Goal: Task Accomplishment & Management: Manage account settings

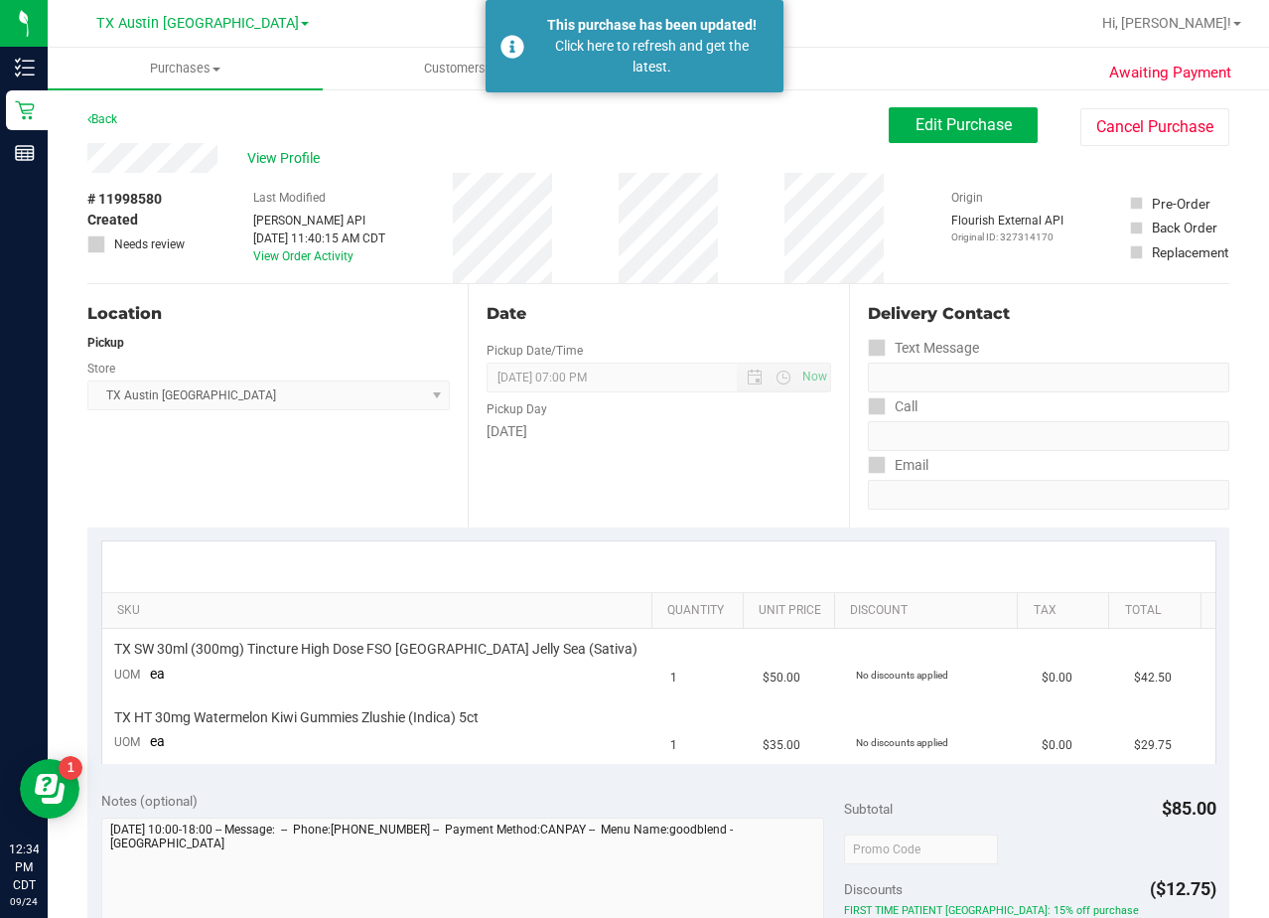
click at [730, 250] on div "# 11998580 Created Needs review Last Modified Jane API Sep 24, 2025 11:40:15 AM…" at bounding box center [658, 228] width 1142 height 110
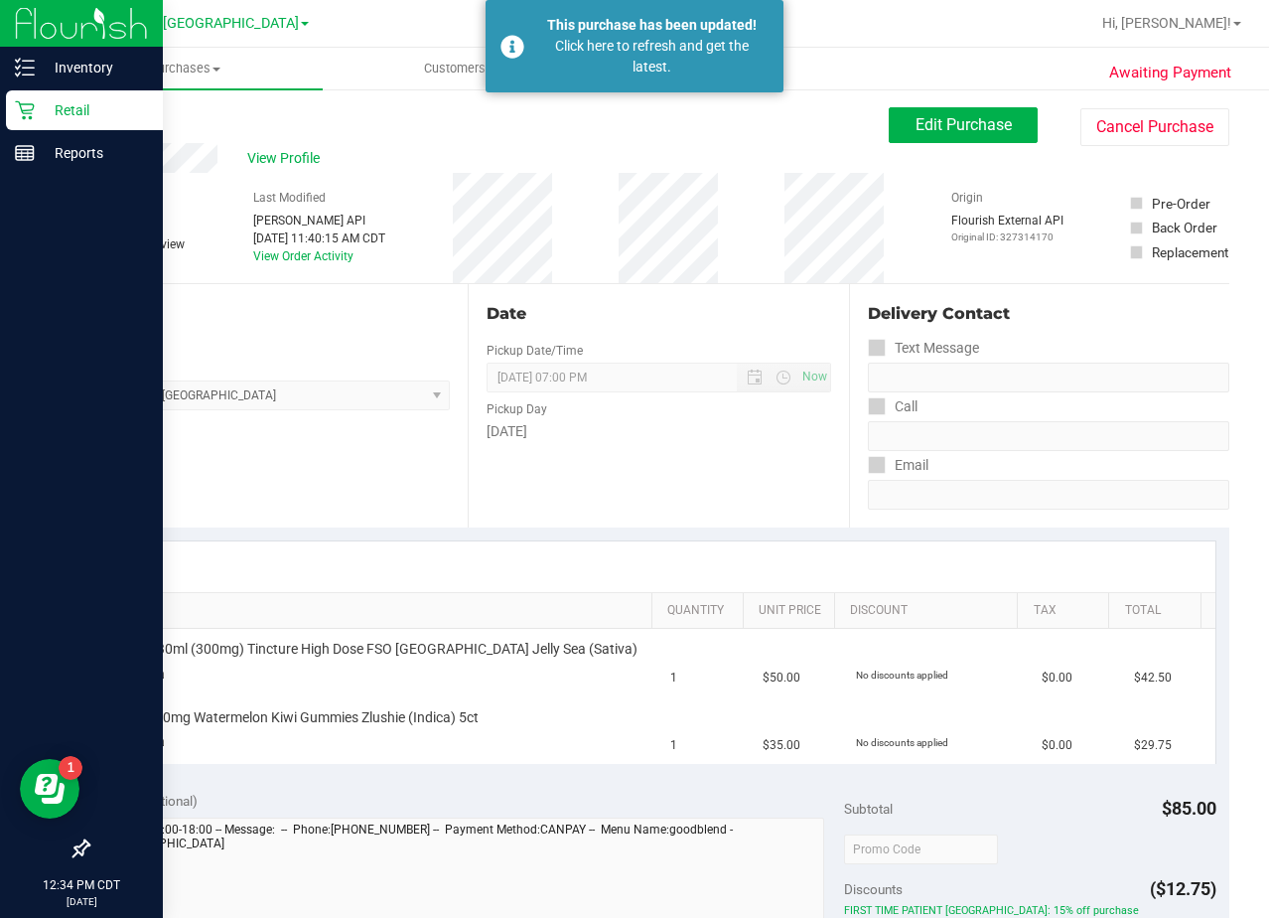
click at [34, 104] on icon at bounding box center [25, 110] width 20 height 20
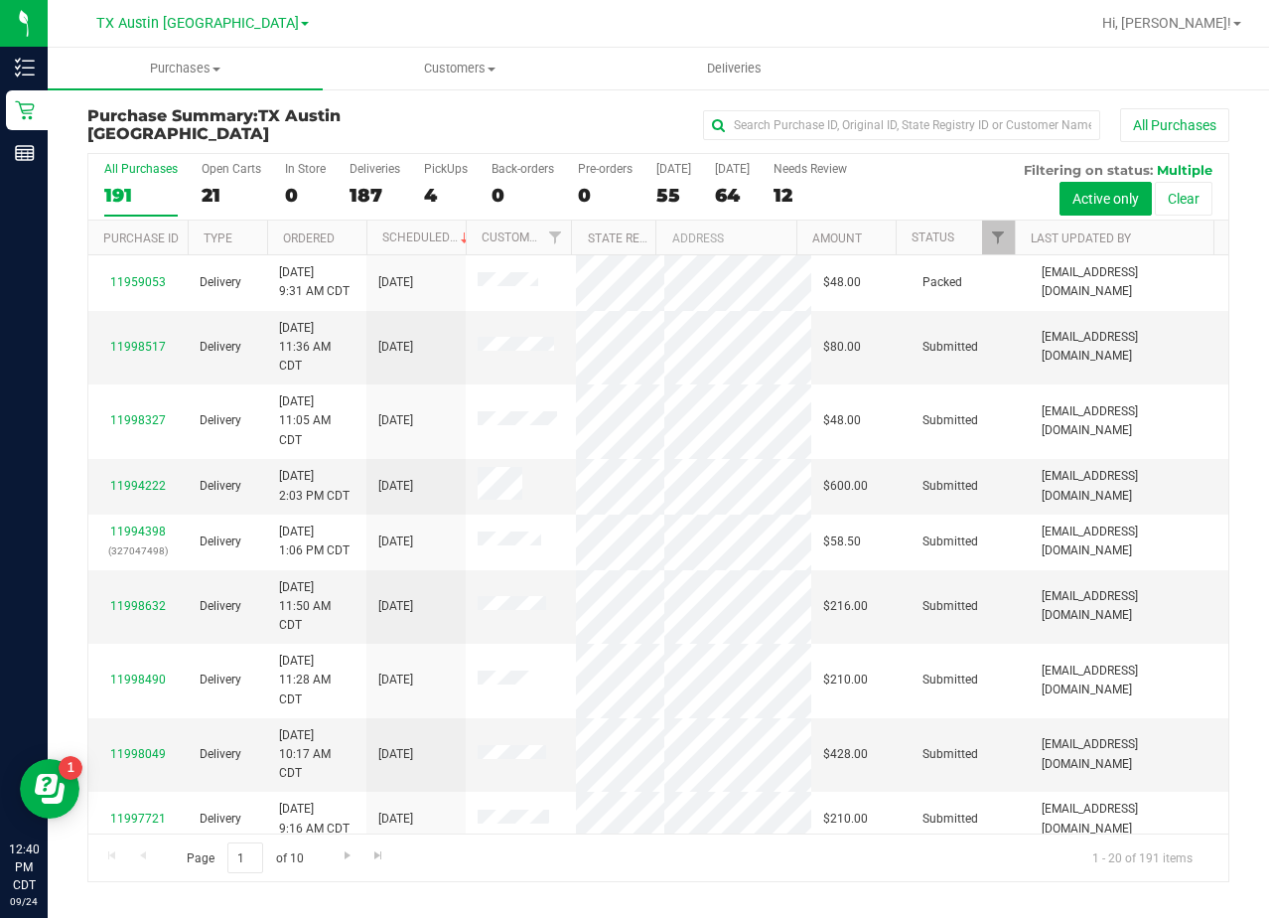
click at [668, 125] on div "All Purchases" at bounding box center [849, 125] width 762 height 34
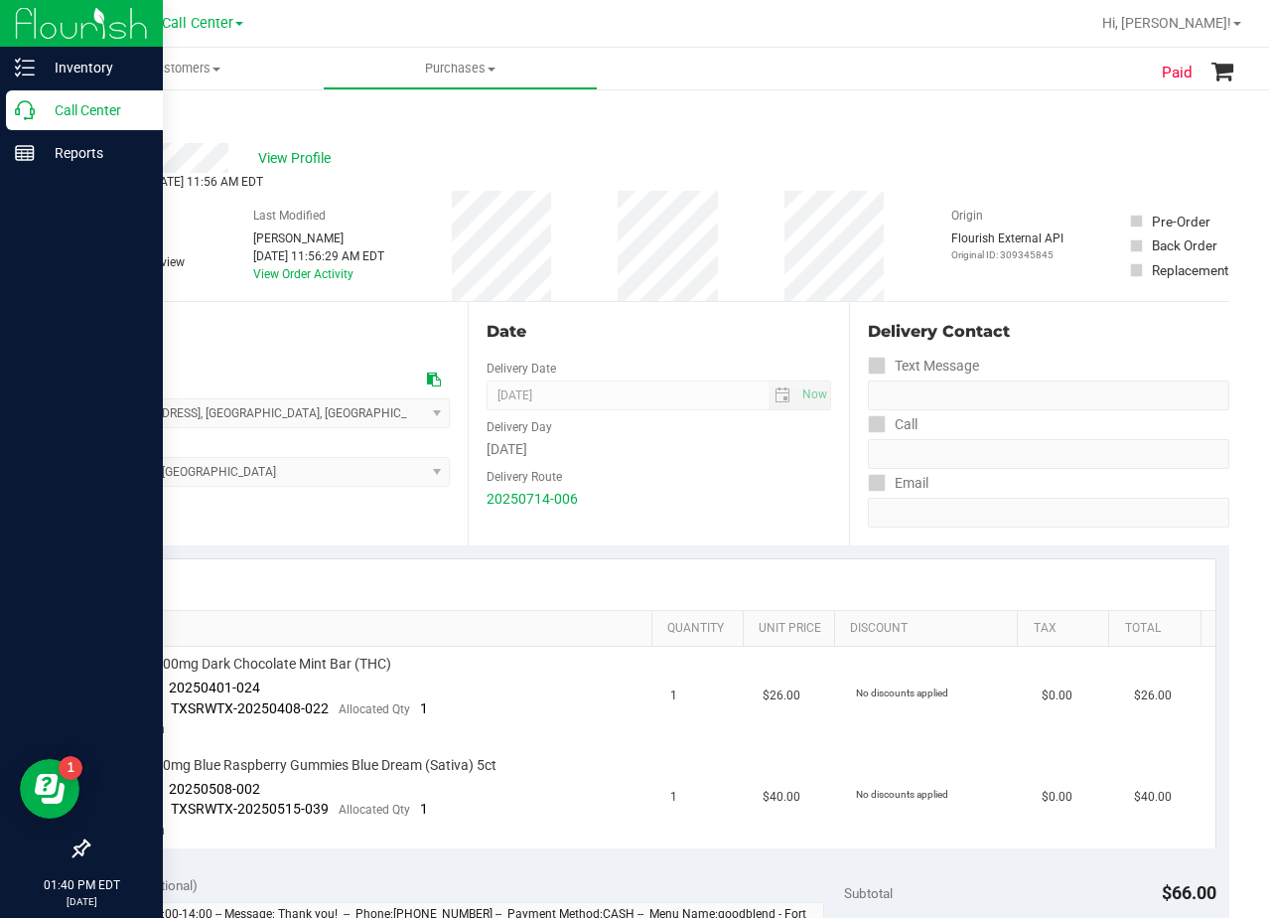
scroll to position [397, 0]
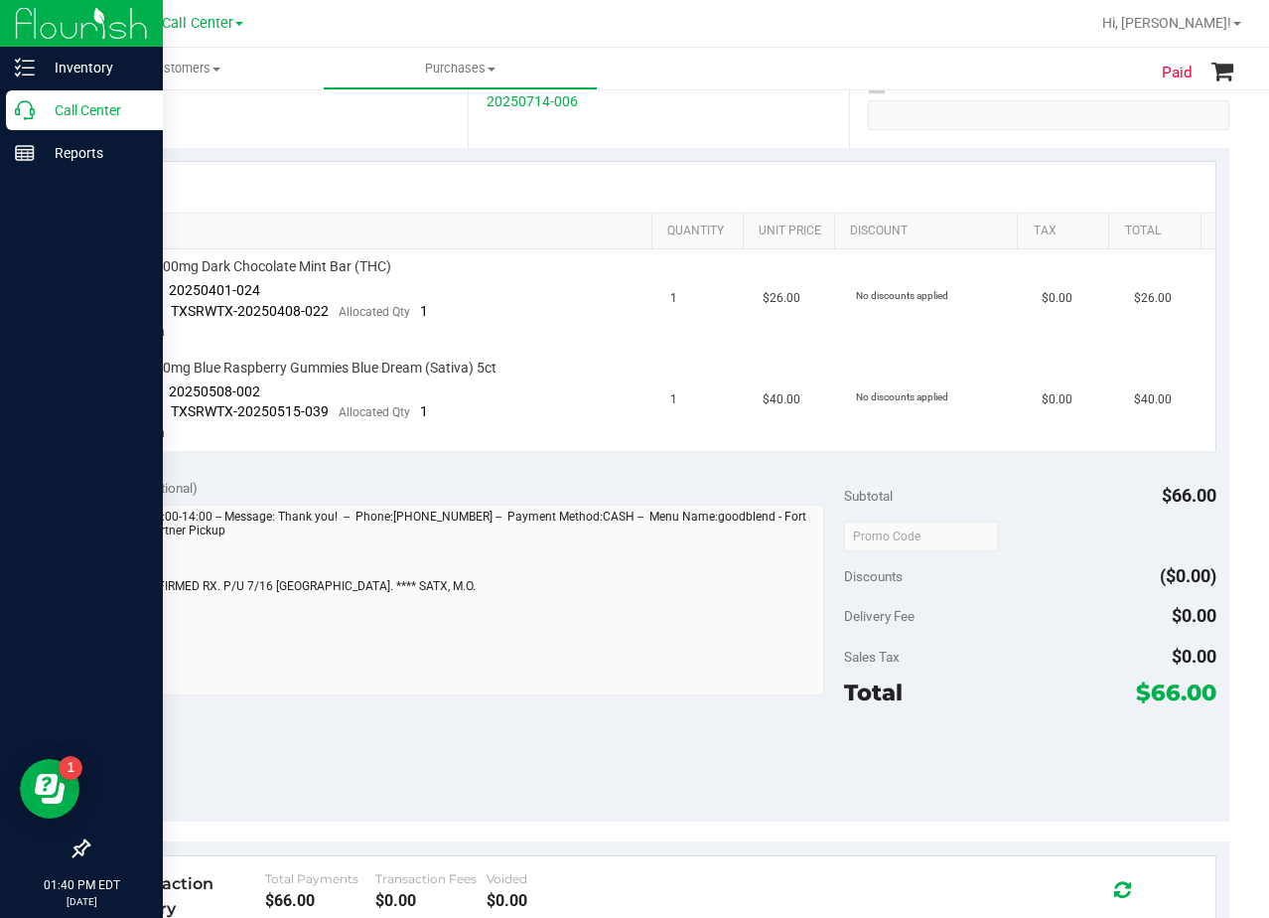
click at [35, 106] on p "Call Center" at bounding box center [94, 110] width 119 height 24
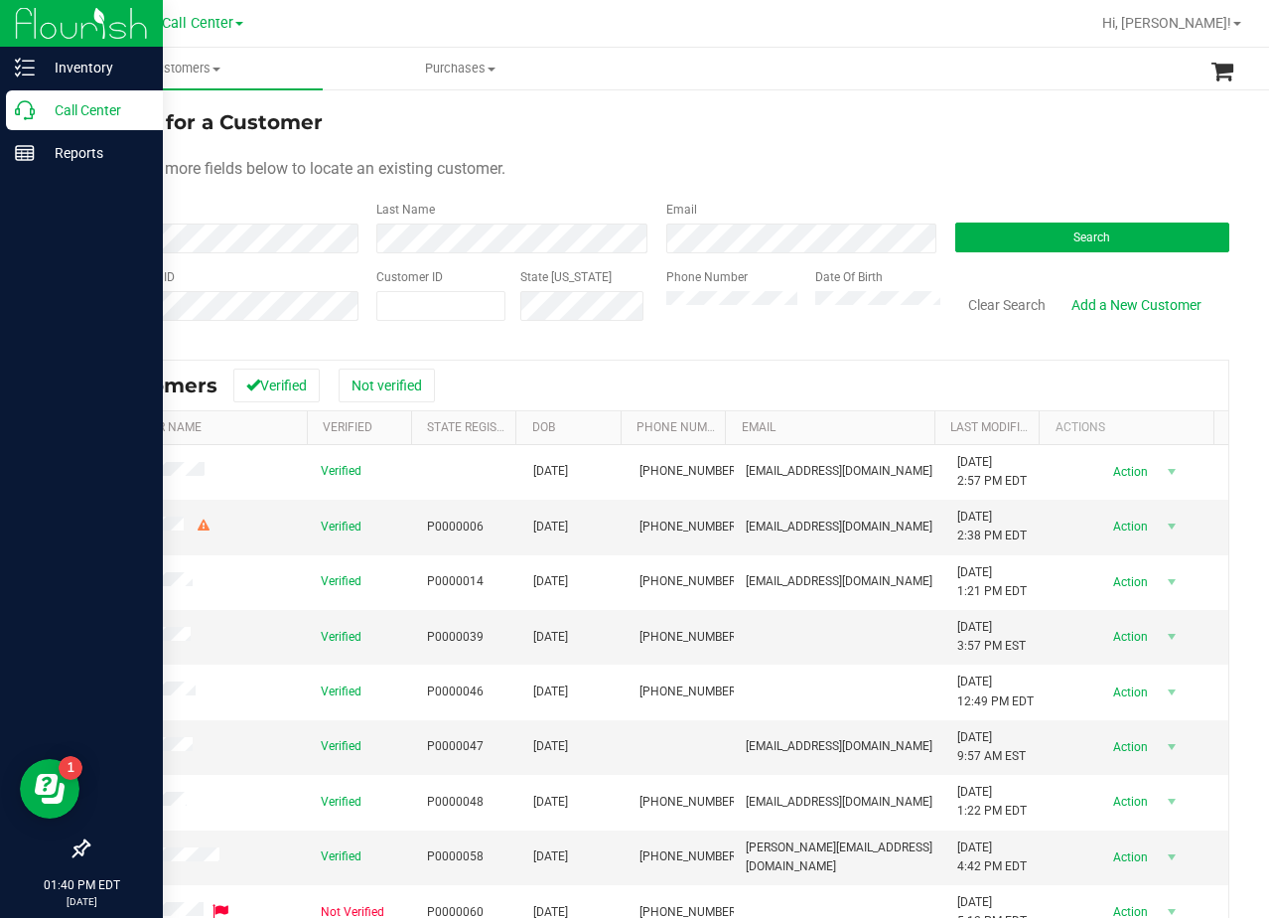
click at [764, 164] on div "Use one or more fields below to locate an existing customer." at bounding box center [658, 169] width 1142 height 24
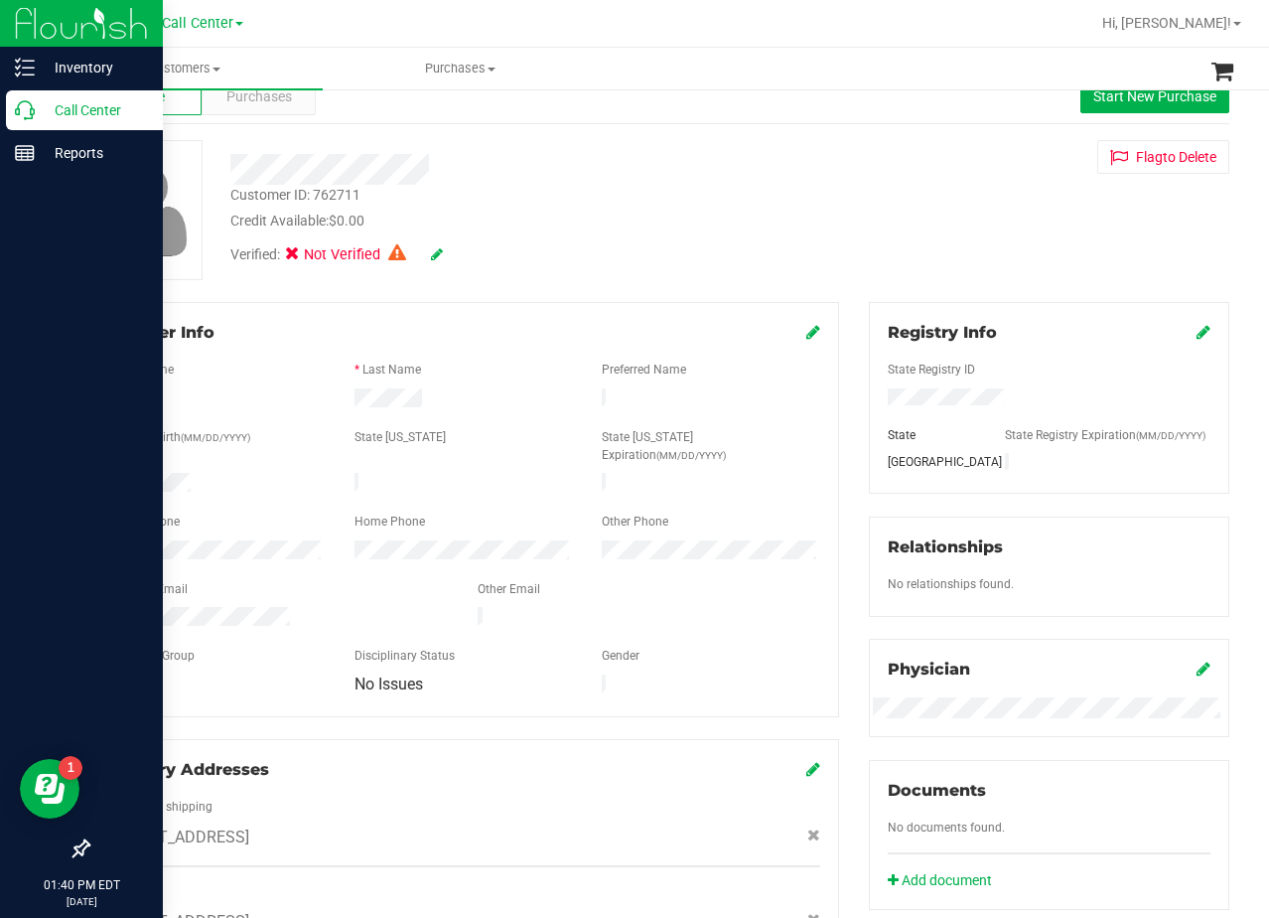
scroll to position [99, 0]
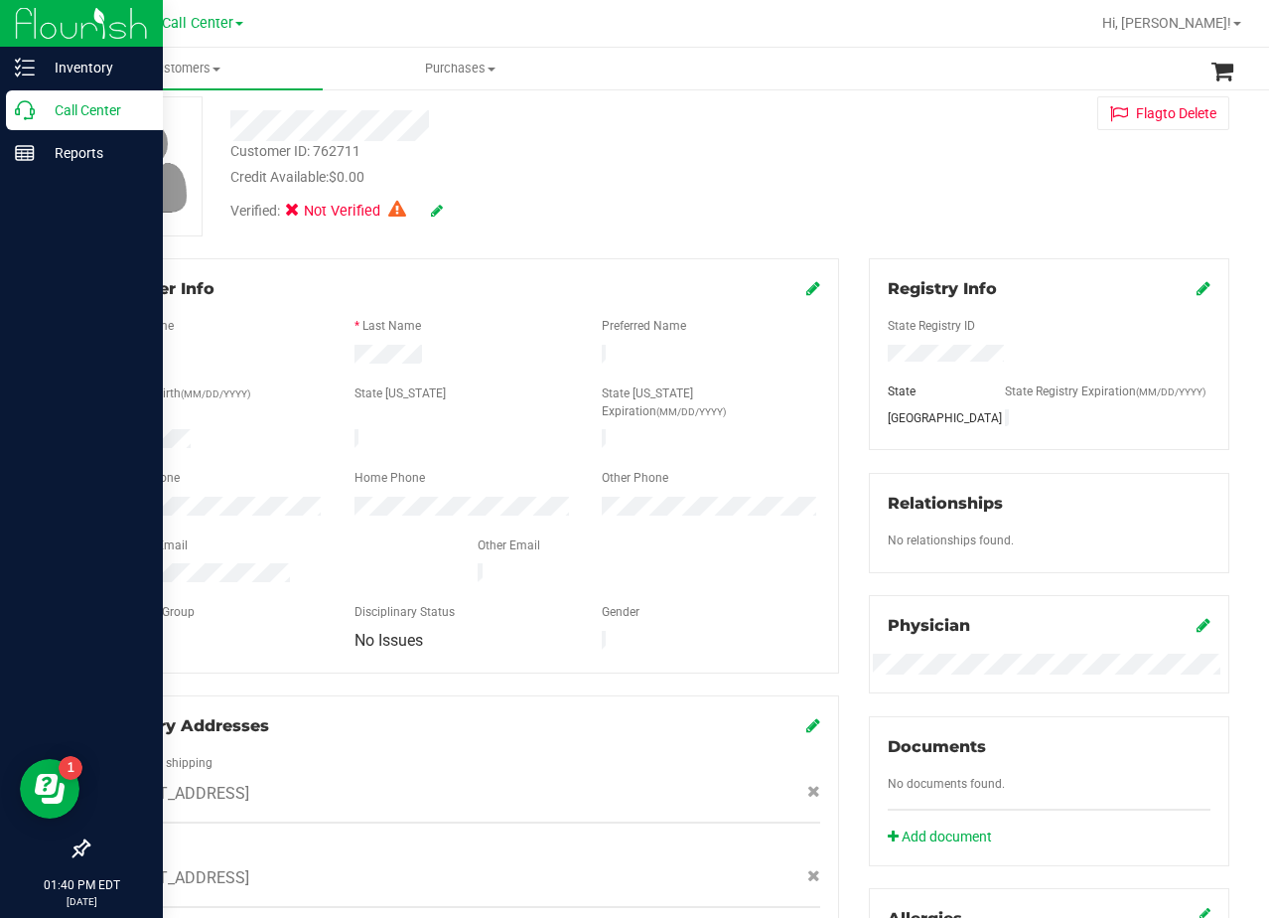
click at [882, 161] on div "Customer ID: 762711 Credit Available: $0.00 Verified: Not Verified Flag to Dele…" at bounding box center [659, 166] width 1172 height 140
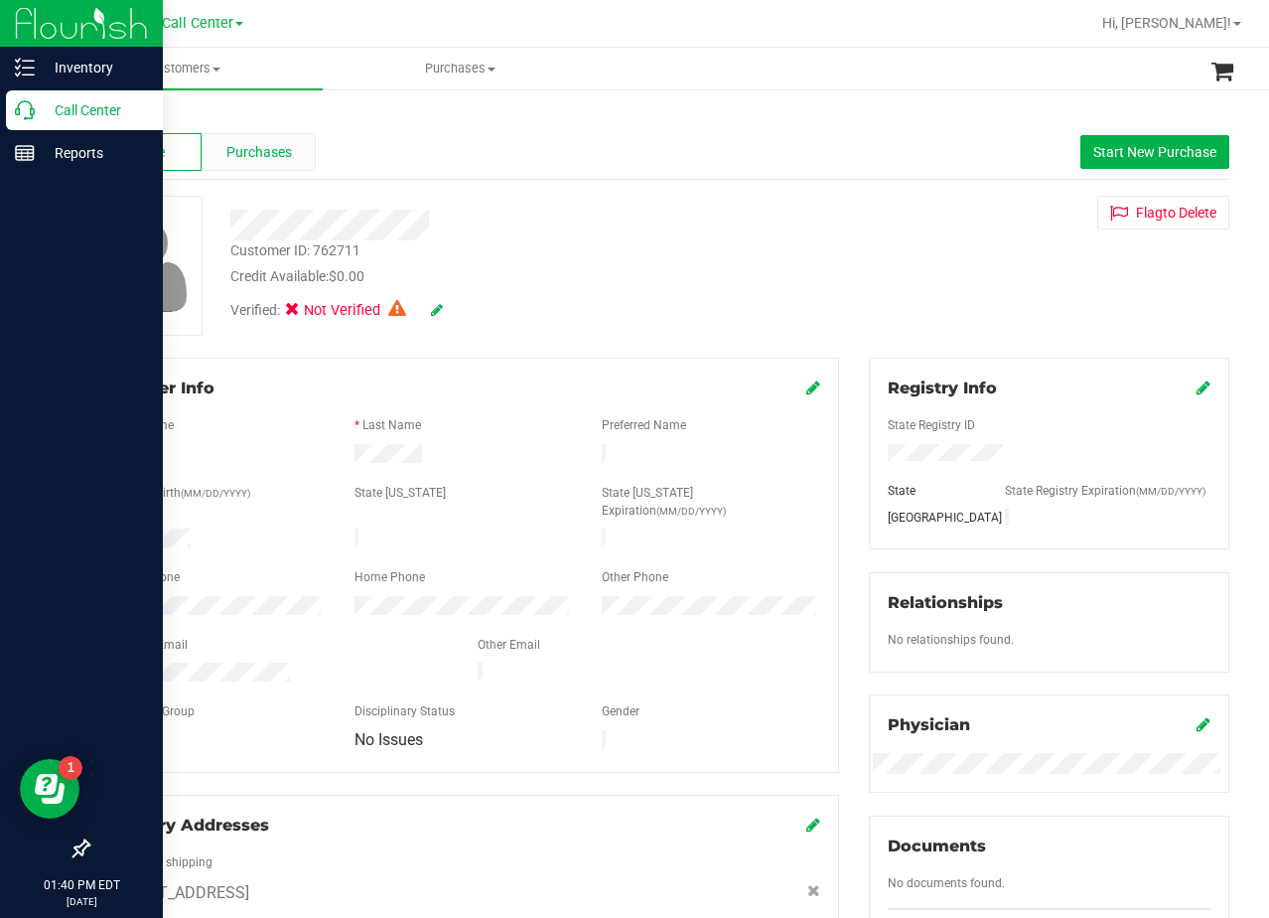
click at [259, 150] on span "Purchases" at bounding box center [259, 152] width 66 height 21
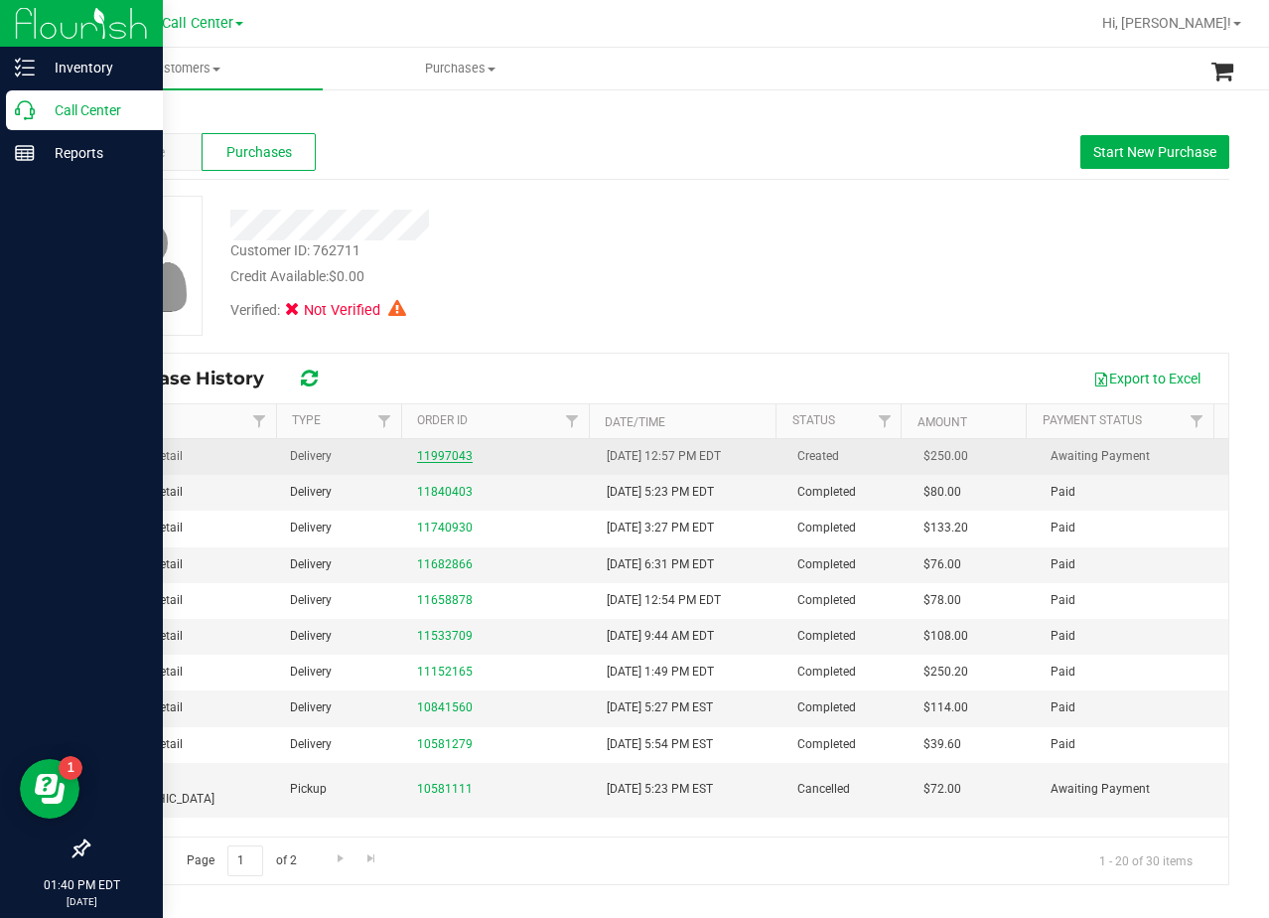
click at [435, 459] on link "11997043" at bounding box center [445, 456] width 56 height 14
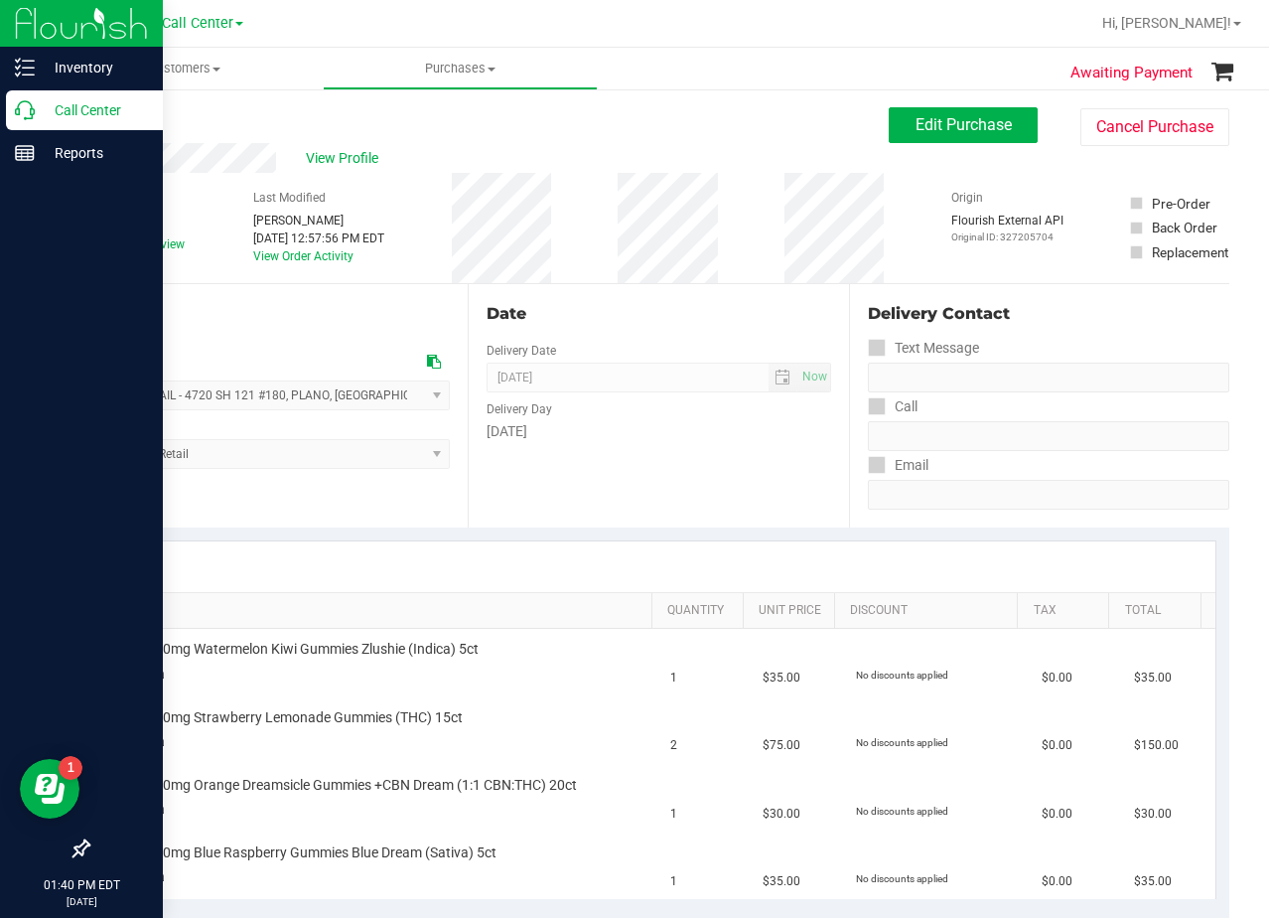
click at [798, 136] on div "Back Edit Purchase Cancel Purchase" at bounding box center [658, 125] width 1142 height 36
click at [330, 155] on span "View Profile" at bounding box center [345, 158] width 79 height 21
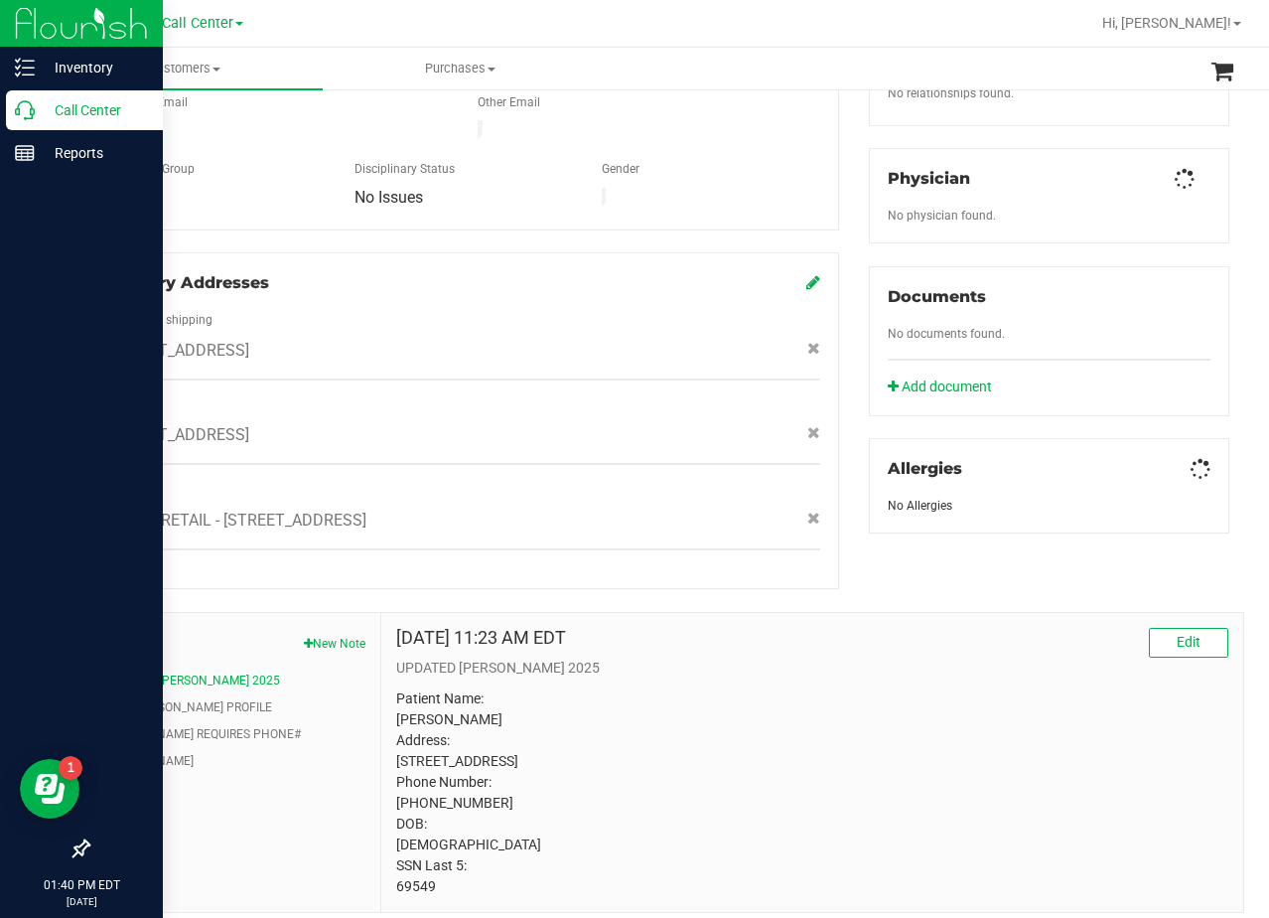
scroll to position [585, 0]
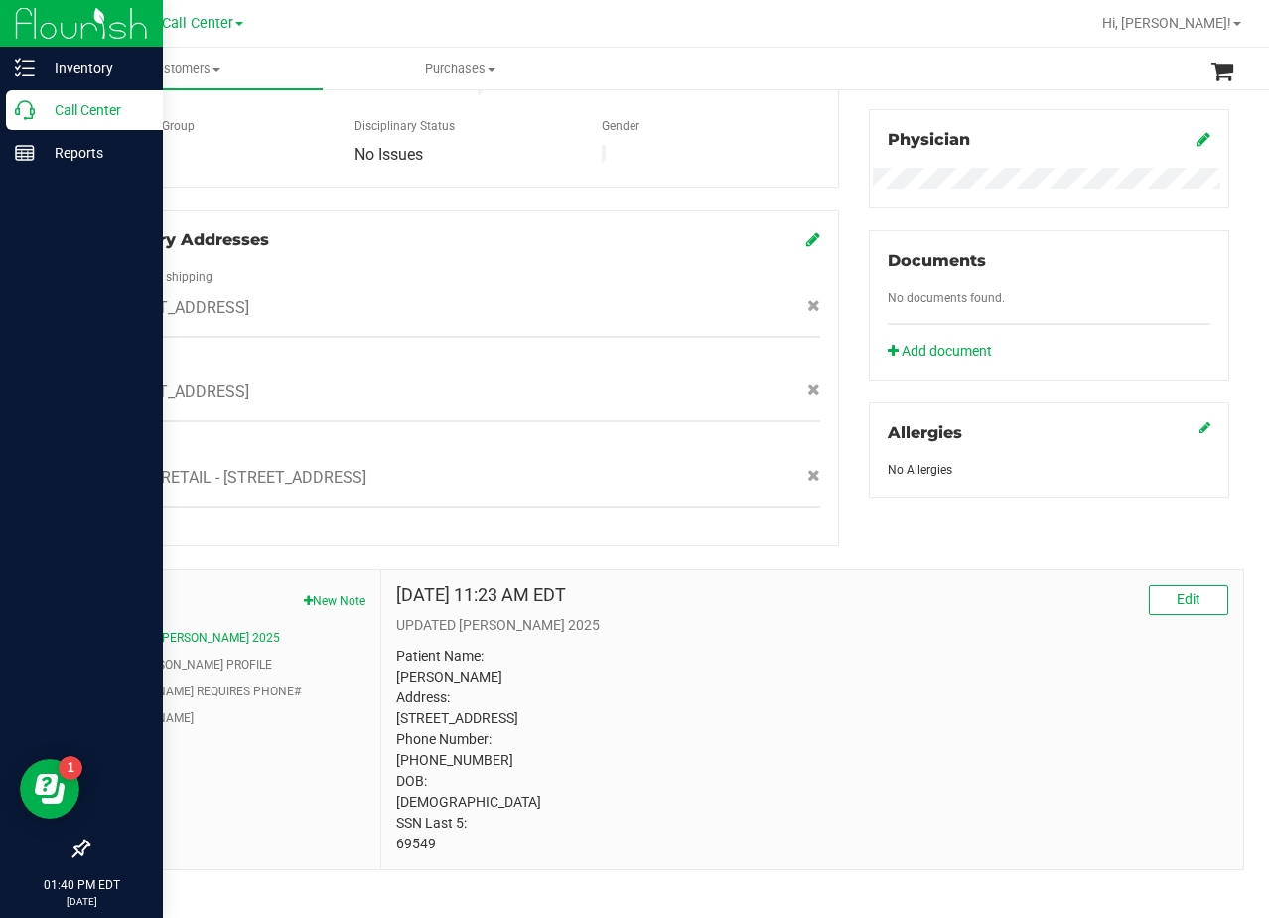
click at [412, 825] on p "Patient Name: Michael L McCreary Address: 1320 Wentworth Dr Lewisville, TX, 750…" at bounding box center [812, 750] width 832 height 209
copy p "69549"
click at [701, 670] on p "Patient Name: Michael L McCreary Address: 1320 Wentworth Dr Lewisville, TX, 750…" at bounding box center [812, 750] width 832 height 209
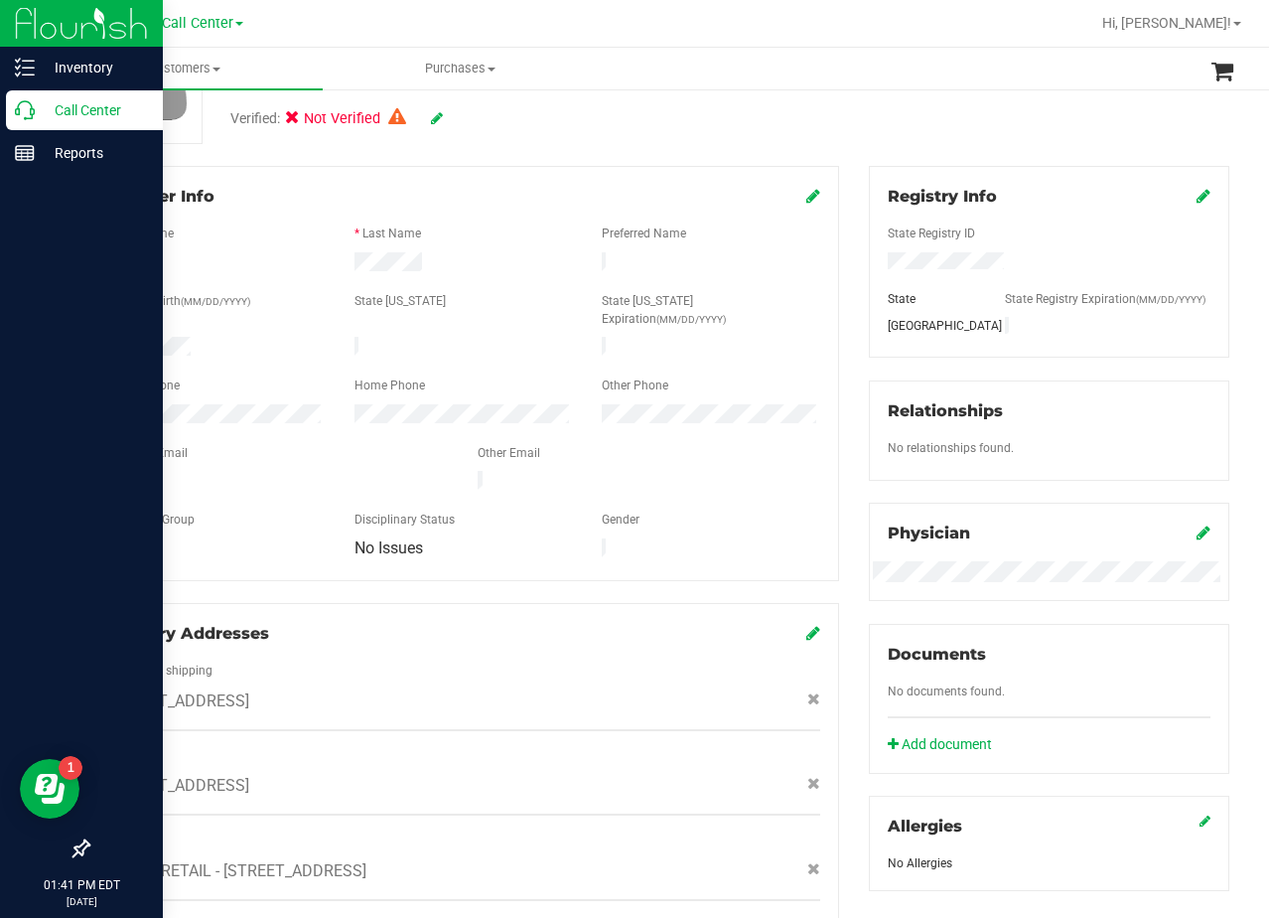
scroll to position [0, 0]
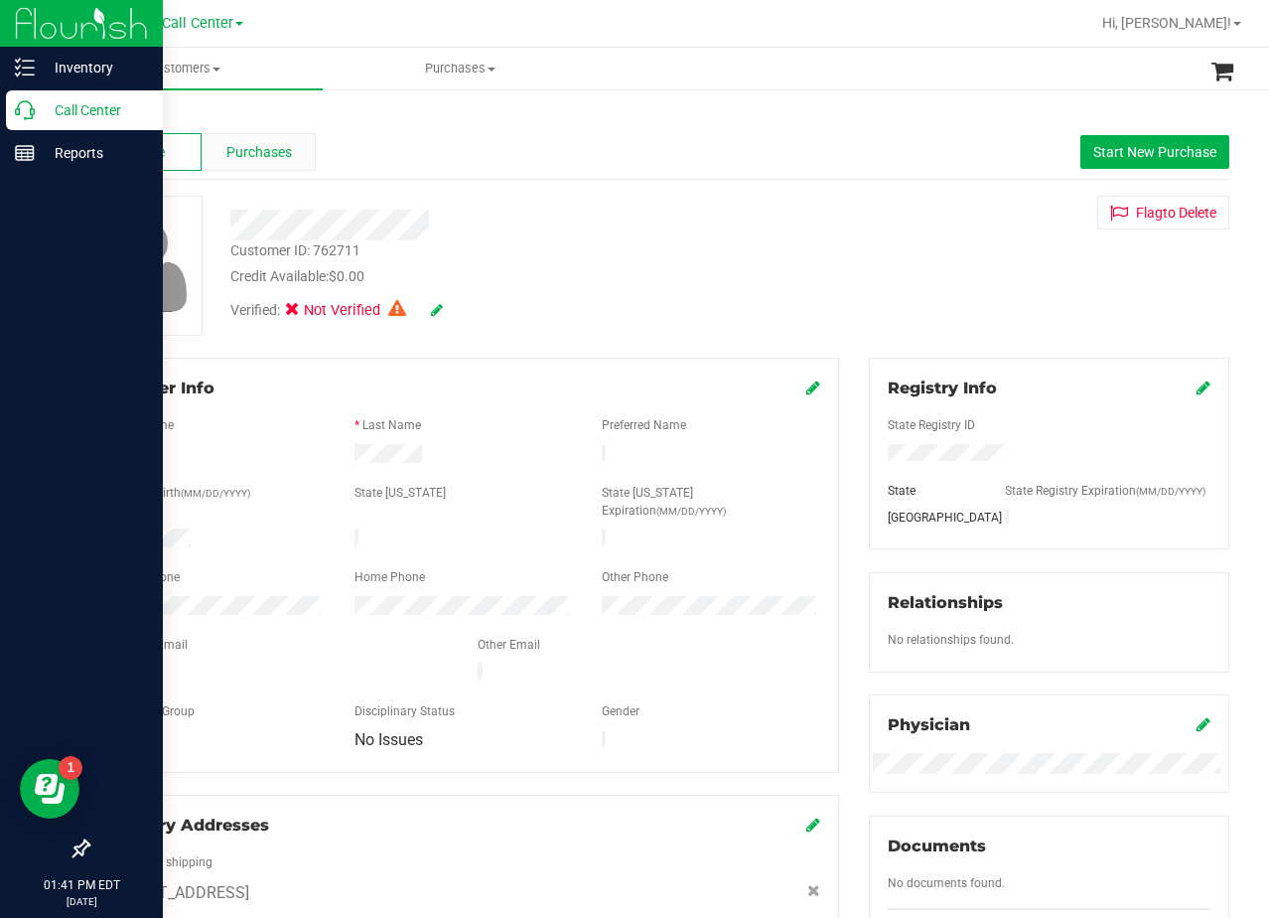
click at [277, 163] on div "Purchases" at bounding box center [259, 152] width 114 height 38
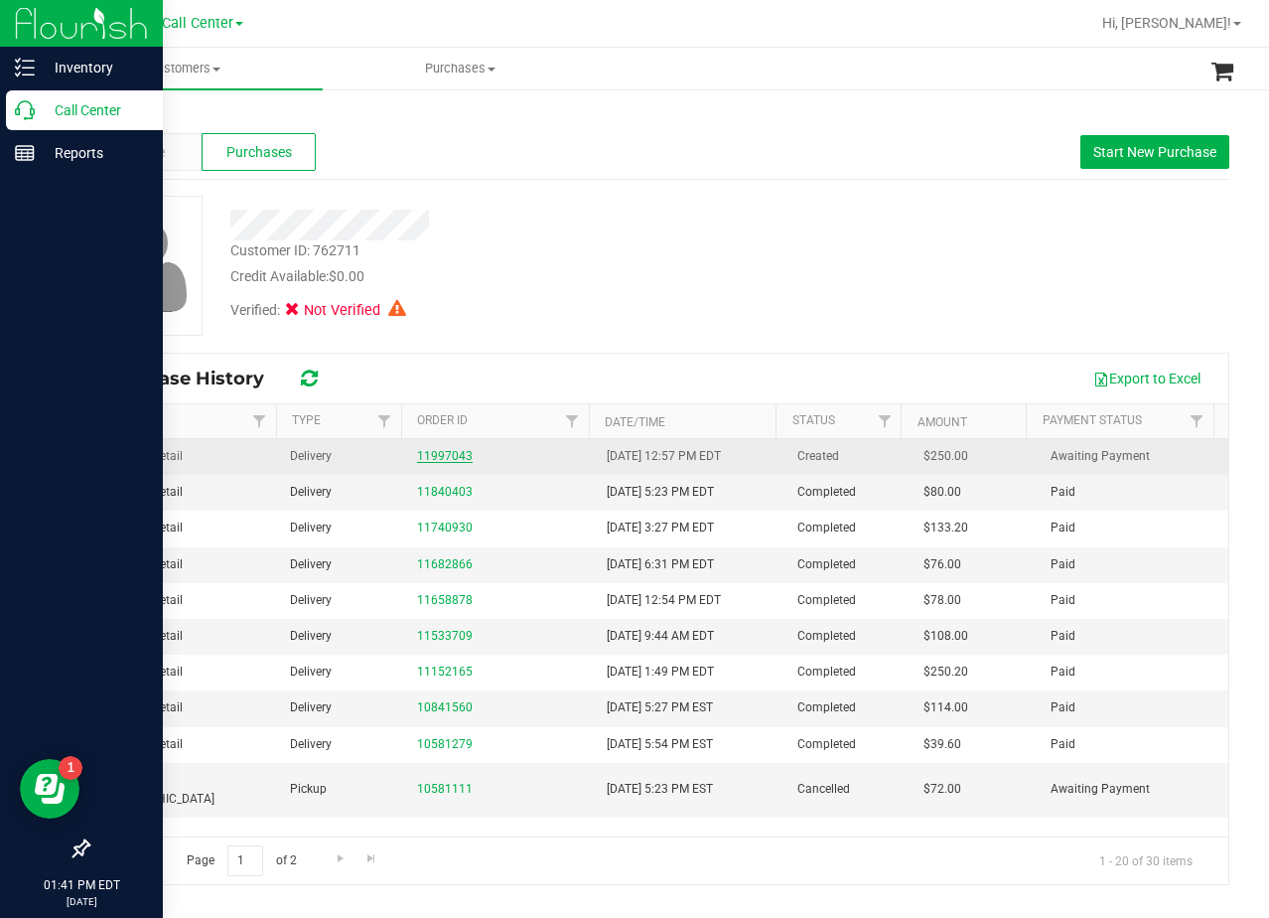
click at [424, 454] on link "11997043" at bounding box center [445, 456] width 56 height 14
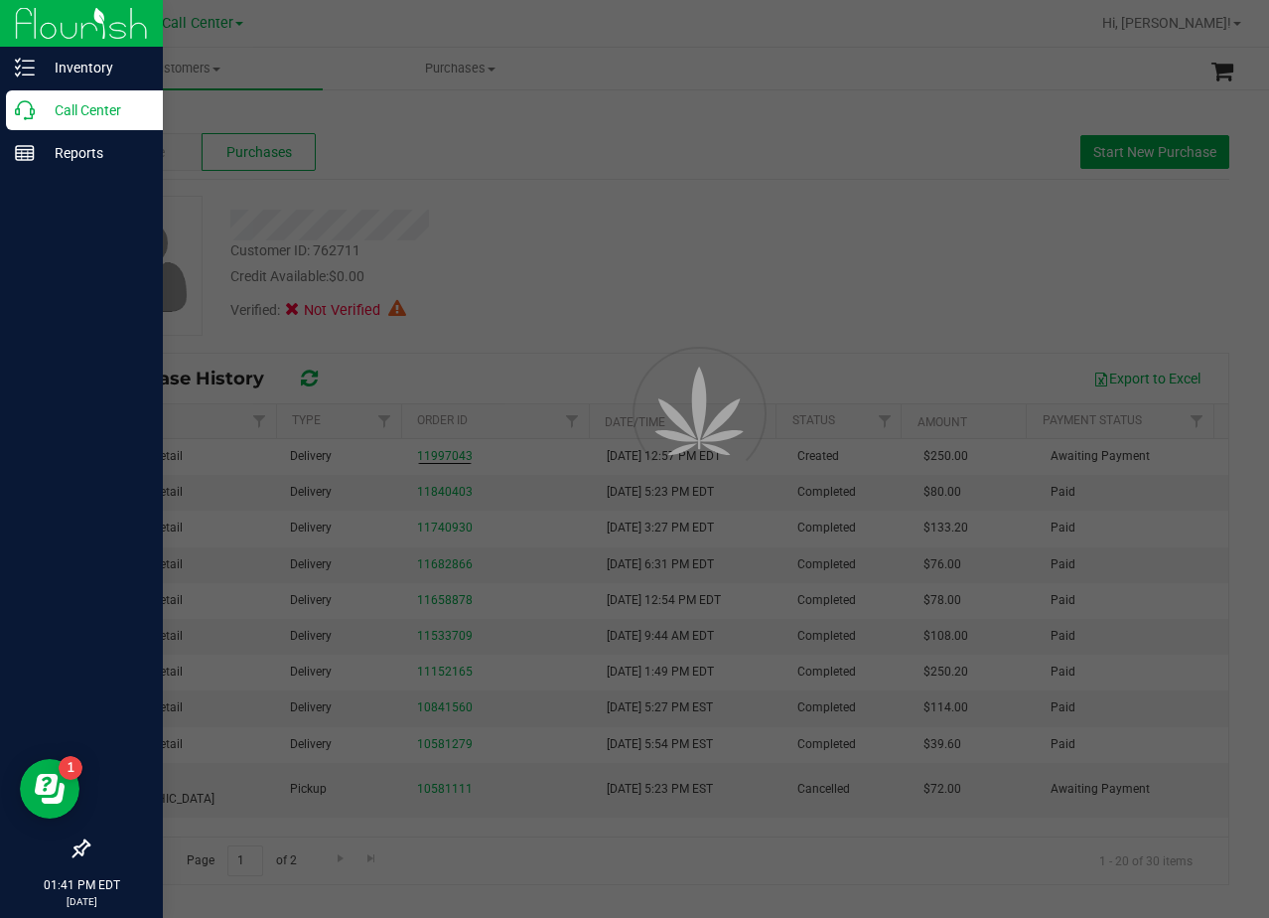
click at [544, 254] on div at bounding box center [634, 459] width 1269 height 918
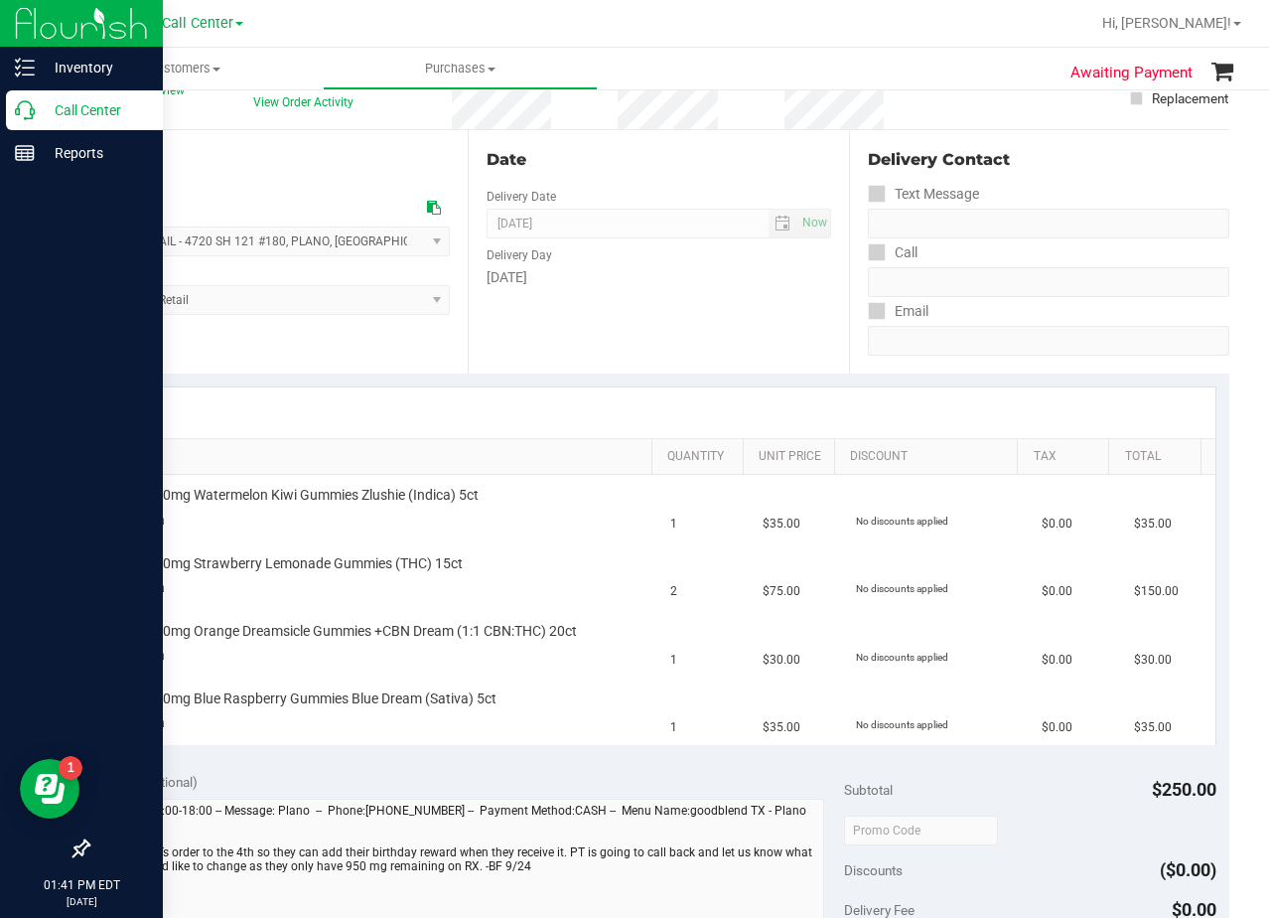
scroll to position [199, 0]
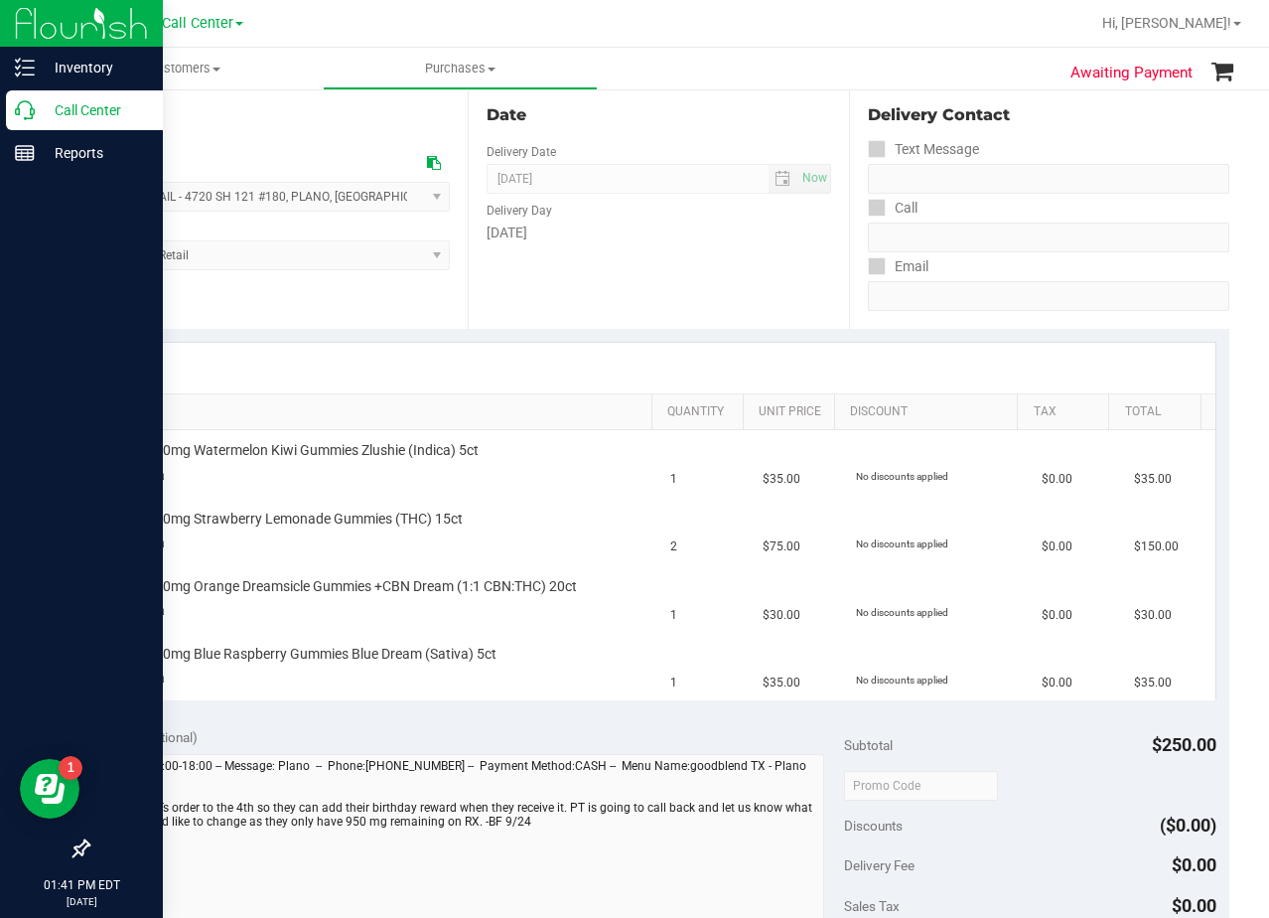
click at [716, 273] on div "Date Delivery Date 10/04/2025 Now 10/04/2025 08:00 AM Now Delivery Day Saturday" at bounding box center [658, 206] width 380 height 243
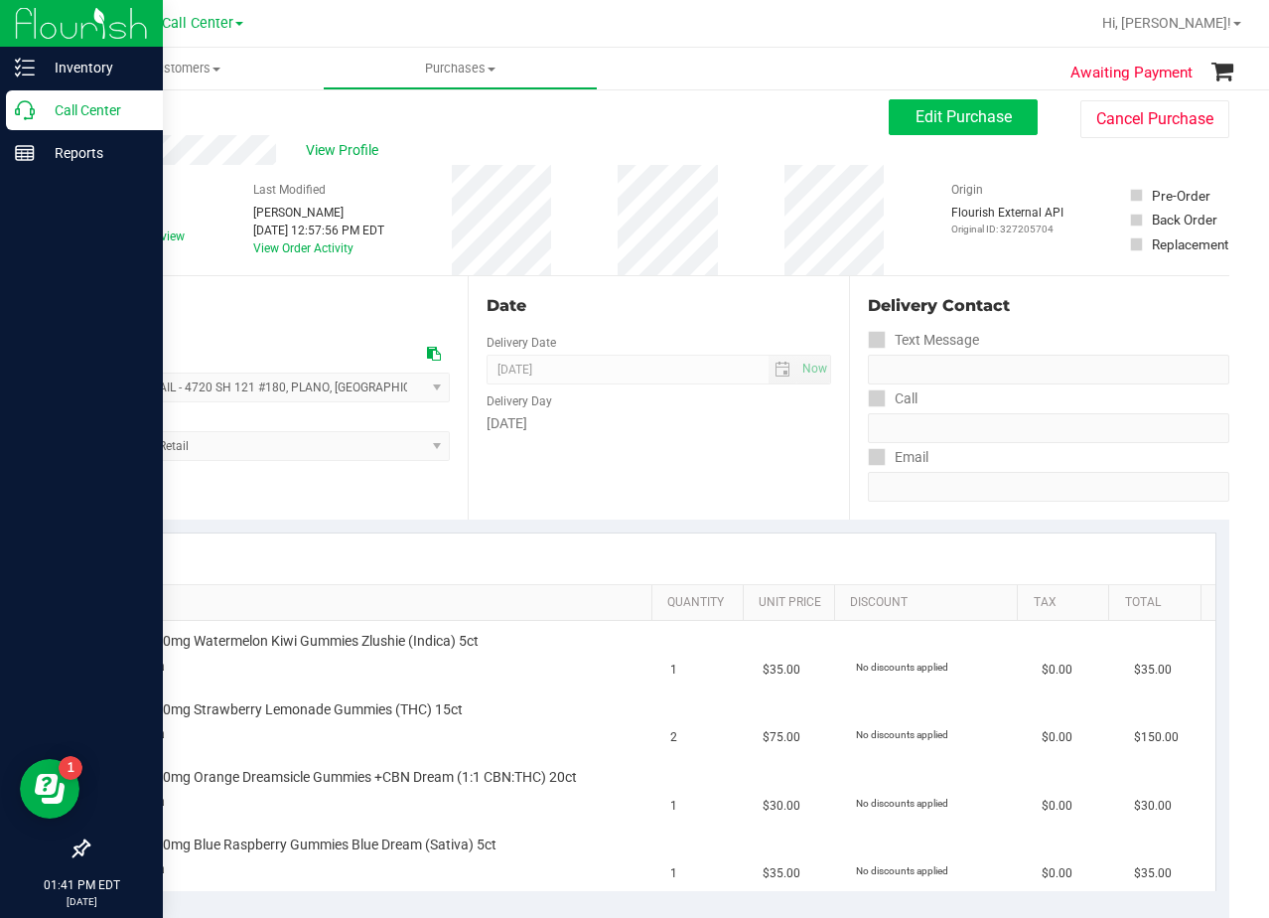
scroll to position [0, 0]
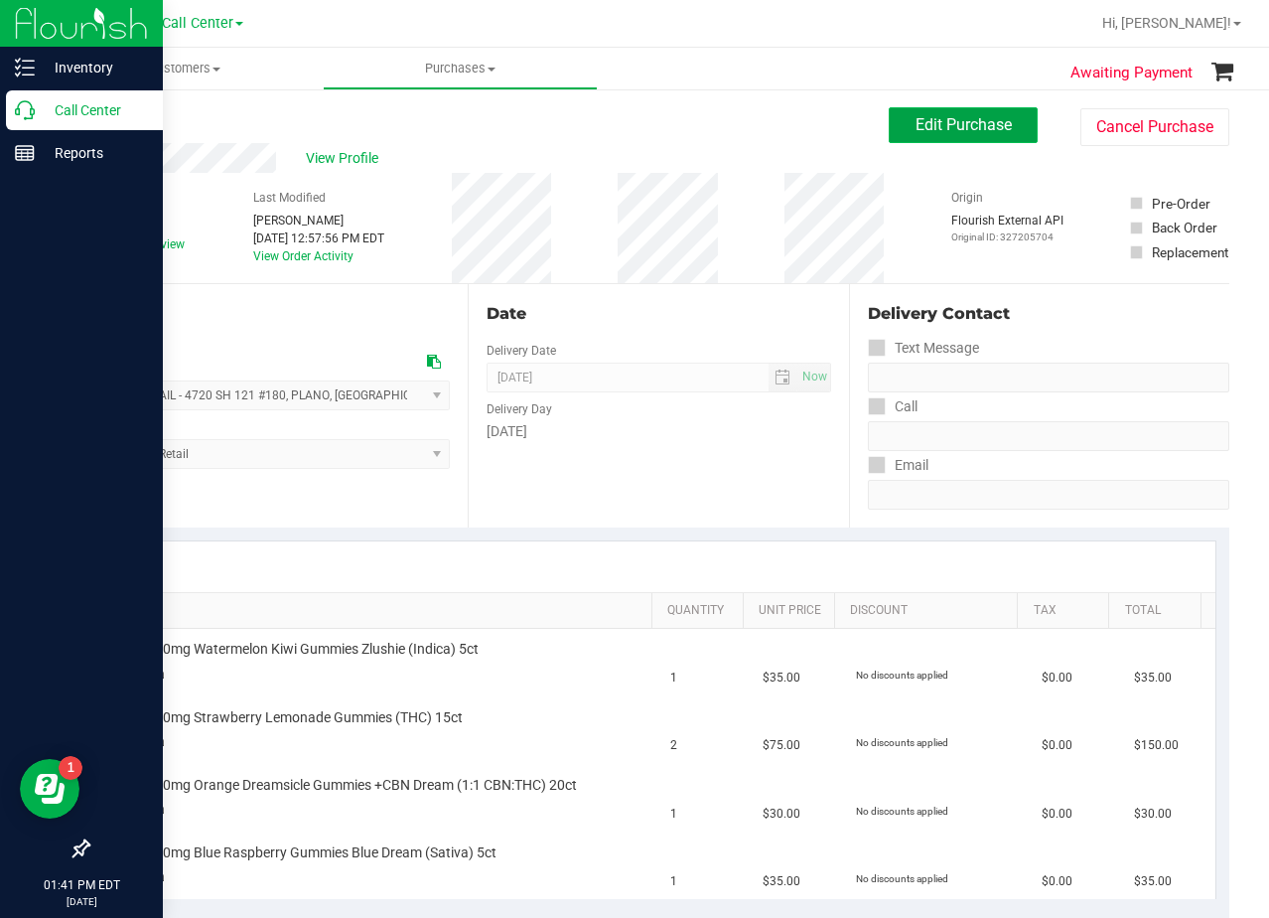
click at [916, 125] on span "Edit Purchase" at bounding box center [964, 124] width 96 height 19
click at [802, 132] on div "Back Edit Purchase Cancel Purchase" at bounding box center [658, 125] width 1142 height 36
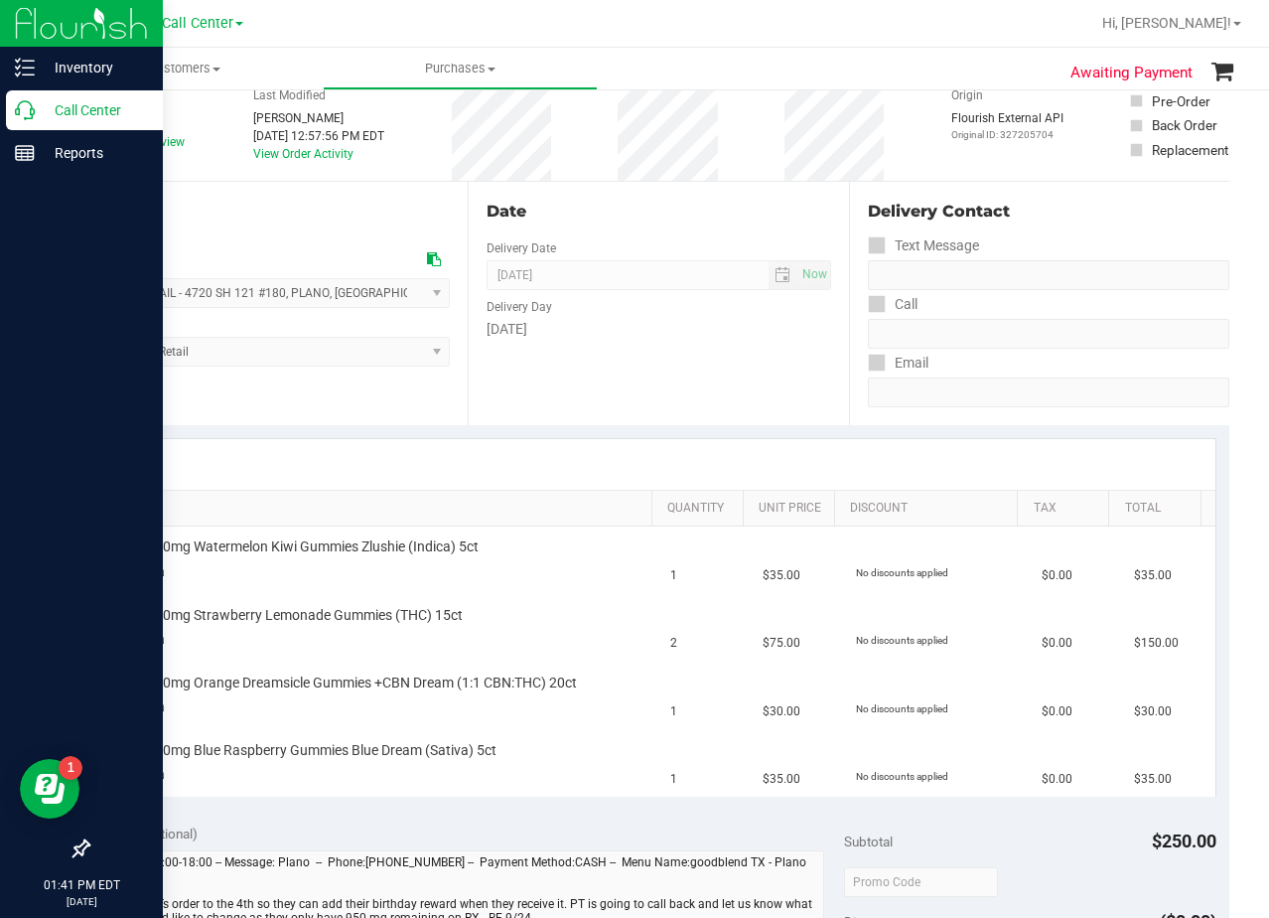
scroll to position [298, 0]
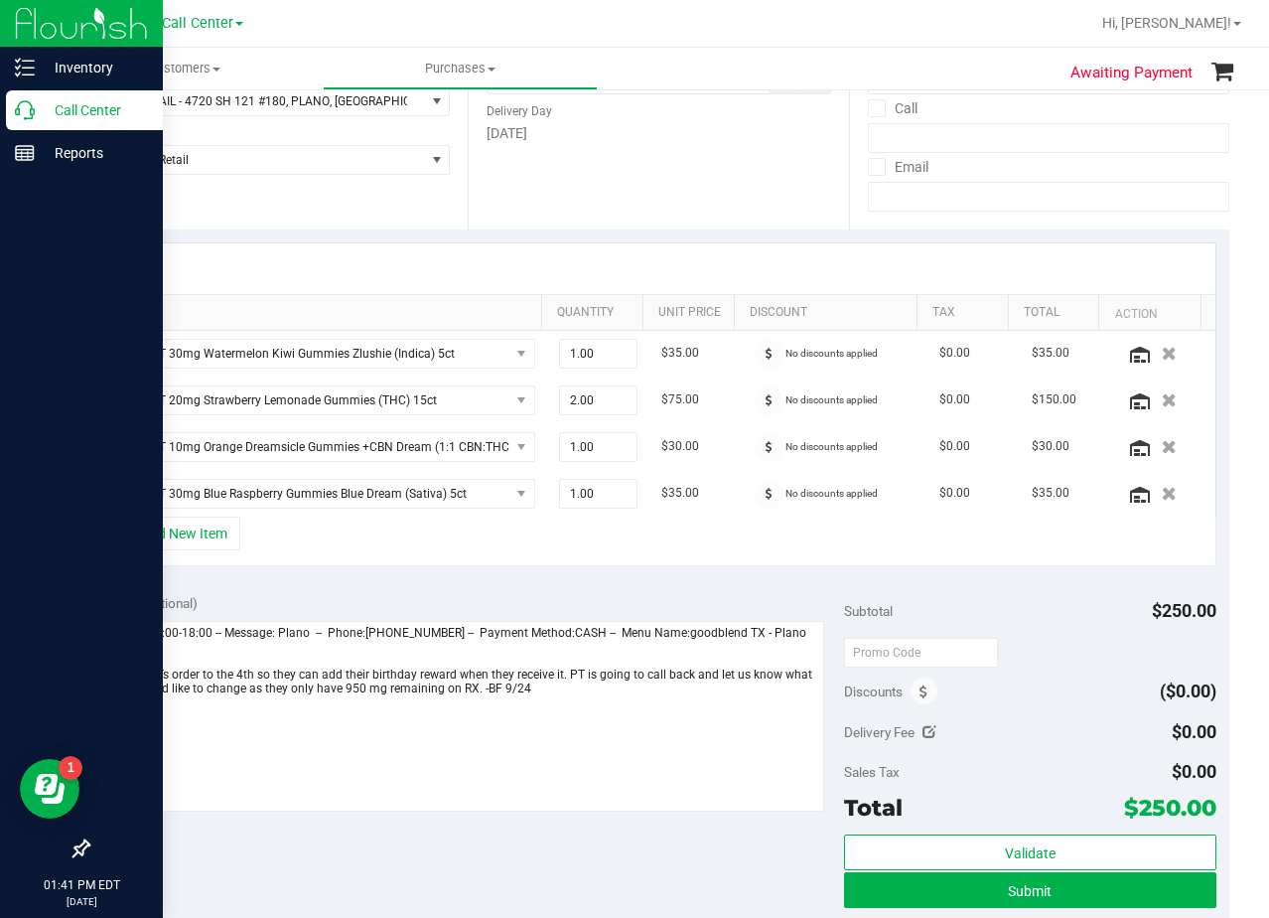
click at [698, 261] on div at bounding box center [658, 268] width 1113 height 51
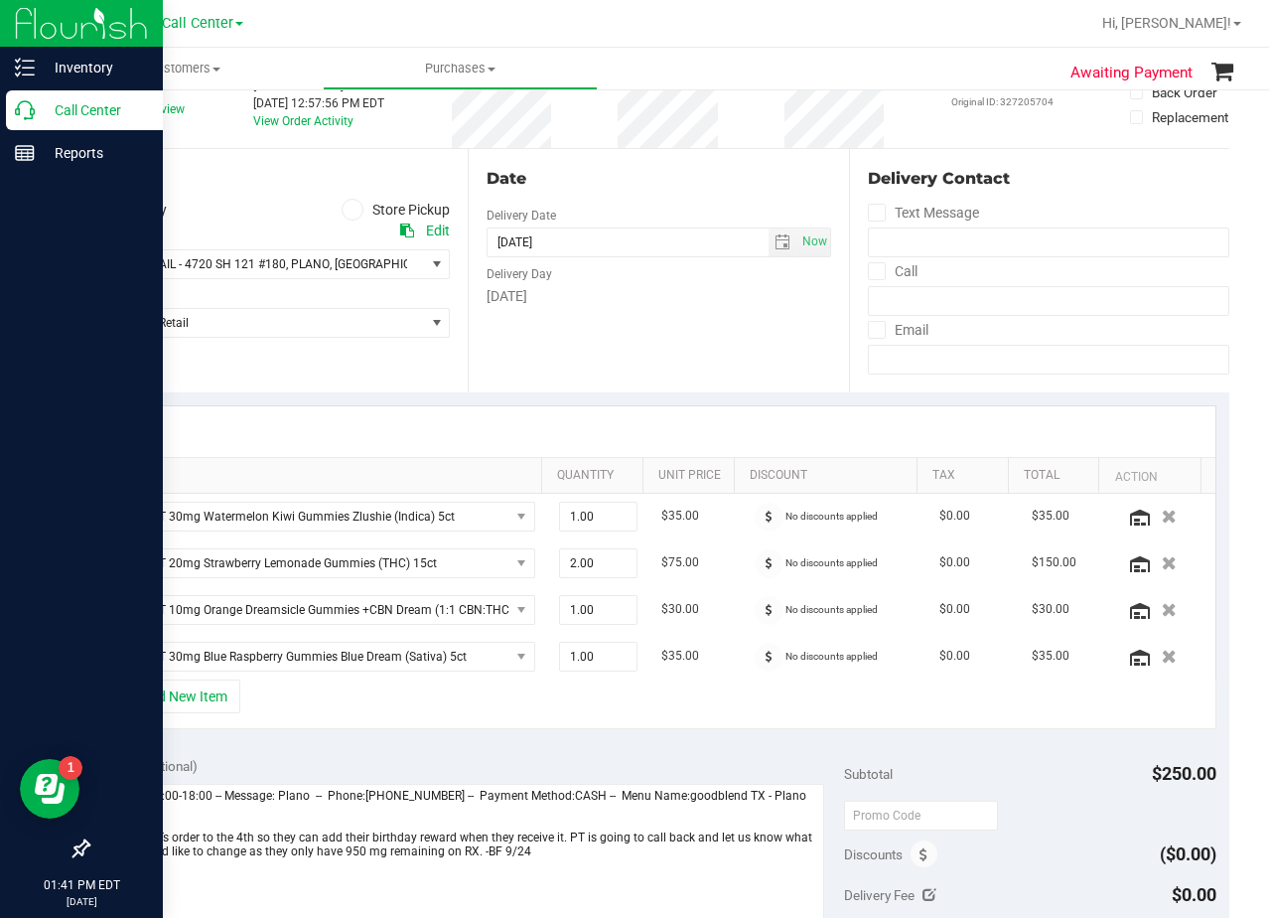
scroll to position [99, 0]
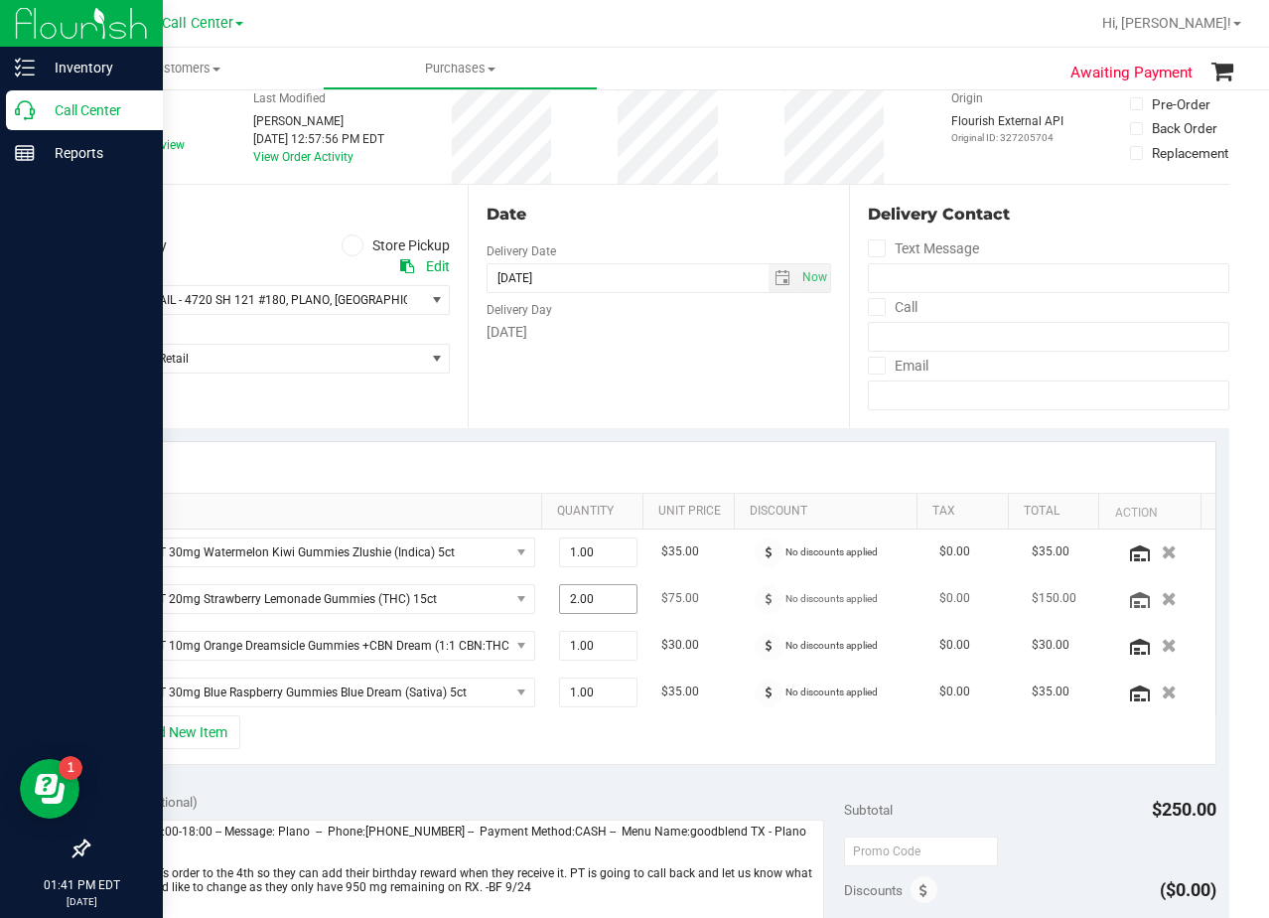
click at [593, 603] on span "2.00 2" at bounding box center [598, 599] width 78 height 30
click at [593, 603] on input "2" at bounding box center [598, 599] width 76 height 28
type input "1"
type input "1.00"
click at [651, 429] on div "SKU Quantity Unit Price Discount Tax Total Action TX HT 30mg Watermelon Kiwi Gu…" at bounding box center [658, 603] width 1142 height 351
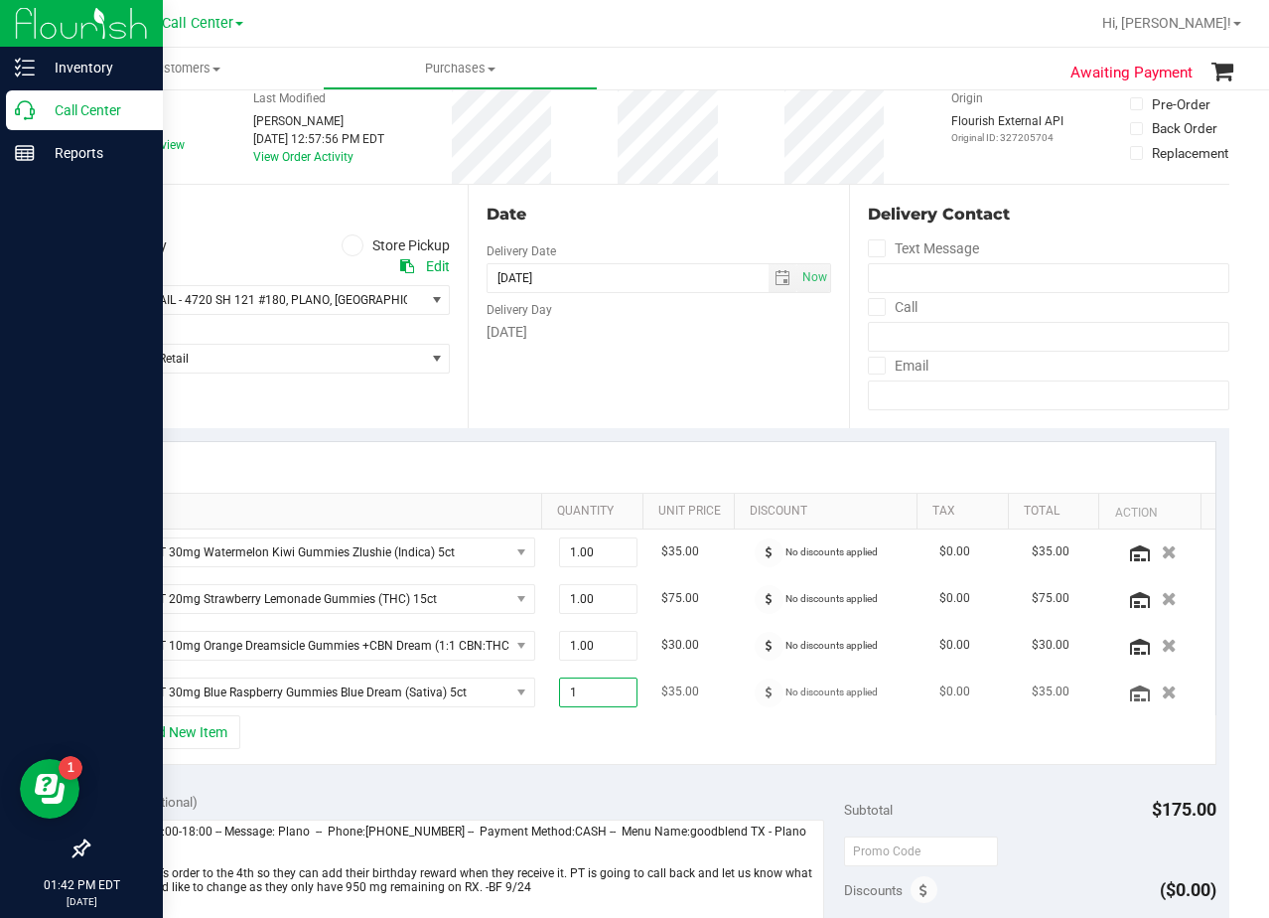
click at [599, 700] on span "1.00 1" at bounding box center [598, 692] width 78 height 30
click at [599, 700] on input "1" at bounding box center [598, 692] width 76 height 28
type input "2"
type input "2.00"
click at [731, 417] on div "Date Delivery Date 10/04/2025 Now 10/04/2025 08:00 AM Now Delivery Day Saturday" at bounding box center [658, 306] width 380 height 243
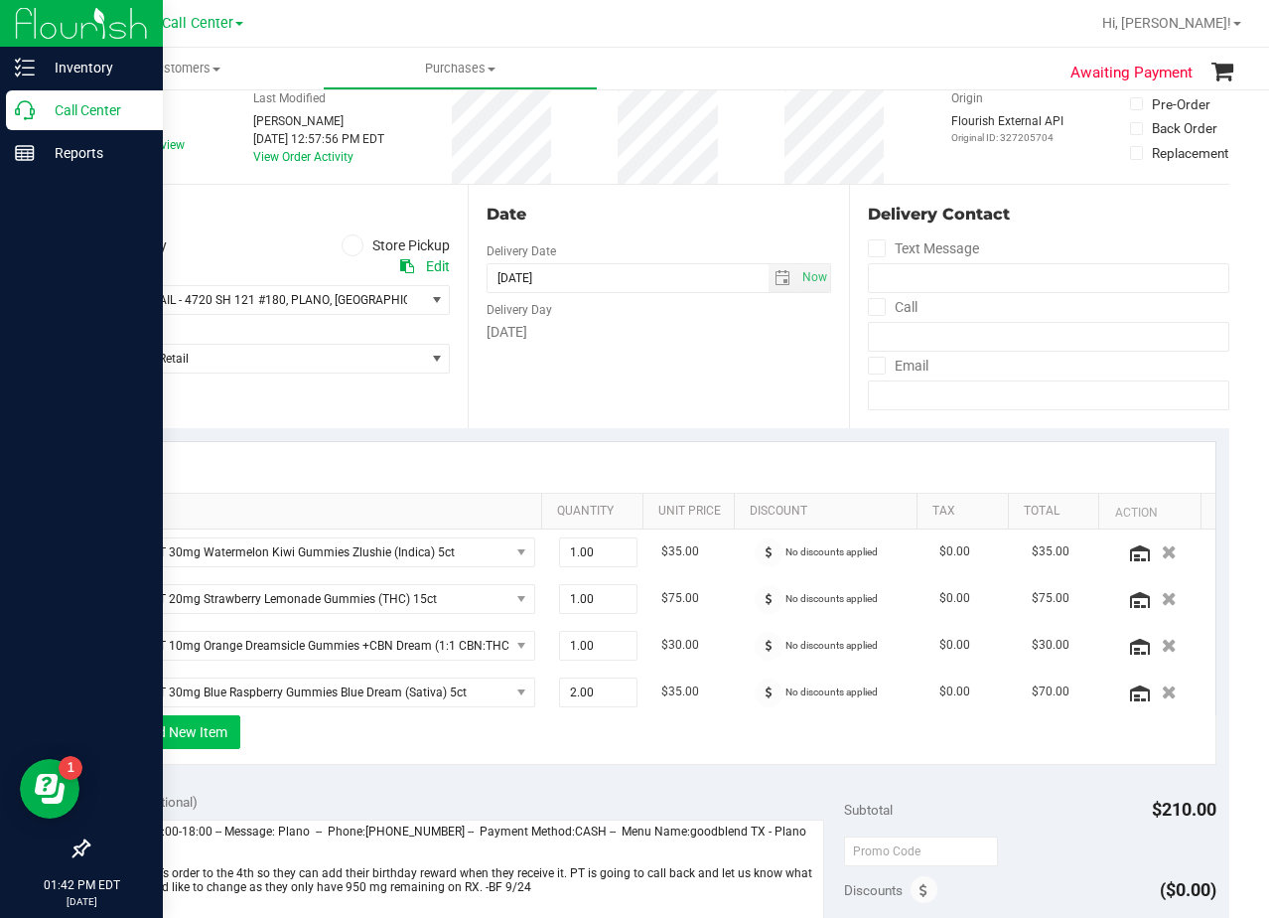
click at [181, 729] on button "+ Add New Item" at bounding box center [178, 732] width 123 height 34
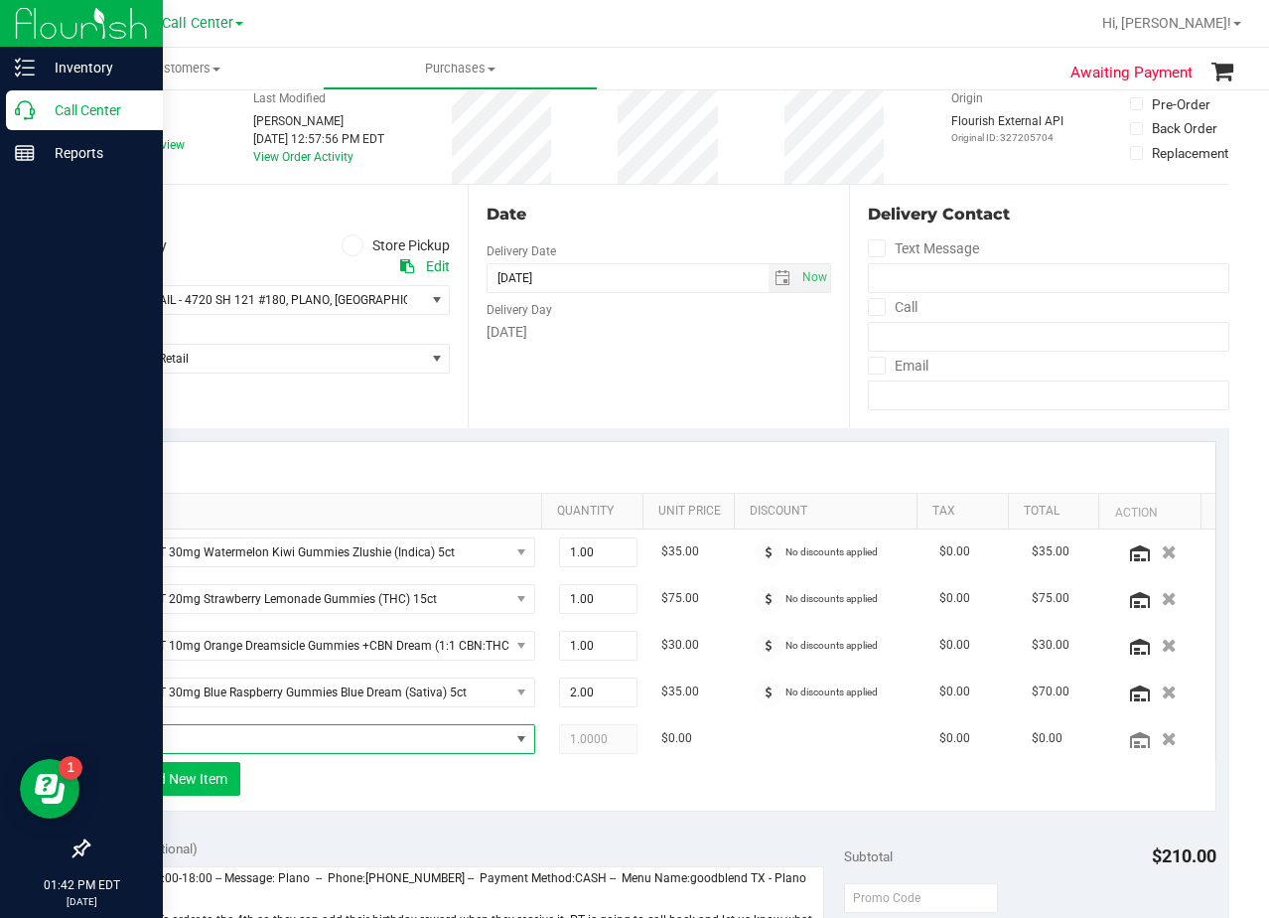
click at [180, 729] on span "NO DATA FOUND" at bounding box center [312, 739] width 394 height 28
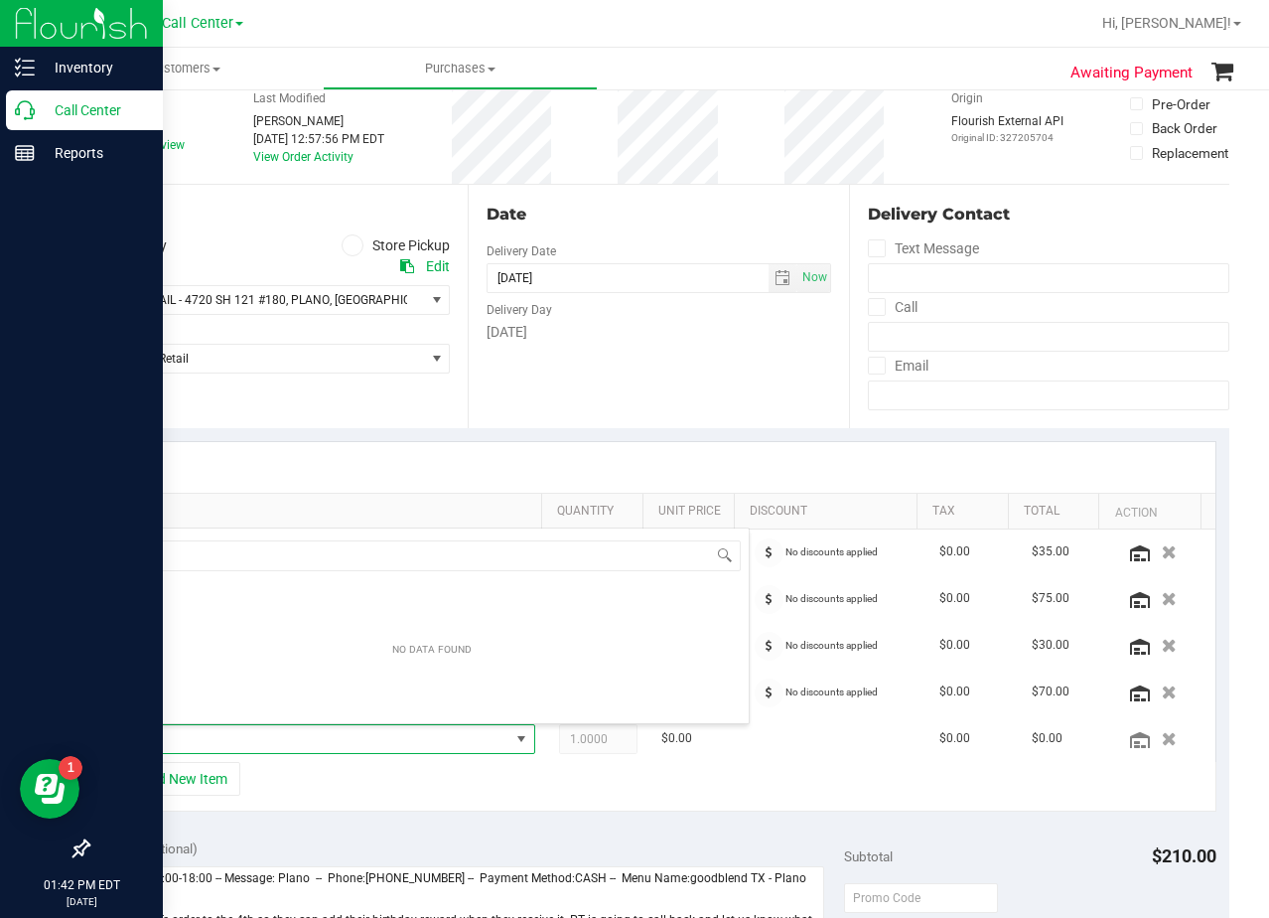
scroll to position [30, 399]
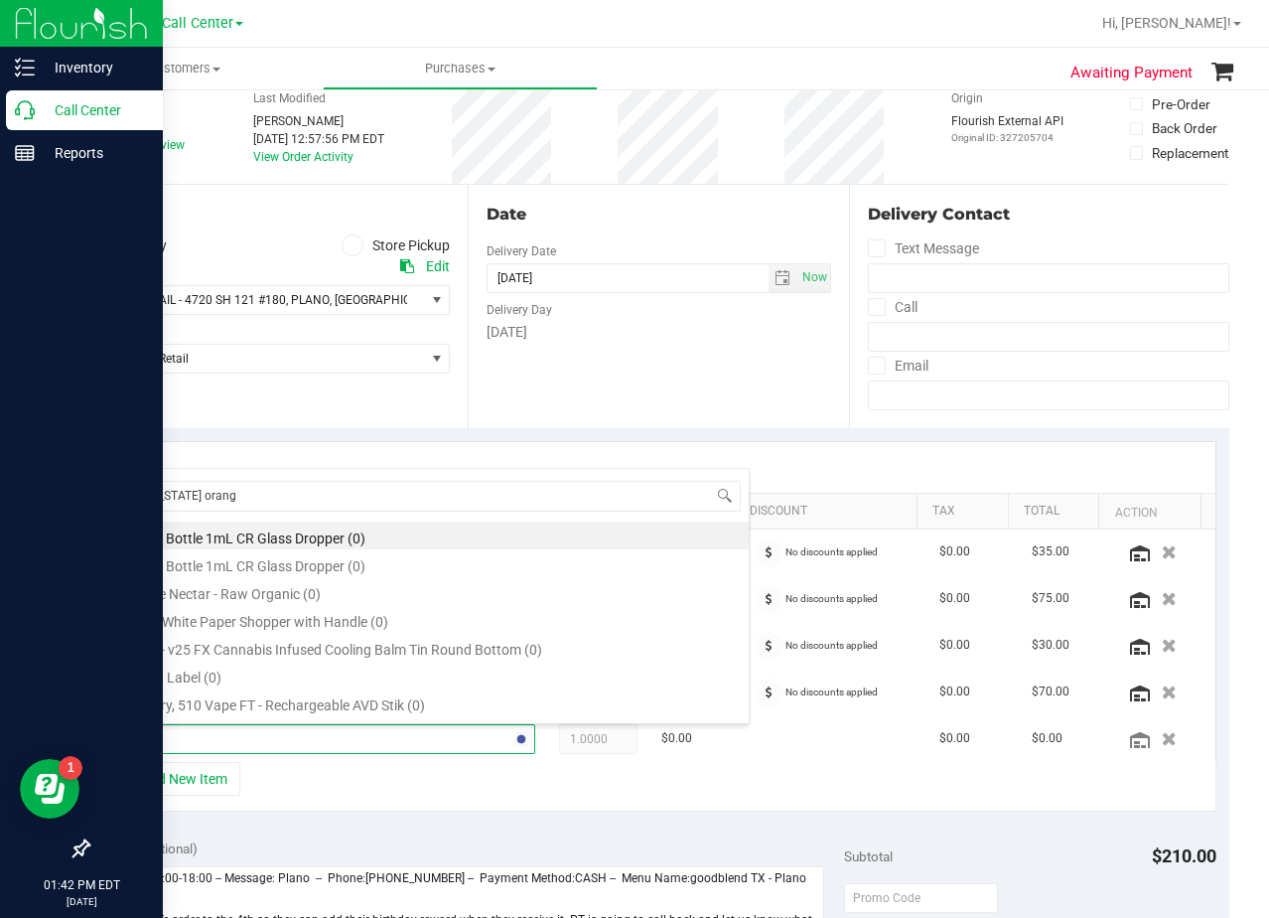
type input "[US_STATE] orange"
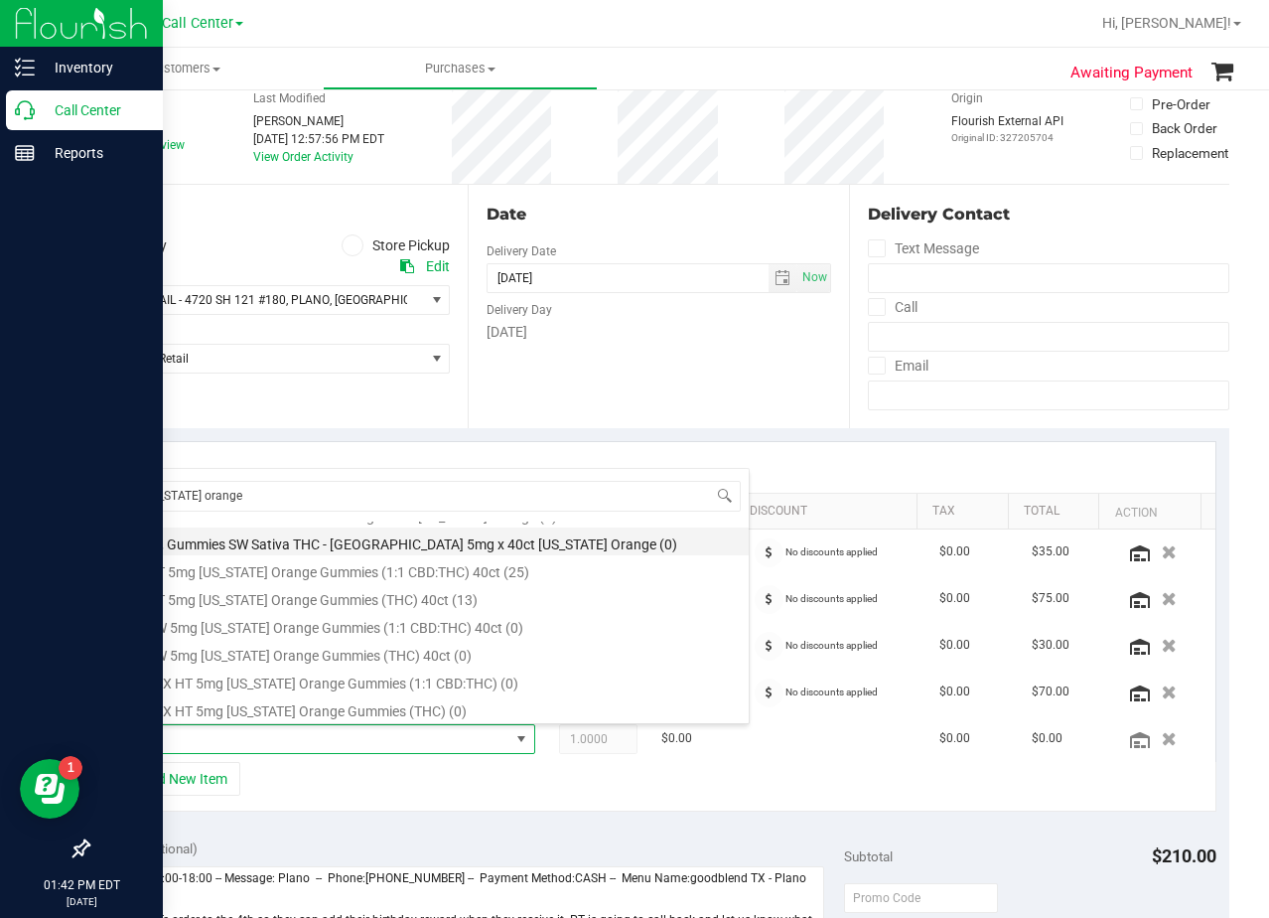
scroll to position [230, 0]
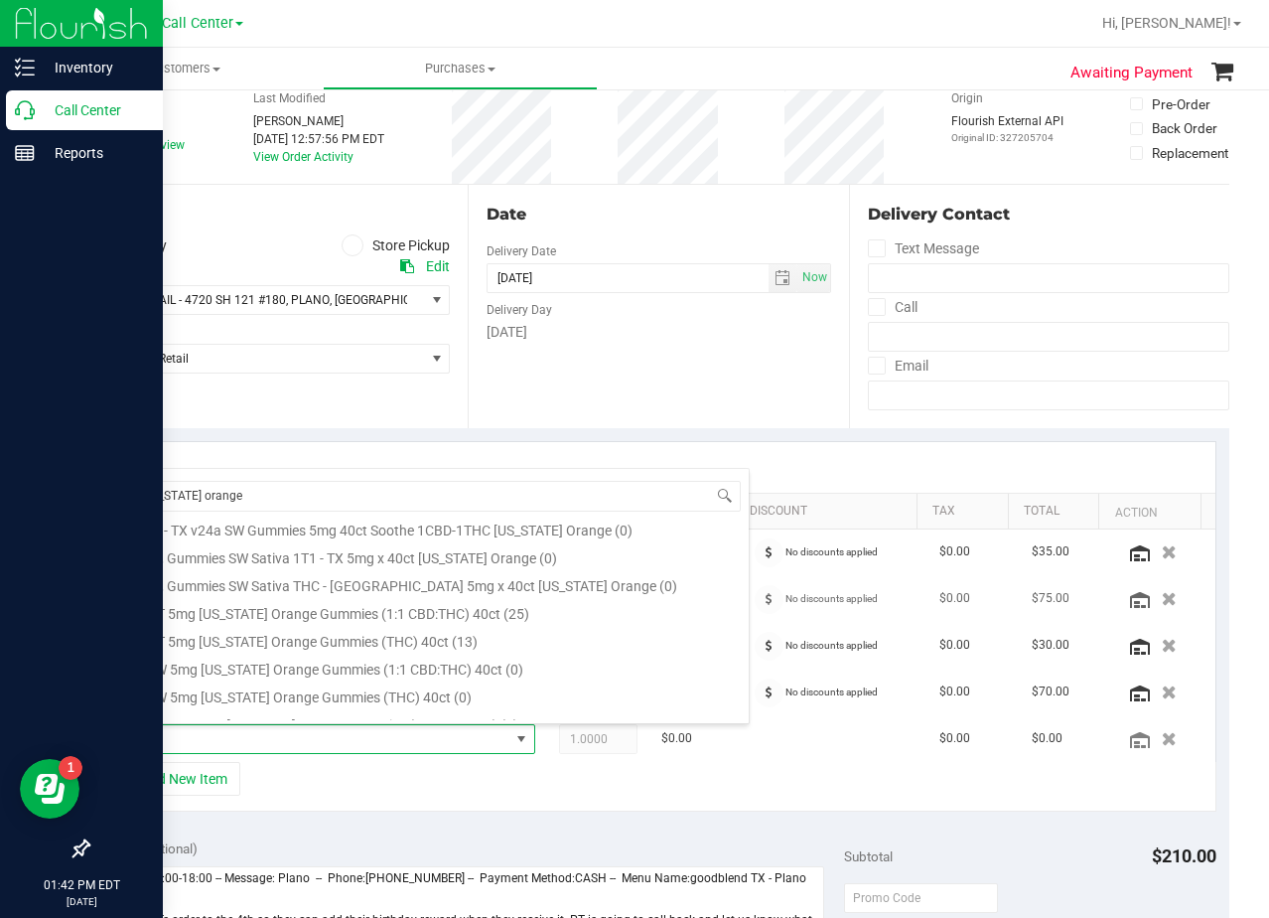
click at [581, 612] on li "TX HT 5mg Texas Orange Gummies (1:1 CBD:THC) 40ct (25)" at bounding box center [432, 611] width 634 height 28
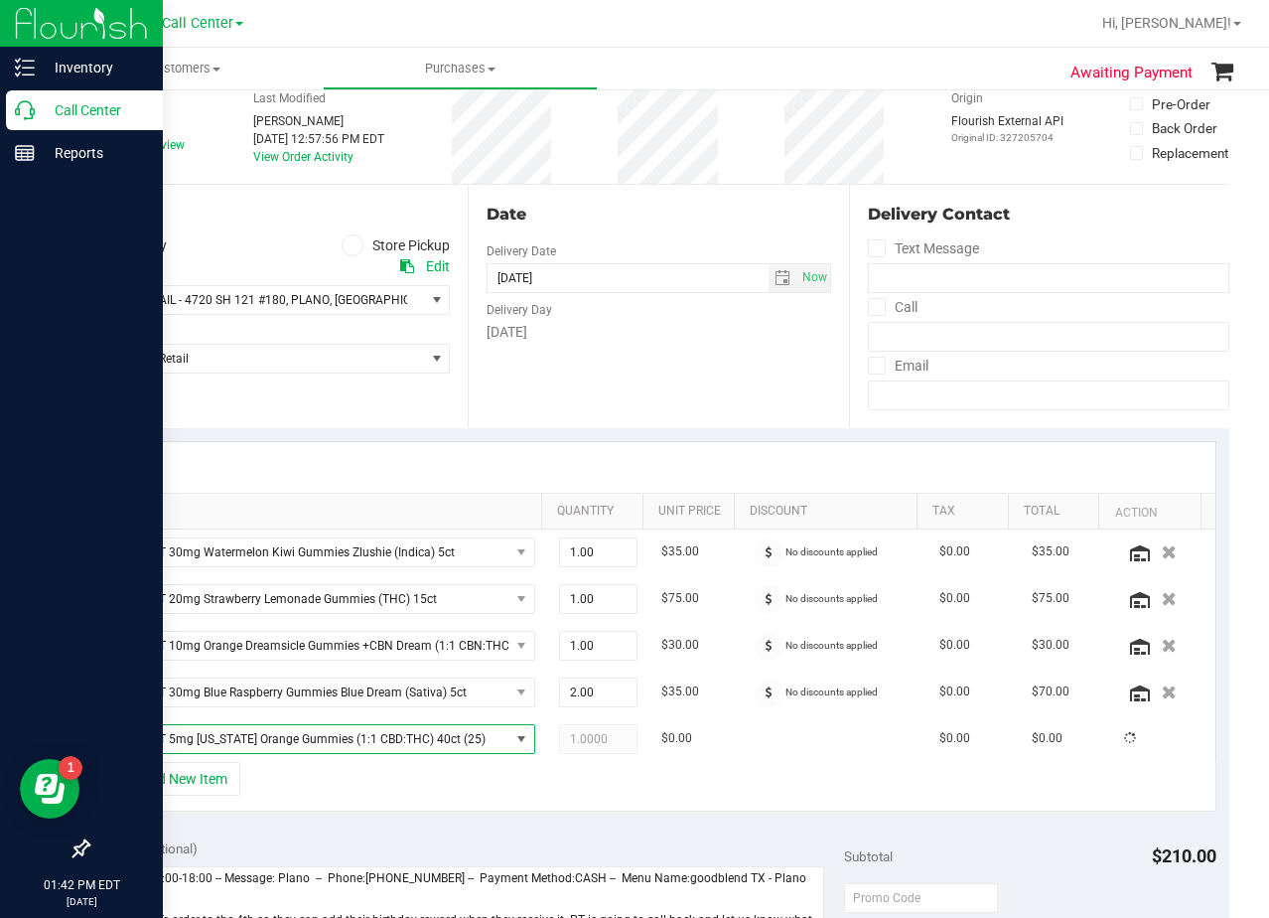
click at [670, 435] on div "SKU Quantity Unit Price Discount Tax Total Action TX HT 30mg Watermelon Kiwi Gu…" at bounding box center [658, 626] width 1142 height 397
click at [709, 274] on input "10/04/2025" at bounding box center [628, 278] width 281 height 28
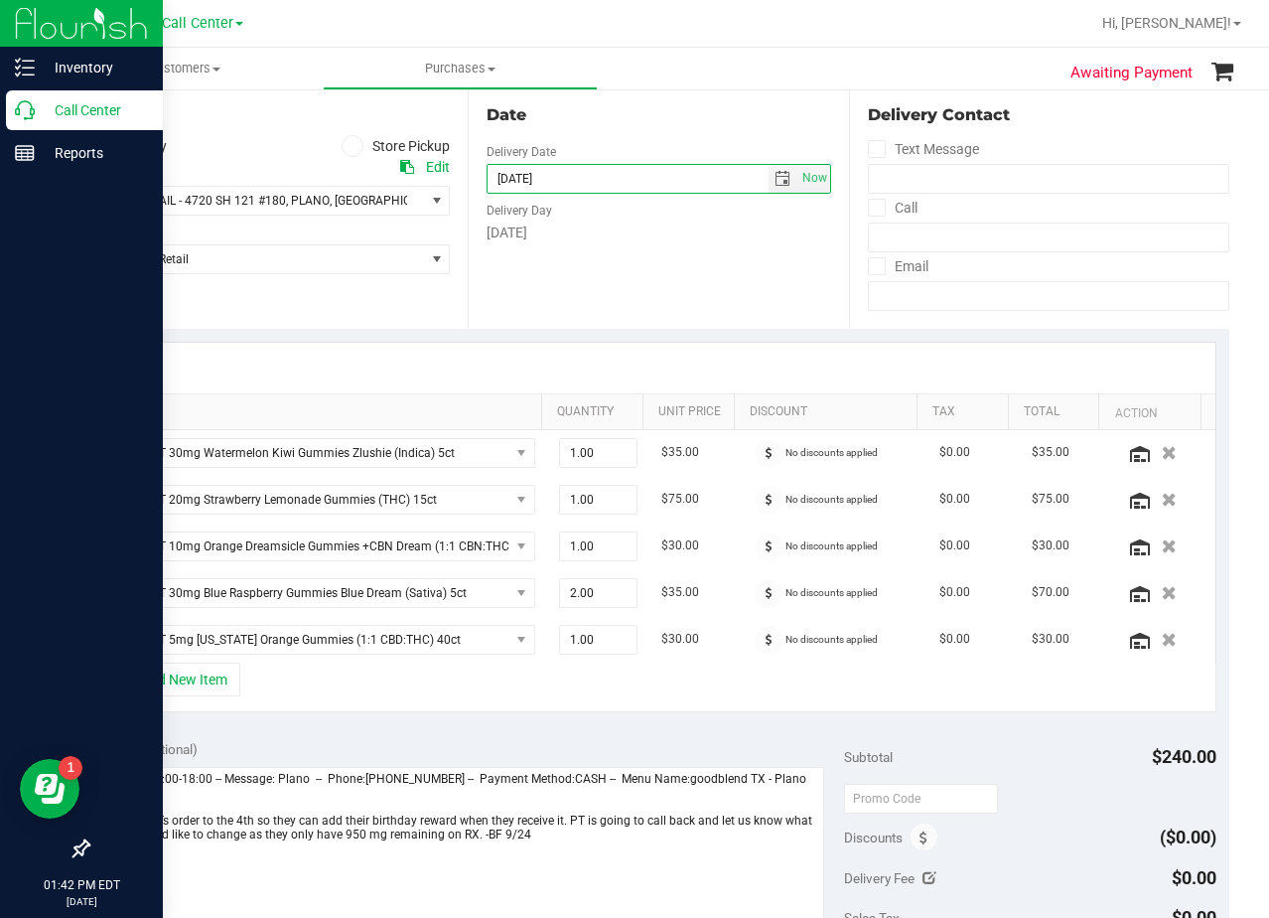
scroll to position [397, 0]
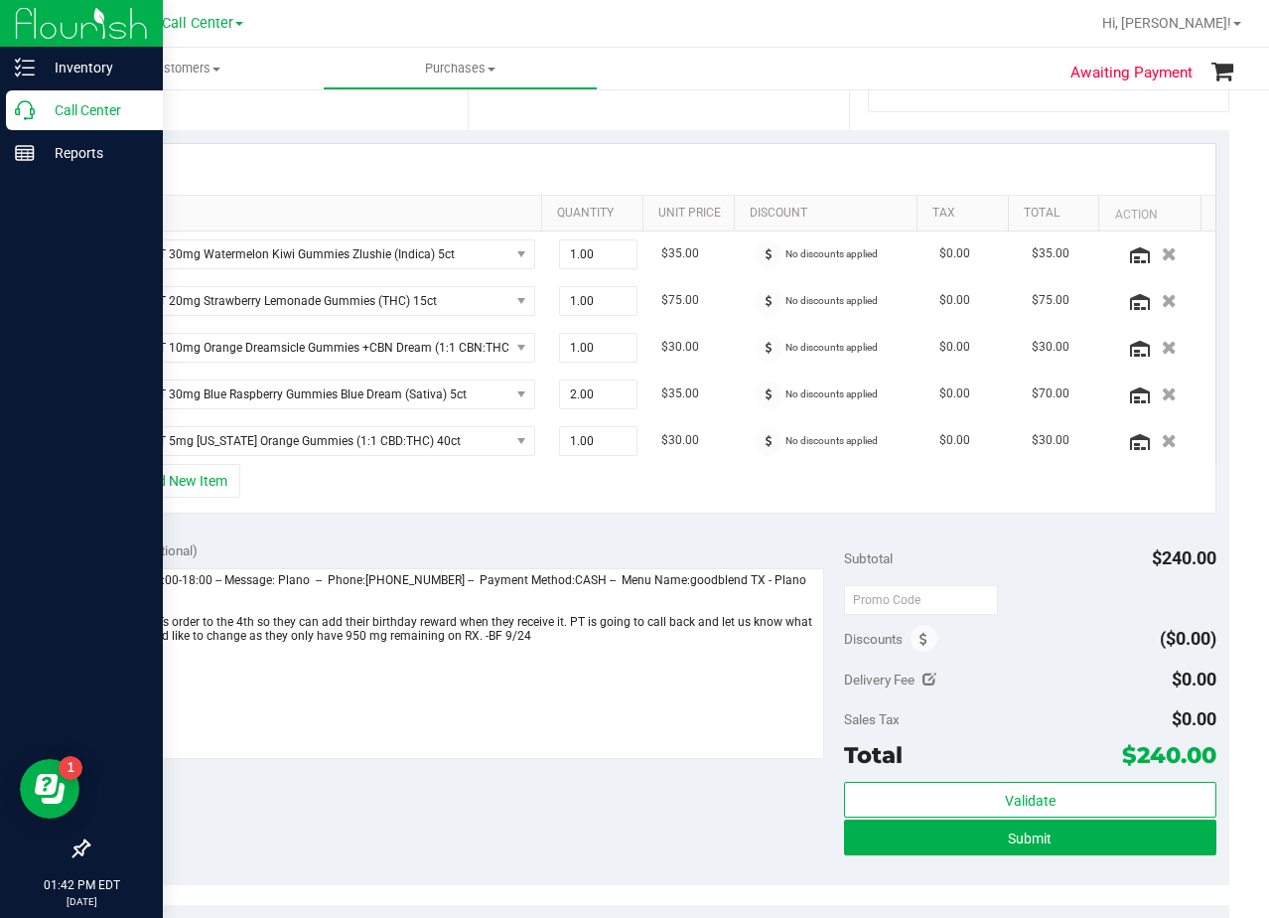
click at [737, 497] on div "+ Add New Item" at bounding box center [658, 489] width 1115 height 50
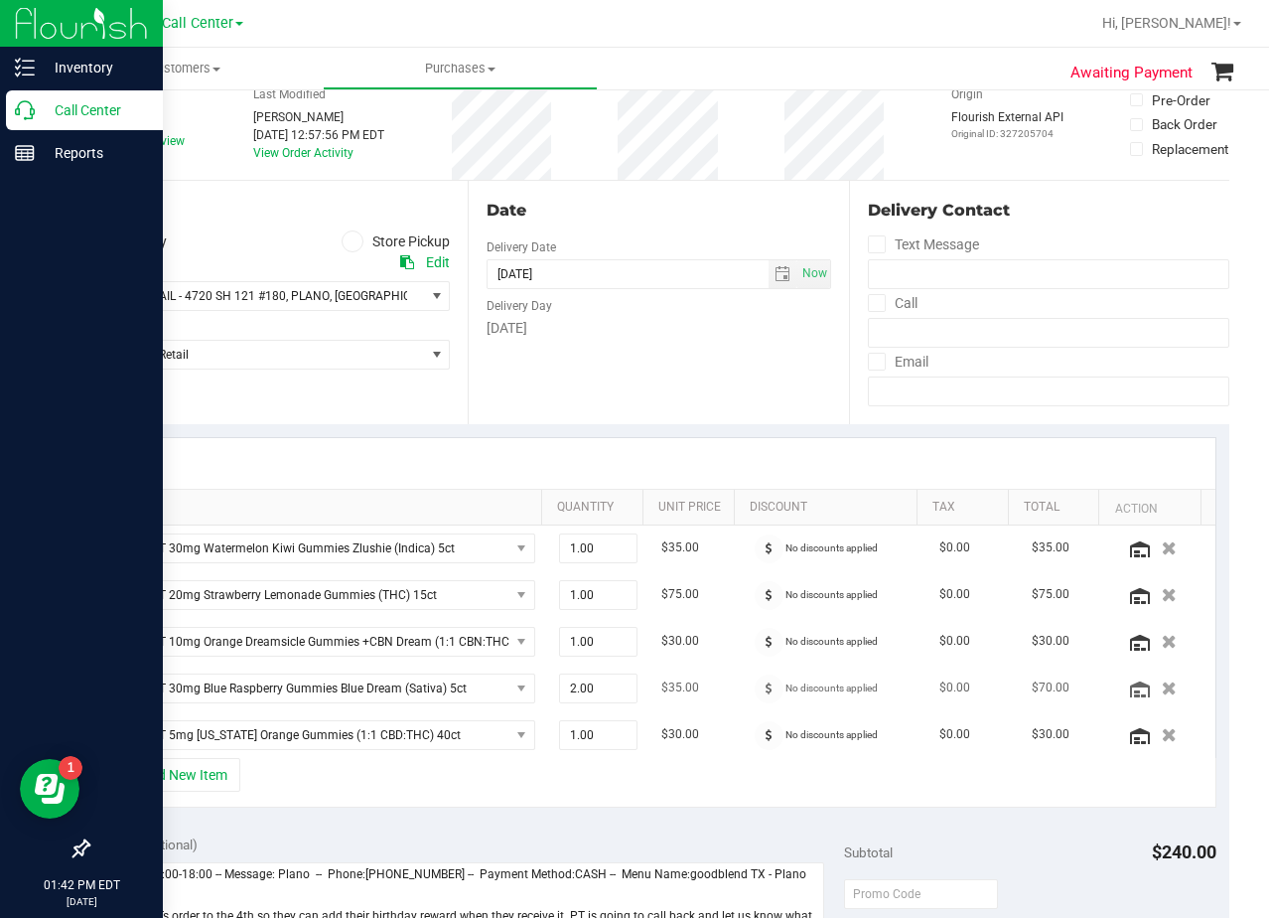
scroll to position [99, 0]
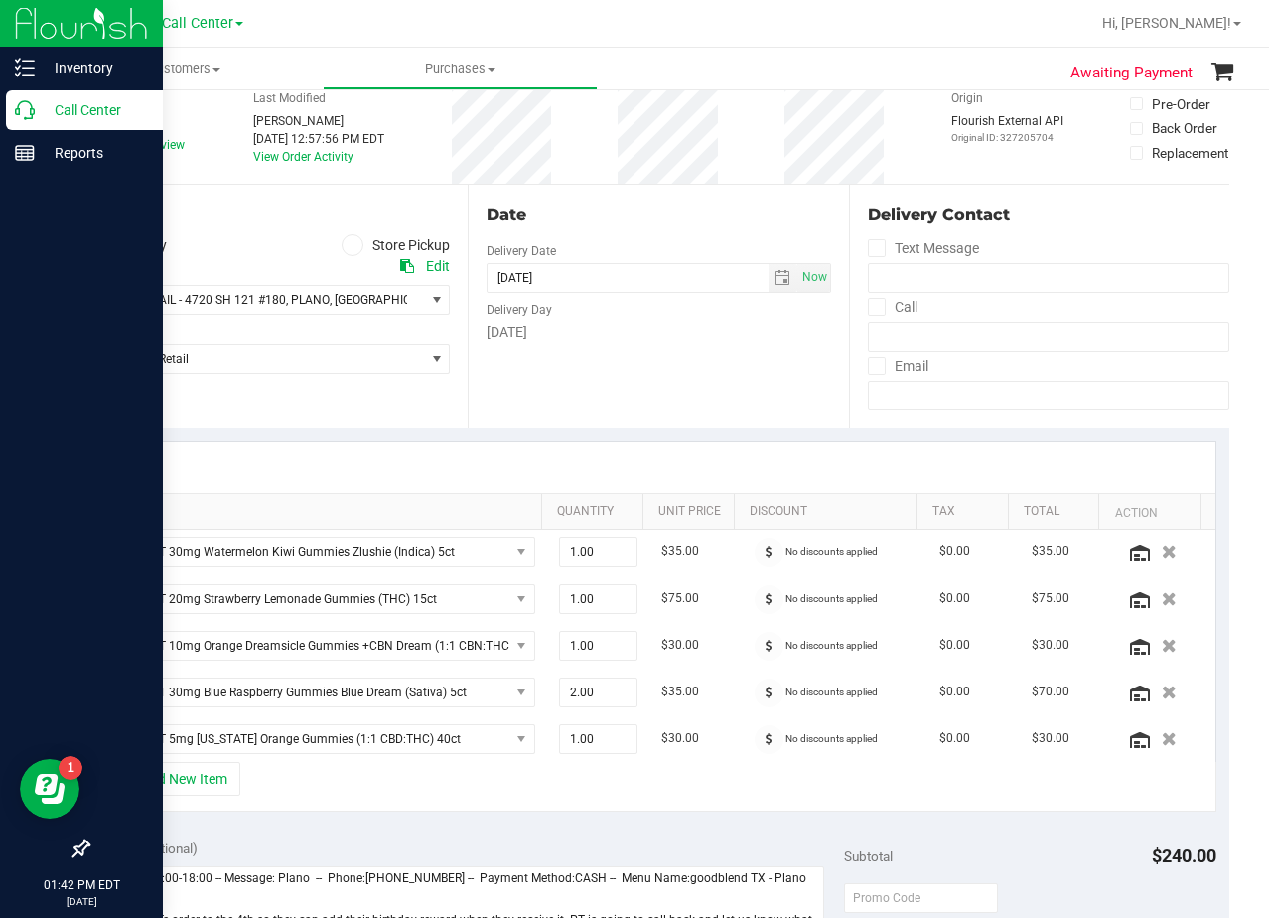
click at [708, 466] on div at bounding box center [658, 467] width 1113 height 51
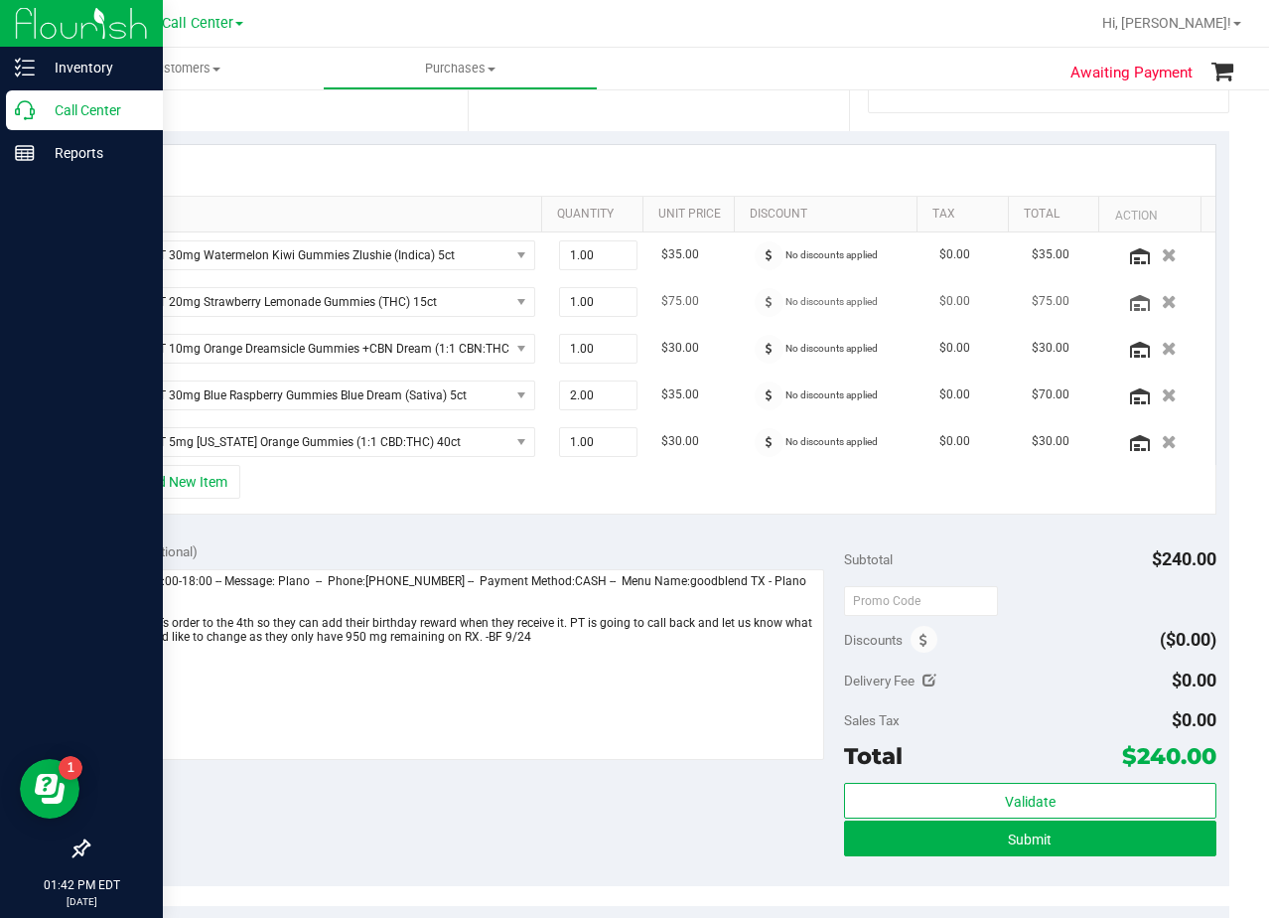
scroll to position [397, 0]
click at [576, 540] on div "Notes (optional)" at bounding box center [473, 550] width 744 height 20
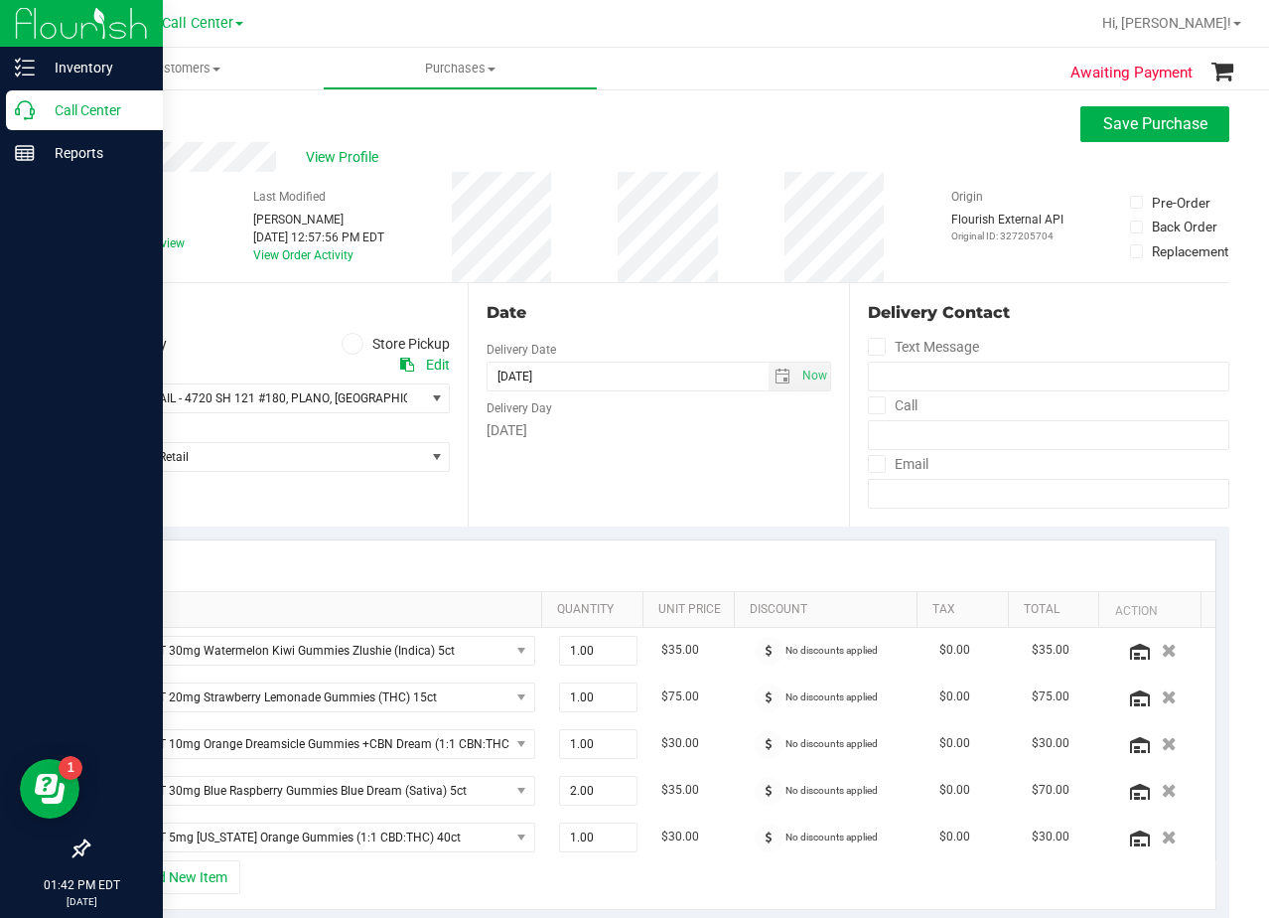
scroll to position [0, 0]
click at [683, 318] on div "Date" at bounding box center [659, 314] width 344 height 24
drag, startPoint x: 695, startPoint y: 288, endPoint x: 660, endPoint y: 291, distance: 35.9
click at [693, 288] on div "Date Delivery Date 10/04/2025 Now 10/04/2025 08:00 AM Now Delivery Day Saturday" at bounding box center [658, 405] width 380 height 243
click at [81, 249] on div "Awaiting Payment Back Save Purchase View Profile # 11997043 Created Needs revie…" at bounding box center [659, 885] width 1222 height 1597
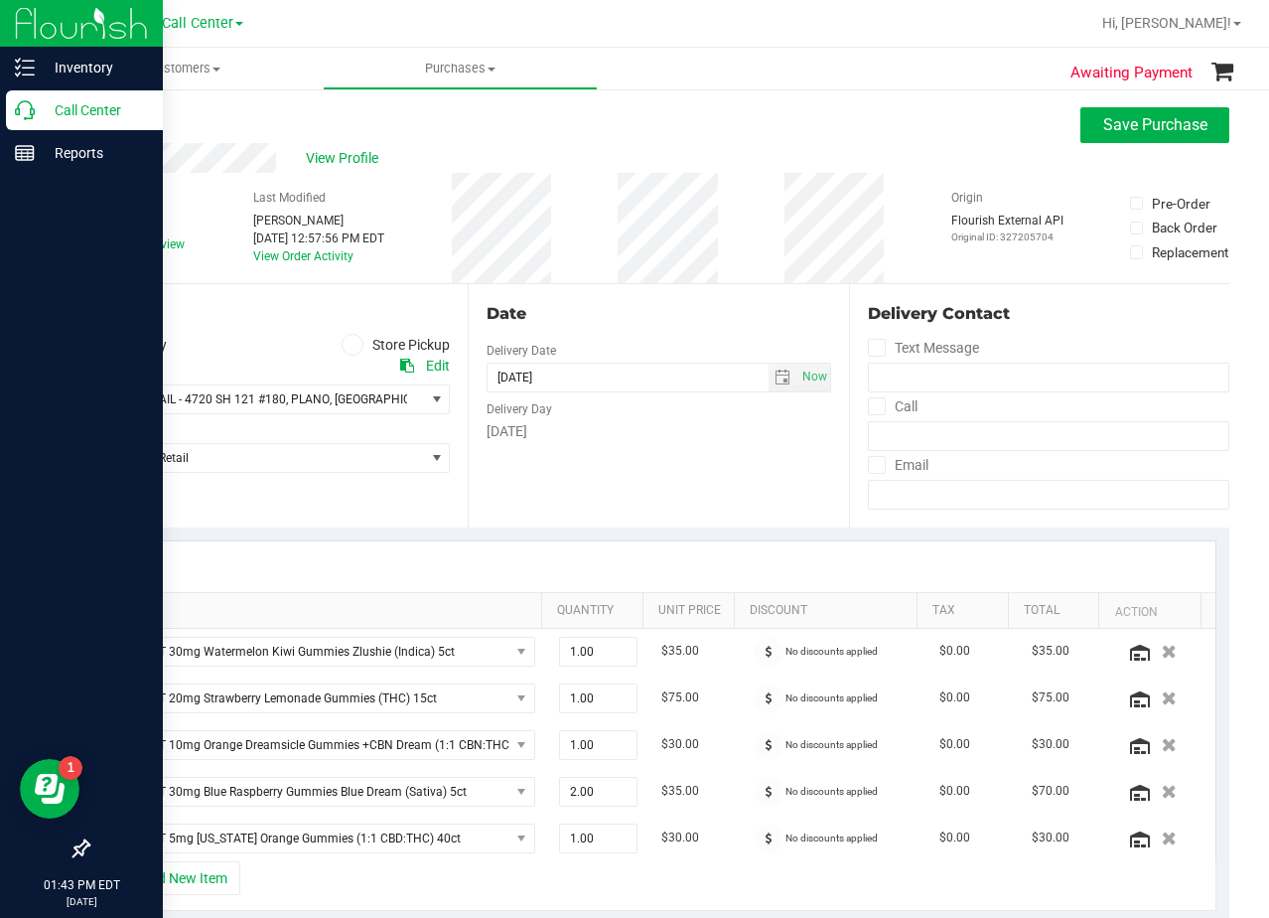
click at [90, 245] on span at bounding box center [96, 244] width 18 height 18
click at [90, 244] on icon at bounding box center [96, 244] width 13 height 0
click at [0, 0] on input "Needs review" at bounding box center [0, 0] width 0 height 0
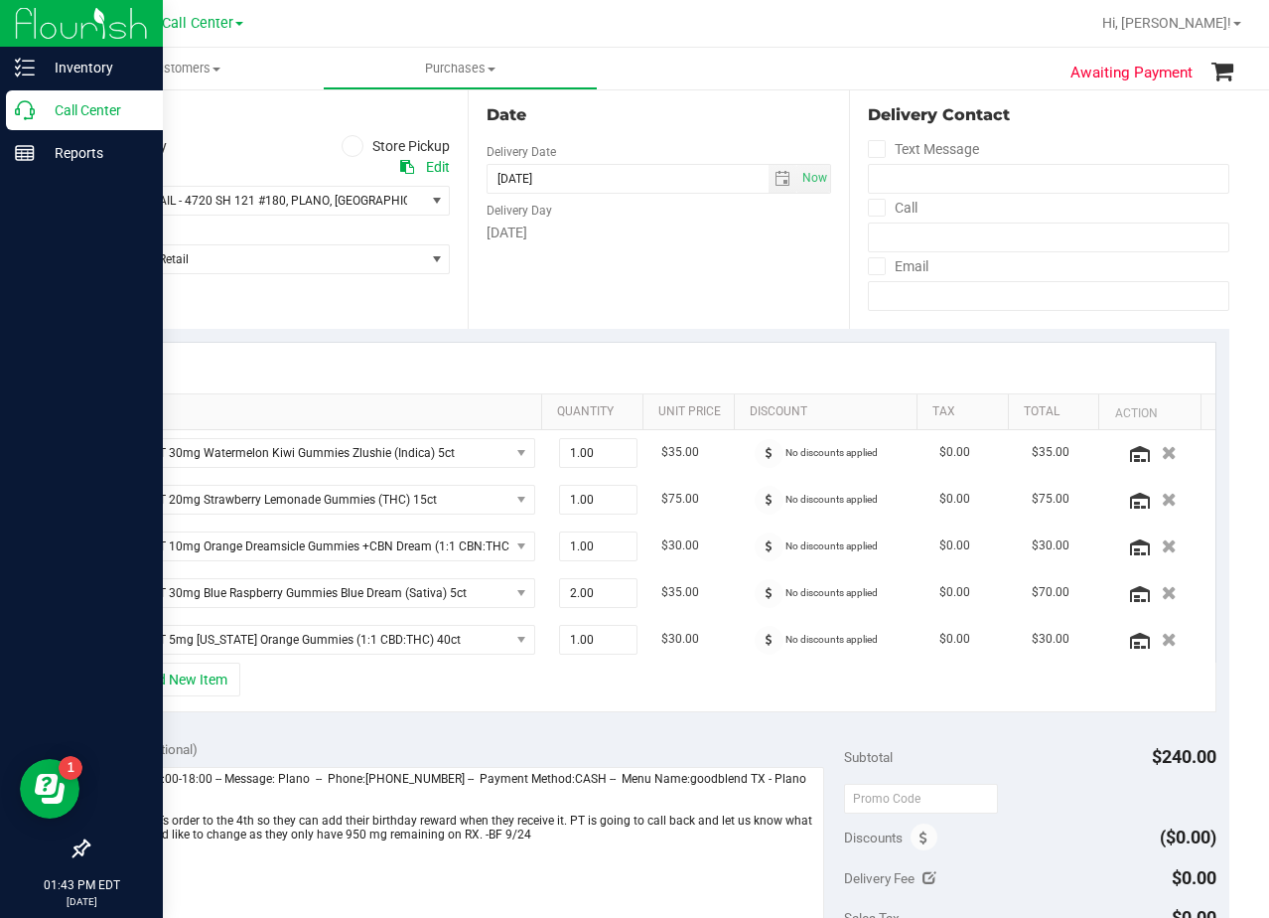
click at [721, 251] on div "Date Delivery Date 10/04/2025 Now 10/04/2025 08:00 AM Now Delivery Day Saturday" at bounding box center [658, 206] width 380 height 243
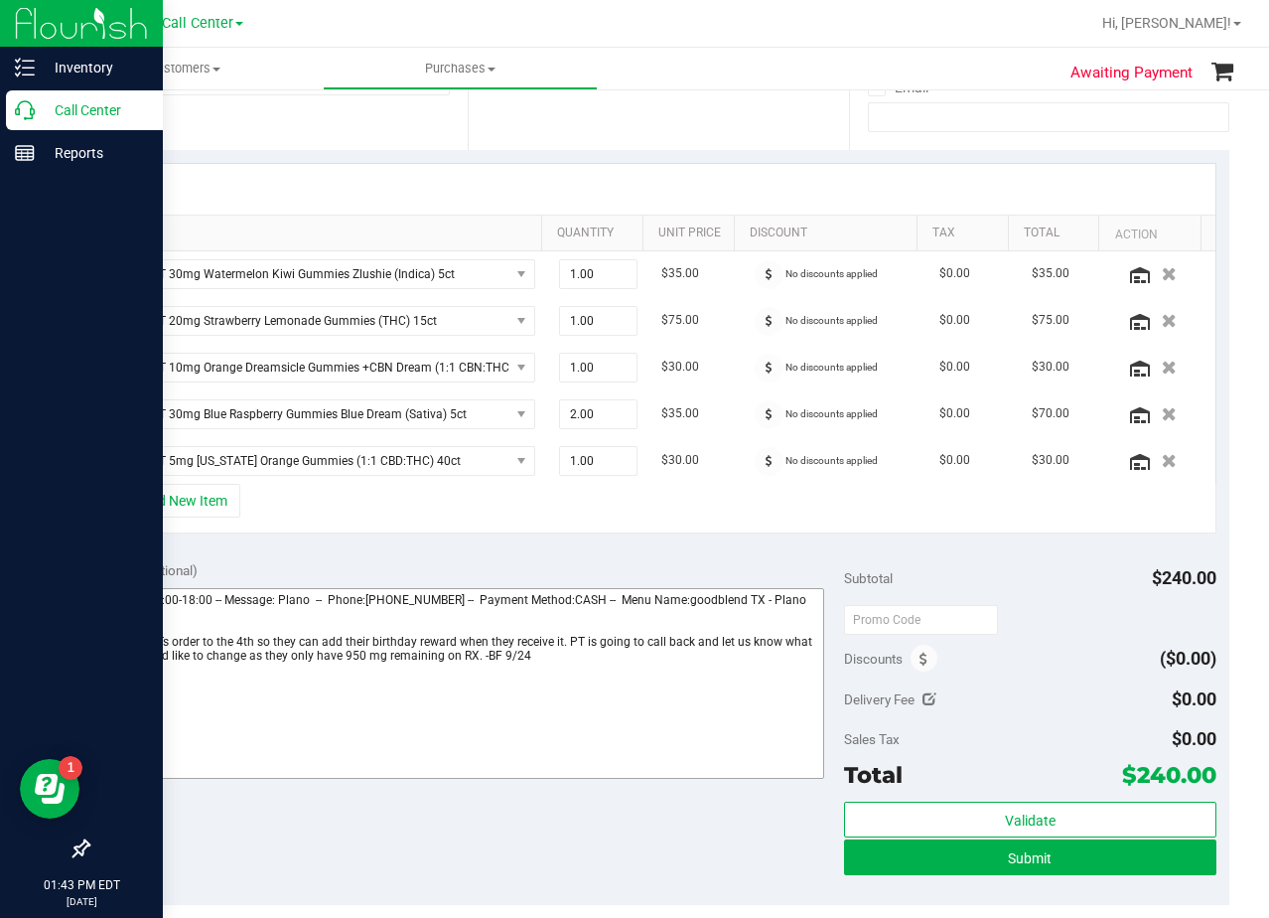
scroll to position [369, 0]
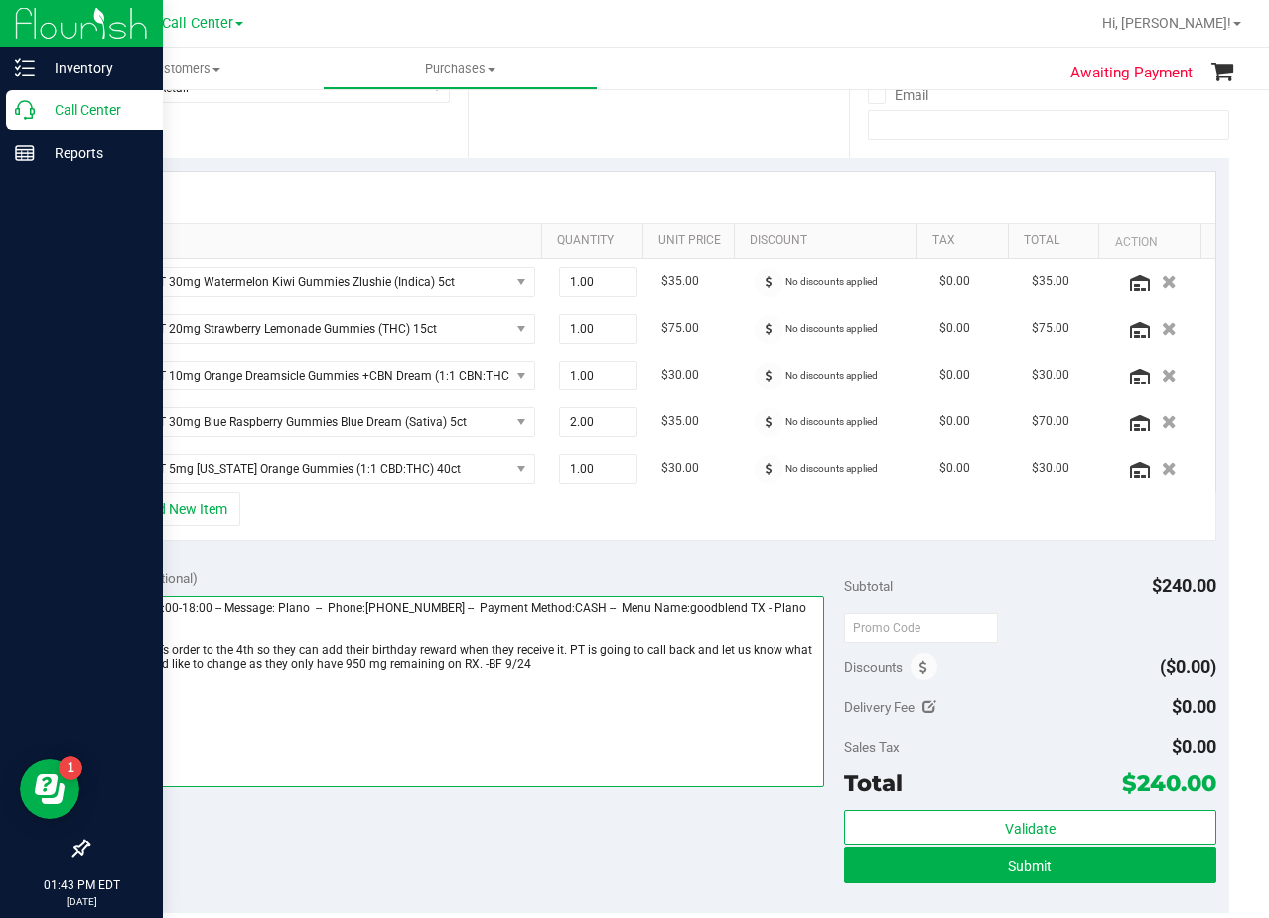
click at [557, 686] on textarea at bounding box center [463, 691] width 724 height 191
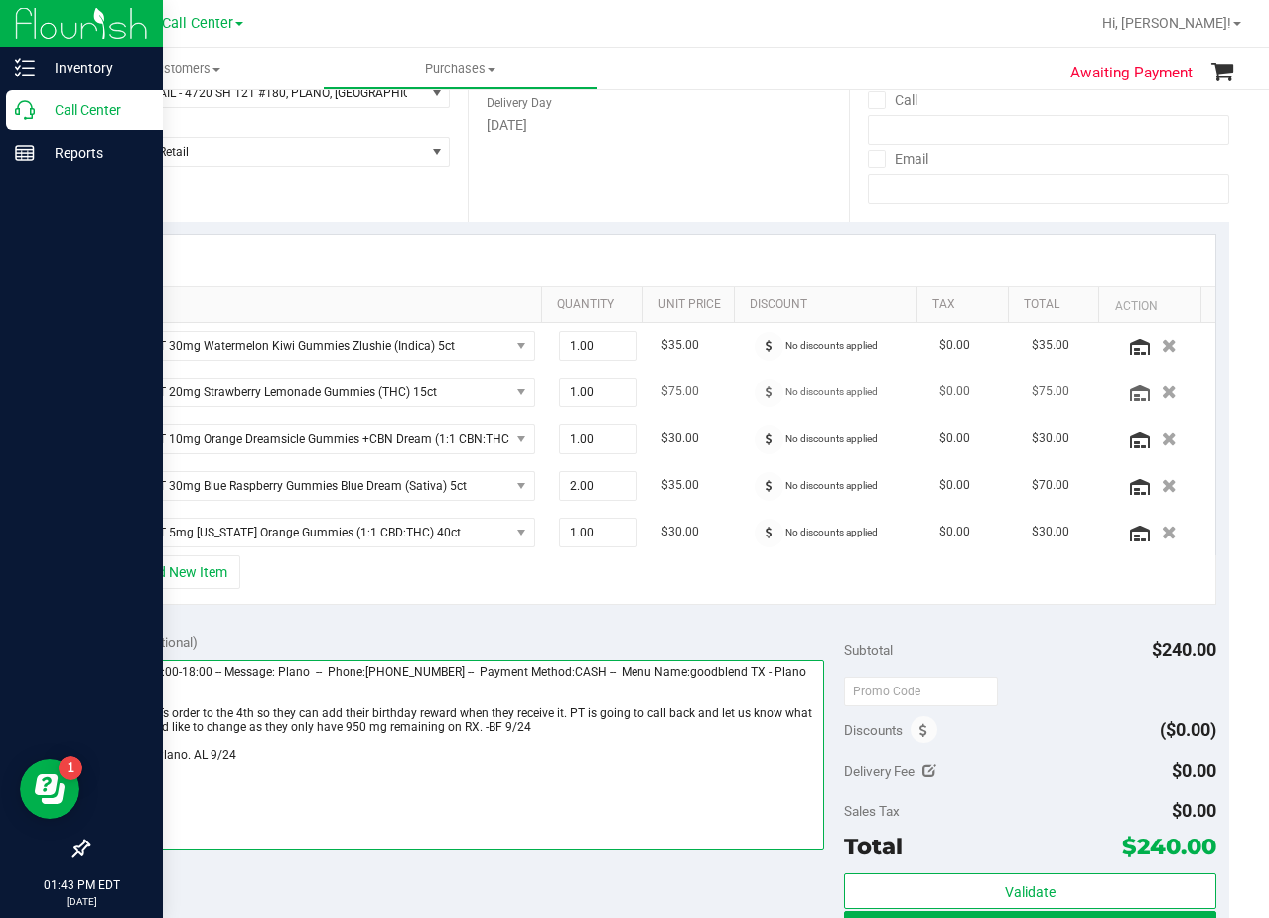
scroll to position [0, 0]
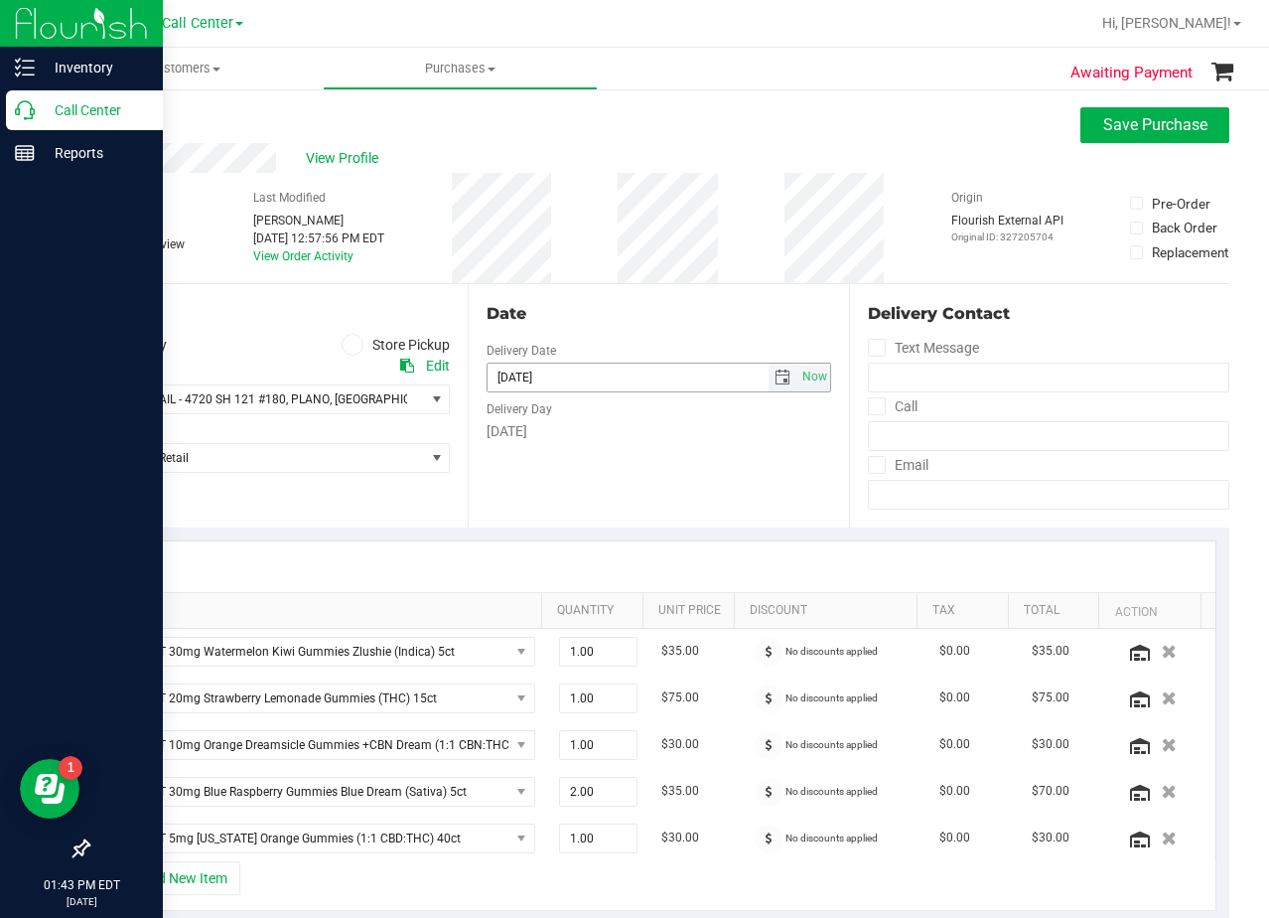
type textarea "Saturday 09/27/2025 10:00-18:00 -- Message: Plano -- Phone:4694969549 -- Paymen…"
click at [723, 333] on div "Date Delivery Date 10/04/2025 Now 10/04/2025 08:00 AM Now Delivery Day Saturday" at bounding box center [658, 405] width 380 height 243
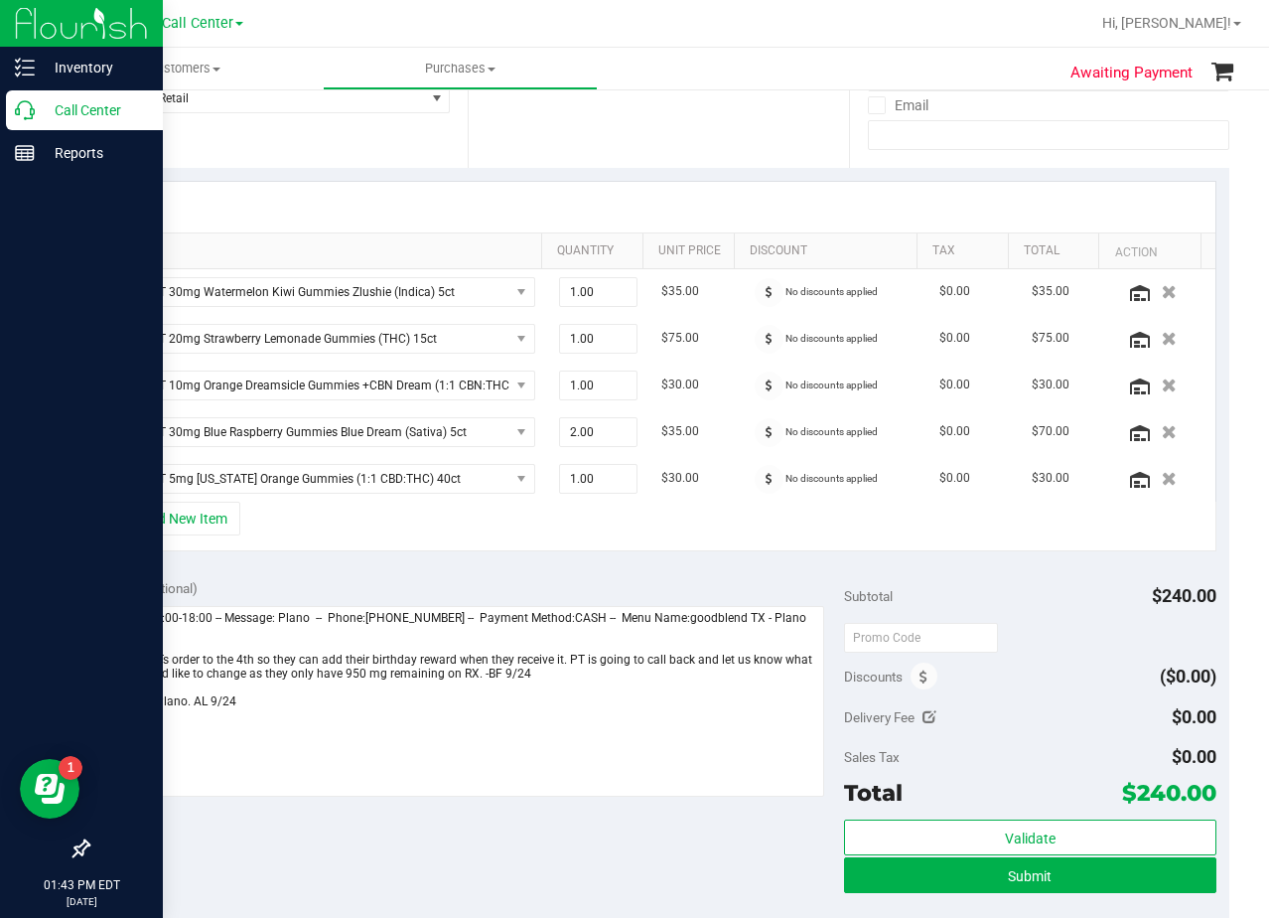
scroll to position [397, 0]
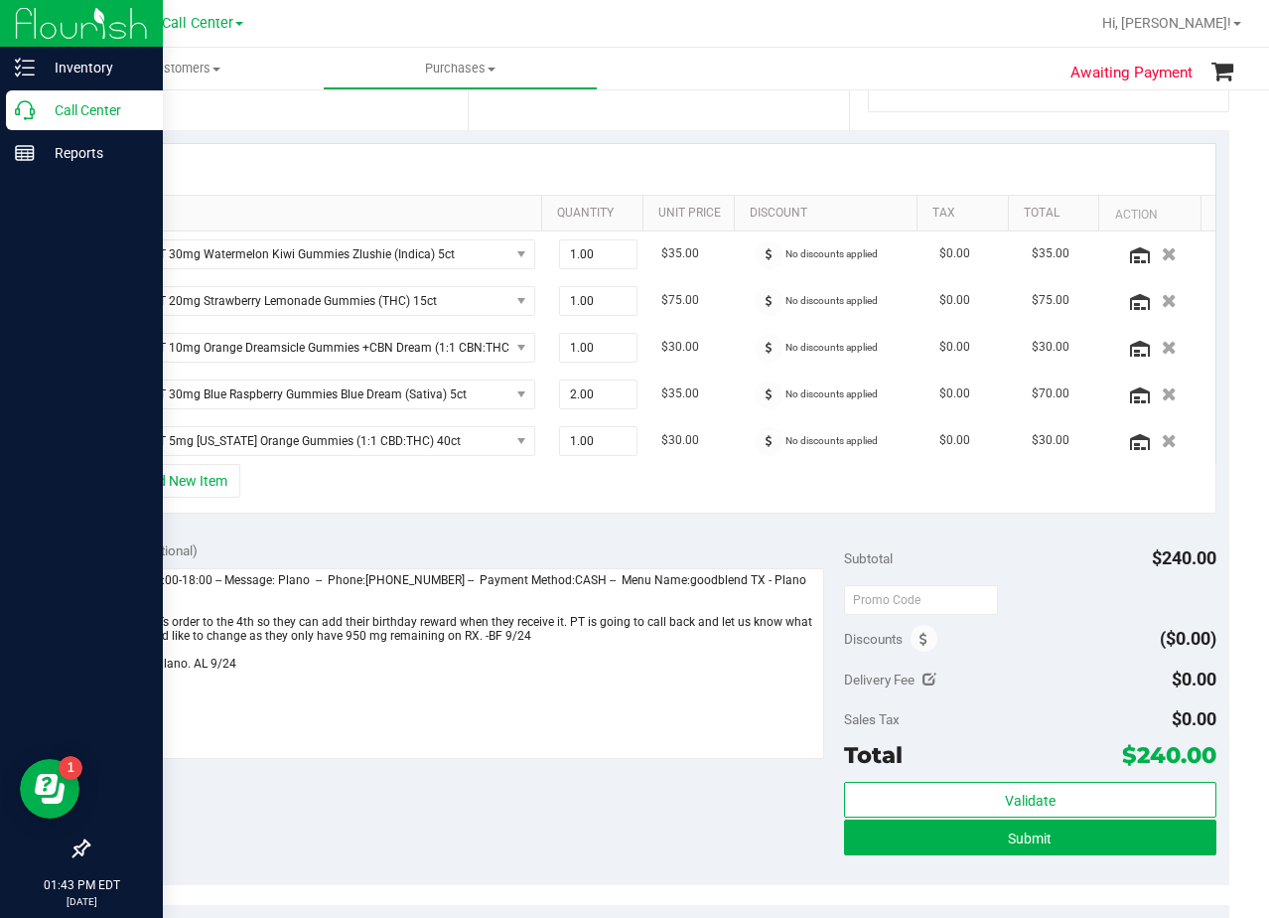
click at [701, 542] on div "Notes (optional)" at bounding box center [473, 550] width 744 height 20
click at [845, 843] on button "Submit" at bounding box center [1029, 837] width 371 height 36
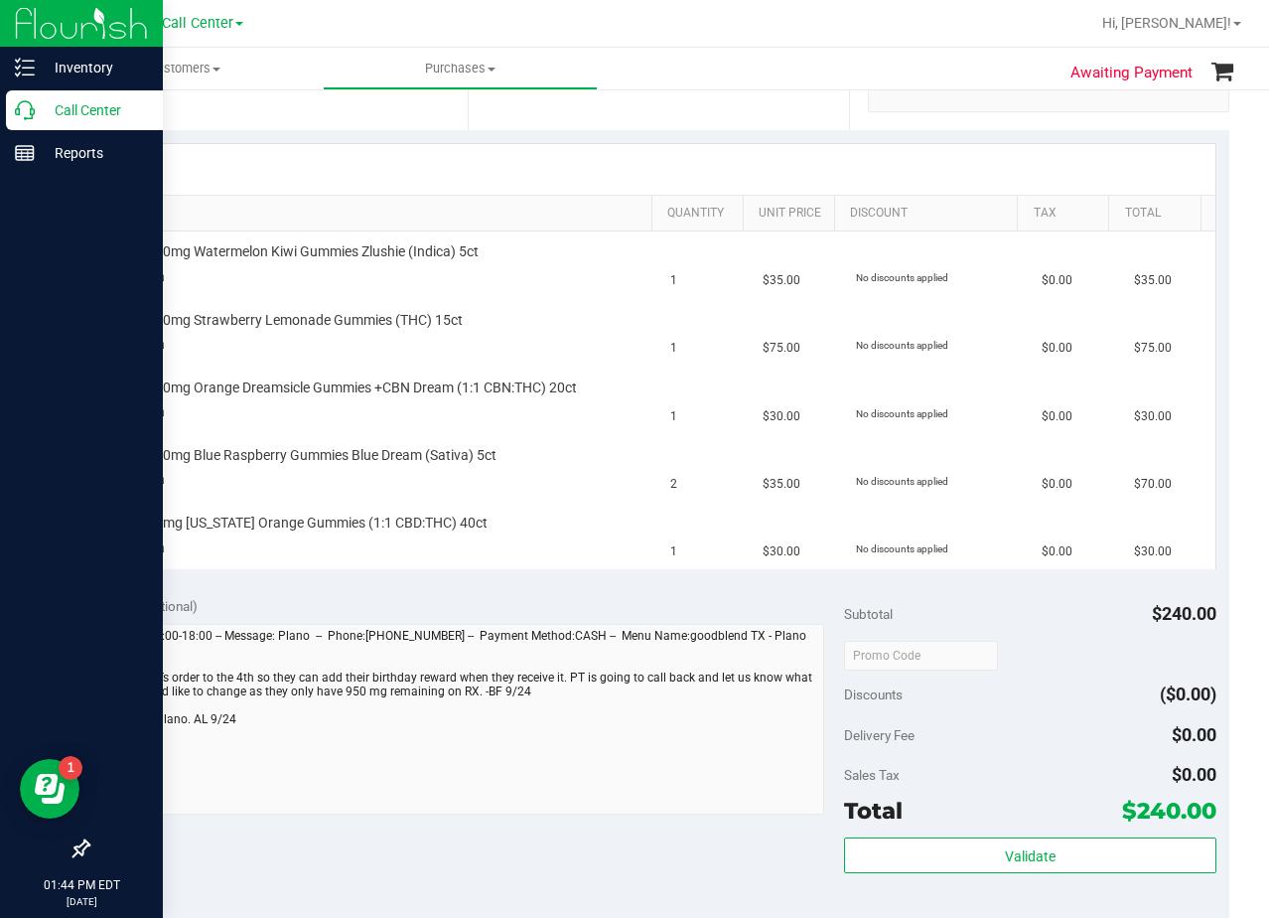
click at [748, 173] on div at bounding box center [658, 169] width 1113 height 51
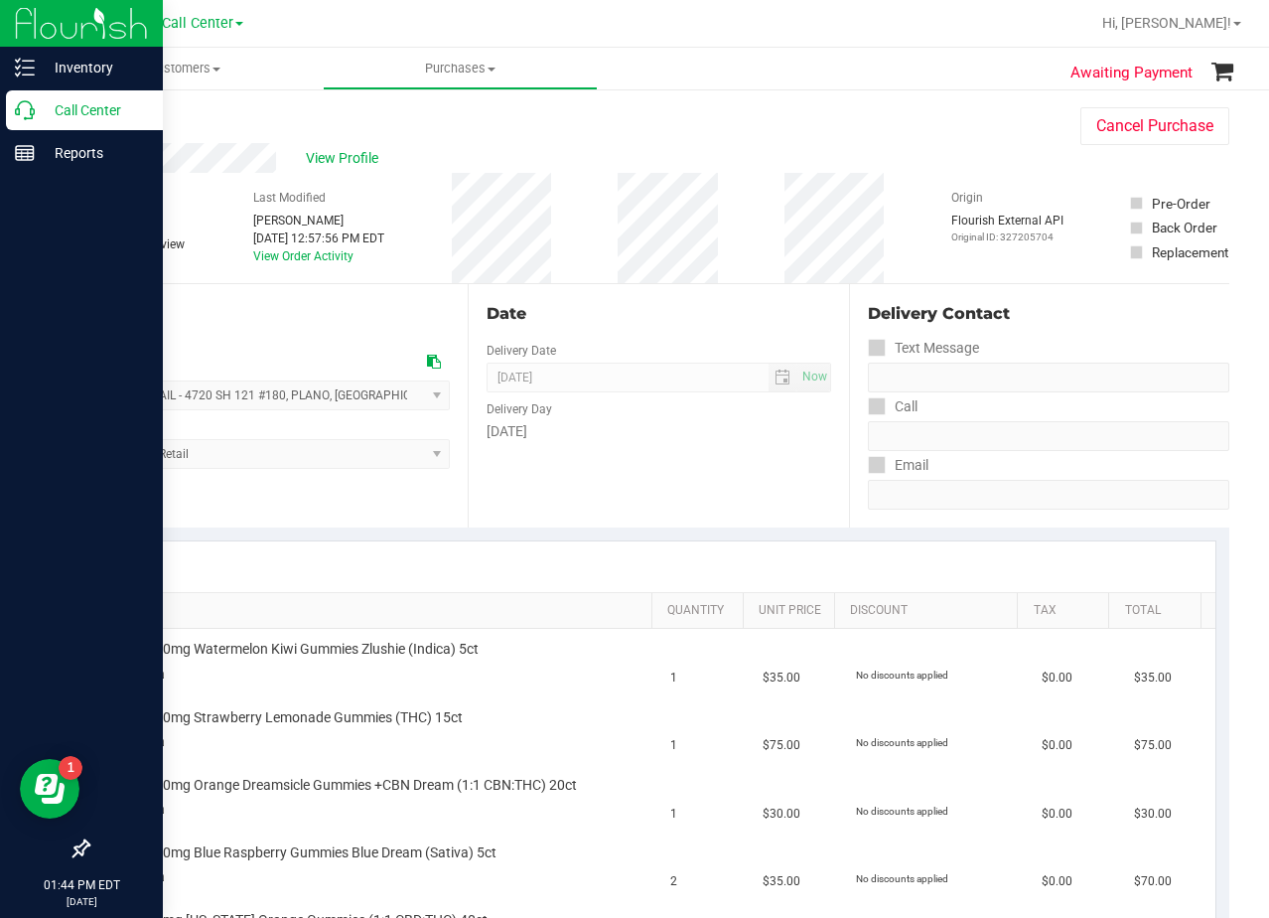
click at [37, 108] on p "Call Center" at bounding box center [94, 110] width 119 height 24
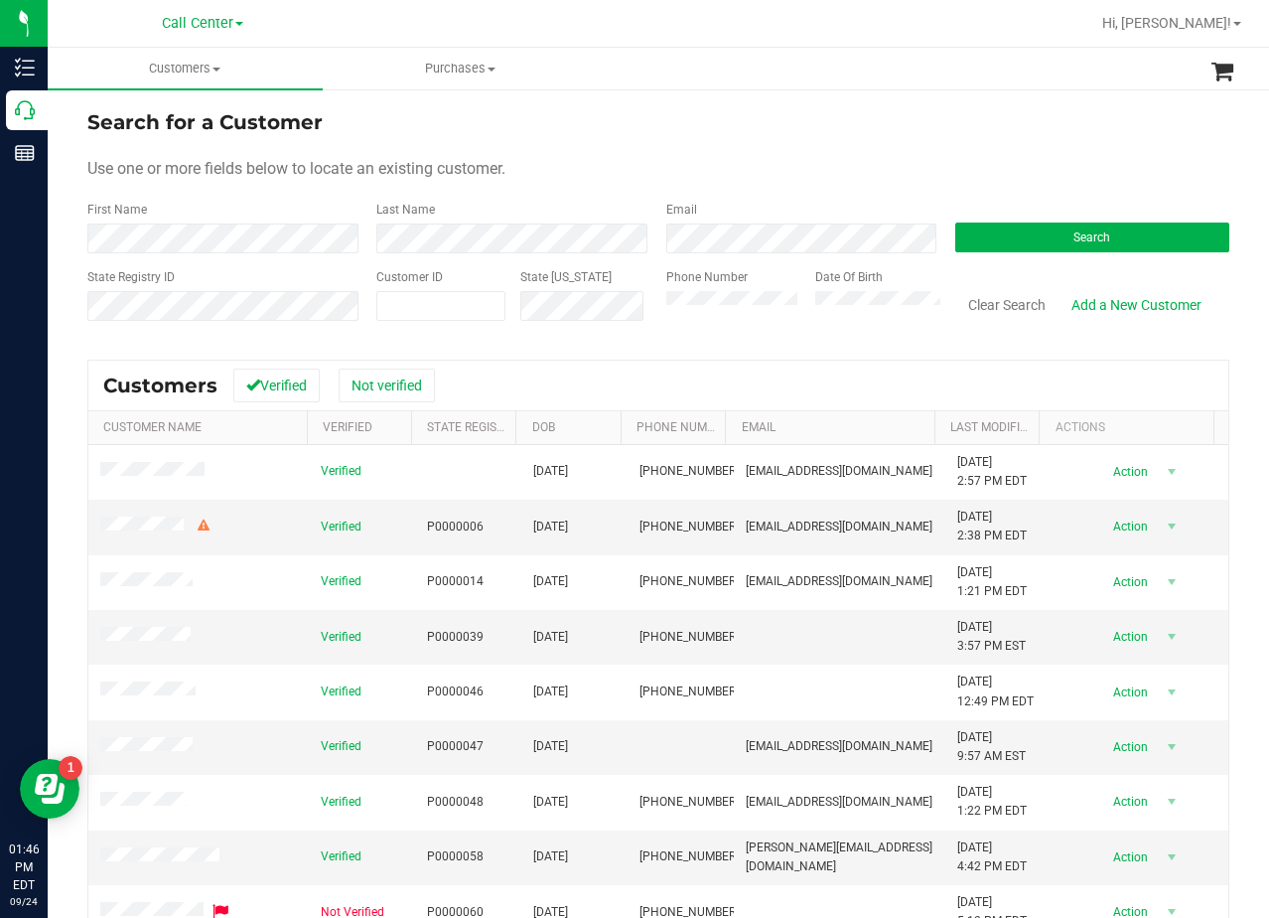
click at [826, 174] on div "Use one or more fields below to locate an existing customer." at bounding box center [658, 169] width 1142 height 24
click at [724, 326] on div "Phone Number" at bounding box center [733, 303] width 135 height 71
click at [976, 240] on button "Search" at bounding box center [1093, 237] width 274 height 30
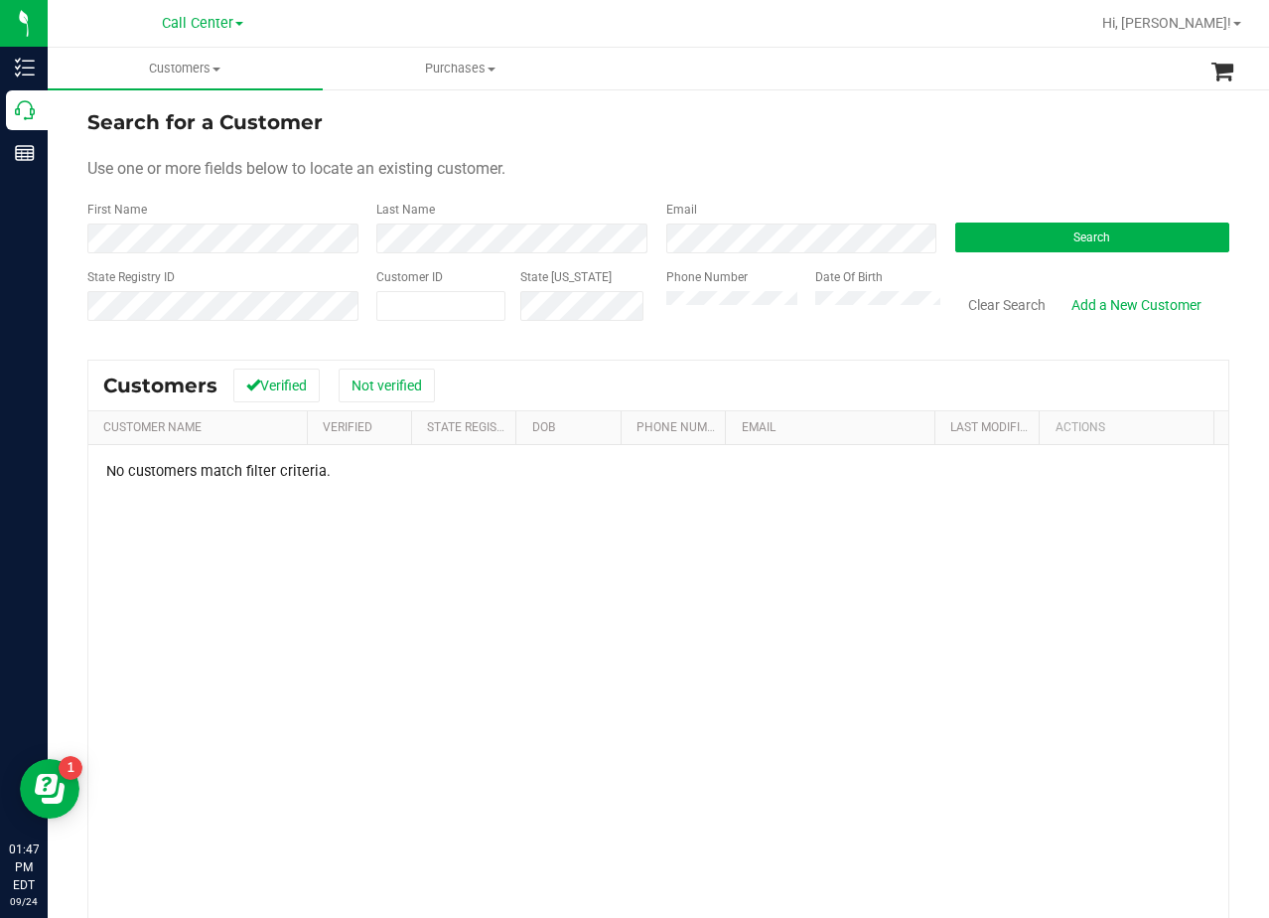
click at [861, 179] on div "Use one or more fields below to locate an existing customer." at bounding box center [658, 169] width 1142 height 24
click at [895, 578] on div "No customers match filter criteria." at bounding box center [658, 743] width 1140 height 596
click at [1102, 304] on link "Add a New Customer" at bounding box center [1137, 305] width 156 height 34
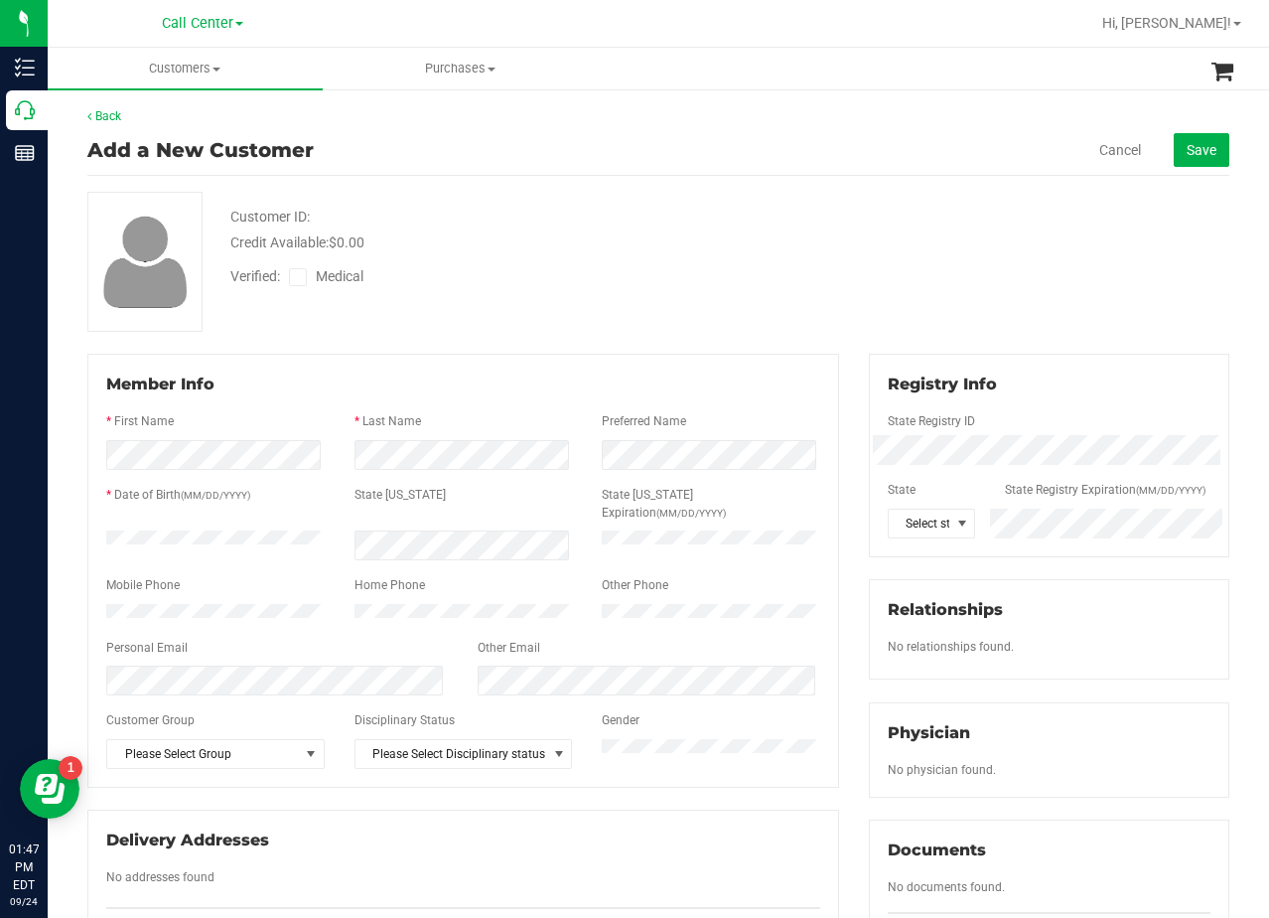
click at [898, 251] on div "Customer ID: Credit Available: $0.00 Verified: Medical" at bounding box center [659, 262] width 1172 height 140
click at [860, 260] on div "Customer ID: Credit Available: $0.00 Verified: Medical" at bounding box center [659, 262] width 1172 height 140
click at [291, 276] on span at bounding box center [298, 277] width 18 height 18
click at [0, 0] on input "Medical" at bounding box center [0, 0] width 0 height 0
click at [544, 259] on div "Verified: Medical" at bounding box center [509, 275] width 586 height 44
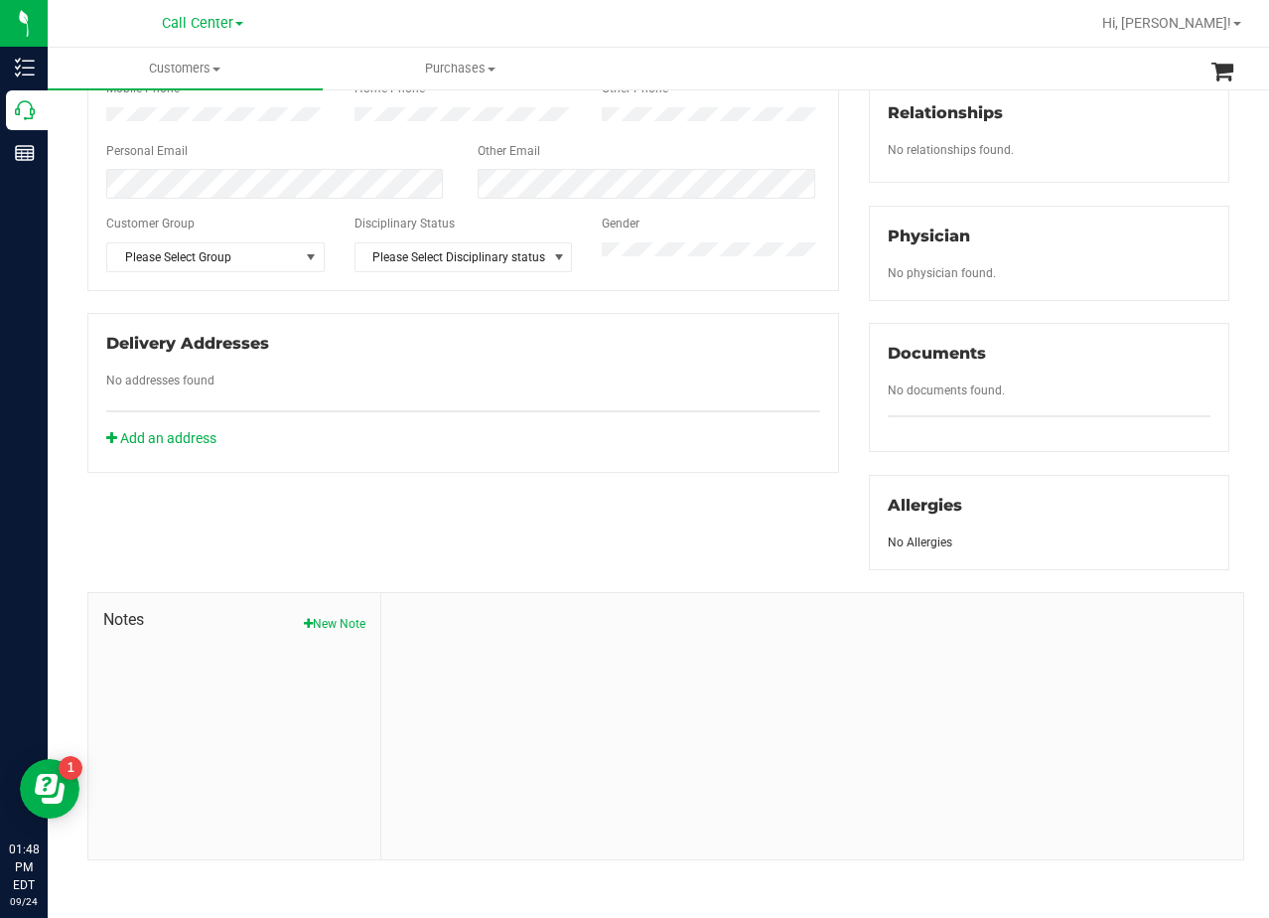
scroll to position [504, 0]
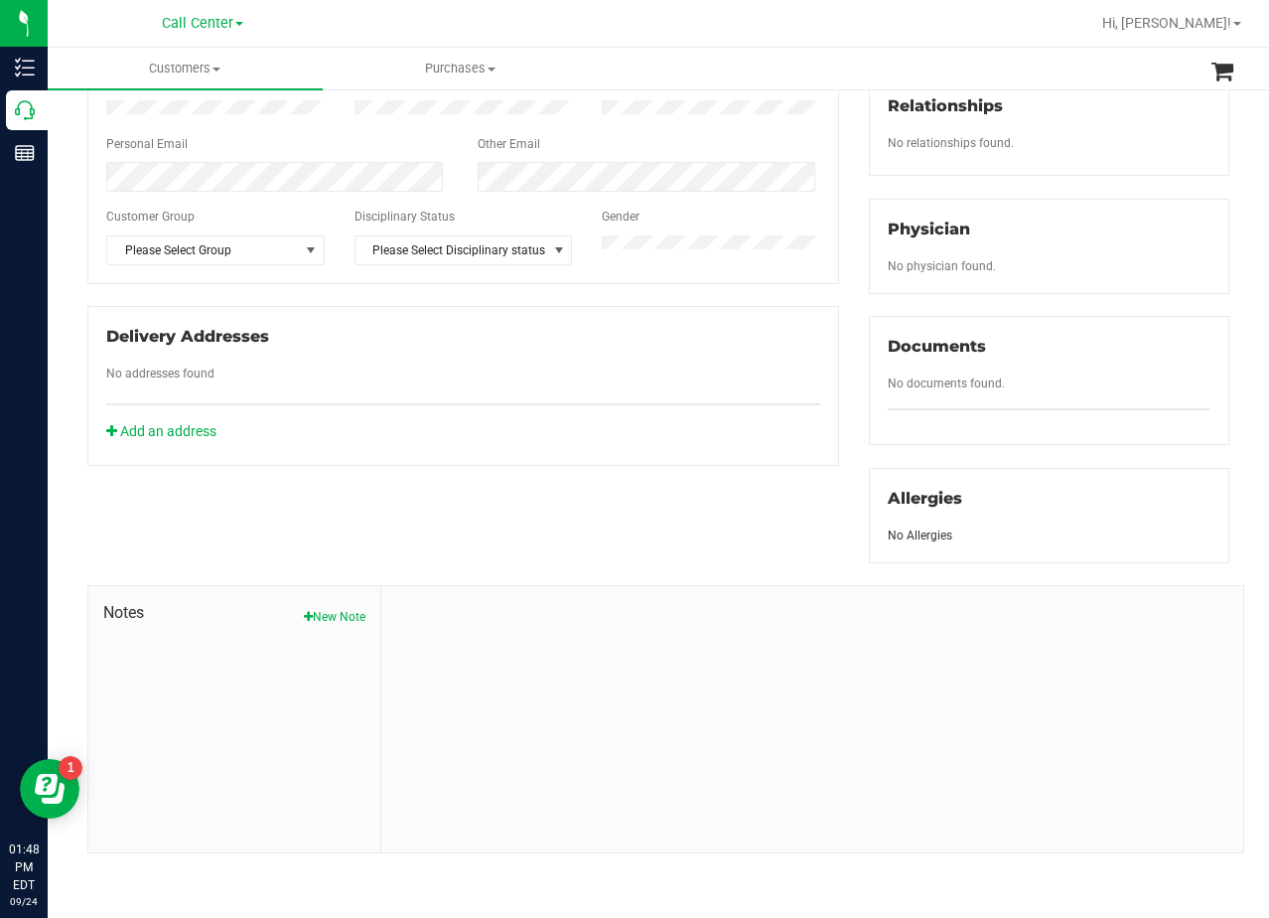
click at [328, 635] on div "Notes New Note" at bounding box center [234, 719] width 293 height 266
click at [329, 618] on button "New Note" at bounding box center [335, 617] width 62 height 18
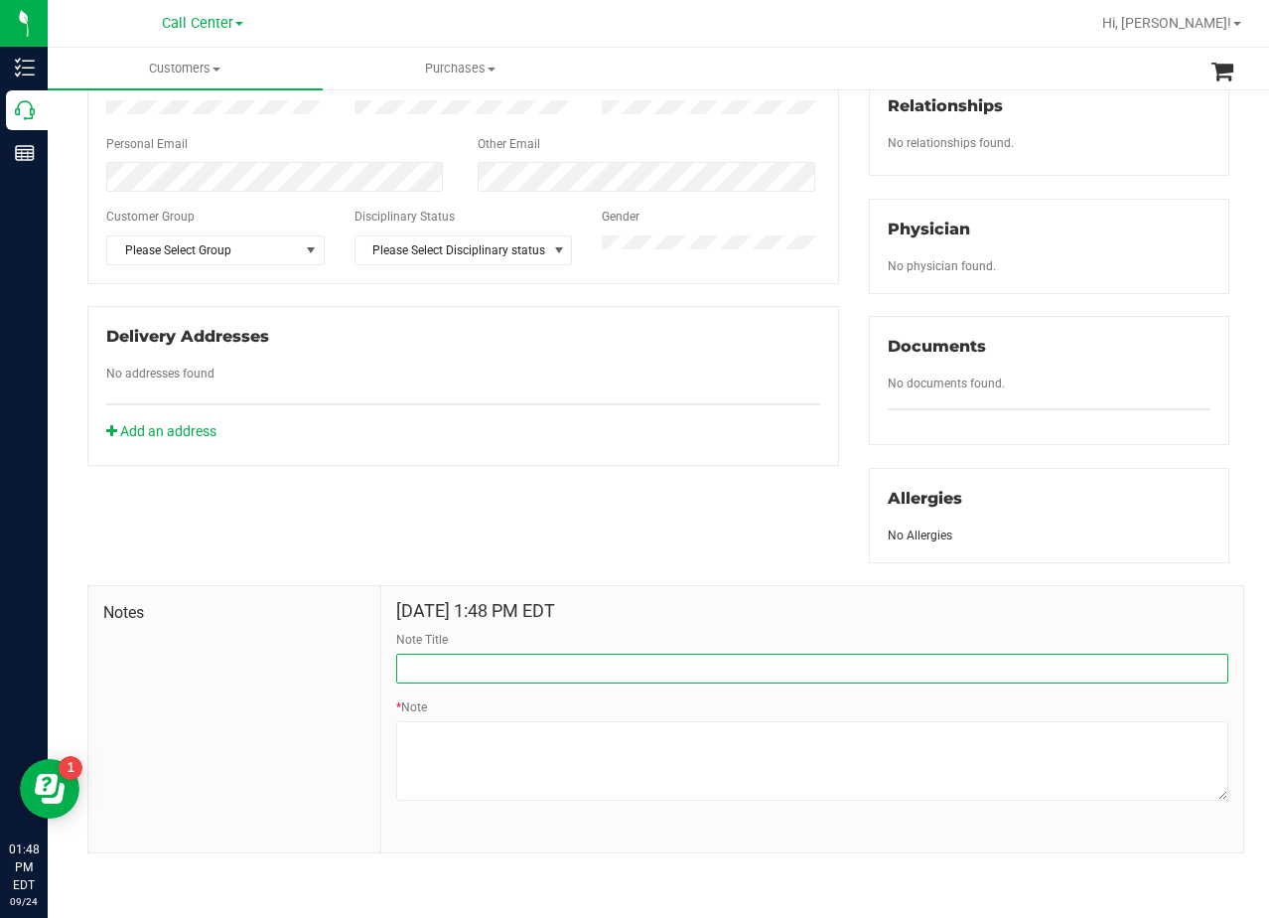
click at [474, 660] on input "Note Title" at bounding box center [812, 669] width 832 height 30
type input "[PERSON_NAME]"
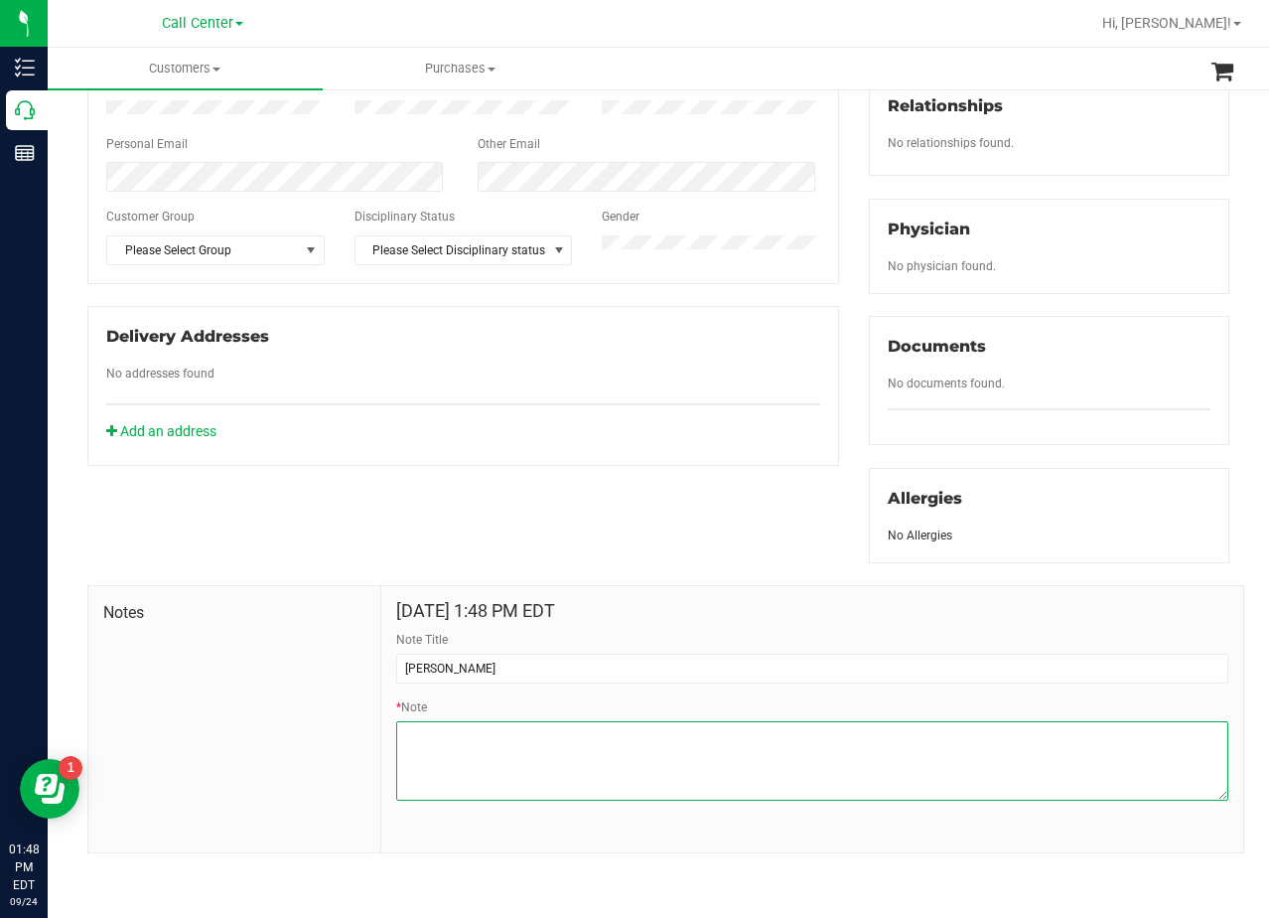
click at [774, 742] on textarea "* Note" at bounding box center [812, 760] width 832 height 79
paste textarea "Patient Name: Danika Whetstone Address: 801 Samuel Dr Belton, TX, 76513 Phone N…"
type textarea "Patient Name: Danika Whetstone Address: 801 Samuel Dr Belton, TX, 76513 Phone N…"
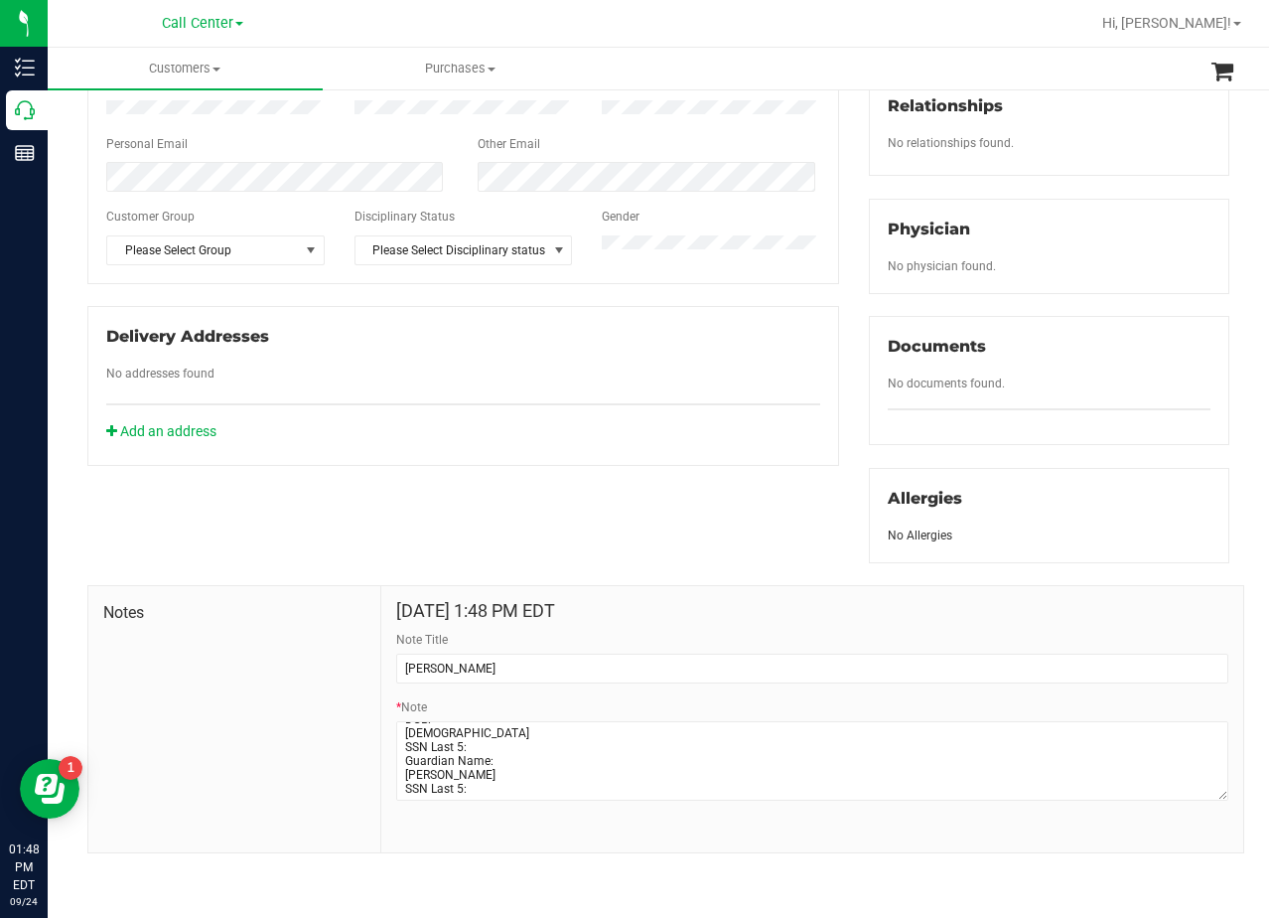
click at [733, 546] on div "Member Info * First Name * Last Name Preferred Name * Date of Birth (MM/DD/YYYY…" at bounding box center [659, 351] width 1172 height 1003
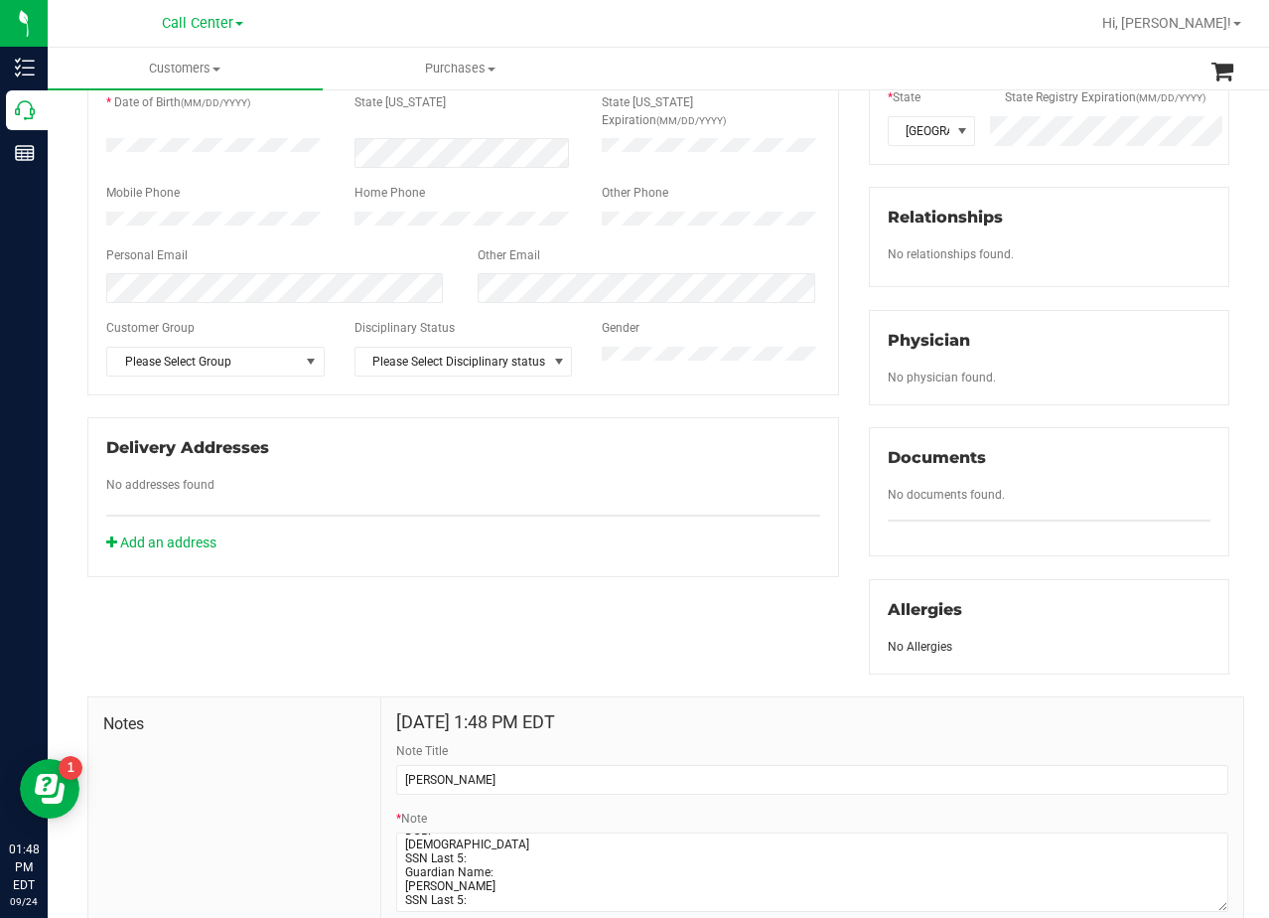
scroll to position [106, 0]
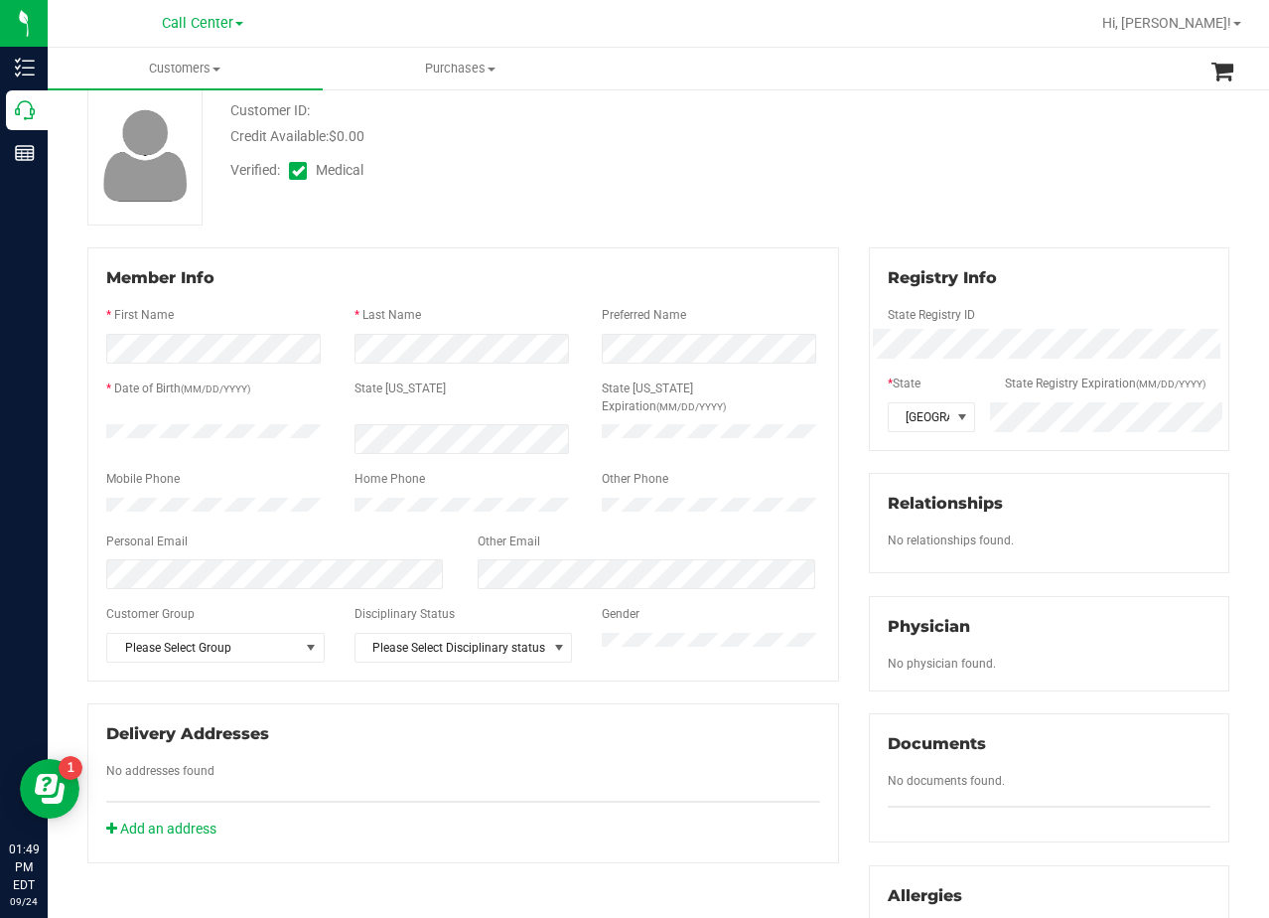
click at [854, 192] on div "Customer ID: Credit Available: $0.00 Verified: Medical" at bounding box center [659, 155] width 1172 height 140
drag, startPoint x: 787, startPoint y: 184, endPoint x: 515, endPoint y: 391, distance: 342.3
click at [779, 192] on div "Customer ID: Credit Available: $0.00 Verified: Medical" at bounding box center [659, 155] width 1172 height 140
click at [837, 178] on div "Customer ID: Credit Available: $0.00 Verified: Medical" at bounding box center [659, 155] width 1172 height 140
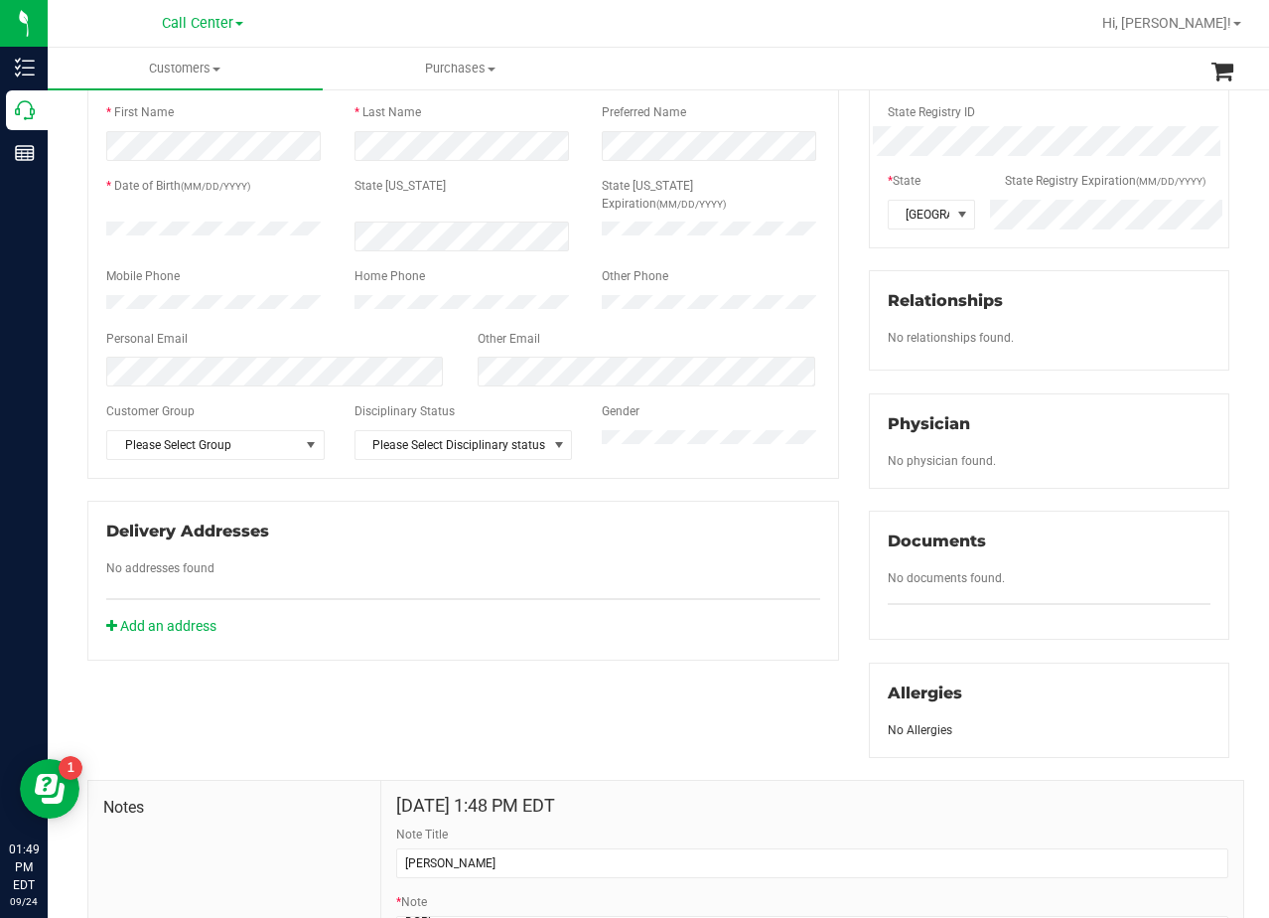
scroll to position [206, 0]
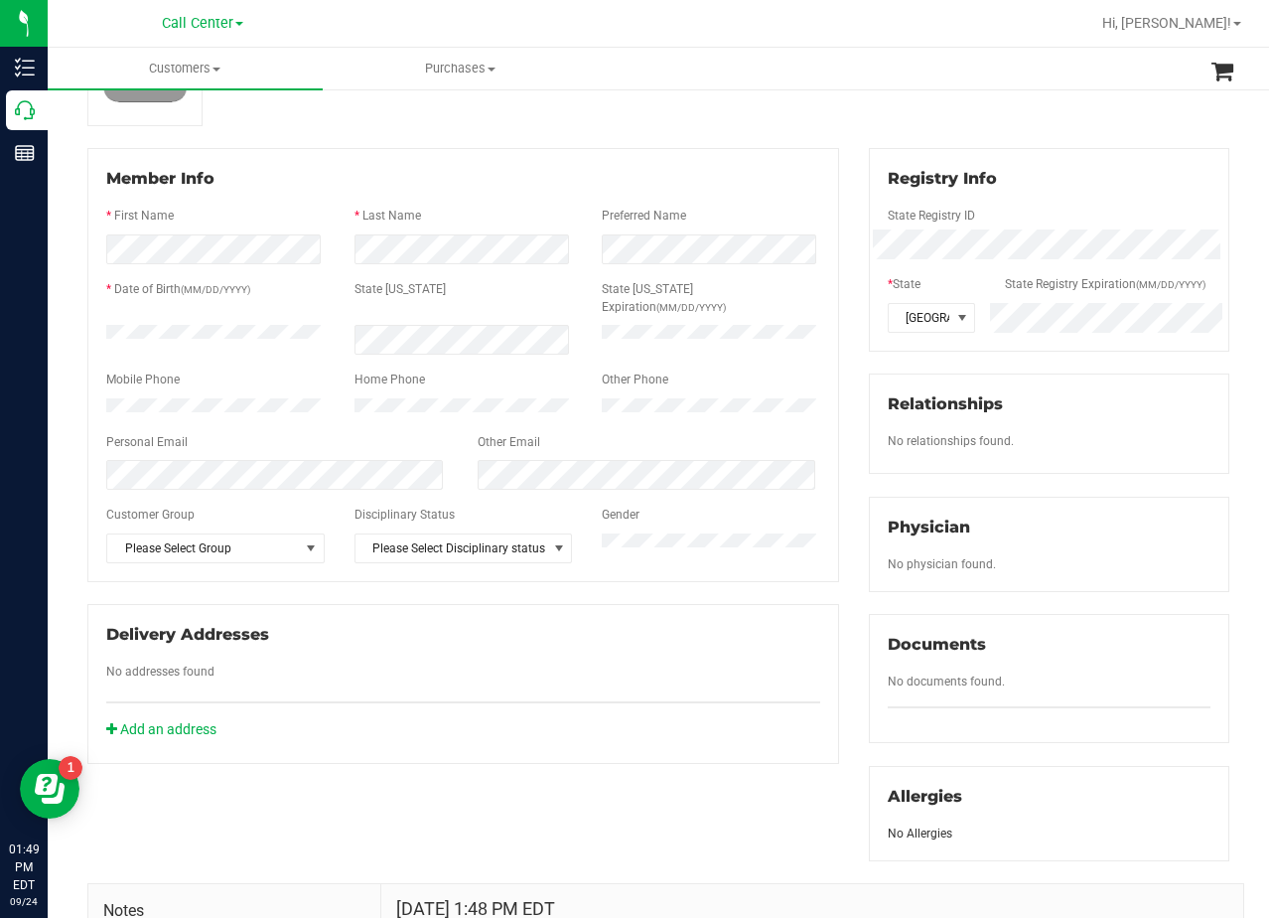
drag, startPoint x: 840, startPoint y: 365, endPoint x: 629, endPoint y: 429, distance: 221.2
click at [841, 367] on div "Member Info * First Name * Last Name Preferred Name * Date of Birth (MM/DD/YYYY…" at bounding box center [464, 456] width 782 height 616
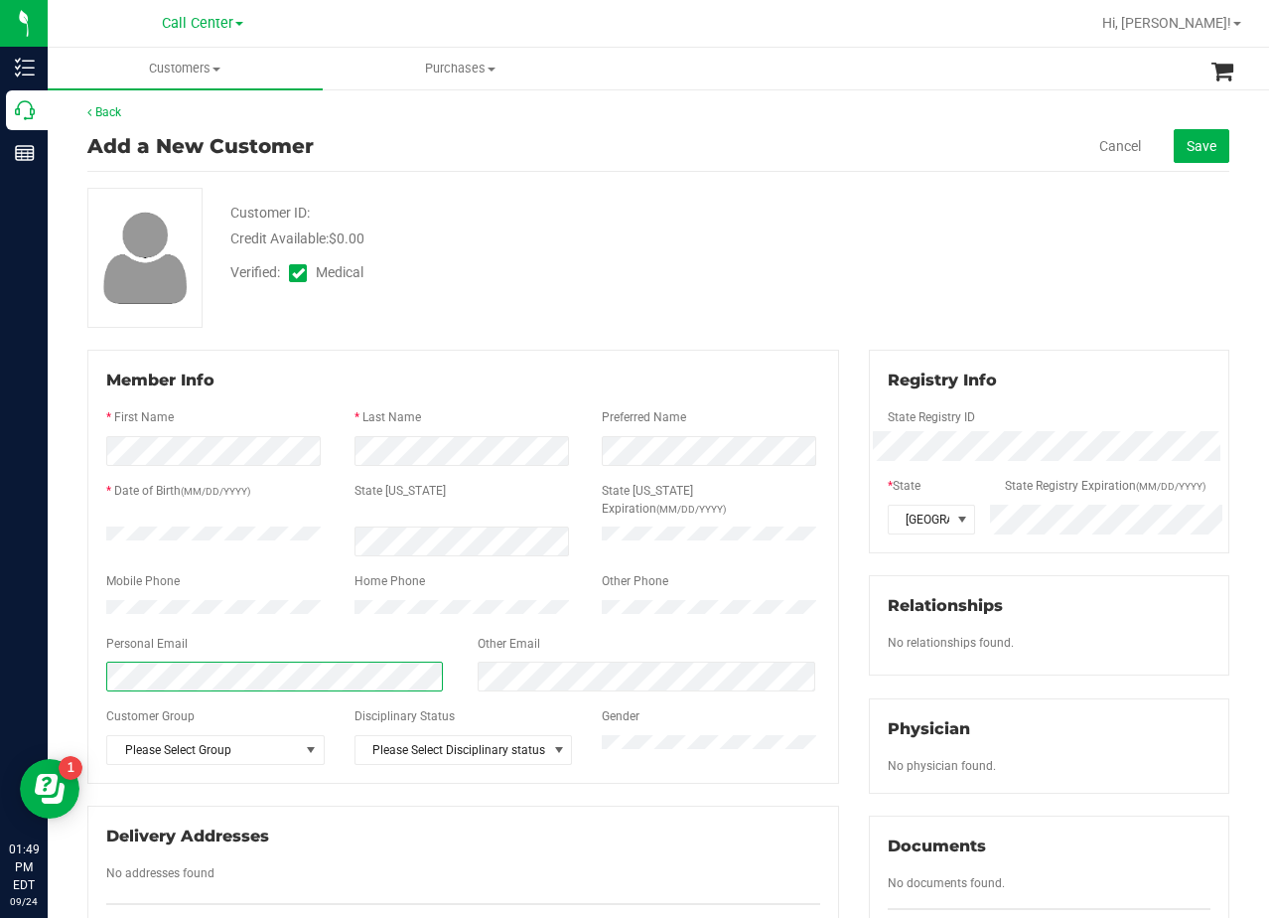
scroll to position [0, 0]
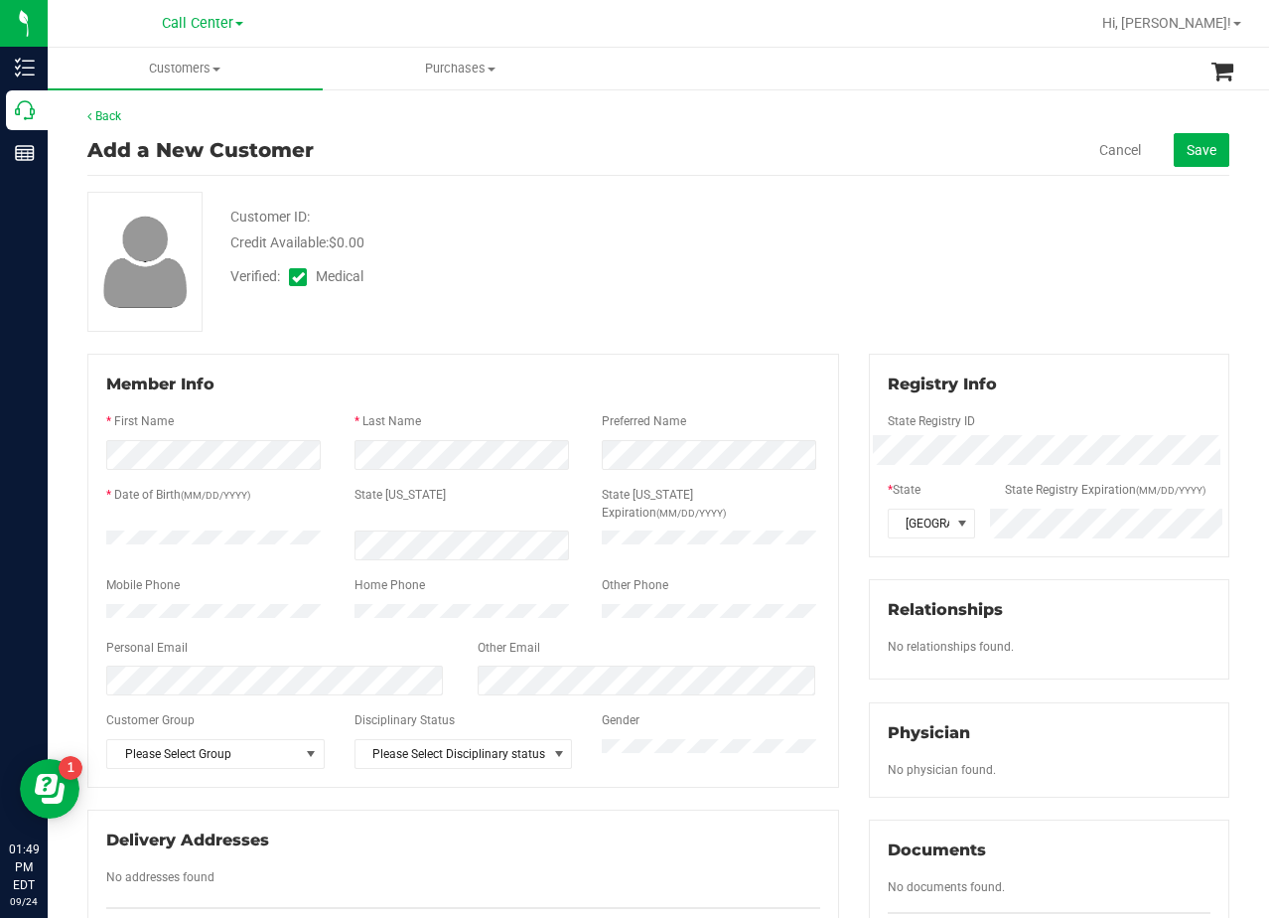
click at [819, 298] on div "Customer ID: Credit Available: $0.00 Verified: Medical" at bounding box center [659, 262] width 1172 height 140
click at [1187, 151] on span "Save" at bounding box center [1202, 150] width 30 height 16
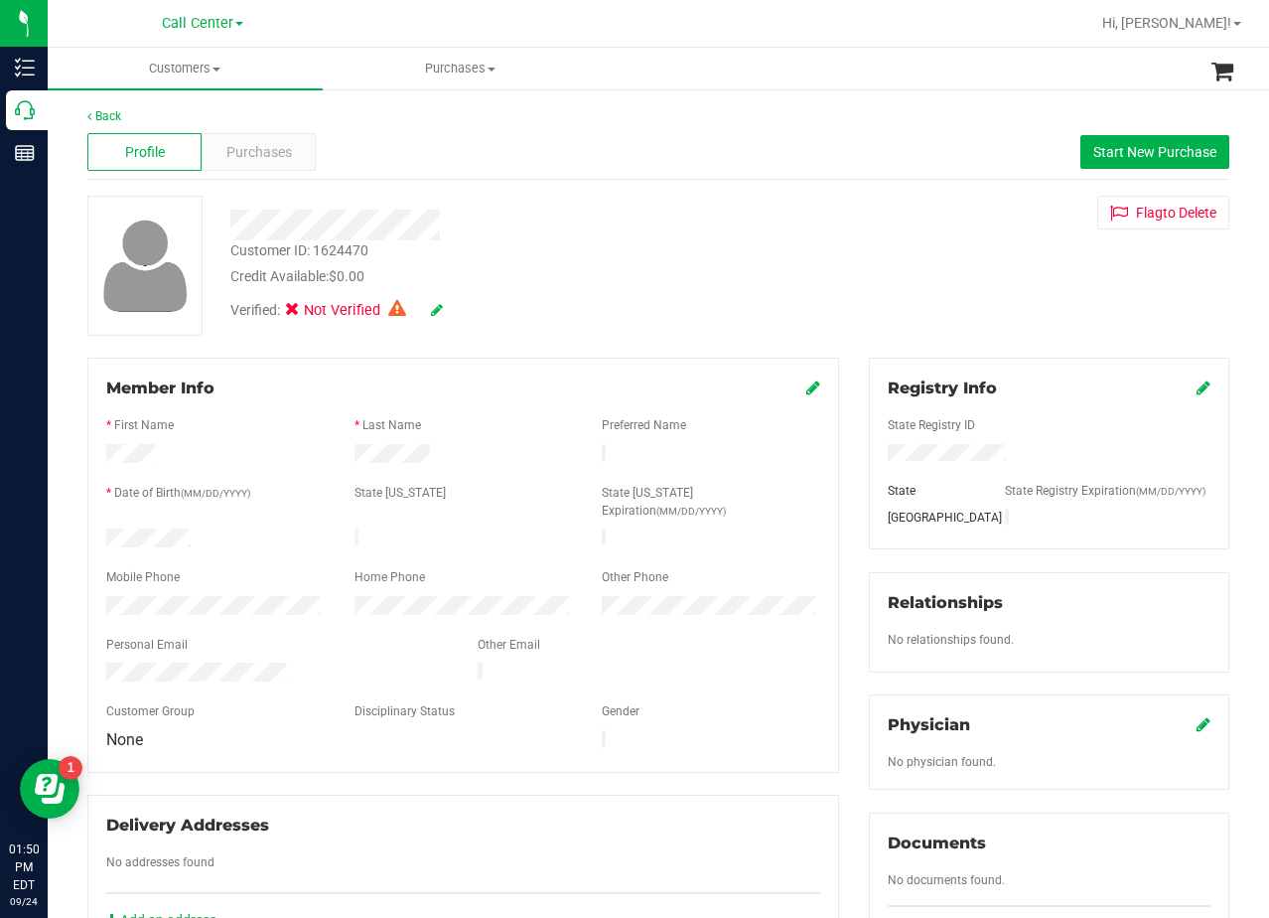
click at [804, 224] on div "Customer ID: 1624470 Credit Available: $0.00 Verified: Not Verified Flag to Del…" at bounding box center [659, 266] width 1172 height 140
click at [776, 279] on div "Credit Available: $0.00" at bounding box center [508, 276] width 556 height 21
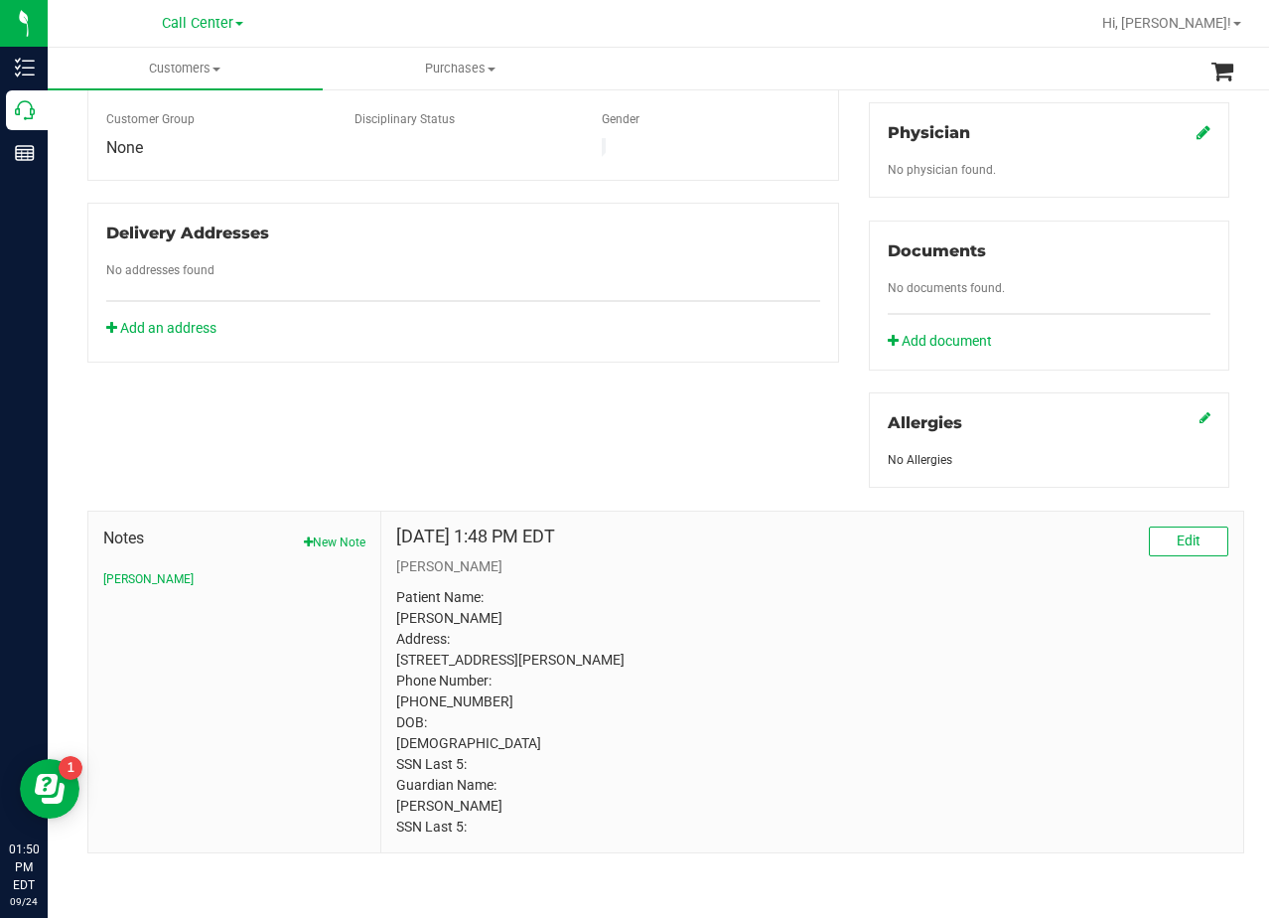
scroll to position [298, 0]
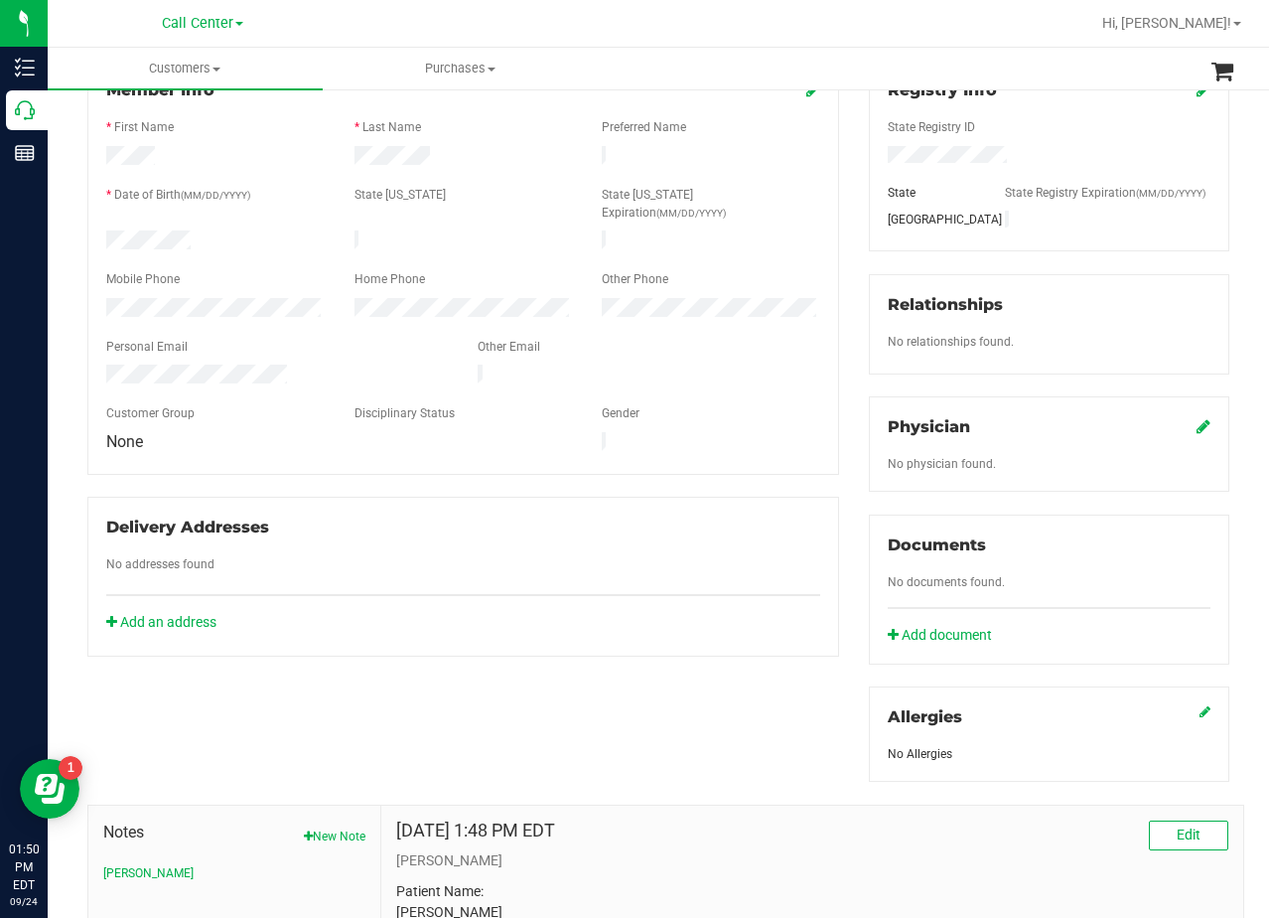
click at [1197, 425] on icon at bounding box center [1204, 426] width 14 height 16
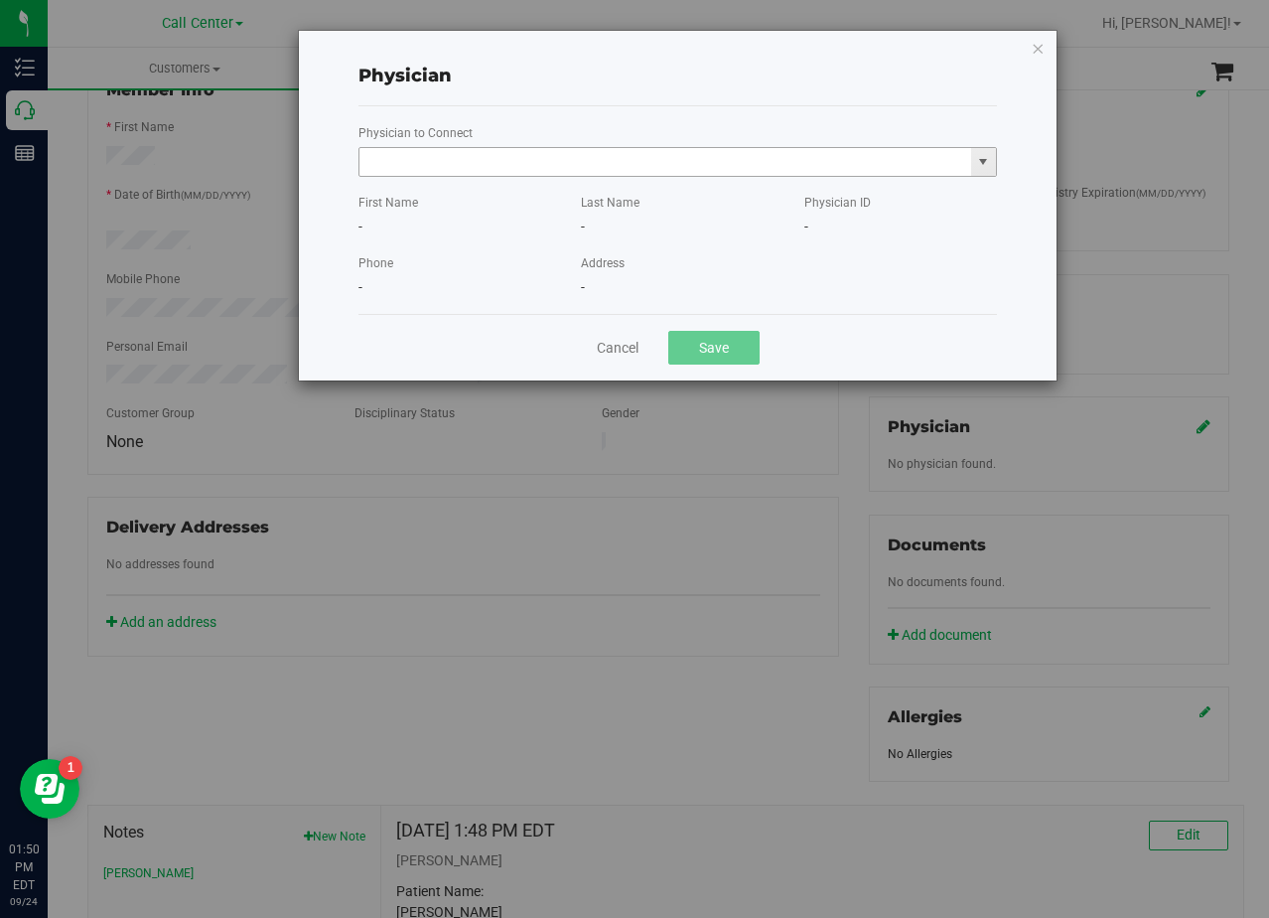
click at [754, 163] on input "text" at bounding box center [666, 162] width 612 height 28
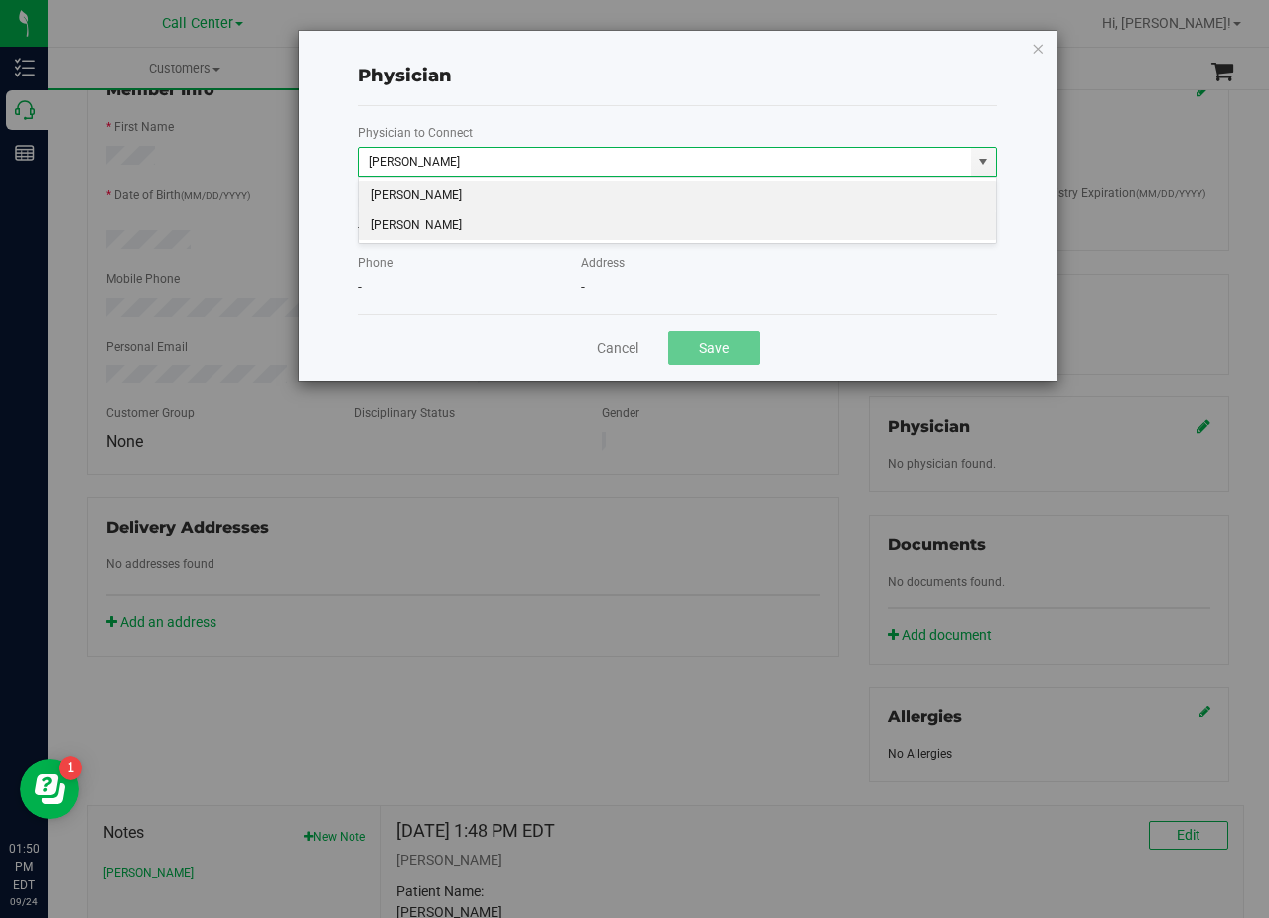
click at [456, 227] on li "JASON KIRK" at bounding box center [678, 226] width 637 height 30
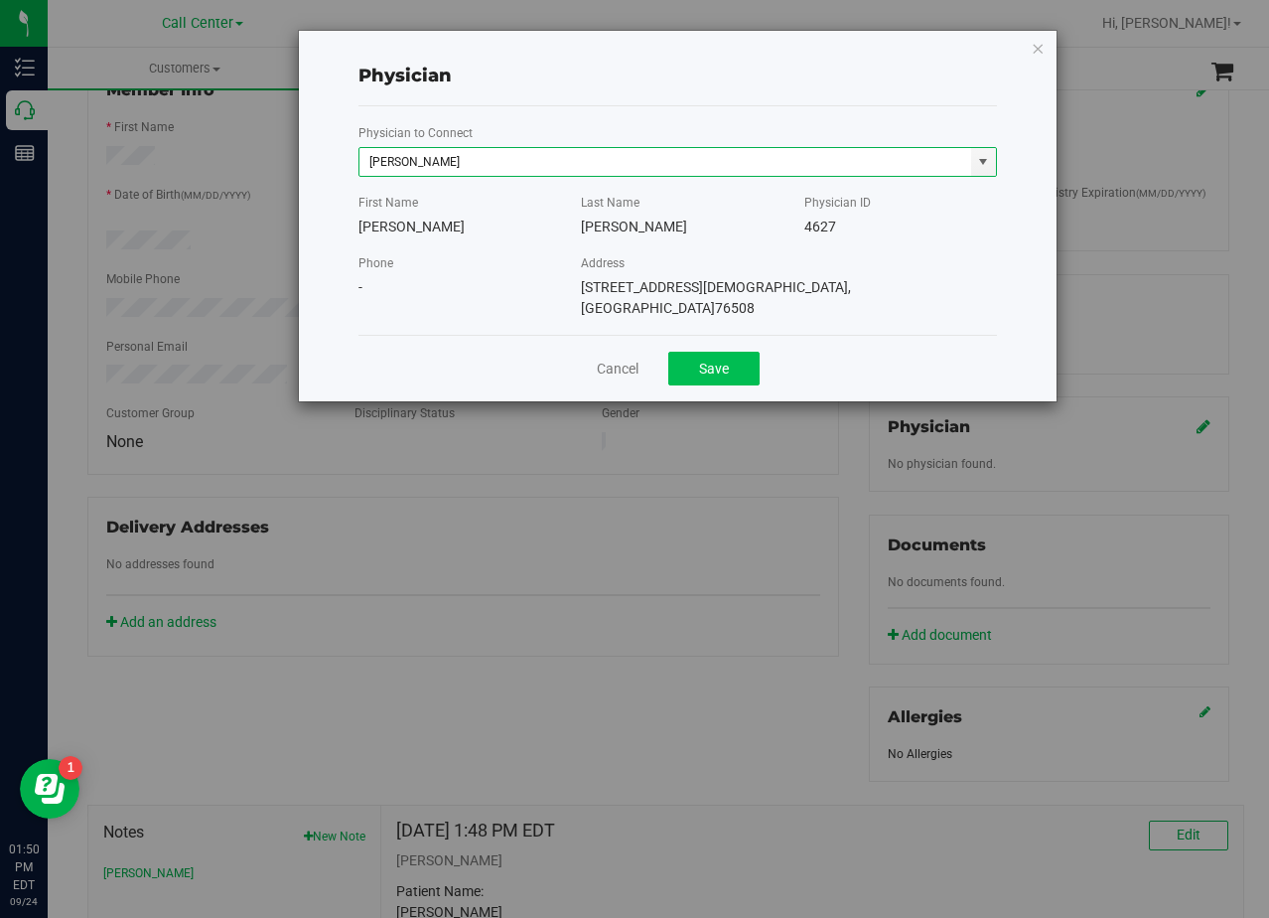
type input "JASON KIRK"
click at [716, 355] on button "Save" at bounding box center [713, 369] width 91 height 34
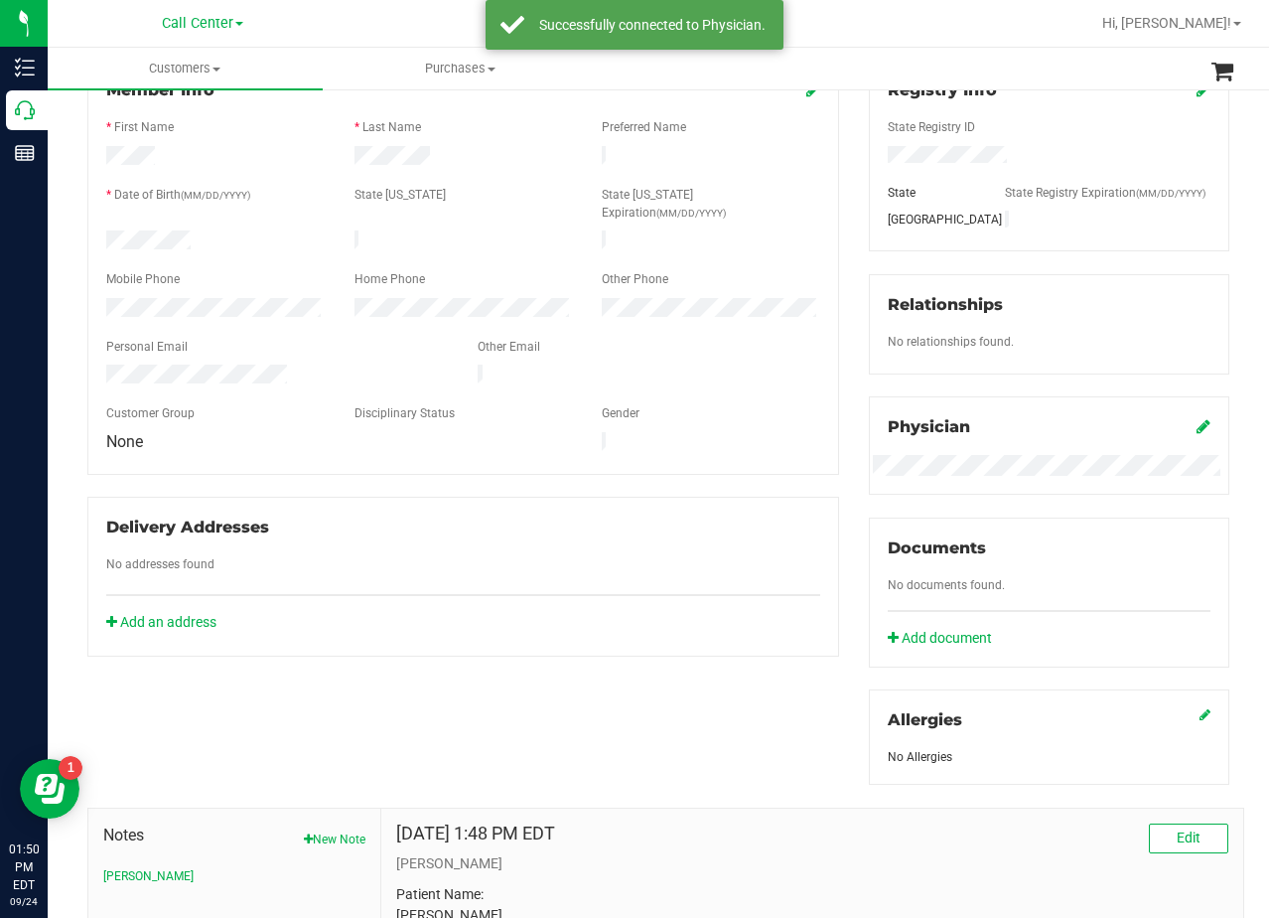
click at [854, 336] on div "Registry Info State Registry ID State State Registry Expiration (MM/DD/YYYY) TX…" at bounding box center [1049, 422] width 390 height 725
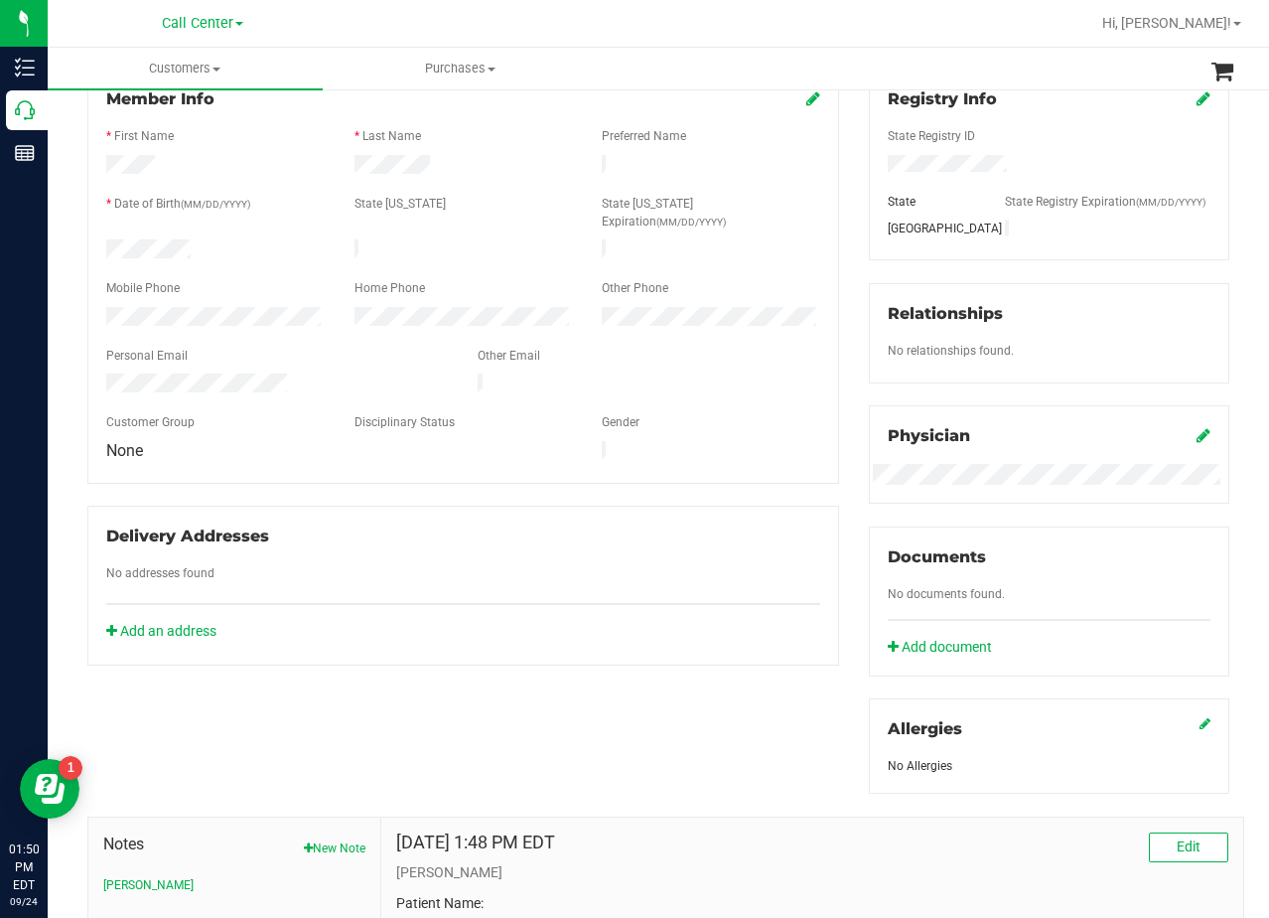
scroll to position [0, 0]
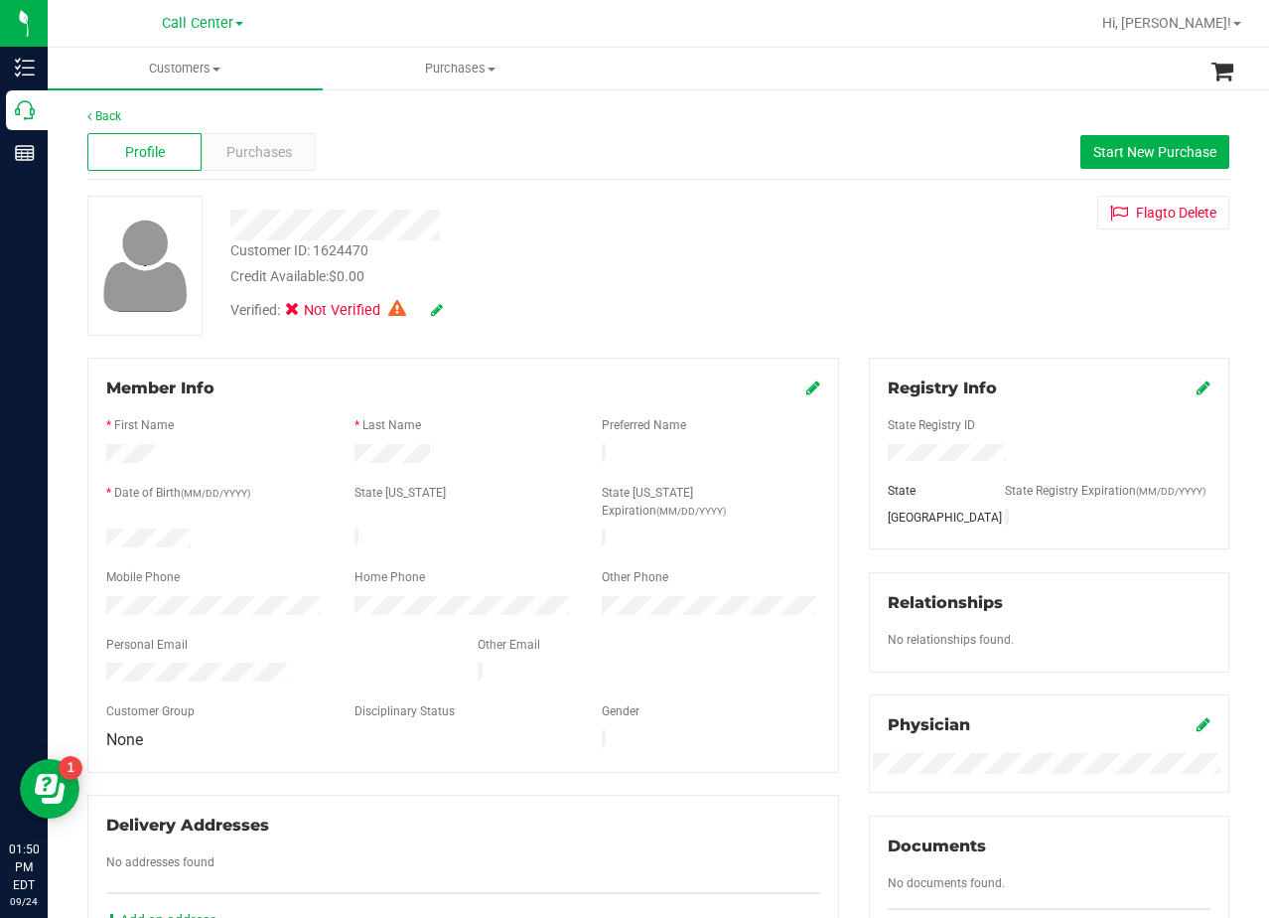
click at [841, 306] on div "Customer ID: 1624470 Credit Available: $0.00 Verified: Not Verified Flag to Del…" at bounding box center [659, 266] width 1172 height 140
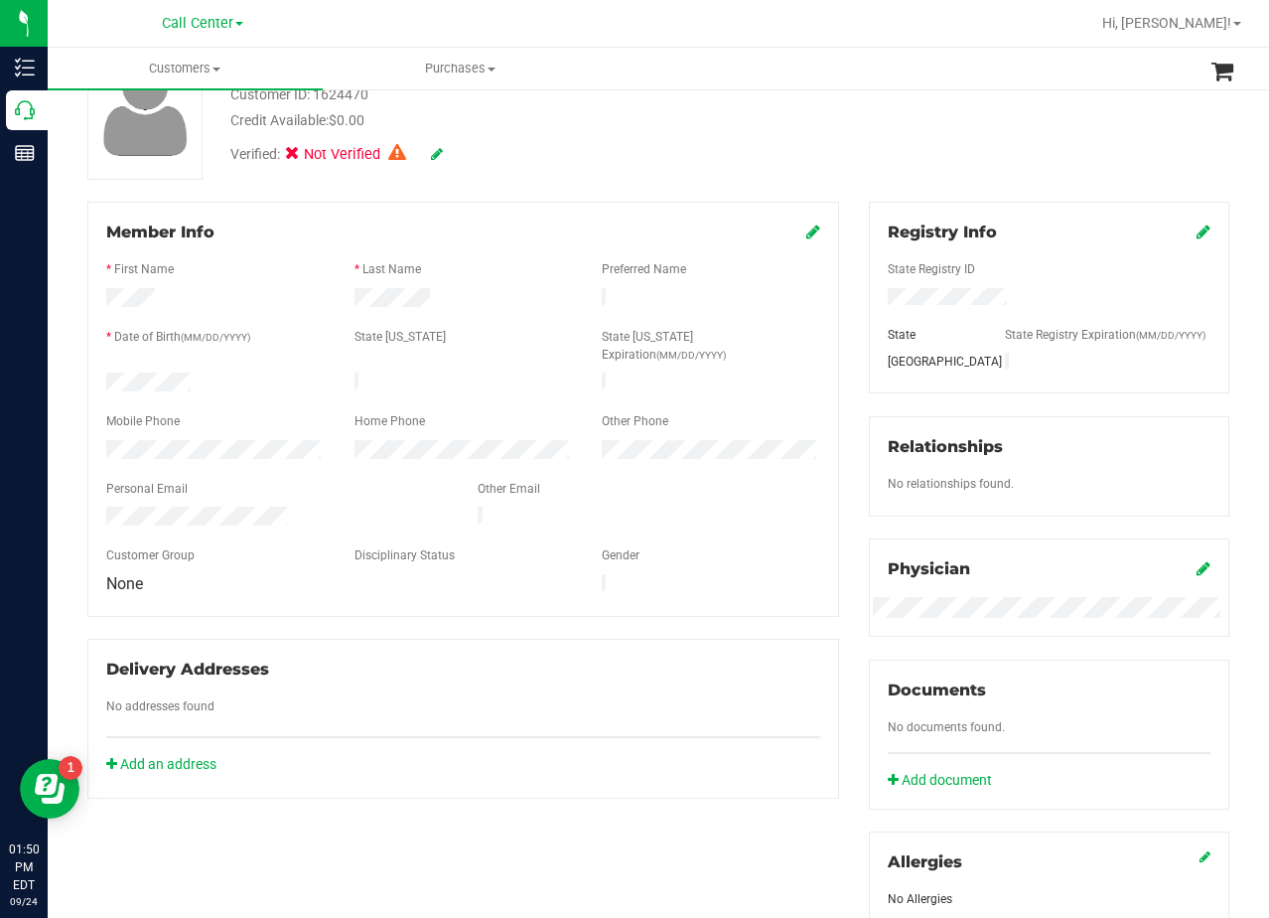
scroll to position [199, 0]
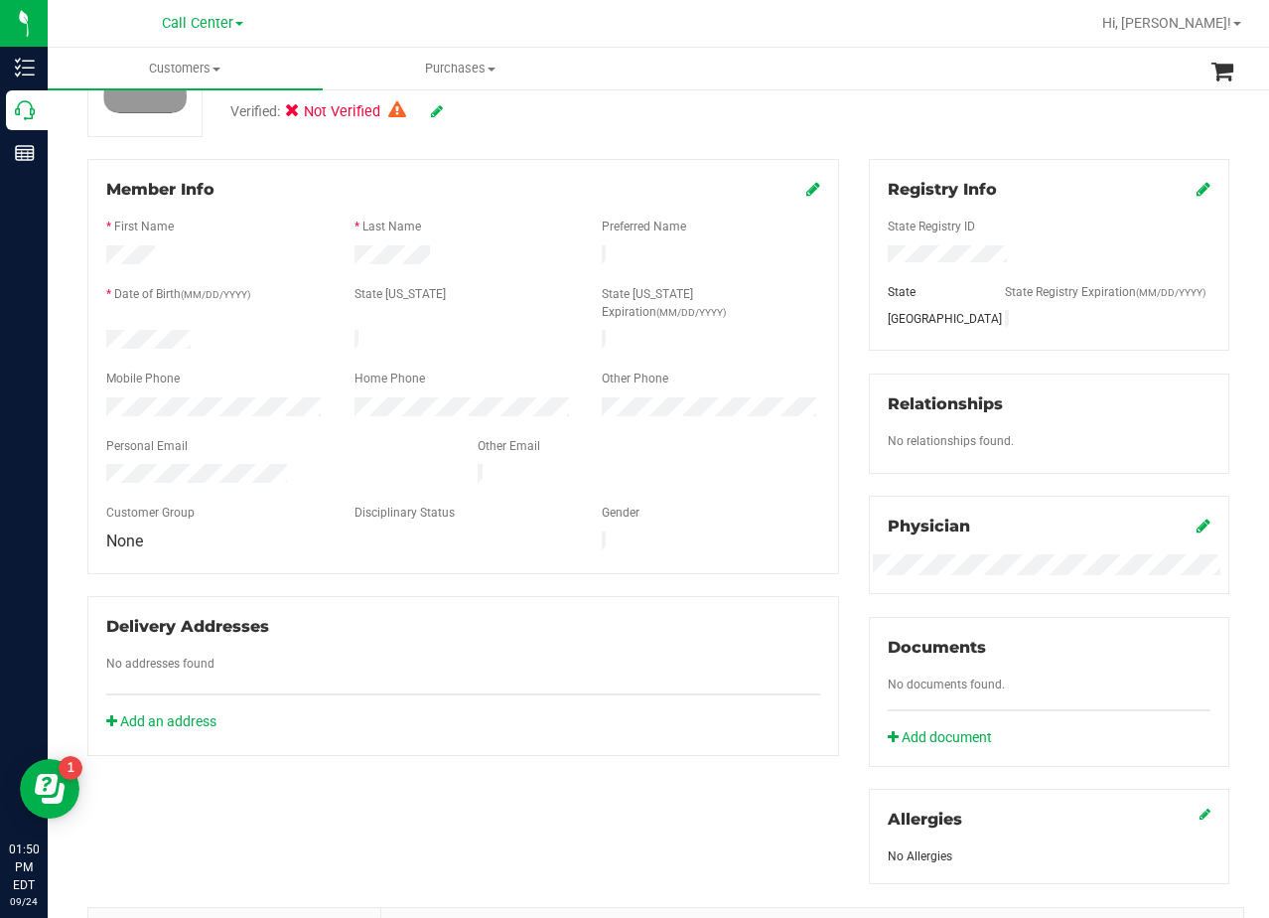
click at [835, 303] on div "Member Info * First Name * Last Name Preferred Name * Date of Birth (MM/DD/YYYY…" at bounding box center [464, 457] width 782 height 597
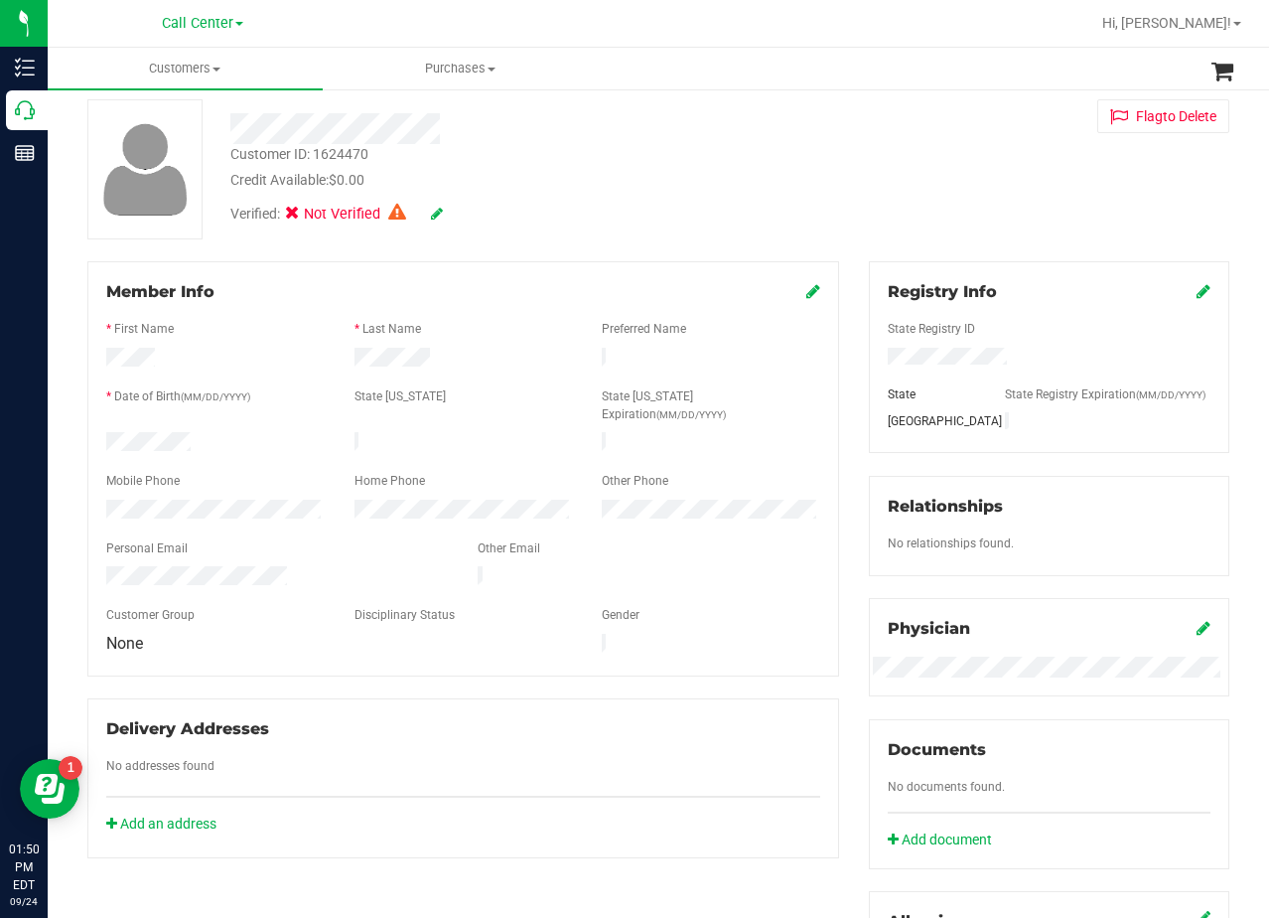
scroll to position [0, 0]
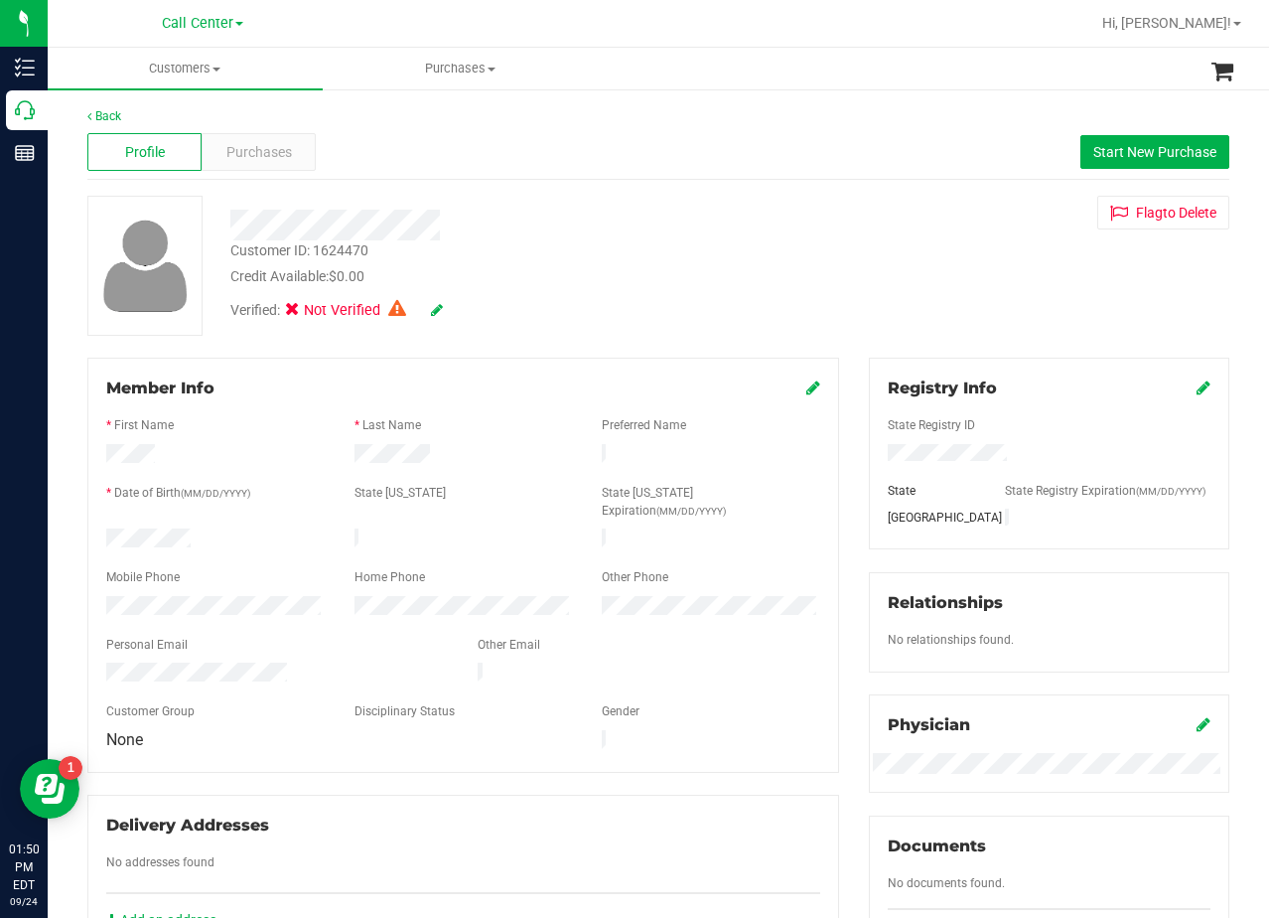
click at [780, 254] on div "Customer ID: 1624470 Credit Available: $0.00" at bounding box center [509, 263] width 586 height 47
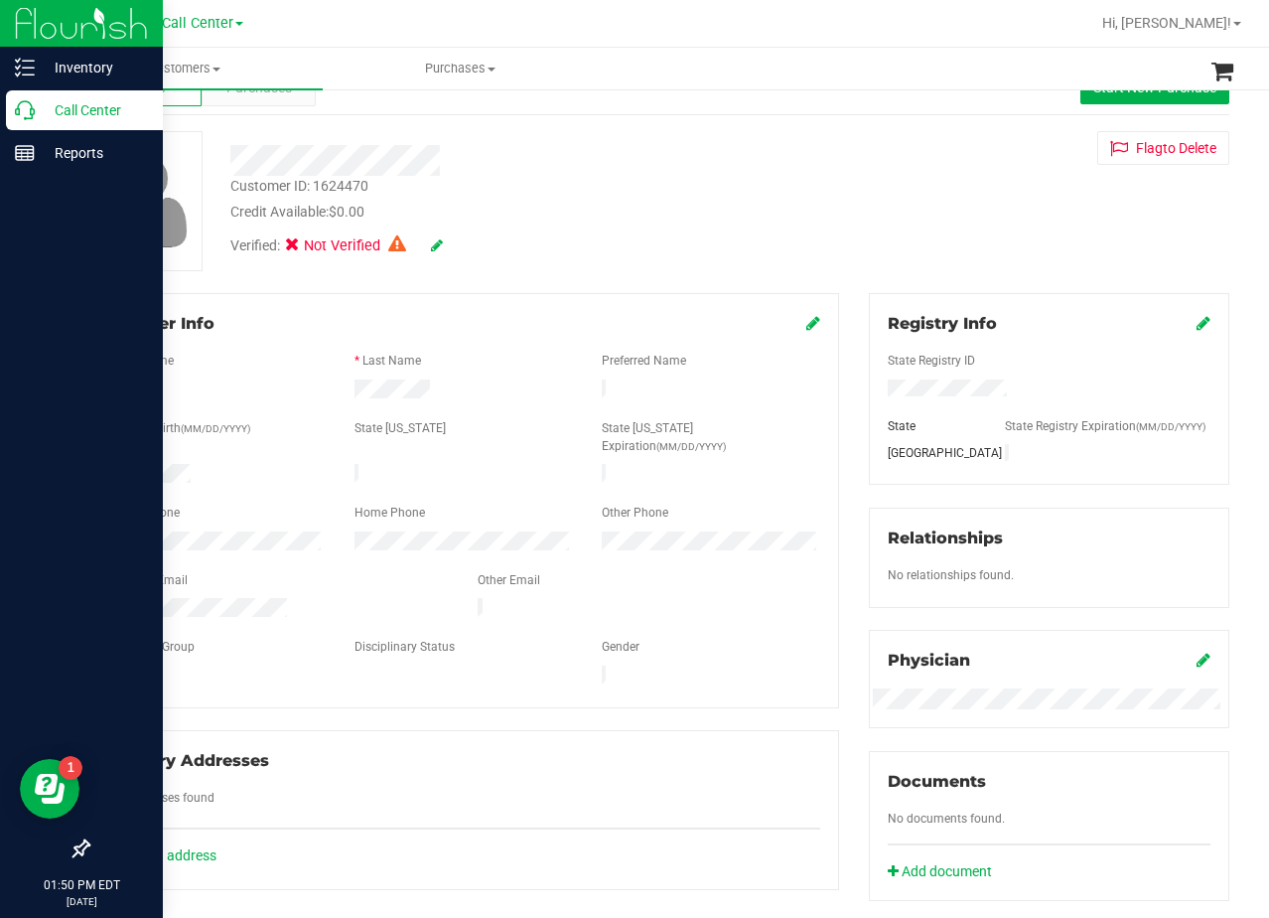
scroll to position [99, 0]
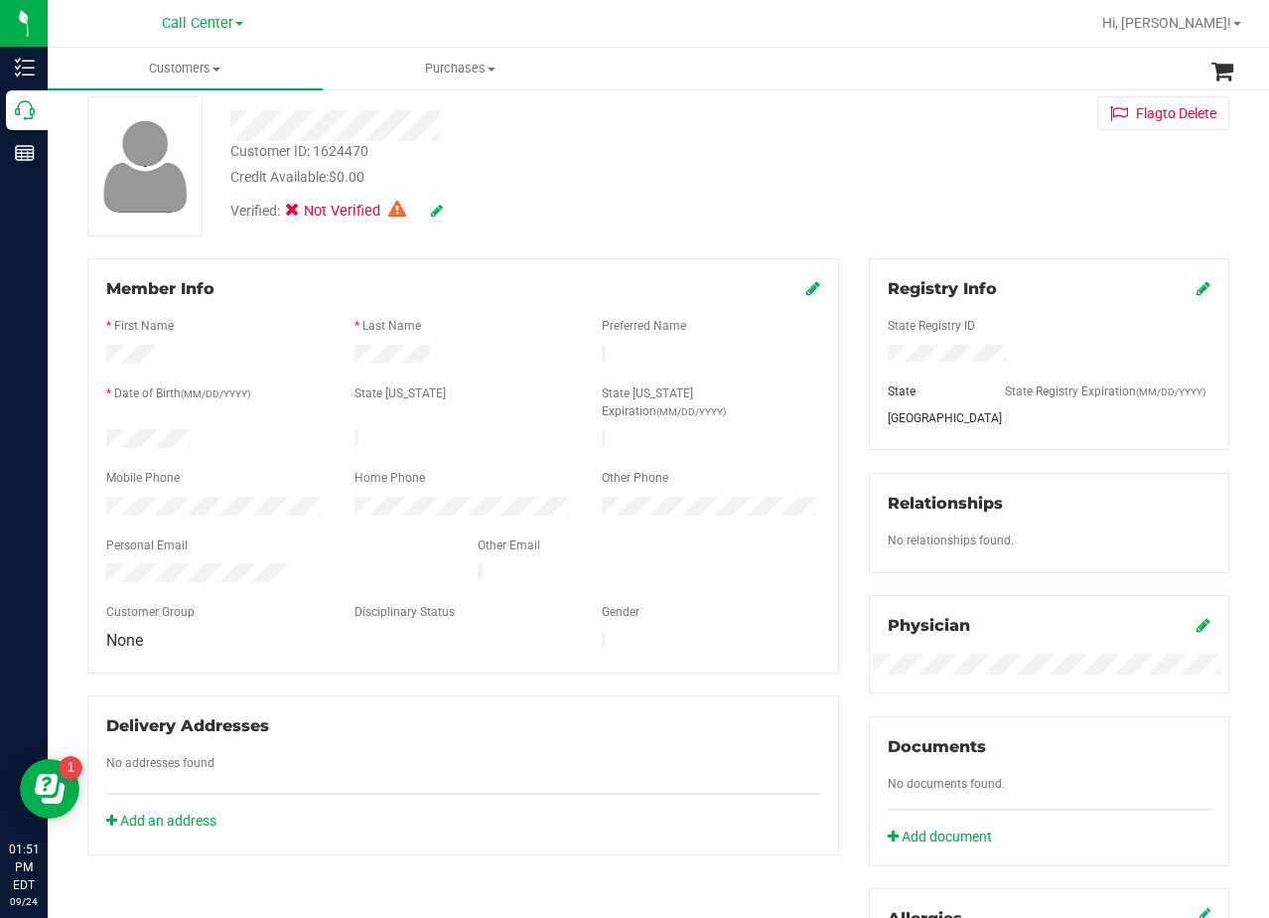
click at [789, 175] on div "Customer ID: 1624470 Credit Available: $0.00" at bounding box center [509, 164] width 586 height 47
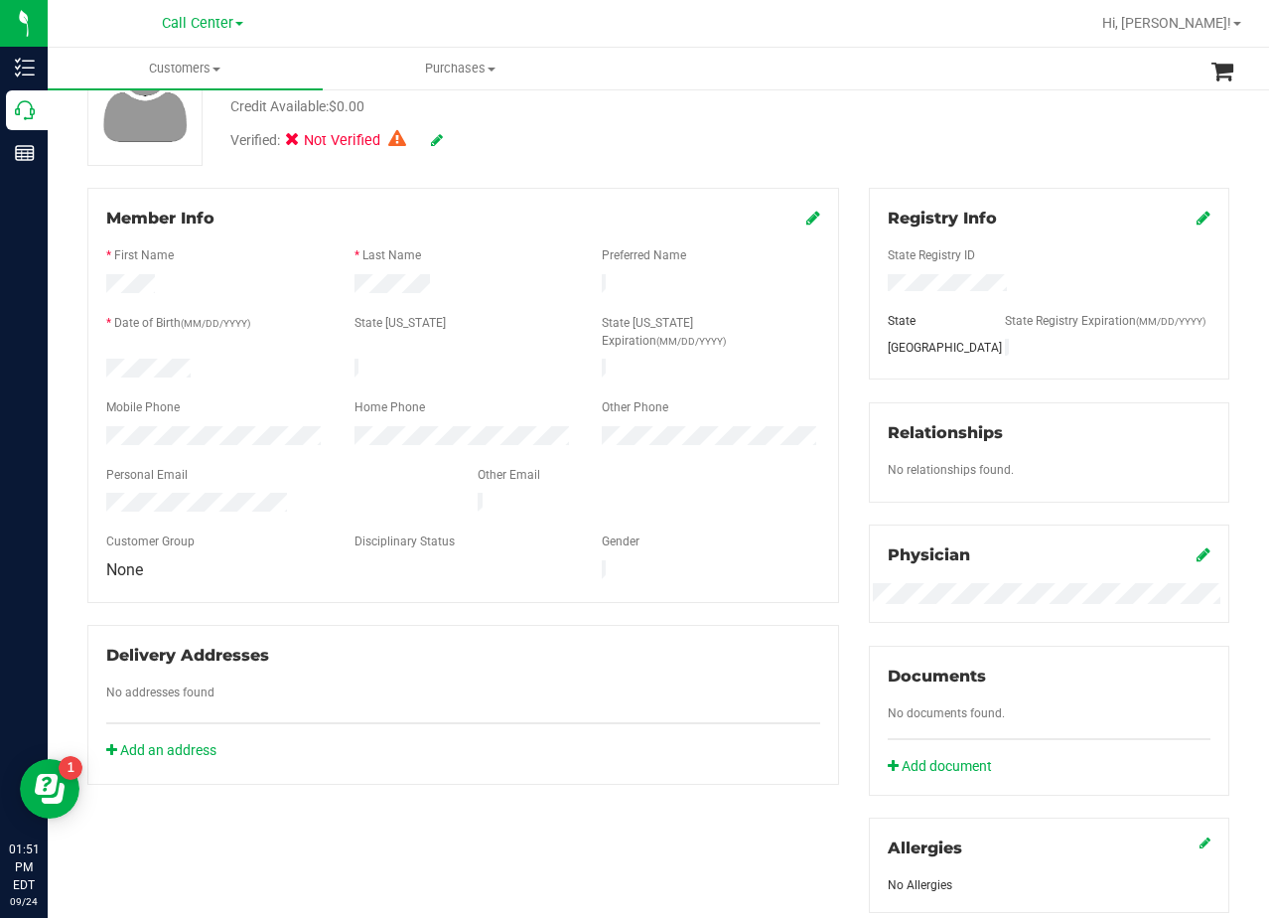
scroll to position [0, 0]
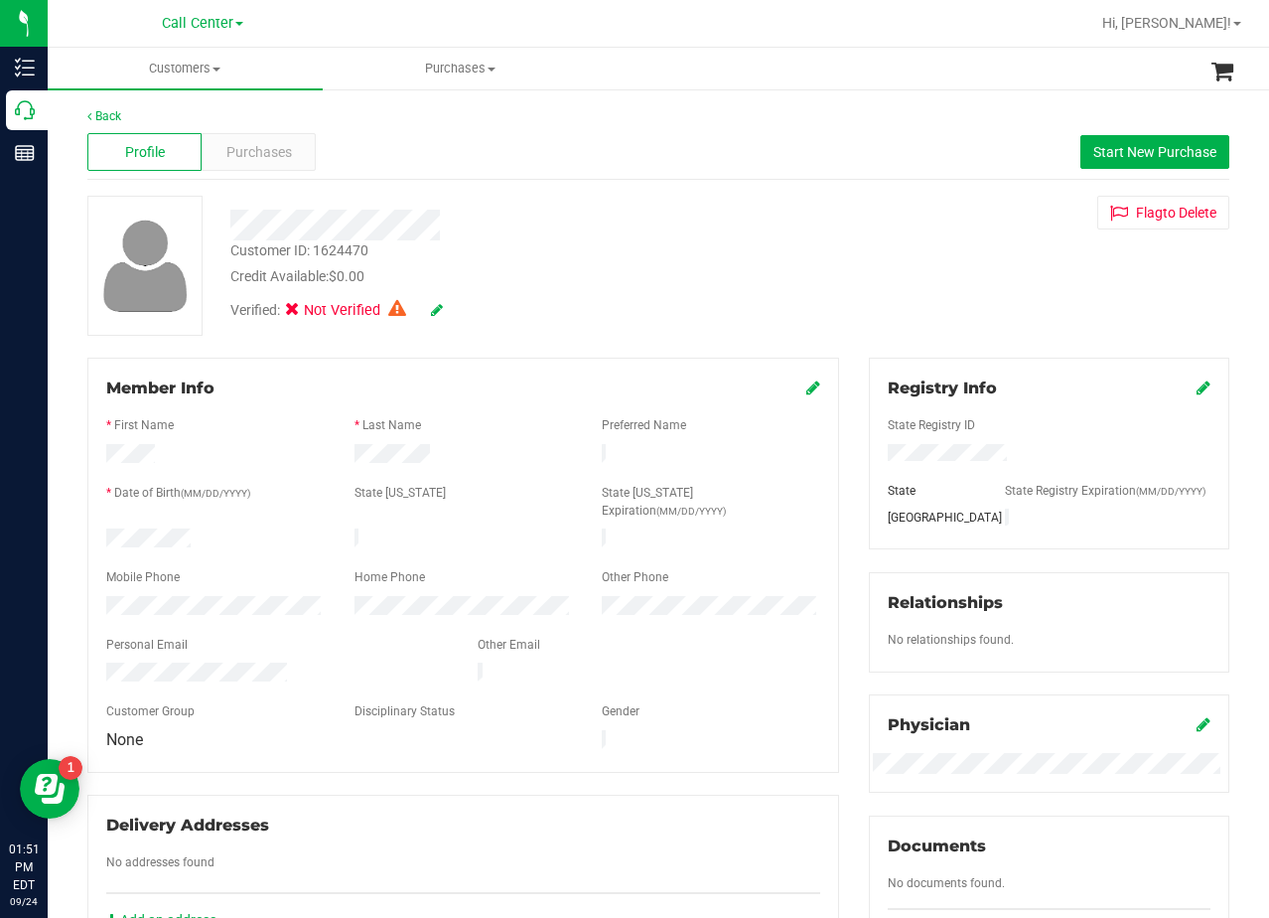
click at [654, 236] on div at bounding box center [509, 225] width 586 height 31
click at [437, 310] on icon at bounding box center [437, 310] width 12 height 14
click at [443, 311] on icon at bounding box center [436, 311] width 16 height 14
click at [862, 279] on div "Customer ID: 1624470 Credit Available: $0.00 Verified: Not Verified Flag to Del…" at bounding box center [659, 266] width 1172 height 140
click at [739, 236] on div at bounding box center [509, 225] width 586 height 31
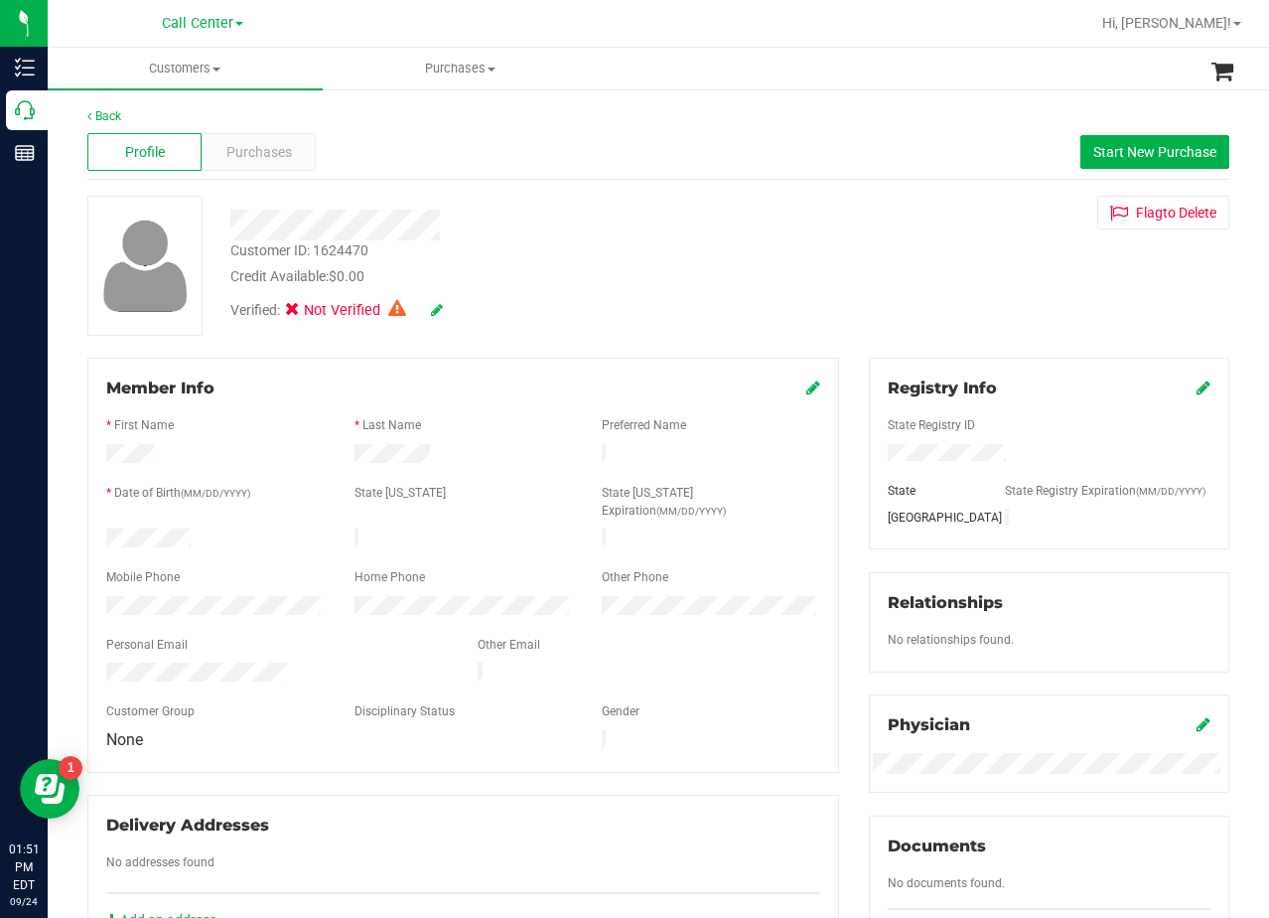
click at [865, 196] on div "Flag to Delete" at bounding box center [1049, 213] width 390 height 34
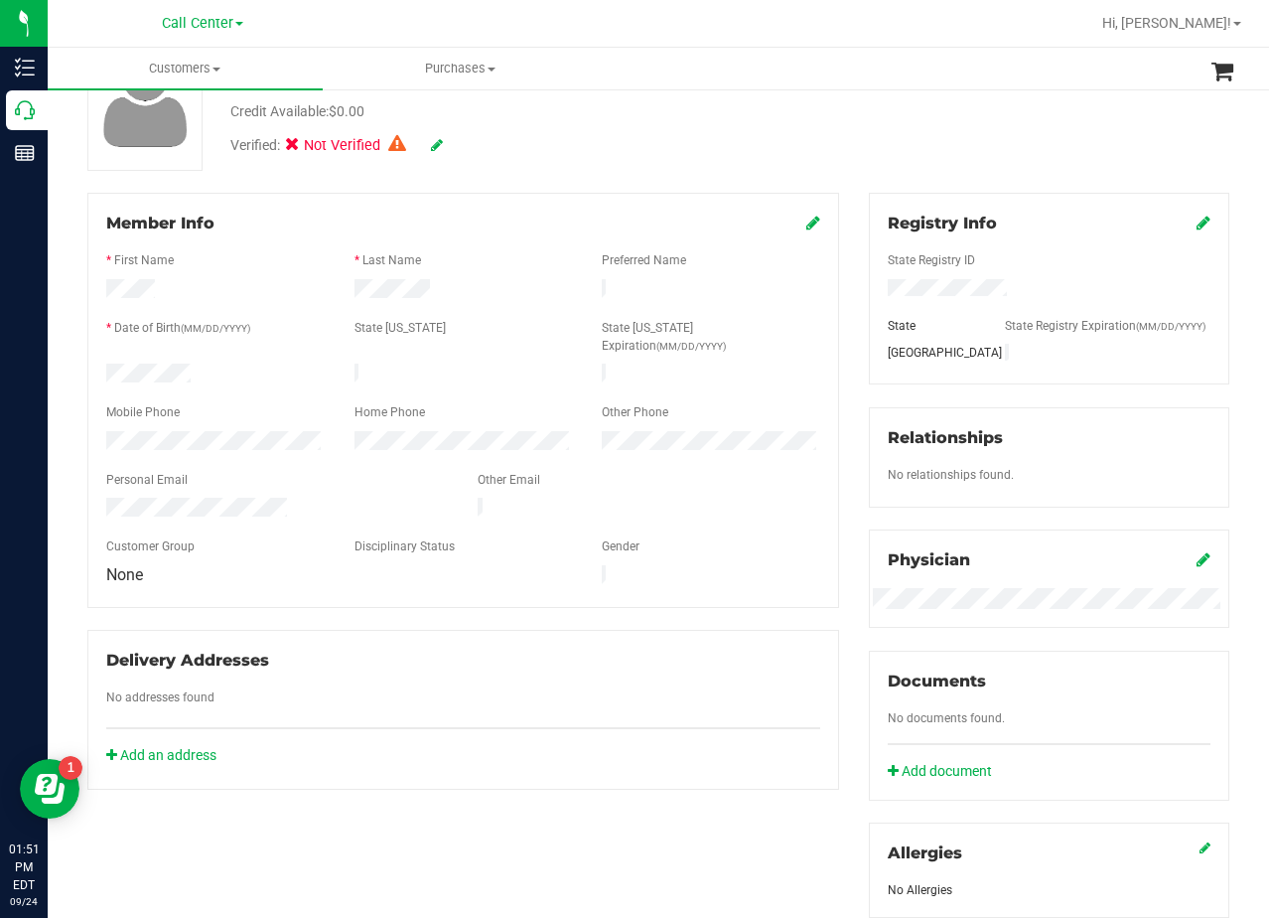
scroll to position [199, 0]
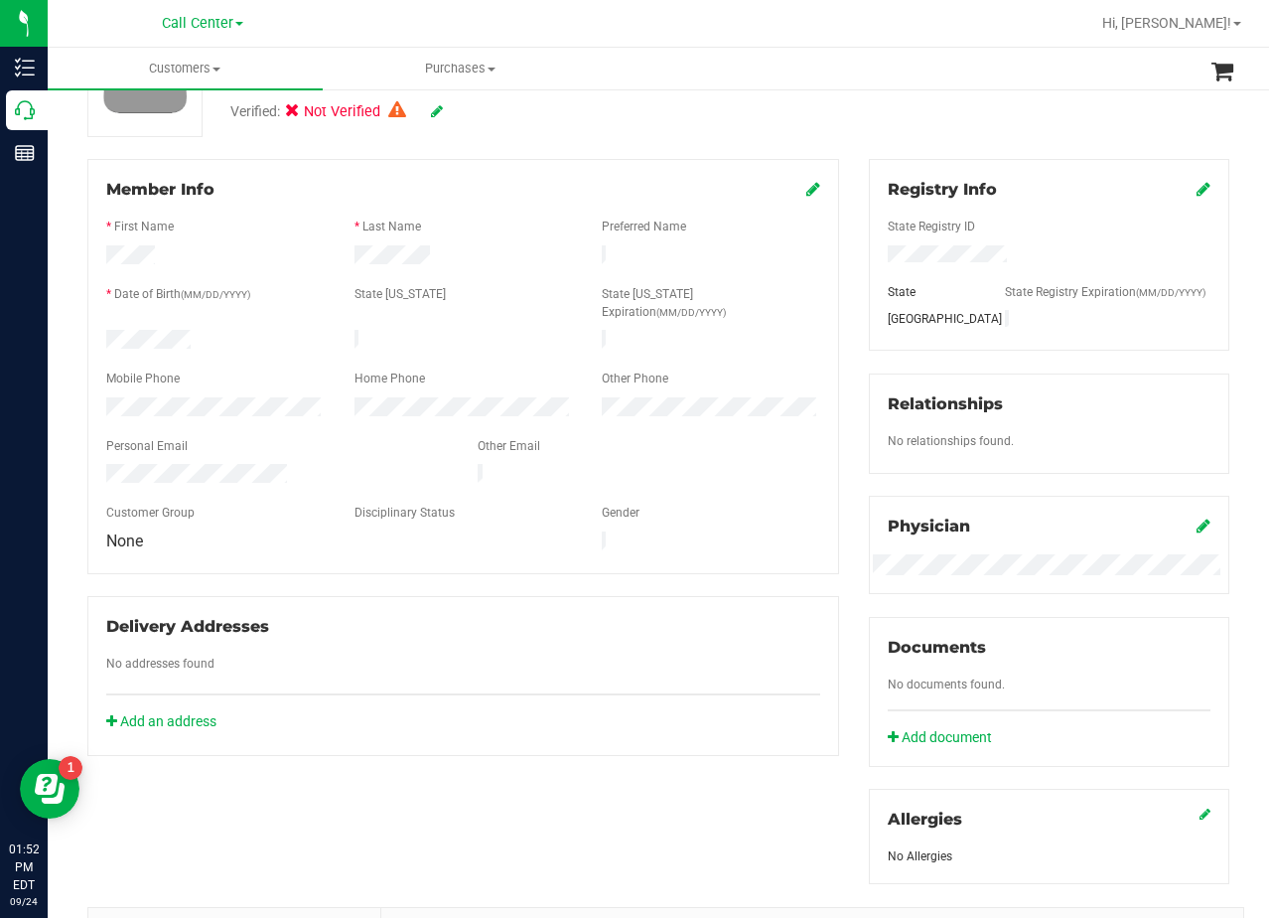
click at [839, 409] on div "Member Info * First Name * Last Name Preferred Name * Date of Birth (MM/DD/YYYY…" at bounding box center [464, 457] width 782 height 597
click at [854, 388] on div "Registry Info State Registry ID State State Registry Expiration (MM/DD/YYYY) TX…" at bounding box center [1049, 521] width 390 height 725
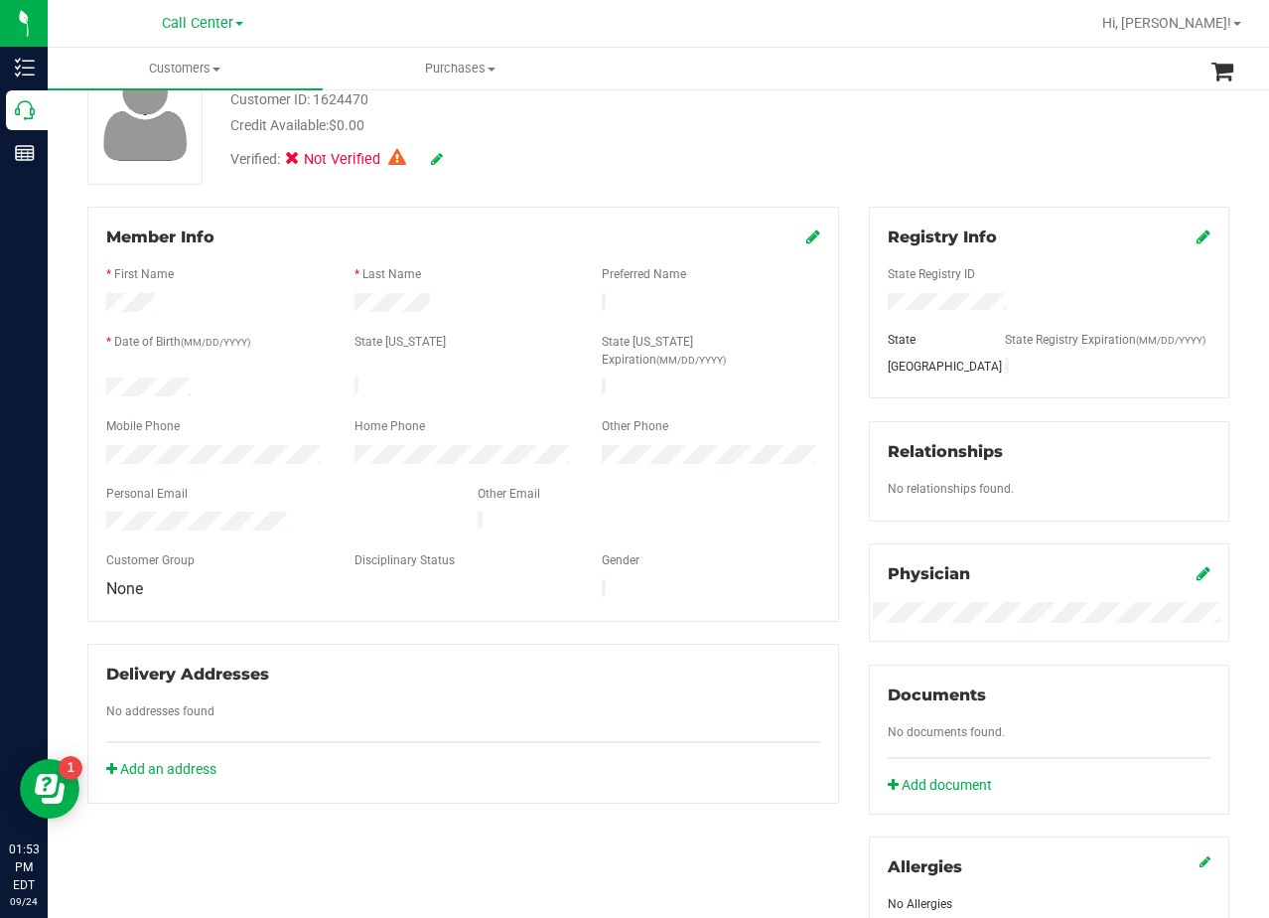
scroll to position [99, 0]
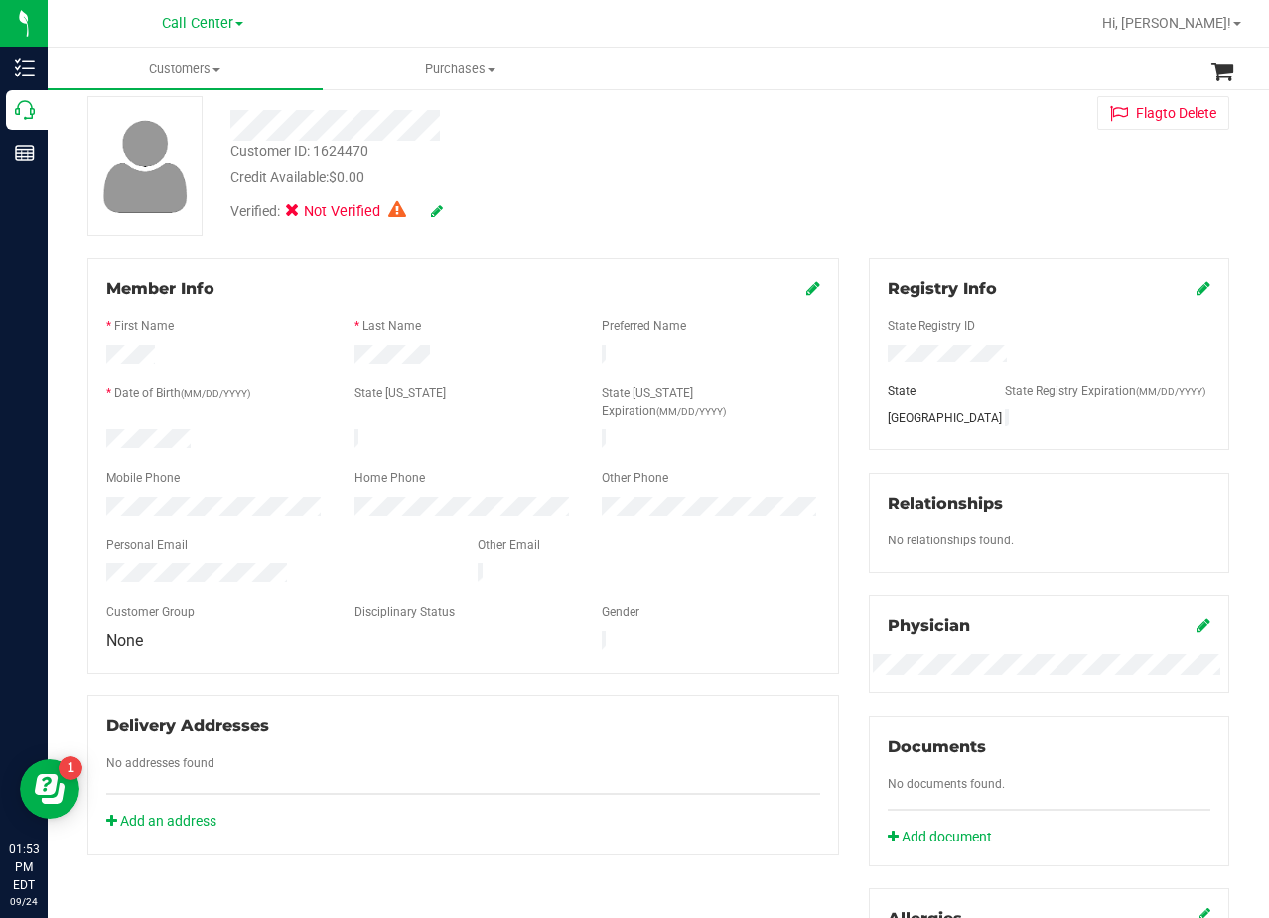
click at [836, 409] on div "Member Info * First Name * Last Name Preferred Name * Date of Birth (MM/DD/YYYY…" at bounding box center [464, 556] width 782 height 597
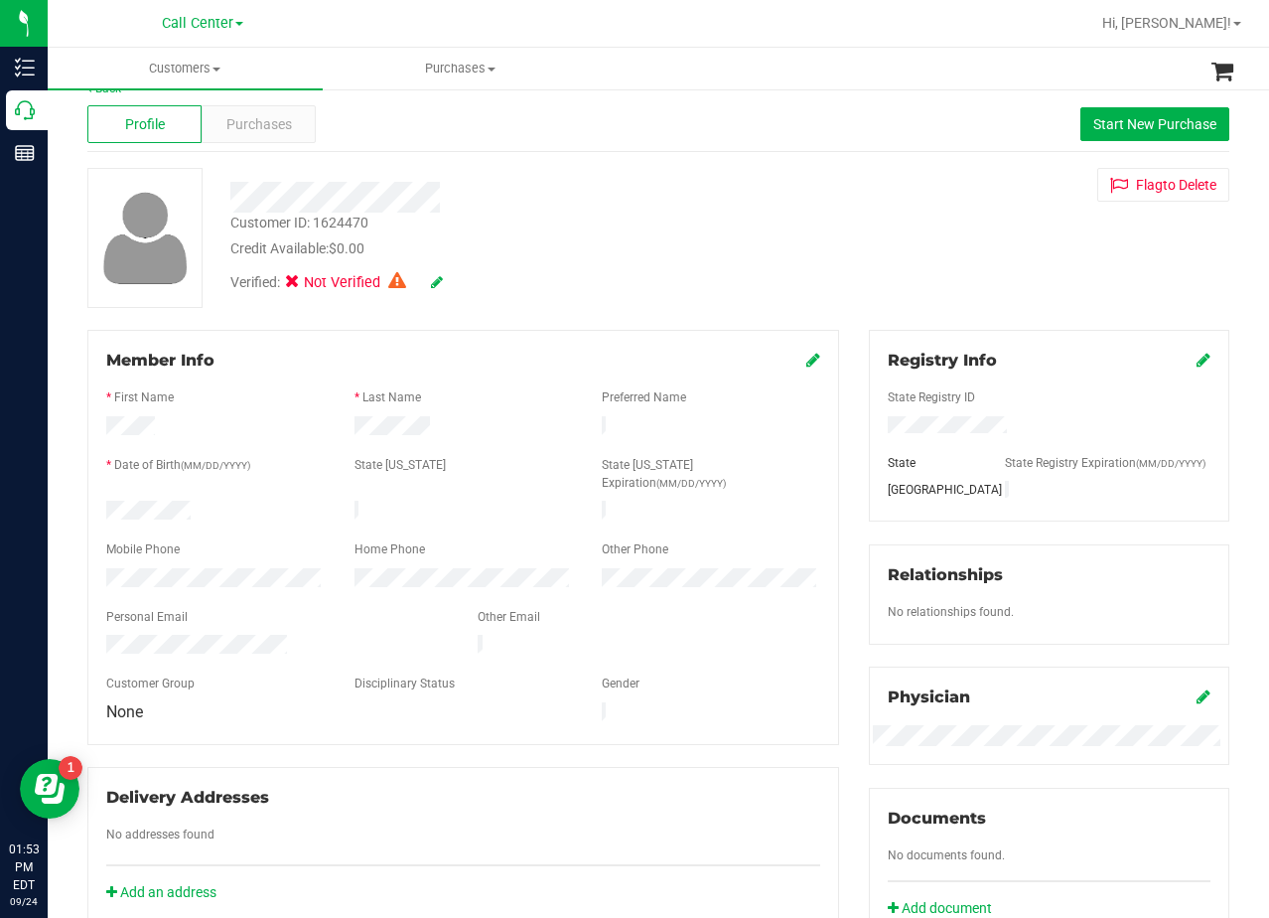
scroll to position [0, 0]
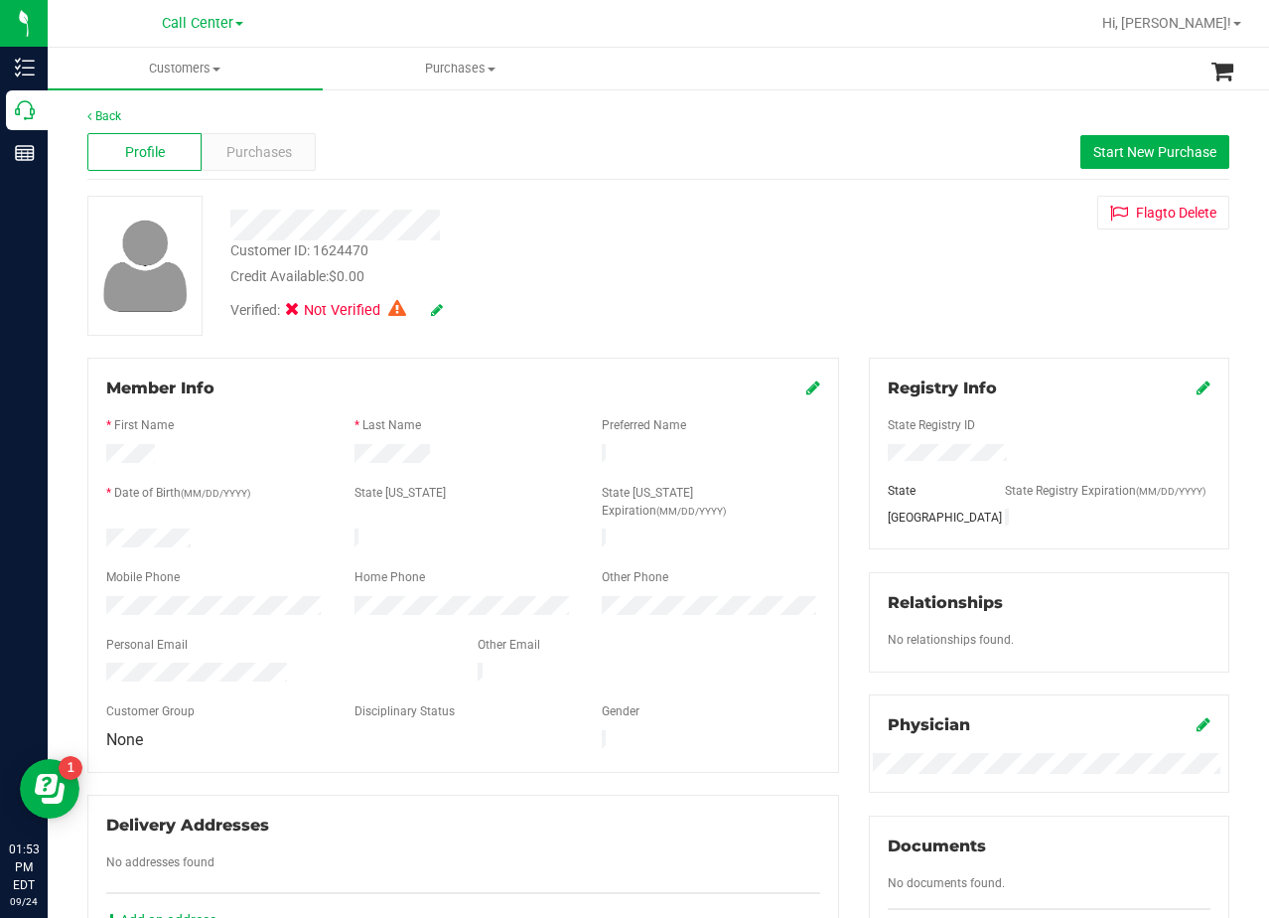
click at [836, 409] on div "Member Info * First Name * Last Name Preferred Name * Date of Birth (MM/DD/YYYY…" at bounding box center [464, 656] width 782 height 597
click at [769, 289] on div "Verified: Not Verified" at bounding box center [509, 309] width 586 height 44
click at [275, 167] on div "Purchases" at bounding box center [259, 152] width 114 height 38
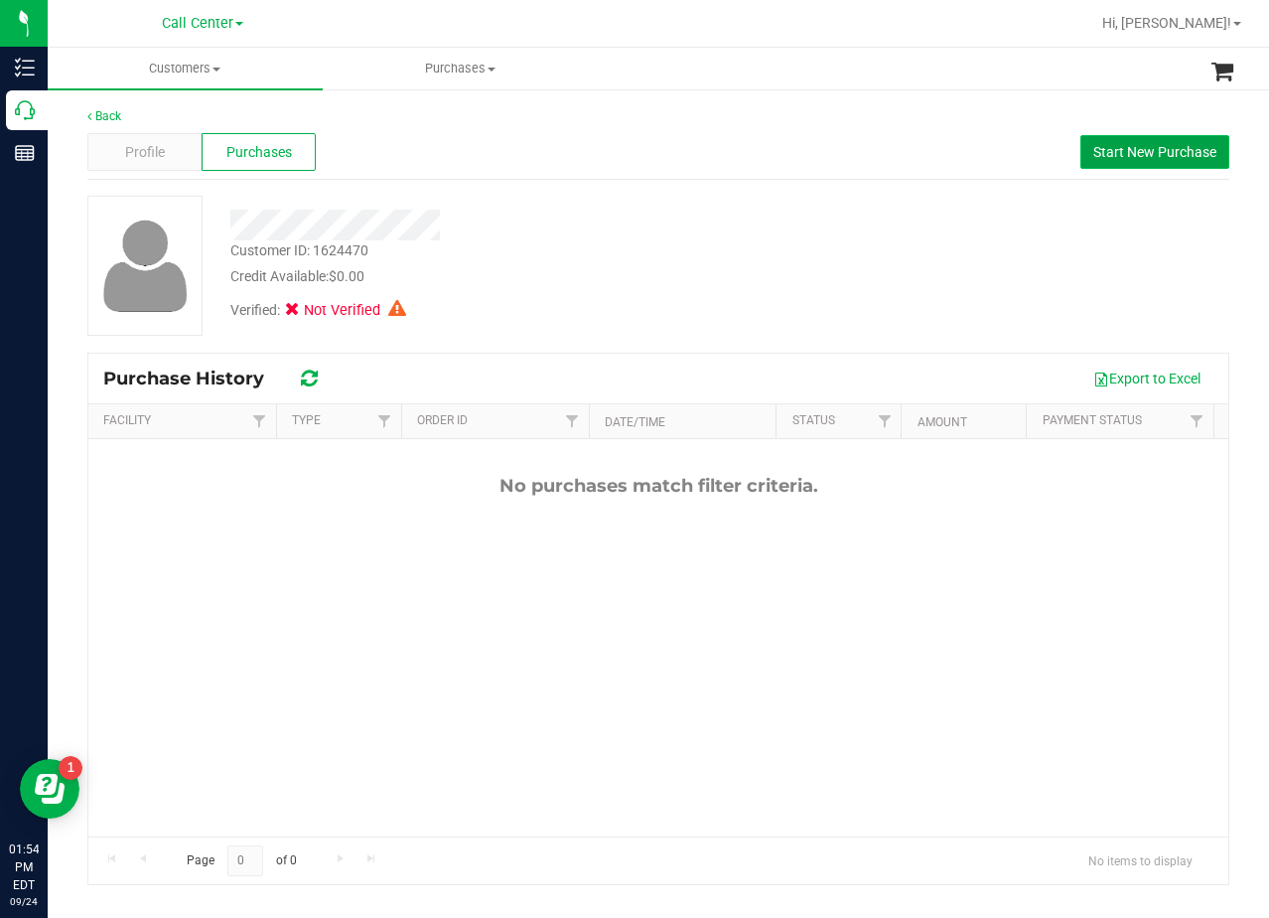
click at [1113, 151] on span "Start New Purchase" at bounding box center [1155, 152] width 123 height 16
click at [717, 247] on div "Customer ID: 1624470 Credit Available: $0.00" at bounding box center [509, 263] width 586 height 47
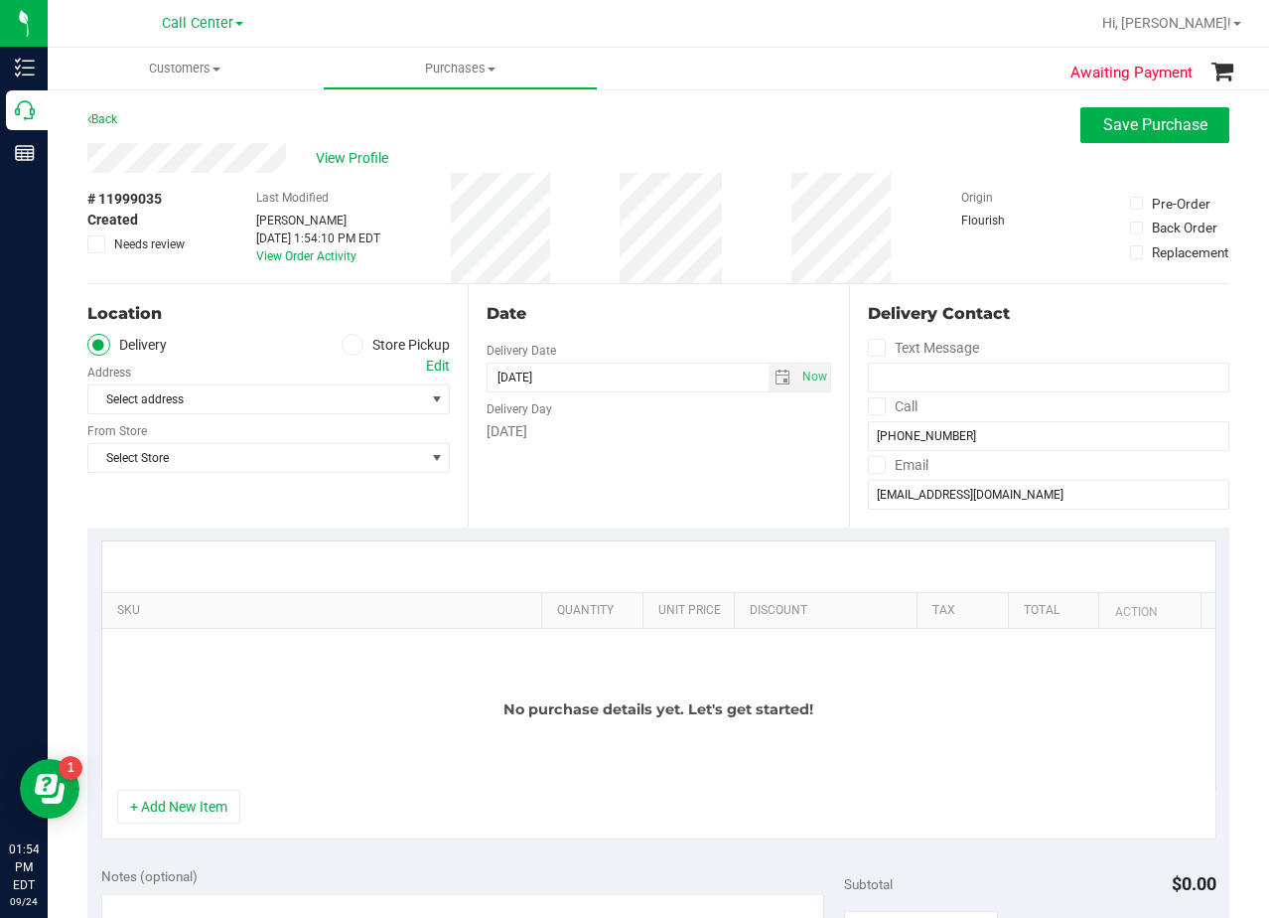
click at [778, 343] on div "Date Delivery Date 09/24/2025 Now 09/24/2025 01:54 PM Now Delivery Day Wednesday" at bounding box center [658, 405] width 380 height 243
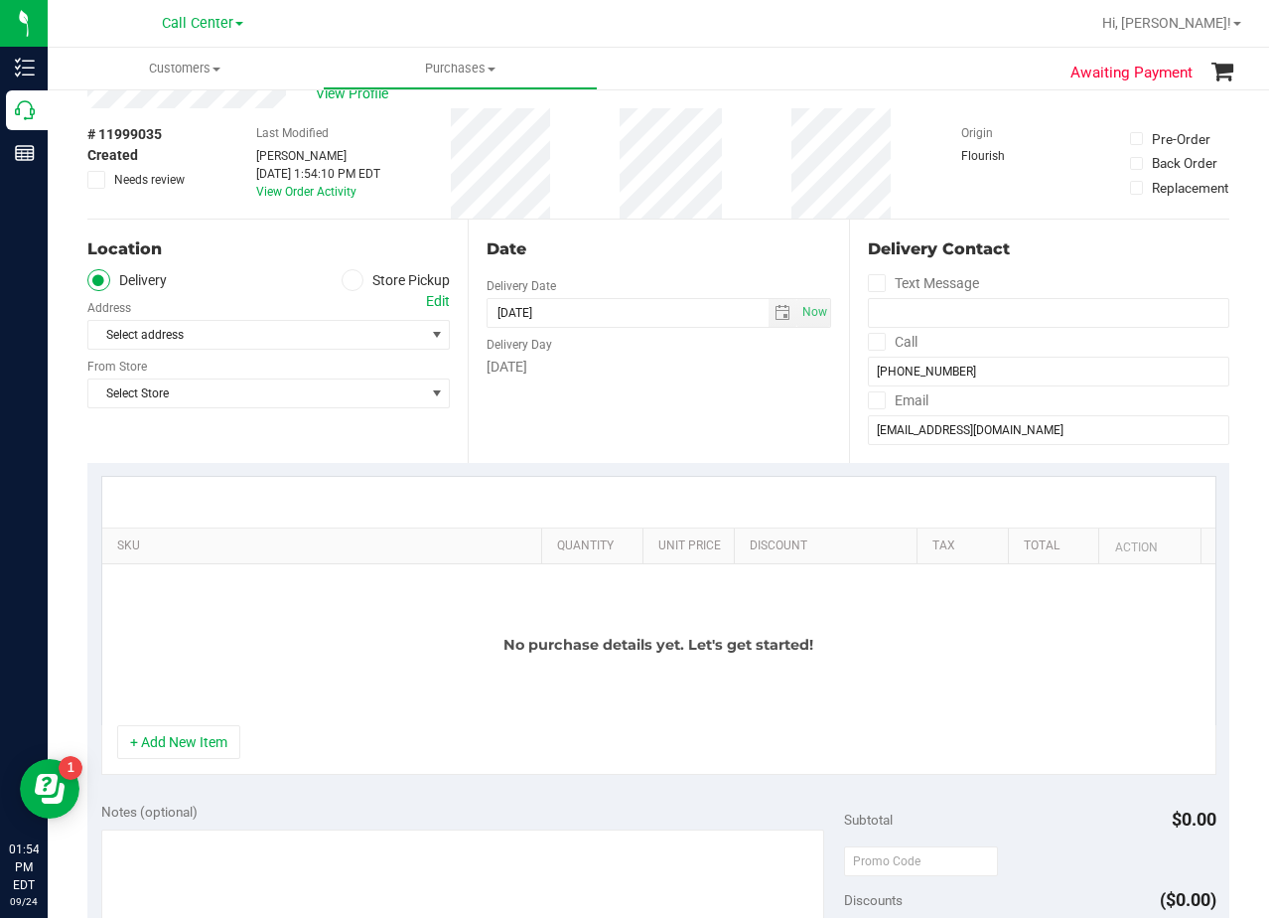
scroll to position [99, 0]
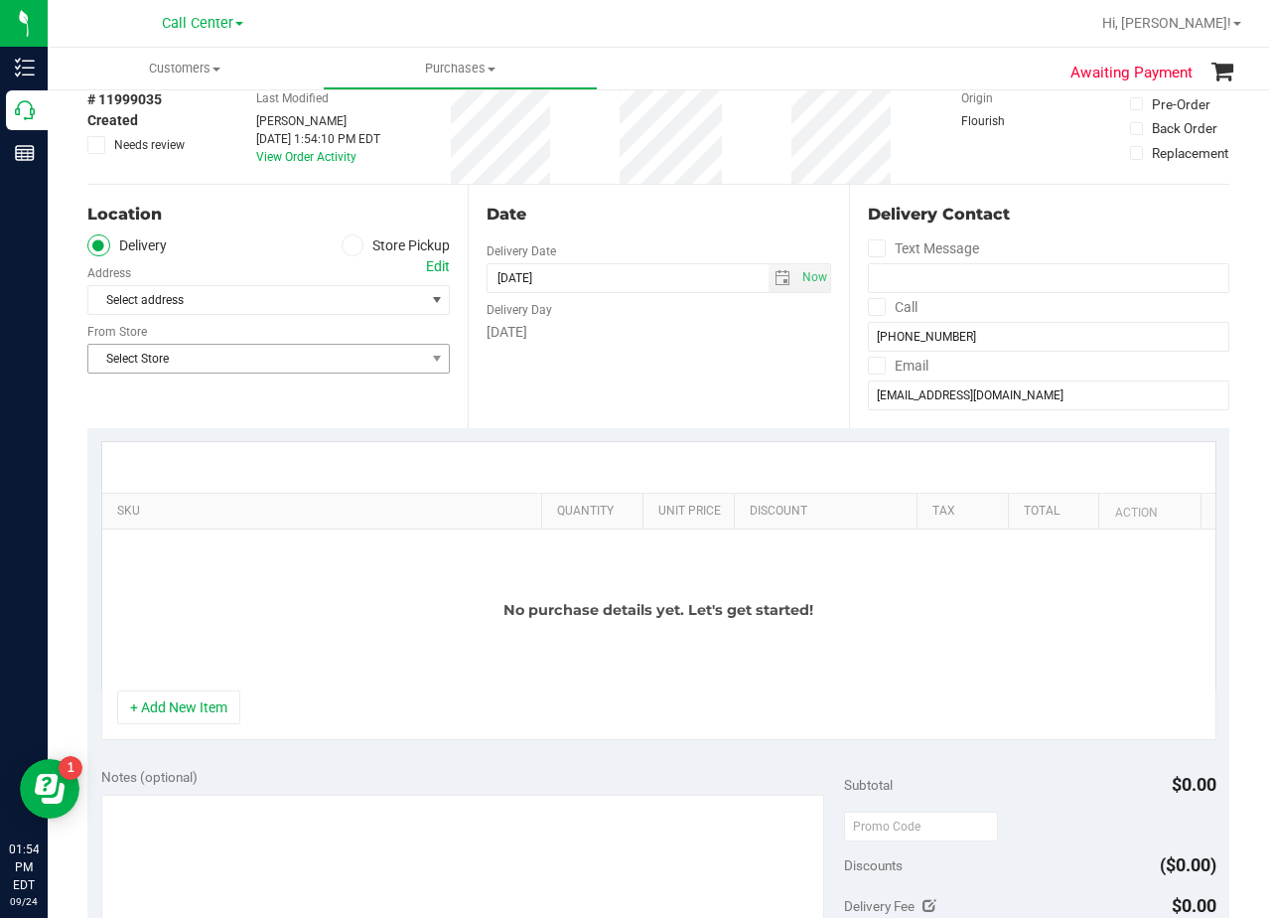
click at [366, 372] on span "Select Store" at bounding box center [256, 359] width 336 height 28
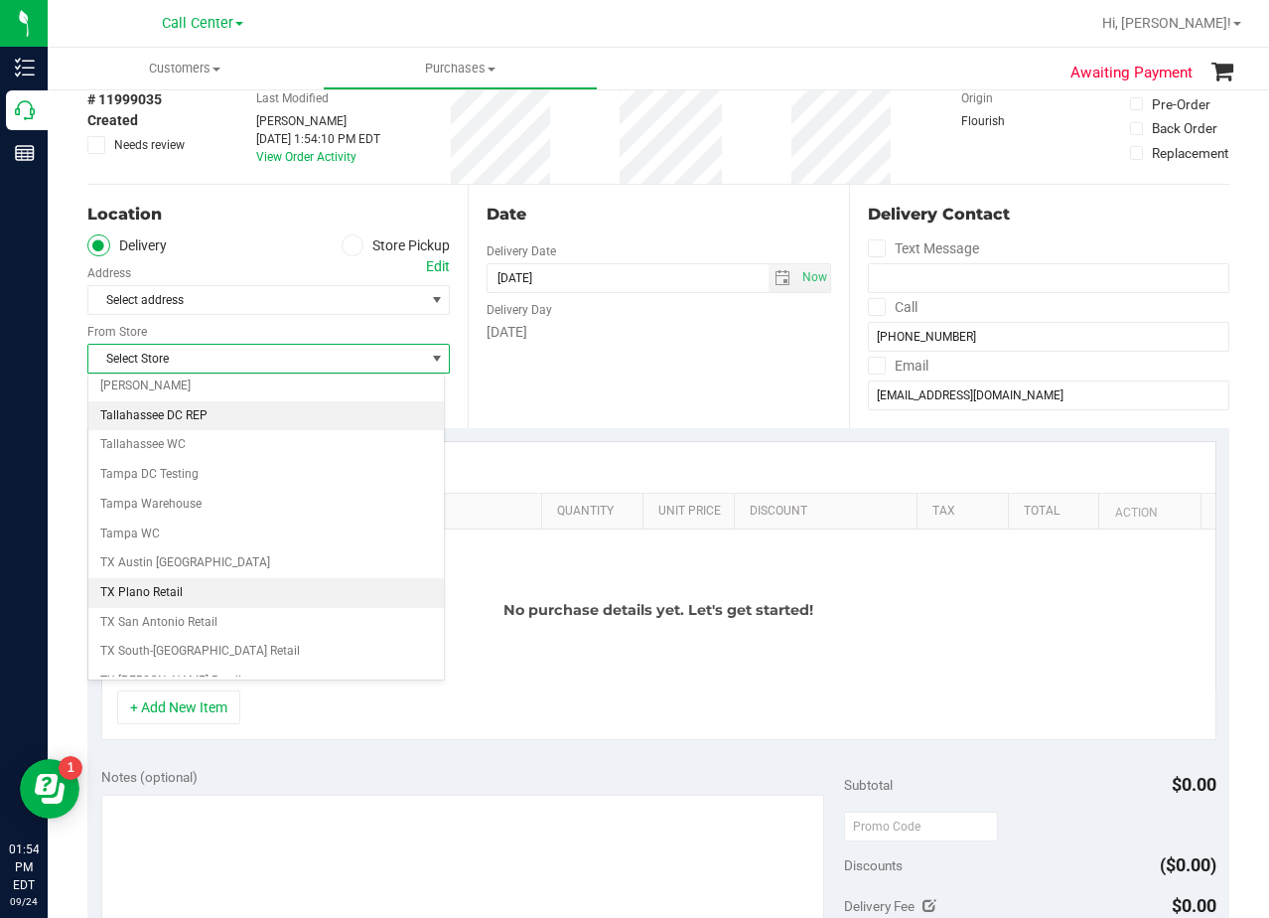
scroll to position [1443, 0]
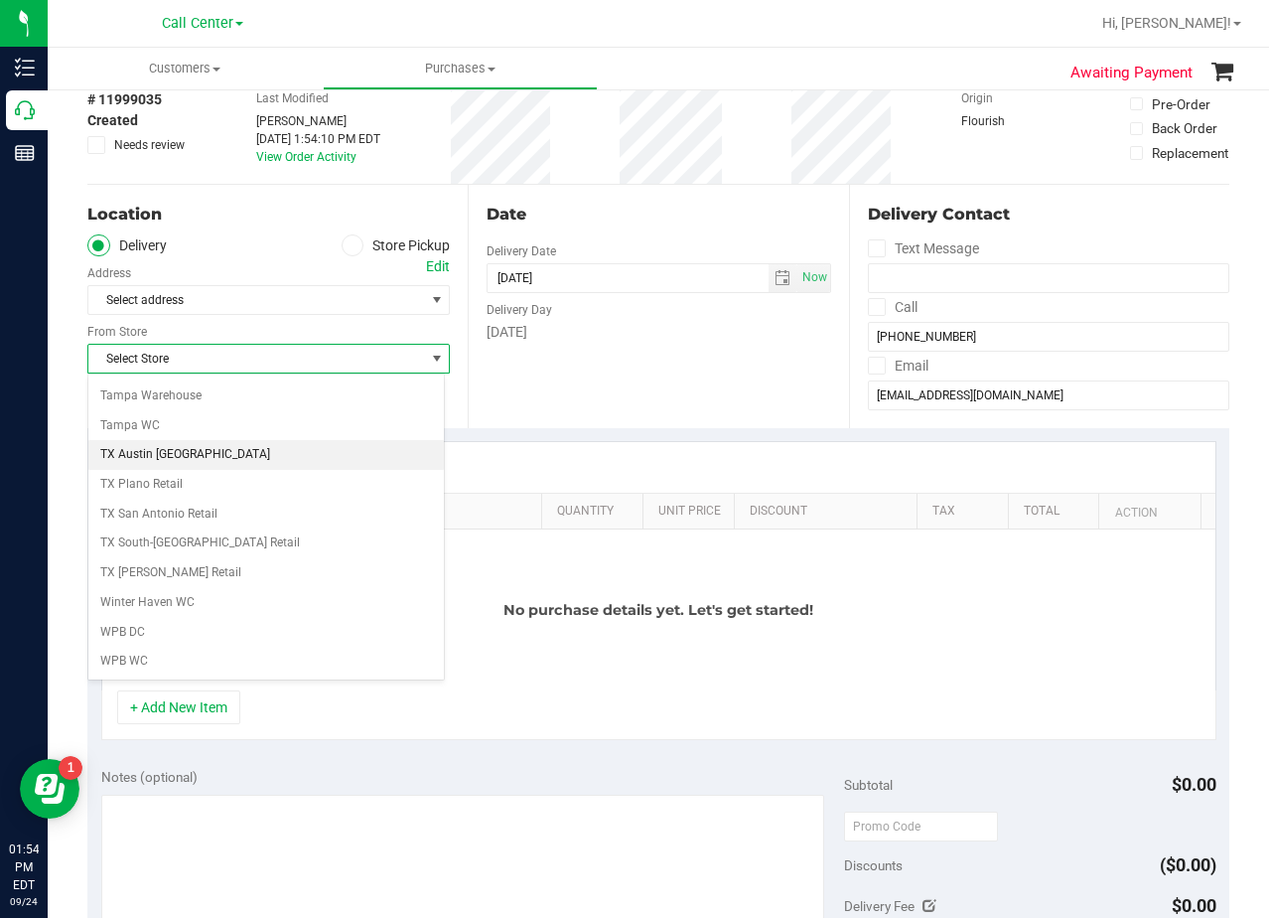
click at [210, 463] on li "TX Austin [GEOGRAPHIC_DATA]" at bounding box center [266, 455] width 356 height 30
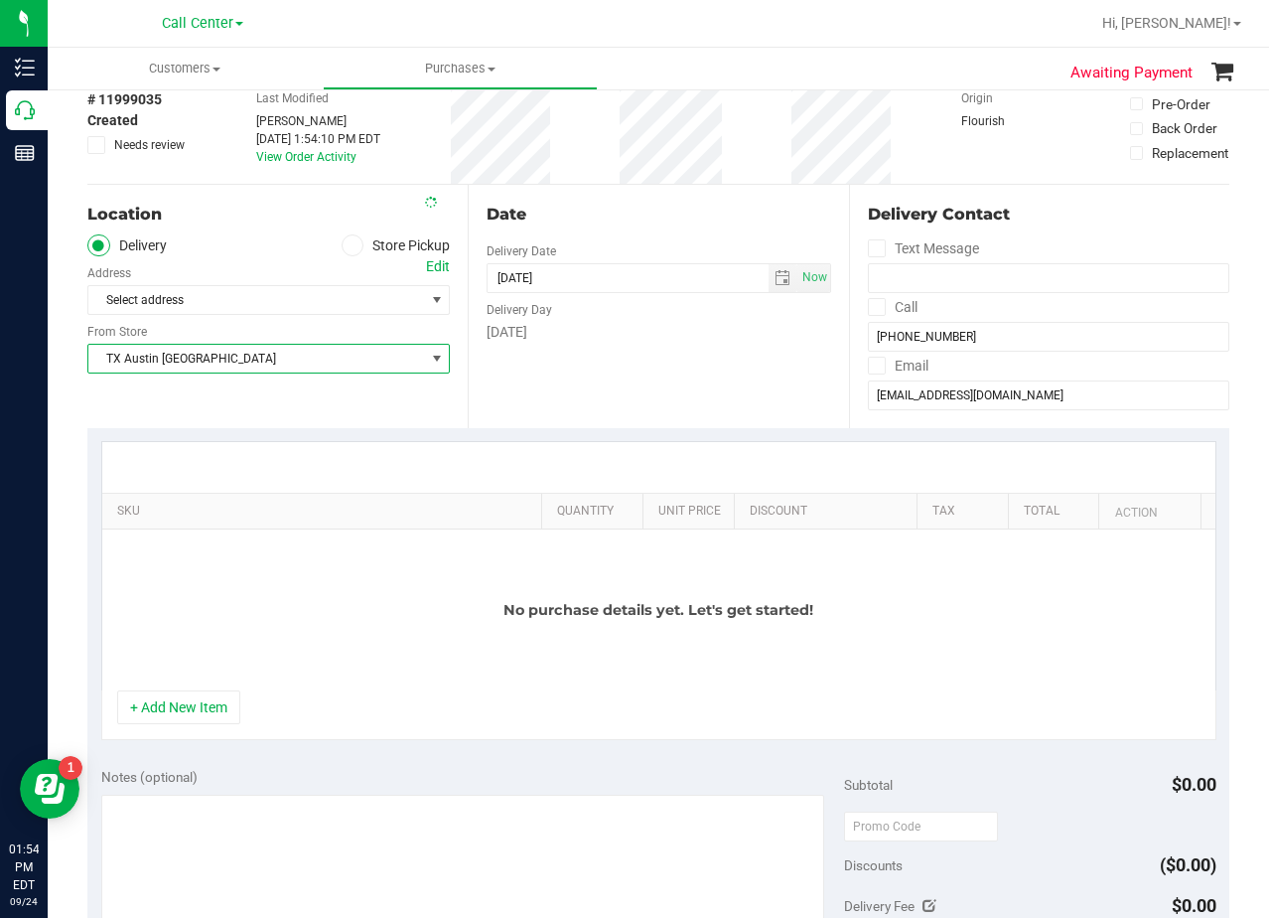
click at [645, 385] on div "Date Delivery Date 09/24/2025 Now 09/24/2025 01:54 PM Now Delivery Day Wednesday" at bounding box center [658, 306] width 380 height 243
click at [429, 295] on span "select" at bounding box center [437, 300] width 16 height 16
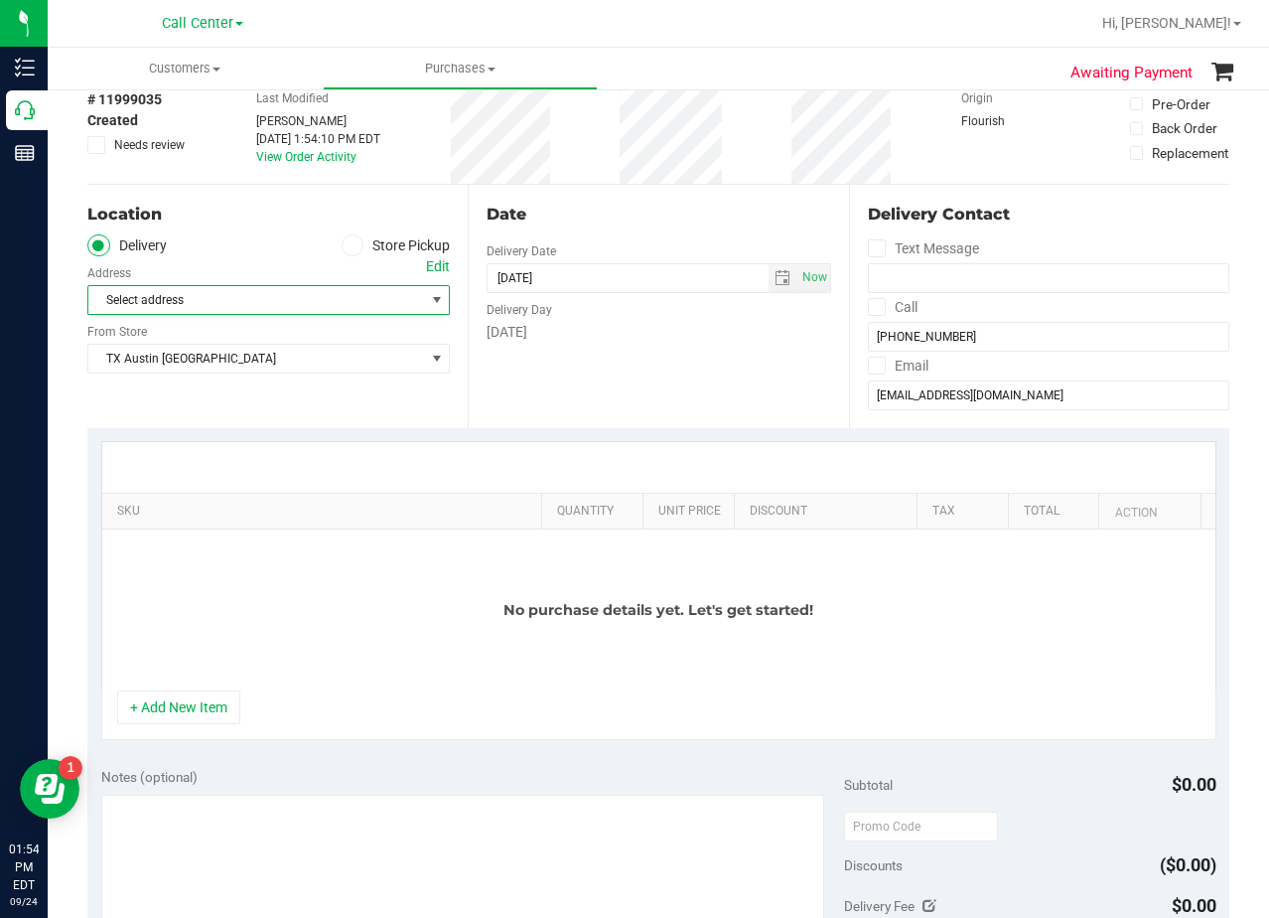
click at [426, 269] on div "Edit" at bounding box center [438, 266] width 24 height 21
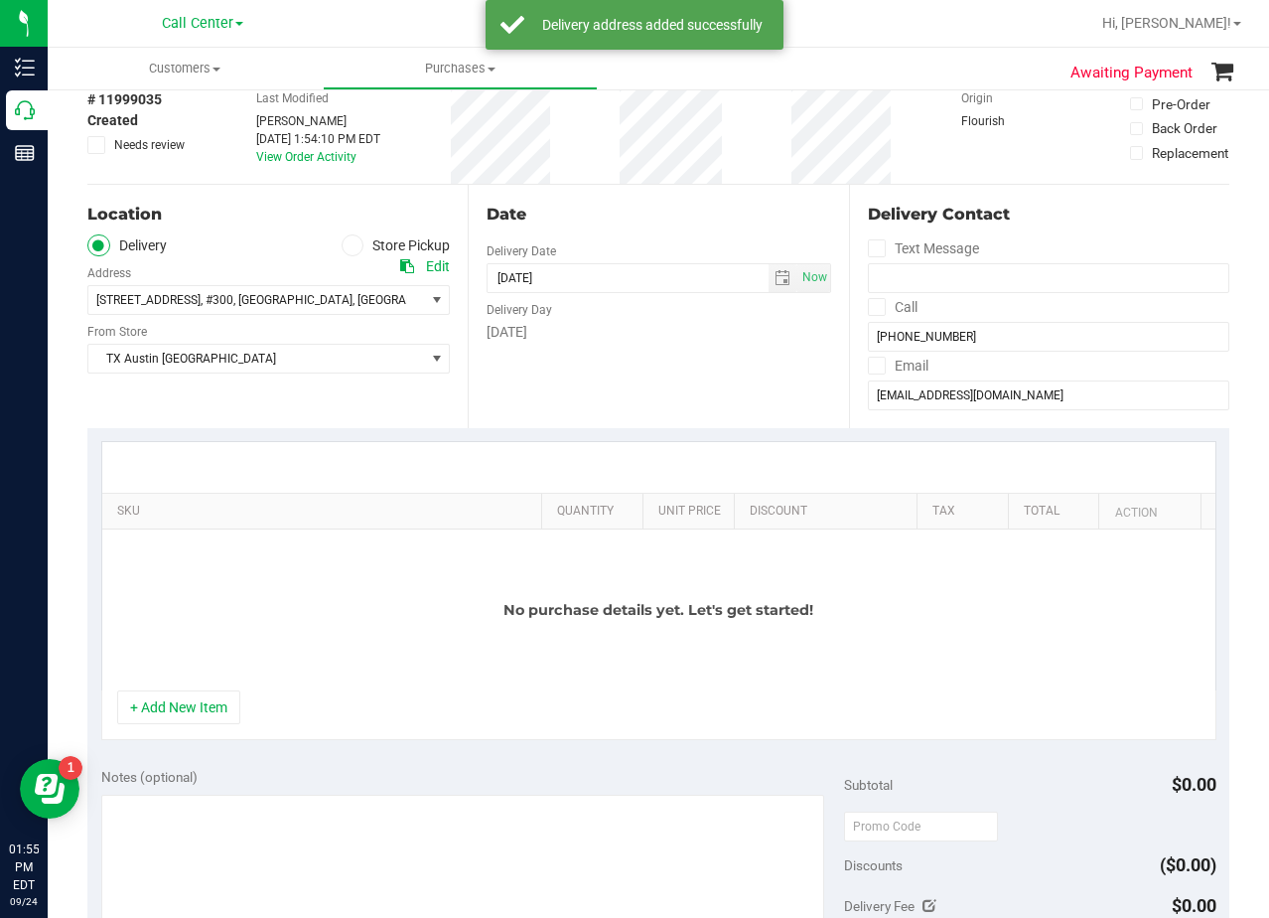
click at [662, 378] on div "Date Delivery Date 09/24/2025 Now 09/24/2025 01:54 PM Now Delivery Day Wednesday" at bounding box center [658, 306] width 380 height 243
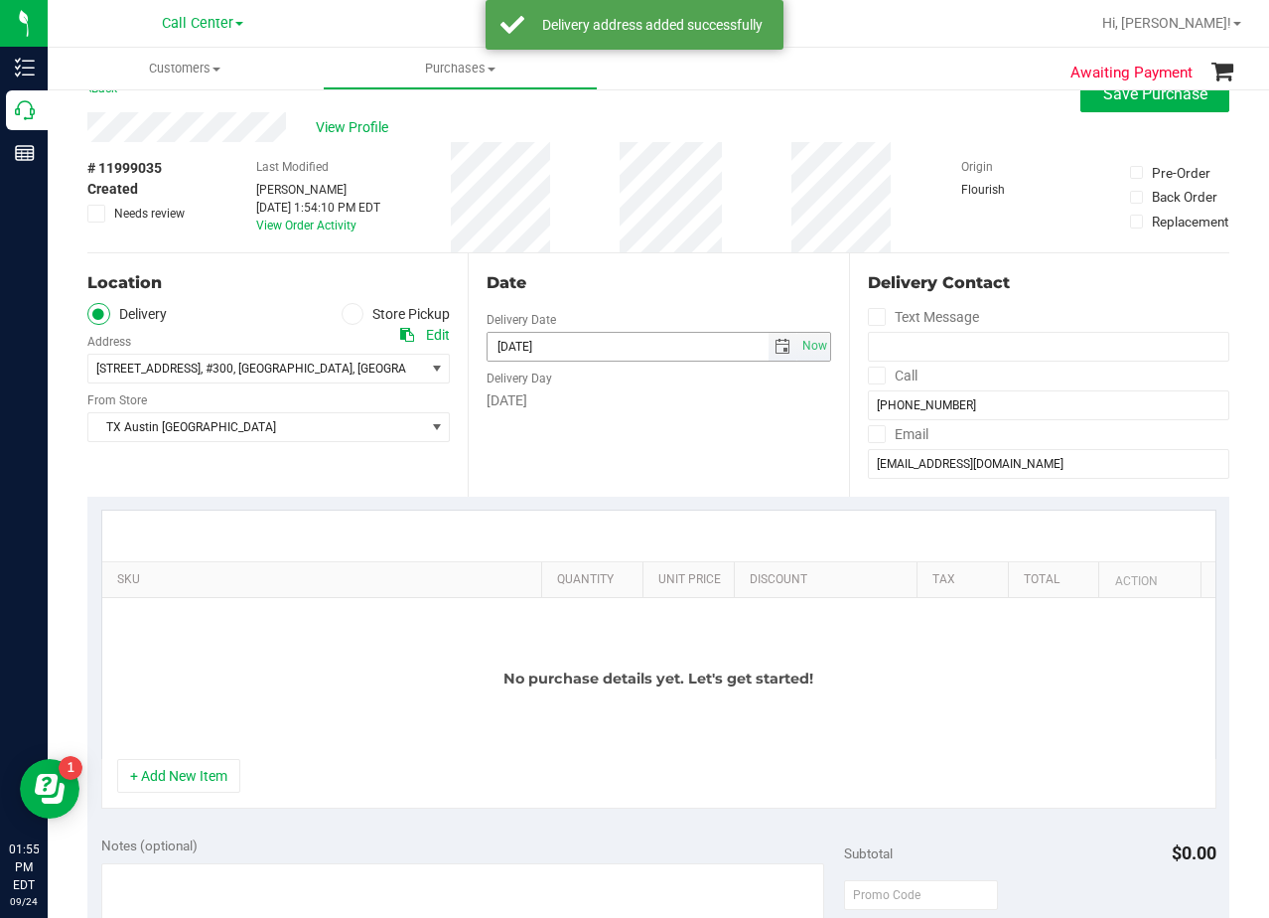
scroll to position [0, 0]
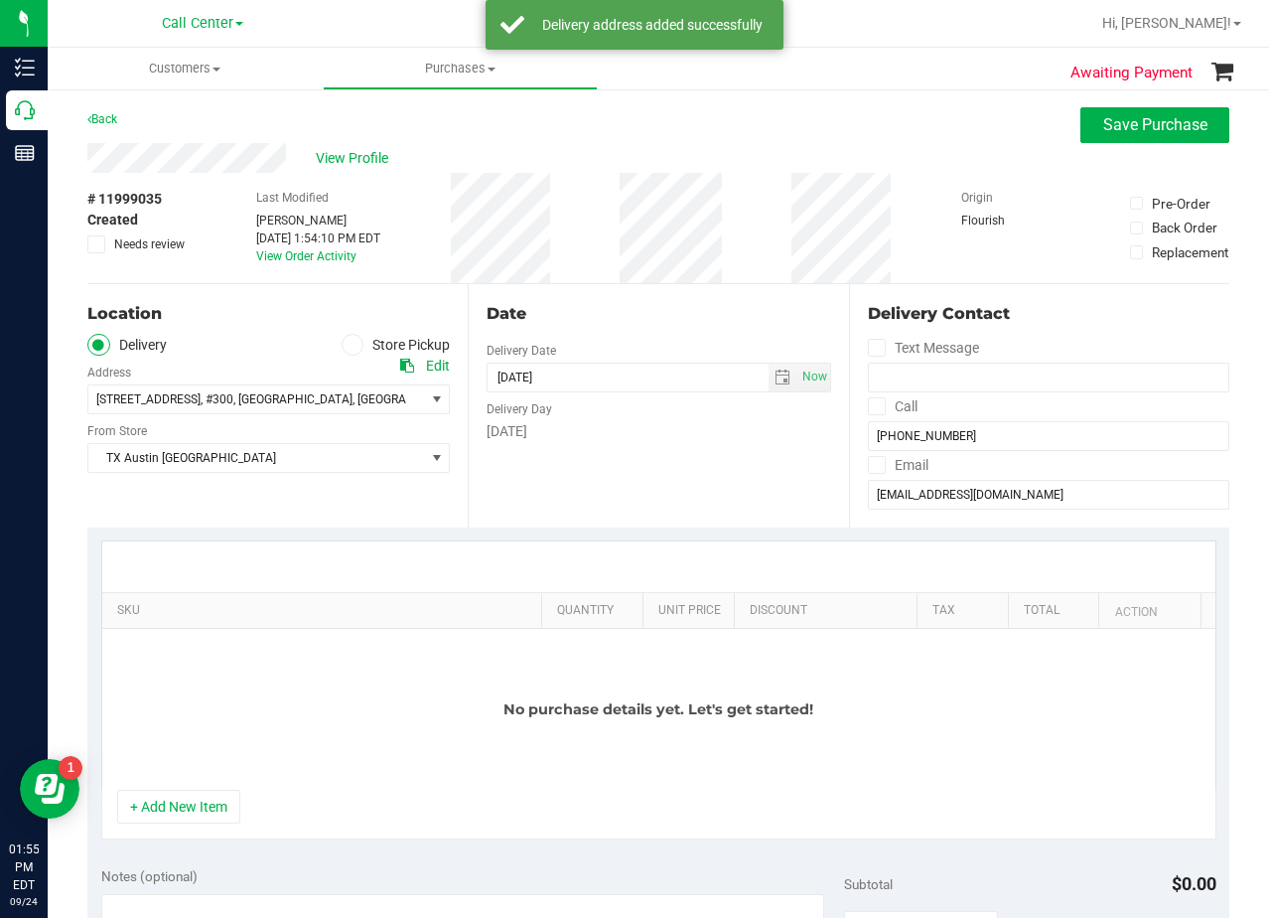
click at [662, 328] on div "Date Delivery Date 09/24/2025 Now 09/24/2025 01:54 PM Now Delivery Day Wednesday" at bounding box center [658, 405] width 380 height 243
click at [775, 374] on span "select" at bounding box center [783, 377] width 16 height 16
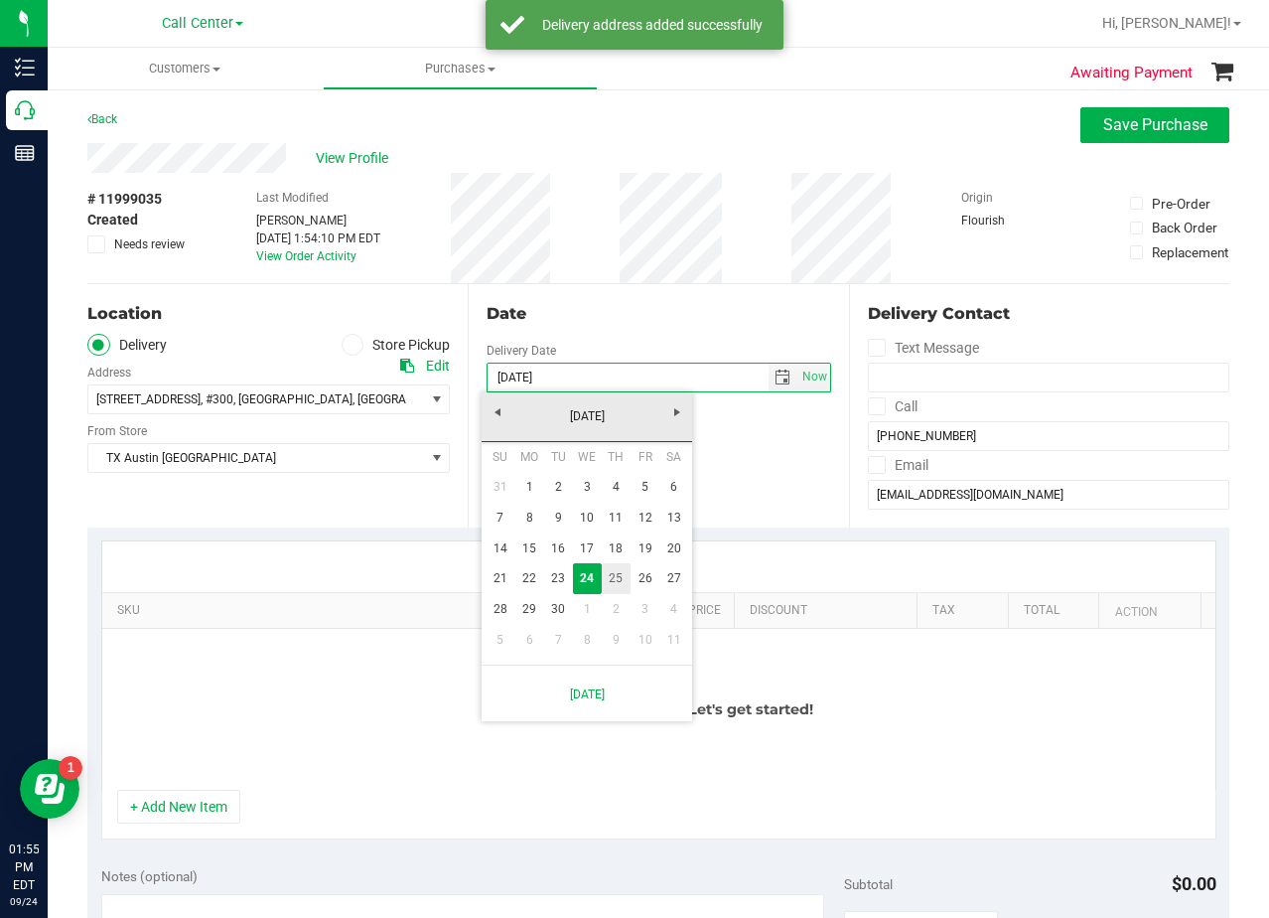
click at [620, 587] on link "25" at bounding box center [616, 578] width 29 height 31
type input "[DATE]"
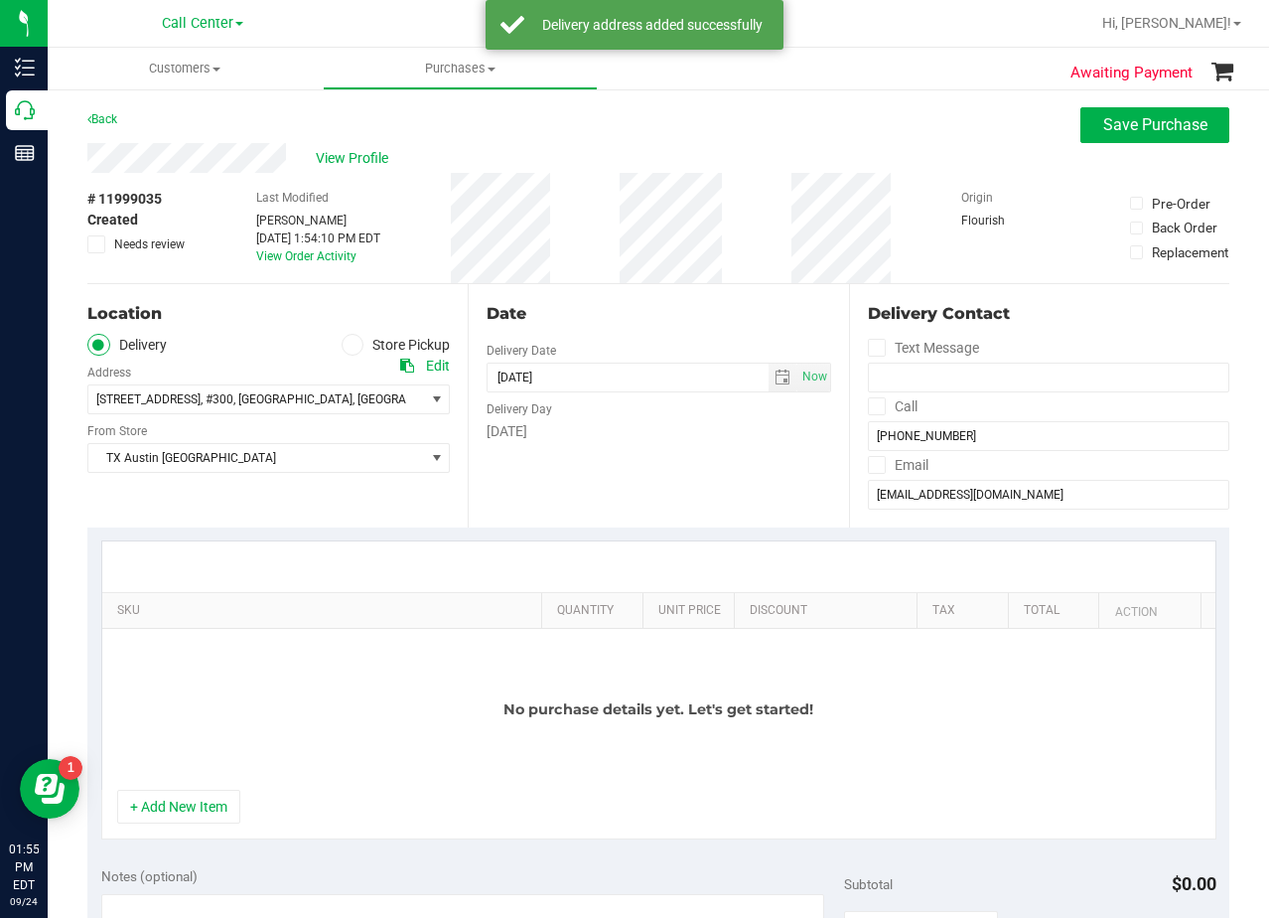
click at [637, 485] on div "Date Delivery Date 09/25/2025 Now 09/25/2025 01:54 PM Now Delivery Day Thursday" at bounding box center [658, 405] width 380 height 243
click at [635, 303] on div "Date" at bounding box center [659, 314] width 344 height 24
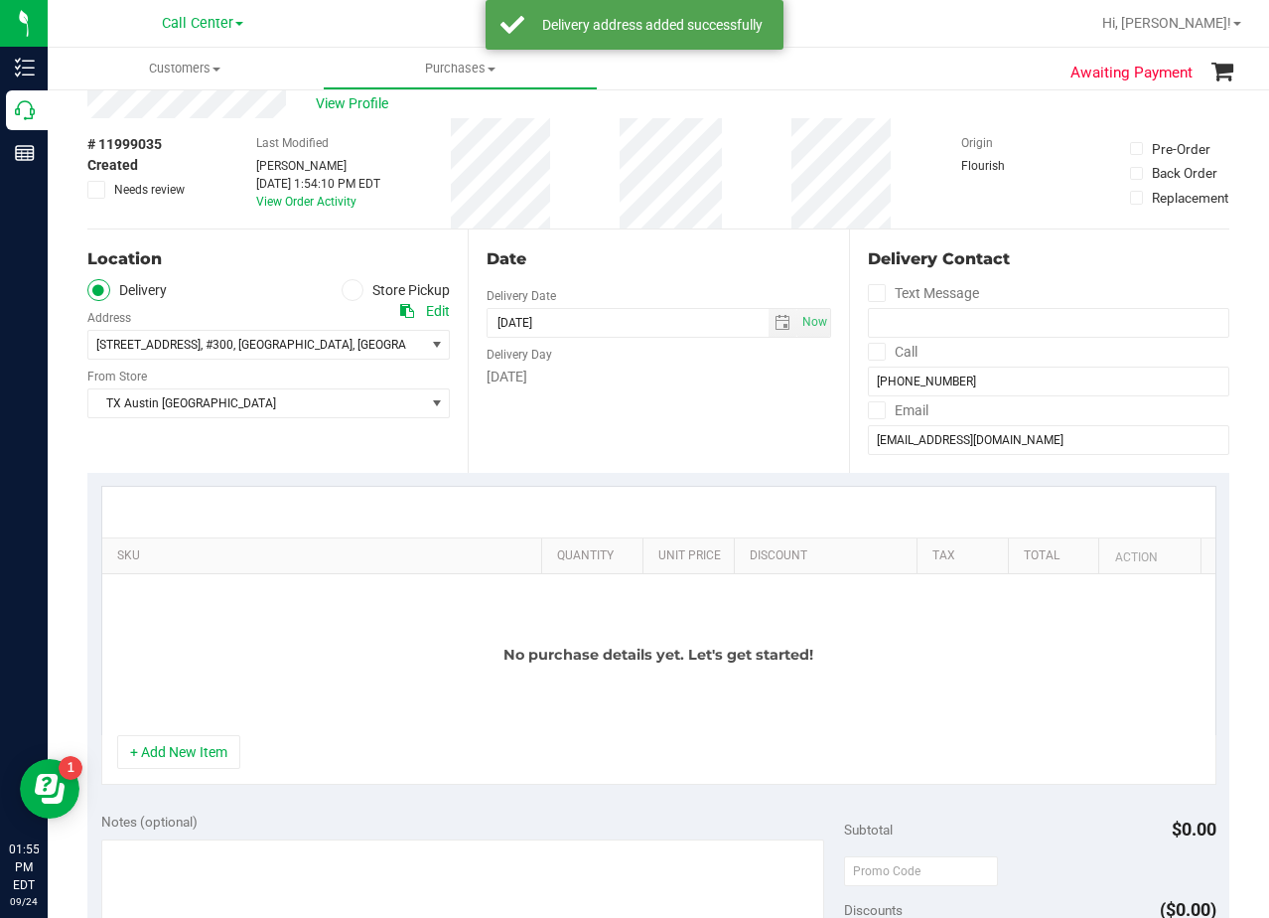
scroll to position [99, 0]
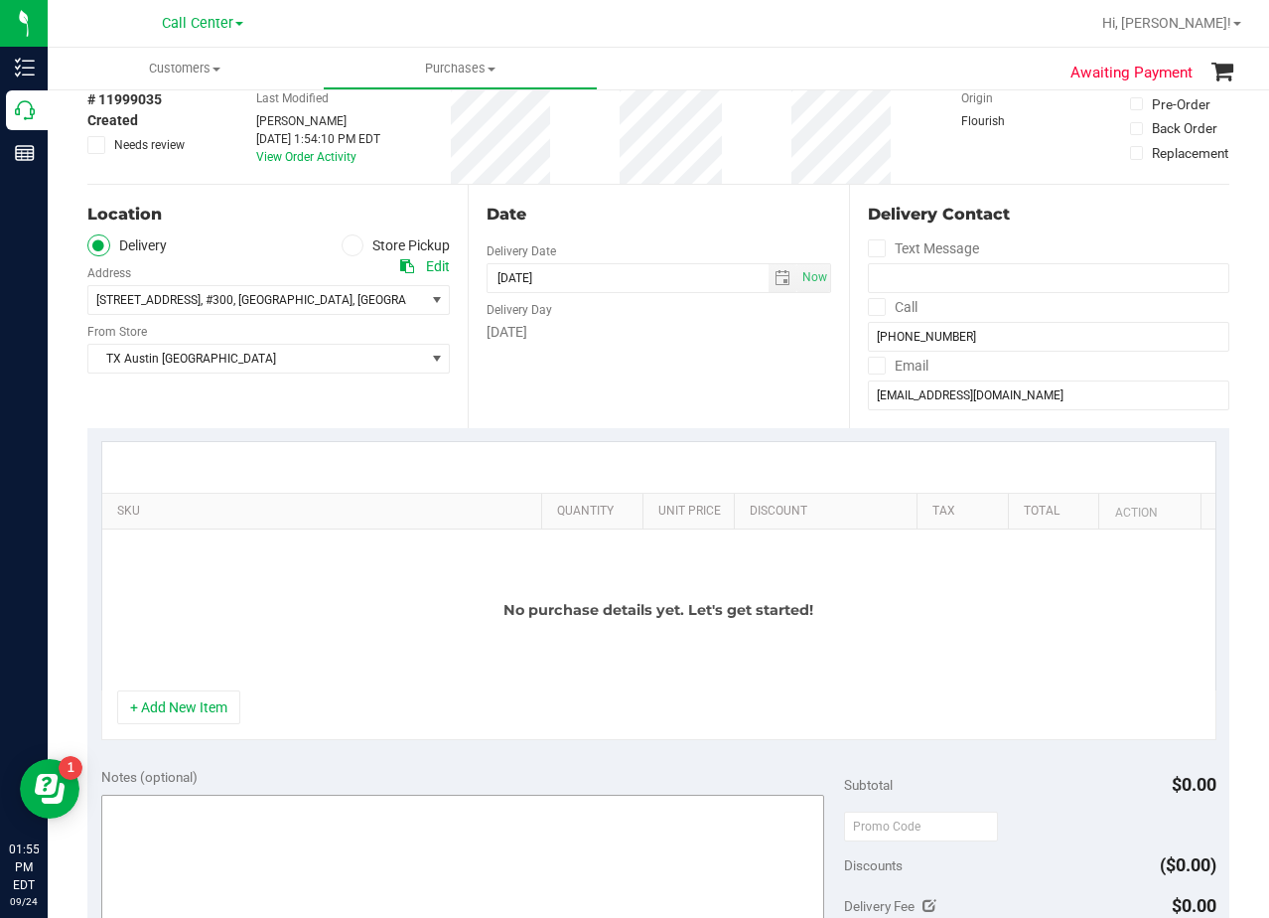
click at [191, 705] on button "+ Add New Item" at bounding box center [178, 707] width 123 height 34
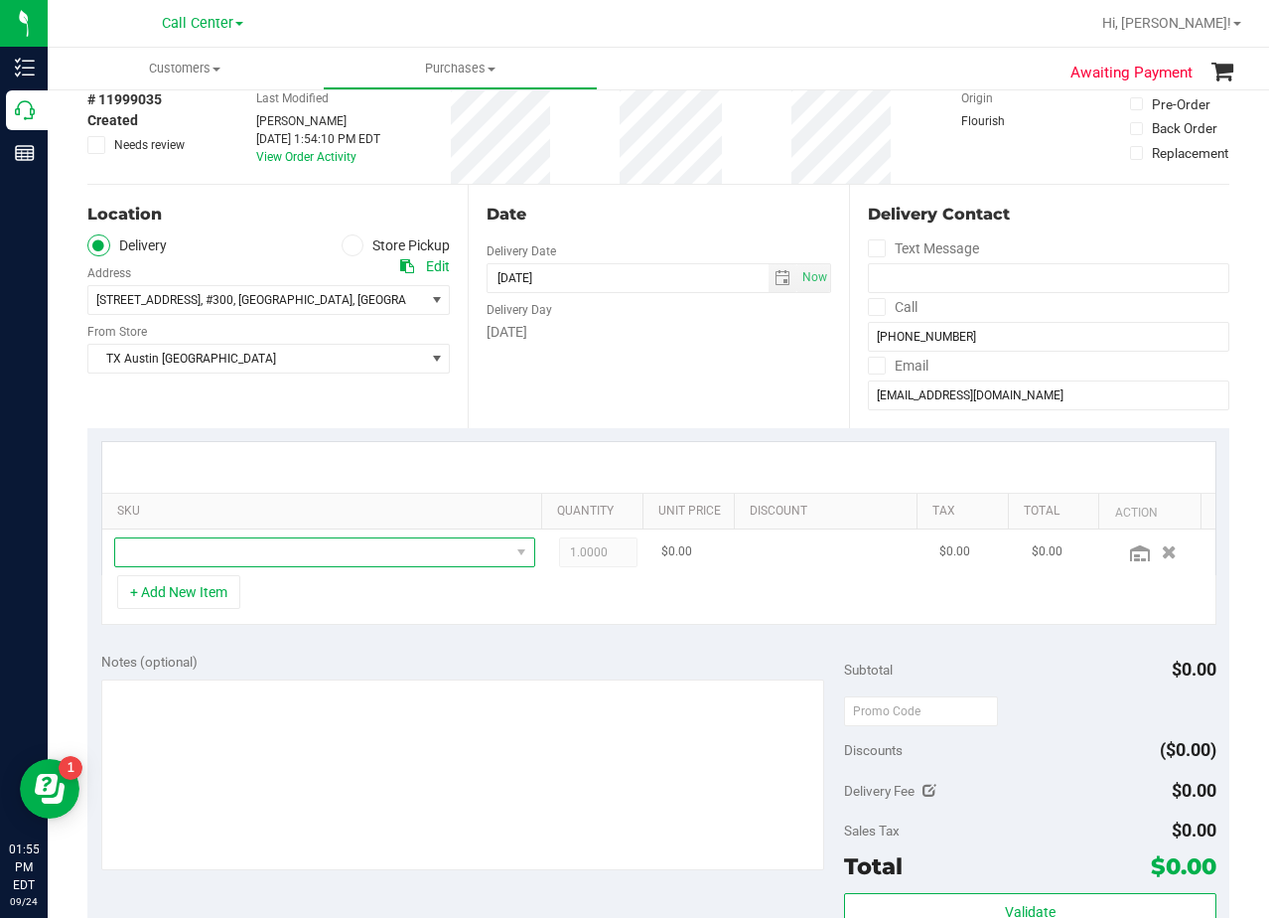
click at [217, 567] on span "NO DATA FOUND" at bounding box center [324, 552] width 421 height 30
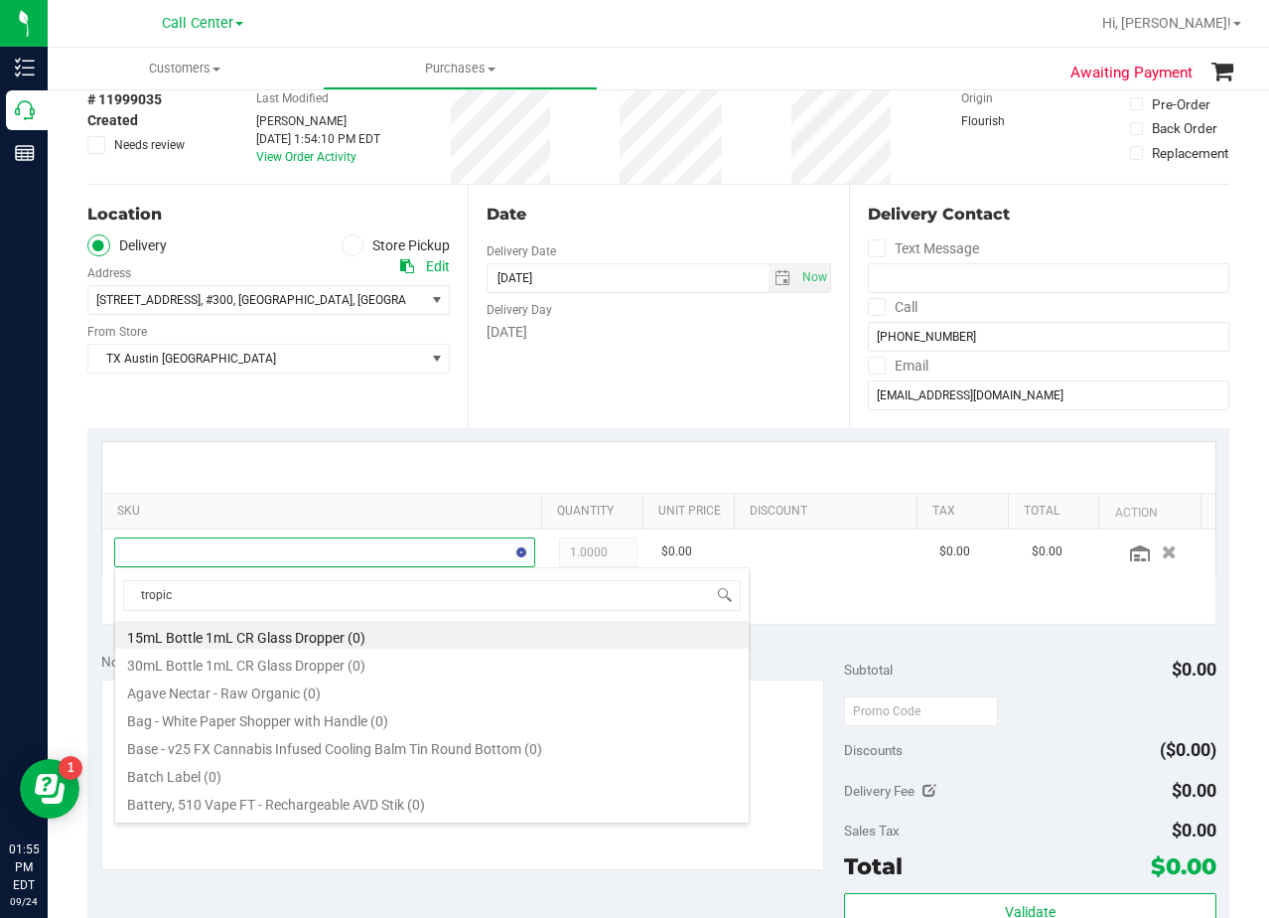
scroll to position [30, 399]
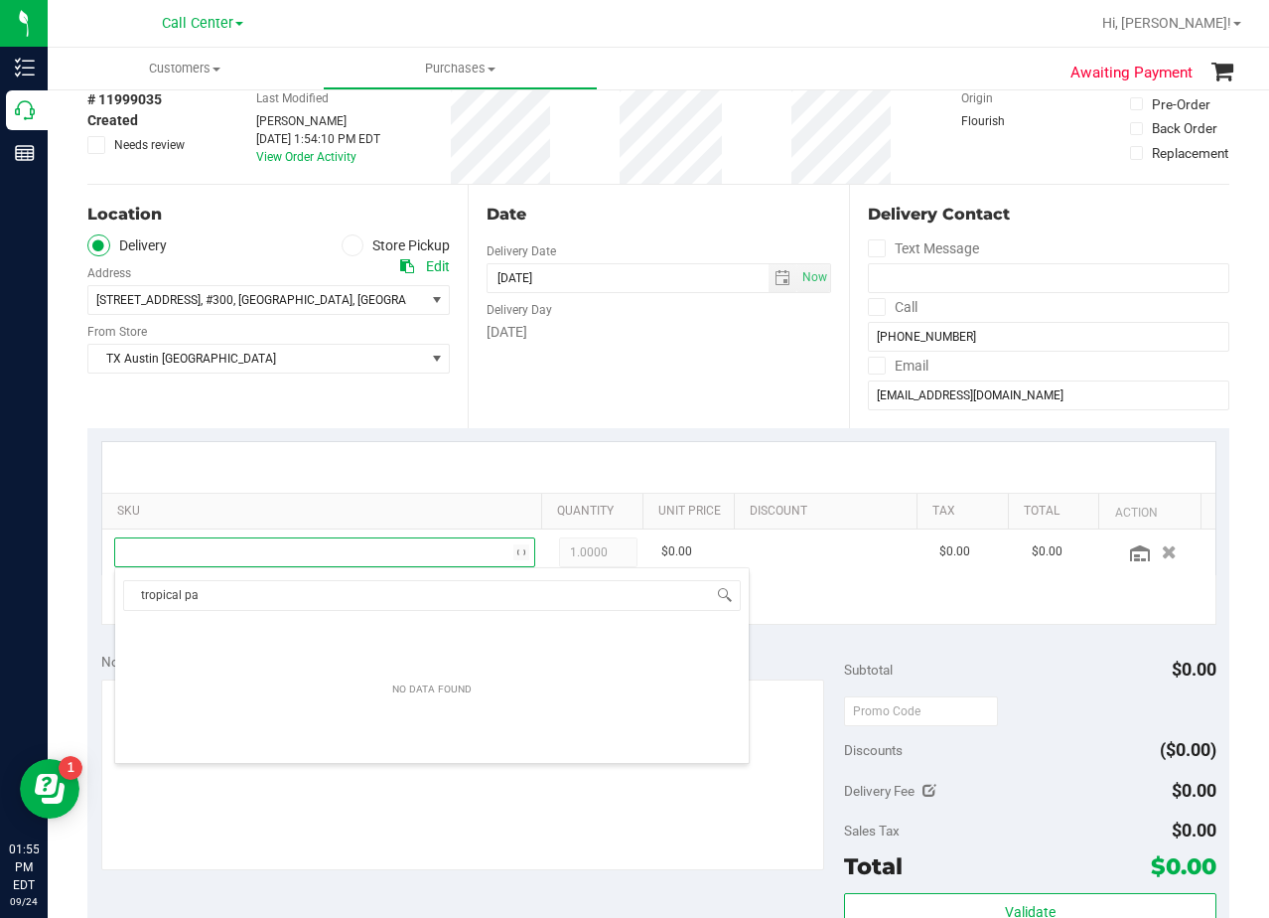
type input "tropical par"
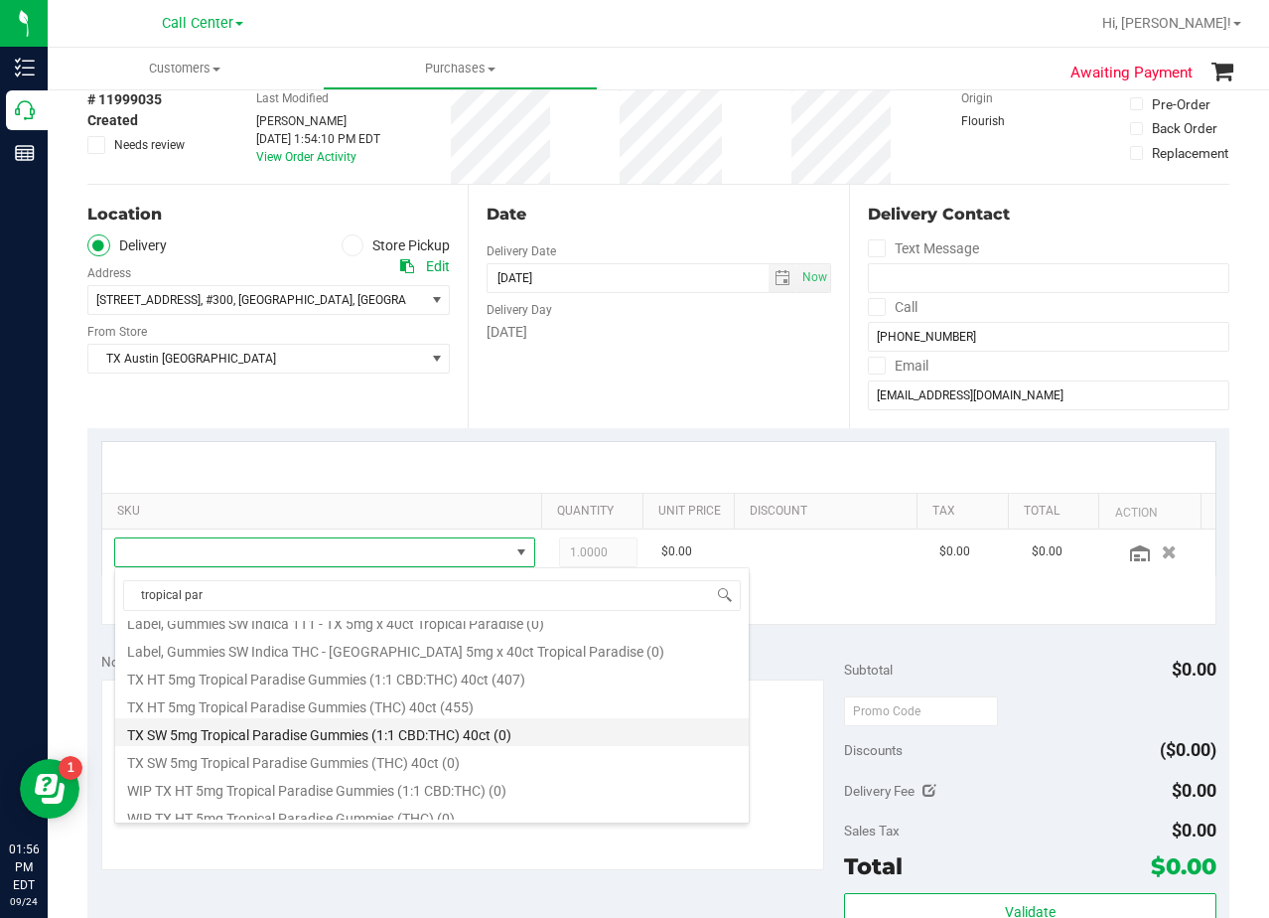
scroll to position [258, 0]
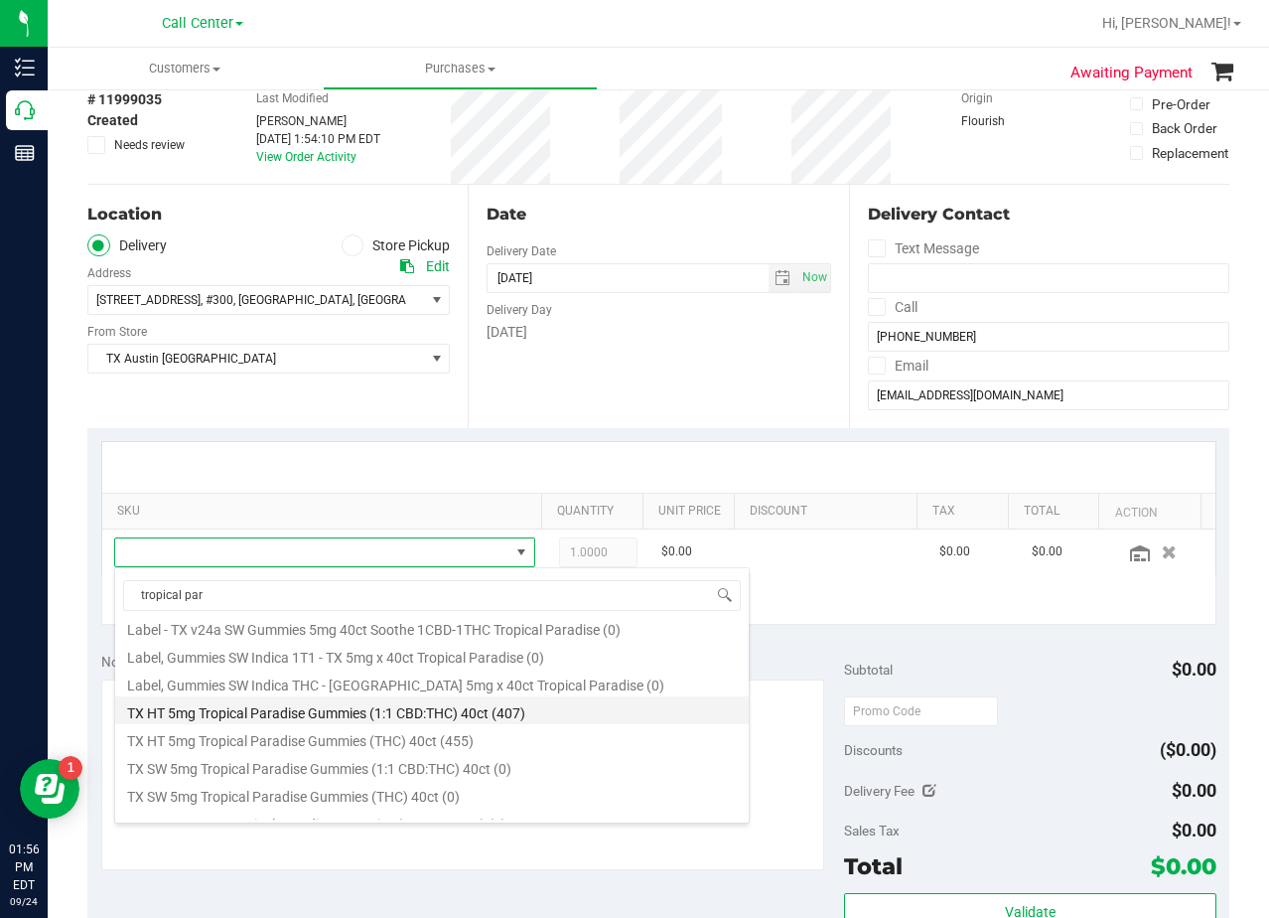
click at [500, 717] on li "TX HT 5mg Tropical Paradise Gummies (1:1 CBD:THC) 40ct (407)" at bounding box center [432, 710] width 634 height 28
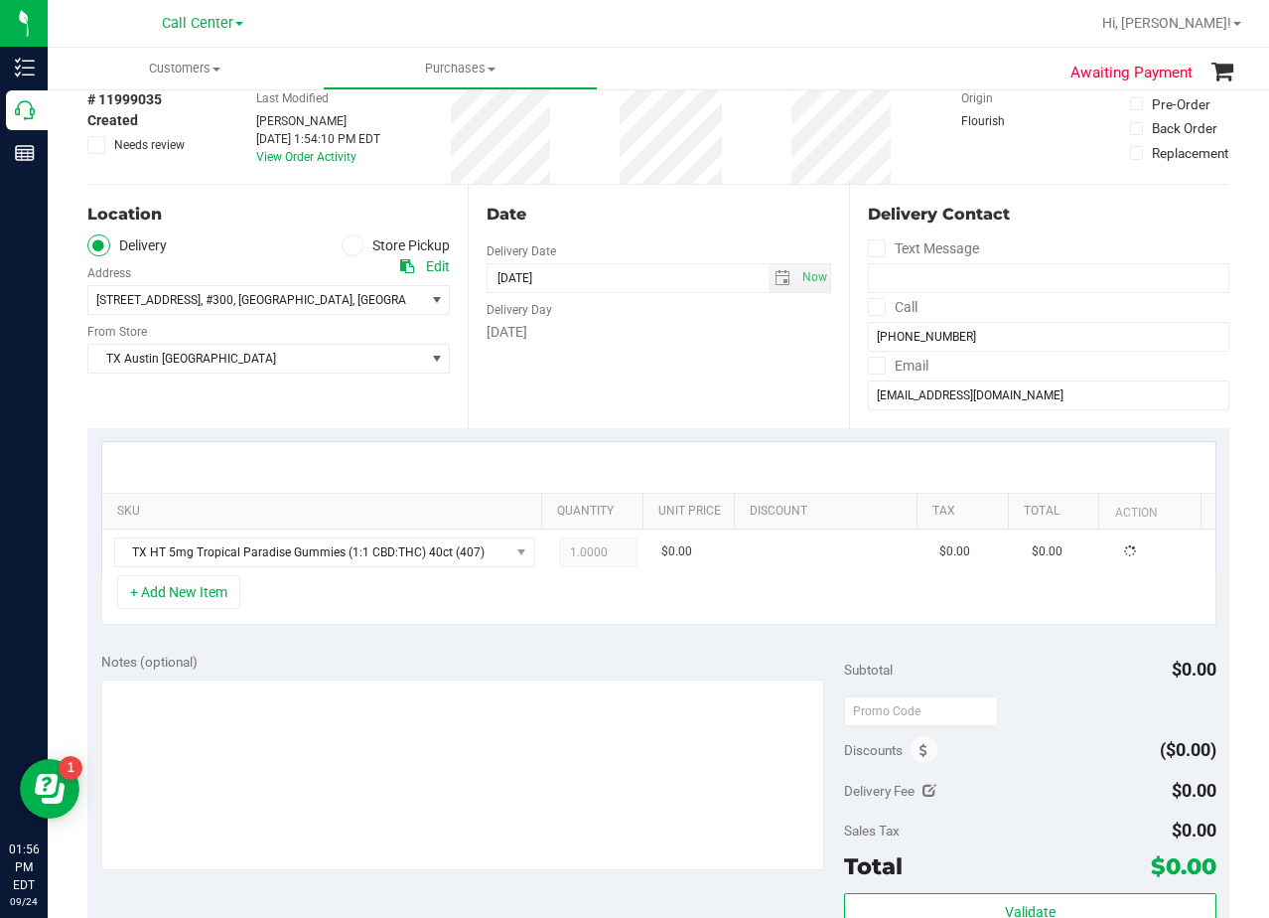
click at [376, 582] on div "+ Add New Item" at bounding box center [658, 600] width 1115 height 50
click at [212, 602] on button "+ Add New Item" at bounding box center [178, 592] width 123 height 34
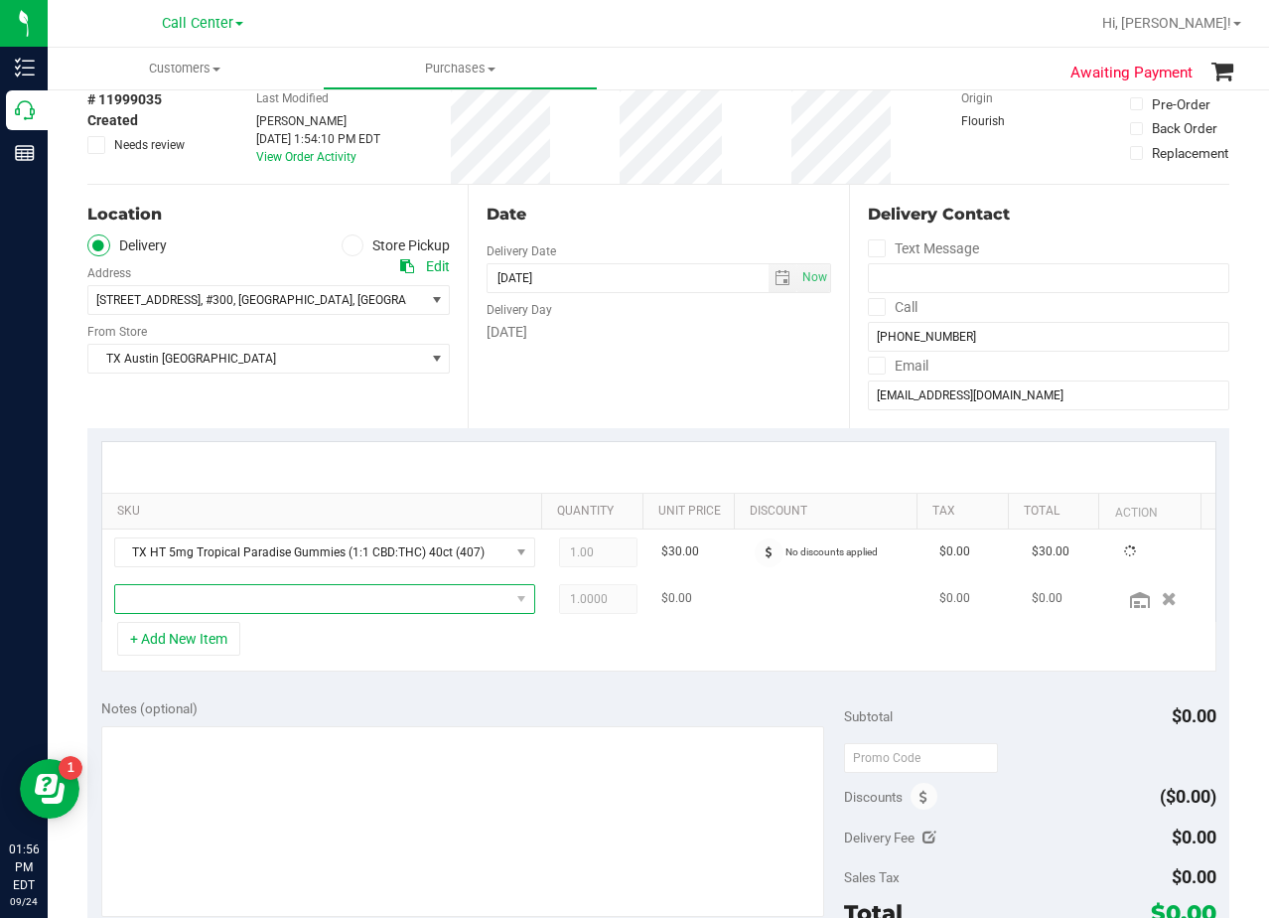
click at [215, 602] on span "NO DATA FOUND" at bounding box center [312, 599] width 394 height 28
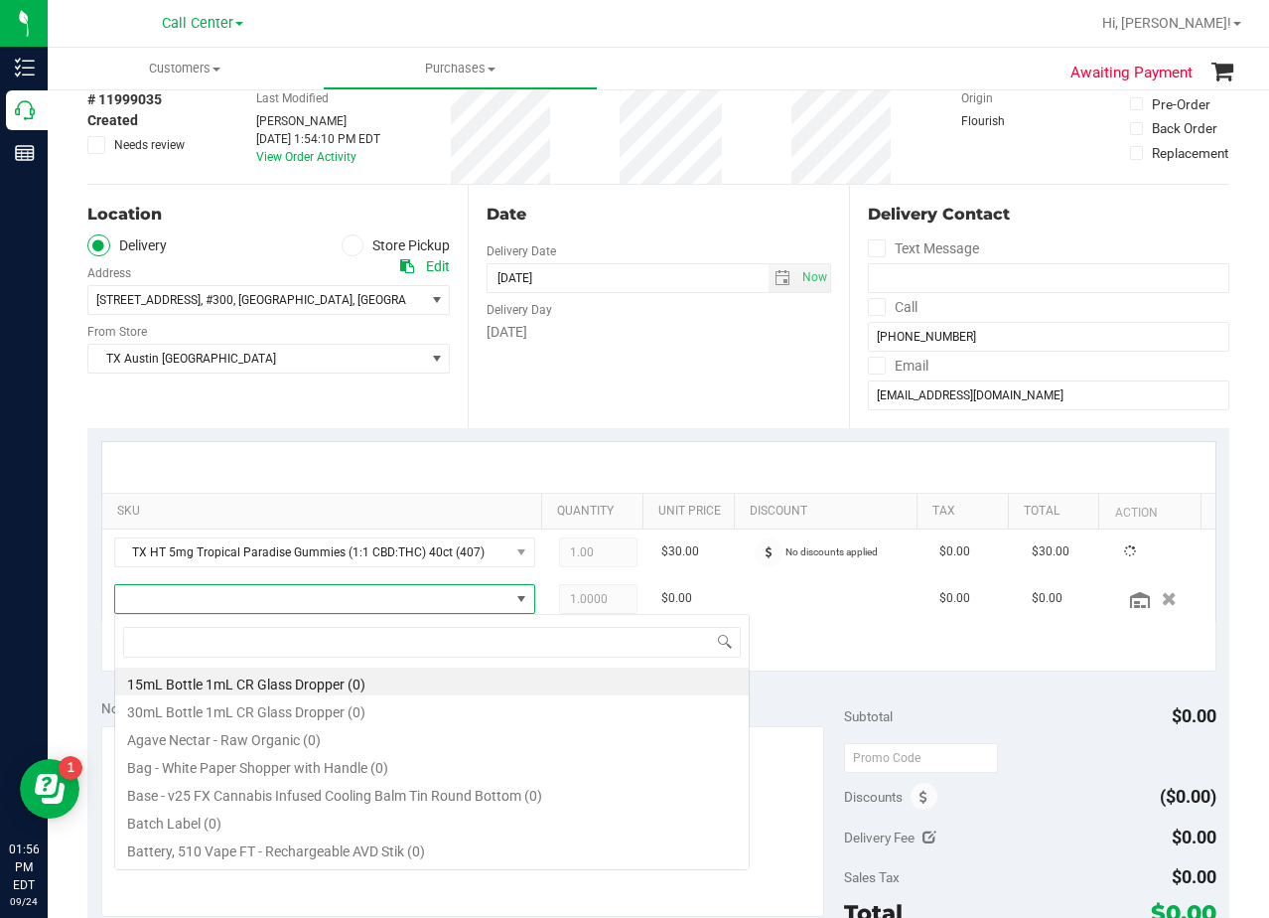
scroll to position [30, 399]
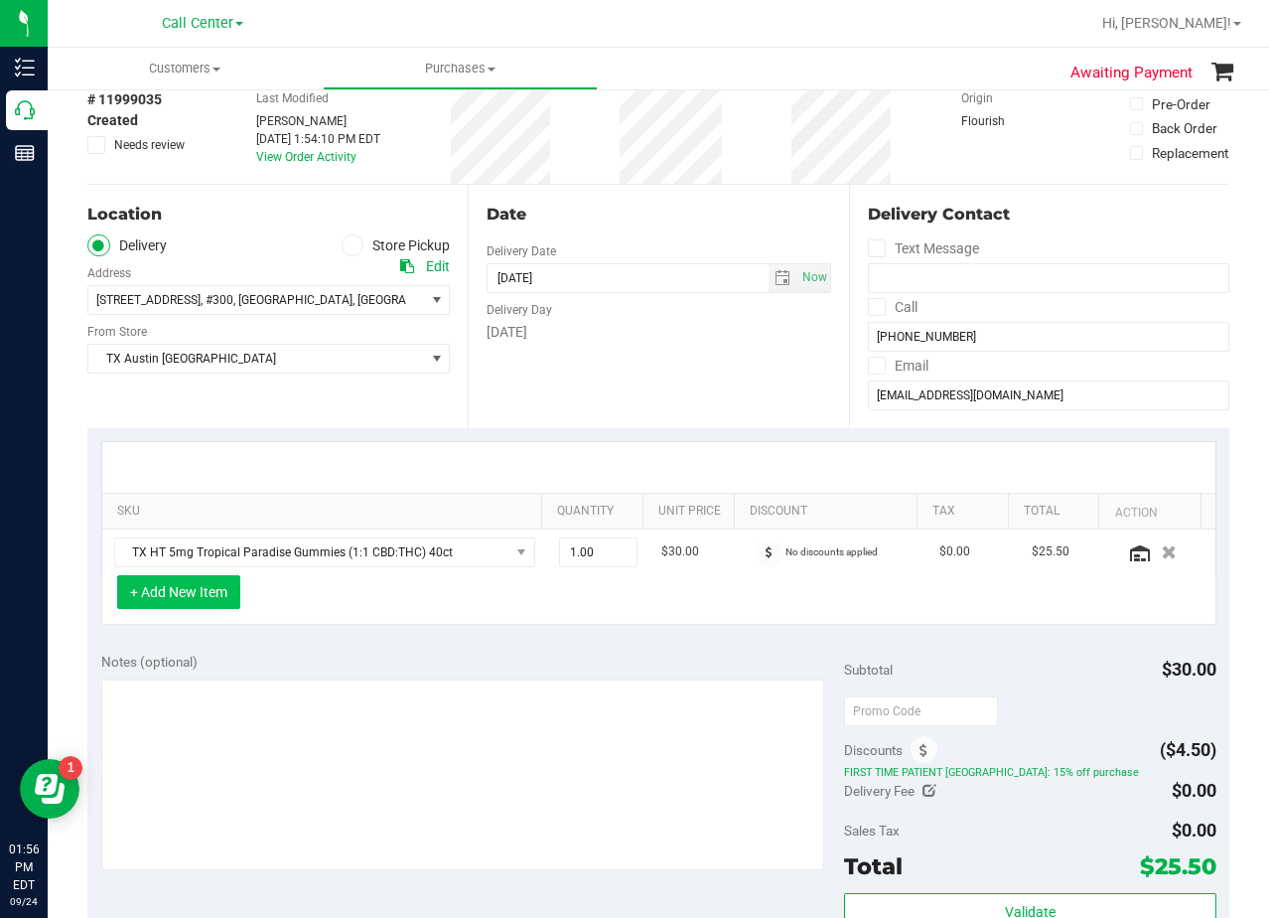
click at [215, 589] on button "+ Add New Item" at bounding box center [178, 592] width 123 height 34
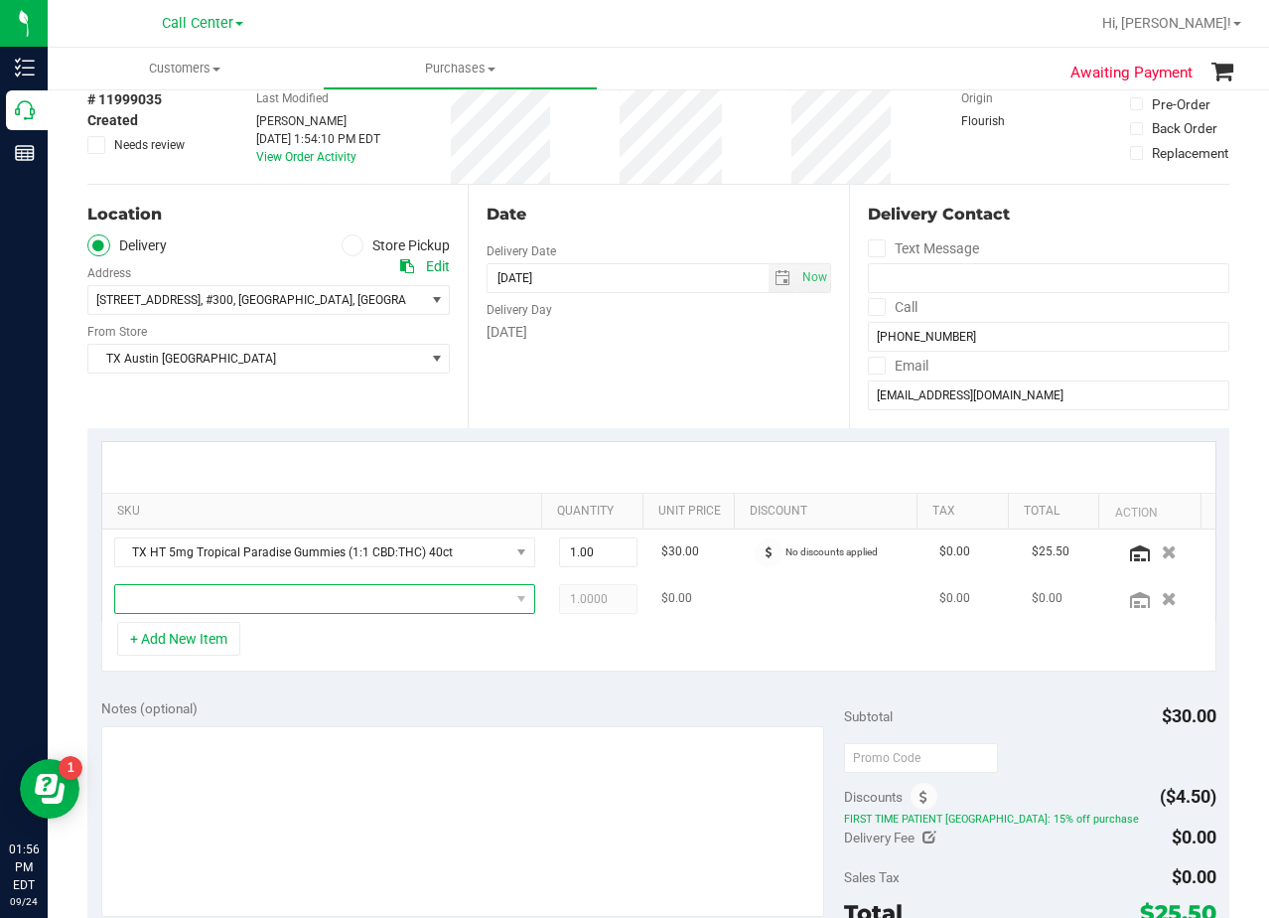
click at [219, 595] on span "NO DATA FOUND" at bounding box center [312, 599] width 394 height 28
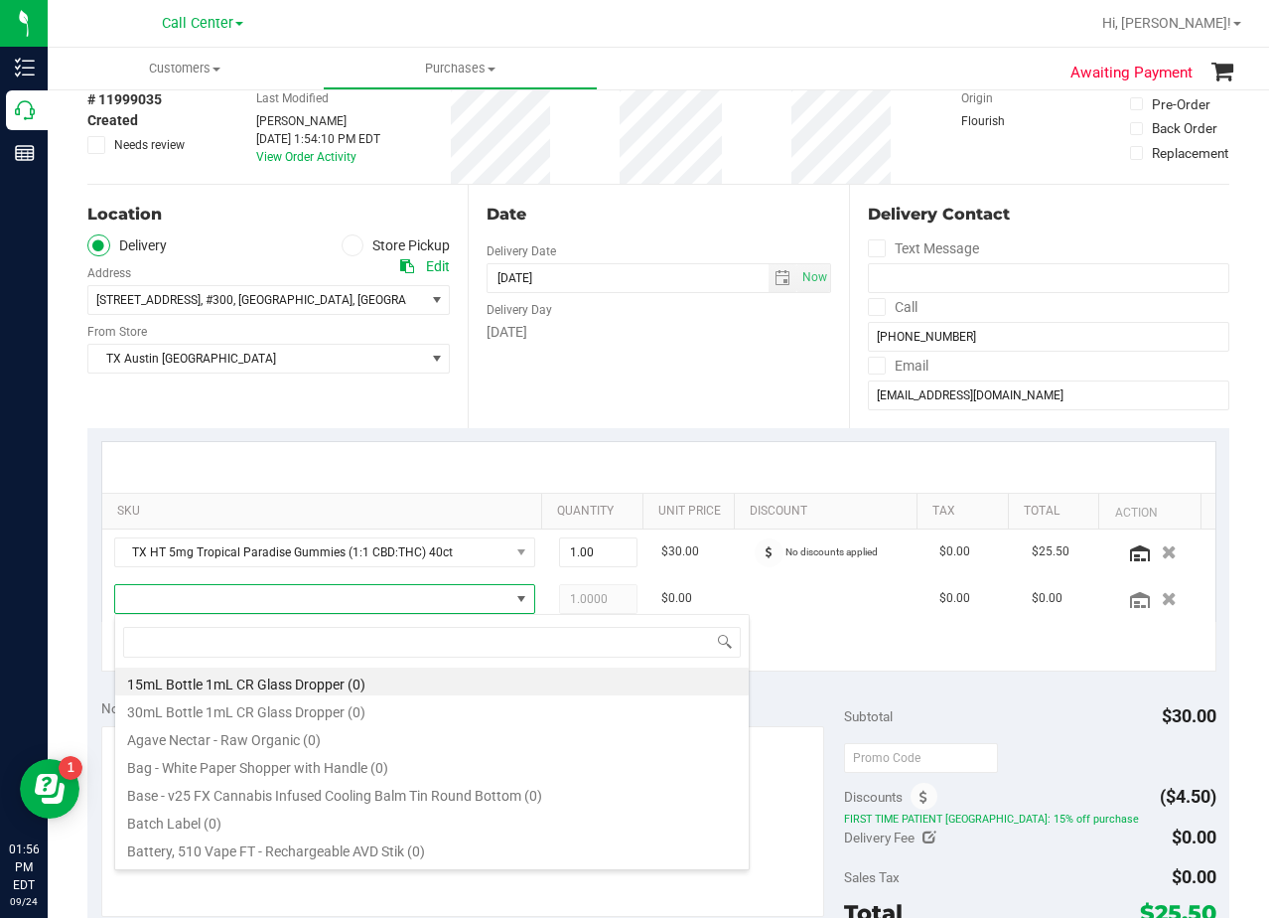
type input "s"
type input "tx sw"
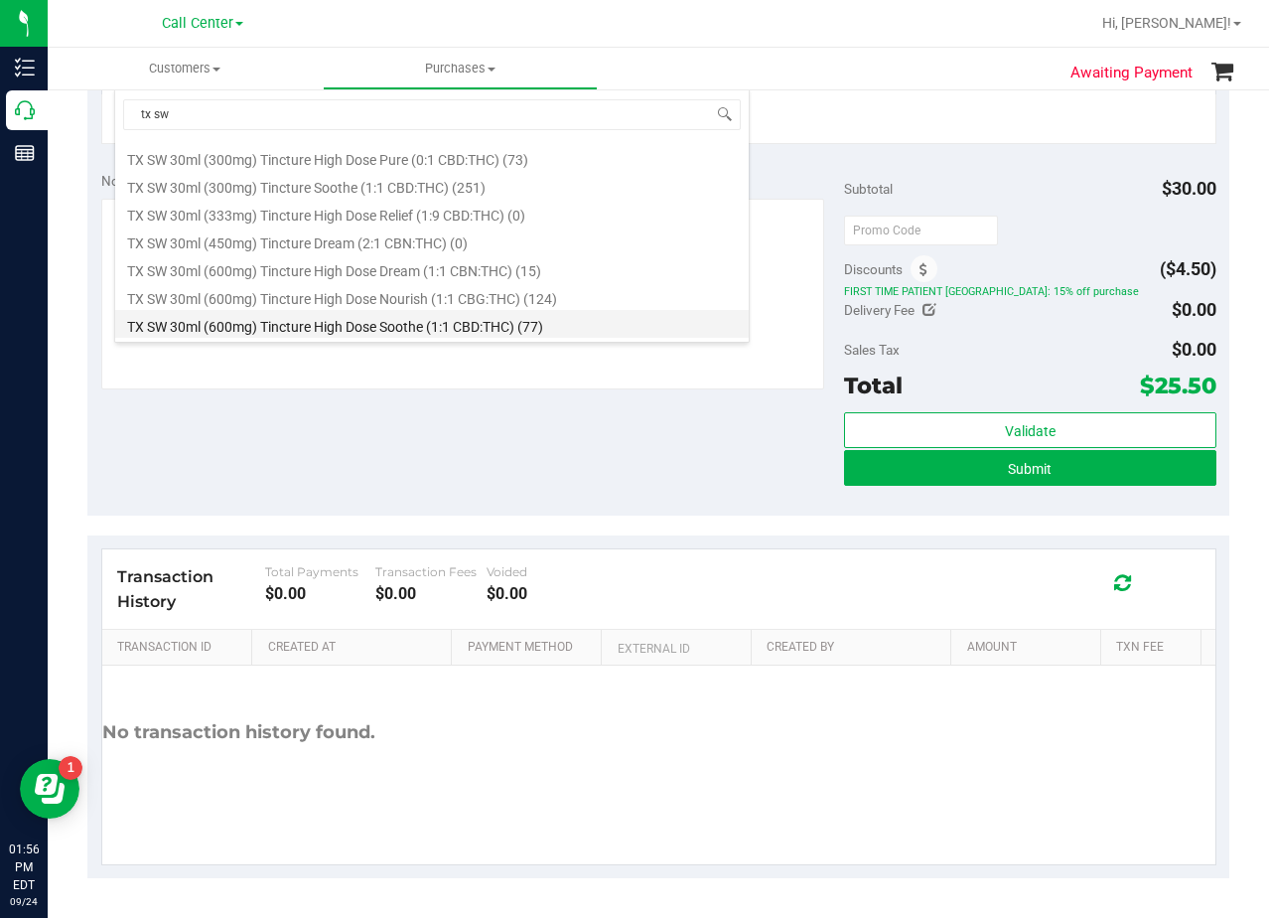
scroll to position [993, 0]
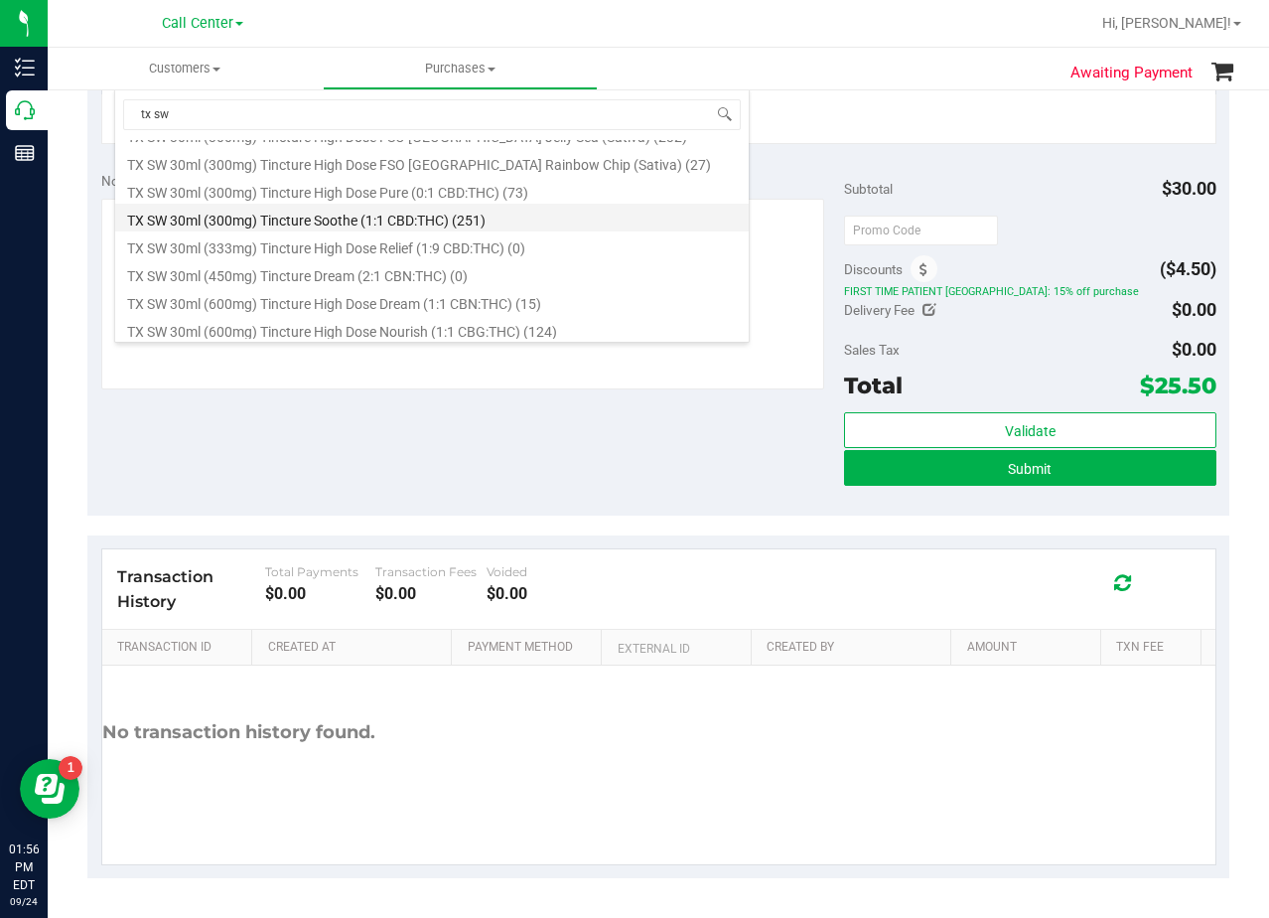
click at [432, 224] on li "TX SW 30ml (300mg) Tincture Soothe (1:1 CBD:THC) (251)" at bounding box center [432, 218] width 634 height 28
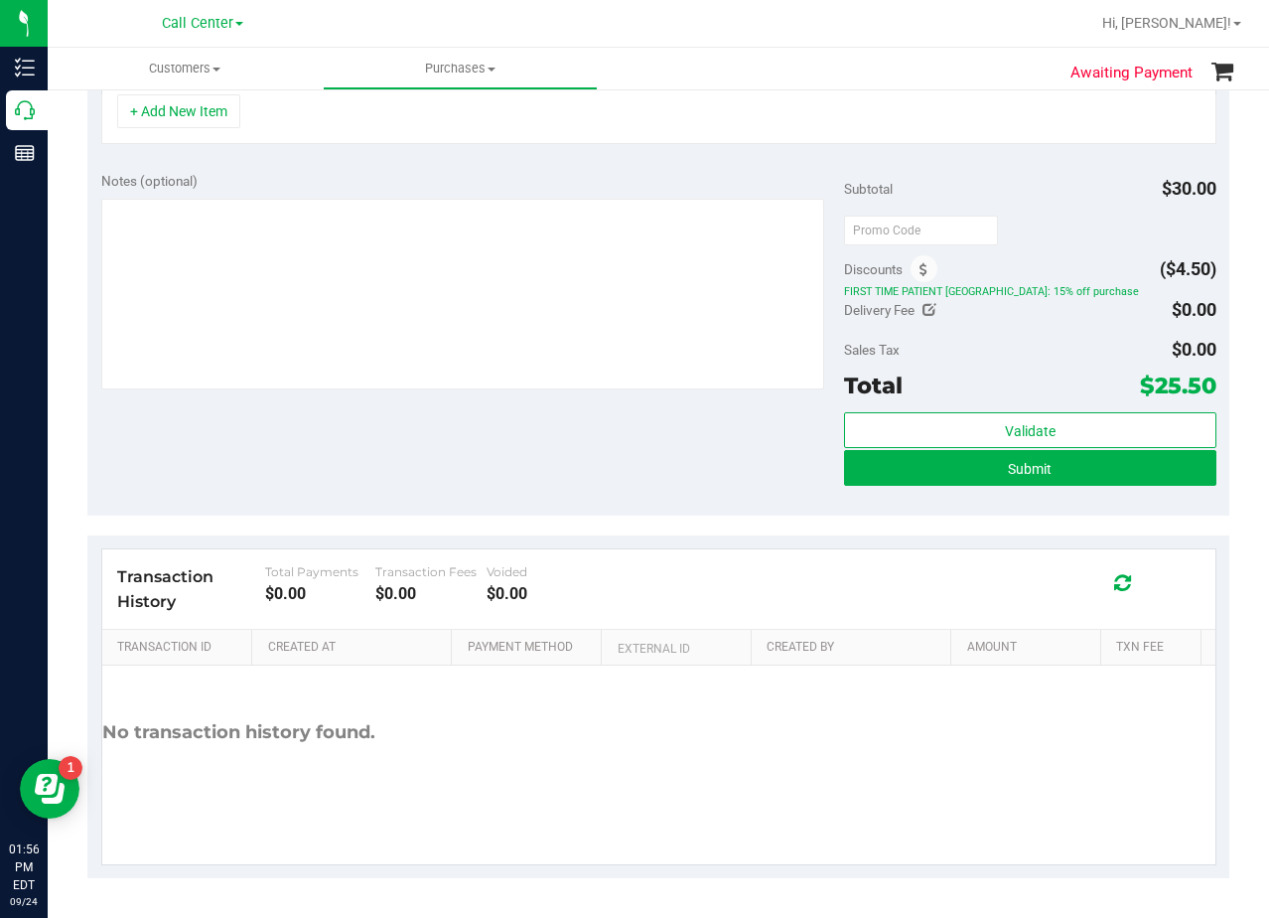
click at [534, 526] on purchase-details "Back Save Purchase View Profile # 11999035 Created Needs review Last Modified A…" at bounding box center [658, 180] width 1142 height 1398
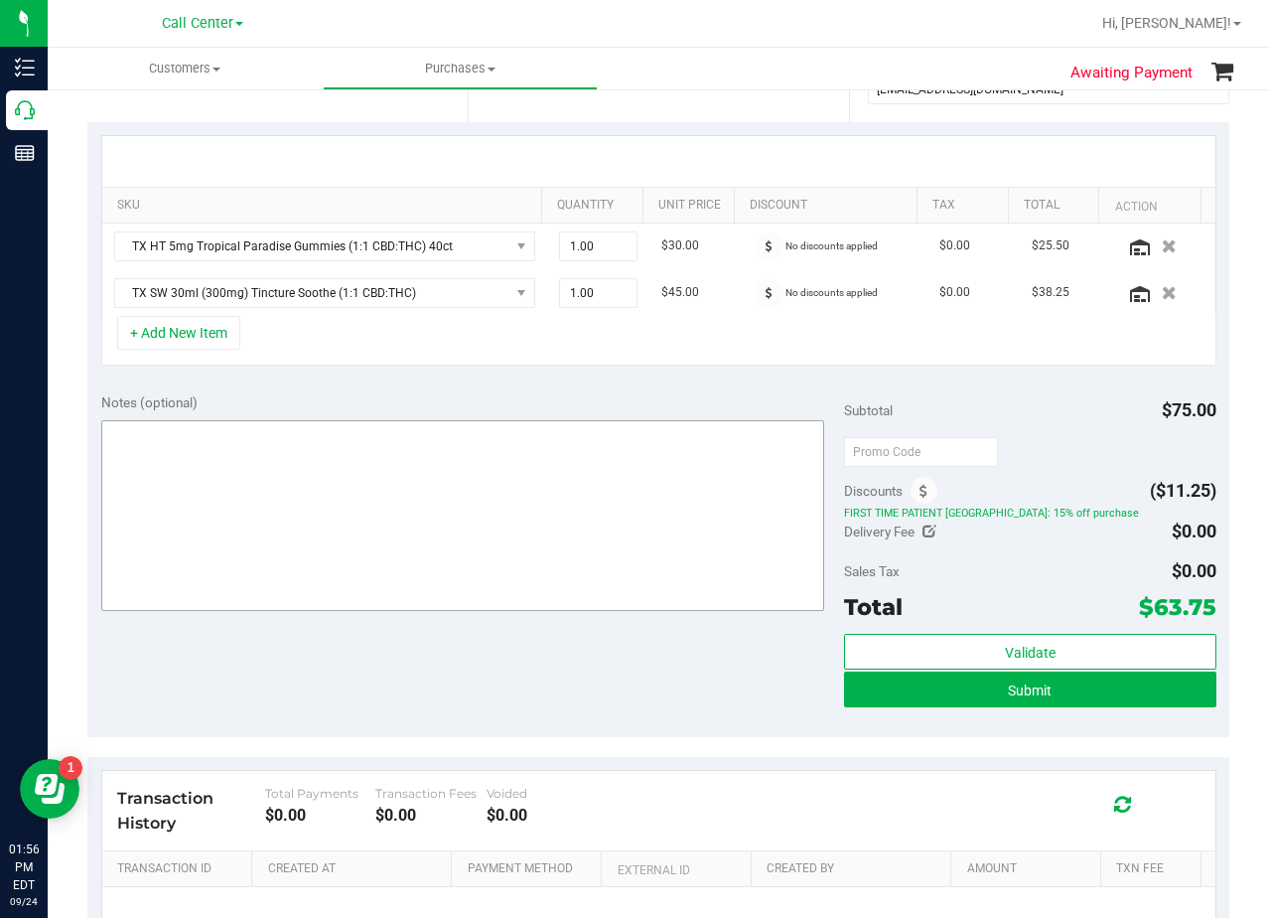
scroll to position [397, 0]
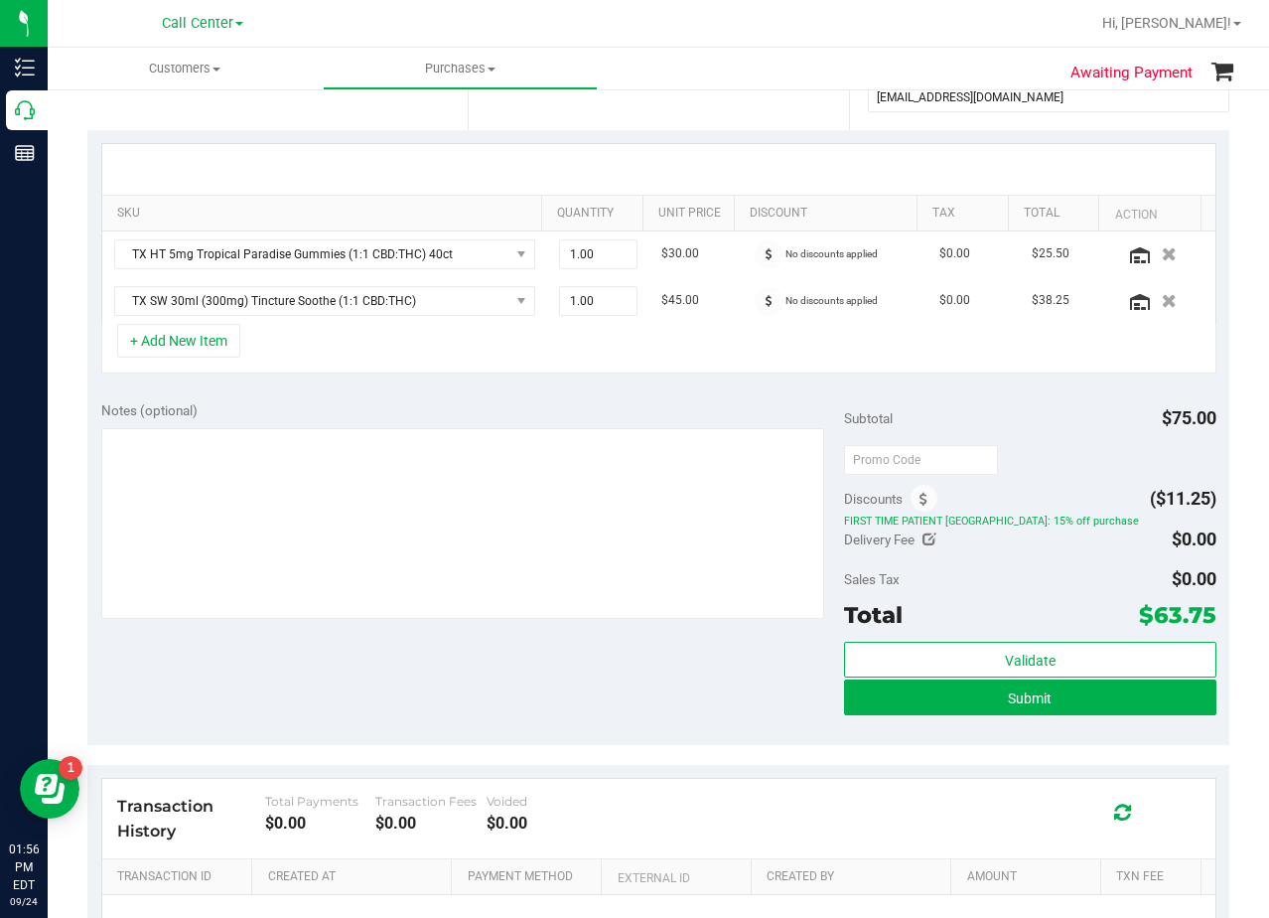
click at [609, 424] on div "Notes (optional)" at bounding box center [473, 511] width 744 height 222
click at [755, 260] on span at bounding box center [769, 254] width 29 height 29
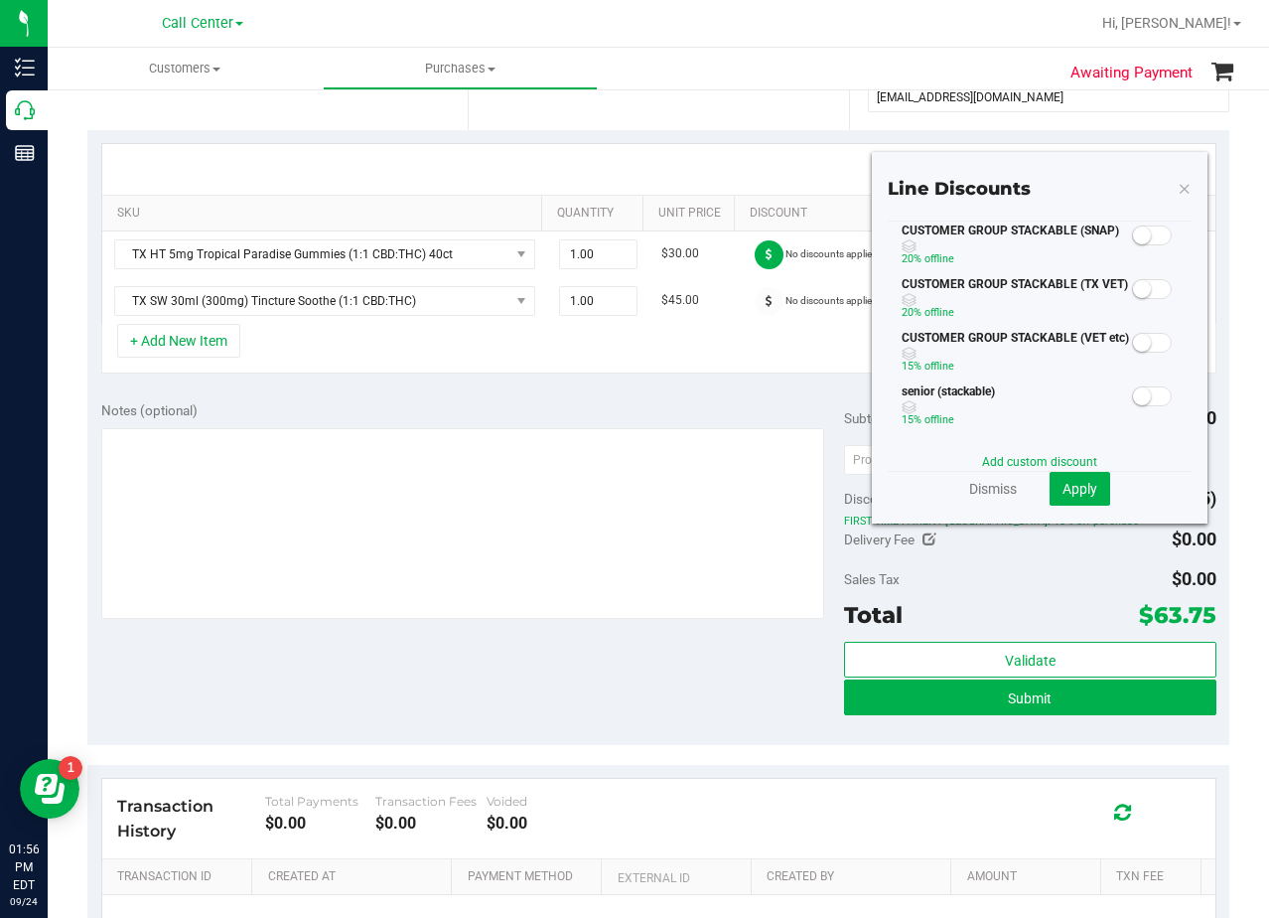
click at [1133, 238] on small at bounding box center [1142, 235] width 18 height 18
click at [1070, 498] on button "Apply" at bounding box center [1080, 489] width 61 height 34
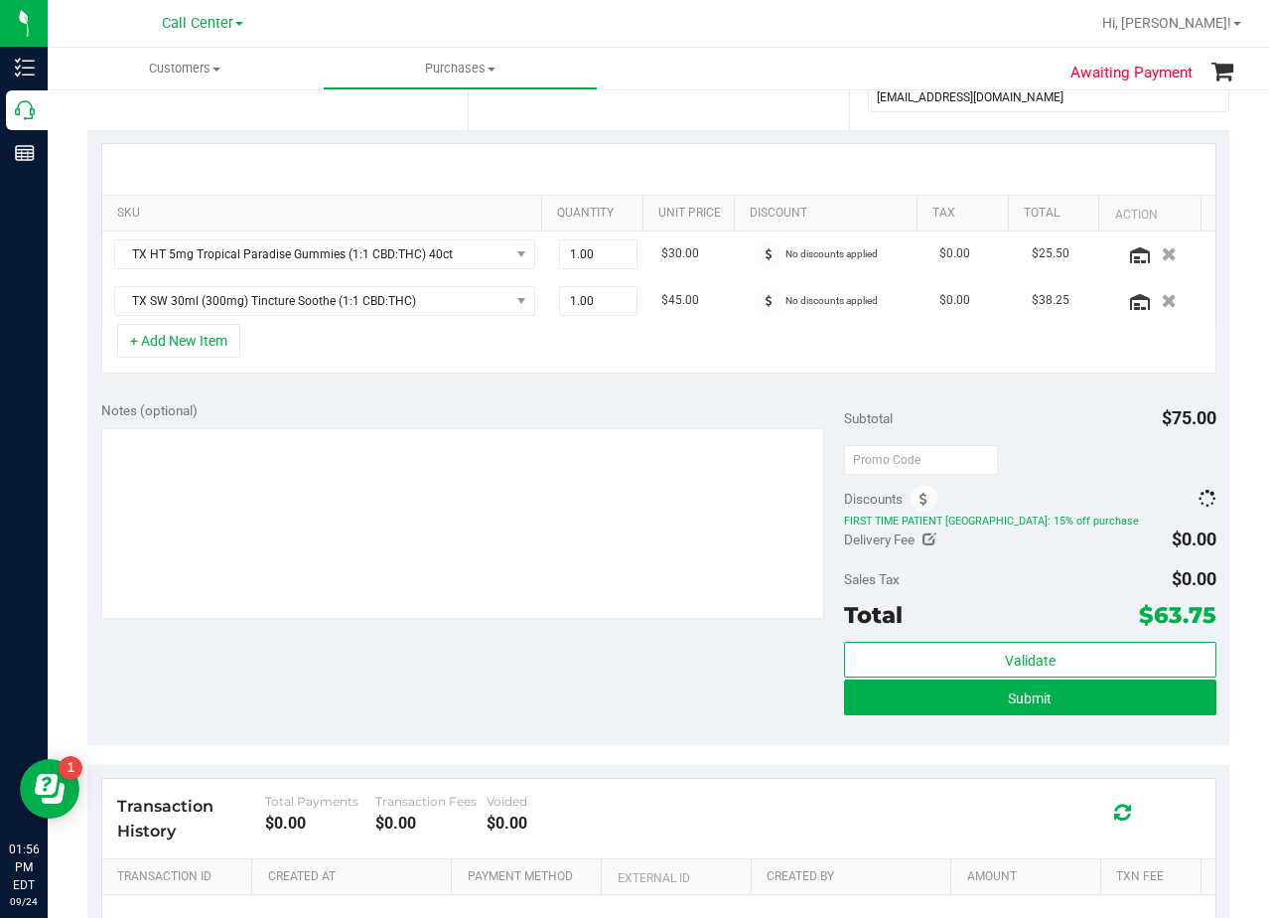
click at [1044, 426] on div "Subtotal $75.00" at bounding box center [1029, 418] width 371 height 36
click at [757, 308] on span at bounding box center [769, 301] width 29 height 29
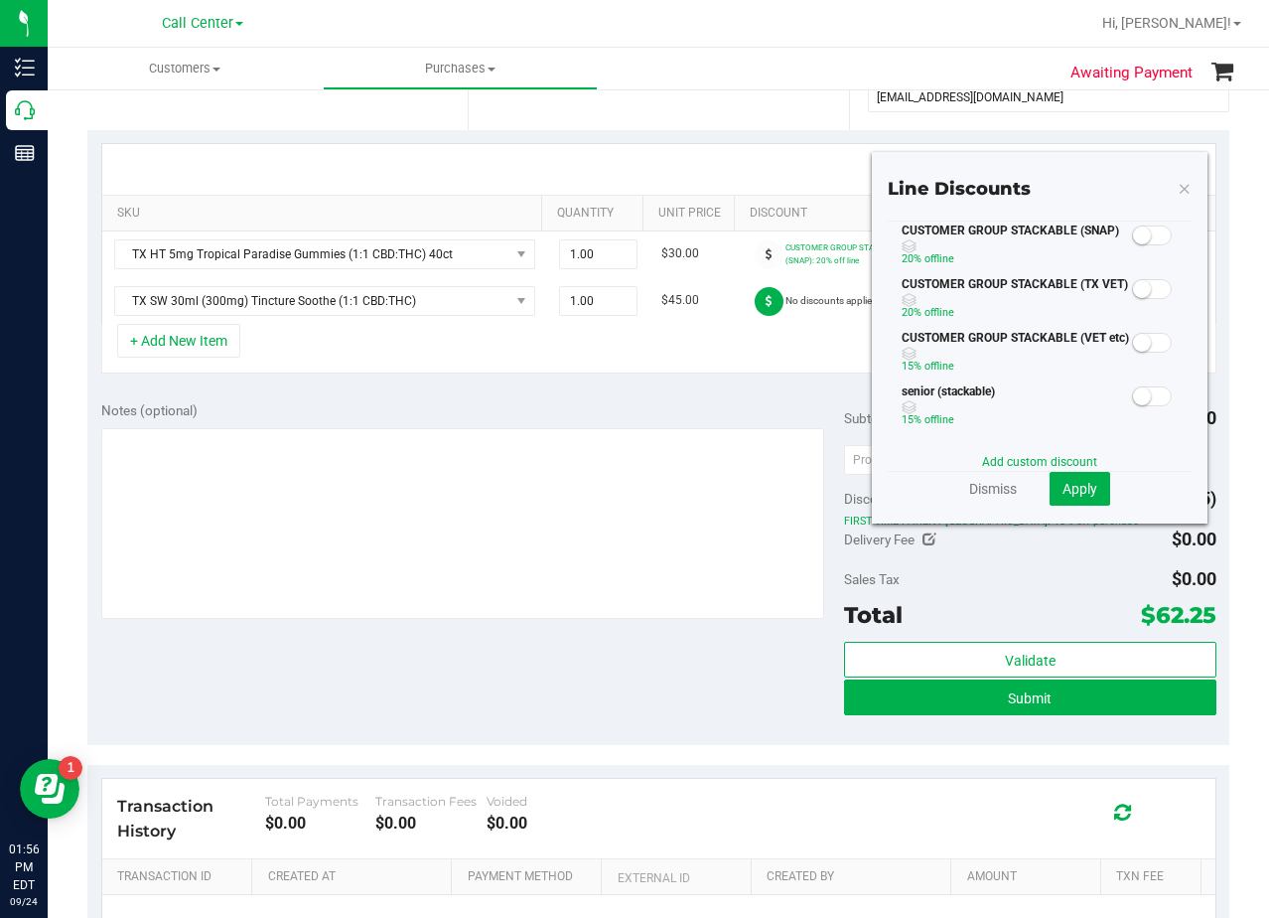
click at [1147, 238] on span at bounding box center [1152, 235] width 40 height 20
click at [1091, 494] on button "Apply" at bounding box center [1080, 489] width 61 height 34
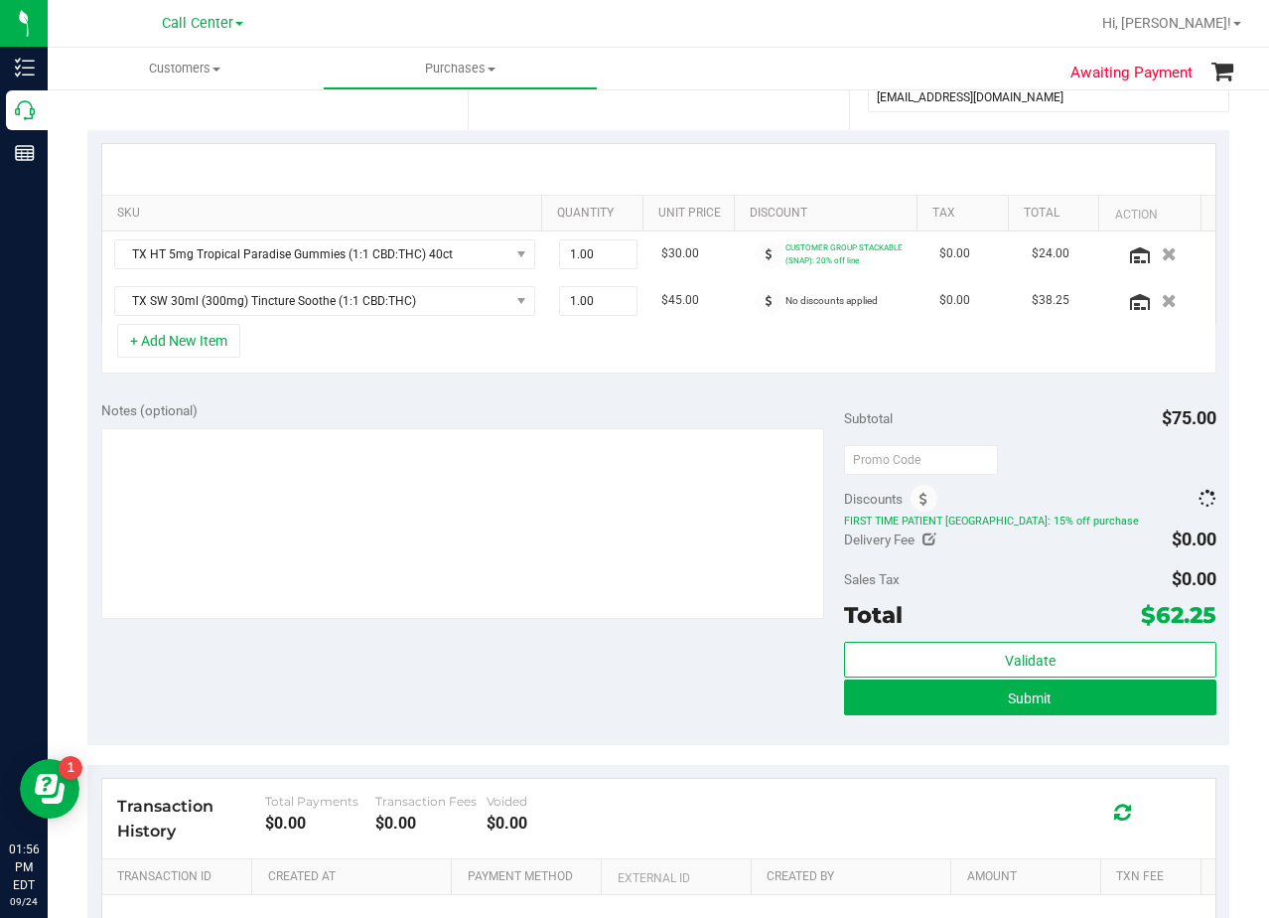
click at [1107, 445] on div at bounding box center [1029, 459] width 371 height 36
click at [920, 497] on icon at bounding box center [924, 500] width 8 height 14
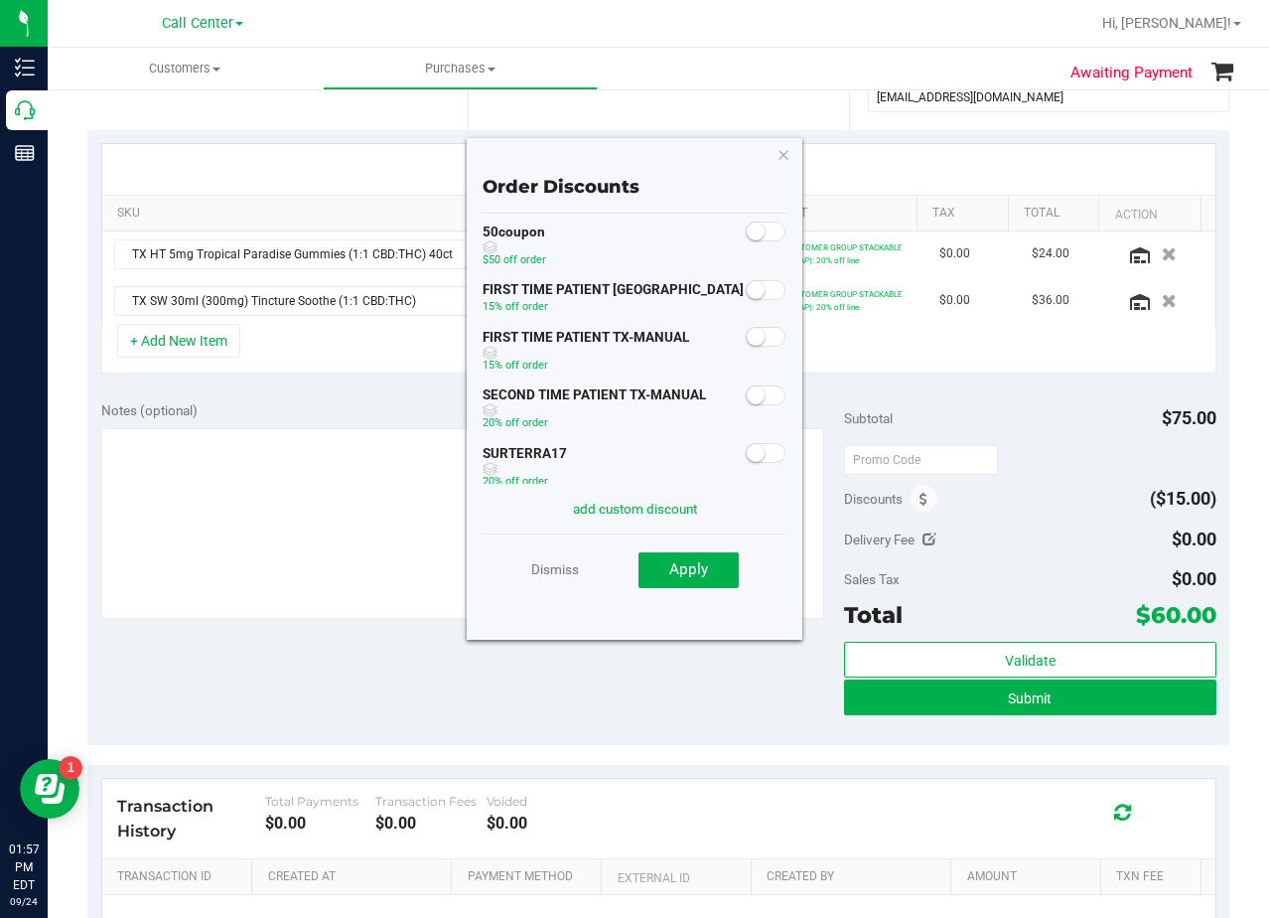
scroll to position [0, 0]
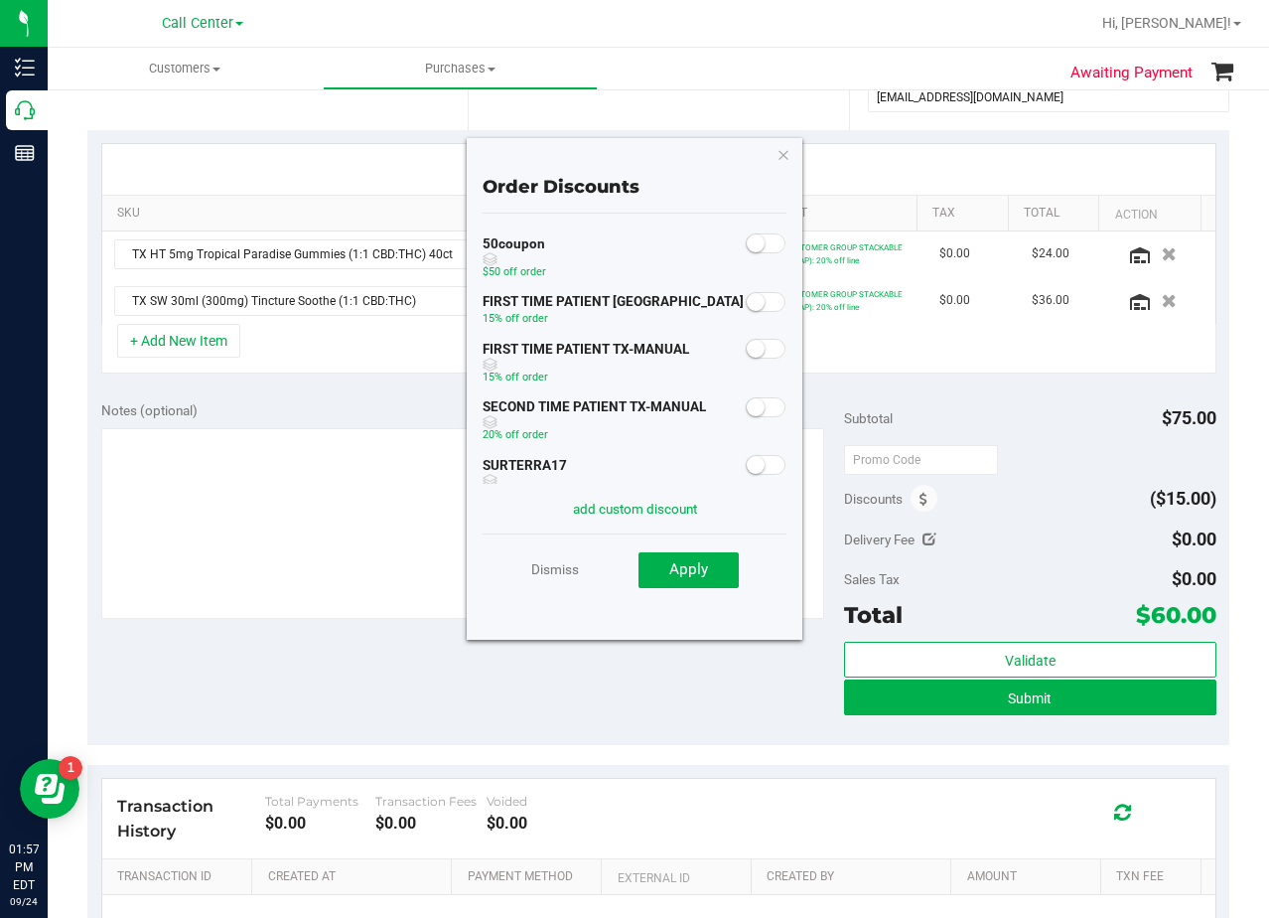
click at [747, 349] on small at bounding box center [756, 349] width 18 height 18
click at [725, 566] on button "Apply" at bounding box center [689, 570] width 100 height 36
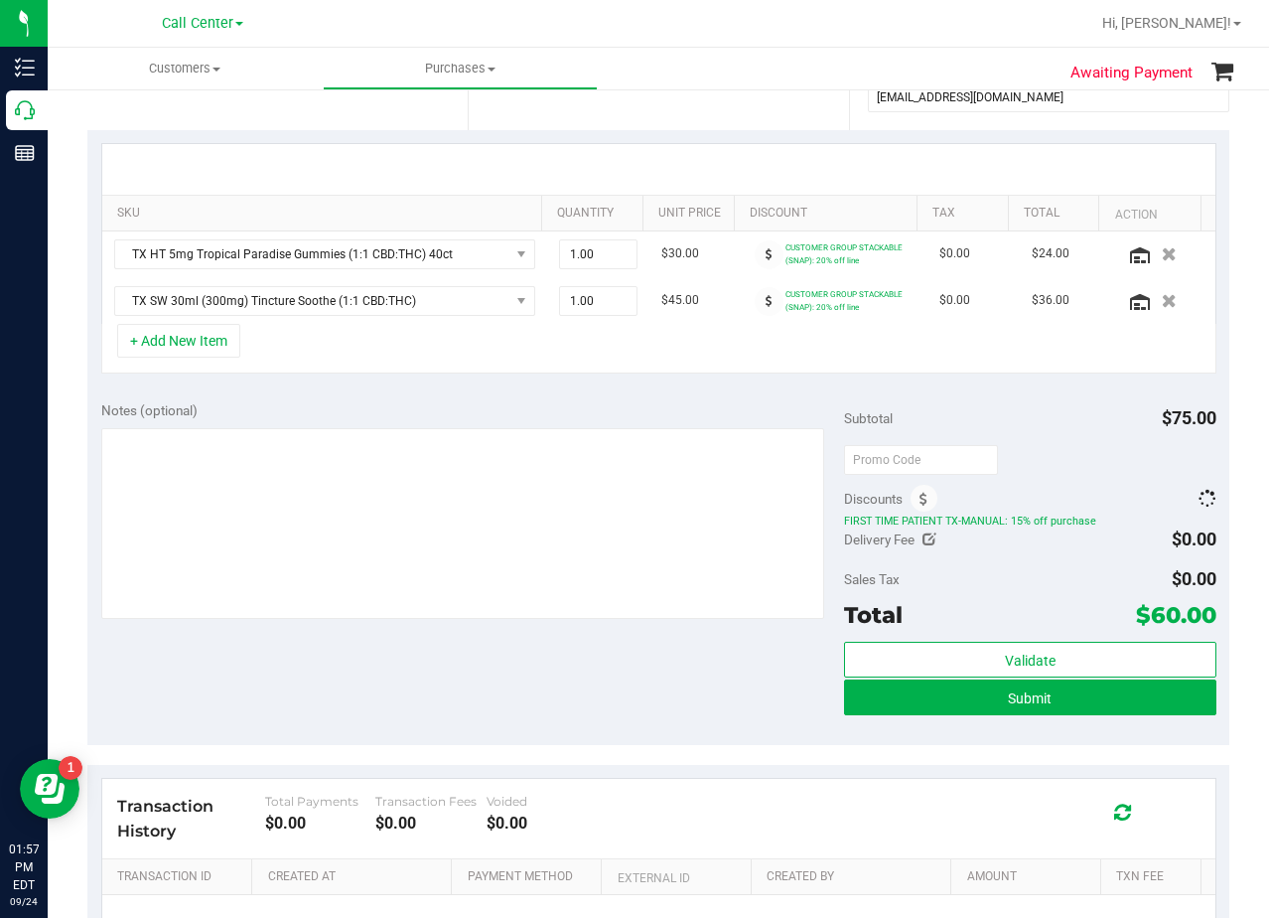
click at [722, 396] on div "Notes (optional) Subtotal $75.00 Discounts FIRST TIME PATIENT TX-MANUAL: 15% of…" at bounding box center [658, 566] width 1142 height 358
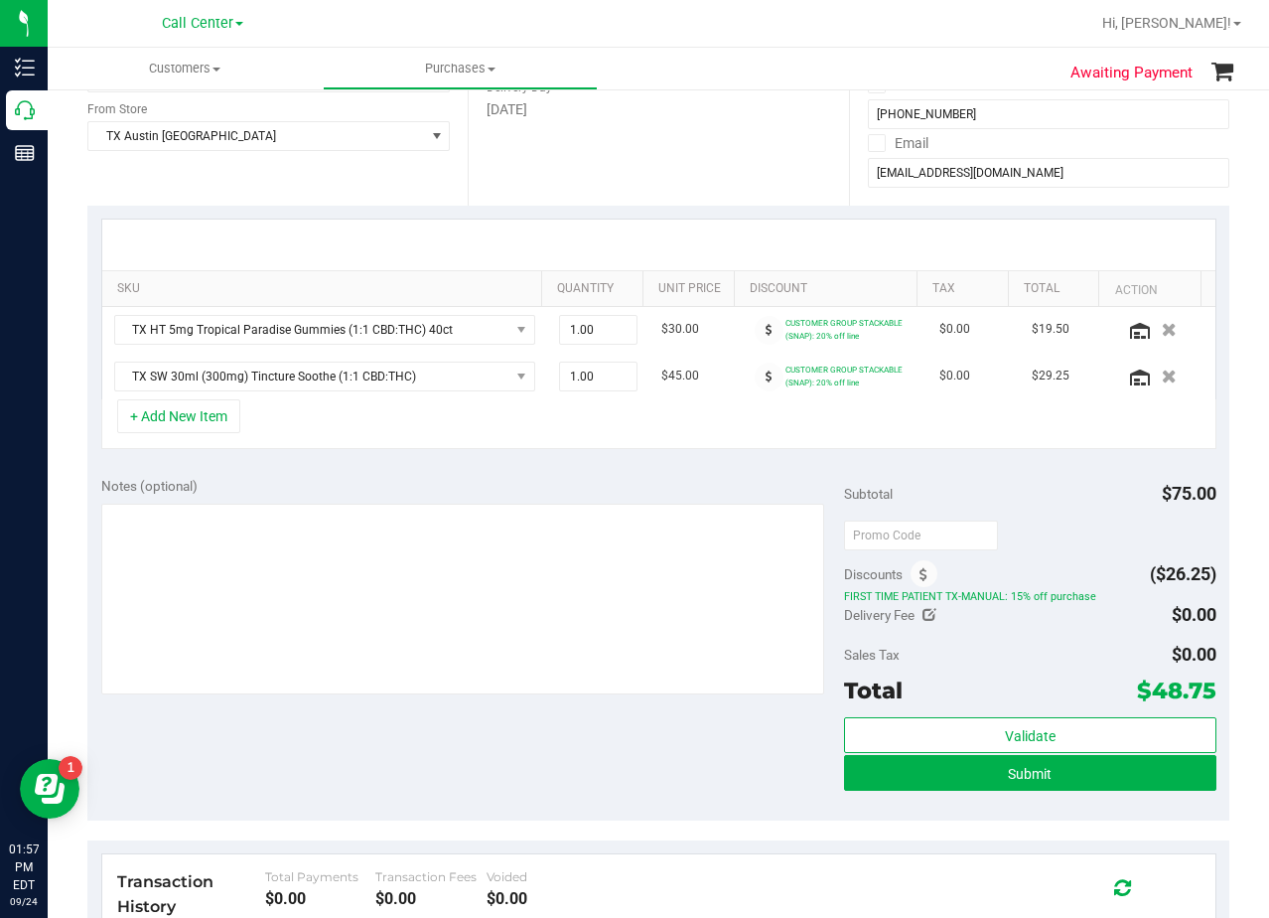
scroll to position [199, 0]
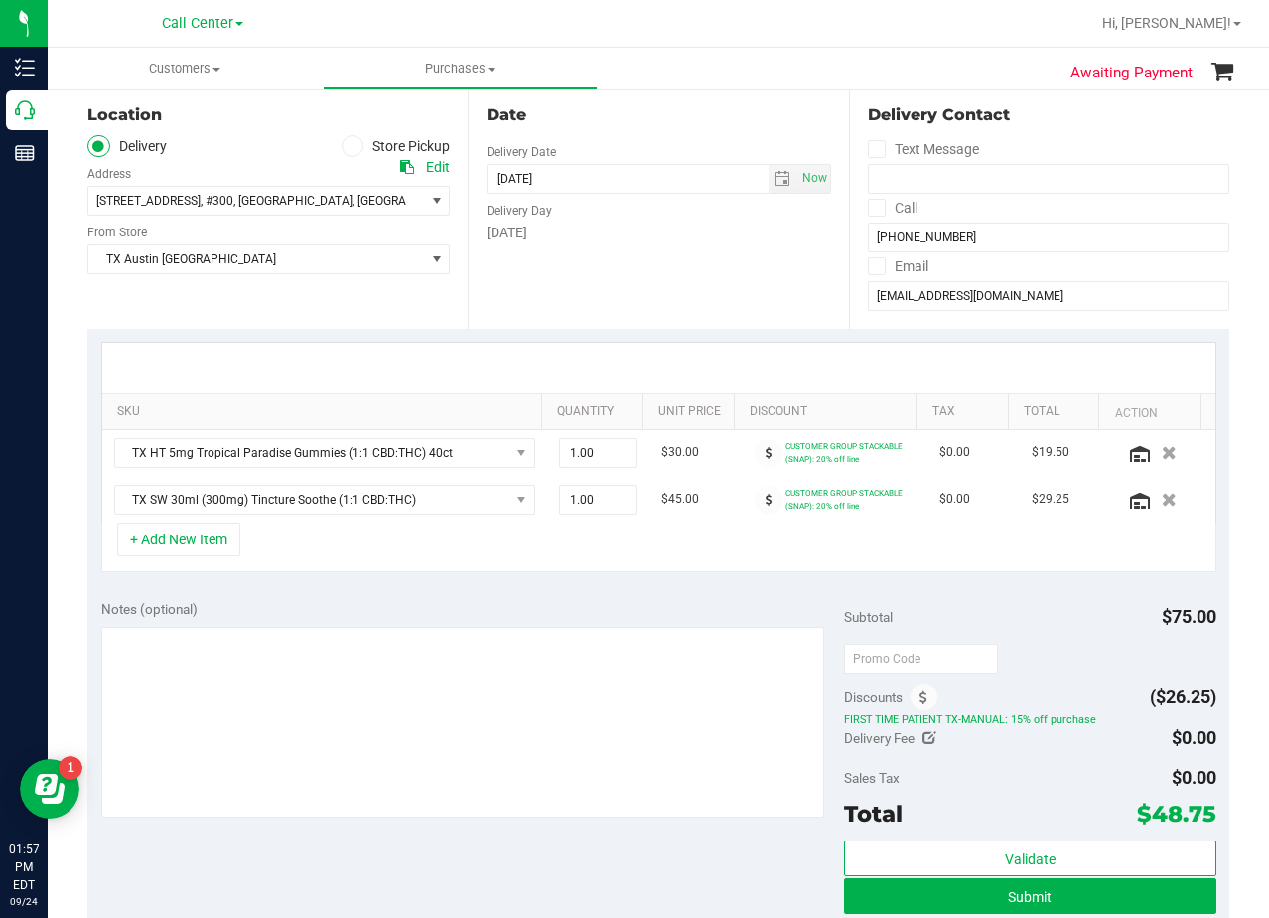
click at [705, 362] on div at bounding box center [658, 368] width 1113 height 51
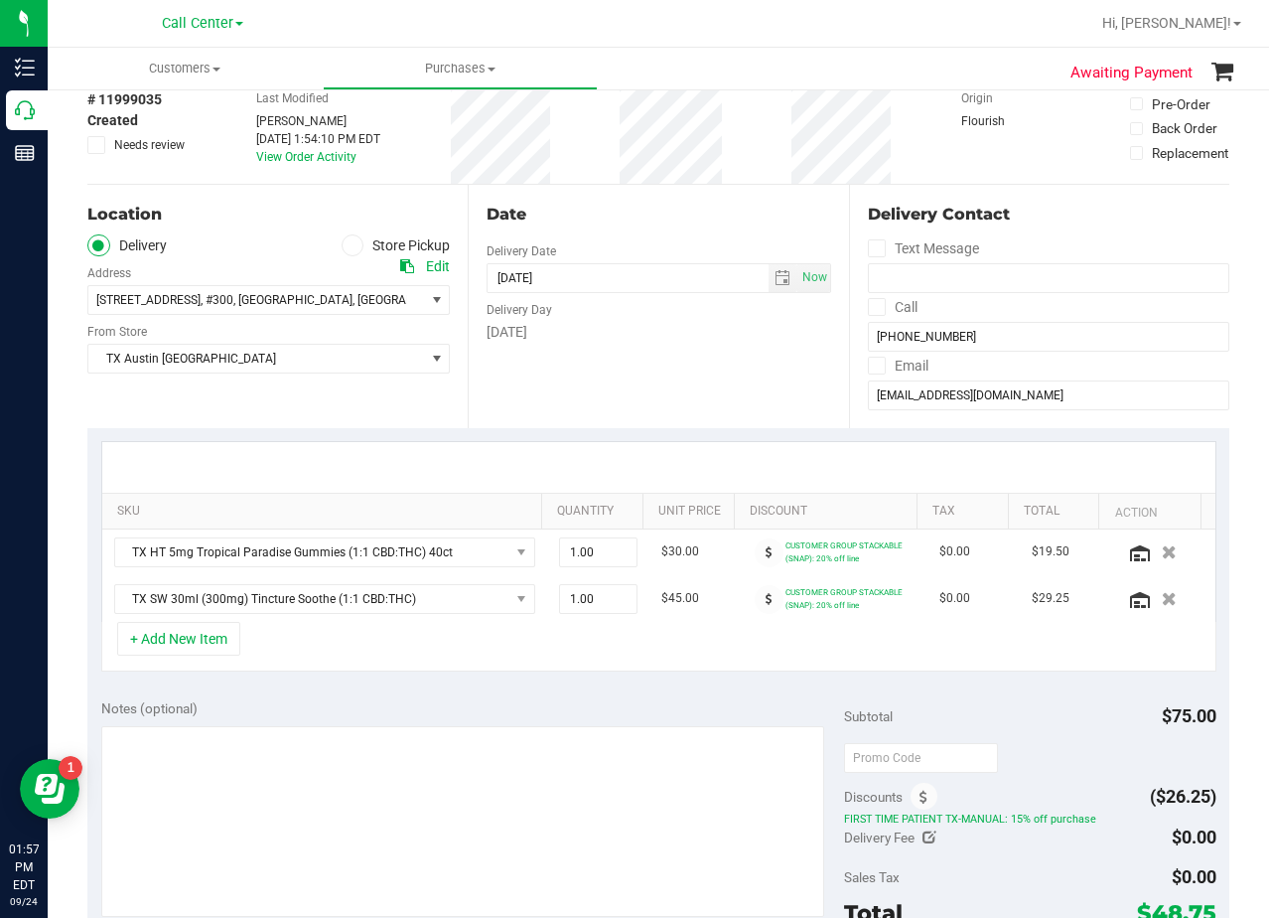
scroll to position [0, 0]
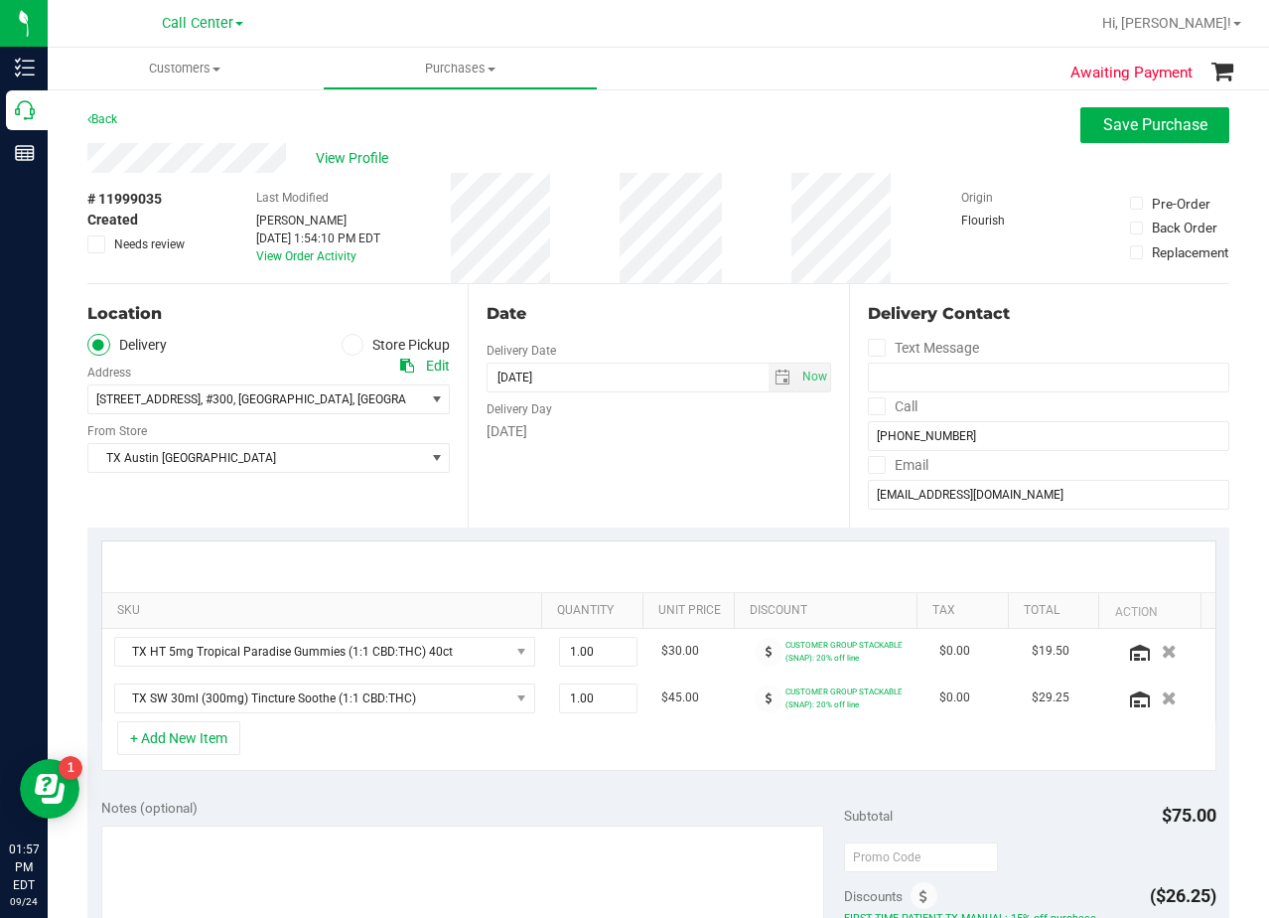
click at [690, 314] on div "Date" at bounding box center [659, 314] width 344 height 24
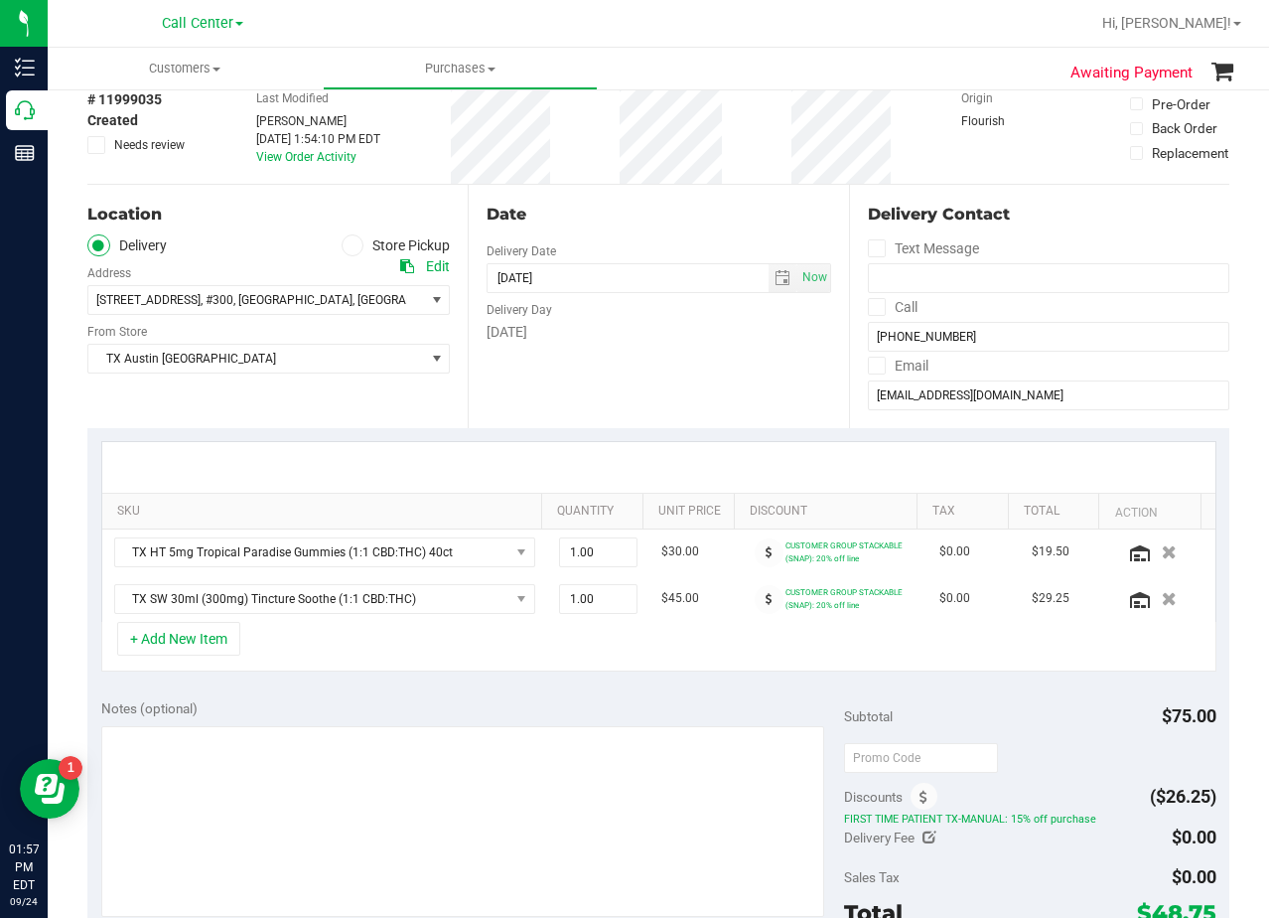
click at [699, 392] on div "Date Delivery Date 09/25/2025 Now 09/25/2025 08:00 AM Now Delivery Day Thursday" at bounding box center [658, 306] width 380 height 243
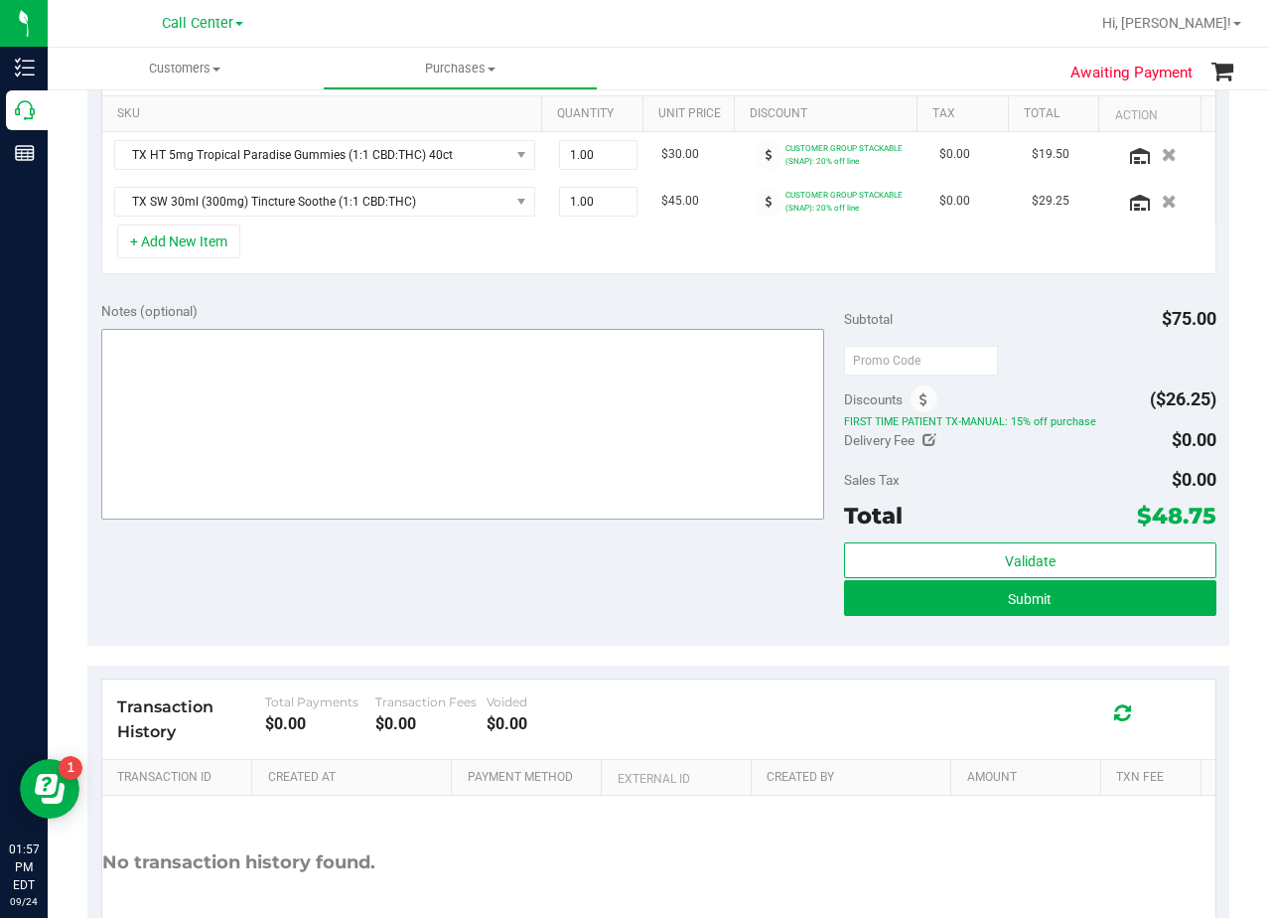
scroll to position [397, 0]
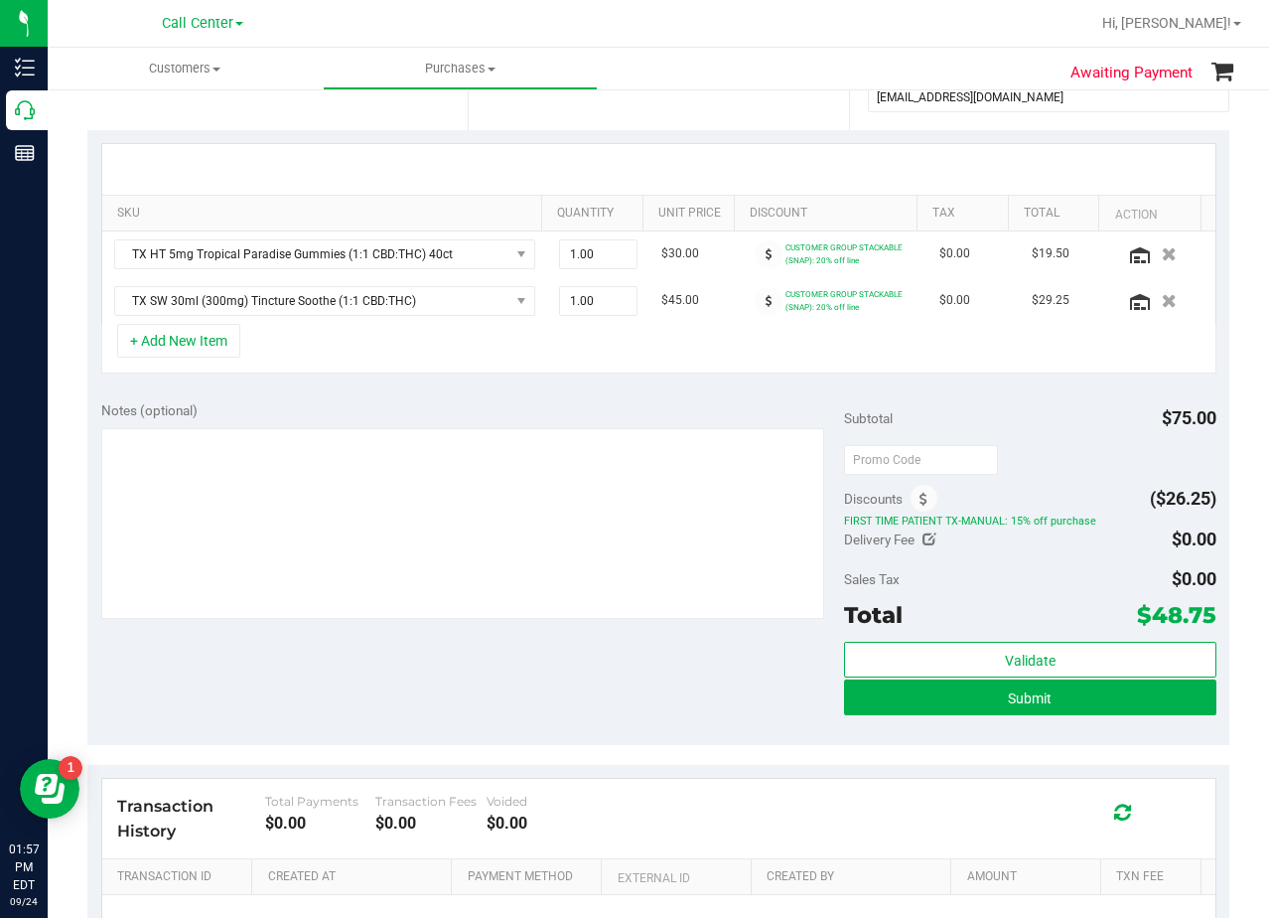
click at [1137, 612] on span "$48.75" at bounding box center [1176, 615] width 79 height 28
click at [1114, 560] on div "Subtotal $75.00 Discounts ($26.25) FIRST TIME PATIENT TX-MANUAL: 15% off purcha…" at bounding box center [1029, 565] width 371 height 331
click at [731, 399] on div "Notes (optional) Subtotal $75.00 Discounts ($26.25) FIRST TIME PATIENT TX-MANUA…" at bounding box center [658, 566] width 1142 height 358
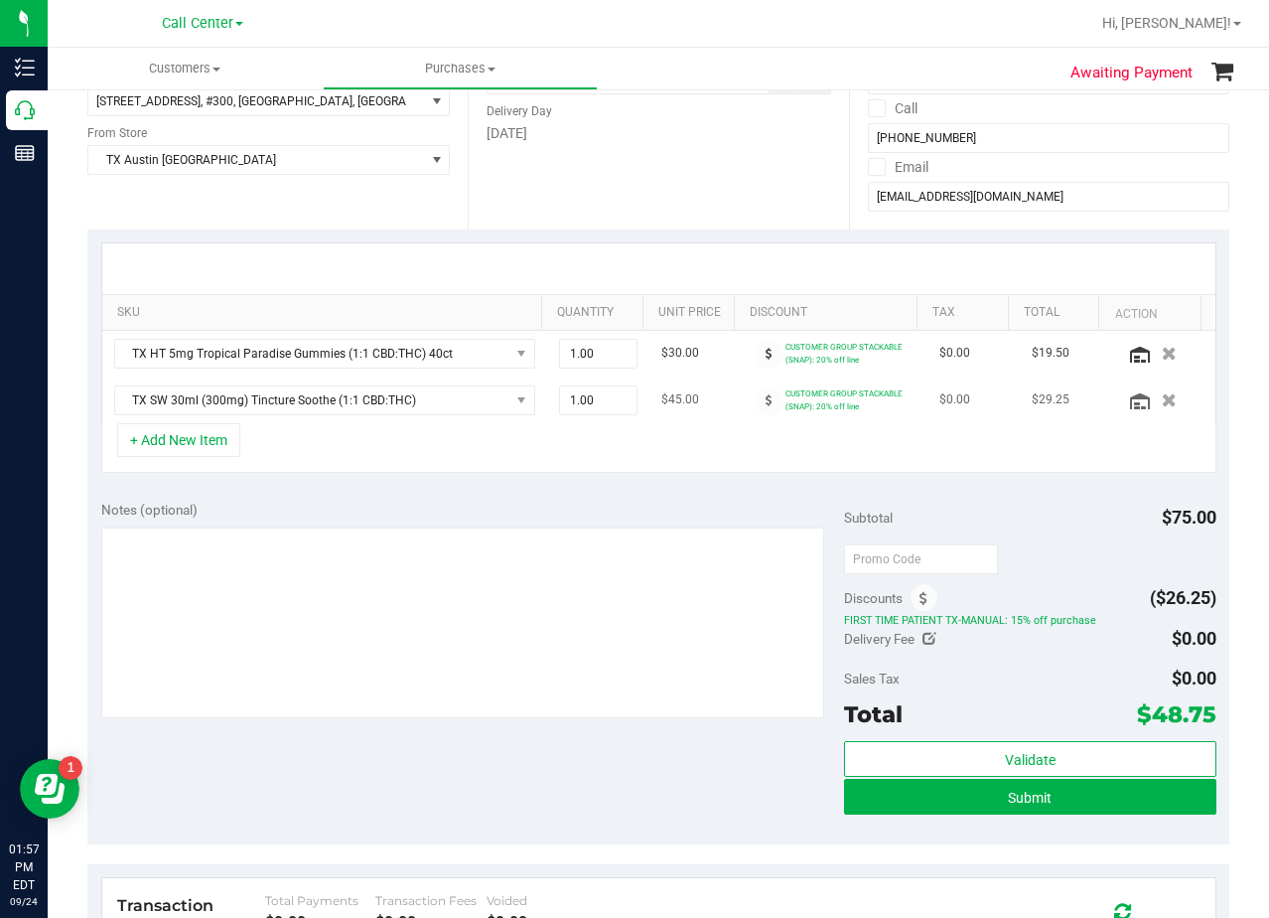
scroll to position [199, 0]
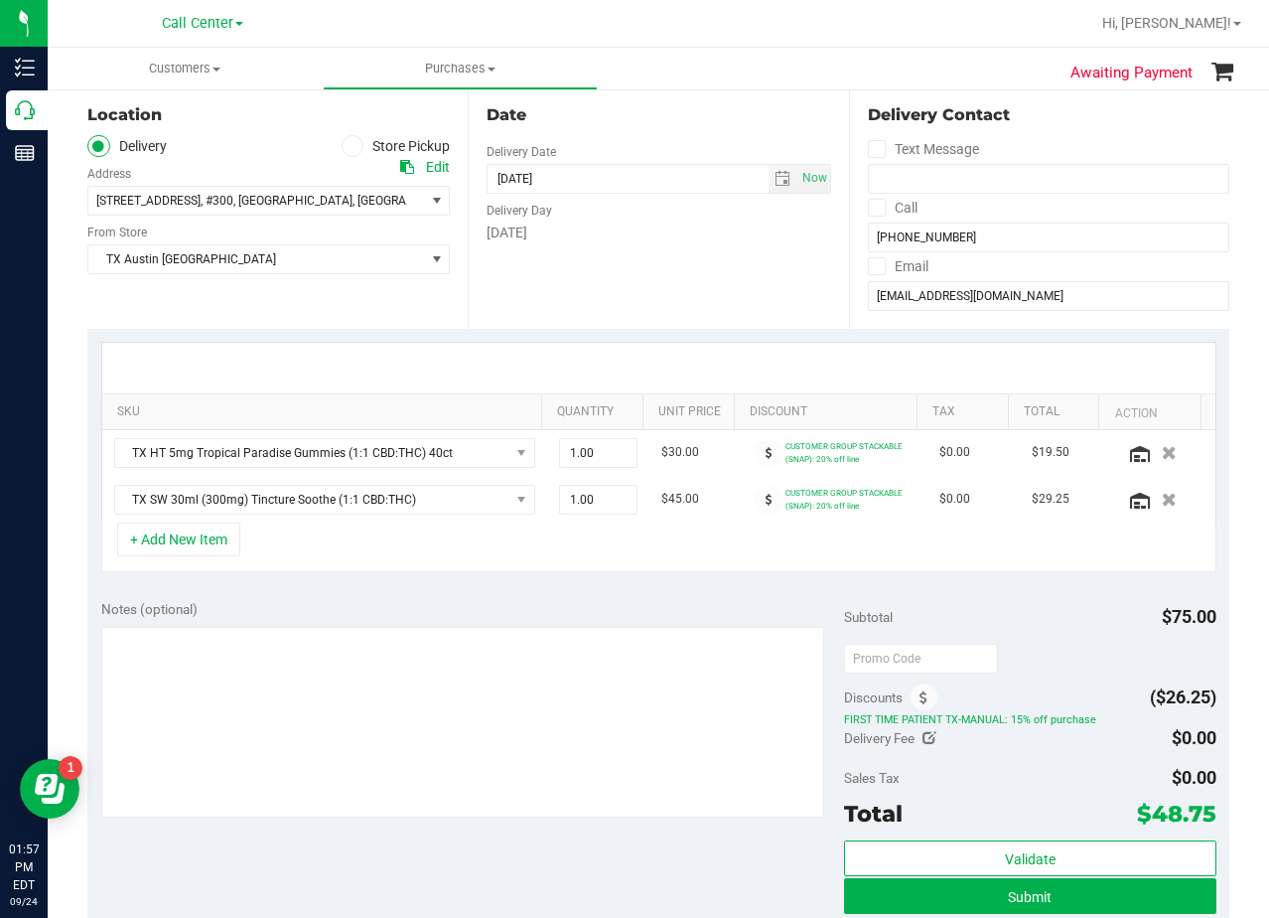
click at [712, 365] on div at bounding box center [658, 368] width 1113 height 51
click at [677, 334] on div "SKU Quantity Unit Price Discount Tax Total Action TX HT 5mg Tropical Paradise G…" at bounding box center [658, 457] width 1142 height 257
click at [690, 352] on div at bounding box center [658, 368] width 1113 height 51
click at [663, 256] on div "Date Delivery Date 09/25/2025 Now 09/25/2025 08:00 AM Now Delivery Day Thursday" at bounding box center [658, 206] width 380 height 243
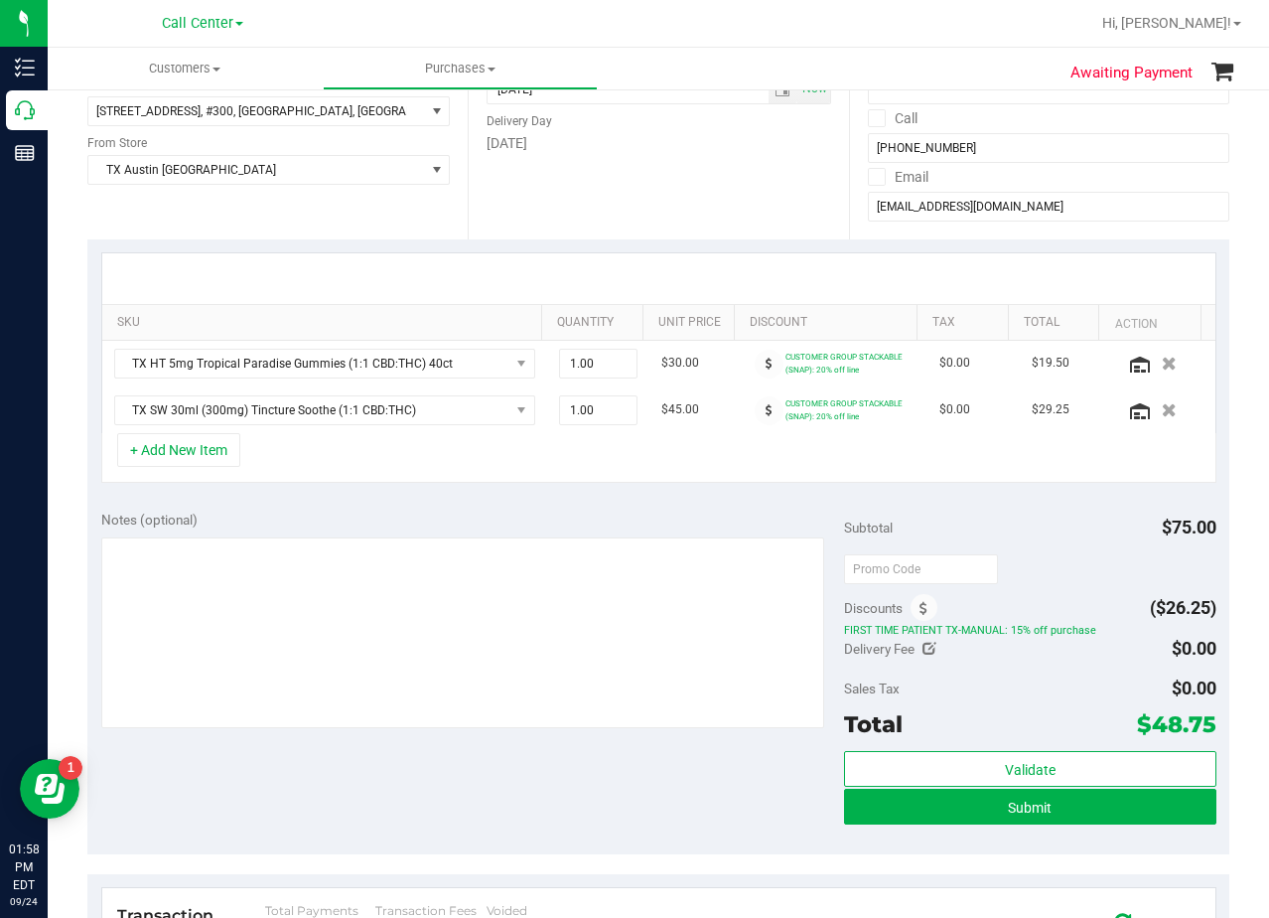
scroll to position [298, 0]
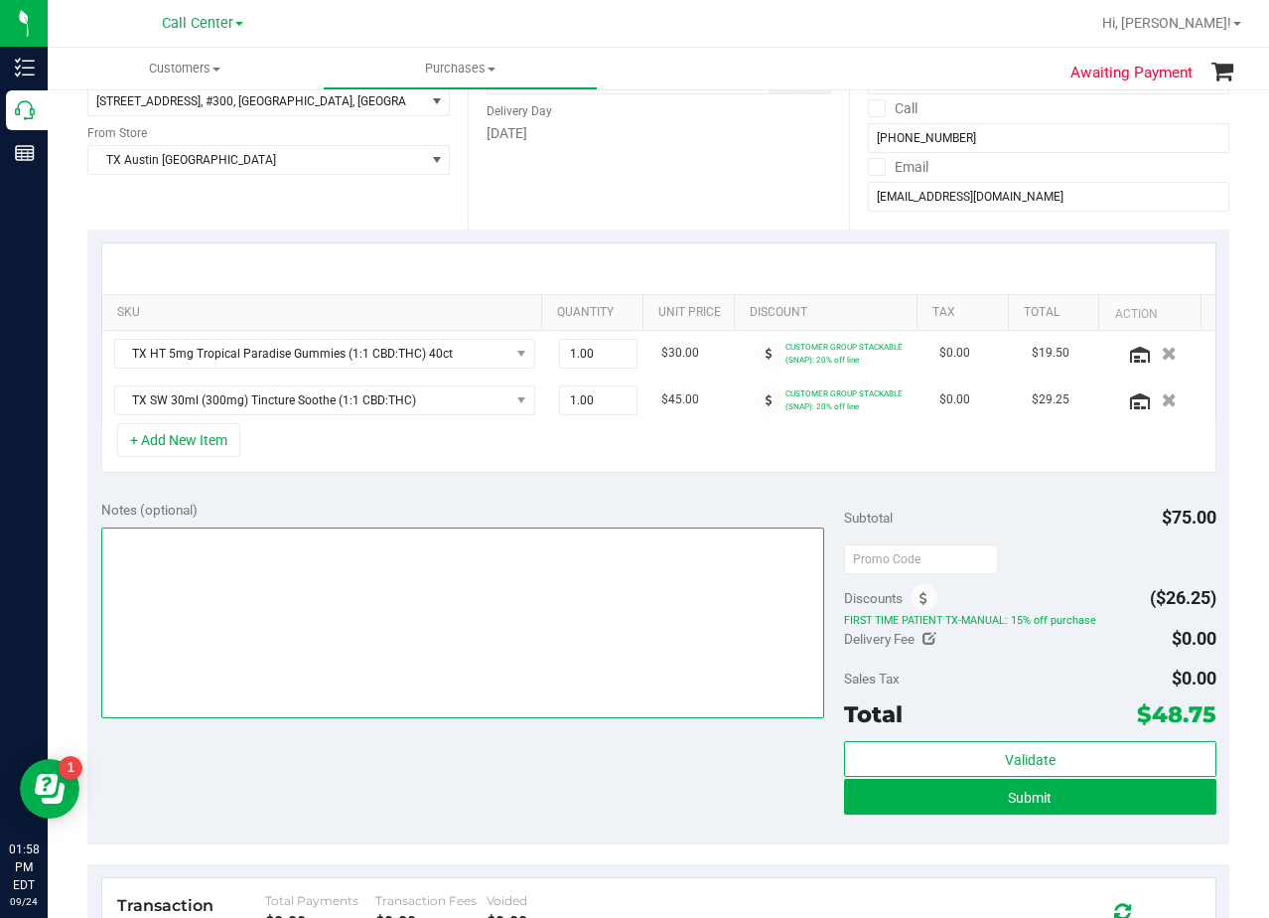
click at [553, 615] on textarea at bounding box center [463, 622] width 724 height 191
type textarea "pu 9/25"
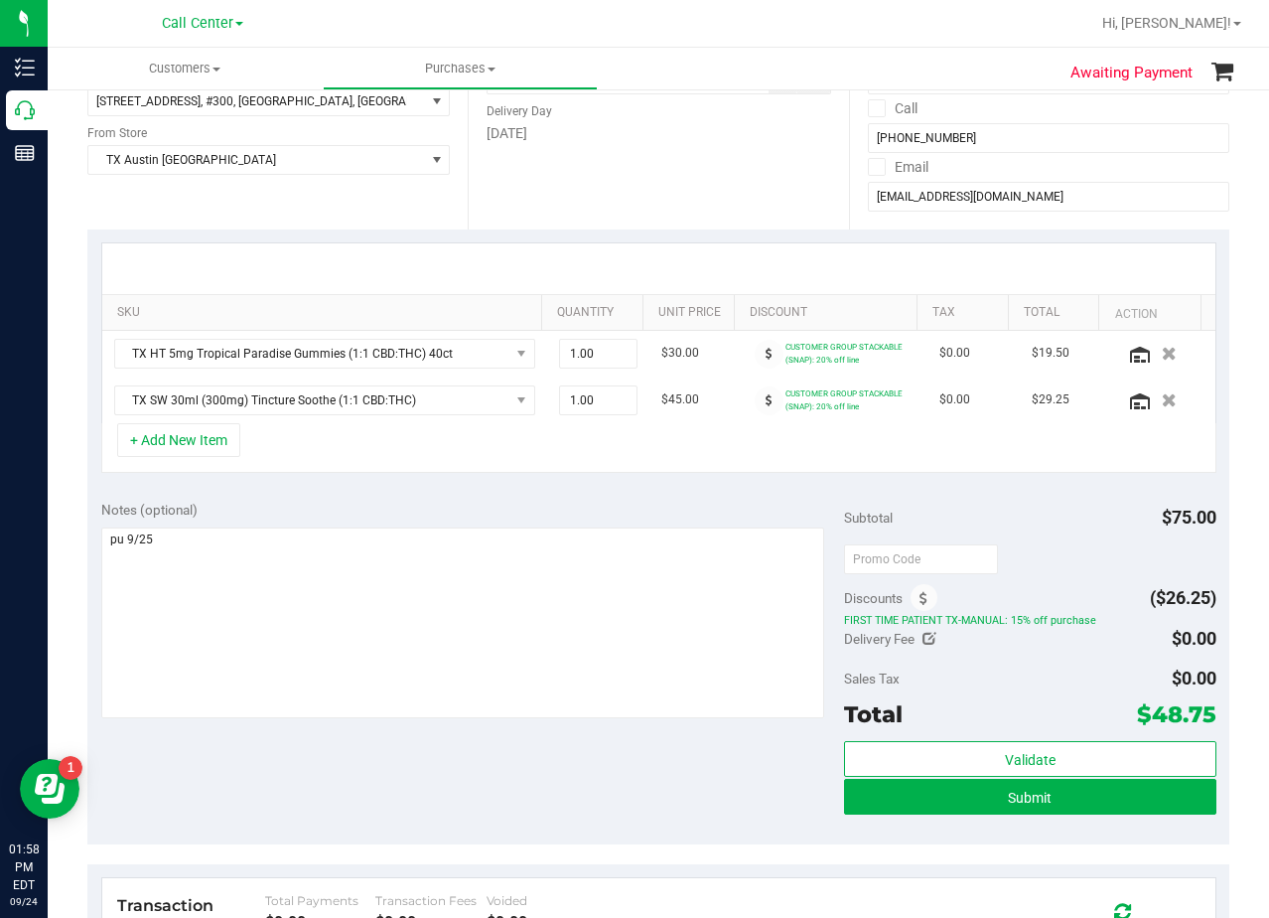
click at [566, 486] on div "SKU Quantity Unit Price Discount Tax Total Action TX HT 5mg Tropical Paradise G…" at bounding box center [658, 357] width 1142 height 257
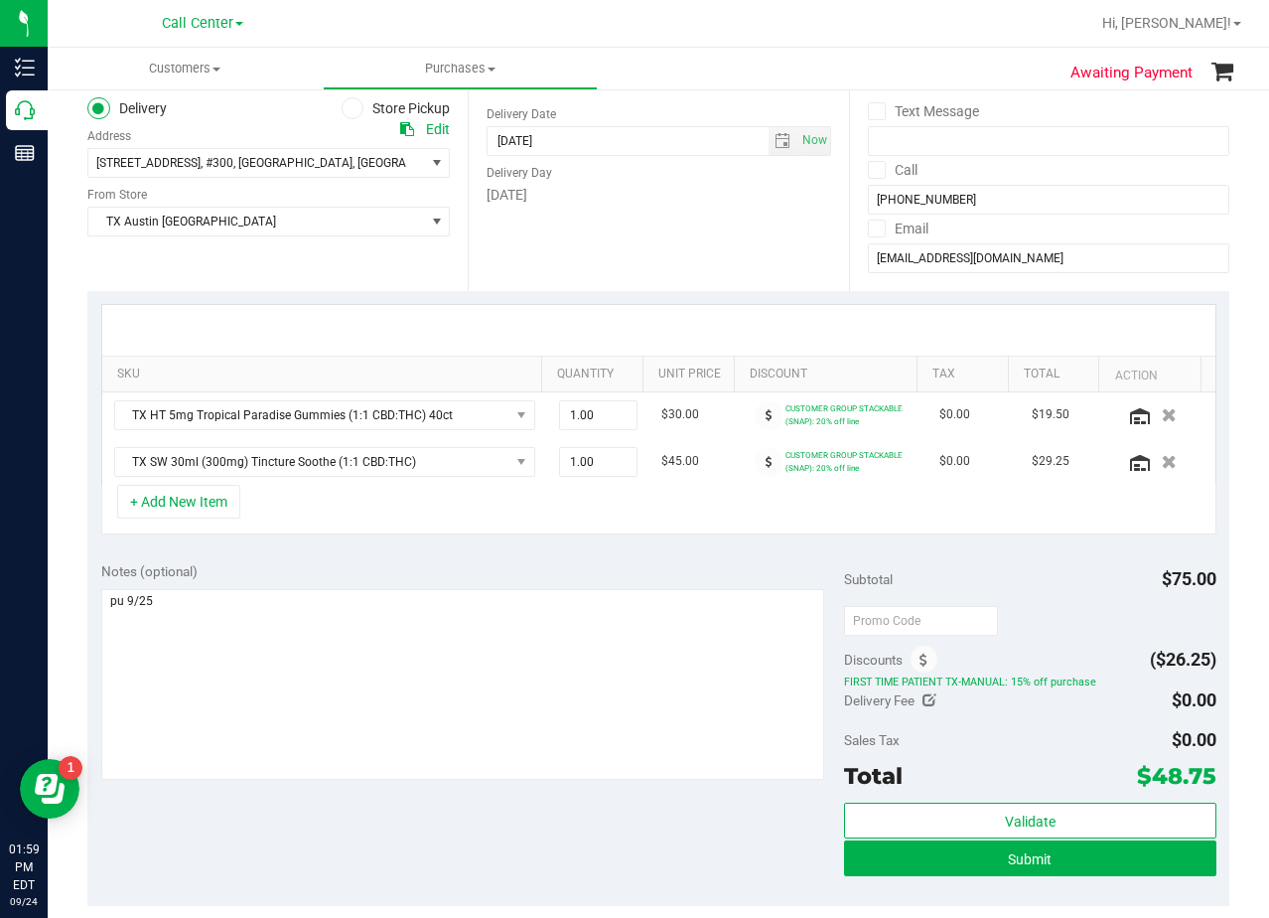
scroll to position [99, 0]
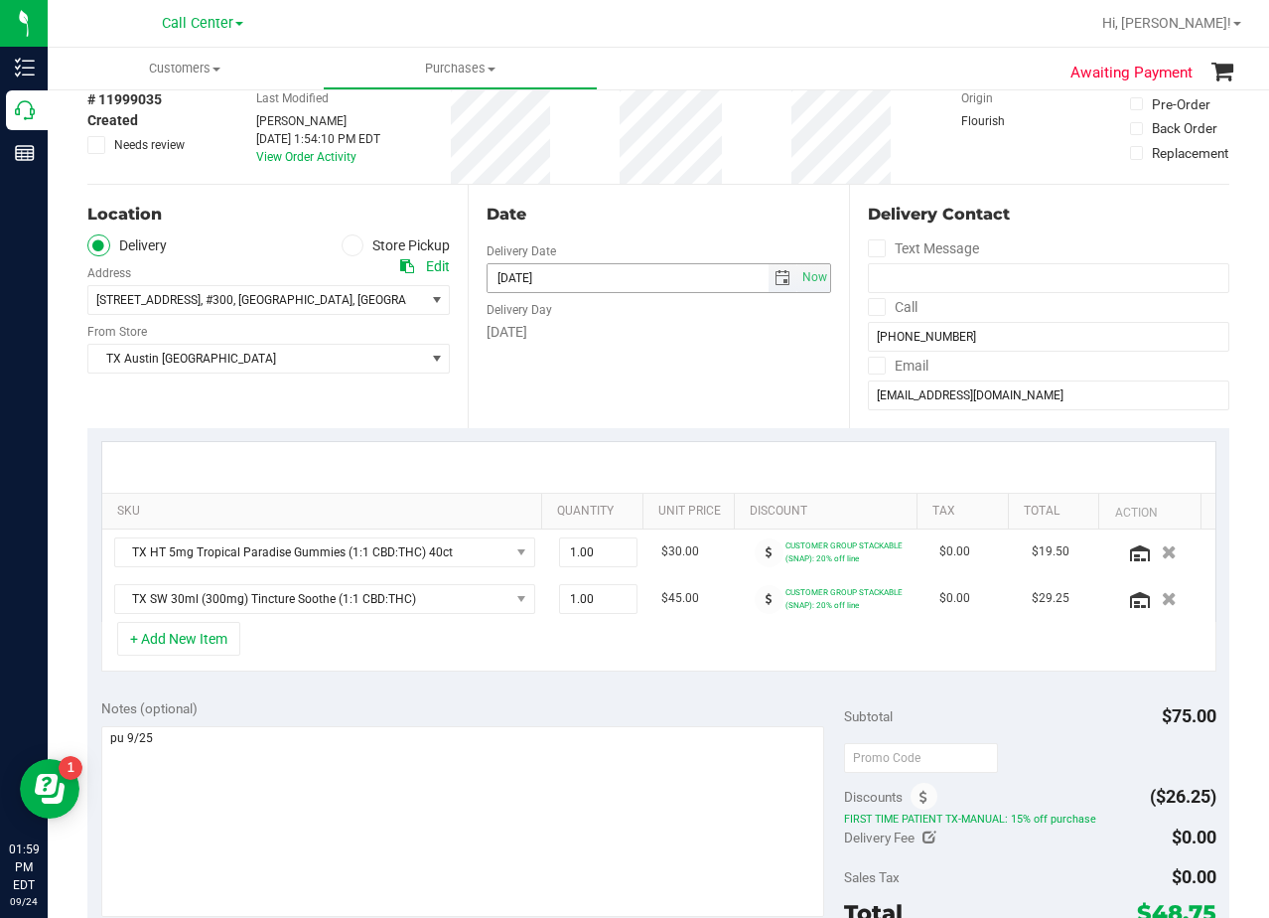
click at [769, 274] on span "select" at bounding box center [783, 278] width 29 height 28
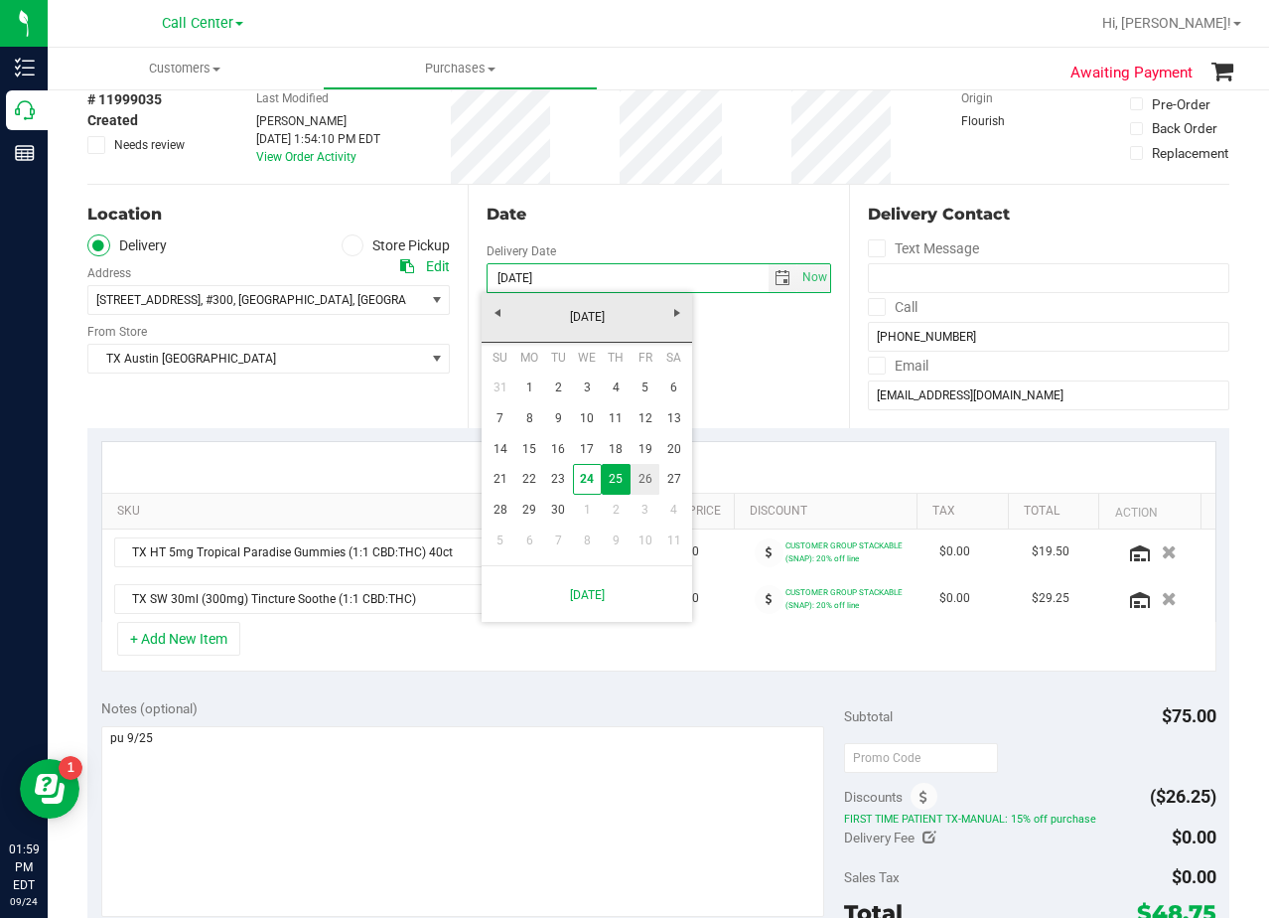
click at [654, 479] on link "26" at bounding box center [645, 479] width 29 height 31
type input "09/26/2025"
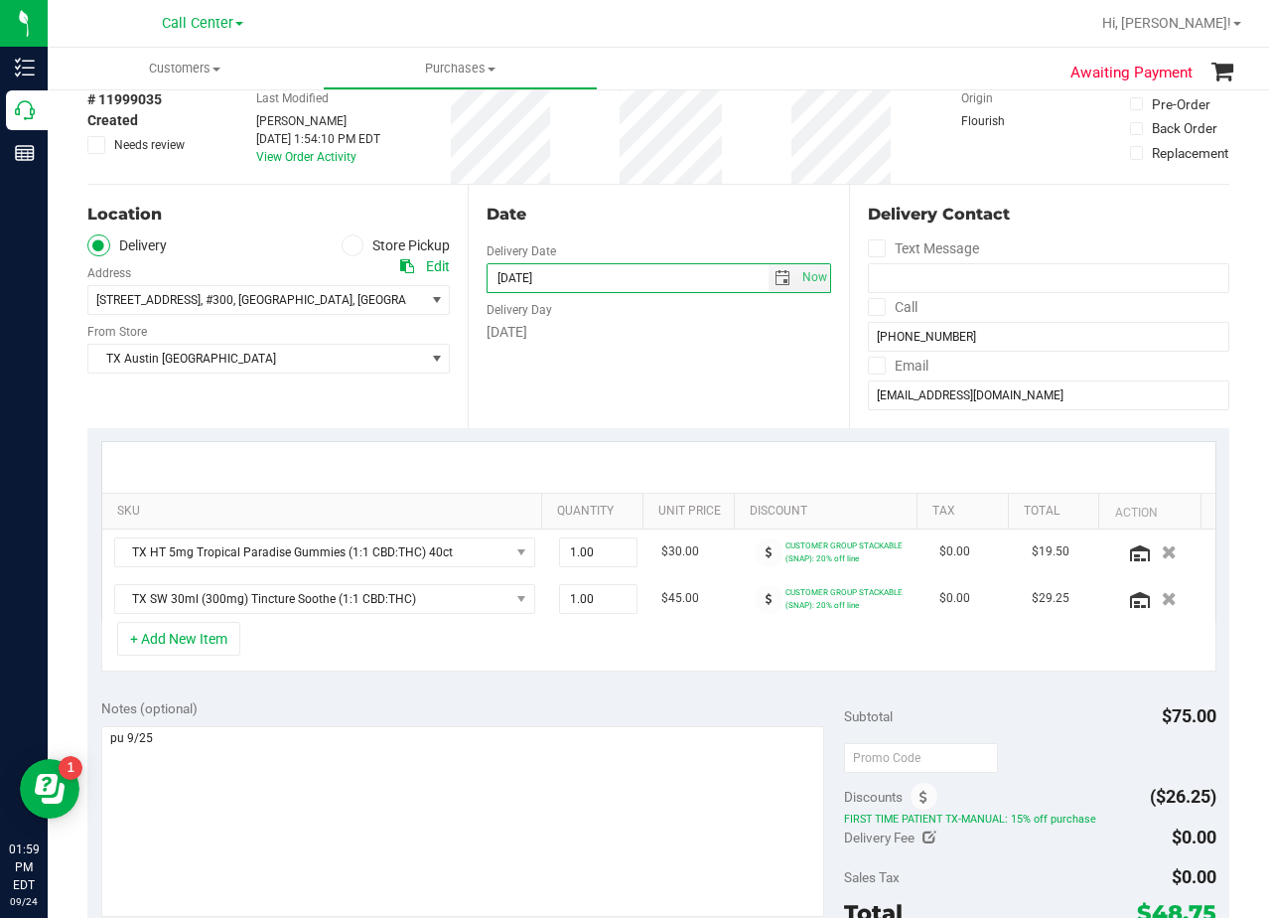
click at [661, 392] on div "Date Delivery Date 09/26/2025 Now 09/26/2025 08:00 AM Now Delivery Day Friday" at bounding box center [658, 306] width 380 height 243
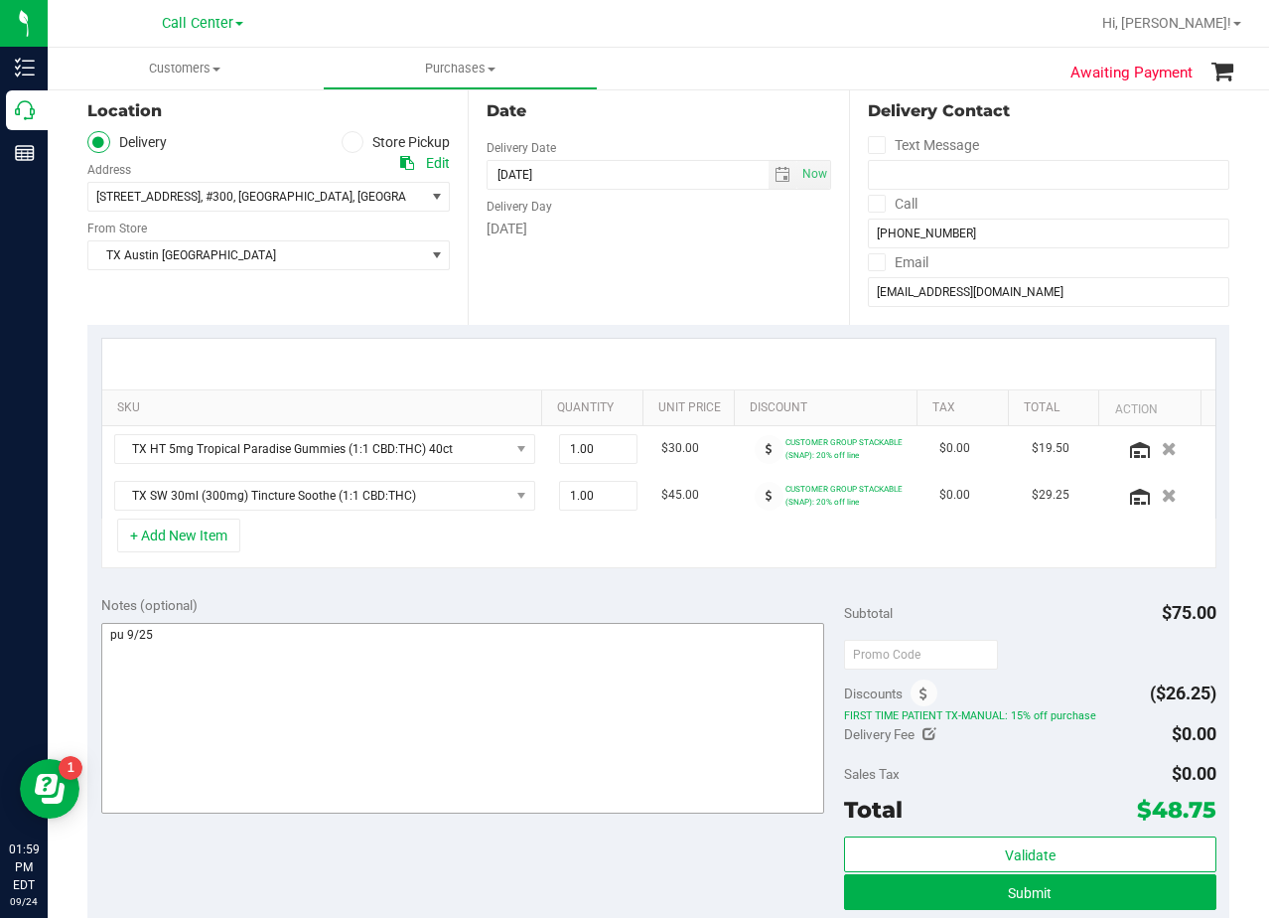
scroll to position [298, 0]
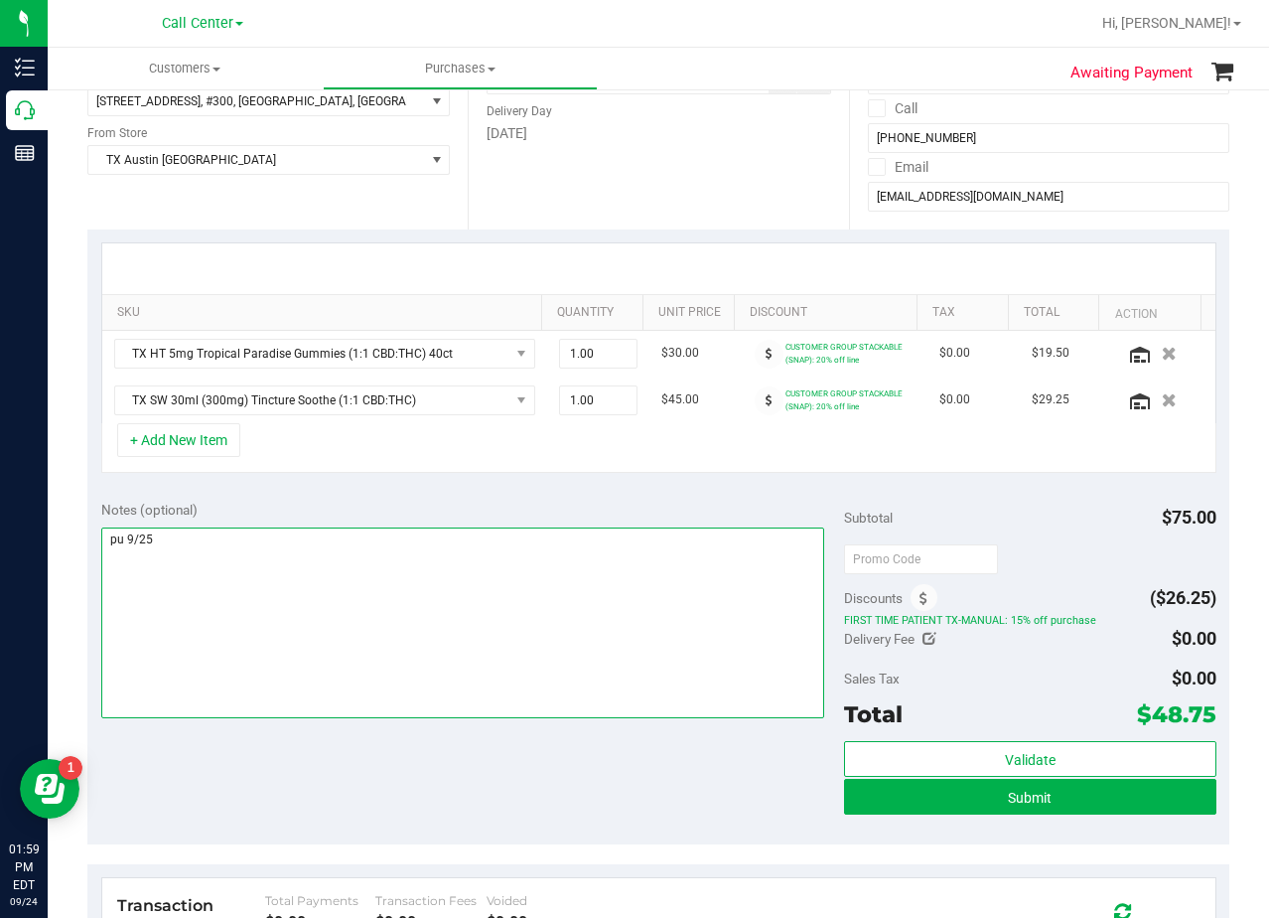
click at [213, 553] on textarea at bounding box center [463, 622] width 724 height 191
type textarea "pu 9/26 North Austin. AL 9/24"
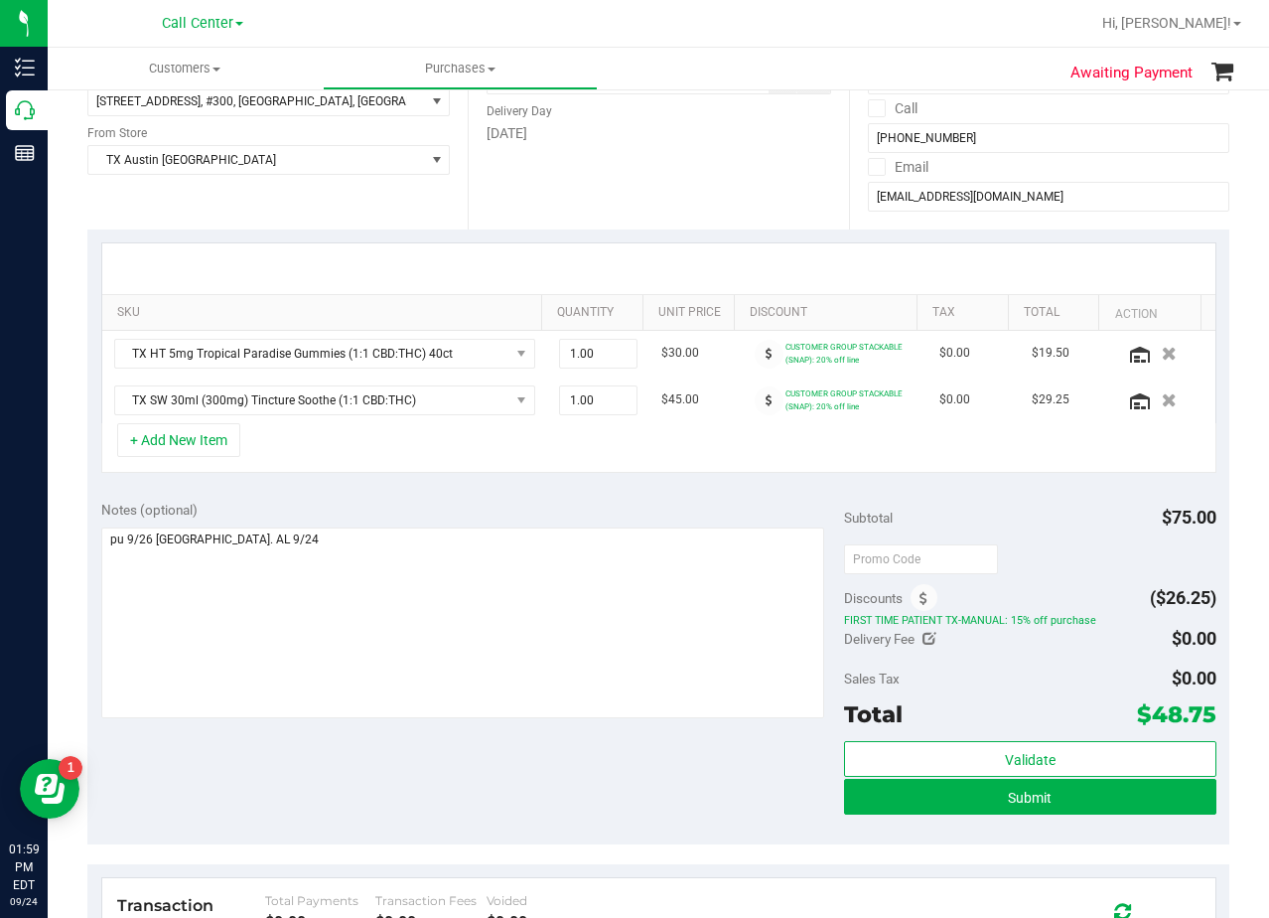
click at [578, 517] on div "Notes (optional)" at bounding box center [473, 510] width 744 height 20
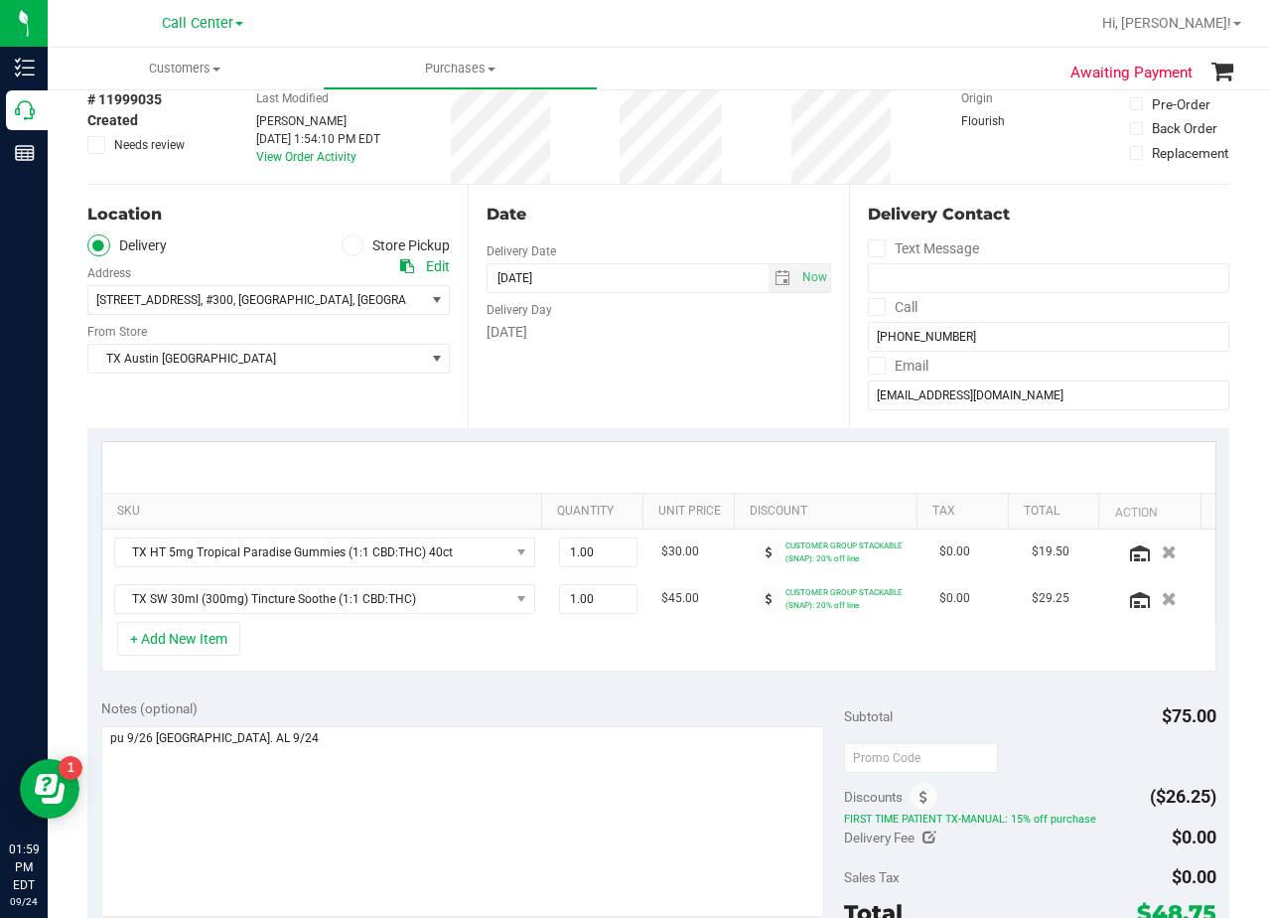
click at [602, 389] on div "Date Delivery Date 09/26/2025 Now 09/26/2025 08:00 AM Now Delivery Day Friday" at bounding box center [658, 306] width 380 height 243
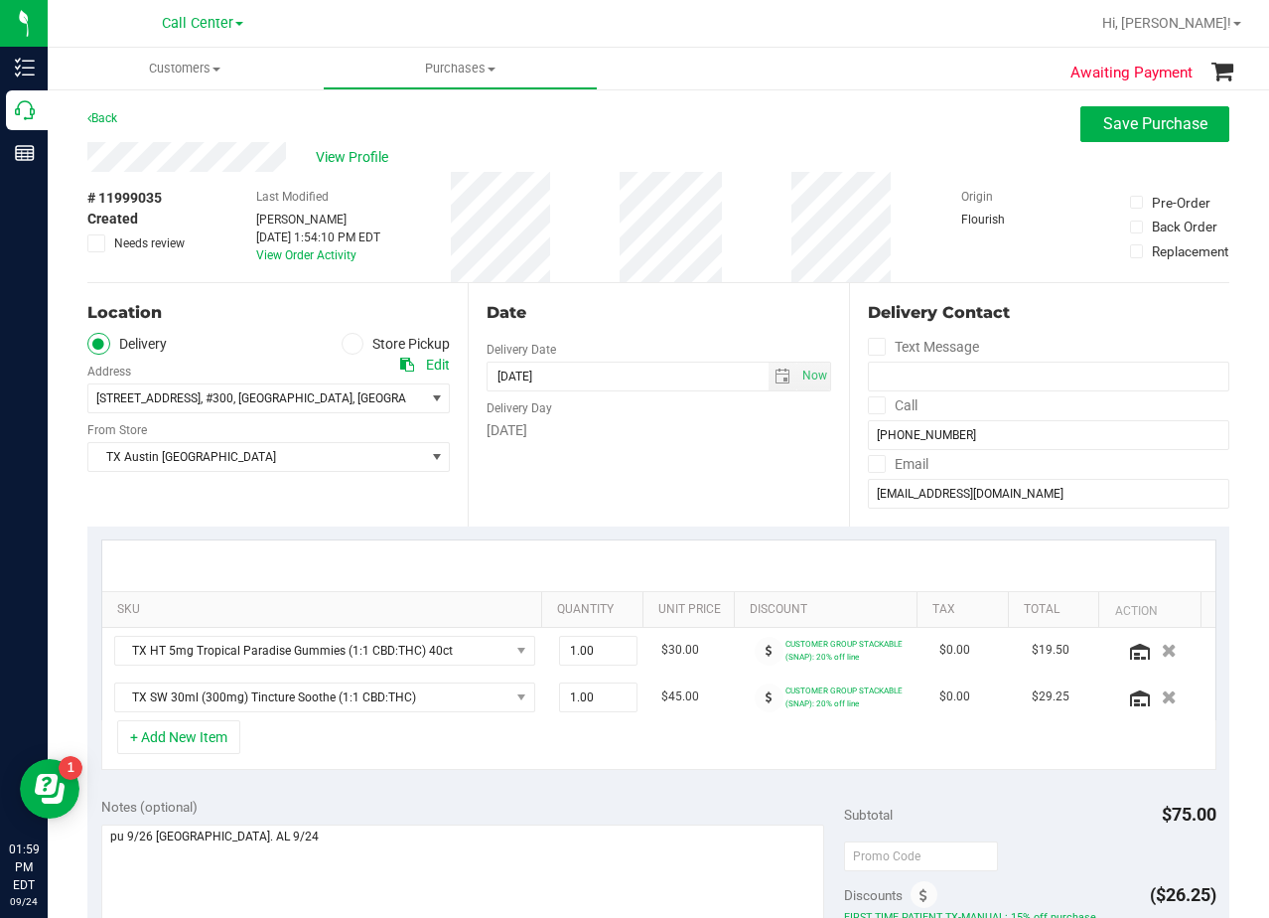
scroll to position [0, 0]
click at [640, 311] on div "Date" at bounding box center [659, 314] width 344 height 24
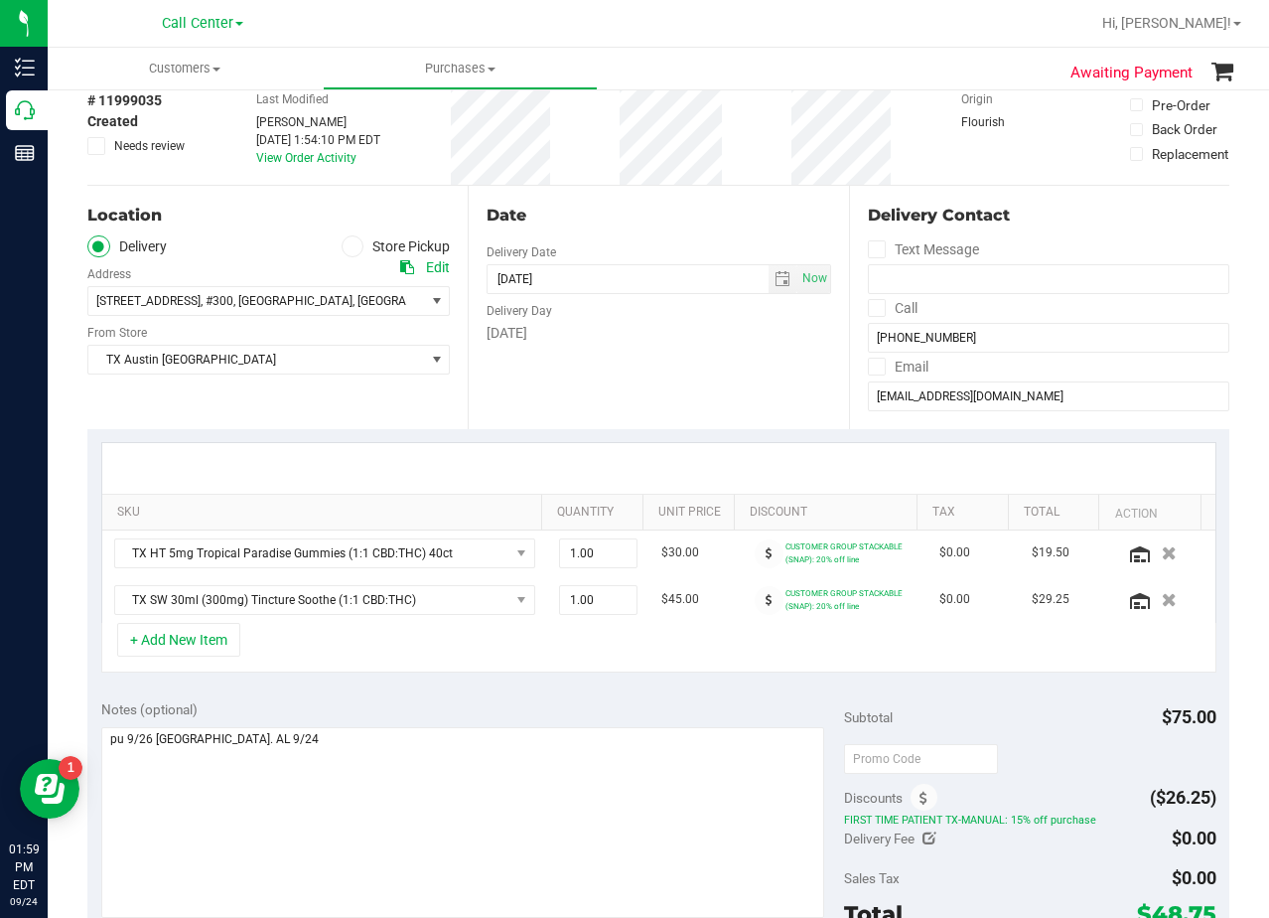
scroll to position [99, 0]
click at [639, 316] on div "Delivery Day" at bounding box center [659, 307] width 344 height 29
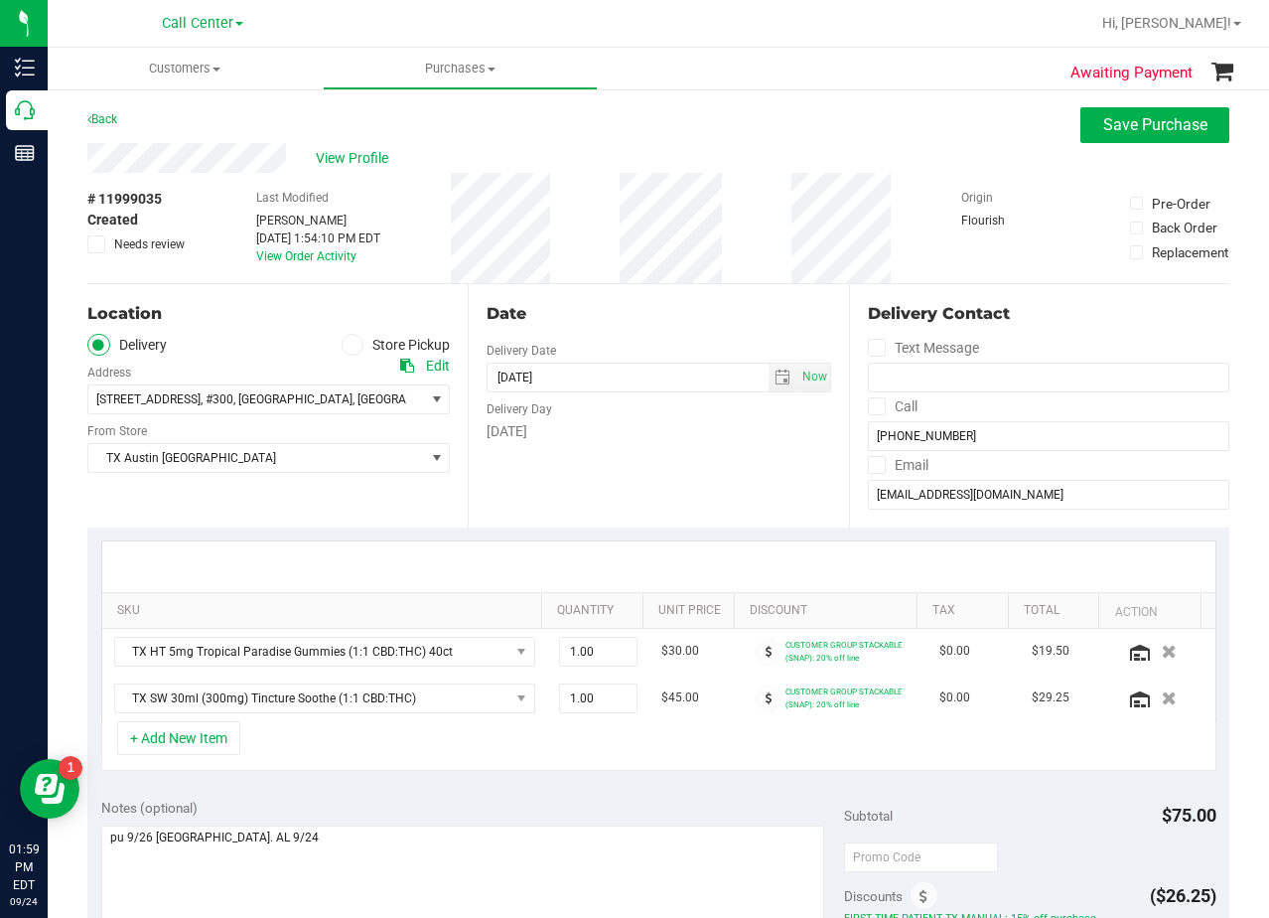
click at [639, 316] on div "Date" at bounding box center [659, 314] width 344 height 24
click at [739, 323] on div "Date" at bounding box center [659, 314] width 344 height 24
click at [660, 318] on div "Date" at bounding box center [659, 314] width 344 height 24
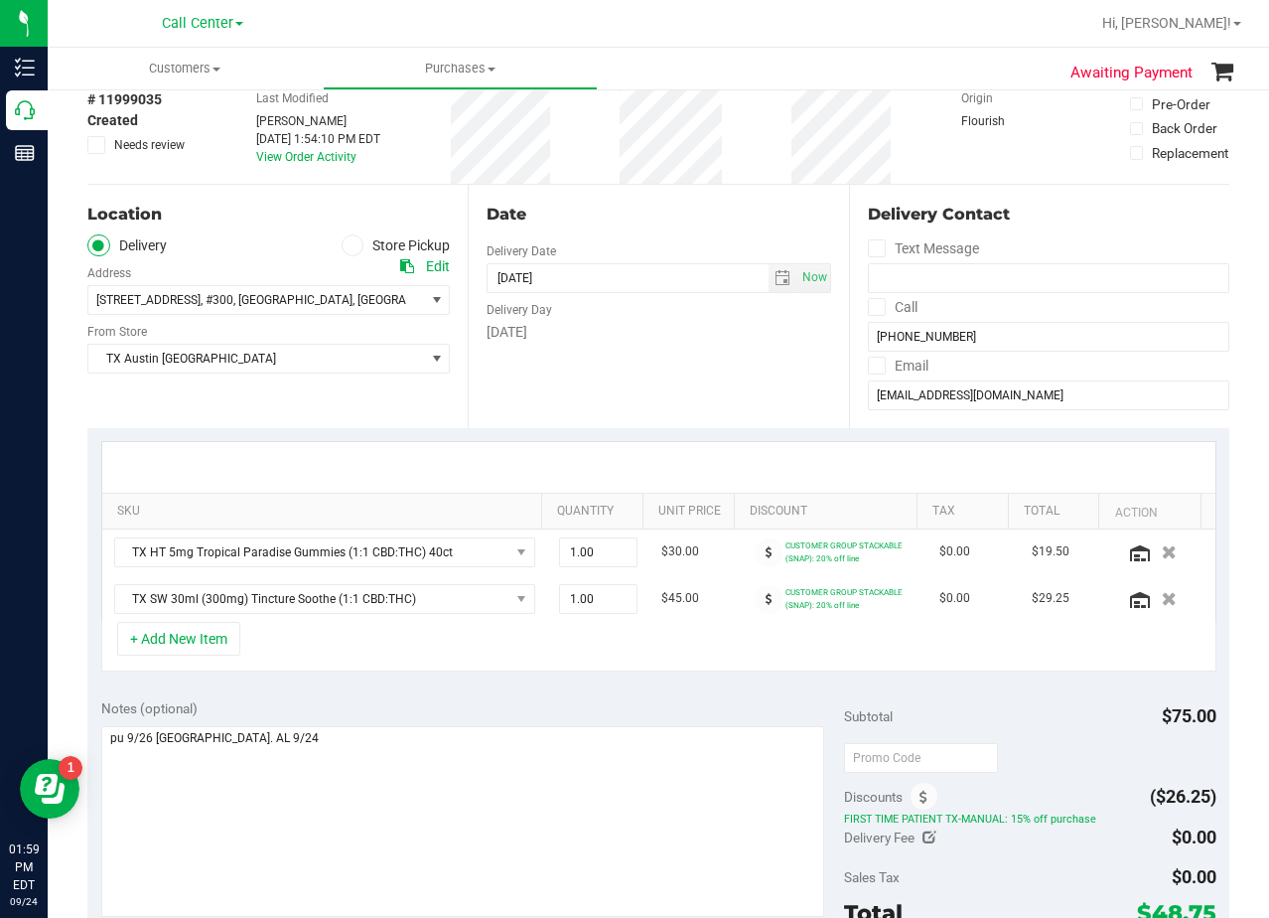
click at [645, 325] on div "Friday" at bounding box center [659, 332] width 344 height 21
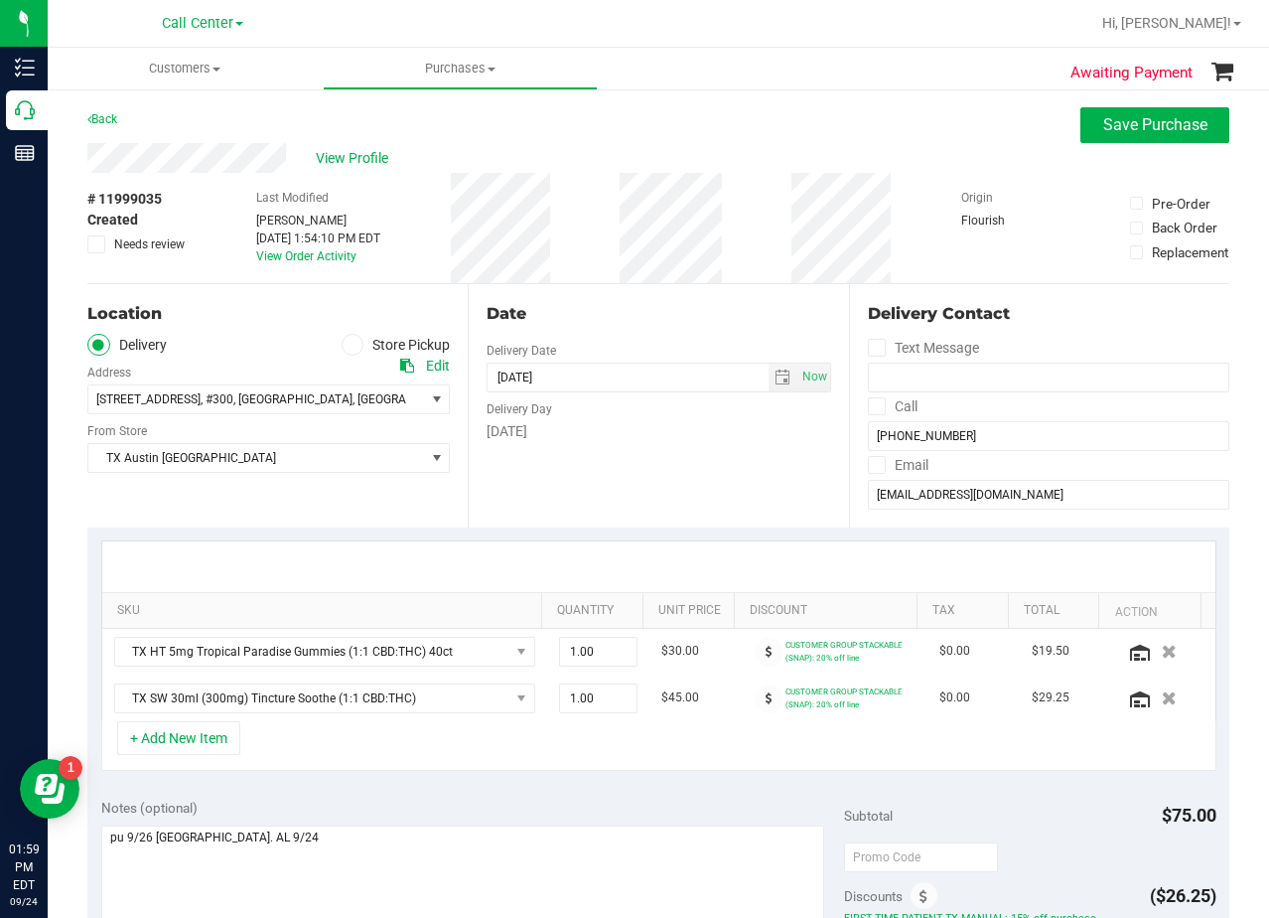
click at [645, 325] on div "Date" at bounding box center [659, 314] width 344 height 24
click at [637, 304] on div "Date" at bounding box center [659, 314] width 344 height 24
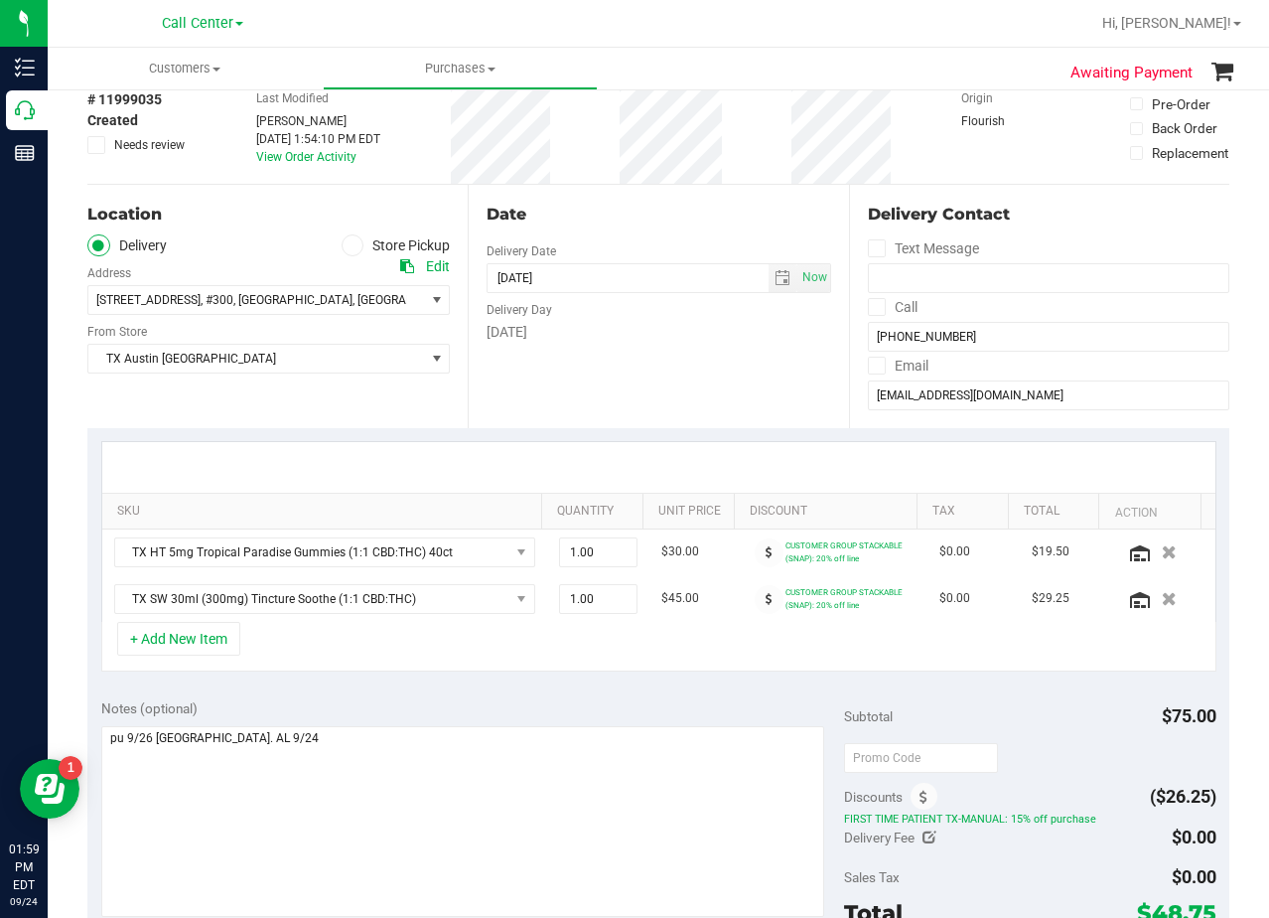
click at [696, 685] on div "Notes (optional) Subtotal $75.00 Discounts ($26.25) FIRST TIME PATIENT TX-MANUA…" at bounding box center [658, 864] width 1142 height 358
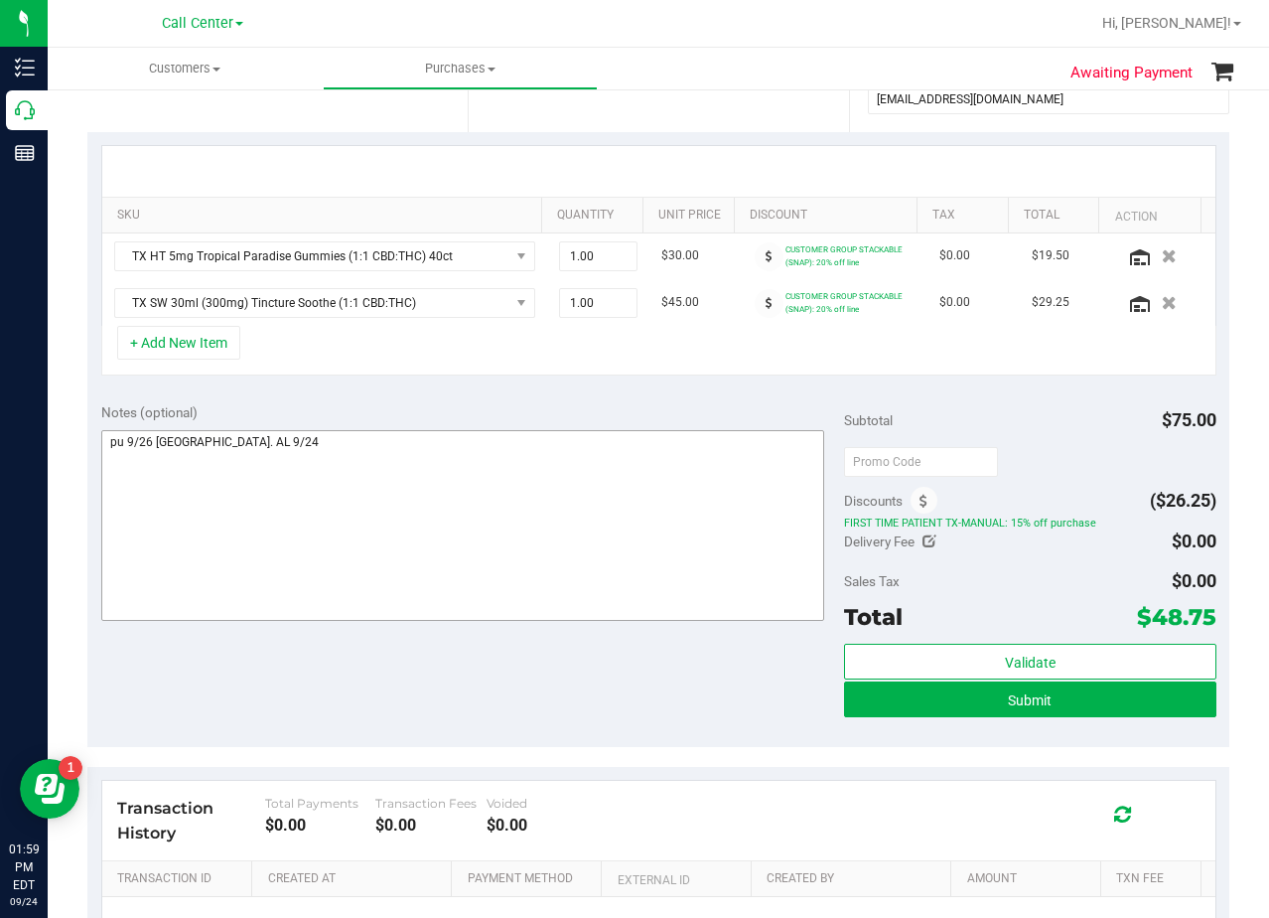
scroll to position [397, 0]
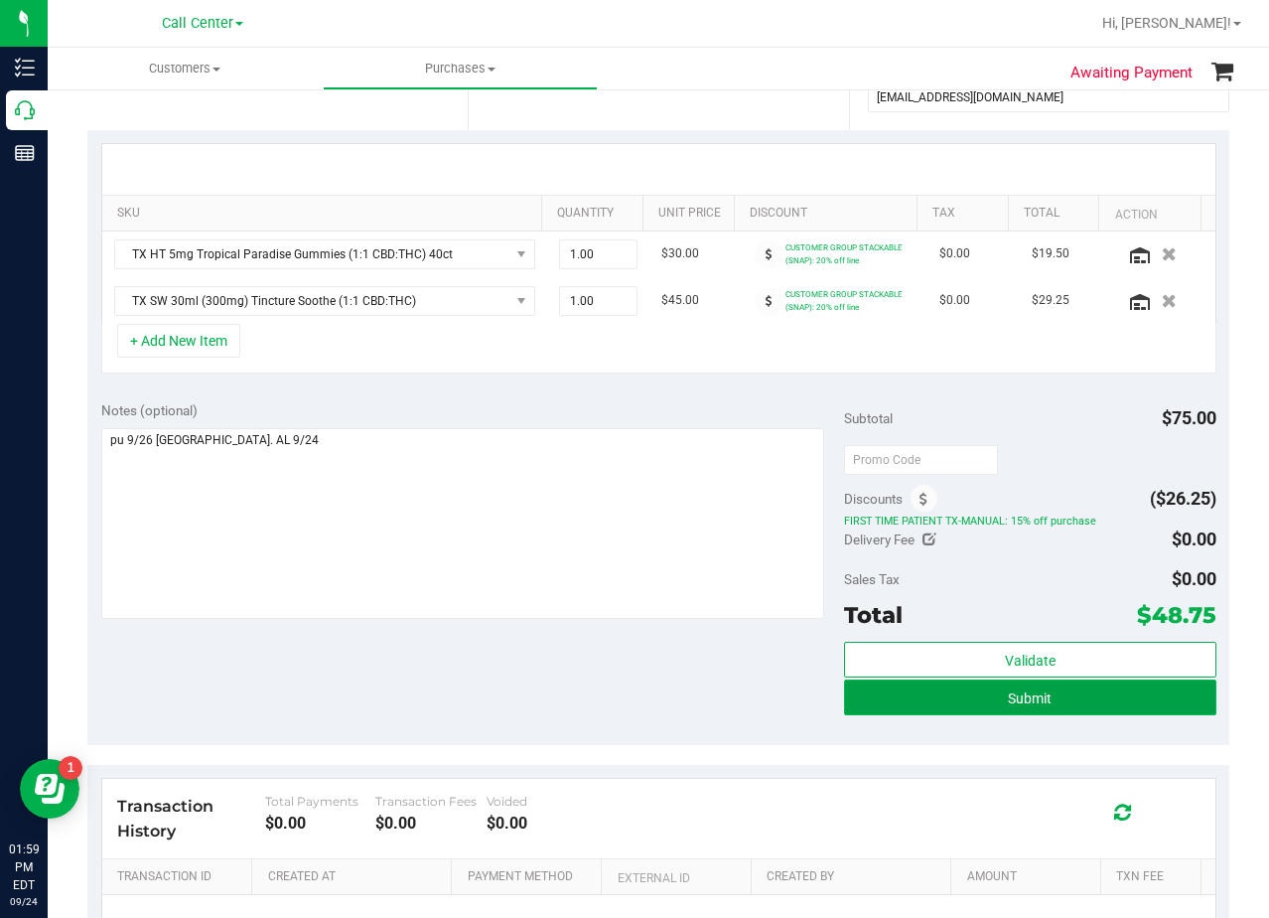
click at [845, 697] on button "Submit" at bounding box center [1029, 697] width 371 height 36
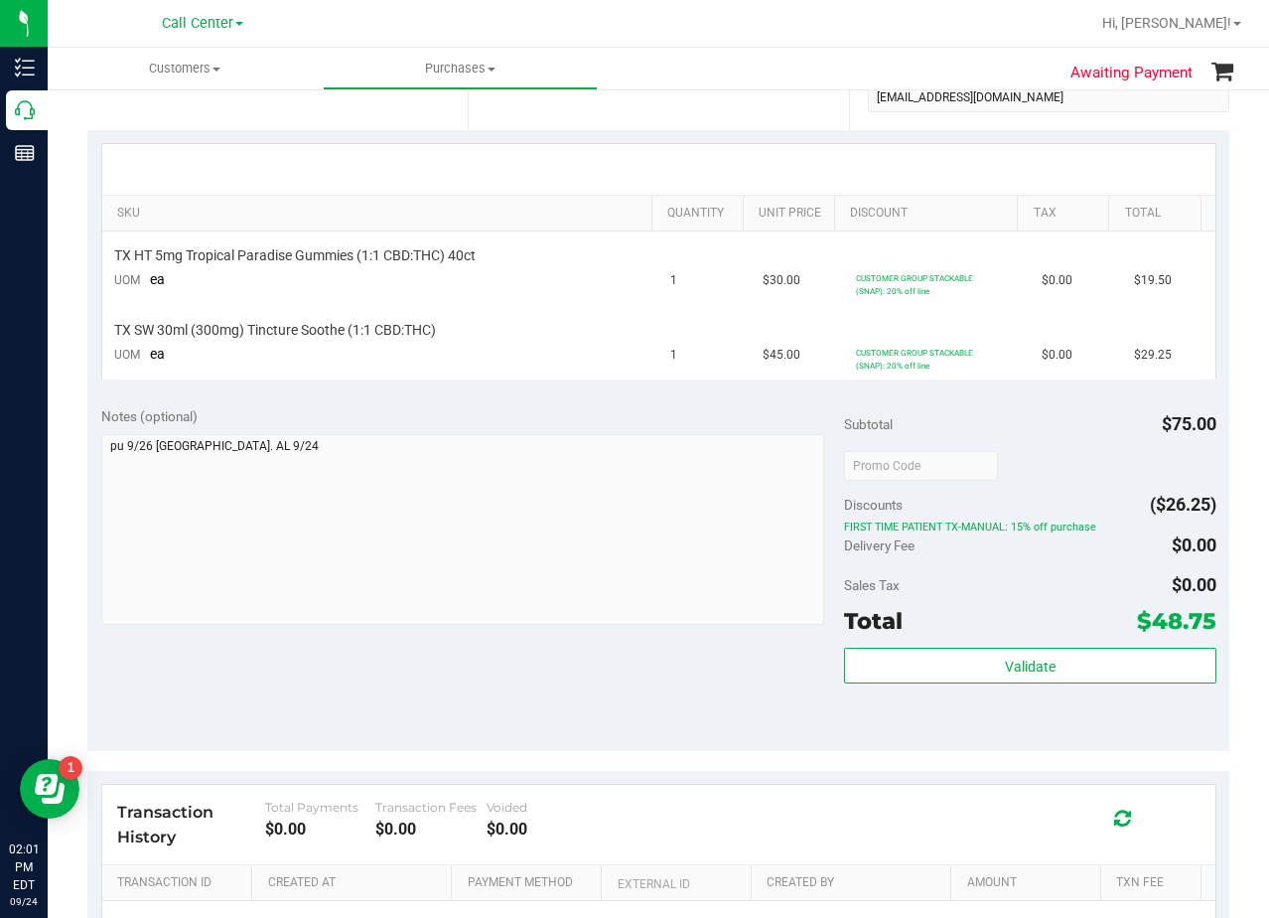
click at [739, 428] on div "Notes (optional)" at bounding box center [473, 517] width 744 height 222
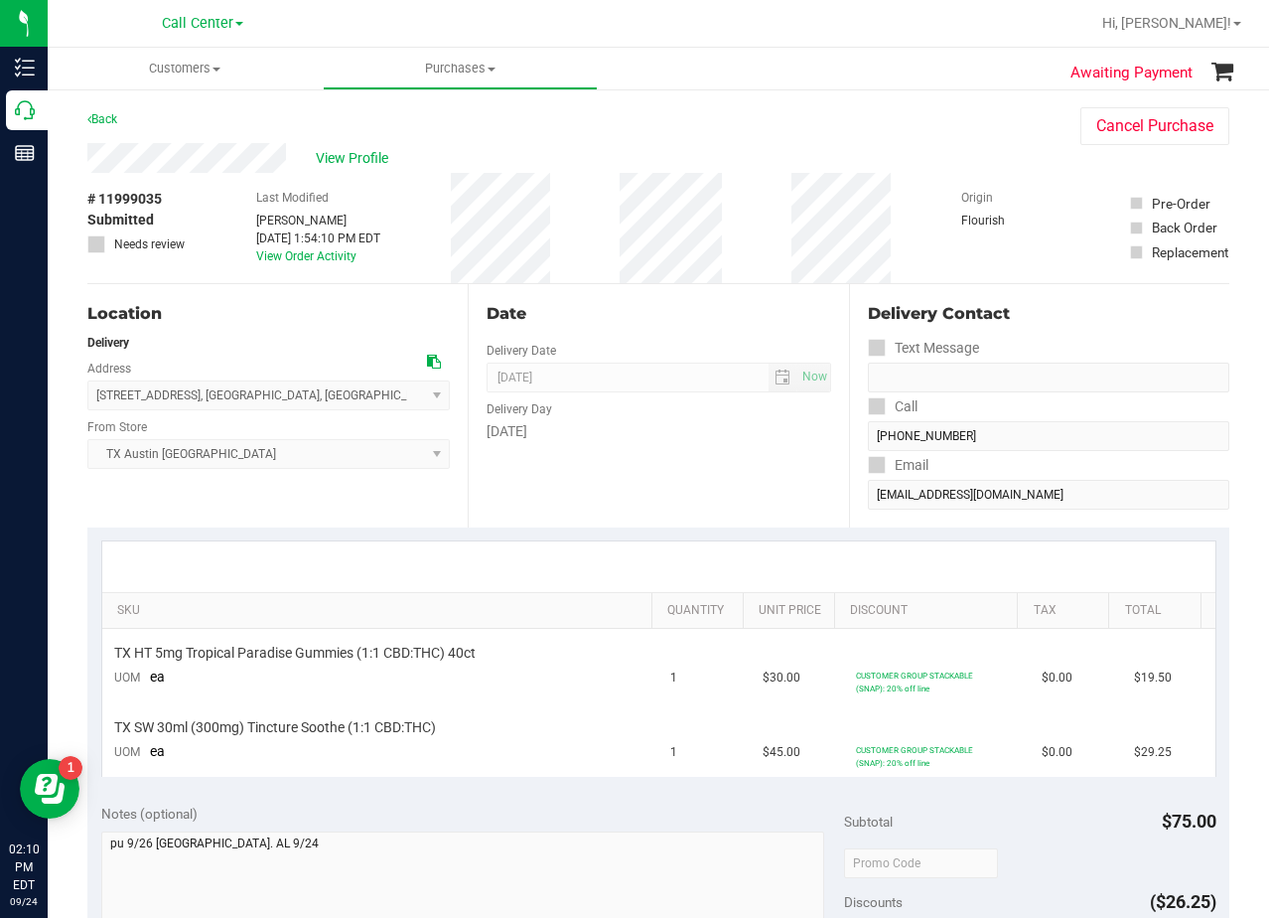
click at [752, 480] on div "Date Delivery Date 09/26/2025 Now 09/26/2025 08:00 AM Now Delivery Day Friday" at bounding box center [658, 405] width 380 height 243
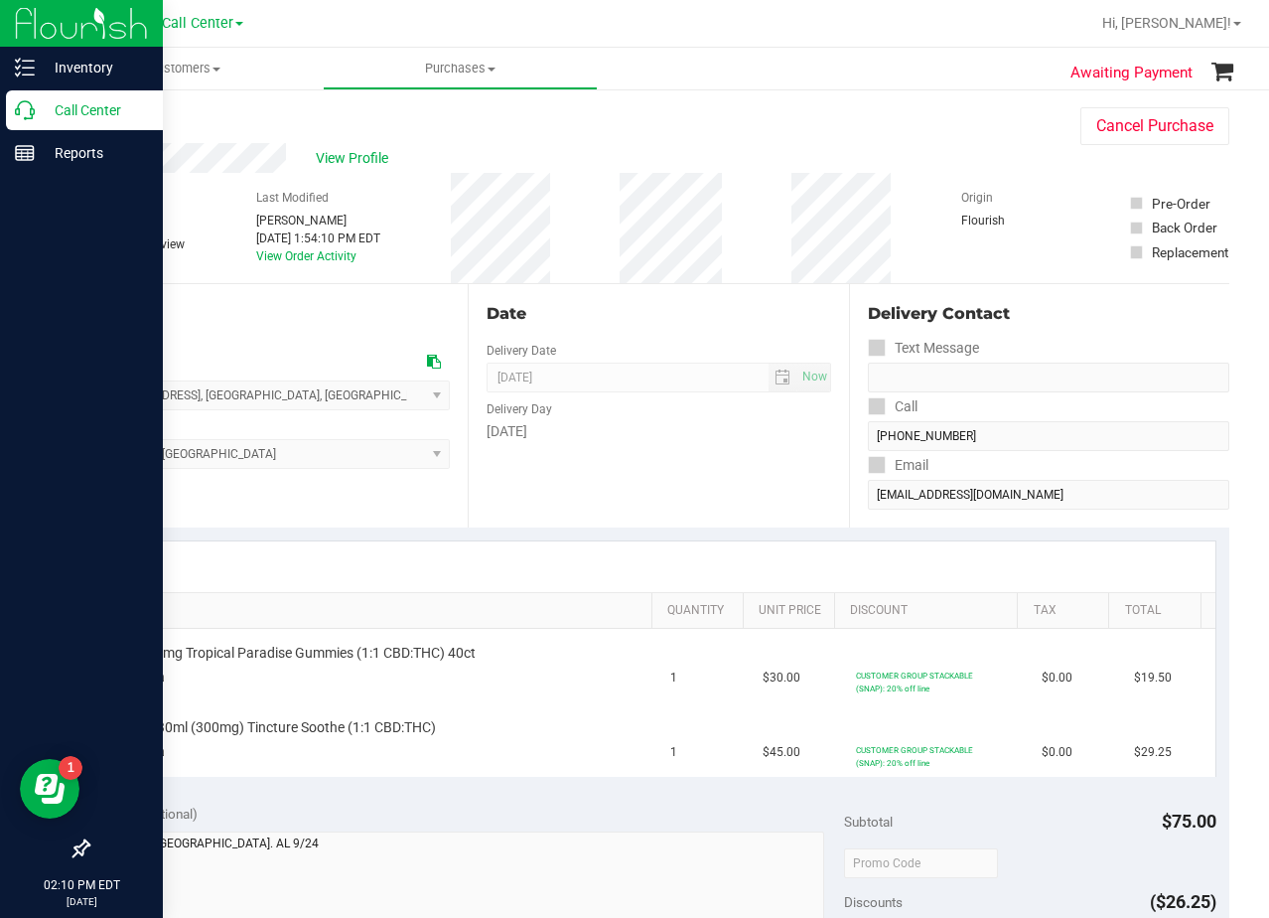
click at [33, 113] on icon at bounding box center [25, 110] width 20 height 20
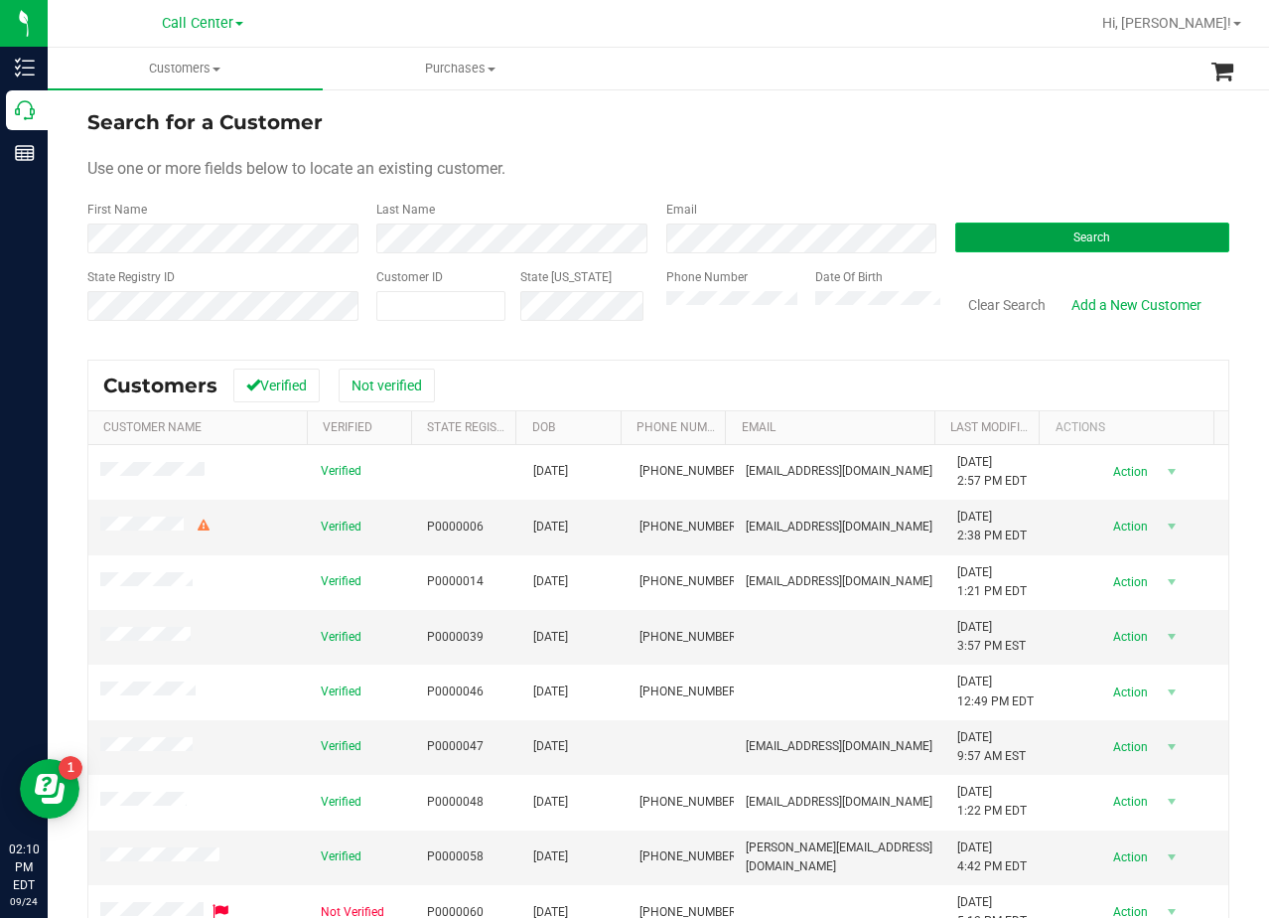
click at [1014, 238] on button "Search" at bounding box center [1093, 237] width 274 height 30
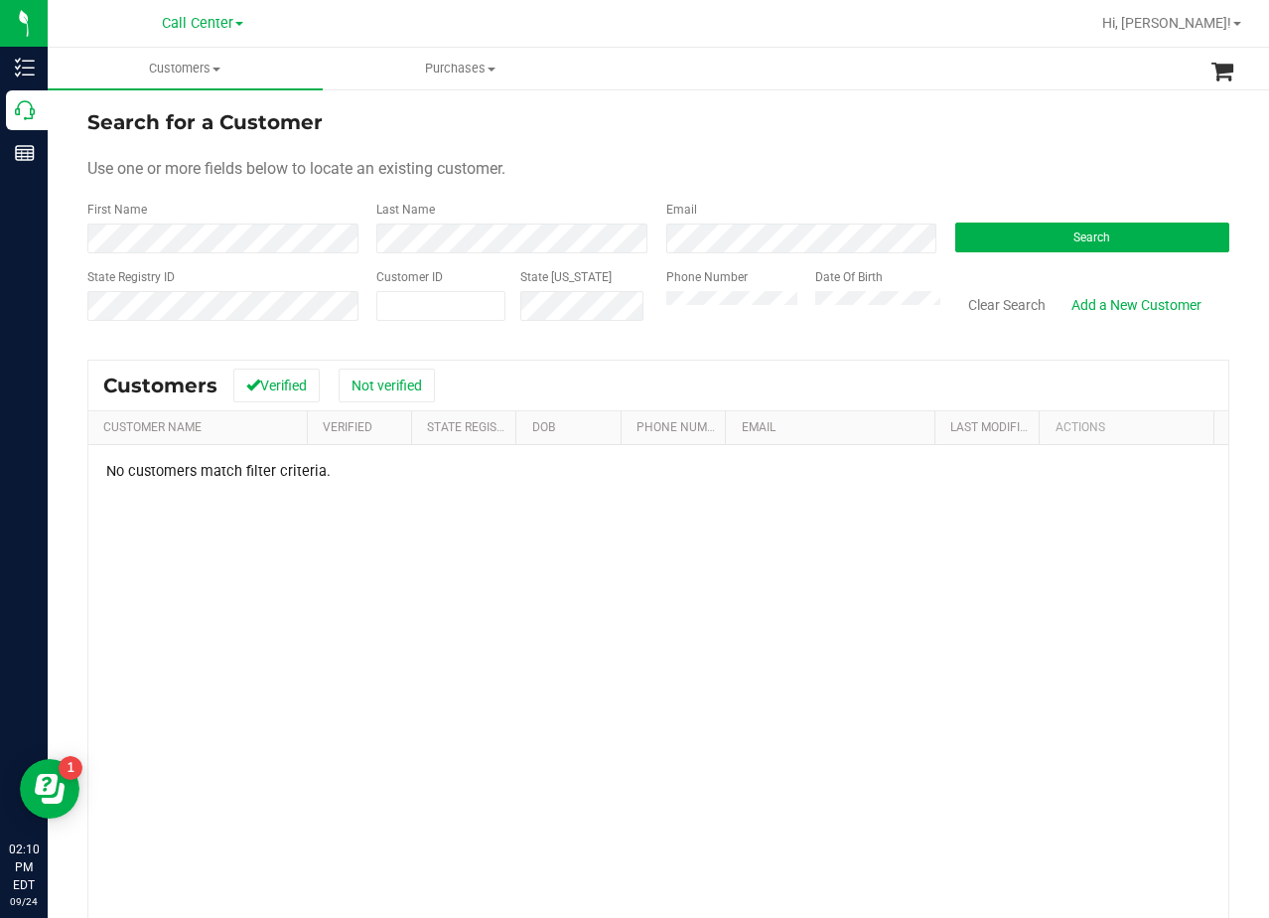
click at [704, 188] on form "Search for a Customer Use one or more fields below to locate an existing custom…" at bounding box center [658, 222] width 1142 height 231
click at [671, 176] on div "Use one or more fields below to locate an existing customer." at bounding box center [658, 169] width 1142 height 24
click at [727, 185] on form "Search for a Customer Use one or more fields below to locate an existing custom…" at bounding box center [658, 222] width 1142 height 231
click at [797, 152] on form "Search for a Customer Use one or more fields below to locate an existing custom…" at bounding box center [658, 222] width 1142 height 231
click at [770, 147] on form "Search for a Customer Use one or more fields below to locate an existing custom…" at bounding box center [658, 222] width 1142 height 231
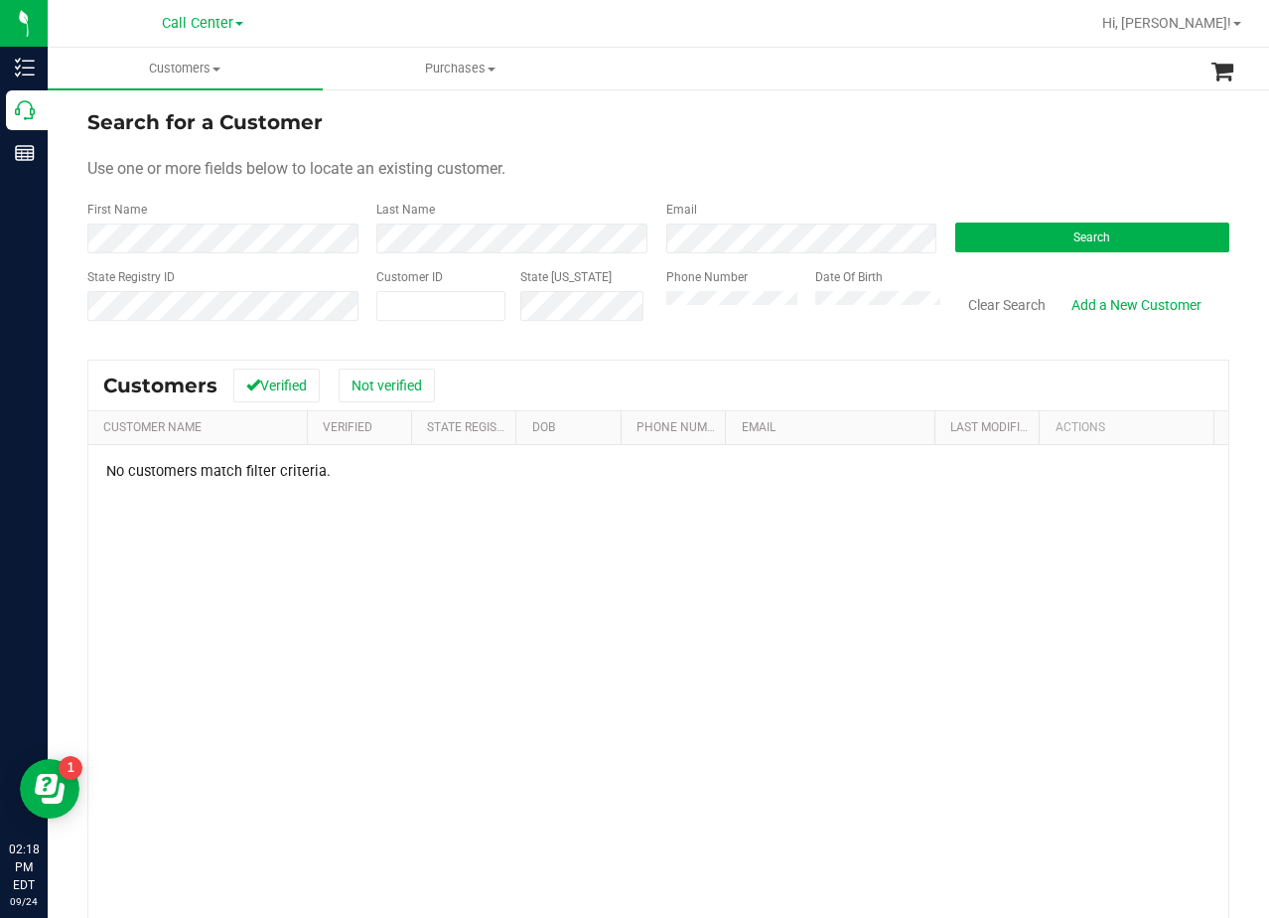
click at [891, 109] on div "Search for a Customer" at bounding box center [658, 122] width 1142 height 30
click at [988, 300] on button "Clear Search" at bounding box center [1007, 305] width 103 height 34
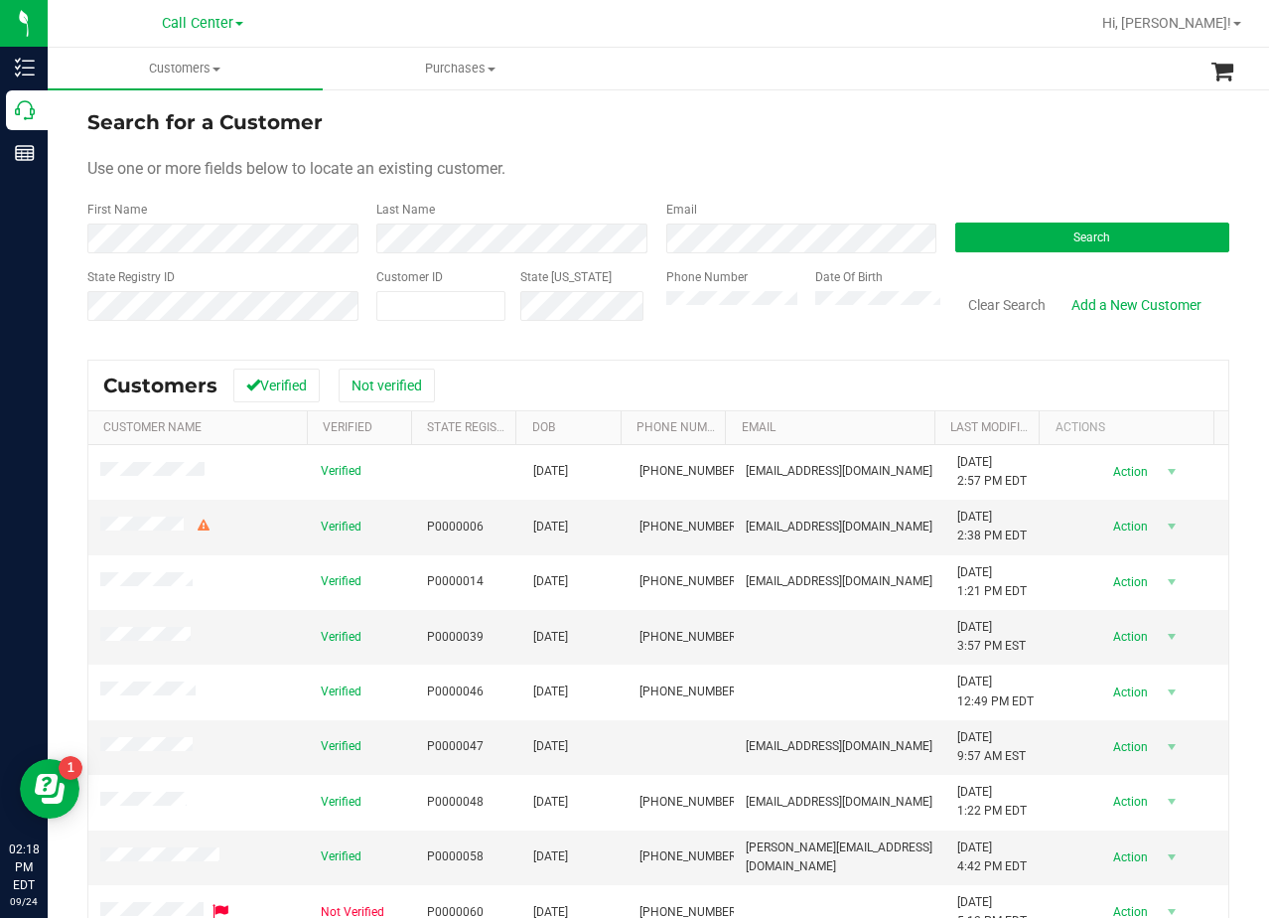
click at [771, 117] on div "Search for a Customer" at bounding box center [658, 122] width 1142 height 30
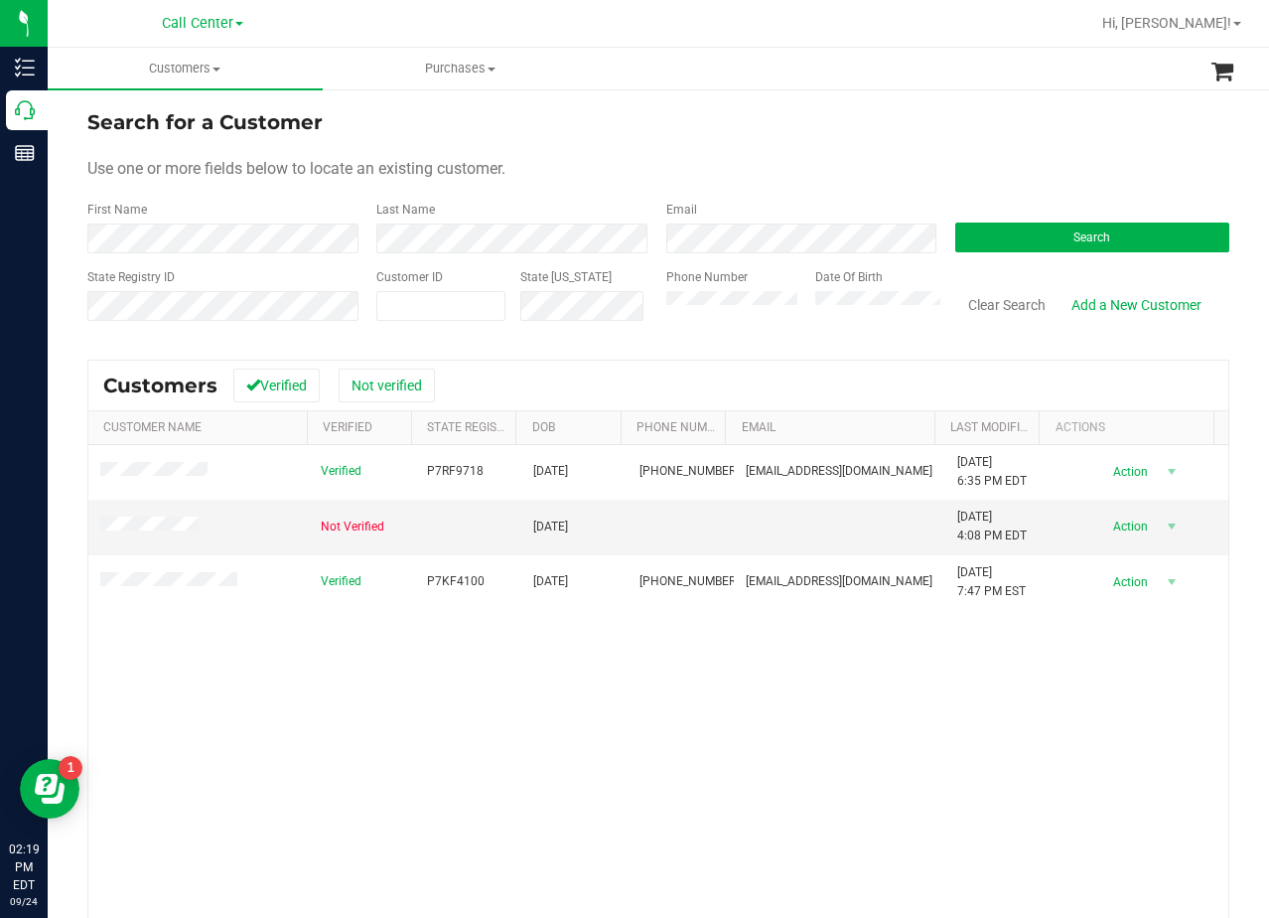
click at [300, 685] on div "Verified P7RF9718 10/29/1983 (706) 599-3787 sholloway1983@gmail.com 10/21/2024 …" at bounding box center [658, 734] width 1140 height 578
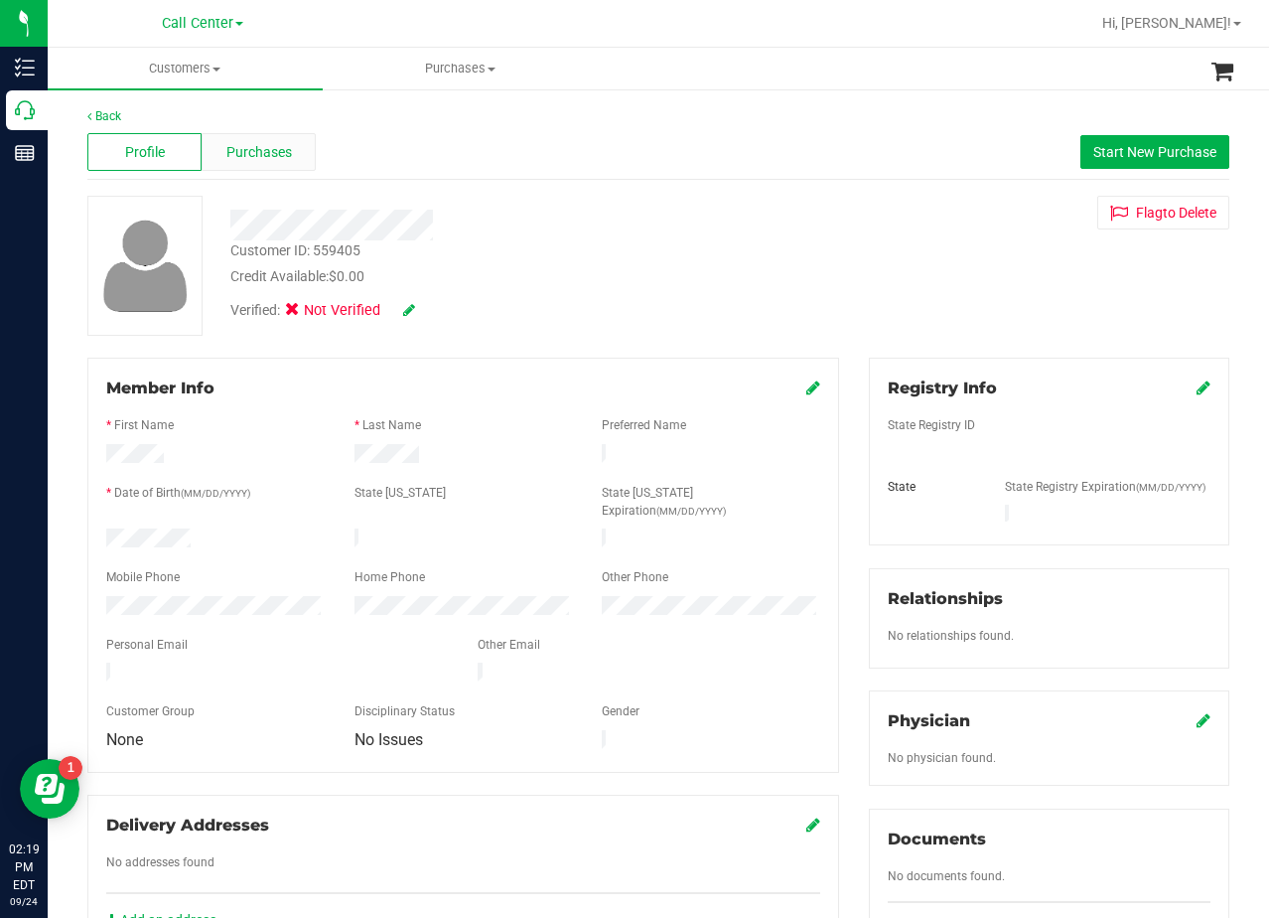
click at [256, 137] on div "Purchases" at bounding box center [259, 152] width 114 height 38
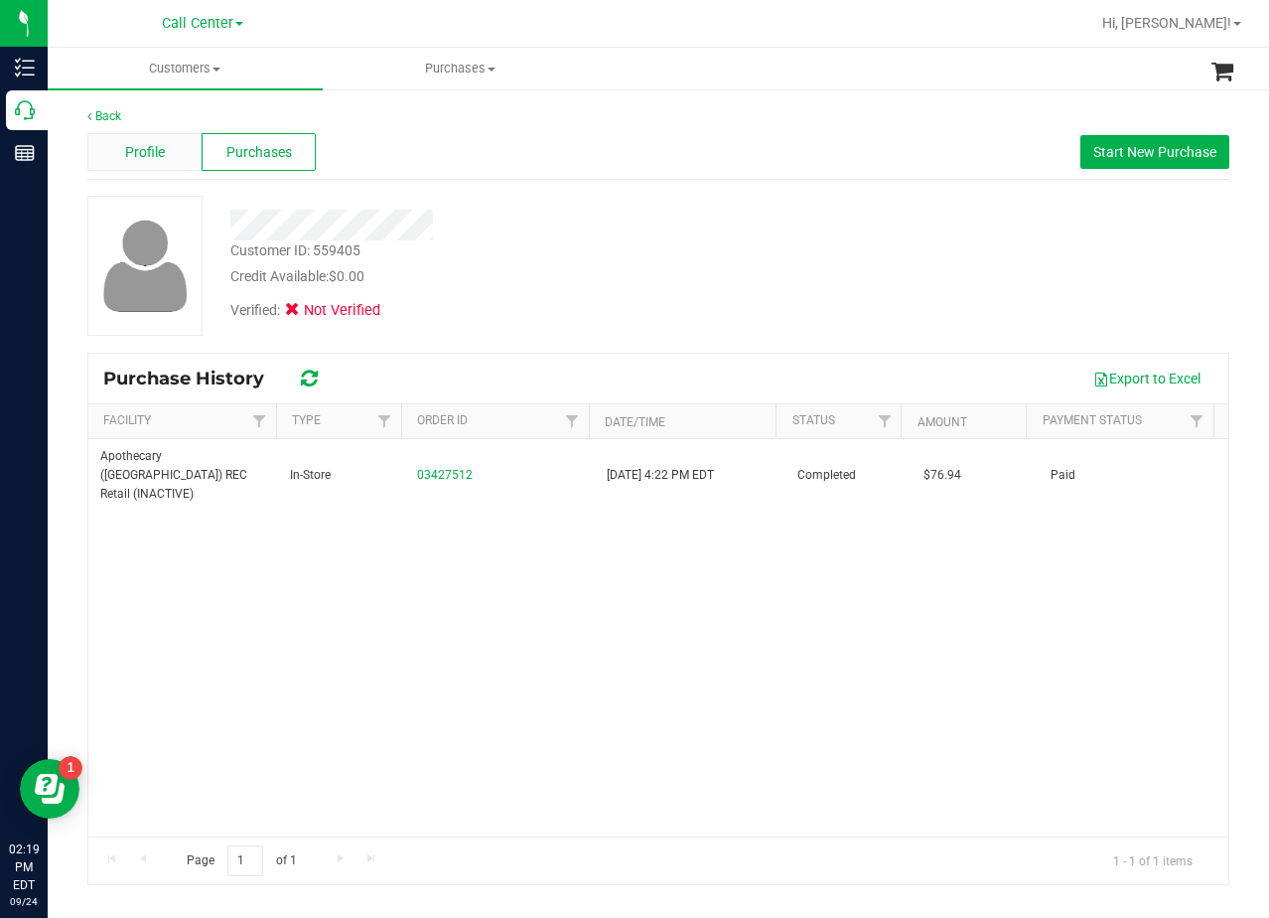
click at [123, 151] on div "Profile" at bounding box center [144, 152] width 114 height 38
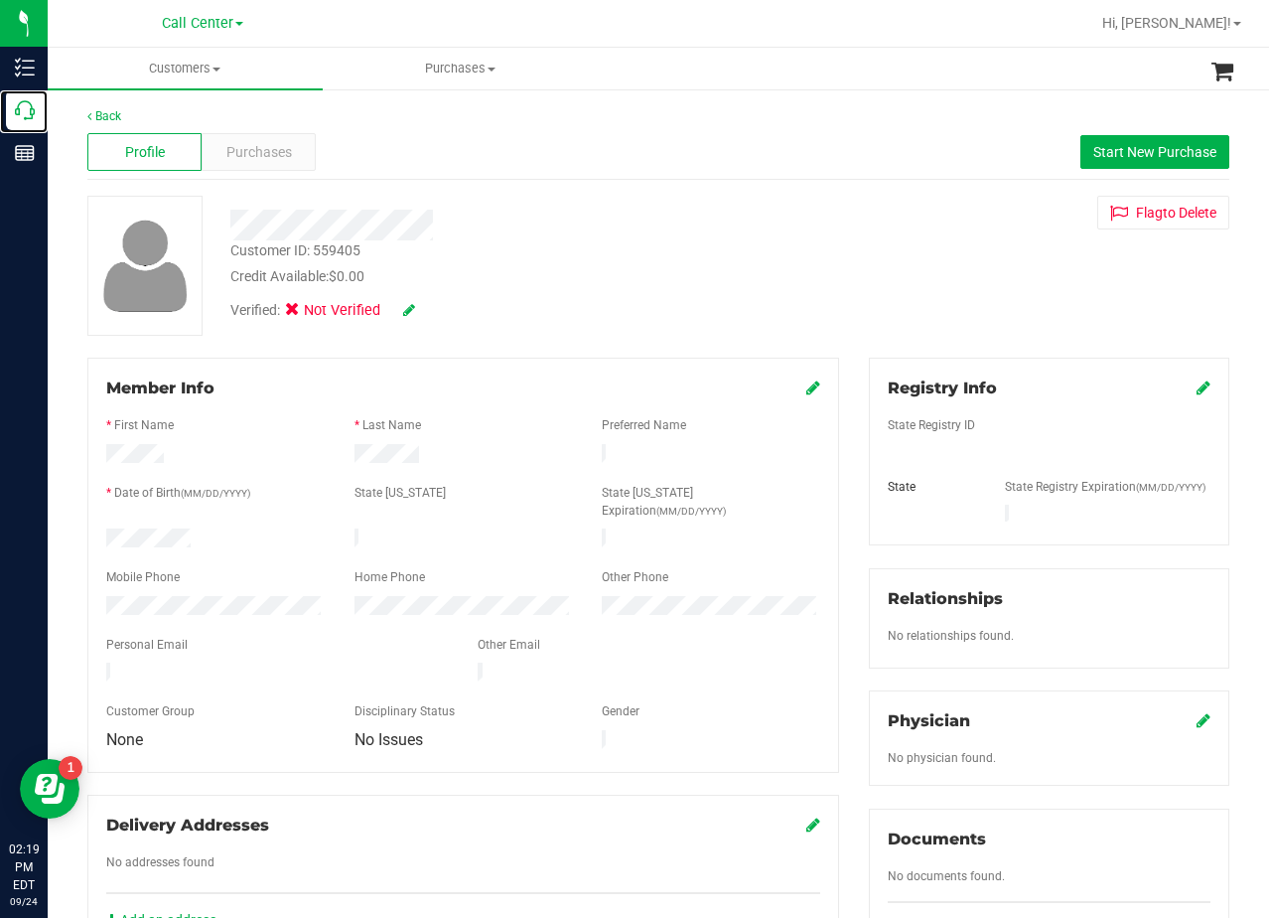
click at [0, 0] on p "Call Center" at bounding box center [0, 0] width 0 height 0
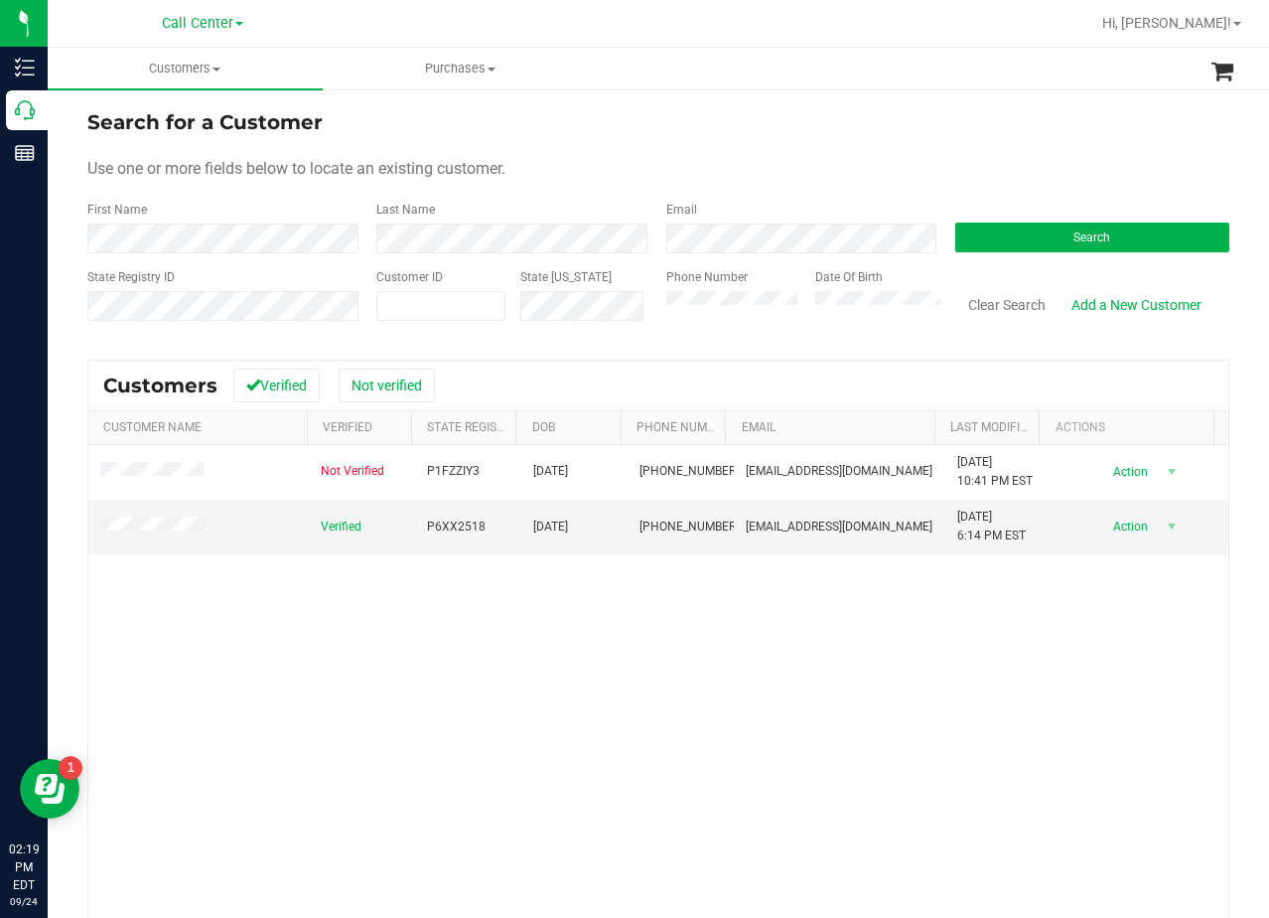
click at [612, 160] on div "Use one or more fields below to locate an existing customer." at bounding box center [658, 169] width 1142 height 24
click at [1071, 214] on div "Search" at bounding box center [1085, 227] width 289 height 53
click at [1077, 223] on button "Search" at bounding box center [1093, 237] width 274 height 30
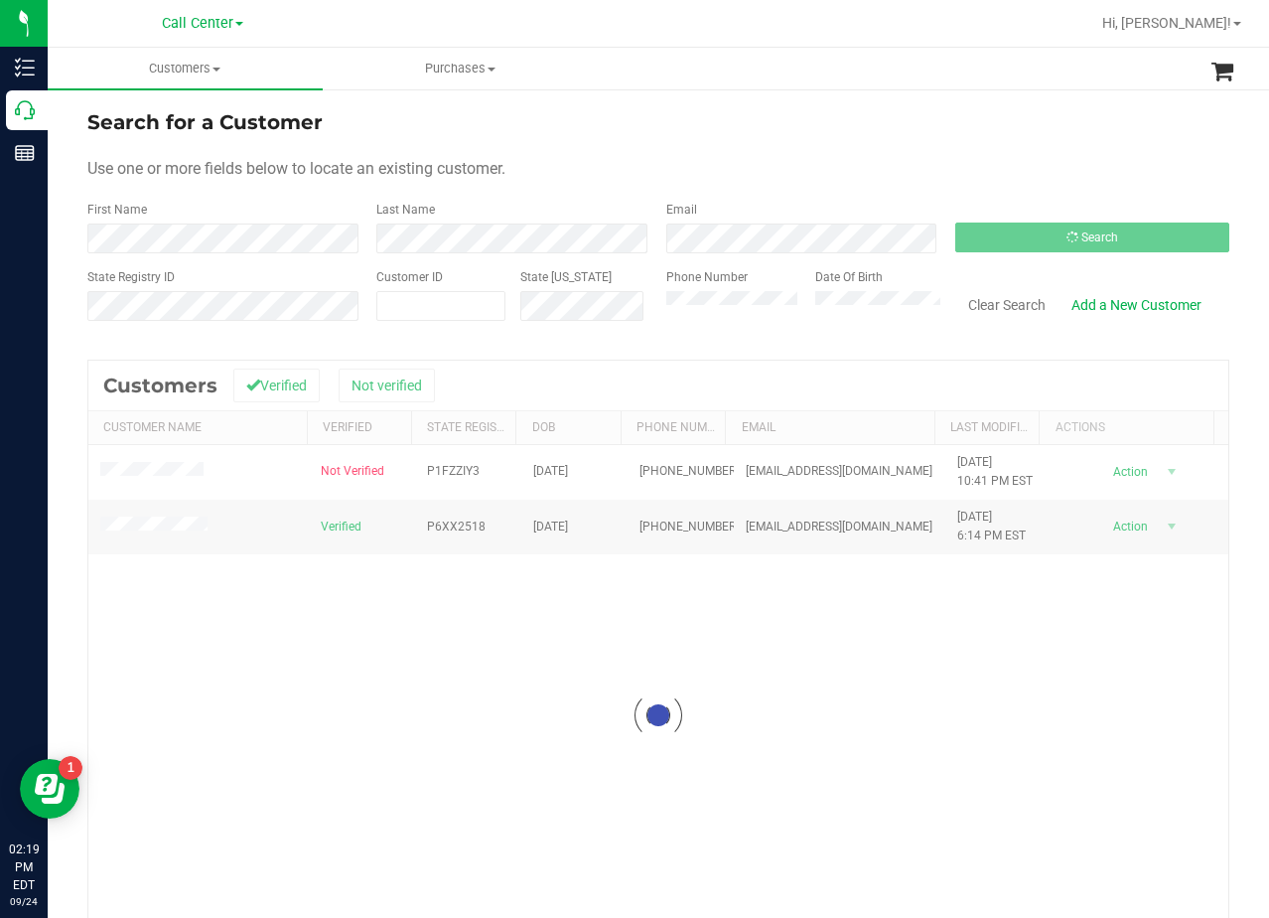
drag, startPoint x: 855, startPoint y: 141, endPoint x: 832, endPoint y: 143, distance: 22.9
click at [840, 142] on form "Search for a Customer Use one or more fields below to locate an existing custom…" at bounding box center [658, 222] width 1142 height 231
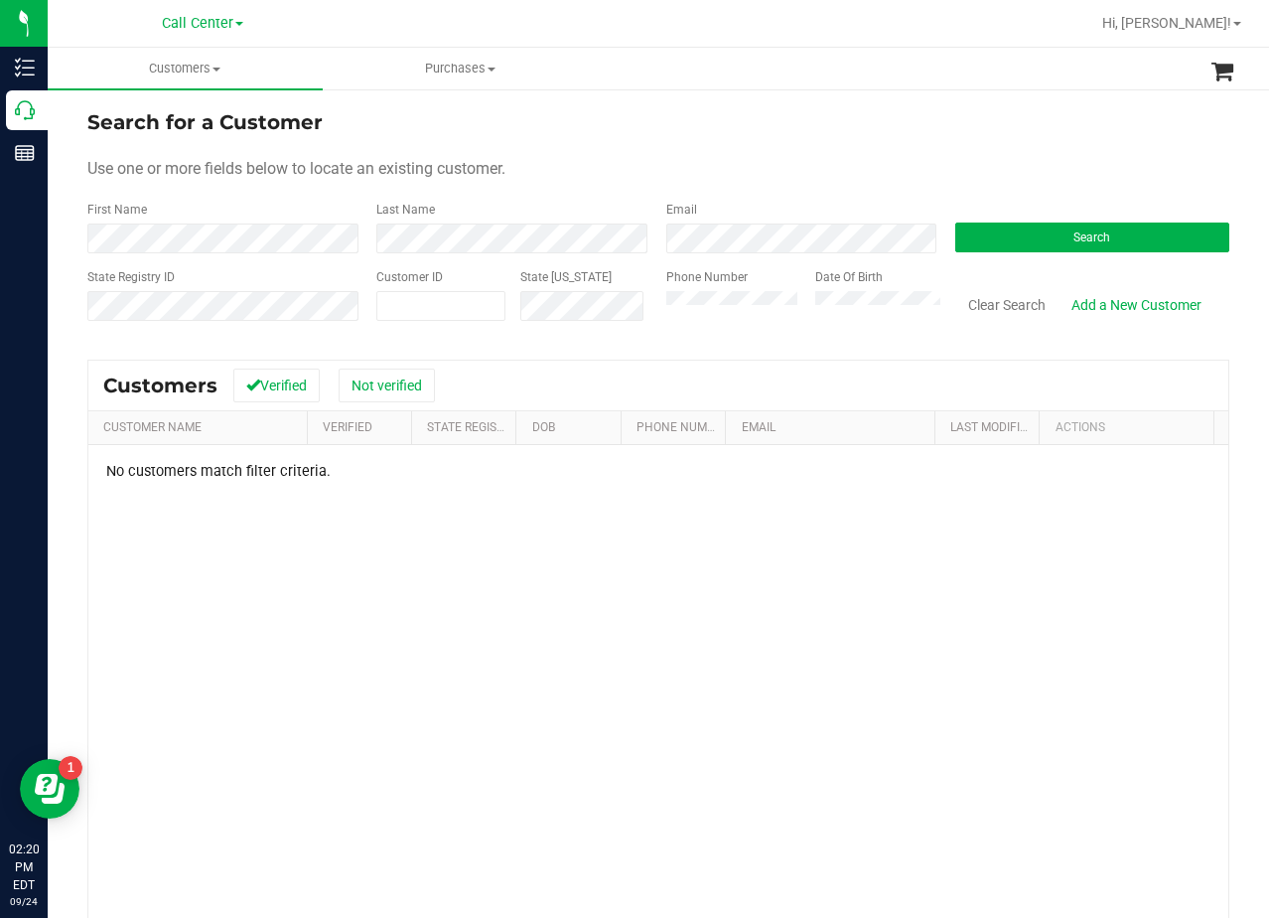
drag, startPoint x: 744, startPoint y: 561, endPoint x: 731, endPoint y: 556, distance: 13.8
click at [745, 561] on div "No customers match filter criteria." at bounding box center [658, 743] width 1140 height 596
click at [862, 178] on div "Use one or more fields below to locate an existing customer." at bounding box center [658, 169] width 1142 height 24
click at [843, 145] on form "Search for a Customer Use one or more fields below to locate an existing custom…" at bounding box center [658, 222] width 1142 height 231
click at [1100, 303] on link "Add a New Customer" at bounding box center [1137, 305] width 156 height 34
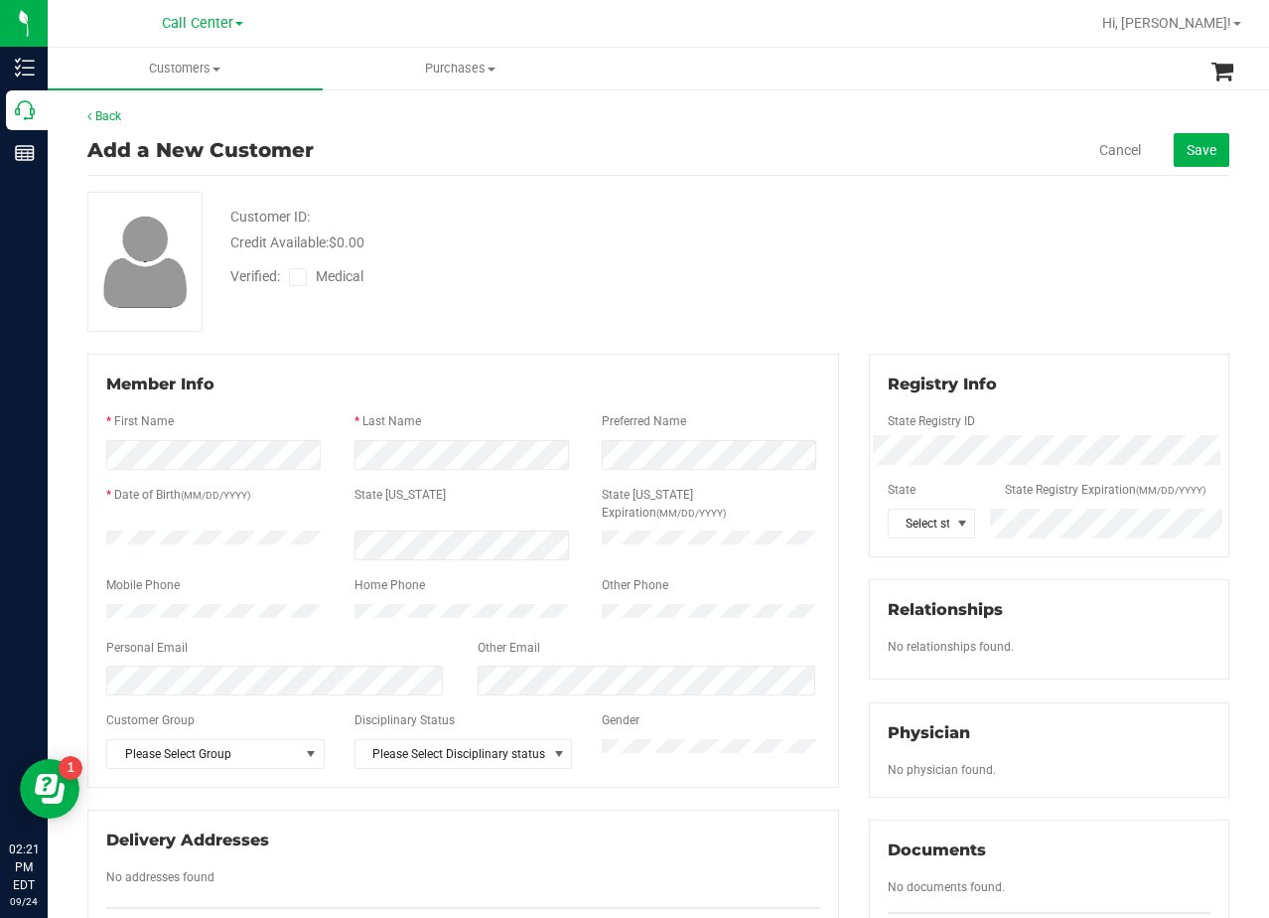
click at [444, 279] on div "Verified: Medical" at bounding box center [509, 275] width 586 height 44
click at [992, 194] on div "Customer ID: Credit Available: $0.00 Verified: Medical" at bounding box center [659, 262] width 1172 height 140
click at [814, 313] on div "Customer ID: Credit Available: $0.00 Verified: Medical" at bounding box center [659, 262] width 1172 height 140
drag, startPoint x: 623, startPoint y: 316, endPoint x: 636, endPoint y: 320, distance: 13.5
click at [627, 316] on div "Customer ID: Credit Available: $0.00 Verified: Medical" at bounding box center [659, 262] width 1172 height 140
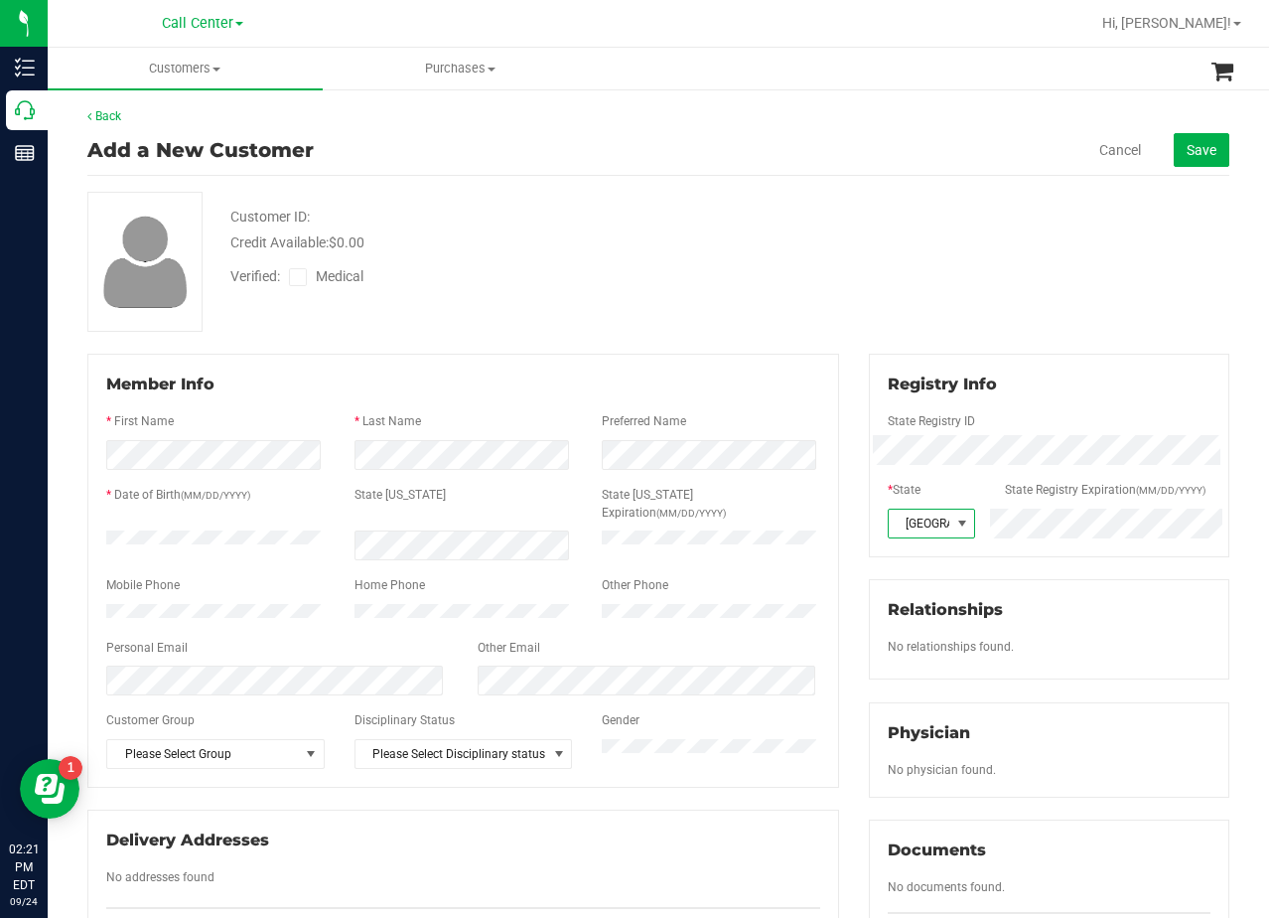
click at [302, 277] on icon at bounding box center [298, 277] width 13 height 0
click at [0, 0] on input "Medical" at bounding box center [0, 0] width 0 height 0
click at [733, 263] on div "Verified: Medical" at bounding box center [509, 275] width 586 height 44
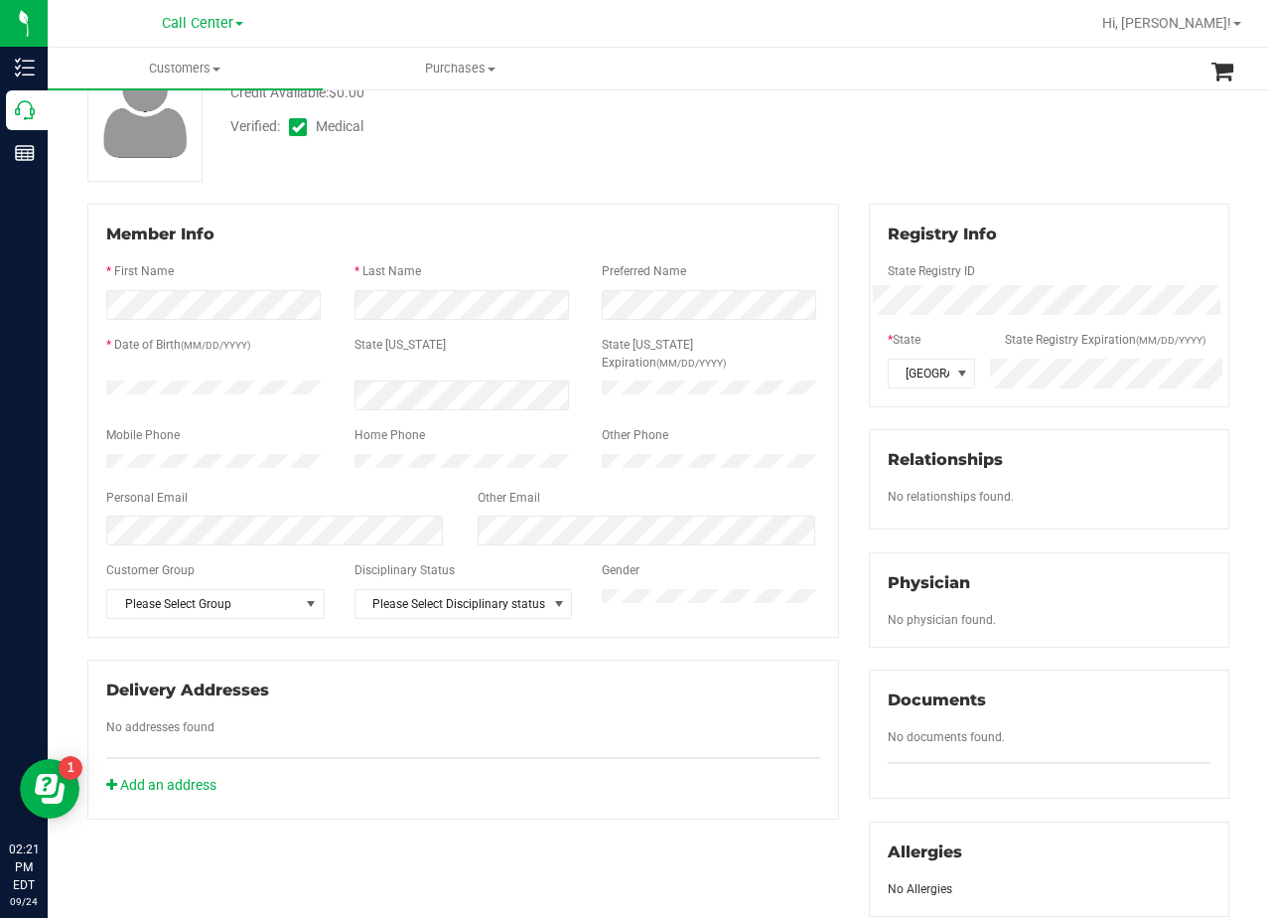
scroll to position [397, 0]
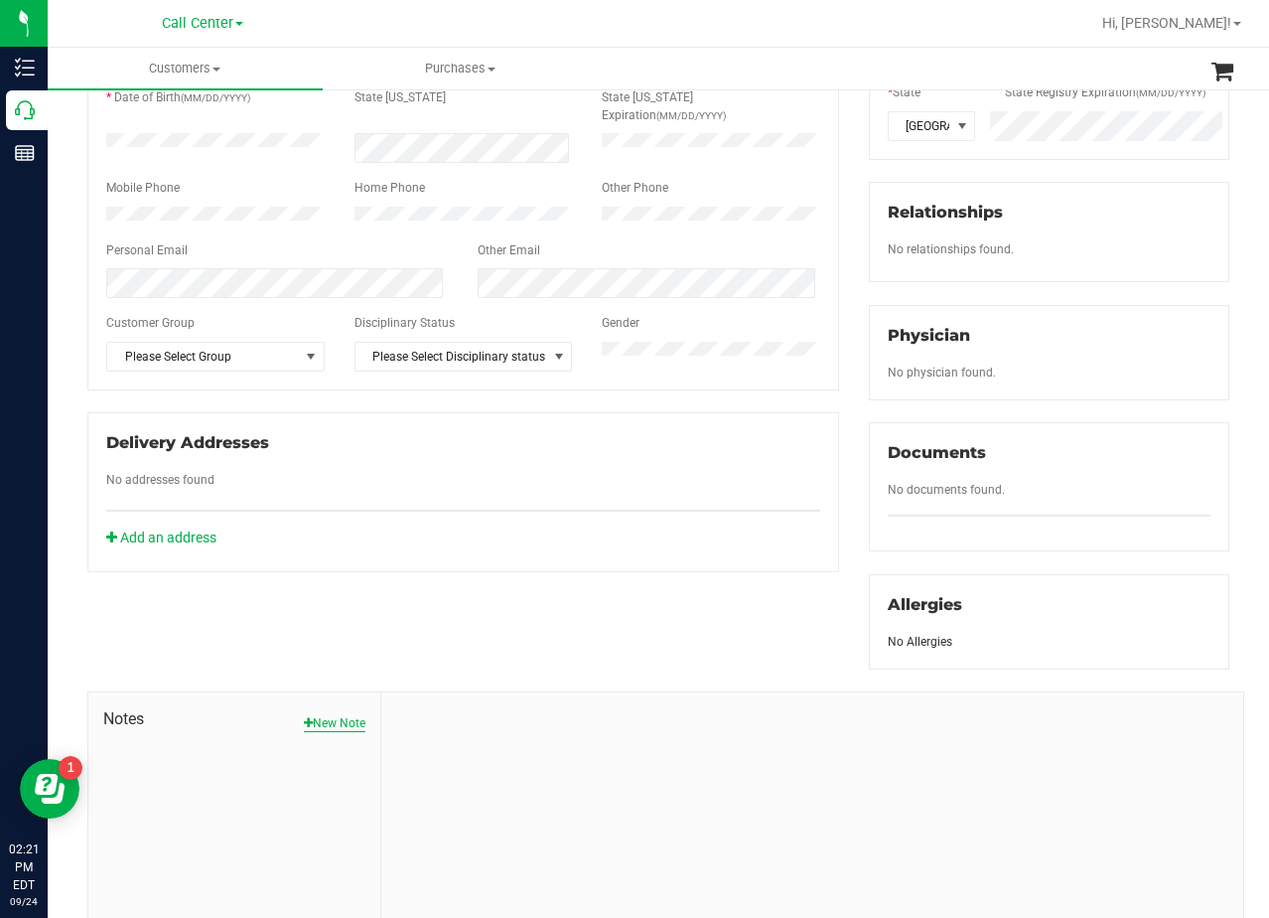
drag, startPoint x: 380, startPoint y: 721, endPoint x: 353, endPoint y: 727, distance: 28.4
click at [381, 721] on div at bounding box center [812, 825] width 862 height 266
click at [344, 725] on button "New Note" at bounding box center [335, 723] width 62 height 18
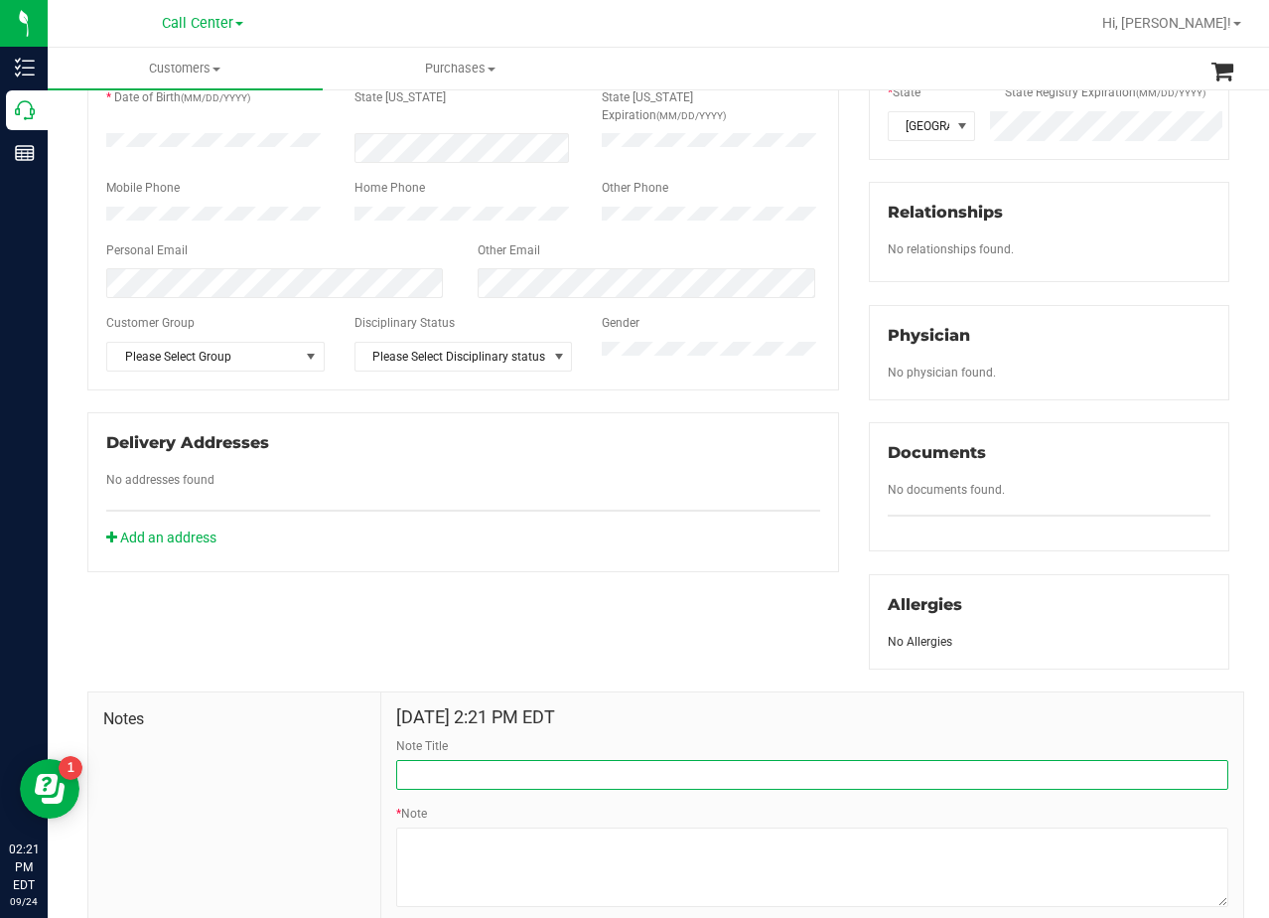
click at [554, 761] on input "Note Title" at bounding box center [812, 775] width 832 height 30
type input "CURT"
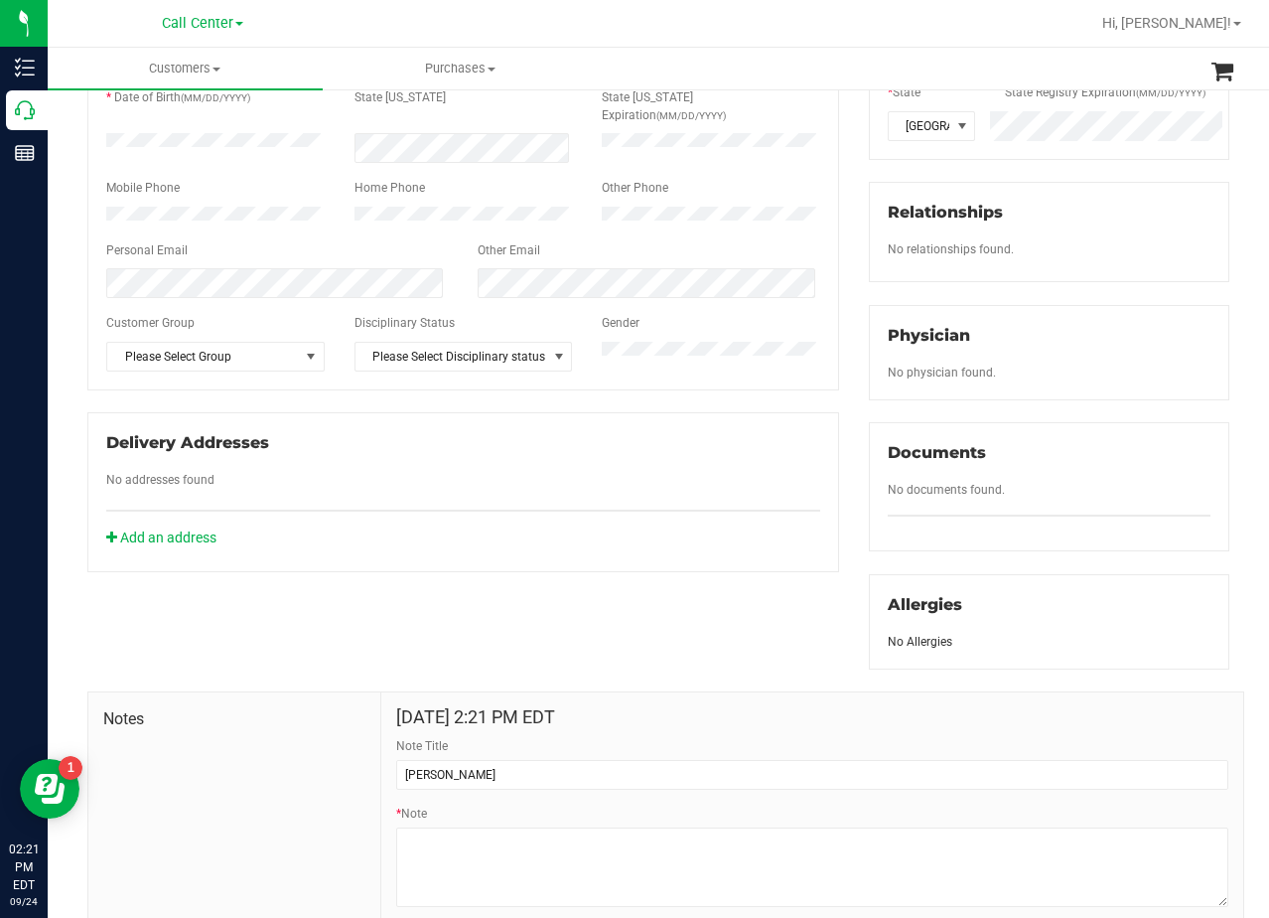
click at [523, 658] on div "Member Info * First Name * Last Name Preferred Name * Date of Birth (MM/DD/YYYY…" at bounding box center [659, 457] width 1172 height 1003
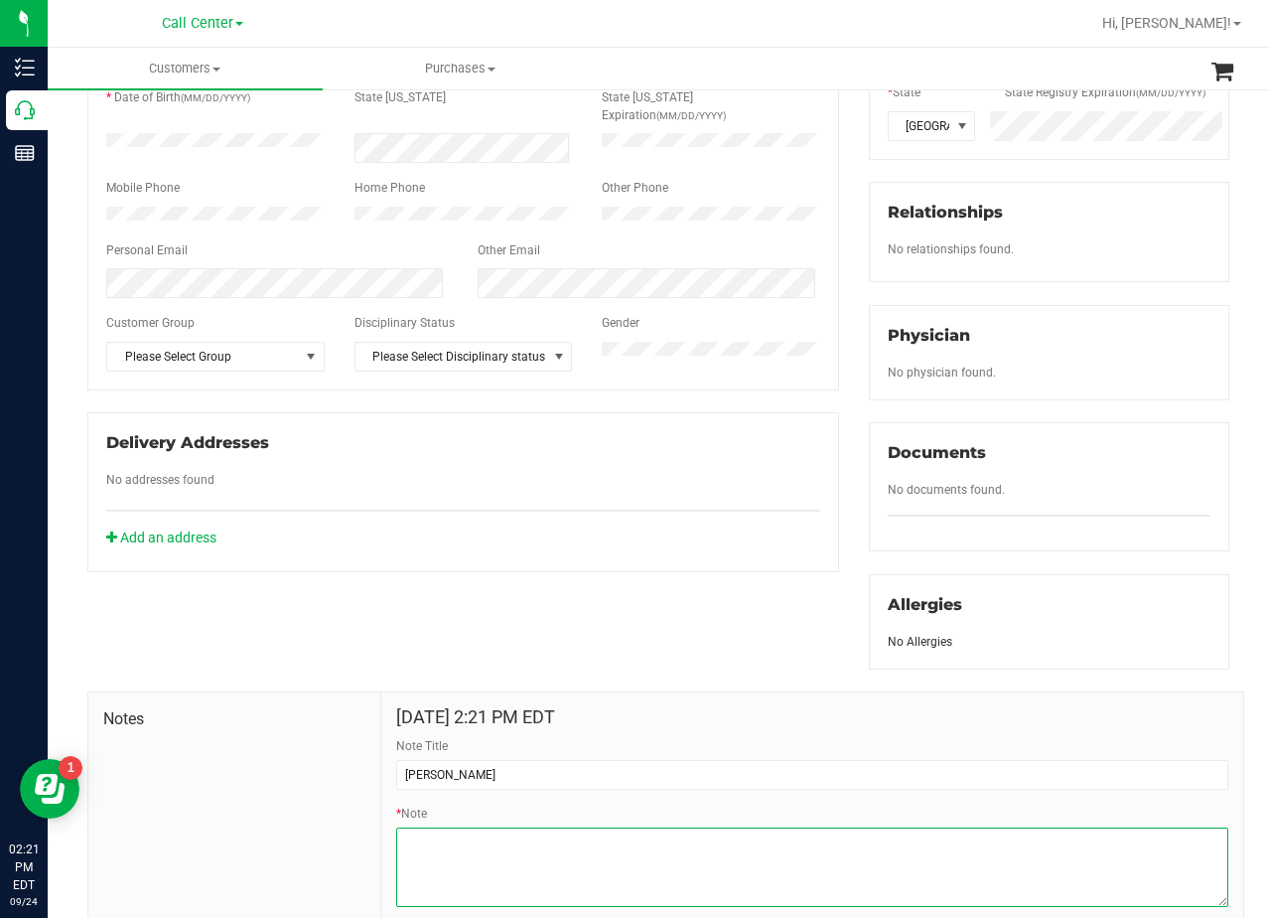
drag, startPoint x: 770, startPoint y: 841, endPoint x: 776, endPoint y: 853, distance: 13.3
click at [771, 844] on textarea "* Note" at bounding box center [812, 866] width 832 height 79
paste textarea "Patient Name: Steven Holloway Address: 366 BEAVER RD INGRAM, TX, 78025 Phone Nu…"
type textarea "Patient Name: Steven Holloway Address: 366 BEAVER RD INGRAM, TX, 78025 Phone Nu…"
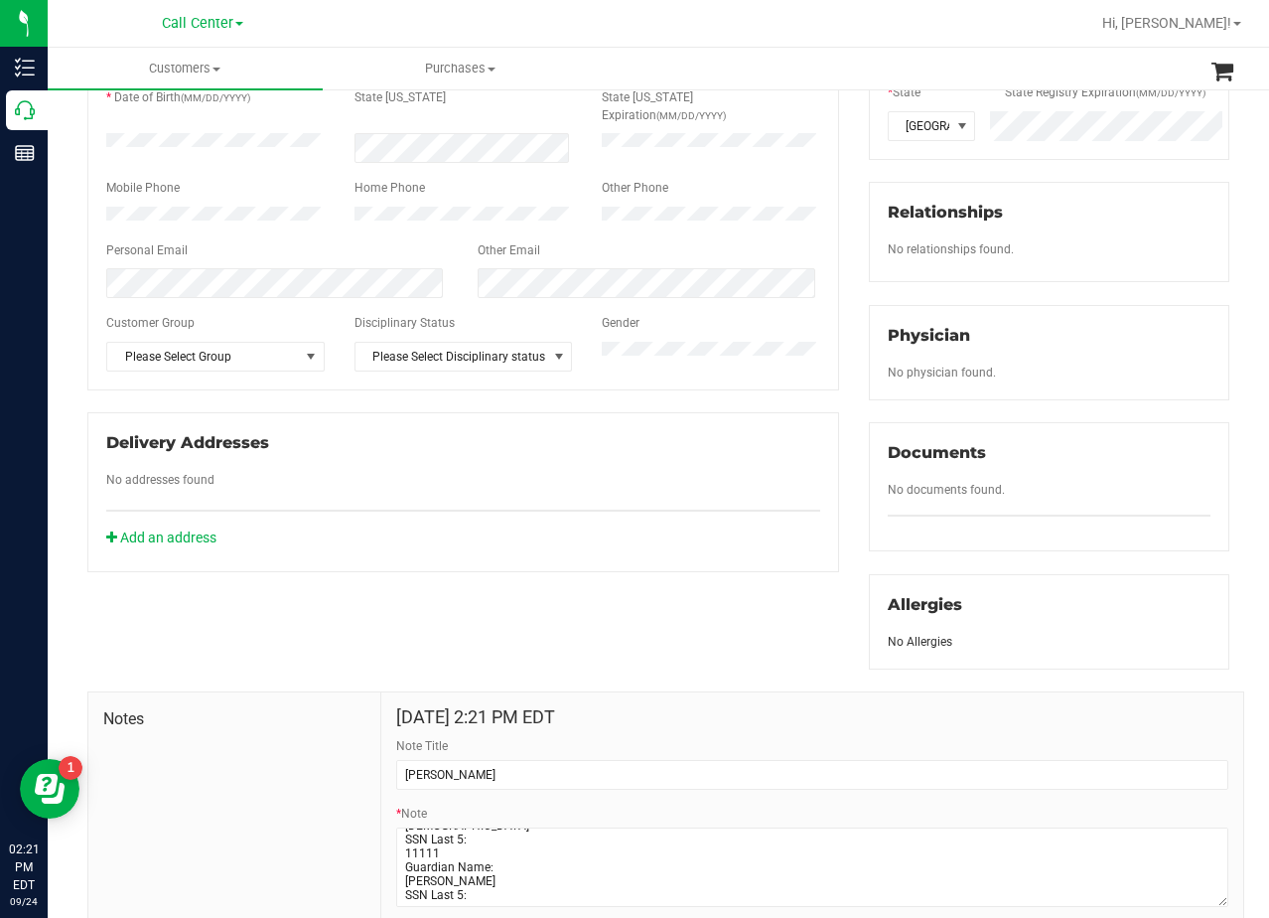
click at [578, 596] on div "Member Info * First Name * Last Name Preferred Name * Date of Birth (MM/DD/YYYY…" at bounding box center [659, 457] width 1172 height 1003
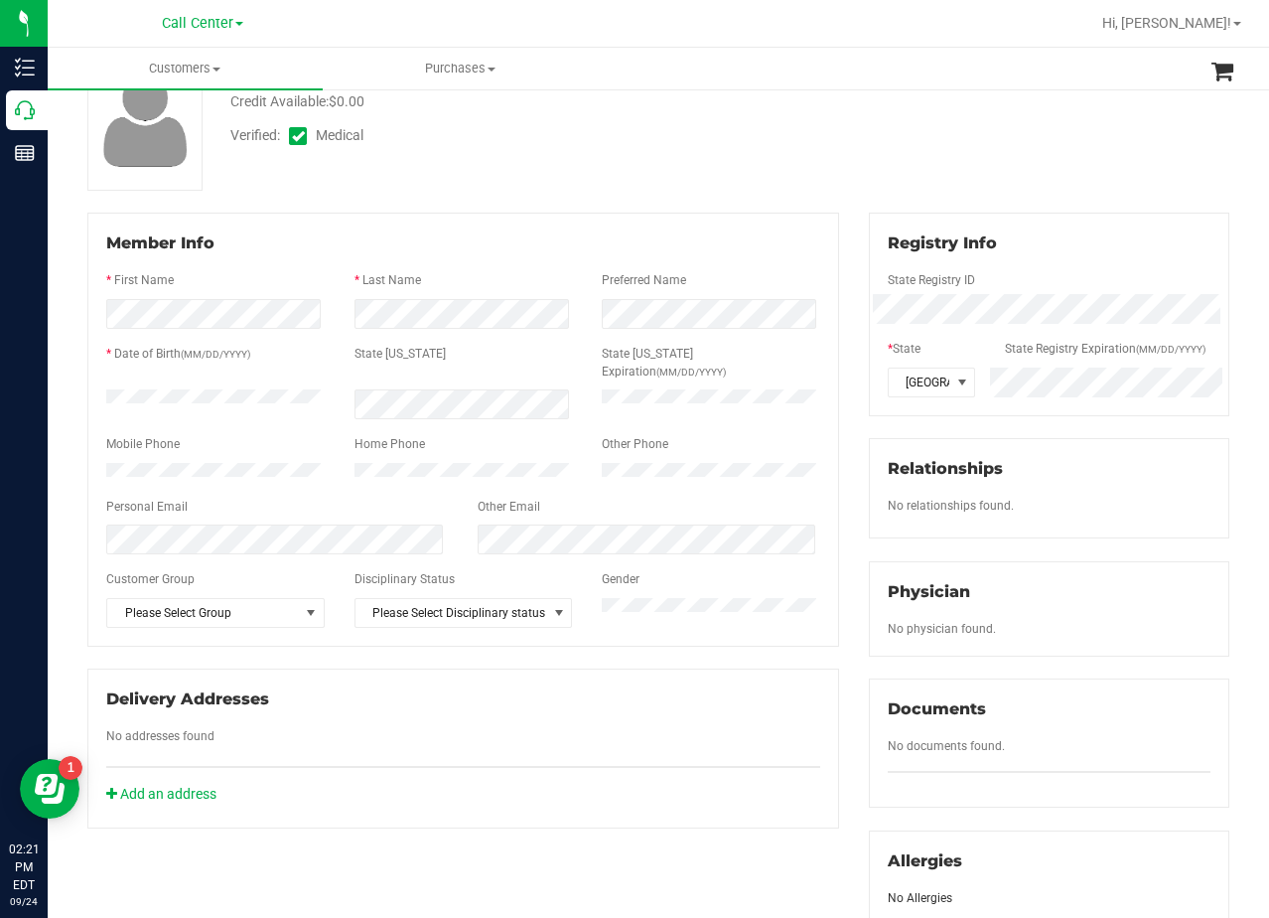
scroll to position [0, 0]
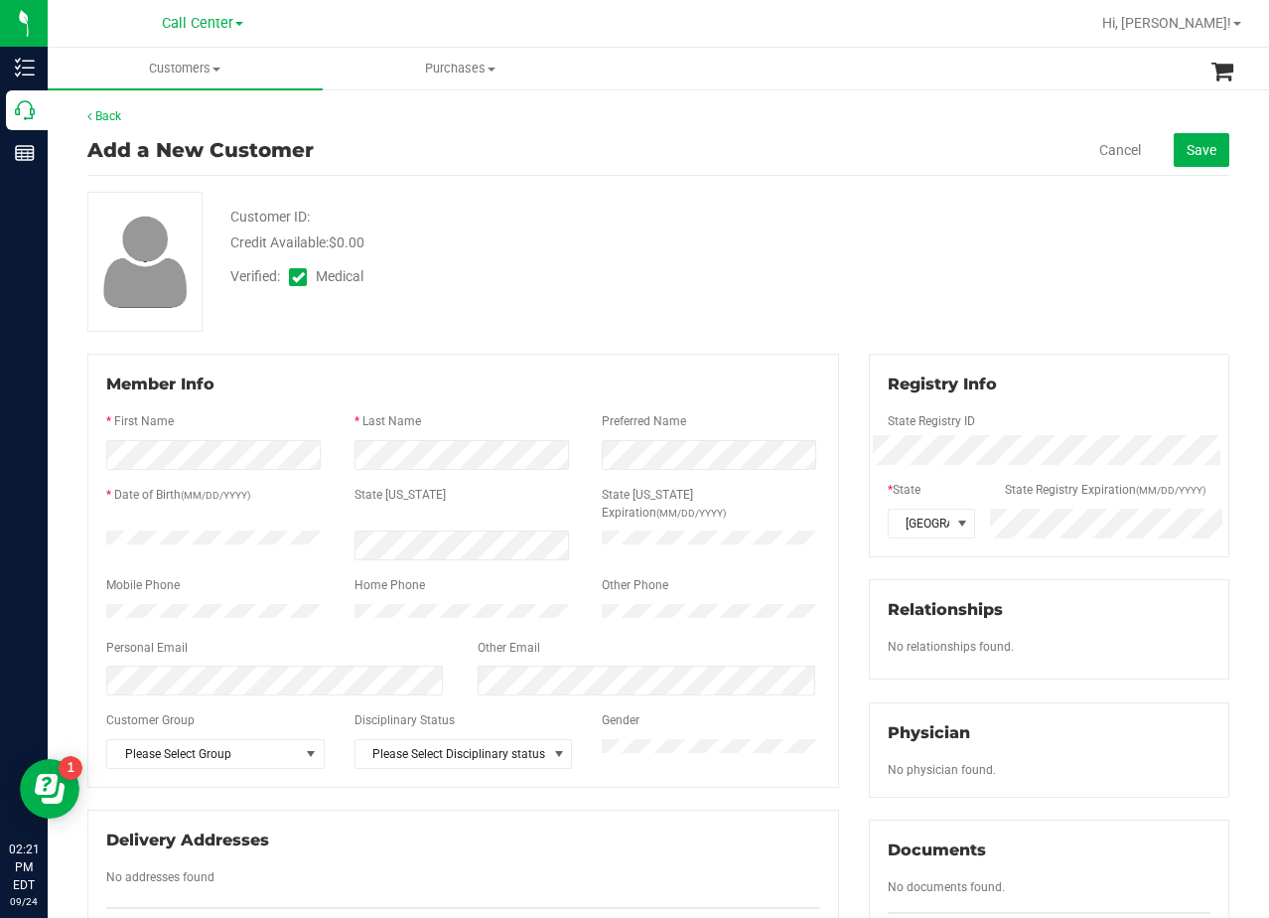
click at [1202, 129] on div "Add a New Customer Cancel Save" at bounding box center [658, 150] width 1142 height 51
click at [1198, 150] on span "Save" at bounding box center [1202, 150] width 30 height 16
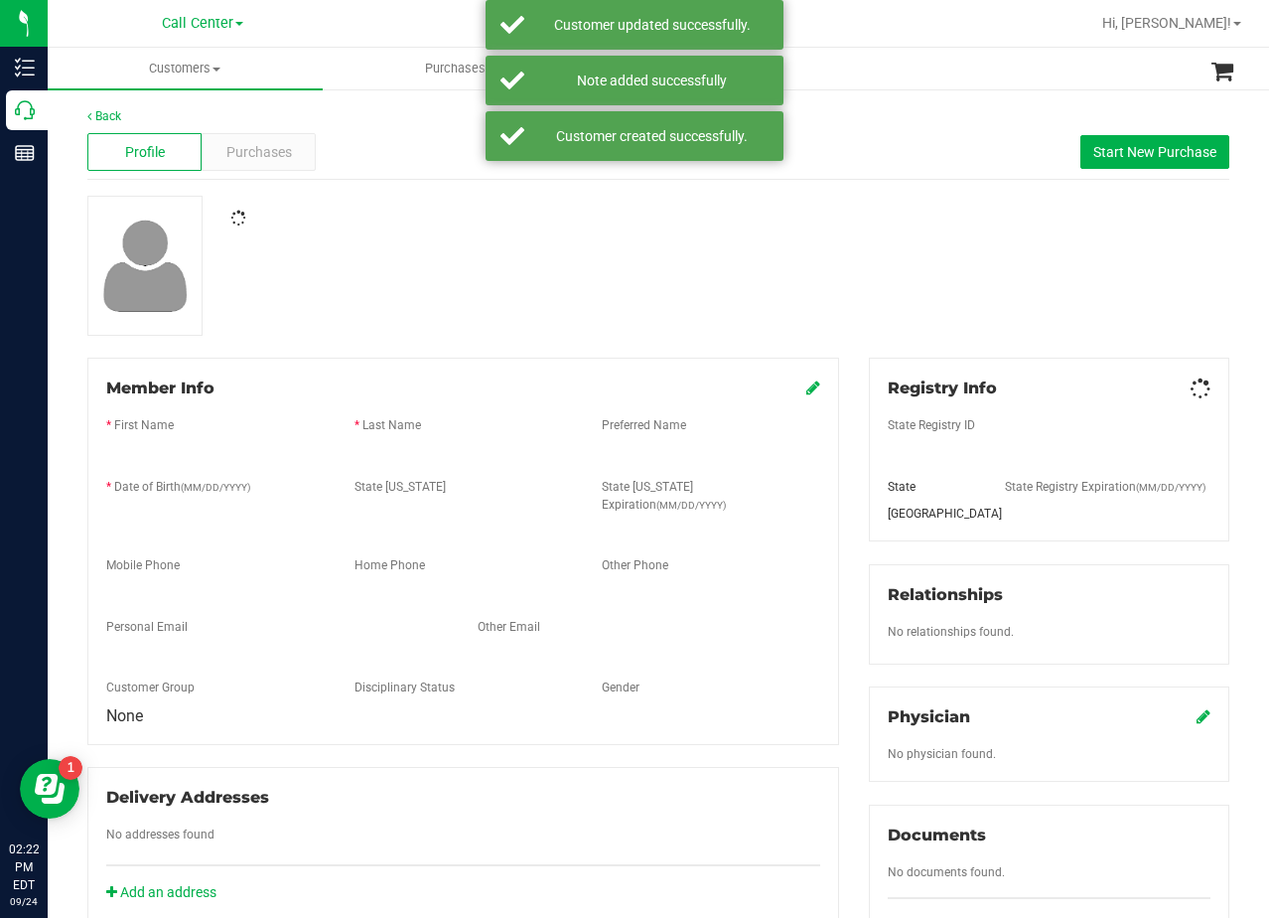
drag, startPoint x: 1107, startPoint y: 290, endPoint x: 960, endPoint y: 283, distance: 148.2
click at [960, 313] on div at bounding box center [659, 266] width 1172 height 140
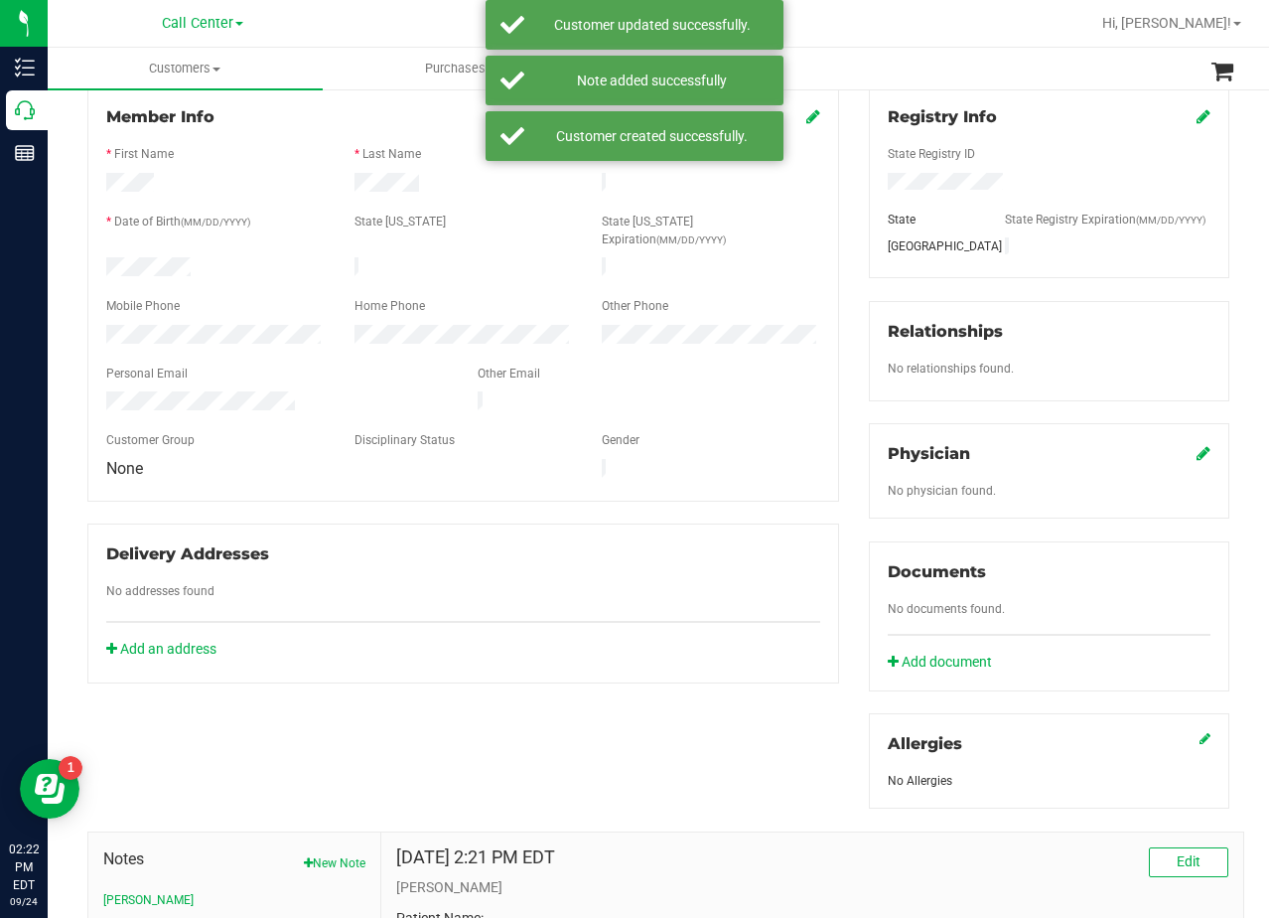
scroll to position [298, 0]
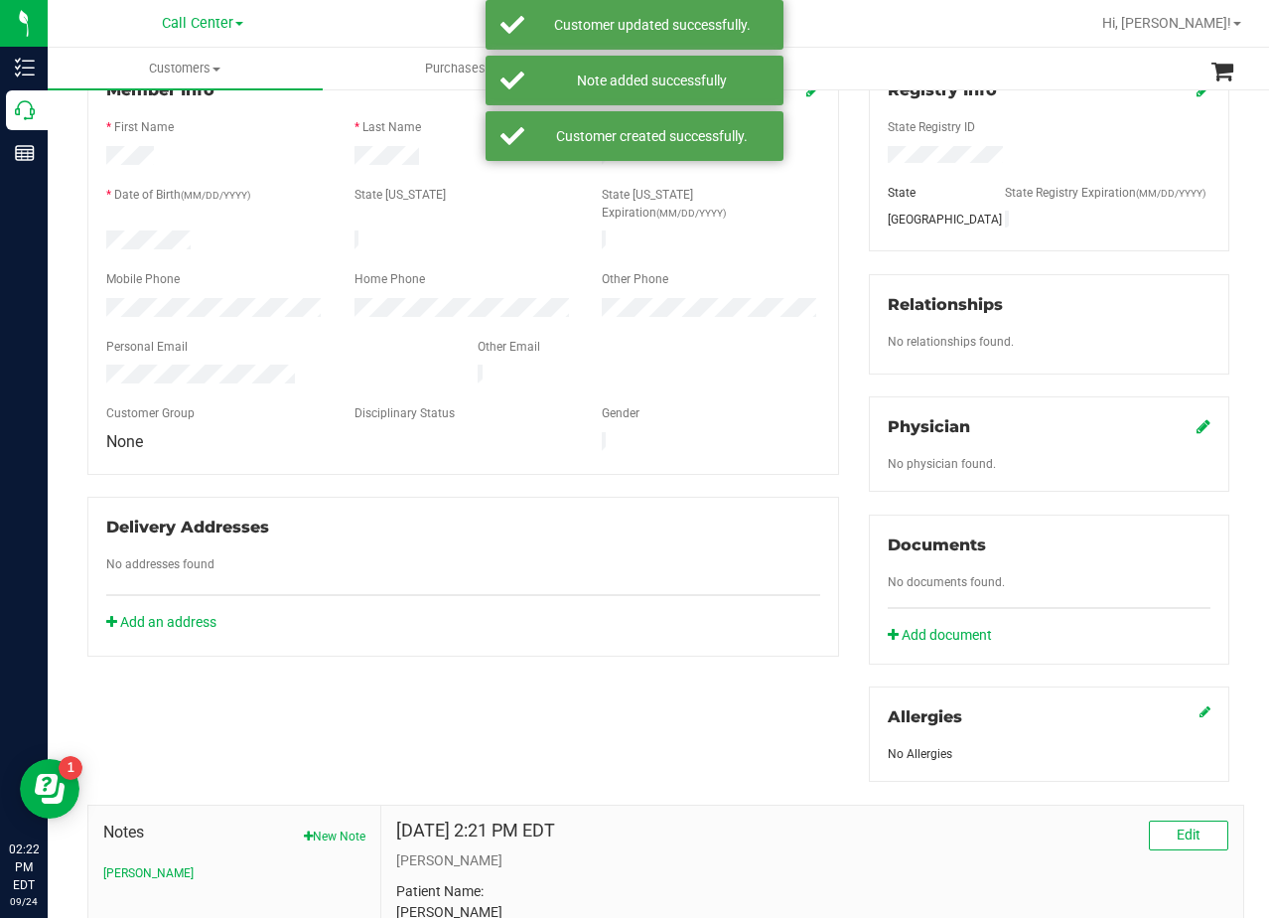
click at [1197, 418] on icon at bounding box center [1204, 426] width 14 height 16
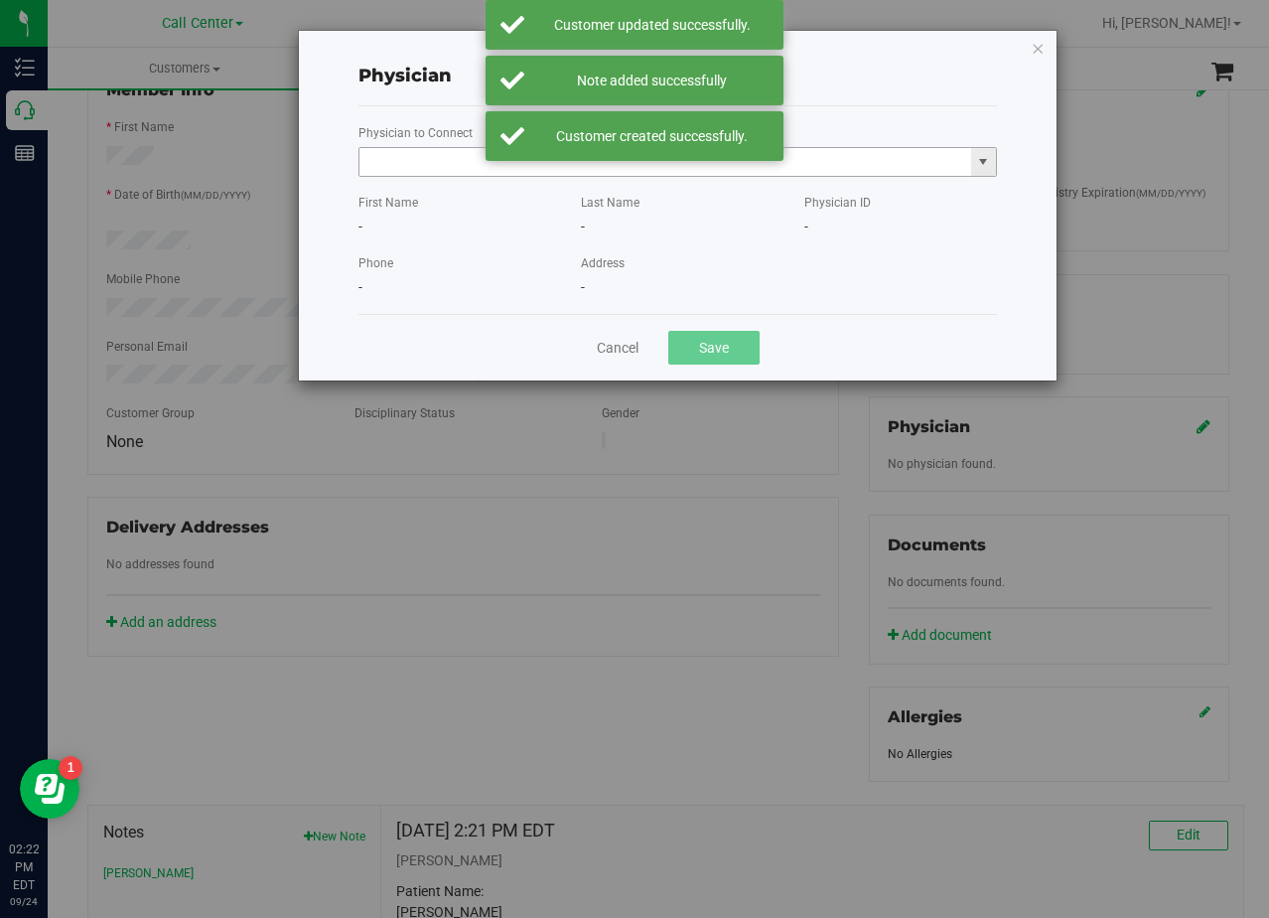
click at [432, 159] on input "text" at bounding box center [666, 162] width 612 height 28
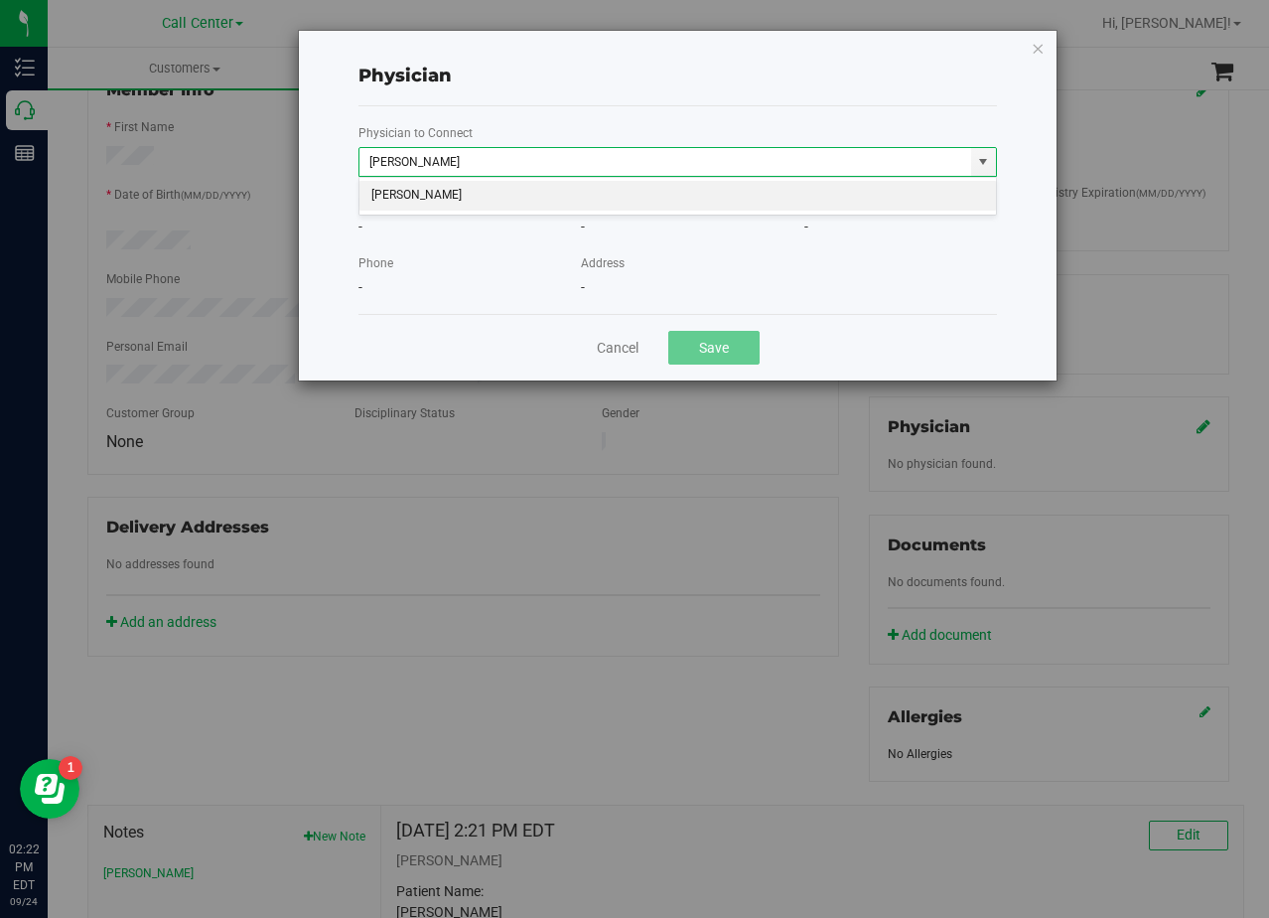
click at [475, 186] on li "Matthew Brimberry" at bounding box center [678, 196] width 637 height 30
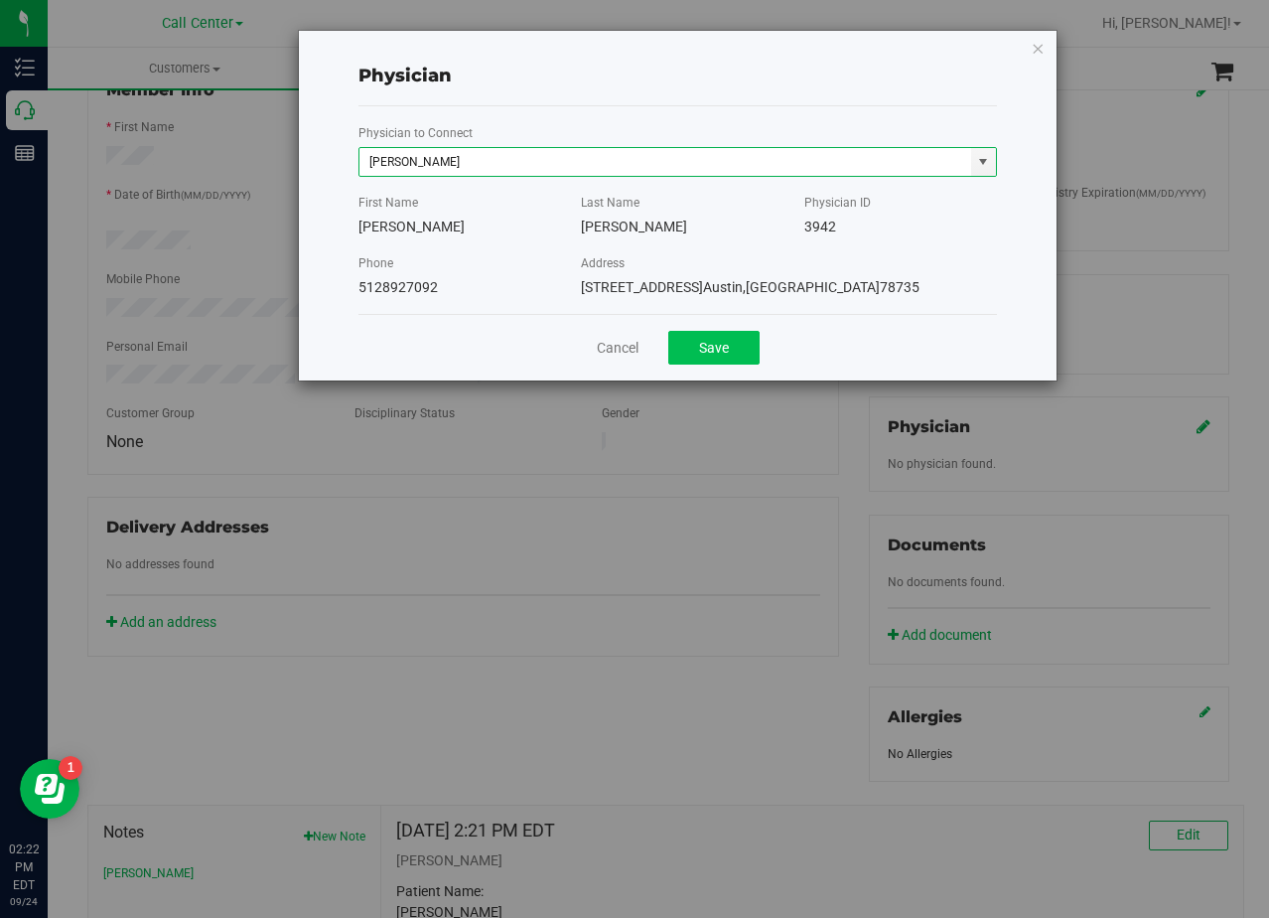
type input "Matthew Brimberry"
click at [733, 368] on div "Cancel Save" at bounding box center [678, 347] width 639 height 67
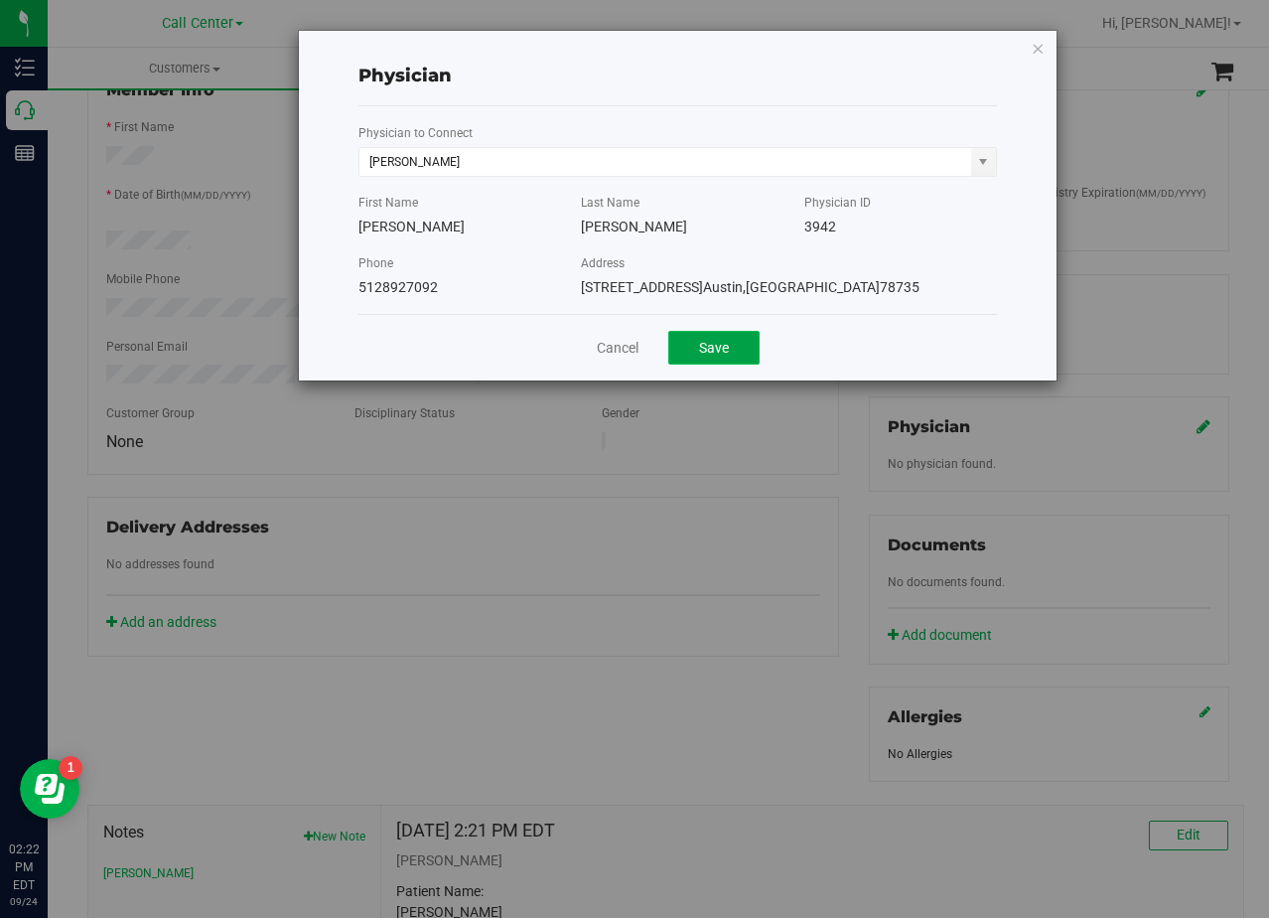
click at [728, 356] on button "Save" at bounding box center [713, 348] width 91 height 34
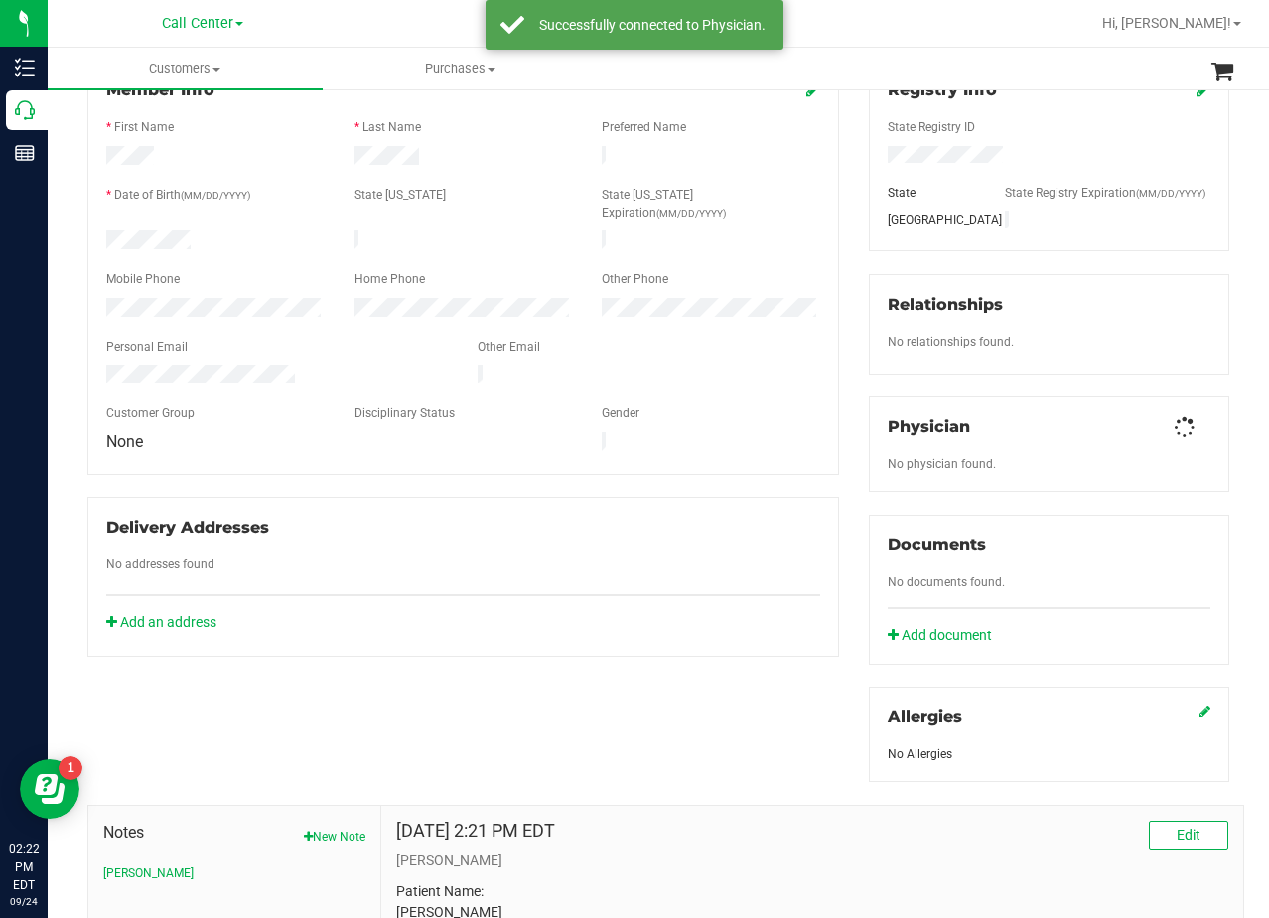
click at [806, 448] on div "Member Info * First Name * Last Name Preferred Name * Date of Birth (MM/DD/YYYY…" at bounding box center [464, 358] width 782 height 597
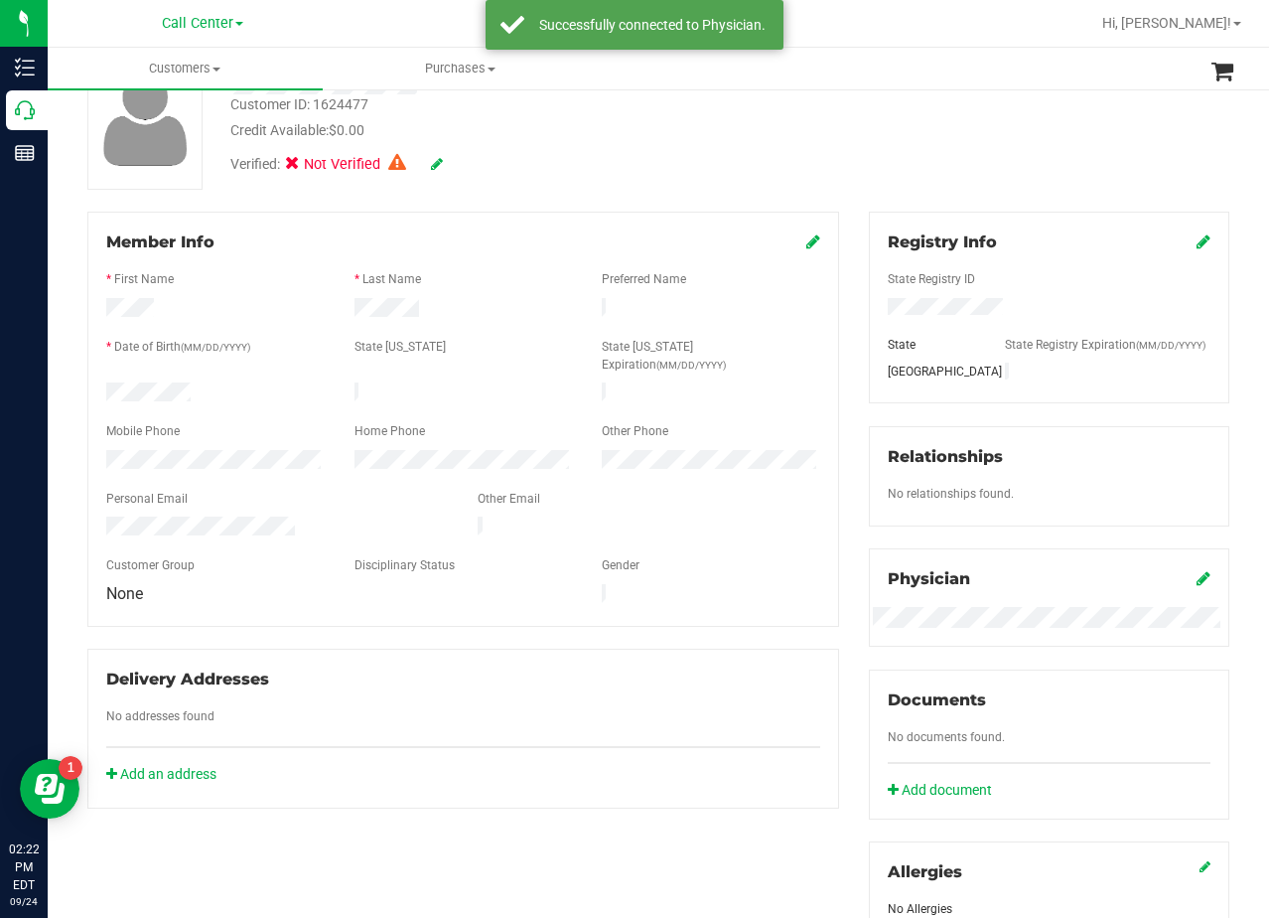
scroll to position [0, 0]
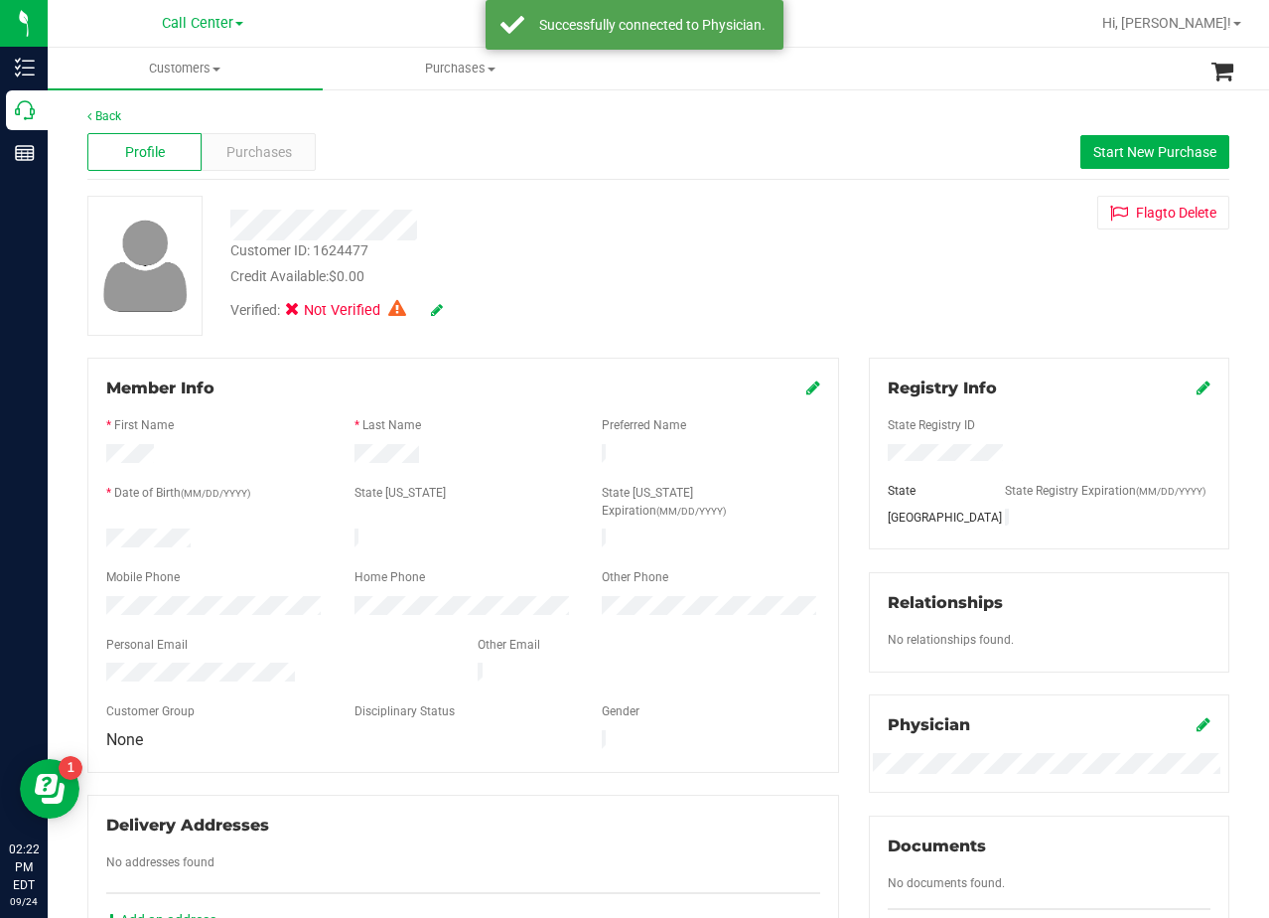
click at [824, 233] on div "Customer ID: 1624477 Credit Available: $0.00 Verified: Not Verified Flag to Del…" at bounding box center [659, 266] width 1172 height 140
click at [438, 305] on icon at bounding box center [437, 310] width 12 height 14
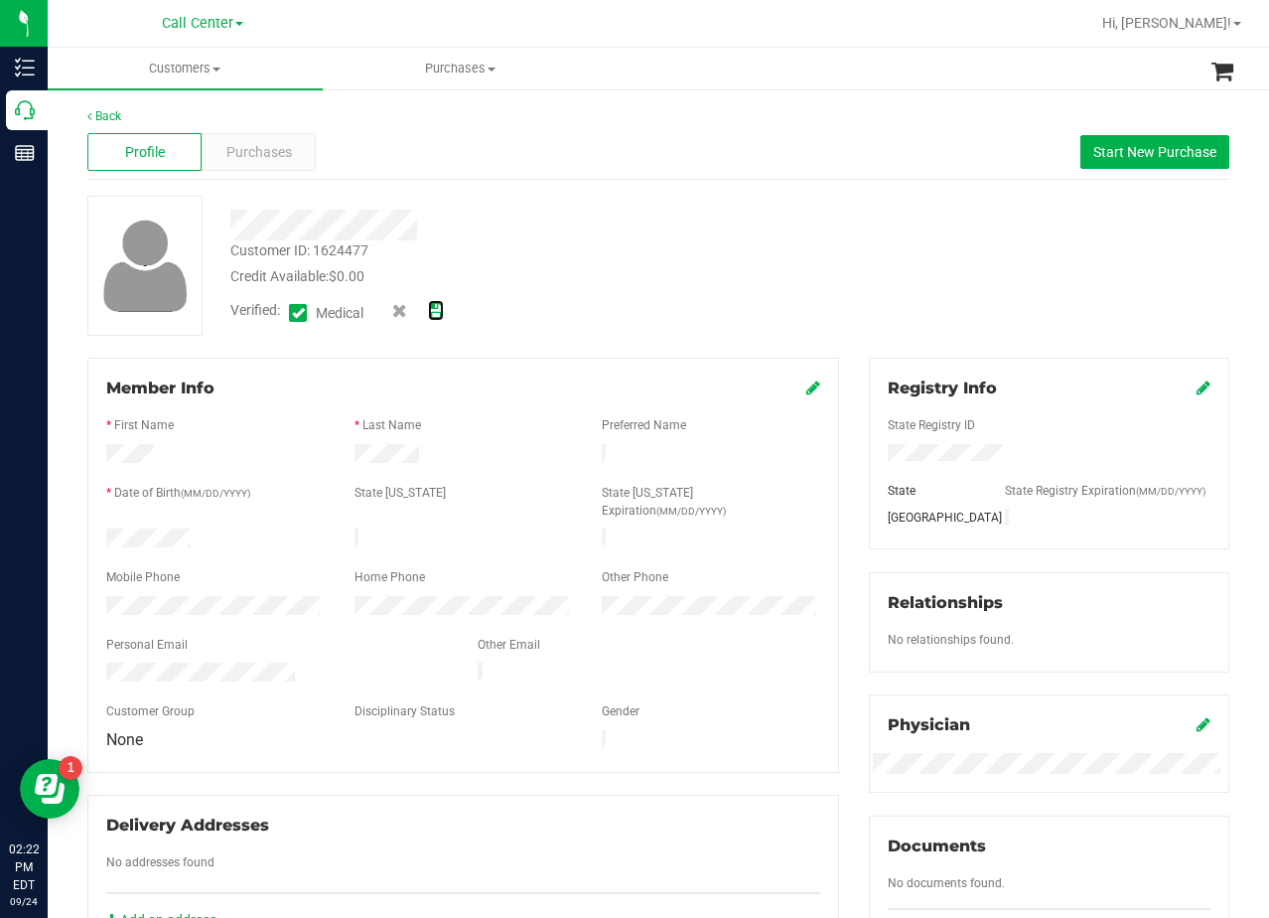
click at [438, 307] on icon at bounding box center [436, 311] width 16 height 14
click at [1101, 141] on button "Start New Purchase" at bounding box center [1155, 152] width 149 height 34
click at [541, 169] on div "Profile Purchases Start New Purchase" at bounding box center [658, 152] width 1142 height 55
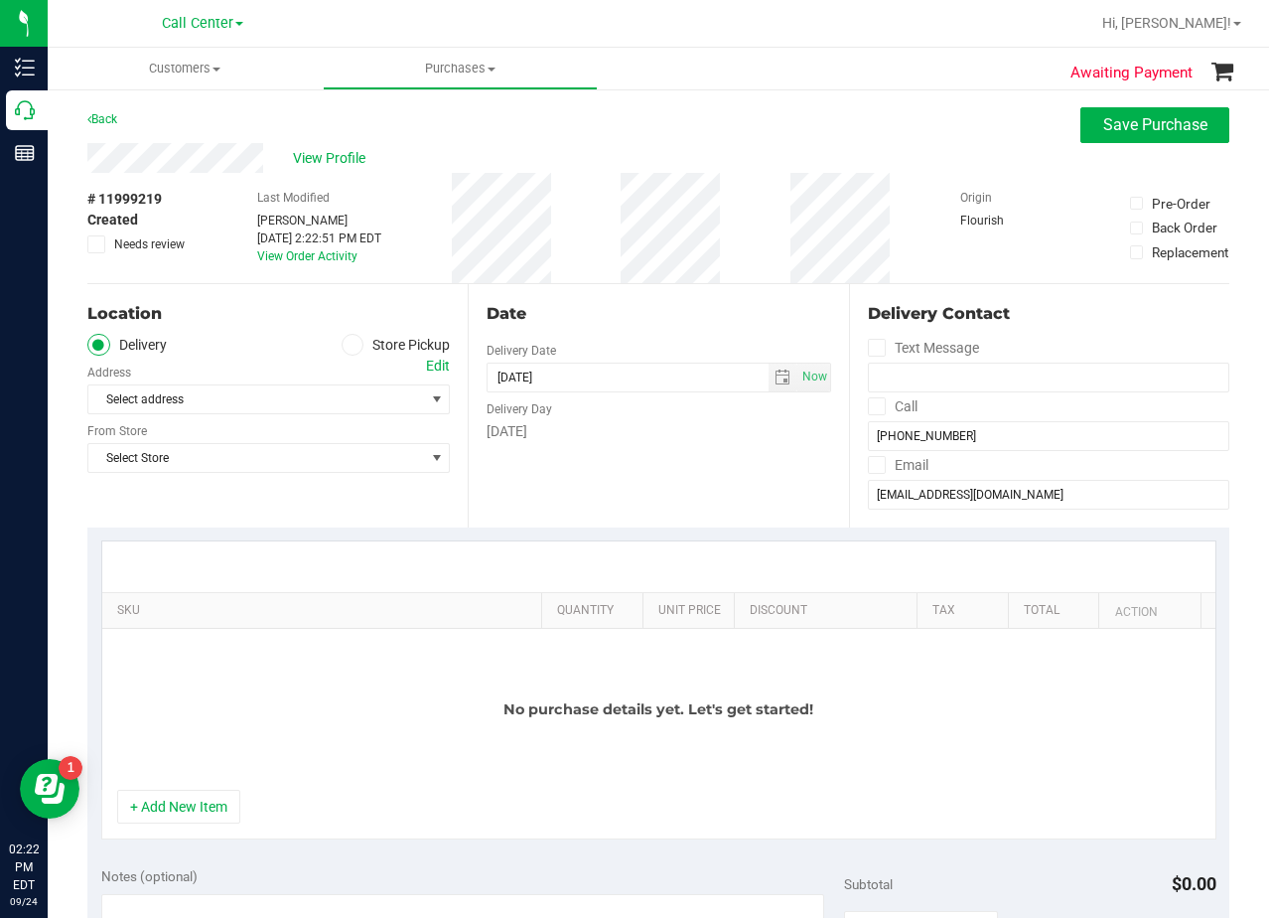
click at [744, 323] on div "Date" at bounding box center [659, 314] width 344 height 24
click at [228, 468] on span "Select Store" at bounding box center [256, 458] width 336 height 28
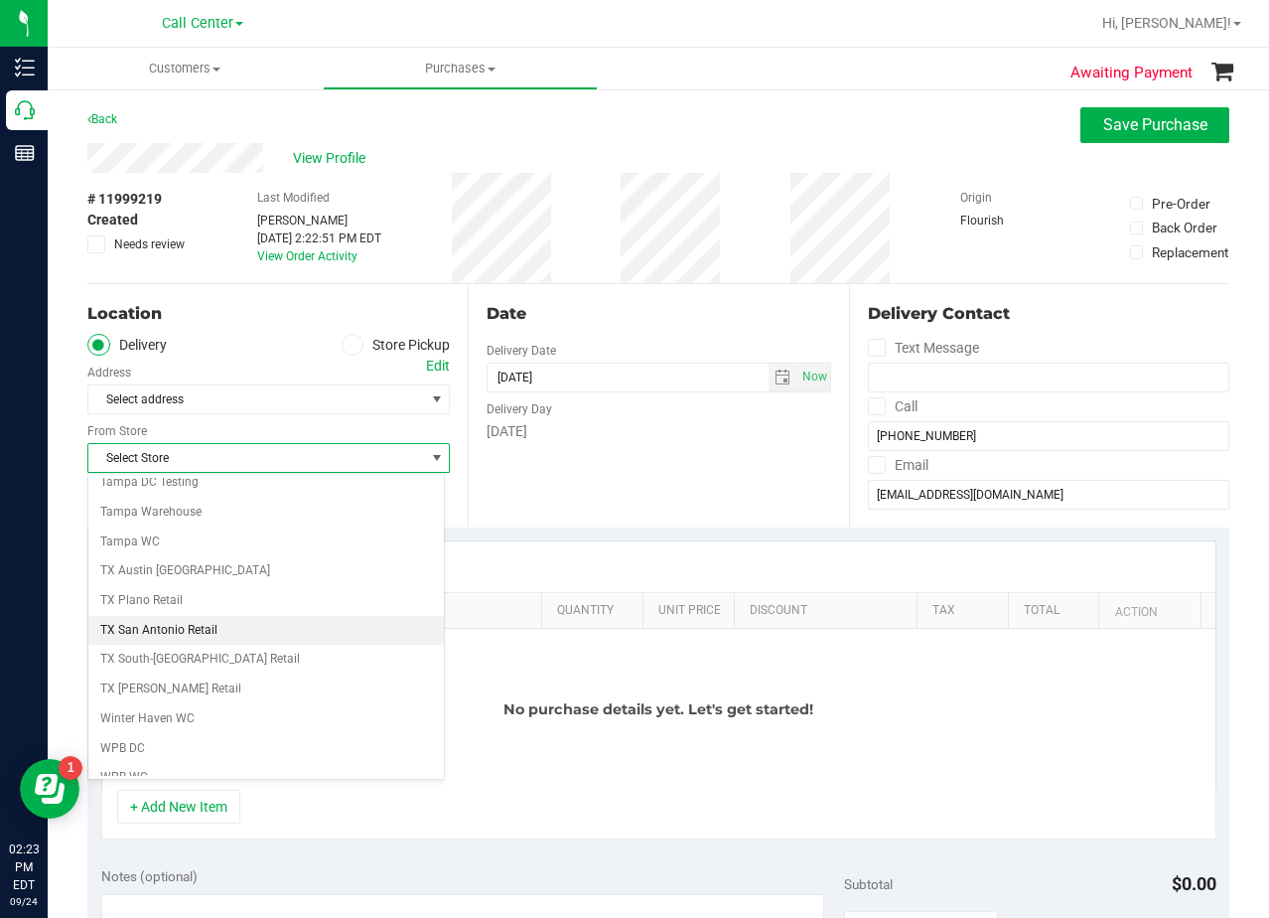
scroll to position [1443, 0]
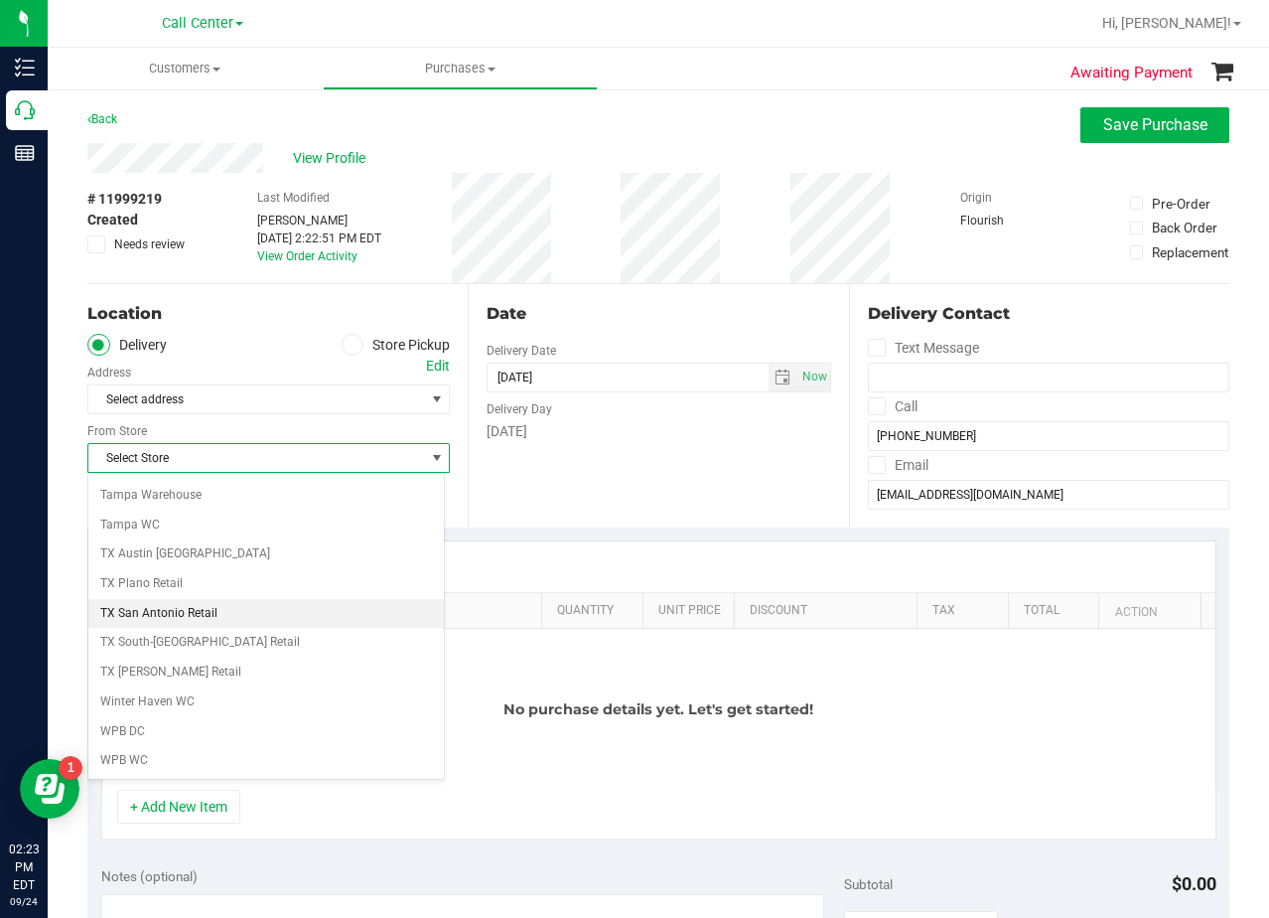
click at [200, 614] on li "TX San Antonio Retail" at bounding box center [266, 614] width 356 height 30
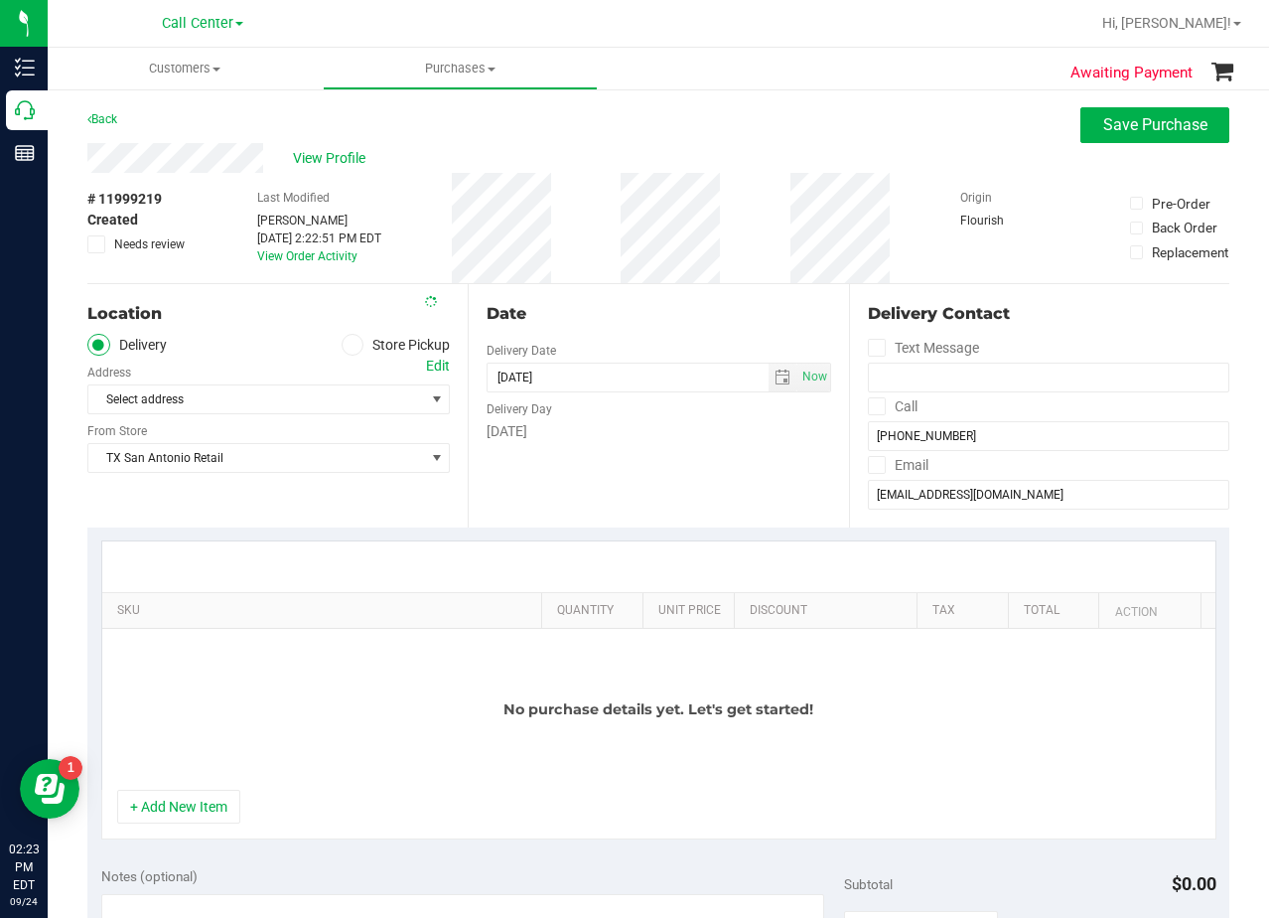
click at [573, 490] on div "Date Delivery Date 09/24/2025 Now 09/24/2025 02:22 PM Now Delivery Day Wednesday" at bounding box center [658, 405] width 380 height 243
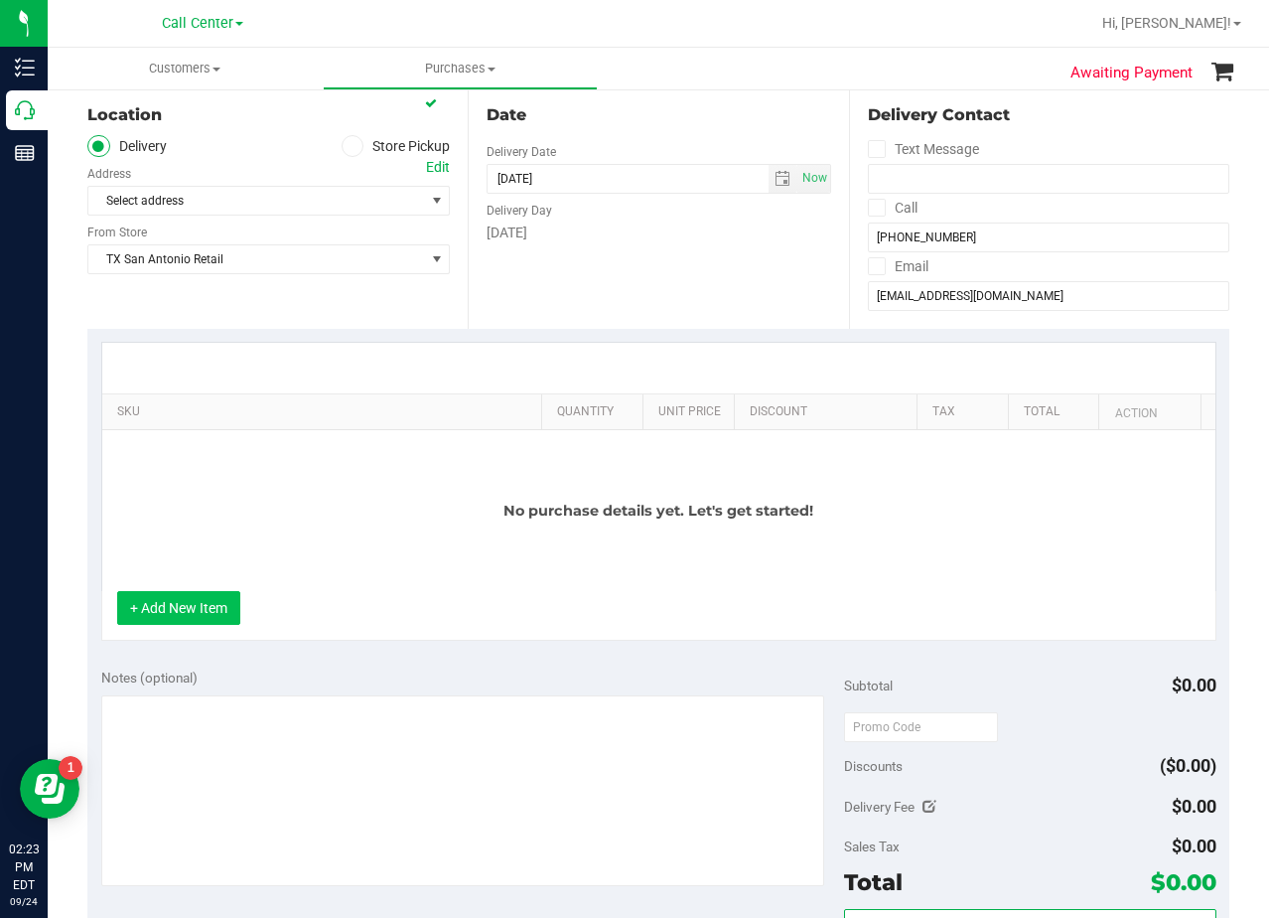
click at [178, 620] on button "+ Add New Item" at bounding box center [178, 608] width 123 height 34
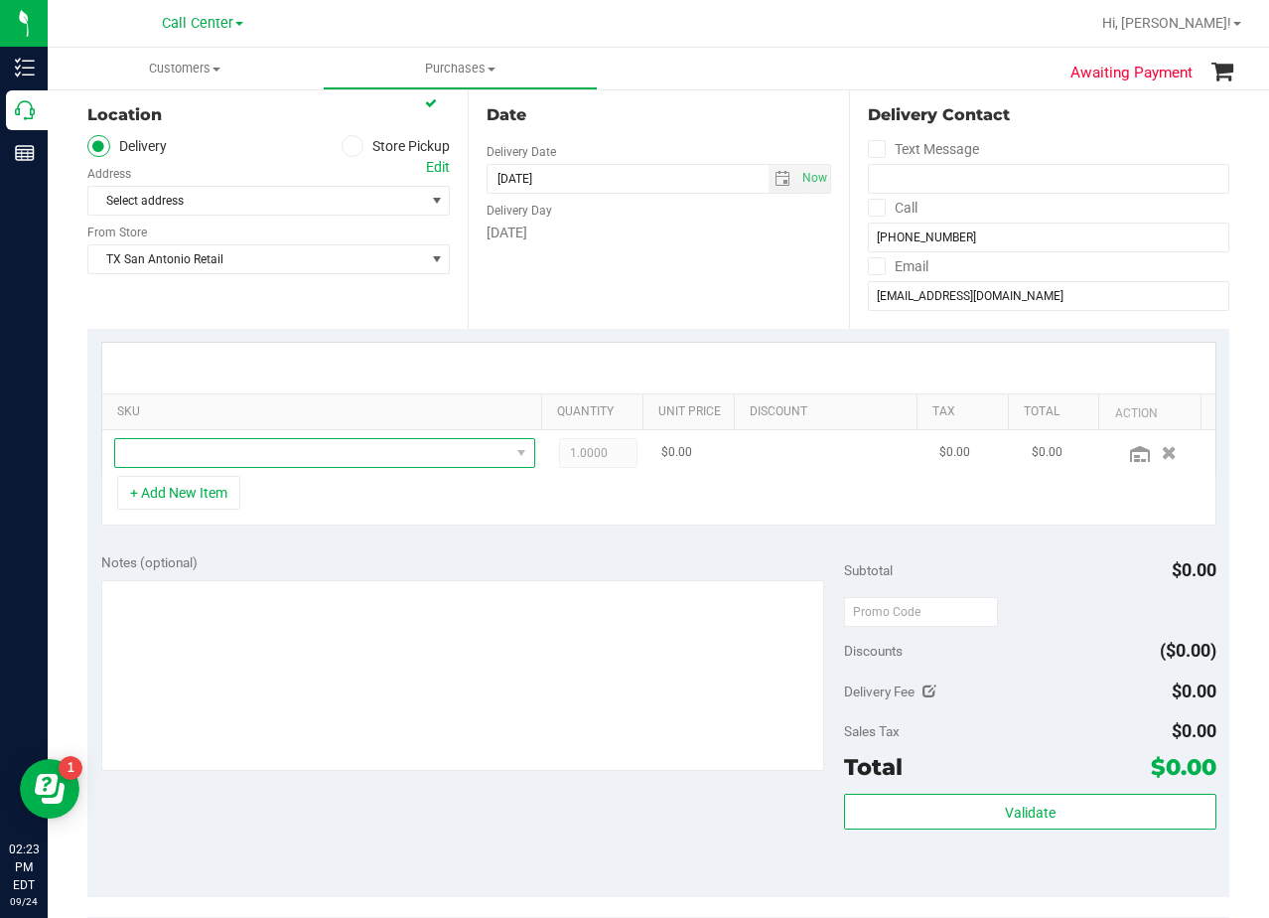
click at [265, 451] on span "NO DATA FOUND" at bounding box center [312, 453] width 394 height 28
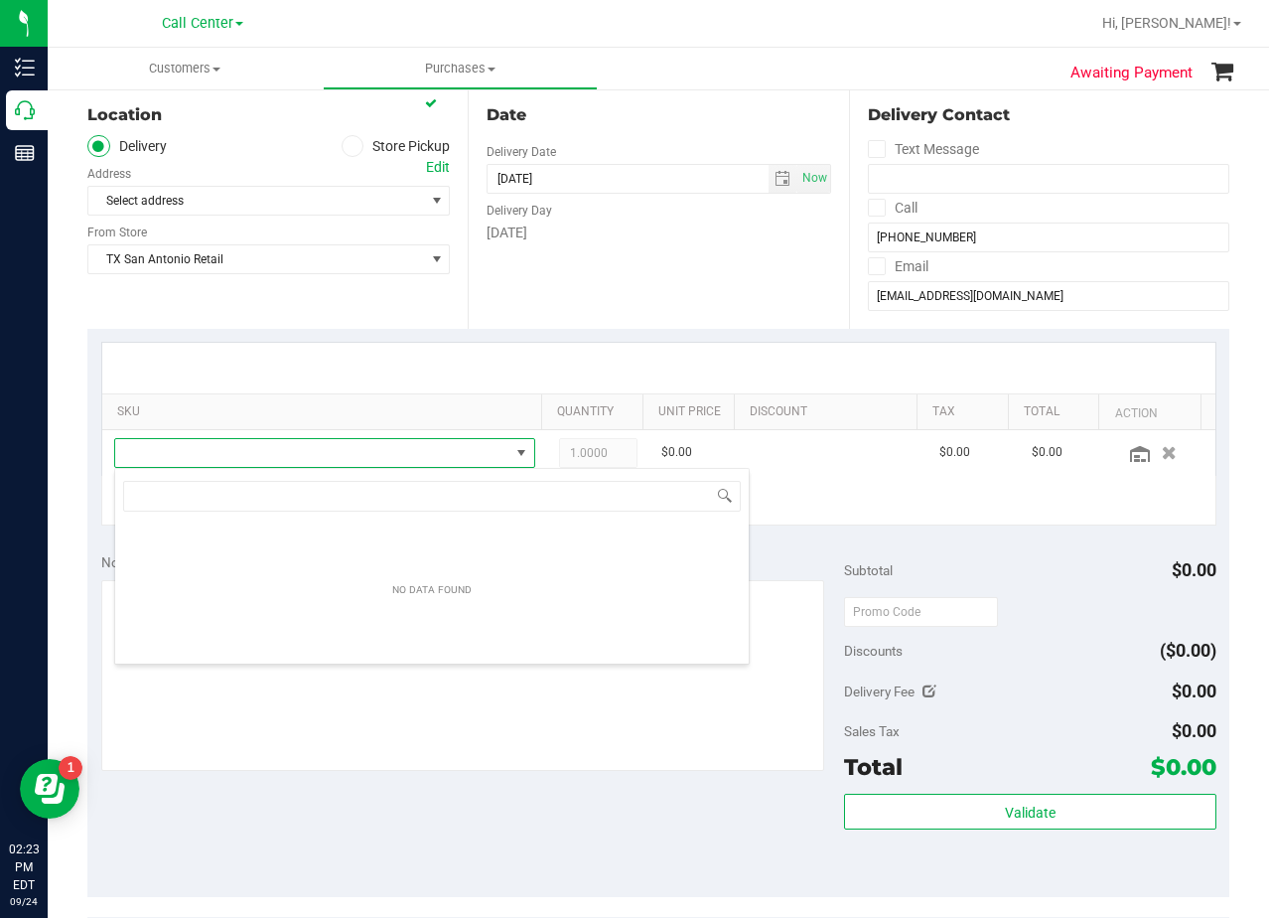
scroll to position [30, 410]
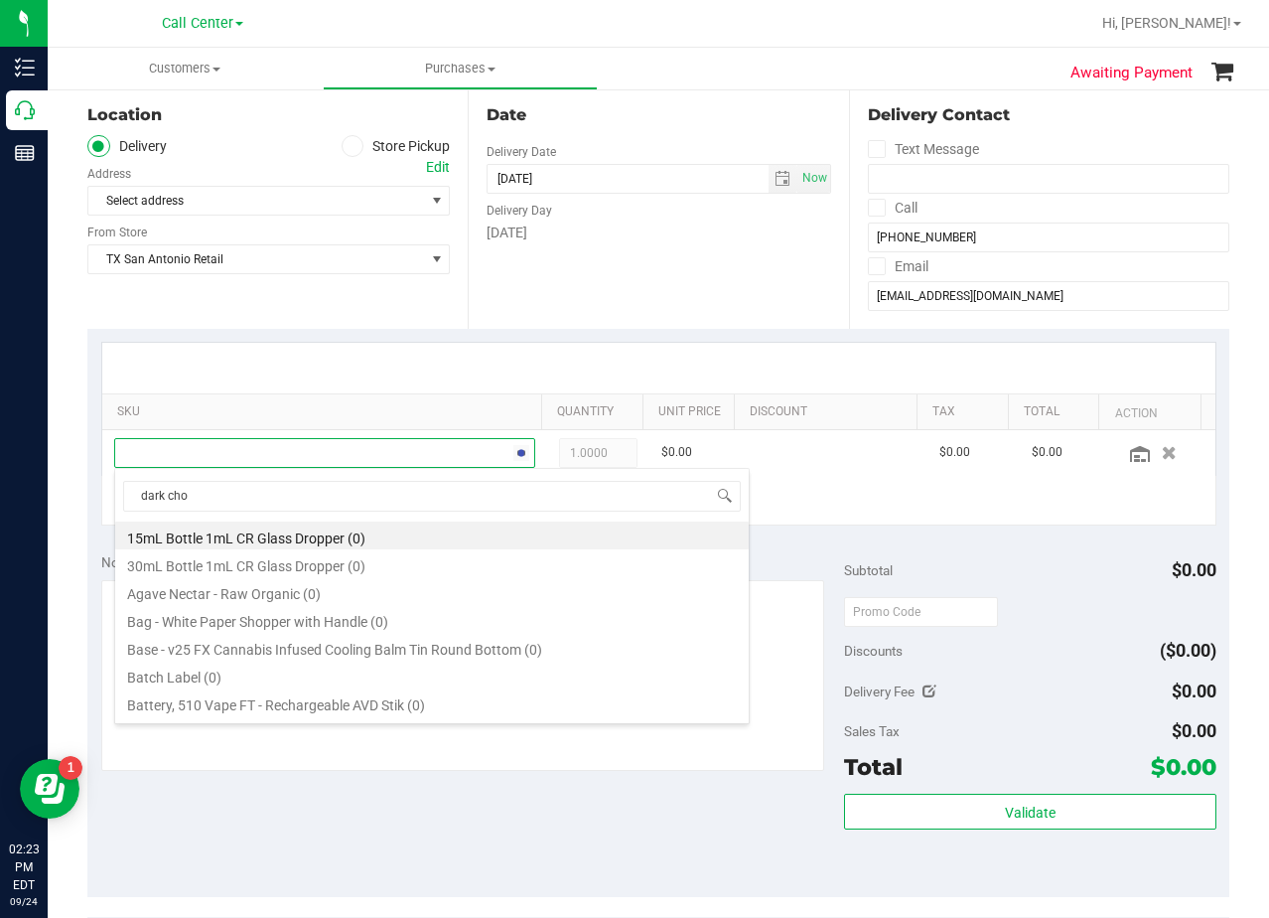
type input "dark choc"
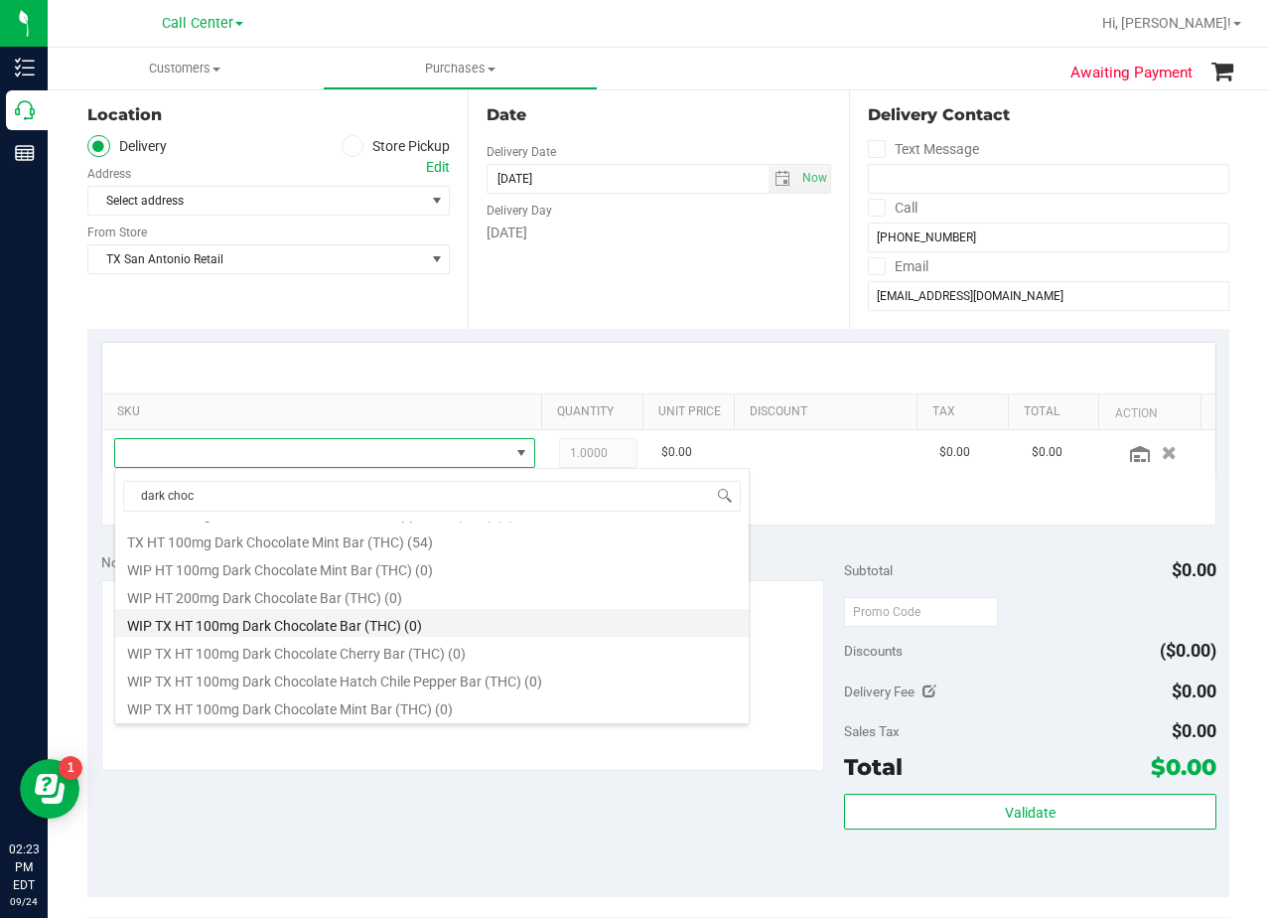
scroll to position [954, 0]
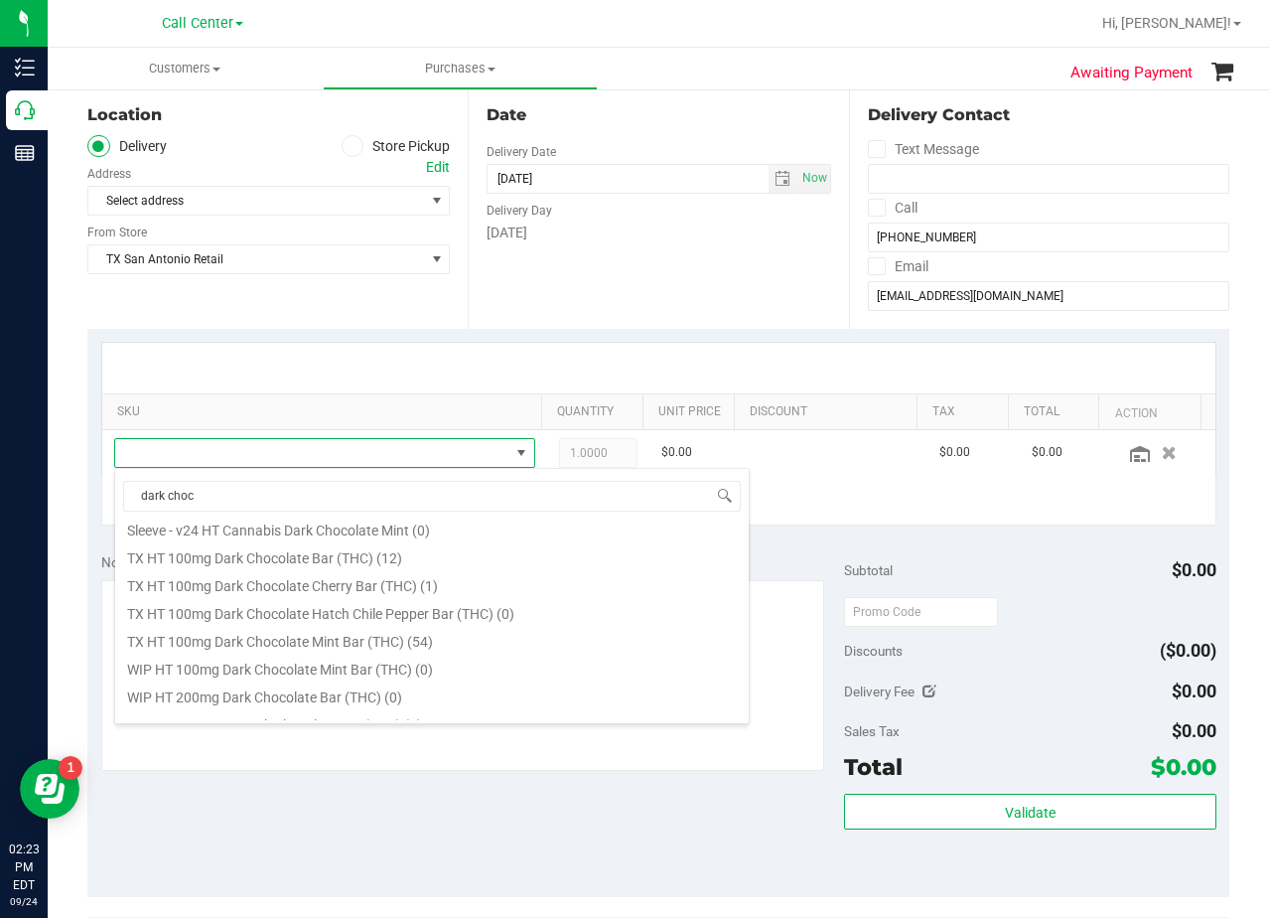
click at [602, 271] on div "Date Delivery Date 09/24/2025 Now 09/24/2025 02:22 PM Now Delivery Day Wednesday" at bounding box center [658, 206] width 380 height 243
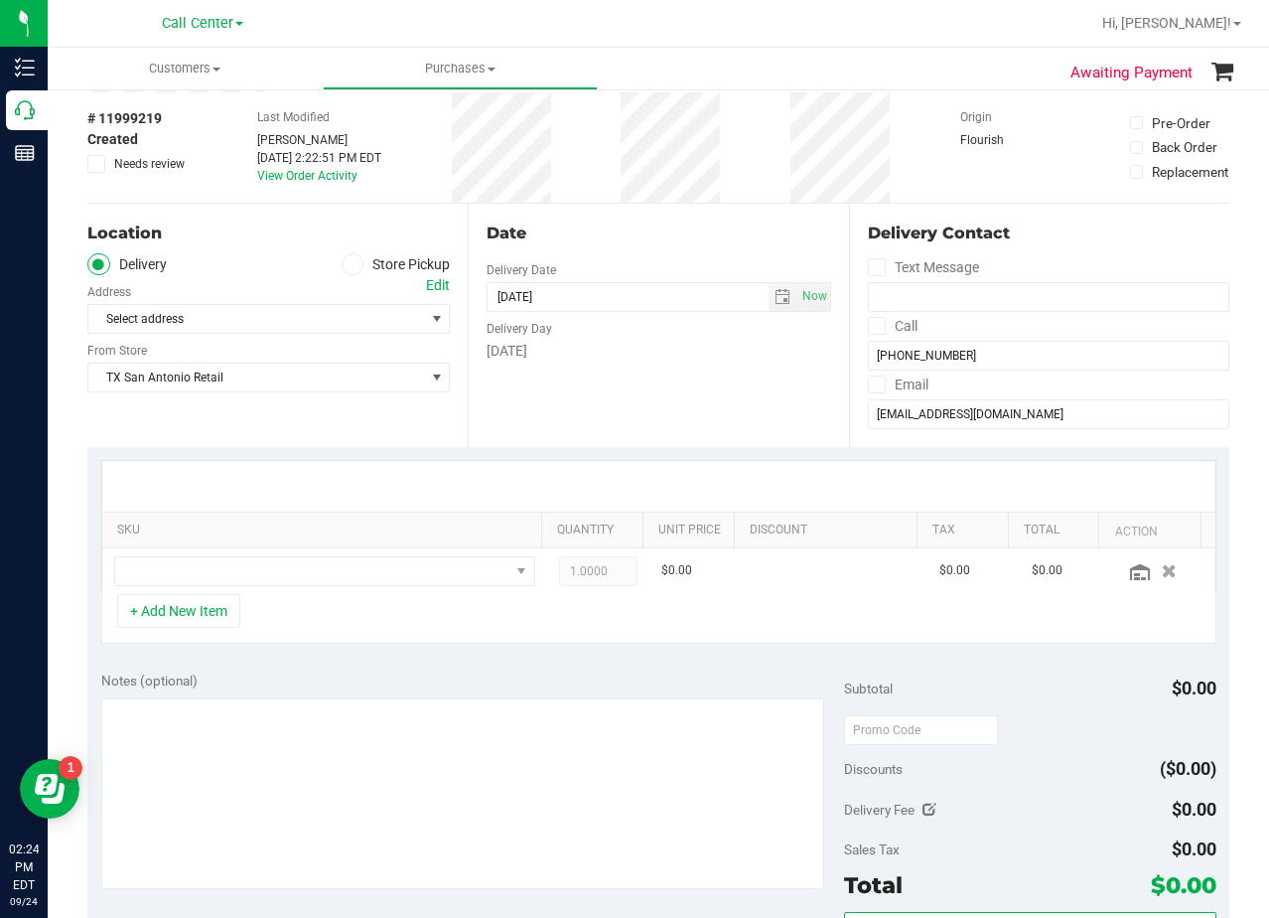
scroll to position [0, 0]
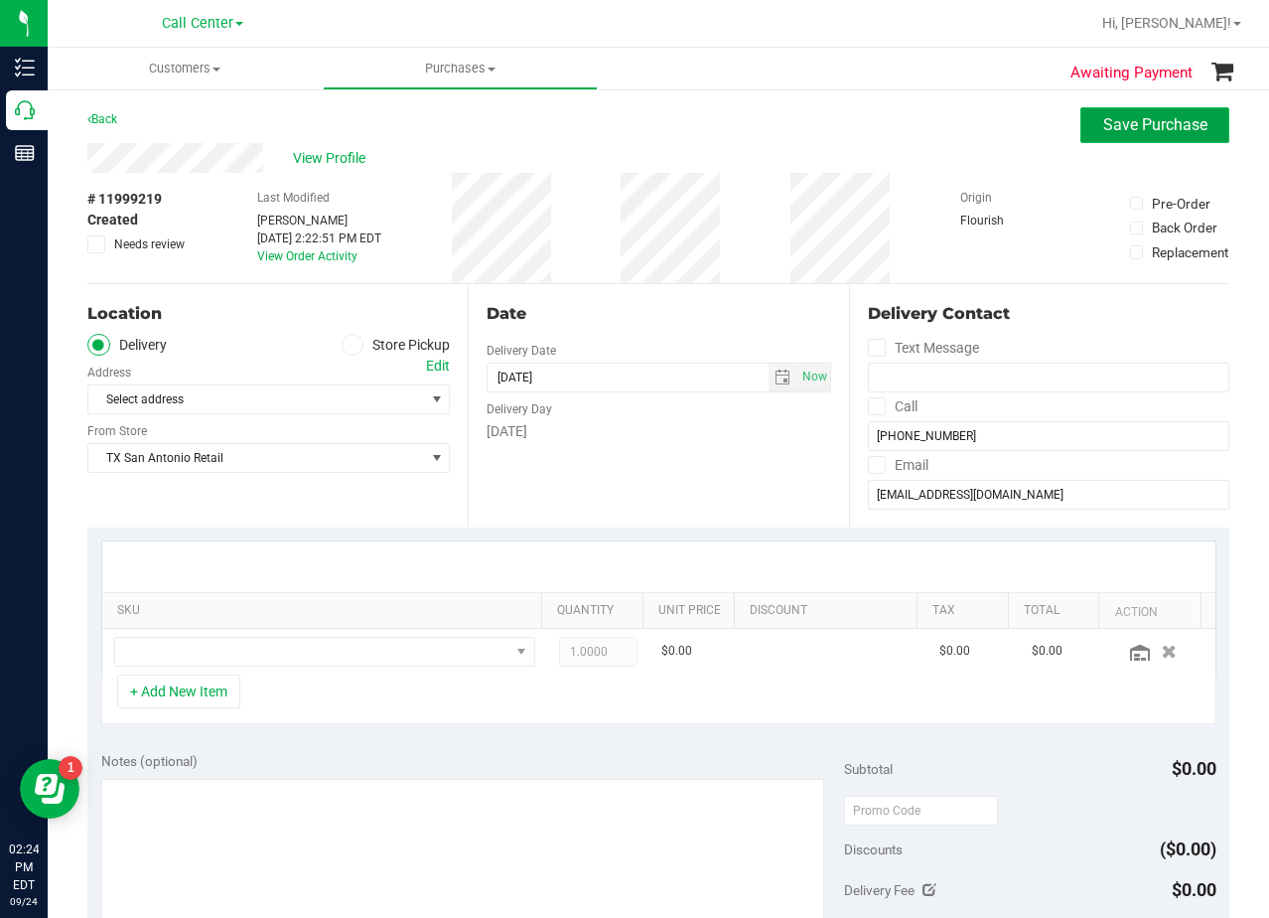
click at [1104, 119] on span "Save Purchase" at bounding box center [1156, 124] width 104 height 19
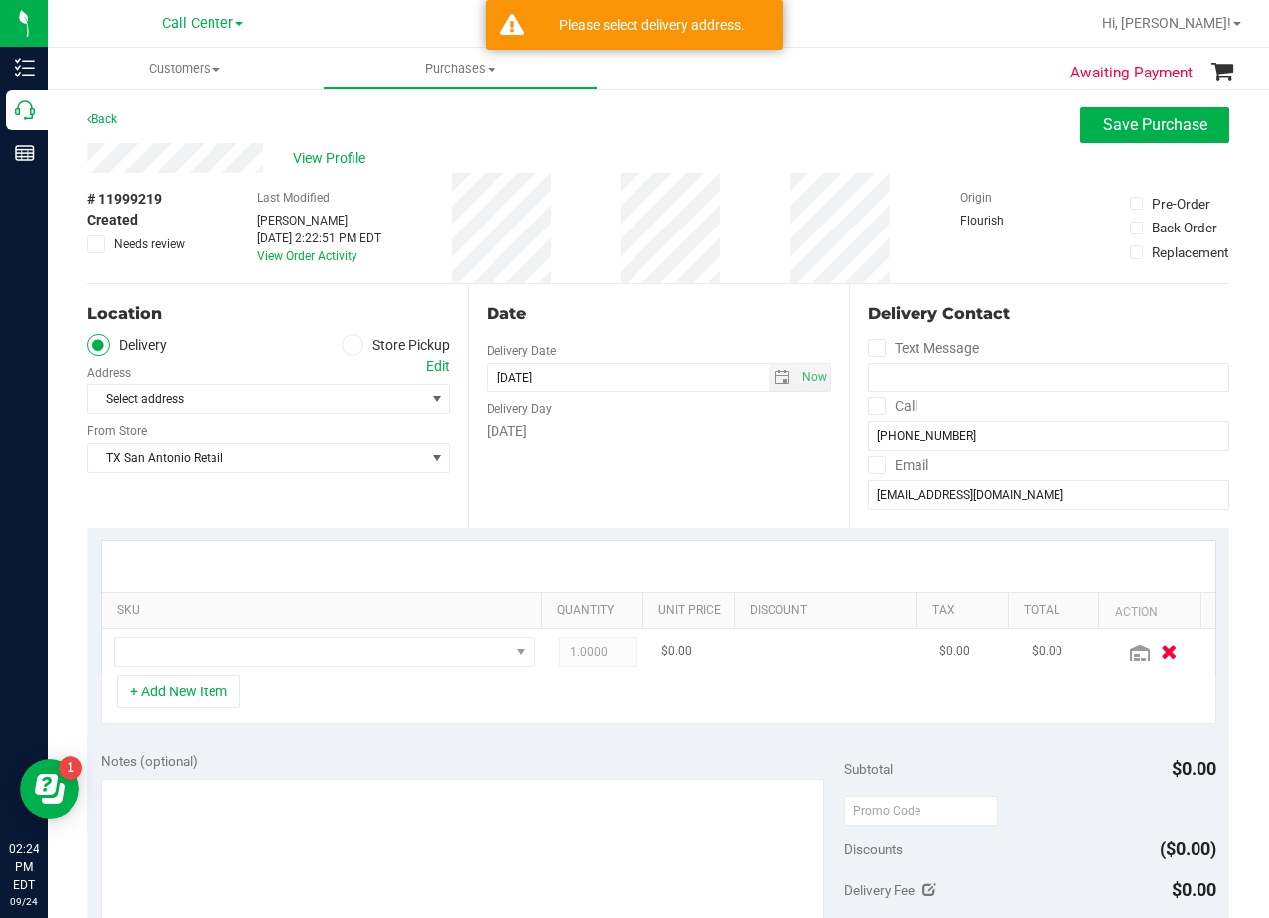
click at [1161, 648] on icon "button" at bounding box center [1169, 651] width 17 height 15
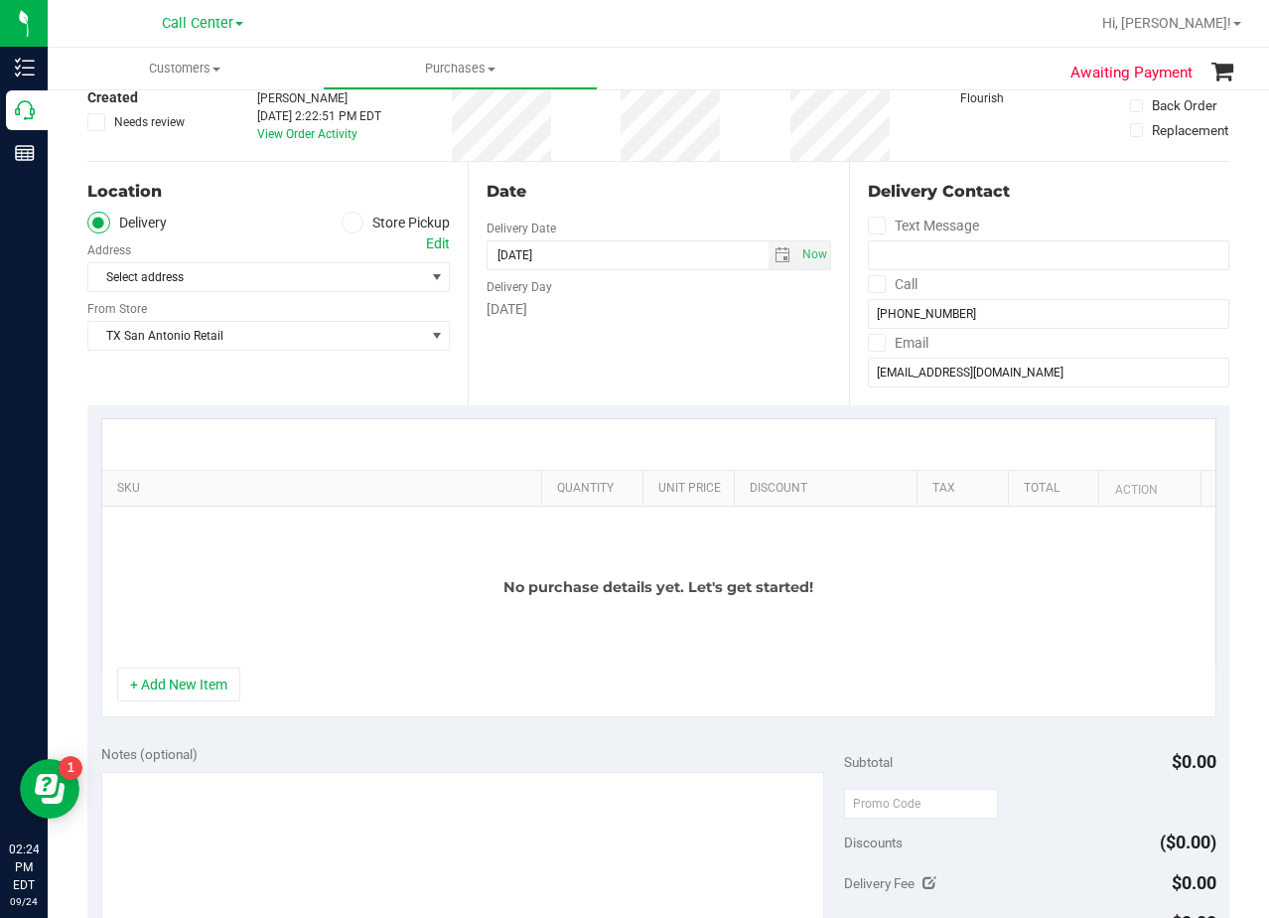
scroll to position [298, 0]
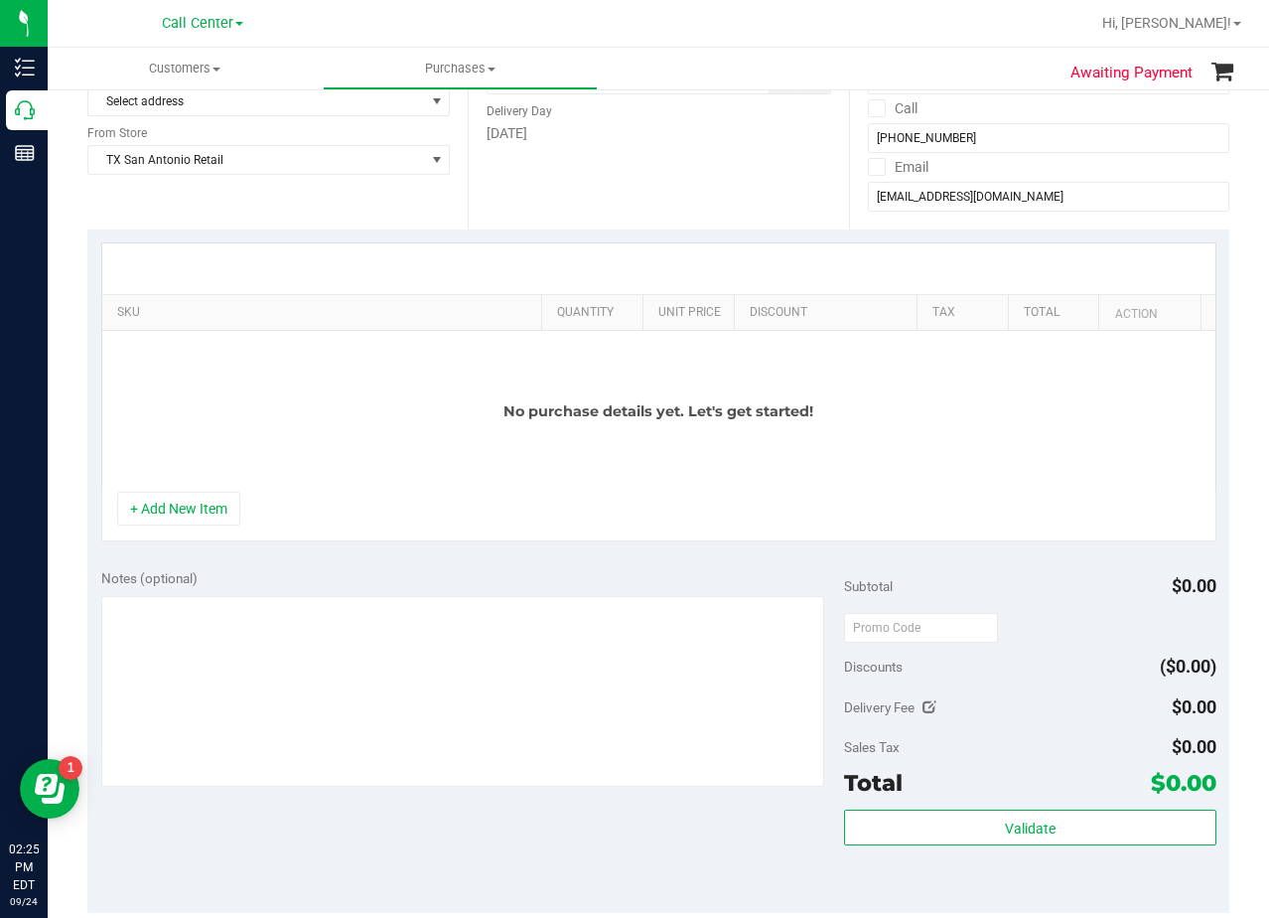
click at [651, 553] on div "SKU Quantity Unit Price Discount Tax Total Action No purchase details yet. Let'…" at bounding box center [658, 392] width 1142 height 326
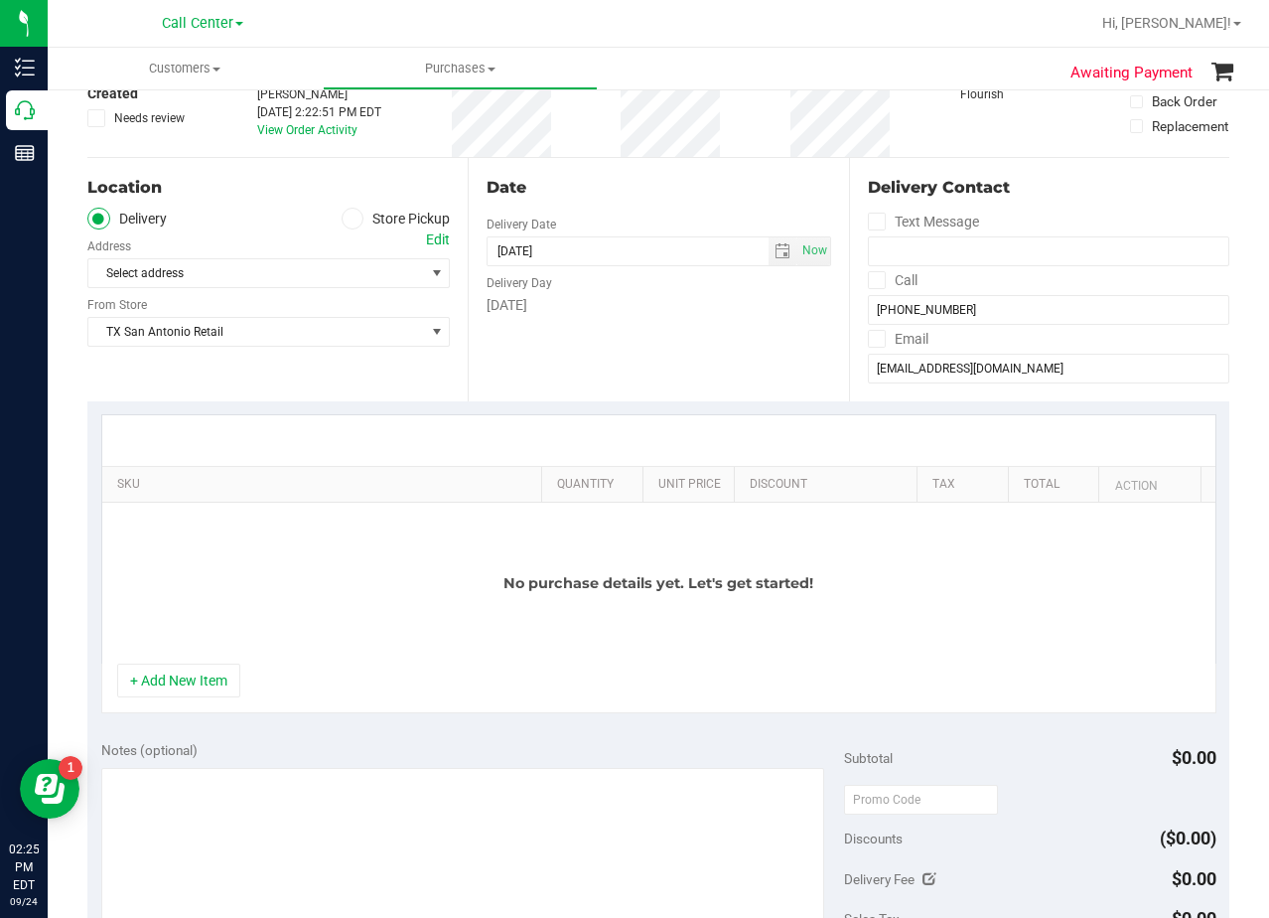
scroll to position [0, 0]
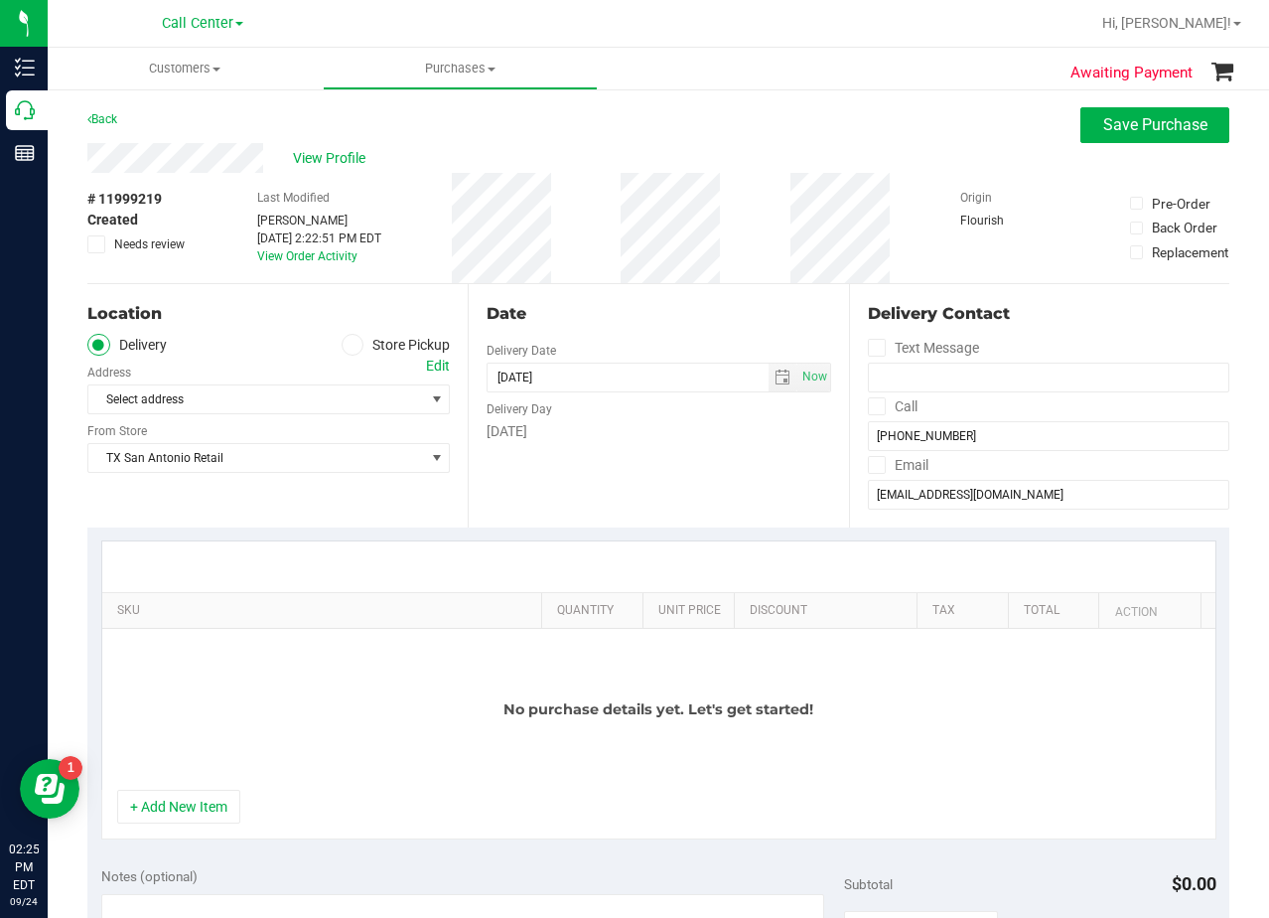
click at [770, 448] on div "Date Delivery Date 09/24/2025 Now 09/24/2025 02:22 PM Now Delivery Day Wednesday" at bounding box center [658, 405] width 380 height 243
click at [359, 351] on label "Store Pickup" at bounding box center [396, 345] width 109 height 23
click at [0, 0] on input "Store Pickup" at bounding box center [0, 0] width 0 height 0
click at [1137, 141] on button "Save Purchase" at bounding box center [1155, 125] width 149 height 36
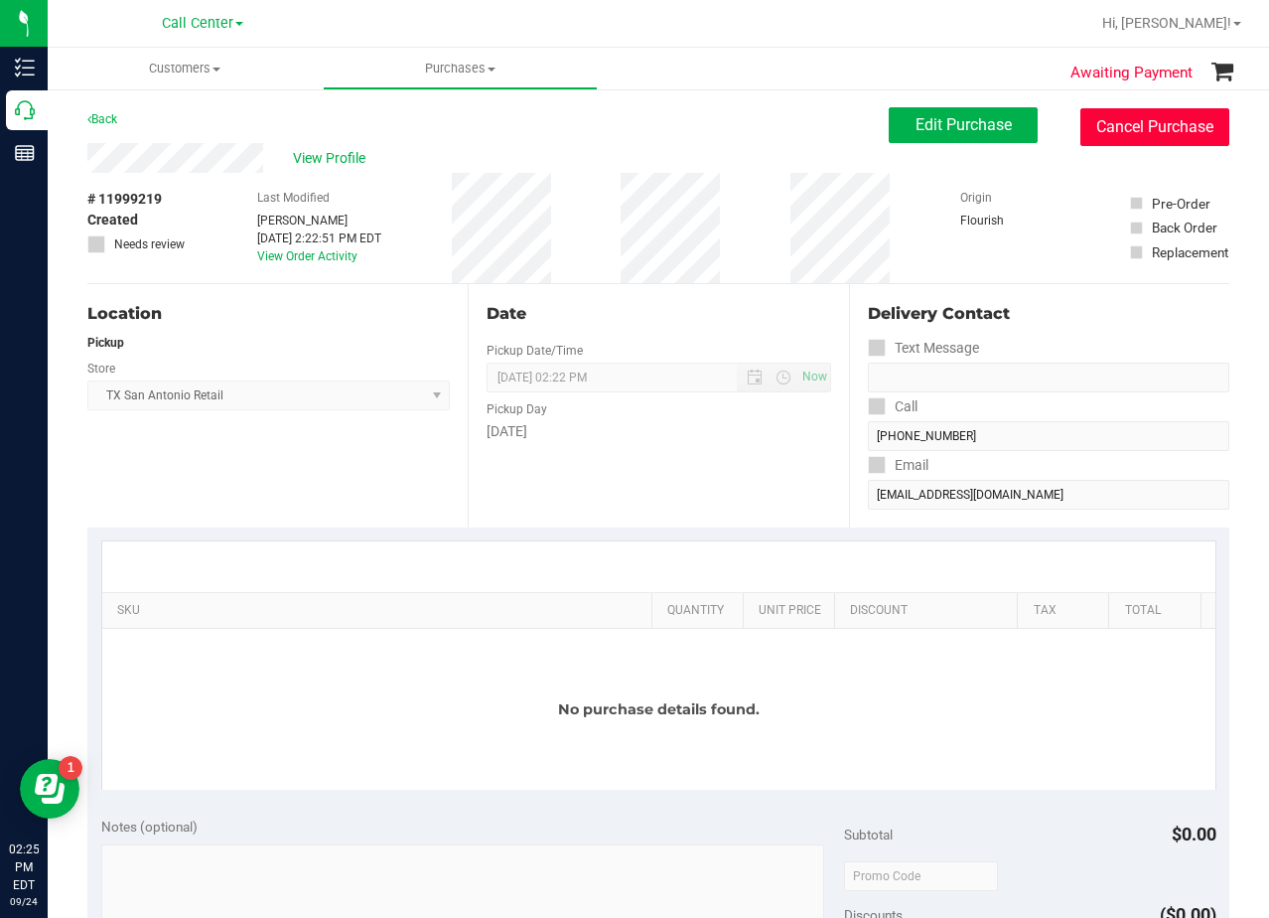
click at [1100, 127] on button "Cancel Purchase" at bounding box center [1155, 127] width 149 height 38
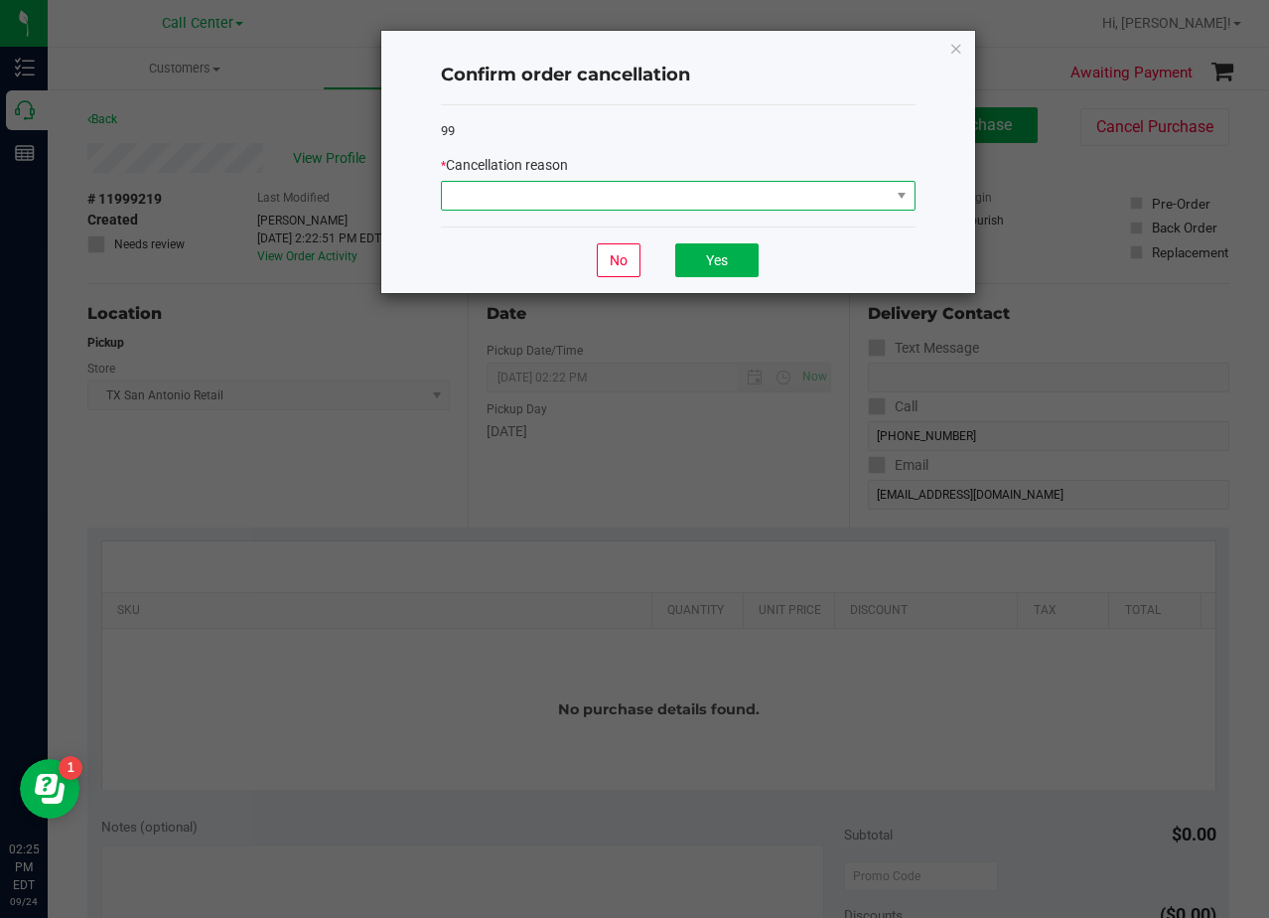
click at [735, 199] on span at bounding box center [666, 196] width 448 height 28
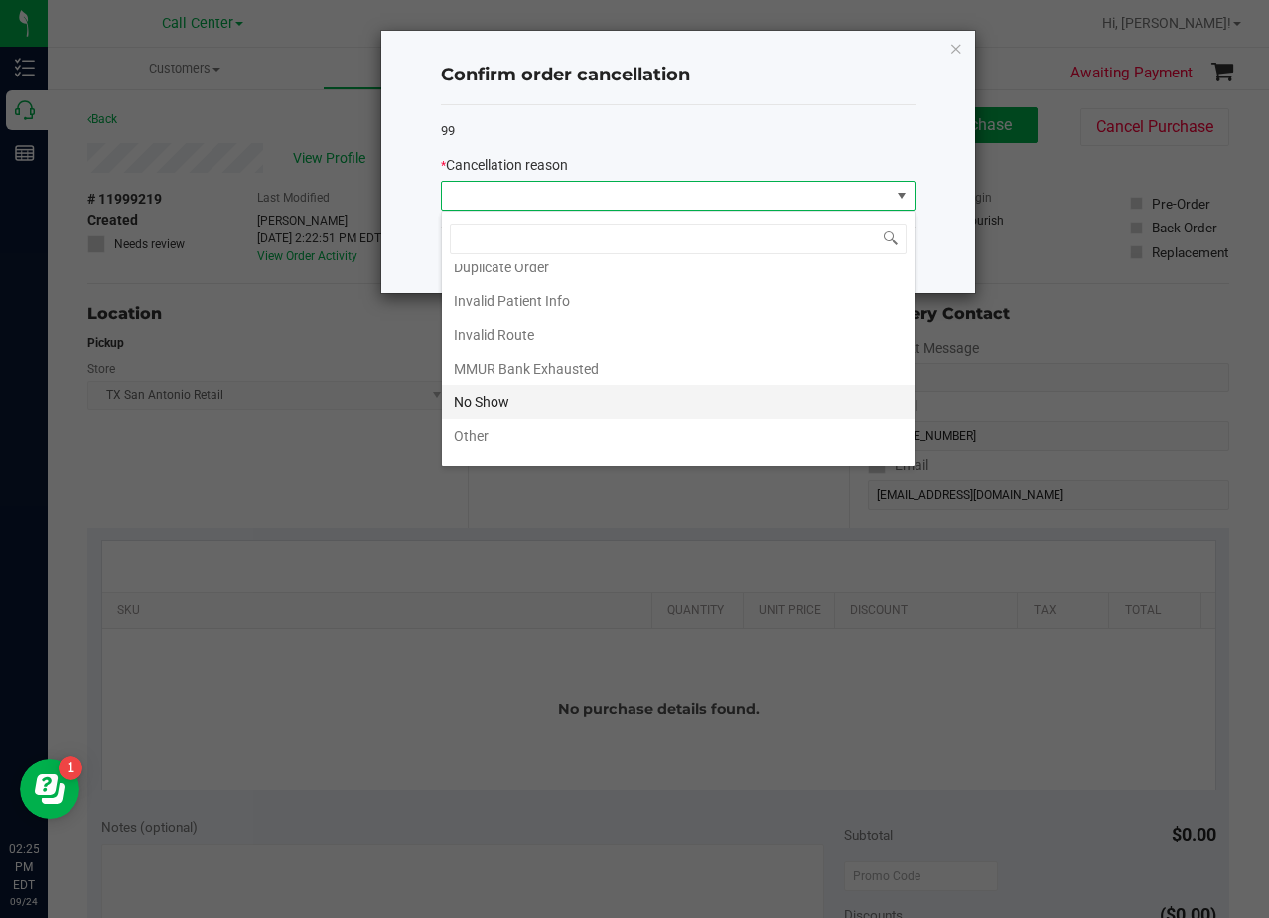
scroll to position [105, 0]
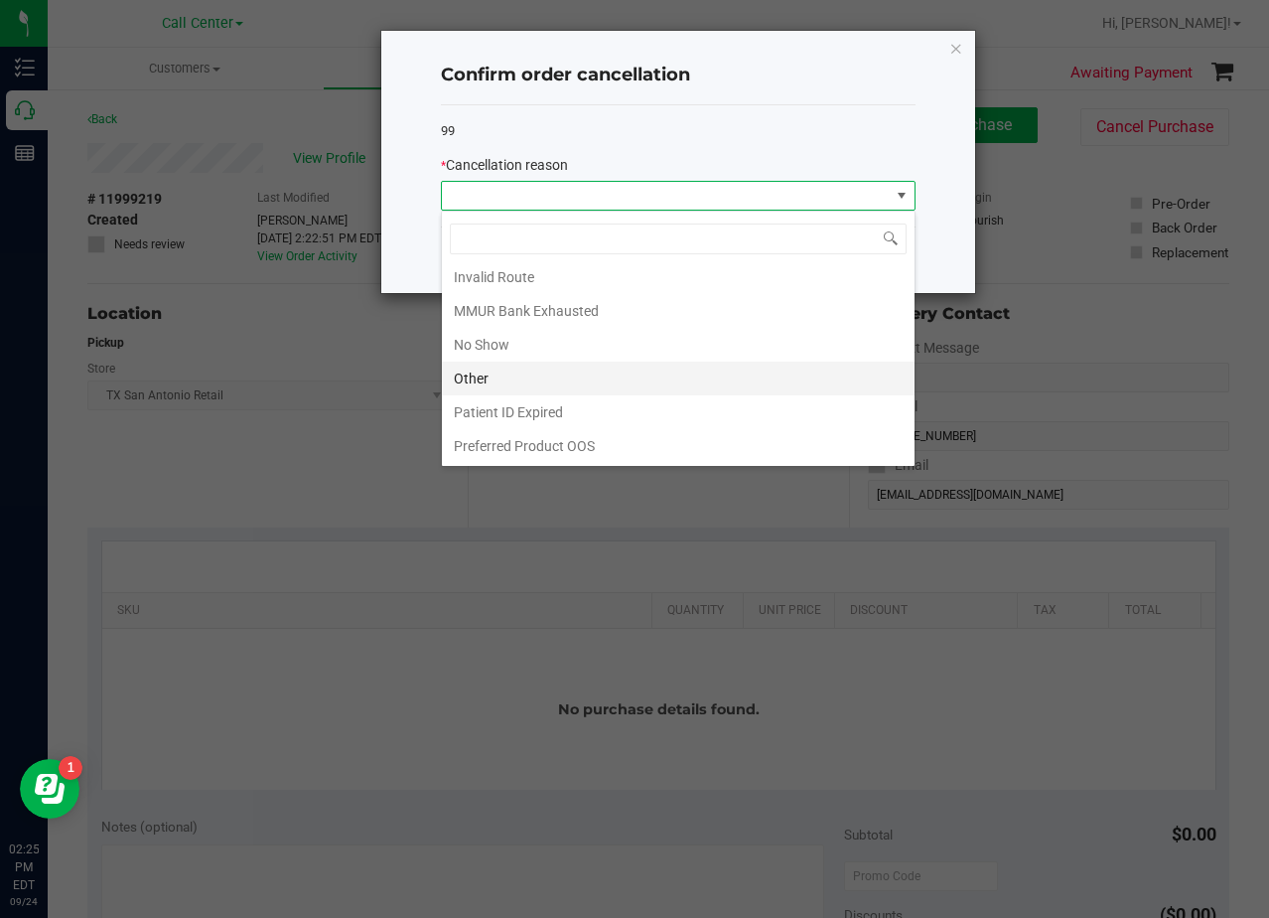
click at [554, 382] on li "Other" at bounding box center [678, 379] width 473 height 34
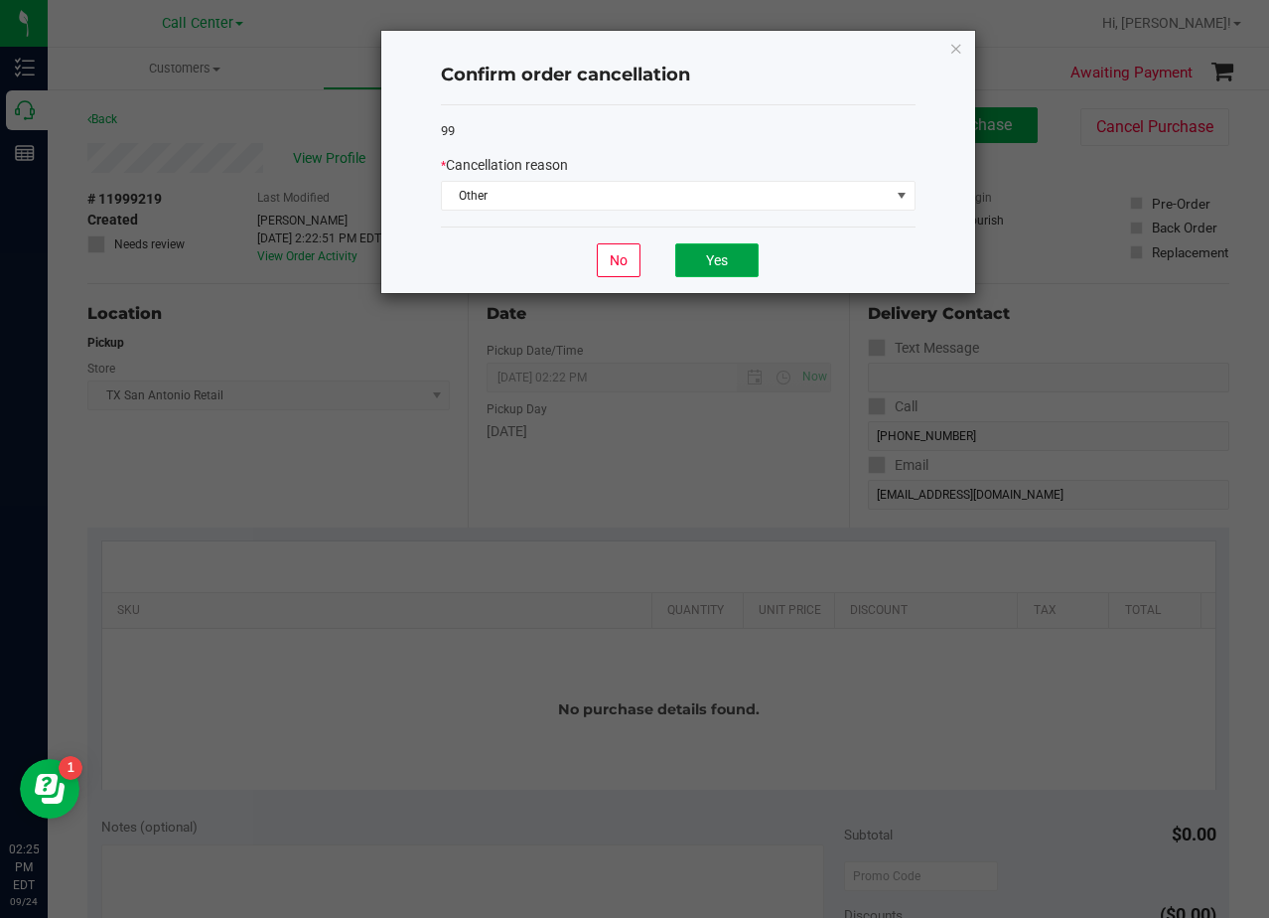
click at [724, 245] on button "Yes" at bounding box center [716, 260] width 83 height 34
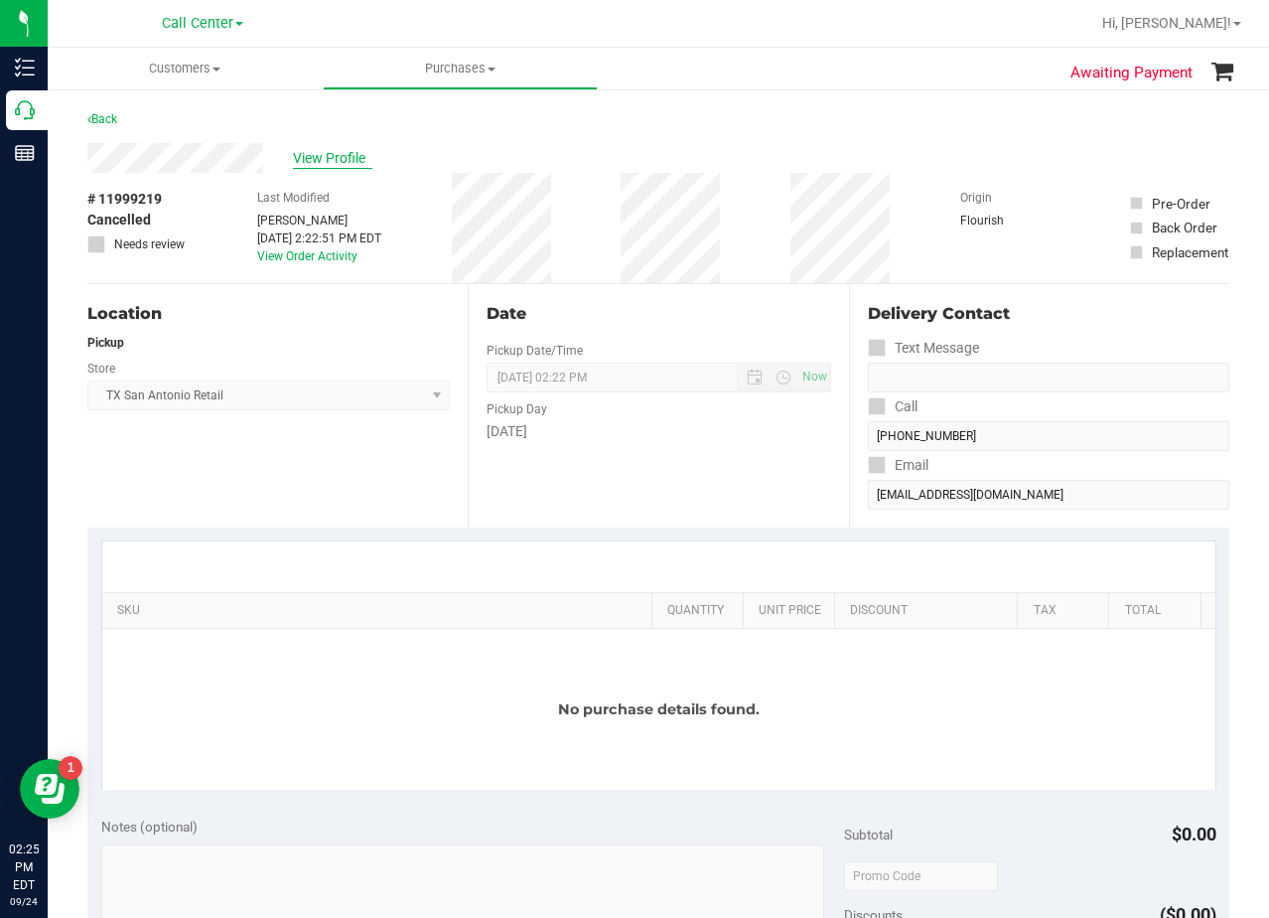
click at [325, 161] on span "View Profile" at bounding box center [332, 158] width 79 height 21
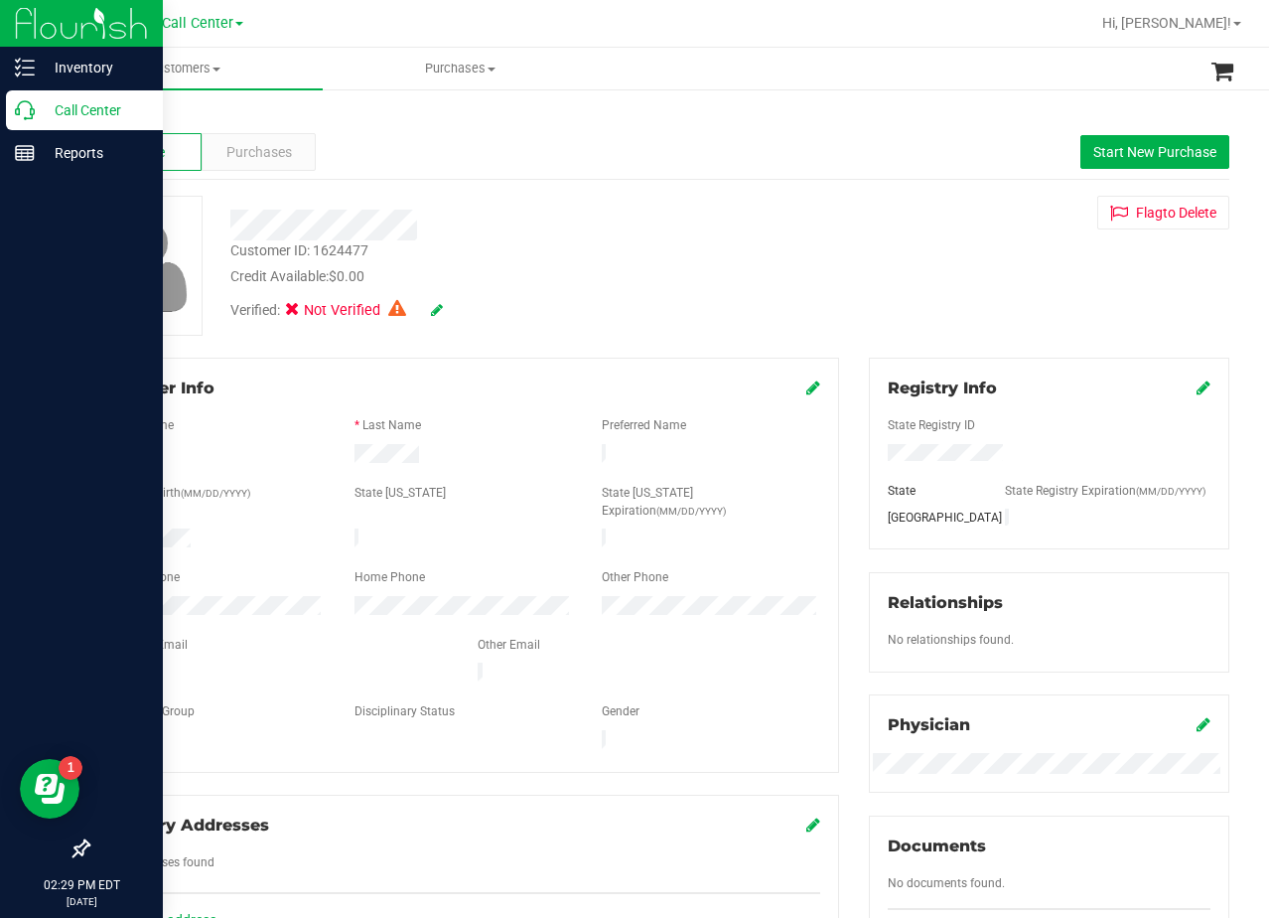
click at [29, 122] on div "Call Center" at bounding box center [84, 110] width 157 height 40
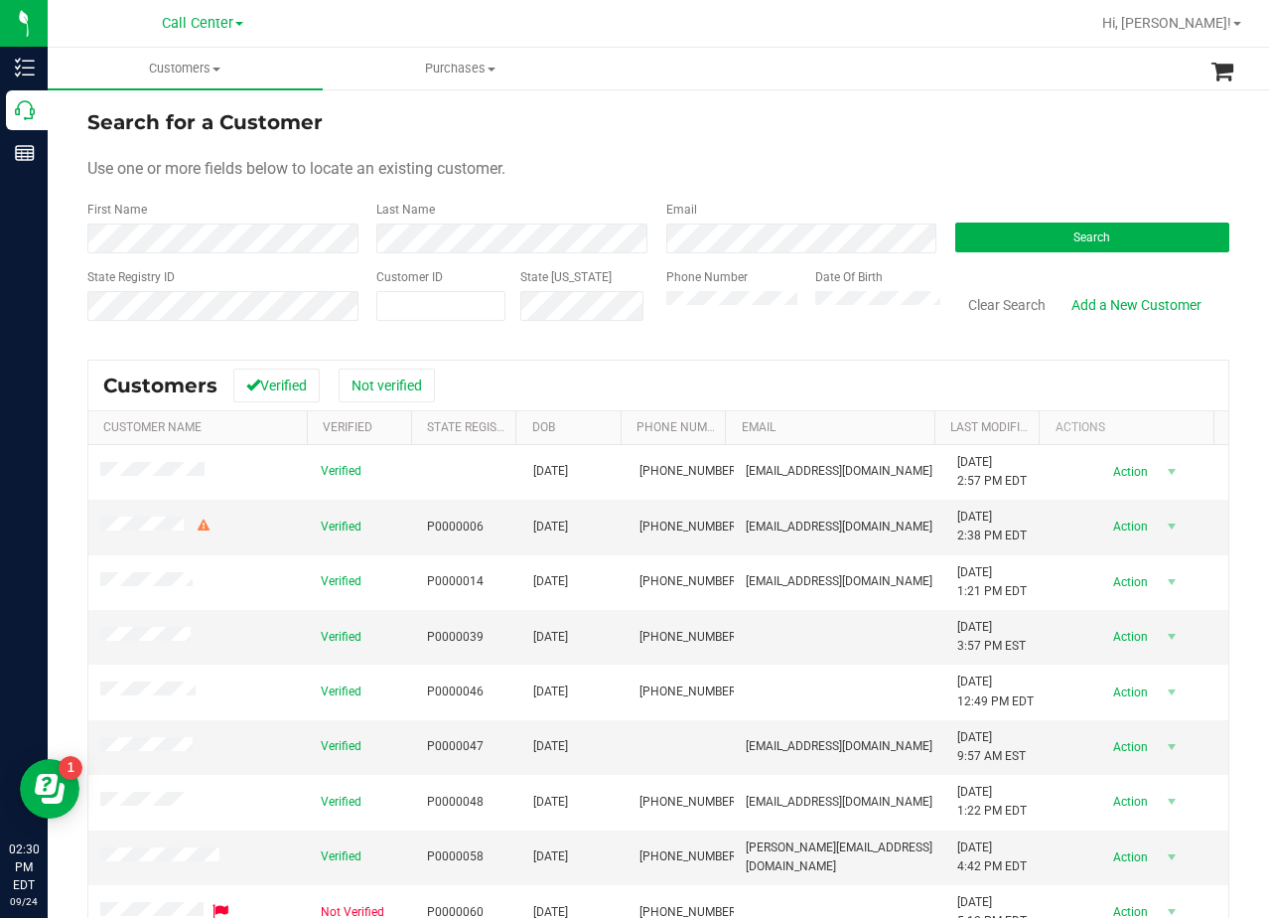
click at [743, 163] on div "Use one or more fields below to locate an existing customer." at bounding box center [658, 169] width 1142 height 24
click at [312, 223] on div "First Name" at bounding box center [224, 227] width 274 height 53
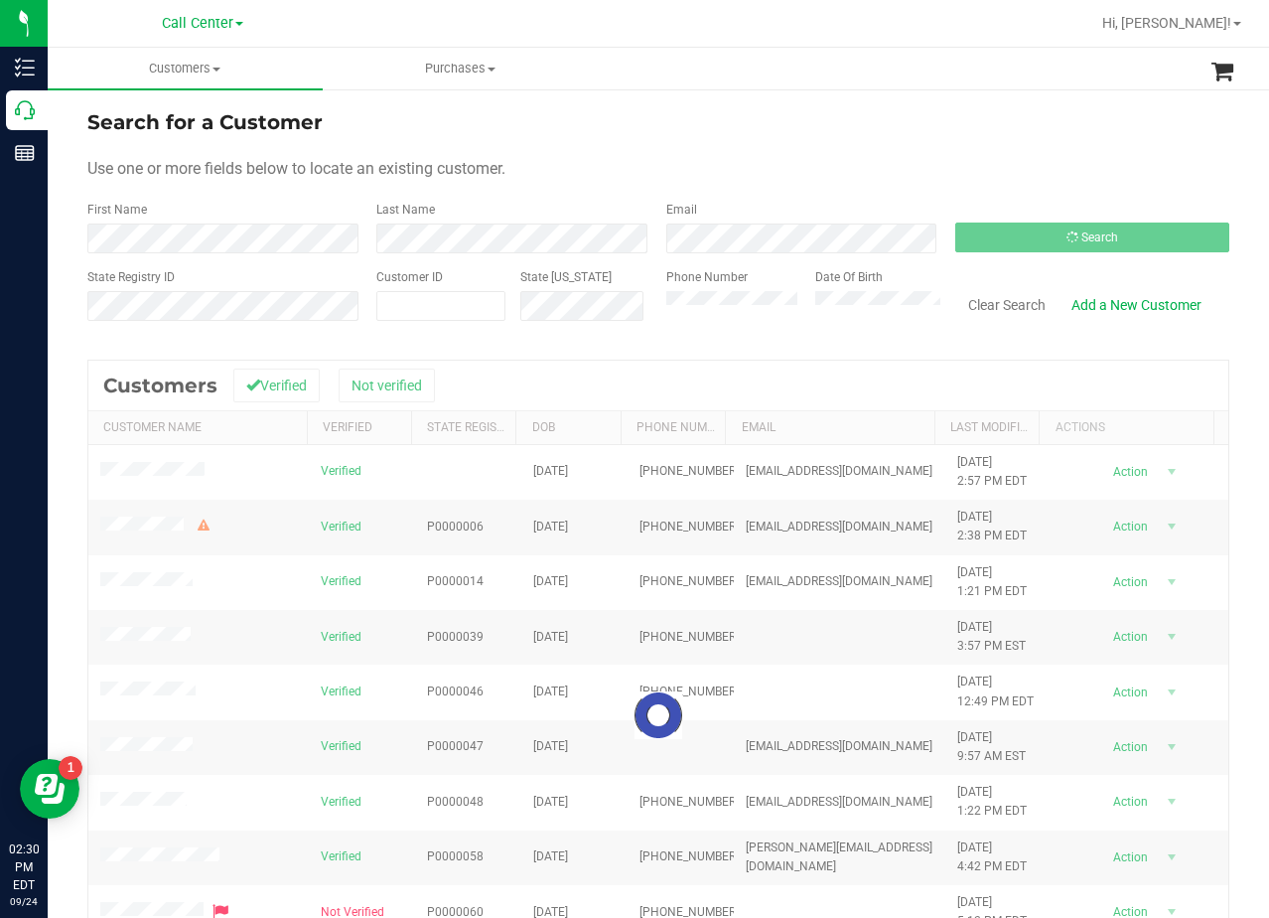
click at [871, 170] on div "Use one or more fields below to locate an existing customer." at bounding box center [658, 169] width 1142 height 24
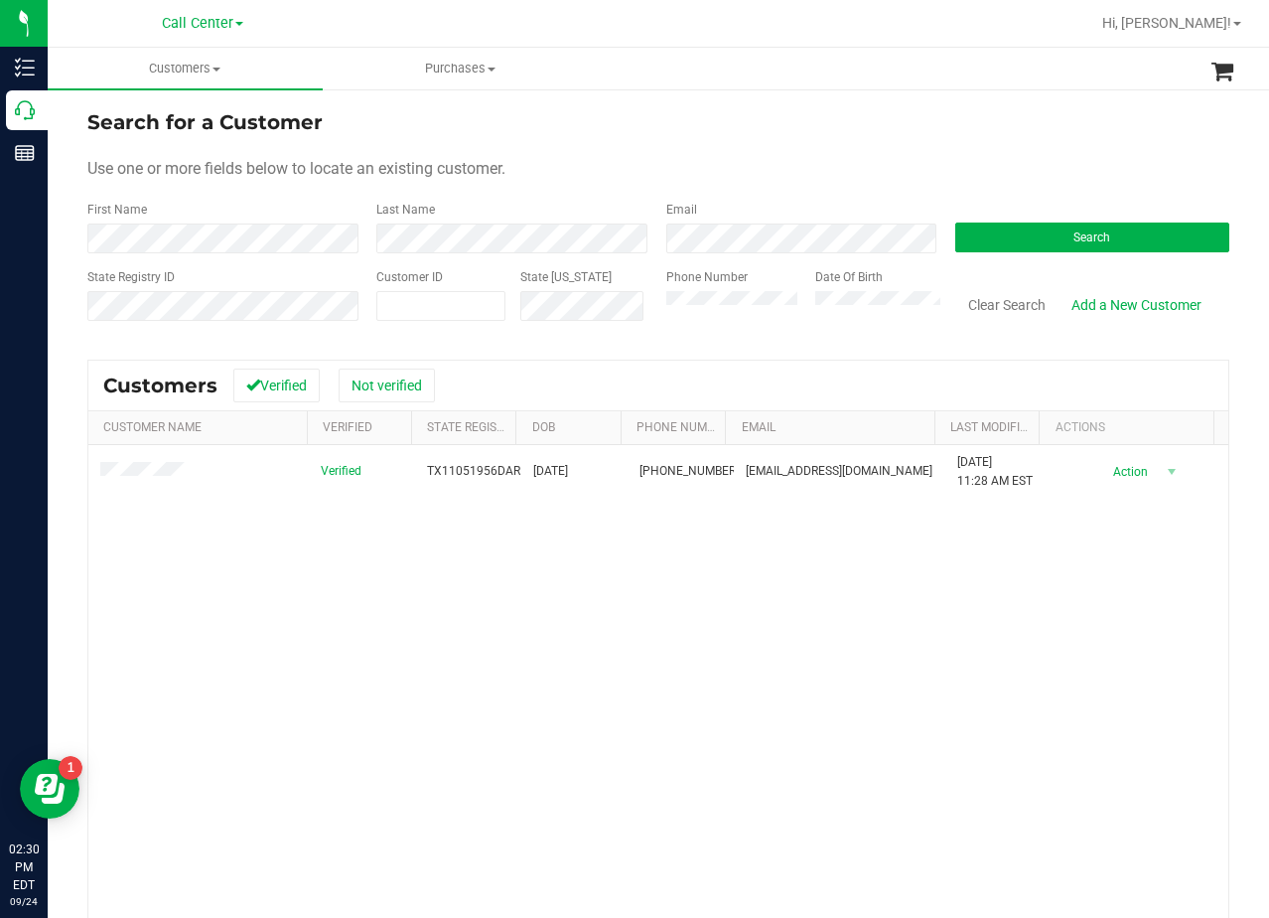
drag, startPoint x: 790, startPoint y: 175, endPoint x: 772, endPoint y: 186, distance: 21.0
click at [787, 175] on div "Use one or more fields below to locate an existing customer." at bounding box center [658, 169] width 1142 height 24
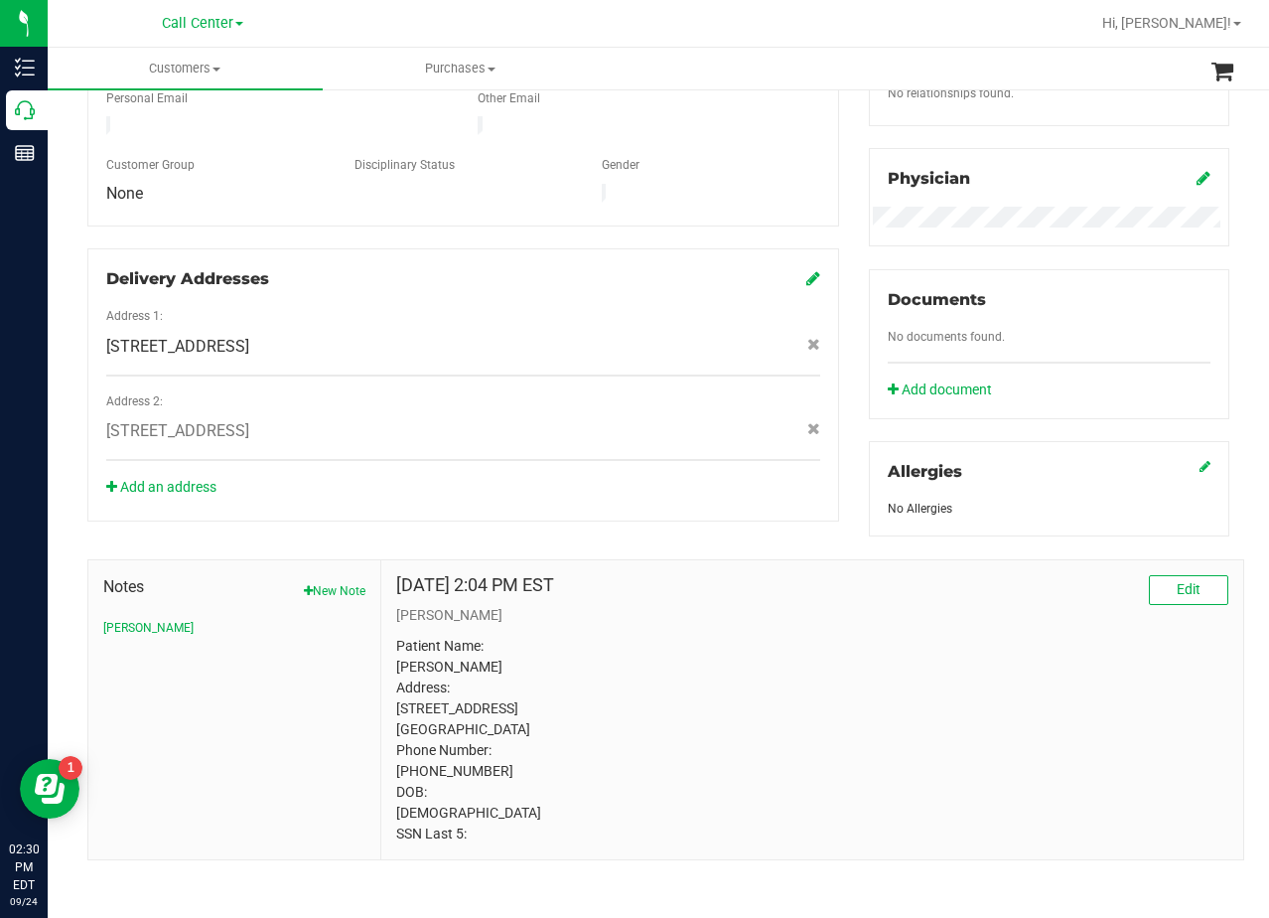
scroll to position [551, 0]
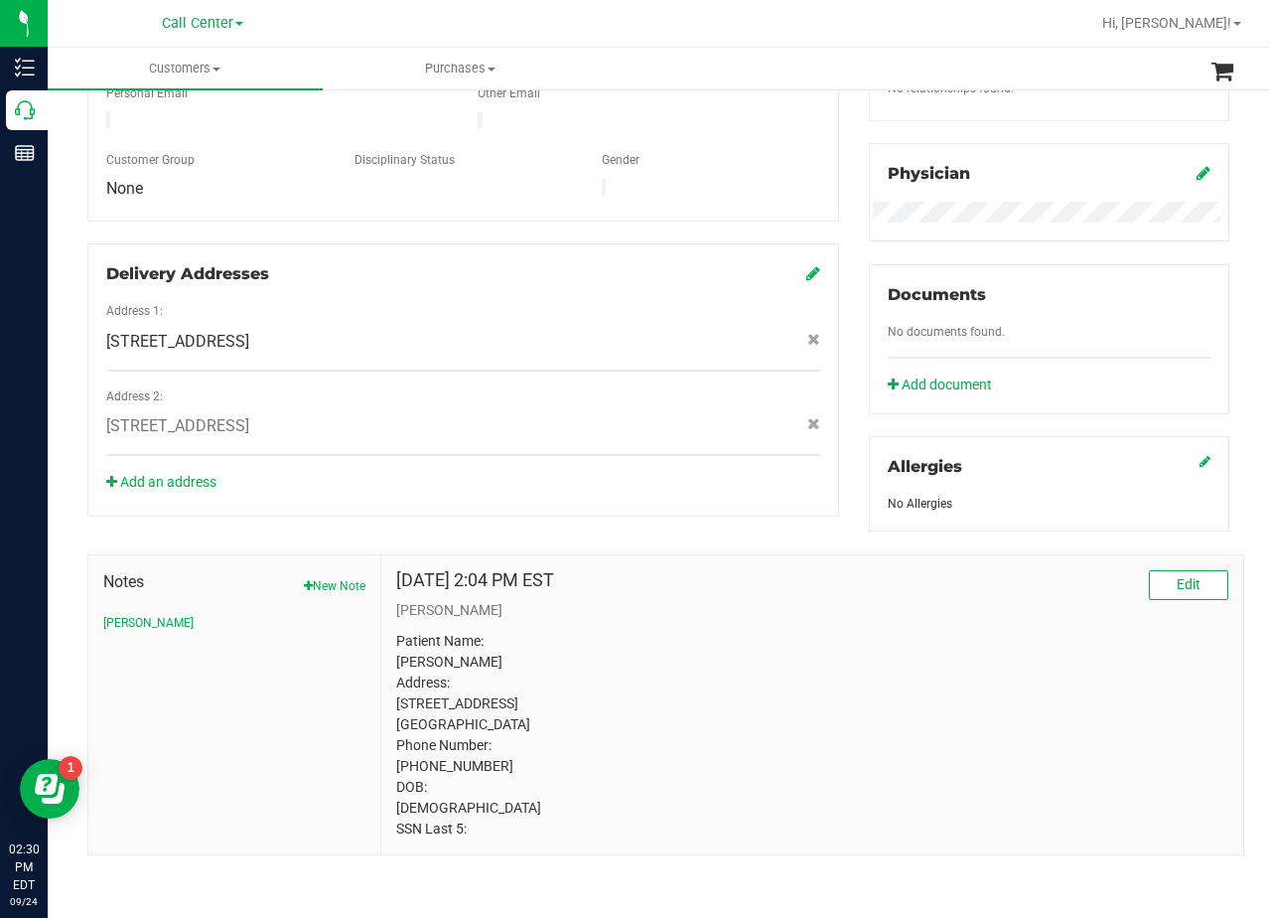
click at [837, 631] on p "Patient Name: Danny Reynaga Address: 2117 quail hollow dr. Grand Prairie , TX, …" at bounding box center [812, 735] width 832 height 209
click at [878, 586] on div "Feb 14, 2023 2:04 PM EST Edit" at bounding box center [812, 585] width 832 height 30
drag, startPoint x: 757, startPoint y: 713, endPoint x: 773, endPoint y: 708, distance: 16.7
click at [757, 713] on p "Patient Name: Danny Reynaga Address: 2117 quail hollow dr. Grand Prairie , TX, …" at bounding box center [812, 735] width 832 height 209
click at [1197, 170] on icon at bounding box center [1204, 173] width 14 height 16
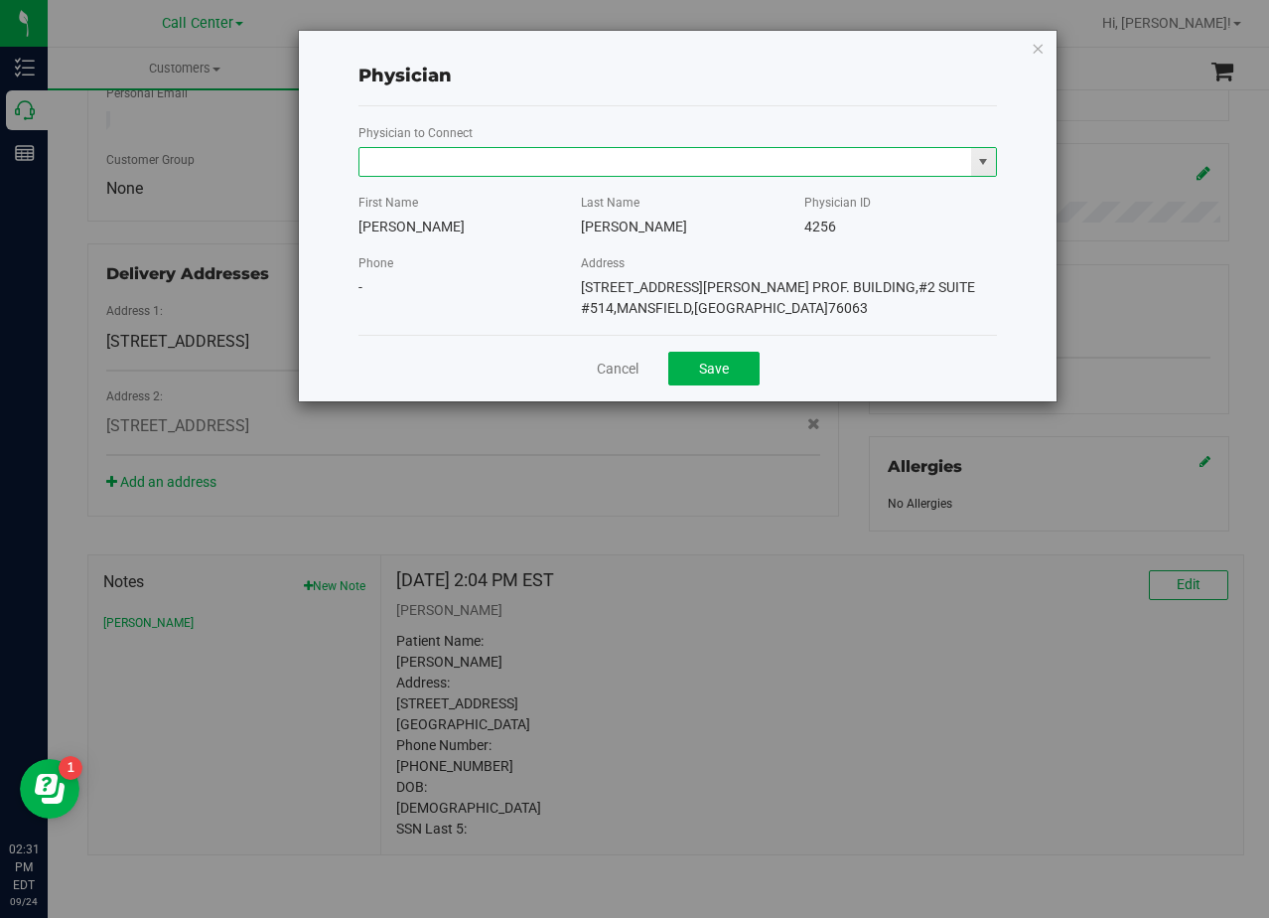
click at [642, 169] on input "text" at bounding box center [666, 162] width 612 height 28
click at [548, 209] on li "Khalilah Clarke" at bounding box center [678, 196] width 637 height 30
type input "Khalilah Clarke"
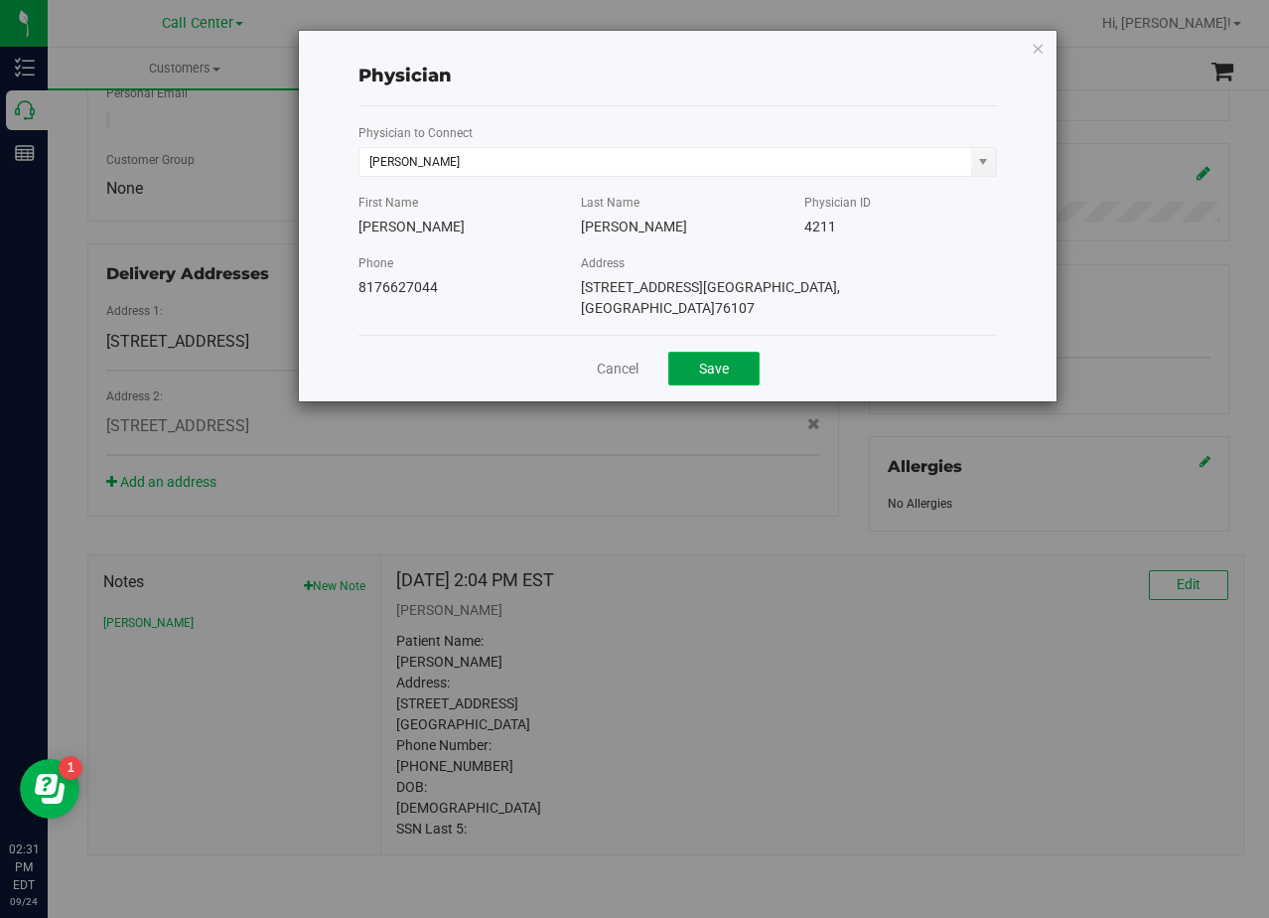
click at [736, 361] on button "Save" at bounding box center [713, 369] width 91 height 34
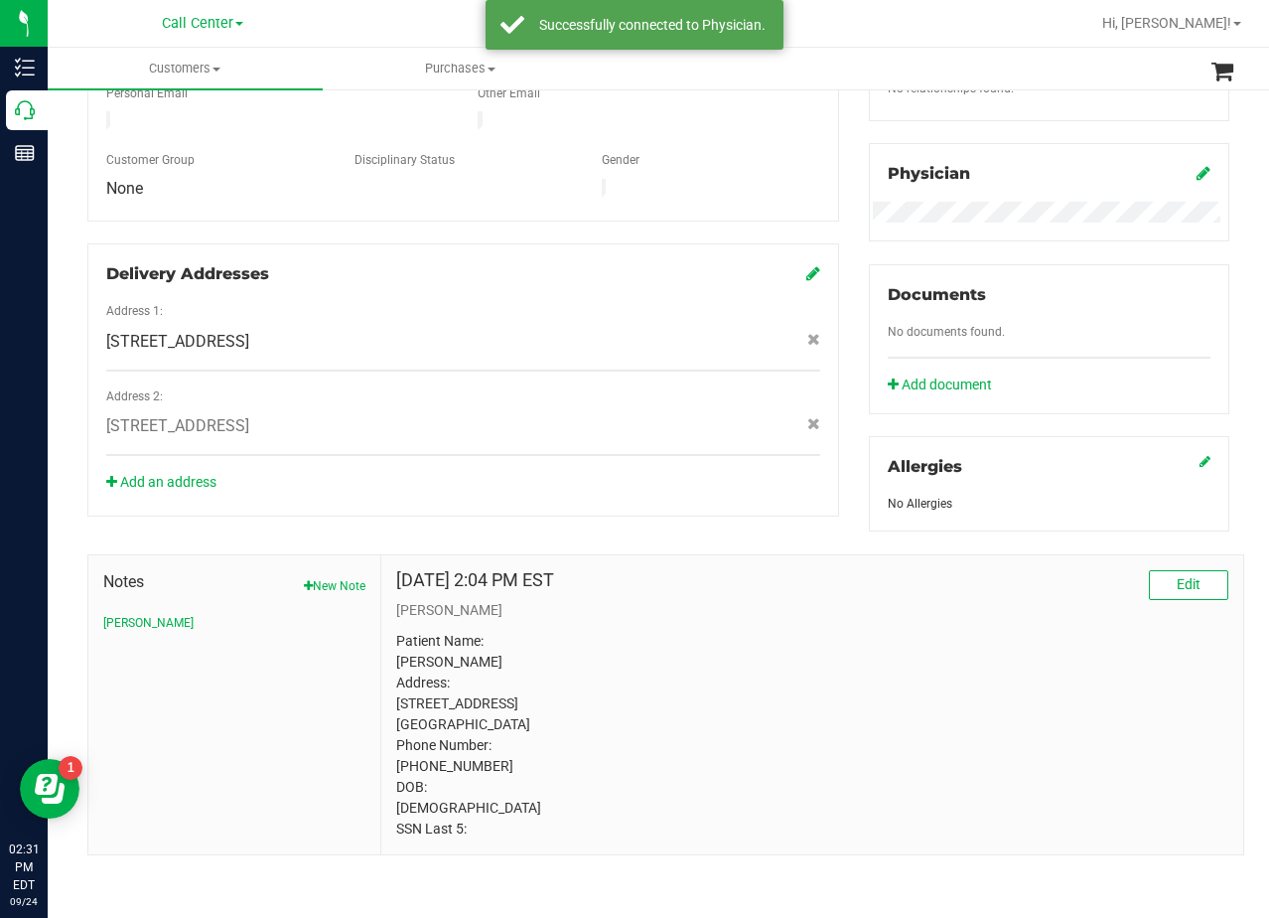
click at [716, 466] on div "Delivery Addresses Address 1: 1307 8th Ave , Suite 603, Fort Worth , TX 76104 A…" at bounding box center [463, 379] width 752 height 273
click at [1151, 583] on button "Edit" at bounding box center [1188, 585] width 79 height 30
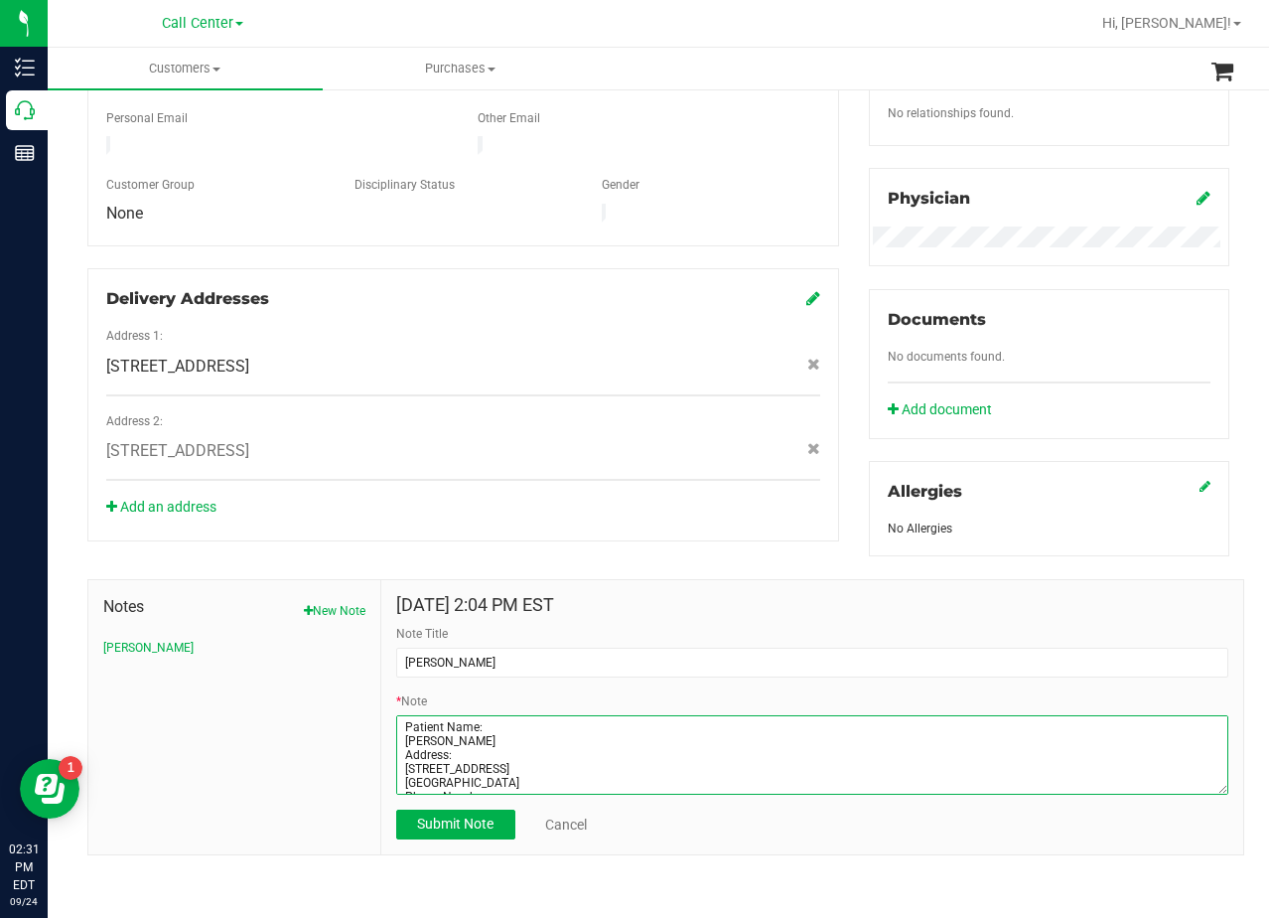
scroll to position [70, 0]
drag, startPoint x: 405, startPoint y: 725, endPoint x: 870, endPoint y: 890, distance: 493.2
click at [865, 895] on div "Back Profile Purchases Start New Purchase Customer ID: 1399642 Credit Available…" at bounding box center [659, 240] width 1222 height 1359
type textarea "P"
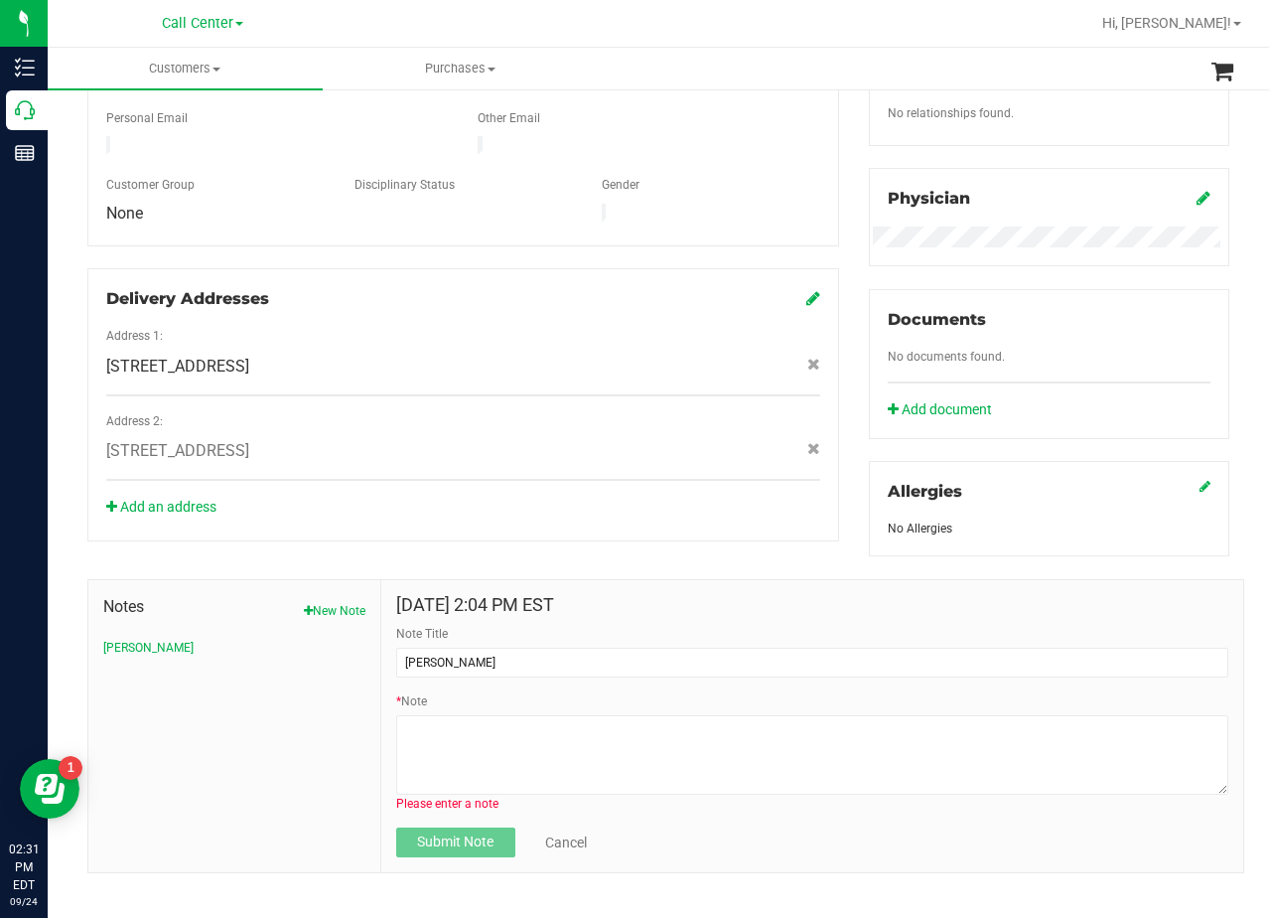
click at [777, 613] on form "Feb 14, 2023 2:04 PM EST Note Title CURT * Note Please enter a note Submit Note…" at bounding box center [812, 726] width 832 height 262
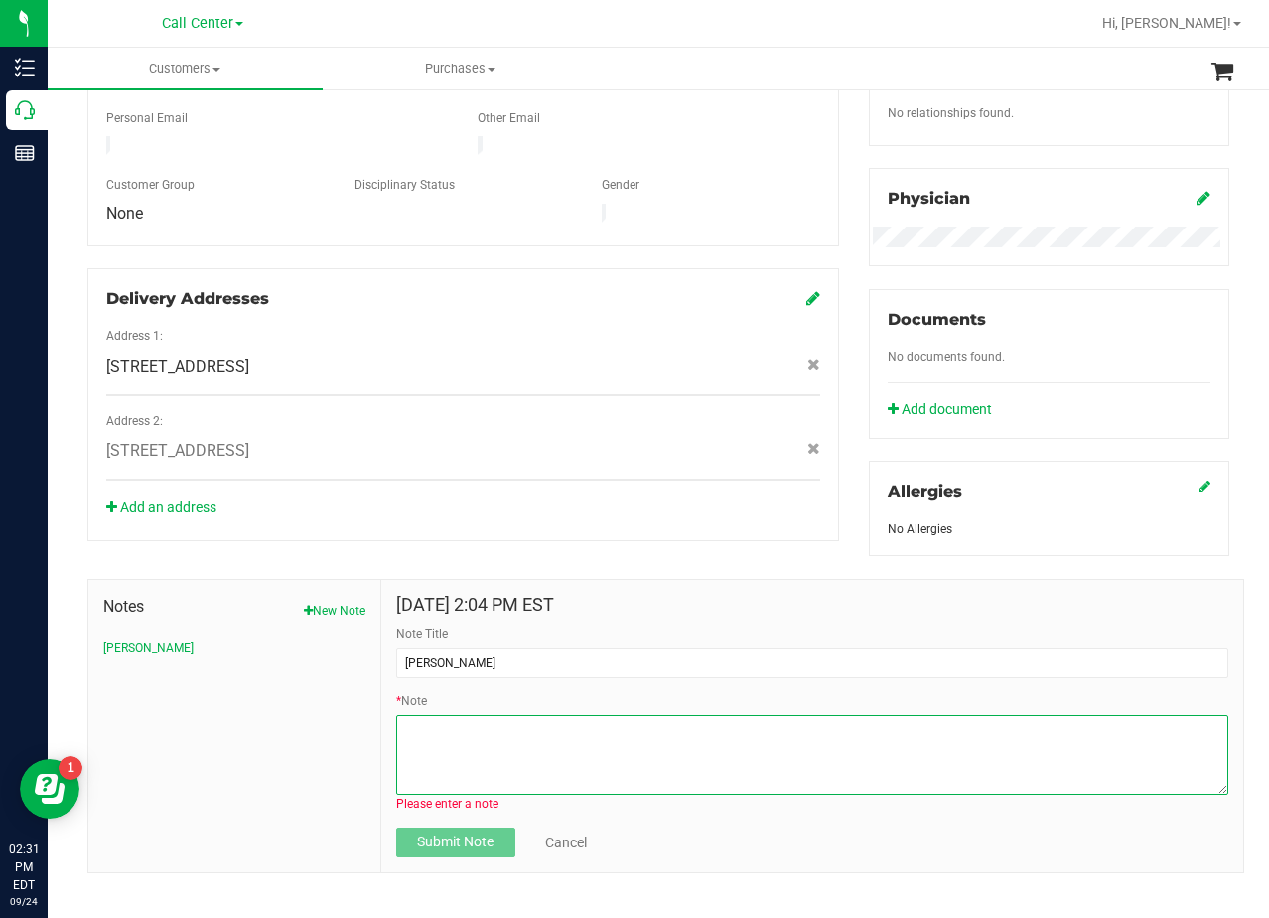
click at [597, 735] on textarea "* Note" at bounding box center [812, 754] width 832 height 79
paste textarea "Patient Name: Danny Reynaga Address: 2117 Quail Hollow Dr Grand Prairie, TX, 75…"
type textarea "Patient Name: Danny Reynaga Address: 2117 Quail Hollow Dr Grand Prairie, TX, 75…"
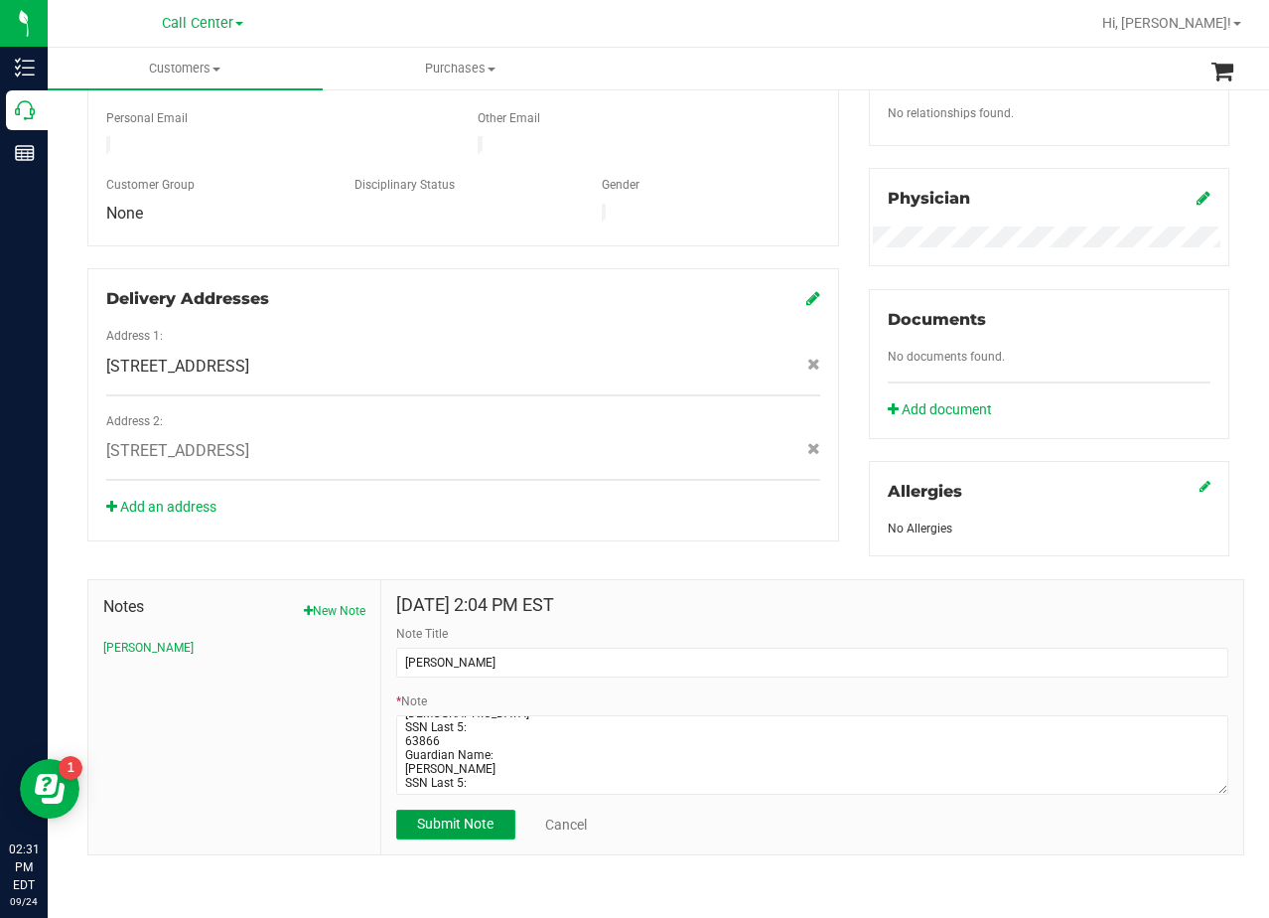
click at [497, 817] on button "Submit Note" at bounding box center [455, 825] width 119 height 30
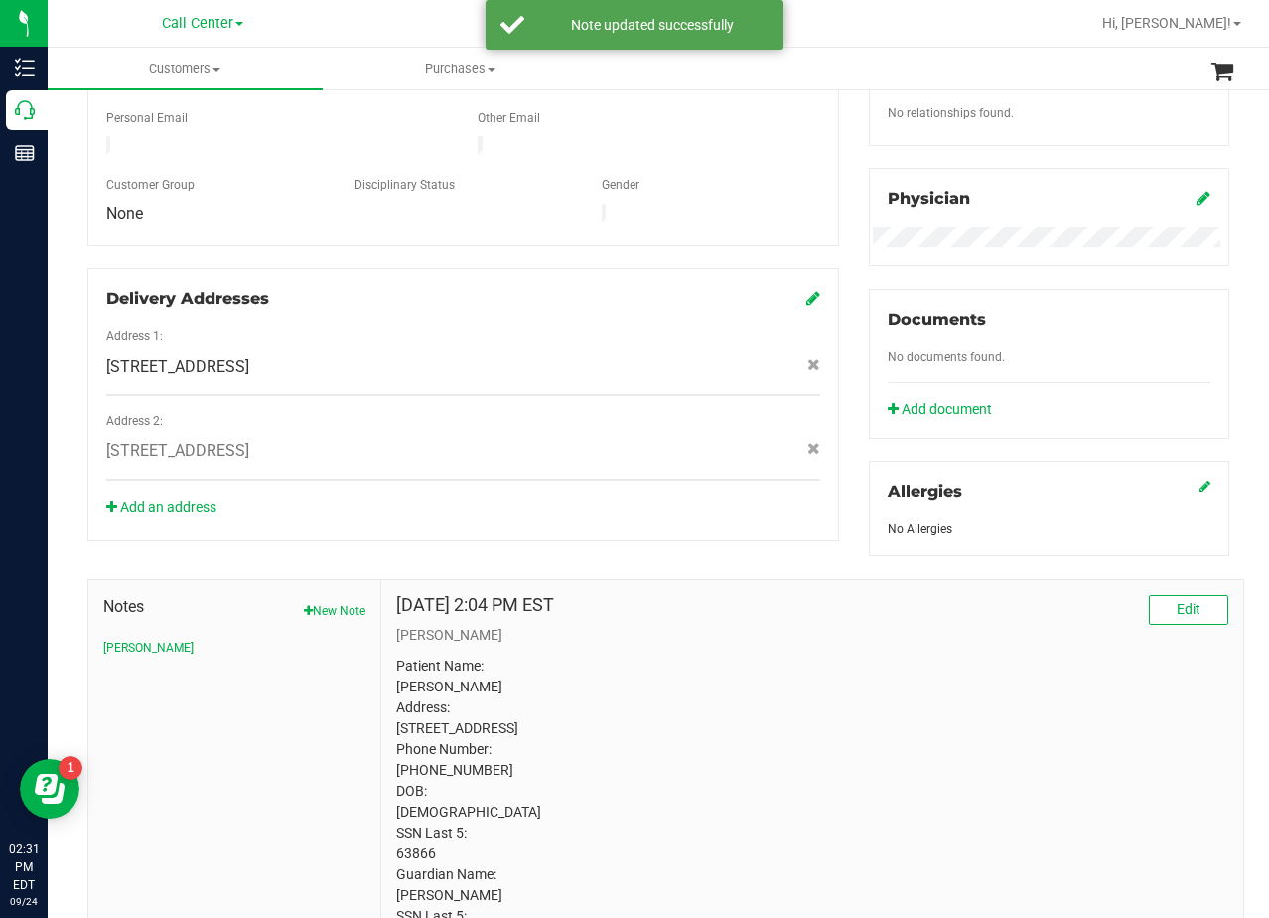
click at [613, 574] on div "Notes New Note CURT Feb 14, 2023 2:04 PM EST Edit CURT Patient Name: Danny Reyn…" at bounding box center [659, 749] width 1172 height 386
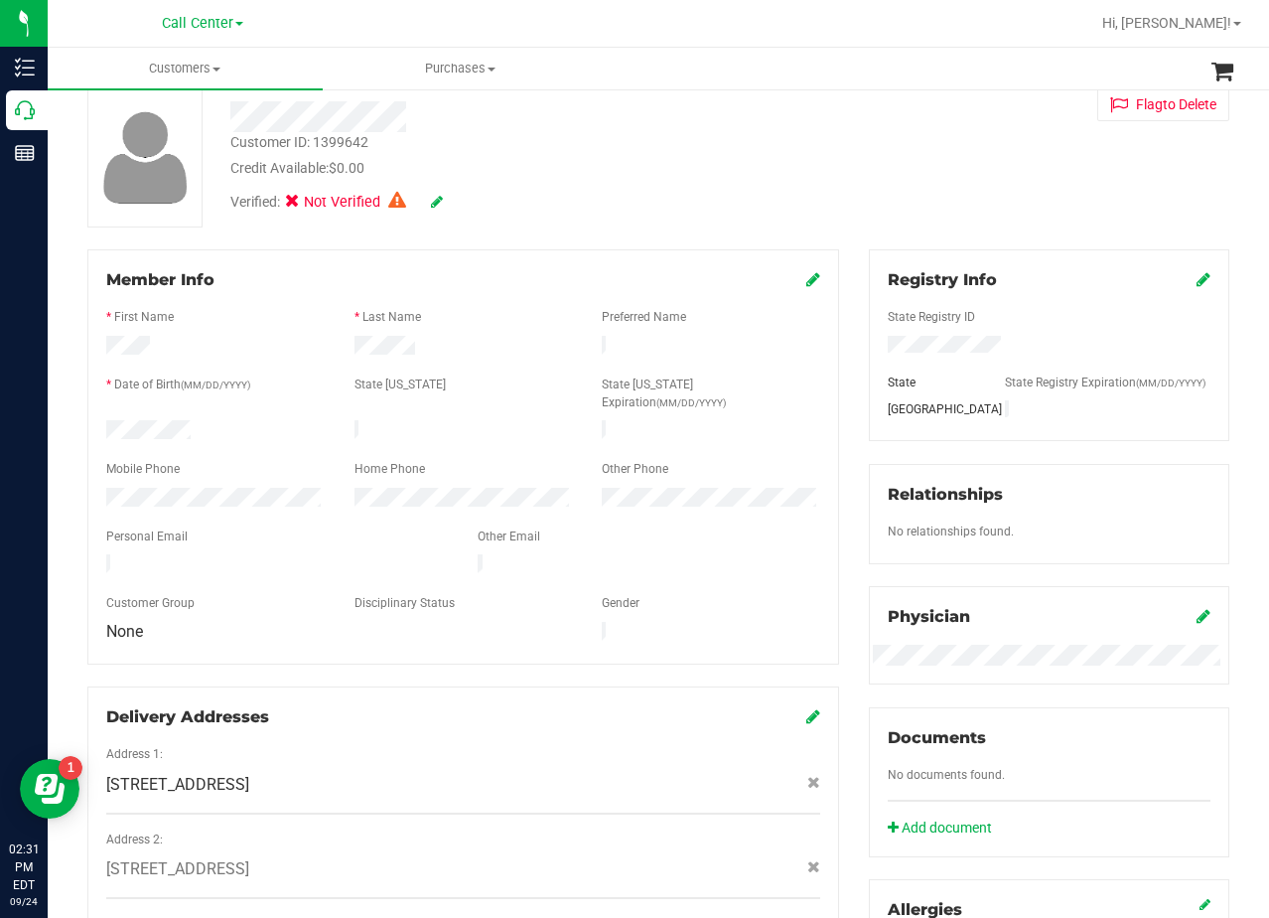
scroll to position [0, 0]
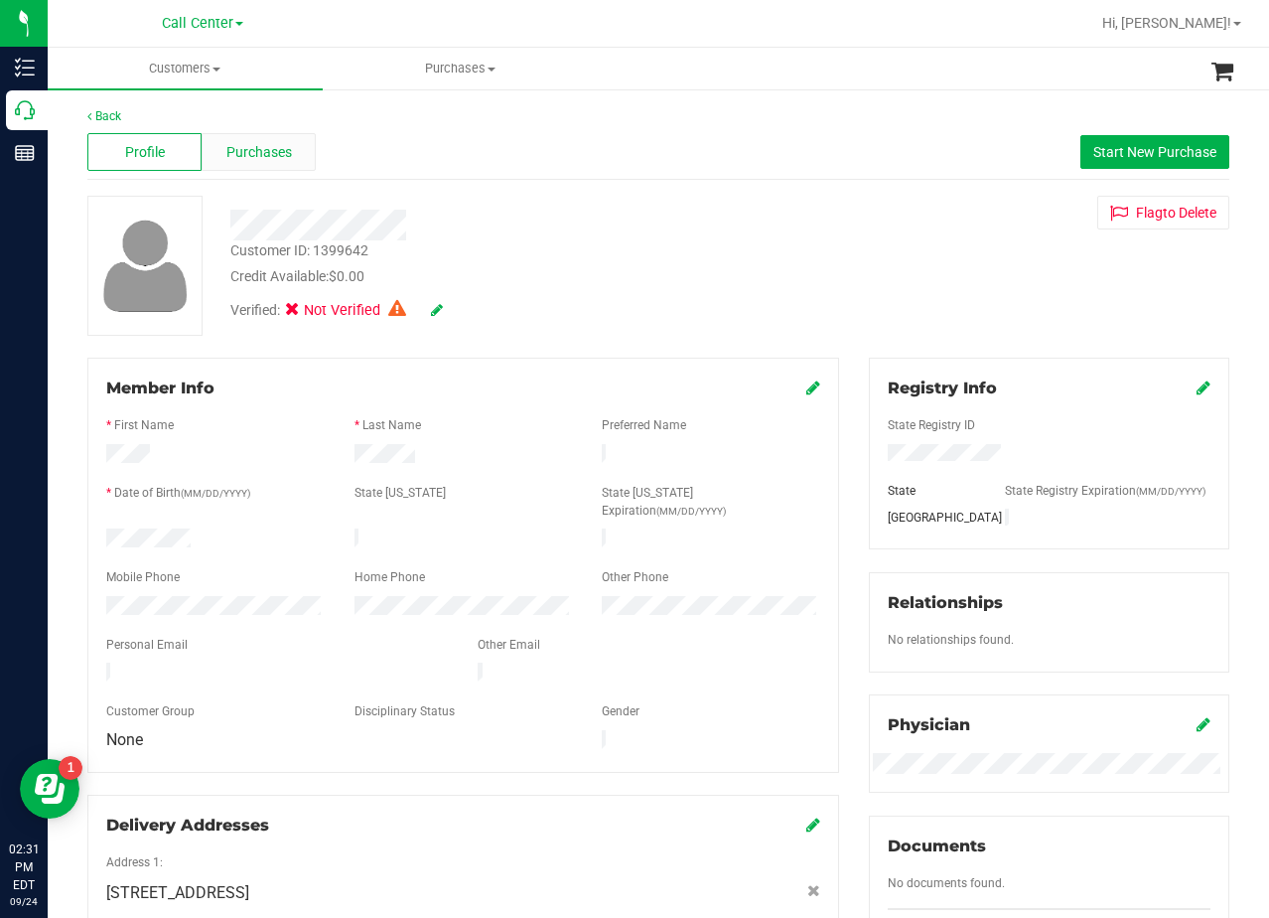
click at [275, 164] on div "Purchases" at bounding box center [259, 152] width 114 height 38
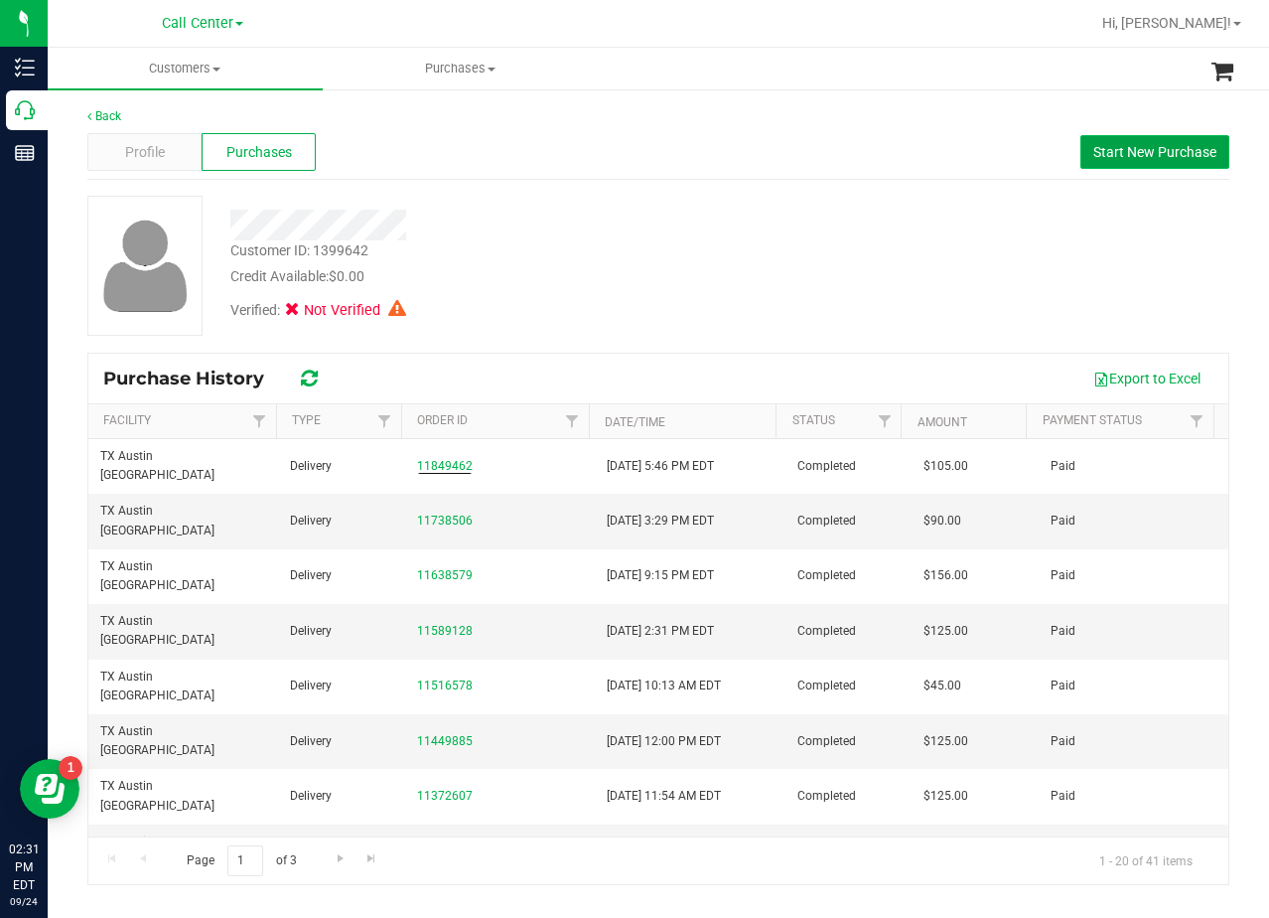
click at [1123, 152] on span "Start New Purchase" at bounding box center [1155, 152] width 123 height 16
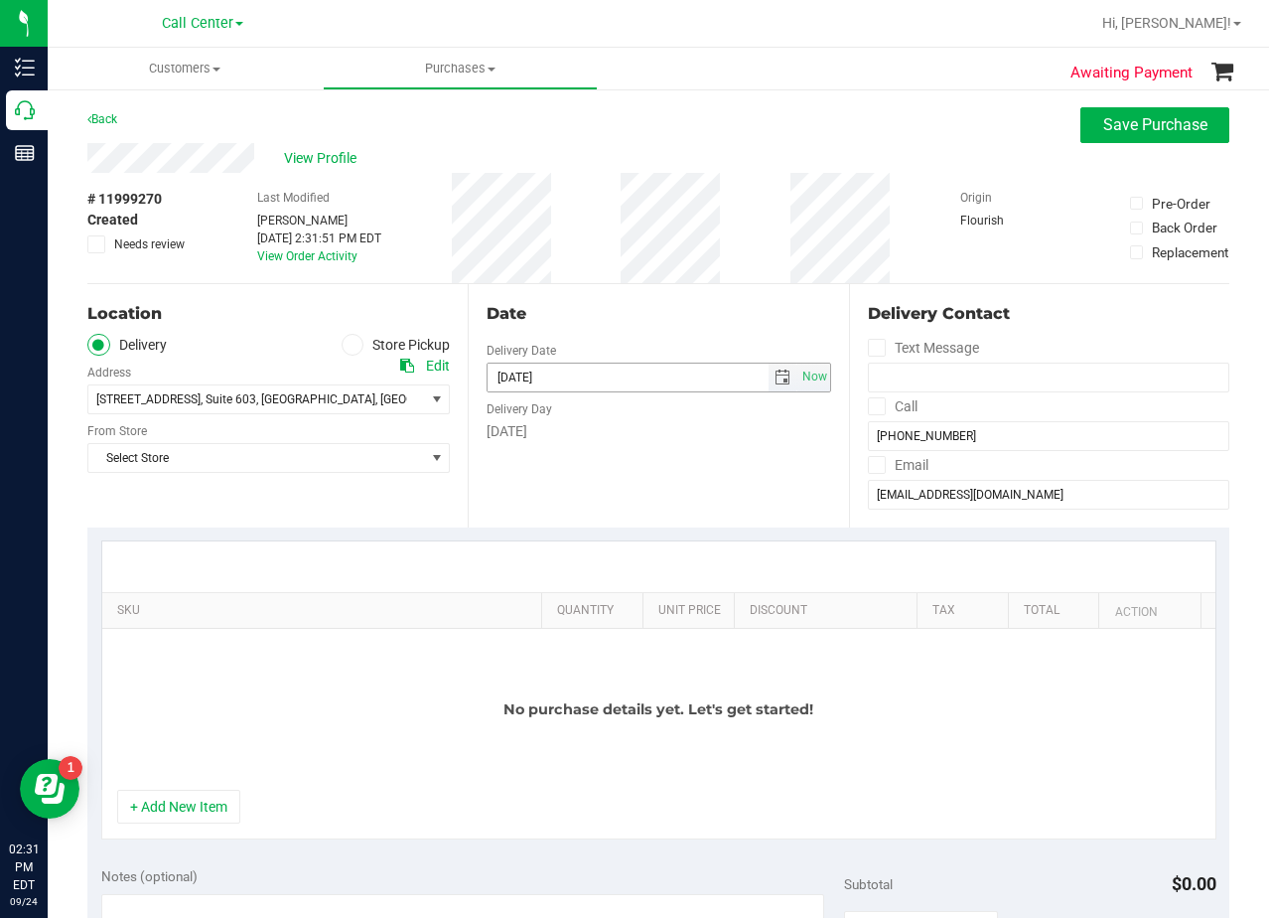
click at [775, 376] on span "select" at bounding box center [783, 377] width 16 height 16
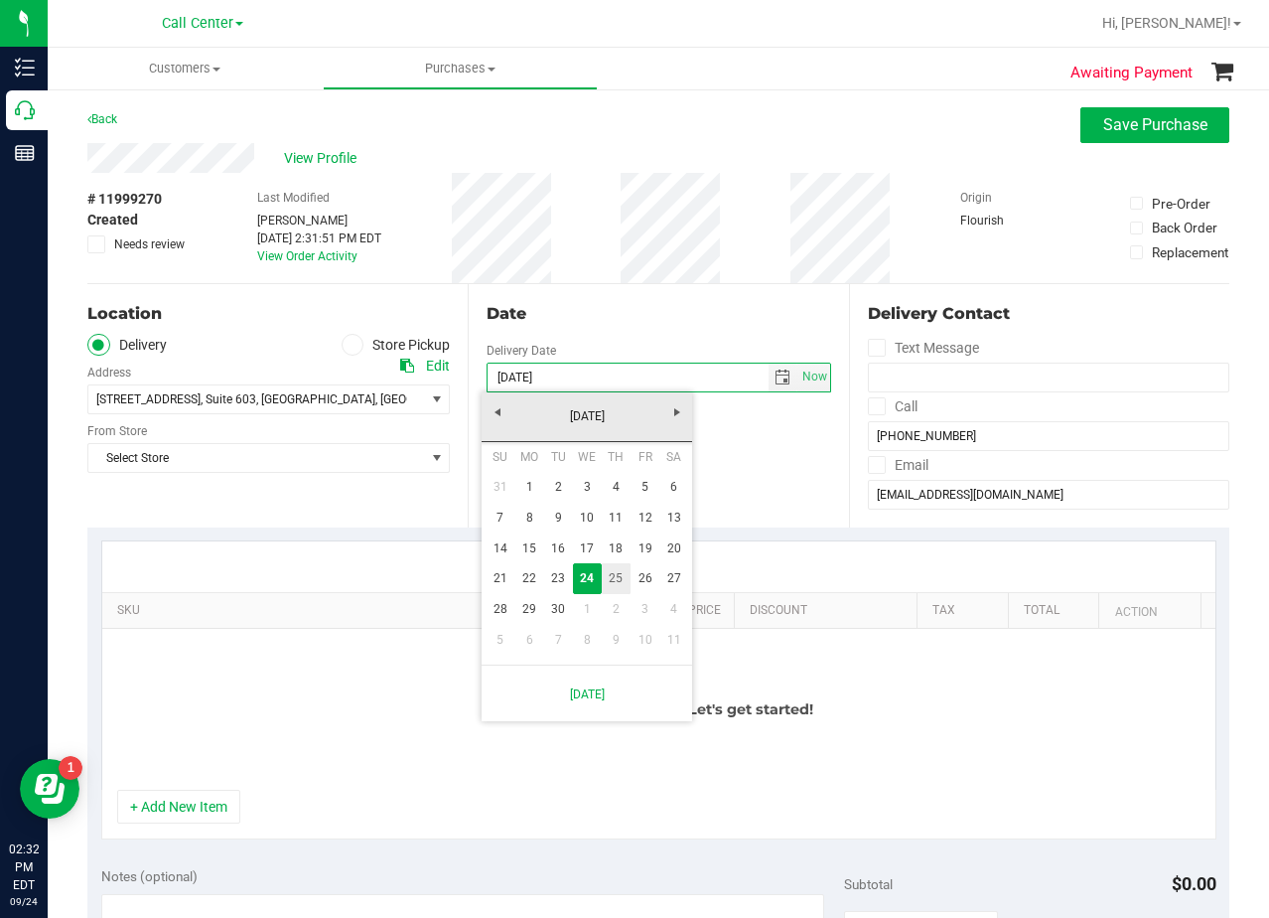
click at [616, 574] on link "25" at bounding box center [616, 578] width 29 height 31
type input "[DATE]"
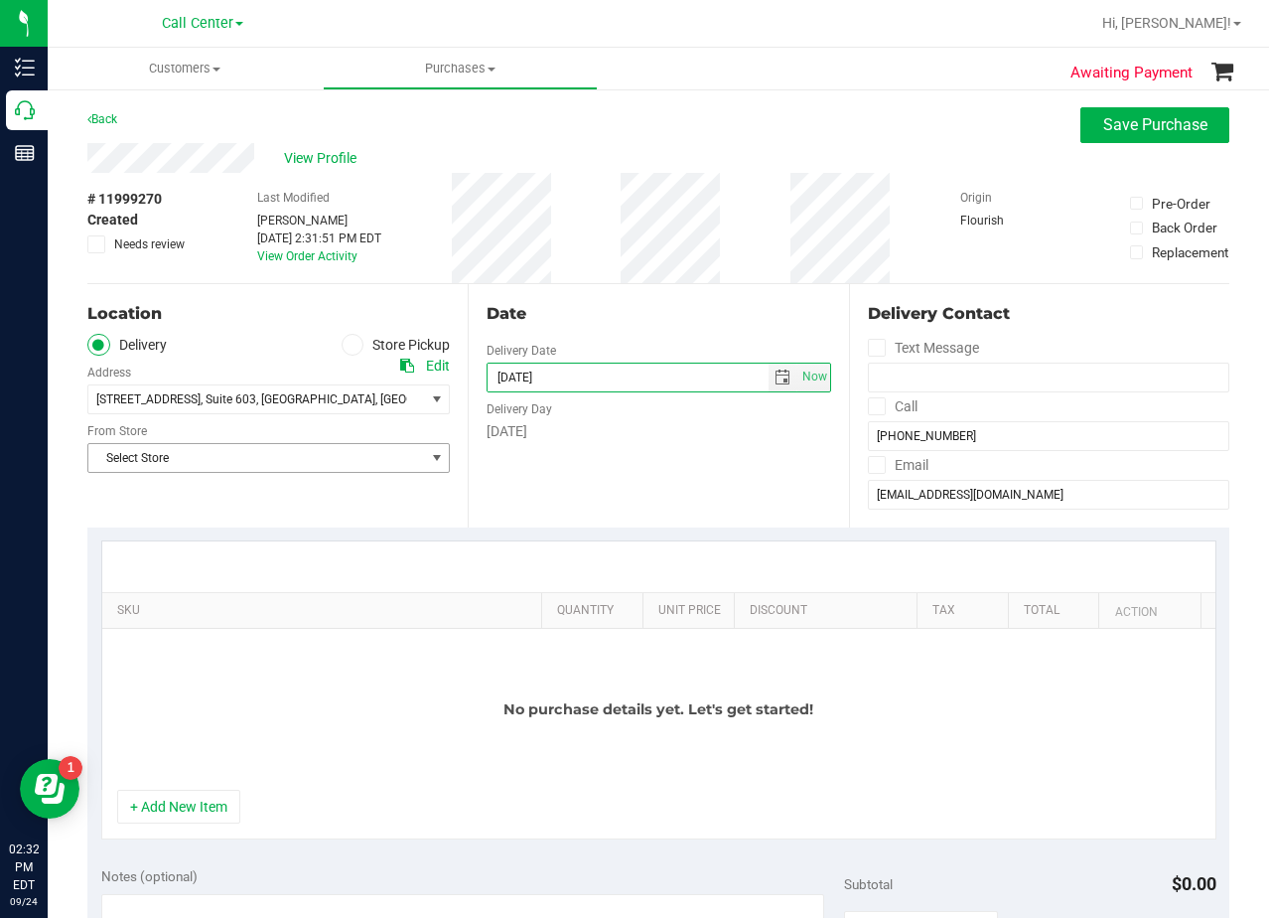
click at [277, 453] on span "Select Store" at bounding box center [256, 458] width 336 height 28
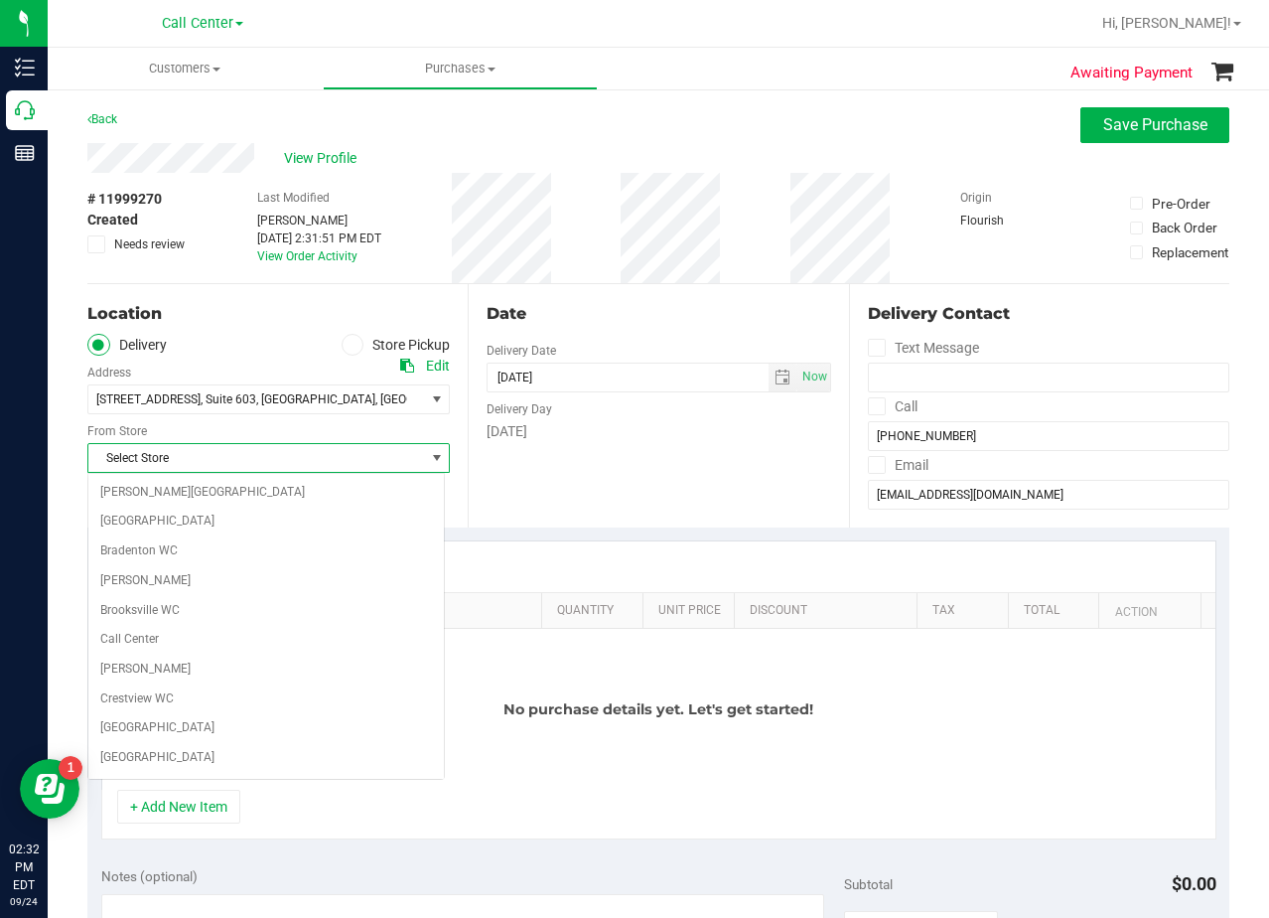
click at [279, 454] on span "Select Store" at bounding box center [256, 458] width 336 height 28
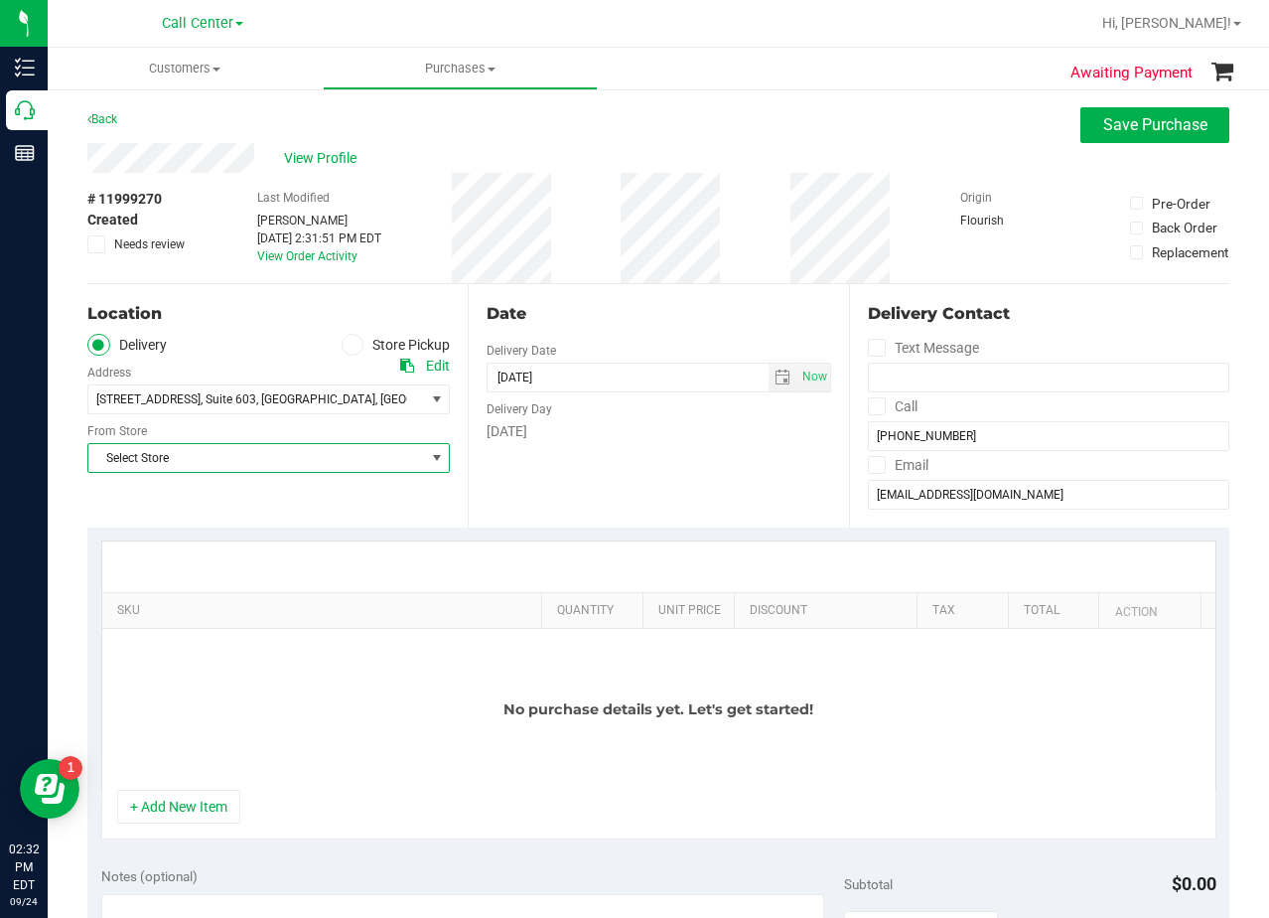
click at [280, 457] on span "Select Store" at bounding box center [256, 458] width 336 height 28
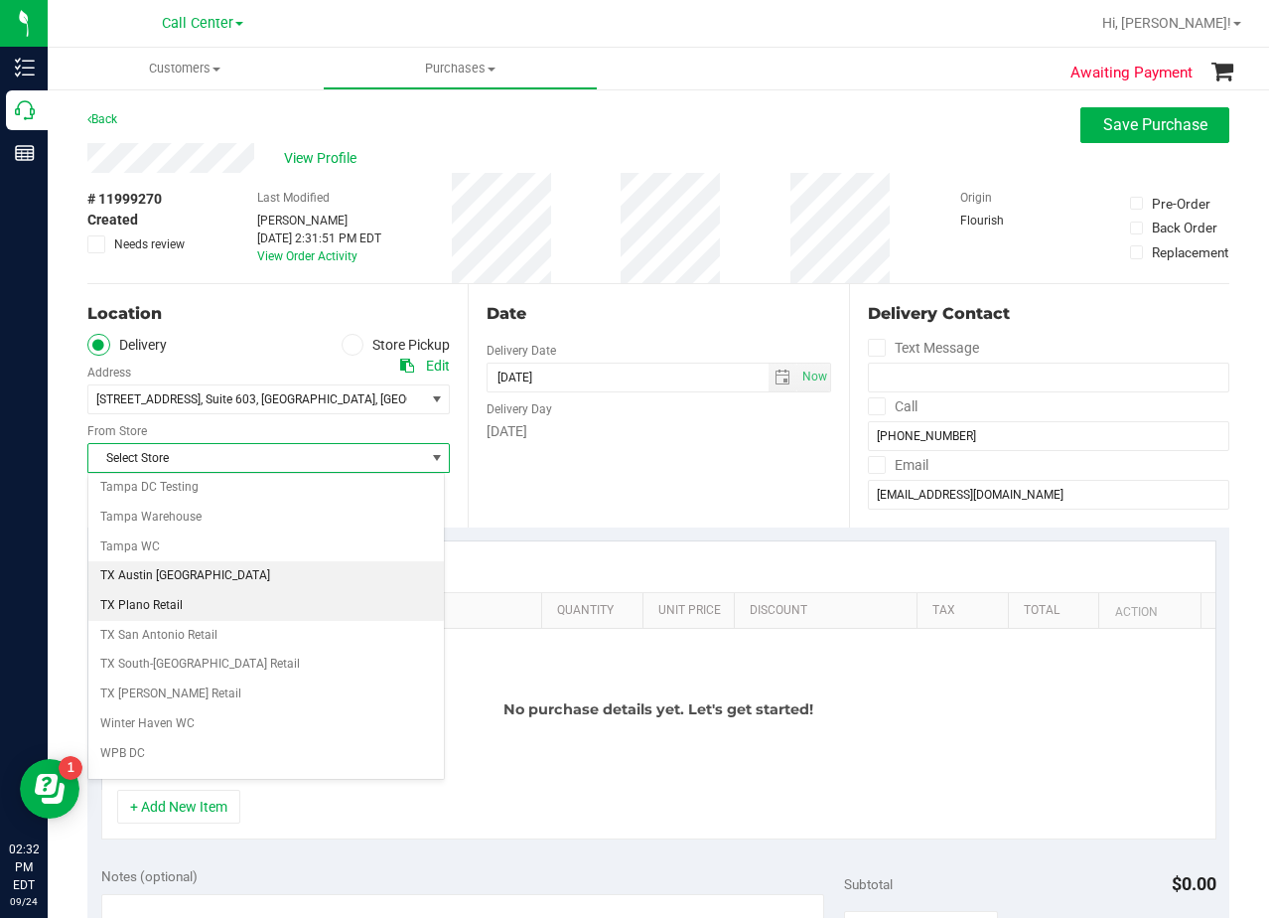
scroll to position [1443, 0]
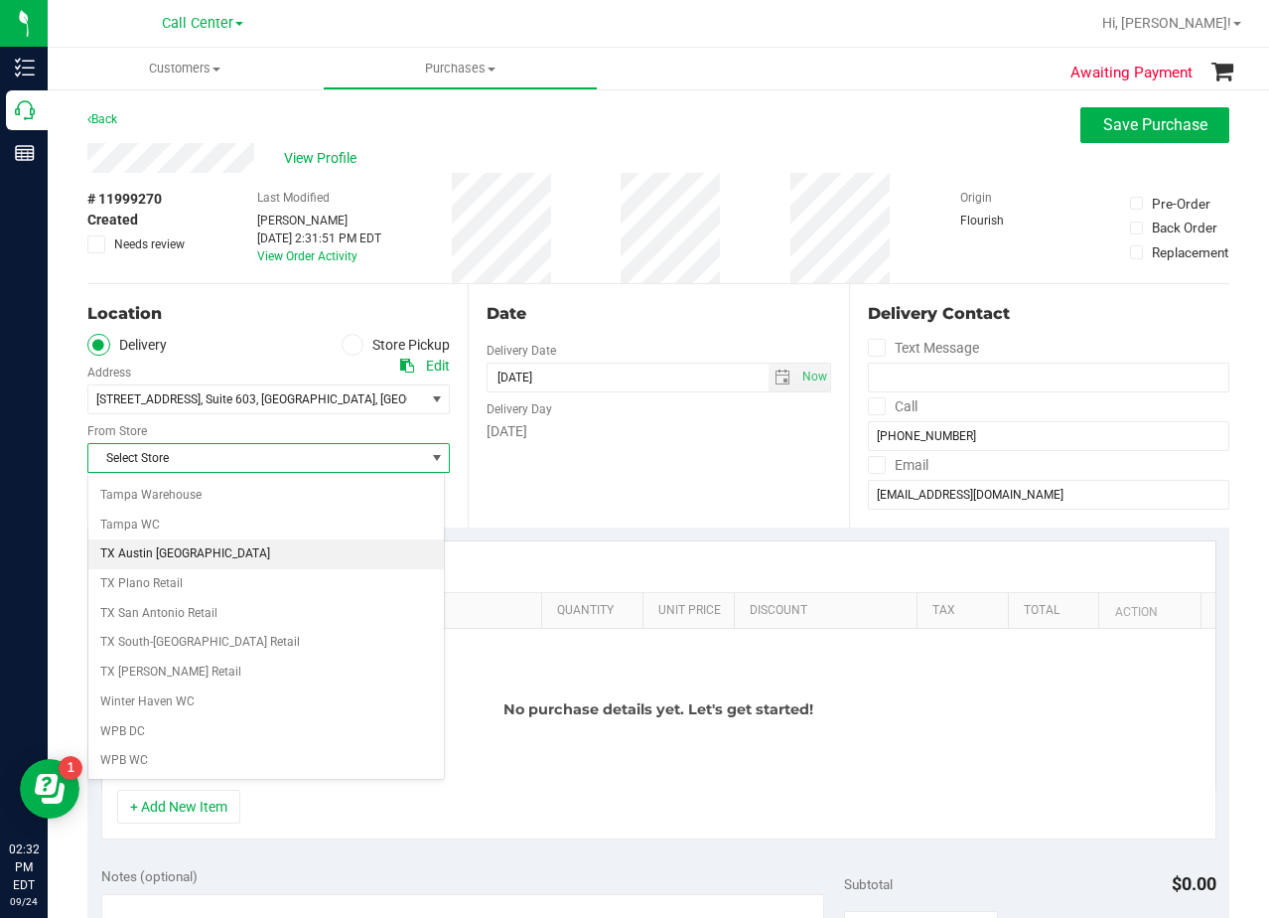
click at [264, 559] on li "TX Austin [GEOGRAPHIC_DATA]" at bounding box center [266, 554] width 356 height 30
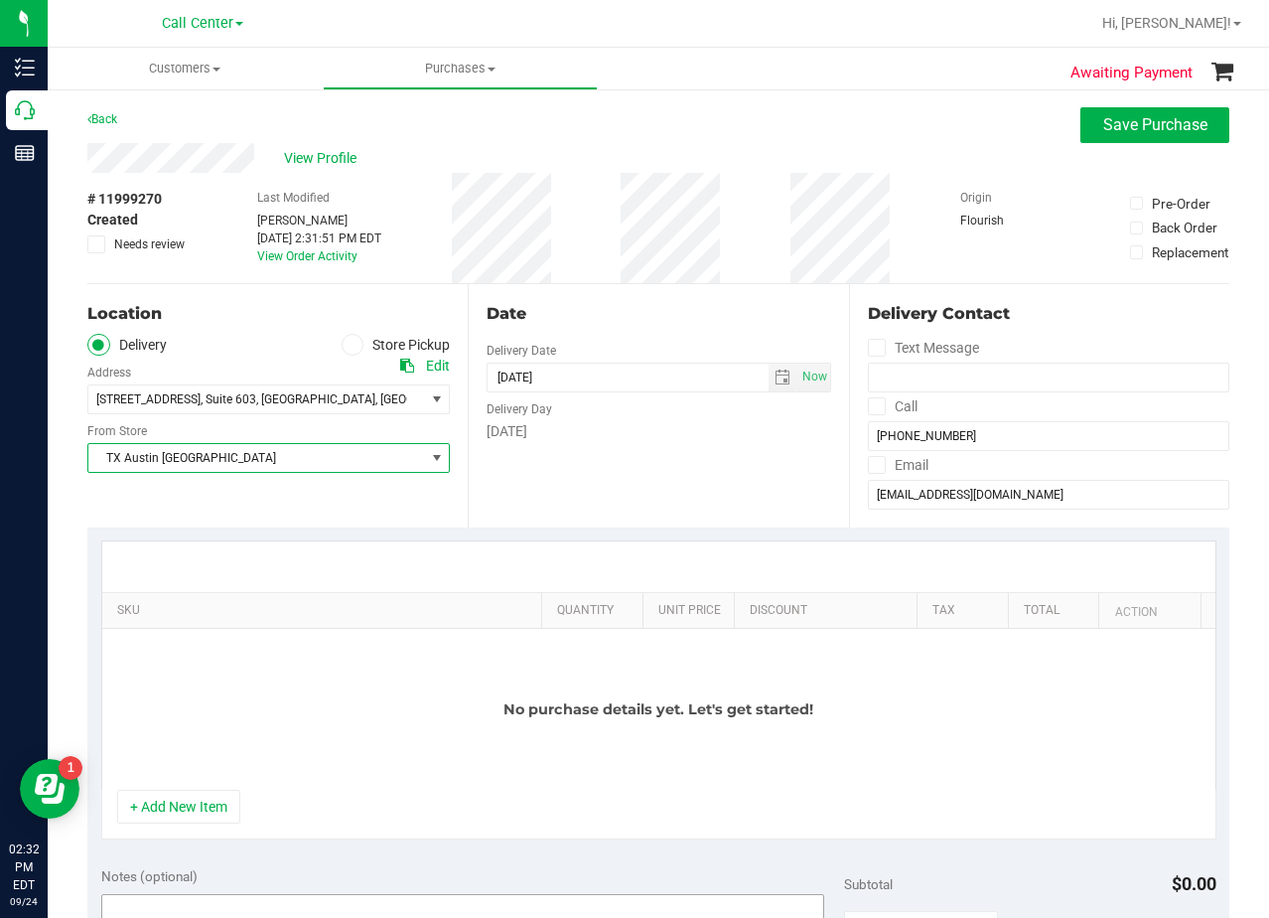
click at [211, 798] on button "+ Add New Item" at bounding box center [178, 807] width 123 height 34
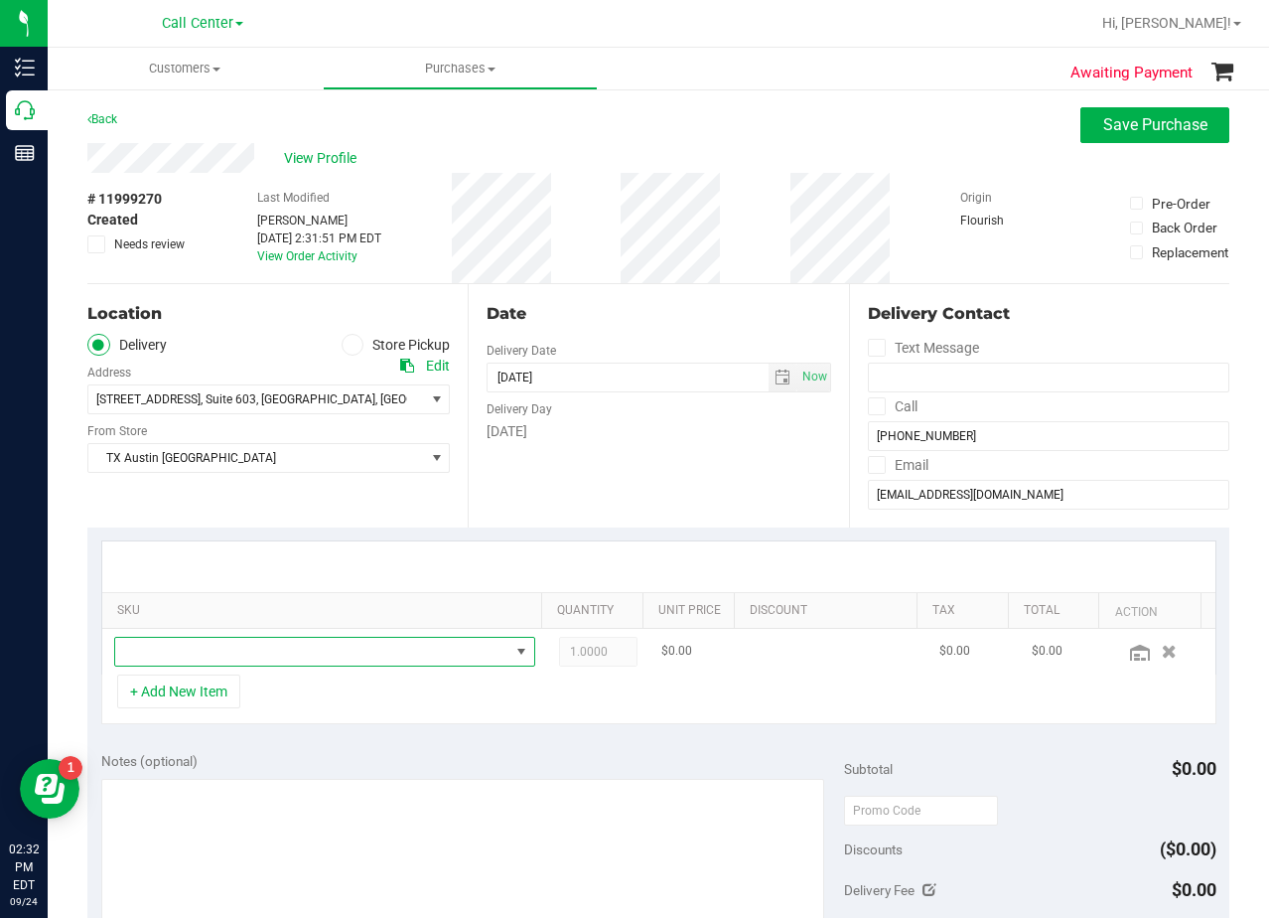
click at [242, 654] on span "NO DATA FOUND" at bounding box center [312, 652] width 394 height 28
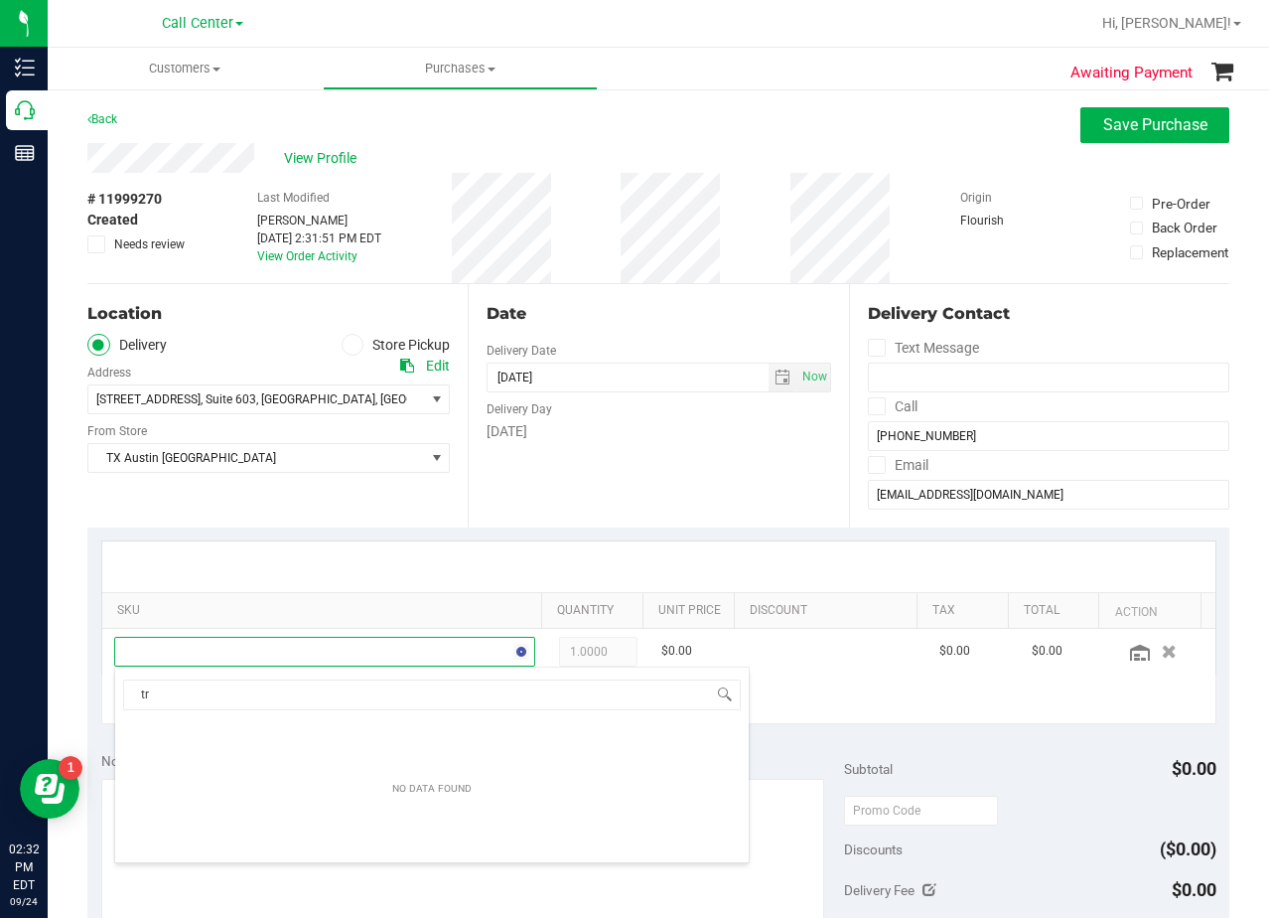
scroll to position [30, 399]
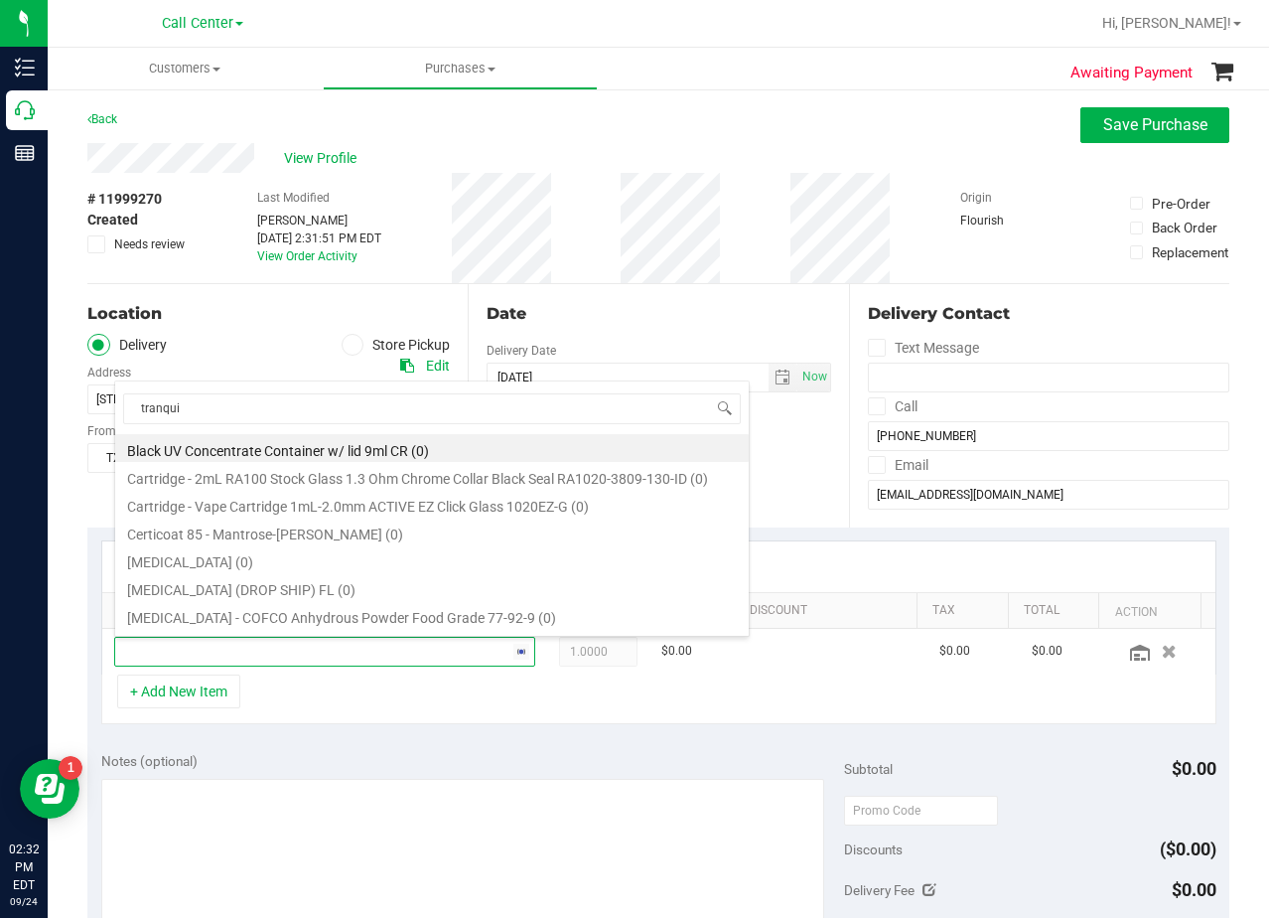
type input "tranquil"
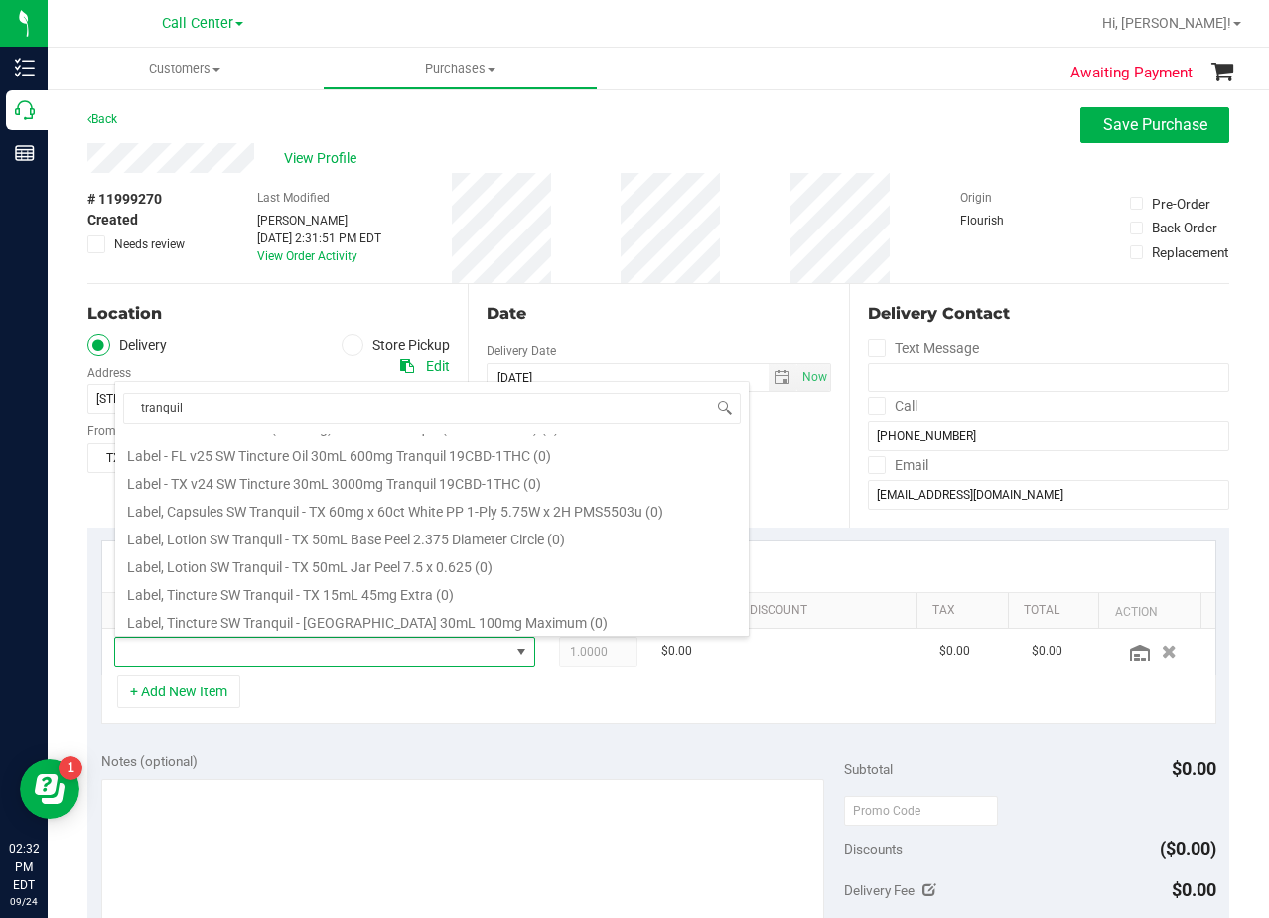
scroll to position [469, 0]
drag, startPoint x: 524, startPoint y: 558, endPoint x: 534, endPoint y: 521, distance: 38.1
click at [523, 558] on li "TX SW 30ml (3000mg) Tincture Tranquil (19:1 CBD:THC) (112)" at bounding box center [432, 563] width 634 height 28
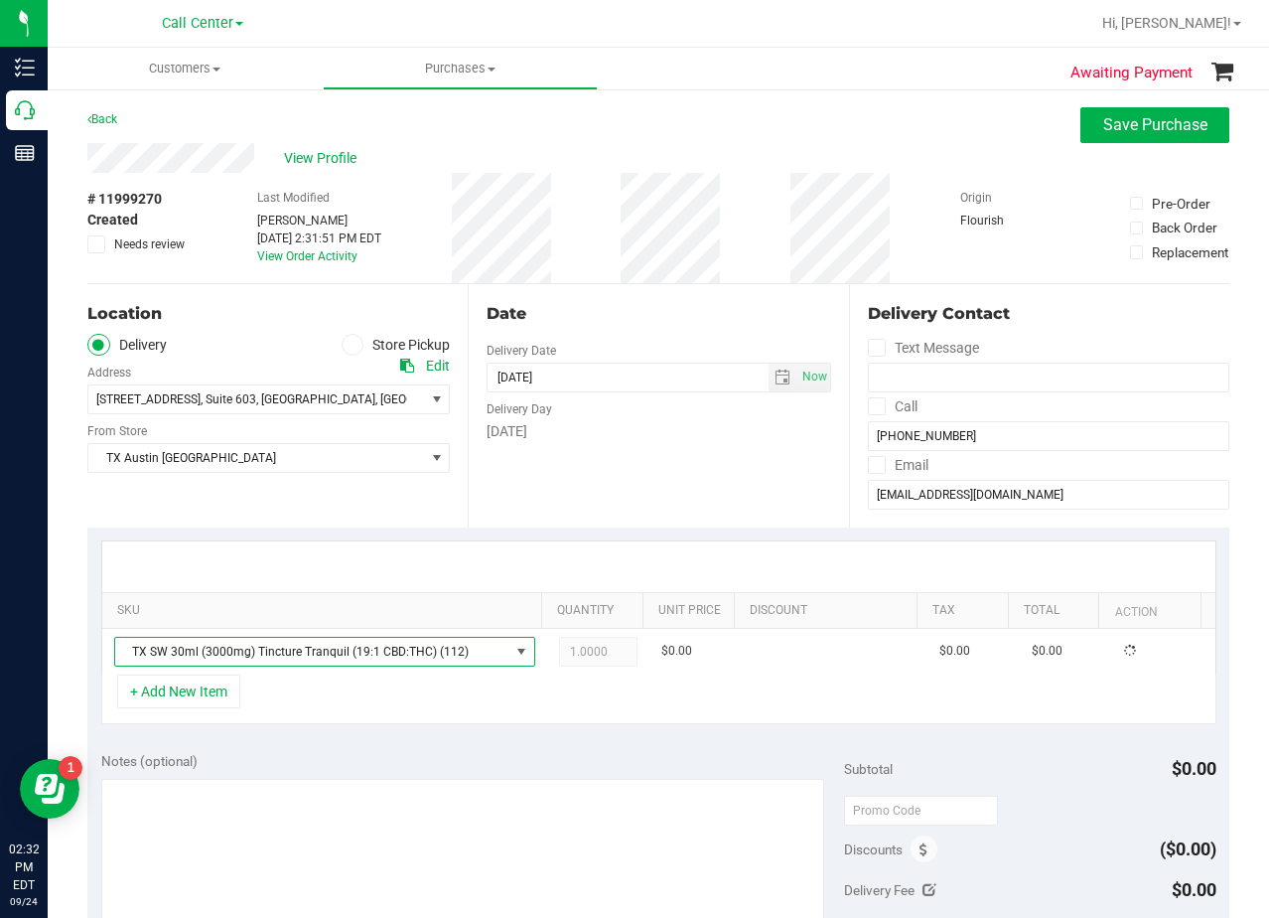
click at [538, 509] on div "Date Delivery Date 09/25/2025 Now 09/25/2025 02:31 PM Now Delivery Day Thursday" at bounding box center [658, 405] width 380 height 243
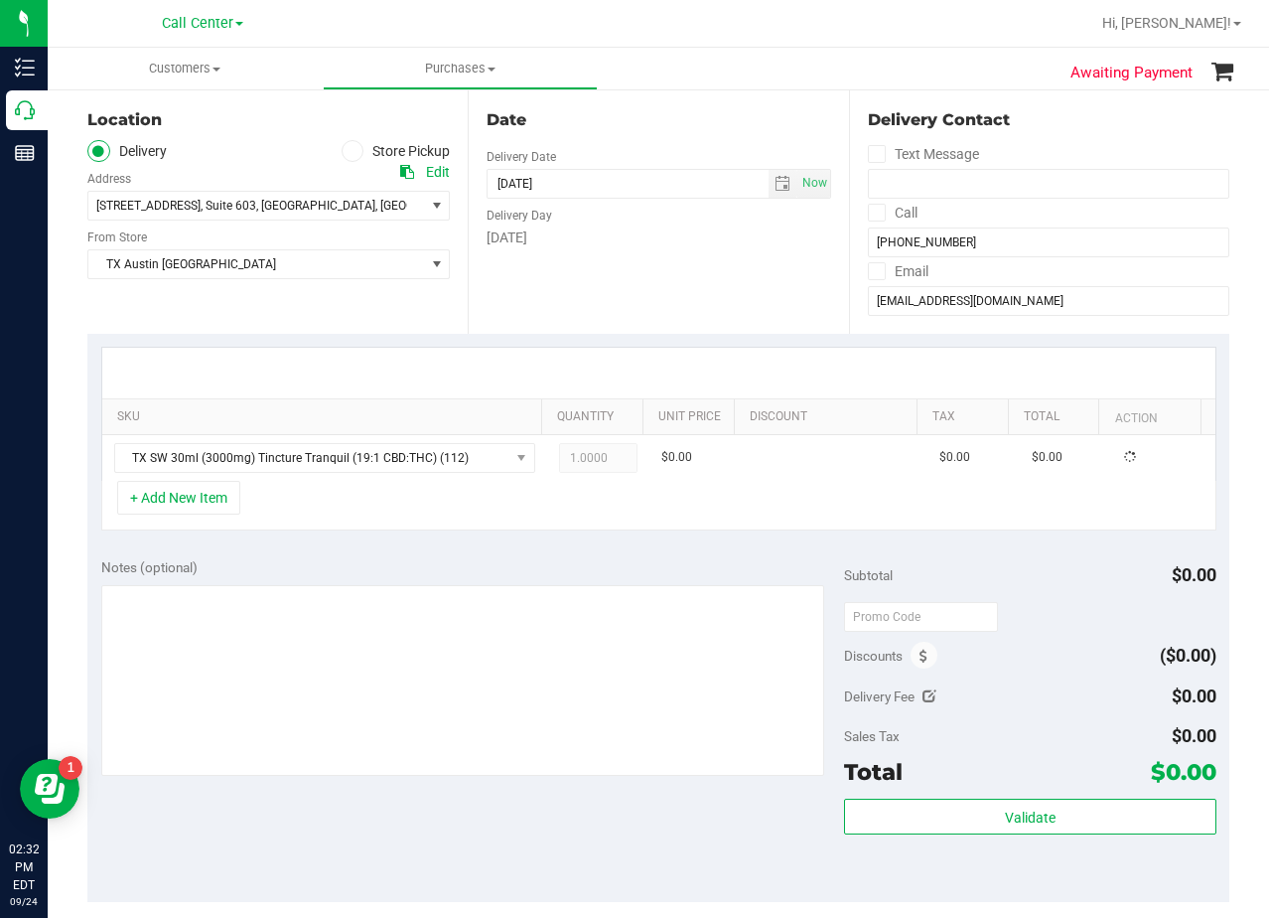
scroll to position [199, 0]
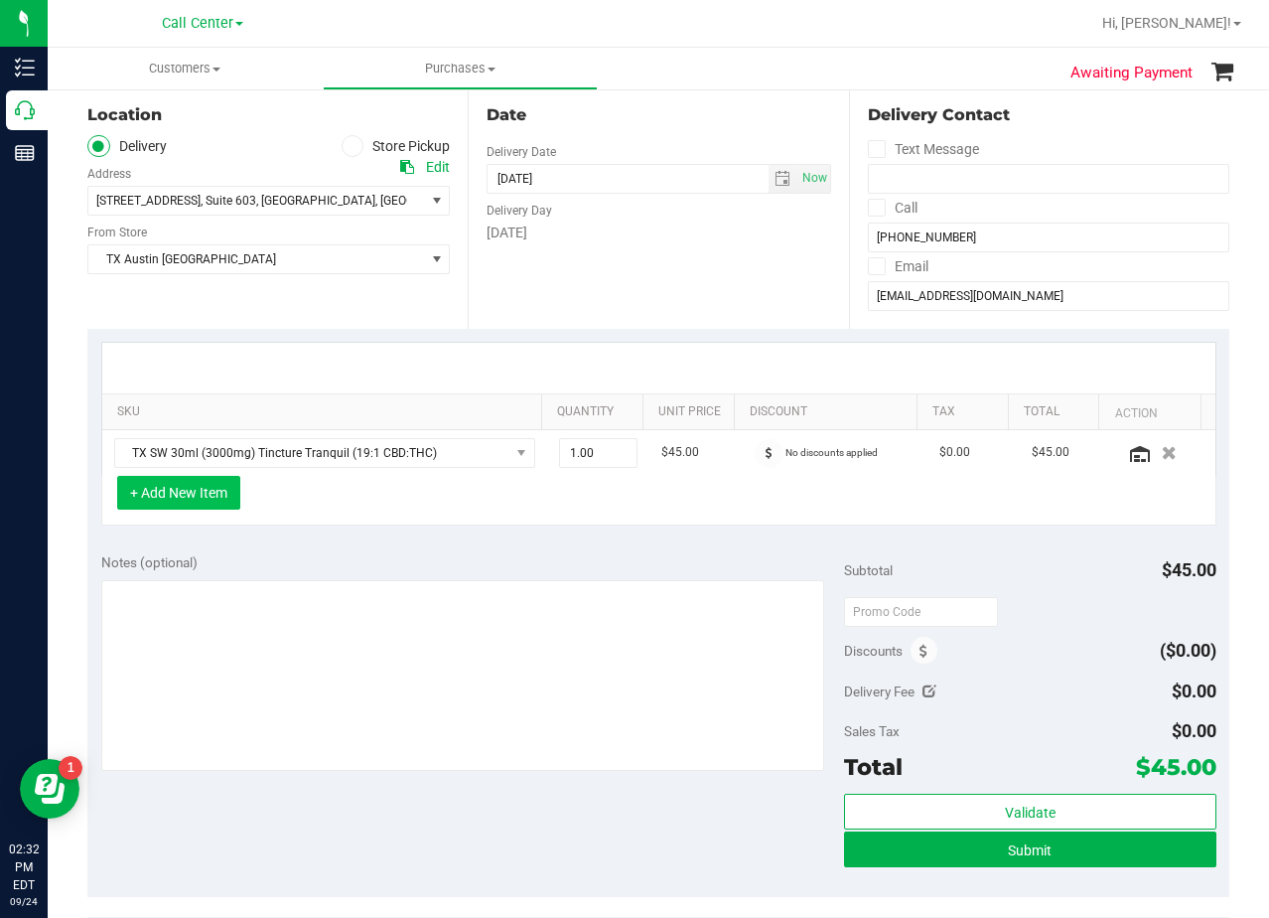
click at [176, 499] on button "+ Add New Item" at bounding box center [178, 493] width 123 height 34
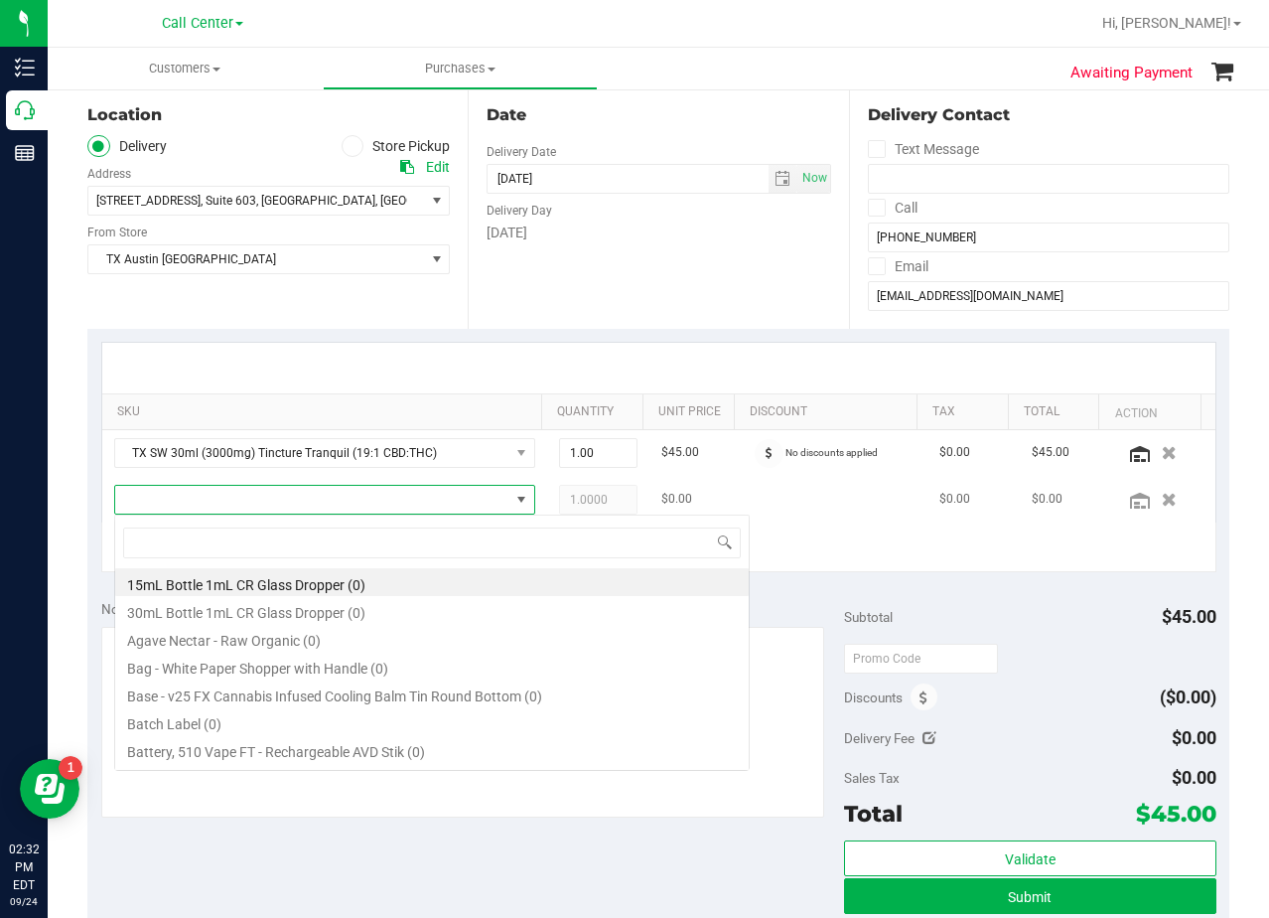
scroll to position [30, 410]
type input "tx sw"
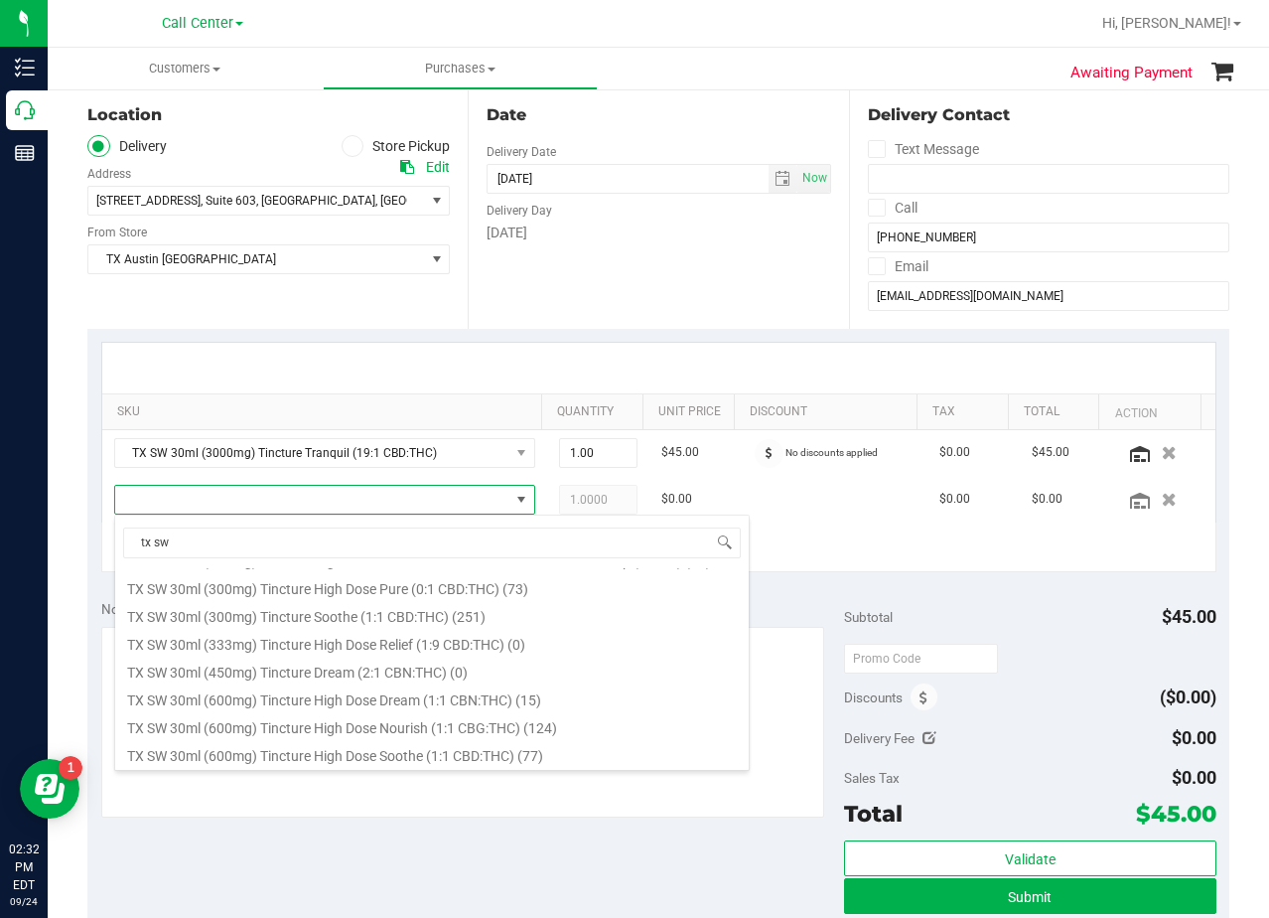
scroll to position [993, 0]
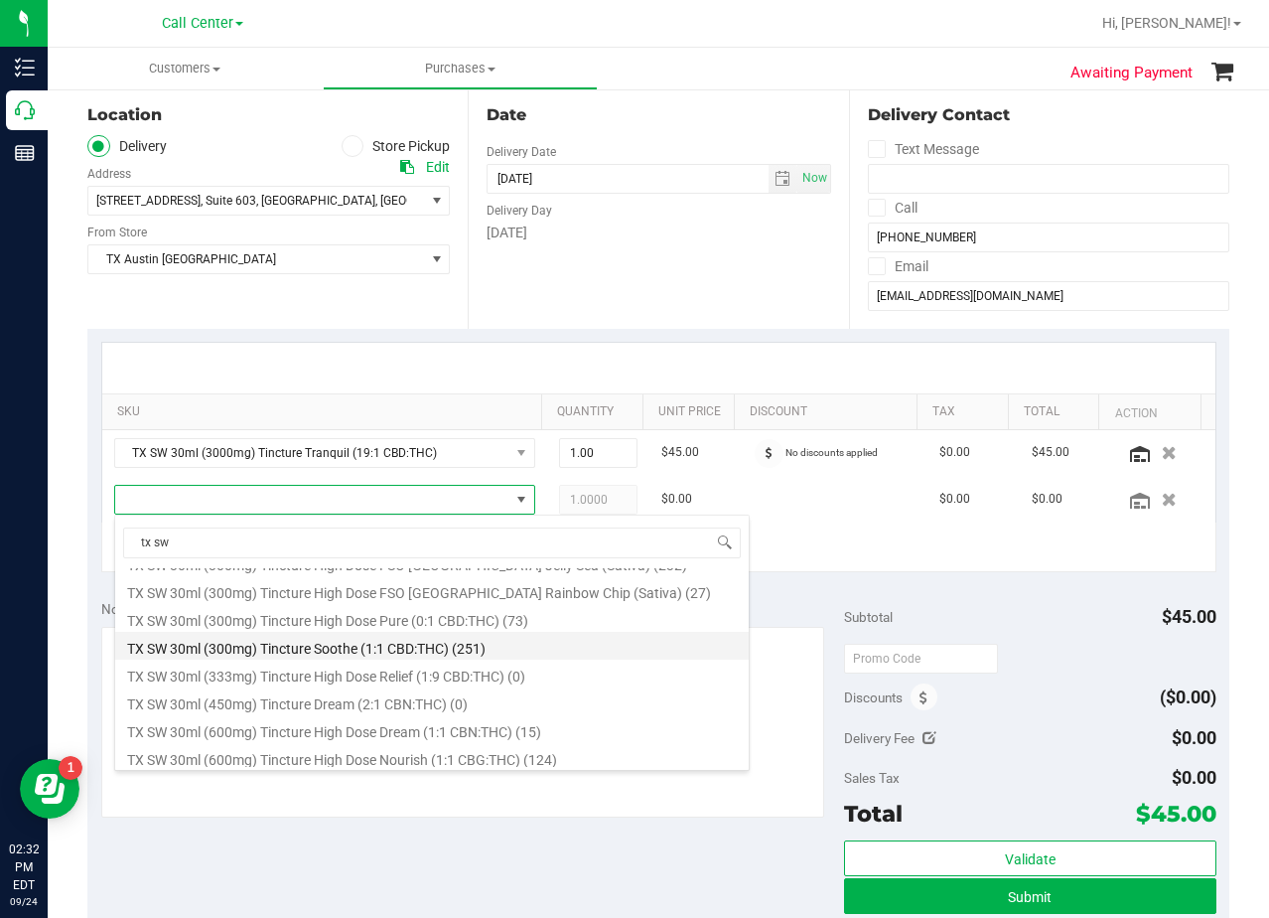
click at [497, 647] on li "TX SW 30ml (300mg) Tincture Soothe (1:1 CBD:THC) (251)" at bounding box center [432, 646] width 634 height 28
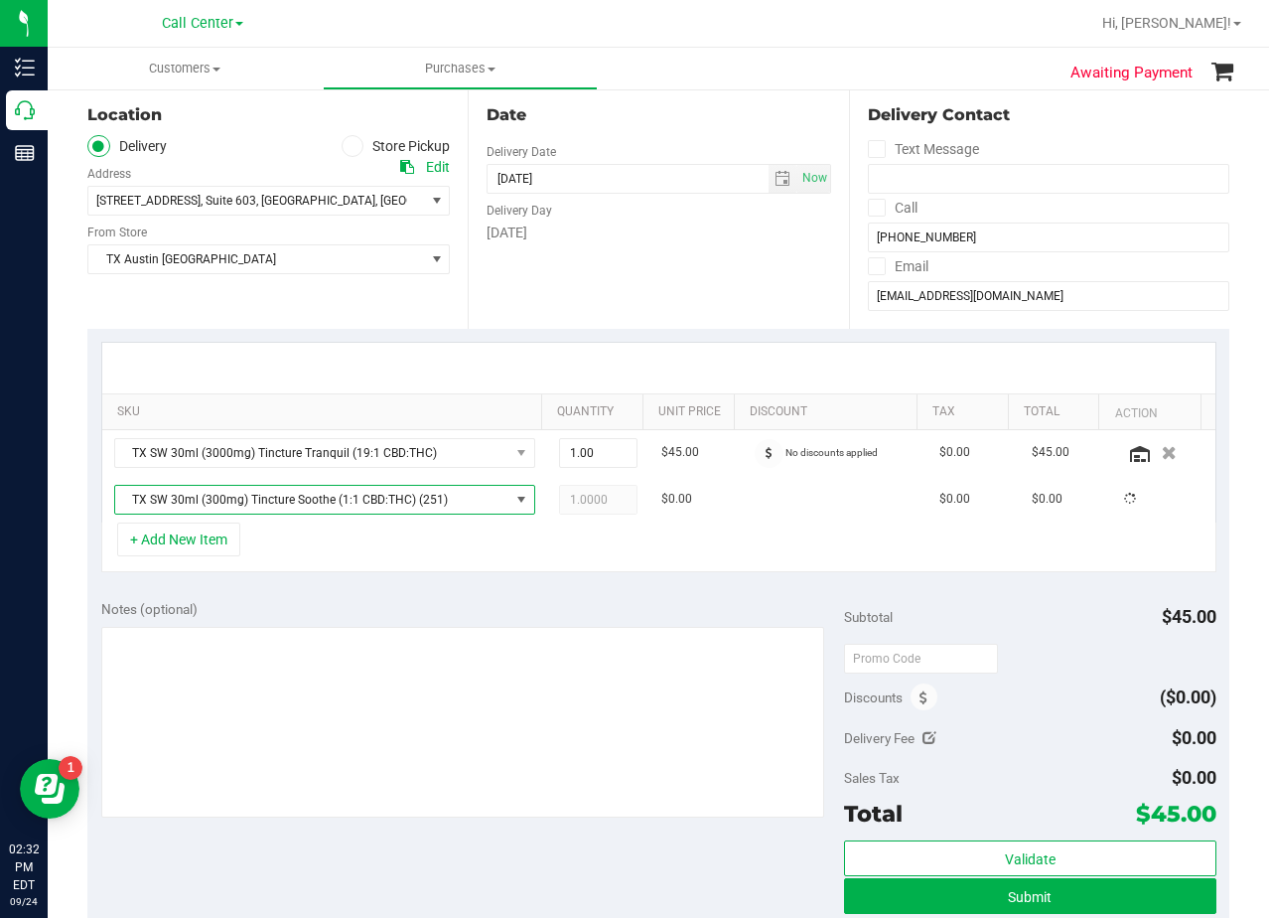
click at [490, 602] on div "Notes (optional)" at bounding box center [473, 609] width 744 height 20
click at [694, 304] on div "Date Delivery Date [DATE] Now [DATE] 08:00 AM Now Delivery Day [DATE]" at bounding box center [658, 206] width 380 height 243
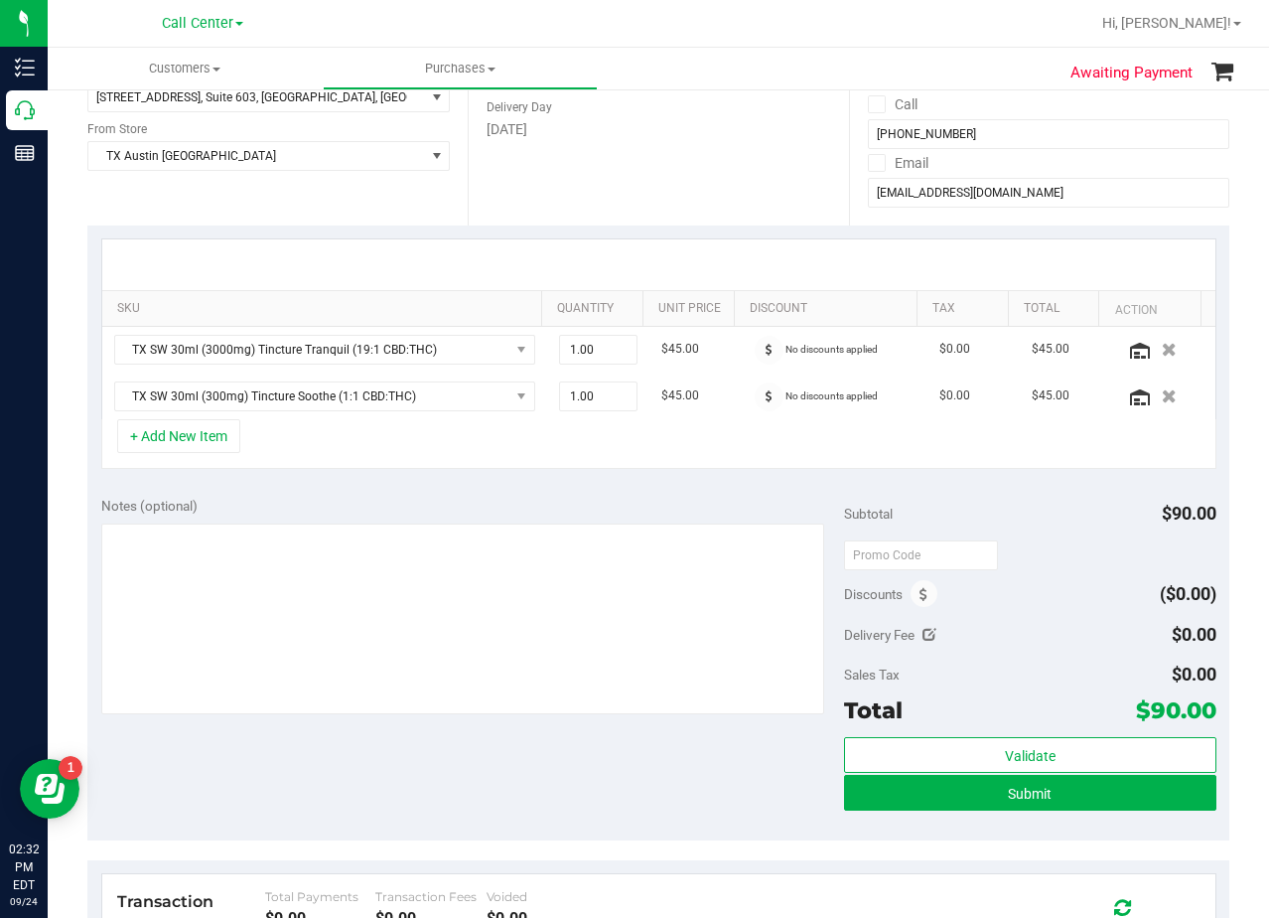
scroll to position [199, 0]
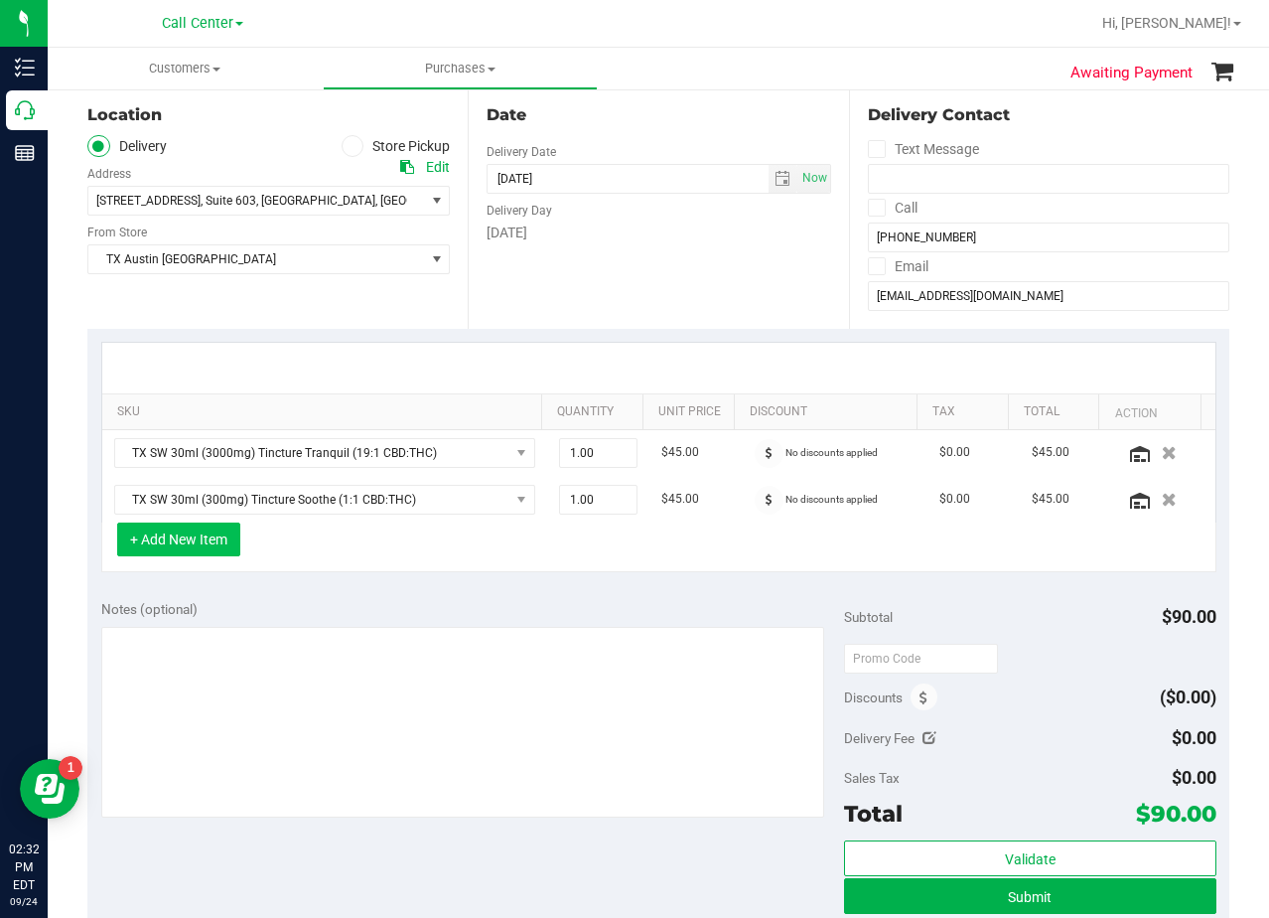
click at [191, 549] on button "+ Add New Item" at bounding box center [178, 539] width 123 height 34
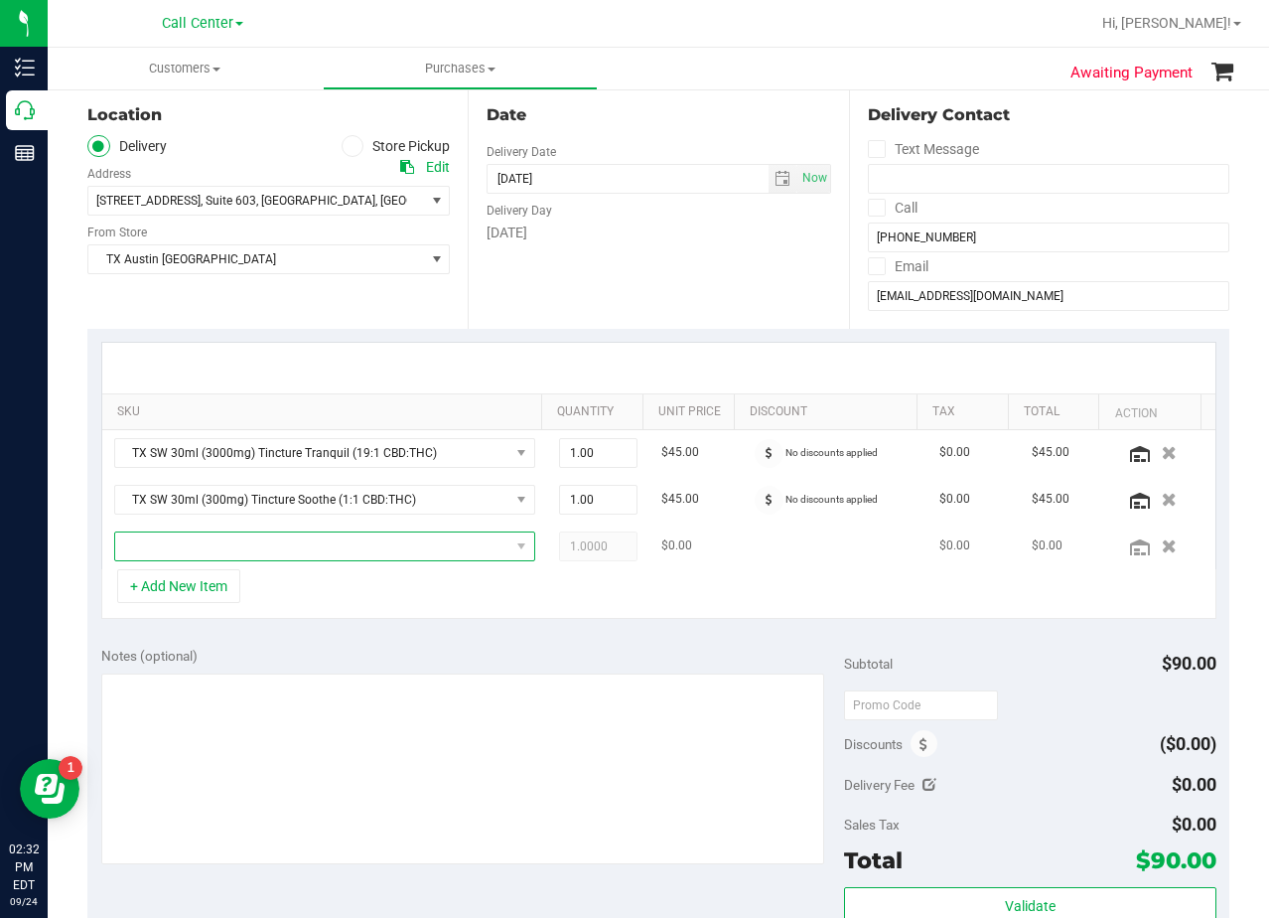
click at [196, 548] on span "NO DATA FOUND" at bounding box center [312, 546] width 394 height 28
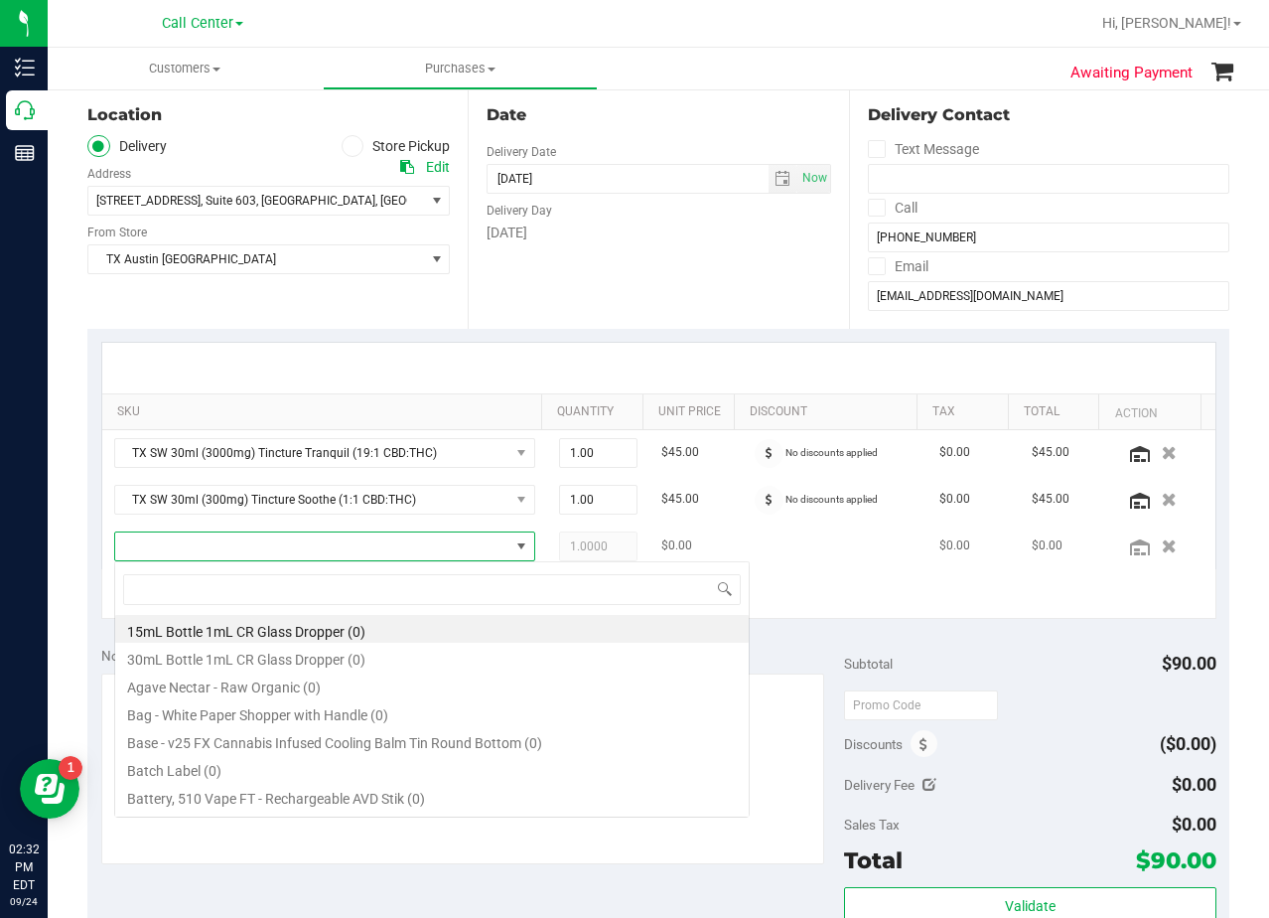
scroll to position [30, 399]
type input "fx"
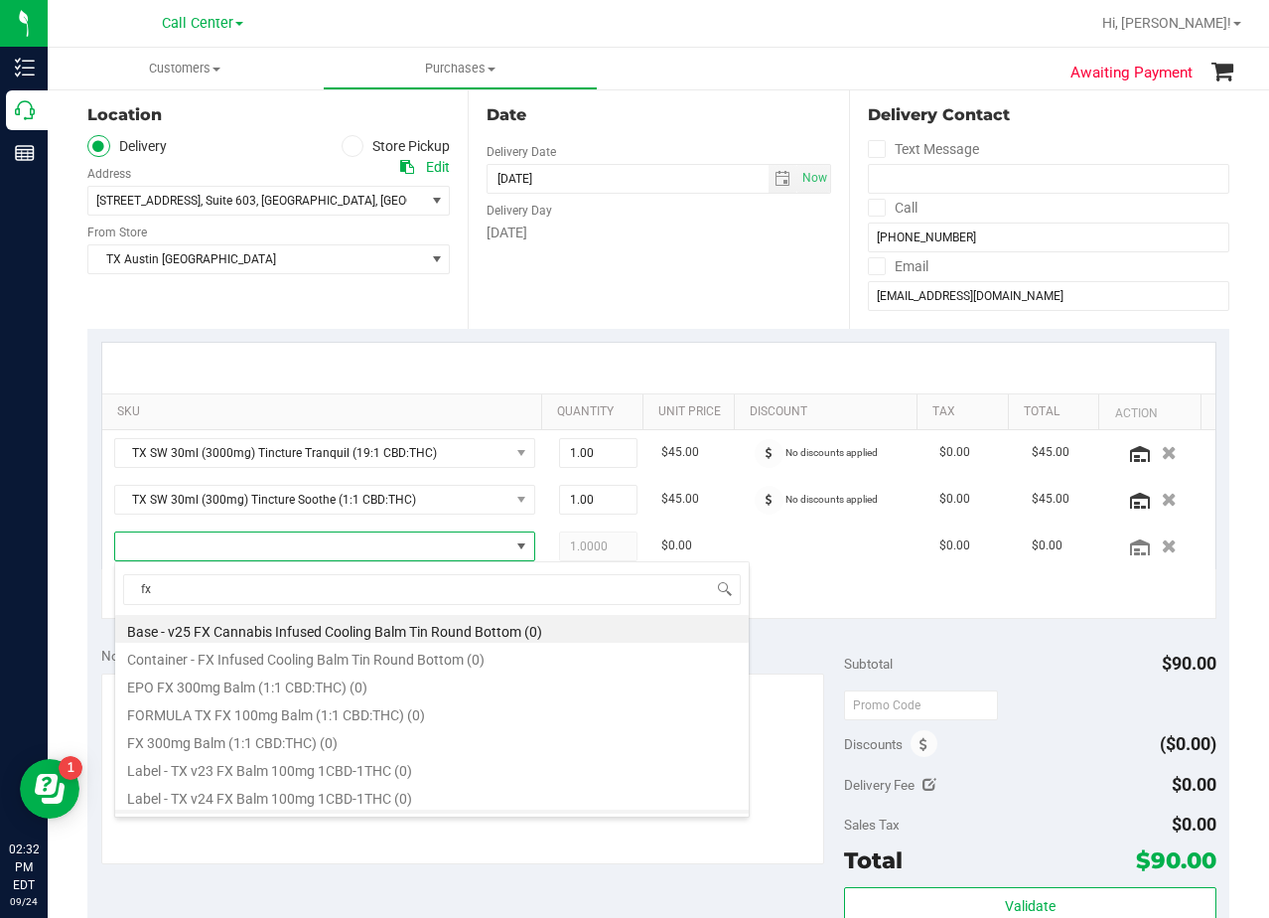
scroll to position [135, 0]
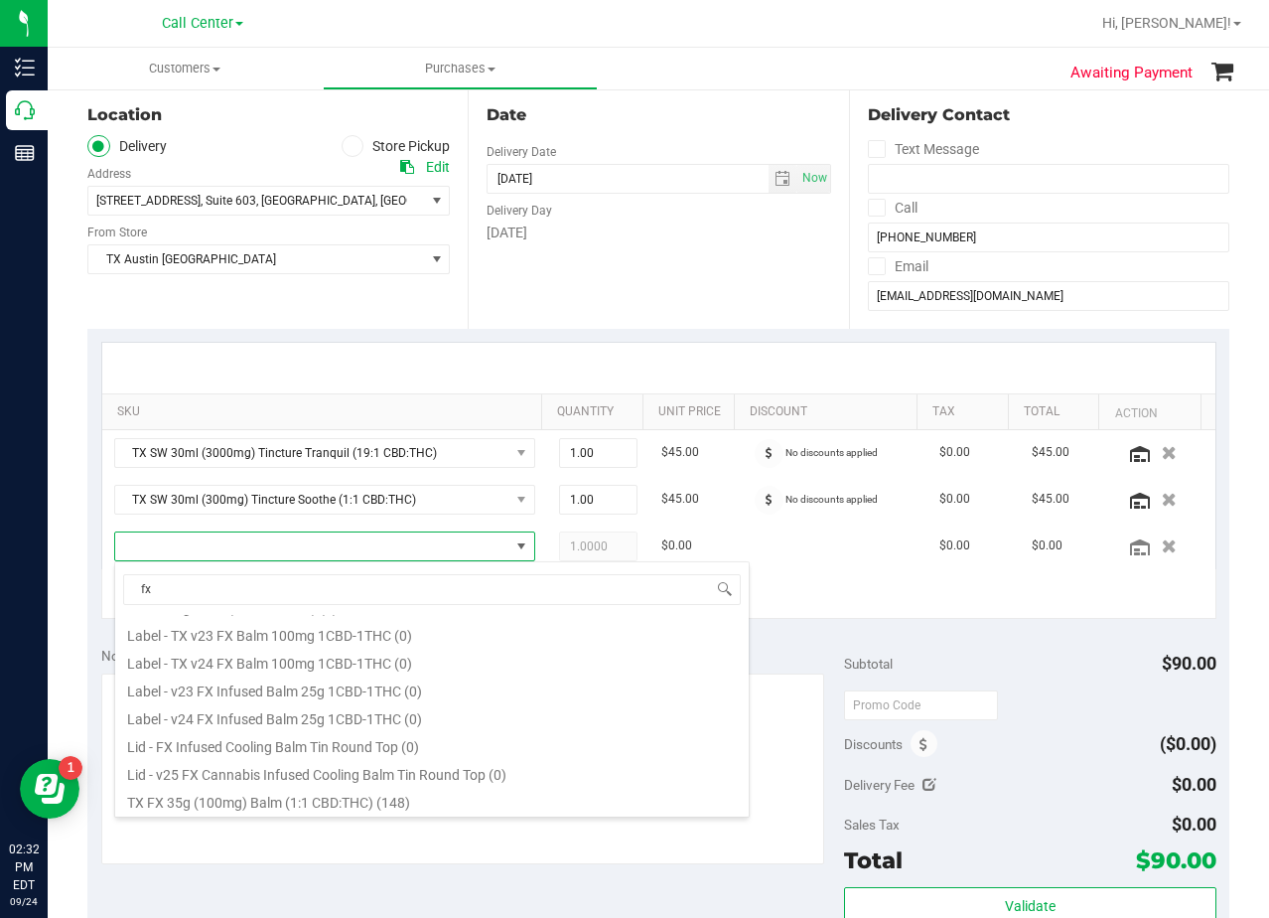
click at [670, 317] on div "Date Delivery Date [DATE] Now [DATE] 08:00 AM Now Delivery Day [DATE]" at bounding box center [658, 206] width 380 height 243
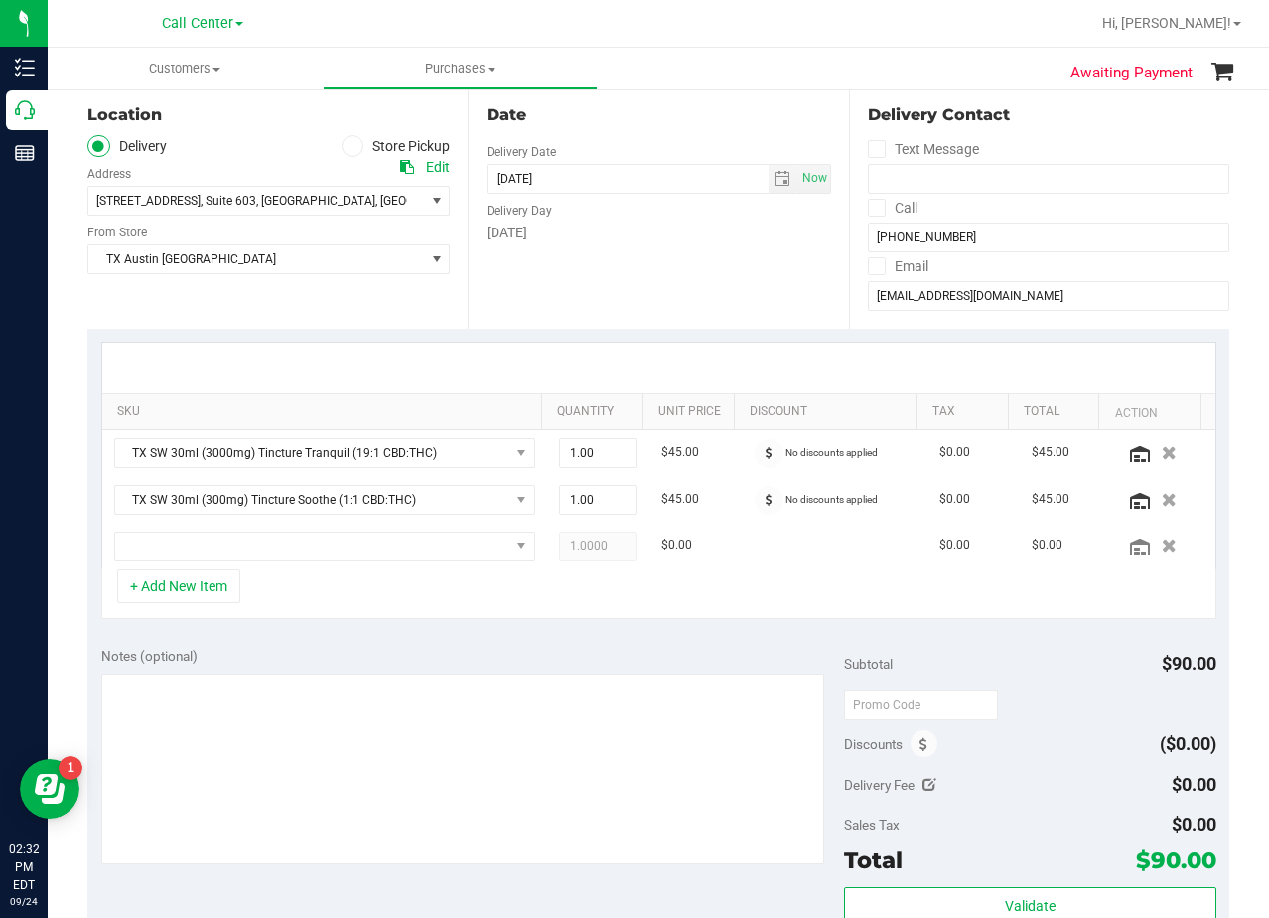
click at [1089, 612] on div "+ Add New Item" at bounding box center [658, 594] width 1115 height 50
click at [1161, 548] on icon "button" at bounding box center [1169, 545] width 17 height 15
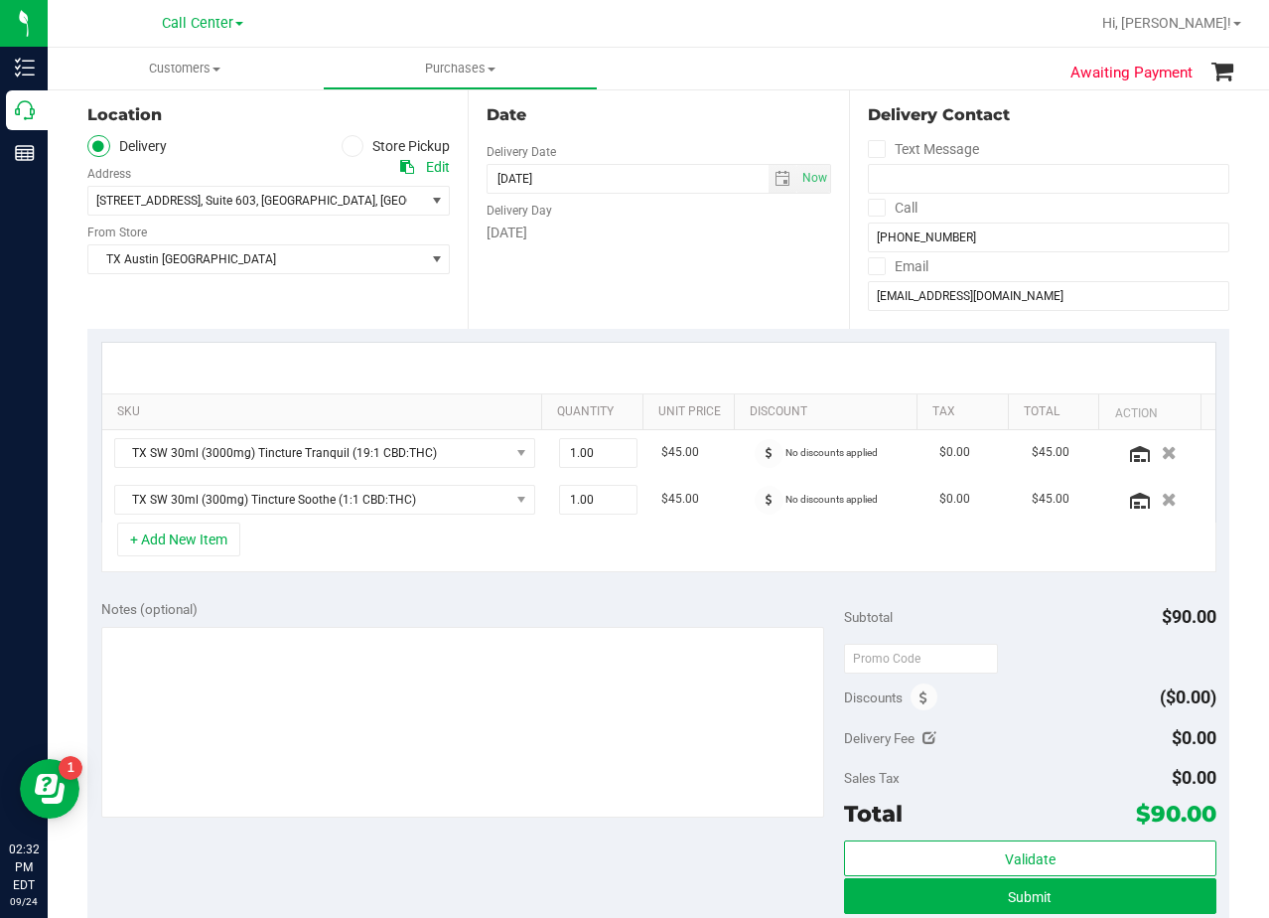
click at [749, 314] on div "Date Delivery Date [DATE] Now [DATE] 08:00 AM Now Delivery Day [DATE]" at bounding box center [658, 206] width 380 height 243
drag, startPoint x: 689, startPoint y: 367, endPoint x: 696, endPoint y: 358, distance: 11.3
click at [693, 364] on div at bounding box center [658, 368] width 1113 height 51
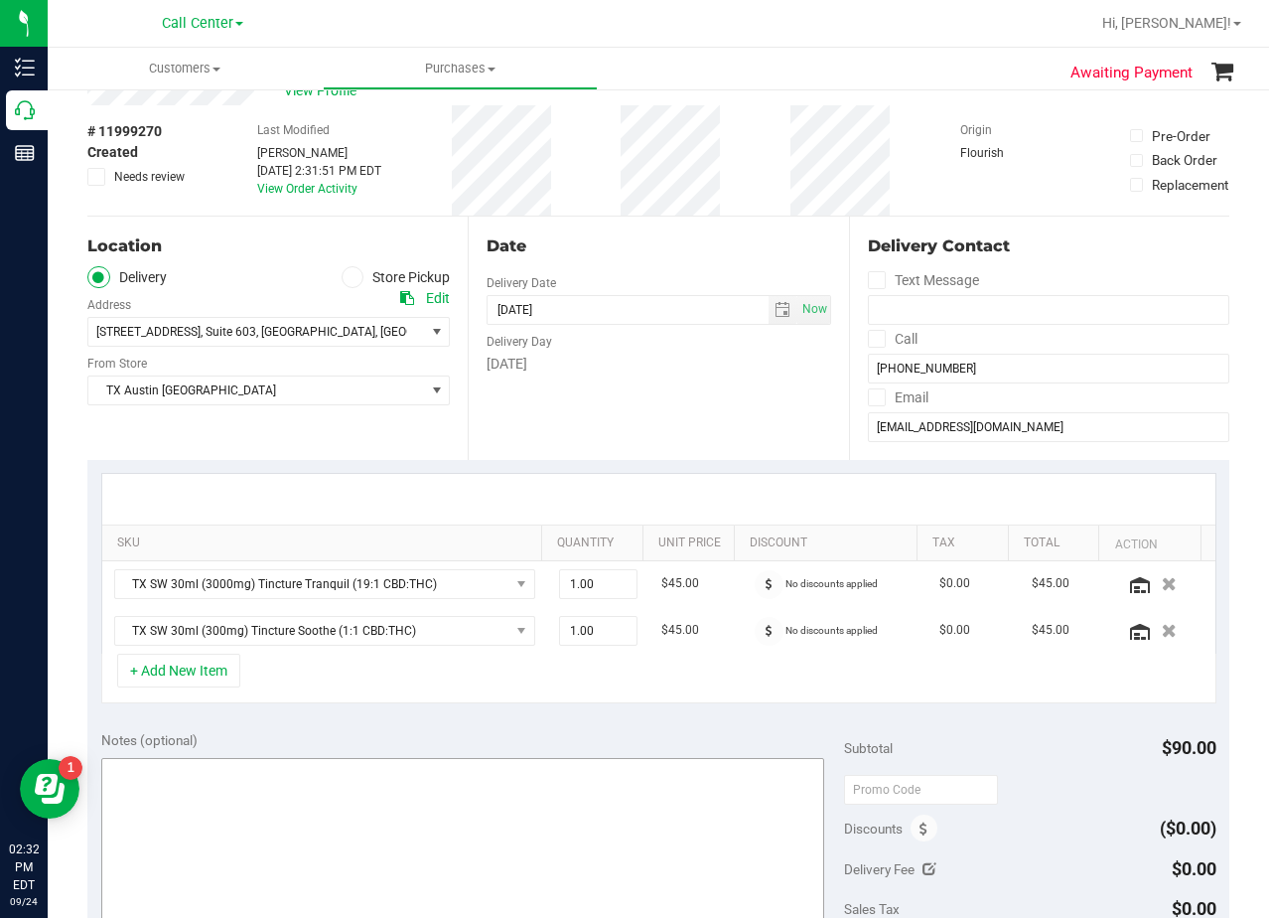
scroll to position [99, 0]
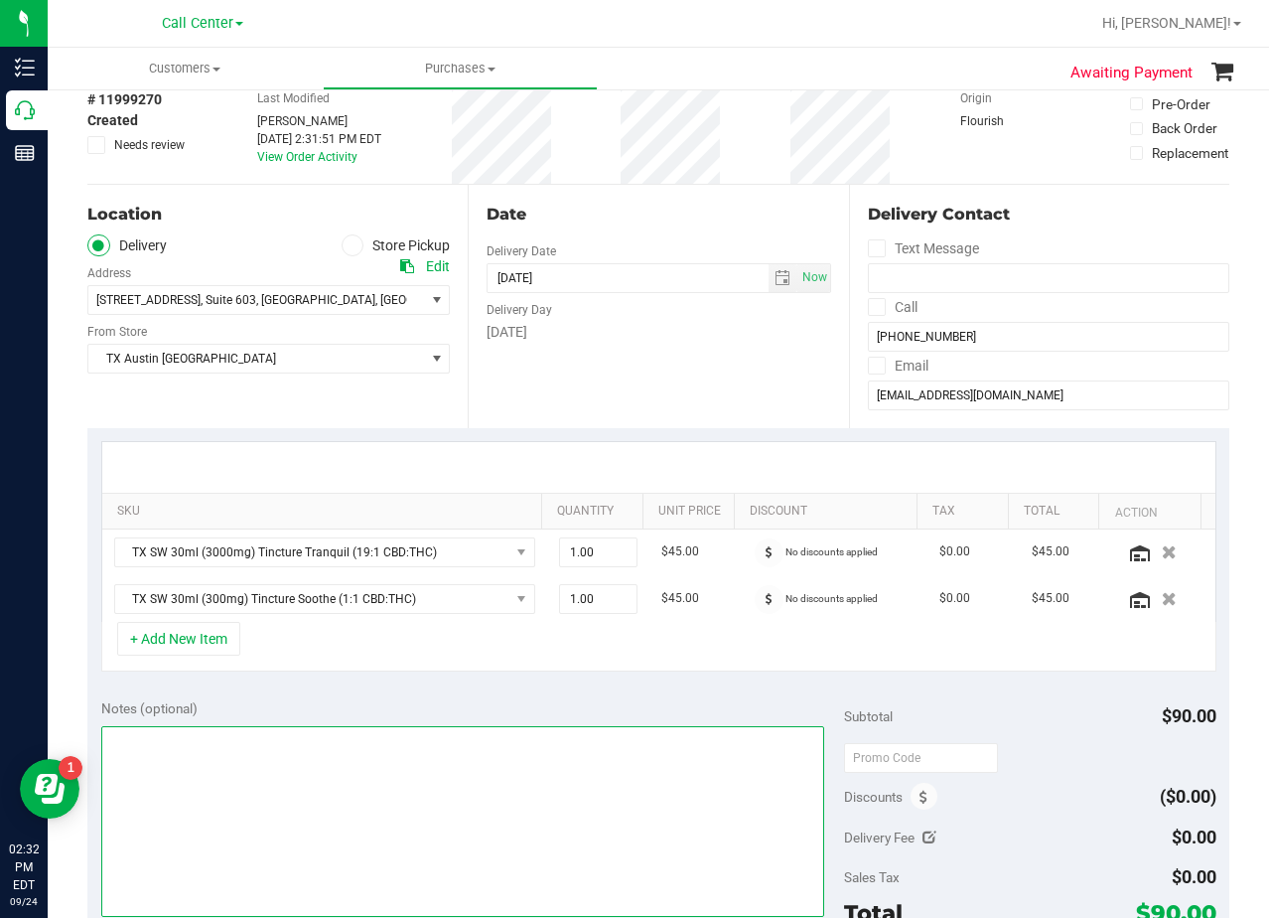
click at [349, 813] on textarea at bounding box center [463, 821] width 724 height 191
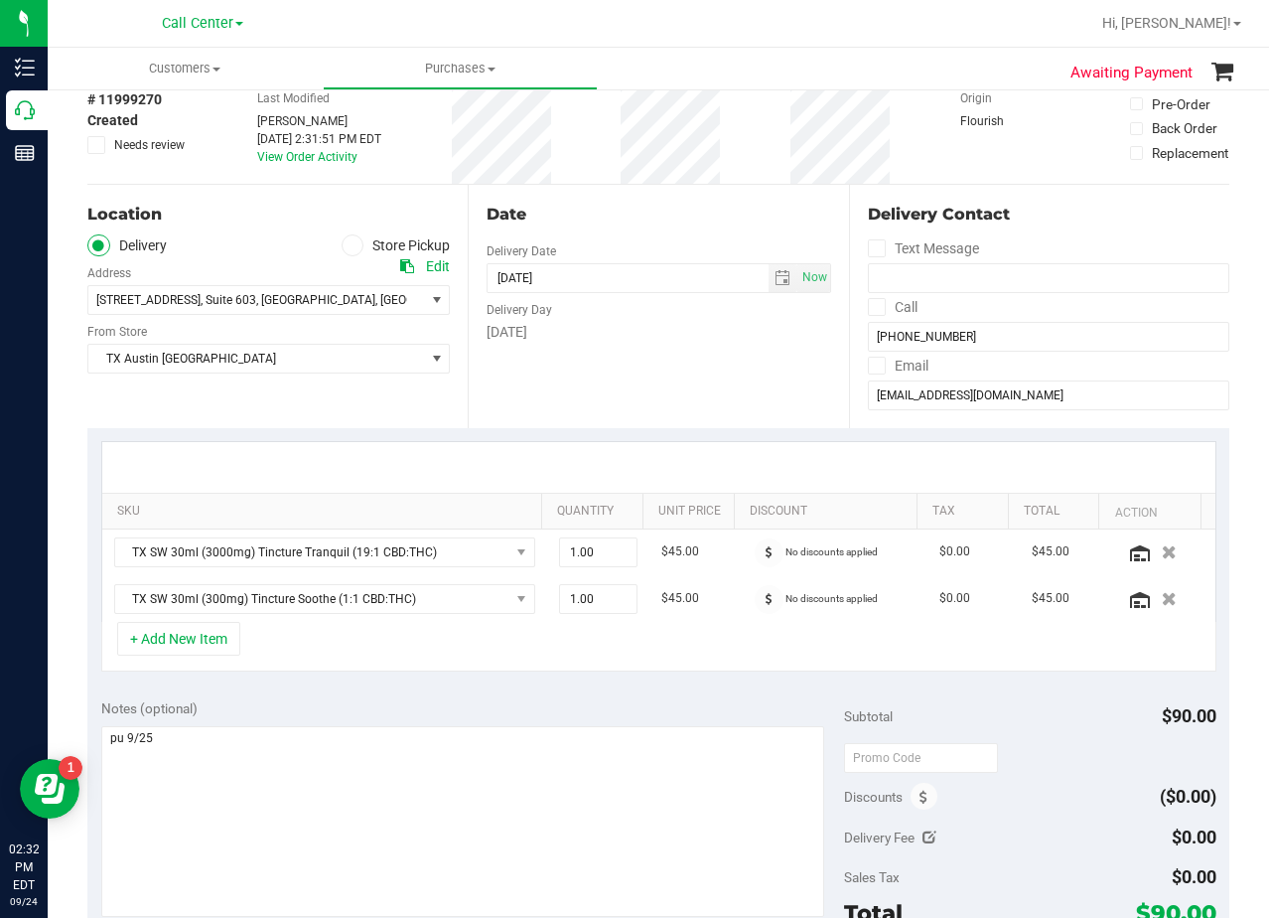
click at [610, 354] on div "Date Delivery Date [DATE] Now [DATE] 08:00 AM Now Delivery Day [DATE]" at bounding box center [658, 306] width 380 height 243
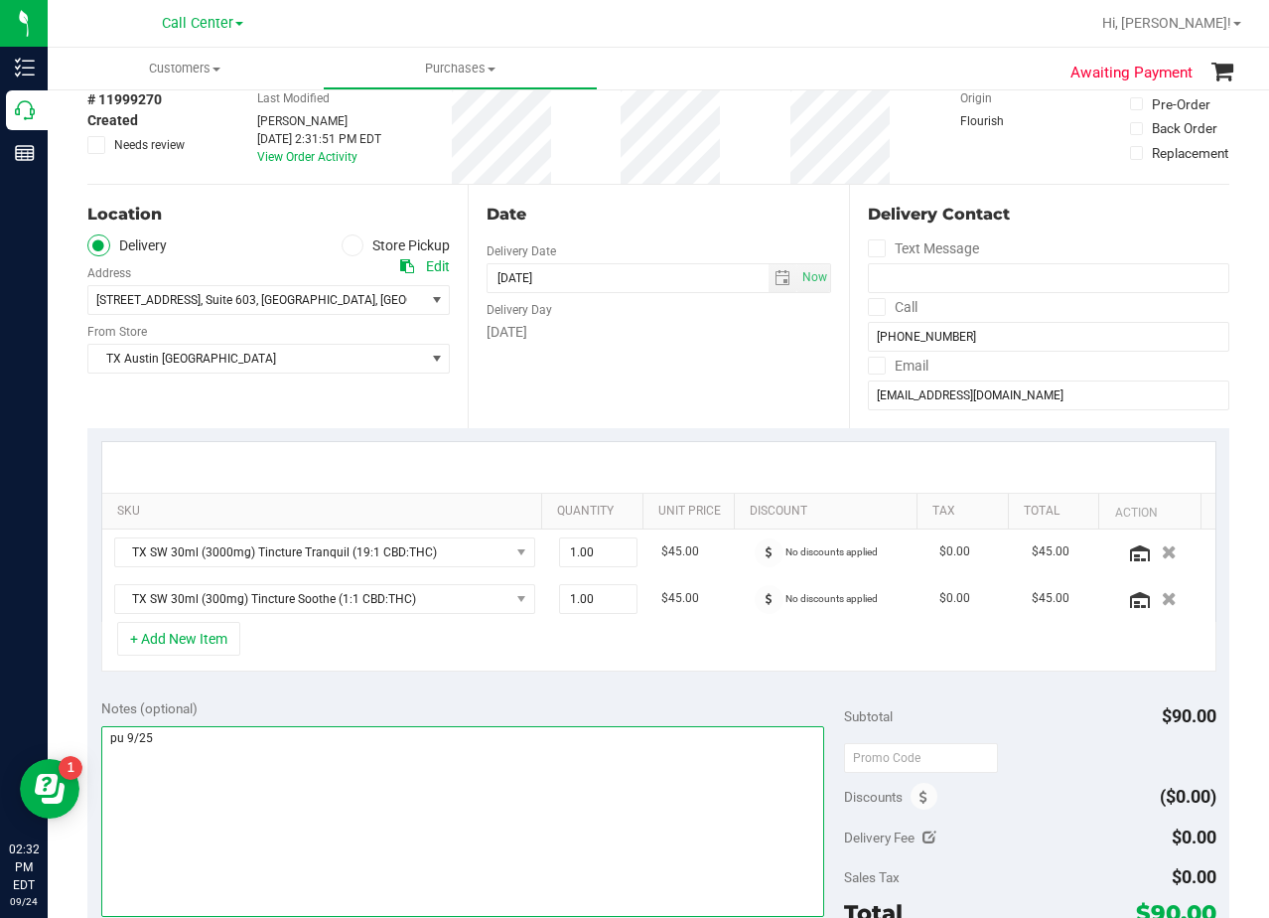
click at [383, 745] on textarea at bounding box center [463, 821] width 724 height 191
type textarea "pu 9/25 Fort Worth. AL 9/24"
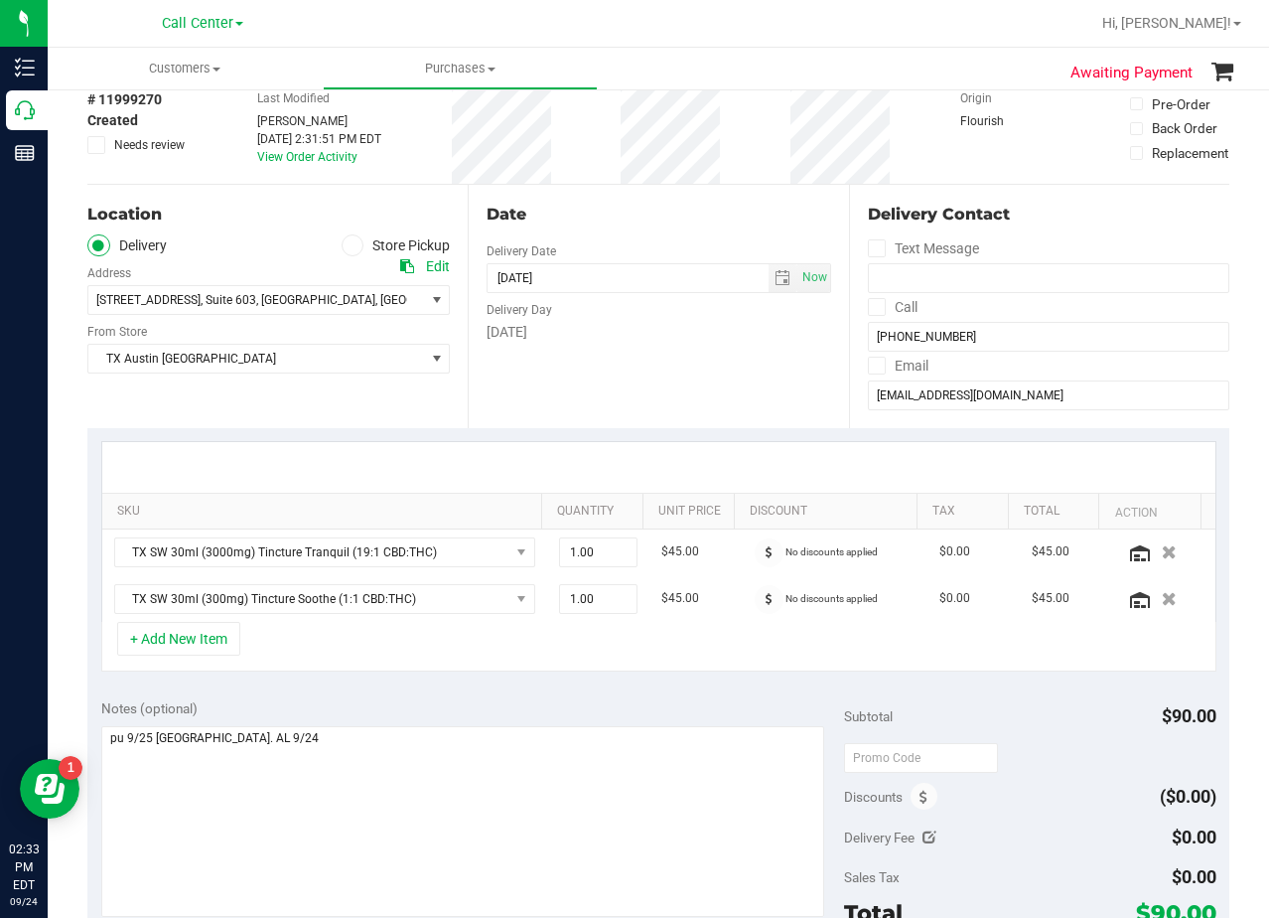
click at [635, 364] on div "Date Delivery Date [DATE] Now [DATE] 08:00 AM Now Delivery Day [DATE]" at bounding box center [658, 306] width 380 height 243
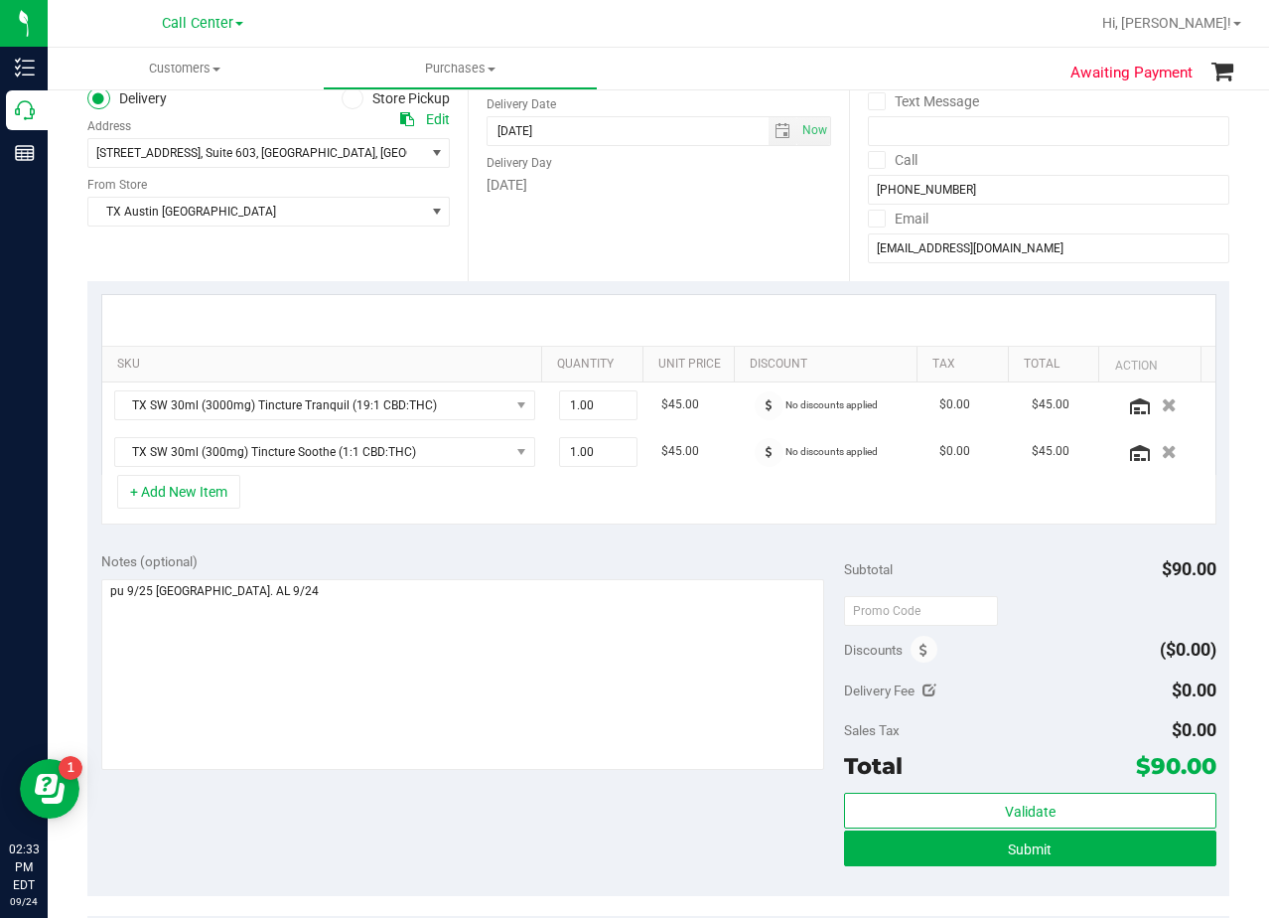
scroll to position [199, 0]
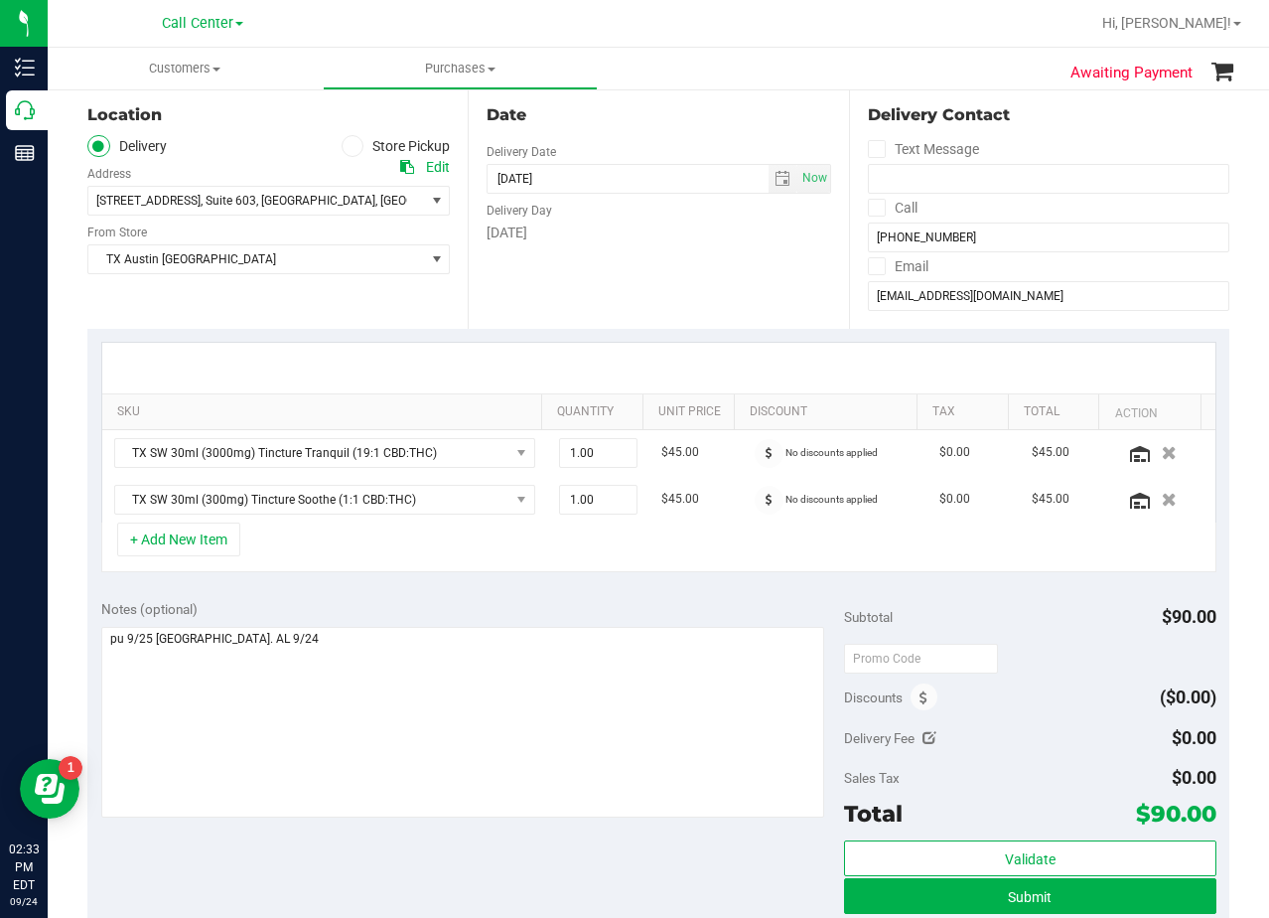
click at [710, 290] on div "Date Delivery Date [DATE] Now [DATE] 08:00 AM Now Delivery Day [DATE]" at bounding box center [658, 206] width 380 height 243
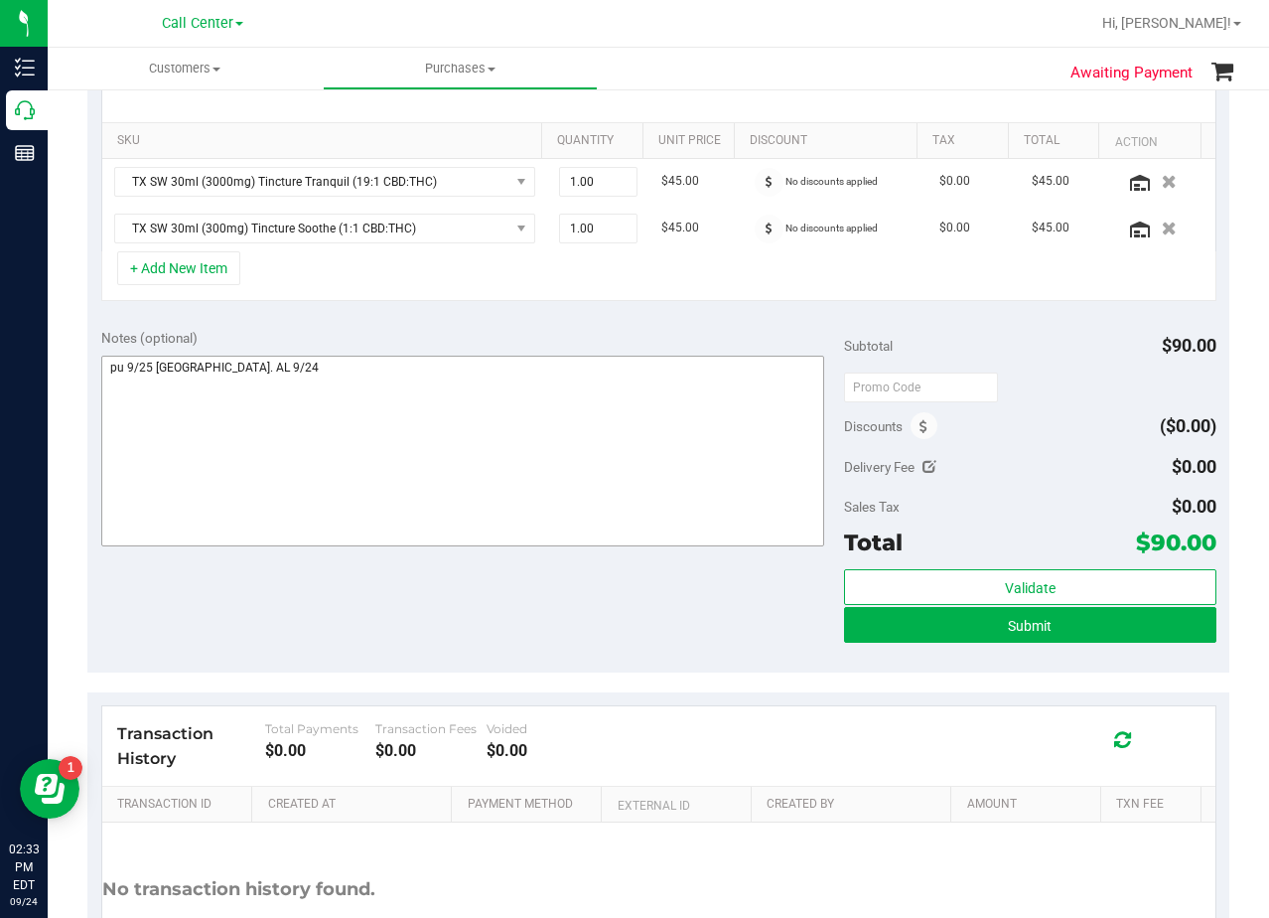
scroll to position [497, 0]
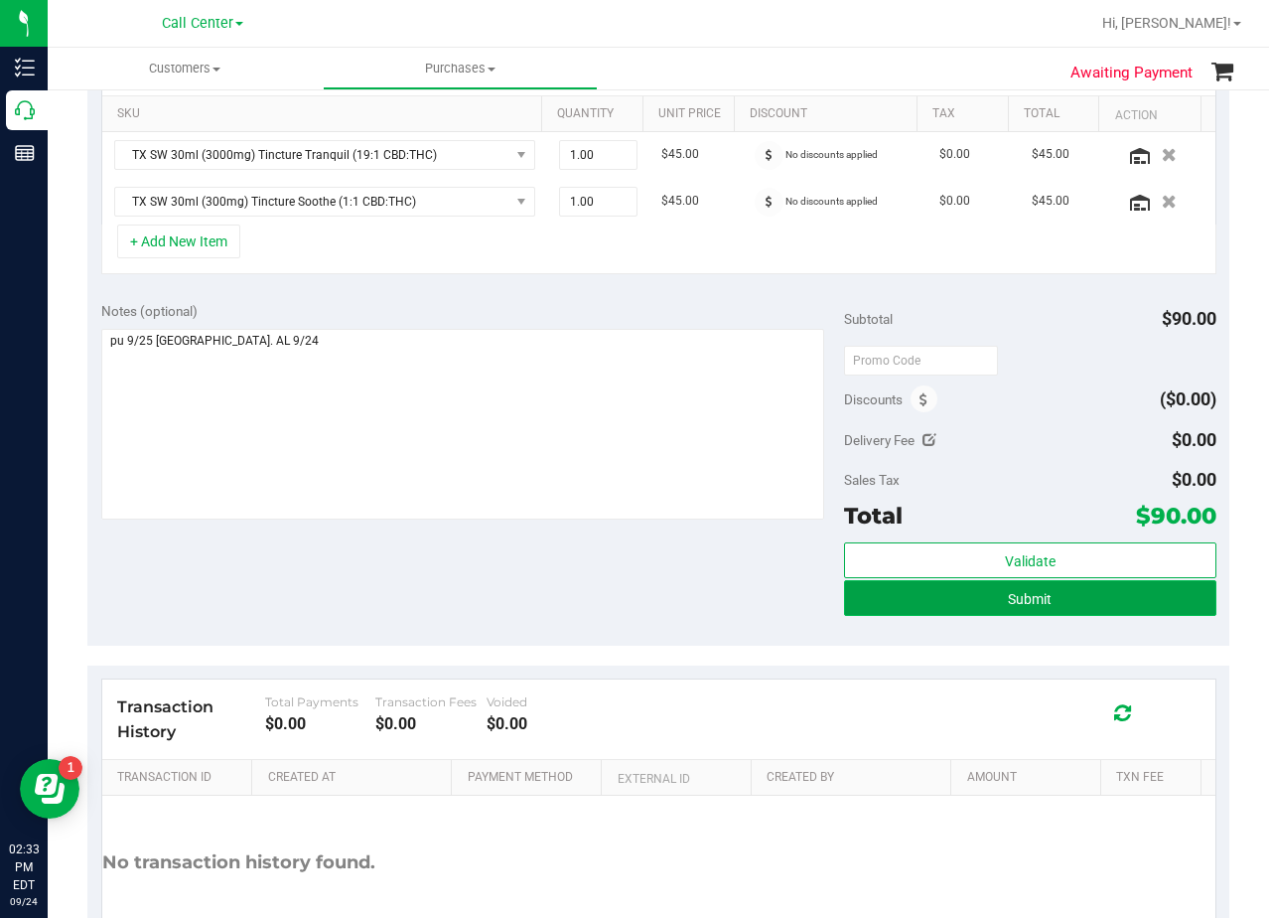
click at [854, 603] on button "Submit" at bounding box center [1029, 598] width 371 height 36
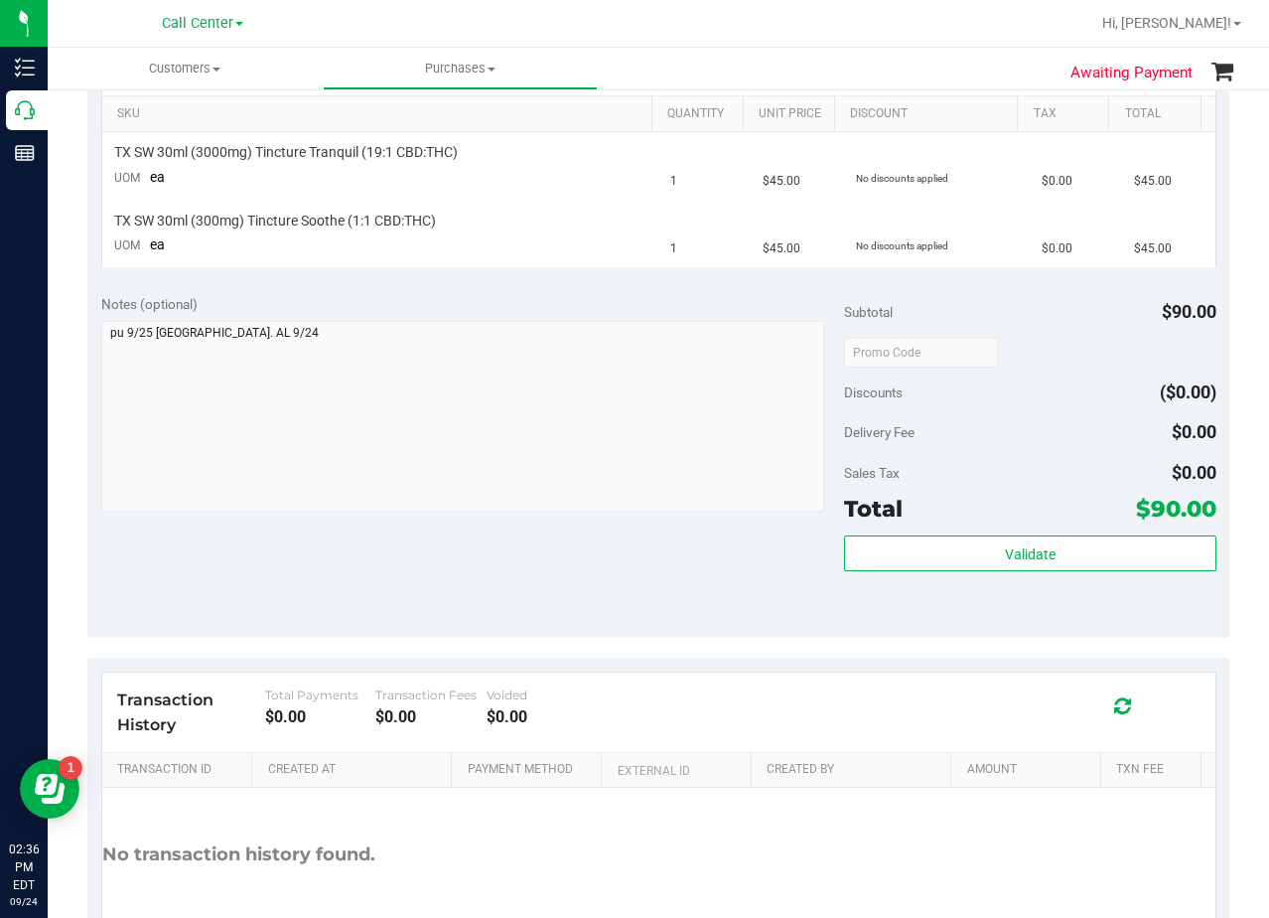
click at [653, 612] on div "Notes (optional) Subtotal $90.00 Discounts ($0.00) Delivery Fee $0.00 Sales Tax…" at bounding box center [658, 459] width 1142 height 358
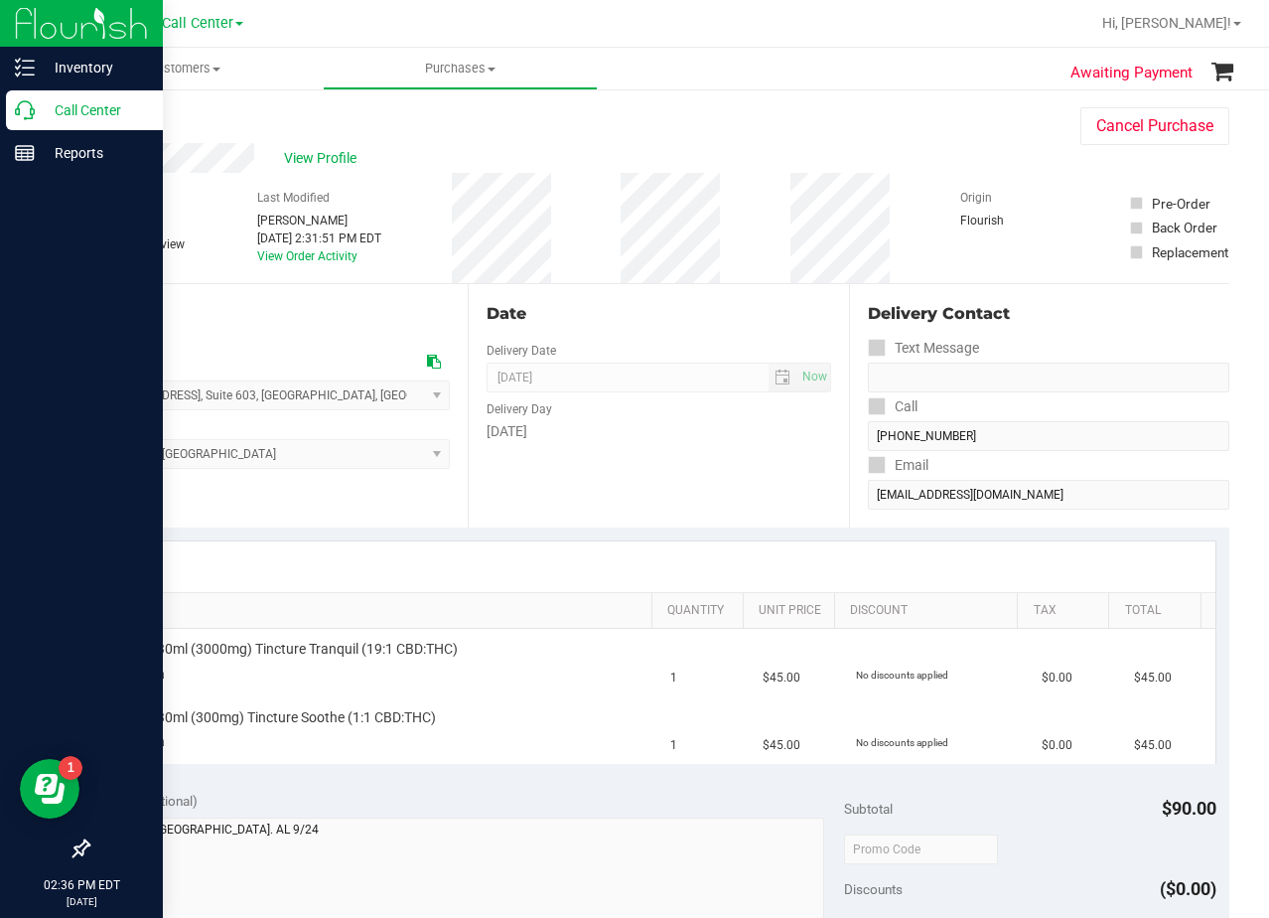
click at [33, 104] on icon at bounding box center [25, 110] width 20 height 20
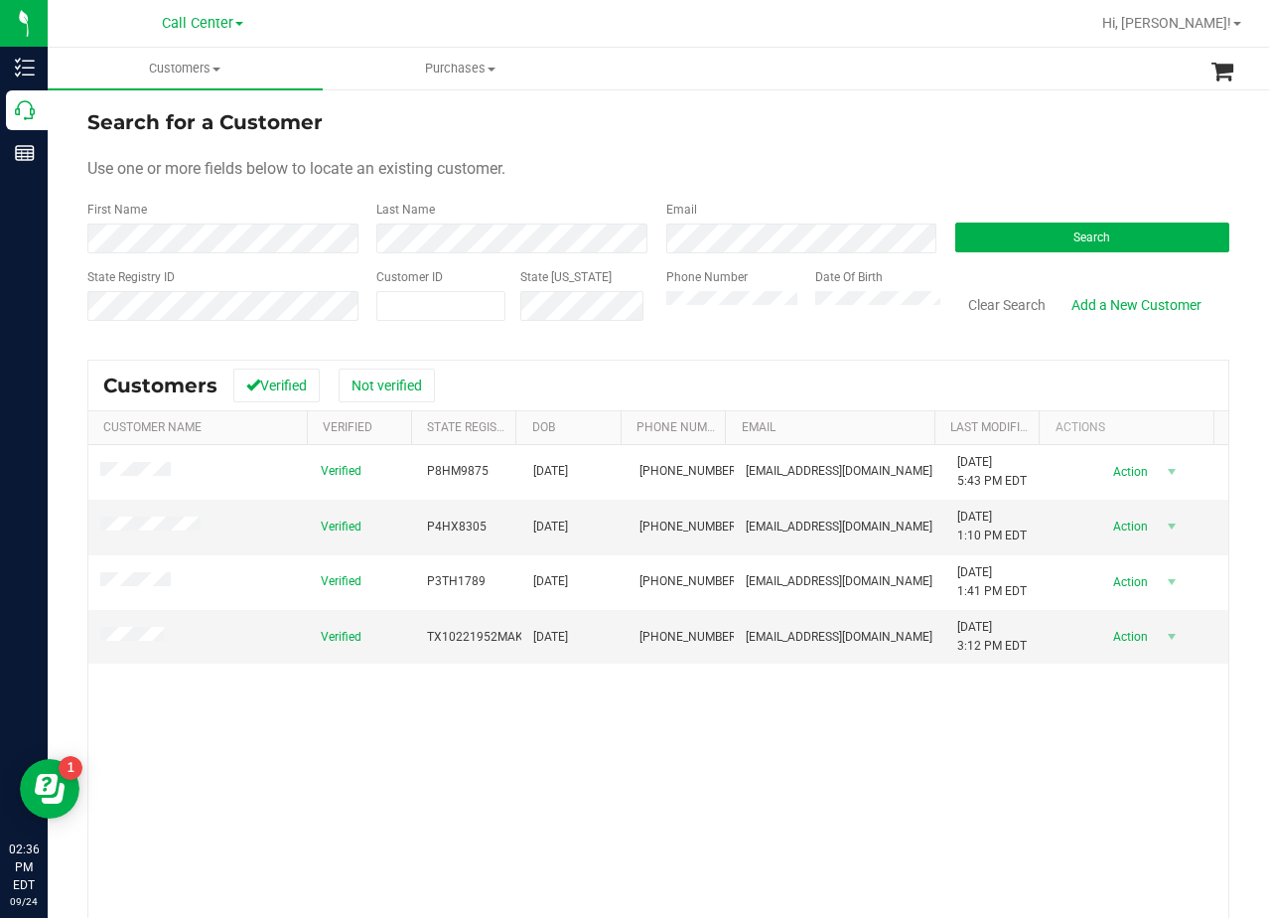
drag, startPoint x: 936, startPoint y: 111, endPoint x: 771, endPoint y: 274, distance: 231.8
click at [931, 114] on div "Search for a Customer" at bounding box center [658, 122] width 1142 height 30
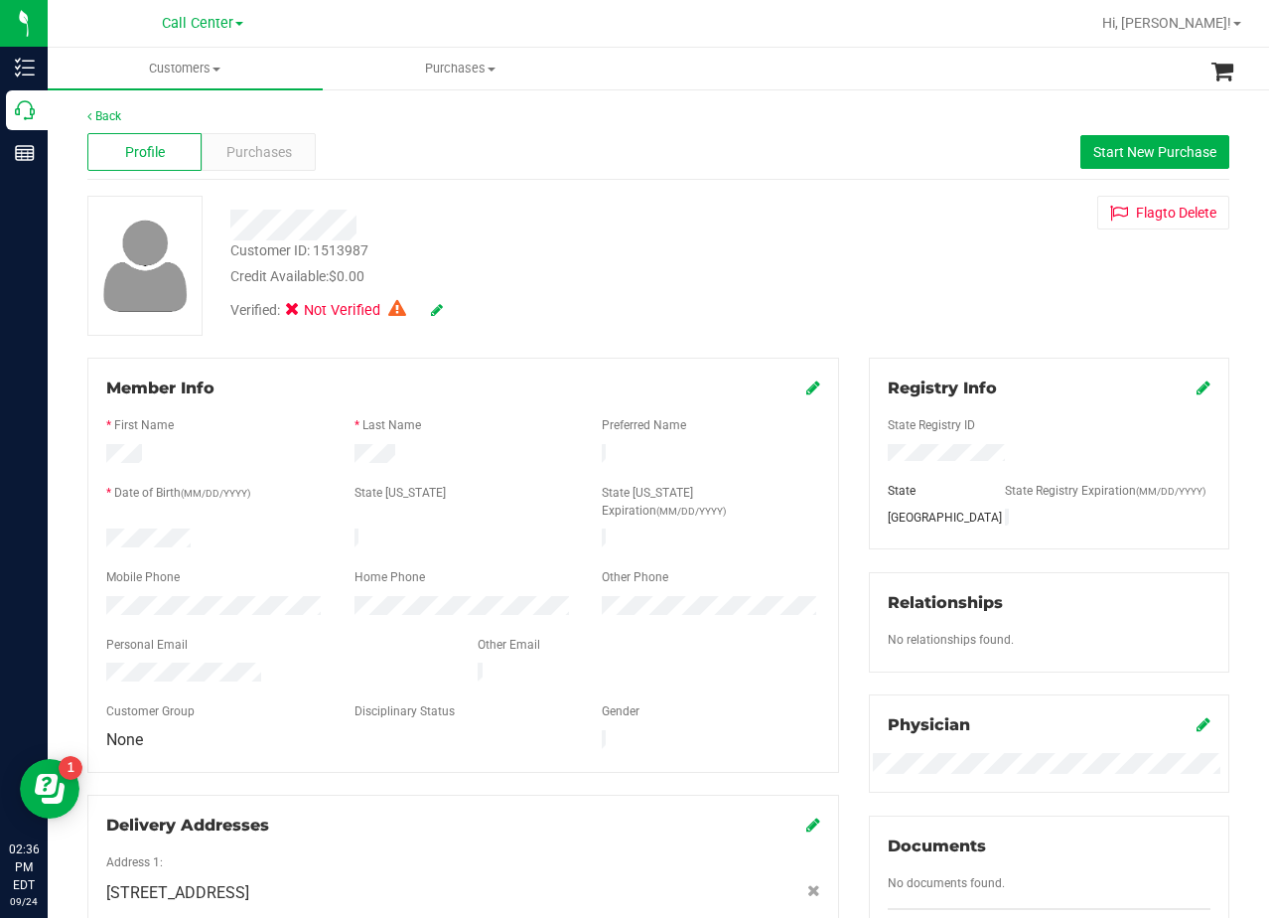
click at [771, 196] on div at bounding box center [509, 218] width 586 height 45
click at [276, 166] on div "Purchases" at bounding box center [259, 152] width 114 height 38
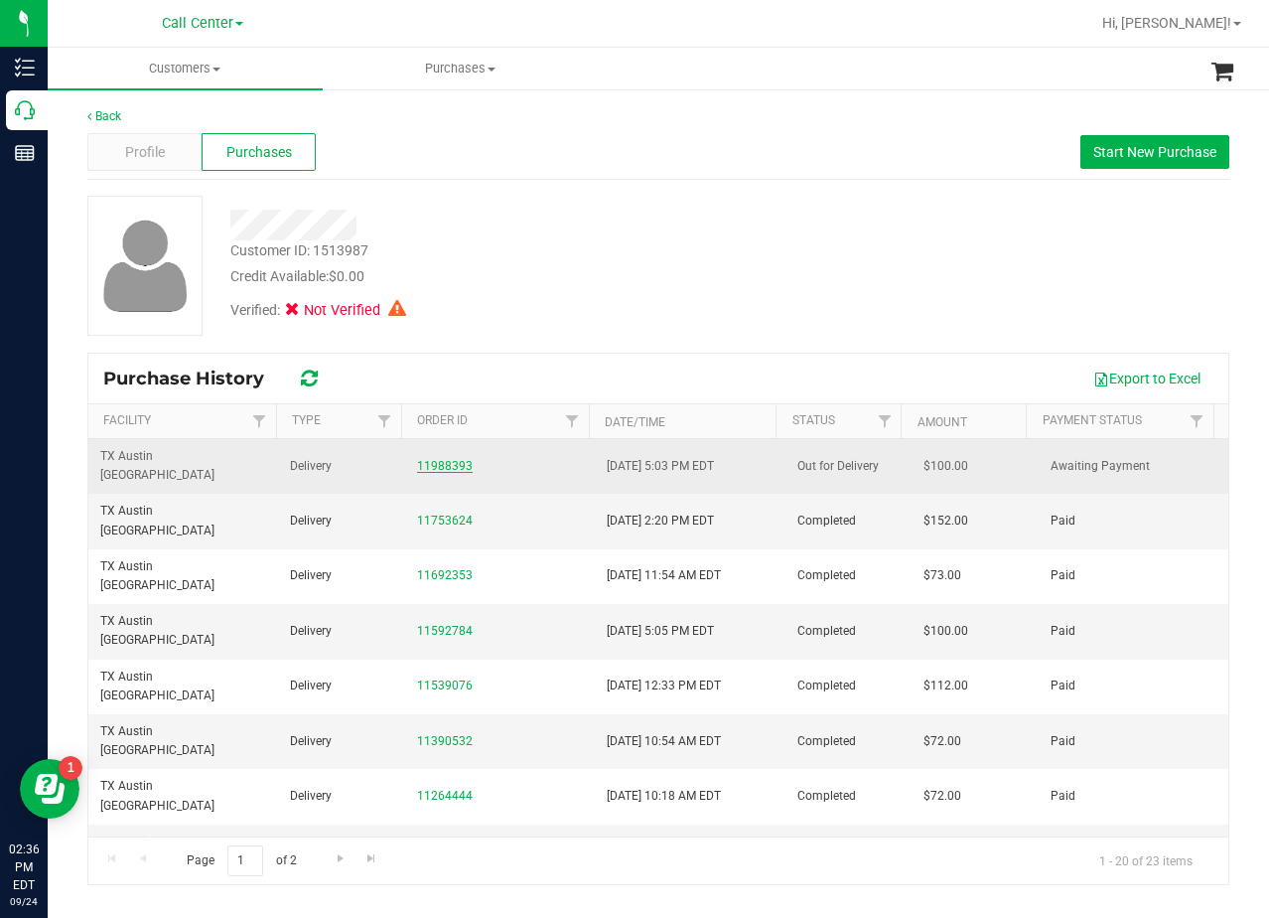
click at [438, 459] on link "11988393" at bounding box center [445, 466] width 56 height 14
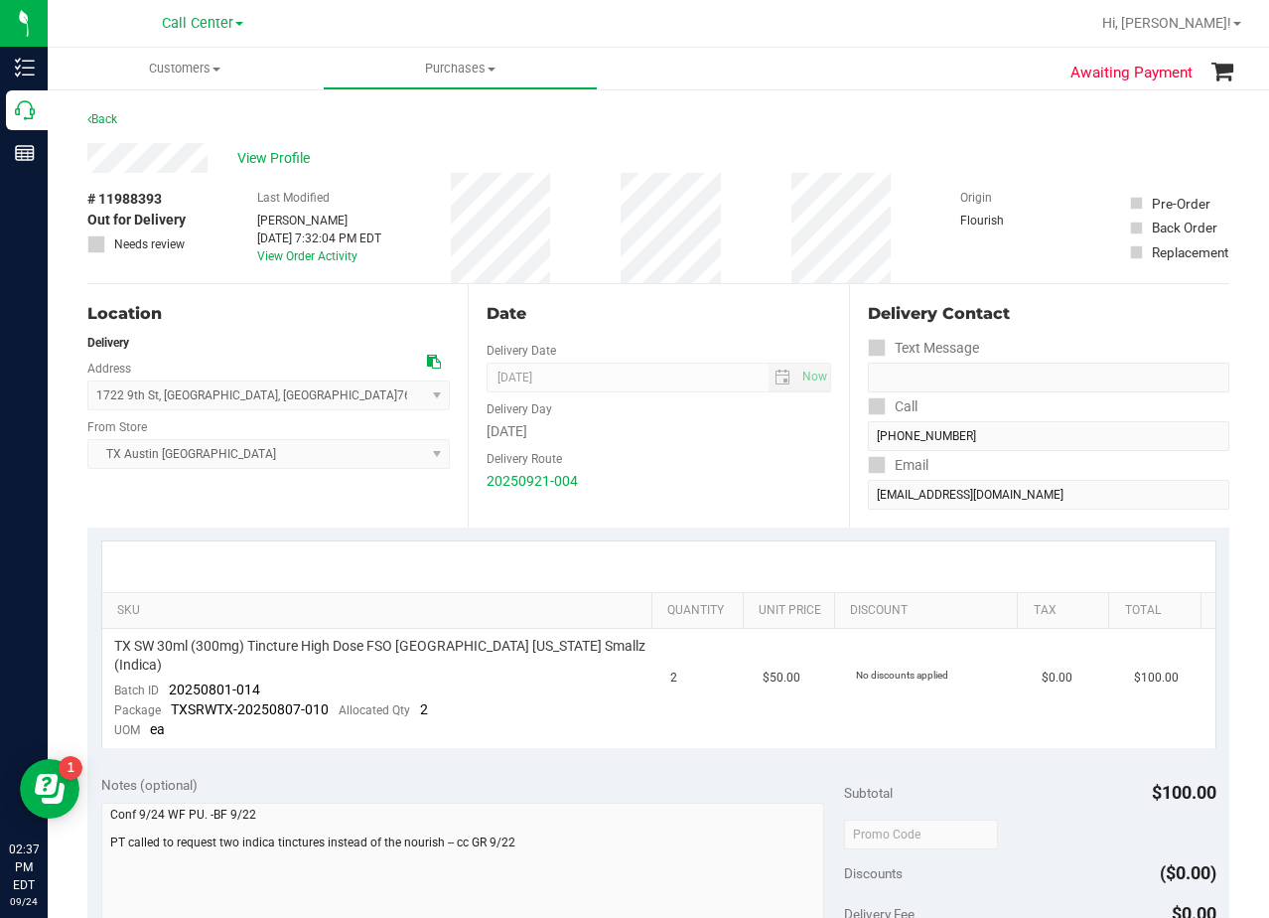
click at [728, 302] on div "Date" at bounding box center [659, 314] width 344 height 24
click at [300, 163] on span "View Profile" at bounding box center [276, 158] width 79 height 21
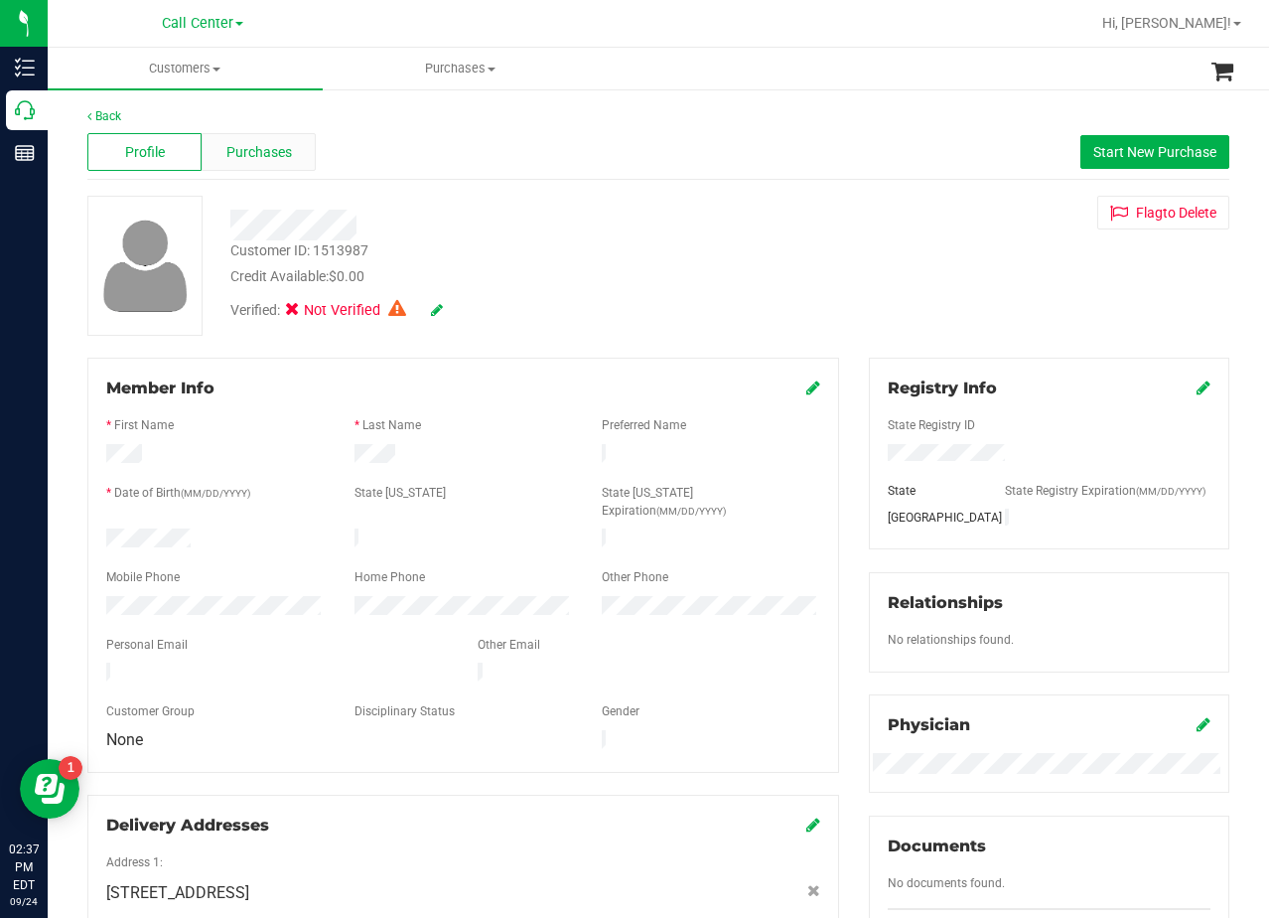
click at [271, 143] on span "Purchases" at bounding box center [259, 152] width 66 height 21
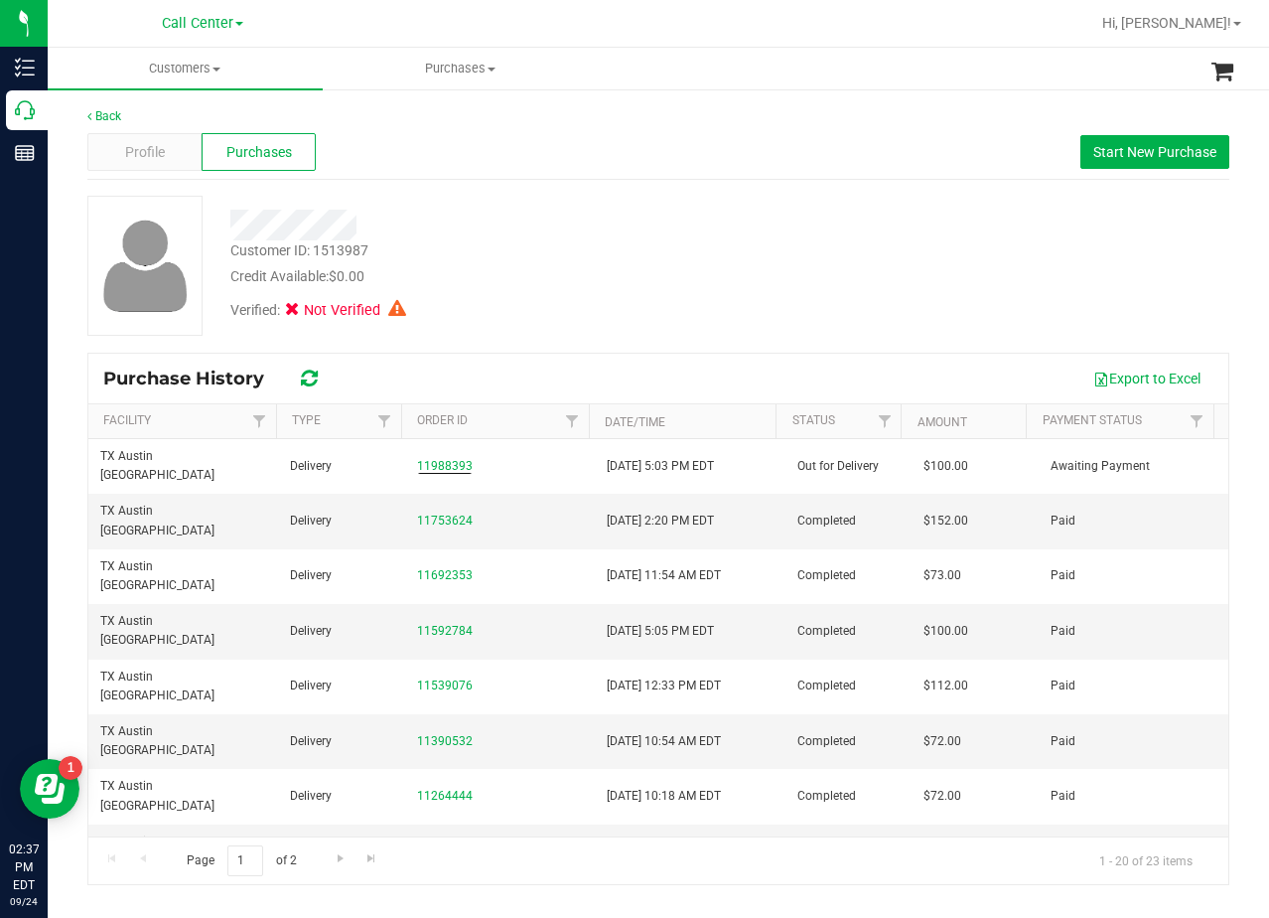
drag, startPoint x: 635, startPoint y: 310, endPoint x: 685, endPoint y: 305, distance: 50.9
click at [643, 310] on div "Verified: Not Verified" at bounding box center [509, 309] width 586 height 44
click at [1146, 149] on span "Start New Purchase" at bounding box center [1155, 152] width 123 height 16
drag, startPoint x: 762, startPoint y: 241, endPoint x: 745, endPoint y: 247, distance: 17.9
click at [761, 241] on div "Customer ID: 1513987 Credit Available: $0.00" at bounding box center [509, 263] width 586 height 47
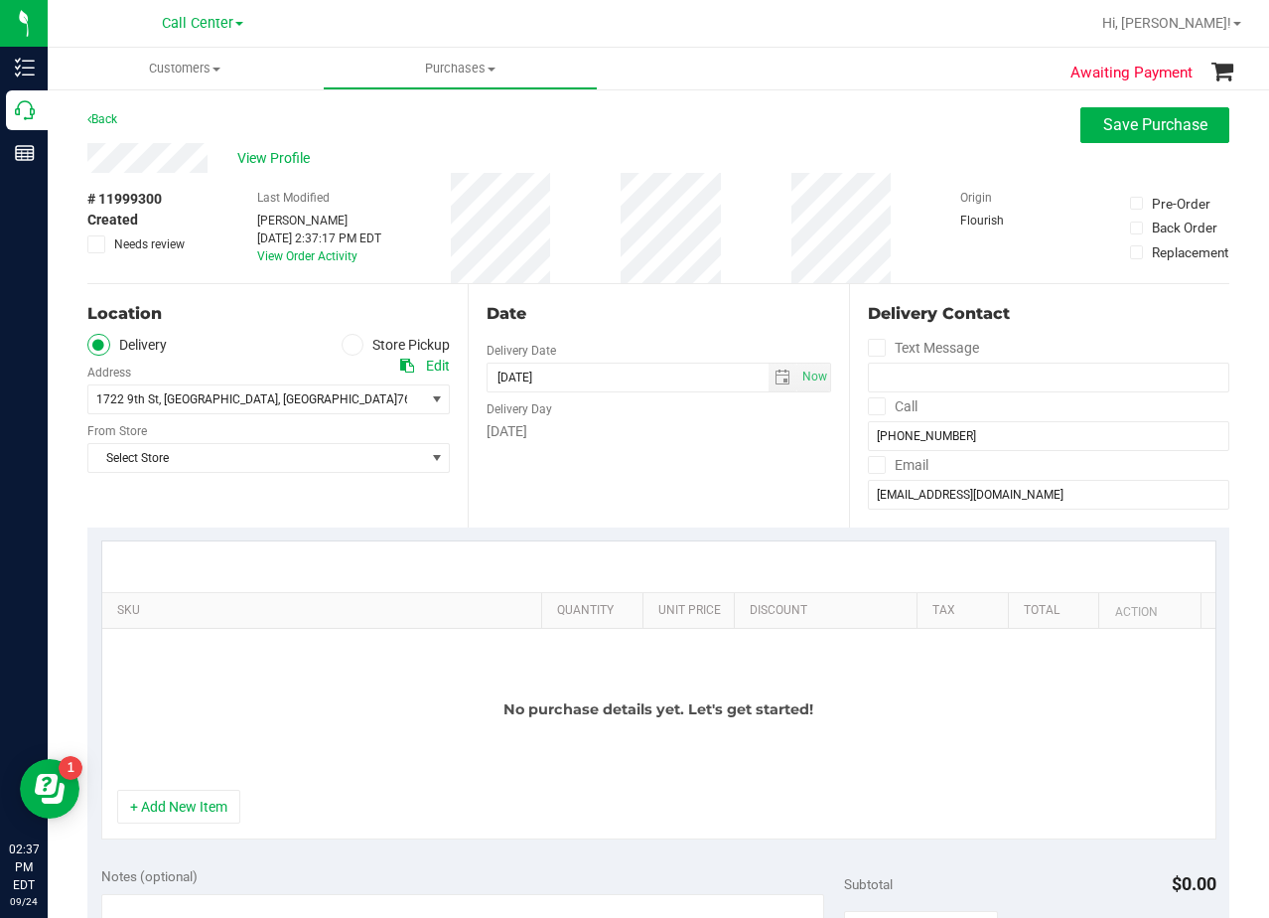
click at [308, 441] on div "Select Store Select Store Bonita Springs WC Boynton Beach WC Bradenton WC Brand…" at bounding box center [268, 443] width 363 height 59
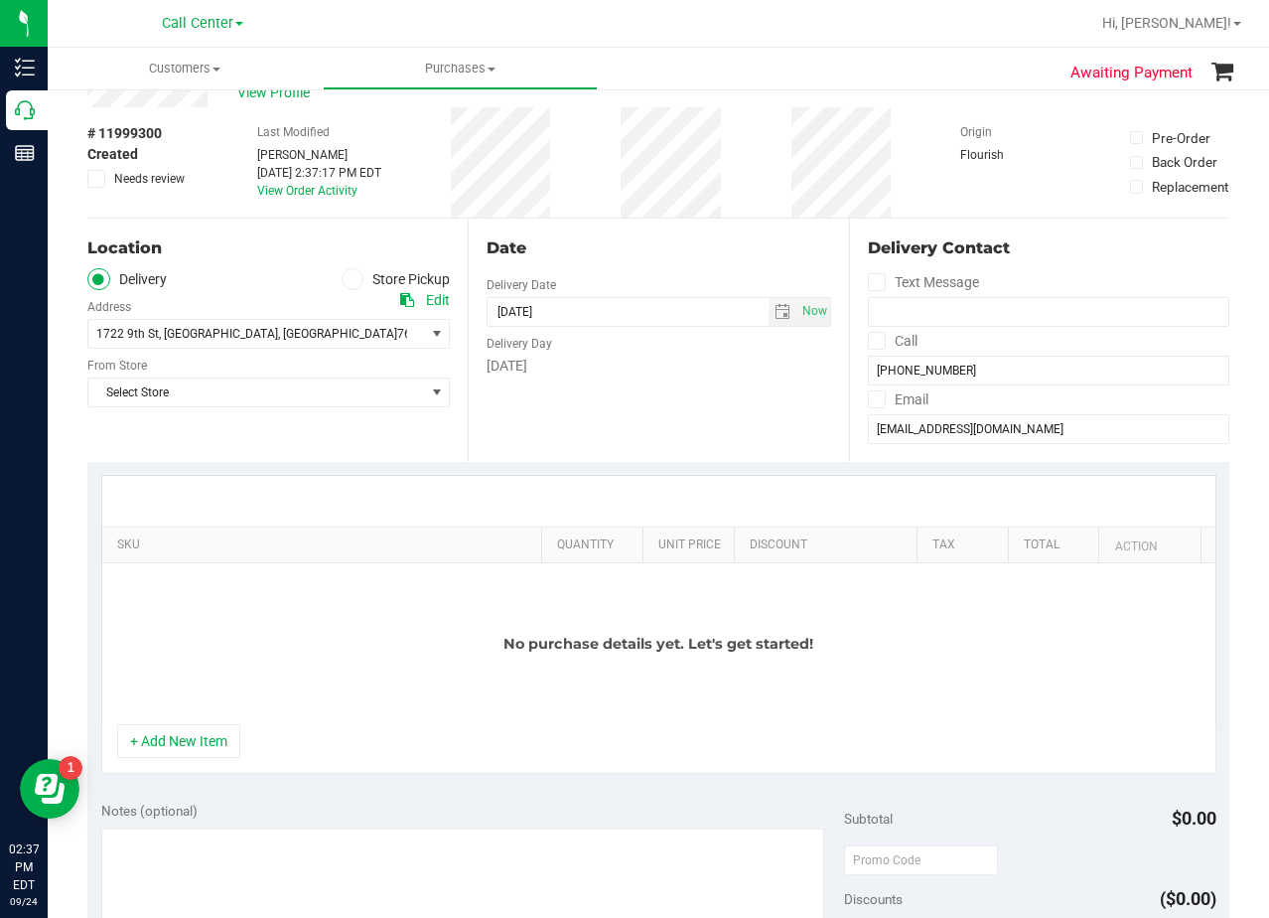
scroll to position [99, 0]
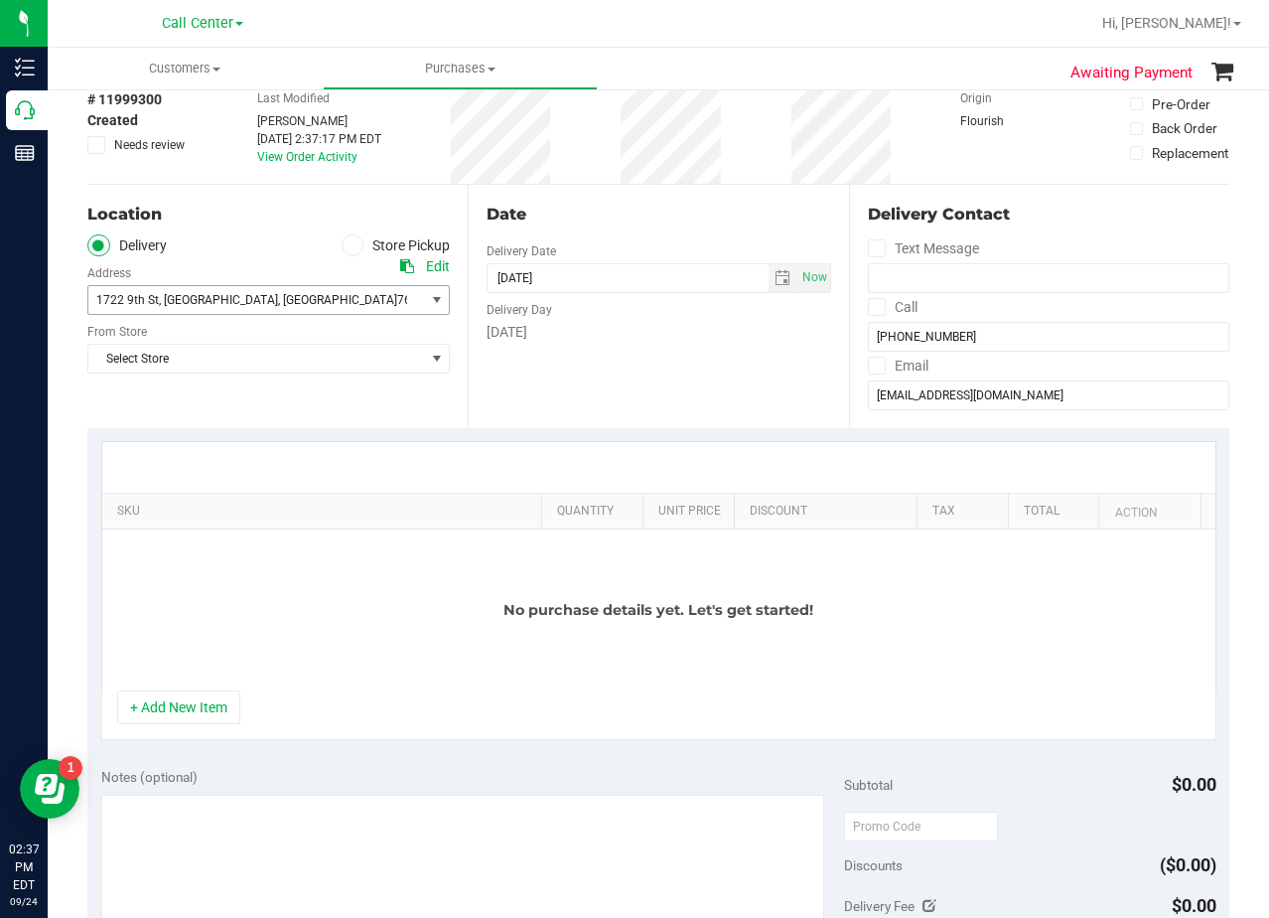
click at [310, 299] on span "1722 9th St , Wichita Falls , TX 76301" at bounding box center [247, 300] width 319 height 28
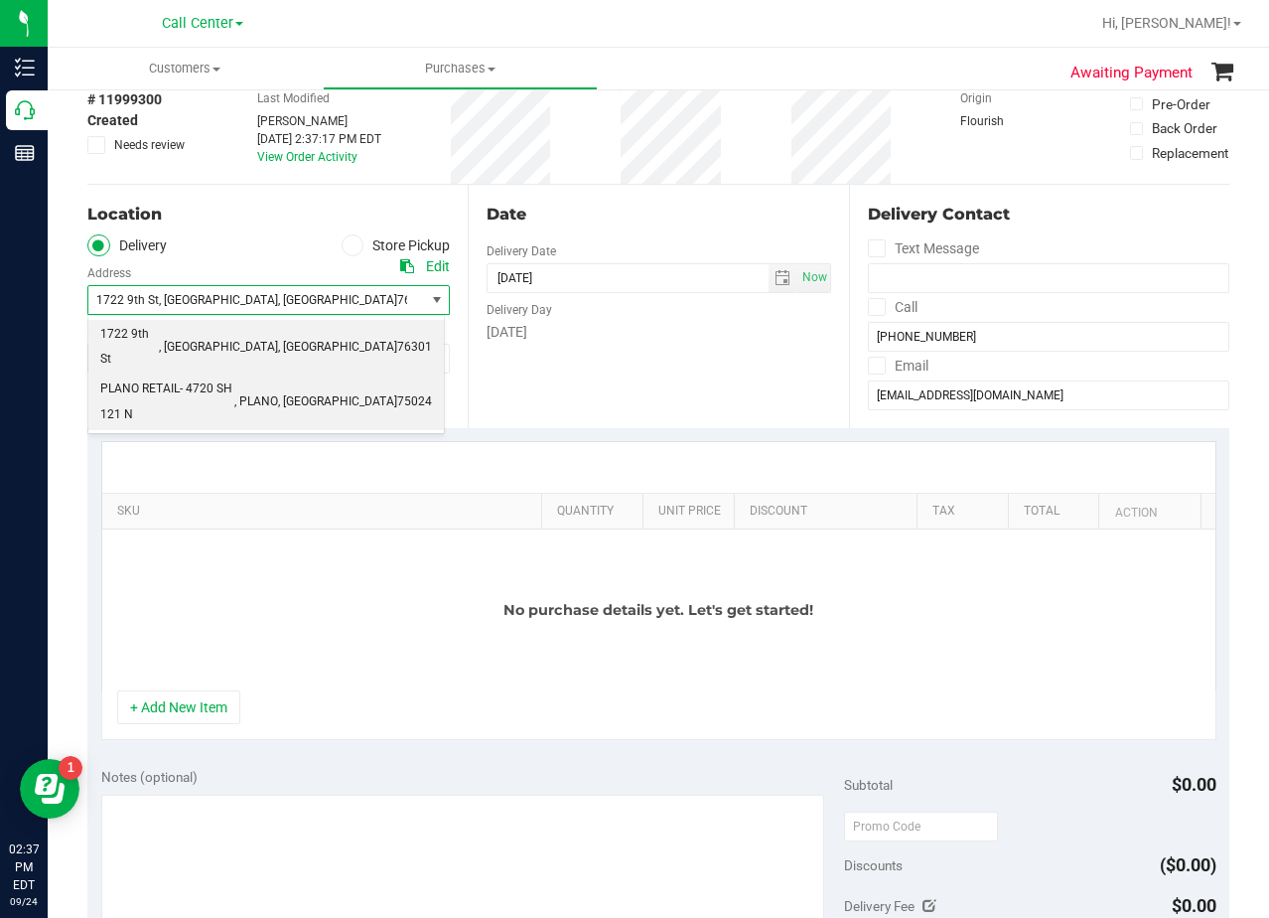
click at [272, 389] on span ", PLANO" at bounding box center [256, 402] width 44 height 26
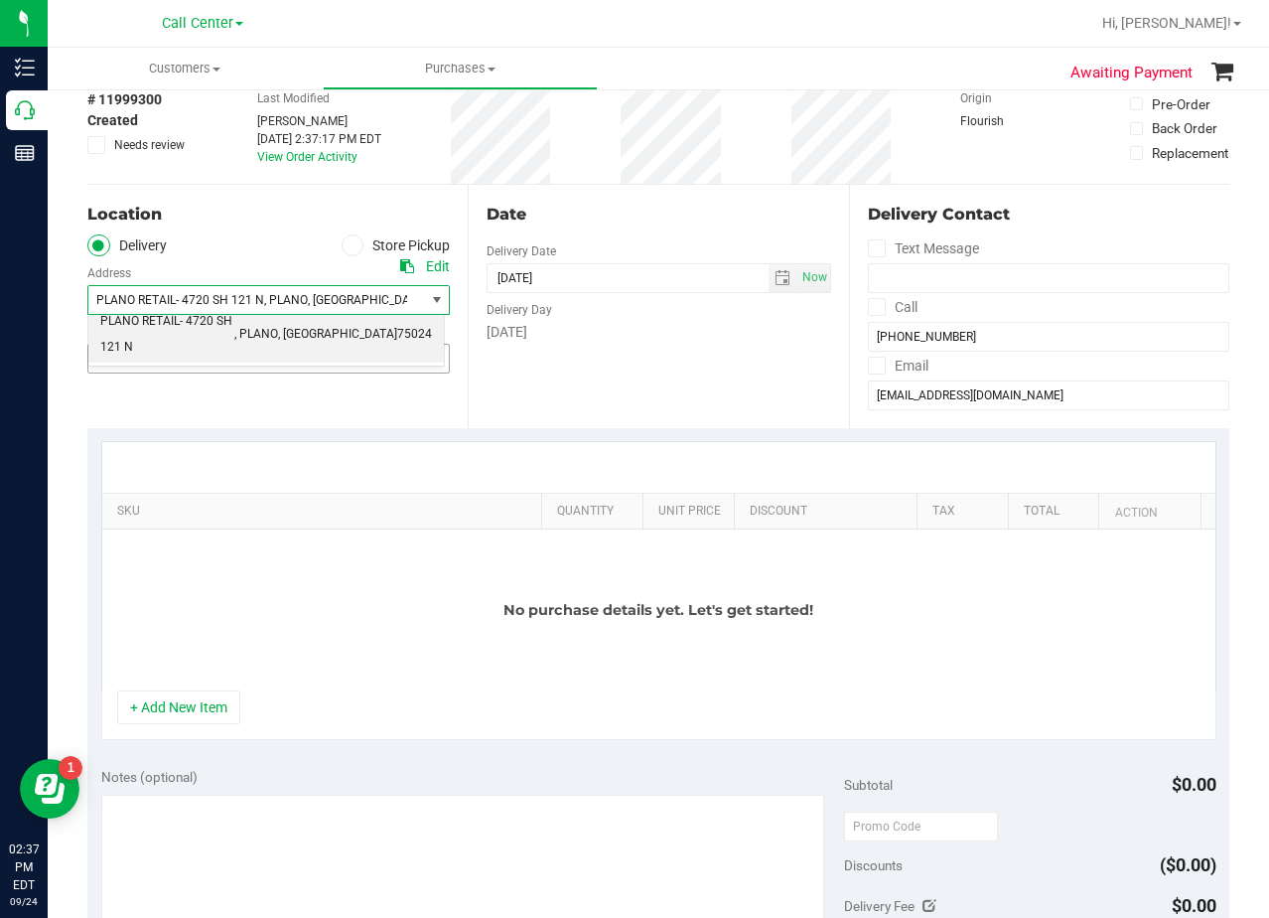
click at [278, 360] on span "Select Store" at bounding box center [256, 359] width 336 height 28
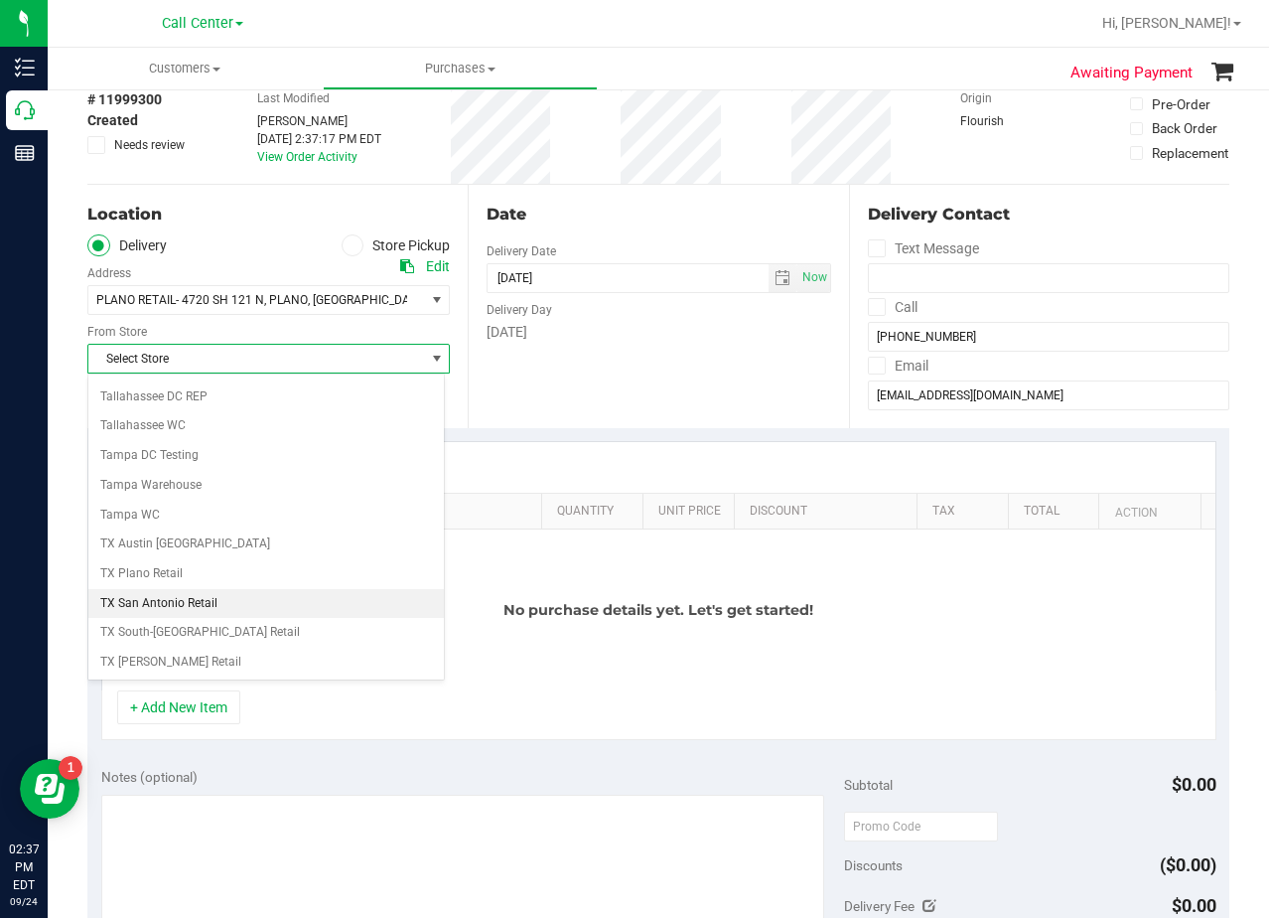
scroll to position [1443, 0]
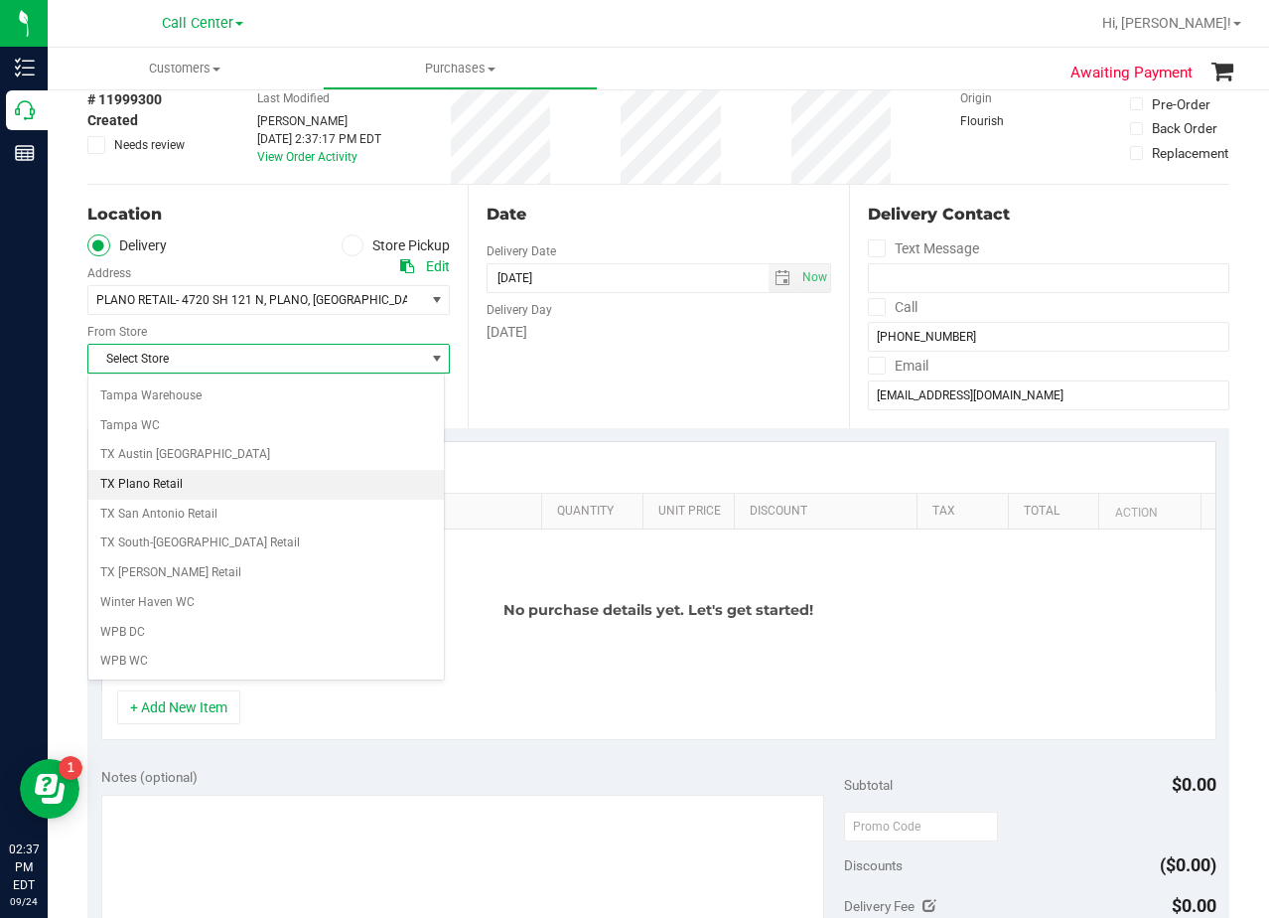
click at [212, 481] on li "TX Plano Retail" at bounding box center [266, 485] width 356 height 30
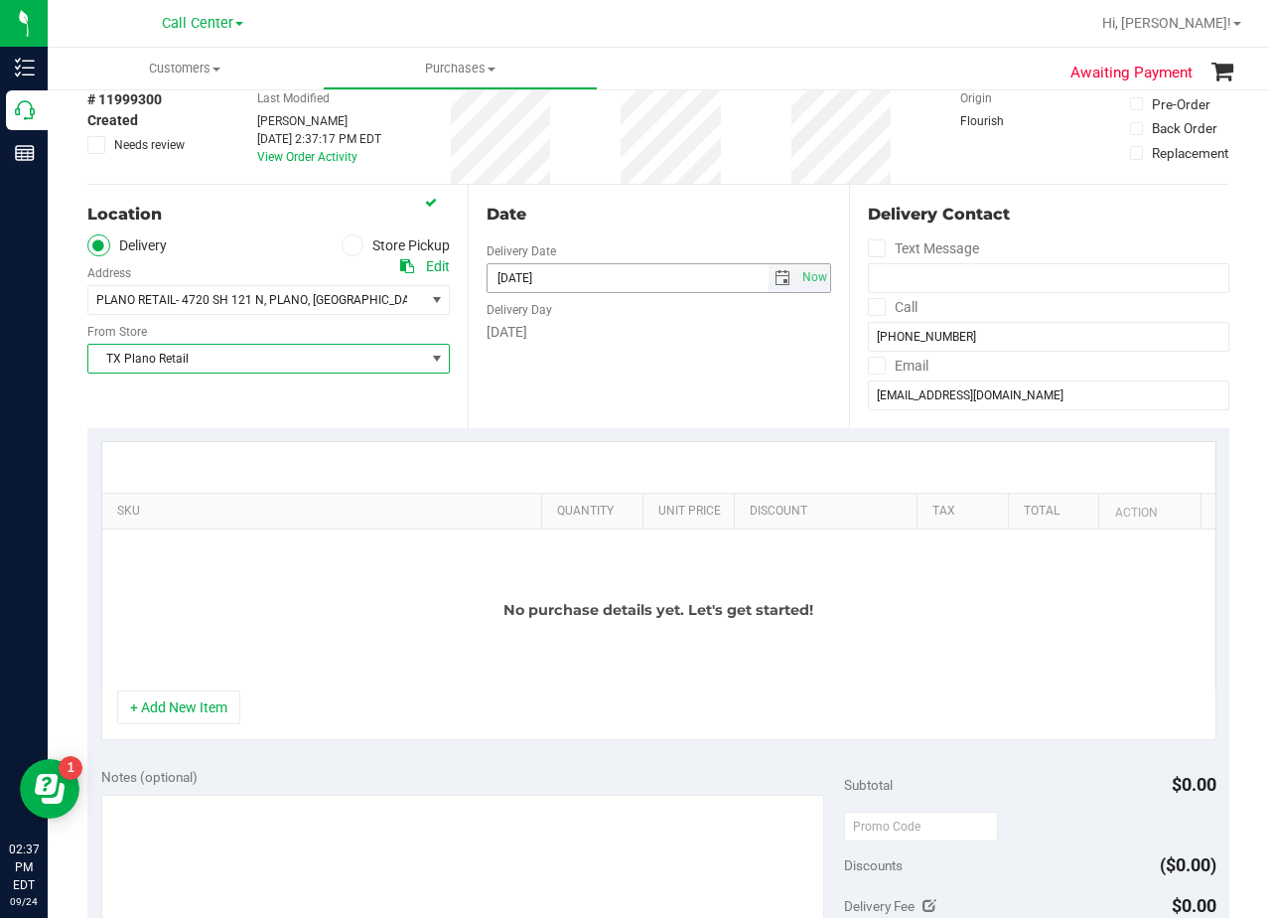
click at [775, 276] on span "select" at bounding box center [783, 278] width 16 height 16
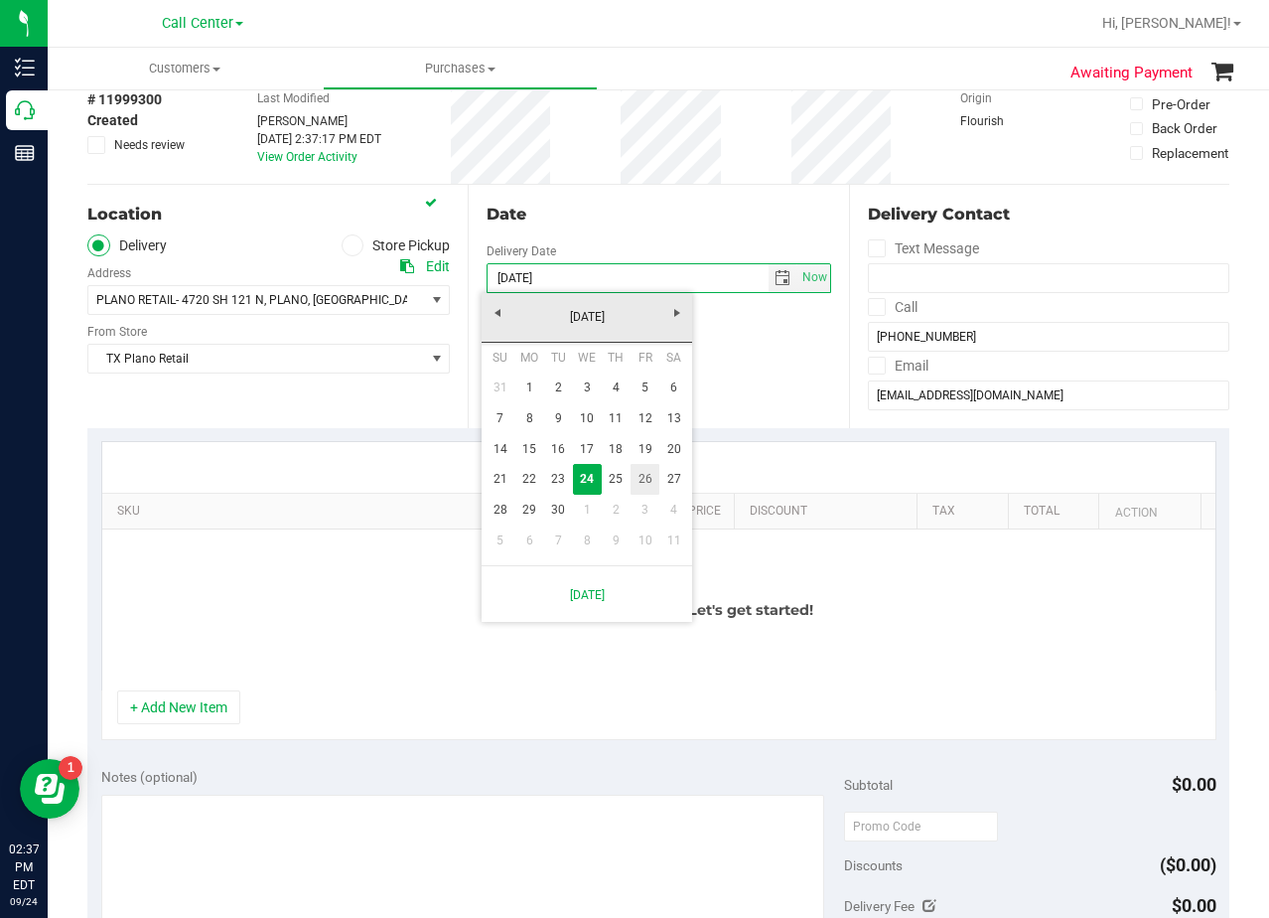
click at [634, 480] on link "26" at bounding box center [645, 479] width 29 height 31
type input "09/26/2025"
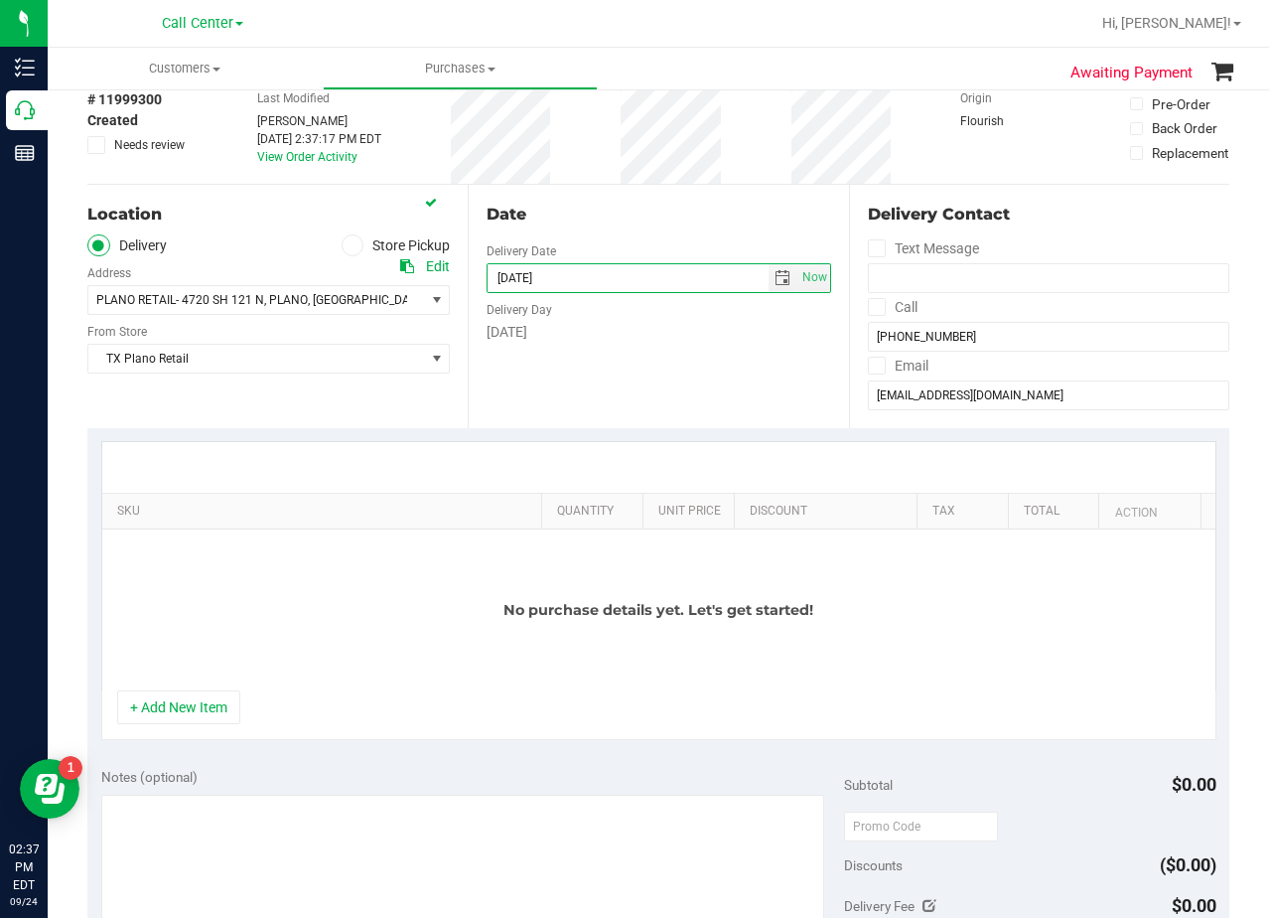
click at [637, 378] on div "Date Delivery Date 09/26/2025 Now 09/26/2025 02:37 PM Now Delivery Day Friday" at bounding box center [658, 306] width 380 height 243
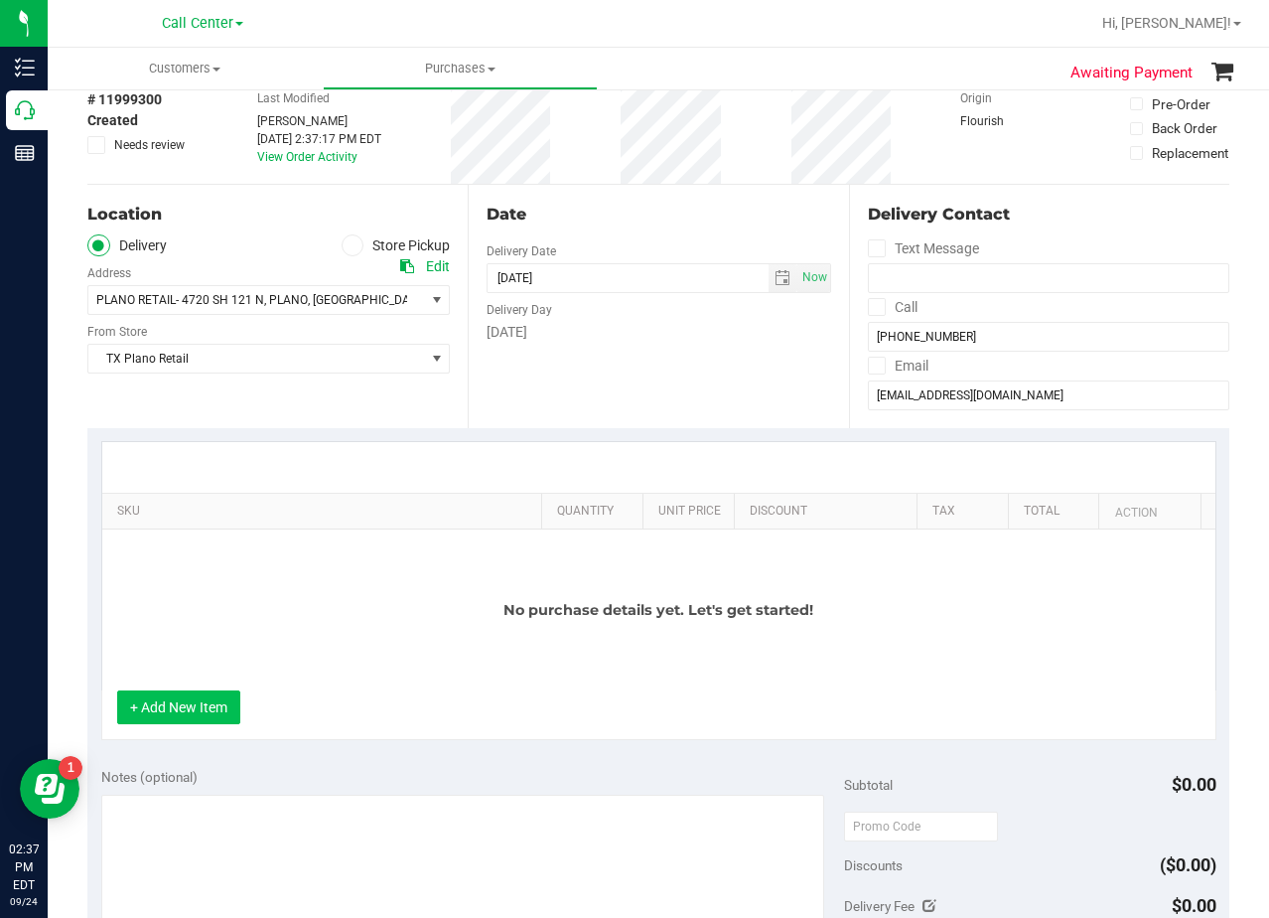
click at [211, 705] on button "+ Add New Item" at bounding box center [178, 707] width 123 height 34
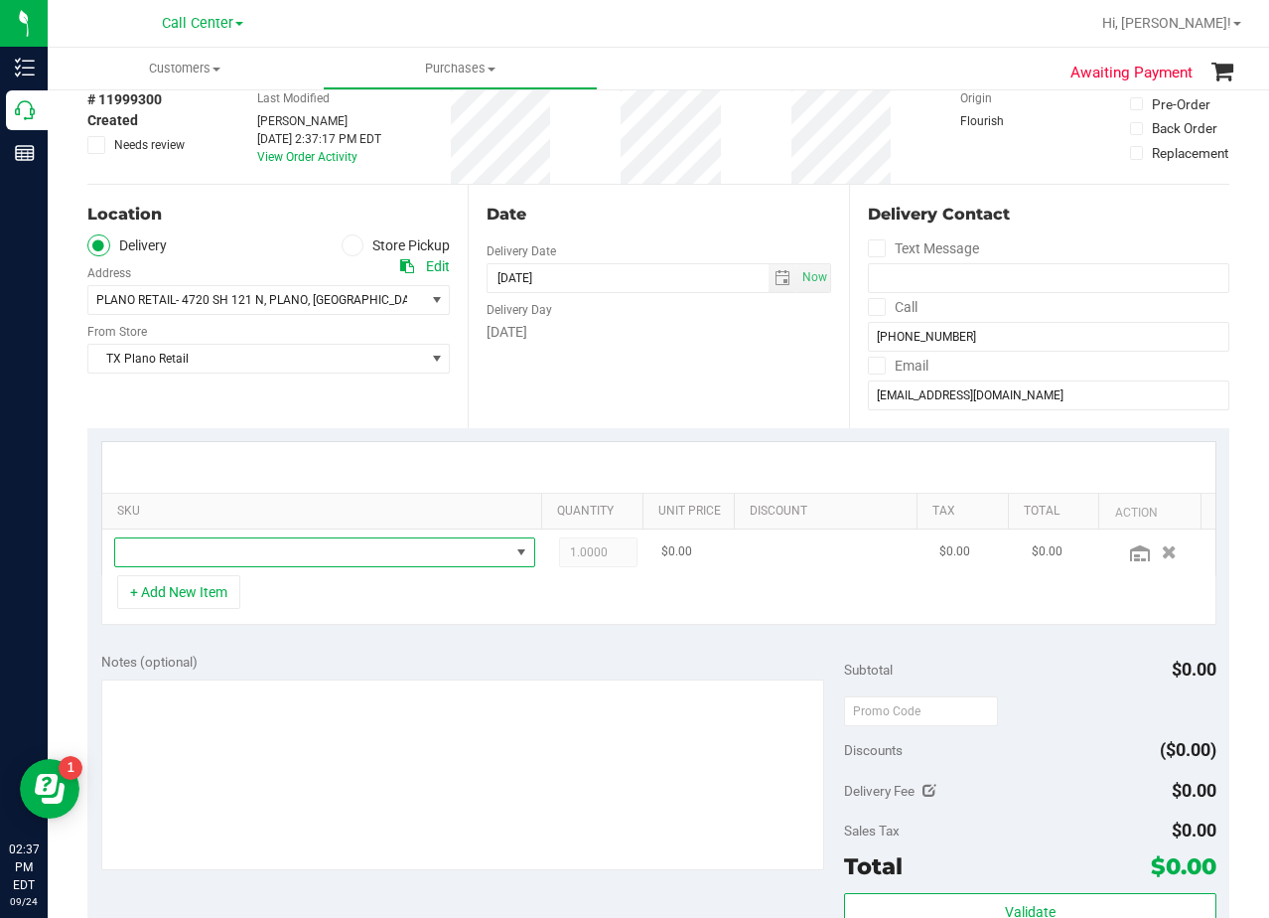
click at [241, 546] on span "NO DATA FOUND" at bounding box center [312, 552] width 394 height 28
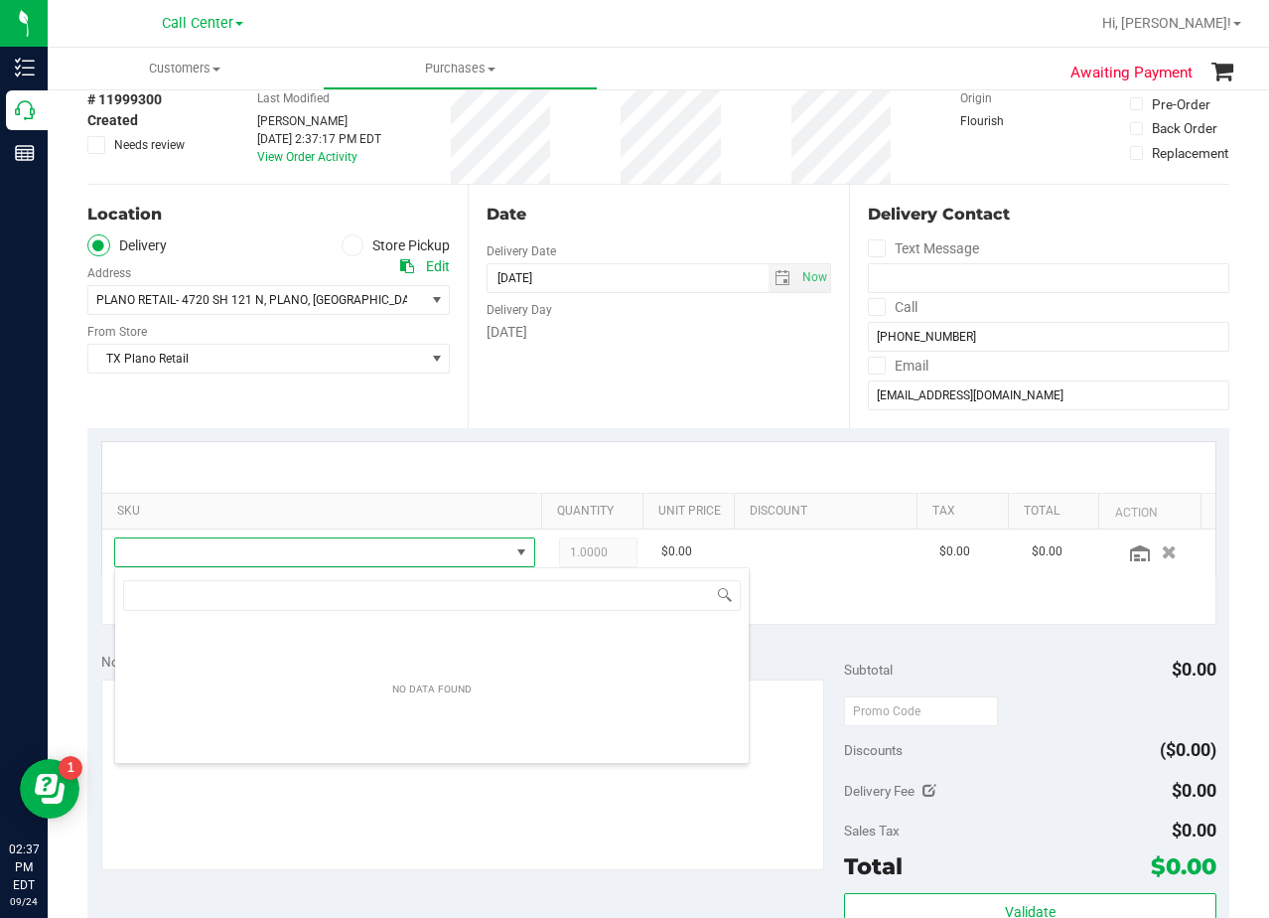
scroll to position [30, 399]
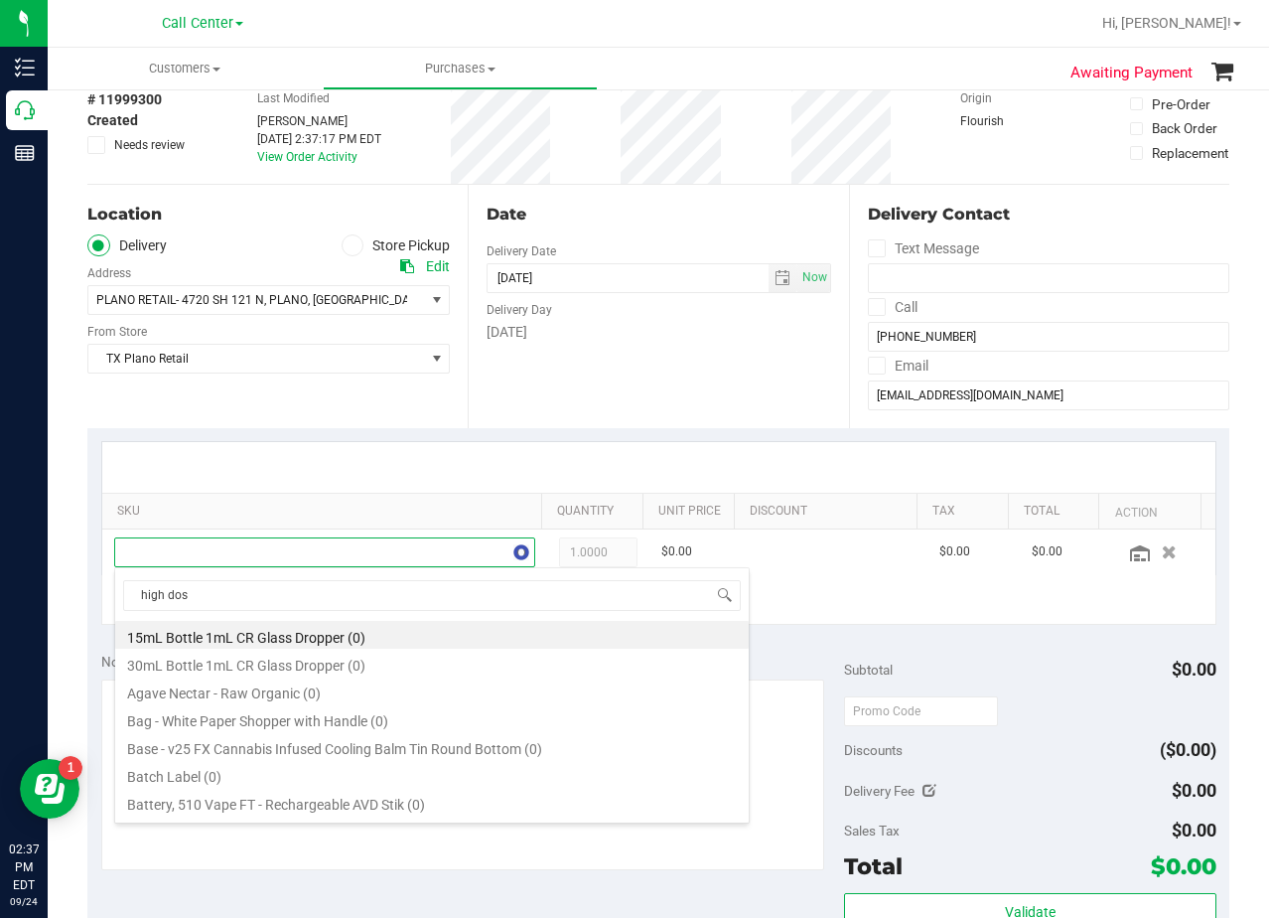
type input "high dose"
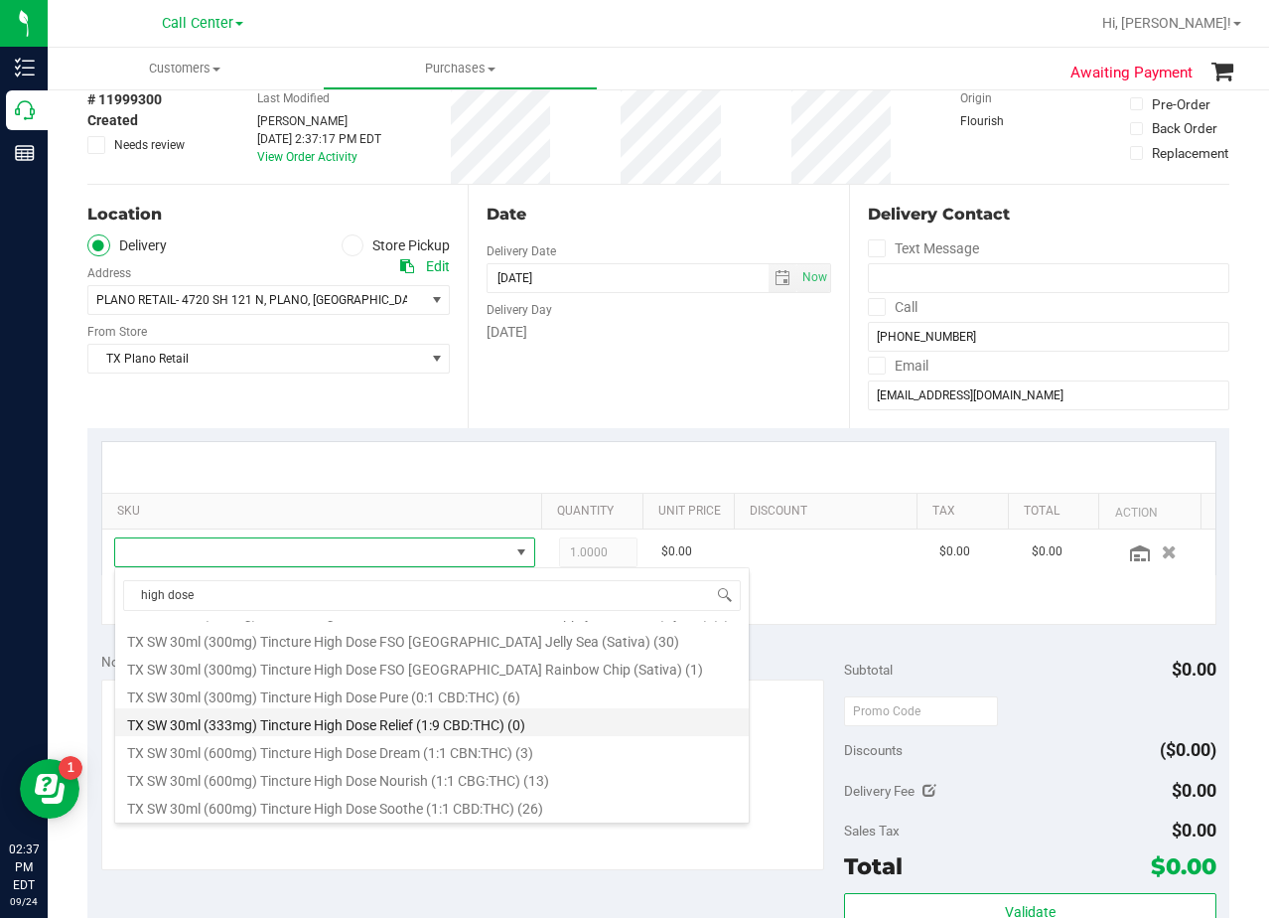
scroll to position [314, 0]
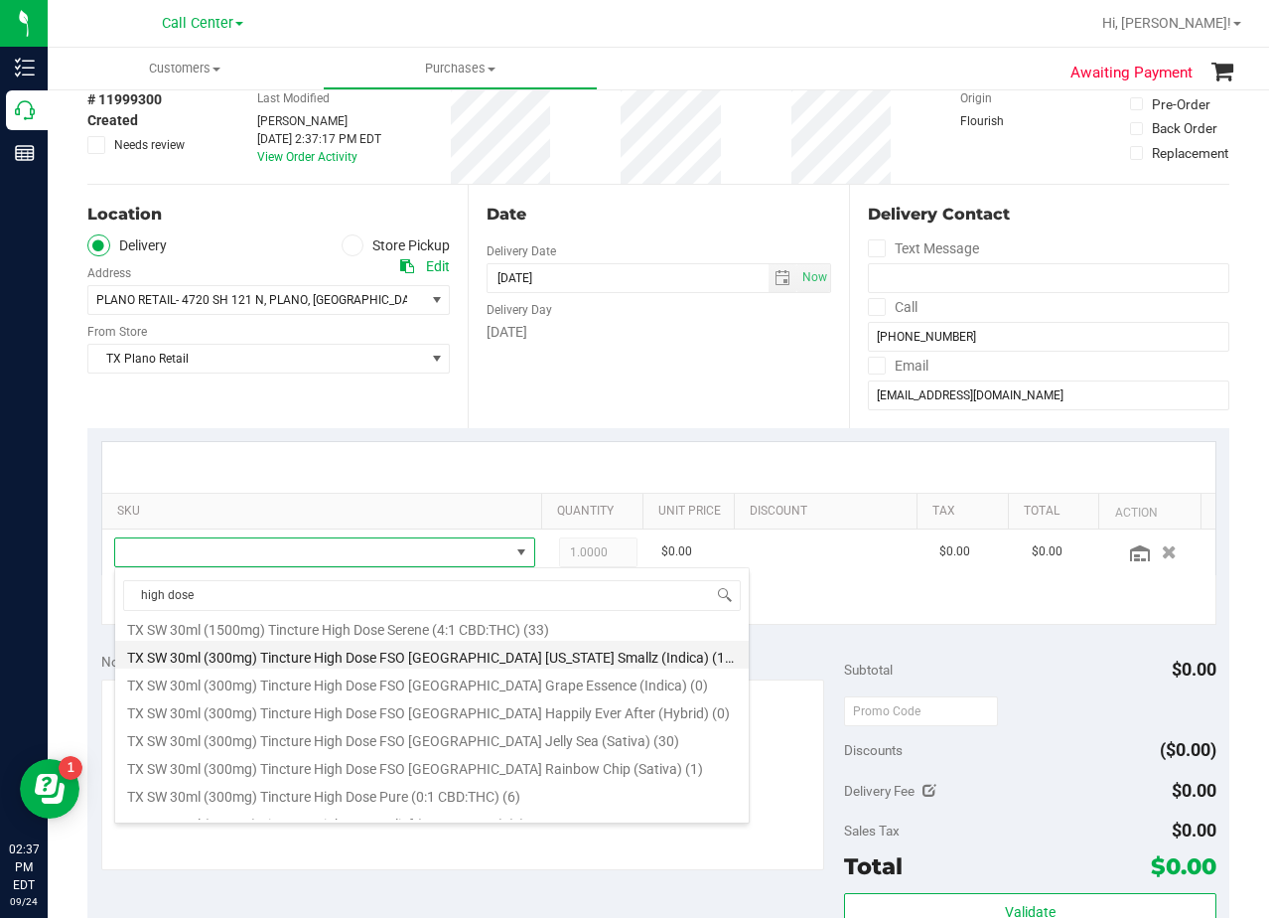
click at [417, 664] on li "TX SW 30ml (300mg) Tincture High Dose FSO TX Georgia Smallz (Indica) (17)" at bounding box center [432, 655] width 634 height 28
click at [424, 647] on div "Notes (optional) Subtotal $0.00 Discounts ($0.00) Delivery Fee $0.00 Sales Tax …" at bounding box center [658, 818] width 1142 height 358
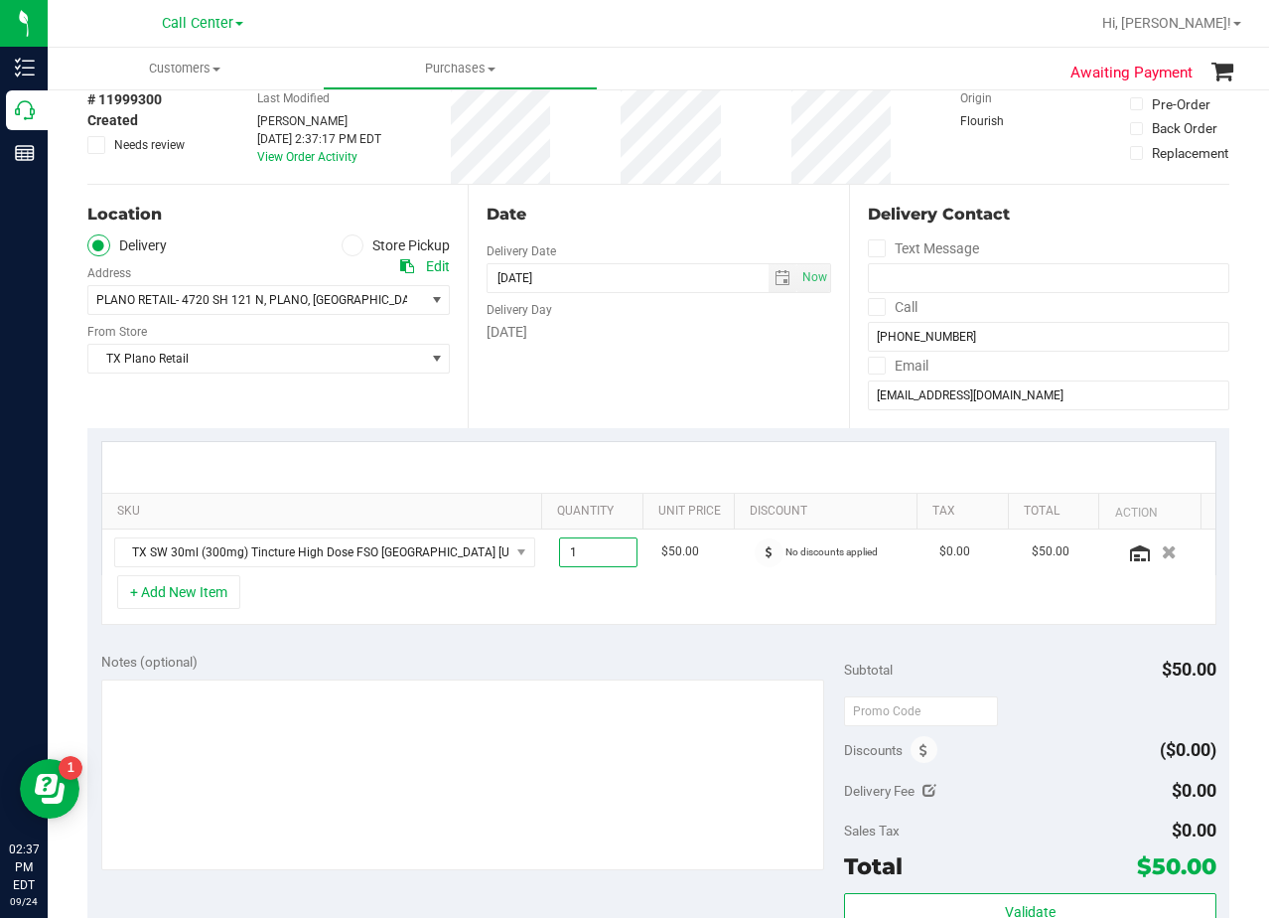
click at [579, 550] on span "1.00 1" at bounding box center [598, 552] width 78 height 30
click at [579, 550] on input "1" at bounding box center [598, 552] width 76 height 28
type input "2"
type input "2.00"
click at [604, 435] on div "SKU Quantity Unit Price Discount Tax Total Action TX SW 30ml (300mg) Tincture H…" at bounding box center [658, 533] width 1142 height 211
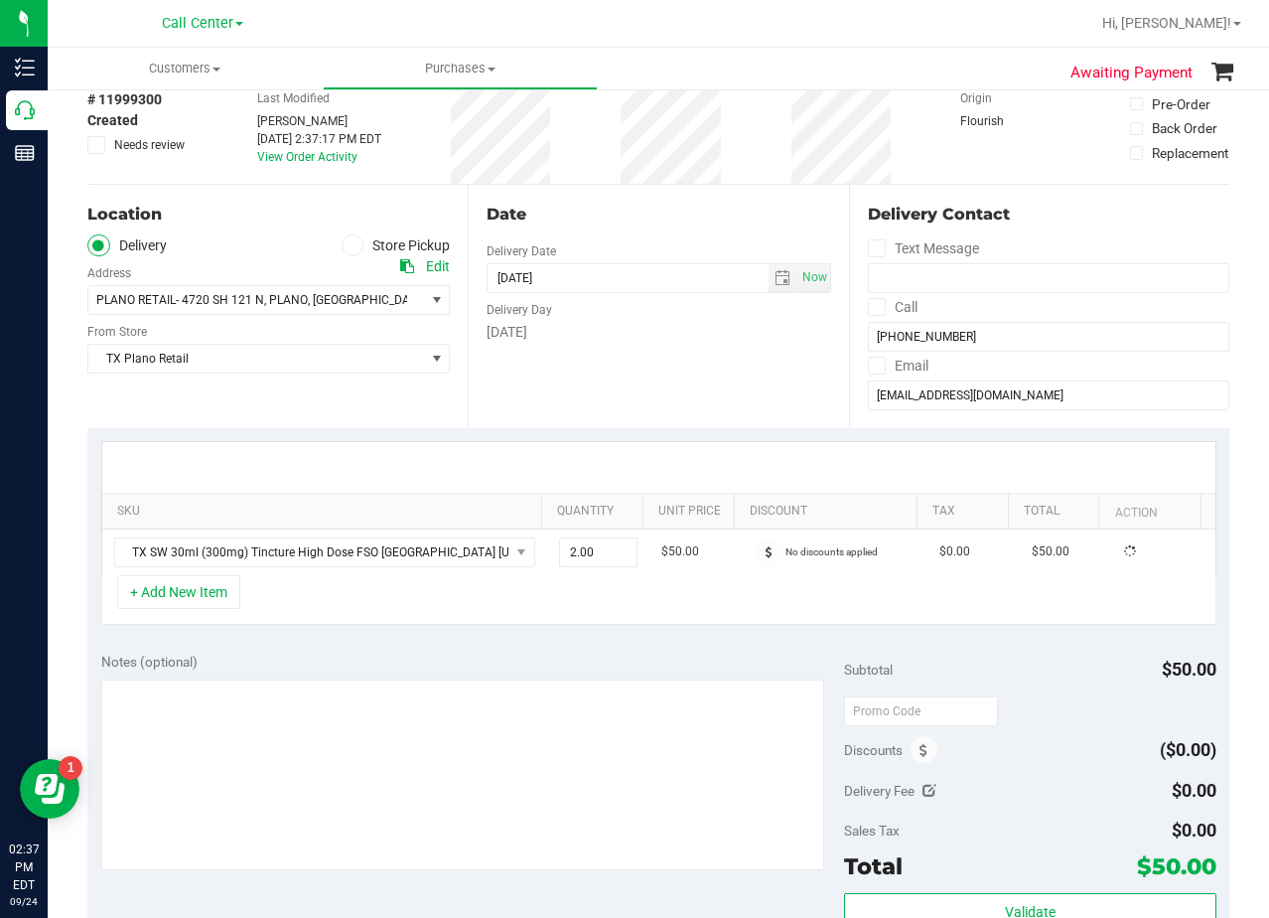
click at [645, 323] on div "[DATE]" at bounding box center [659, 332] width 344 height 21
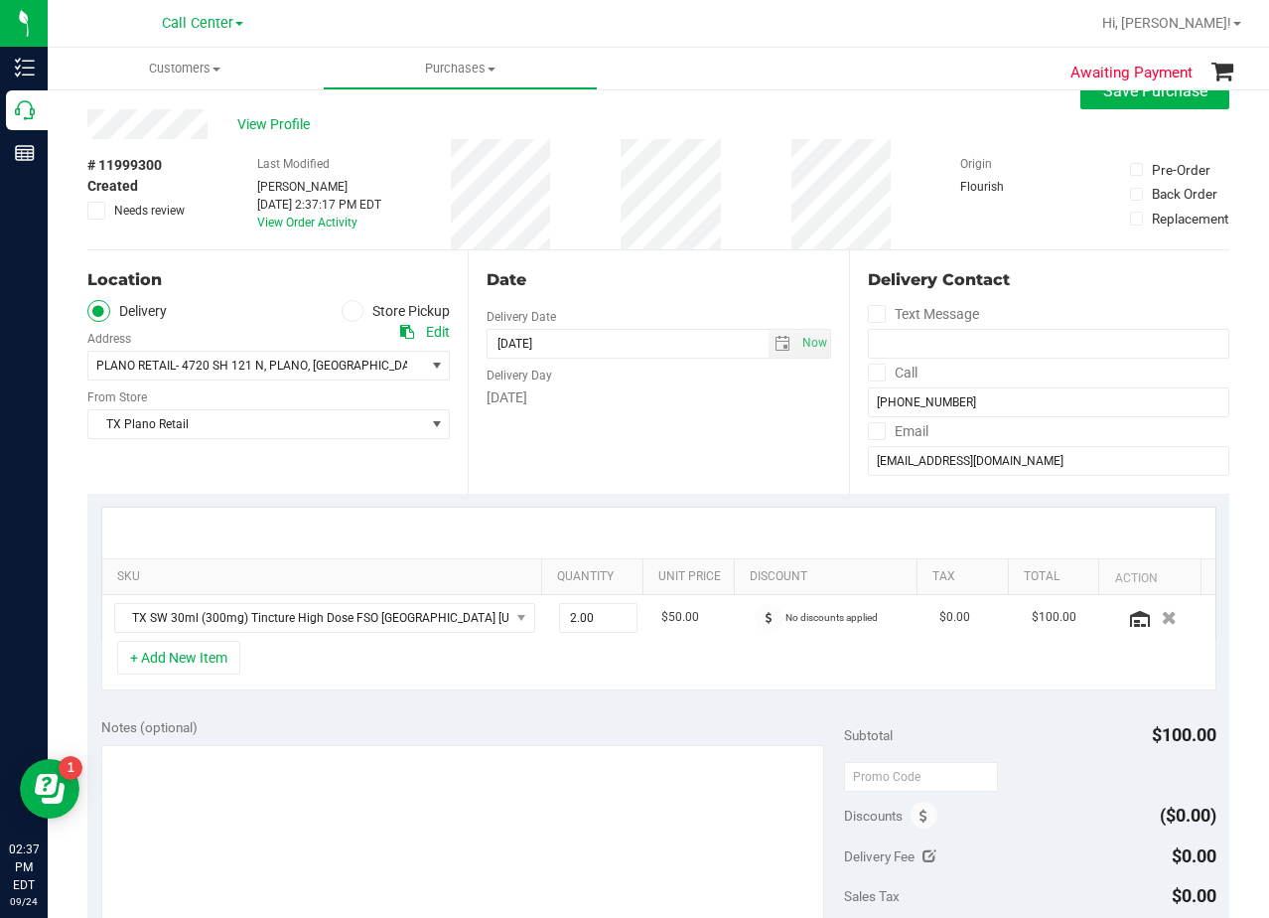
scroll to position [0, 0]
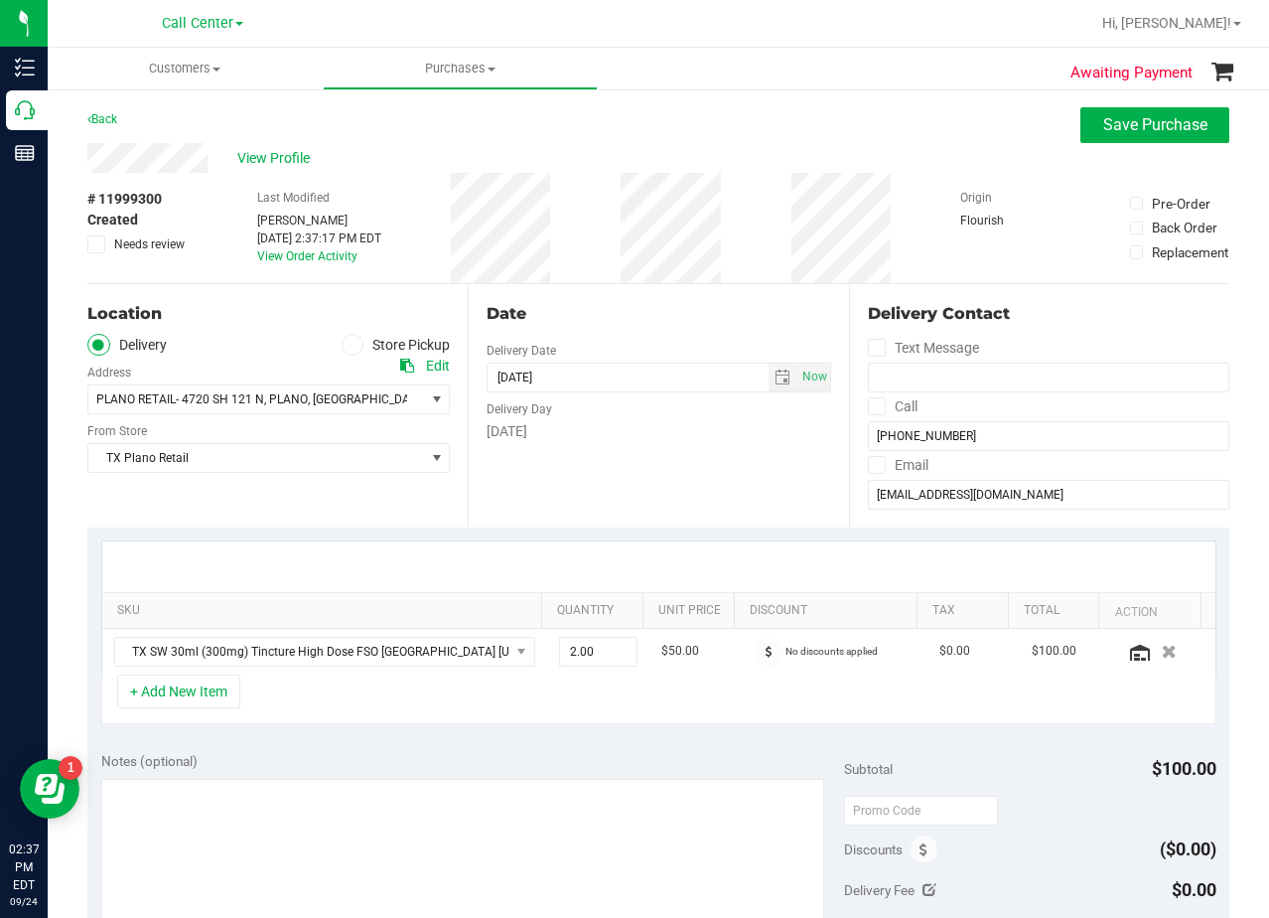
click at [647, 312] on div "Date" at bounding box center [659, 314] width 344 height 24
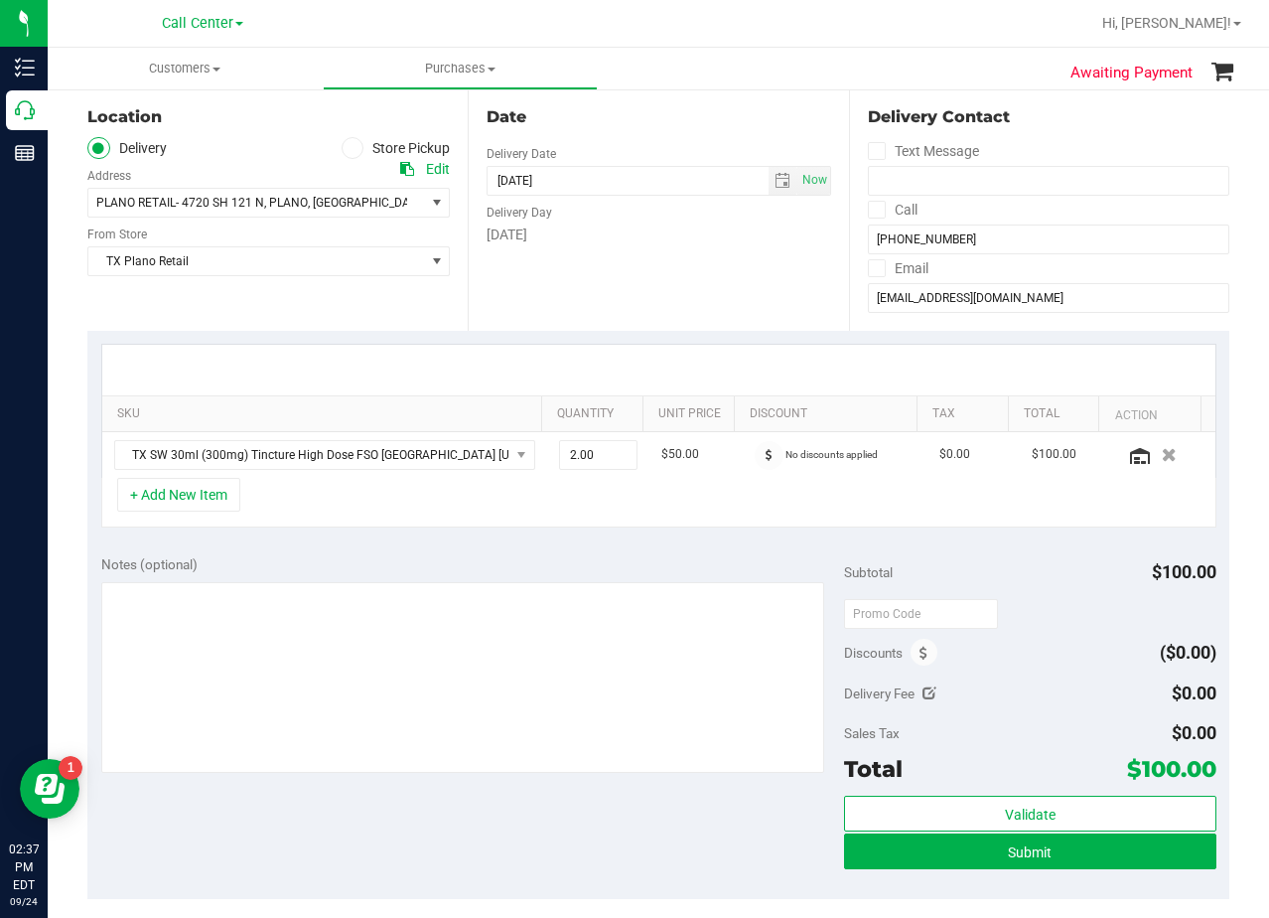
scroll to position [199, 0]
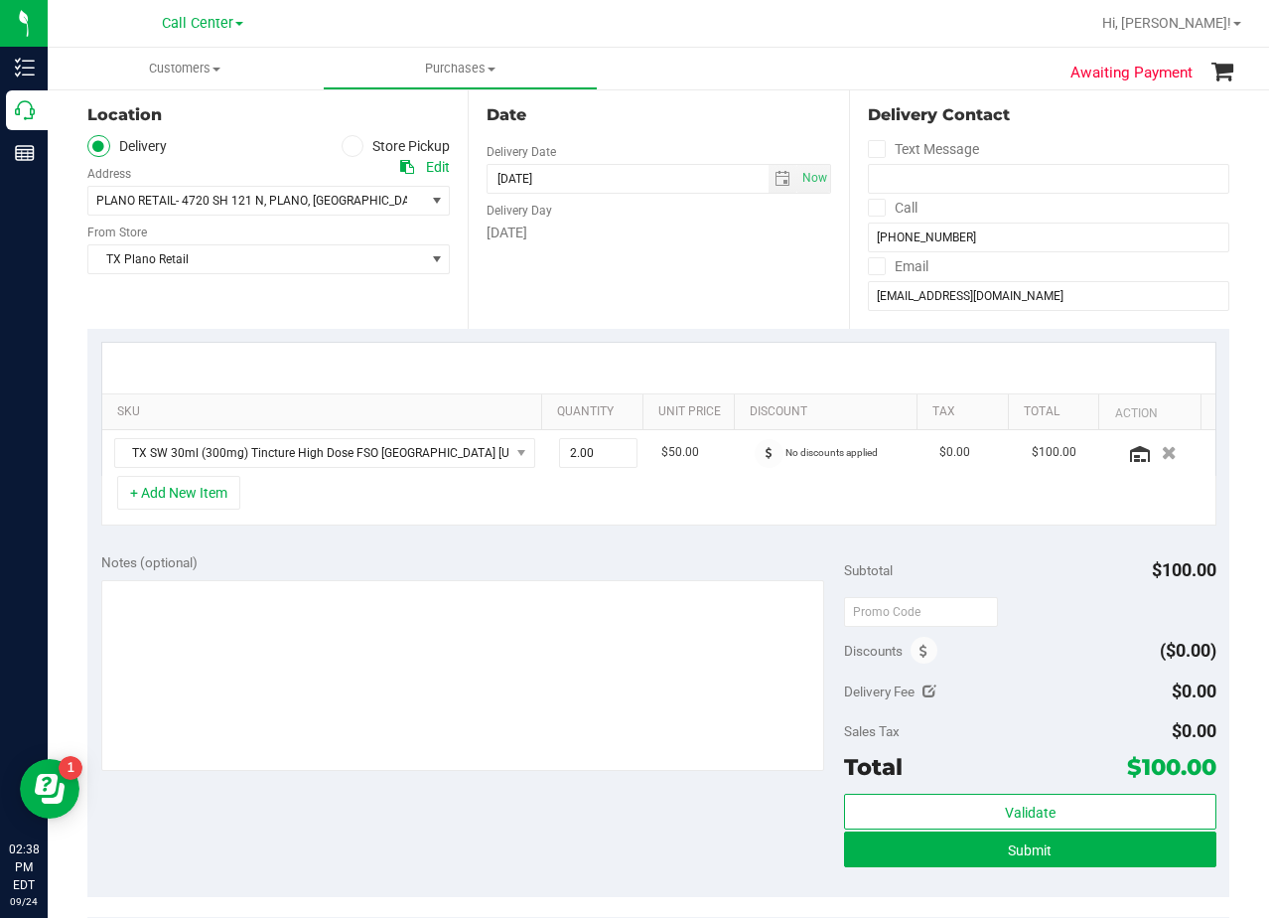
click at [721, 237] on div "[DATE]" at bounding box center [659, 232] width 344 height 21
click at [715, 285] on div "Date Delivery Date 09/26/2025 Now 09/26/2025 08:00 AM Now Delivery Day Friday" at bounding box center [658, 206] width 380 height 243
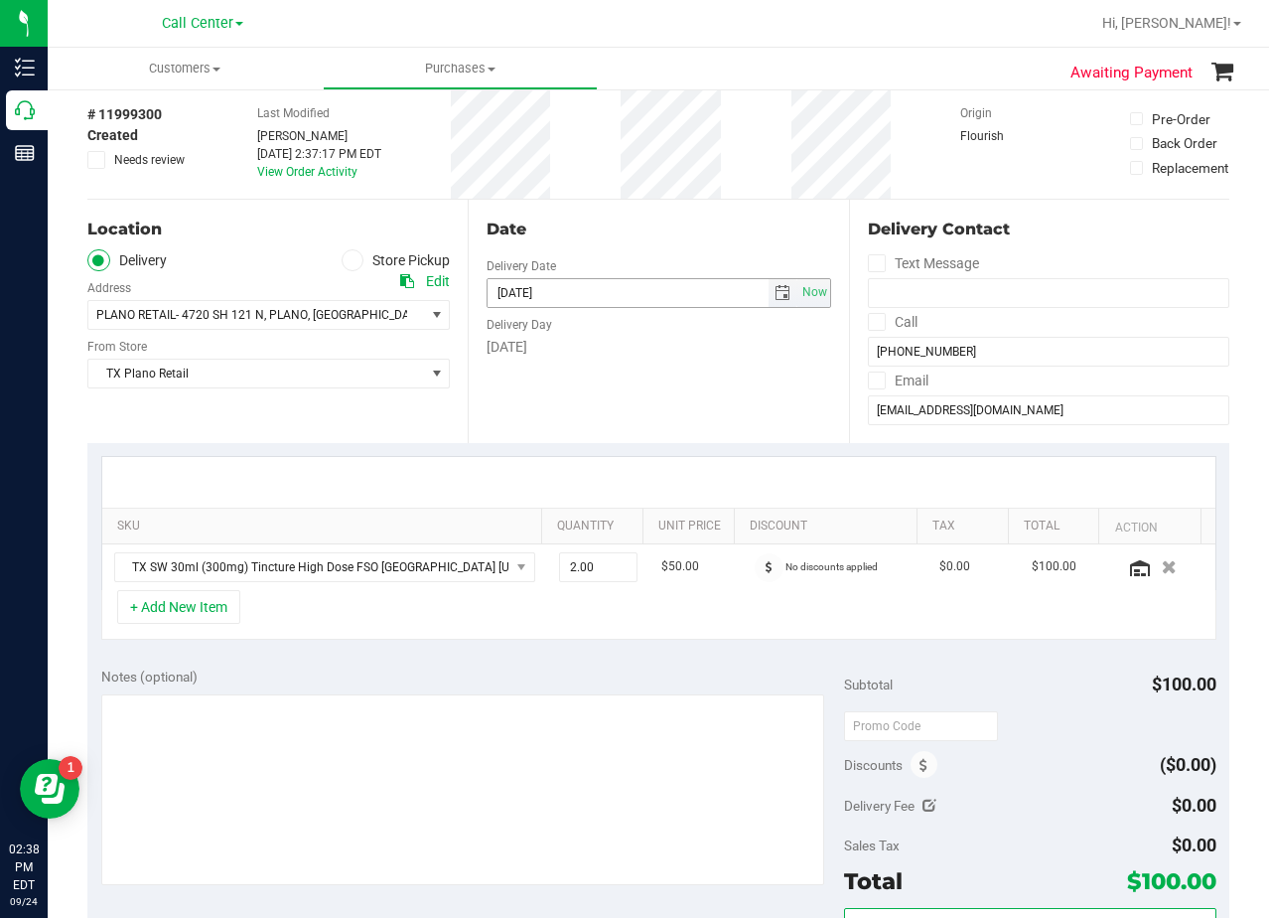
scroll to position [0, 0]
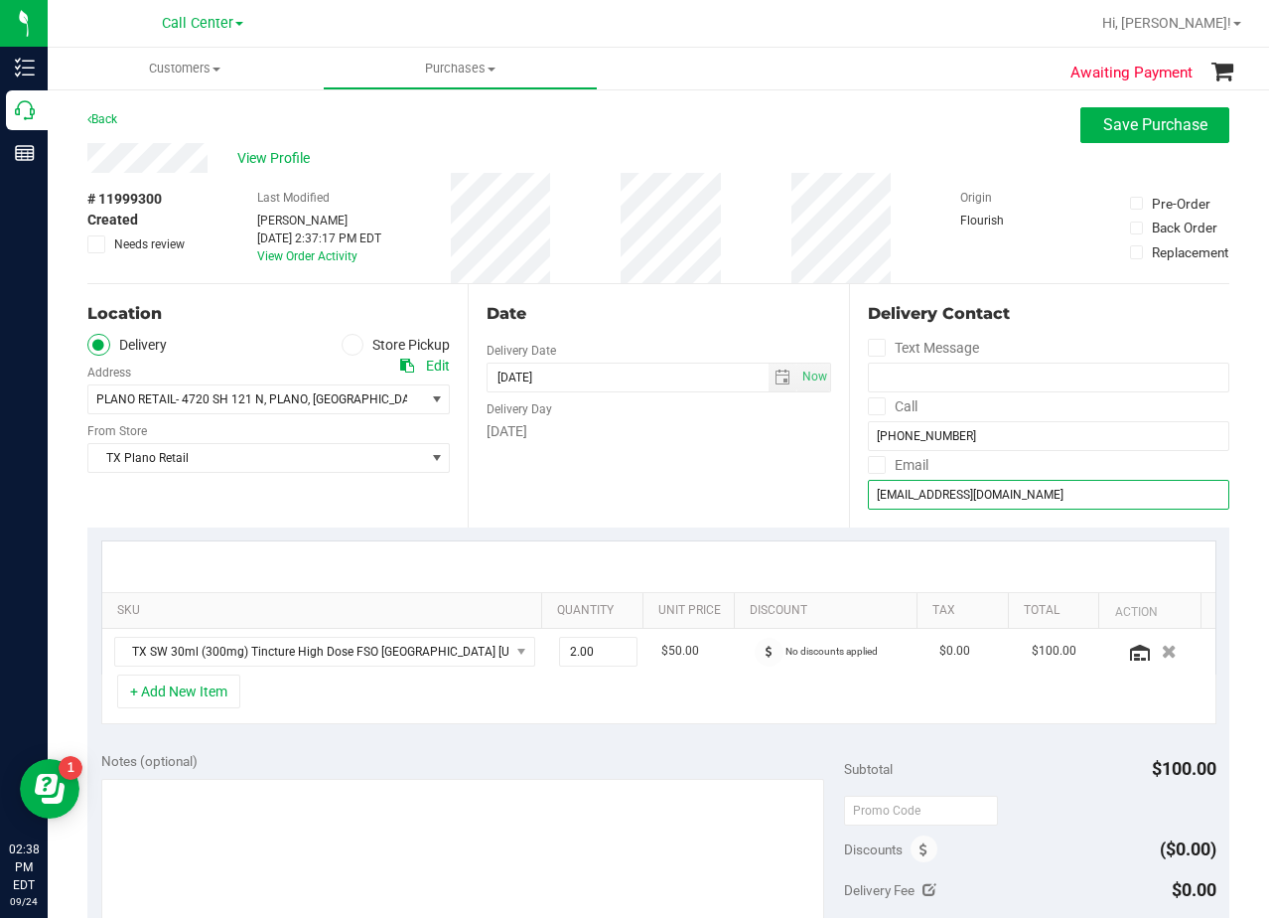
click at [881, 500] on input "msk5412@gmail.com" at bounding box center [1049, 495] width 362 height 30
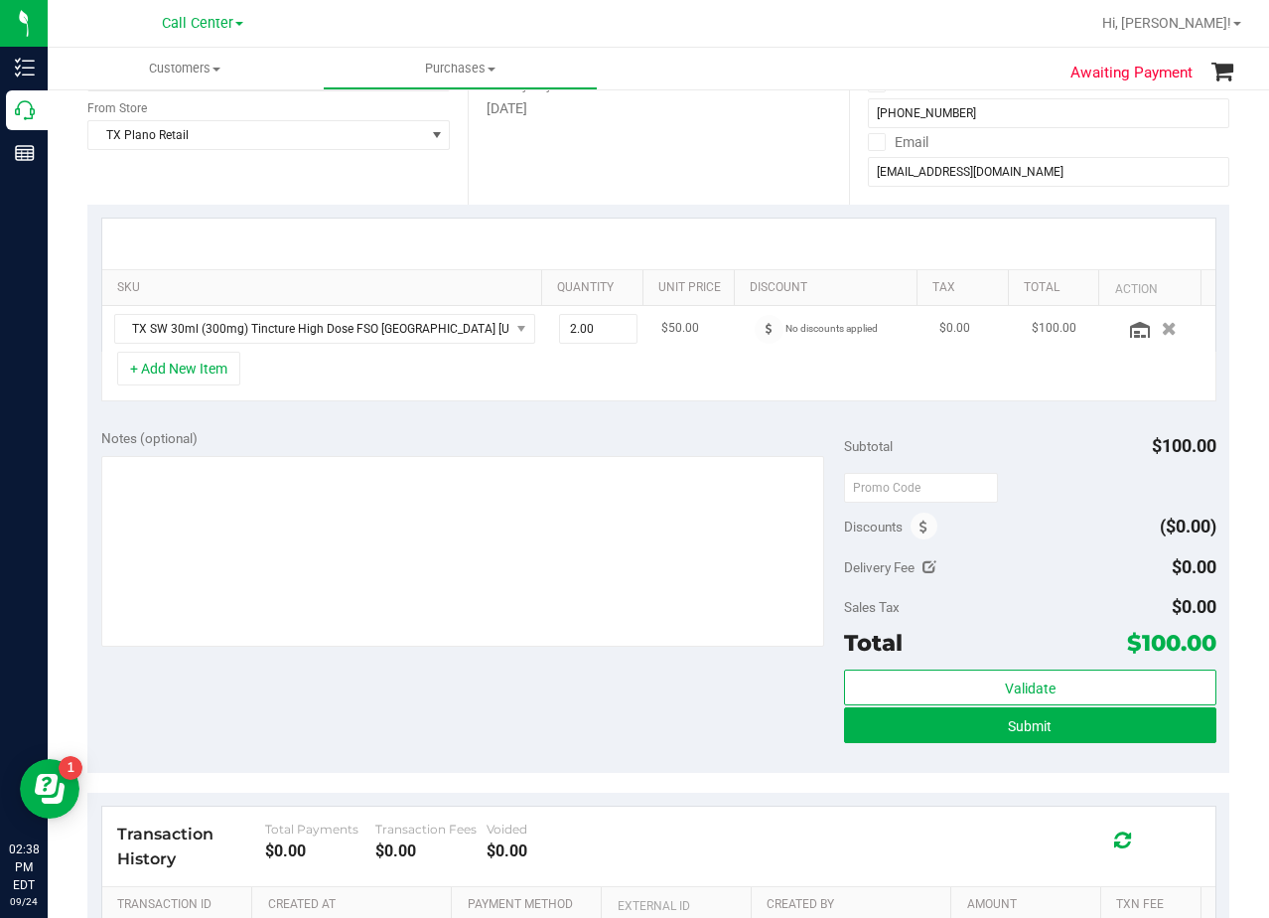
scroll to position [397, 0]
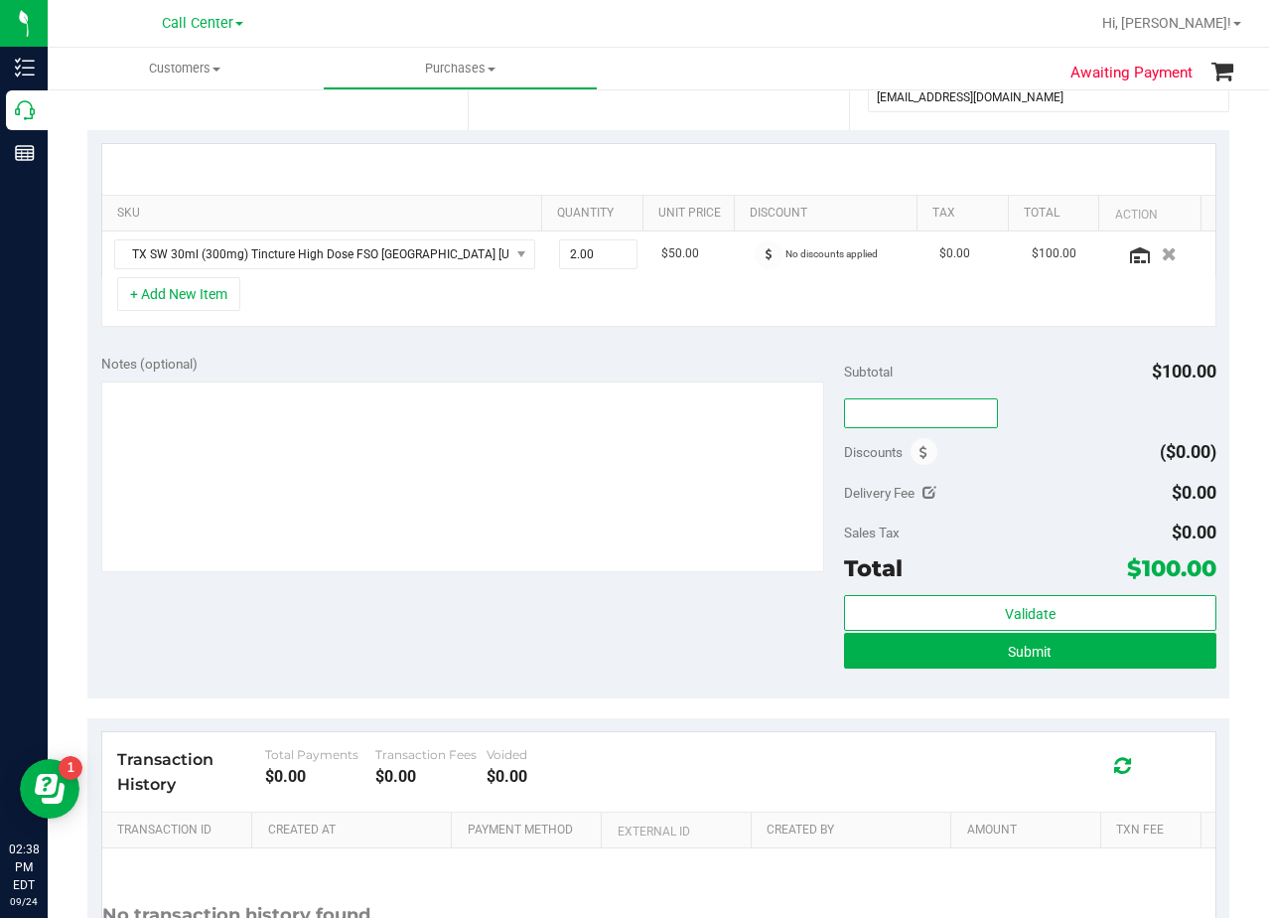
click at [938, 418] on input "text" at bounding box center [921, 413] width 154 height 30
type input "TXAIQ10"
click at [994, 352] on div "Notes (optional) Subtotal $100.00 TXAIQ10 Discounts ($0.00) Delivery Fee $0.00 …" at bounding box center [658, 520] width 1142 height 358
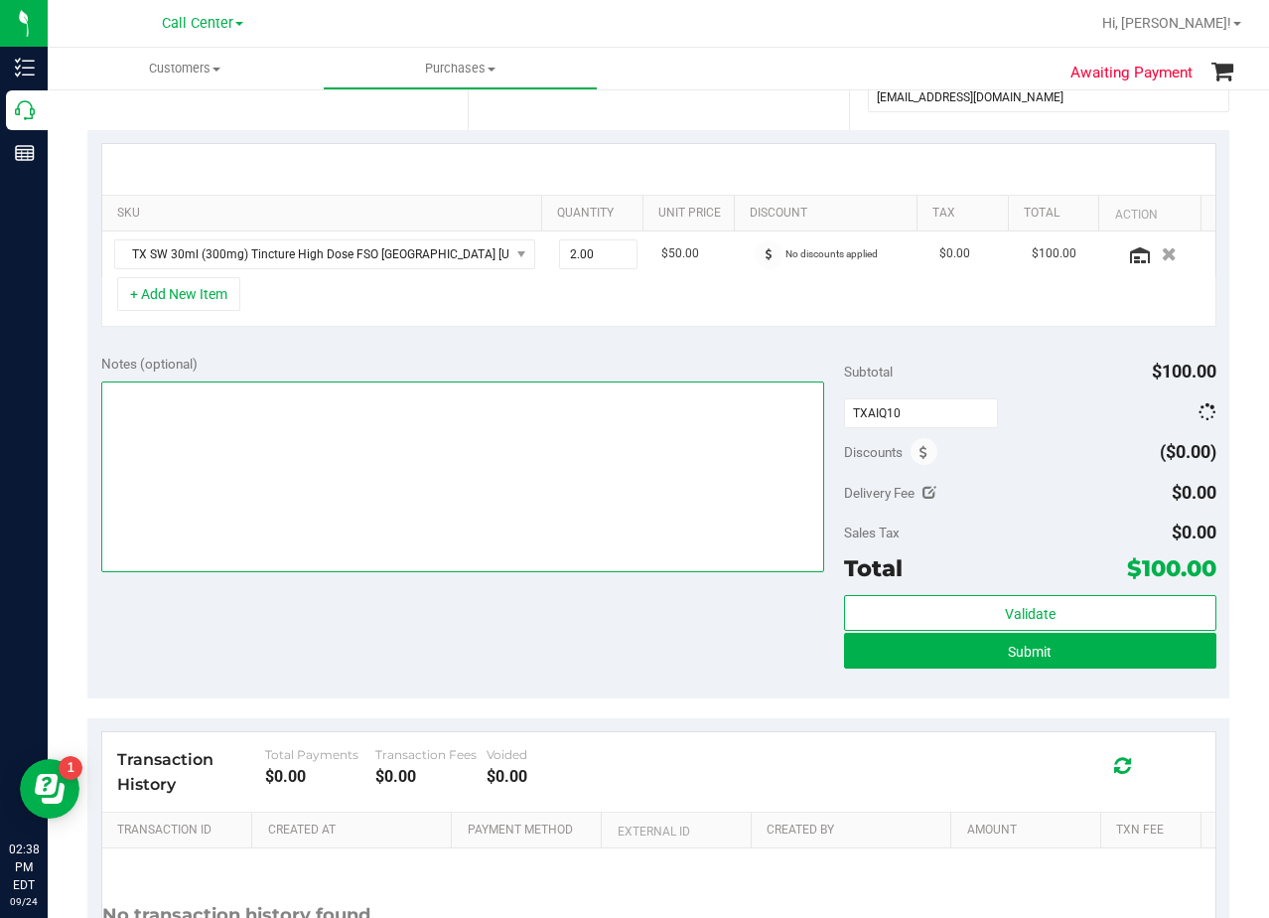
click at [688, 387] on textarea at bounding box center [463, 476] width 724 height 191
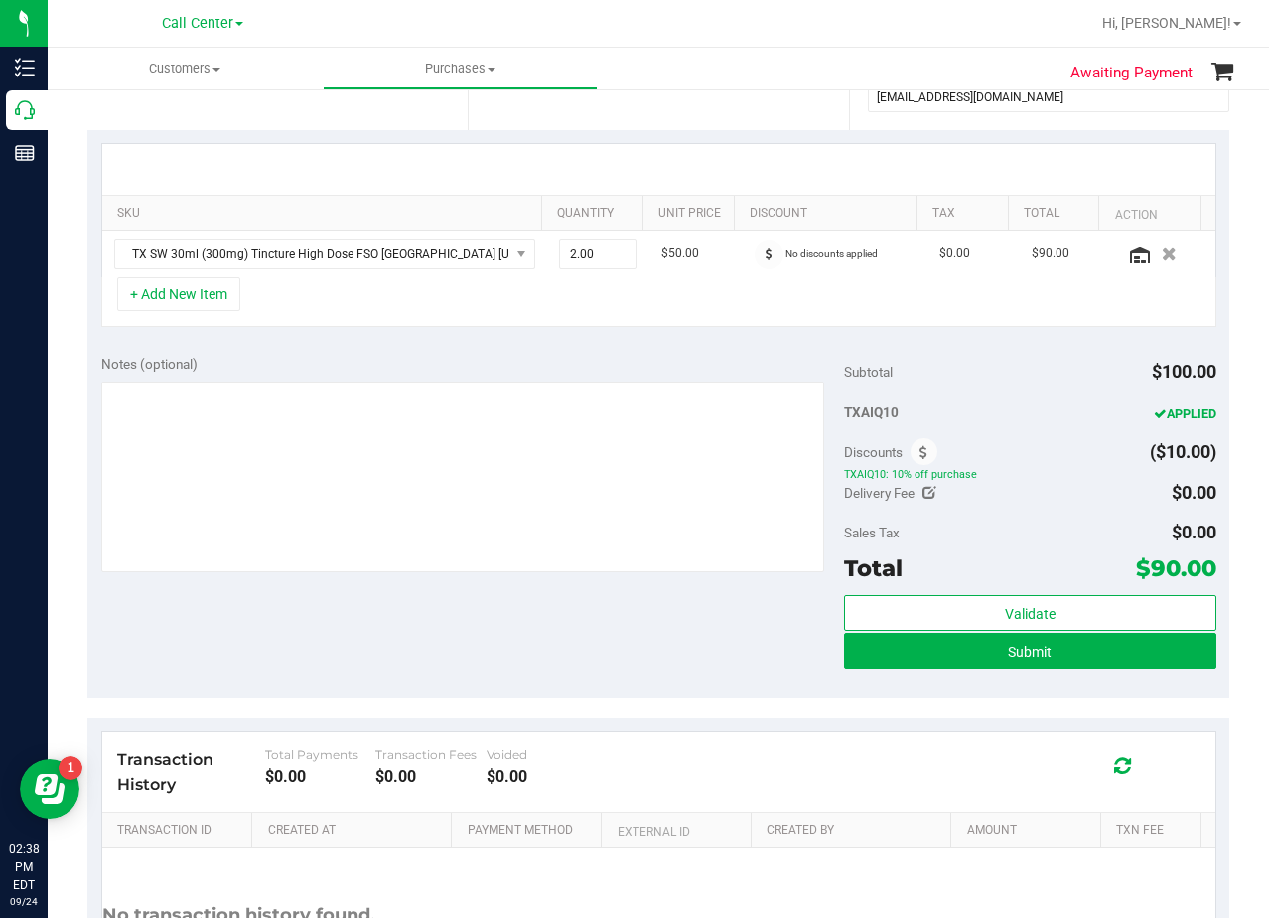
click at [775, 337] on div "SKU Quantity Unit Price Discount Tax Total Action TX SW 30ml (300mg) Tincture H…" at bounding box center [658, 235] width 1142 height 211
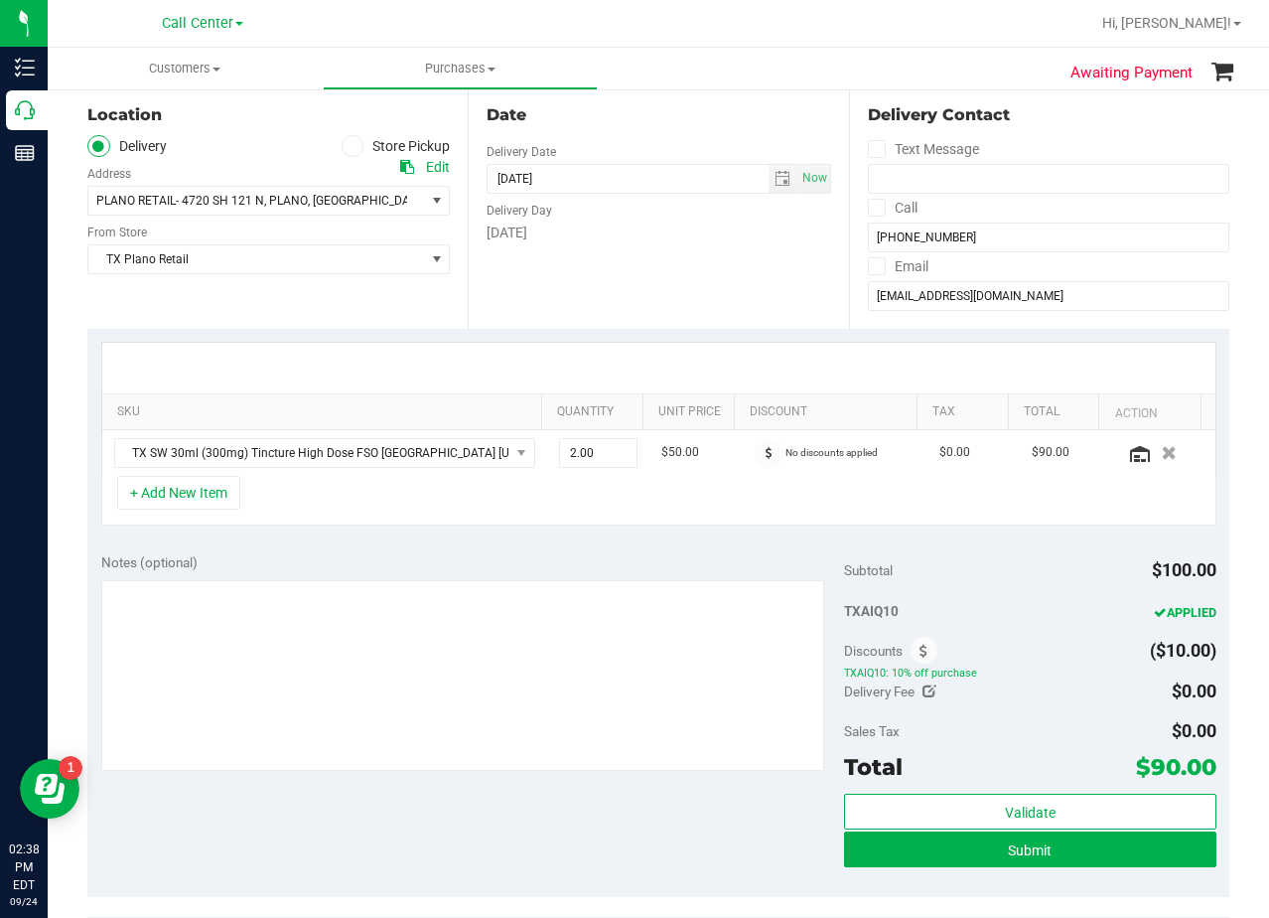
click at [678, 311] on div "Date Delivery Date 09/26/2025 Now 09/26/2025 08:00 AM Now Delivery Day Friday" at bounding box center [658, 206] width 380 height 243
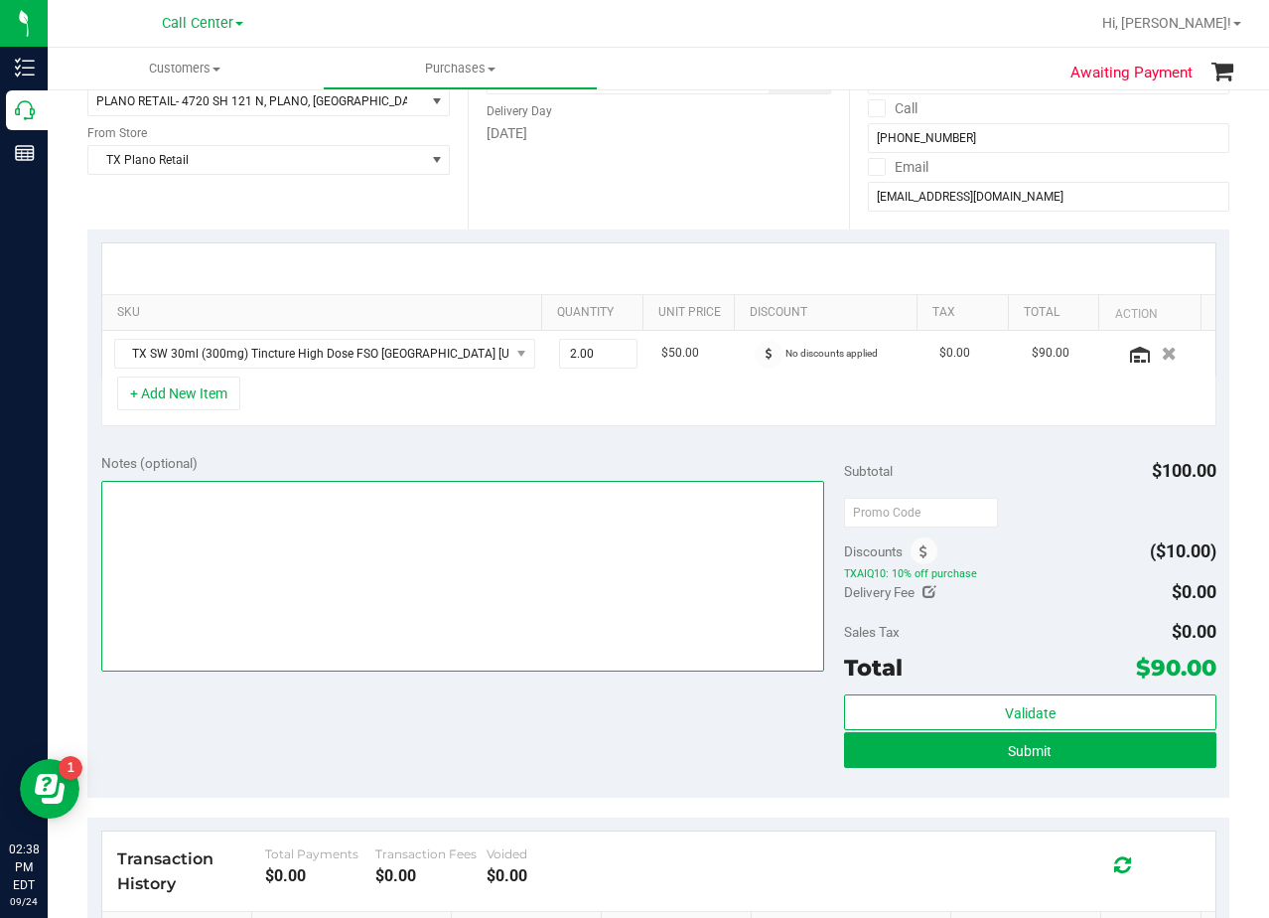
click at [593, 534] on textarea at bounding box center [463, 576] width 724 height 191
type textarea "pu 9/26 Plano. AL 9/24"
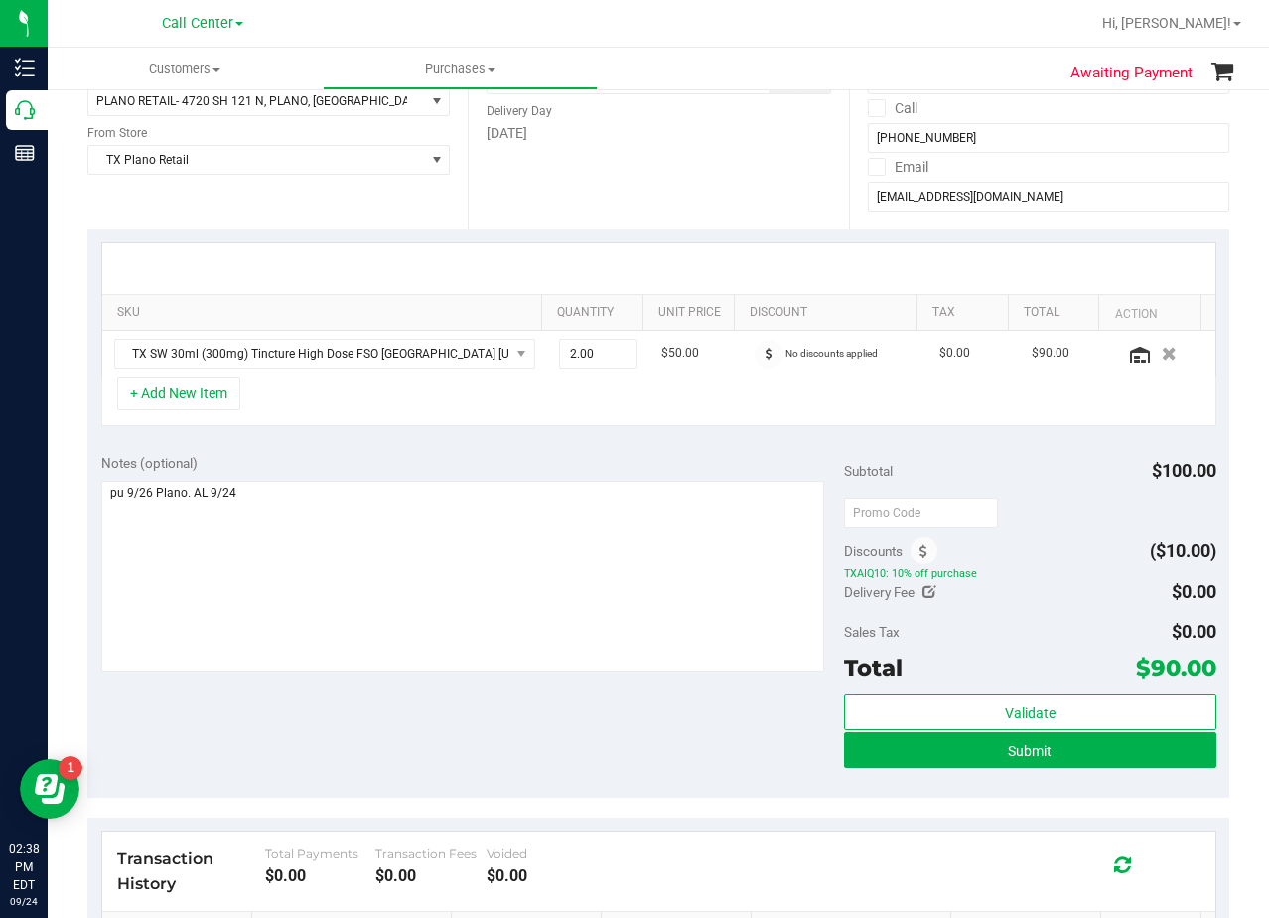
click at [655, 474] on div "Notes (optional)" at bounding box center [473, 564] width 744 height 222
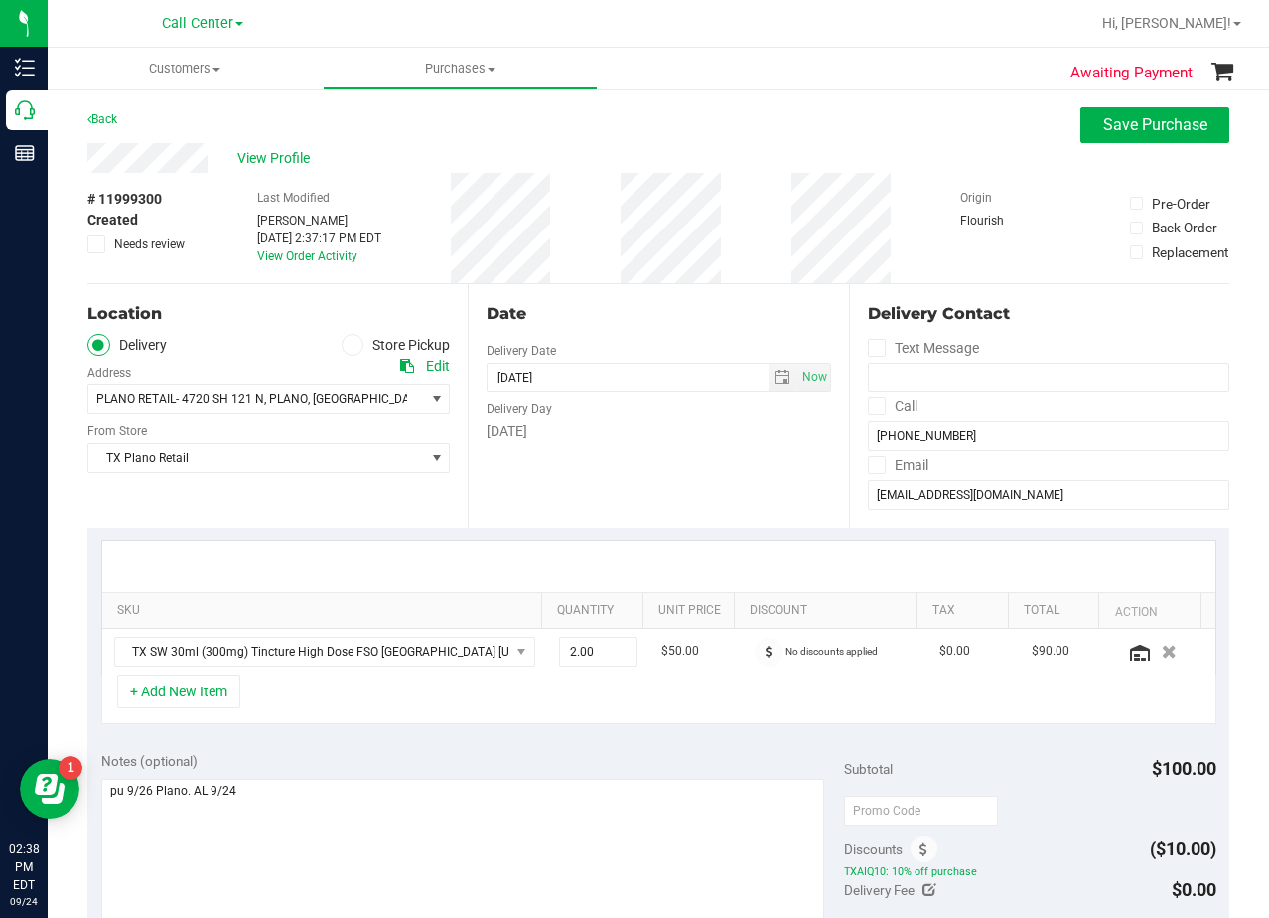
click at [662, 404] on div "Delivery Day" at bounding box center [659, 406] width 344 height 29
click at [655, 297] on div "Date Delivery Date 09/26/2025 Now 09/26/2025 08:00 AM Now Delivery Day Friday" at bounding box center [658, 405] width 380 height 243
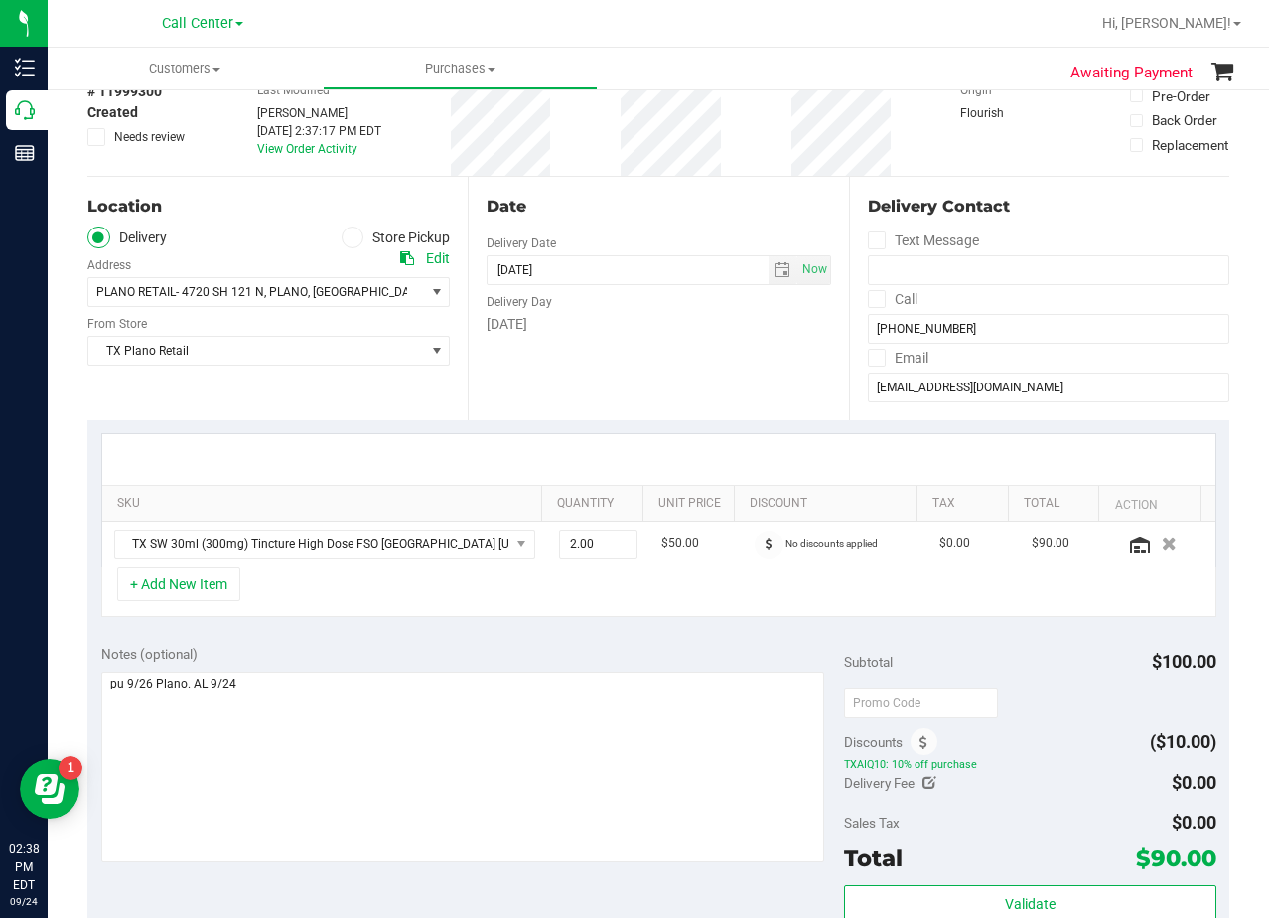
scroll to position [298, 0]
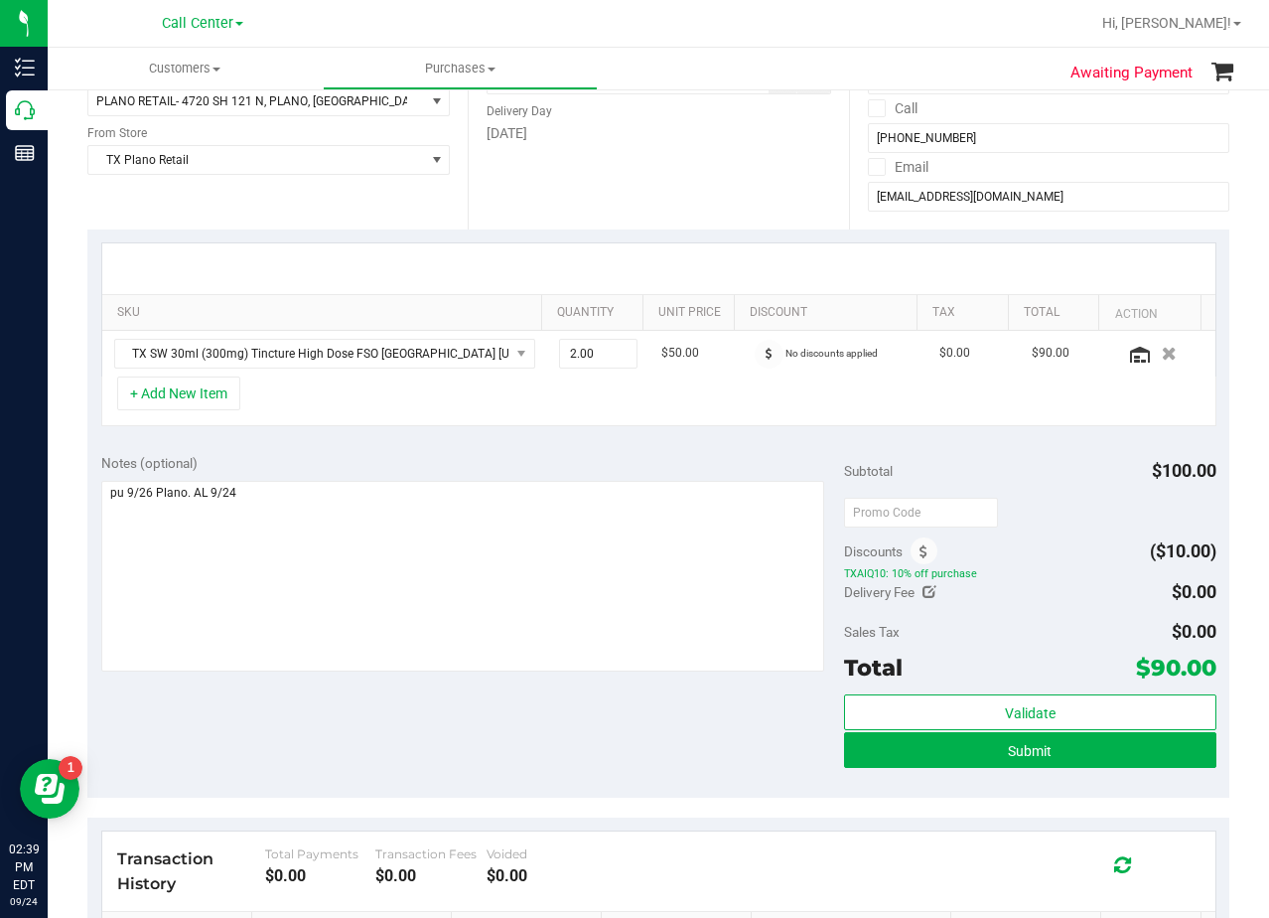
click at [682, 465] on div "Notes (optional)" at bounding box center [473, 463] width 744 height 20
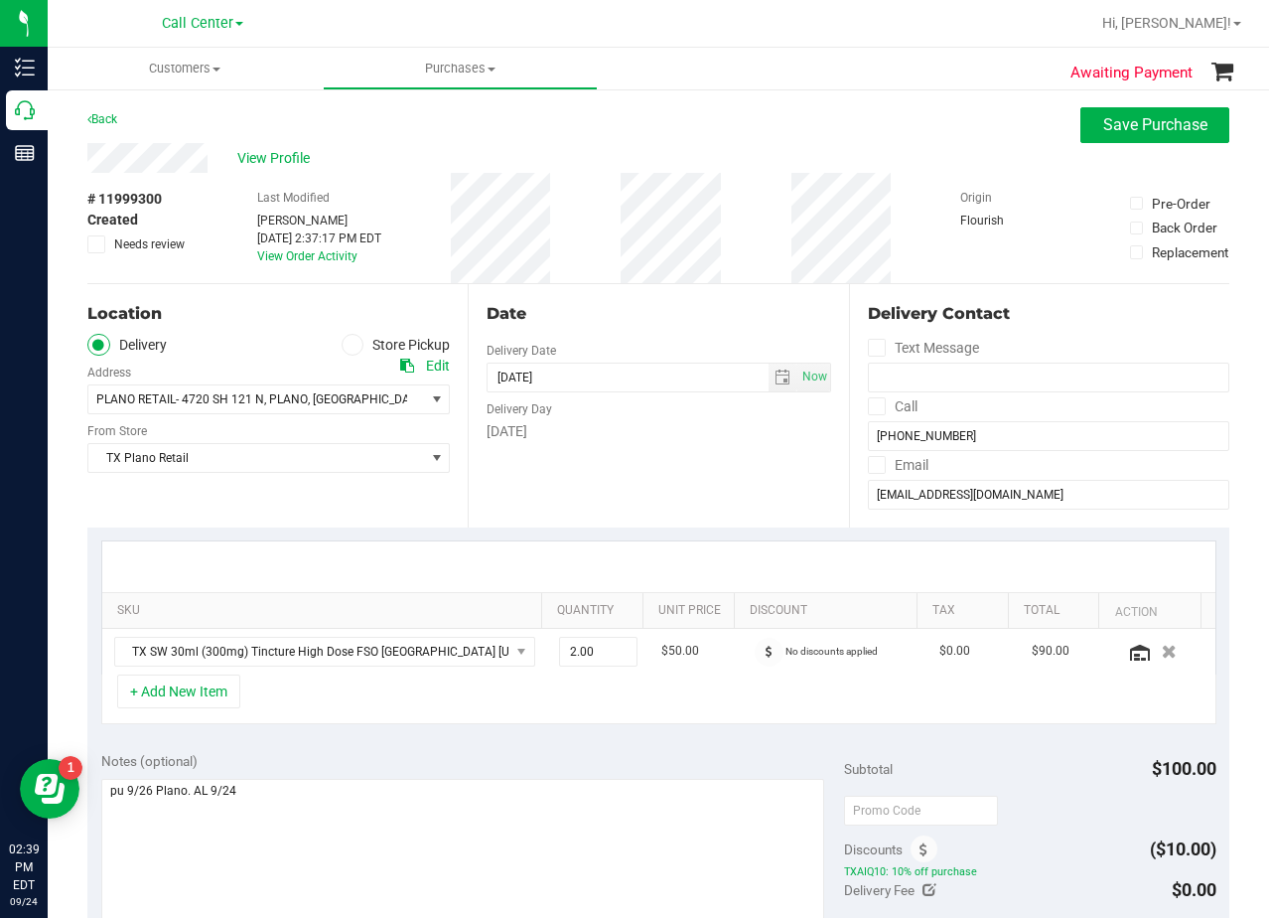
click at [697, 284] on div "Date Delivery Date 09/26/2025 Now 09/26/2025 08:00 AM Now Delivery Day Friday" at bounding box center [658, 405] width 380 height 243
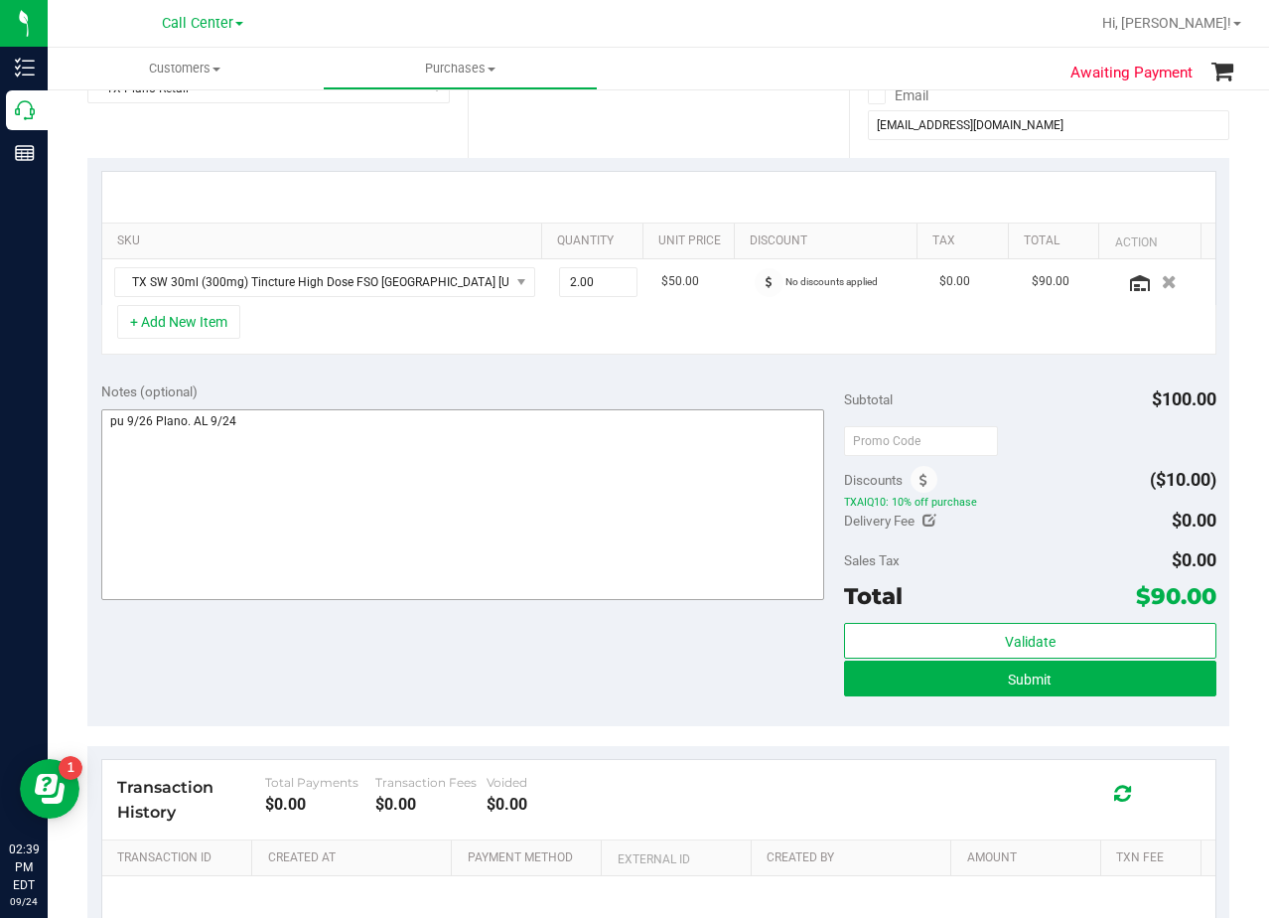
scroll to position [397, 0]
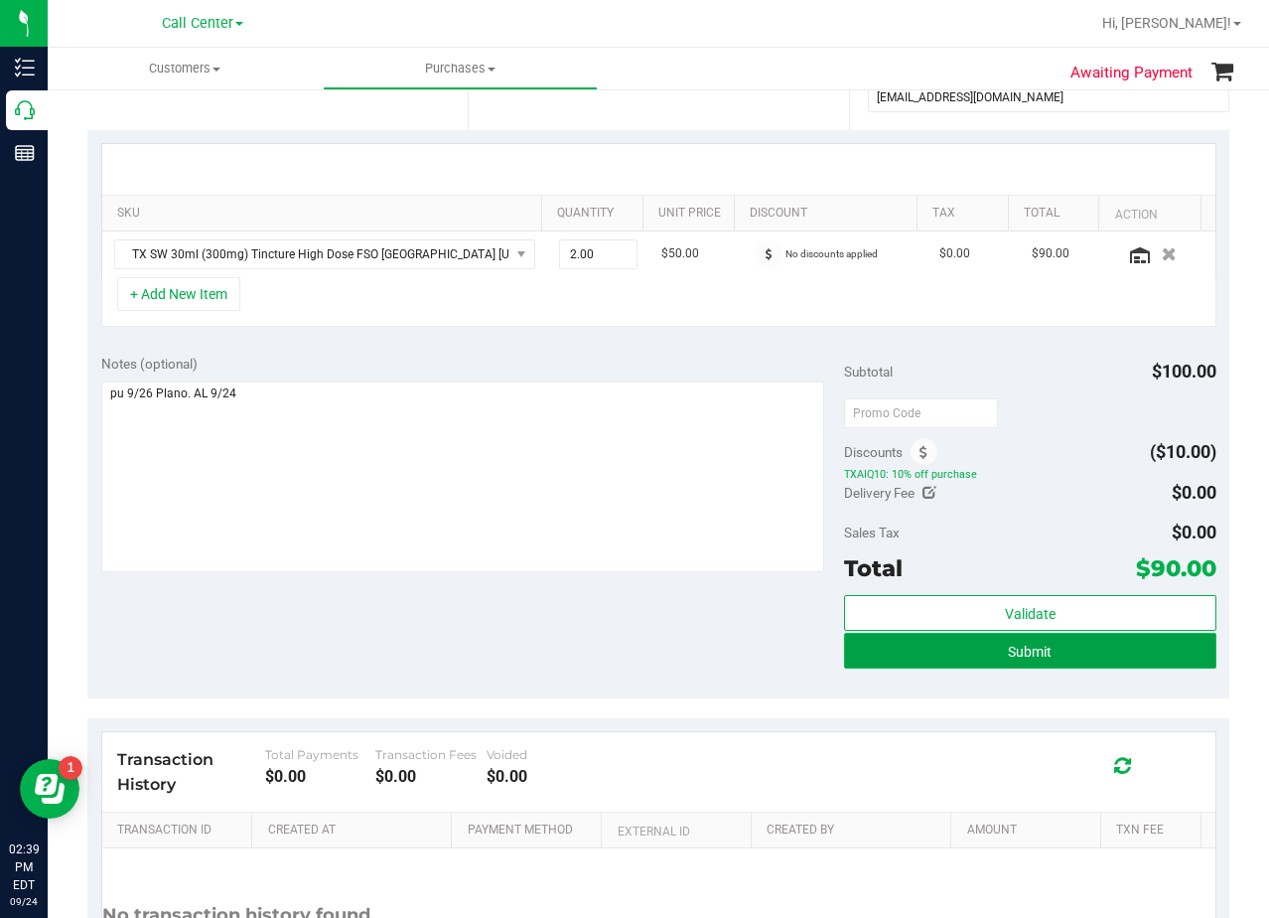
click at [861, 660] on button "Submit" at bounding box center [1029, 651] width 371 height 36
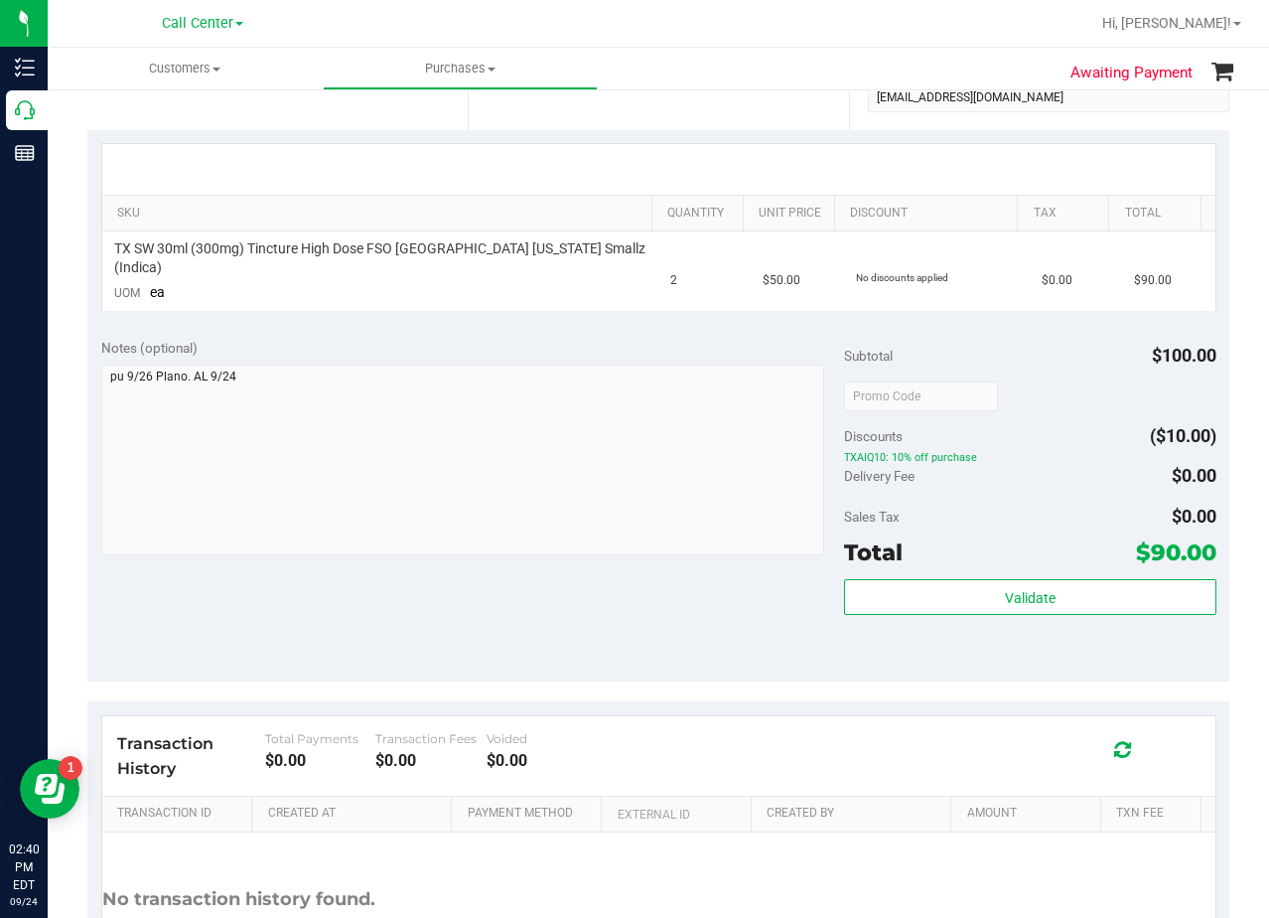
click at [771, 151] on div at bounding box center [658, 169] width 1113 height 51
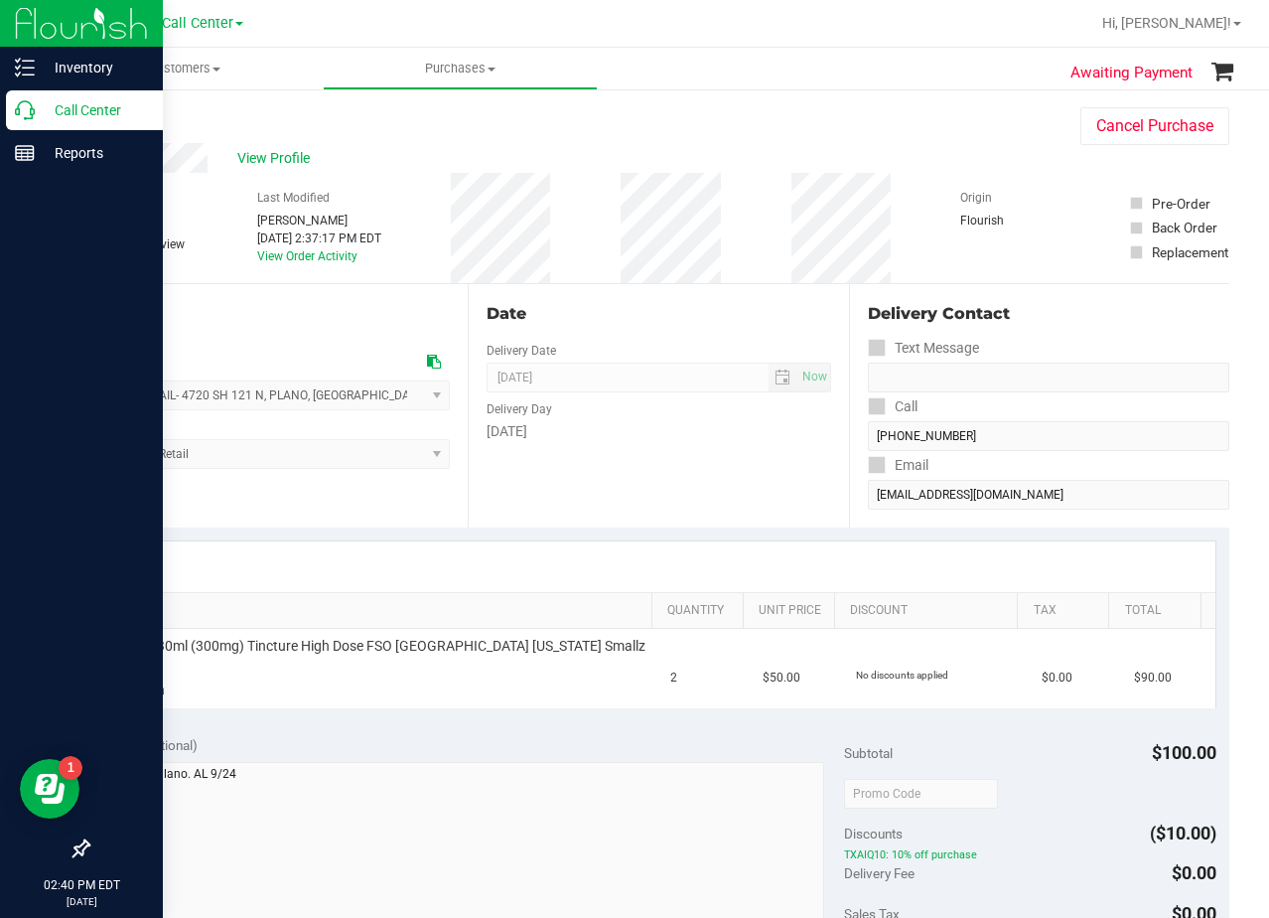
click at [13, 105] on div "Call Center" at bounding box center [84, 110] width 157 height 40
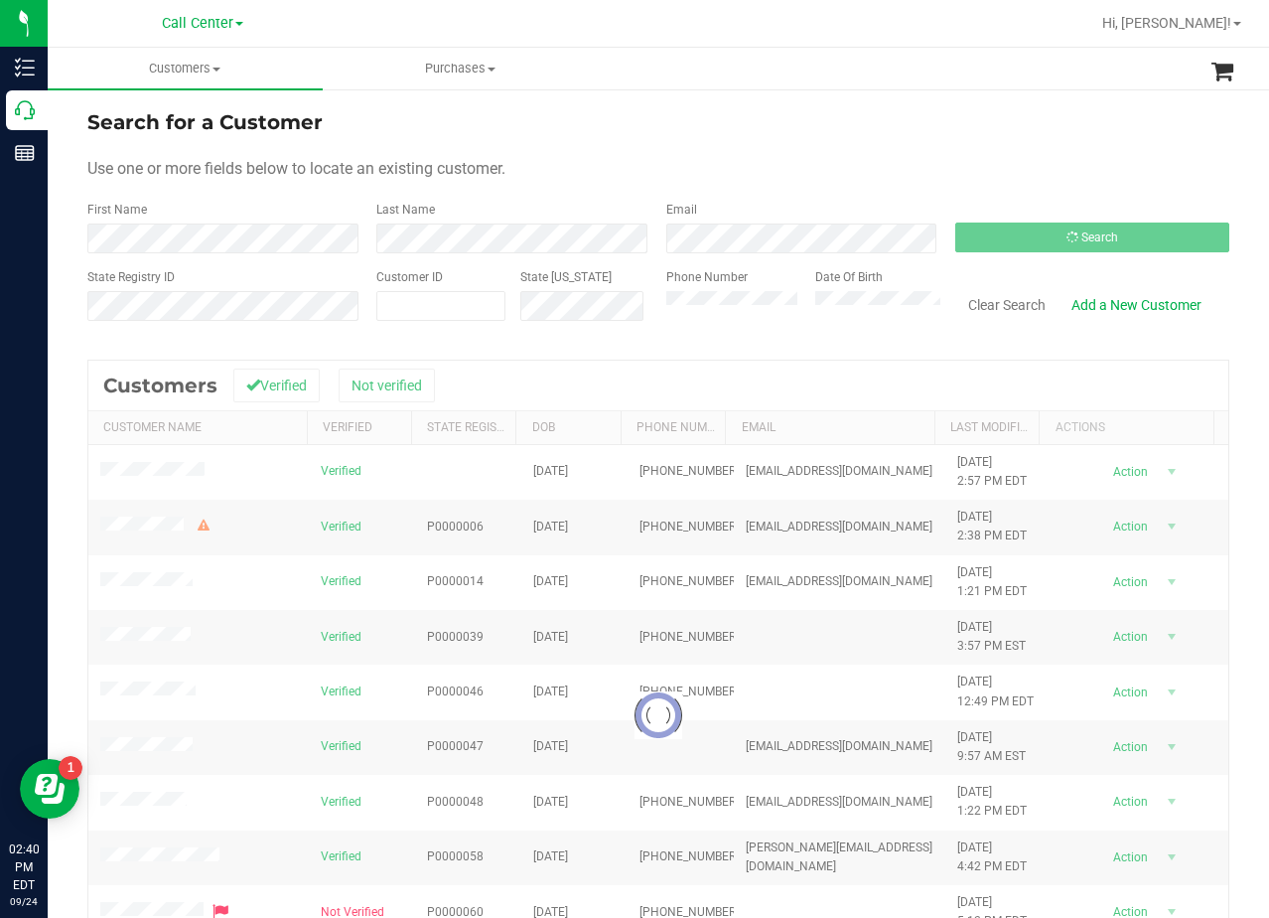
click at [736, 177] on div "Use one or more fields below to locate an existing customer." at bounding box center [658, 169] width 1142 height 24
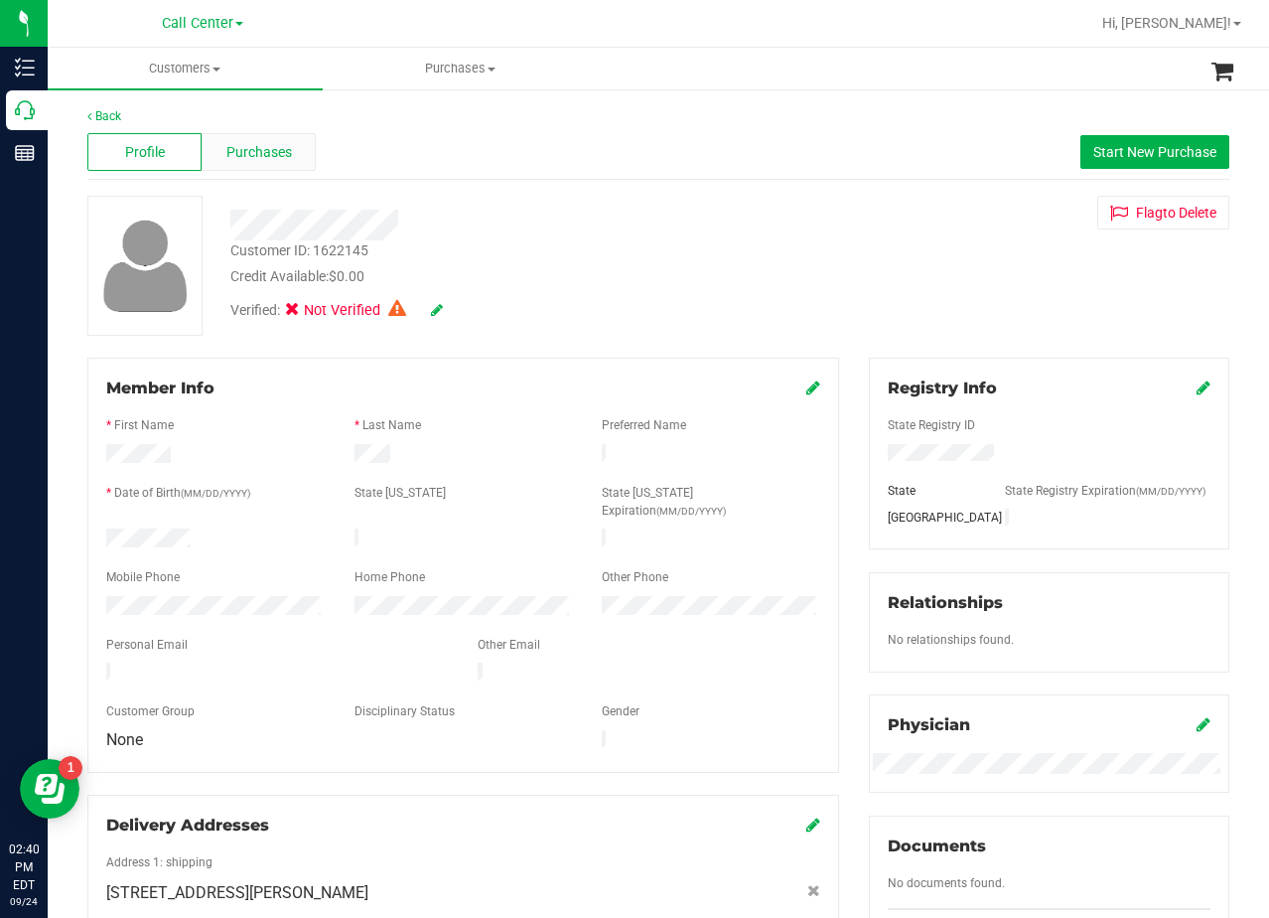
click at [279, 153] on span "Purchases" at bounding box center [259, 152] width 66 height 21
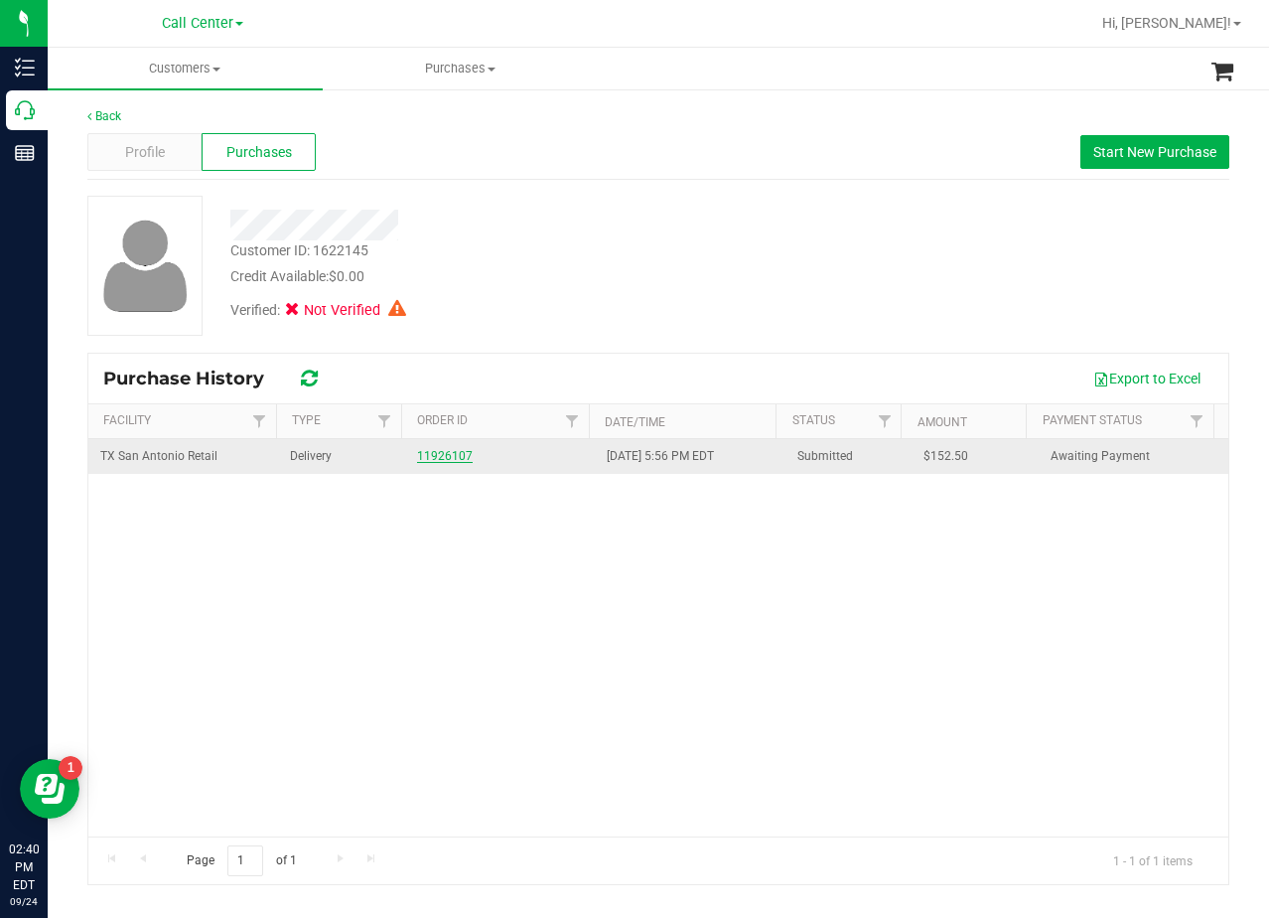
click at [439, 457] on link "11926107" at bounding box center [445, 456] width 56 height 14
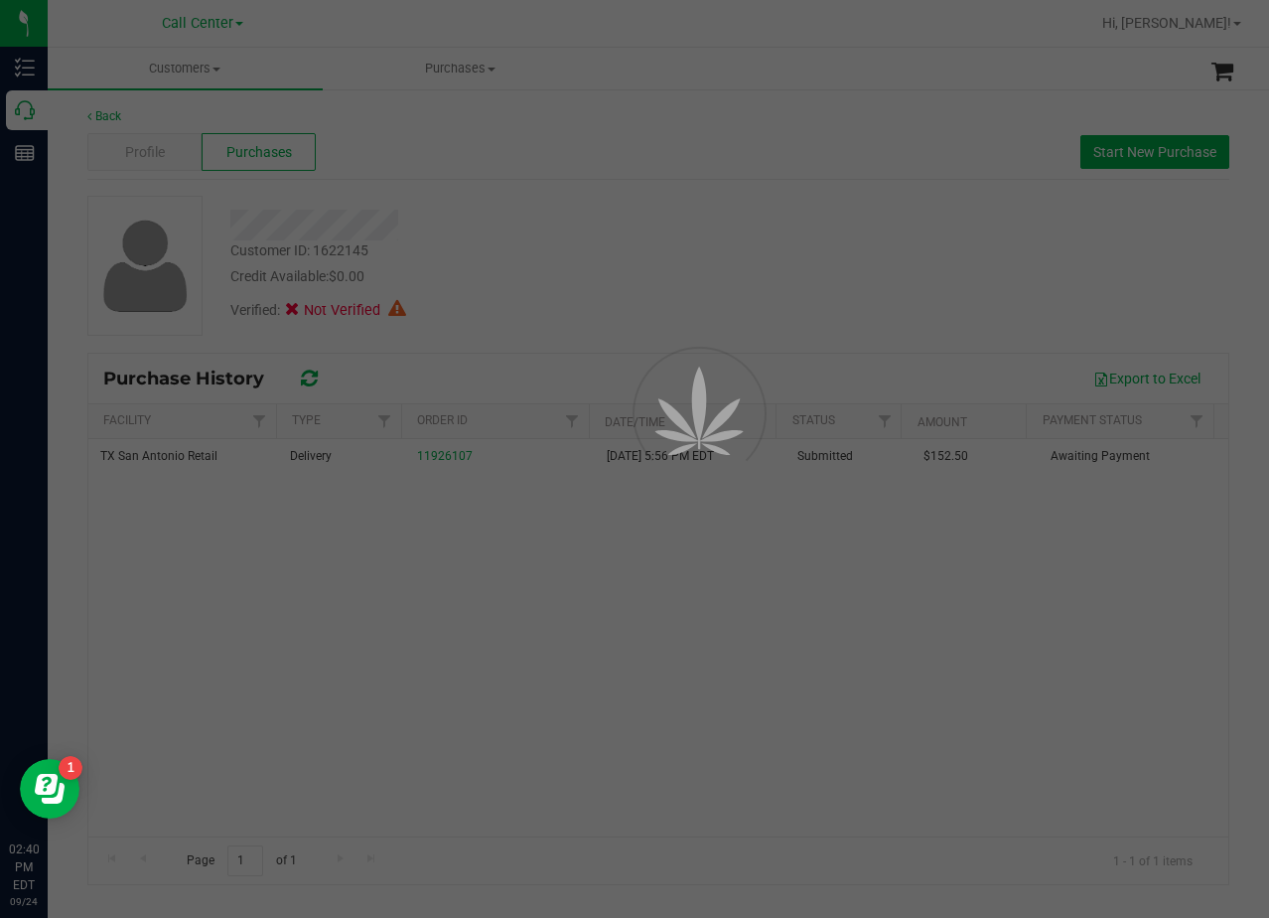
click at [643, 259] on div at bounding box center [634, 459] width 1269 height 918
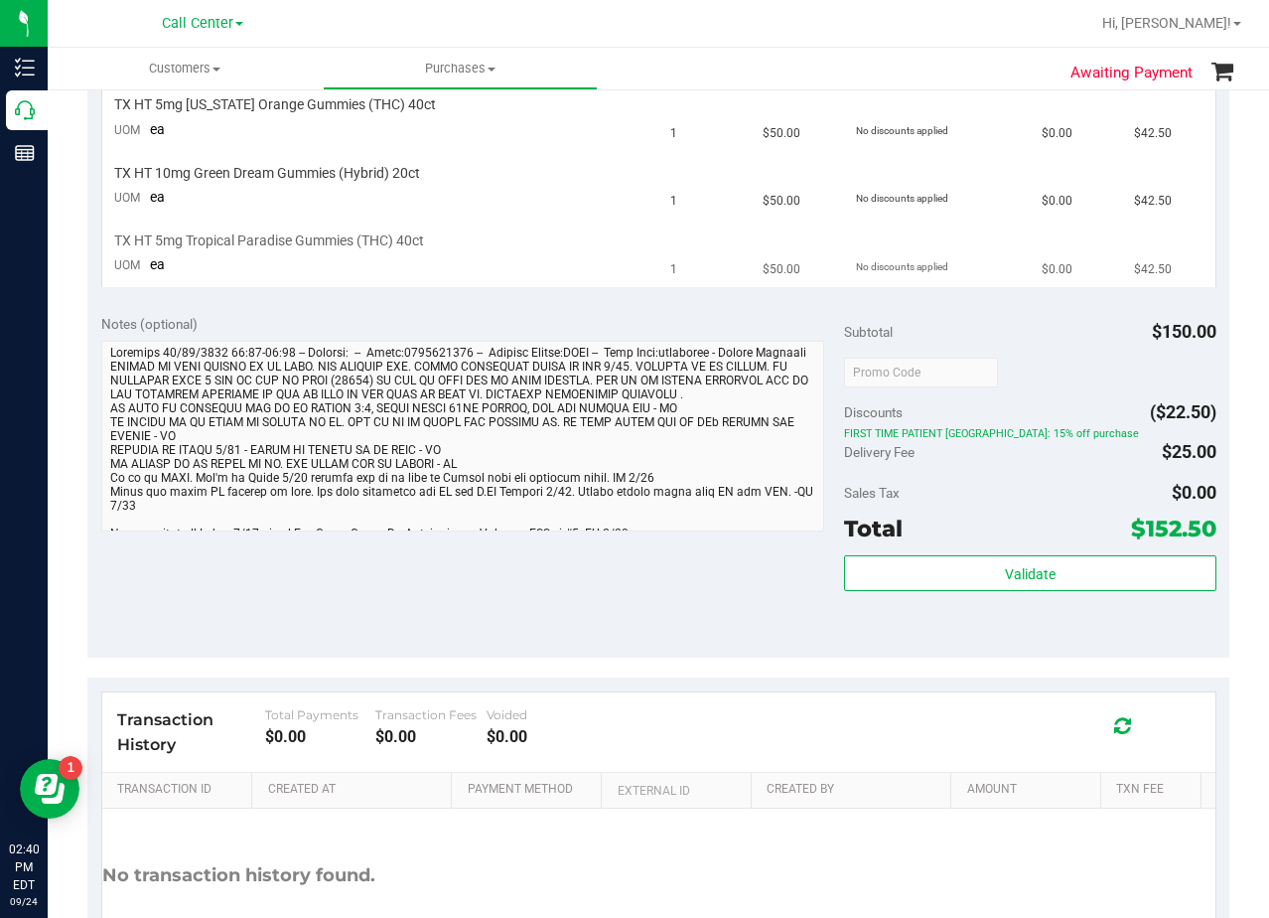
scroll to position [497, 0]
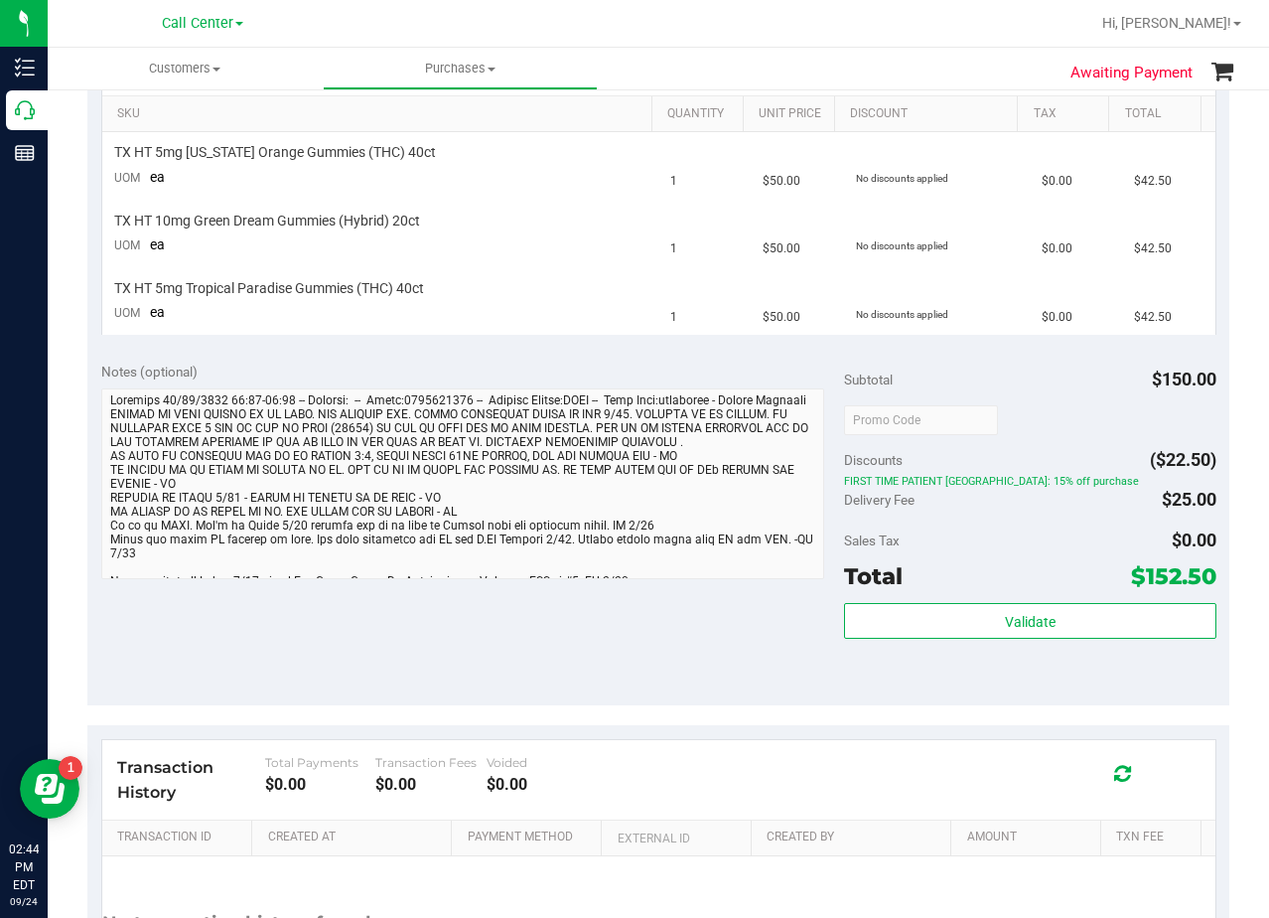
click at [677, 350] on div "Notes (optional) Subtotal $150.00 Discounts ($22.50) FIRST TIME PATIENT TX: 15%…" at bounding box center [658, 527] width 1142 height 358
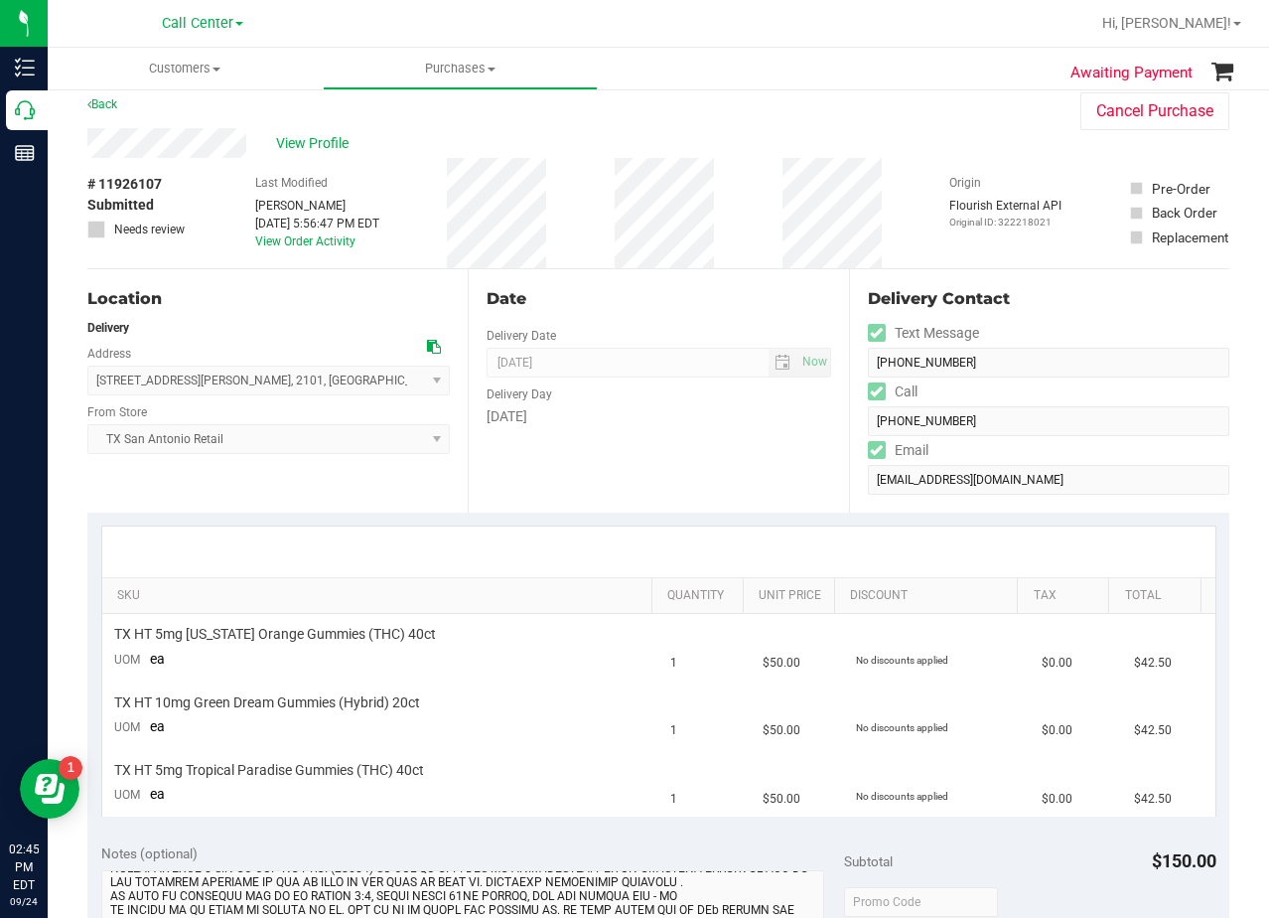
scroll to position [0, 0]
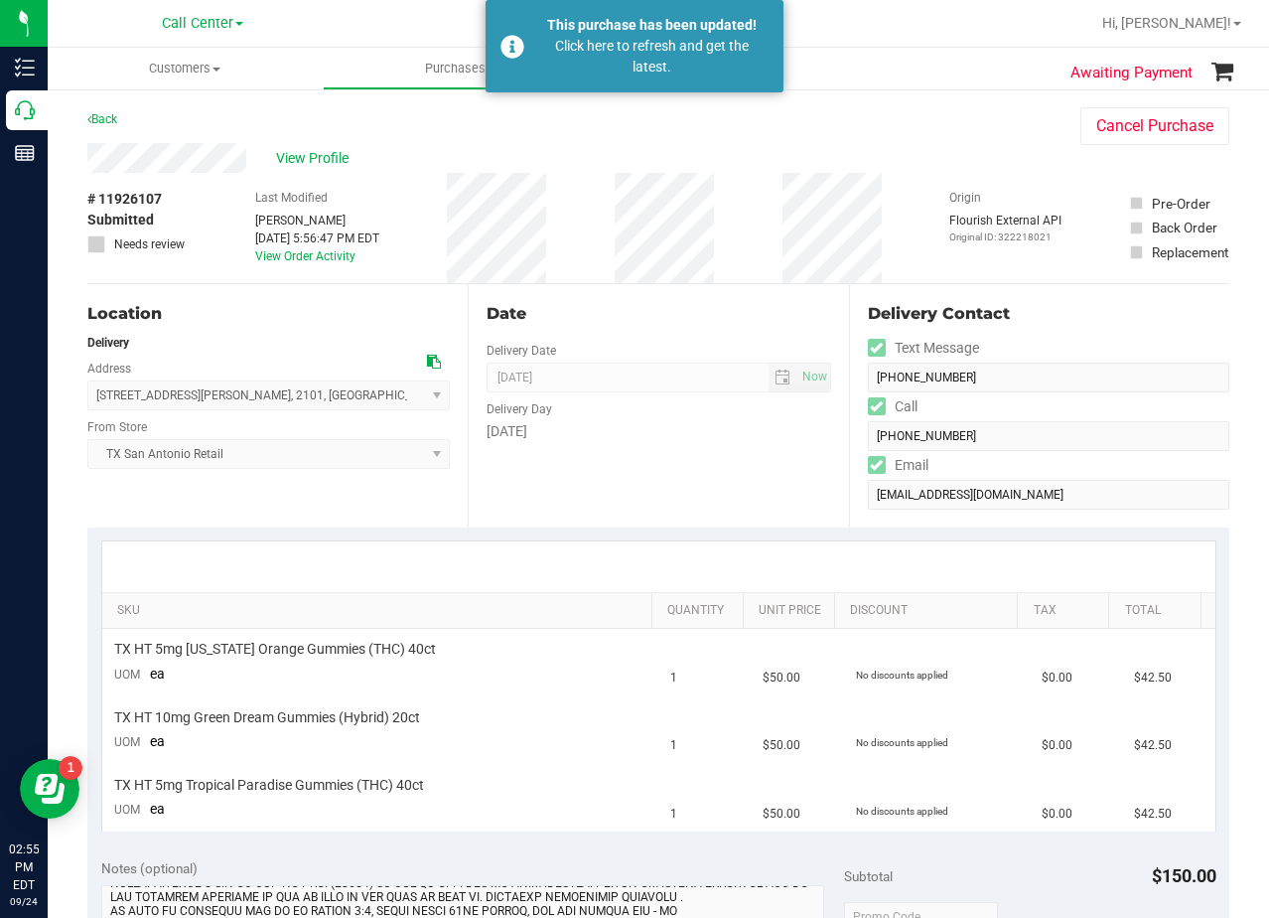
click at [779, 217] on div "# 11926107 Submitted Needs review Last Modified Victoria Ferrazza Sep 15, 2025 …" at bounding box center [658, 228] width 1142 height 110
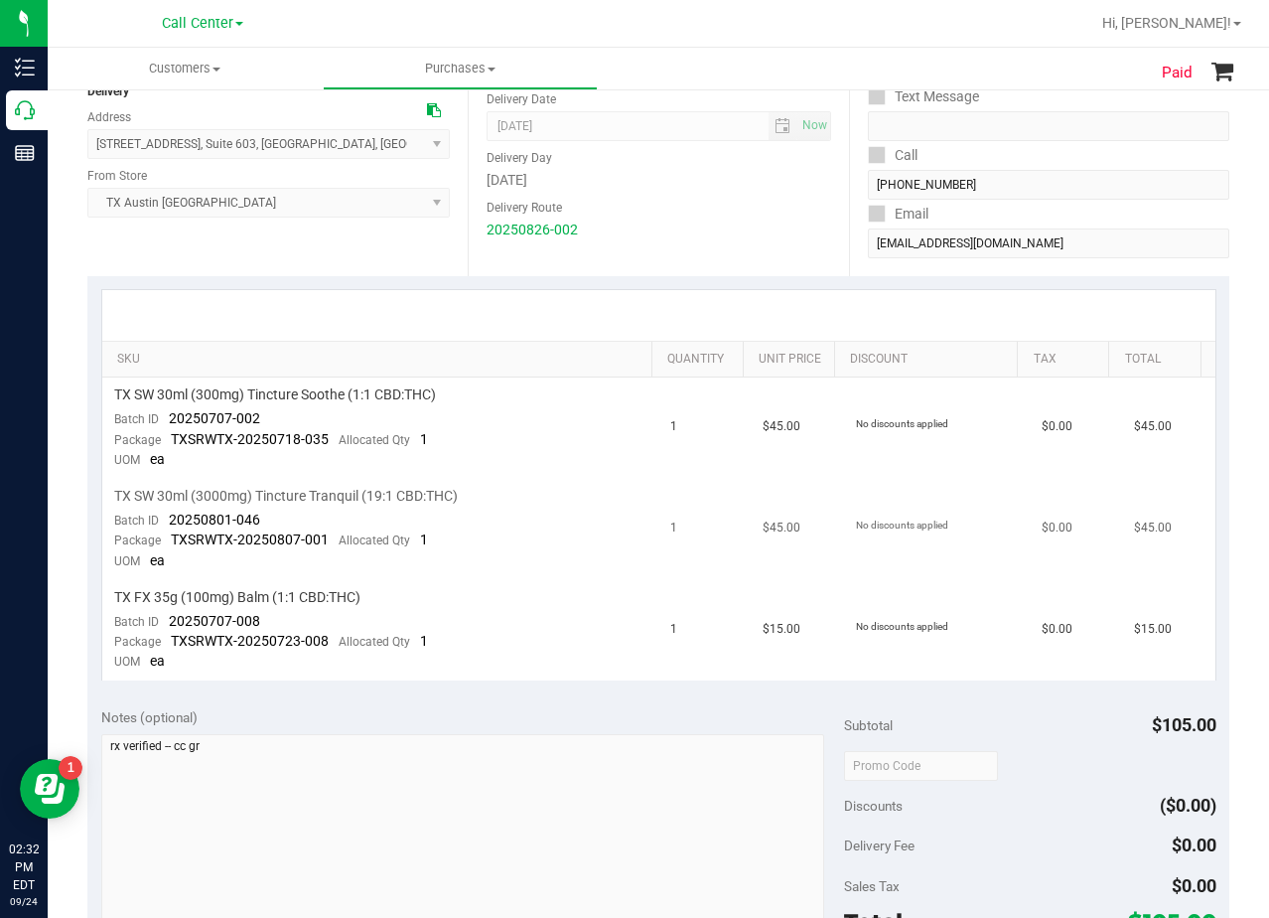
scroll to position [298, 0]
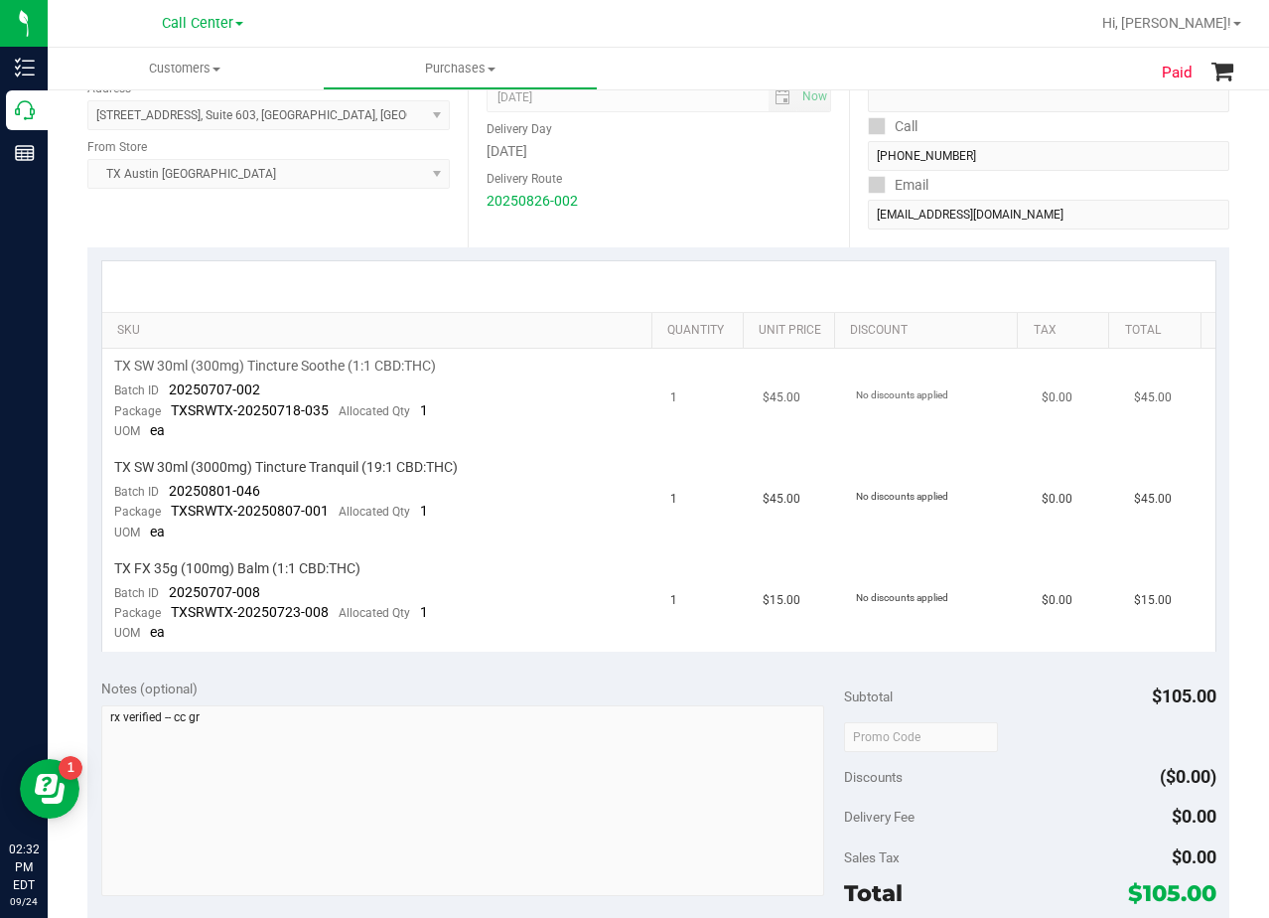
click at [681, 415] on td "1" at bounding box center [705, 399] width 92 height 101
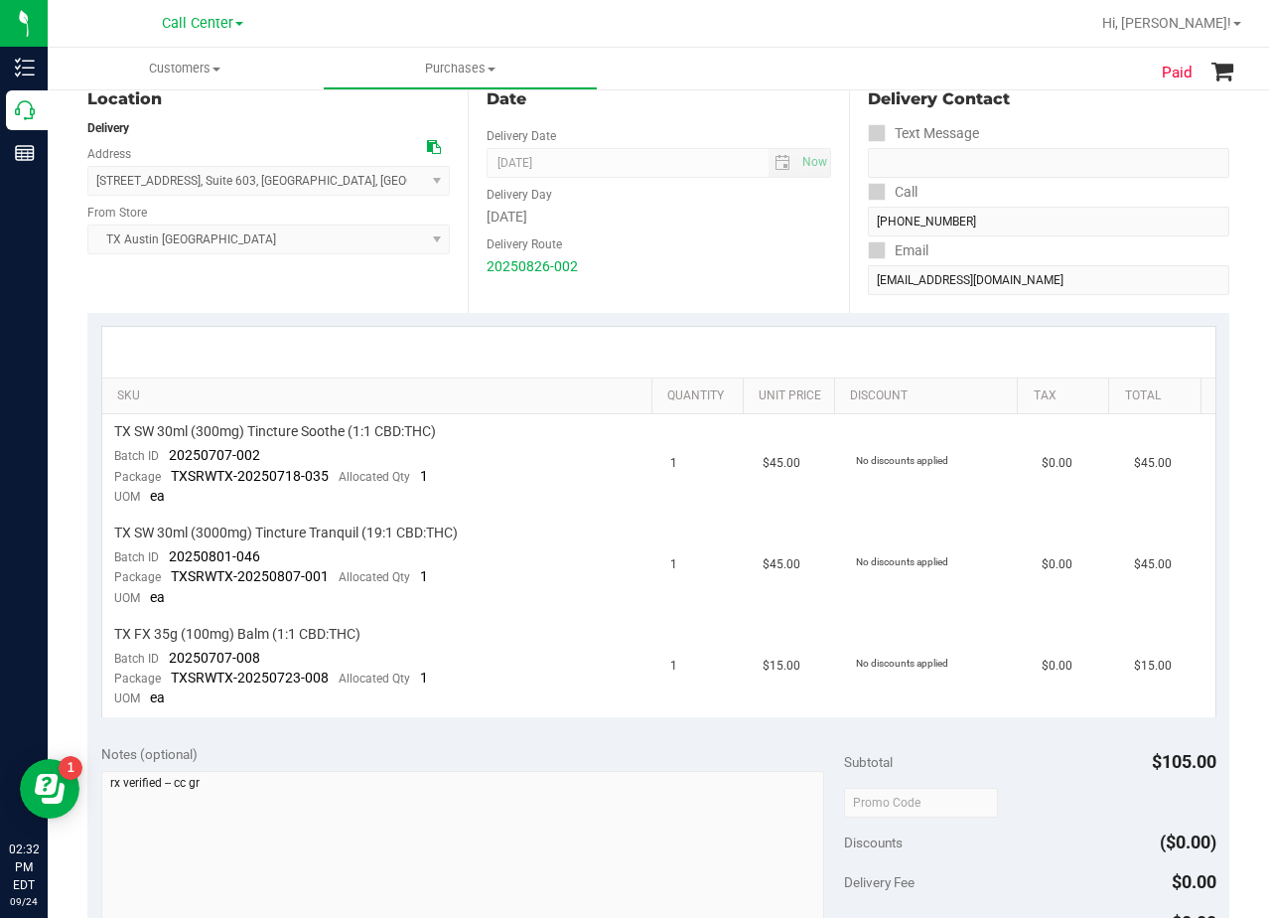
scroll to position [199, 0]
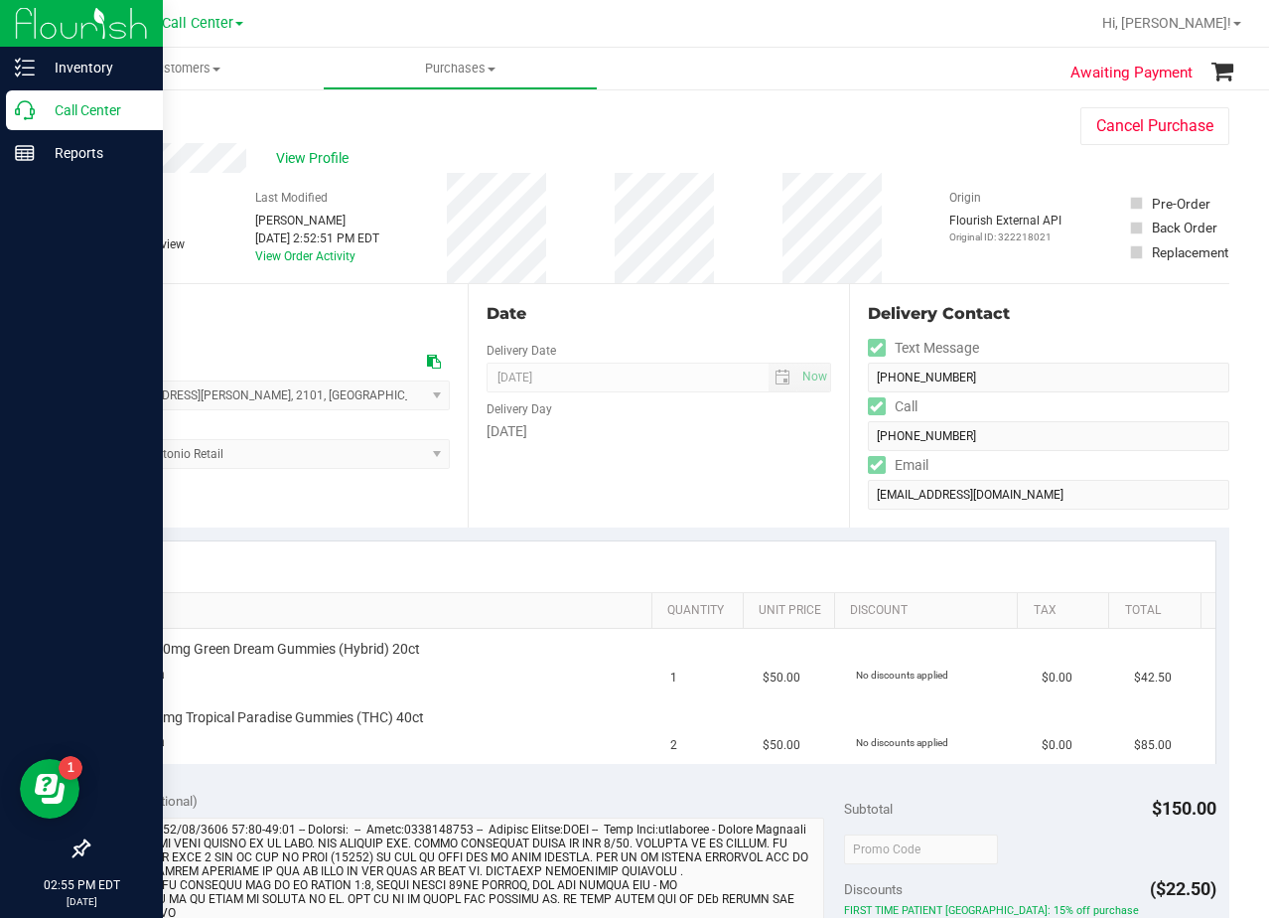
click at [25, 112] on icon at bounding box center [25, 110] width 20 height 20
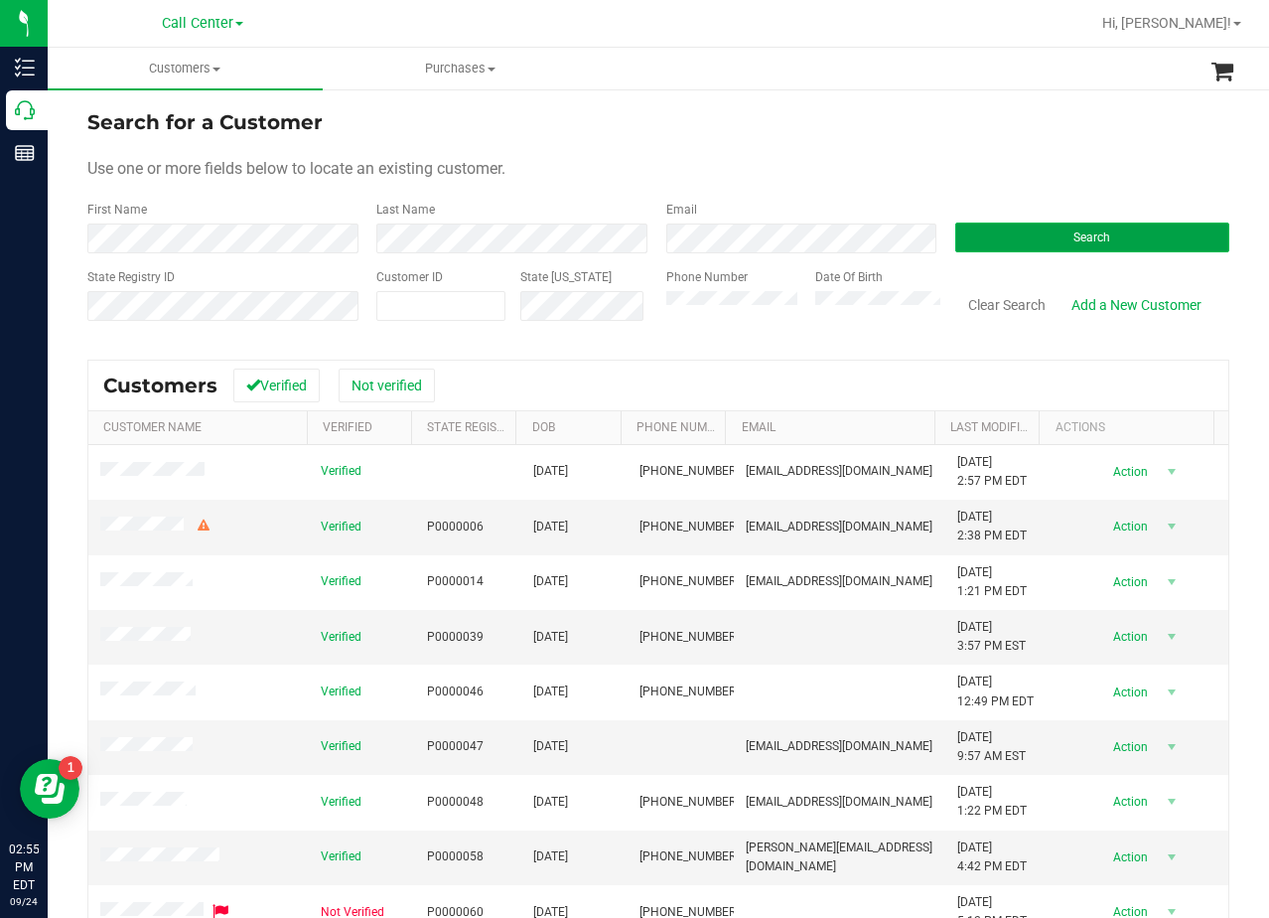
click at [1026, 240] on button "Search" at bounding box center [1093, 237] width 274 height 30
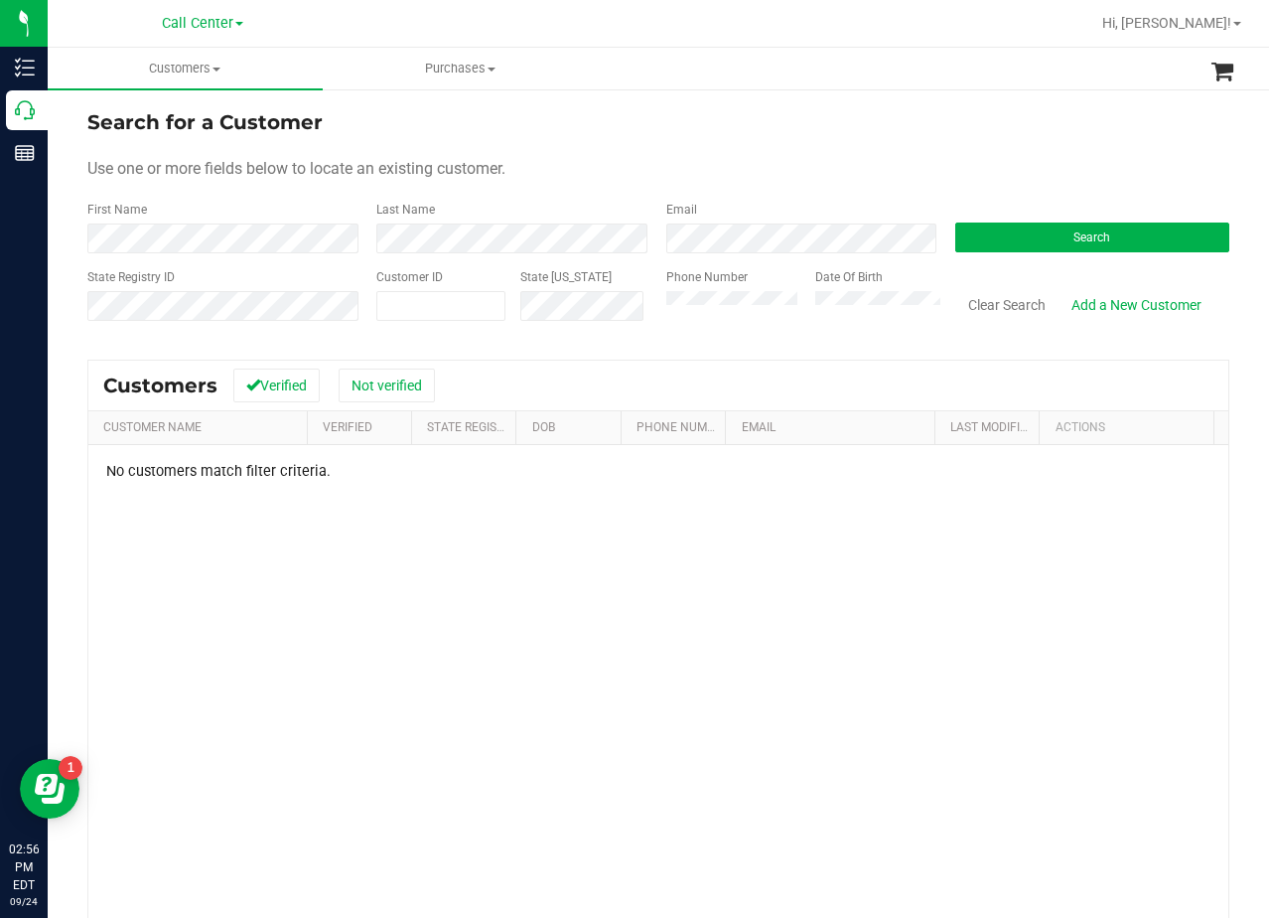
click at [768, 82] on ul "Customers All customers Add a new customer All physicians Purchases All purchas…" at bounding box center [682, 69] width 1269 height 43
click at [826, 294] on div "Date Of Birth" at bounding box center [870, 303] width 139 height 71
click at [990, 315] on button "Clear Search" at bounding box center [1007, 305] width 103 height 34
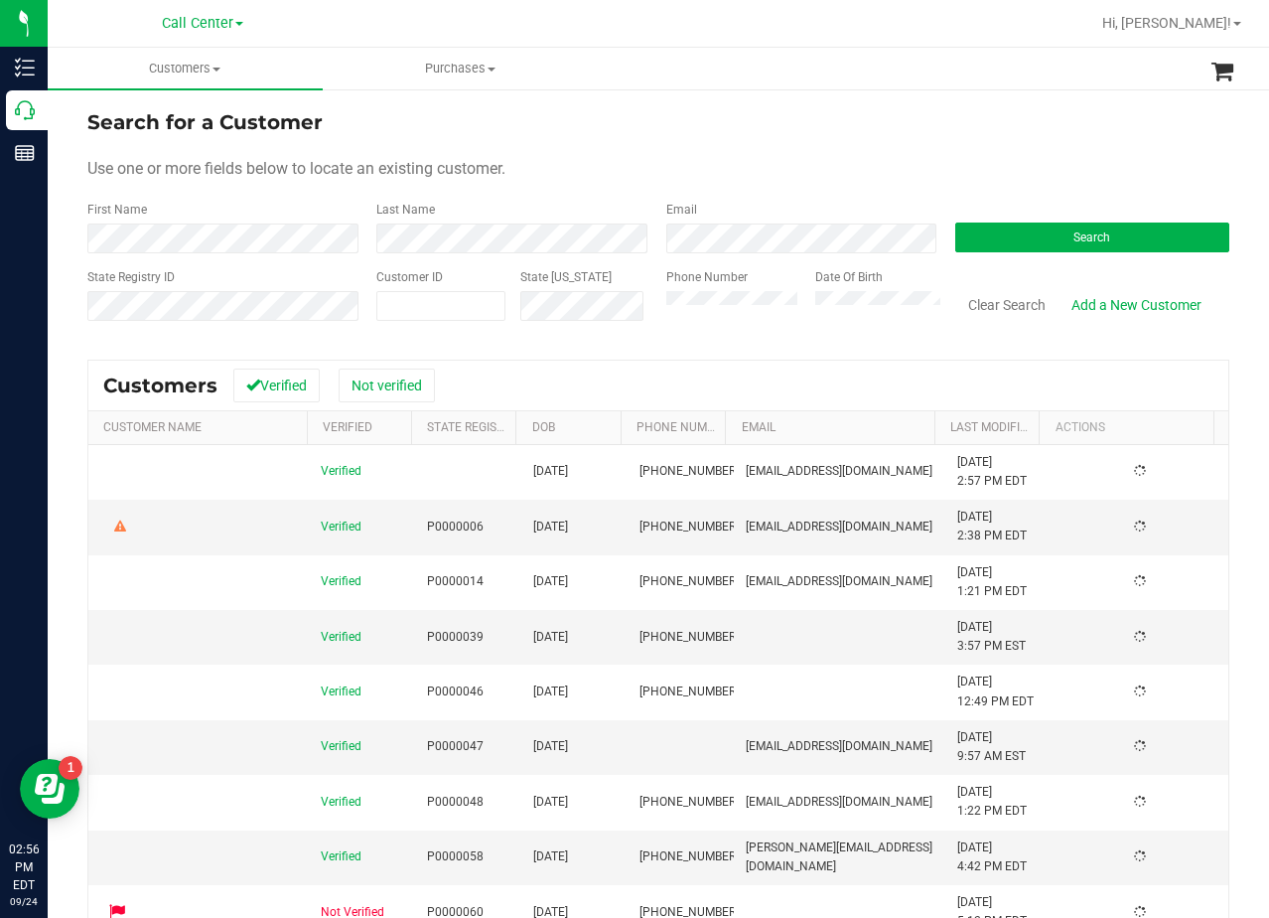
click at [848, 176] on div "Use one or more fields below to locate an existing customer." at bounding box center [658, 169] width 1142 height 24
click at [708, 160] on div "Use one or more fields below to locate an existing customer." at bounding box center [658, 169] width 1142 height 24
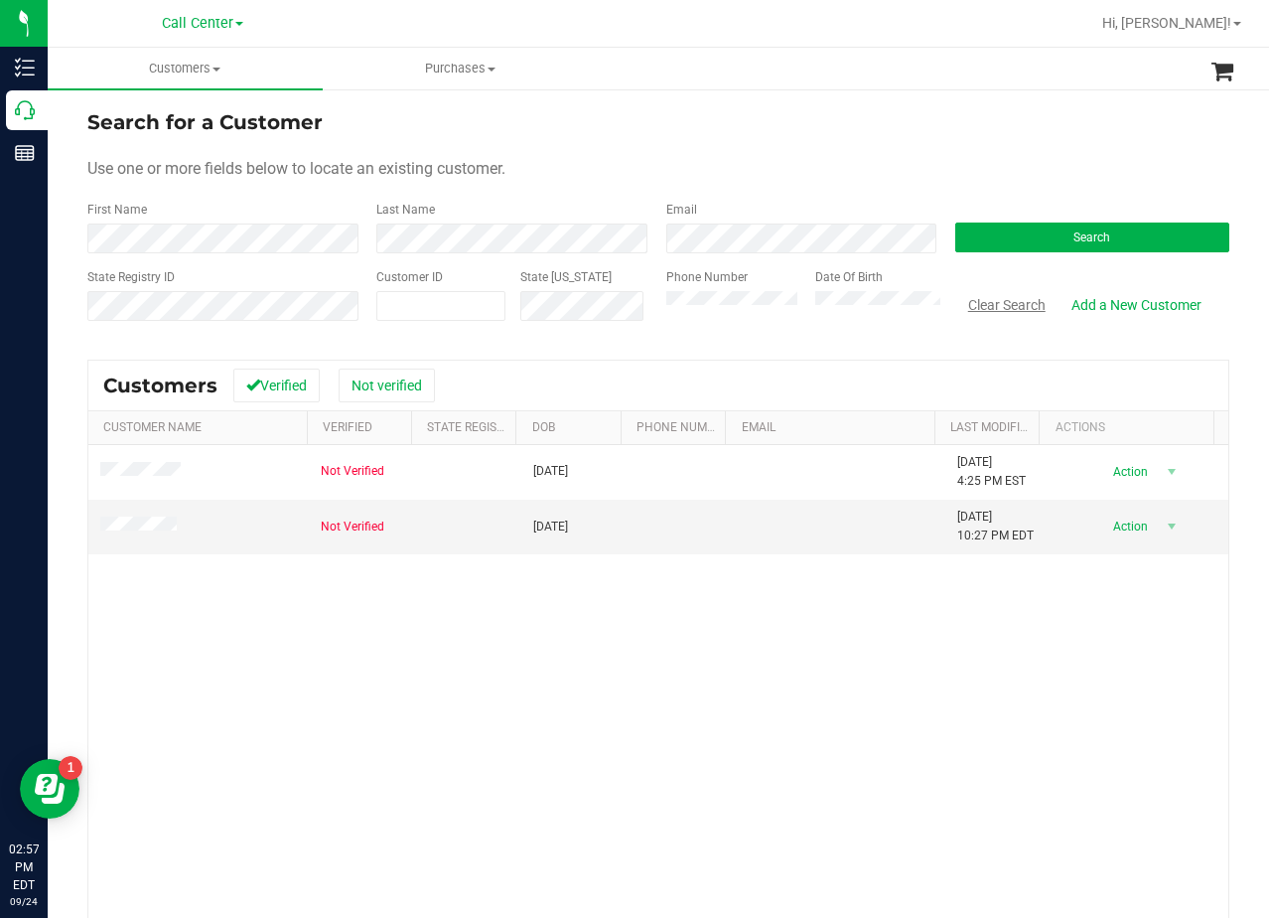
click at [961, 300] on button "Clear Search" at bounding box center [1007, 305] width 103 height 34
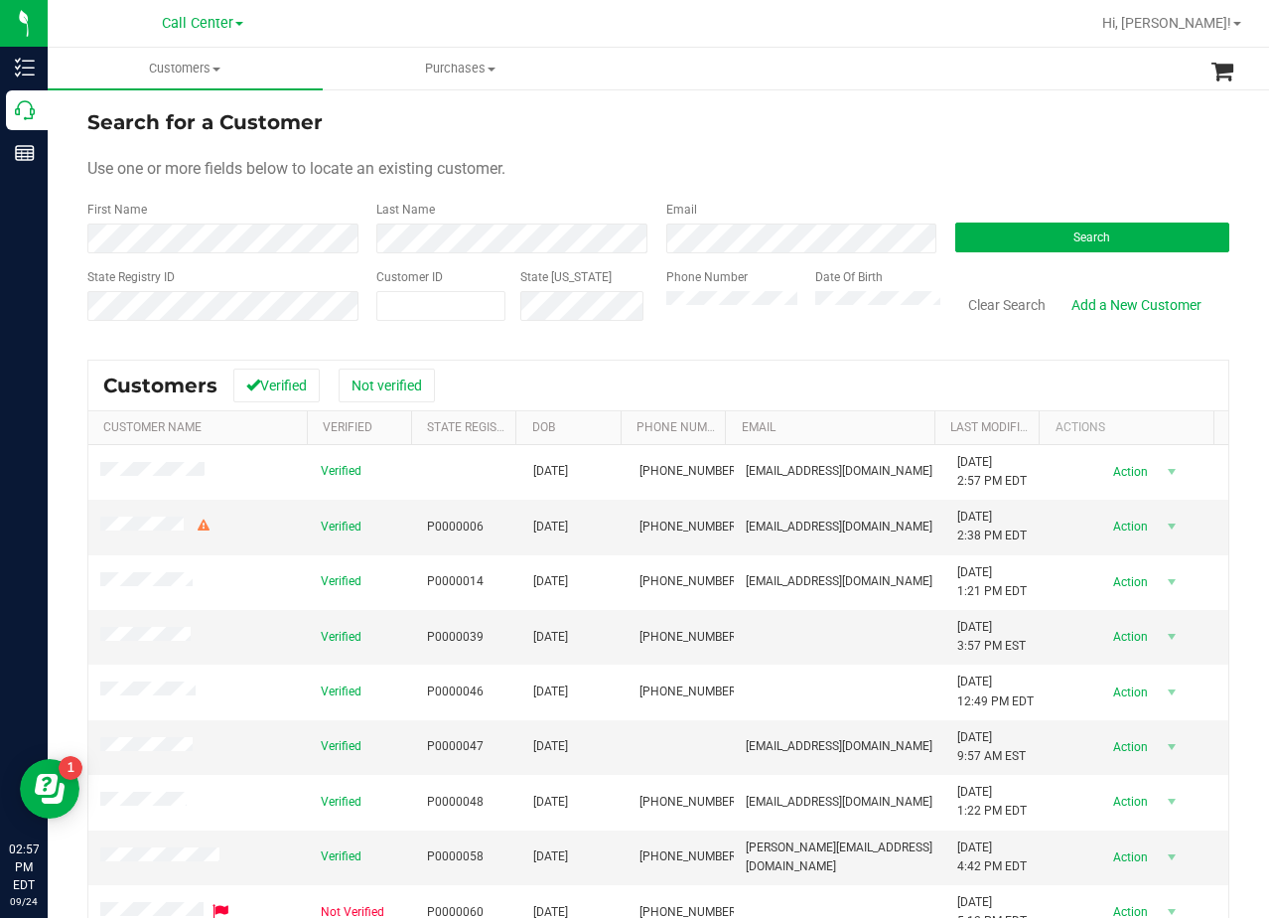
drag, startPoint x: 796, startPoint y: 188, endPoint x: 661, endPoint y: 179, distance: 135.4
click at [789, 187] on form "Search for a Customer Use one or more fields below to locate an existing custom…" at bounding box center [658, 222] width 1142 height 231
drag, startPoint x: 1155, startPoint y: 134, endPoint x: 1194, endPoint y: 133, distance: 38.8
click at [1168, 134] on form "Search for a Customer Use one or more fields below to locate an existing custom…" at bounding box center [658, 222] width 1142 height 231
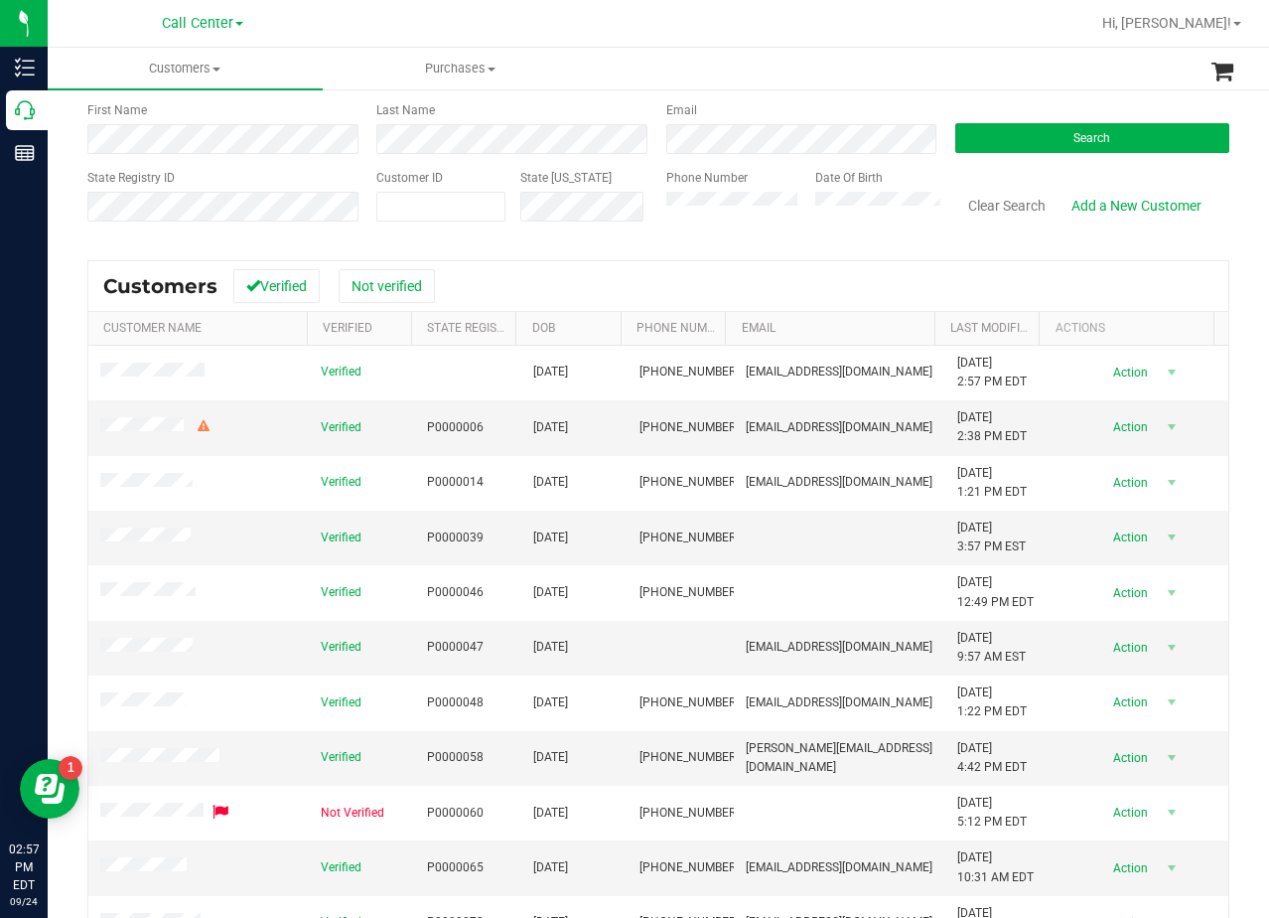
click at [1228, 177] on div "Search for a Customer Use one or more fields below to locate an existing custom…" at bounding box center [659, 490] width 1222 height 1004
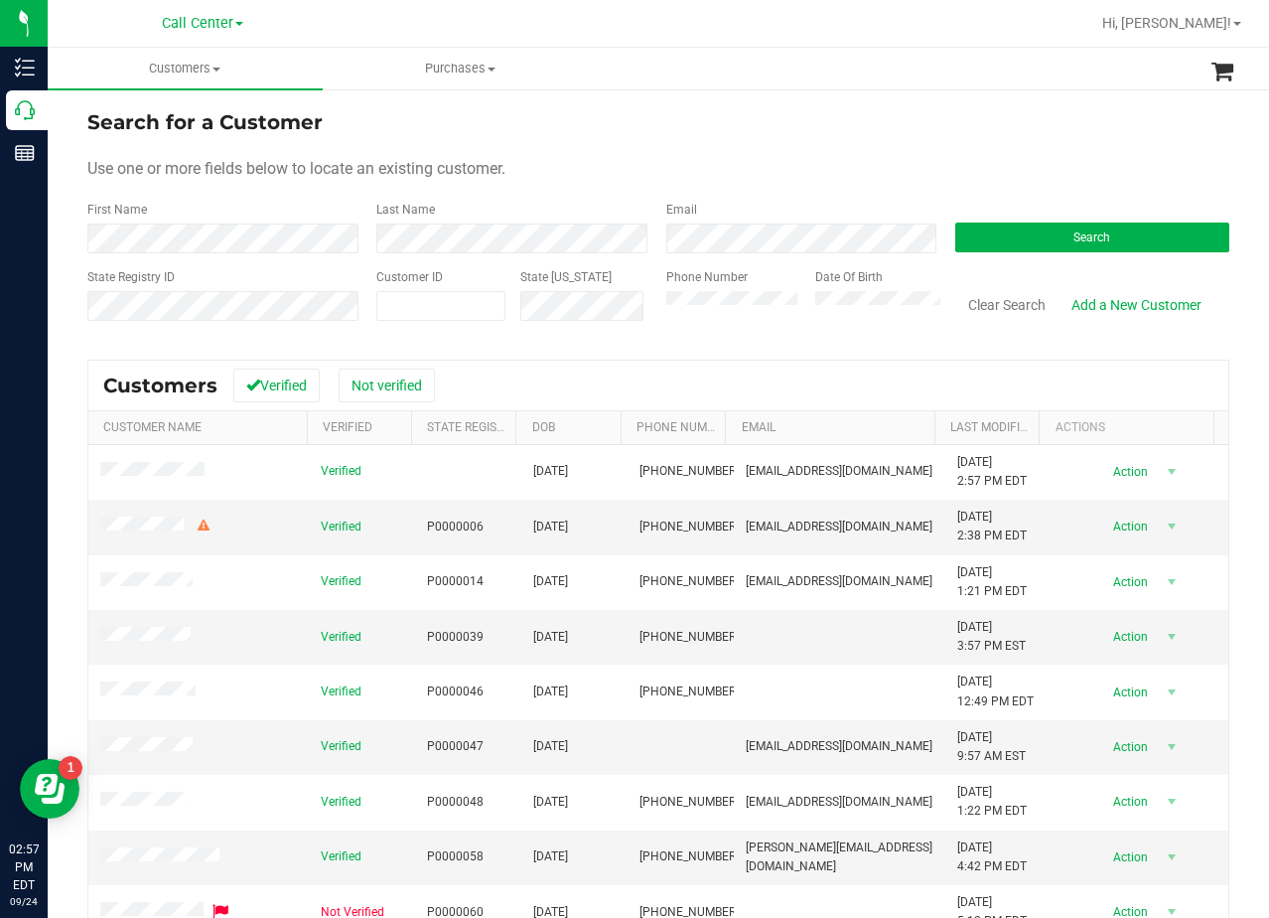
click at [1230, 151] on div "Search for a Customer Use one or more fields below to locate an existing custom…" at bounding box center [659, 589] width 1222 height 1004
click at [782, 167] on div "Use one or more fields below to locate an existing customer." at bounding box center [658, 169] width 1142 height 24
click at [701, 154] on form "Search for a Customer Use one or more fields below to locate an existing custom…" at bounding box center [658, 222] width 1142 height 231
click at [1101, 313] on link "Add a New Customer" at bounding box center [1137, 305] width 156 height 34
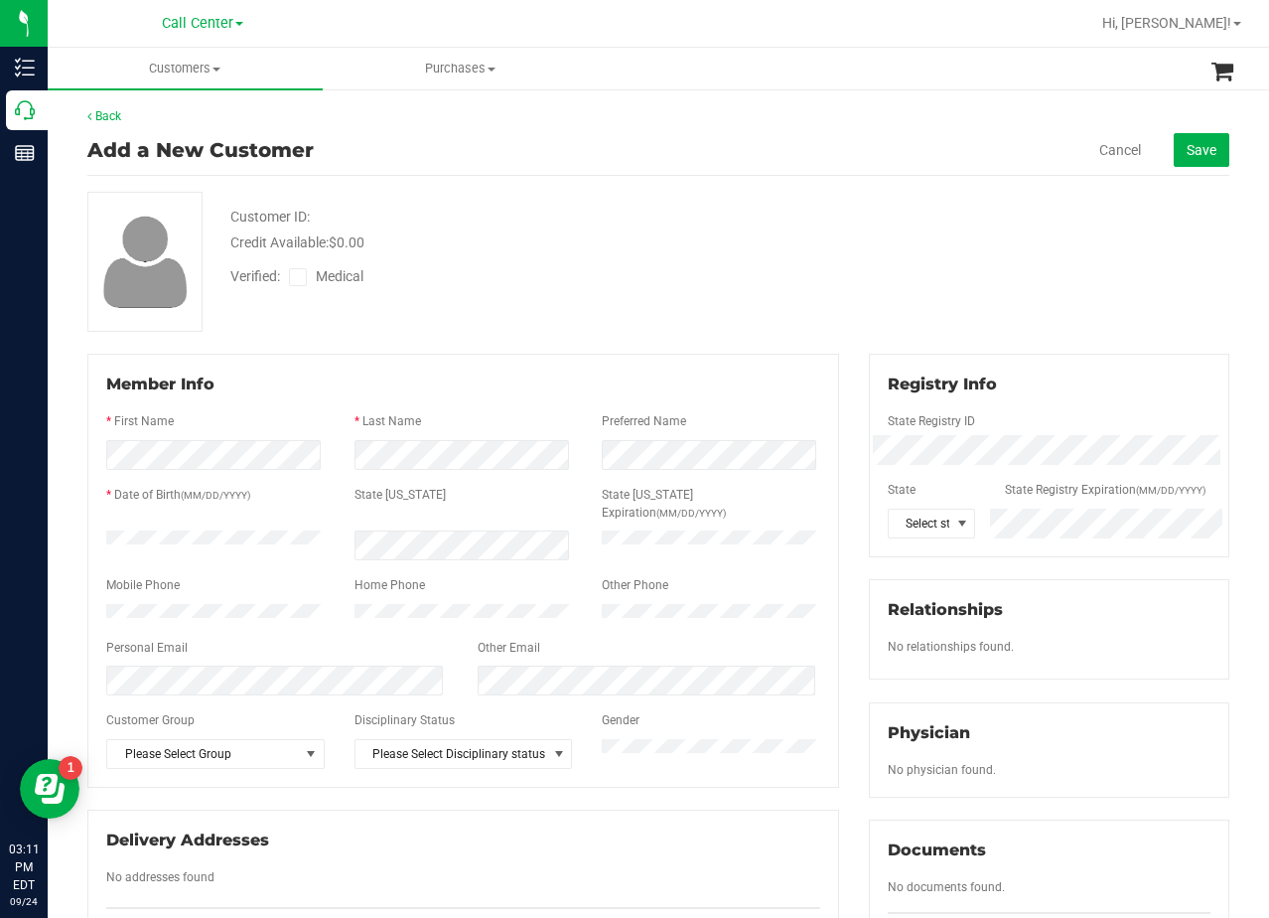
click at [904, 261] on div "Customer ID: Credit Available: $0.00 Verified: Medical" at bounding box center [659, 262] width 1172 height 140
click at [805, 251] on div "Customer ID: Credit Available: $0.00 Verified: Medical" at bounding box center [659, 262] width 1172 height 140
click at [594, 270] on div "Verified: Medical" at bounding box center [509, 275] width 586 height 44
click at [725, 251] on div "Credit Available: $0.00" at bounding box center [508, 242] width 556 height 21
click at [734, 284] on div "Verified: Medical" at bounding box center [509, 275] width 586 height 44
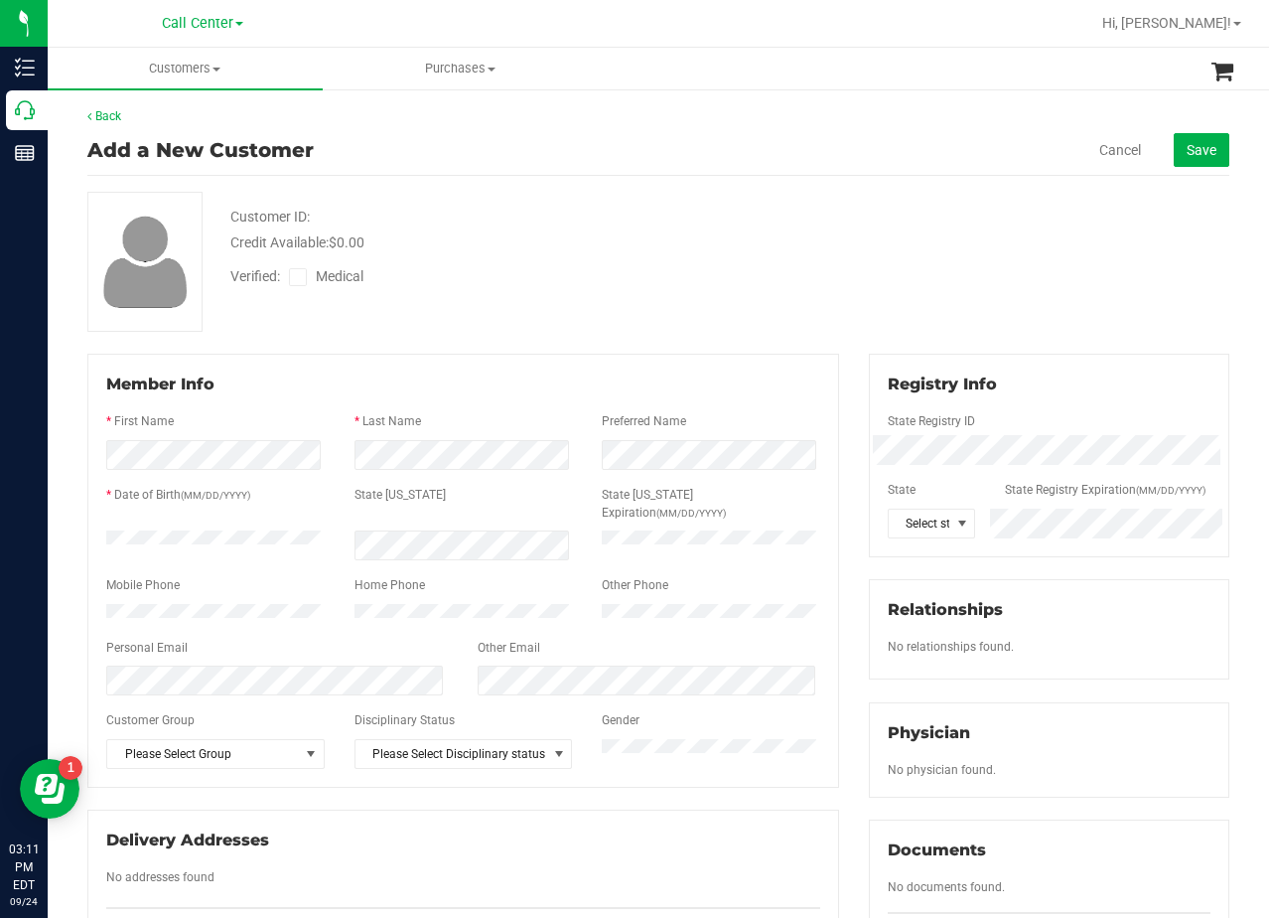
click at [941, 433] on div "State Registry ID" at bounding box center [1049, 423] width 353 height 23
click at [295, 277] on icon at bounding box center [298, 277] width 13 height 0
click at [0, 0] on input "Medical" at bounding box center [0, 0] width 0 height 0
click at [579, 268] on div "Verified: Medical" at bounding box center [509, 275] width 586 height 44
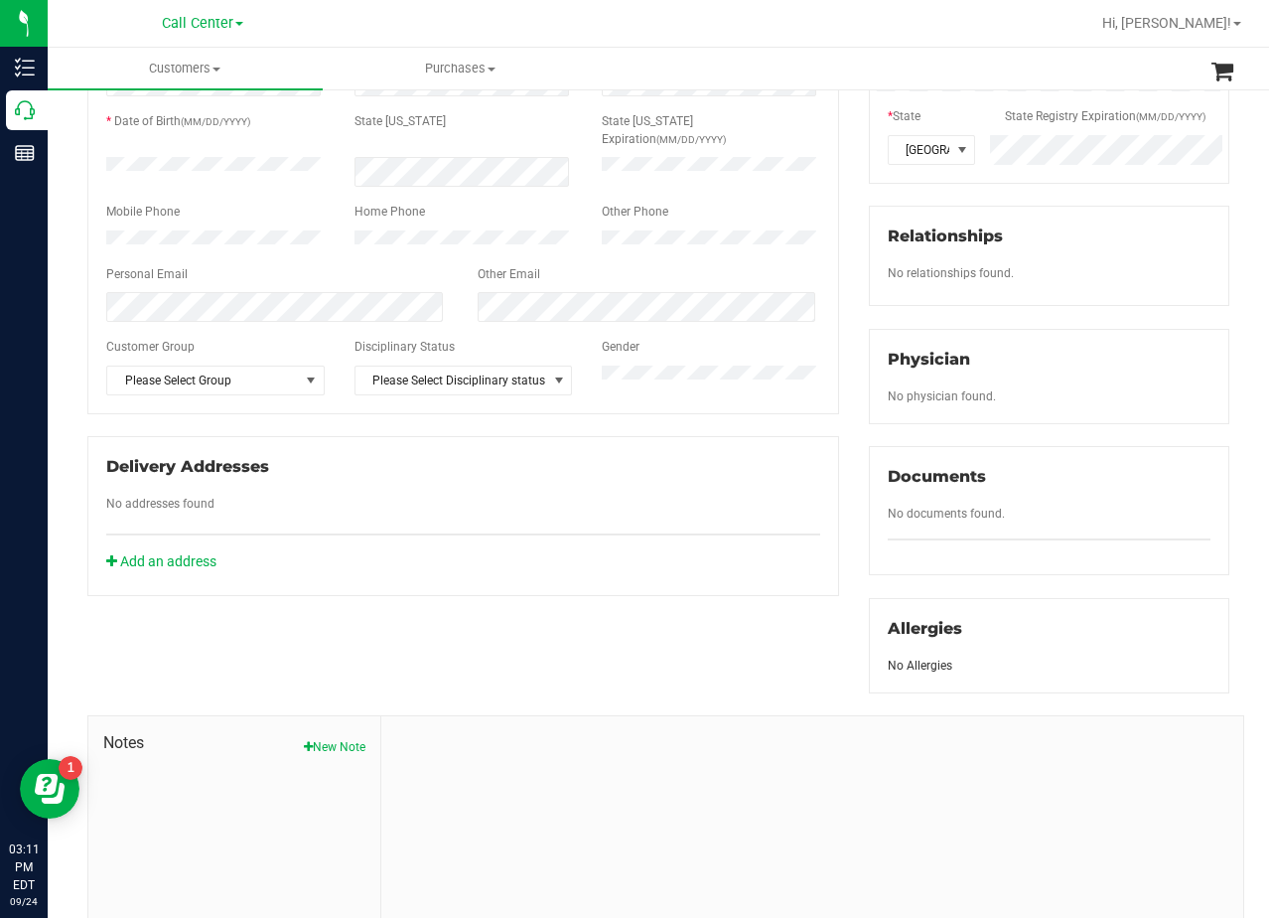
scroll to position [504, 0]
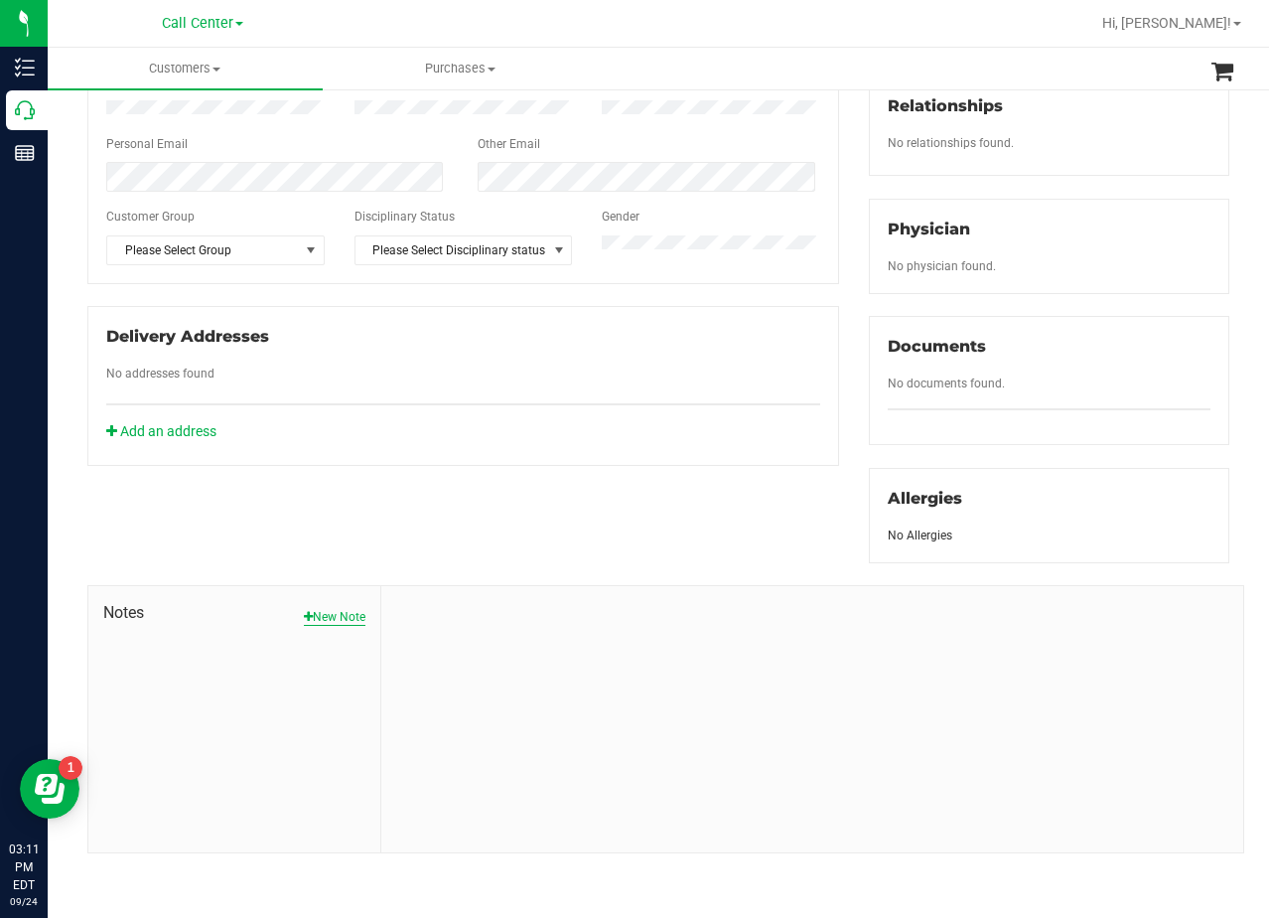
click at [349, 613] on button "New Note" at bounding box center [335, 617] width 62 height 18
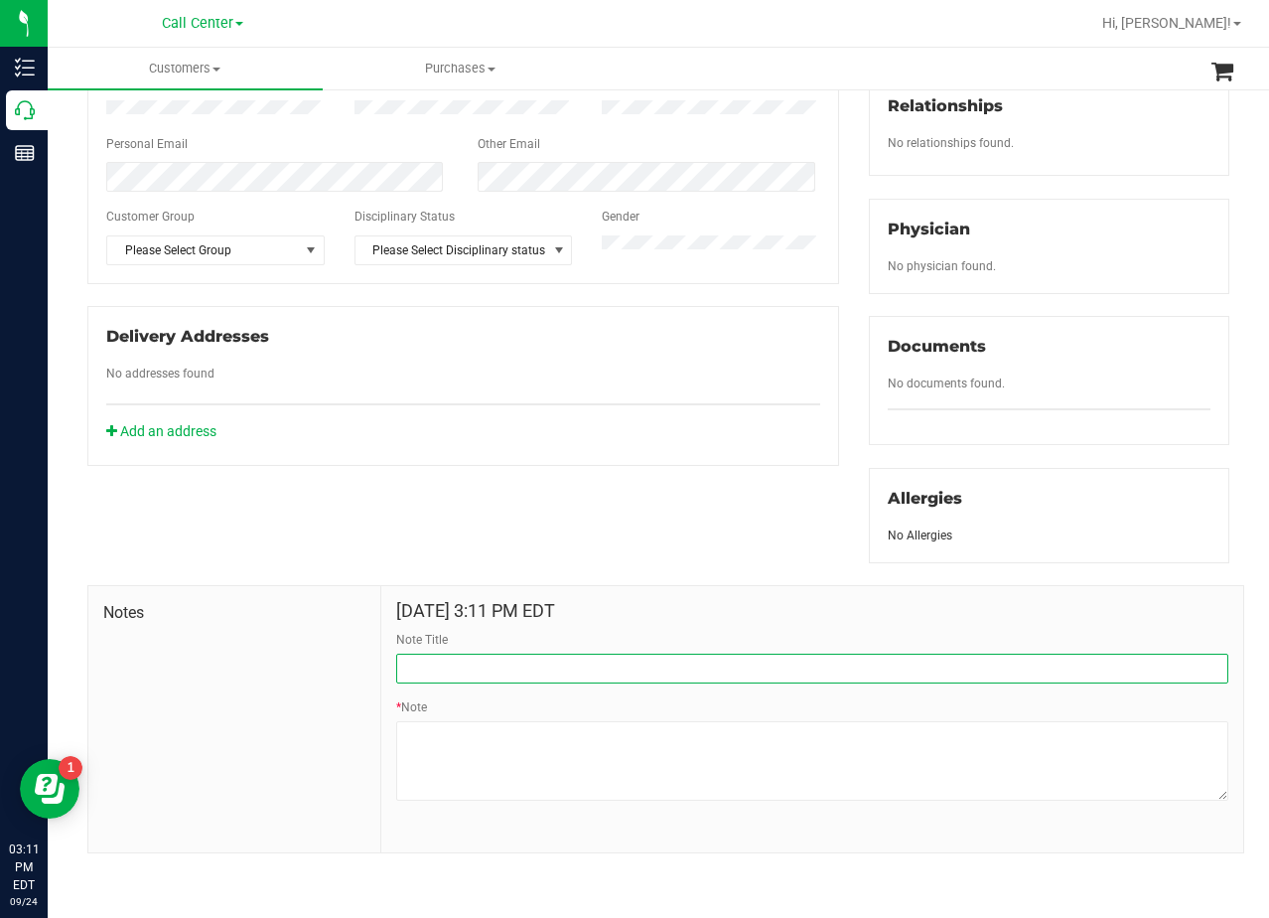
drag, startPoint x: 566, startPoint y: 672, endPoint x: 570, endPoint y: 683, distance: 11.6
click at [566, 672] on input "Note Title" at bounding box center [812, 669] width 832 height 30
type input "[PERSON_NAME]"
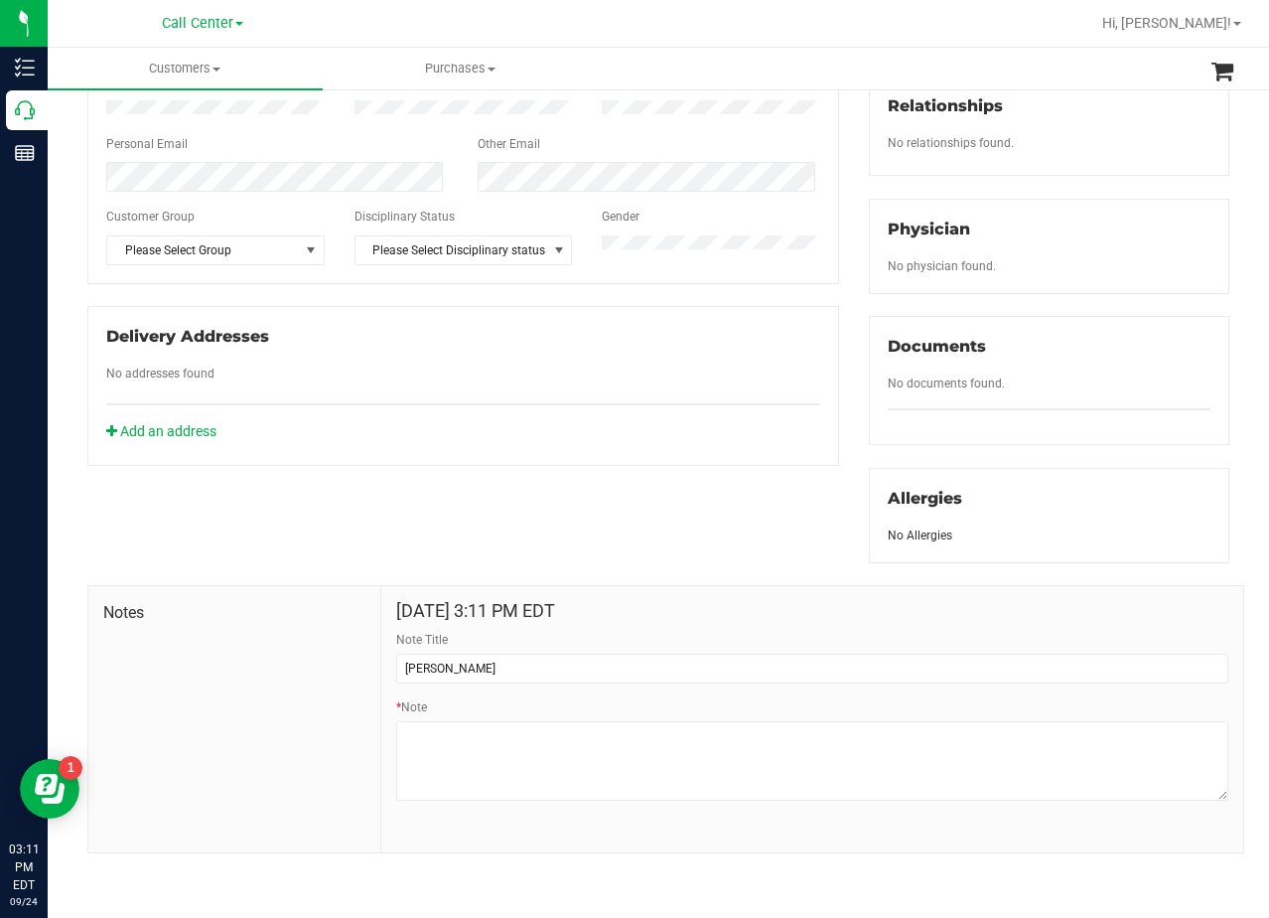
click at [694, 557] on div "Member Info * First Name * Last Name Preferred Name * Date of Birth (MM/DD/YYYY…" at bounding box center [659, 351] width 1172 height 1003
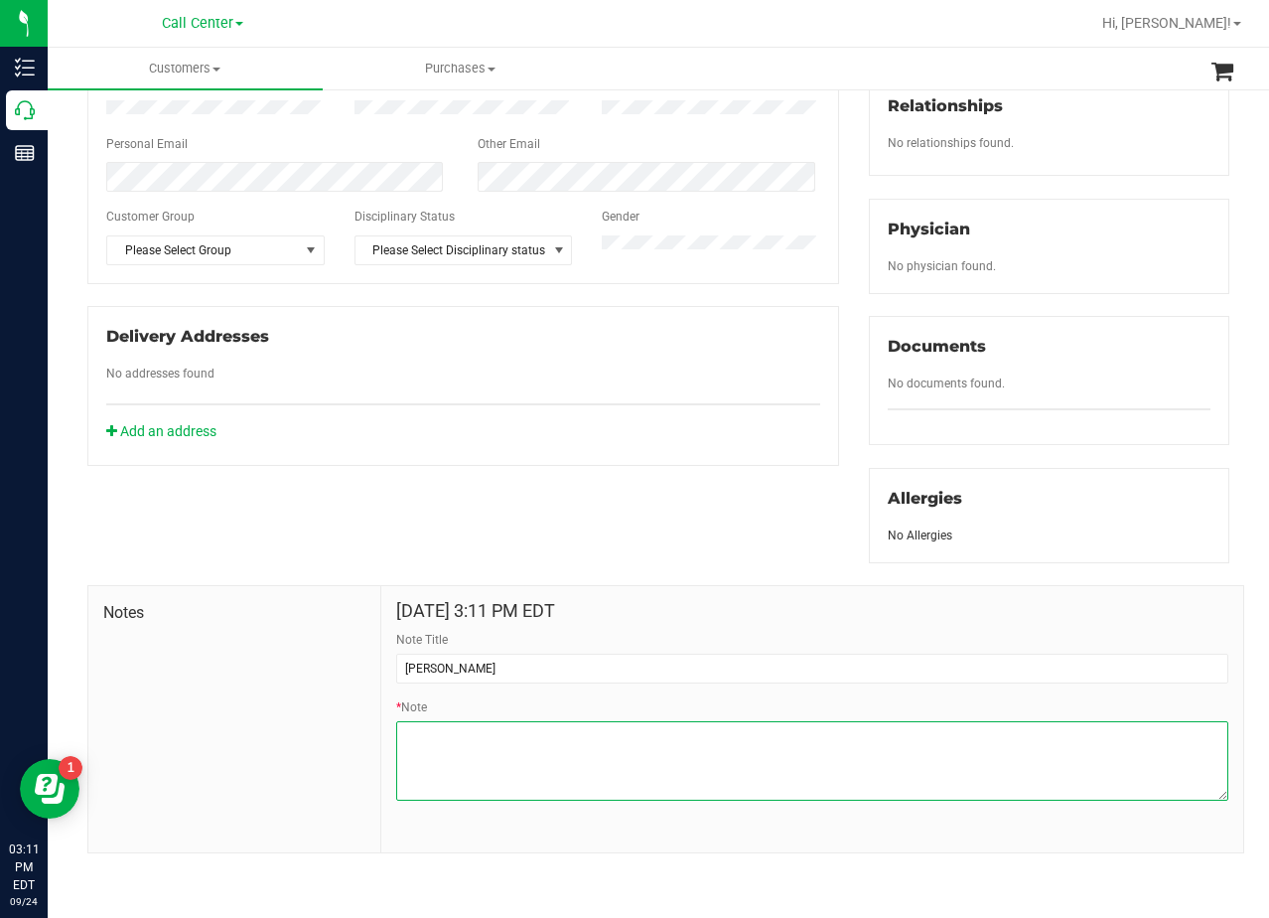
click at [577, 739] on textarea "* Note" at bounding box center [812, 760] width 832 height 79
paste textarea "Patient Name: James William Jensen Address: 1725 Guildford St. Garland, TX, 750…"
type textarea "Patient Name: James William Jensen Address: 1725 Guildford St. Garland, TX, 750…"
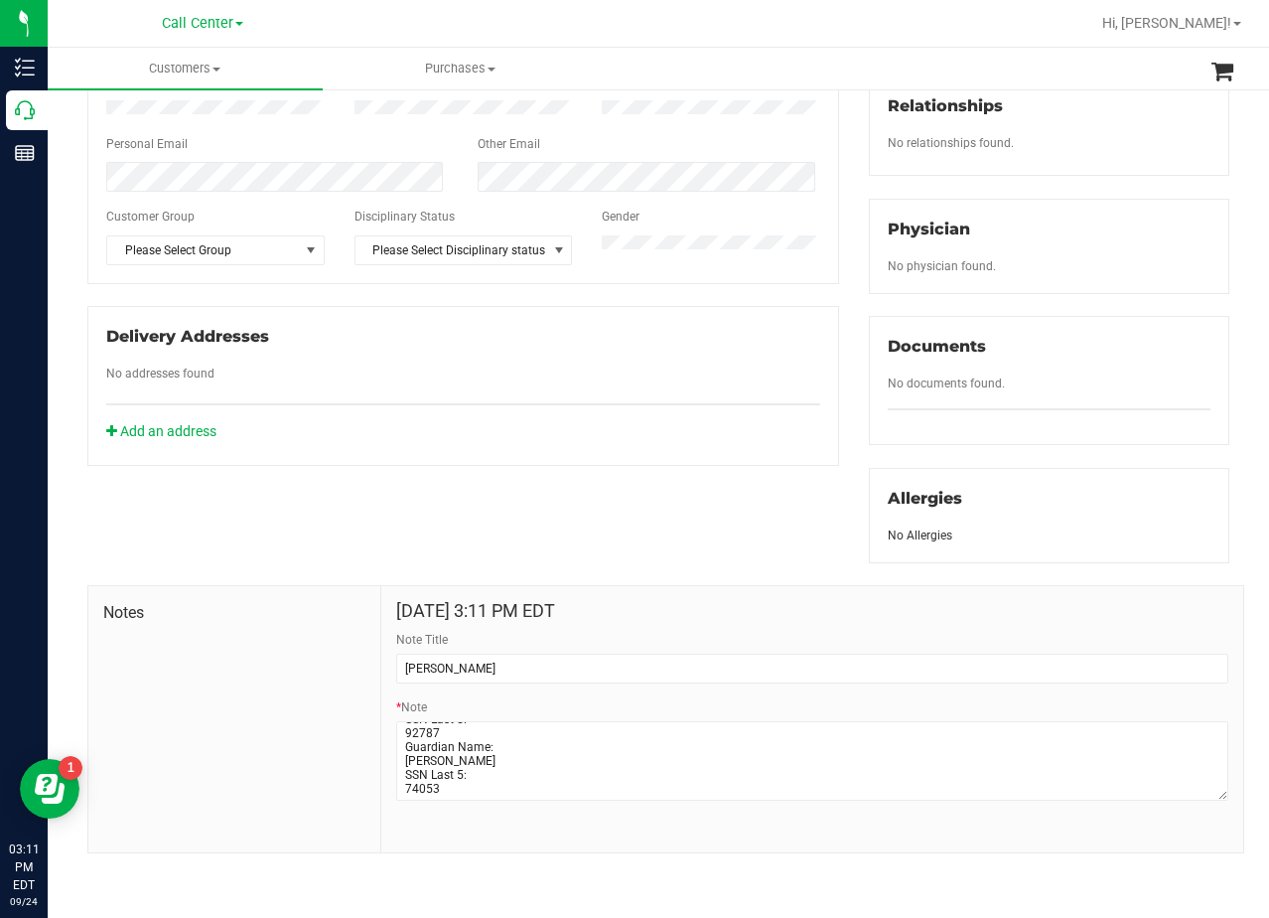
click at [634, 536] on div "Member Info * First Name * Last Name Preferred Name * Date of Birth (MM/DD/YYYY…" at bounding box center [659, 351] width 1172 height 1003
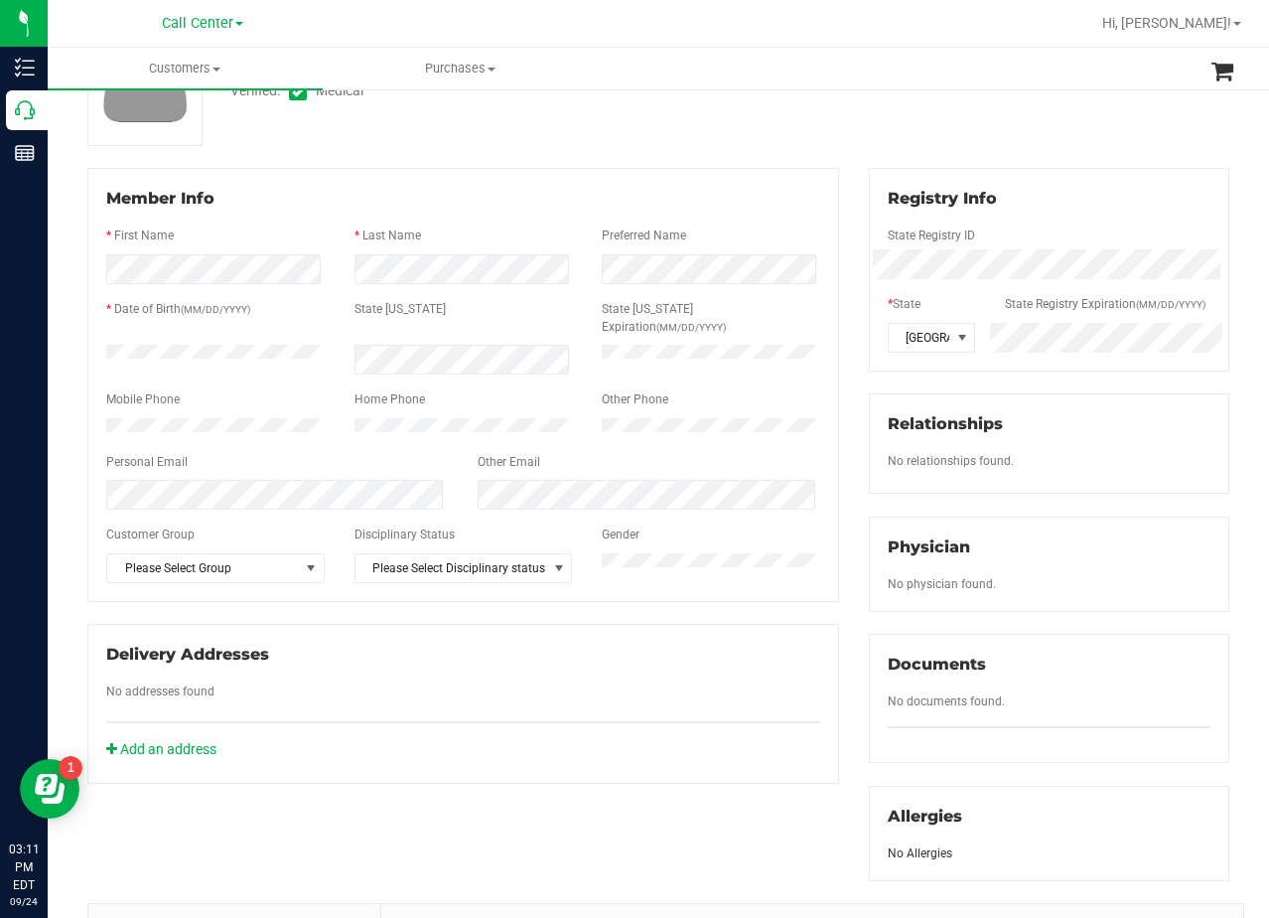
scroll to position [106, 0]
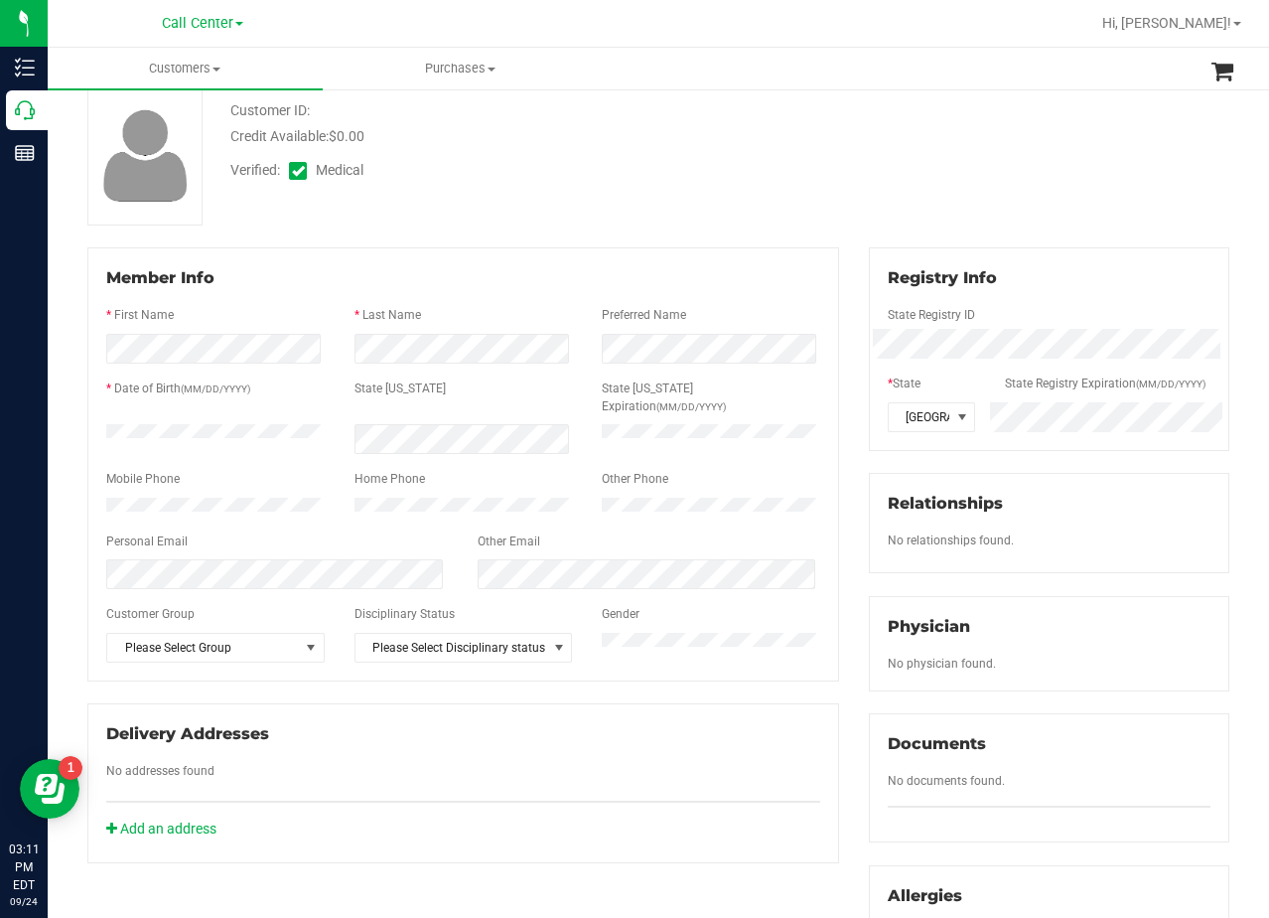
click at [823, 188] on div "Customer ID: Credit Available: $0.00 Verified: Medical" at bounding box center [659, 155] width 1172 height 140
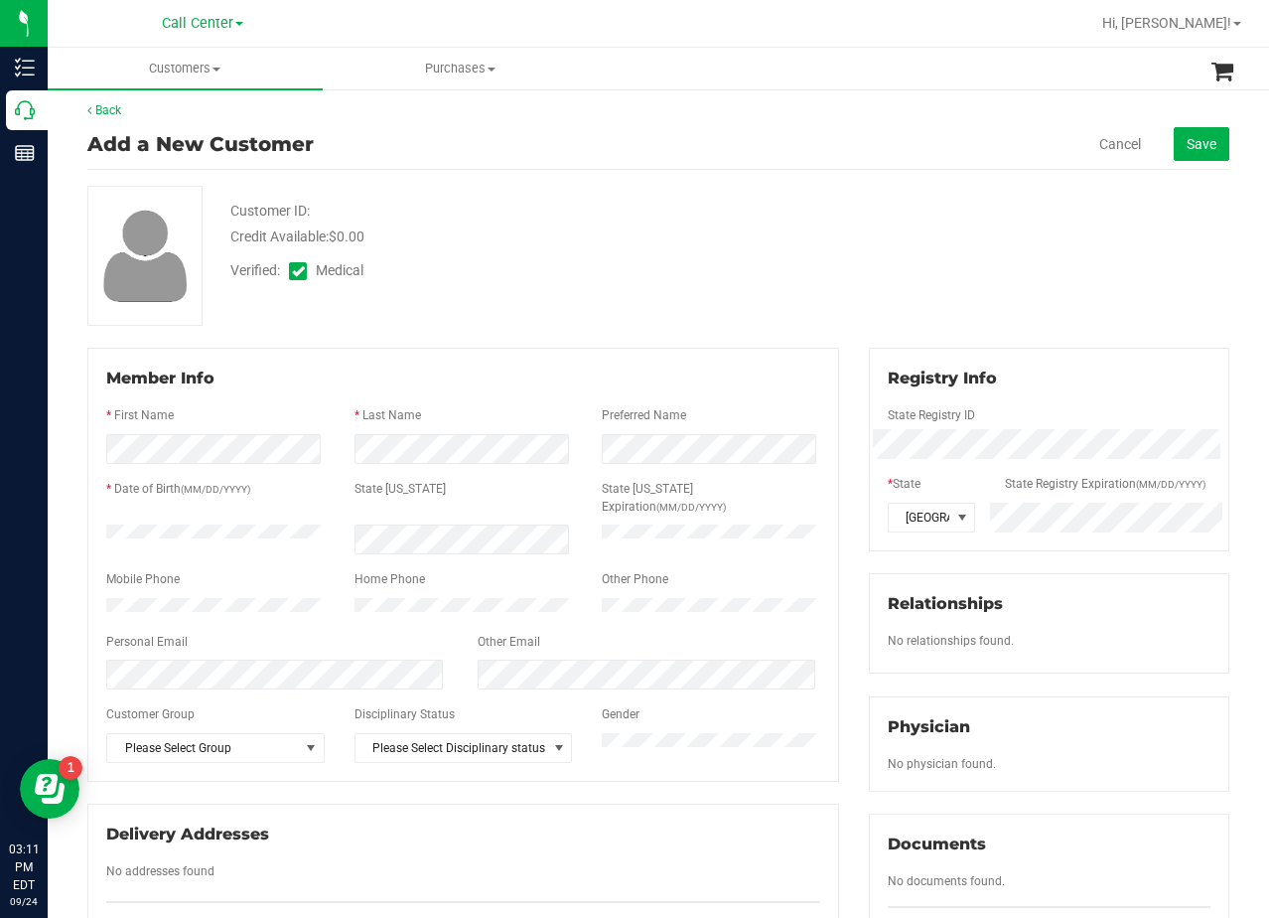
scroll to position [0, 0]
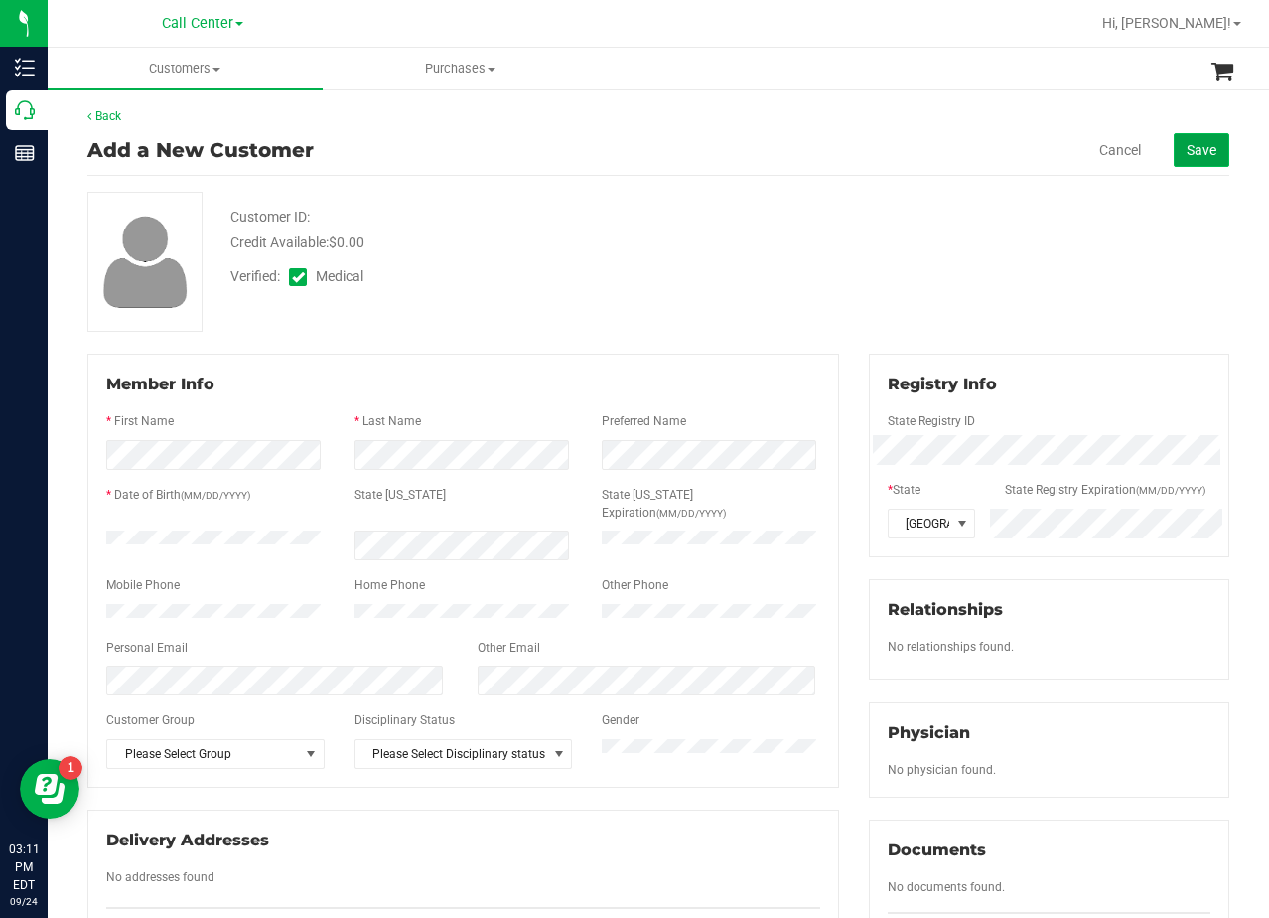
click at [1187, 149] on span "Save" at bounding box center [1202, 150] width 30 height 16
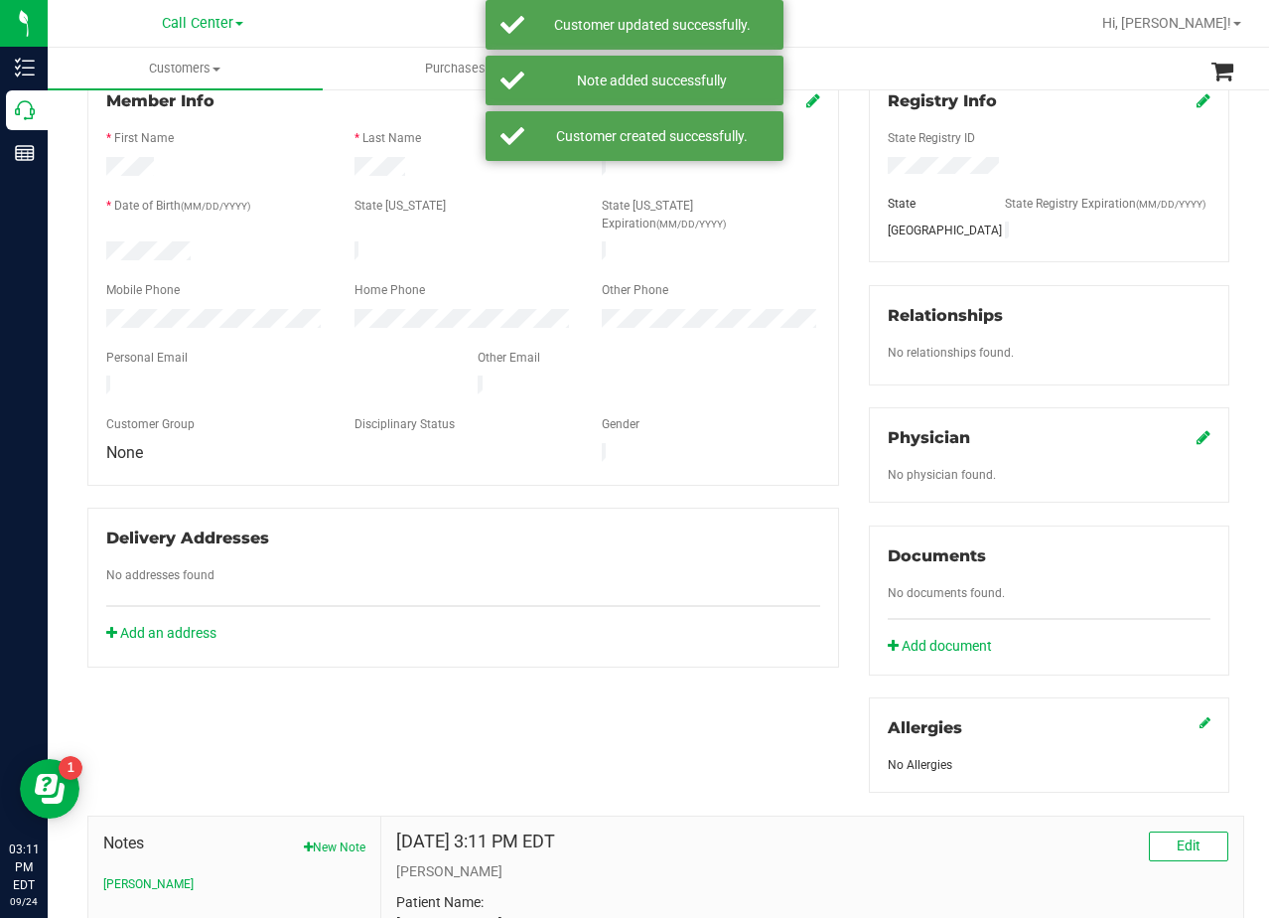
scroll to position [298, 0]
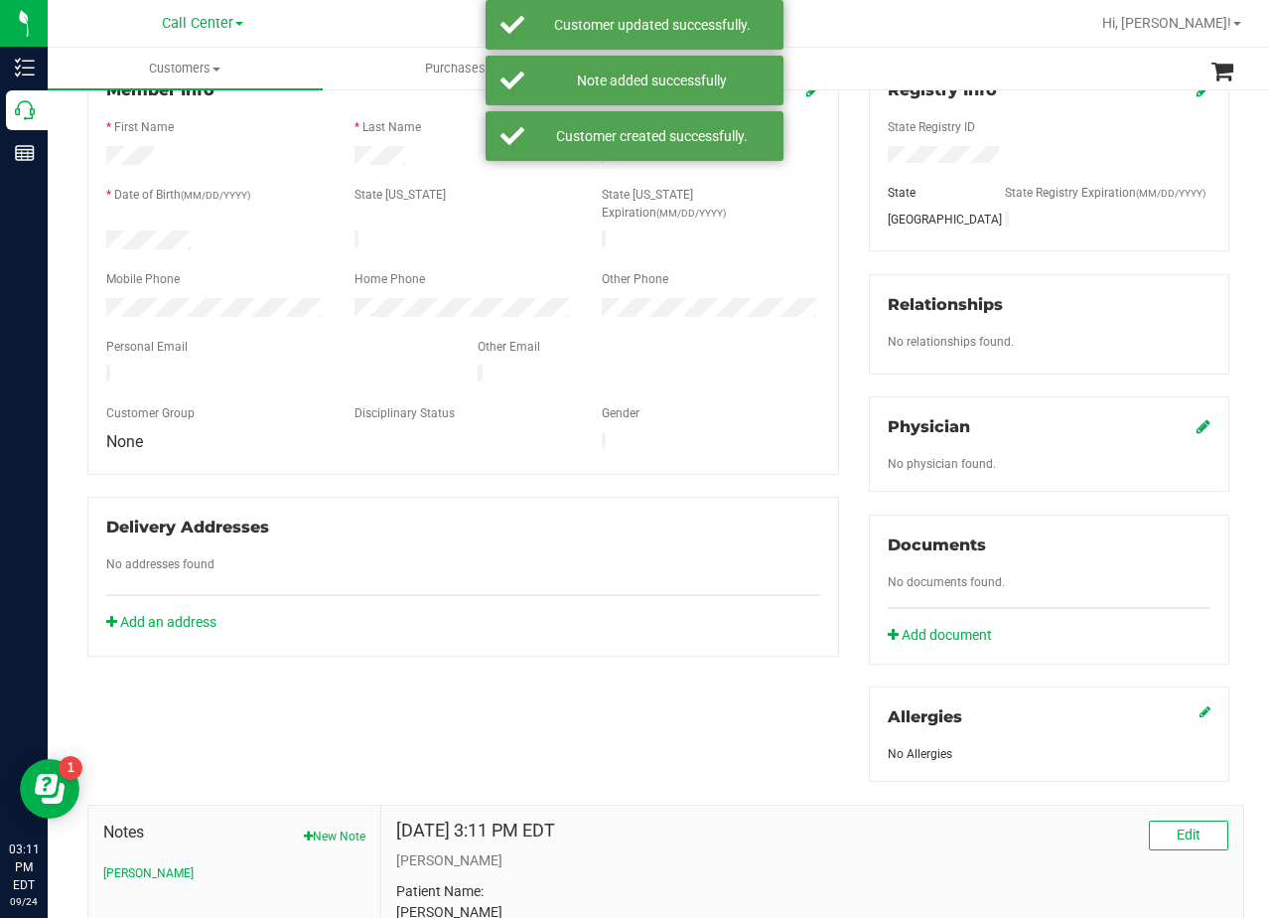
click at [1197, 428] on icon at bounding box center [1204, 426] width 14 height 16
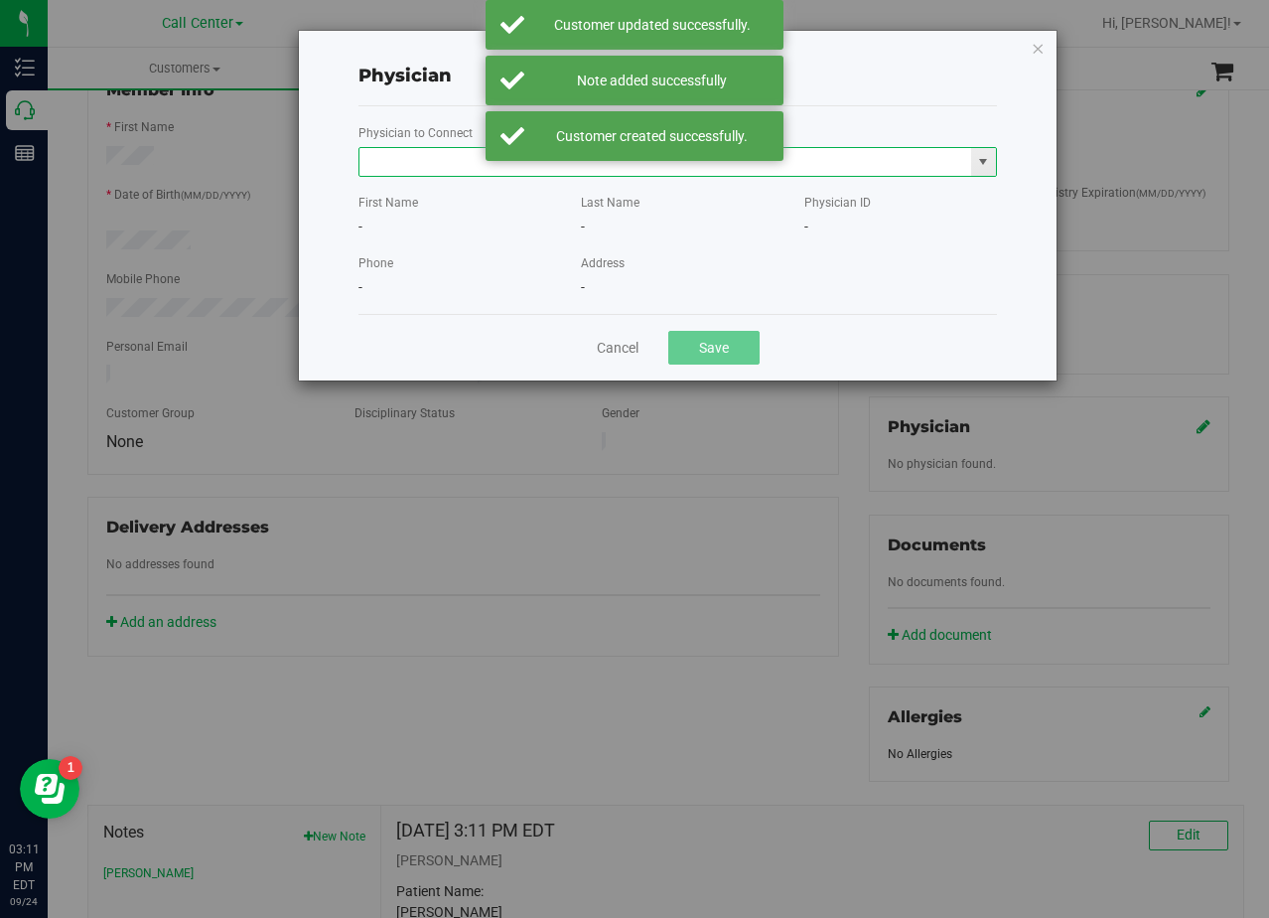
click at [427, 163] on input "text" at bounding box center [666, 162] width 612 height 28
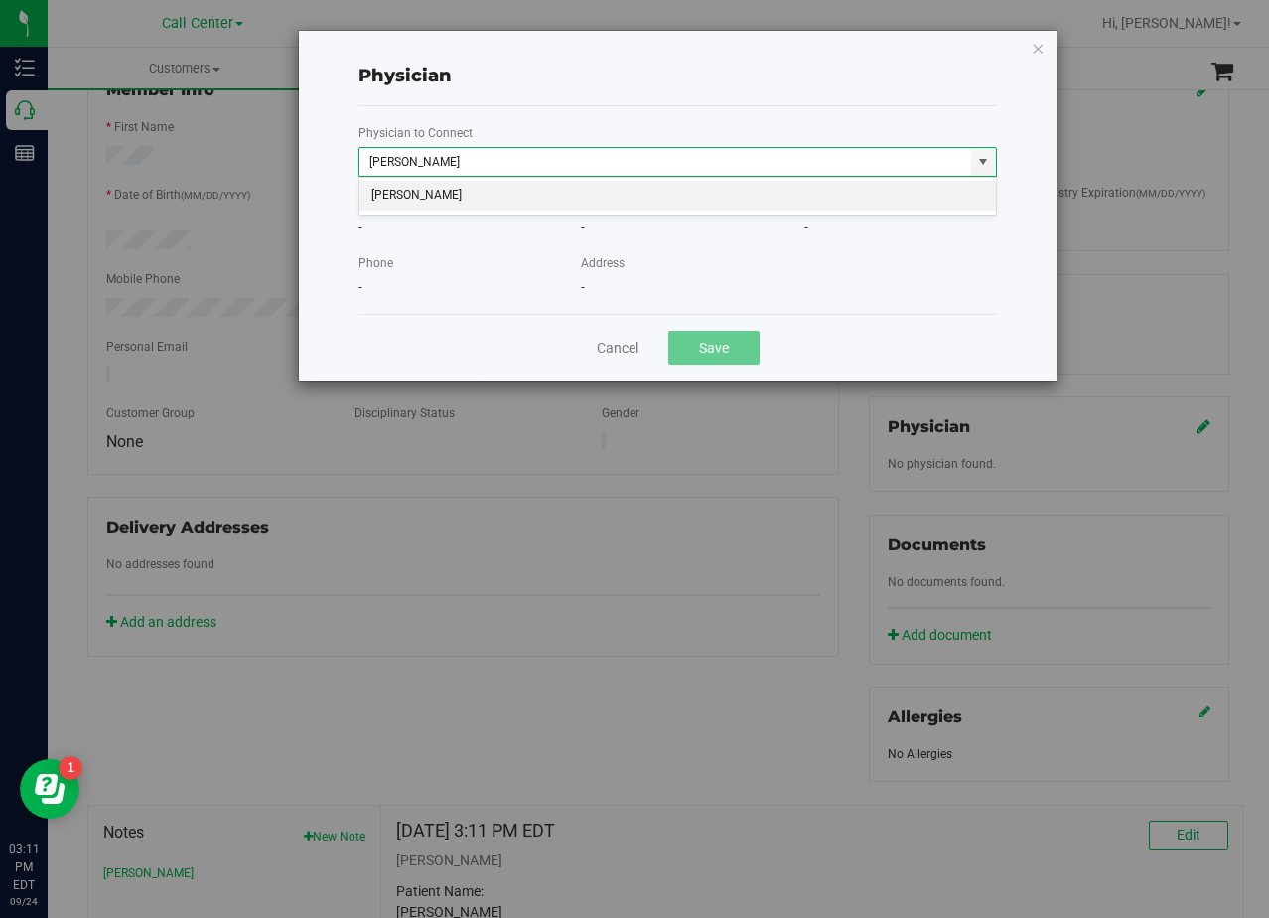
click at [495, 188] on li "James McBath" at bounding box center [678, 196] width 637 height 30
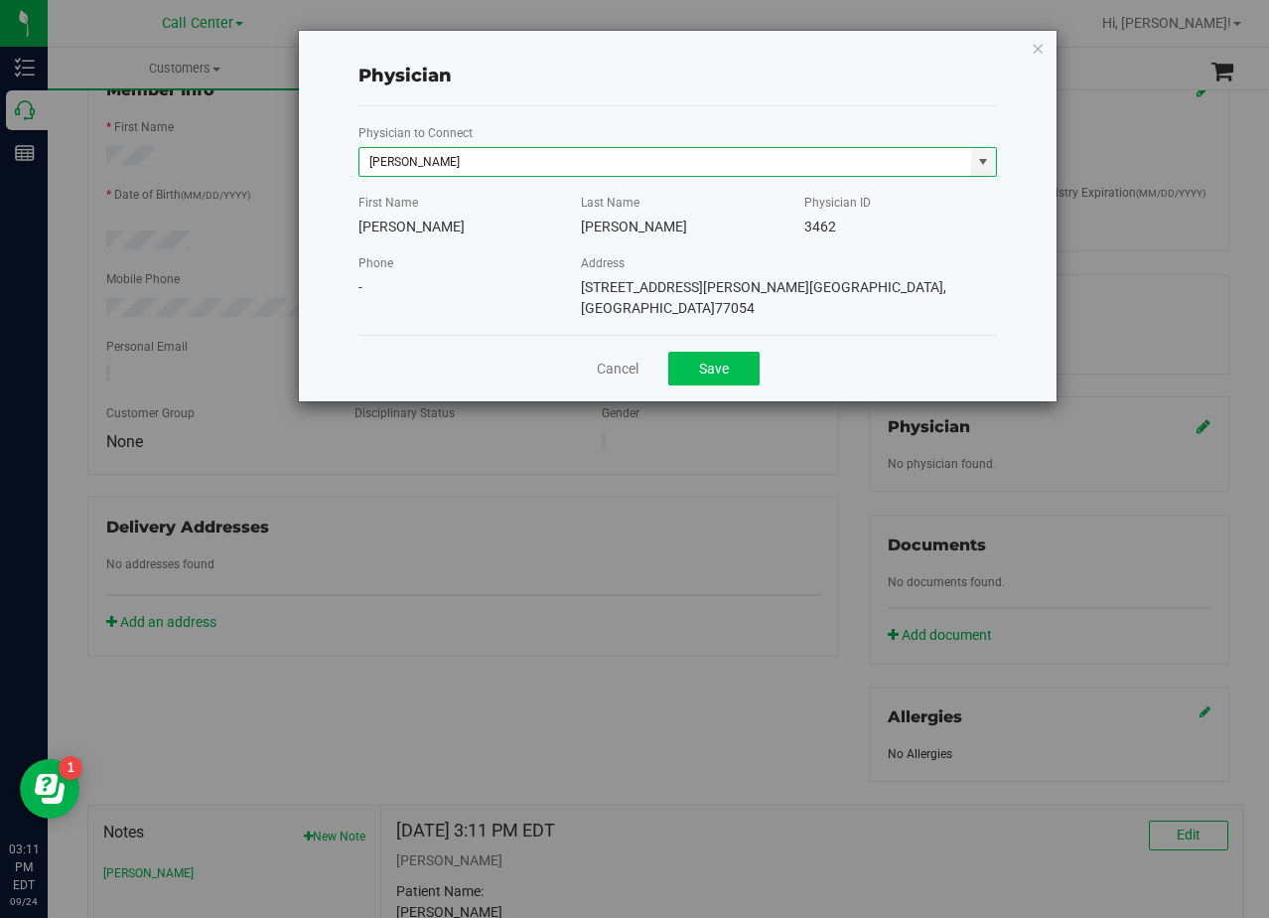
type input "James McBath"
click at [738, 354] on button "Save" at bounding box center [713, 369] width 91 height 34
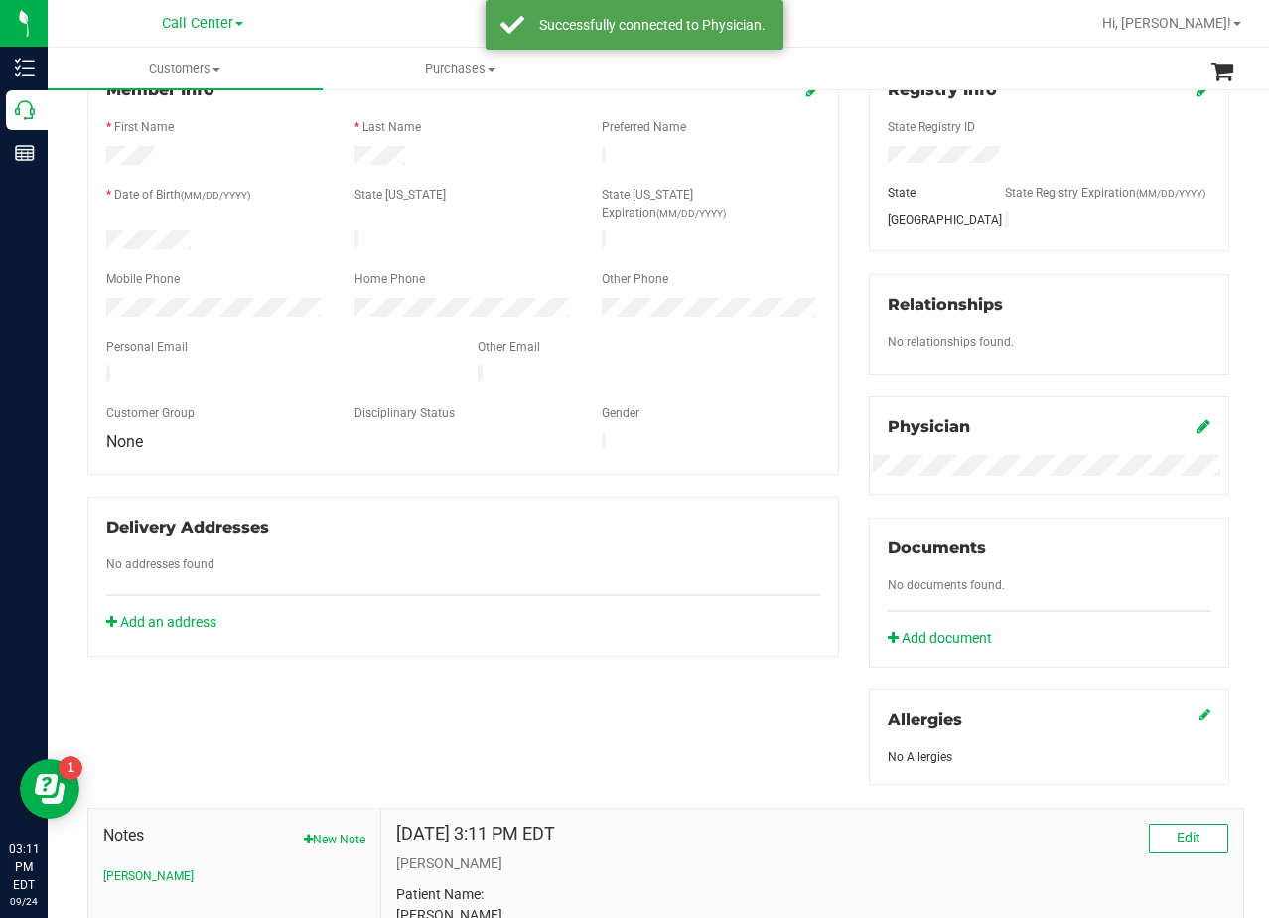
click at [839, 297] on div "Member Info * First Name * Last Name Preferred Name * Date of Birth (MM/DD/YYYY…" at bounding box center [464, 358] width 782 height 597
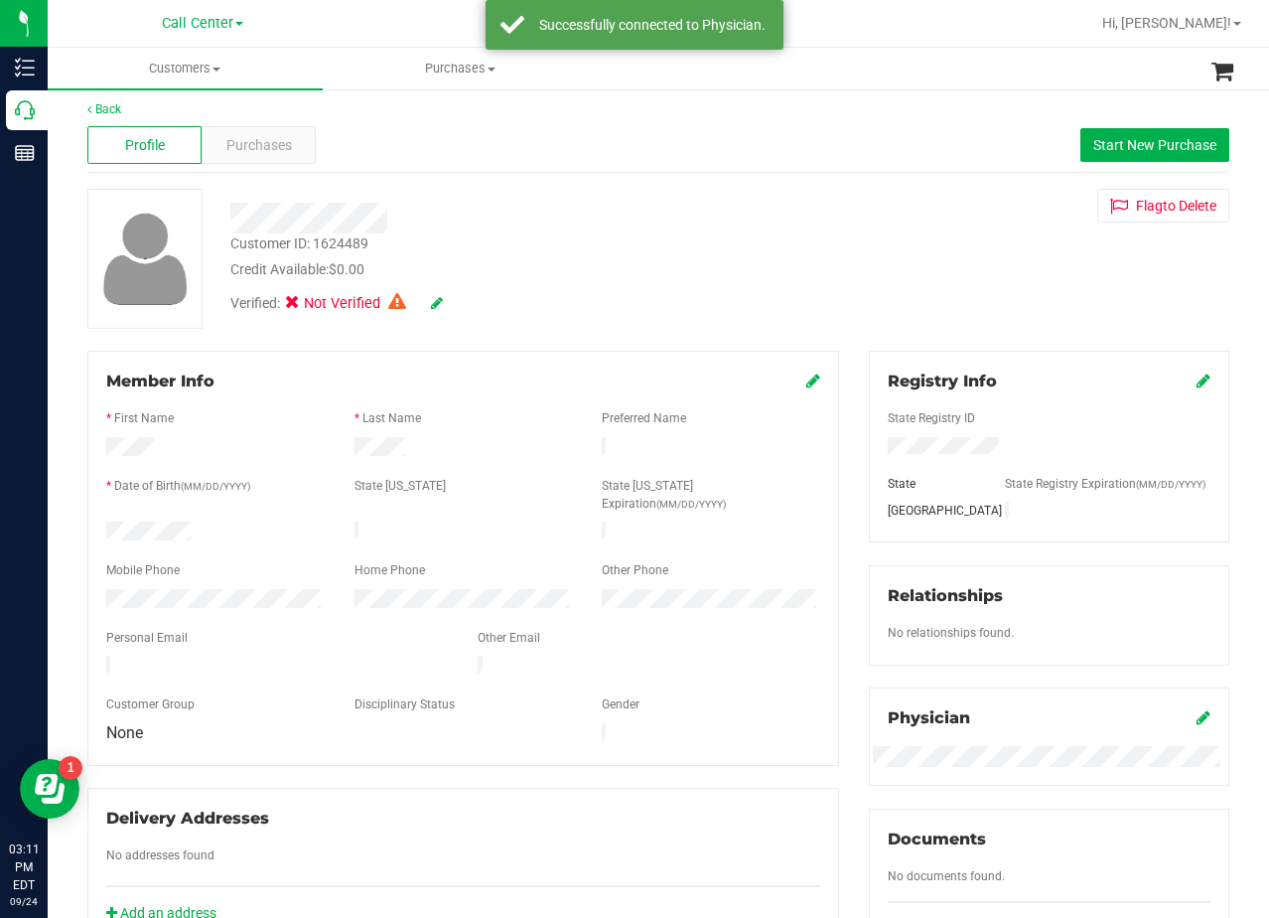
scroll to position [0, 0]
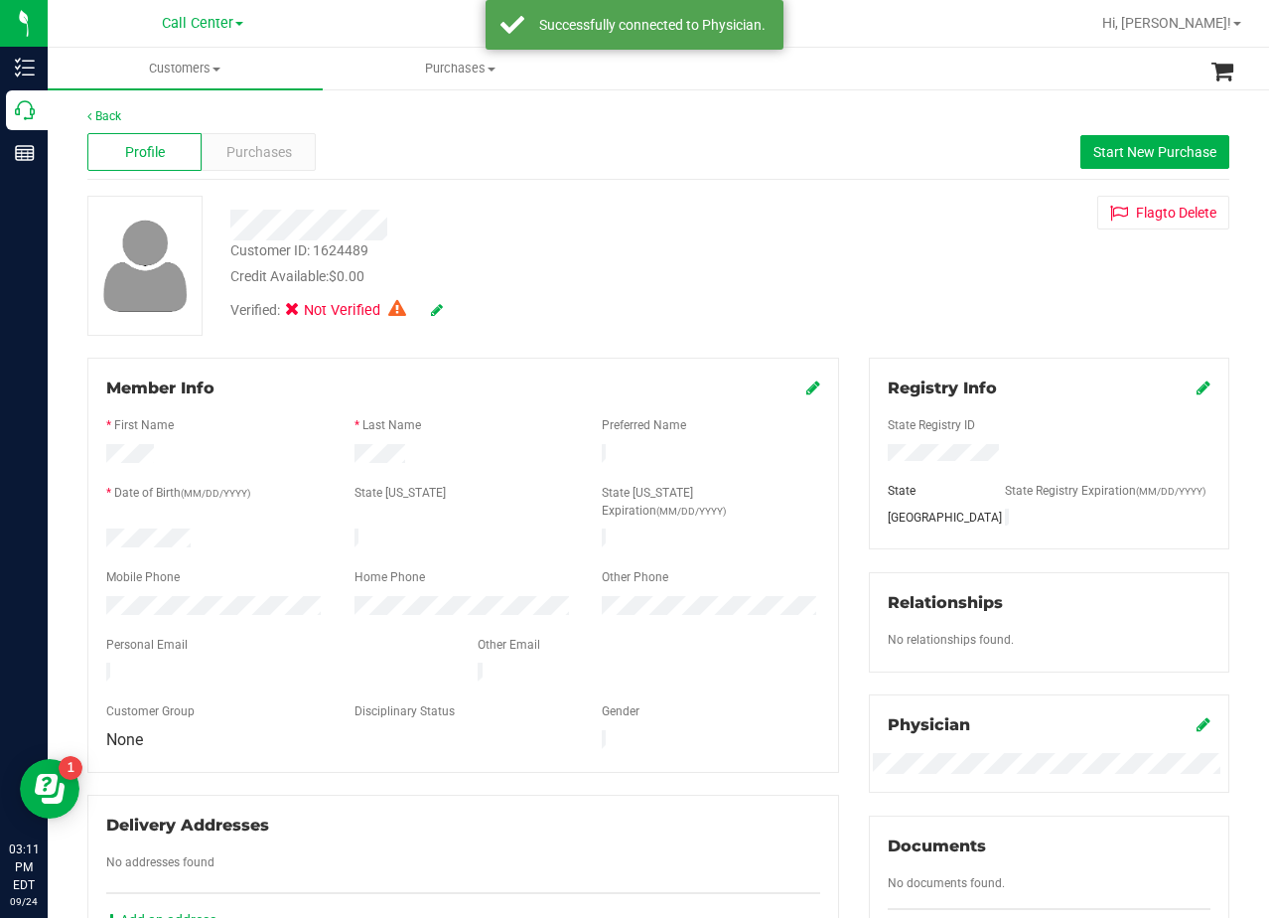
click at [807, 387] on icon at bounding box center [814, 387] width 14 height 16
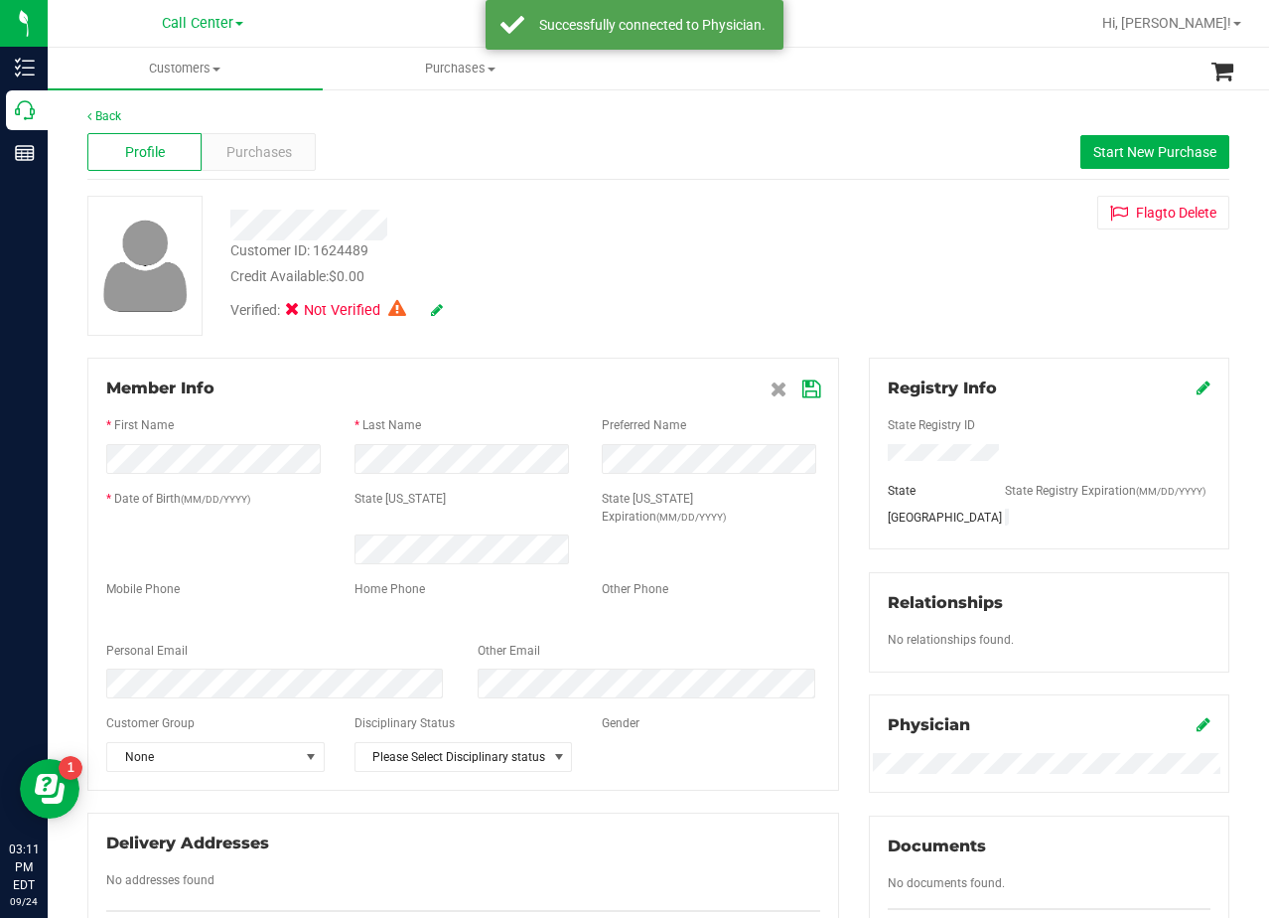
drag, startPoint x: 746, startPoint y: 257, endPoint x: 808, endPoint y: 220, distance: 72.2
click at [747, 256] on div "Customer ID: 1624489 Credit Available: $0.00" at bounding box center [509, 263] width 586 height 47
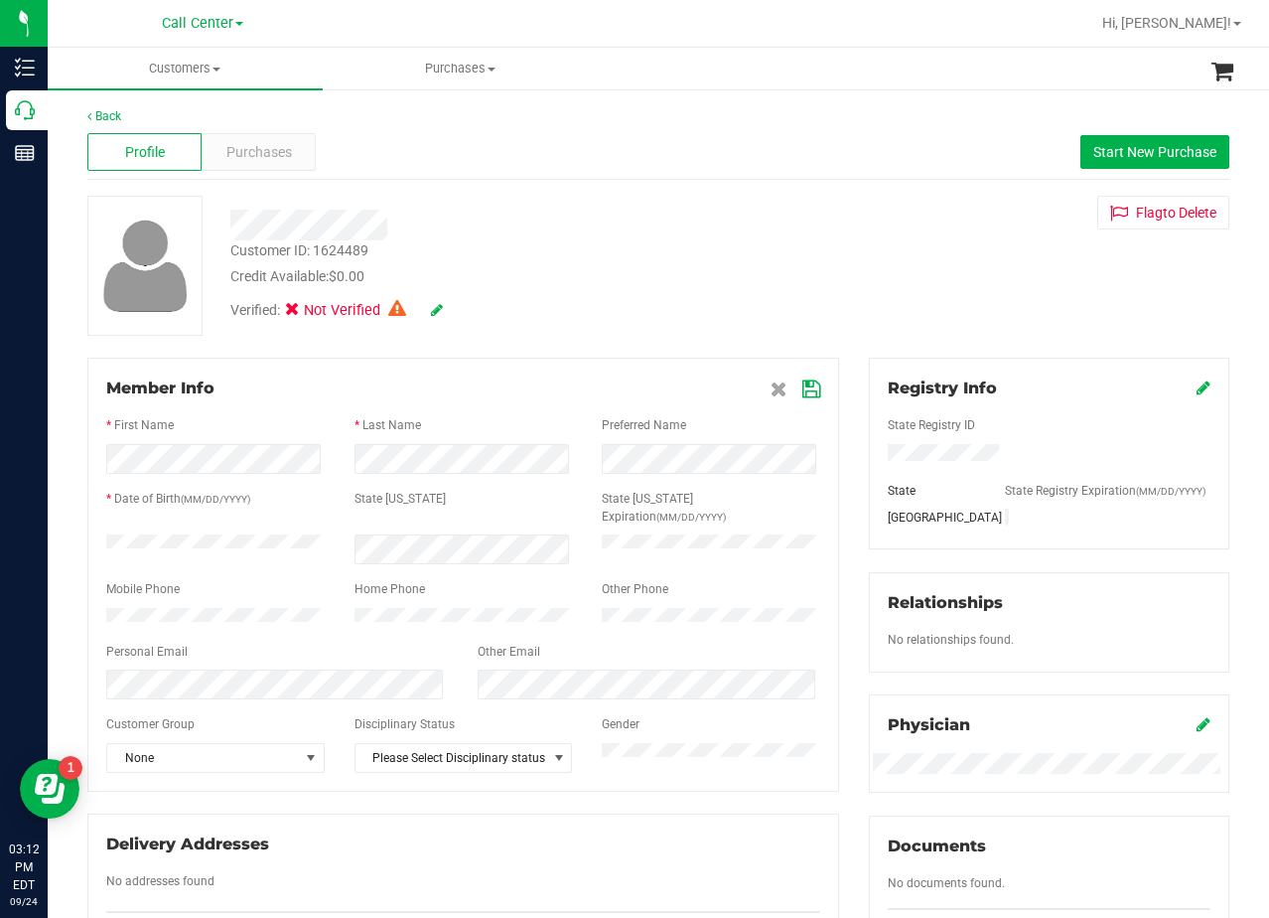
click at [803, 393] on icon at bounding box center [812, 389] width 18 height 16
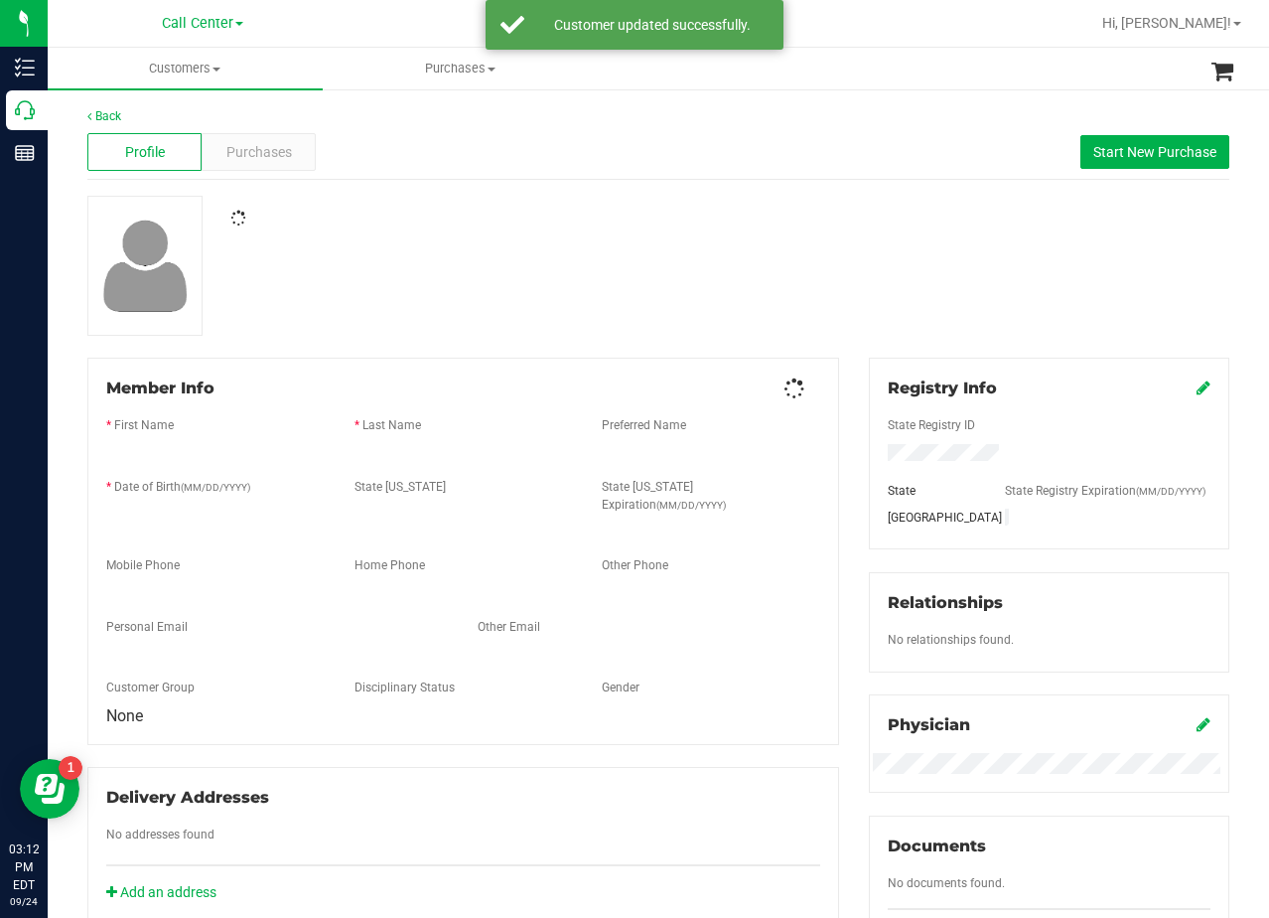
click at [834, 300] on div at bounding box center [659, 266] width 1172 height 140
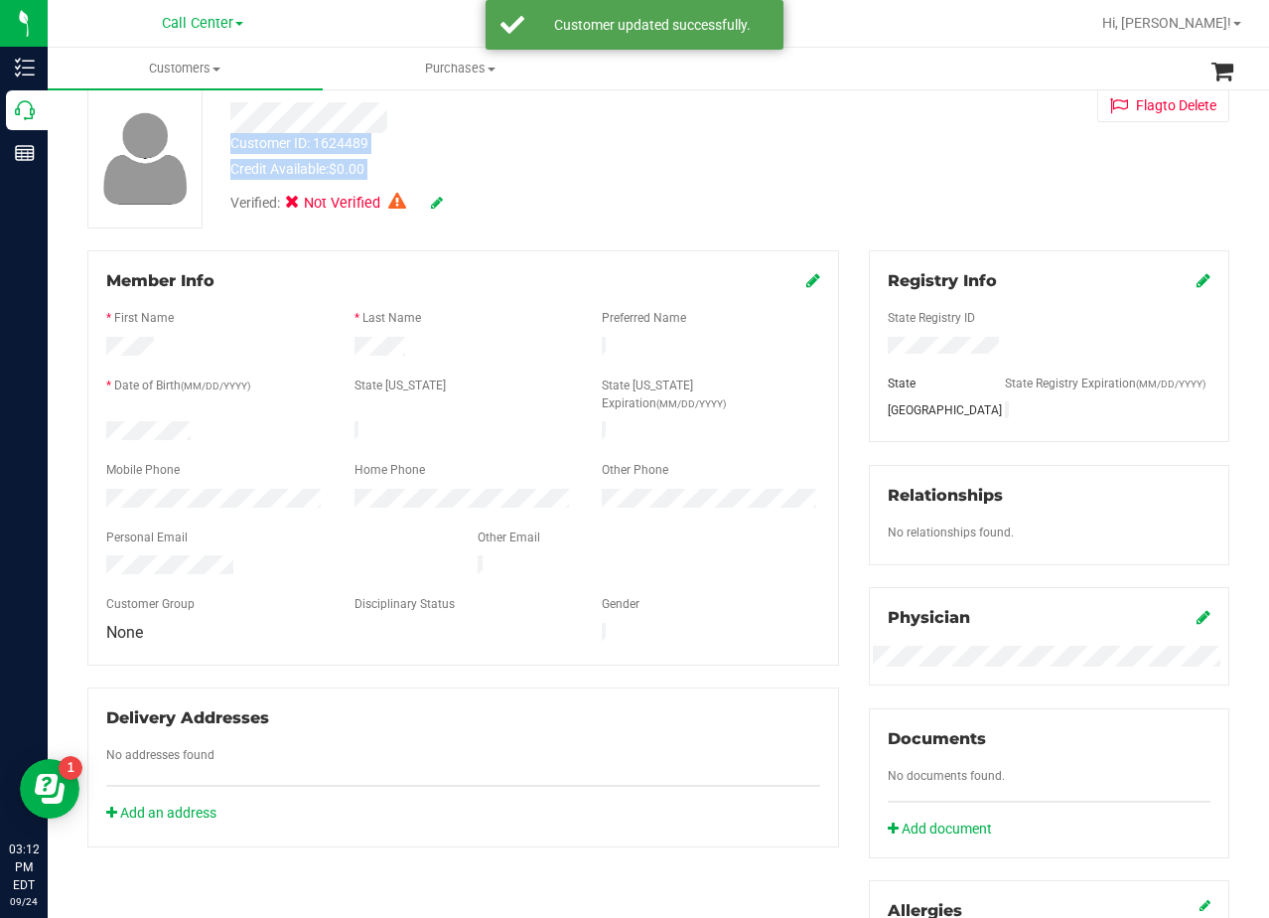
scroll to position [298, 0]
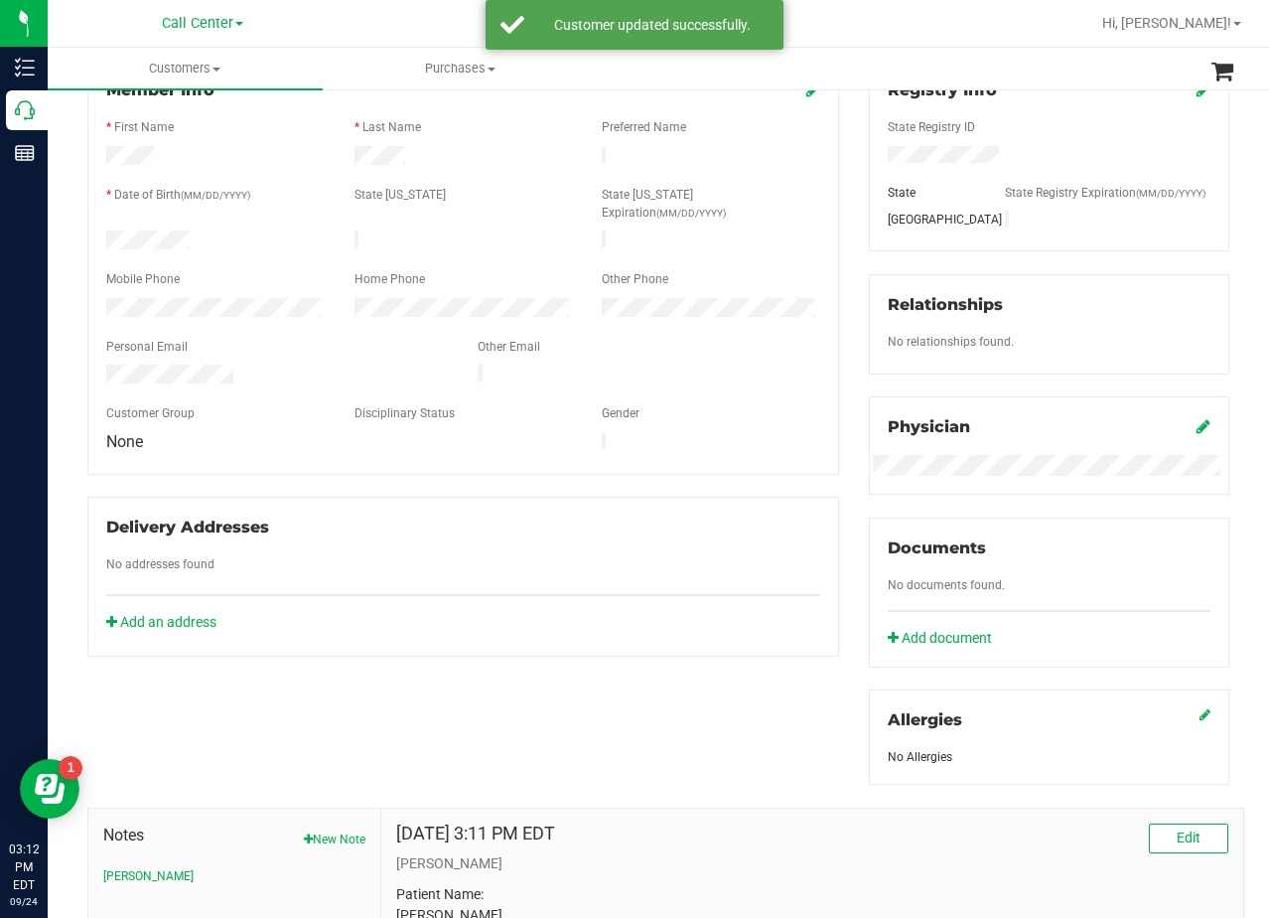
click at [841, 421] on div "Member Info * First Name * Last Name Preferred Name * Date of Birth (MM/DD/YYYY…" at bounding box center [464, 358] width 782 height 597
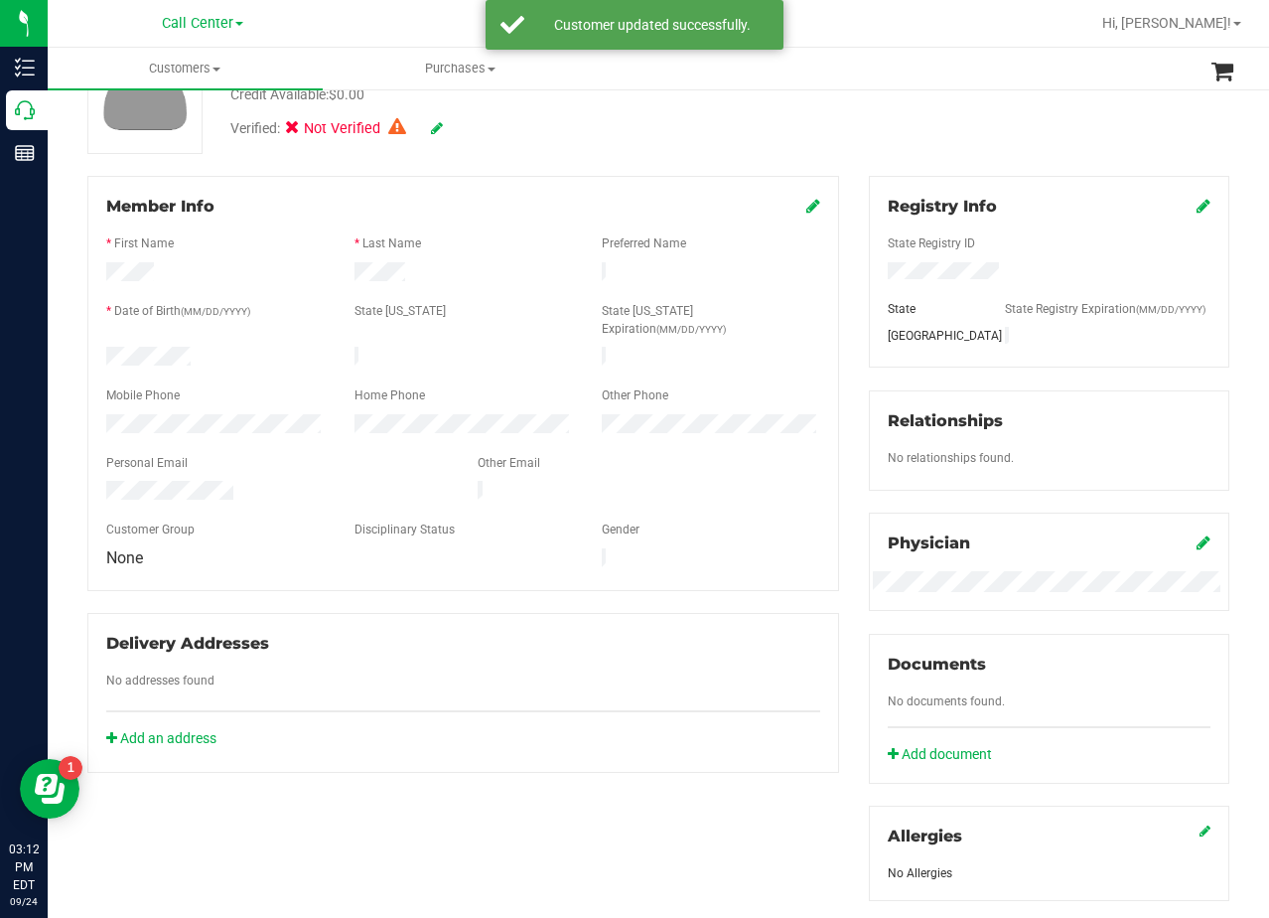
scroll to position [0, 0]
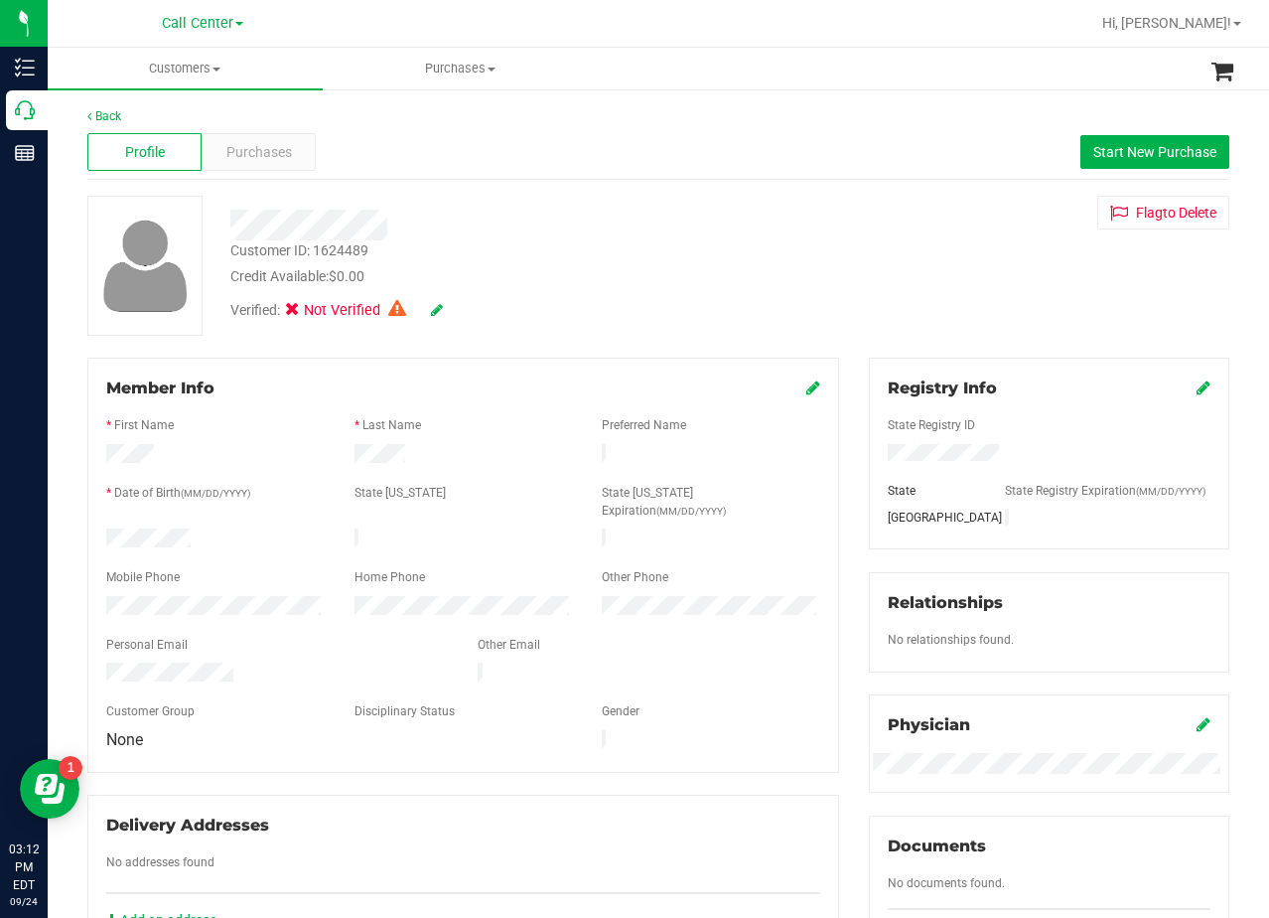
click at [432, 308] on icon at bounding box center [437, 310] width 12 height 14
click at [436, 307] on icon at bounding box center [436, 311] width 16 height 14
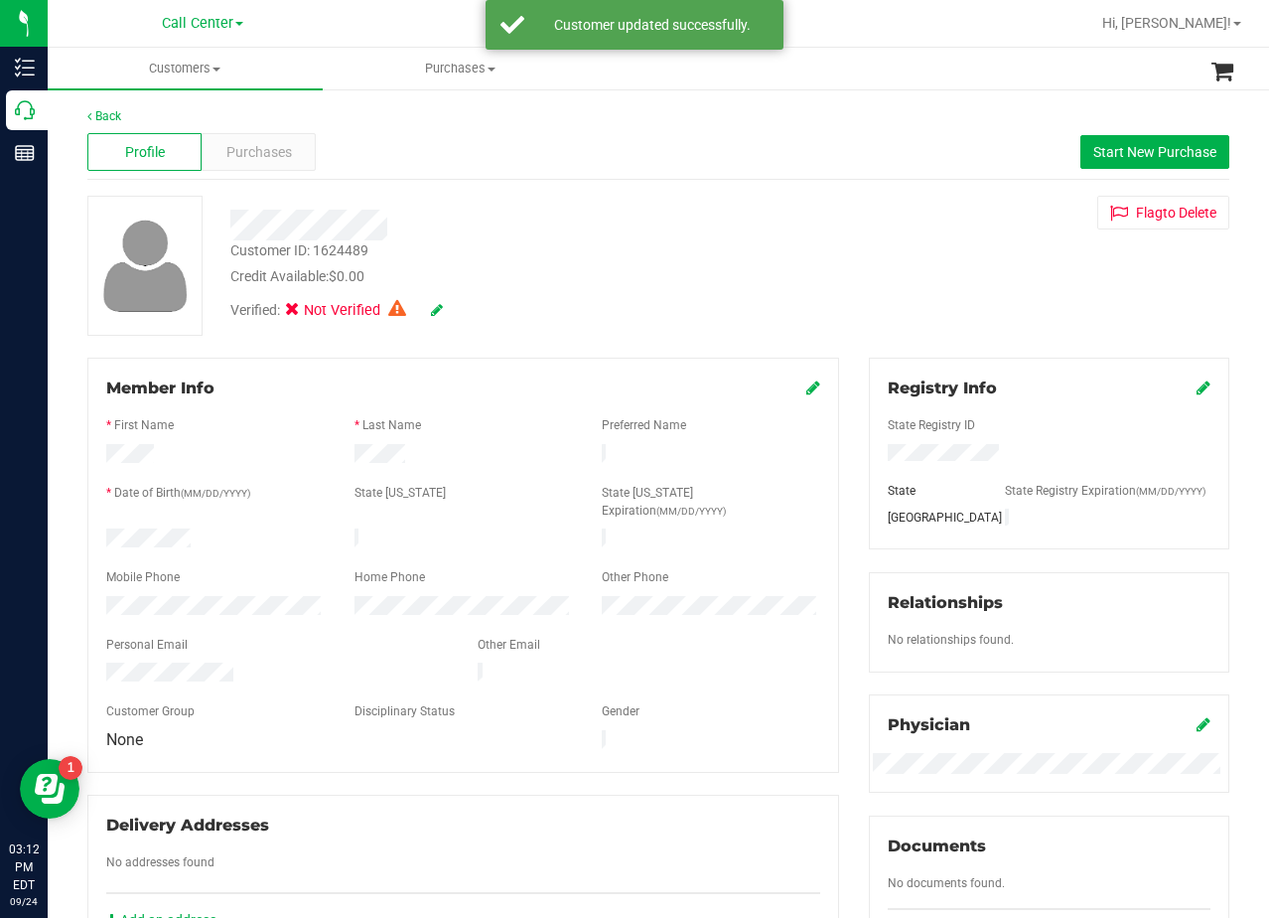
click at [853, 266] on div "Customer ID: 1624489 Credit Available: $0.00 Verified: Not Verified Flag to Del…" at bounding box center [659, 266] width 1172 height 140
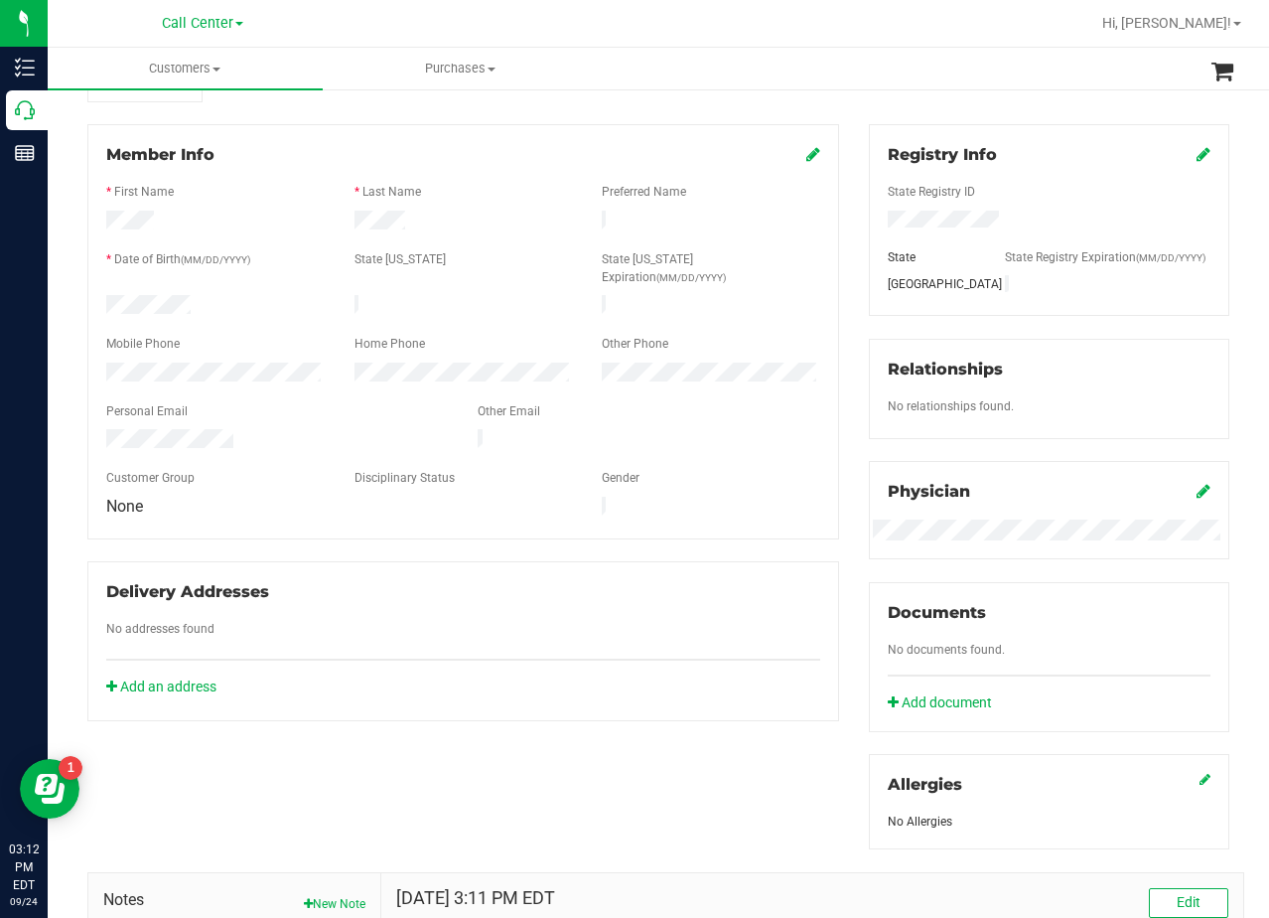
scroll to position [199, 0]
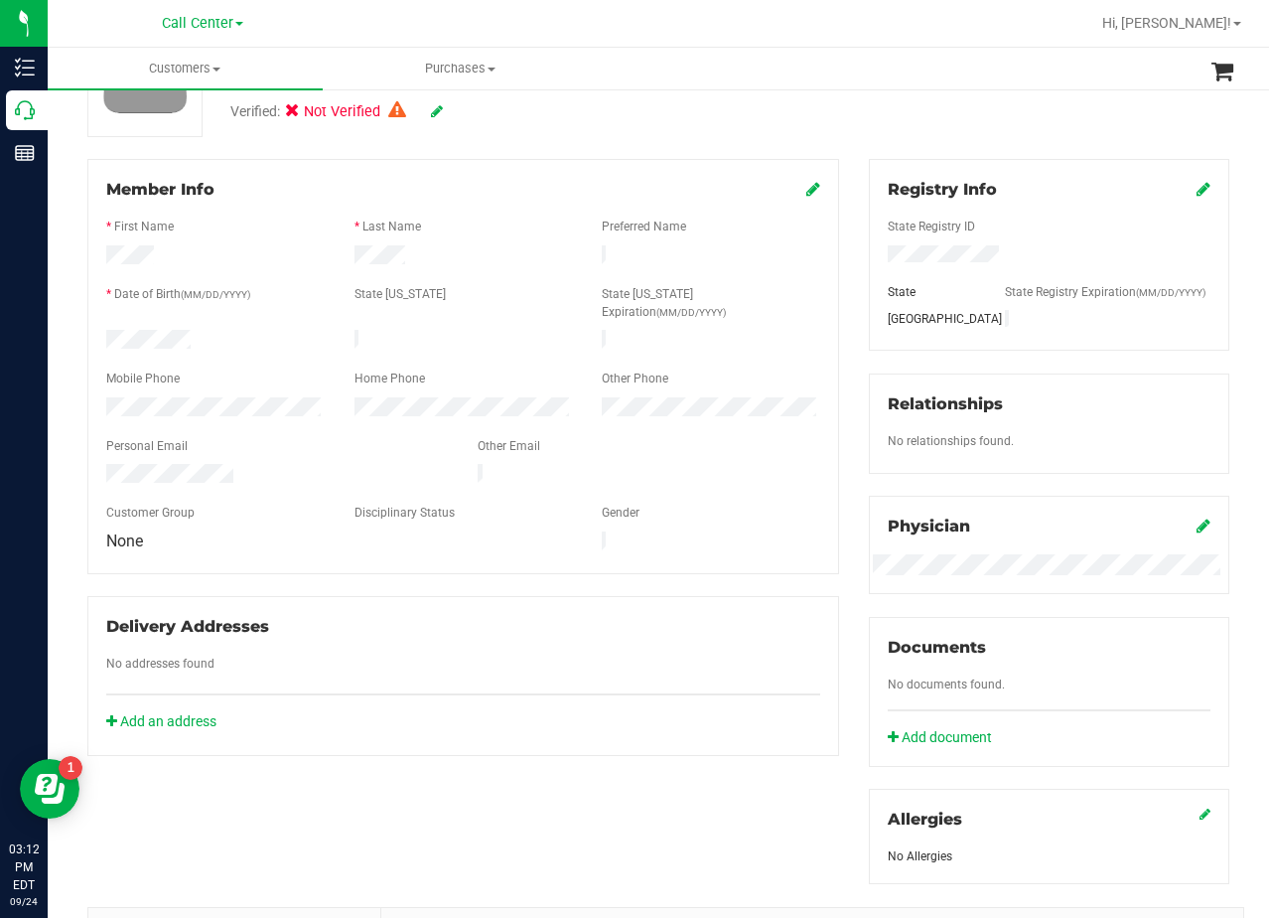
click at [807, 188] on icon at bounding box center [814, 189] width 14 height 16
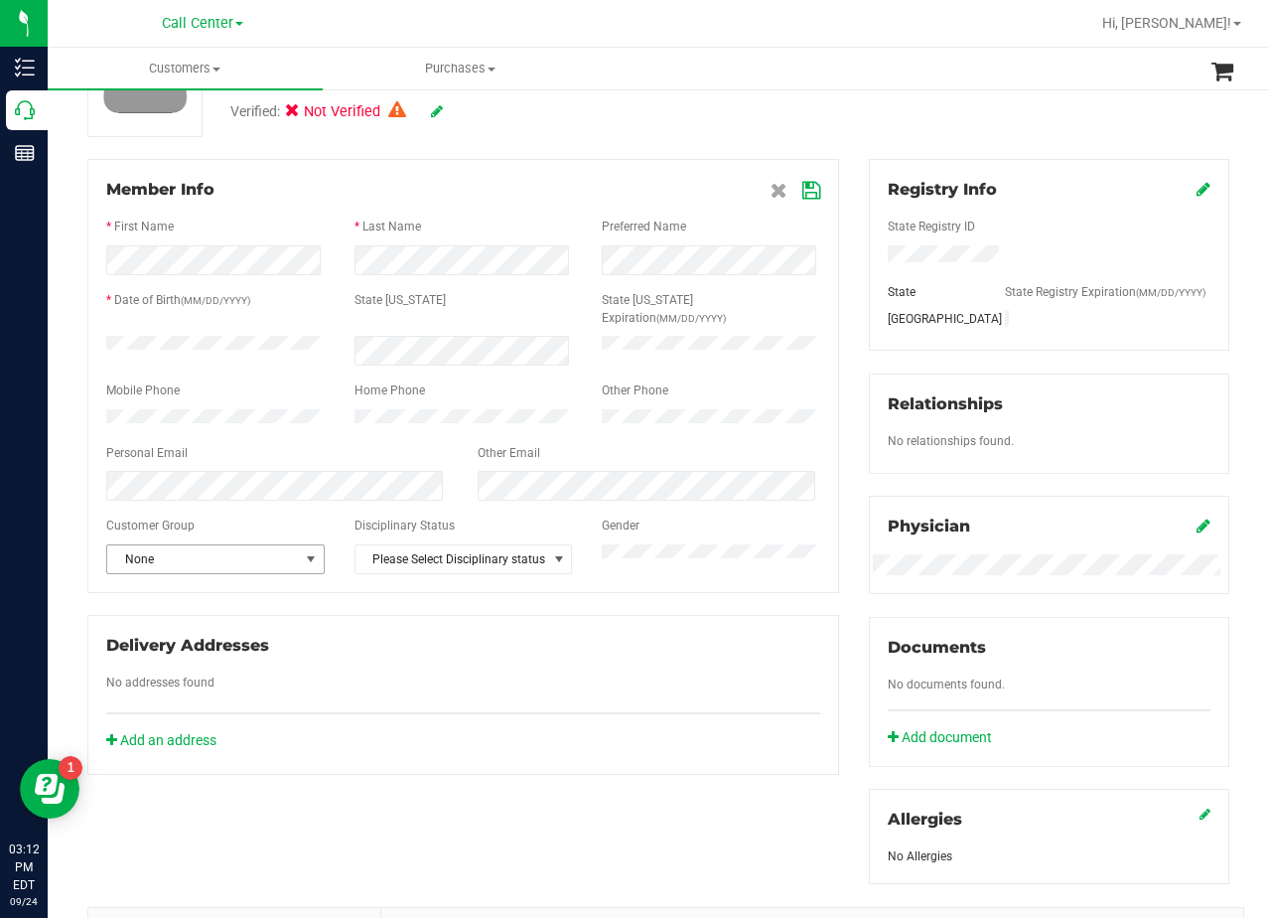
click at [233, 547] on span "None" at bounding box center [203, 559] width 192 height 28
click at [222, 688] on li "SNAP" at bounding box center [213, 696] width 213 height 30
click at [803, 193] on icon at bounding box center [812, 191] width 18 height 16
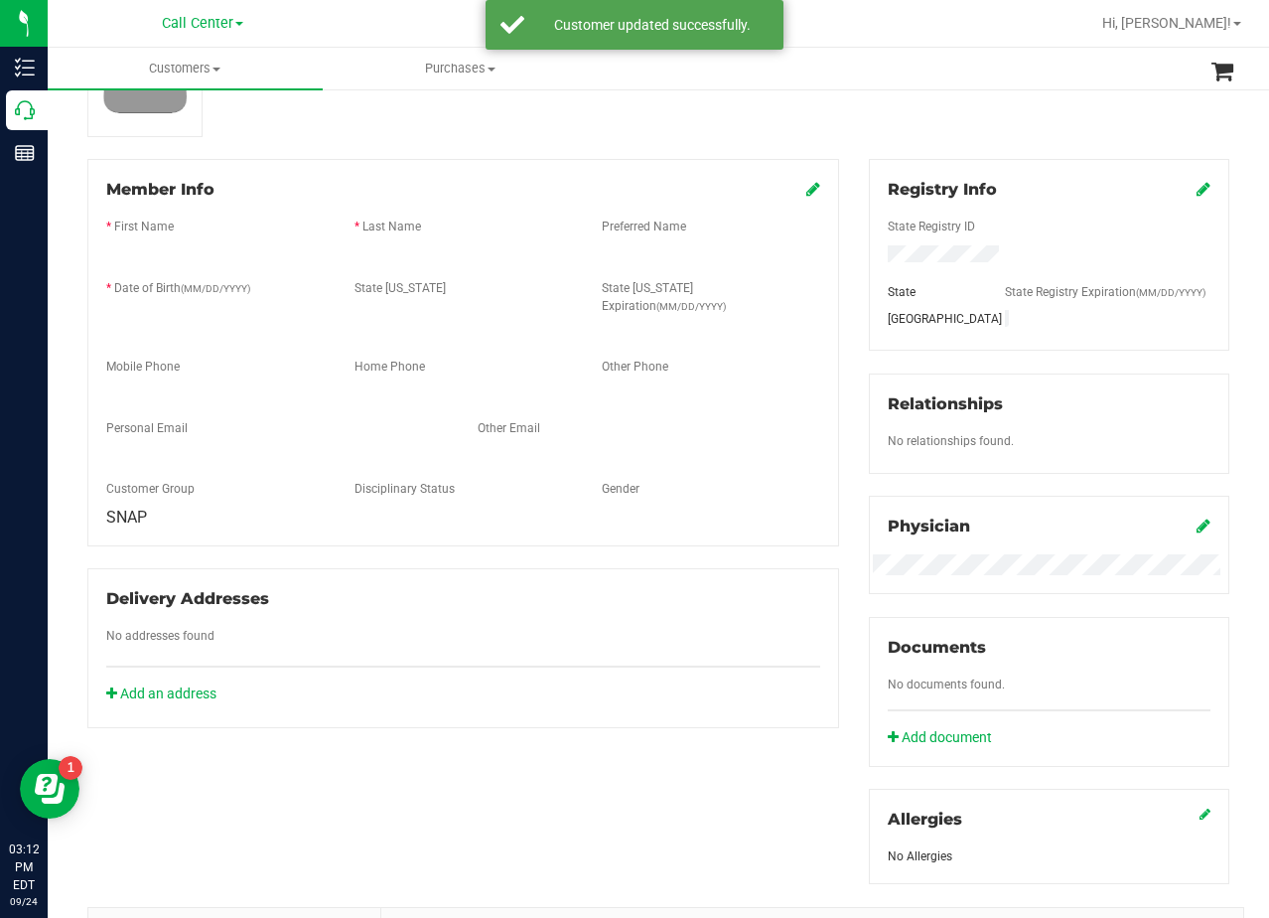
click at [835, 228] on div "Member Info * First Name * Last Name Preferred Name * Date of Birth (MM/DD/YYYY…" at bounding box center [464, 443] width 782 height 569
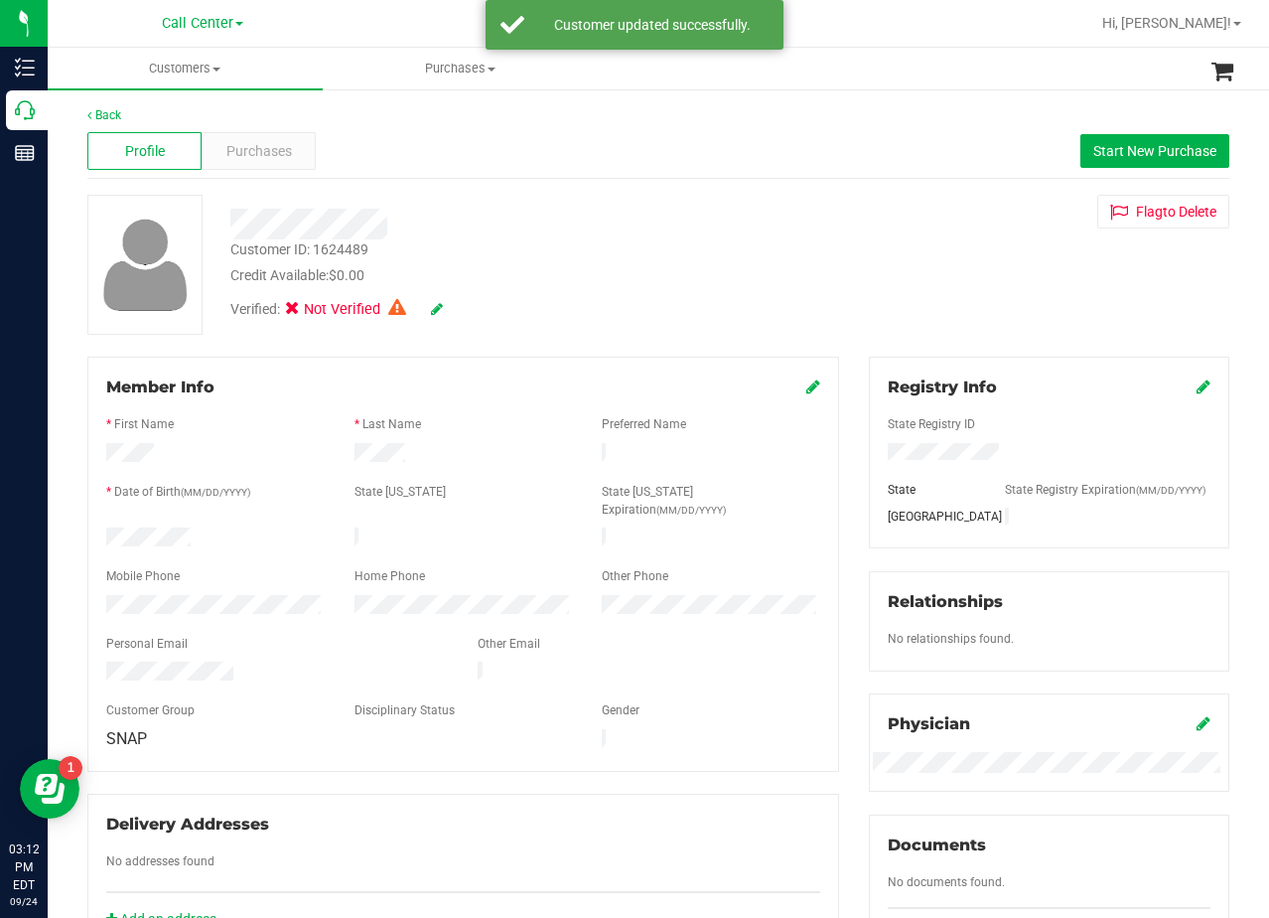
scroll to position [0, 0]
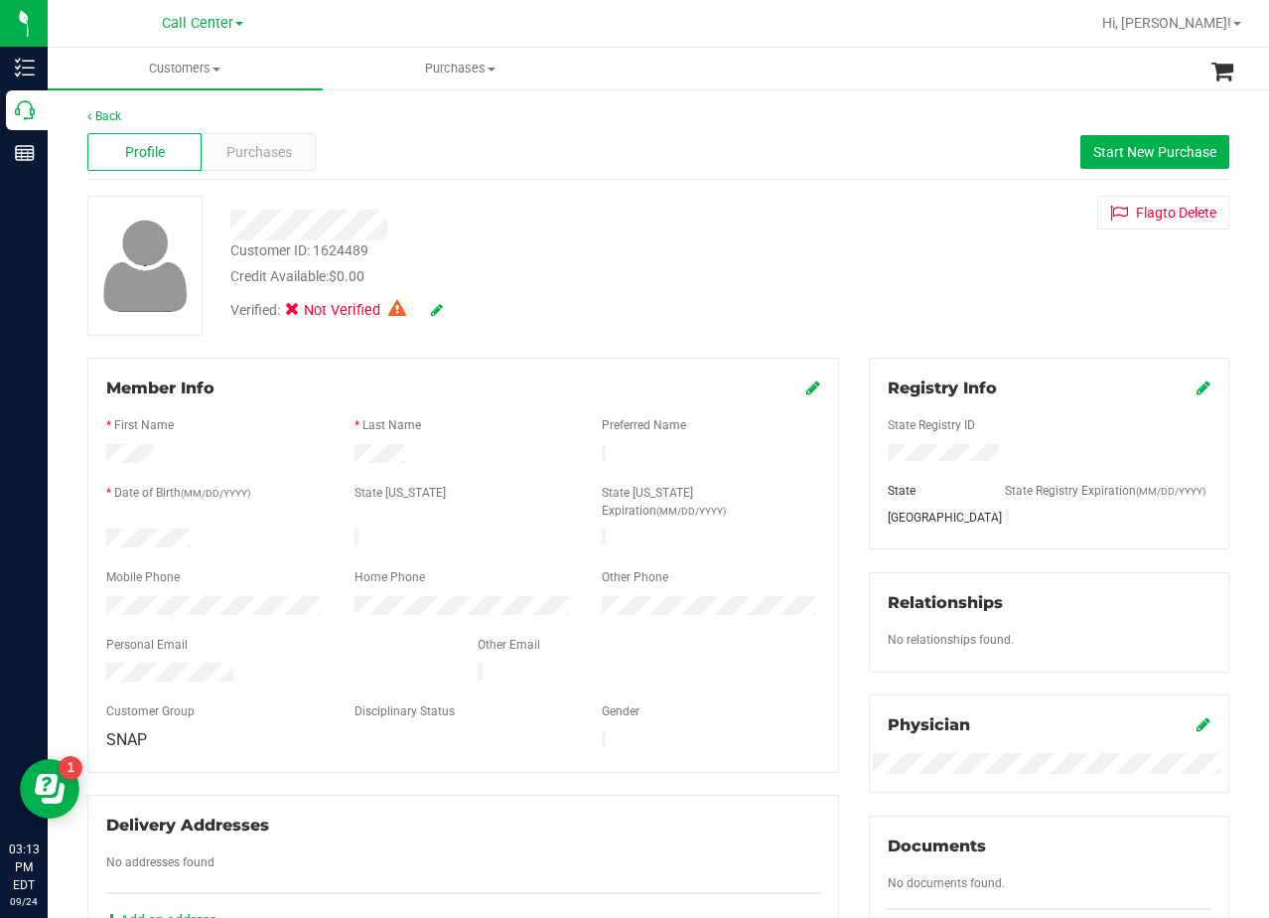
click at [199, 147] on div "Profile" at bounding box center [144, 152] width 114 height 38
click at [231, 155] on span "Purchases" at bounding box center [259, 152] width 66 height 21
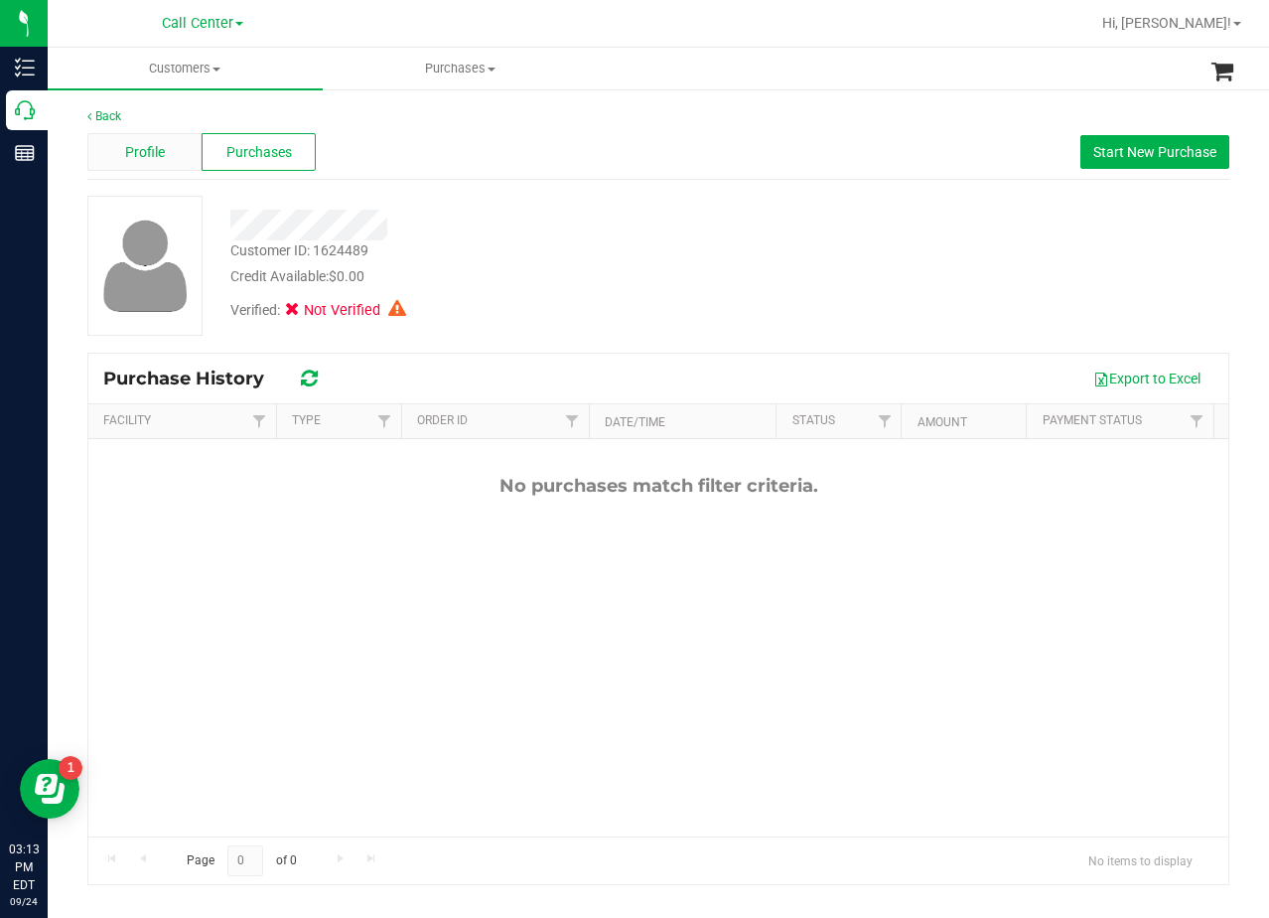
click at [173, 155] on div "Profile" at bounding box center [144, 152] width 114 height 38
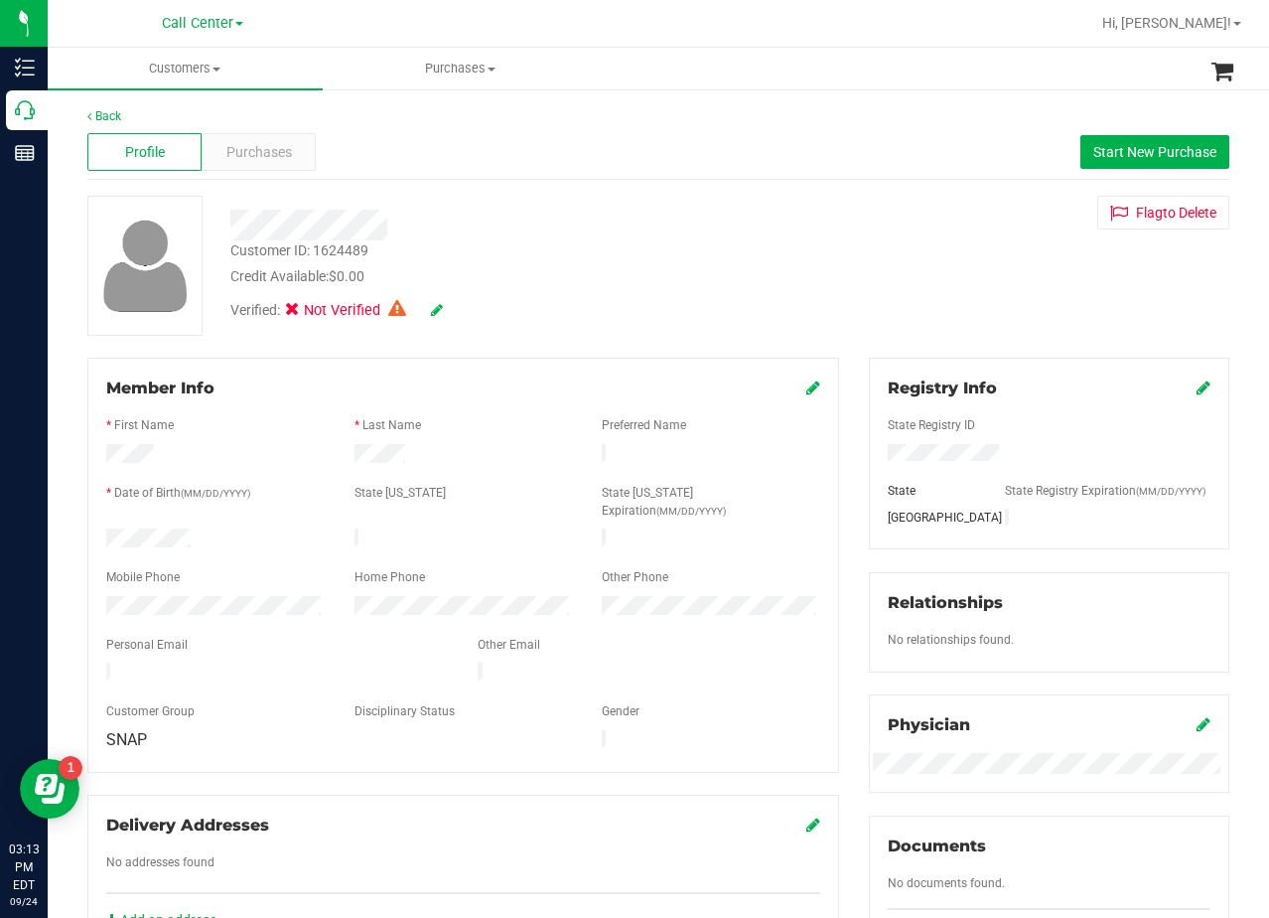
click at [833, 257] on div "Customer ID: 1624489 Credit Available: $0.00 Verified: Not Verified Flag to Del…" at bounding box center [659, 266] width 1172 height 140
click at [865, 258] on div "Customer ID: 1624489 Credit Available: $0.00 Verified: Not Verified Flag to Del…" at bounding box center [659, 266] width 1172 height 140
drag, startPoint x: 864, startPoint y: 270, endPoint x: 844, endPoint y: 270, distance: 19.9
click at [844, 270] on div "Customer ID: 1624489 Credit Available: $0.00 Verified: Not Verified Flag to Del…" at bounding box center [659, 266] width 1172 height 140
click at [735, 270] on div "Credit Available: $0.00" at bounding box center [508, 276] width 556 height 21
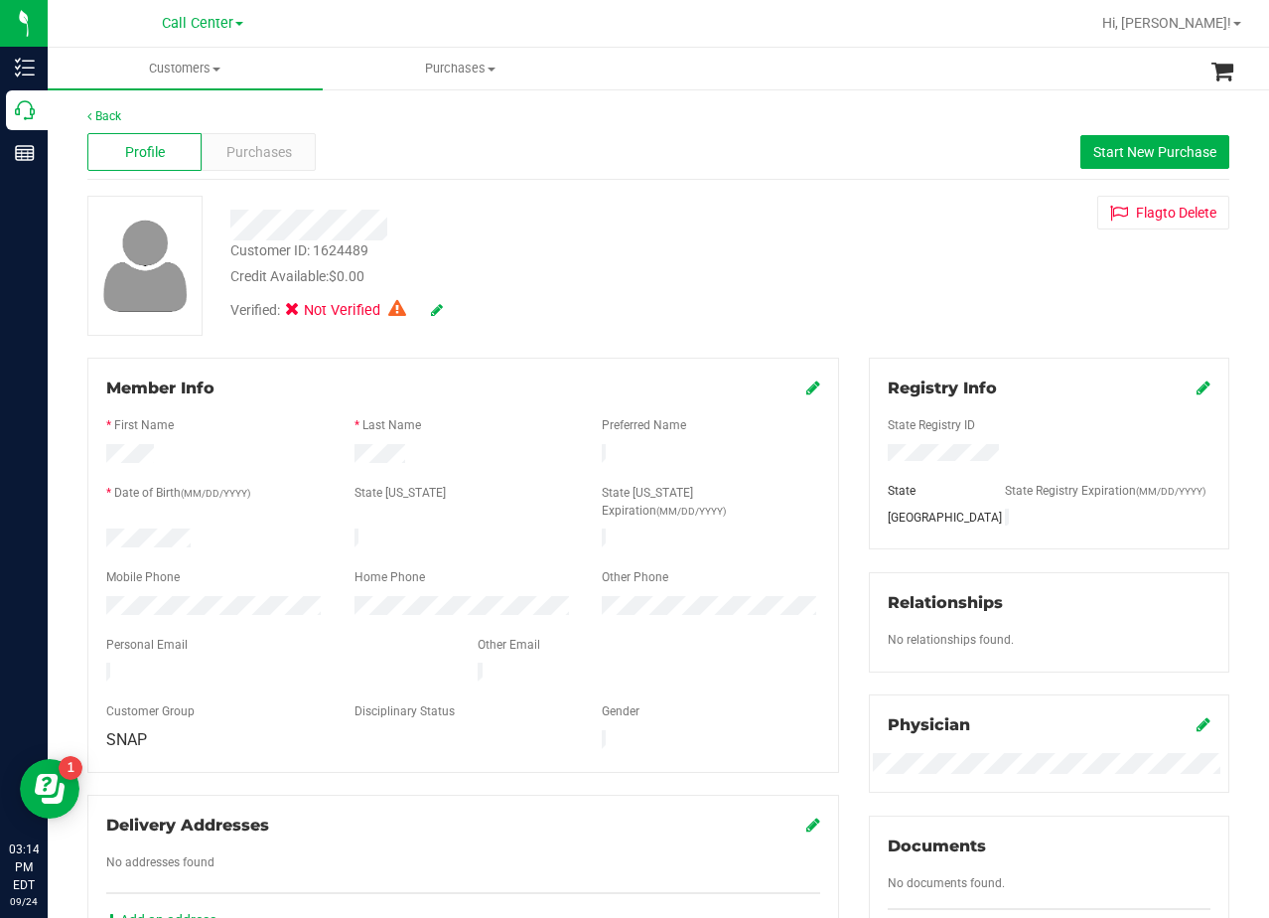
click at [836, 178] on div "Profile Purchases Start New Purchase" at bounding box center [658, 152] width 1142 height 55
click at [807, 394] on icon at bounding box center [814, 387] width 14 height 16
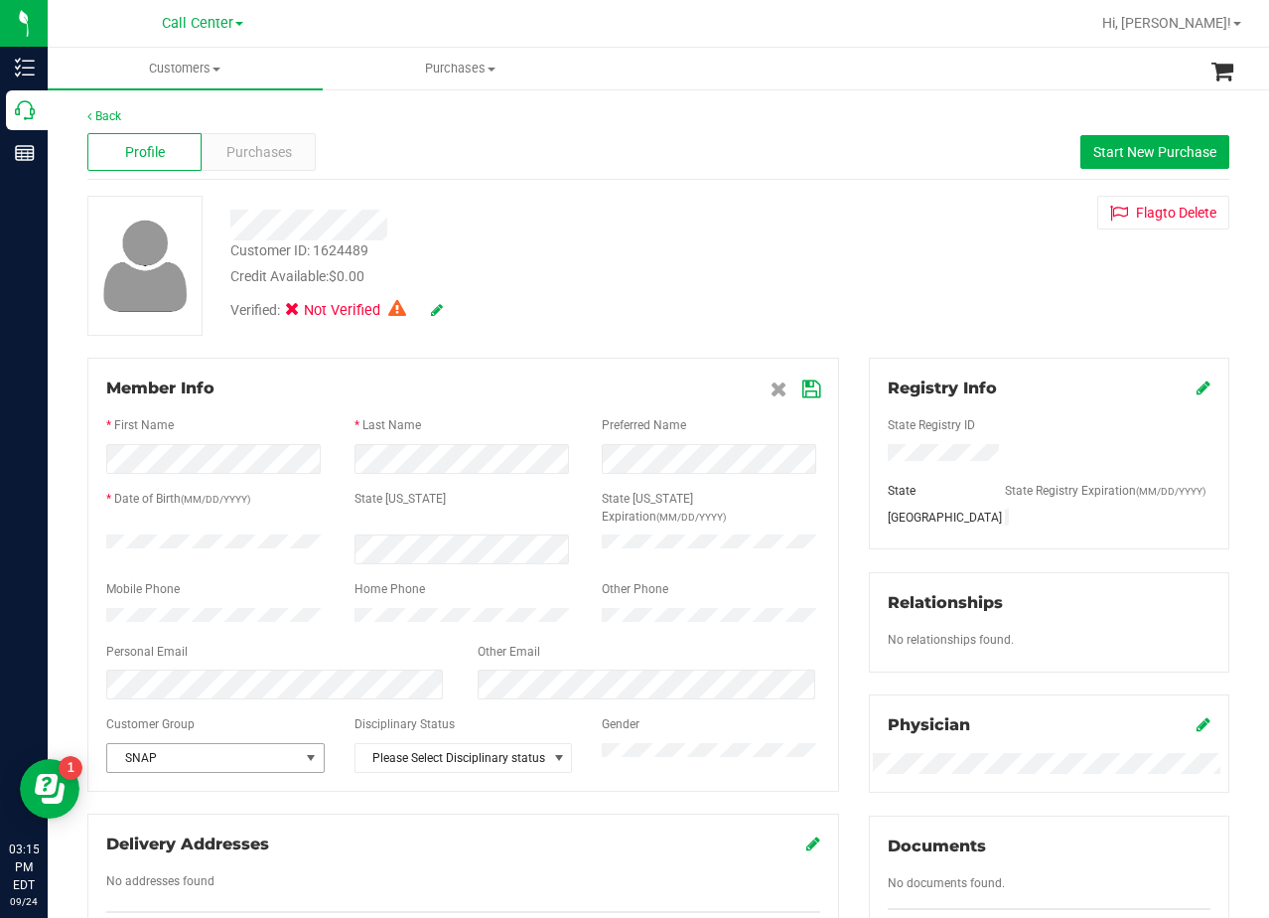
click at [316, 755] on span "select" at bounding box center [310, 758] width 25 height 28
click at [190, 561] on li "None" at bounding box center [213, 547] width 213 height 30
click at [805, 393] on icon at bounding box center [812, 389] width 18 height 16
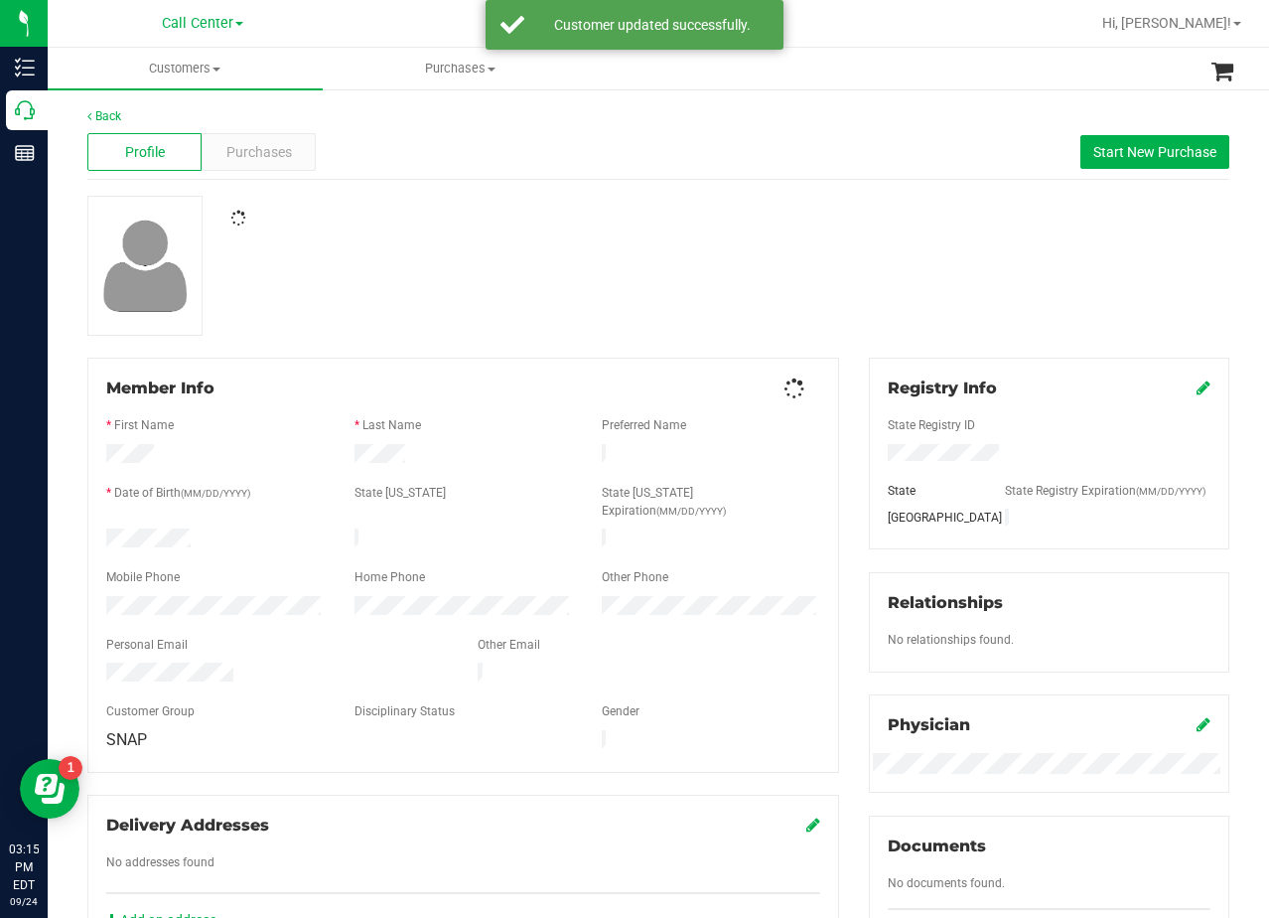
click at [780, 310] on div at bounding box center [659, 266] width 1172 height 140
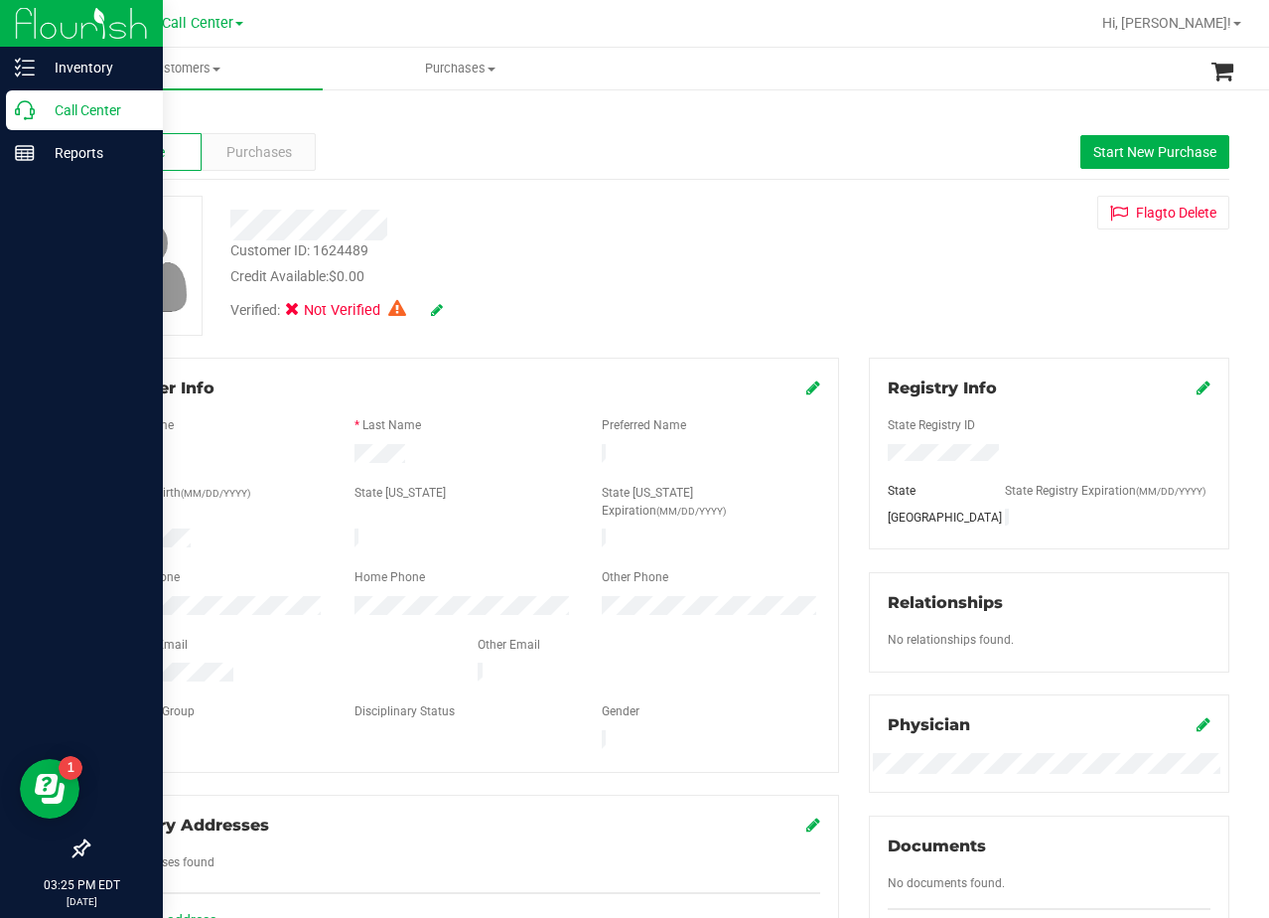
click at [43, 117] on p "Call Center" at bounding box center [94, 110] width 119 height 24
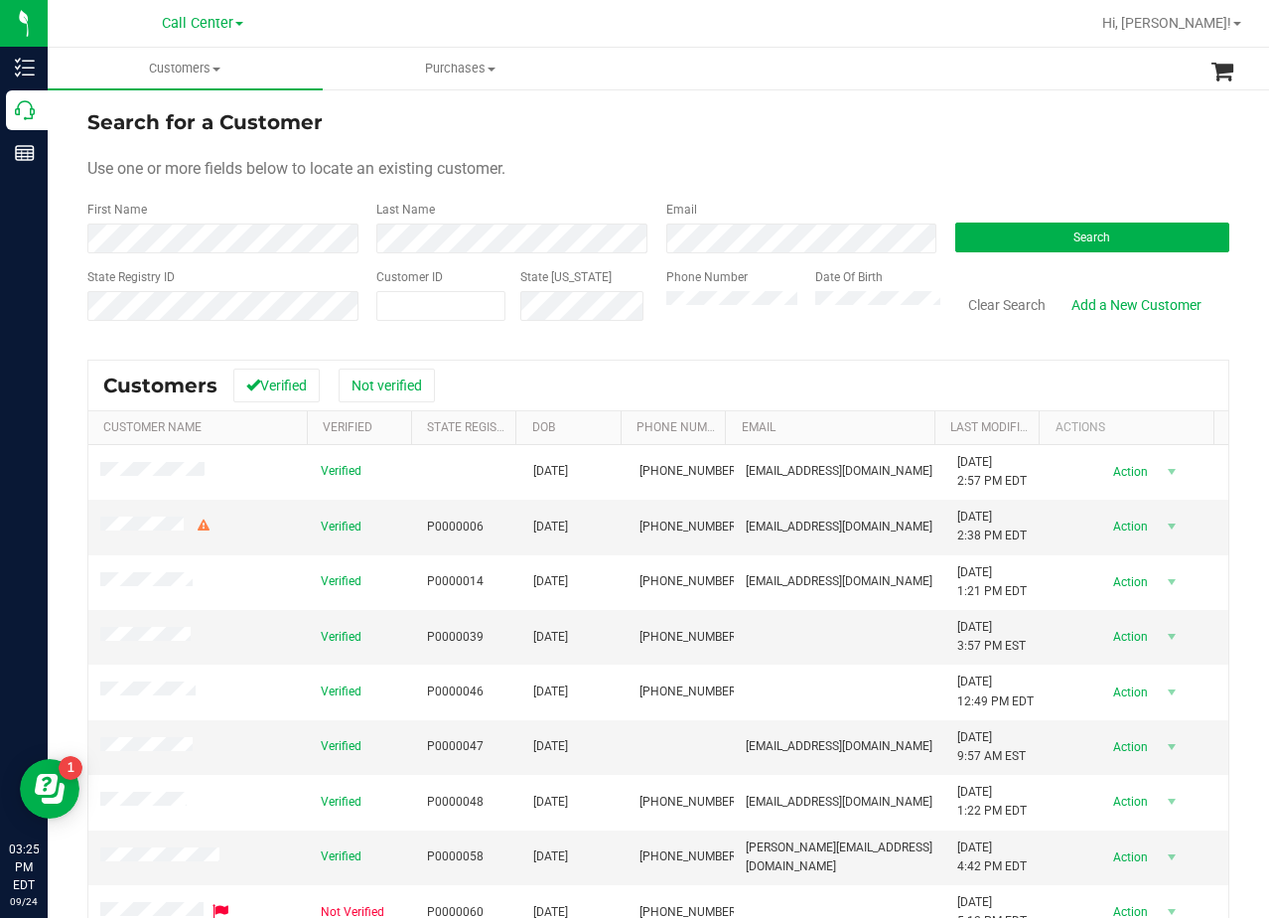
click at [714, 163] on div "Use one or more fields below to locate an existing customer." at bounding box center [658, 169] width 1142 height 24
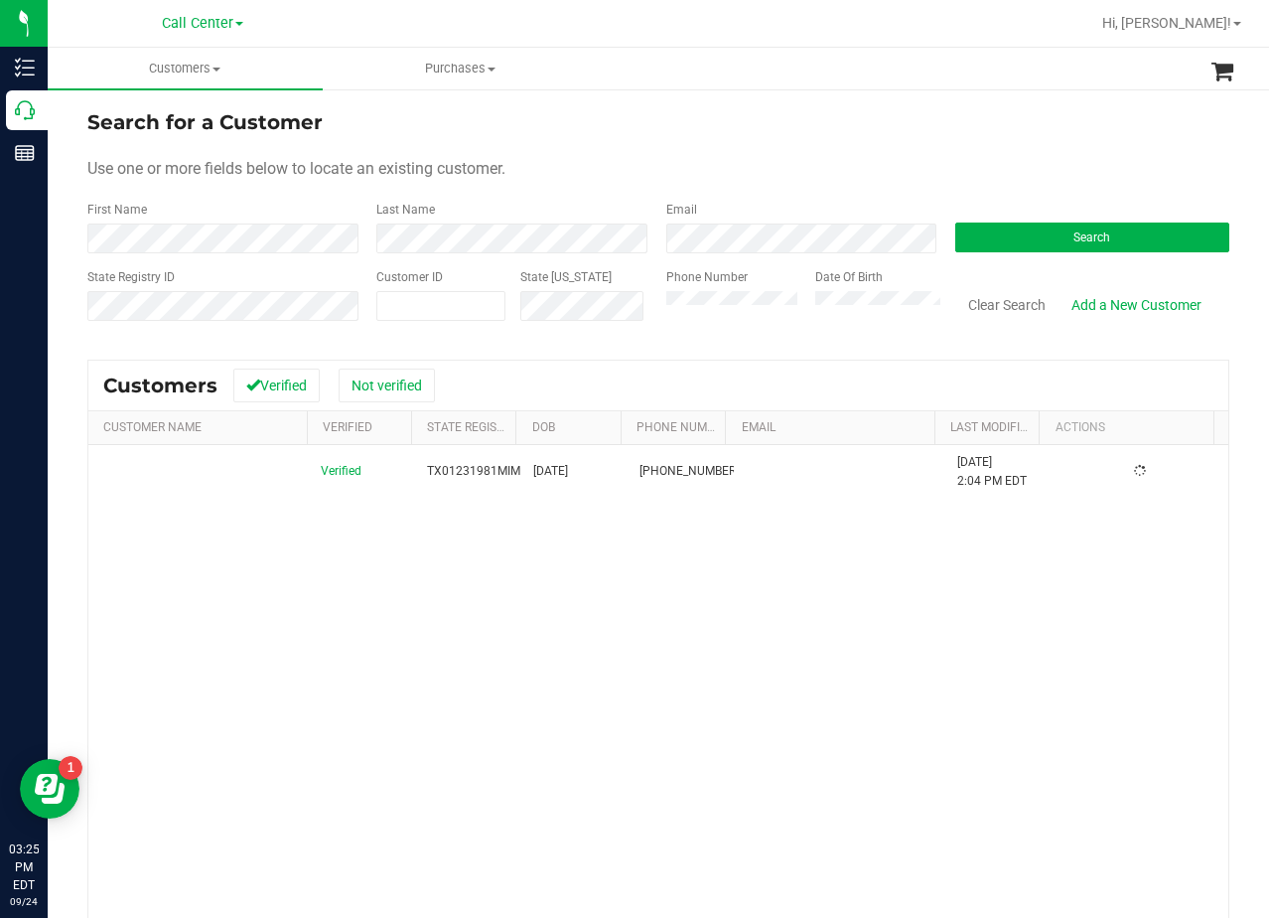
drag, startPoint x: 865, startPoint y: 128, endPoint x: 839, endPoint y: 177, distance: 55.1
click at [864, 128] on div "Search for a Customer" at bounding box center [658, 122] width 1142 height 30
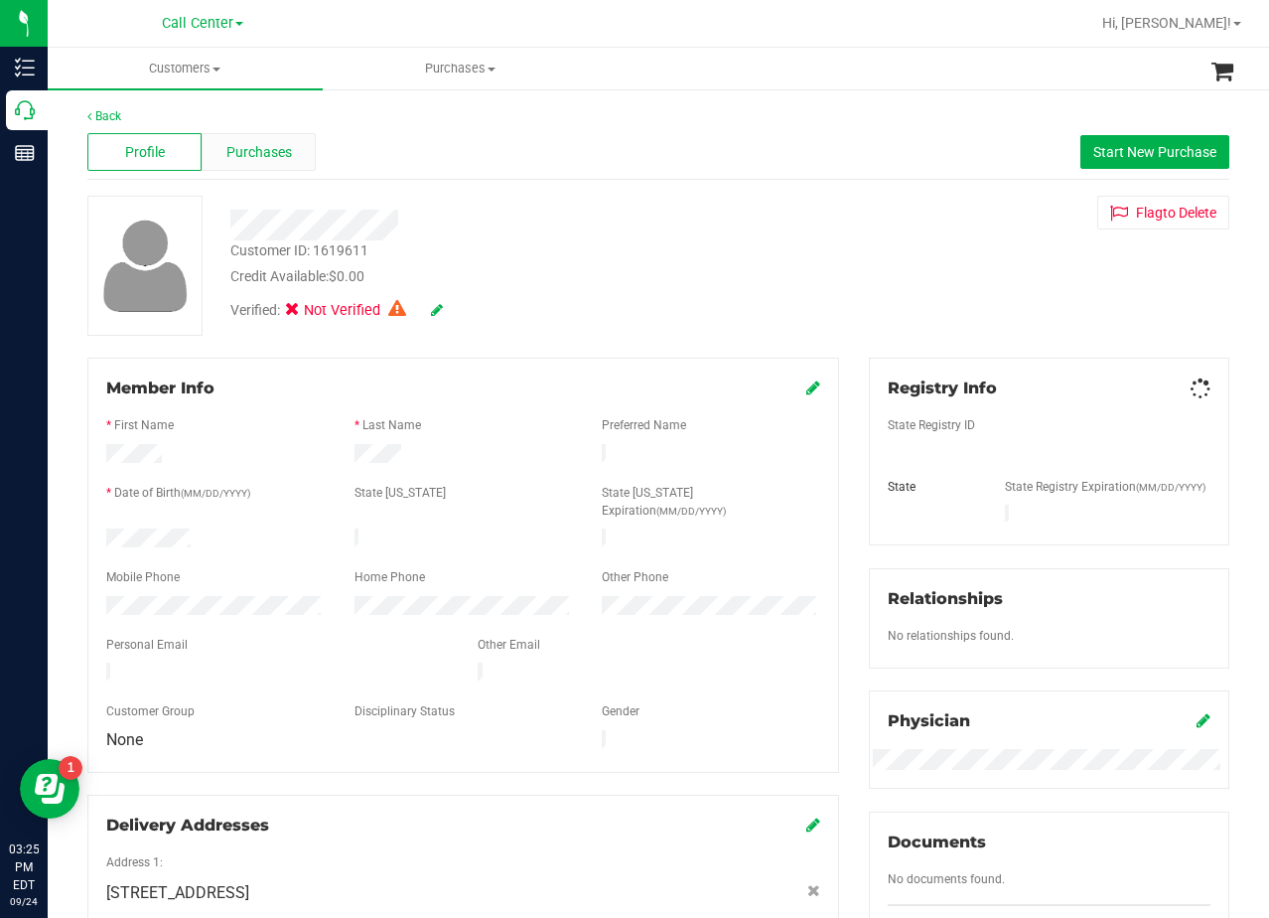
click at [277, 148] on span "Purchases" at bounding box center [259, 152] width 66 height 21
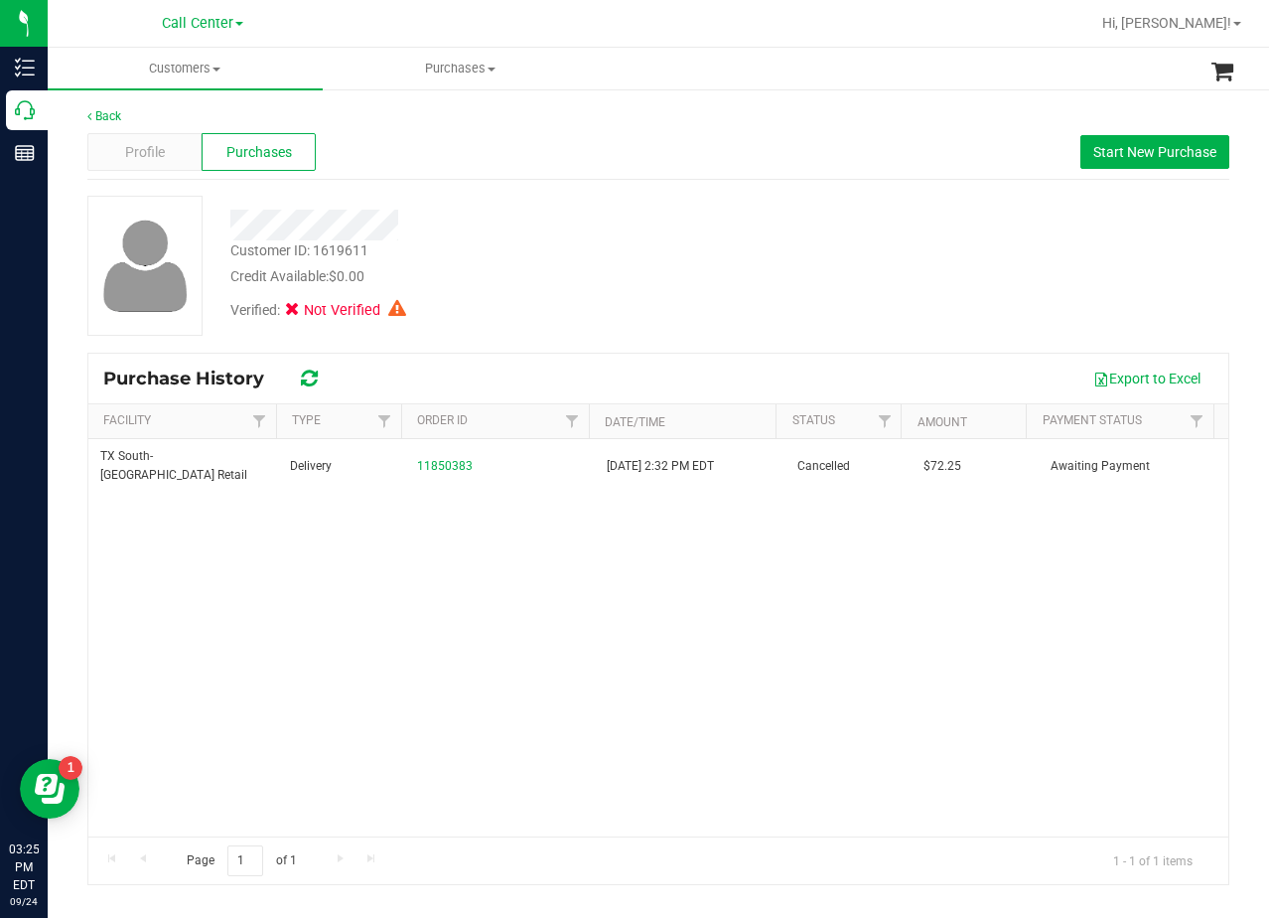
click at [887, 276] on div "Customer ID: 1619611 Credit Available: $0.00 Verified: Not Verified" at bounding box center [659, 266] width 1172 height 140
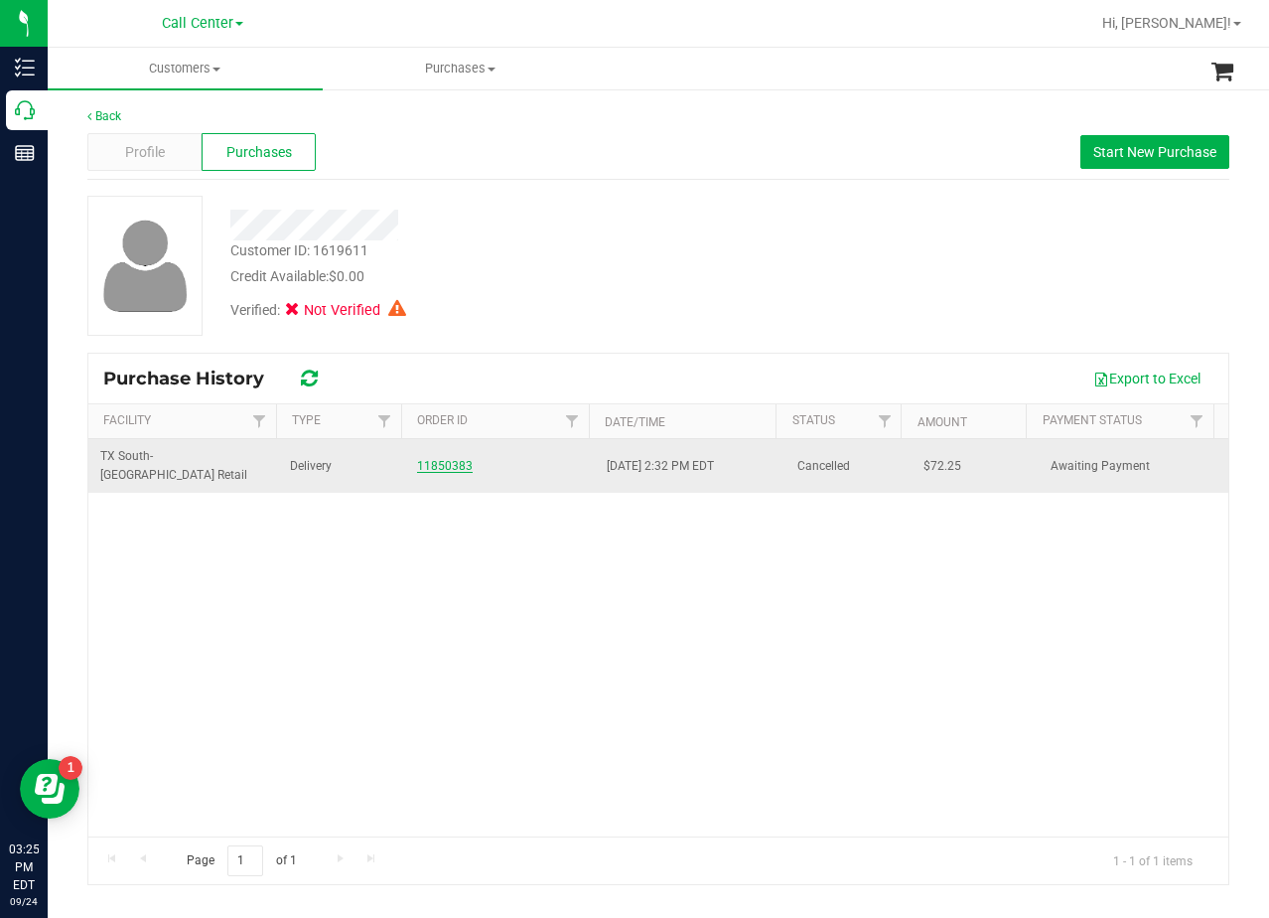
click at [435, 459] on link "11850383" at bounding box center [445, 466] width 56 height 14
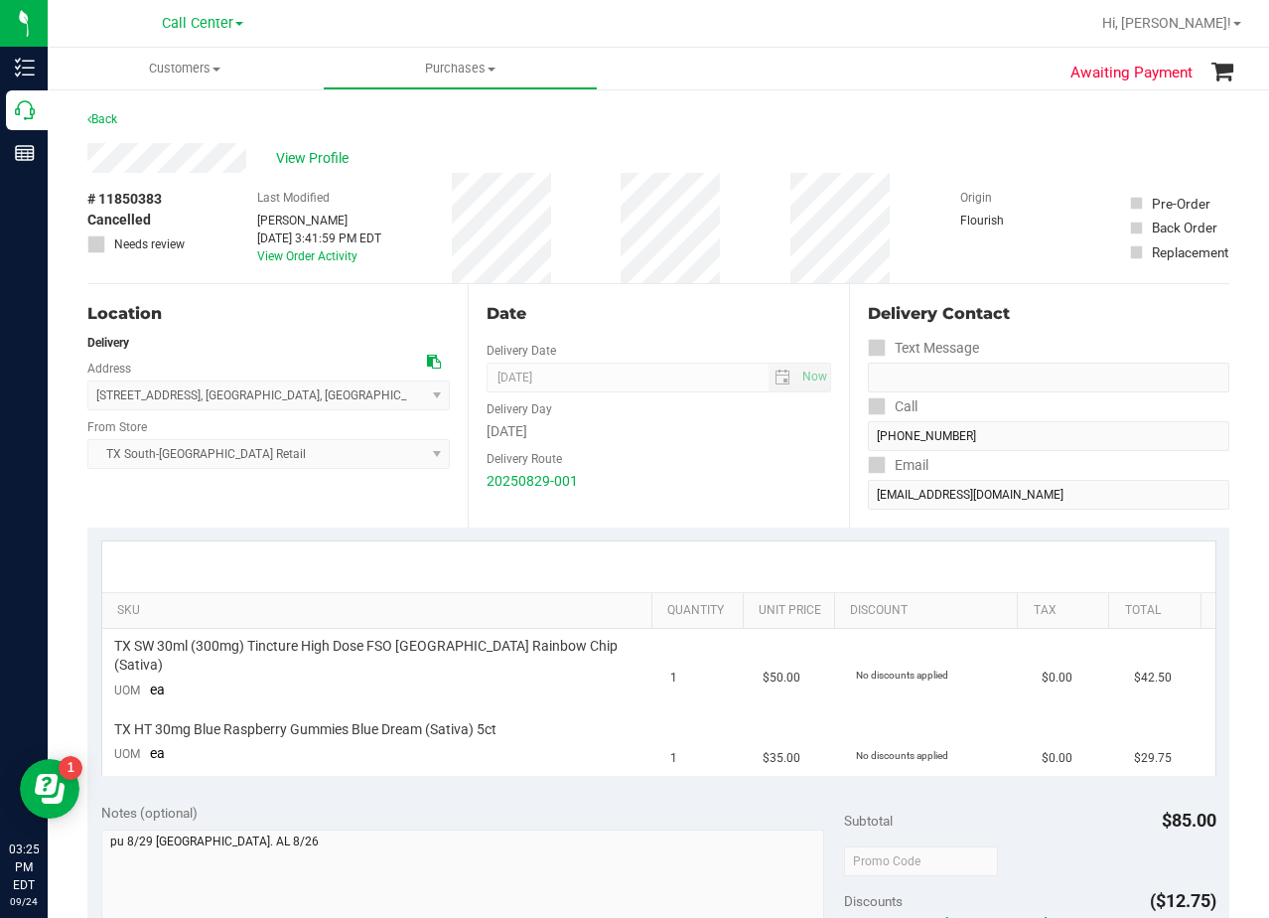
click at [703, 299] on div "Date Delivery Date 08/29/2025 Now 08/29/2025 08:00 AM Now Delivery Day Friday D…" at bounding box center [658, 405] width 380 height 243
click at [675, 335] on div "Date Delivery Date 08/29/2025 Now 08/29/2025 08:00 AM Now Delivery Day Friday D…" at bounding box center [658, 405] width 380 height 243
click at [664, 323] on div "Date" at bounding box center [659, 314] width 344 height 24
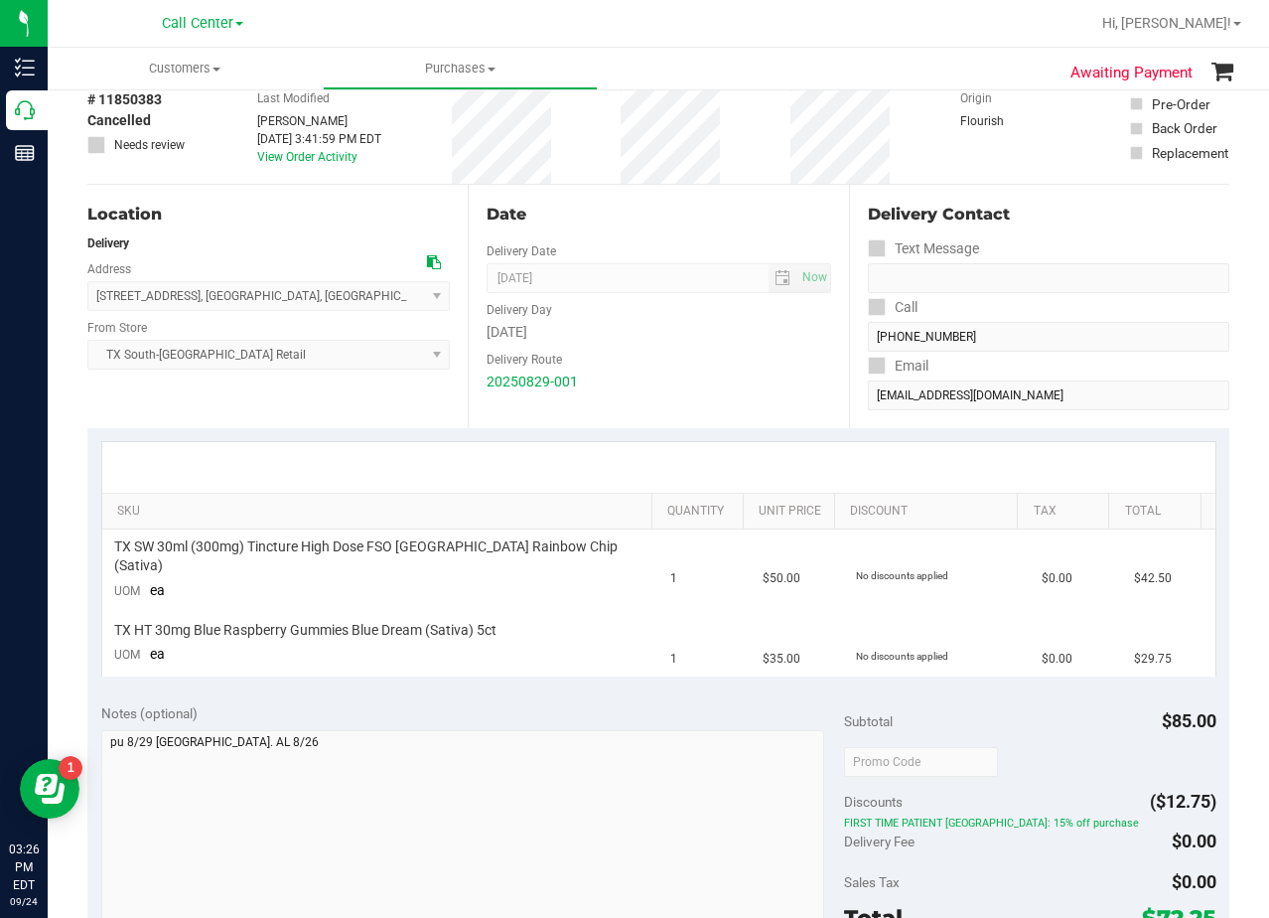
scroll to position [199, 0]
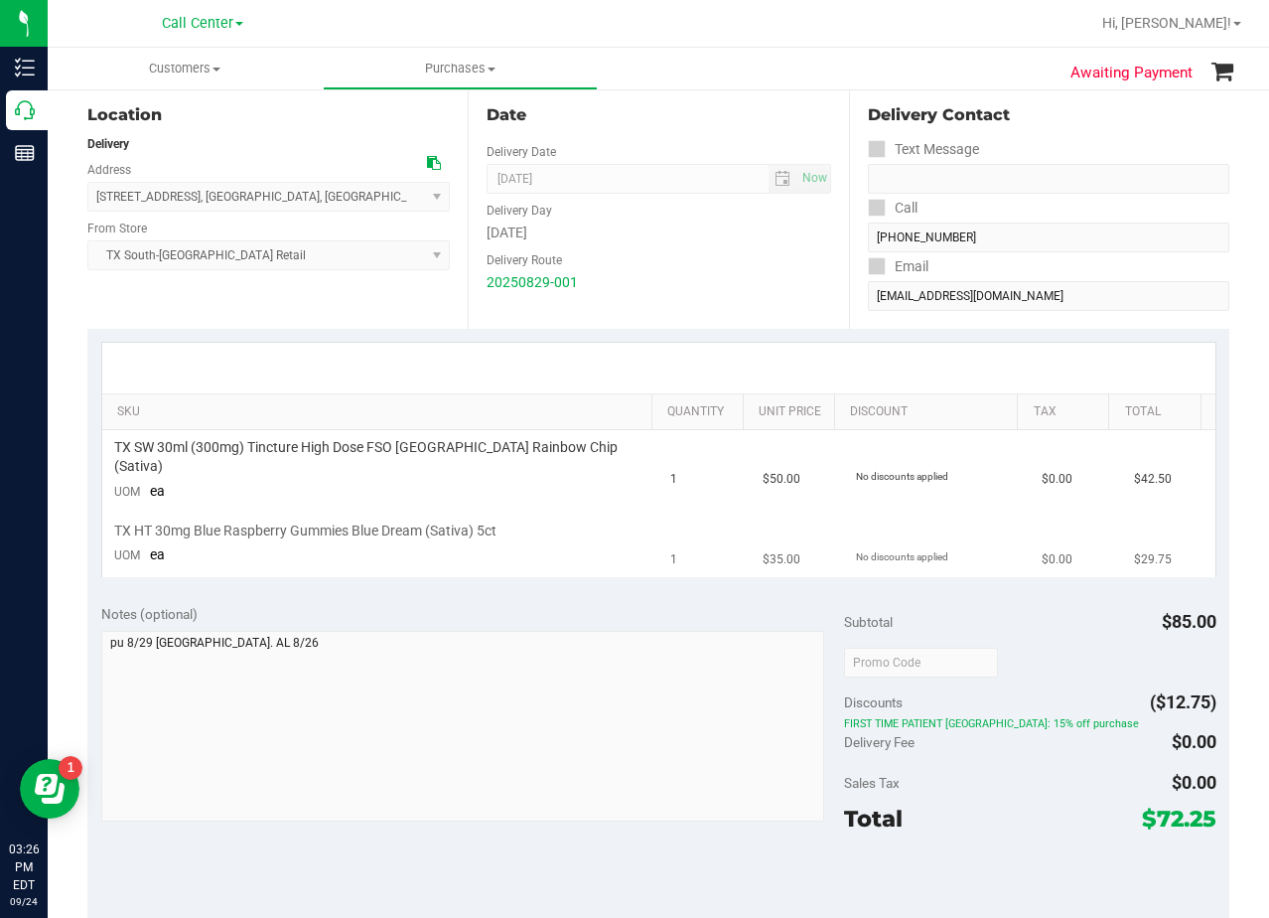
click at [458, 521] on span "TX HT 30mg Blue Raspberry Gummies Blue Dream (Sativa) 5ct" at bounding box center [305, 530] width 382 height 19
click at [519, 521] on div "TX HT 30mg Blue Raspberry Gummies Blue Dream (Sativa) 5ct" at bounding box center [380, 530] width 533 height 19
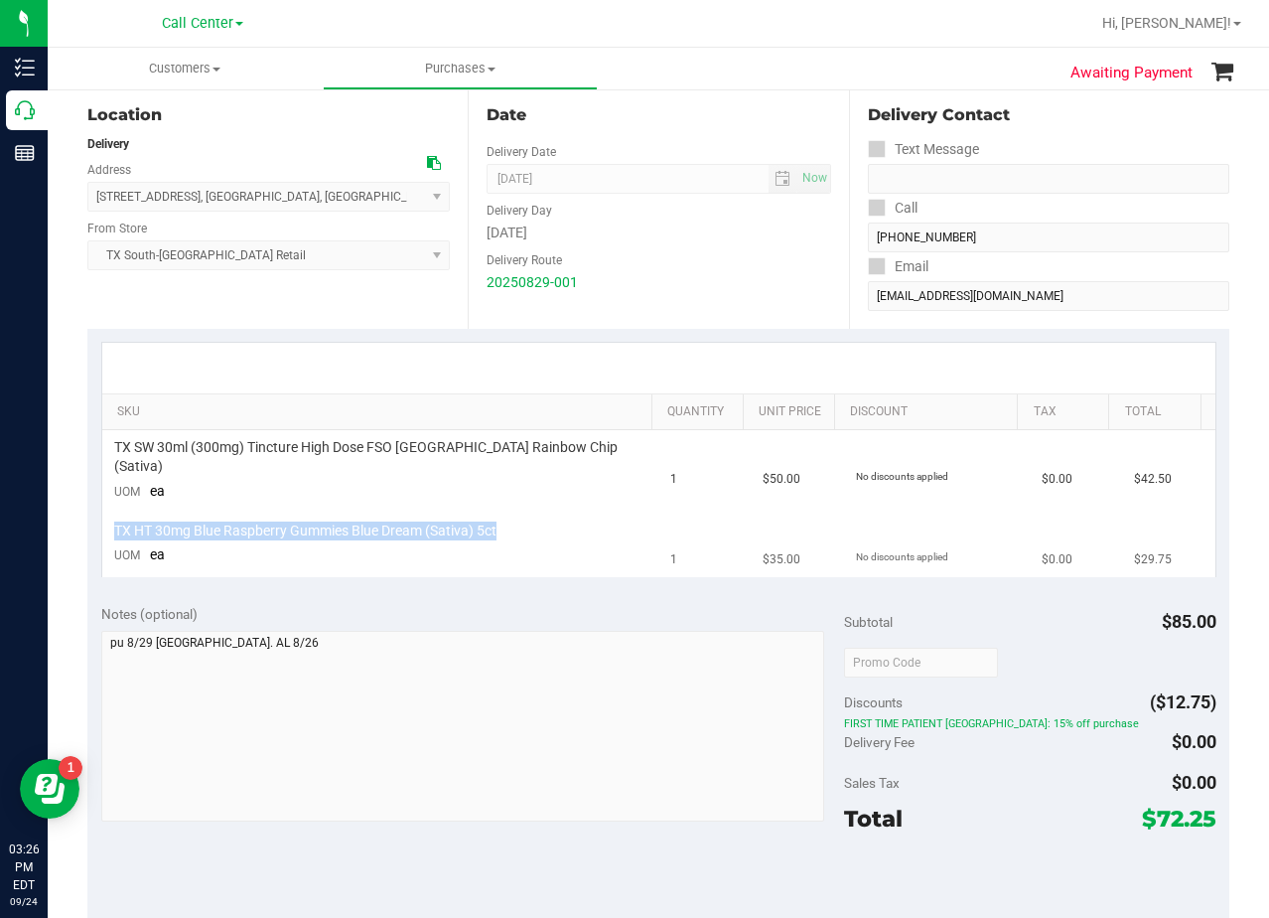
click at [567, 521] on div "TX HT 30mg Blue Raspberry Gummies Blue Dream (Sativa) 5ct" at bounding box center [380, 530] width 533 height 19
drag, startPoint x: 473, startPoint y: 519, endPoint x: 115, endPoint y: 505, distance: 357.9
click at [115, 511] on td "TX HT 30mg Blue Raspberry Gummies Blue Dream (Sativa) 5ct UOM ea" at bounding box center [380, 544] width 557 height 67
click at [150, 521] on span "TX HT 30mg Blue Raspberry Gummies Blue Dream (Sativa) 5ct" at bounding box center [305, 530] width 382 height 19
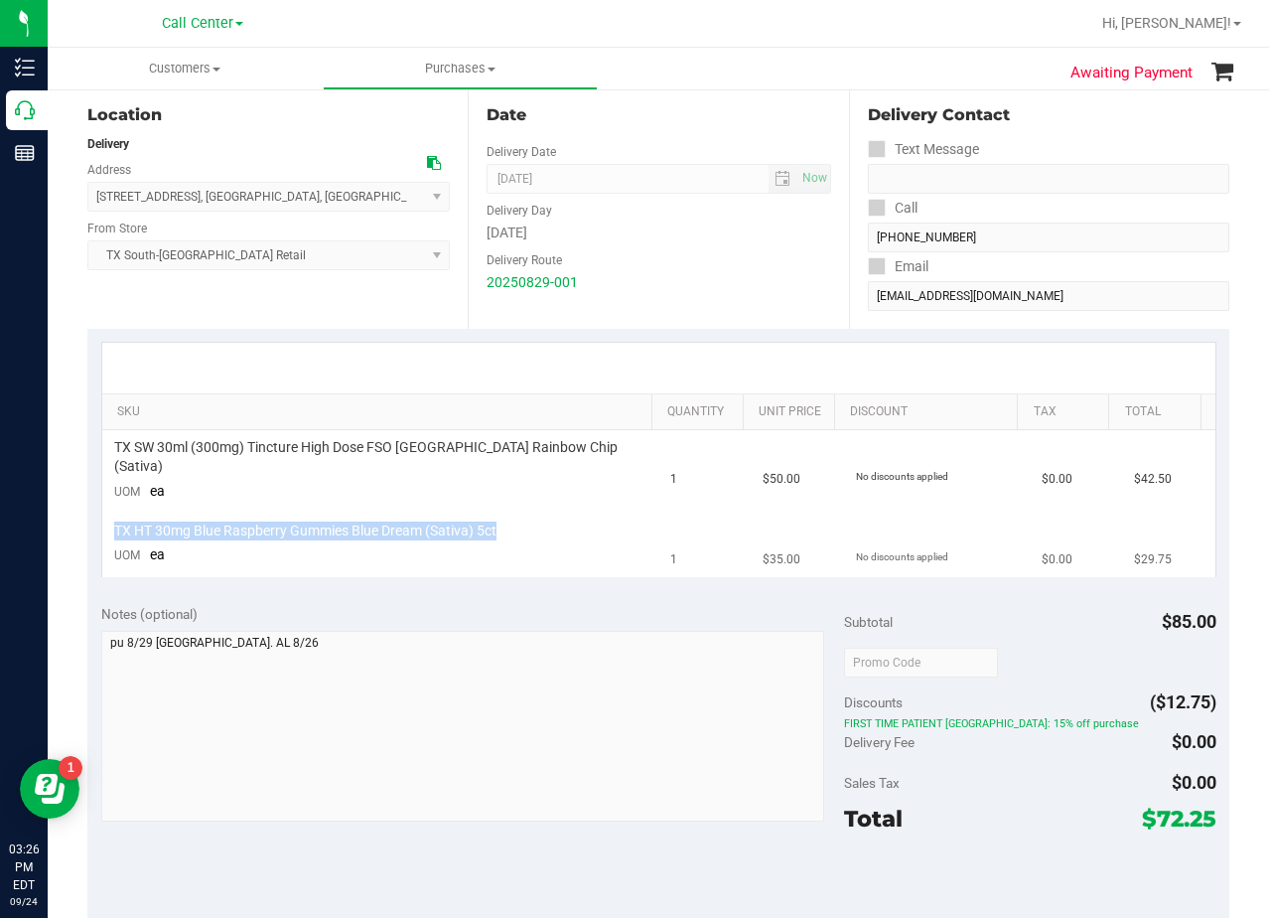
click at [151, 521] on span "TX HT 30mg Blue Raspberry Gummies Blue Dream (Sativa) 5ct" at bounding box center [305, 530] width 382 height 19
click at [500, 521] on div "TX HT 30mg Blue Raspberry Gummies Blue Dream (Sativa) 5ct" at bounding box center [380, 530] width 533 height 19
click at [541, 521] on div "TX HT 30mg Blue Raspberry Gummies Blue Dream (Sativa) 5ct" at bounding box center [380, 530] width 533 height 19
click at [431, 521] on span "TX HT 30mg Blue Raspberry Gummies Blue Dream (Sativa) 5ct" at bounding box center [305, 530] width 382 height 19
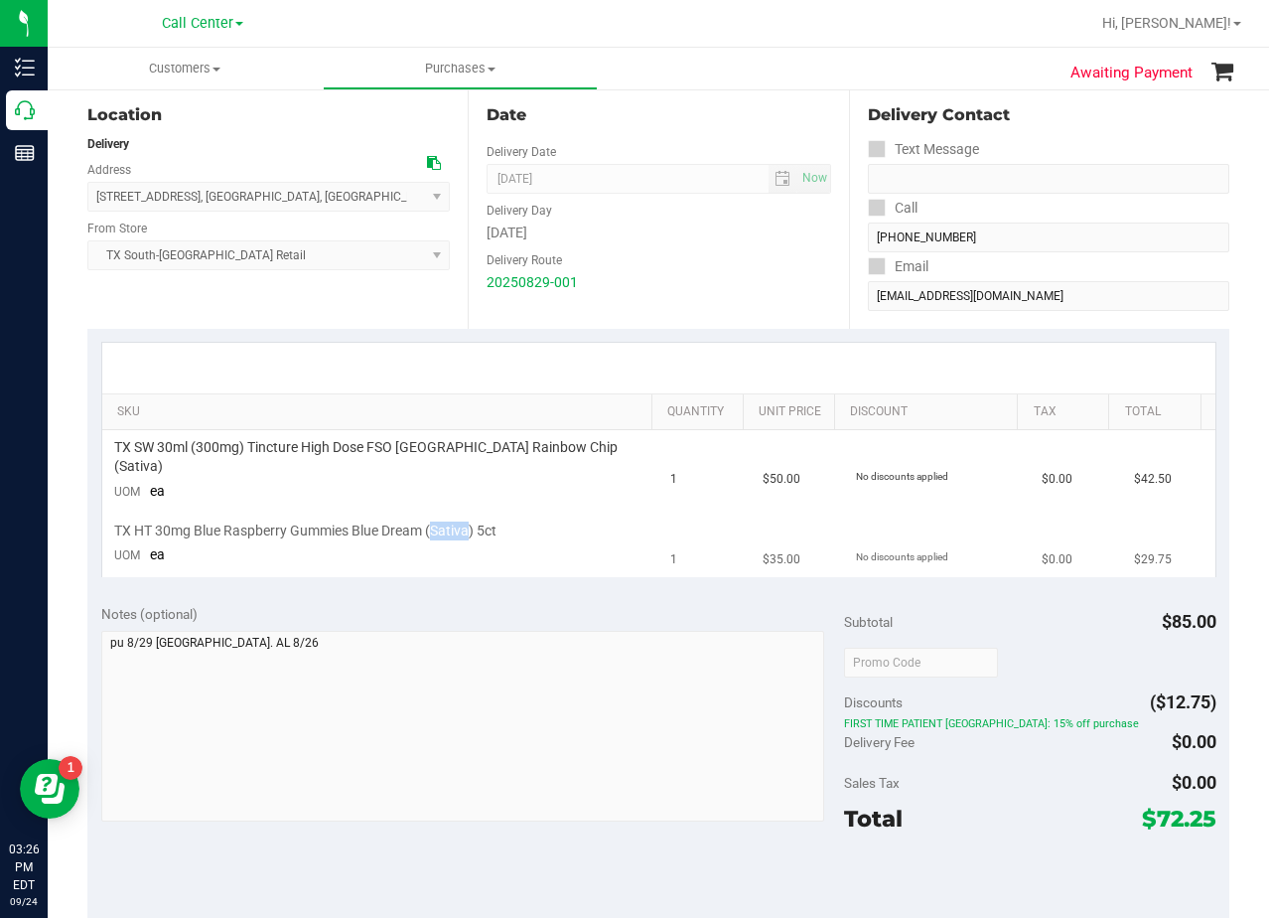
click at [431, 521] on span "TX HT 30mg Blue Raspberry Gummies Blue Dream (Sativa) 5ct" at bounding box center [305, 530] width 382 height 19
click at [554, 521] on div "TX HT 30mg Blue Raspberry Gummies Blue Dream (Sativa) 5ct" at bounding box center [380, 530] width 533 height 19
click at [404, 450] on span "TX SW 30ml (300mg) Tincture High Dose FSO TX Rainbow Chip (Sativa)" at bounding box center [380, 457] width 533 height 38
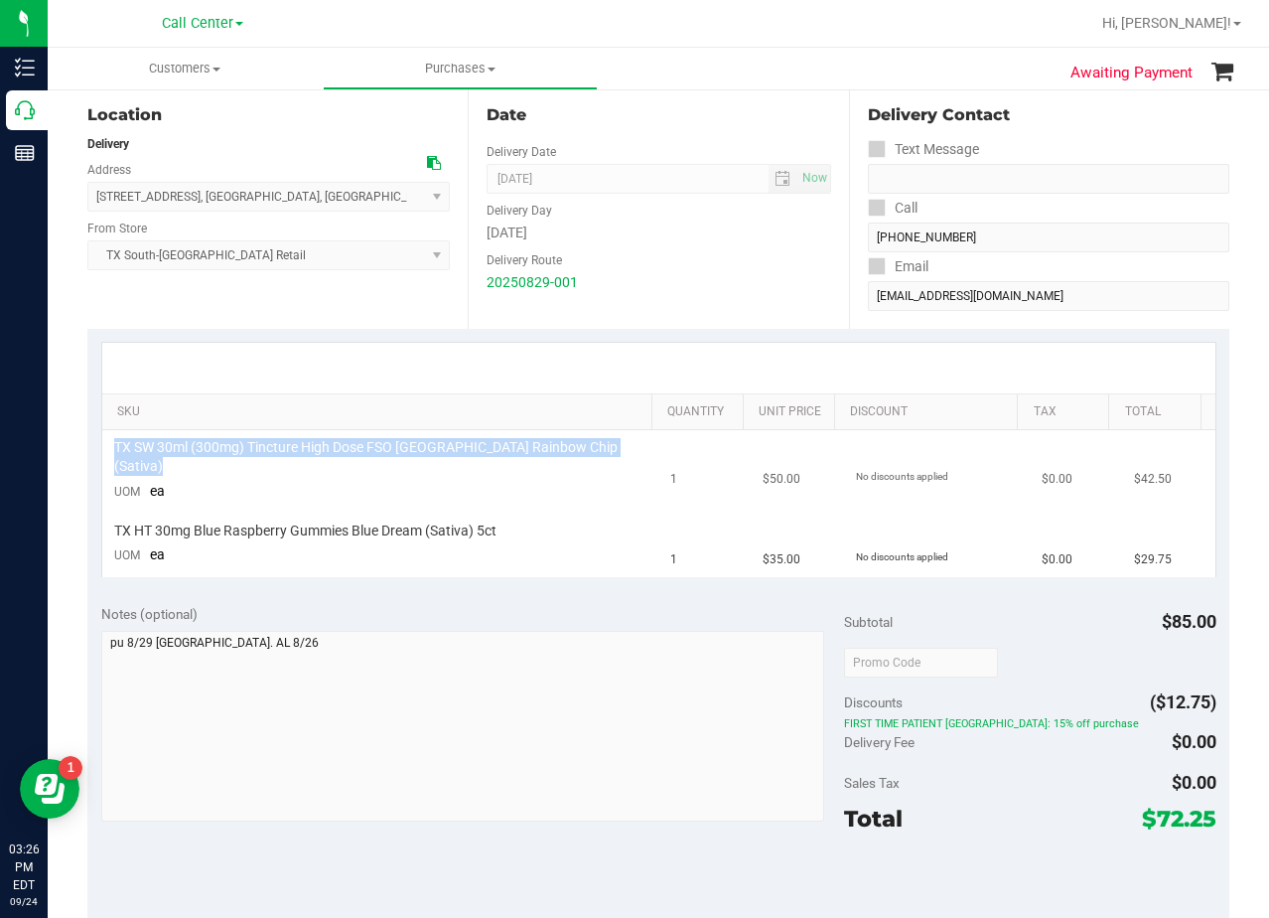
click at [404, 450] on span "TX SW 30ml (300mg) Tincture High Dose FSO TX Rainbow Chip (Sativa)" at bounding box center [380, 457] width 533 height 38
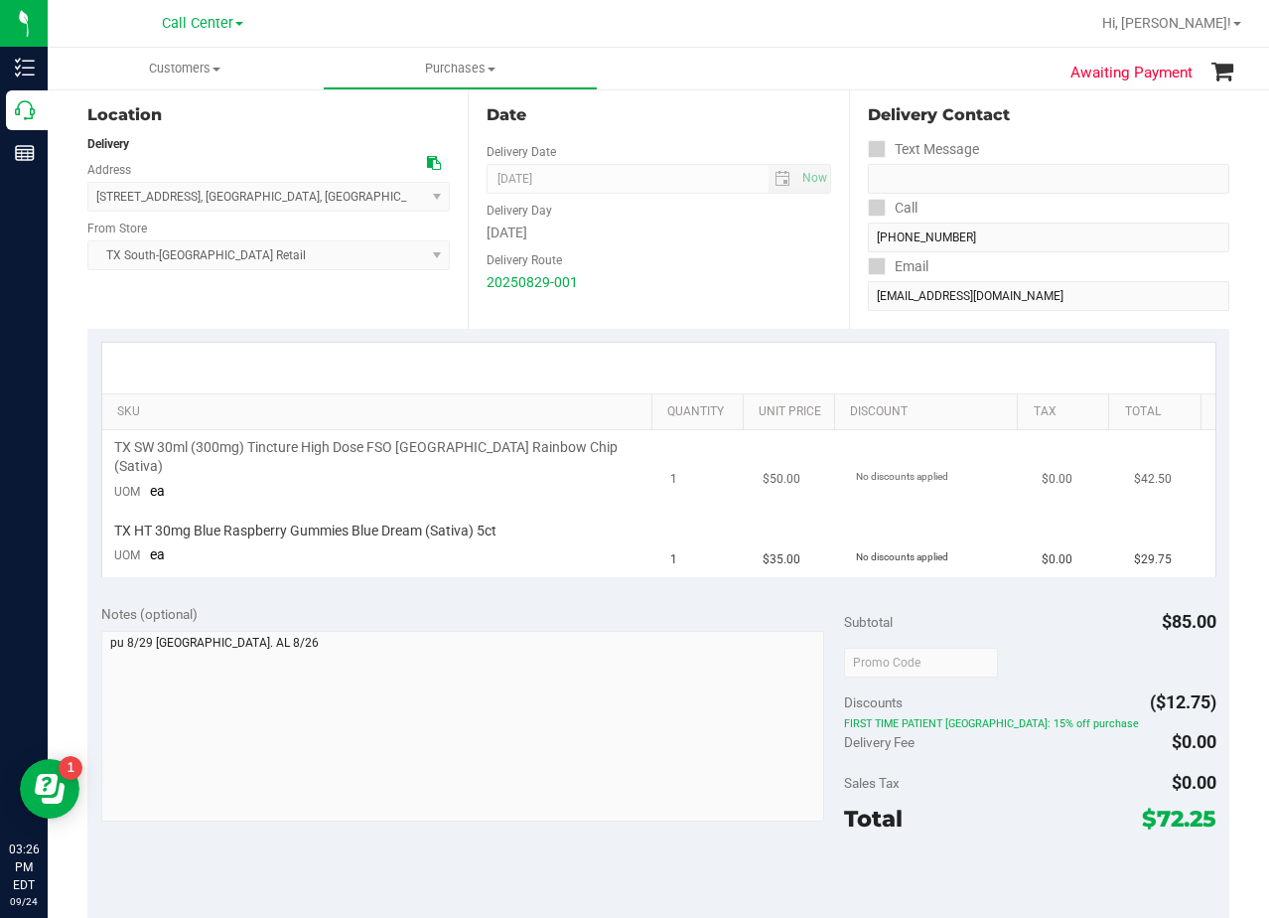
click at [412, 483] on td "TX SW 30ml (300mg) Tincture High Dose FSO TX Rainbow Chip (Sativa) UOM ea" at bounding box center [380, 470] width 557 height 80
click at [338, 459] on span "TX SW 30ml (300mg) Tincture High Dose FSO TX Rainbow Chip (Sativa)" at bounding box center [380, 457] width 533 height 38
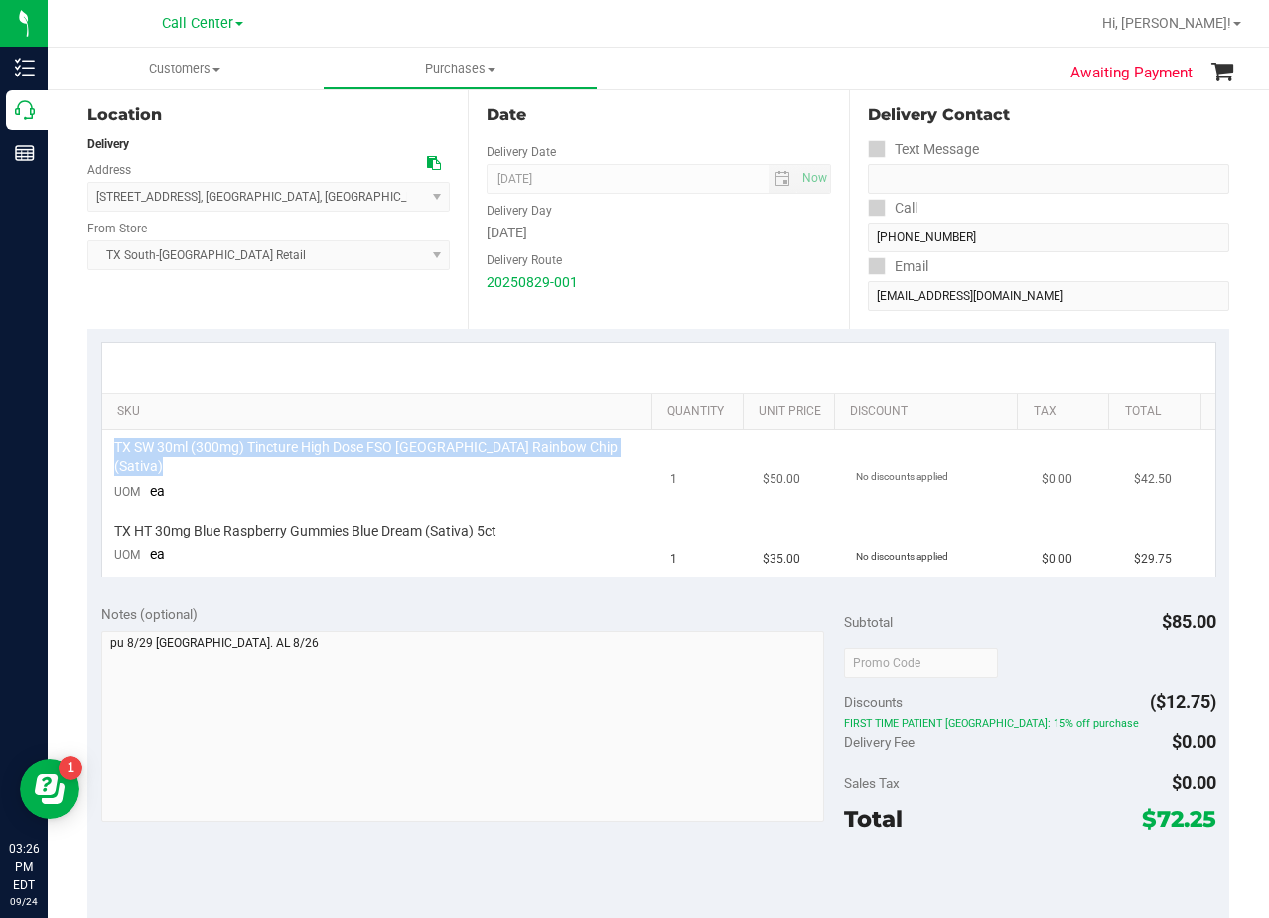
click at [338, 459] on span "TX SW 30ml (300mg) Tincture High Dose FSO TX Rainbow Chip (Sativa)" at bounding box center [380, 457] width 533 height 38
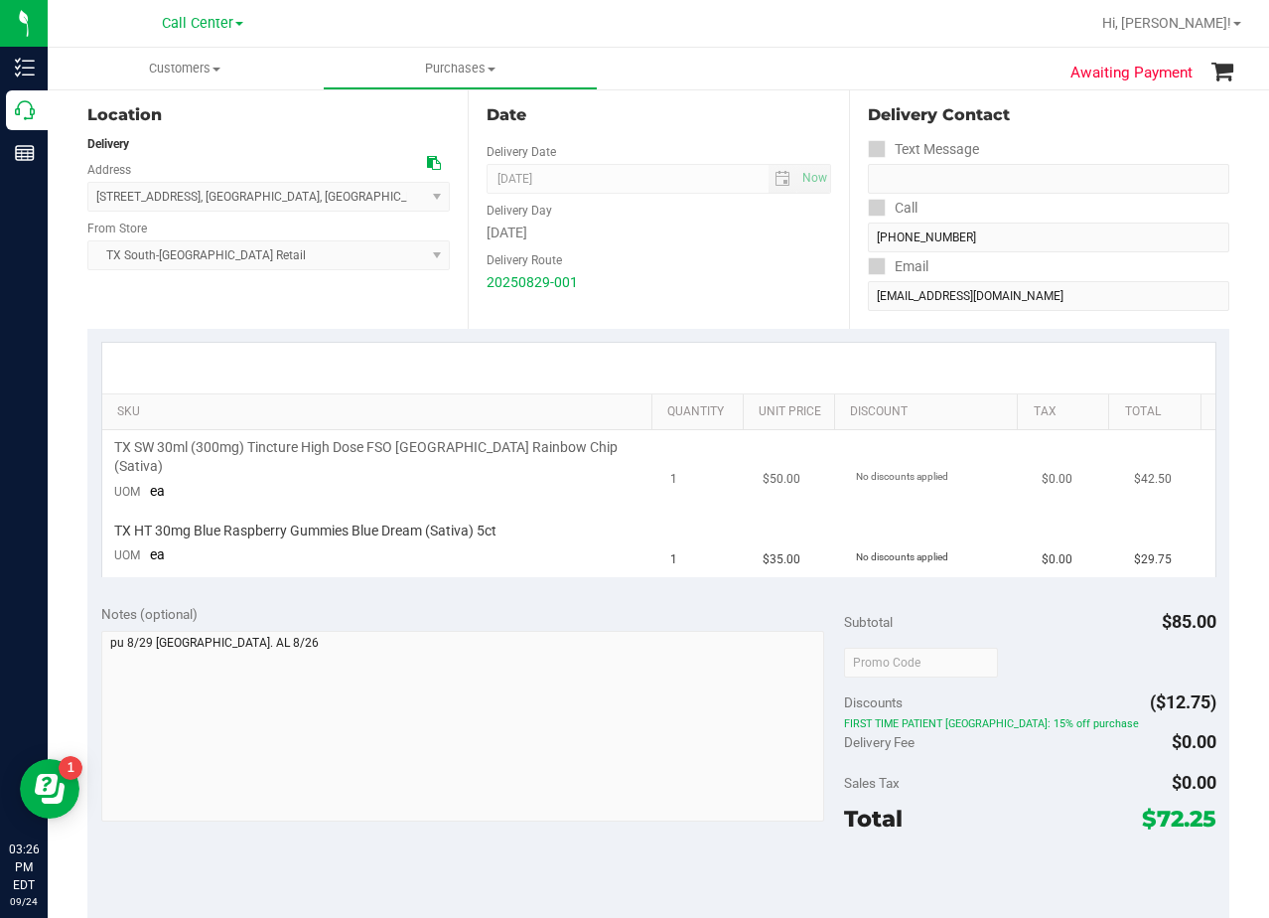
click at [393, 486] on td "TX SW 30ml (300mg) Tincture High Dose FSO TX Rainbow Chip (Sativa) UOM ea" at bounding box center [380, 470] width 557 height 80
click at [372, 527] on span "TX HT 30mg Blue Raspberry Gummies Blue Dream (Sativa) 5ct" at bounding box center [305, 530] width 382 height 19
click at [544, 542] on td "TX HT 30mg Blue Raspberry Gummies Blue Dream (Sativa) 5ct UOM ea" at bounding box center [380, 544] width 557 height 67
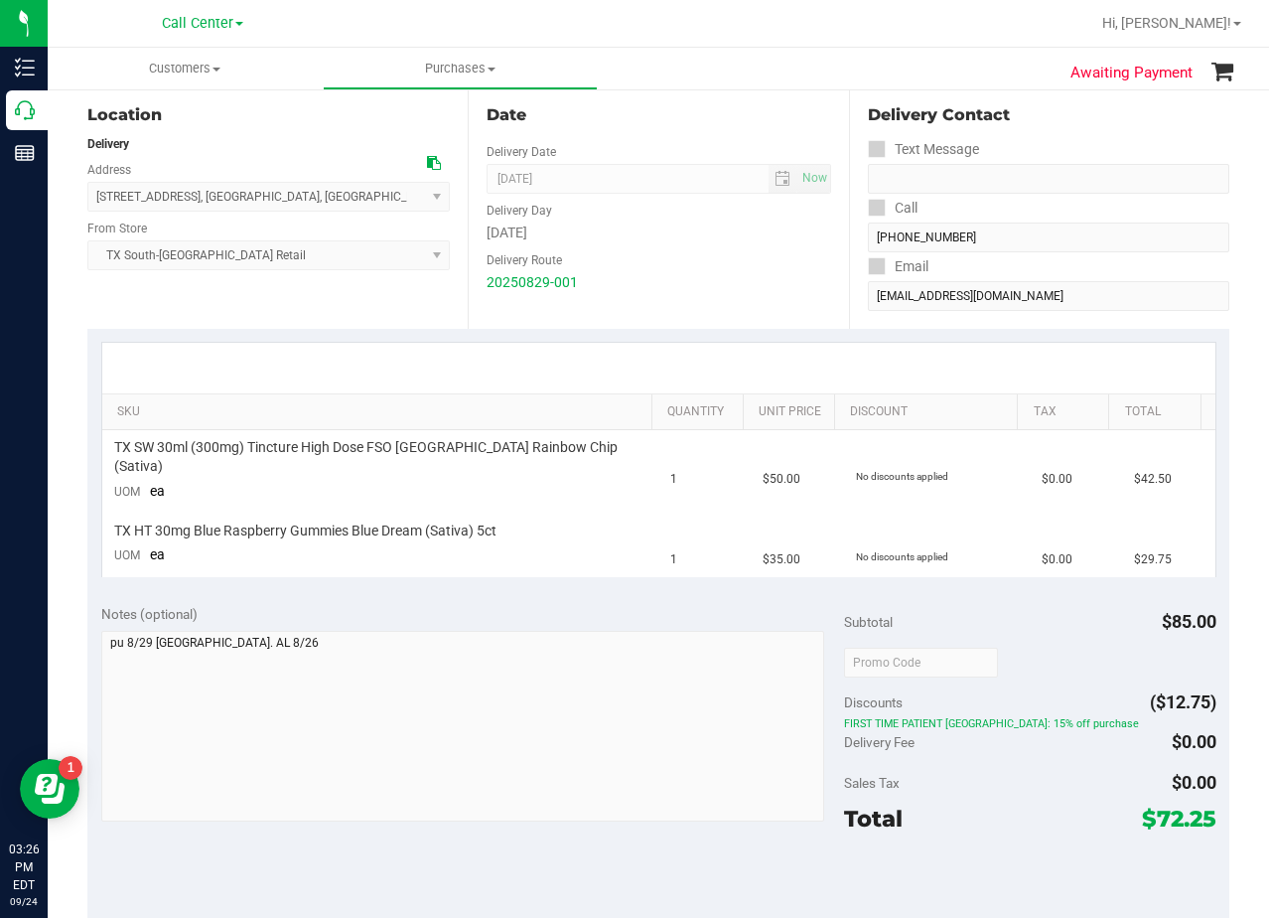
click at [654, 335] on div "SKU Quantity Unit Price Discount Tax Total TX SW 30ml (300mg) Tincture High Dos…" at bounding box center [658, 460] width 1142 height 262
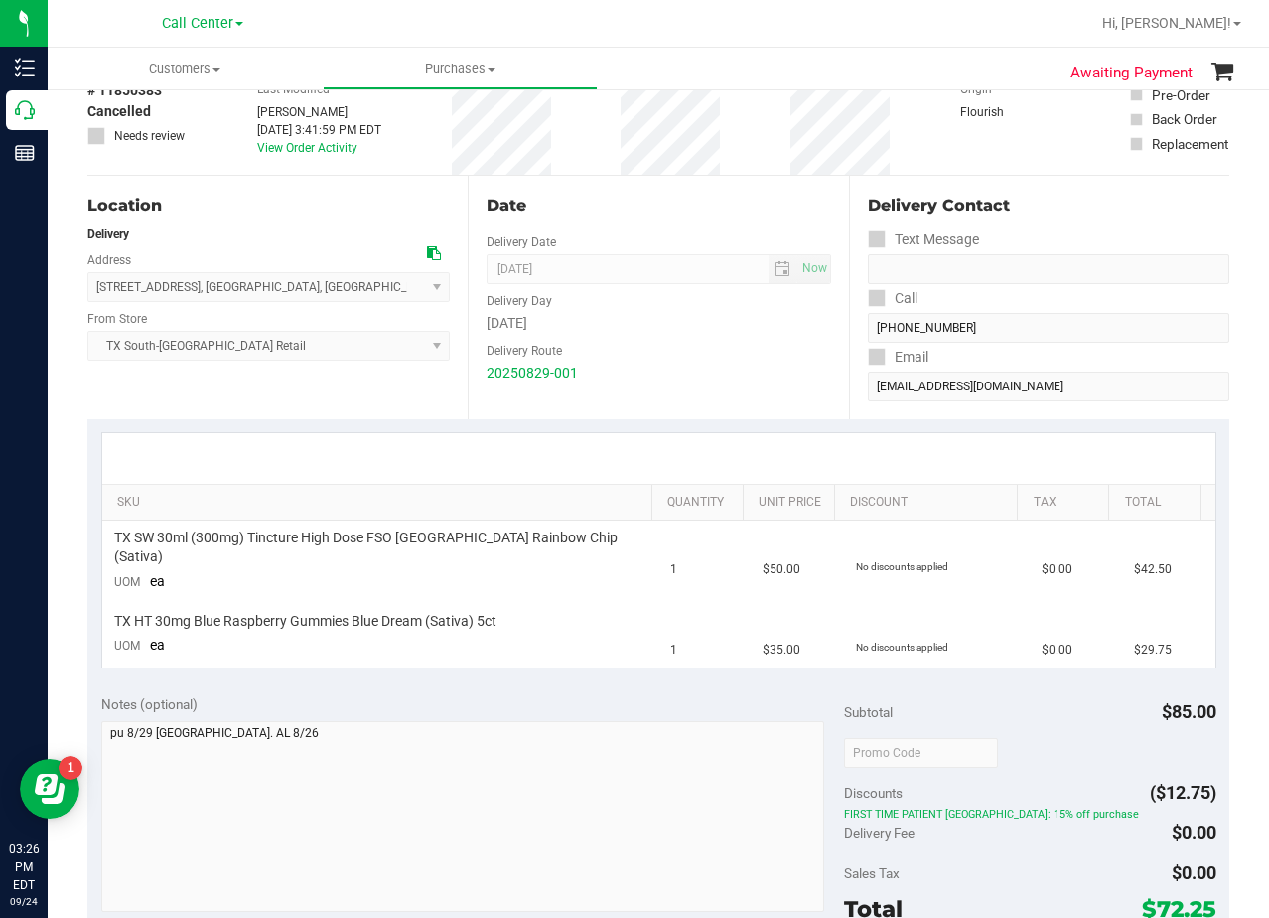
scroll to position [0, 0]
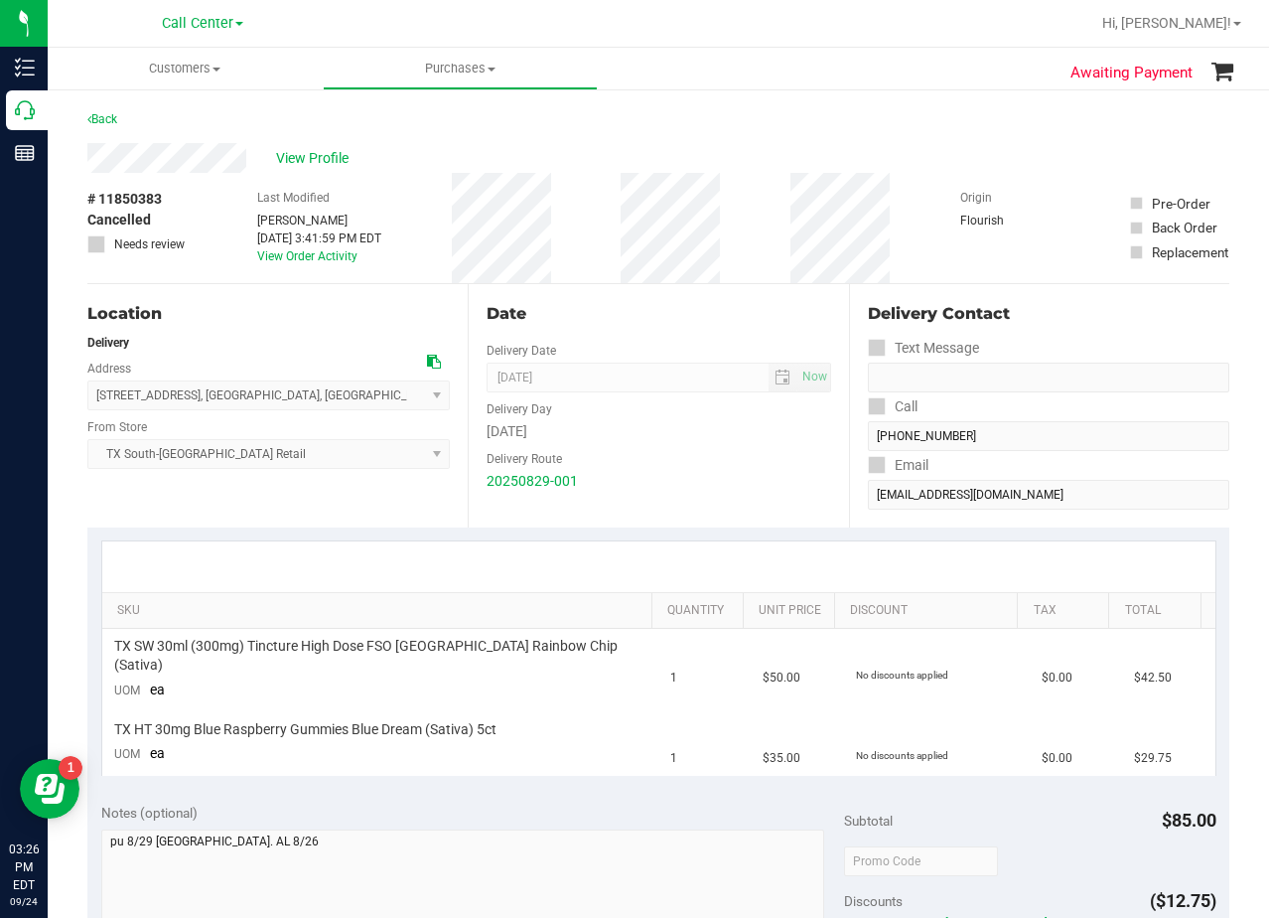
click at [646, 325] on div "Date" at bounding box center [659, 314] width 344 height 24
click at [326, 155] on span "View Profile" at bounding box center [315, 158] width 79 height 21
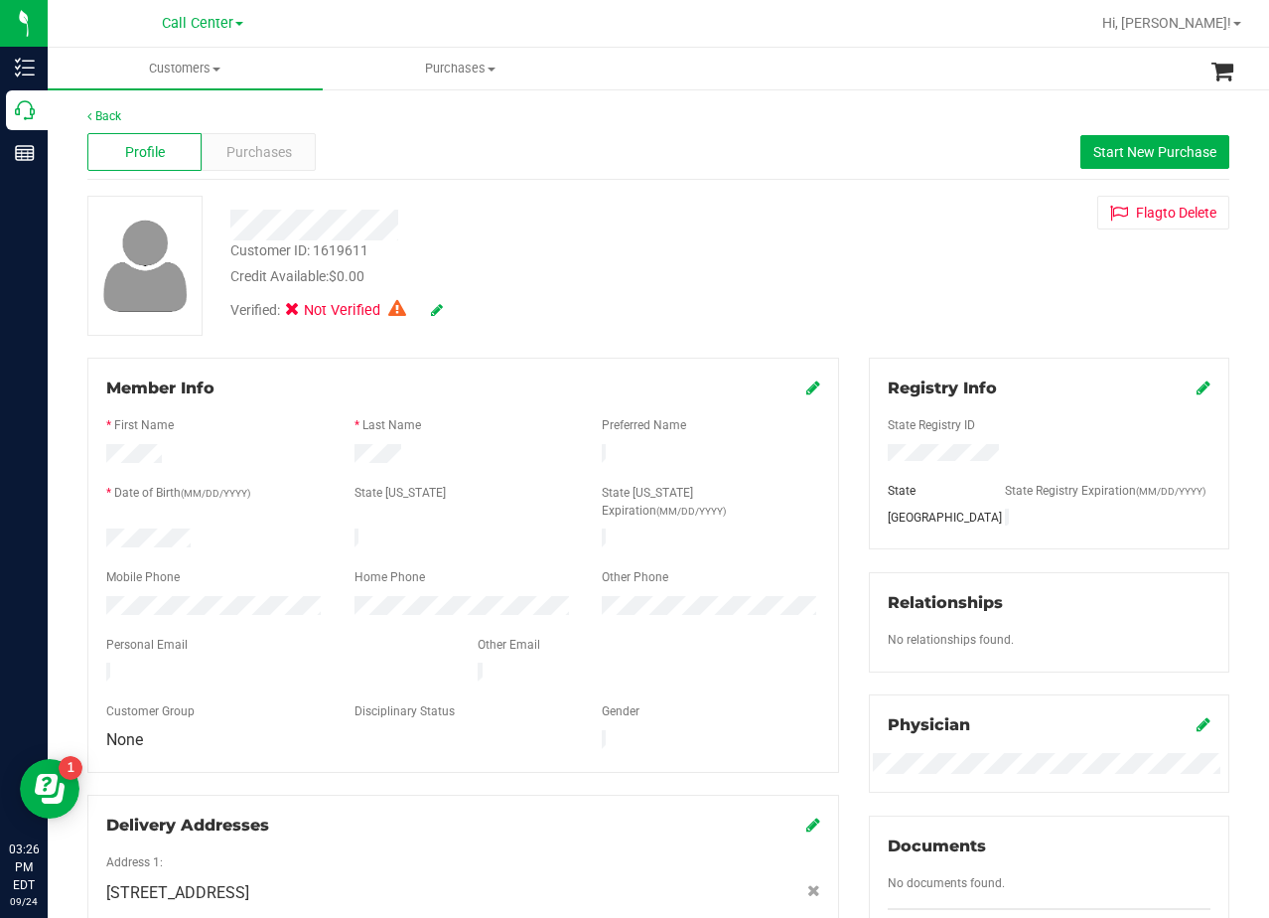
click at [866, 273] on div "Customer ID: 1619611 Credit Available: $0.00 Verified: Not Verified Flag to Del…" at bounding box center [659, 266] width 1172 height 140
click at [790, 395] on div "Member Info" at bounding box center [463, 388] width 714 height 24
click at [795, 390] on div "Member Info" at bounding box center [463, 388] width 714 height 24
click at [807, 395] on span at bounding box center [814, 388] width 14 height 24
click at [807, 394] on icon at bounding box center [814, 387] width 14 height 16
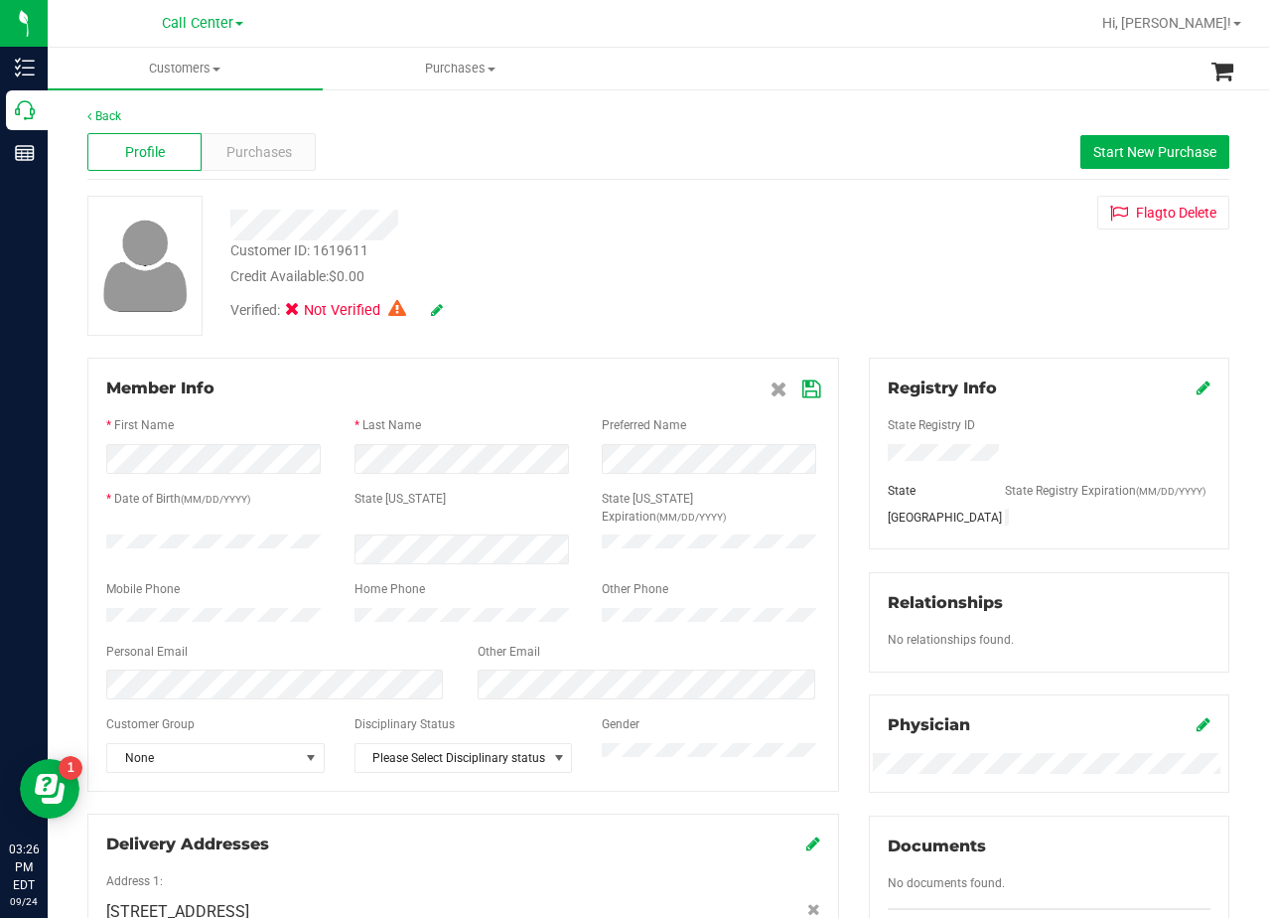
click at [803, 390] on icon at bounding box center [812, 389] width 18 height 16
click at [742, 270] on div "Credit Available: $0.00" at bounding box center [508, 276] width 556 height 21
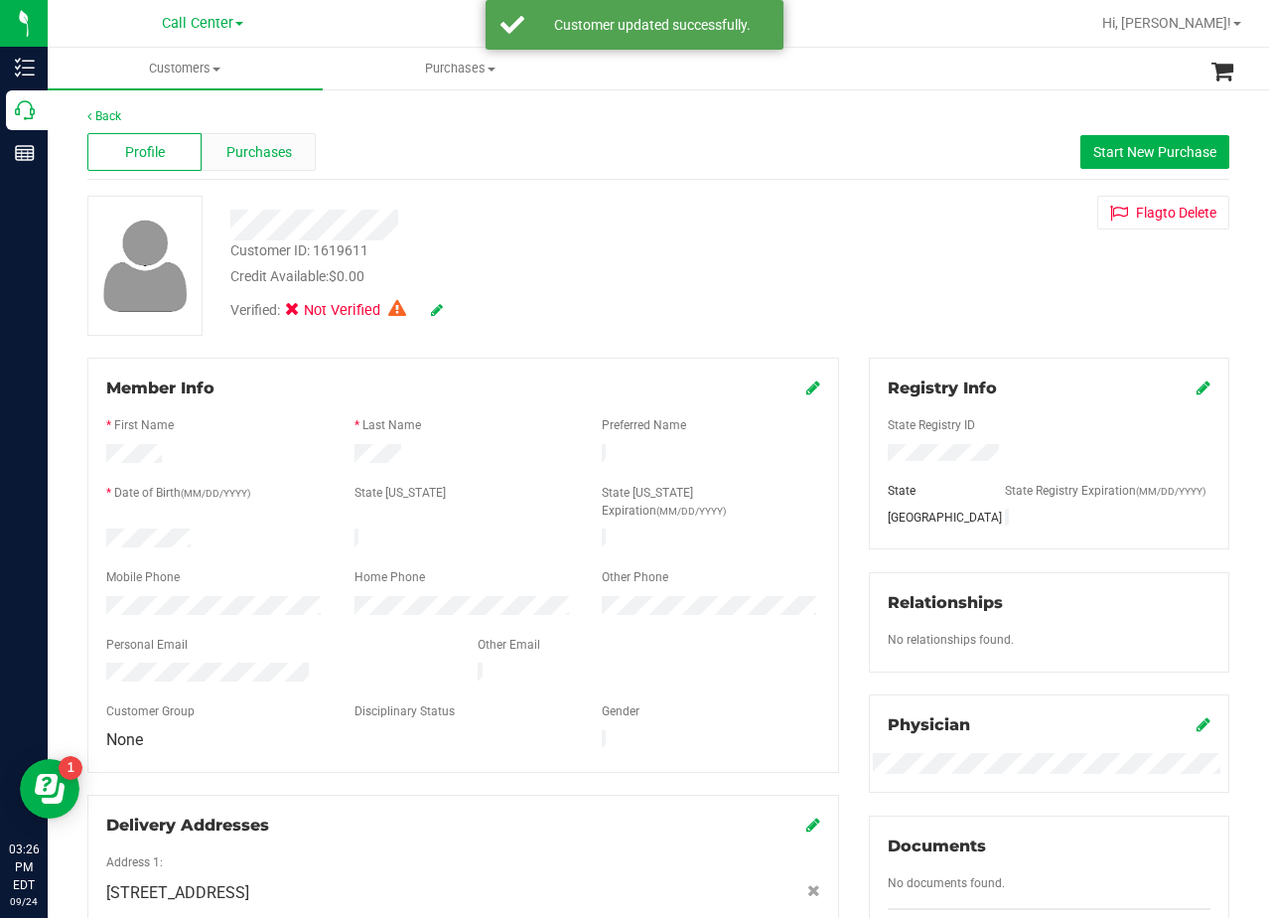
click at [265, 160] on span "Purchases" at bounding box center [259, 152] width 66 height 21
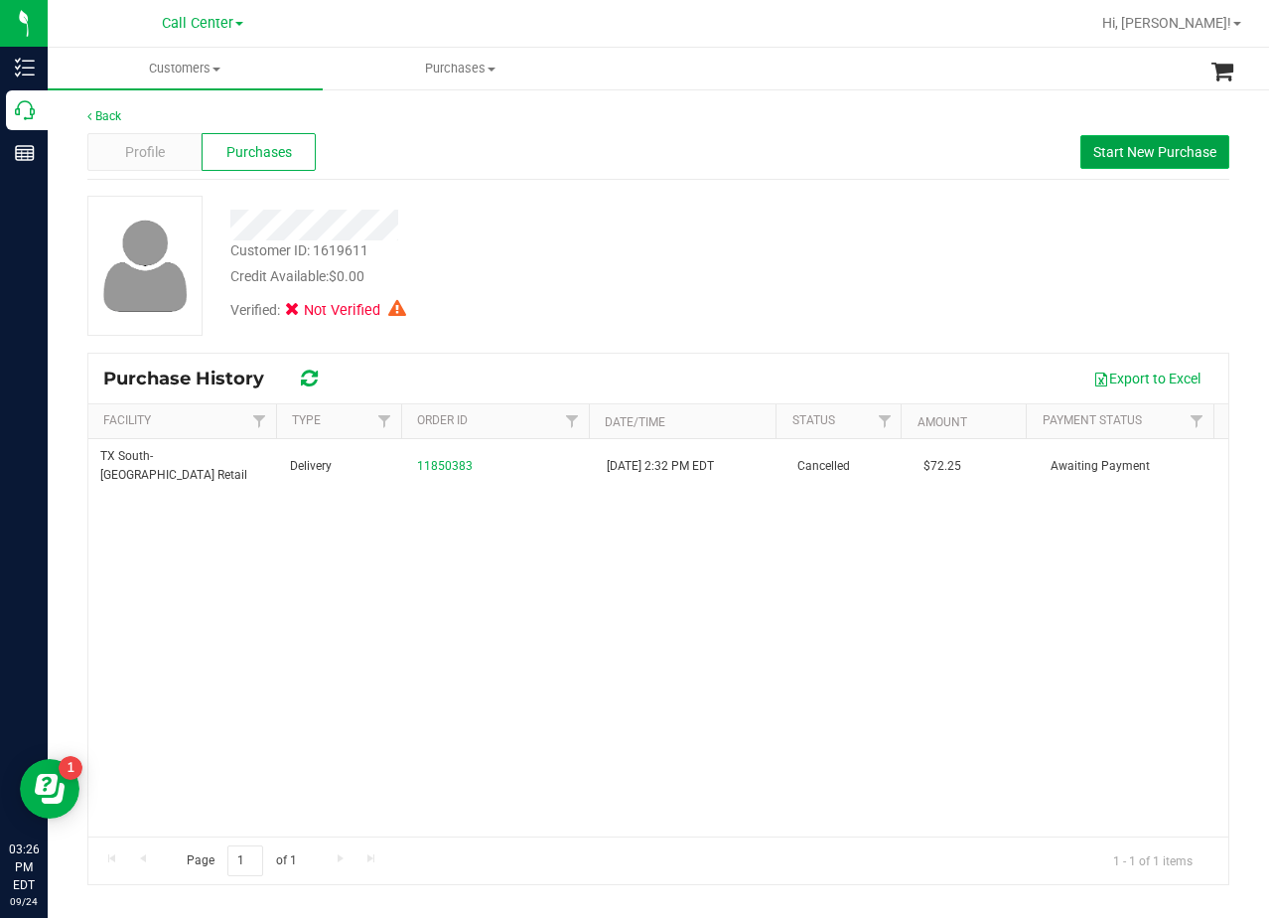
click at [1138, 166] on button "Start New Purchase" at bounding box center [1155, 152] width 149 height 34
click at [881, 208] on div "Customer ID: 1619611 Credit Available: $0.00 Verified: Not Verified" at bounding box center [659, 266] width 1172 height 140
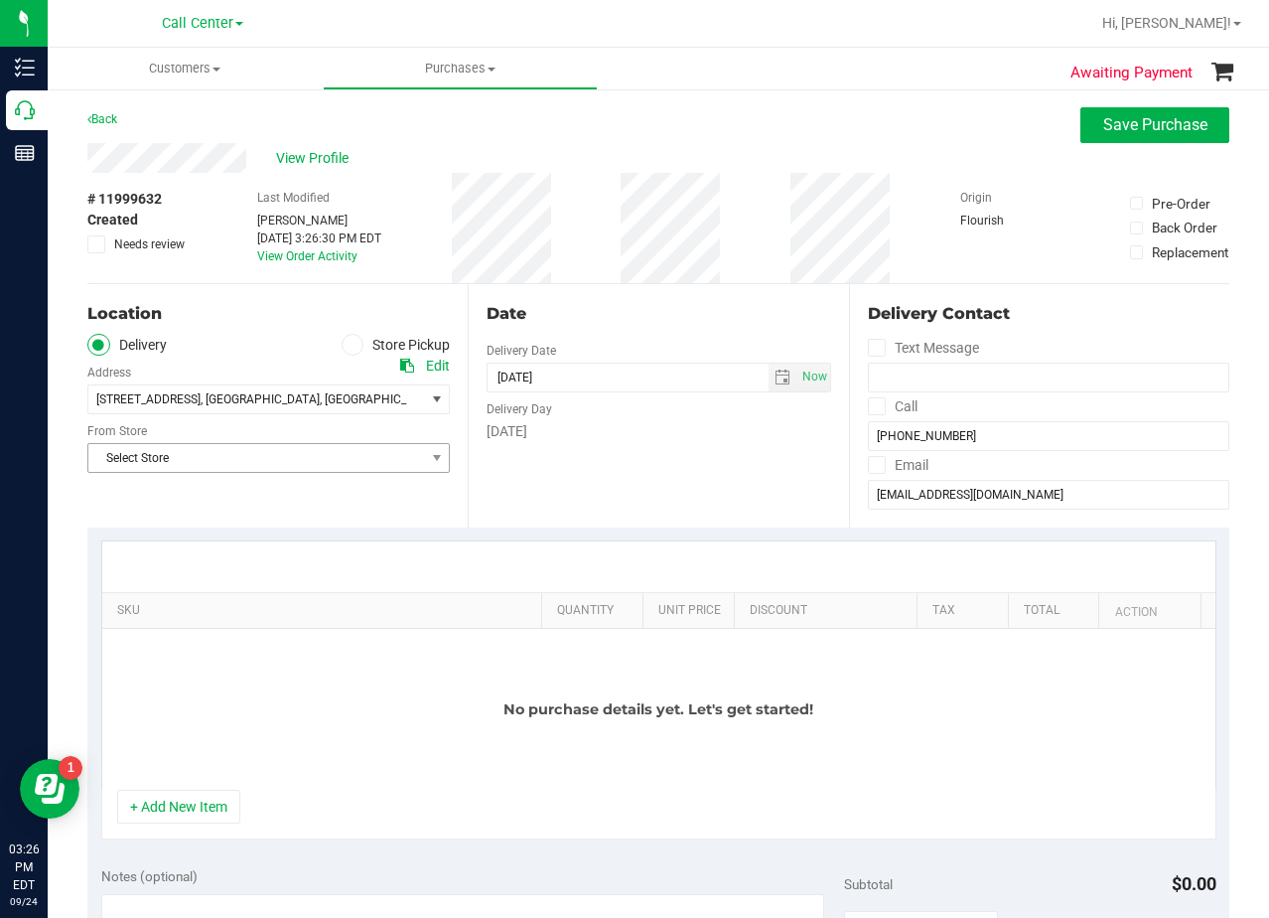
click at [312, 464] on span "Select Store" at bounding box center [256, 458] width 336 height 28
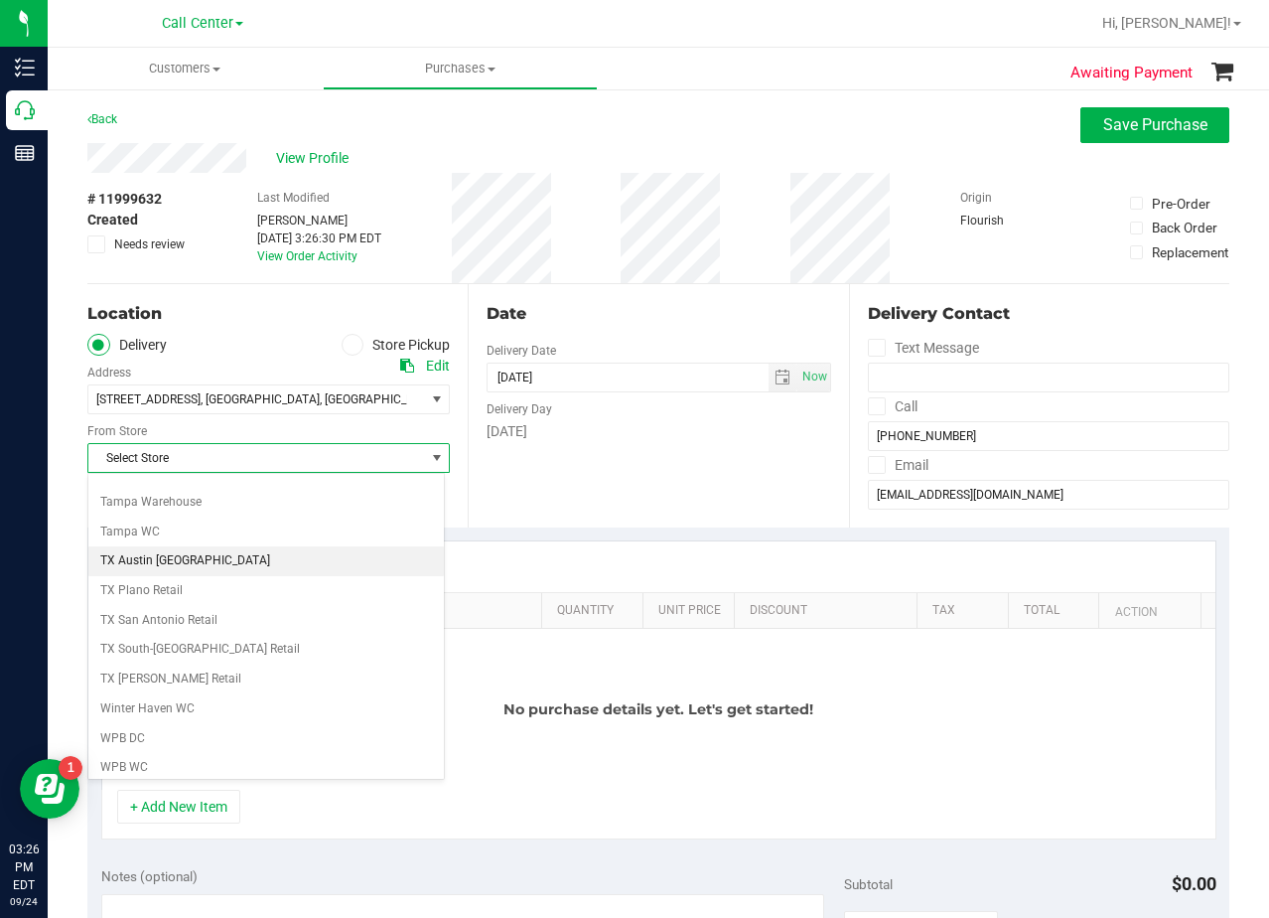
scroll to position [1443, 0]
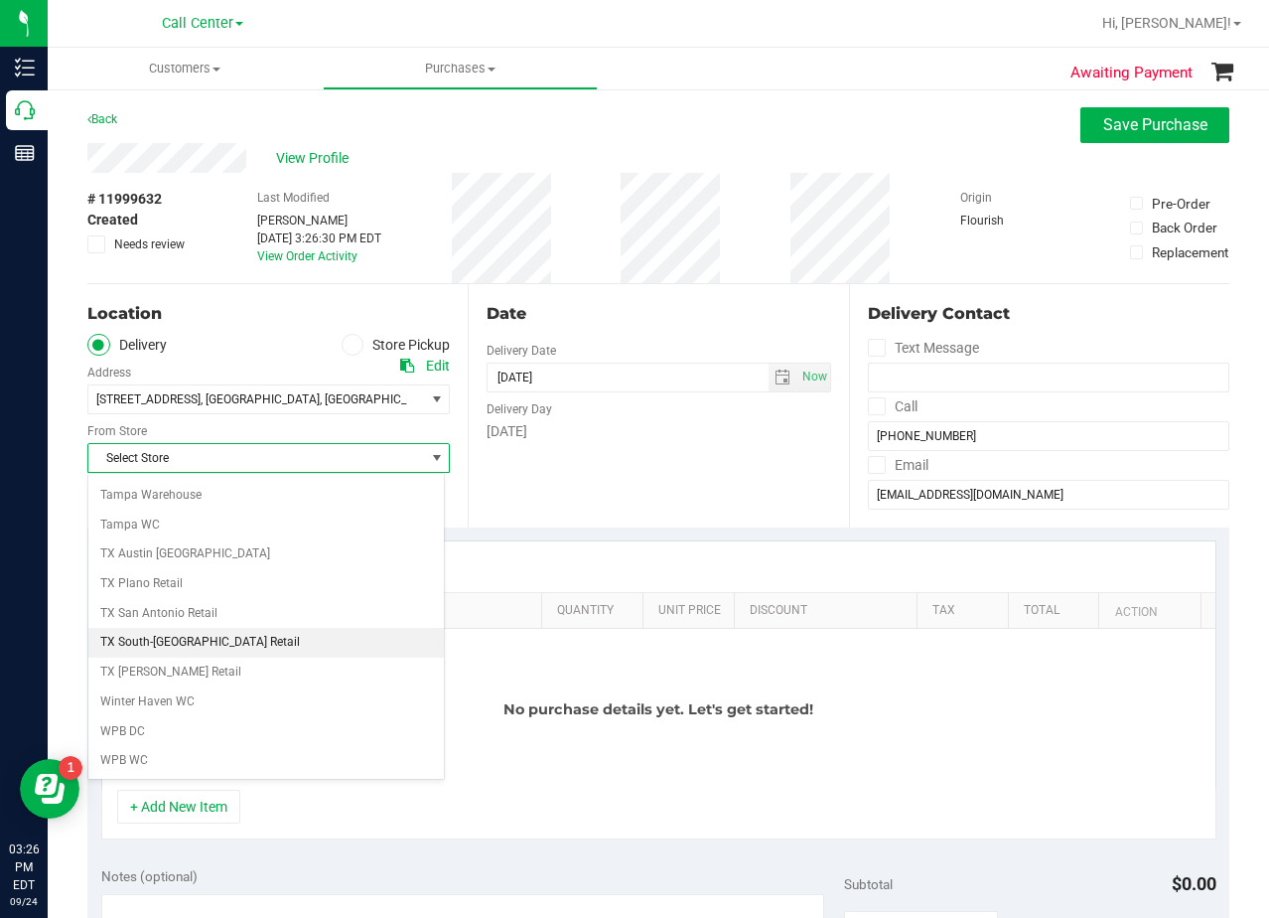
click at [287, 637] on li "TX South-[GEOGRAPHIC_DATA] Retail" at bounding box center [266, 643] width 356 height 30
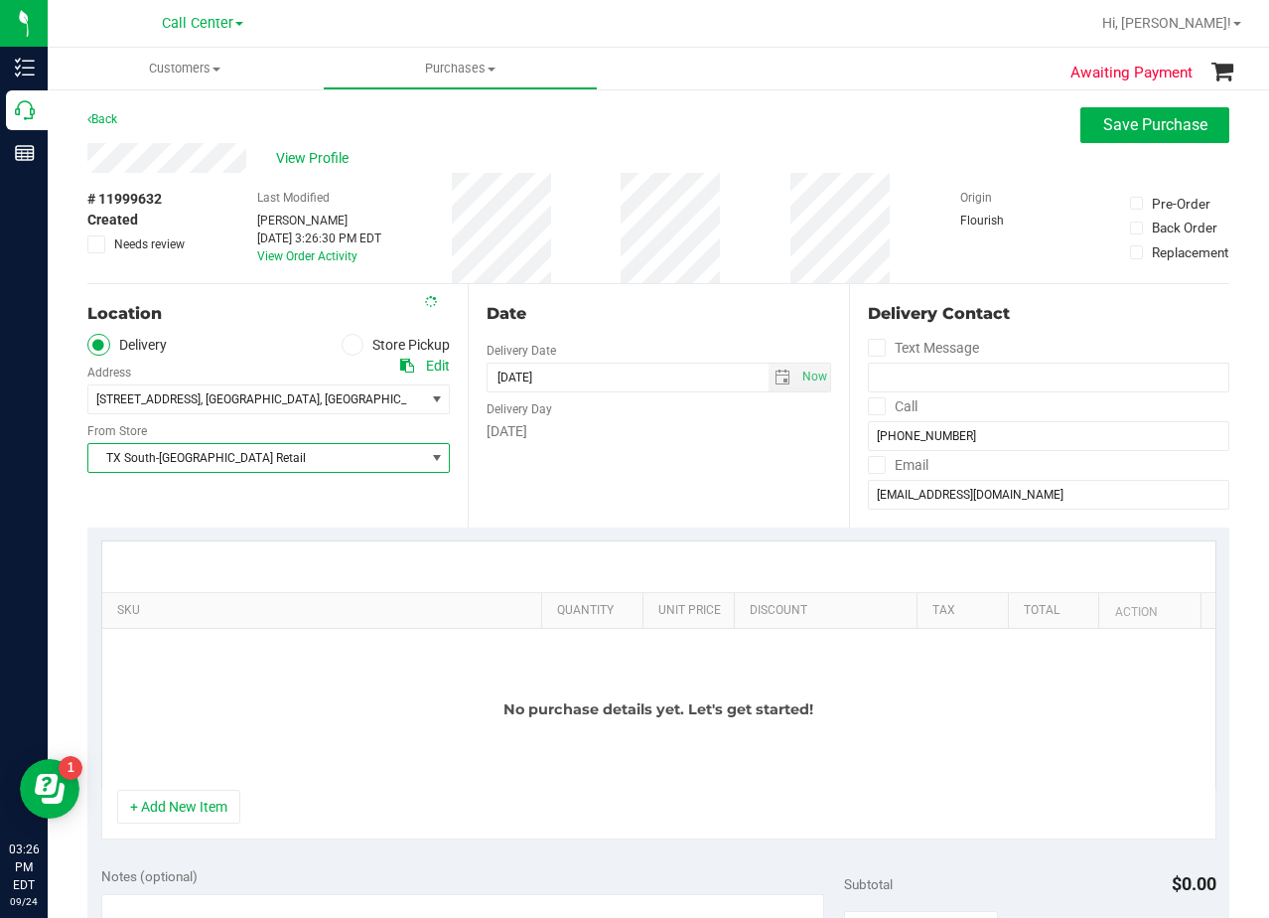
drag, startPoint x: 670, startPoint y: 457, endPoint x: 674, endPoint y: 431, distance: 26.1
click at [671, 457] on div "Date Delivery Date 09/24/2025 Now 09/24/2025 03:26 PM Now Delivery Day Wednesday" at bounding box center [658, 405] width 380 height 243
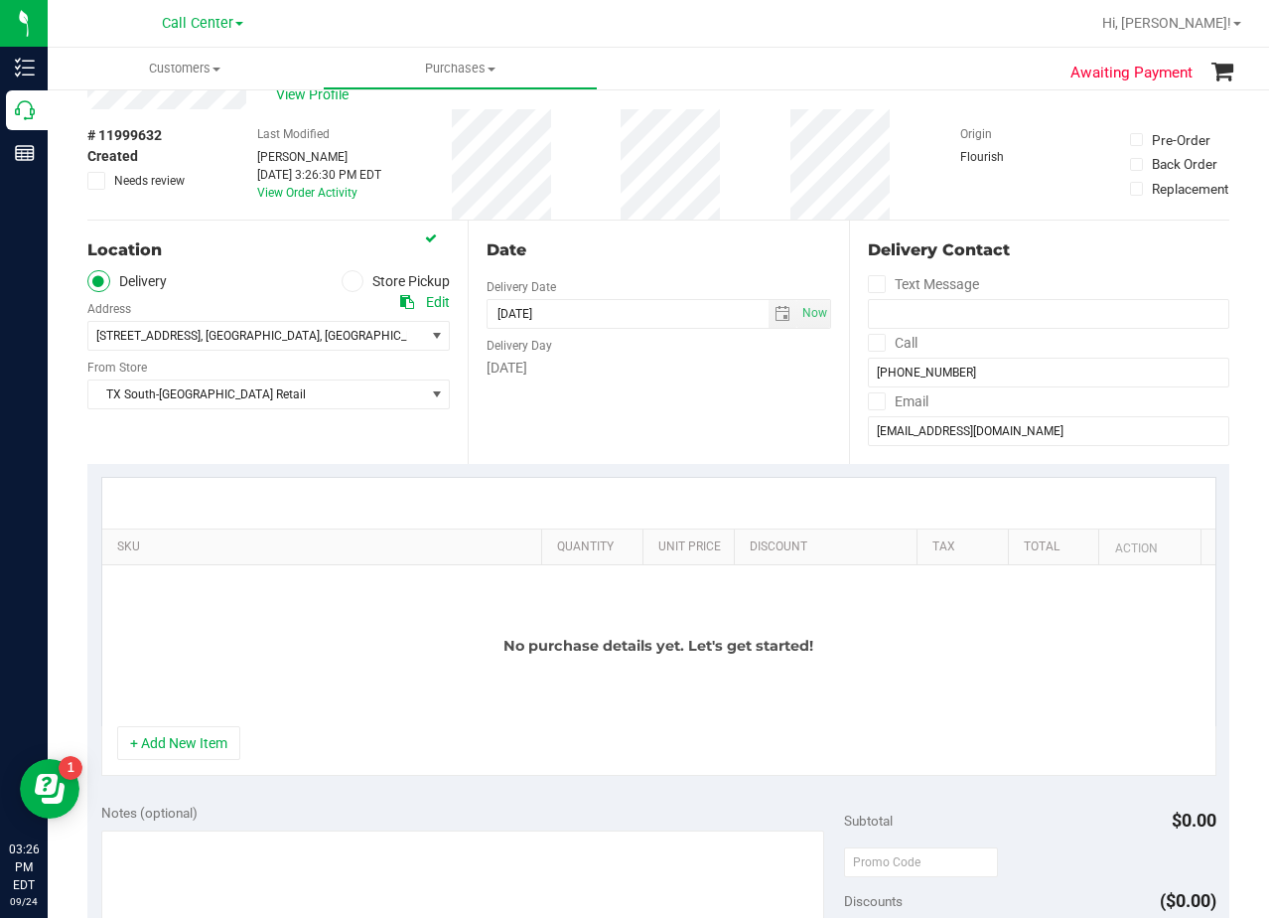
scroll to position [99, 0]
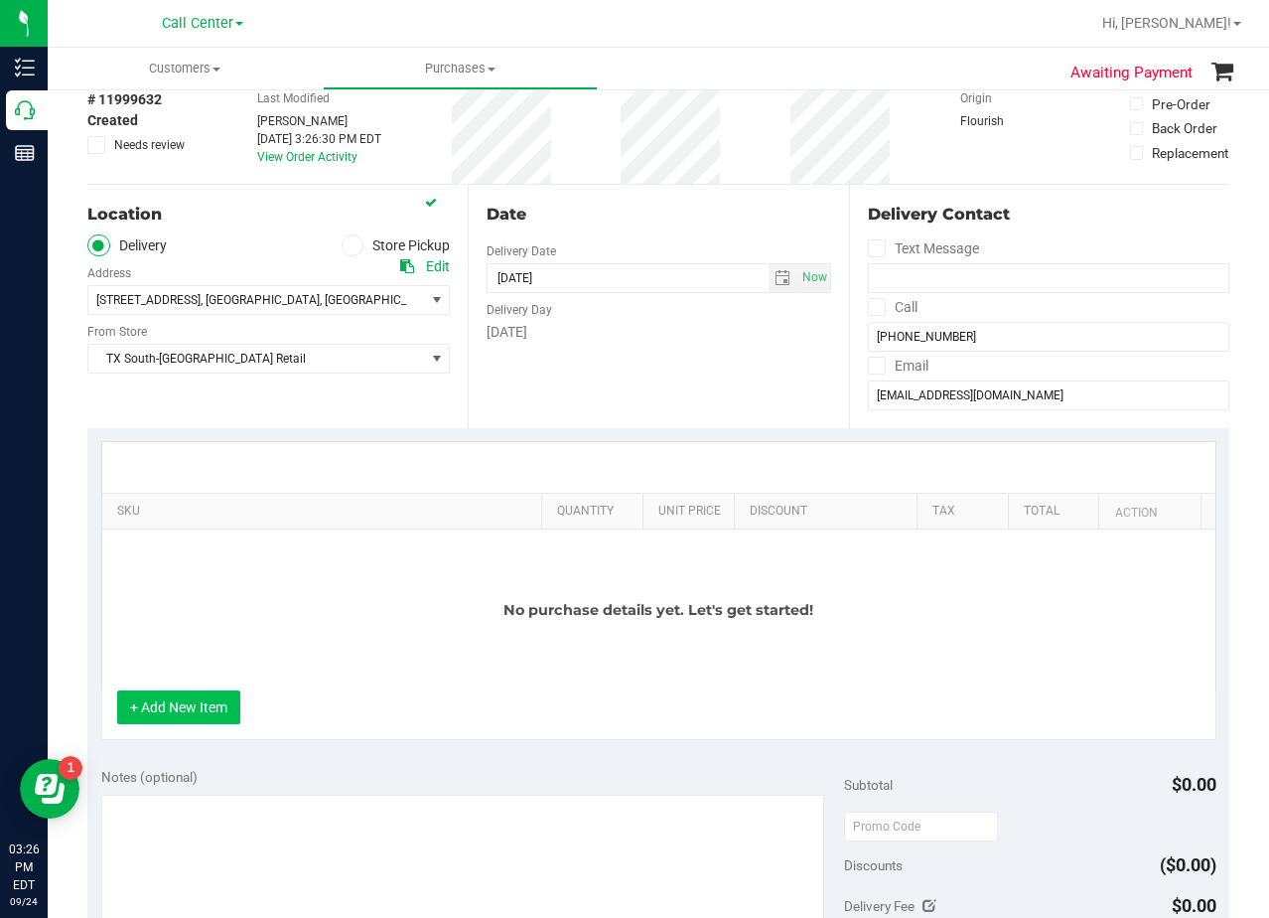
click at [197, 713] on button "+ Add New Item" at bounding box center [178, 707] width 123 height 34
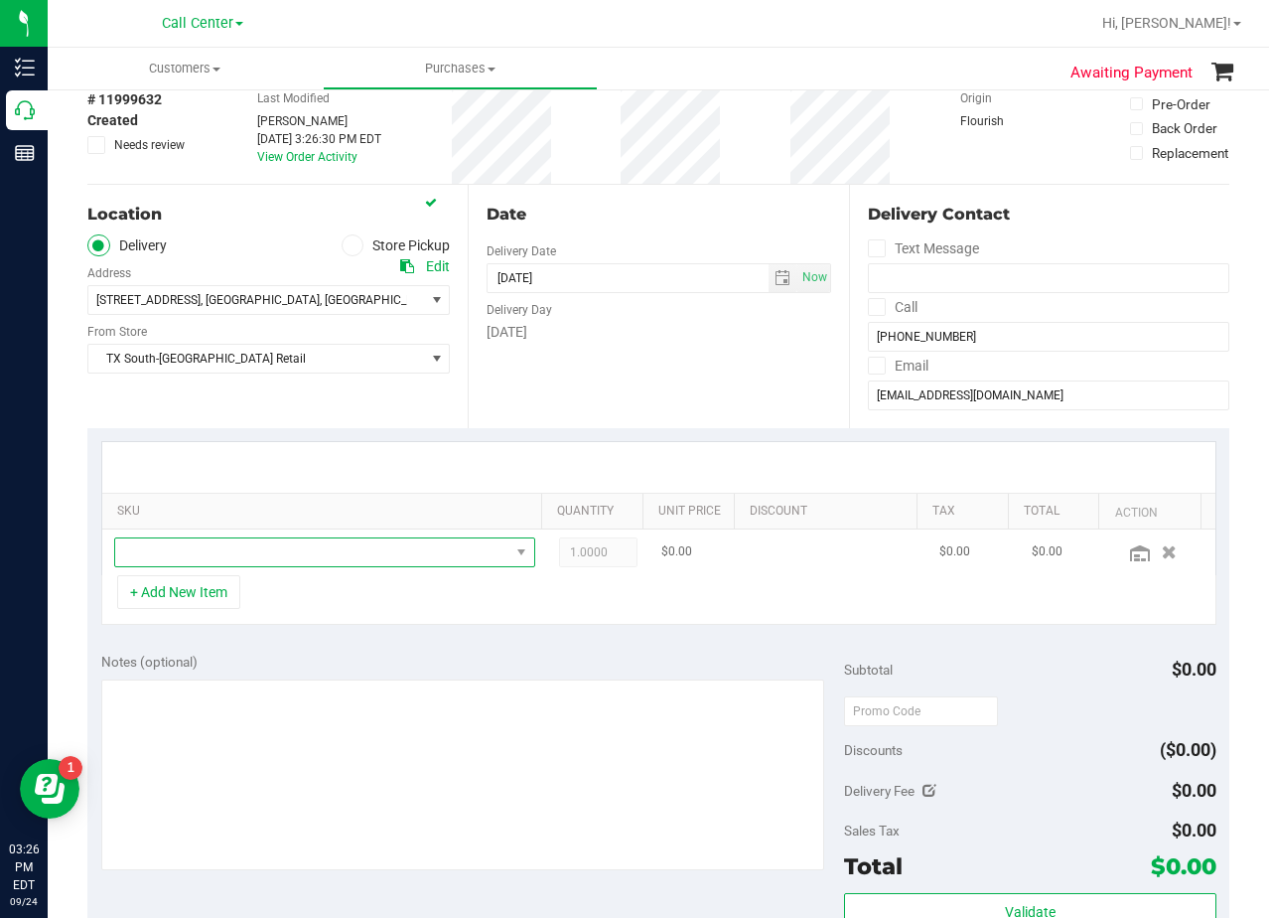
click at [247, 550] on span "NO DATA FOUND" at bounding box center [312, 552] width 394 height 28
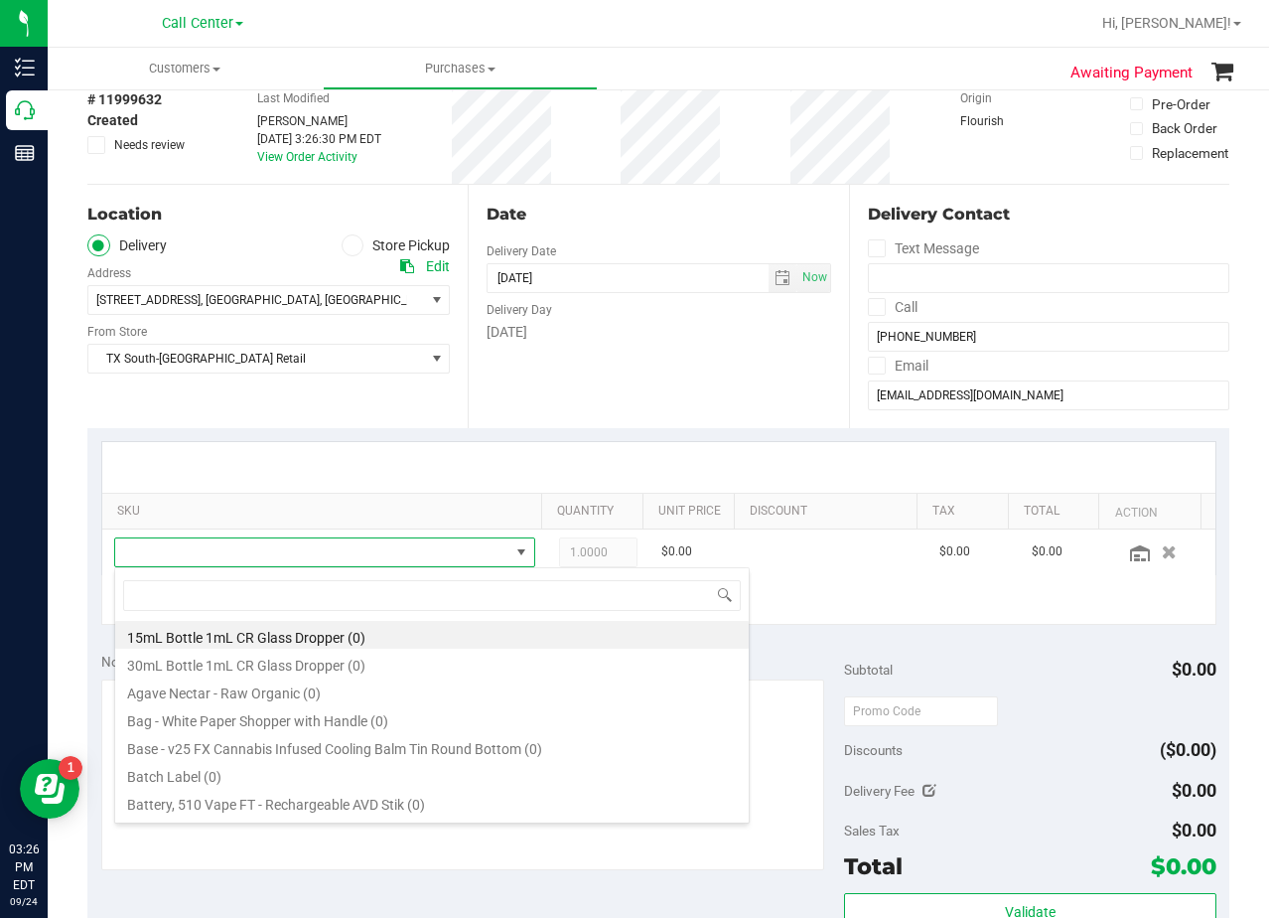
scroll to position [30, 399]
type input "high dose"
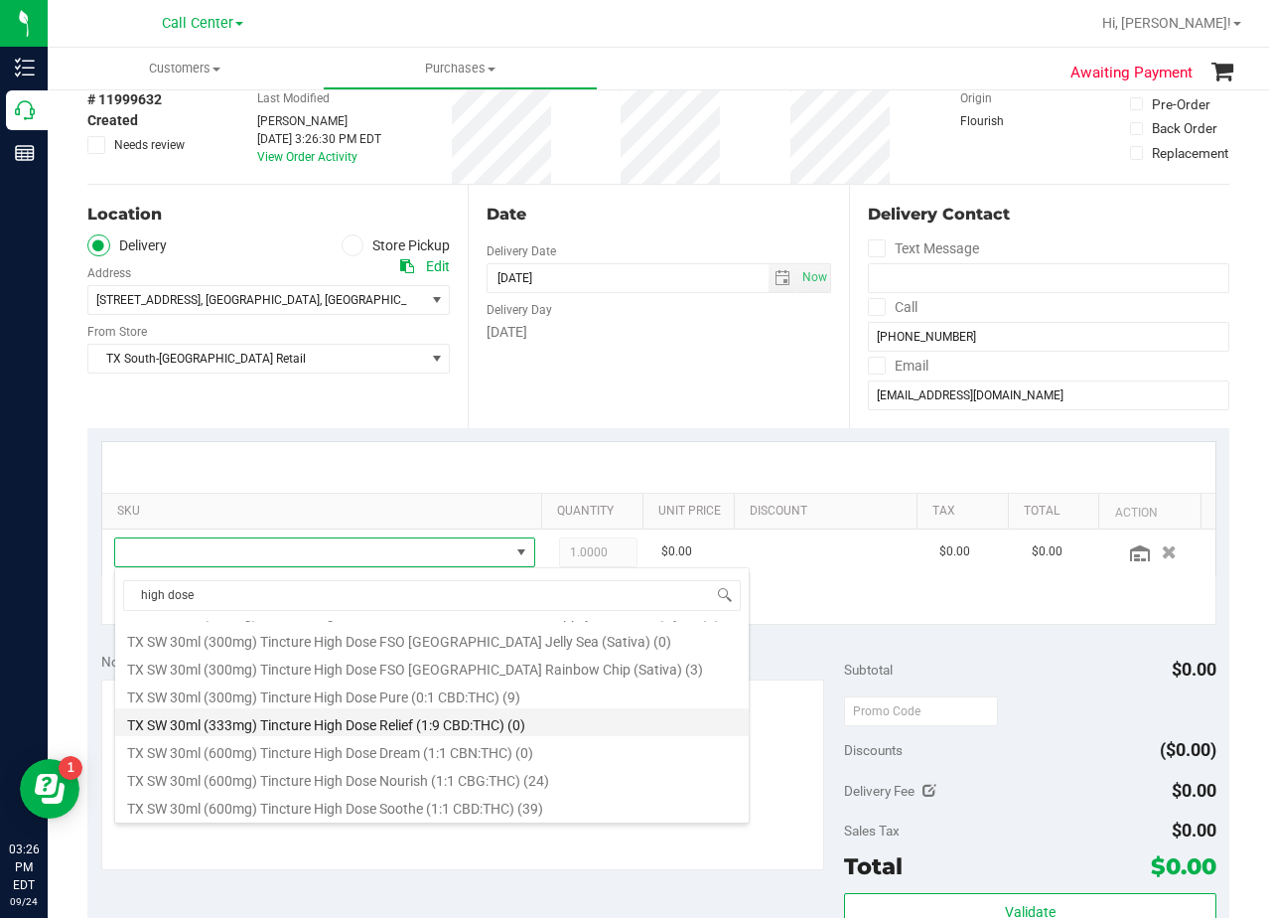
scroll to position [314, 0]
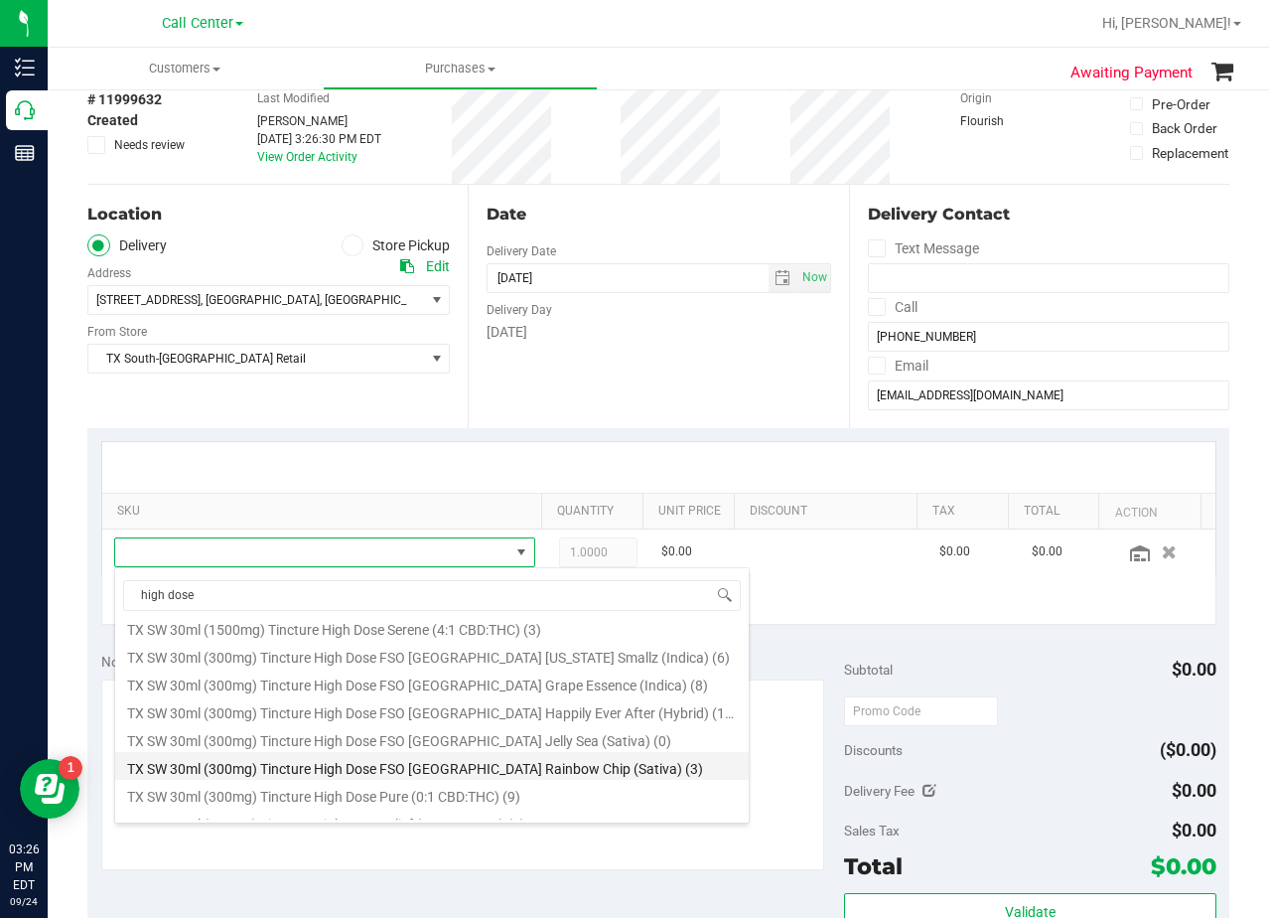
click at [504, 763] on li "TX SW 30ml (300mg) Tincture High Dose FSO TX Rainbow Chip (Sativa) (3)" at bounding box center [432, 766] width 634 height 28
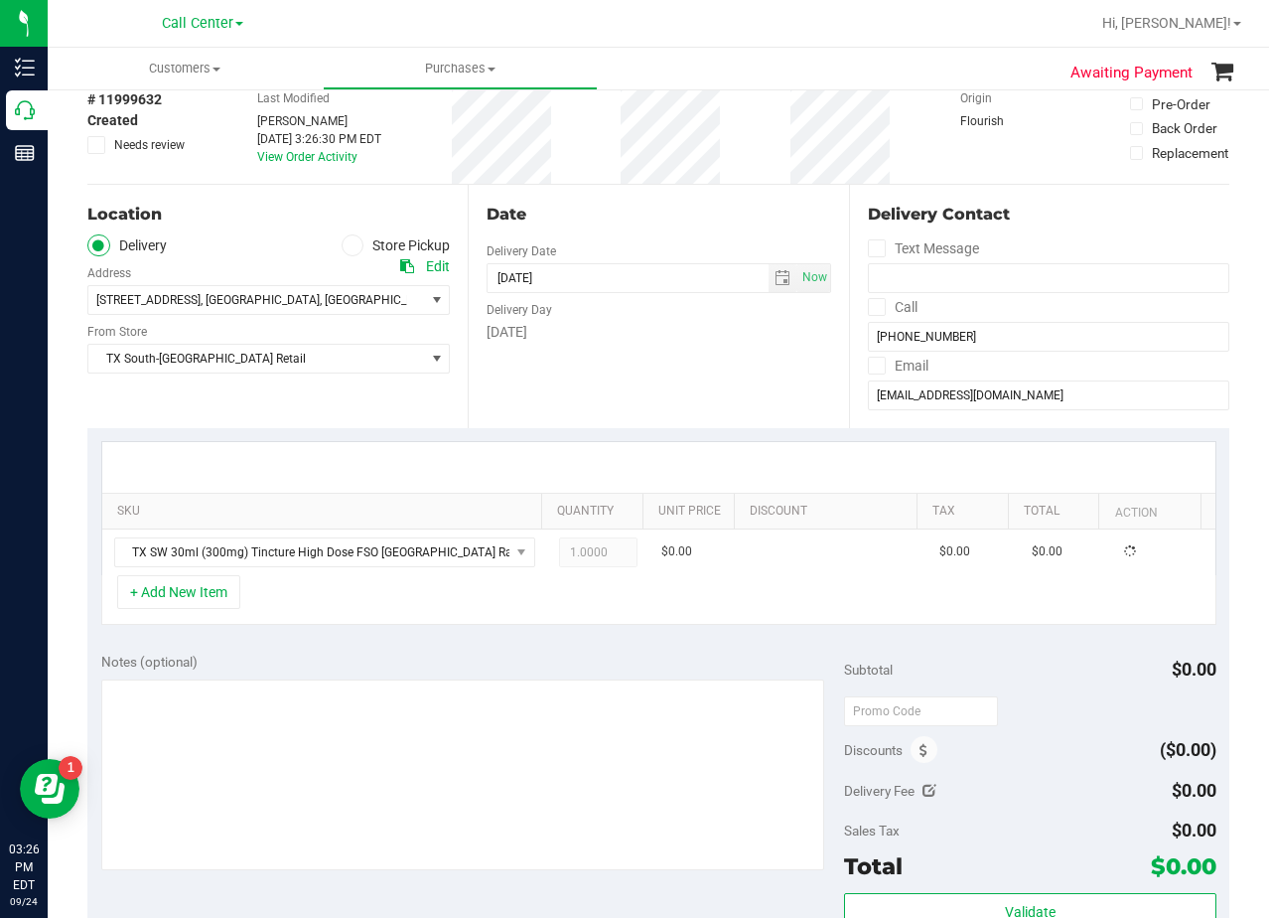
click at [527, 652] on div "Notes (optional)" at bounding box center [473, 662] width 744 height 20
click at [614, 430] on div "SKU Quantity Unit Price Discount Tax Total Action TX SW 30ml (300mg) Tincture H…" at bounding box center [658, 533] width 1142 height 211
click at [660, 375] on div "Date Delivery Date 09/24/2025 Now 09/24/2025 08:00 AM Now Delivery Day Wednesday" at bounding box center [658, 306] width 380 height 243
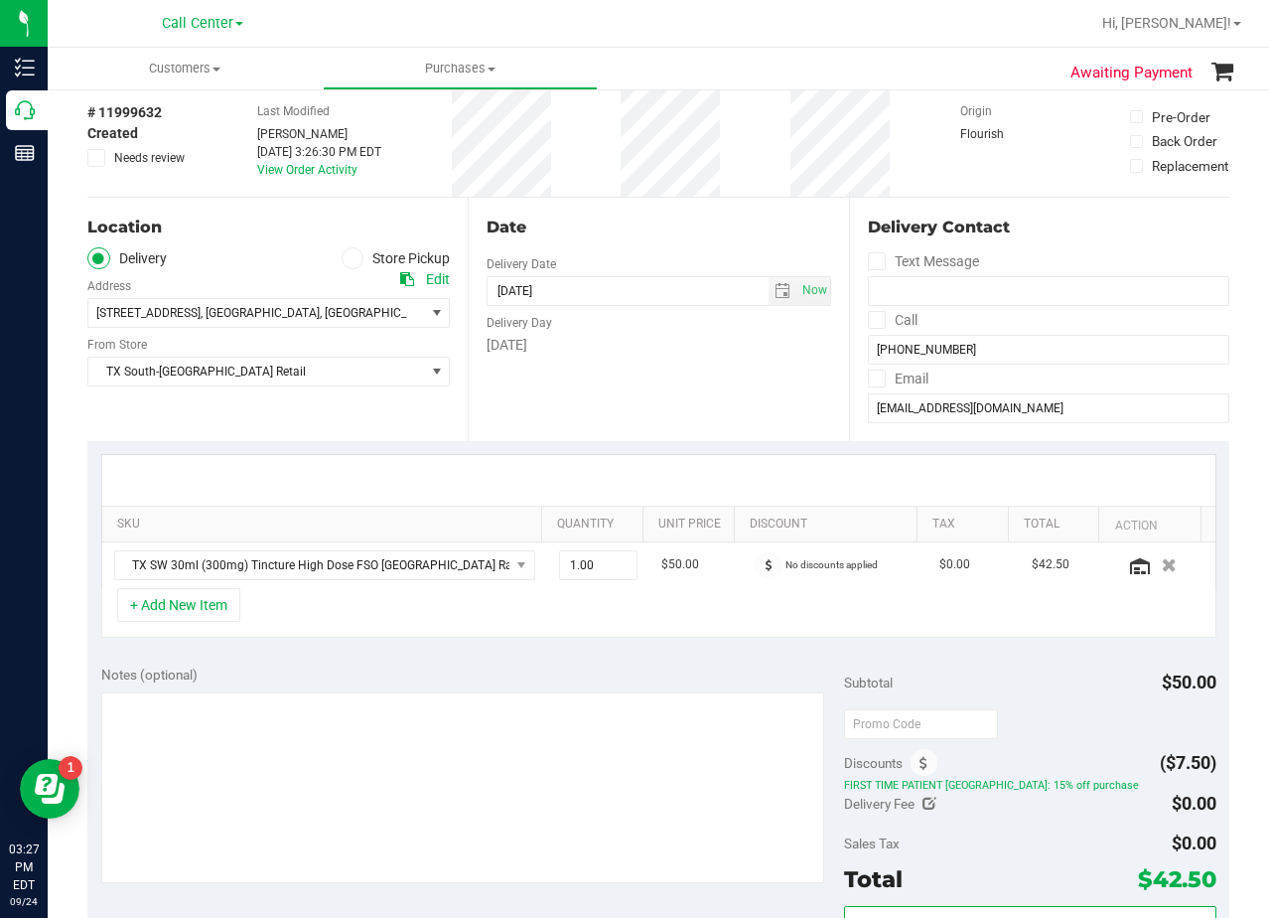
scroll to position [397, 0]
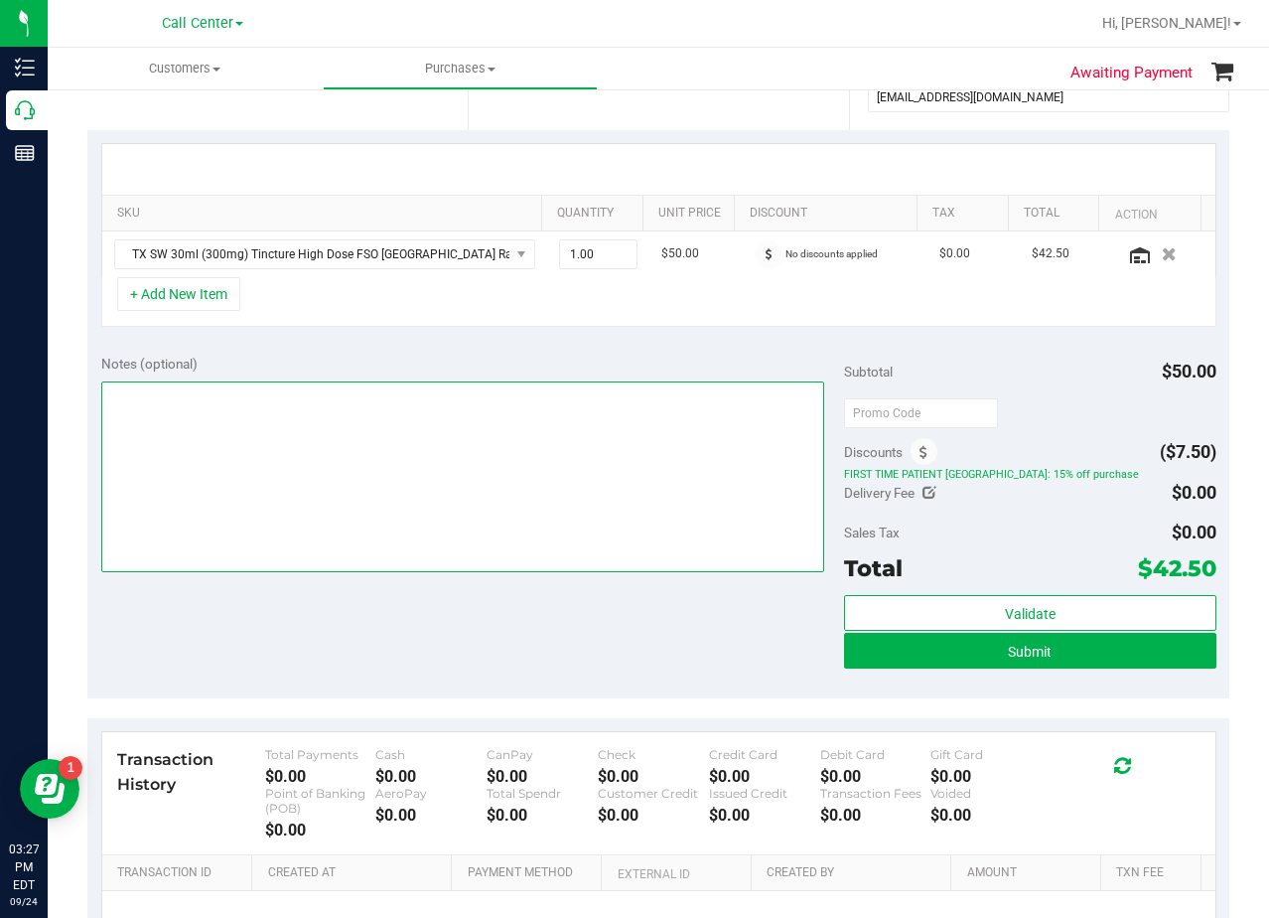
click at [626, 509] on textarea at bounding box center [463, 476] width 724 height 191
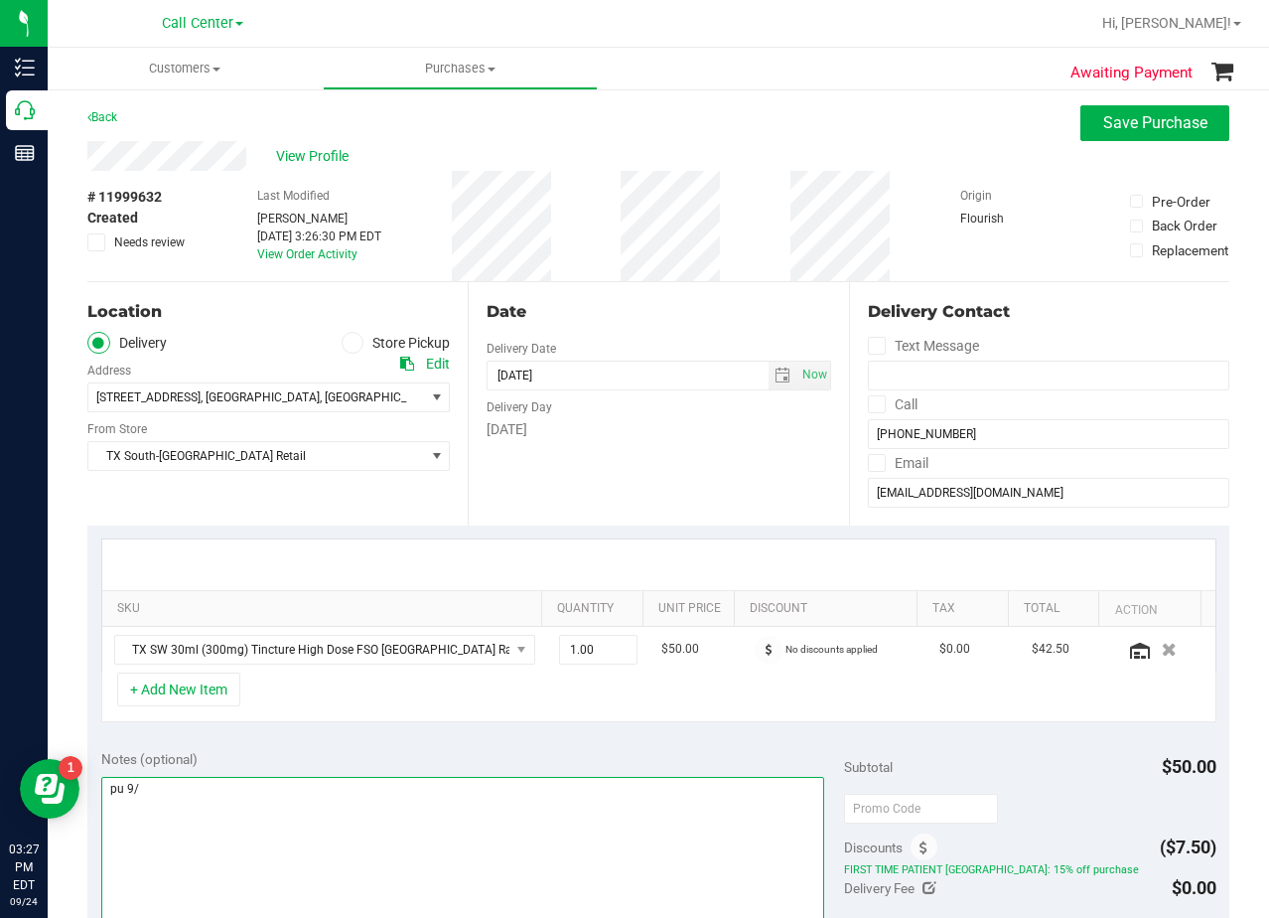
scroll to position [0, 0]
click at [775, 376] on span "select" at bounding box center [783, 377] width 16 height 16
type textarea "pu 9/25"
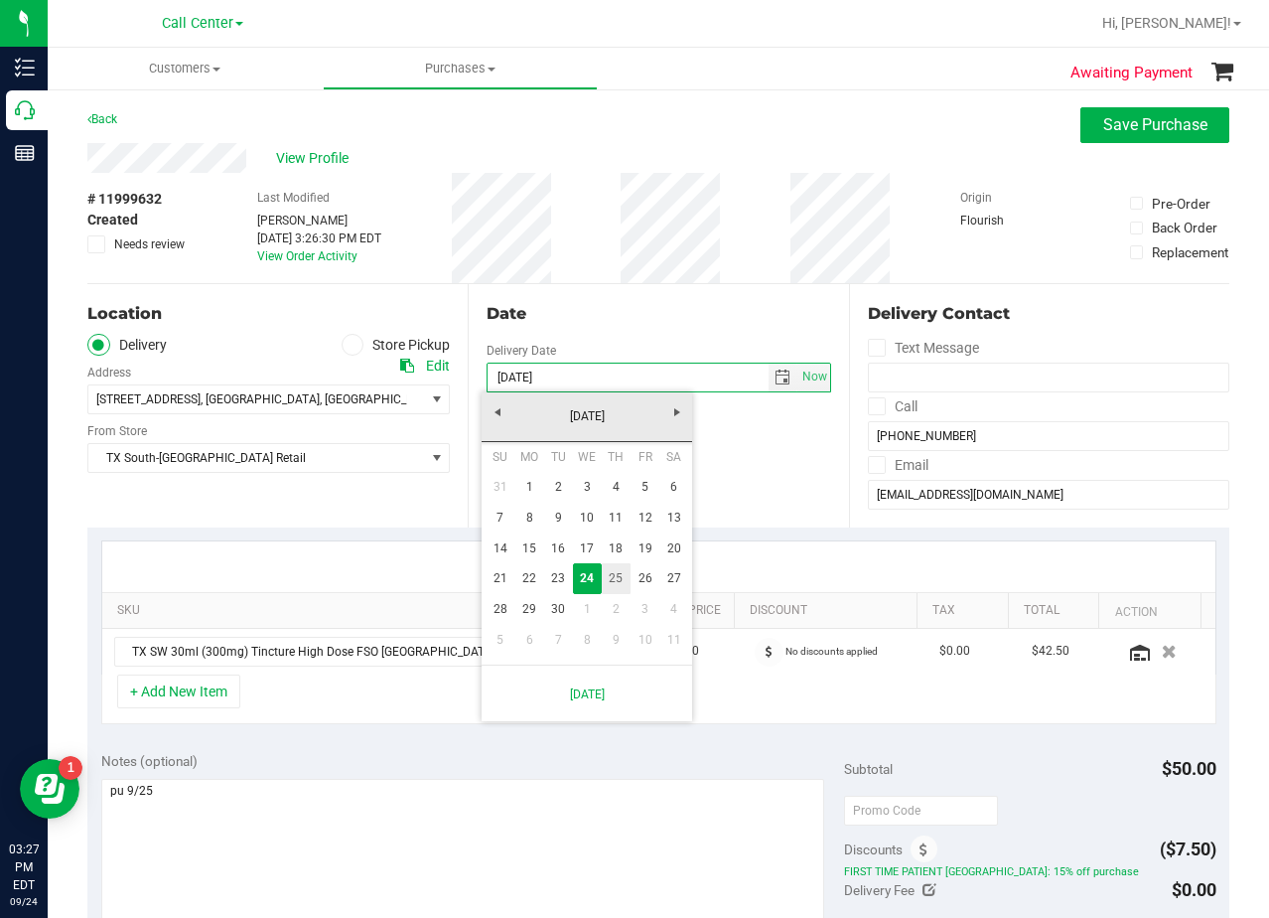
click at [619, 577] on link "25" at bounding box center [616, 578] width 29 height 31
type input "[DATE]"
click at [631, 450] on div "Date Delivery Date 09/25/2025 Now 09/25/2025 08:00 AM Now Delivery Day Wednesday" at bounding box center [658, 405] width 380 height 243
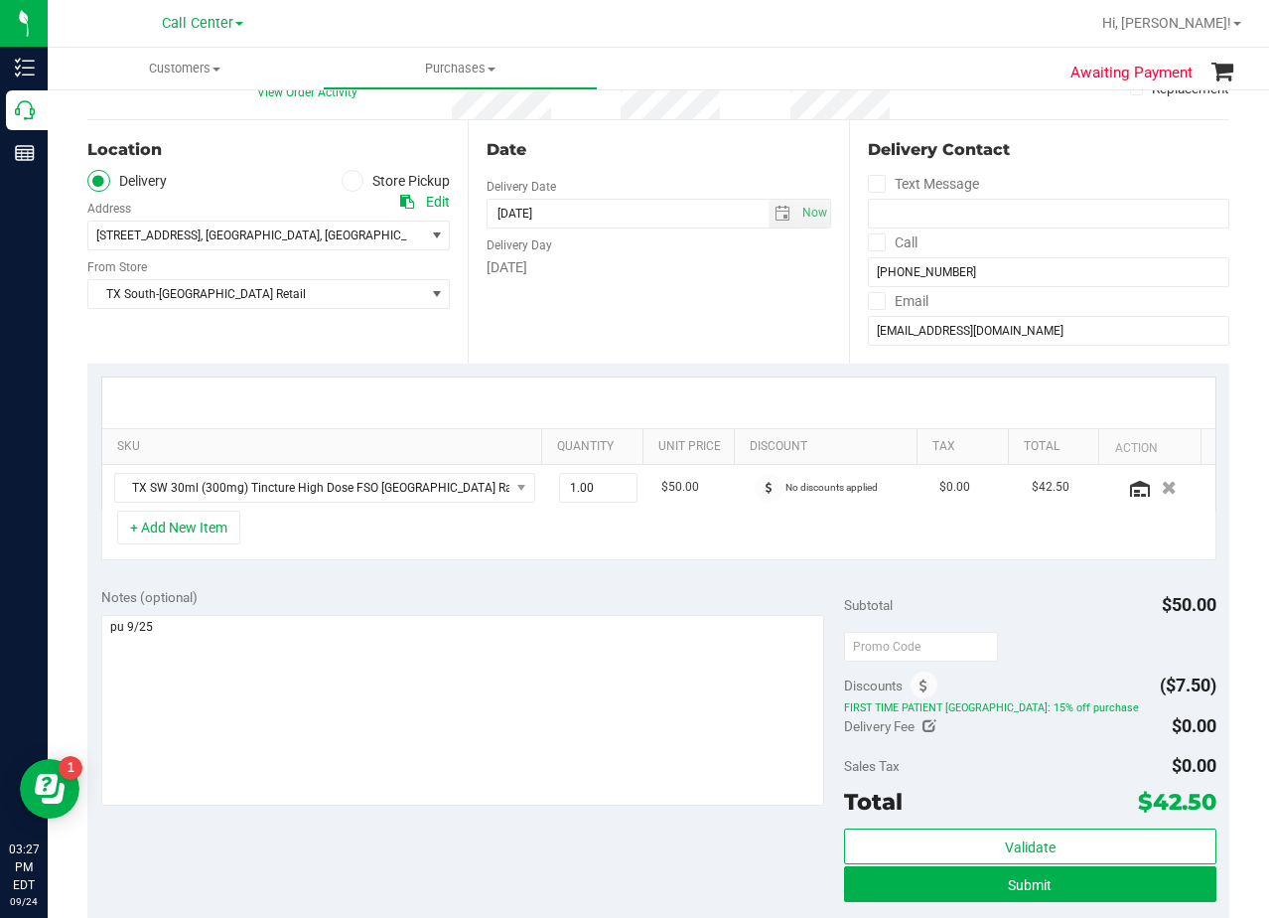
scroll to position [298, 0]
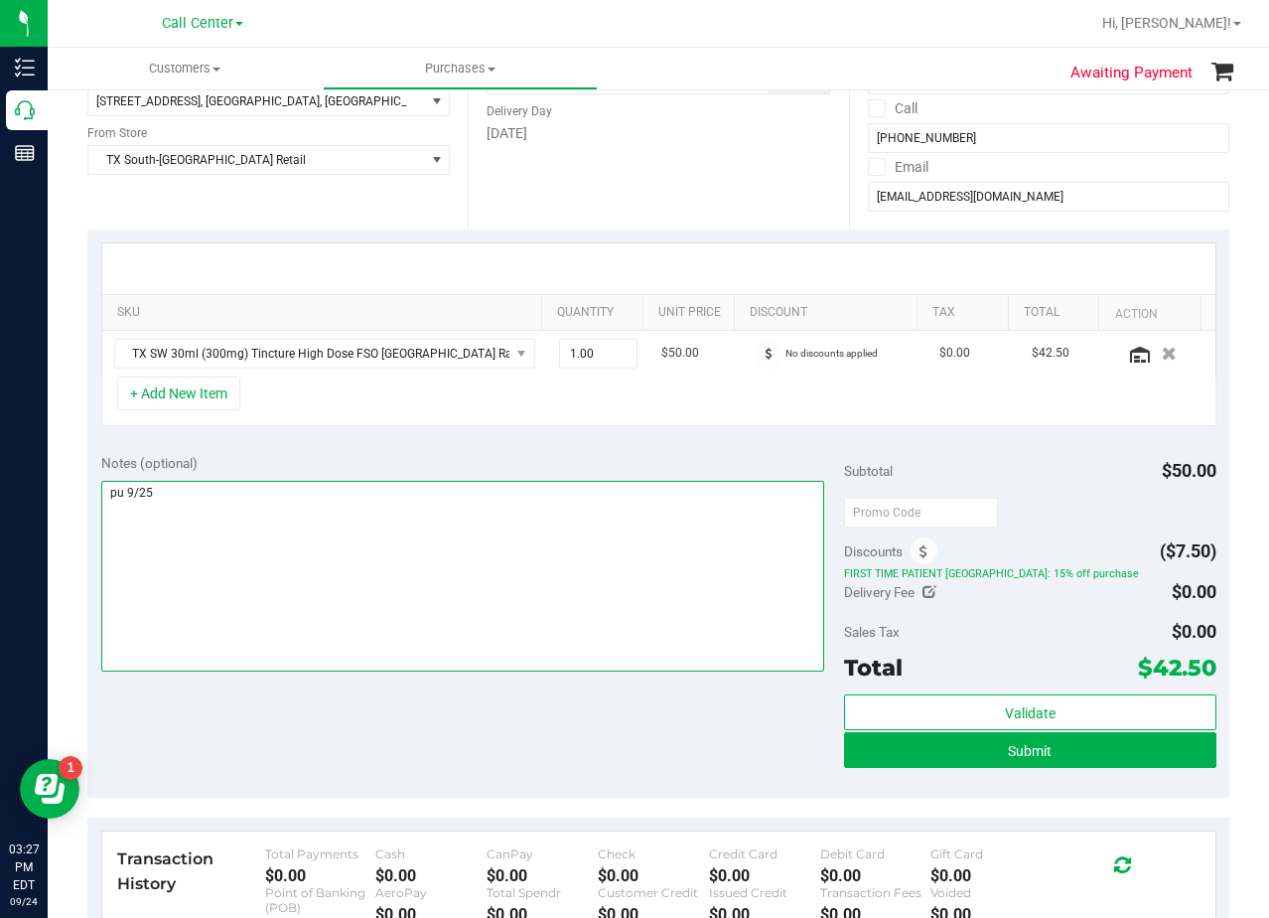
click at [619, 519] on textarea at bounding box center [463, 576] width 724 height 191
type textarea "pu 9/25 South Austin. AL 9/24"
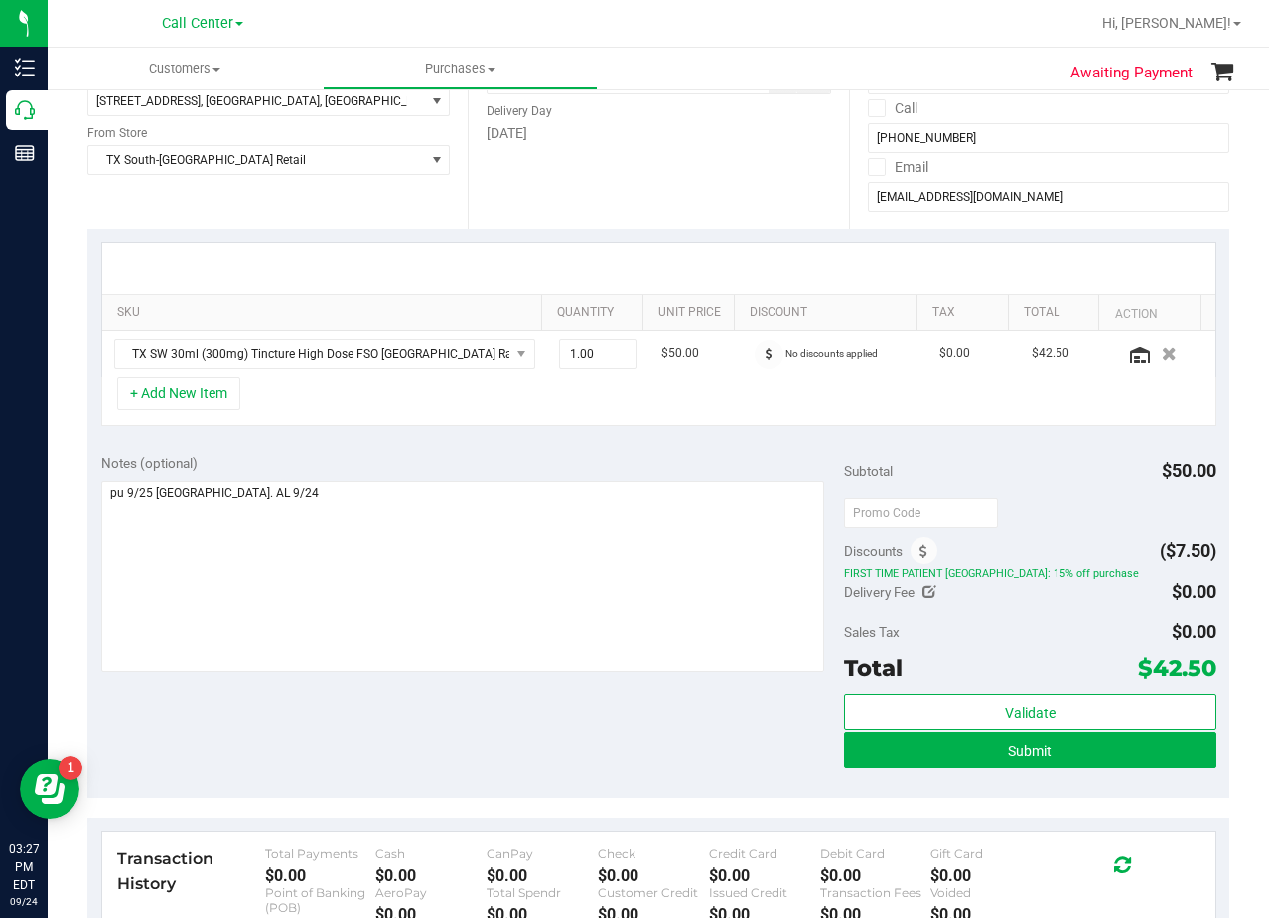
click at [582, 447] on div "Notes (optional) Subtotal $50.00 Discounts ($7.50) FIRST TIME PATIENT TX: 15% o…" at bounding box center [658, 619] width 1142 height 358
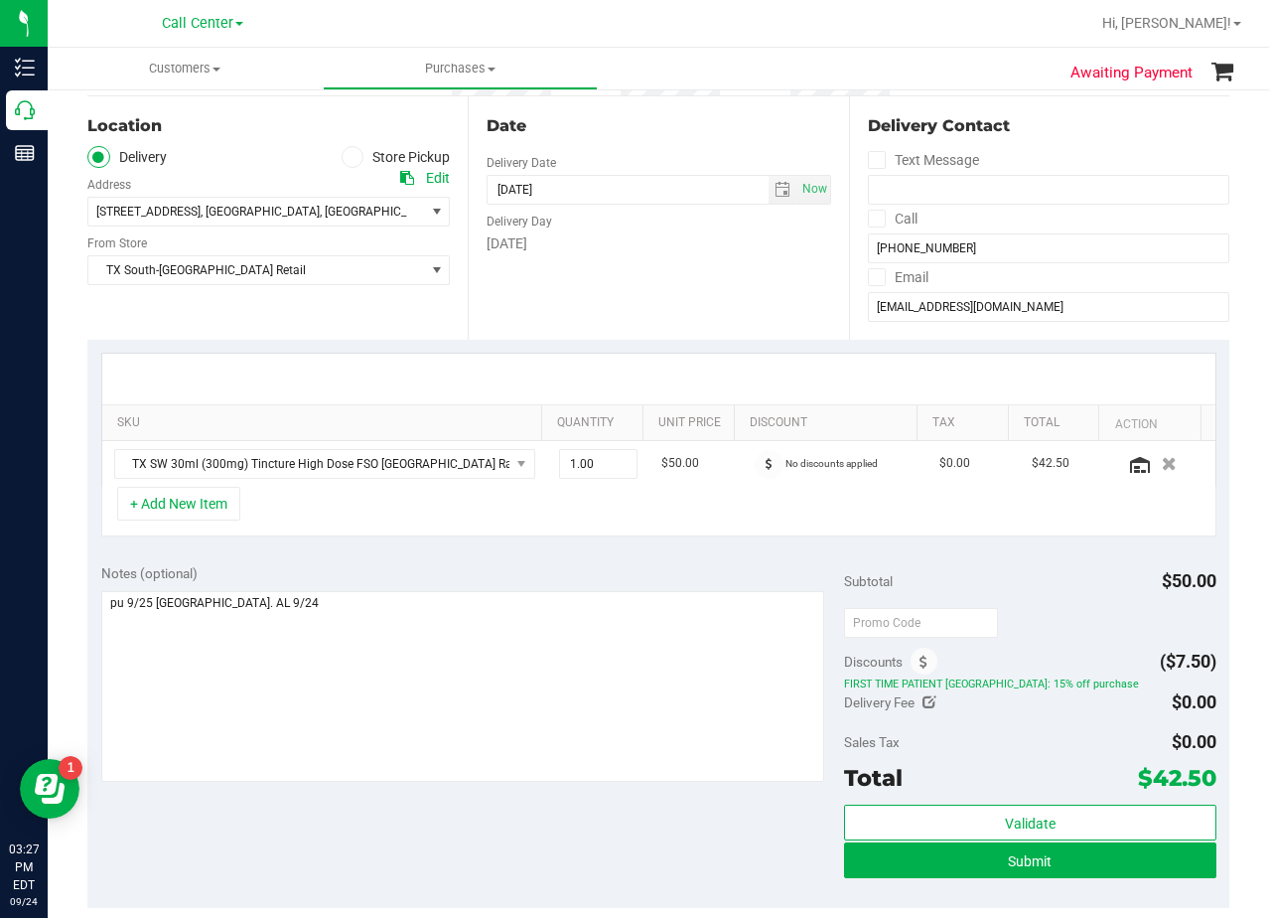
scroll to position [0, 0]
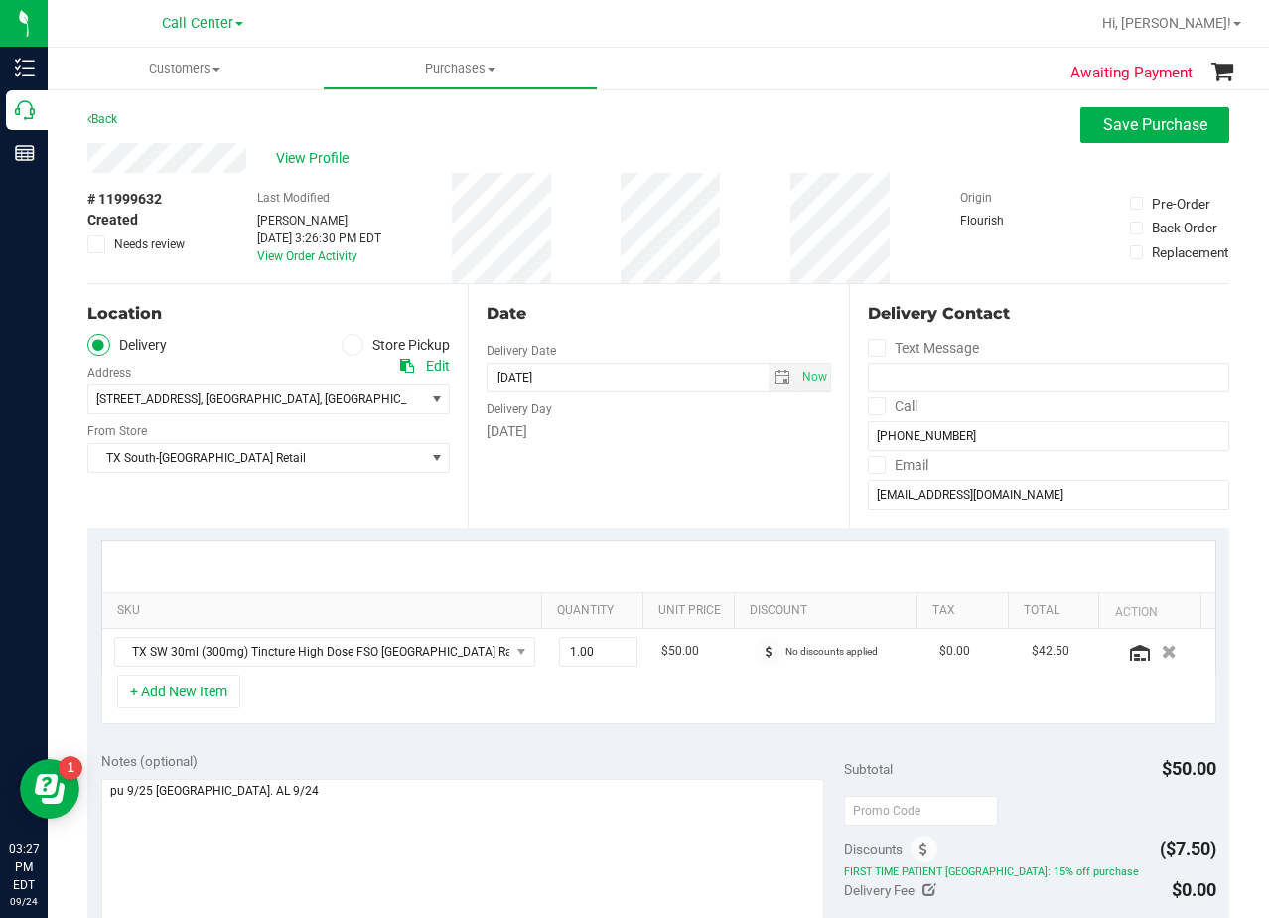
click at [661, 442] on div "Date Delivery Date 09/25/2025 Now 09/25/2025 08:00 AM Now Delivery Day Thursday" at bounding box center [658, 405] width 380 height 243
click at [660, 327] on div "Date Delivery Date 09/25/2025 Now 09/25/2025 08:00 AM Now Delivery Day Thursday" at bounding box center [658, 405] width 380 height 243
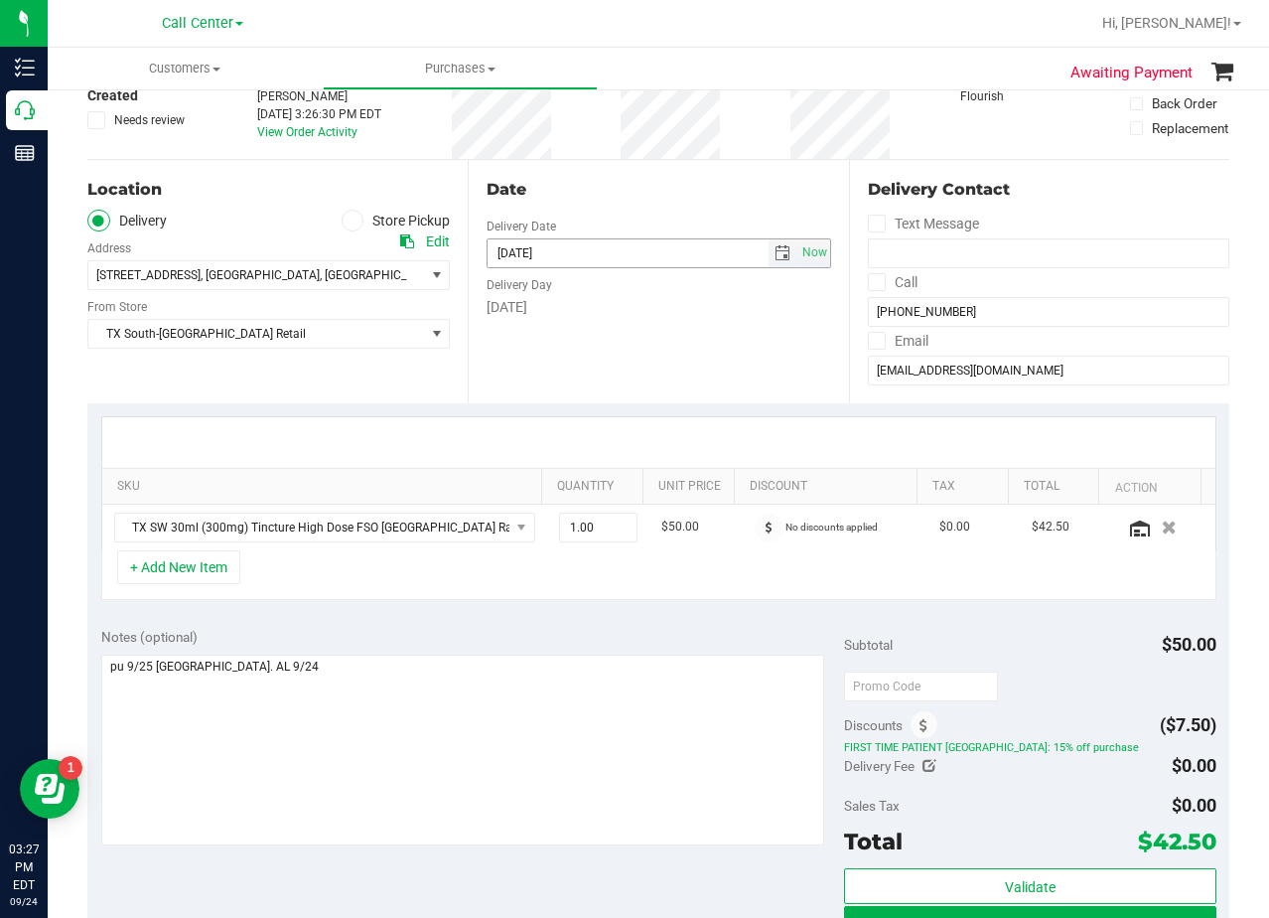
scroll to position [298, 0]
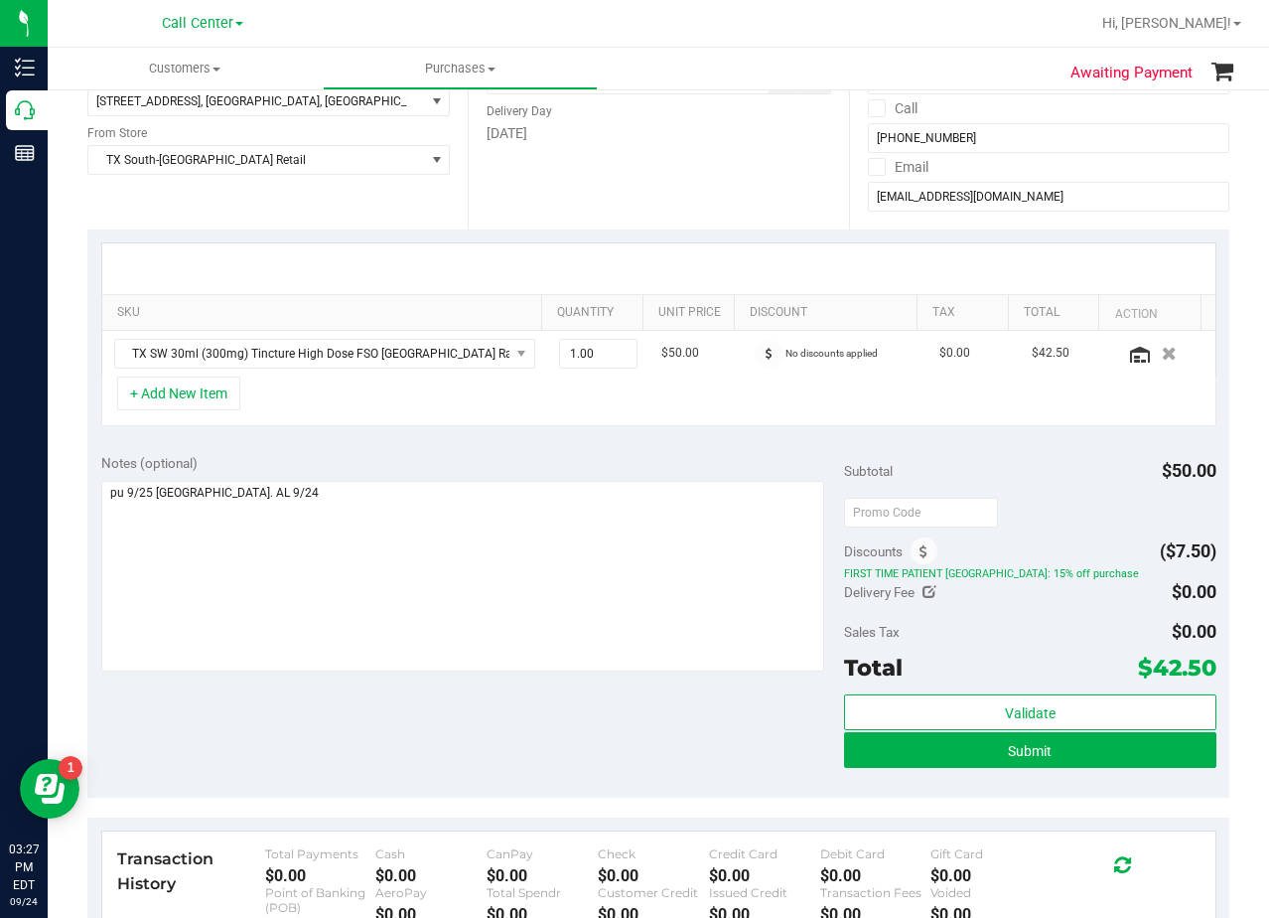
click at [764, 444] on div "Notes (optional) Subtotal $50.00 Discounts ($7.50) FIRST TIME PATIENT TX: 15% o…" at bounding box center [658, 619] width 1142 height 358
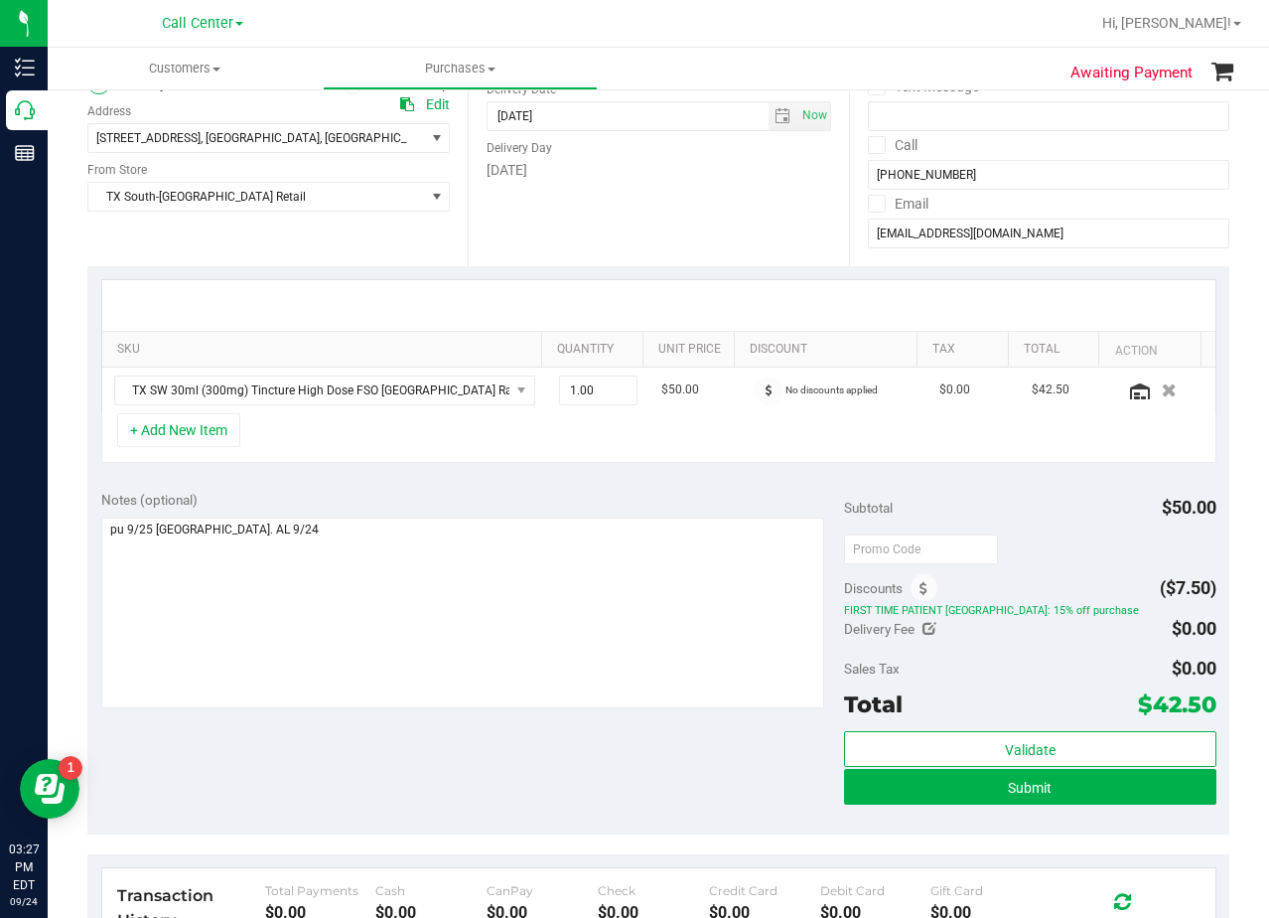
scroll to position [0, 0]
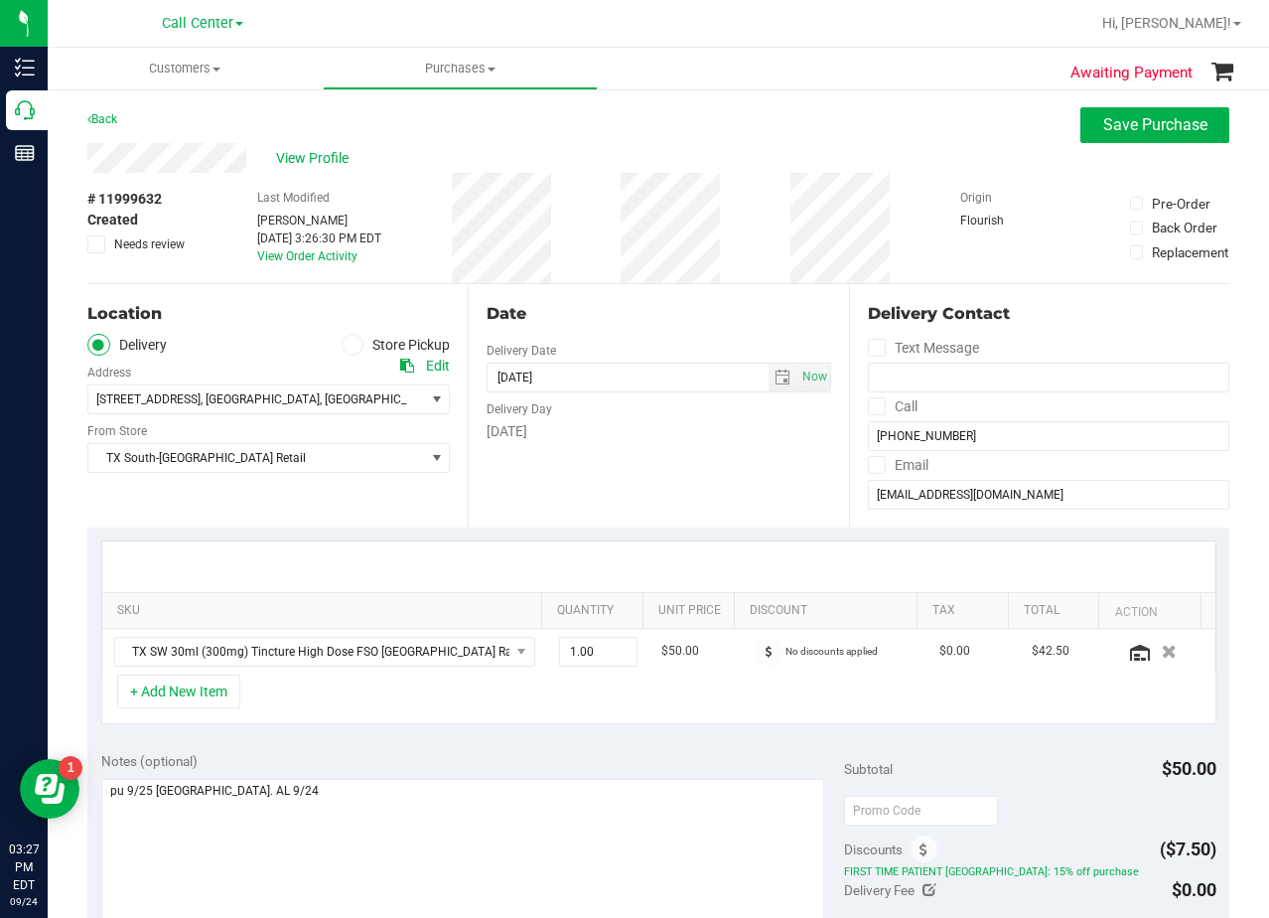
click at [699, 308] on div "Date" at bounding box center [659, 314] width 344 height 24
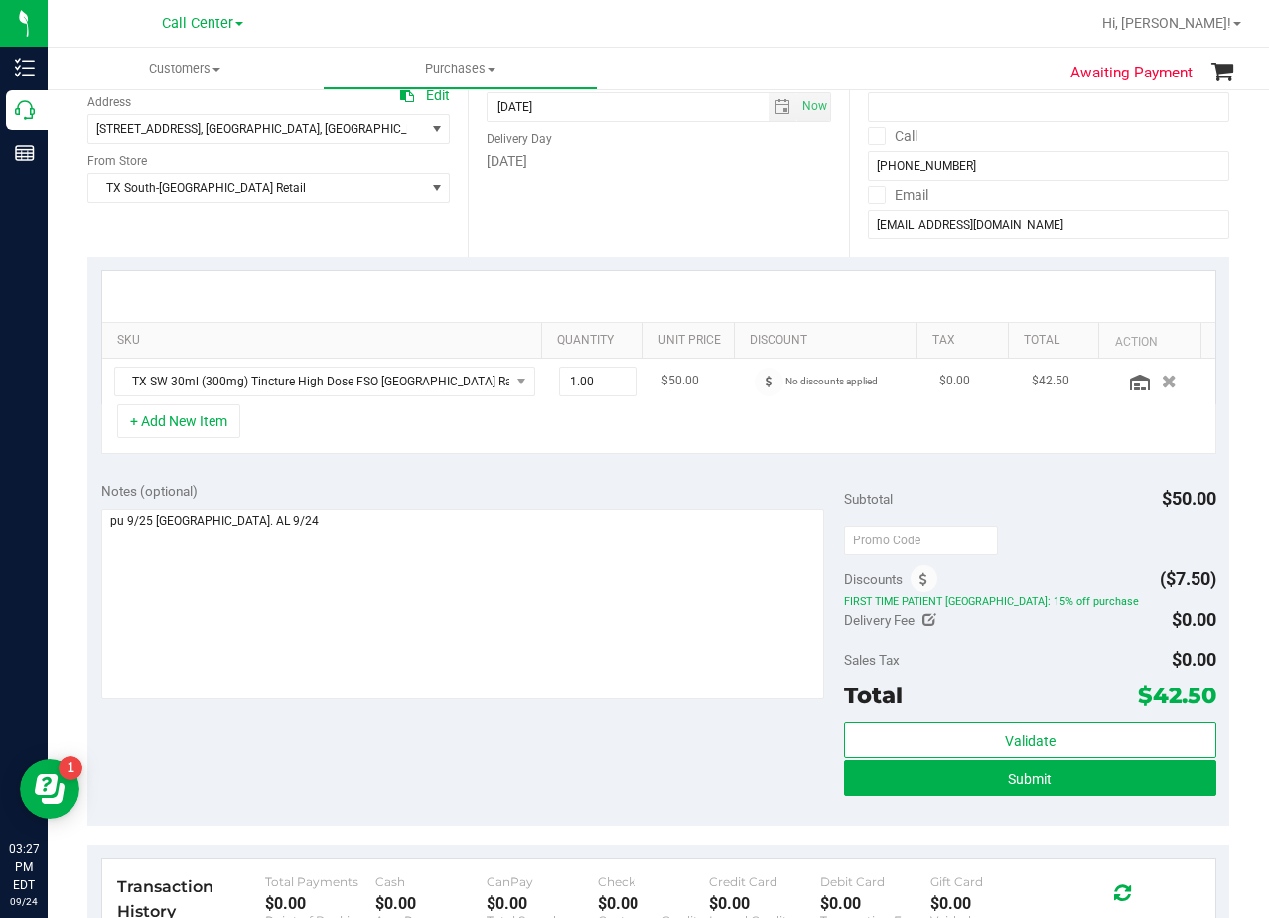
scroll to position [298, 0]
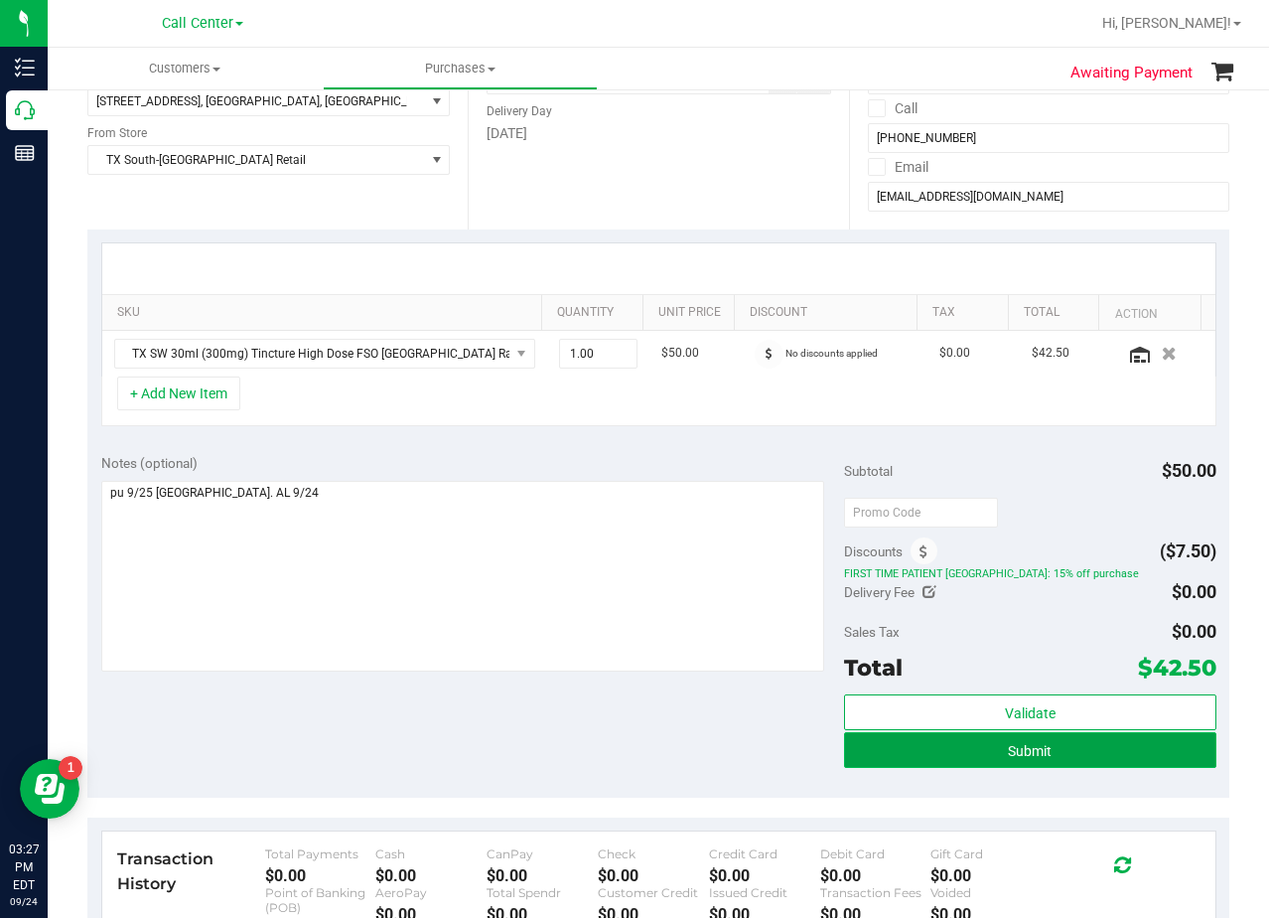
click at [870, 765] on button "Submit" at bounding box center [1029, 750] width 371 height 36
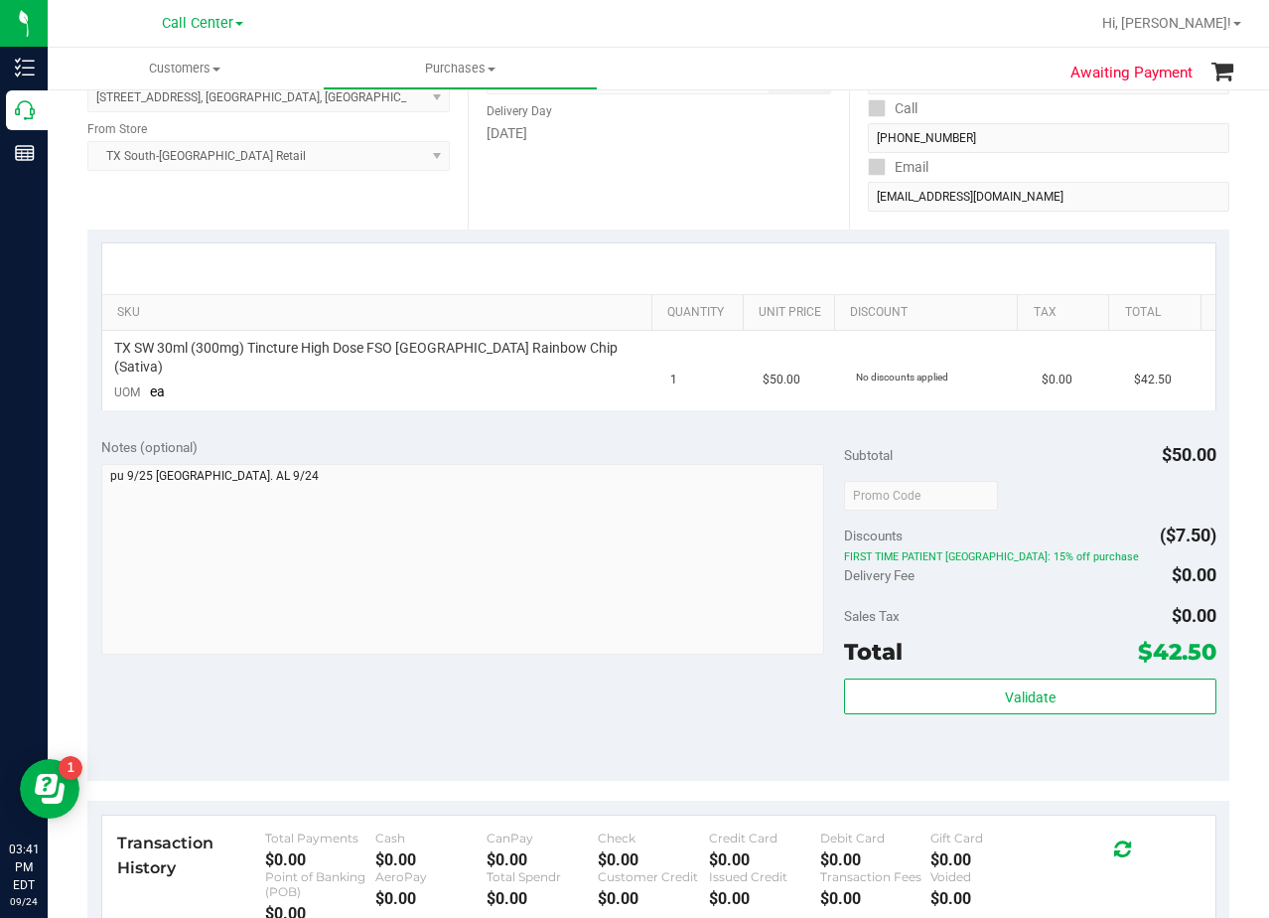
click at [750, 195] on div "Date Delivery Date 09/25/2025 Now 09/25/2025 08:00 AM Now Delivery Day Thursday" at bounding box center [658, 107] width 380 height 243
click at [736, 247] on div at bounding box center [658, 268] width 1113 height 51
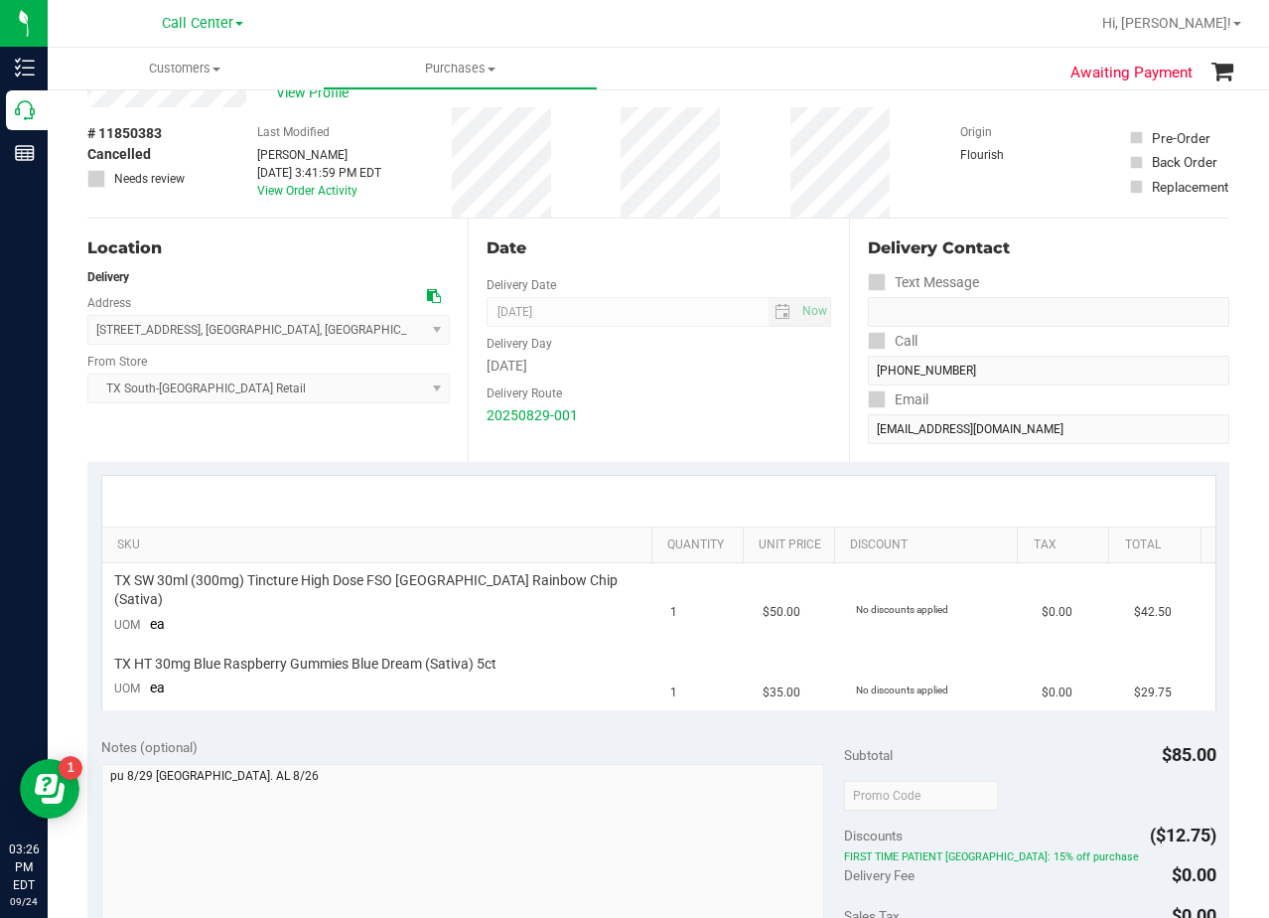
scroll to position [99, 0]
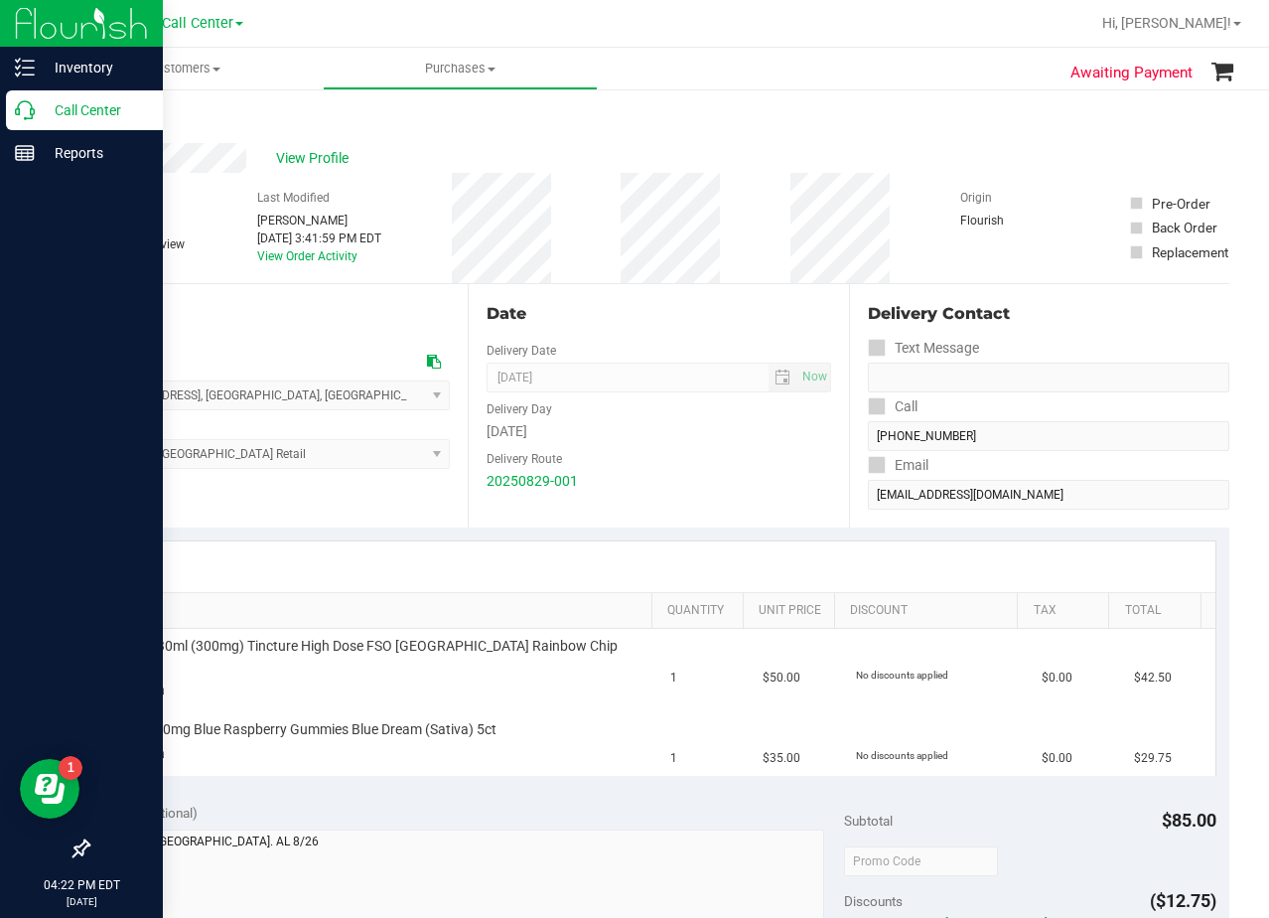
click at [37, 111] on p "Call Center" at bounding box center [94, 110] width 119 height 24
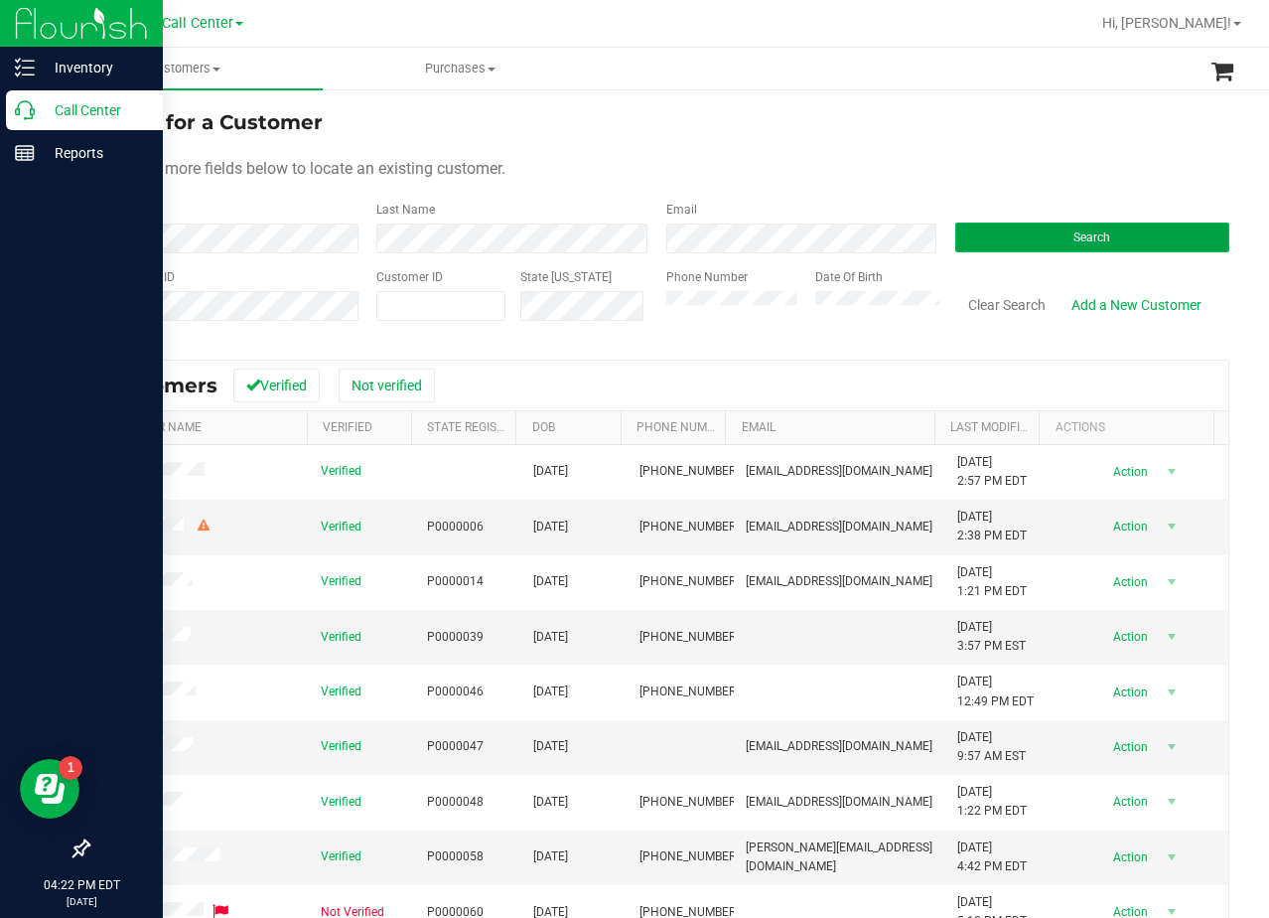
click at [1047, 249] on button "Search" at bounding box center [1093, 237] width 274 height 30
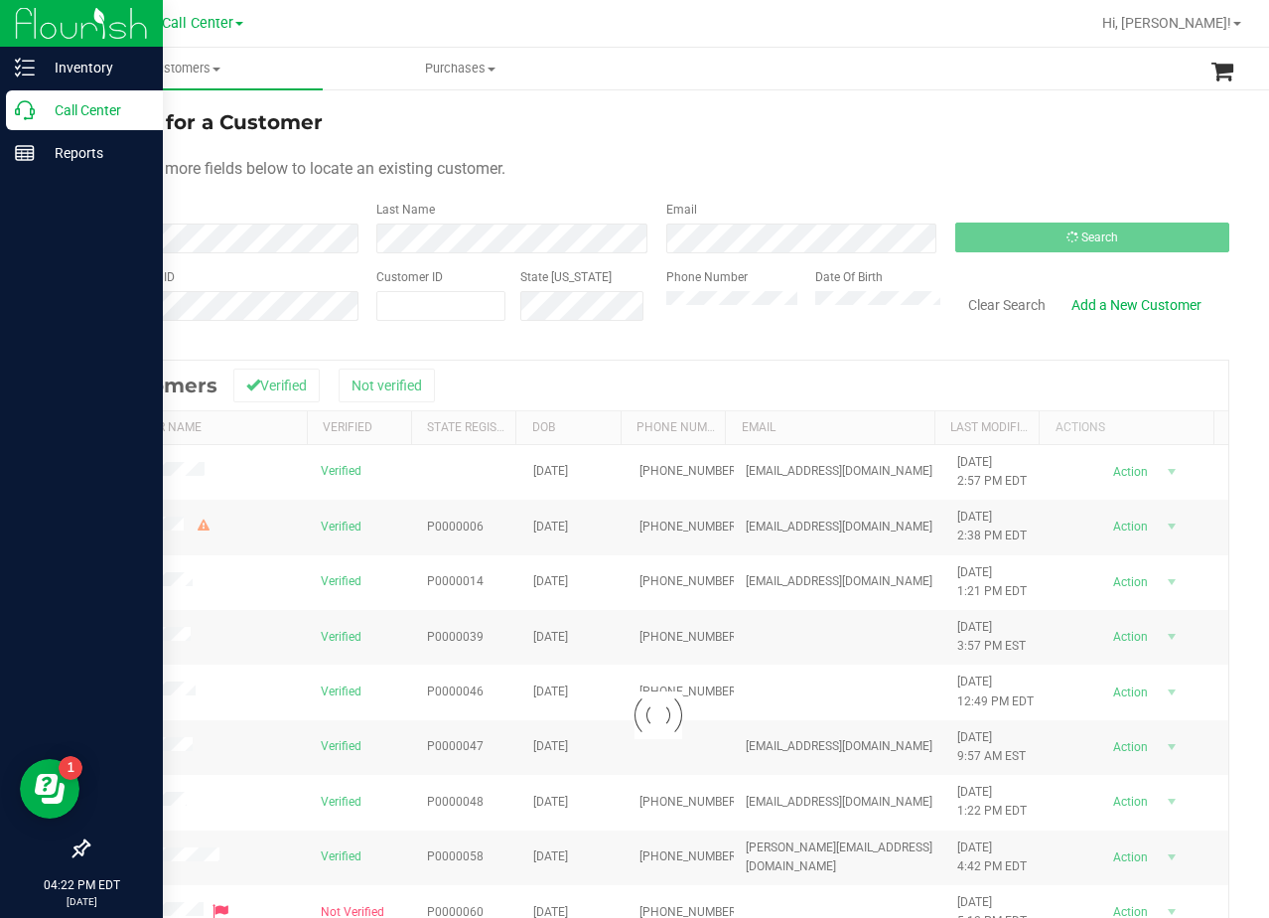
click at [935, 179] on div "Use one or more fields below to locate an existing customer." at bounding box center [658, 169] width 1142 height 24
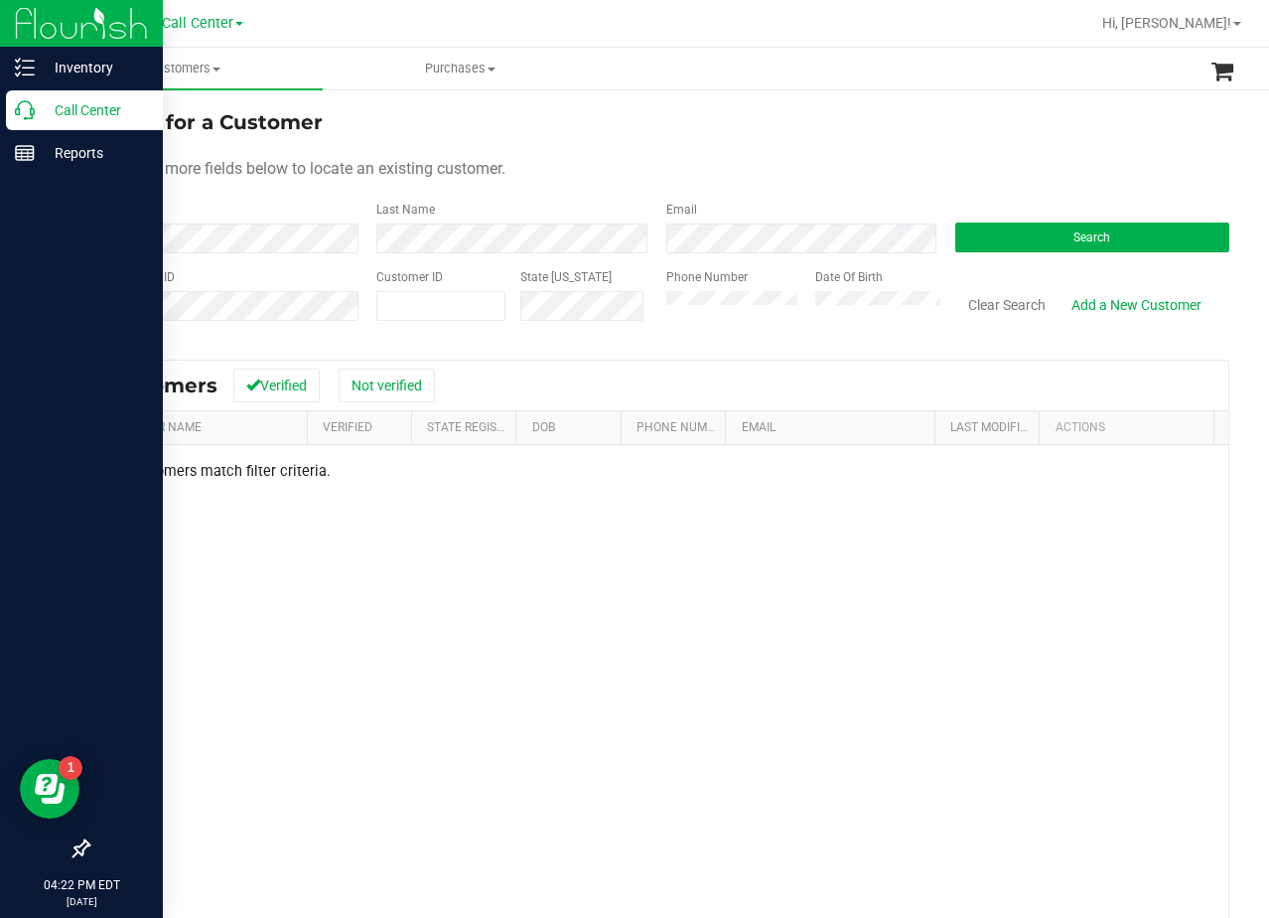
click at [868, 162] on div "Use one or more fields below to locate an existing customer." at bounding box center [658, 169] width 1142 height 24
click at [690, 184] on form "Search for a Customer Use one or more fields below to locate an existing custom…" at bounding box center [658, 222] width 1142 height 231
click at [252, 253] on form "Search for a Customer Use one or more fields below to locate an existing custom…" at bounding box center [658, 222] width 1142 height 231
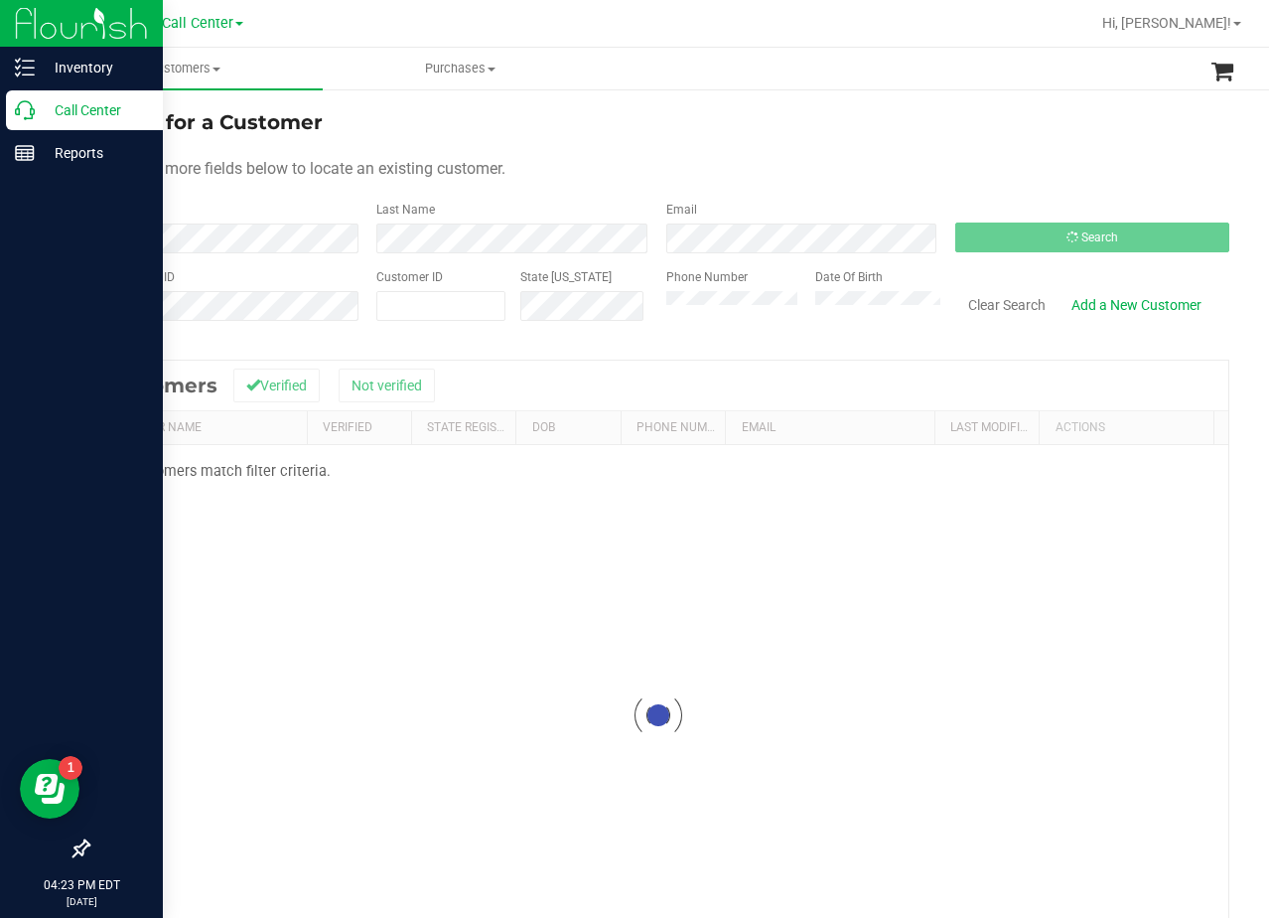
click at [784, 182] on form "Search for a Customer Use one or more fields below to locate an existing custom…" at bounding box center [658, 222] width 1142 height 231
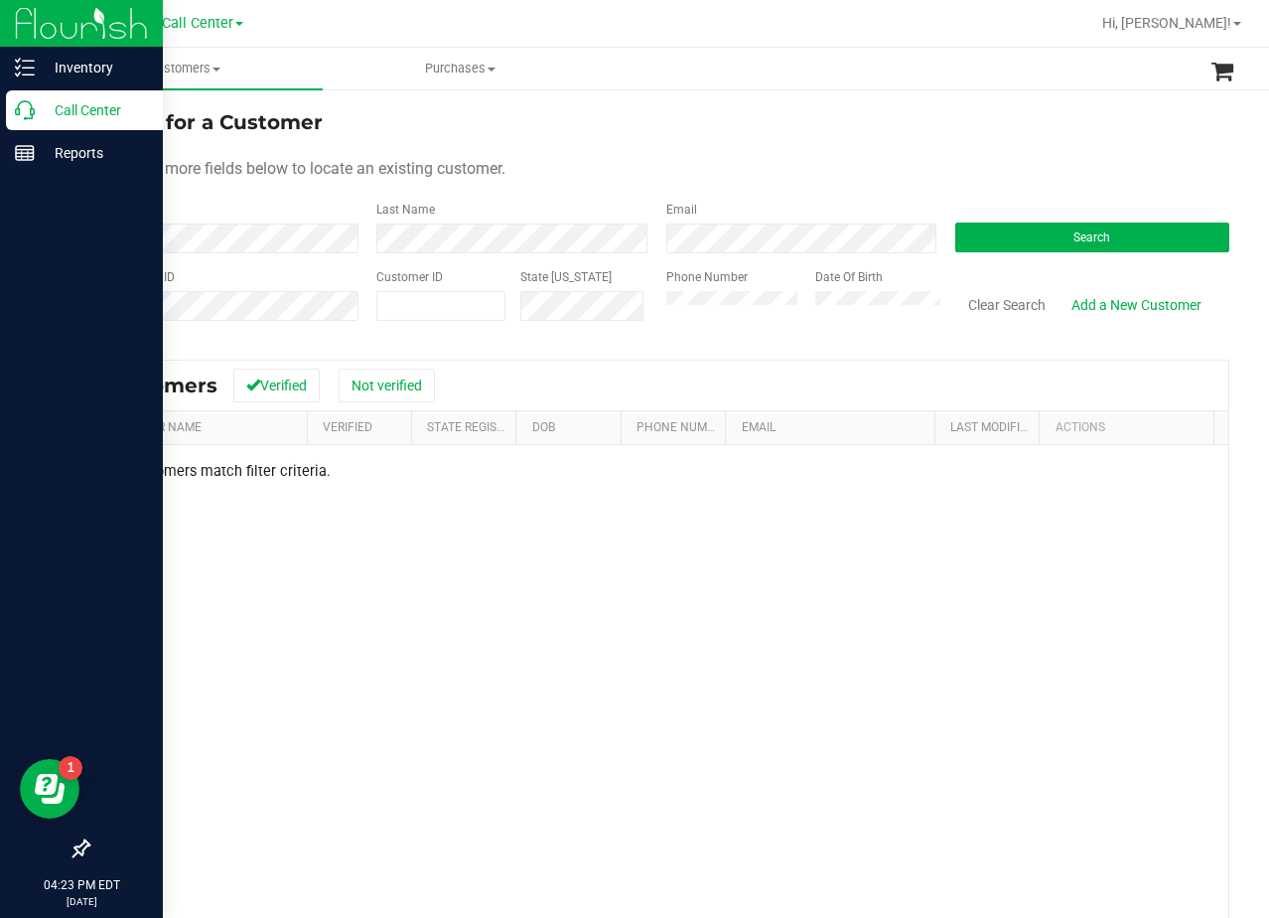
click at [864, 137] on form "Search for a Customer Use one or more fields below to locate an existing custom…" at bounding box center [658, 222] width 1142 height 231
click at [1072, 299] on link "Add a New Customer" at bounding box center [1137, 305] width 156 height 34
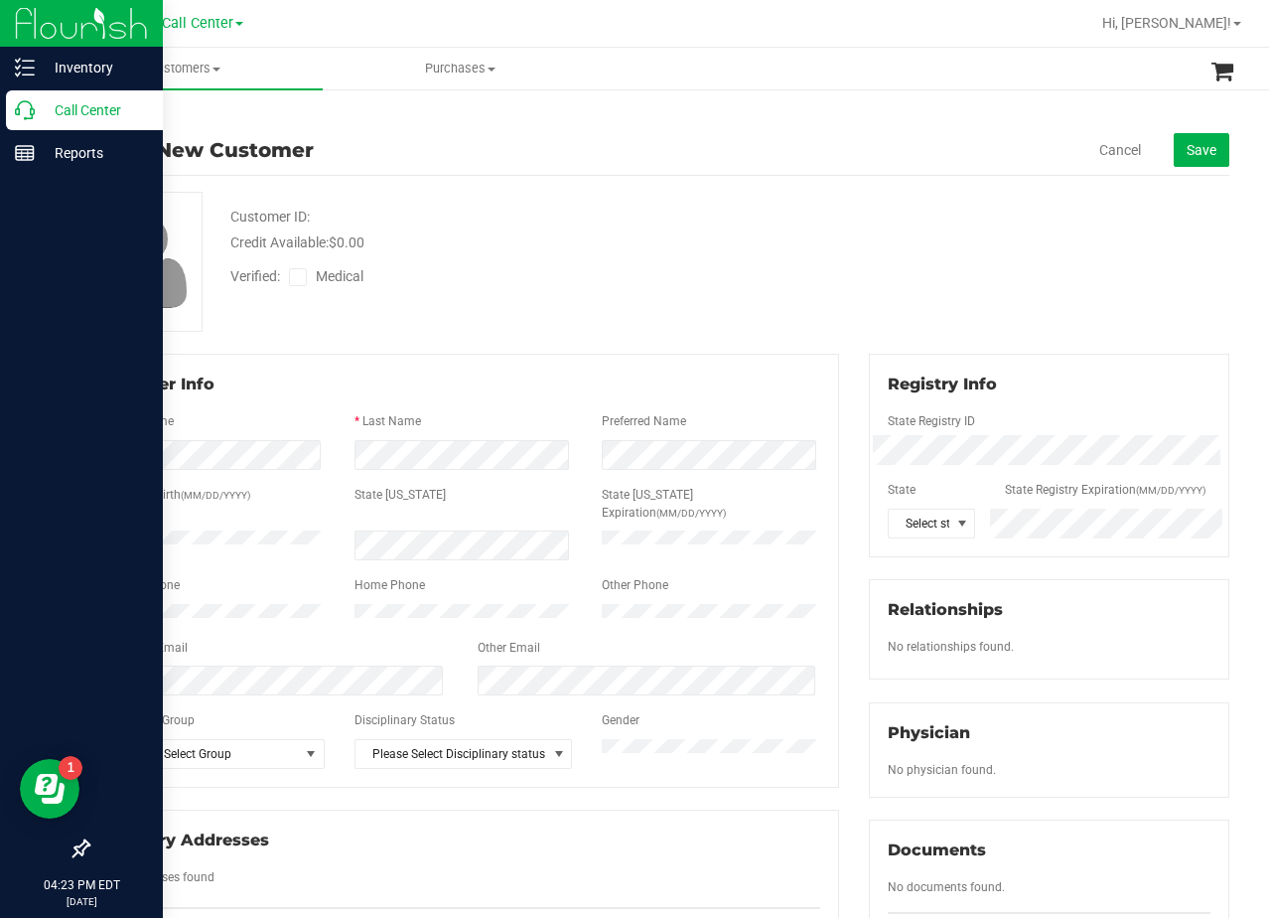
click at [759, 235] on div "Credit Available: $0.00" at bounding box center [508, 242] width 556 height 21
drag, startPoint x: 968, startPoint y: 254, endPoint x: 308, endPoint y: 569, distance: 731.7
click at [959, 260] on div "Customer ID: Credit Available: $0.00 Verified: Medical" at bounding box center [659, 262] width 1172 height 140
drag, startPoint x: 613, startPoint y: 299, endPoint x: 255, endPoint y: 381, distance: 367.0
click at [602, 304] on div "Customer ID: Credit Available: $0.00 Verified: Medical" at bounding box center [659, 262] width 1172 height 140
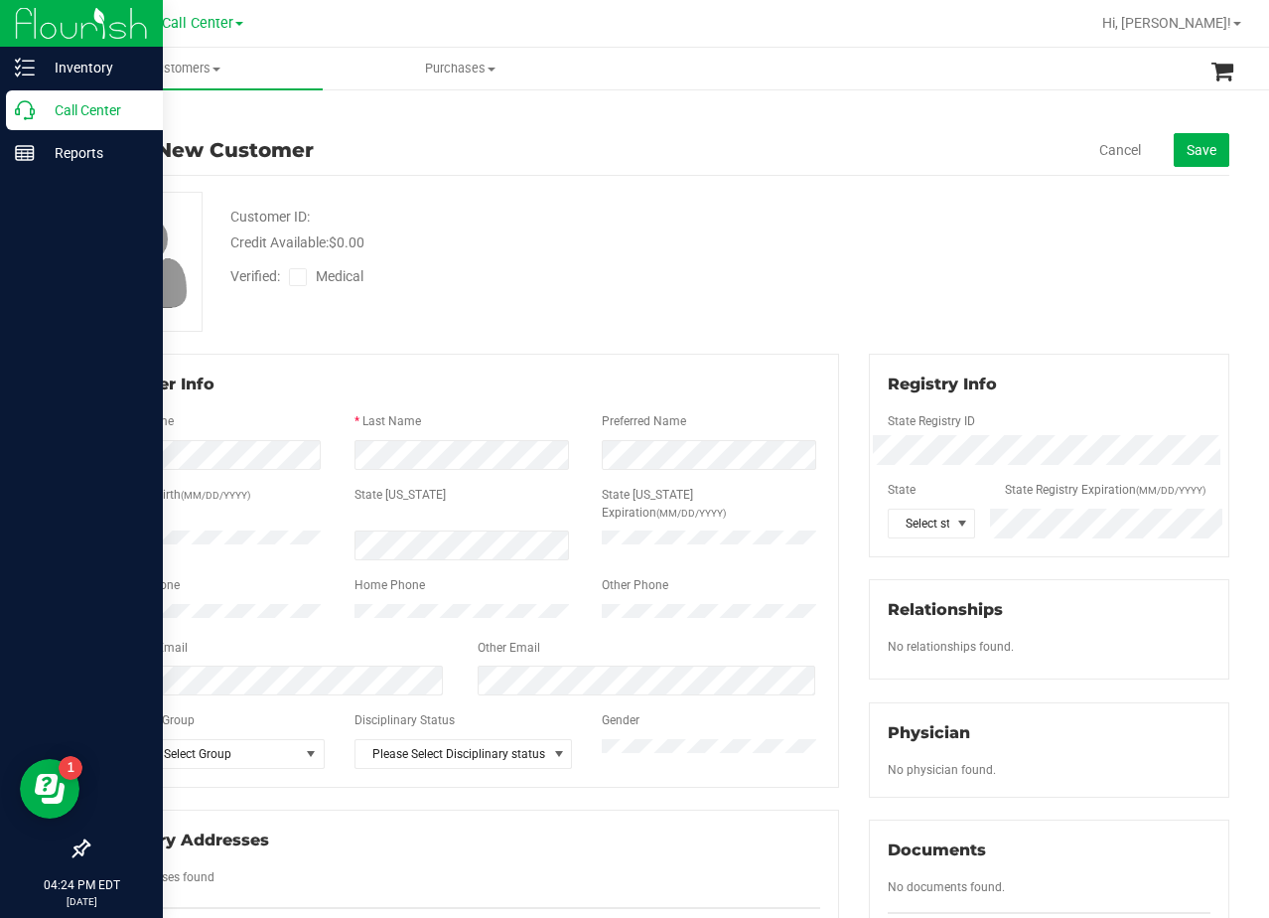
click at [846, 199] on div "Customer ID: Credit Available: $0.00 Verified: Medical" at bounding box center [659, 262] width 1172 height 140
drag, startPoint x: 626, startPoint y: 225, endPoint x: 827, endPoint y: 372, distance: 249.5
click at [637, 228] on div "Customer ID: Credit Available: $0.00" at bounding box center [509, 230] width 586 height 47
click at [929, 477] on div at bounding box center [1049, 473] width 323 height 16
click at [303, 277] on icon at bounding box center [298, 277] width 13 height 0
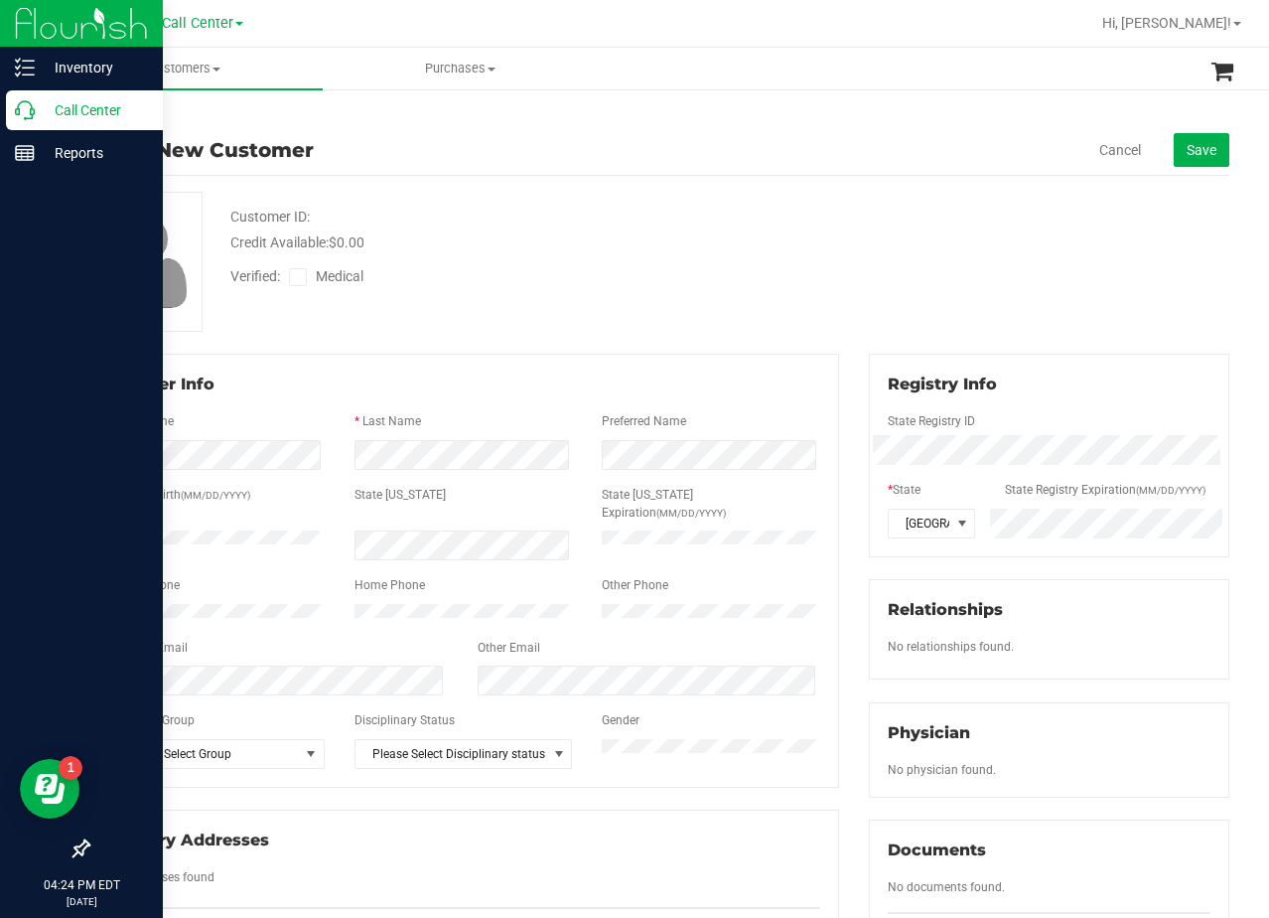
click at [0, 0] on input "Medical" at bounding box center [0, 0] width 0 height 0
click at [562, 255] on div "Verified: Medical" at bounding box center [509, 275] width 586 height 44
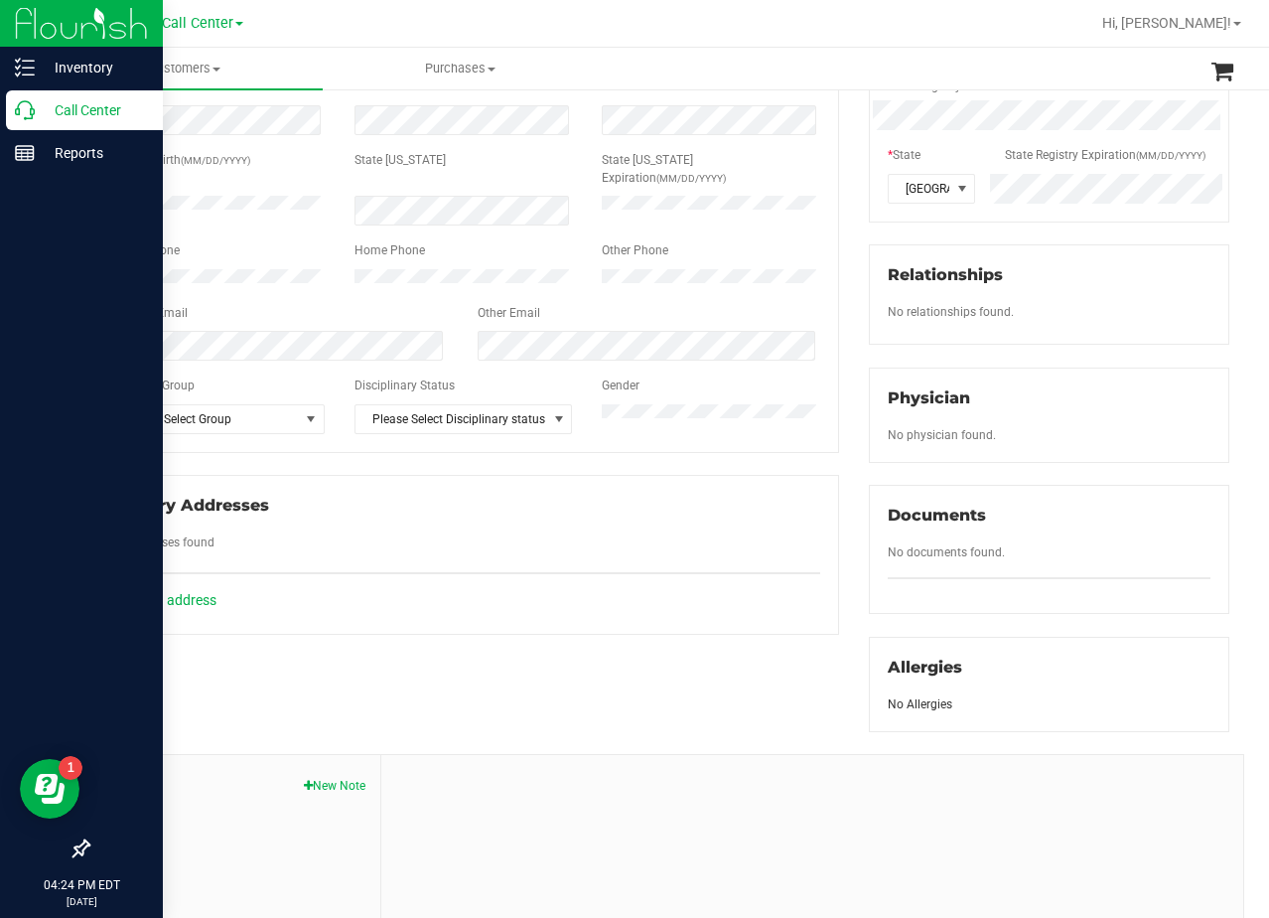
scroll to position [504, 0]
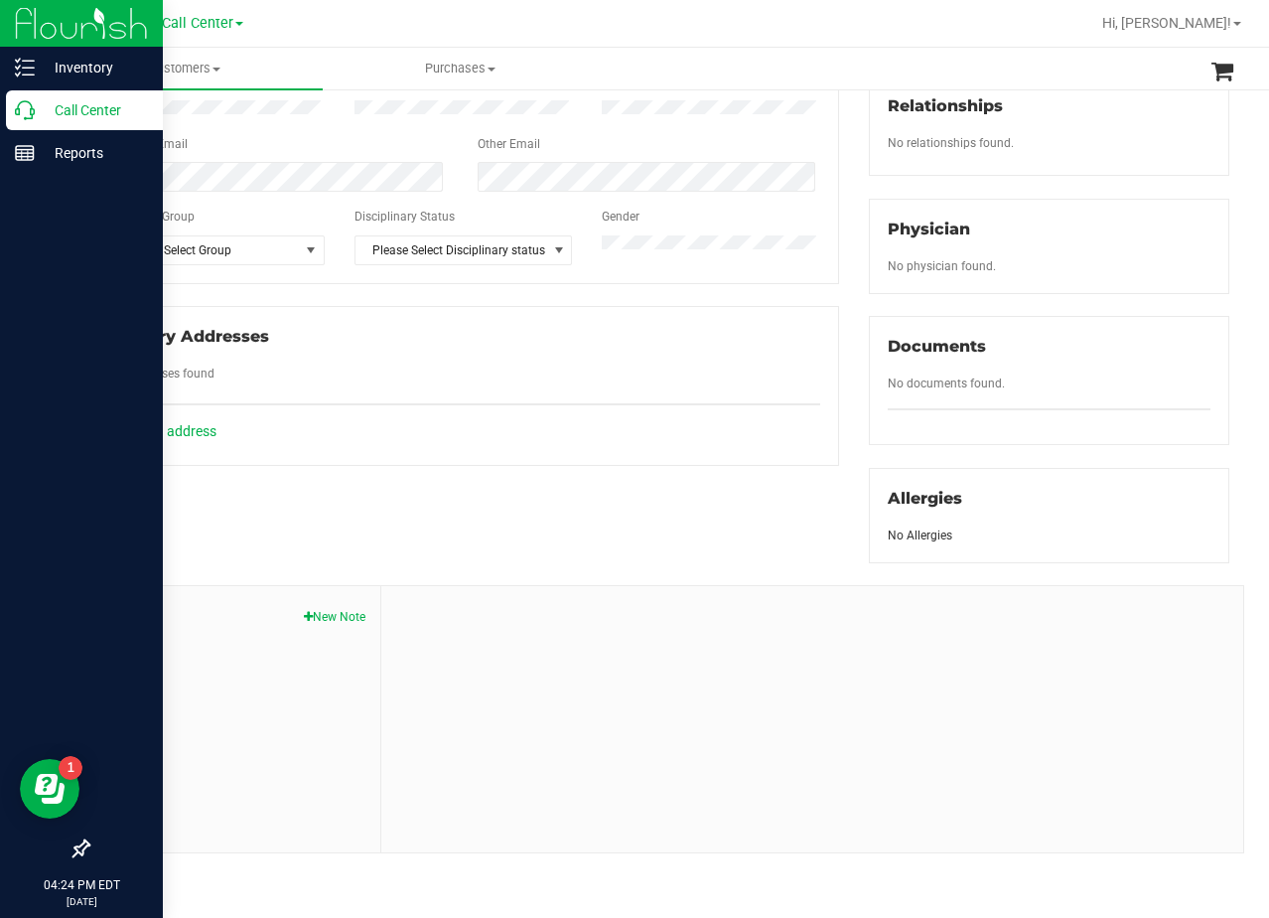
click at [304, 624] on button "New Note" at bounding box center [335, 617] width 62 height 18
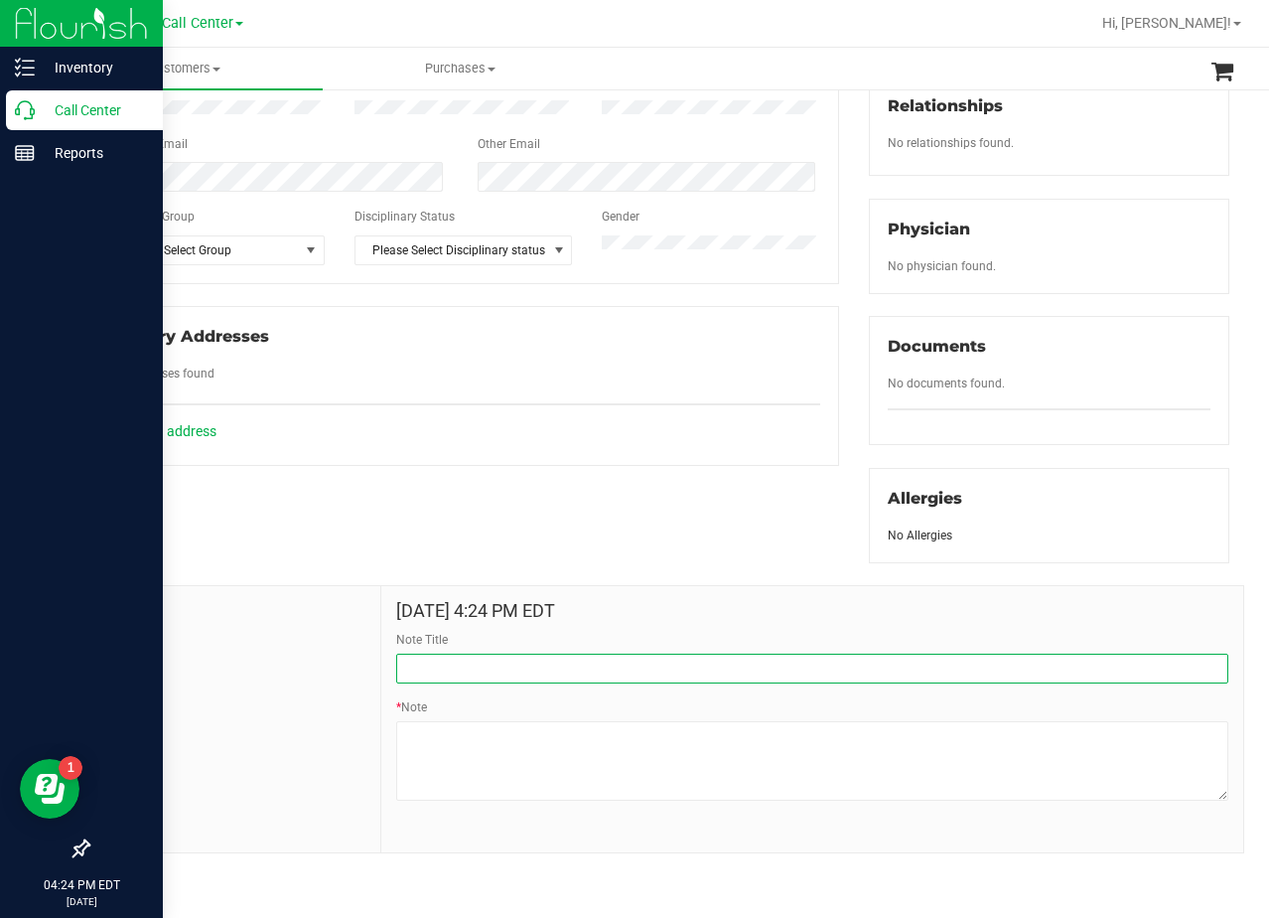
click at [513, 660] on input "Note Title" at bounding box center [812, 669] width 832 height 30
type input "CURT"
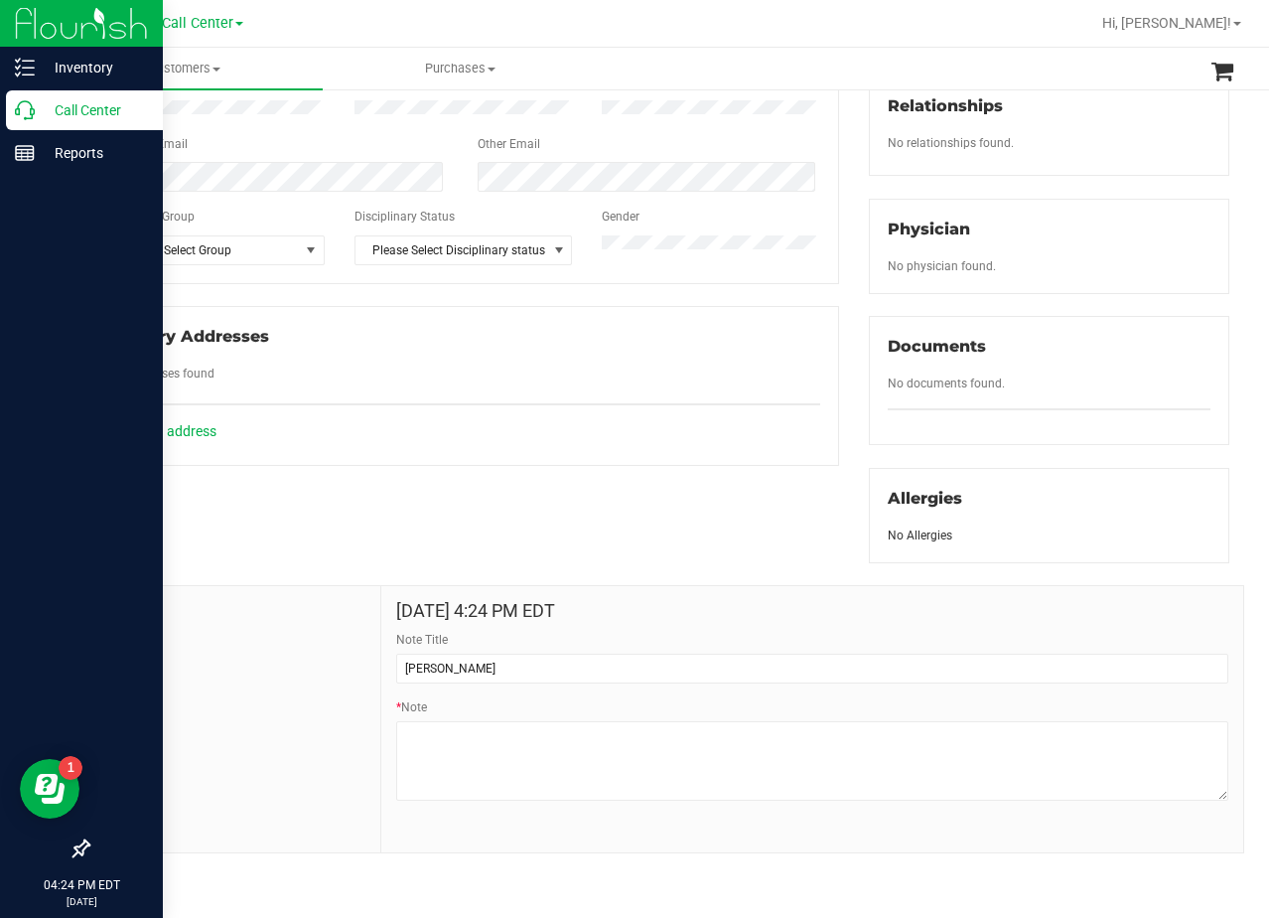
click at [564, 522] on div "Member Info * First Name * Last Name Preferred Name * Date of Birth (MM/DD/YYYY…" at bounding box center [659, 351] width 1172 height 1003
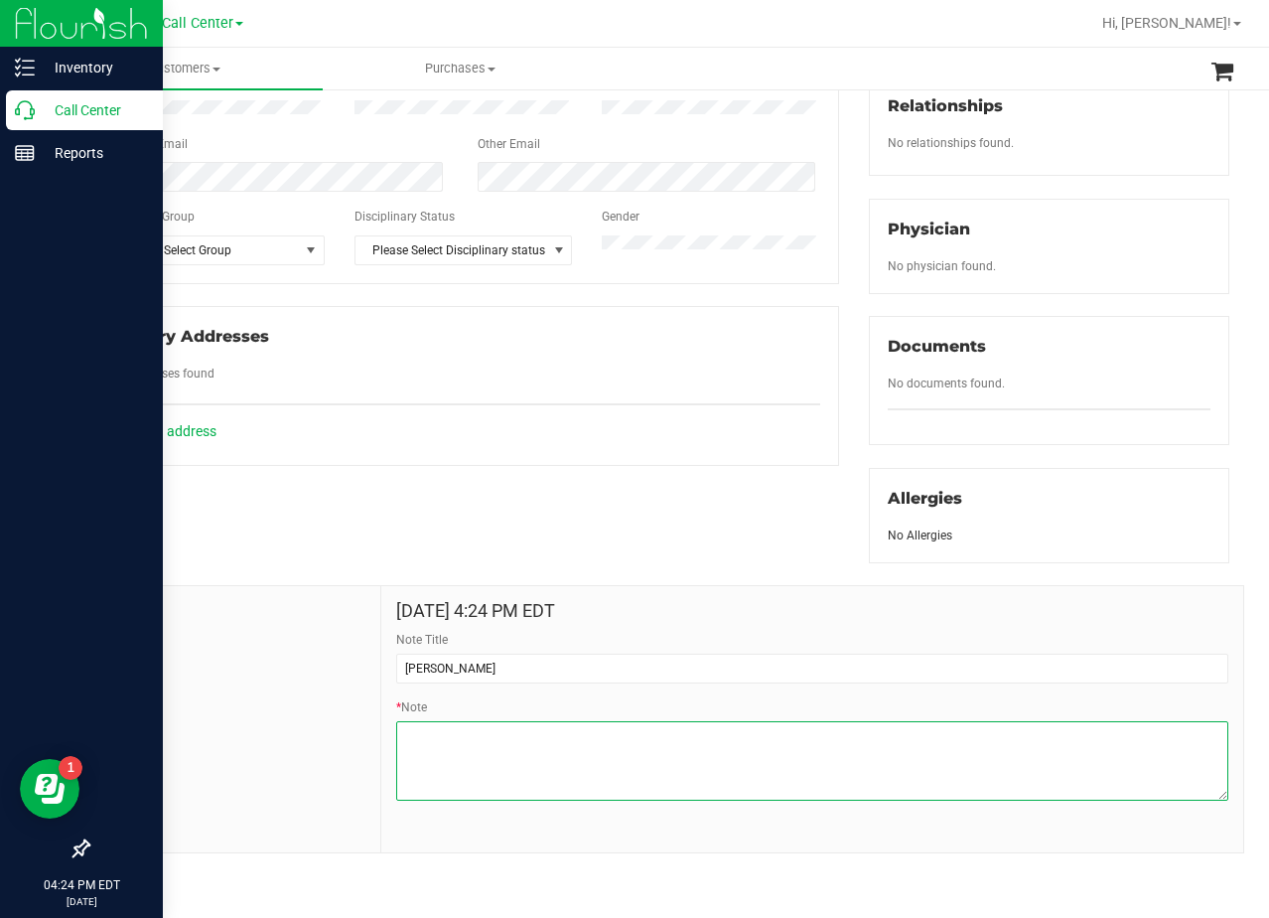
click at [780, 762] on textarea "* Note" at bounding box center [812, 760] width 832 height 79
paste textarea "Patient Name: Karen Crouch Address: 2159 Union HIll Rd. Singer, TX, 76266 Phone…"
type textarea "Patient Name: Karen Crouch Address: 2159 Union HIll Rd. Singer, TX, 76266 Phone…"
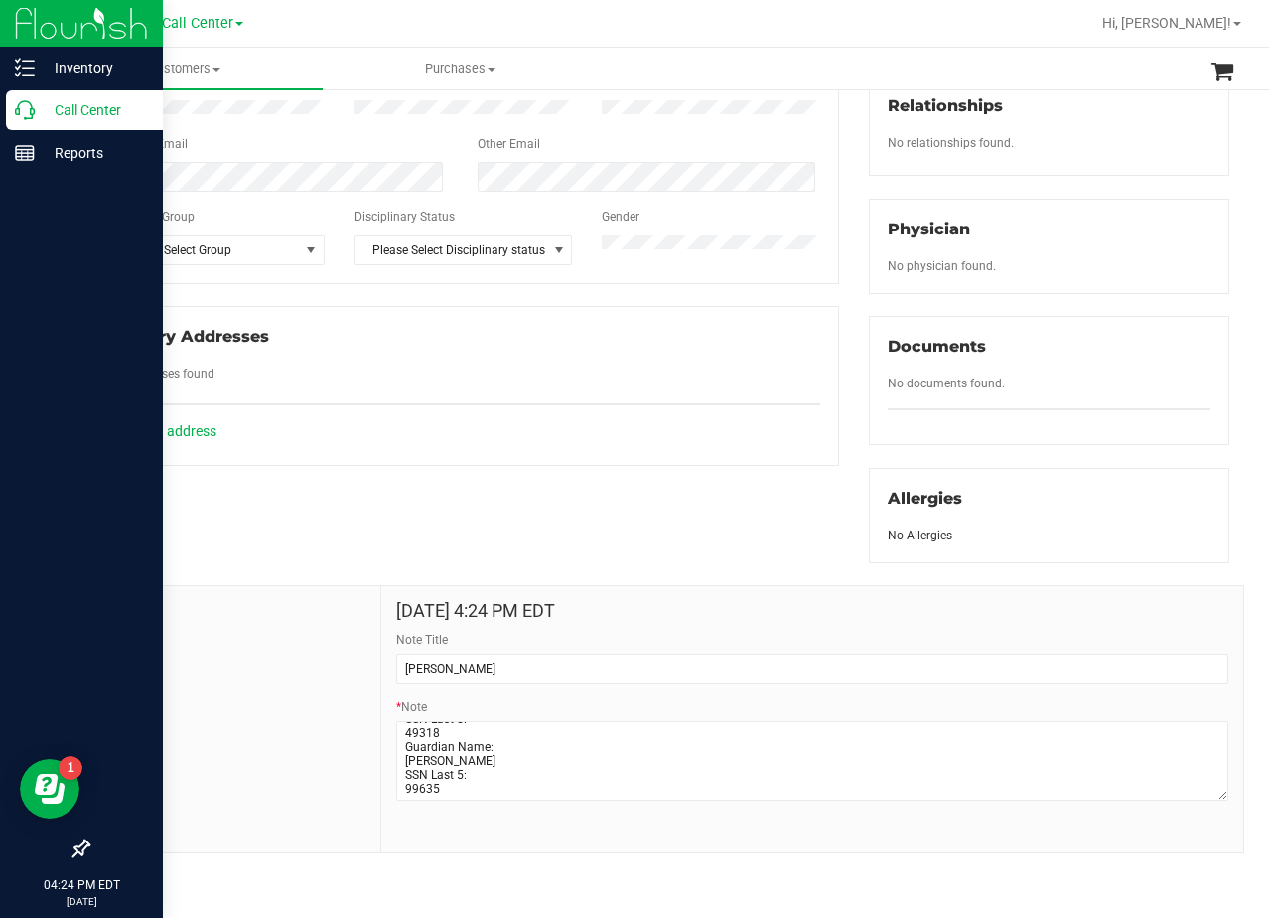
click at [616, 477] on div "Member Info * First Name * Last Name Preferred Name * Date of Birth (MM/DD/YYYY…" at bounding box center [659, 351] width 1172 height 1003
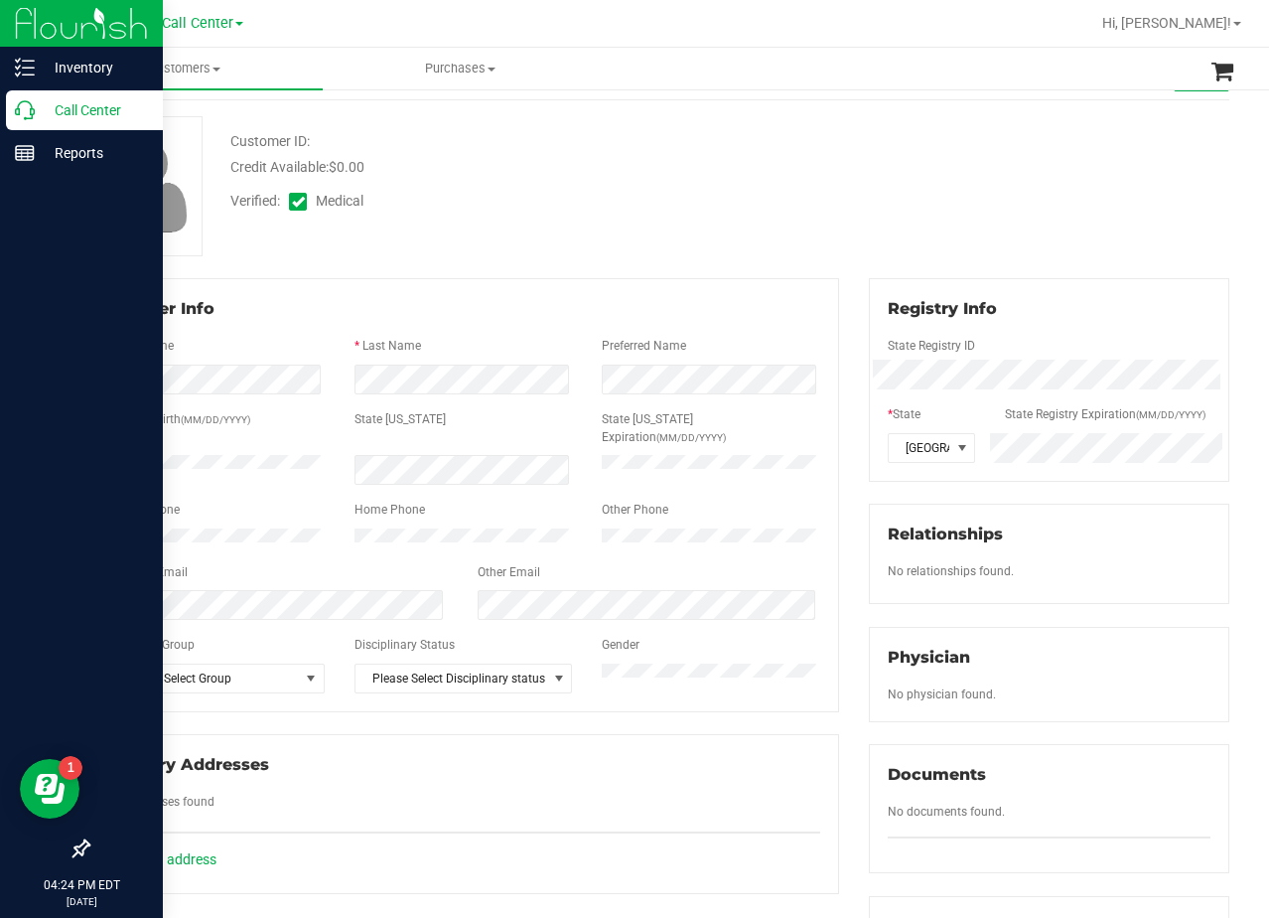
scroll to position [0, 0]
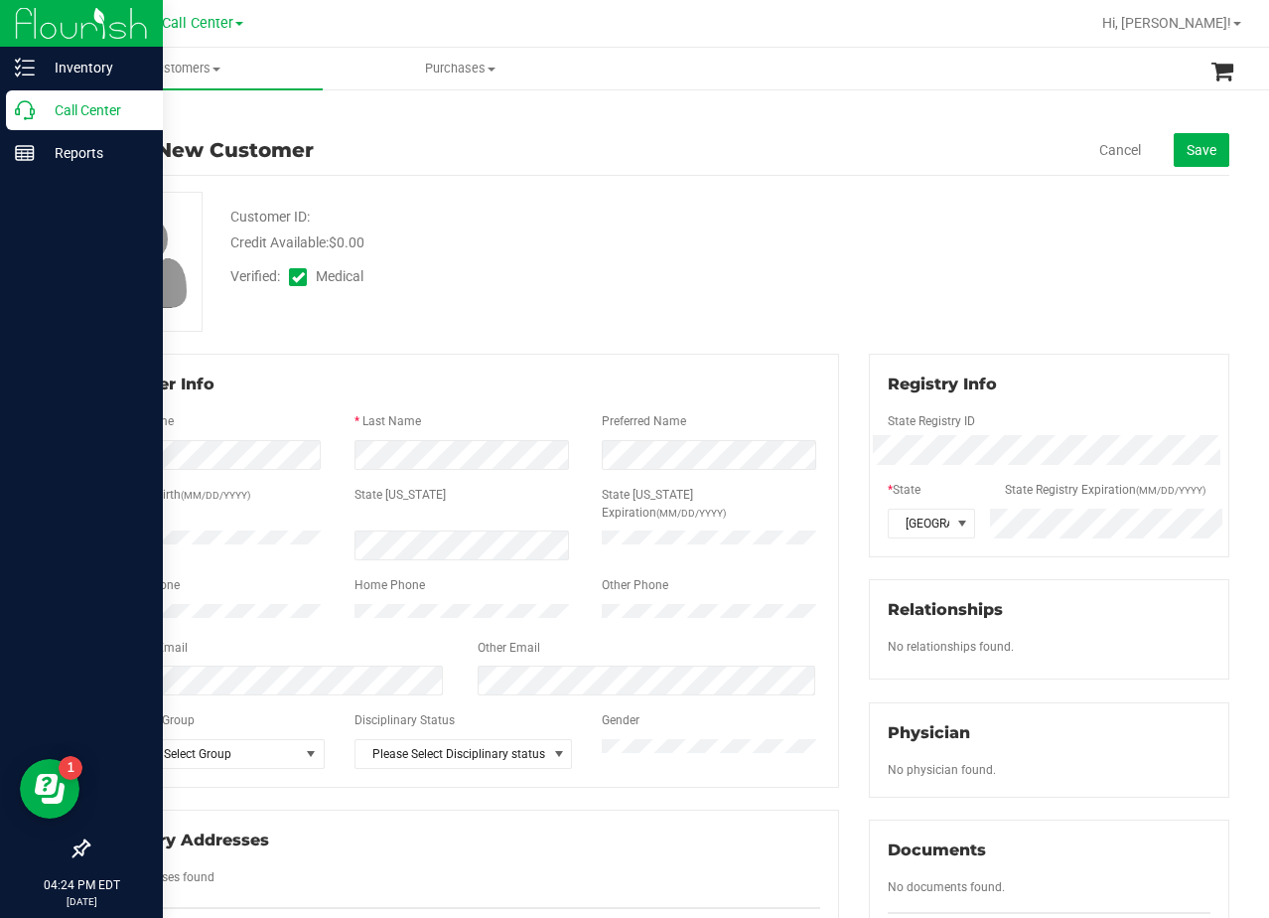
click at [876, 178] on div "Back Add a New Customer Cancel Save Customer ID: Credit Available: $0.00 Verifi…" at bounding box center [658, 732] width 1142 height 1250
click at [1176, 139] on button "Save" at bounding box center [1202, 150] width 56 height 34
click at [748, 251] on div "Credit Available: $0.00" at bounding box center [508, 242] width 556 height 21
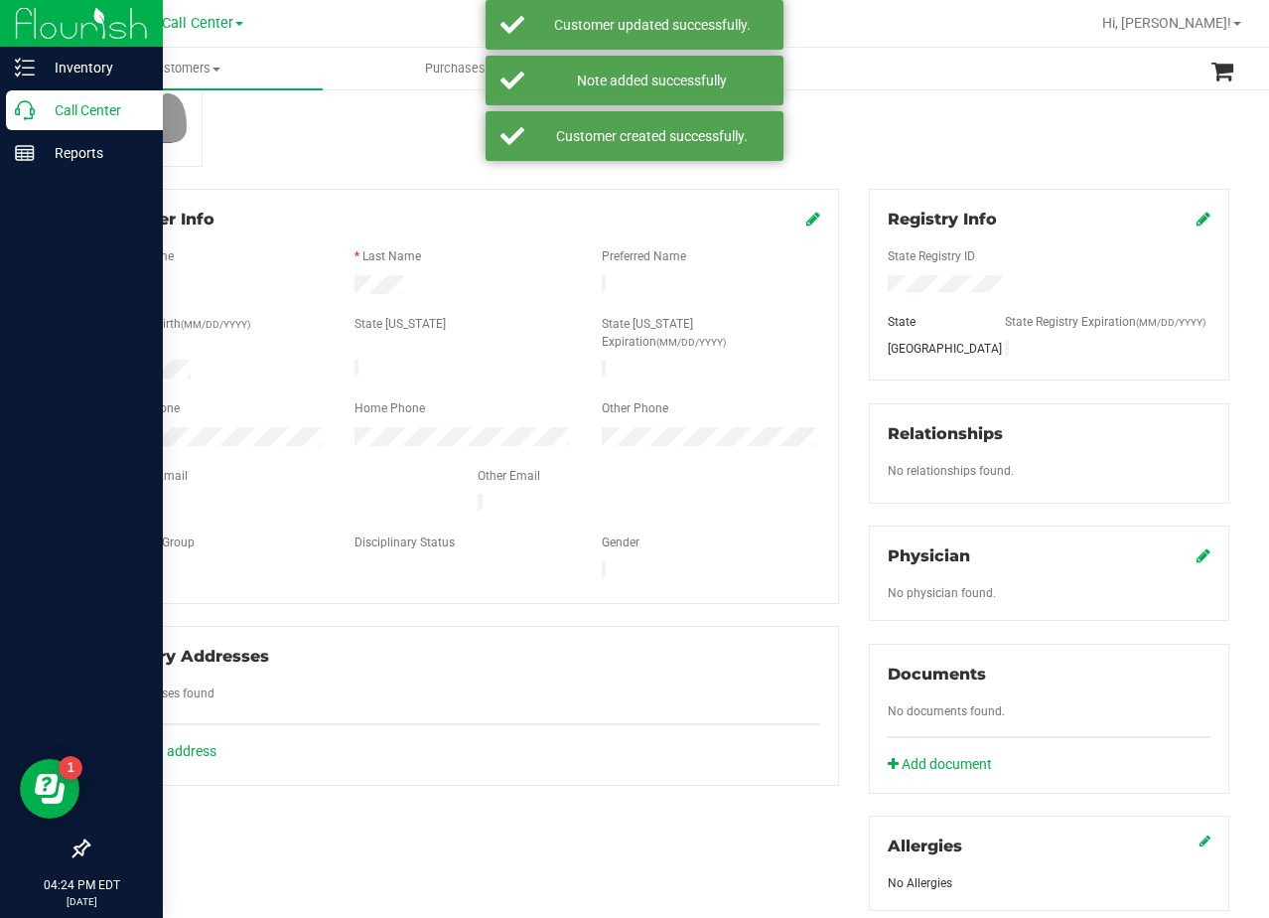
scroll to position [199, 0]
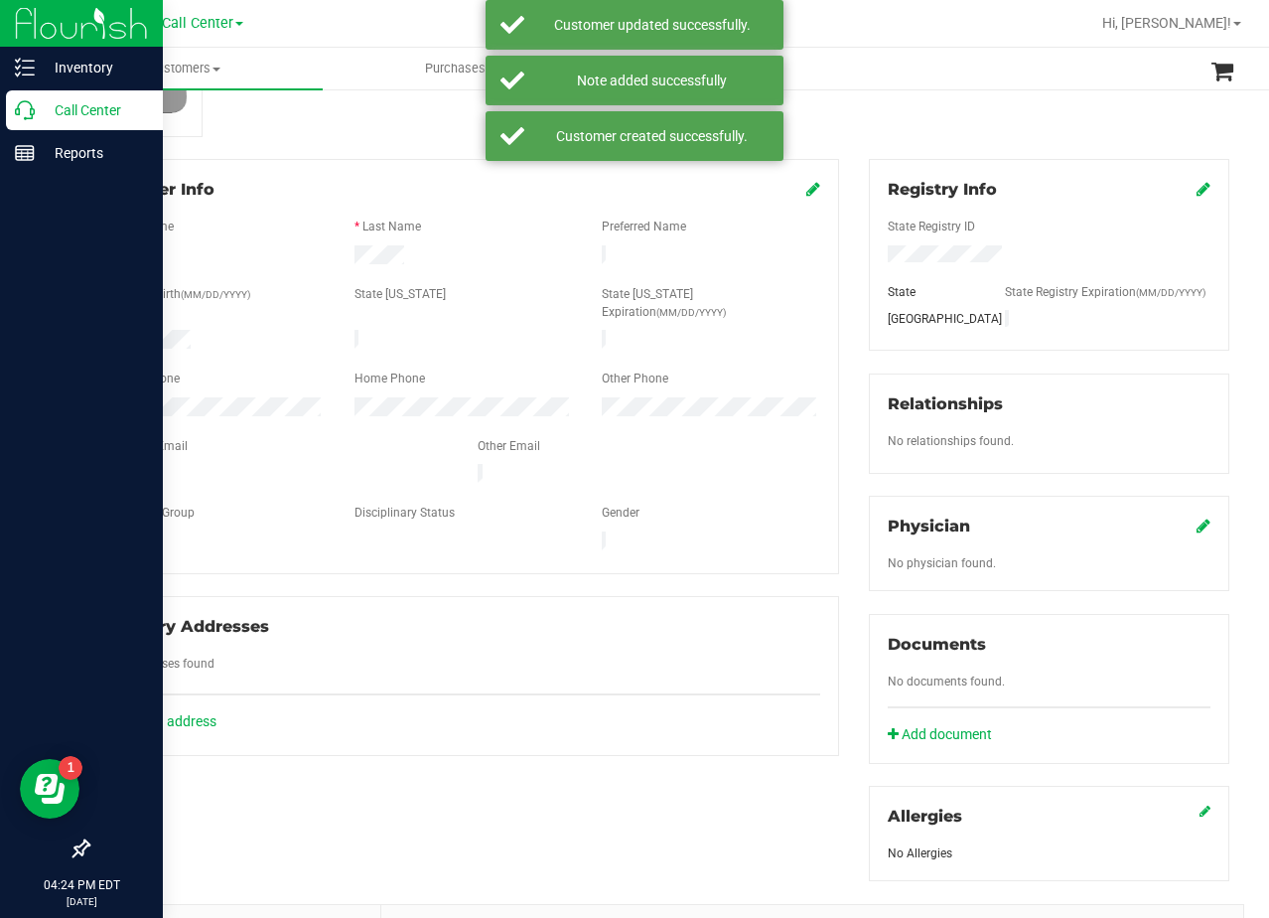
click at [1197, 515] on span at bounding box center [1204, 527] width 14 height 24
click at [1197, 522] on icon at bounding box center [1204, 525] width 14 height 16
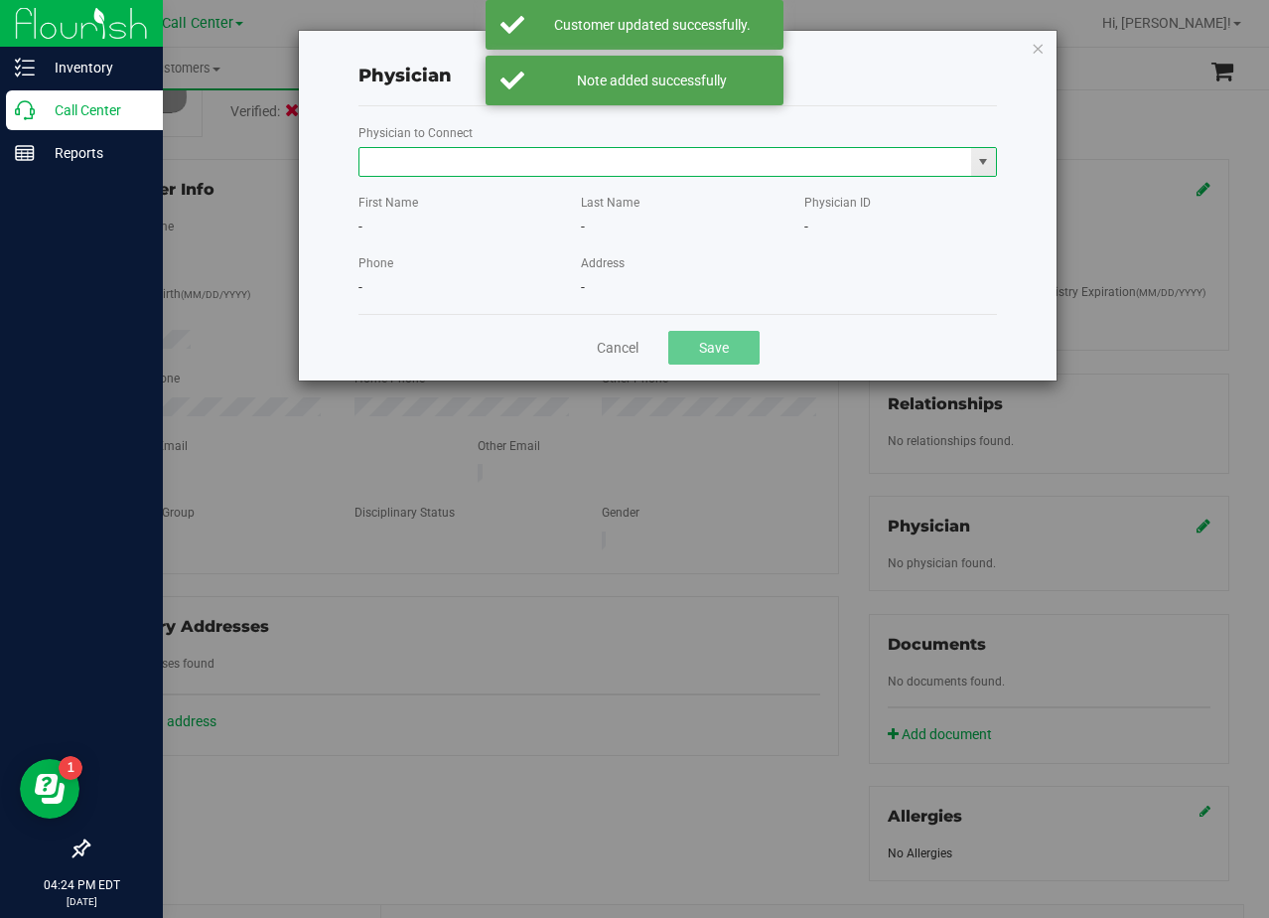
click at [428, 169] on input "text" at bounding box center [666, 162] width 612 height 28
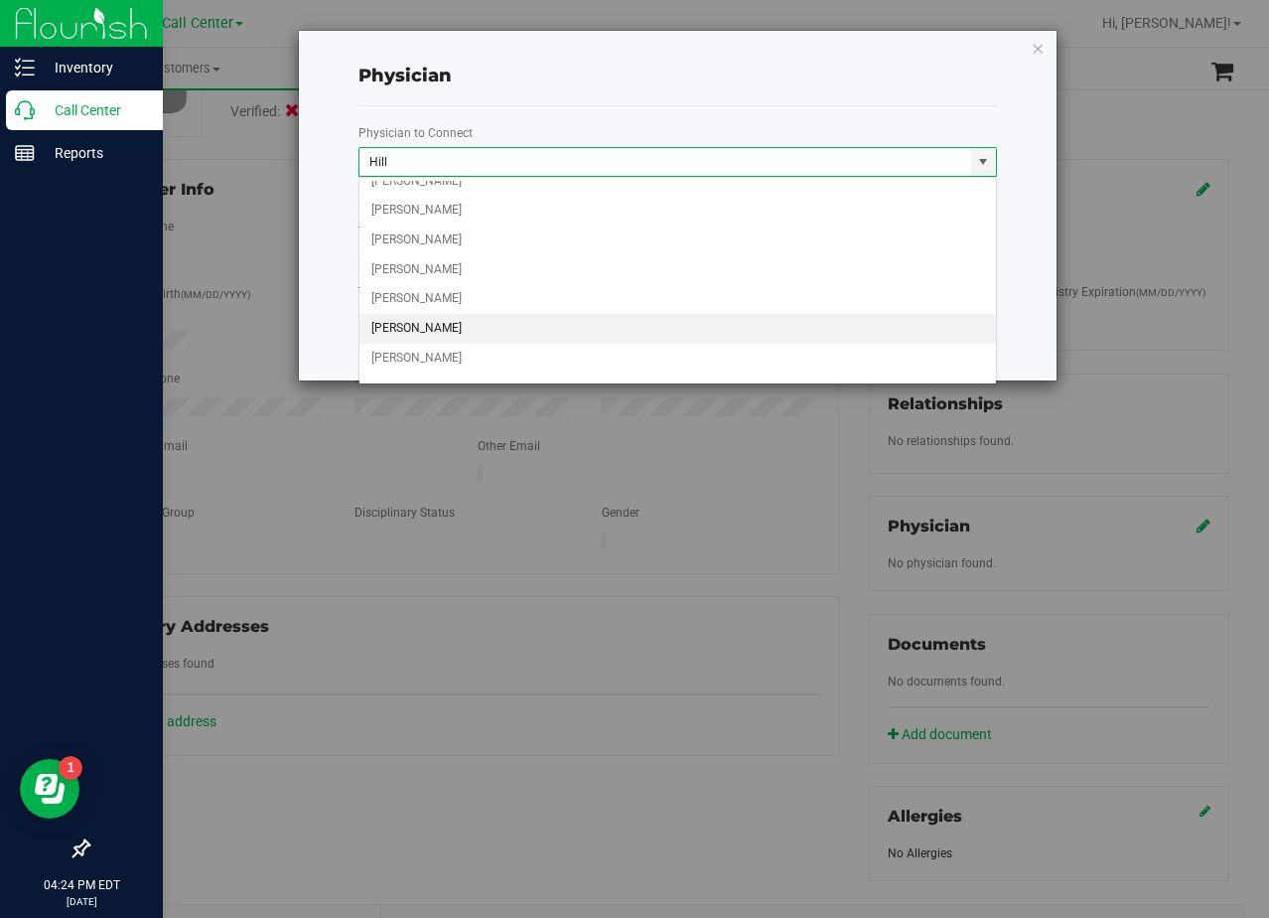
scroll to position [421, 0]
click at [564, 328] on li "MATTHEW HILL" at bounding box center [678, 336] width 637 height 30
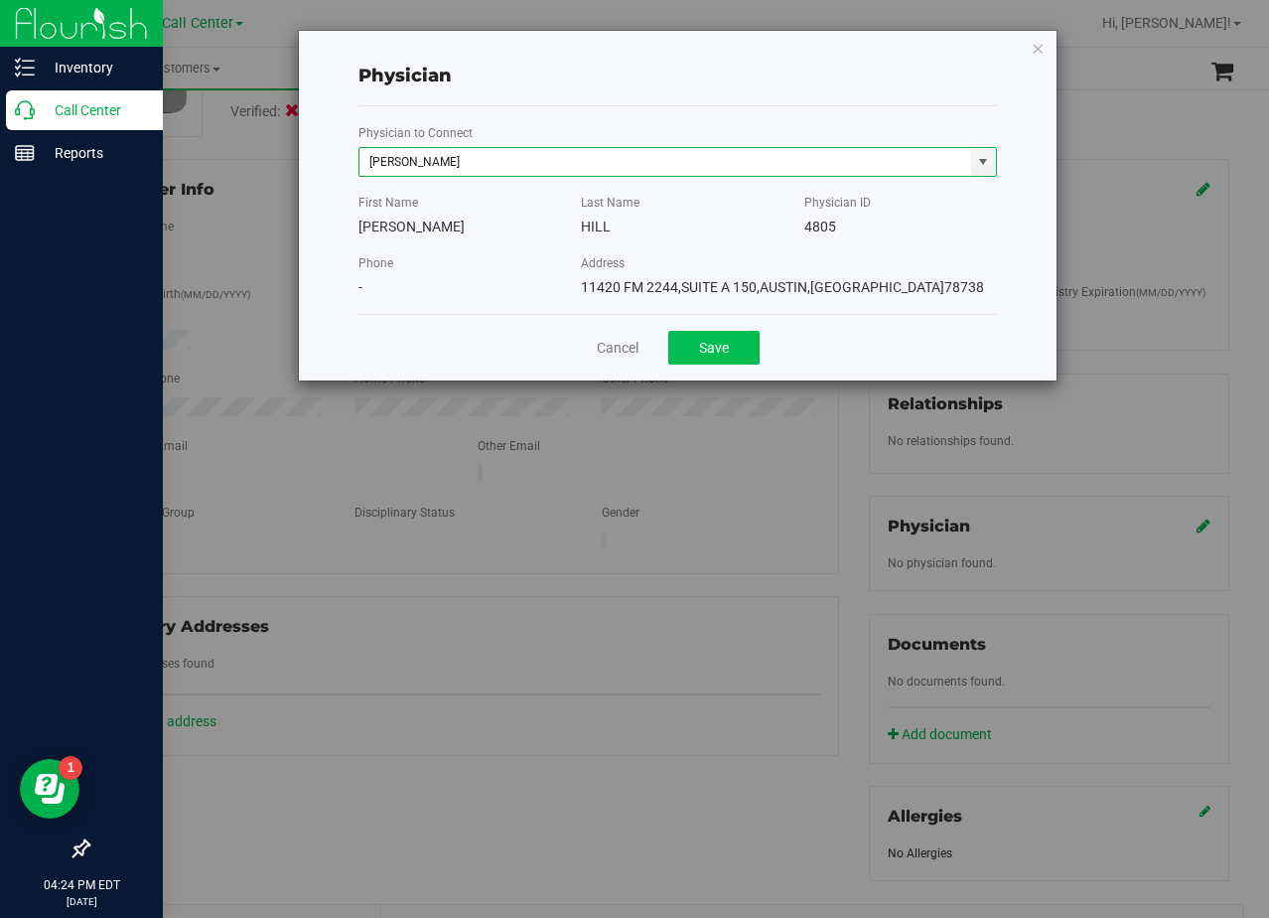
type input "MATTHEW HILL"
click at [738, 350] on button "Save" at bounding box center [713, 348] width 91 height 34
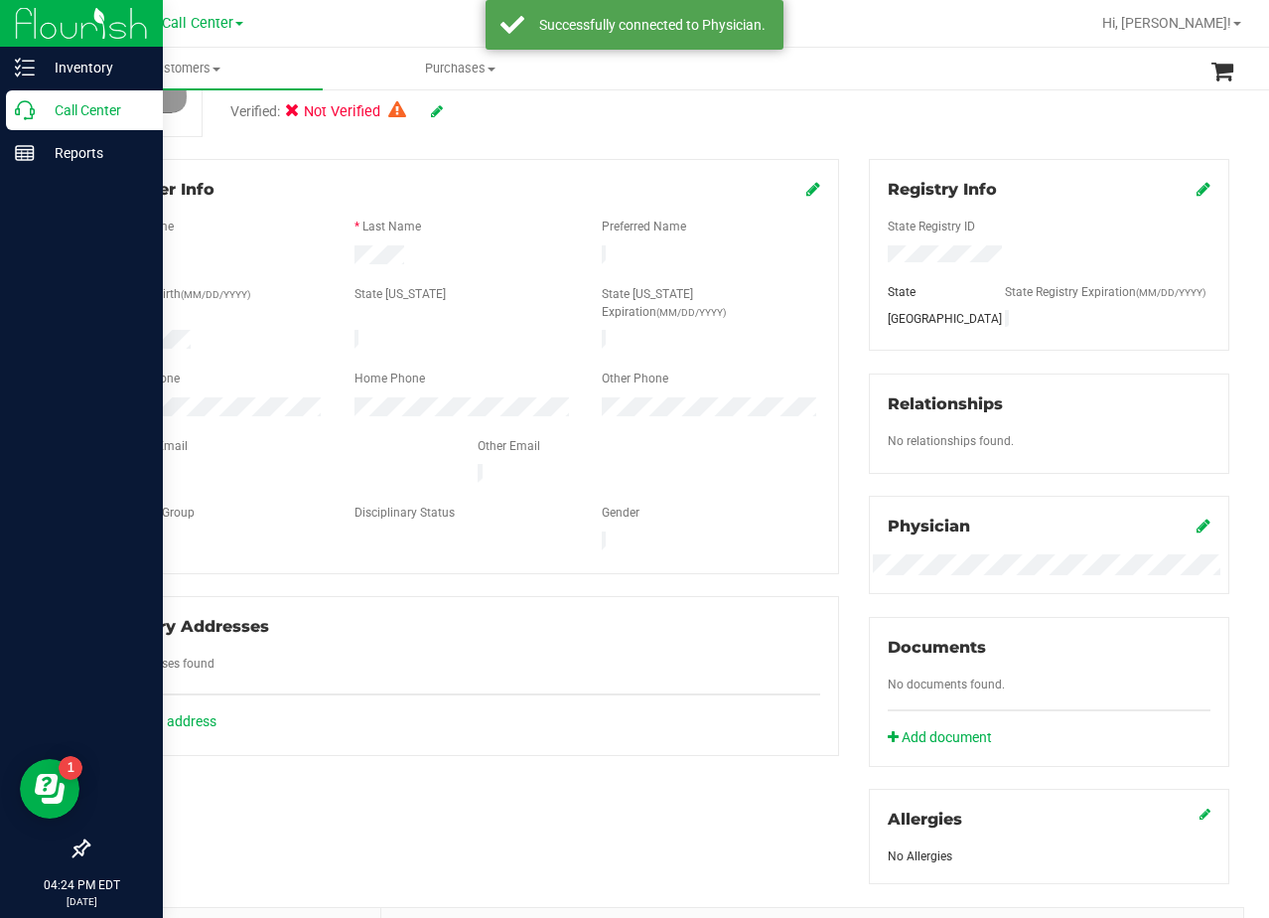
click at [833, 359] on div "Member Info * First Name * Last Name Preferred Name * Date of Birth (MM/DD/YYYY…" at bounding box center [464, 457] width 782 height 597
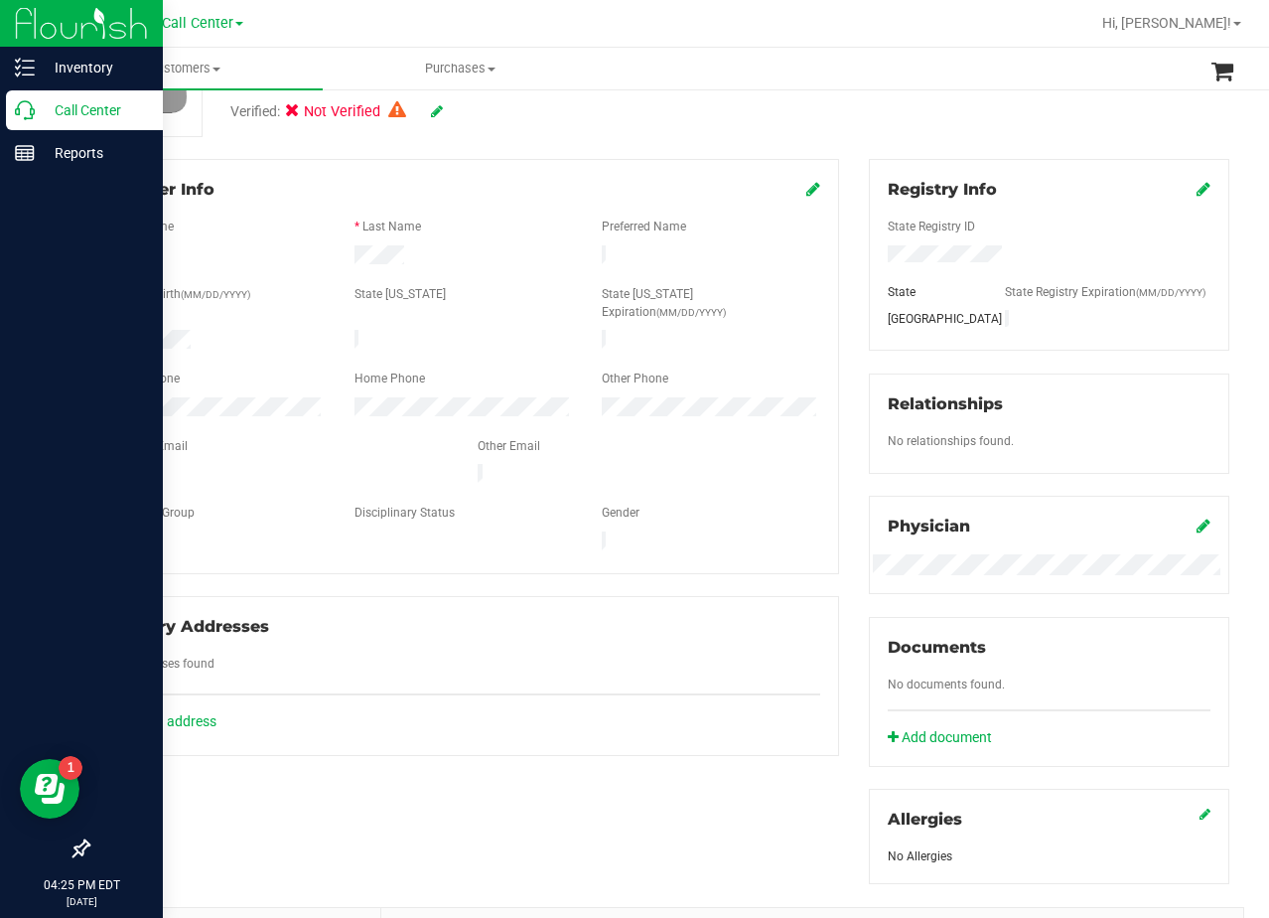
click at [869, 248] on div "Registry Info State Registry ID State State Registry Expiration (MM/DD/YYYY) TX" at bounding box center [1049, 255] width 361 height 192
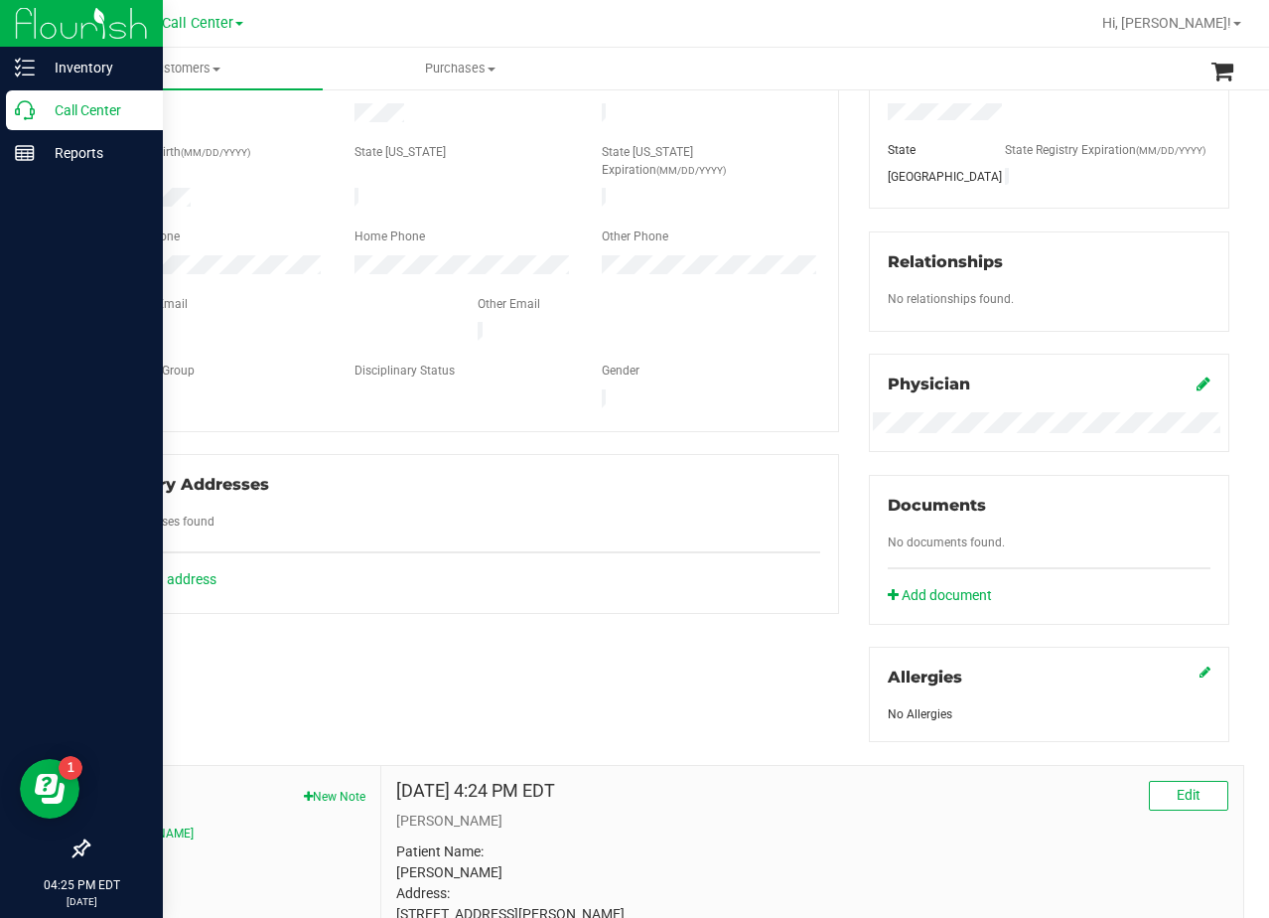
scroll to position [0, 0]
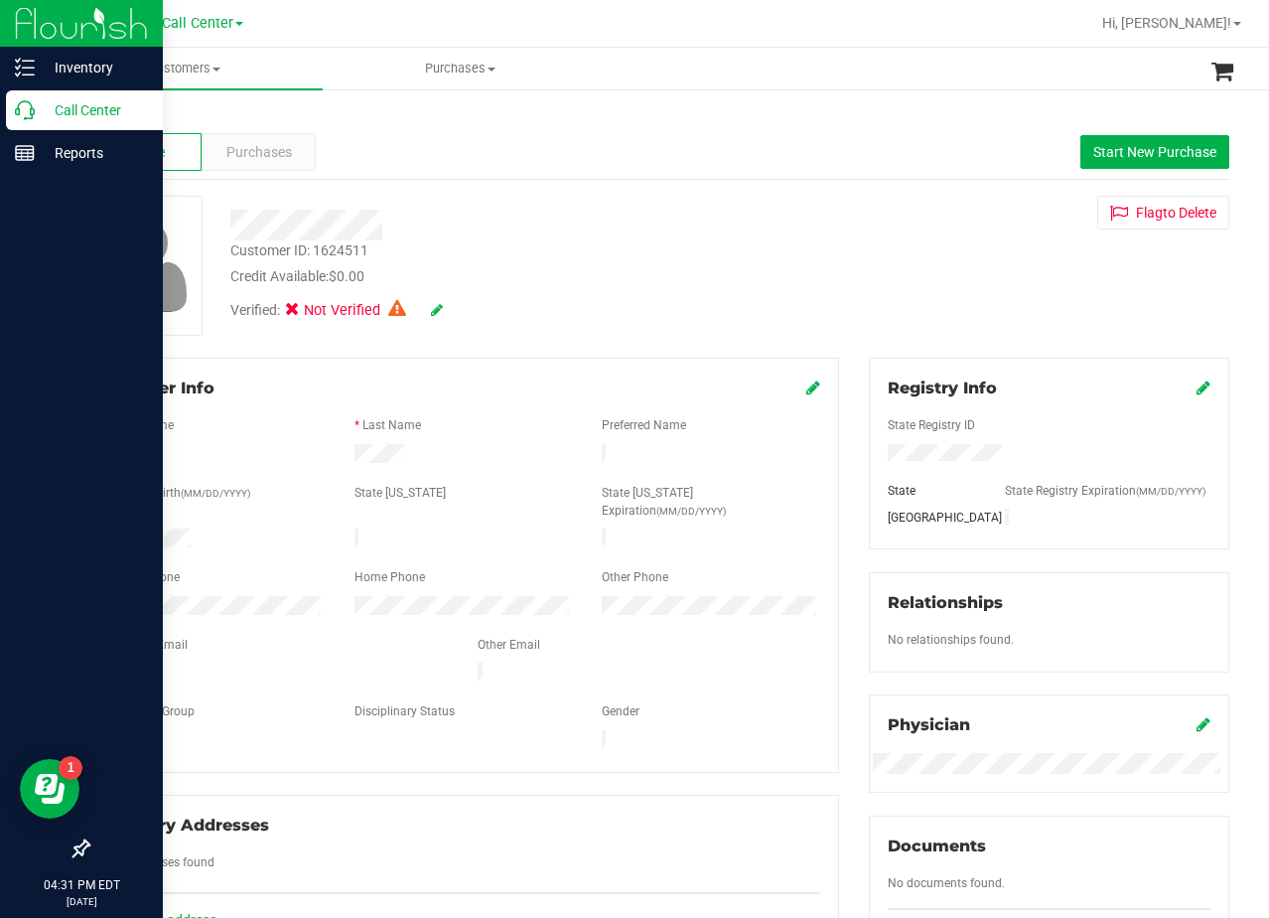
click at [530, 325] on div "Verified: Not Verified" at bounding box center [509, 309] width 586 height 44
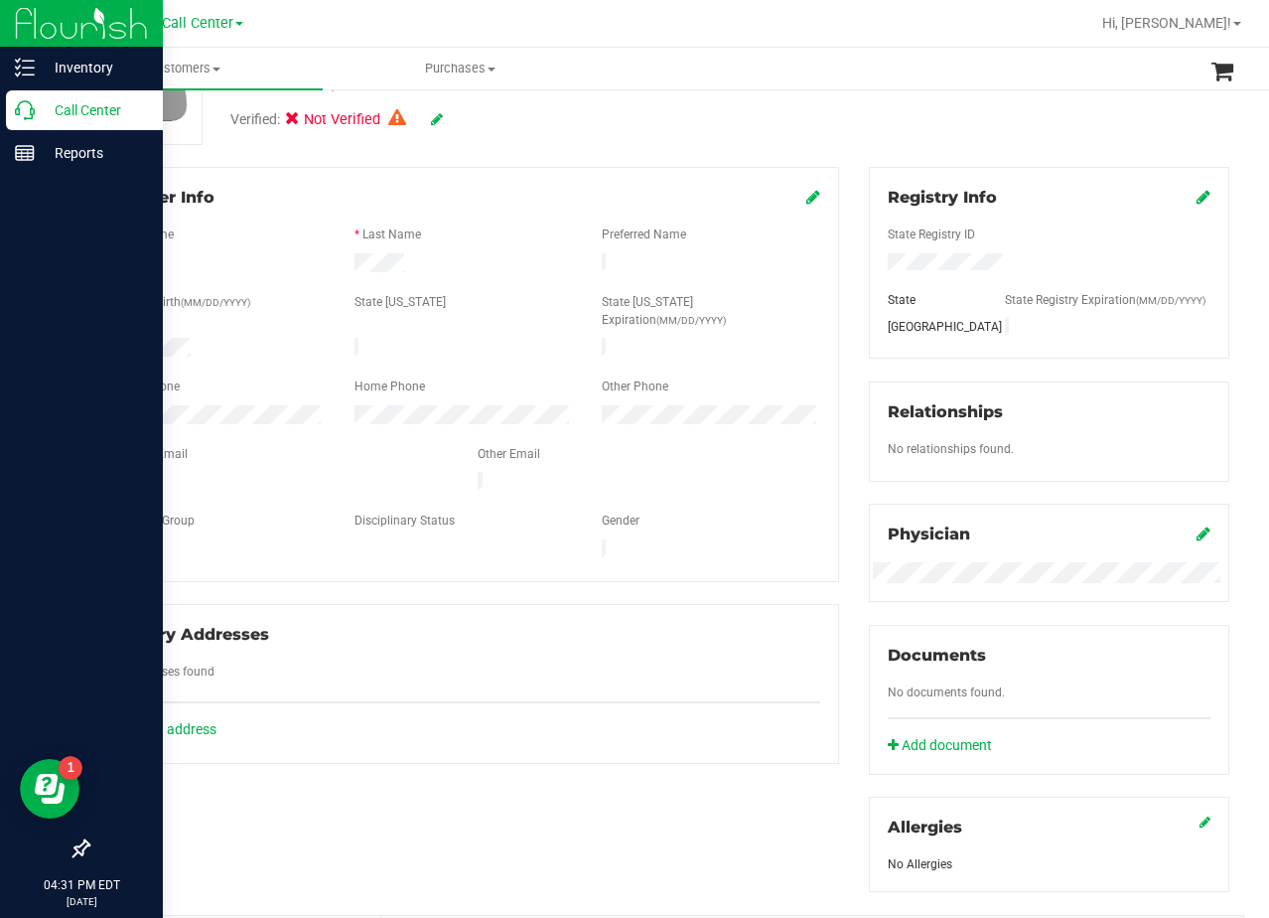
scroll to position [199, 0]
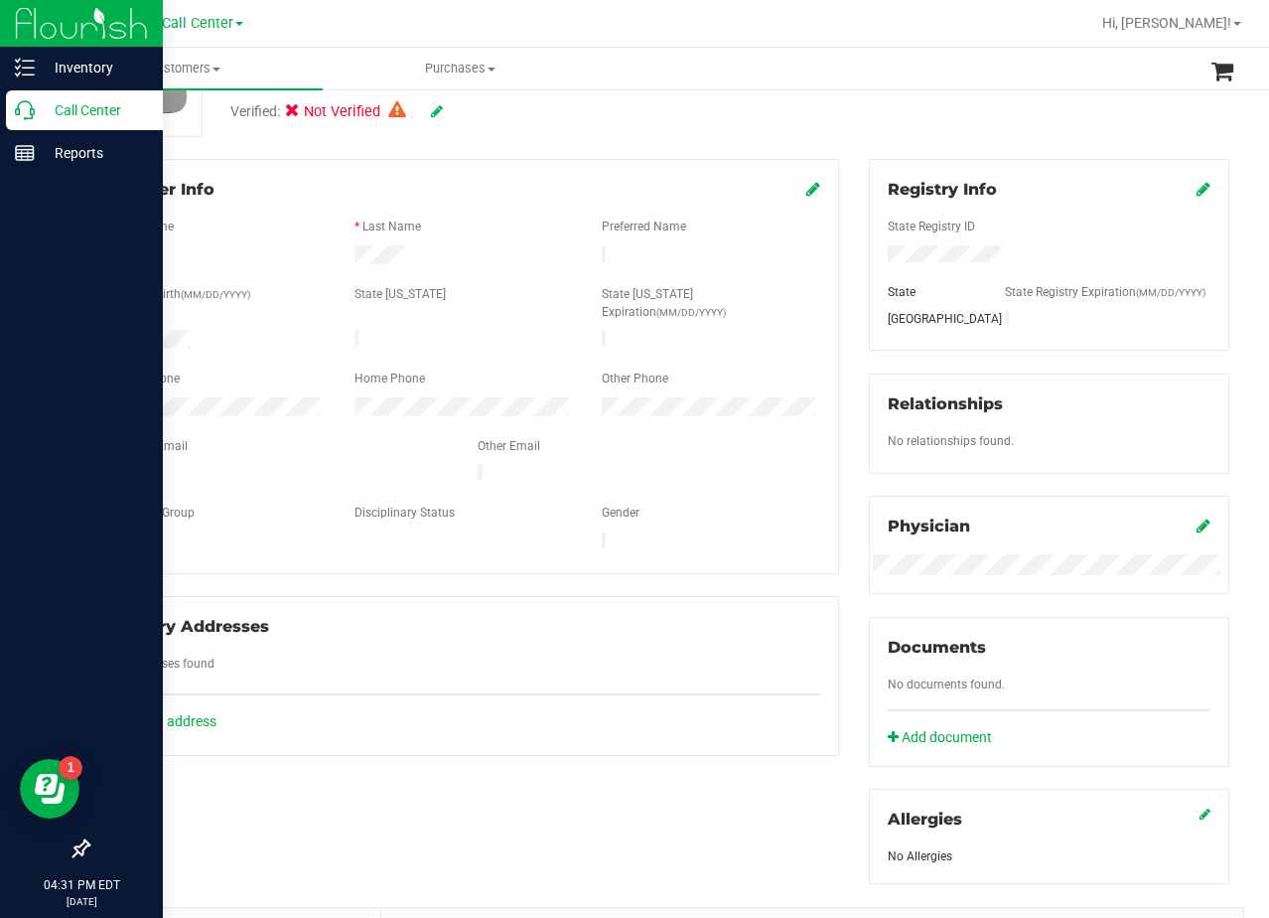
click at [842, 224] on div "Member Info * First Name * Last Name Preferred Name * Date of Birth (MM/DD/YYYY…" at bounding box center [464, 457] width 782 height 597
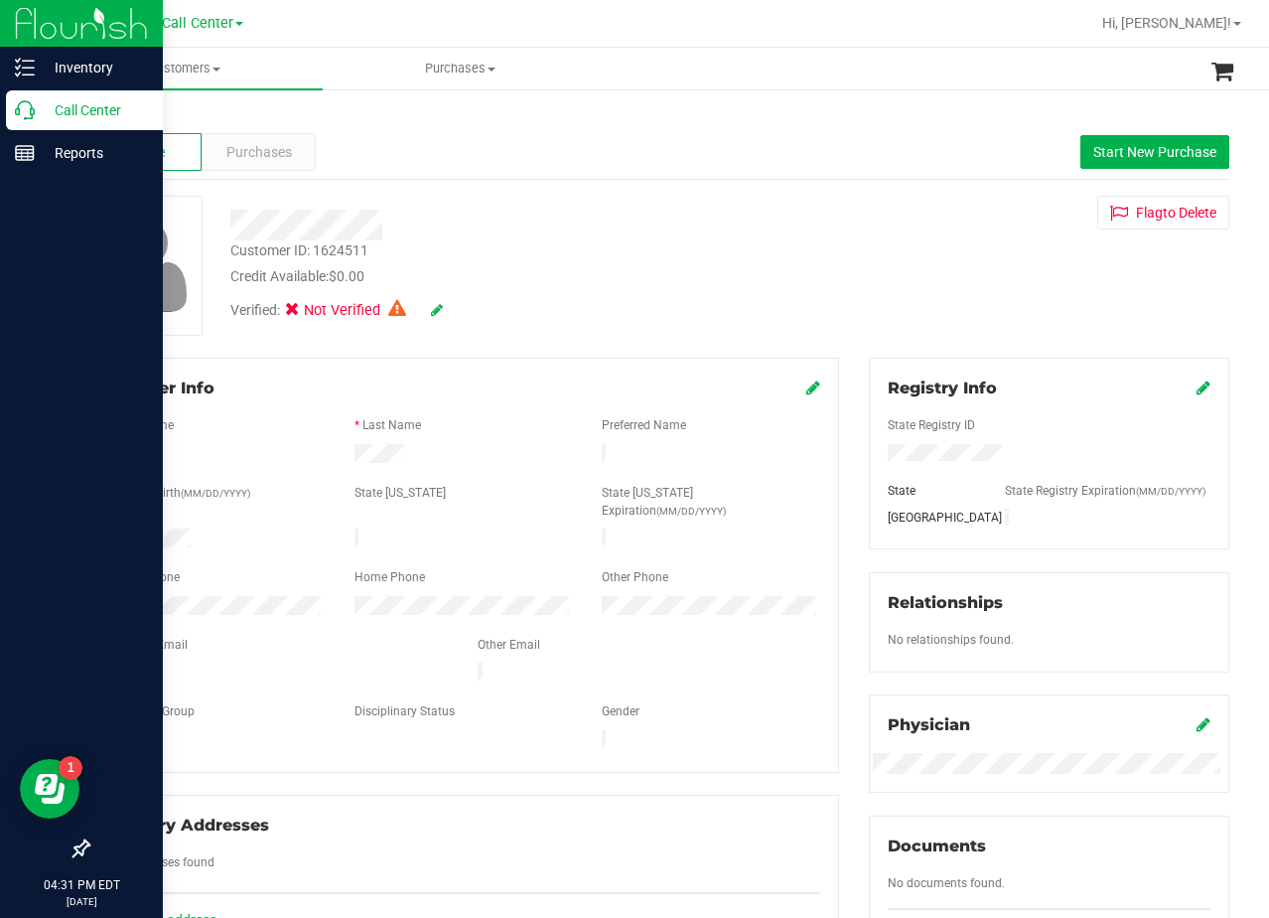
scroll to position [99, 0]
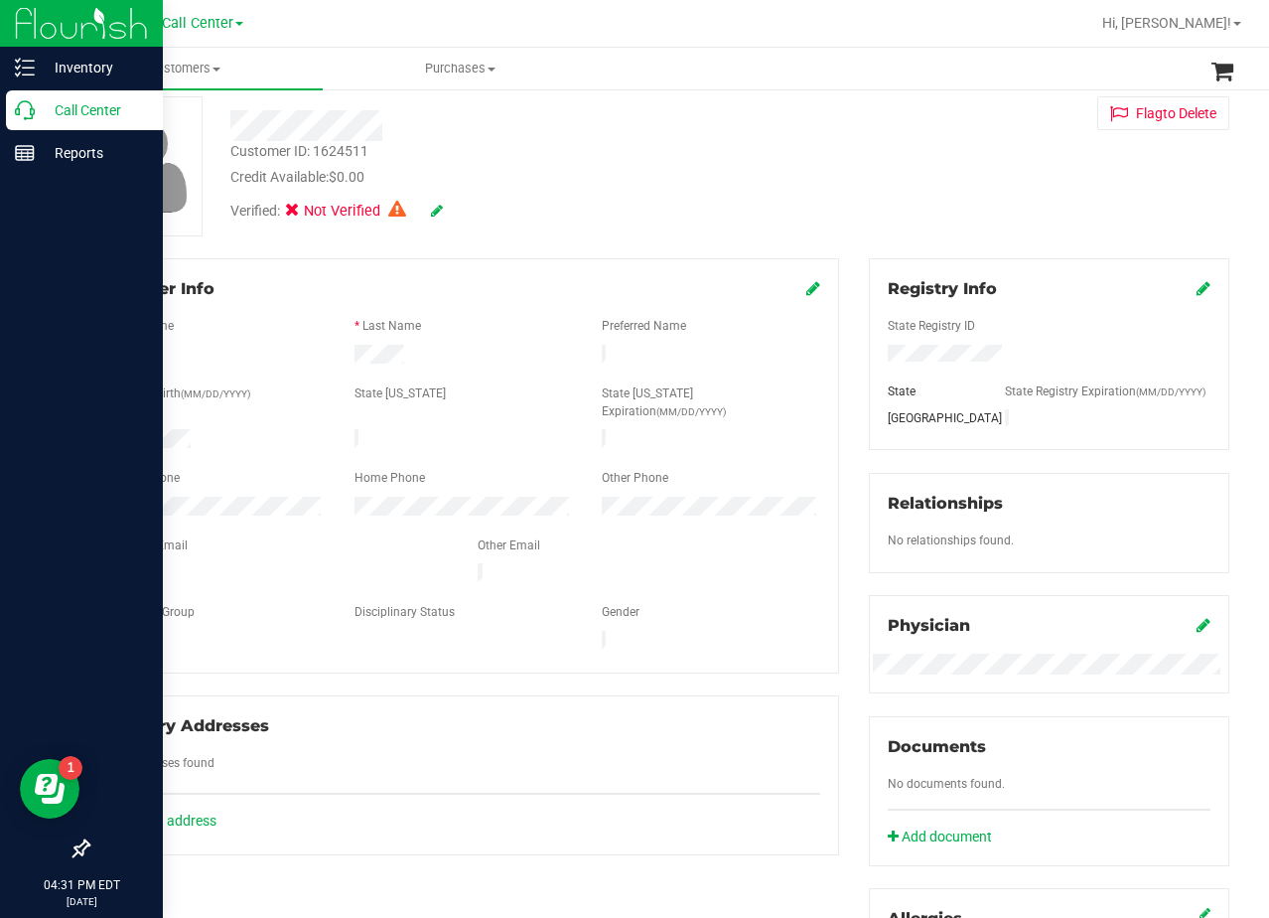
click at [834, 215] on div "Customer ID: 1624511 Credit Available: $0.00 Verified: Not Verified Flag to Del…" at bounding box center [659, 166] width 1172 height 140
click at [839, 207] on div "Customer ID: 1624511 Credit Available: $0.00 Verified: Not Verified Flag to Del…" at bounding box center [659, 166] width 1172 height 140
click at [823, 166] on div "Customer ID: 1624511 Credit Available: $0.00 Verified: Not Verified Flag to Del…" at bounding box center [659, 166] width 1172 height 140
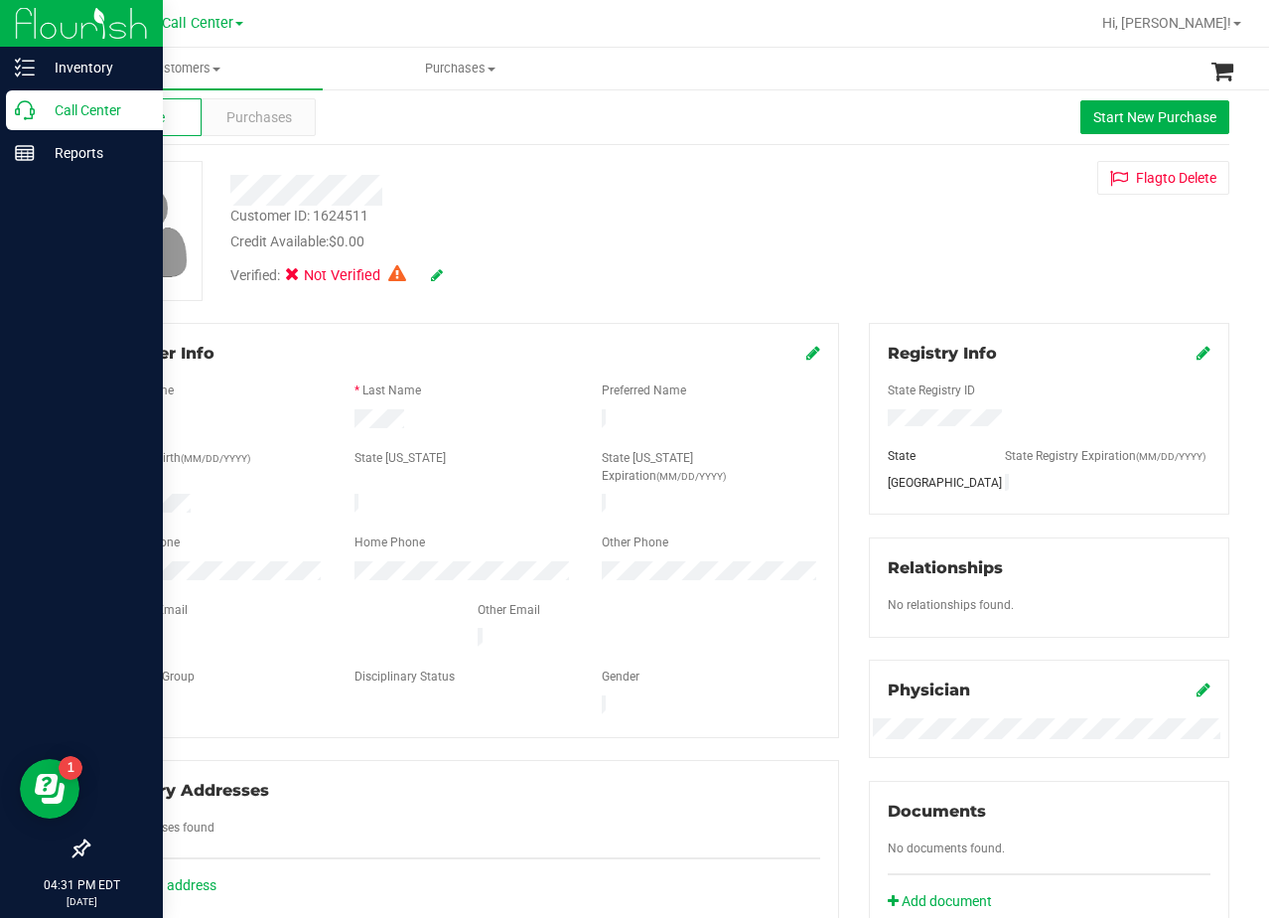
scroll to position [0, 0]
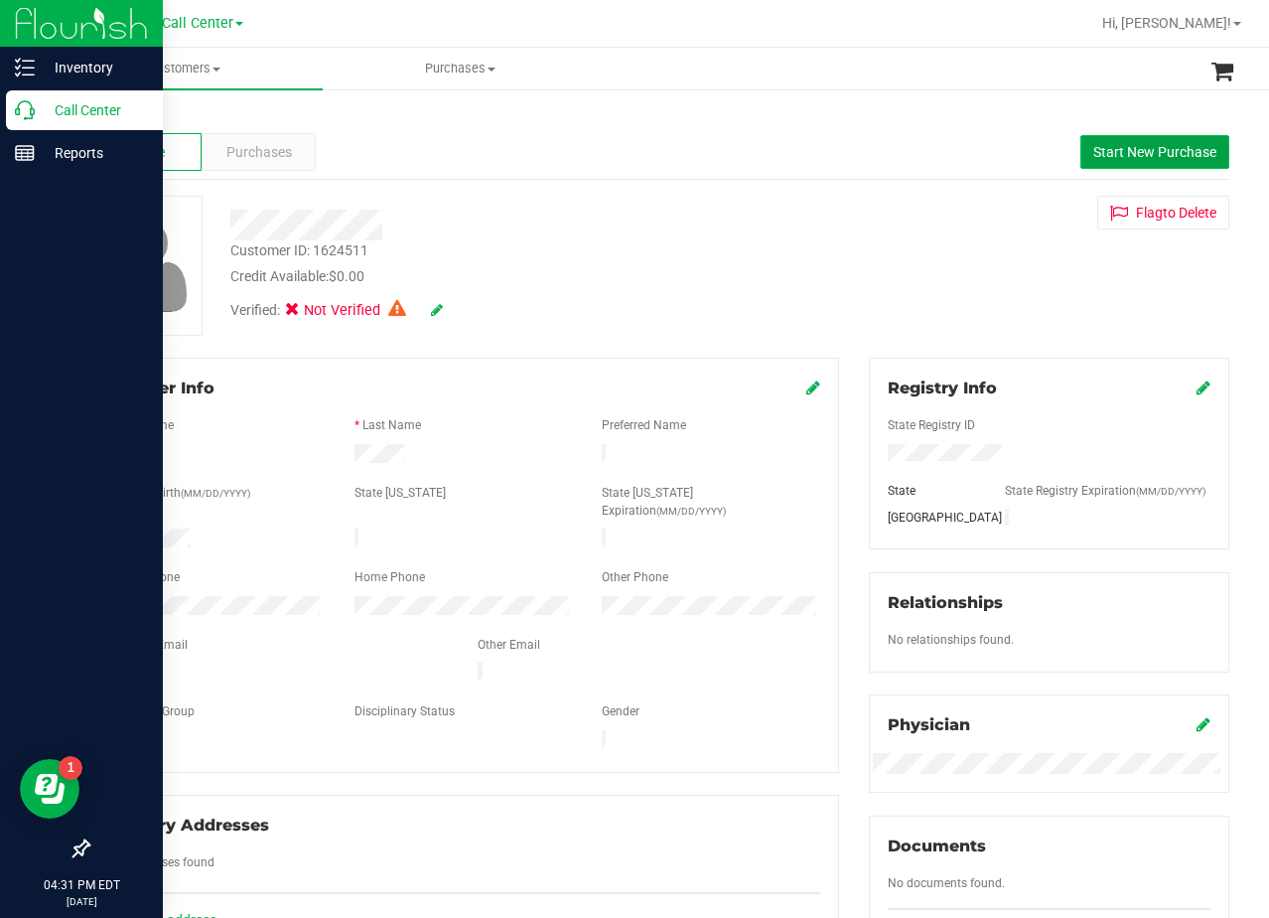
click at [1125, 152] on span "Start New Purchase" at bounding box center [1155, 152] width 123 height 16
click at [770, 258] on div "Customer ID: 1624511 Credit Available: $0.00" at bounding box center [509, 263] width 586 height 47
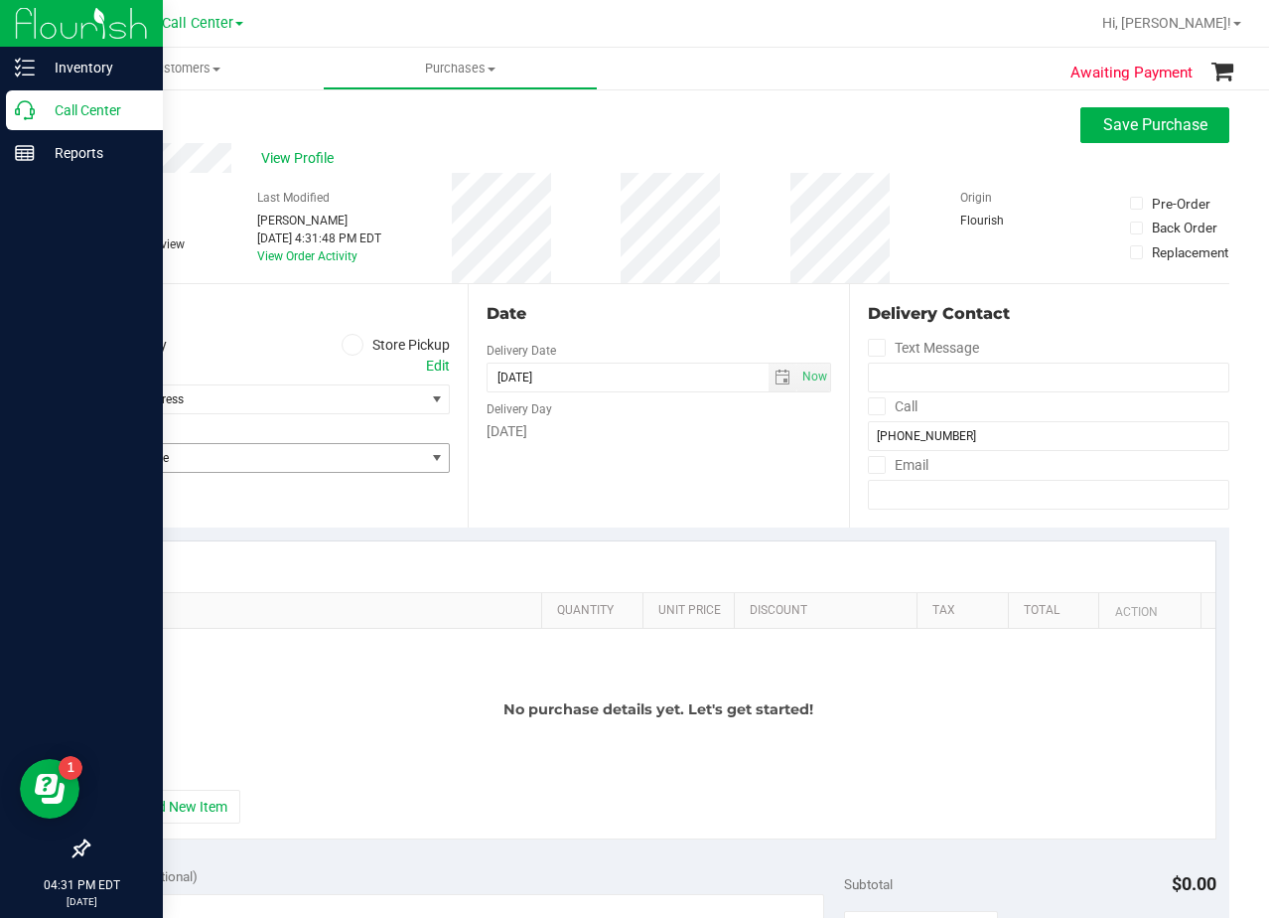
drag, startPoint x: 301, startPoint y: 454, endPoint x: 303, endPoint y: 518, distance: 64.6
click at [302, 454] on span "Select Store" at bounding box center [256, 458] width 336 height 28
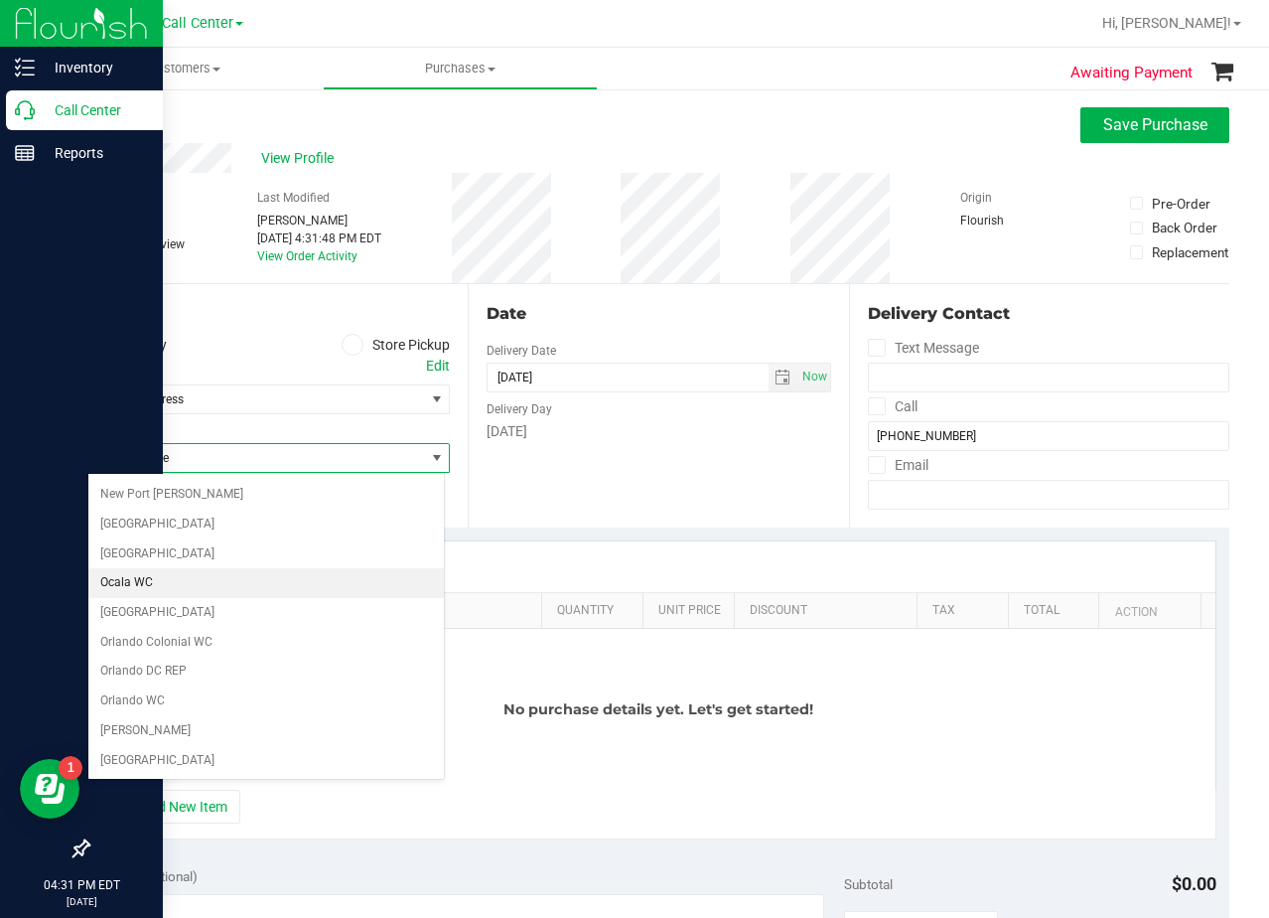
scroll to position [1443, 0]
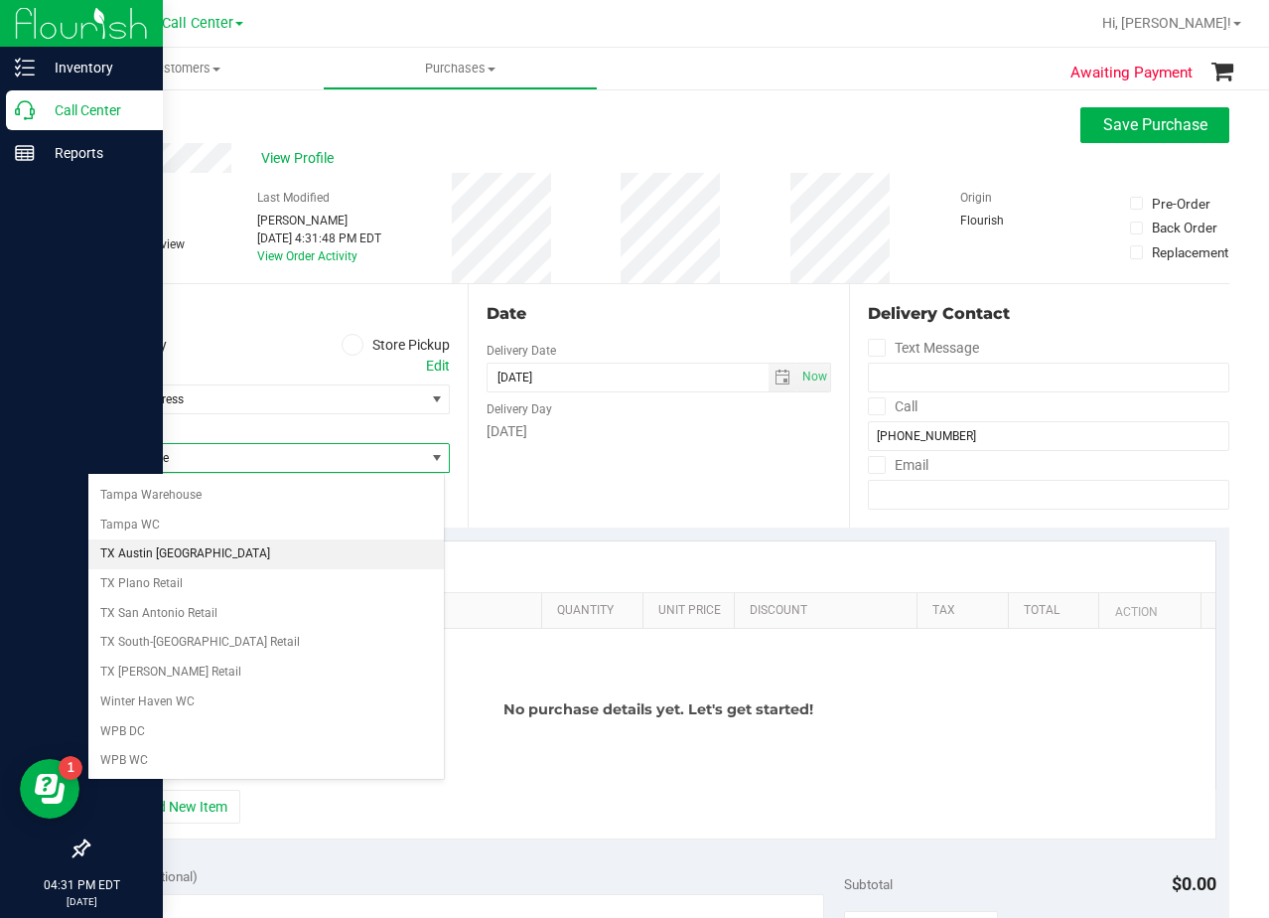
click at [226, 555] on li "TX Austin [GEOGRAPHIC_DATA]" at bounding box center [266, 554] width 356 height 30
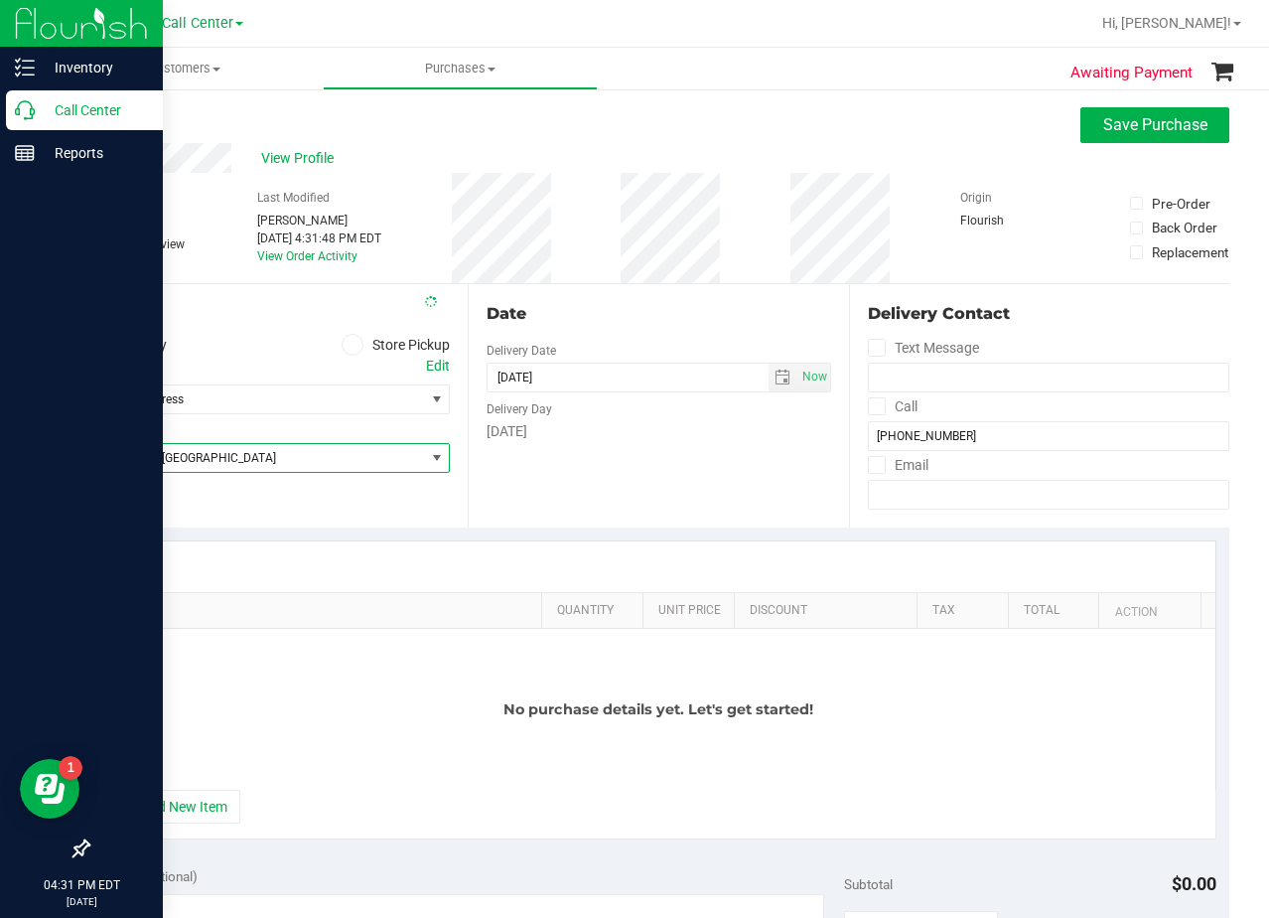
click at [687, 427] on div "Wednesday" at bounding box center [659, 431] width 344 height 21
click at [775, 381] on span "select" at bounding box center [783, 377] width 16 height 16
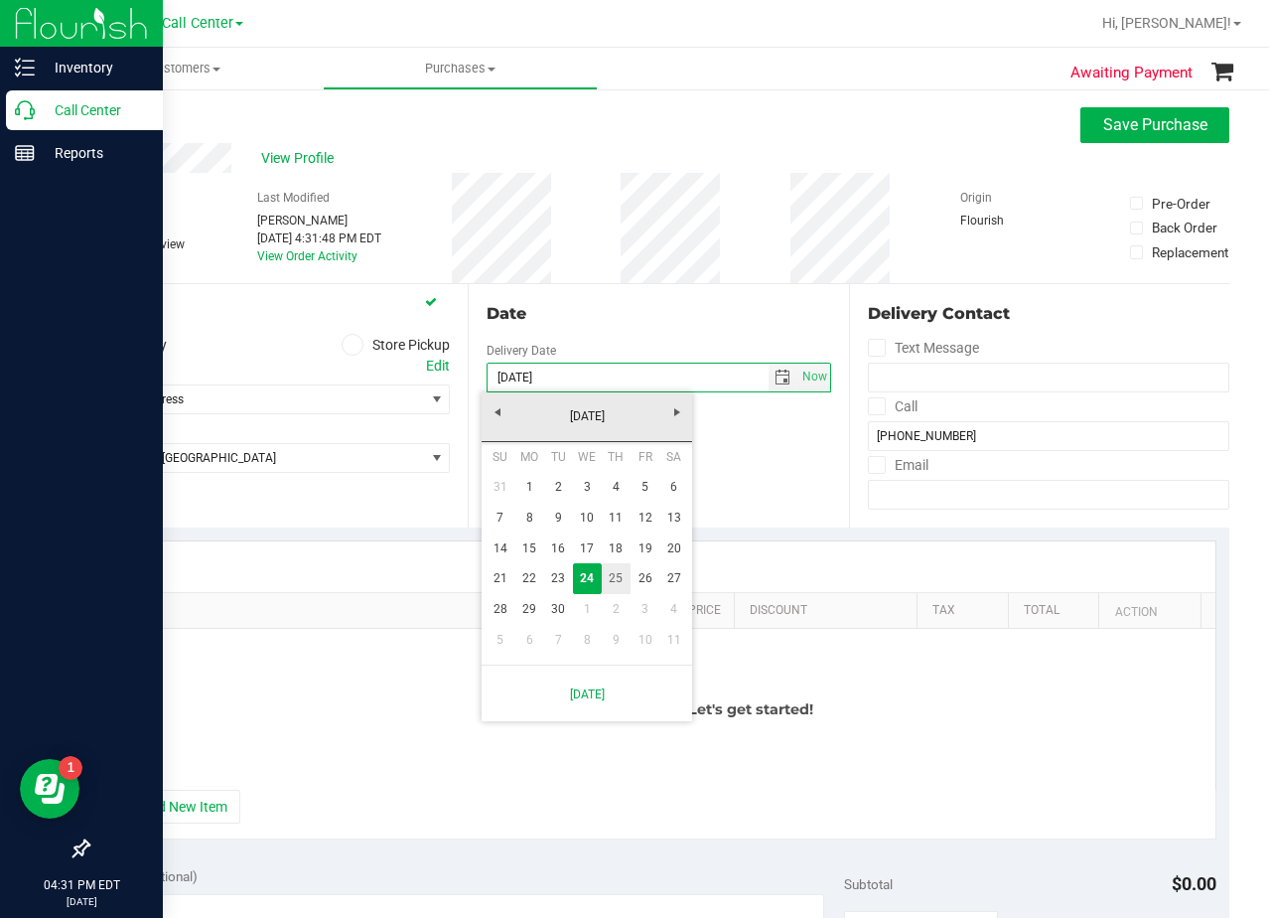
click at [625, 579] on link "25" at bounding box center [616, 578] width 29 height 31
type input "[DATE]"
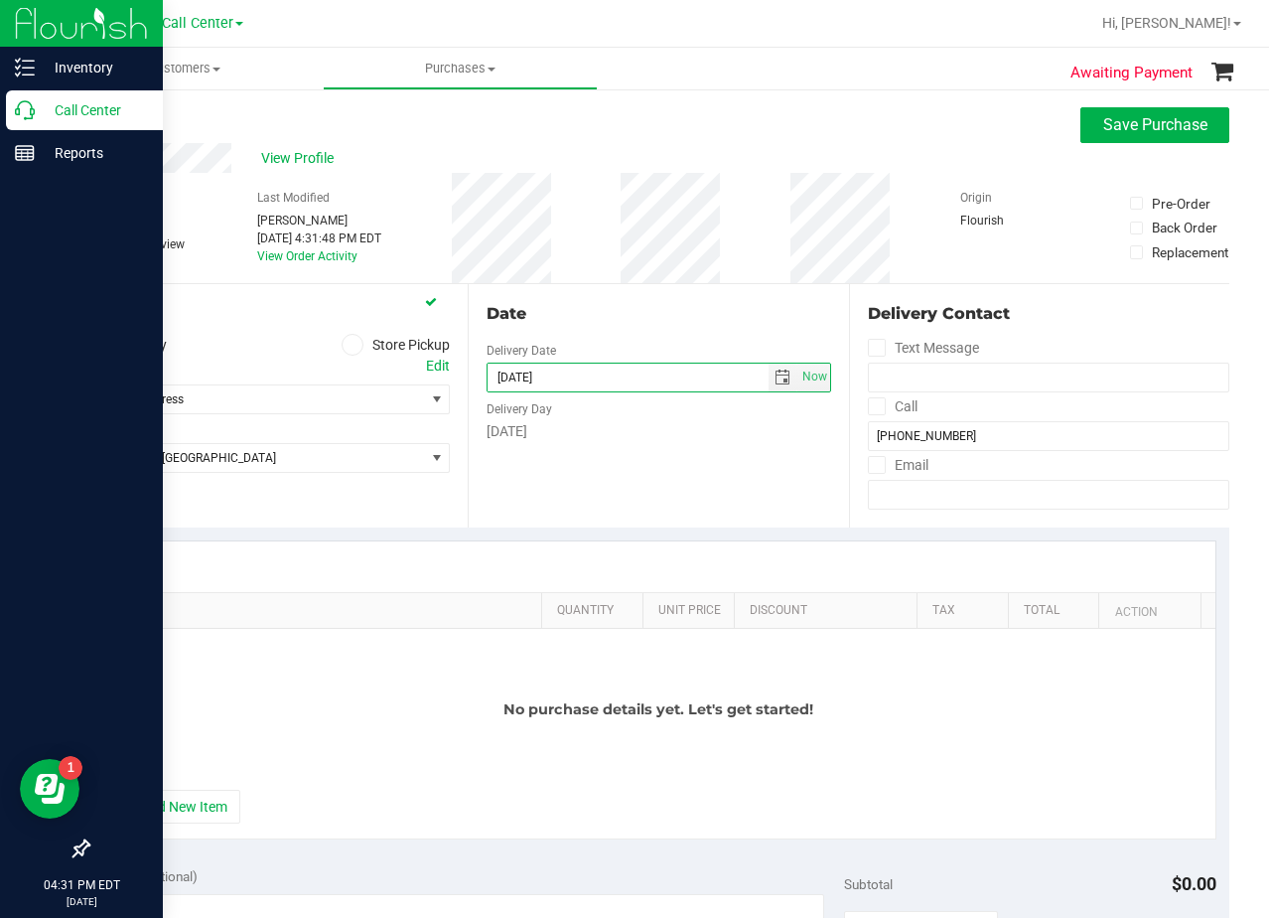
click at [617, 464] on div "Date Delivery Date 09/25/2025 Now 09/25/2025 04:31 PM Now Delivery Day Thursday" at bounding box center [658, 405] width 380 height 243
click at [200, 809] on button "+ Add New Item" at bounding box center [178, 807] width 123 height 34
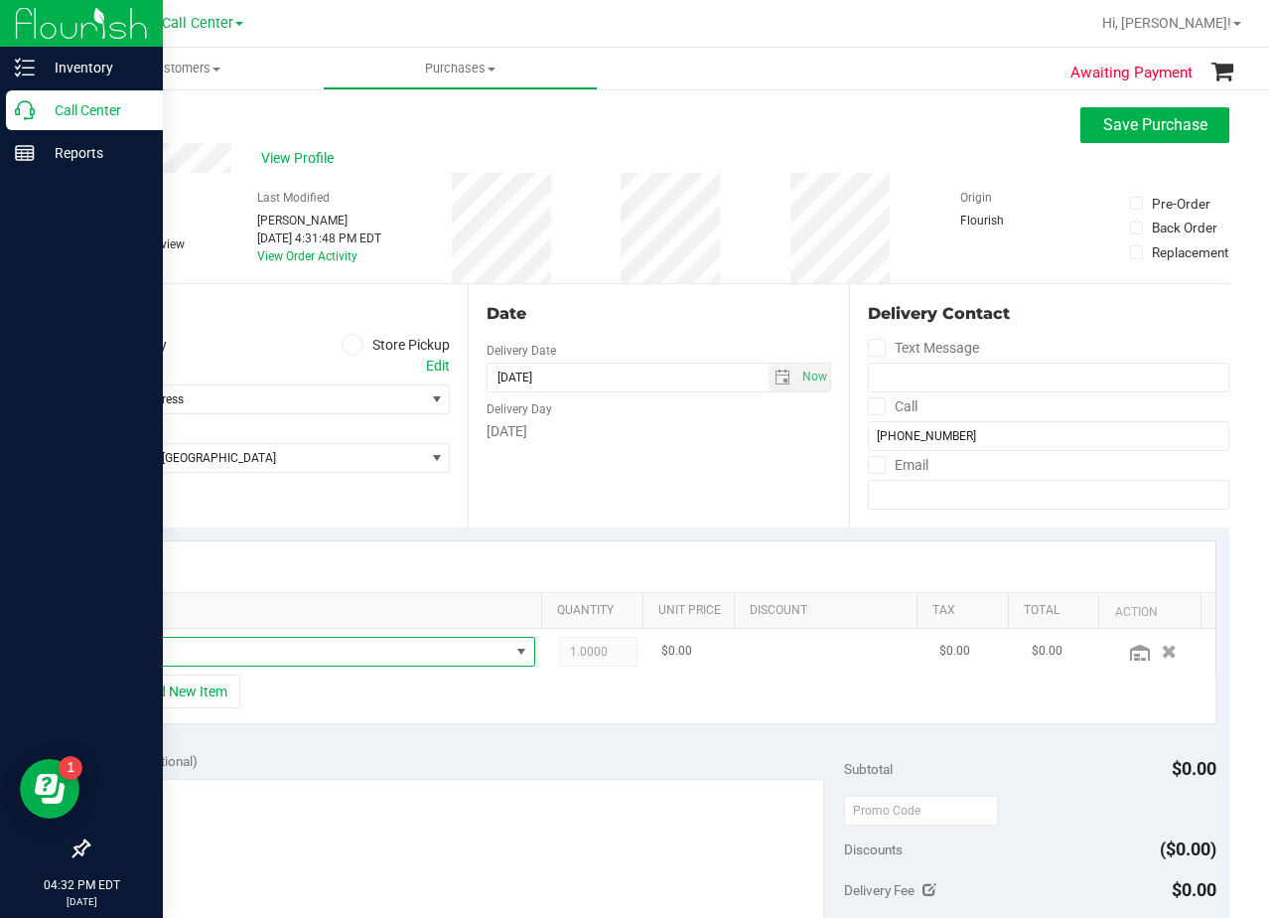
click at [233, 658] on span "NO DATA FOUND" at bounding box center [312, 652] width 394 height 28
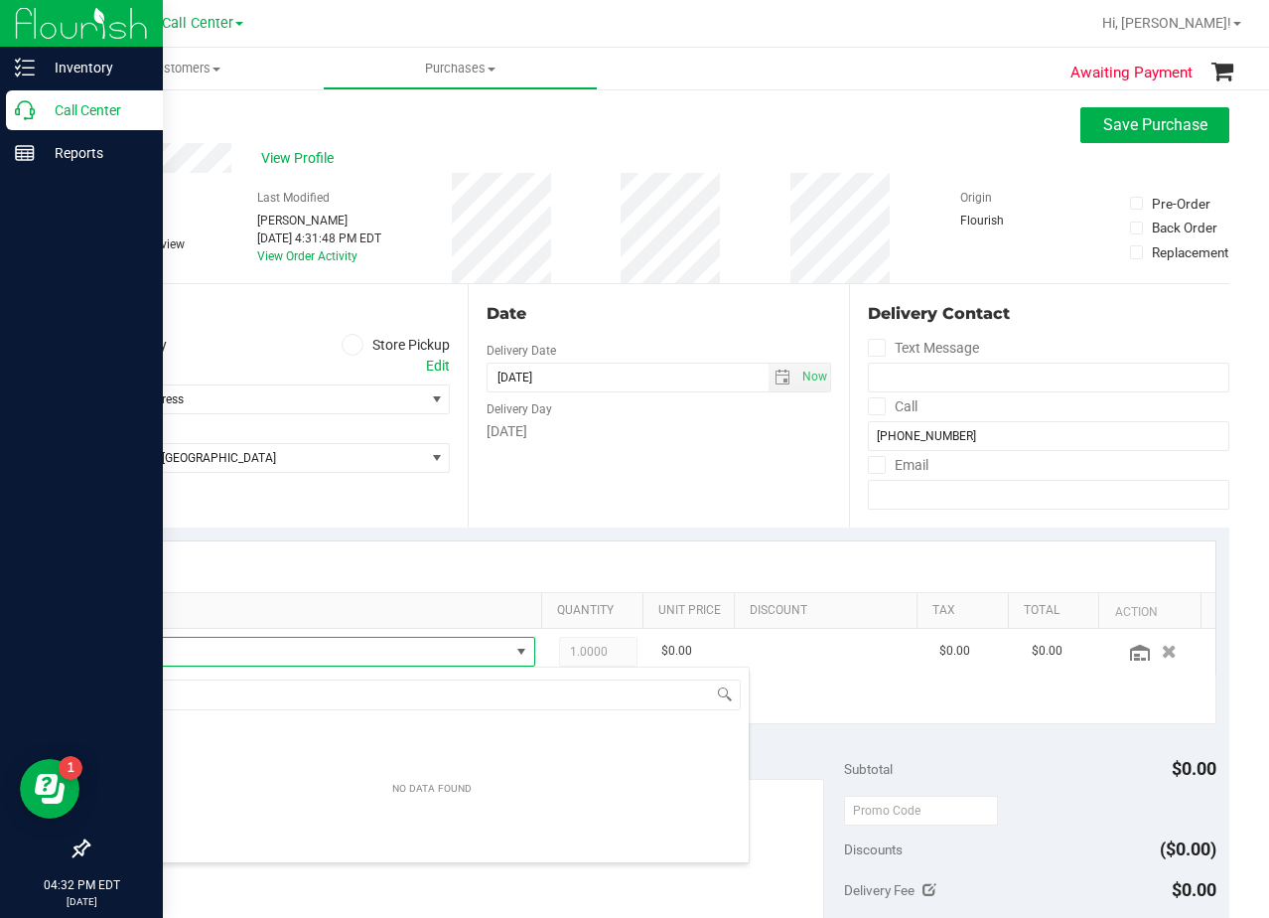
scroll to position [30, 399]
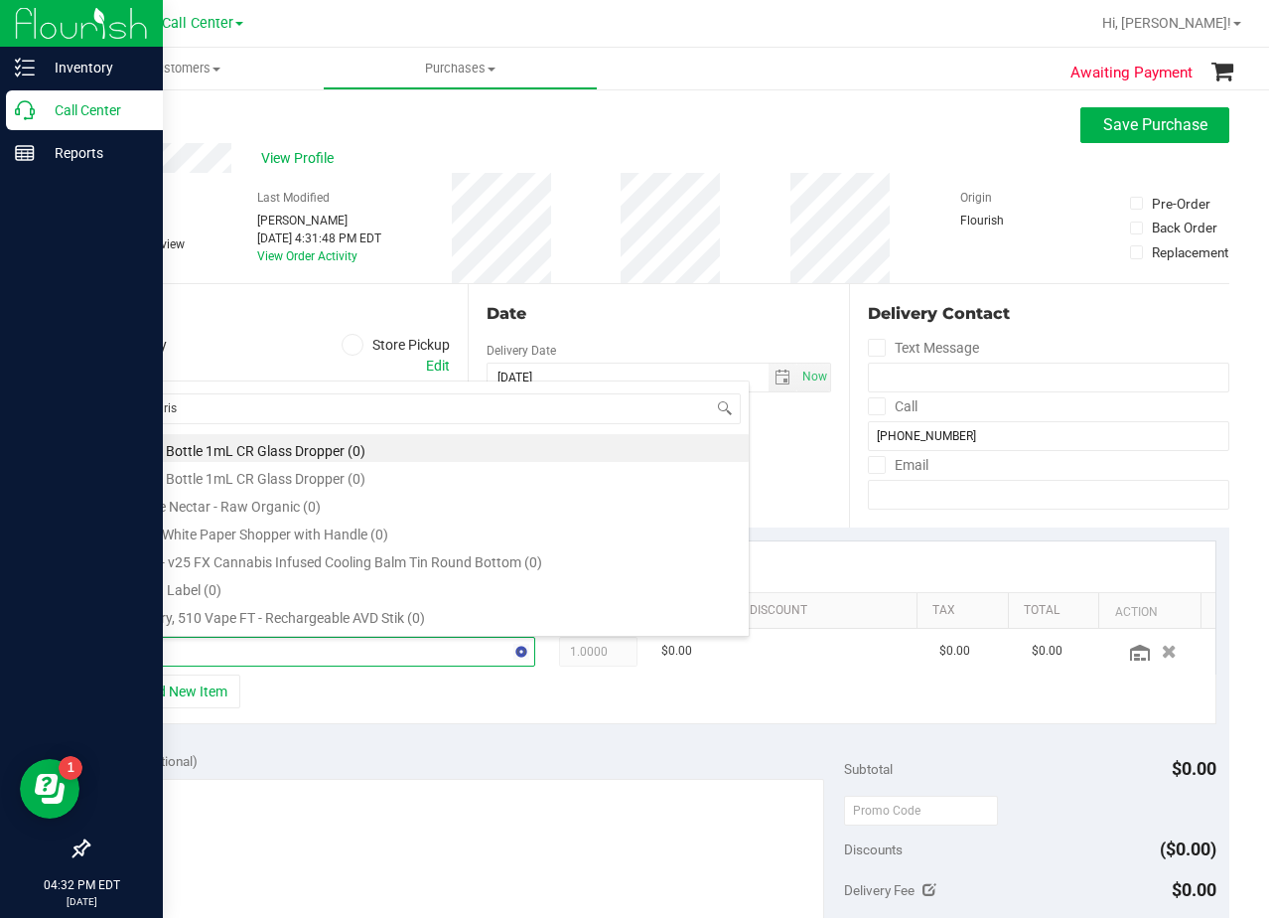
type input "Nourish"
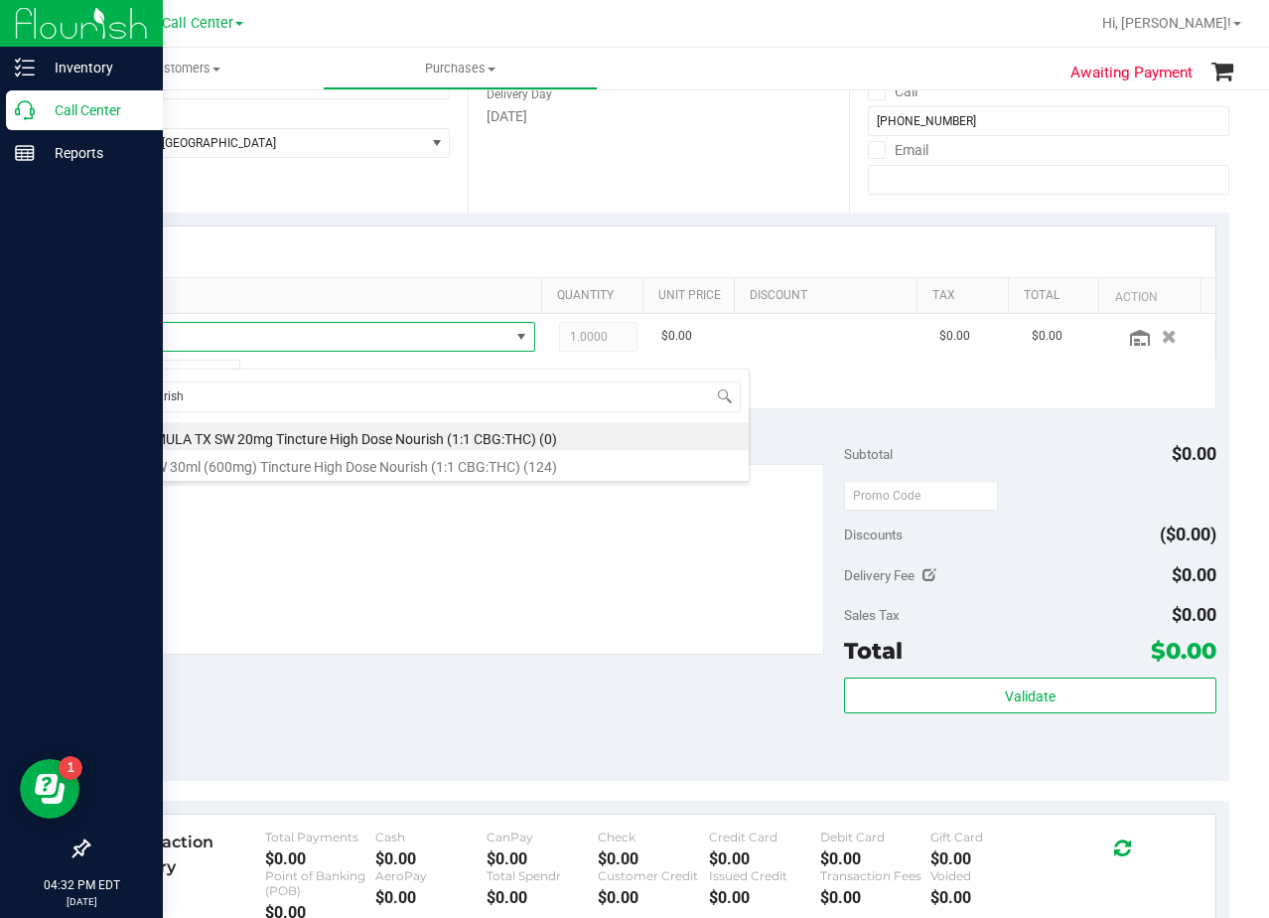
scroll to position [298, 0]
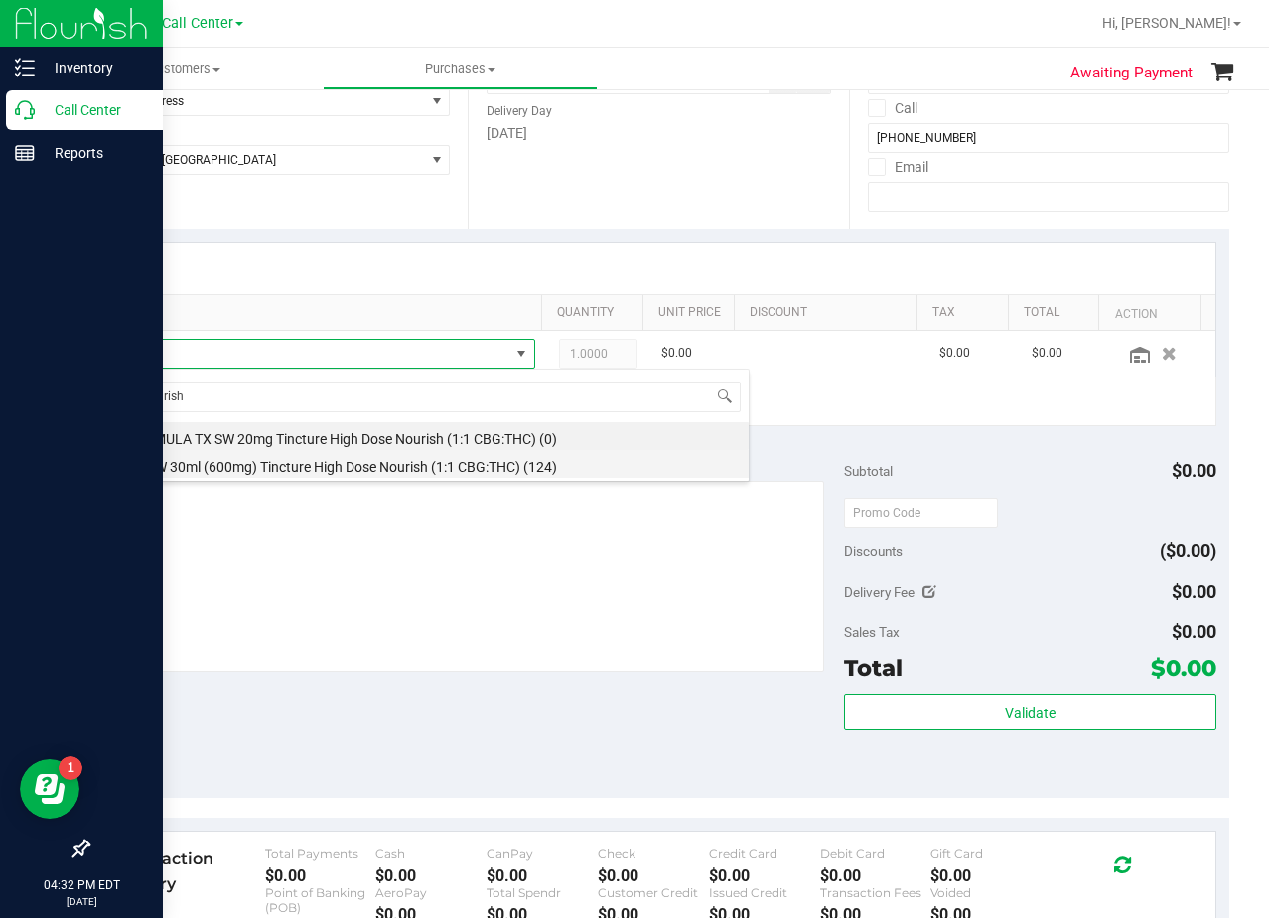
click at [397, 463] on li "TX SW 30ml (600mg) Tincture High Dose Nourish (1:1 CBG:THC) (124)" at bounding box center [432, 464] width 634 height 28
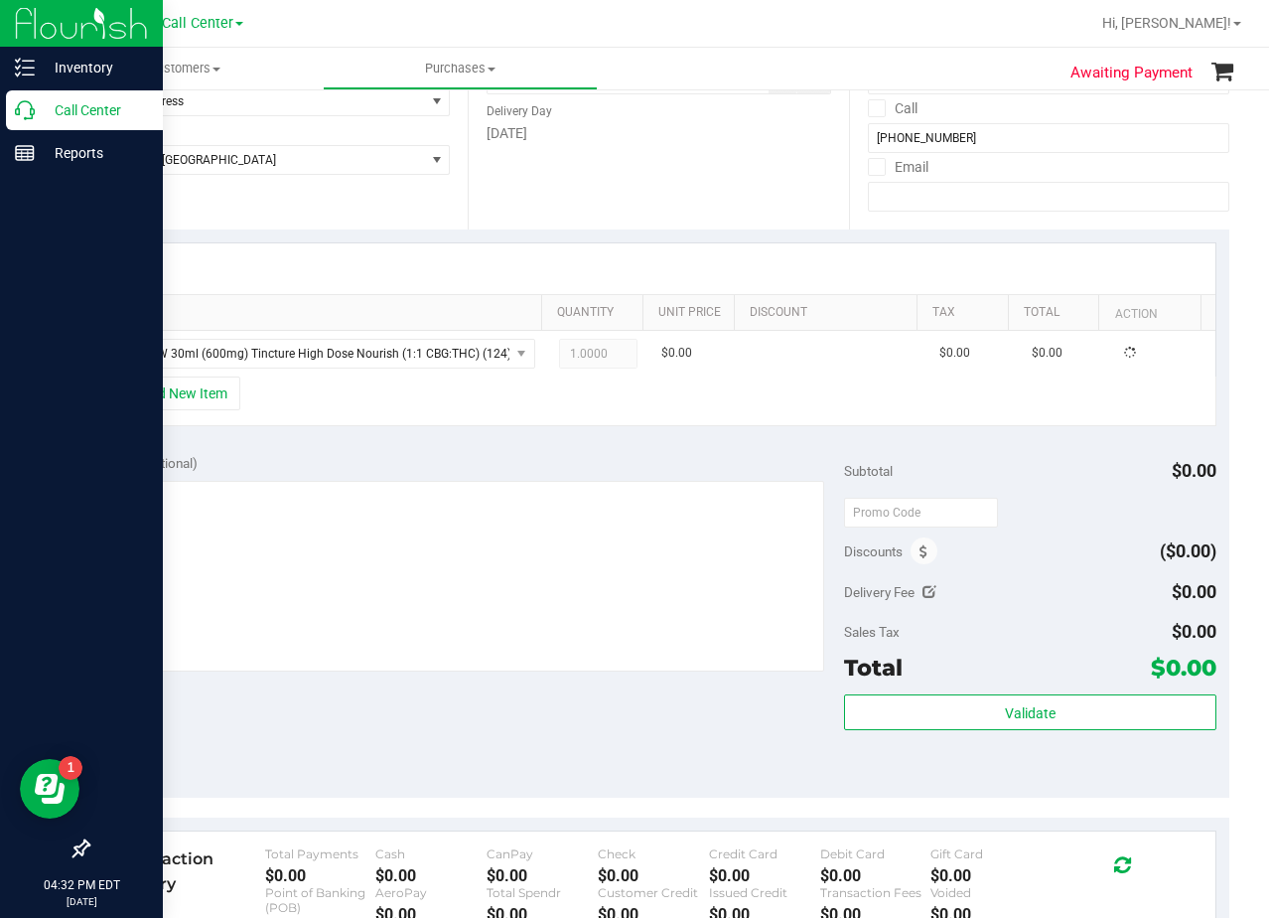
click at [395, 442] on div "Notes (optional) Subtotal $0.00 Discounts ($0.00) Delivery Fee $0.00 Sales Tax …" at bounding box center [658, 619] width 1142 height 358
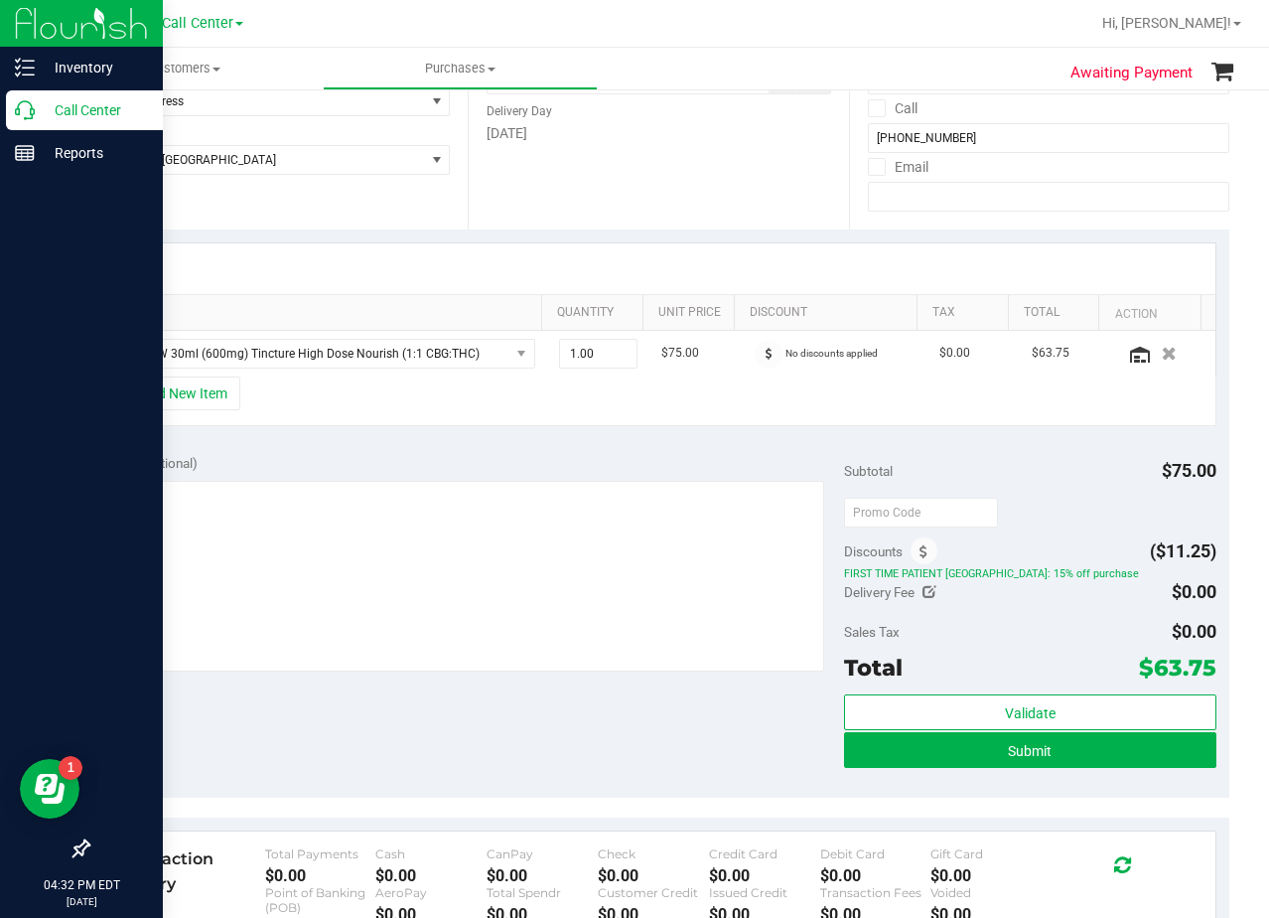
click at [729, 421] on div "+ Add New Item" at bounding box center [658, 401] width 1115 height 50
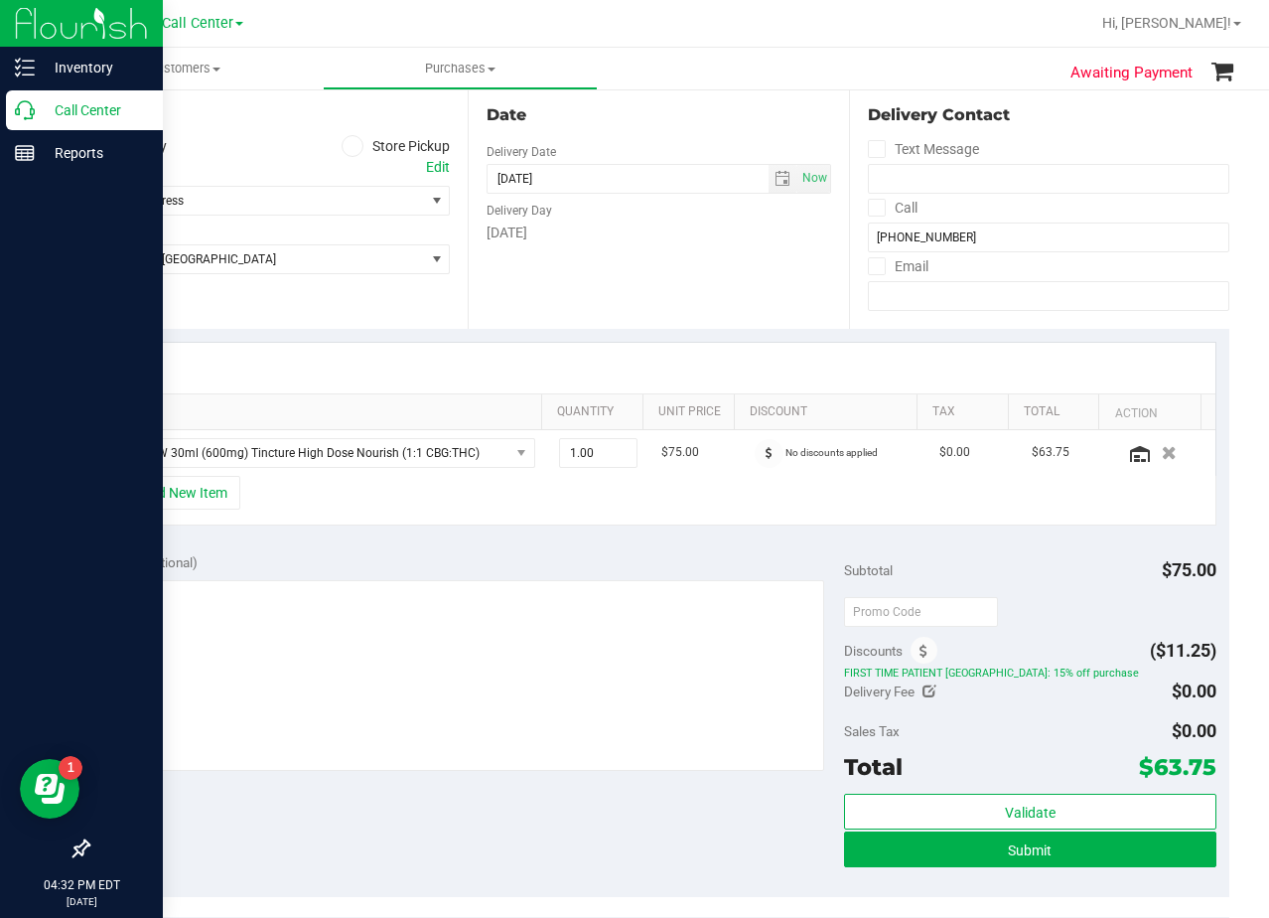
click at [702, 367] on div at bounding box center [658, 368] width 1113 height 51
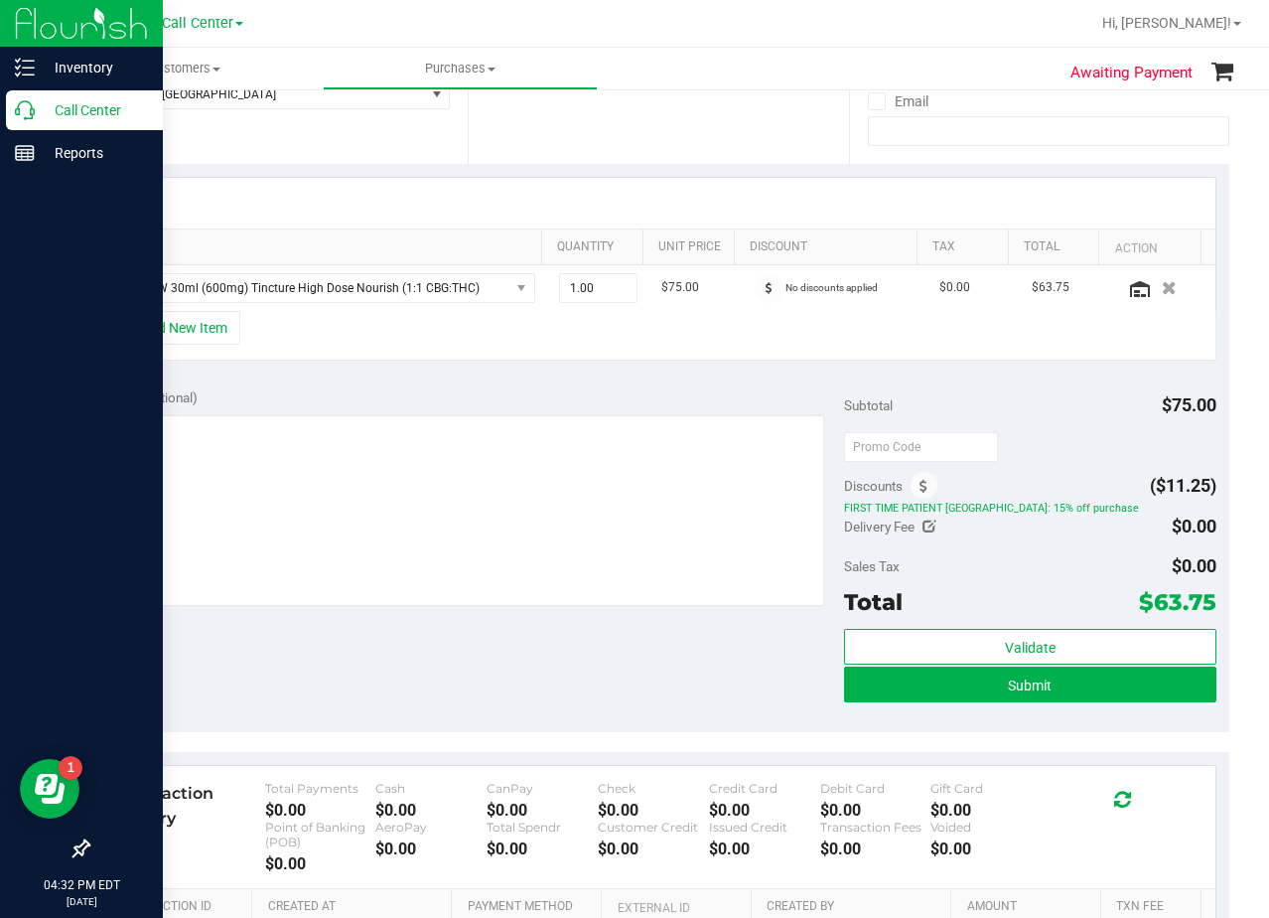
scroll to position [397, 0]
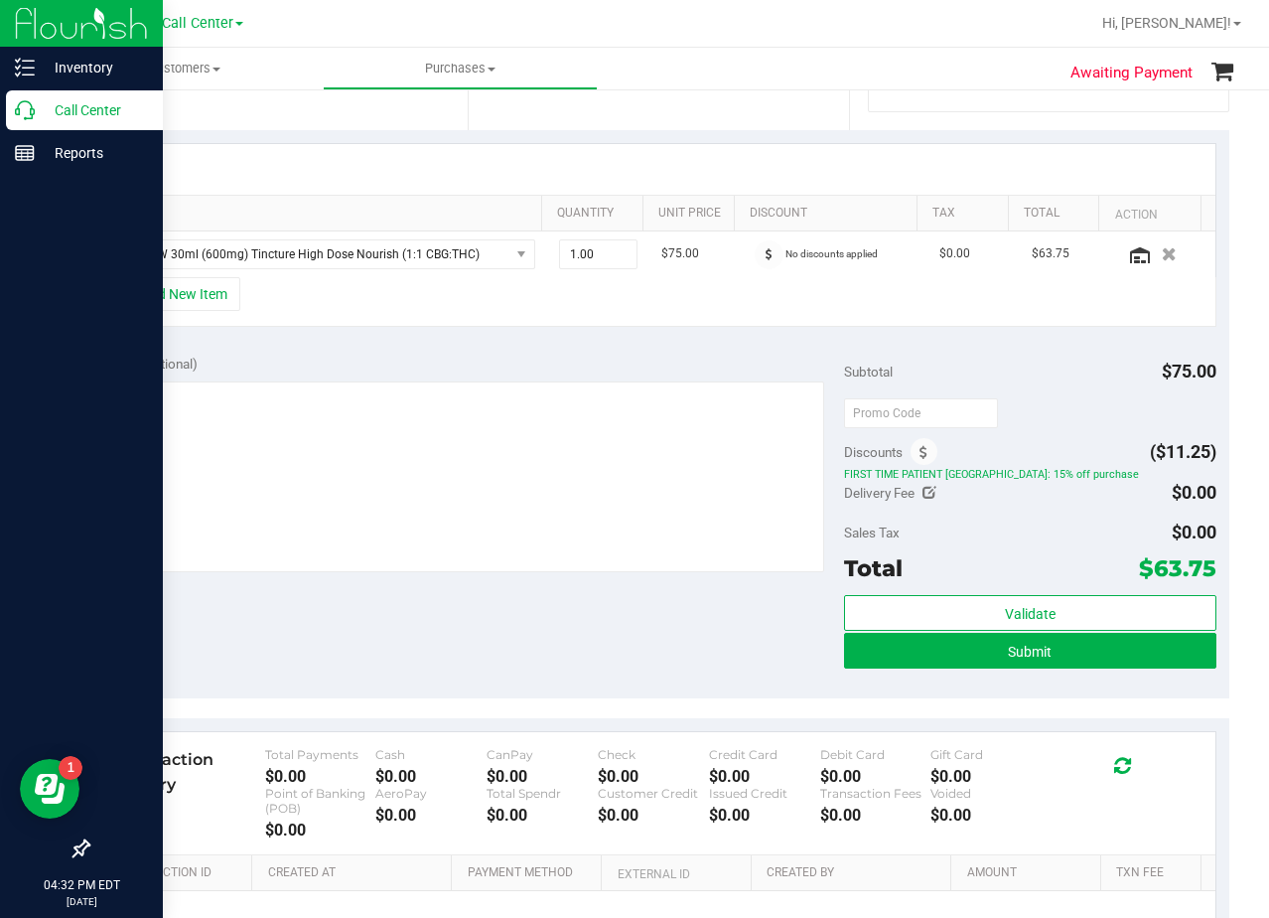
click at [1180, 568] on span "$63.75" at bounding box center [1177, 568] width 77 height 28
click at [1087, 518] on div "Sales Tax $0.00" at bounding box center [1029, 533] width 371 height 36
click at [739, 349] on div "Notes (optional) Subtotal $75.00 Discounts ($11.25) FIRST TIME PATIENT TX: 15% …" at bounding box center [658, 520] width 1142 height 358
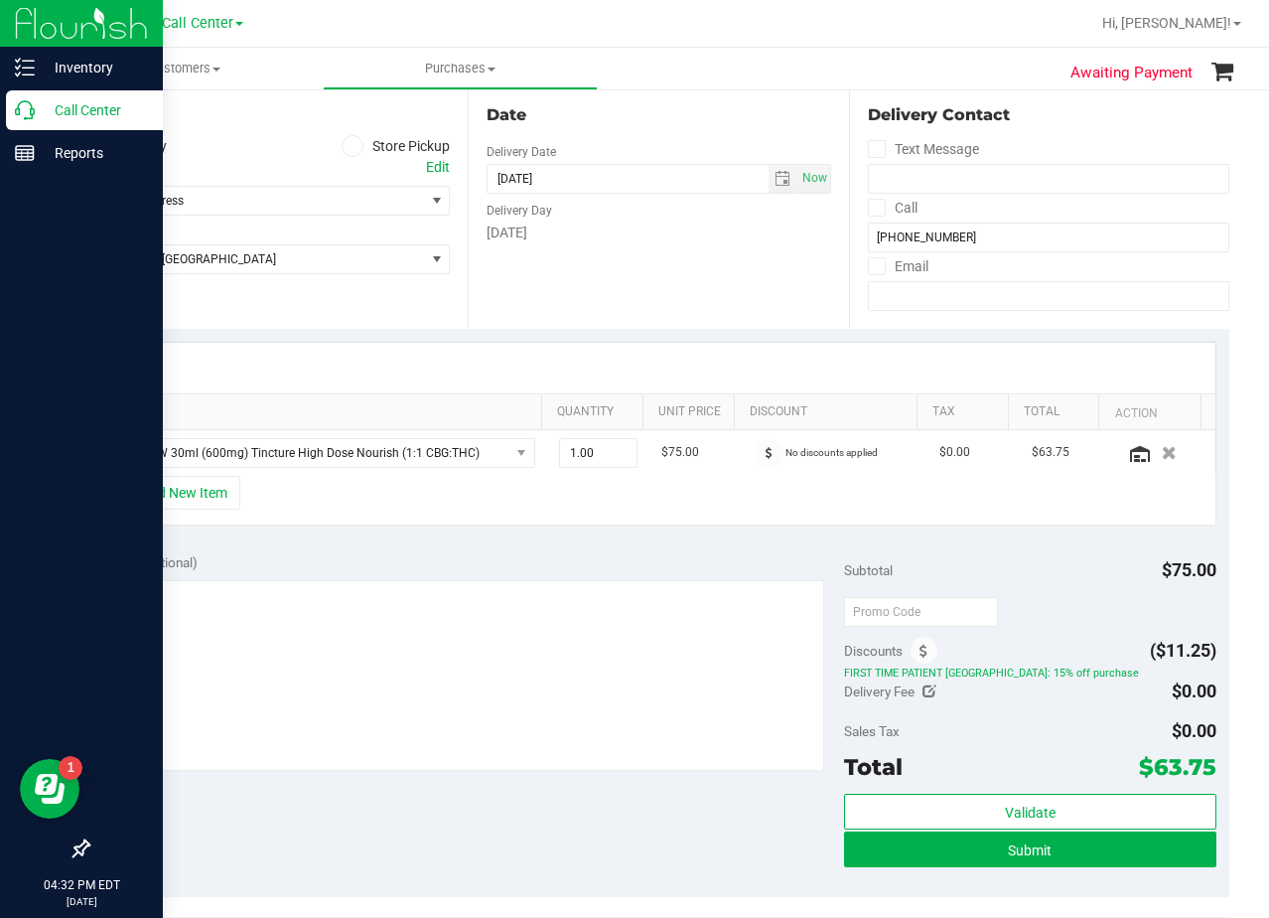
click at [727, 341] on div "SKU Quantity Unit Price Discount Tax Total Action TX SW 30ml (600mg) Tincture H…" at bounding box center [658, 434] width 1142 height 211
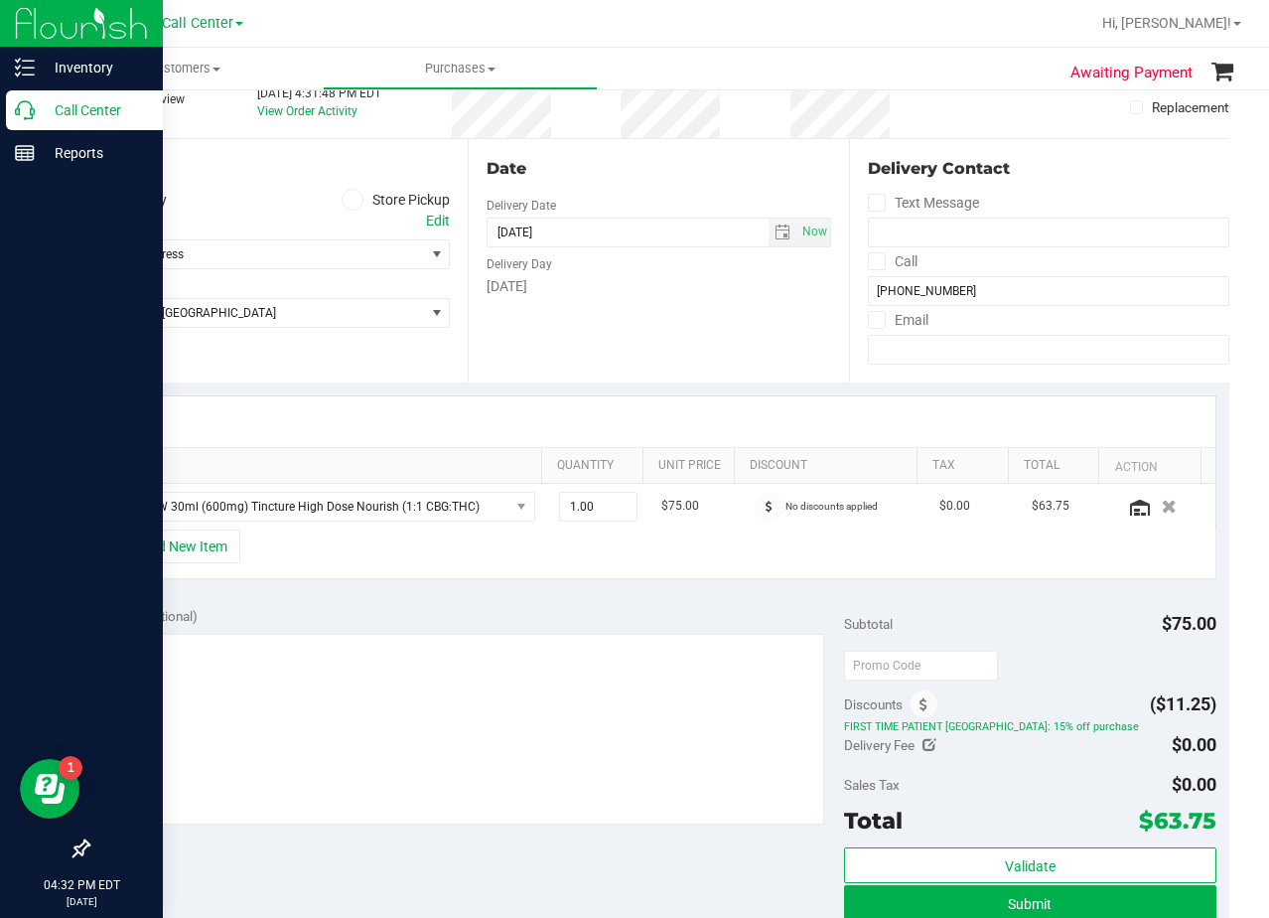
scroll to position [99, 0]
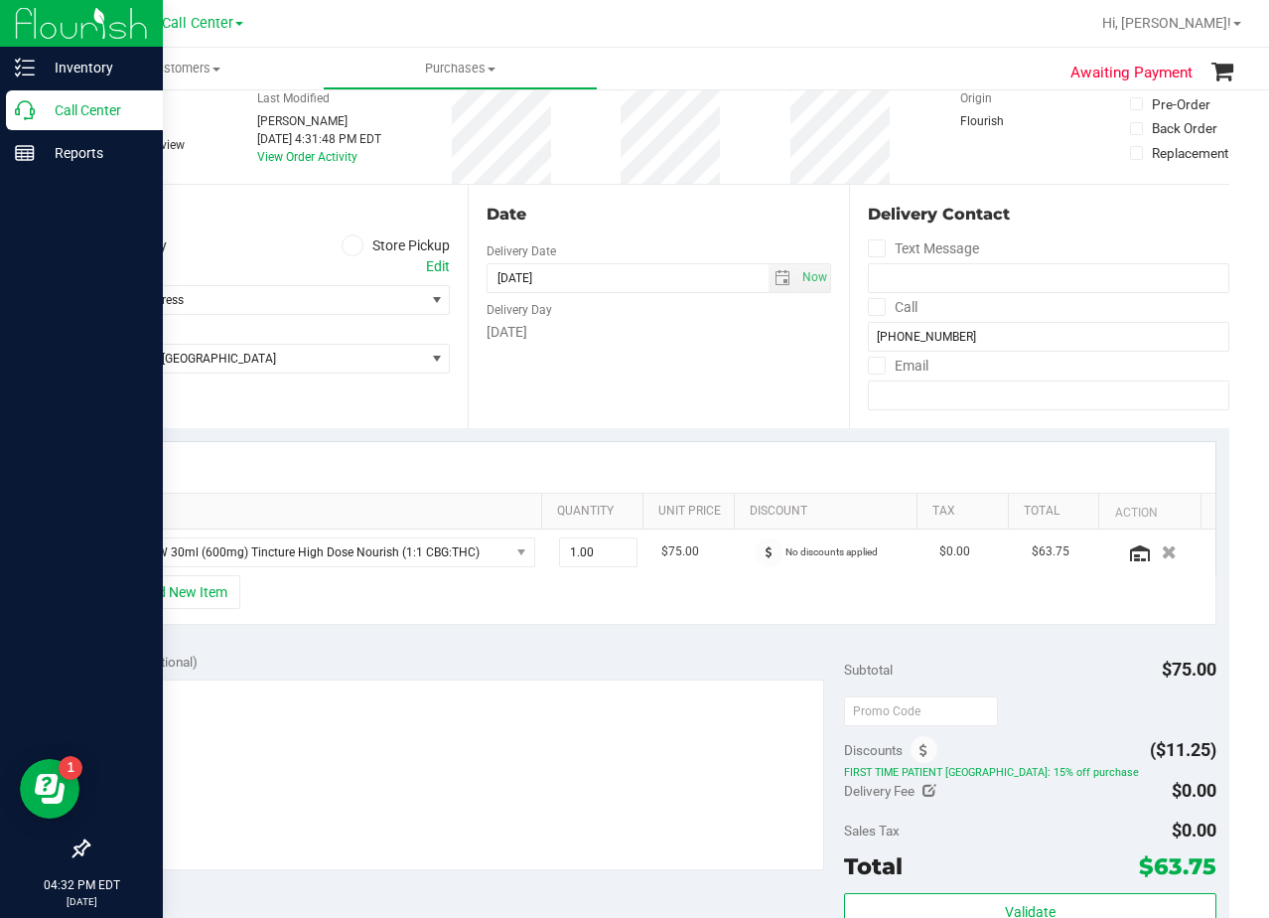
click at [418, 257] on div "Select address Select address" at bounding box center [268, 285] width 363 height 59
drag, startPoint x: 469, startPoint y: 259, endPoint x: 425, endPoint y: 256, distance: 43.8
click at [456, 258] on div "Location Delivery Store Pickup Address Edit Select address Select address From …" at bounding box center [658, 306] width 1142 height 243
click at [425, 256] on label "Store Pickup" at bounding box center [396, 245] width 109 height 23
click at [0, 0] on input "Store Pickup" at bounding box center [0, 0] width 0 height 0
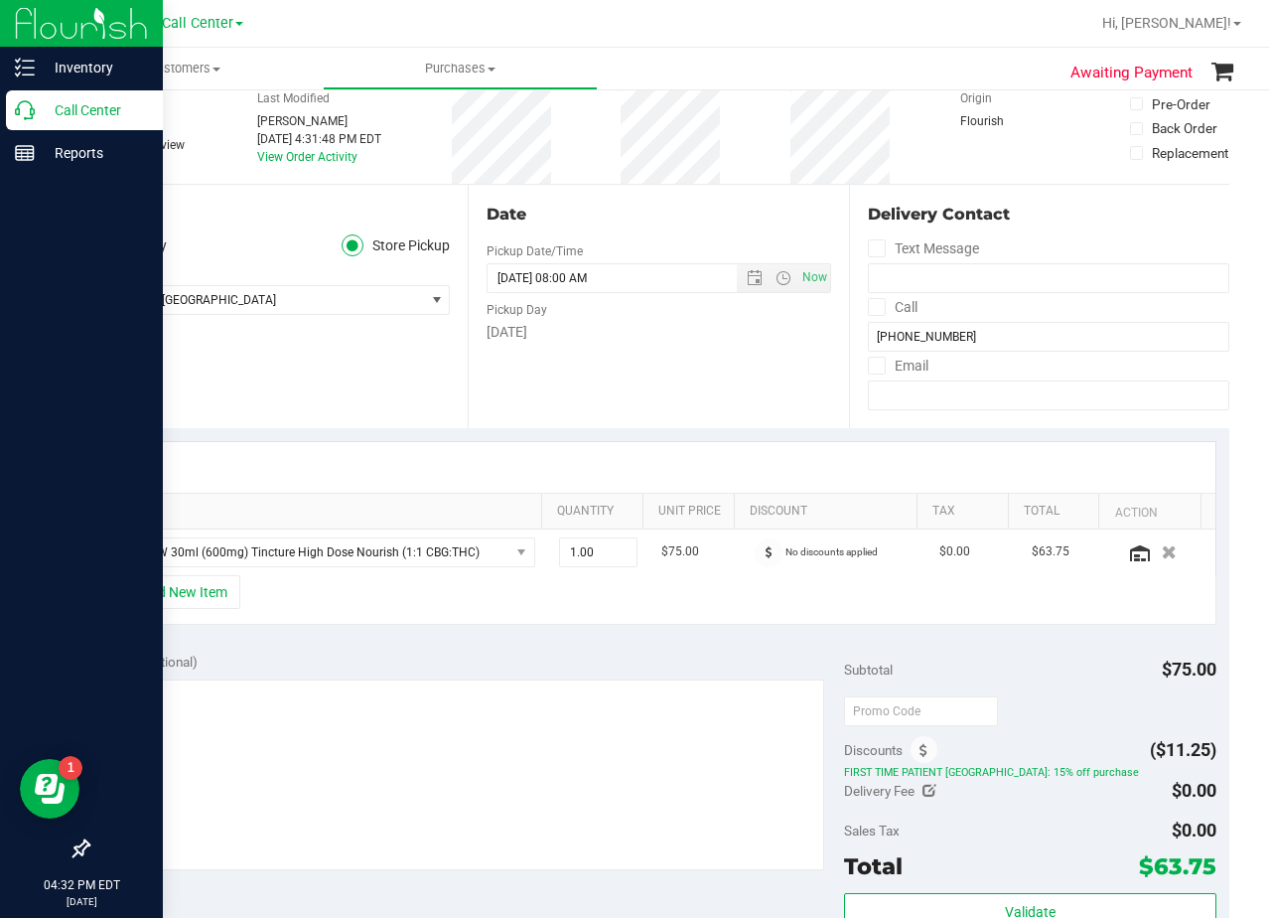
click at [105, 227] on div "Location Delivery Store Pickup Store TX Austin DC Select Store Bonita Springs W…" at bounding box center [277, 306] width 380 height 243
click at [116, 250] on label "Delivery" at bounding box center [126, 245] width 79 height 23
click at [0, 0] on input "Delivery" at bounding box center [0, 0] width 0 height 0
click at [426, 269] on div "Edit" at bounding box center [438, 266] width 24 height 21
click at [613, 416] on div "Date Delivery Date [DATE] Now [DATE] 08:00 AM Now Delivery Day [DATE]" at bounding box center [658, 306] width 380 height 243
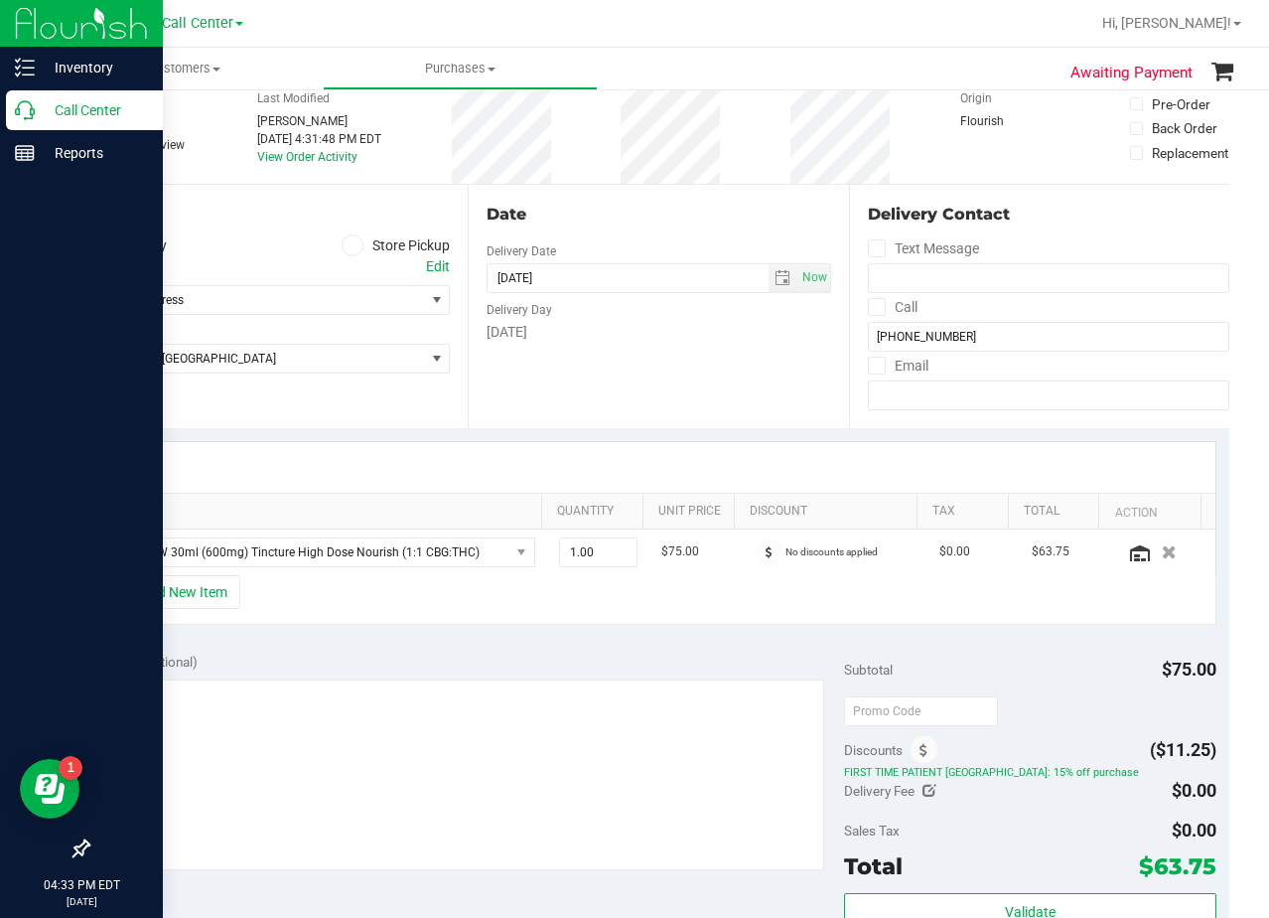
click at [734, 378] on div "Date Delivery Date [DATE] Now [DATE] 08:00 AM Now Delivery Day [DATE]" at bounding box center [658, 306] width 380 height 243
click at [654, 209] on div "Date" at bounding box center [659, 215] width 344 height 24
click at [636, 233] on div "Date Delivery Date [DATE] Now [DATE] 08:00 AM Now Delivery Day [DATE]" at bounding box center [658, 306] width 380 height 243
click at [443, 273] on div "Edit" at bounding box center [438, 266] width 24 height 21
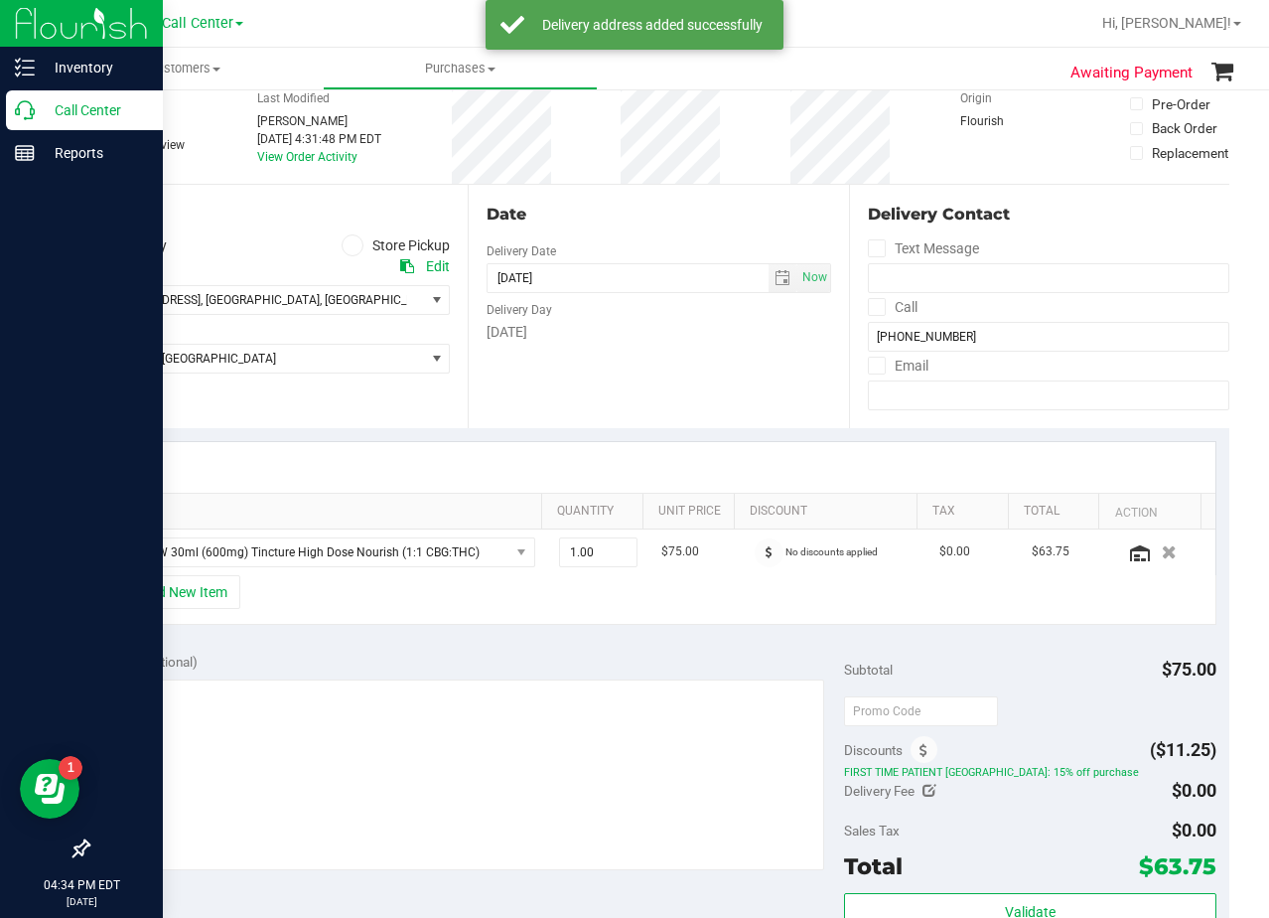
click at [429, 271] on div "Edit" at bounding box center [438, 266] width 24 height 21
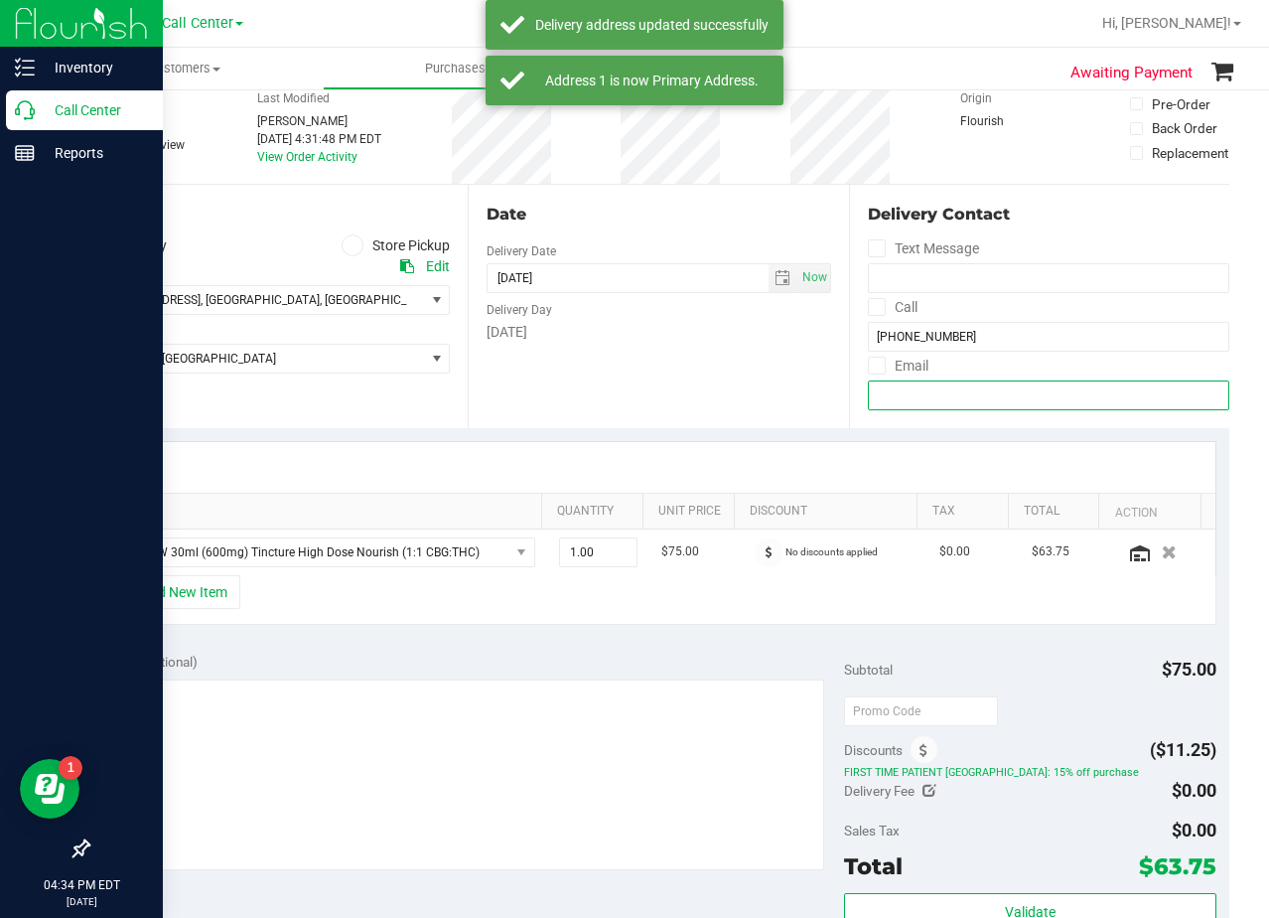
drag, startPoint x: 958, startPoint y: 387, endPoint x: 973, endPoint y: 425, distance: 41.0
click at [973, 425] on div "Delivery Contact Text Message Call (940) 230-6537 Email" at bounding box center [1039, 306] width 380 height 243
click at [923, 404] on input "email" at bounding box center [1049, 395] width 362 height 30
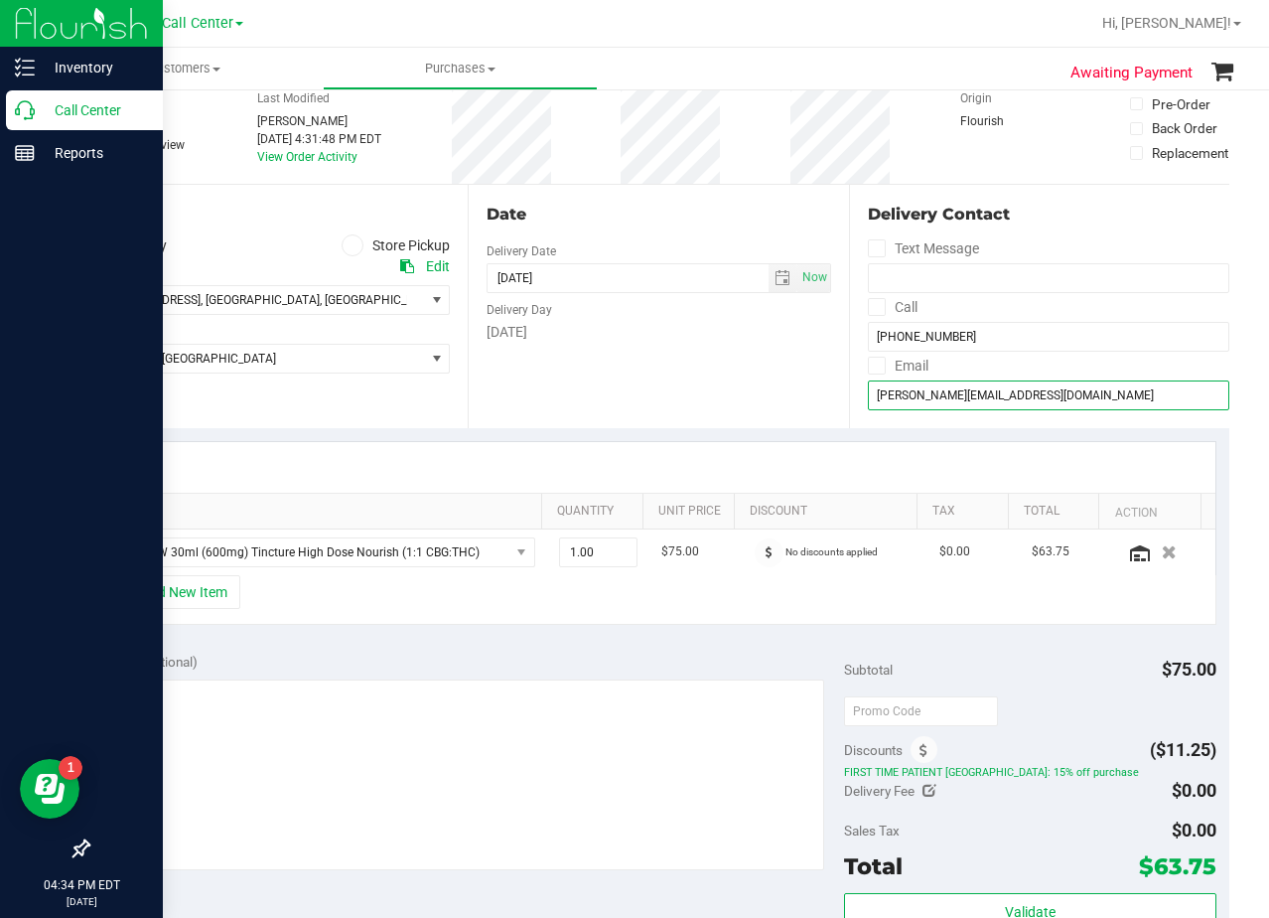
type input "kristy.jones1967@gmail.com"
drag, startPoint x: 424, startPoint y: 323, endPoint x: 582, endPoint y: 282, distance: 163.1
click at [477, 307] on div "Location Delivery Store Pickup Address Edit 1307 8th Ave , Fort Worth , TX 7610…" at bounding box center [658, 306] width 1142 height 243
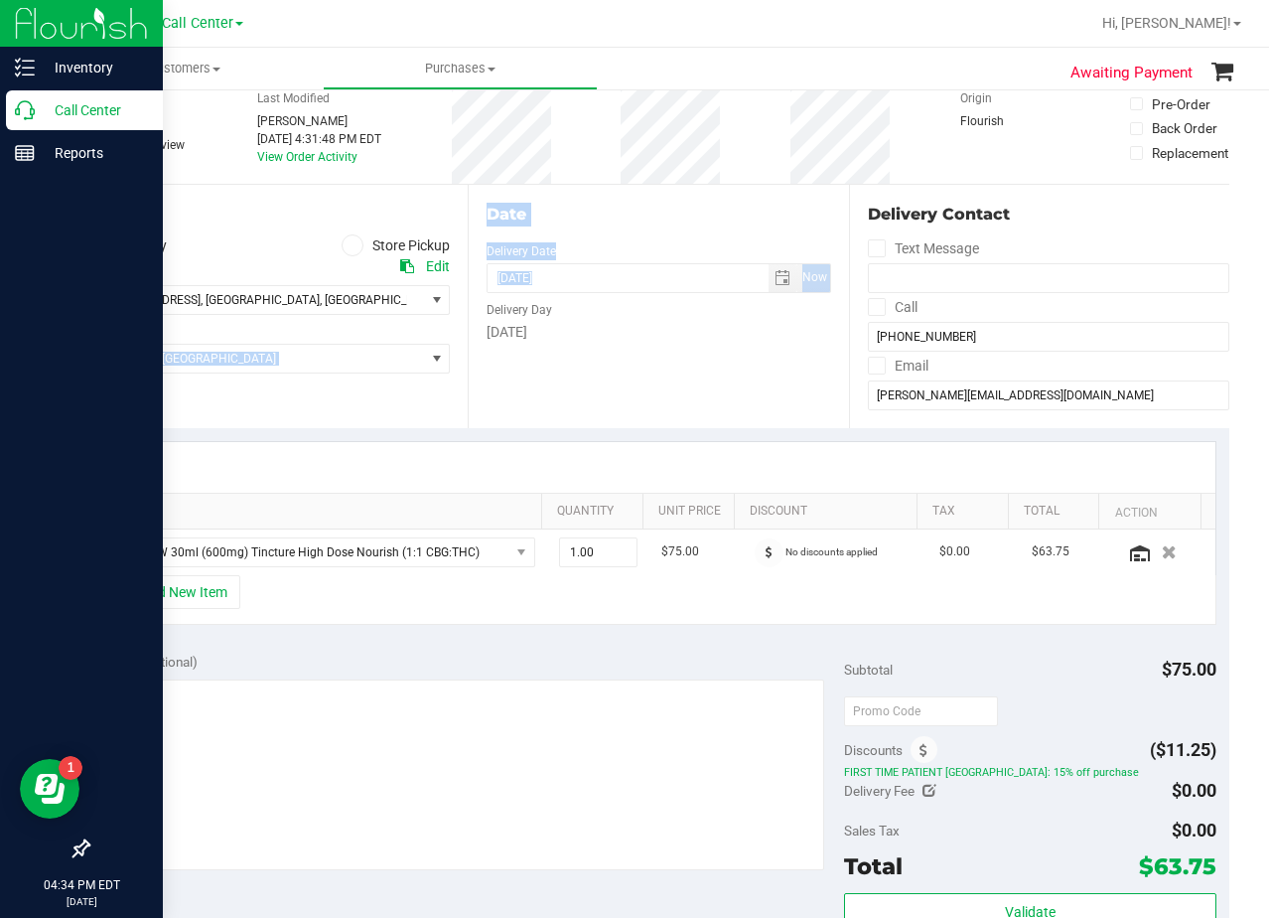
click at [649, 203] on div "Date" at bounding box center [659, 215] width 344 height 24
drag, startPoint x: 603, startPoint y: 295, endPoint x: 642, endPoint y: 259, distance: 52.7
click at [608, 296] on div "Delivery Day" at bounding box center [659, 307] width 344 height 29
click at [652, 209] on div "Date" at bounding box center [659, 215] width 344 height 24
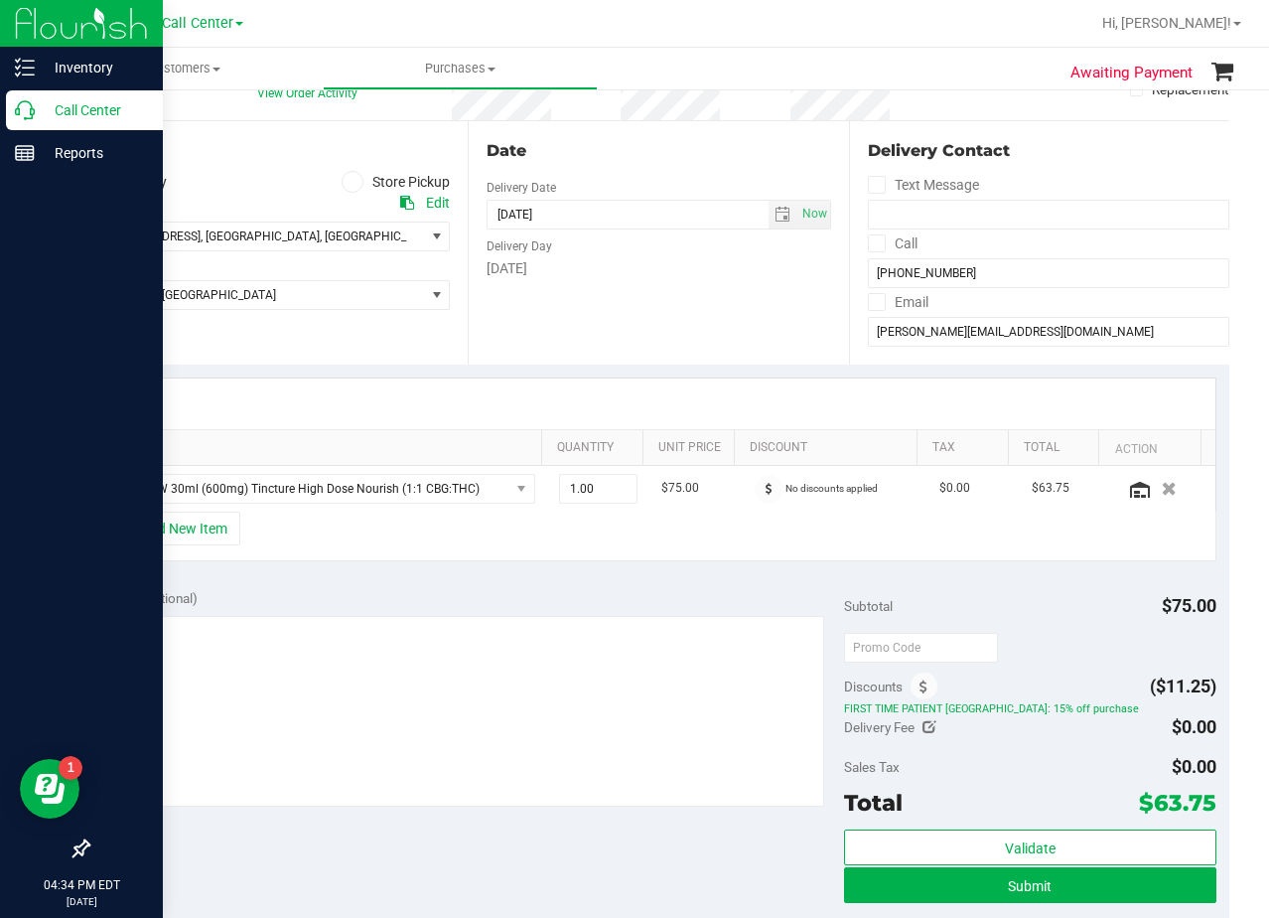
scroll to position [199, 0]
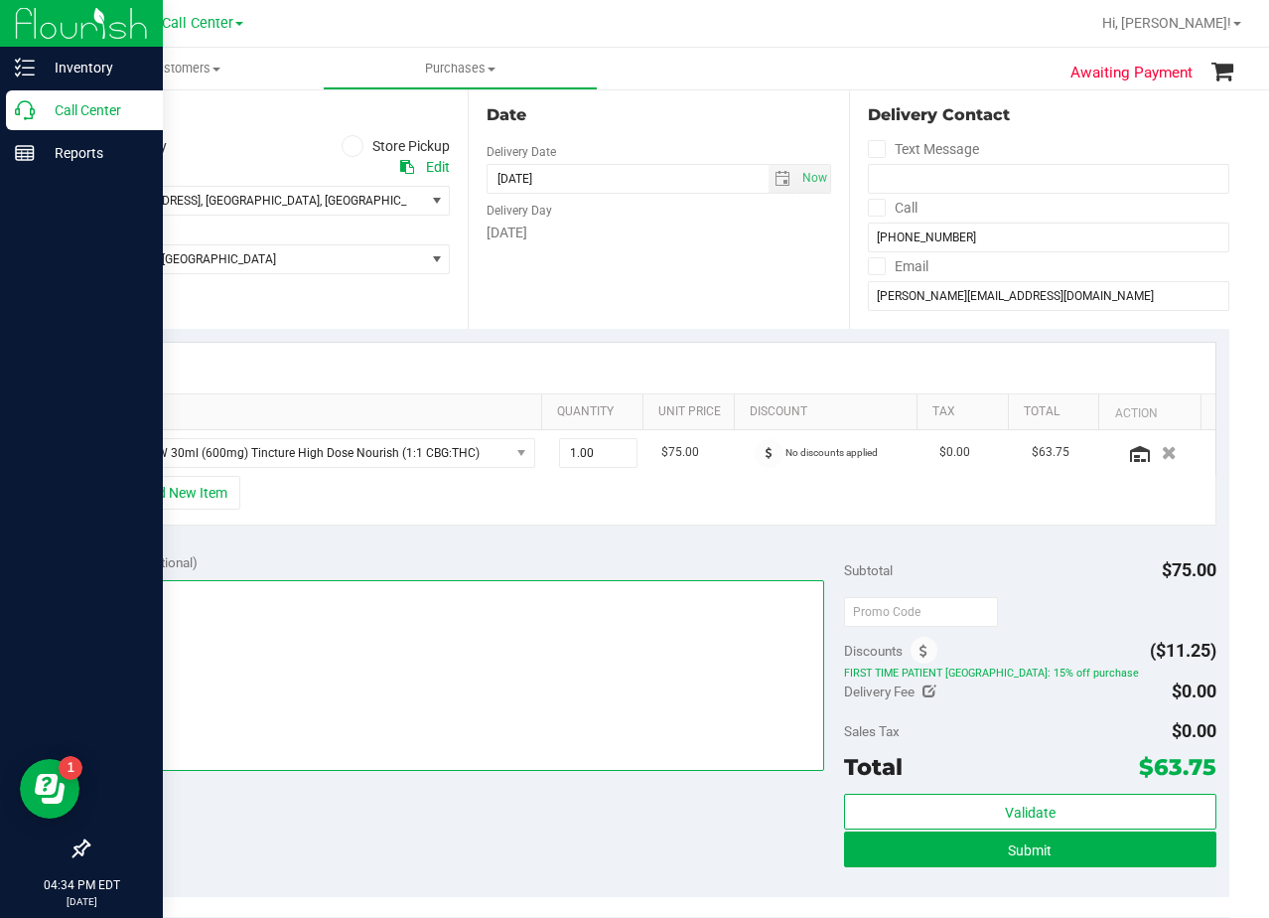
click at [588, 607] on textarea at bounding box center [463, 675] width 724 height 191
type textarea "pu 9/25 Fort Worth. AL 9/24"
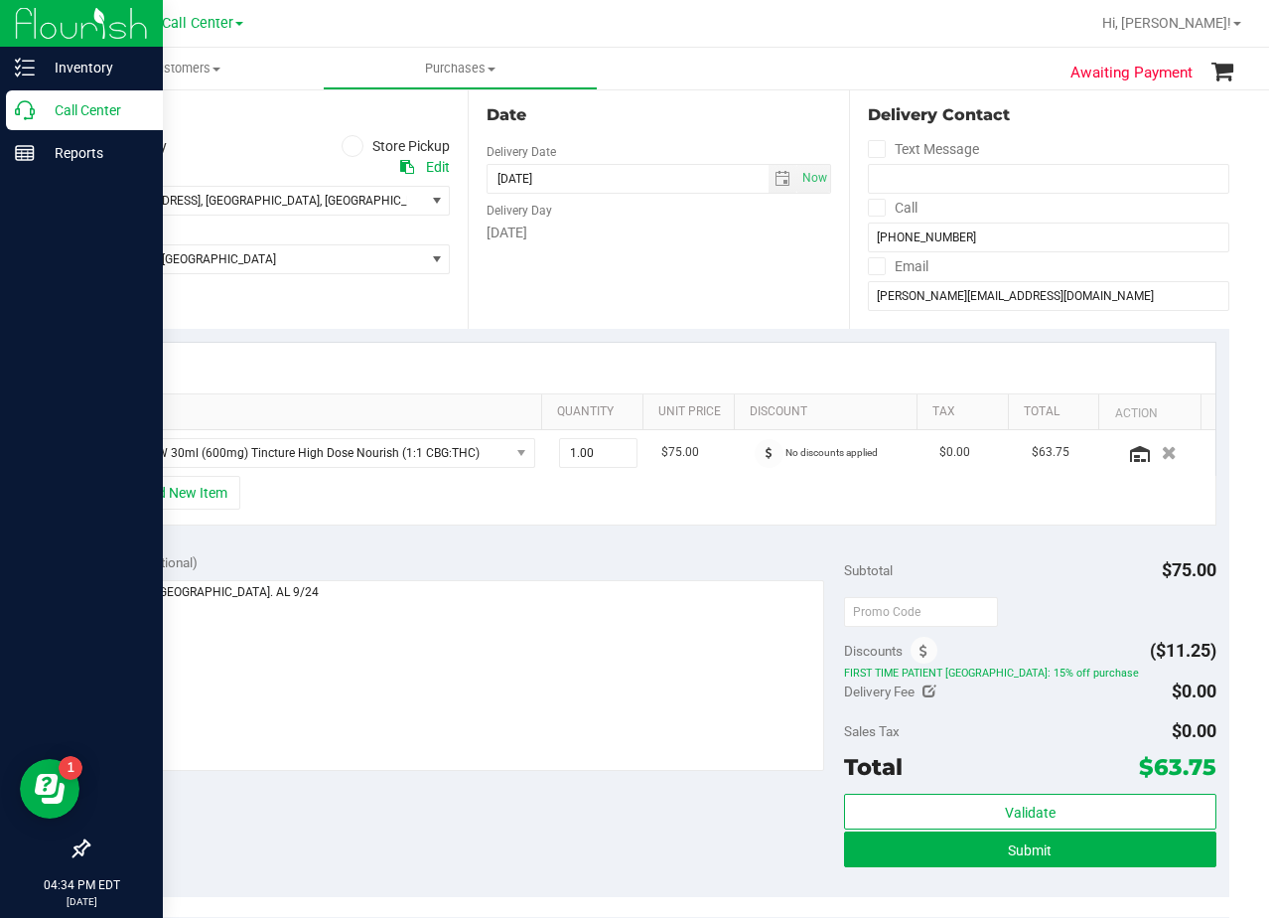
click at [685, 243] on div "Date Delivery Date [DATE] Now [DATE] 08:00 AM Now Delivery Day [DATE]" at bounding box center [658, 206] width 380 height 243
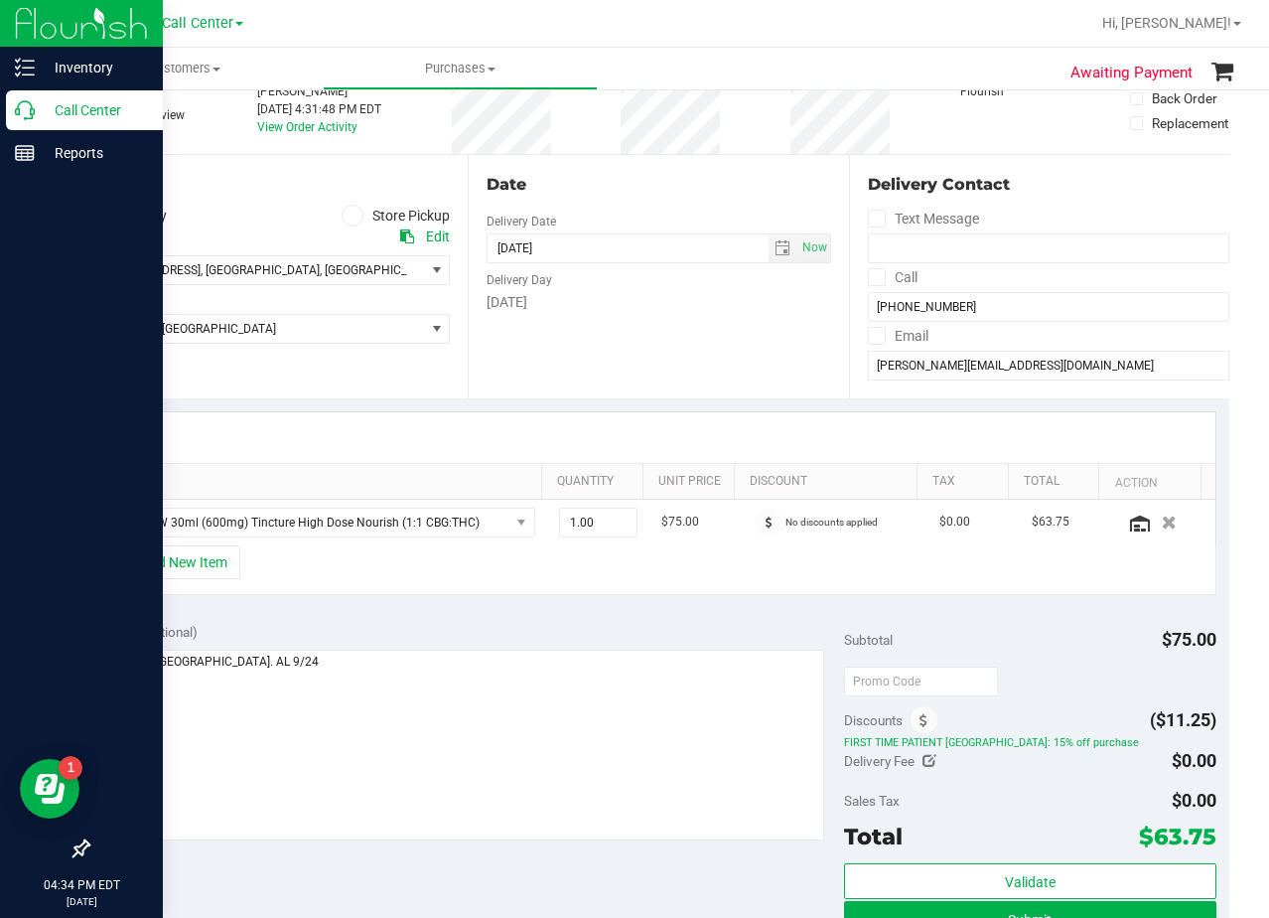
scroll to position [99, 0]
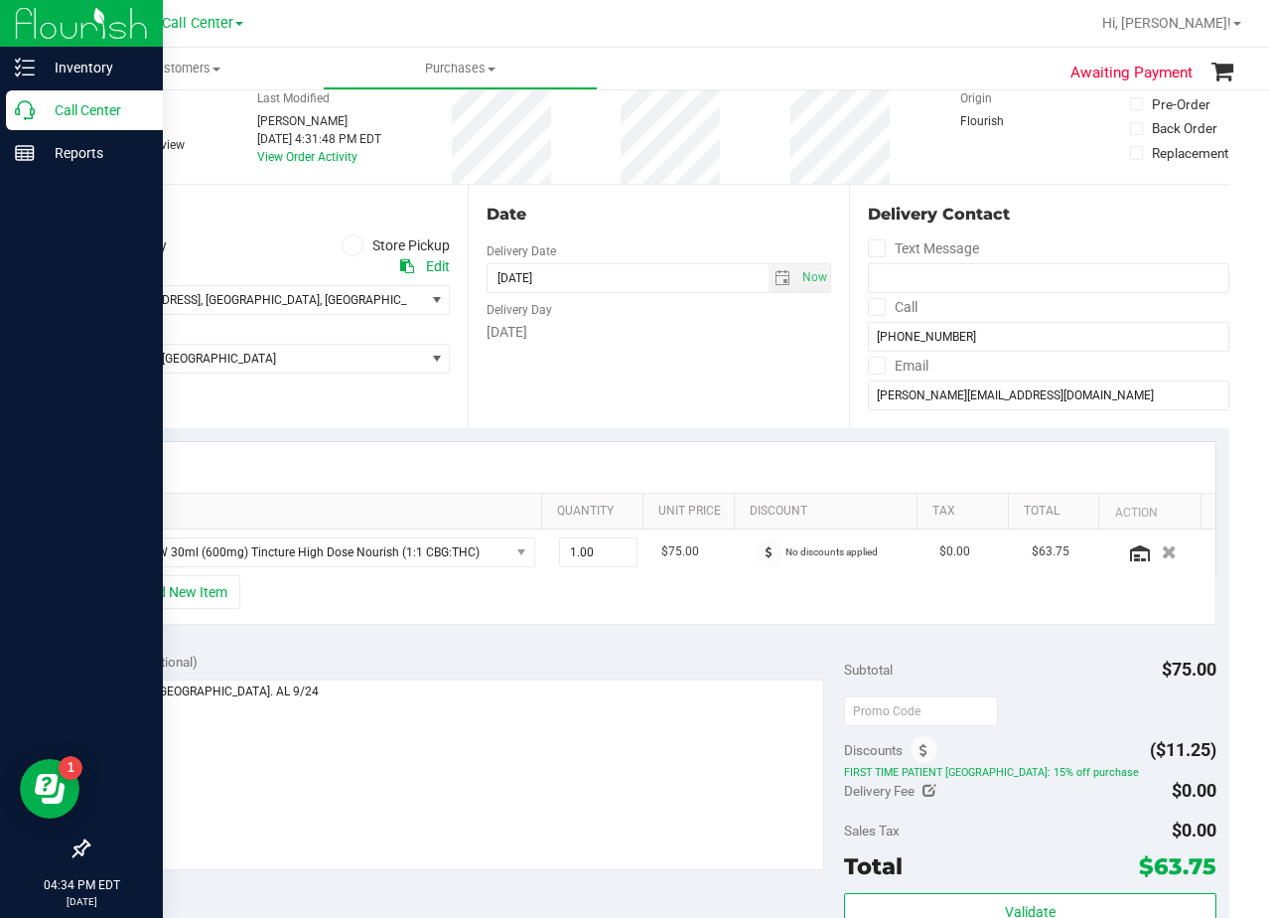
click at [654, 219] on div "Date" at bounding box center [659, 215] width 344 height 24
click at [956, 401] on input "kristy.jones1967@gmail.com" at bounding box center [1049, 395] width 362 height 30
click at [957, 402] on input "kristy.jones1967@gmail.com" at bounding box center [1049, 395] width 362 height 30
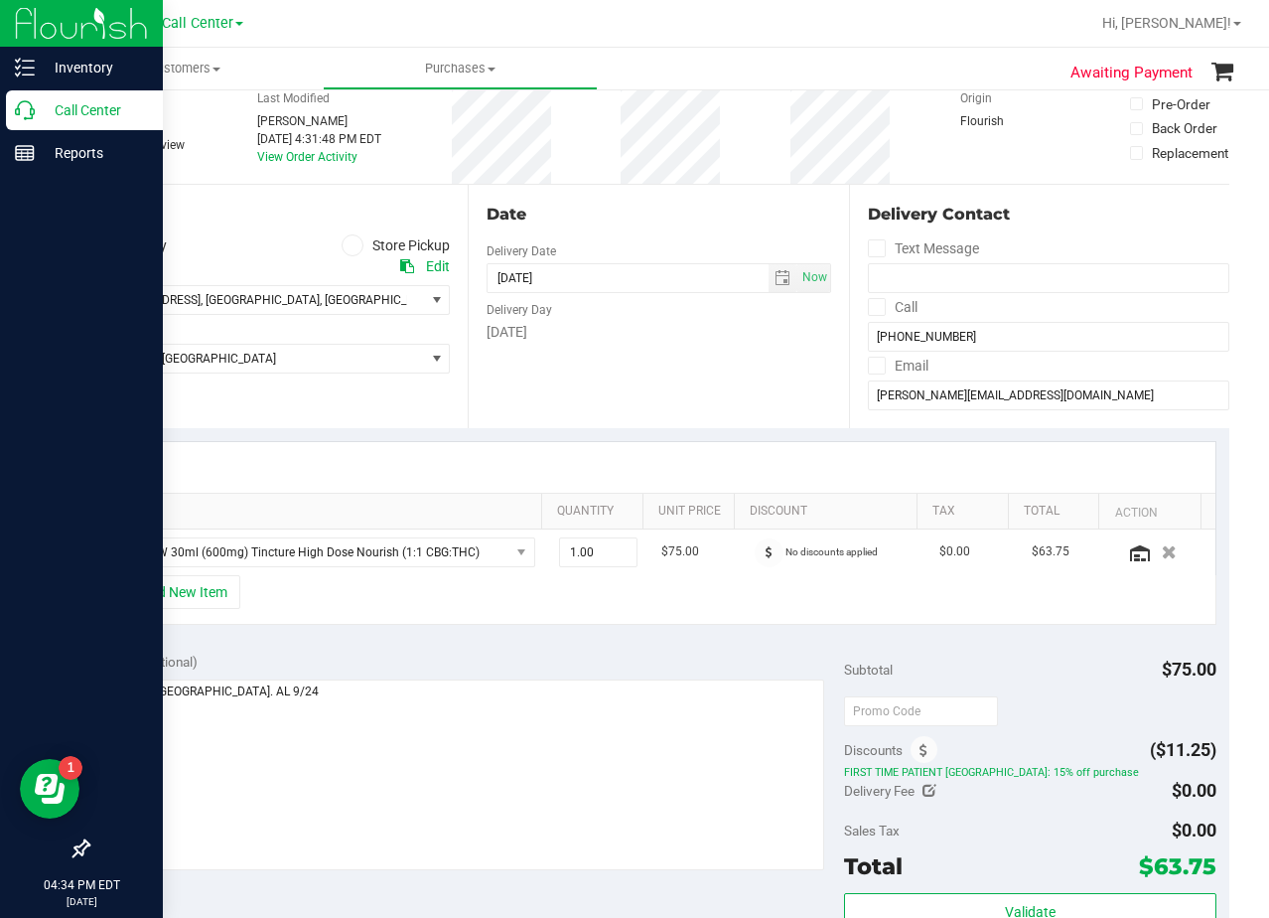
drag, startPoint x: 686, startPoint y: 378, endPoint x: 676, endPoint y: 301, distance: 78.1
click at [686, 377] on div "Date Delivery Date [DATE] Now [DATE] 08:00 AM Now Delivery Day [DATE]" at bounding box center [658, 306] width 380 height 243
click at [659, 188] on div "Date Delivery Date [DATE] Now [DATE] 08:00 AM Now Delivery Day [DATE]" at bounding box center [658, 306] width 380 height 243
click at [757, 430] on div "SKU Quantity Unit Price Discount Tax Total Action TX SW 30ml (600mg) Tincture H…" at bounding box center [658, 533] width 1142 height 211
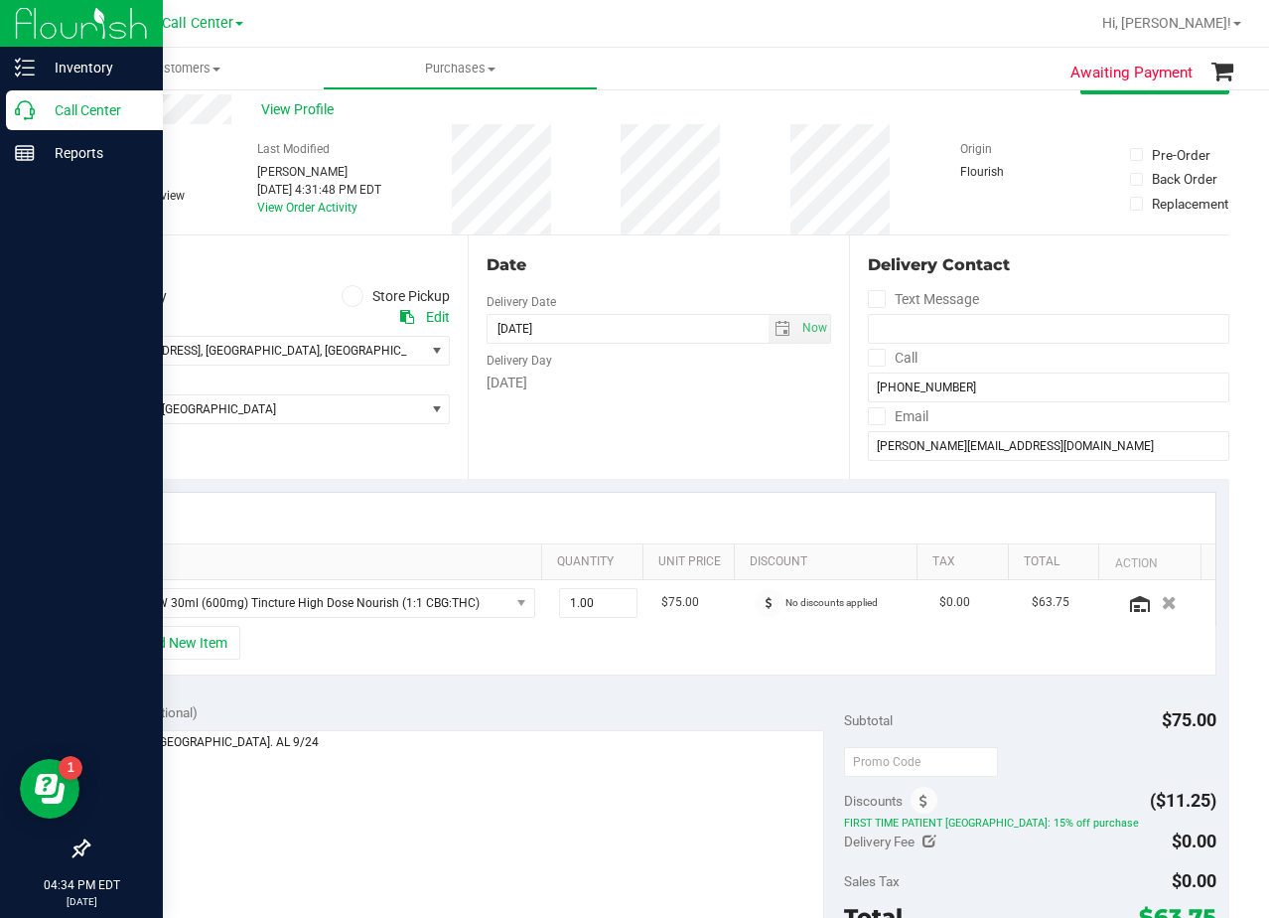
scroll to position [0, 0]
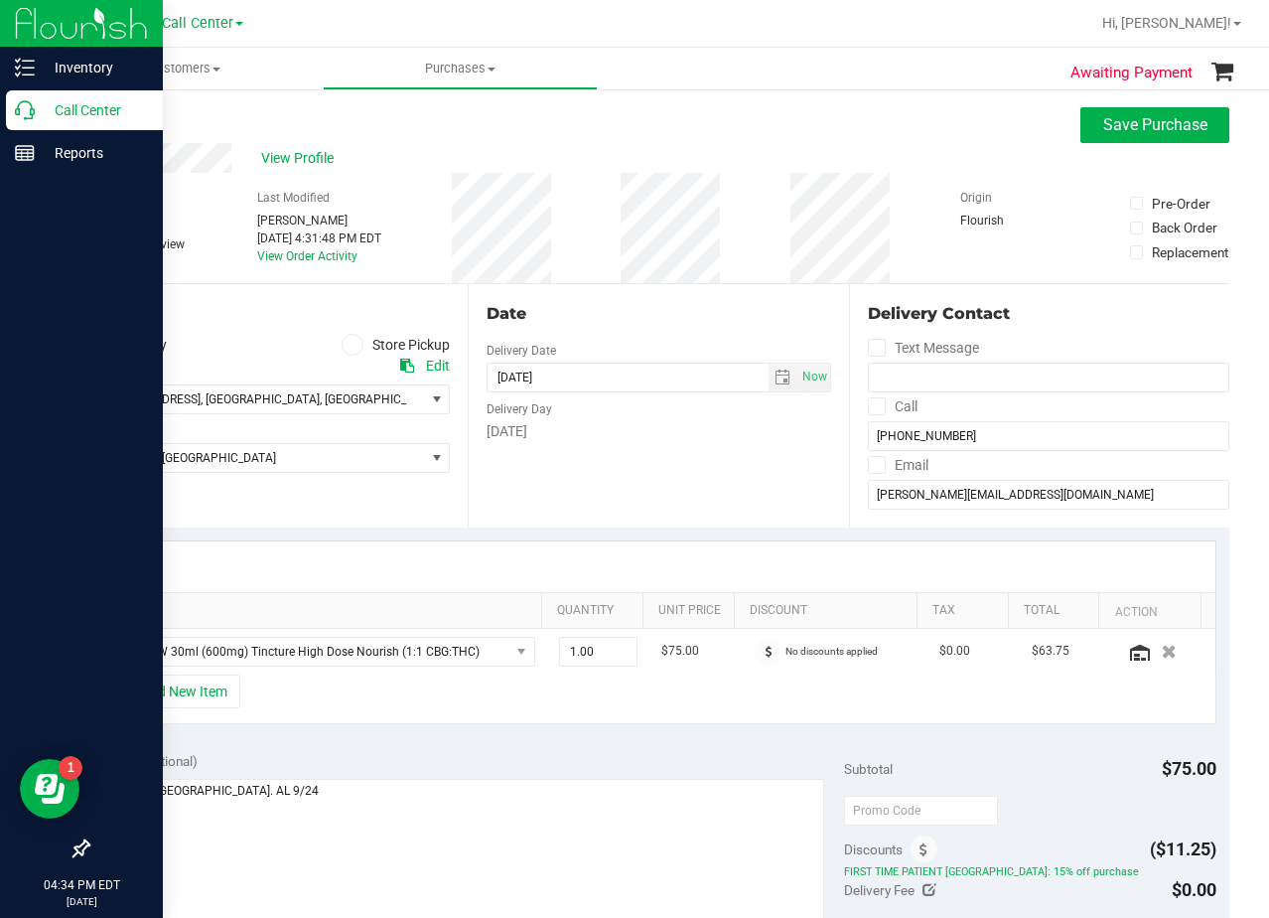
click at [175, 142] on div "Back Save Purchase" at bounding box center [658, 125] width 1142 height 36
click at [708, 293] on div "Date Delivery Date [DATE] Now [DATE] 08:00 AM Now Delivery Day [DATE]" at bounding box center [658, 405] width 380 height 243
click at [435, 367] on div "Edit" at bounding box center [438, 366] width 24 height 21
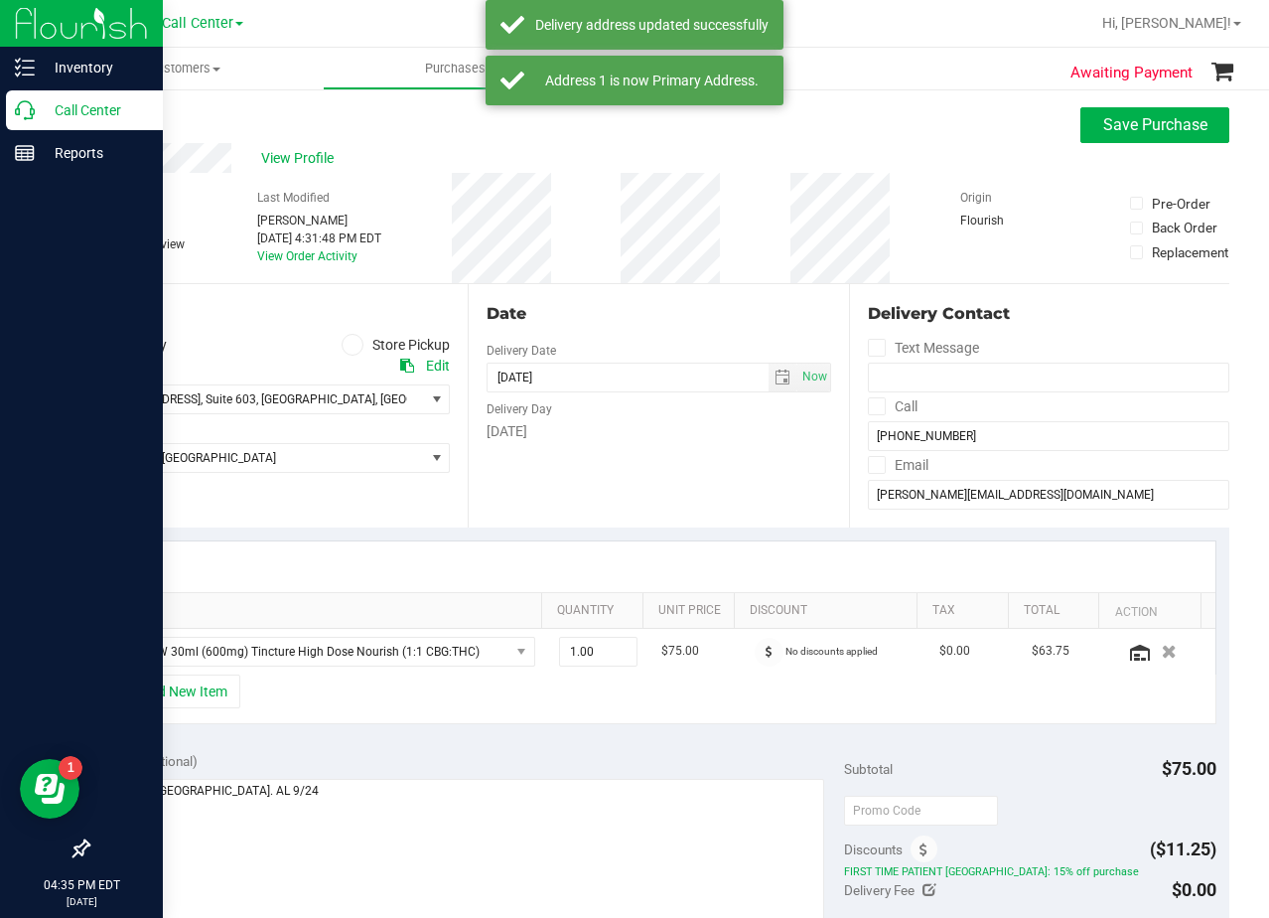
click at [631, 436] on div "[DATE]" at bounding box center [659, 431] width 344 height 21
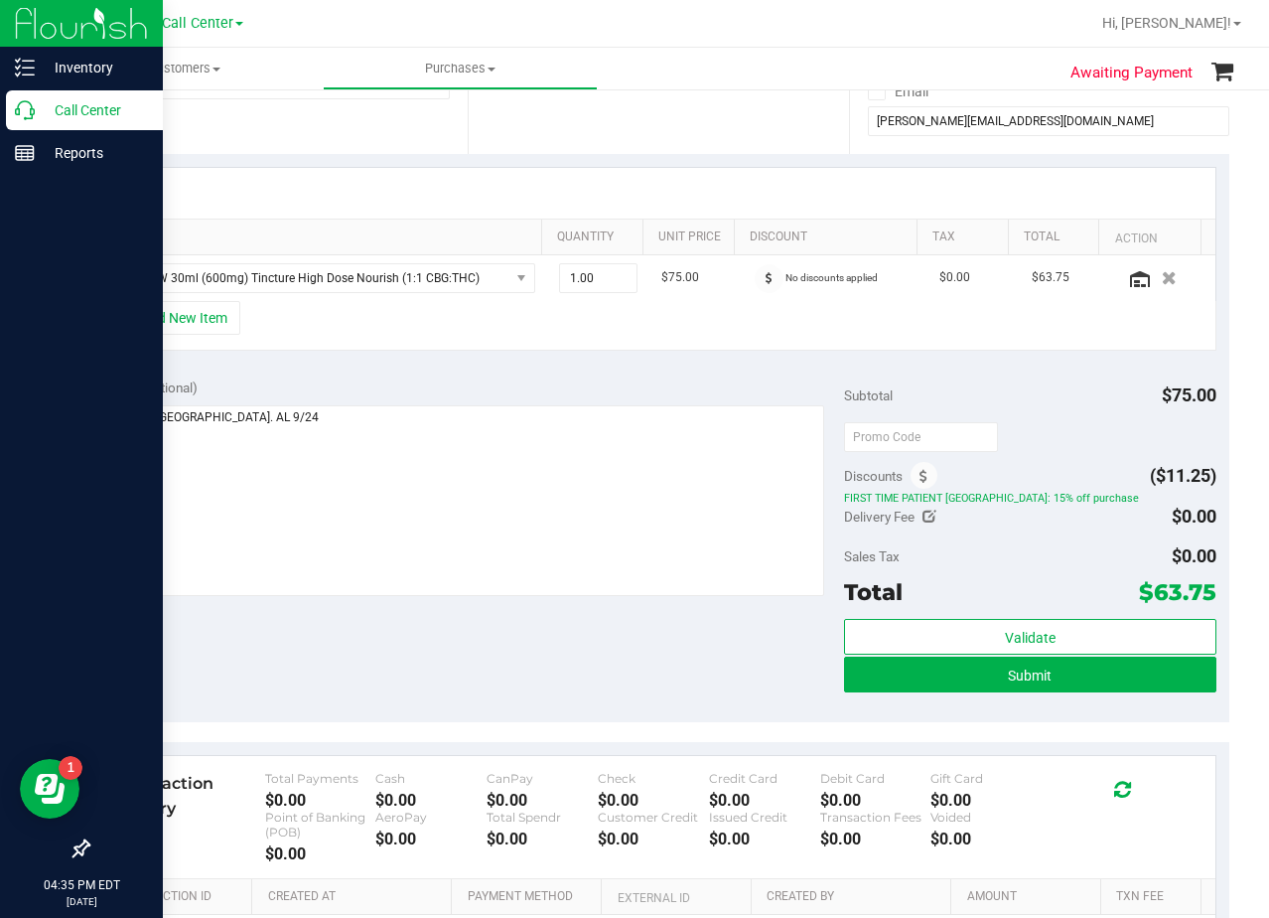
scroll to position [397, 0]
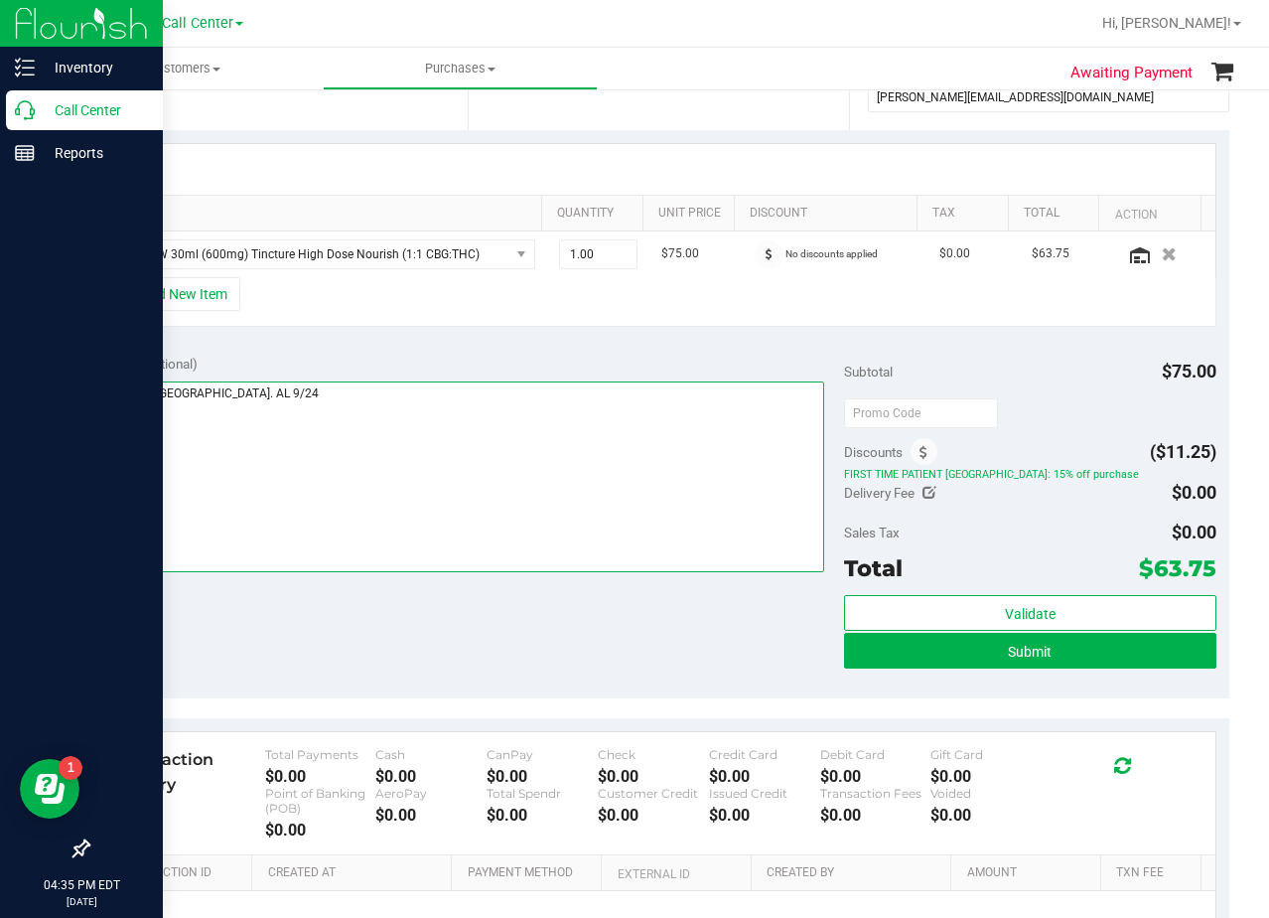
click at [654, 444] on textarea at bounding box center [463, 476] width 724 height 191
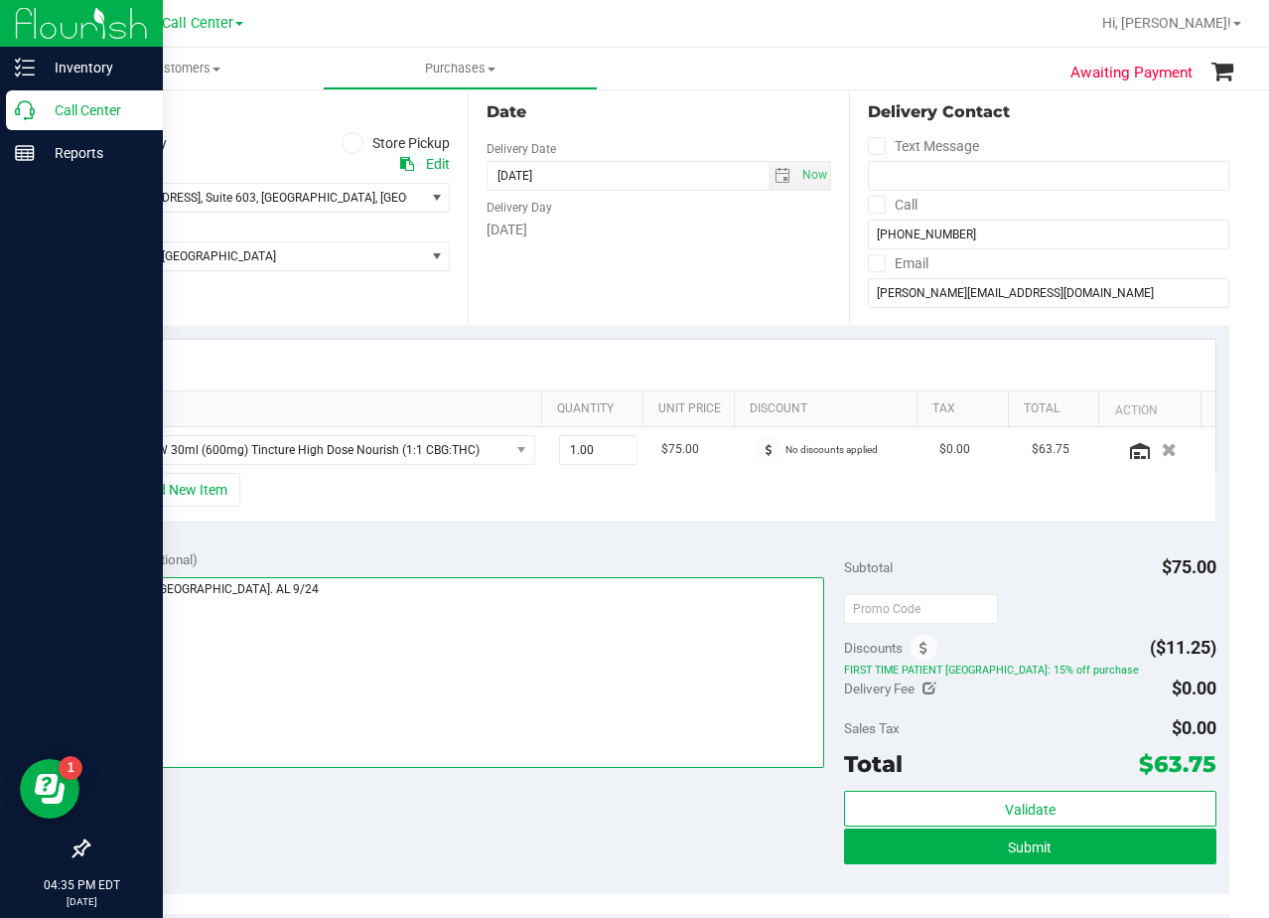
scroll to position [0, 0]
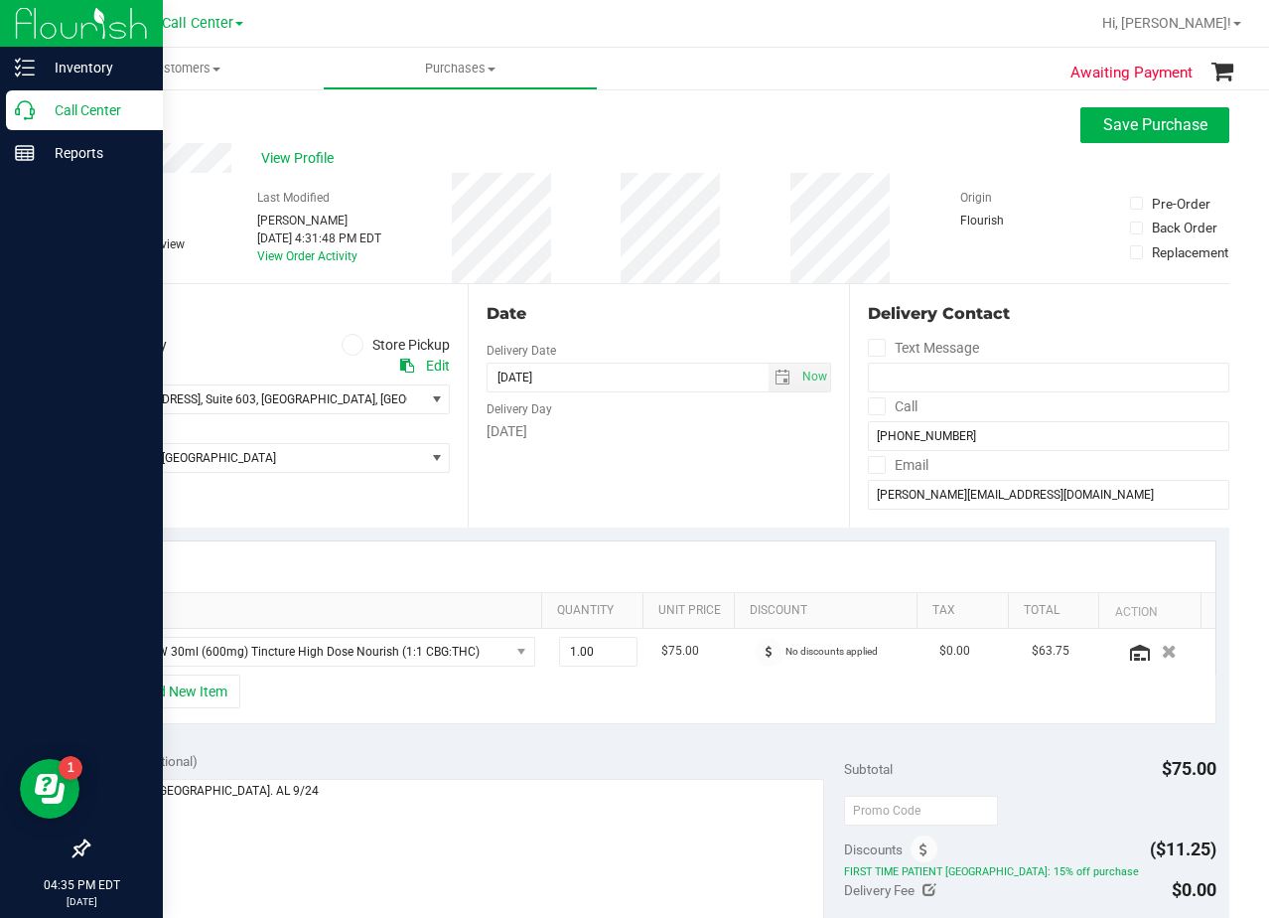
click at [635, 433] on div "[DATE]" at bounding box center [659, 431] width 344 height 21
click at [770, 483] on div "Date Delivery Date [DATE] Now [DATE] 08:00 AM Now Delivery Day [DATE]" at bounding box center [658, 405] width 380 height 243
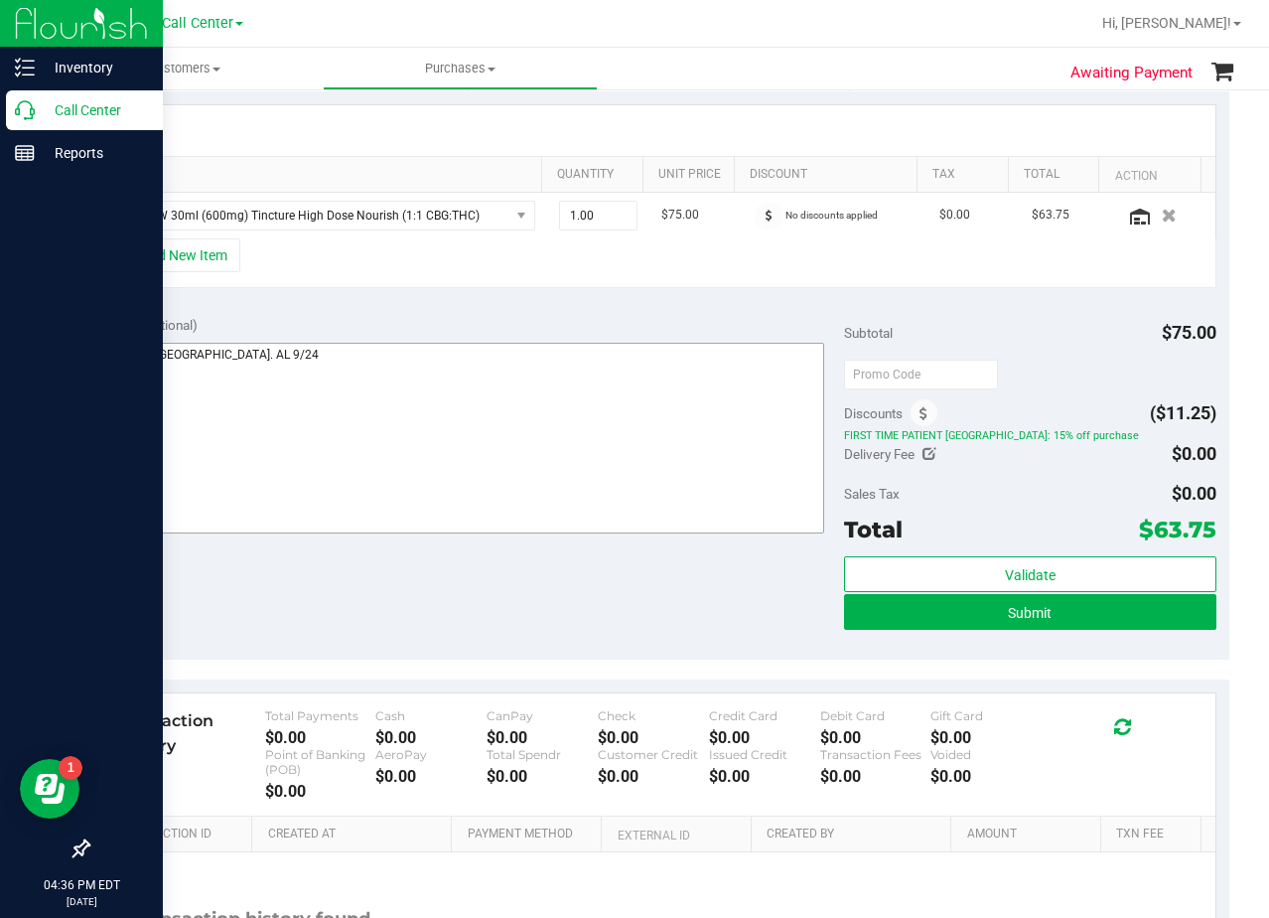
scroll to position [497, 0]
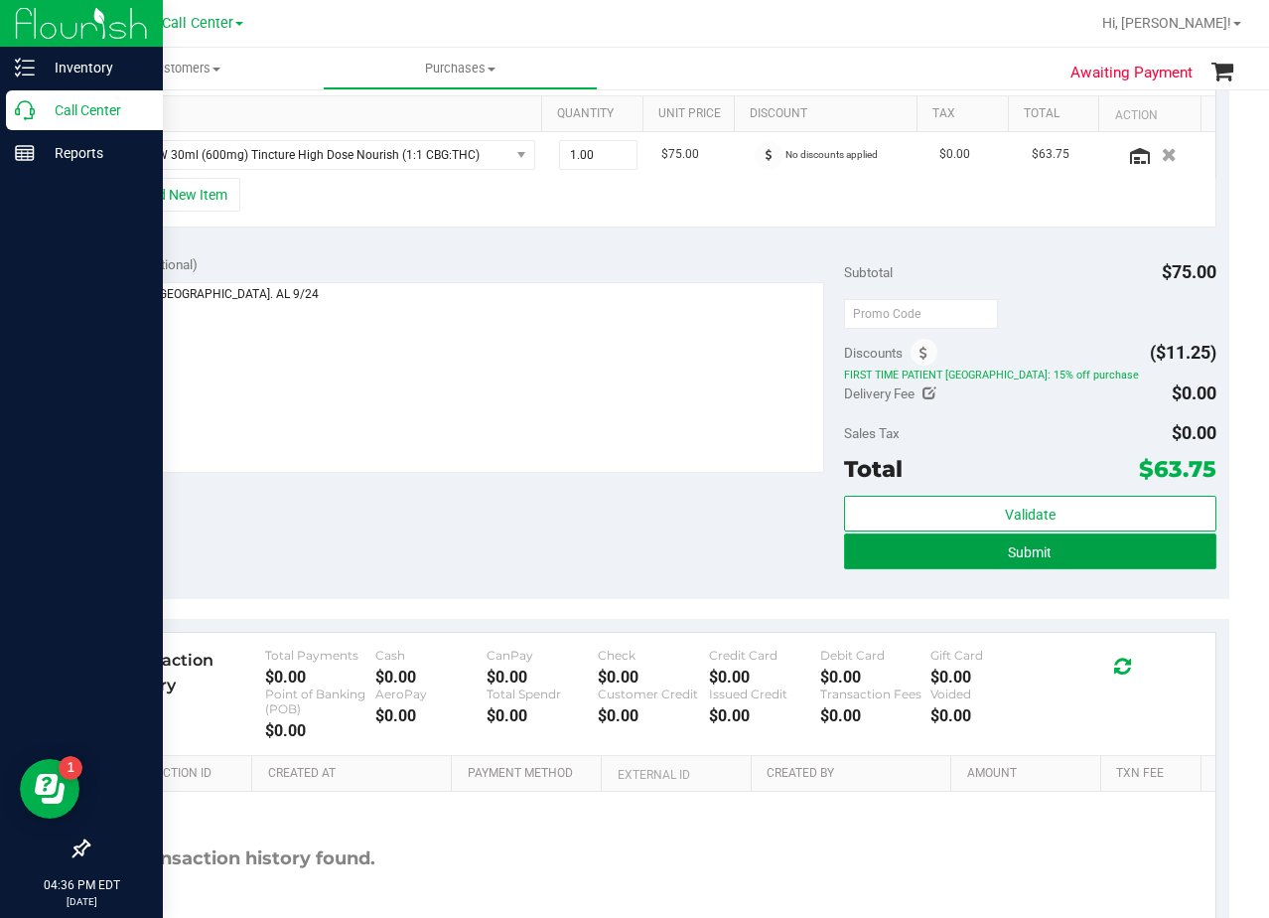
click at [876, 567] on button "Submit" at bounding box center [1029, 551] width 371 height 36
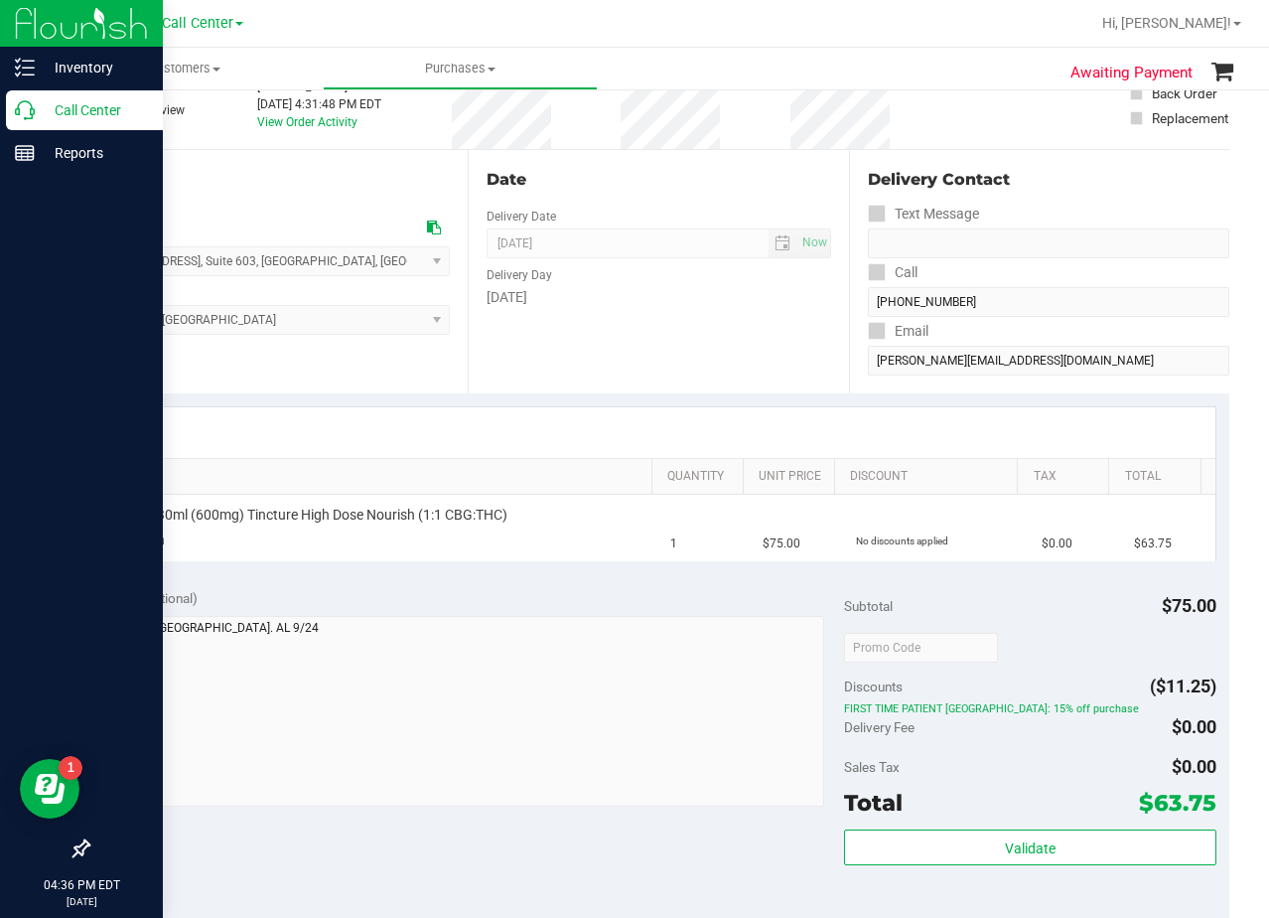
scroll to position [99, 0]
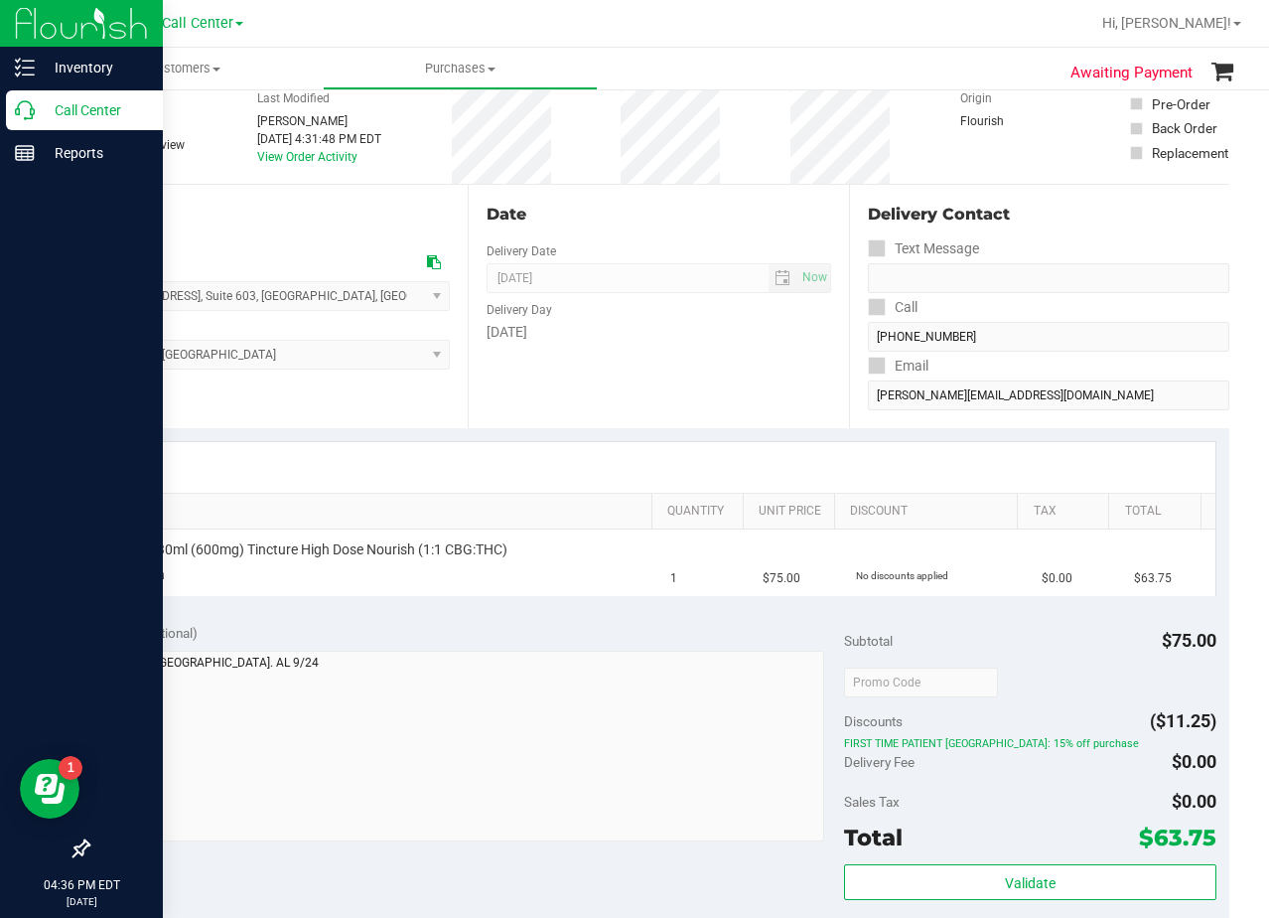
click at [649, 195] on div "Date Delivery Date 09/25/2025 Now 09/25/2025 08:00 AM Now Delivery Day Thursday" at bounding box center [658, 306] width 380 height 243
click at [758, 211] on div "Date" at bounding box center [659, 215] width 344 height 24
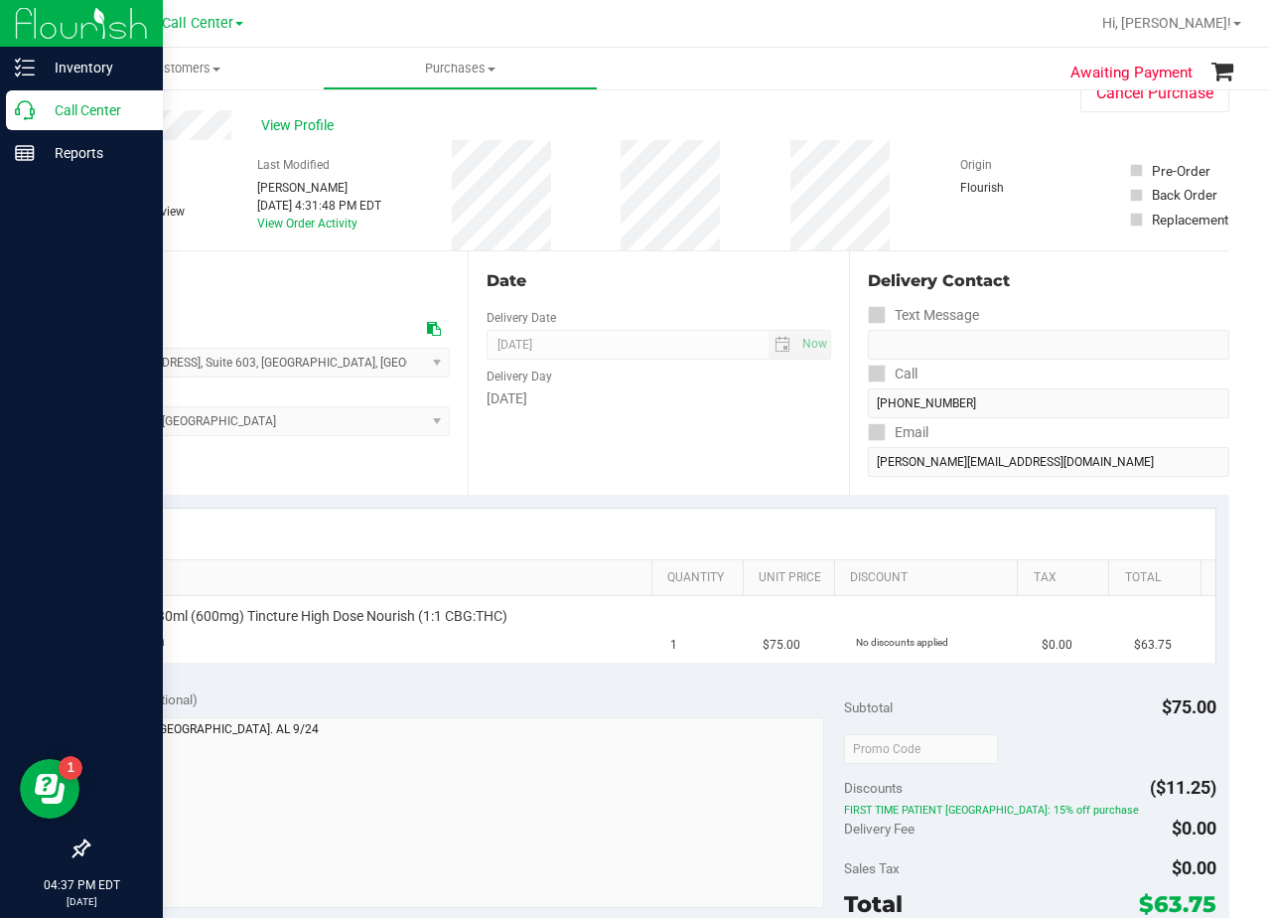
scroll to position [0, 0]
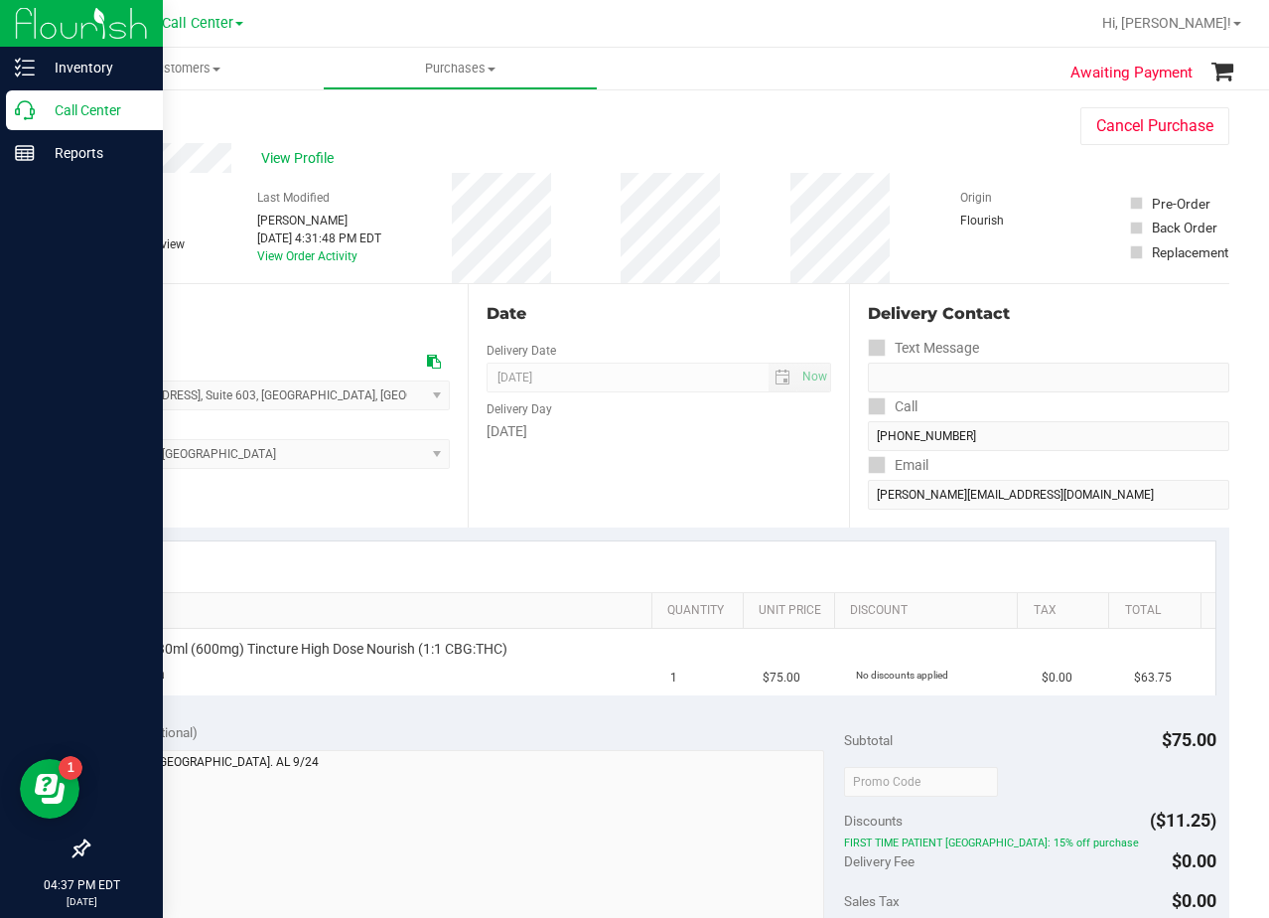
click at [682, 152] on div "View Profile" at bounding box center [564, 158] width 954 height 30
click at [666, 153] on div "View Profile" at bounding box center [564, 158] width 954 height 30
click at [664, 153] on div "View Profile" at bounding box center [564, 158] width 954 height 30
click at [714, 307] on div "Date" at bounding box center [659, 314] width 344 height 24
click at [666, 159] on div "View Profile" at bounding box center [564, 158] width 954 height 30
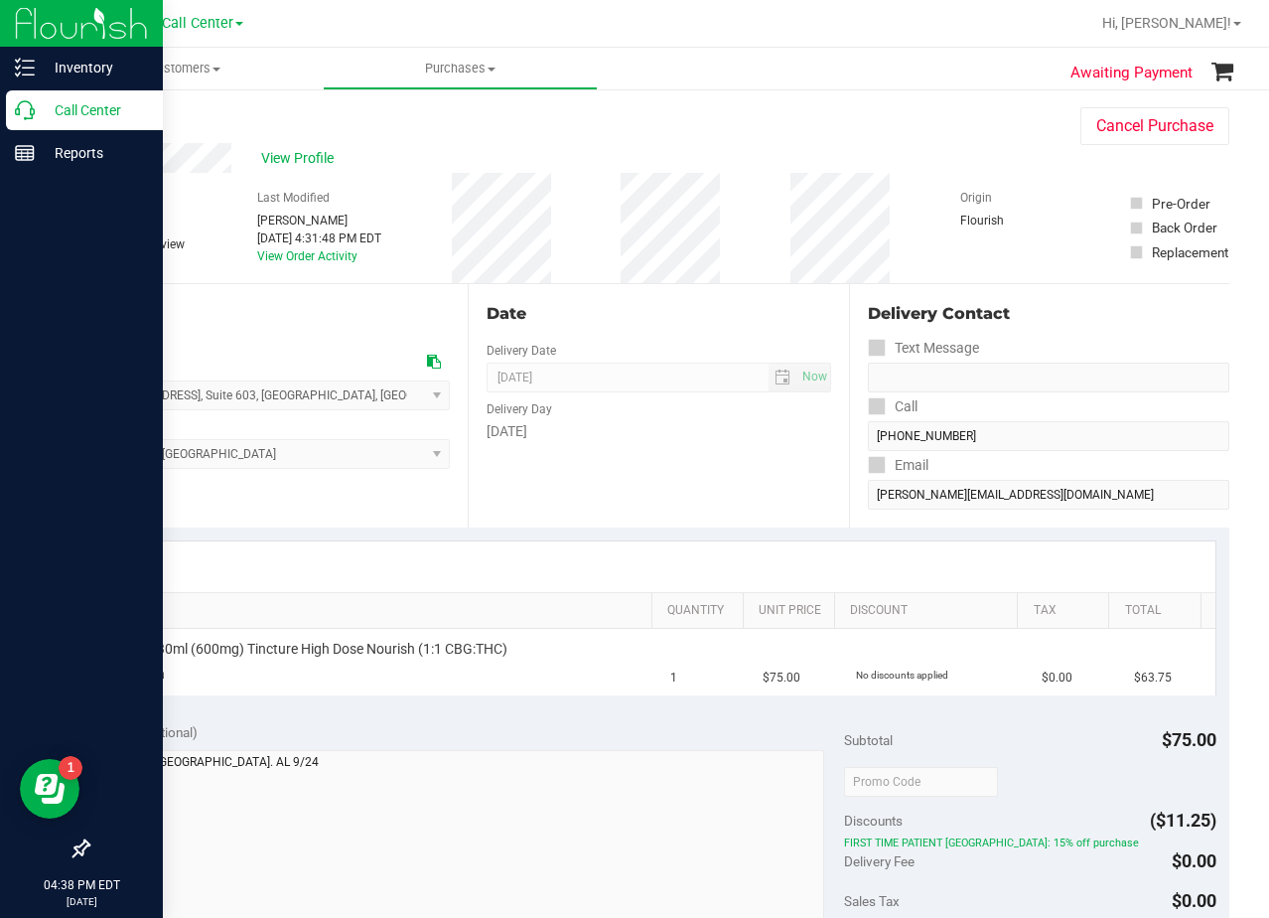
click at [675, 156] on div "View Profile" at bounding box center [564, 158] width 954 height 30
click at [734, 236] on div "# 12000094 Submitted Needs review Last Modified Alexander Lawson Sep 24, 2025 4…" at bounding box center [658, 228] width 1142 height 110
click at [275, 157] on span "View Profile" at bounding box center [300, 158] width 79 height 21
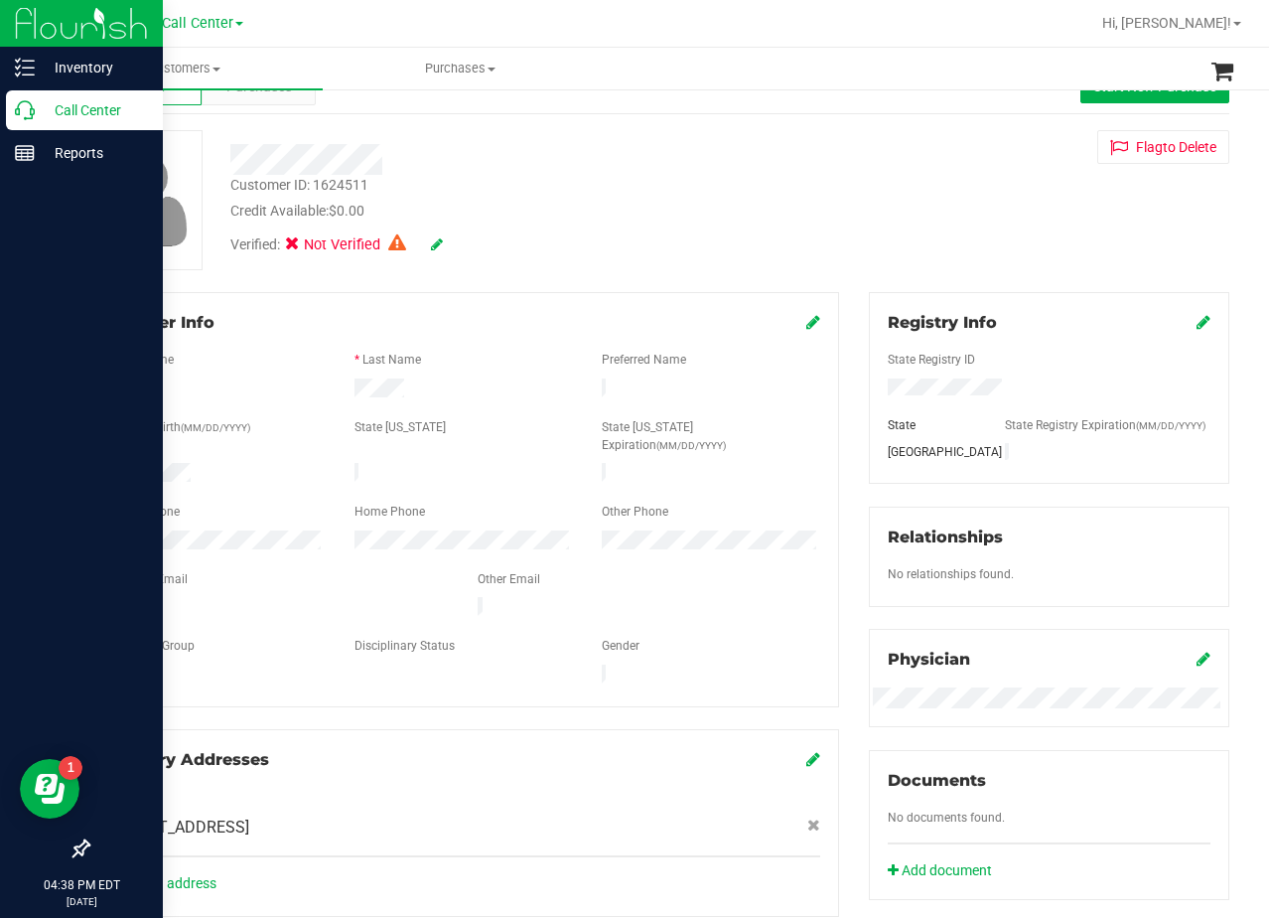
scroll to position [99, 0]
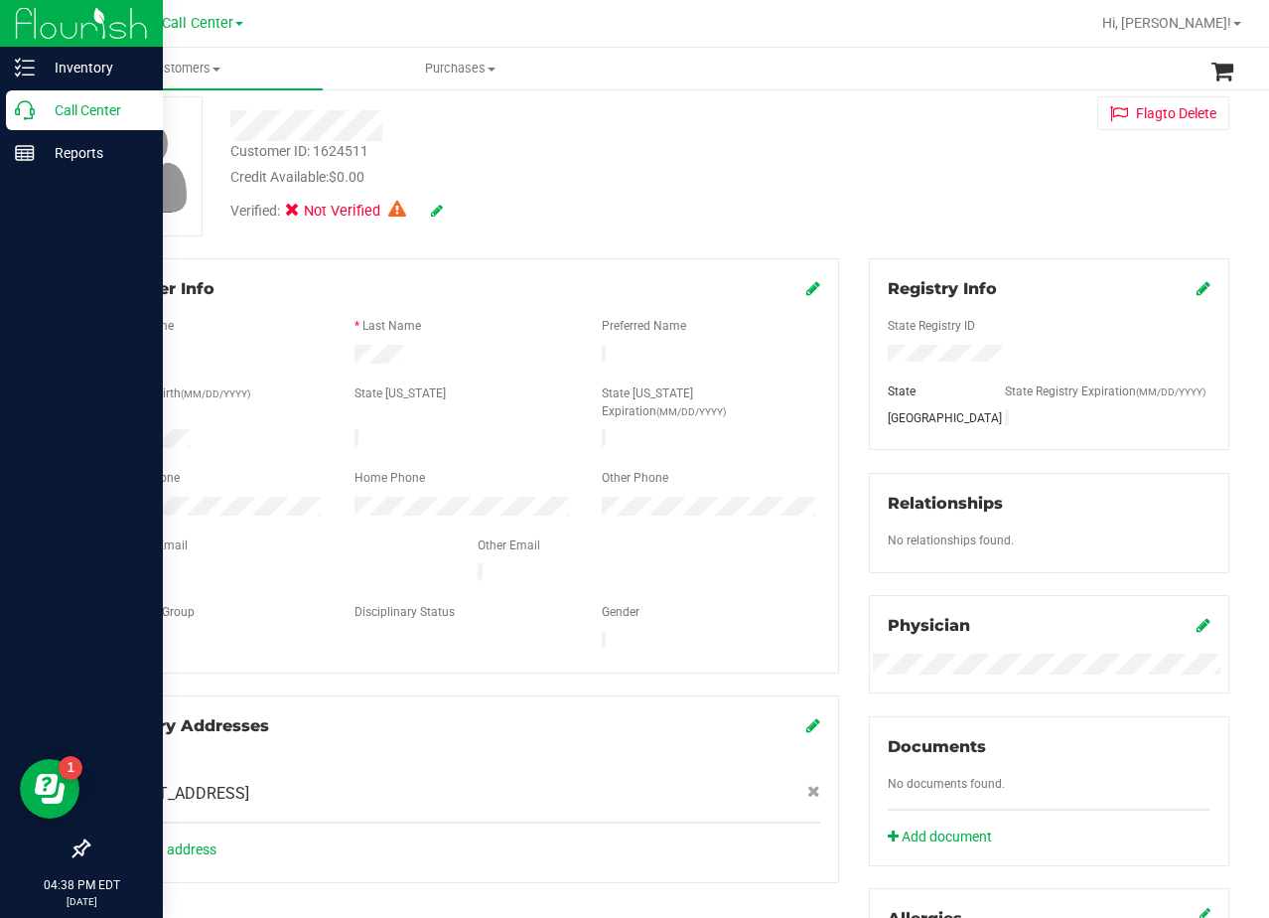
click at [807, 288] on icon at bounding box center [814, 288] width 14 height 16
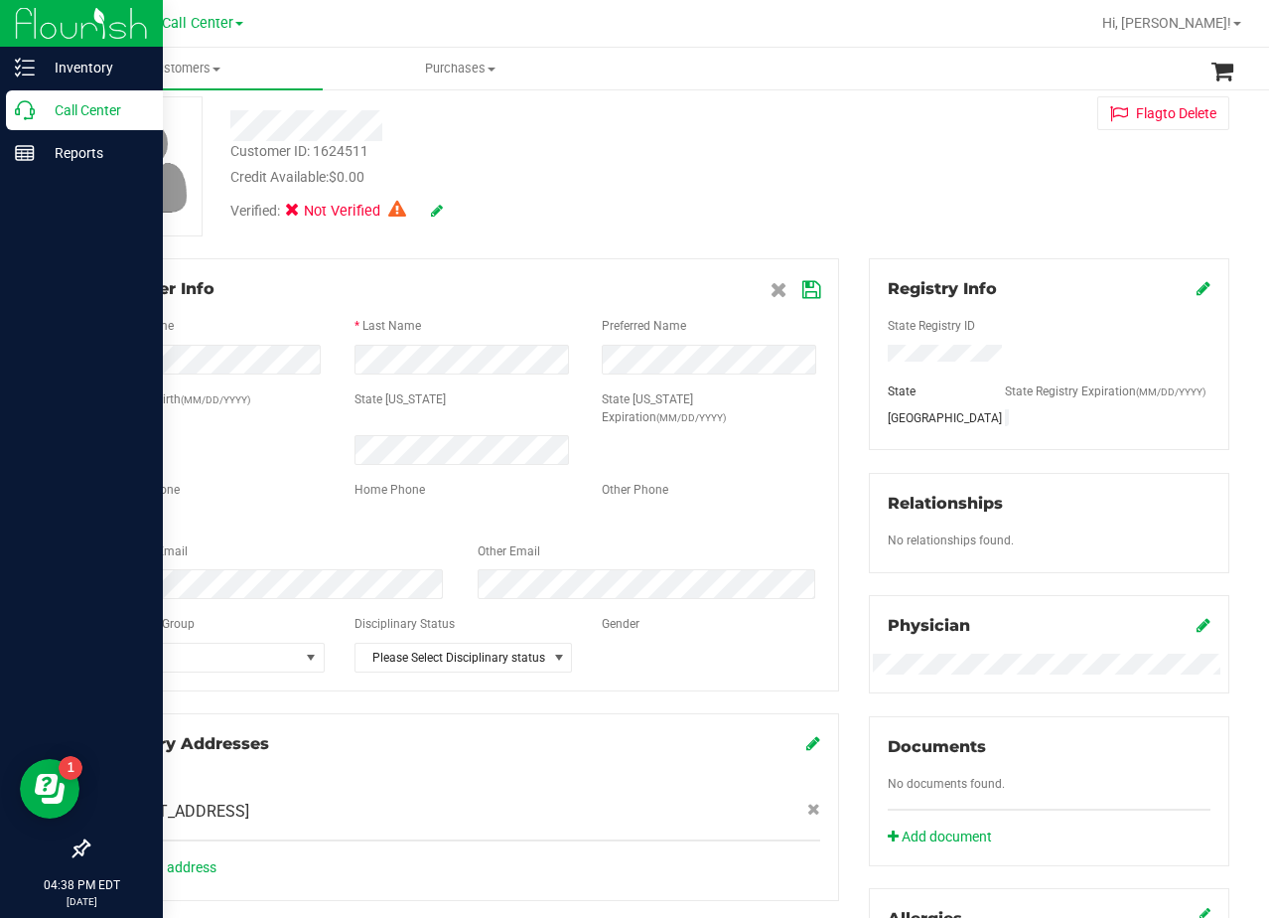
click at [741, 189] on div "Verified: Not Verified" at bounding box center [509, 210] width 586 height 44
click at [780, 201] on div "Verified: Not Verified" at bounding box center [509, 210] width 586 height 44
click at [856, 218] on div "Customer ID: 1624511 Credit Available: $0.00 Verified: Not Verified Flag to Del…" at bounding box center [659, 166] width 1172 height 140
click at [737, 206] on div "Verified: Not Verified" at bounding box center [509, 210] width 586 height 44
click at [810, 293] on icon at bounding box center [812, 290] width 18 height 16
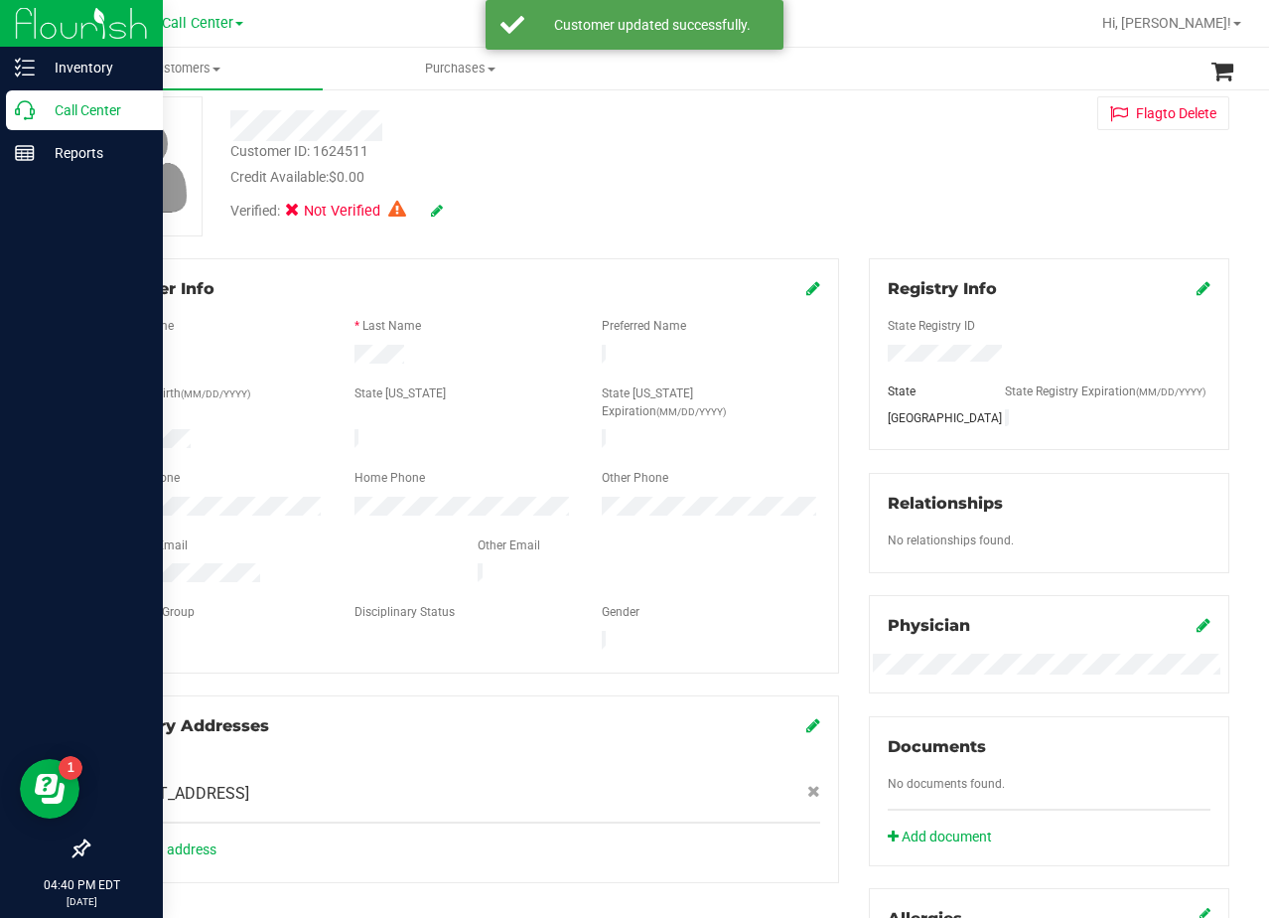
click at [783, 180] on div "Customer ID: 1624511 Credit Available: $0.00" at bounding box center [509, 164] width 586 height 47
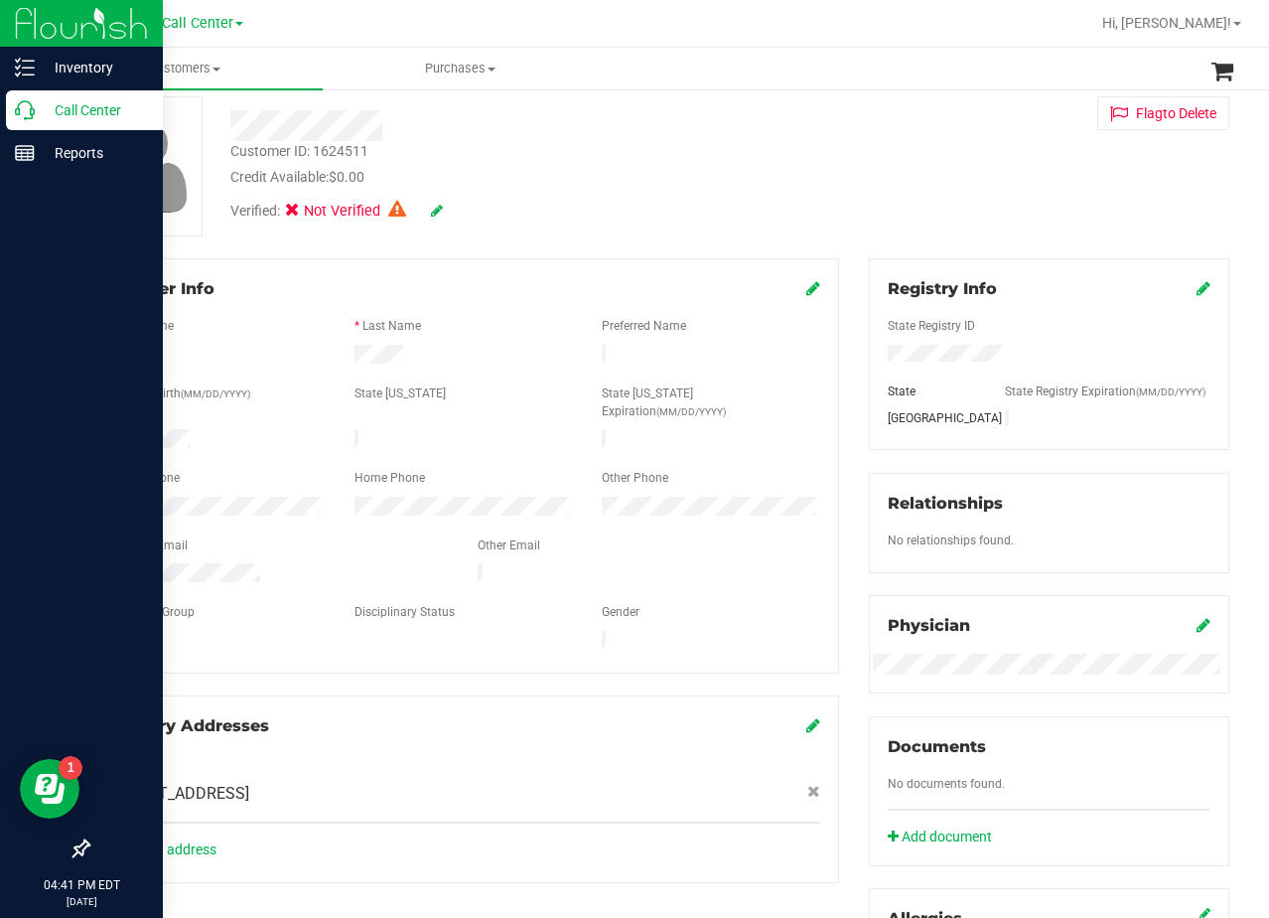
click at [759, 217] on div "Verified: Not Verified" at bounding box center [509, 210] width 586 height 44
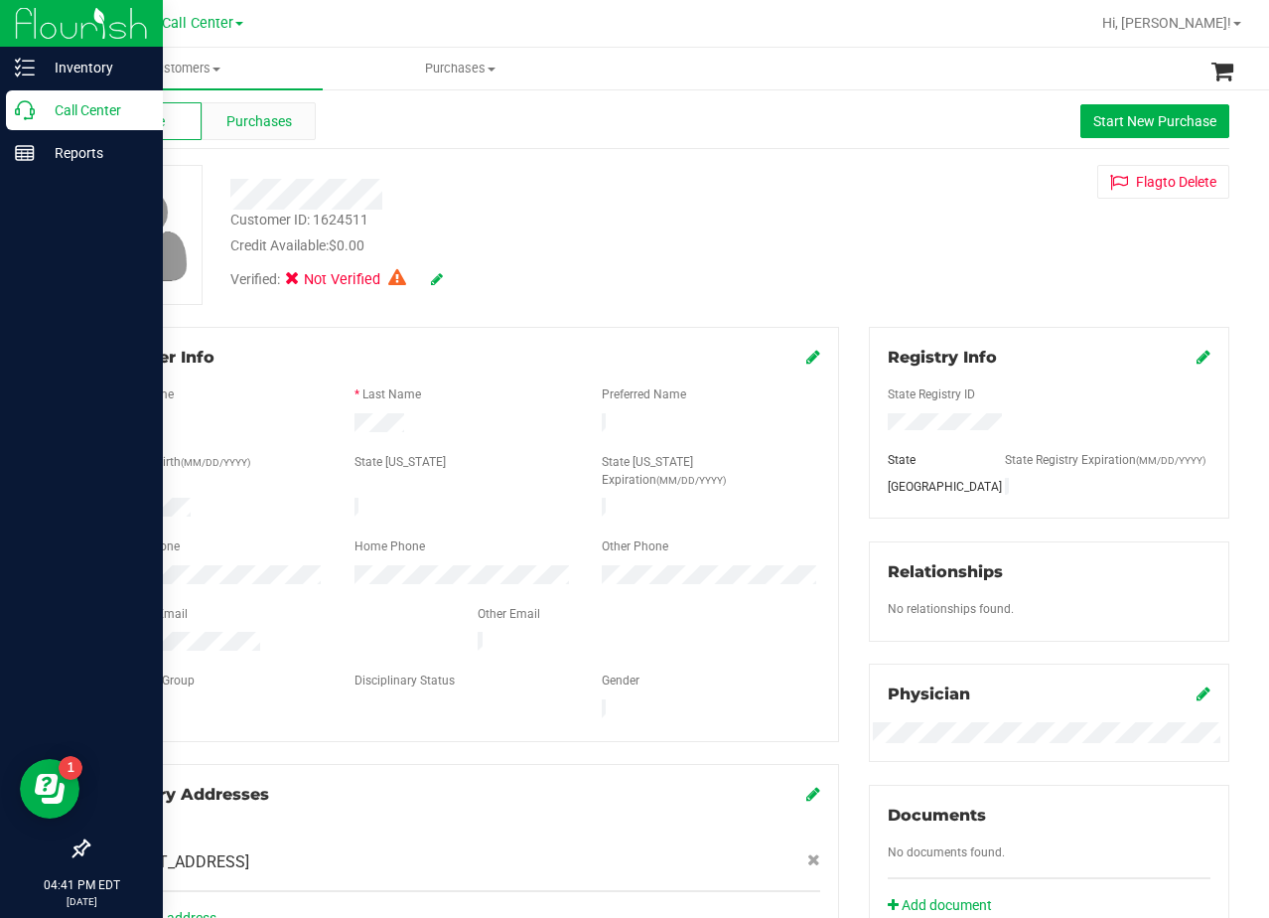
scroll to position [0, 0]
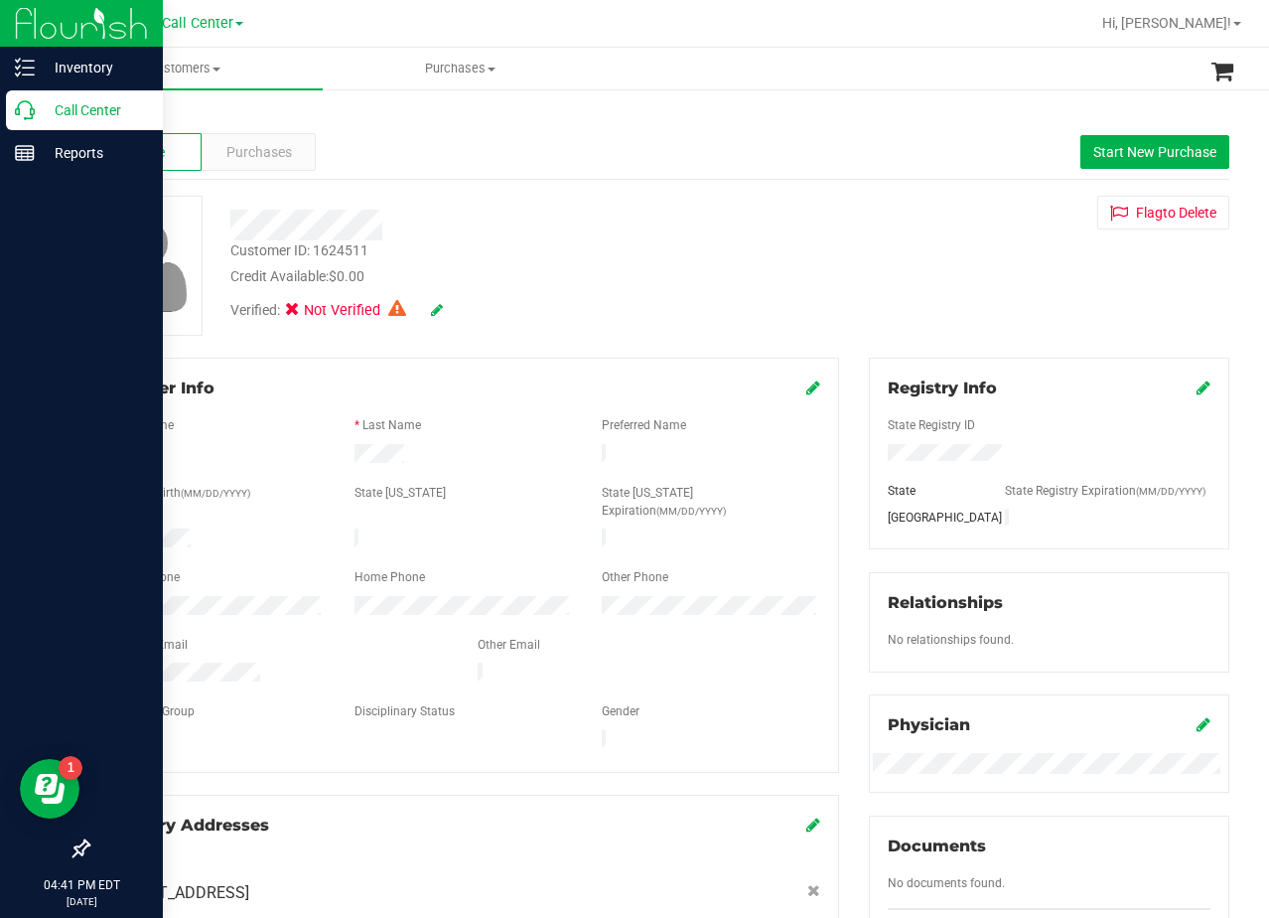
click at [33, 106] on icon at bounding box center [25, 110] width 20 height 20
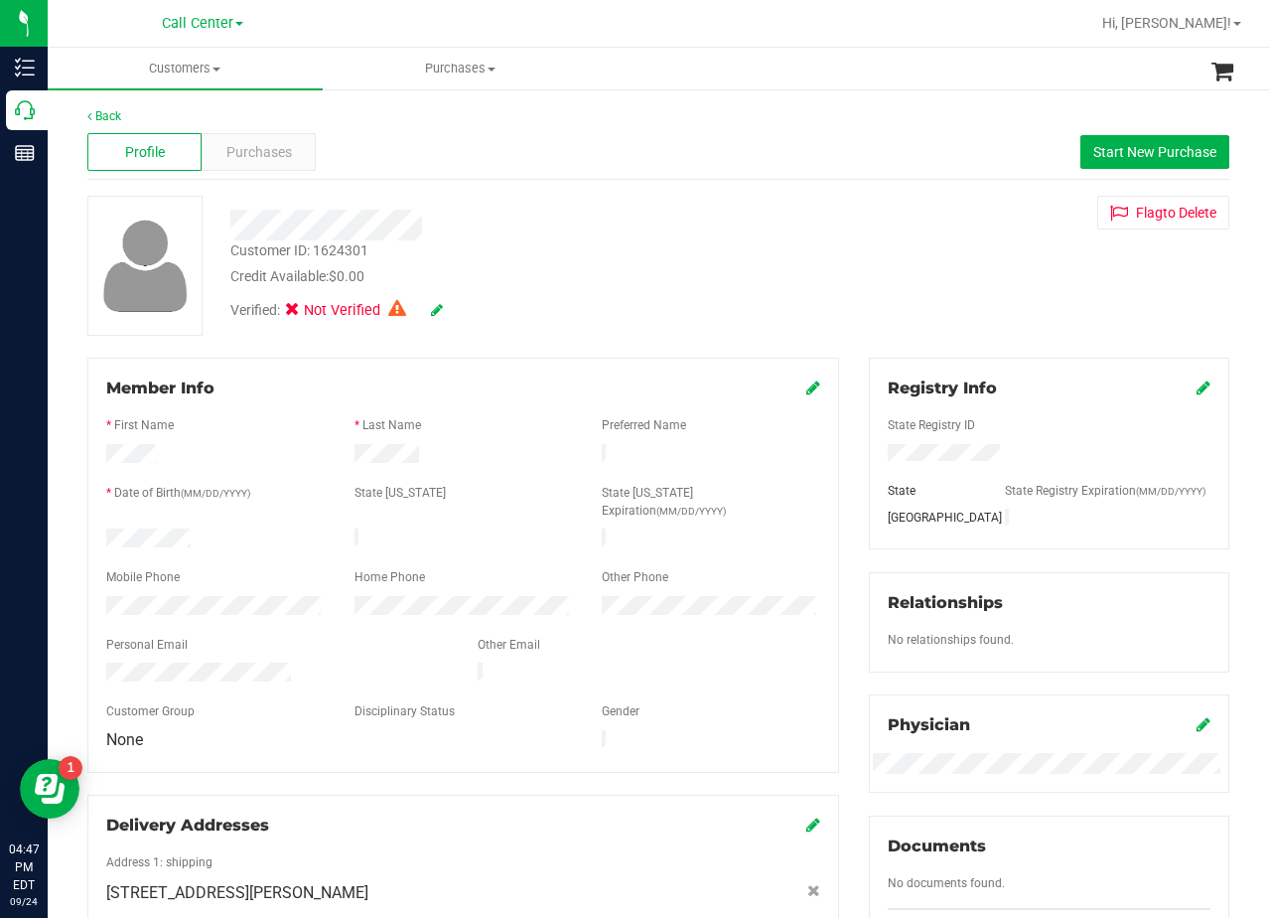
drag, startPoint x: 894, startPoint y: 250, endPoint x: 650, endPoint y: 250, distance: 244.3
click at [891, 253] on div "Customer ID: 1624301 Credit Available: $0.00 Verified: Not Verified Flag to Del…" at bounding box center [659, 266] width 1172 height 140
click at [252, 162] on span "Purchases" at bounding box center [259, 152] width 66 height 21
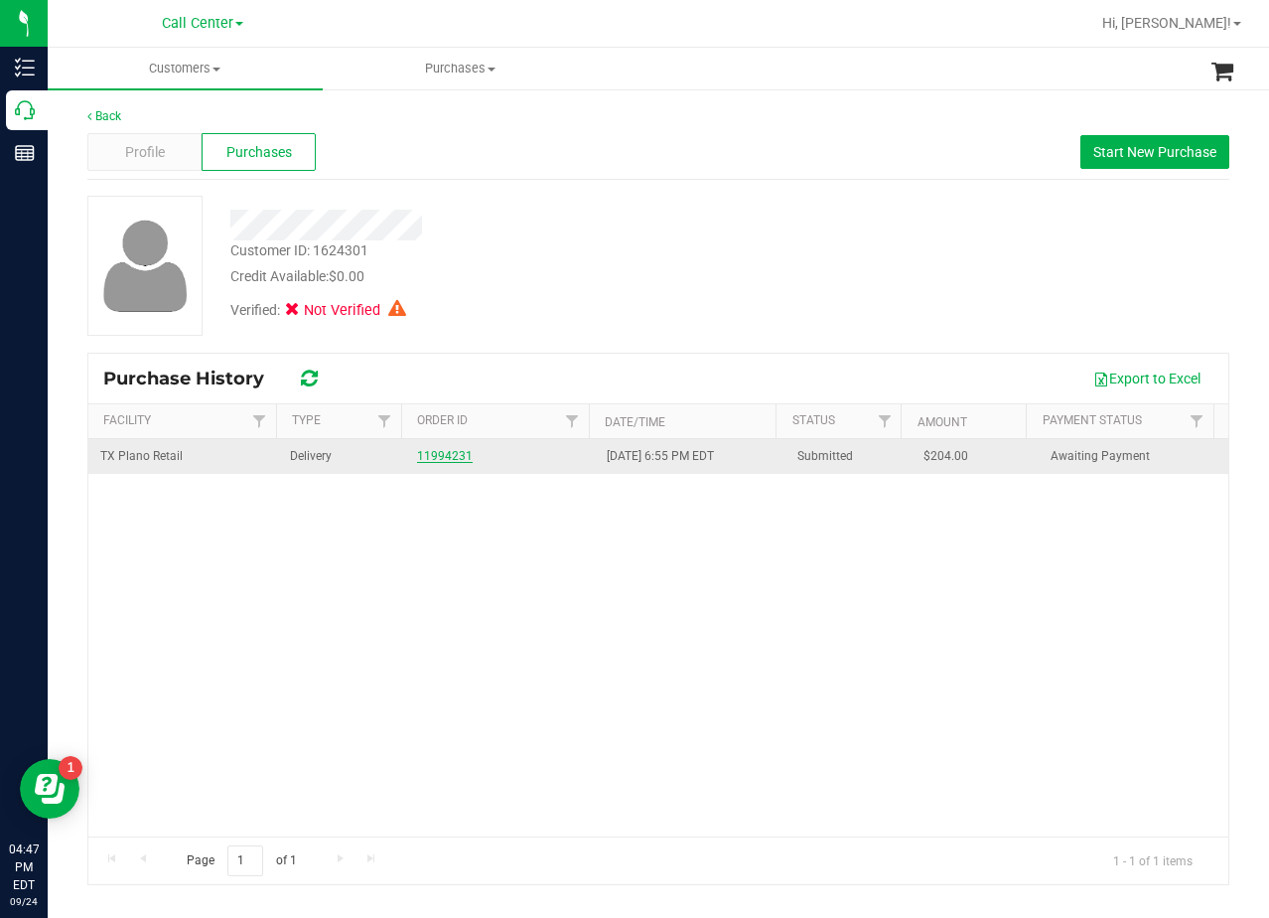
click at [449, 455] on link "11994231" at bounding box center [445, 456] width 56 height 14
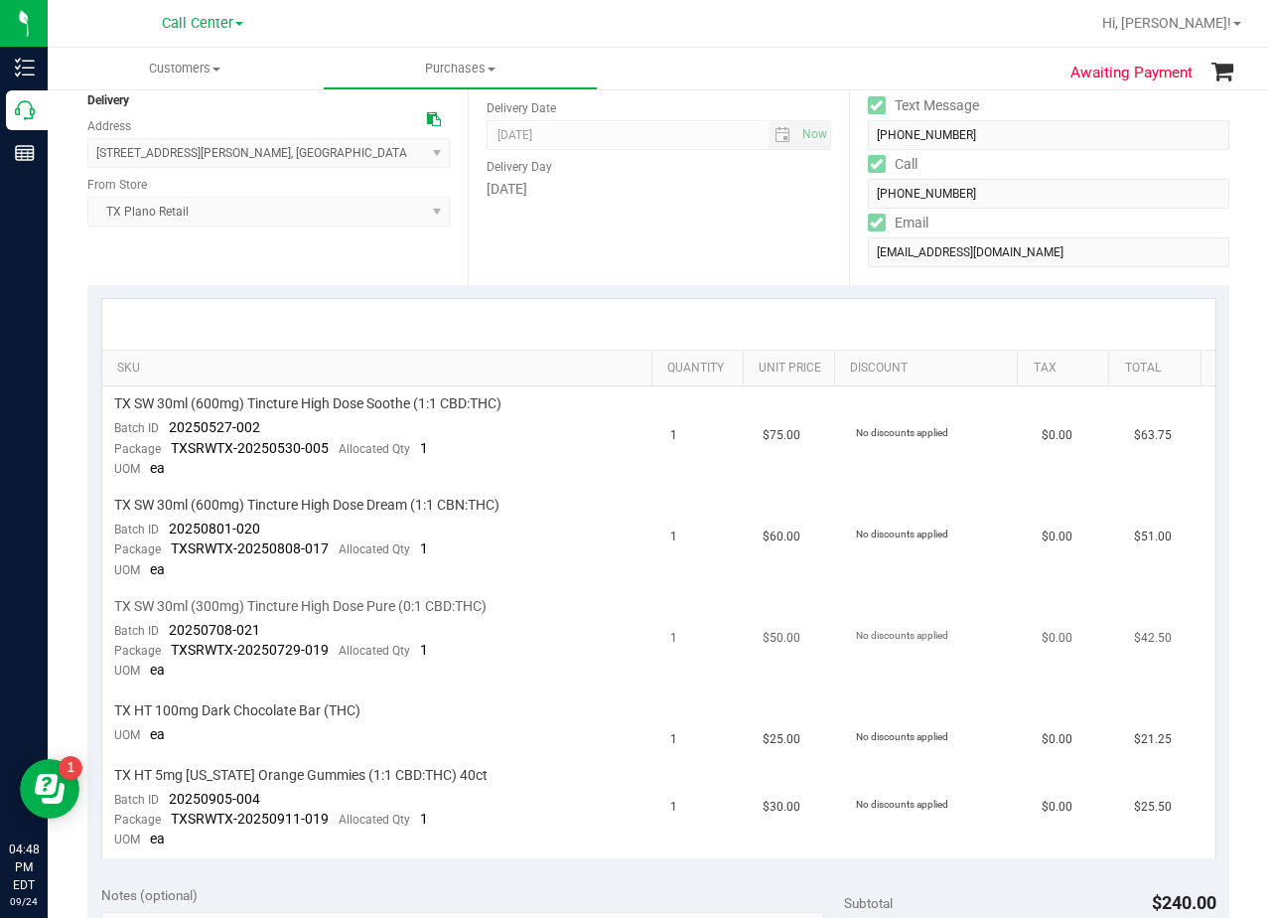
scroll to position [99, 0]
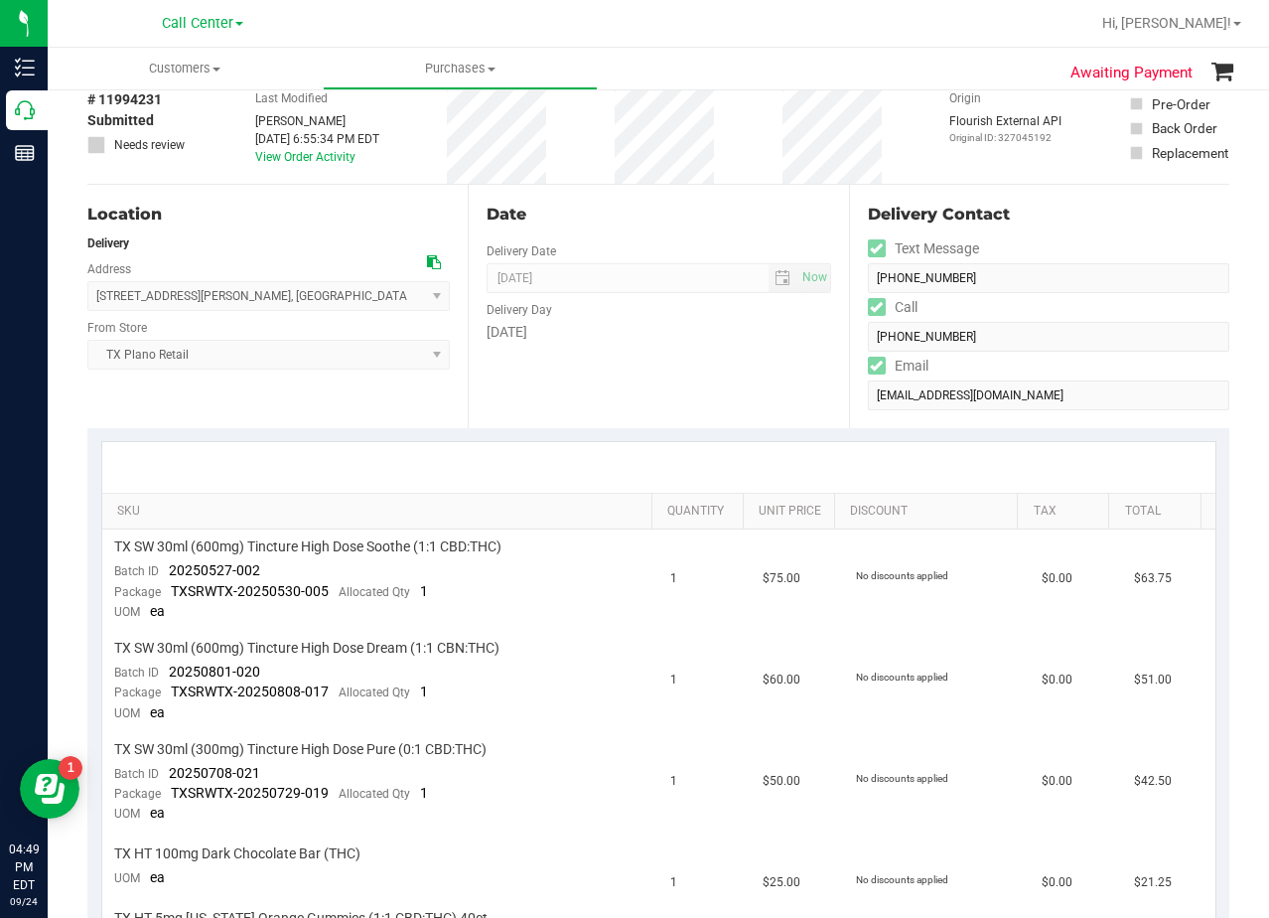
click at [652, 361] on div "Date Delivery Date 09/25/2025 Now 09/25/2025 08:00 AM Now Delivery Day Thursday" at bounding box center [658, 306] width 380 height 243
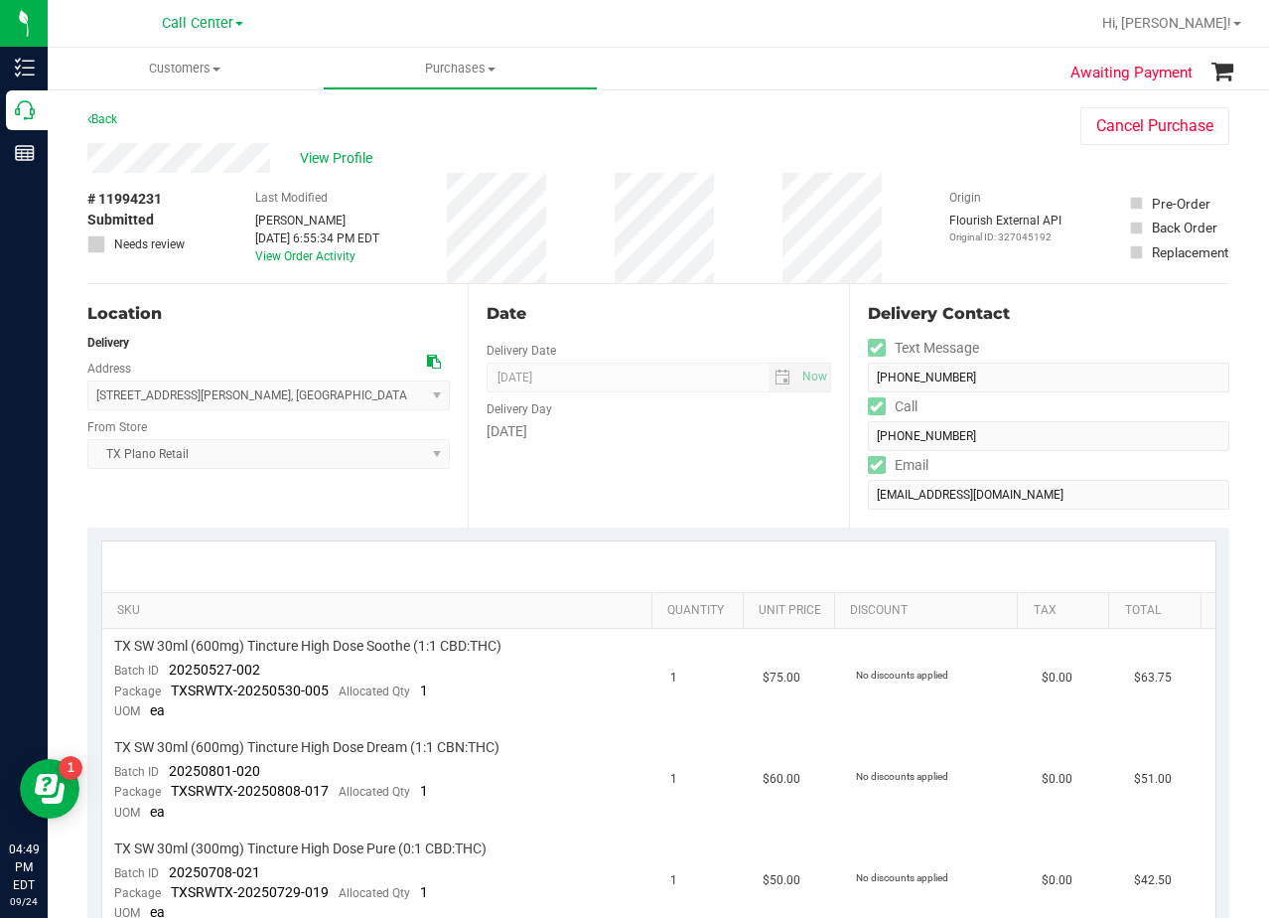
click at [427, 358] on icon at bounding box center [434, 362] width 14 height 14
click at [741, 308] on div "Date" at bounding box center [659, 314] width 344 height 24
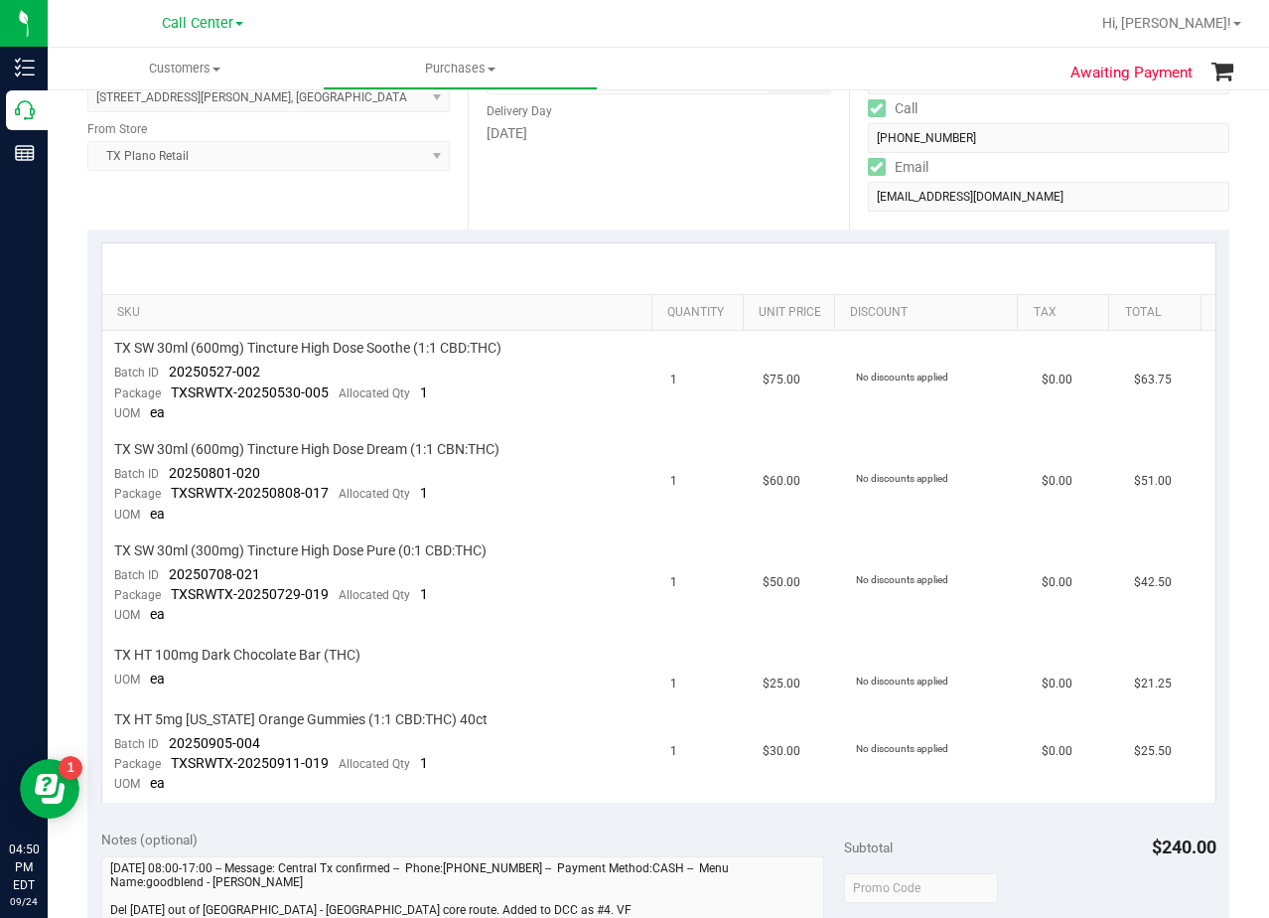
scroll to position [199, 0]
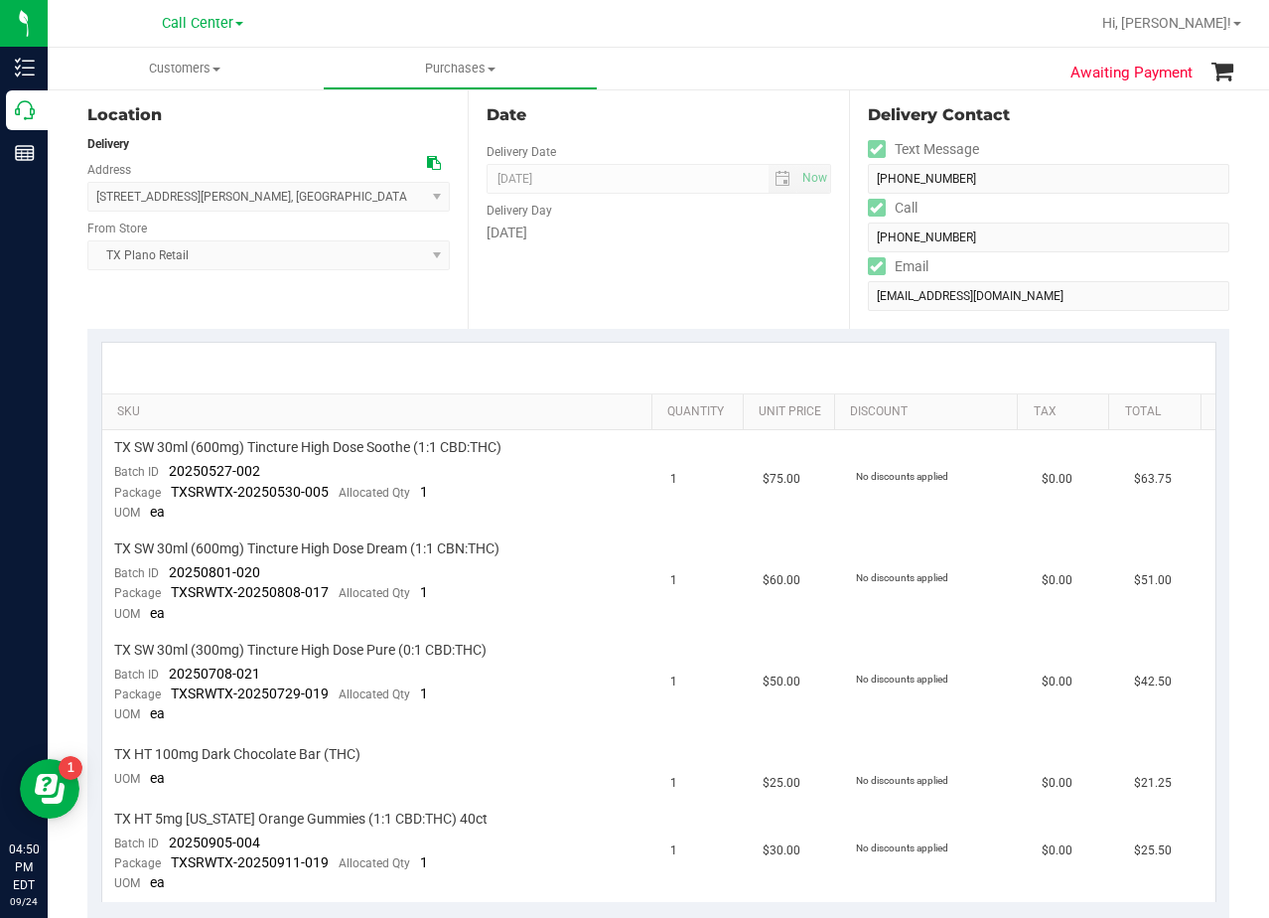
click at [717, 300] on div "Date Delivery Date 09/25/2025 Now 09/25/2025 08:00 AM Now Delivery Day Thursday" at bounding box center [658, 206] width 380 height 243
click at [719, 270] on div "Date Delivery Date 09/25/2025 Now 09/25/2025 08:00 AM Now Delivery Day Thursday" at bounding box center [658, 206] width 380 height 243
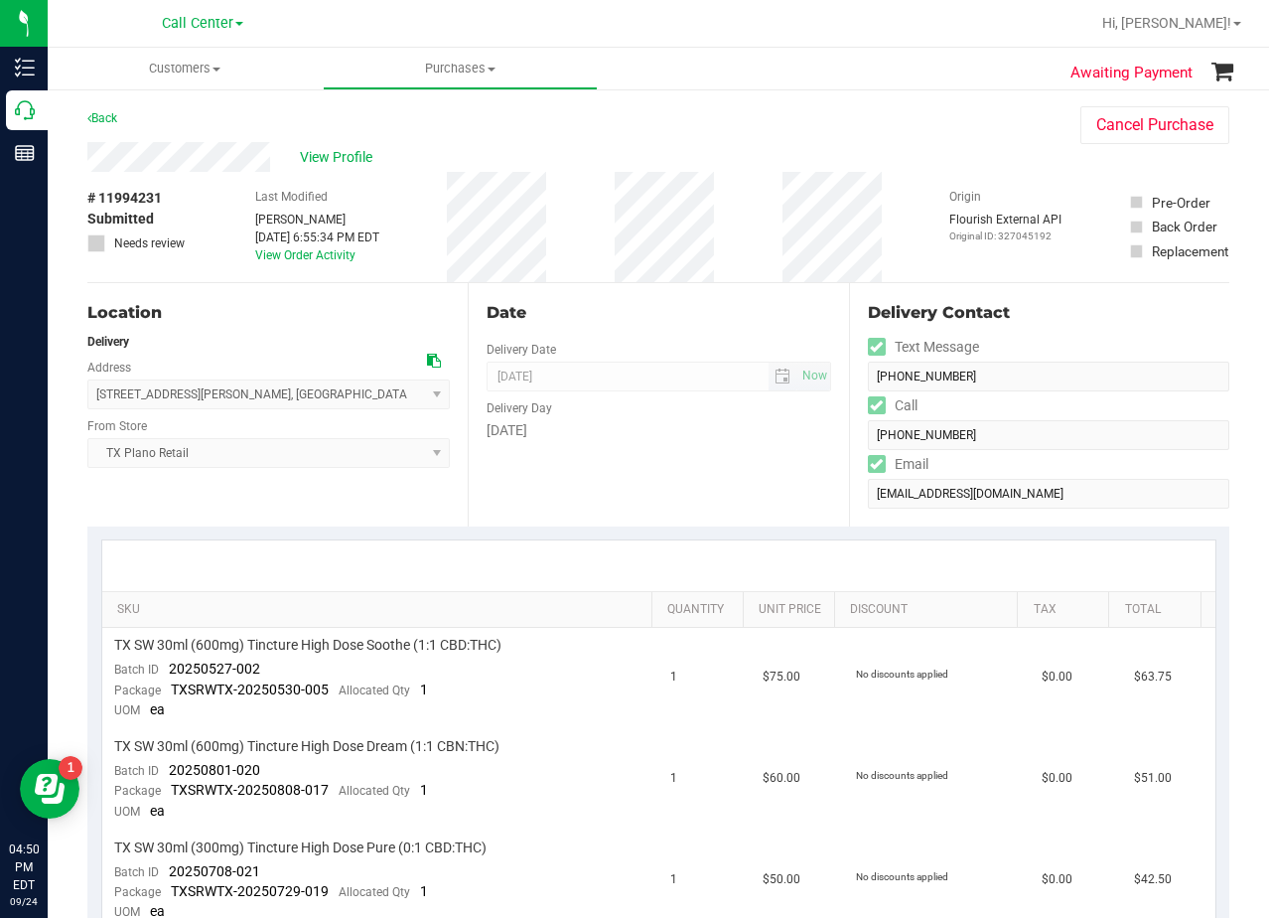
scroll to position [0, 0]
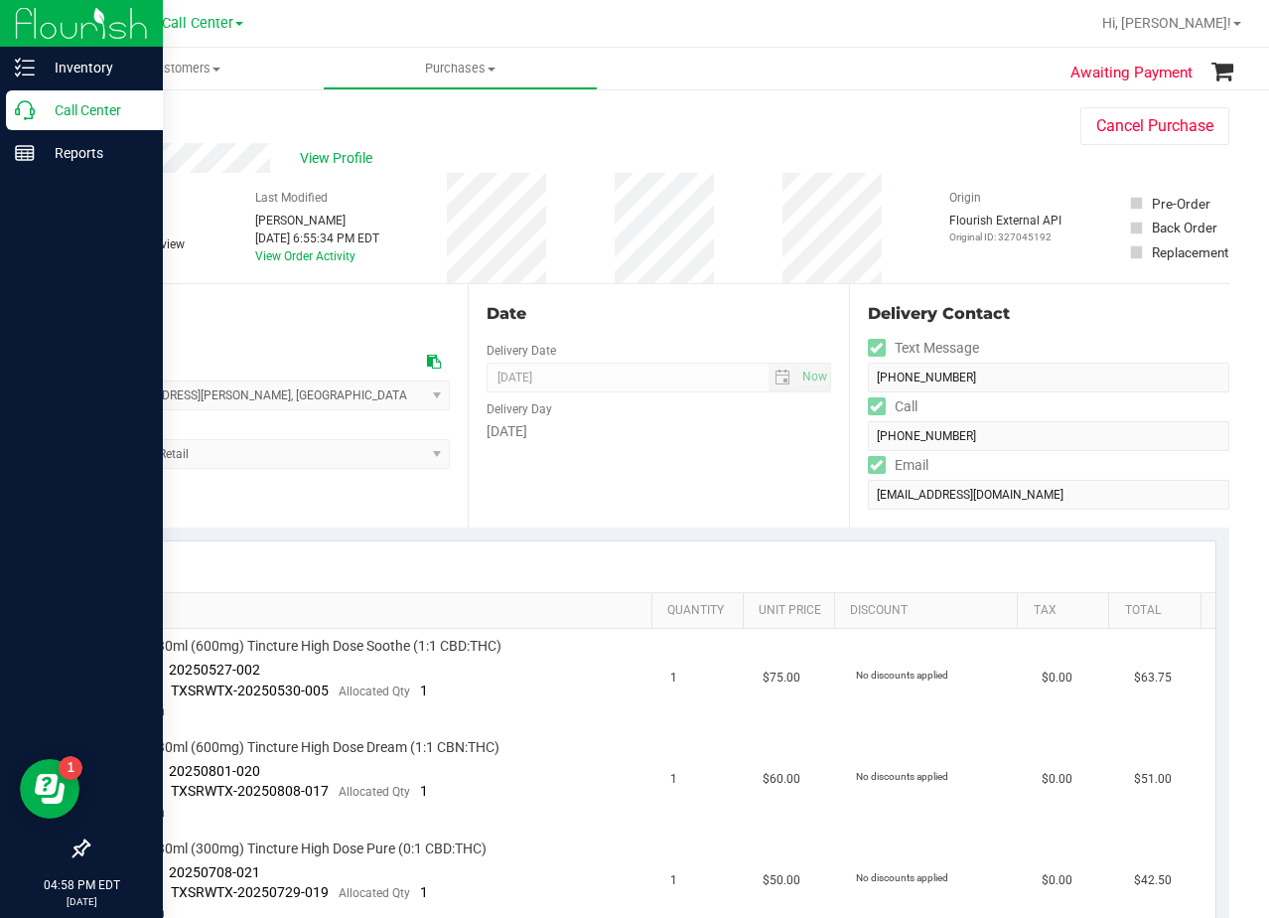
click at [37, 109] on p "Call Center" at bounding box center [94, 110] width 119 height 24
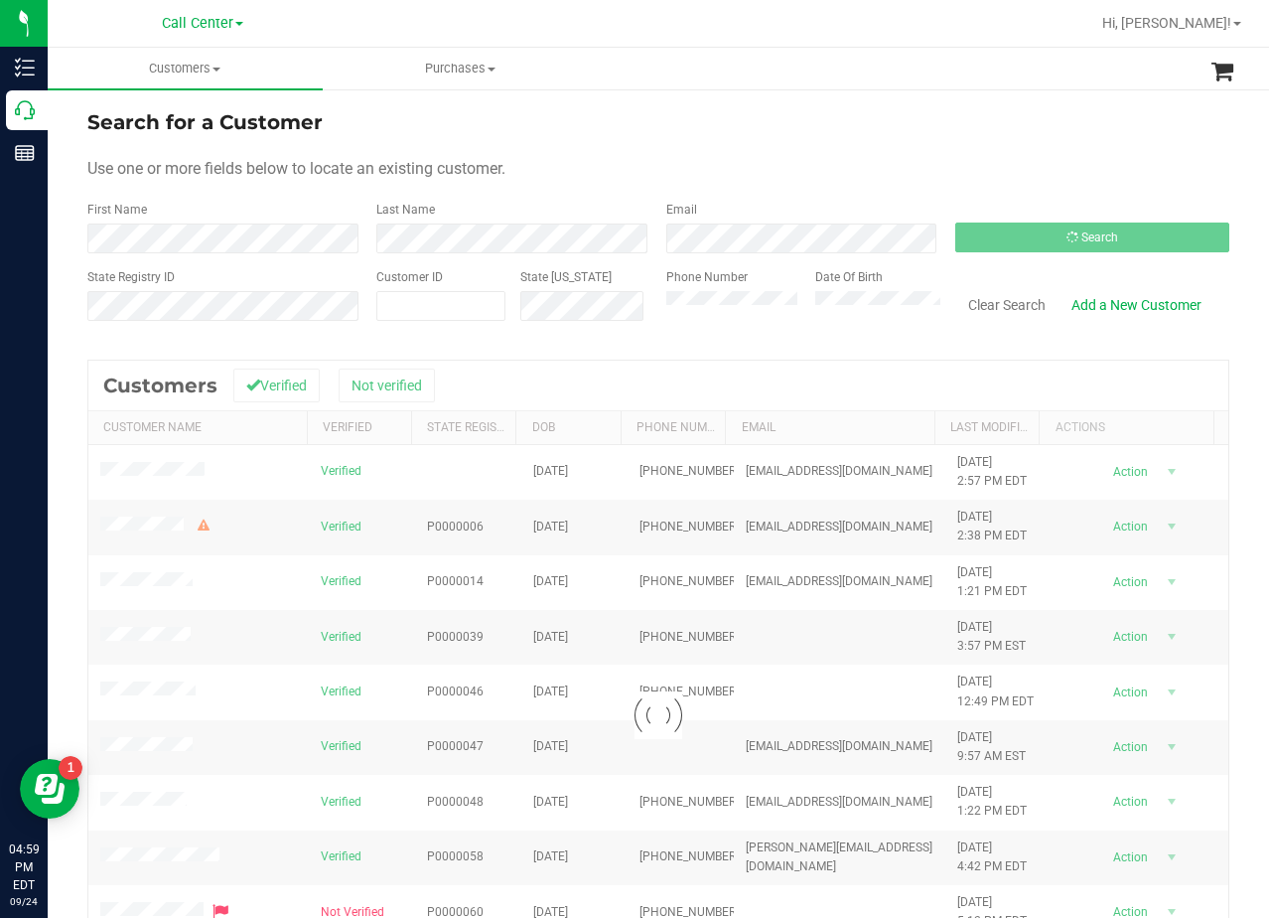
click at [698, 174] on div "Use one or more fields below to locate an existing customer." at bounding box center [658, 169] width 1142 height 24
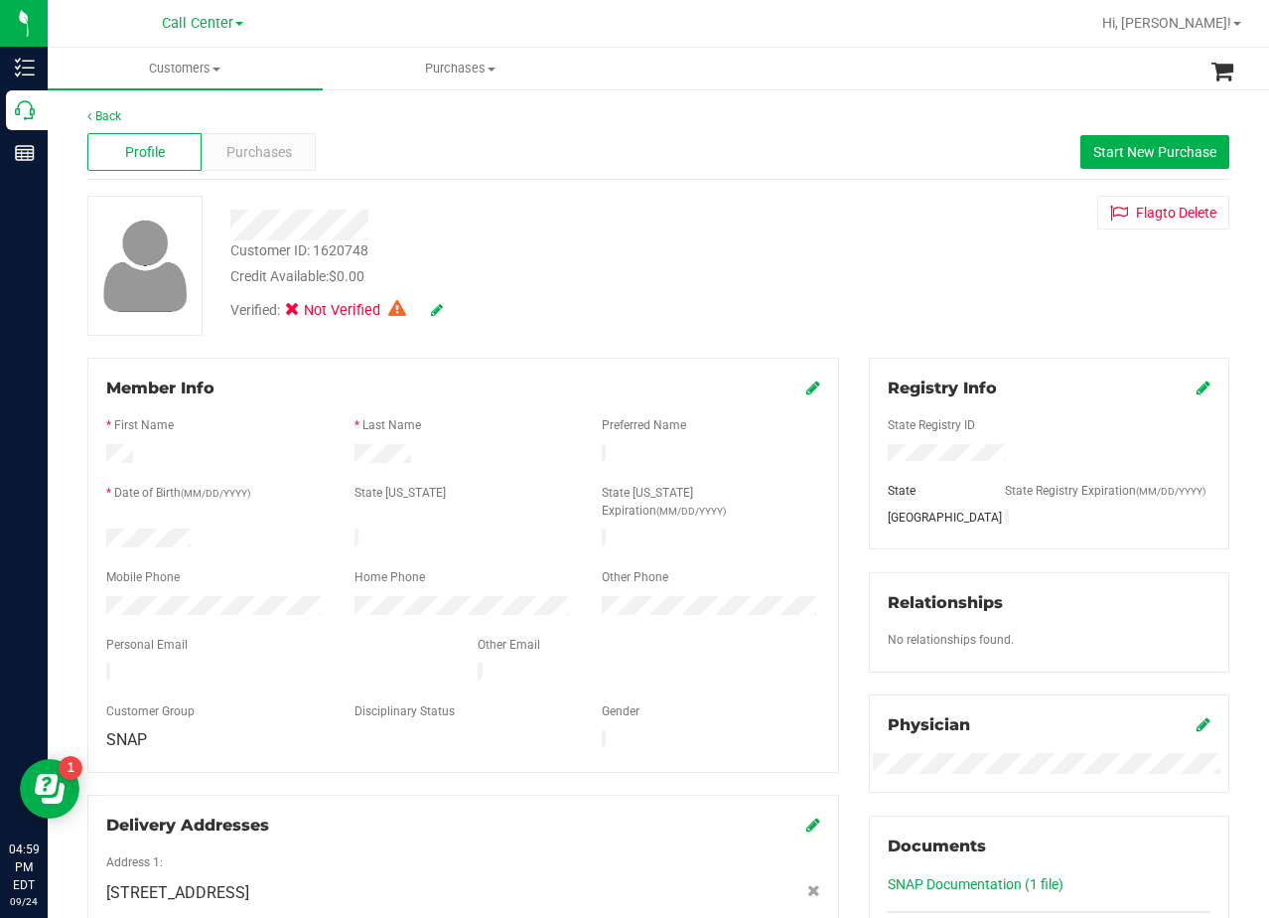
click at [915, 207] on div "Flag to Delete" at bounding box center [1049, 213] width 390 height 34
click at [905, 221] on div "Flag to Delete" at bounding box center [1049, 213] width 390 height 34
click at [233, 165] on div "Purchases" at bounding box center [259, 152] width 114 height 38
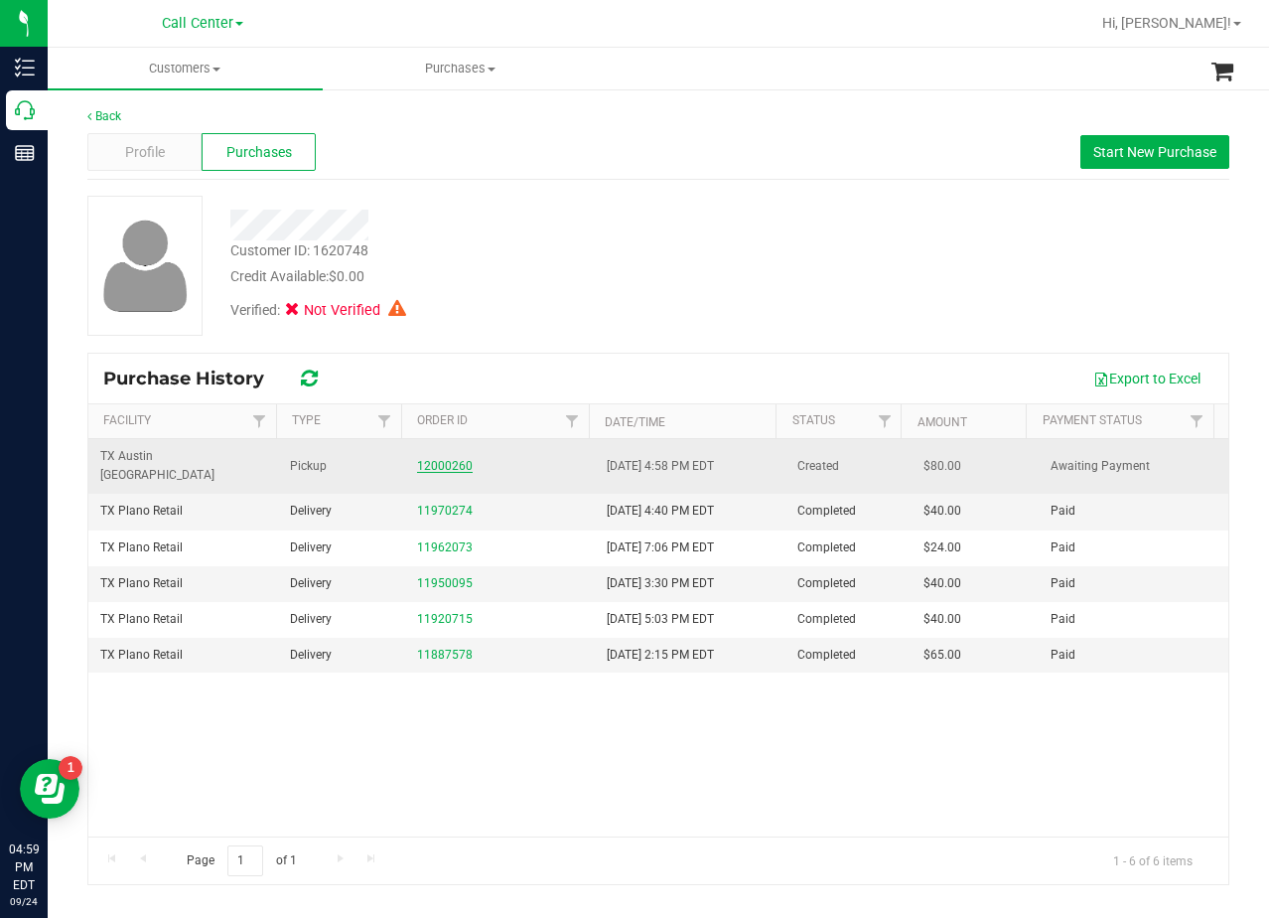
click at [452, 459] on link "12000260" at bounding box center [445, 466] width 56 height 14
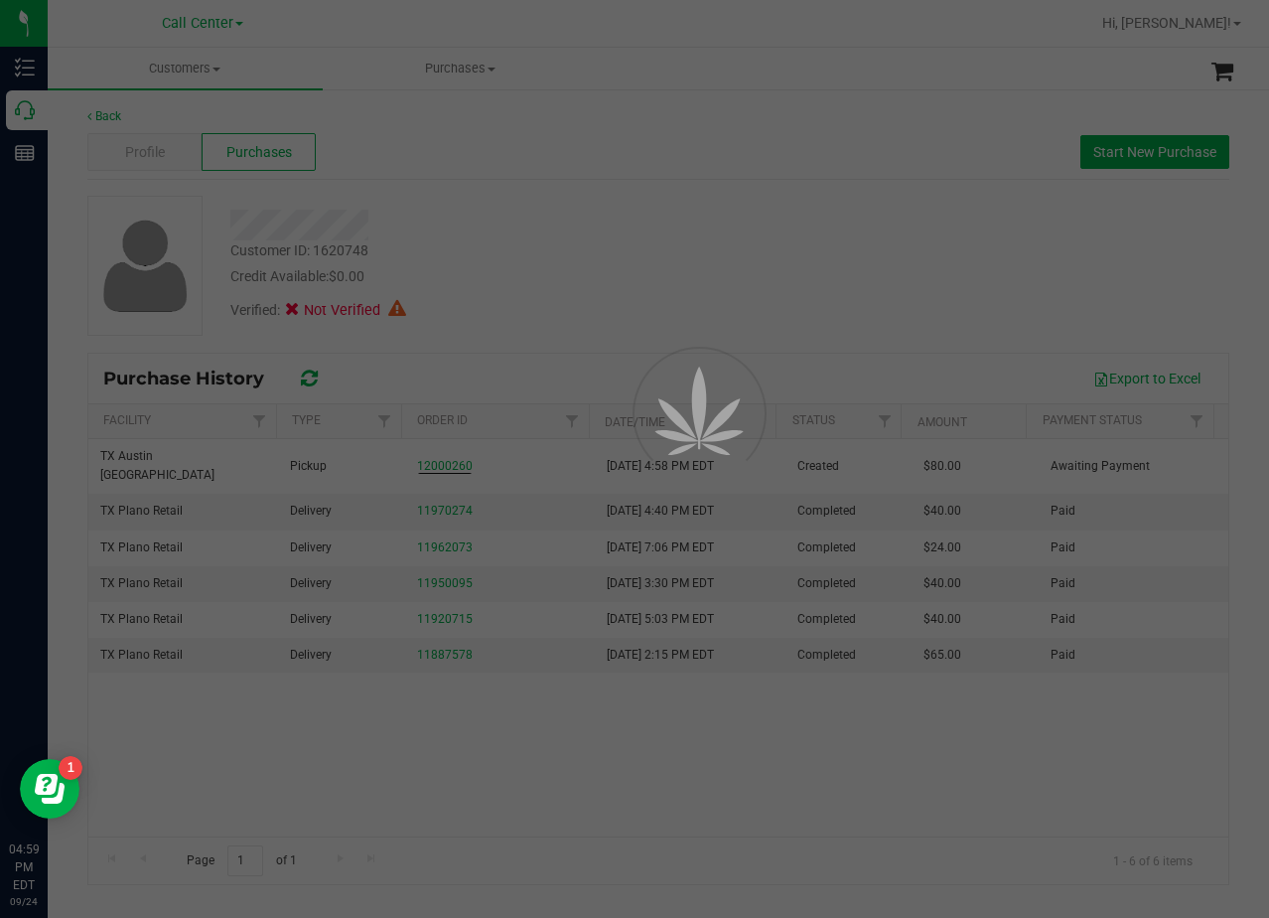
drag, startPoint x: 571, startPoint y: 237, endPoint x: 611, endPoint y: 221, distance: 42.8
click at [576, 236] on div at bounding box center [634, 459] width 1269 height 918
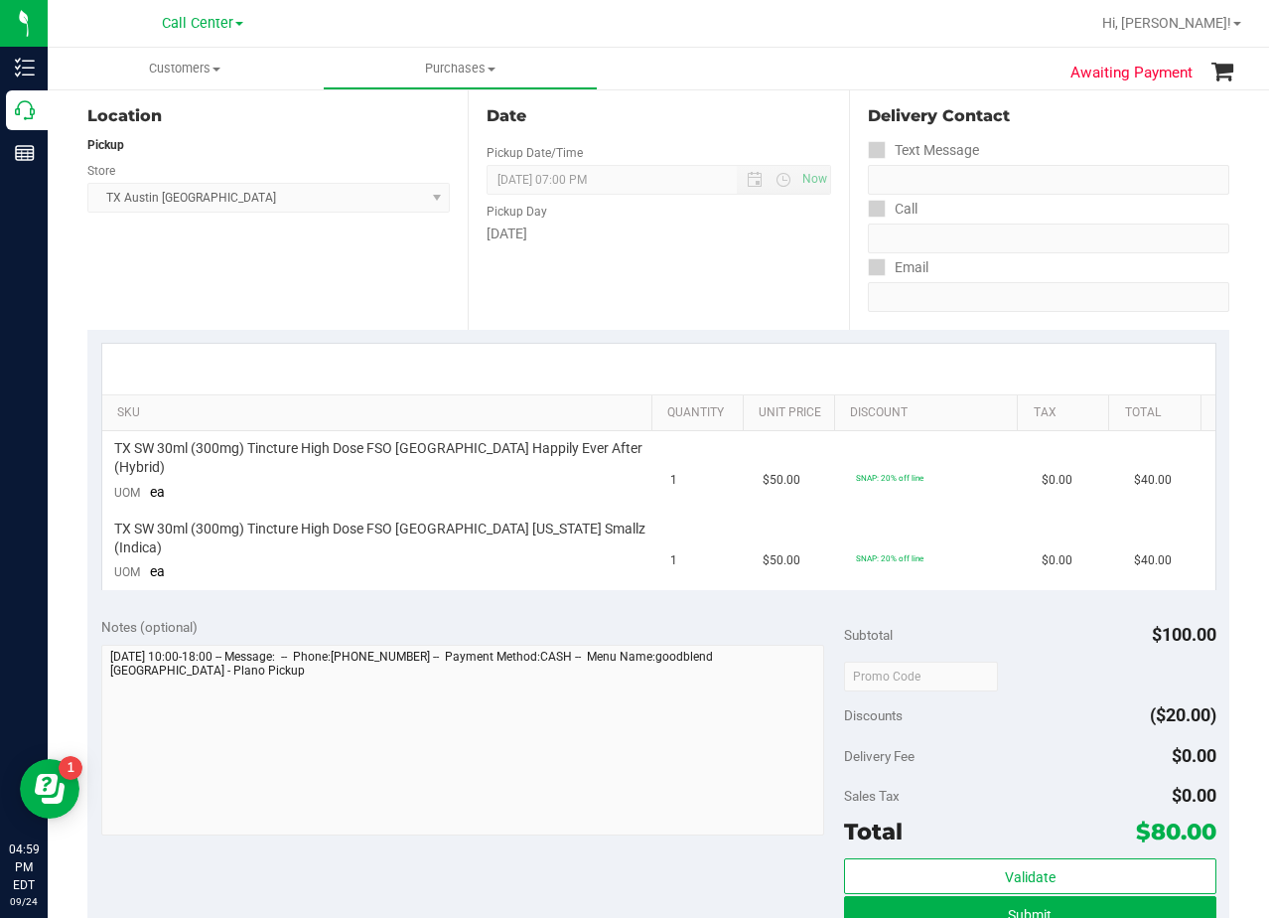
scroll to position [199, 0]
click at [549, 293] on div "Date Pickup Date/Time 09/25/2025 Now 09/25/2025 07:00 PM Now Pickup Day Thursday" at bounding box center [658, 206] width 380 height 243
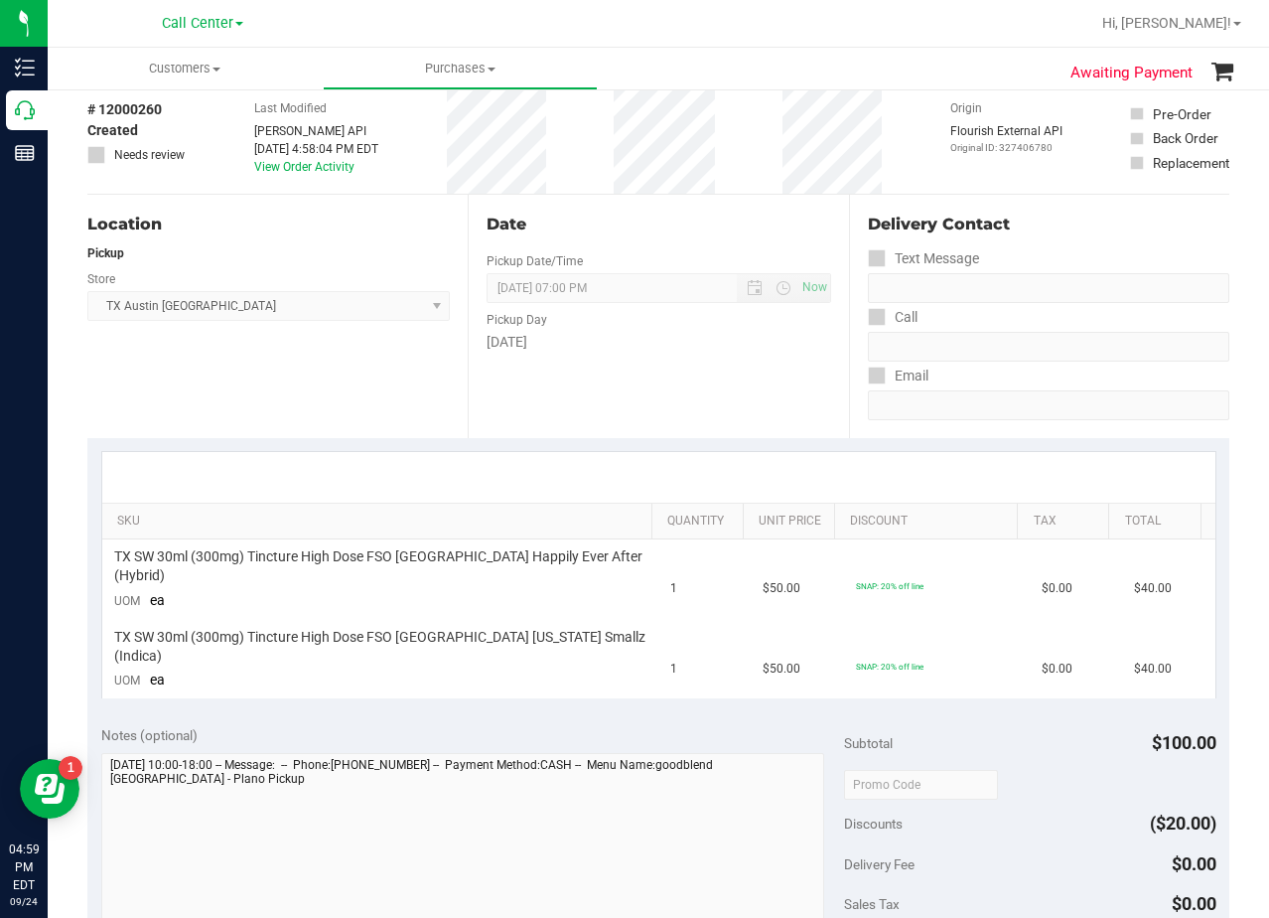
scroll to position [0, 0]
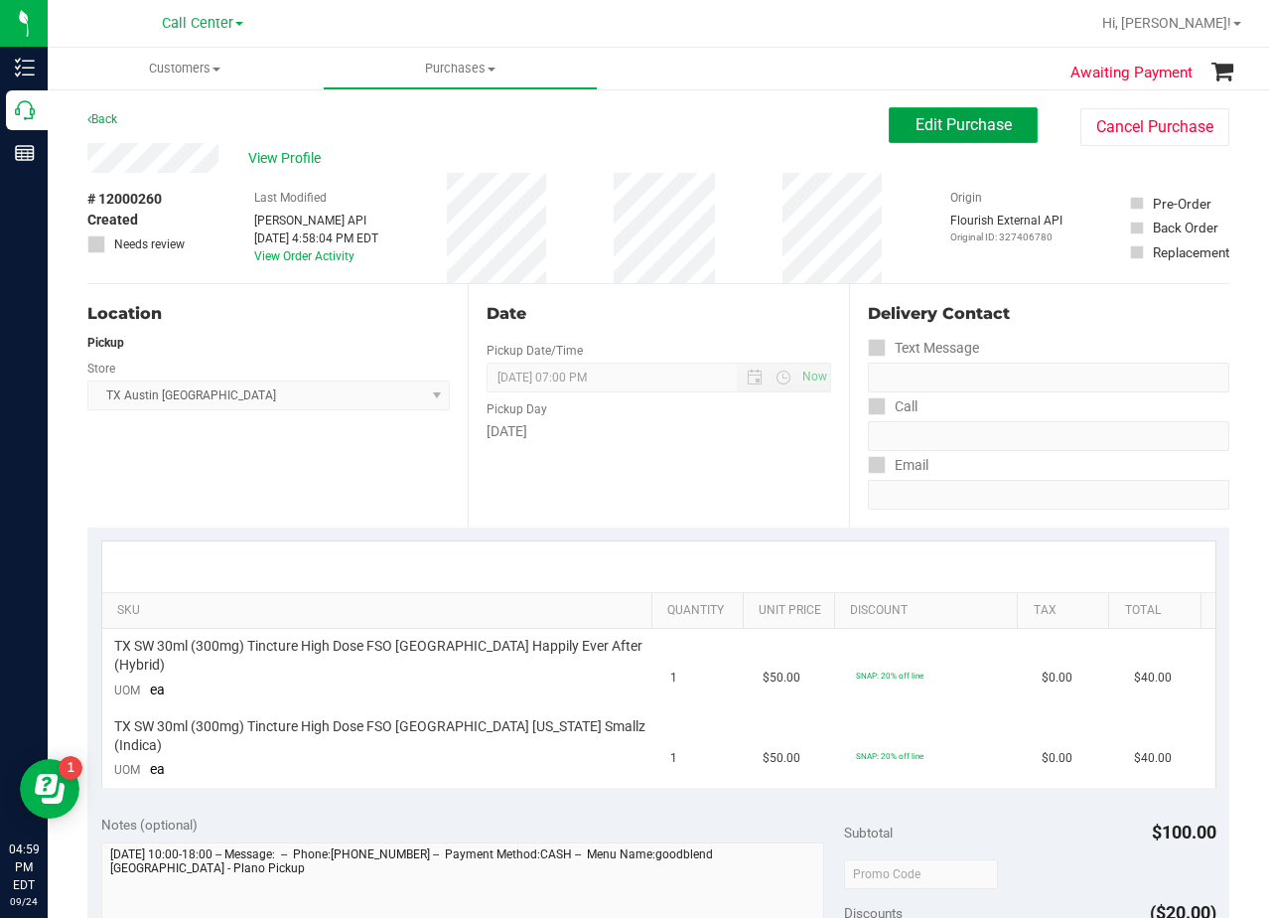
click at [894, 129] on button "Edit Purchase" at bounding box center [963, 125] width 149 height 36
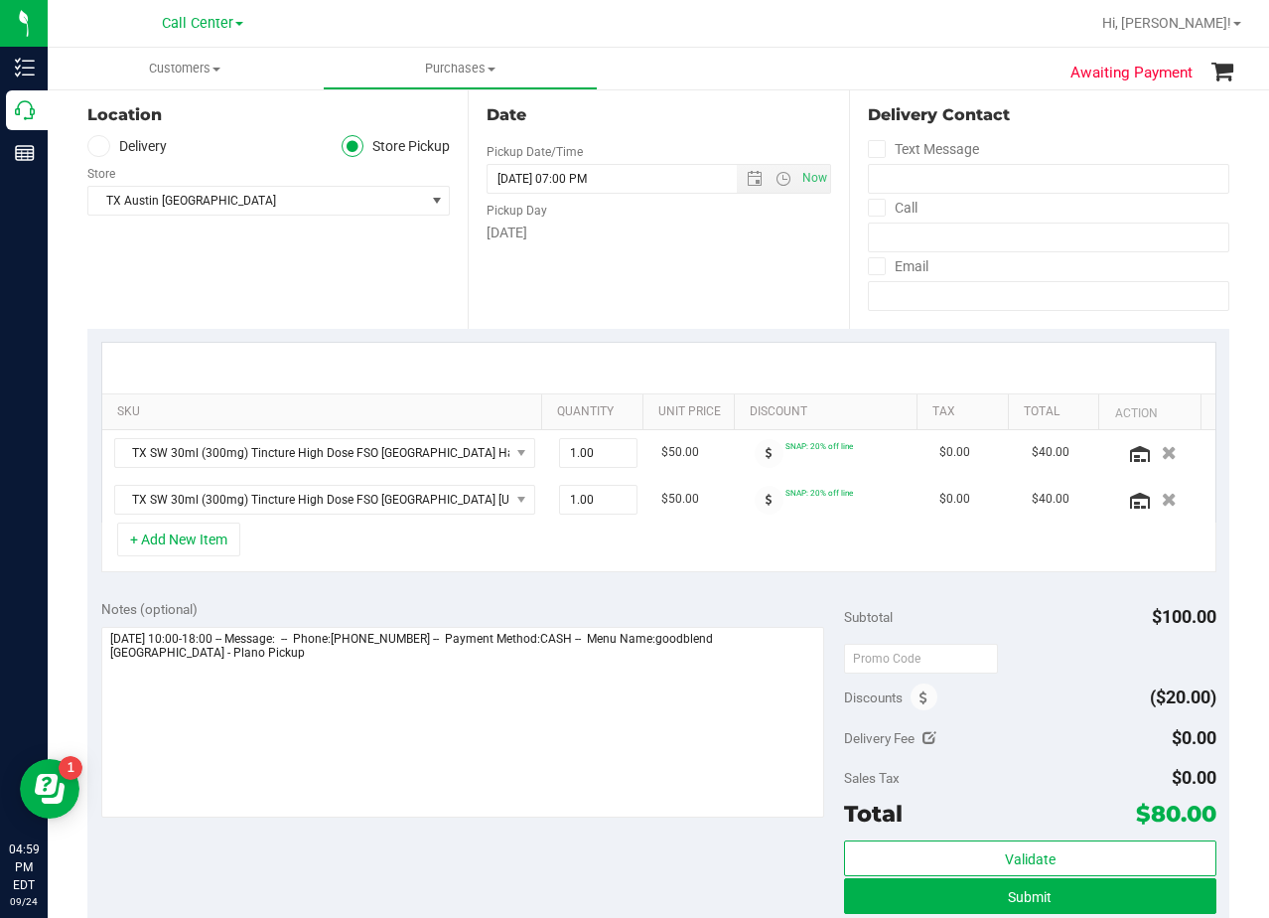
click at [624, 297] on div "Date Pickup Date/Time 09/25/2025 Now 09/25/2025 07:00 PM Now Pickup Day Thursday" at bounding box center [658, 206] width 380 height 243
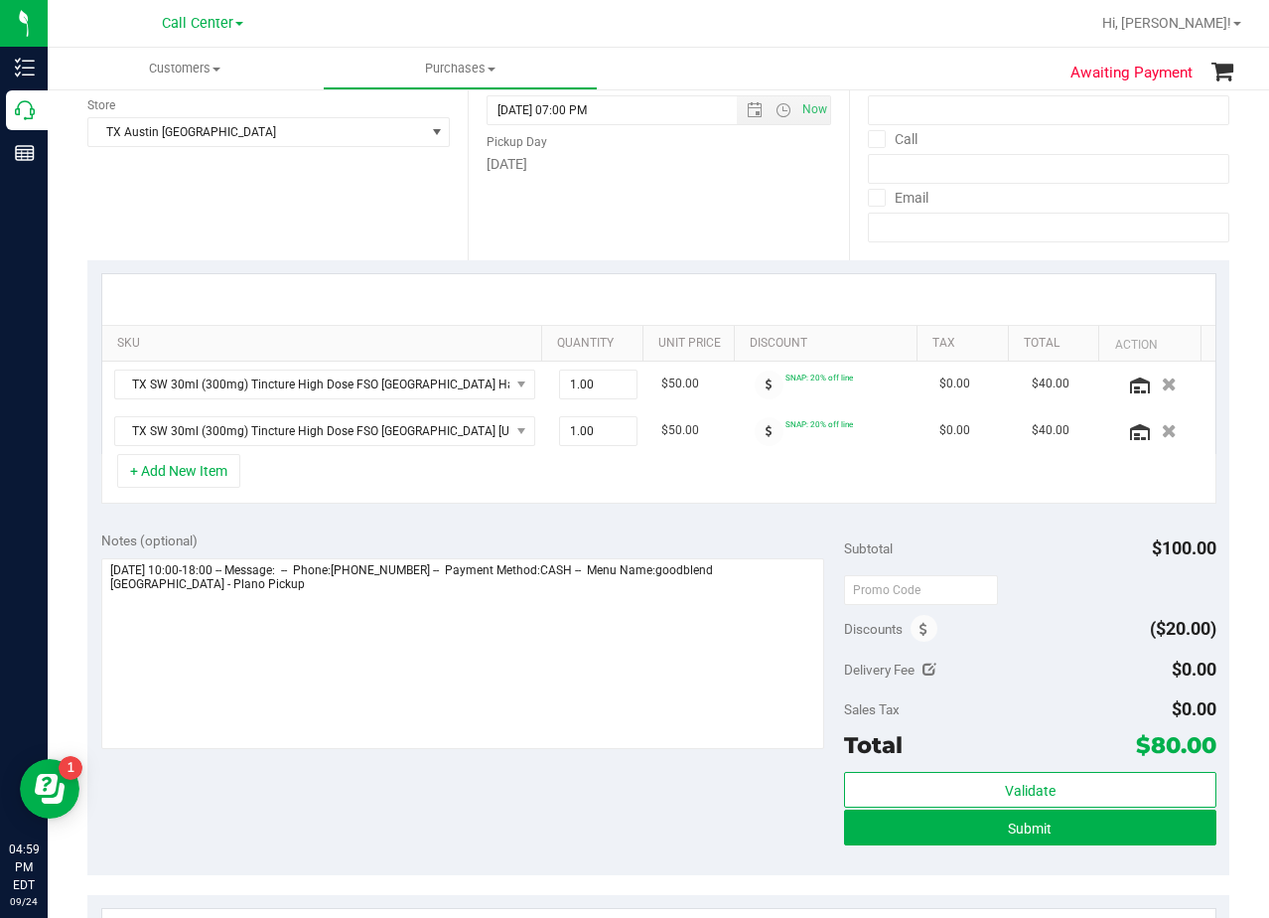
scroll to position [298, 0]
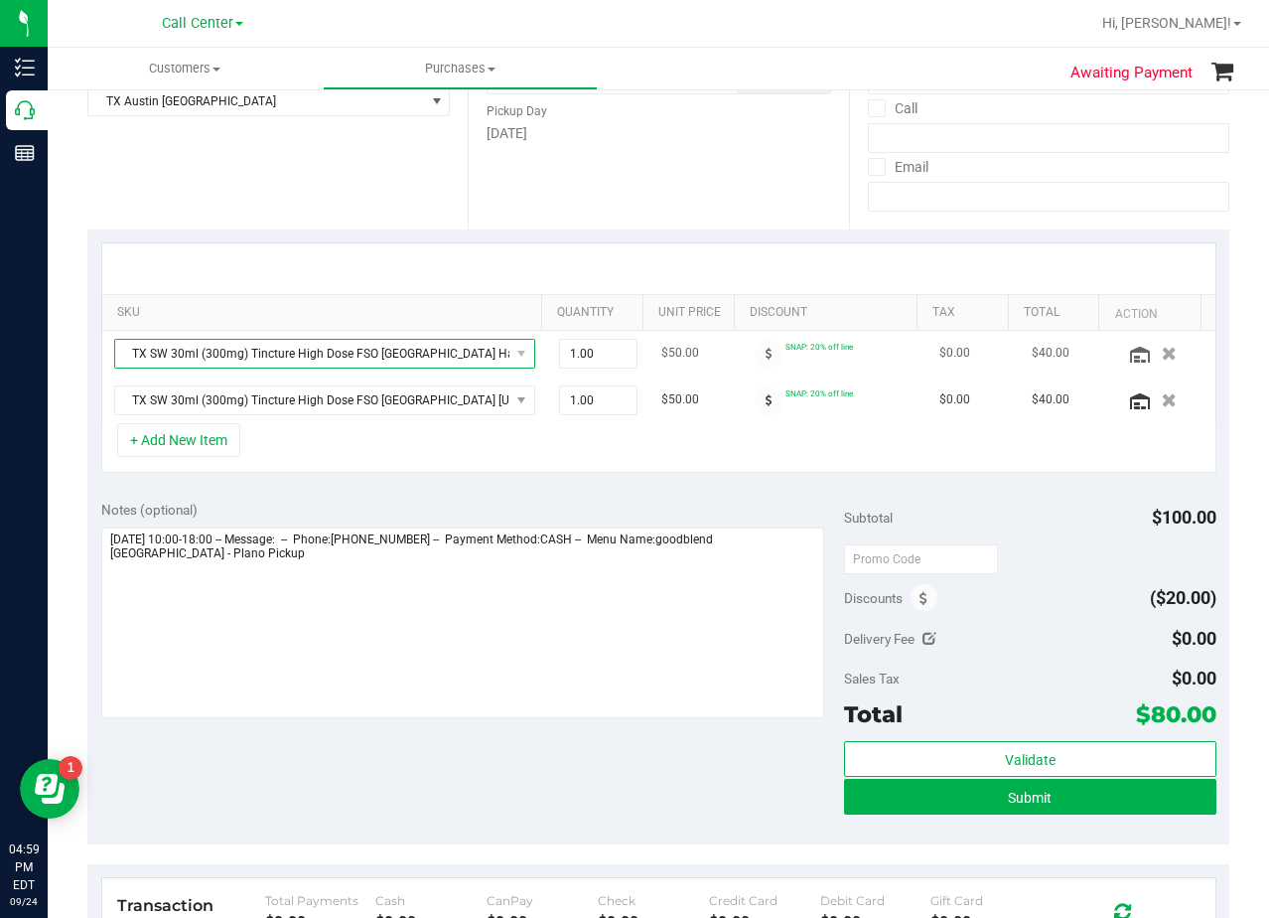
click at [376, 348] on span "TX SW 30ml (300mg) Tincture High Dose FSO [GEOGRAPHIC_DATA] Happily Ever After …" at bounding box center [312, 354] width 394 height 28
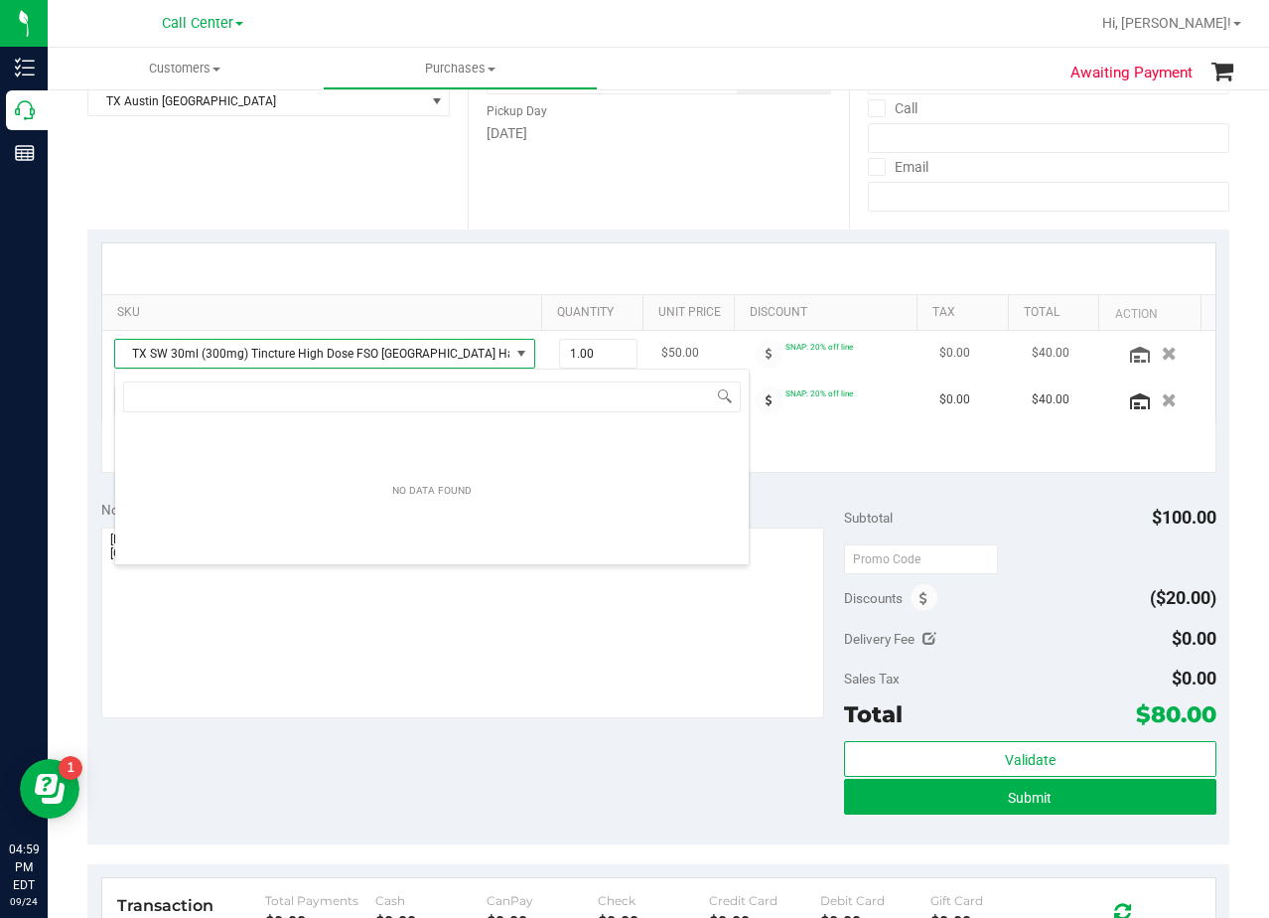
scroll to position [30, 410]
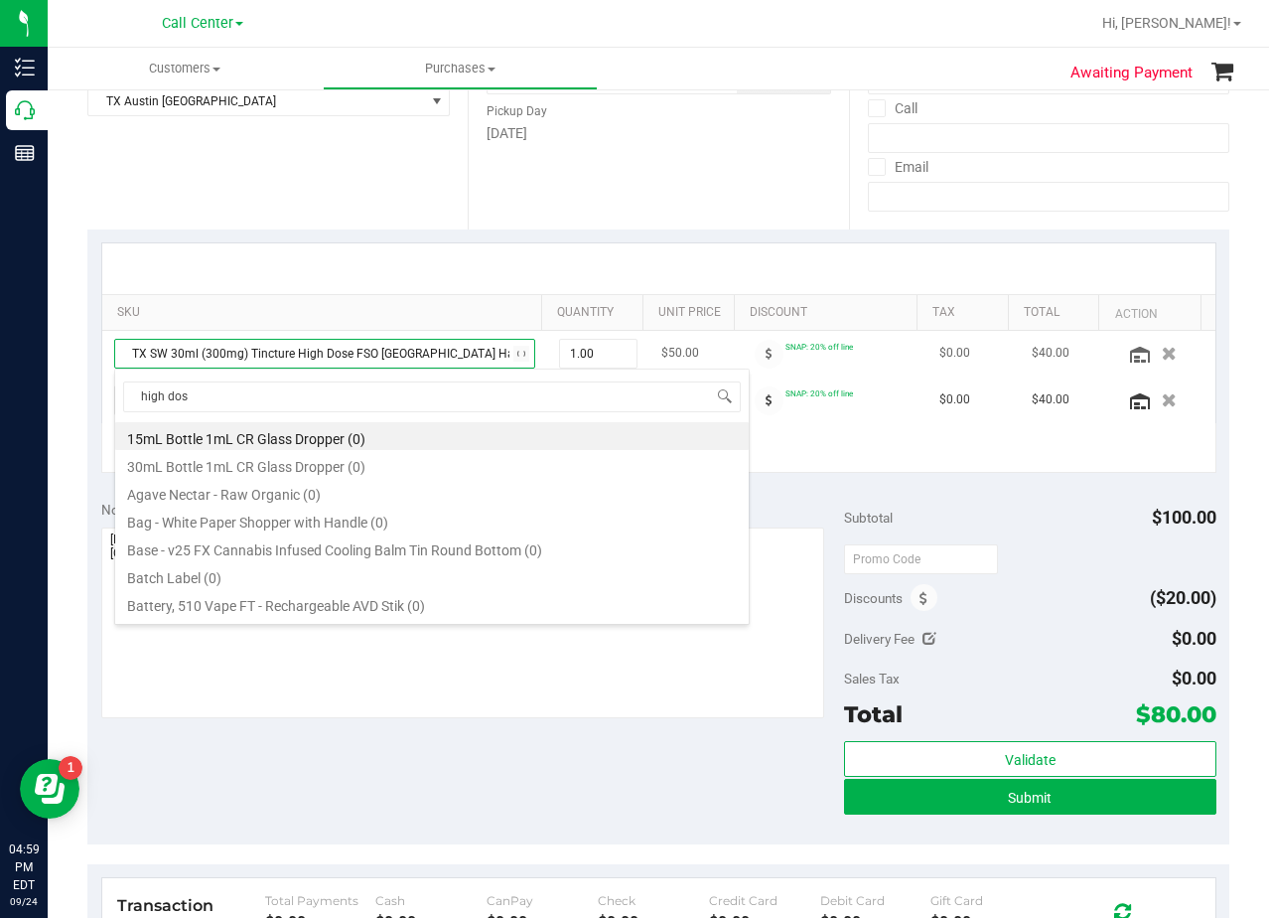
type input "high dose"
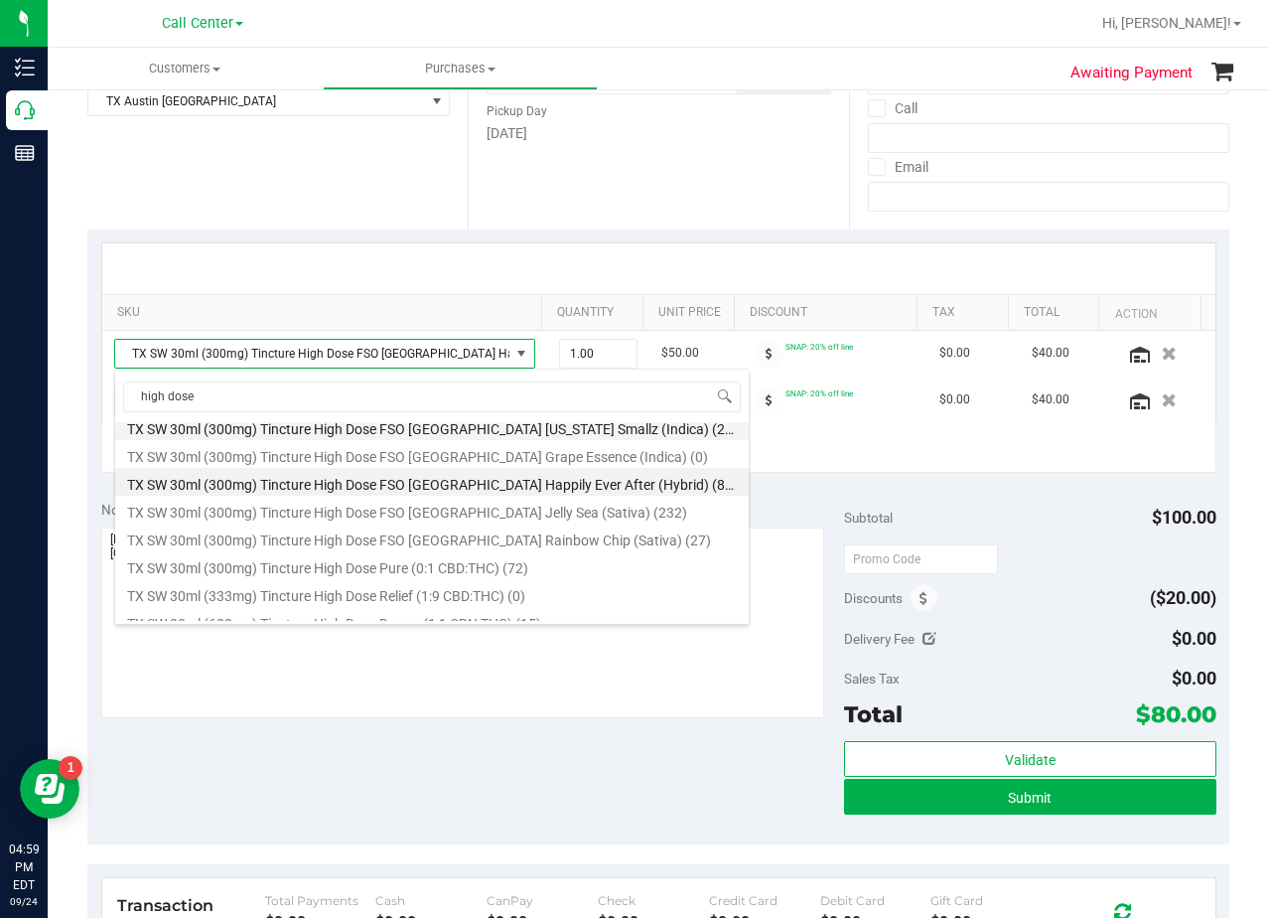
scroll to position [314, 0]
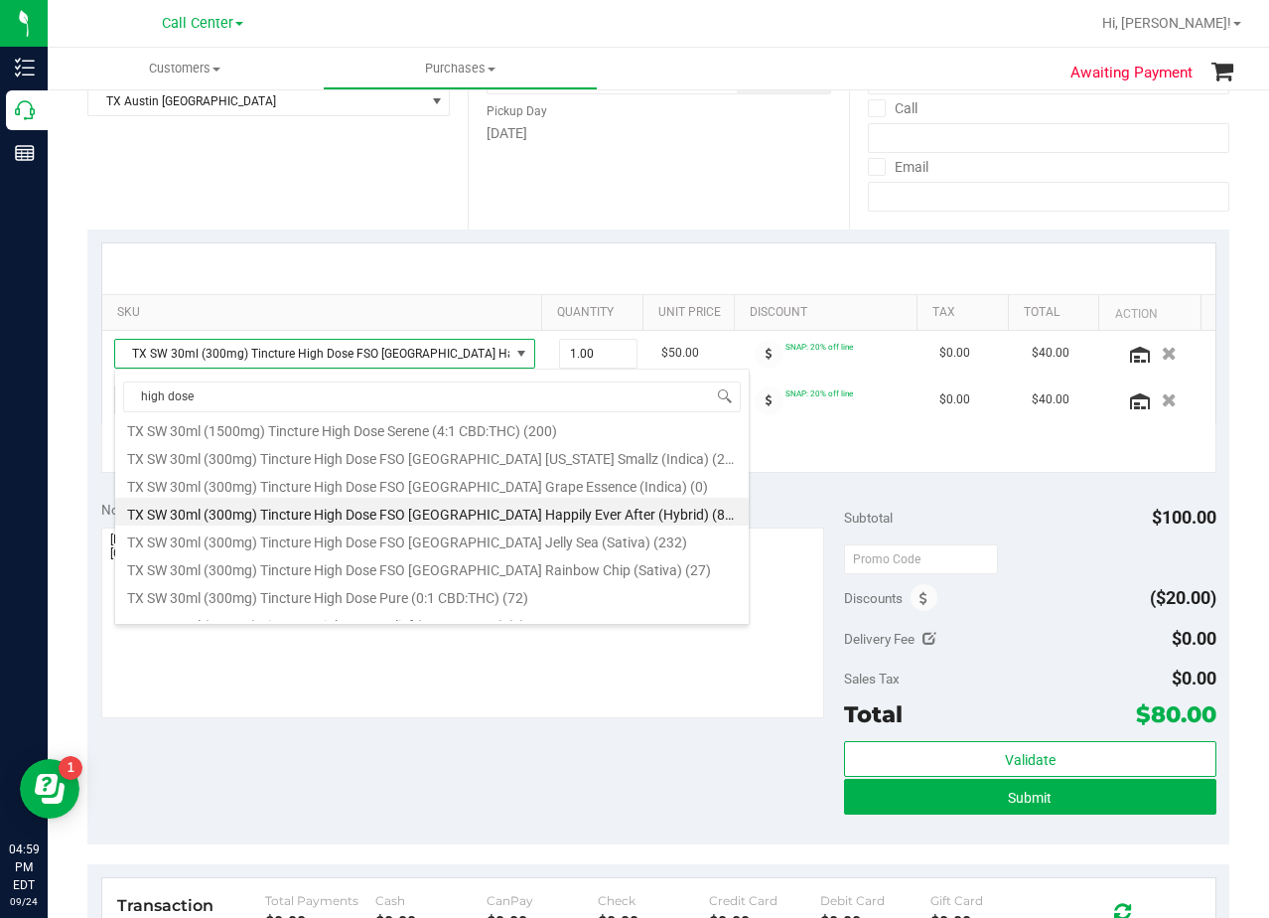
click at [610, 220] on div "Date Pickup Date/Time 09/25/2025 Now 09/25/2025 07:00 PM Now Pickup Day Thursday" at bounding box center [658, 107] width 380 height 243
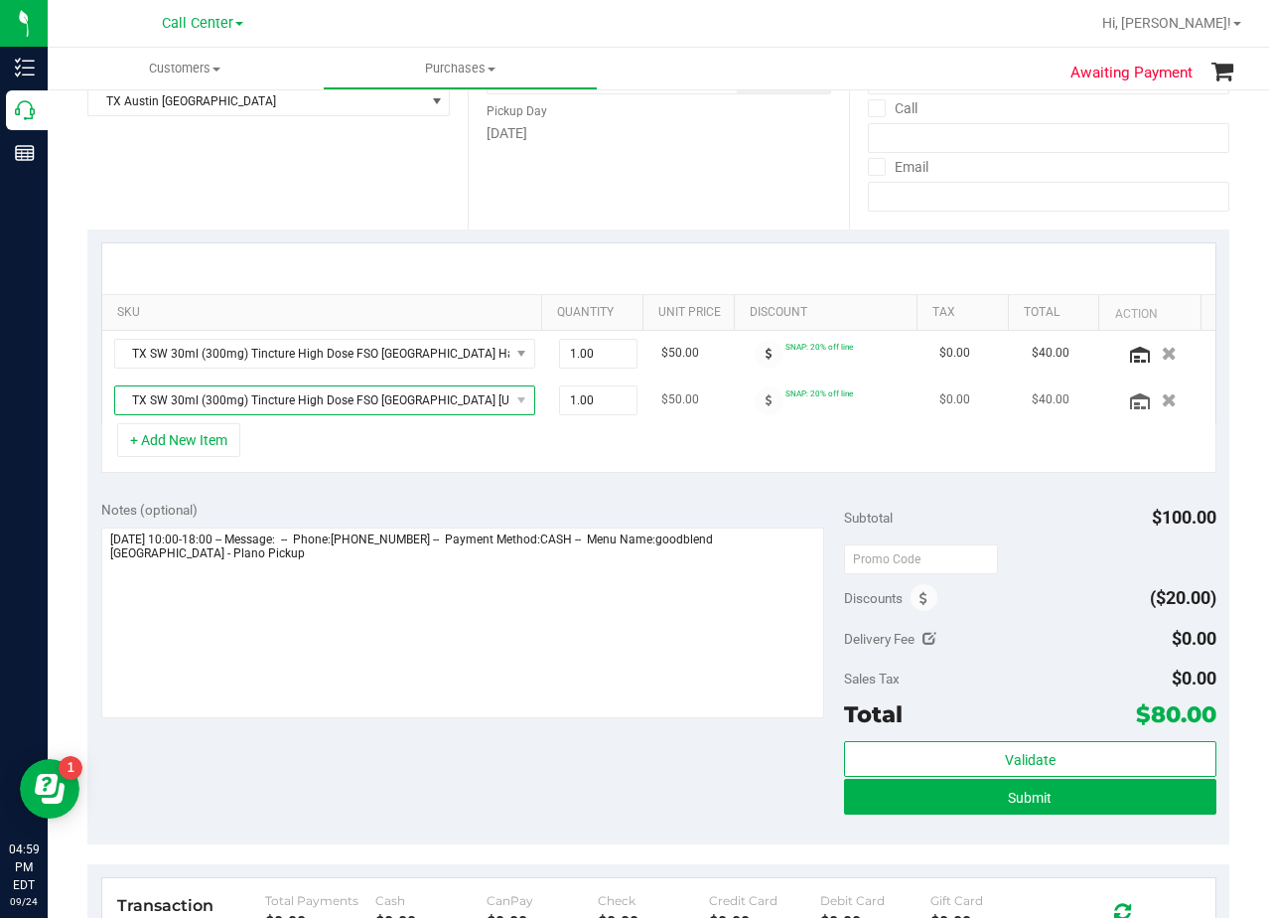
click at [395, 396] on span "TX SW 30ml (300mg) Tincture High Dose FSO TX Georgia Smallz (Indica)" at bounding box center [312, 400] width 394 height 28
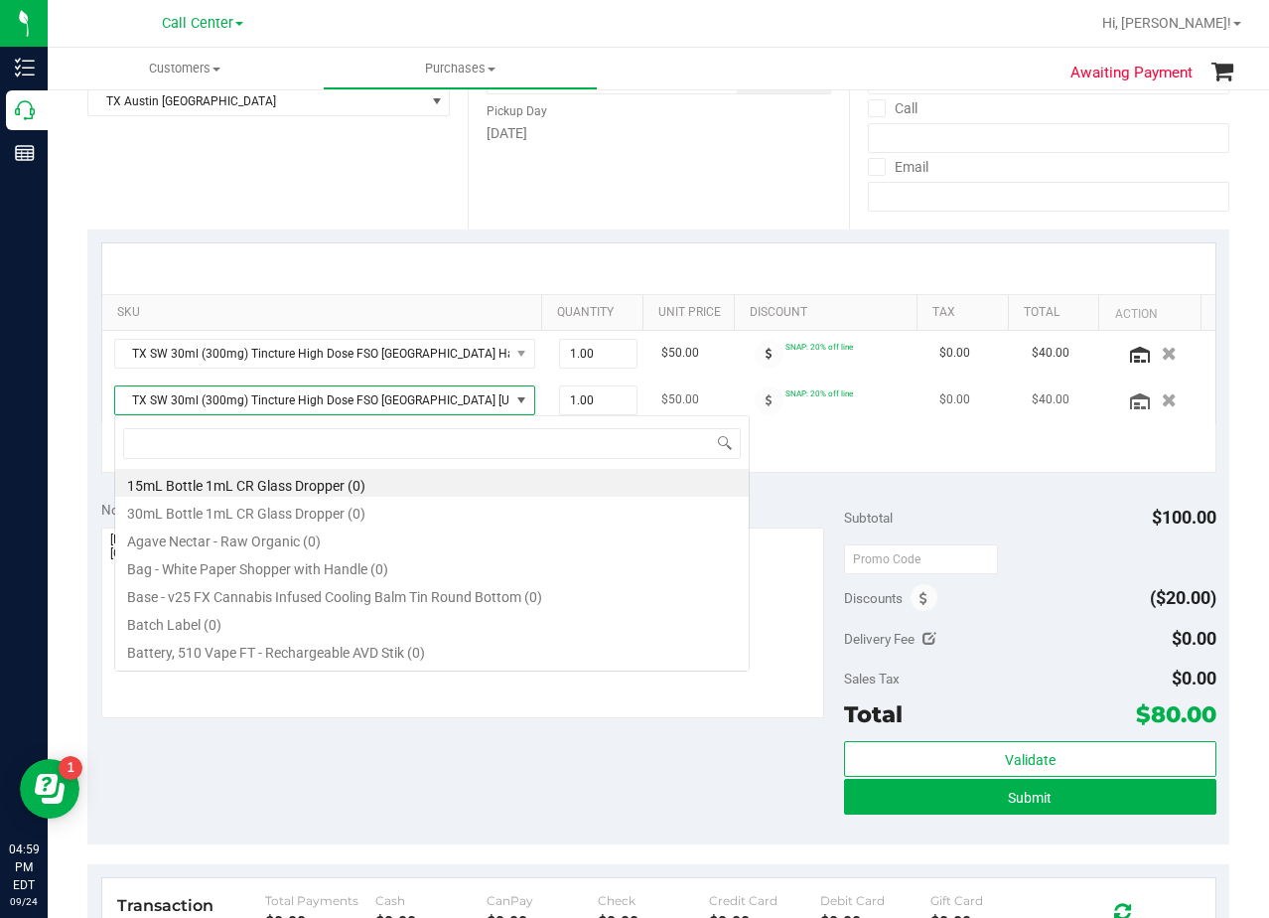
scroll to position [30, 410]
type input "high dose"
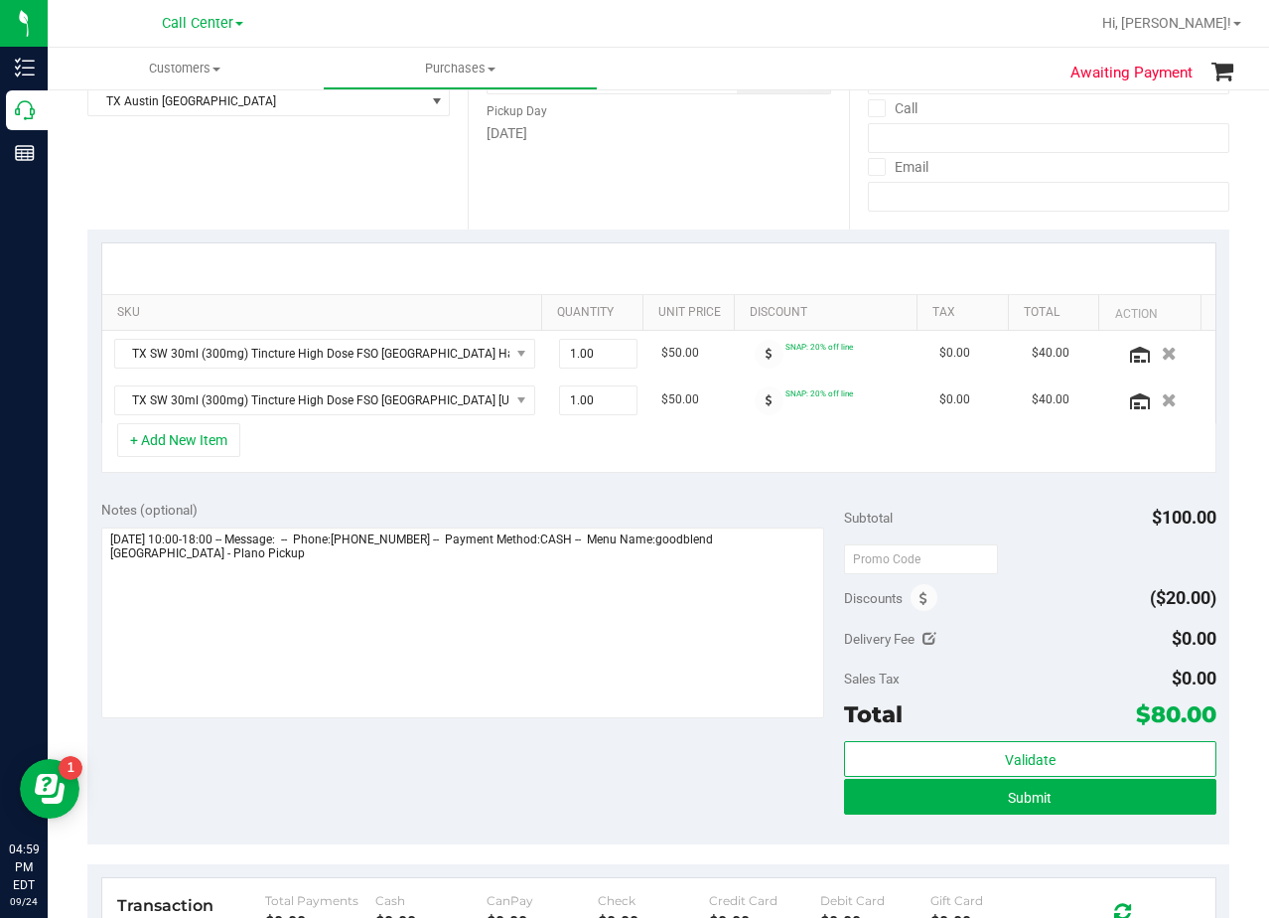
click at [676, 231] on div "SKU Quantity Unit Price Discount Tax Total Action TX SW 30ml (300mg) Tincture H…" at bounding box center [658, 357] width 1142 height 257
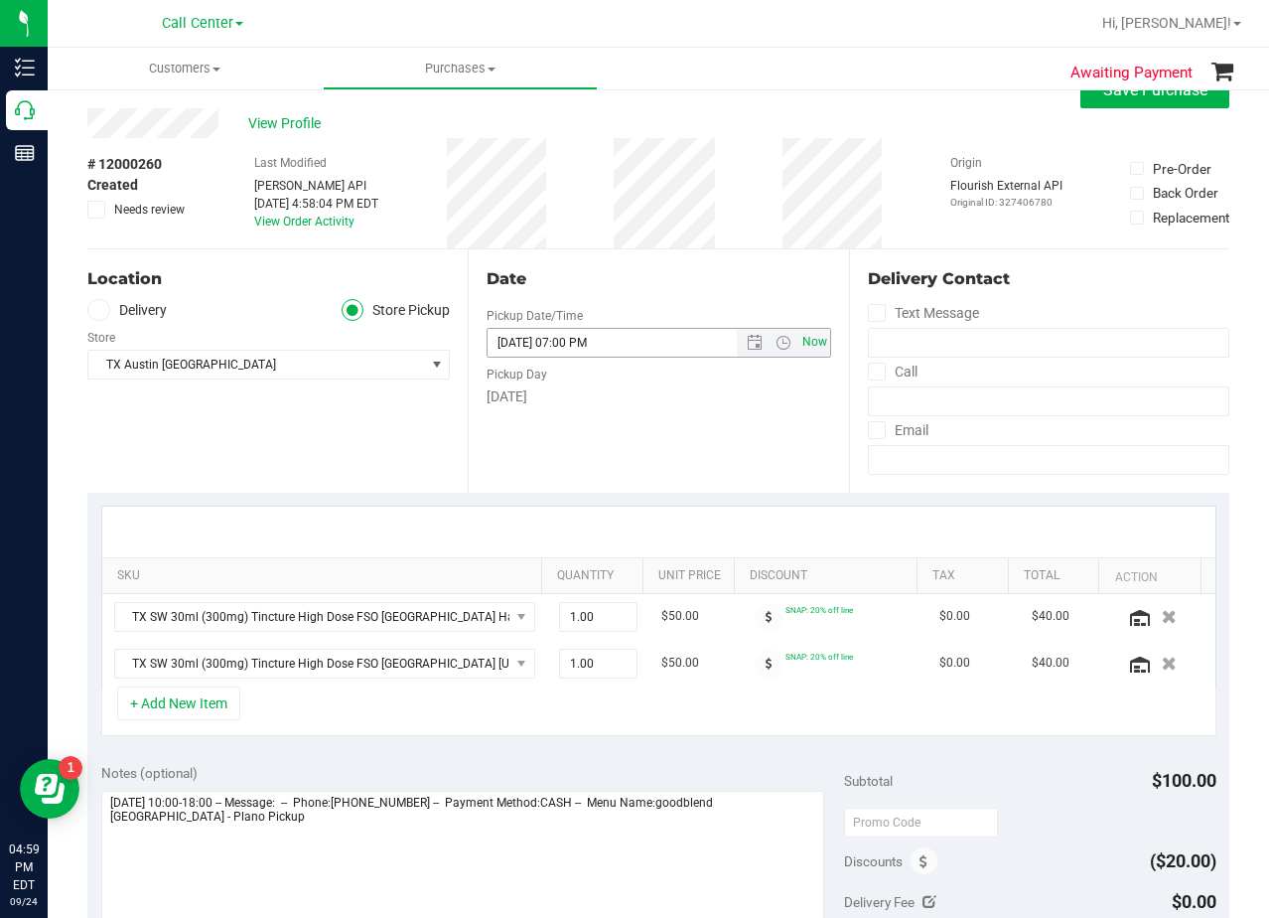
scroll to position [0, 0]
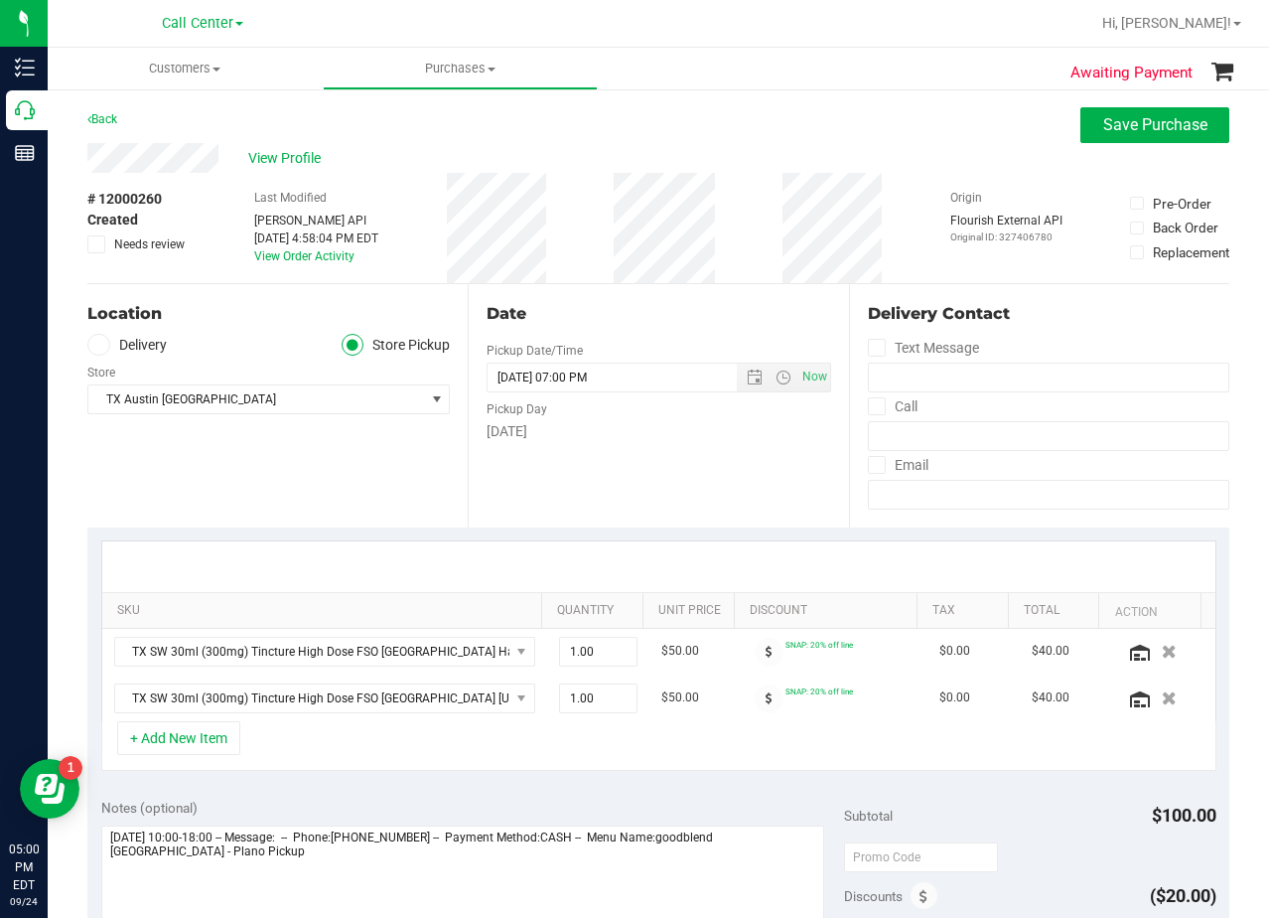
click at [138, 343] on label "Delivery" at bounding box center [126, 345] width 79 height 23
click at [0, 0] on input "Delivery" at bounding box center [0, 0] width 0 height 0
click at [641, 293] on div "Date Delivery Date 09/25/2025 Now 09/25/2025 07:00 PM Now Delivery Day Thursday" at bounding box center [658, 405] width 380 height 243
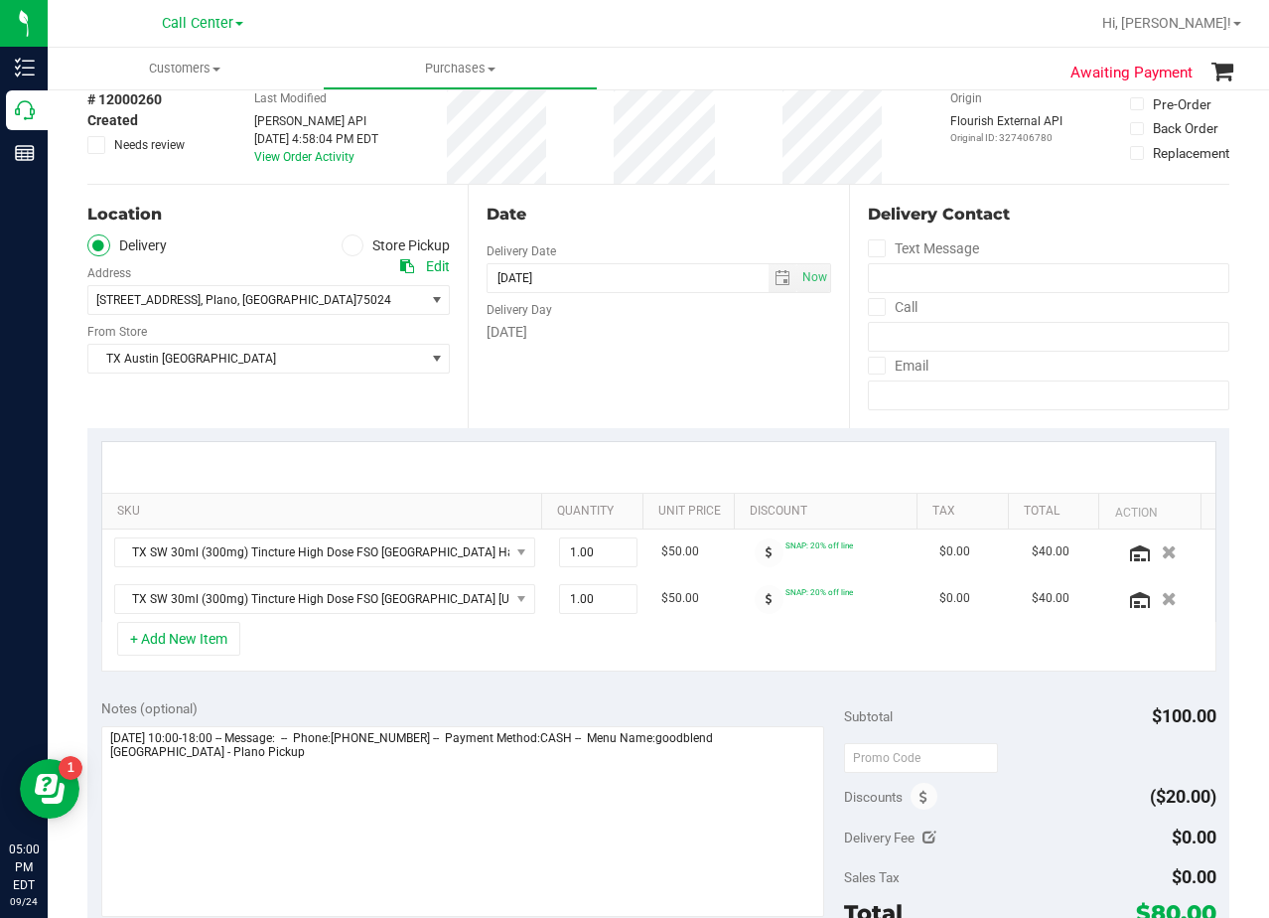
click at [650, 352] on div "Date Delivery Date 09/25/2025 Now 09/25/2025 07:00 PM Now Delivery Day Thursday" at bounding box center [658, 306] width 380 height 243
click at [637, 223] on div "Date" at bounding box center [659, 215] width 344 height 24
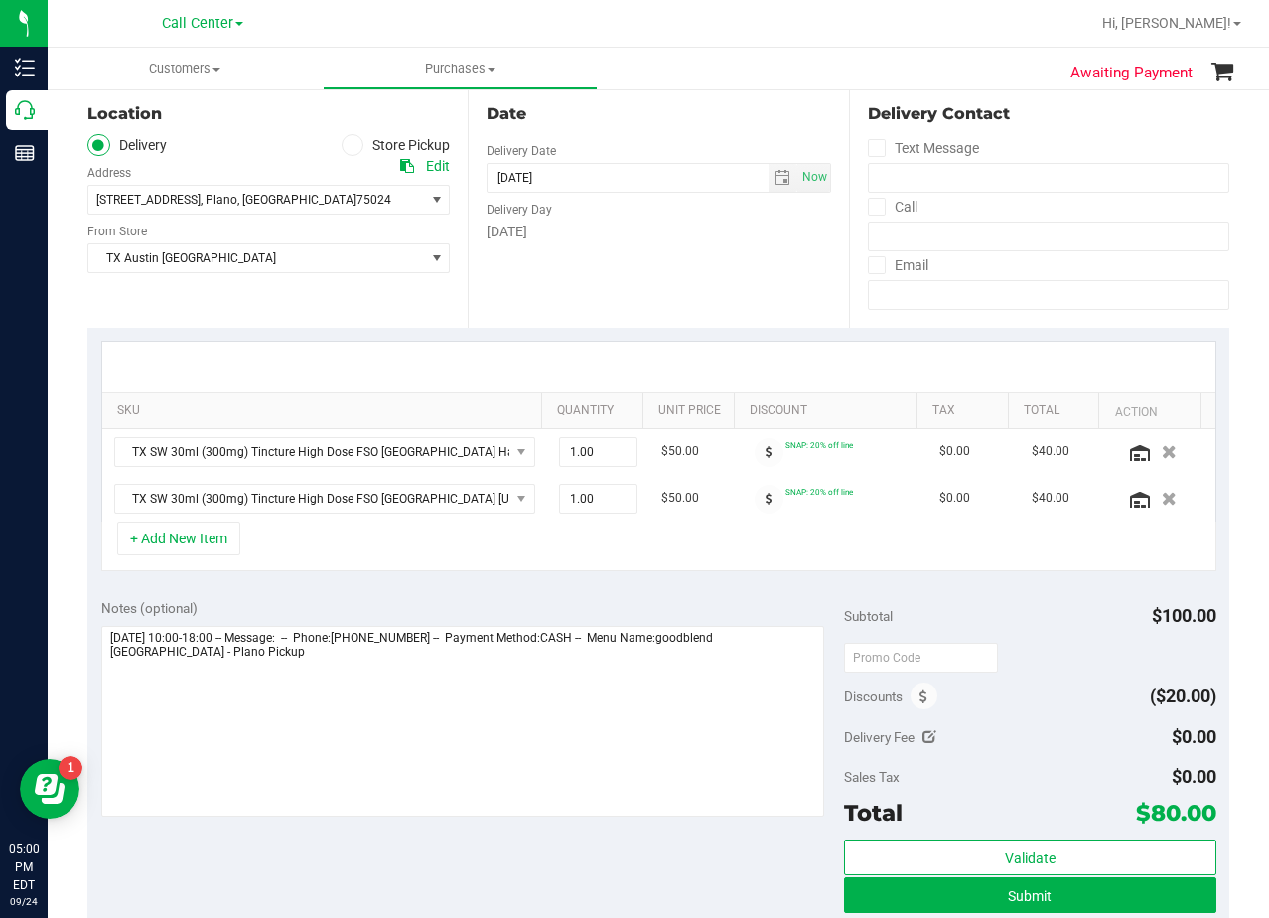
scroll to position [199, 0]
drag, startPoint x: 678, startPoint y: 255, endPoint x: 604, endPoint y: 304, distance: 89.0
click at [677, 255] on div "Date Delivery Date 09/25/2025 Now 09/25/2025 07:00 PM Now Delivery Day Thursday" at bounding box center [658, 206] width 380 height 243
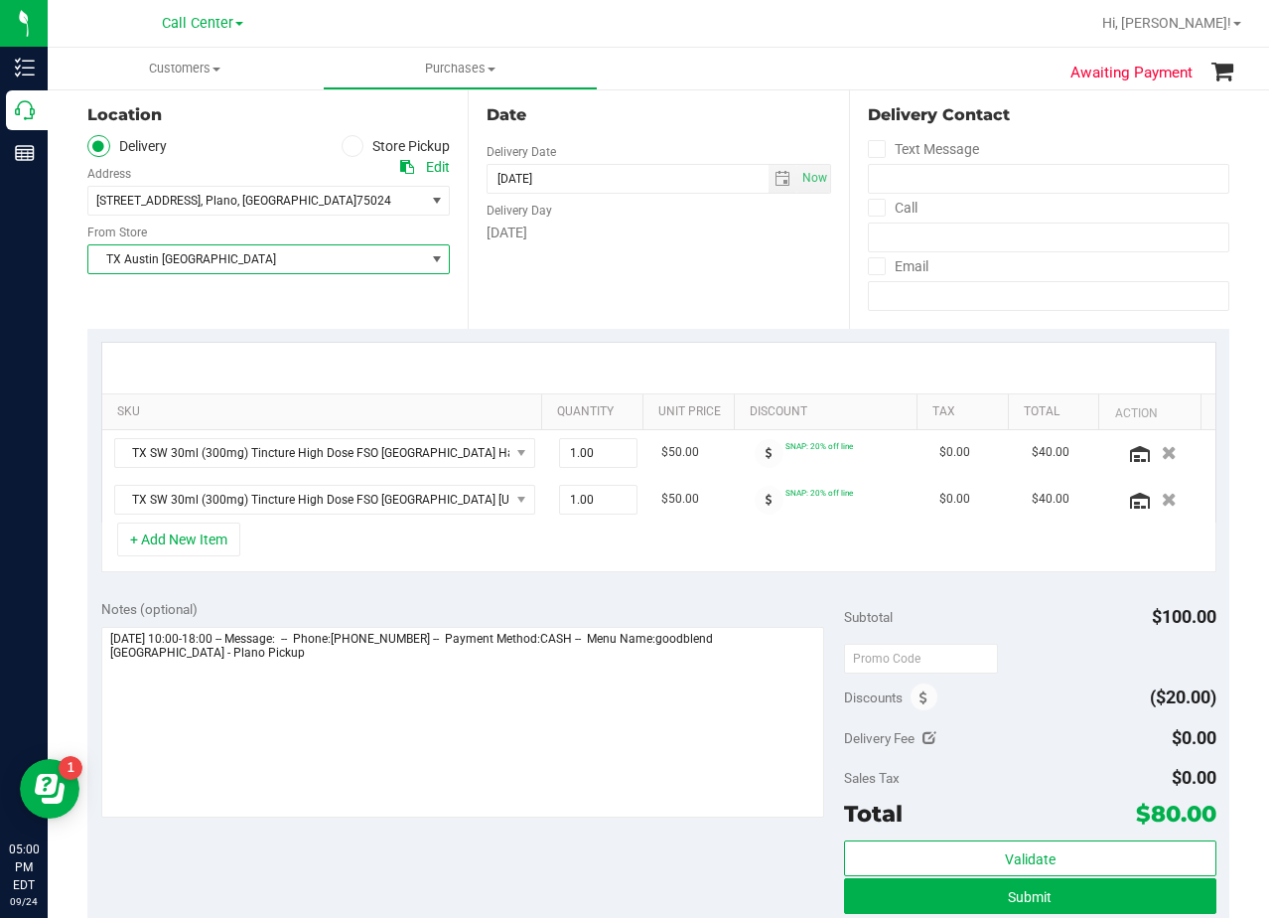
click at [341, 263] on span "TX Austin [GEOGRAPHIC_DATA]" at bounding box center [256, 259] width 336 height 28
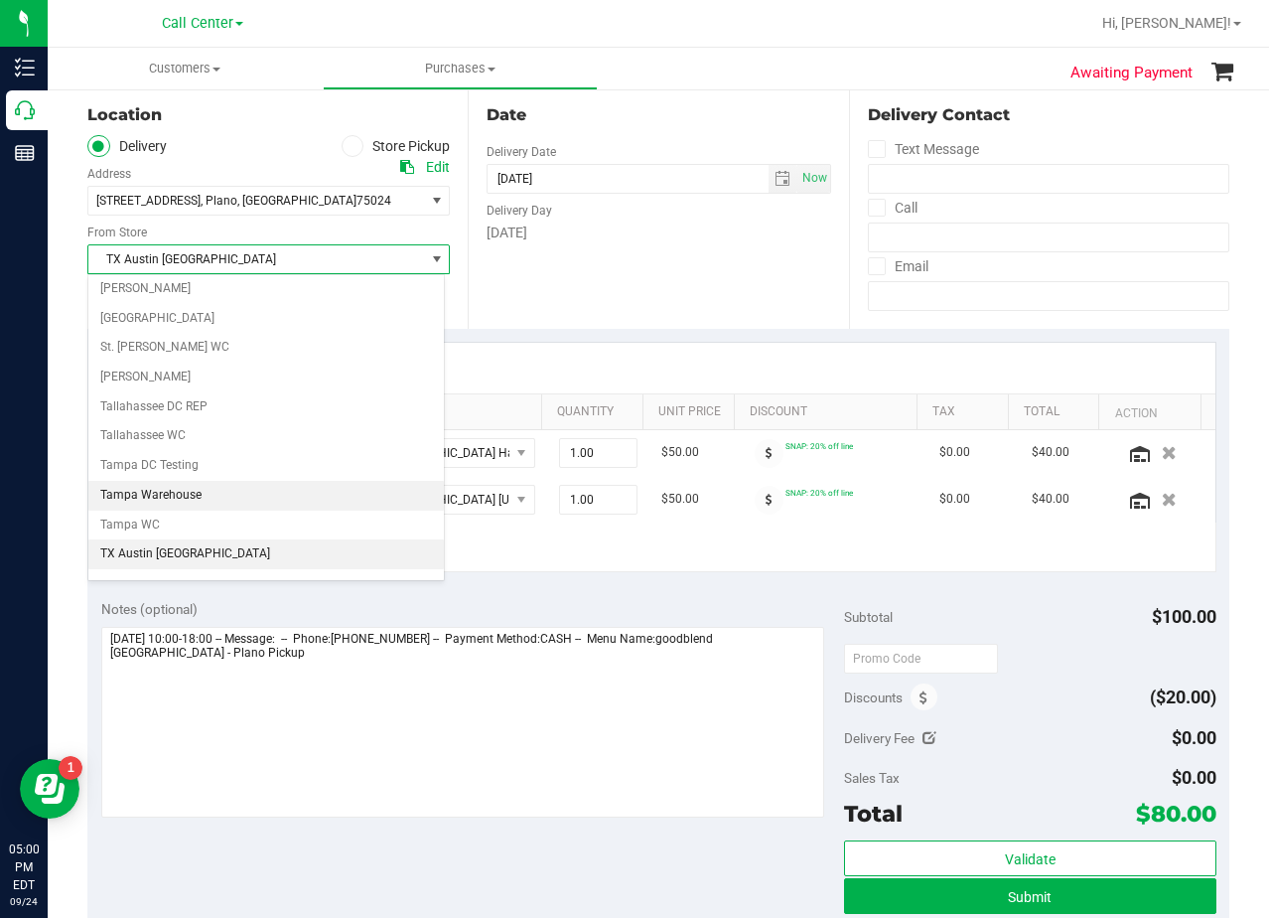
scroll to position [1443, 0]
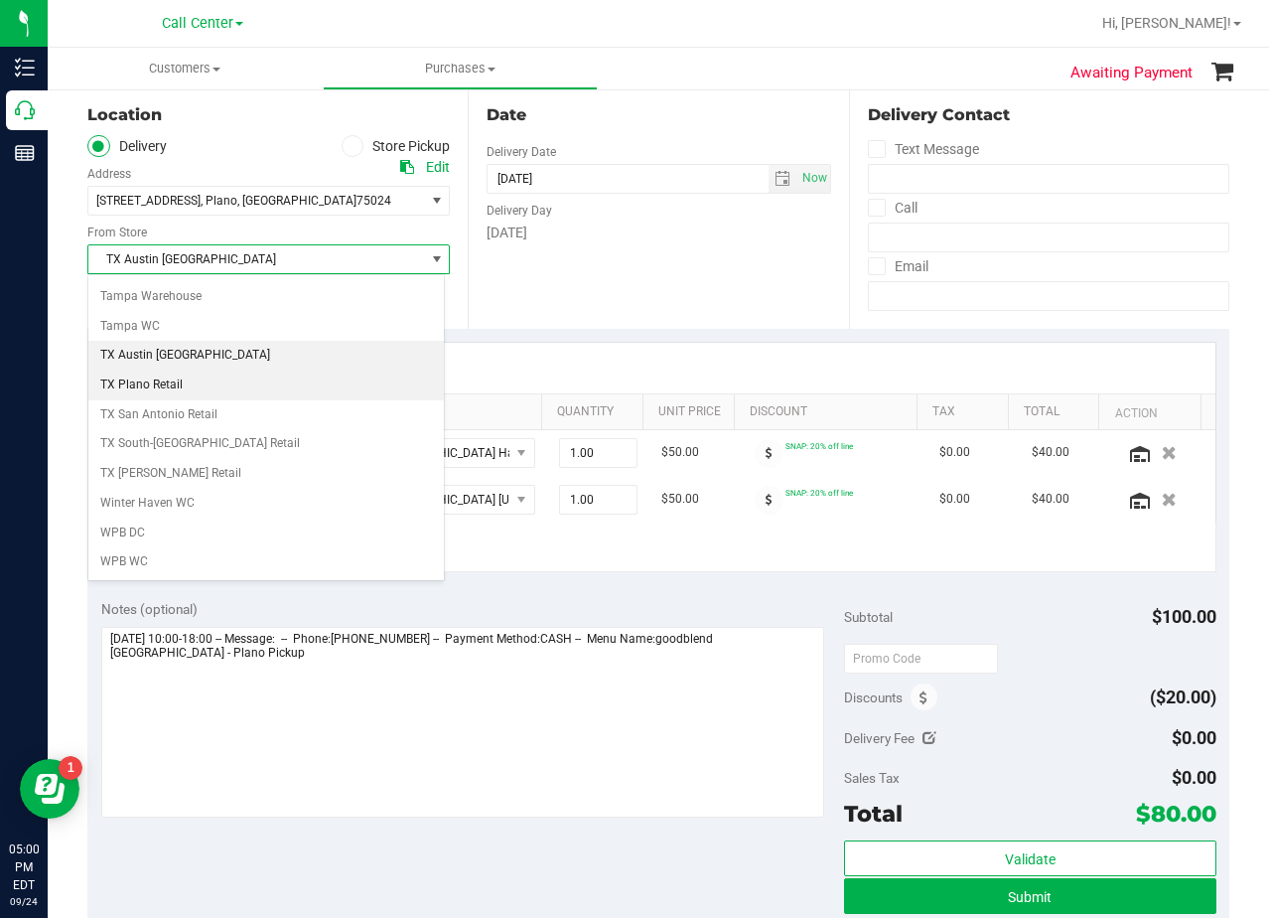
click at [213, 386] on li "TX Plano Retail" at bounding box center [266, 385] width 356 height 30
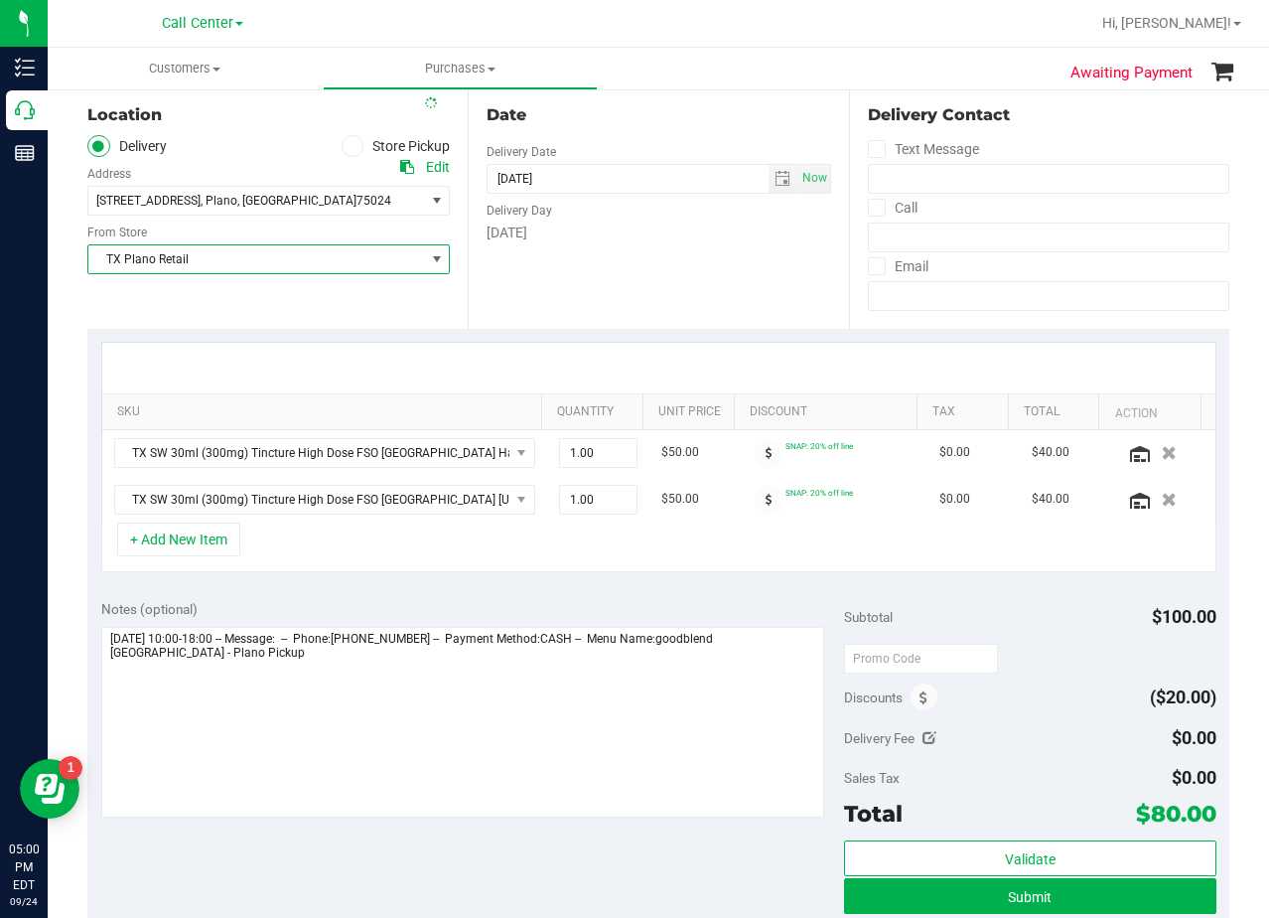
click at [764, 247] on div "Date Delivery Date 09/25/2025 Now 09/25/2025 07:00 PM Now Delivery Day Thursday" at bounding box center [658, 206] width 380 height 243
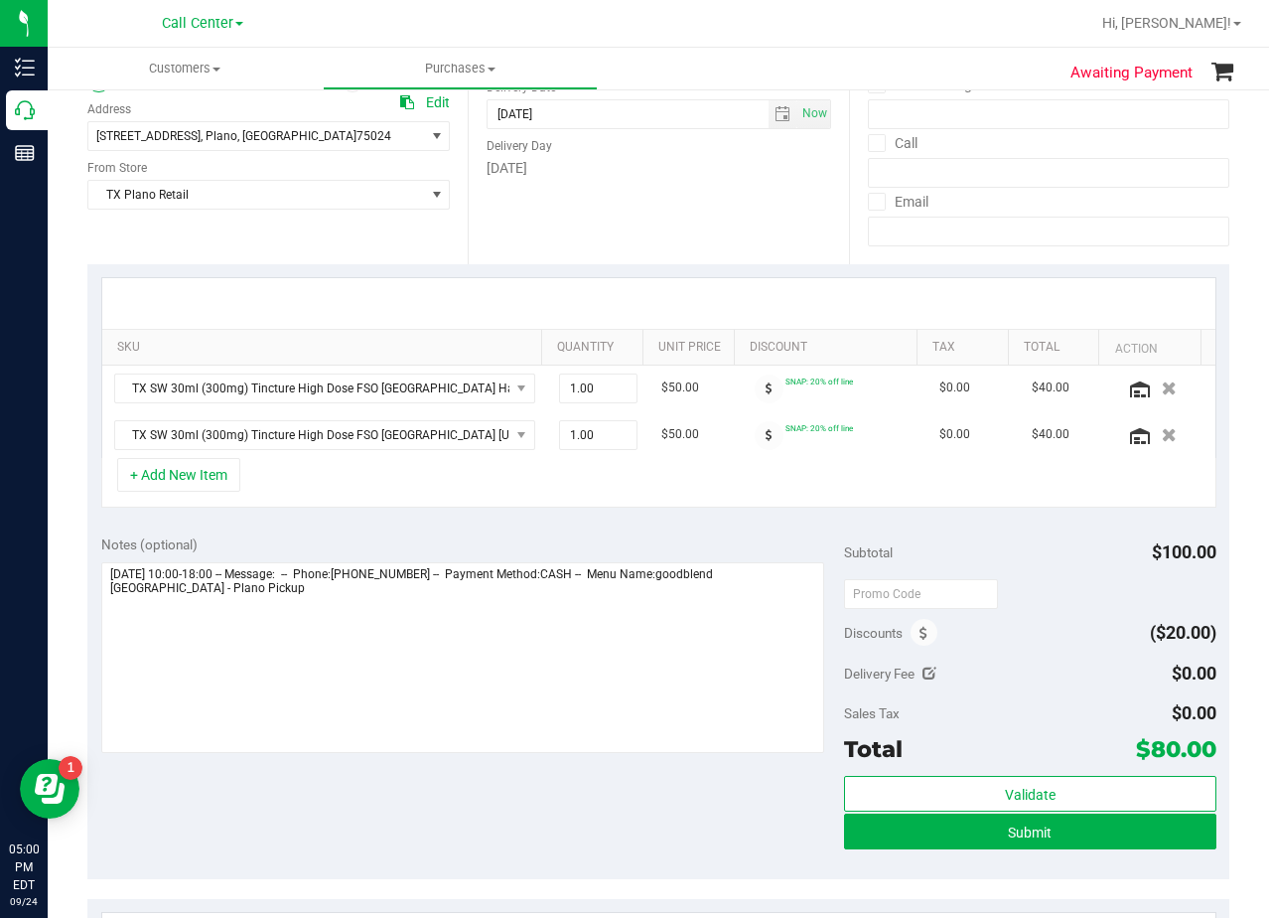
scroll to position [298, 0]
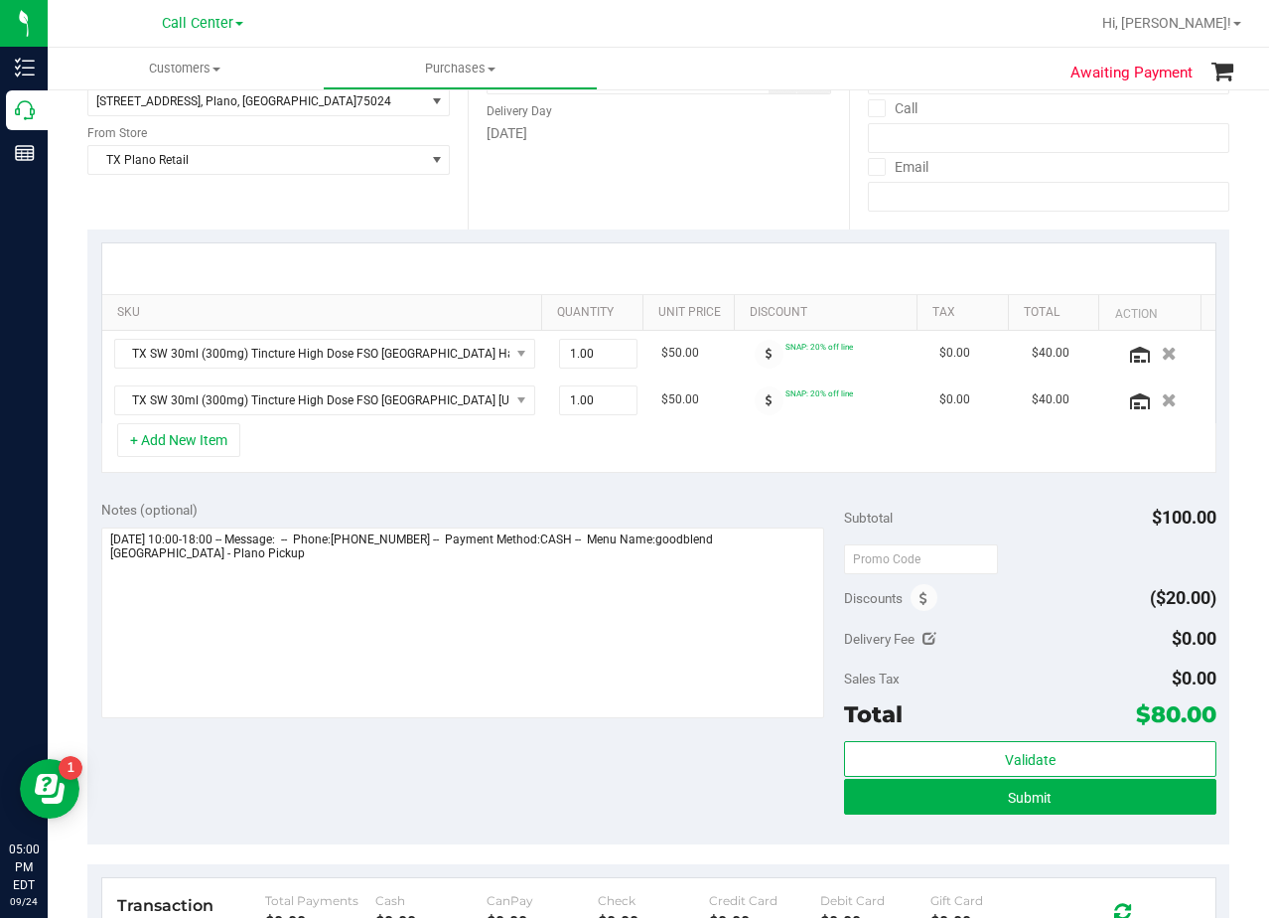
click at [693, 493] on div "Notes (optional) Subtotal $100.00 Discounts ($20.00) Delivery Fee $0.00 Sales T…" at bounding box center [658, 666] width 1142 height 358
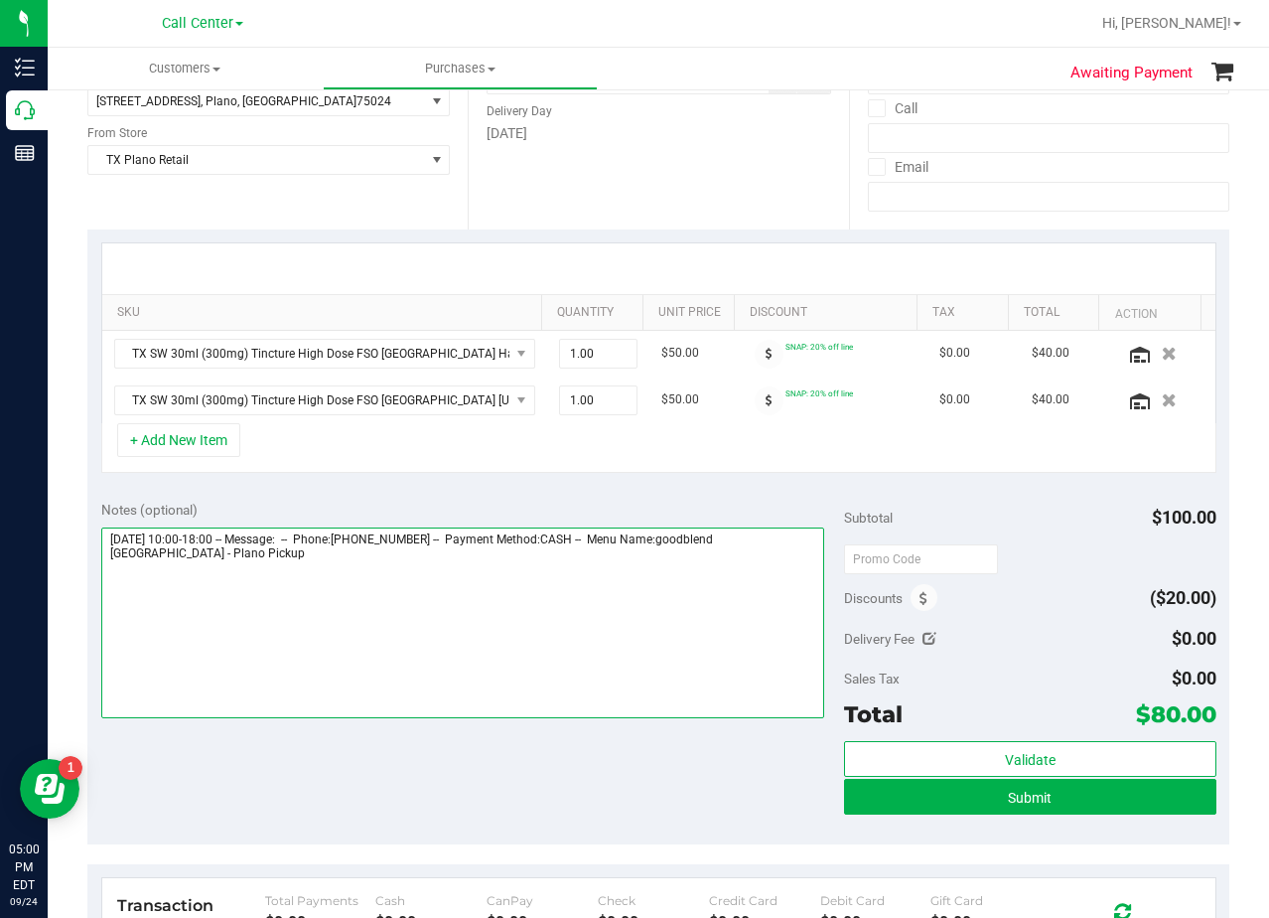
click at [301, 556] on textarea at bounding box center [463, 622] width 724 height 191
type textarea "Thursday 09/25/2025 10:00-18:00 -- Message: -- Phone:4695918643 -- Payment Meth…"
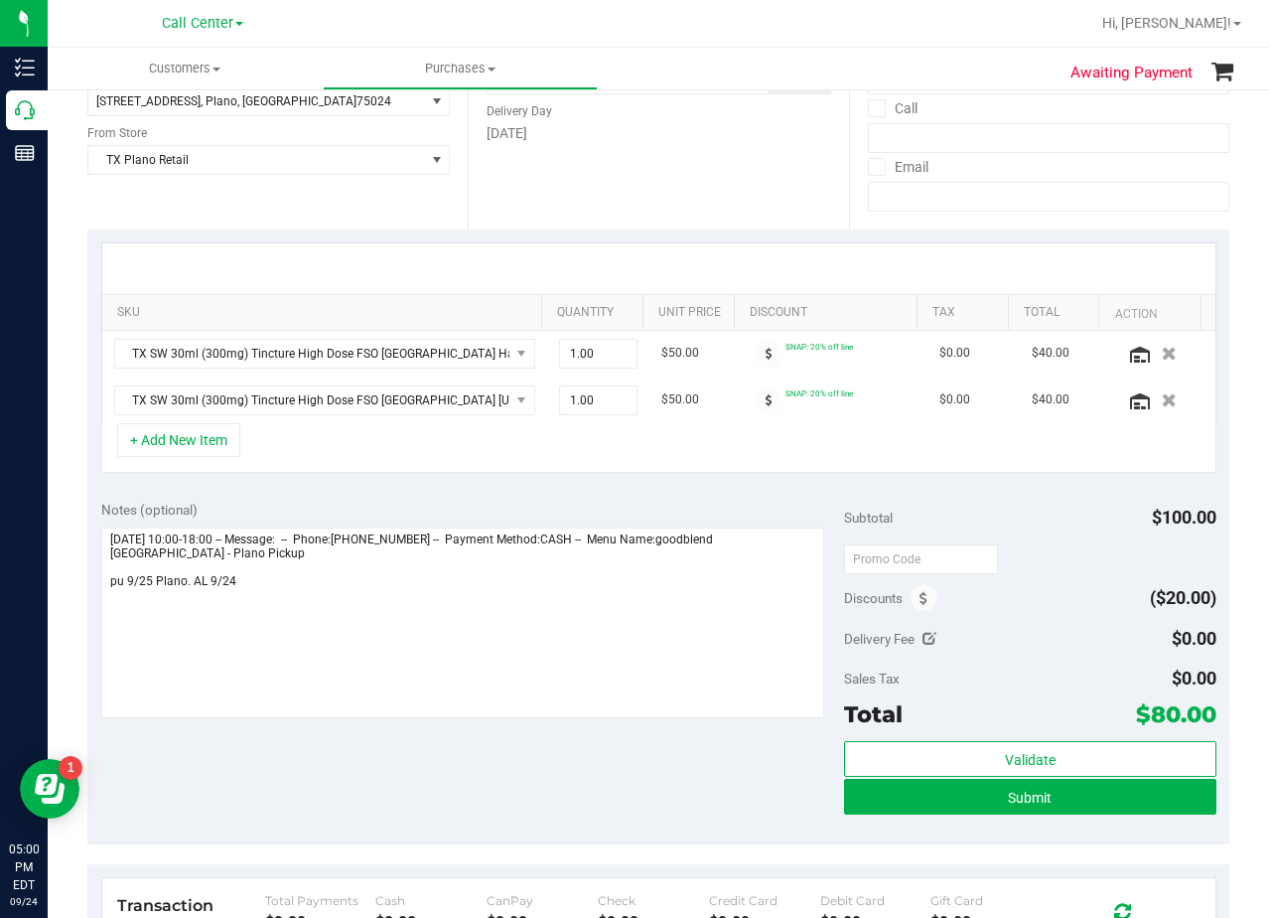
click at [671, 490] on div "Notes (optional) Subtotal $100.00 Discounts ($20.00) Delivery Fee $0.00 Sales T…" at bounding box center [658, 666] width 1142 height 358
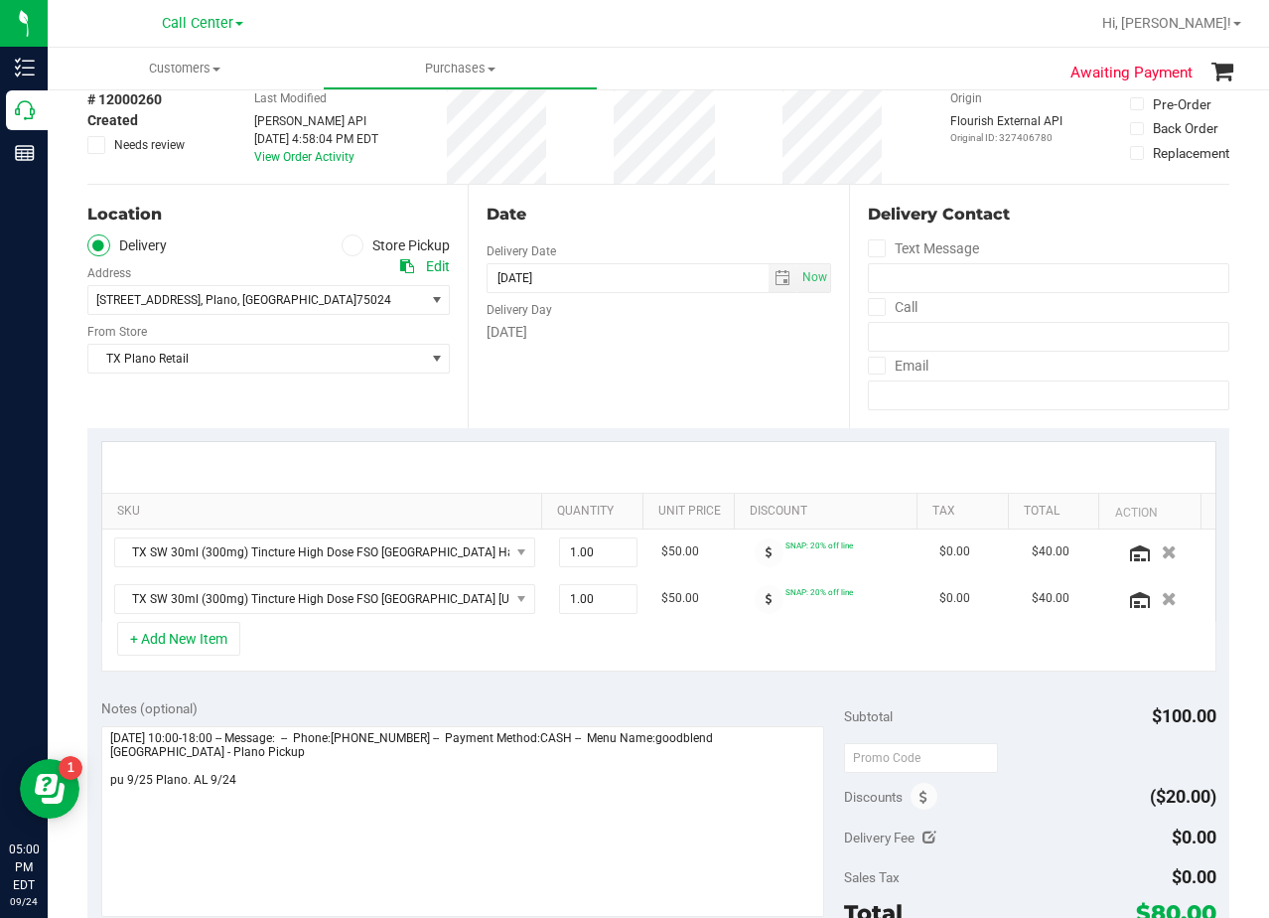
click at [687, 370] on div "Date Delivery Date 09/25/2025 Now 09/25/2025 07:00 PM Now Delivery Day Thursday" at bounding box center [658, 306] width 380 height 243
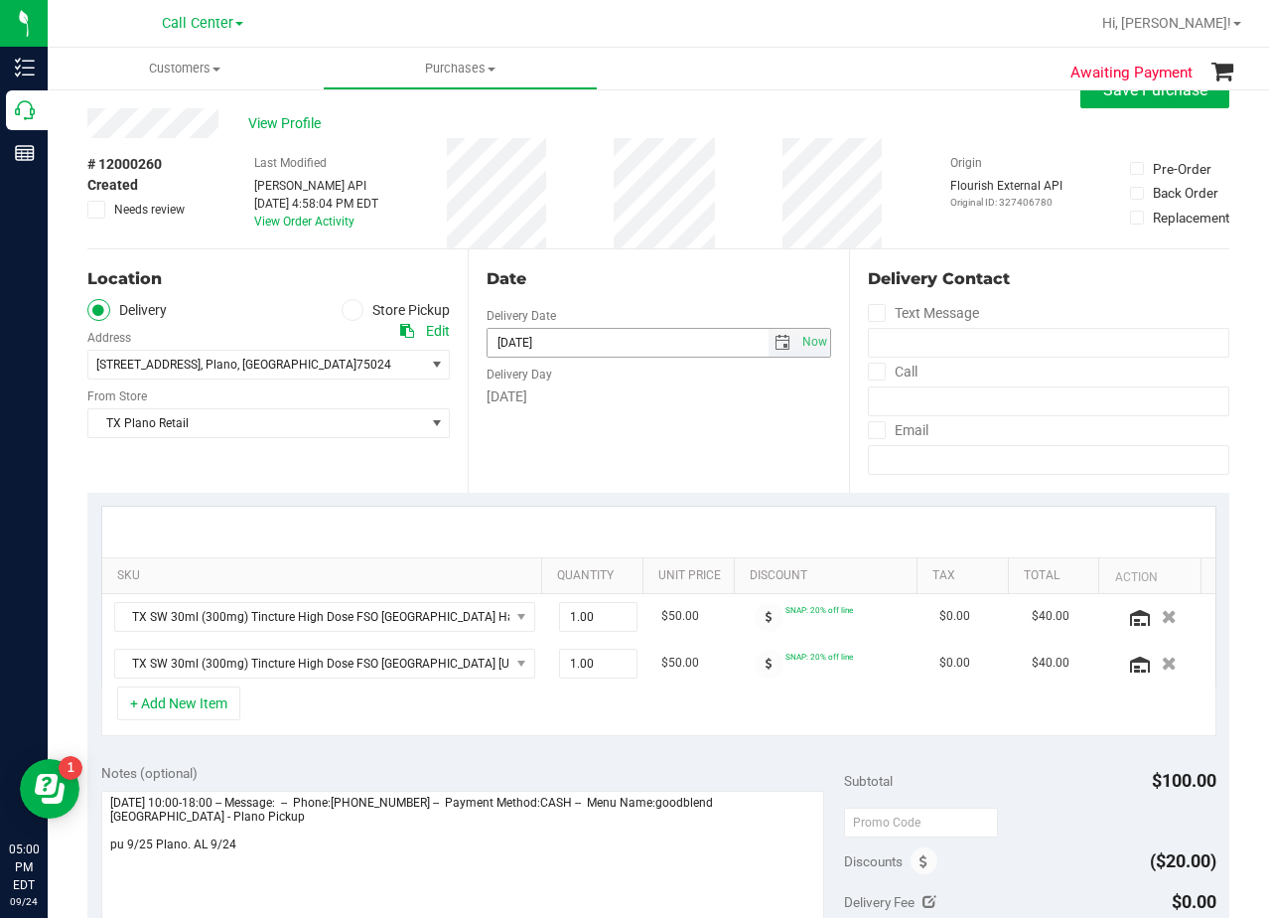
scroll to position [0, 0]
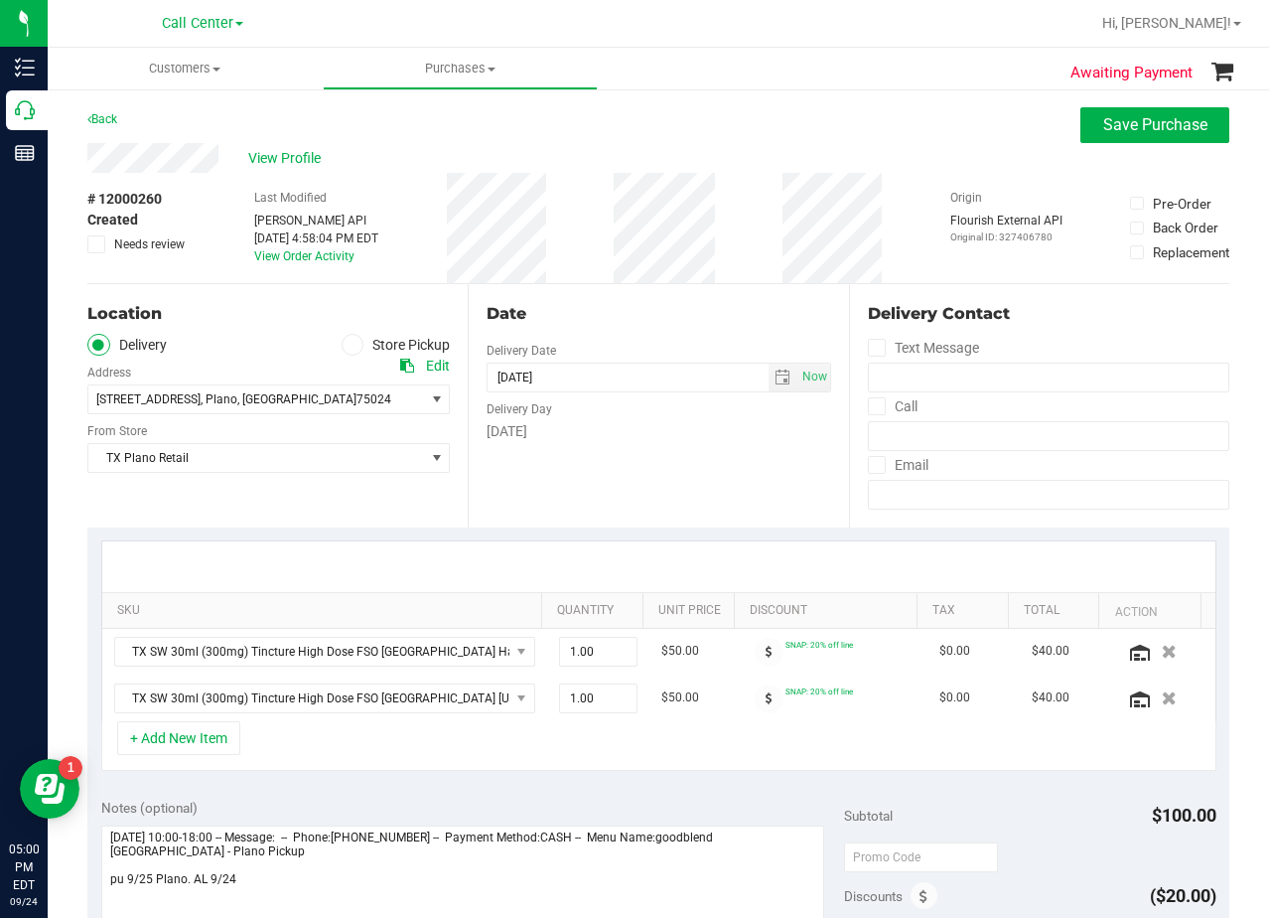
click at [667, 331] on div "Date Delivery Date 09/25/2025 Now 09/25/2025 07:00 PM Now Delivery Day Thursday" at bounding box center [658, 405] width 380 height 243
click at [670, 145] on div "View Profile" at bounding box center [658, 158] width 1142 height 30
click at [669, 147] on div "View Profile" at bounding box center [658, 158] width 1142 height 30
click at [802, 130] on div "Back Save Purchase" at bounding box center [658, 125] width 1142 height 36
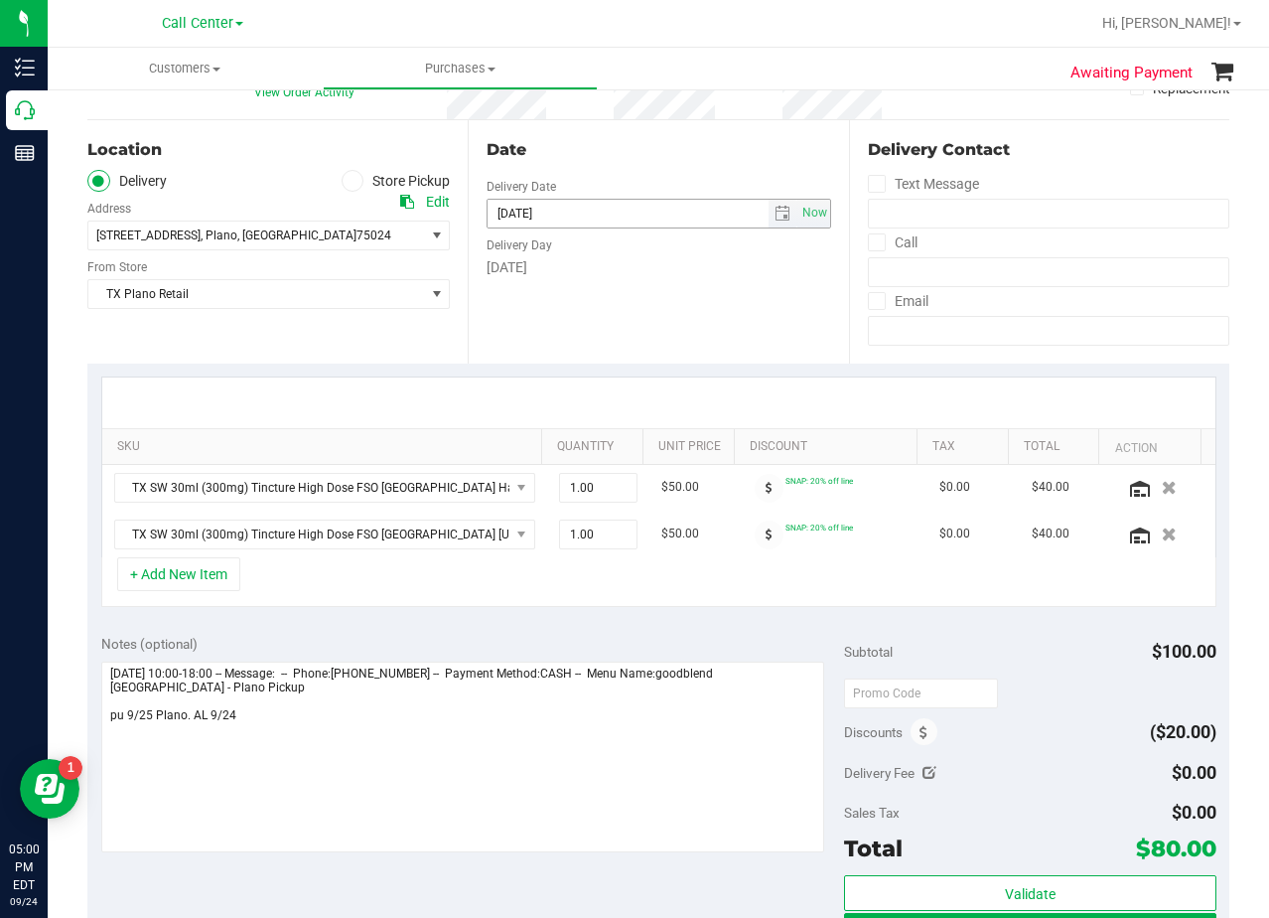
scroll to position [199, 0]
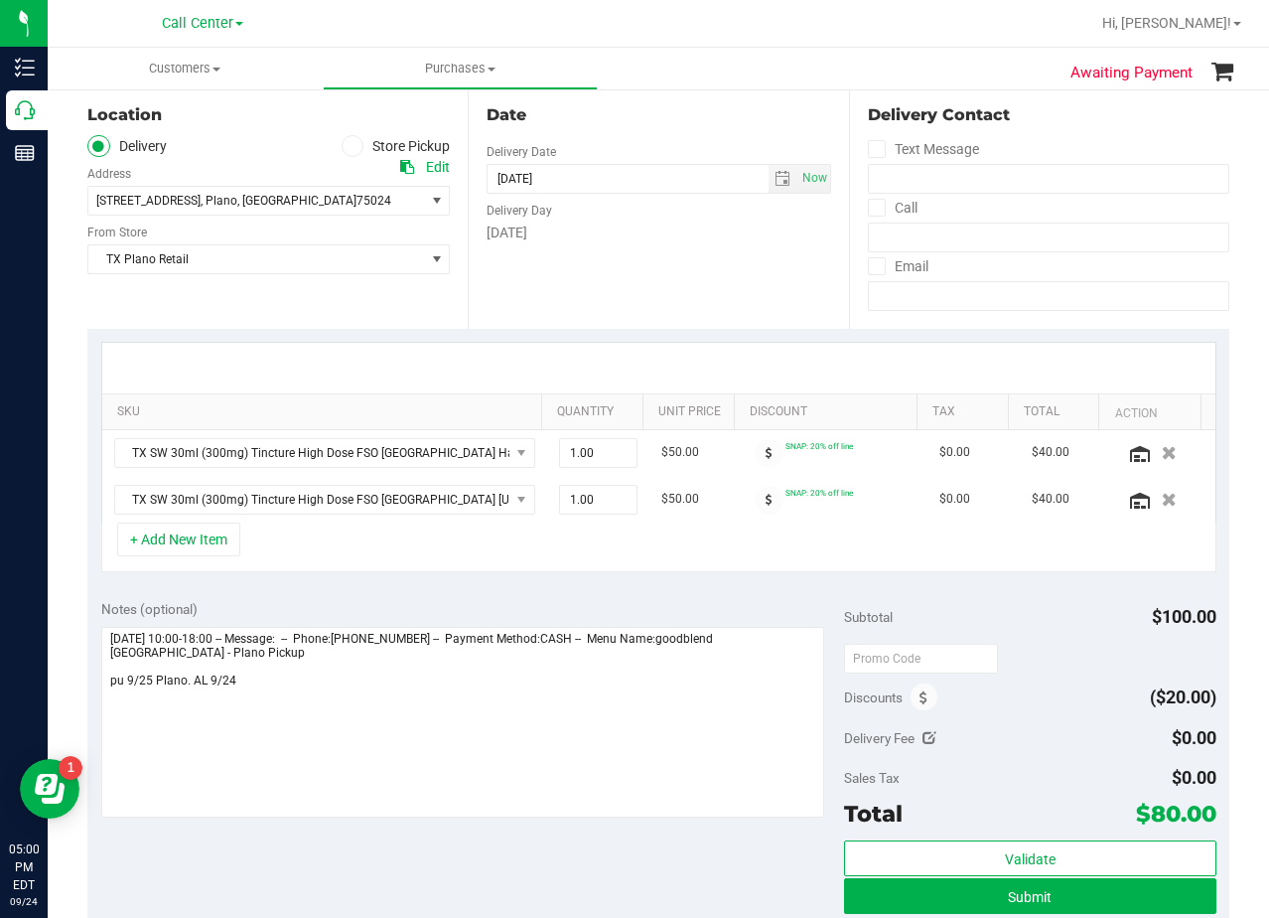
click at [689, 275] on div "Date Delivery Date 09/25/2025 Now 09/25/2025 07:00 PM Now Delivery Day Thursday" at bounding box center [658, 206] width 380 height 243
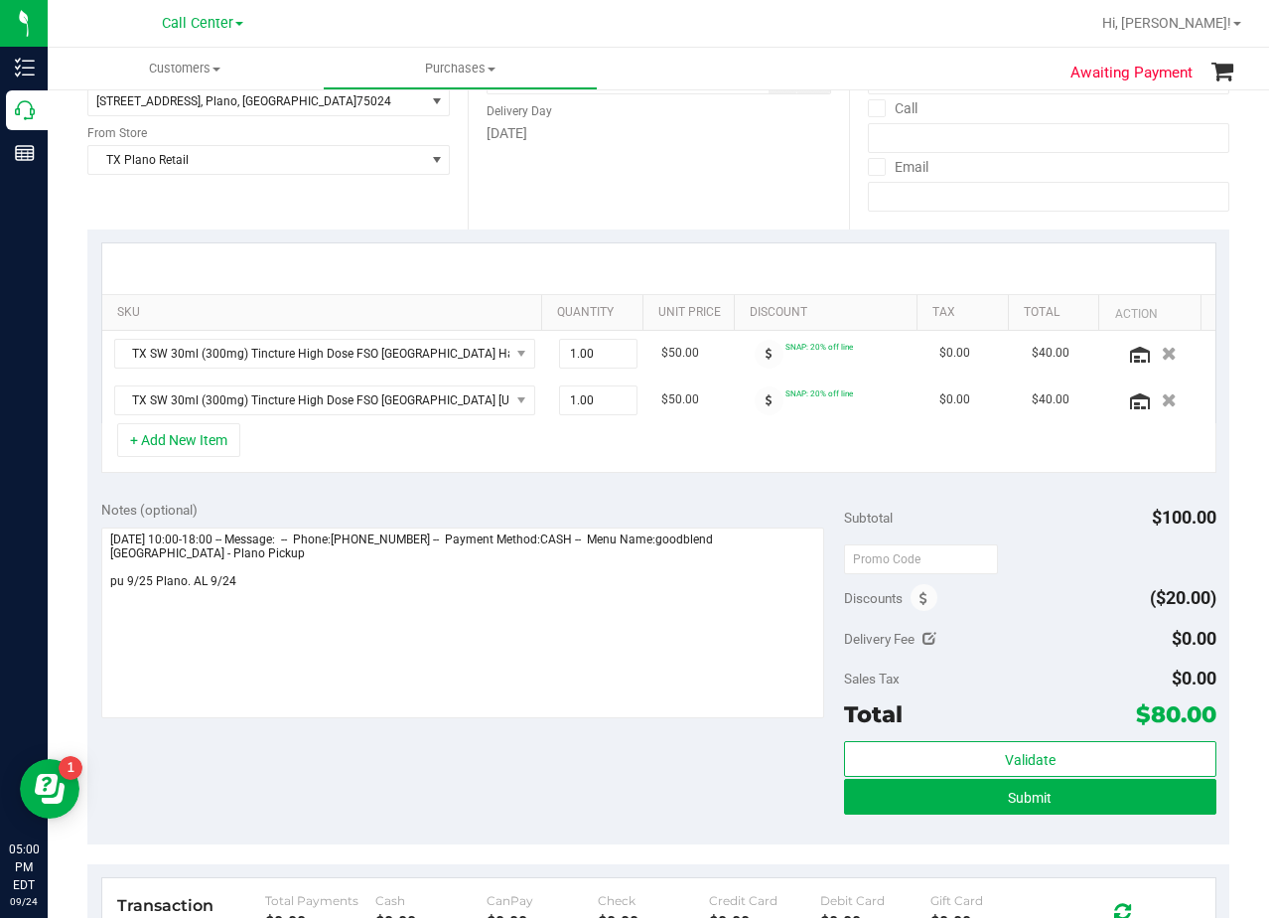
click at [705, 261] on div at bounding box center [658, 268] width 1113 height 51
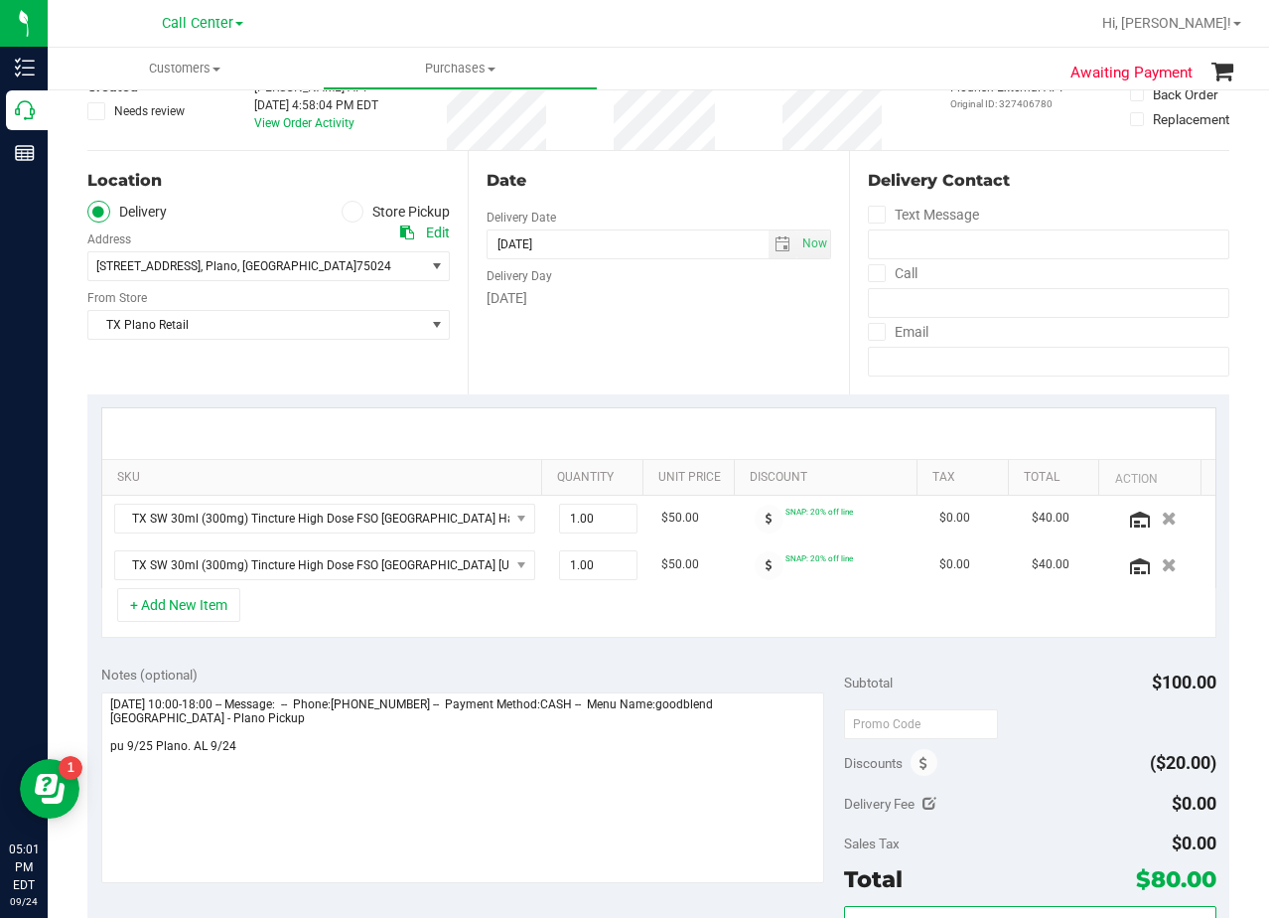
scroll to position [99, 0]
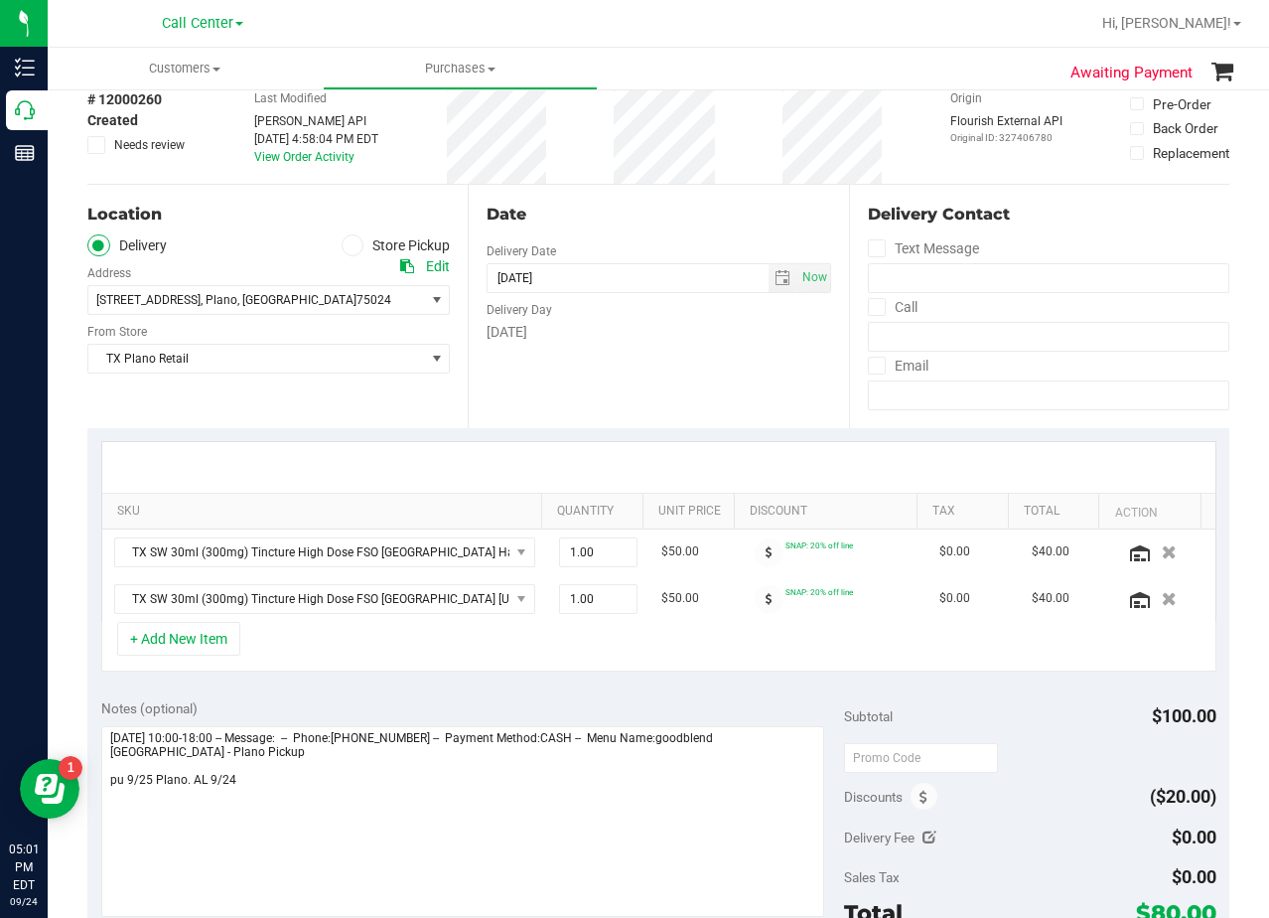
click at [714, 224] on div "Date" at bounding box center [659, 215] width 344 height 24
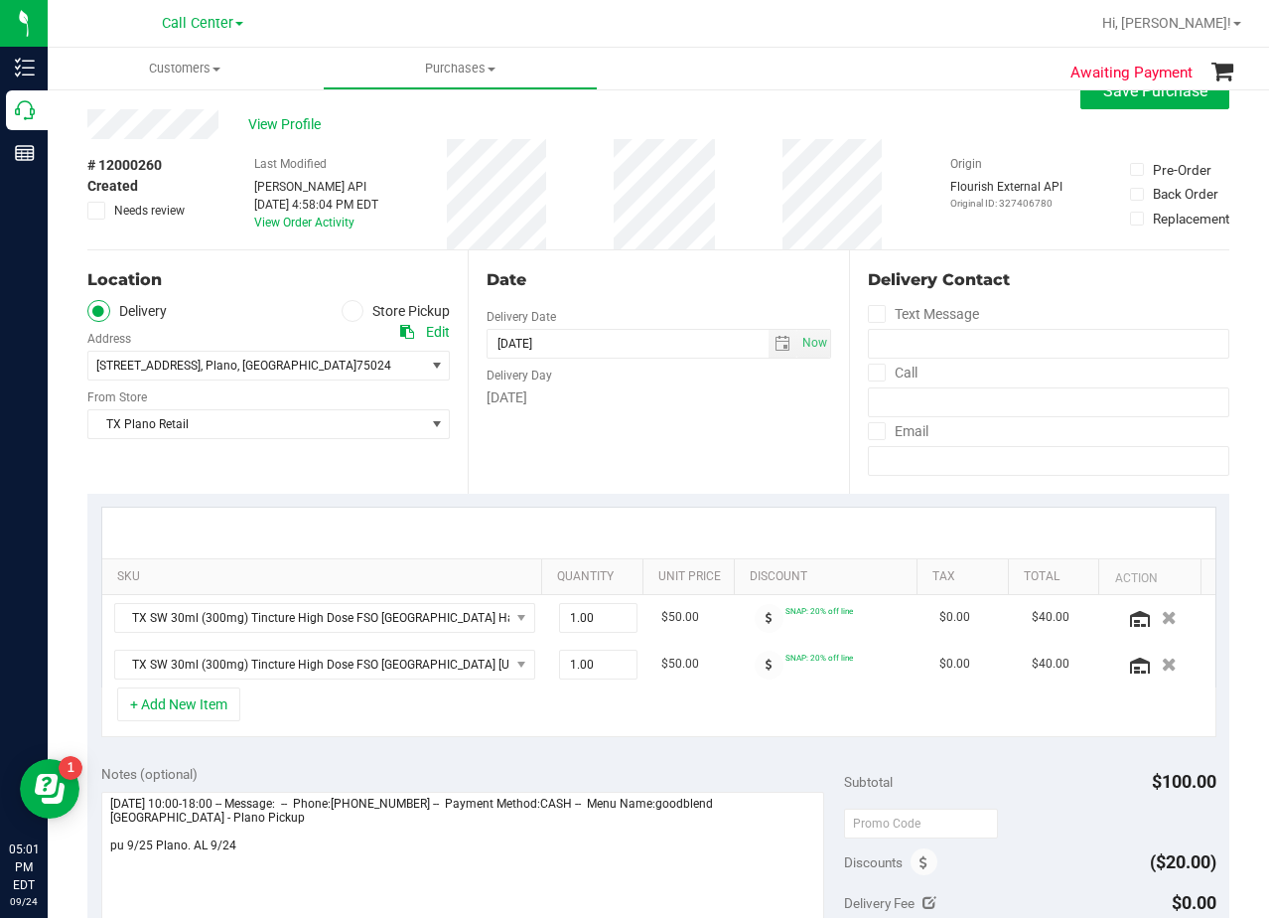
scroll to position [0, 0]
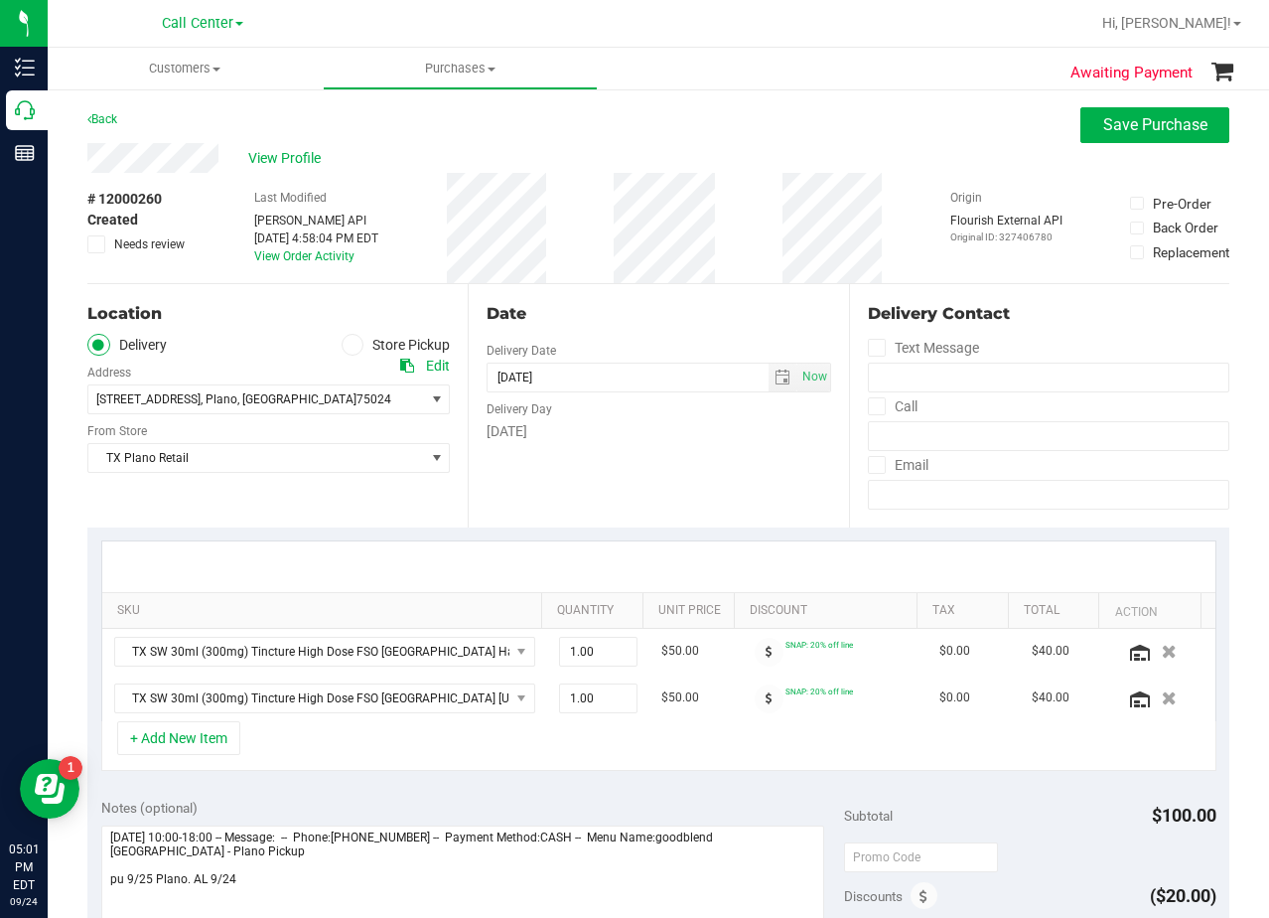
click at [679, 133] on div "Back Save Purchase" at bounding box center [658, 125] width 1142 height 36
click at [683, 306] on div "Date" at bounding box center [659, 314] width 344 height 24
click at [649, 314] on div "Date" at bounding box center [659, 314] width 344 height 24
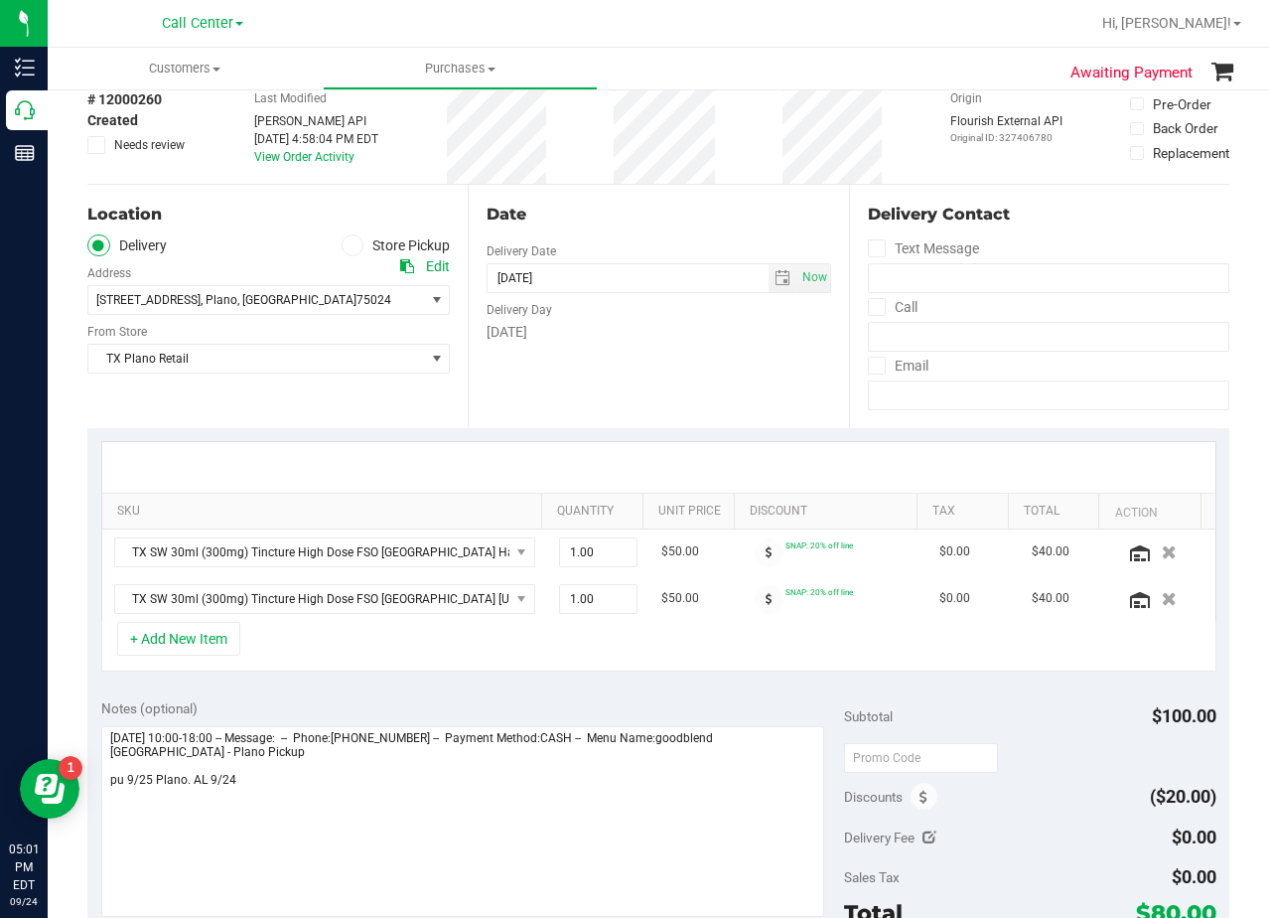
click at [650, 313] on div "Delivery Day" at bounding box center [659, 307] width 344 height 29
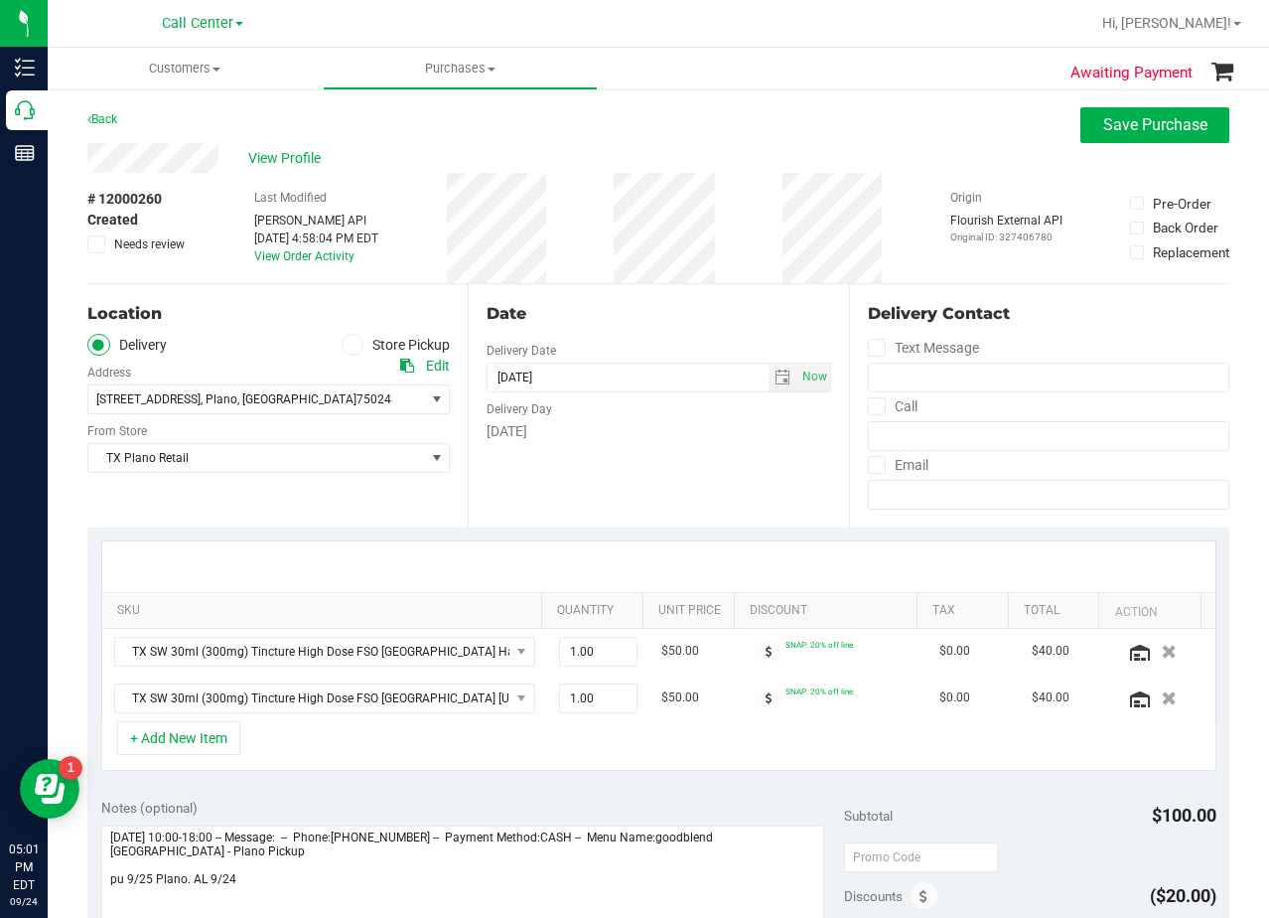
click at [650, 313] on div "Date" at bounding box center [659, 314] width 344 height 24
click at [708, 324] on div "Date" at bounding box center [659, 314] width 344 height 24
click at [649, 314] on div "Date" at bounding box center [659, 314] width 344 height 24
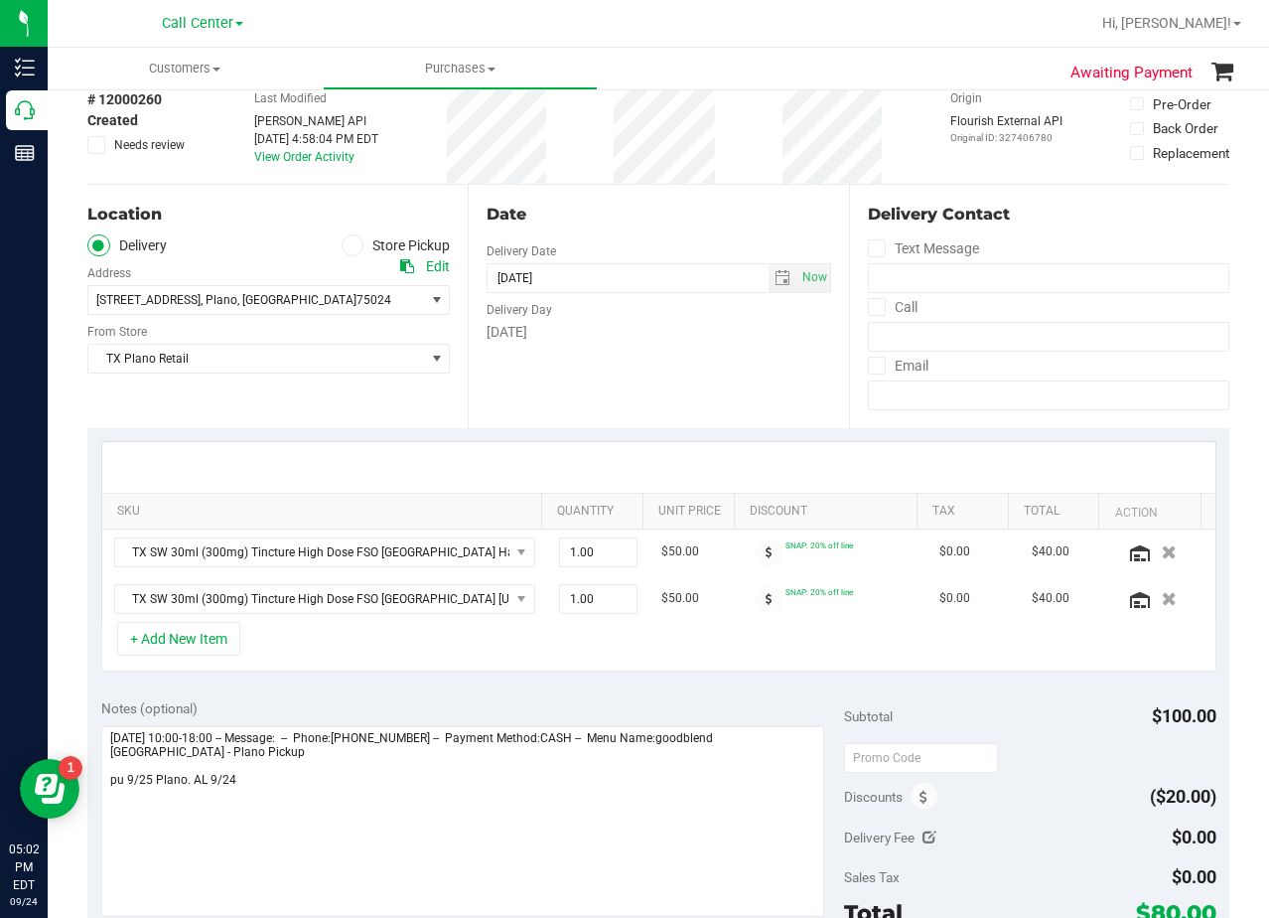
click at [646, 317] on div "Delivery Day" at bounding box center [659, 307] width 344 height 29
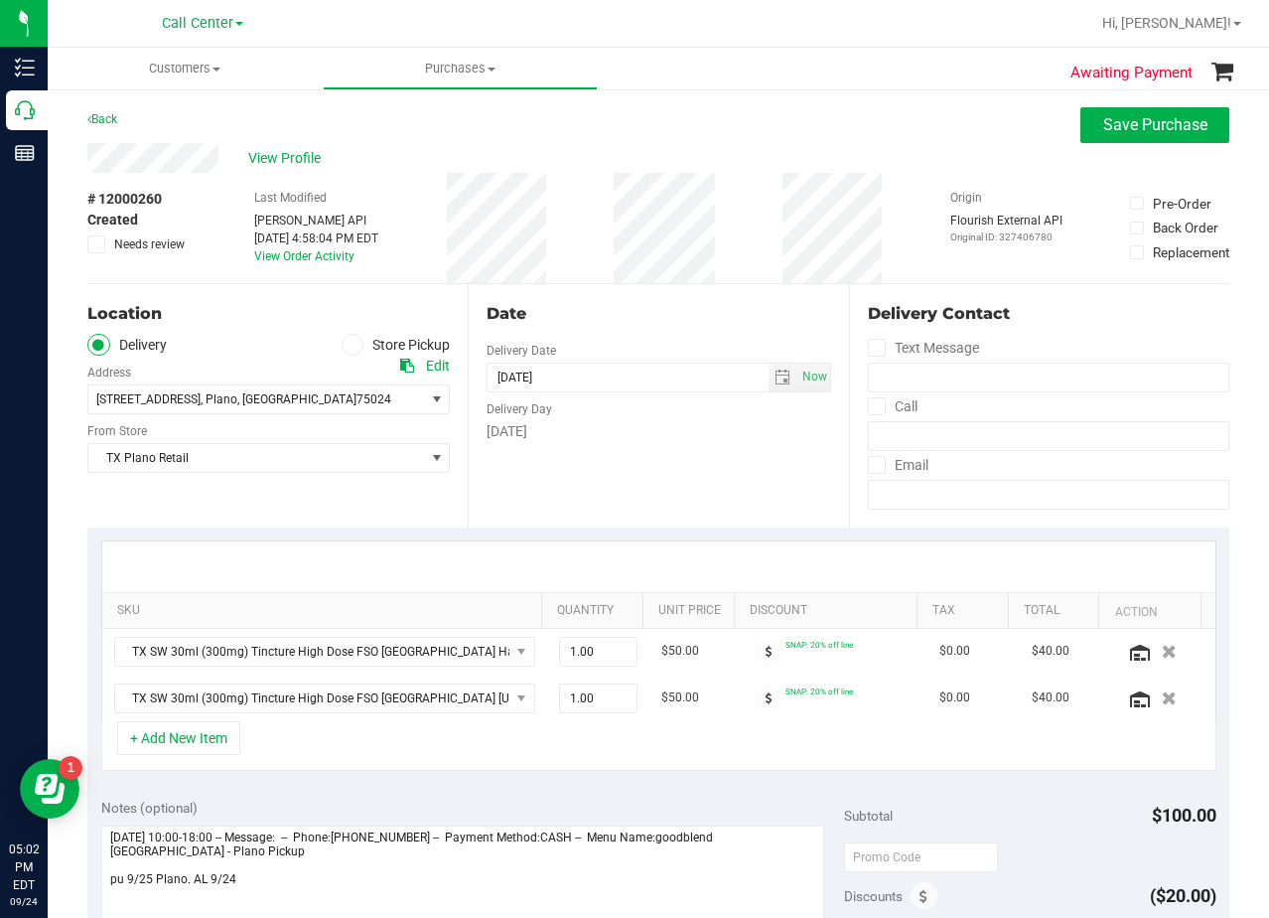
click at [645, 317] on div "Date" at bounding box center [659, 314] width 344 height 24
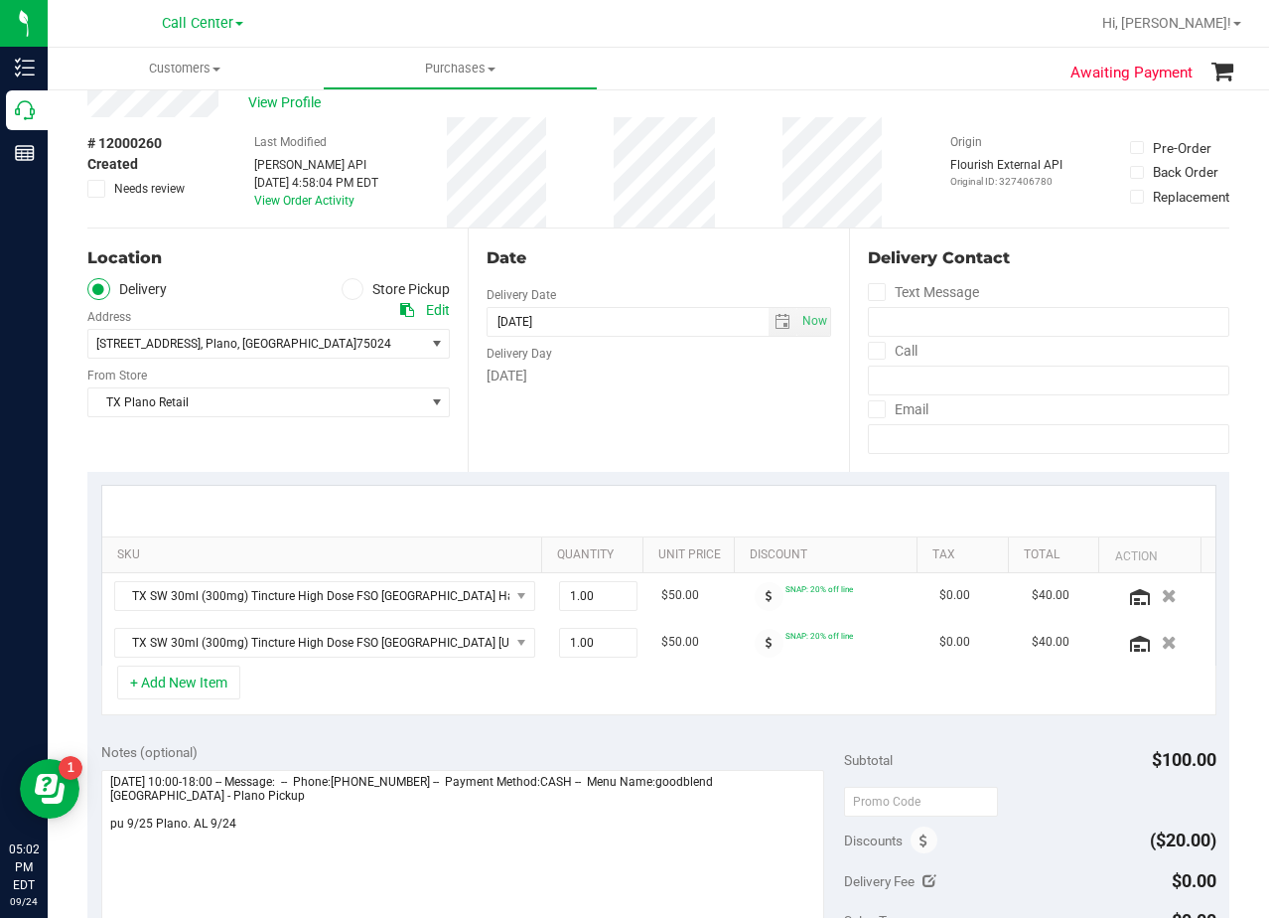
scroll to position [99, 0]
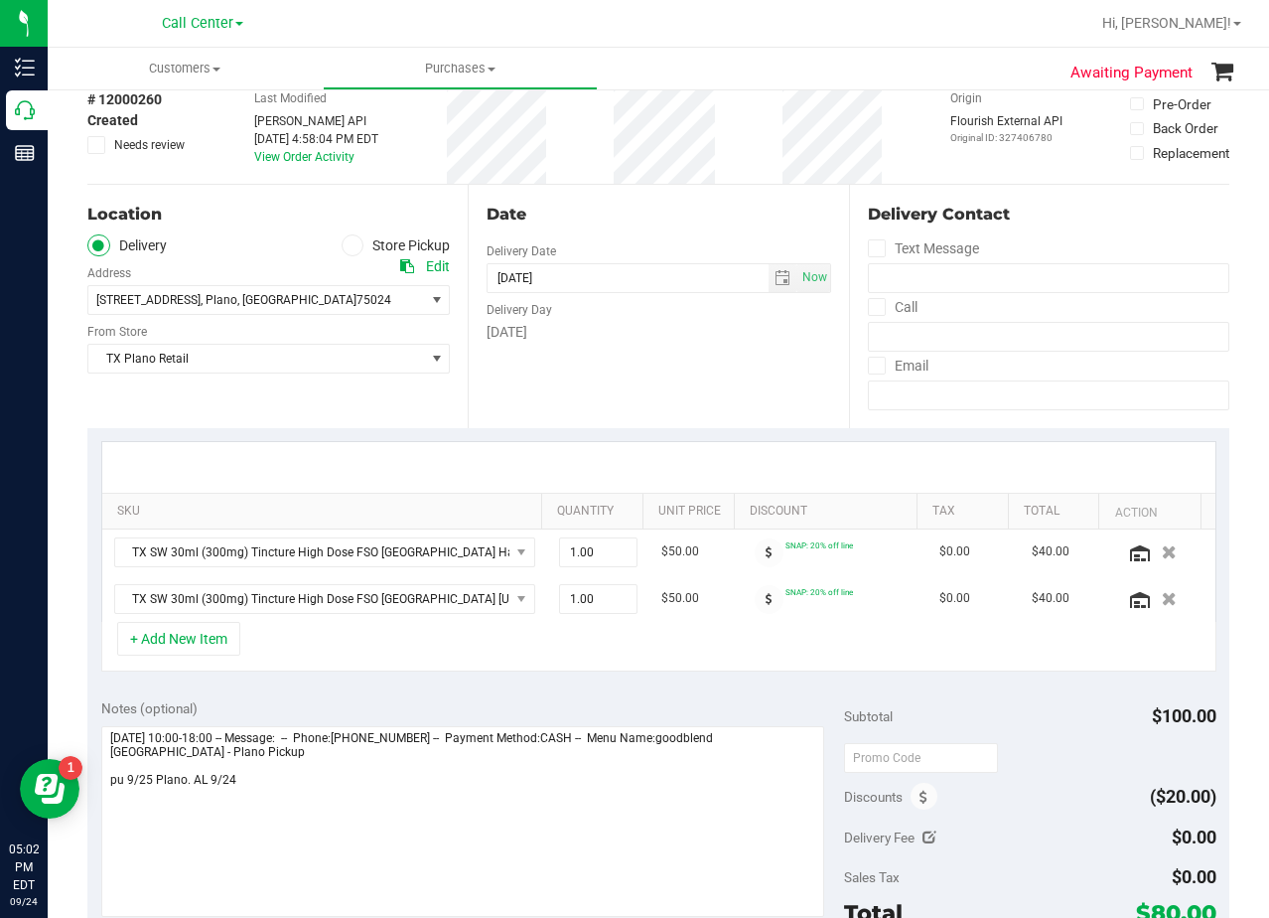
click at [742, 361] on div "Date Delivery Date 09/25/2025 Now 09/25/2025 07:00 PM Now Delivery Day Thursday" at bounding box center [658, 306] width 380 height 243
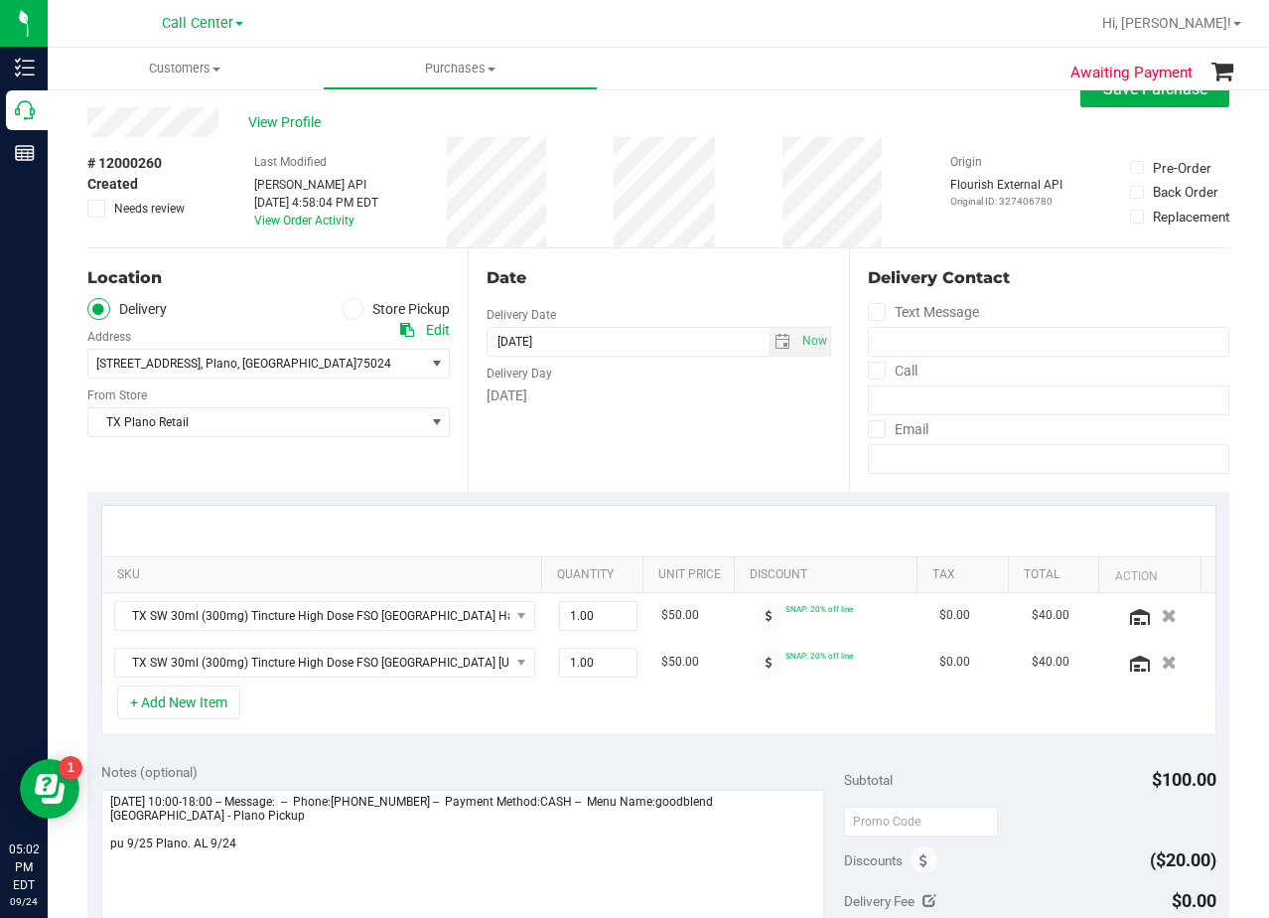
scroll to position [0, 0]
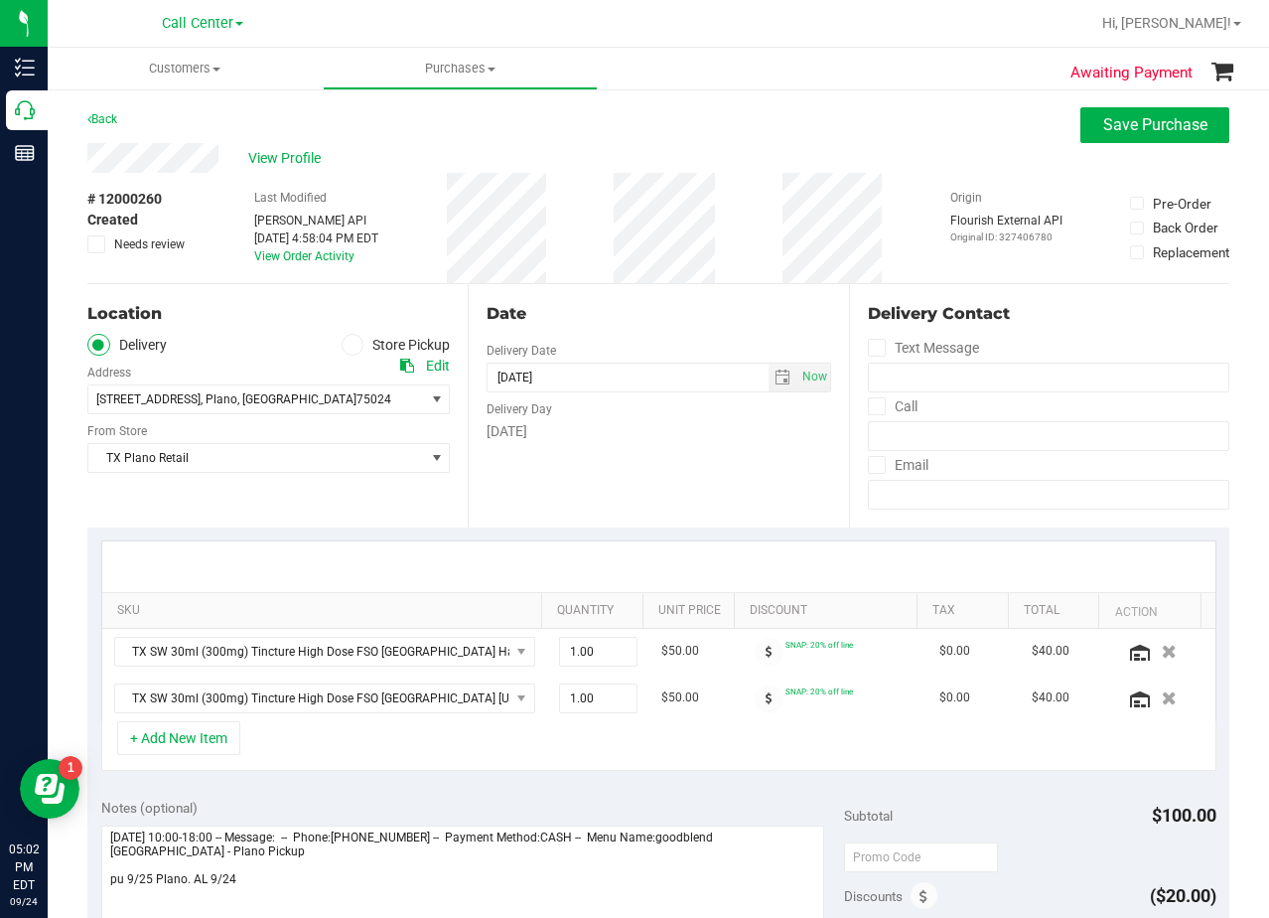
click at [647, 311] on div "Date" at bounding box center [659, 314] width 344 height 24
click at [639, 320] on div "Date" at bounding box center [659, 314] width 344 height 24
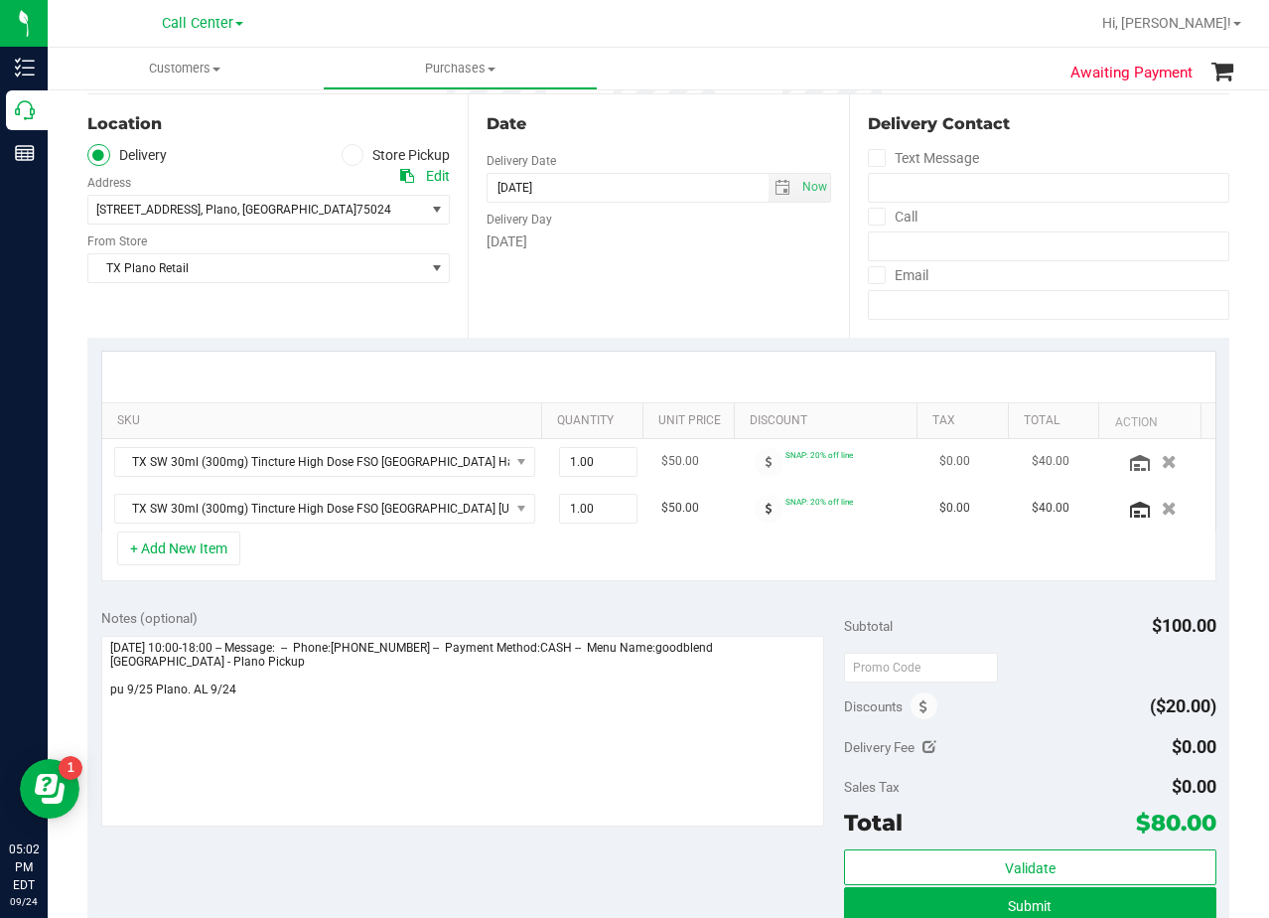
scroll to position [298, 0]
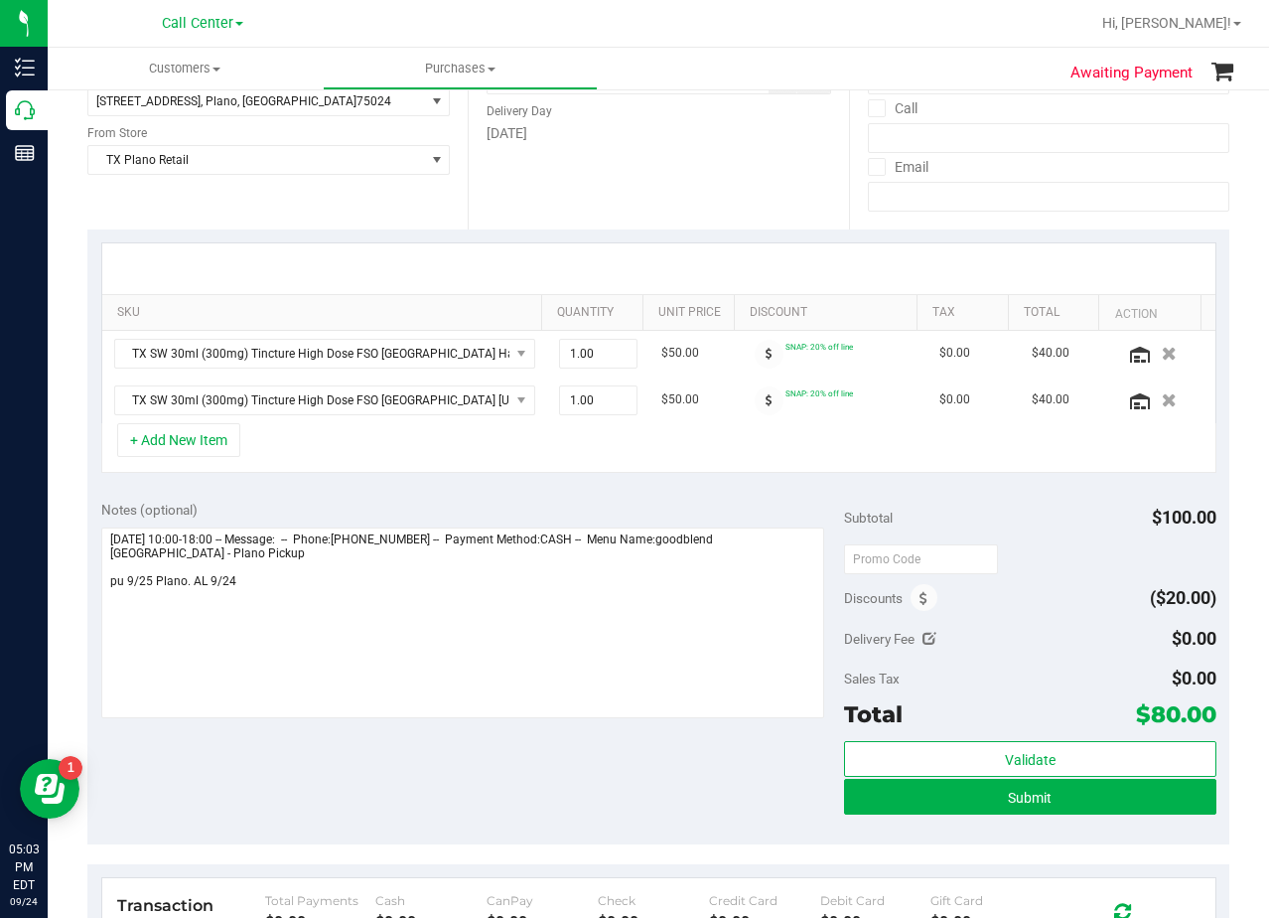
click at [715, 483] on div "SKU Quantity Unit Price Discount Tax Total Action TX SW 30ml (300mg) Tincture H…" at bounding box center [658, 357] width 1142 height 257
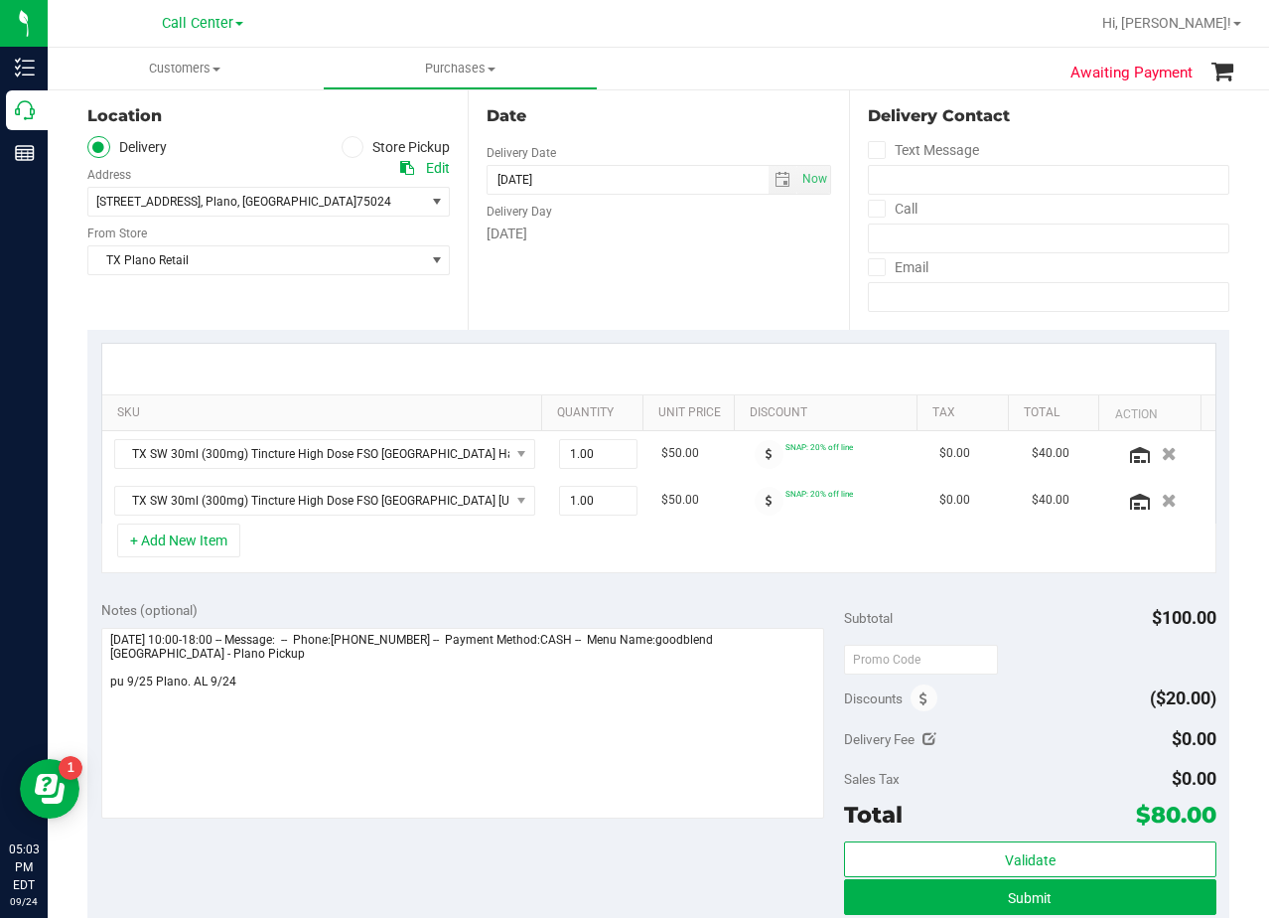
scroll to position [0, 0]
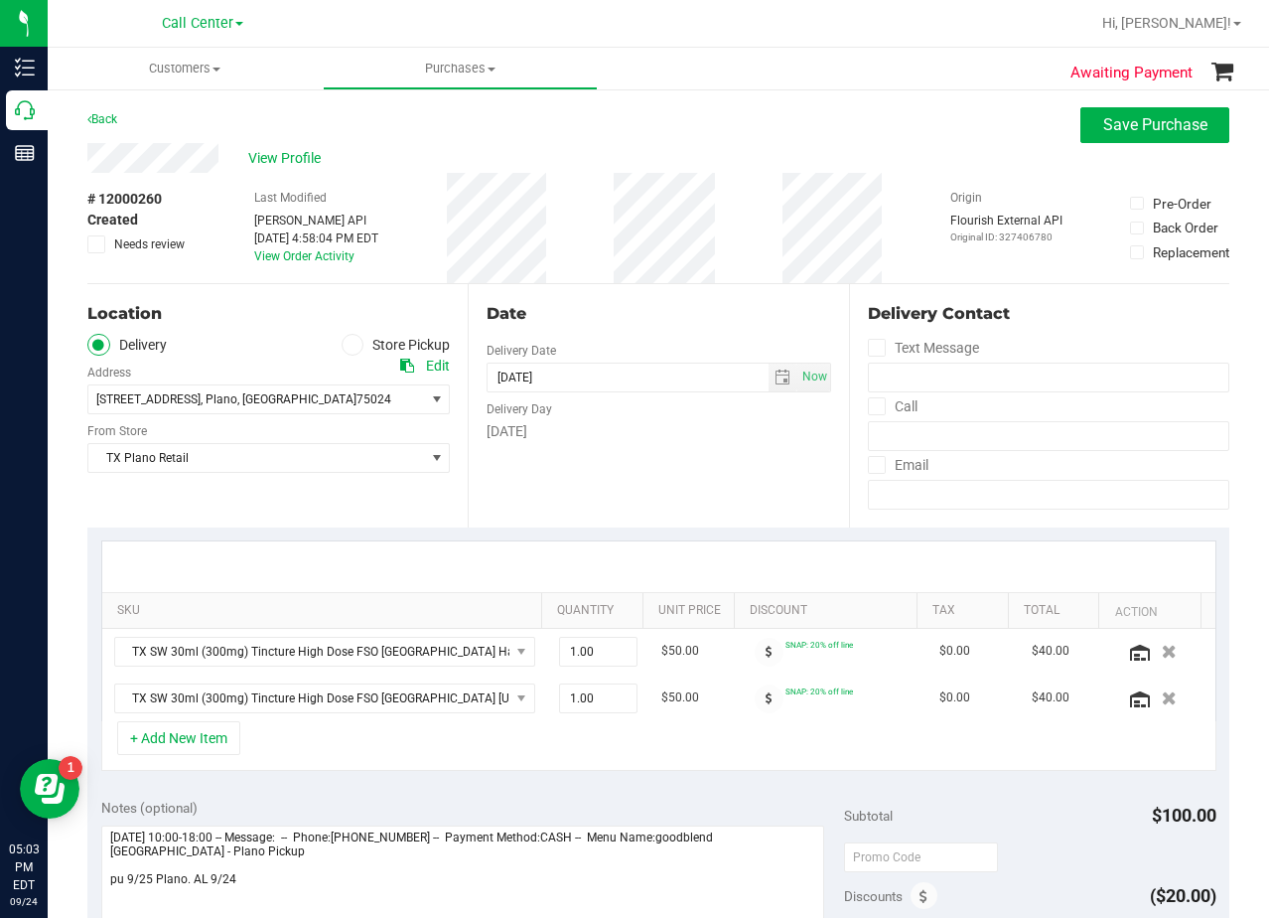
click at [692, 294] on div "Date Delivery Date 09/25/2025 Now 09/25/2025 07:00 PM Now Delivery Day Thursday" at bounding box center [658, 405] width 380 height 243
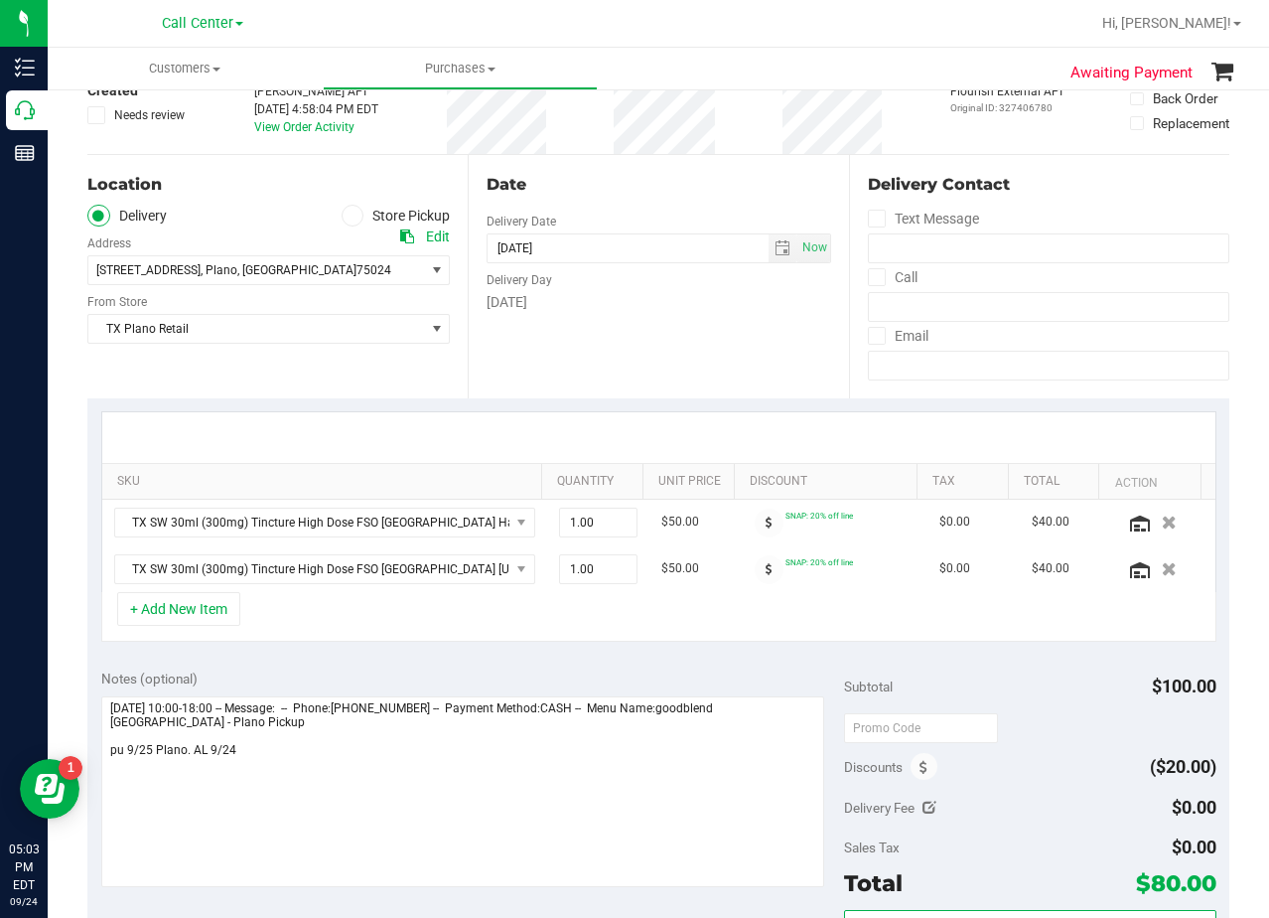
scroll to position [497, 0]
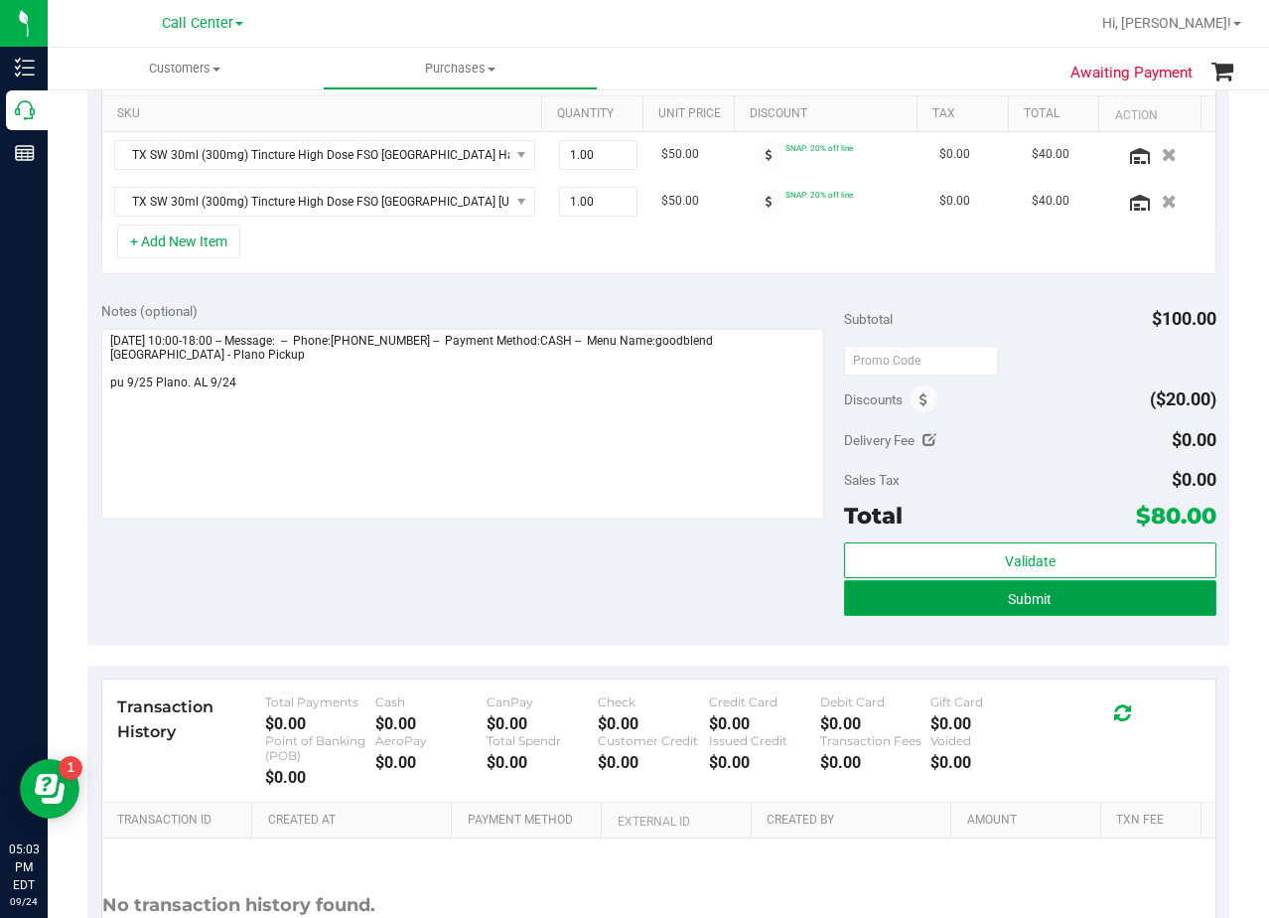
click at [868, 608] on button "Submit" at bounding box center [1029, 598] width 371 height 36
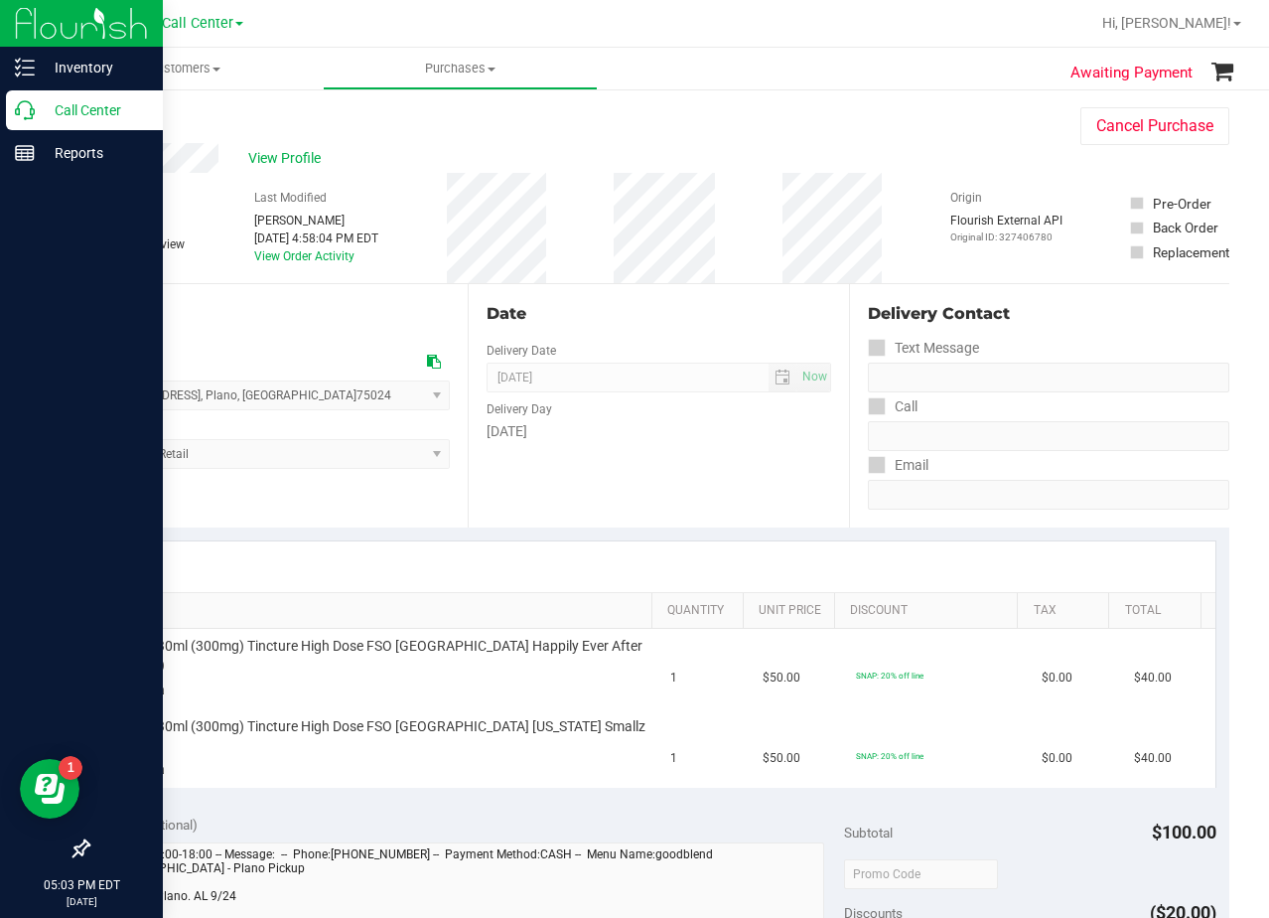
click at [32, 104] on icon at bounding box center [25, 110] width 20 height 20
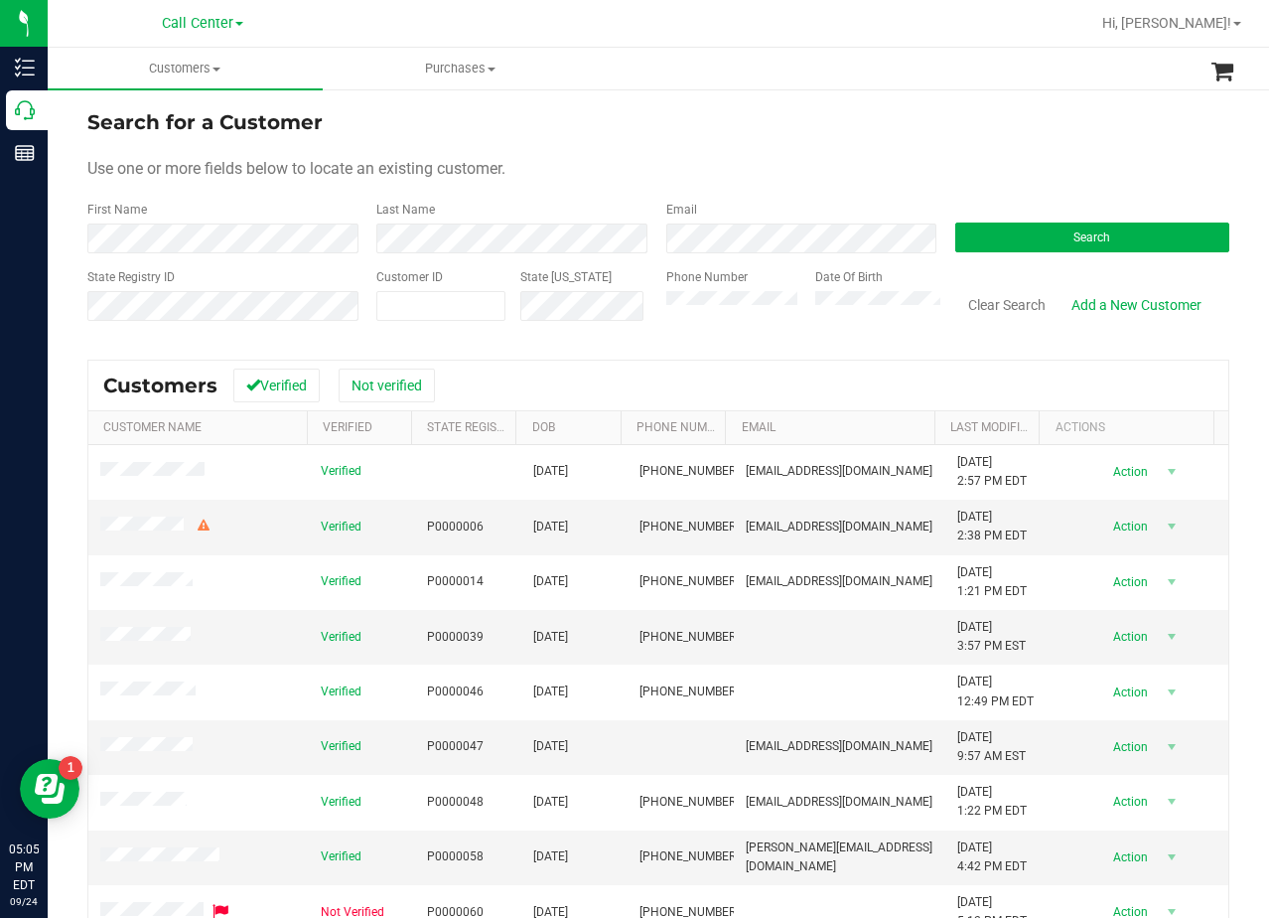
drag, startPoint x: 790, startPoint y: 184, endPoint x: 568, endPoint y: 199, distance: 222.0
click at [787, 184] on form "Search for a Customer Use one or more fields below to locate an existing custom…" at bounding box center [658, 222] width 1142 height 231
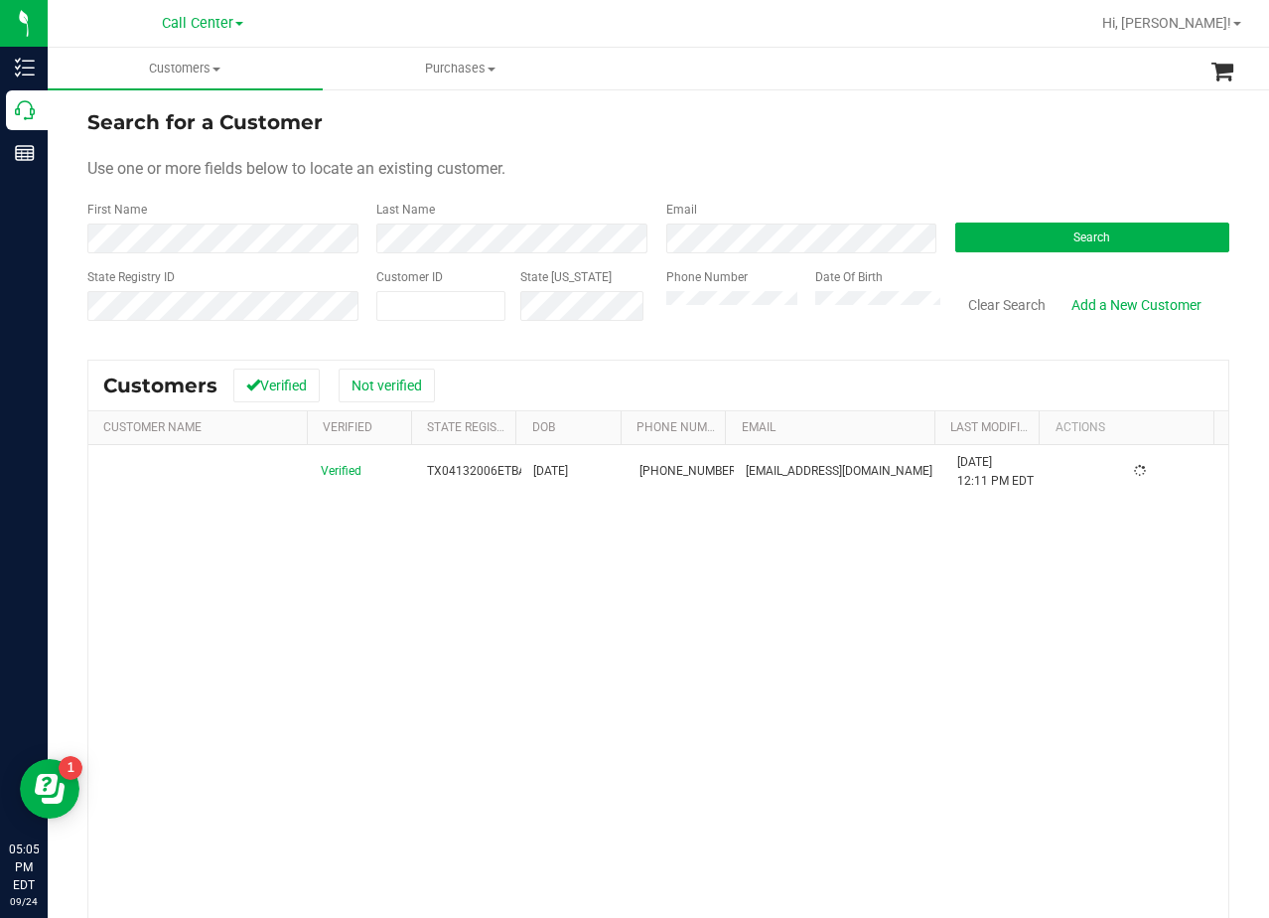
click at [745, 145] on form "Search for a Customer Use one or more fields below to locate an existing custom…" at bounding box center [658, 222] width 1142 height 231
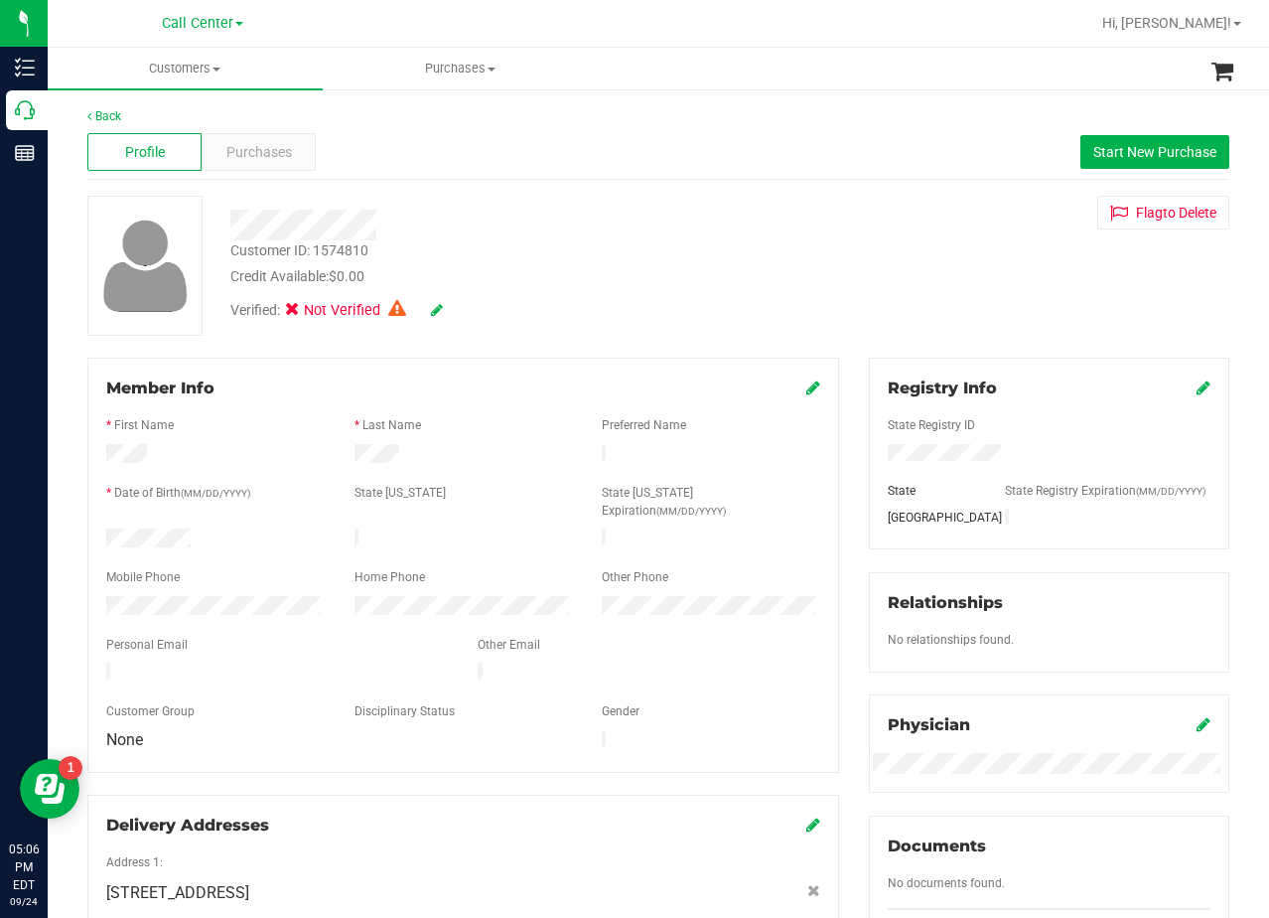
click at [788, 190] on div "Back Profile Purchases Start New Purchase Customer ID: 1574810 Credit Available…" at bounding box center [658, 788] width 1142 height 1362
click at [821, 228] on div "Customer ID: 1574810 Credit Available: $0.00 Verified: Not Verified Flag to Del…" at bounding box center [659, 266] width 1172 height 140
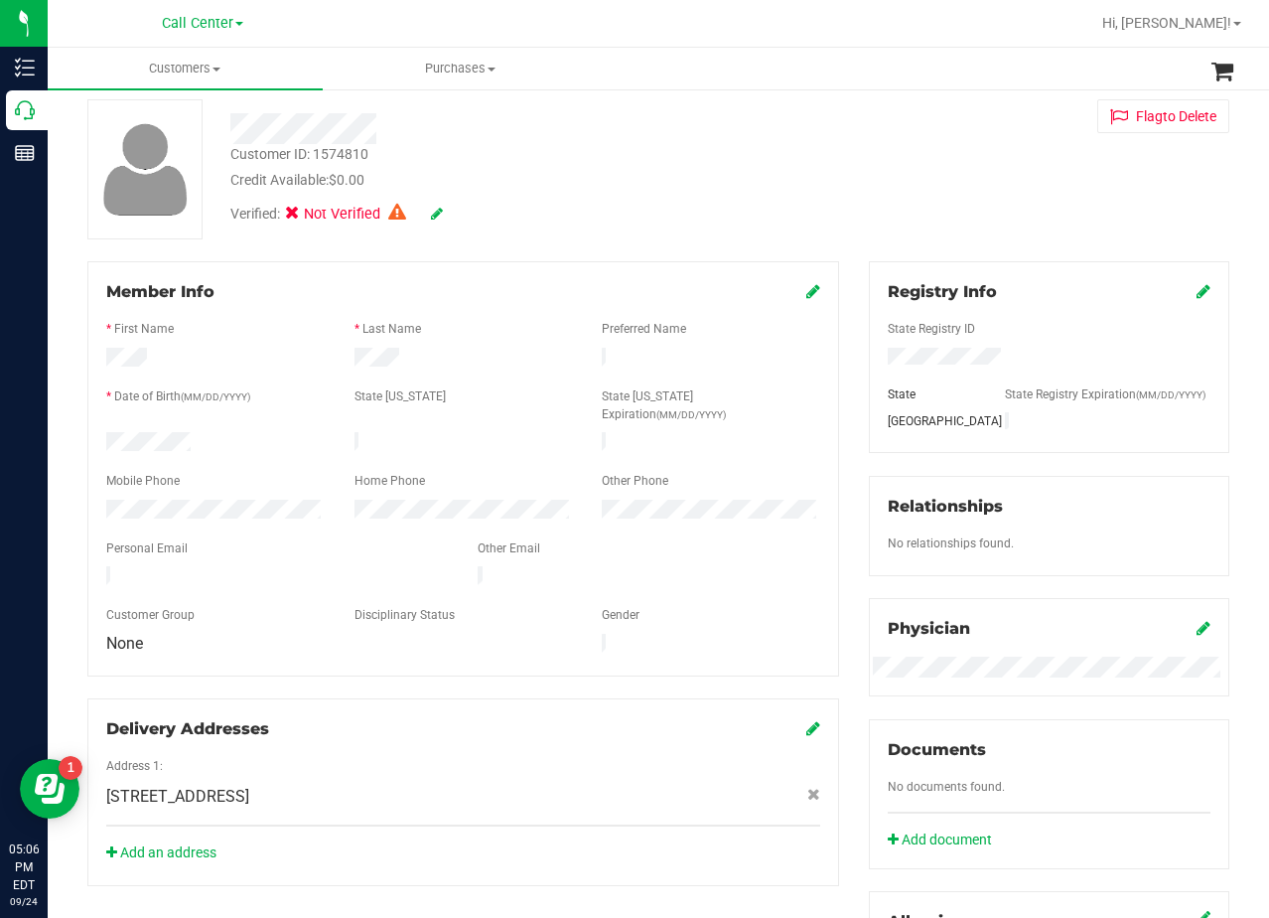
scroll to position [99, 0]
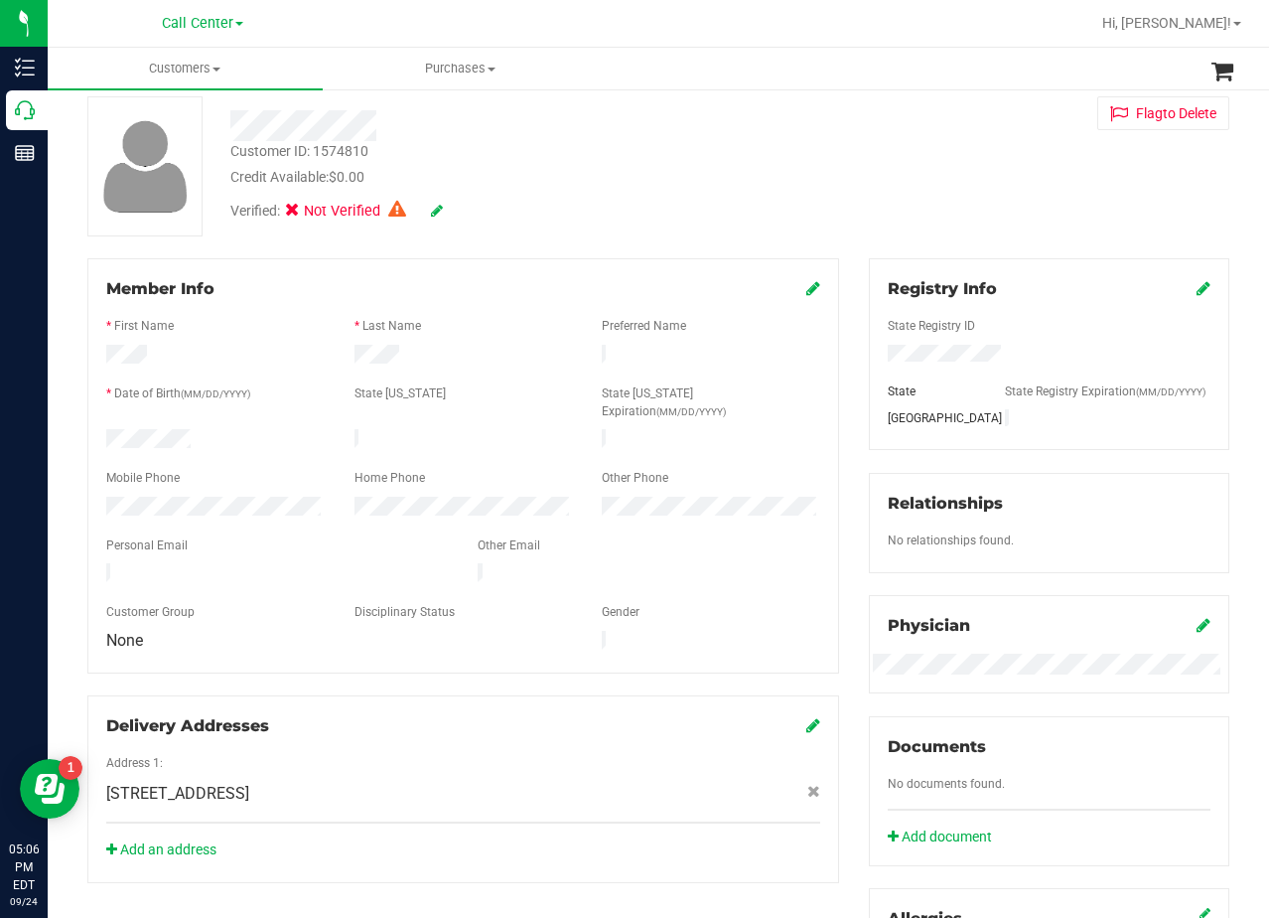
click at [849, 178] on div "Customer ID: 1574810 Credit Available: $0.00 Verified: Not Verified Flag to Del…" at bounding box center [659, 166] width 1172 height 140
click at [805, 172] on div "Customer ID: 1574810 Credit Available: $0.00 Verified: Not Verified Flag to Del…" at bounding box center [659, 166] width 1172 height 140
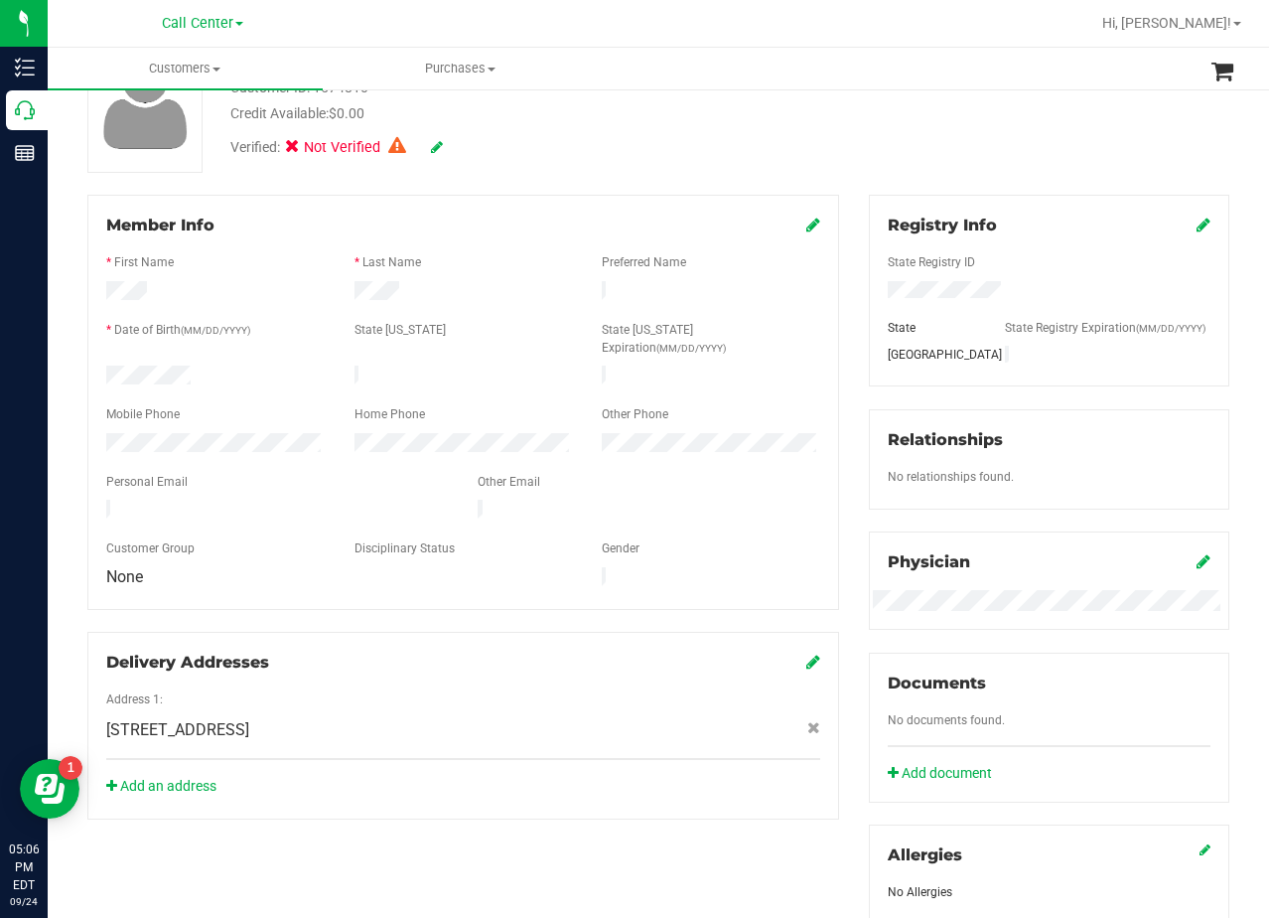
scroll to position [0, 0]
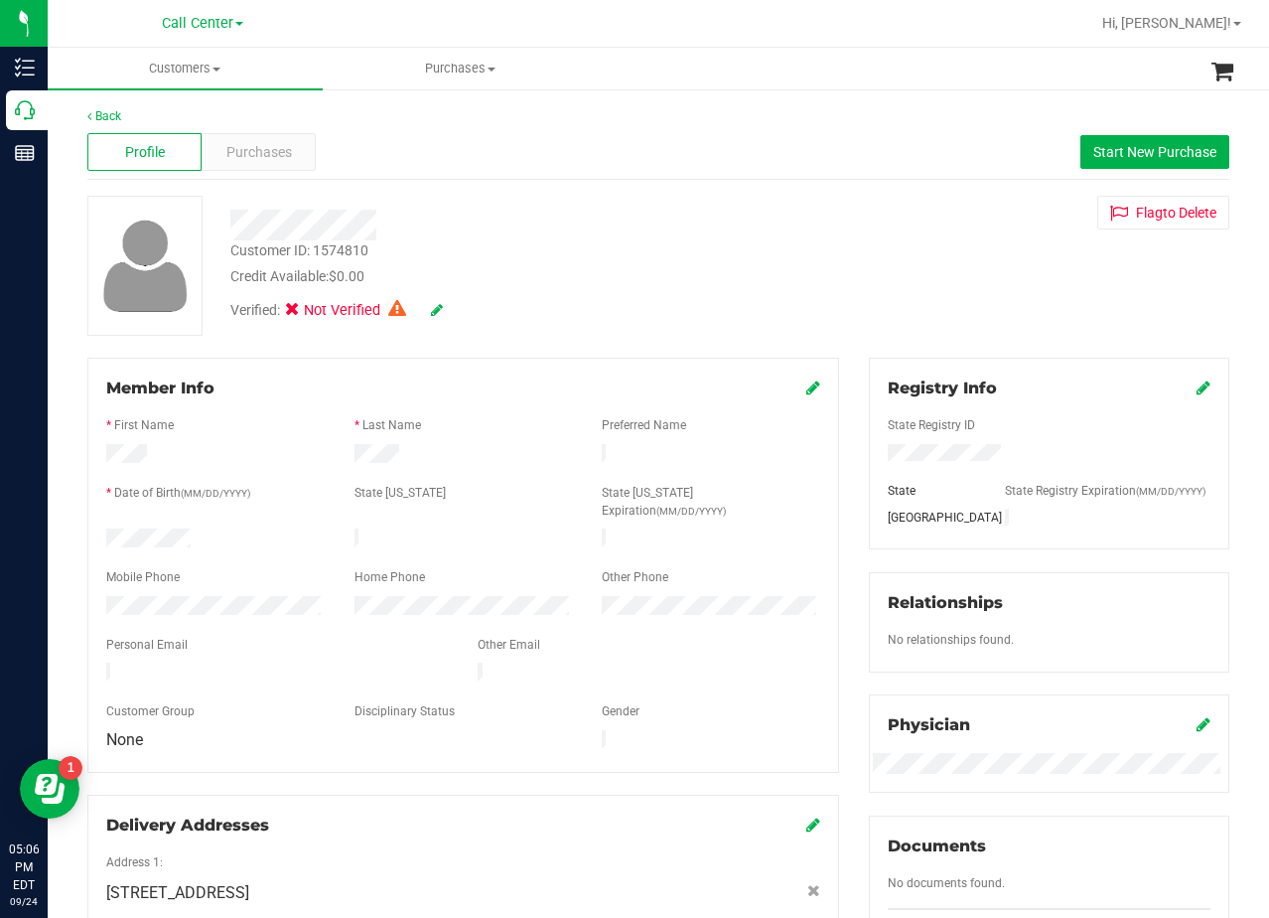
click at [853, 249] on div "Customer ID: 1574810 Credit Available: $0.00 Verified: Not Verified Flag to Del…" at bounding box center [659, 266] width 1172 height 140
click at [1106, 144] on span "Start New Purchase" at bounding box center [1155, 152] width 123 height 16
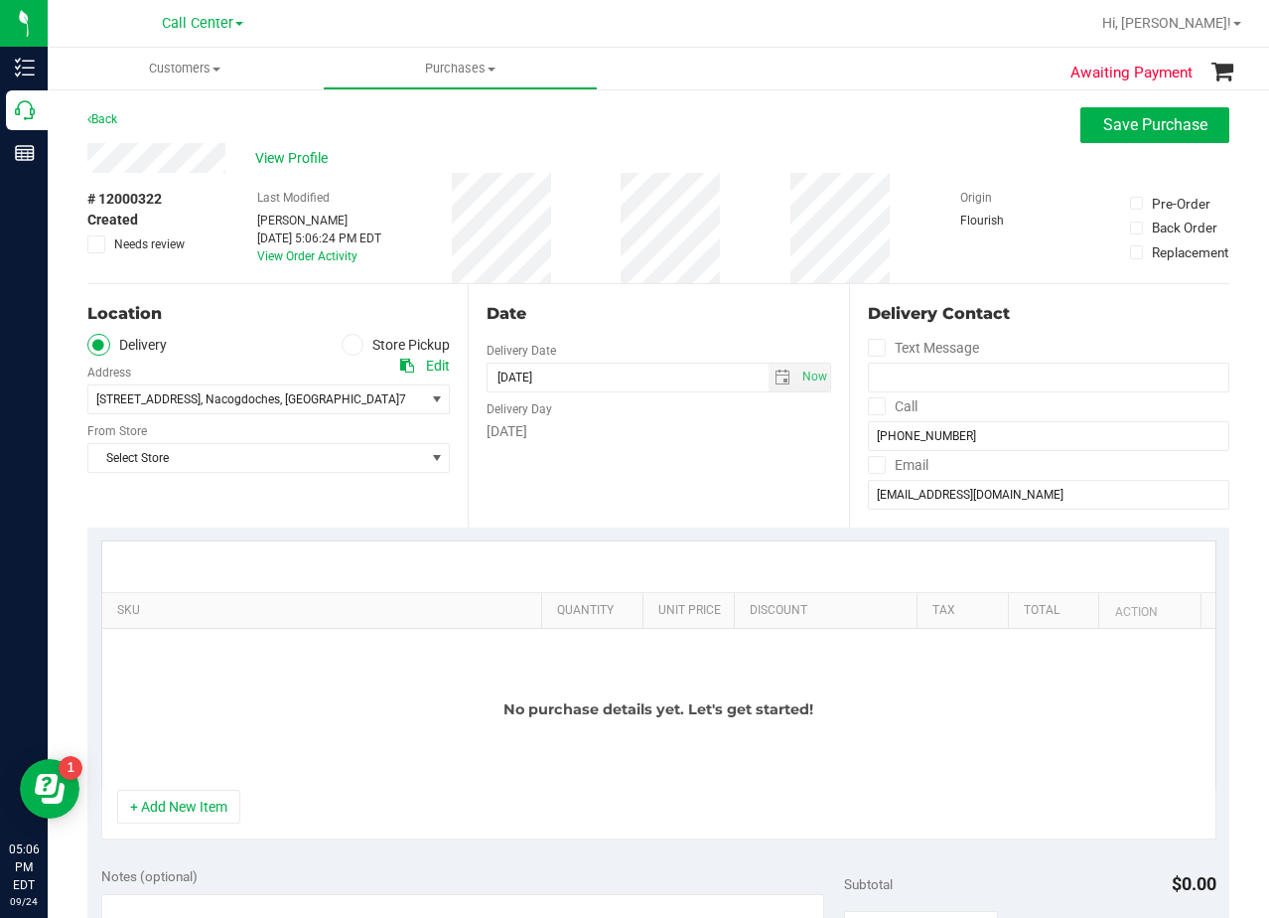
click at [659, 302] on div "Date" at bounding box center [659, 314] width 344 height 24
click at [775, 377] on span "select" at bounding box center [783, 377] width 16 height 16
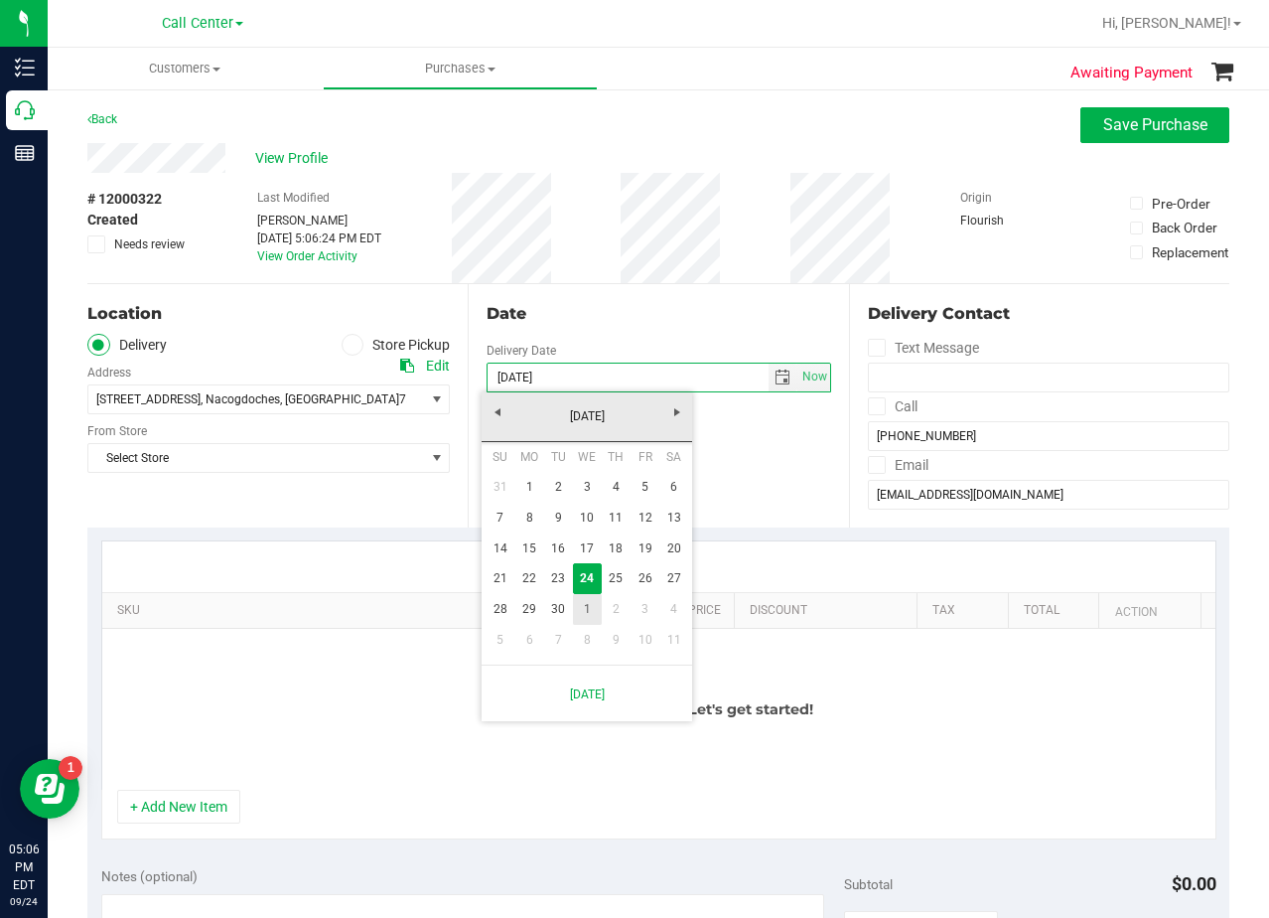
click at [581, 612] on link "1" at bounding box center [587, 609] width 29 height 31
type input "10/01/2025"
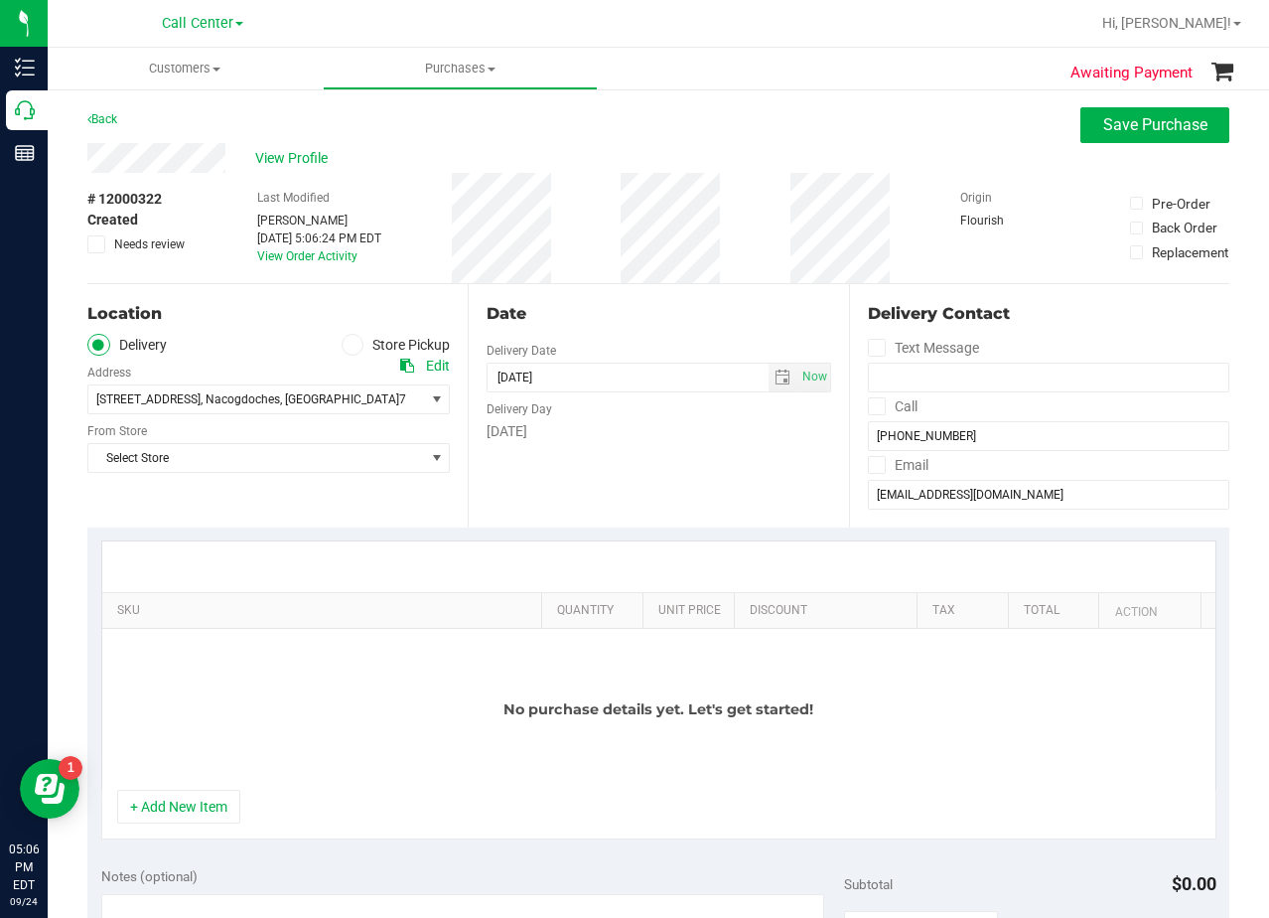
click at [600, 448] on div "Date Delivery Date 10/01/2025 Now 10/01/2025 05:06 PM Now Delivery Day Wednesday" at bounding box center [658, 405] width 380 height 243
click at [619, 294] on div "Date Delivery Date 10/01/2025 Now 10/01/2025 05:06 PM Now Delivery Day Wednesday" at bounding box center [658, 405] width 380 height 243
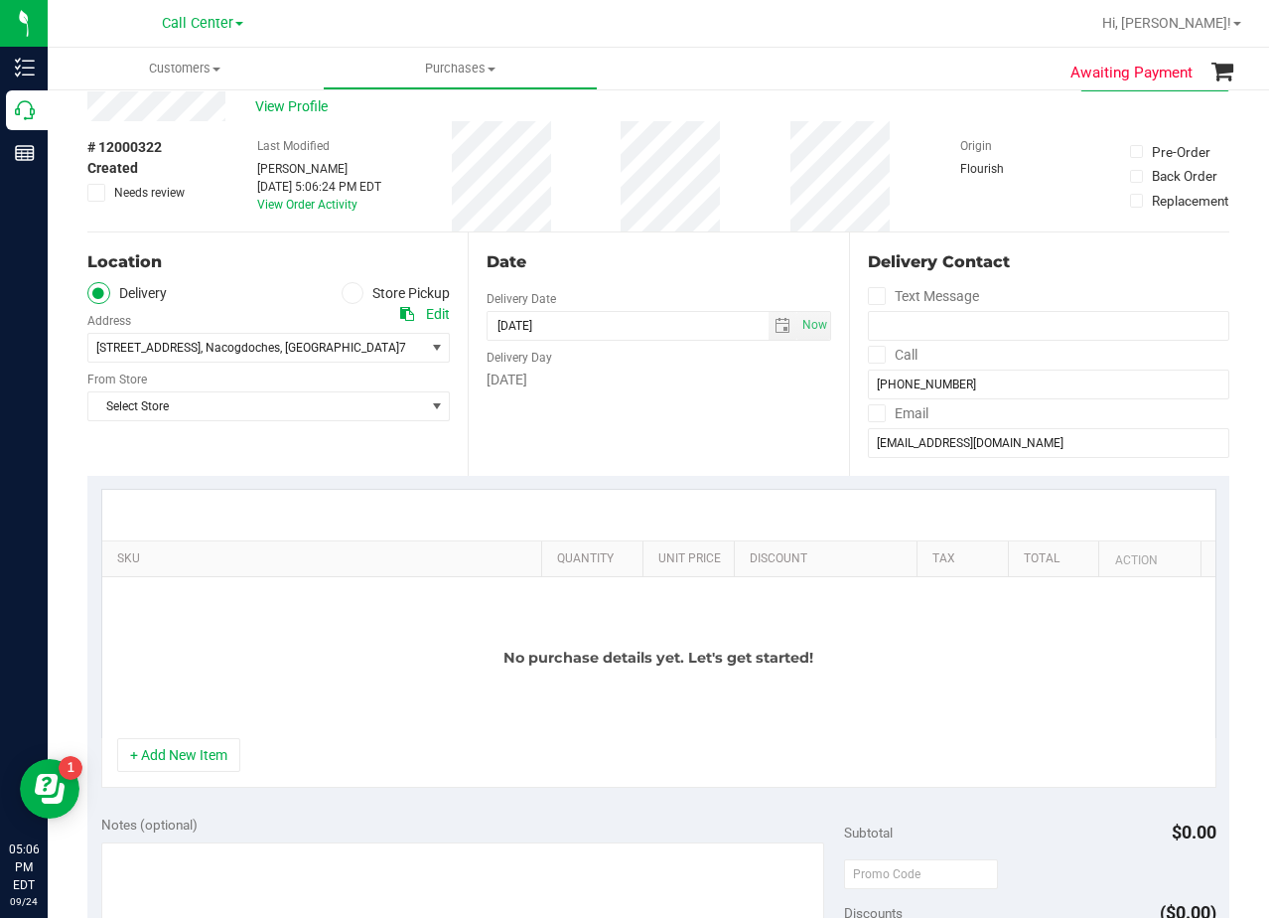
scroll to position [99, 0]
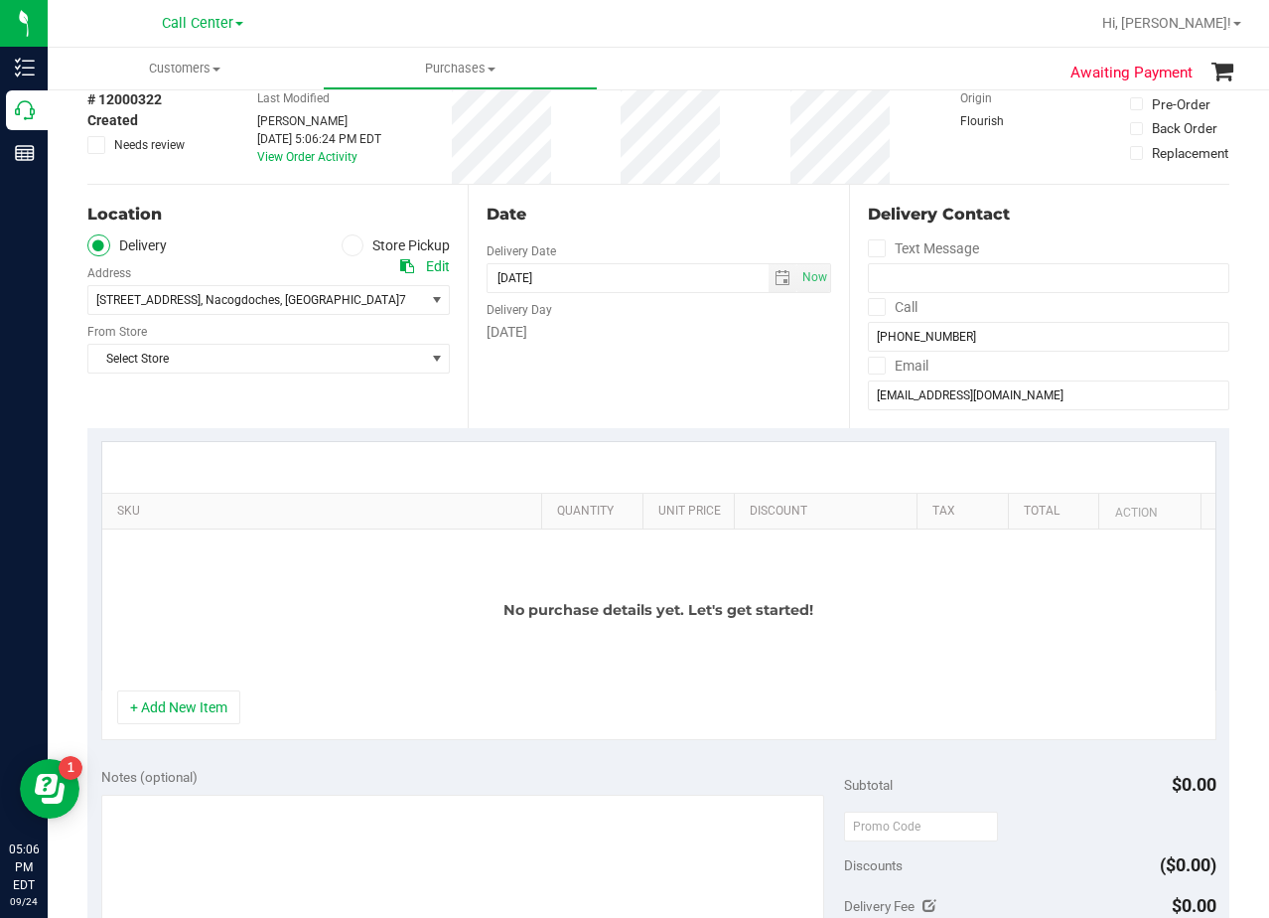
click at [498, 358] on div "Date Delivery Date 10/01/2025 Now 10/01/2025 05:06 PM Now Delivery Day Wednesday" at bounding box center [658, 306] width 380 height 243
click at [749, 401] on div "Date Delivery Date 10/01/2025 Now 10/01/2025 05:06 PM Now Delivery Day Wednesday" at bounding box center [658, 306] width 380 height 243
click at [288, 346] on span "Select Store" at bounding box center [256, 359] width 336 height 28
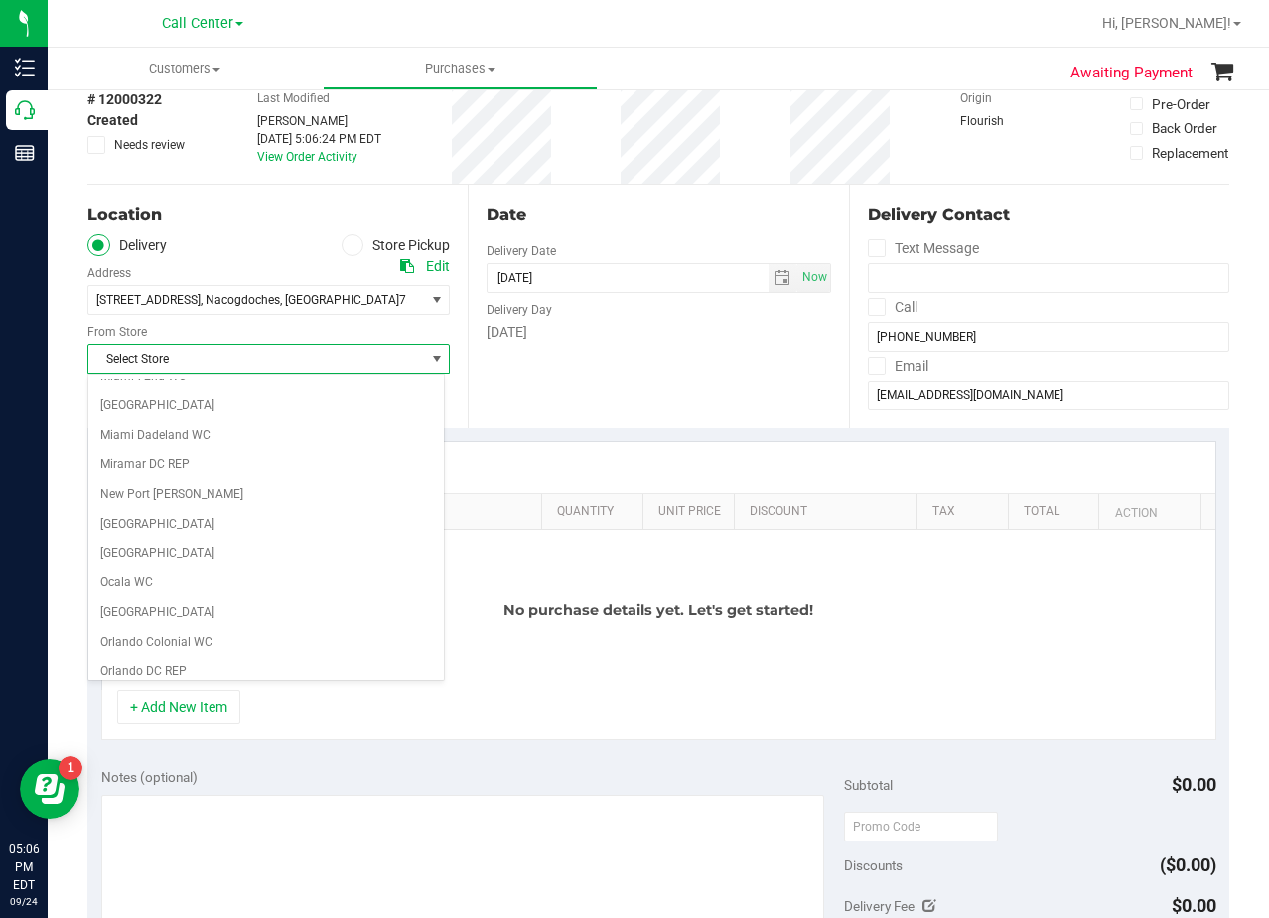
scroll to position [1443, 0]
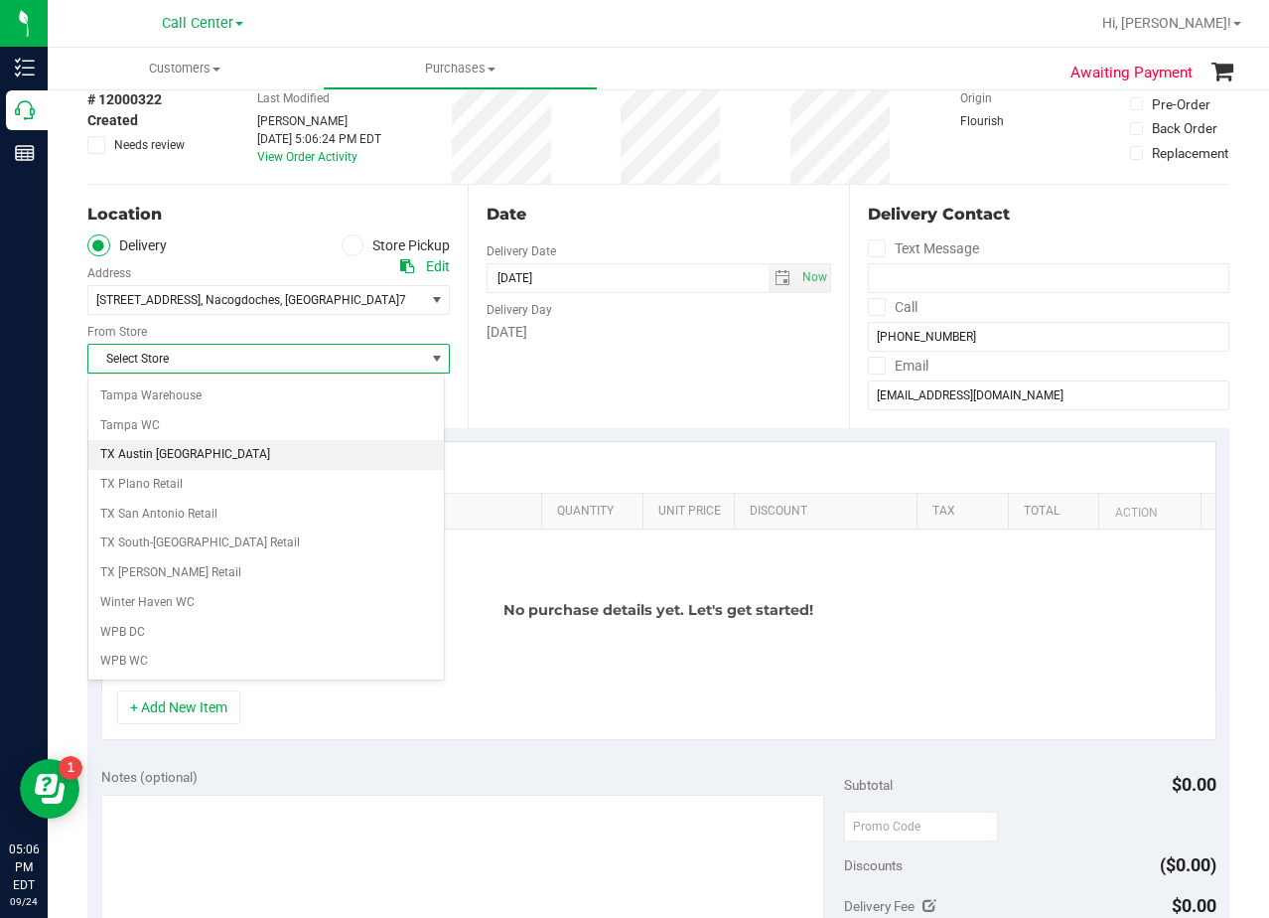
drag, startPoint x: 213, startPoint y: 456, endPoint x: 373, endPoint y: 424, distance: 164.0
click at [213, 455] on li "TX Austin [GEOGRAPHIC_DATA]" at bounding box center [266, 455] width 356 height 30
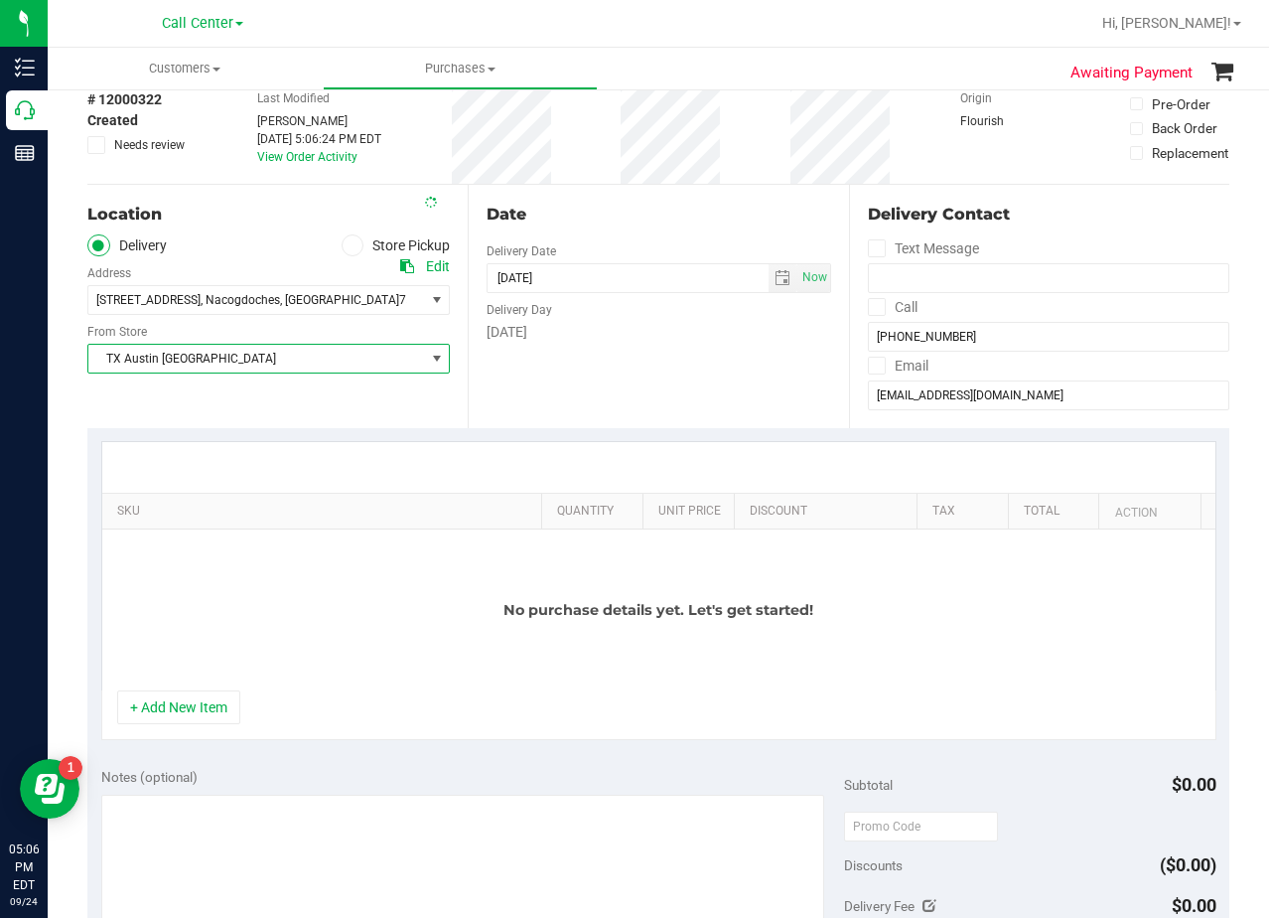
click at [609, 391] on div "Date Delivery Date 10/01/2025 Now 10/01/2025 05:06 PM Now Delivery Day Wednesday" at bounding box center [658, 306] width 380 height 243
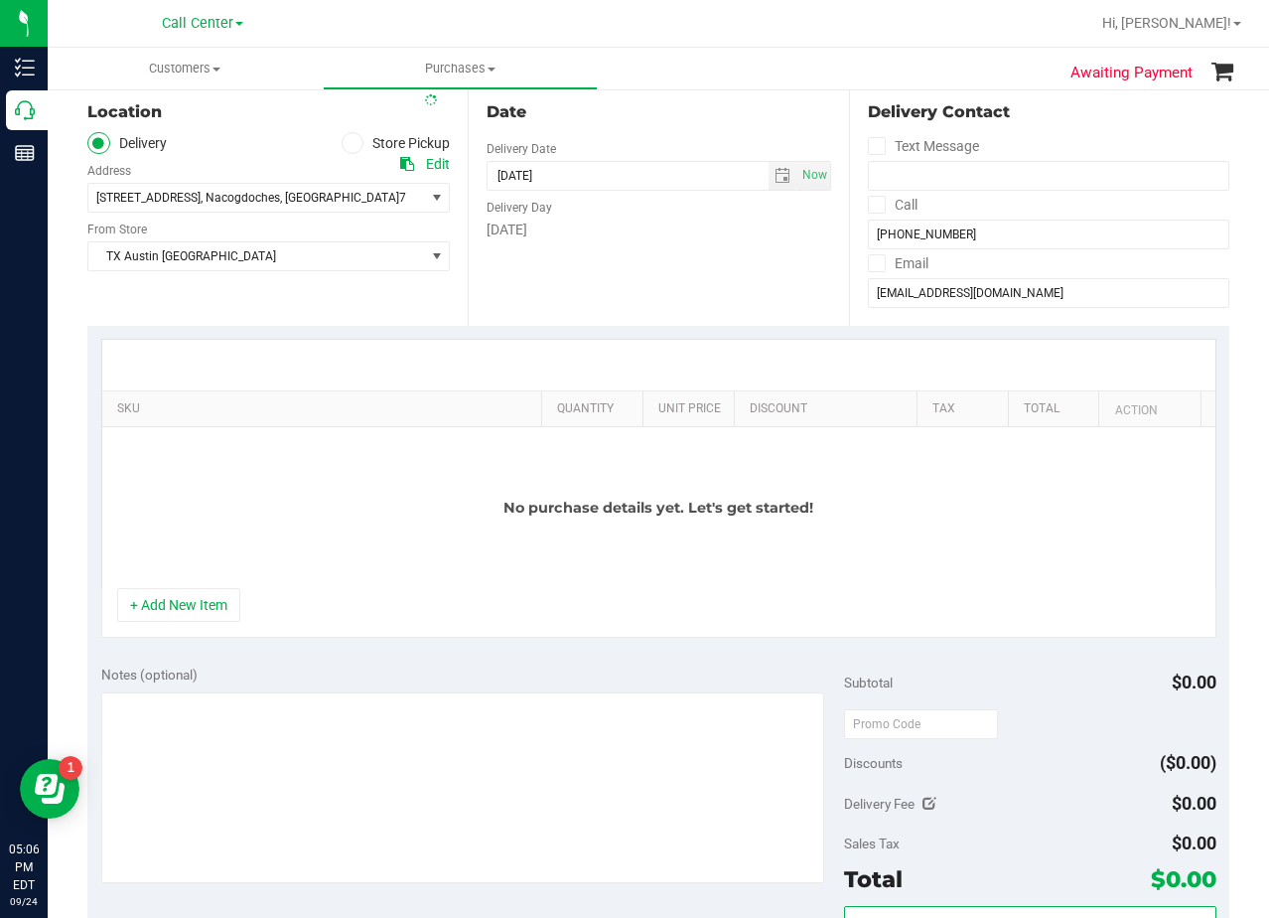
scroll to position [298, 0]
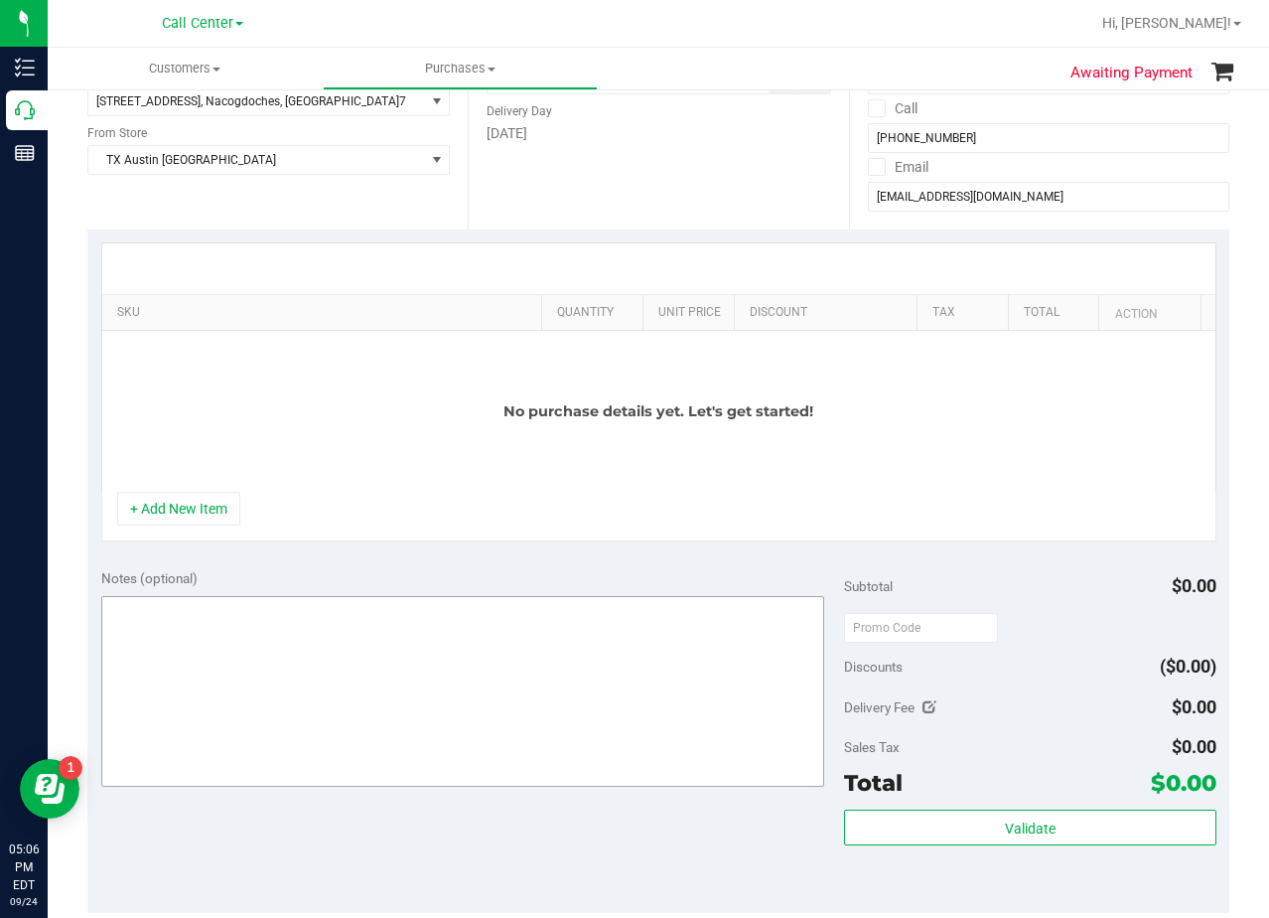
click at [185, 498] on button "+ Add New Item" at bounding box center [178, 509] width 123 height 34
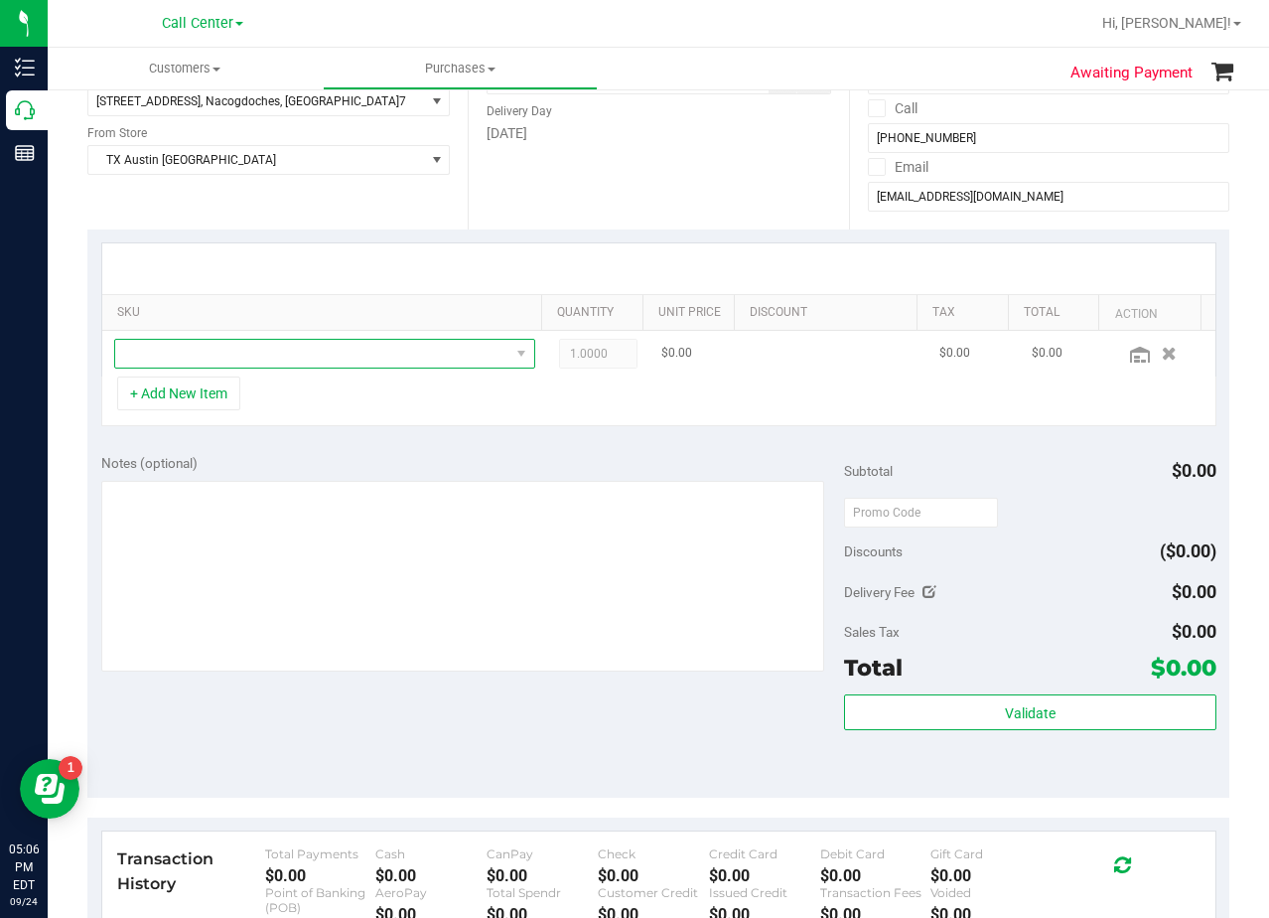
click at [233, 359] on span "NO DATA FOUND" at bounding box center [312, 354] width 394 height 28
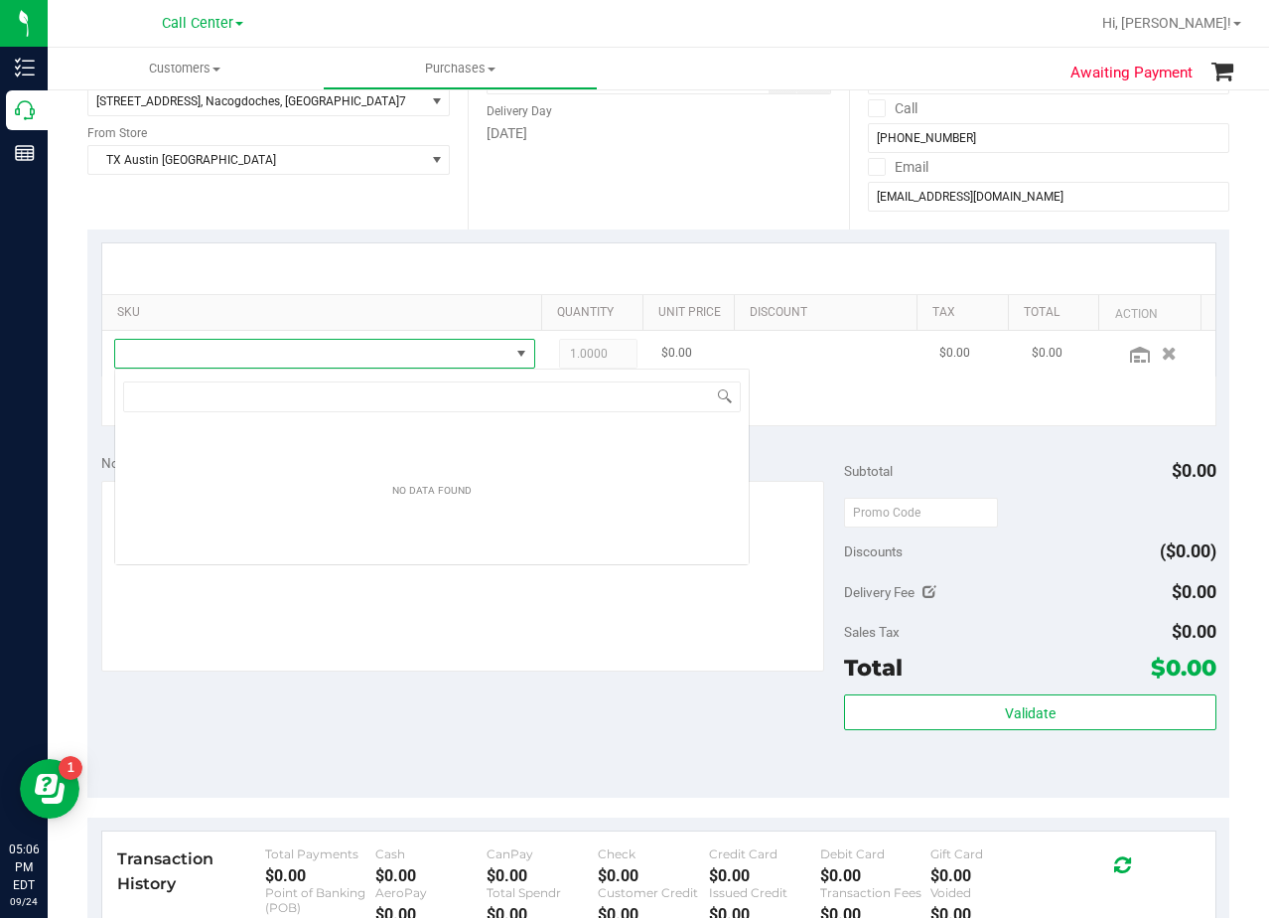
scroll to position [30, 410]
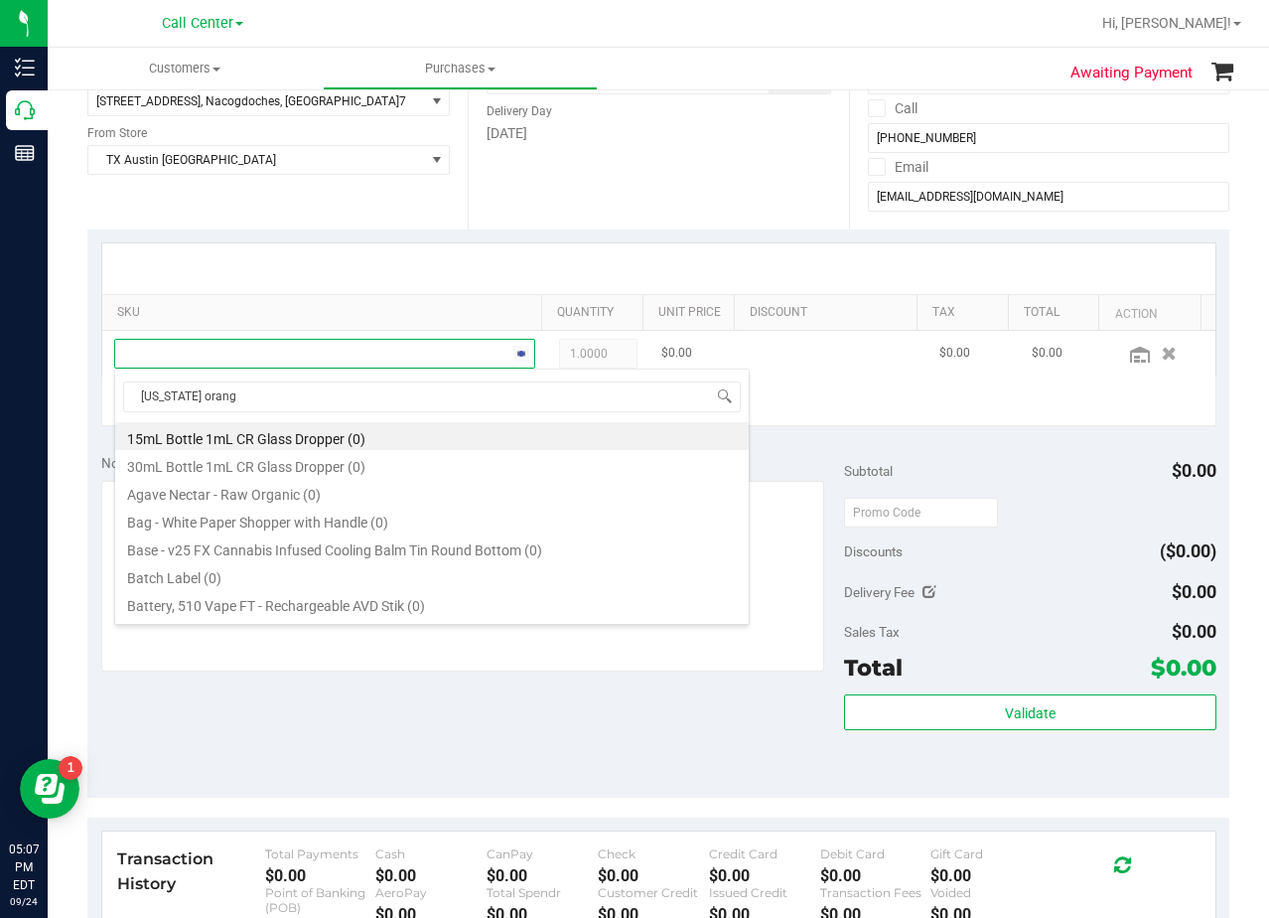
type input "texas orange"
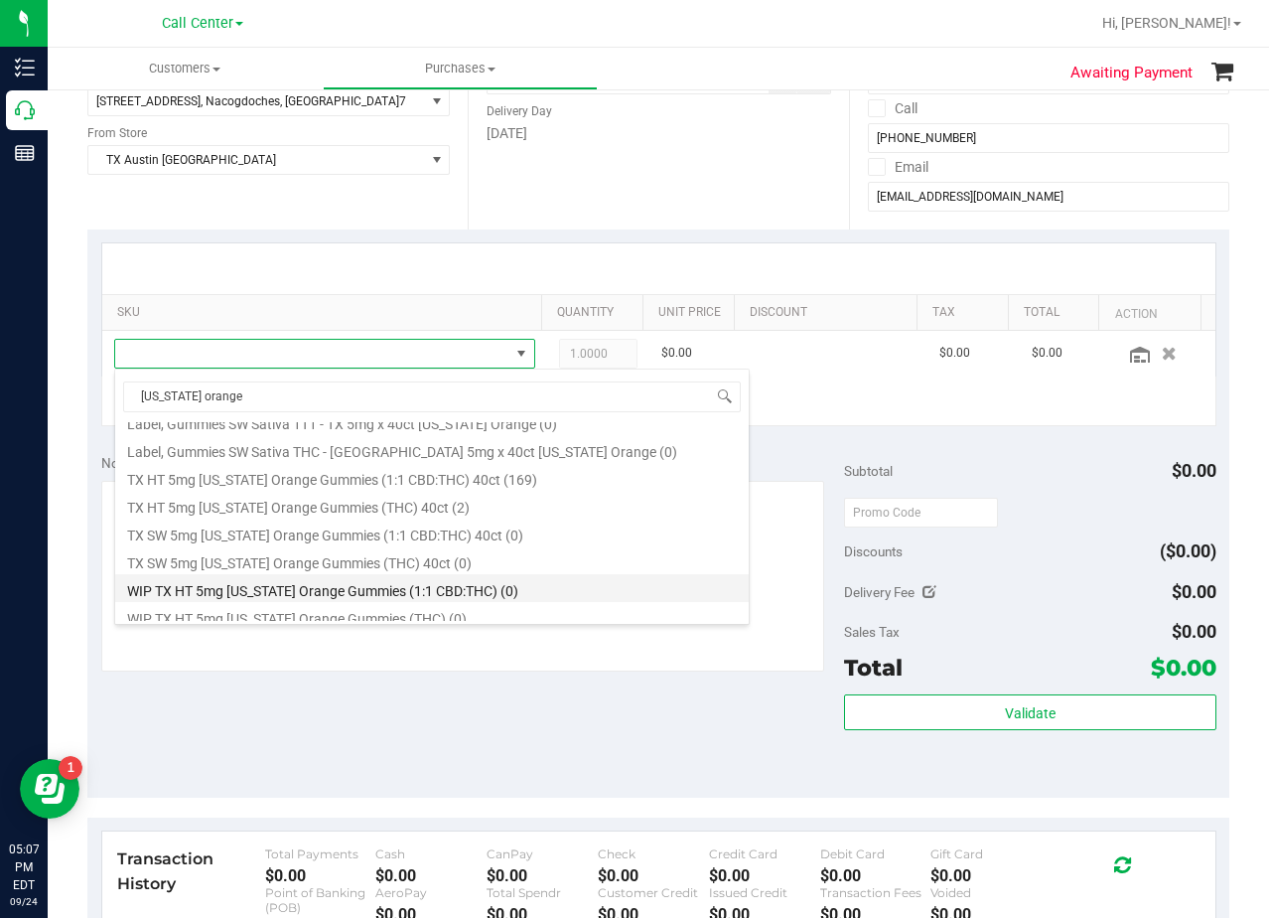
scroll to position [230, 0]
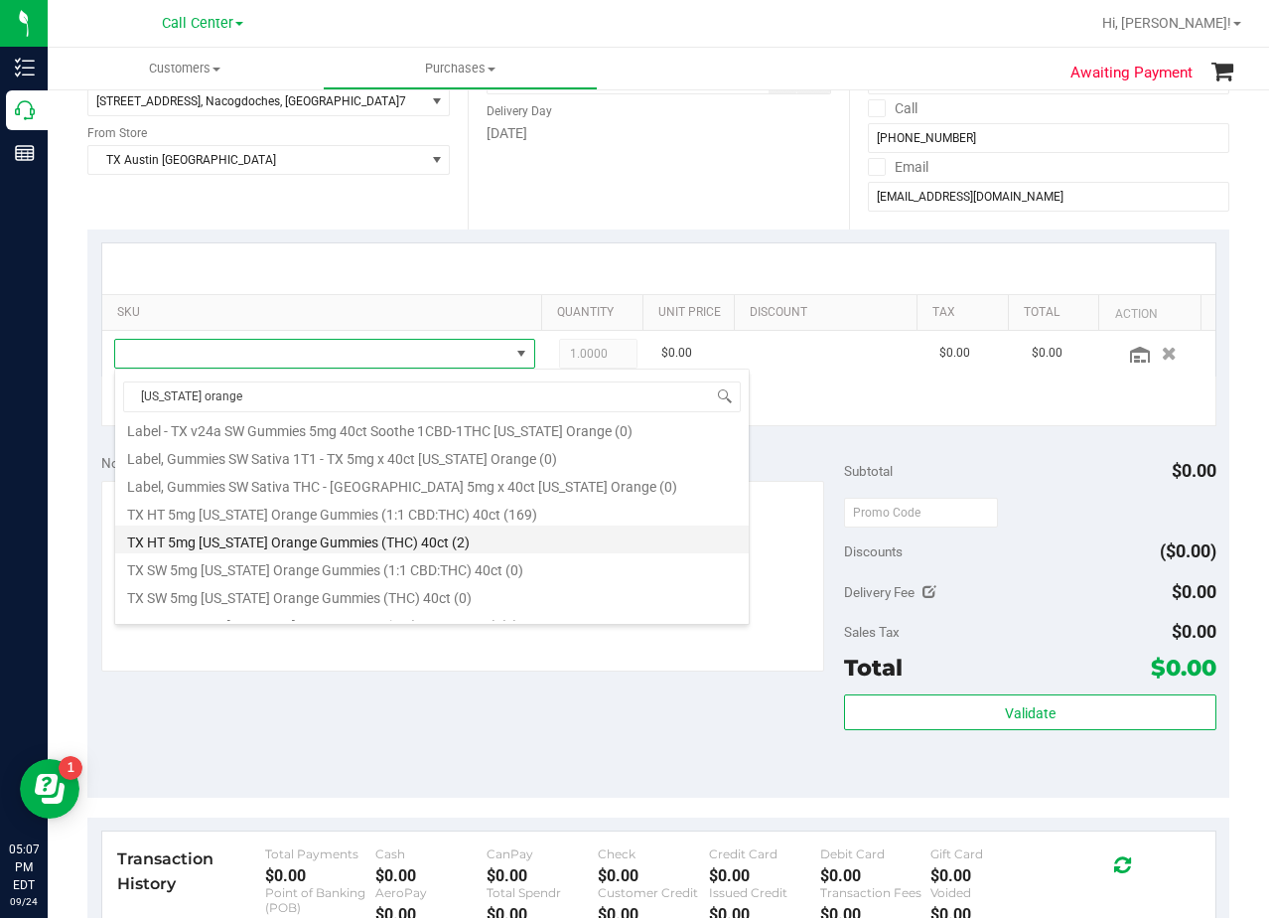
click at [537, 536] on li "TX HT 5mg Texas Orange Gummies (THC) 40ct (2)" at bounding box center [432, 539] width 634 height 28
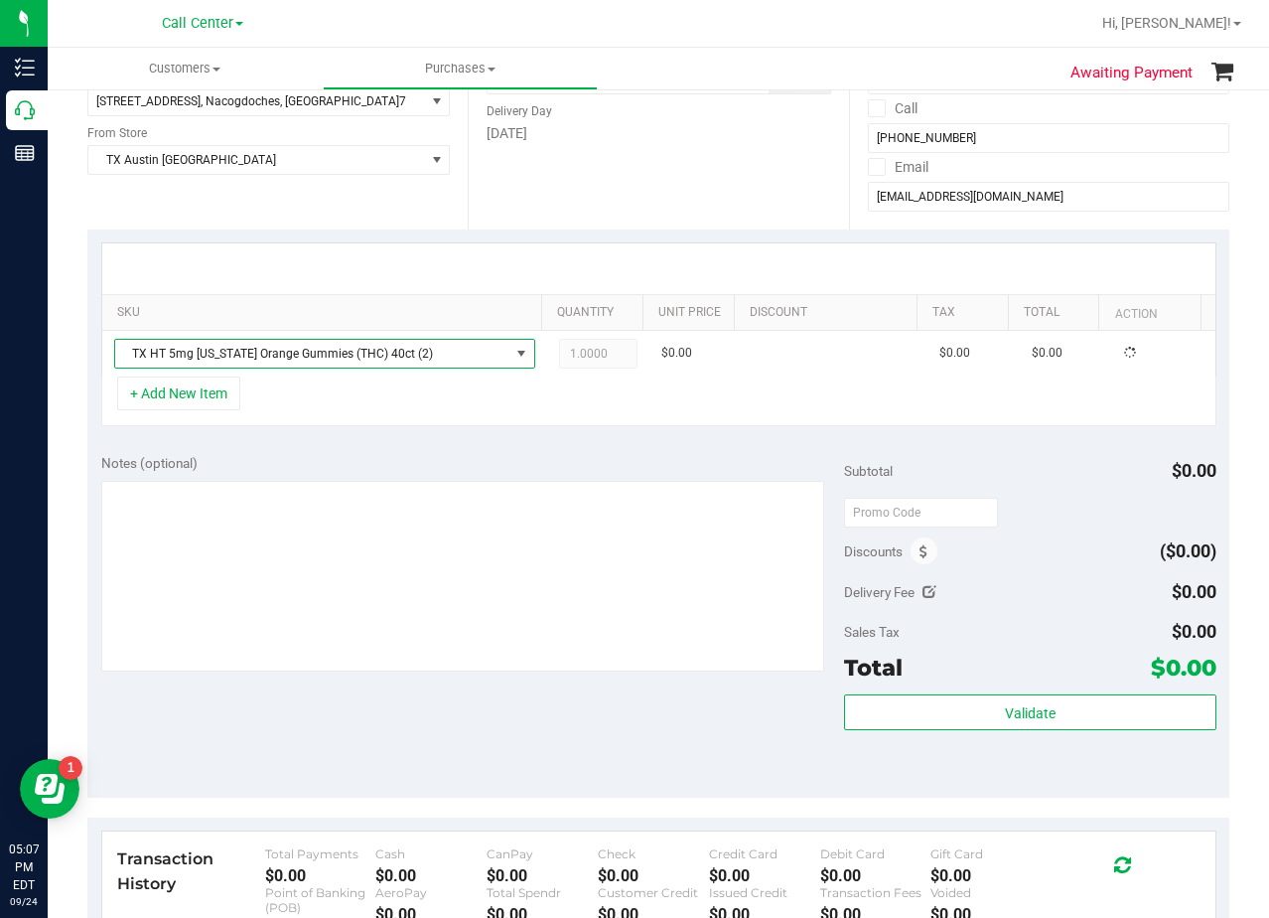
click at [564, 281] on div at bounding box center [658, 268] width 1113 height 51
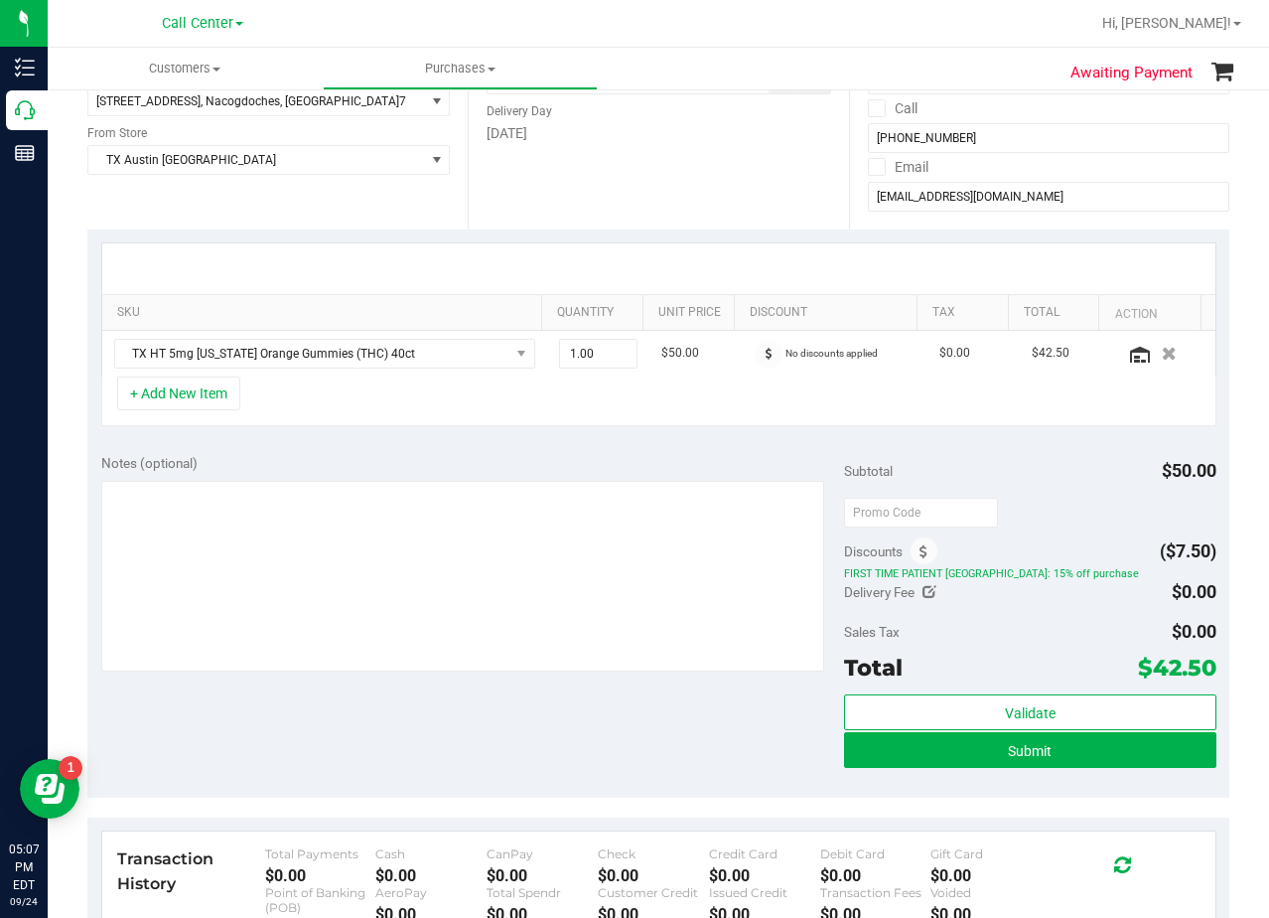
click at [665, 270] on div at bounding box center [658, 268] width 1113 height 51
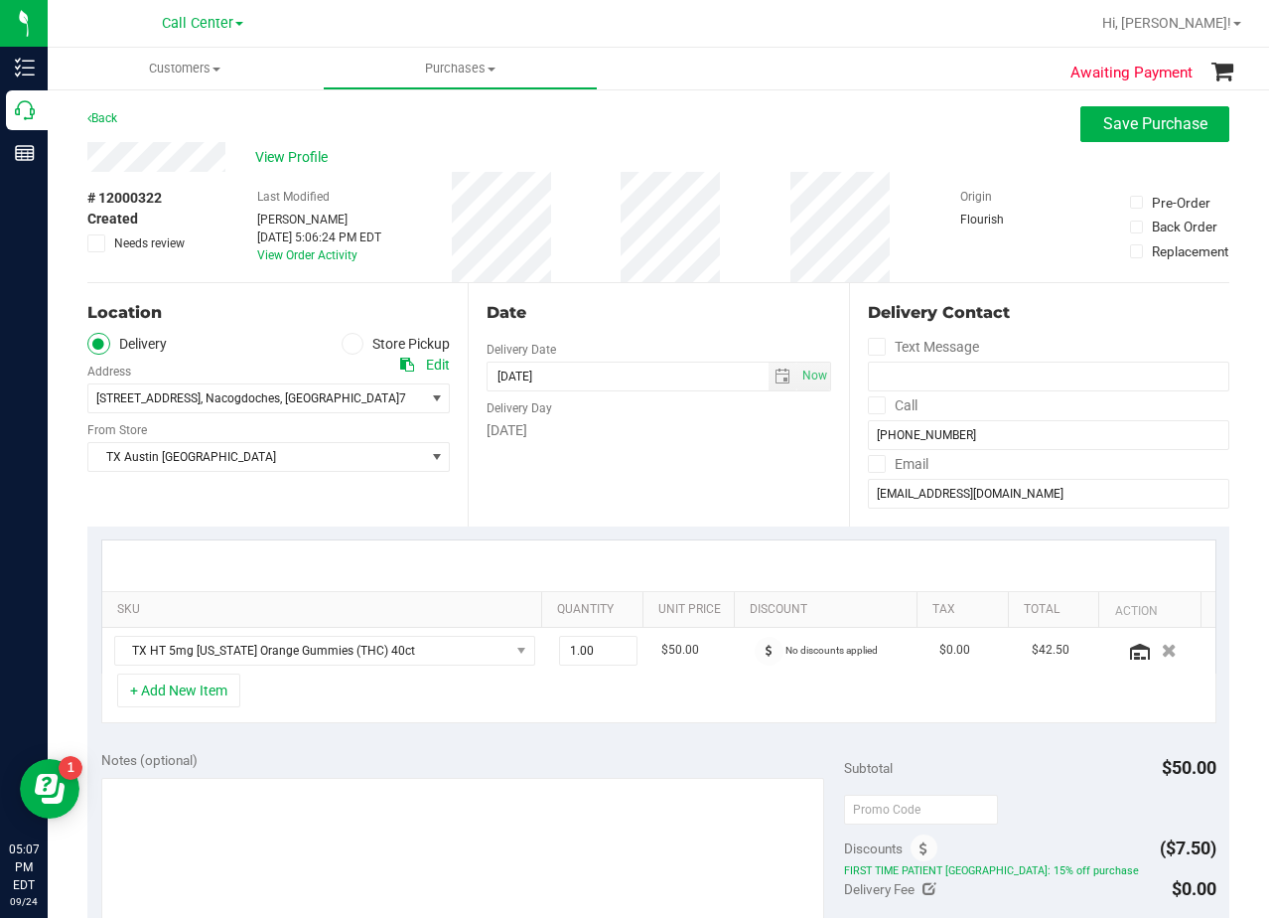
scroll to position [0, 0]
click at [692, 134] on div "Back Save Purchase" at bounding box center [658, 125] width 1142 height 36
click at [756, 239] on div "# 12000322 Created Needs review Last Modified Alexander Lawson Sep 24, 2025 5:0…" at bounding box center [658, 228] width 1142 height 110
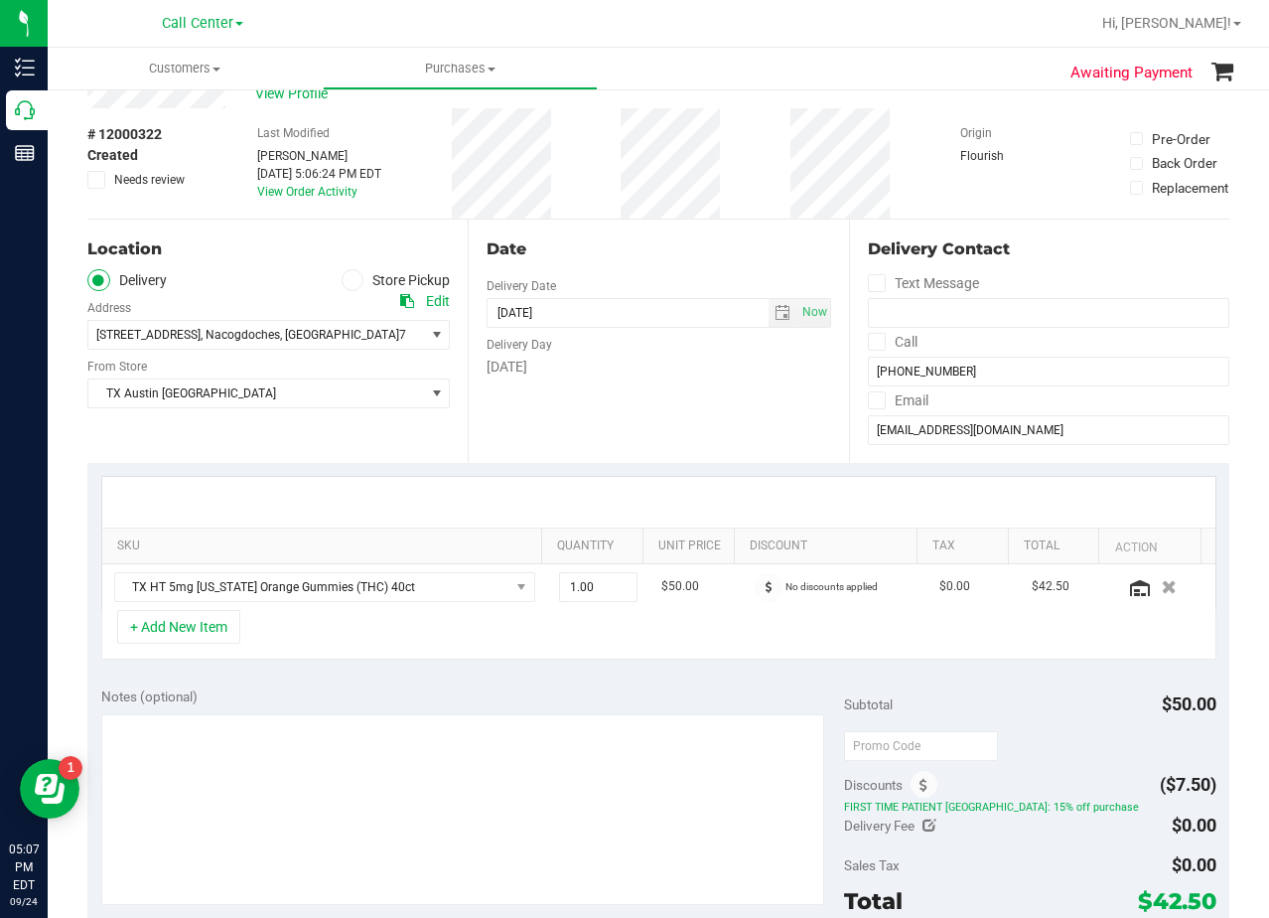
scroll to position [99, 0]
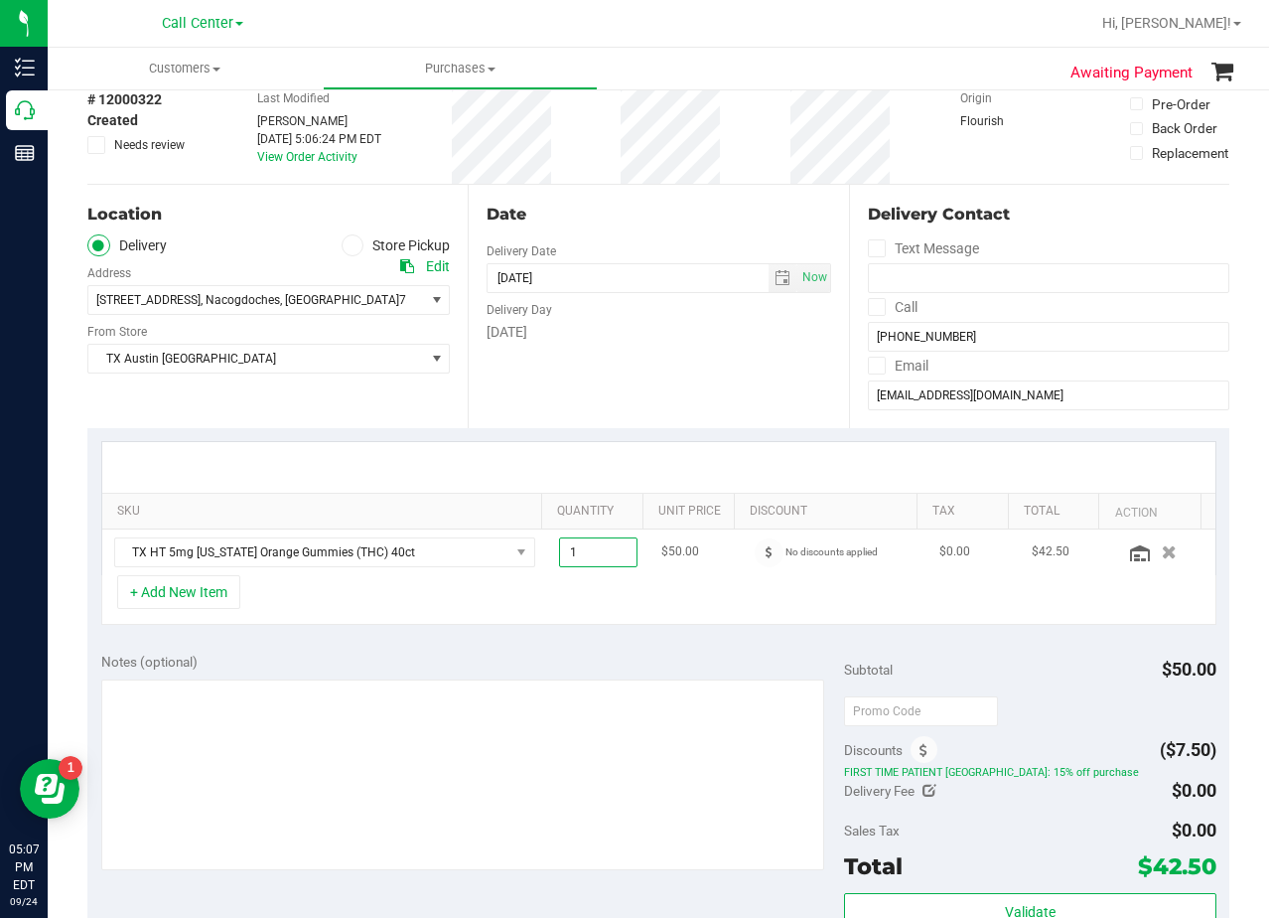
click at [576, 554] on span "1.00 1" at bounding box center [598, 552] width 78 height 30
click at [576, 554] on input "1" at bounding box center [598, 552] width 76 height 28
type input "2"
type input "2.00"
click at [708, 377] on div "Date Delivery Date 10/01/2025 Now 10/01/2025 08:00 AM Now Delivery Day Wednesday" at bounding box center [658, 306] width 380 height 243
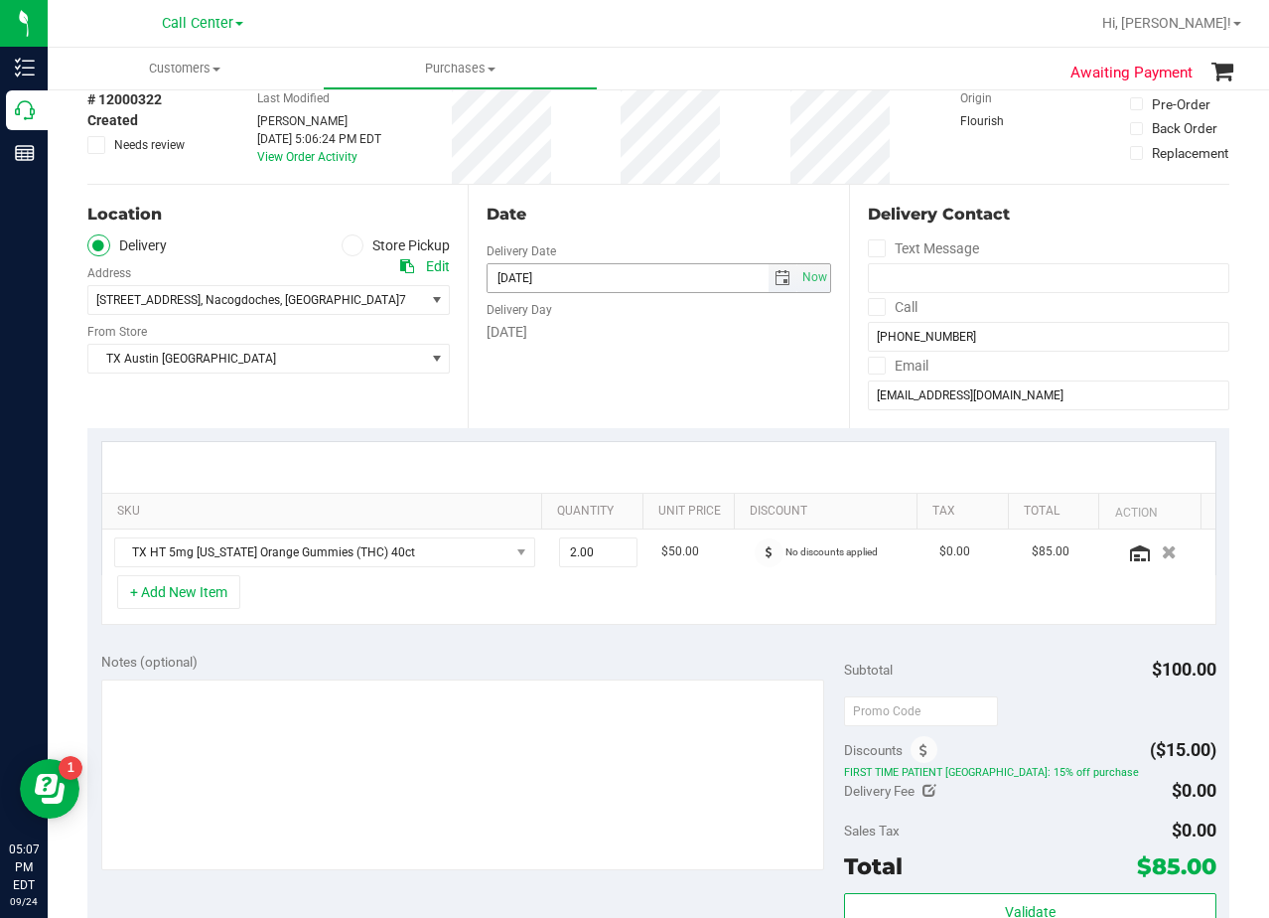
click at [716, 185] on div "Date Delivery Date 10/01/2025 Now 10/01/2025 08:00 AM Now Delivery Day Wednesday" at bounding box center [658, 306] width 380 height 243
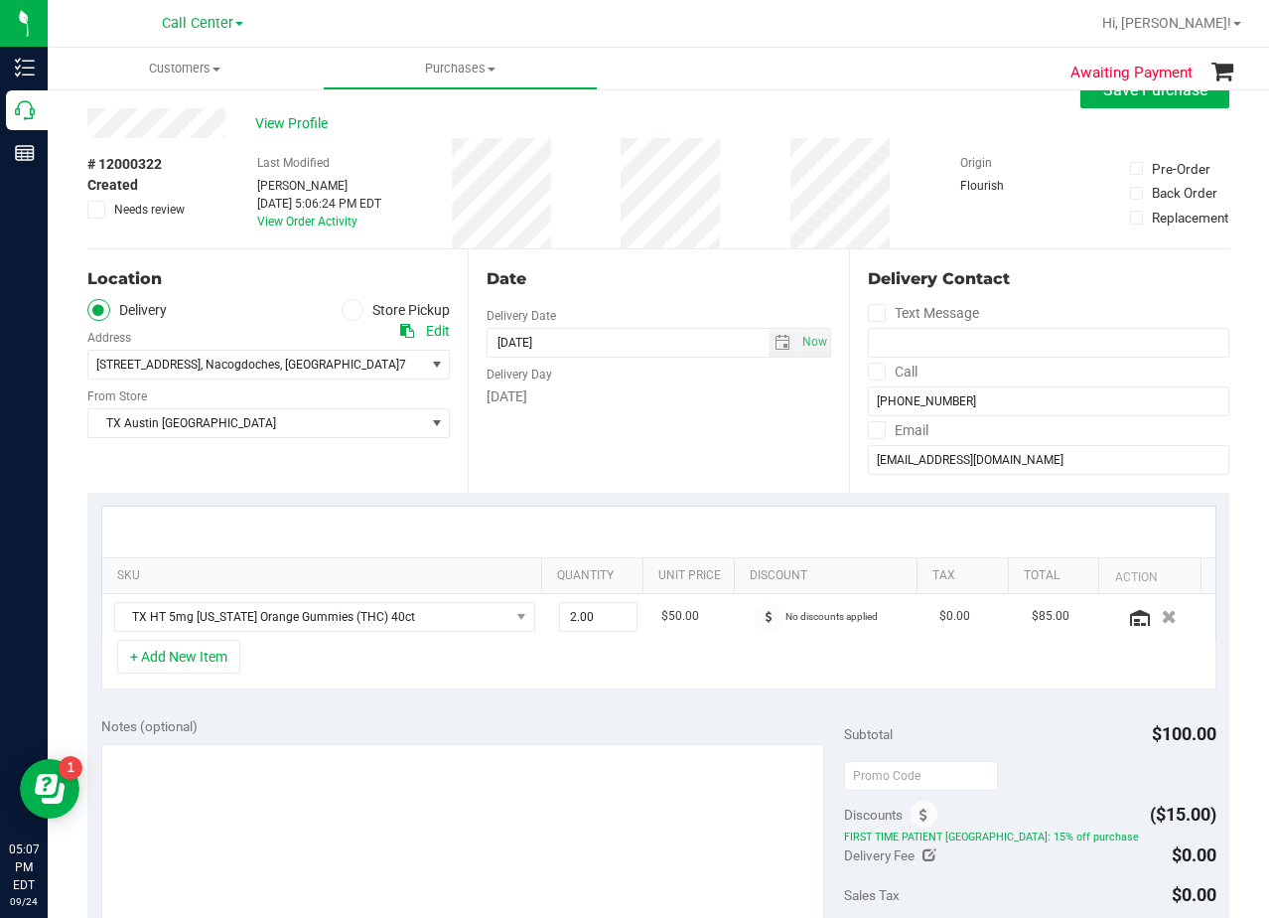
scroll to position [0, 0]
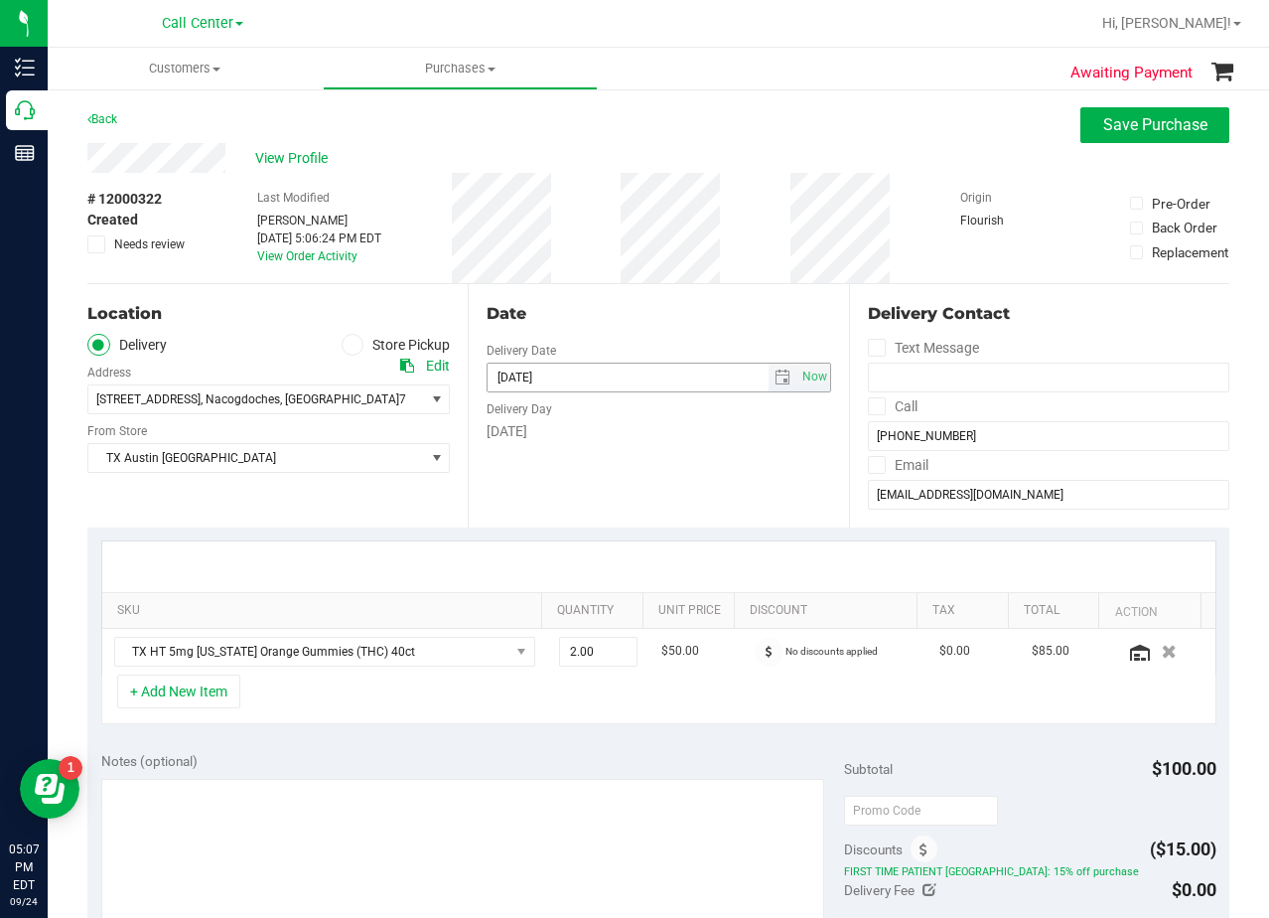
drag, startPoint x: 711, startPoint y: 468, endPoint x: 694, endPoint y: 384, distance: 85.1
click at [713, 468] on div "Date Delivery Date 10/01/2025 Now 10/01/2025 08:00 AM Now Delivery Day Wednesday" at bounding box center [658, 405] width 380 height 243
click at [691, 309] on div "Date" at bounding box center [659, 314] width 344 height 24
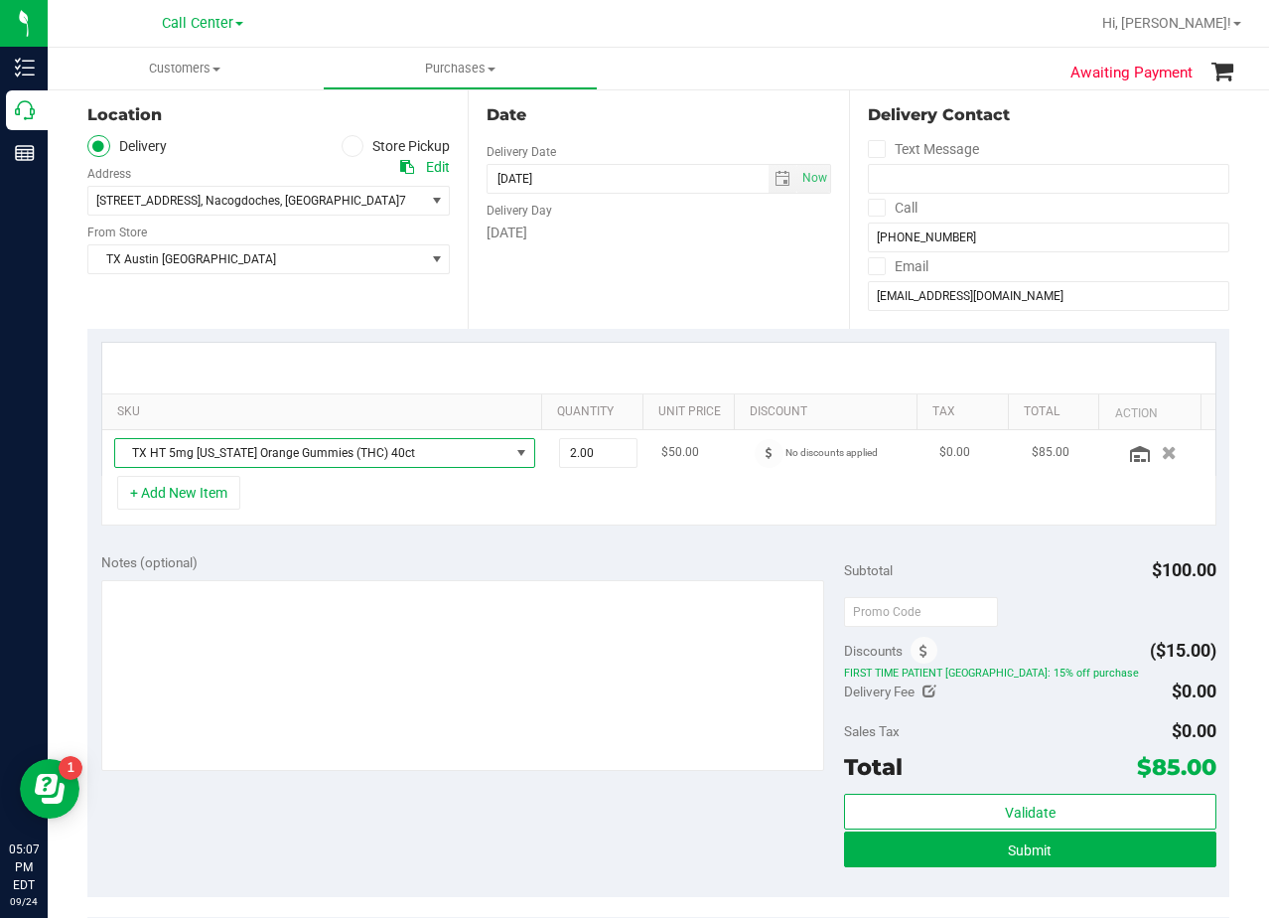
click at [423, 459] on span "TX HT 5mg Texas Orange Gummies (THC) 40ct" at bounding box center [312, 453] width 394 height 28
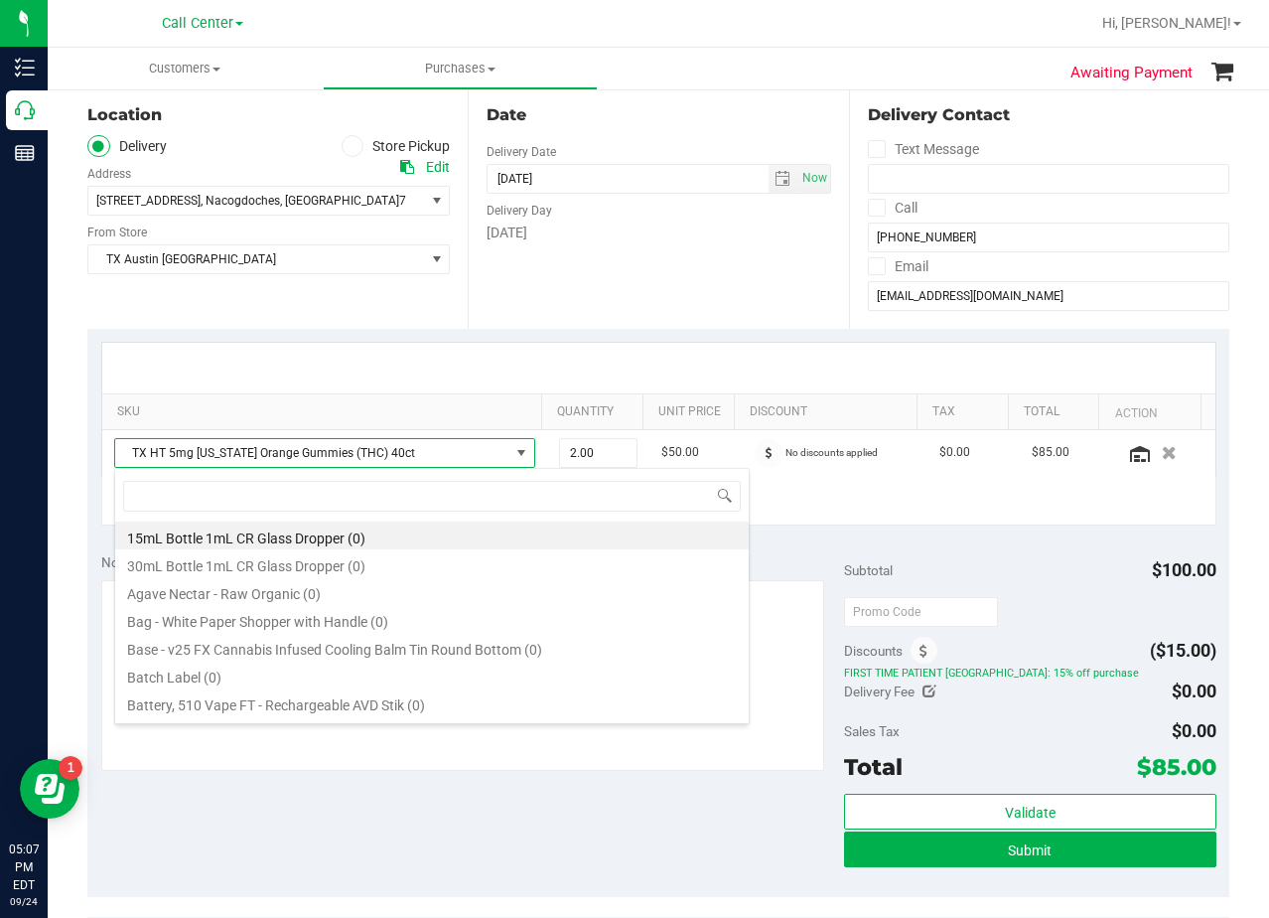
scroll to position [30, 410]
click at [319, 252] on span "TX Austin [GEOGRAPHIC_DATA]" at bounding box center [256, 259] width 336 height 28
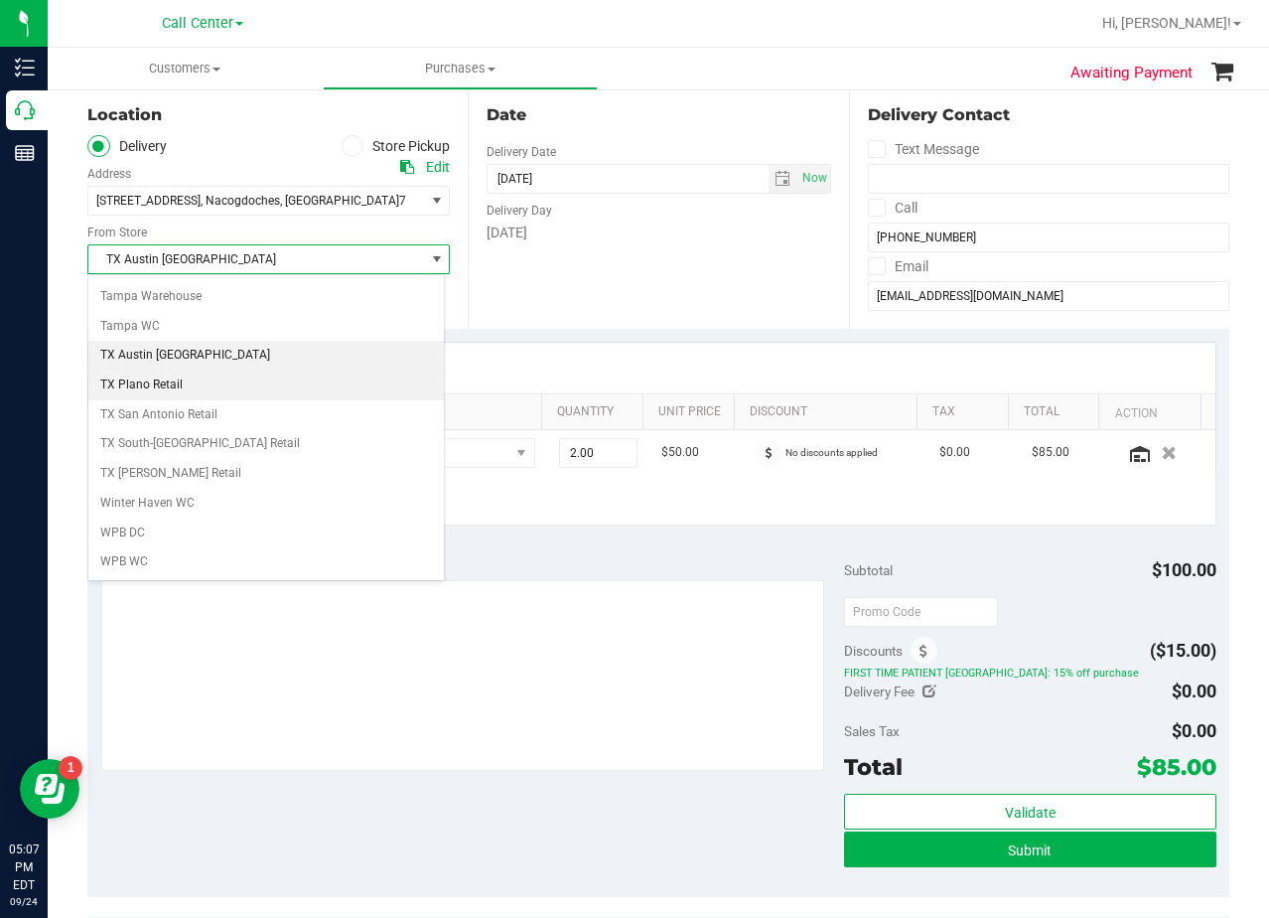
click at [246, 381] on li "TX Plano Retail" at bounding box center [266, 385] width 356 height 30
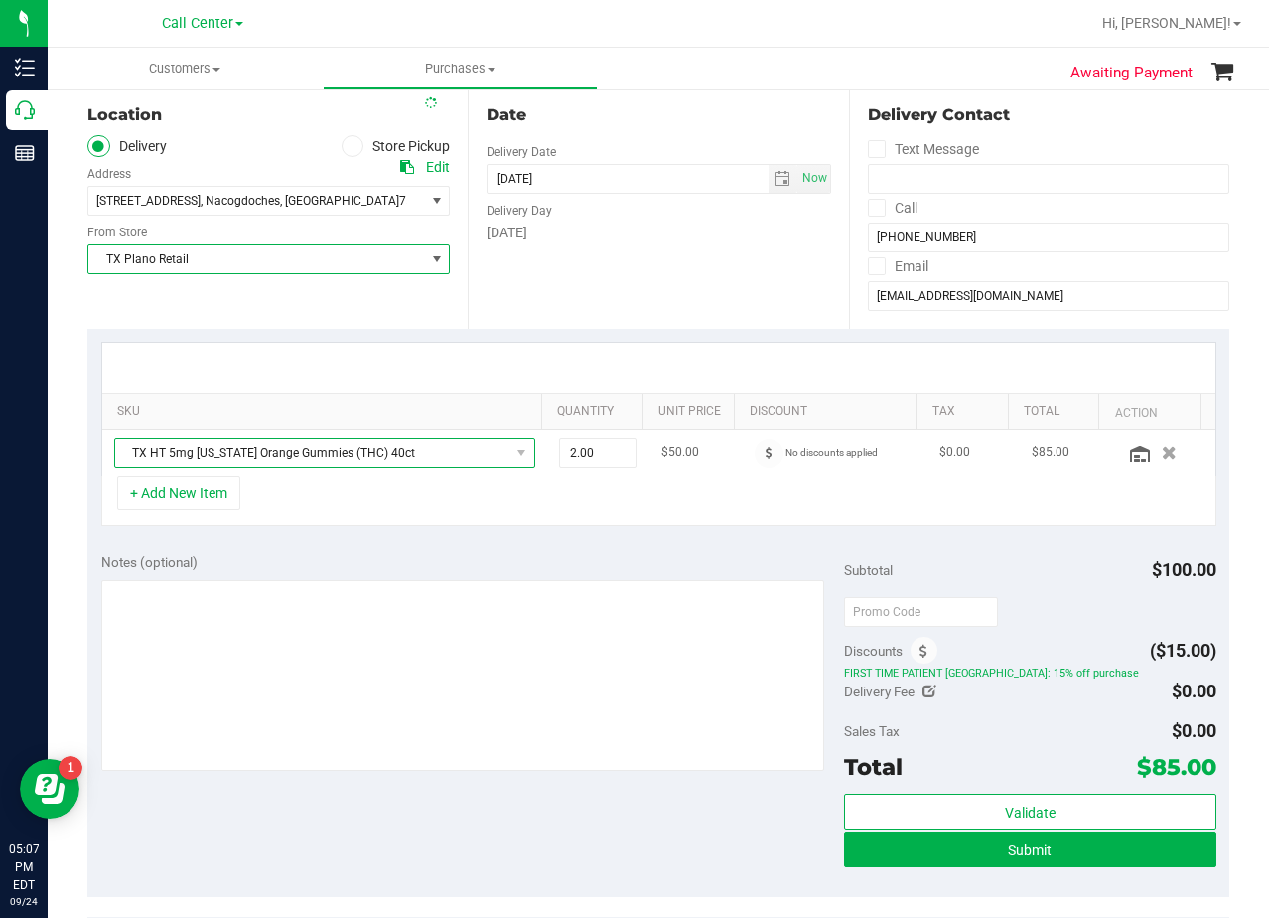
click at [311, 454] on span "TX HT 5mg Texas Orange Gummies (THC) 40ct" at bounding box center [312, 453] width 394 height 28
click at [316, 450] on span "TX HT 5mg Texas Orange Gummies (THC) 40ct" at bounding box center [312, 453] width 394 height 28
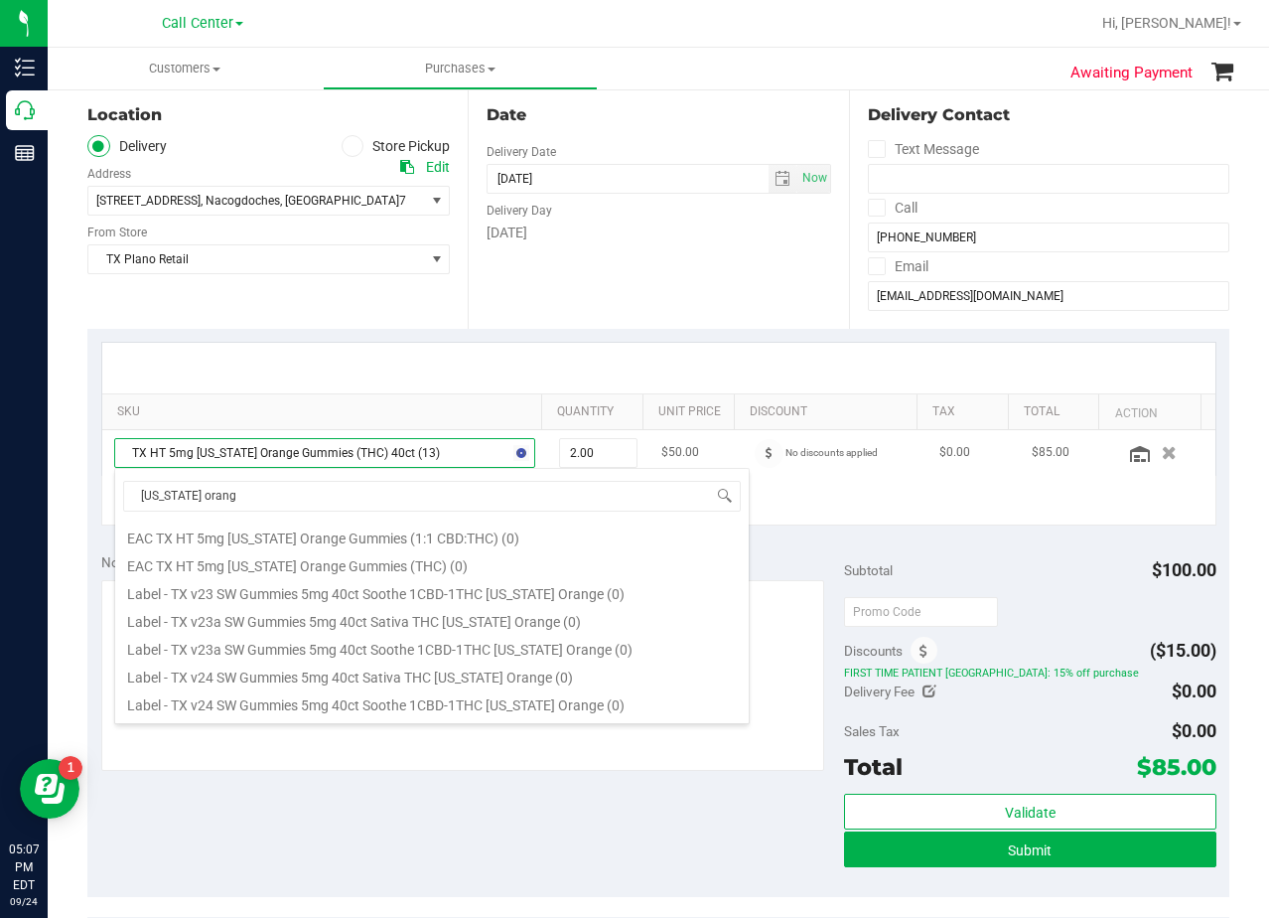
scroll to position [163, 0]
type input "texas orange"
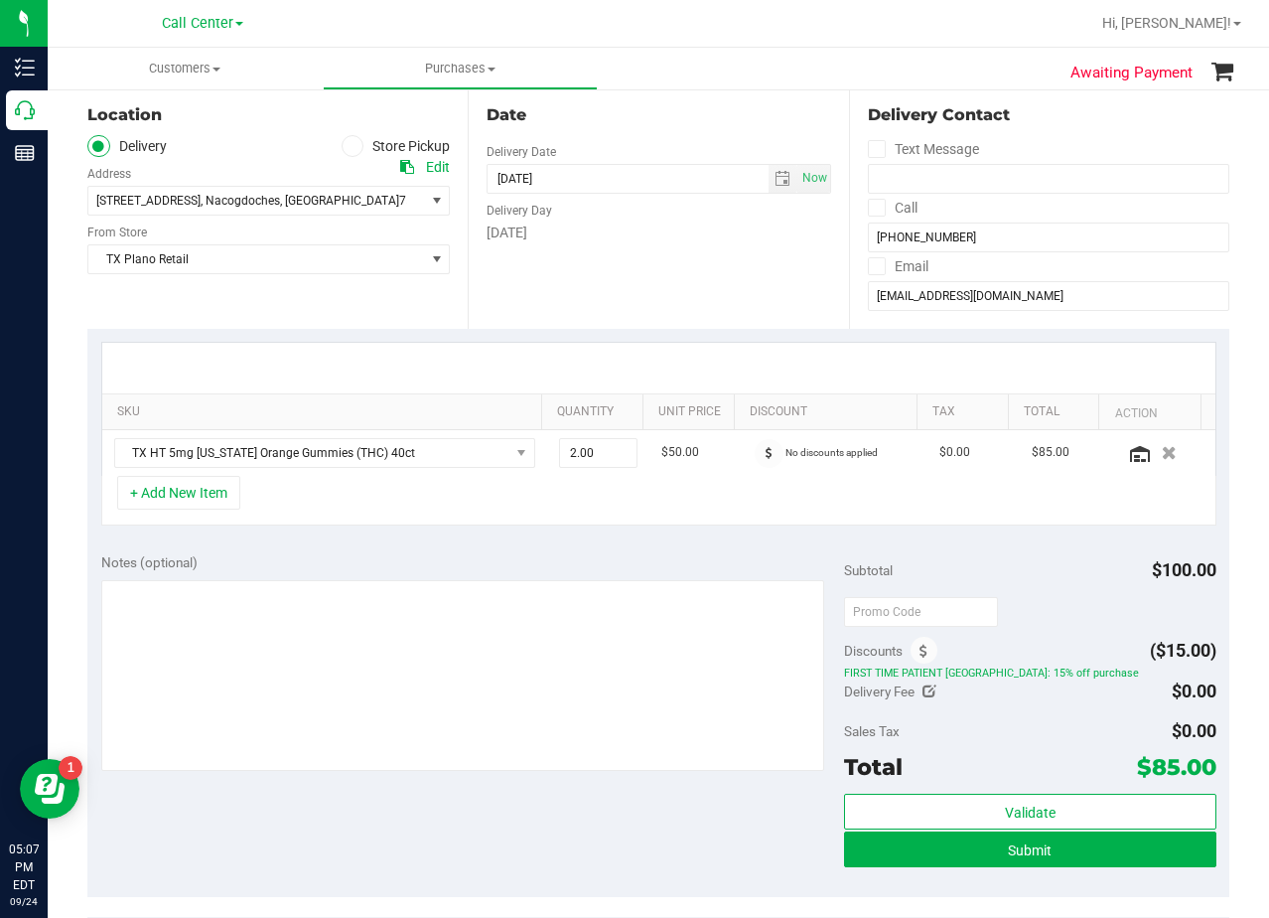
click at [350, 329] on div "SKU Quantity Unit Price Discount Tax Total Action TX HT 5mg Texas Orange Gummie…" at bounding box center [658, 434] width 1142 height 211
click at [298, 443] on span "TX HT 5mg Texas Orange Gummies (THC) 40ct" at bounding box center [312, 453] width 394 height 28
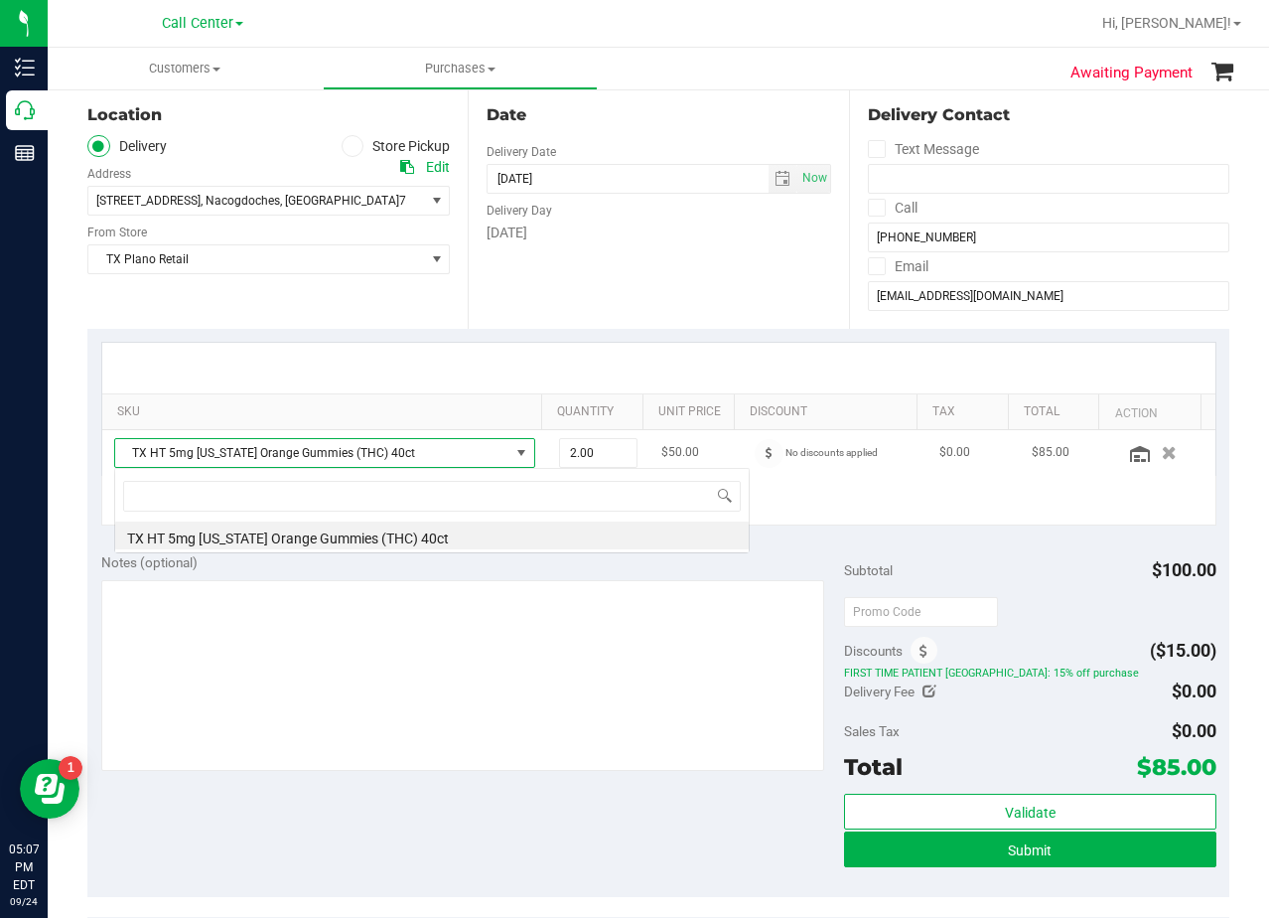
scroll to position [30, 410]
click at [281, 268] on span "TX Plano Retail" at bounding box center [256, 259] width 336 height 28
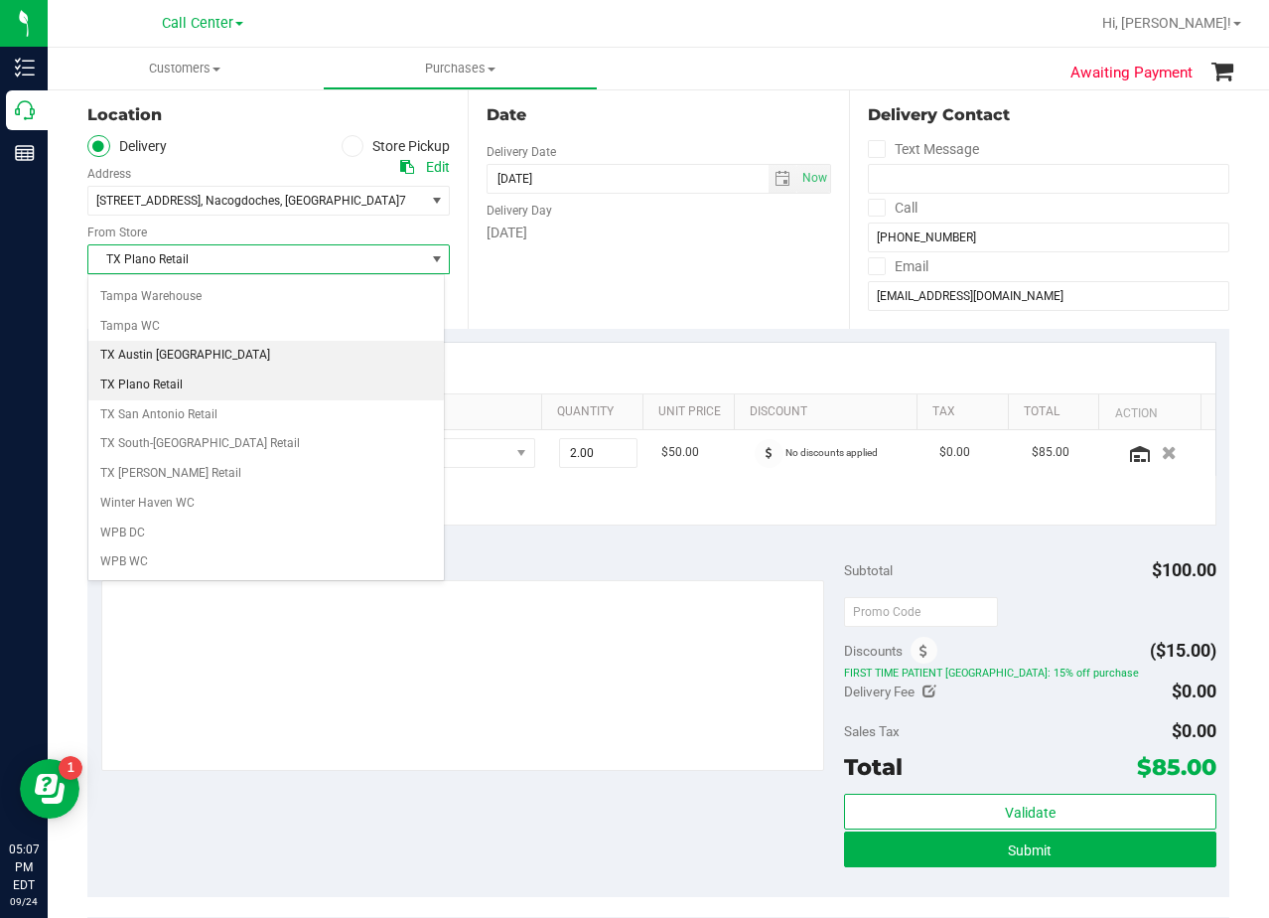
click at [228, 360] on li "TX Austin [GEOGRAPHIC_DATA]" at bounding box center [266, 356] width 356 height 30
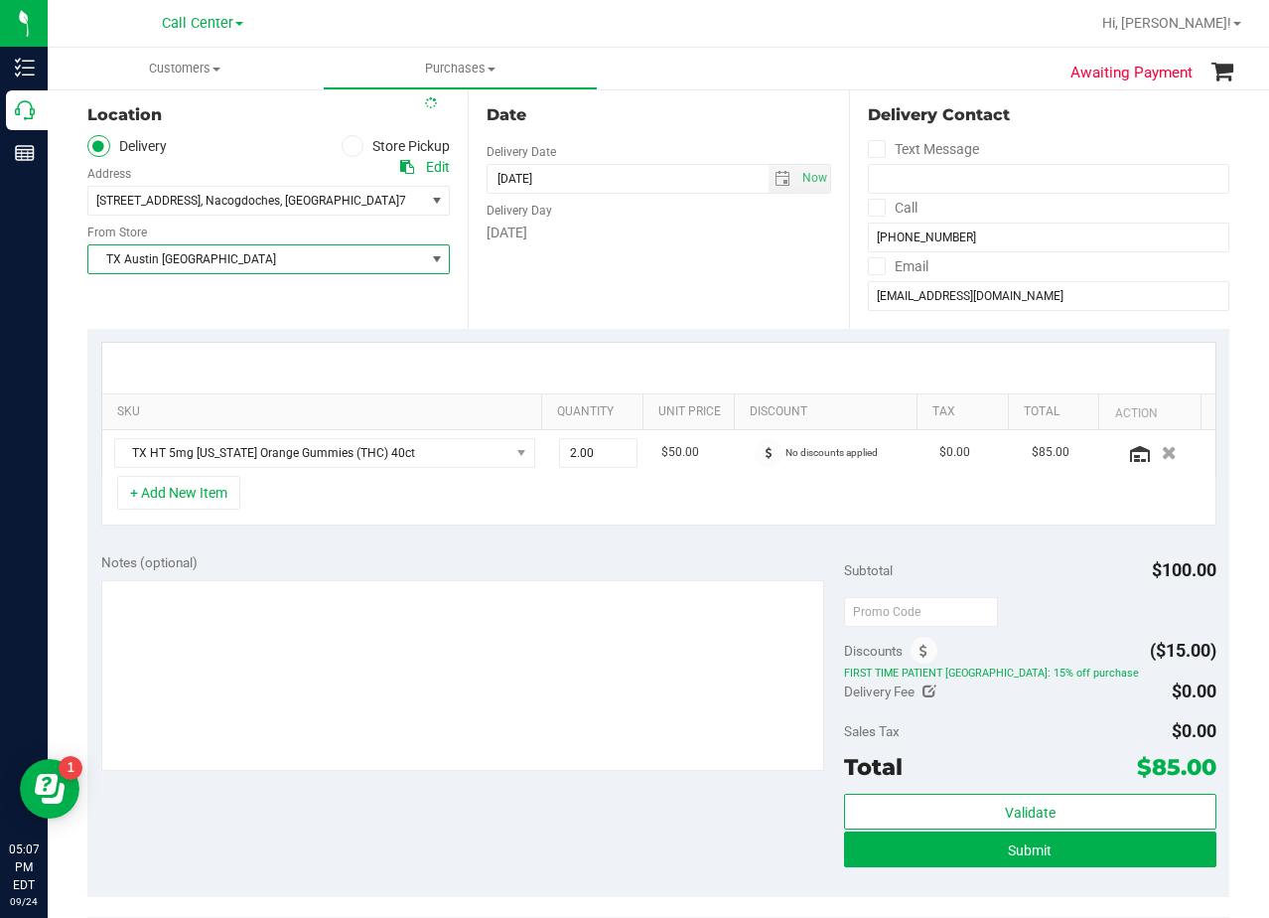
click at [671, 278] on div "Date Delivery Date 10/01/2025 Now 10/01/2025 08:00 AM Now Delivery Day Wednesday" at bounding box center [658, 206] width 380 height 243
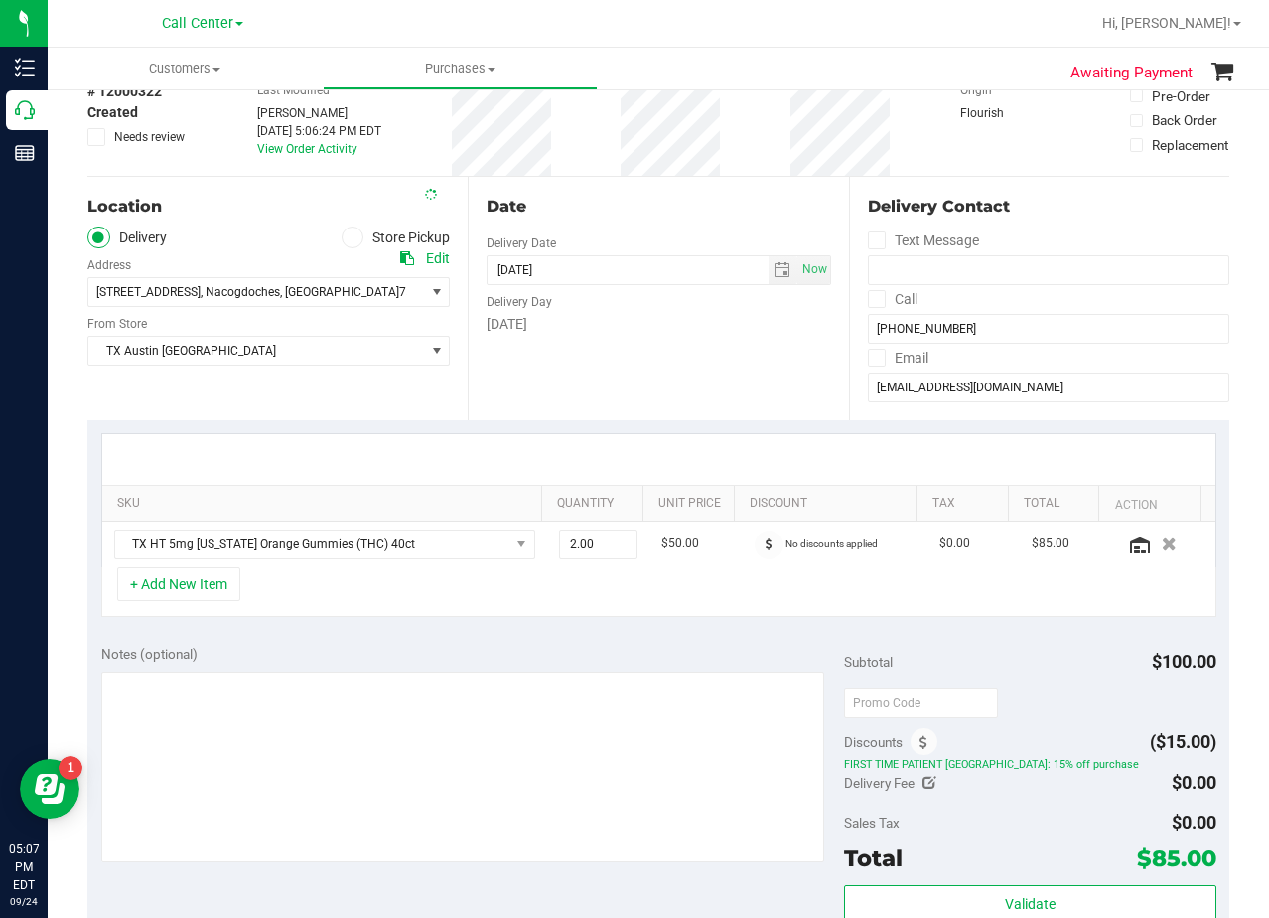
scroll to position [0, 0]
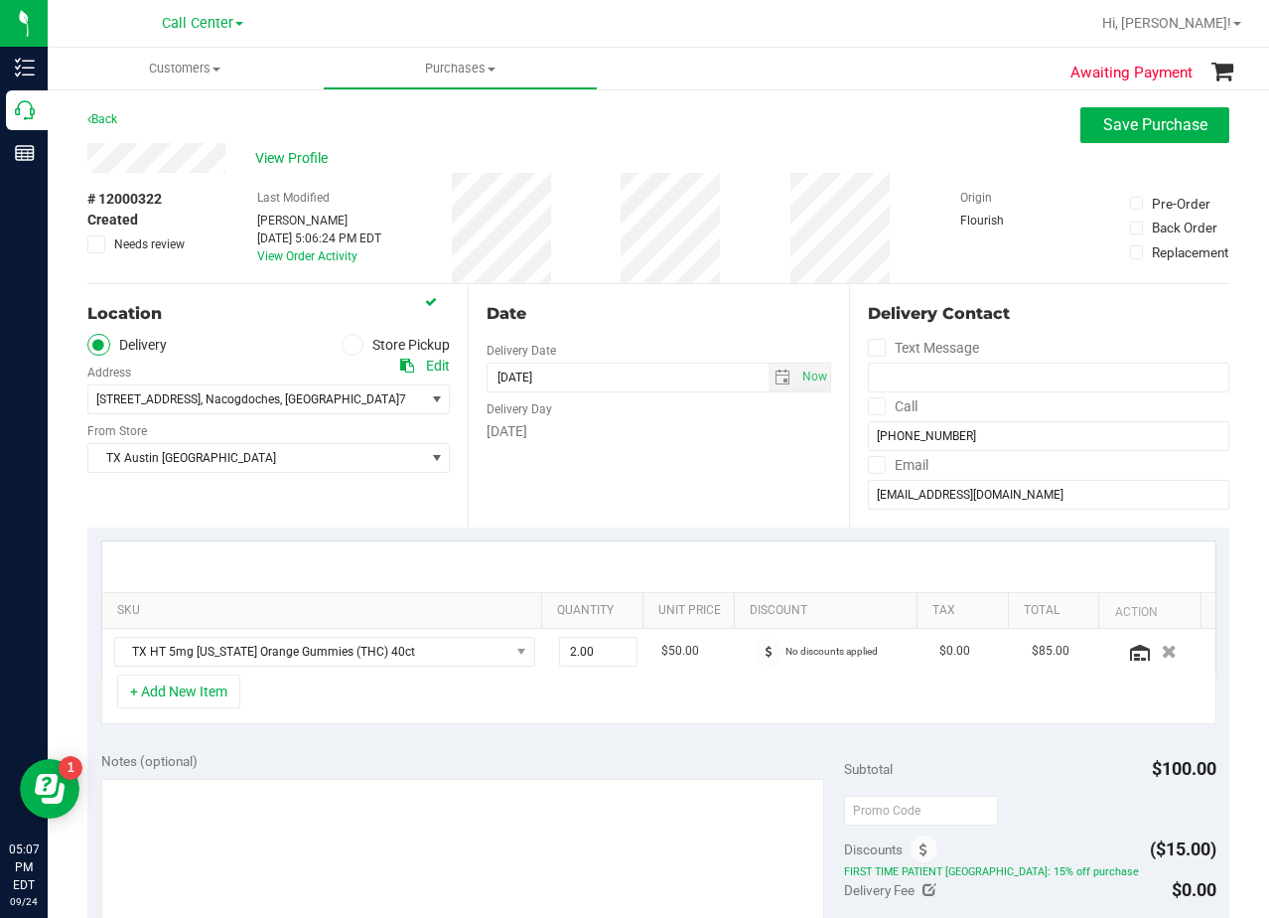
click at [677, 323] on div "Date" at bounding box center [659, 314] width 344 height 24
click at [677, 136] on div "Back Save Purchase" at bounding box center [658, 125] width 1142 height 36
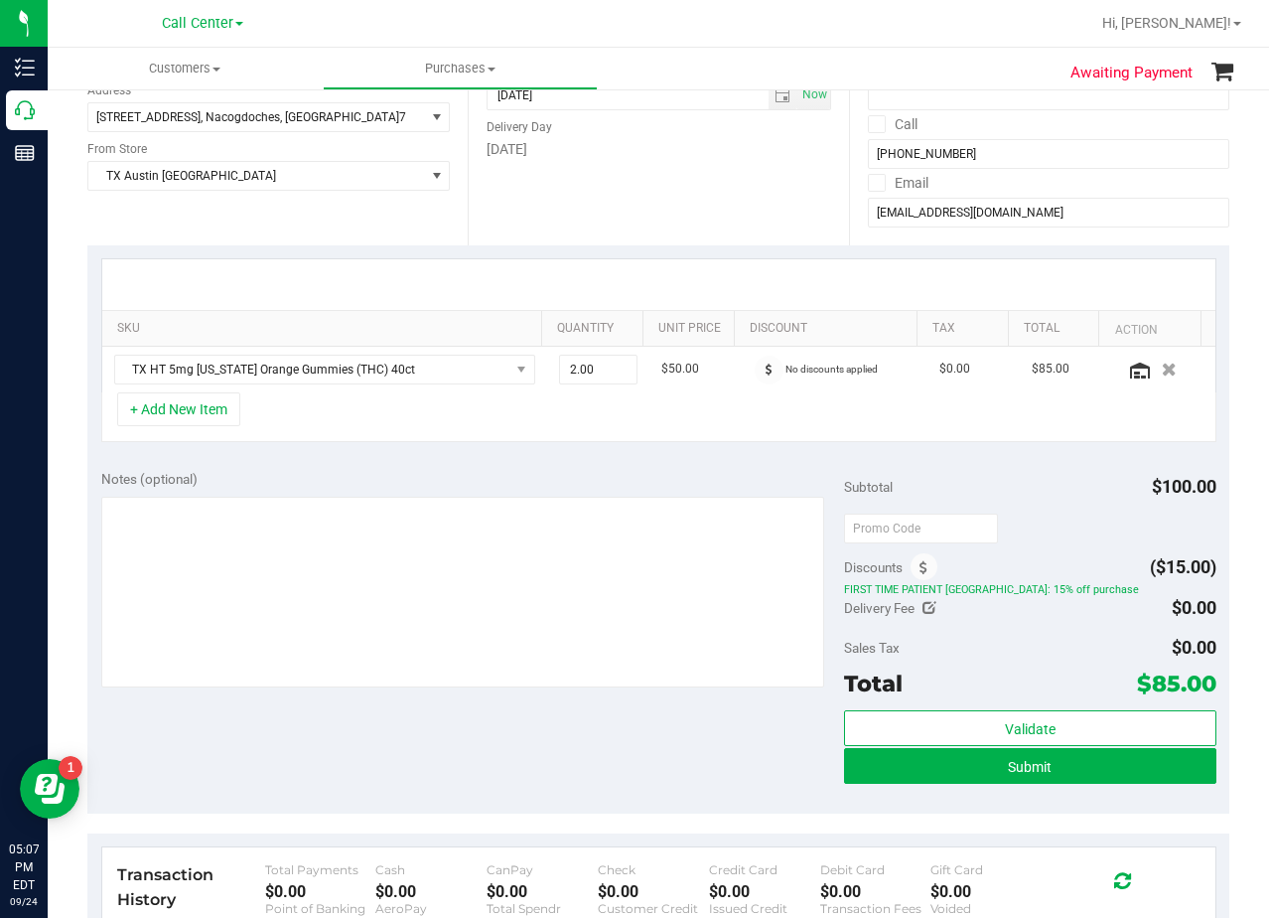
scroll to position [298, 0]
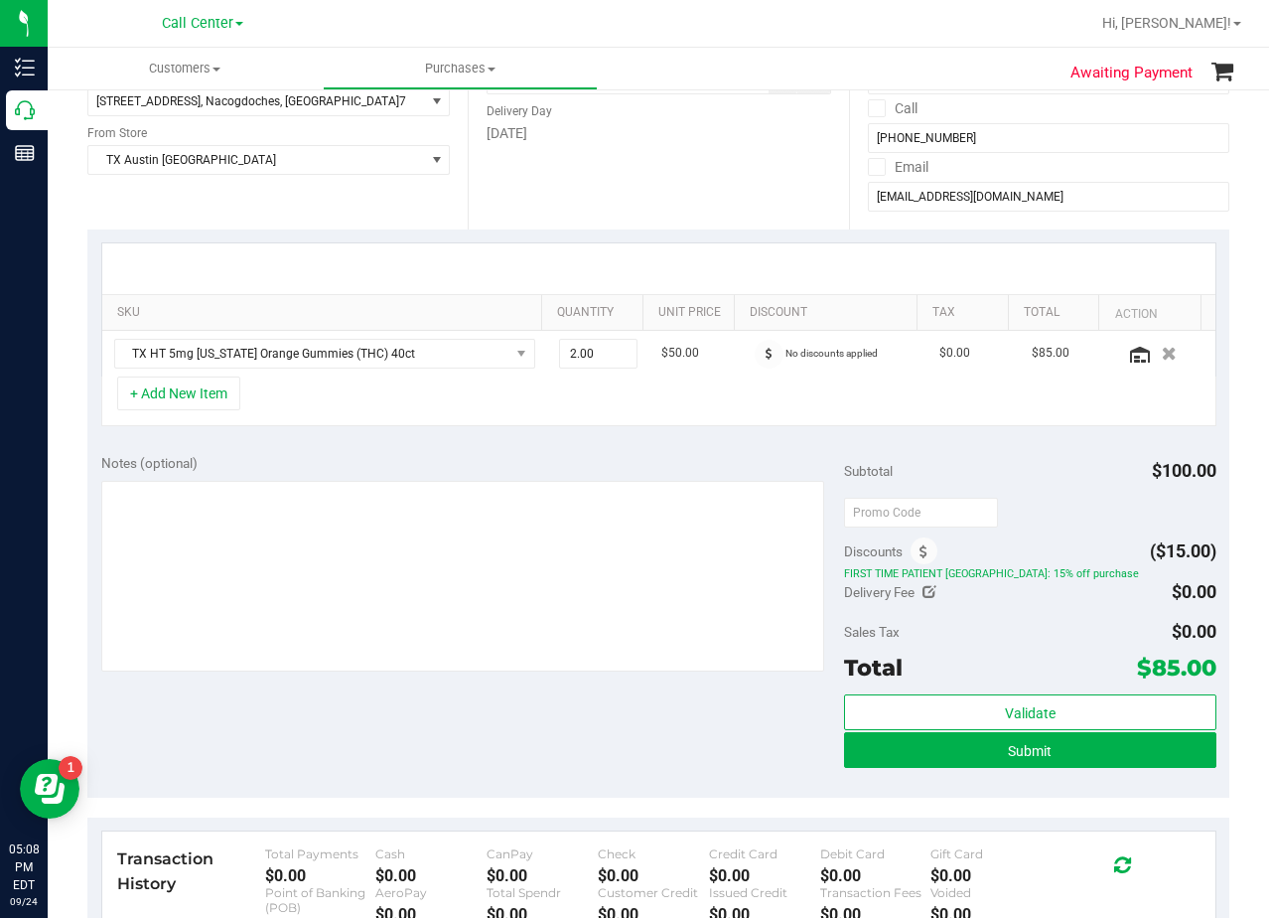
click at [529, 689] on div "Notes (optional) Subtotal $100.00 Discounts ($15.00) FIRST TIME PATIENT TX: 15%…" at bounding box center [658, 619] width 1142 height 358
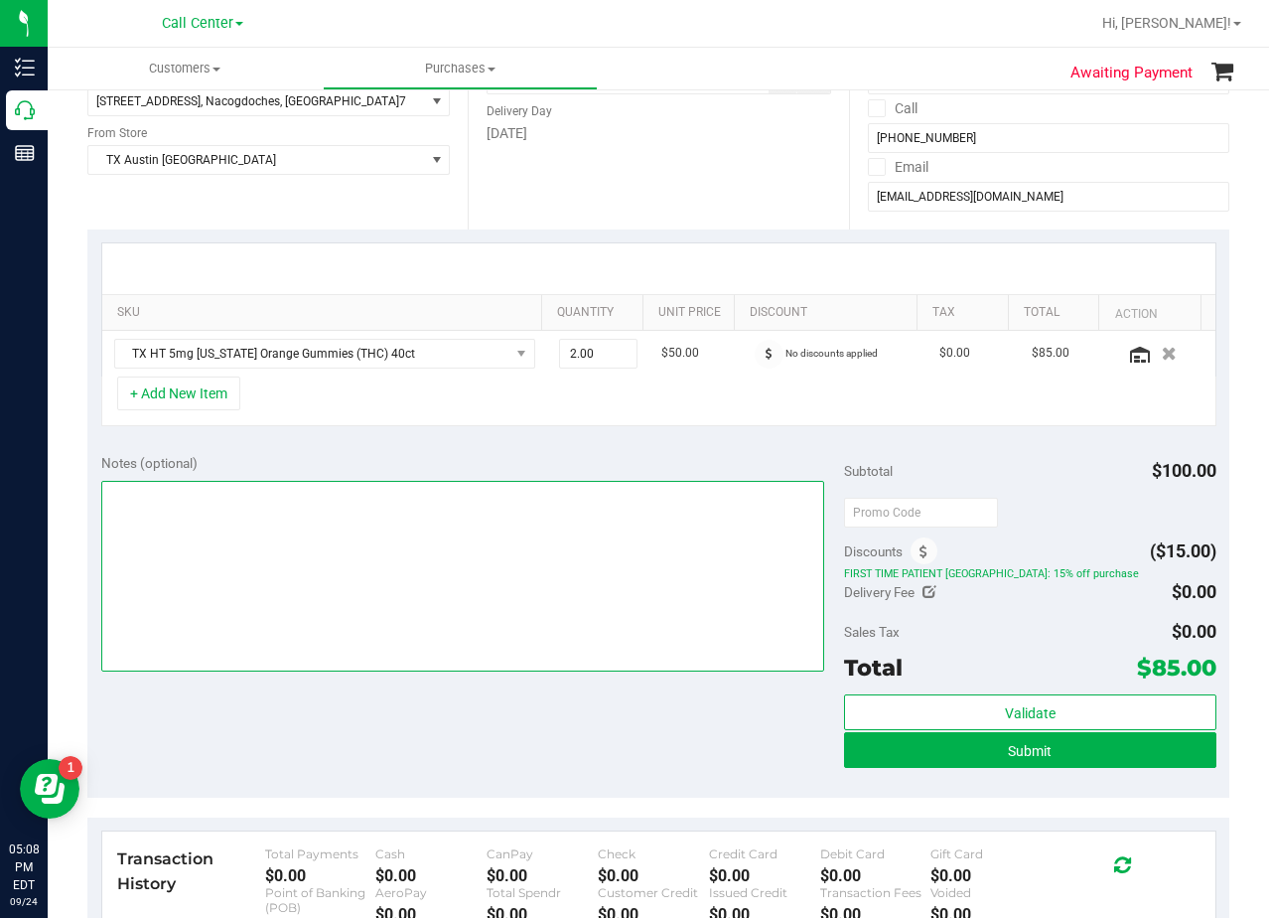
click at [548, 607] on textarea at bounding box center [463, 576] width 724 height 191
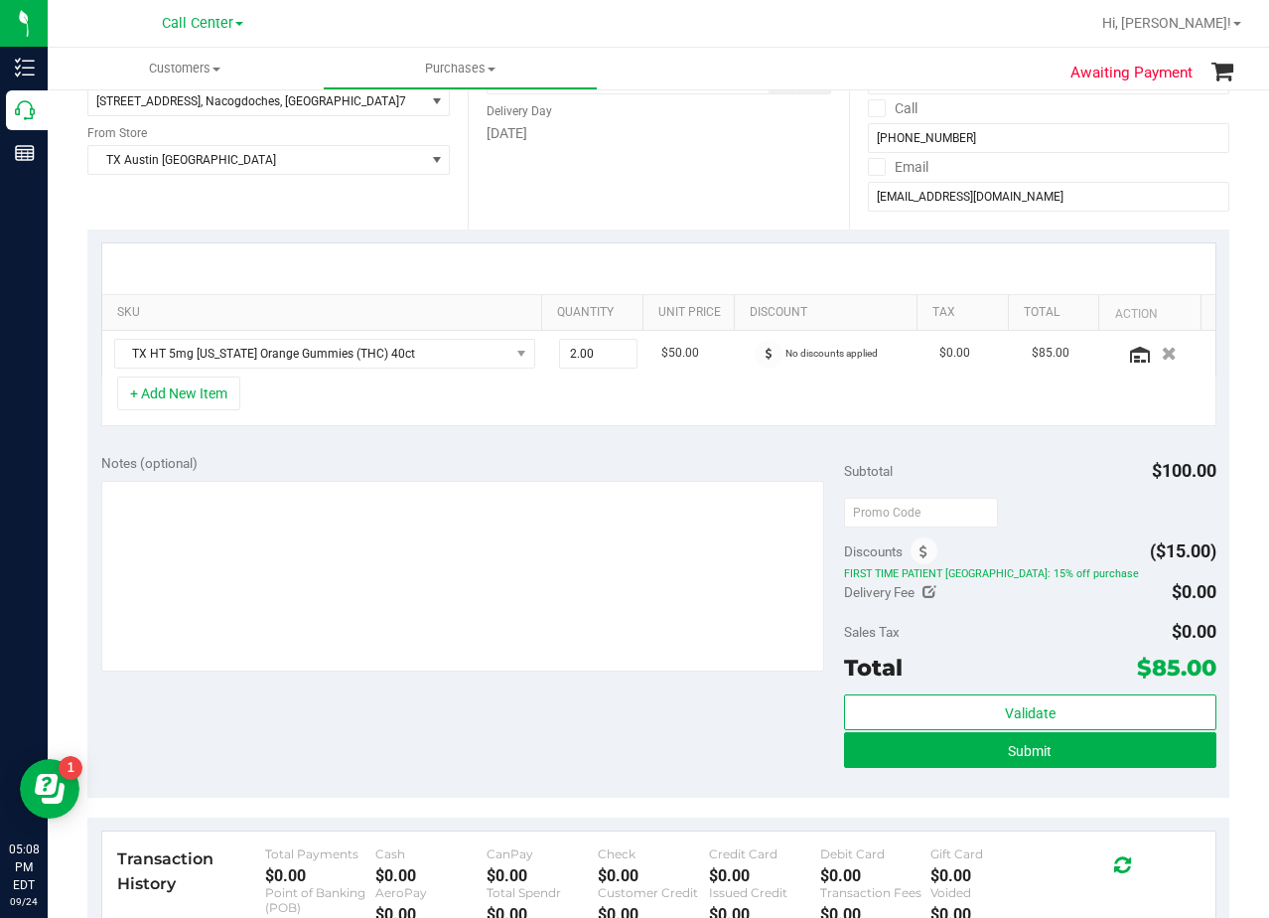
drag, startPoint x: 768, startPoint y: 437, endPoint x: 710, endPoint y: 460, distance: 62.0
click at [767, 439] on div "SKU Quantity Unit Price Discount Tax Total Action TX HT 5mg Texas Orange Gummie…" at bounding box center [658, 334] width 1142 height 211
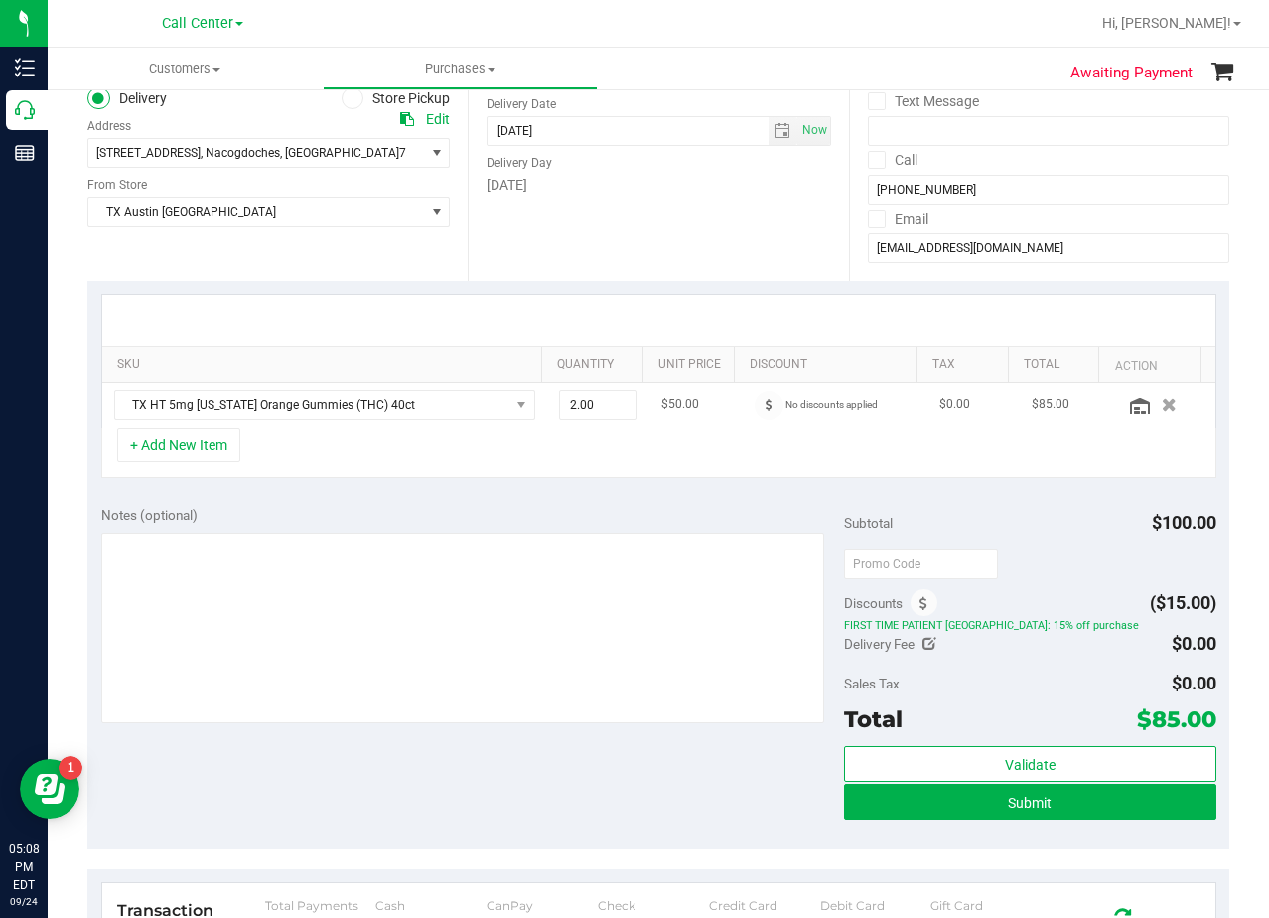
scroll to position [0, 0]
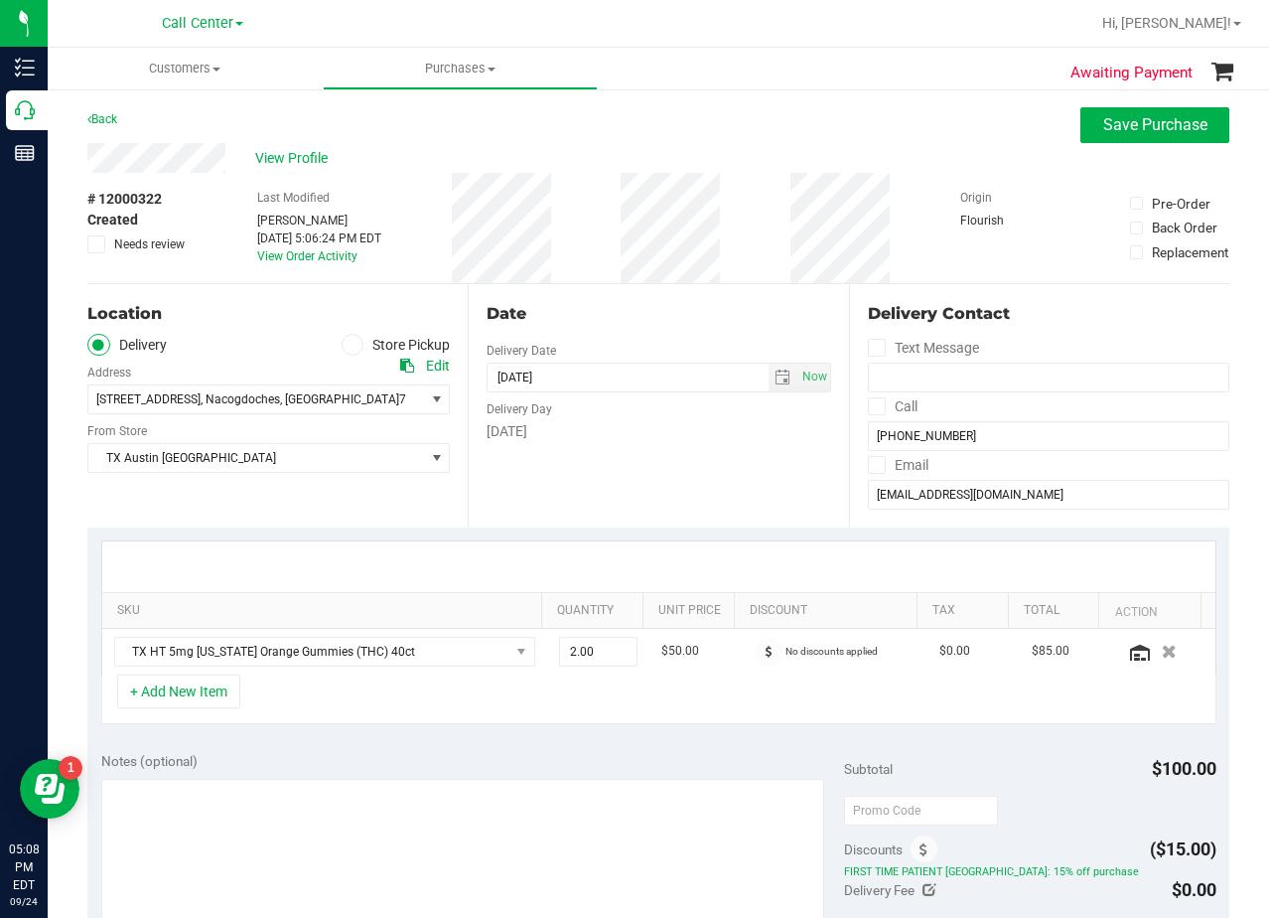
click at [635, 316] on div "Date" at bounding box center [659, 314] width 344 height 24
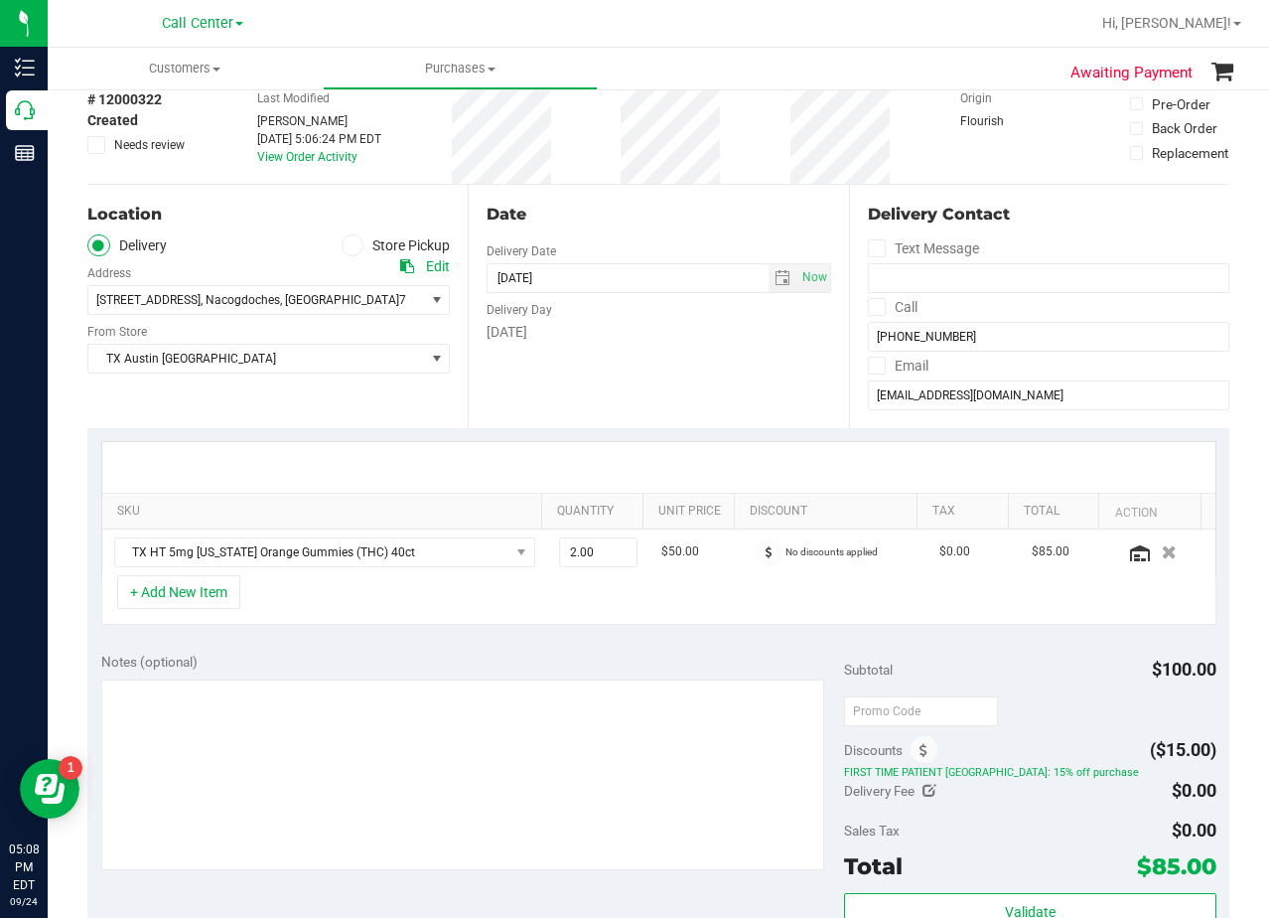
click at [701, 337] on div "[DATE]" at bounding box center [659, 332] width 344 height 21
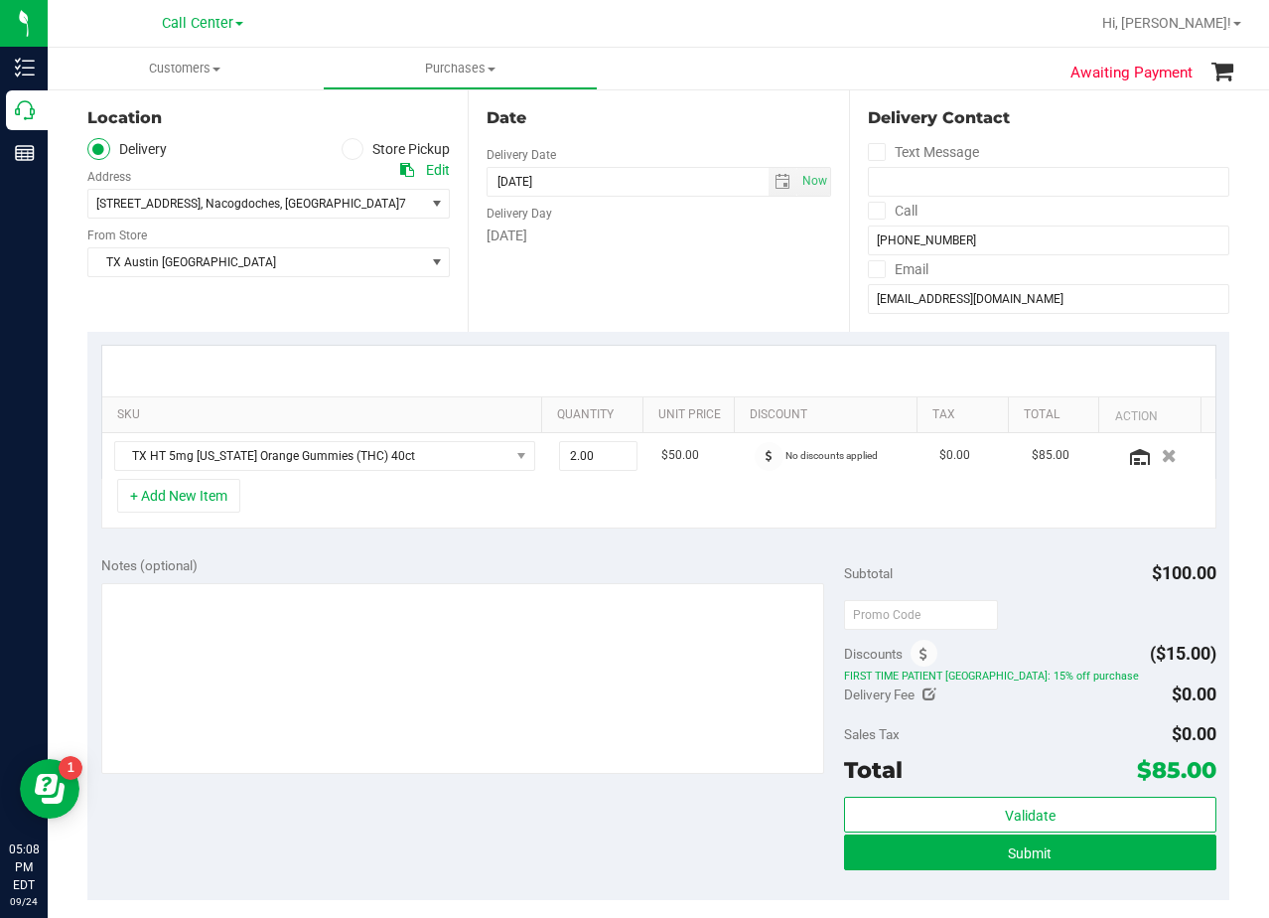
scroll to position [298, 0]
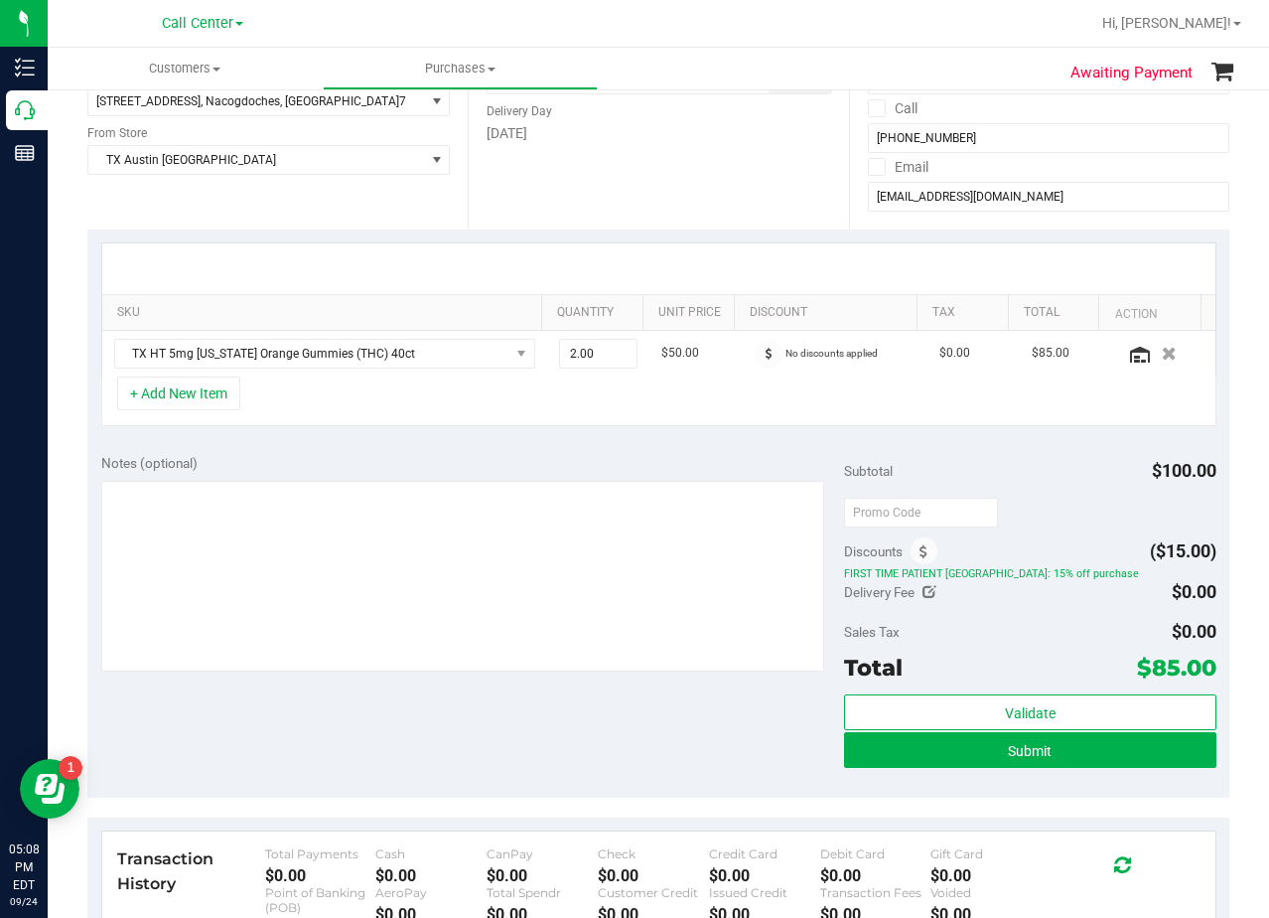
click at [1143, 664] on span "$85.00" at bounding box center [1176, 668] width 79 height 28
click at [1110, 590] on div "Delivery Fee $0.00" at bounding box center [1029, 592] width 371 height 36
click at [679, 449] on div "Notes (optional) Subtotal $100.00 Discounts ($15.00) FIRST TIME PATIENT TX: 15%…" at bounding box center [658, 619] width 1142 height 358
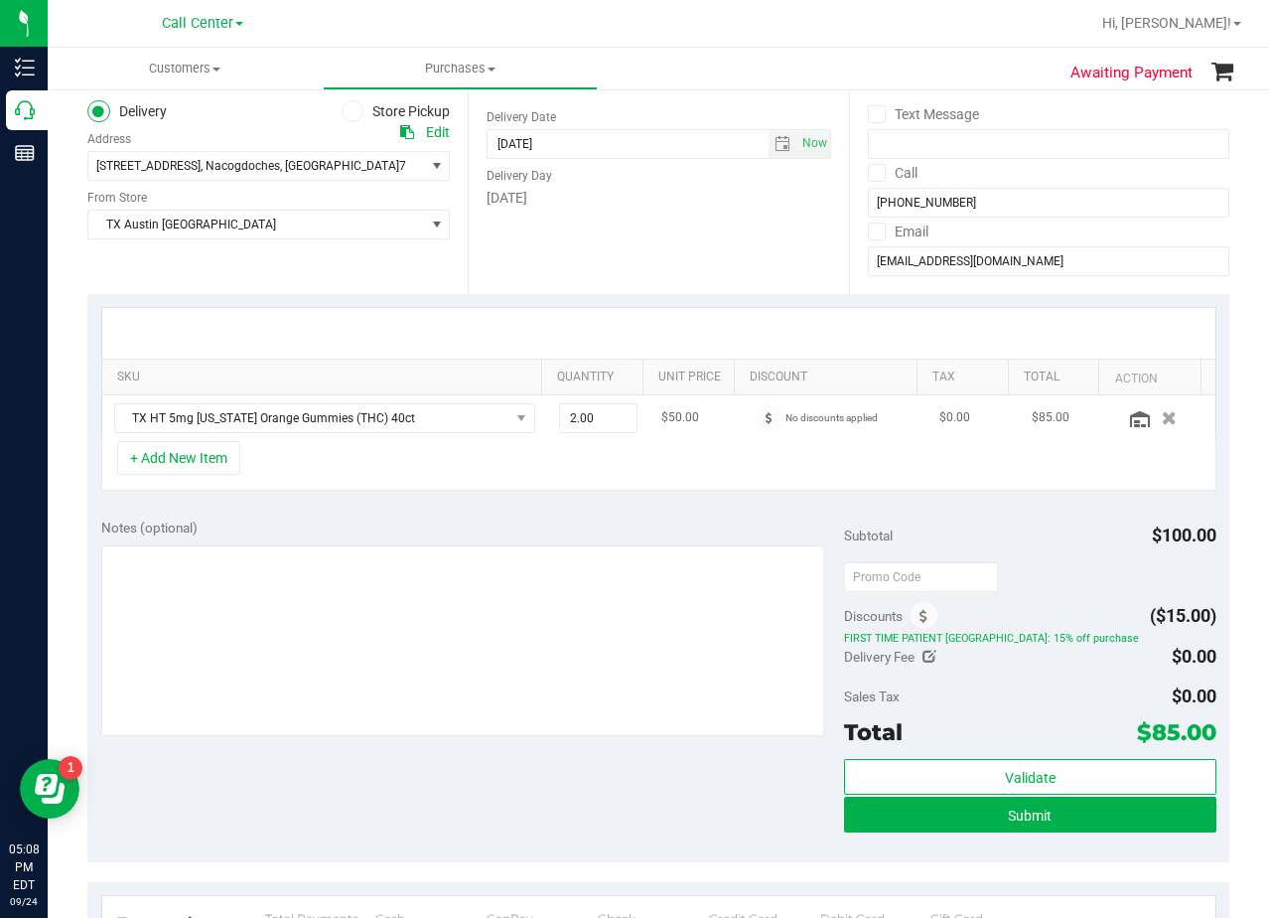
scroll to position [199, 0]
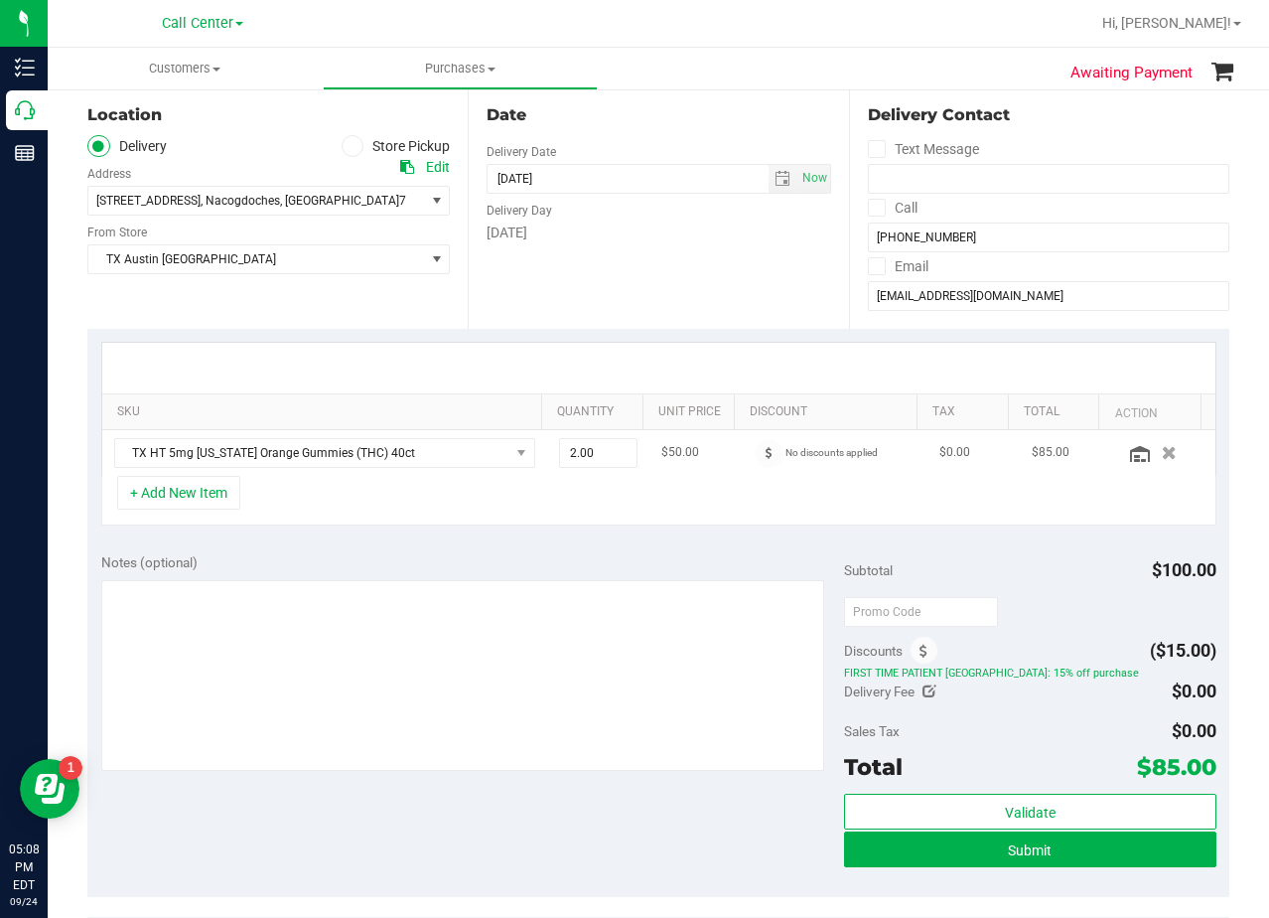
click at [696, 448] on td "$50.00" at bounding box center [696, 453] width 92 height 46
click at [702, 449] on td "$50.00" at bounding box center [696, 453] width 92 height 46
click at [685, 371] on div at bounding box center [658, 368] width 1113 height 51
click at [688, 368] on div at bounding box center [659, 368] width 1078 height 1
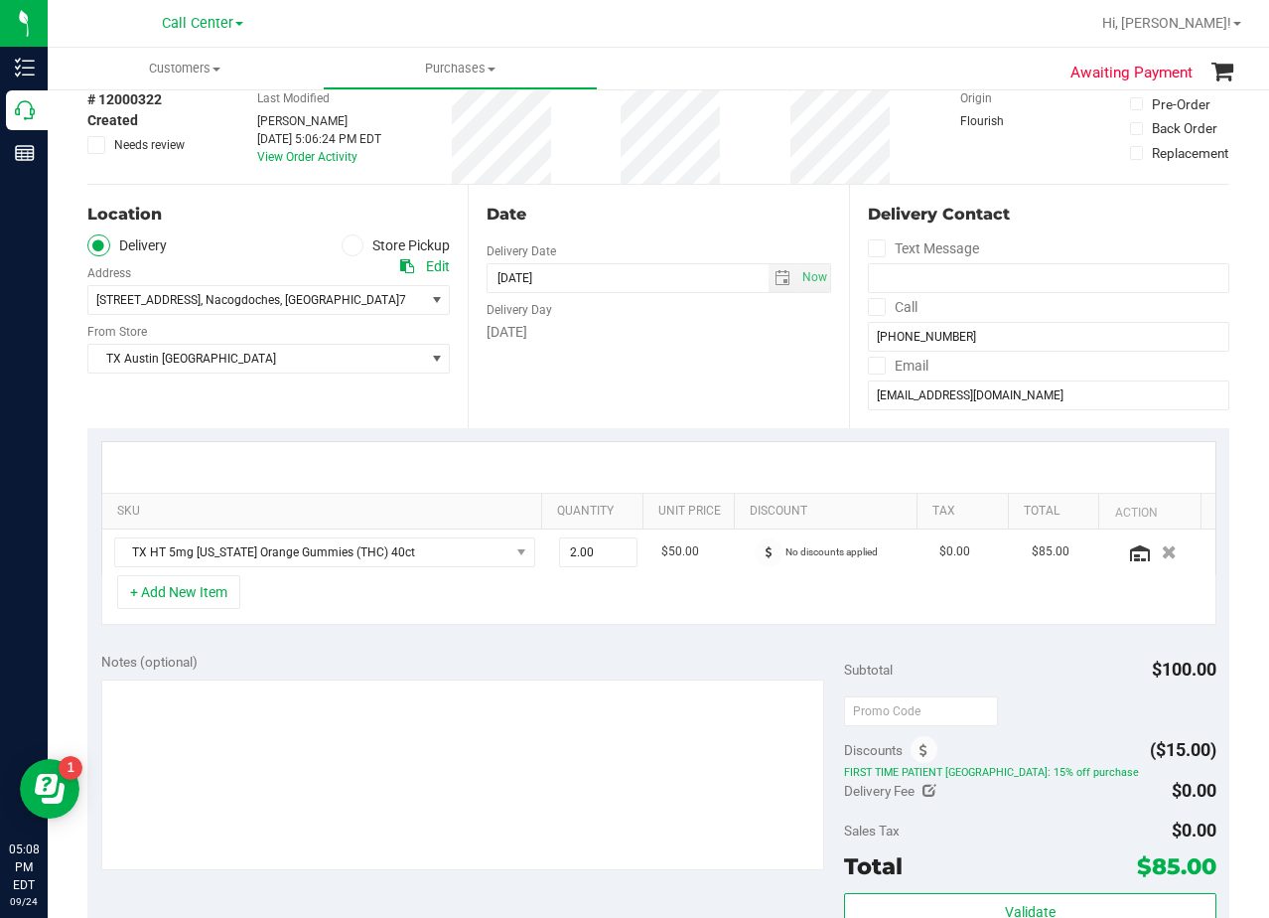
click at [689, 353] on div "Date Delivery Date 10/01/2025 Now 10/01/2025 08:00 AM Now Delivery Day Wednesday" at bounding box center [658, 306] width 380 height 243
click at [672, 218] on div "Date" at bounding box center [659, 215] width 344 height 24
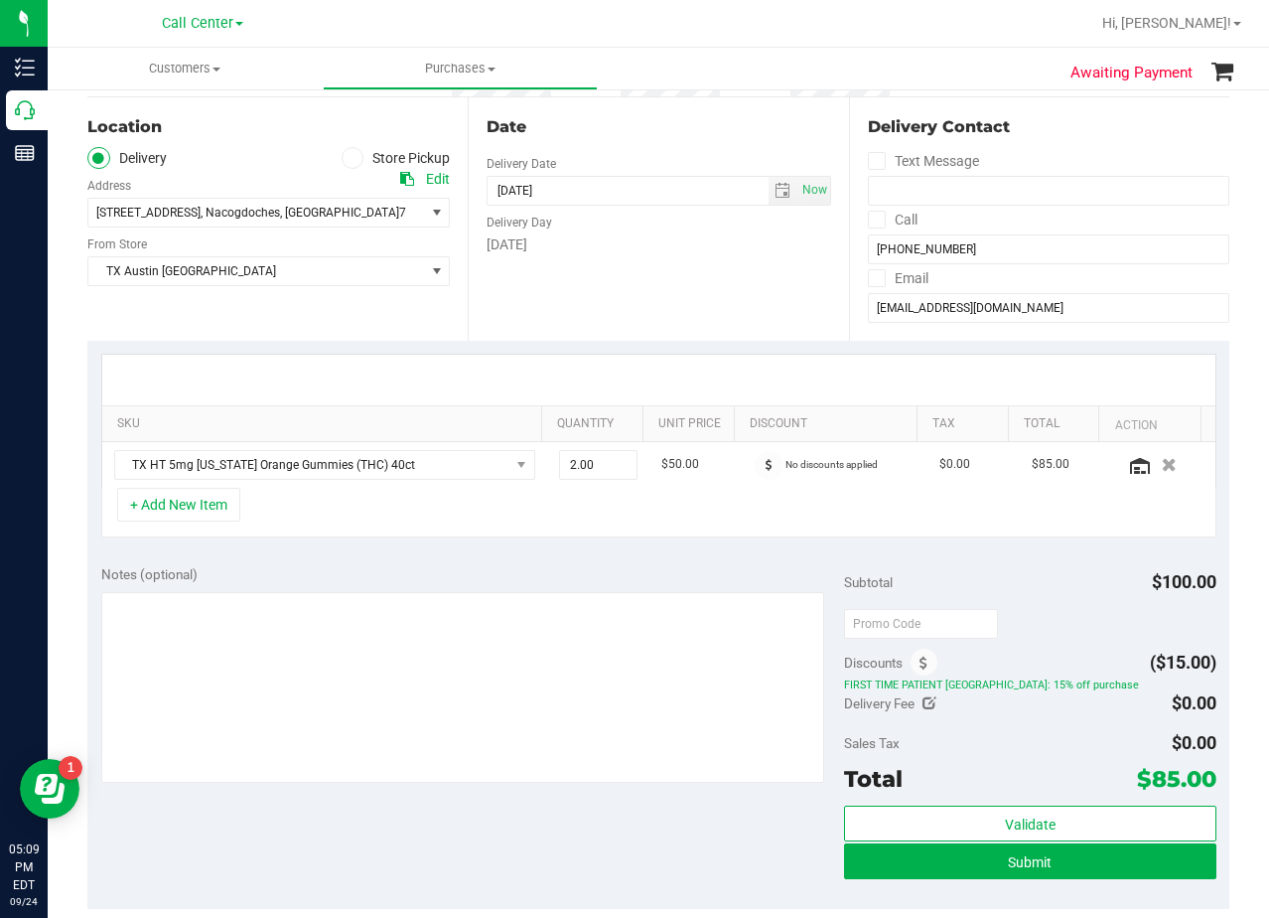
scroll to position [298, 0]
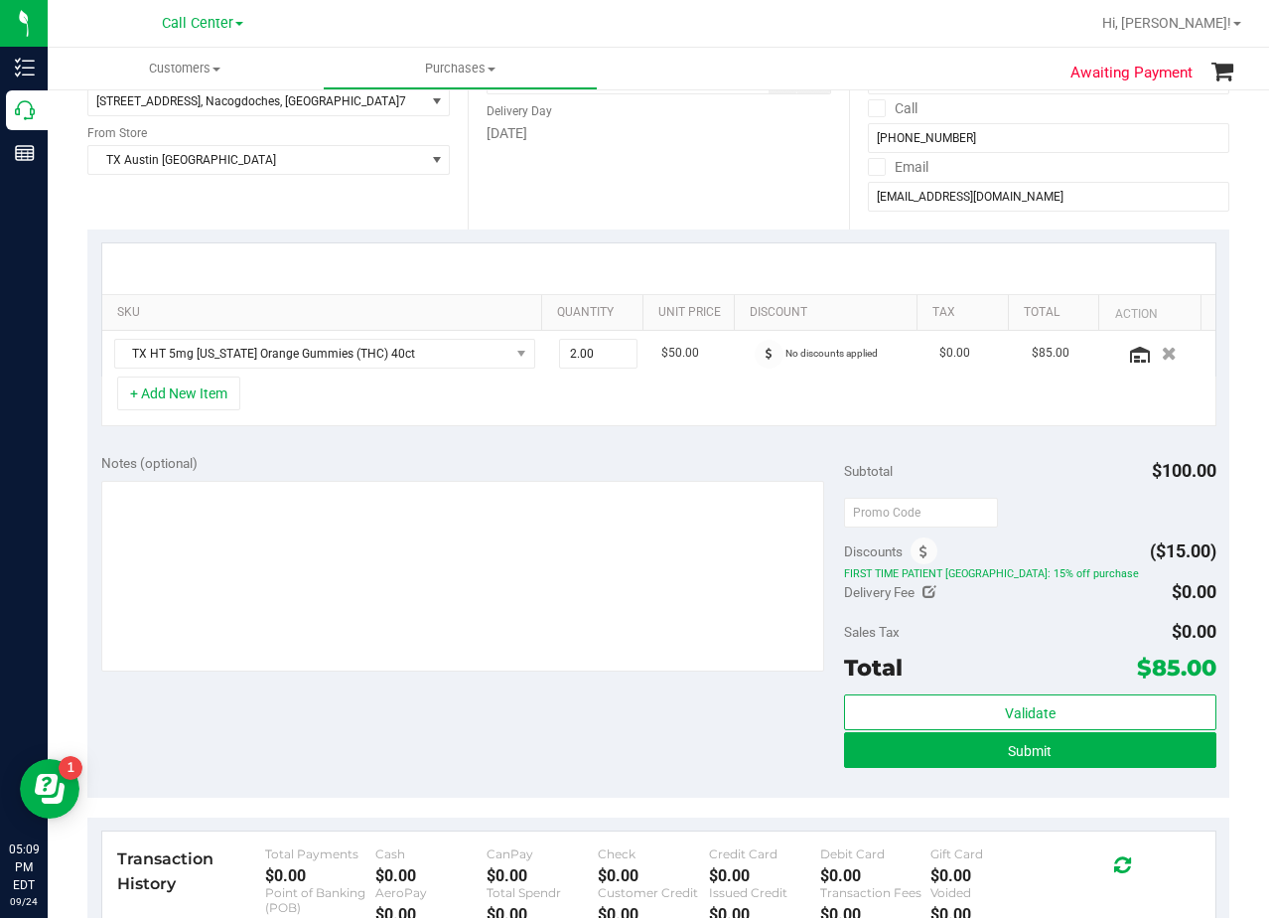
click at [734, 468] on div "Notes (optional)" at bounding box center [473, 463] width 744 height 20
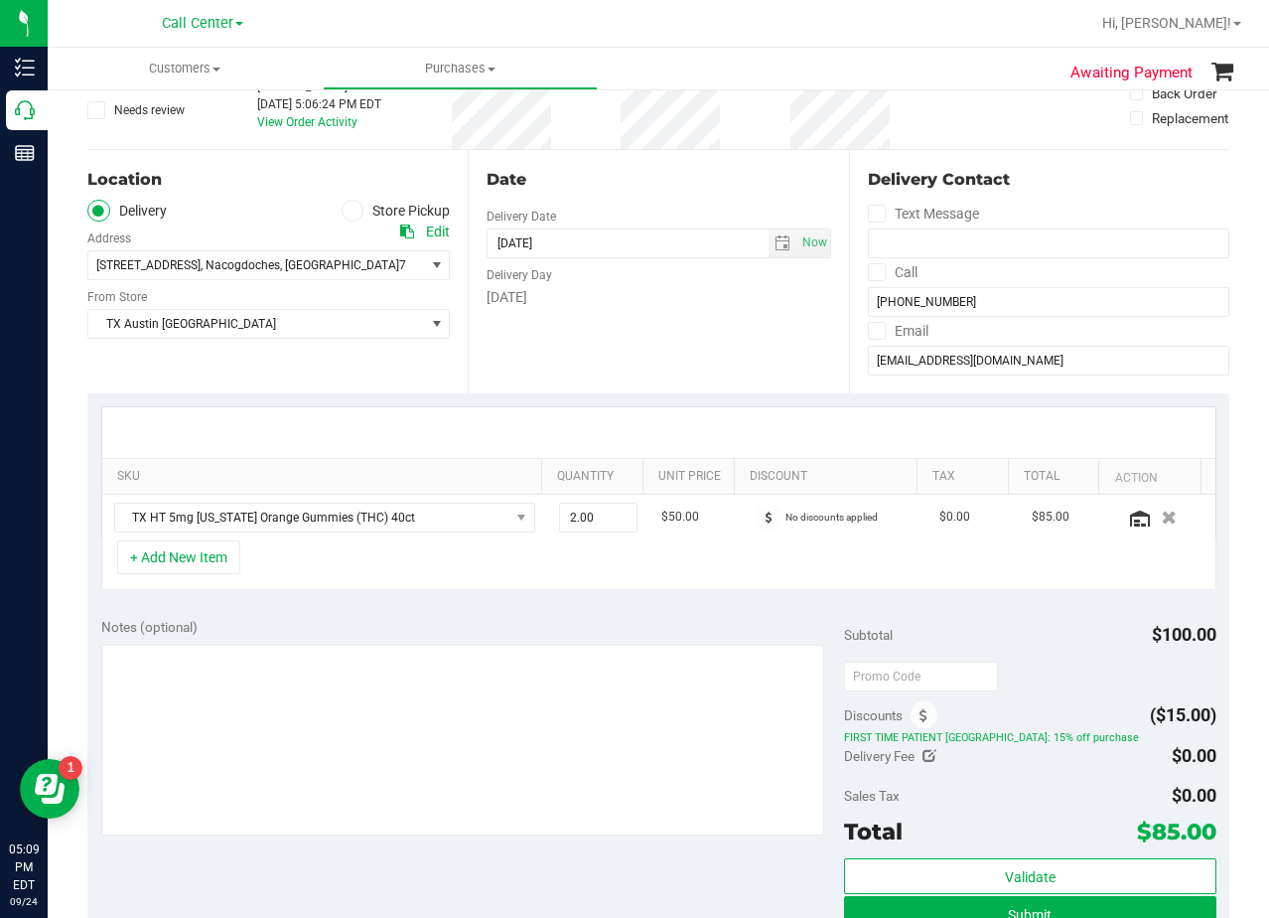
scroll to position [99, 0]
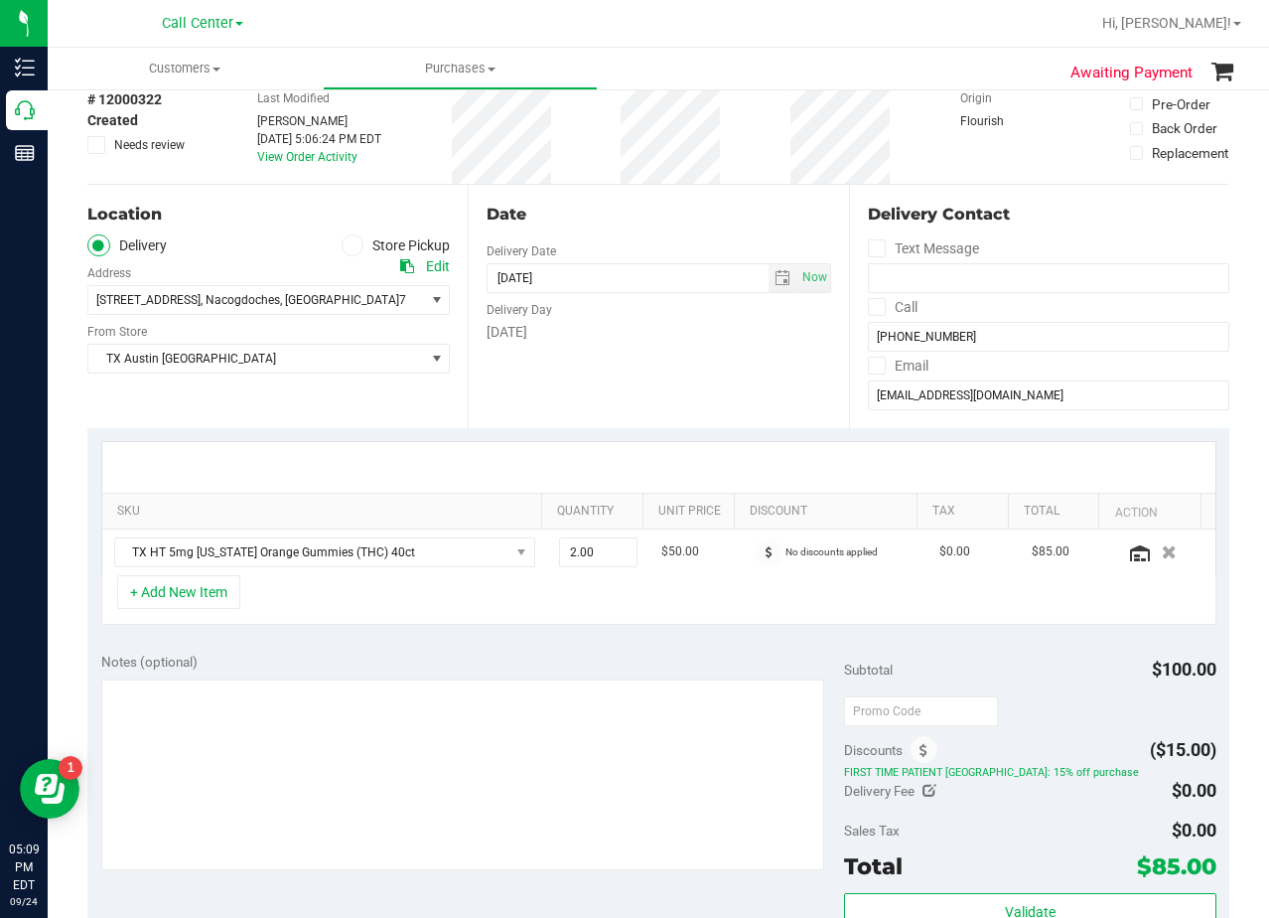
click at [769, 367] on div "Date Delivery Date 10/01/2025 Now 10/01/2025 08:00 AM Now Delivery Day Wednesday" at bounding box center [658, 306] width 380 height 243
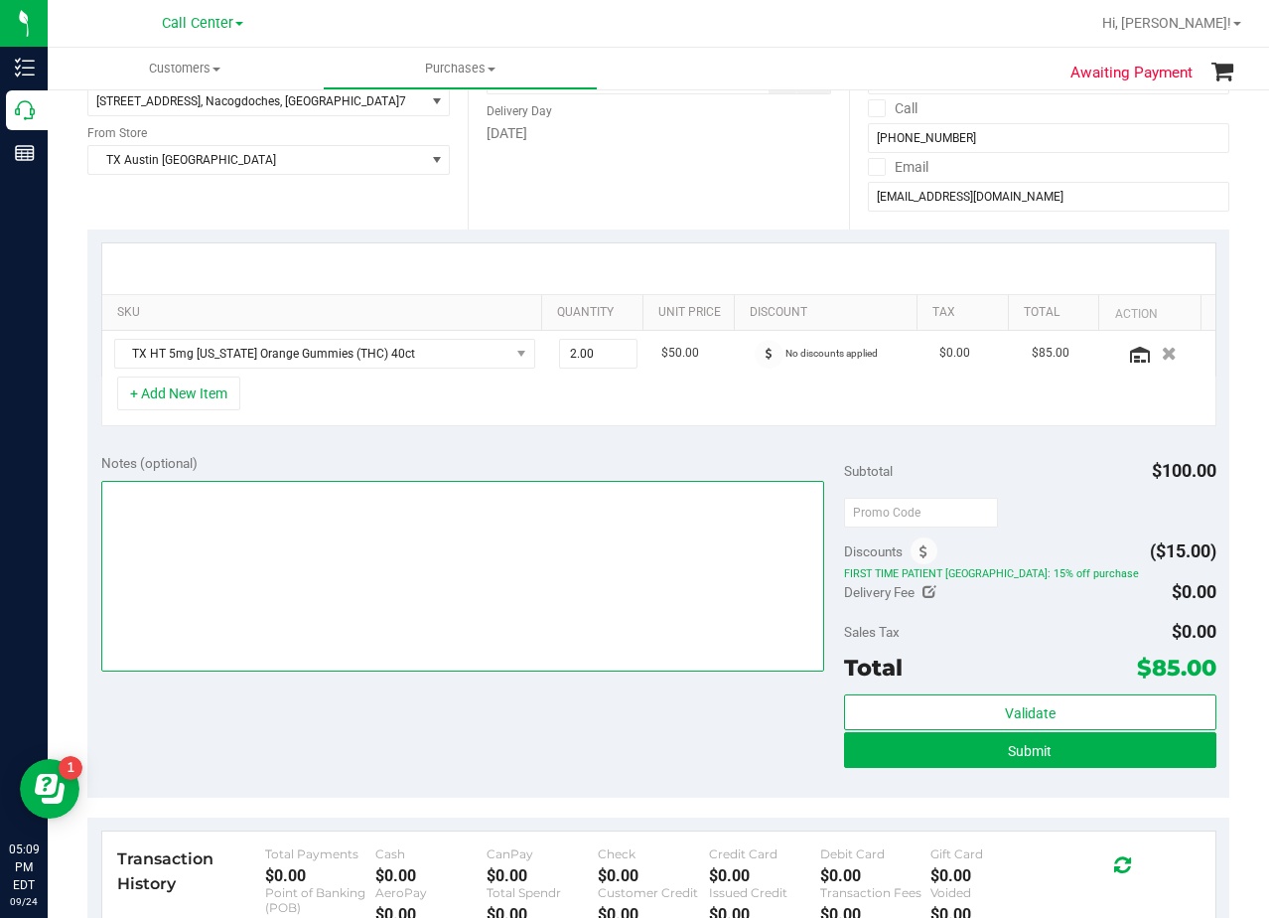
click at [482, 613] on textarea at bounding box center [463, 576] width 724 height 191
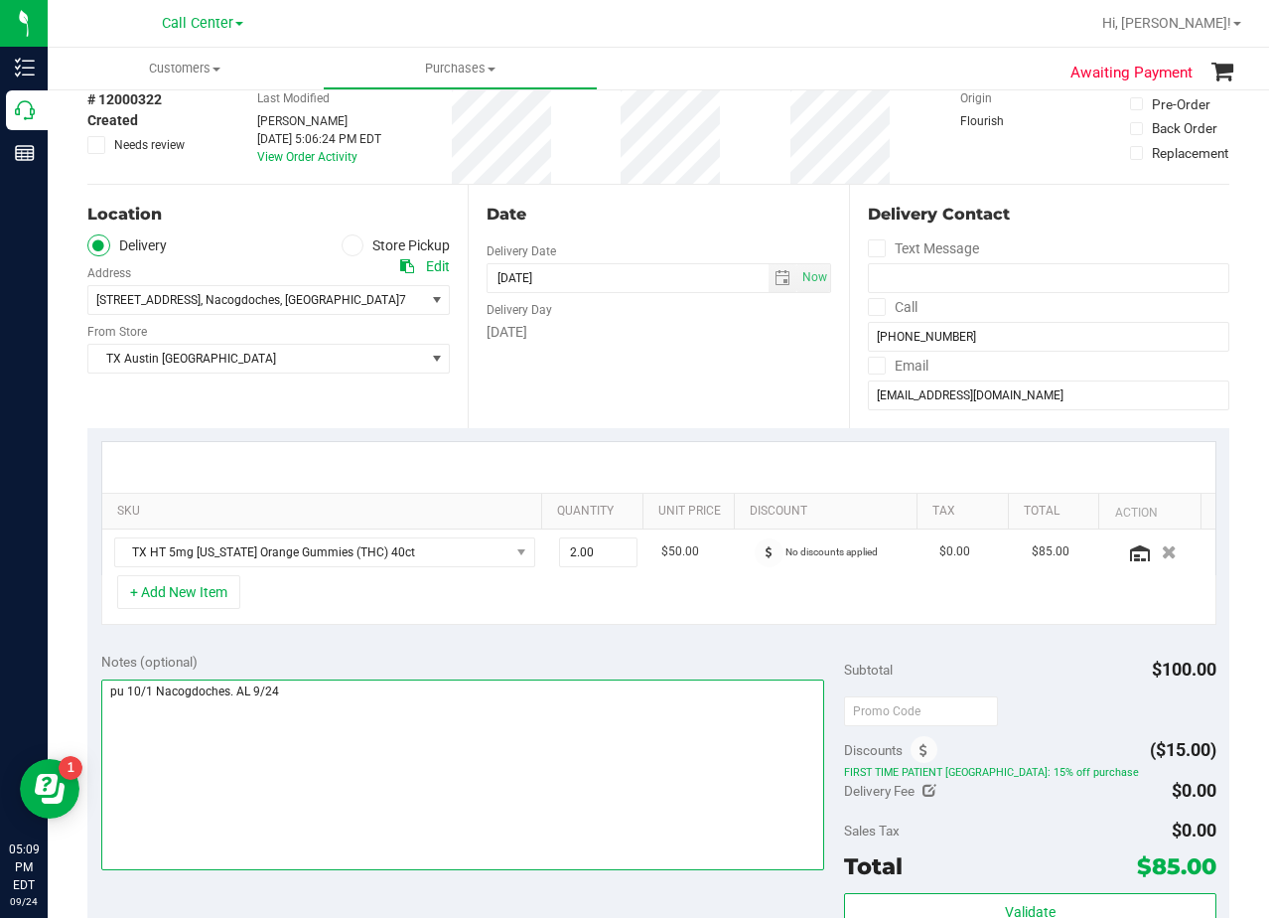
type textarea "pu 10/1 Nacogdoches. AL 9/24"
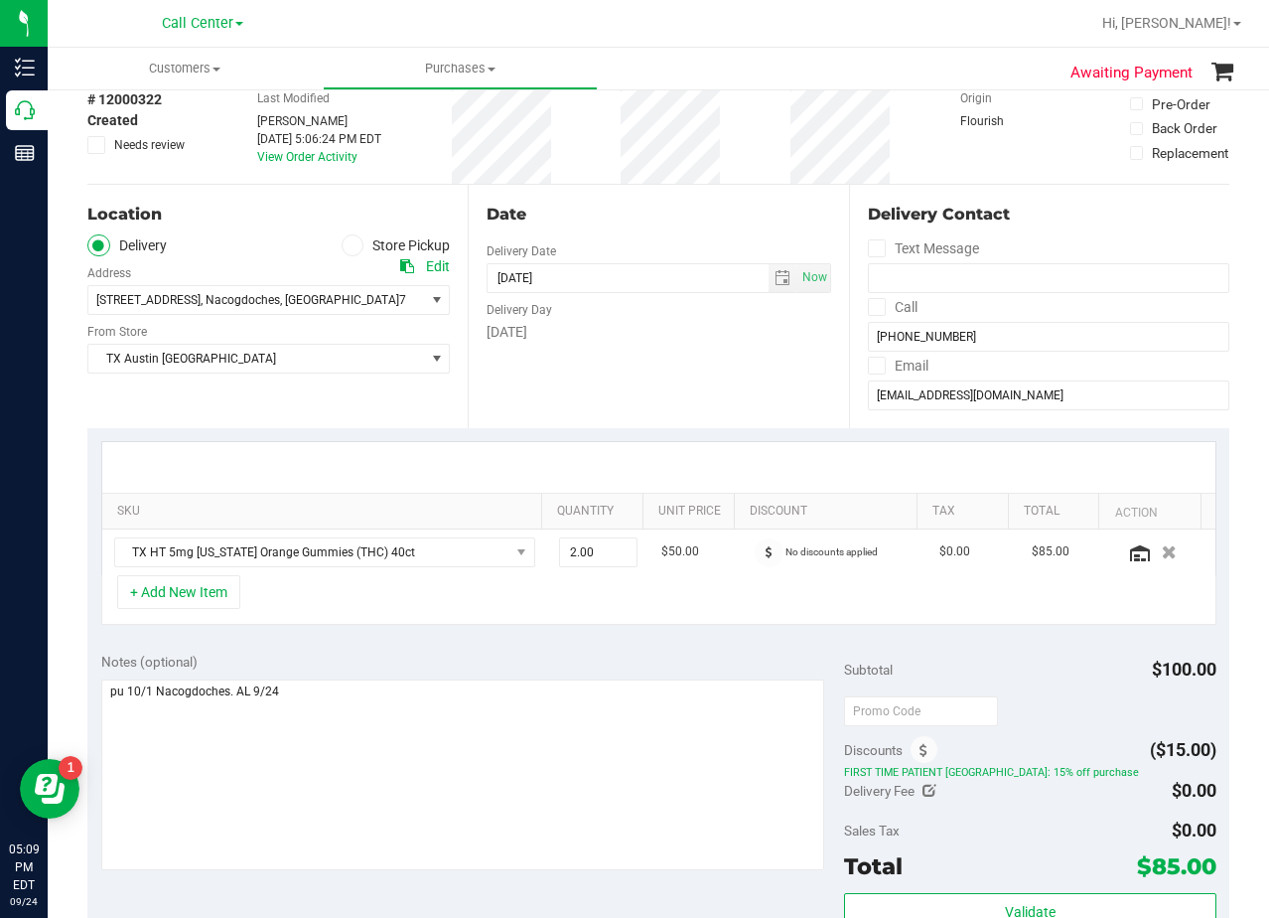
click at [647, 351] on div "Date Delivery Date 10/01/2025 Now 10/01/2025 08:00 AM Now Delivery Day Wednesday" at bounding box center [658, 306] width 380 height 243
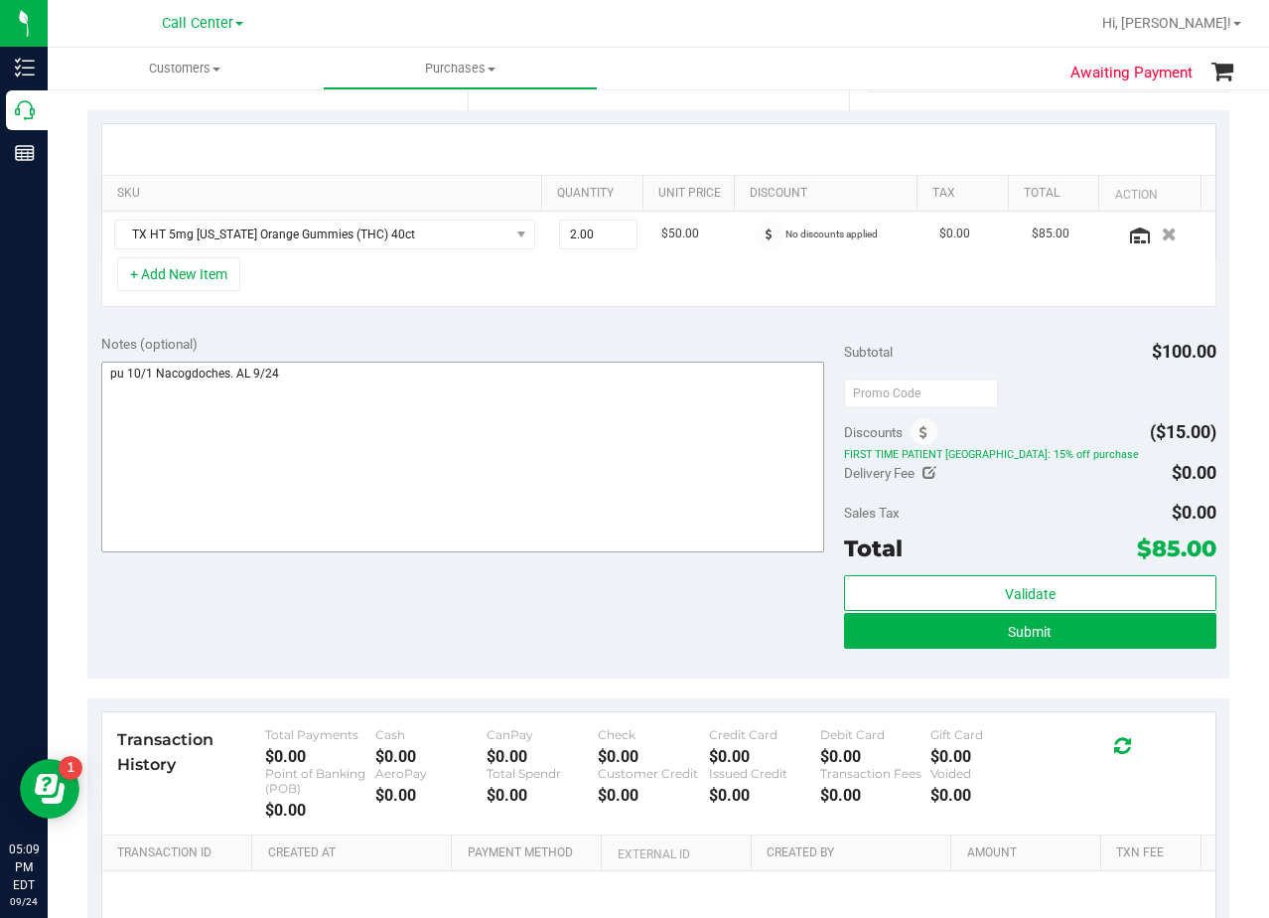
scroll to position [497, 0]
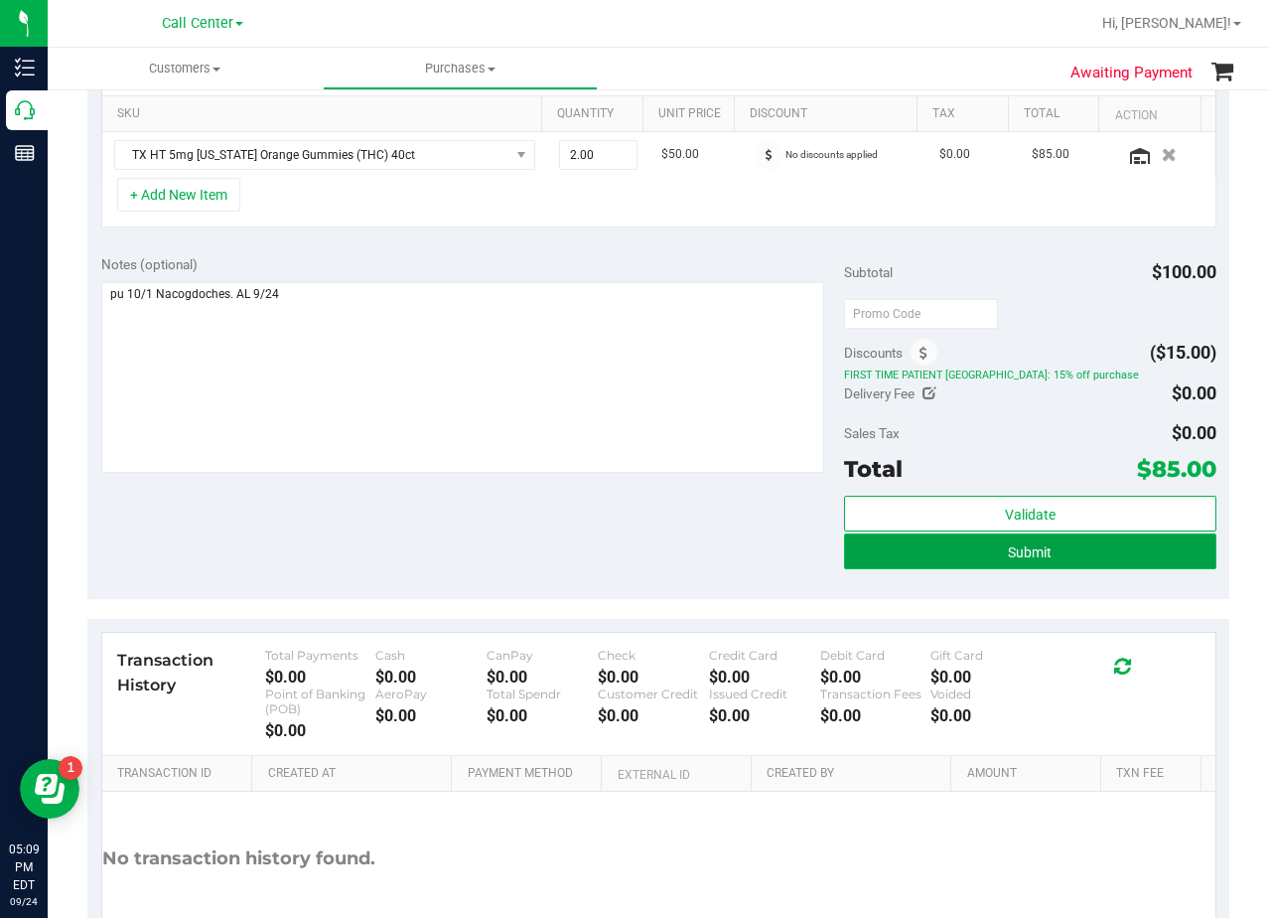
click at [852, 551] on button "Submit" at bounding box center [1029, 551] width 371 height 36
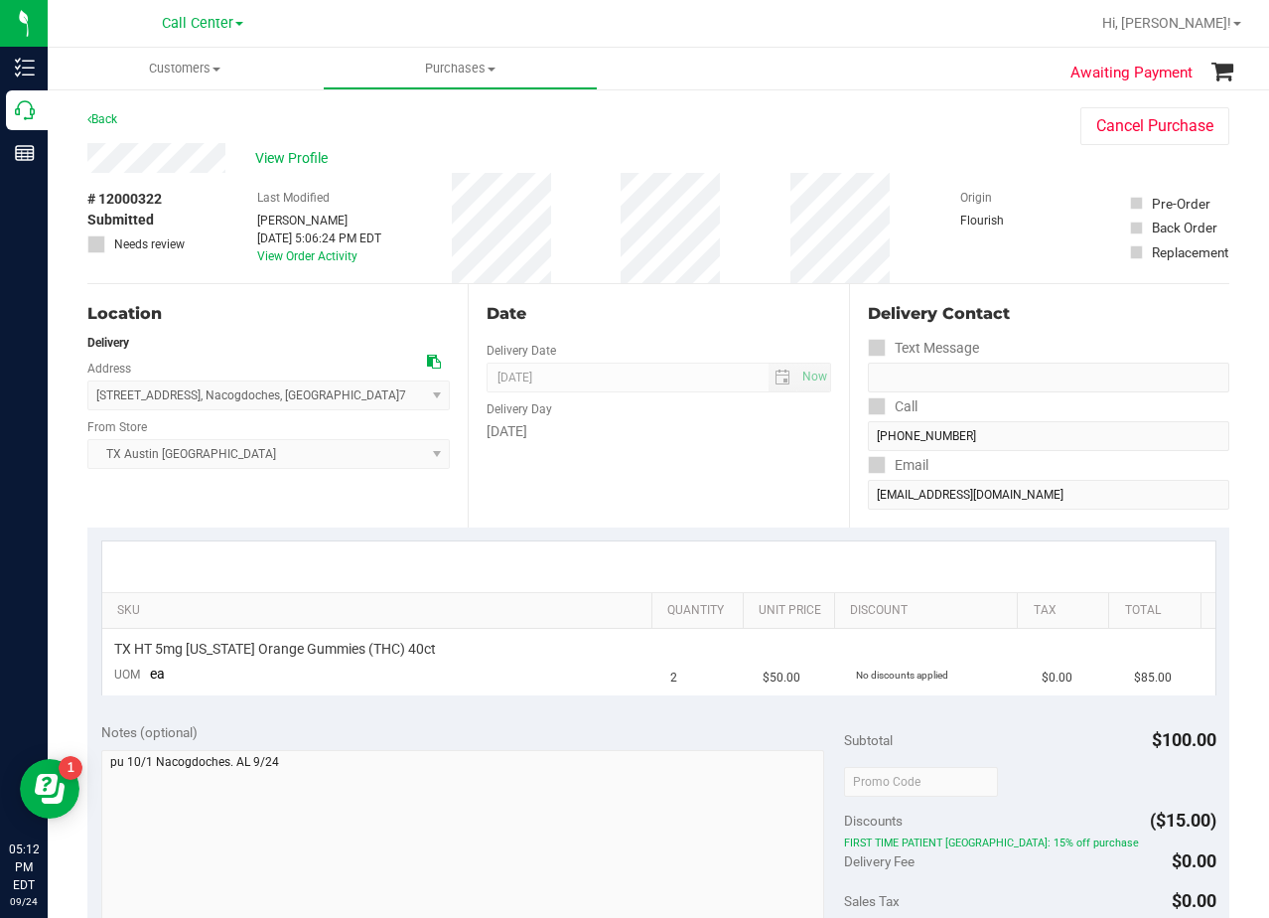
click at [780, 478] on div "Date Delivery Date 10/01/2025 Now 10/01/2025 08:00 AM Now Delivery Day Wednesday" at bounding box center [658, 405] width 380 height 243
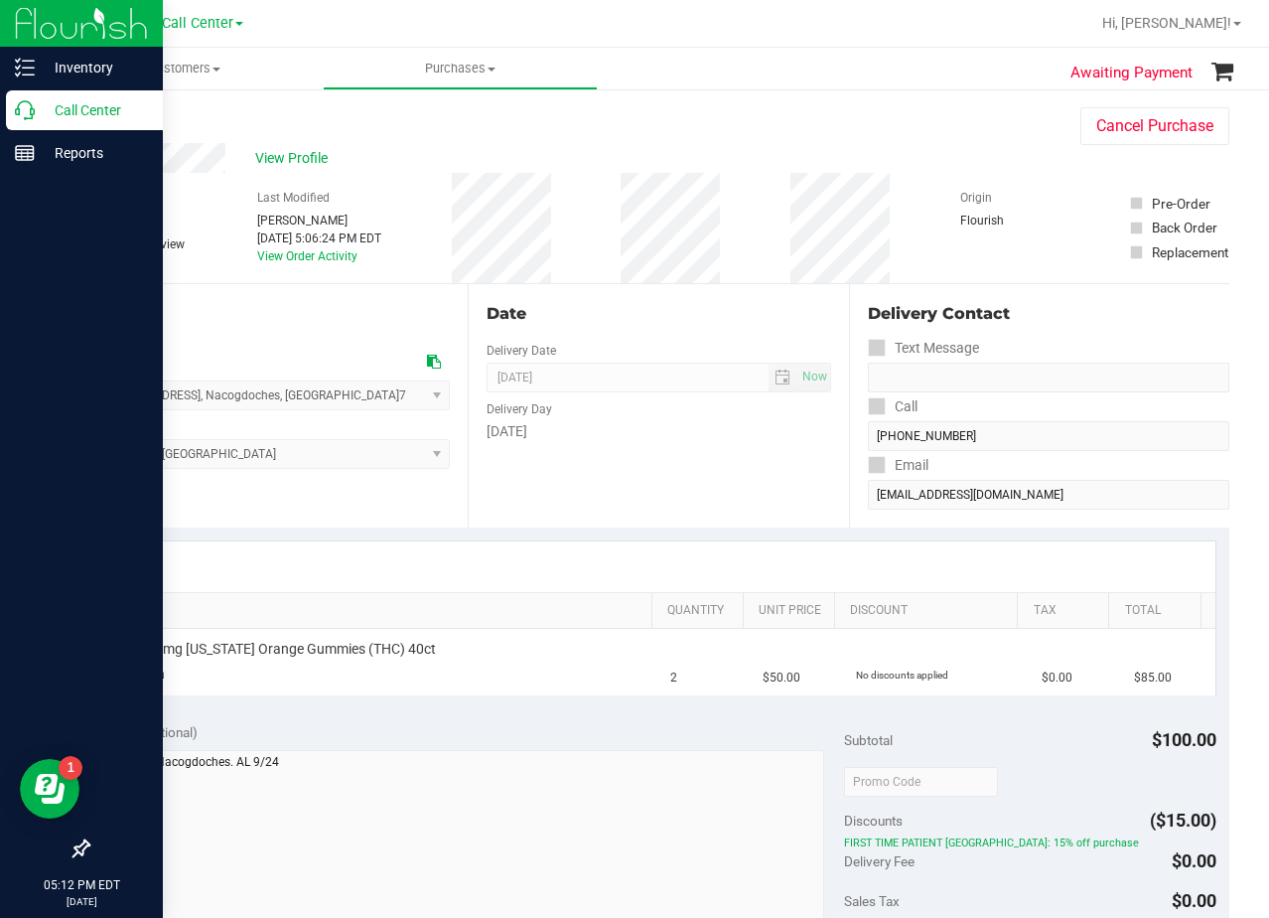
click at [20, 101] on icon at bounding box center [25, 110] width 20 height 20
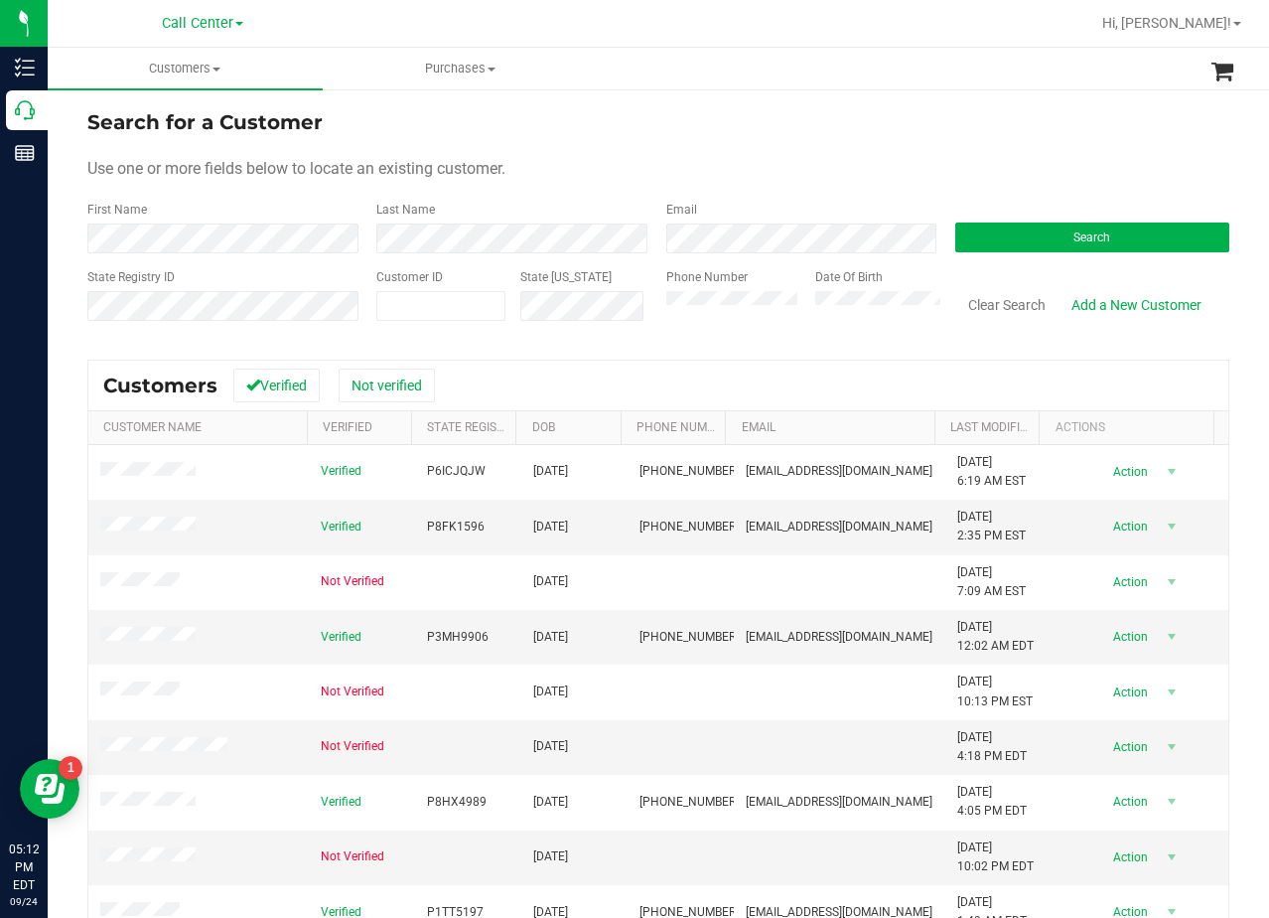
click at [723, 107] on div "Search for a Customer" at bounding box center [658, 122] width 1142 height 30
click at [719, 172] on div "Use one or more fields below to locate an existing customer." at bounding box center [658, 169] width 1142 height 24
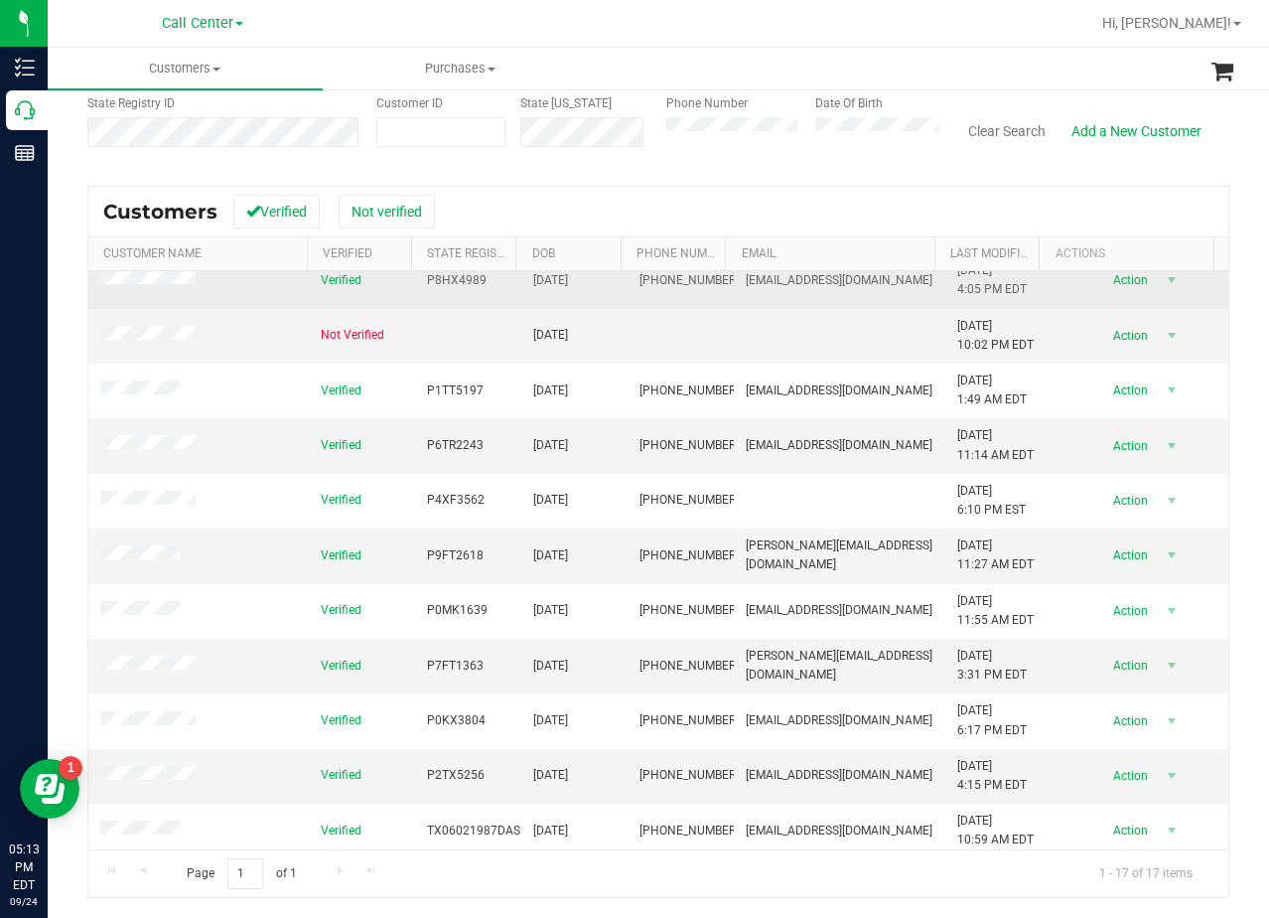
scroll to position [357, 0]
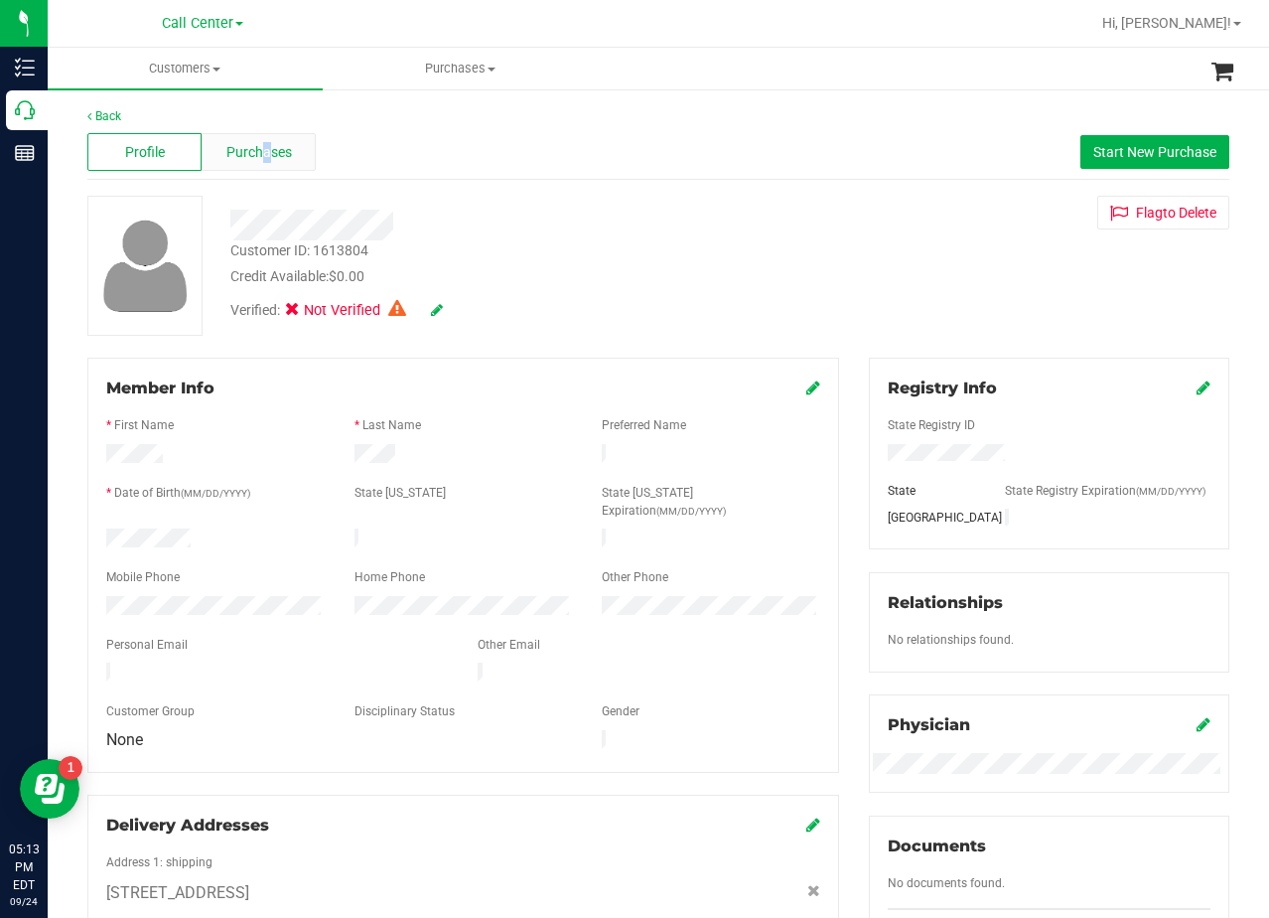
click at [257, 155] on div "Purchases" at bounding box center [259, 152] width 114 height 38
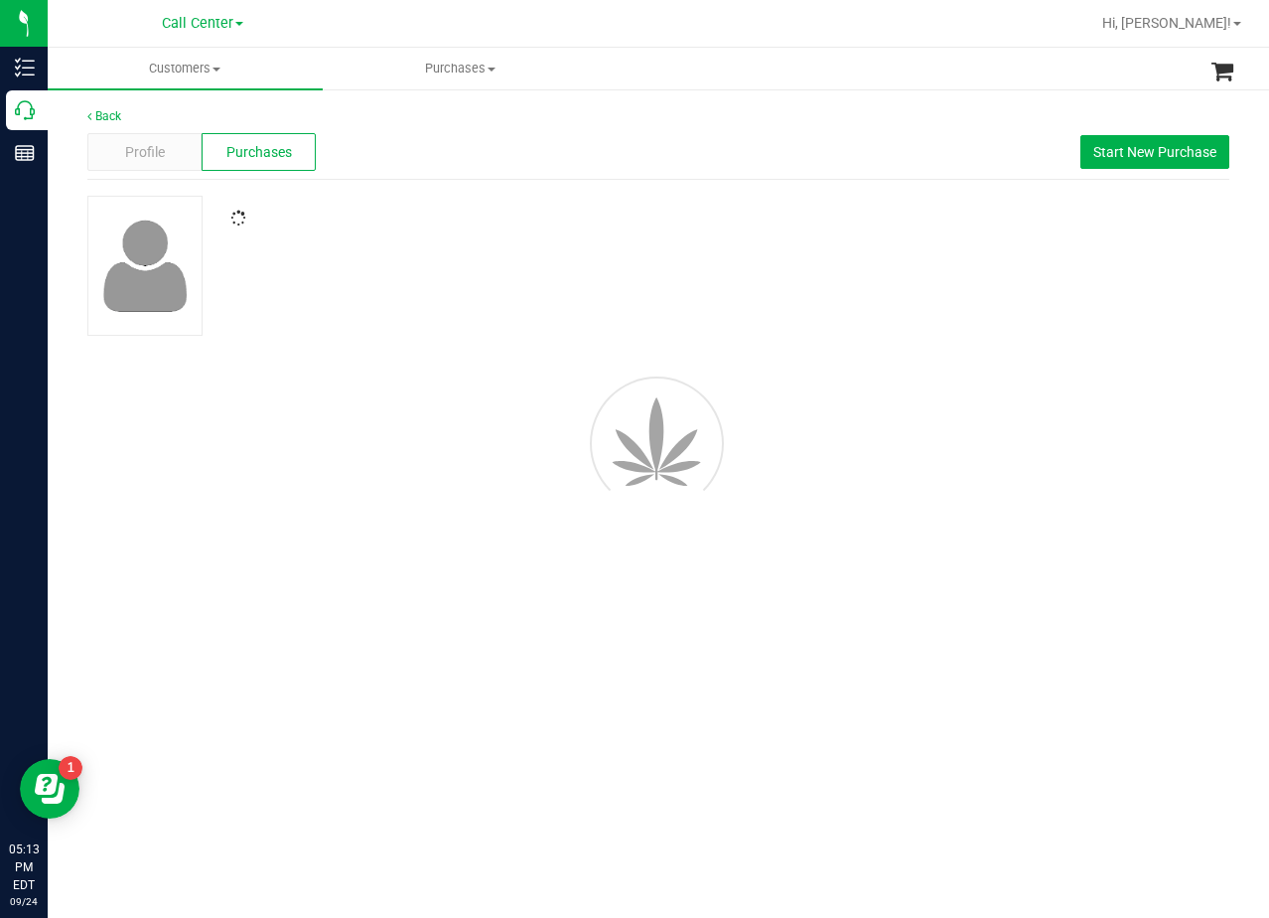
click at [256, 154] on span "Purchases" at bounding box center [259, 152] width 66 height 21
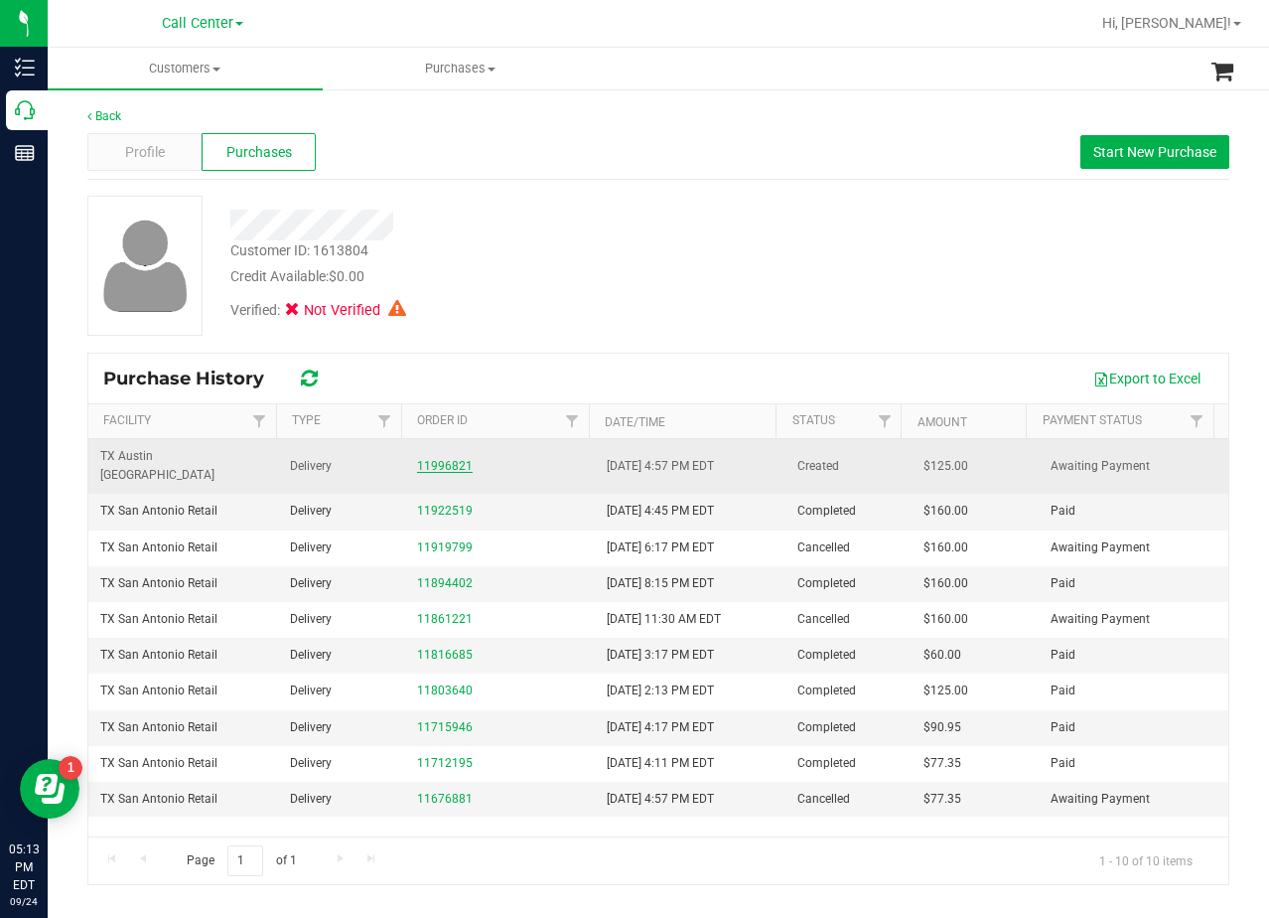
click at [438, 459] on link "11996821" at bounding box center [445, 466] width 56 height 14
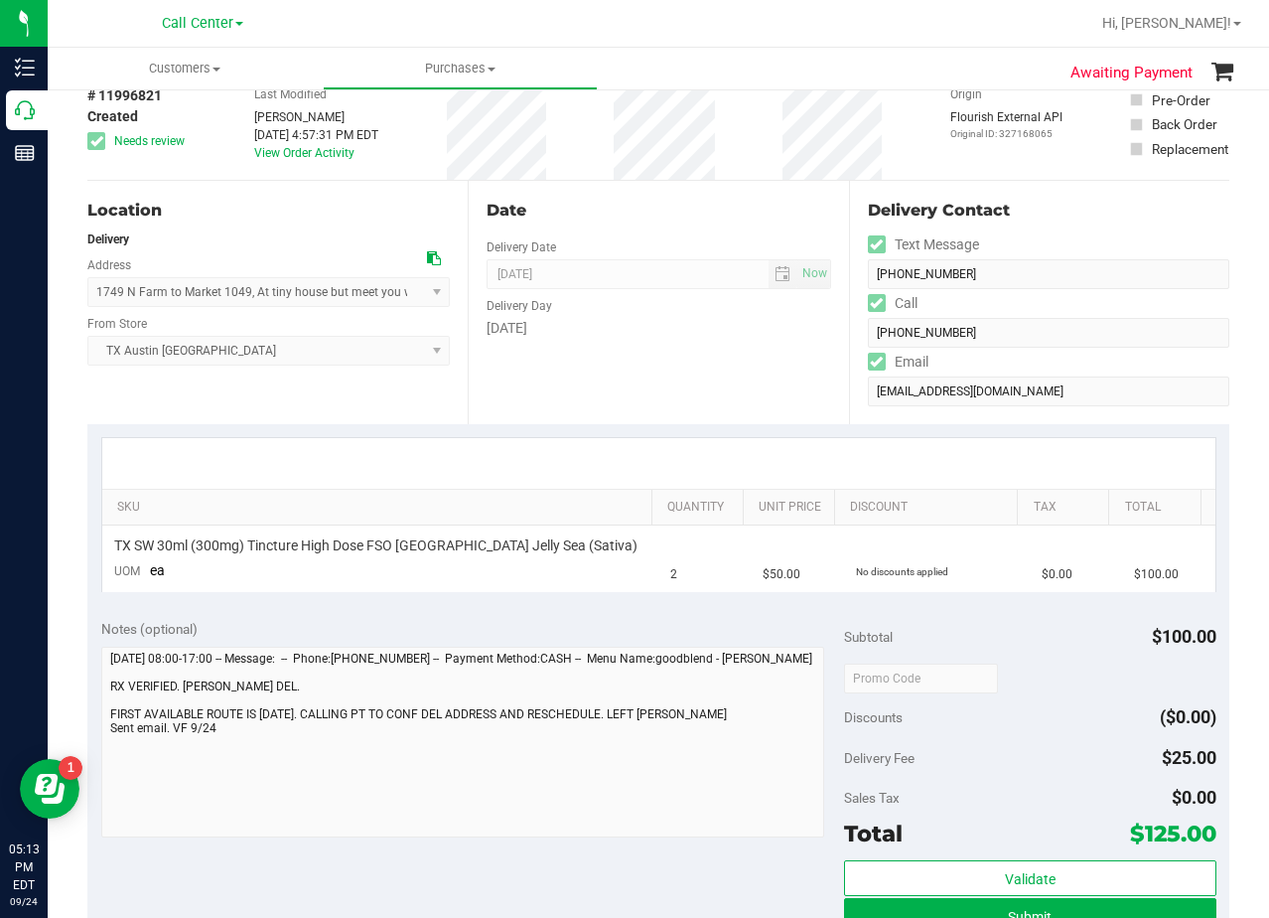
scroll to position [199, 0]
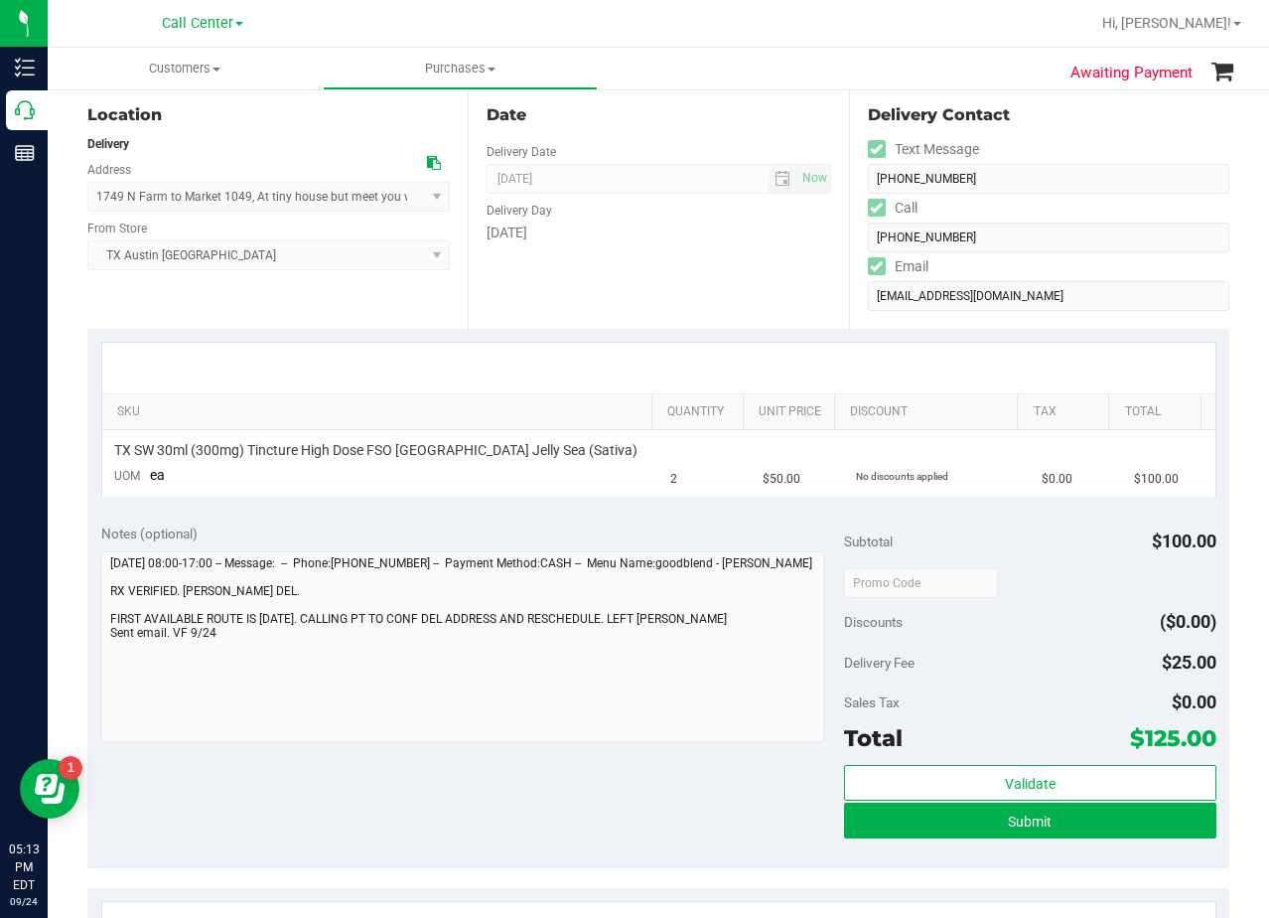
click at [743, 235] on div "Thursday" at bounding box center [659, 232] width 344 height 21
click at [738, 273] on div "Date Delivery Date 09/25/2025 Now 09/25/2025 08:00 AM Now Delivery Day Thursday" at bounding box center [658, 206] width 380 height 243
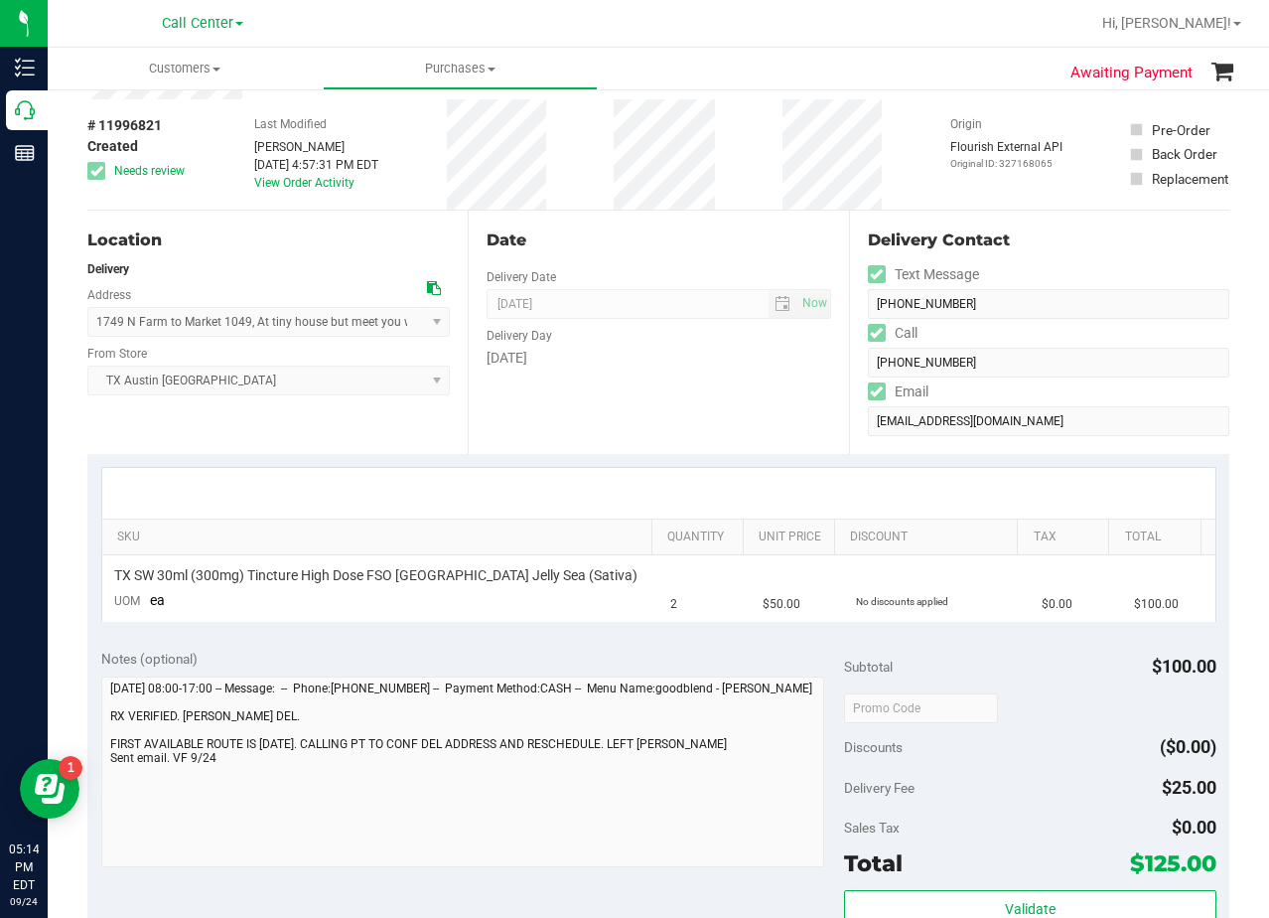
scroll to position [0, 0]
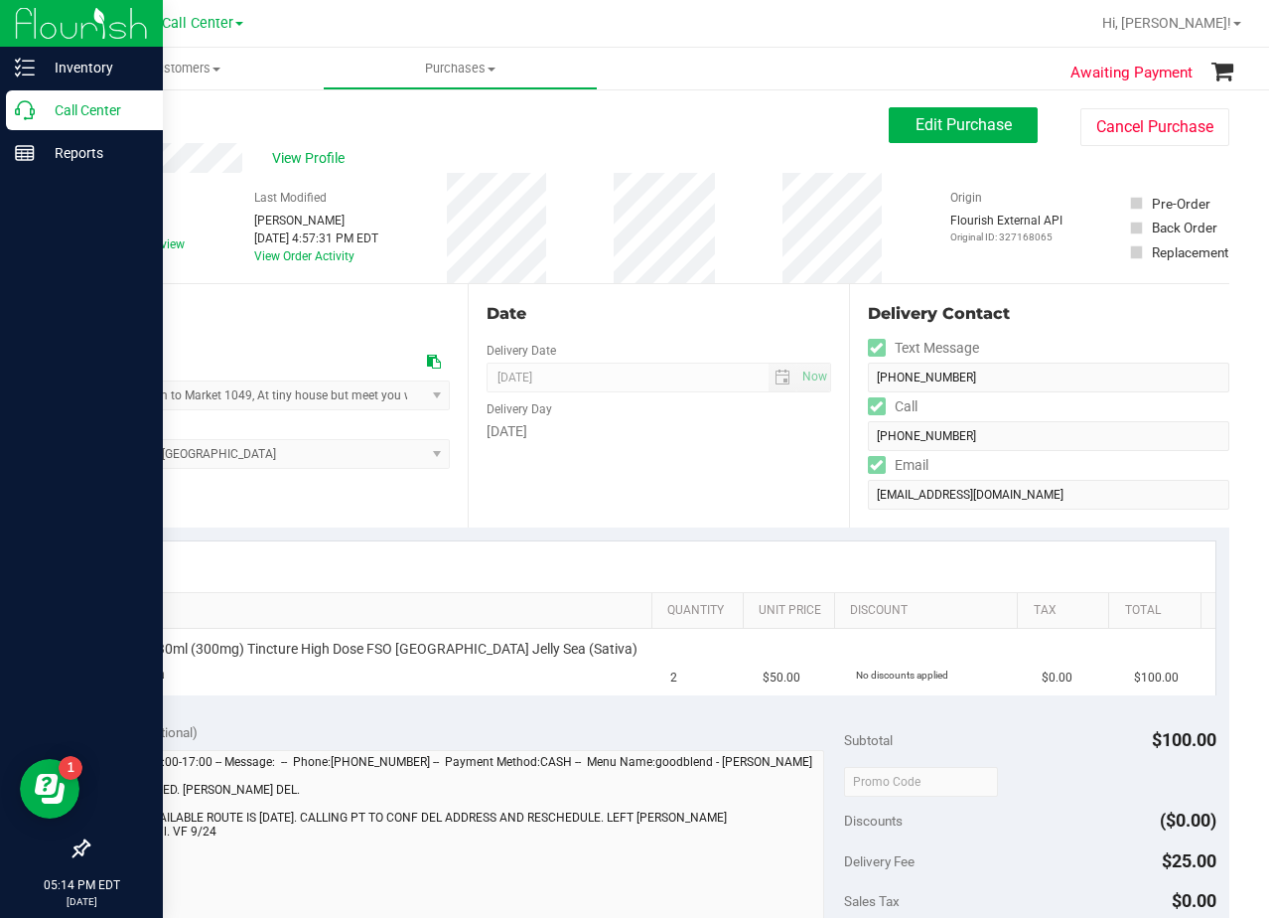
click at [22, 106] on icon at bounding box center [25, 110] width 20 height 20
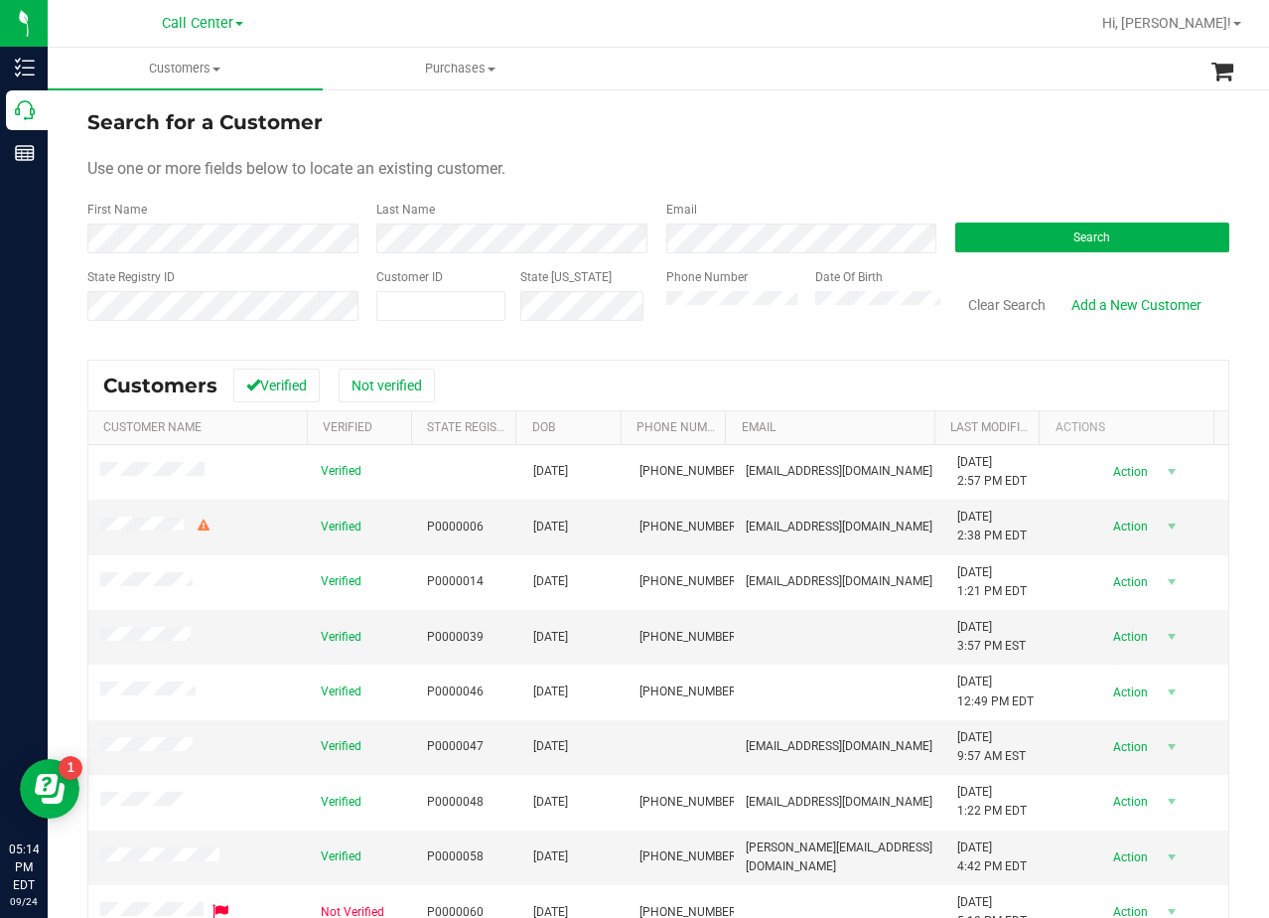
click at [820, 173] on div "Use one or more fields below to locate an existing customer." at bounding box center [658, 169] width 1142 height 24
click at [858, 117] on div "Search for a Customer" at bounding box center [658, 122] width 1142 height 30
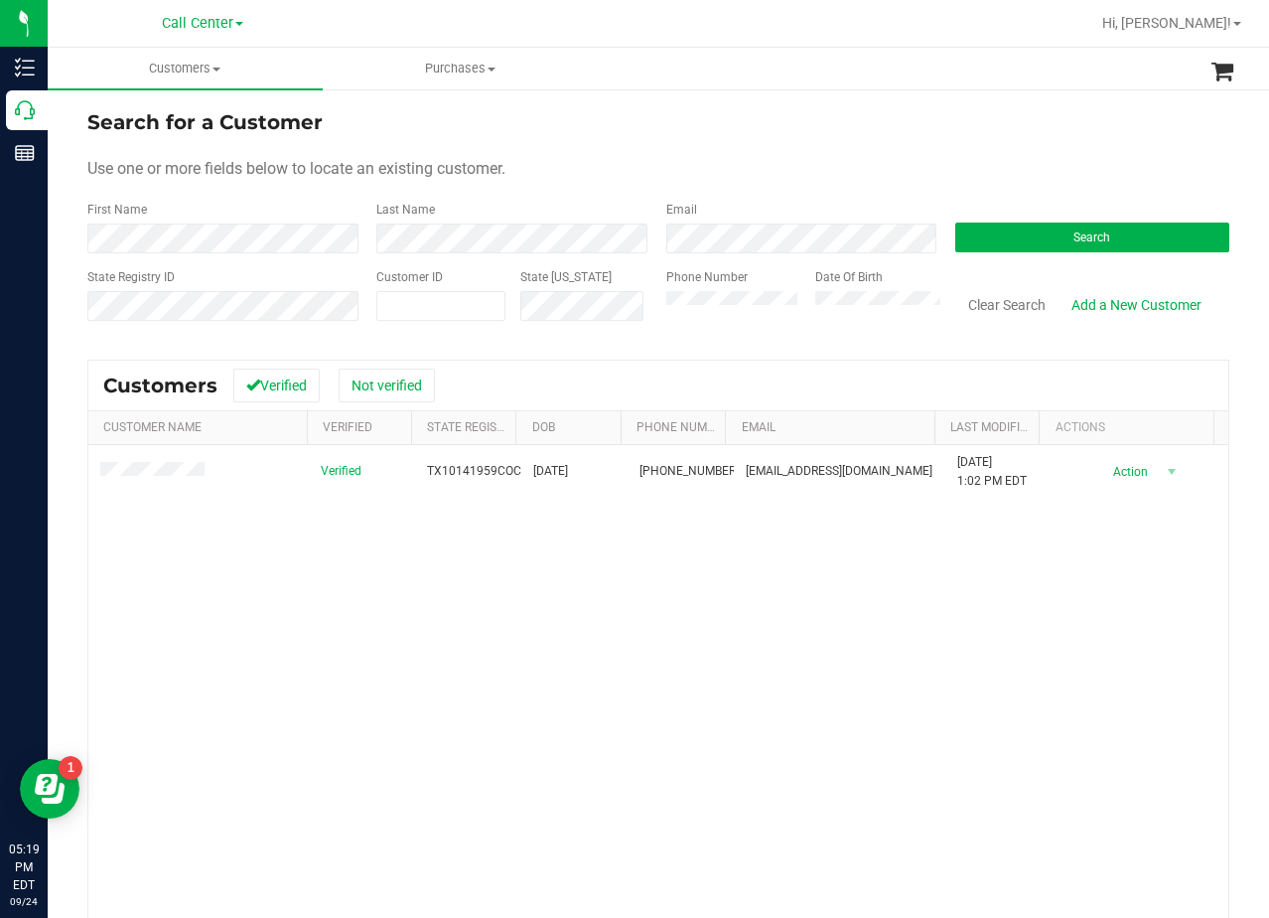
click at [712, 145] on form "Search for a Customer Use one or more fields below to locate an existing custom…" at bounding box center [658, 222] width 1142 height 231
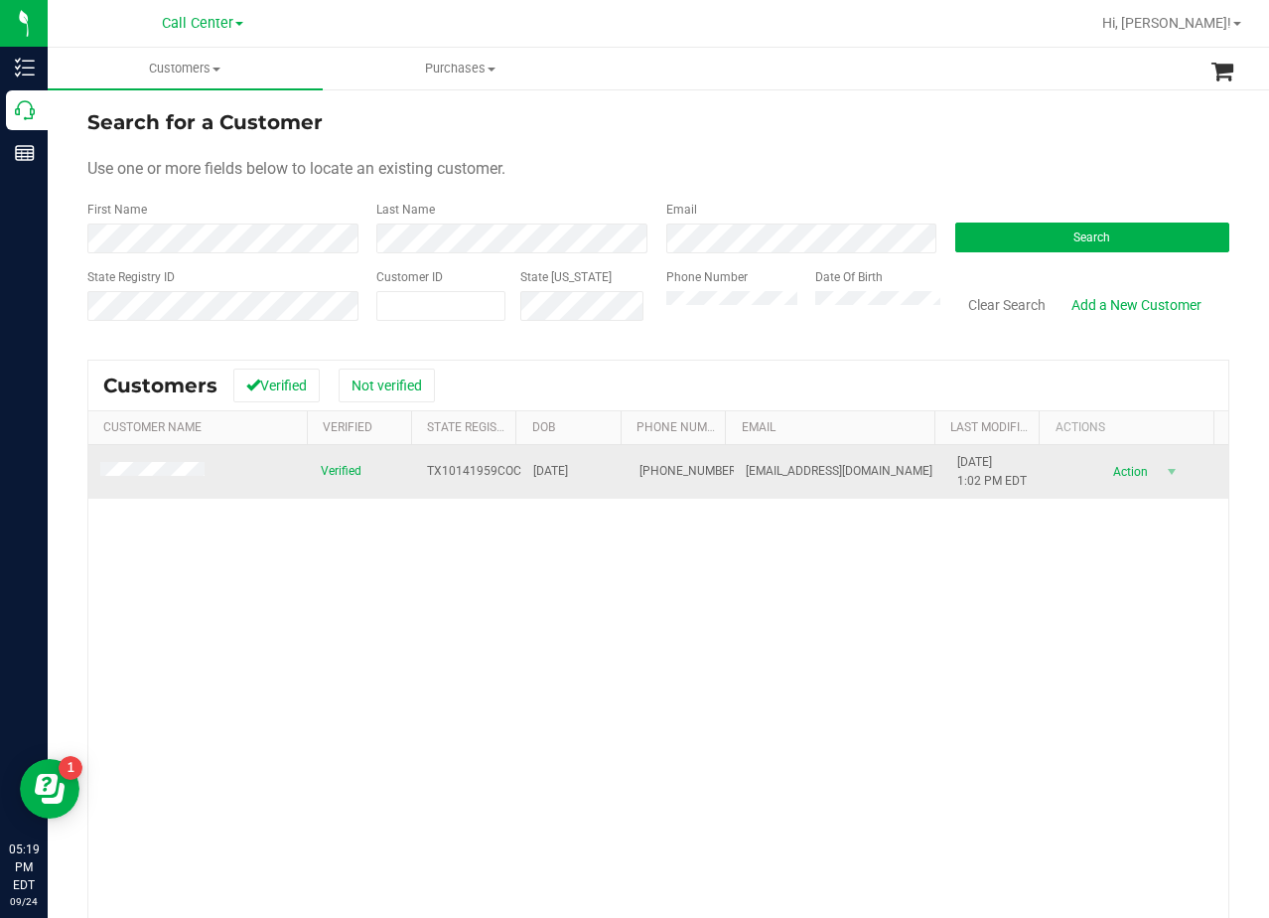
click at [859, 499] on td "ccheatham418@gmail.com" at bounding box center [840, 472] width 213 height 54
click at [105, 457] on td at bounding box center [198, 472] width 221 height 54
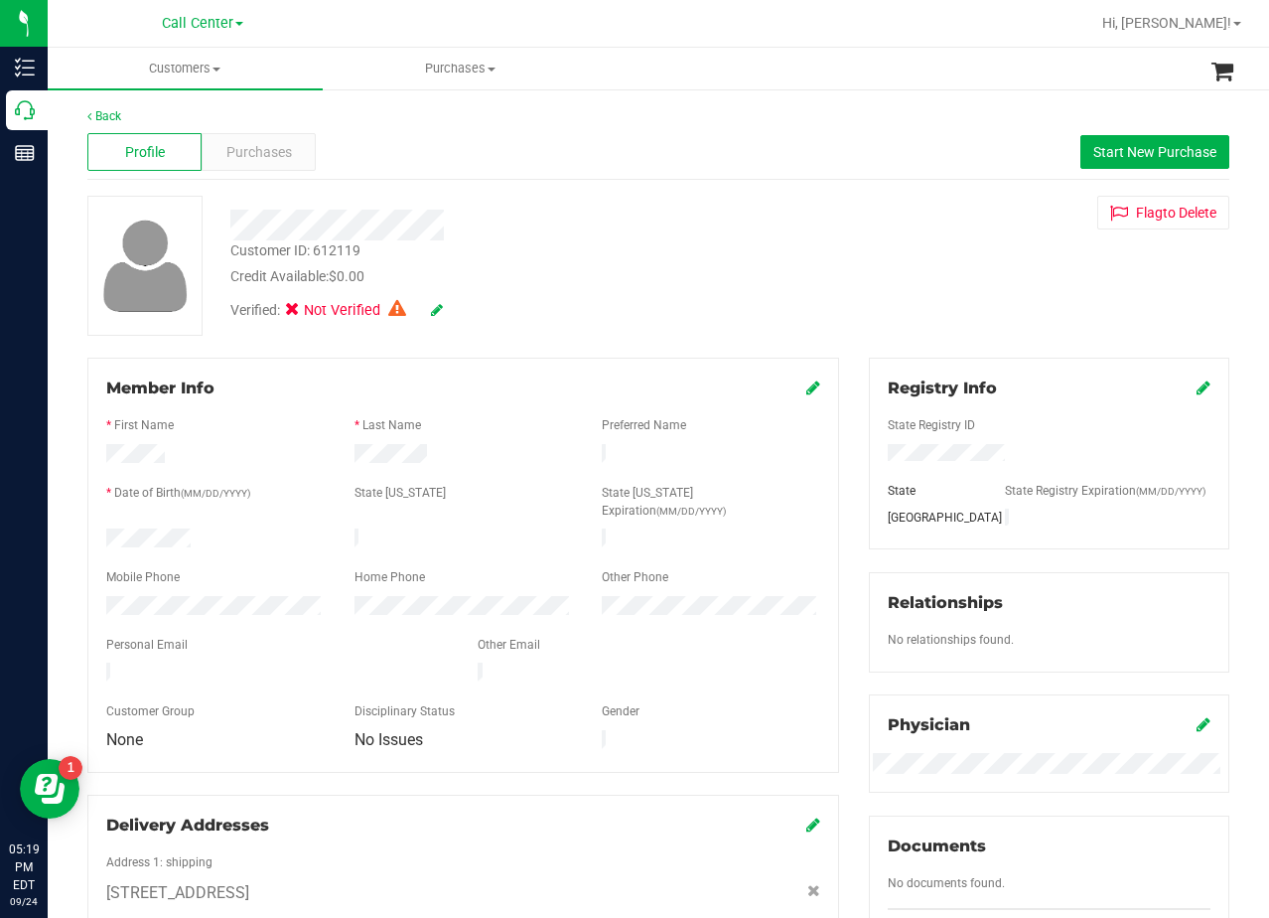
drag, startPoint x: 804, startPoint y: 165, endPoint x: 762, endPoint y: 276, distance: 118.8
click at [804, 165] on div "Profile Purchases Start New Purchase" at bounding box center [658, 152] width 1142 height 55
click at [621, 332] on div "Customer ID: 612119 Credit Available: $0.00 Verified: Not Verified Flag to Dele…" at bounding box center [659, 266] width 1172 height 140
click at [1107, 140] on button "Start New Purchase" at bounding box center [1155, 152] width 149 height 34
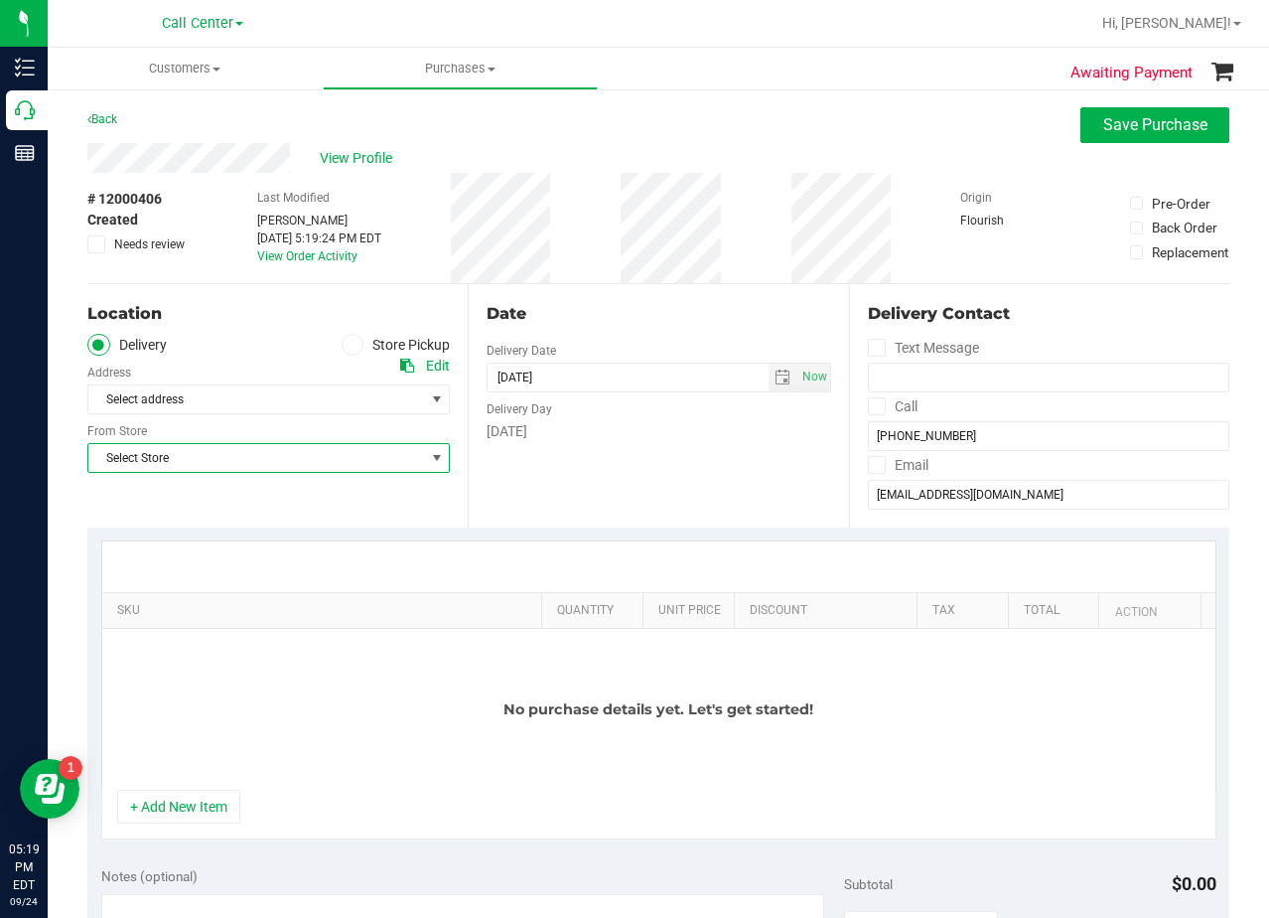
click at [307, 463] on span "Select Store" at bounding box center [256, 458] width 336 height 28
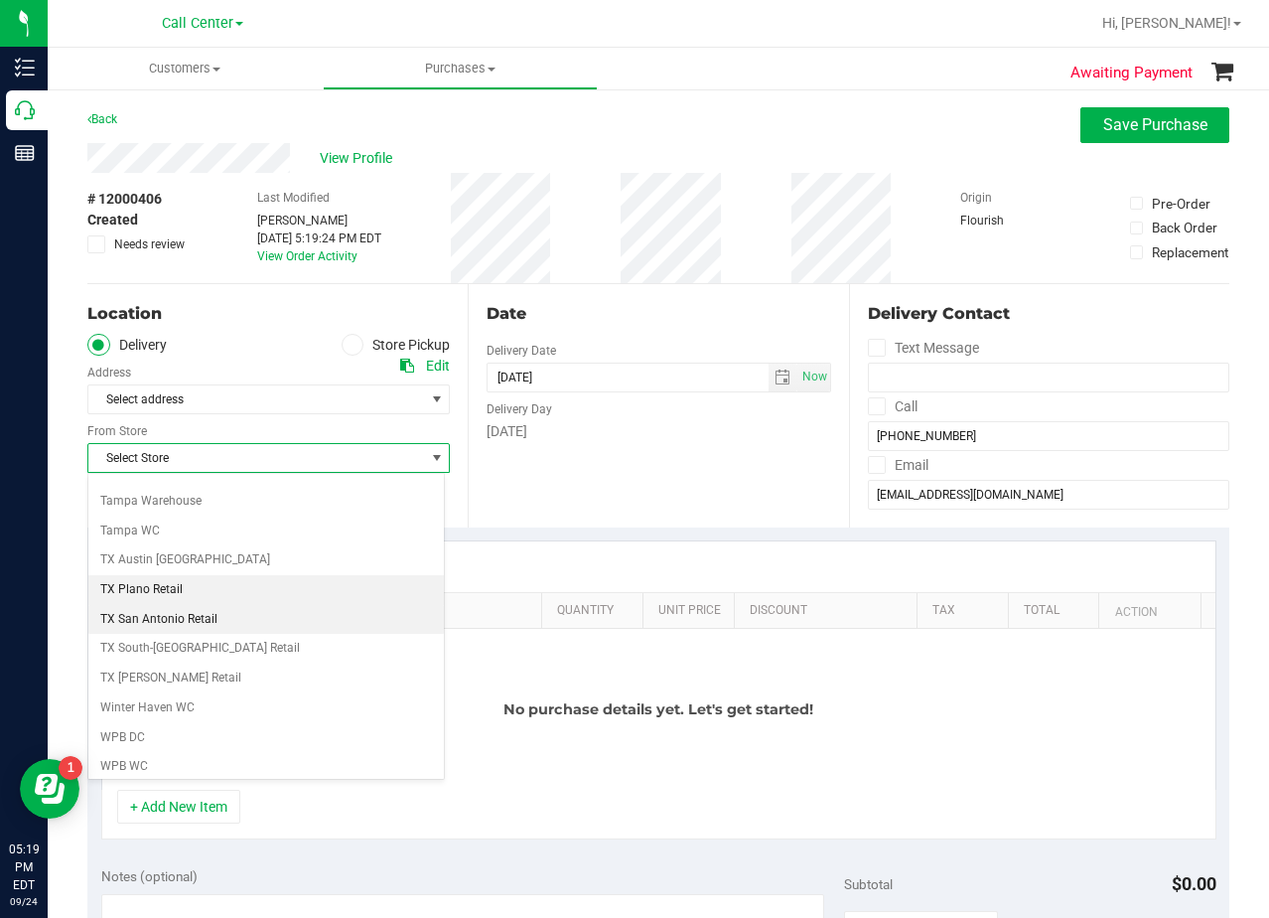
scroll to position [1443, 0]
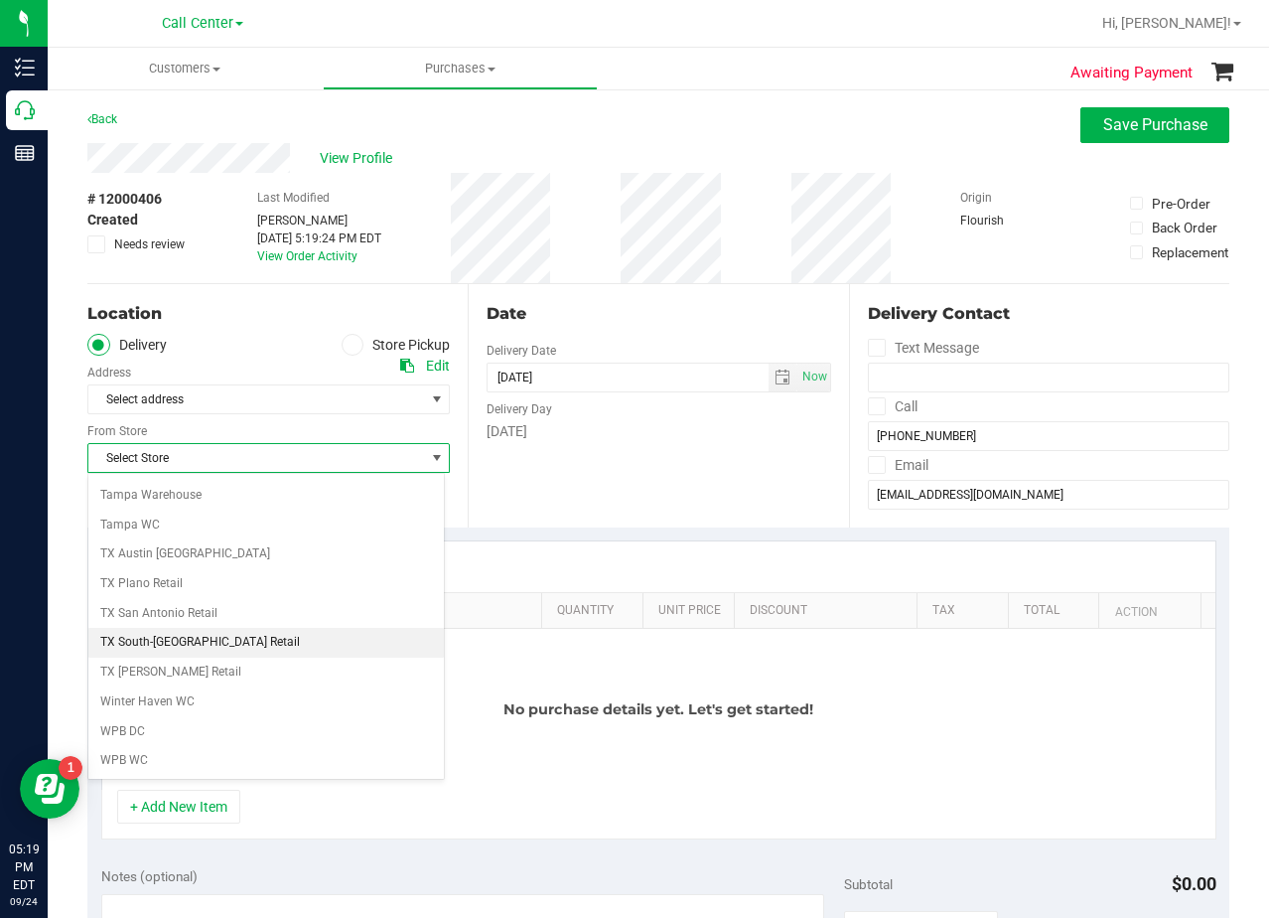
click at [288, 639] on li "TX South-[GEOGRAPHIC_DATA] Retail" at bounding box center [266, 643] width 356 height 30
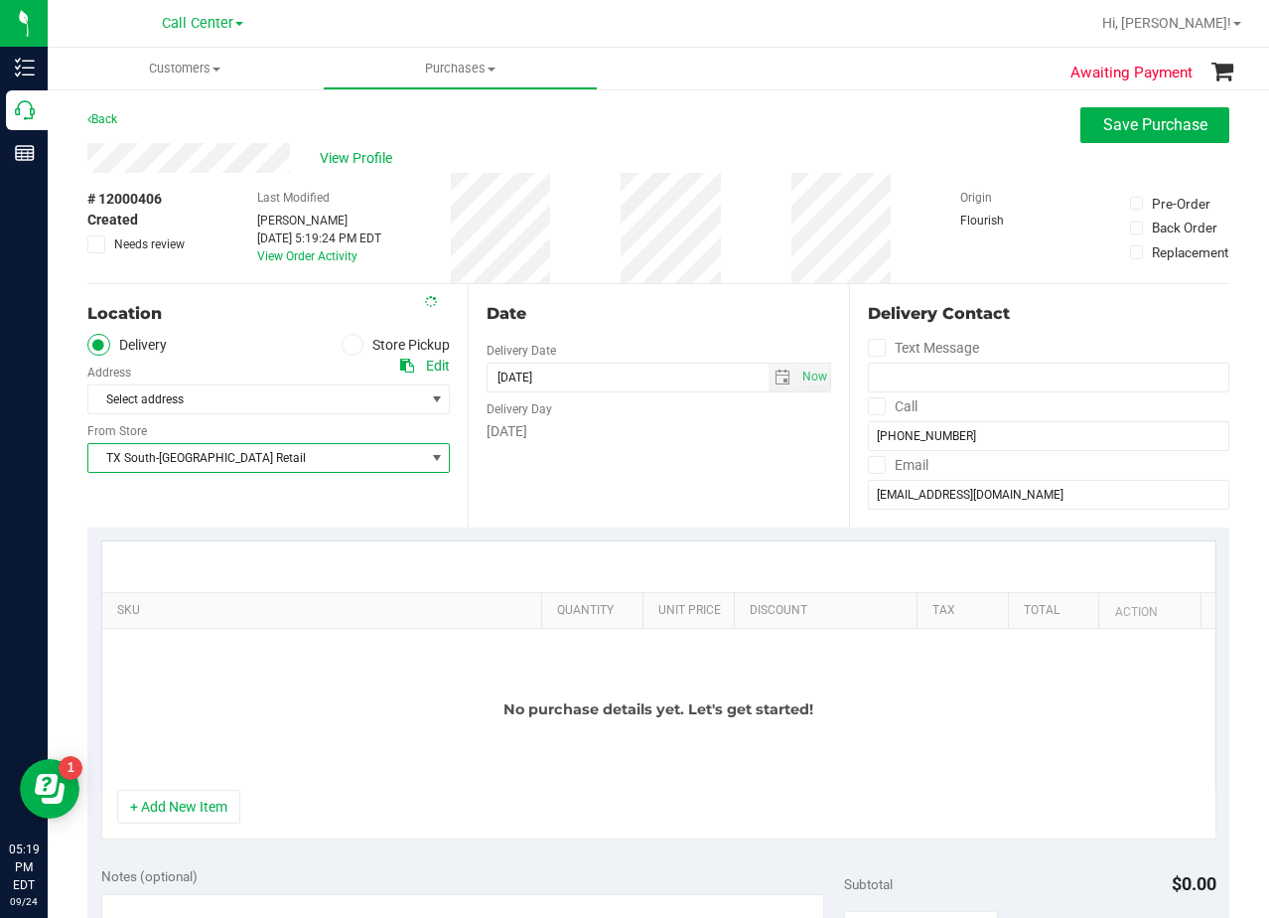
click at [574, 299] on div "Date Delivery Date 09/24/2025 Now 09/24/2025 05:19 PM Now Delivery Day Wednesday" at bounding box center [658, 405] width 380 height 243
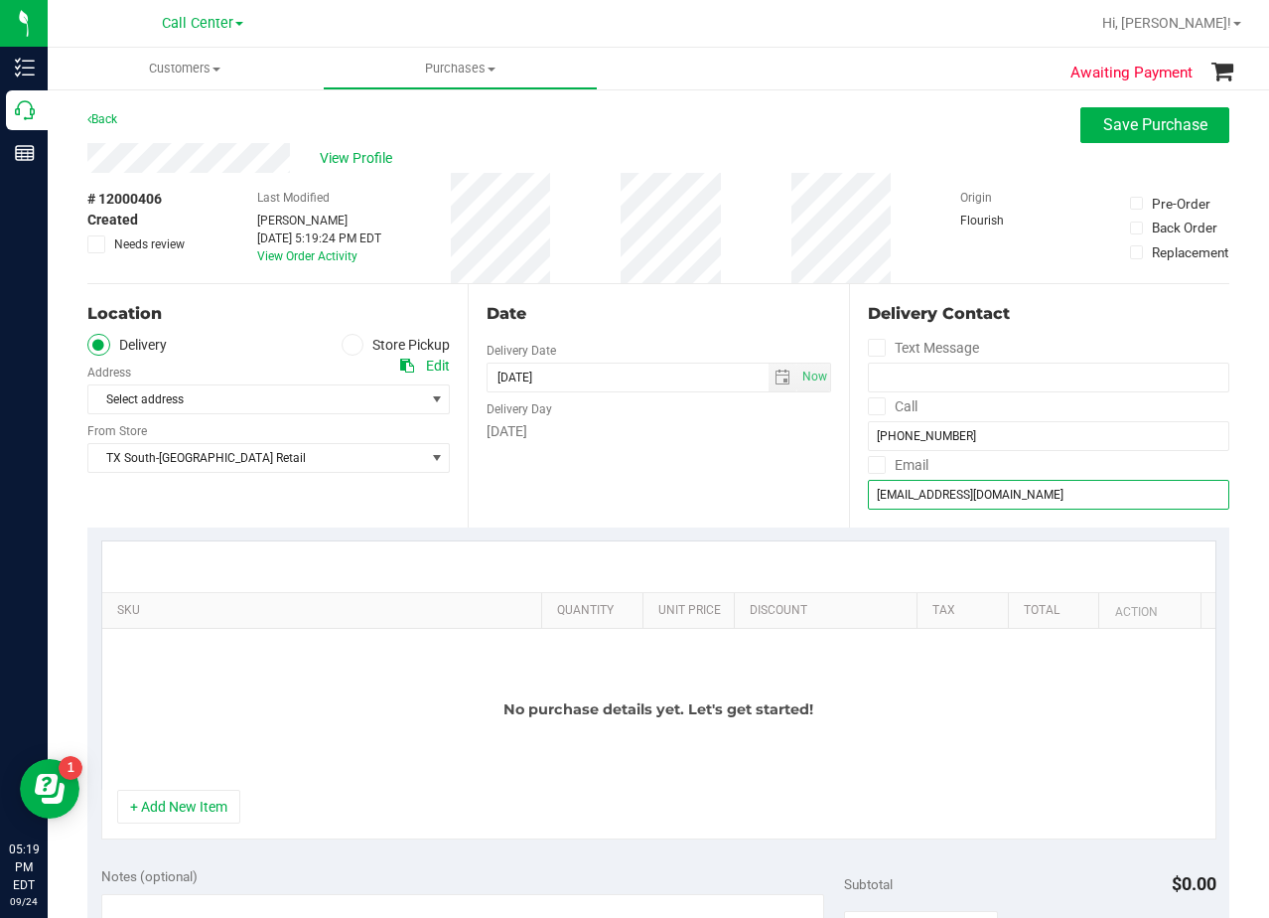
click at [961, 489] on input "ccheatham418@gmail.com" at bounding box center [1049, 495] width 362 height 30
click at [358, 156] on span "View Profile" at bounding box center [359, 158] width 79 height 21
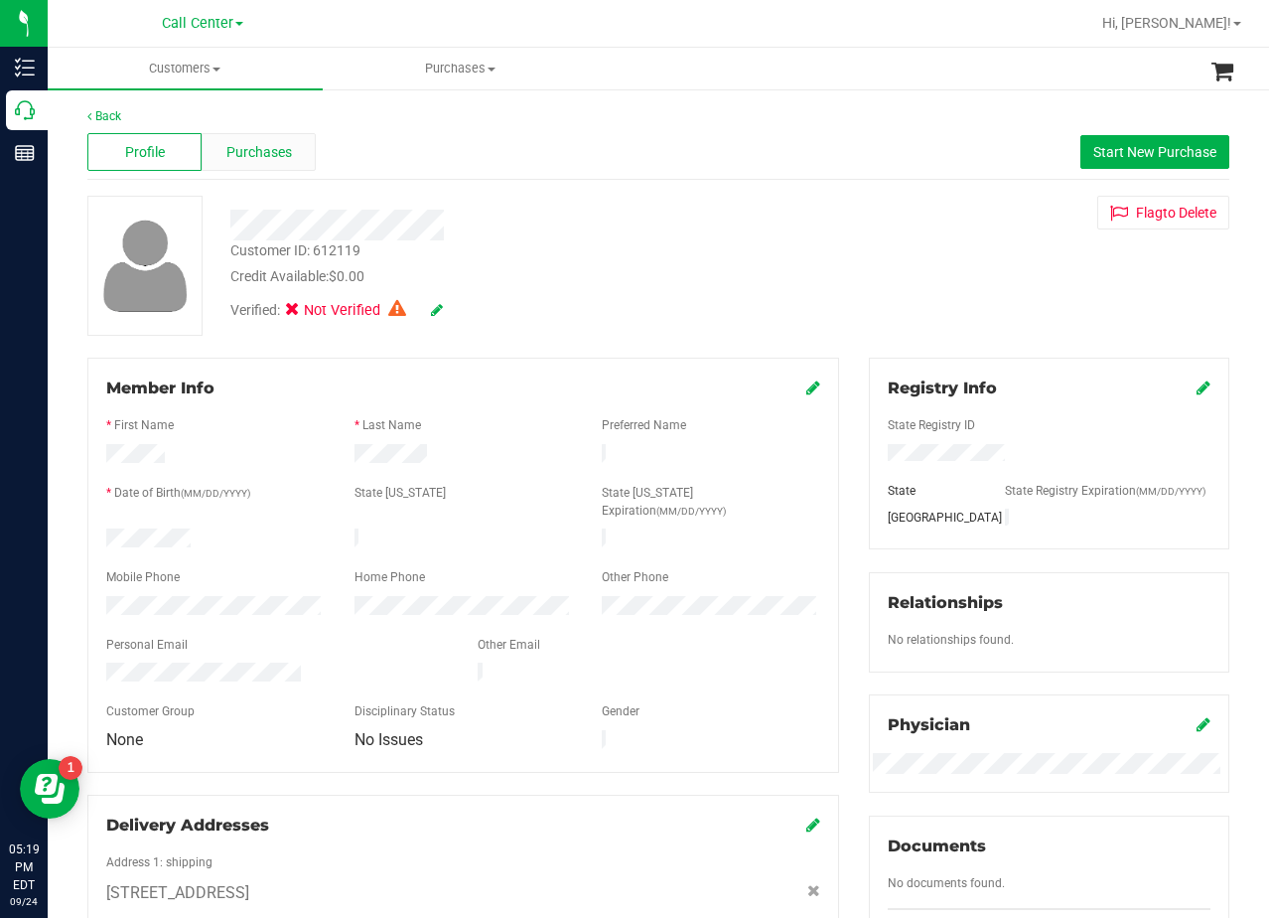
click at [241, 151] on span "Purchases" at bounding box center [259, 152] width 66 height 21
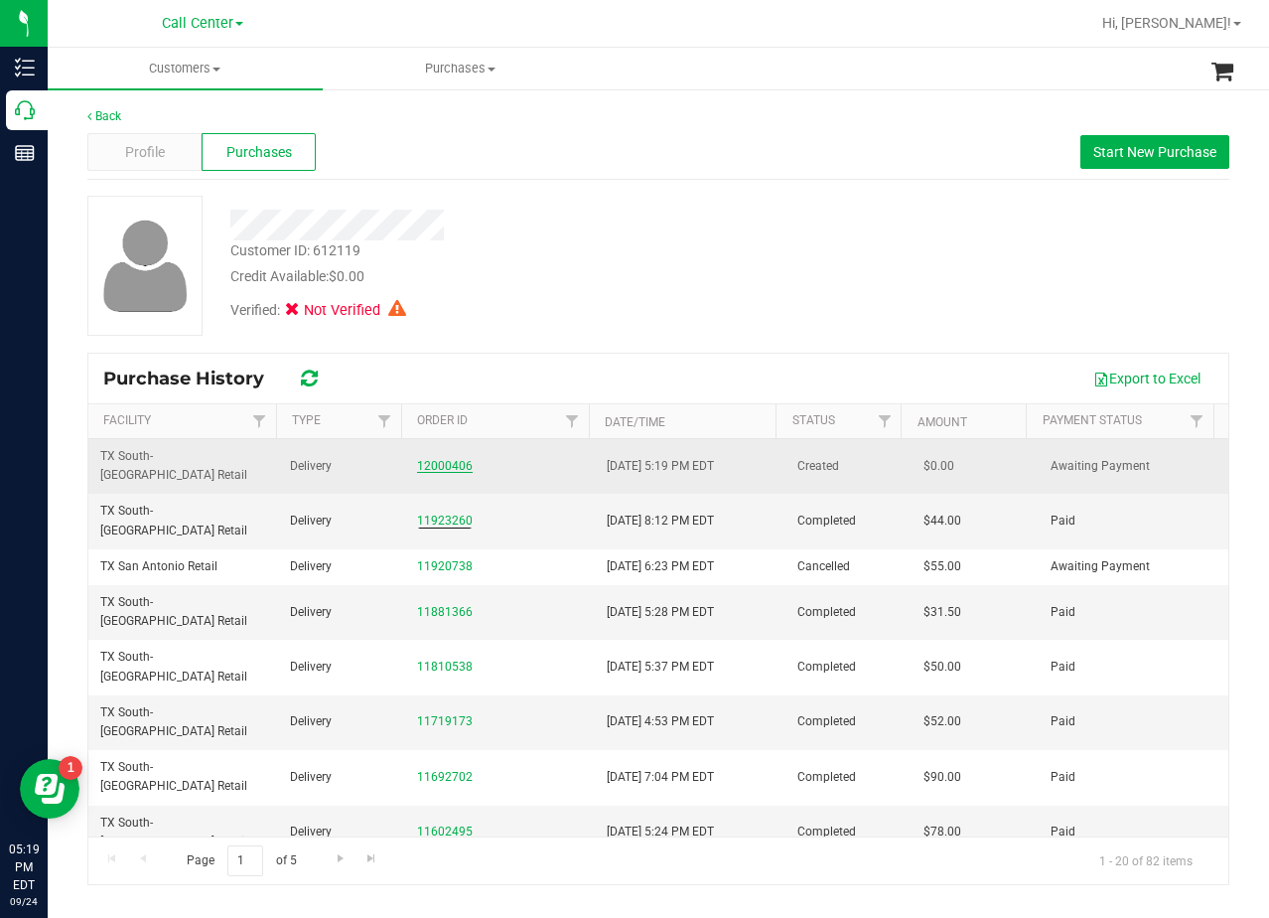
click at [433, 459] on link "12000406" at bounding box center [445, 466] width 56 height 14
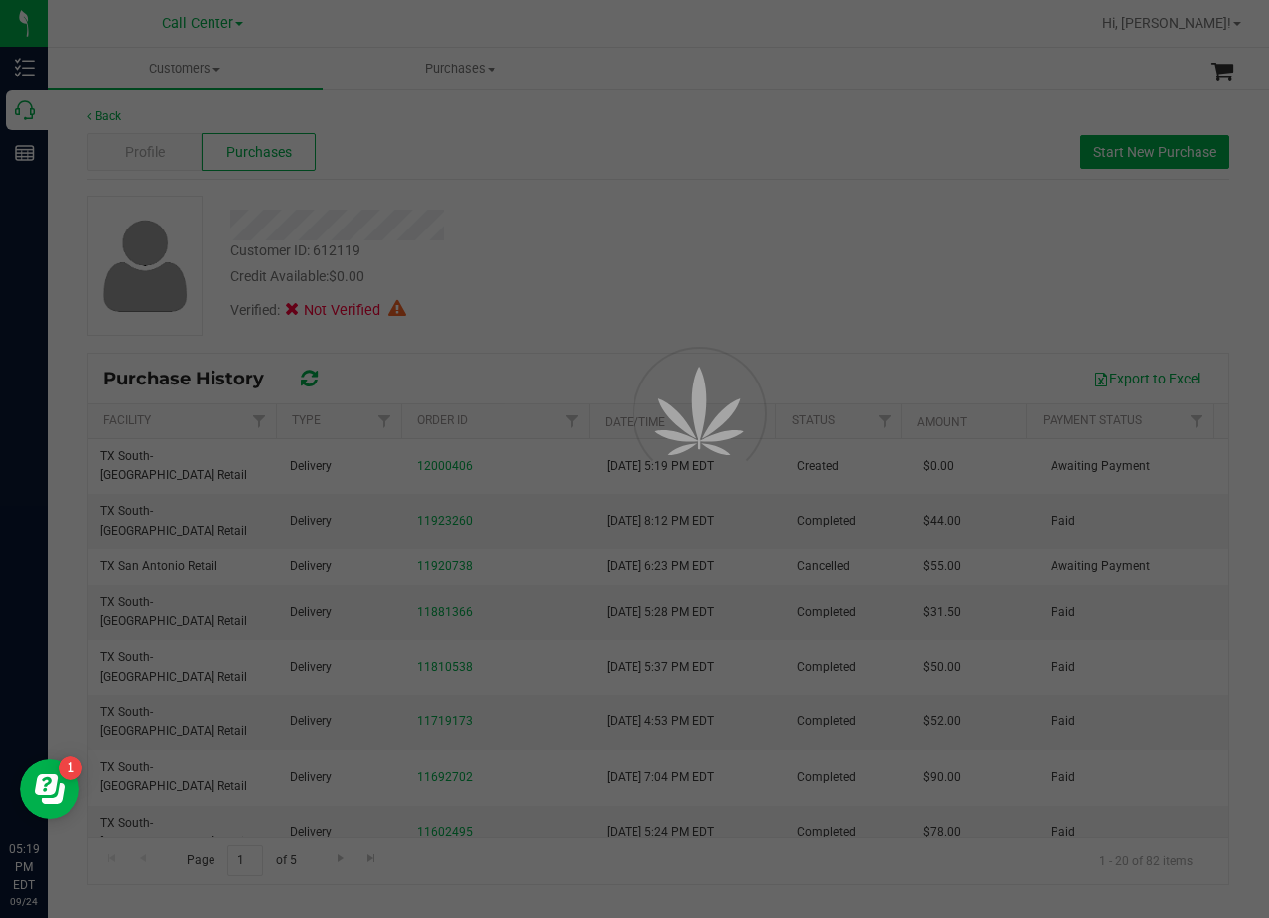
click at [505, 304] on div at bounding box center [634, 459] width 1269 height 918
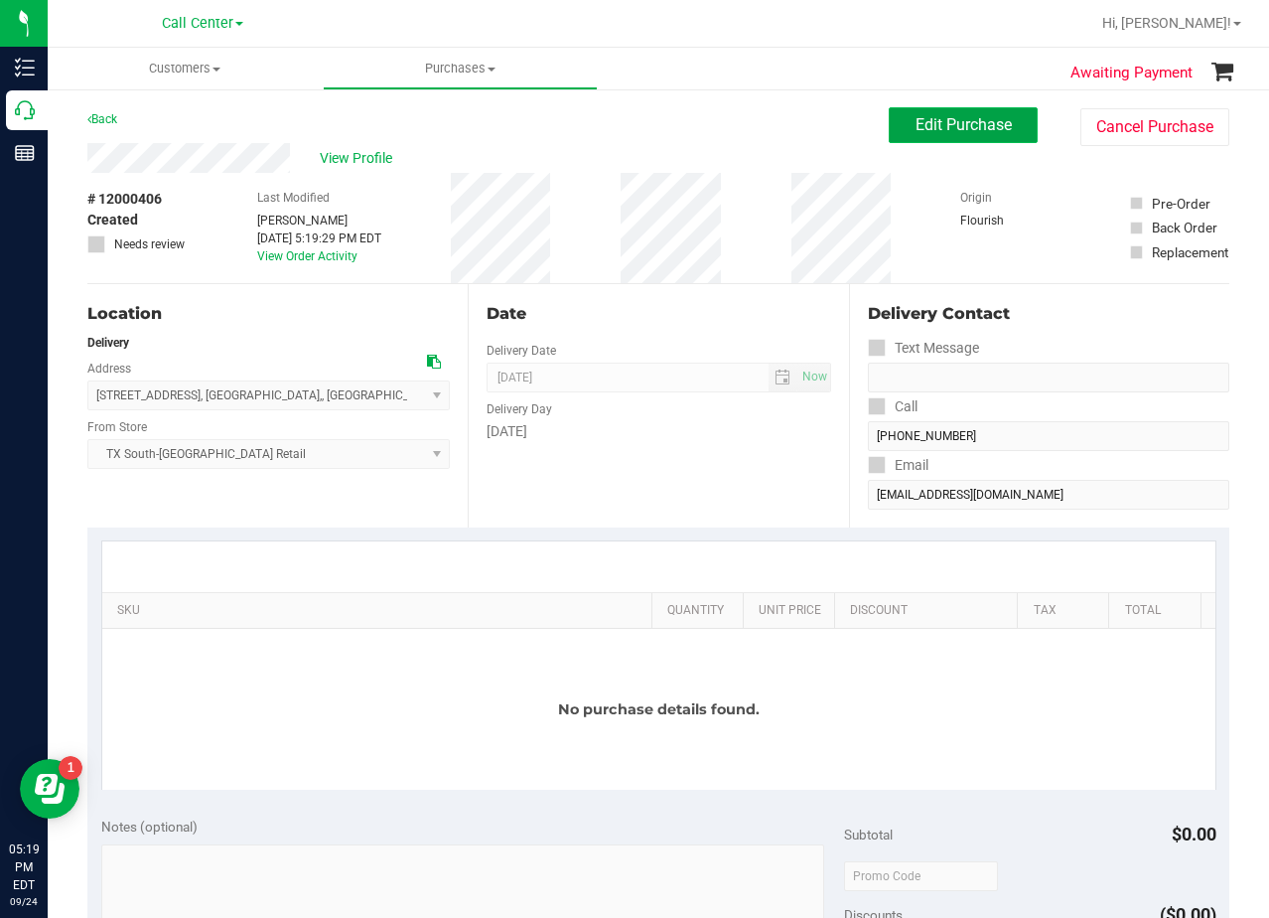
click at [889, 137] on button "Edit Purchase" at bounding box center [963, 125] width 149 height 36
click at [732, 175] on div "# 12000406 Created Needs review Last Modified Alexander Lawson Sep 24, 2025 5:1…" at bounding box center [658, 228] width 1142 height 110
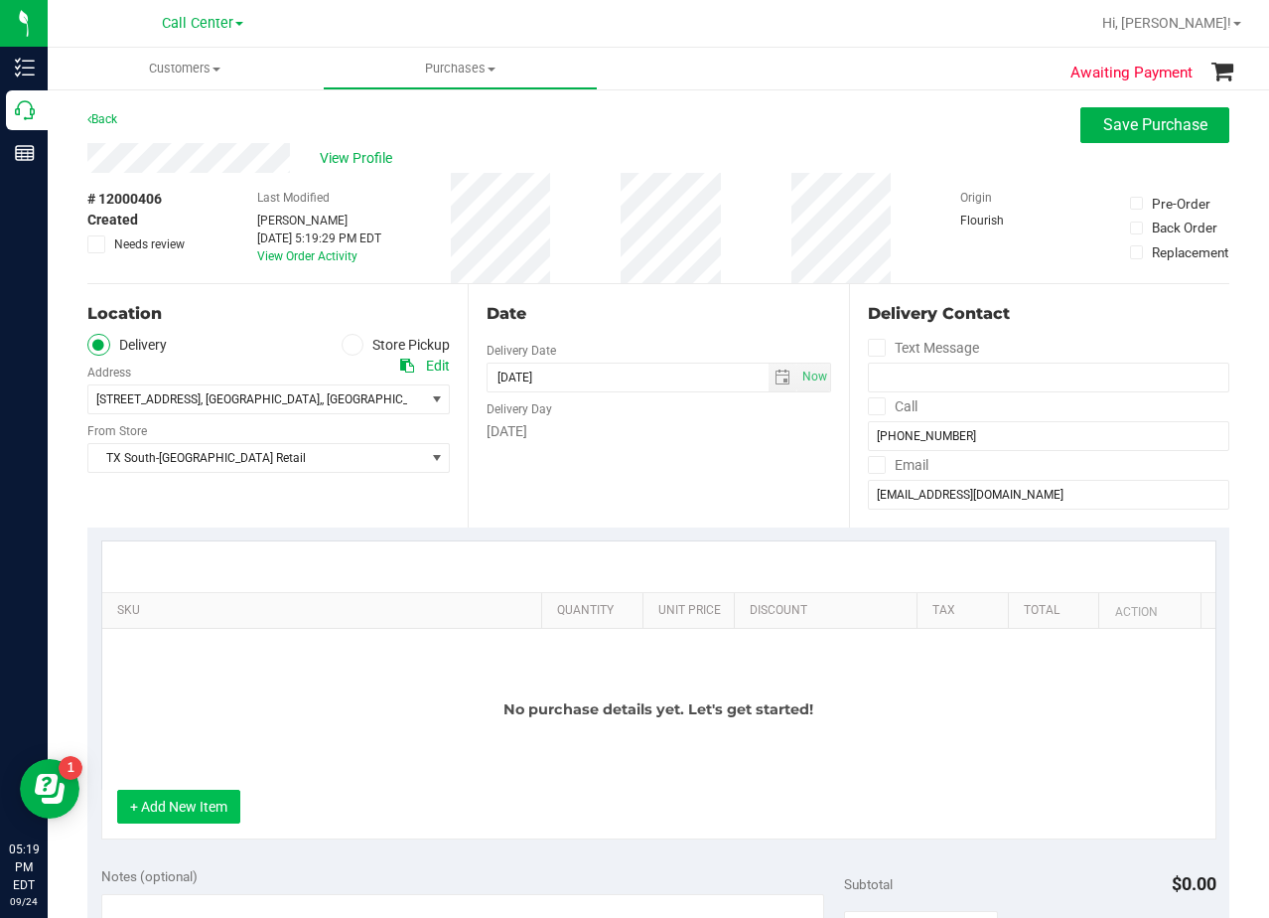
click at [221, 800] on button "+ Add New Item" at bounding box center [178, 807] width 123 height 34
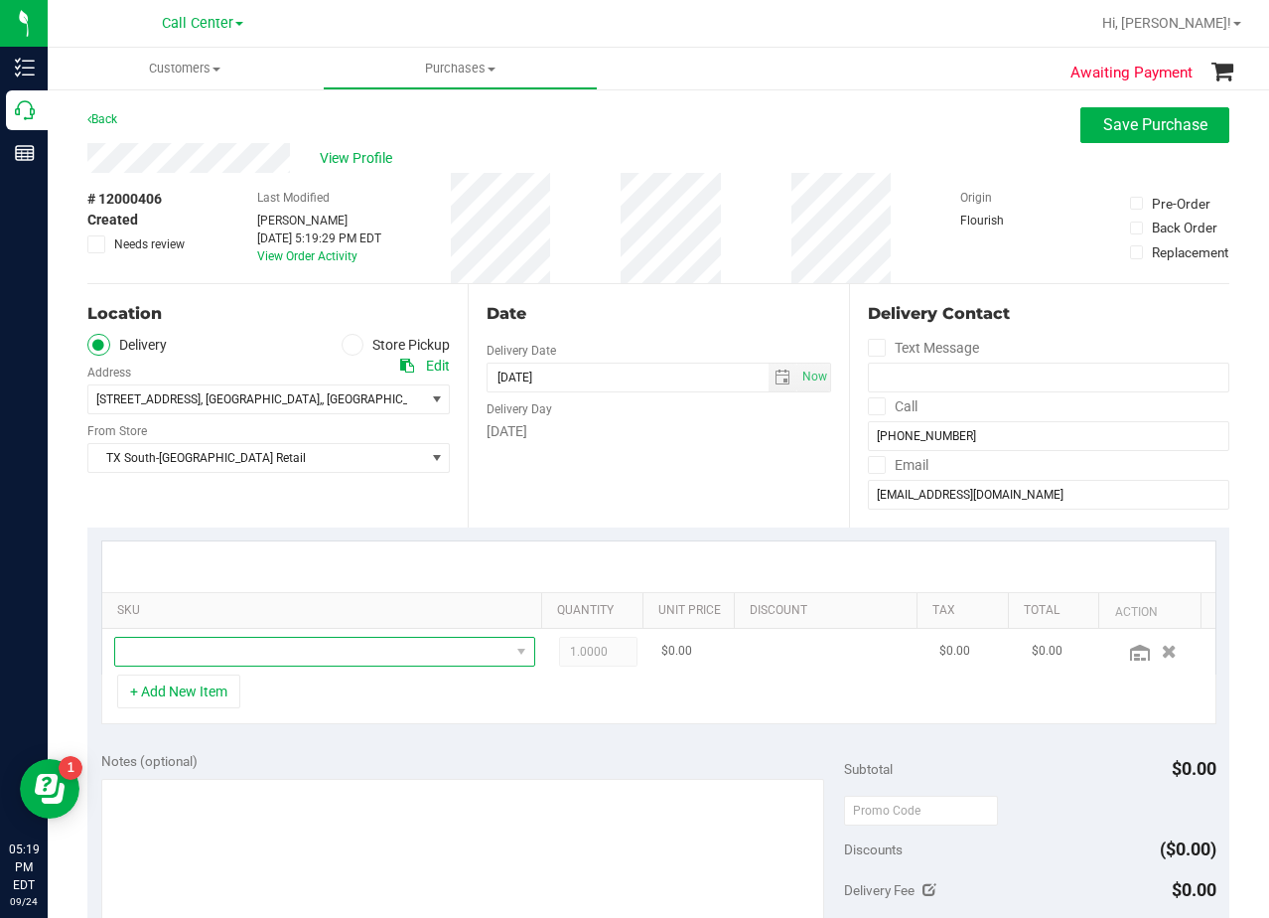
click at [248, 657] on span "NO DATA FOUND" at bounding box center [312, 652] width 394 height 28
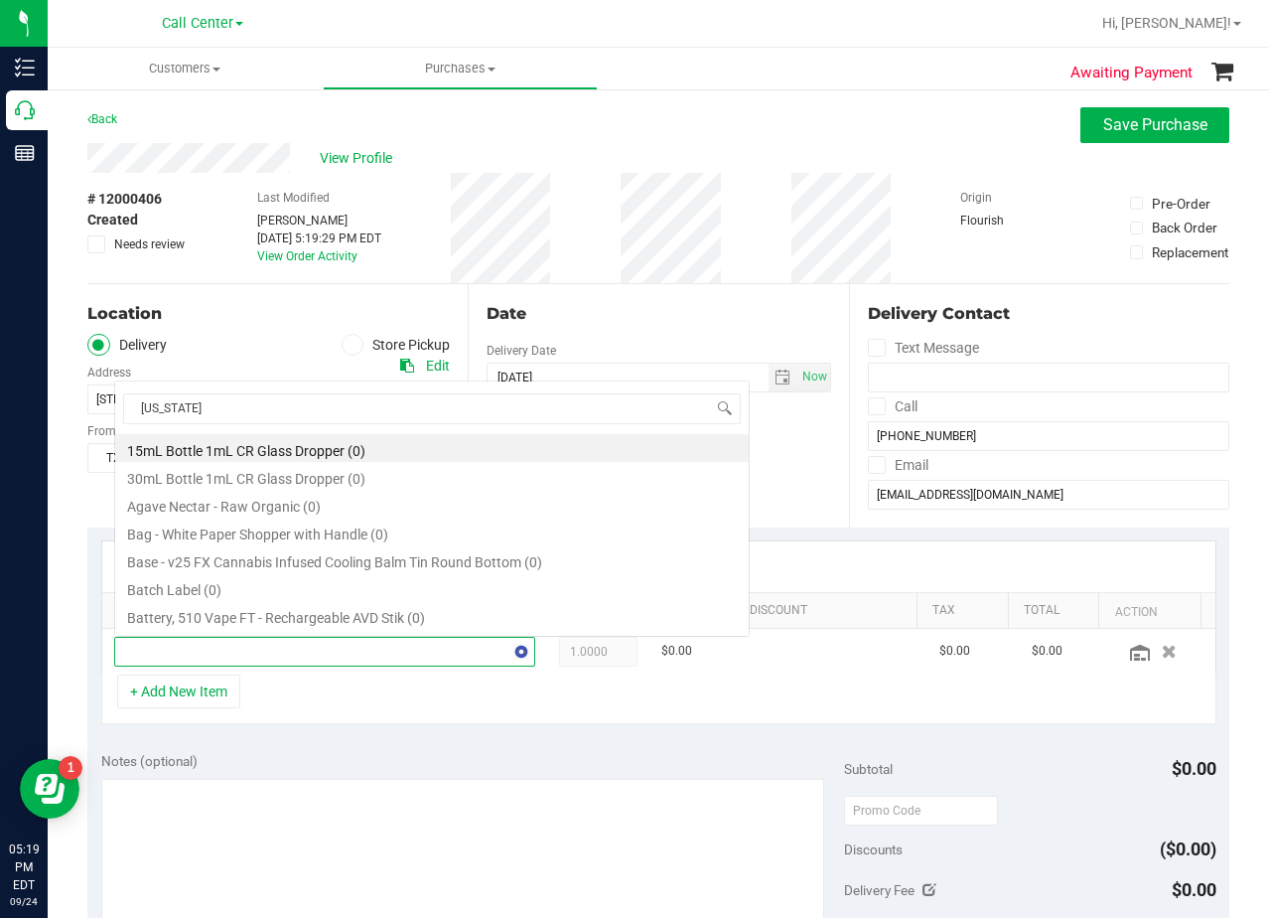
scroll to position [30, 399]
type input "texas orange"
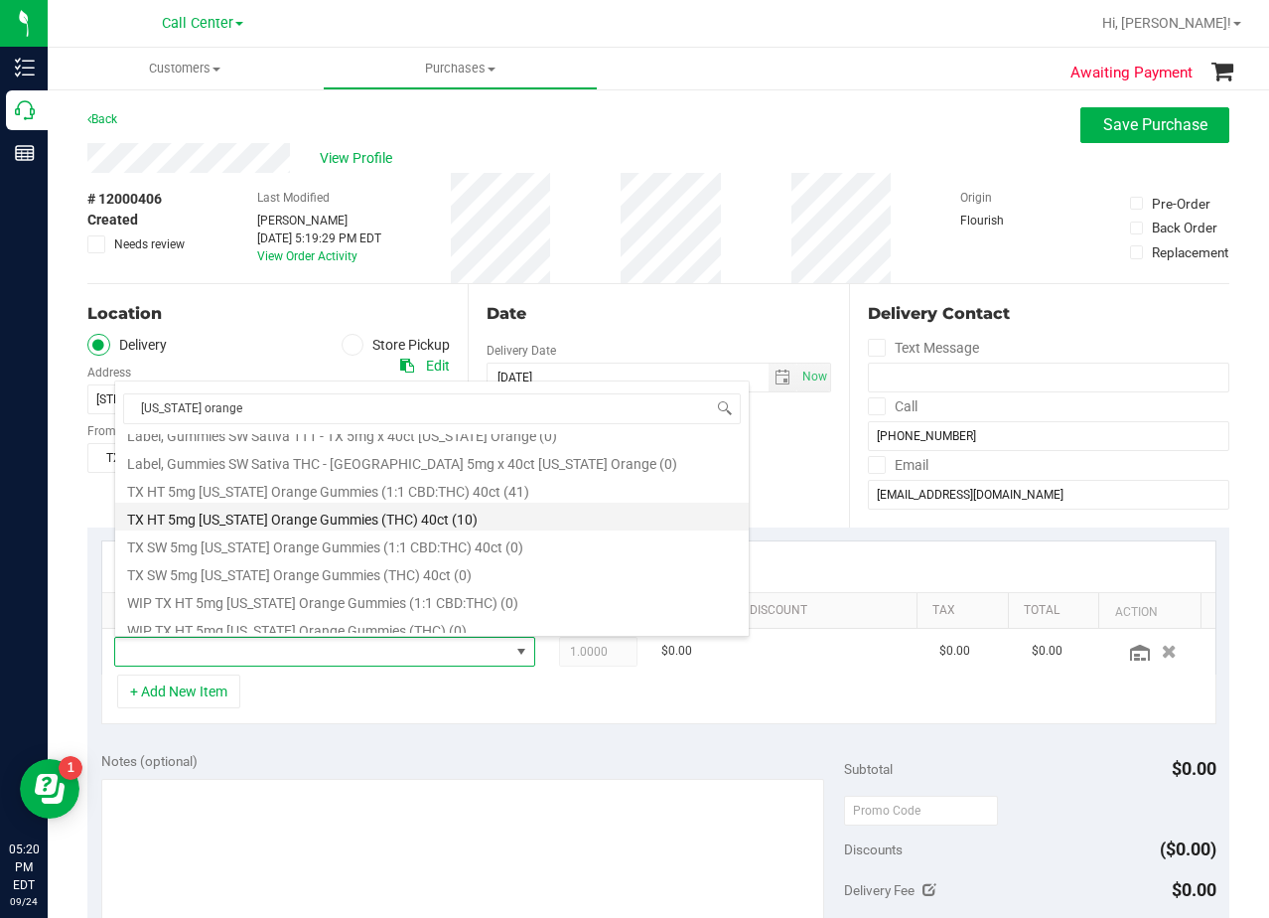
scroll to position [230, 0]
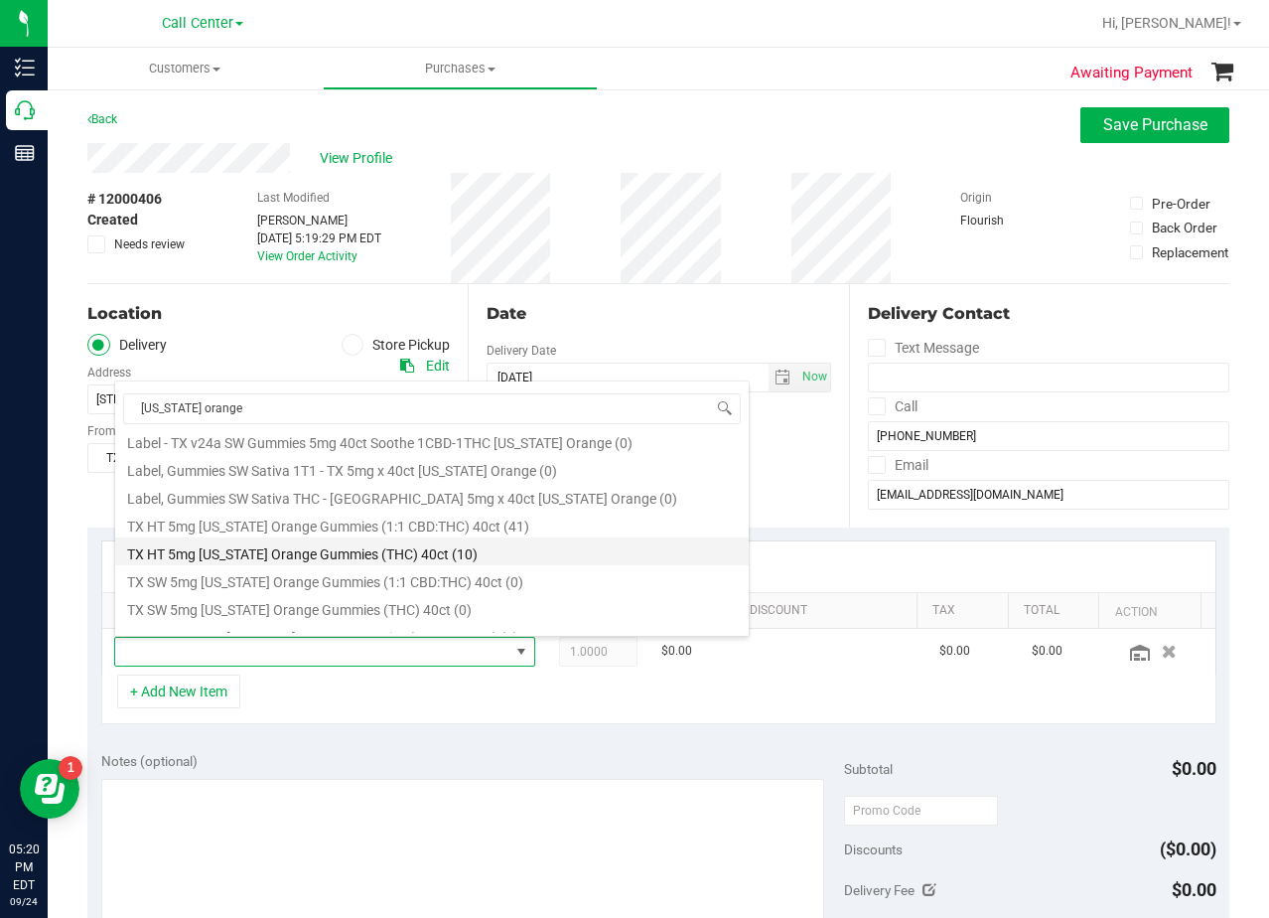
click at [546, 540] on li "TX HT 5mg Texas Orange Gummies (THC) 40ct (10)" at bounding box center [432, 551] width 634 height 28
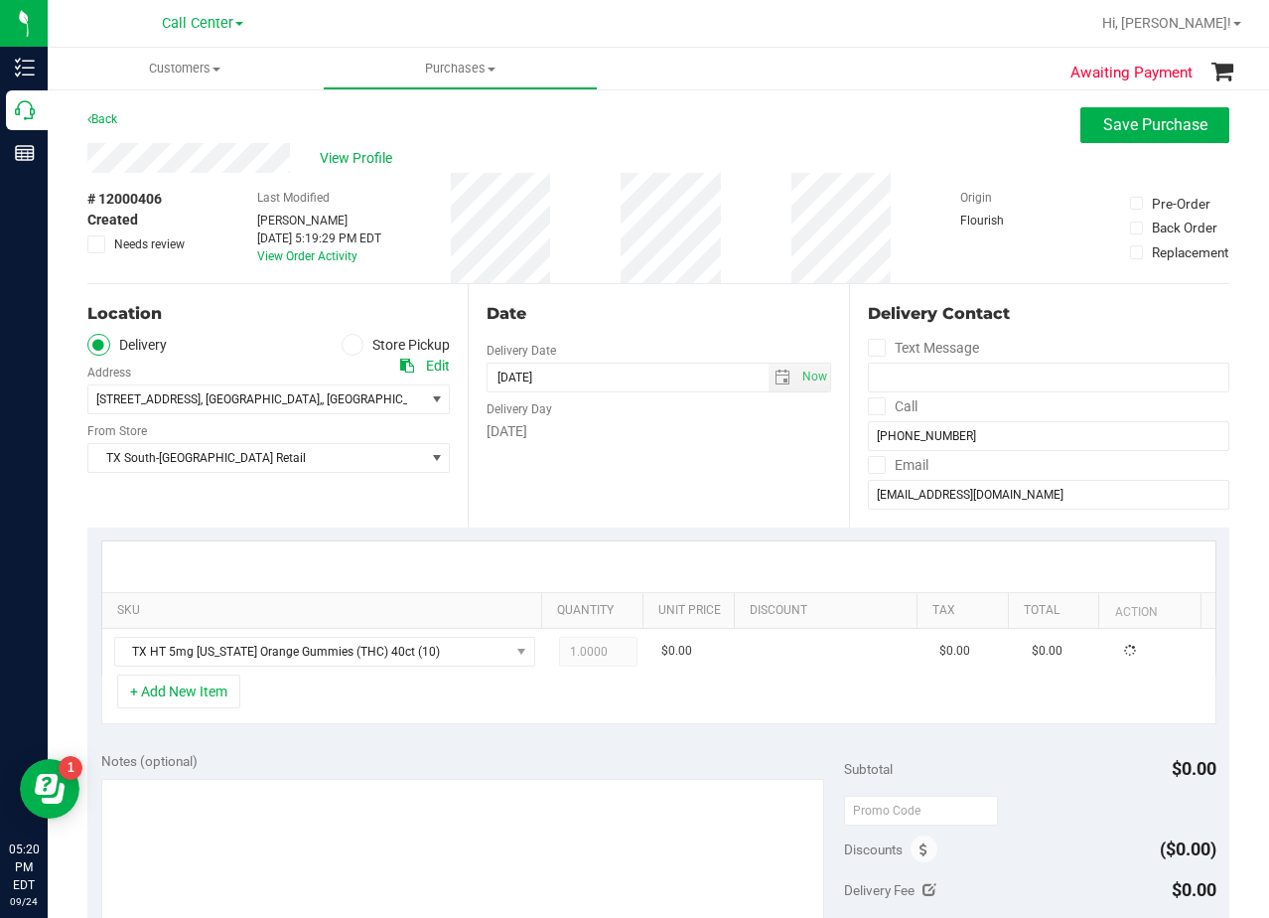
click at [594, 262] on div "# 12000406 Created Needs review Last Modified Alexander Lawson Sep 24, 2025 5:1…" at bounding box center [658, 228] width 1142 height 110
click at [598, 268] on div "# 12000406 Created Needs review Last Modified Alexander Lawson Sep 24, 2025 5:1…" at bounding box center [658, 228] width 1142 height 110
click at [703, 315] on div "Date" at bounding box center [659, 314] width 344 height 24
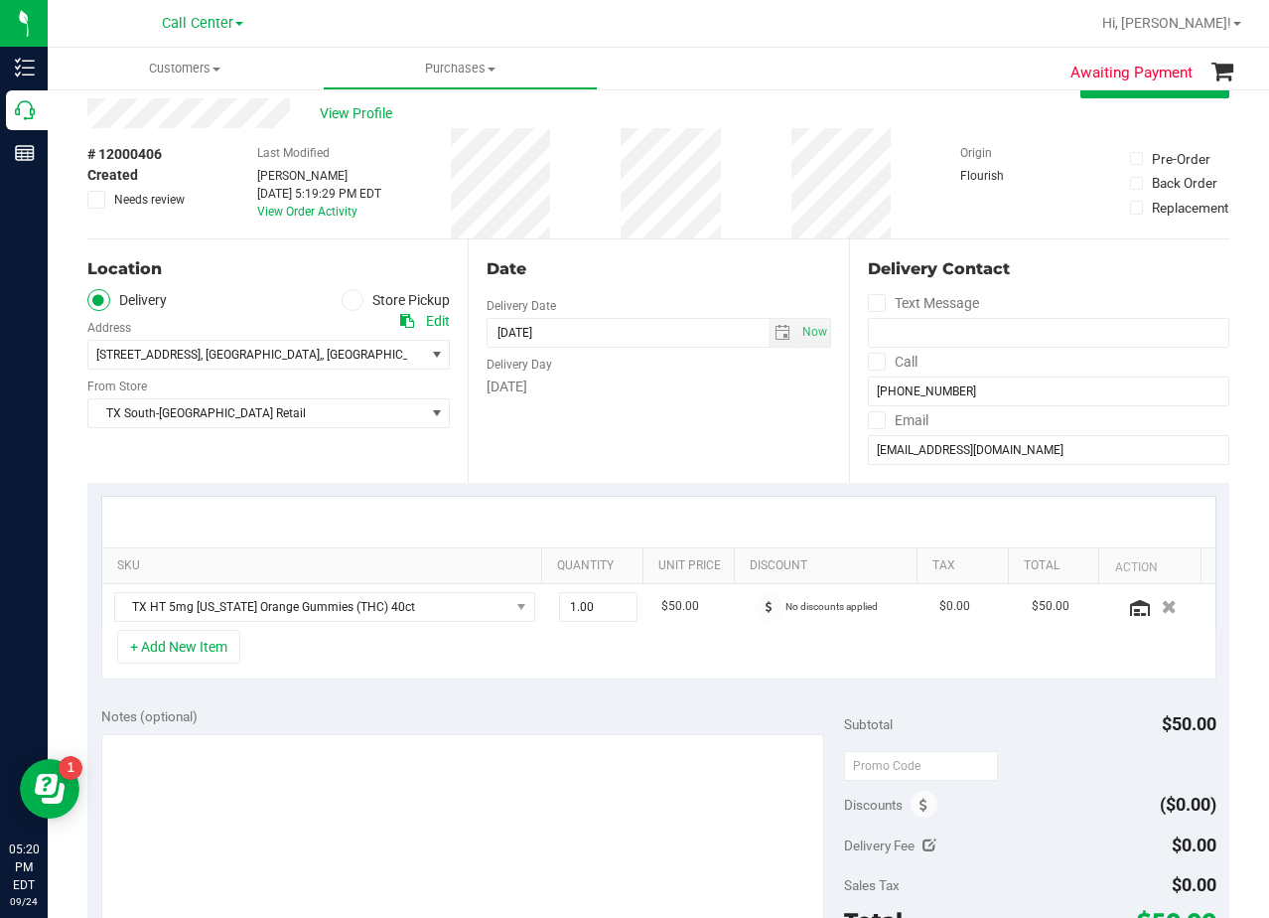
scroll to position [0, 0]
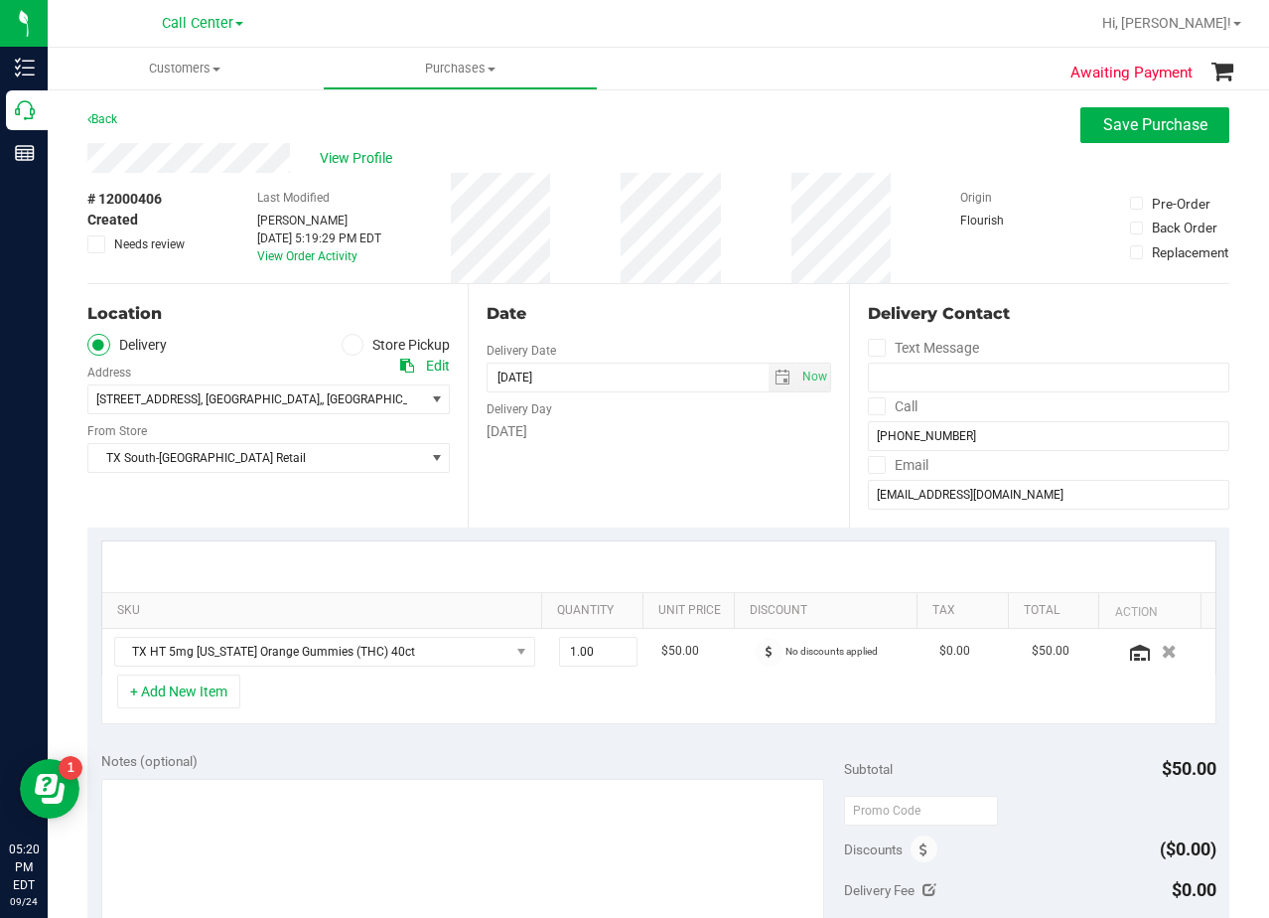
click at [648, 325] on div "Date" at bounding box center [659, 314] width 344 height 24
click at [594, 260] on div "# 12000406 Created Needs review Last Modified Alexander Lawson Sep 24, 2025 5:1…" at bounding box center [658, 228] width 1142 height 110
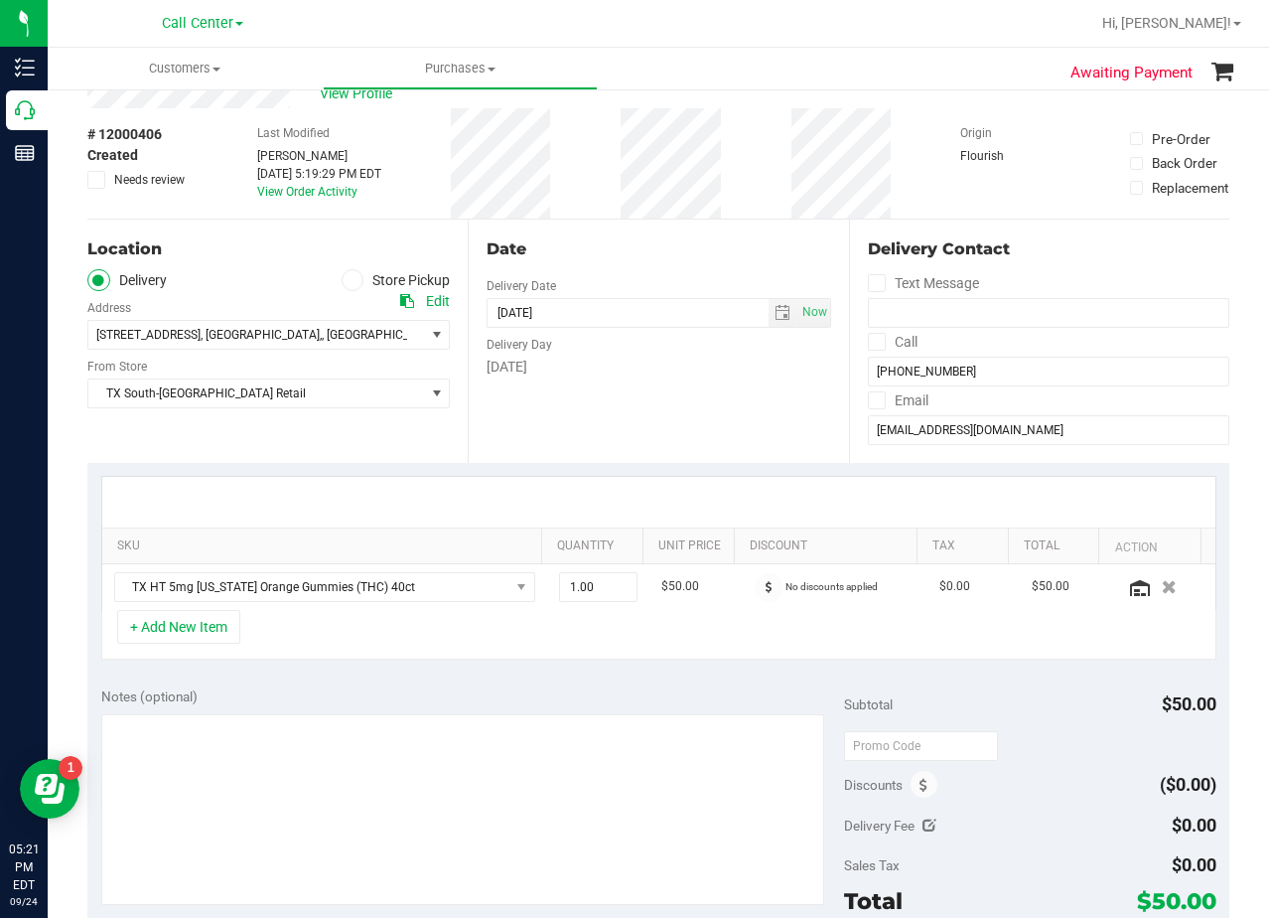
scroll to position [99, 0]
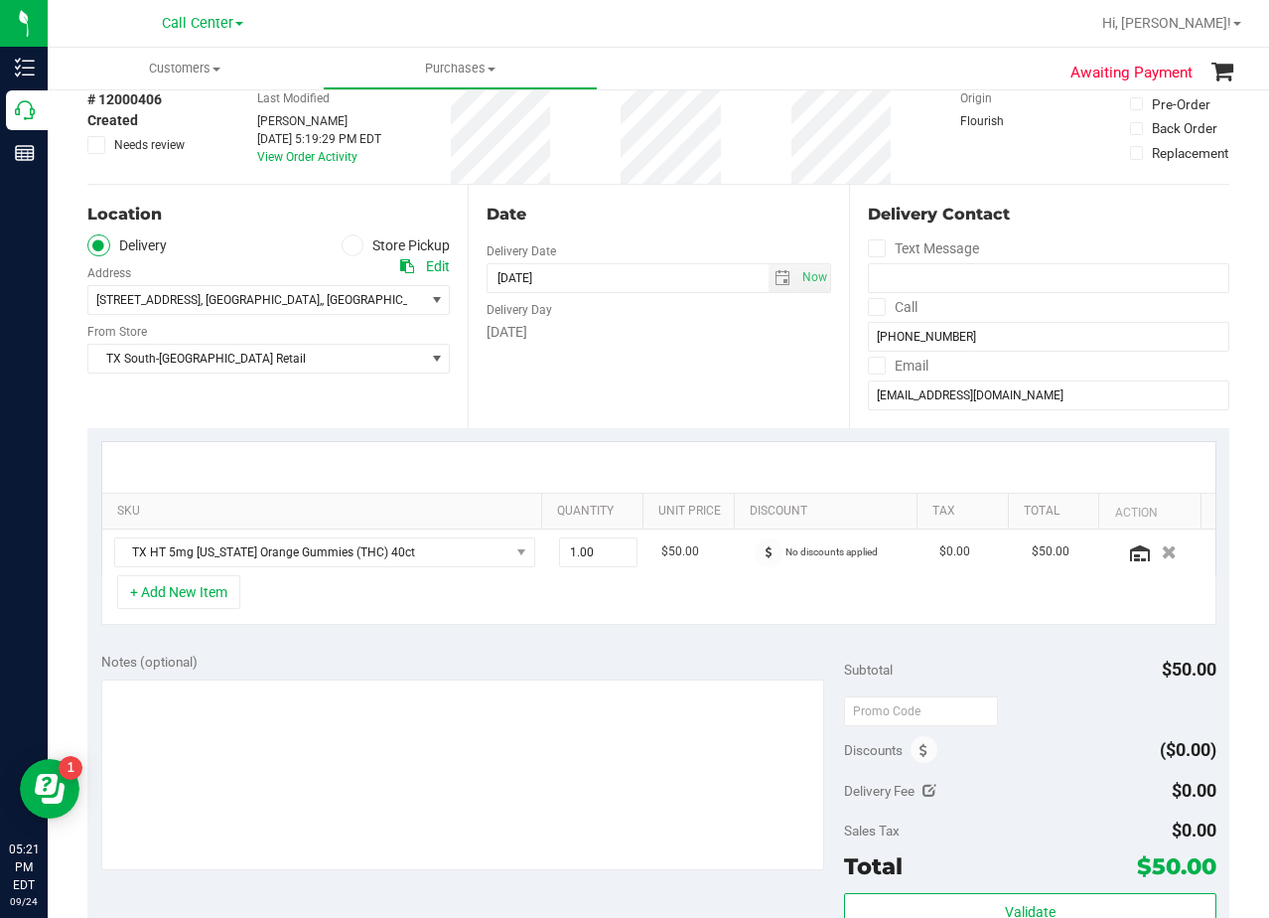
click at [617, 229] on div "Date Delivery Date 09/24/2025 Now 09/24/2025 08:00 AM Now Delivery Day Wednesday" at bounding box center [658, 306] width 380 height 243
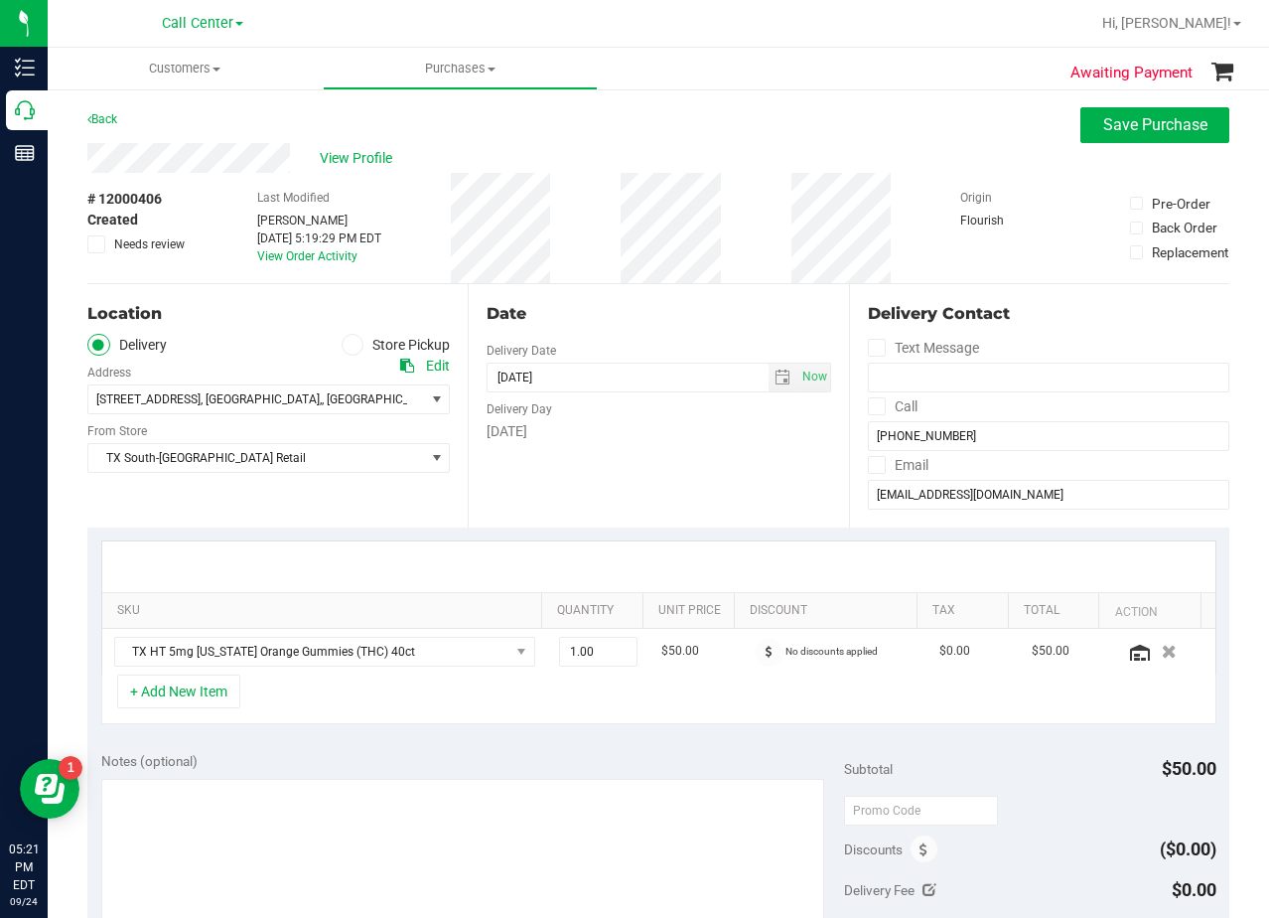
click at [669, 156] on div "View Profile" at bounding box center [658, 158] width 1142 height 30
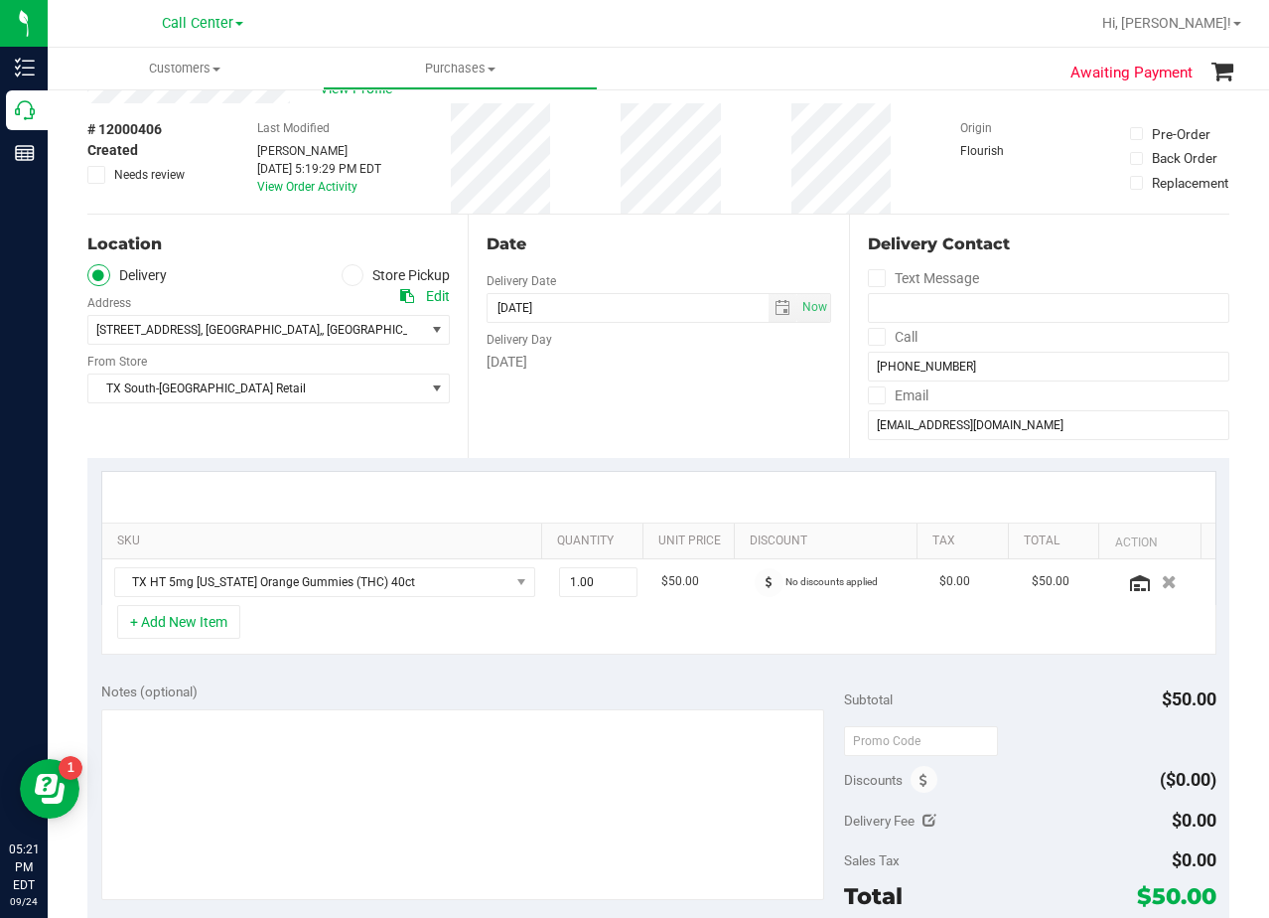
scroll to position [99, 0]
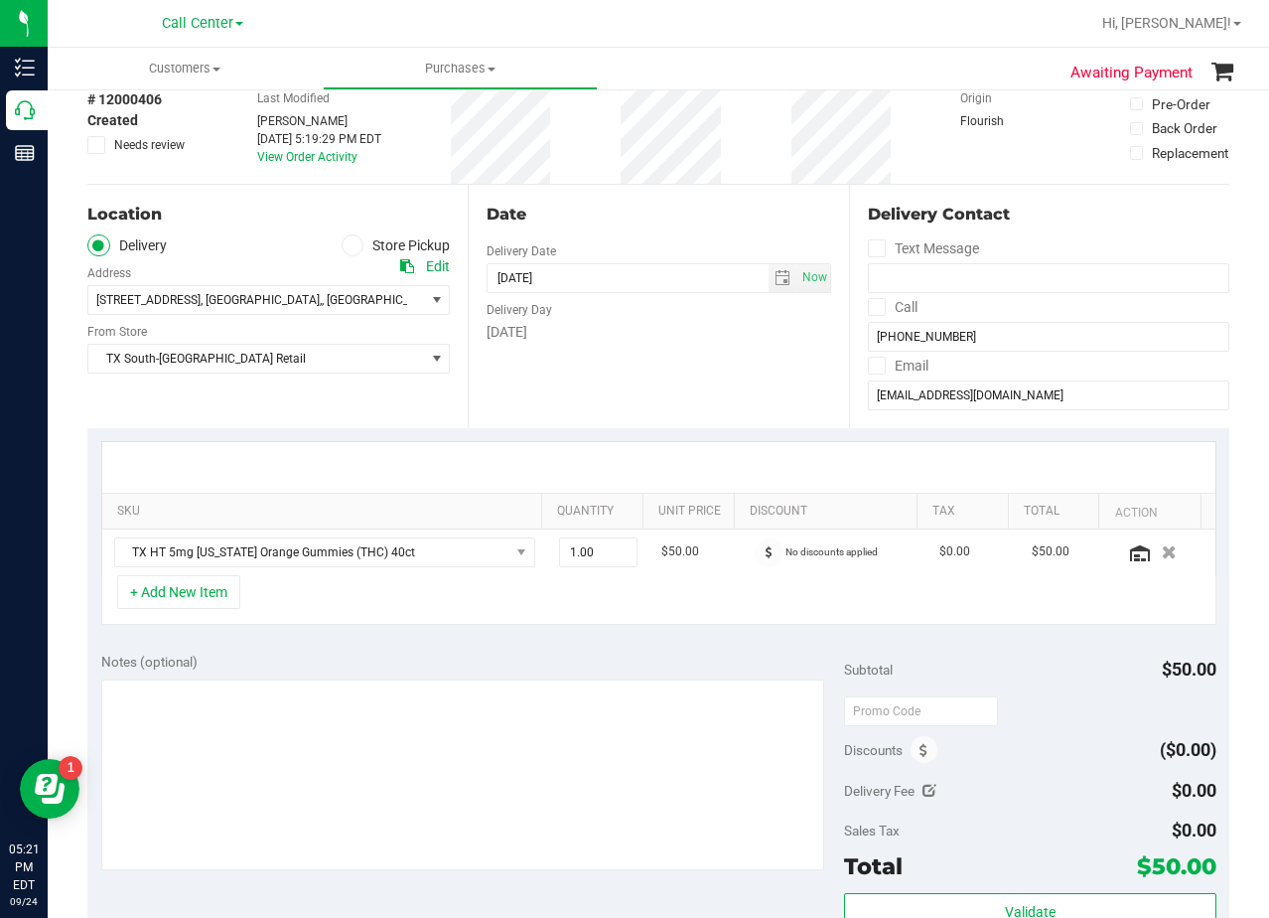
click at [666, 221] on div "Date" at bounding box center [659, 215] width 344 height 24
click at [580, 569] on td "1.00 1" at bounding box center [598, 552] width 102 height 46
click at [580, 557] on span "1.00 1" at bounding box center [598, 552] width 78 height 30
click at [580, 557] on input "1" at bounding box center [598, 552] width 76 height 28
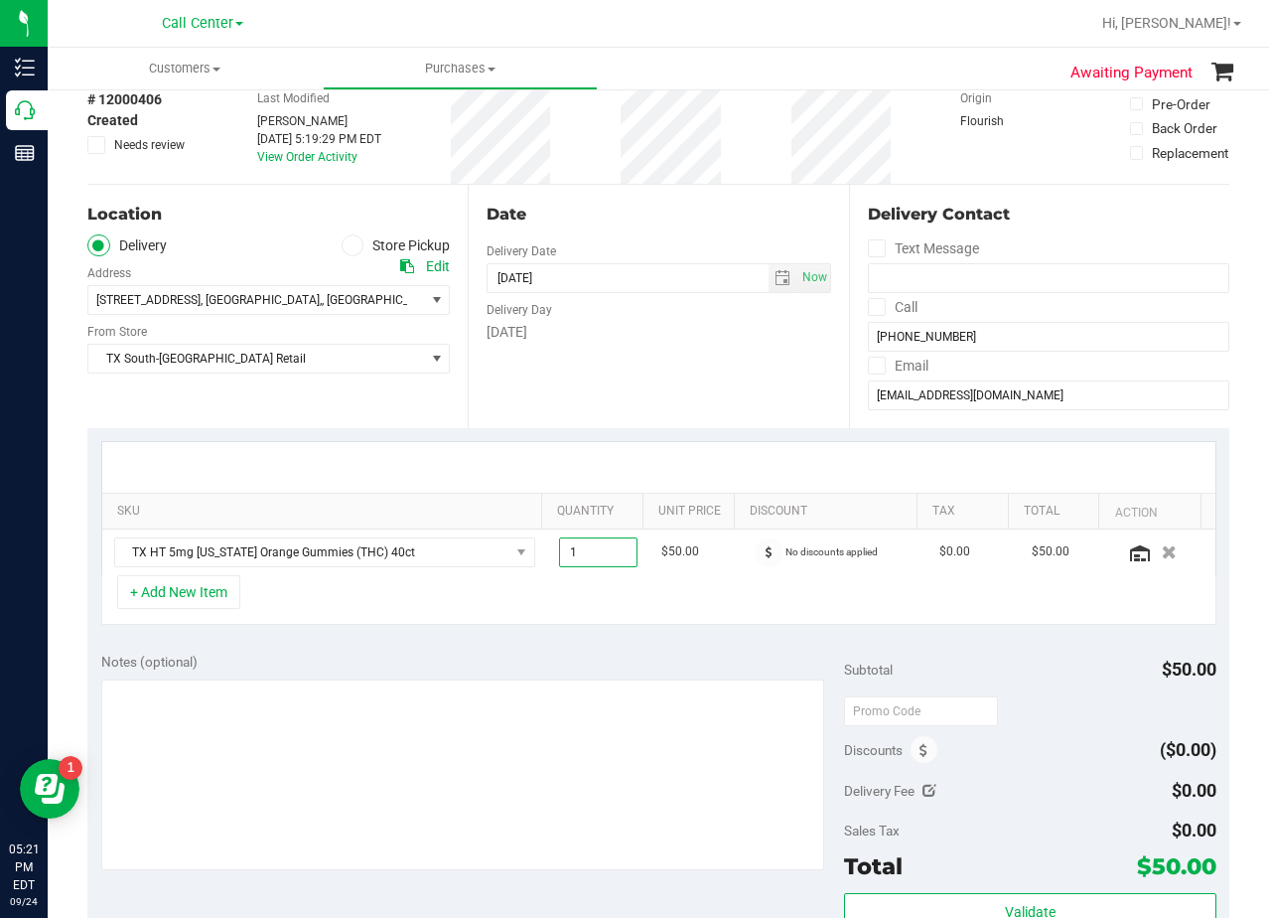
click at [643, 382] on div "Date Delivery Date 09/24/2025 Now 09/24/2025 08:00 AM Now Delivery Day Wednesday" at bounding box center [658, 306] width 380 height 243
click at [654, 352] on div "Date Delivery Date 09/24/2025 Now 09/24/2025 08:00 AM Now Delivery Day Wednesday" at bounding box center [658, 306] width 380 height 243
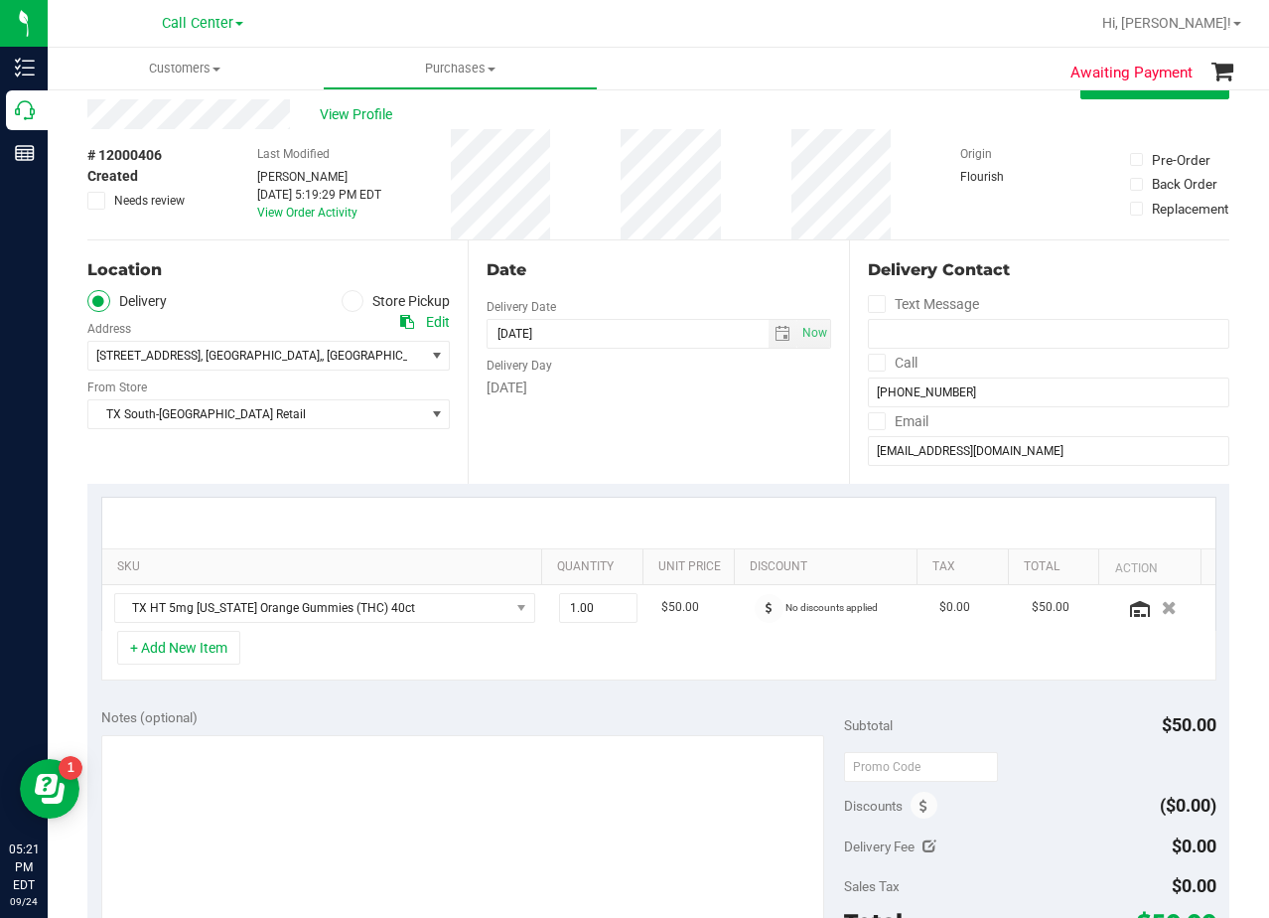
scroll to position [0, 0]
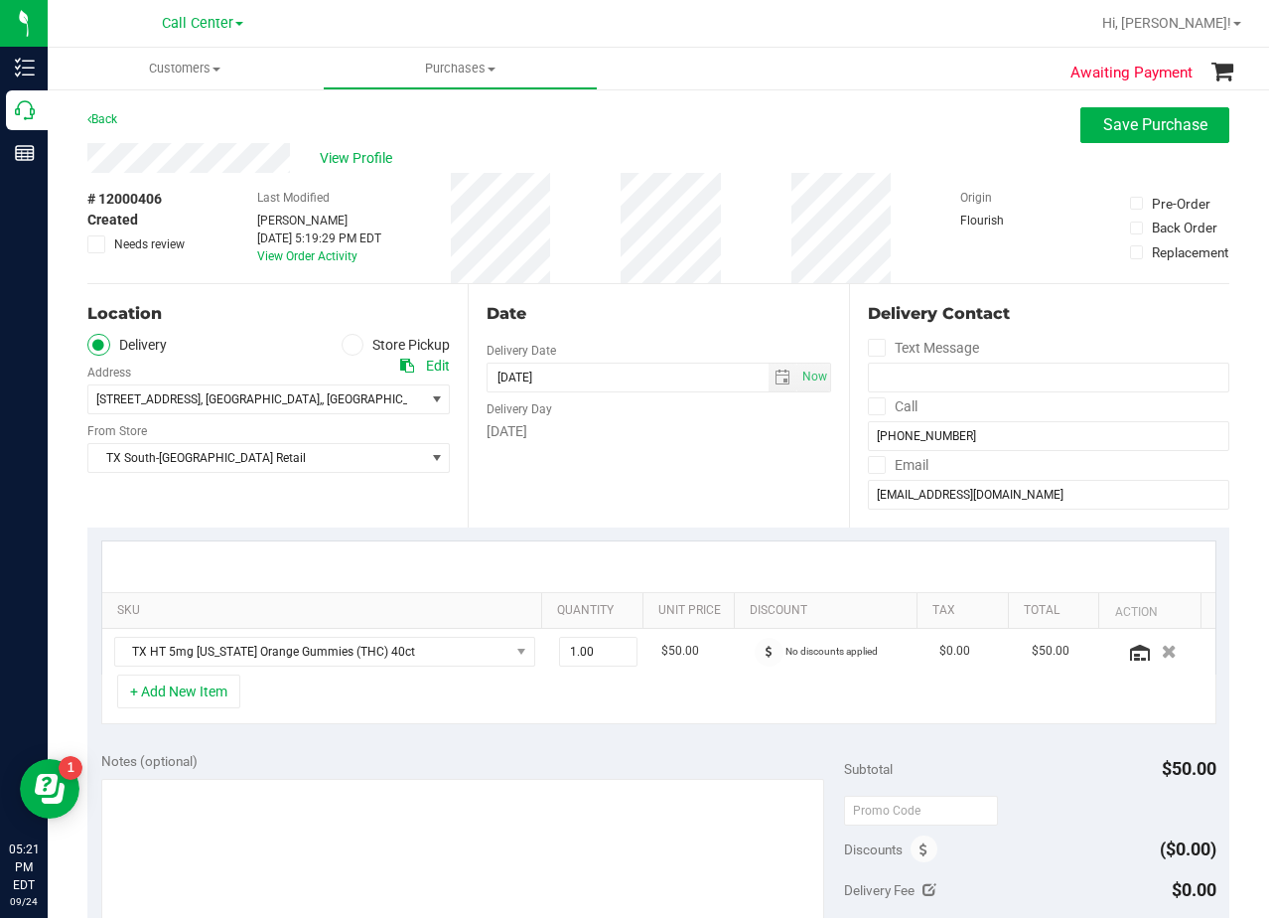
click at [631, 331] on div "Date Delivery Date 09/24/2025 Now 09/24/2025 08:00 AM Now Delivery Day Wednesday" at bounding box center [658, 405] width 380 height 243
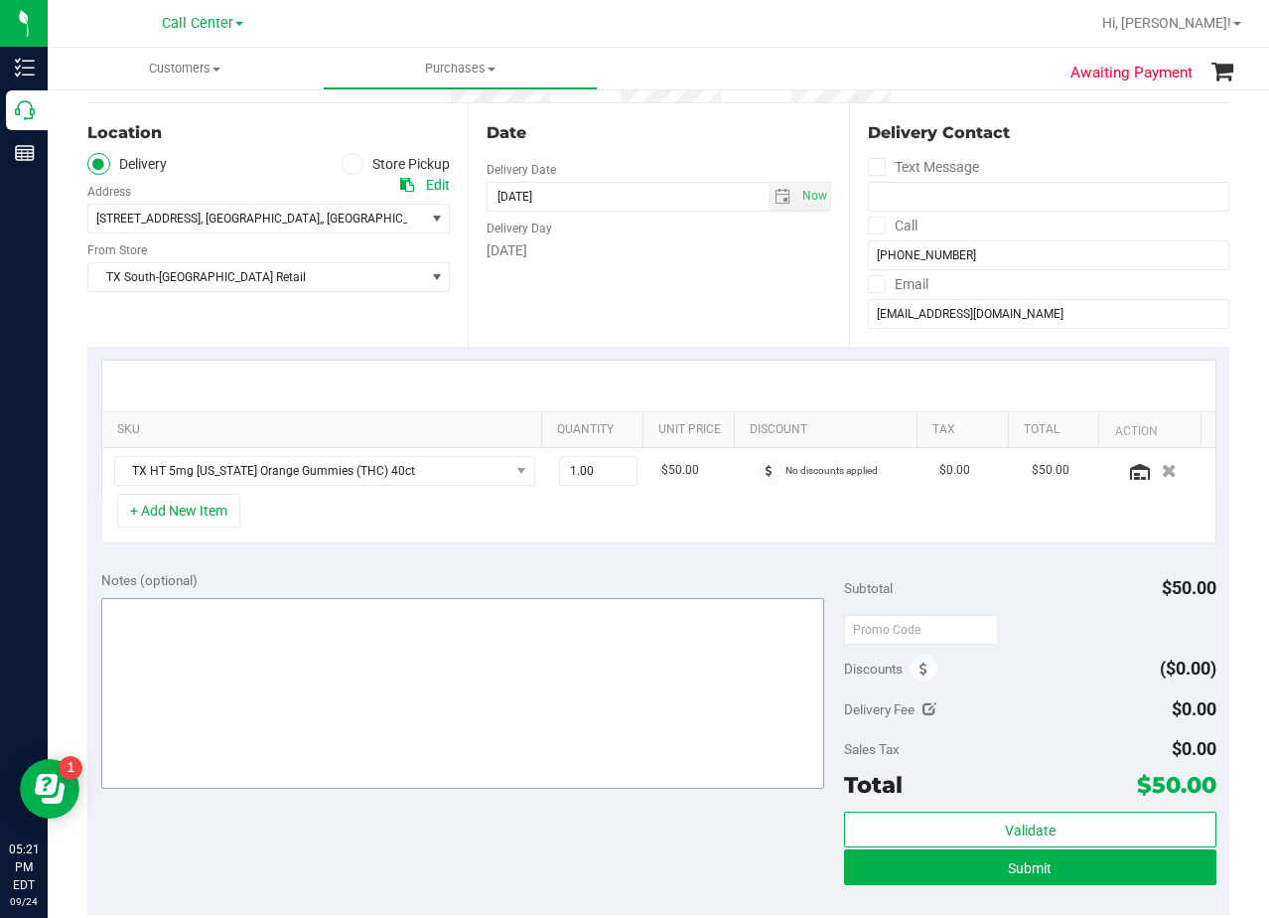
scroll to position [199, 0]
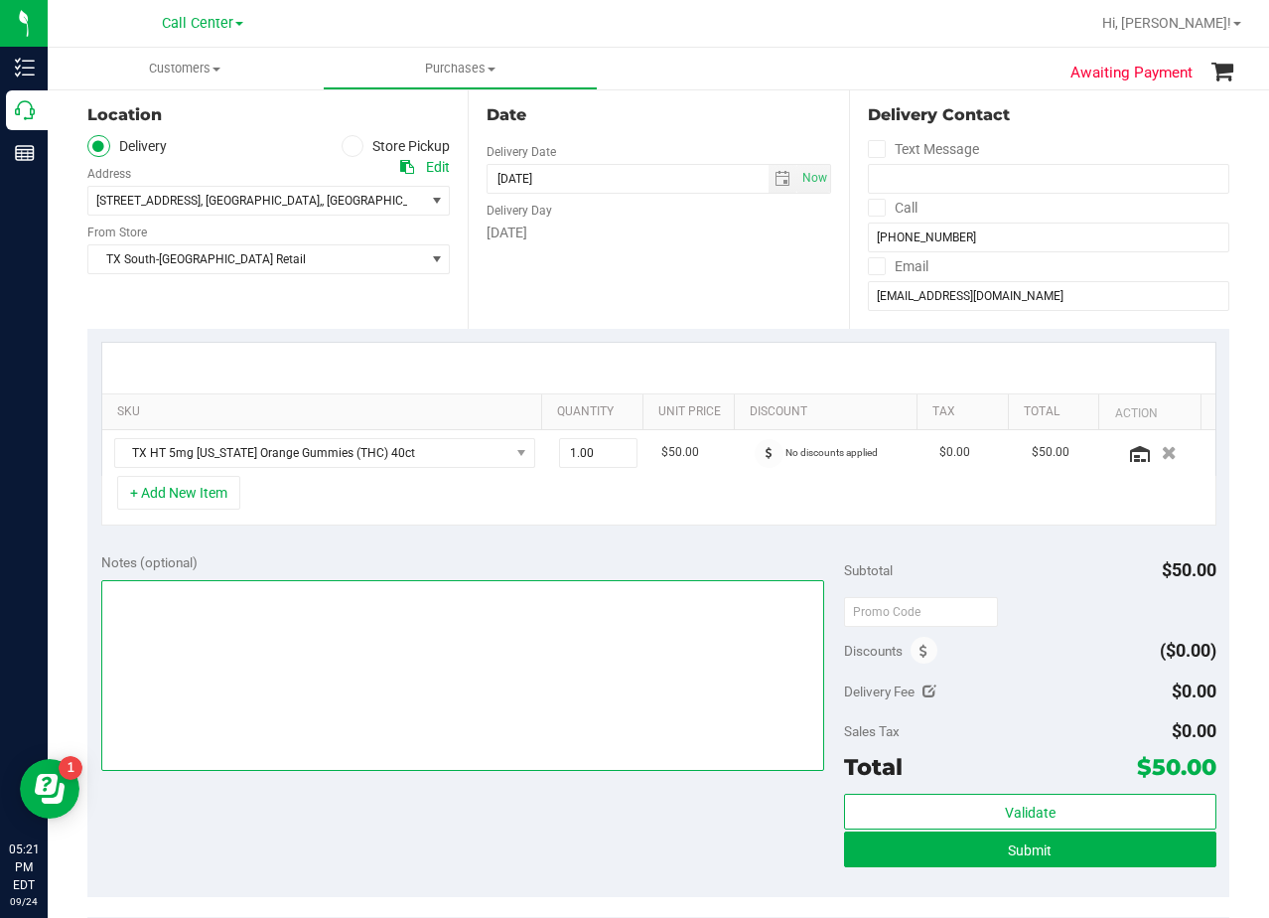
click at [411, 681] on textarea at bounding box center [463, 675] width 724 height 191
type textarea "pu 9/25 South Austin. AL 9/24"
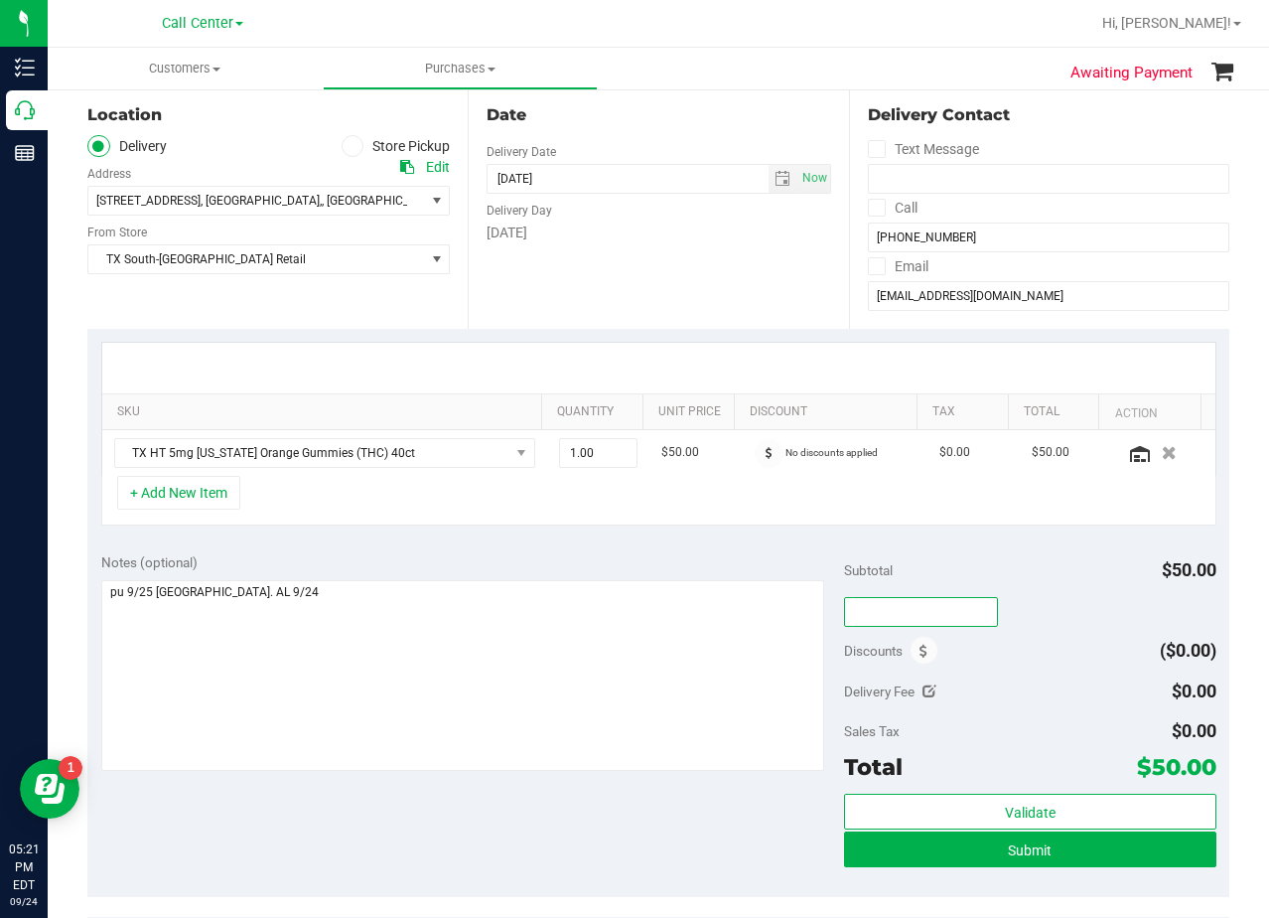
click at [887, 616] on input "text" at bounding box center [921, 612] width 154 height 30
type input "TXAIQ10"
click at [1012, 590] on div "Subtotal $50.00 TXAIQ10 Discounts ($0.00) Delivery Fee $0.00 Sales Tax $0.00 To…" at bounding box center [1029, 717] width 371 height 331
click at [732, 336] on div "SKU Quantity Unit Price Discount Tax Total Action TX HT 5mg Texas Orange Gummie…" at bounding box center [658, 434] width 1142 height 211
click at [199, 501] on button "+ Add New Item" at bounding box center [178, 493] width 123 height 34
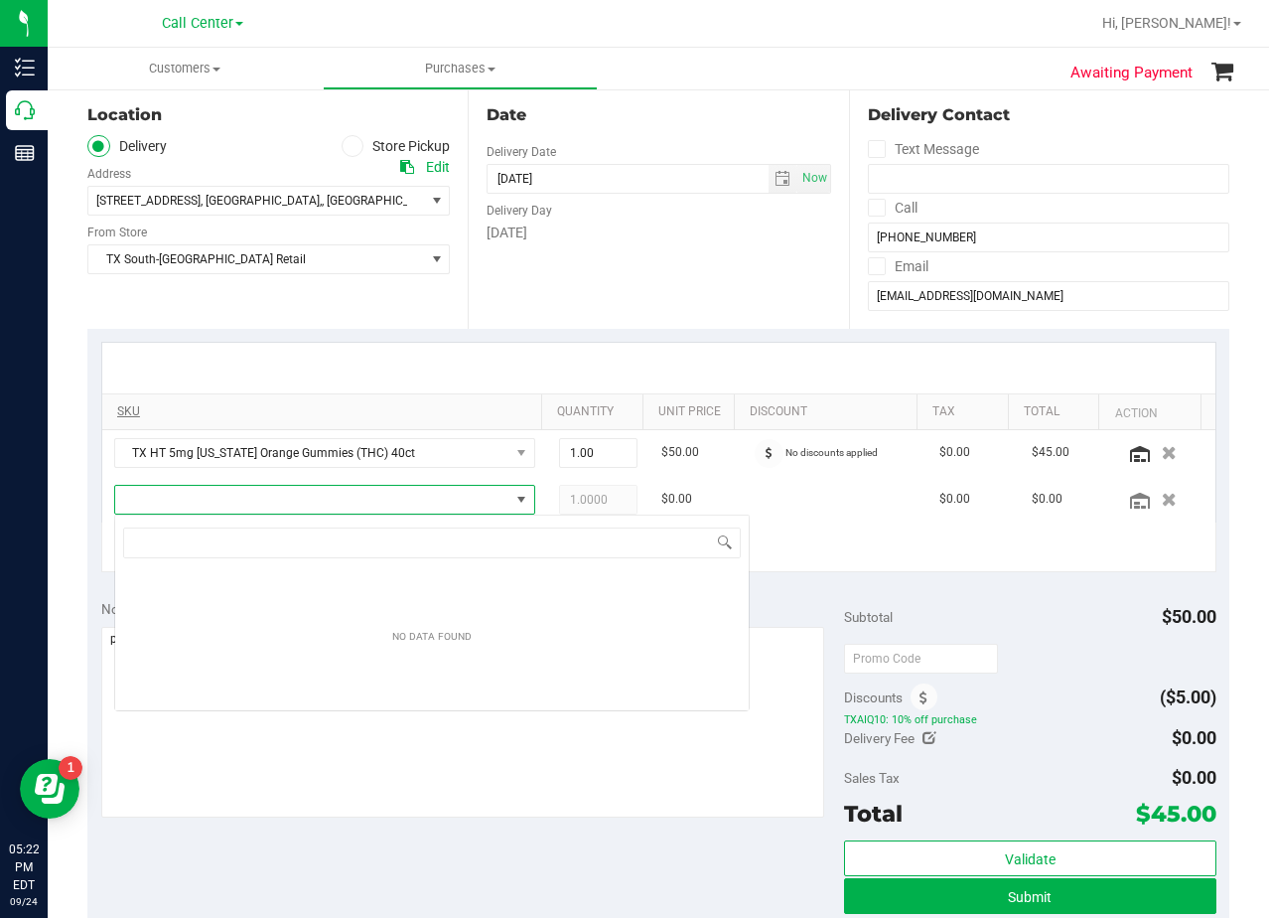
scroll to position [30, 410]
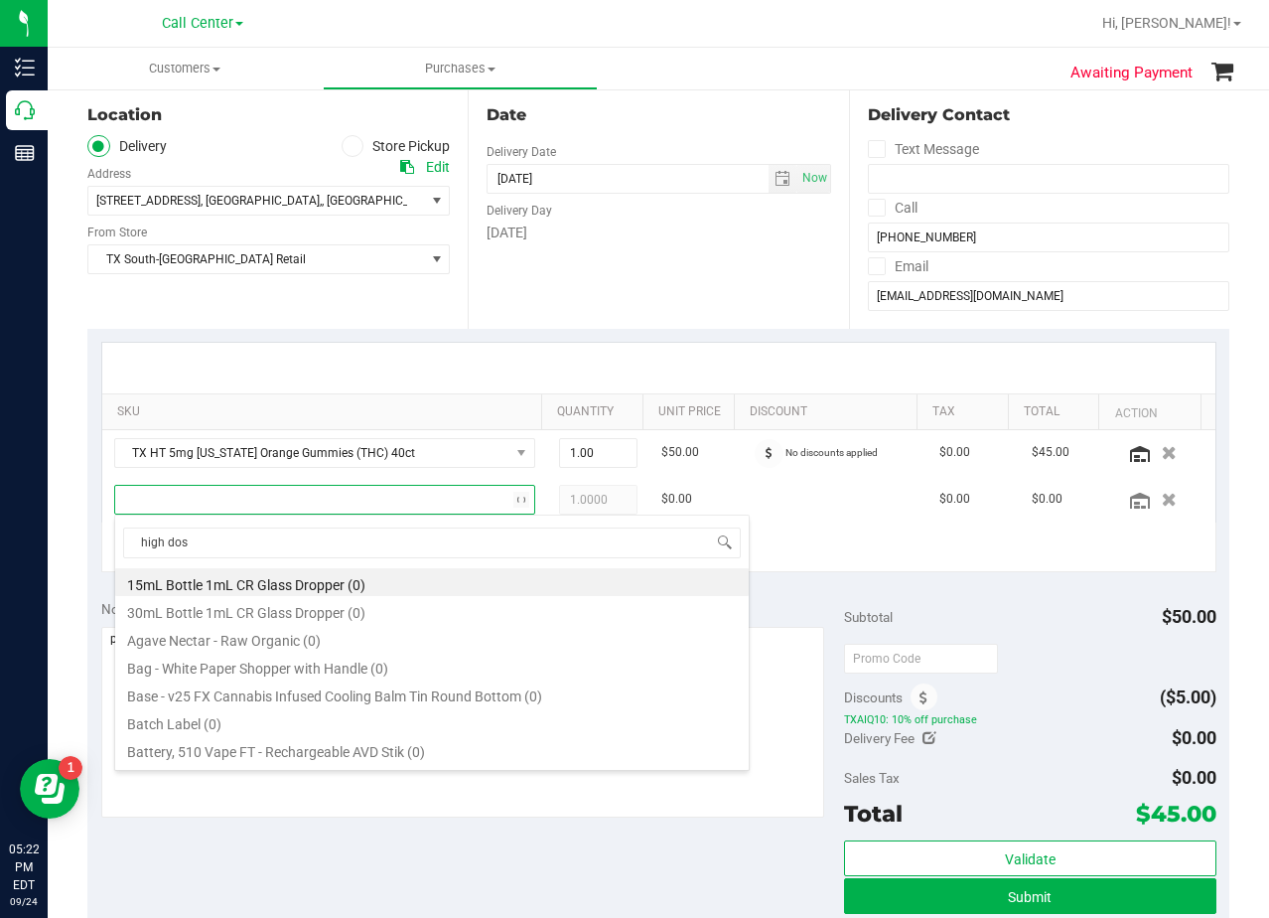
type input "high dose"
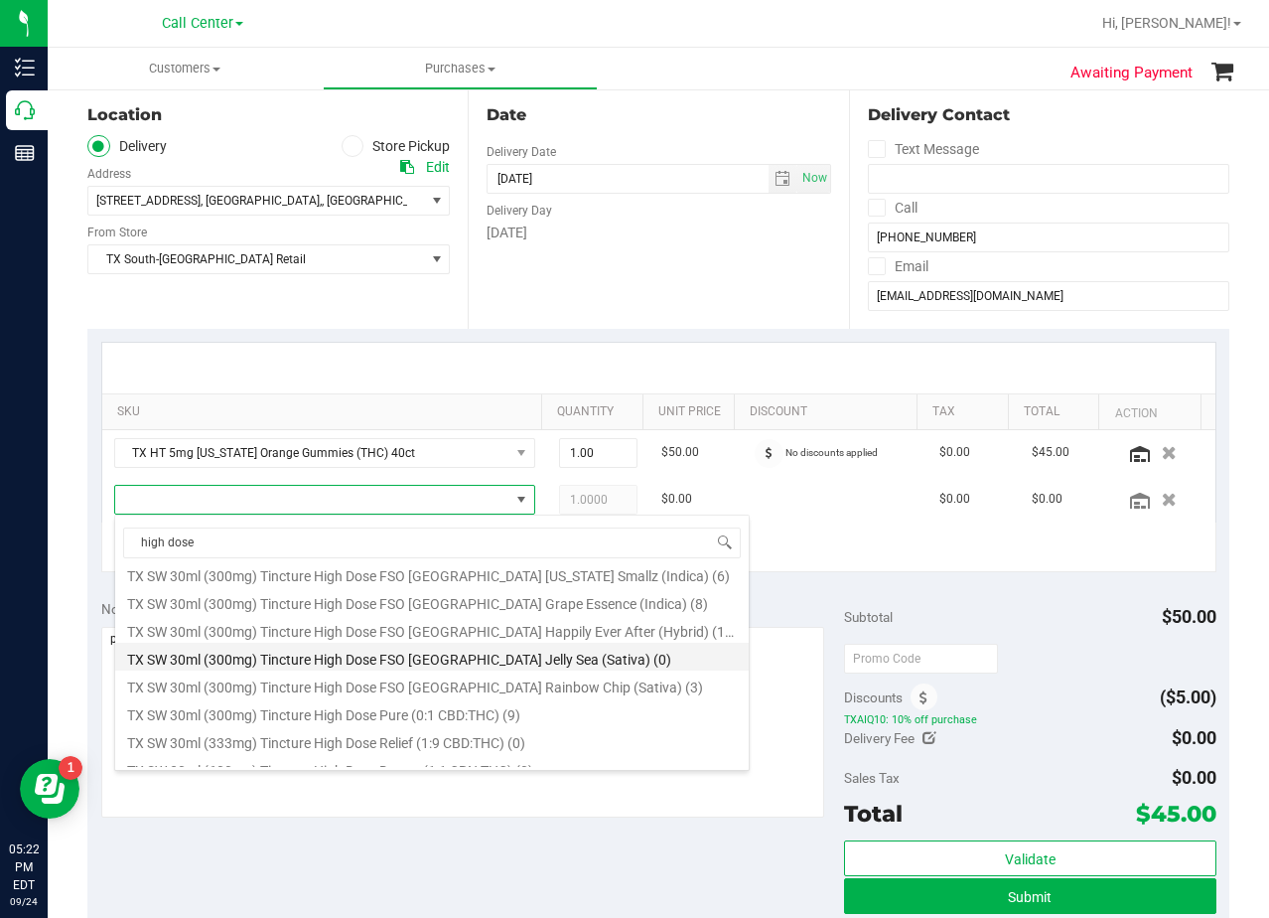
scroll to position [314, 0]
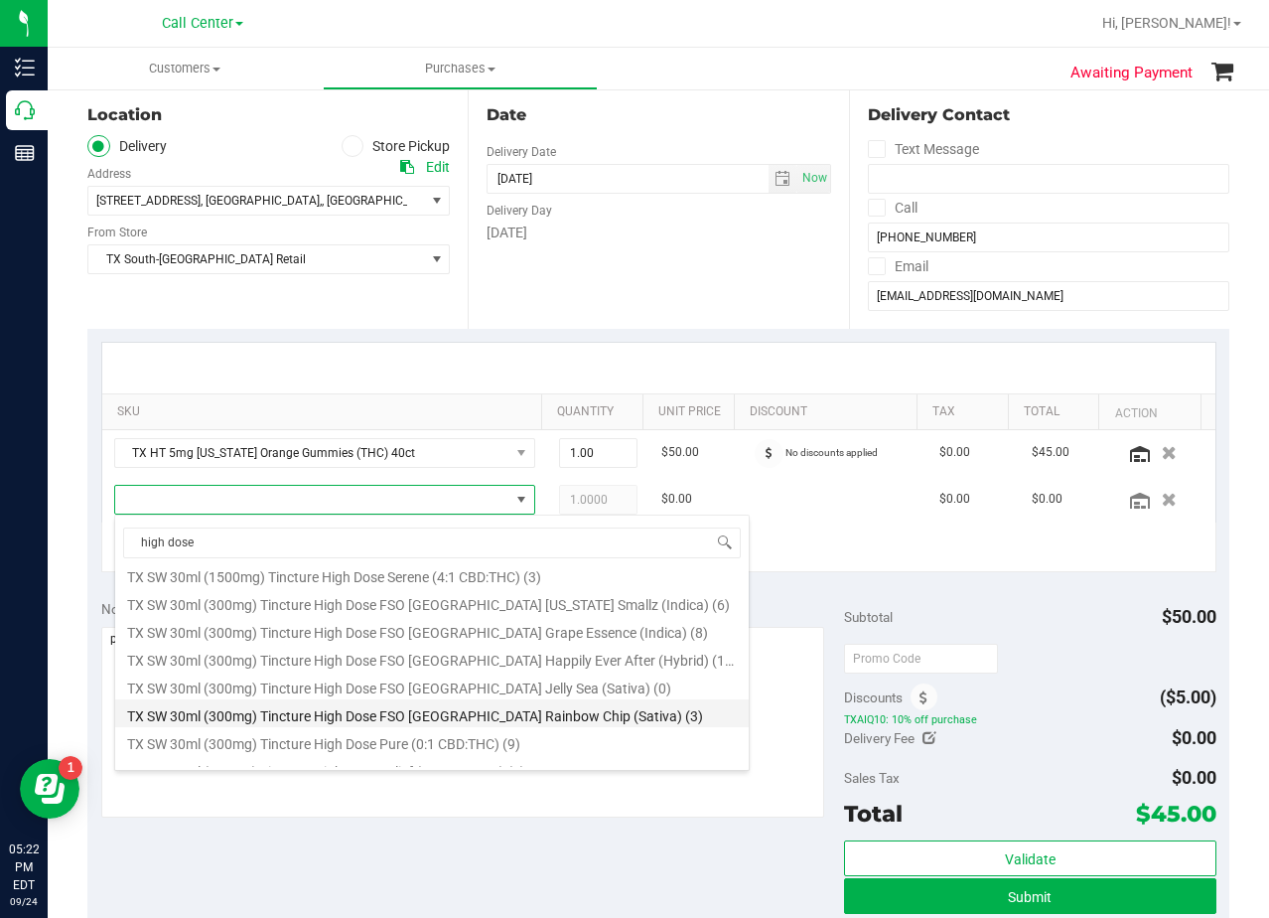
click at [458, 715] on li "TX SW 30ml (300mg) Tincture High Dose FSO TX Rainbow Chip (Sativa) (3)" at bounding box center [432, 713] width 634 height 28
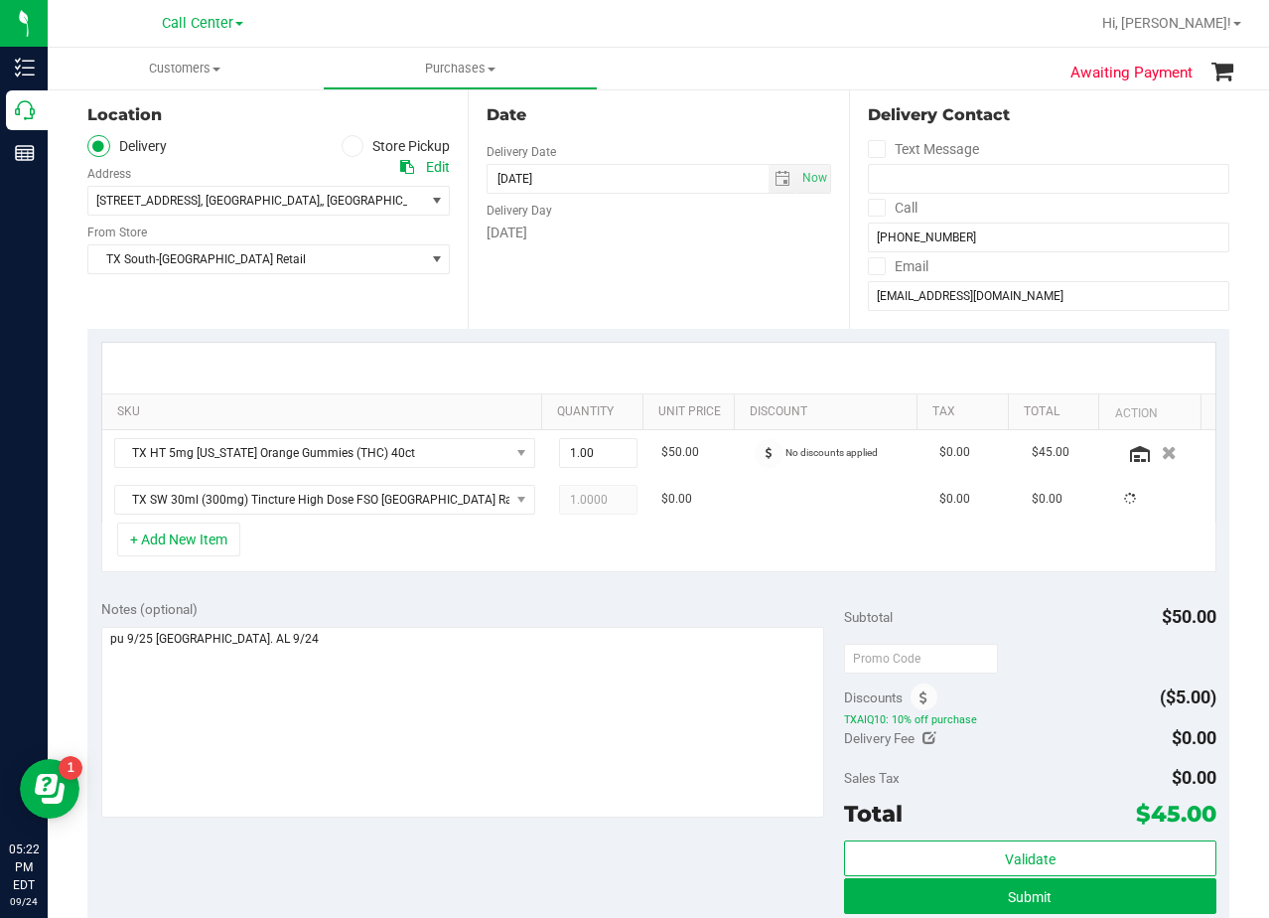
drag, startPoint x: 464, startPoint y: 593, endPoint x: 501, endPoint y: 592, distance: 36.8
click at [465, 592] on div "Notes (optional) Subtotal $50.00 Discounts ($5.00) TXAIQ10: 10% off purchase De…" at bounding box center [658, 765] width 1142 height 358
click at [661, 362] on div at bounding box center [658, 368] width 1113 height 51
click at [690, 357] on div at bounding box center [658, 368] width 1113 height 51
click at [699, 355] on div at bounding box center [658, 368] width 1113 height 51
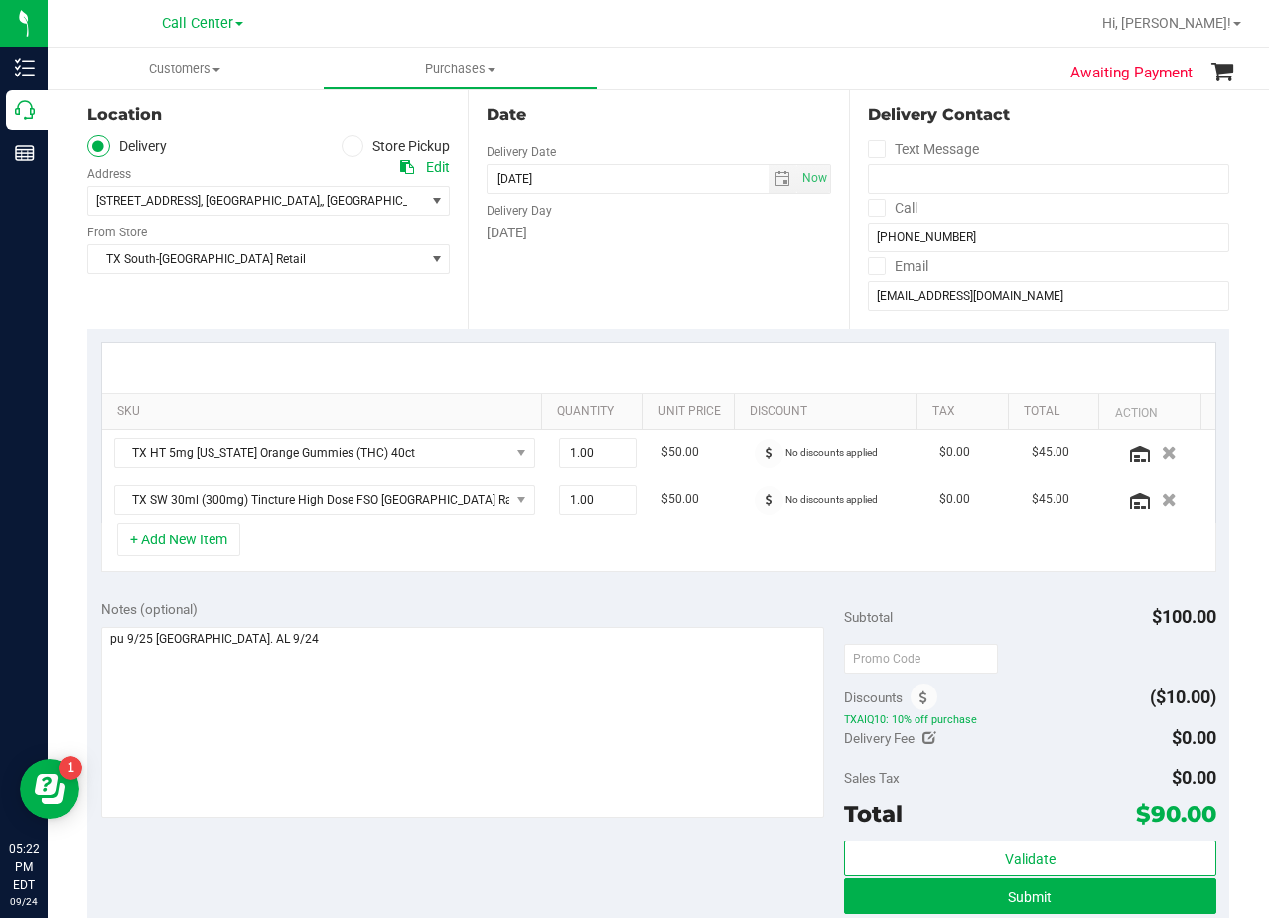
click at [702, 361] on div at bounding box center [658, 368] width 1113 height 51
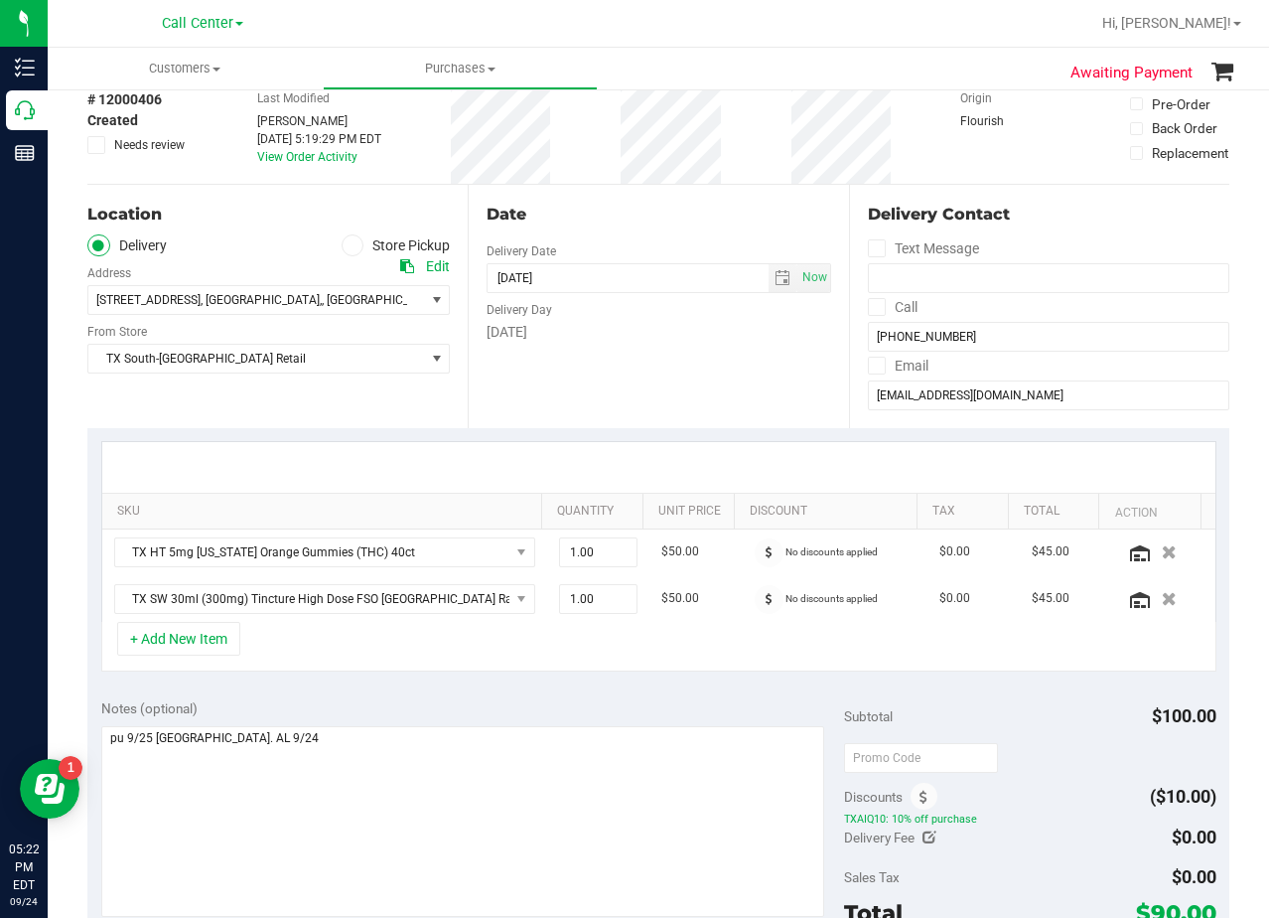
scroll to position [199, 0]
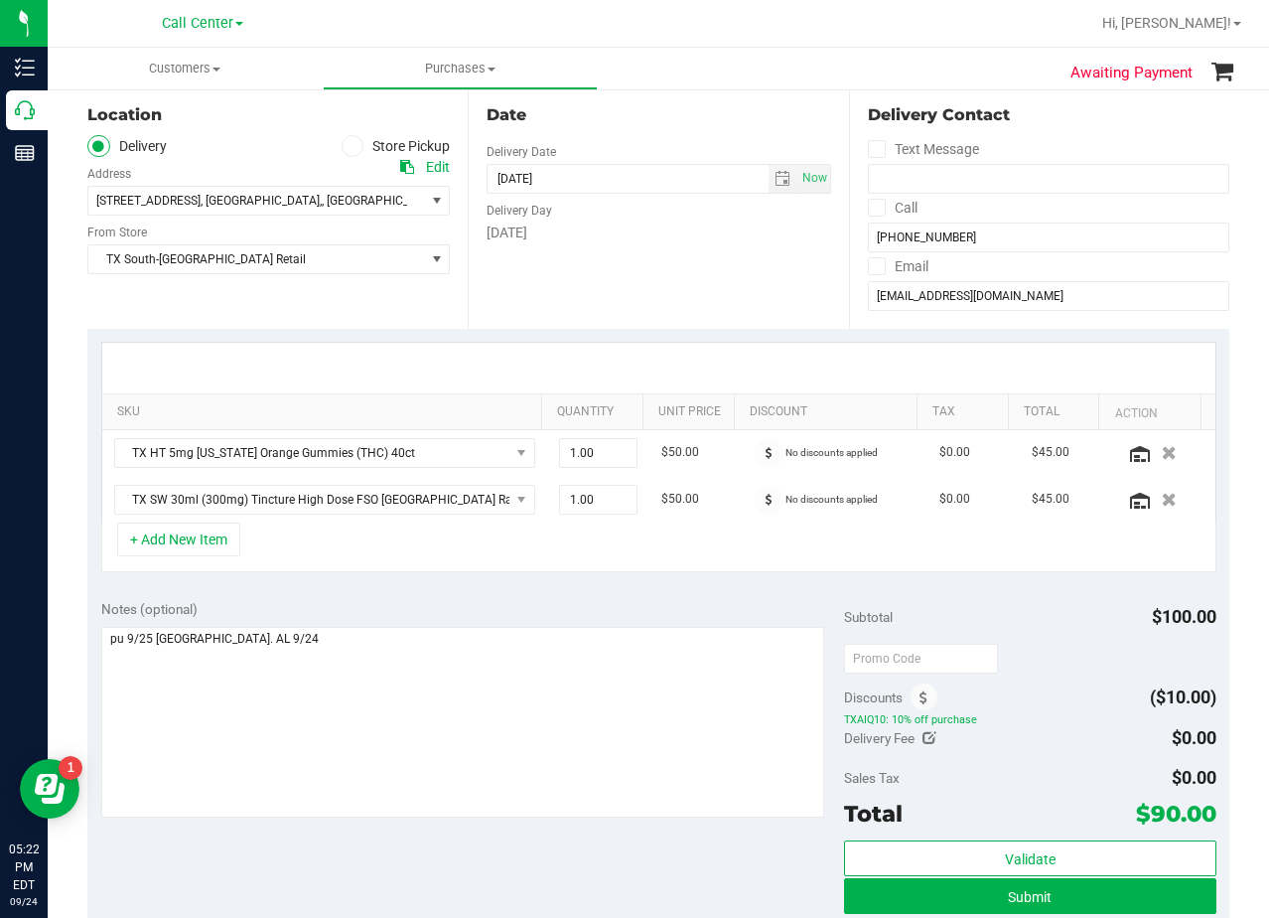
click at [702, 362] on div at bounding box center [658, 368] width 1113 height 51
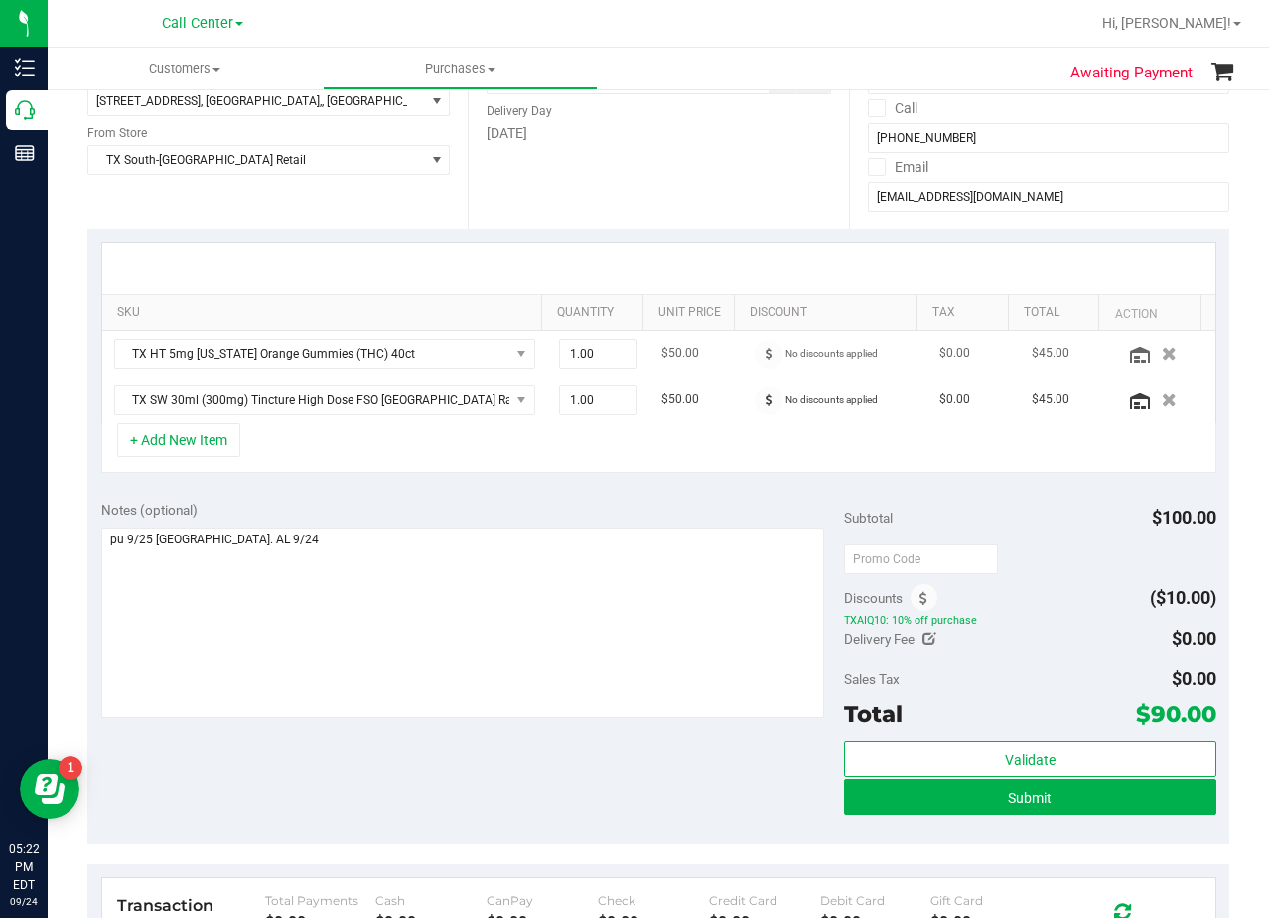
click at [708, 362] on td "$50.00" at bounding box center [696, 354] width 92 height 47
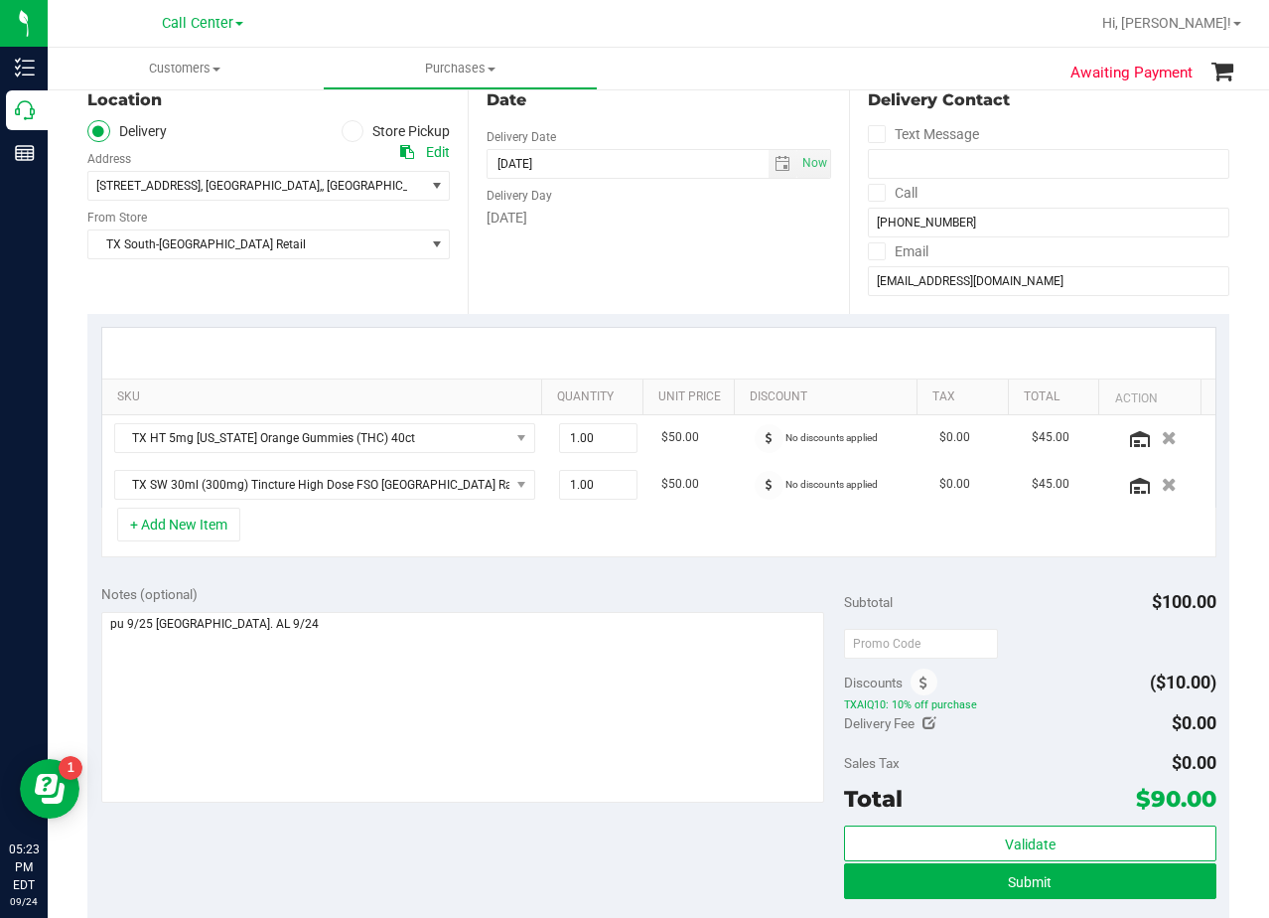
scroll to position [99, 0]
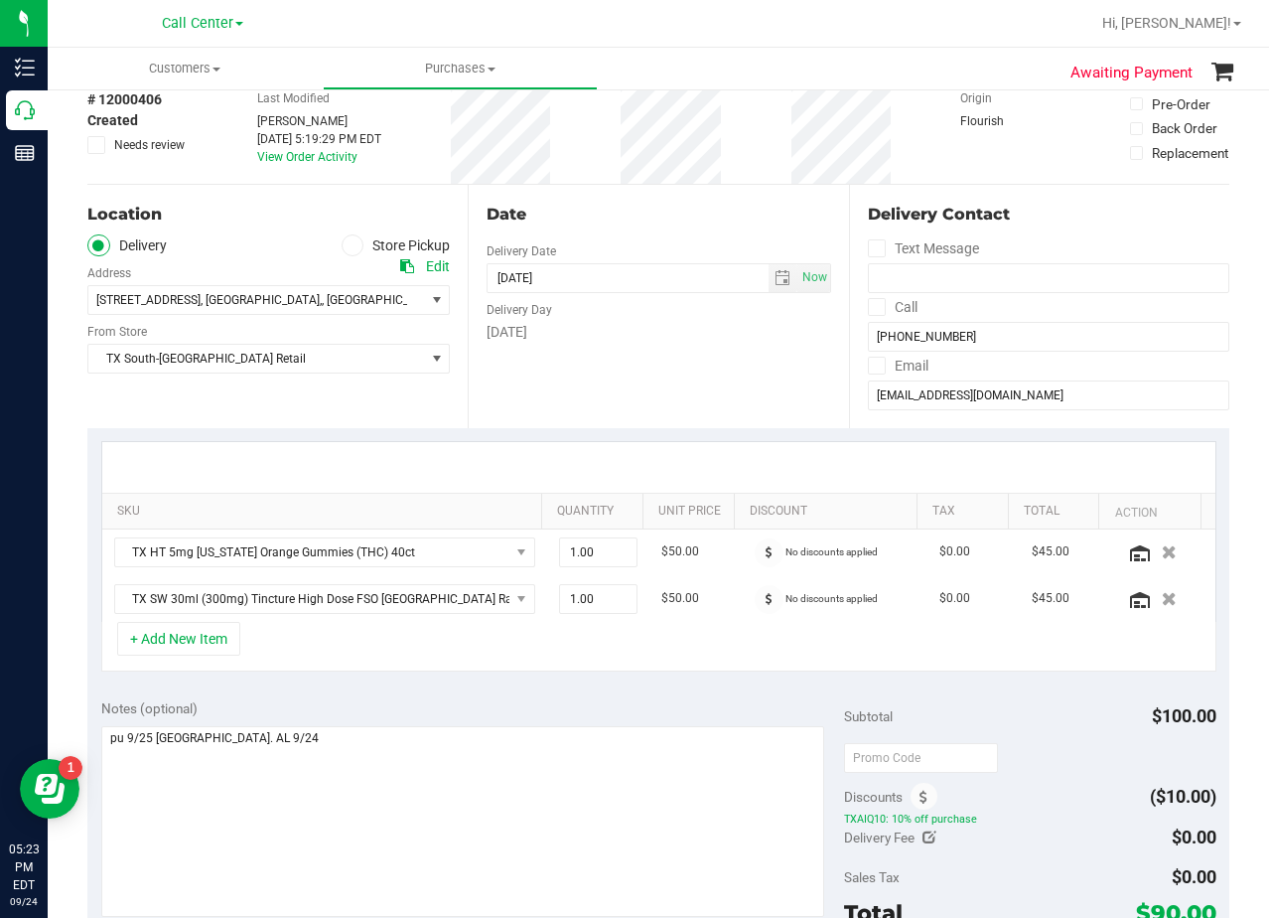
click at [624, 208] on div "Date" at bounding box center [659, 215] width 344 height 24
click at [775, 277] on span "select" at bounding box center [783, 278] width 16 height 16
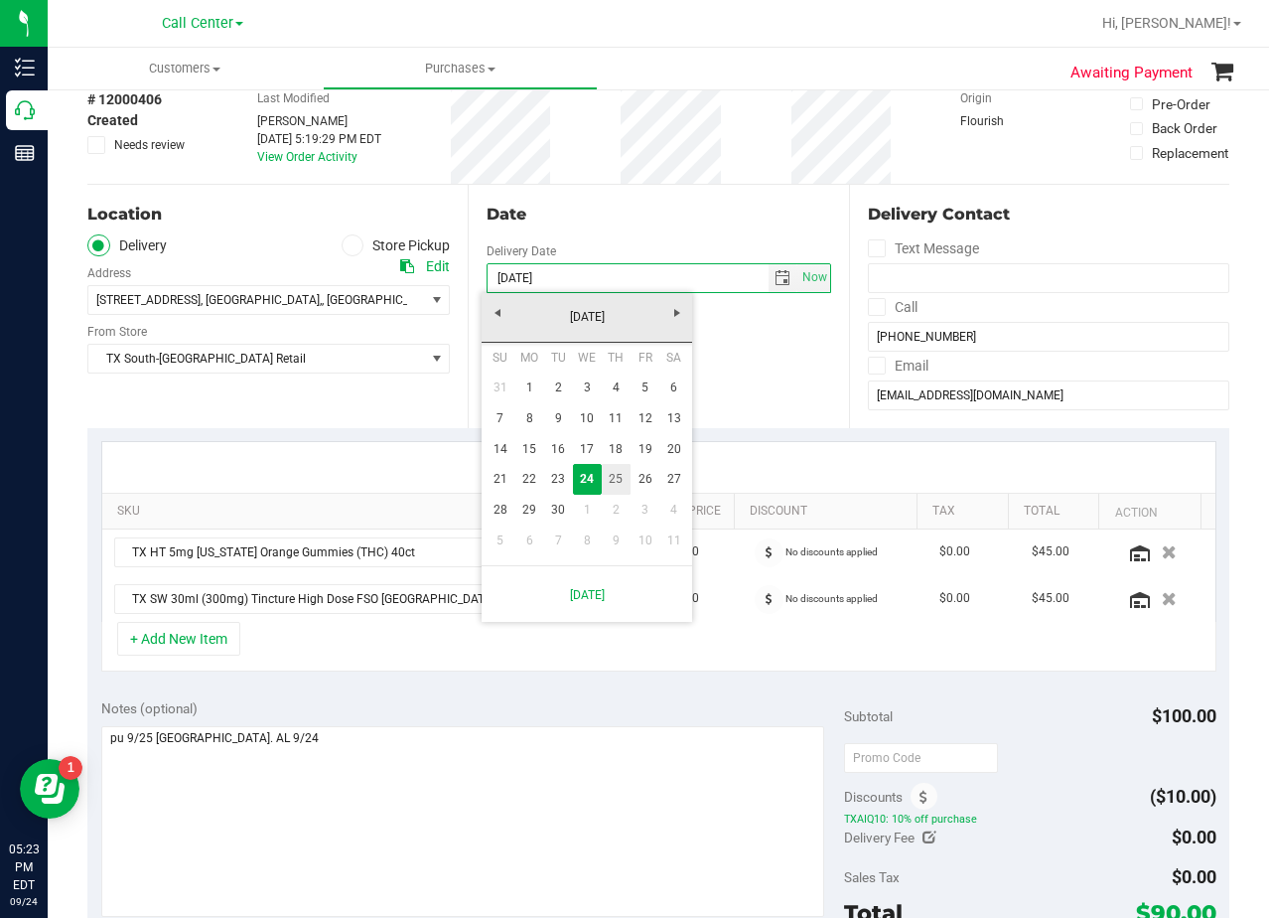
click at [617, 478] on link "25" at bounding box center [616, 479] width 29 height 31
type input "09/25/2025"
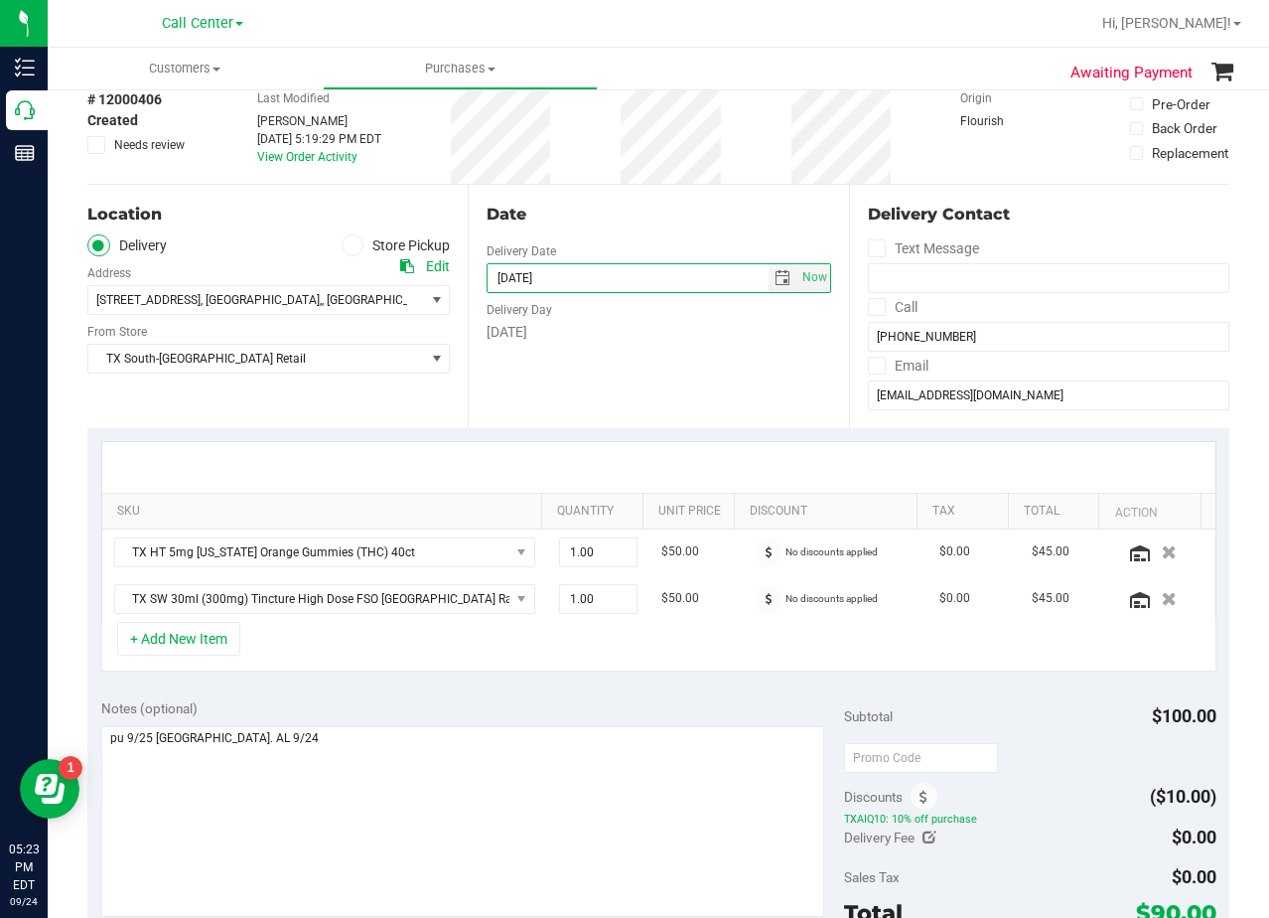
click at [627, 340] on div "Thursday" at bounding box center [659, 332] width 344 height 21
click at [628, 198] on div "Date Delivery Date 09/25/2025 Now 09/25/2025 08:00 AM Now Delivery Day Thursday" at bounding box center [658, 306] width 380 height 243
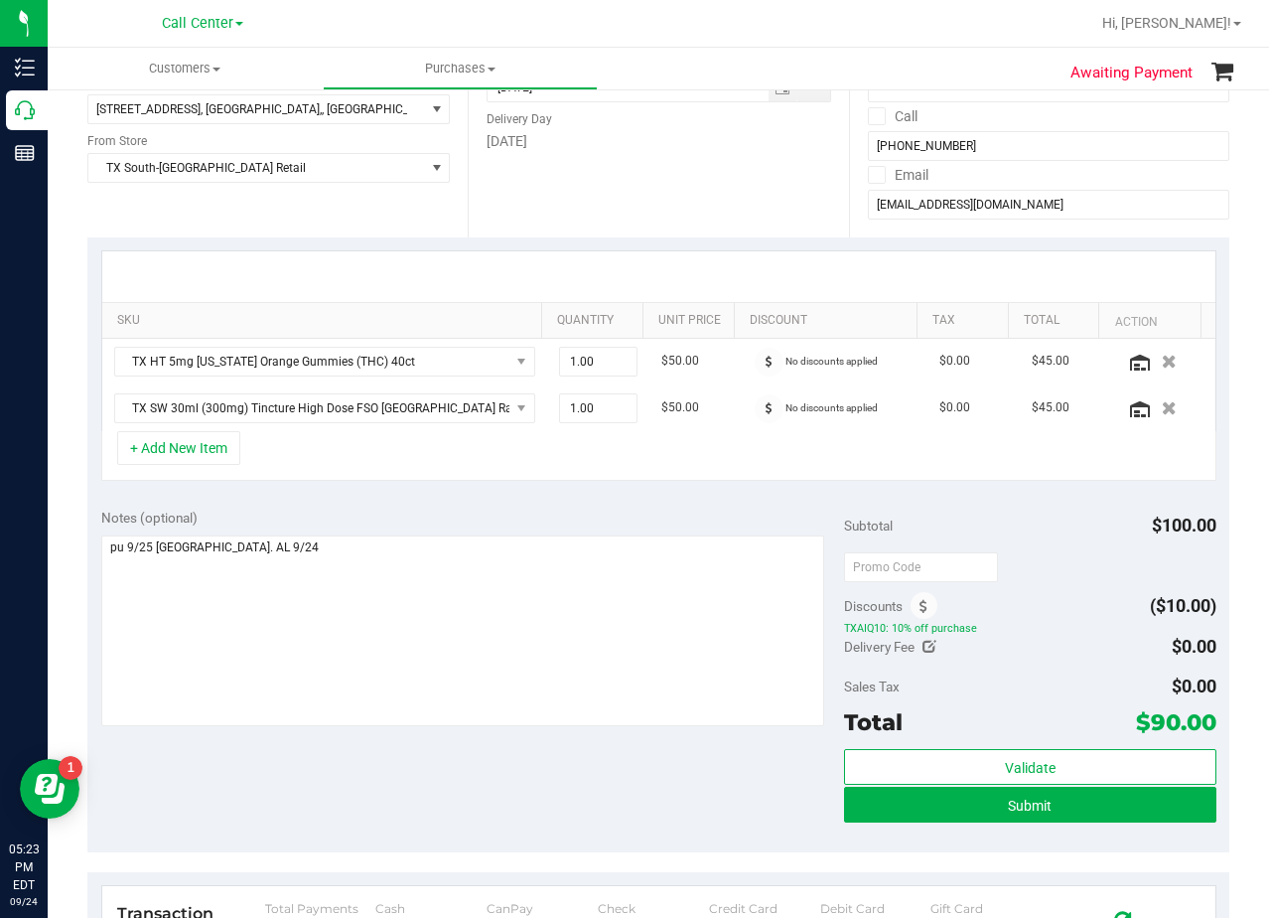
scroll to position [497, 0]
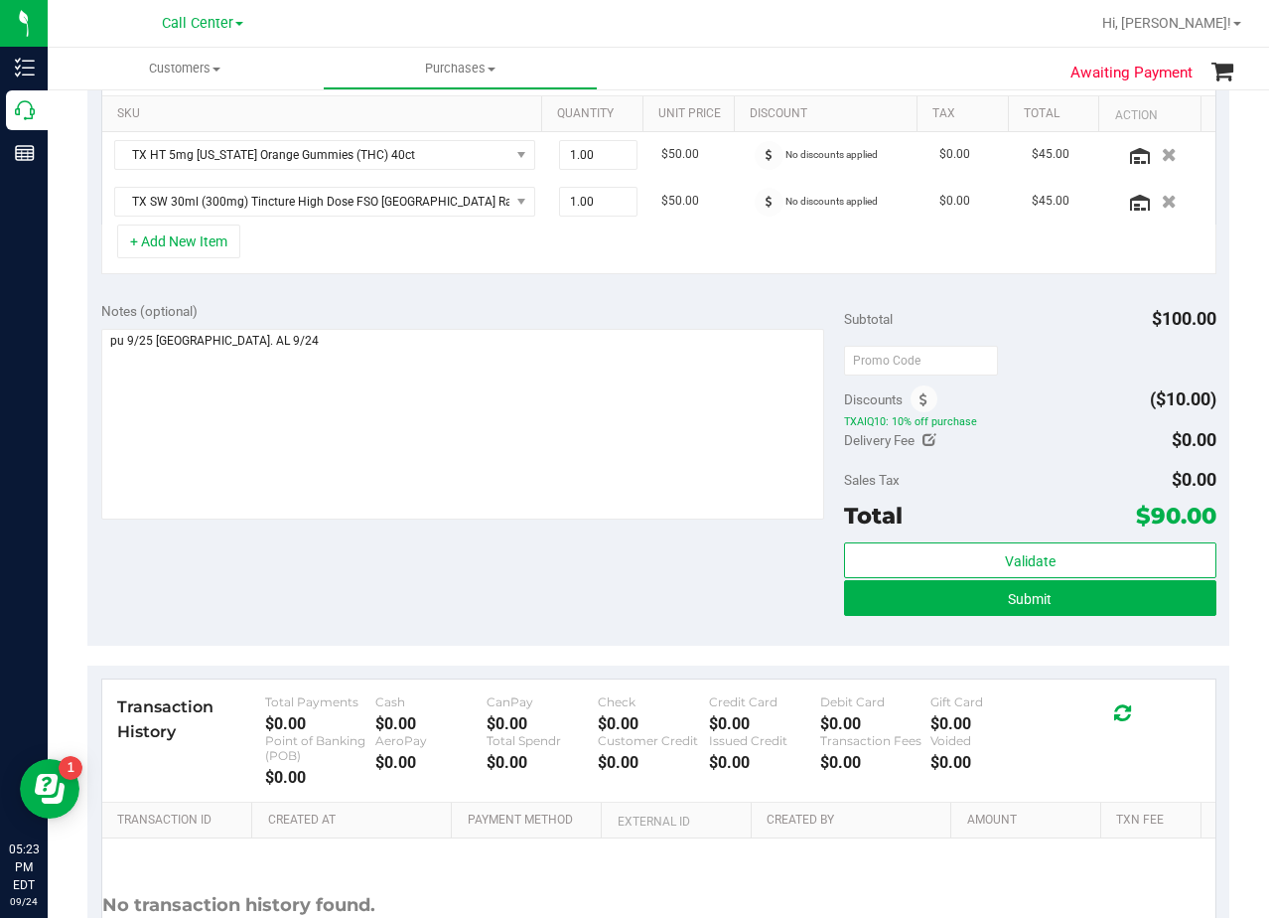
click at [699, 580] on div "Notes (optional) Subtotal $100.00 Discounts ($10.00) TXAIQ10: 10% off purchase …" at bounding box center [658, 467] width 1142 height 358
click at [858, 612] on button "Submit" at bounding box center [1029, 598] width 371 height 36
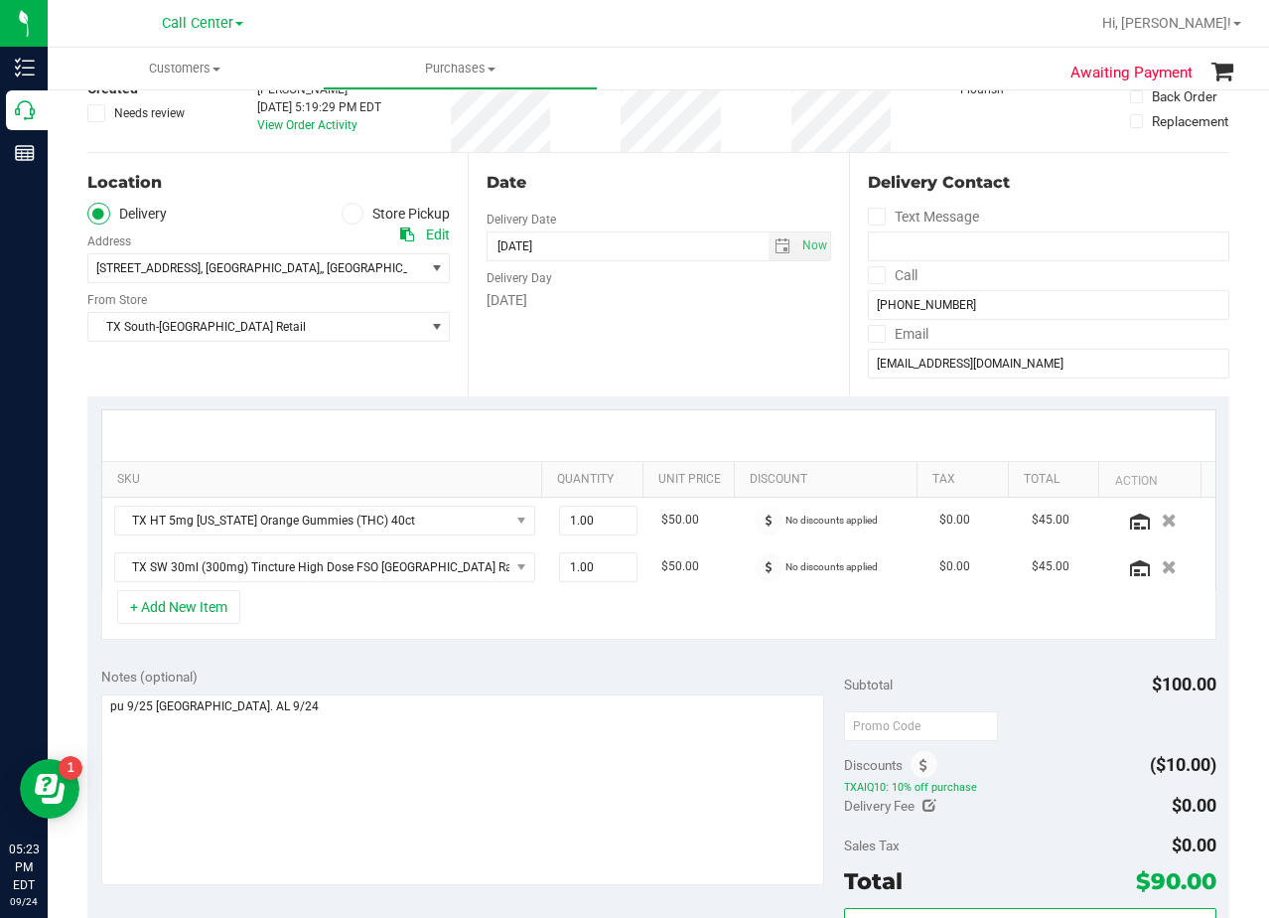
scroll to position [99, 0]
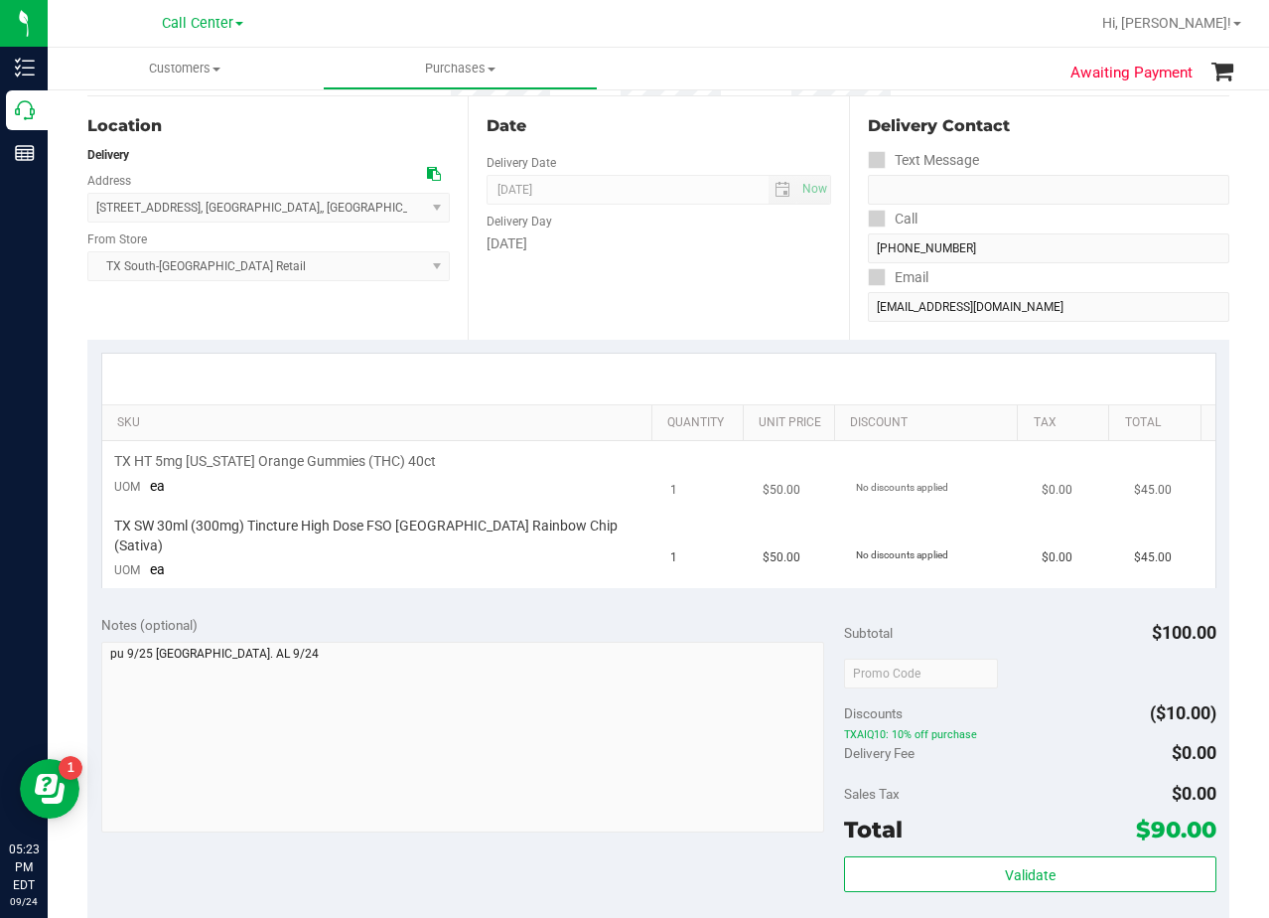
scroll to position [298, 0]
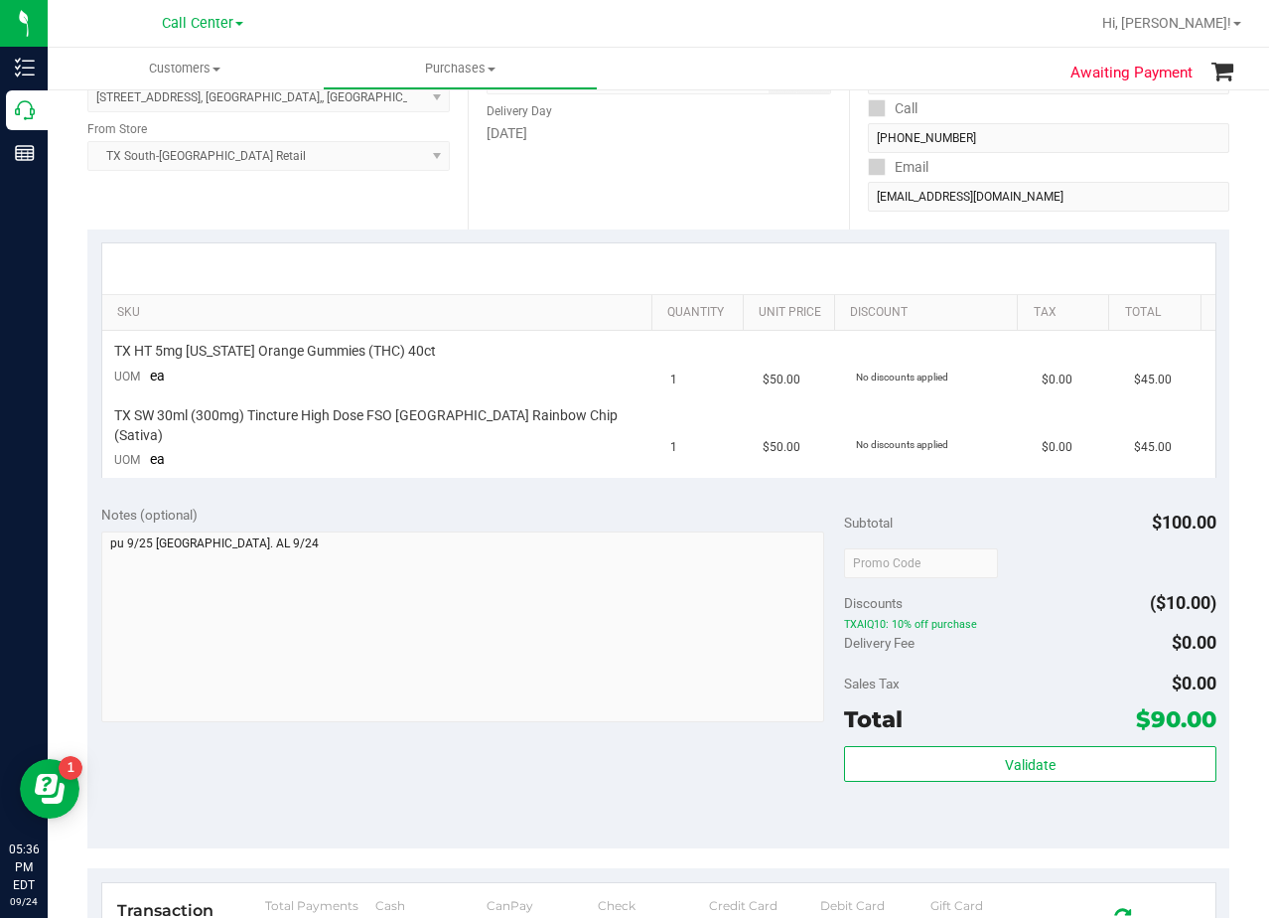
click at [738, 180] on div "Date Delivery Date 09/25/2025 Now 09/25/2025 08:00 AM Now Delivery Day Thursday" at bounding box center [658, 107] width 380 height 243
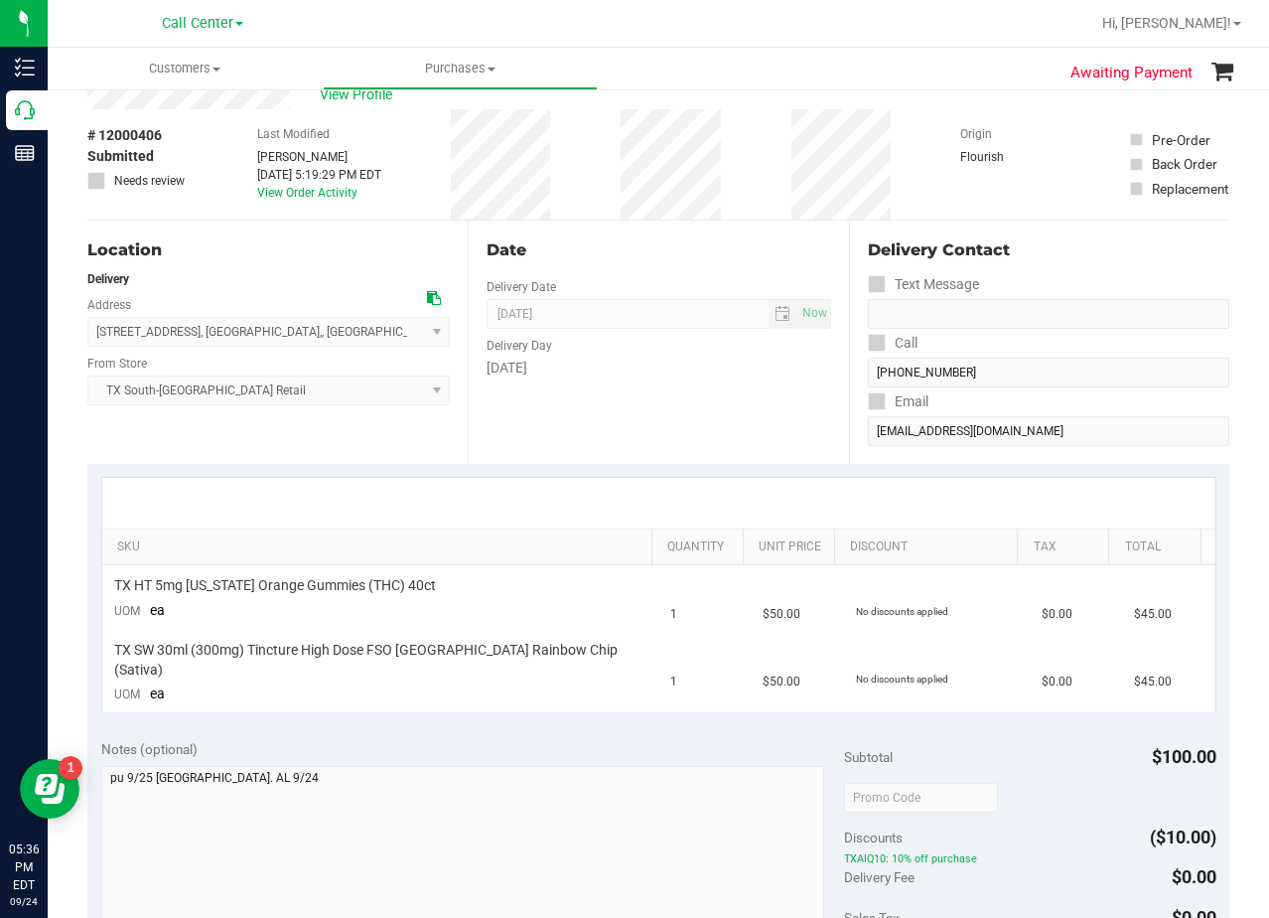
scroll to position [0, 0]
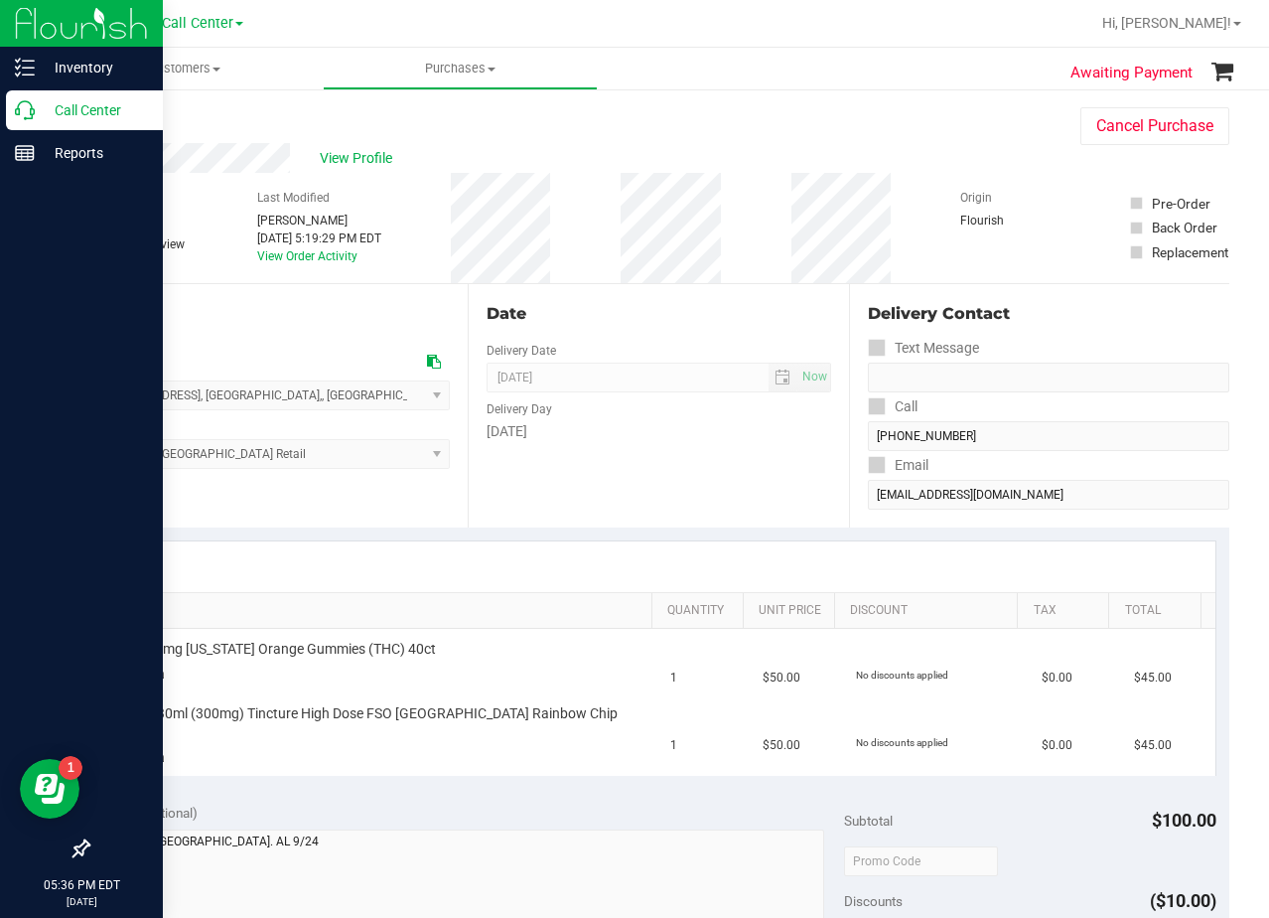
click at [27, 109] on icon at bounding box center [25, 110] width 20 height 20
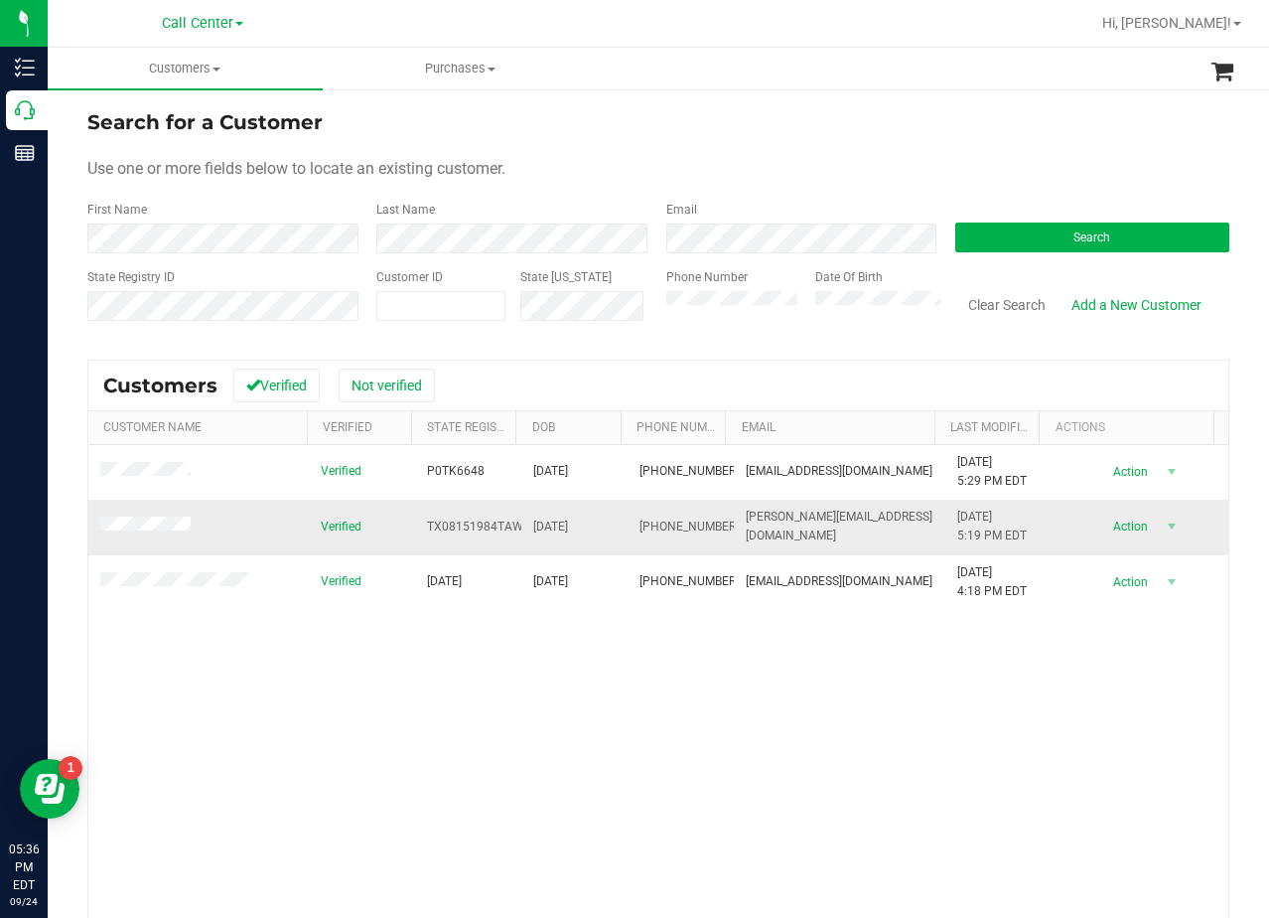
click at [152, 517] on span at bounding box center [148, 527] width 96 height 20
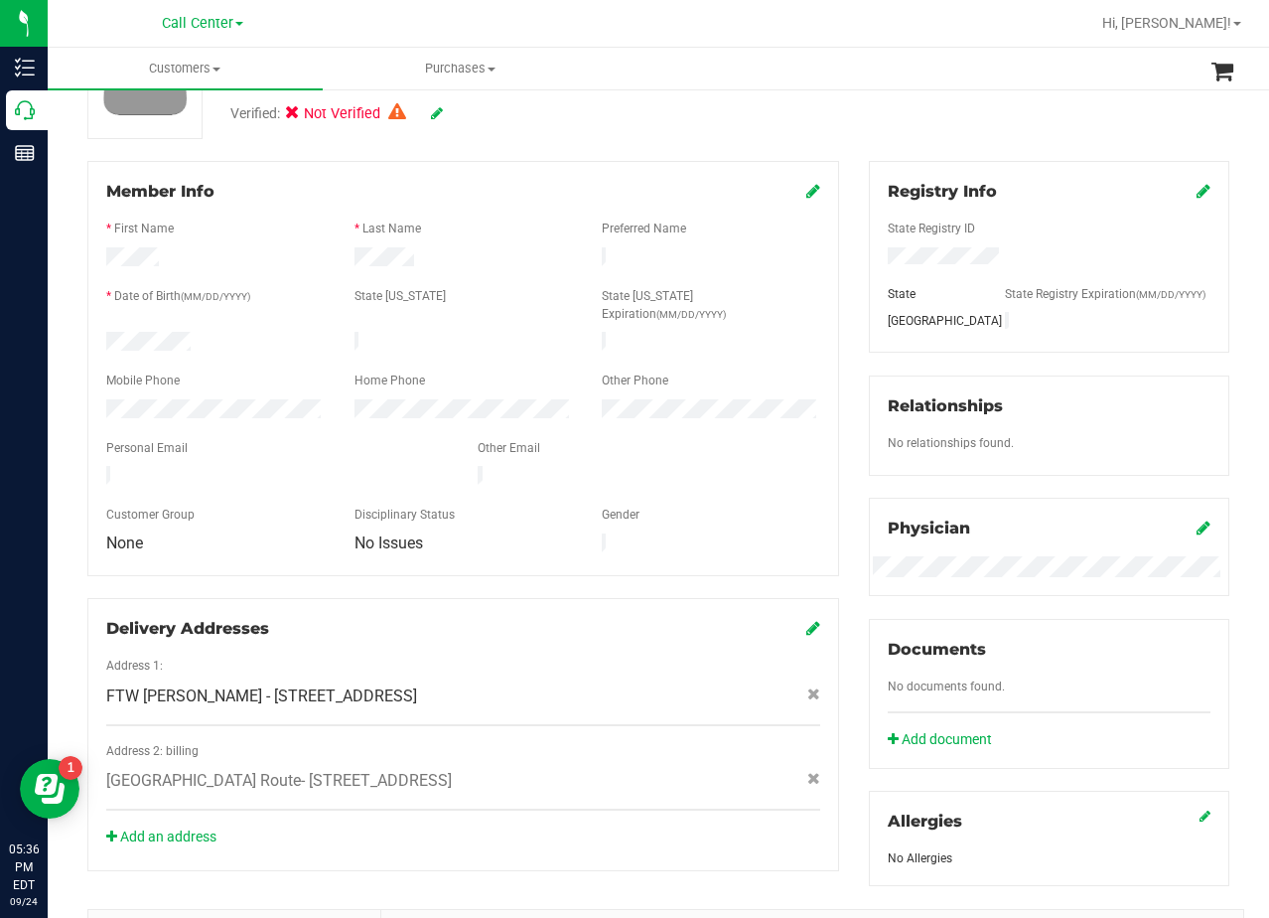
scroll to position [199, 0]
drag, startPoint x: 259, startPoint y: 747, endPoint x: 576, endPoint y: 739, distance: 317.0
click at [452, 767] on span "FORT WORTH Route- 5408 Westcreek Dr , FORT WORTH , TX 76133" at bounding box center [279, 779] width 346 height 24
copy span "5408 Westcreek Dr , FORT WORTH , TX 76133"
click at [794, 421] on div at bounding box center [463, 429] width 714 height 16
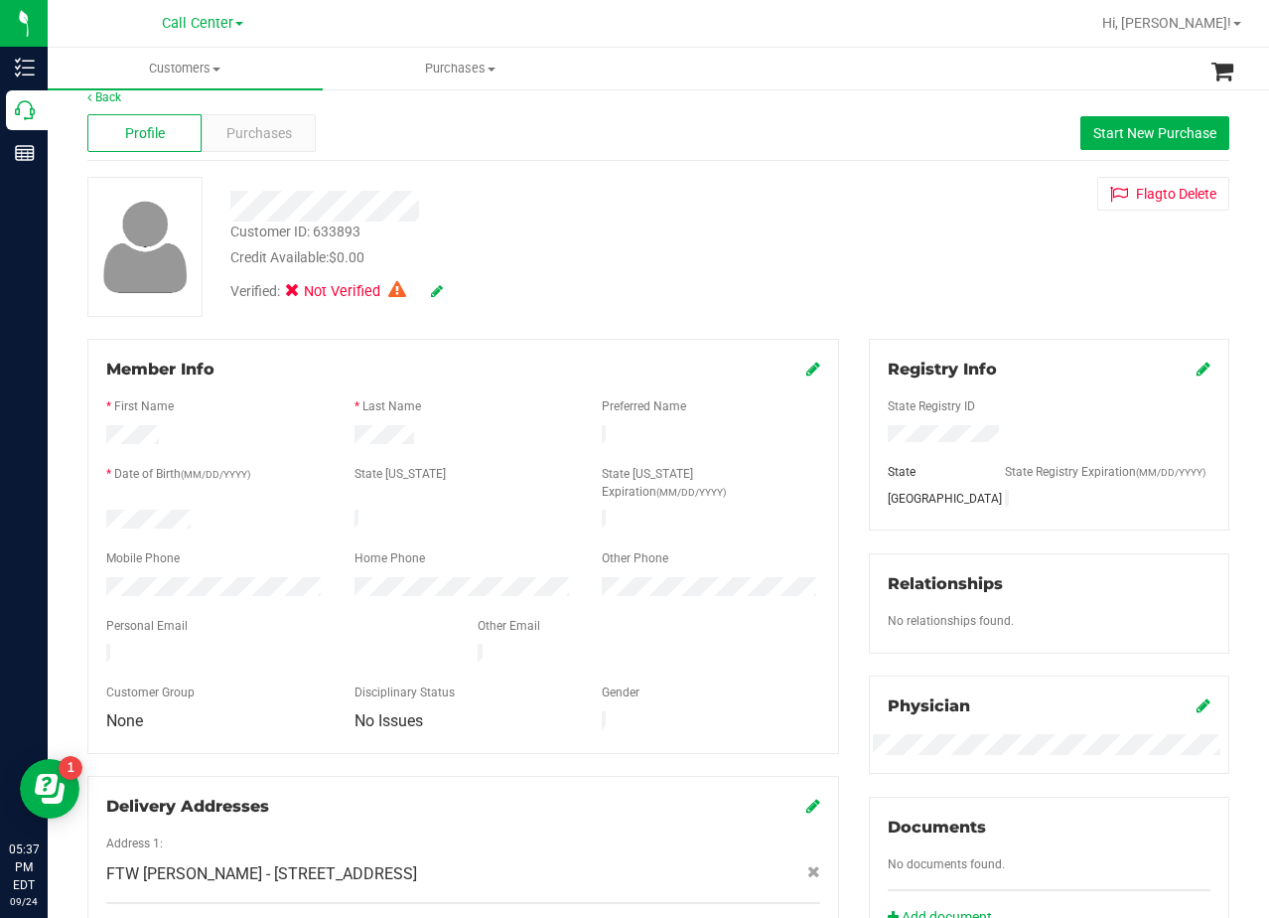
scroll to position [0, 0]
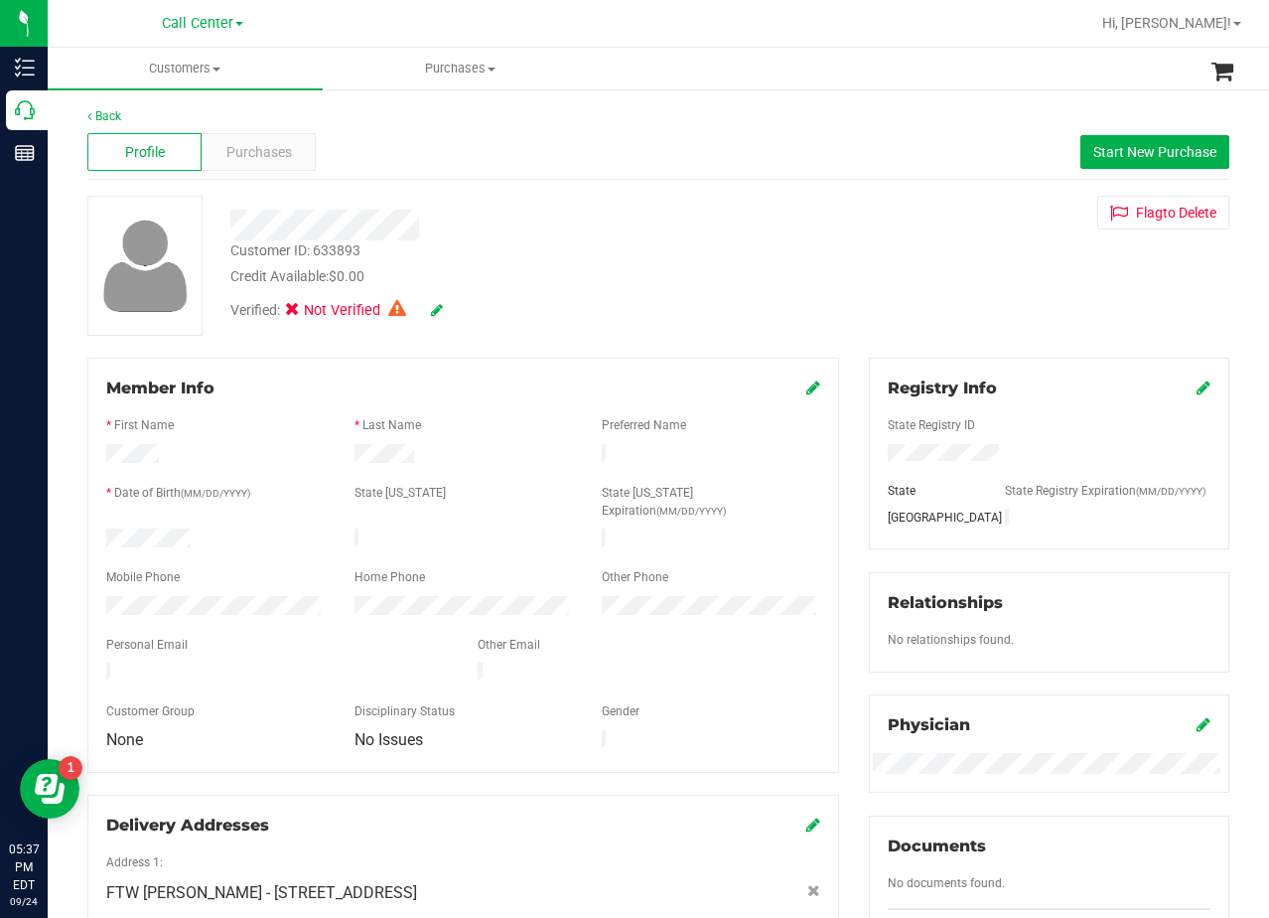
click at [815, 213] on div "Customer ID: 633893 Credit Available: $0.00 Verified: Not Verified Flag to Dele…" at bounding box center [659, 266] width 1172 height 140
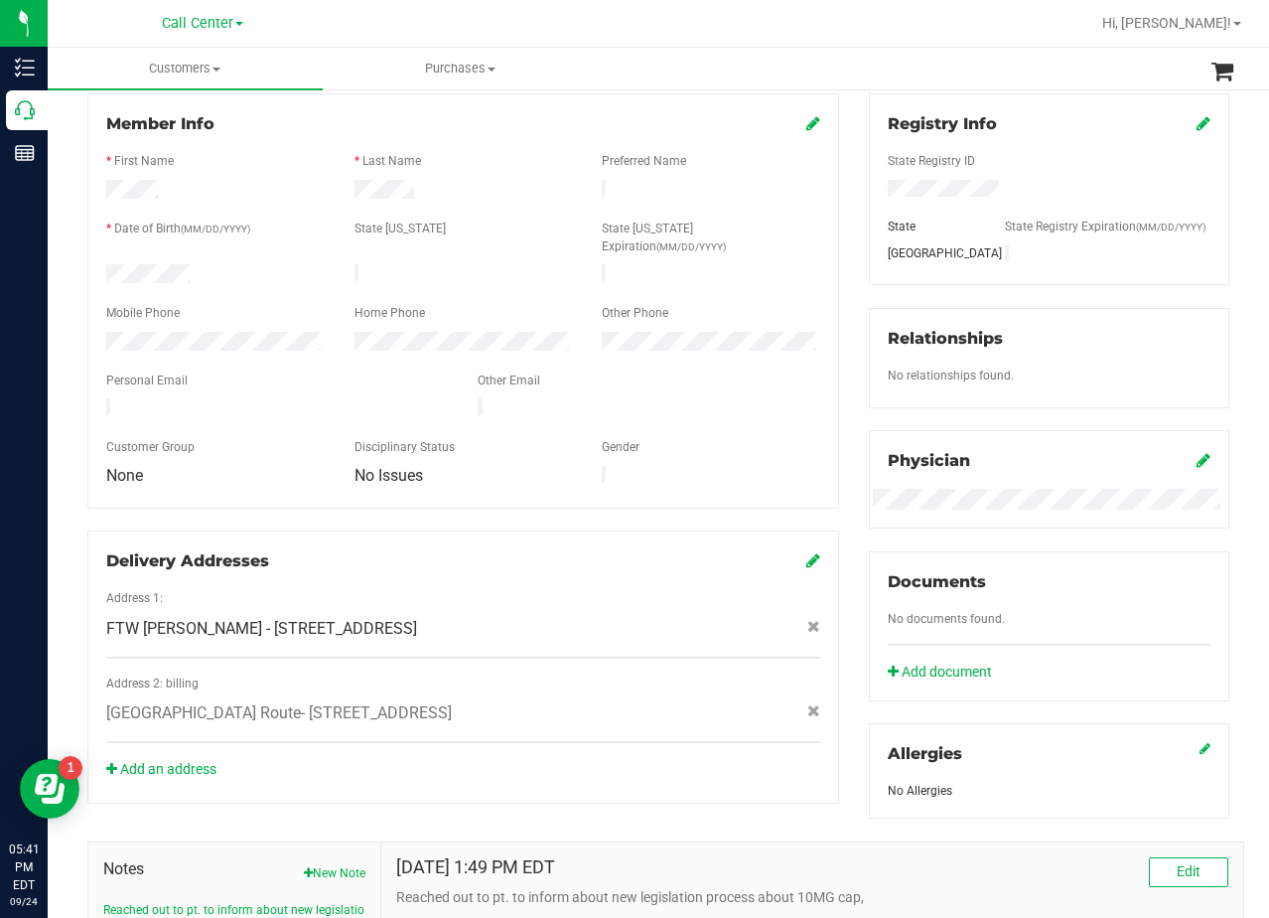
scroll to position [298, 0]
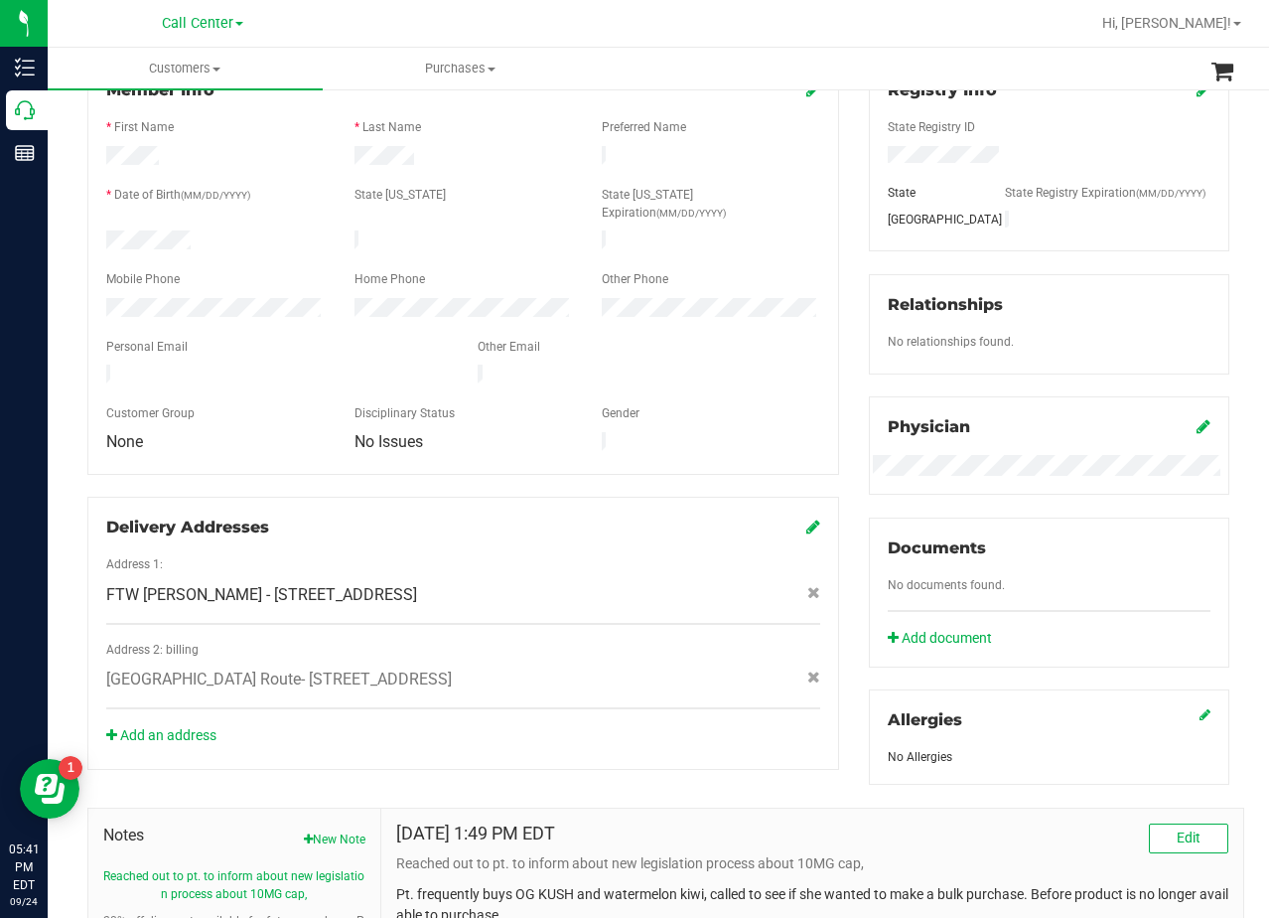
drag, startPoint x: 259, startPoint y: 637, endPoint x: 575, endPoint y: 643, distance: 315.9
click at [452, 667] on span "FORT WORTH Route- 5408 Westcreek Dr , FORT WORTH , TX 76133" at bounding box center [279, 679] width 346 height 24
copy span "5408 Westcreek Dr , FORT WORTH , TX 76133"
click at [736, 361] on div at bounding box center [463, 363] width 714 height 5
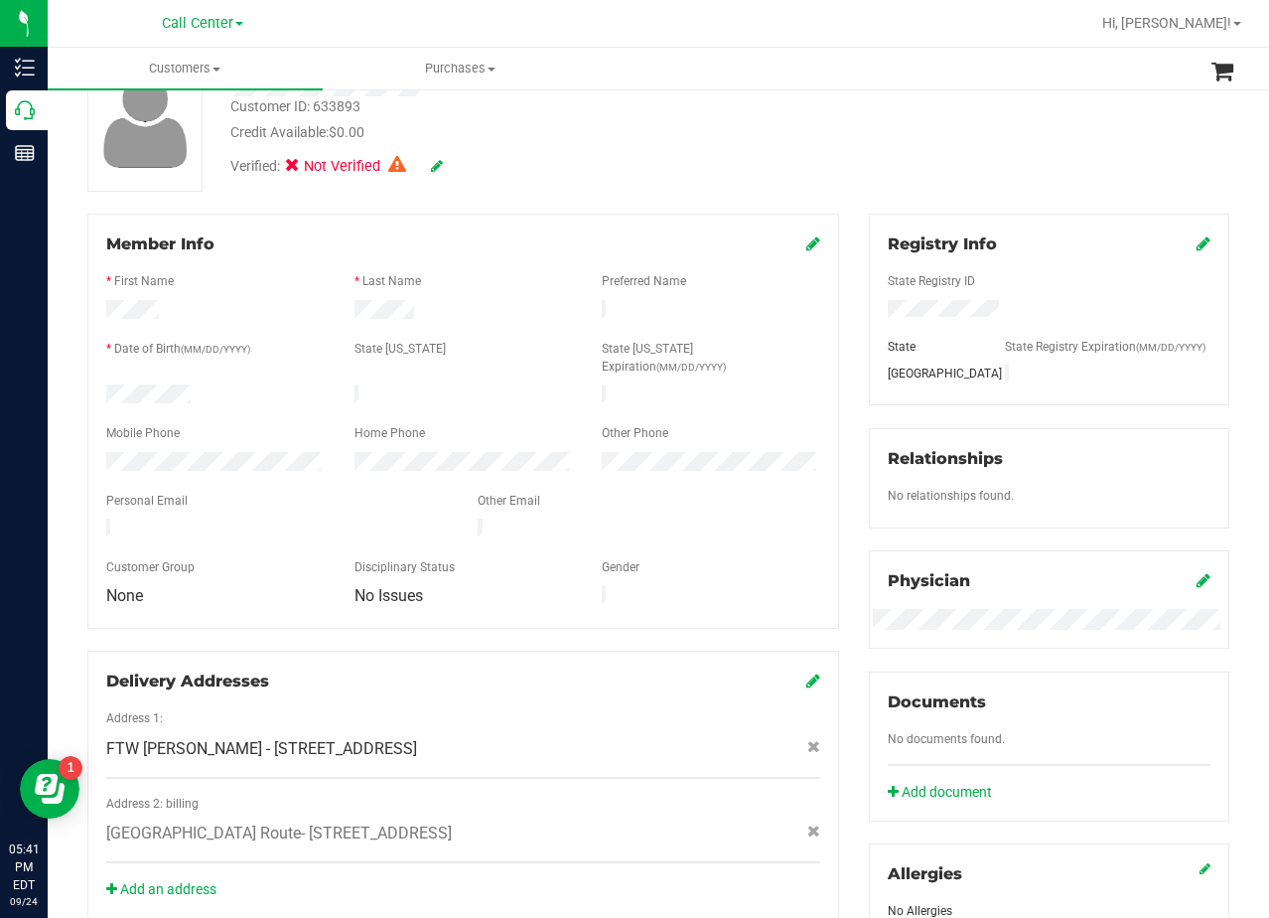
scroll to position [0, 0]
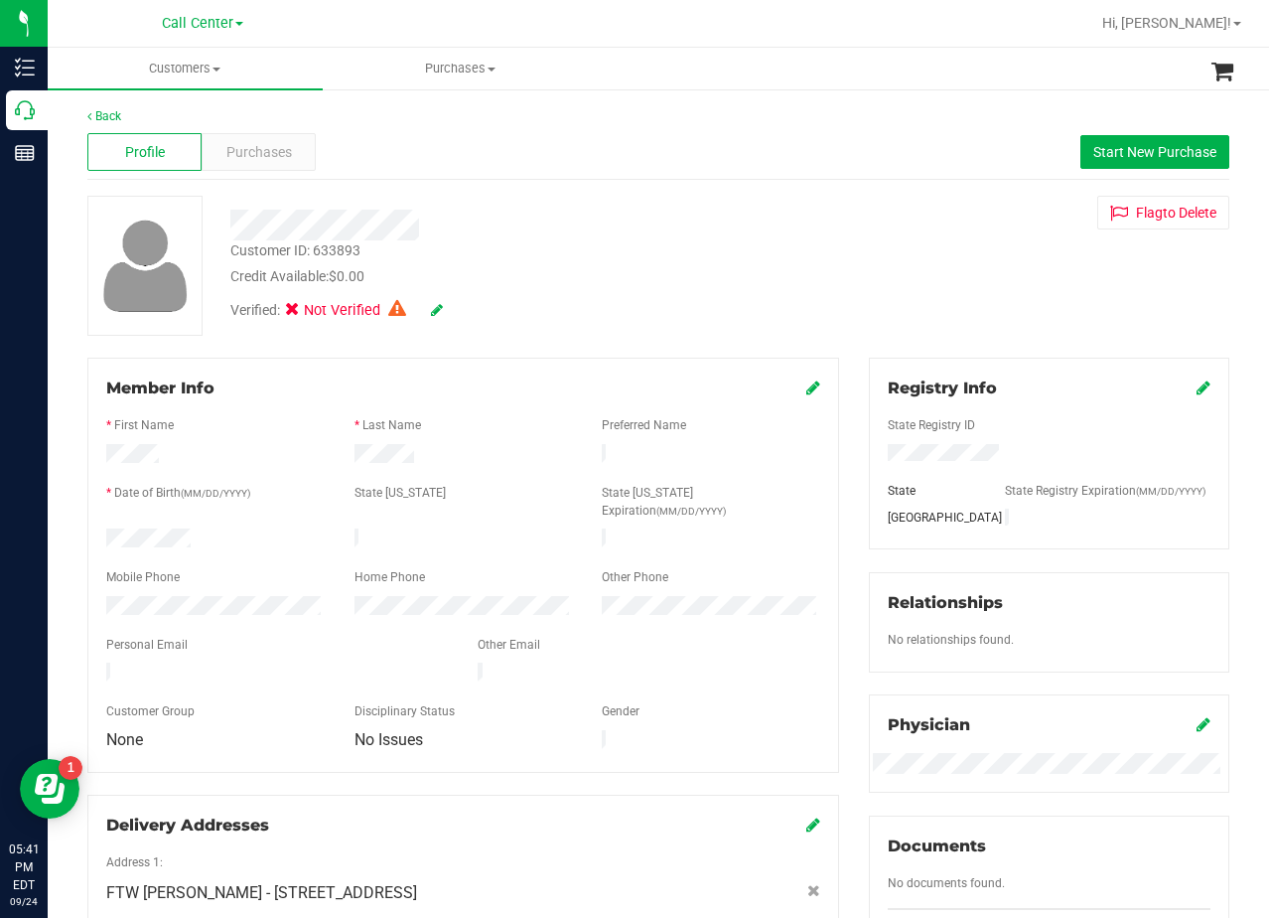
click at [725, 275] on div "Credit Available: $0.00" at bounding box center [508, 276] width 556 height 21
click at [310, 155] on div "Purchases" at bounding box center [259, 152] width 114 height 38
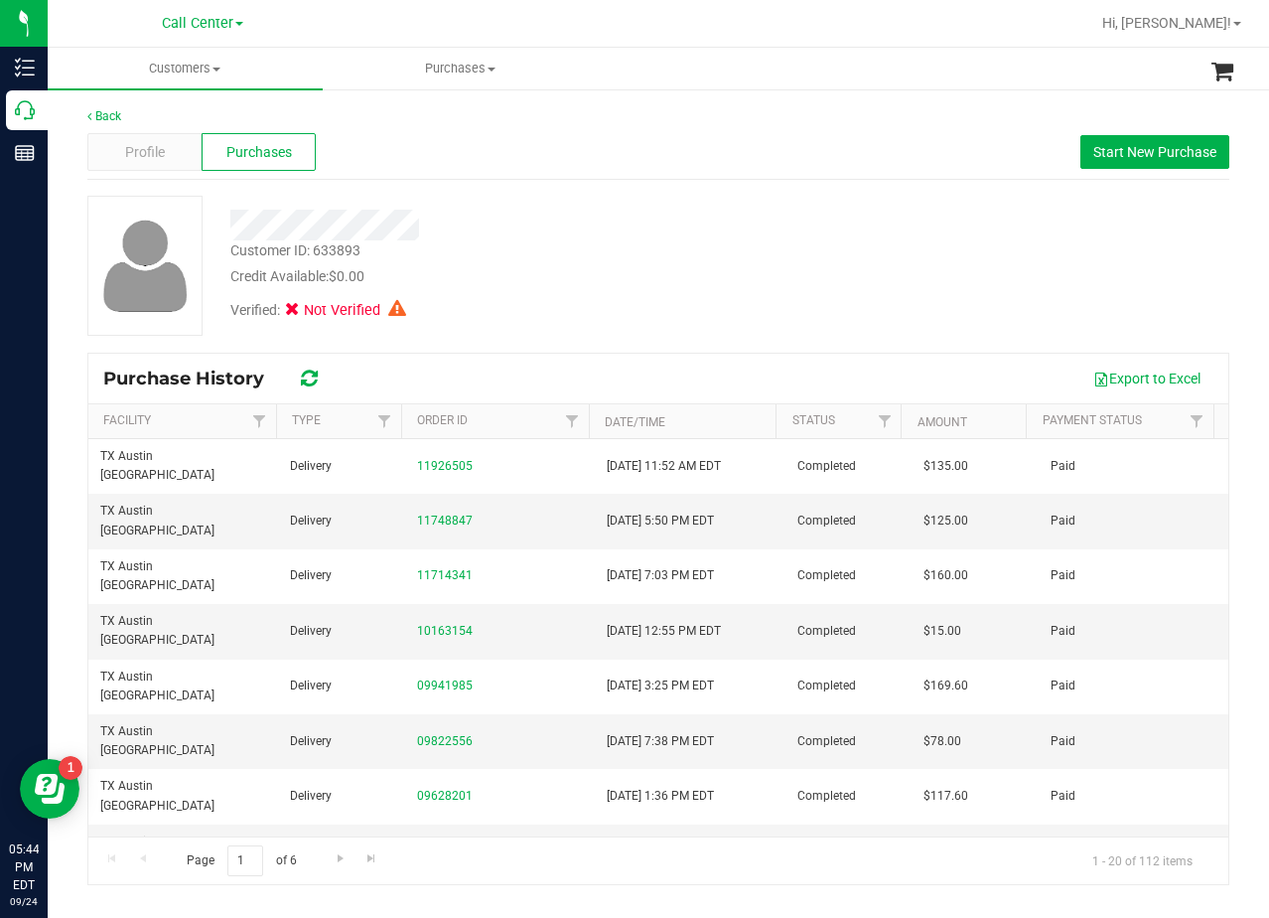
click at [846, 296] on div "Customer ID: 633893 Credit Available: $0.00 Verified: Not Verified" at bounding box center [659, 266] width 1172 height 140
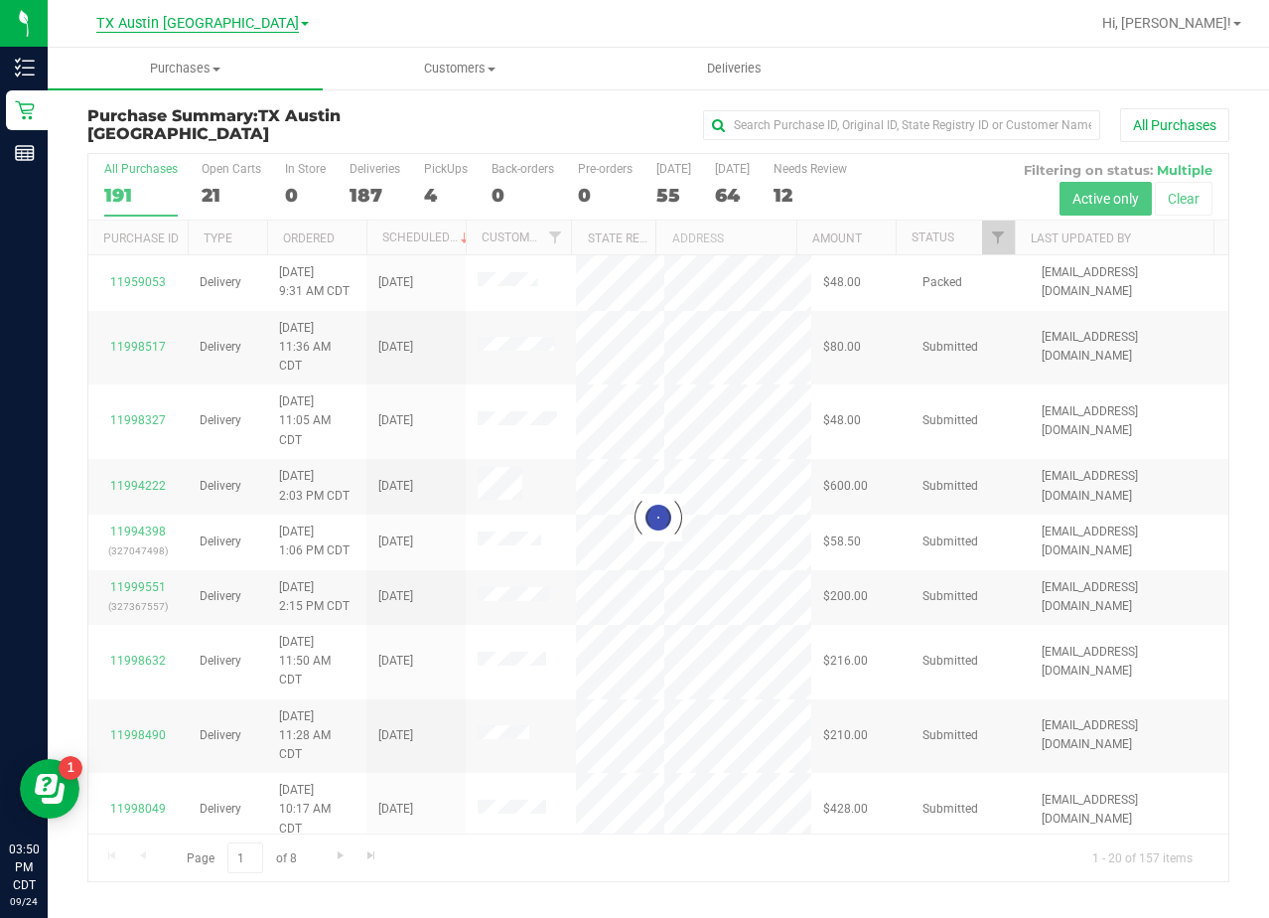
click at [209, 27] on span "TX Austin [GEOGRAPHIC_DATA]" at bounding box center [197, 24] width 203 height 18
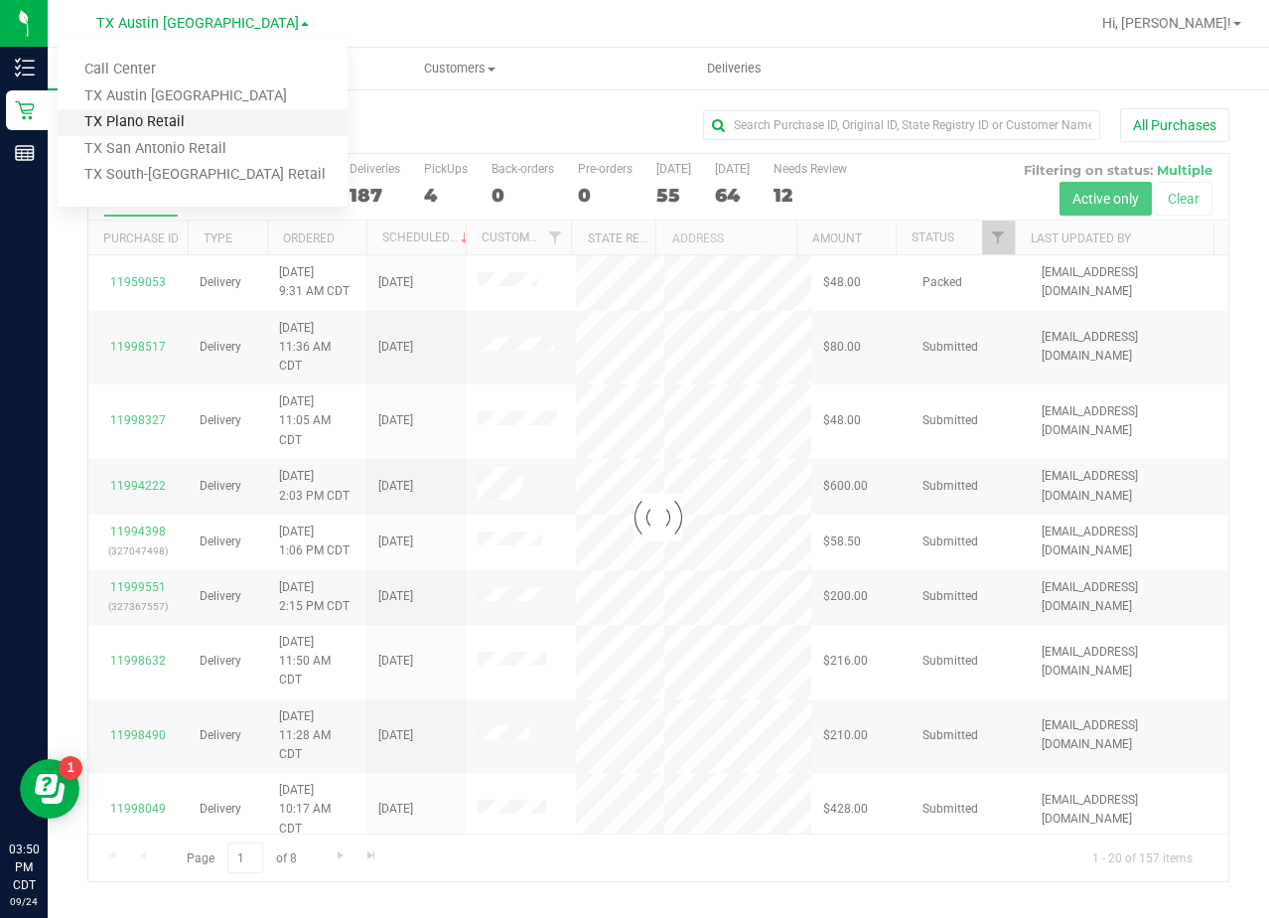
click at [181, 122] on link "TX Plano Retail" at bounding box center [203, 122] width 290 height 27
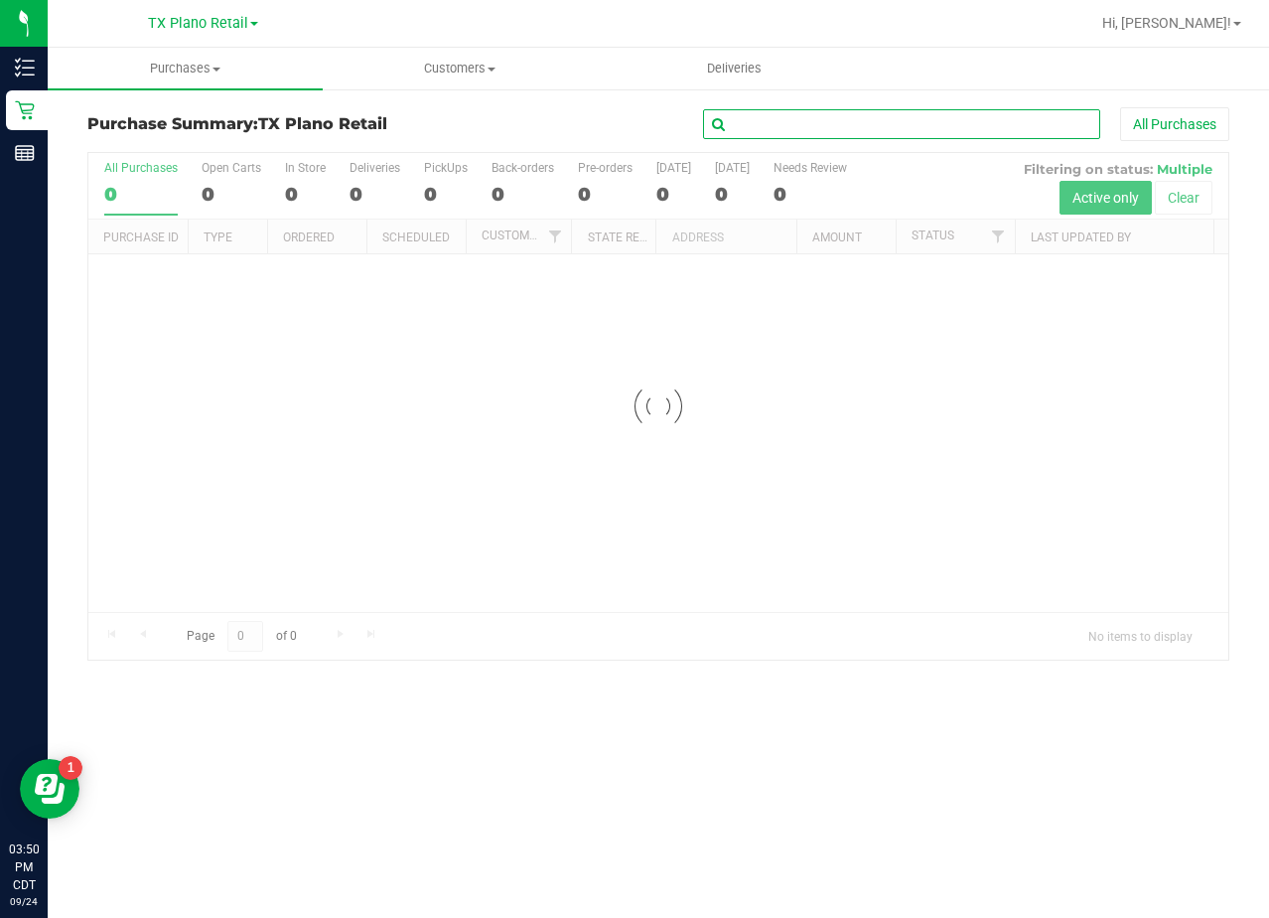
click at [782, 125] on input "text" at bounding box center [901, 124] width 397 height 30
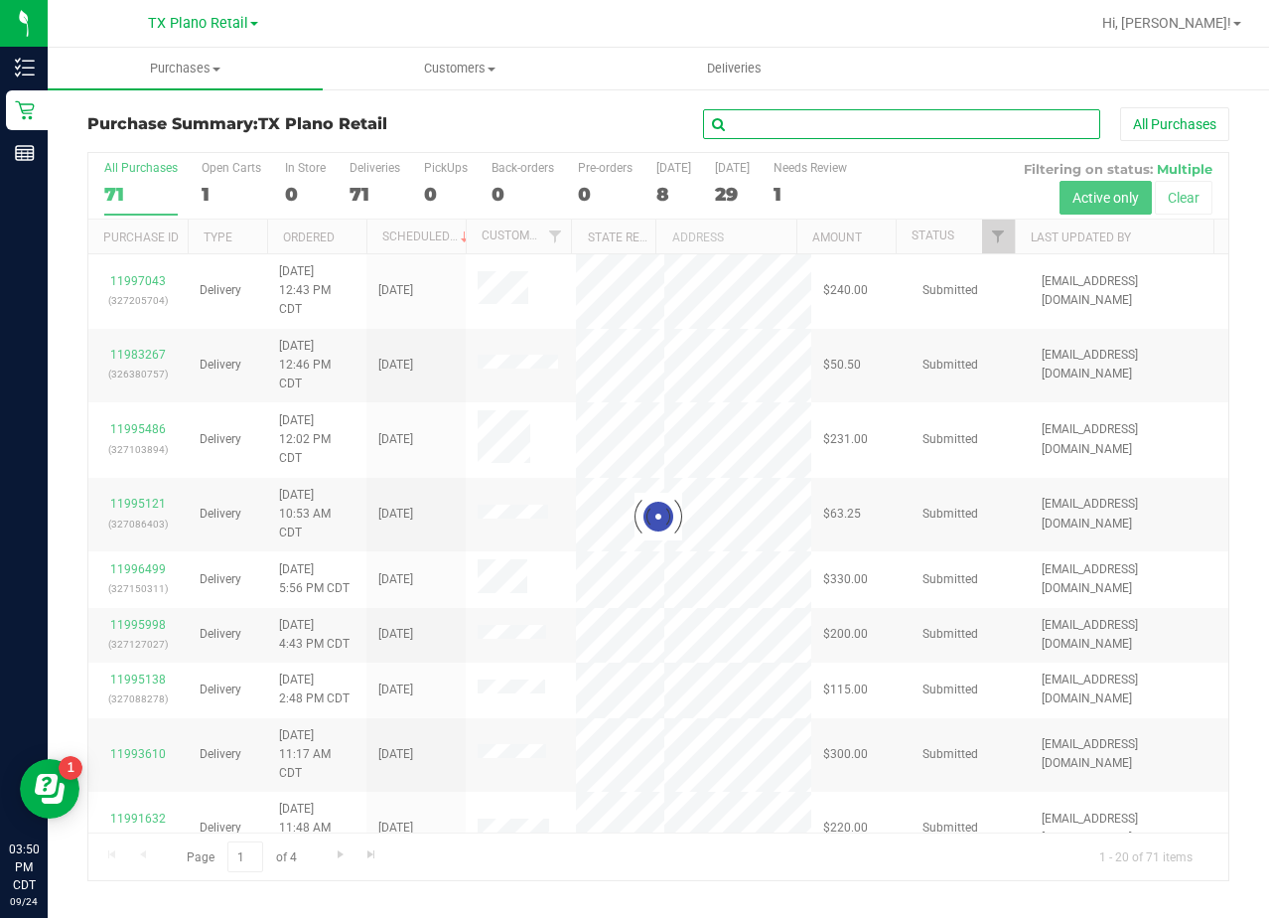
paste input "[PERSON_NAME]"
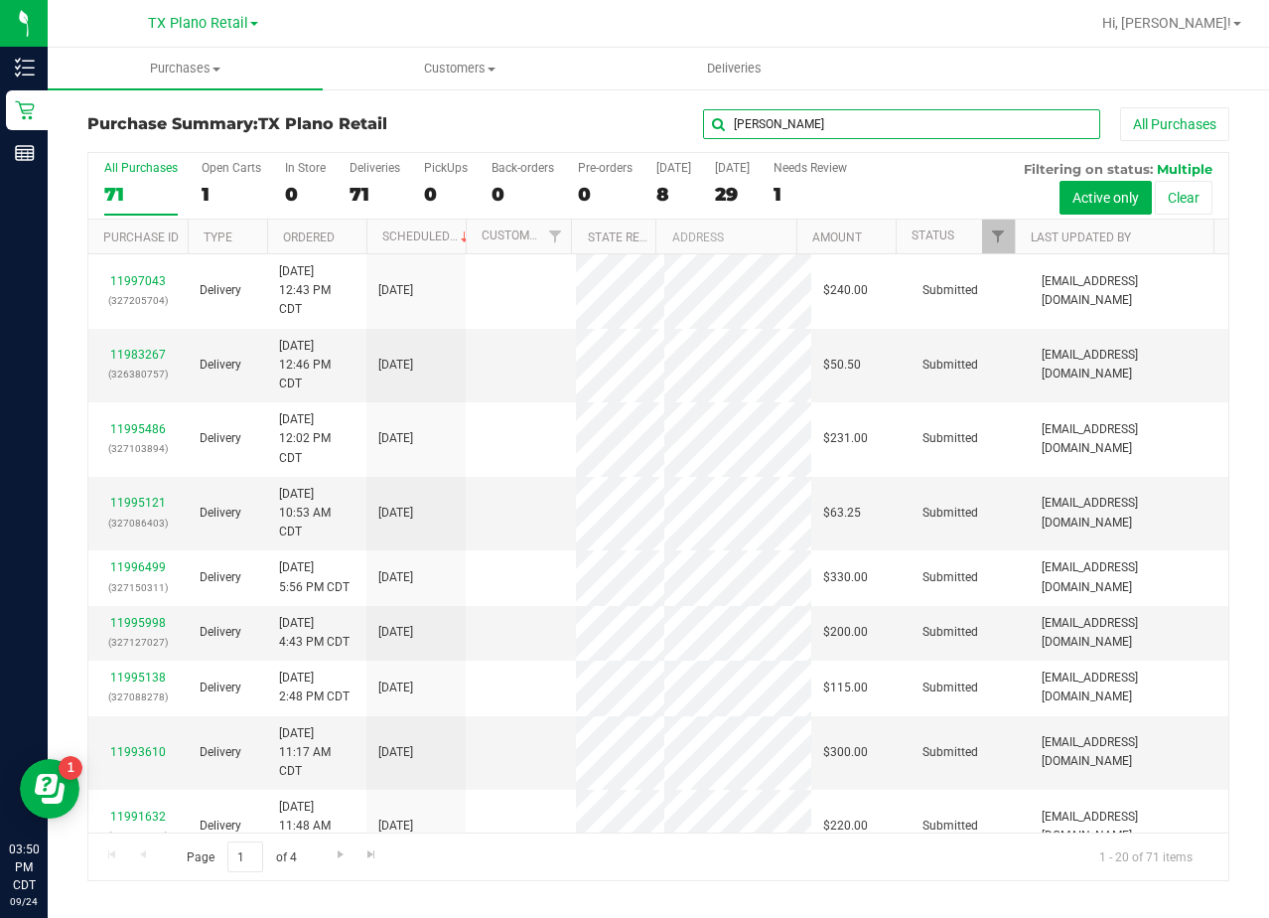
type input "william holleman"
click at [595, 126] on div "william holleman All Purchases" at bounding box center [849, 124] width 762 height 34
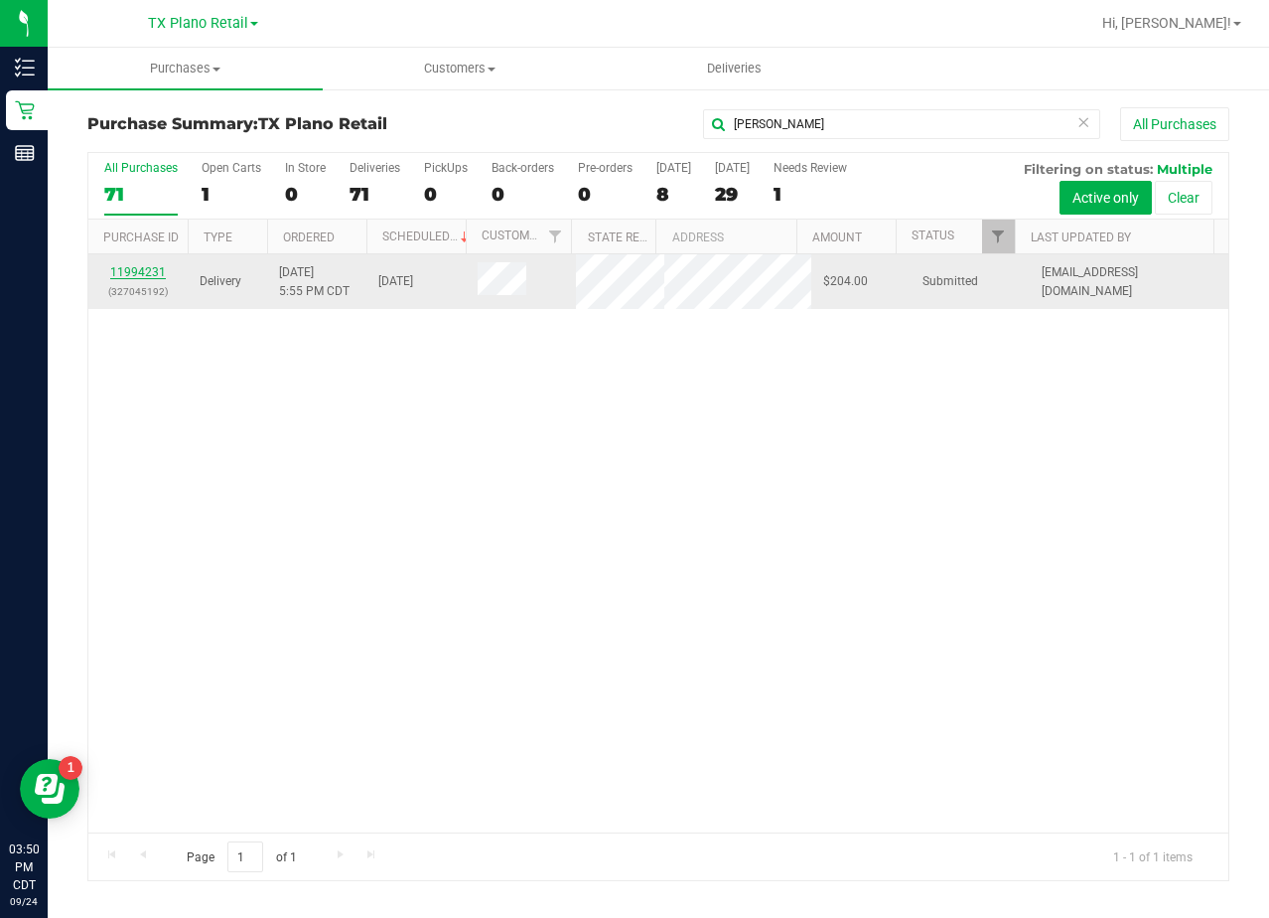
click at [153, 275] on link "11994231" at bounding box center [138, 272] width 56 height 14
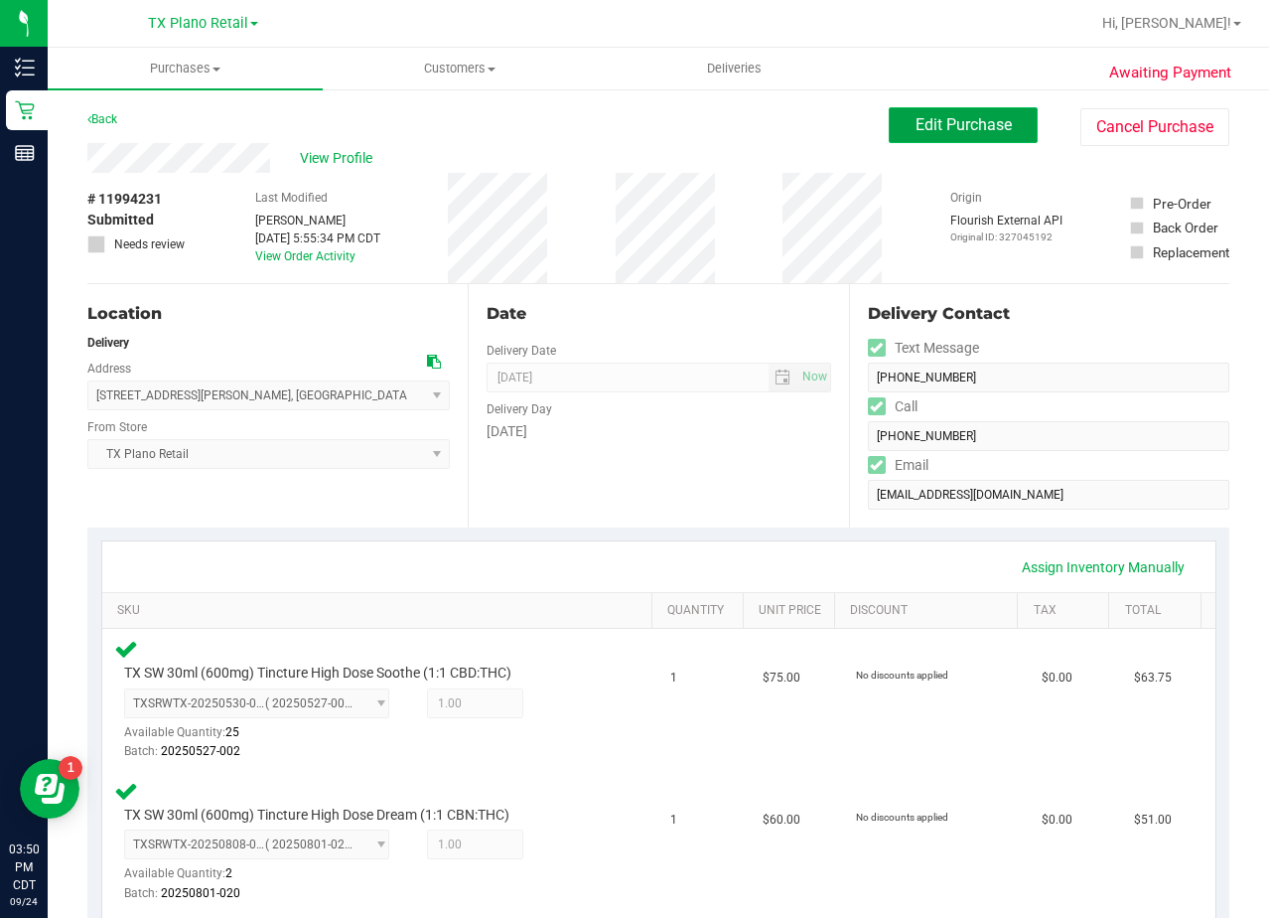
click at [923, 117] on span "Edit Purchase" at bounding box center [964, 124] width 96 height 19
click at [686, 136] on div "Back Edit Purchase Cancel Purchase" at bounding box center [658, 125] width 1142 height 36
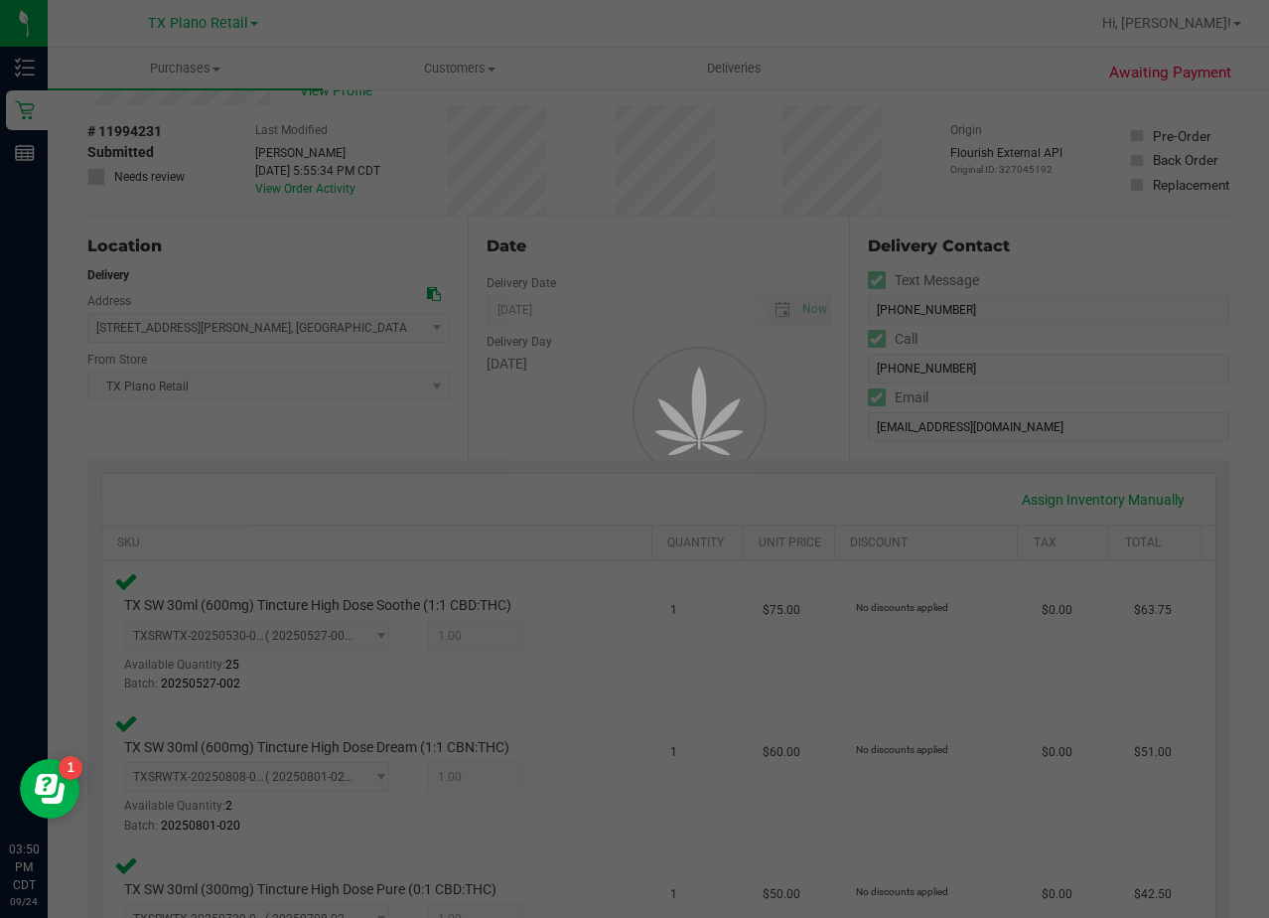
scroll to position [99, 0]
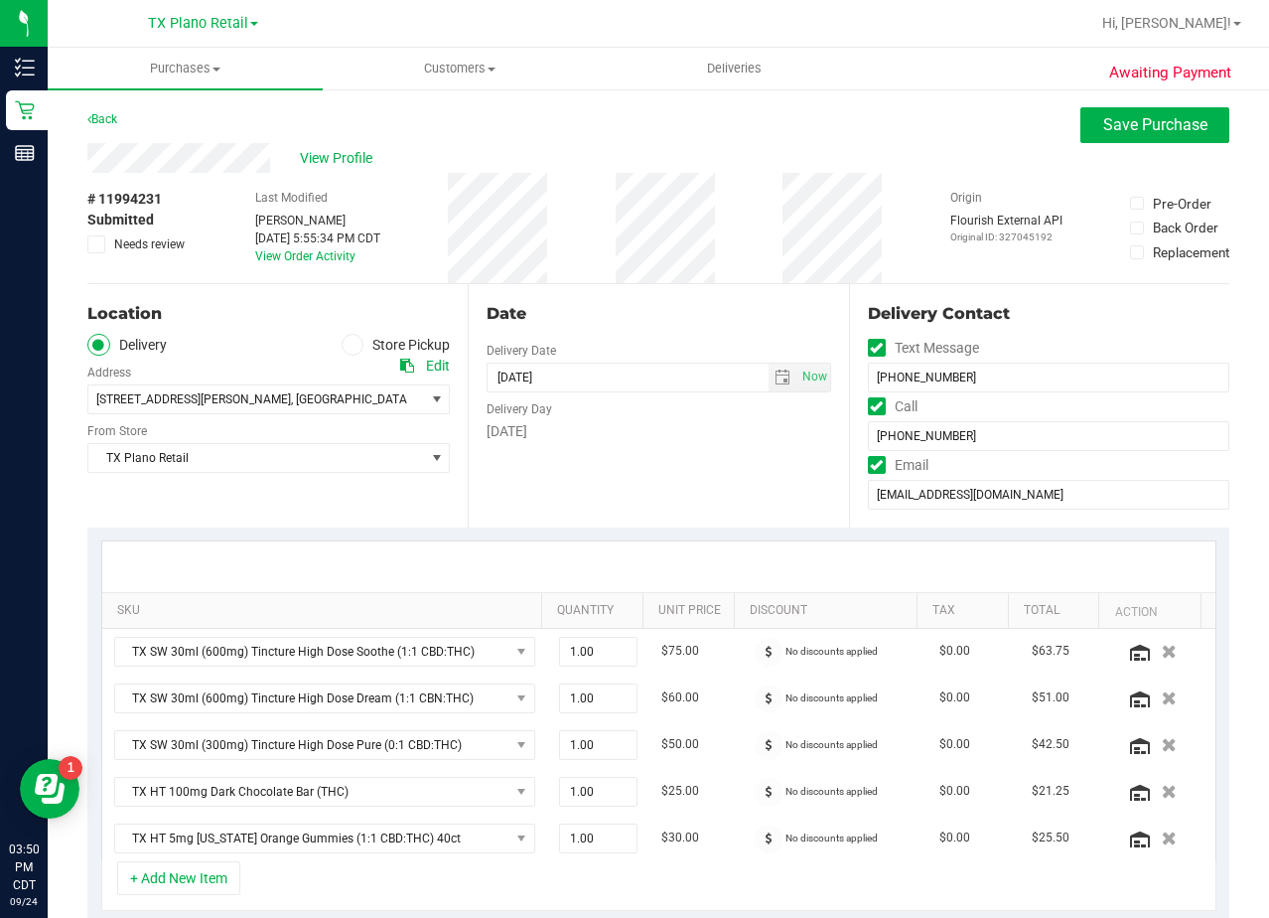
click at [743, 161] on div "View Profile" at bounding box center [658, 158] width 1142 height 30
click at [710, 156] on div "View Profile" at bounding box center [658, 158] width 1142 height 30
click at [669, 130] on div "Back Save Purchase" at bounding box center [658, 125] width 1142 height 36
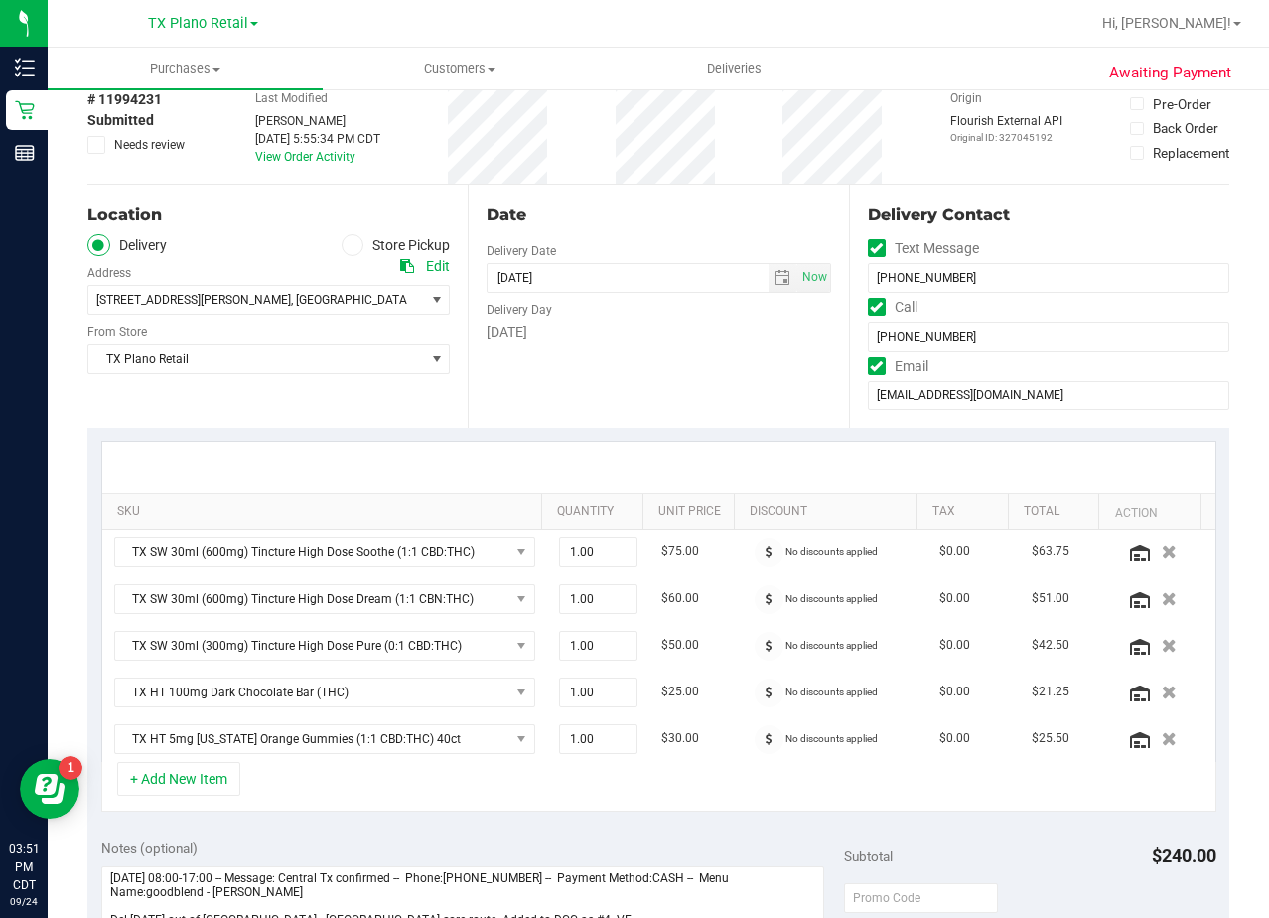
scroll to position [199, 0]
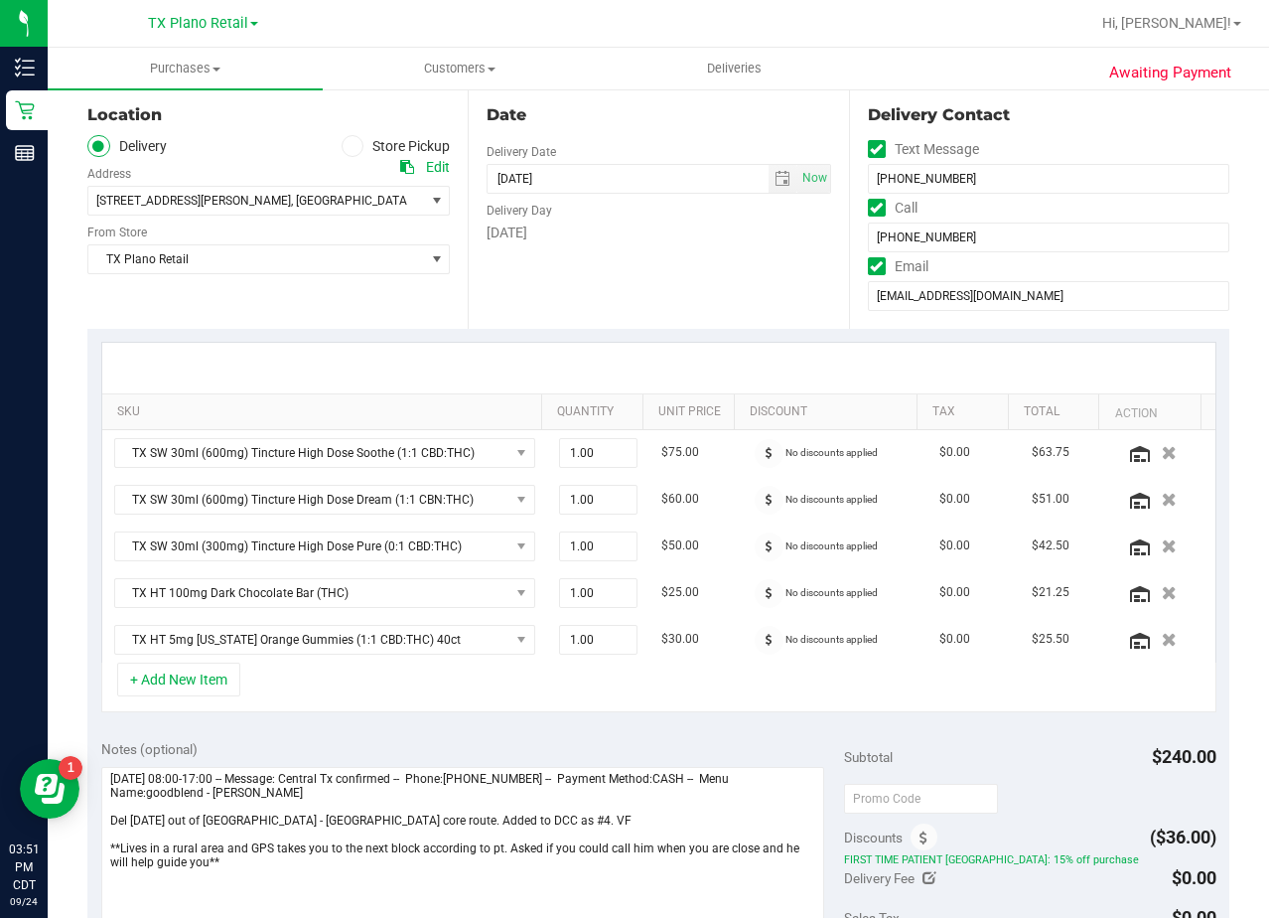
click at [708, 359] on div at bounding box center [658, 368] width 1113 height 51
click at [704, 365] on div at bounding box center [658, 368] width 1113 height 51
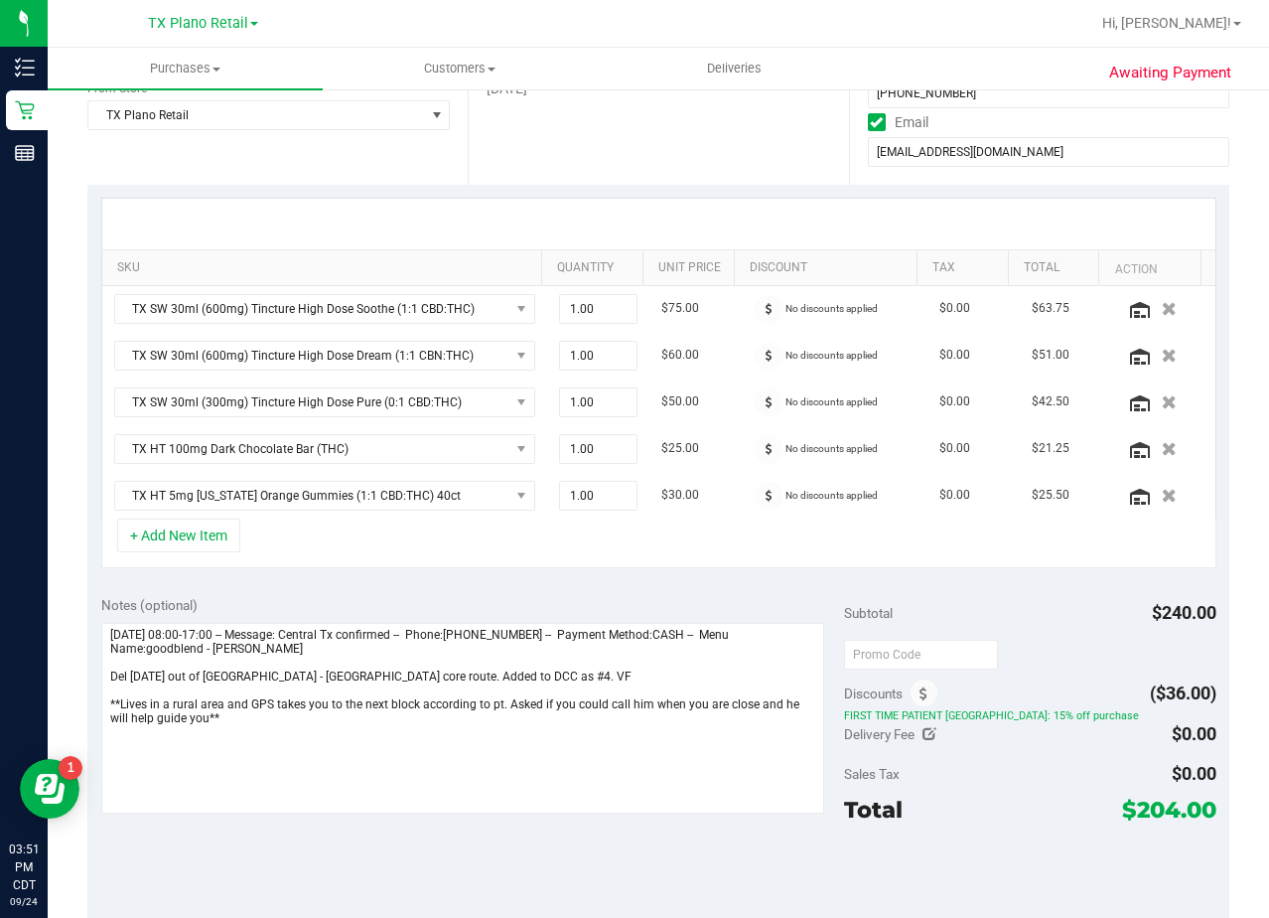
scroll to position [298, 0]
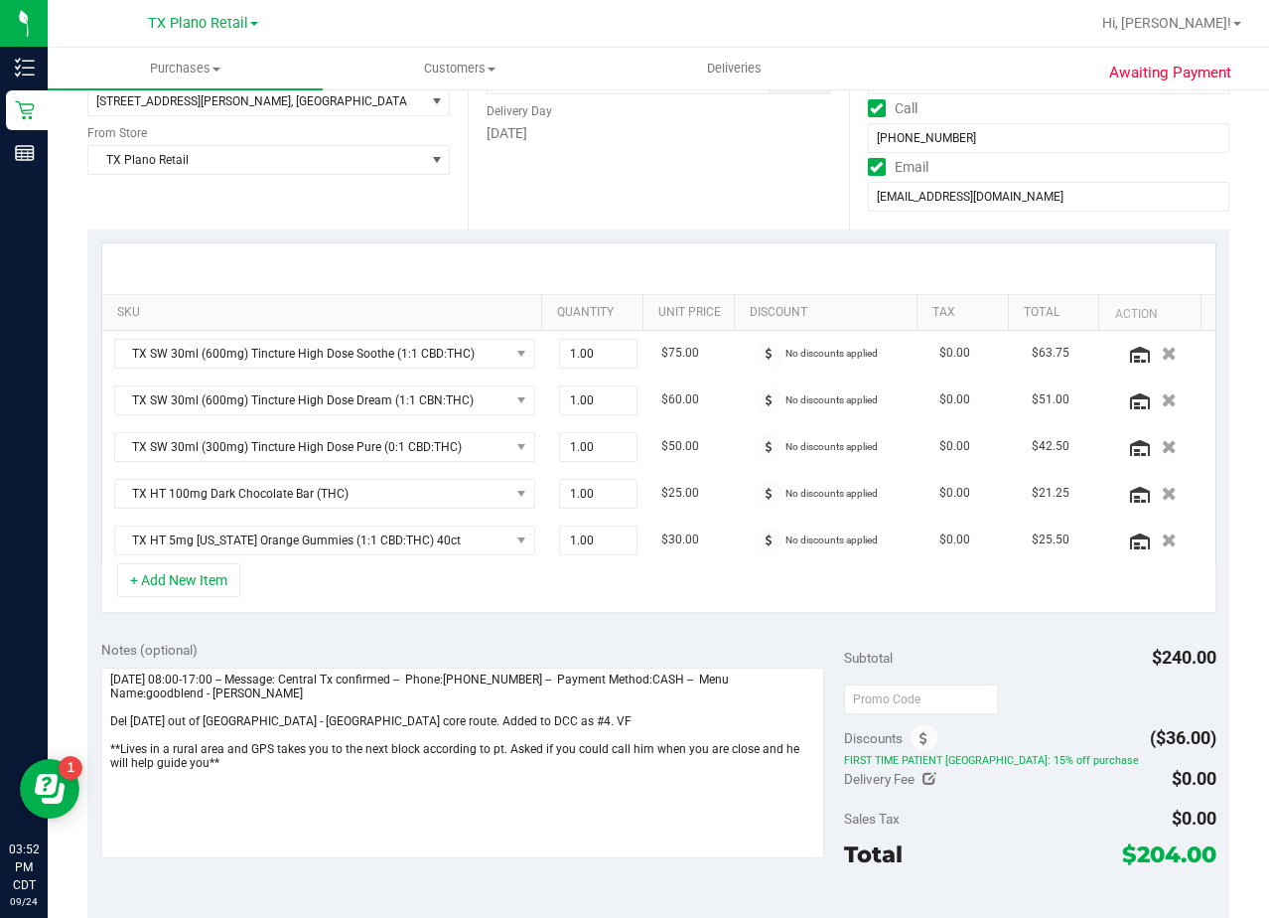
click at [699, 184] on div "Date Delivery Date [DATE] Now [DATE] 08:00 AM Now Delivery Day [DATE]" at bounding box center [658, 107] width 380 height 243
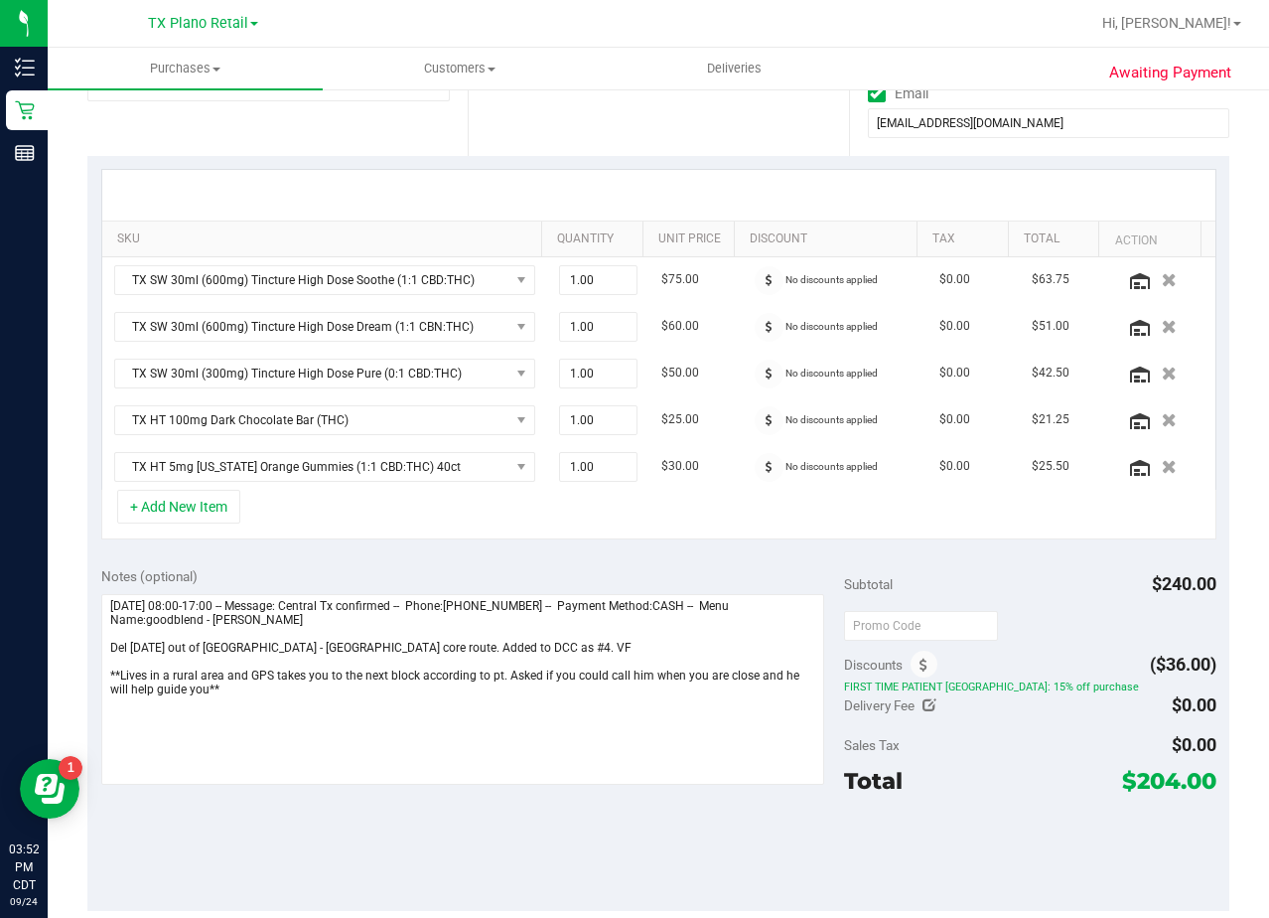
scroll to position [0, 0]
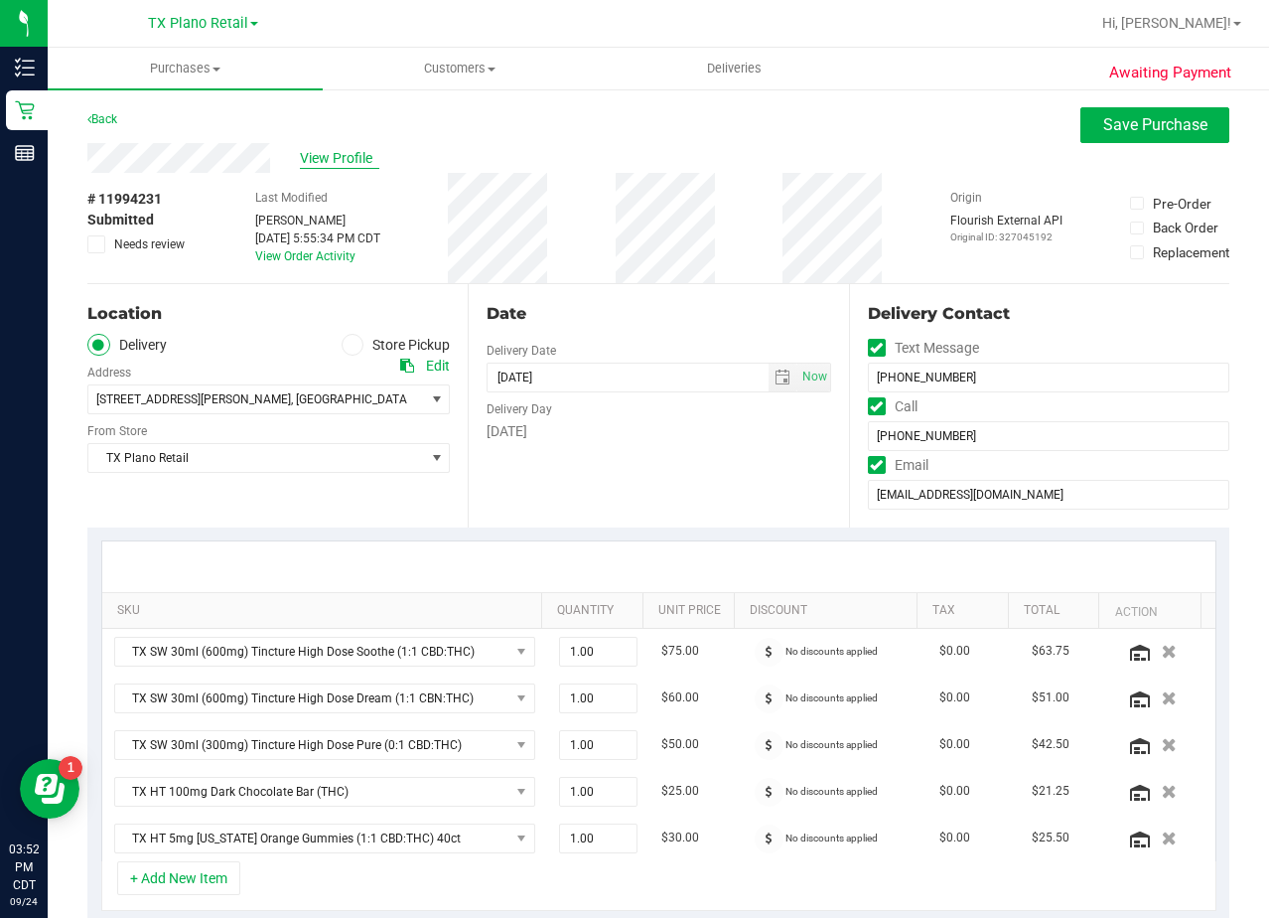
click at [334, 151] on span "View Profile" at bounding box center [339, 158] width 79 height 21
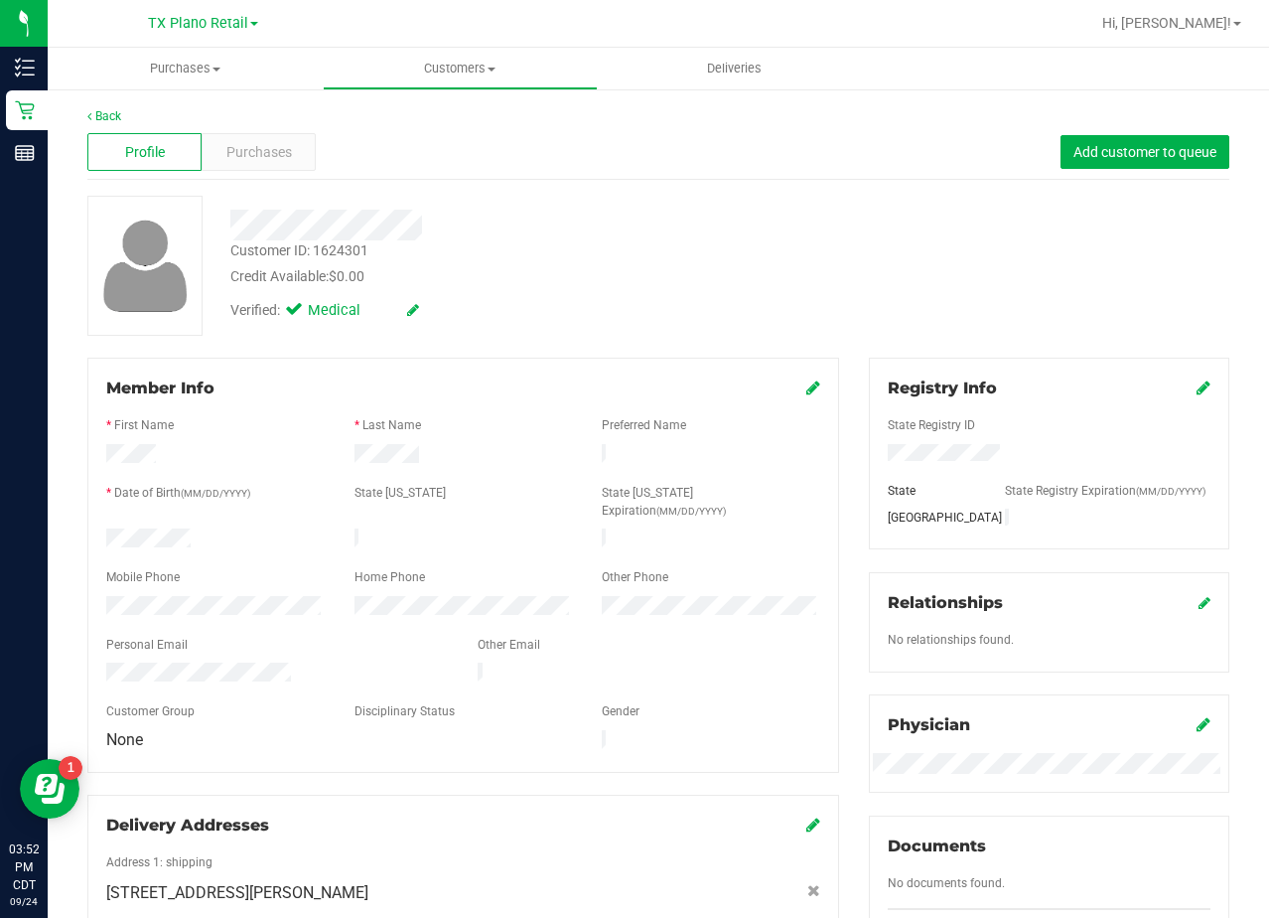
click at [733, 288] on div "Verified: Medical" at bounding box center [509, 309] width 586 height 44
click at [266, 159] on span "Purchases" at bounding box center [259, 152] width 66 height 21
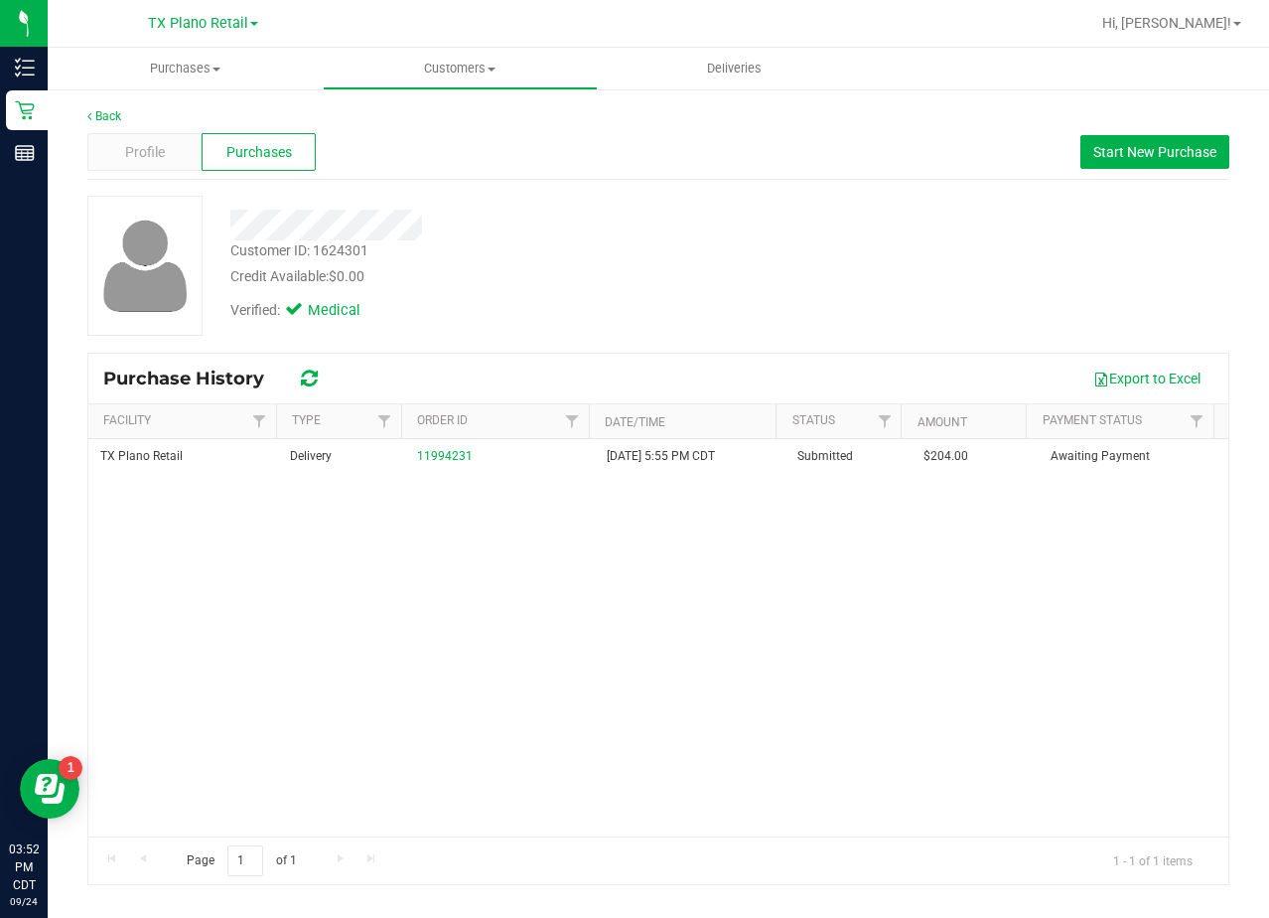
click at [450, 488] on div "TX Plano Retail Delivery 11994231 9/23/2025 5:55 PM CDT Submitted $204.00 Await…" at bounding box center [658, 637] width 1140 height 397
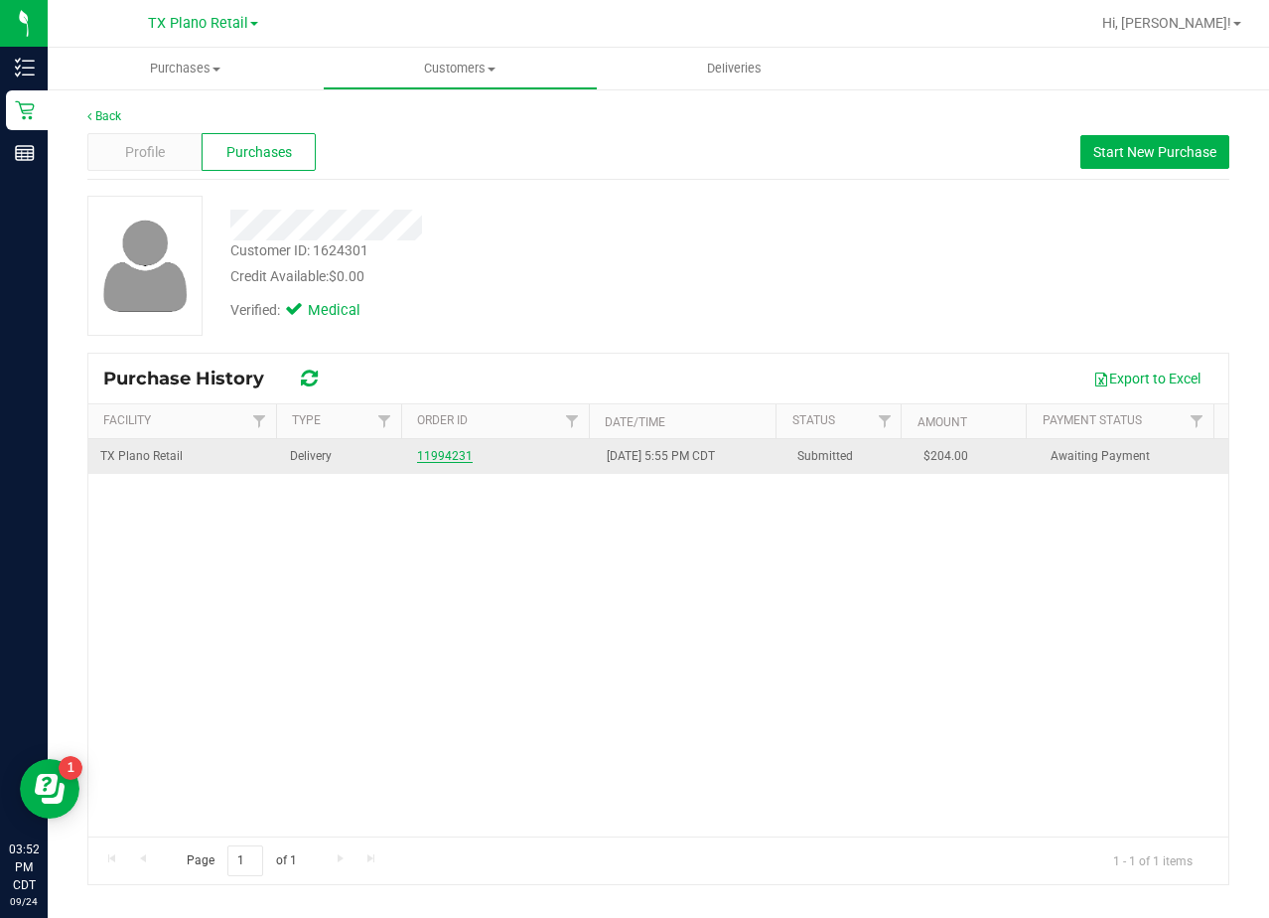
click at [444, 461] on link "11994231" at bounding box center [445, 456] width 56 height 14
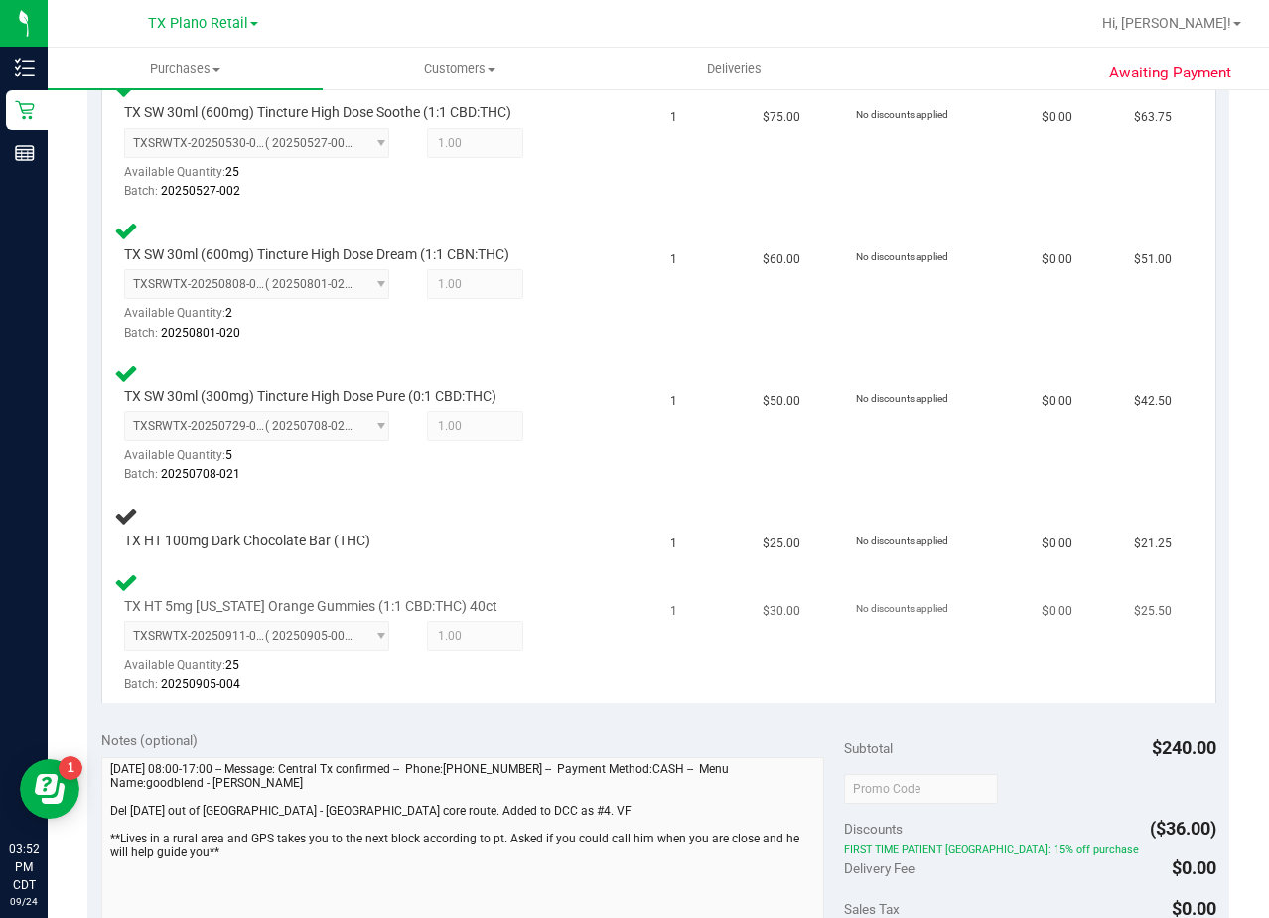
scroll to position [596, 0]
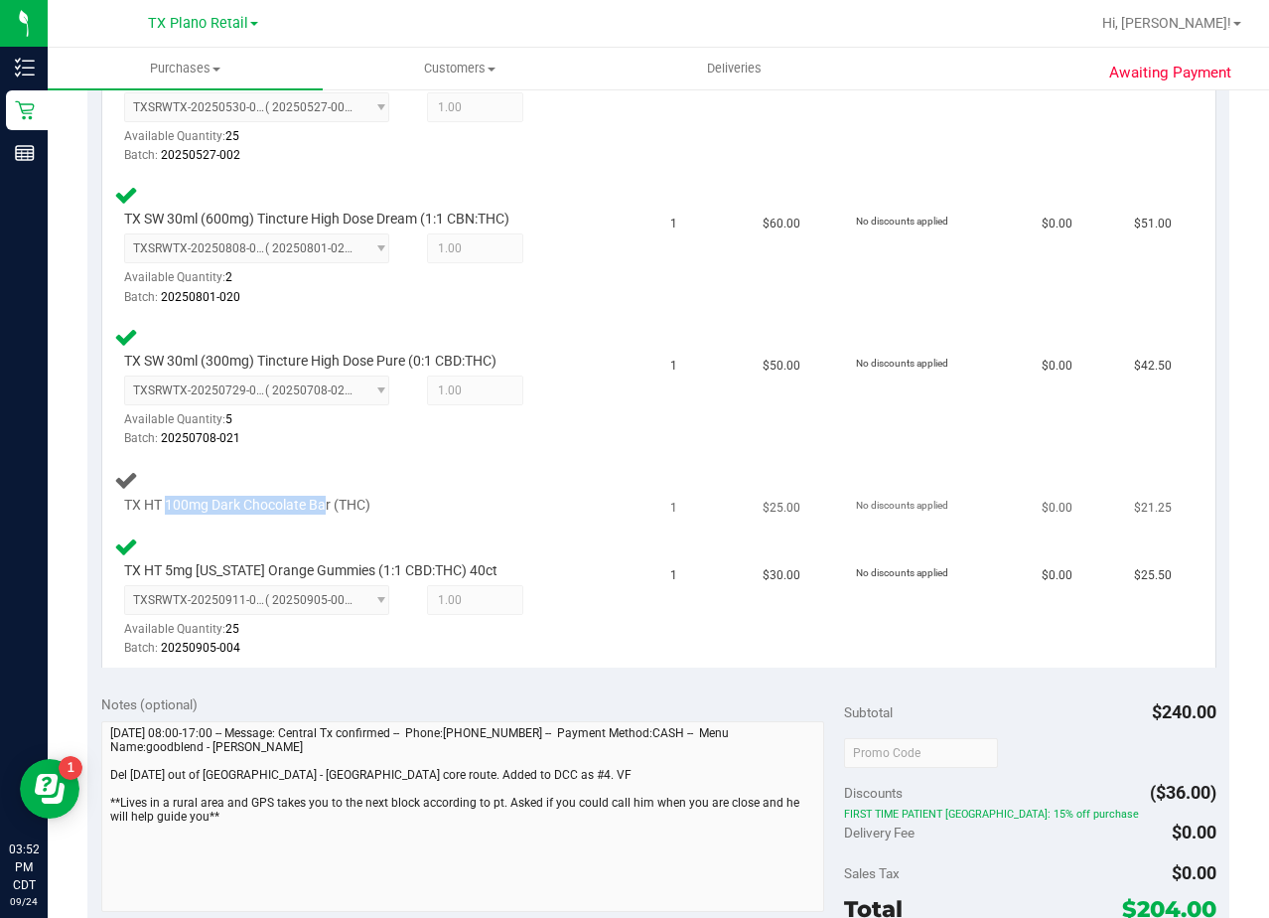
drag, startPoint x: 329, startPoint y: 503, endPoint x: 166, endPoint y: 505, distance: 162.9
click at [166, 505] on span "TX HT 100mg Dark Chocolate Bar (THC)" at bounding box center [247, 505] width 246 height 19
copy span "100mg Dark Chocolate Ba"
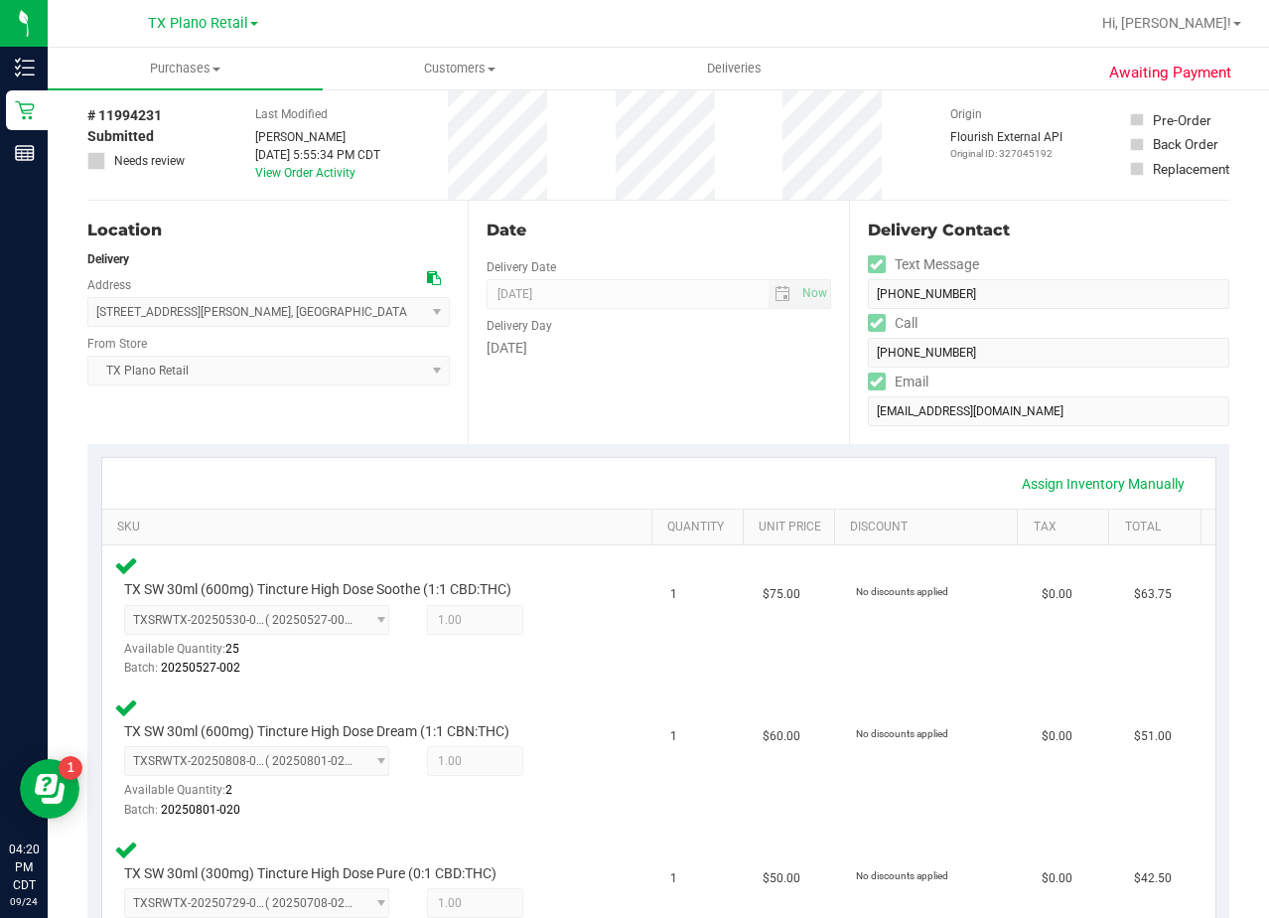
scroll to position [0, 0]
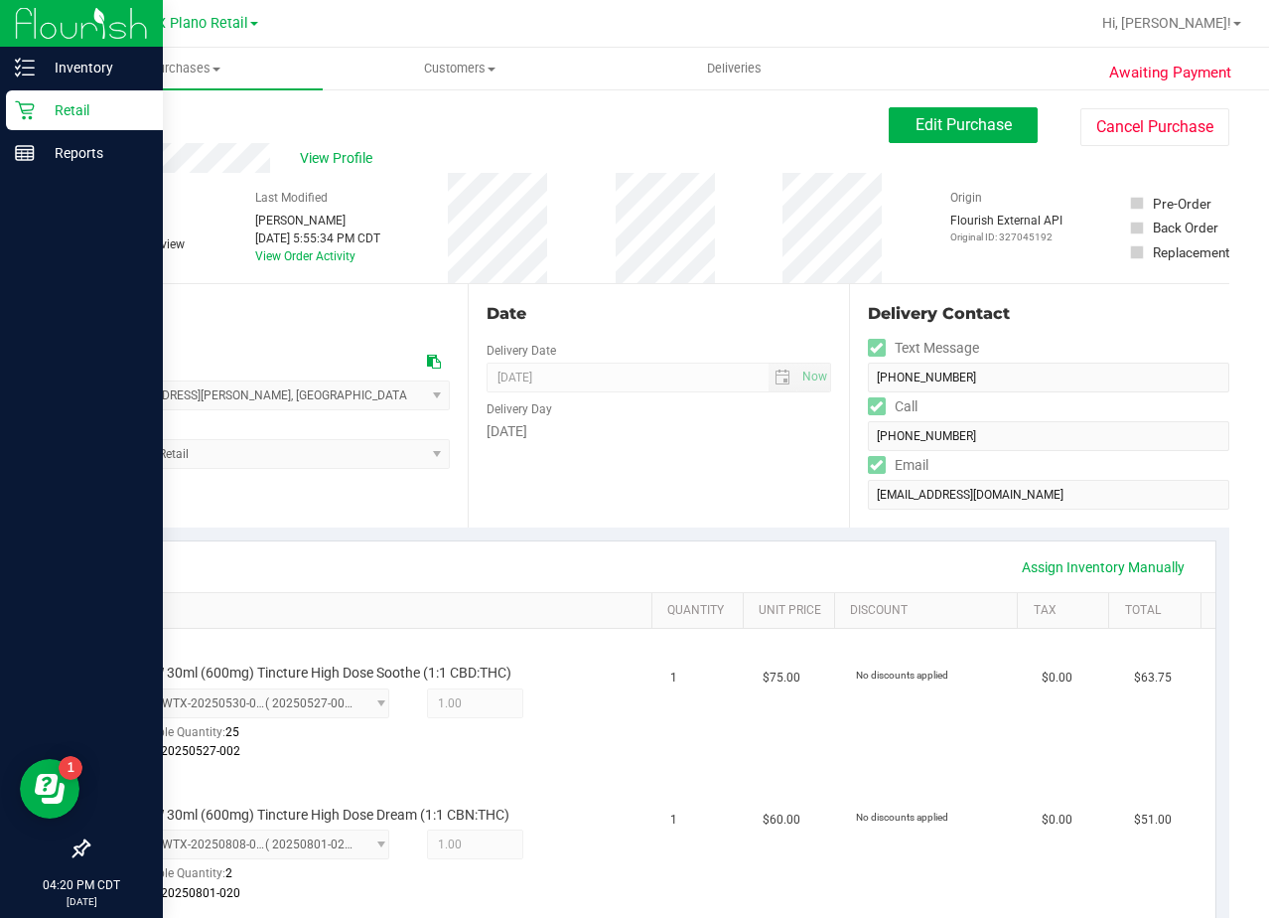
click at [13, 107] on div "Retail" at bounding box center [84, 110] width 157 height 40
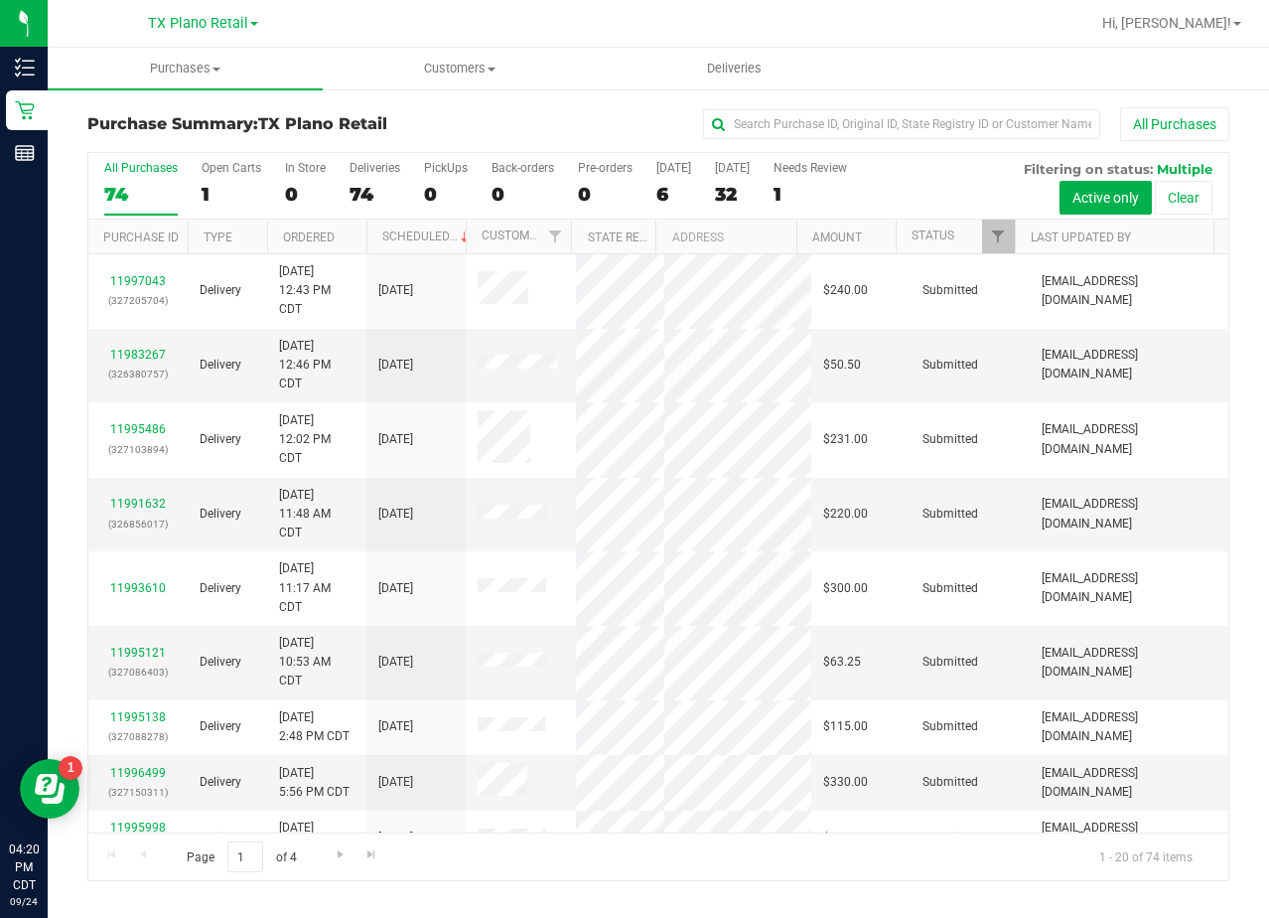
click at [140, 19] on div "TX Plano Retail Call Center TX Austin DC TX Plano Retail TX San Antonio Retail …" at bounding box center [203, 23] width 290 height 31
click at [150, 22] on span "TX Plano Retail" at bounding box center [198, 24] width 100 height 18
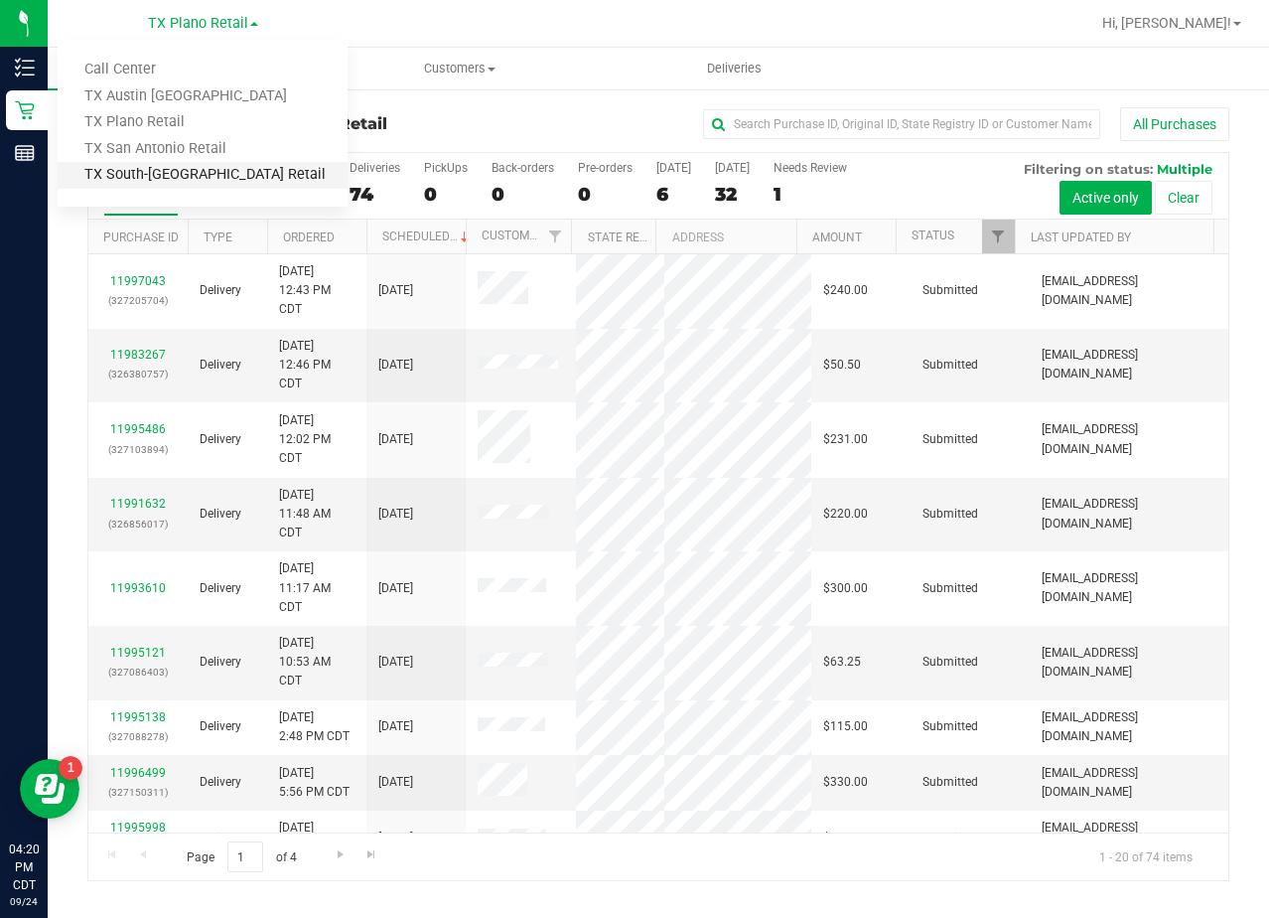
click at [215, 162] on link "TX South-[GEOGRAPHIC_DATA] Retail" at bounding box center [203, 175] width 290 height 27
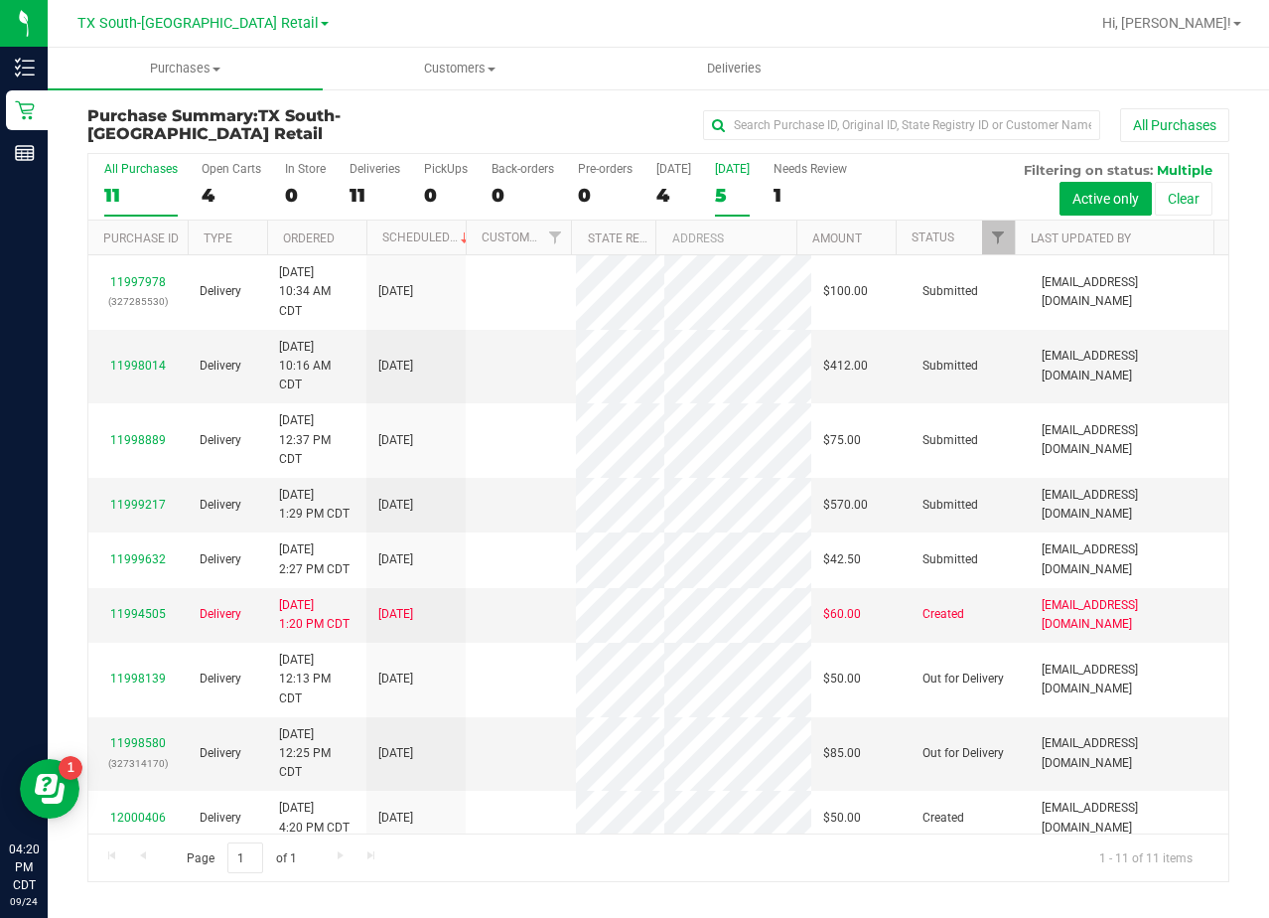
click at [726, 184] on div "5" at bounding box center [732, 195] width 35 height 23
click at [0, 0] on input "Tomorrow 5" at bounding box center [0, 0] width 0 height 0
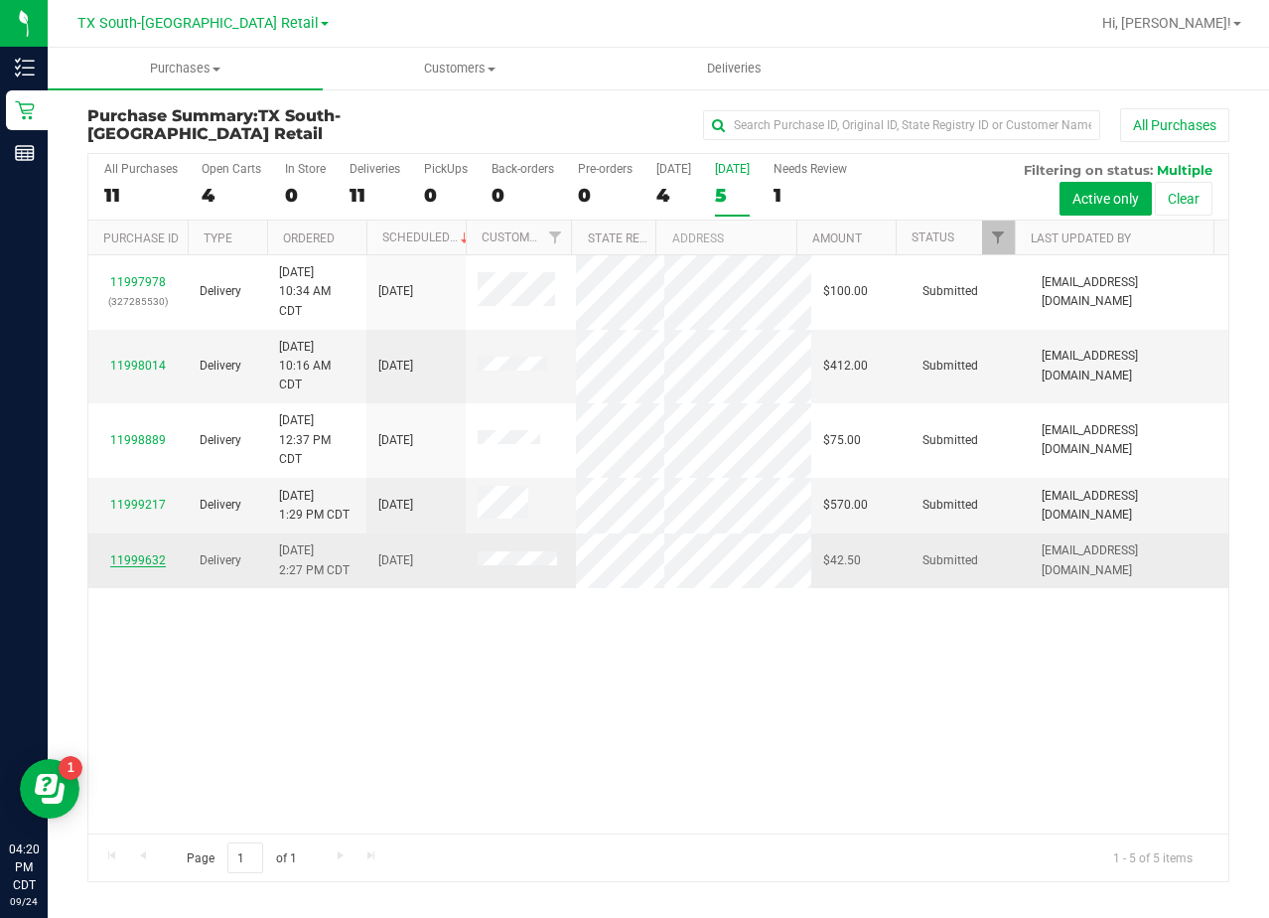
click at [156, 567] on link "11999632" at bounding box center [138, 560] width 56 height 14
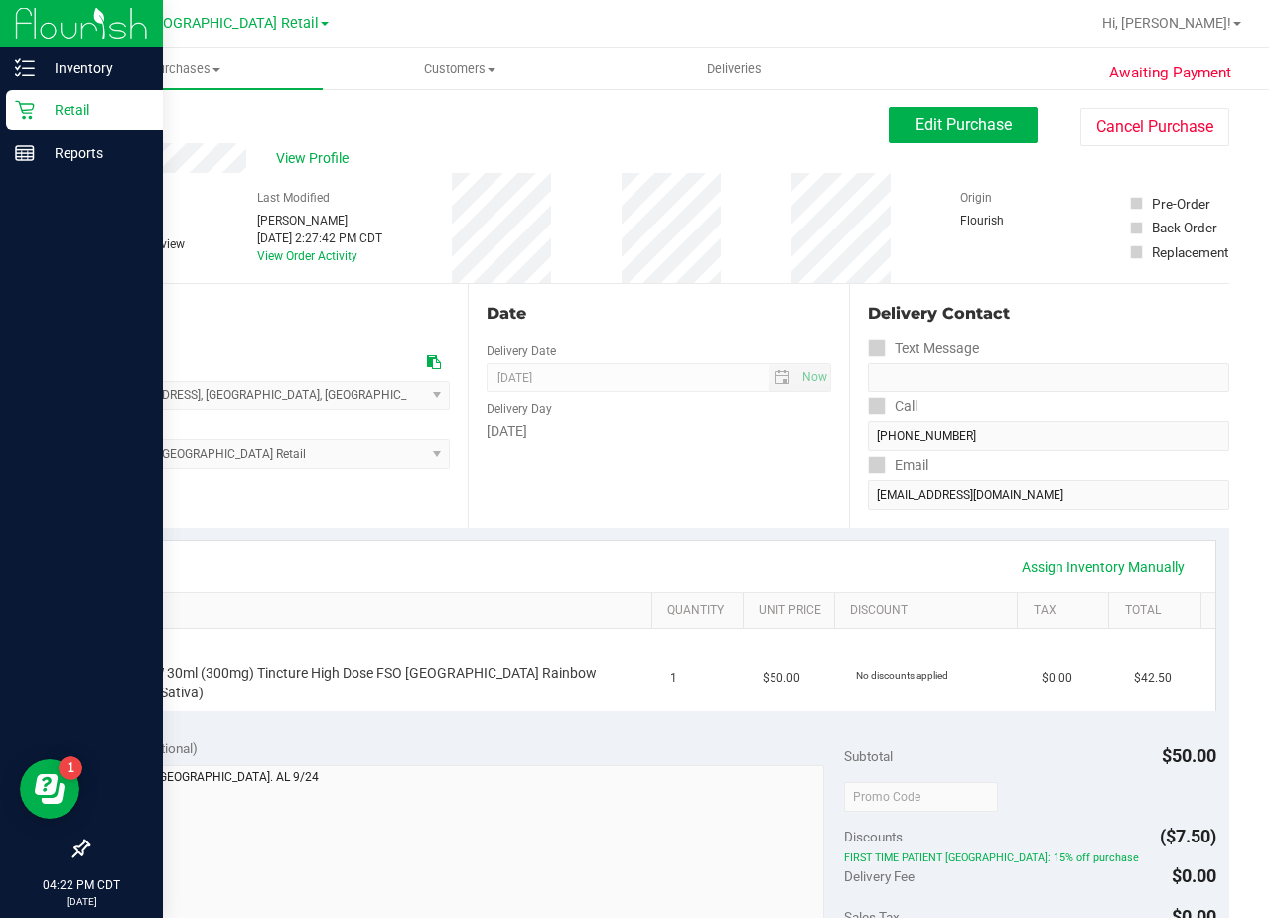
click at [26, 111] on icon at bounding box center [25, 110] width 20 height 20
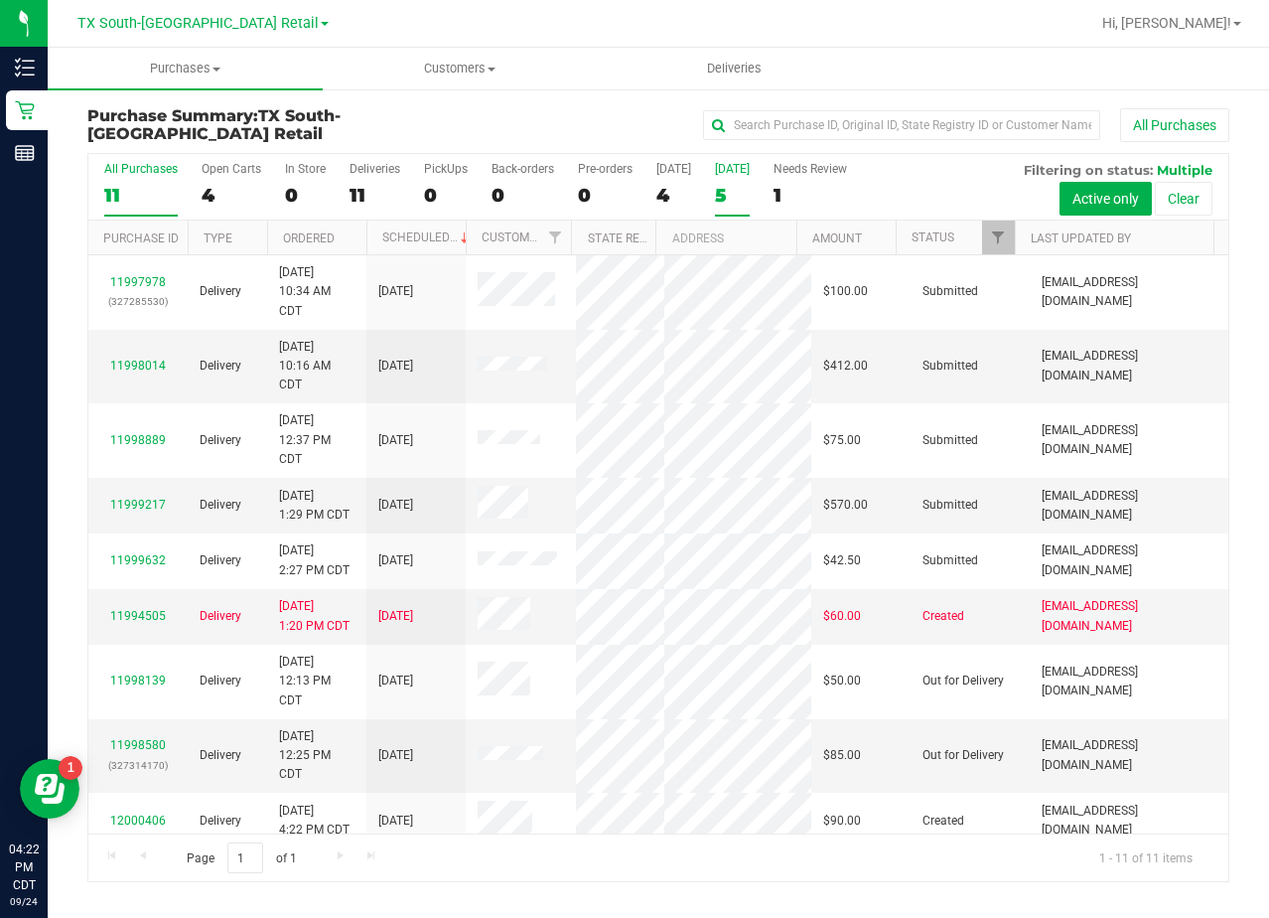
click at [726, 192] on div "5" at bounding box center [732, 195] width 35 height 23
click at [0, 0] on input "Tomorrow 5" at bounding box center [0, 0] width 0 height 0
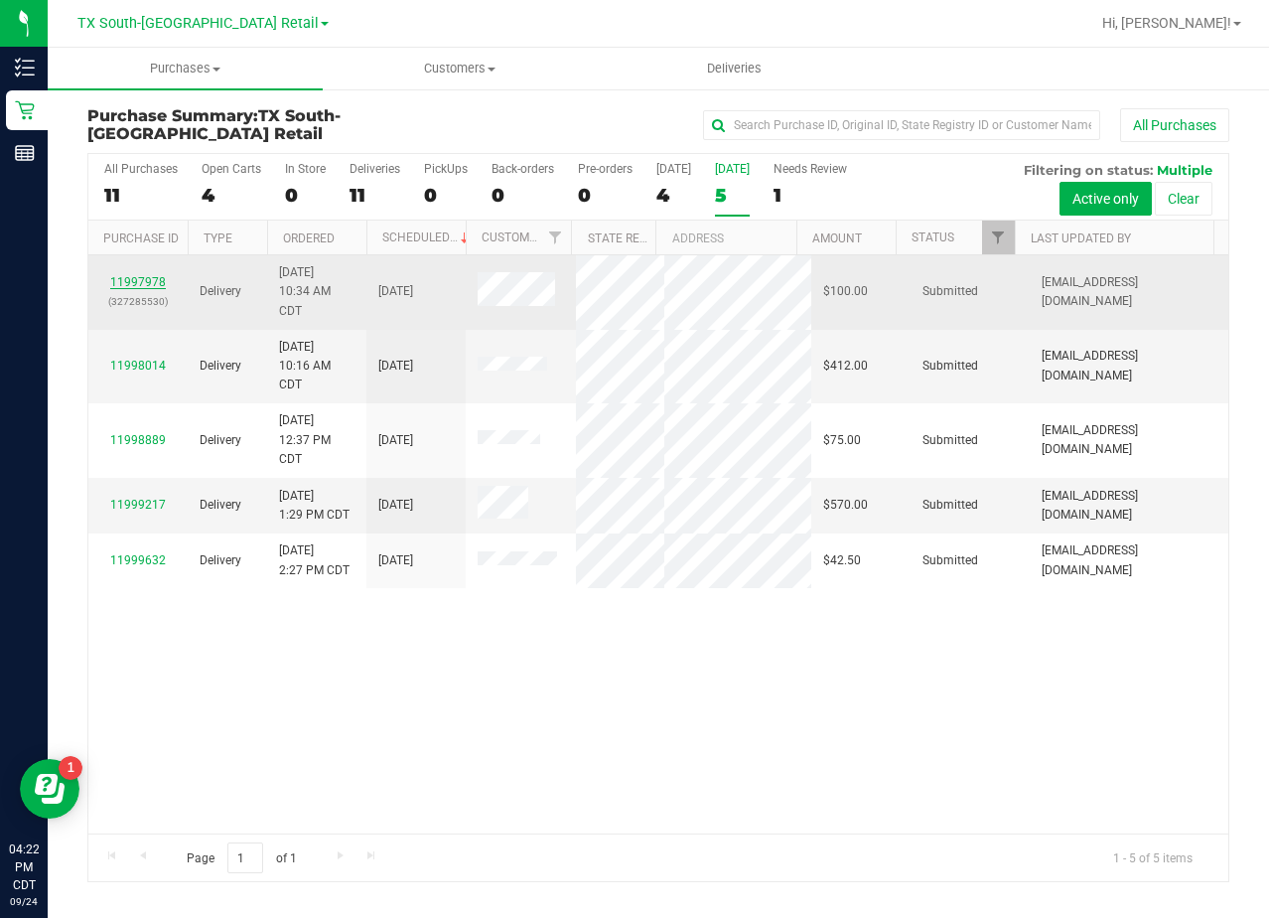
drag, startPoint x: 129, startPoint y: 298, endPoint x: 123, endPoint y: 284, distance: 15.1
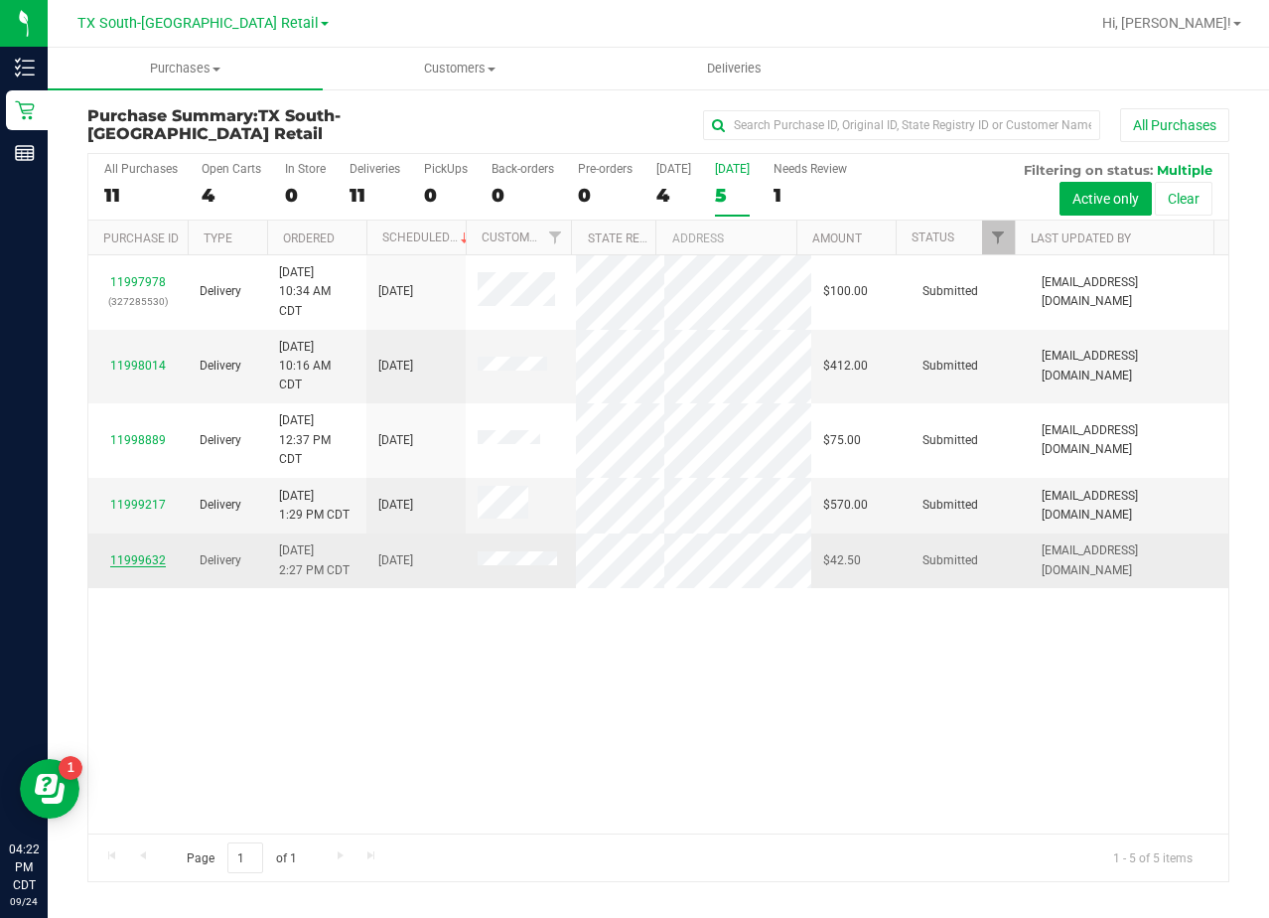
click at [148, 567] on link "11999632" at bounding box center [138, 560] width 56 height 14
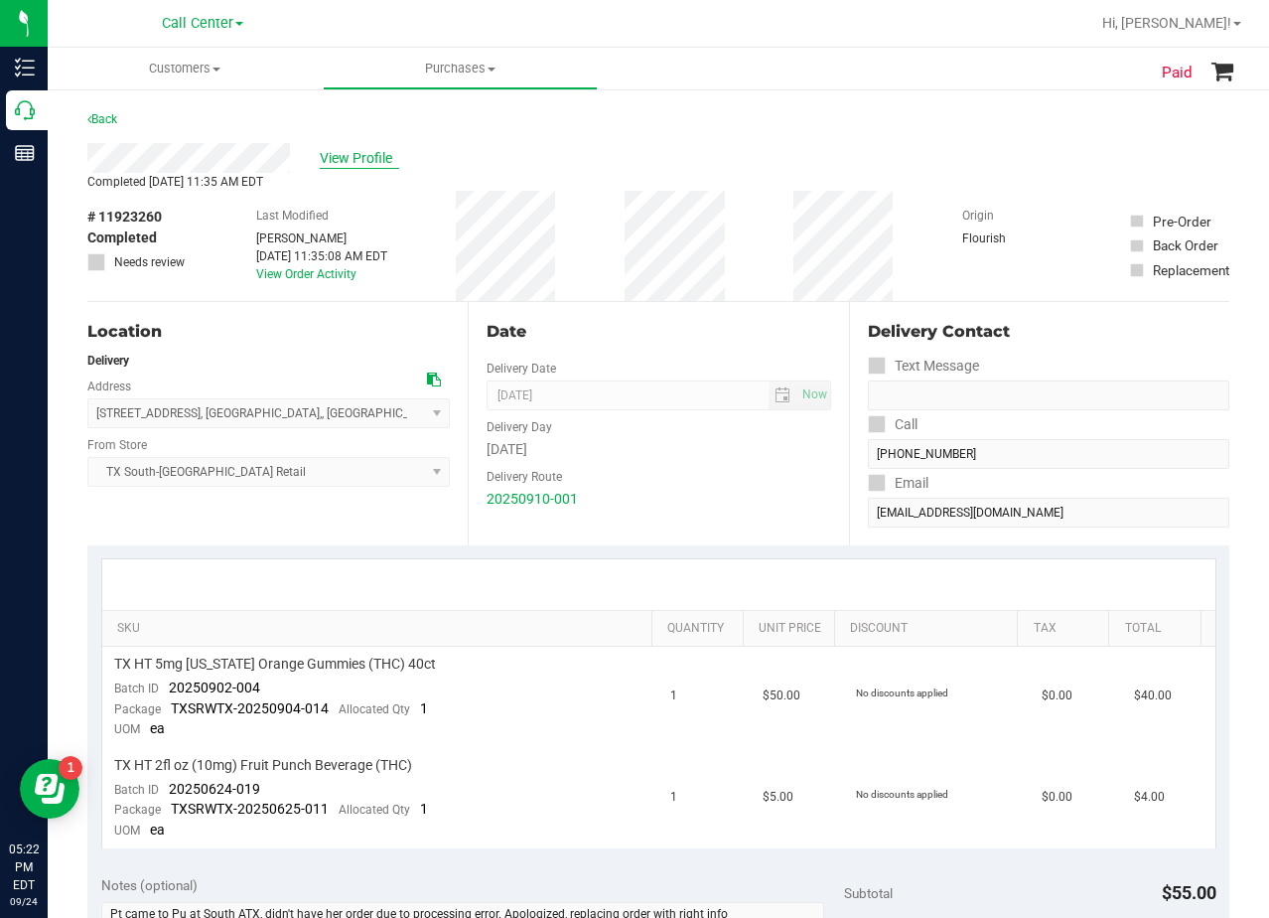
click at [352, 163] on span "View Profile" at bounding box center [359, 158] width 79 height 21
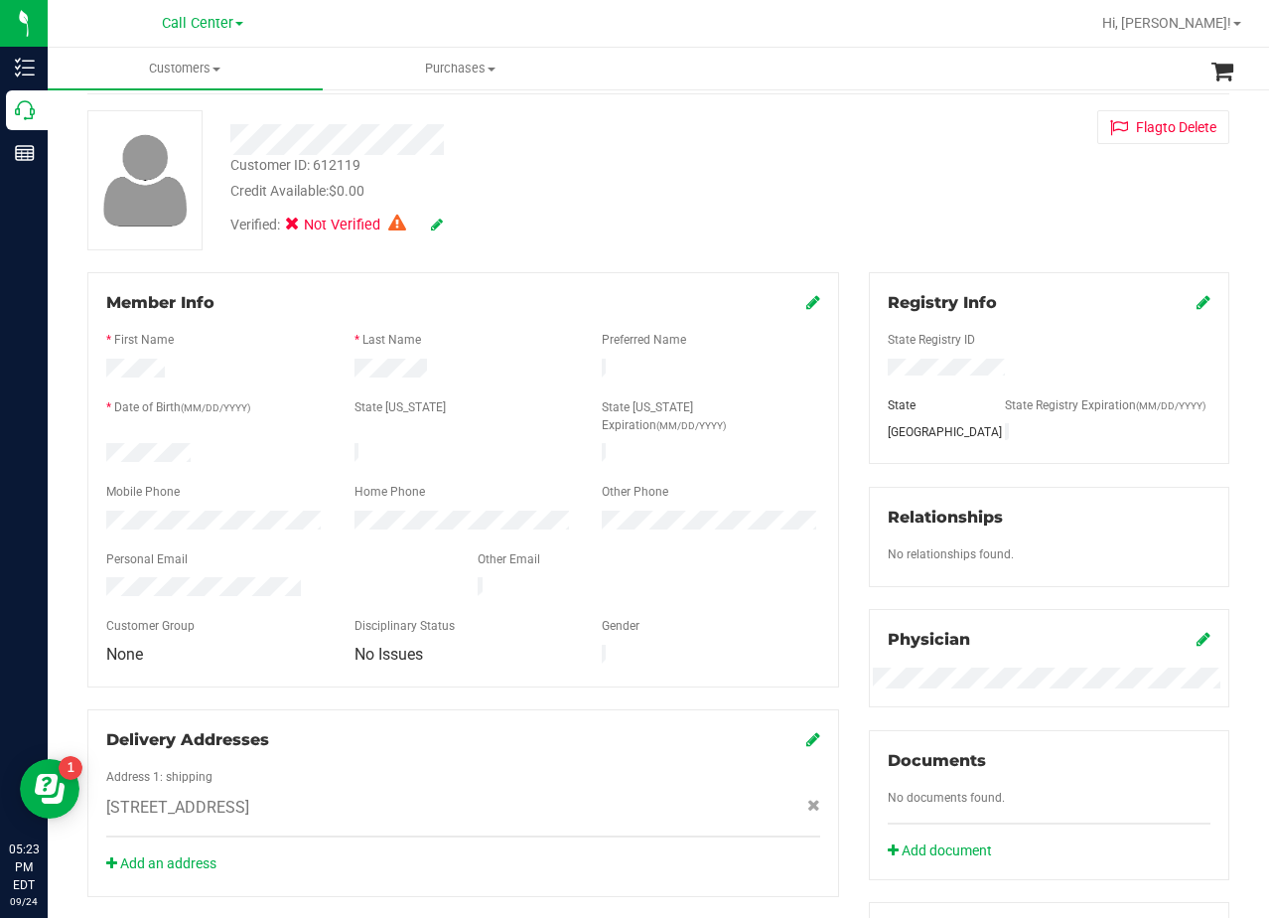
scroll to position [199, 0]
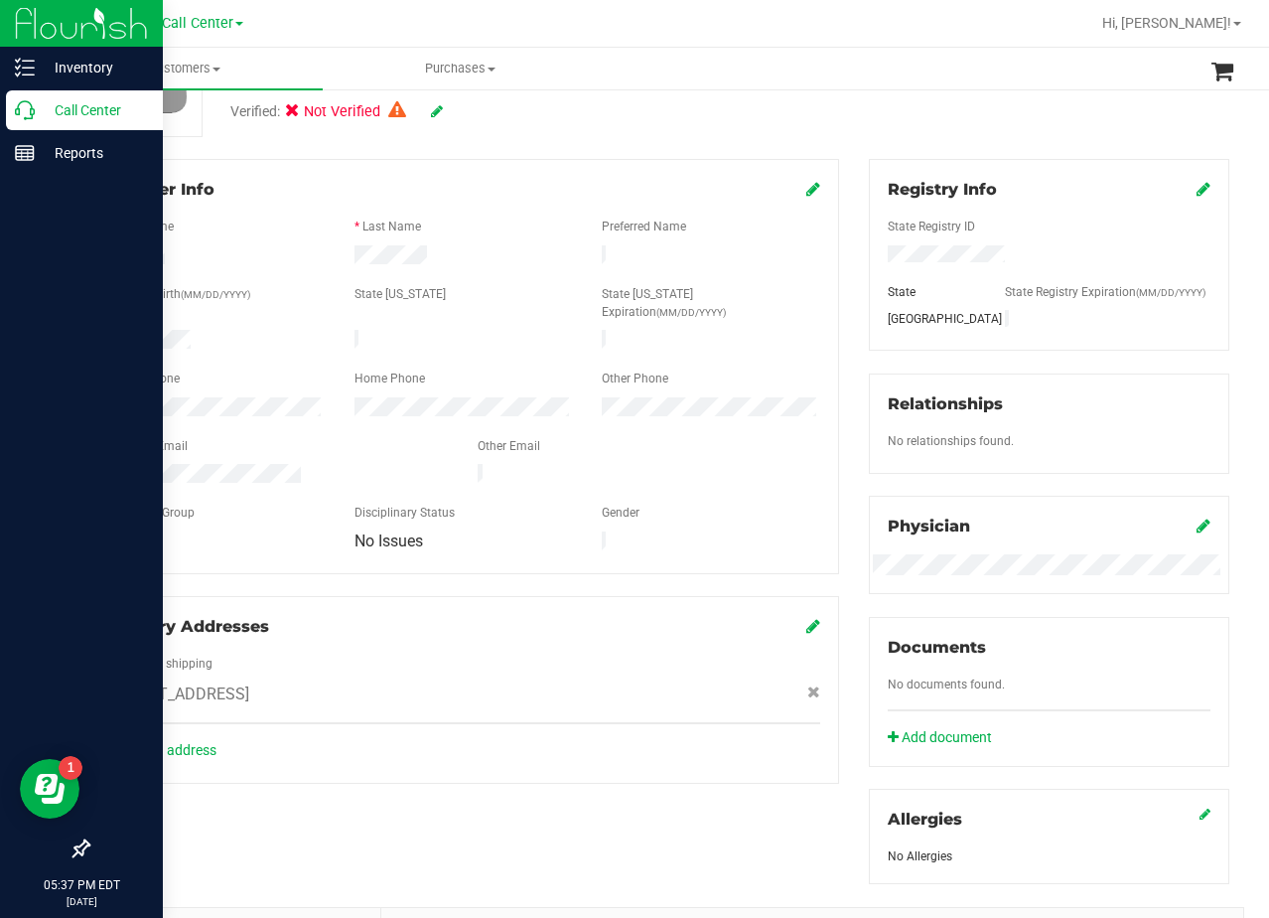
click at [33, 104] on icon at bounding box center [25, 110] width 20 height 20
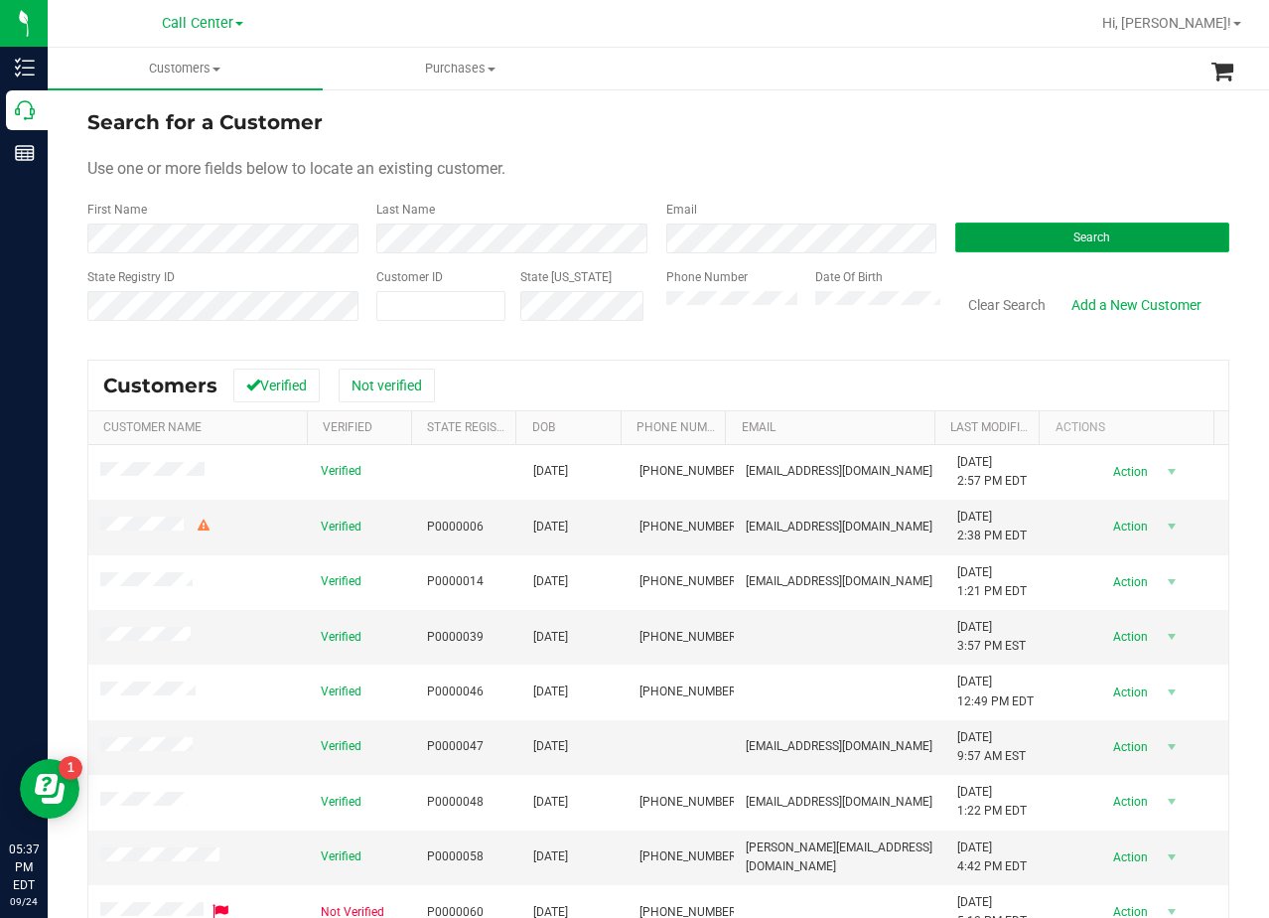
click at [1071, 222] on button "Search" at bounding box center [1093, 237] width 274 height 30
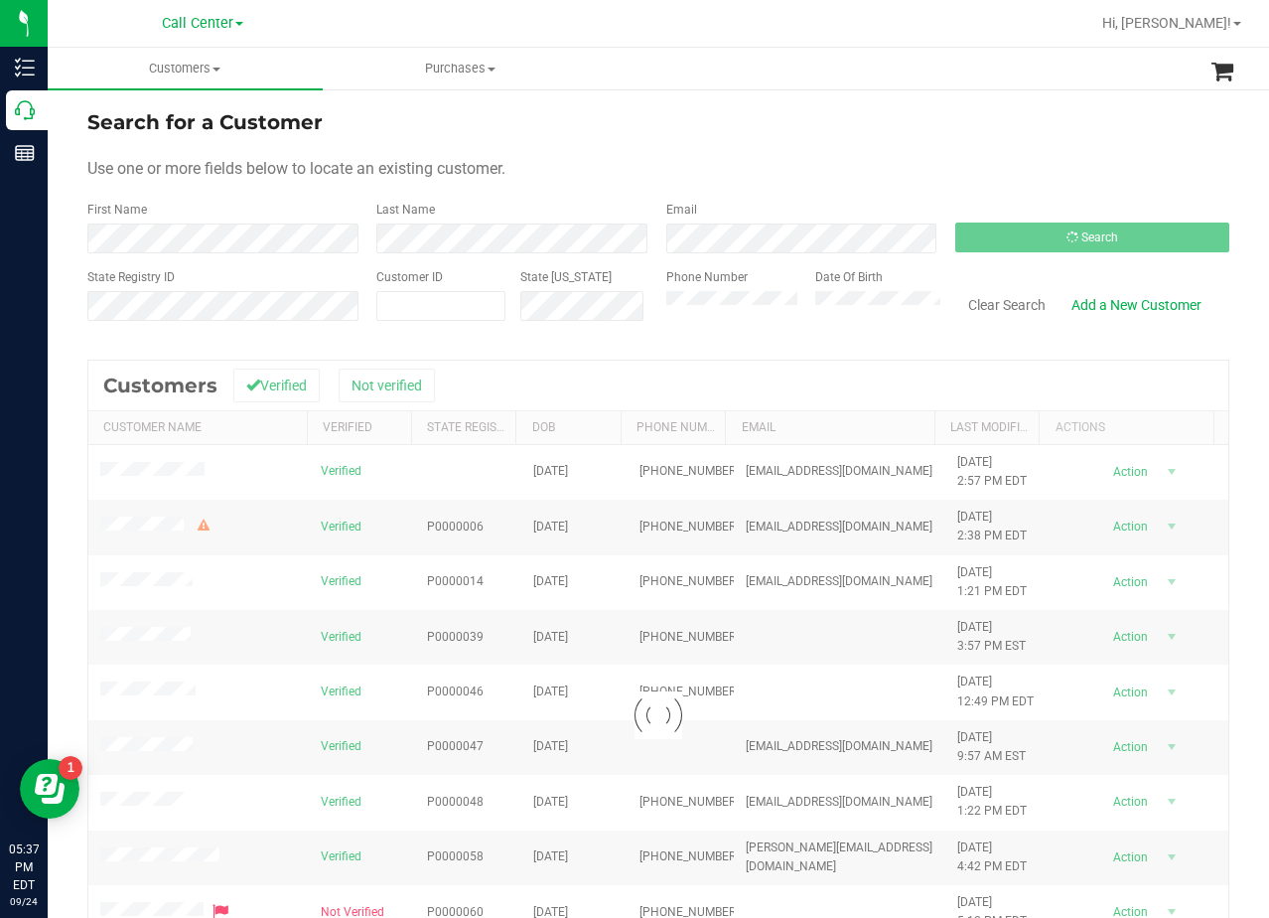
click at [883, 156] on form "Search for a Customer Use one or more fields below to locate an existing custom…" at bounding box center [658, 222] width 1142 height 231
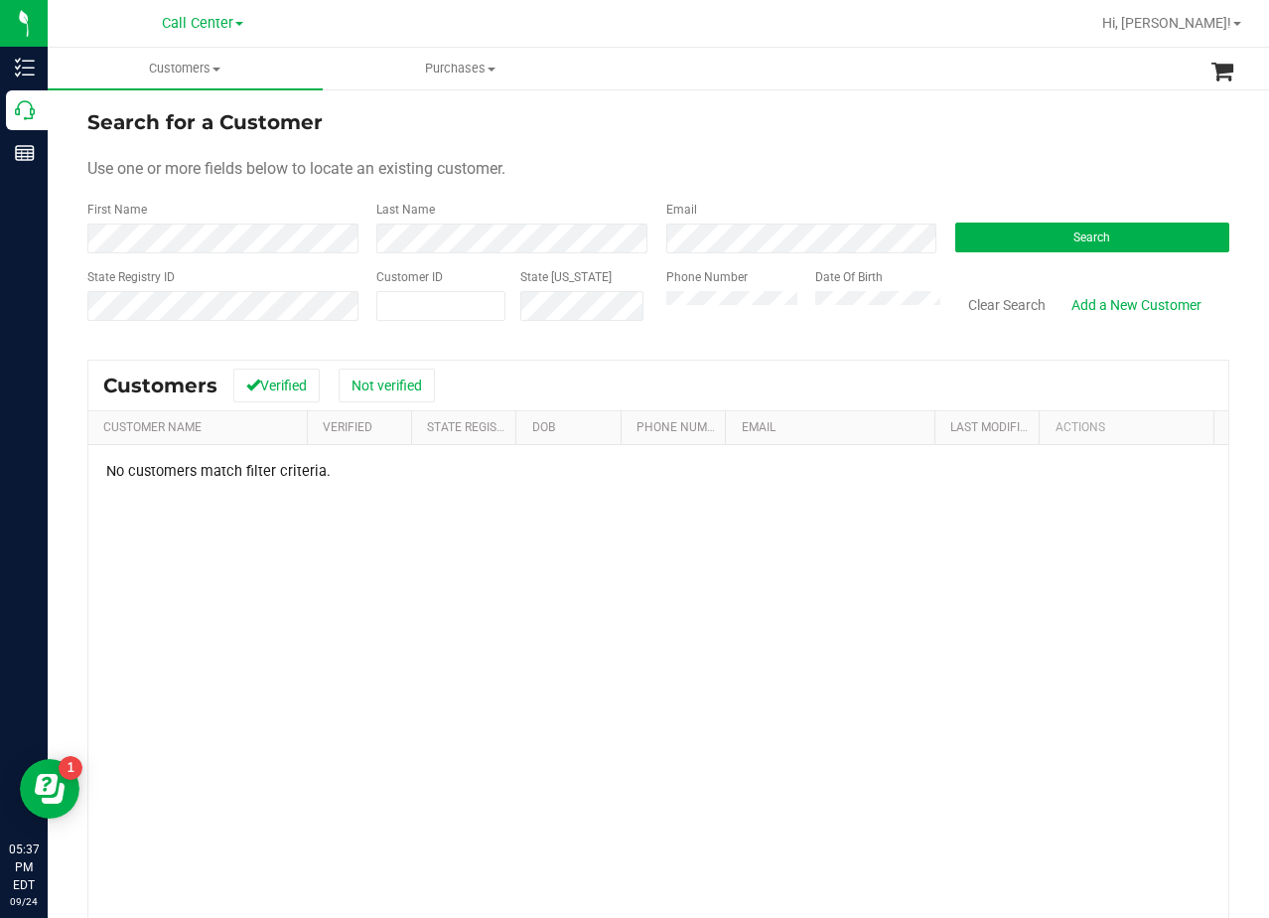
click at [907, 139] on form "Search for a Customer Use one or more fields below to locate an existing custom…" at bounding box center [658, 222] width 1142 height 231
click at [710, 149] on form "Search for a Customer Use one or more fields below to locate an existing custom…" at bounding box center [658, 222] width 1142 height 231
click at [710, 160] on div "Use one or more fields below to locate an existing customer." at bounding box center [658, 169] width 1142 height 24
click at [812, 153] on form "Search for a Customer Use one or more fields below to locate an existing custom…" at bounding box center [658, 222] width 1142 height 231
click at [842, 104] on div "Search for a Customer Use one or more fields below to locate an existing custom…" at bounding box center [659, 589] width 1222 height 1004
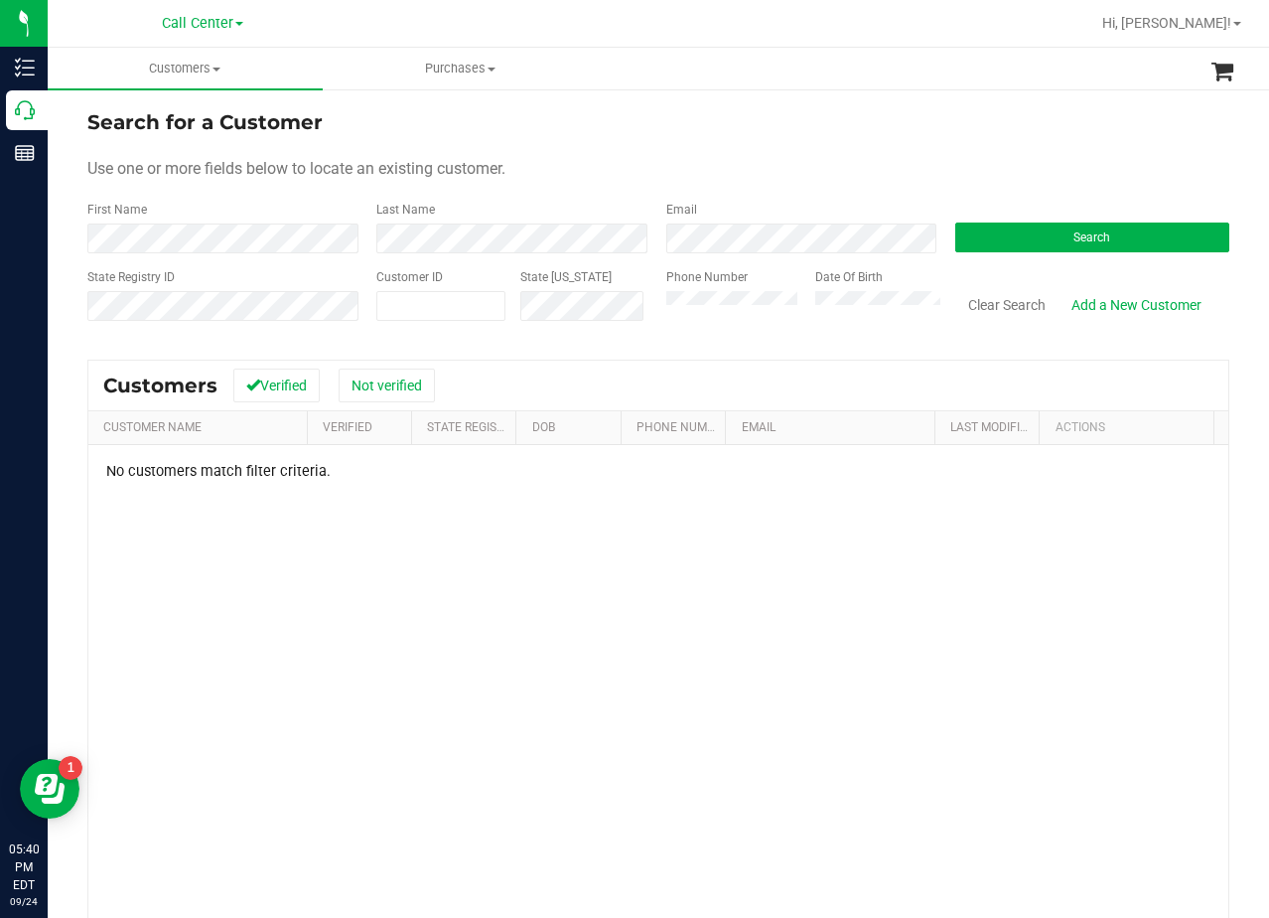
click at [1217, 154] on div "Search for a Customer Use one or more fields below to locate an existing custom…" at bounding box center [659, 589] width 1222 height 1004
drag, startPoint x: 739, startPoint y: 132, endPoint x: 739, endPoint y: 48, distance: 84.4
click at [739, 117] on div "Search for a Customer" at bounding box center [658, 122] width 1142 height 30
click at [969, 315] on button "Clear Search" at bounding box center [1007, 305] width 103 height 34
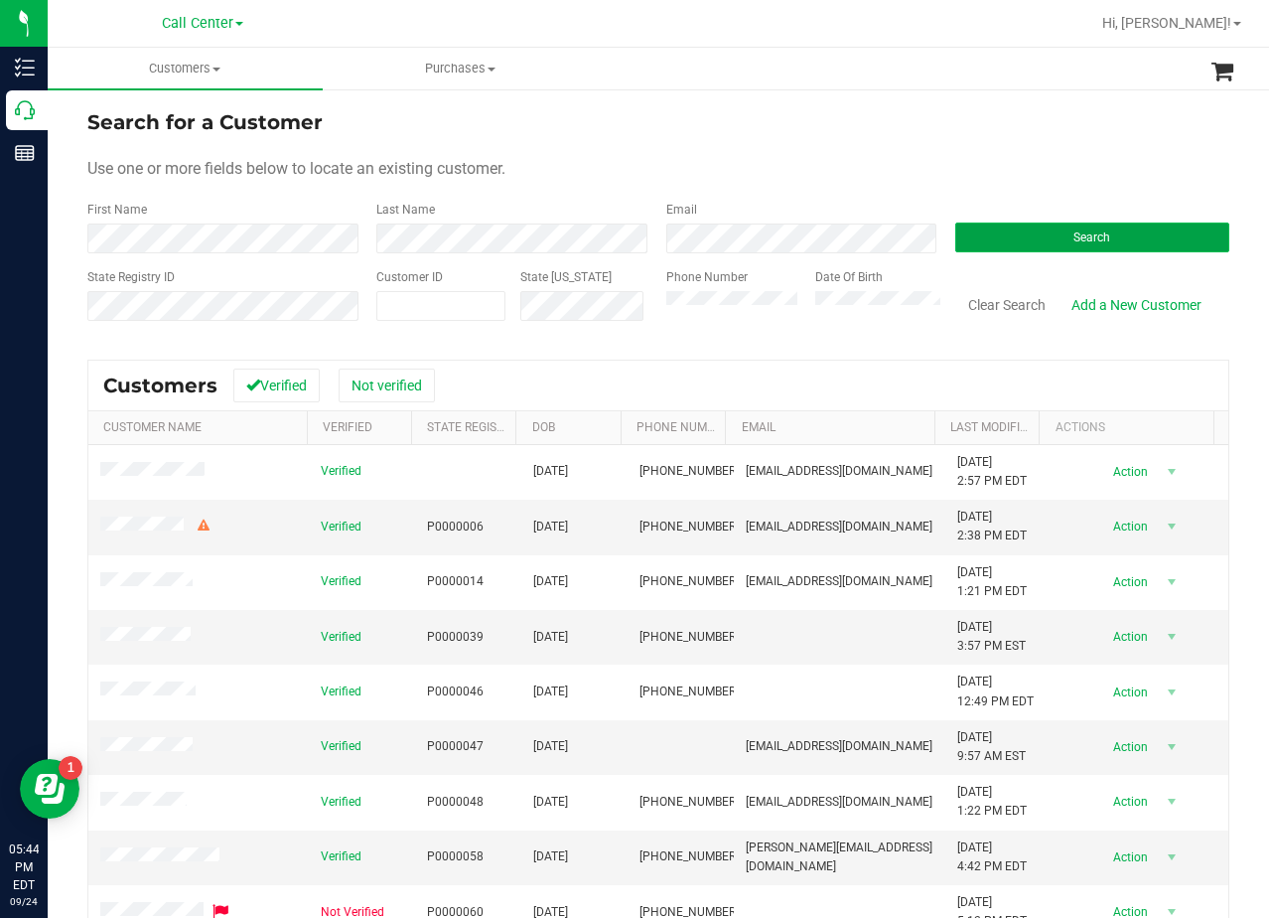
click at [1068, 228] on button "Search" at bounding box center [1093, 237] width 274 height 30
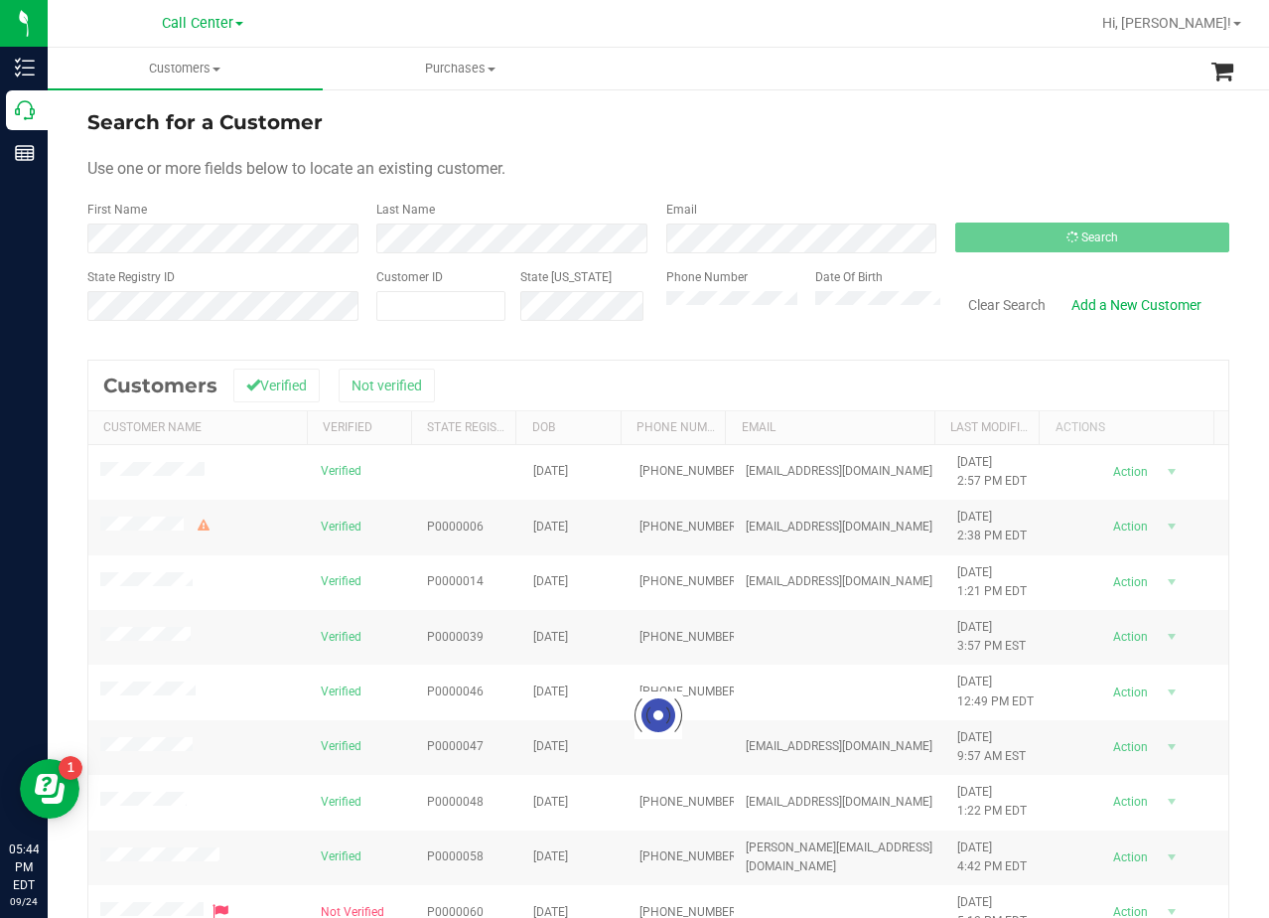
click at [926, 161] on div "Use one or more fields below to locate an existing customer." at bounding box center [658, 169] width 1142 height 24
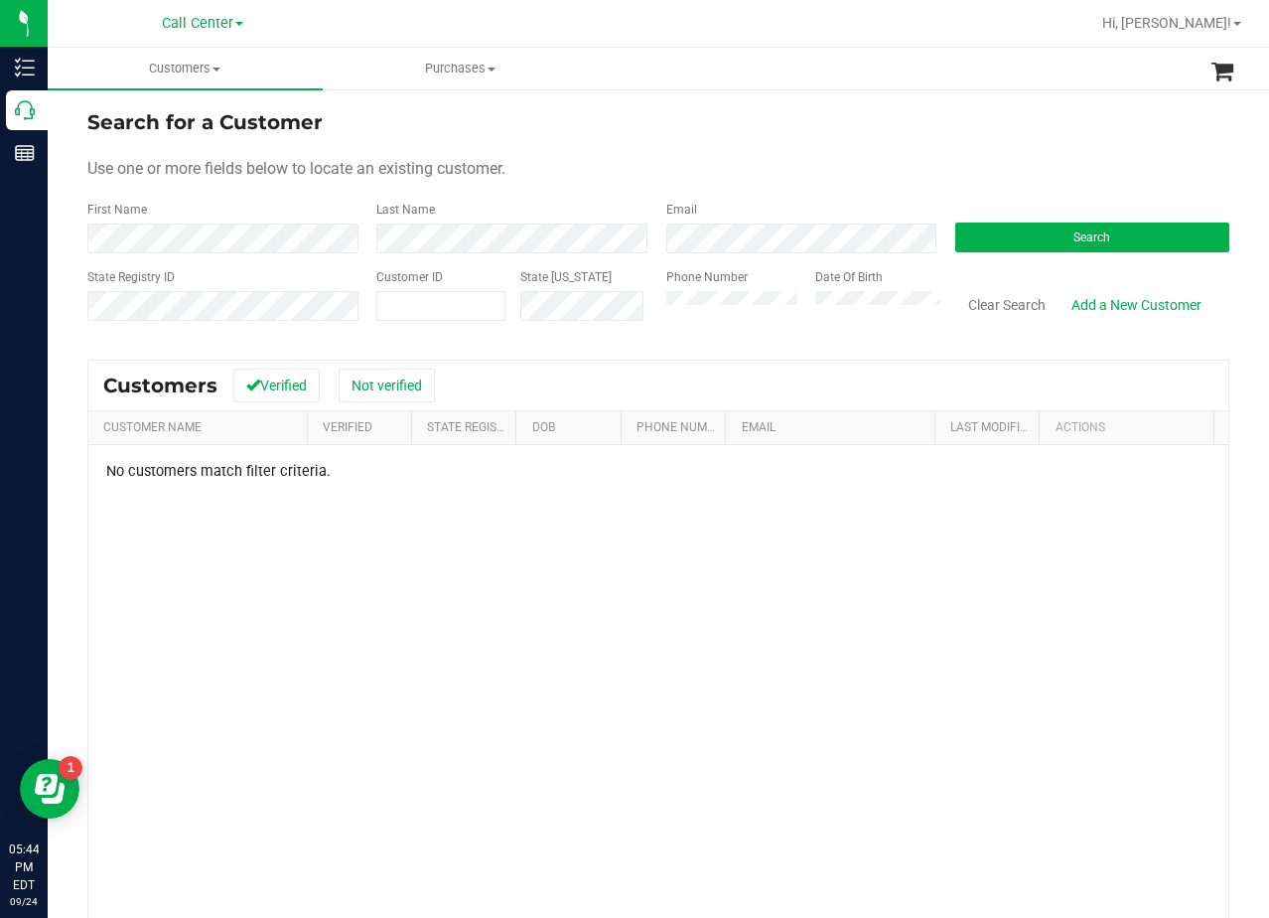
click at [866, 155] on form "Search for a Customer Use one or more fields below to locate an existing custom…" at bounding box center [658, 222] width 1142 height 231
click at [799, 630] on div "No customers match filter criteria." at bounding box center [658, 743] width 1140 height 596
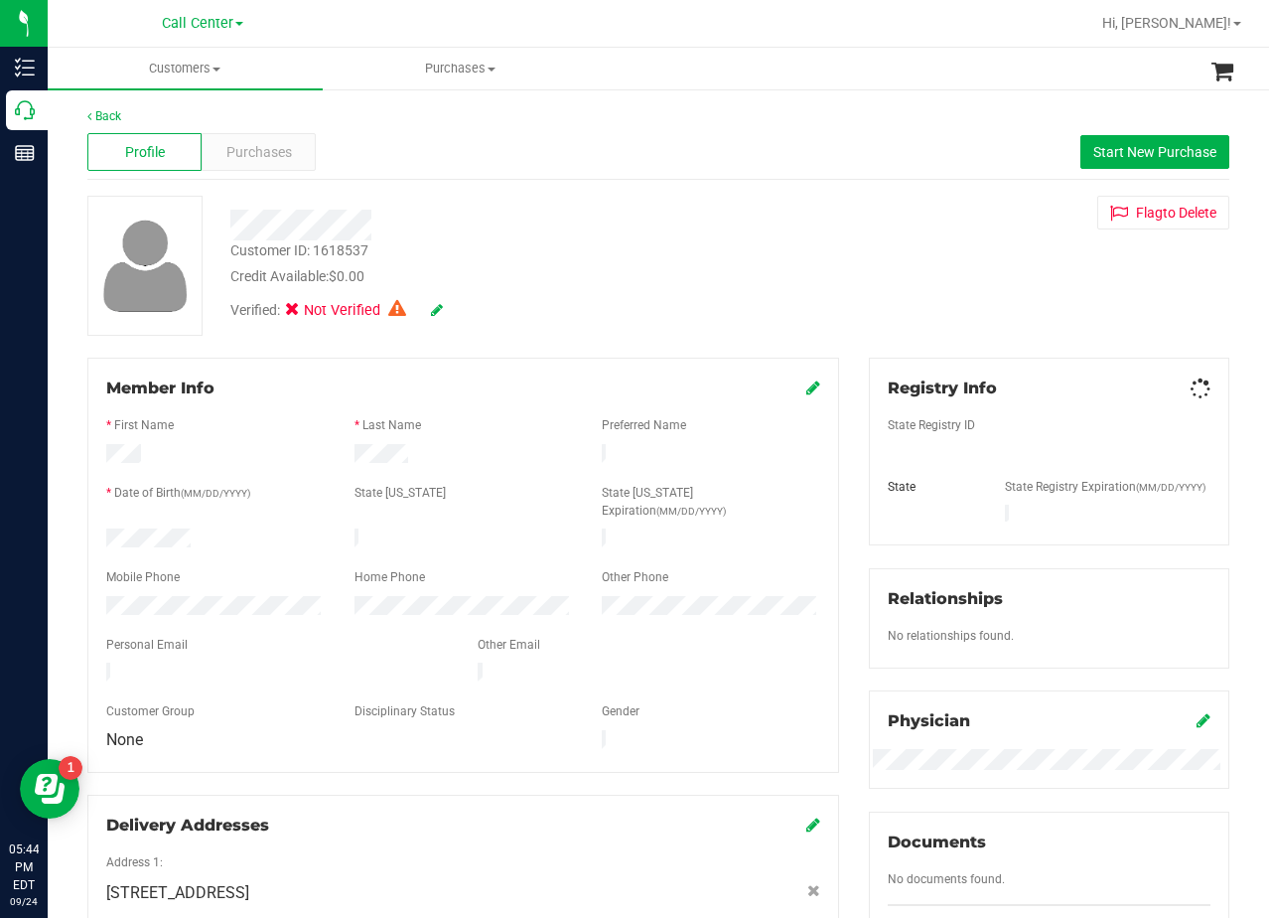
click at [616, 218] on div at bounding box center [509, 225] width 586 height 31
drag, startPoint x: 594, startPoint y: 215, endPoint x: 1031, endPoint y: 179, distance: 438.5
click at [598, 215] on div at bounding box center [509, 225] width 586 height 31
click at [1133, 142] on button "Start New Purchase" at bounding box center [1155, 152] width 149 height 34
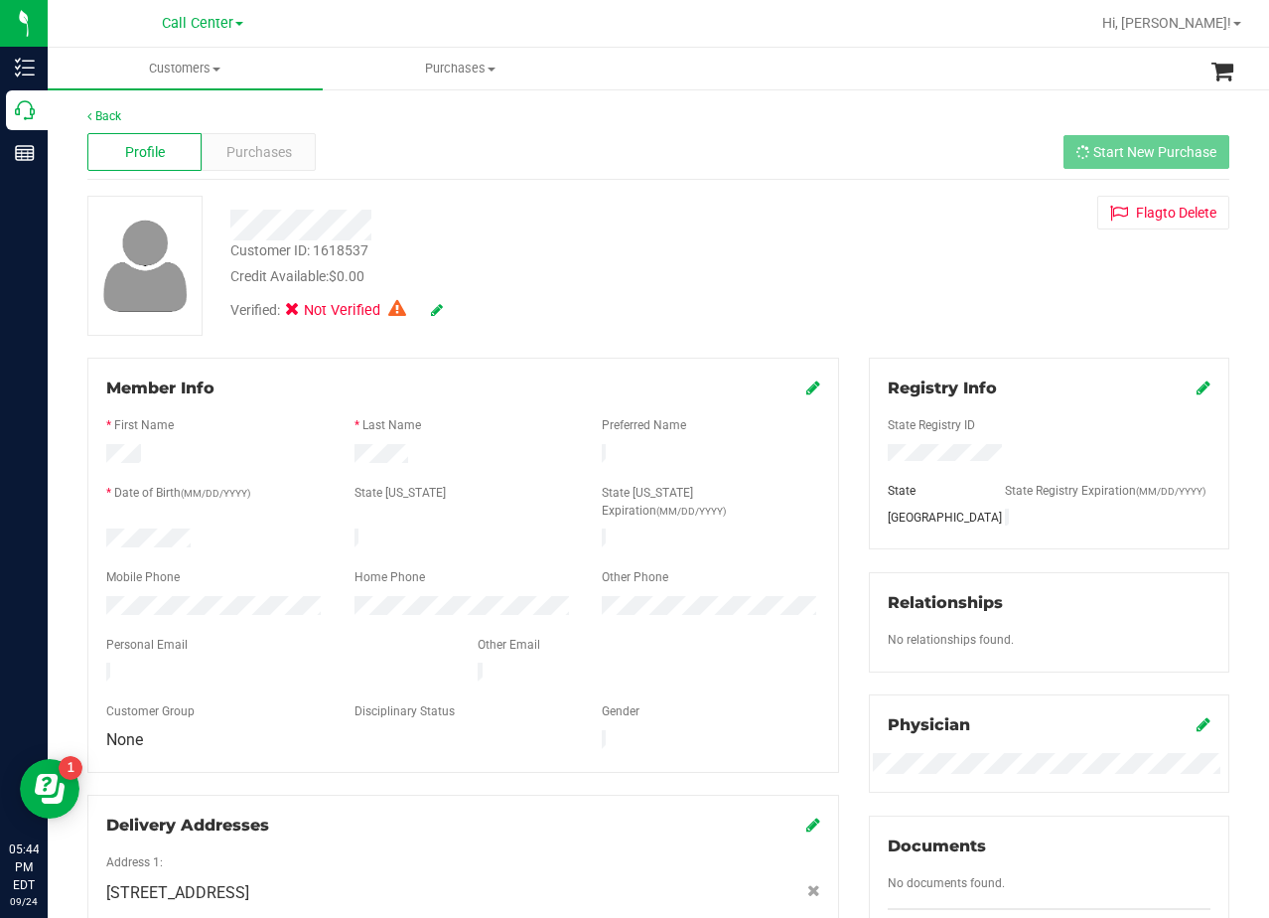
click at [630, 253] on div "Customer ID: 1618537 Credit Available: $0.00" at bounding box center [509, 263] width 586 height 47
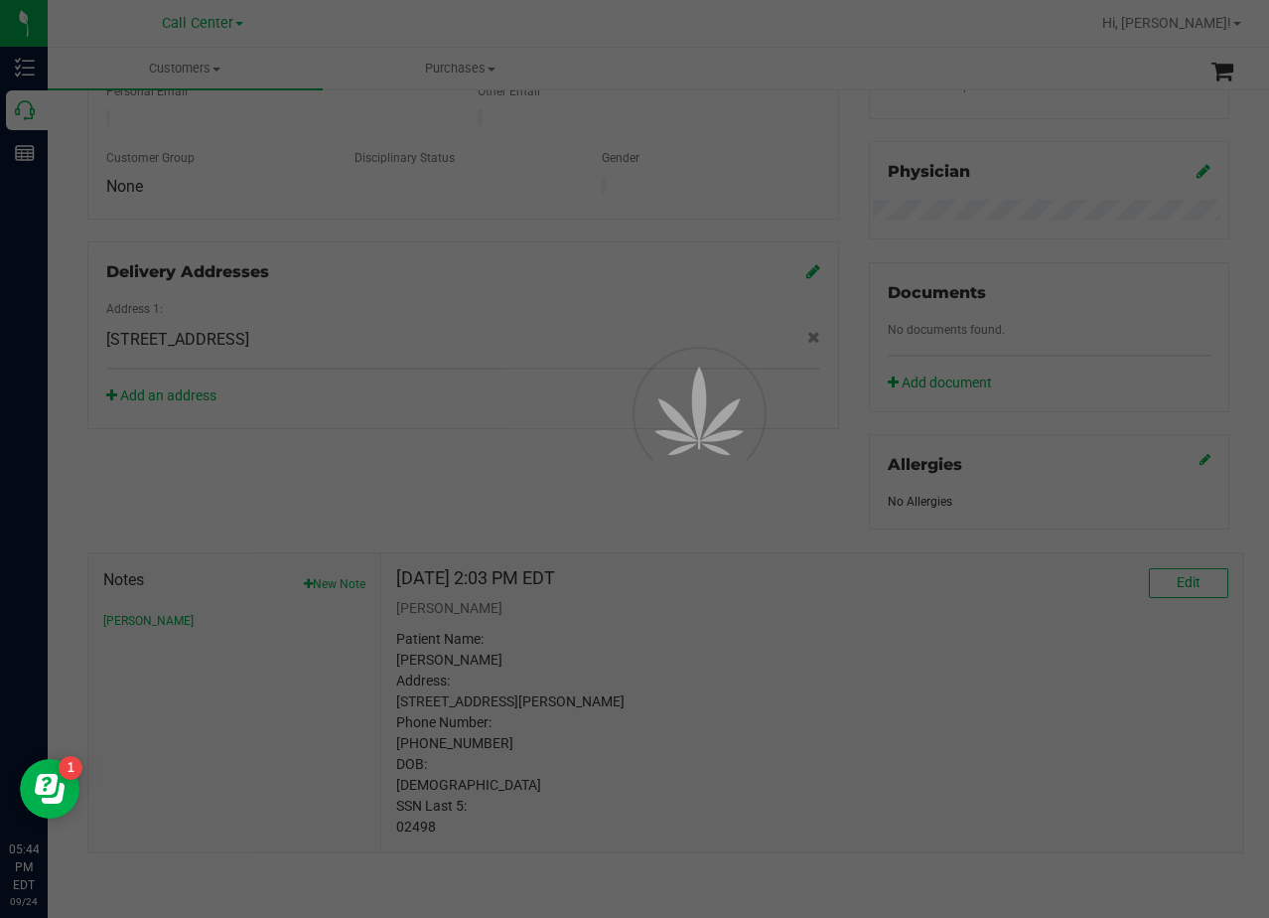
scroll to position [572, 0]
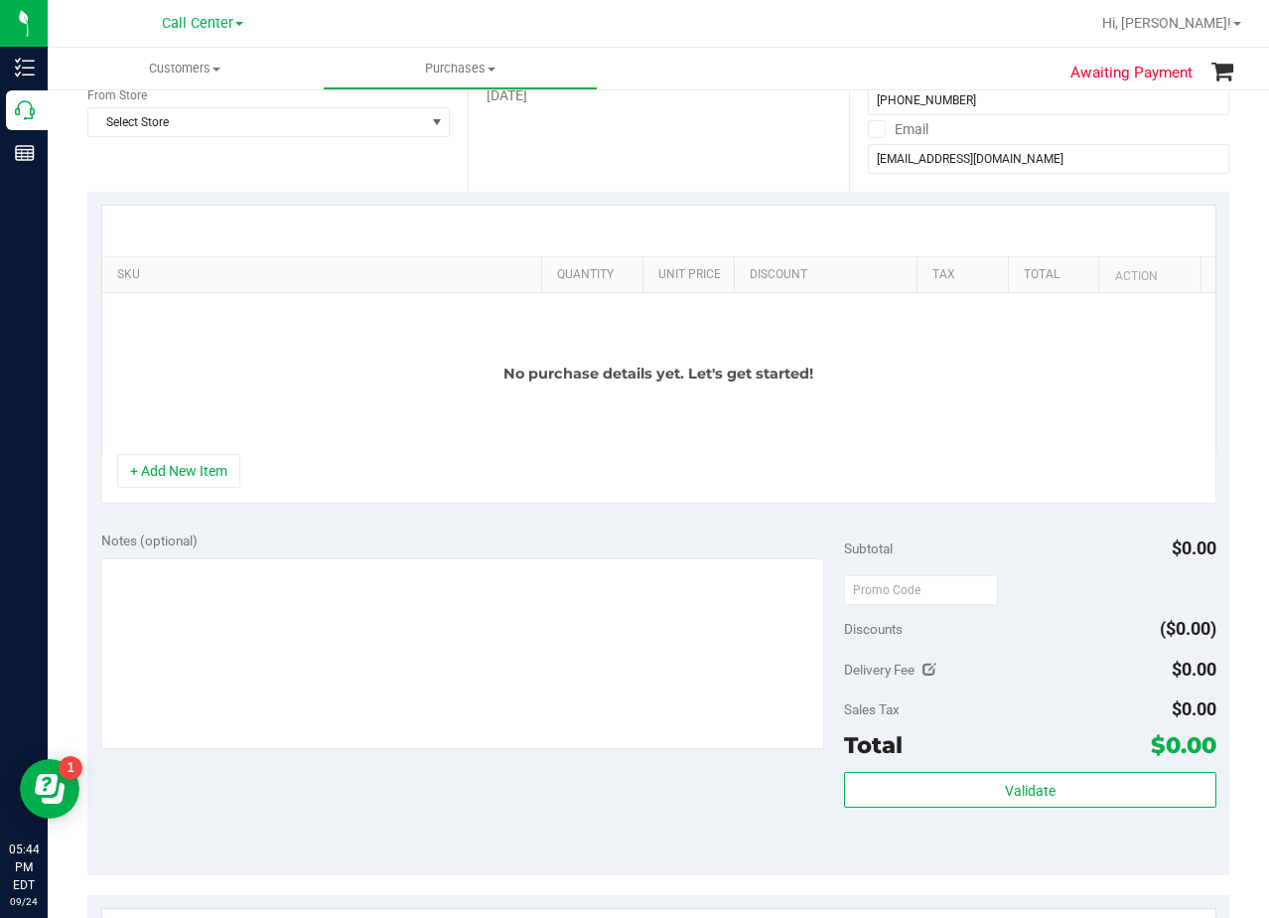
scroll to position [75, 0]
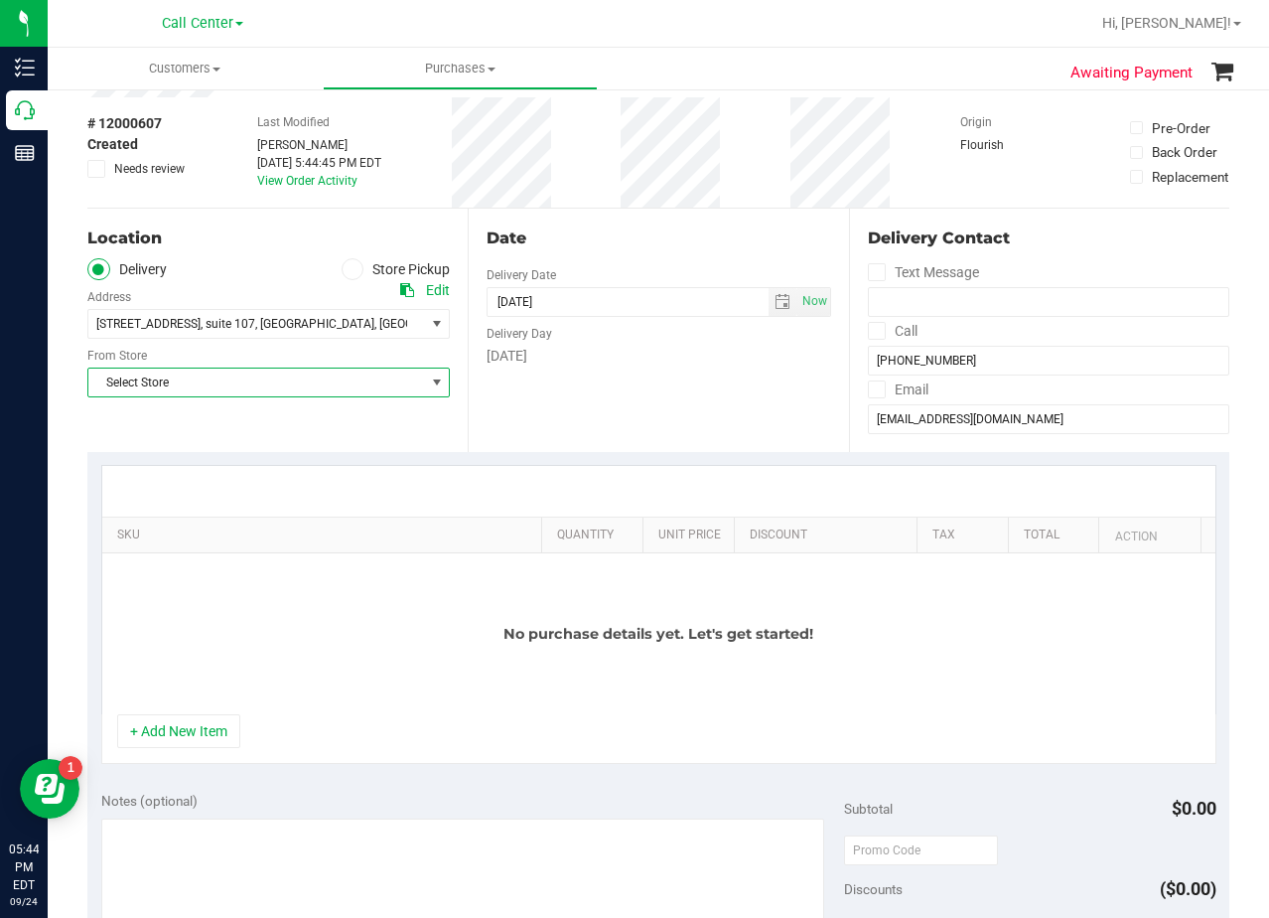
click at [289, 391] on span "Select Store" at bounding box center [256, 383] width 336 height 28
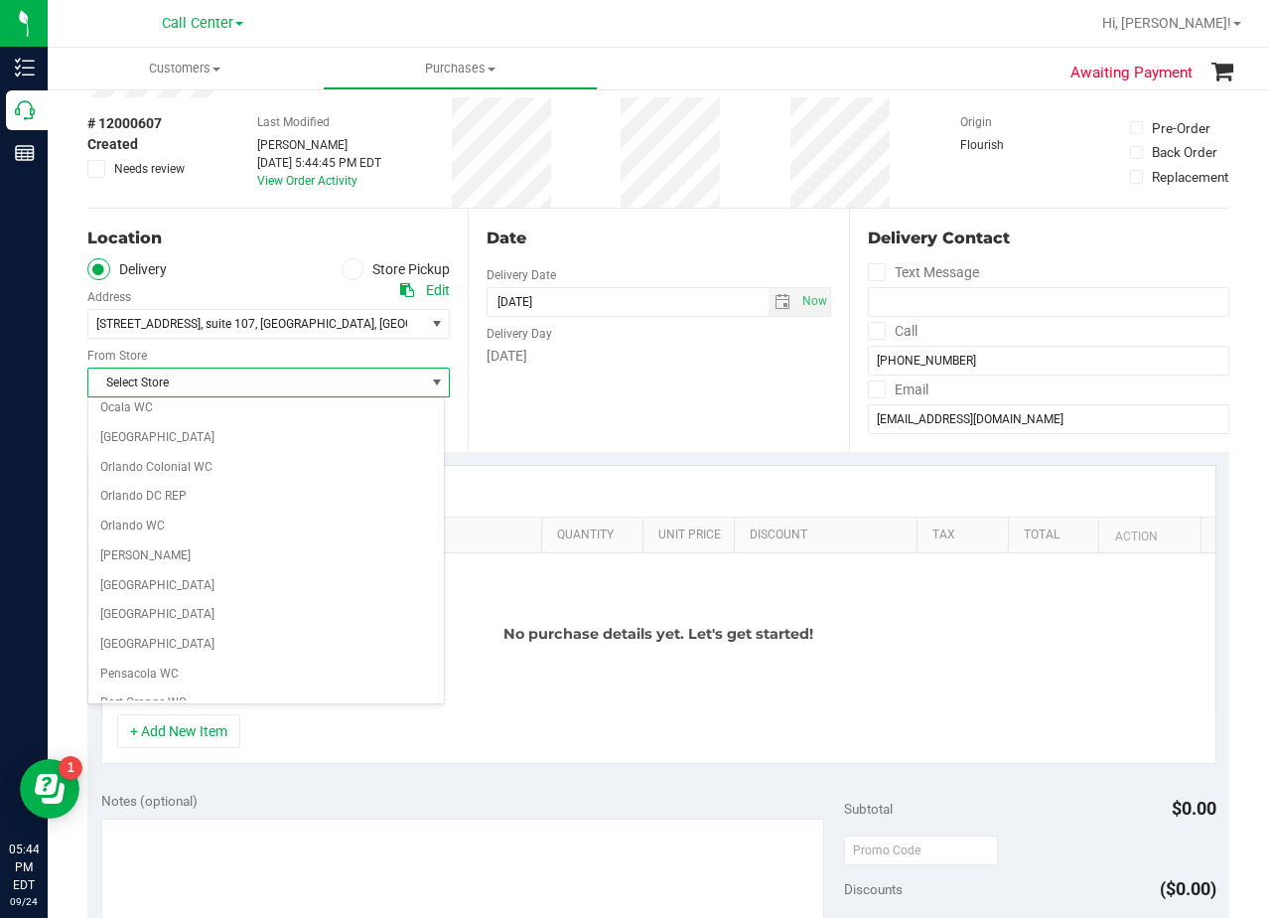
scroll to position [1443, 0]
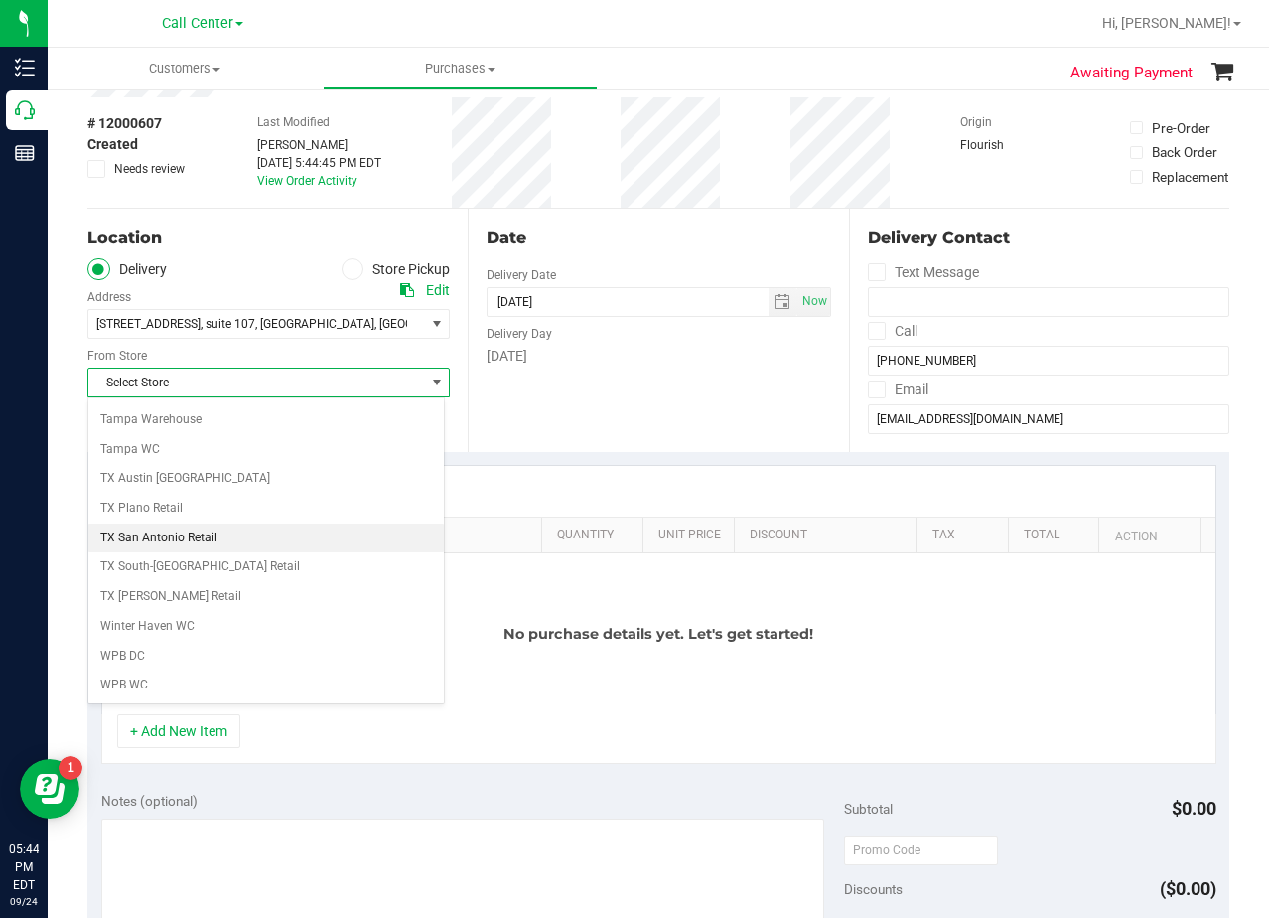
click at [181, 542] on li "TX San Antonio Retail" at bounding box center [266, 538] width 356 height 30
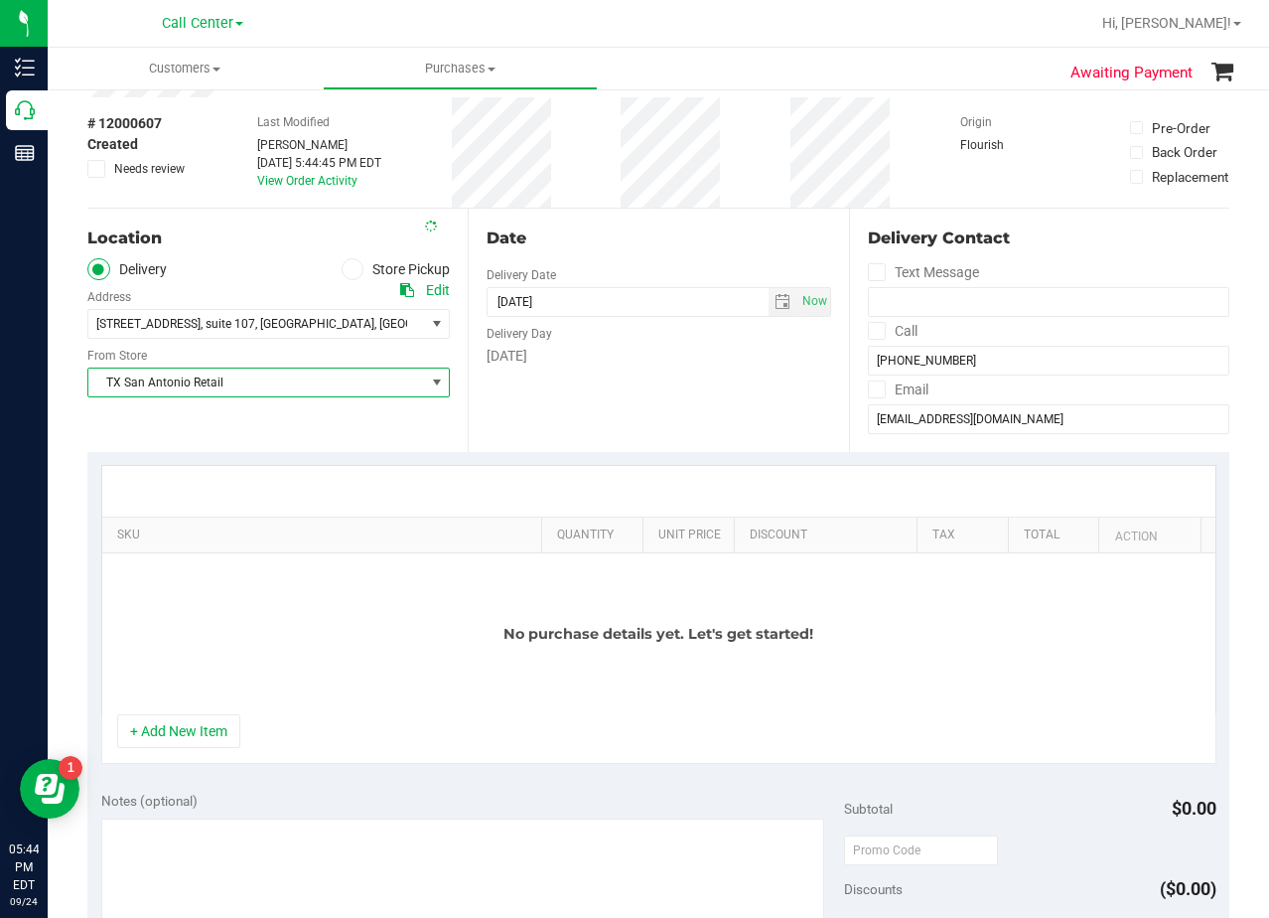
click at [554, 453] on div "SKU Quantity Unit Price Discount Tax Total Action No purchase details yet. Let'…" at bounding box center [658, 615] width 1142 height 326
click at [769, 305] on span "select" at bounding box center [783, 302] width 29 height 28
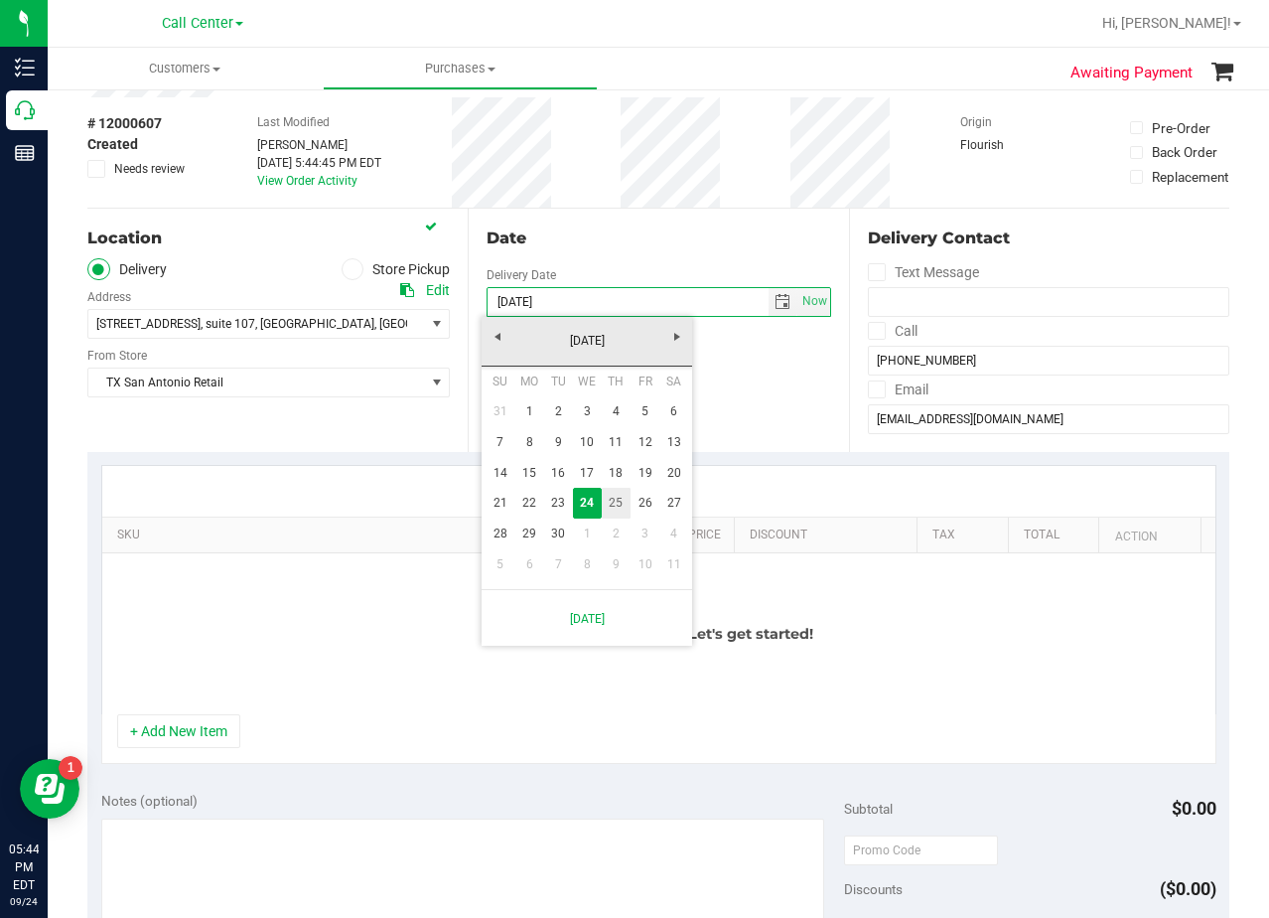
click at [612, 511] on link "25" at bounding box center [616, 503] width 29 height 31
type input "[DATE]"
click at [638, 387] on div "Date Delivery Date [DATE] Now [DATE] 05:44 PM Now Delivery Day [DATE]" at bounding box center [658, 330] width 380 height 243
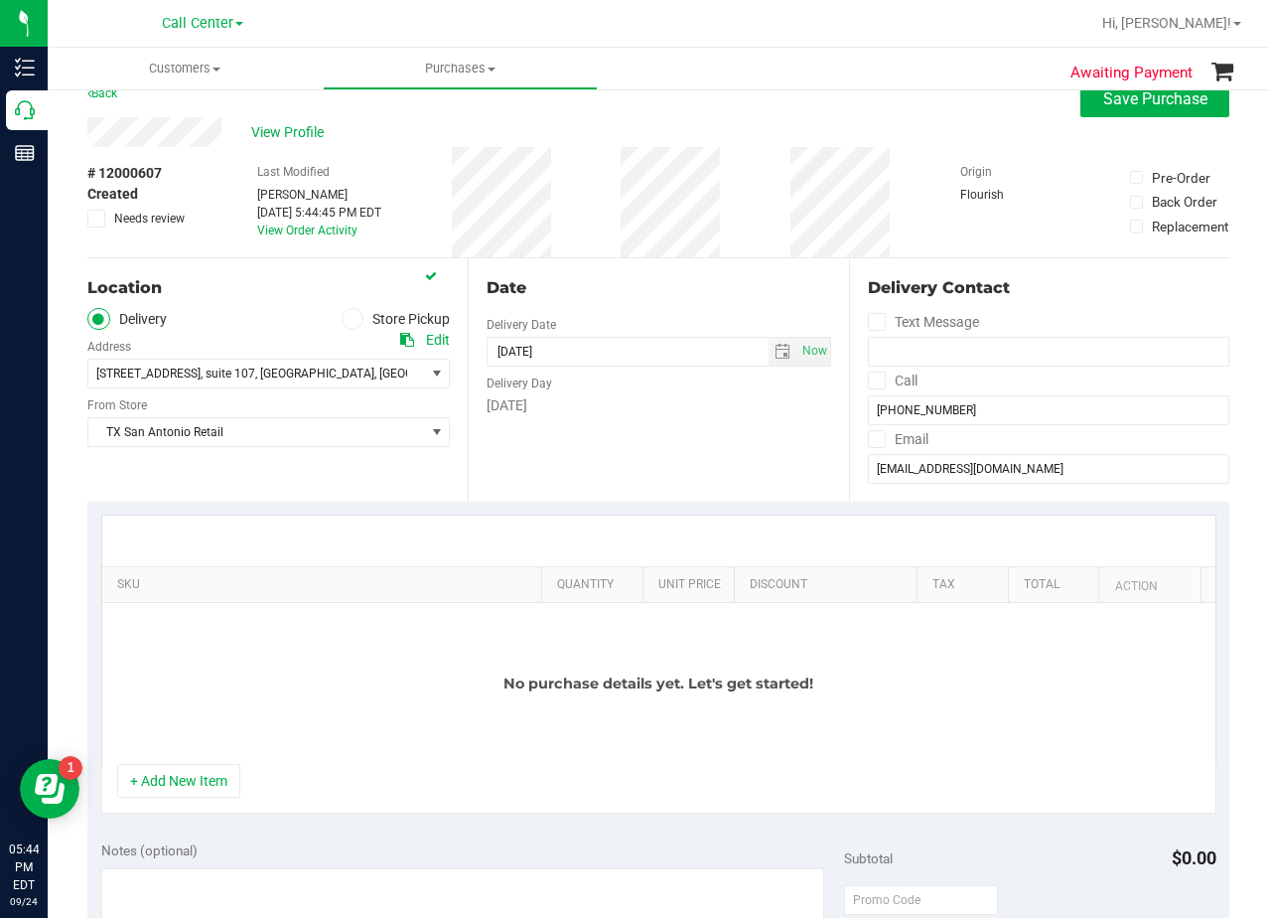
scroll to position [0, 0]
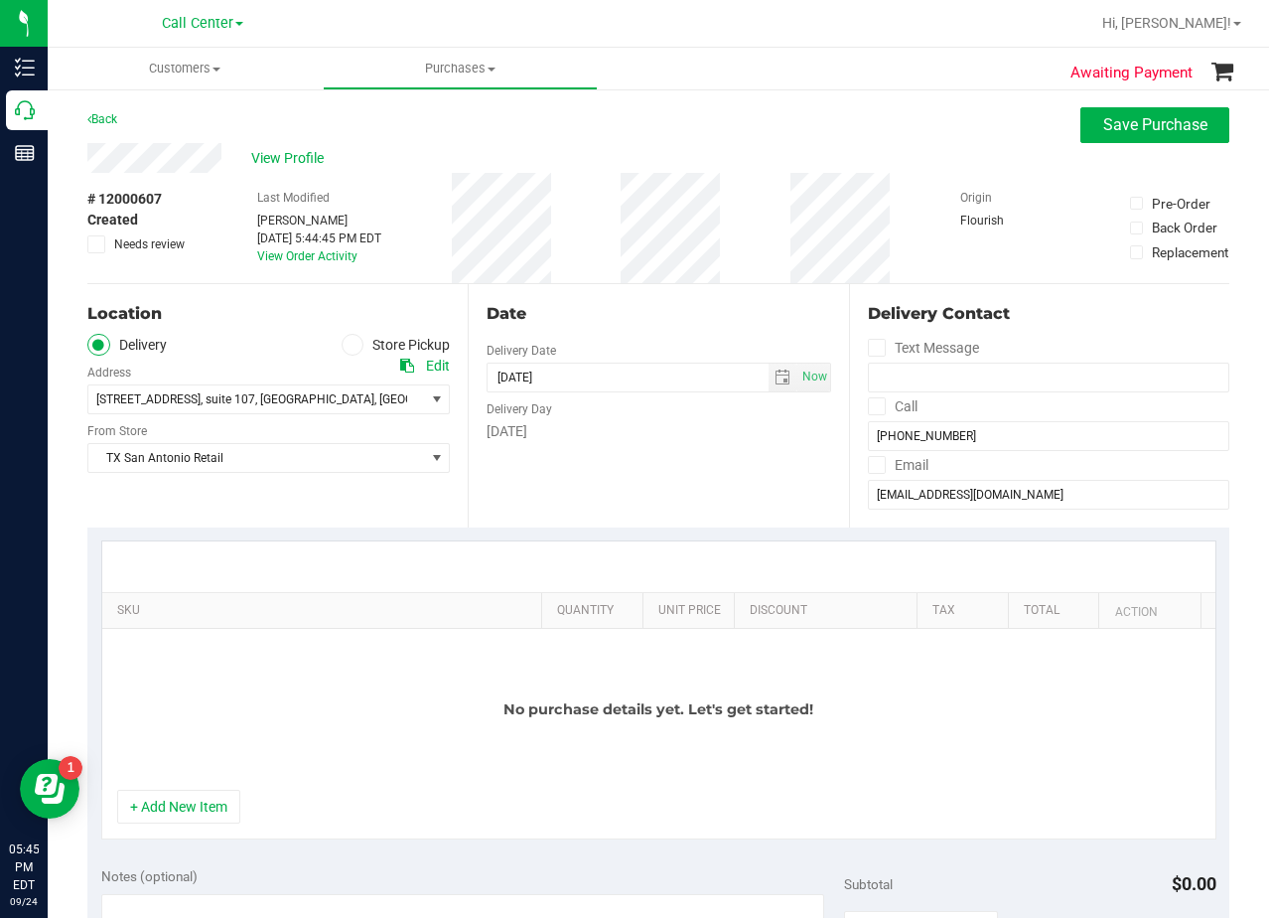
click at [689, 462] on div "Date Delivery Date [DATE] Now [DATE] 05:44 PM Now Delivery Day [DATE]" at bounding box center [658, 405] width 380 height 243
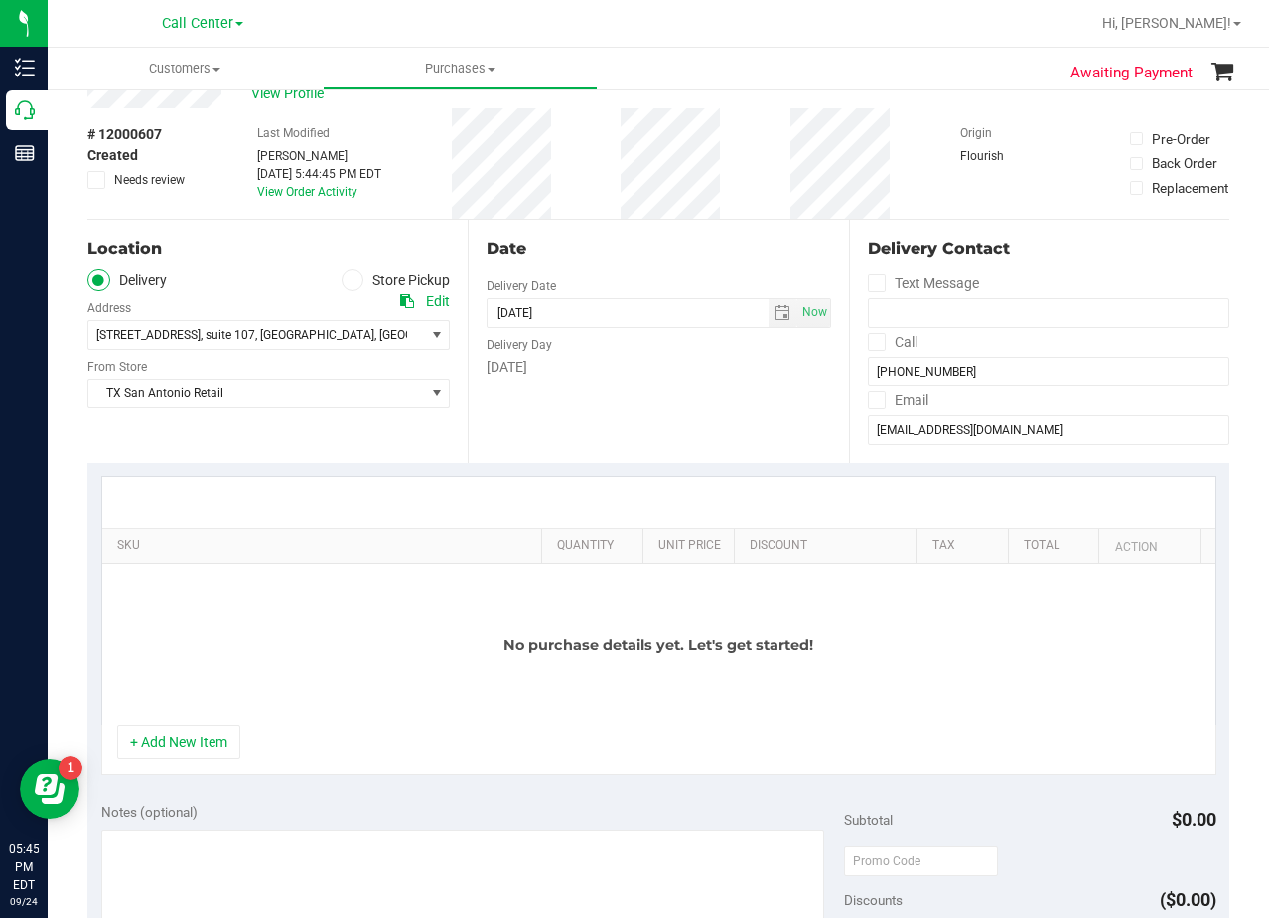
scroll to position [99, 0]
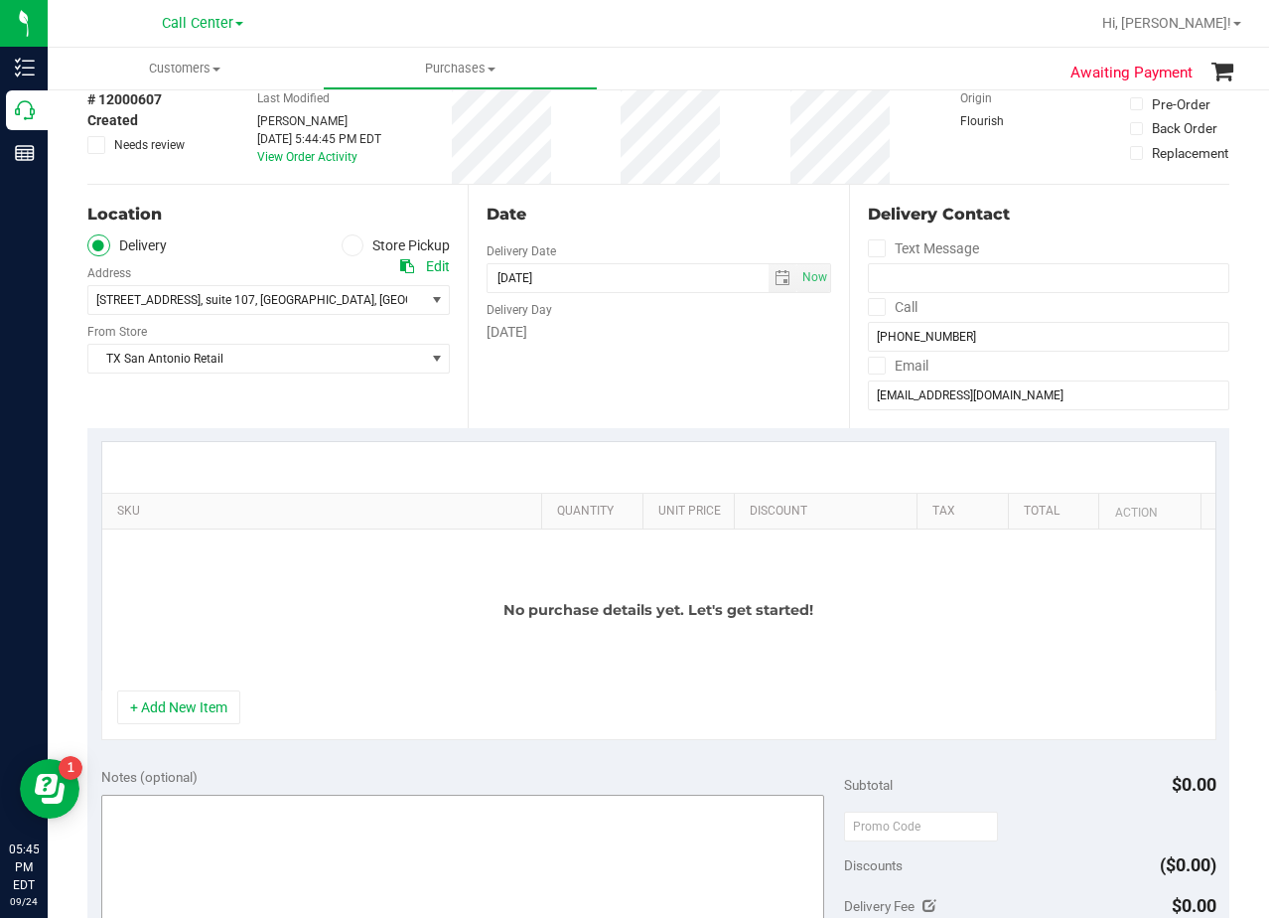
drag, startPoint x: 186, startPoint y: 712, endPoint x: 197, endPoint y: 694, distance: 21.0
click at [186, 711] on button "+ Add New Item" at bounding box center [178, 707] width 123 height 34
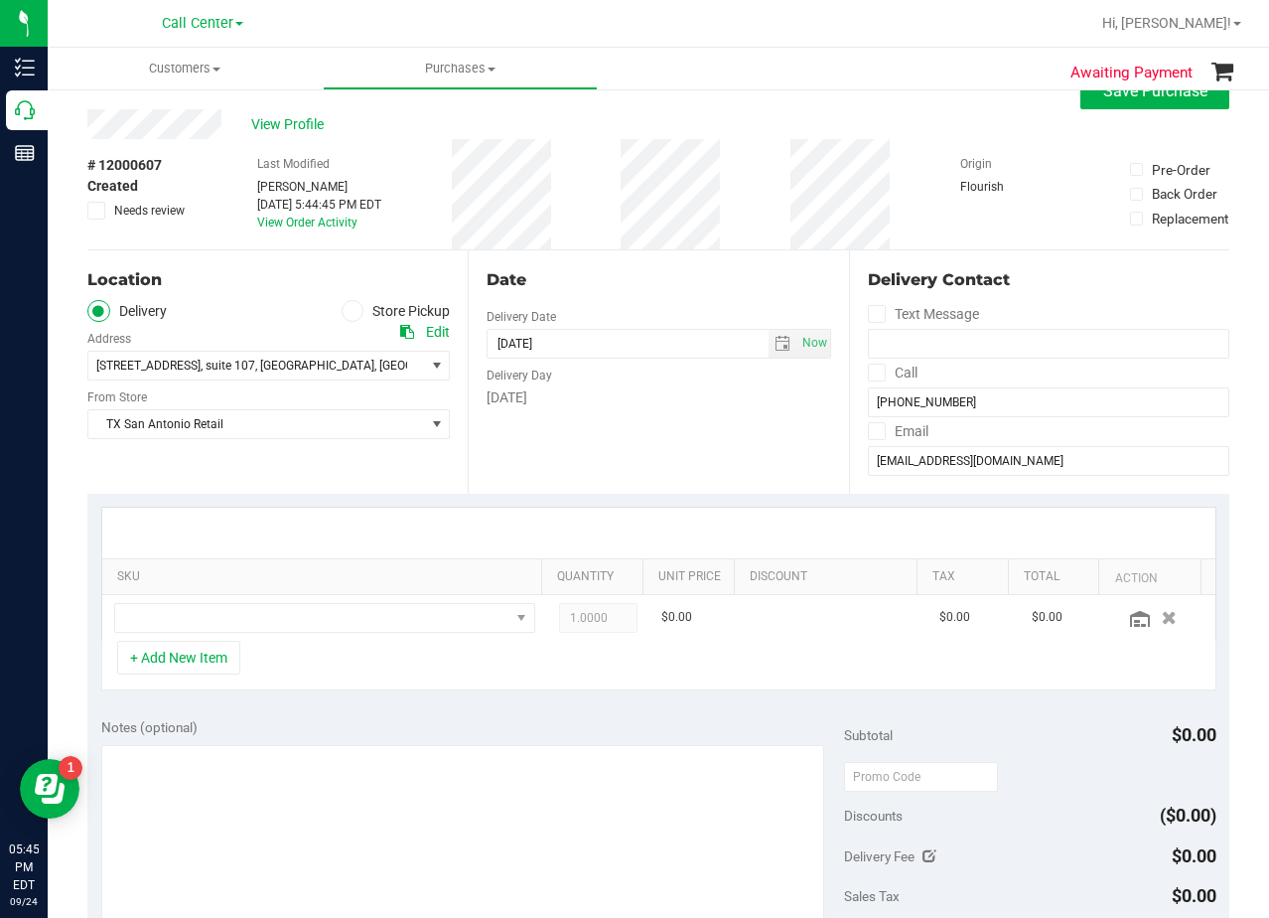
scroll to position [0, 0]
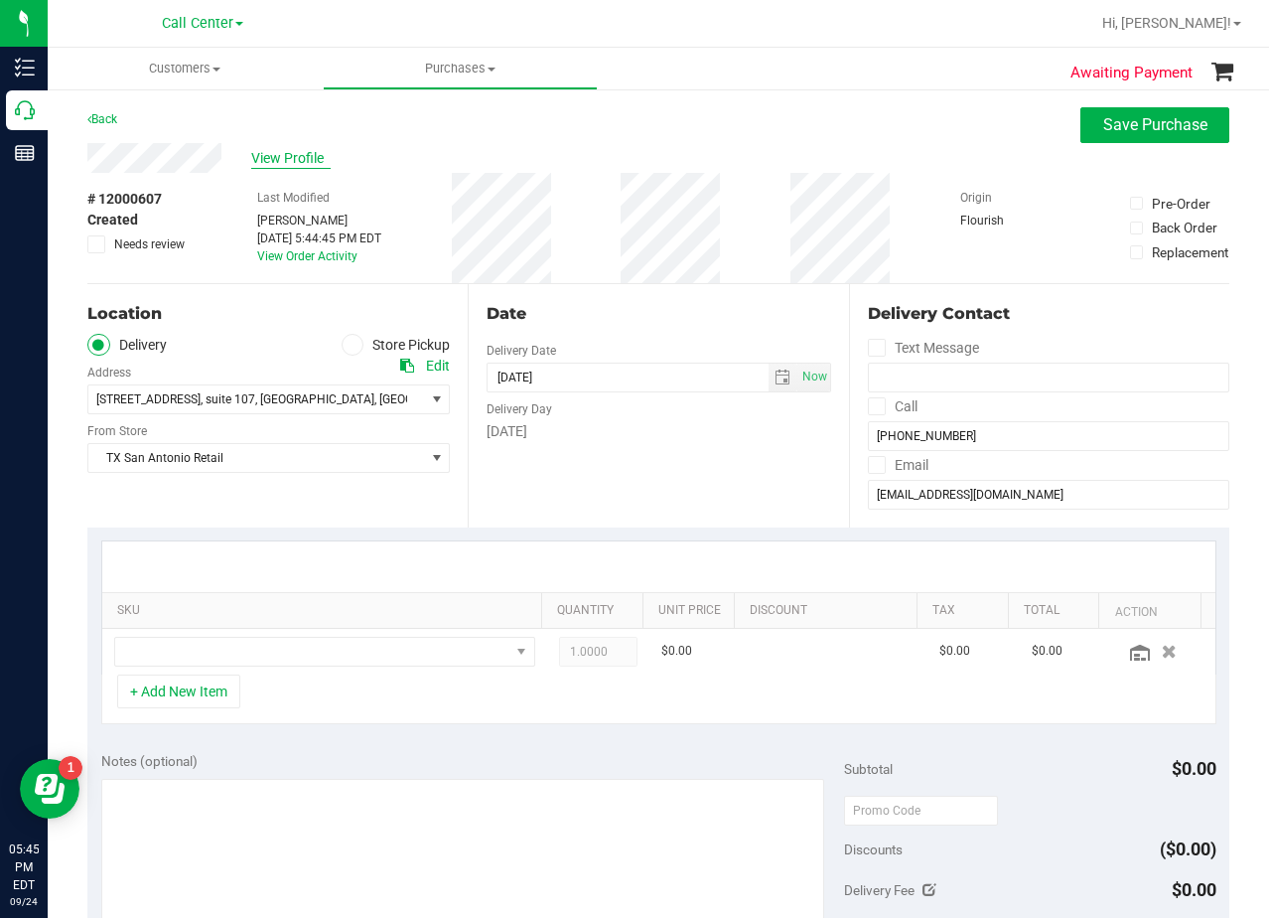
click at [297, 166] on span "View Profile" at bounding box center [290, 158] width 79 height 21
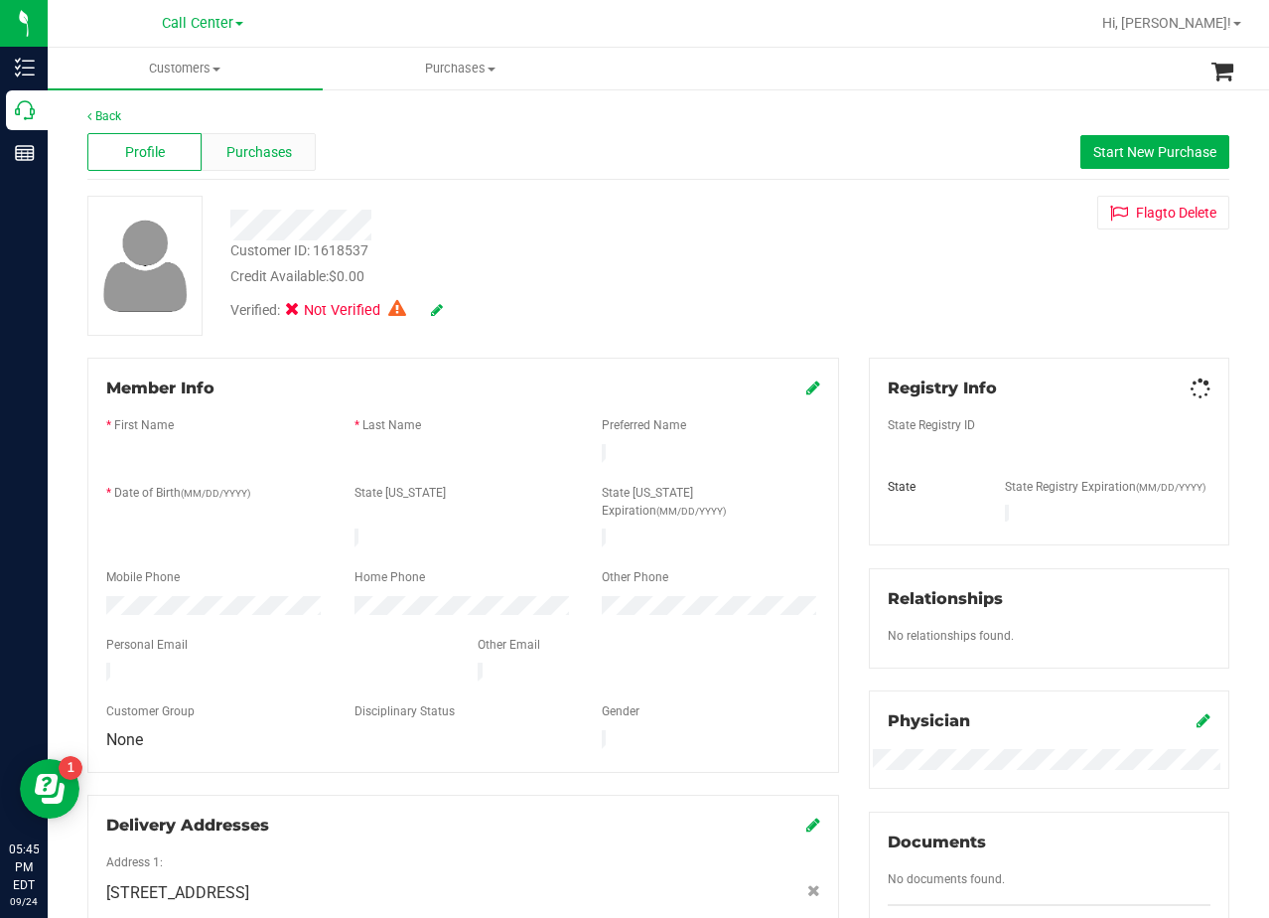
click at [252, 153] on span "Purchases" at bounding box center [259, 152] width 66 height 21
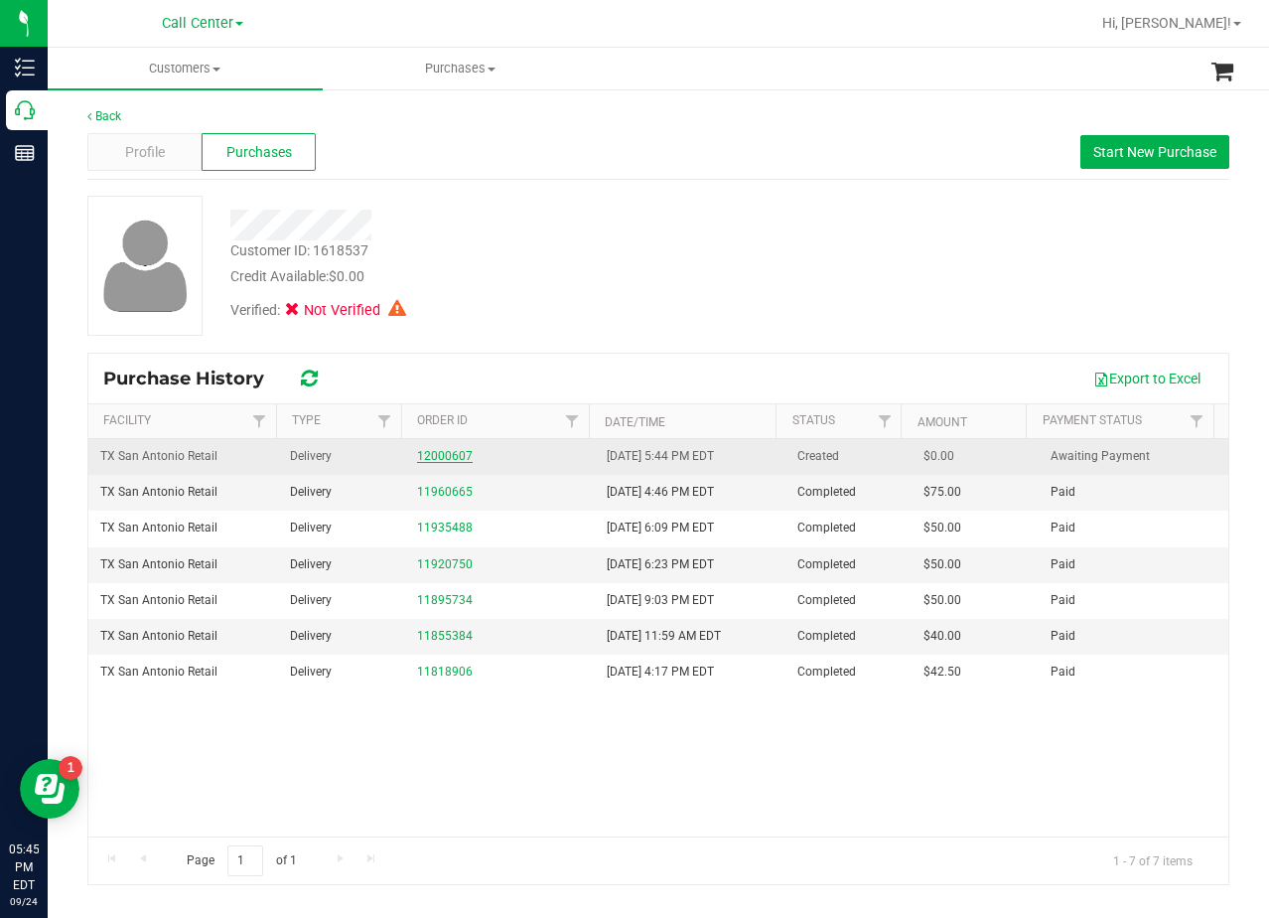
click at [454, 457] on link "12000607" at bounding box center [445, 456] width 56 height 14
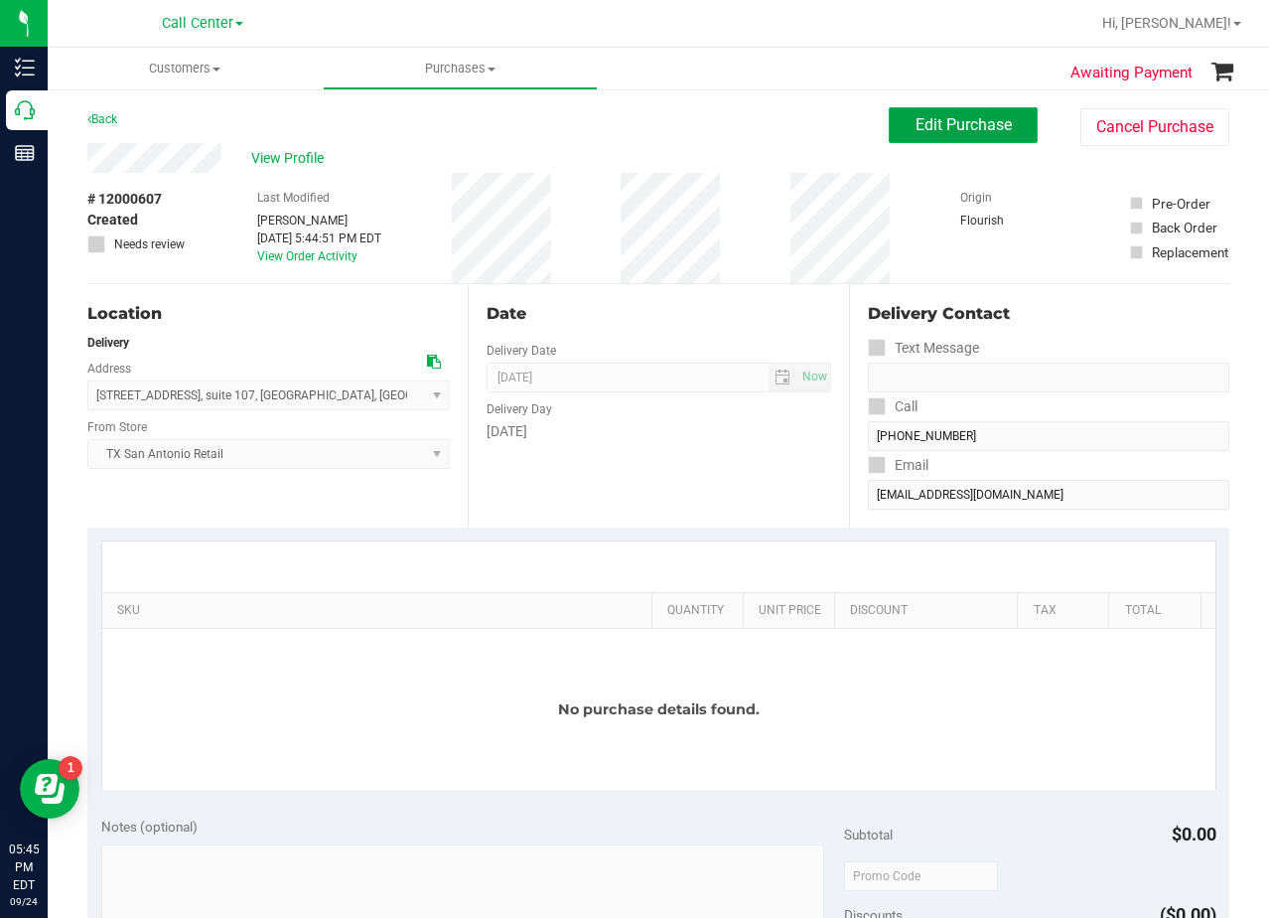
click at [889, 137] on button "Edit Purchase" at bounding box center [963, 125] width 149 height 36
click at [704, 161] on div "View Profile" at bounding box center [488, 158] width 802 height 30
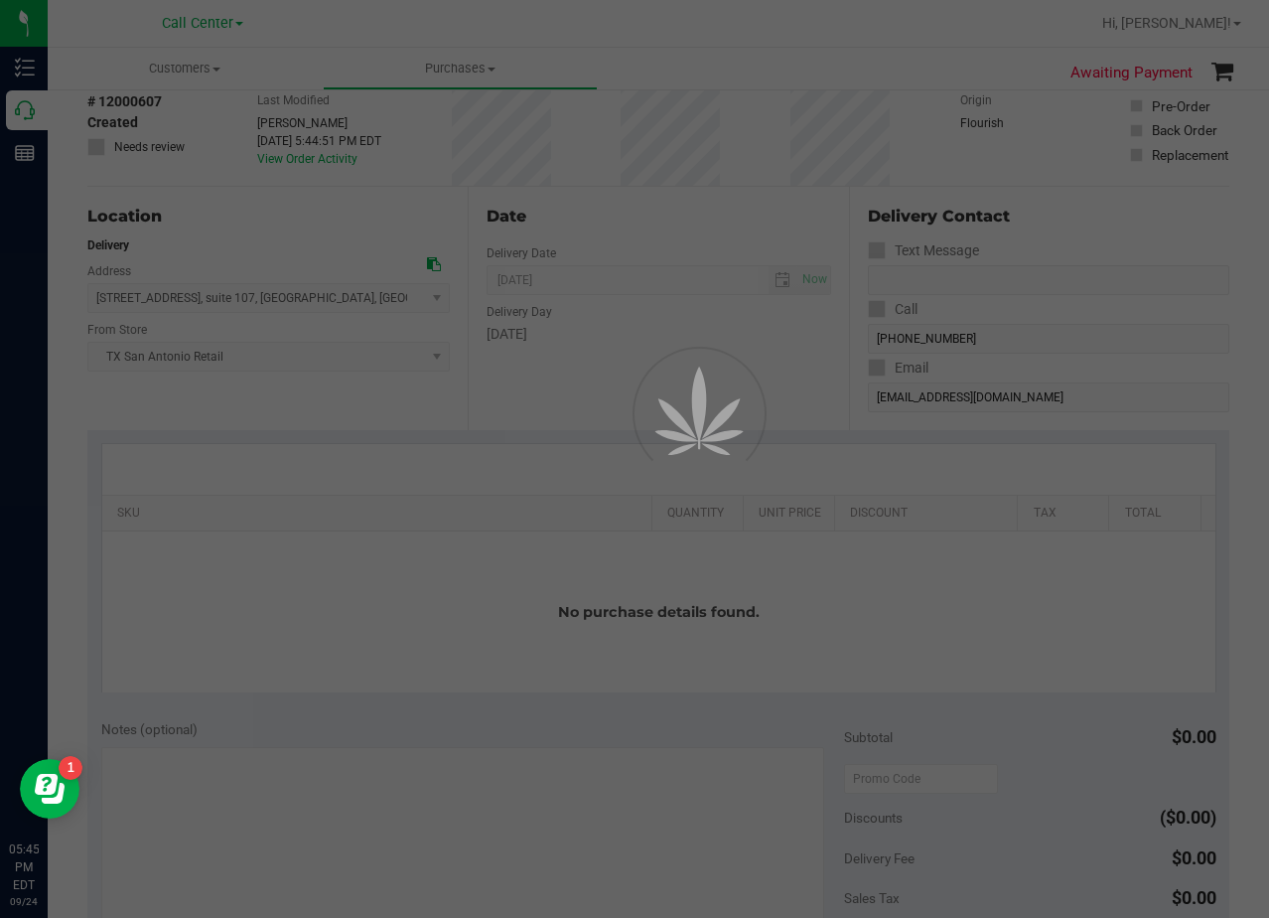
scroll to position [199, 0]
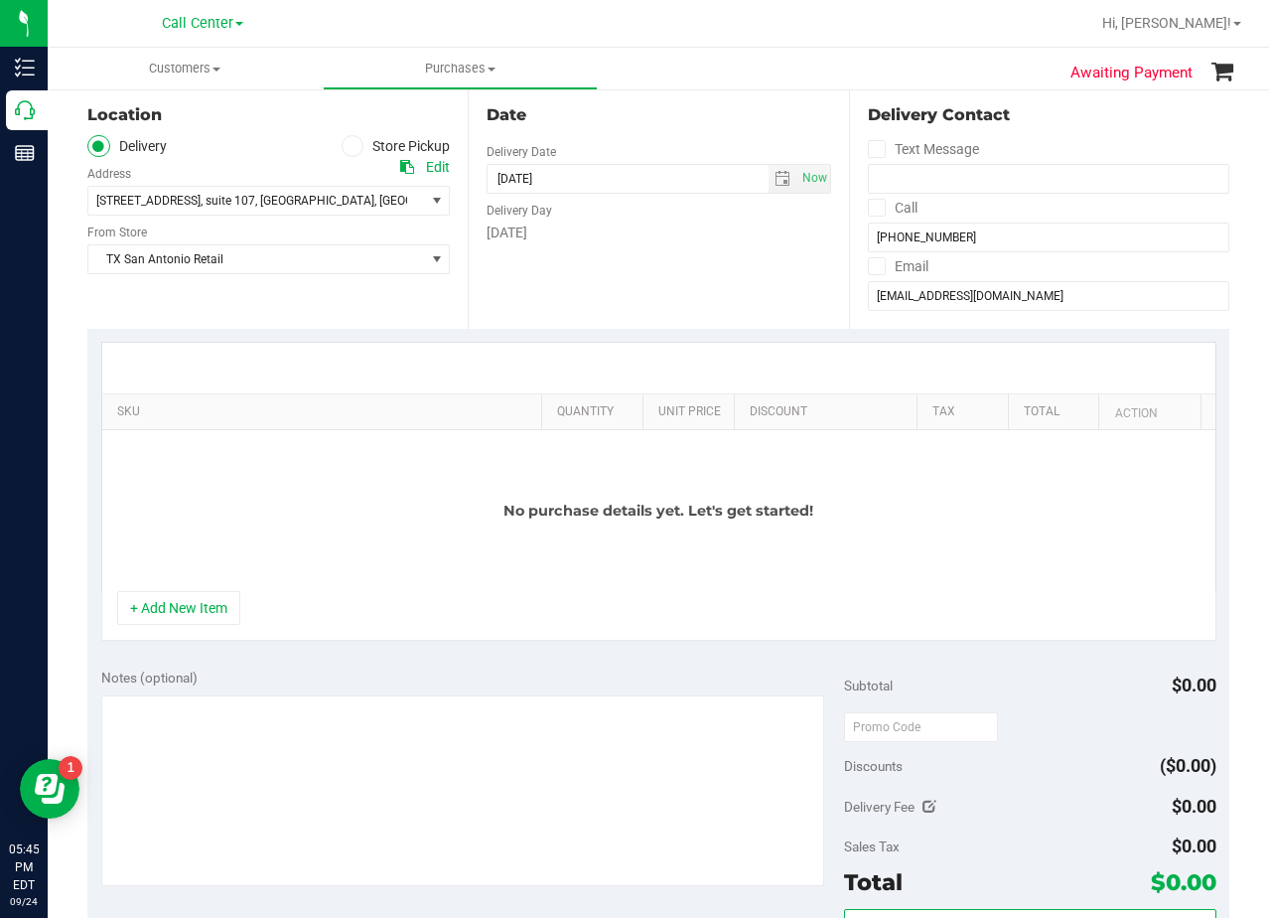
click at [348, 609] on div "+ Add New Item" at bounding box center [658, 616] width 1115 height 50
click at [187, 607] on button "+ Add New Item" at bounding box center [178, 608] width 123 height 34
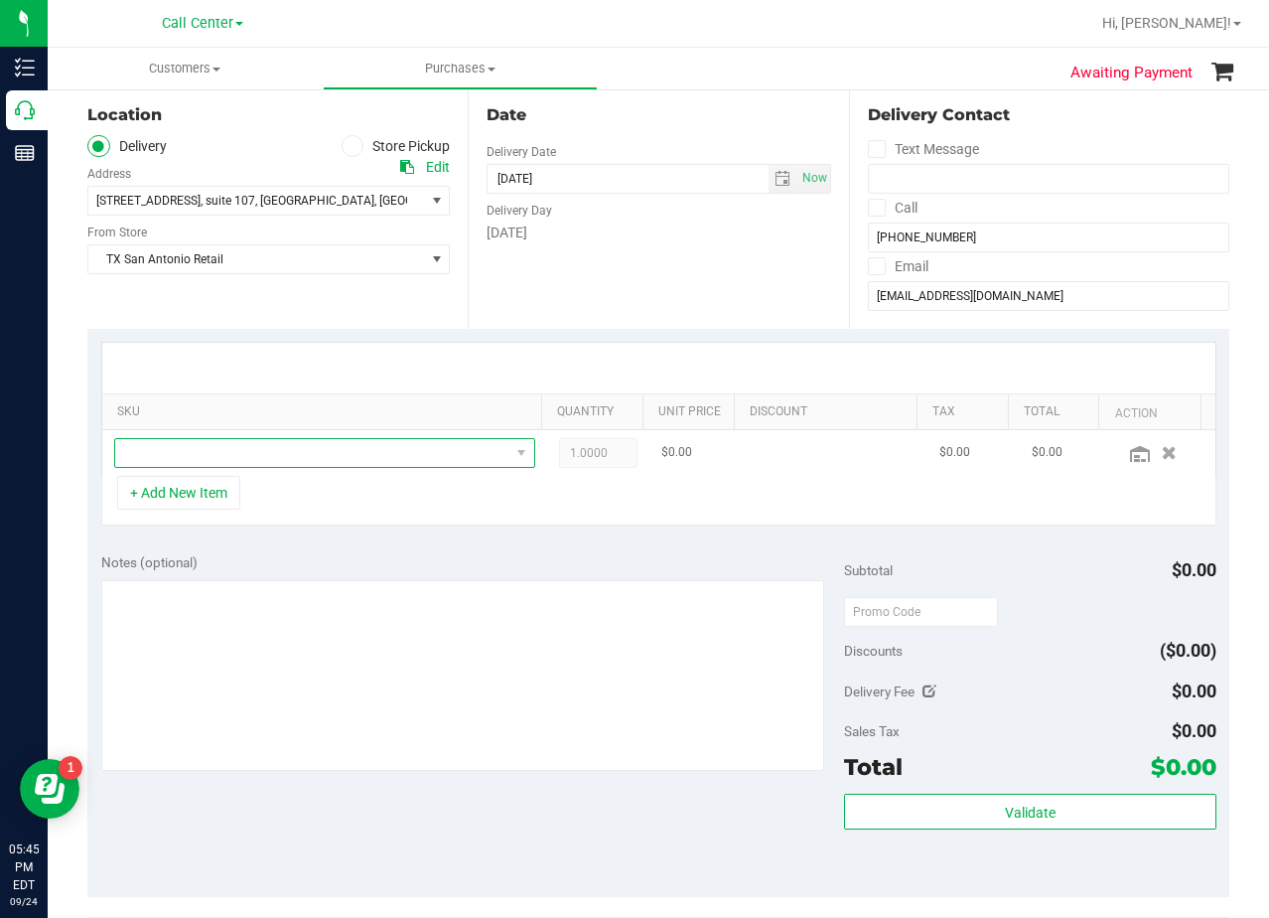
click at [243, 456] on span "NO DATA FOUND" at bounding box center [312, 453] width 394 height 28
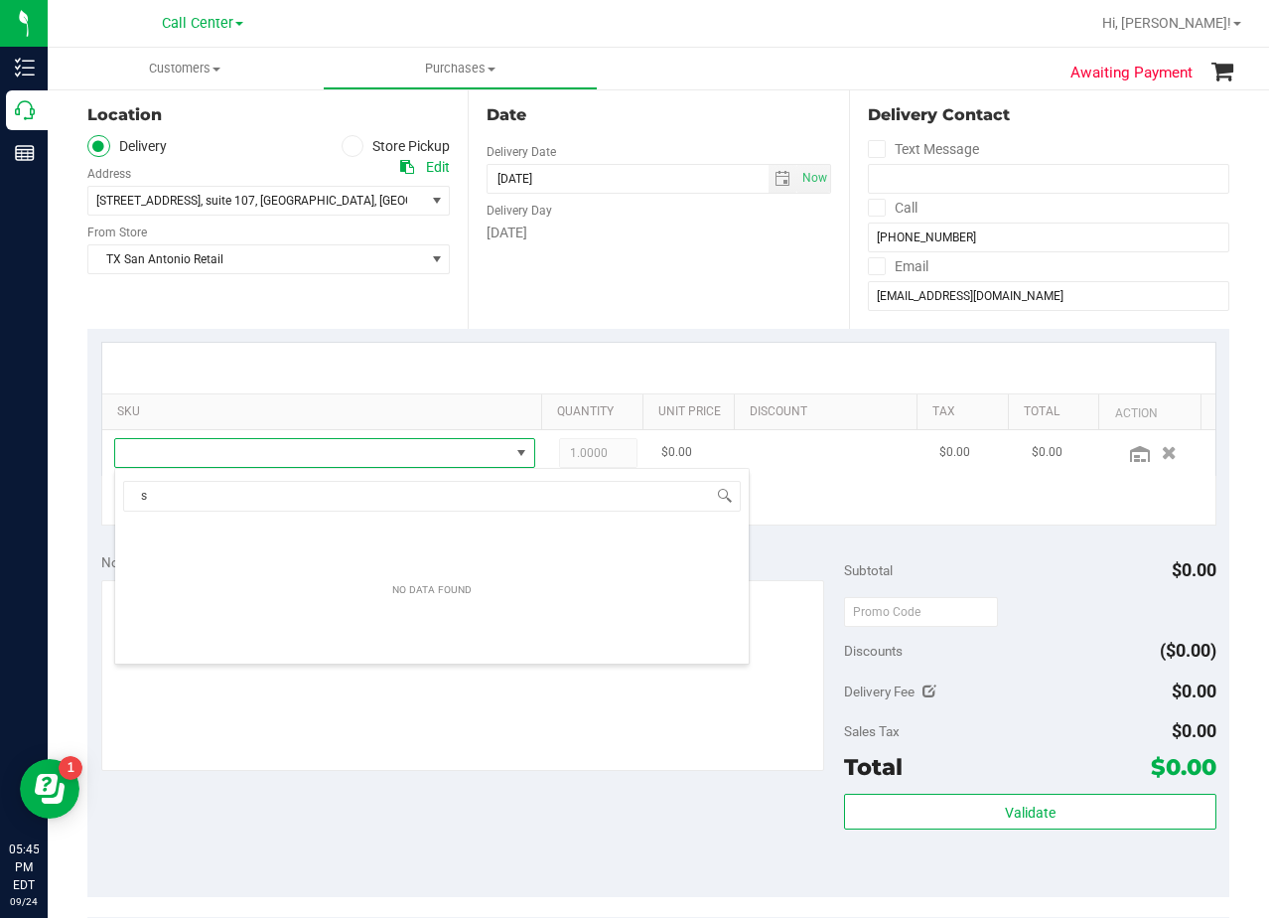
scroll to position [30, 410]
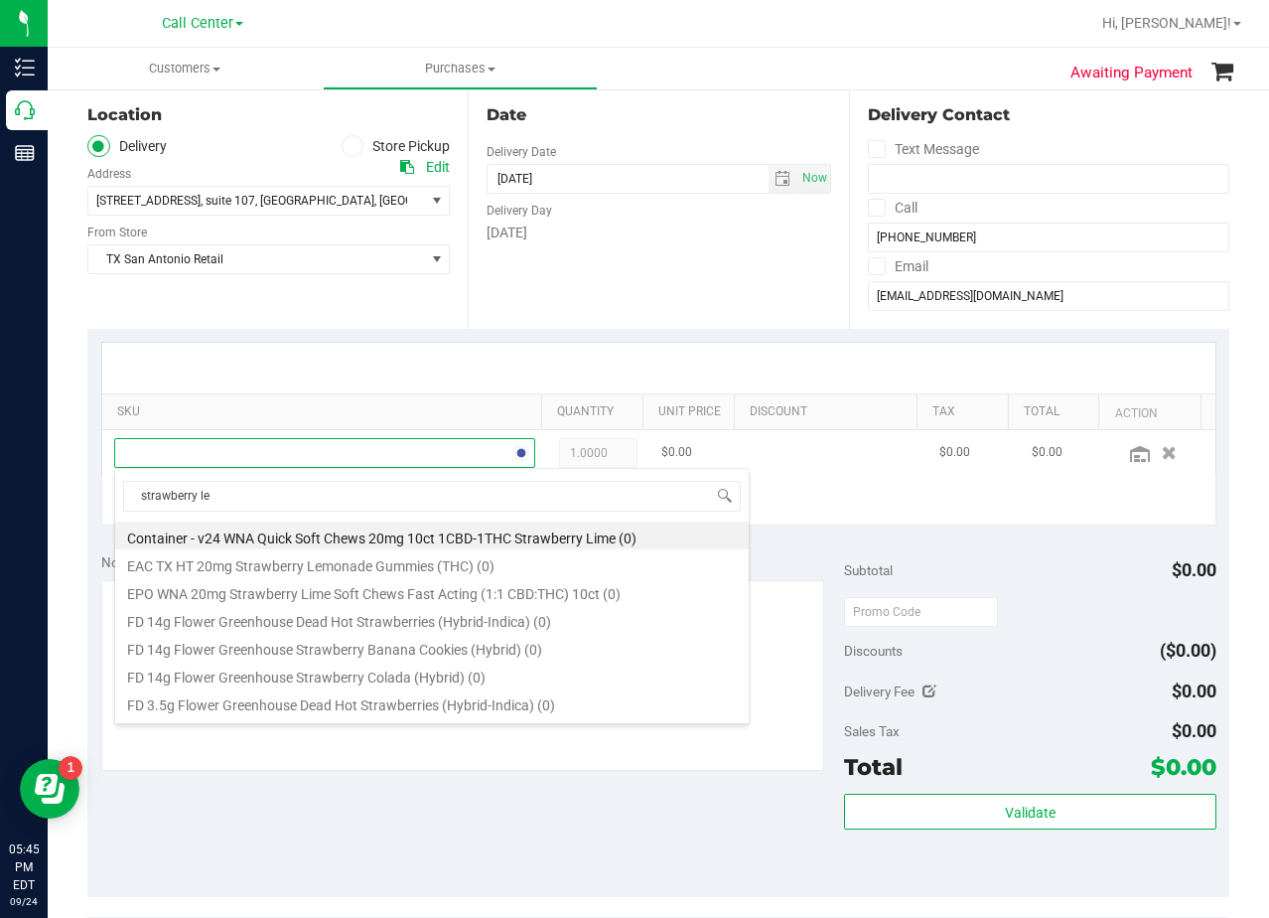
type input "strawberry lem"
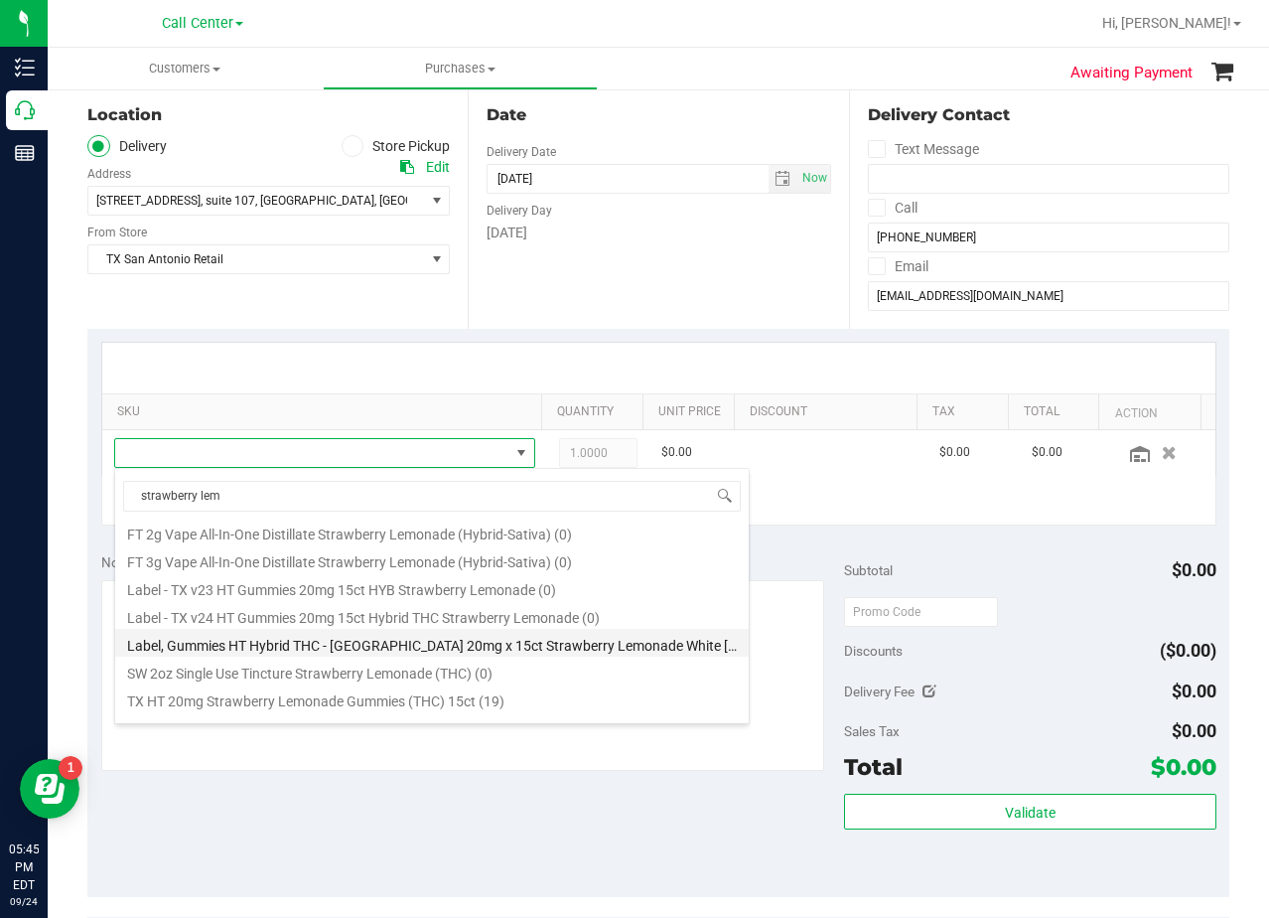
scroll to position [163, 0]
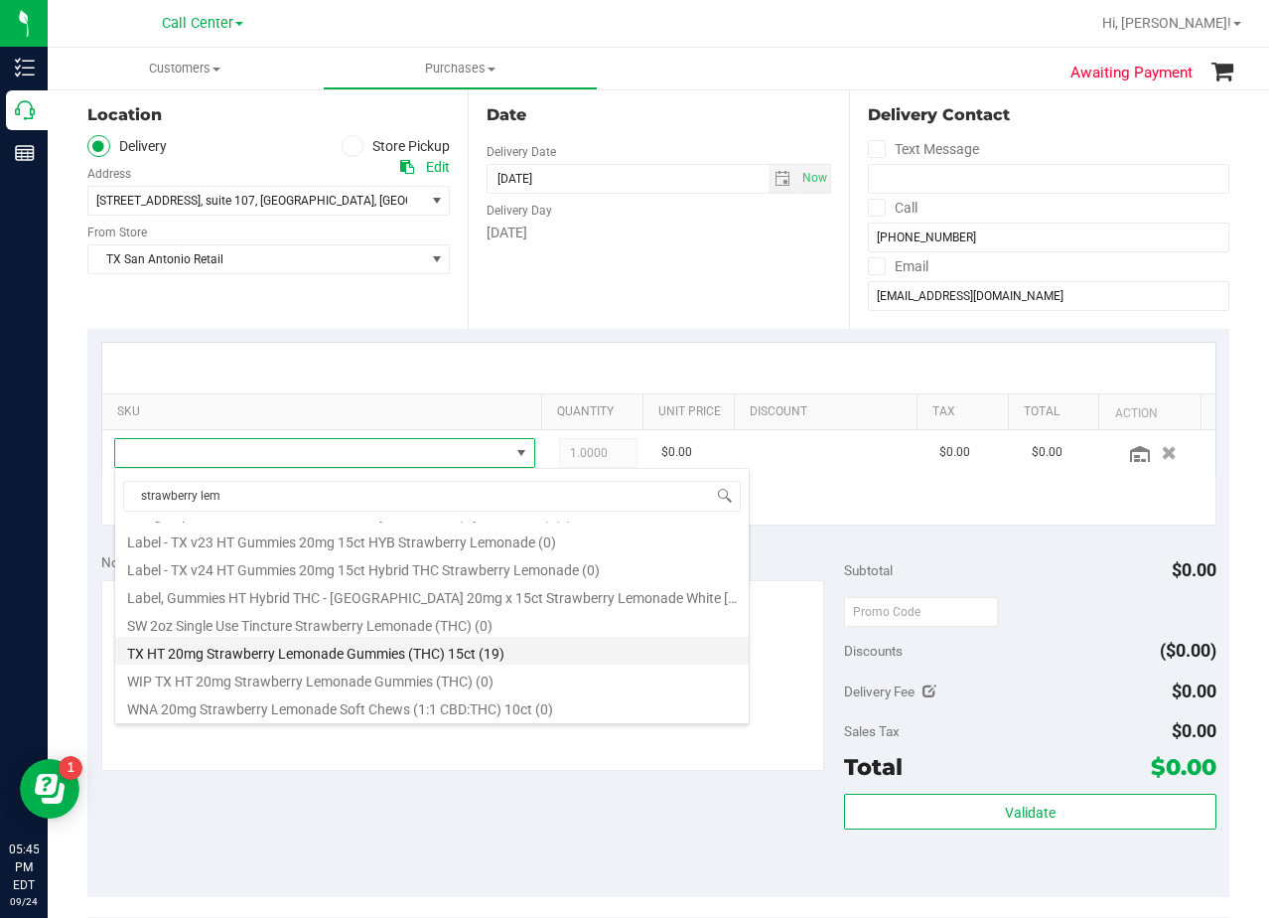
click at [296, 645] on li "TX HT 20mg Strawberry Lemonade Gummies (THC) 15ct (19)" at bounding box center [432, 651] width 634 height 28
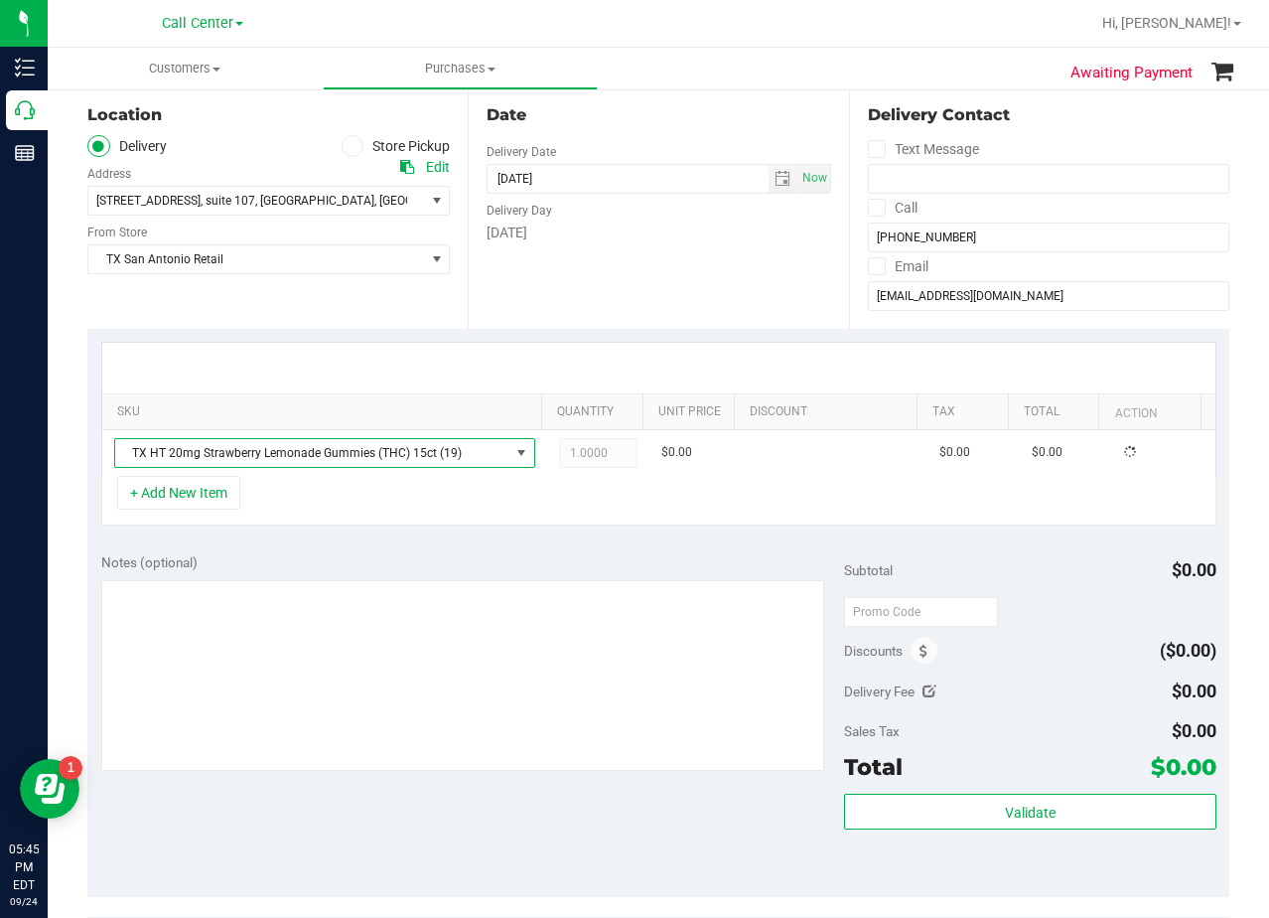
click at [357, 530] on div "SKU Quantity Unit Price Discount Tax Total Action TX HT 20mg Strawberry Lemonad…" at bounding box center [658, 434] width 1142 height 211
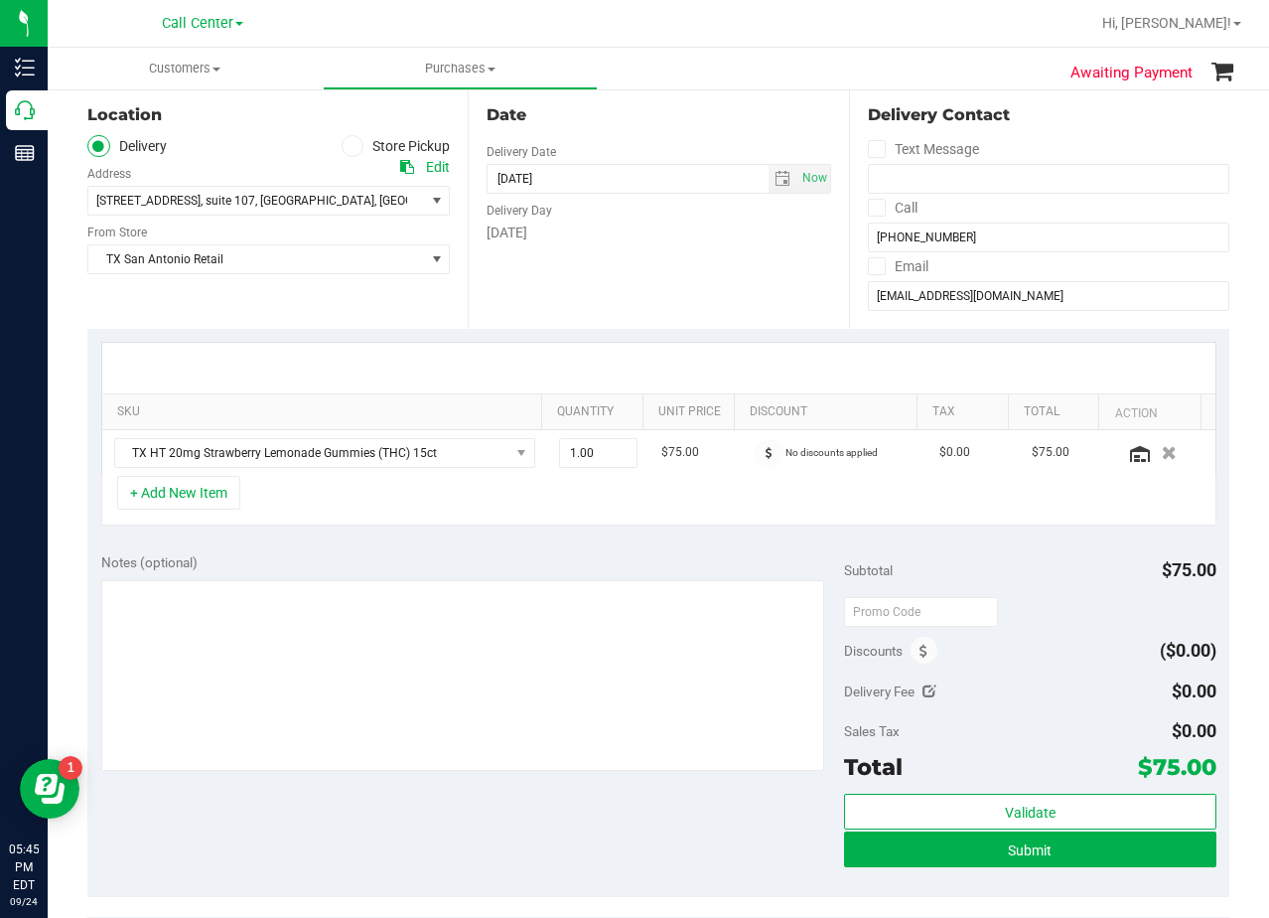
drag, startPoint x: 734, startPoint y: 359, endPoint x: 724, endPoint y: 350, distance: 13.4
click at [733, 356] on div at bounding box center [658, 368] width 1113 height 51
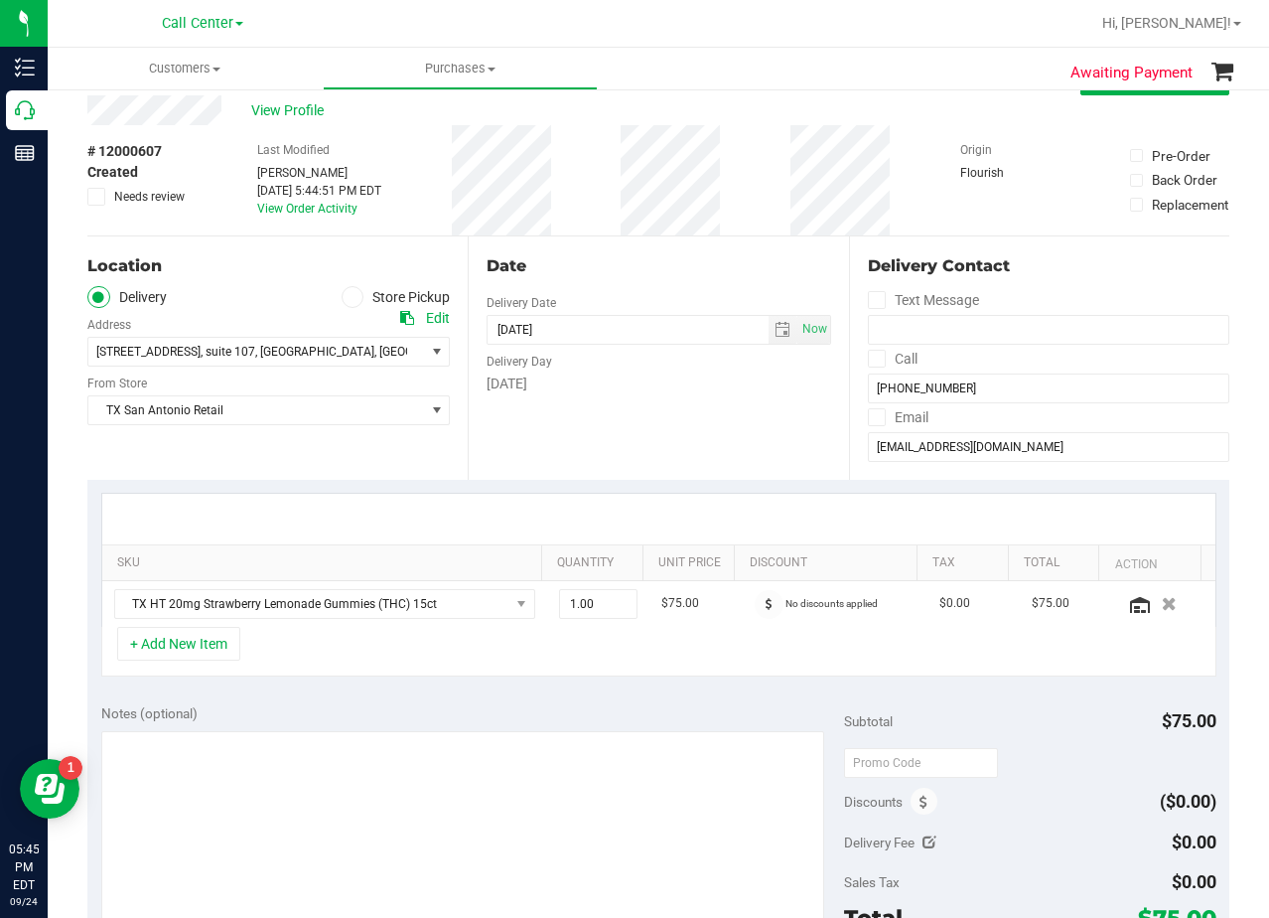
scroll to position [0, 0]
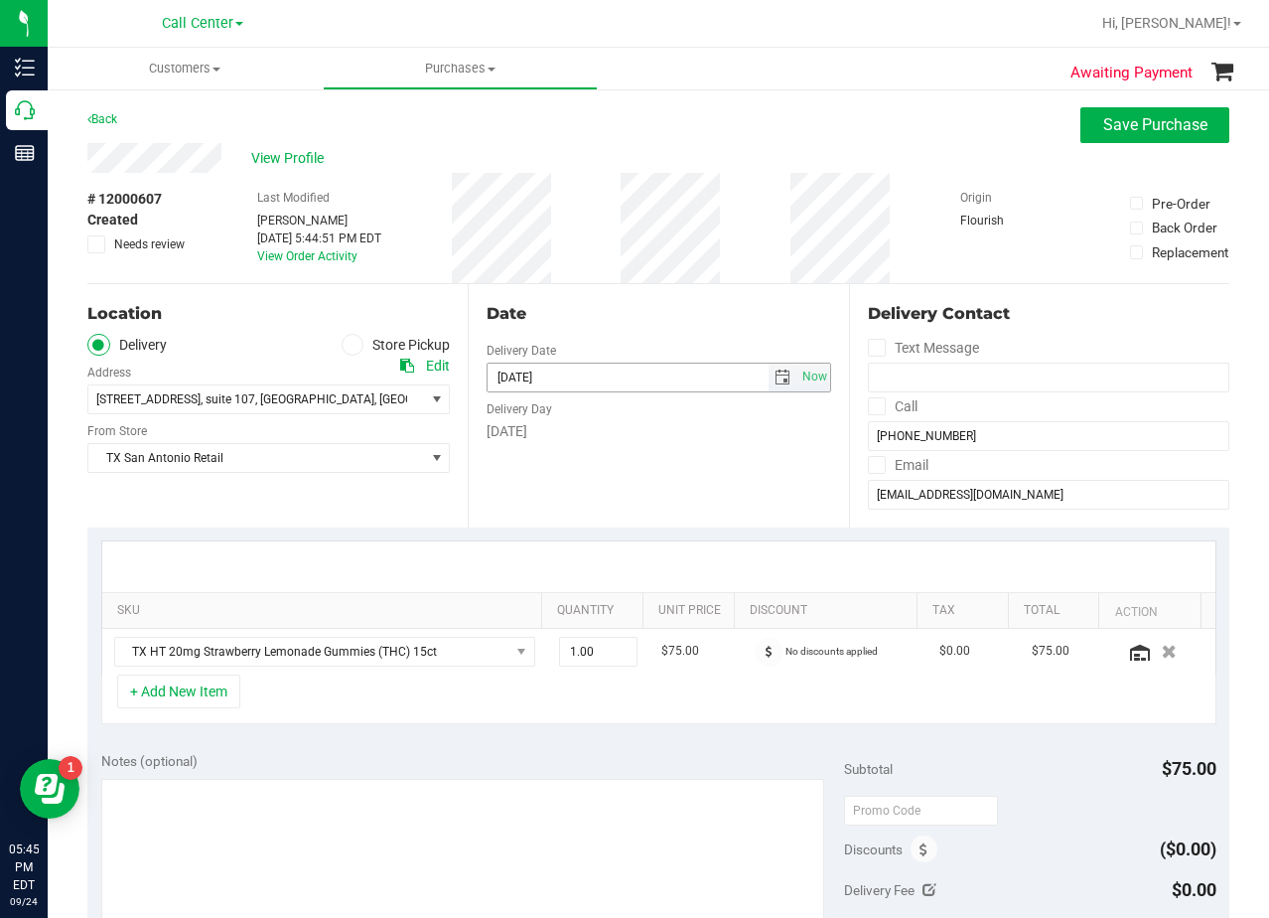
click at [775, 374] on span "select" at bounding box center [783, 377] width 16 height 16
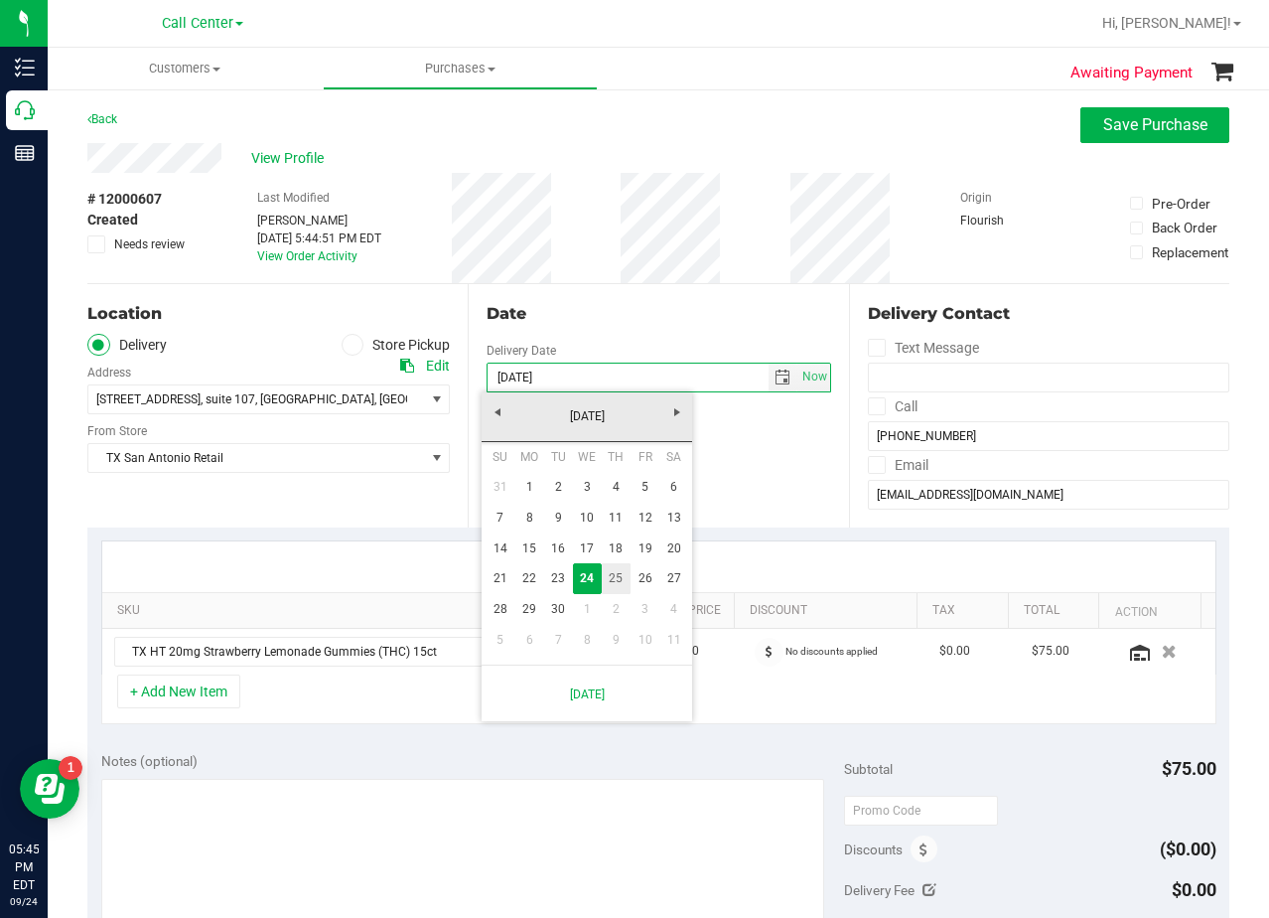
click at [613, 585] on link "25" at bounding box center [616, 578] width 29 height 31
type input "[DATE]"
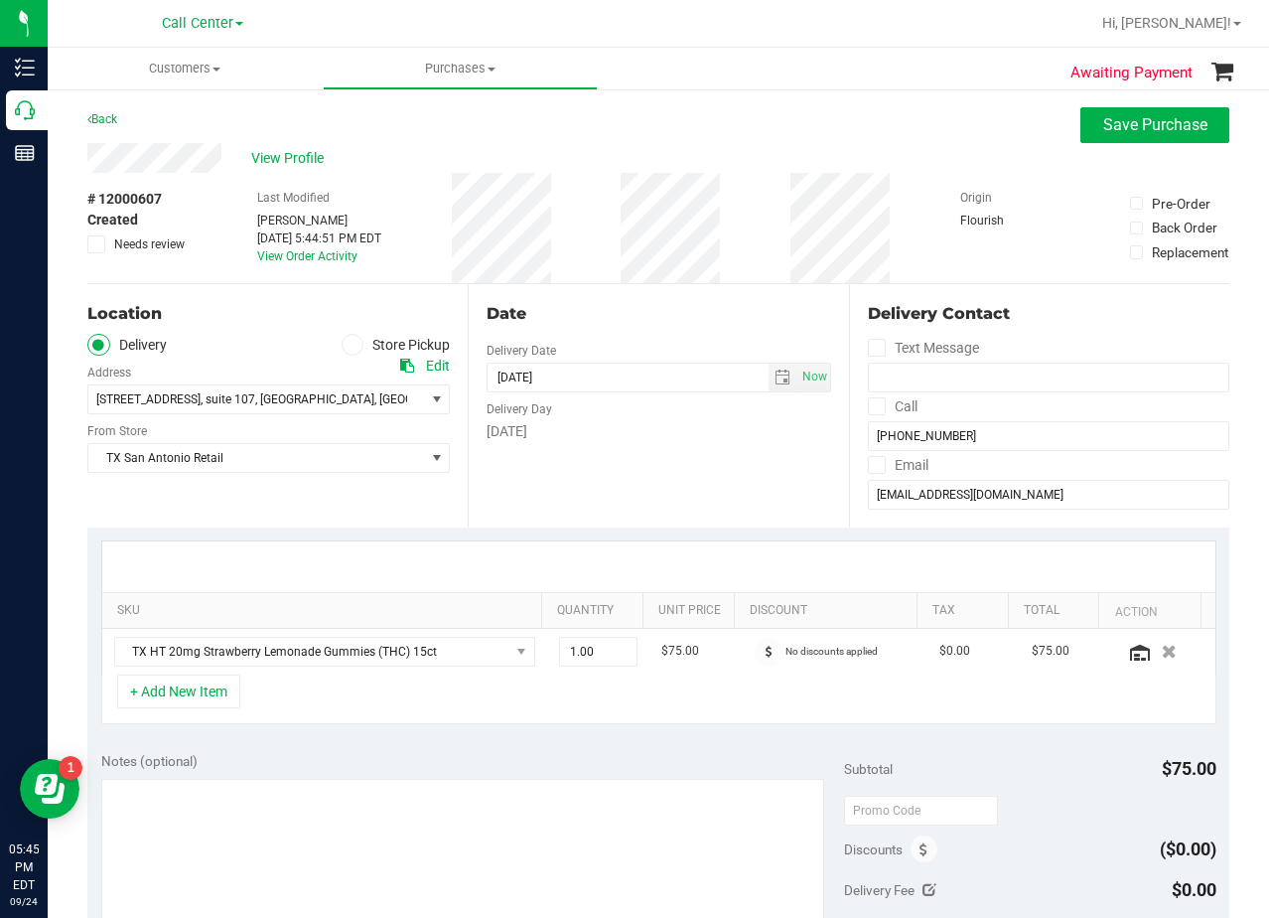
drag, startPoint x: 652, startPoint y: 483, endPoint x: 641, endPoint y: 416, distance: 67.4
click at [652, 483] on div "Date Delivery Date [DATE] Now [DATE] 08:00 AM Now Delivery Day [DATE]" at bounding box center [658, 405] width 380 height 243
click at [616, 310] on div "Date" at bounding box center [659, 314] width 344 height 24
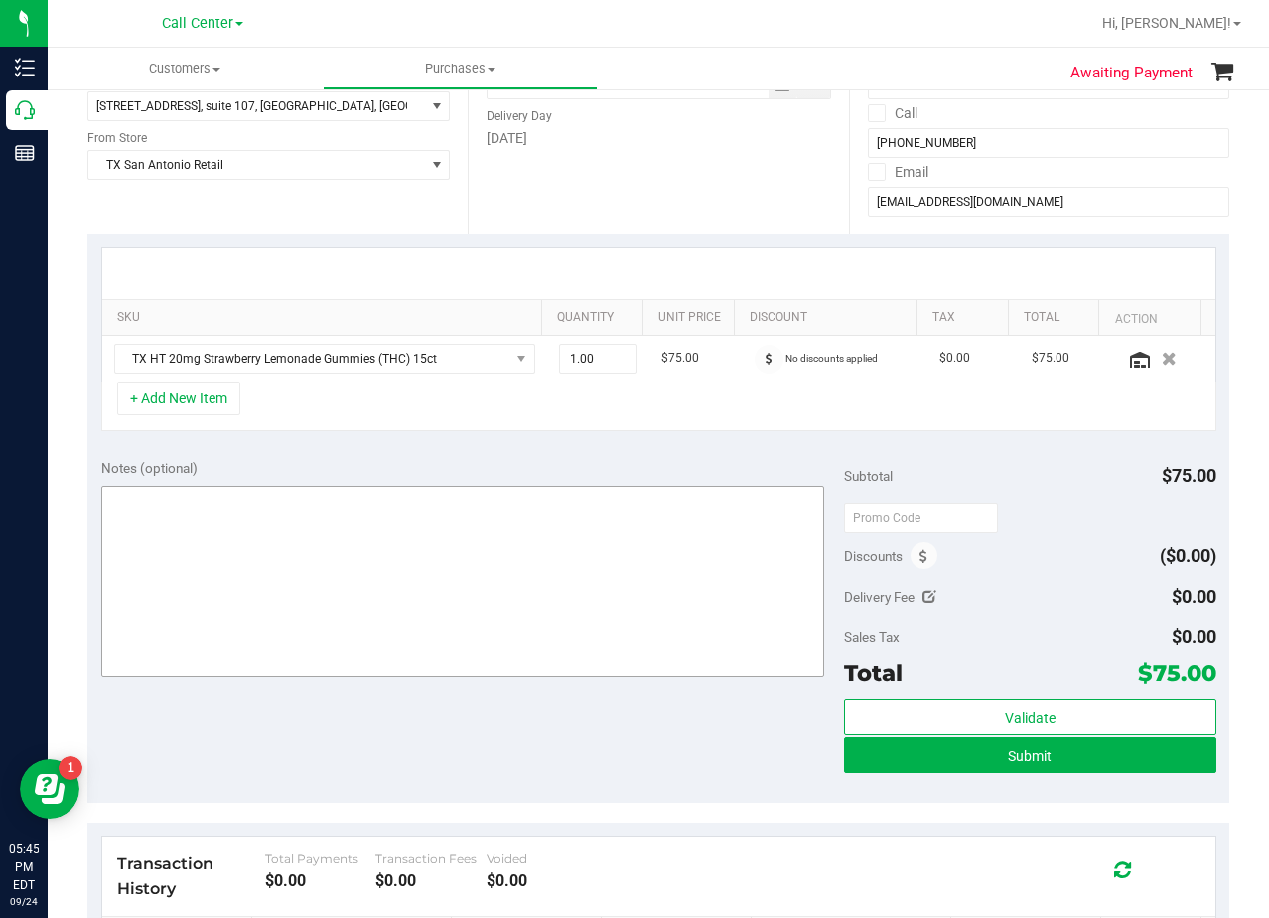
scroll to position [298, 0]
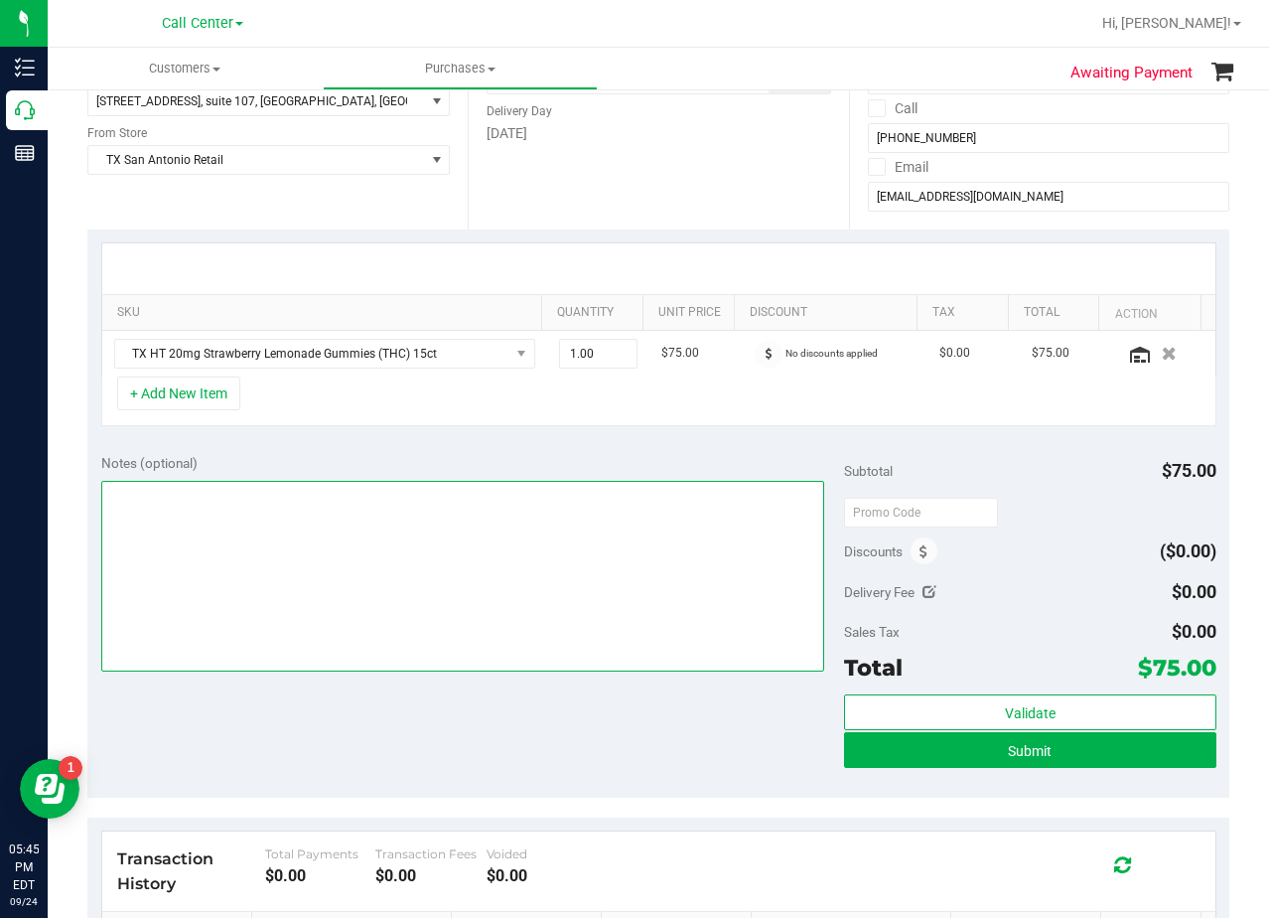
click at [615, 567] on textarea at bounding box center [463, 576] width 724 height 191
type textarea "pu 9/25 [GEOGRAPHIC_DATA]. AL 9/24"
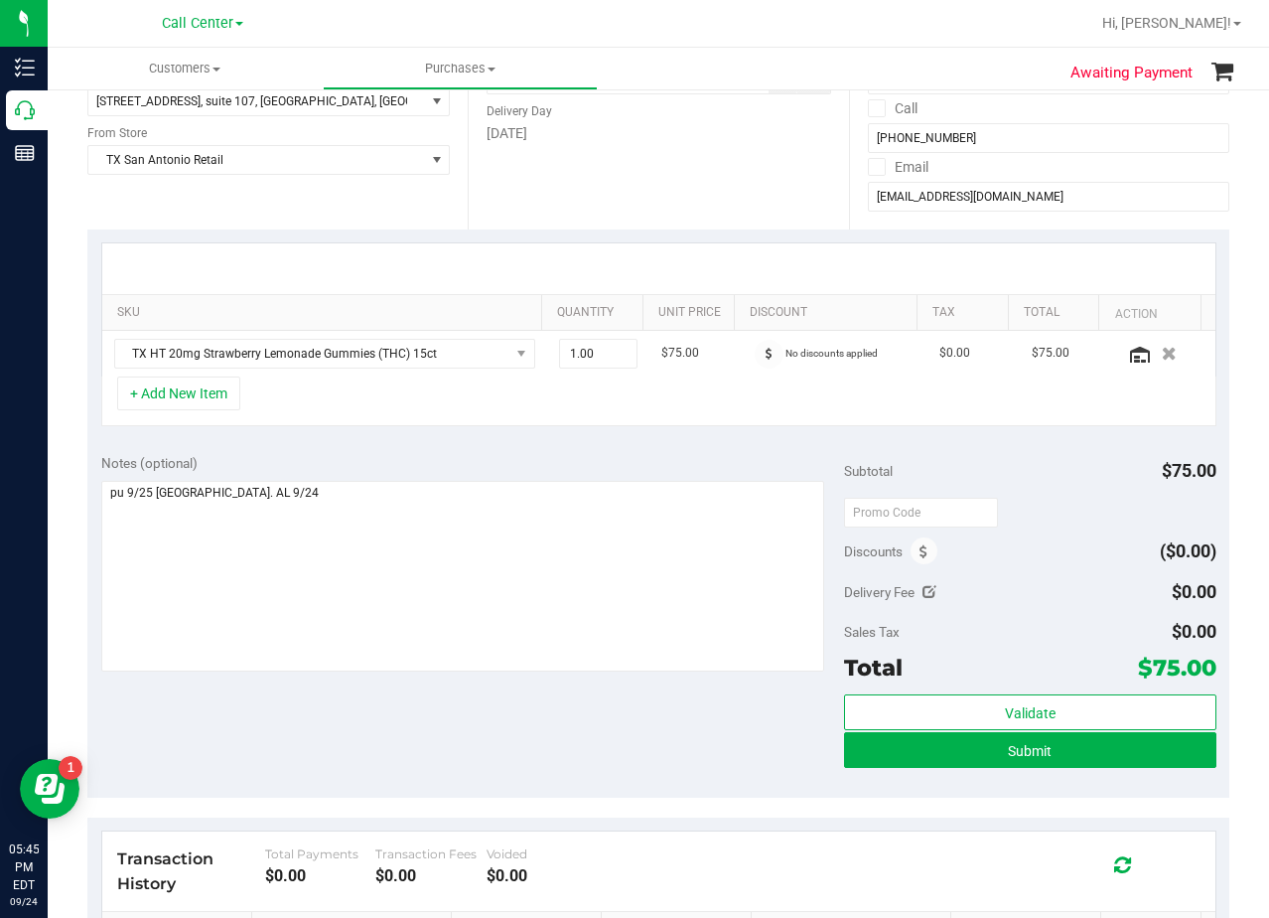
click at [693, 448] on div "Notes (optional) Subtotal $75.00 Discounts ($0.00) Delivery Fee $0.00 Sales Tax…" at bounding box center [658, 619] width 1142 height 358
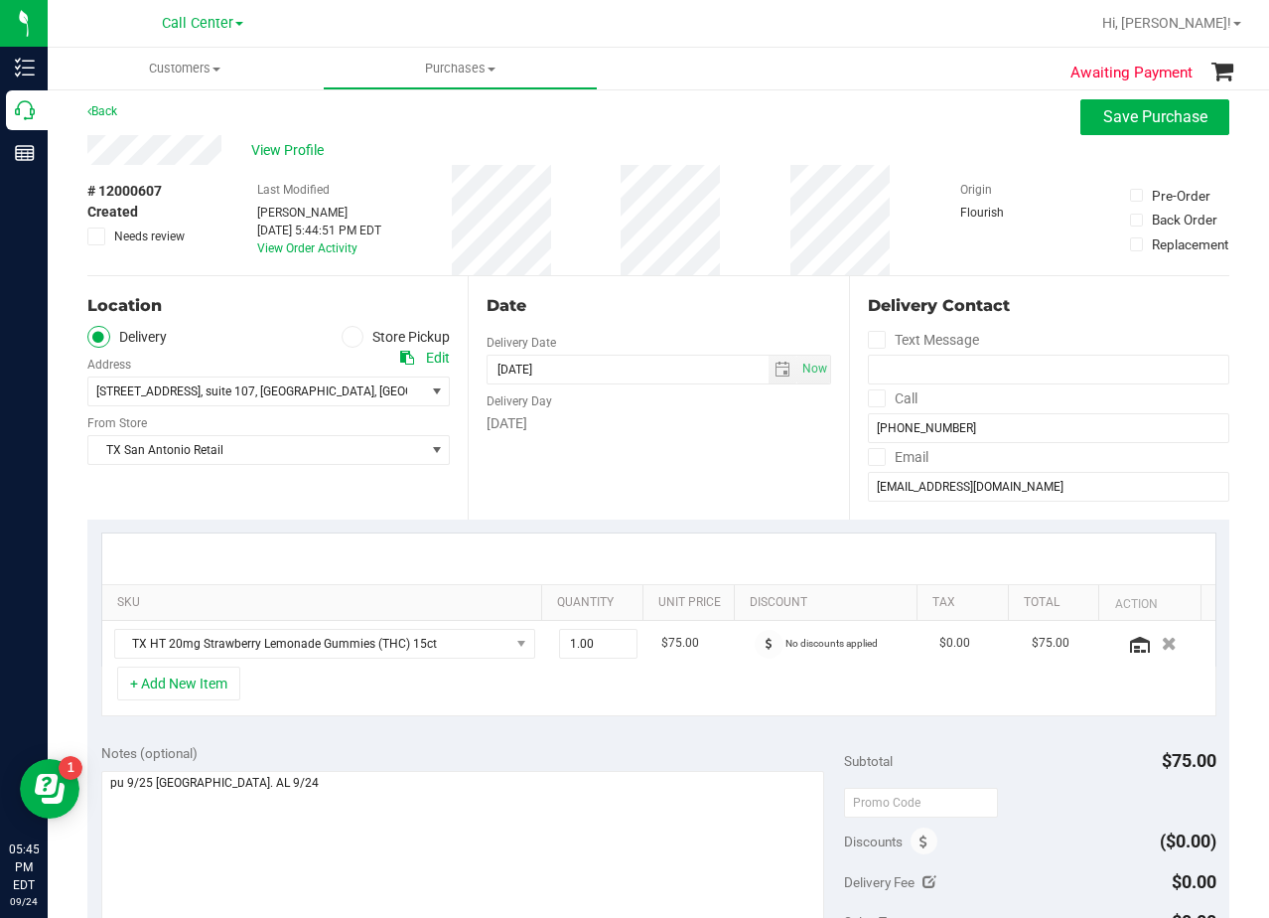
scroll to position [0, 0]
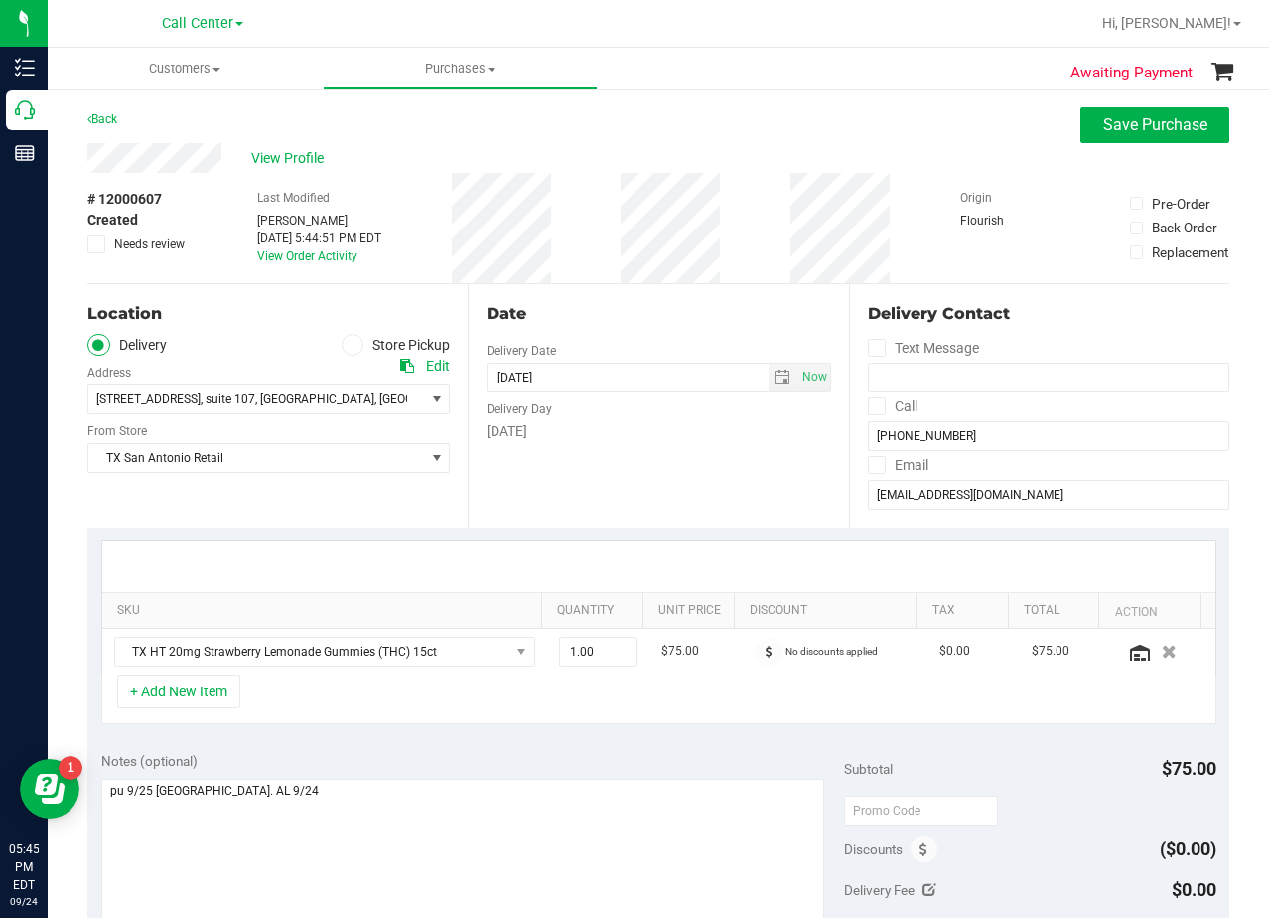
click at [683, 401] on div "Delivery Day" at bounding box center [659, 406] width 344 height 29
click at [680, 322] on div "Date" at bounding box center [659, 314] width 344 height 24
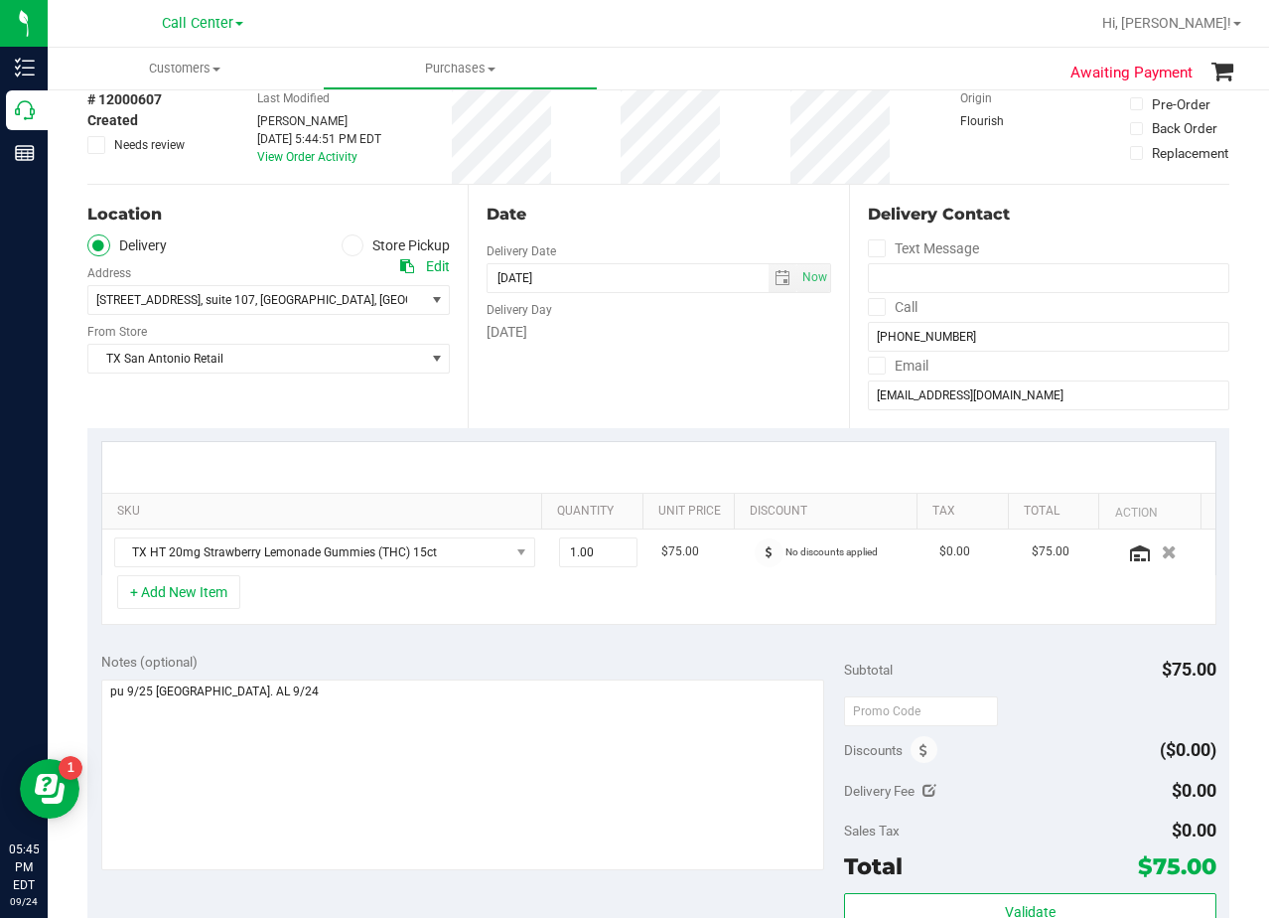
click at [677, 326] on div "[DATE]" at bounding box center [659, 332] width 344 height 21
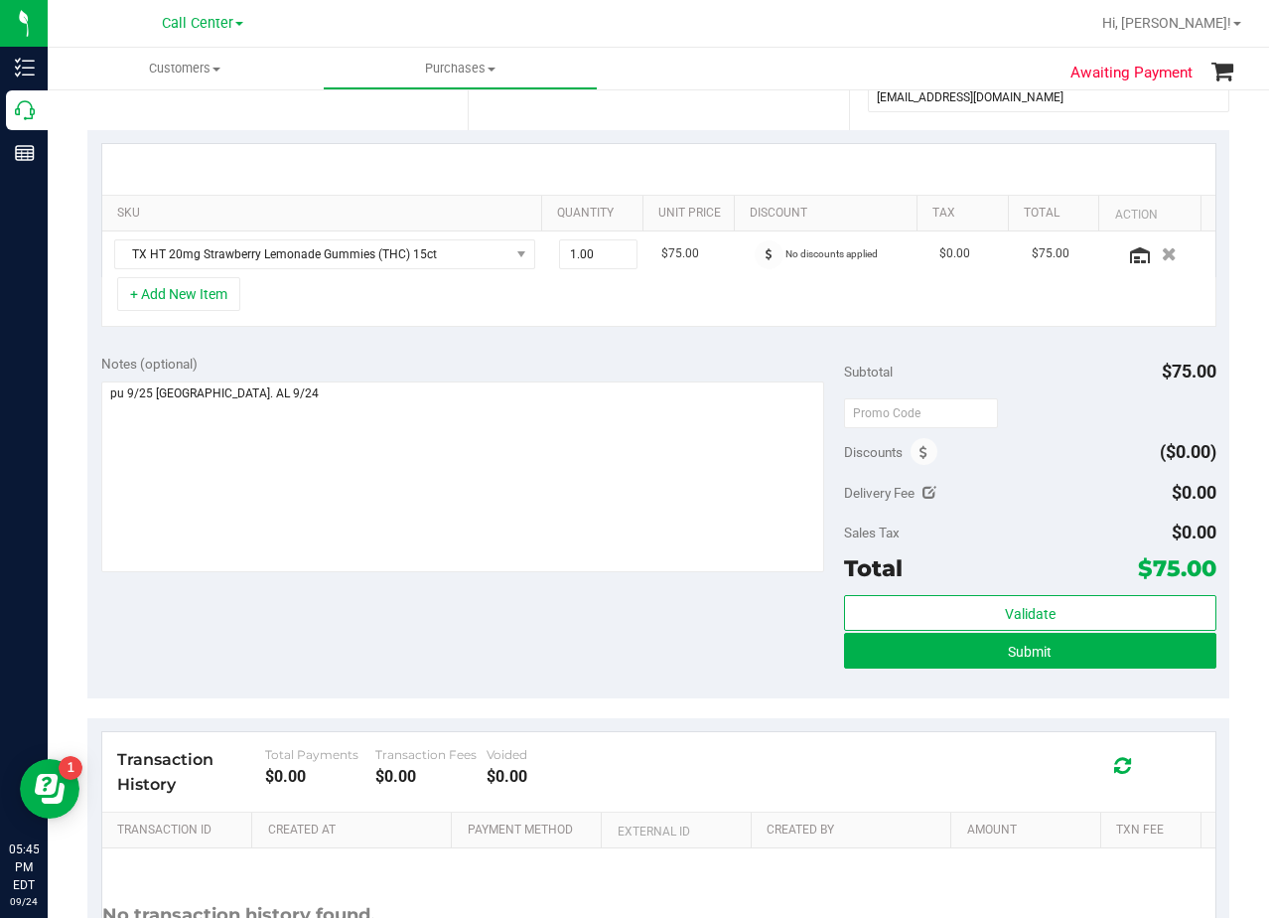
click at [693, 338] on div "SKU Quantity Unit Price Discount Tax Total Action TX HT 20mg Strawberry Lemonad…" at bounding box center [658, 235] width 1142 height 211
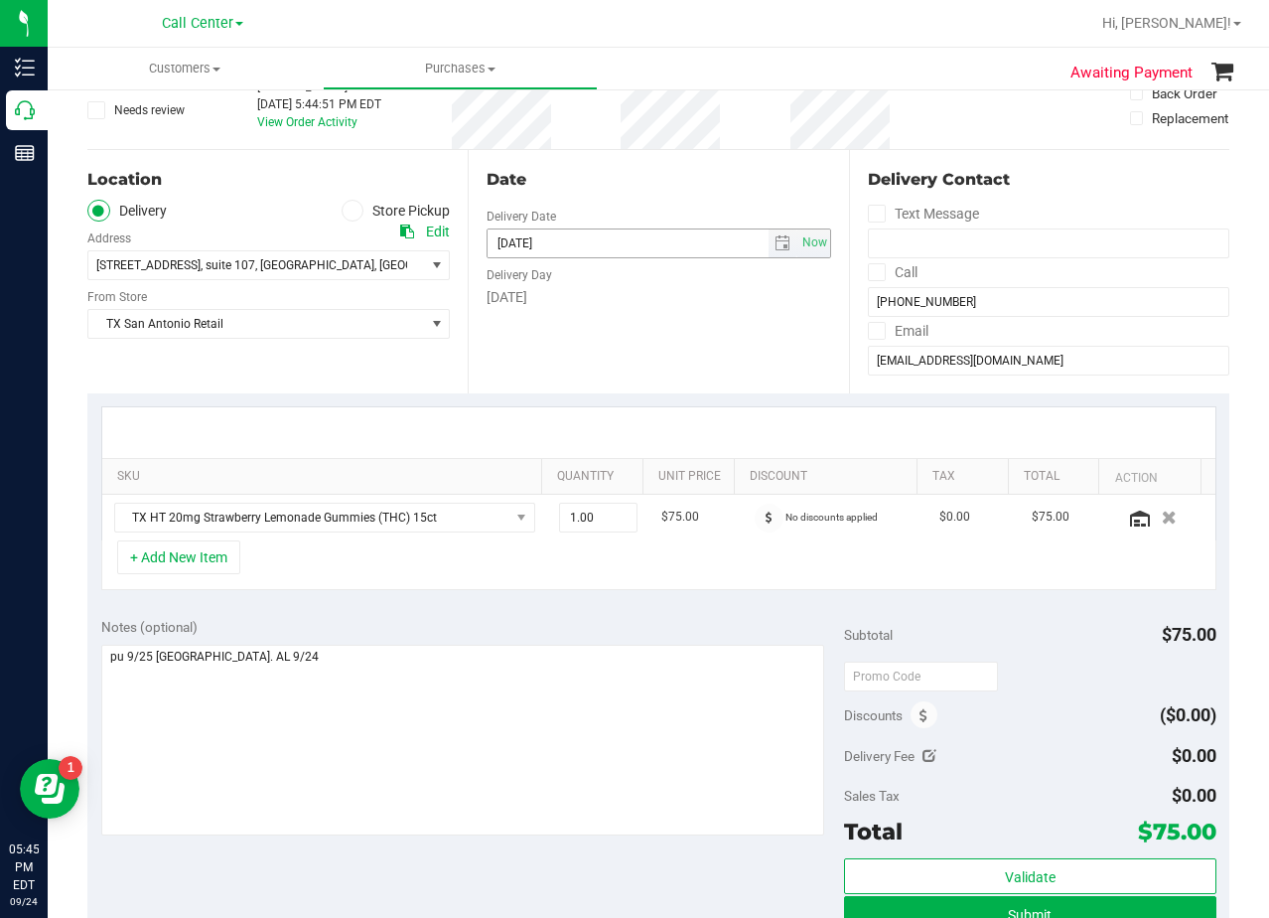
scroll to position [99, 0]
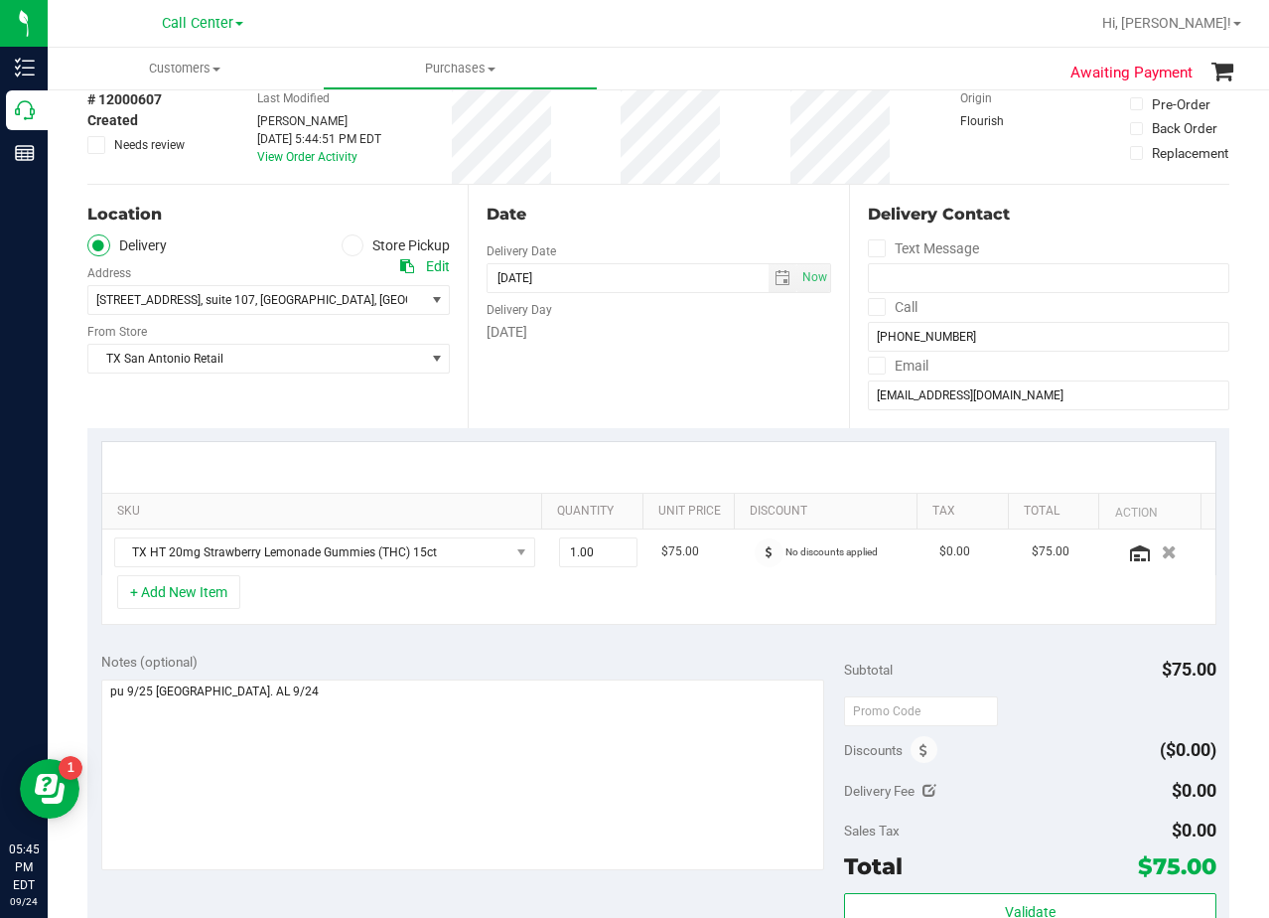
click at [665, 226] on div "Date Delivery Date [DATE] Now [DATE] 08:00 AM Now Delivery Day [DATE]" at bounding box center [658, 306] width 380 height 243
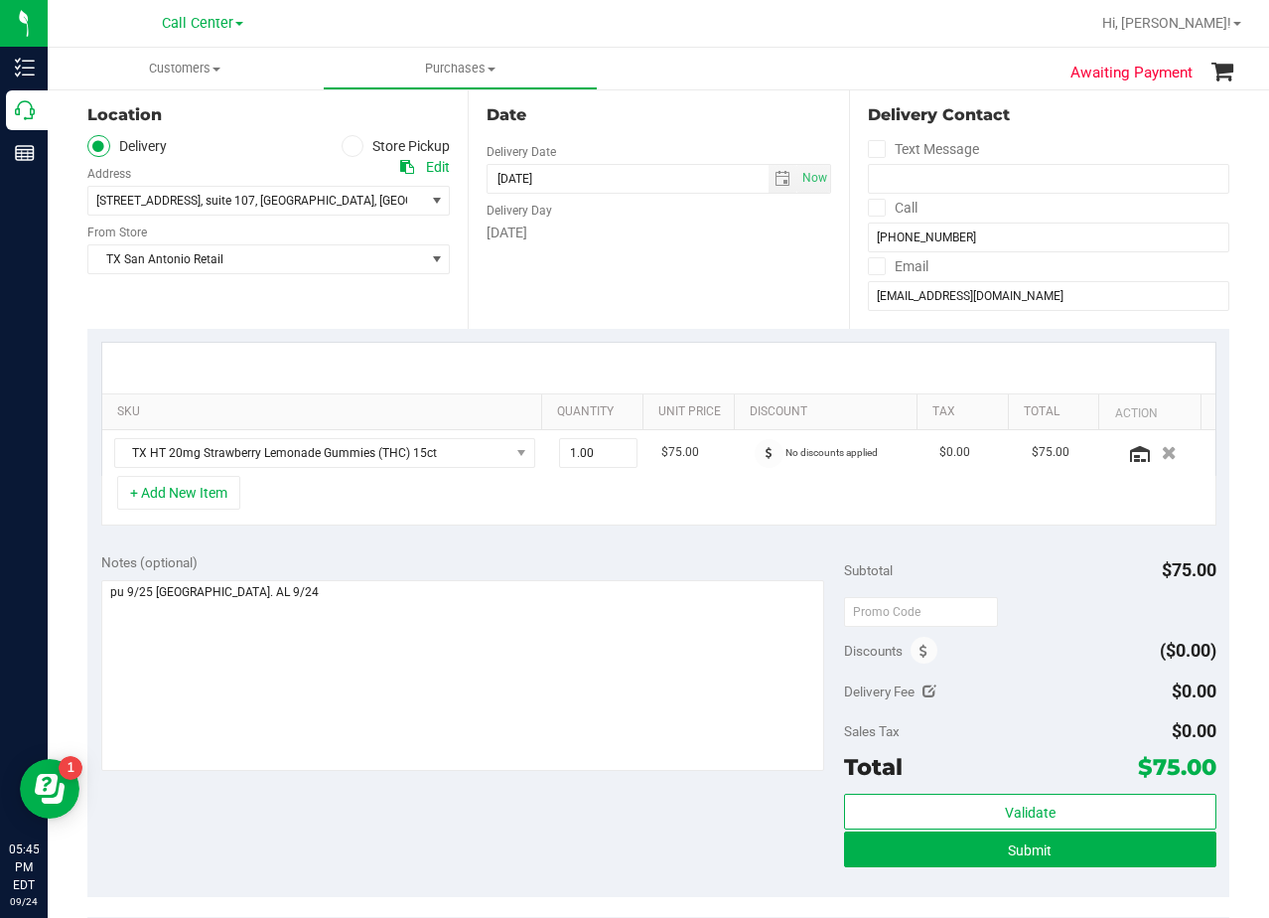
click at [662, 227] on div "[DATE]" at bounding box center [659, 232] width 344 height 21
click at [668, 237] on div "[DATE]" at bounding box center [659, 232] width 344 height 21
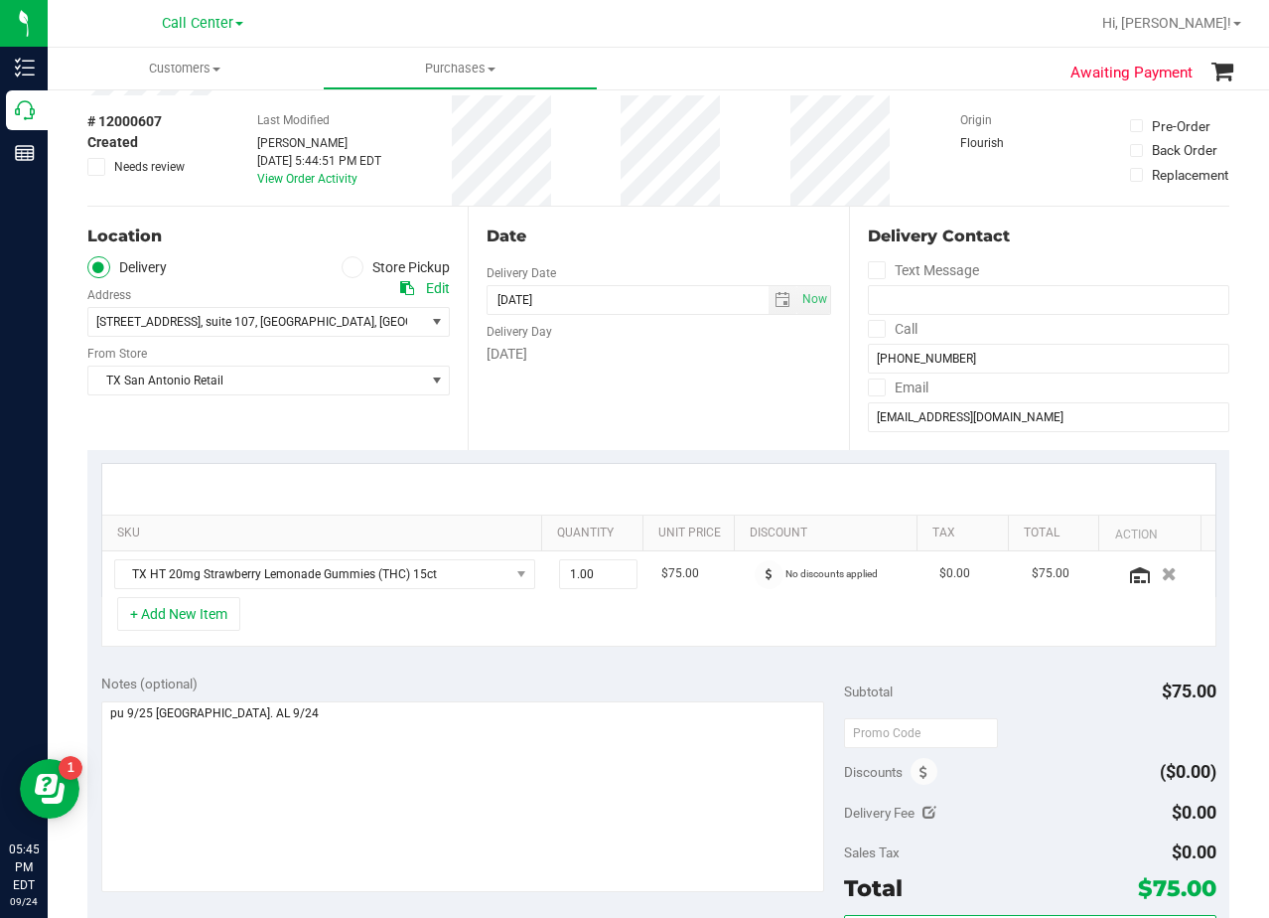
scroll to position [0, 0]
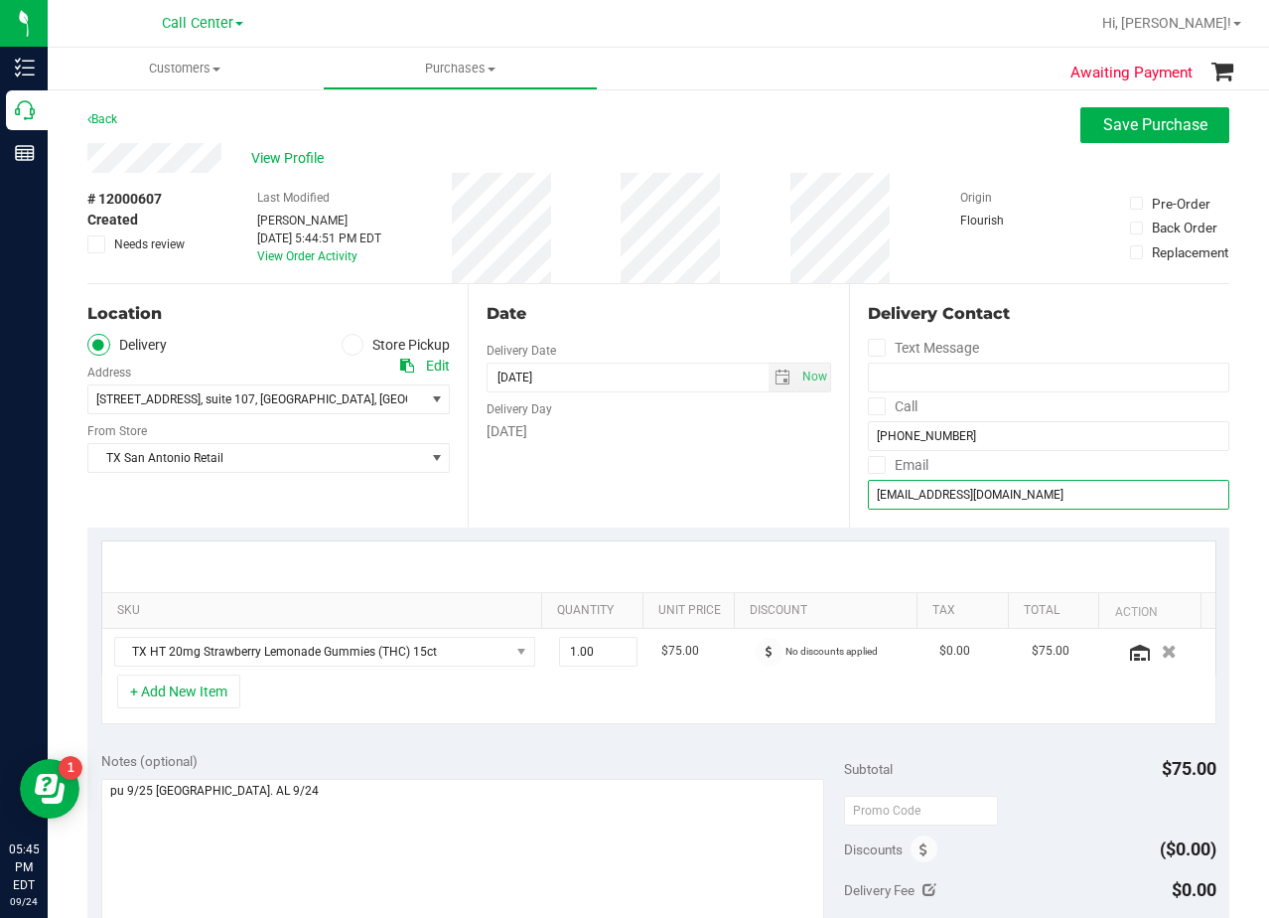
click at [961, 485] on input "[EMAIL_ADDRESS][DOMAIN_NAME]" at bounding box center [1049, 495] width 362 height 30
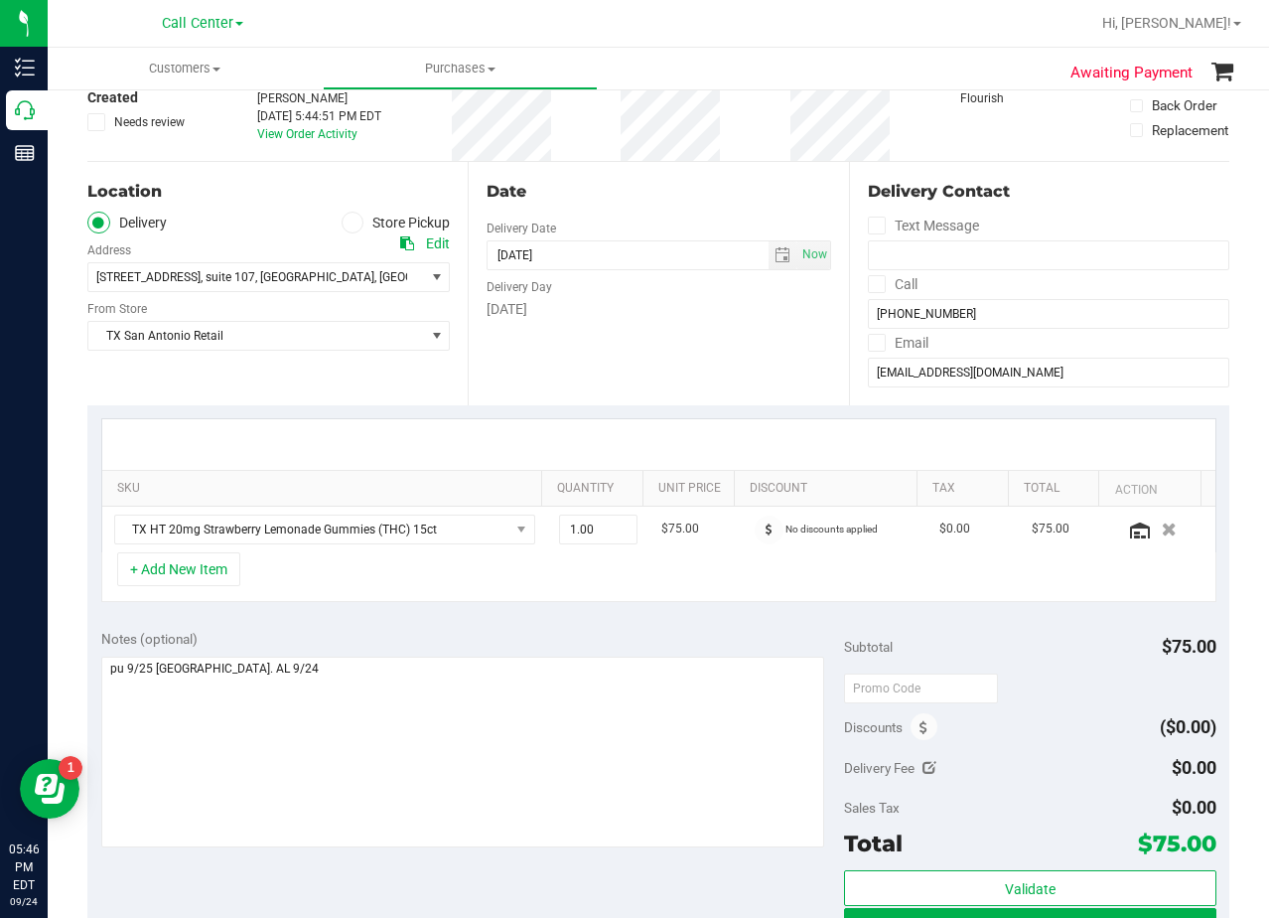
scroll to position [397, 0]
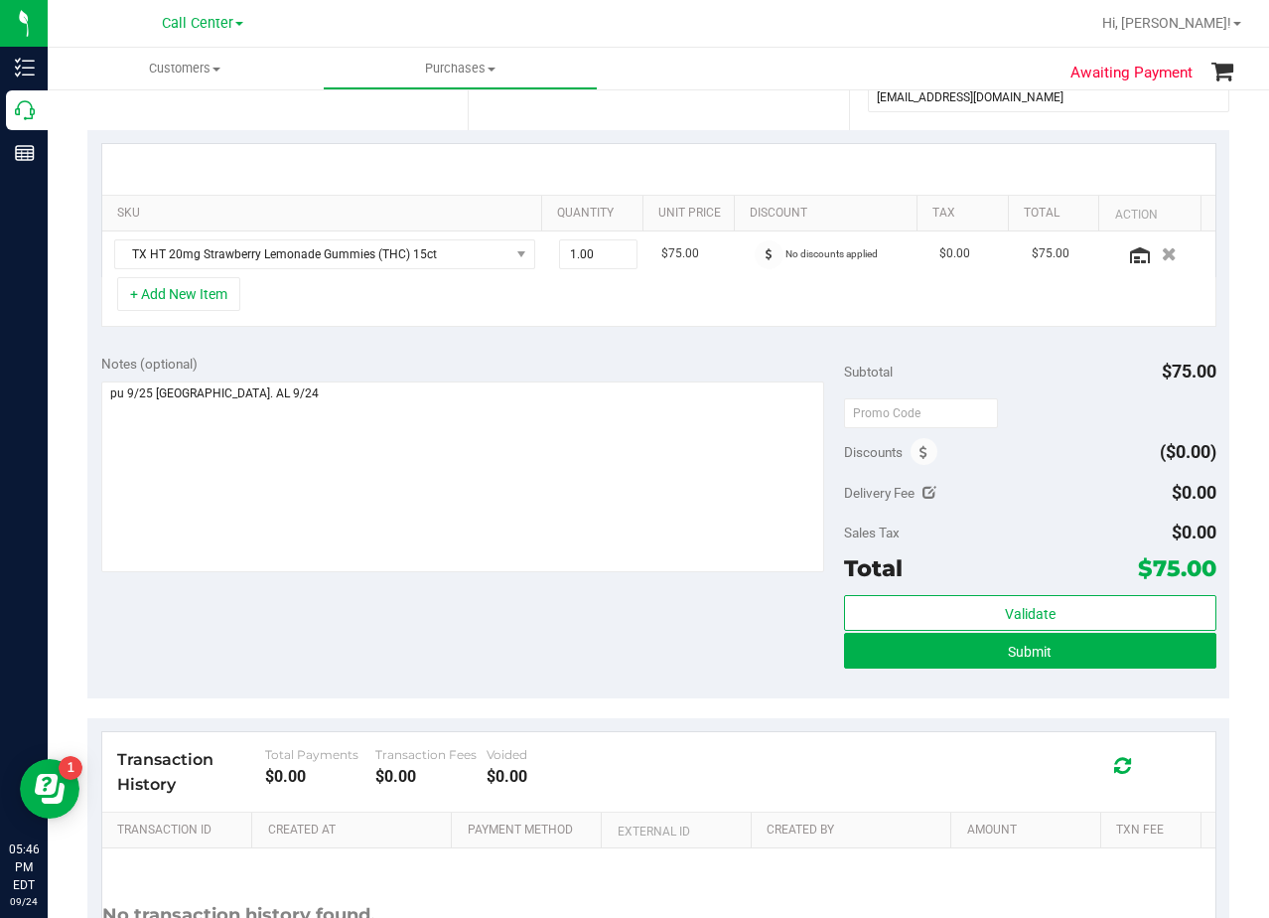
click at [781, 584] on div "Notes (optional) Subtotal $75.00 Discounts ($0.00) Delivery Fee $0.00 Sales Tax…" at bounding box center [658, 520] width 1142 height 358
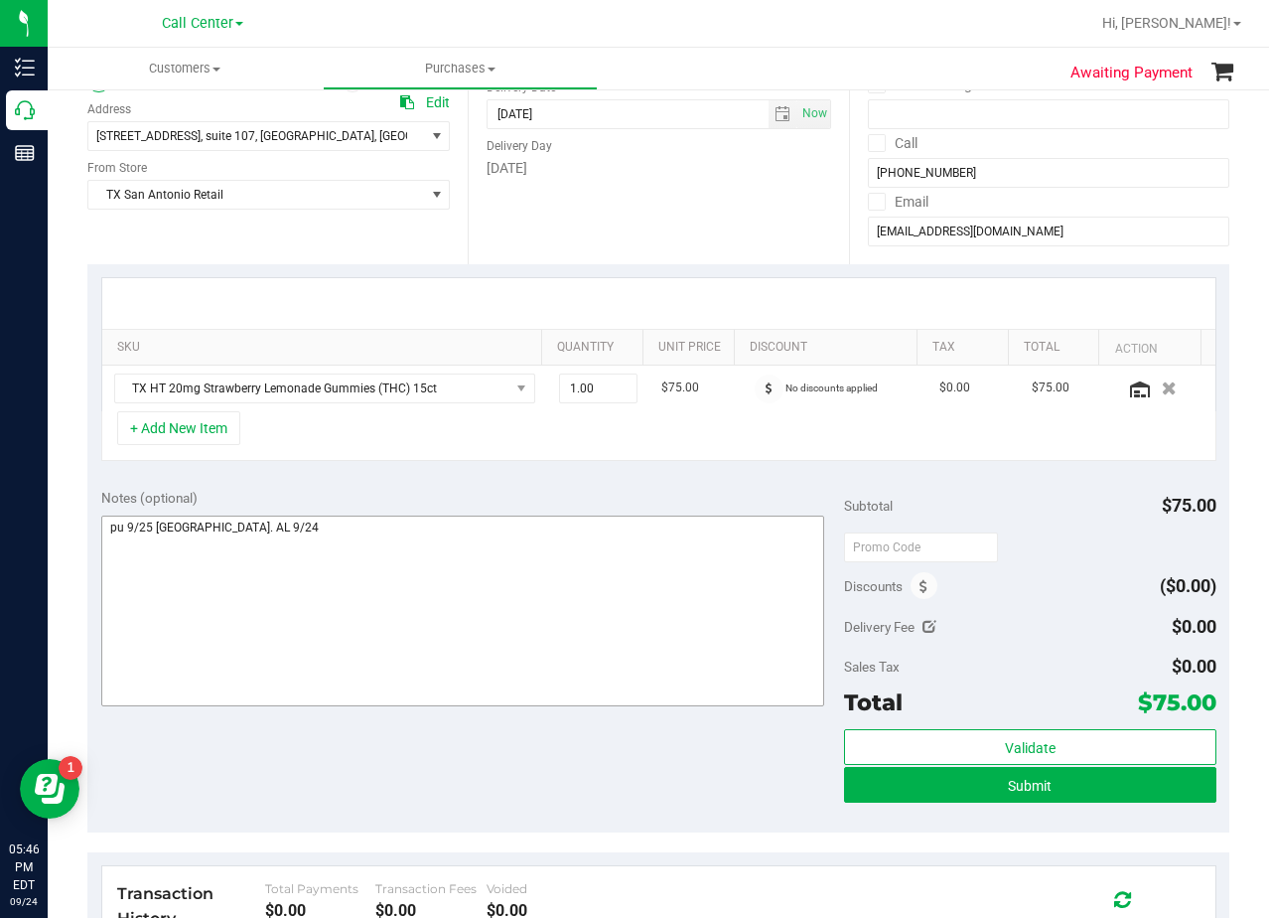
scroll to position [298, 0]
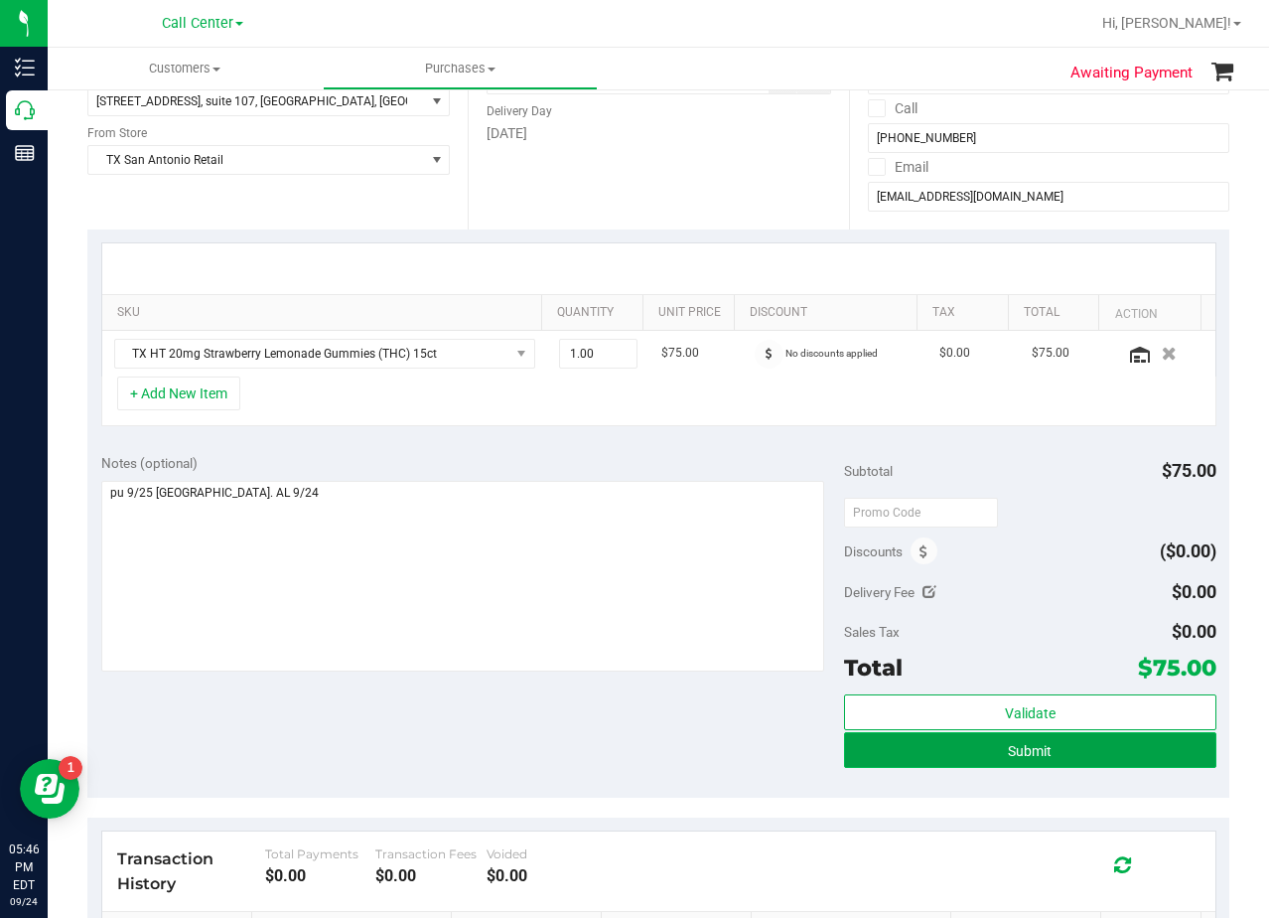
click at [844, 748] on button "Submit" at bounding box center [1029, 750] width 371 height 36
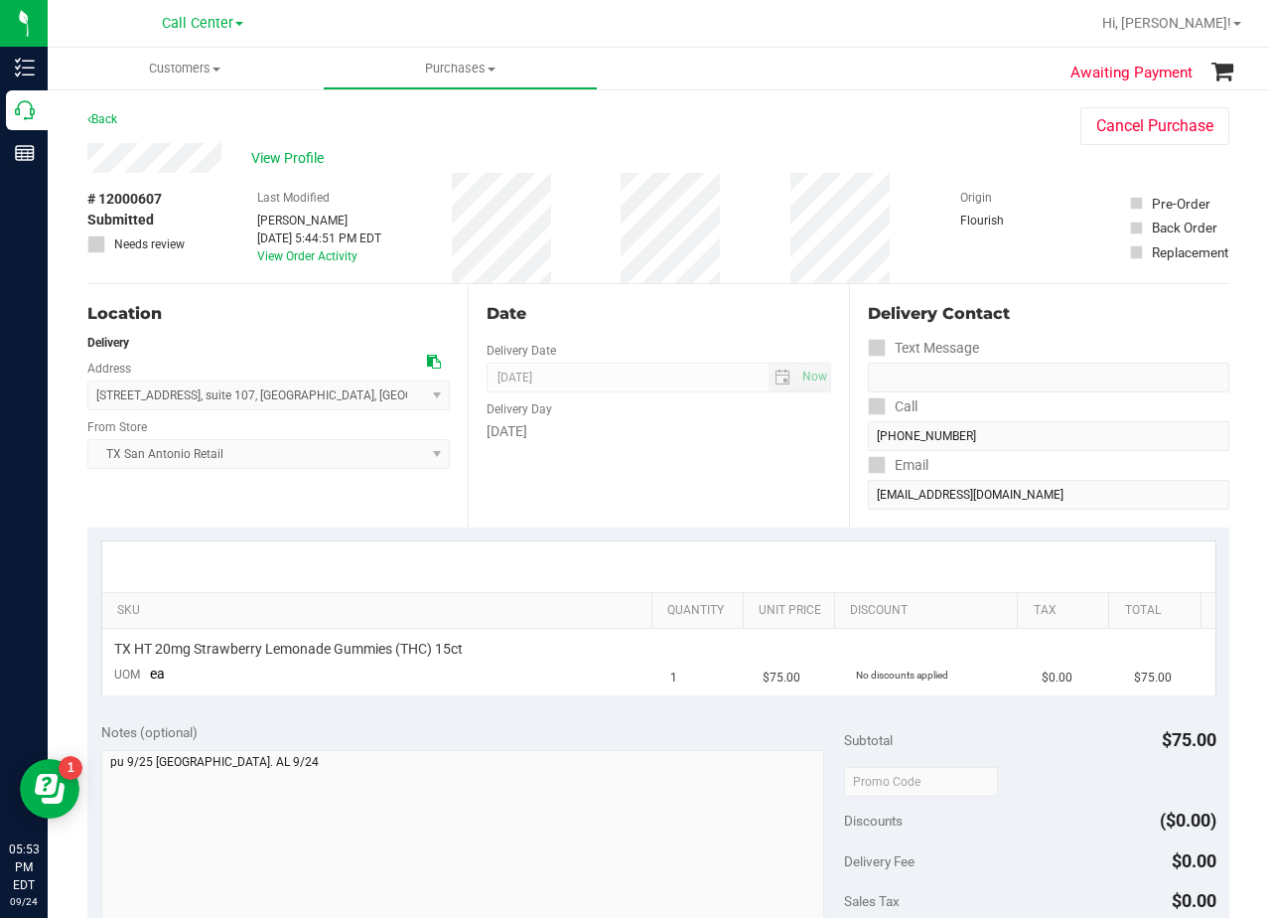
click at [782, 146] on div "View Profile" at bounding box center [564, 158] width 954 height 30
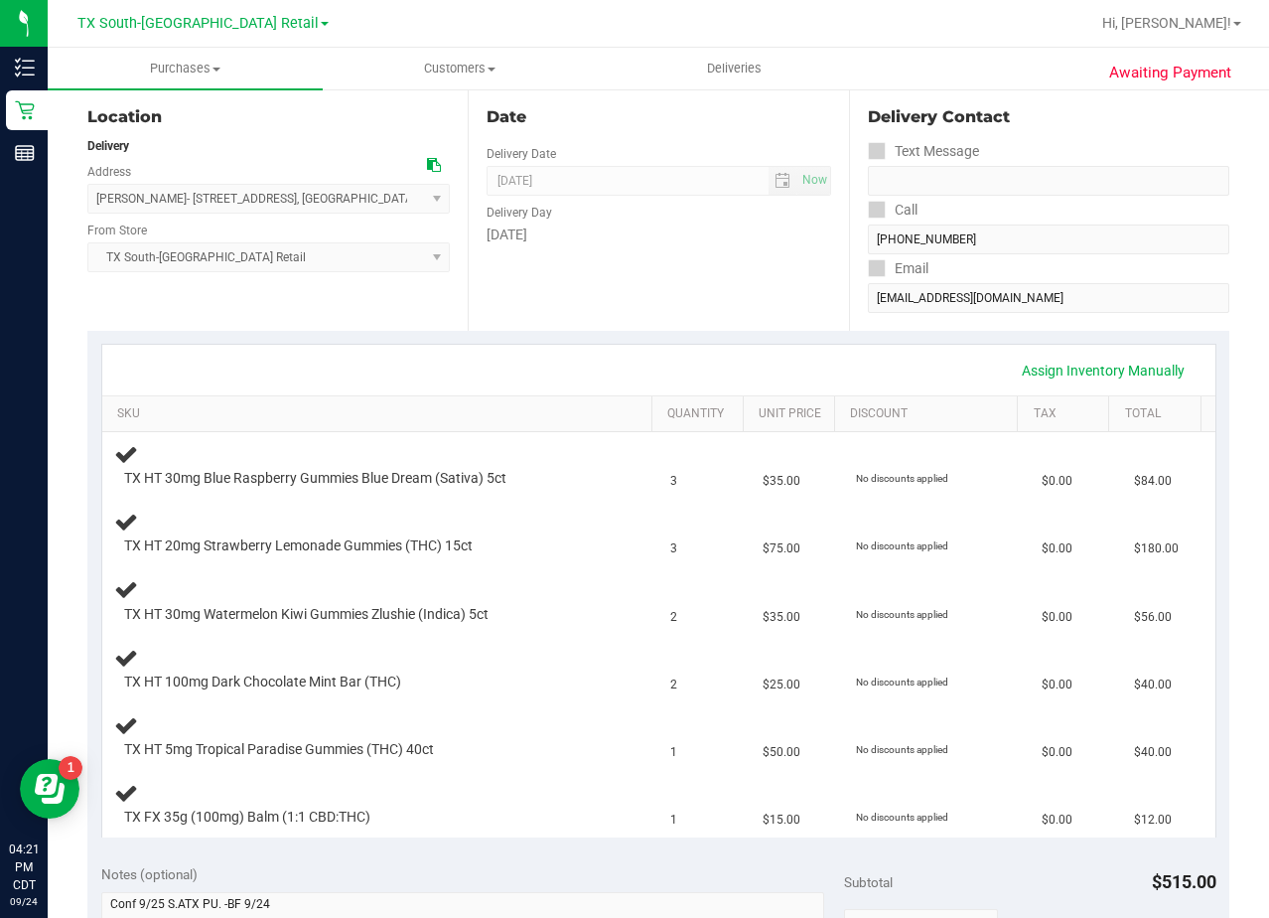
scroll to position [199, 0]
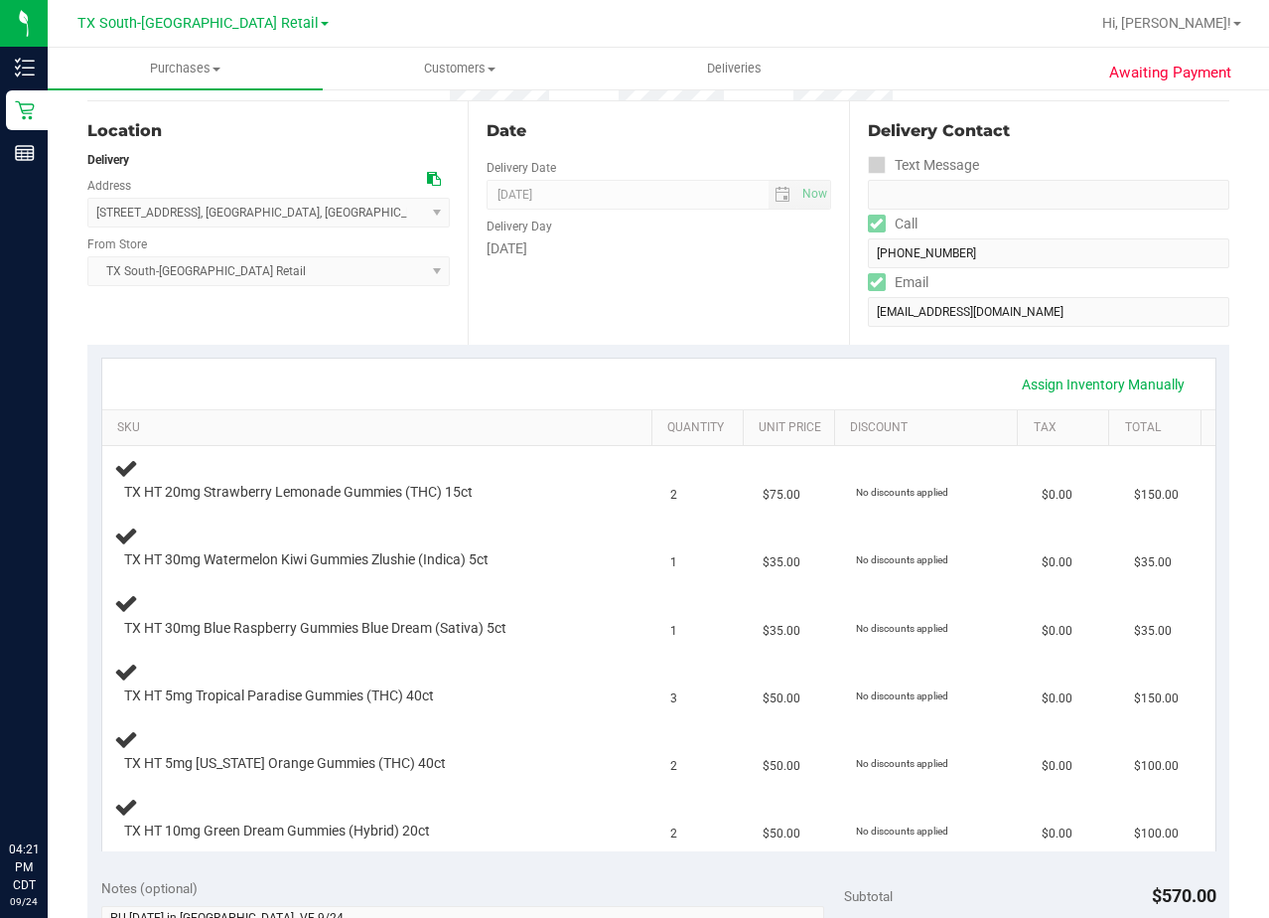
scroll to position [199, 0]
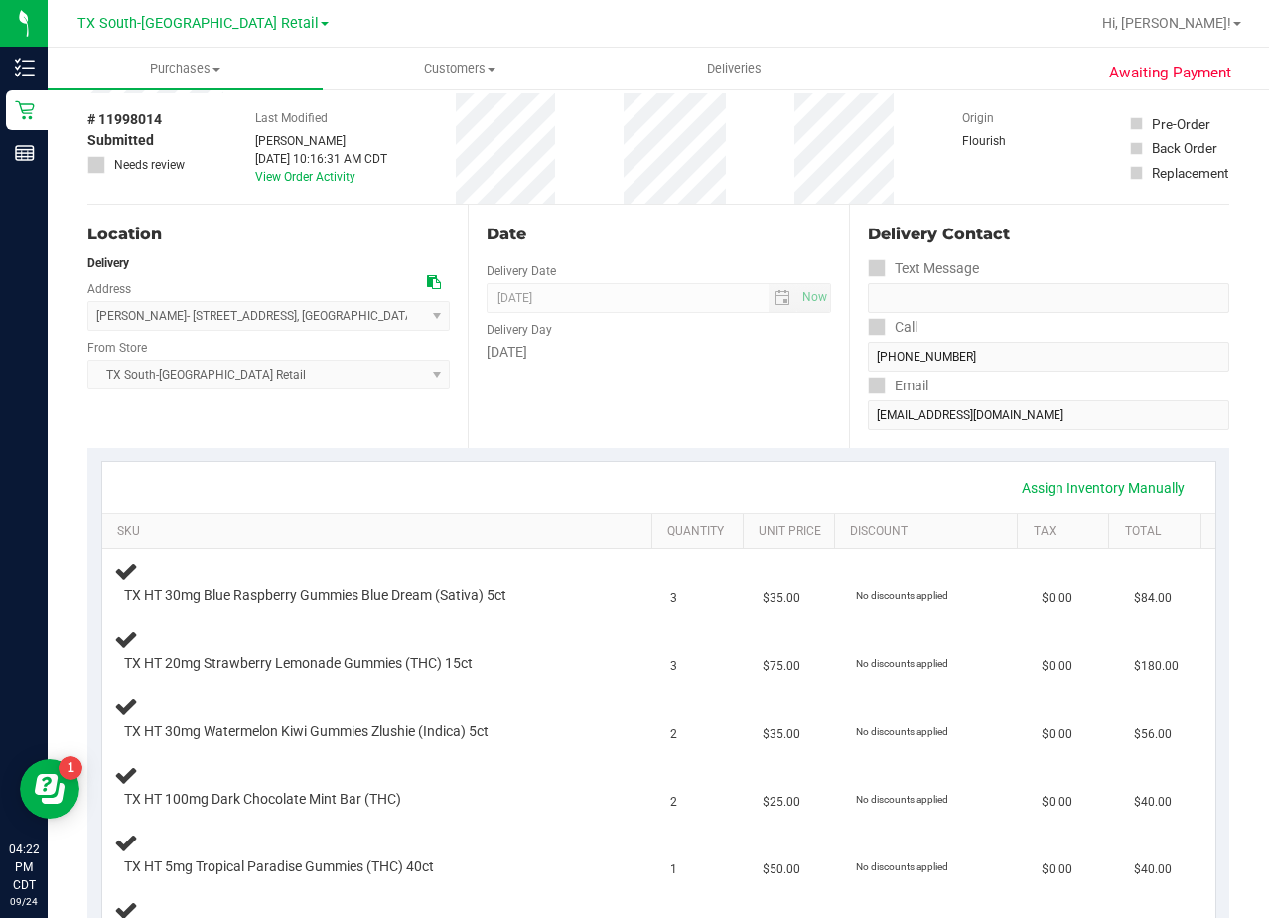
scroll to position [199, 0]
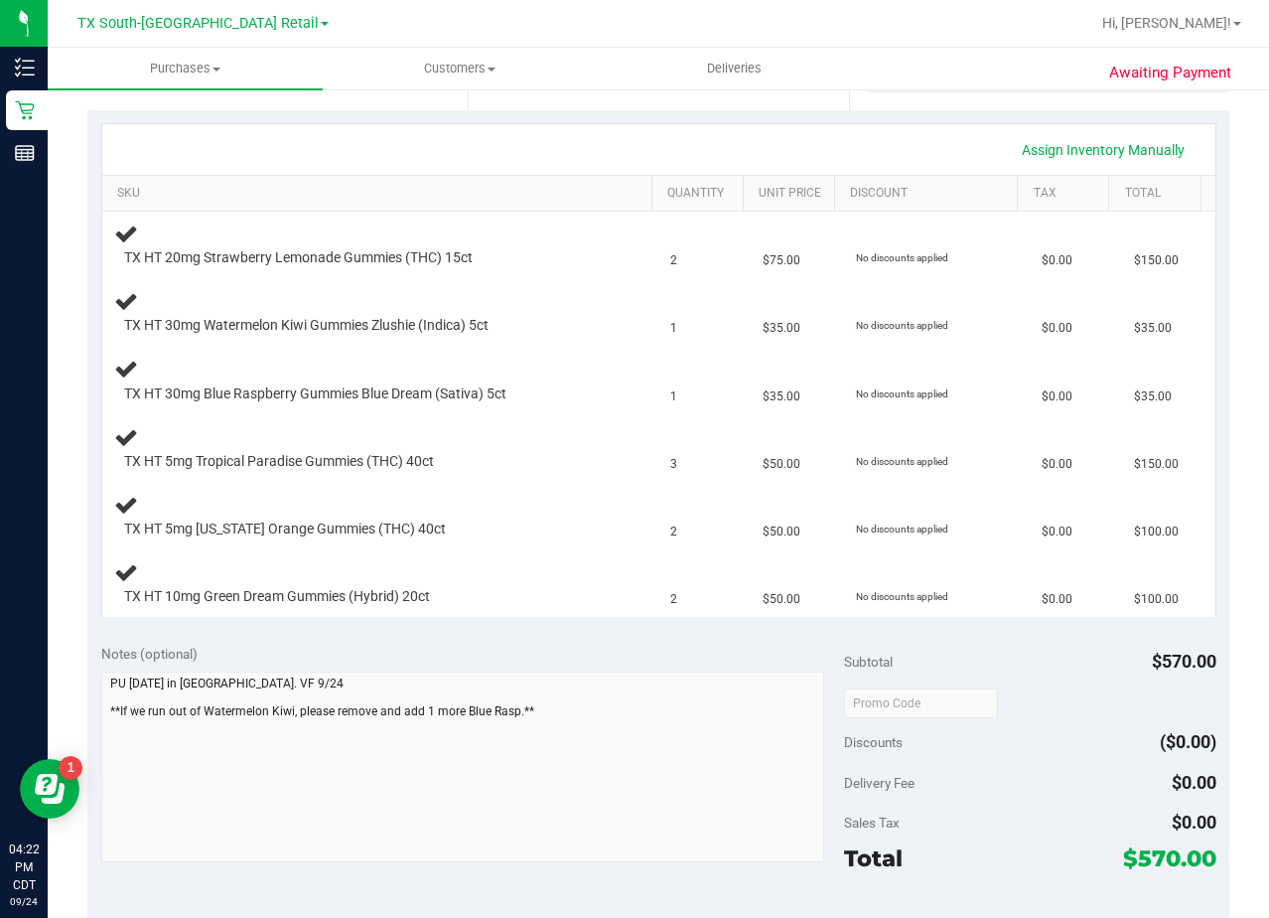
scroll to position [596, 0]
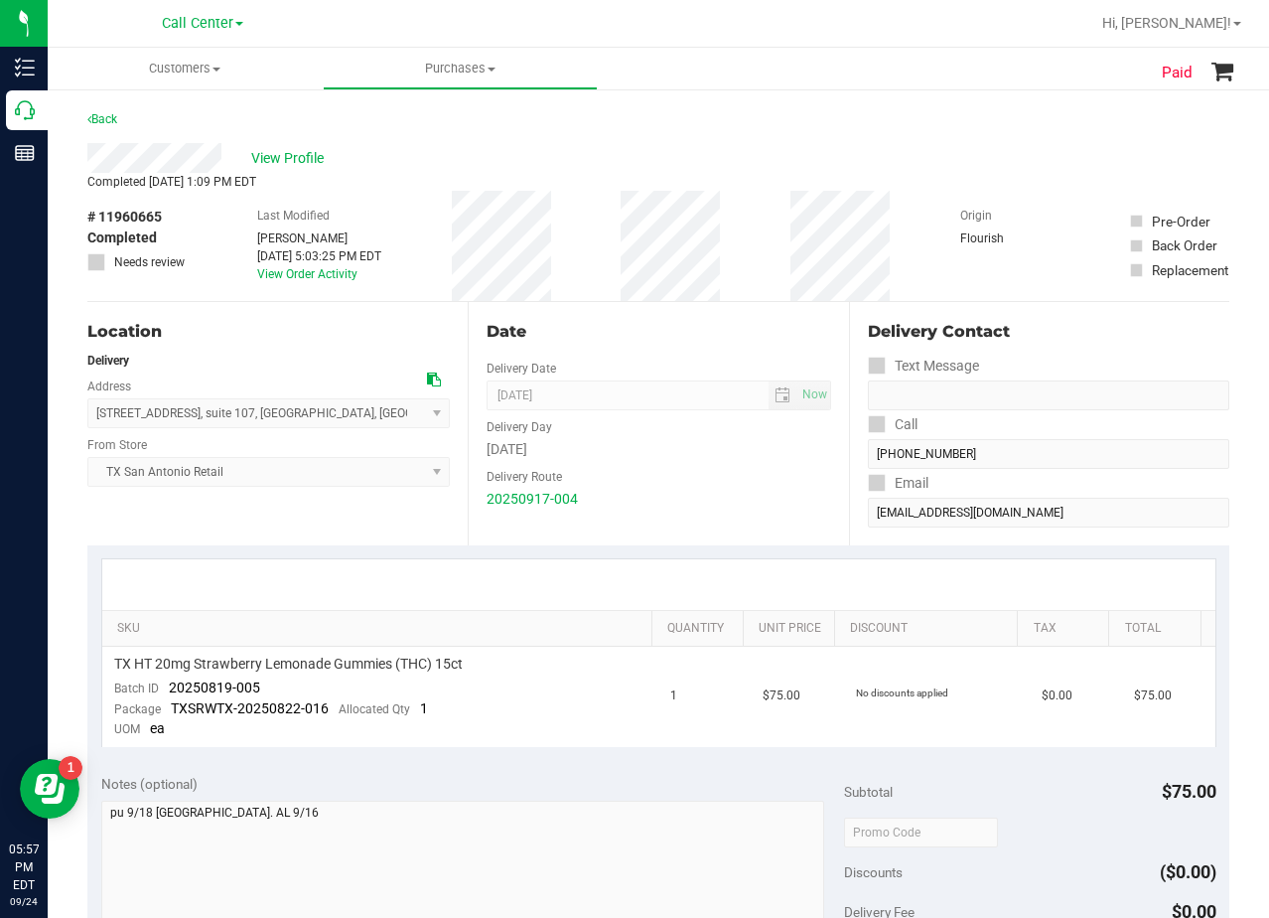
drag, startPoint x: 734, startPoint y: 137, endPoint x: 712, endPoint y: 141, distance: 22.2
click at [734, 137] on div "Back" at bounding box center [658, 125] width 1142 height 36
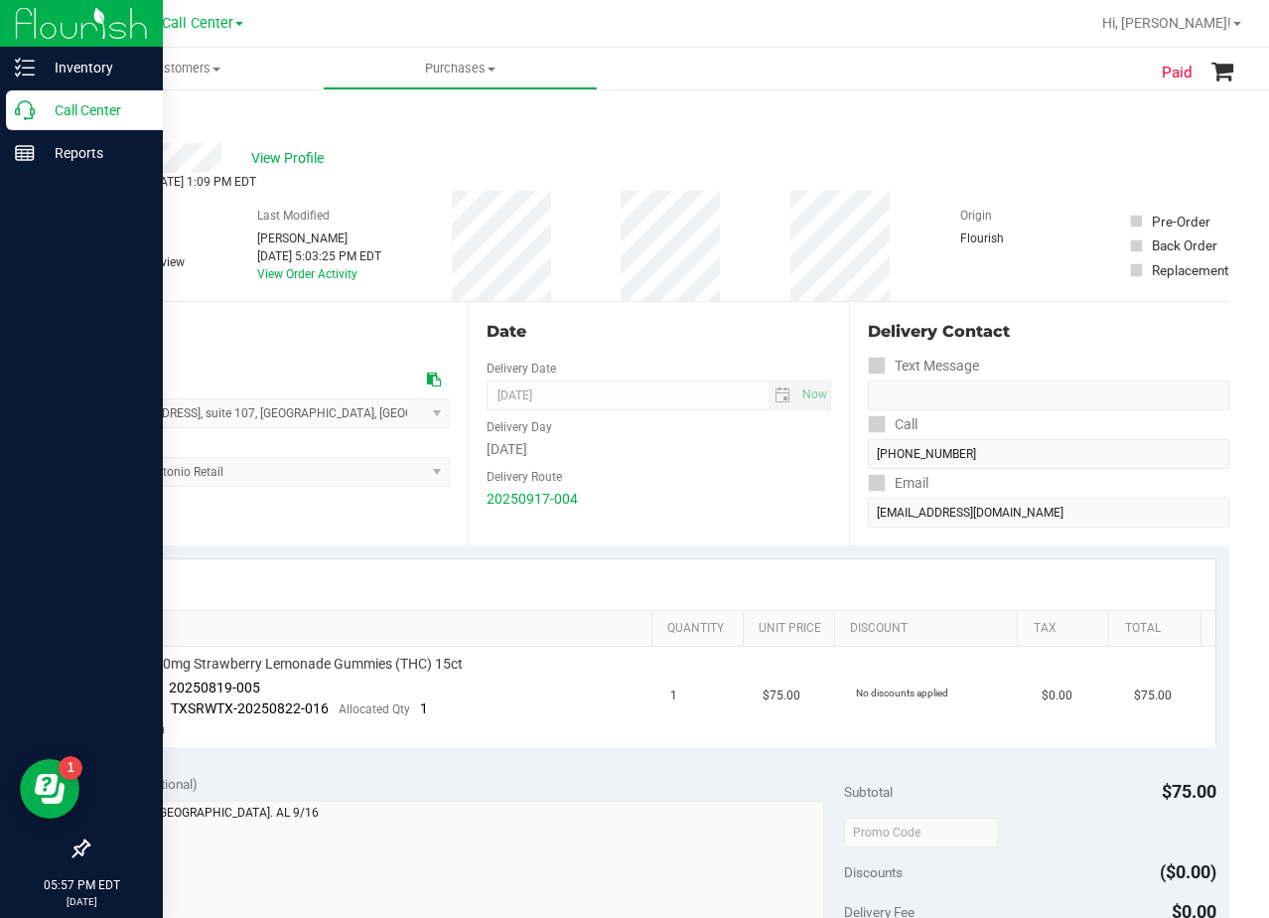
click at [34, 119] on icon at bounding box center [25, 110] width 20 height 20
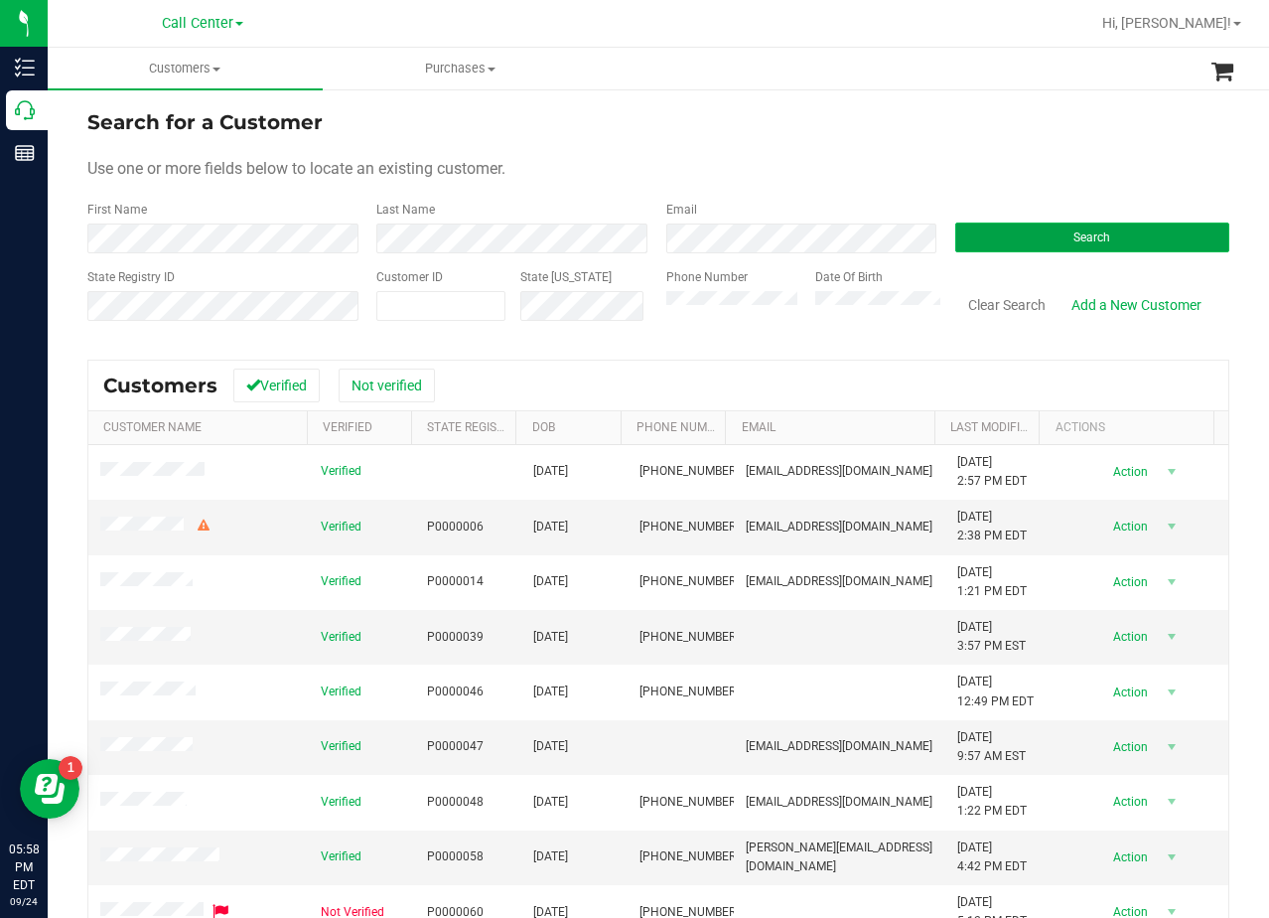
click at [991, 236] on button "Search" at bounding box center [1093, 237] width 274 height 30
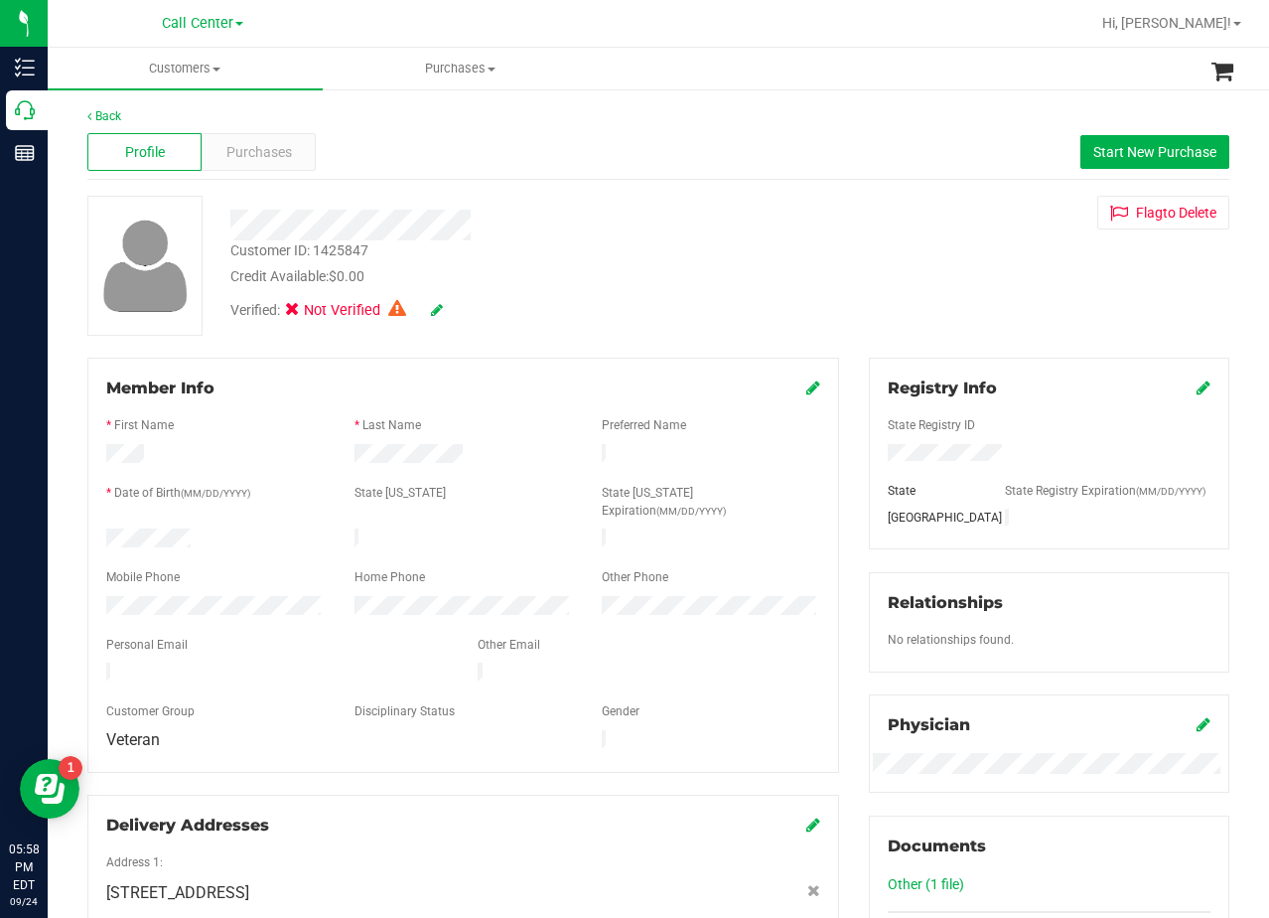
drag, startPoint x: 899, startPoint y: 292, endPoint x: 741, endPoint y: 255, distance: 162.2
click at [889, 286] on div "Customer ID: 1425847 Credit Available: $0.00 Verified: Not Verified Flag to Del…" at bounding box center [659, 266] width 1172 height 140
click at [570, 223] on div at bounding box center [509, 225] width 586 height 31
click at [698, 294] on div "Verified: Not Verified" at bounding box center [509, 309] width 586 height 44
click at [661, 255] on div "Customer ID: 1425847 Credit Available: $0.00" at bounding box center [509, 263] width 586 height 47
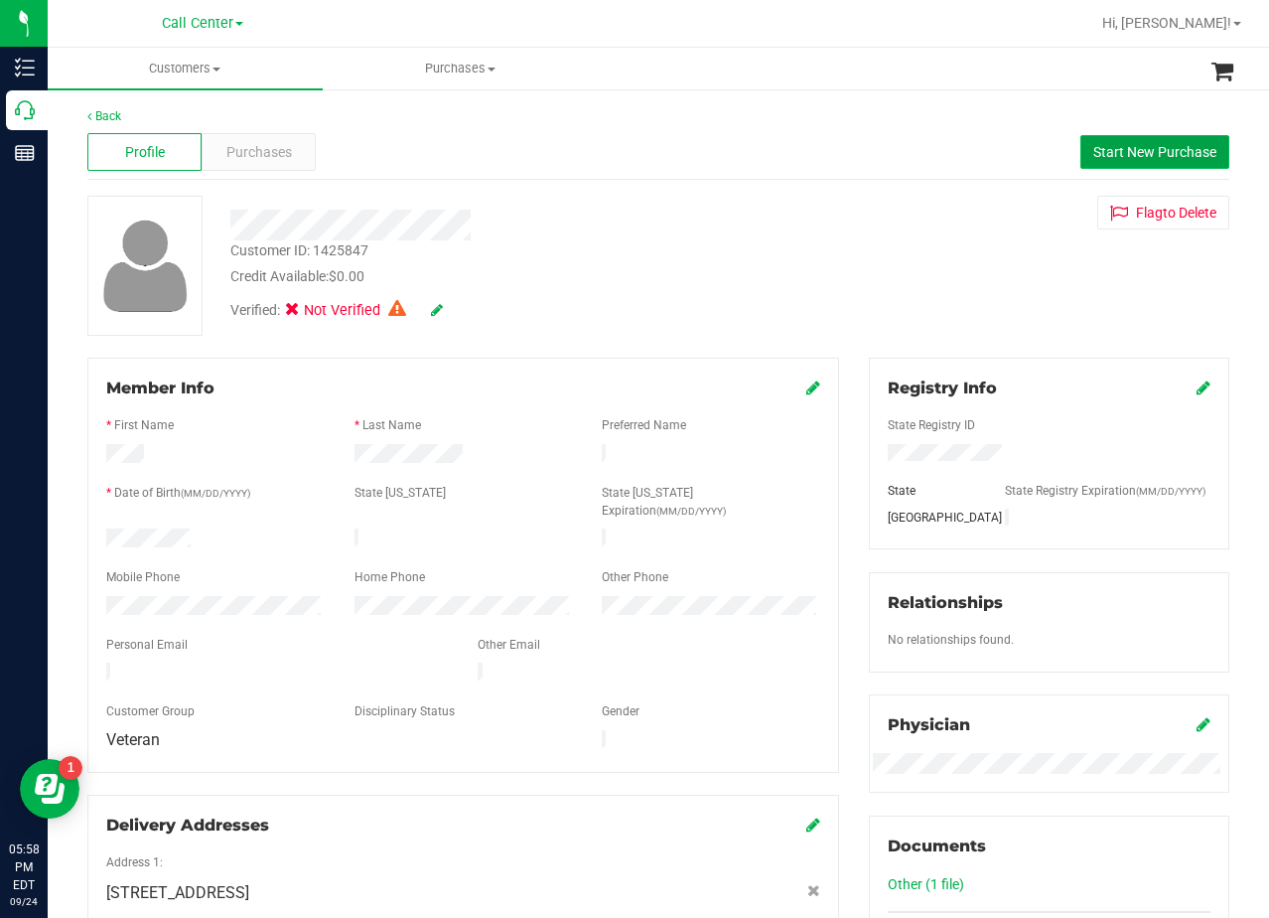
click at [1094, 144] on span "Start New Purchase" at bounding box center [1155, 152] width 123 height 16
click at [759, 166] on div "Profile Purchases Start New Purchase" at bounding box center [658, 152] width 1142 height 55
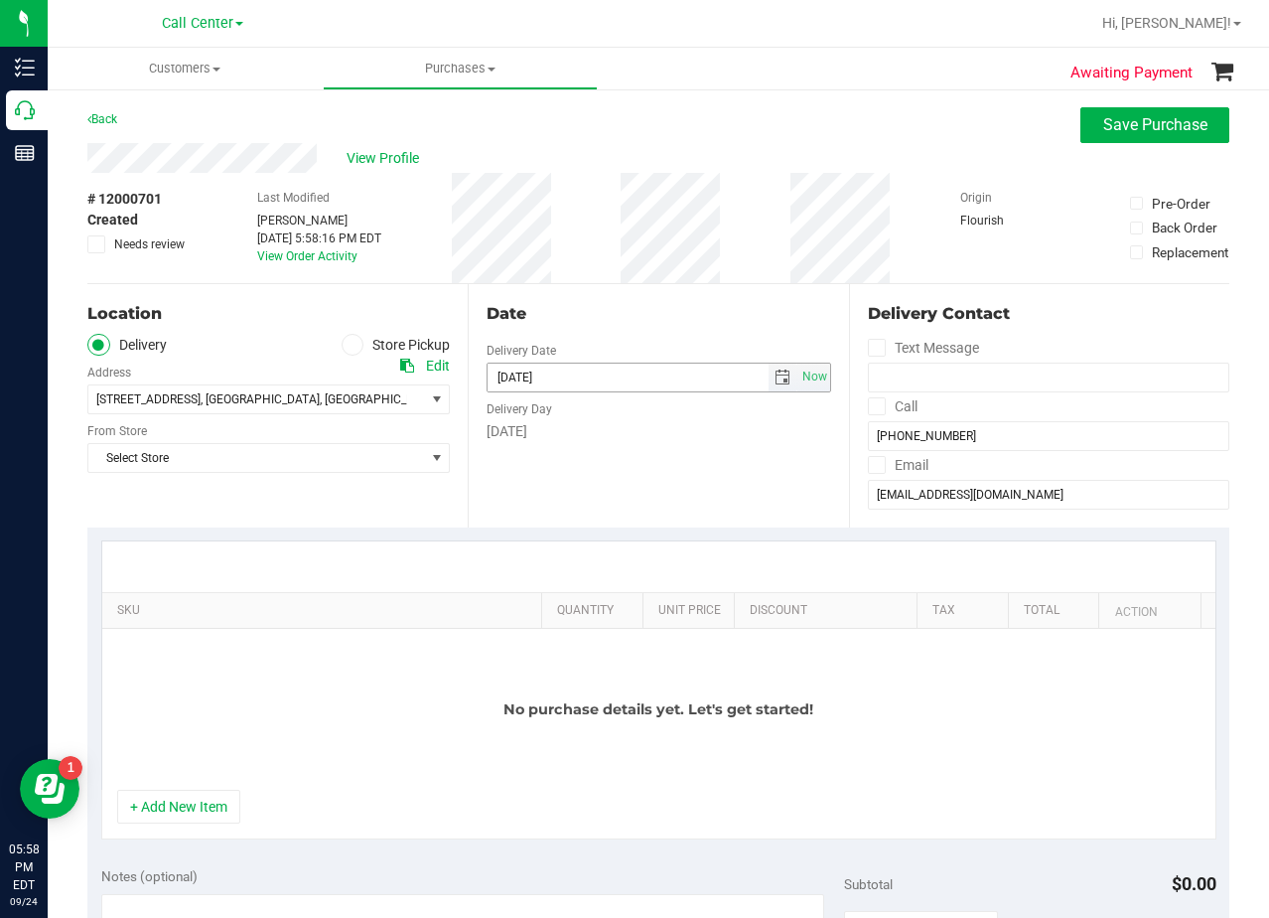
click at [775, 377] on span "select" at bounding box center [783, 377] width 16 height 16
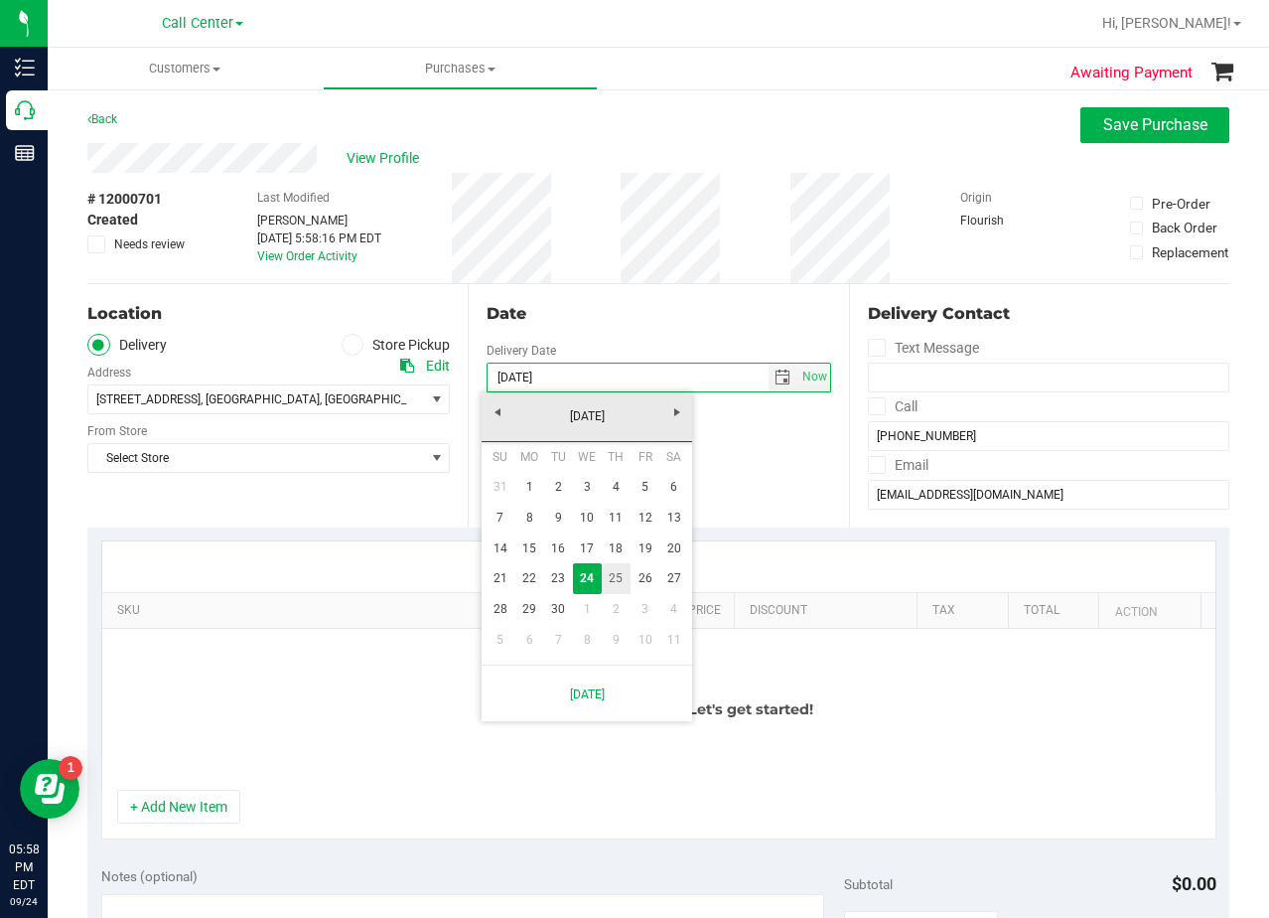
click at [624, 570] on link "25" at bounding box center [616, 578] width 29 height 31
type input "[DATE]"
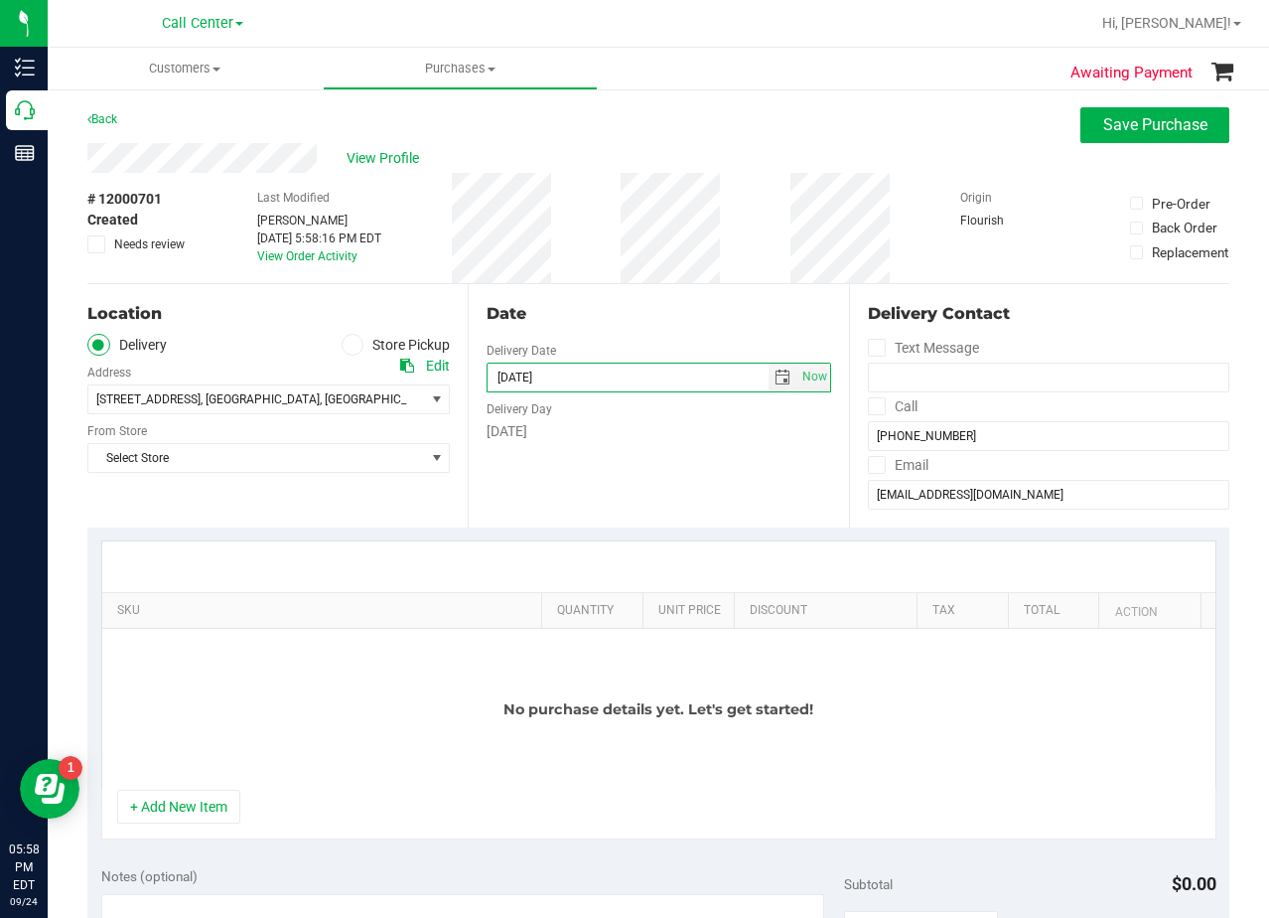
drag, startPoint x: 629, startPoint y: 483, endPoint x: 501, endPoint y: 483, distance: 128.1
click at [618, 483] on div "Date Delivery Date 09/25/2025 Now 09/25/2025 05:58 PM Now Delivery Day Thursday" at bounding box center [658, 405] width 380 height 243
click at [347, 452] on span "Select Store" at bounding box center [256, 458] width 336 height 28
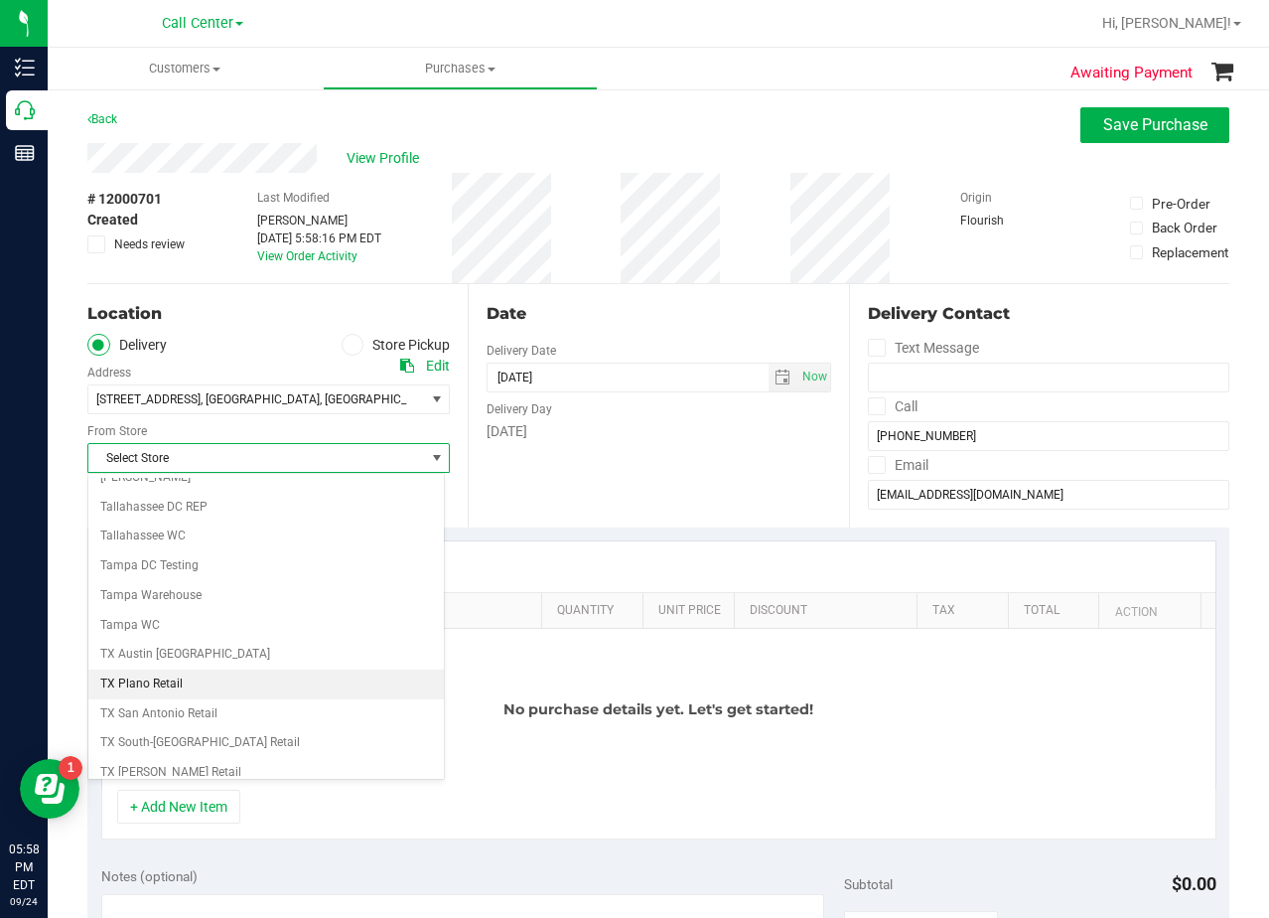
scroll to position [1443, 0]
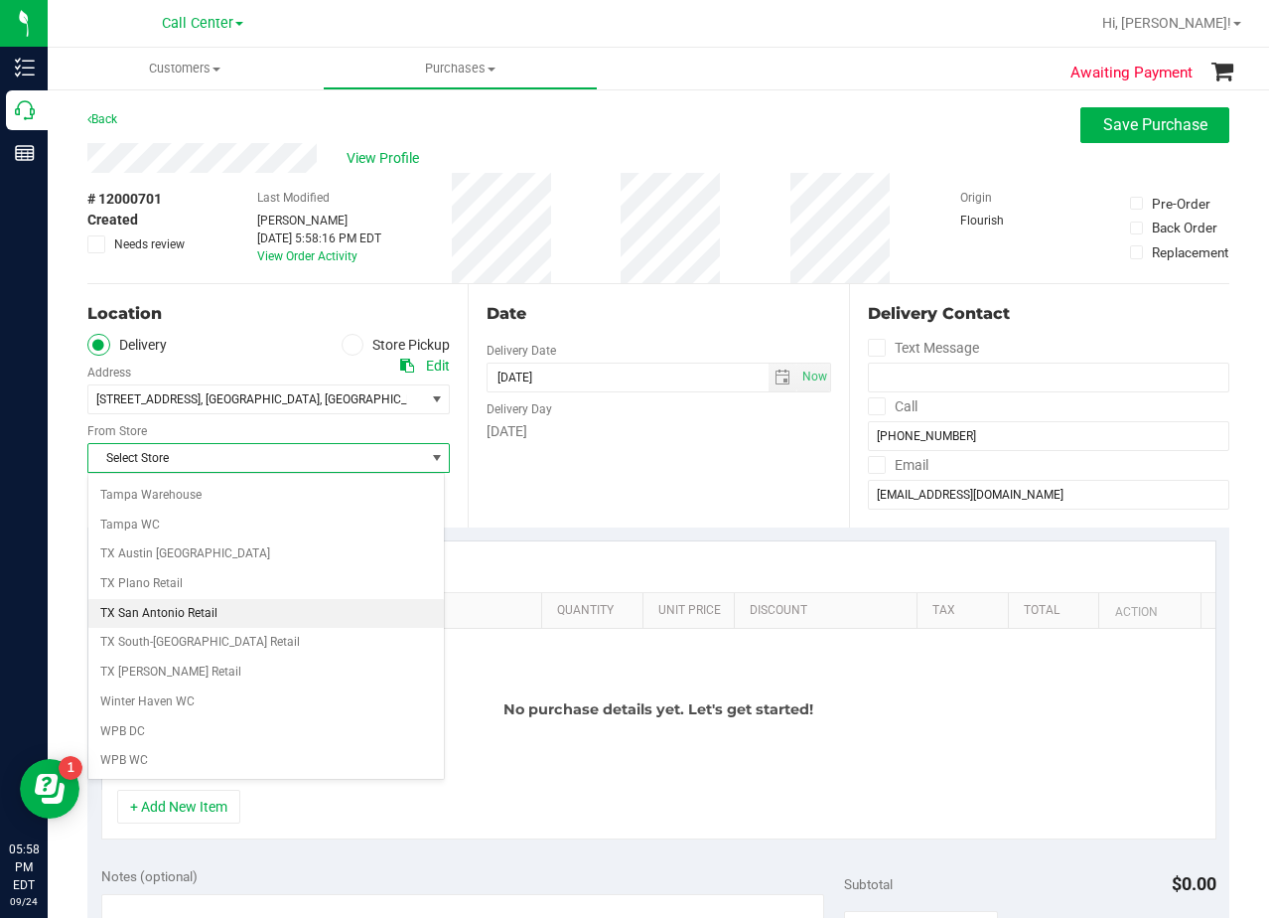
click at [277, 616] on li "TX San Antonio Retail" at bounding box center [266, 614] width 356 height 30
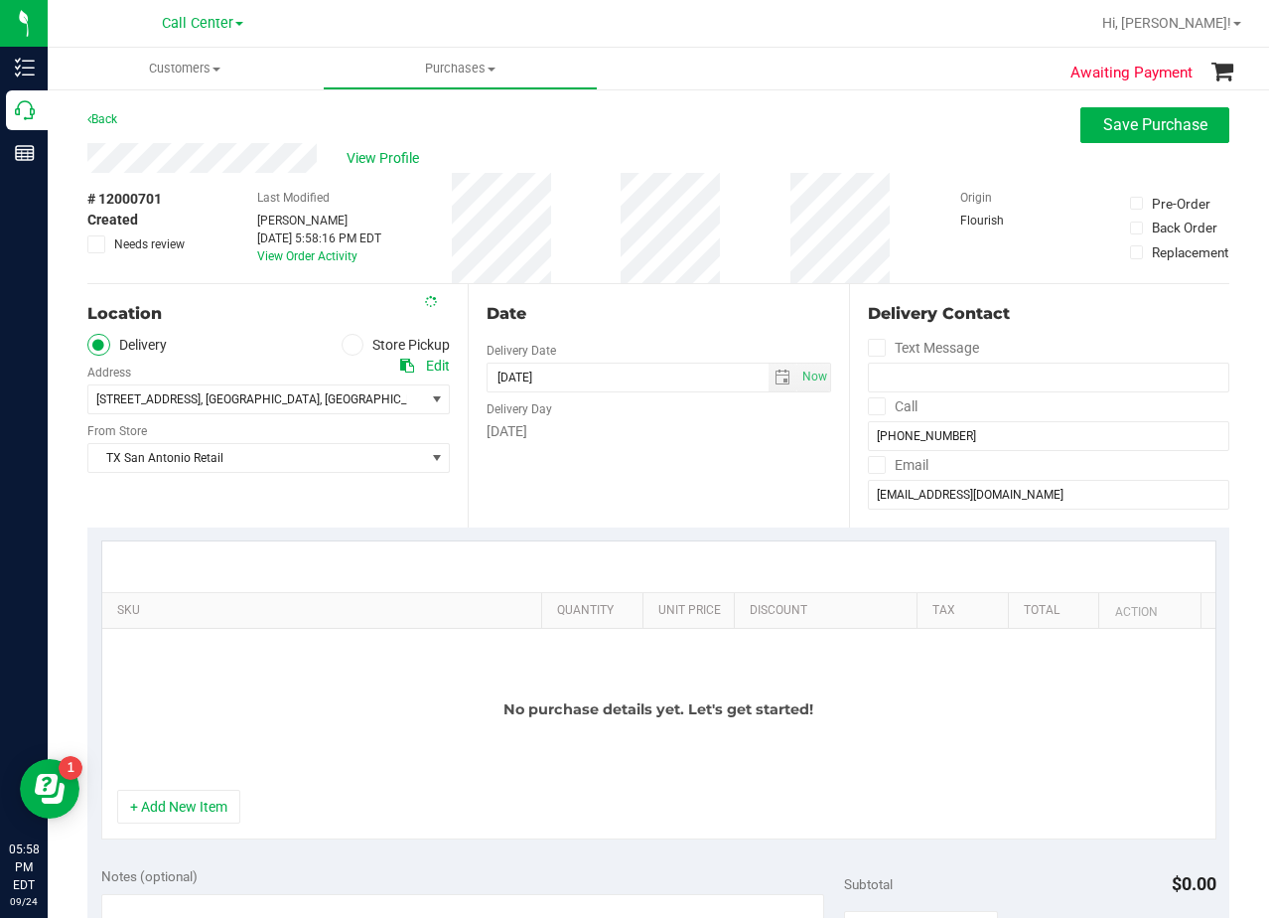
click at [564, 466] on div "Date Delivery Date 09/25/2025 Now 09/25/2025 05:58 PM Now Delivery Day Thursday" at bounding box center [658, 405] width 380 height 243
click at [624, 318] on div "Date" at bounding box center [659, 314] width 344 height 24
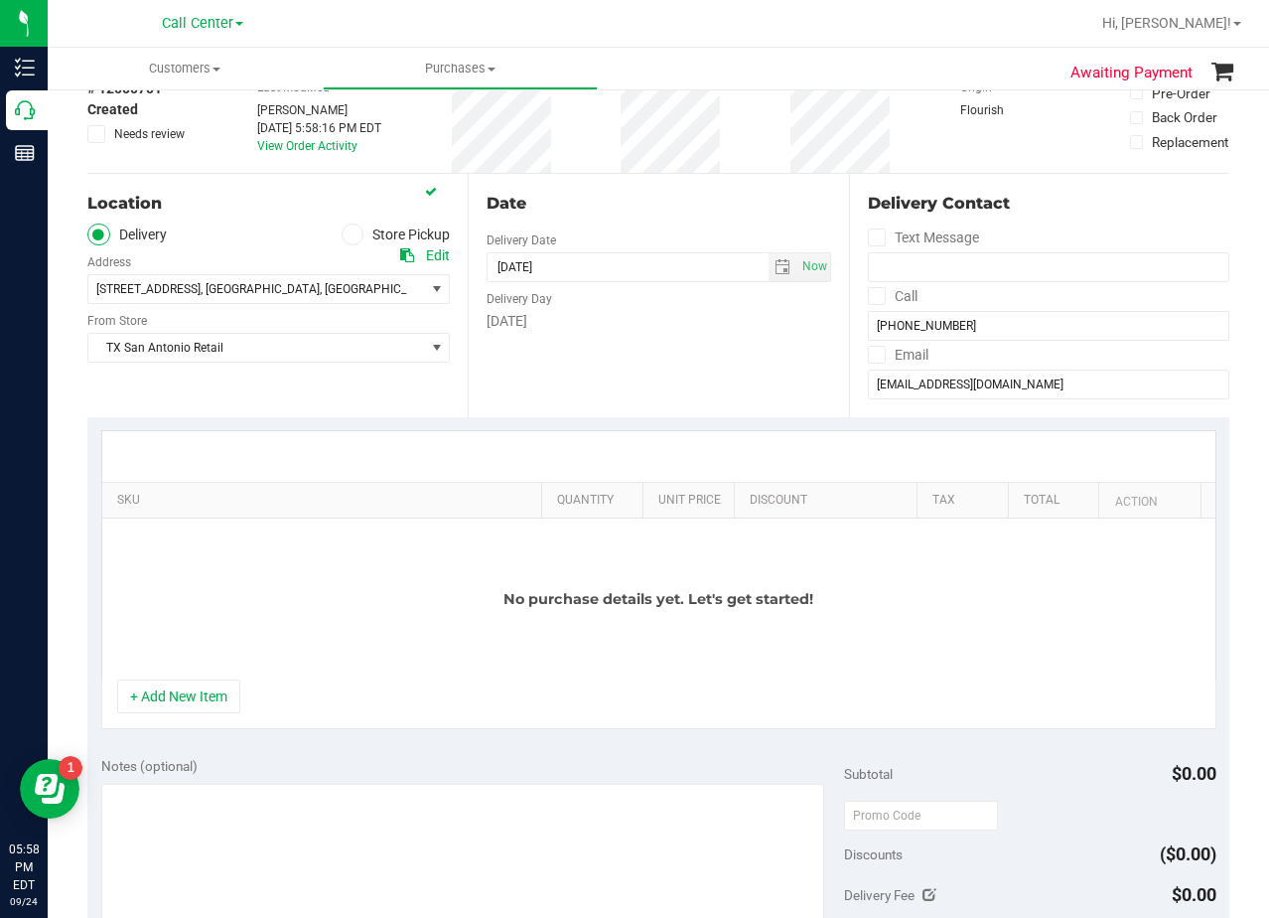
scroll to position [199, 0]
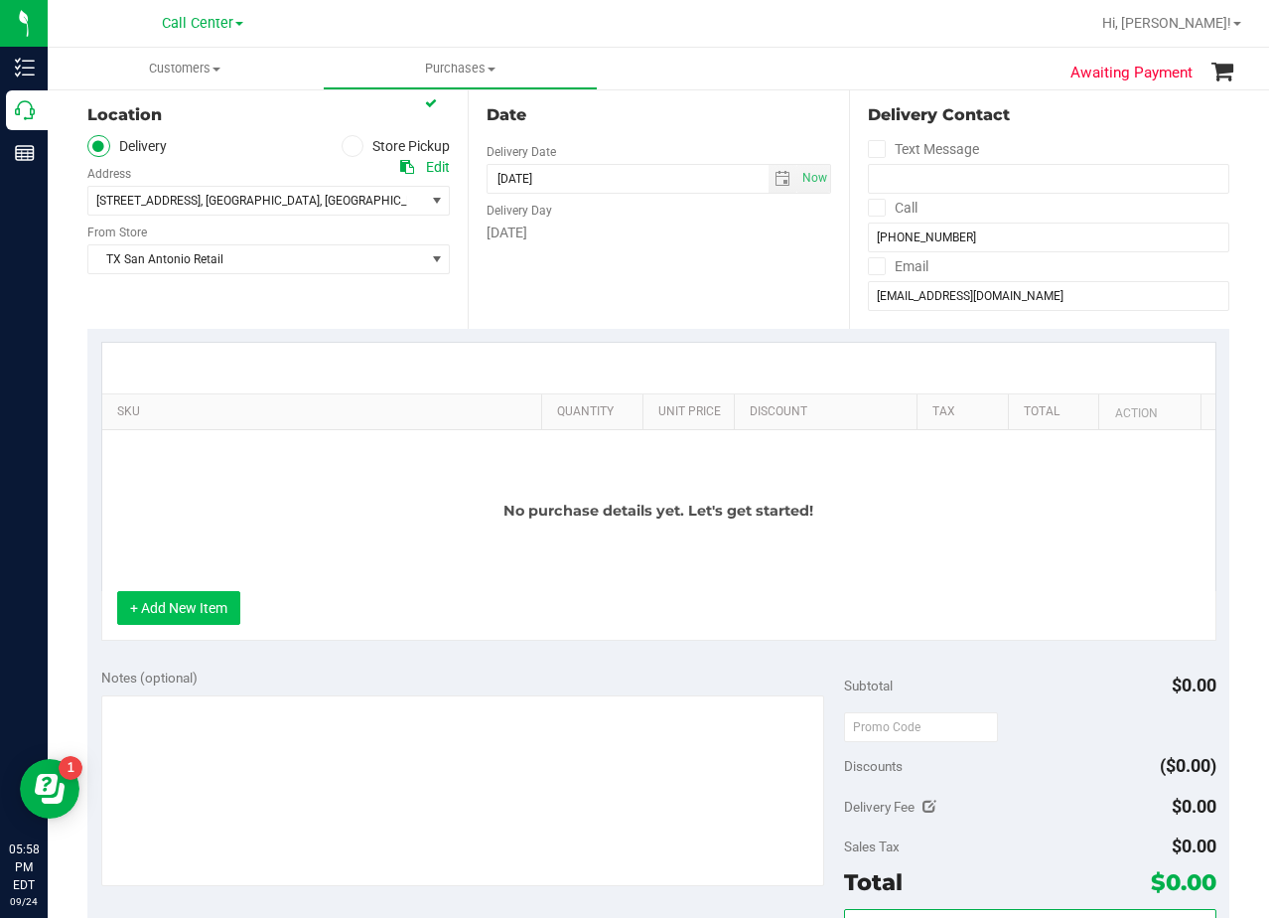
click at [206, 595] on button "+ Add New Item" at bounding box center [178, 608] width 123 height 34
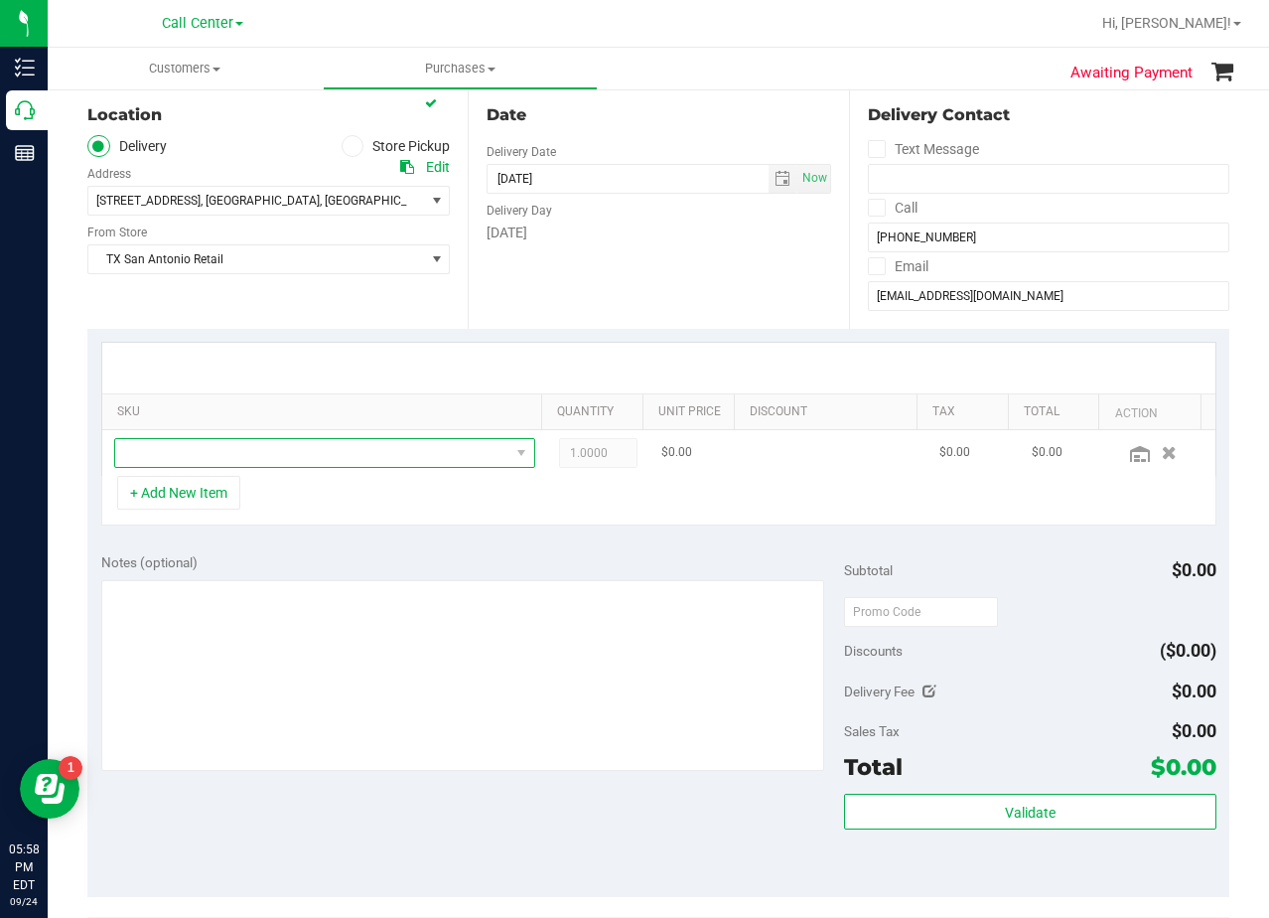
click at [252, 454] on span "NO DATA FOUND" at bounding box center [312, 453] width 394 height 28
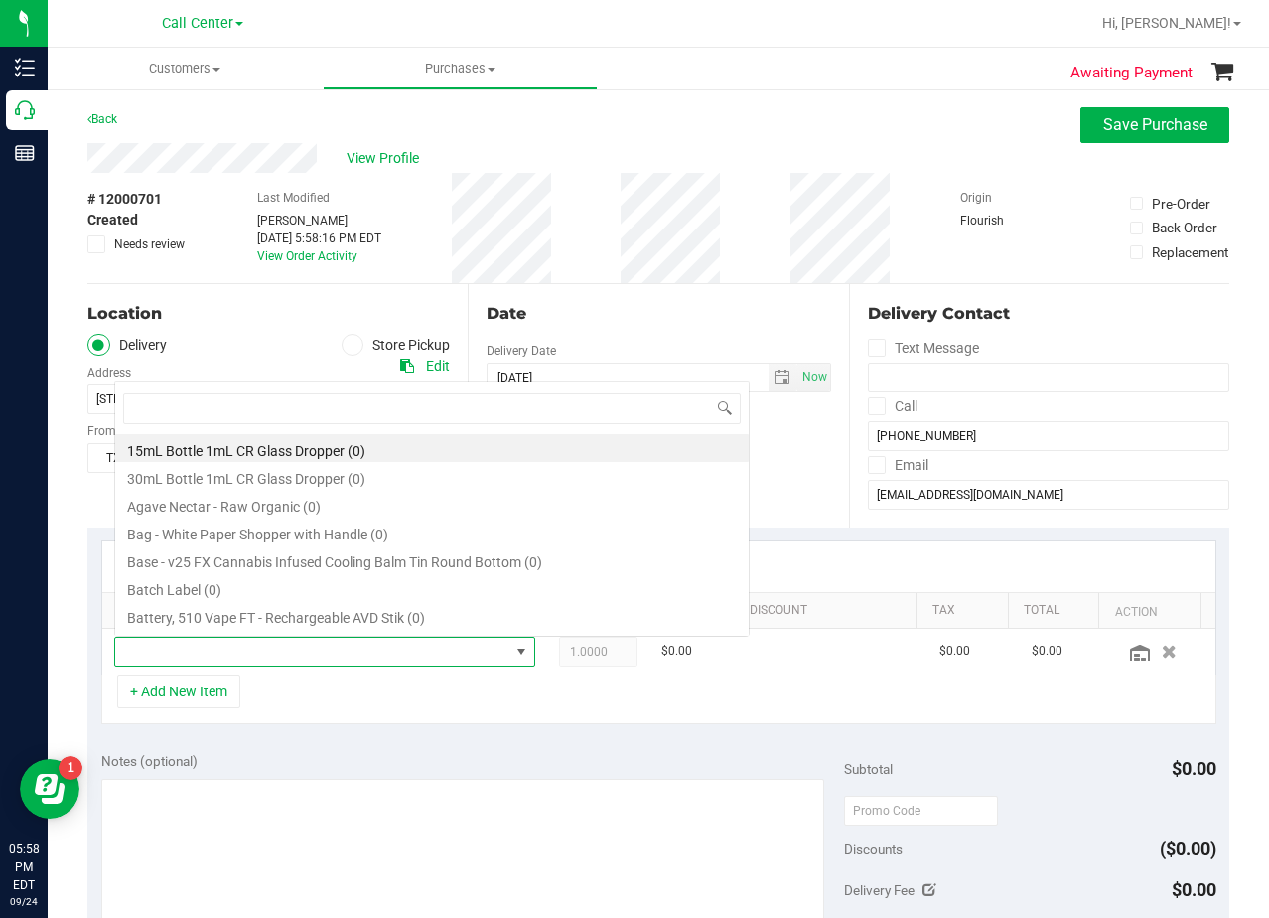
scroll to position [30, 399]
click at [362, 156] on span "View Profile" at bounding box center [386, 158] width 79 height 21
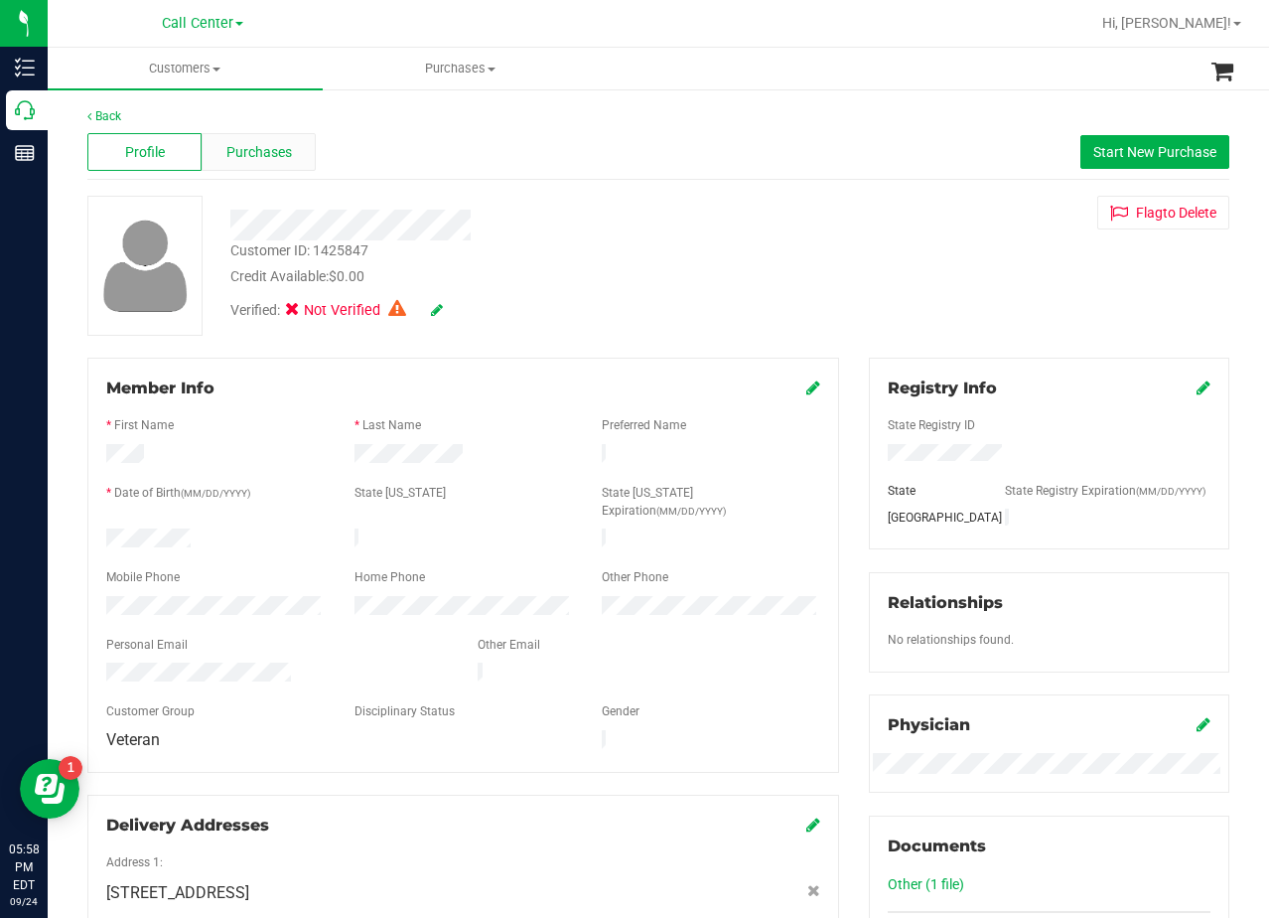
click at [282, 143] on span "Purchases" at bounding box center [259, 152] width 66 height 21
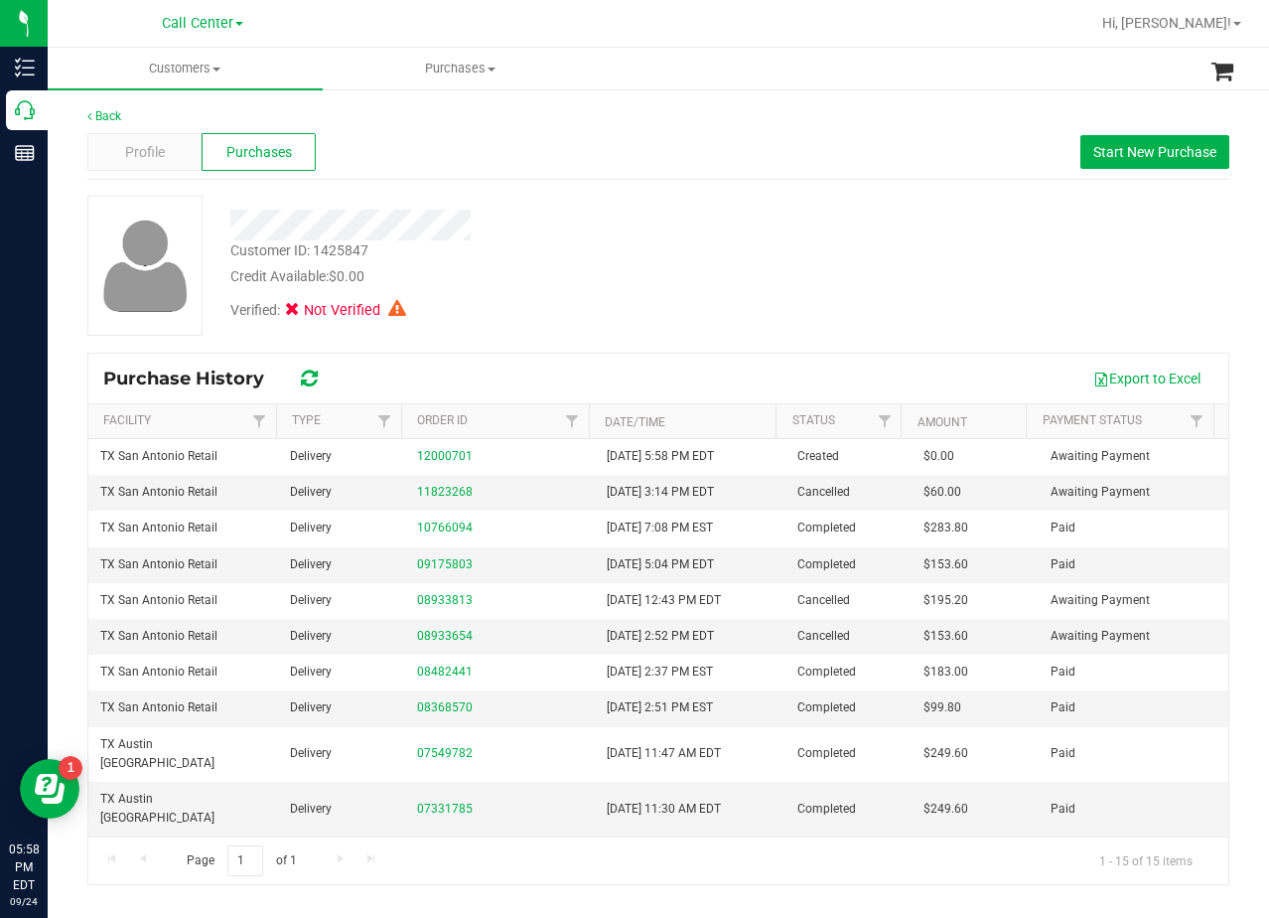
drag, startPoint x: 449, startPoint y: 490, endPoint x: 587, endPoint y: 311, distance: 225.9
click at [587, 301] on div "Verified: Not Verified" at bounding box center [509, 309] width 586 height 44
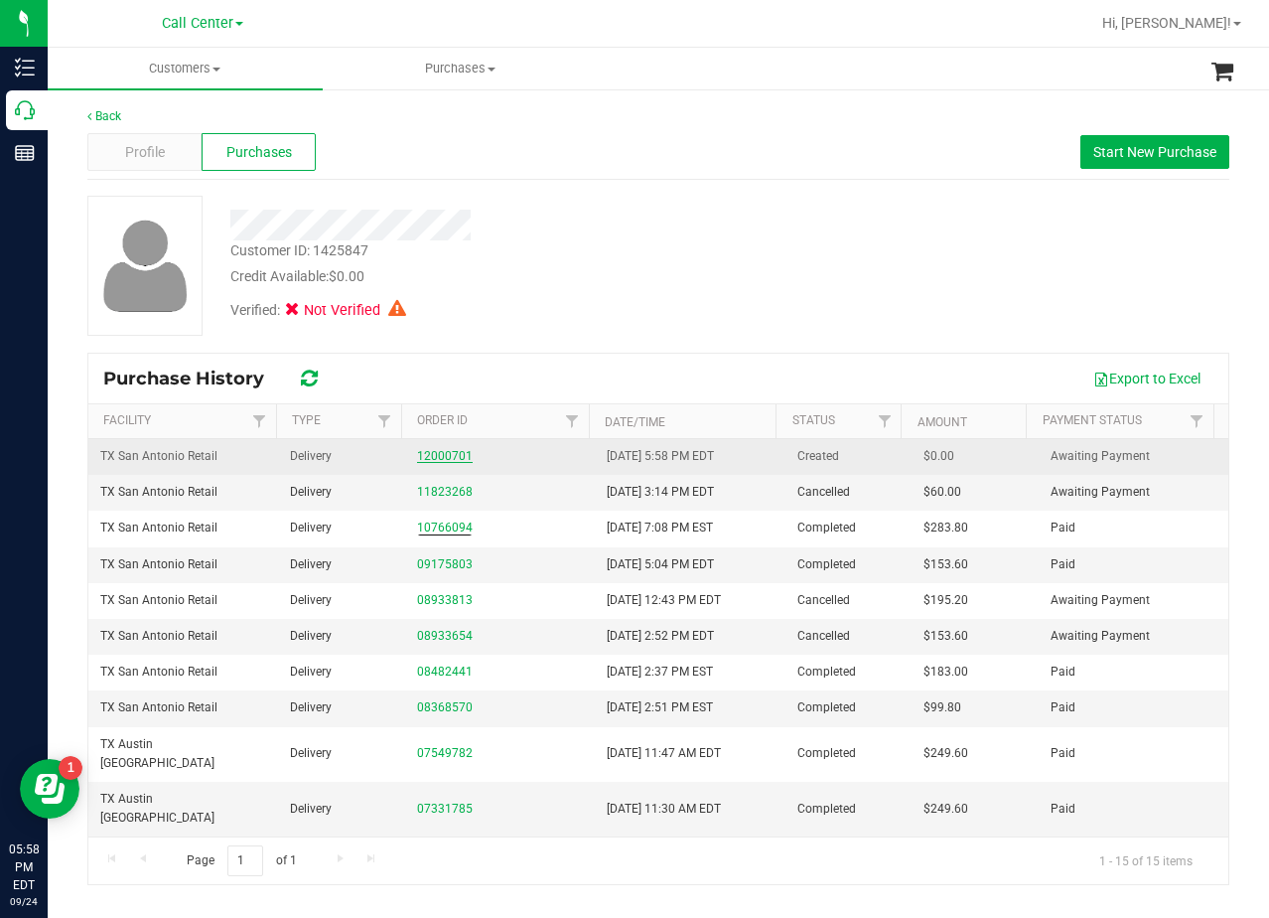
click at [446, 449] on link "12000701" at bounding box center [445, 456] width 56 height 14
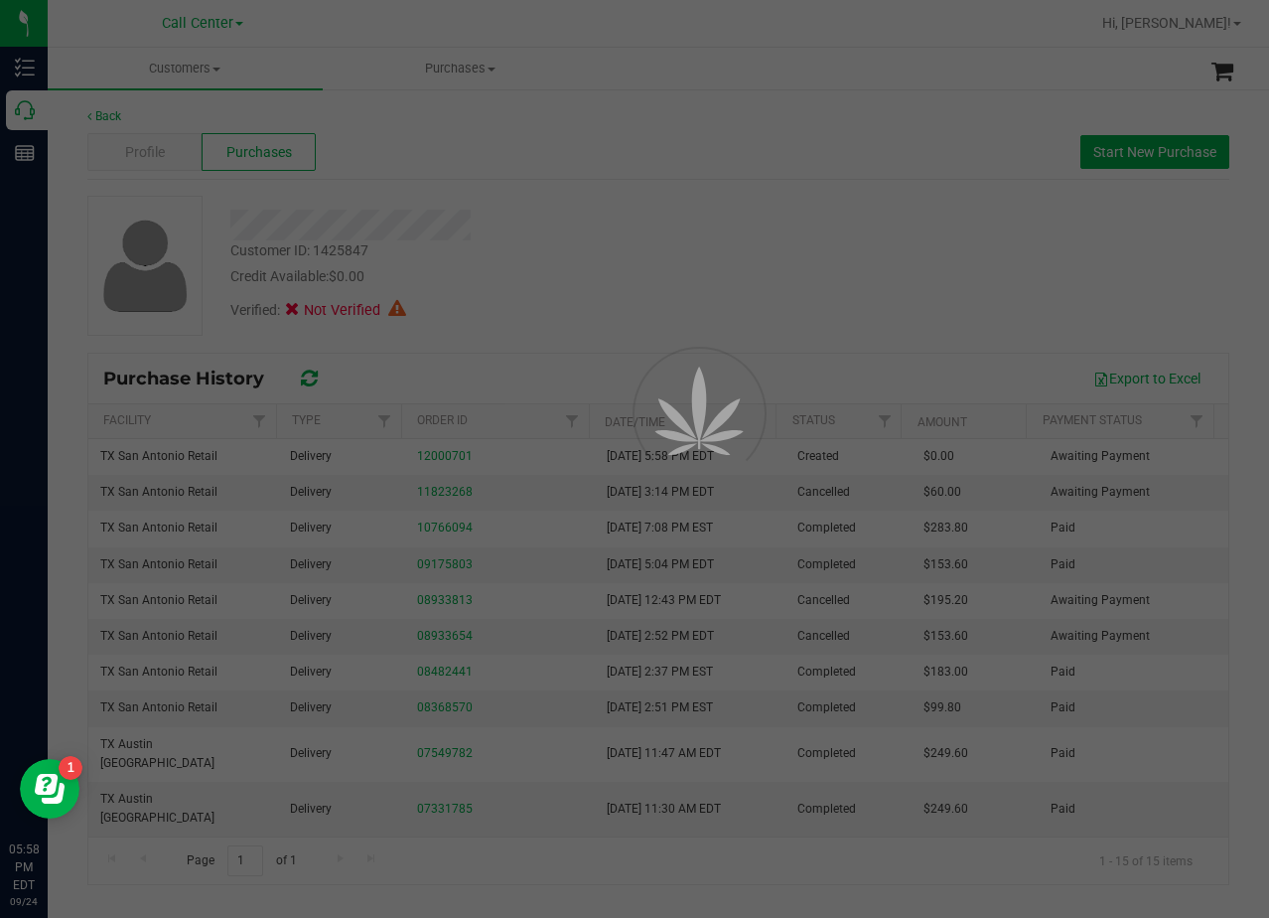
click at [531, 266] on div at bounding box center [634, 459] width 1269 height 918
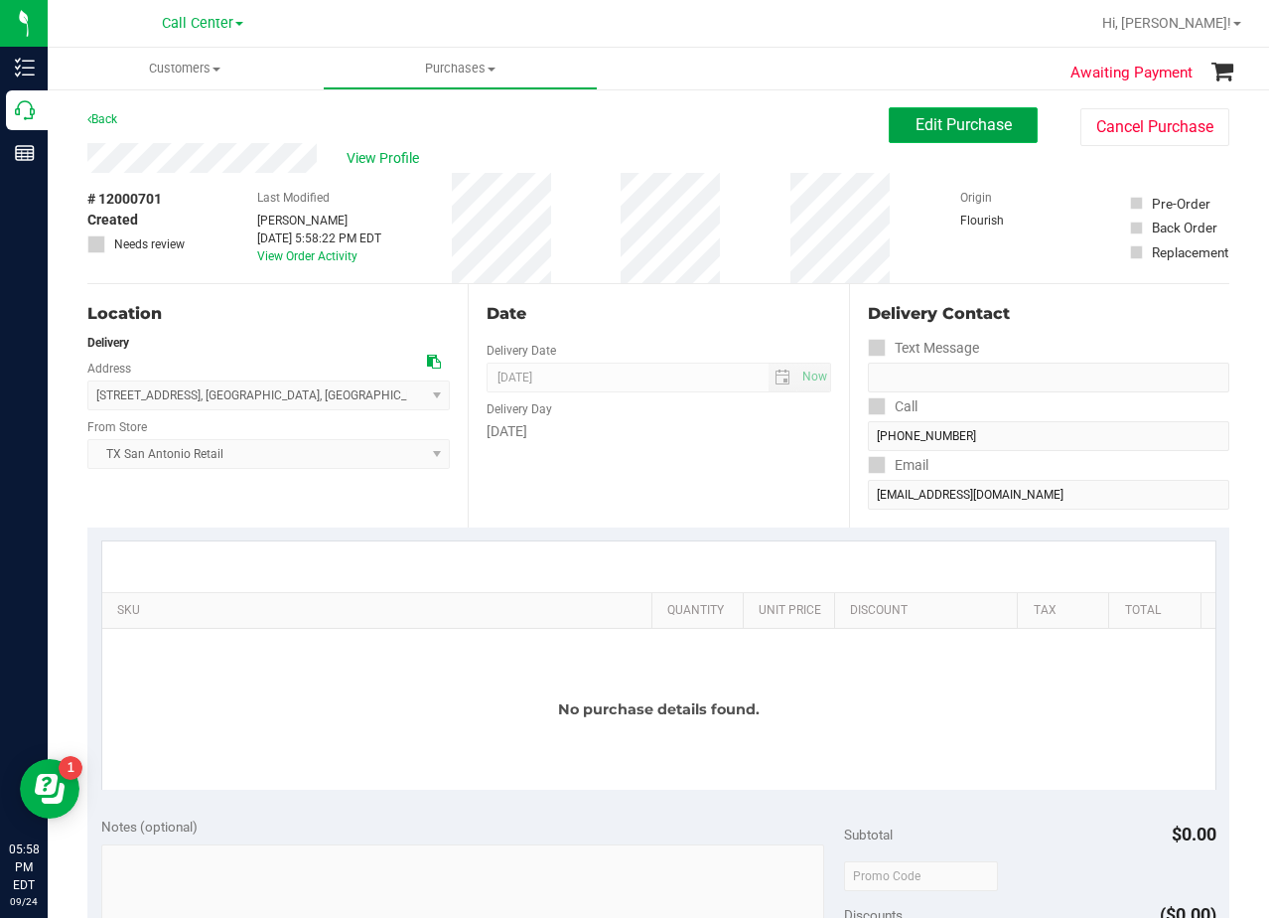
click at [917, 111] on button "Edit Purchase" at bounding box center [963, 125] width 149 height 36
drag, startPoint x: 748, startPoint y: 154, endPoint x: 734, endPoint y: 159, distance: 14.8
click at [746, 154] on div "View Profile" at bounding box center [488, 158] width 802 height 30
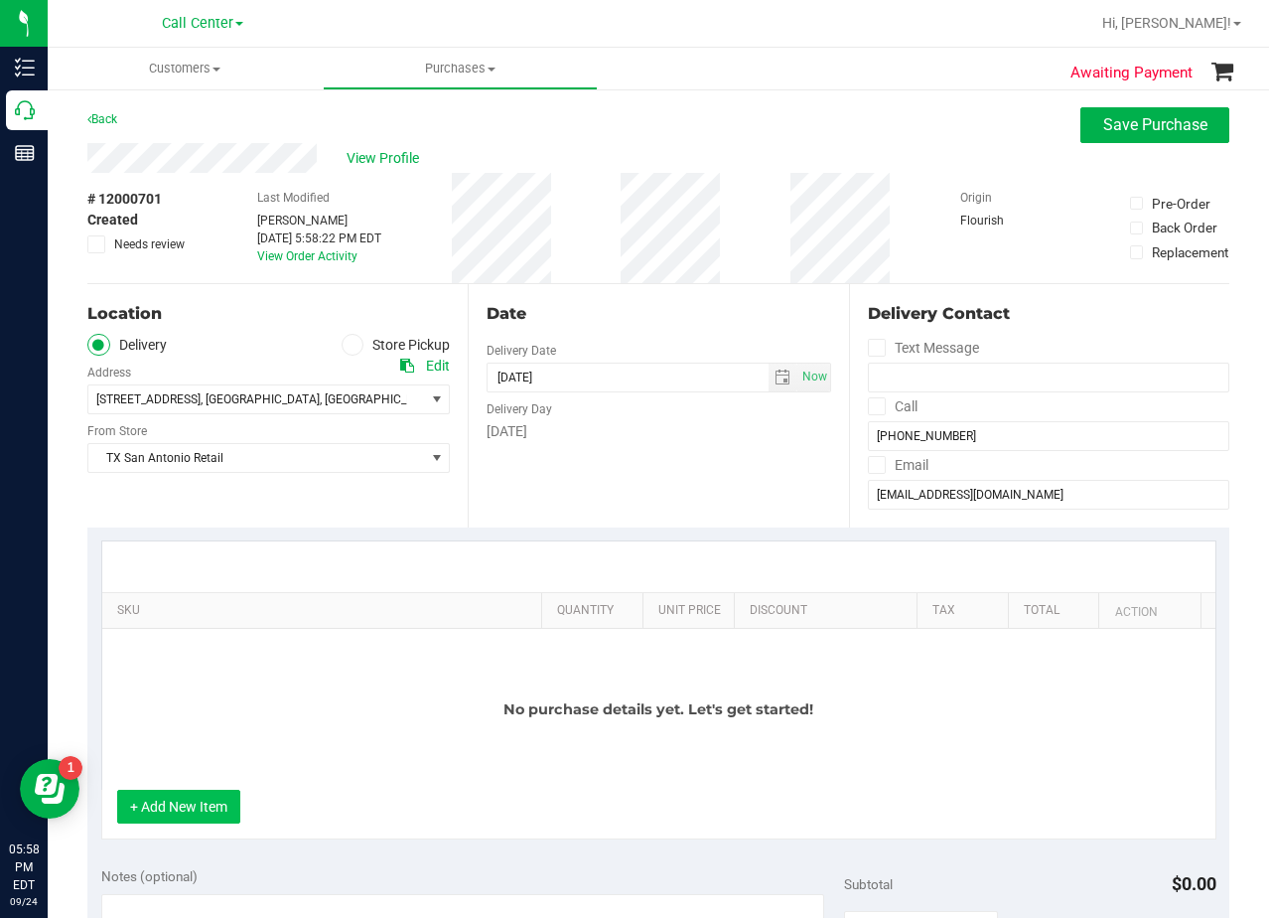
click at [222, 804] on button "+ Add New Item" at bounding box center [178, 807] width 123 height 34
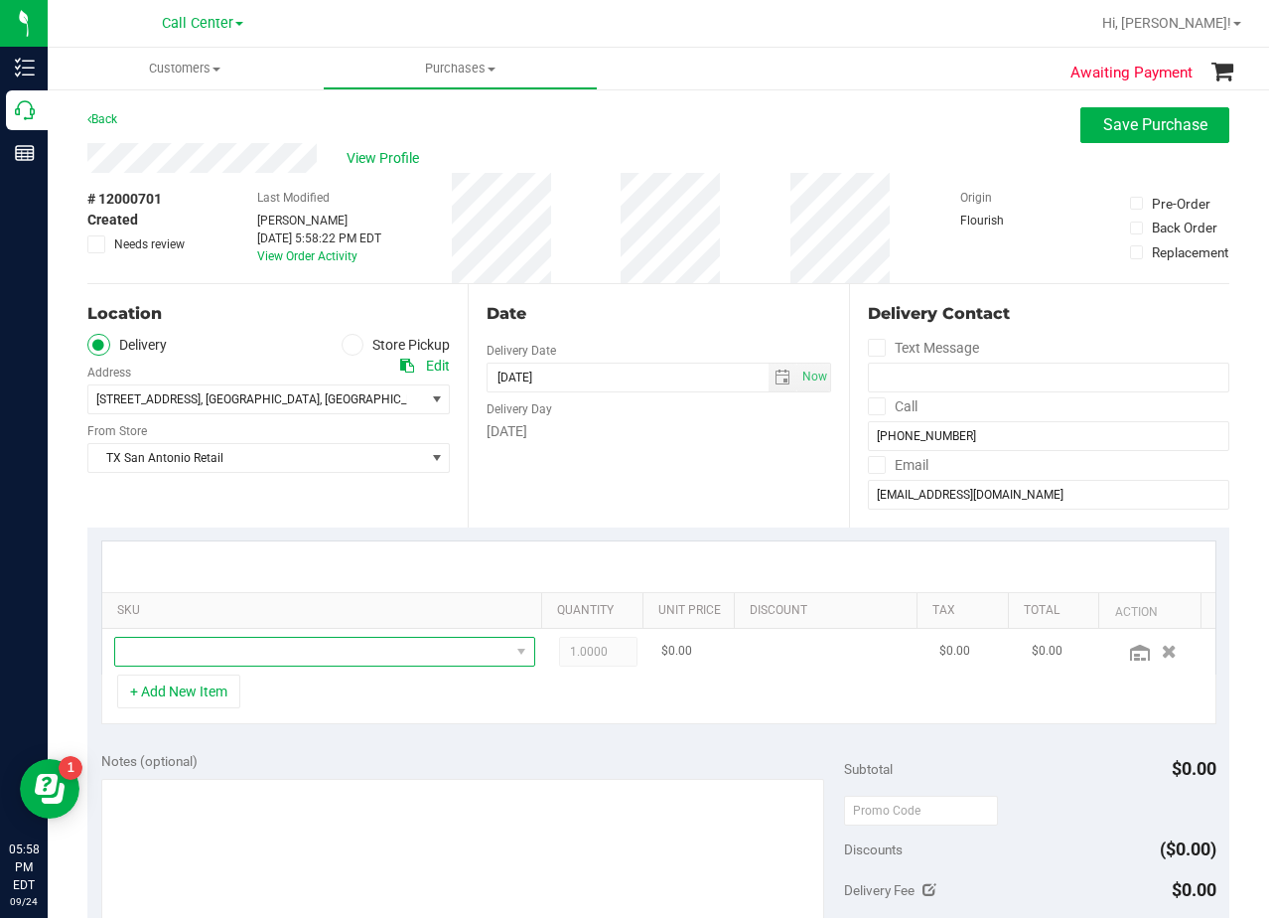
click at [248, 654] on span "NO DATA FOUND" at bounding box center [312, 652] width 394 height 28
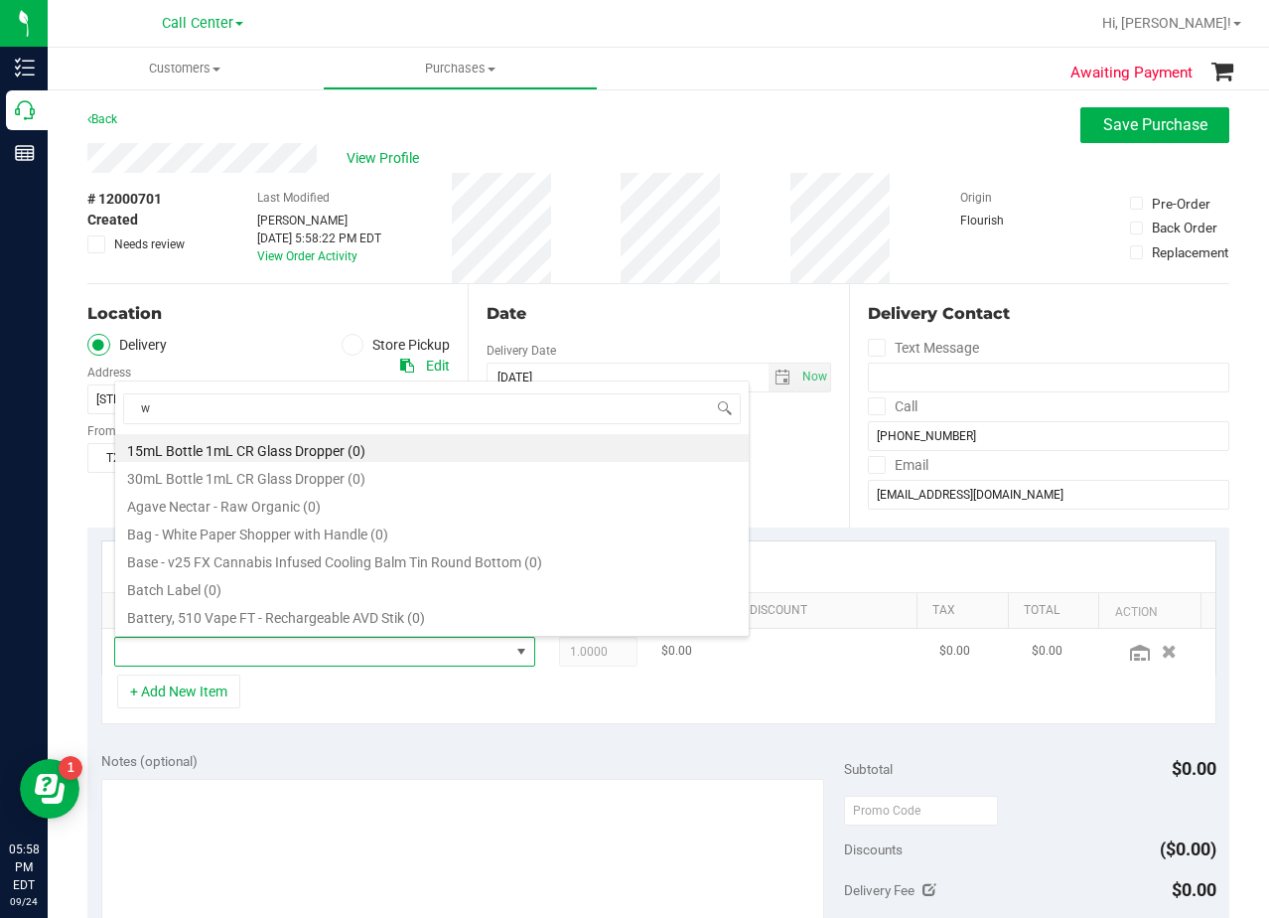
scroll to position [30, 399]
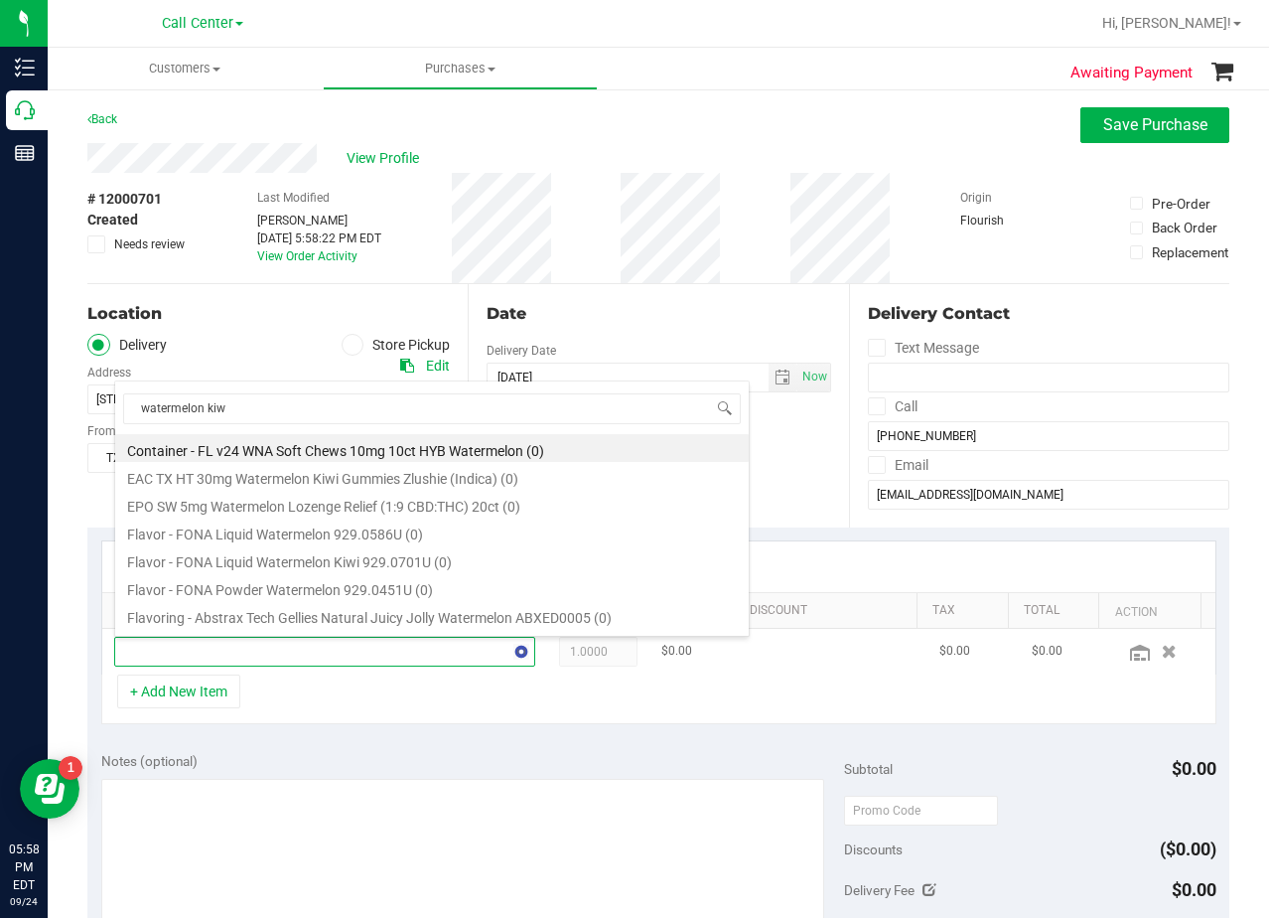
type input "watermelon kiwi"
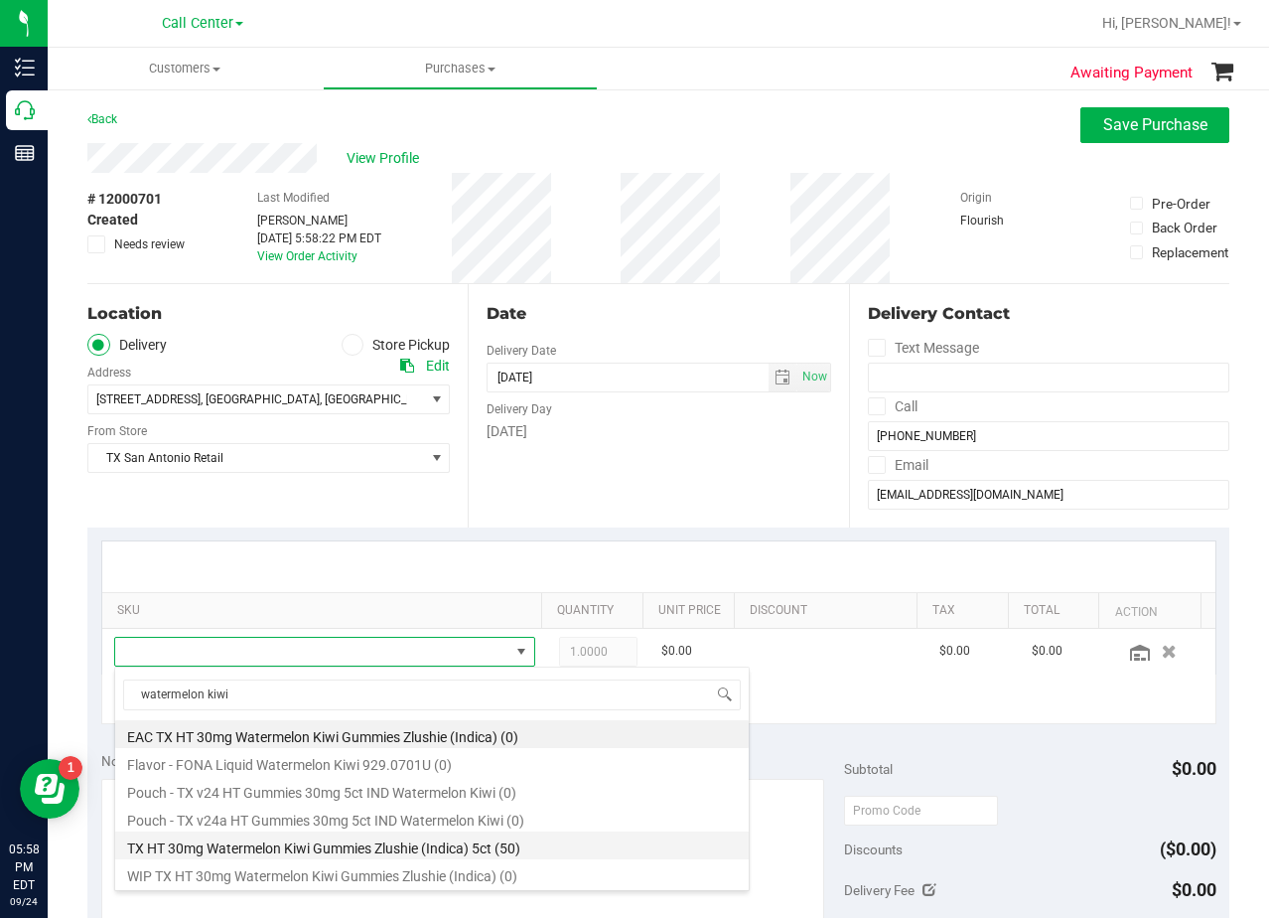
click at [416, 849] on li "TX HT 30mg Watermelon Kiwi Gummies Zlushie (Indica) 5ct (50)" at bounding box center [432, 845] width 634 height 28
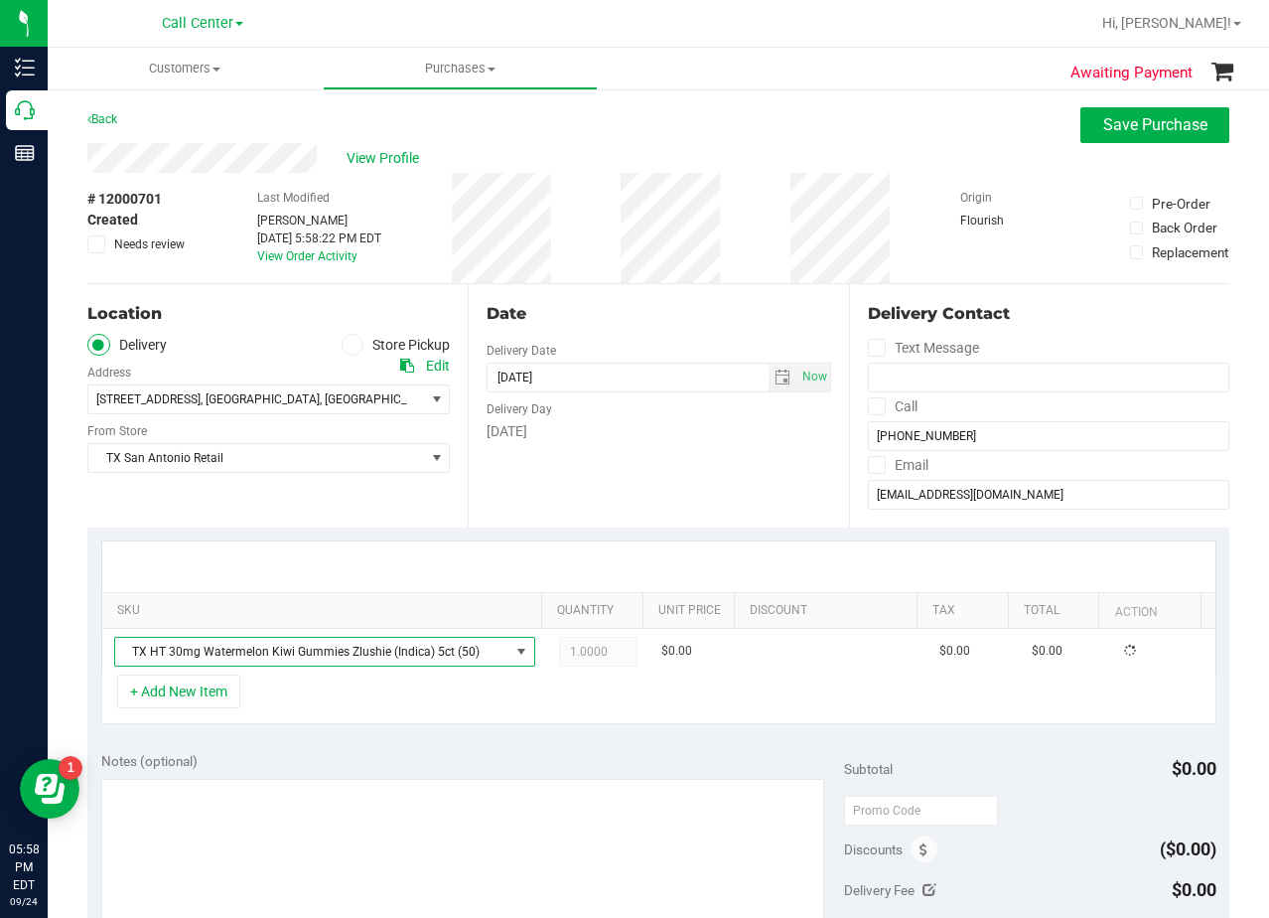
drag, startPoint x: 427, startPoint y: 734, endPoint x: 471, endPoint y: 729, distance: 44.0
click at [430, 734] on div "SKU Quantity Unit Price Discount Tax Total Action TX HT 30mg Watermelon Kiwi Gu…" at bounding box center [658, 632] width 1142 height 211
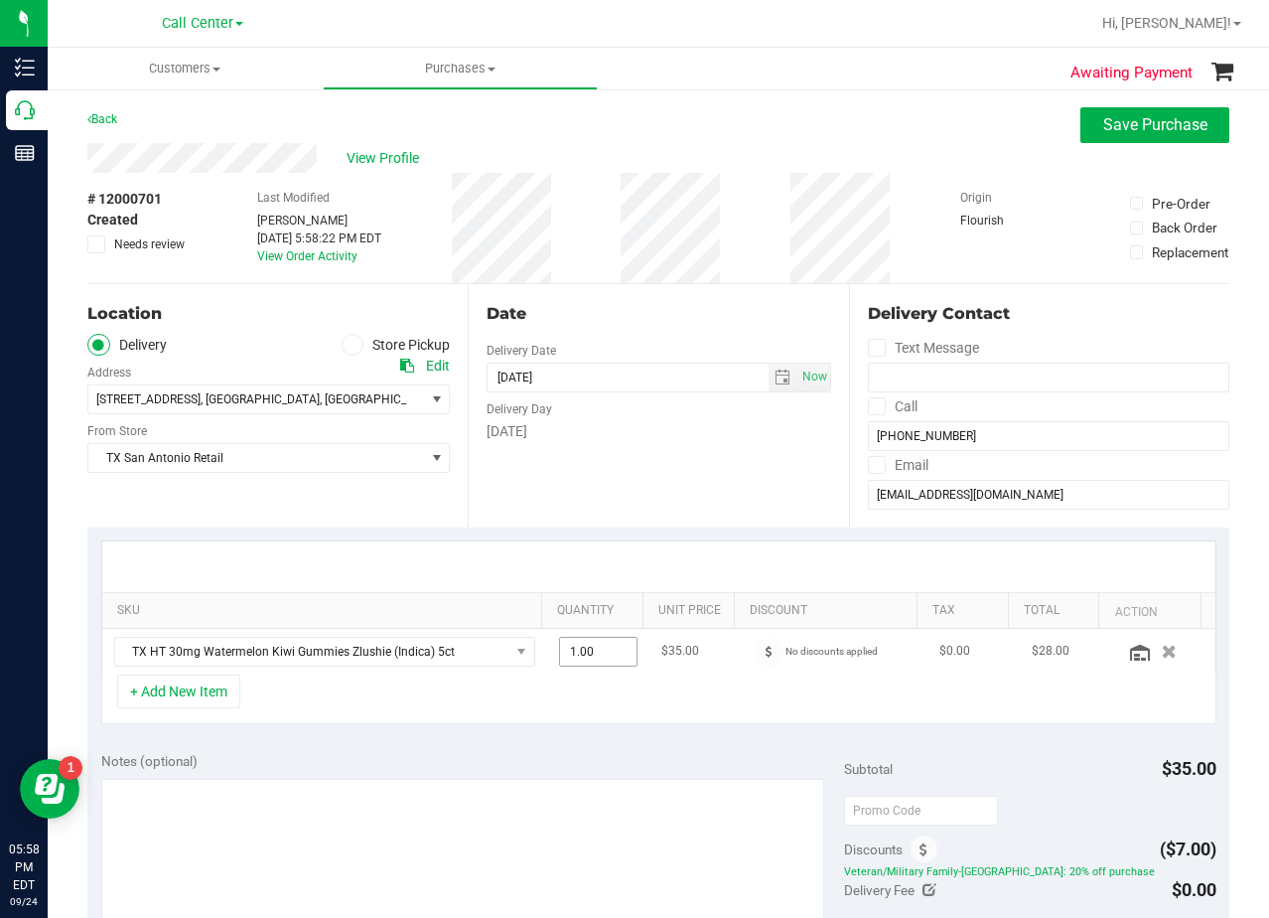
click at [590, 654] on span "1.00 1" at bounding box center [598, 652] width 78 height 30
drag, startPoint x: 590, startPoint y: 654, endPoint x: 603, endPoint y: 541, distance: 113.0
click at [590, 653] on input "1" at bounding box center [598, 652] width 76 height 28
type input "2"
type input "2.00"
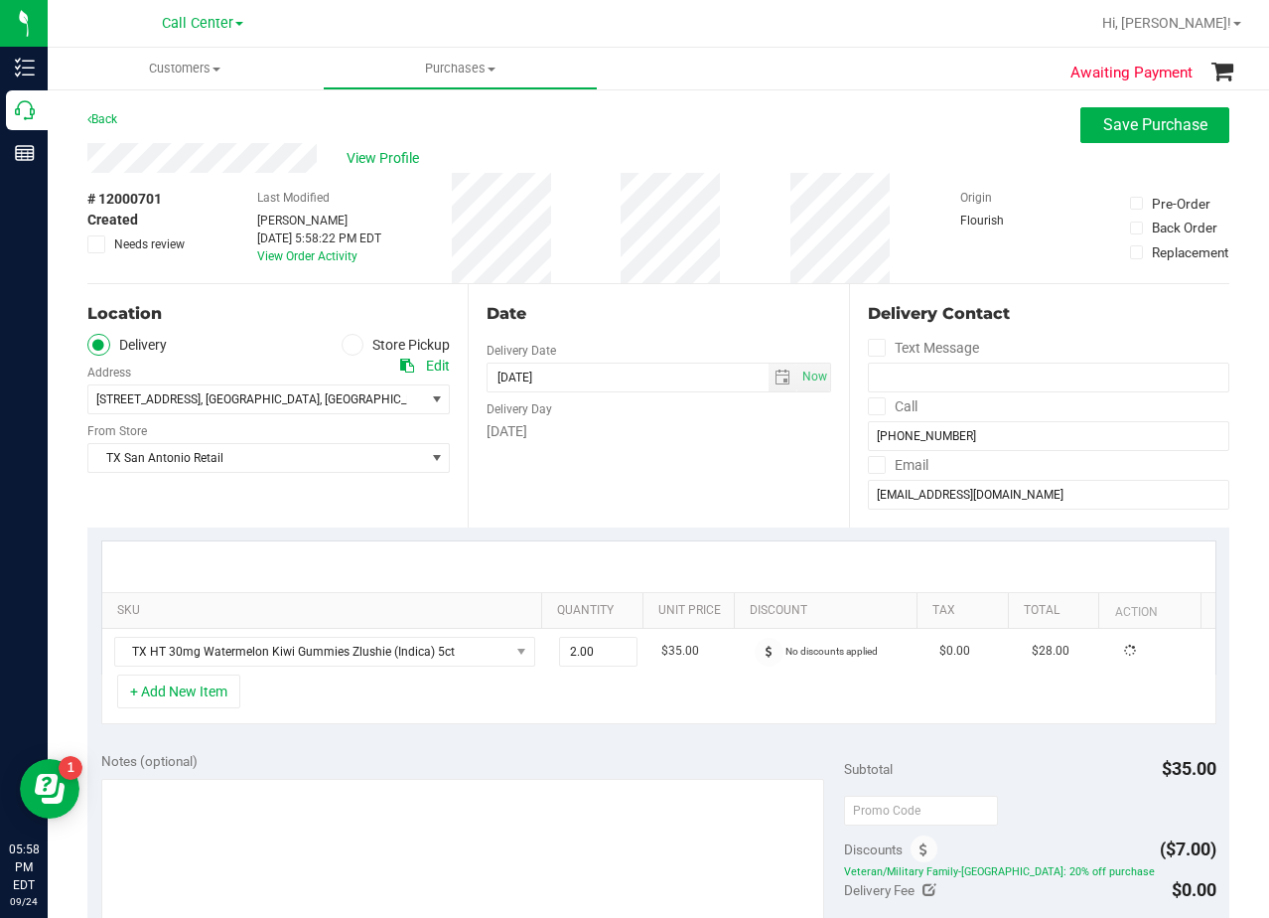
click at [603, 538] on div "SKU Quantity Unit Price Discount Tax Total Action TX HT 30mg Watermelon Kiwi Gu…" at bounding box center [658, 632] width 1142 height 211
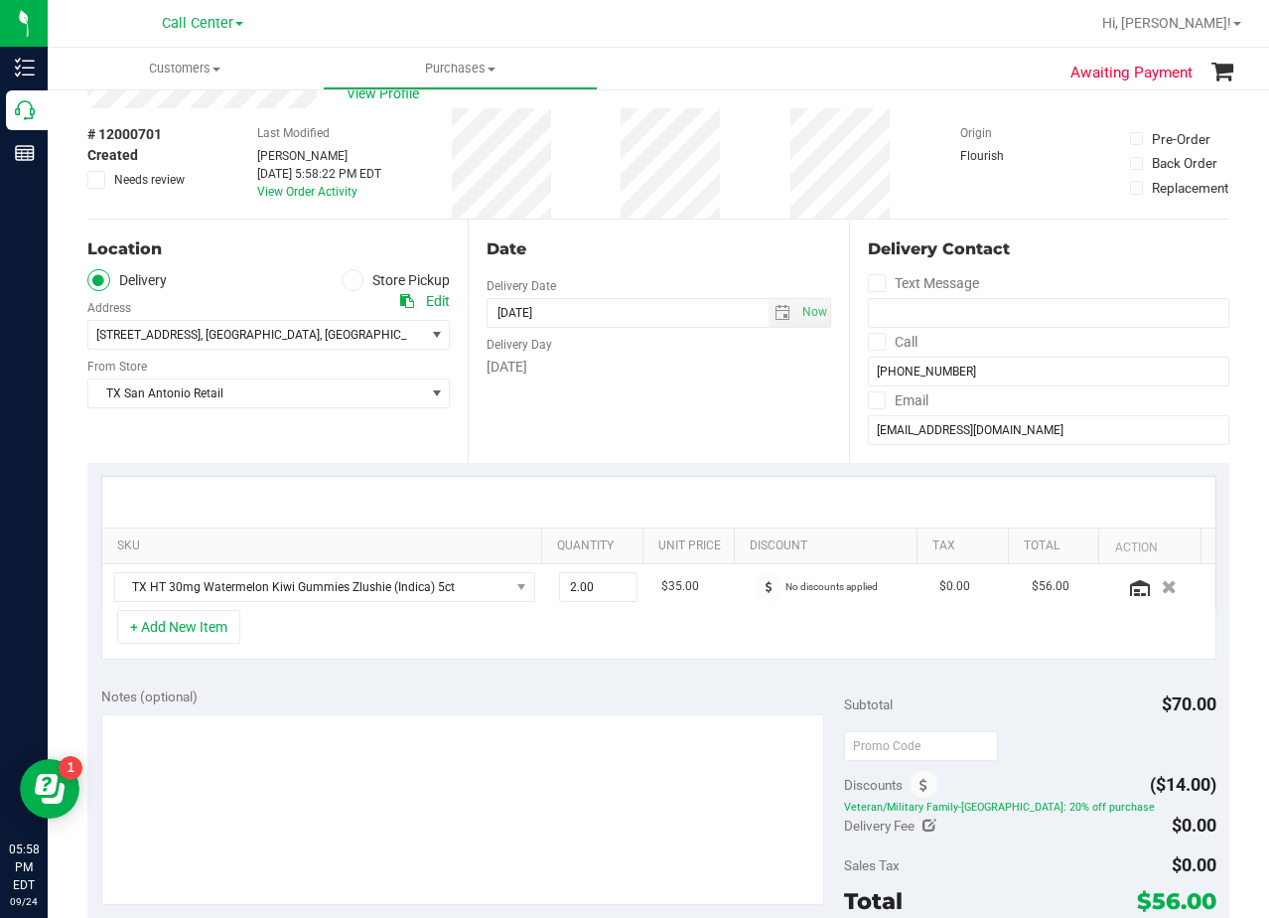
scroll to position [99, 0]
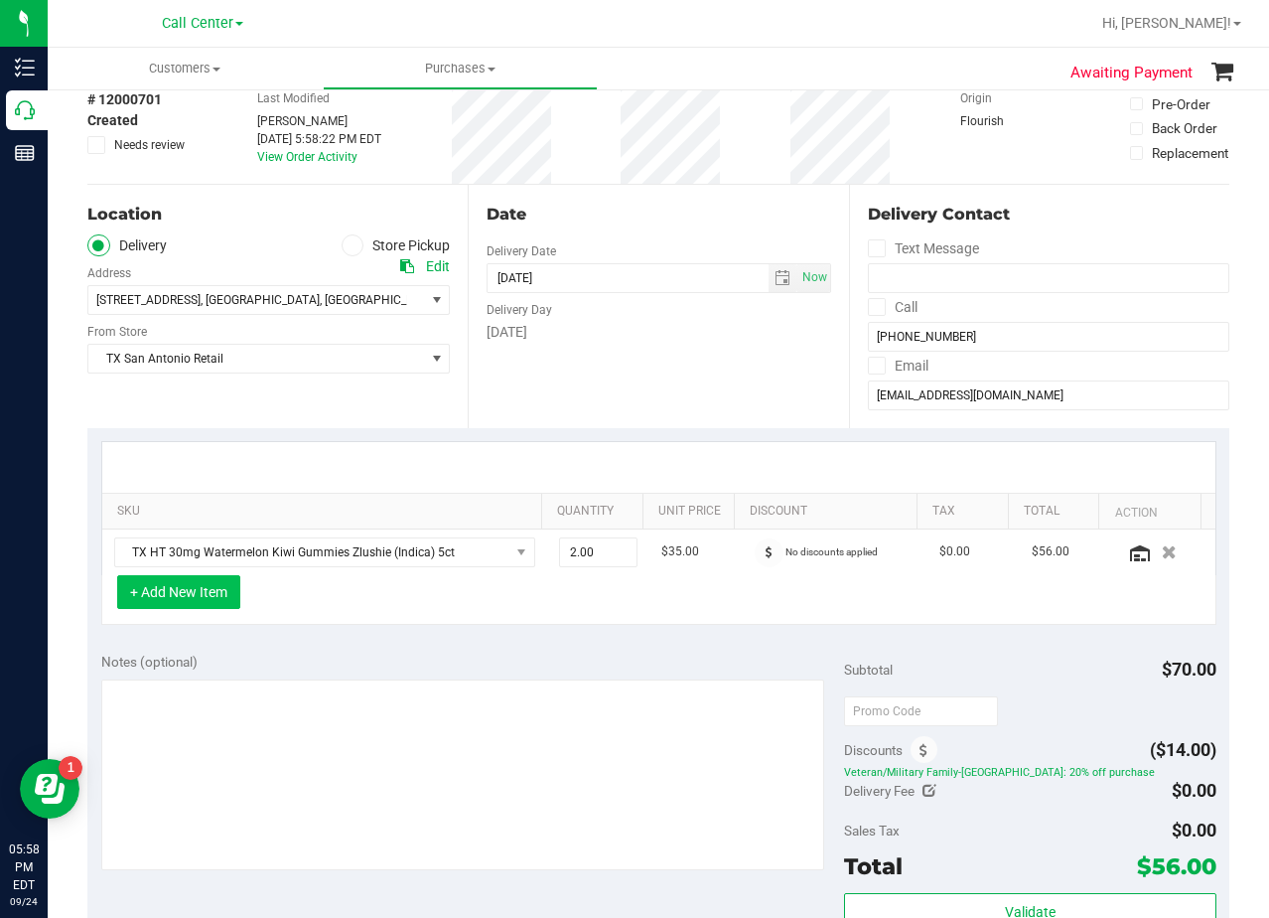
click at [194, 593] on button "+ Add New Item" at bounding box center [178, 592] width 123 height 34
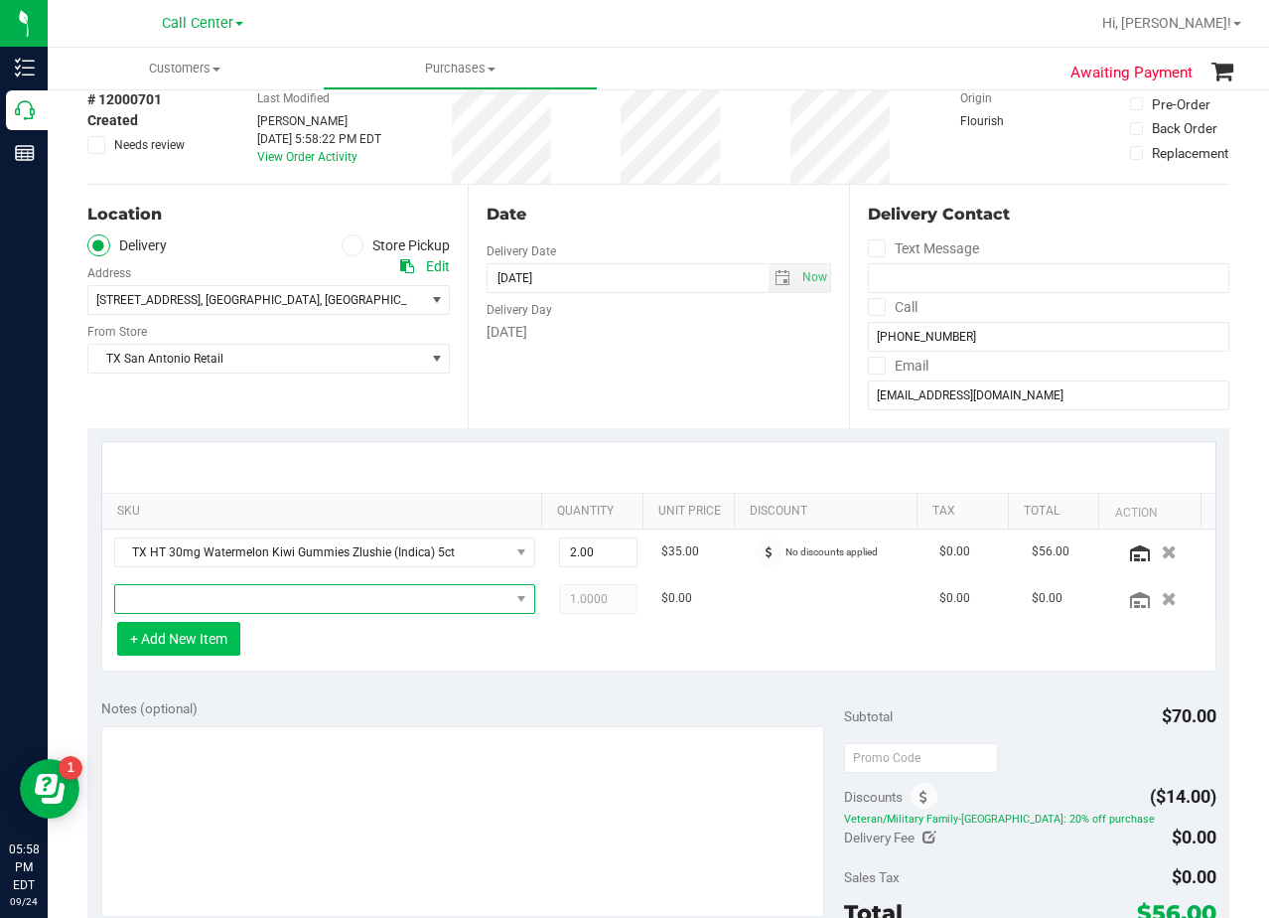
click at [193, 593] on span "NO DATA FOUND" at bounding box center [312, 599] width 394 height 28
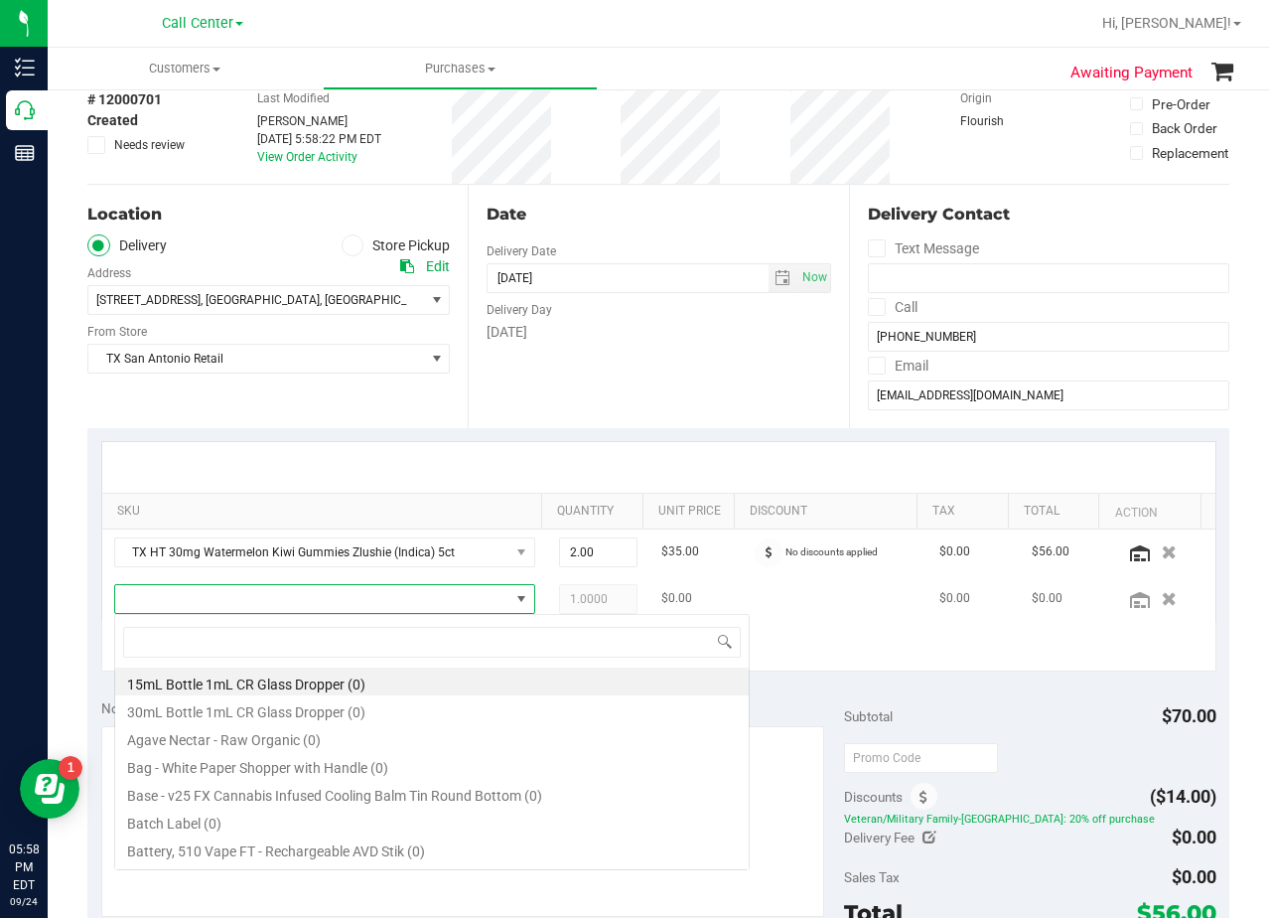
scroll to position [30, 399]
type input "dark choc"
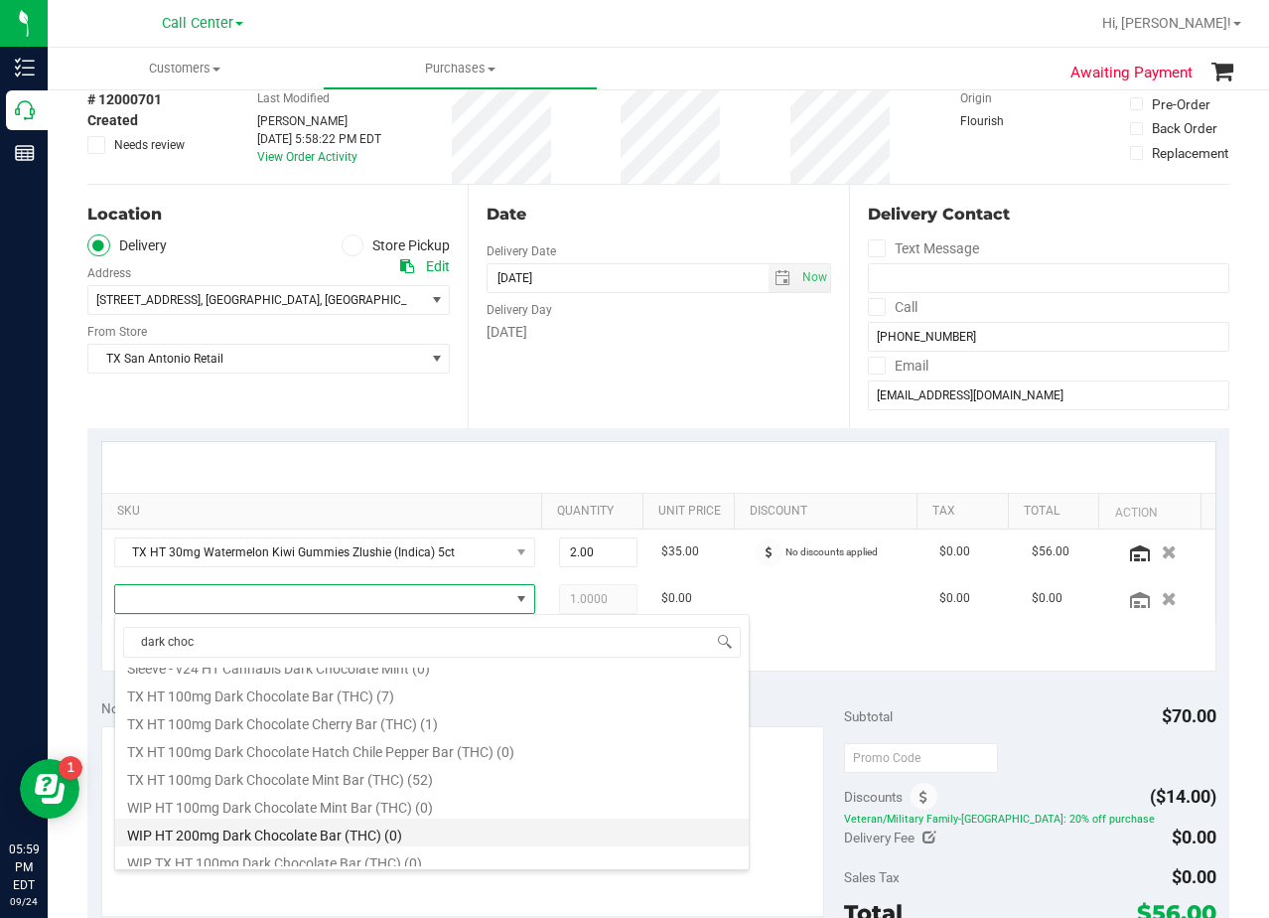
scroll to position [1053, 0]
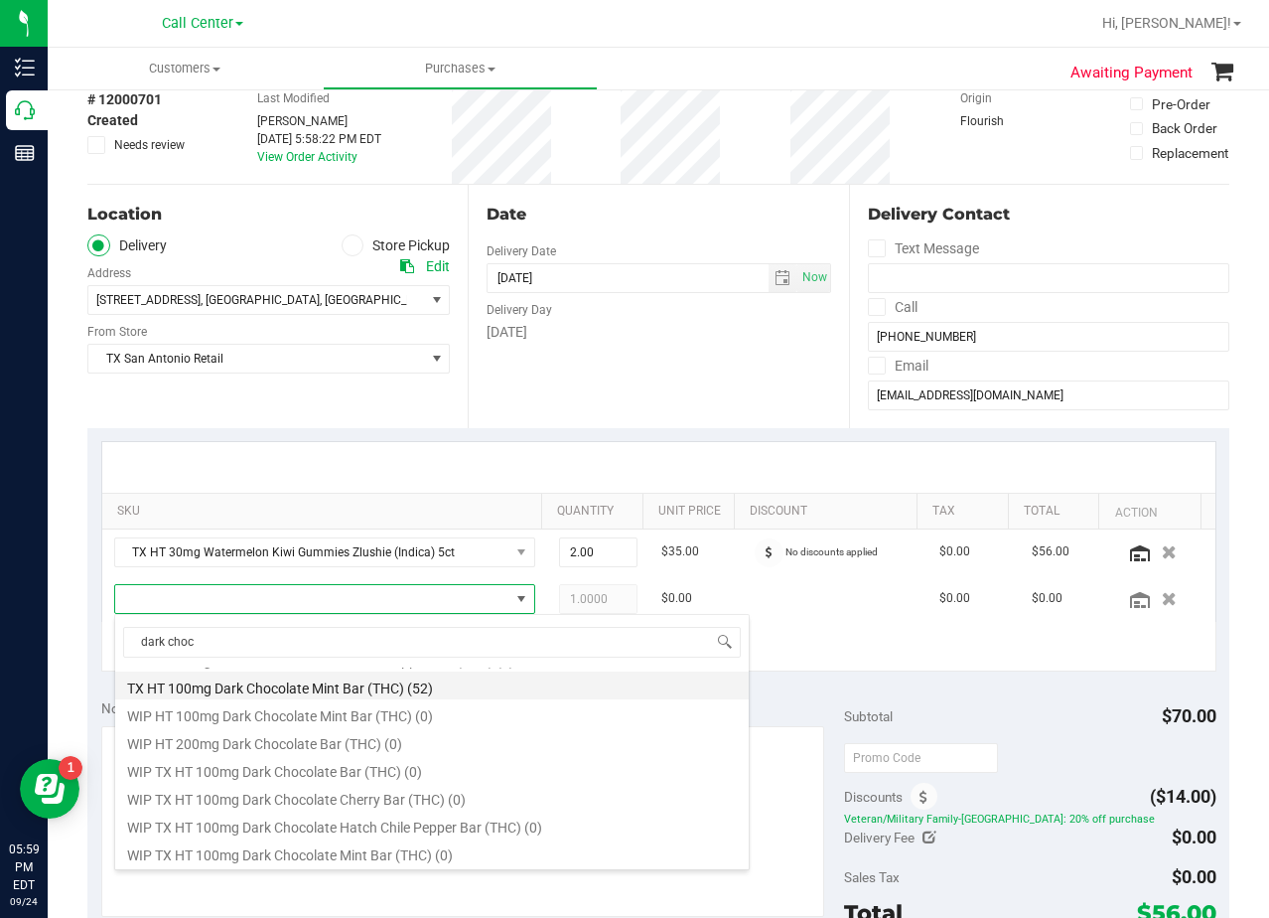
click at [453, 693] on li "TX HT 100mg Dark Chocolate Mint Bar (THC) (52)" at bounding box center [432, 685] width 634 height 28
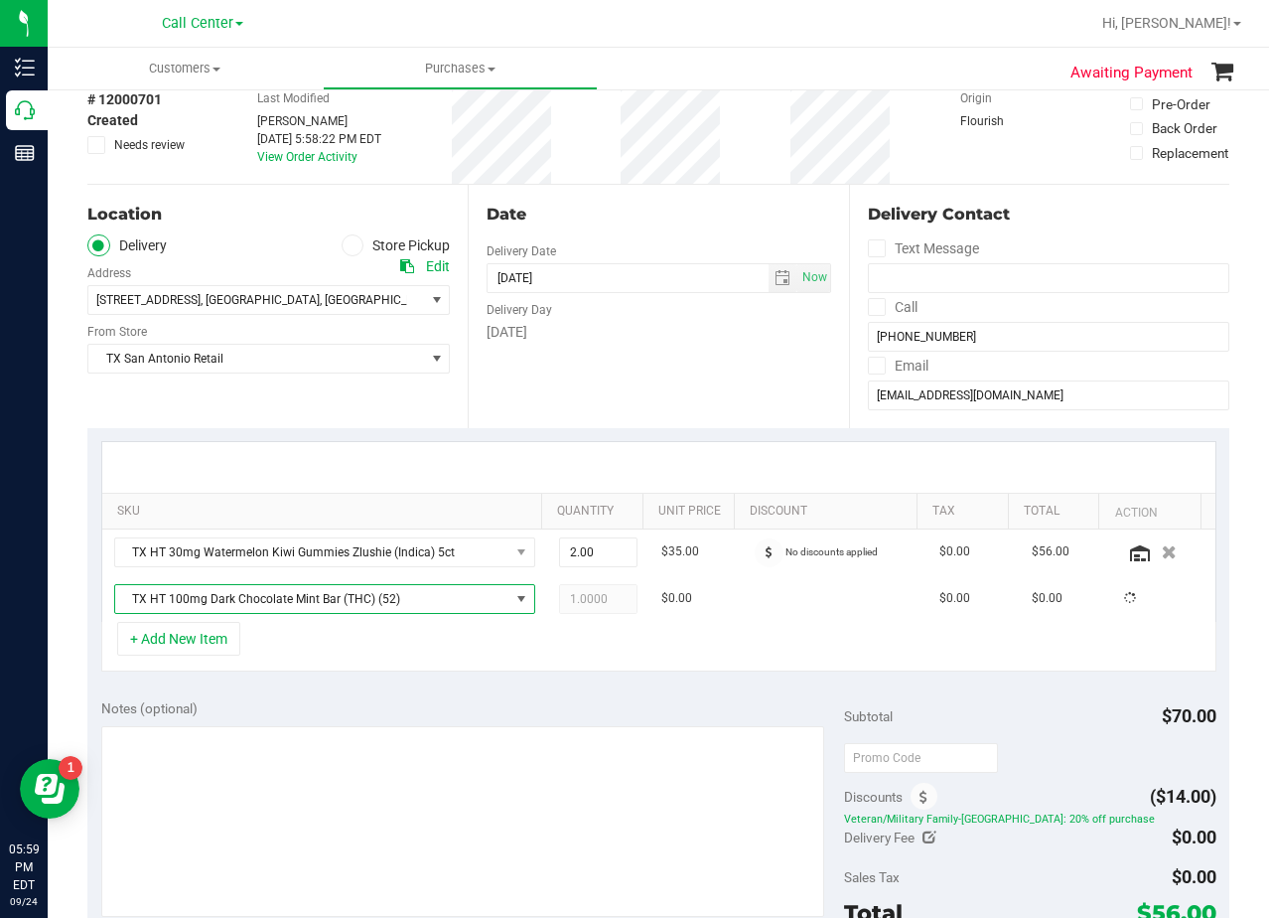
click at [462, 693] on div "Notes (optional) Subtotal $70.00 Discounts ($14.00) Veteran/Military Family-TX:…" at bounding box center [658, 864] width 1142 height 358
drag, startPoint x: 564, startPoint y: 623, endPoint x: 575, endPoint y: 609, distance: 17.7
click at [575, 609] on span "1.00 1" at bounding box center [598, 599] width 78 height 30
click at [575, 609] on input "1" at bounding box center [598, 599] width 76 height 28
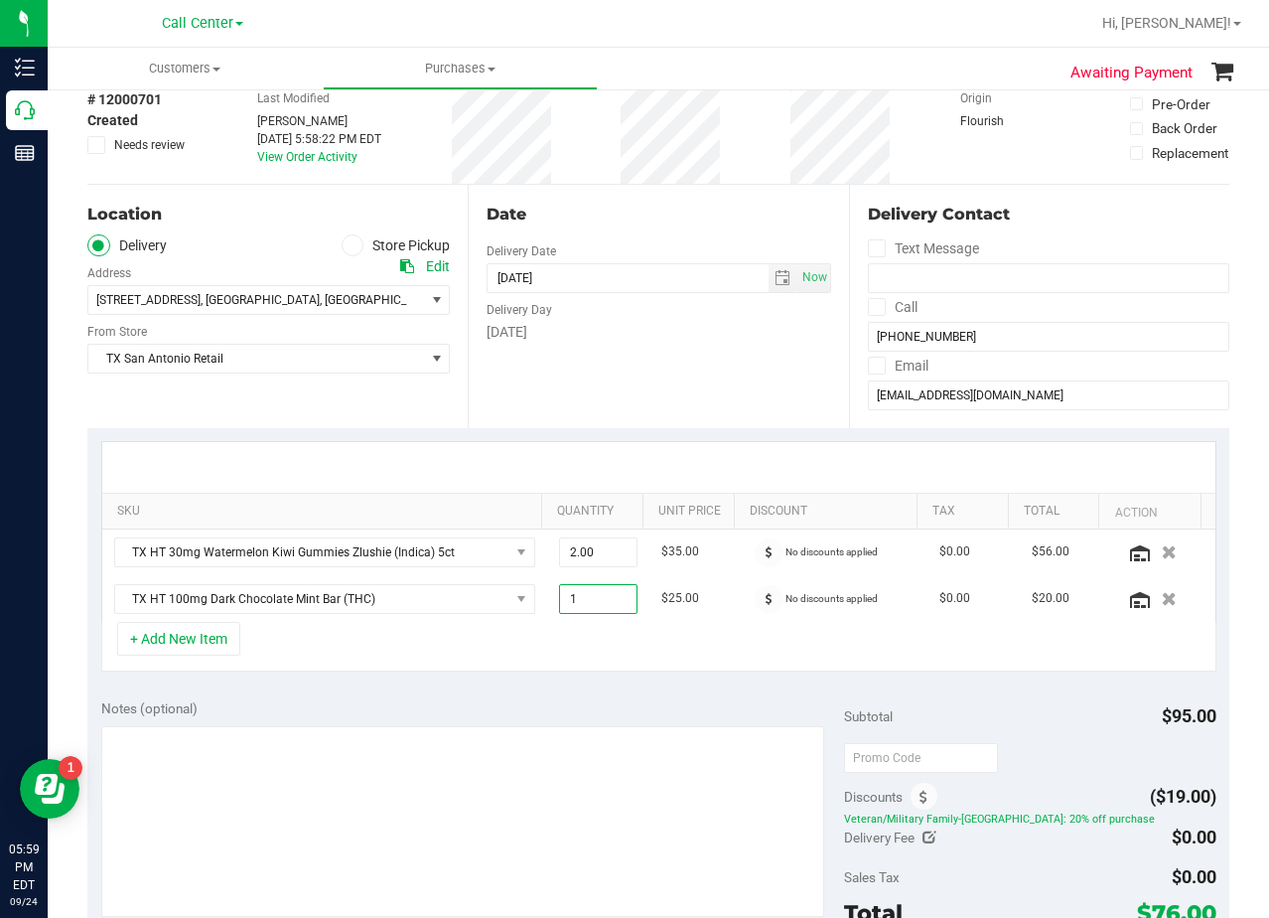
type input "2"
type input "2.00"
click at [607, 382] on div "Date Delivery Date [DATE] Now [DATE] 08:00 AM Now Delivery Day [DATE]" at bounding box center [658, 306] width 380 height 243
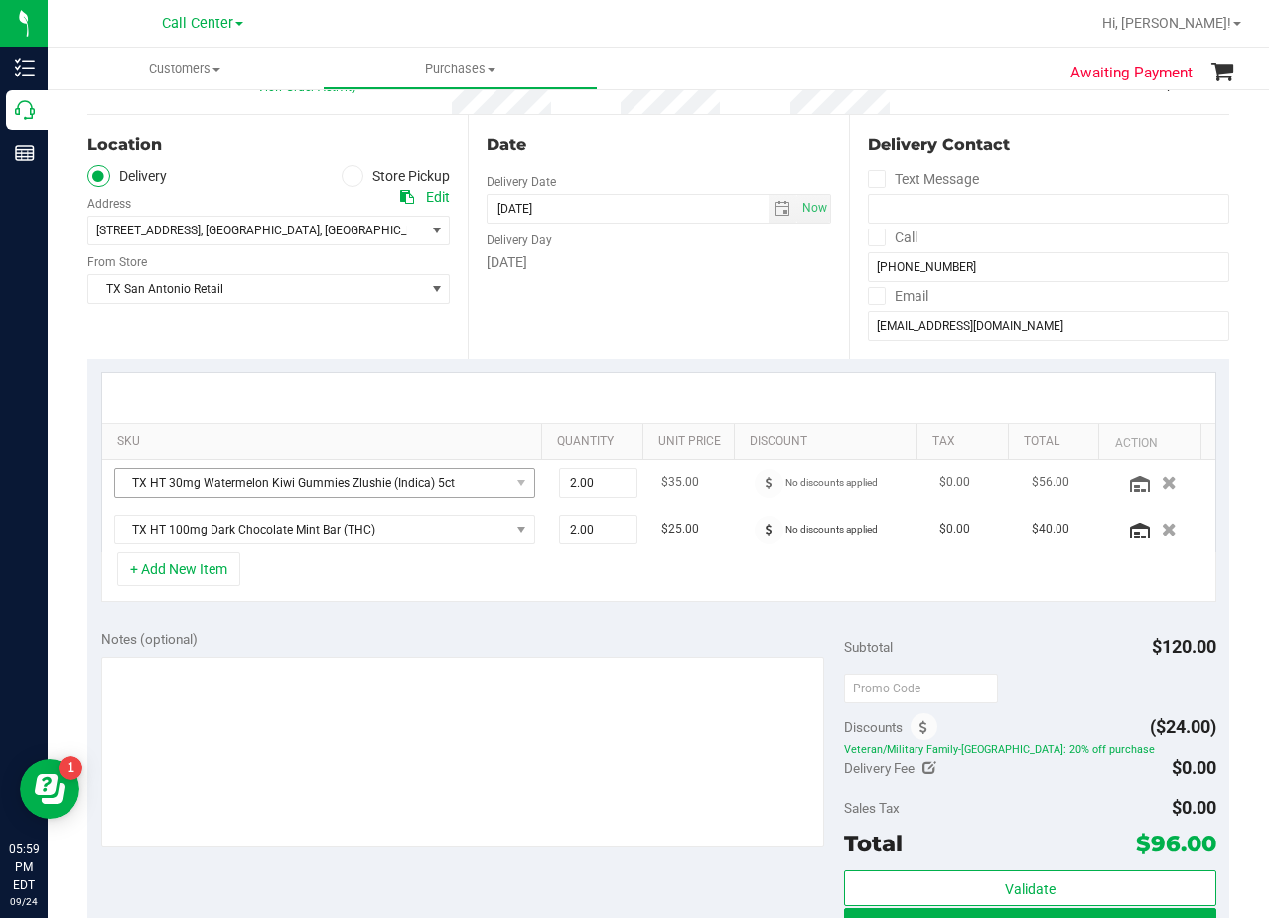
scroll to position [199, 0]
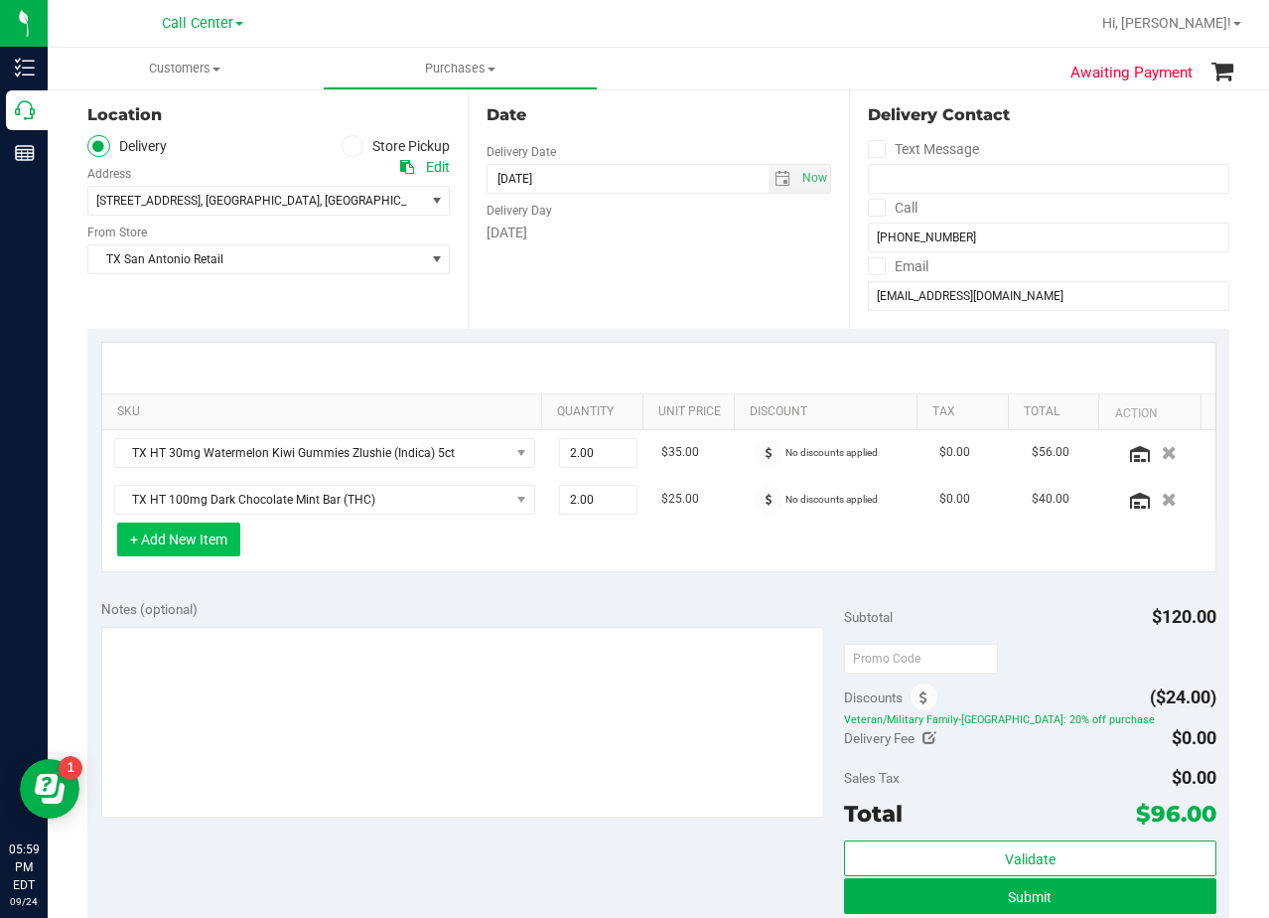
click at [212, 544] on button "+ Add New Item" at bounding box center [178, 539] width 123 height 34
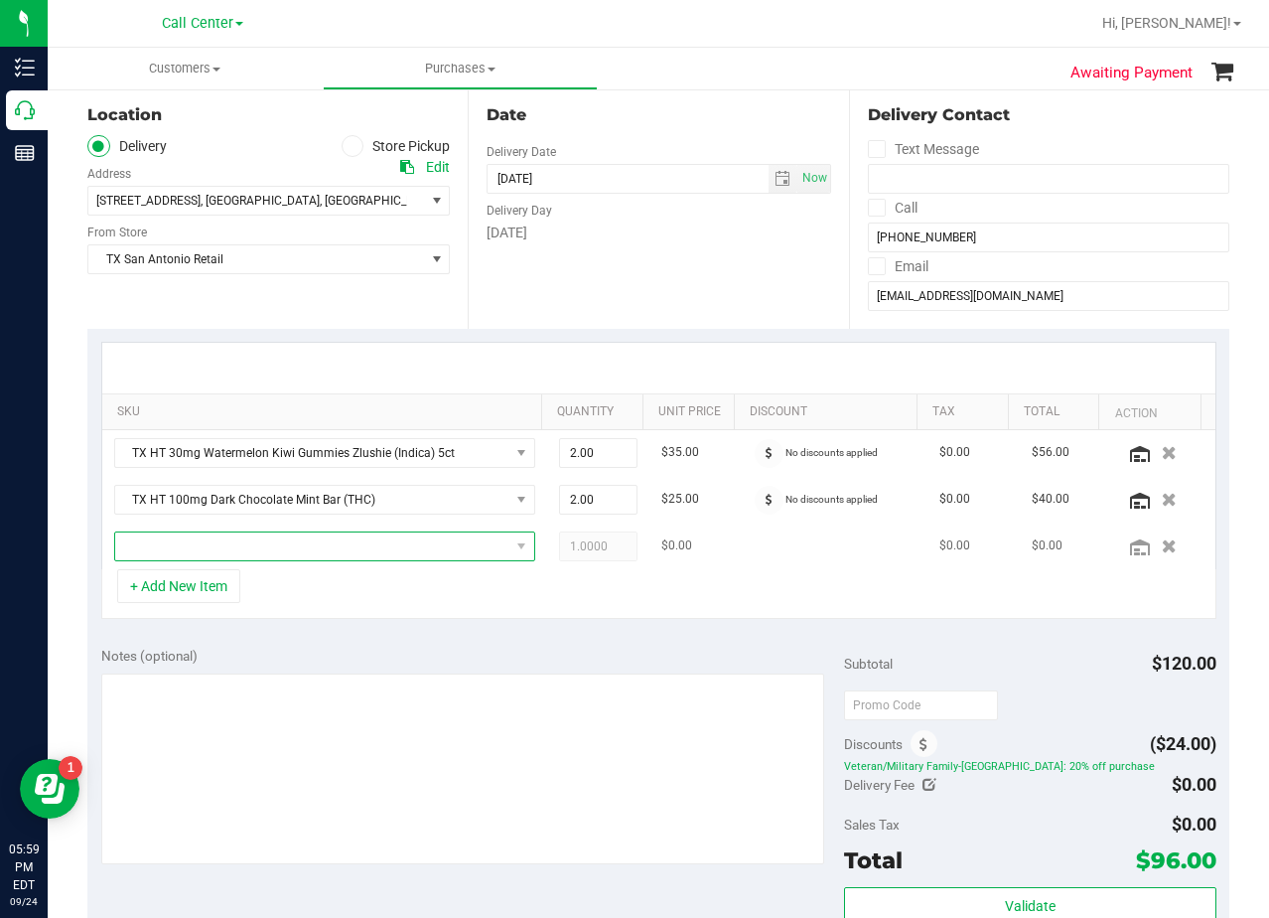
click at [219, 546] on span at bounding box center [312, 546] width 394 height 28
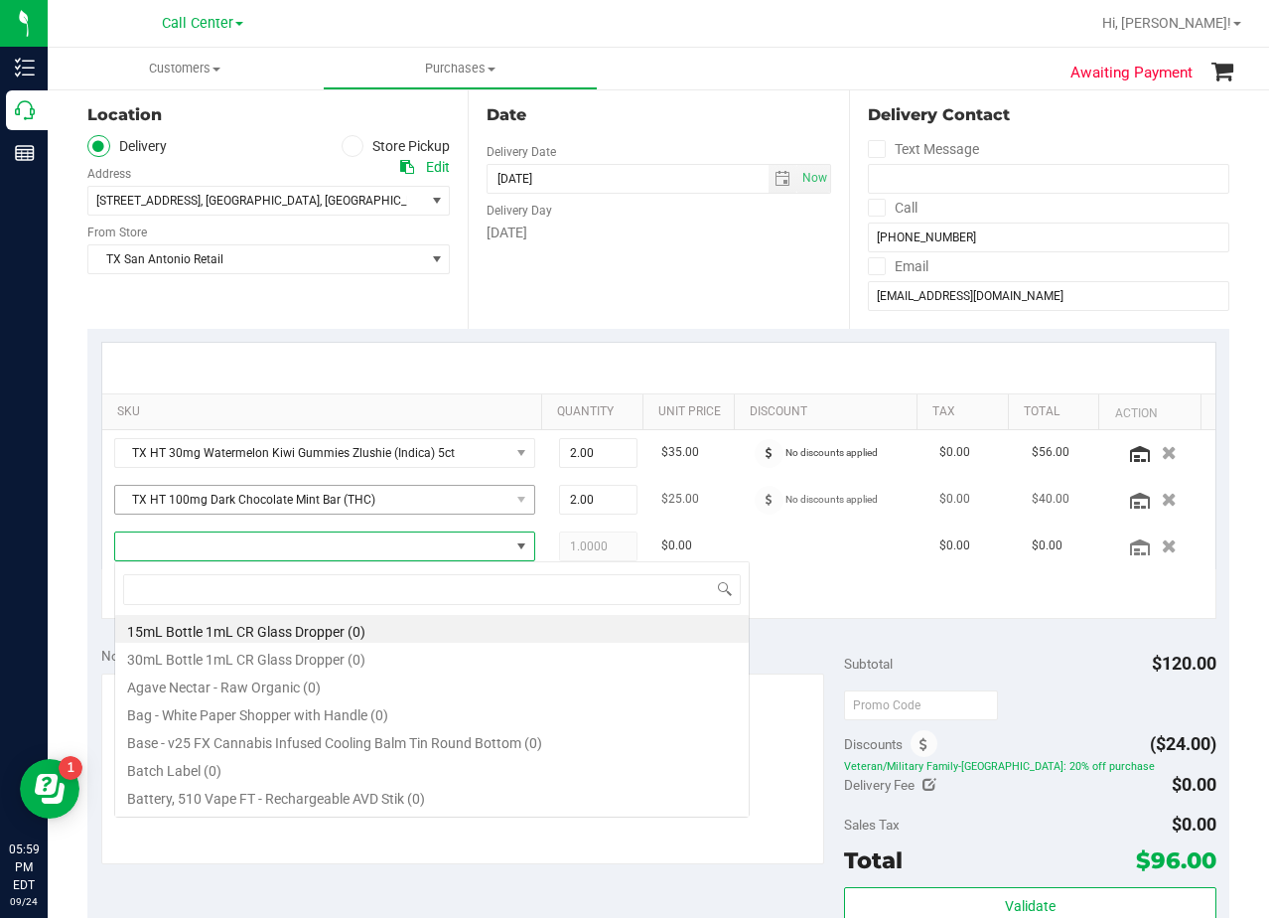
scroll to position [30, 399]
type input "texas orange"
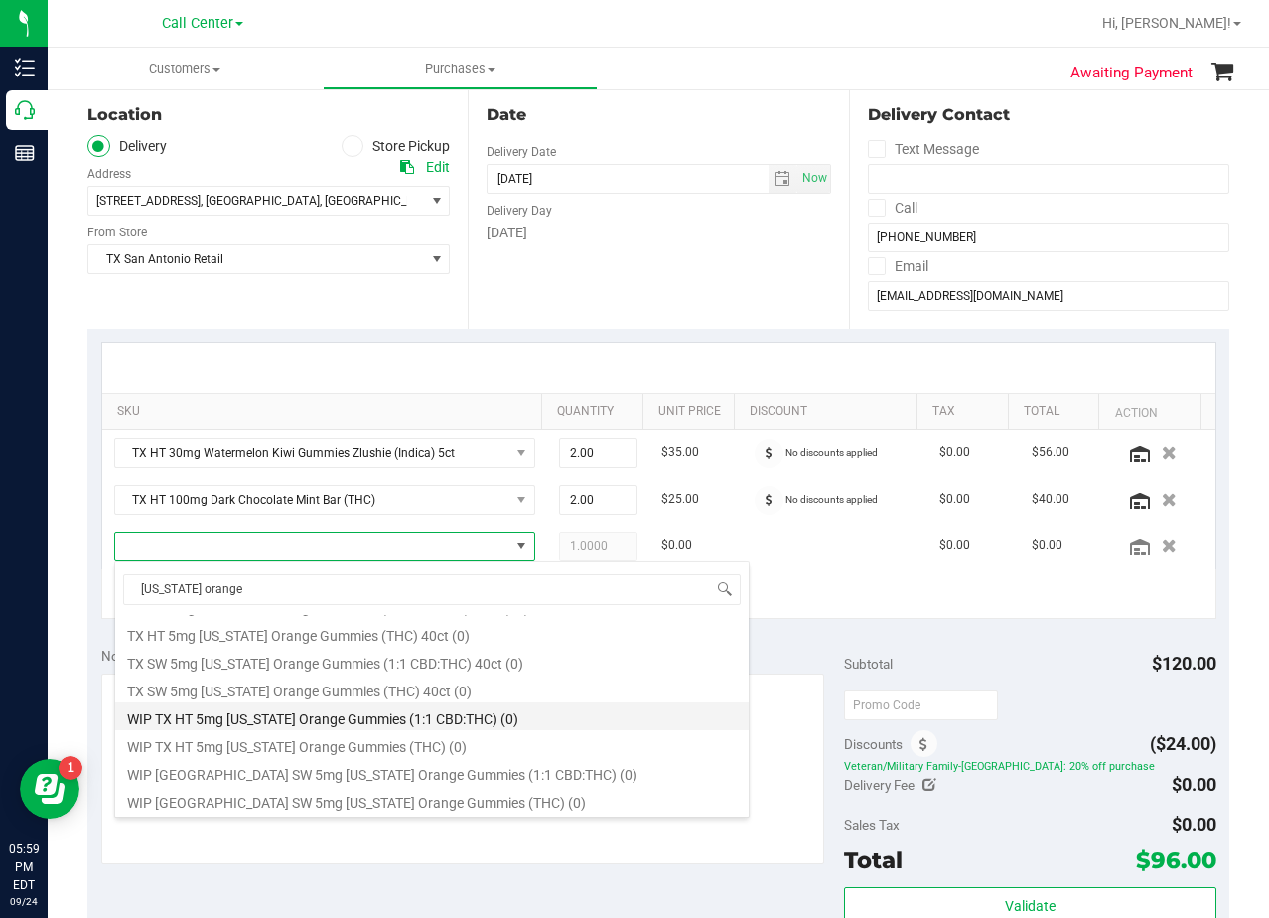
scroll to position [230, 0]
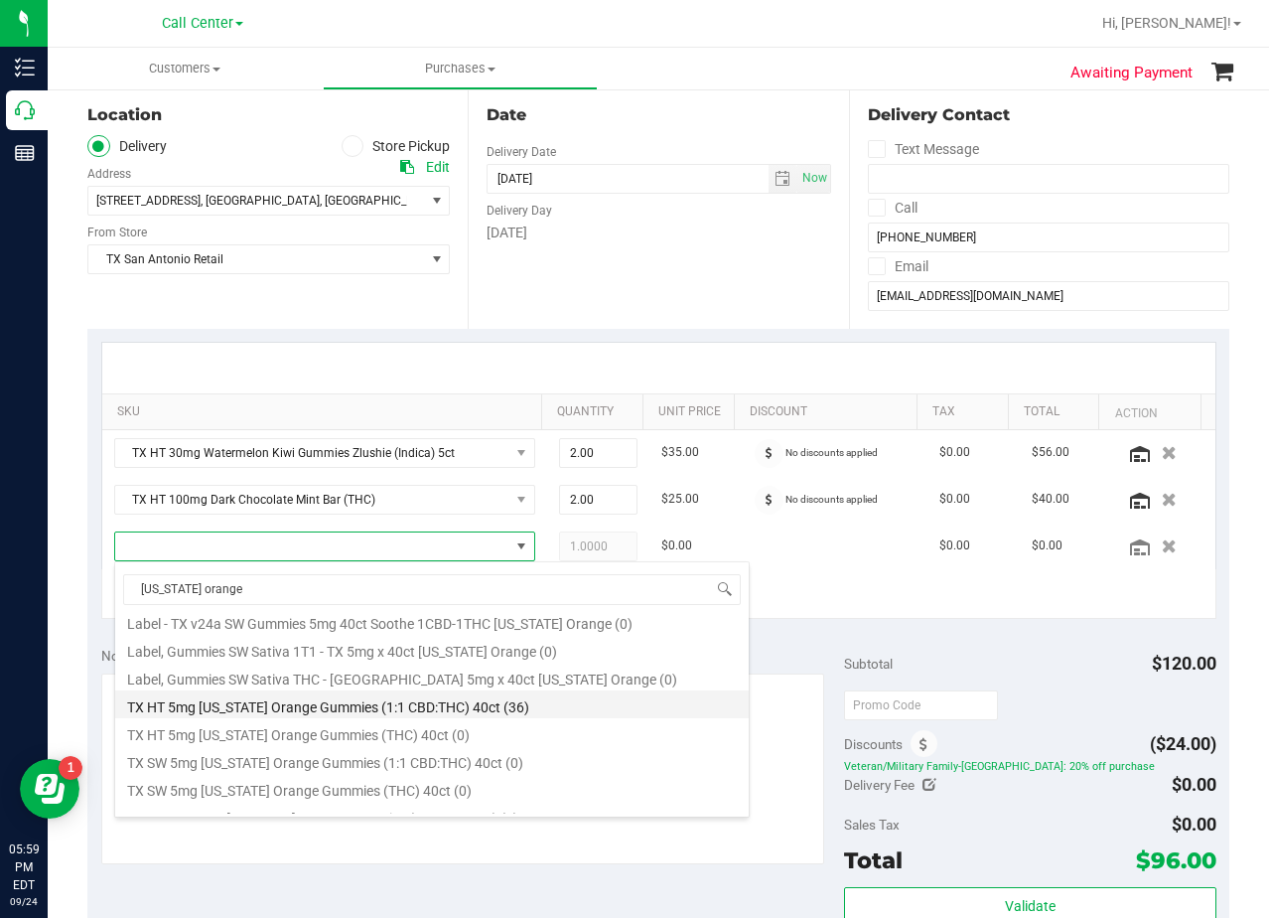
click at [459, 707] on li "TX HT 5mg Texas Orange Gummies (1:1 CBD:THC) 40ct (36)" at bounding box center [432, 704] width 634 height 28
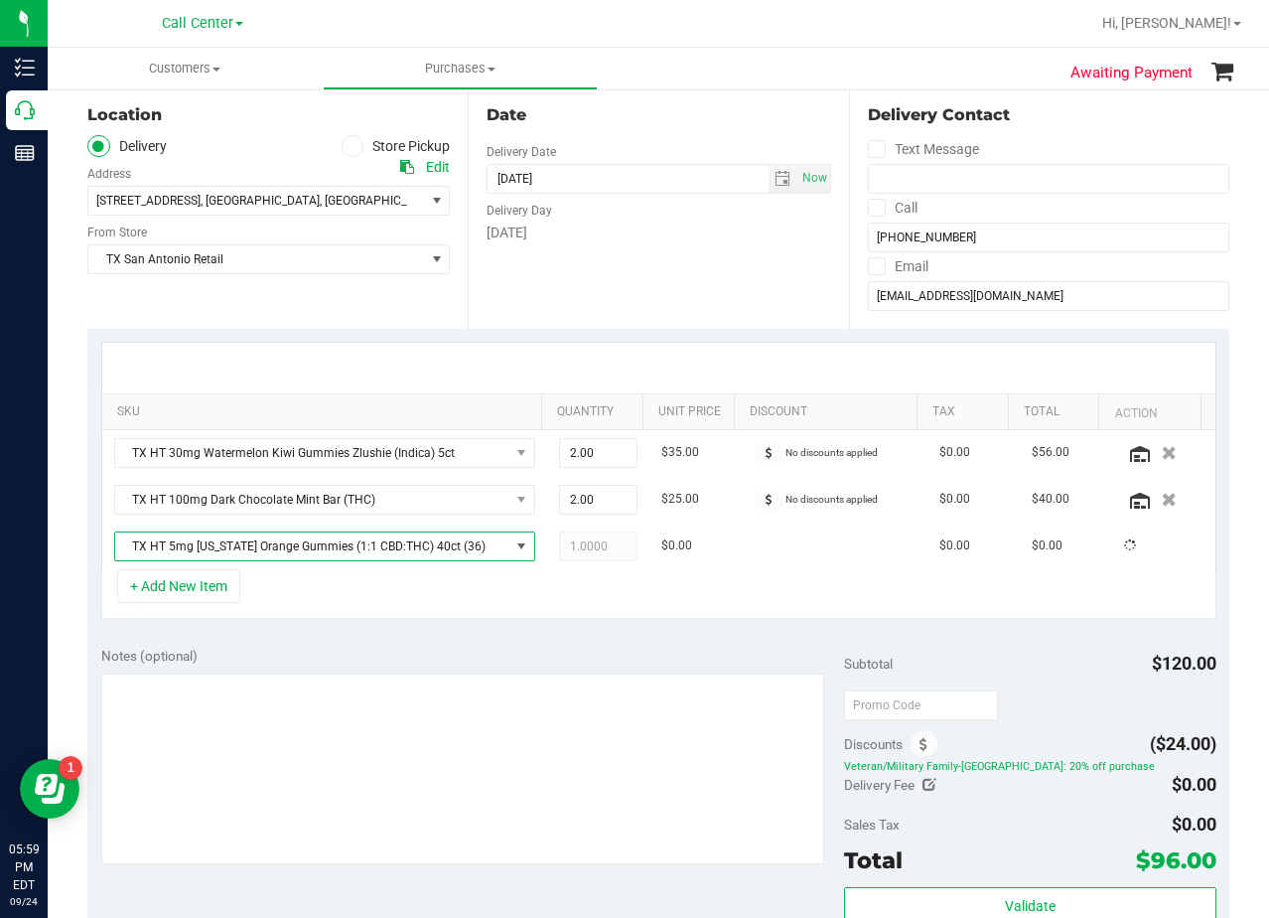
click at [481, 648] on div "Notes (optional)" at bounding box center [473, 656] width 744 height 20
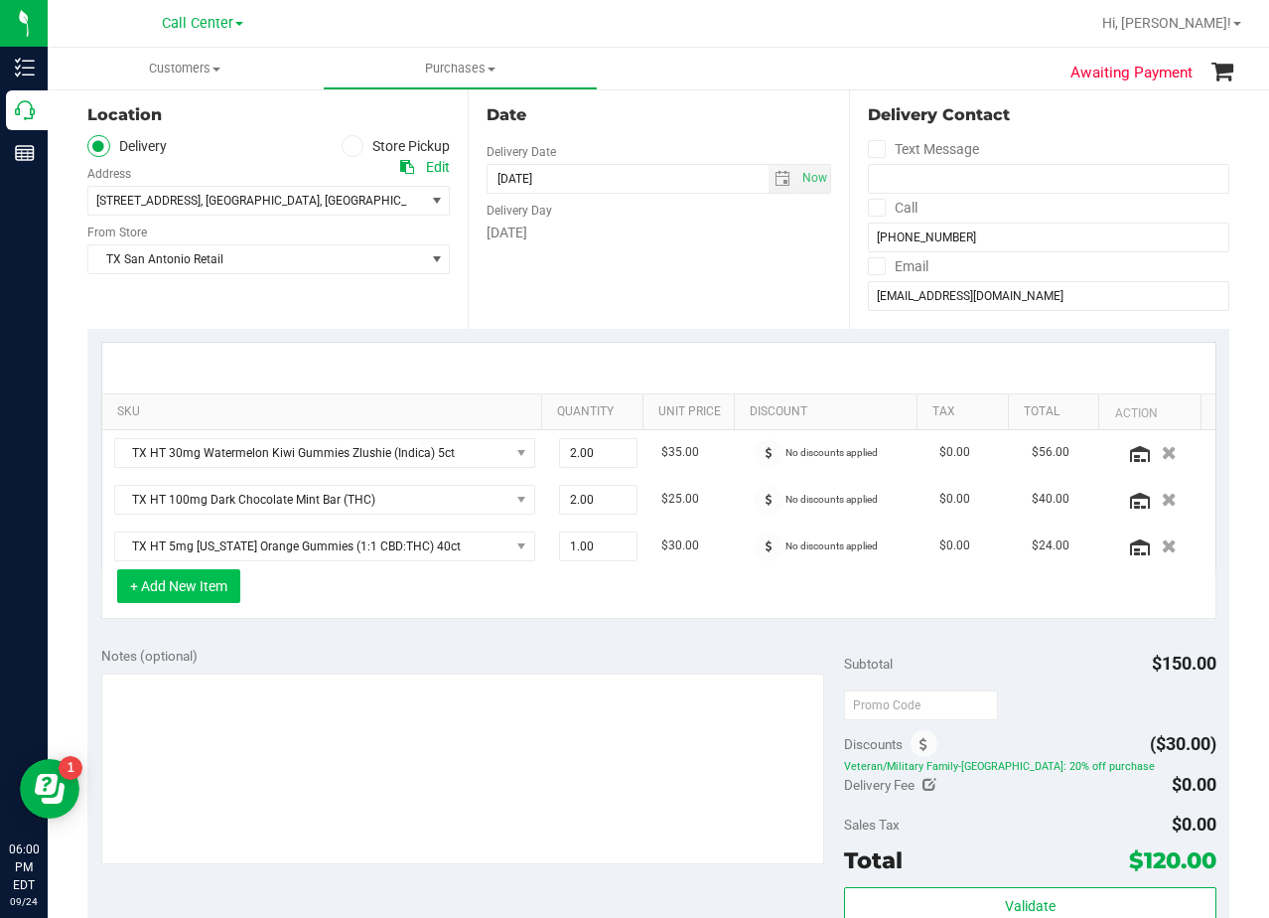
click at [211, 590] on button "+ Add New Item" at bounding box center [178, 586] width 123 height 34
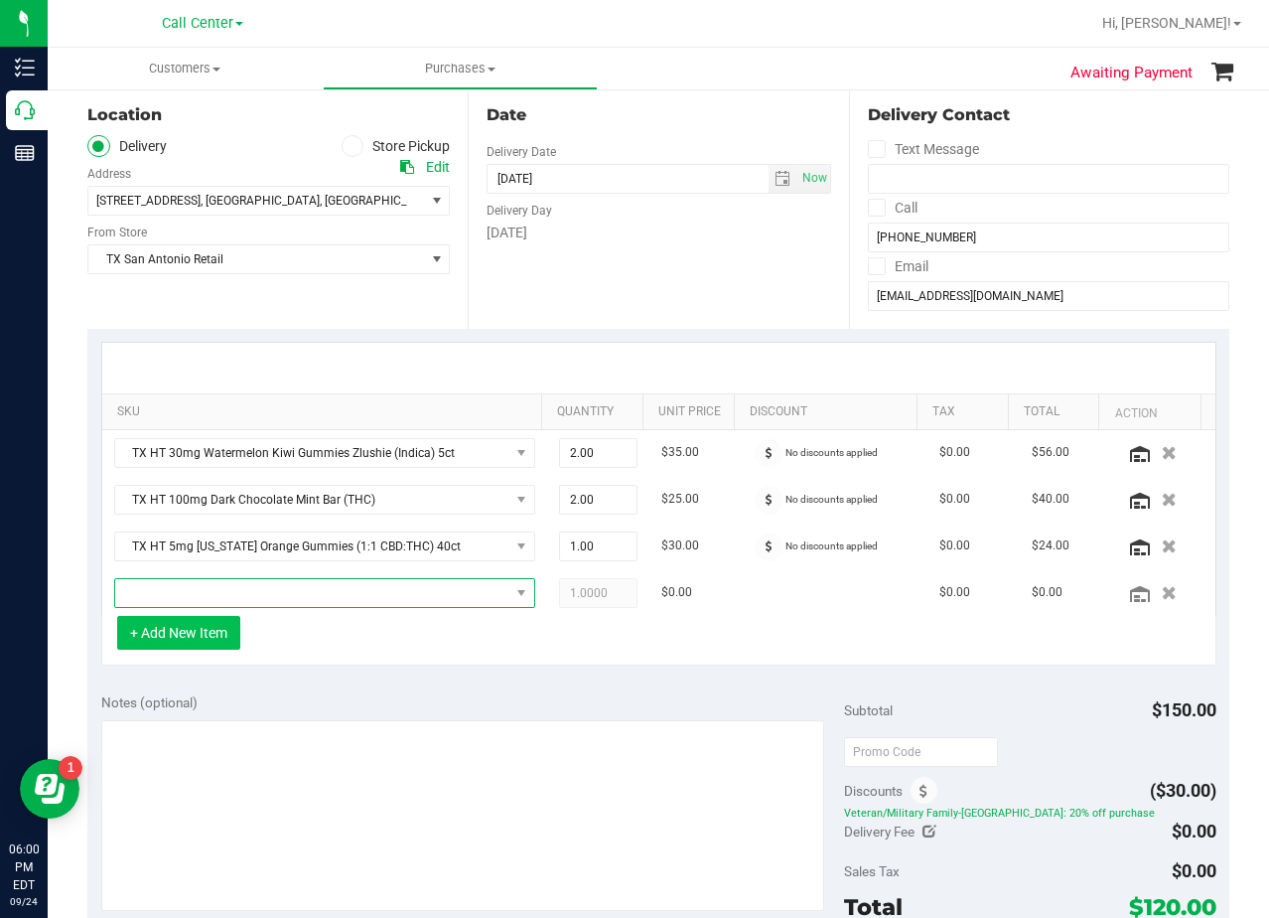
click at [211, 590] on span "NO DATA FOUND" at bounding box center [312, 593] width 394 height 28
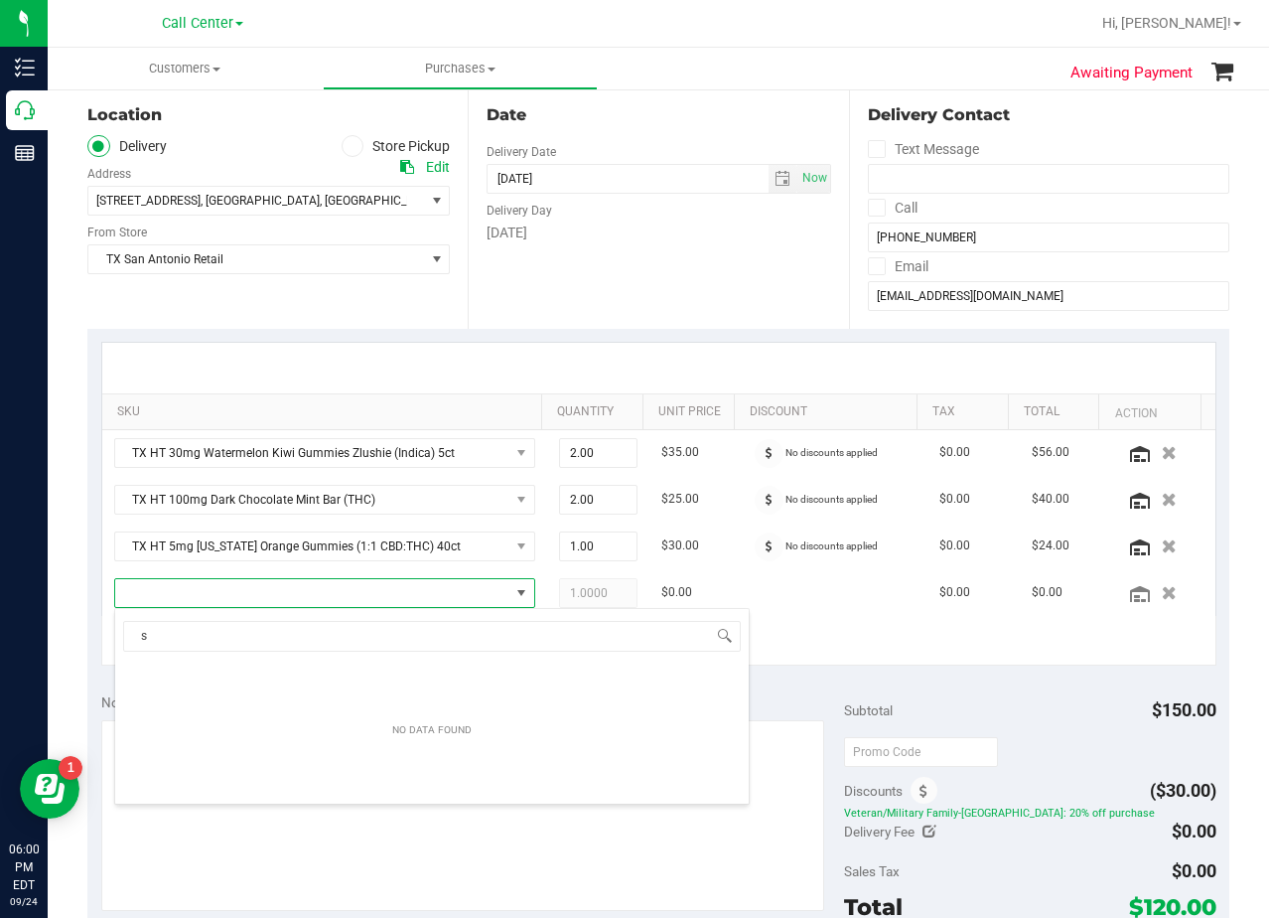
scroll to position [30, 399]
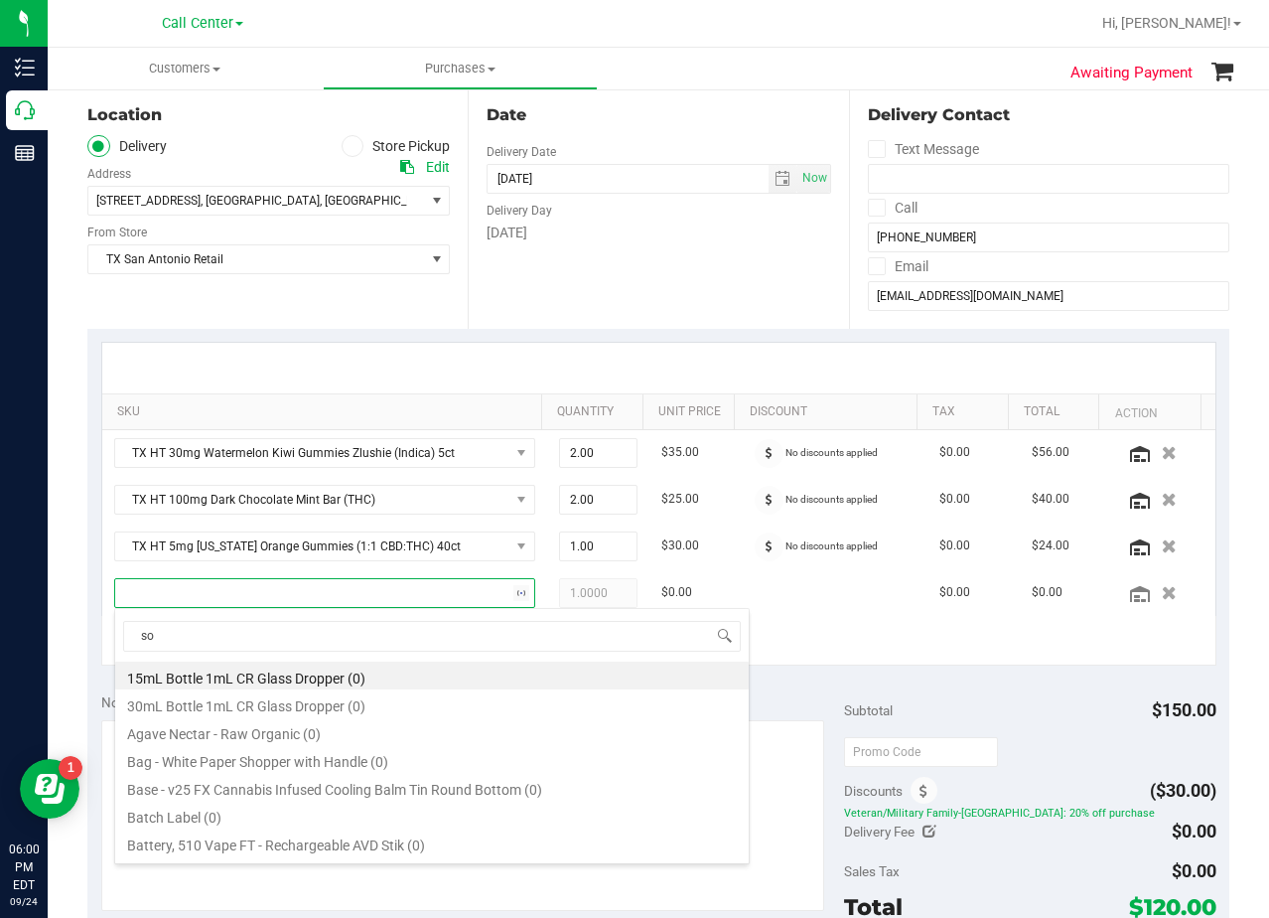
type input "s"
type input "green dream"
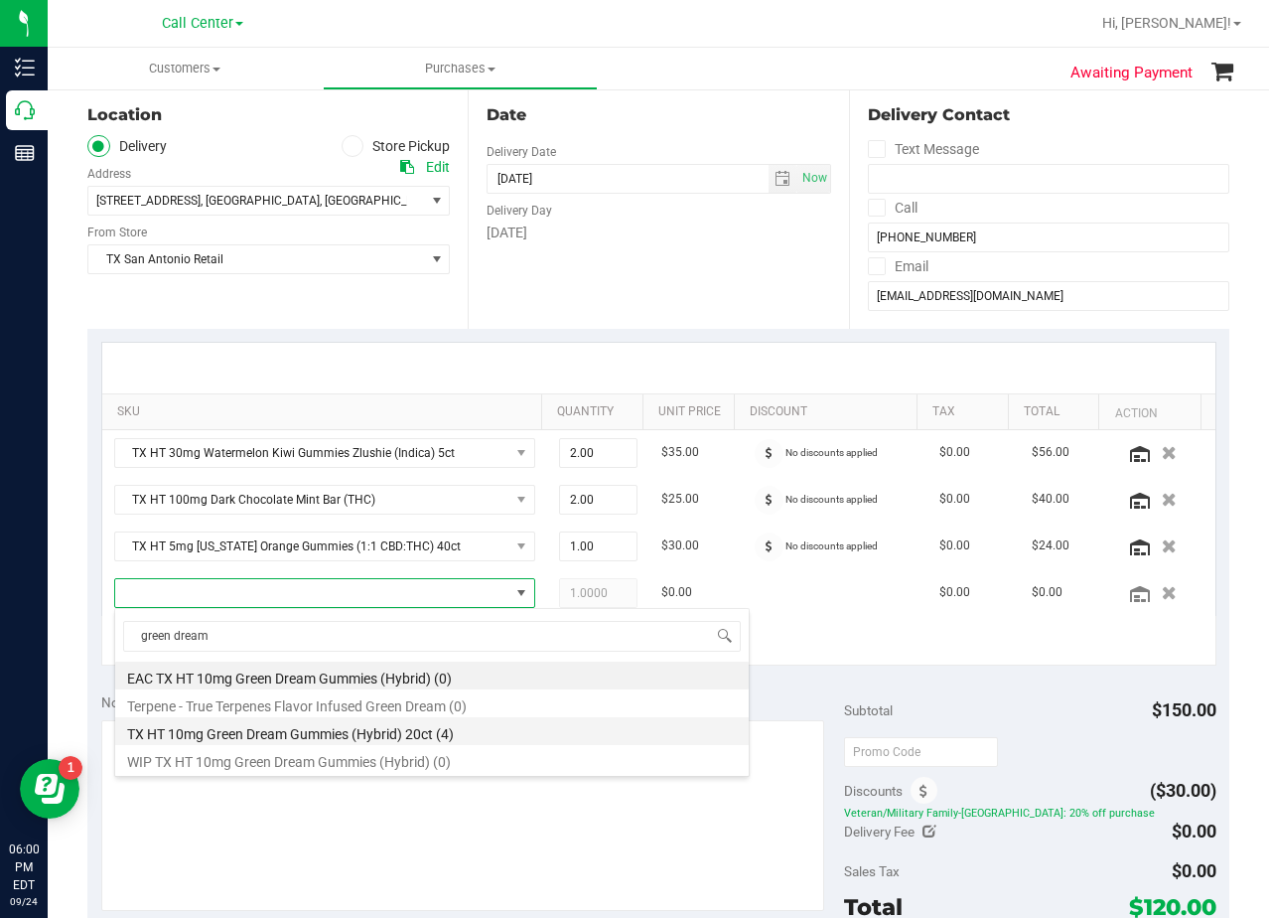
click at [487, 734] on li "TX HT 10mg Green Dream Gummies (Hybrid) 20ct (4)" at bounding box center [432, 731] width 634 height 28
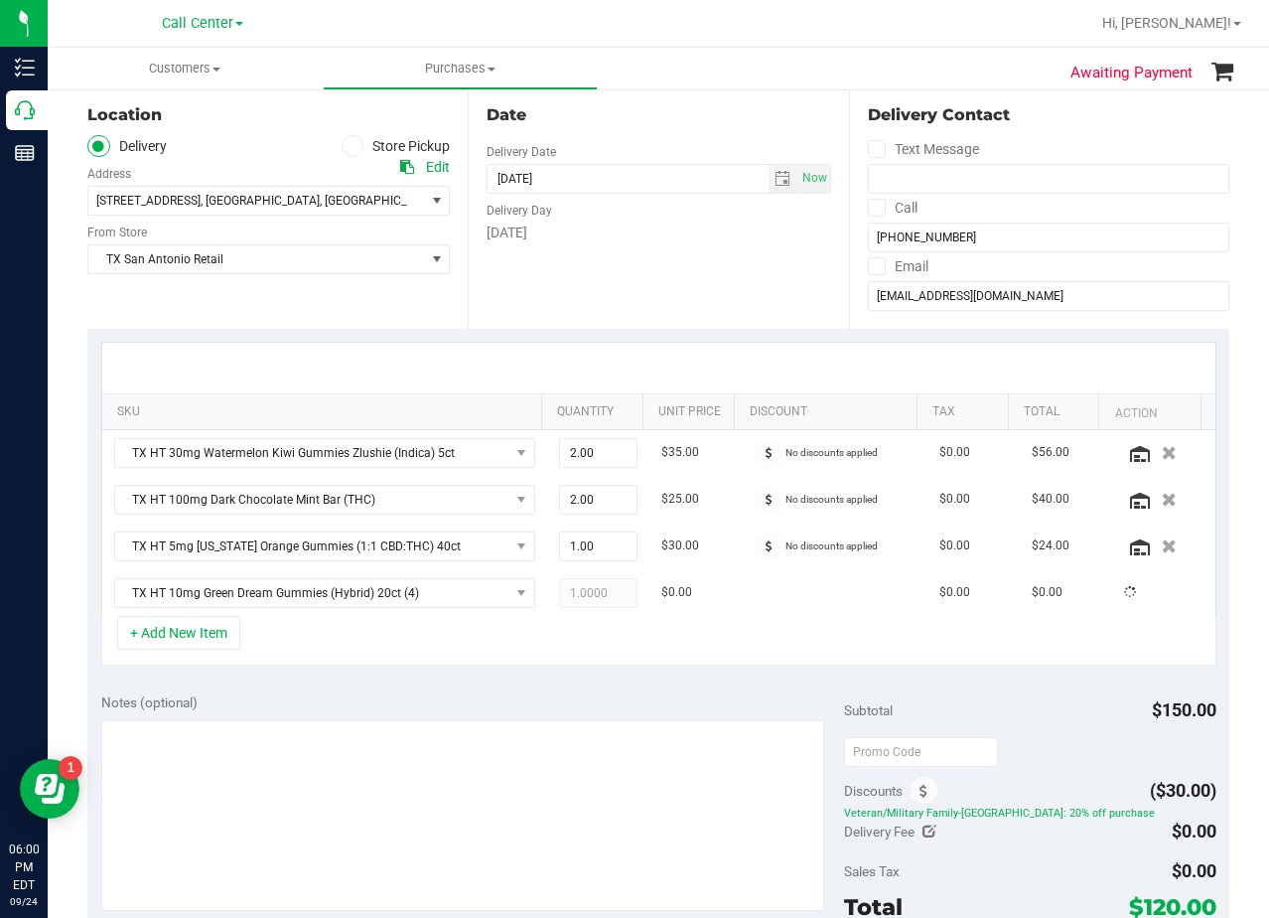
click at [502, 691] on div "Notes (optional) Subtotal $150.00 Discounts ($30.00) Veteran/Military Family-TX…" at bounding box center [658, 858] width 1142 height 358
click at [167, 646] on button "+ Add New Item" at bounding box center [178, 633] width 123 height 34
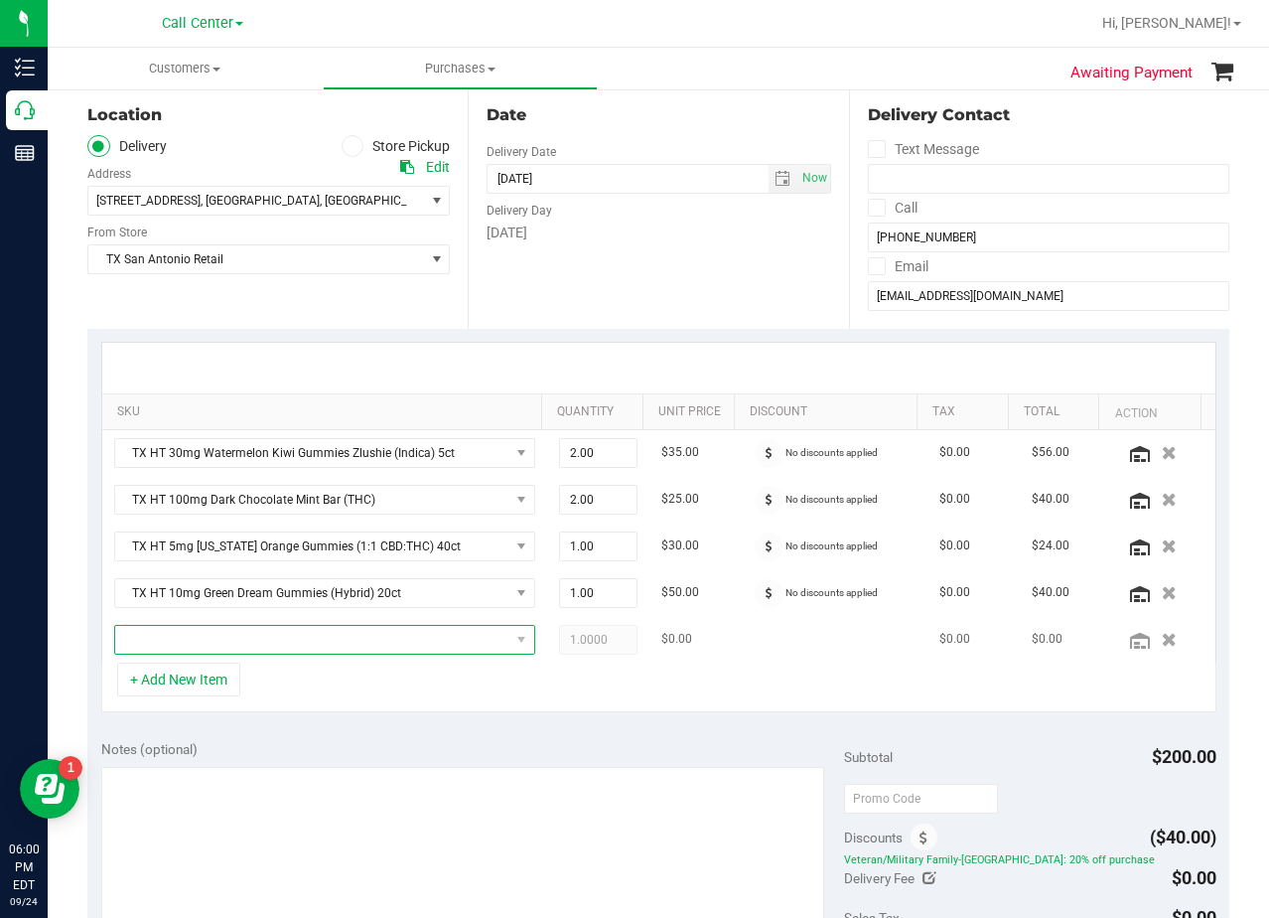
click at [171, 644] on span "NO DATA FOUND" at bounding box center [312, 640] width 394 height 28
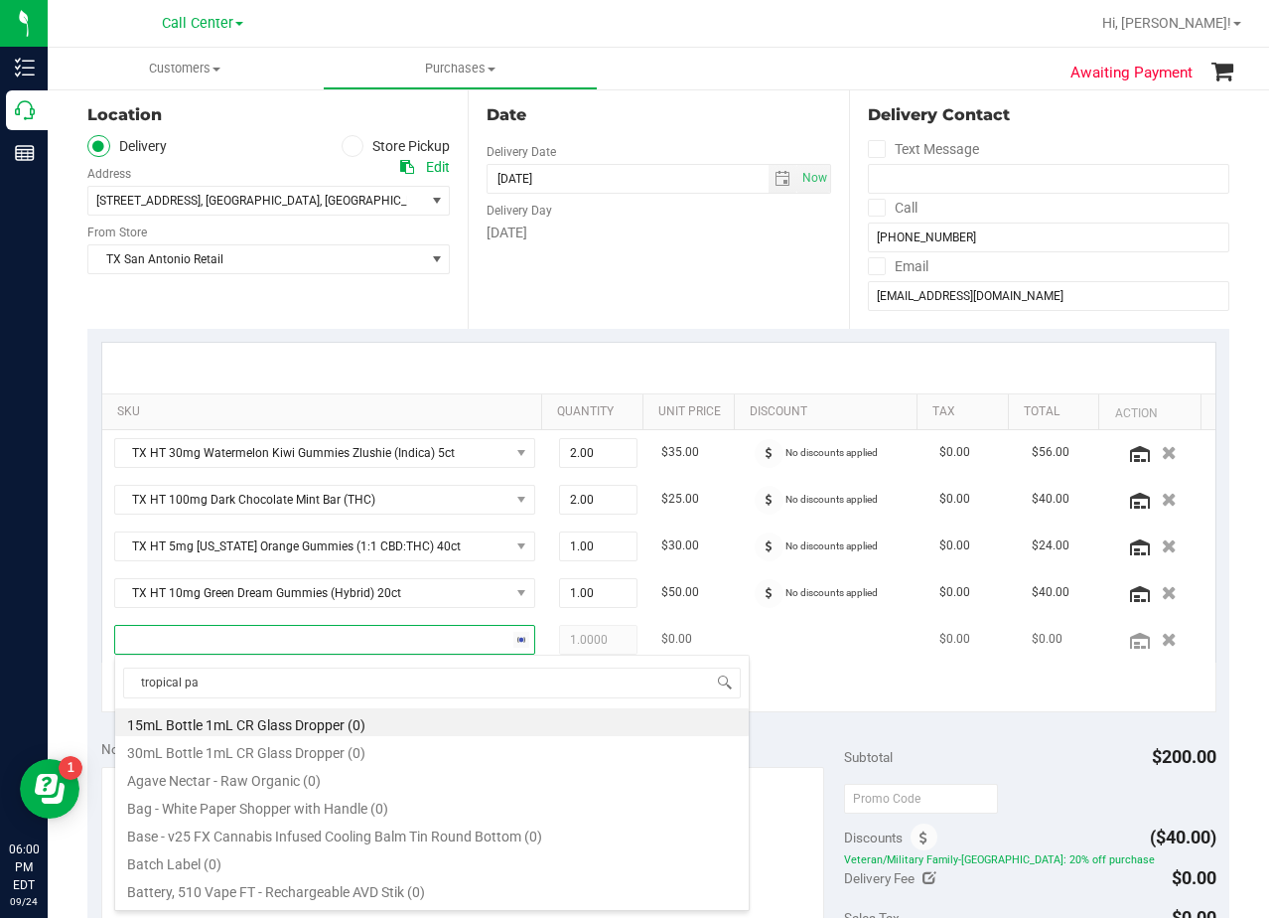
type input "tropical par"
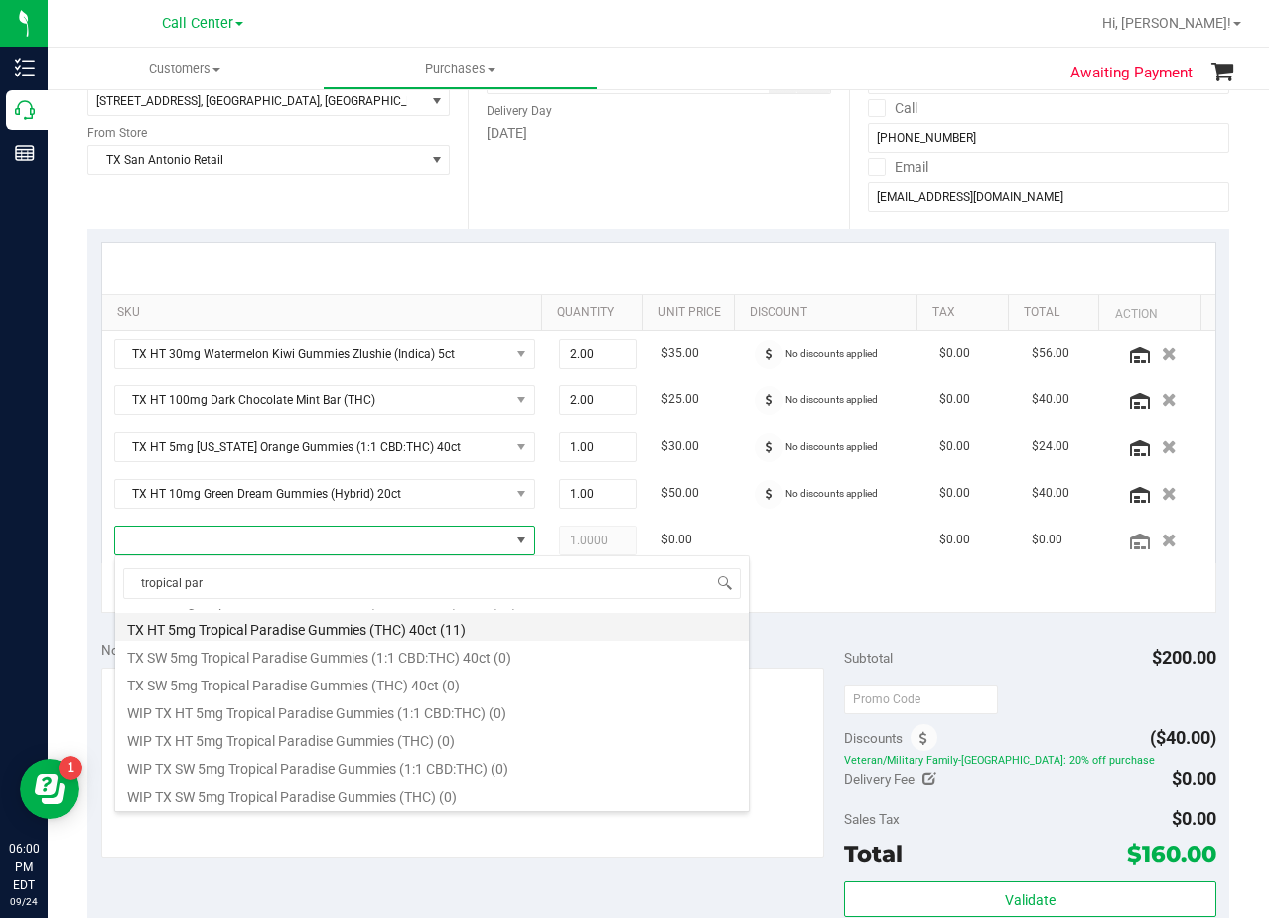
scroll to position [258, 0]
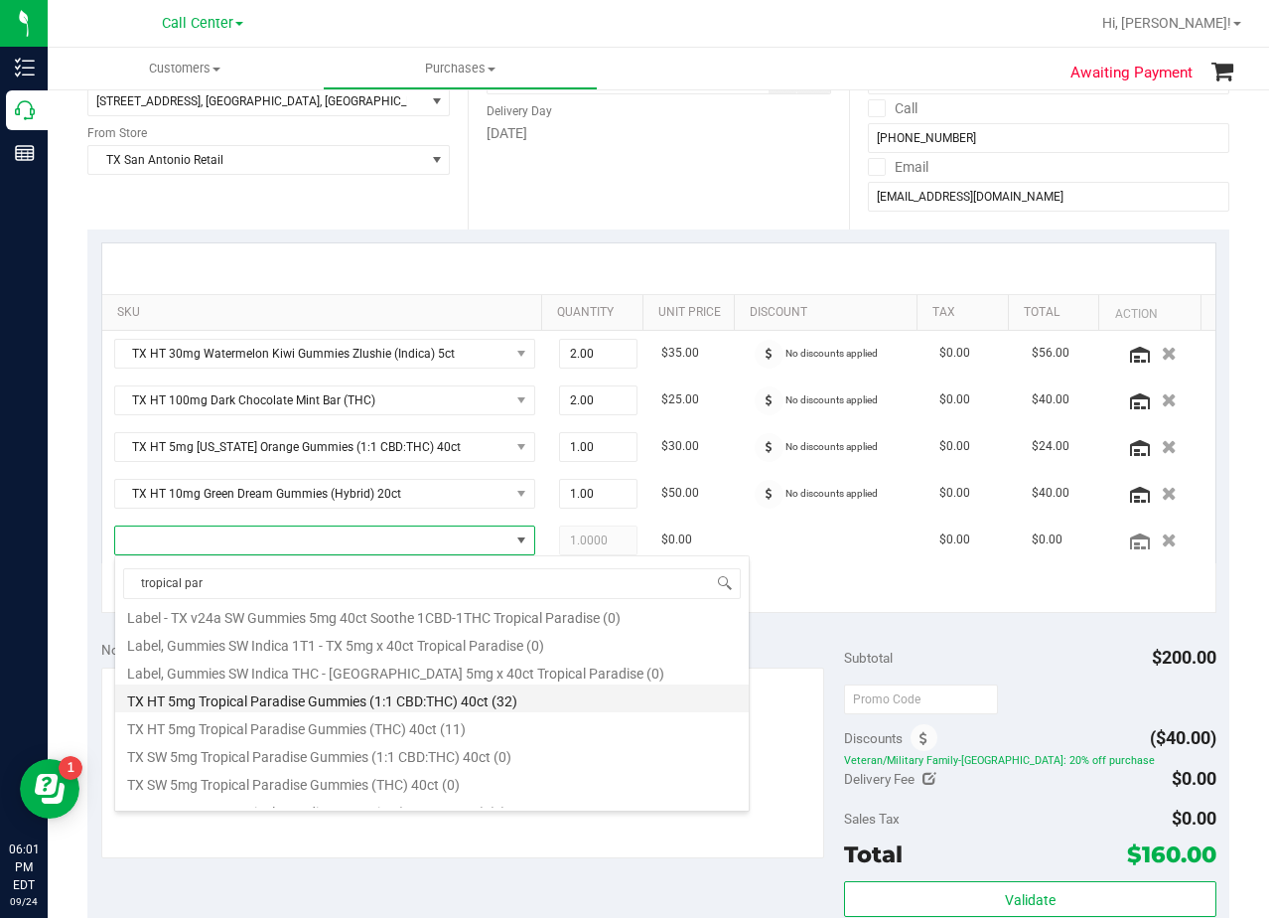
click at [508, 691] on li "TX HT 5mg Tropical Paradise Gummies (1:1 CBD:THC) 40ct (32)" at bounding box center [432, 698] width 634 height 28
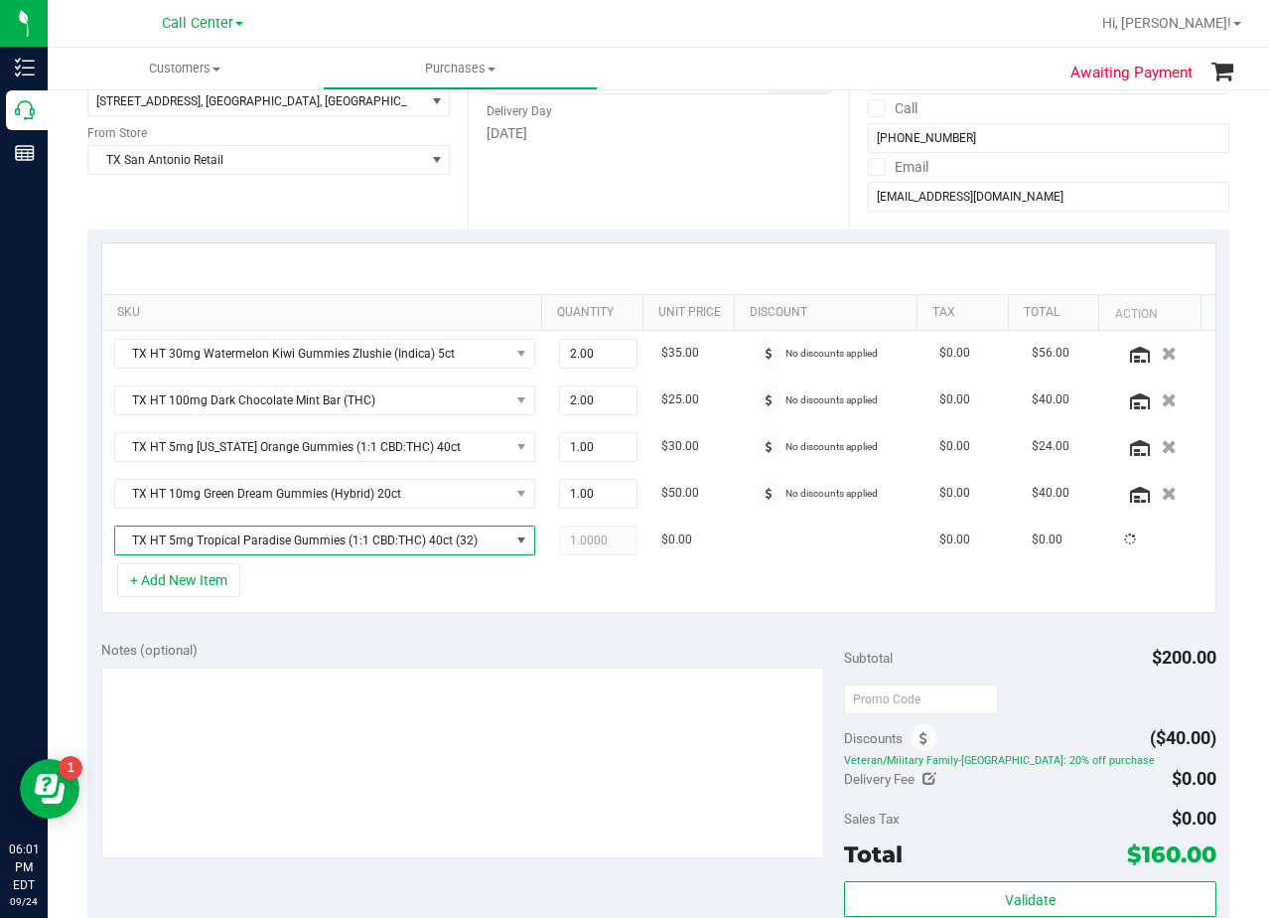
click at [450, 612] on div "+ Add New Item" at bounding box center [658, 588] width 1115 height 50
click at [1162, 445] on icon "button" at bounding box center [1169, 447] width 15 height 14
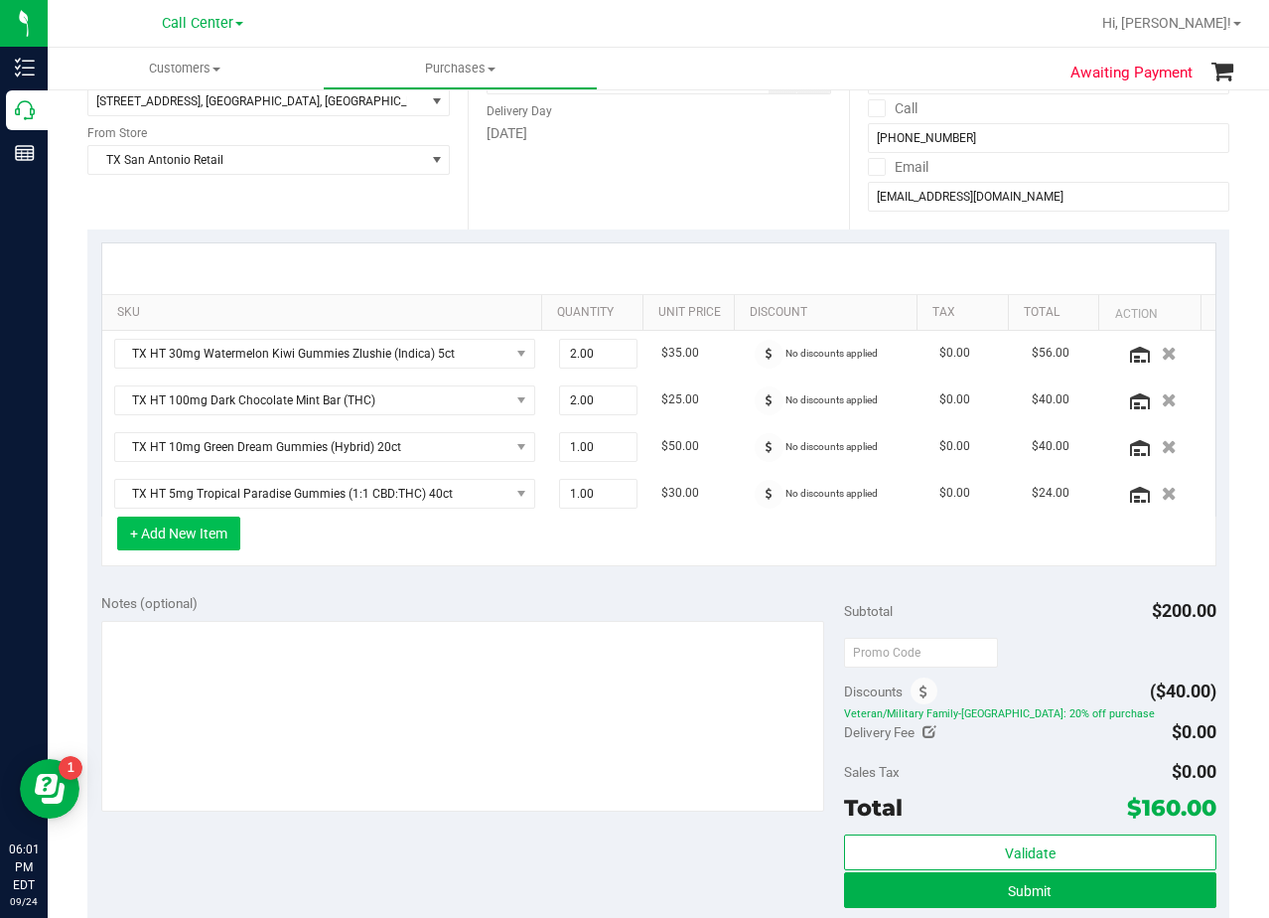
click at [198, 541] on button "+ Add New Item" at bounding box center [178, 534] width 123 height 34
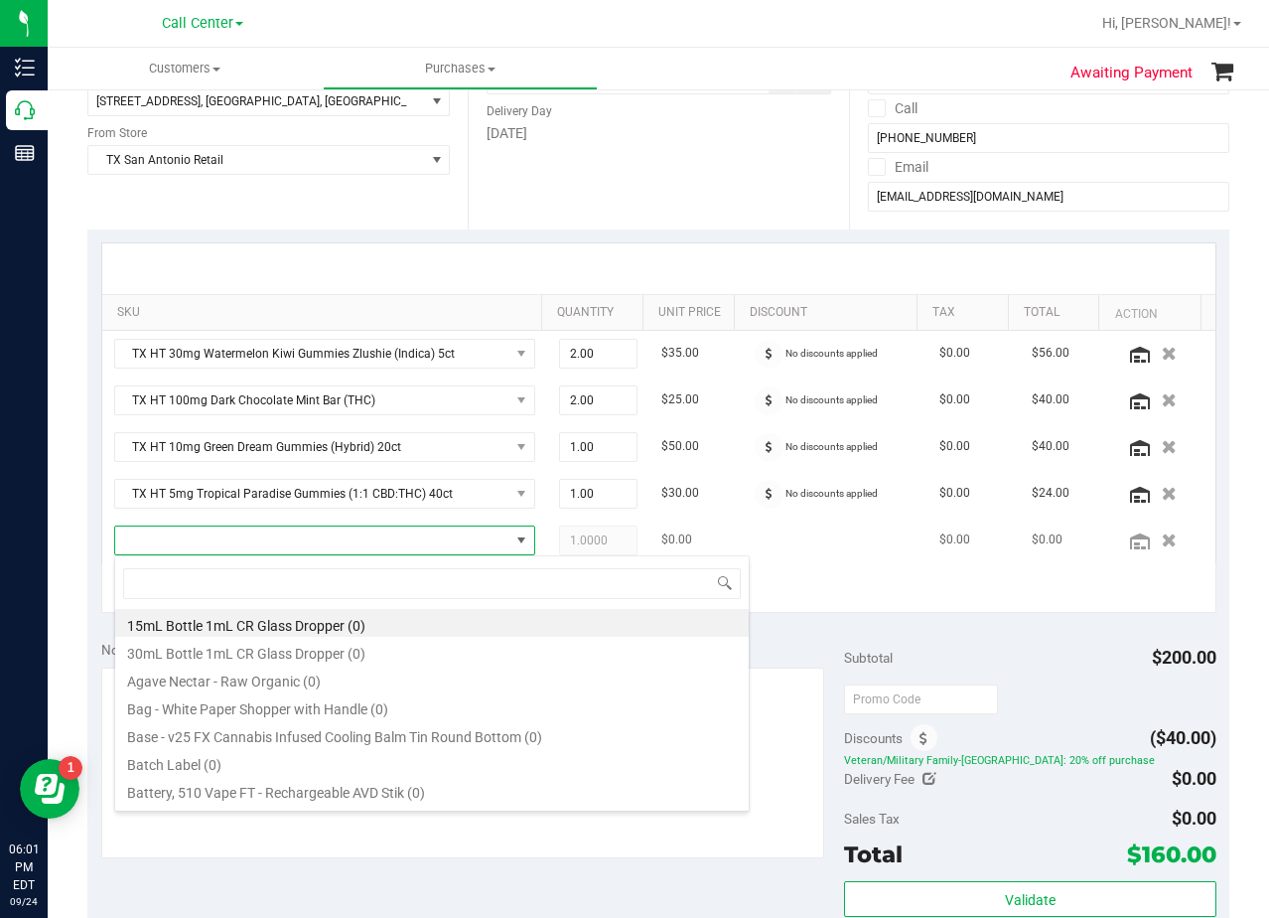
scroll to position [30, 399]
type input "tropical par"
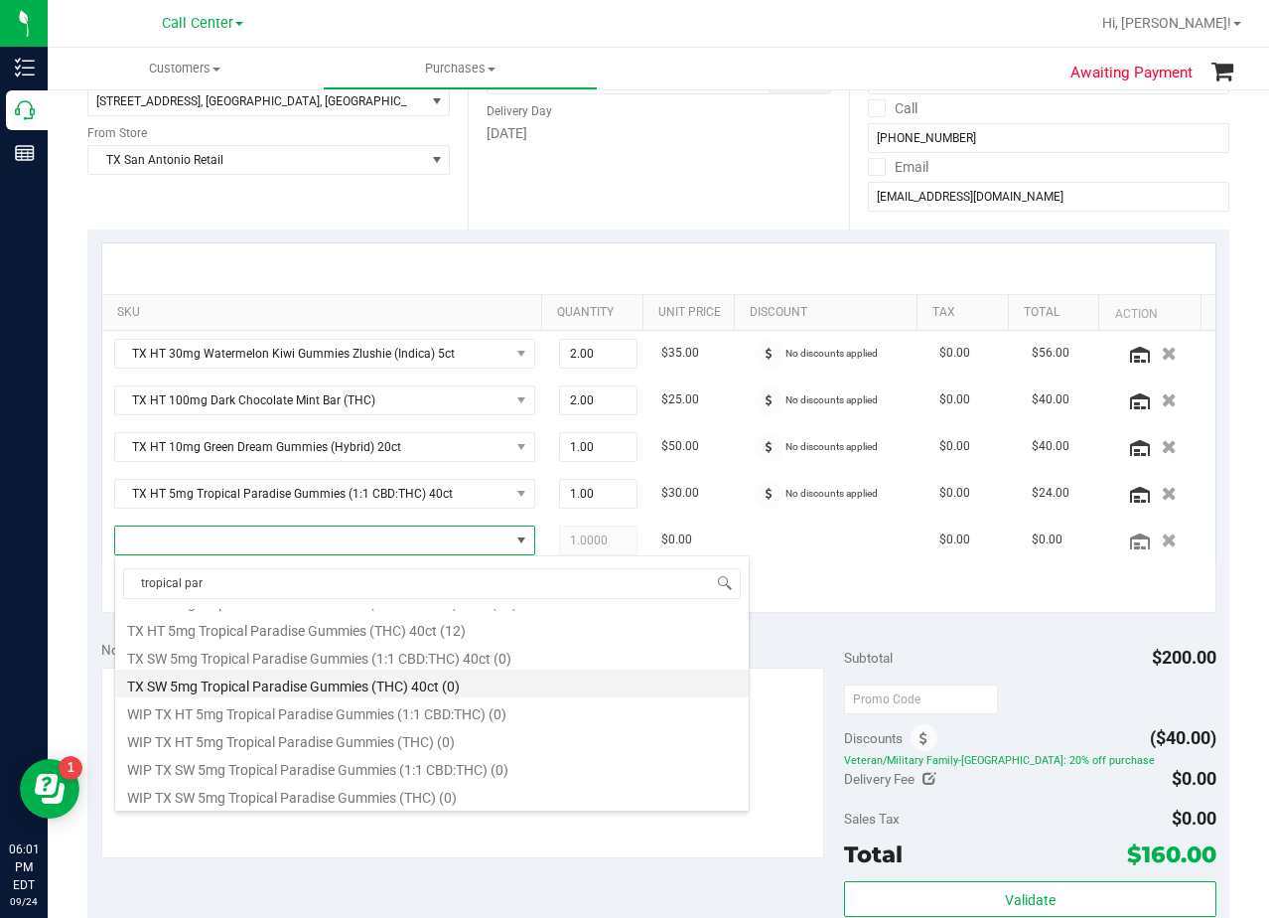
scroll to position [358, 0]
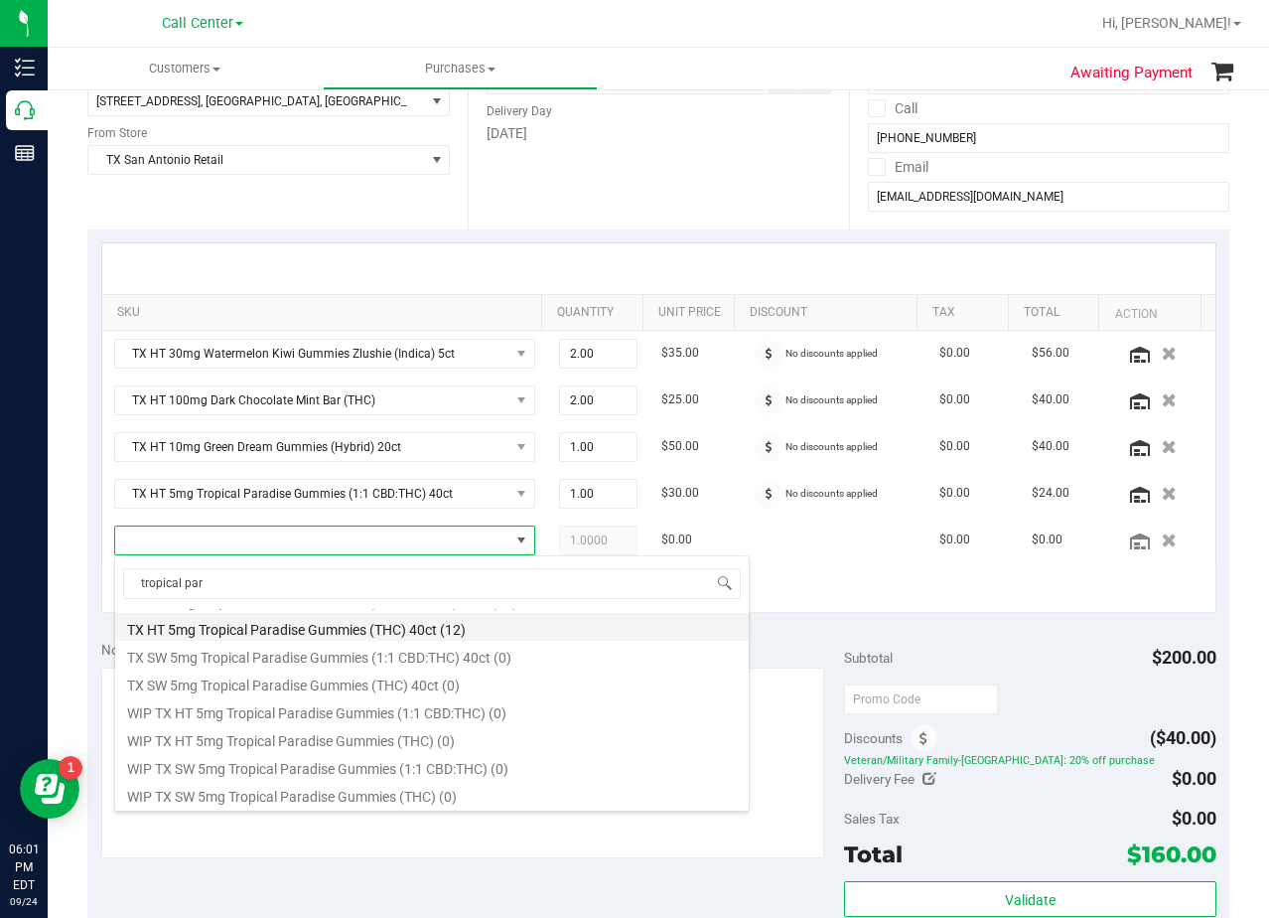
click at [329, 632] on li "TX HT 5mg Tropical Paradise Gummies (THC) 40ct (12)" at bounding box center [432, 627] width 634 height 28
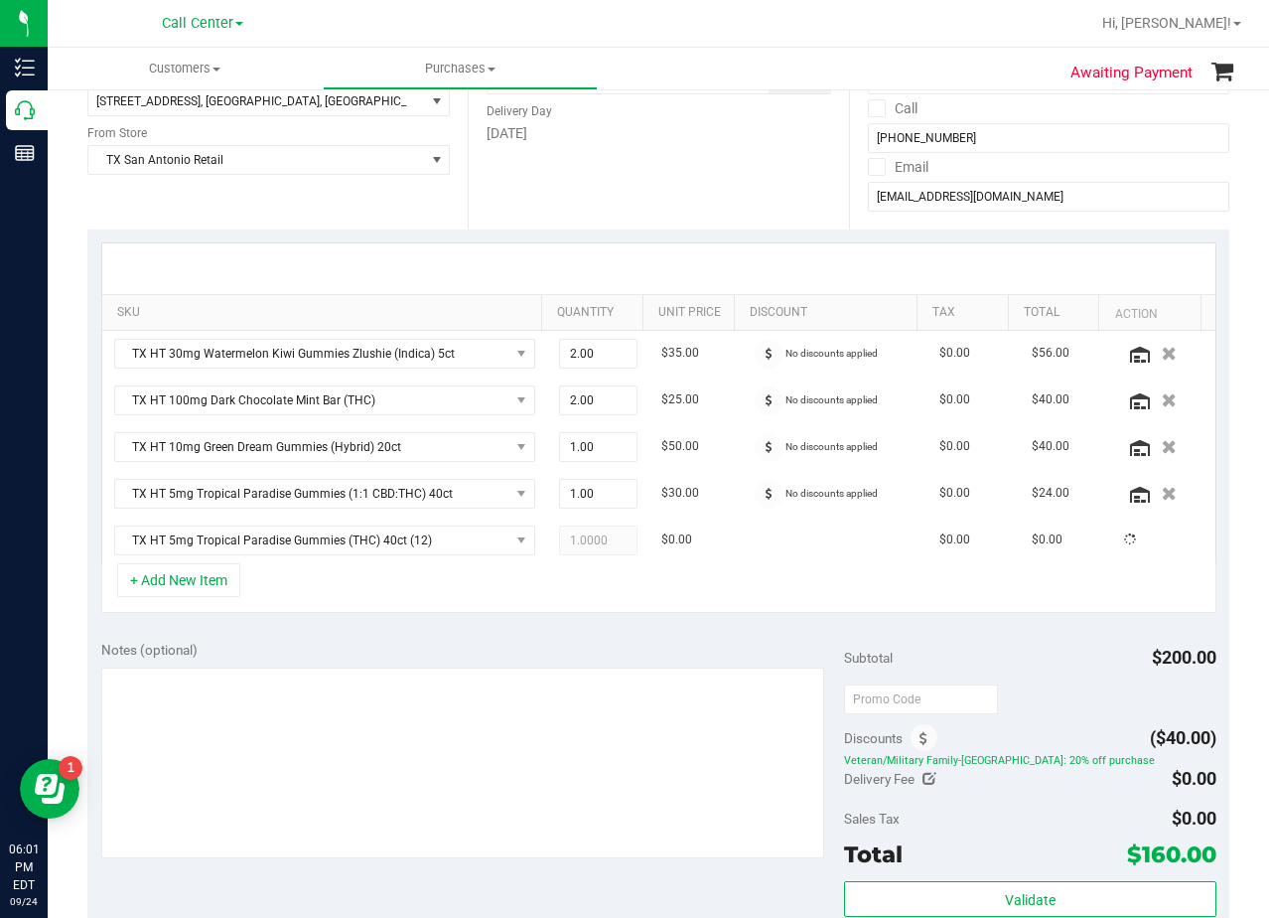
click at [335, 629] on div "Notes (optional) Subtotal $200.00 Discounts ($40.00) Veteran/Military Family-TX…" at bounding box center [658, 806] width 1142 height 358
click at [479, 613] on div "+ Add New Item" at bounding box center [658, 588] width 1115 height 50
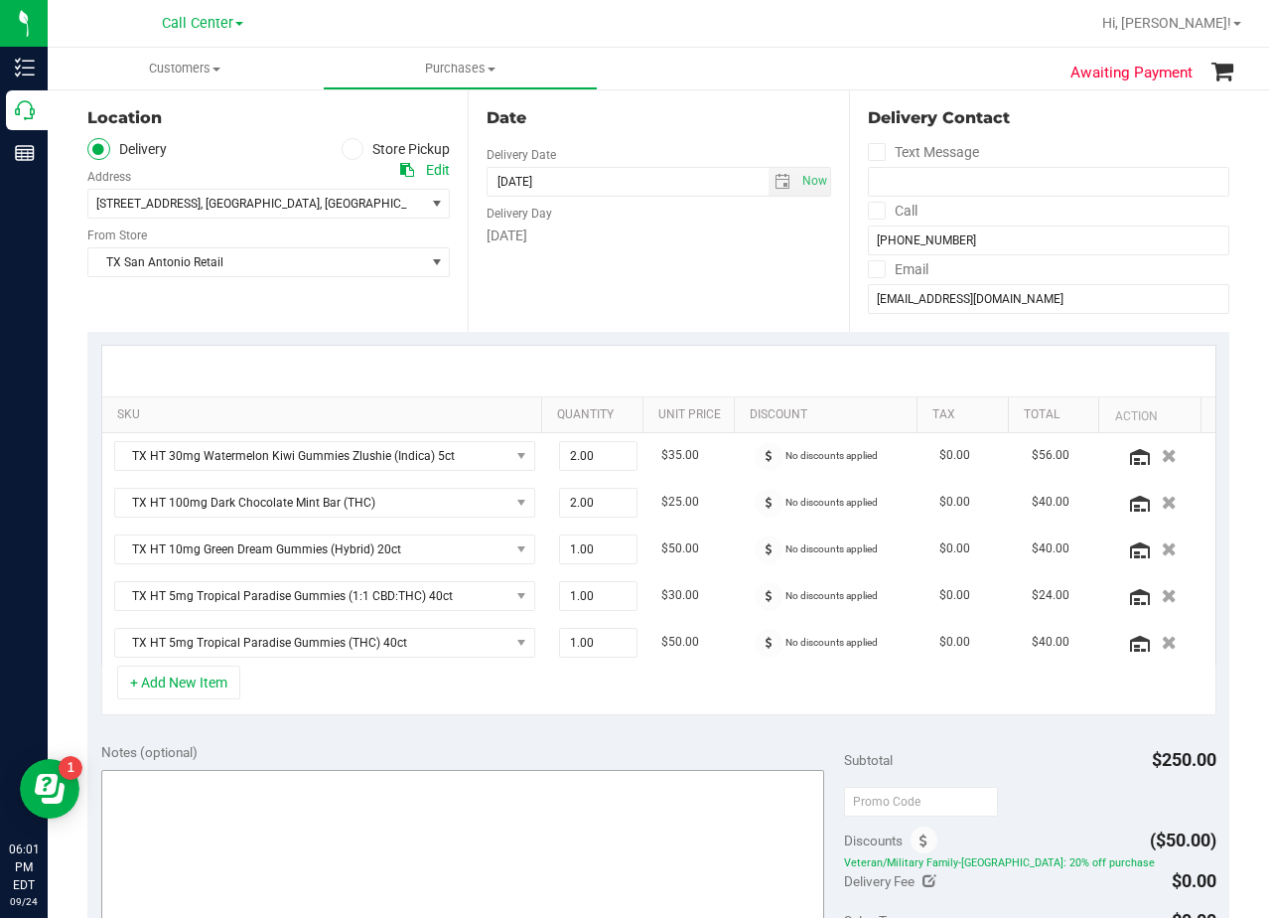
scroll to position [0, 0]
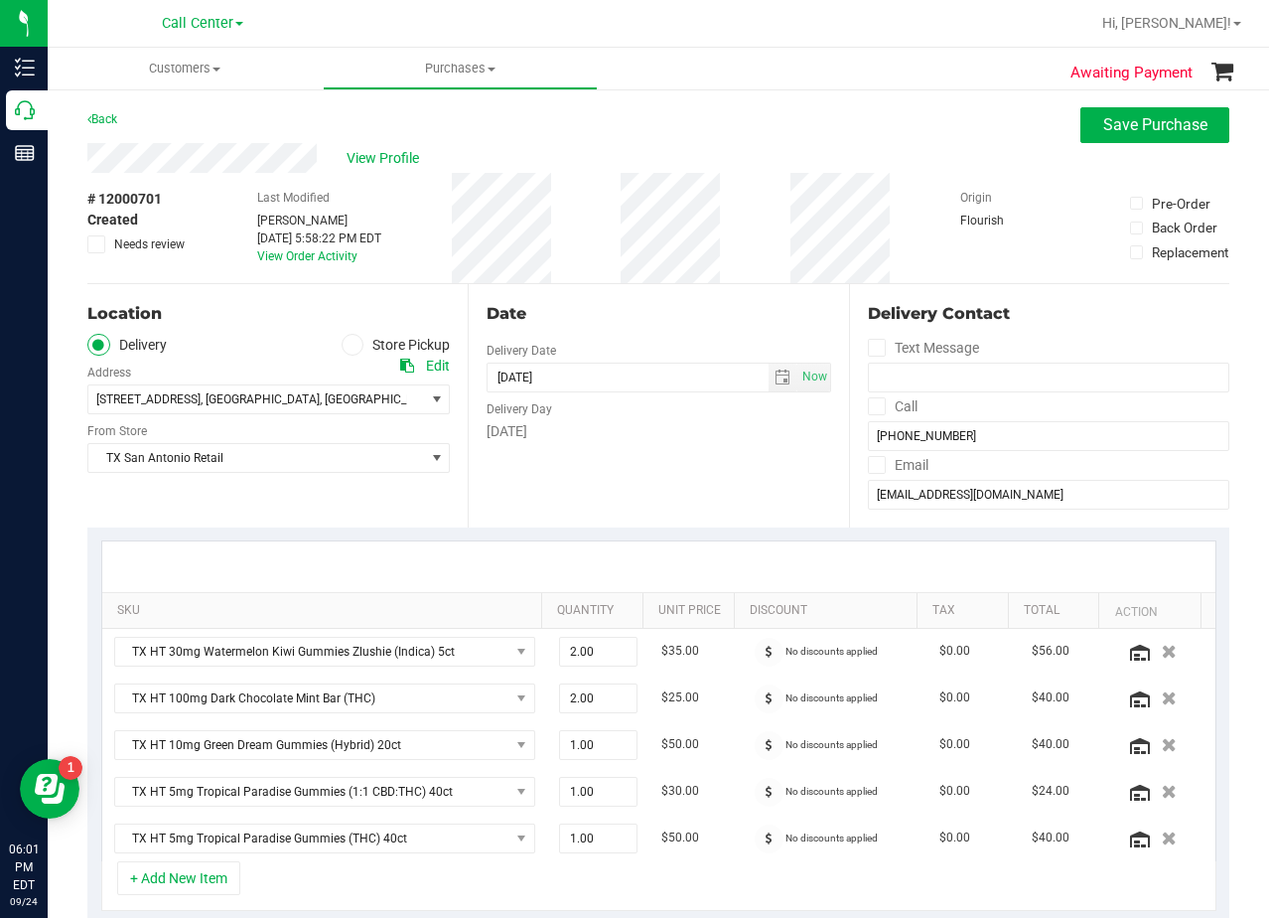
click at [654, 320] on div "Date" at bounding box center [659, 314] width 344 height 24
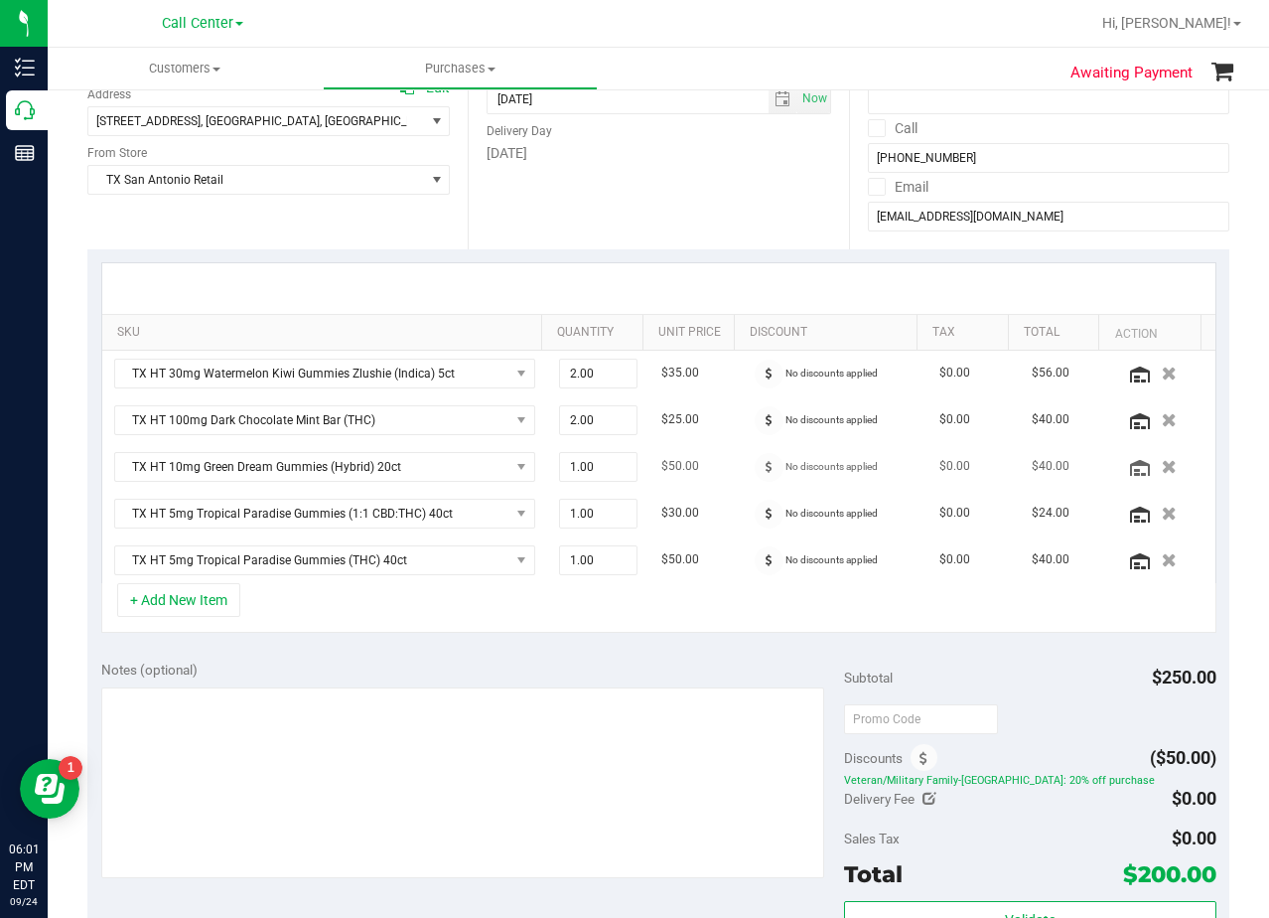
scroll to position [397, 0]
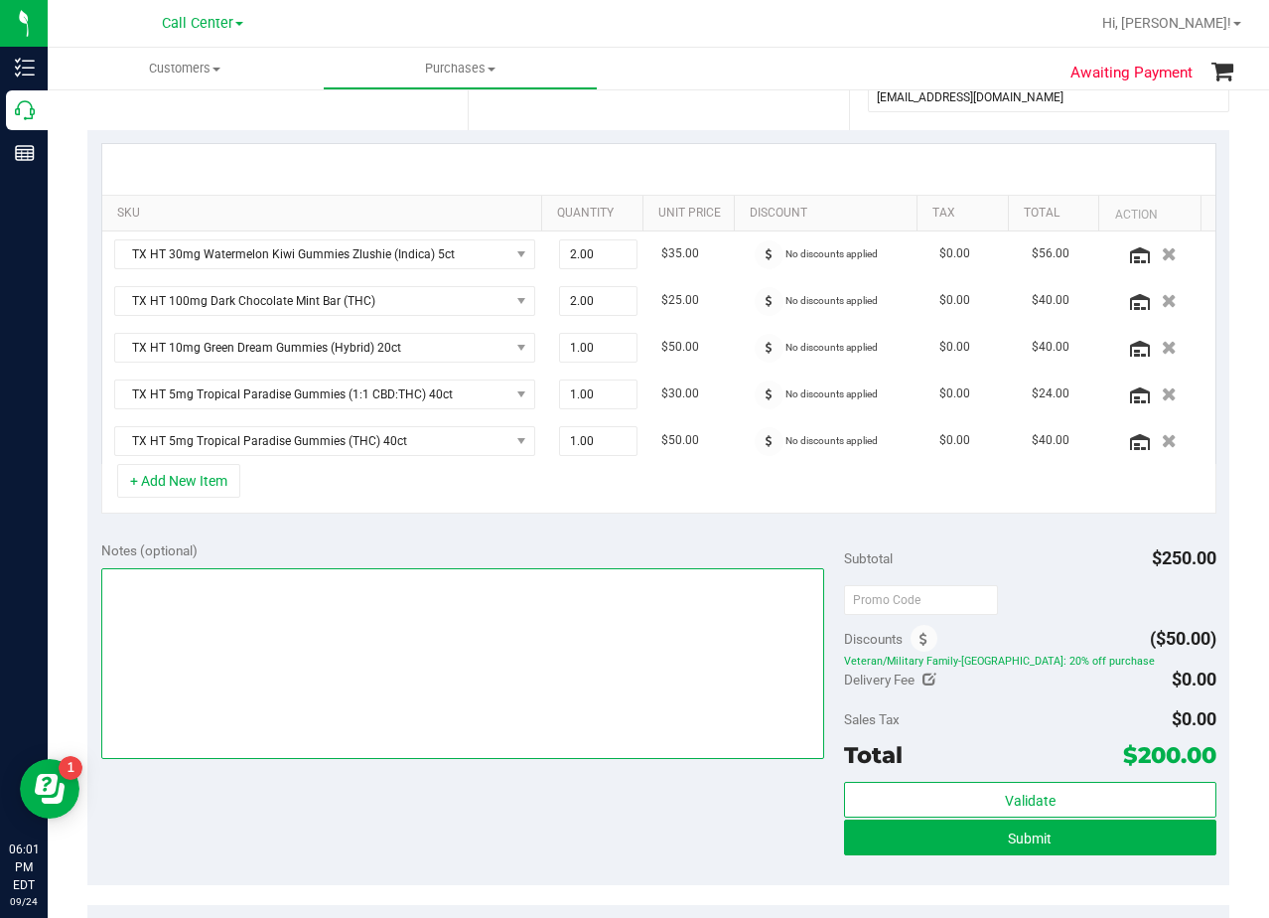
click at [689, 682] on textarea at bounding box center [463, 663] width 724 height 191
type textarea "pu 9/25 [GEOGRAPHIC_DATA]. AL 9/24"
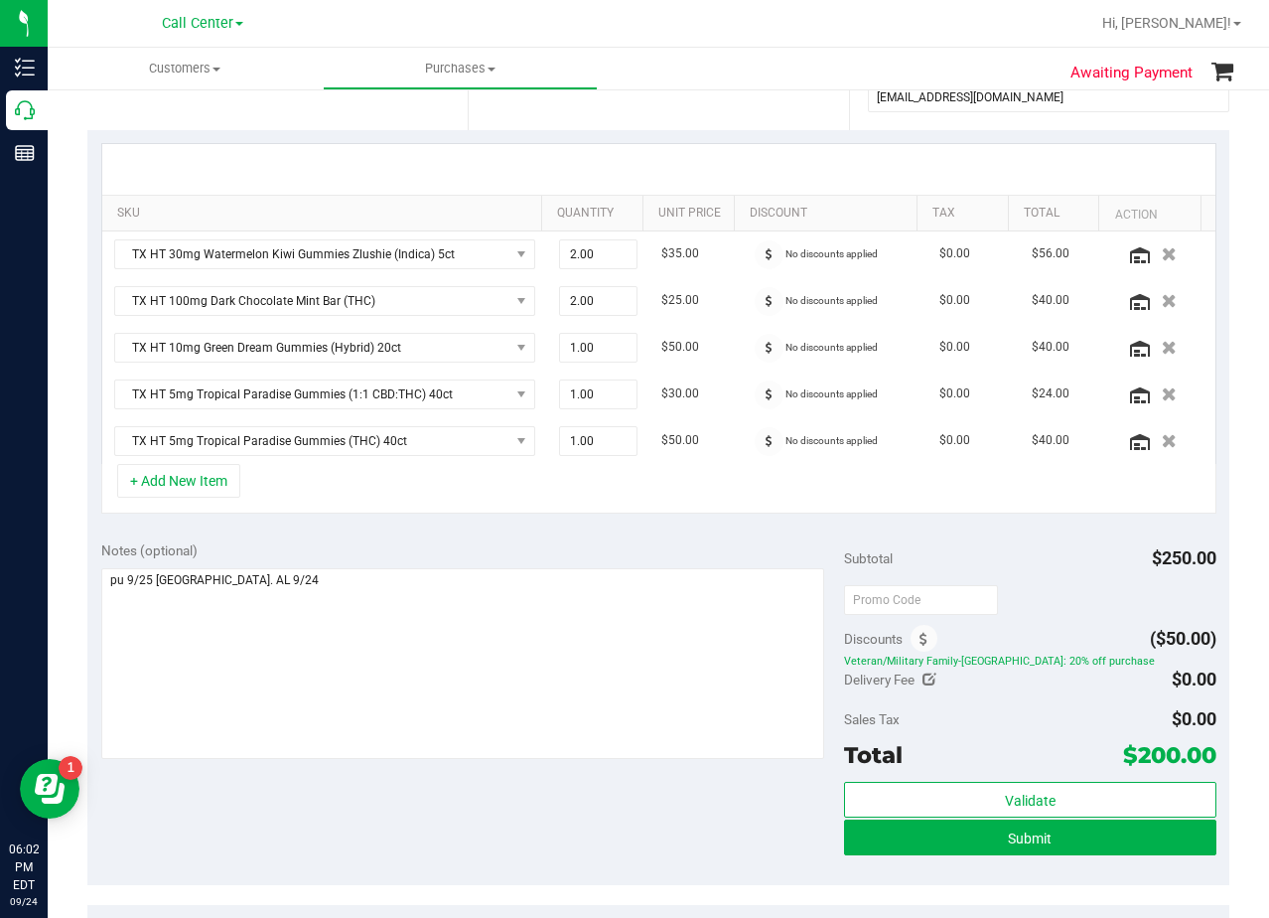
click at [635, 541] on div "Notes (optional)" at bounding box center [473, 550] width 744 height 20
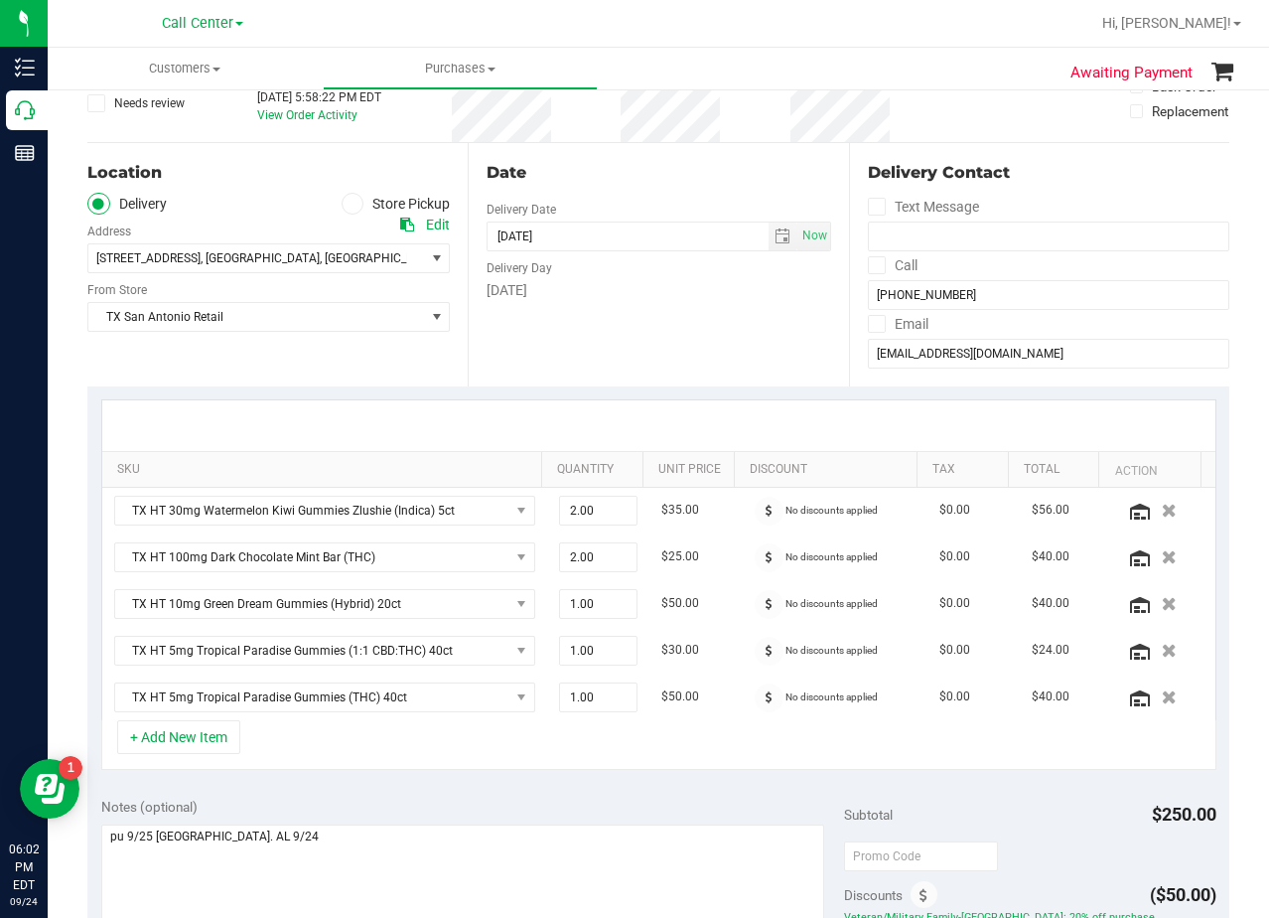
scroll to position [0, 0]
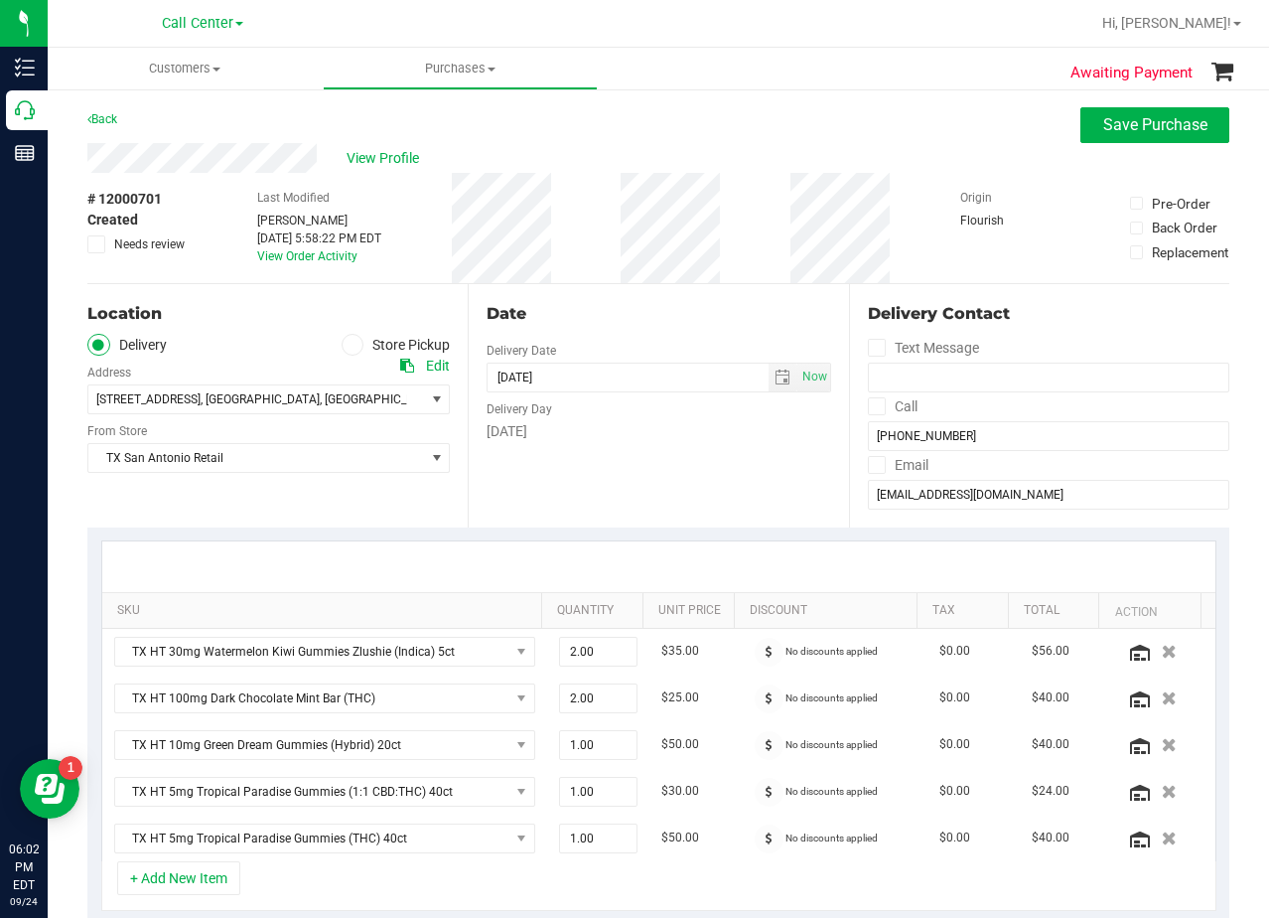
click at [666, 455] on div "Date Delivery Date 09/25/2025 Now 09/25/2025 08:00 AM Now Delivery Day Thursday" at bounding box center [658, 405] width 380 height 243
click at [664, 329] on div "Date Delivery Date 09/25/2025 Now 09/25/2025 08:00 AM Now Delivery Day Thursday" at bounding box center [658, 405] width 380 height 243
click at [653, 320] on div "Date" at bounding box center [659, 314] width 344 height 24
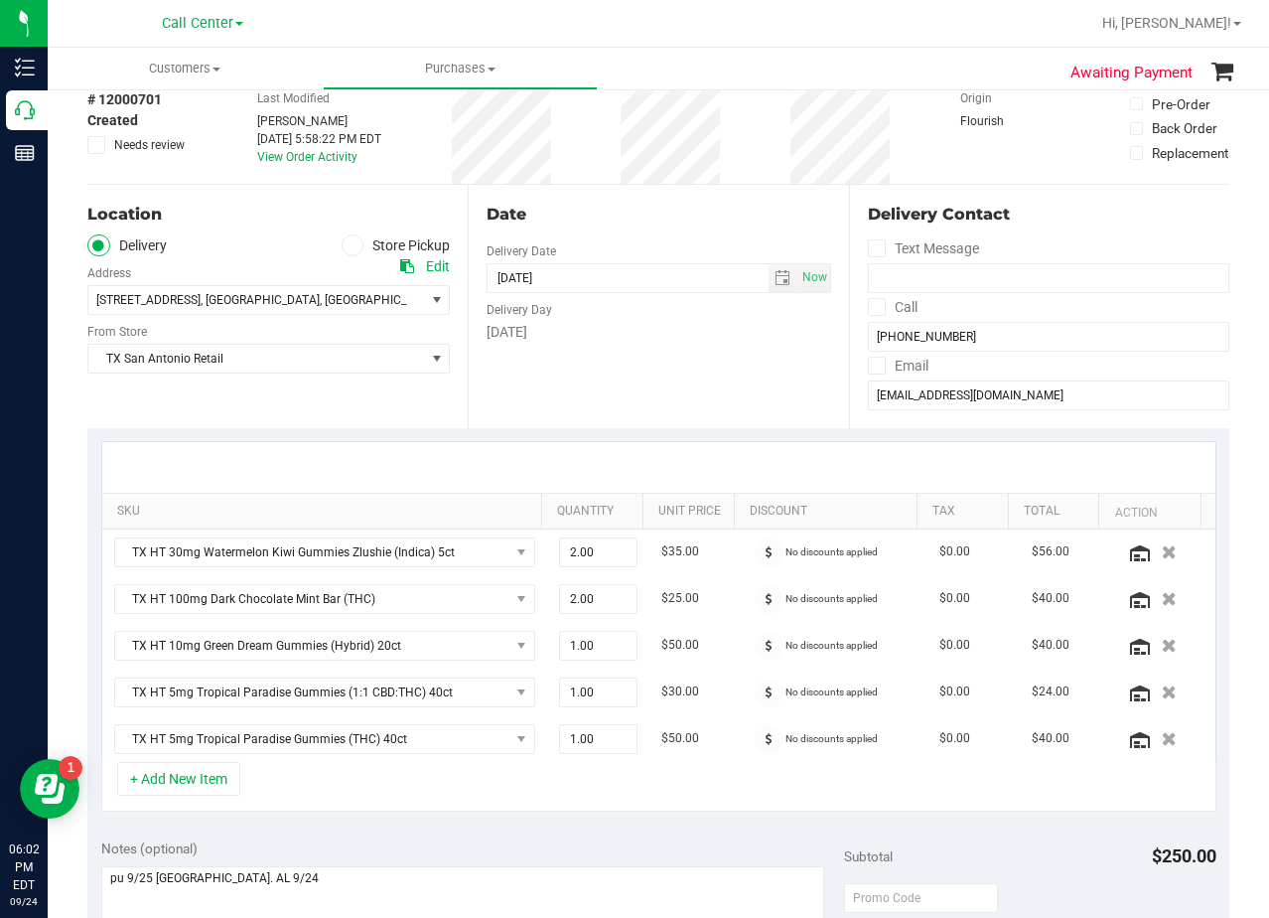
click at [653, 327] on div "[DATE]" at bounding box center [659, 332] width 344 height 21
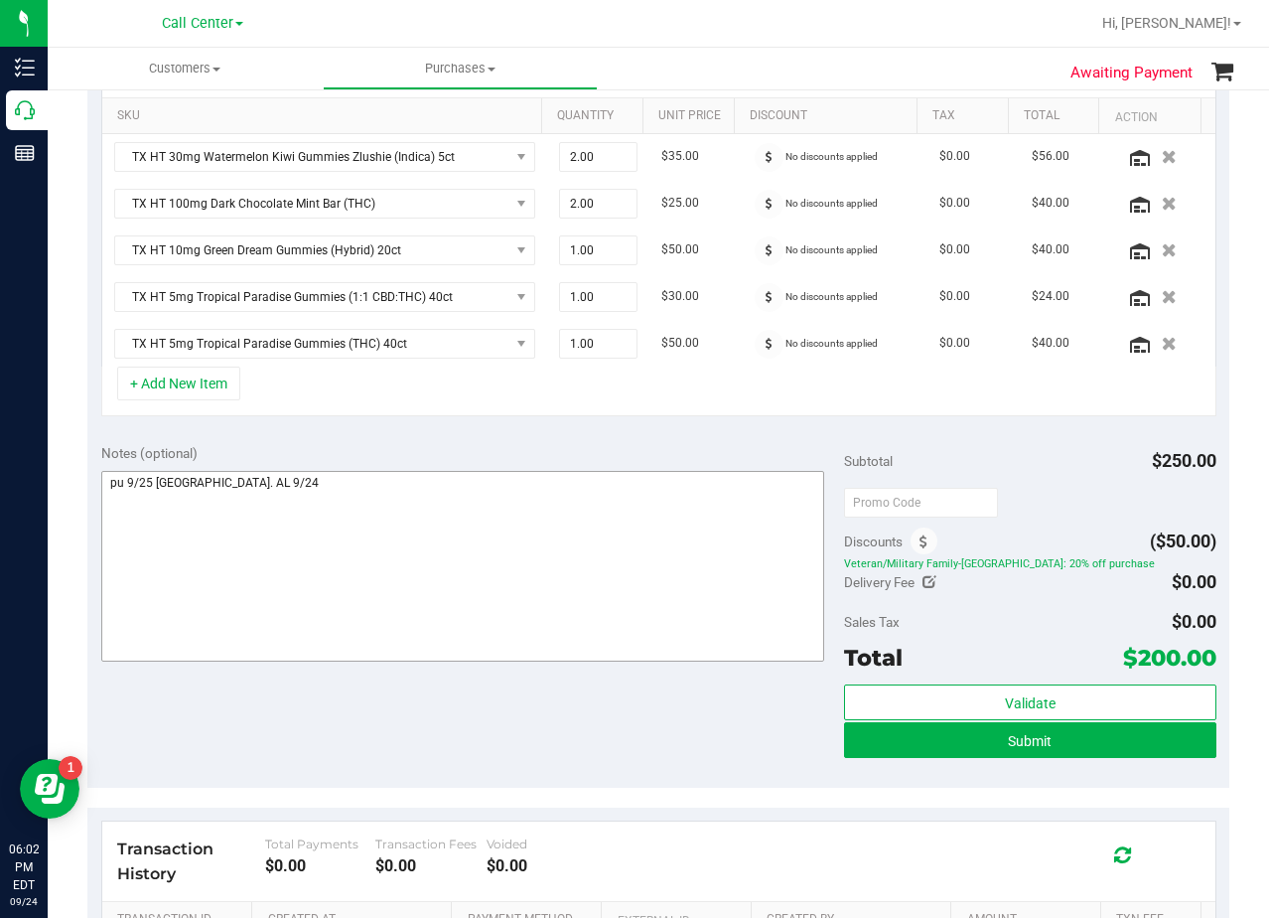
scroll to position [497, 0]
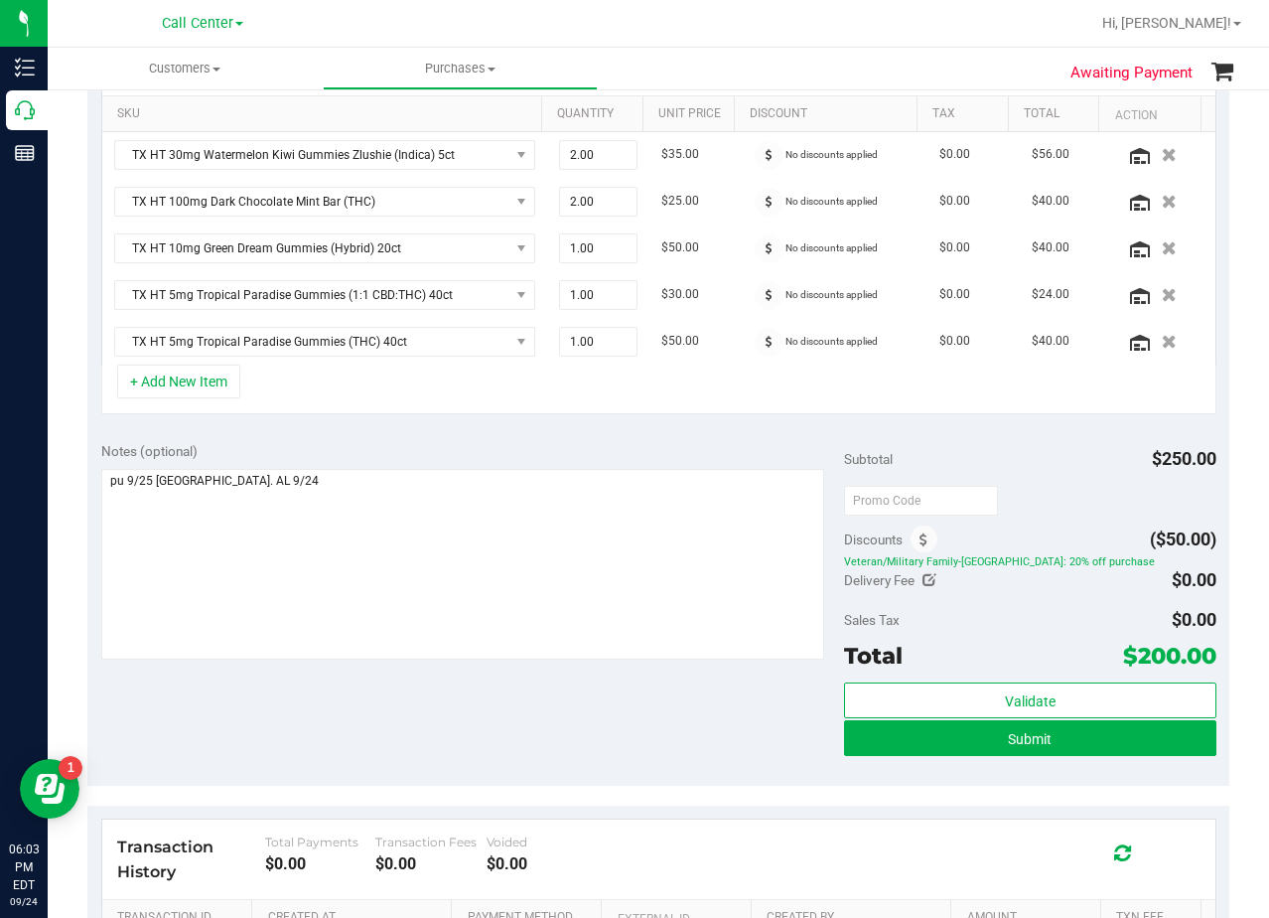
click at [651, 442] on div "Notes (optional)" at bounding box center [473, 451] width 744 height 20
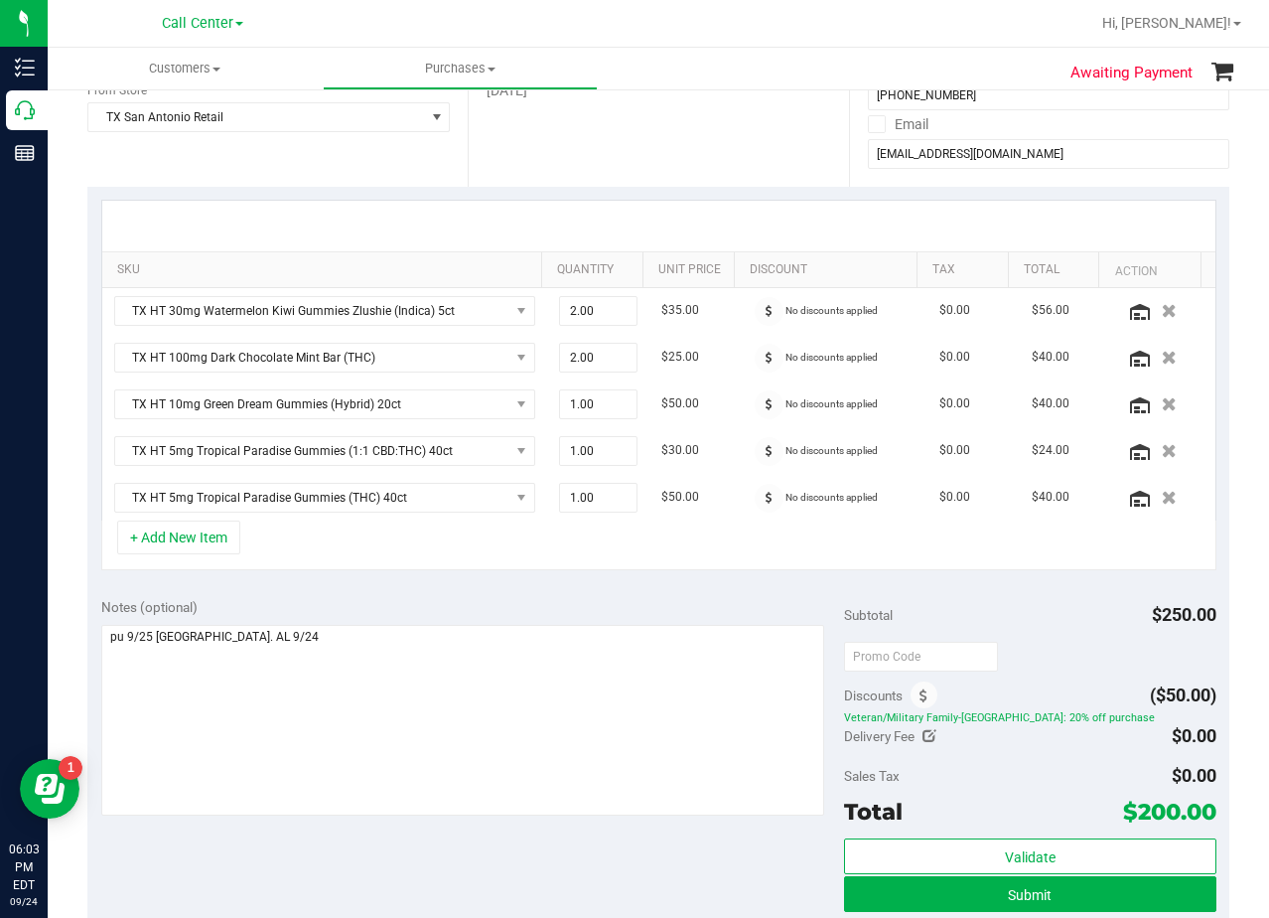
scroll to position [0, 0]
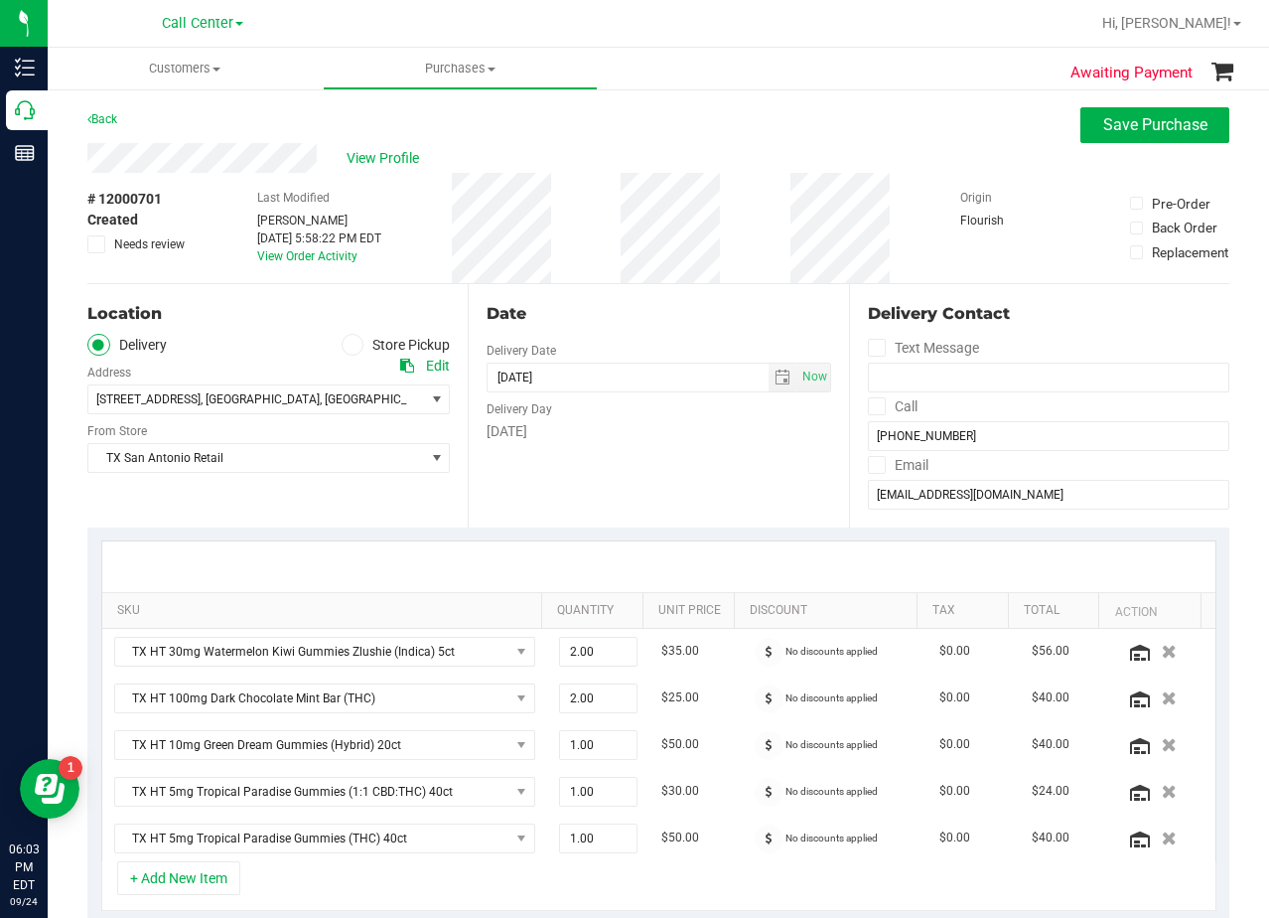
click at [652, 416] on div "Delivery Day" at bounding box center [659, 406] width 344 height 29
click at [667, 289] on div "Date Delivery Date 09/25/2025 Now 09/25/2025 08:00 AM Now Delivery Day Thursday" at bounding box center [658, 405] width 380 height 243
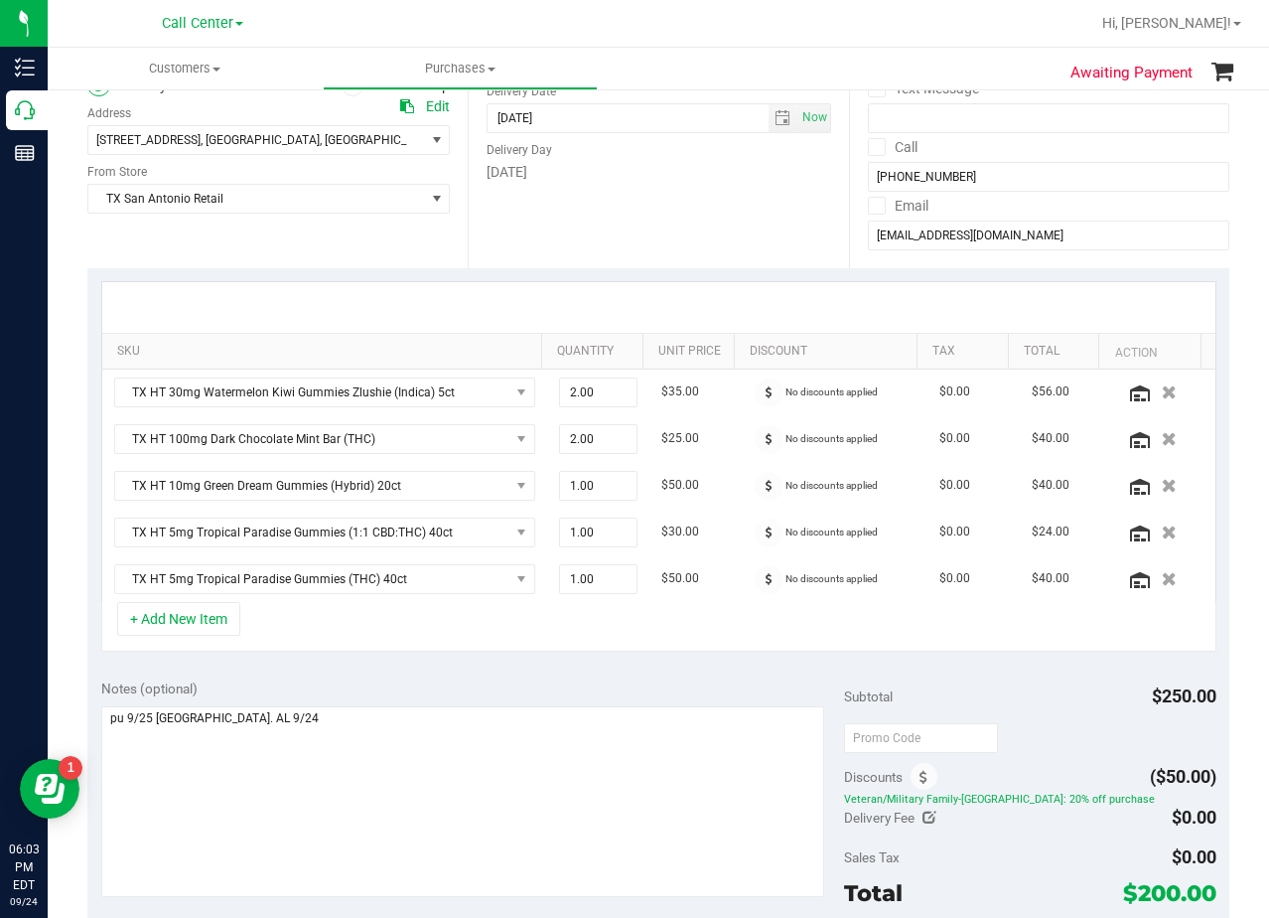
scroll to position [72, 0]
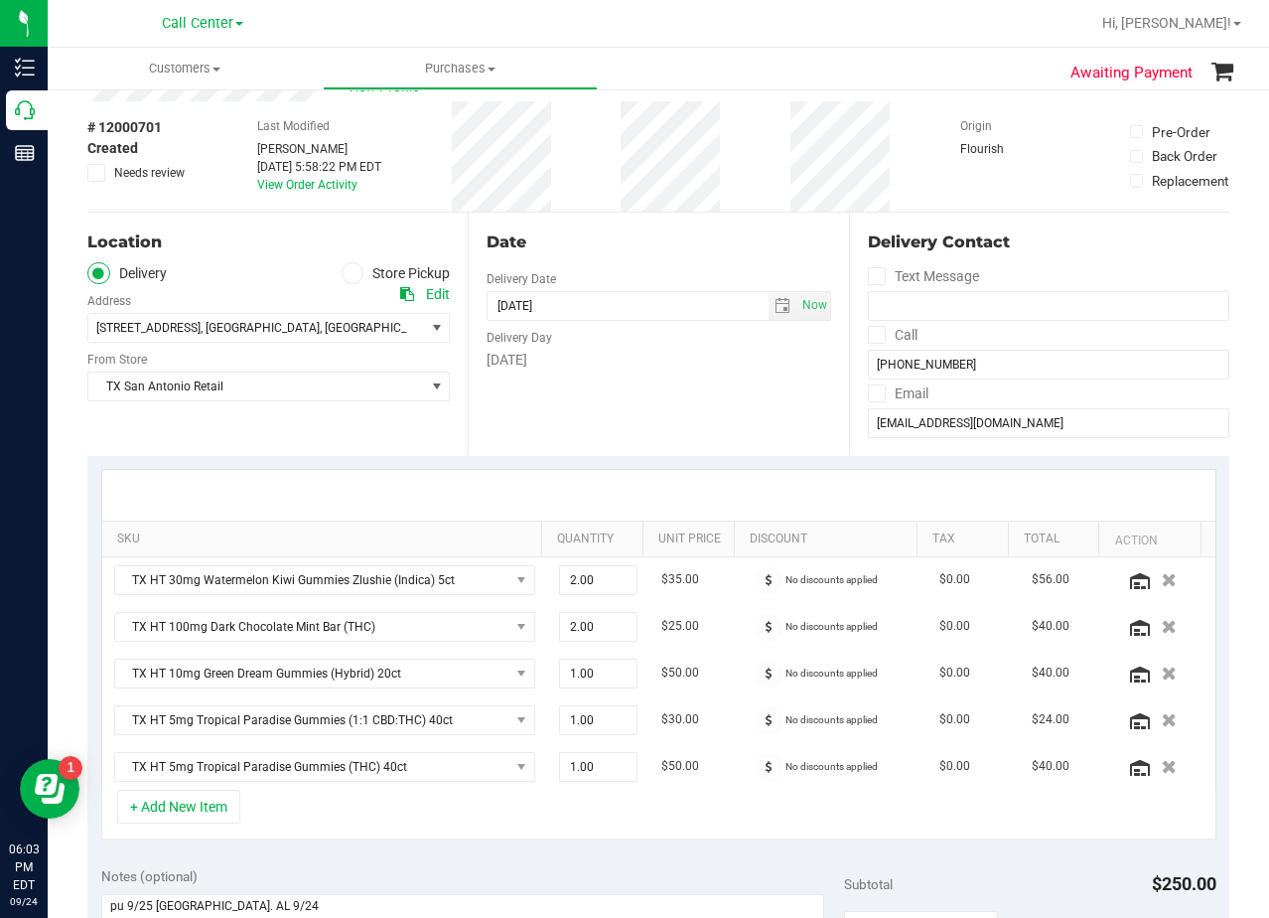
click at [813, 337] on div "Delivery Day" at bounding box center [659, 335] width 344 height 29
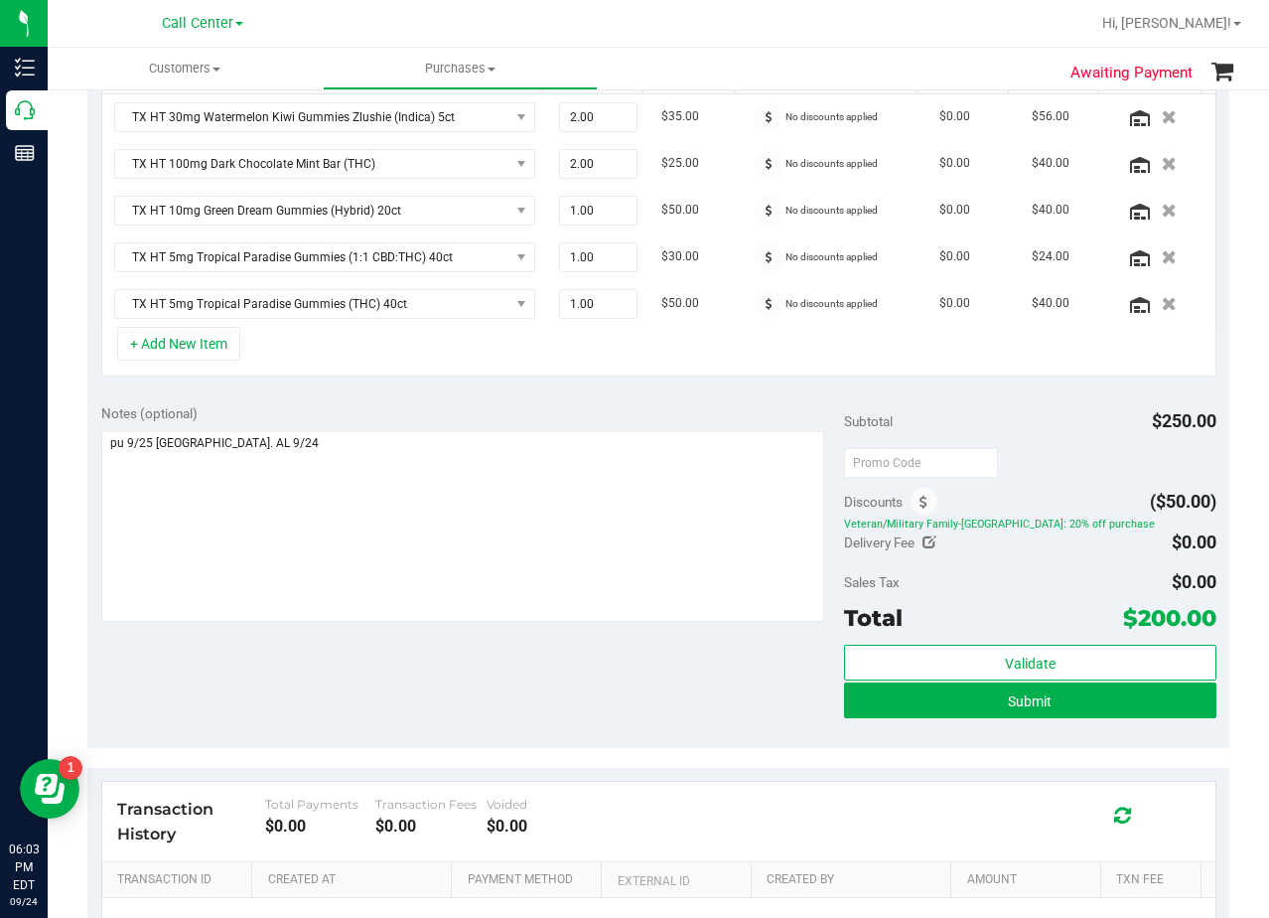
scroll to position [568, 0]
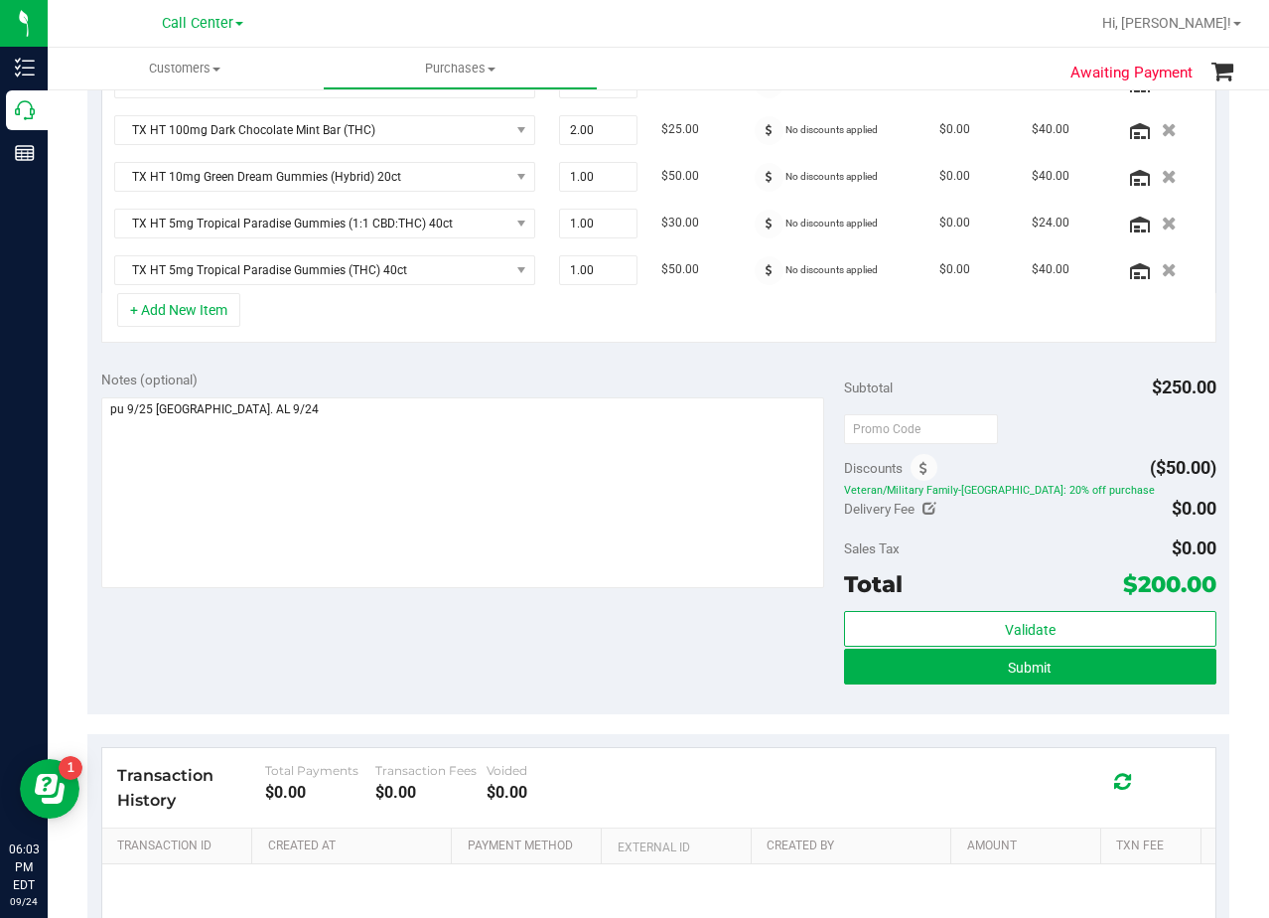
click at [785, 370] on div "Notes (optional)" at bounding box center [473, 379] width 744 height 20
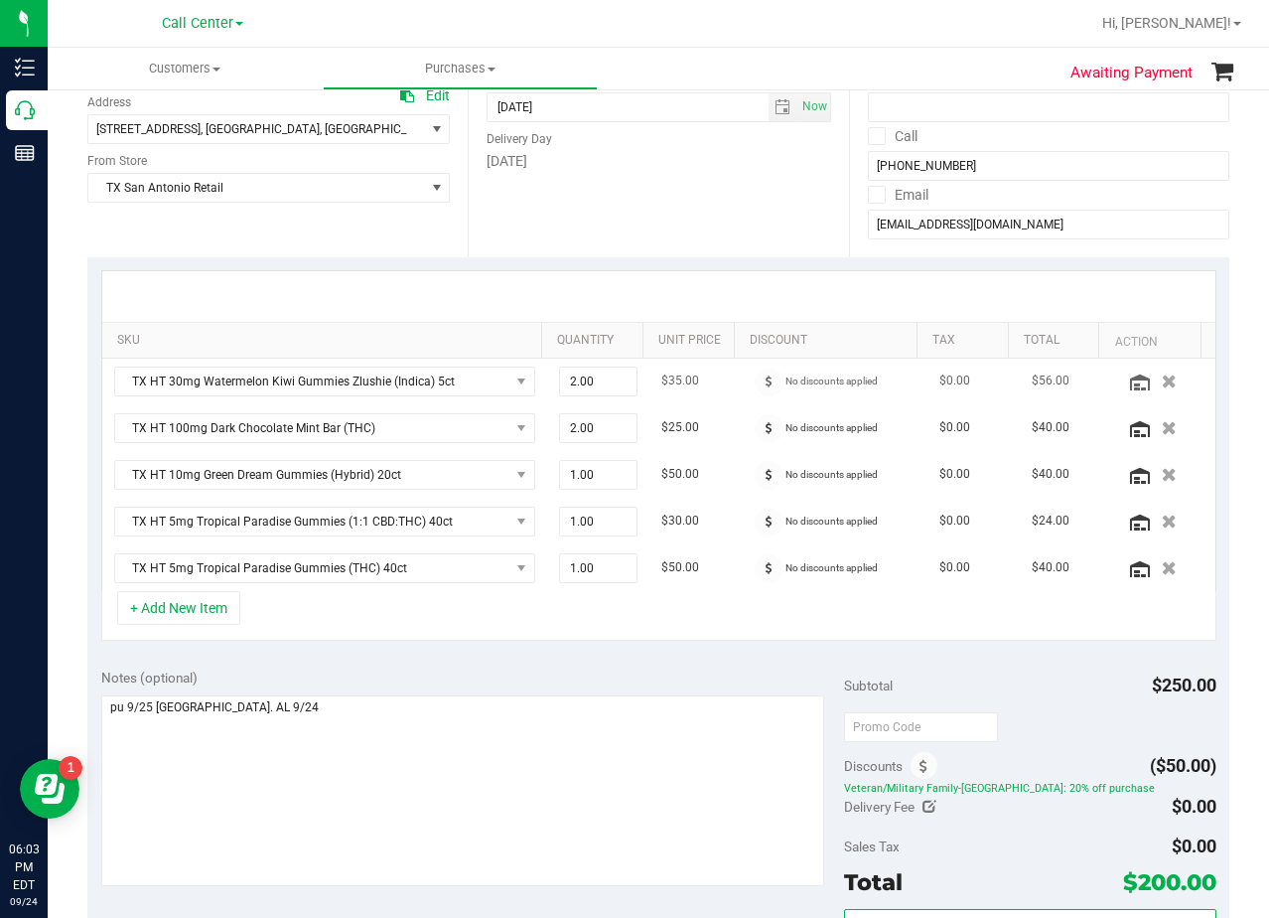
scroll to position [72, 0]
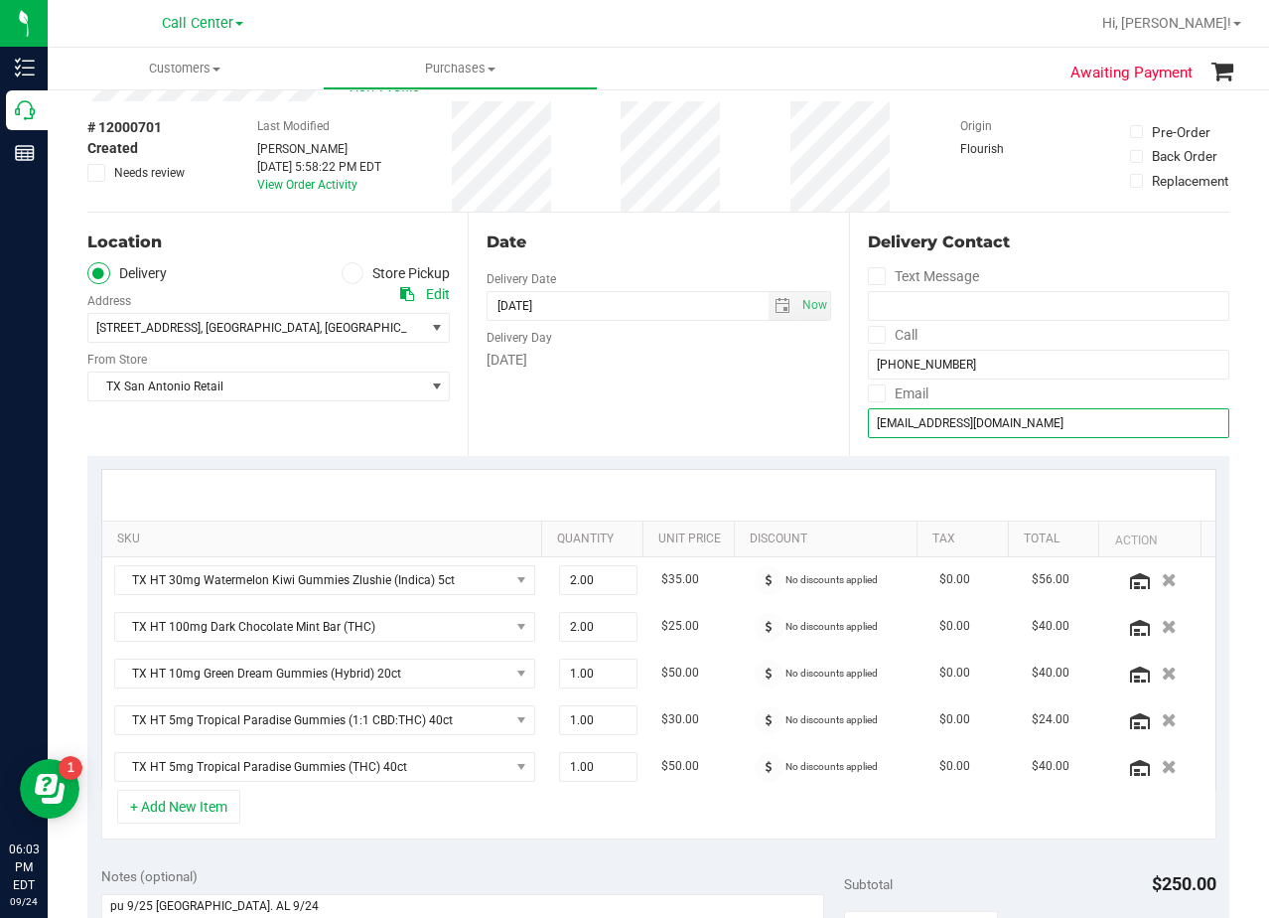
click at [950, 426] on input "paulaquino86@gmail.com" at bounding box center [1049, 423] width 362 height 30
click at [733, 246] on div "Date" at bounding box center [659, 242] width 344 height 24
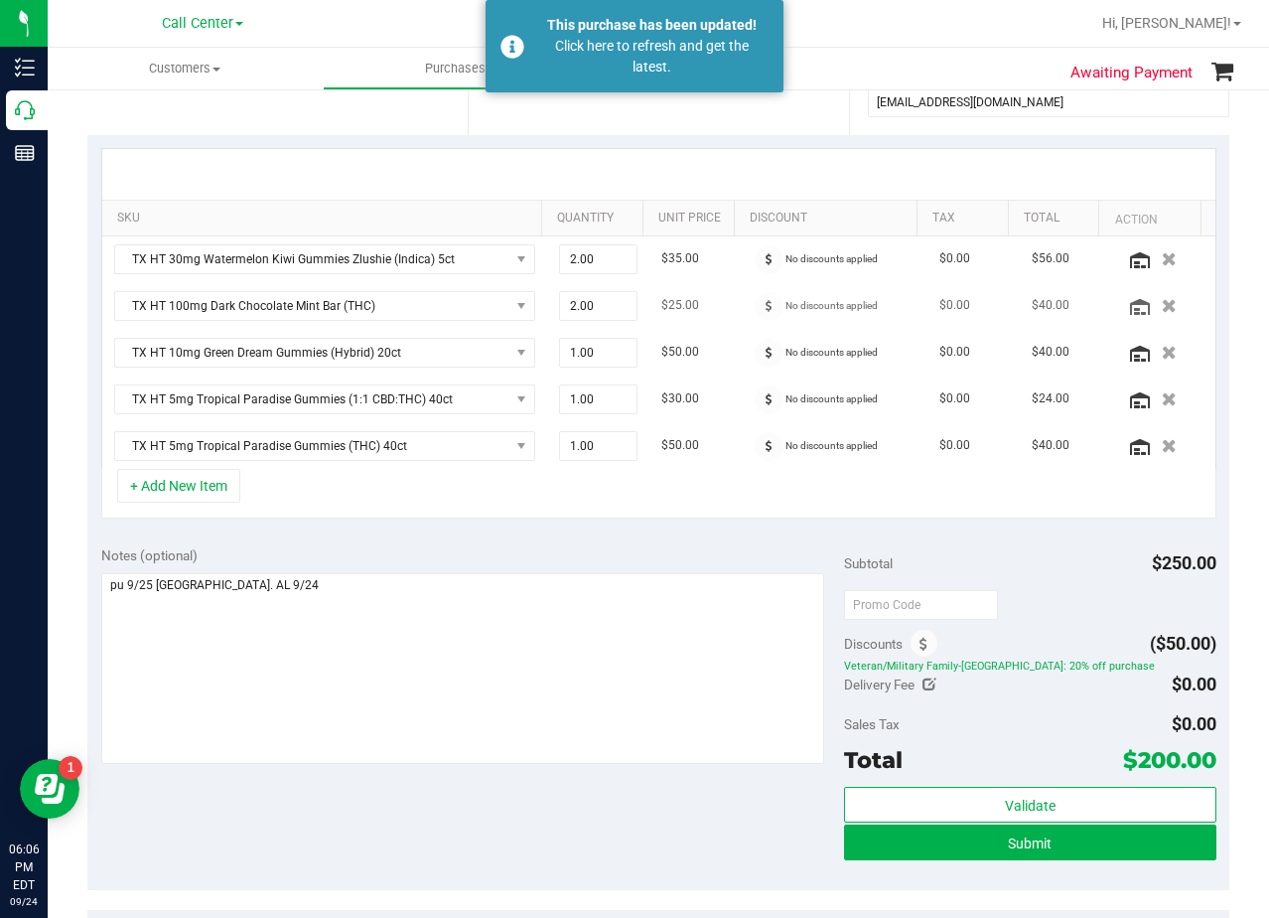
scroll to position [397, 0]
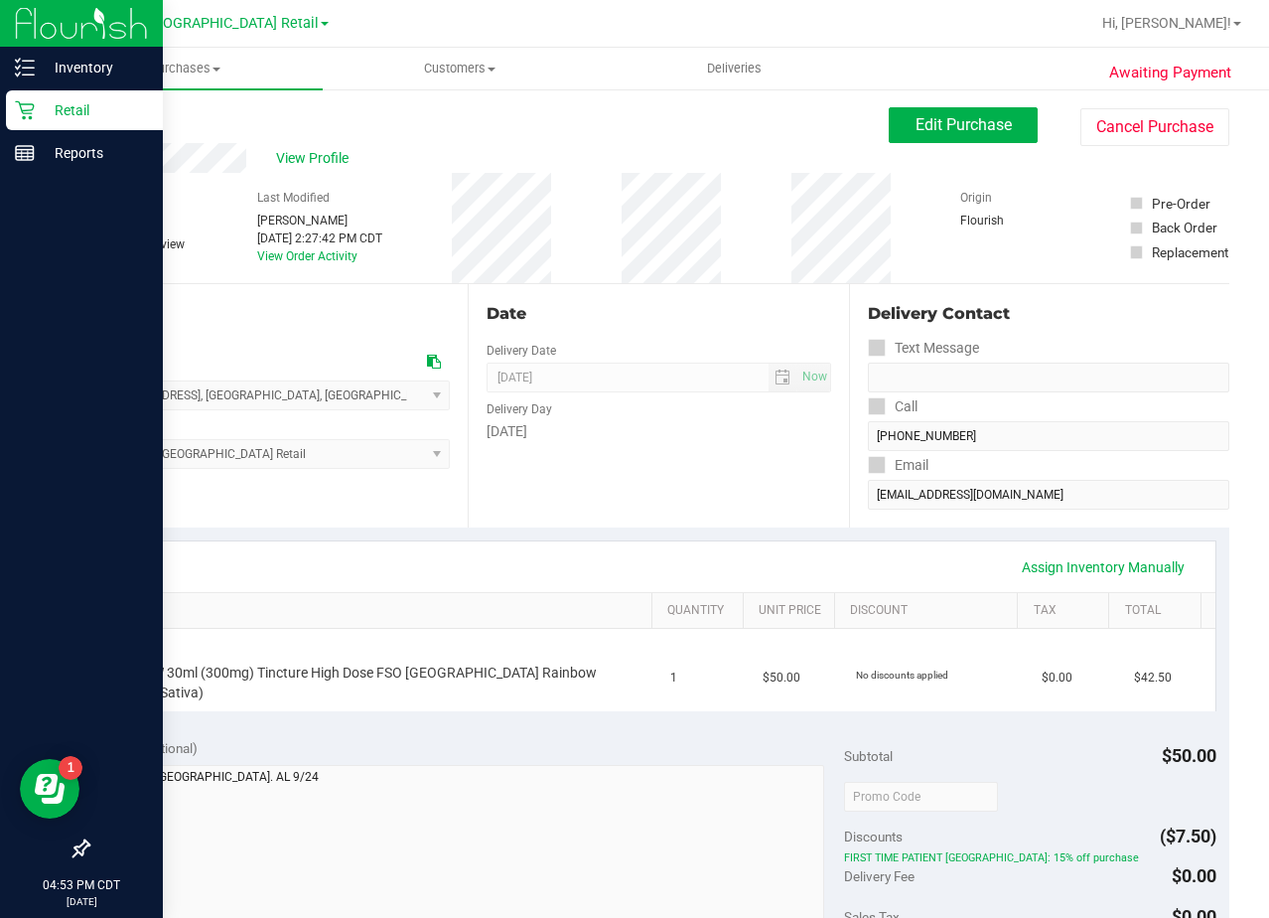
click at [39, 95] on div "Retail" at bounding box center [84, 110] width 157 height 40
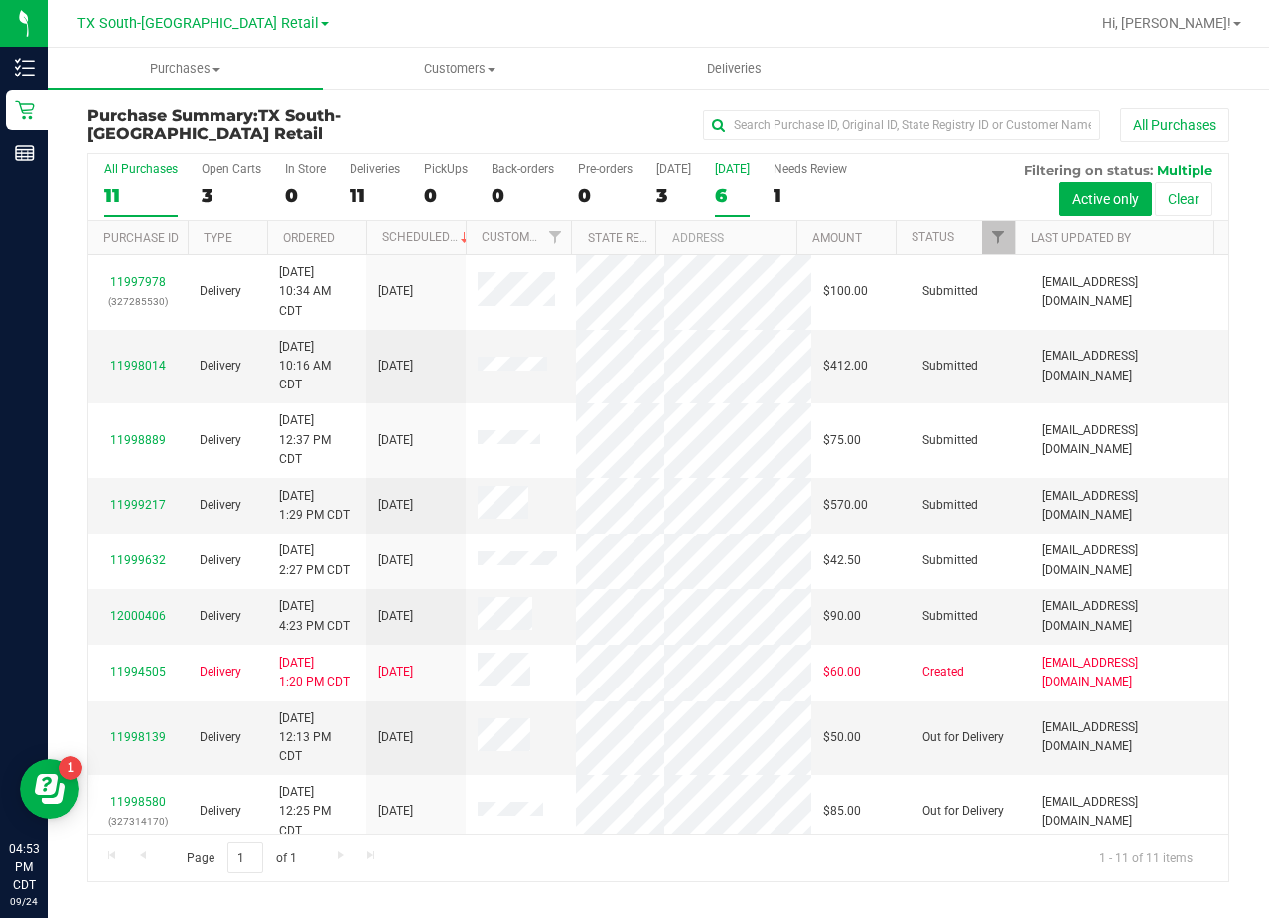
click at [738, 191] on div "6" at bounding box center [732, 195] width 35 height 23
click at [0, 0] on input "[DATE] 6" at bounding box center [0, 0] width 0 height 0
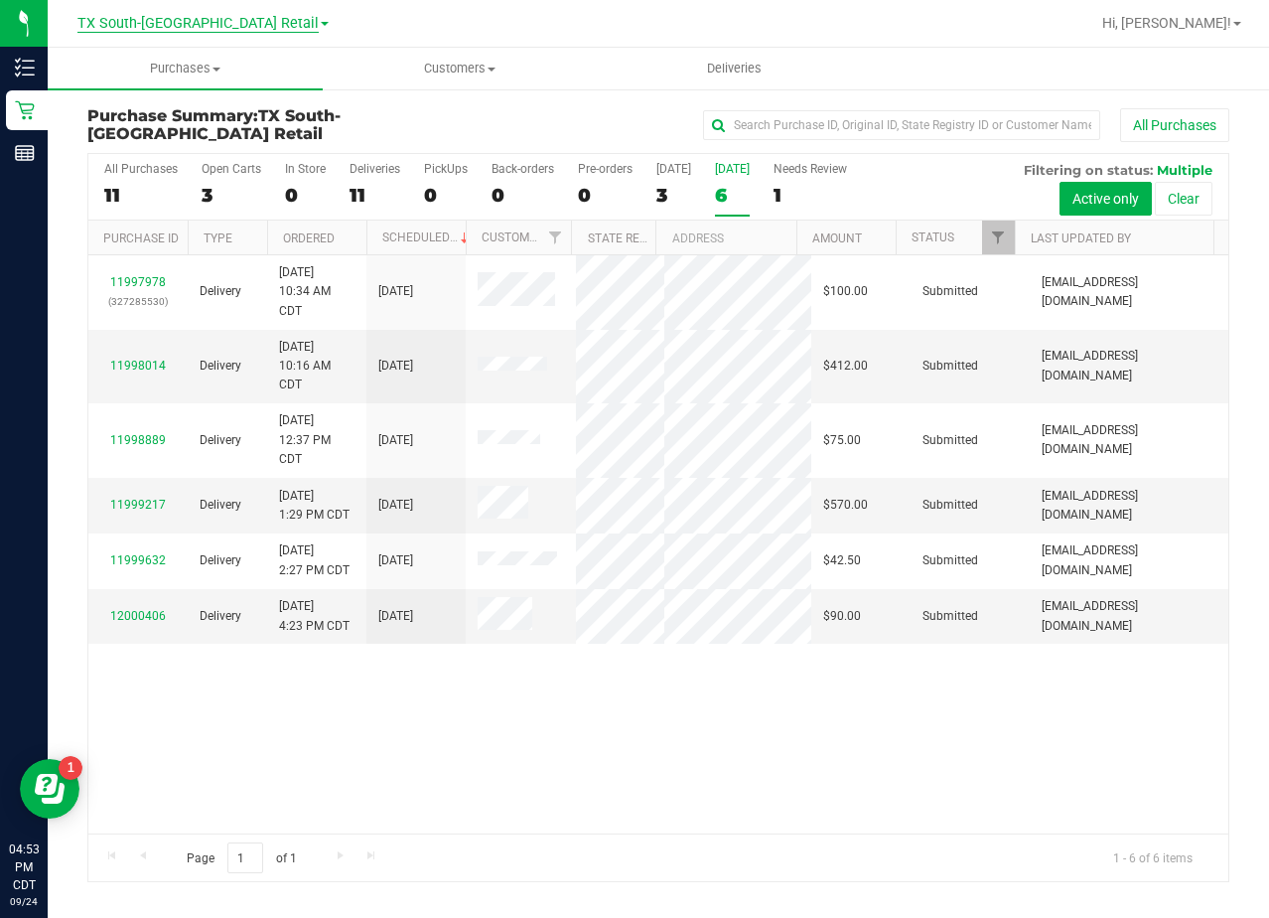
click at [162, 29] on span "TX South-[GEOGRAPHIC_DATA] Retail" at bounding box center [197, 24] width 241 height 18
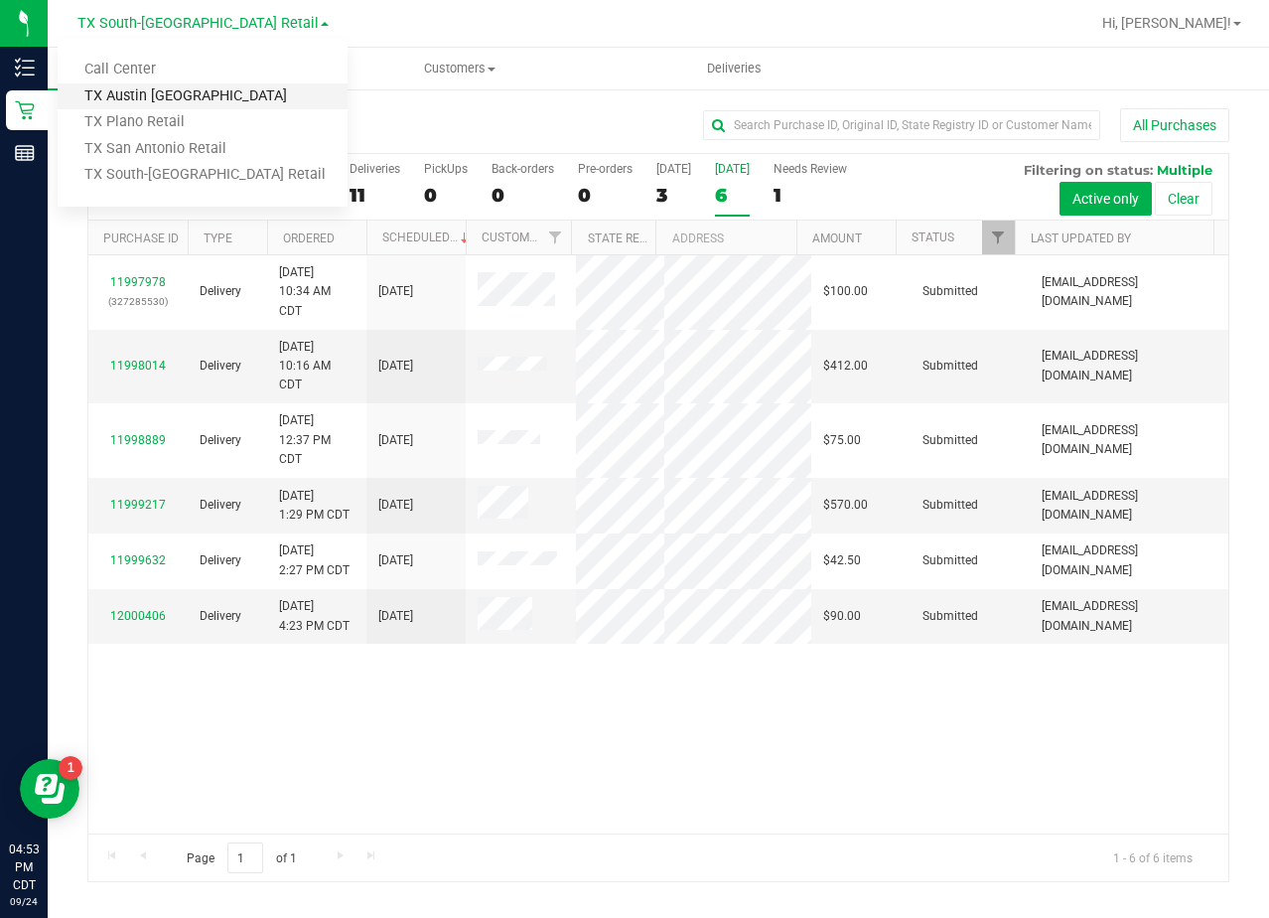
click at [191, 96] on link "TX Austin [GEOGRAPHIC_DATA]" at bounding box center [203, 96] width 290 height 27
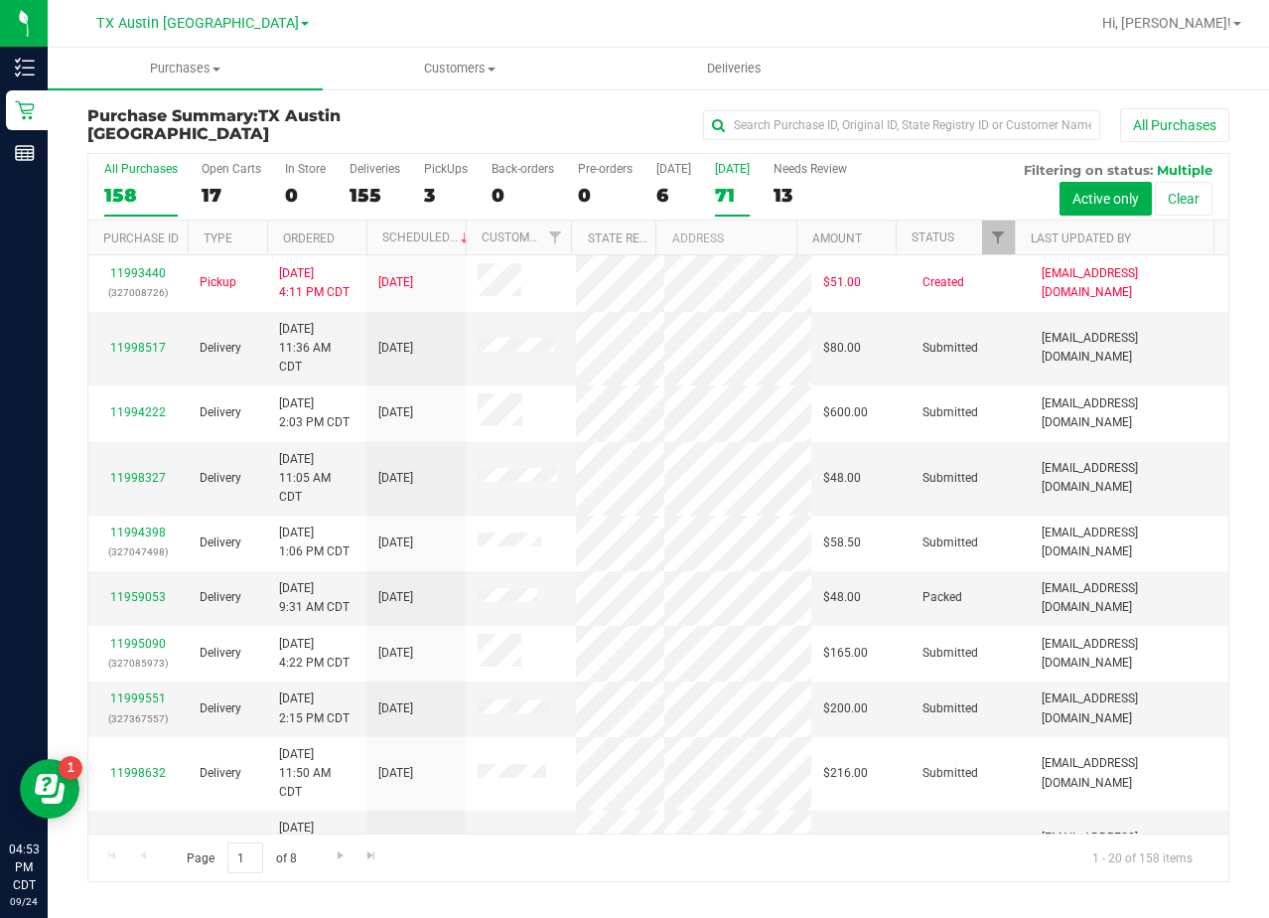
click at [727, 190] on div "71" at bounding box center [732, 195] width 35 height 23
click at [0, 0] on input "[DATE] 71" at bounding box center [0, 0] width 0 height 0
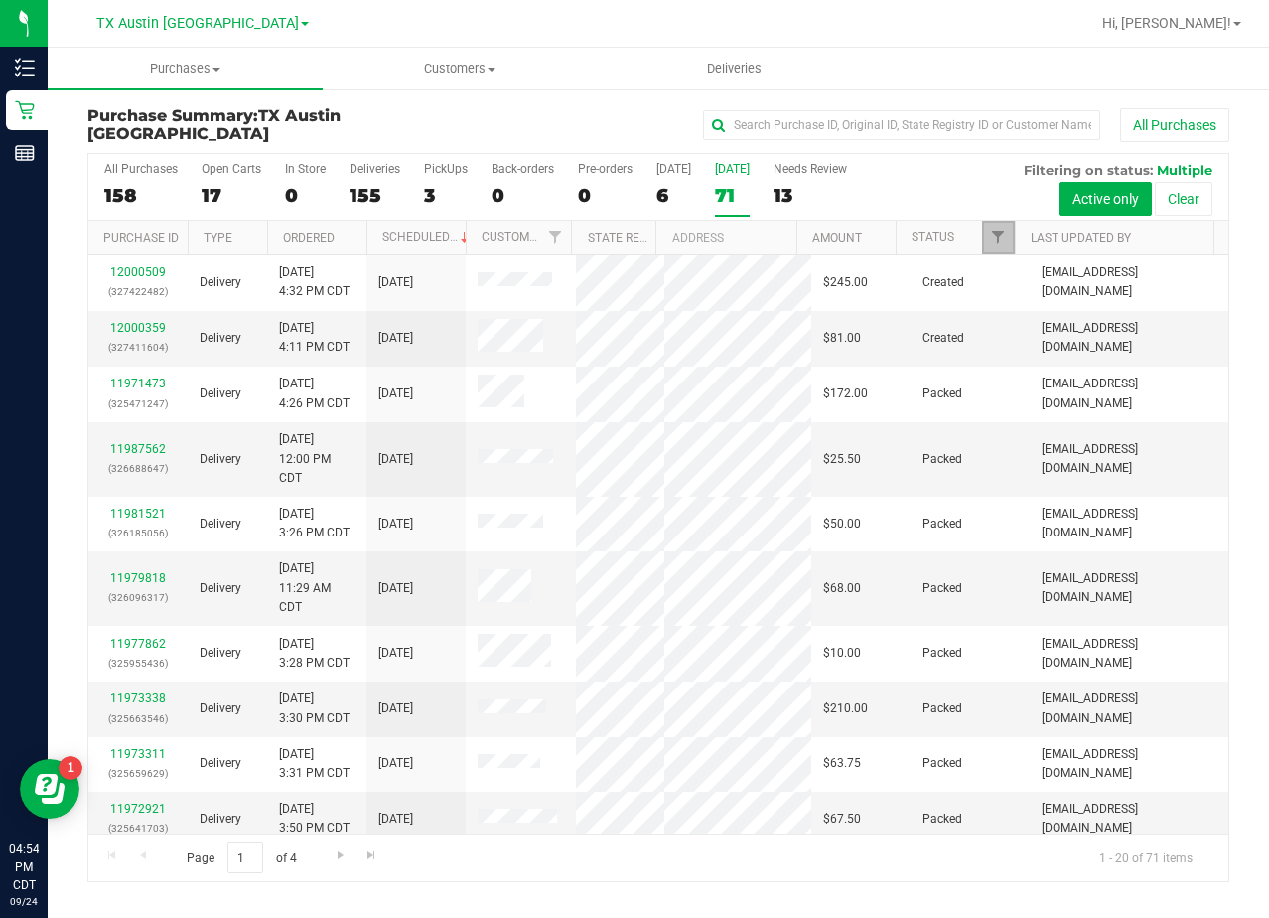
click at [996, 236] on span "Filter" at bounding box center [998, 237] width 16 height 16
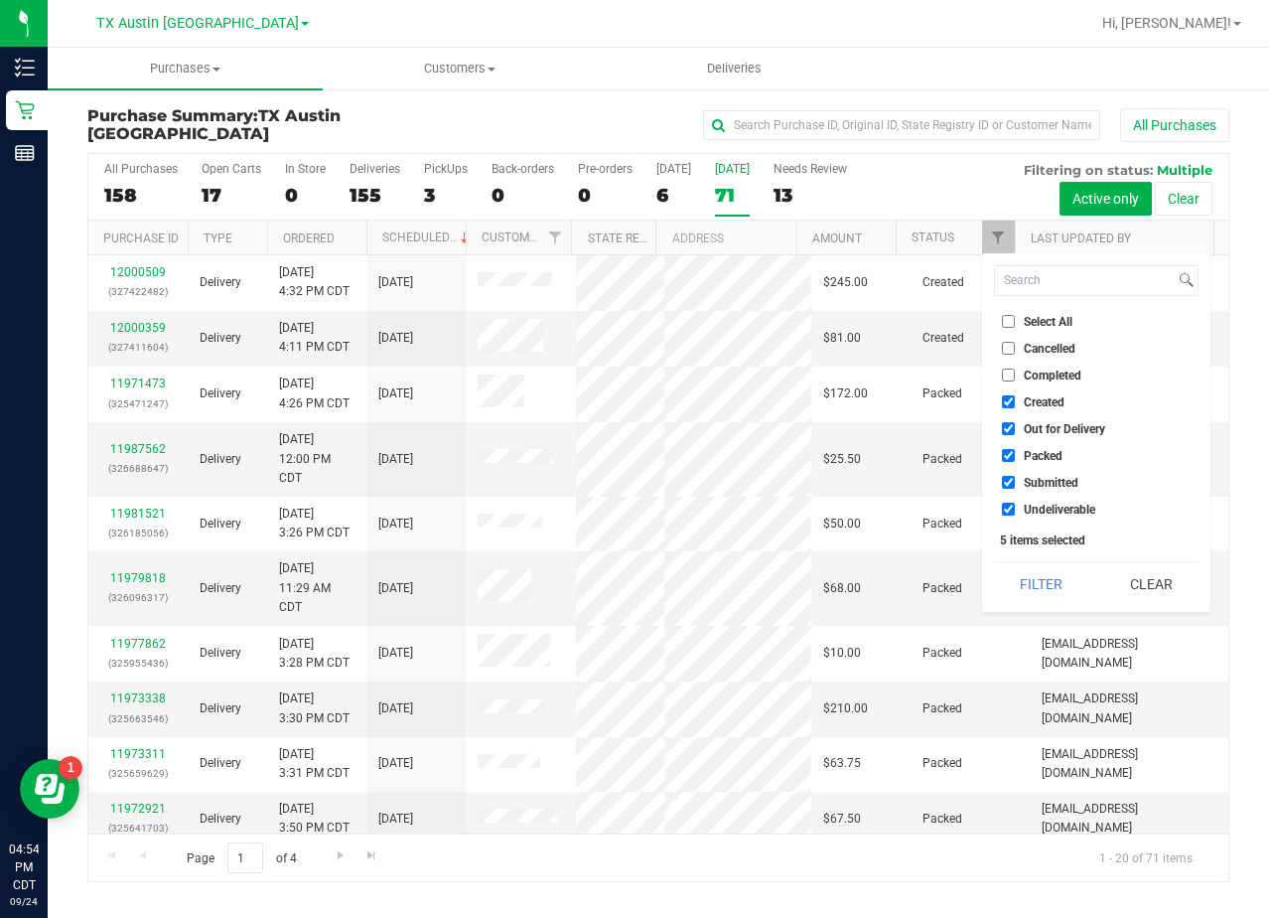
click at [1034, 418] on ul "Select All Cancelled Completed Created Out for Delivery Packed Submitted Undeli…" at bounding box center [1096, 415] width 205 height 209
click at [1036, 424] on span "Out for Delivery" at bounding box center [1064, 429] width 81 height 12
click at [1015, 424] on input "Out for Delivery" at bounding box center [1008, 428] width 13 height 13
checkbox input "false"
click at [1041, 450] on span "Packed" at bounding box center [1043, 456] width 39 height 12
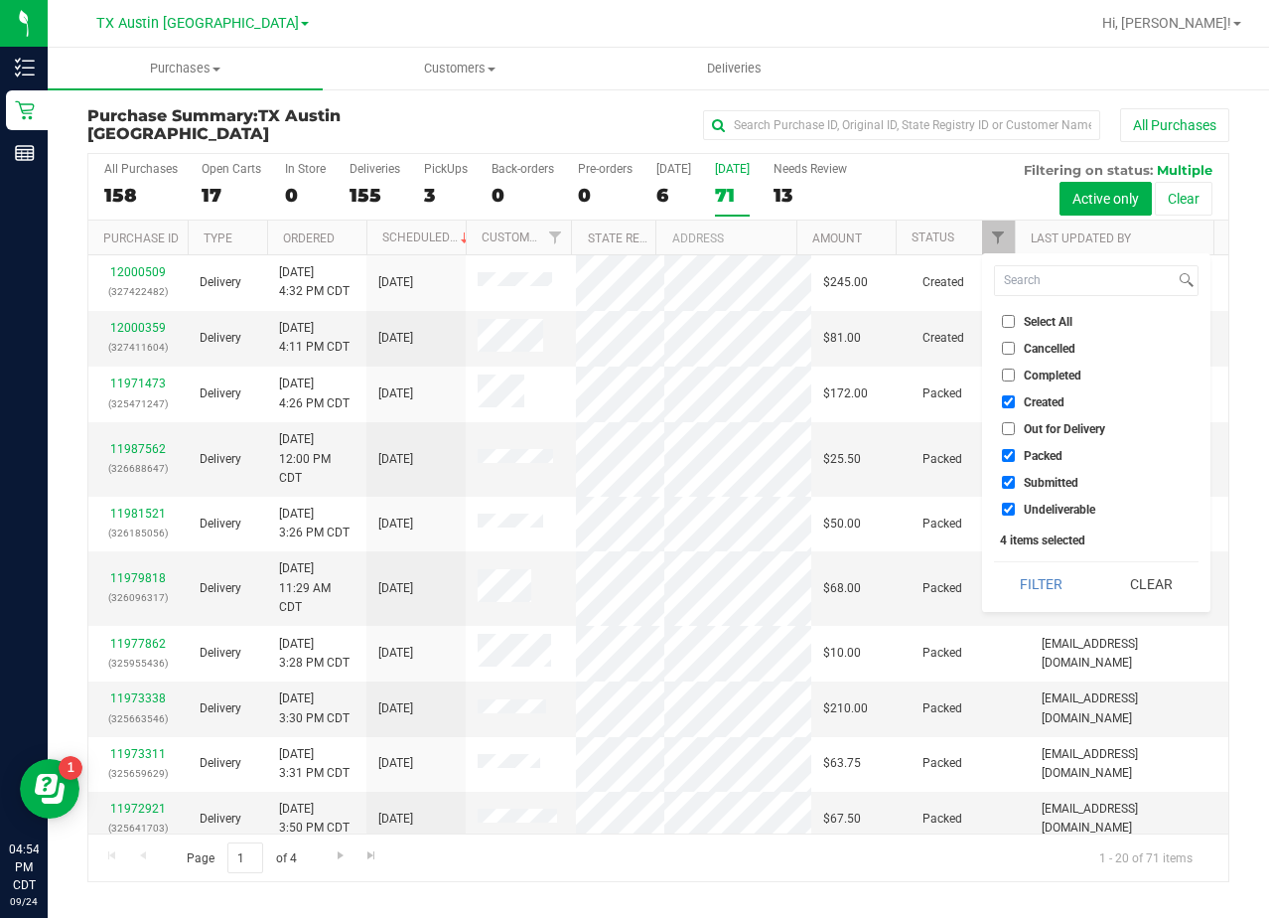
click at [1015, 450] on input "Packed" at bounding box center [1008, 455] width 13 height 13
checkbox input "false"
click at [1042, 478] on span "Submitted" at bounding box center [1051, 483] width 55 height 12
click at [1015, 478] on input "Submitted" at bounding box center [1008, 482] width 13 height 13
checkbox input "false"
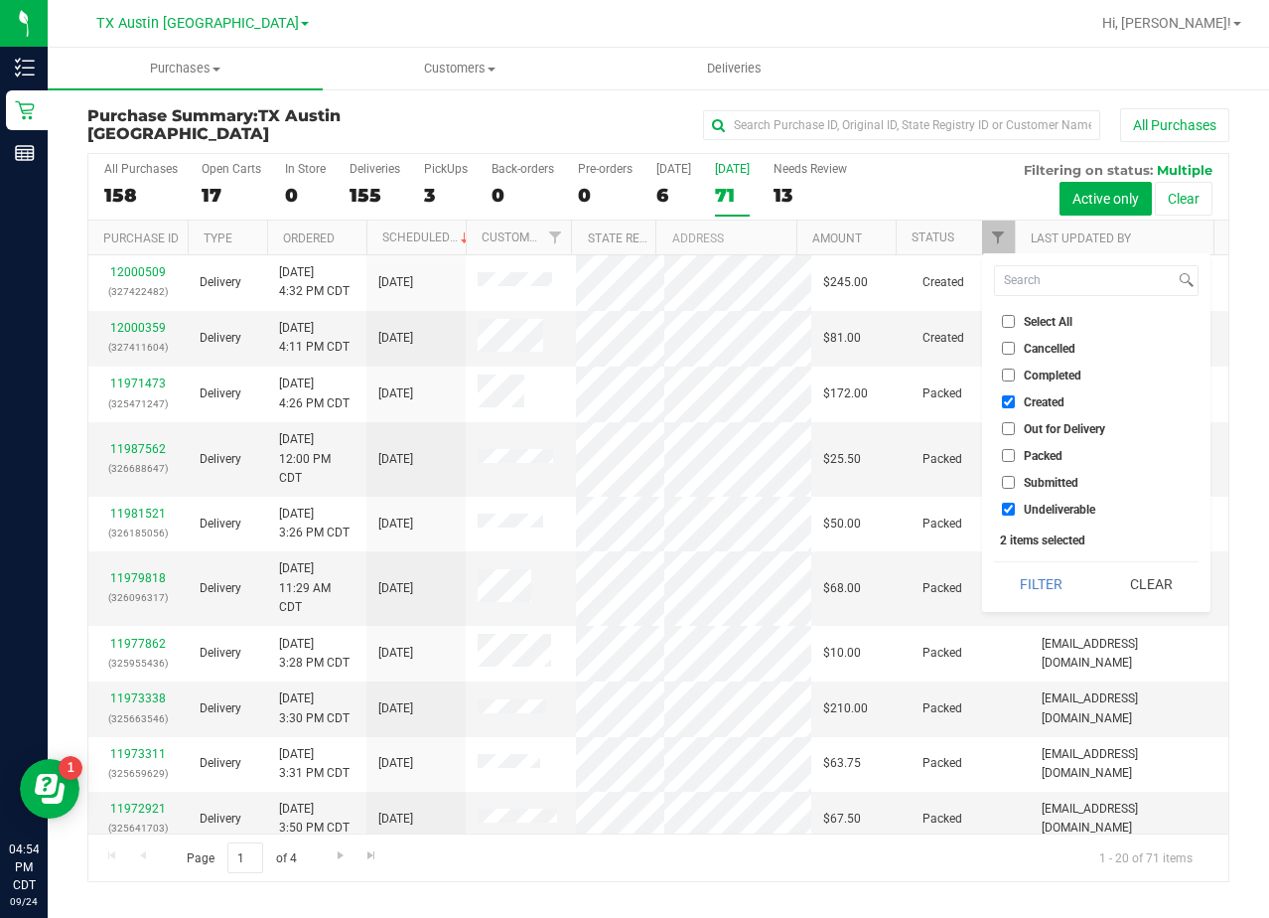
click at [1044, 504] on span "Undeliverable" at bounding box center [1060, 510] width 72 height 12
click at [1015, 504] on input "Undeliverable" at bounding box center [1008, 509] width 13 height 13
checkbox input "false"
click at [1045, 566] on button "Filter" at bounding box center [1041, 584] width 95 height 44
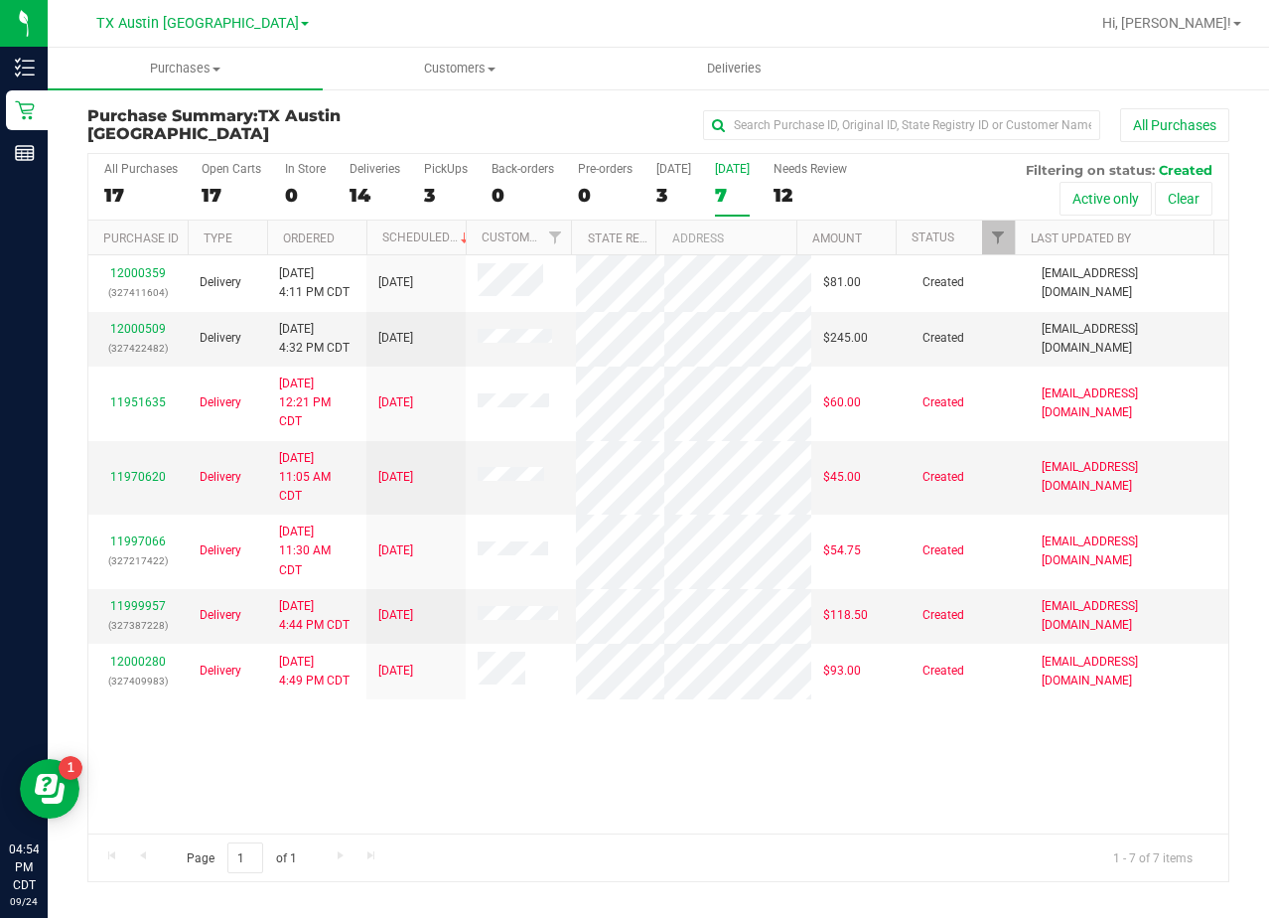
click at [194, 12] on div "[GEOGRAPHIC_DATA] [GEOGRAPHIC_DATA] [GEOGRAPHIC_DATA] Call Center [GEOGRAPHIC_D…" at bounding box center [202, 23] width 213 height 24
click at [480, 113] on div "All Purchases" at bounding box center [849, 125] width 762 height 34
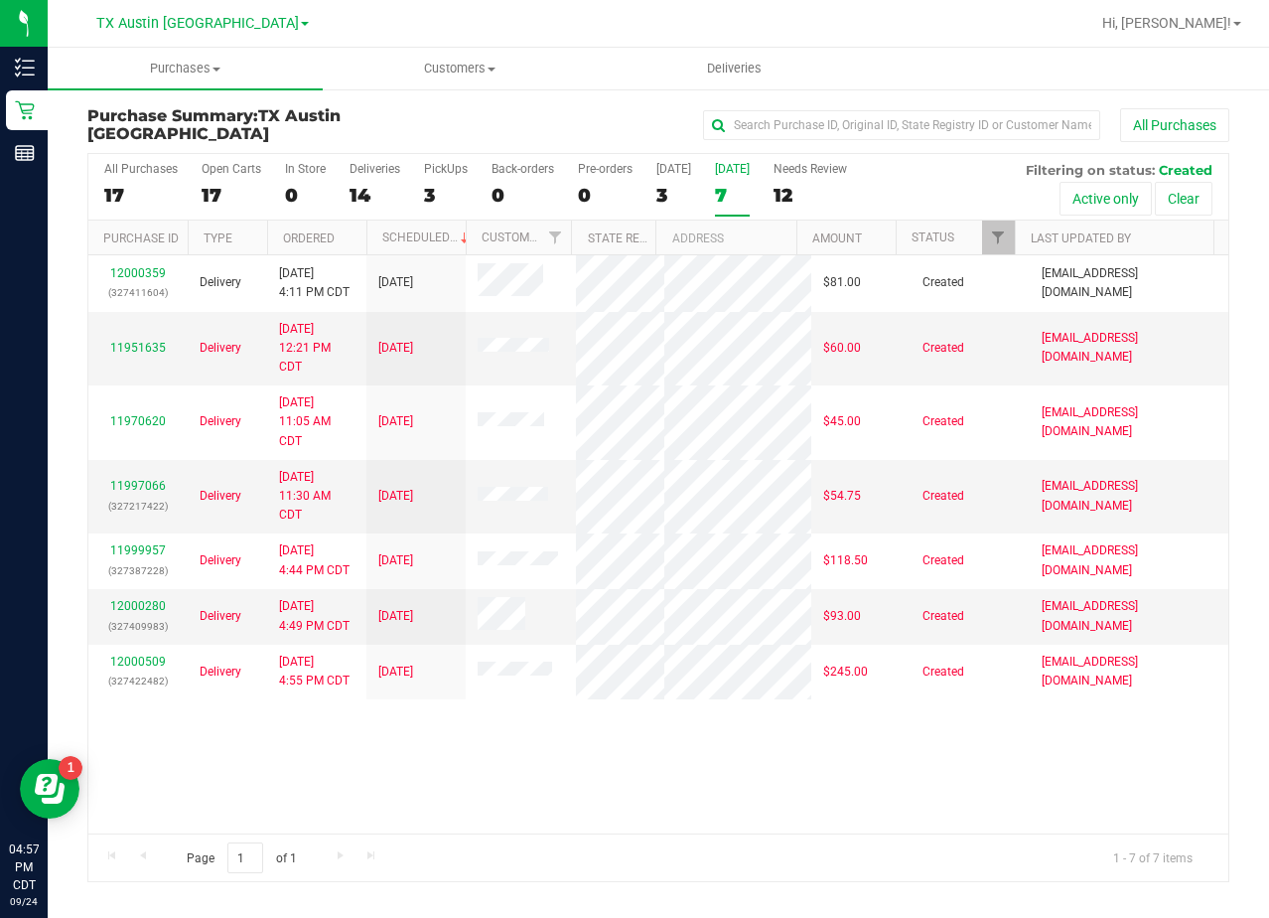
drag, startPoint x: 657, startPoint y: 120, endPoint x: 657, endPoint y: 135, distance: 14.9
click at [657, 120] on div "All Purchases" at bounding box center [849, 125] width 762 height 34
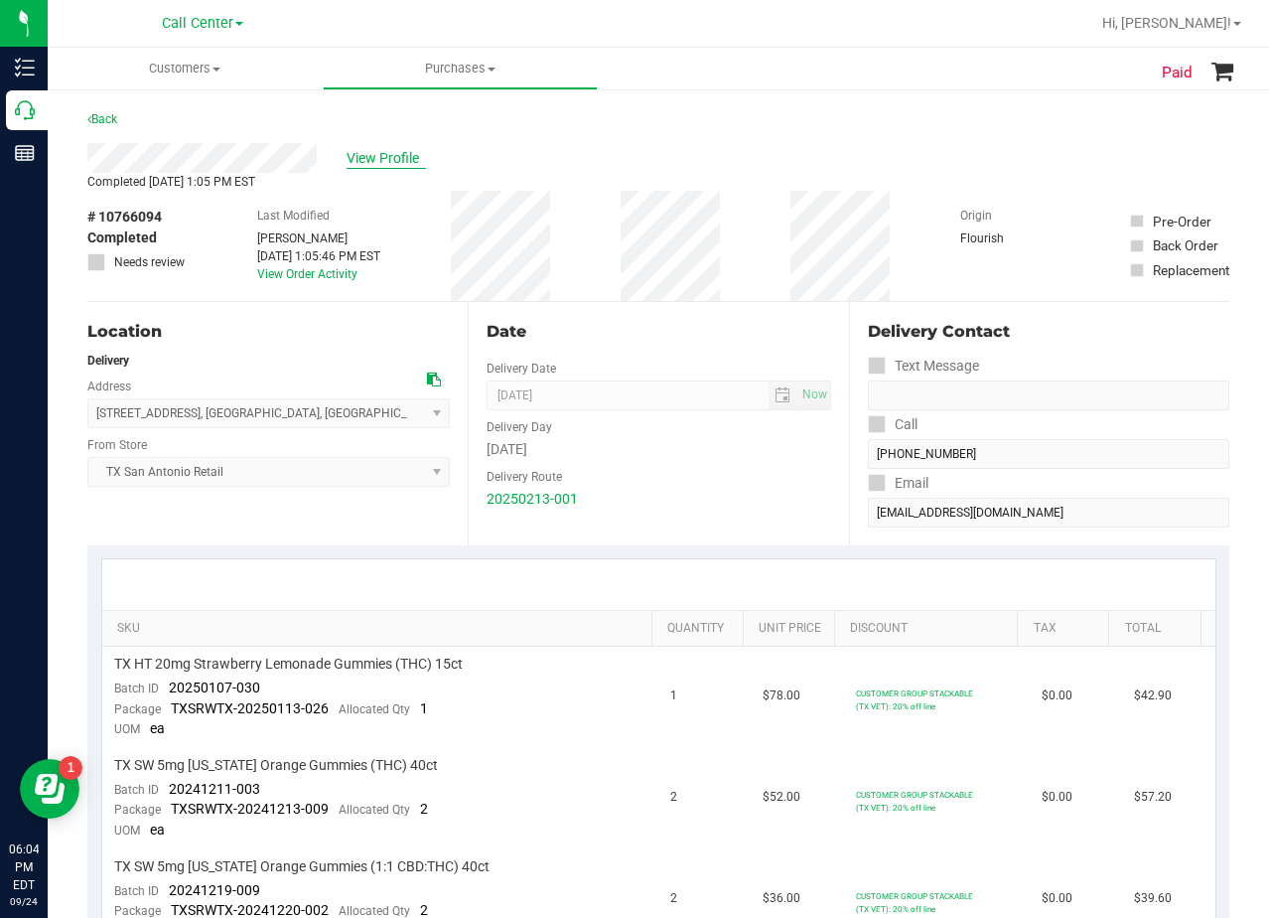
click at [384, 164] on span "View Profile" at bounding box center [386, 158] width 79 height 21
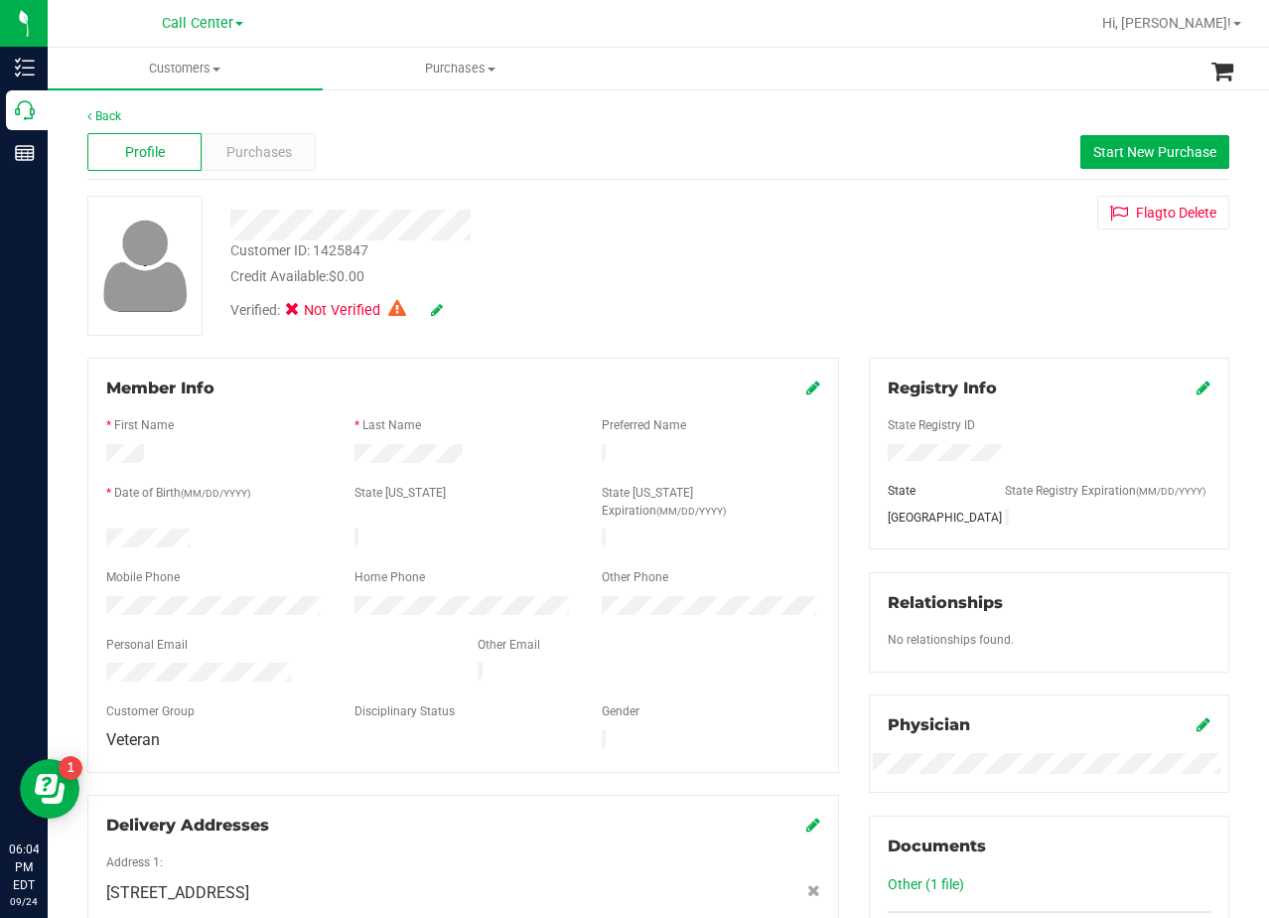
click at [731, 206] on div at bounding box center [509, 218] width 586 height 45
click at [278, 165] on div "Purchases" at bounding box center [259, 152] width 114 height 38
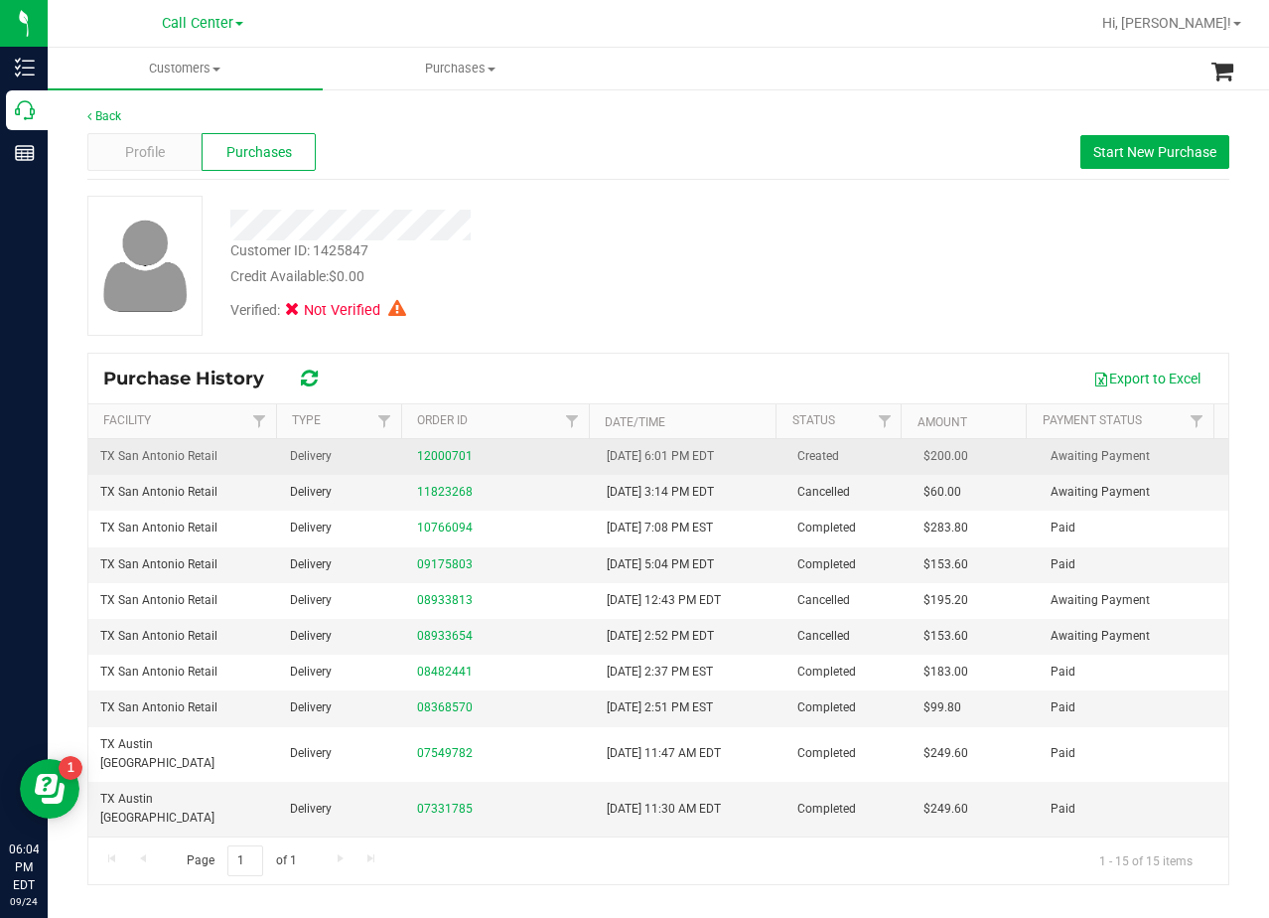
click at [451, 447] on div "12000701" at bounding box center [500, 456] width 166 height 19
click at [450, 454] on link "12000701" at bounding box center [445, 456] width 56 height 14
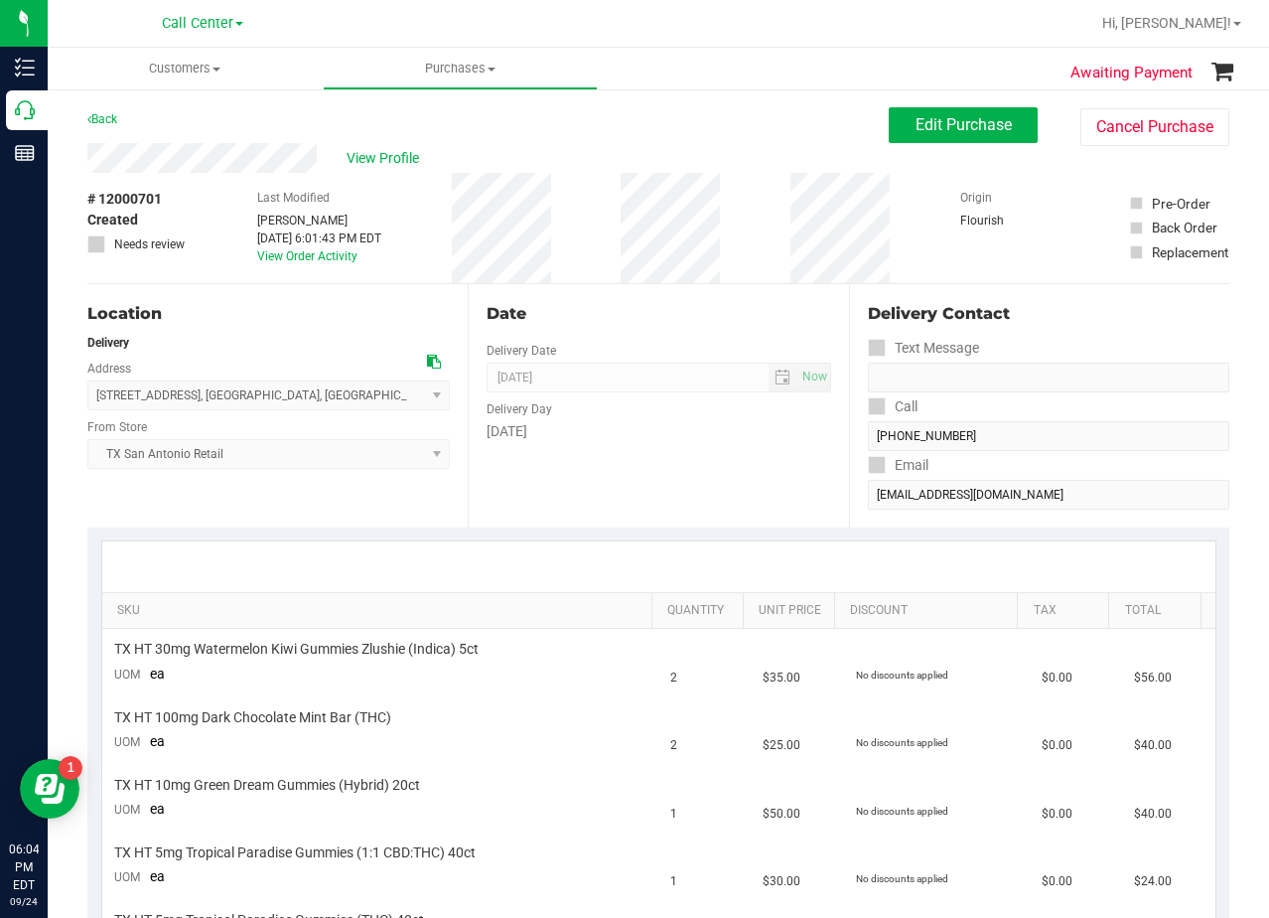
click at [619, 327] on div "Date Delivery Date [DATE] Now [DATE] 08:00 AM Now Delivery Day [DATE]" at bounding box center [658, 405] width 380 height 243
click at [890, 154] on div "View Profile # 12000701 Created Needs review Last Modified [PERSON_NAME] [DATE]…" at bounding box center [658, 213] width 1142 height 141
click at [893, 137] on button "Edit Purchase" at bounding box center [963, 125] width 149 height 36
click at [705, 153] on div "View Profile" at bounding box center [488, 158] width 802 height 30
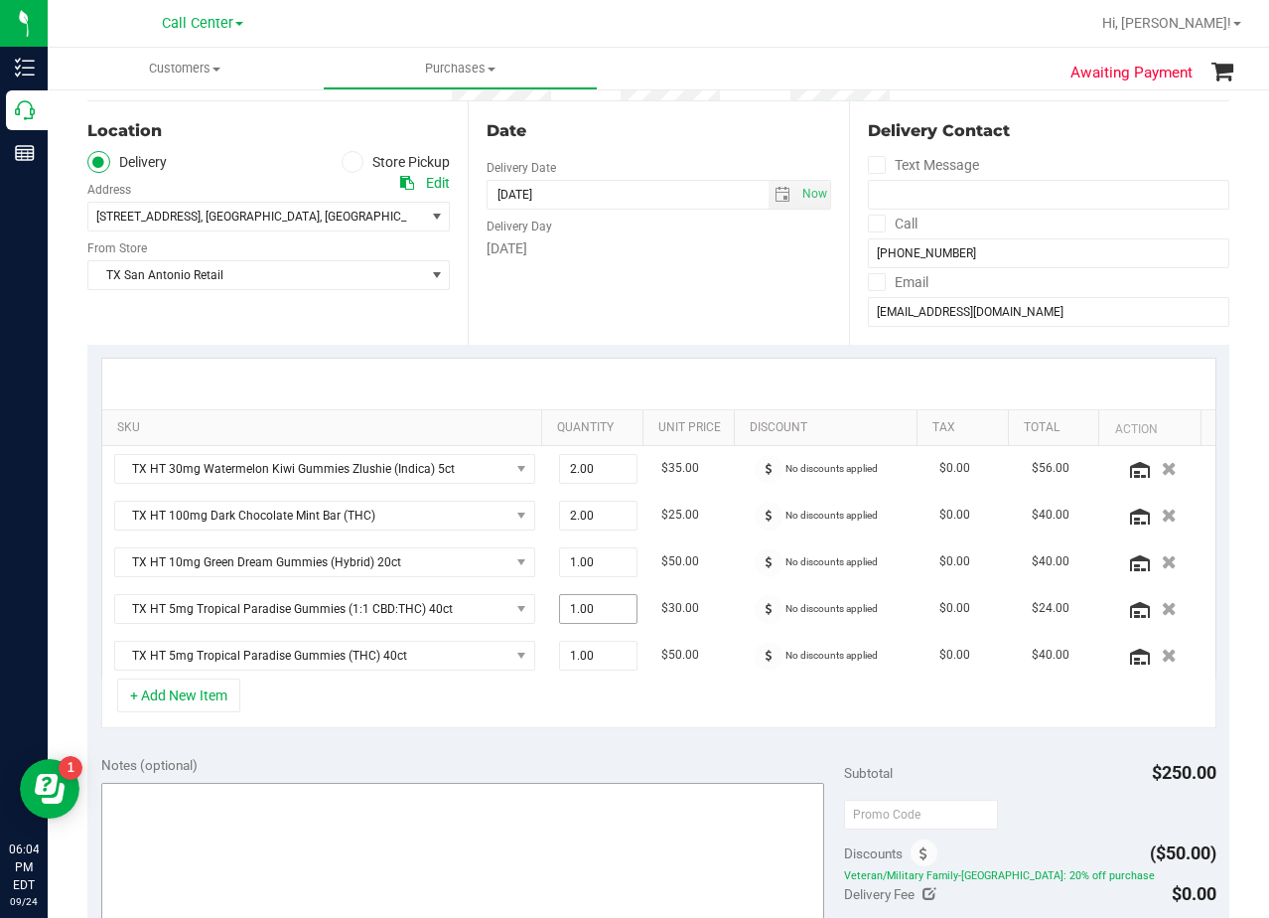
scroll to position [298, 0]
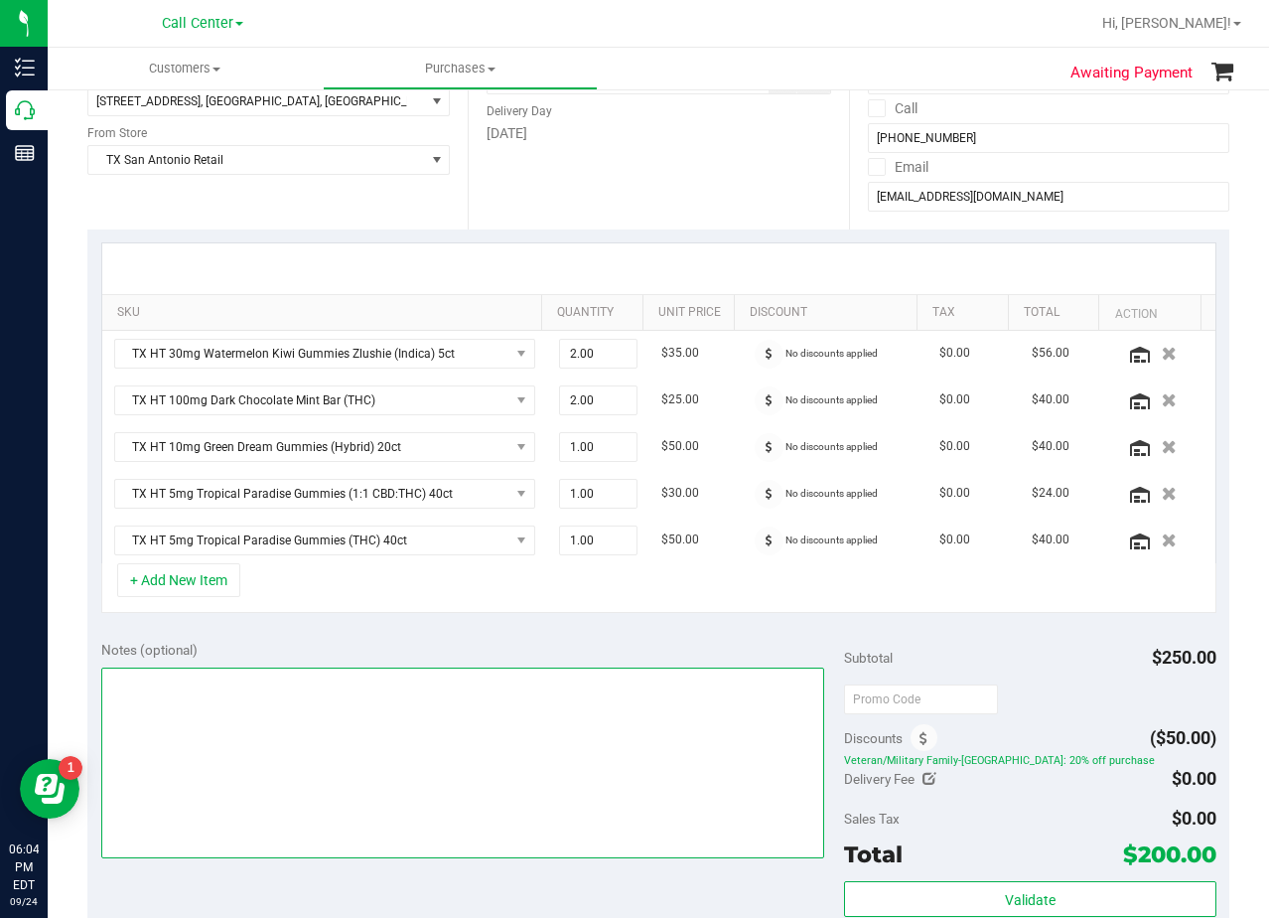
click at [557, 729] on textarea at bounding box center [463, 762] width 724 height 191
type textarea "pu 9/25 [GEOGRAPHIC_DATA]. AL 9/24"
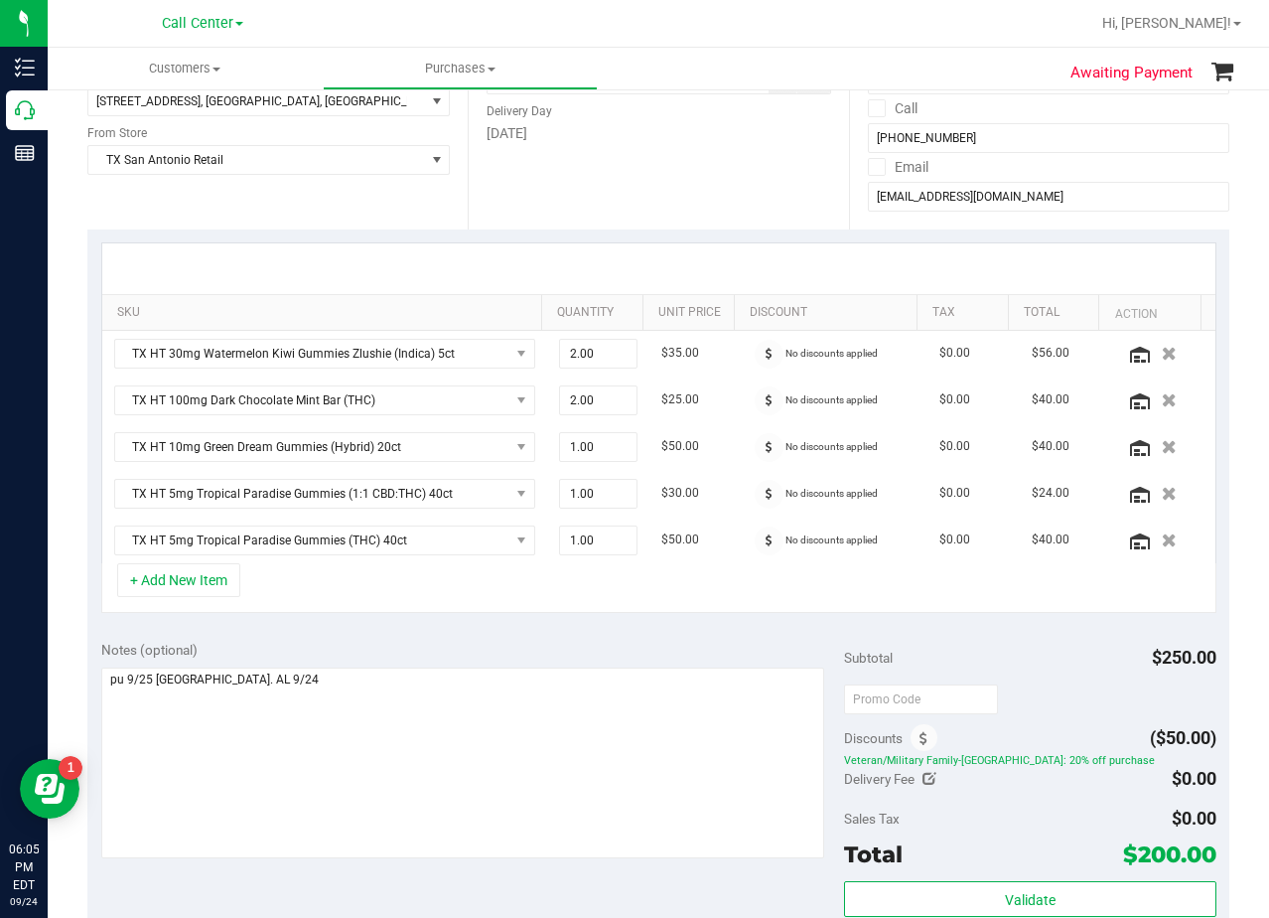
click at [689, 631] on div "Notes (optional) Subtotal $250.00 Discounts ($50.00) Veteran/Military Family-[G…" at bounding box center [658, 806] width 1142 height 358
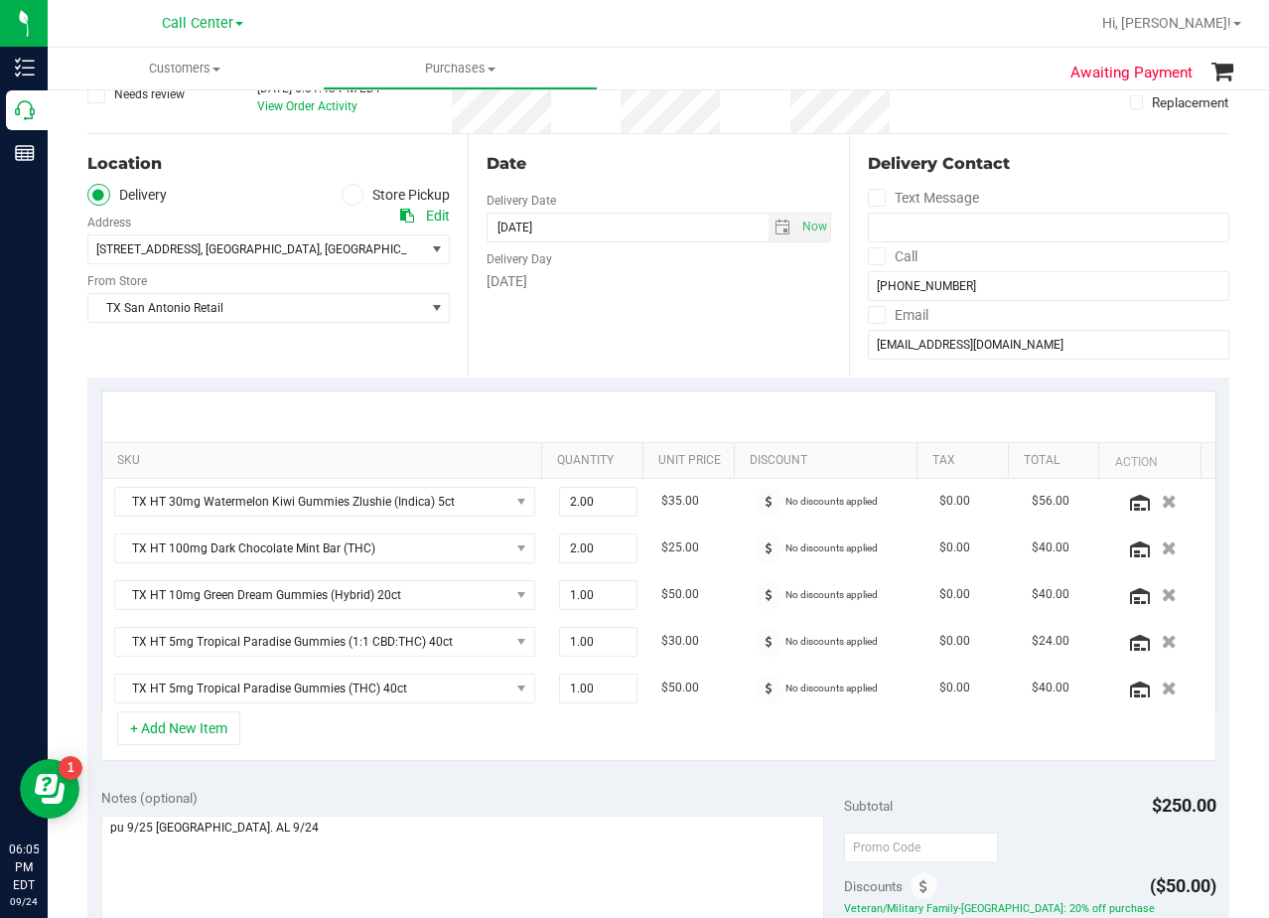
scroll to position [0, 0]
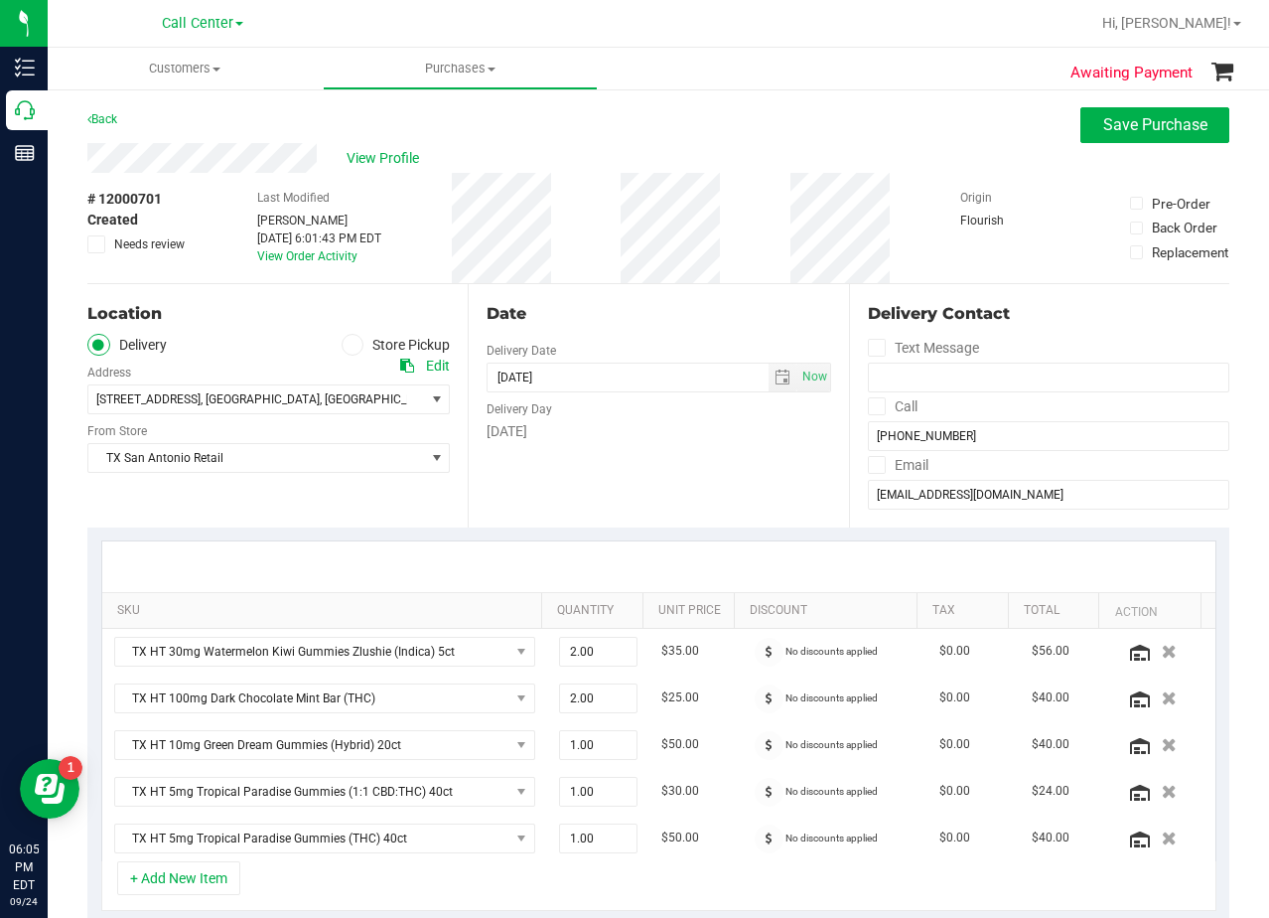
click at [727, 497] on div "Date Delivery Date [DATE] Now [DATE] 08:00 AM Now Delivery Day [DATE]" at bounding box center [658, 405] width 380 height 243
click at [713, 302] on div "Date" at bounding box center [659, 314] width 344 height 24
click at [1101, 135] on button "Save Purchase" at bounding box center [1155, 125] width 149 height 36
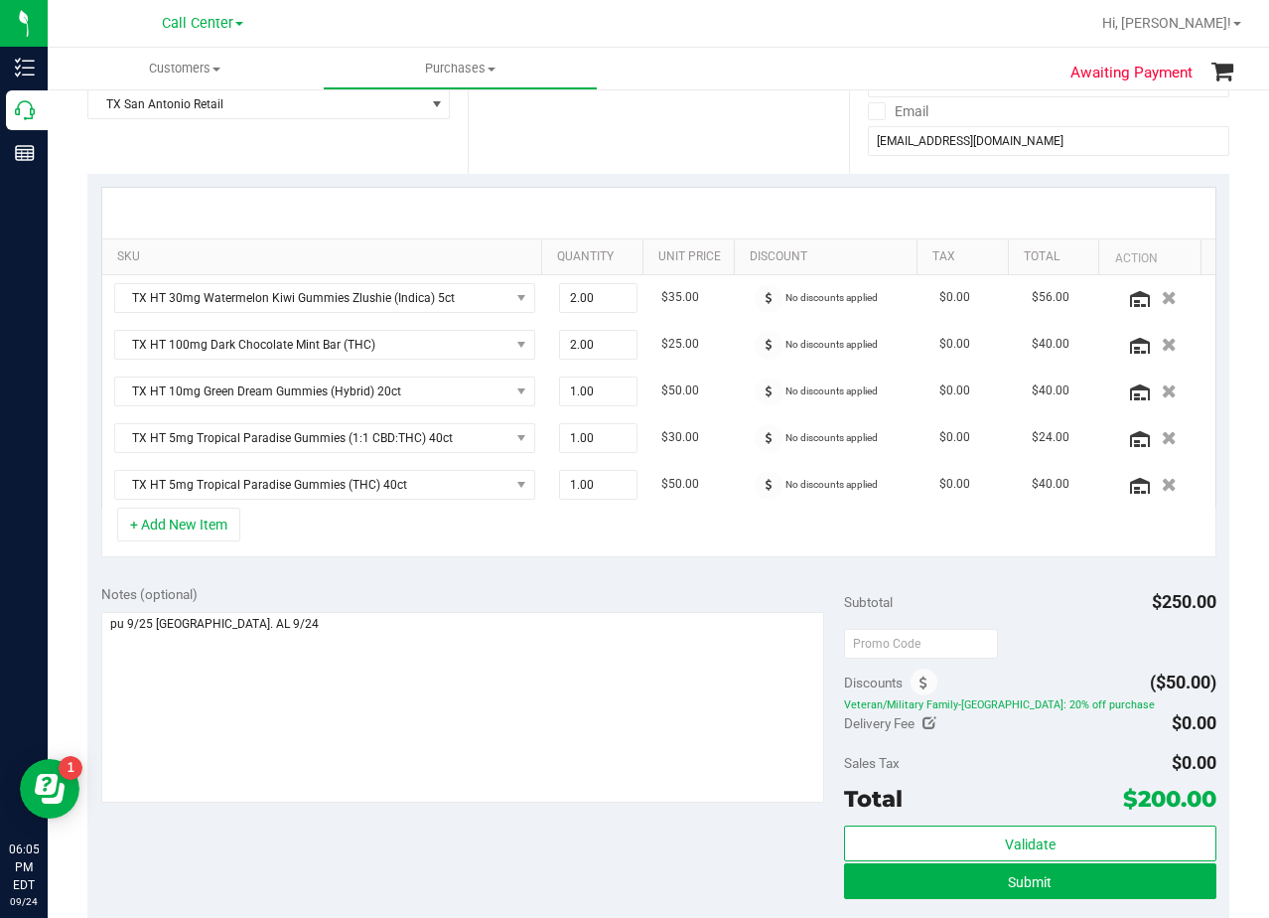
scroll to position [767, 0]
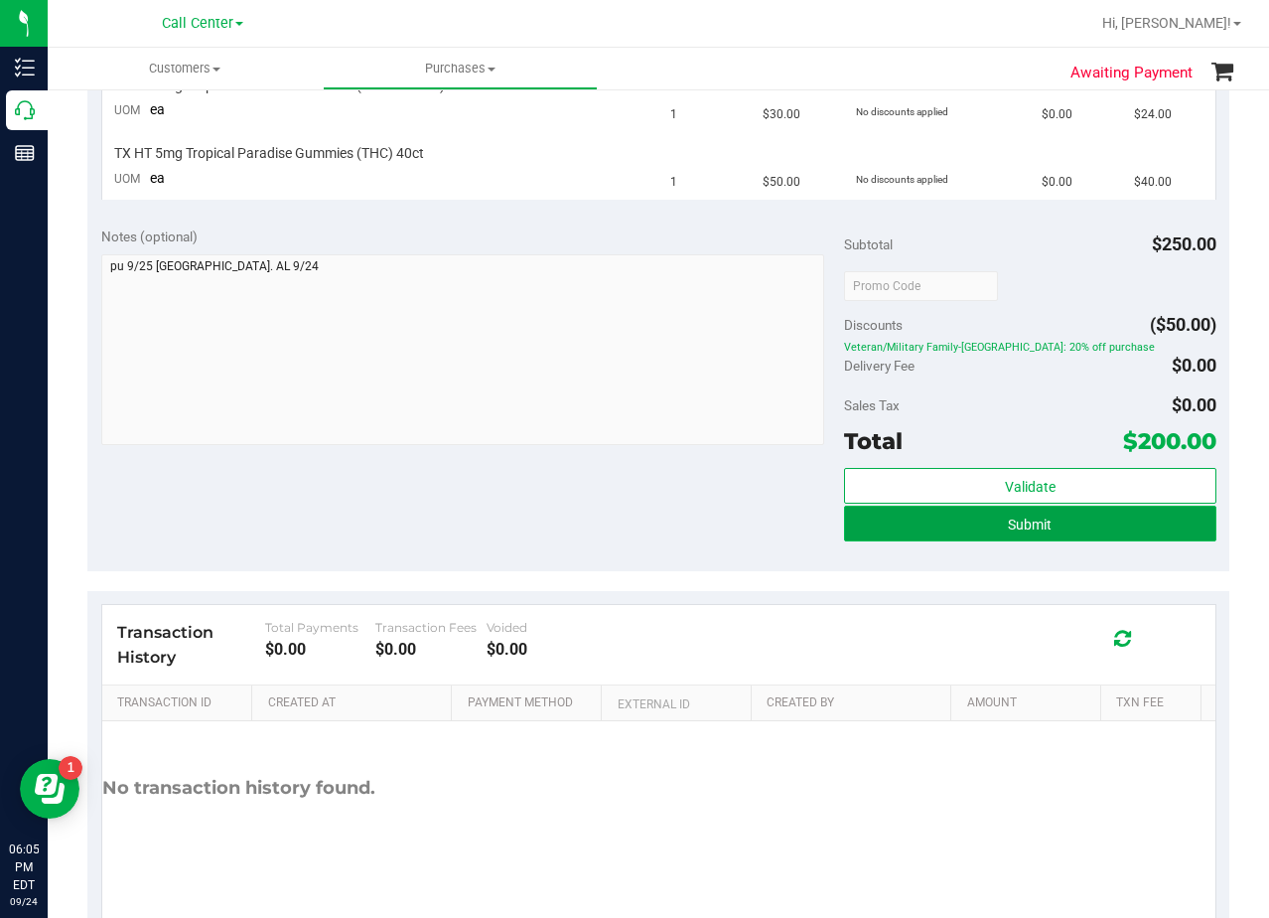
click at [898, 531] on button "Submit" at bounding box center [1029, 524] width 371 height 36
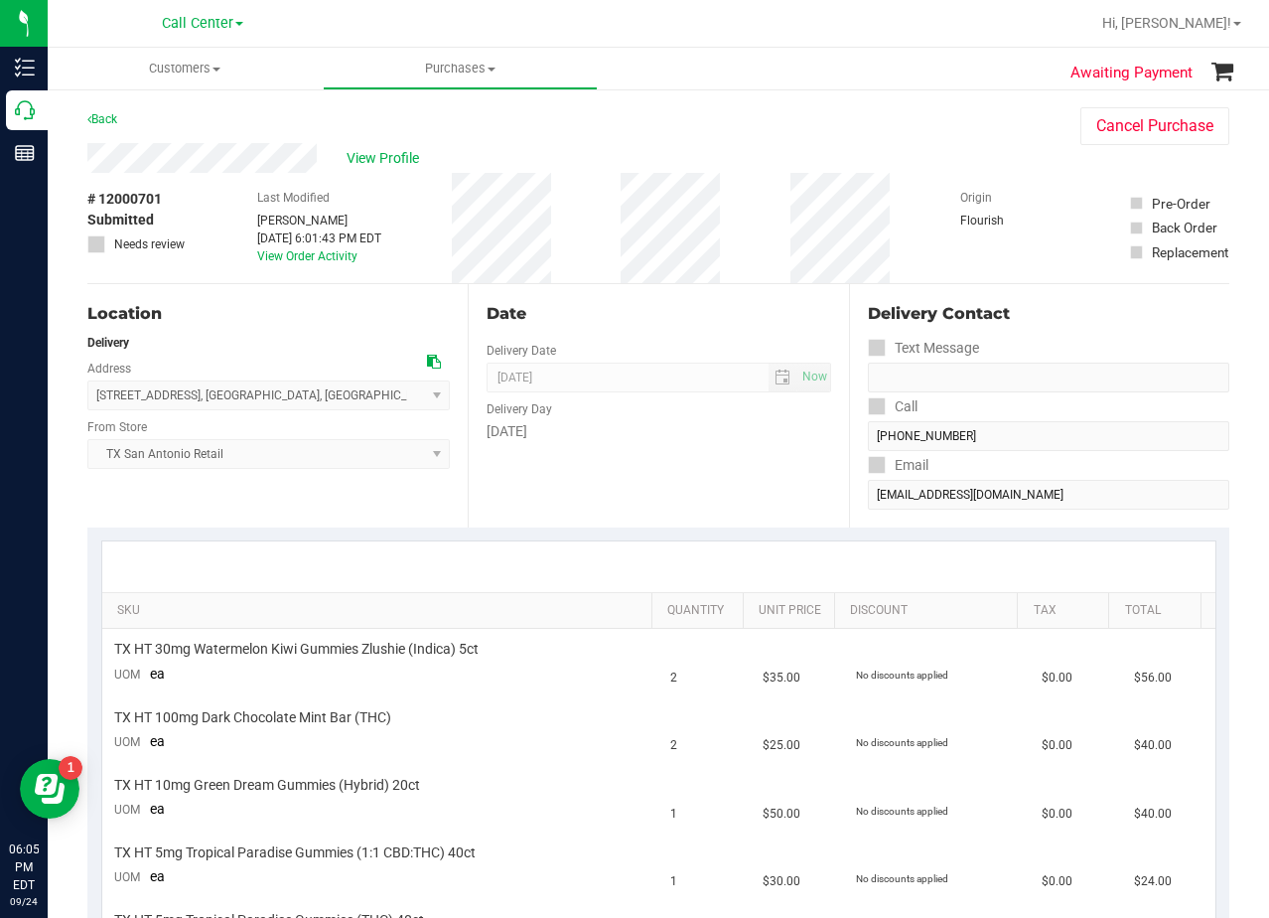
click at [655, 288] on div "Date Delivery Date [DATE] Now [DATE] 08:00 AM Now Delivery Day [DATE]" at bounding box center [658, 405] width 380 height 243
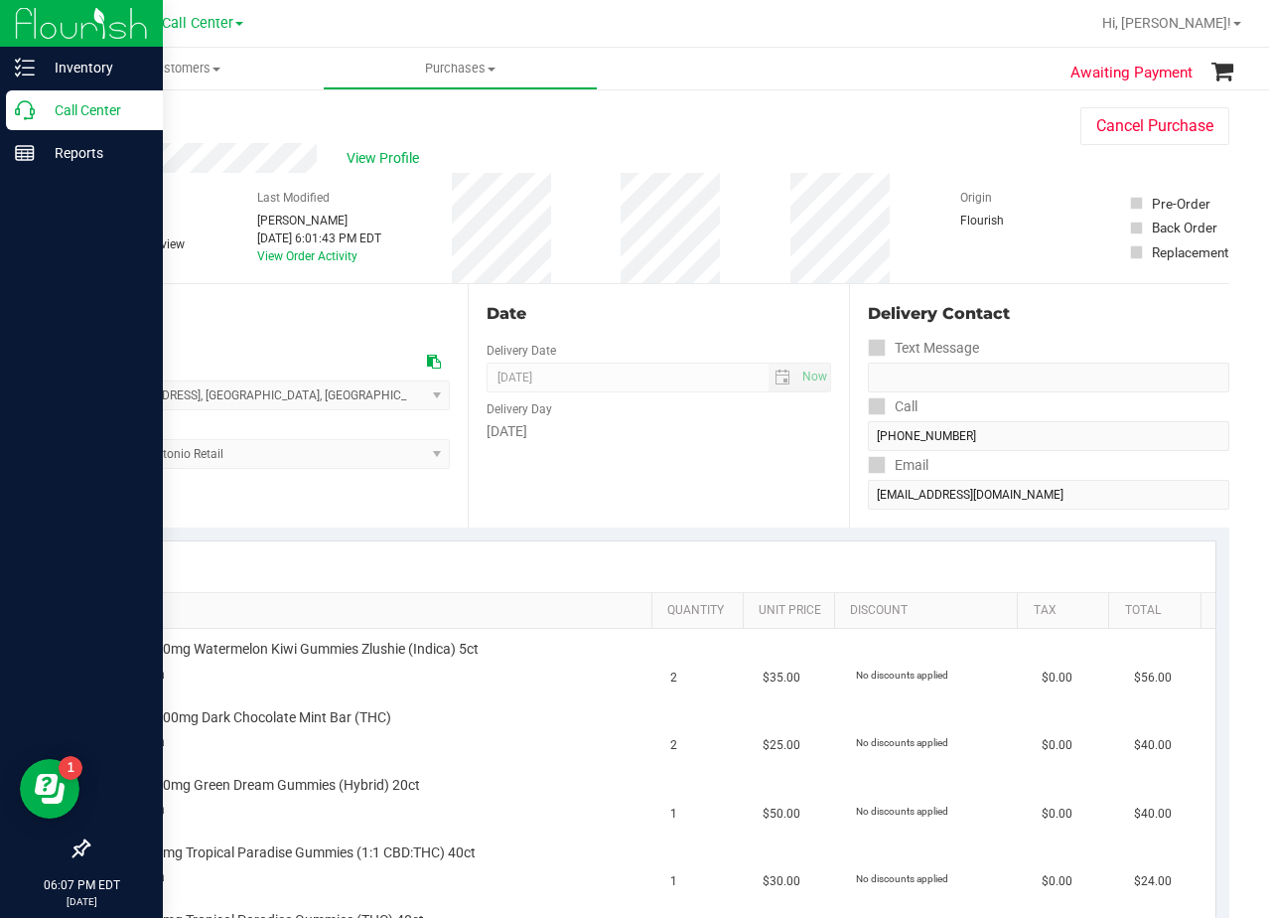
click at [19, 121] on div "Call Center" at bounding box center [84, 110] width 157 height 40
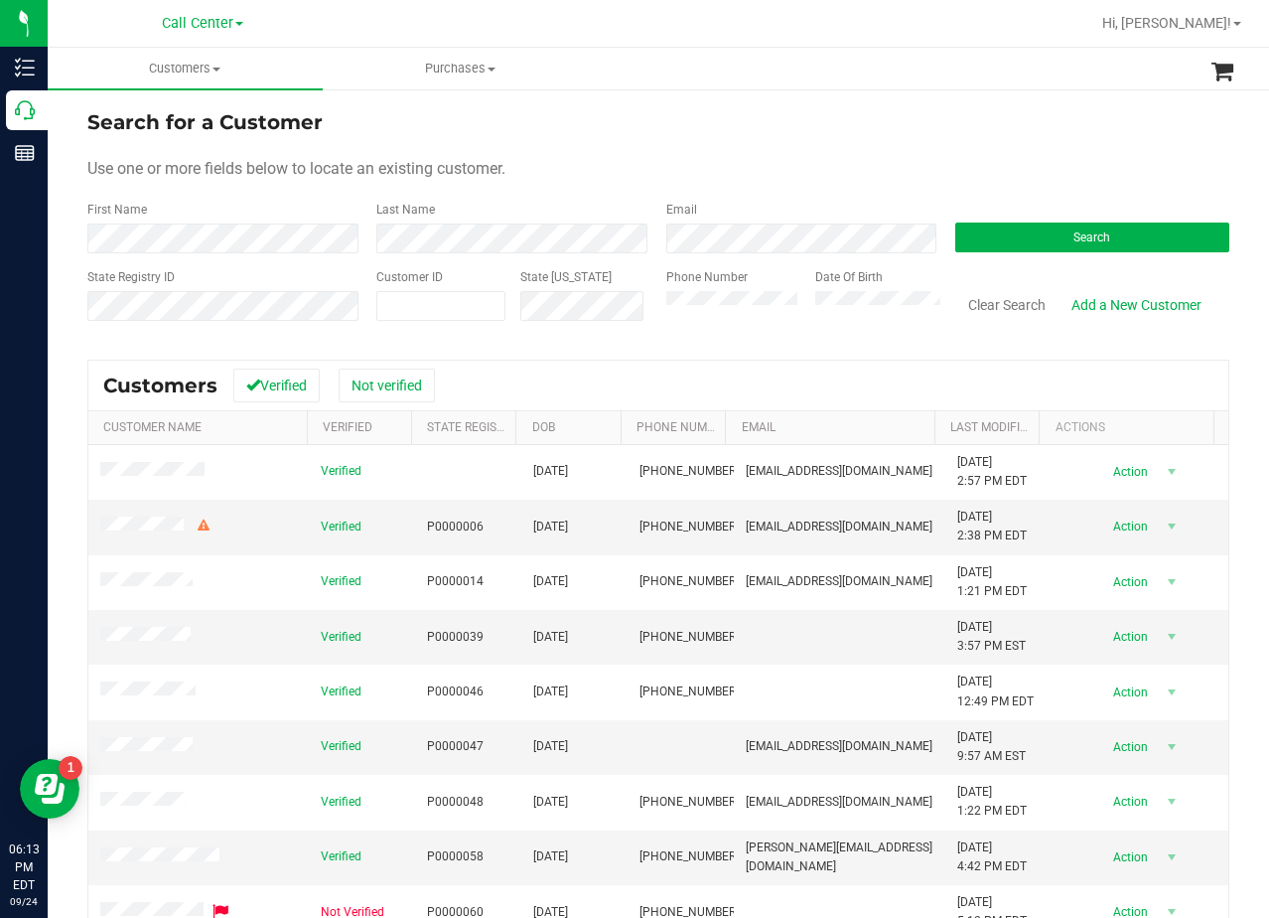
click at [812, 137] on form "Search for a Customer Use one or more fields below to locate an existing custom…" at bounding box center [658, 222] width 1142 height 231
click at [785, 128] on div "Search for a Customer" at bounding box center [658, 122] width 1142 height 30
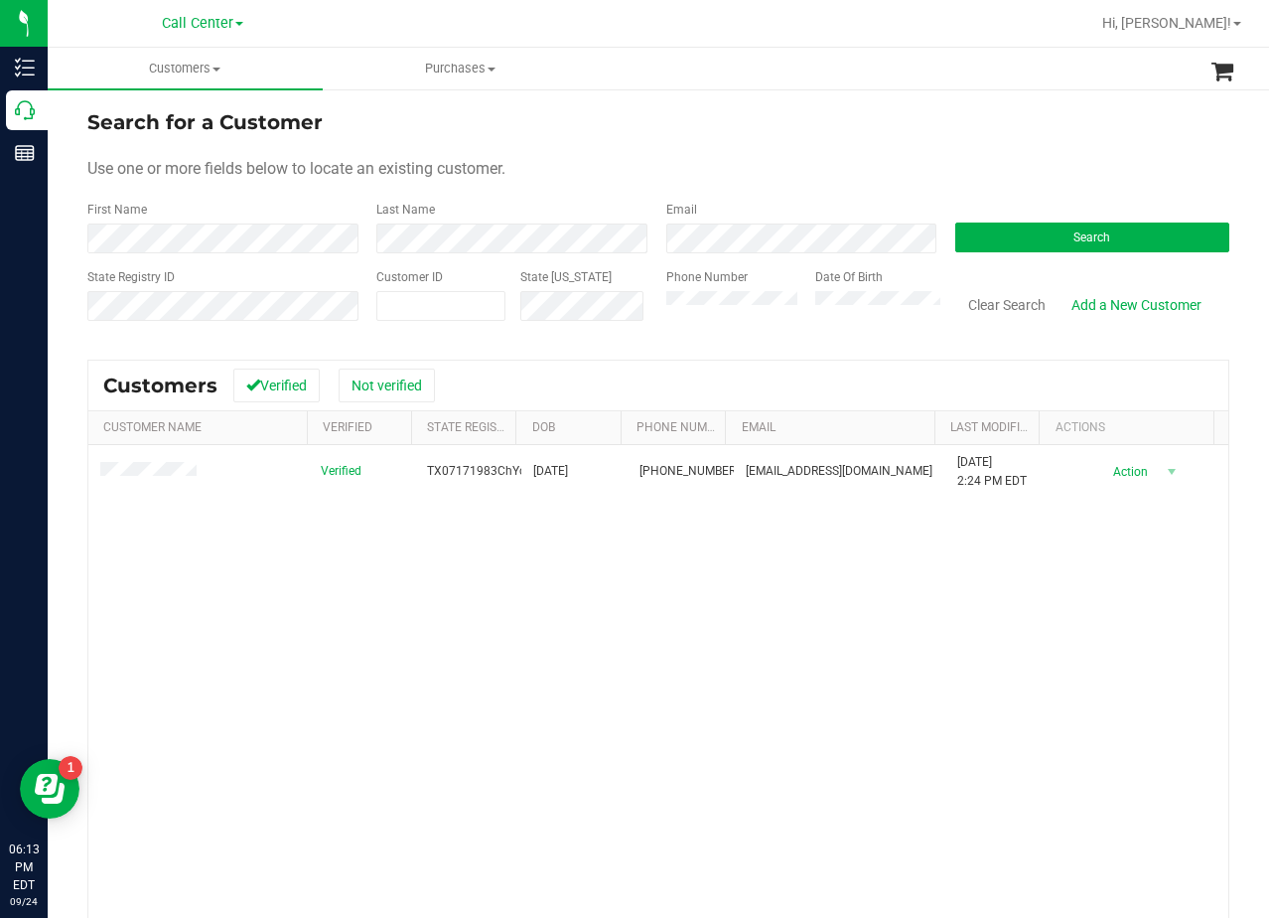
click at [774, 118] on div "Search for a Customer" at bounding box center [658, 122] width 1142 height 30
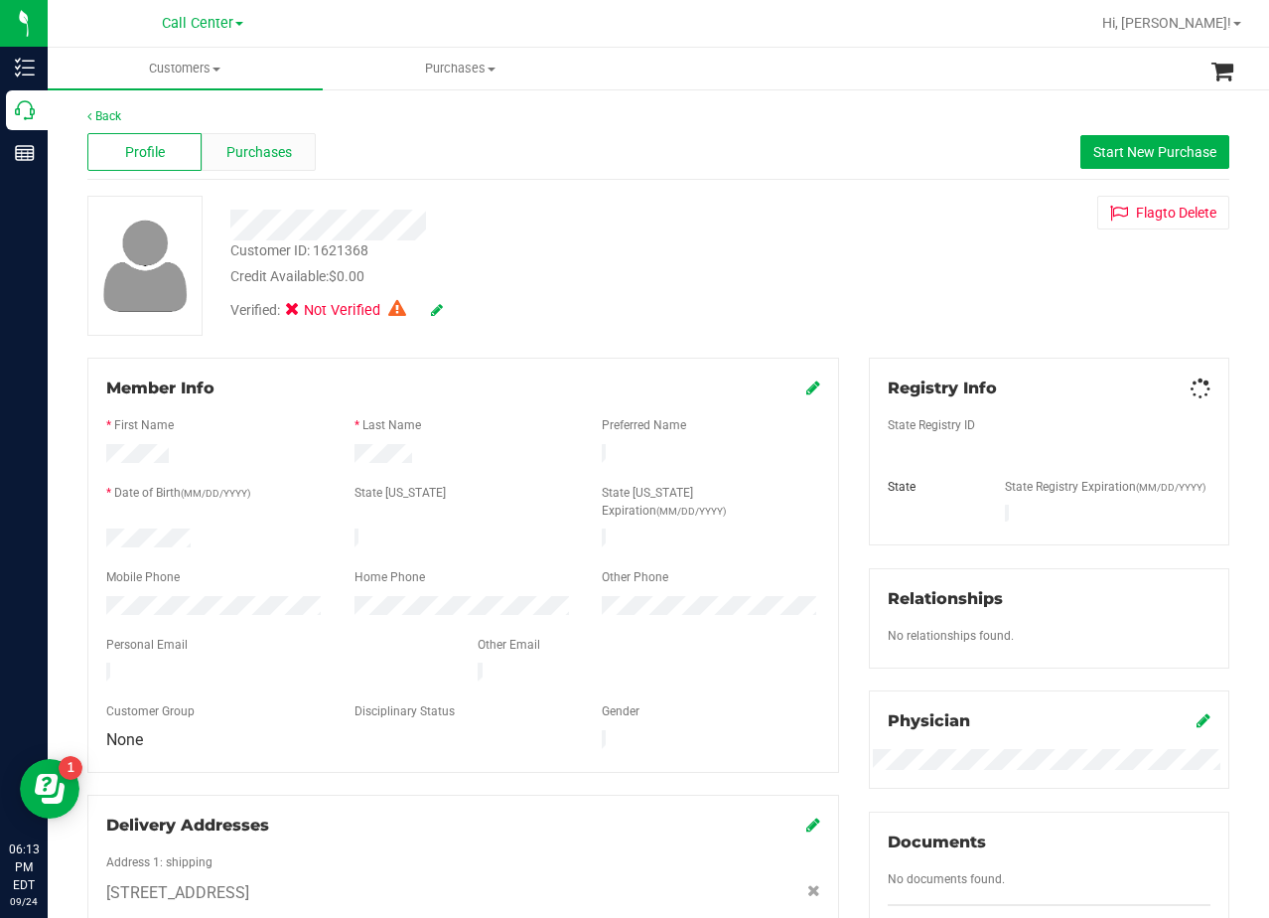
click at [252, 153] on span "Purchases" at bounding box center [259, 152] width 66 height 21
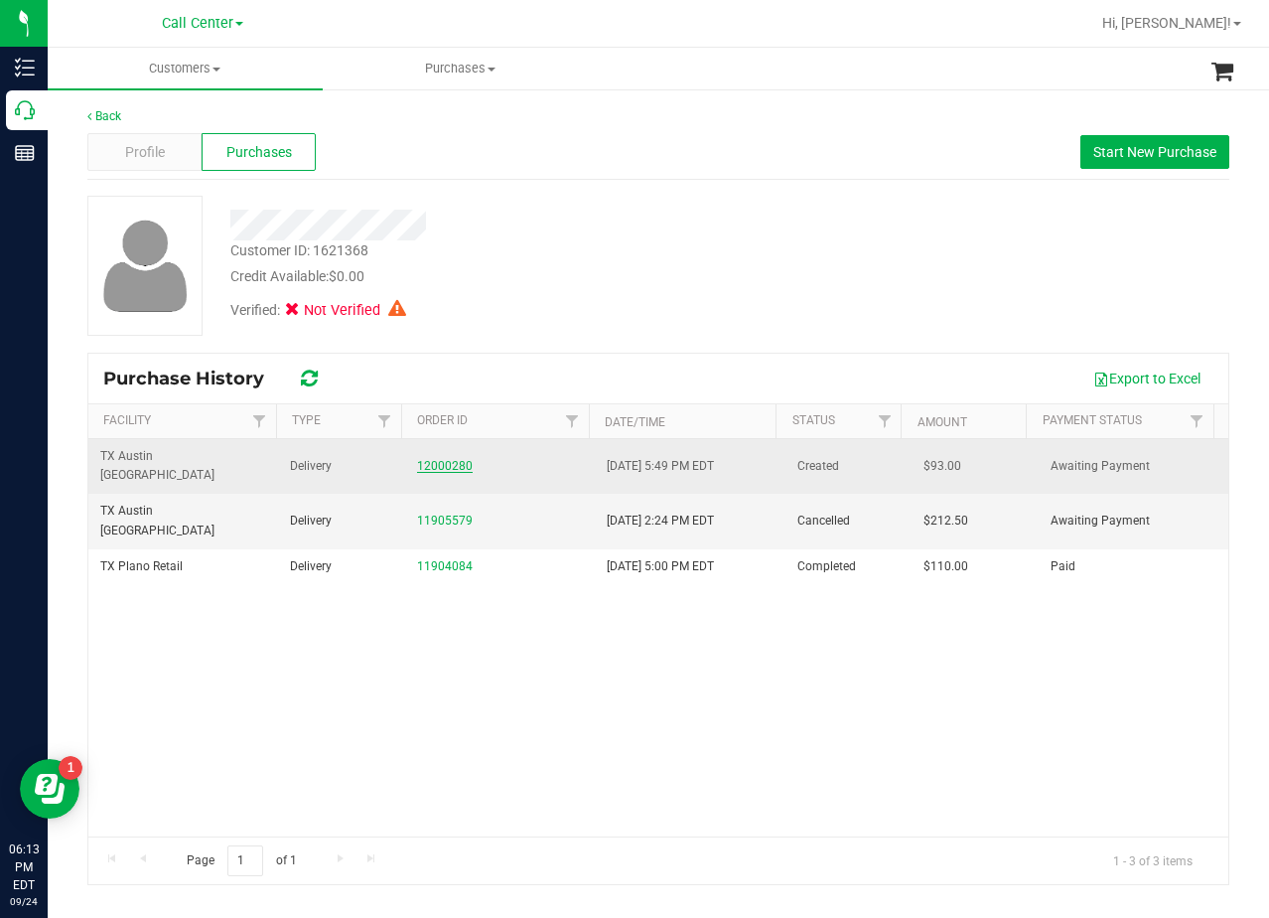
click at [438, 459] on link "12000280" at bounding box center [445, 466] width 56 height 14
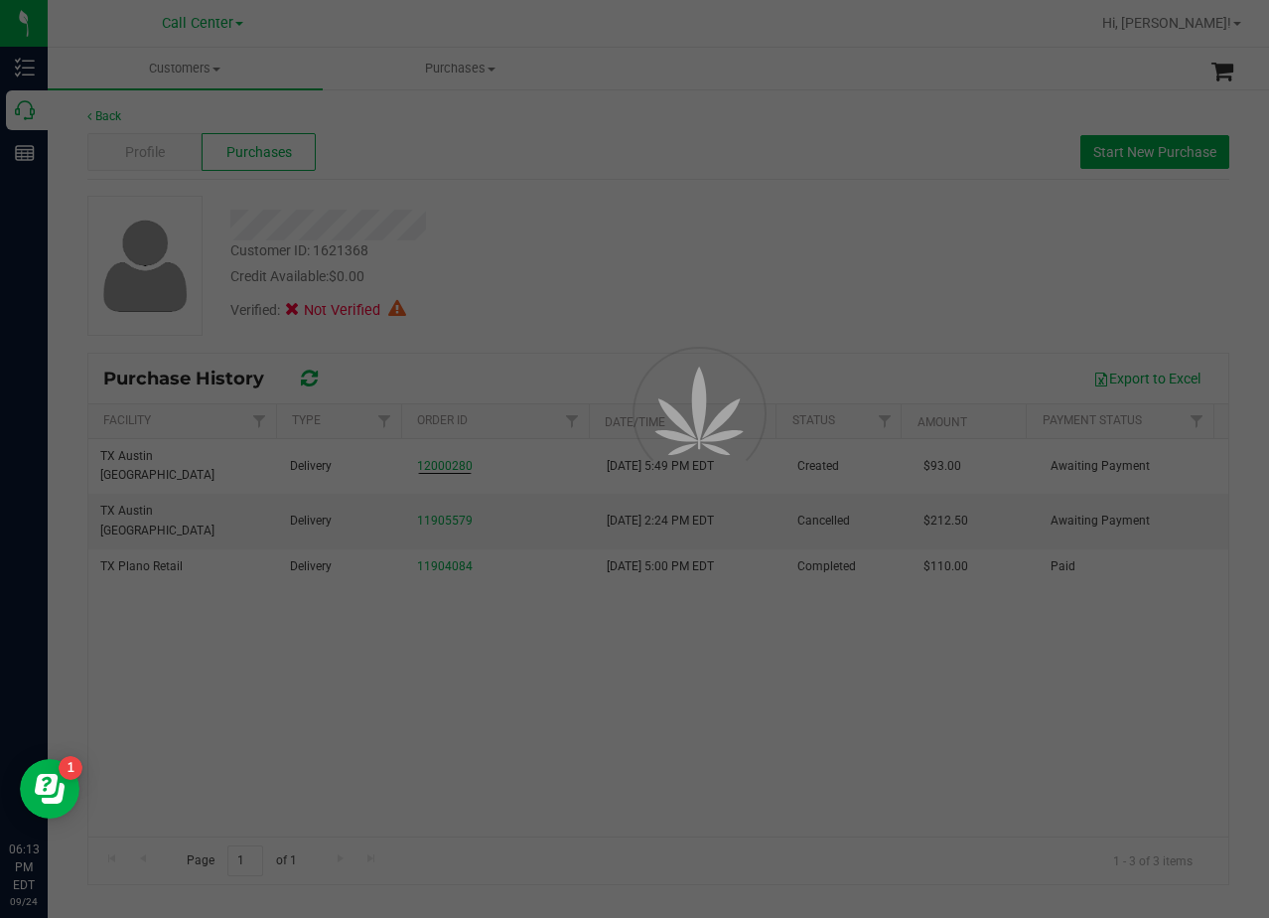
click at [581, 250] on div at bounding box center [634, 459] width 1269 height 918
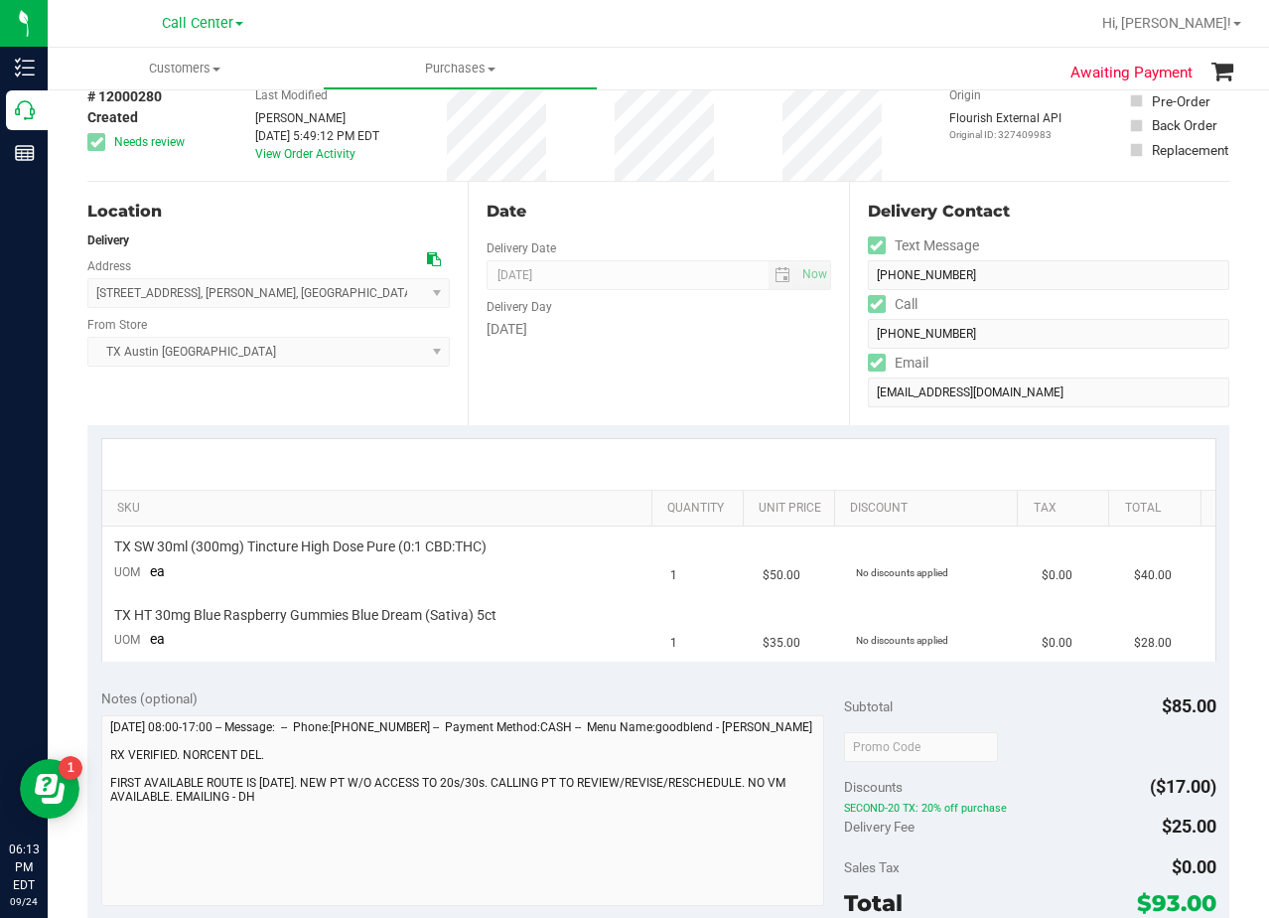
scroll to position [199, 0]
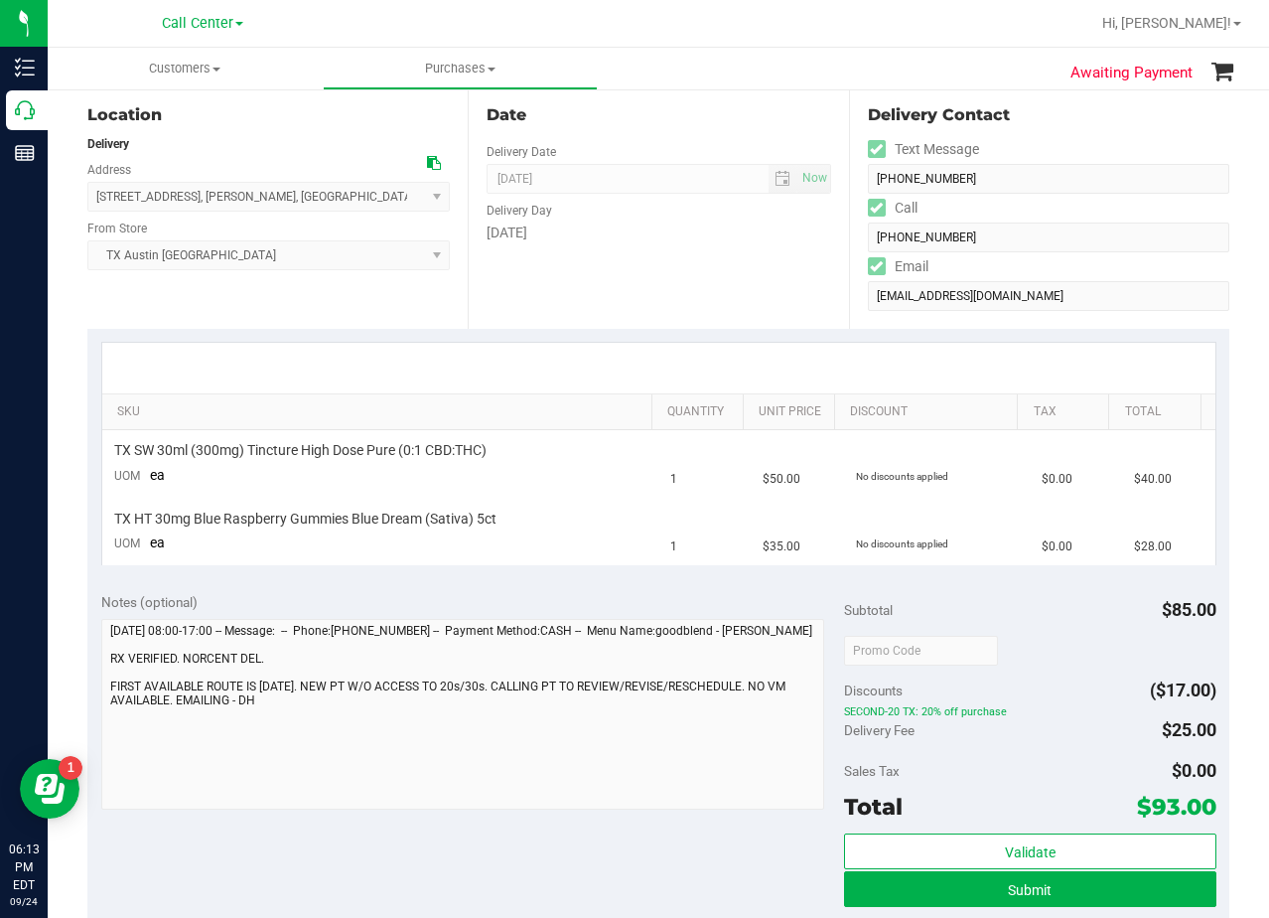
click at [725, 274] on div "Date Delivery Date [DATE] Now [DATE] 08:00 AM Now Delivery Day [DATE]" at bounding box center [658, 206] width 380 height 243
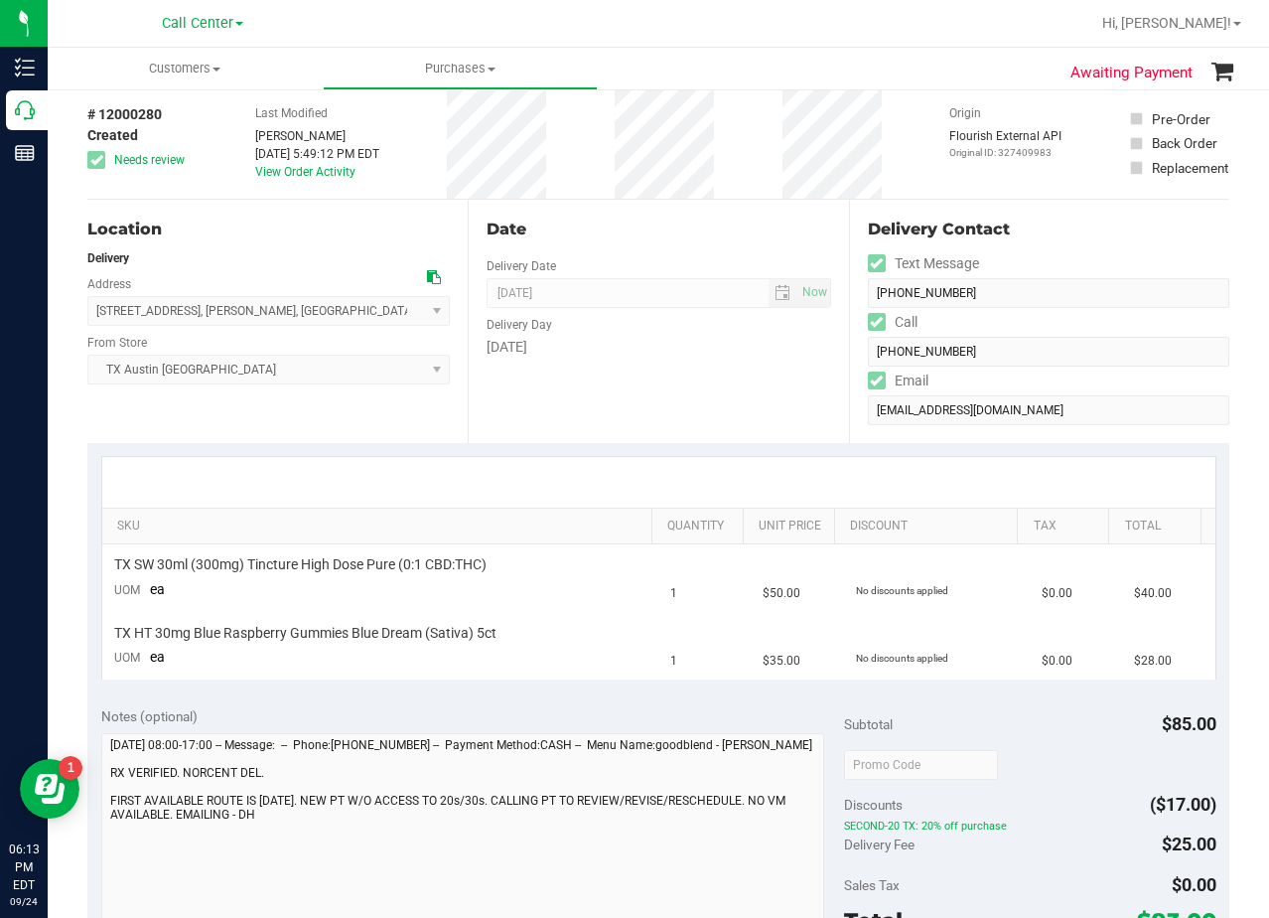
scroll to position [0, 0]
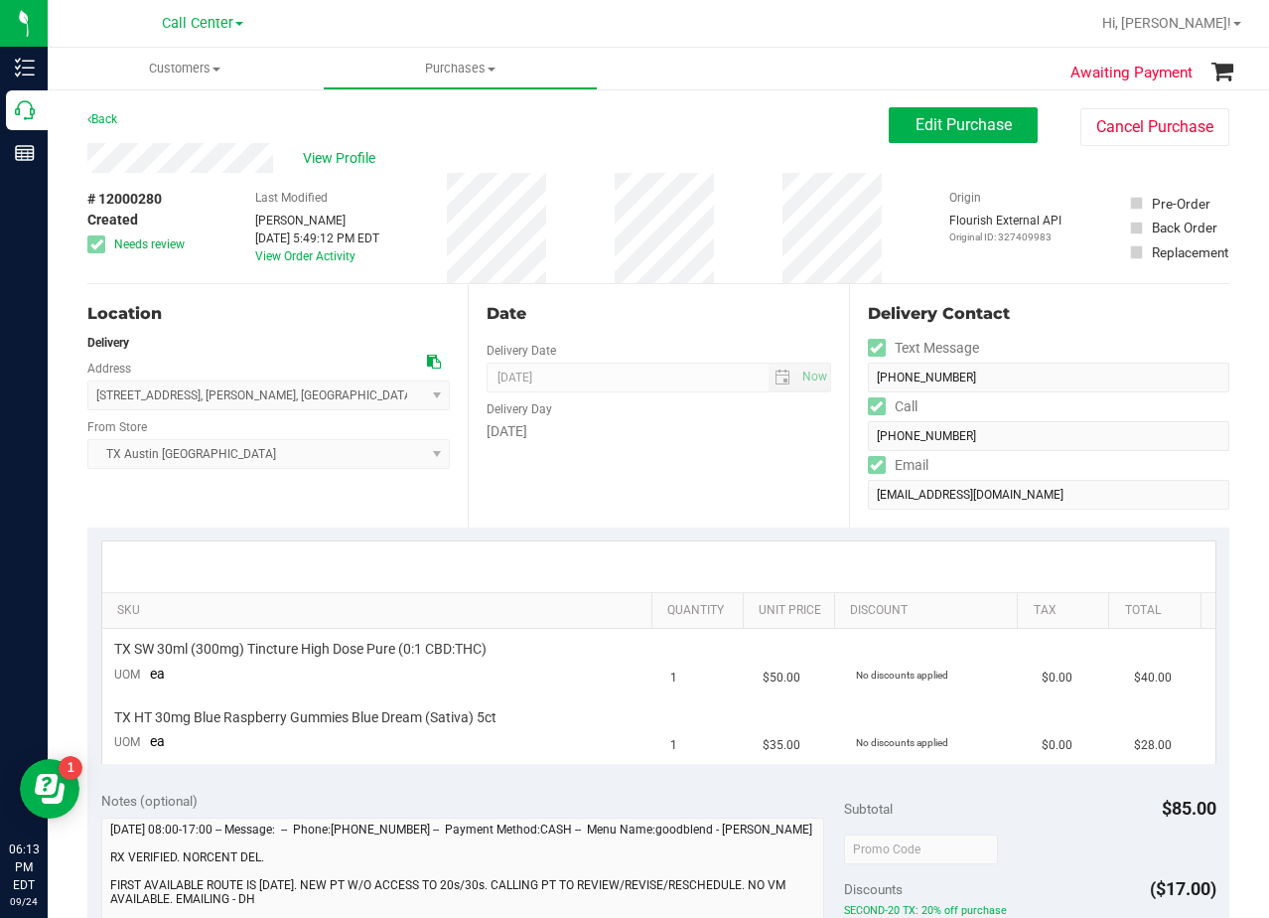
click at [750, 284] on div "Date Delivery Date [DATE] Now [DATE] 08:00 AM Now Delivery Day [DATE]" at bounding box center [658, 405] width 380 height 243
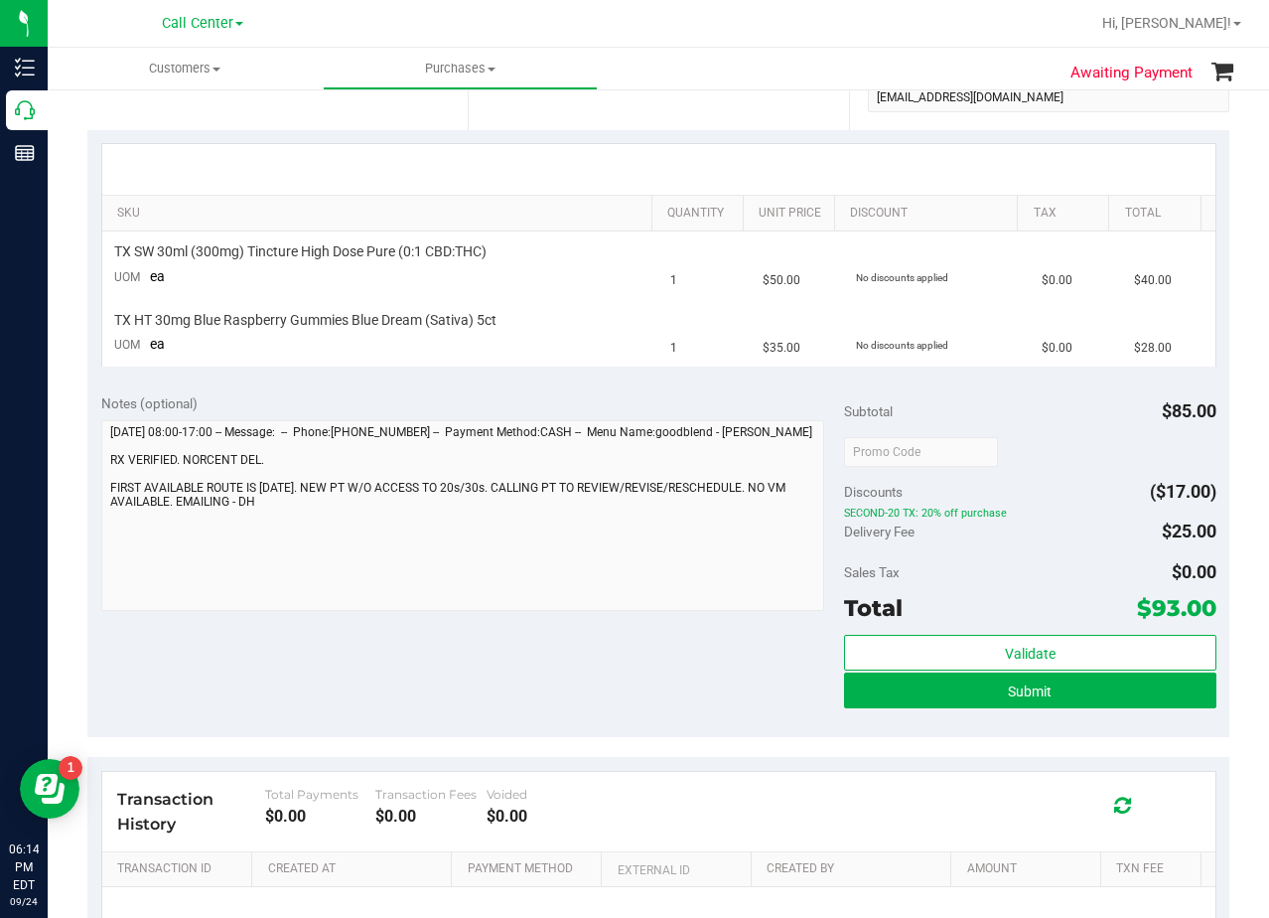
click at [768, 388] on div "Notes (optional) Subtotal $85.00 Discounts ($17.00) SECOND-20 TX: 20% off purch…" at bounding box center [658, 558] width 1142 height 358
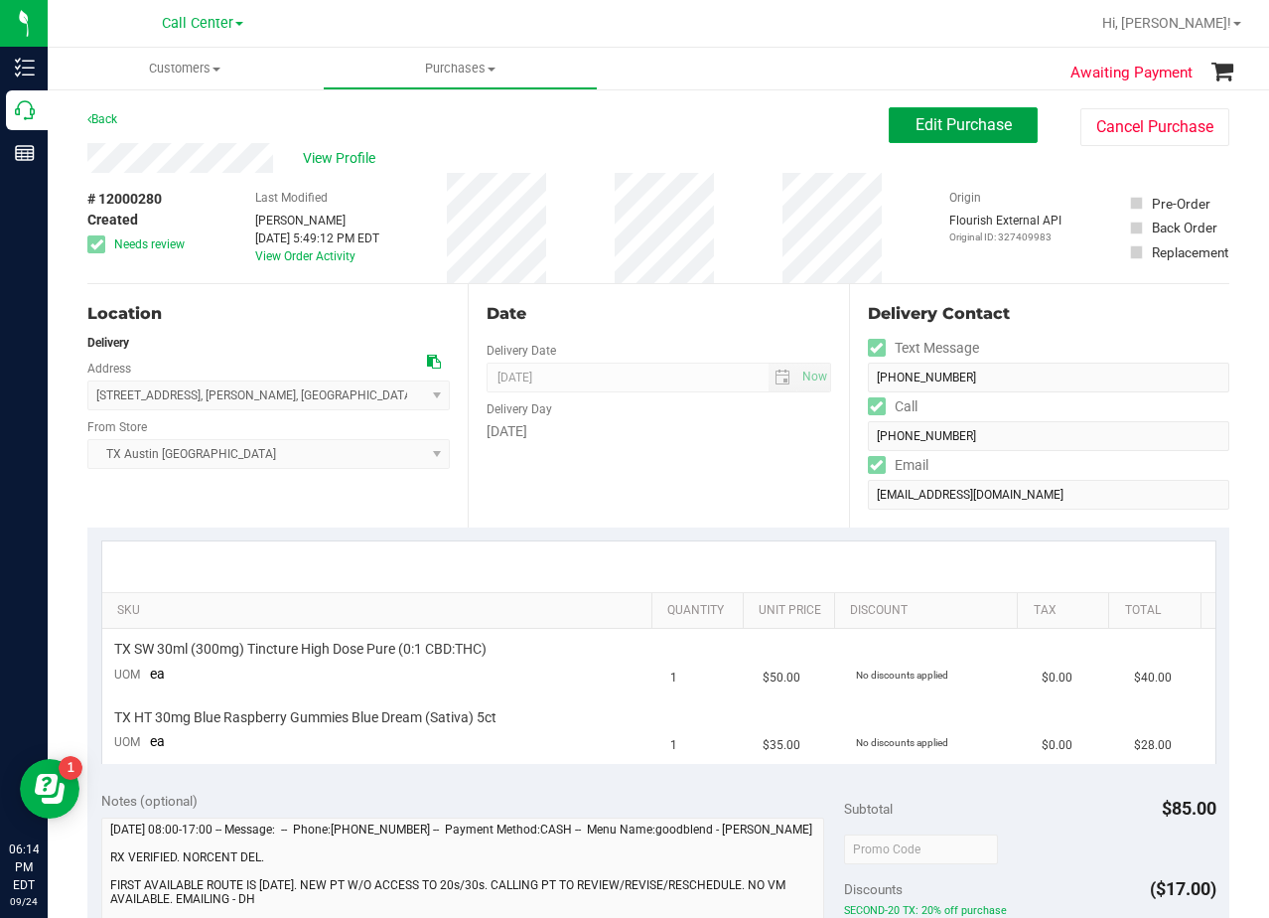
drag, startPoint x: 895, startPoint y: 132, endPoint x: 794, endPoint y: 155, distance: 103.9
click at [897, 131] on button "Edit Purchase" at bounding box center [963, 125] width 149 height 36
click at [765, 149] on div "View Profile" at bounding box center [488, 158] width 802 height 30
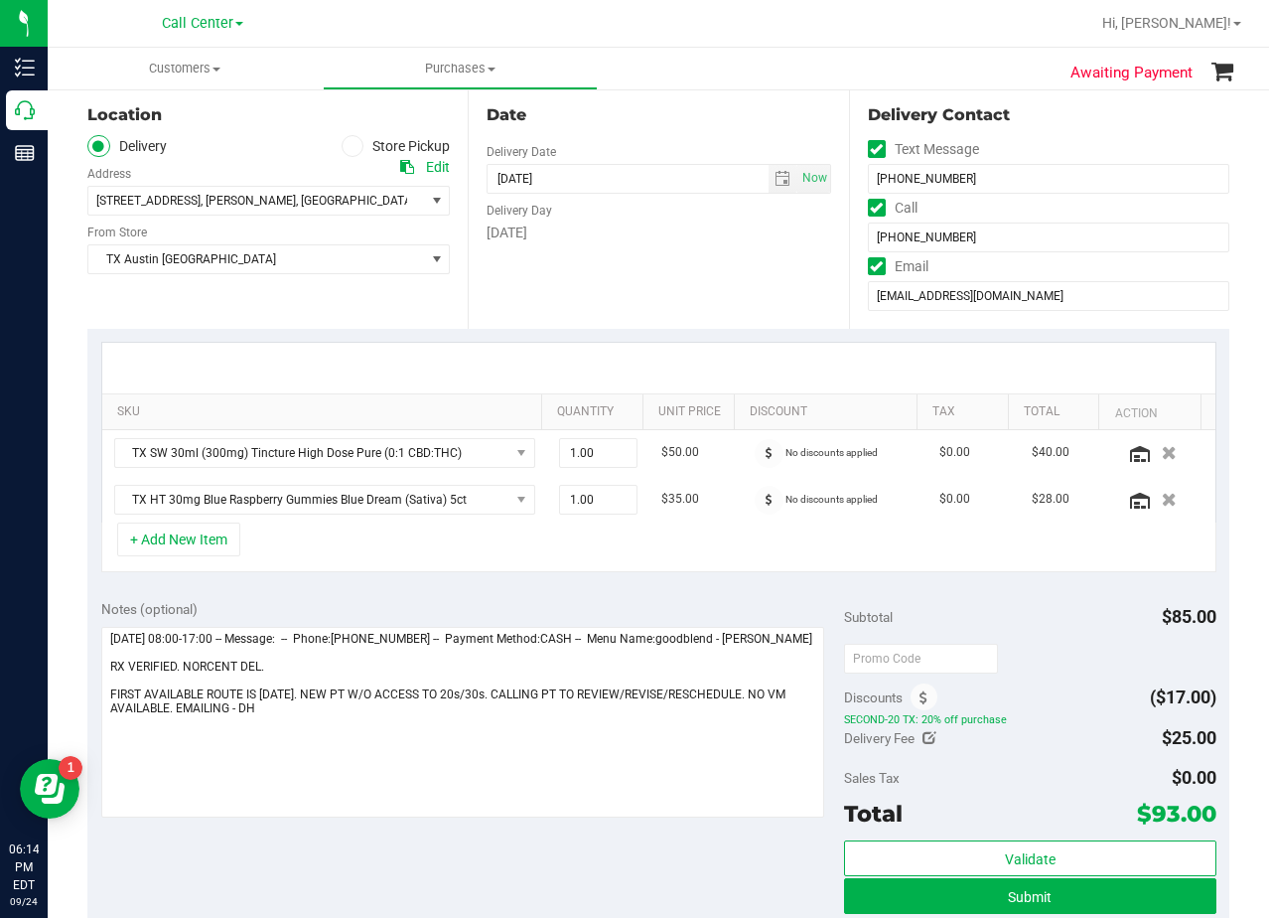
click at [723, 289] on div "Date Delivery Date [DATE] Now [DATE] 08:00 AM Now Delivery Day [DATE]" at bounding box center [658, 206] width 380 height 243
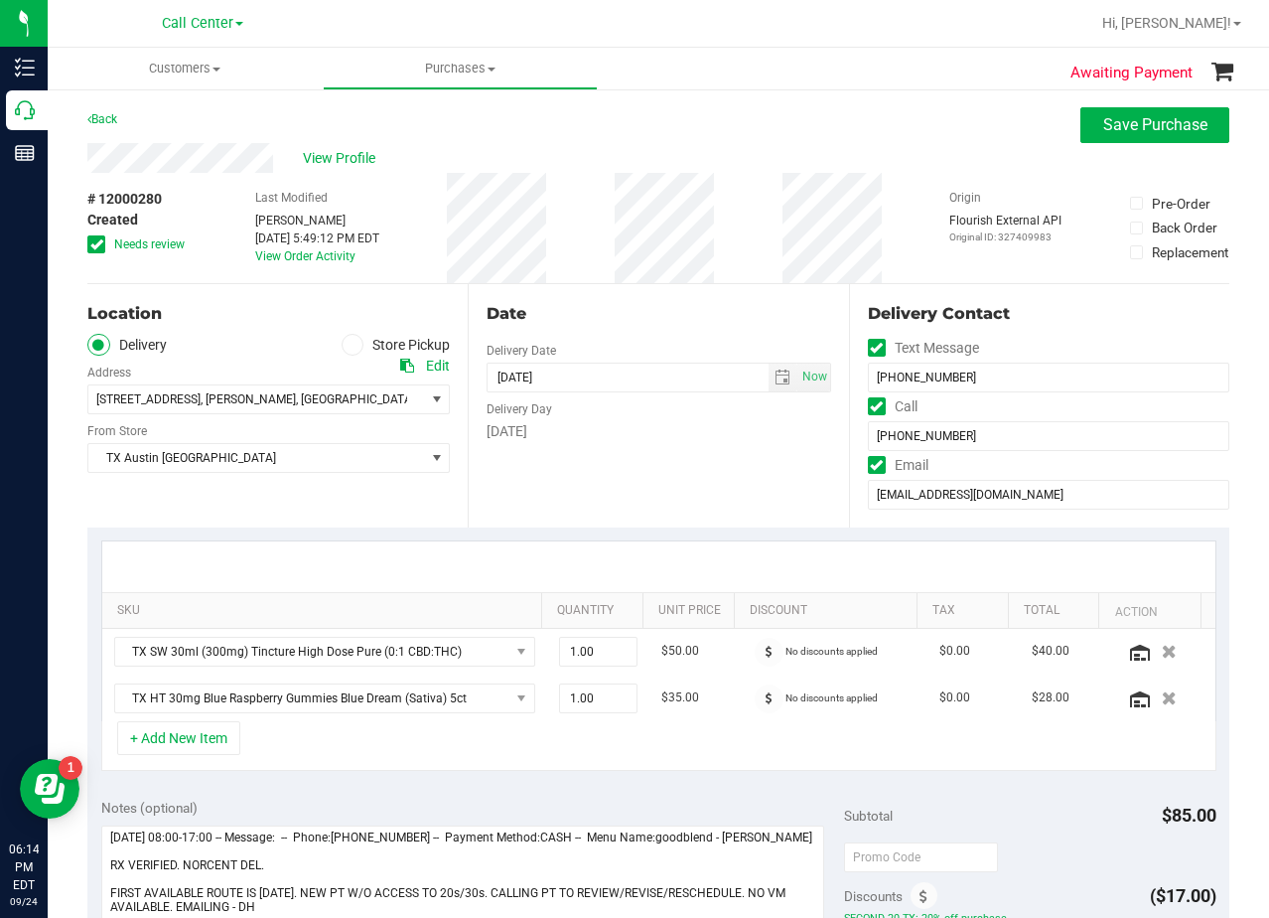
click at [686, 284] on div "Date Delivery Date 09/25/2025 Now 09/25/2025 08:00 AM Now Delivery Day Thursday" at bounding box center [658, 405] width 380 height 243
click at [1086, 127] on button "Save Purchase" at bounding box center [1155, 125] width 149 height 36
click at [502, 169] on div "View Profile" at bounding box center [658, 158] width 1142 height 30
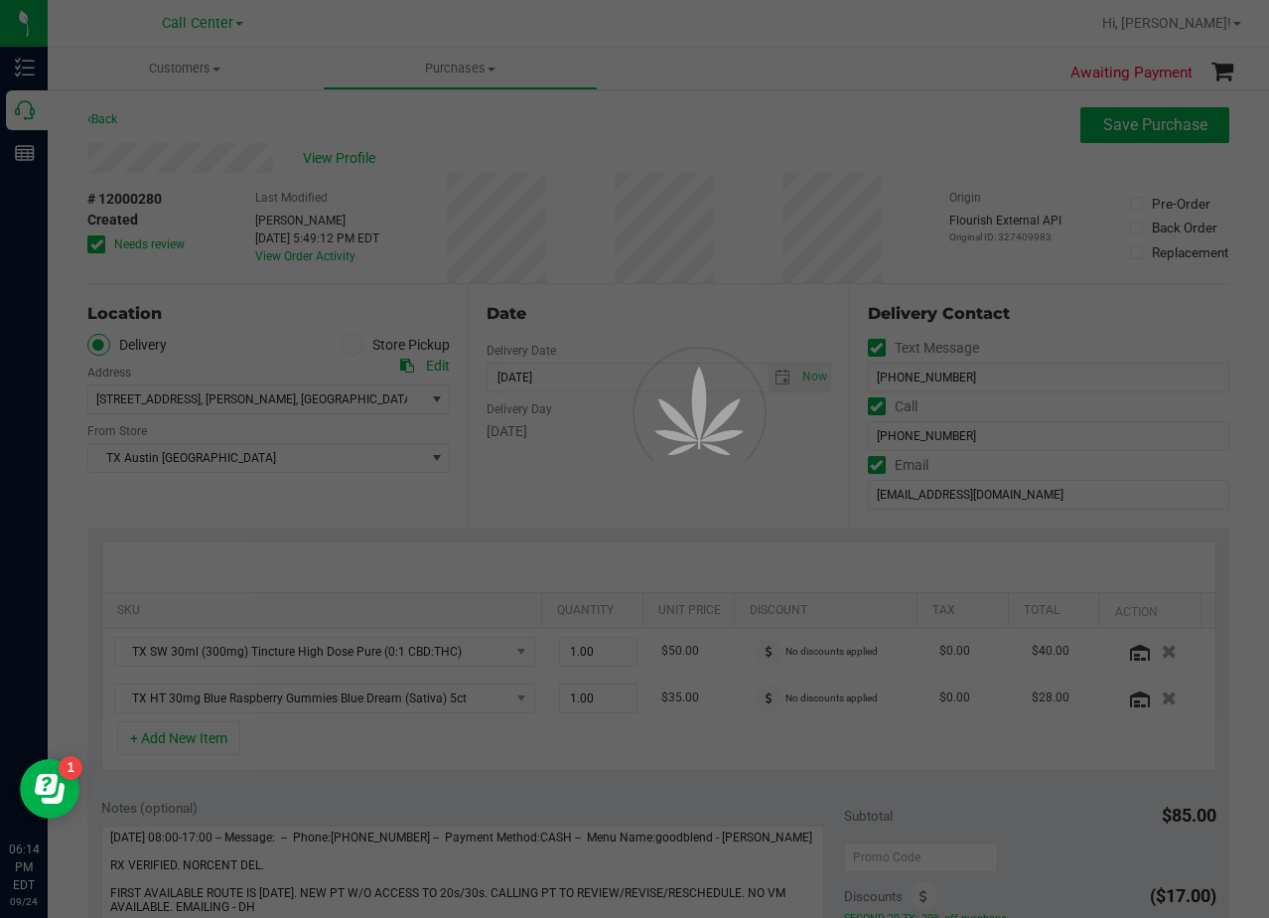
click at [339, 157] on div at bounding box center [634, 459] width 1269 height 918
click at [492, 176] on div at bounding box center [634, 459] width 1269 height 918
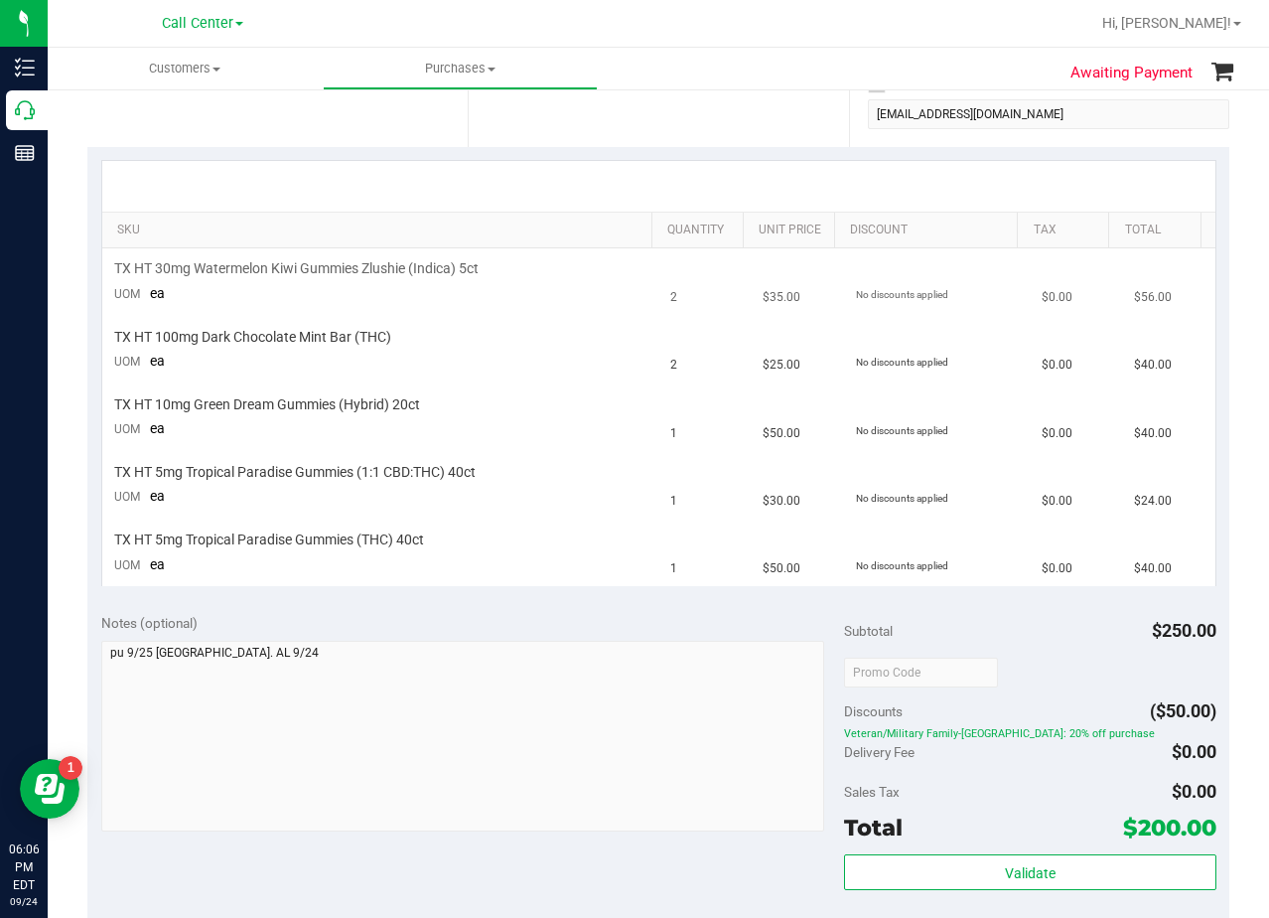
scroll to position [497, 0]
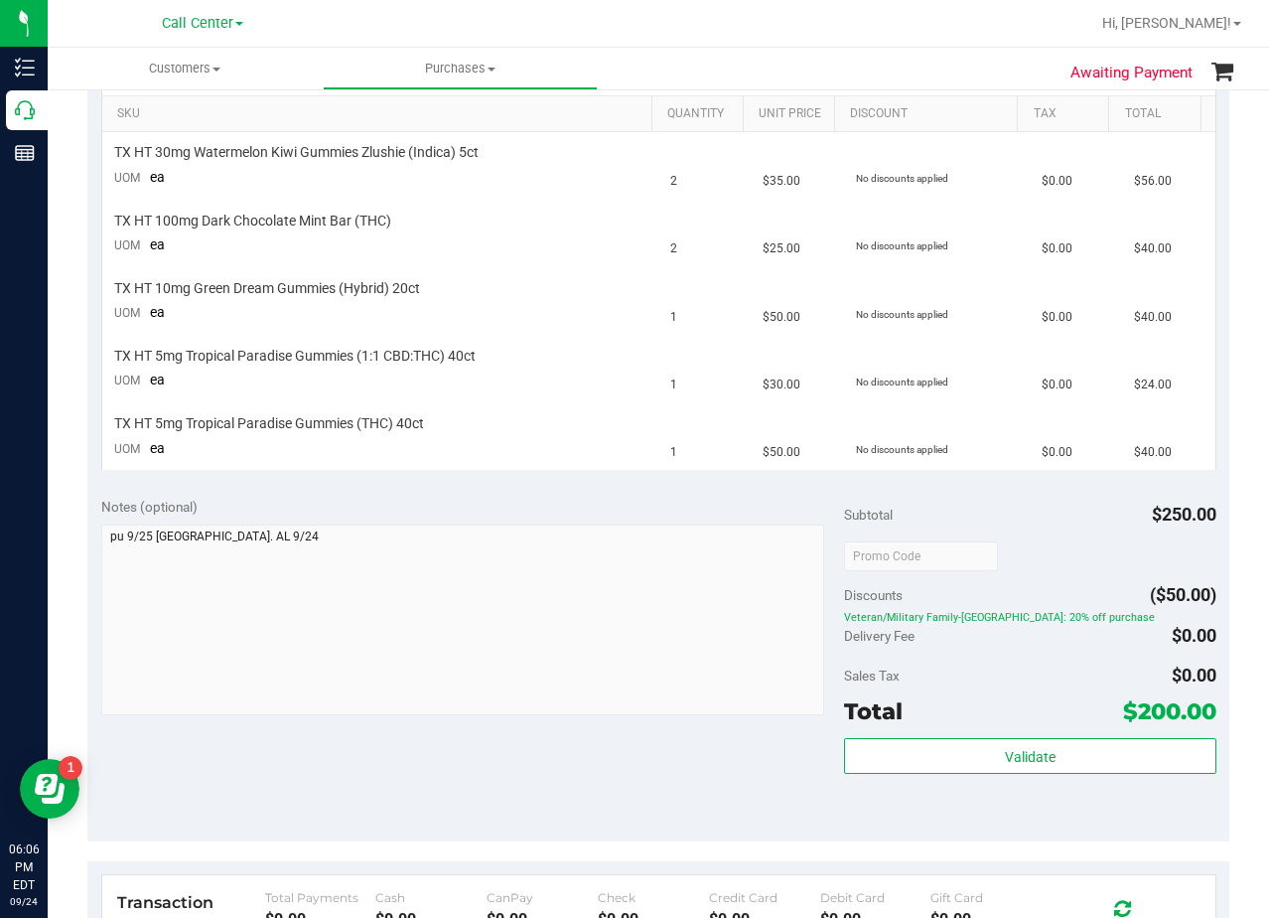
drag, startPoint x: 734, startPoint y: 504, endPoint x: 724, endPoint y: 495, distance: 13.4
click at [734, 504] on div "Notes (optional)" at bounding box center [473, 507] width 744 height 20
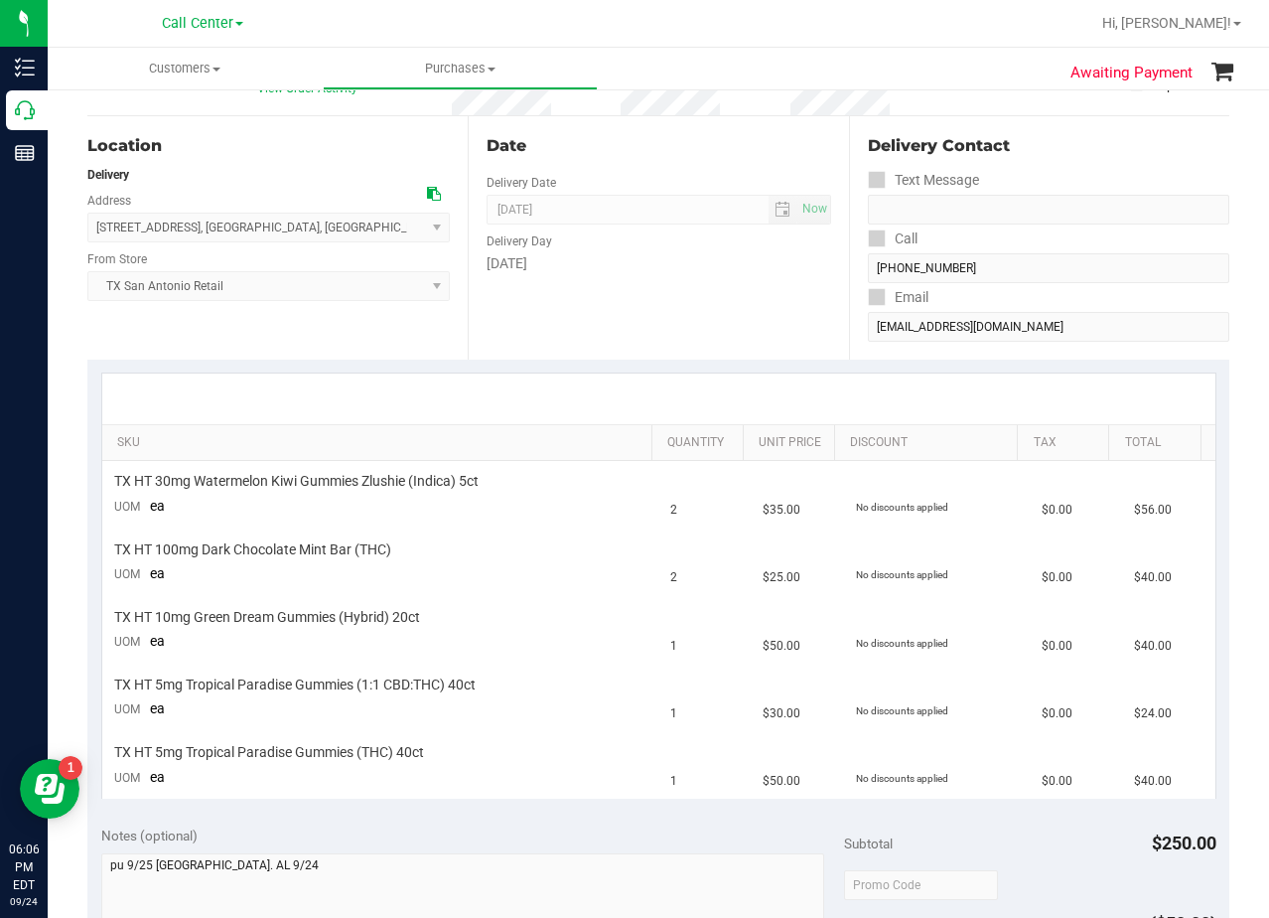
scroll to position [0, 0]
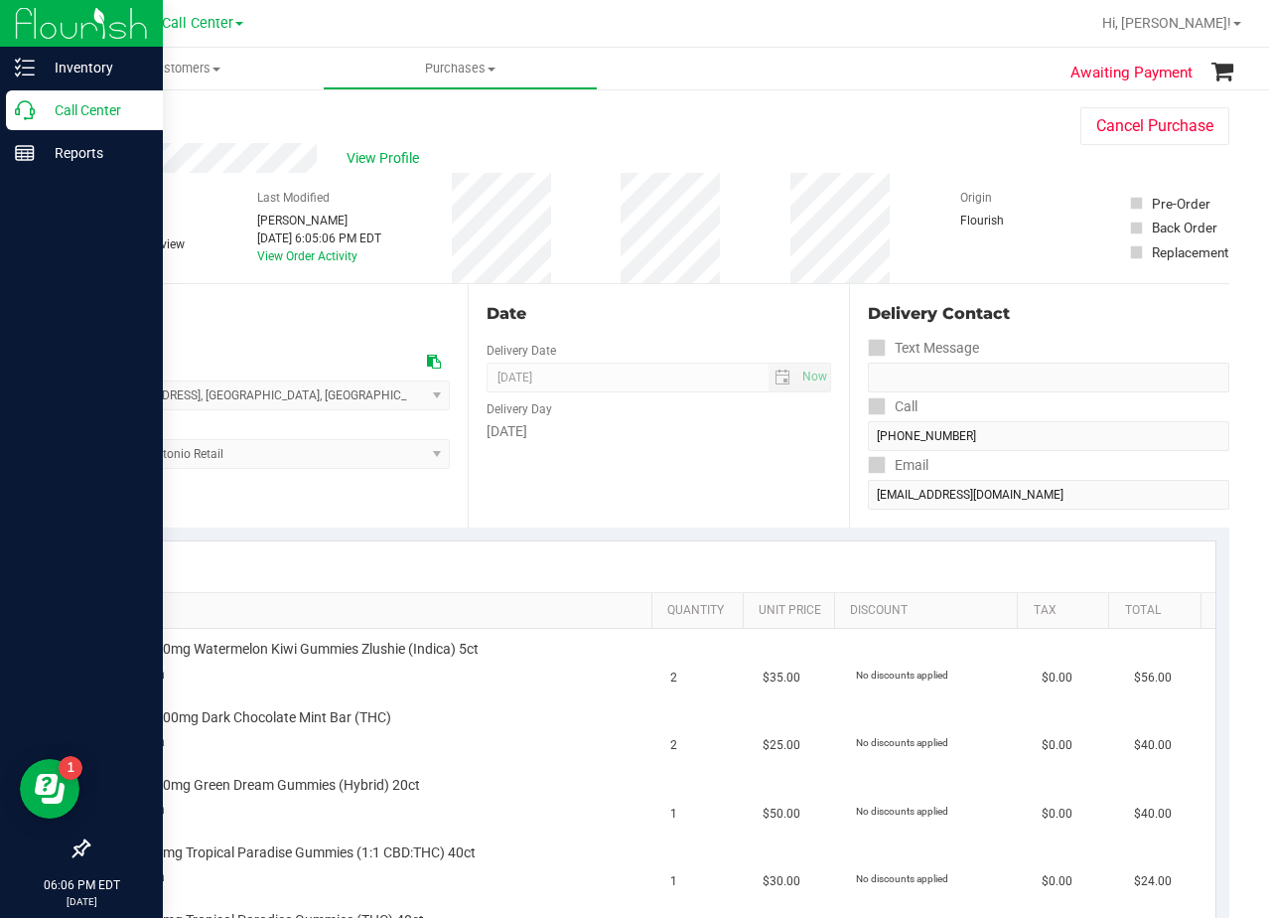
click at [45, 110] on p "Call Center" at bounding box center [94, 110] width 119 height 24
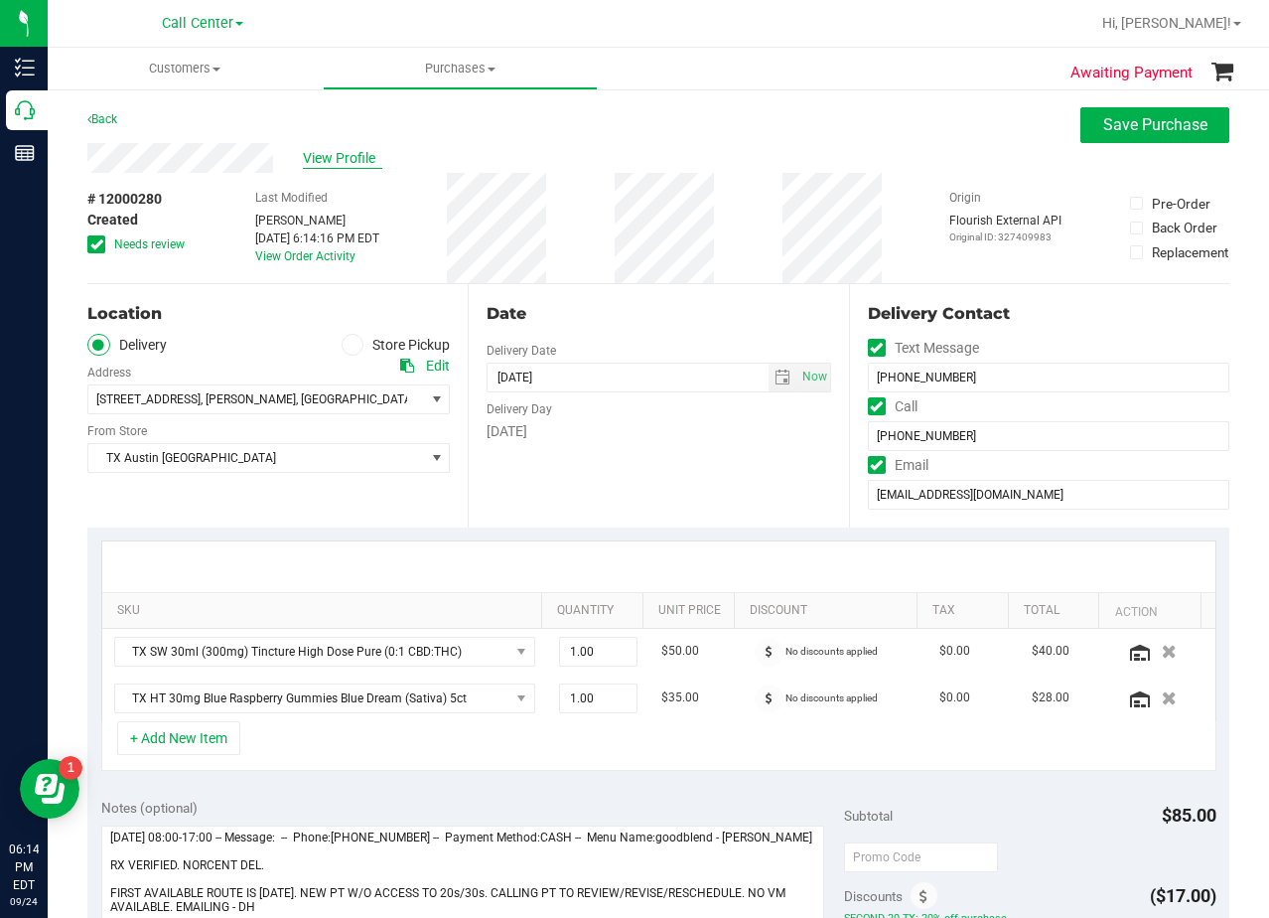
click at [333, 154] on span "View Profile" at bounding box center [342, 158] width 79 height 21
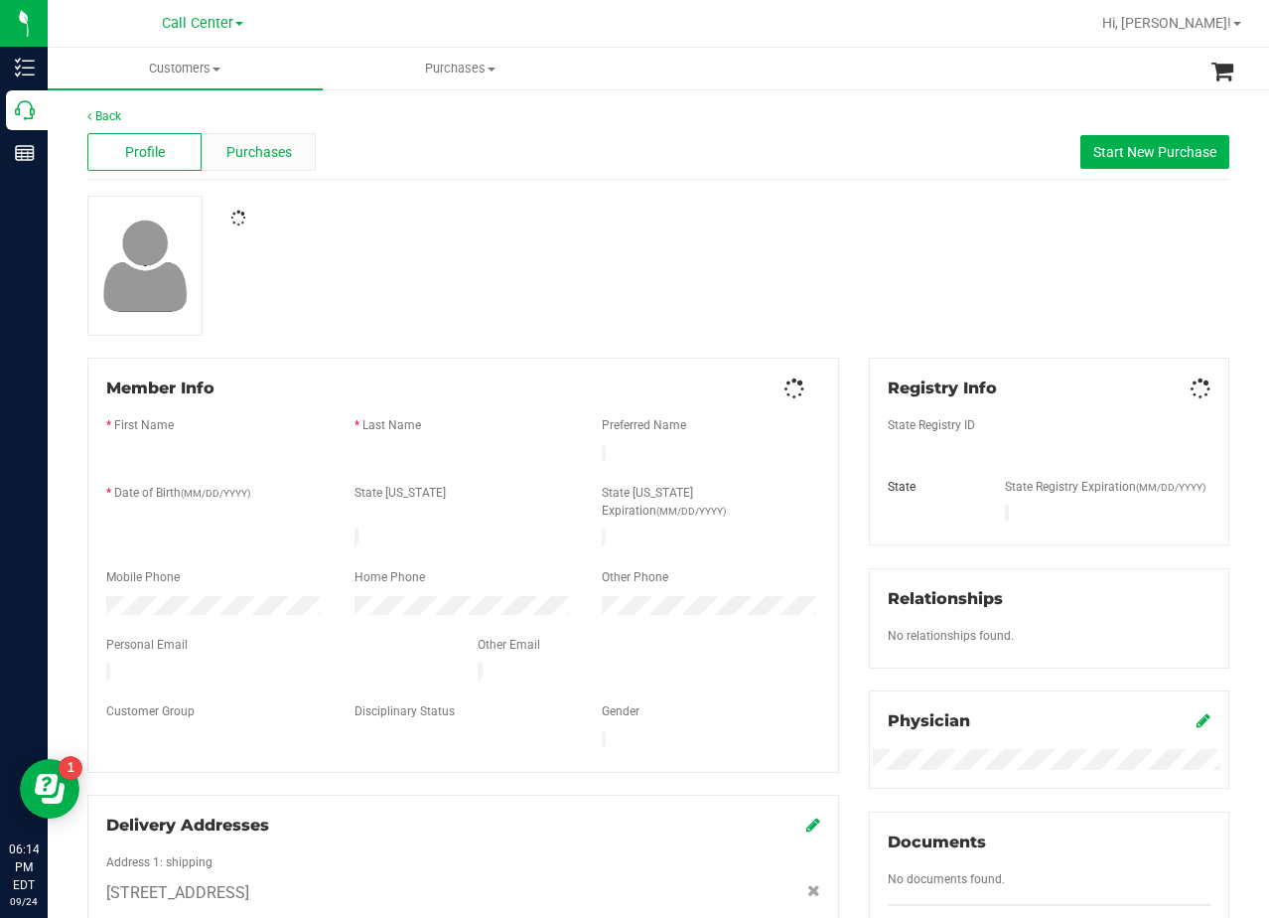
click at [260, 165] on div "Purchases" at bounding box center [259, 152] width 114 height 38
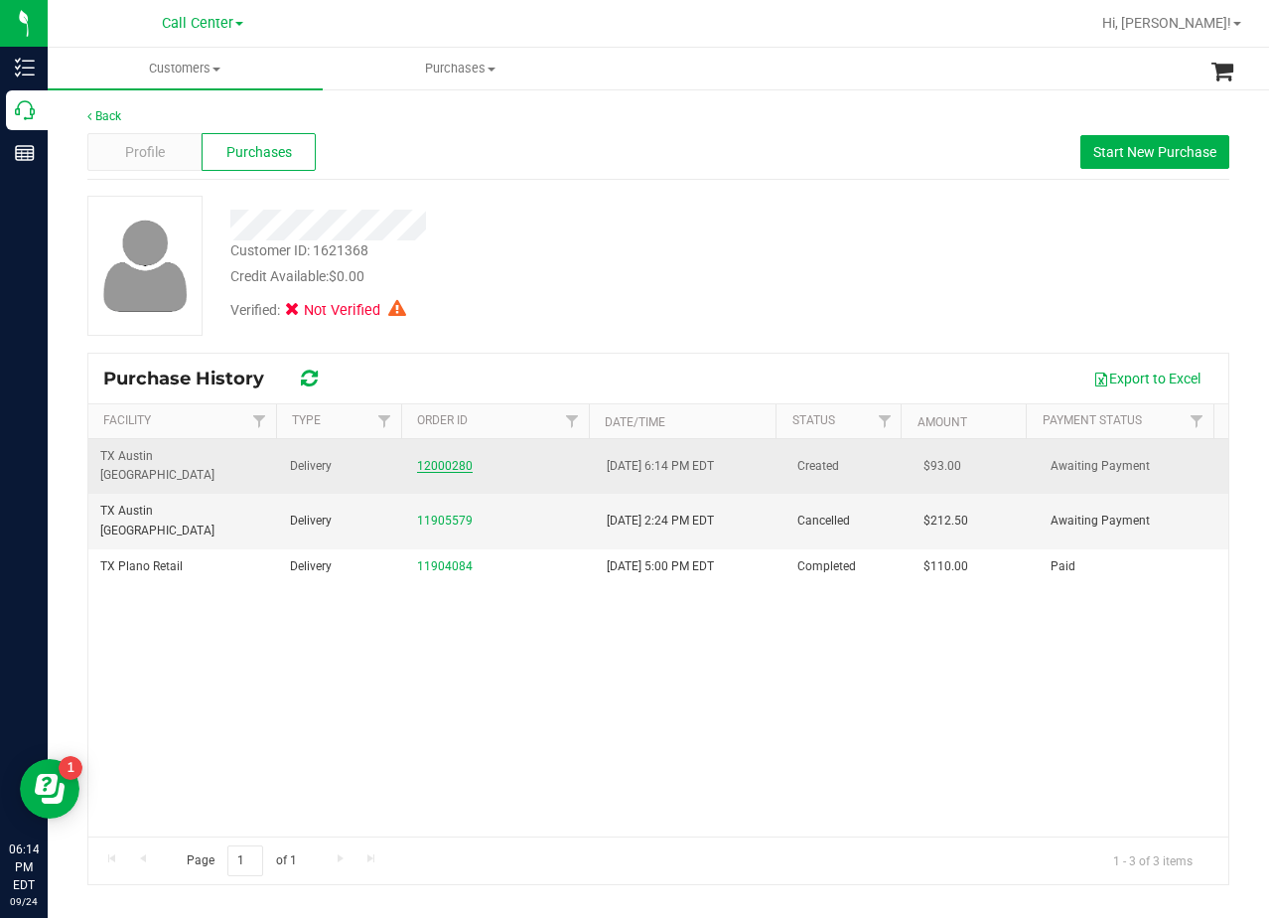
click at [443, 460] on link "12000280" at bounding box center [445, 466] width 56 height 14
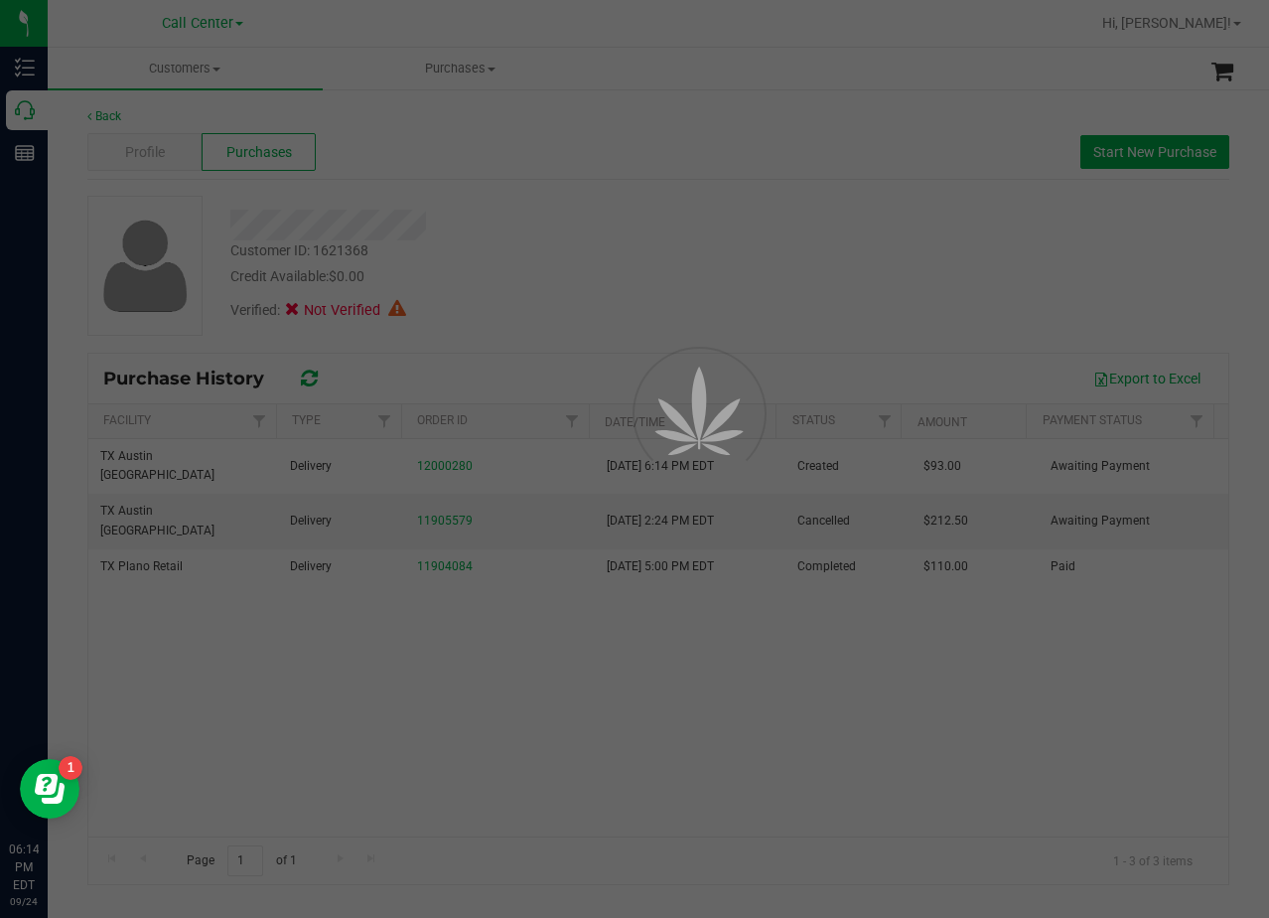
click at [546, 229] on div at bounding box center [634, 459] width 1269 height 918
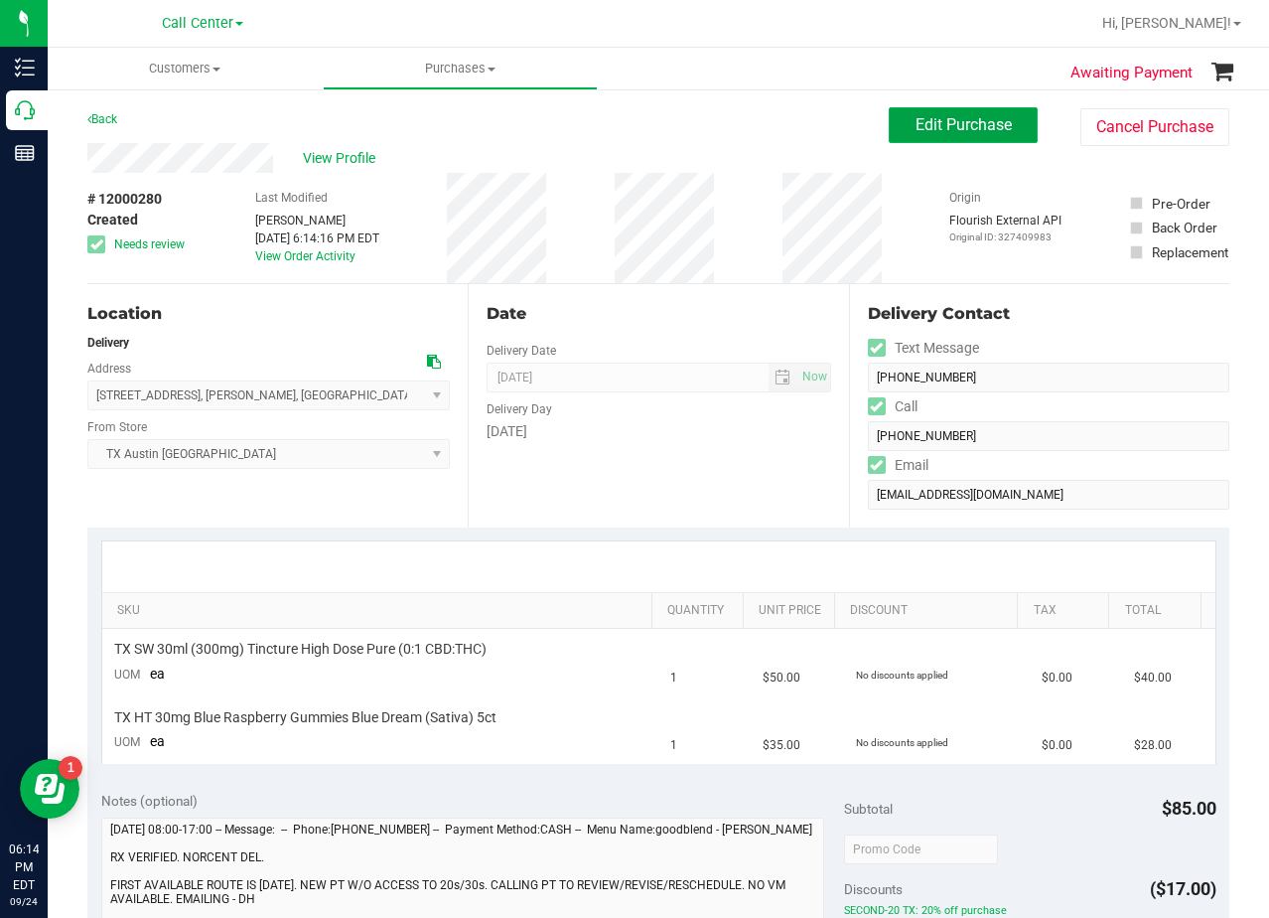
click at [924, 110] on button "Edit Purchase" at bounding box center [963, 125] width 149 height 36
click at [759, 156] on div "View Profile" at bounding box center [488, 158] width 802 height 30
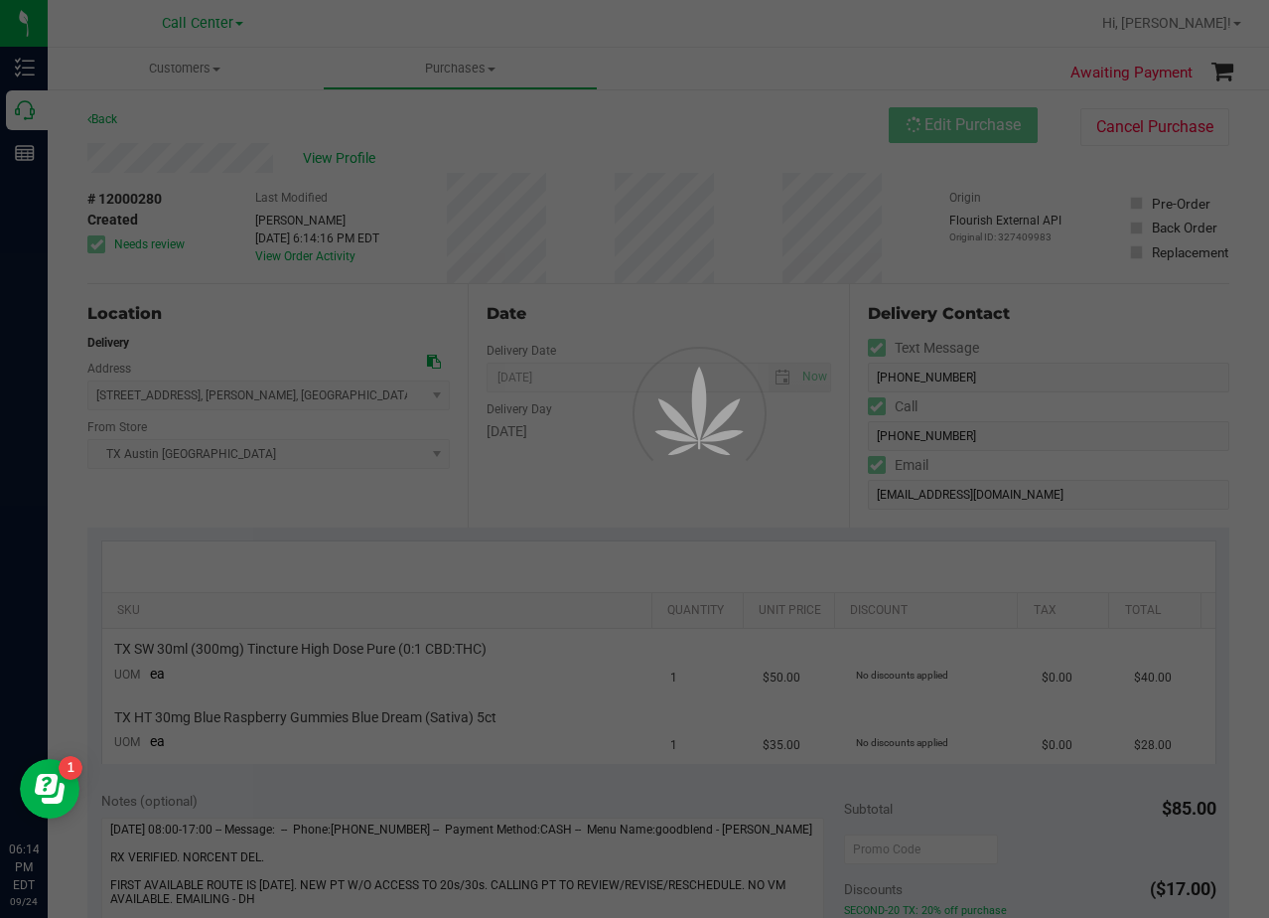
scroll to position [99, 0]
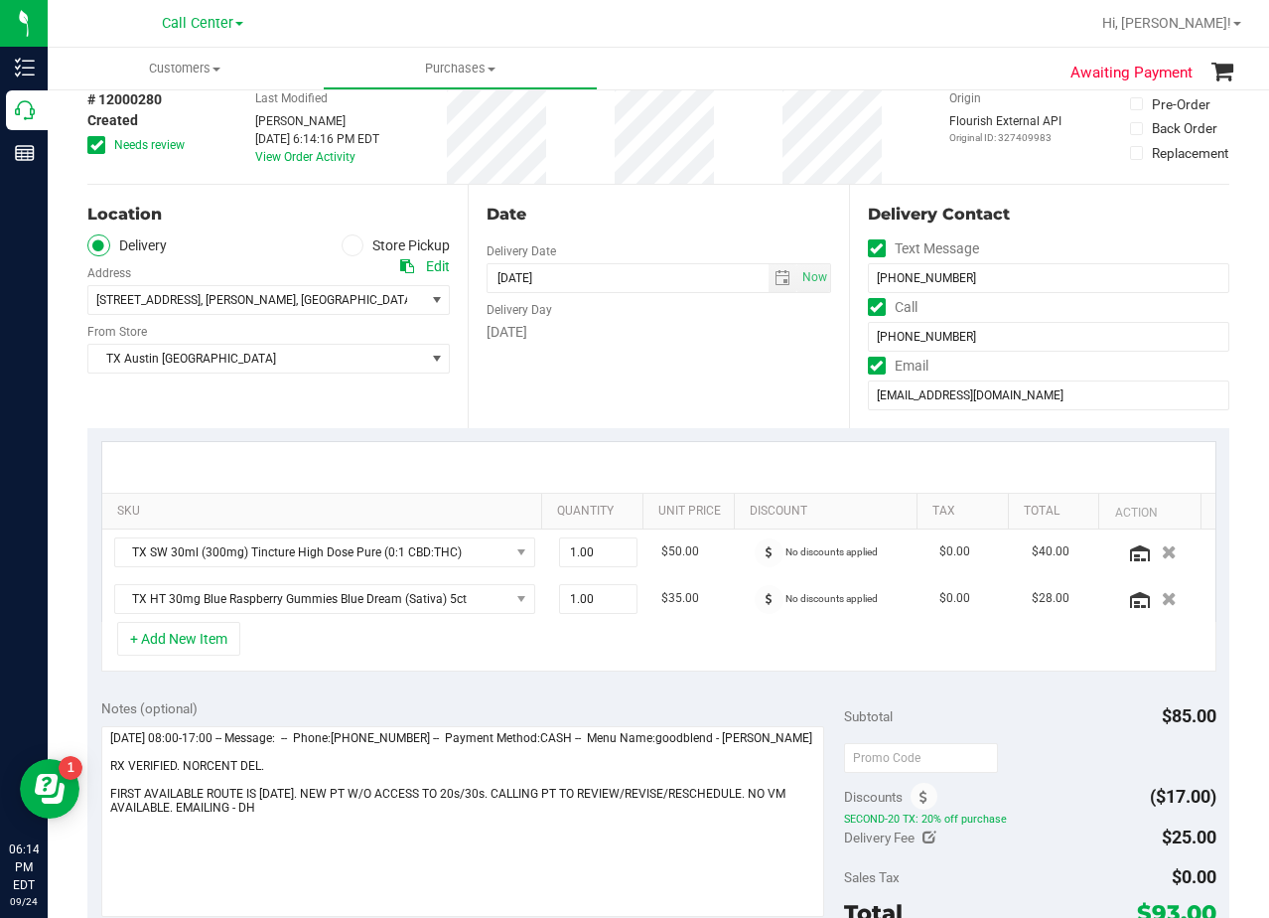
click at [620, 197] on div "Date Delivery Date 09/25/2025 Now 09/25/2025 08:00 AM Now Delivery Day Thursday" at bounding box center [658, 306] width 380 height 243
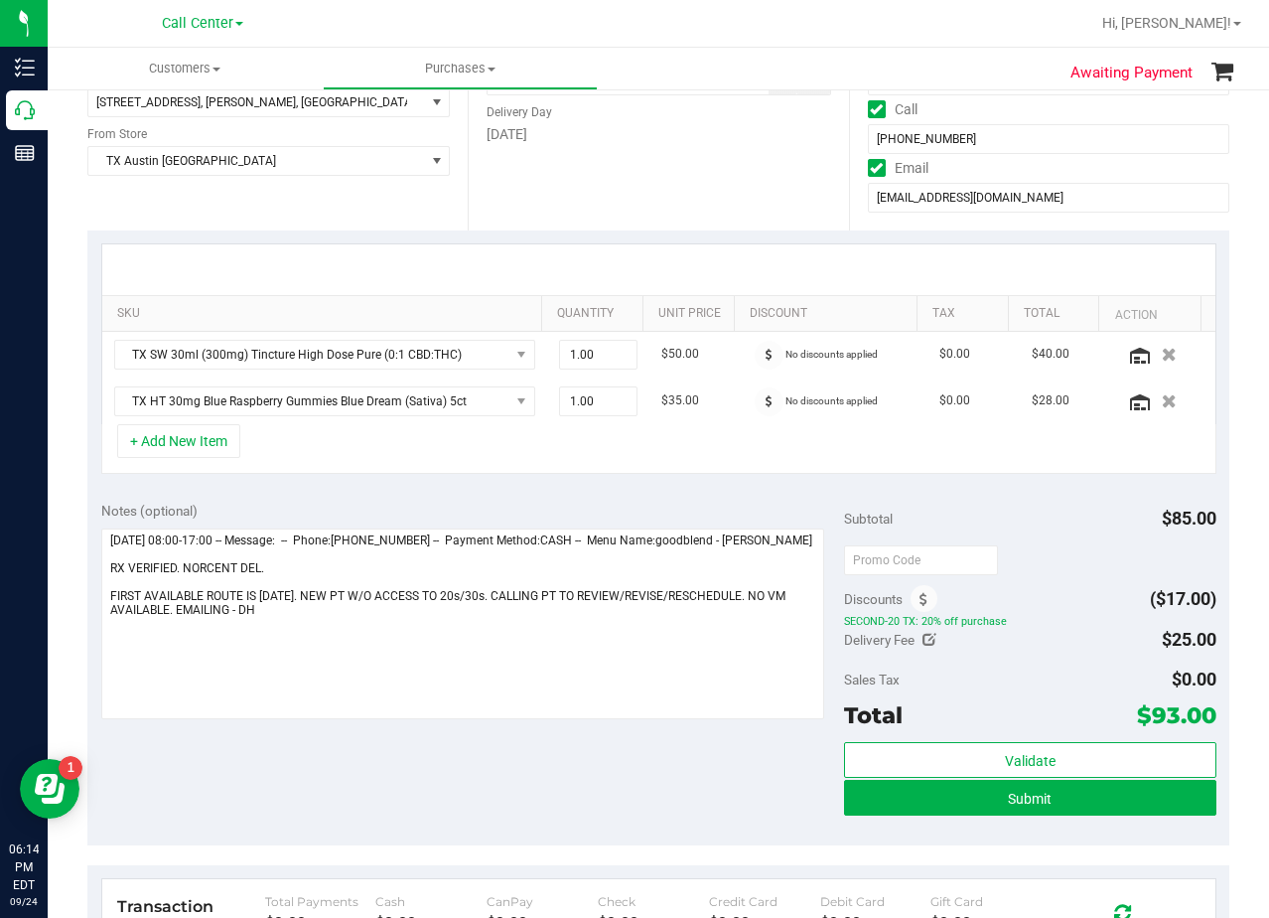
scroll to position [298, 0]
click at [705, 368] on td "$50.00" at bounding box center [696, 354] width 92 height 47
click at [699, 259] on div at bounding box center [658, 268] width 1113 height 51
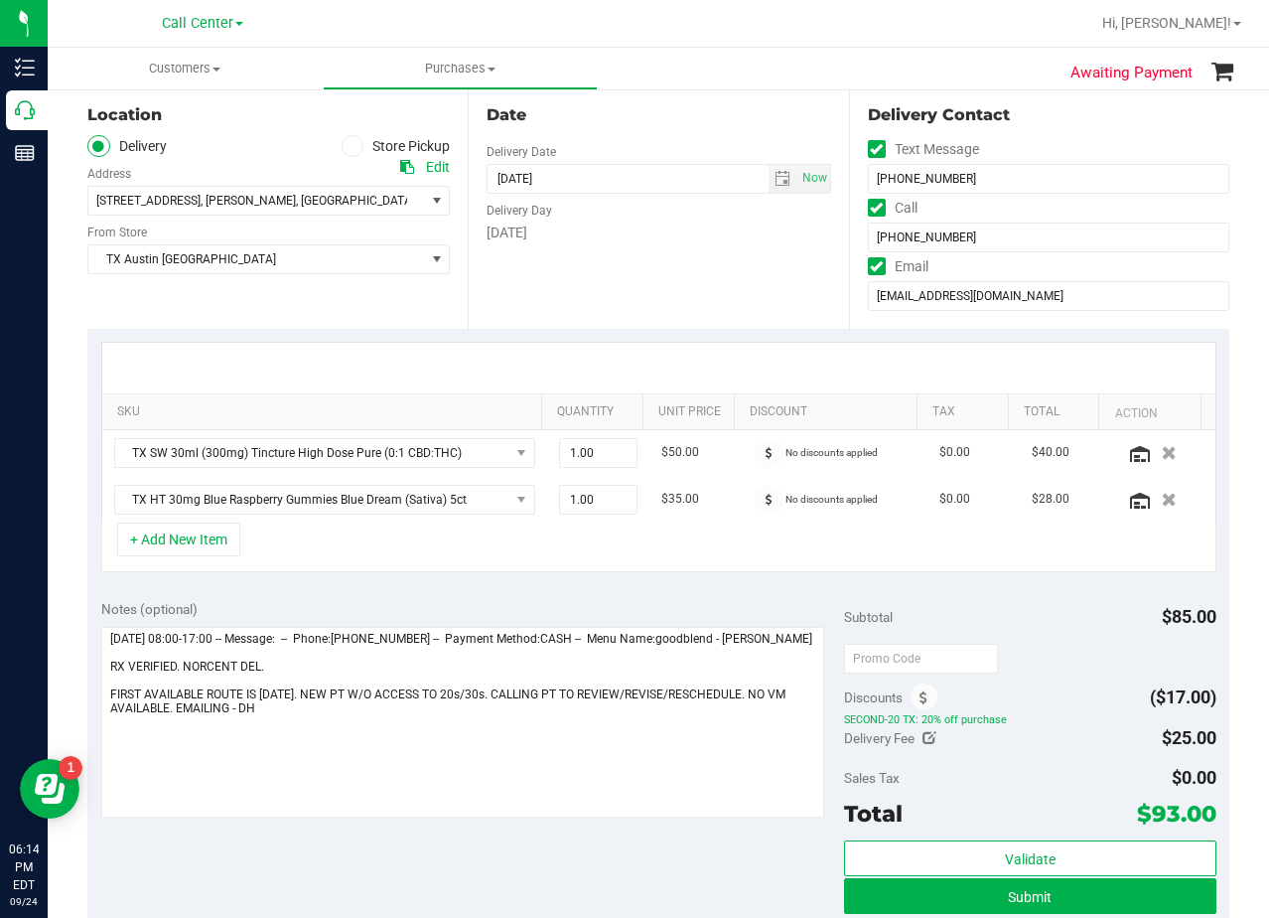
scroll to position [0, 0]
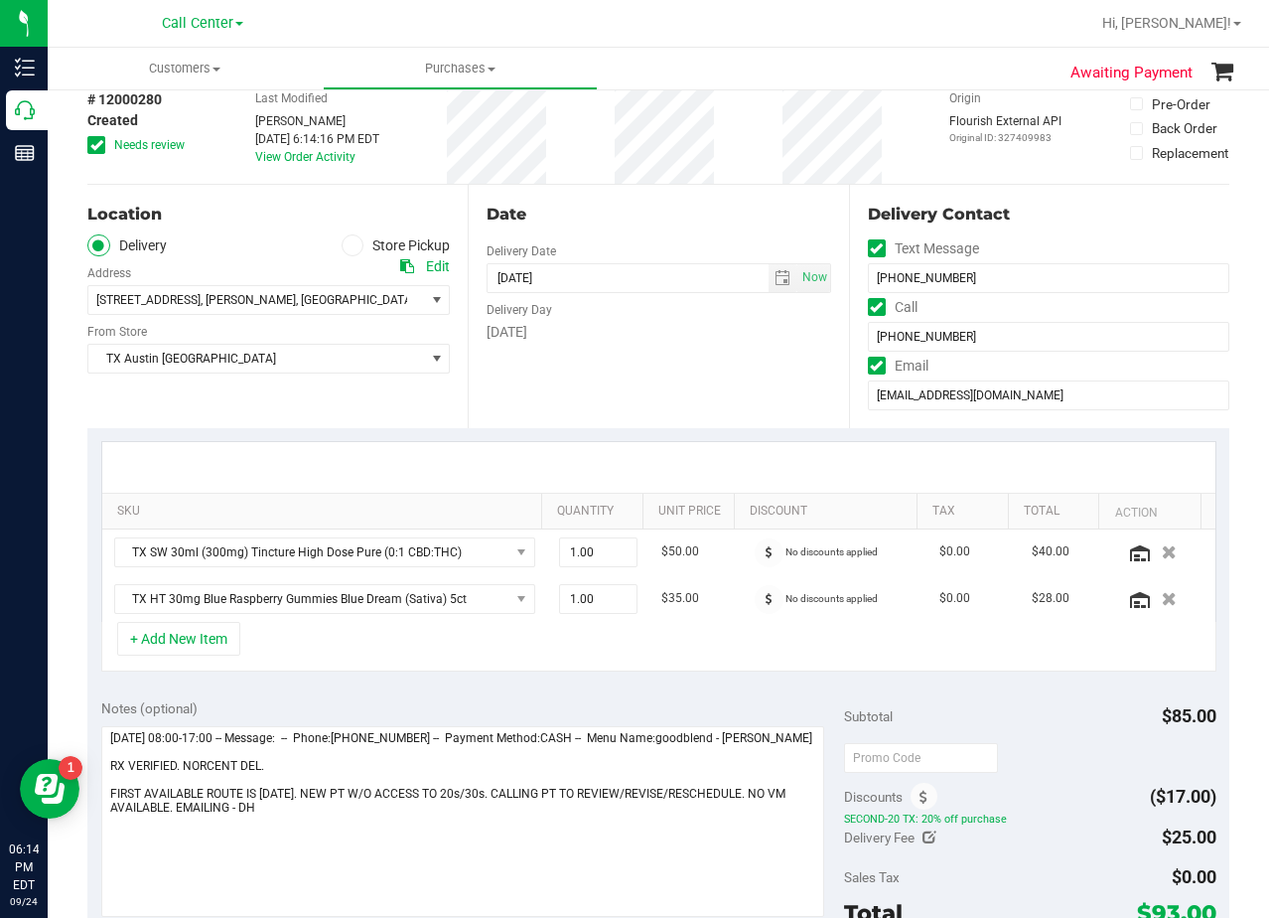
click at [704, 207] on div "Date" at bounding box center [659, 215] width 344 height 24
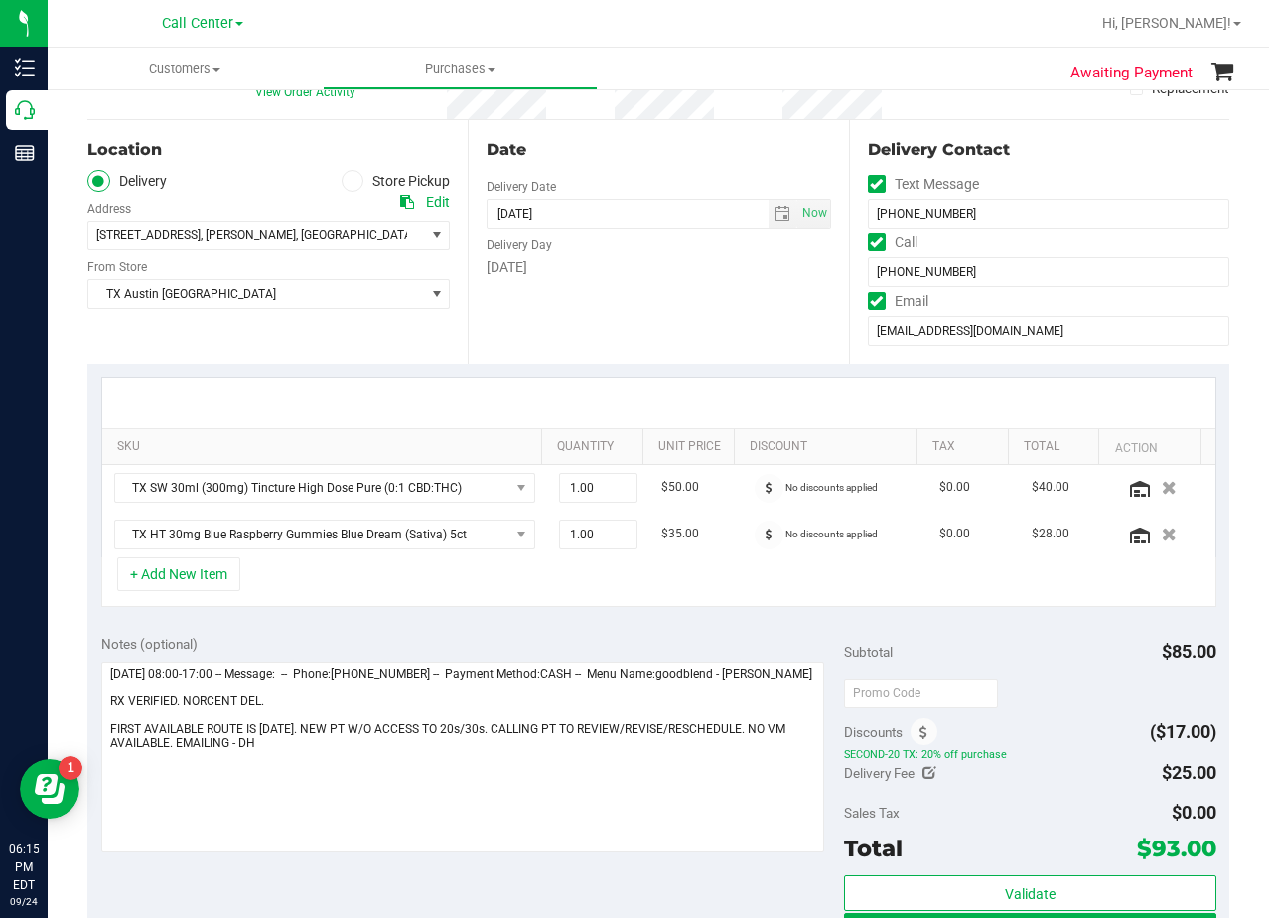
scroll to position [199, 0]
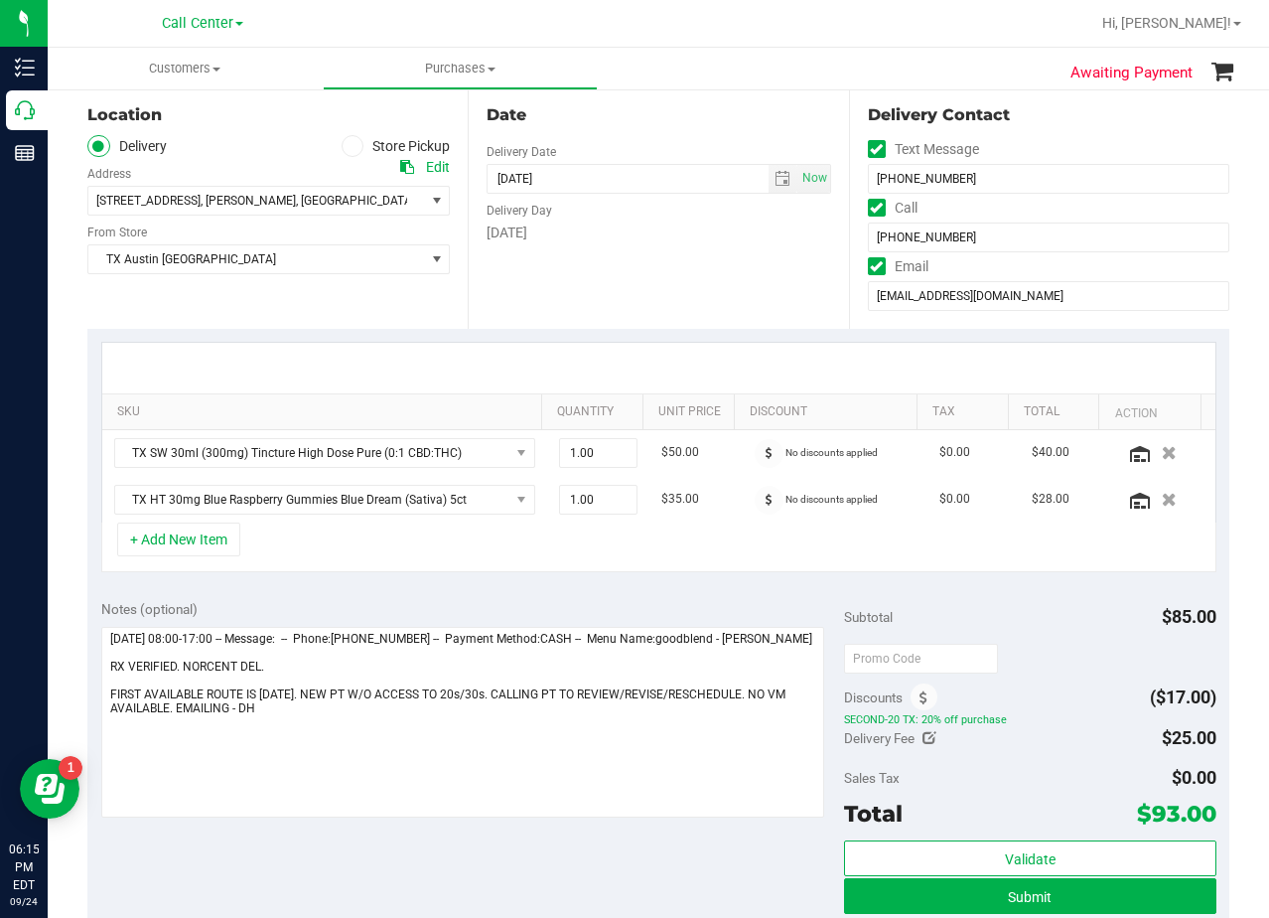
click at [663, 134] on div "Date Delivery Date 09/25/2025 Now 09/25/2025 08:00 AM Now Delivery Day Thursday" at bounding box center [658, 206] width 380 height 243
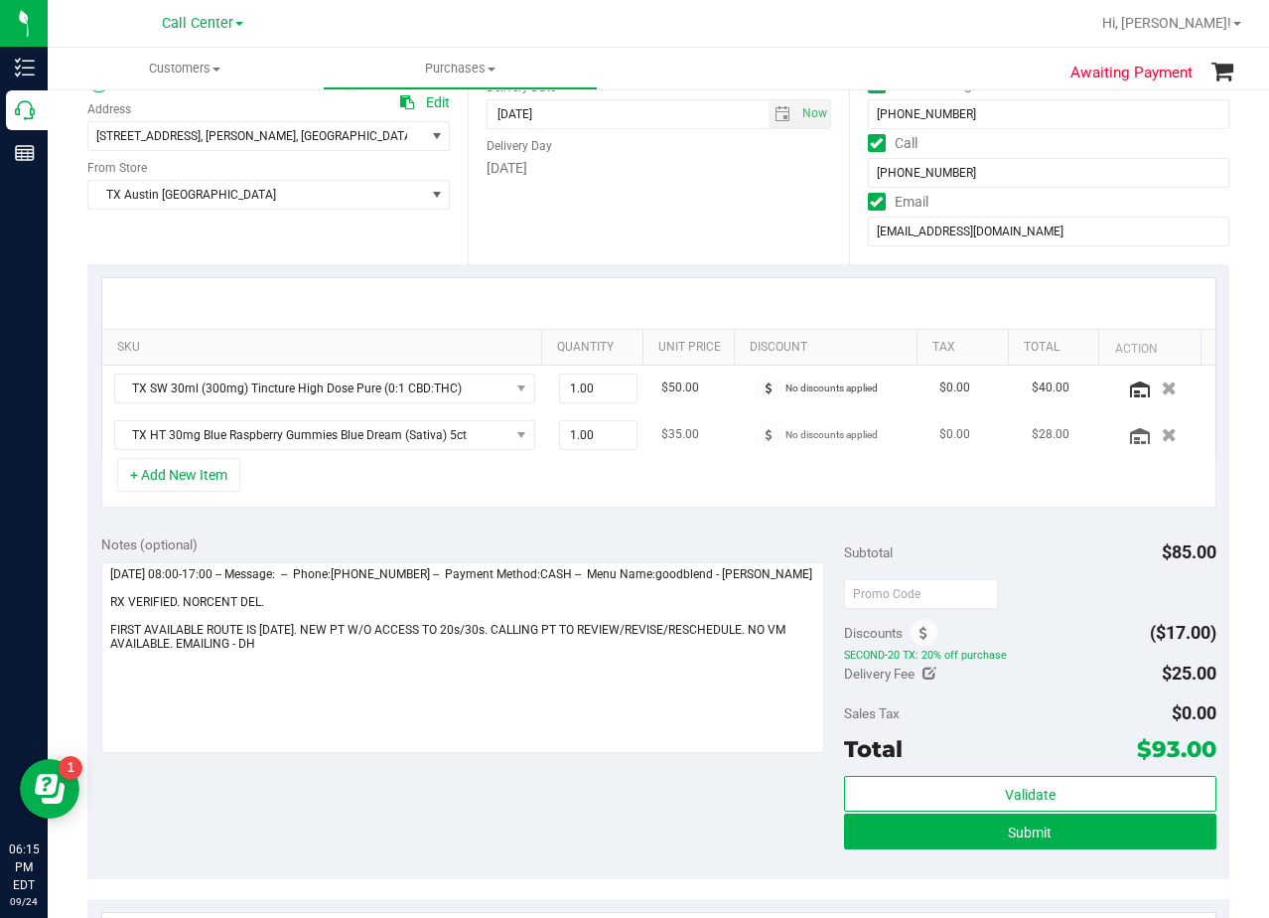
scroll to position [298, 0]
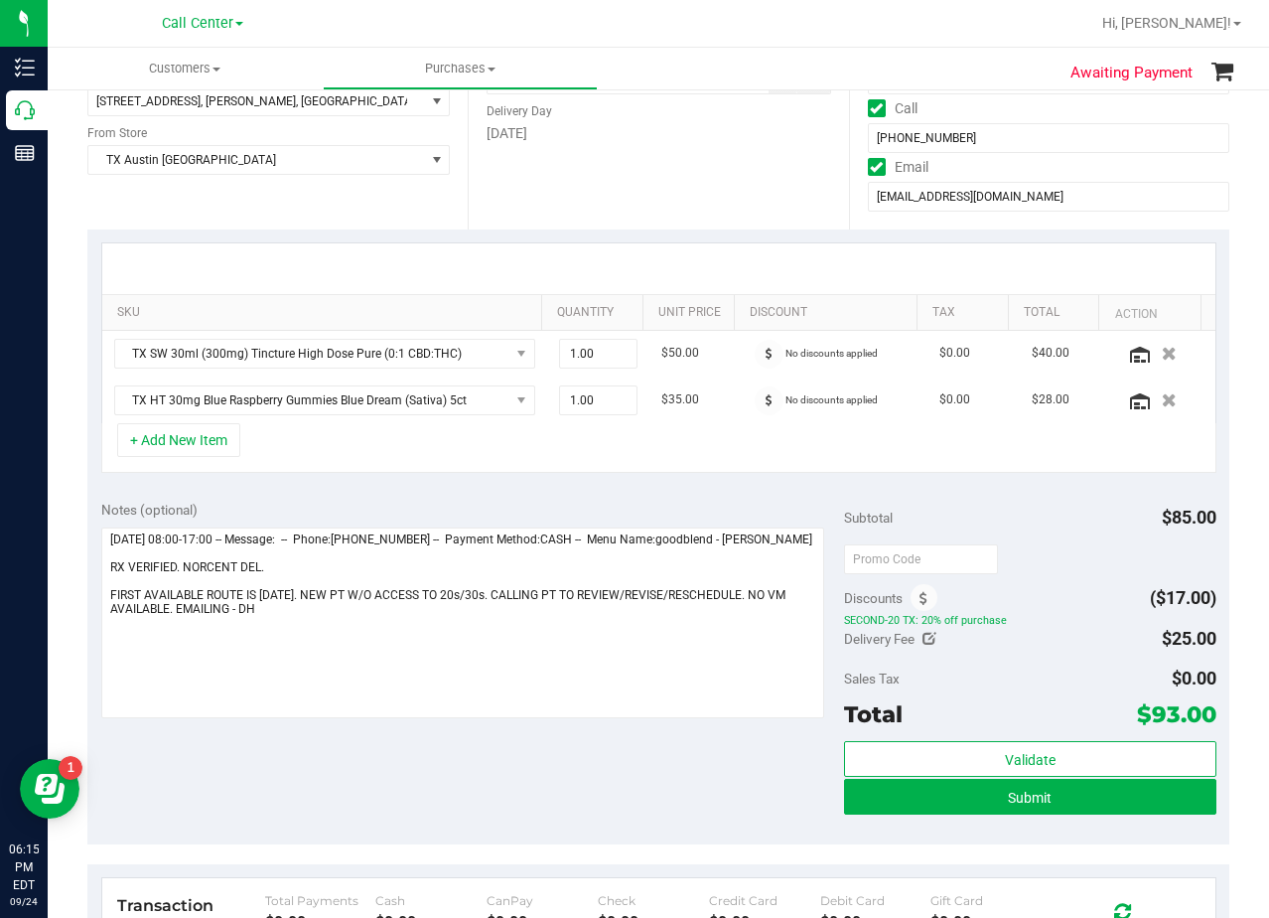
click at [700, 260] on div at bounding box center [658, 268] width 1113 height 51
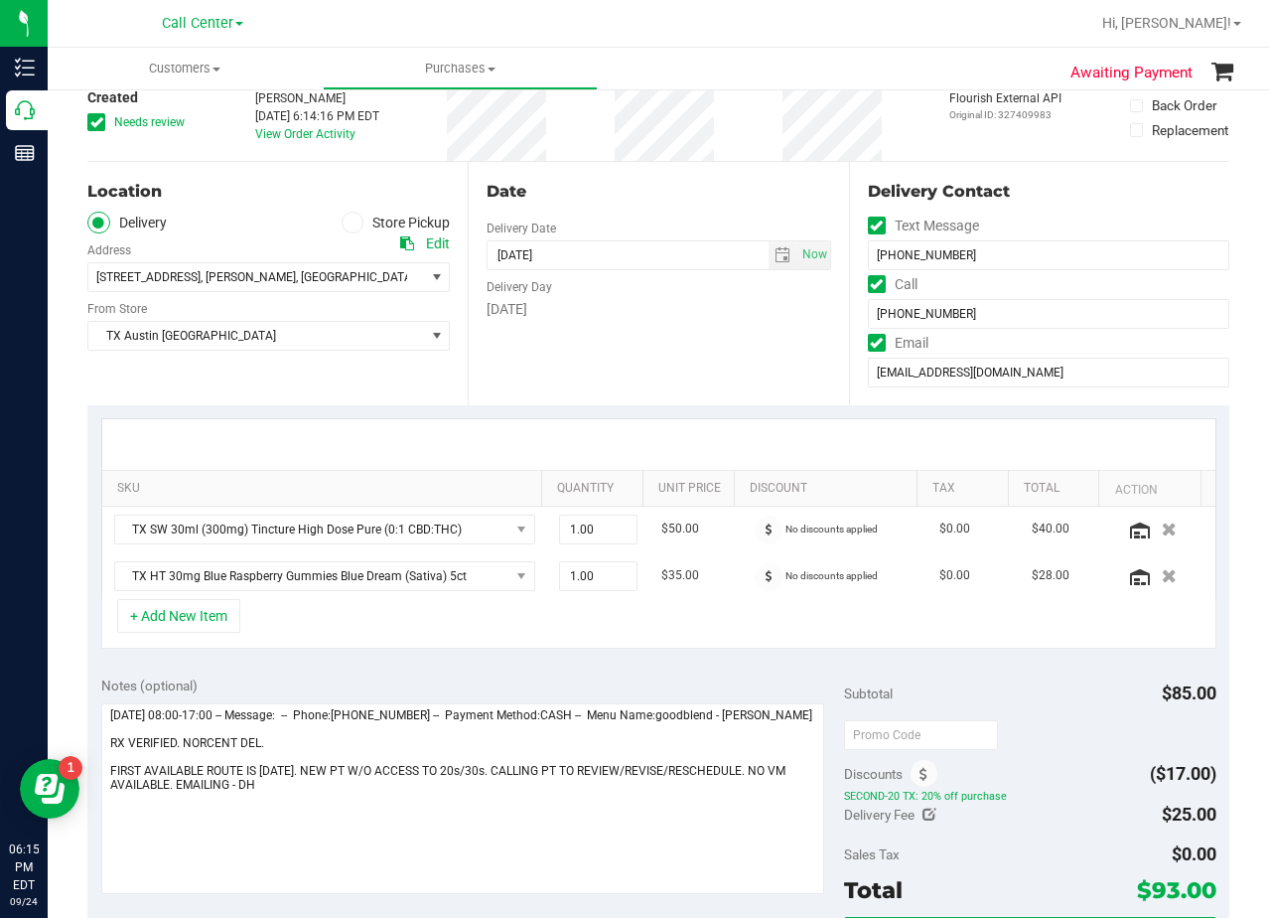
scroll to position [99, 0]
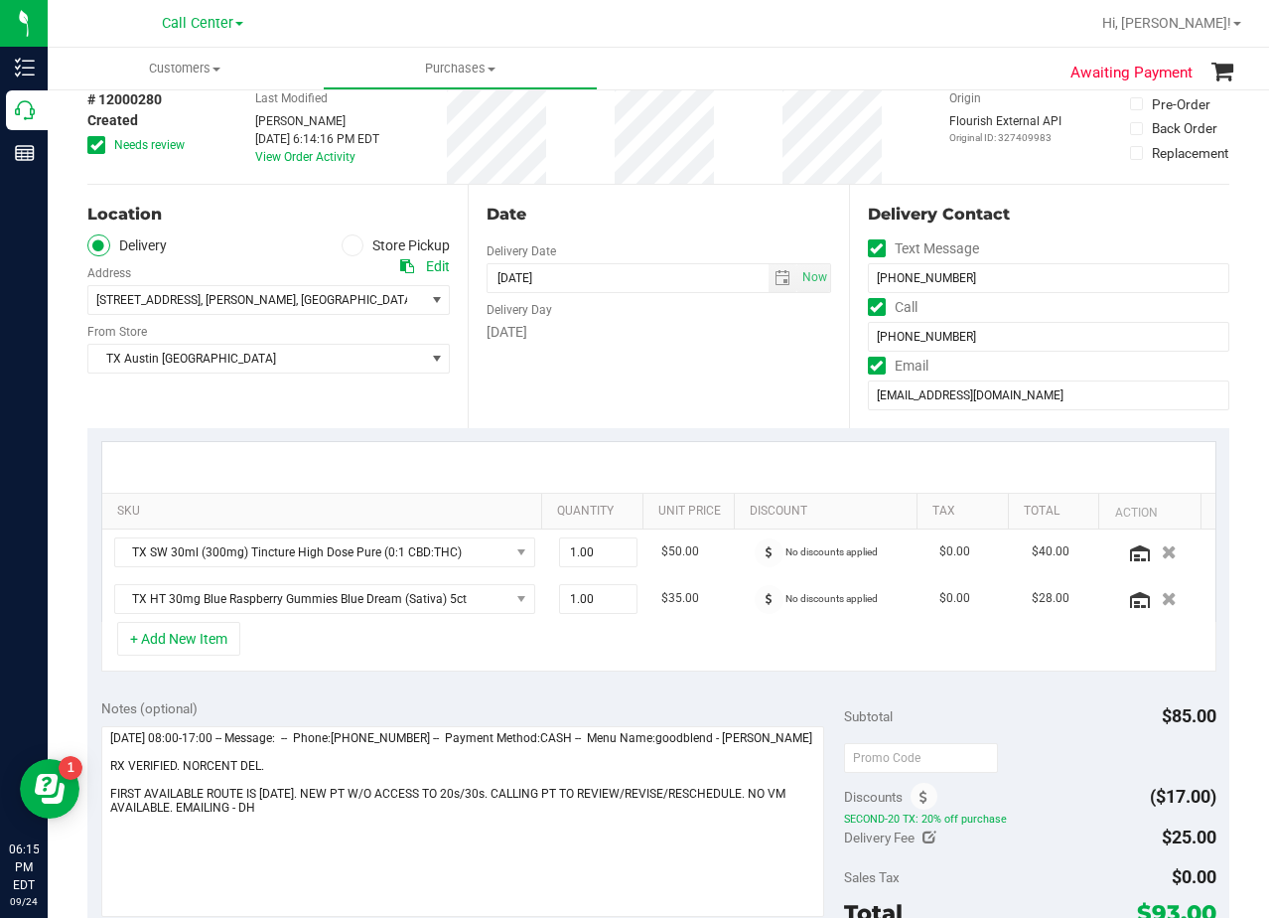
click at [666, 194] on div "Date Delivery Date 09/25/2025 Now 09/25/2025 08:00 AM Now Delivery Day Thursday" at bounding box center [658, 306] width 380 height 243
click at [636, 216] on div "Date" at bounding box center [659, 215] width 344 height 24
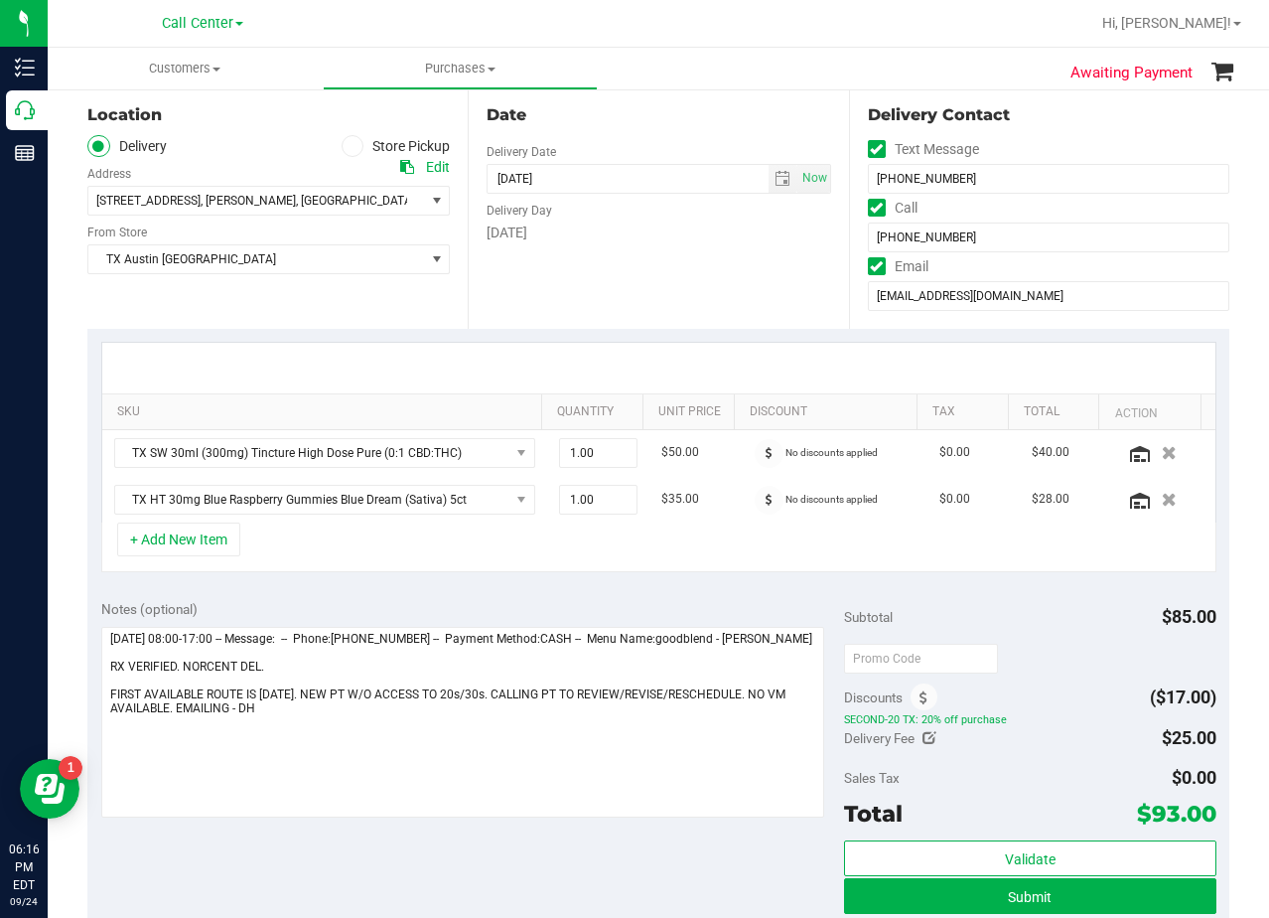
click at [643, 213] on div "Delivery Day" at bounding box center [659, 208] width 344 height 29
click at [699, 244] on div "Date Delivery Date 09/25/2025 Now 09/25/2025 08:00 AM Now Delivery Day Thursday" at bounding box center [658, 206] width 380 height 243
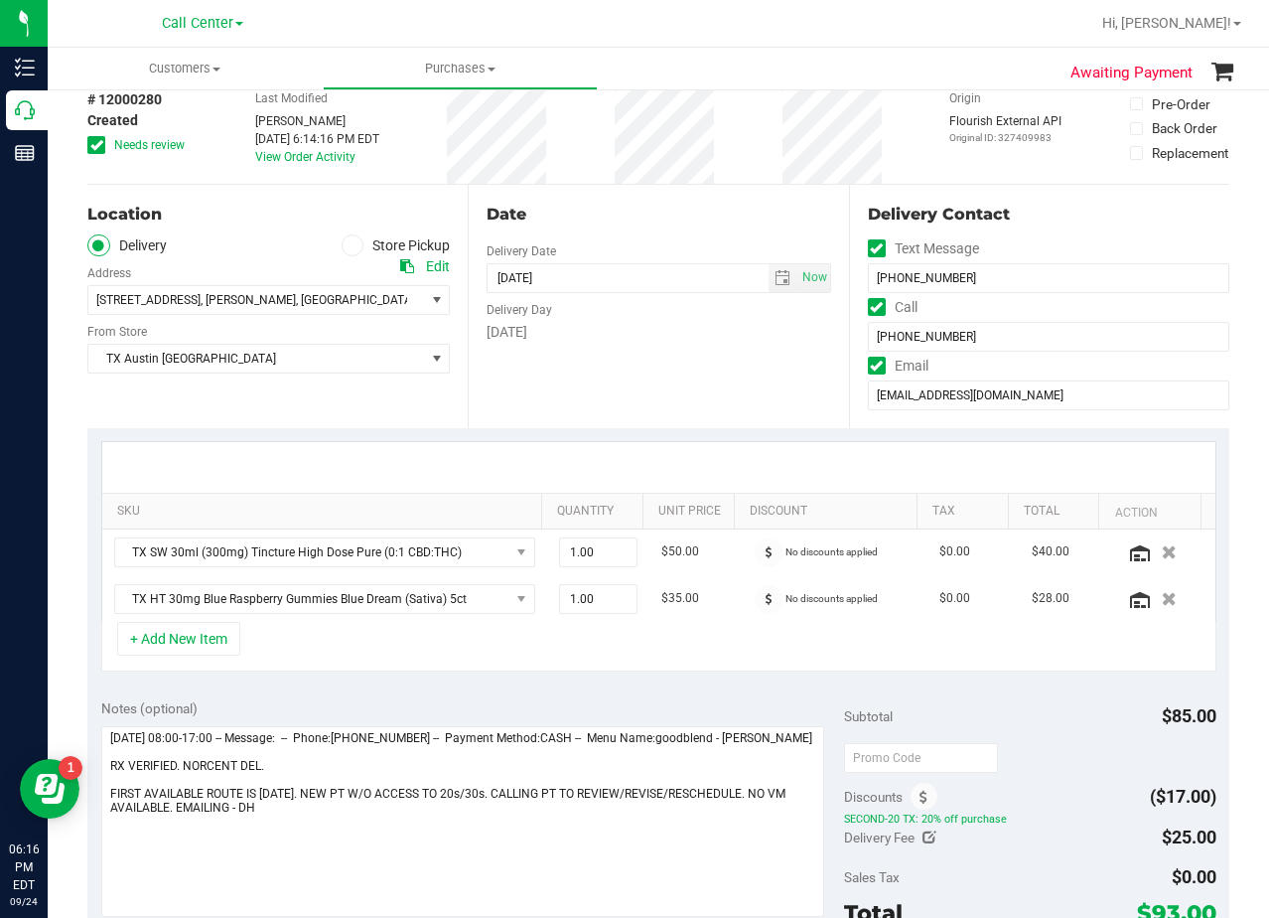
click at [660, 212] on div "Date" at bounding box center [659, 215] width 344 height 24
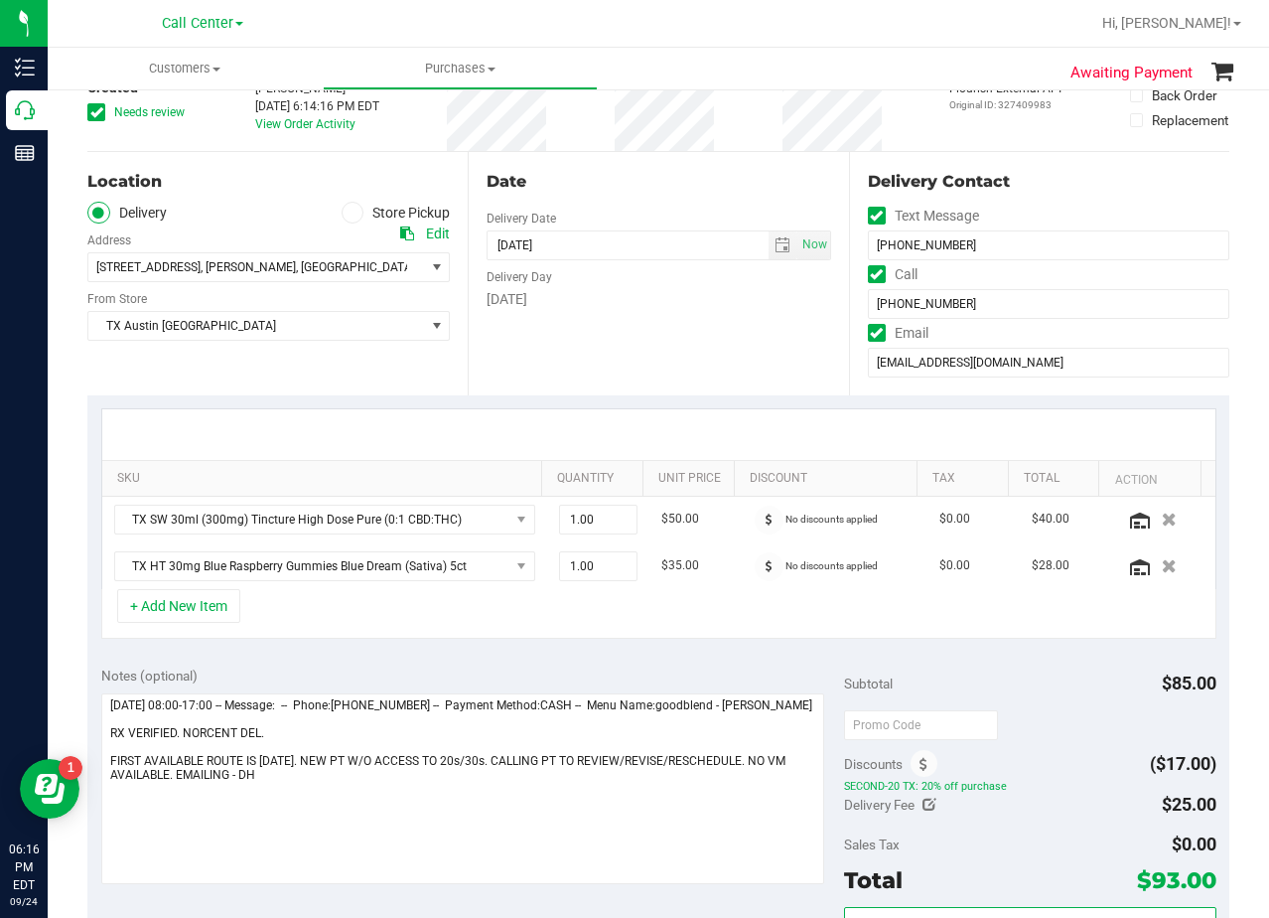
scroll to position [99, 0]
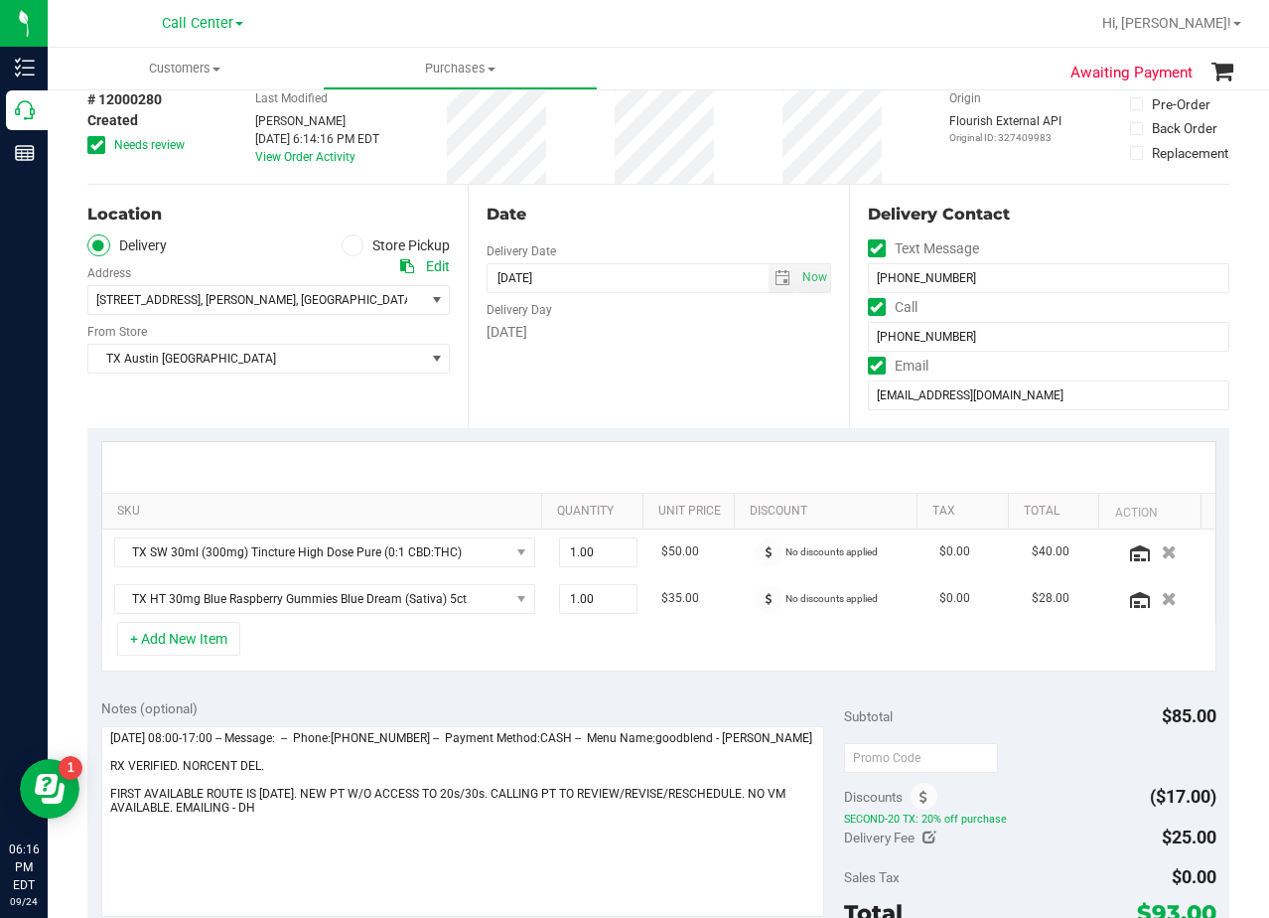
click at [655, 220] on div "Date" at bounding box center [659, 215] width 344 height 24
click at [656, 360] on div "Date Delivery Date 09/25/2025 Now 09/25/2025 08:00 AM Now Delivery Day Thursday" at bounding box center [658, 306] width 380 height 243
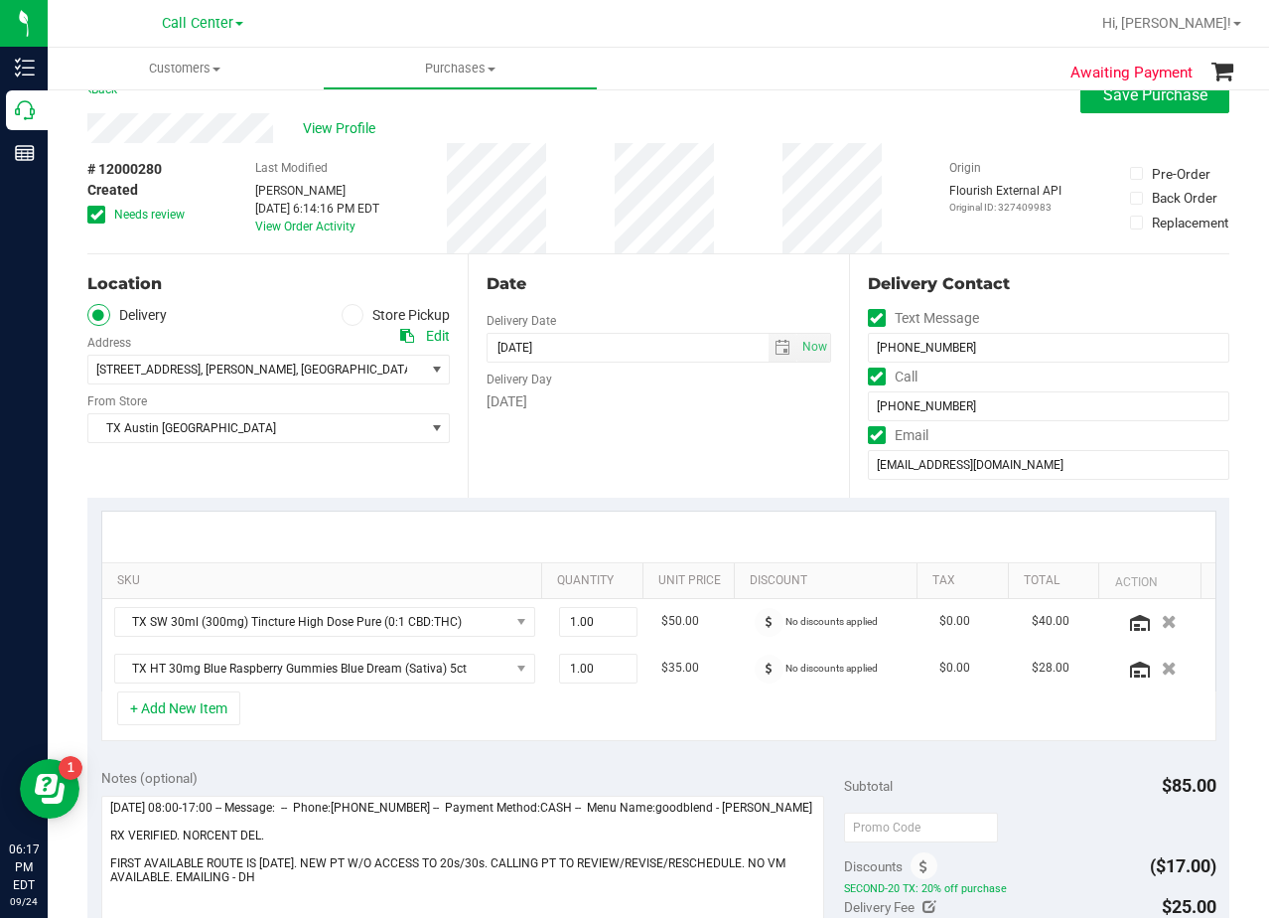
scroll to position [0, 0]
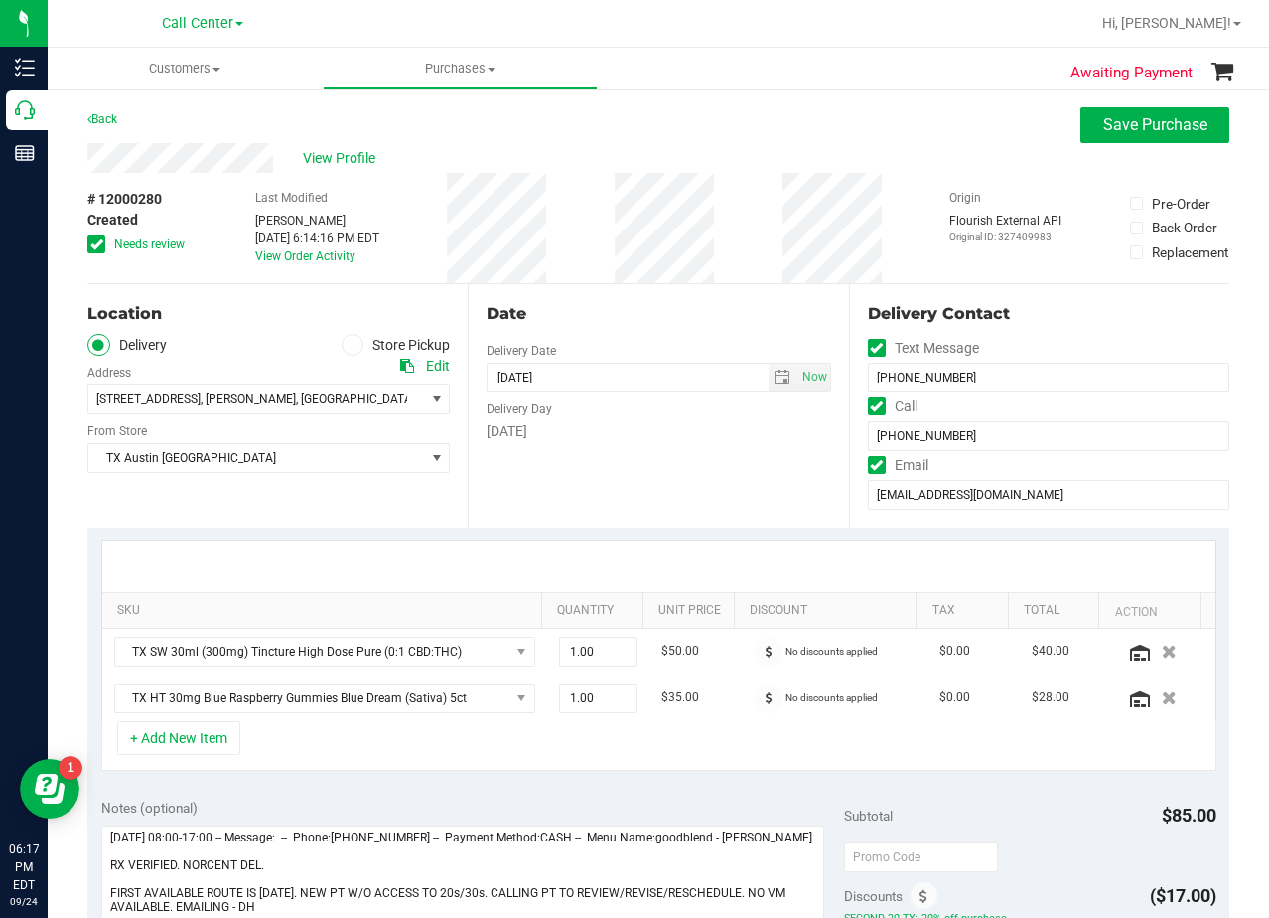
click at [645, 316] on div "Date" at bounding box center [659, 314] width 344 height 24
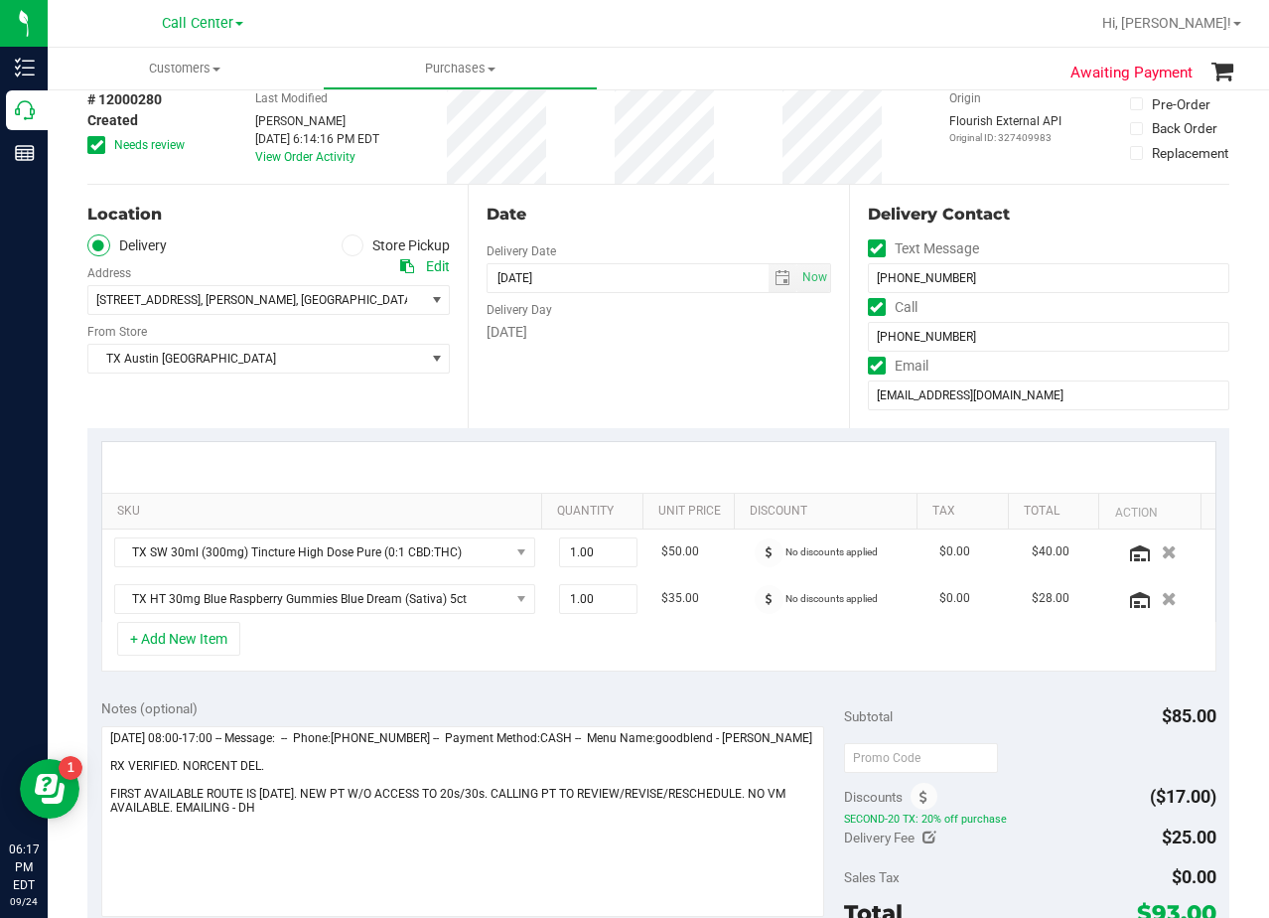
click at [641, 226] on div "Date Delivery Date 09/25/2025 Now 09/25/2025 08:00 AM Now Delivery Day Thursday" at bounding box center [658, 306] width 380 height 243
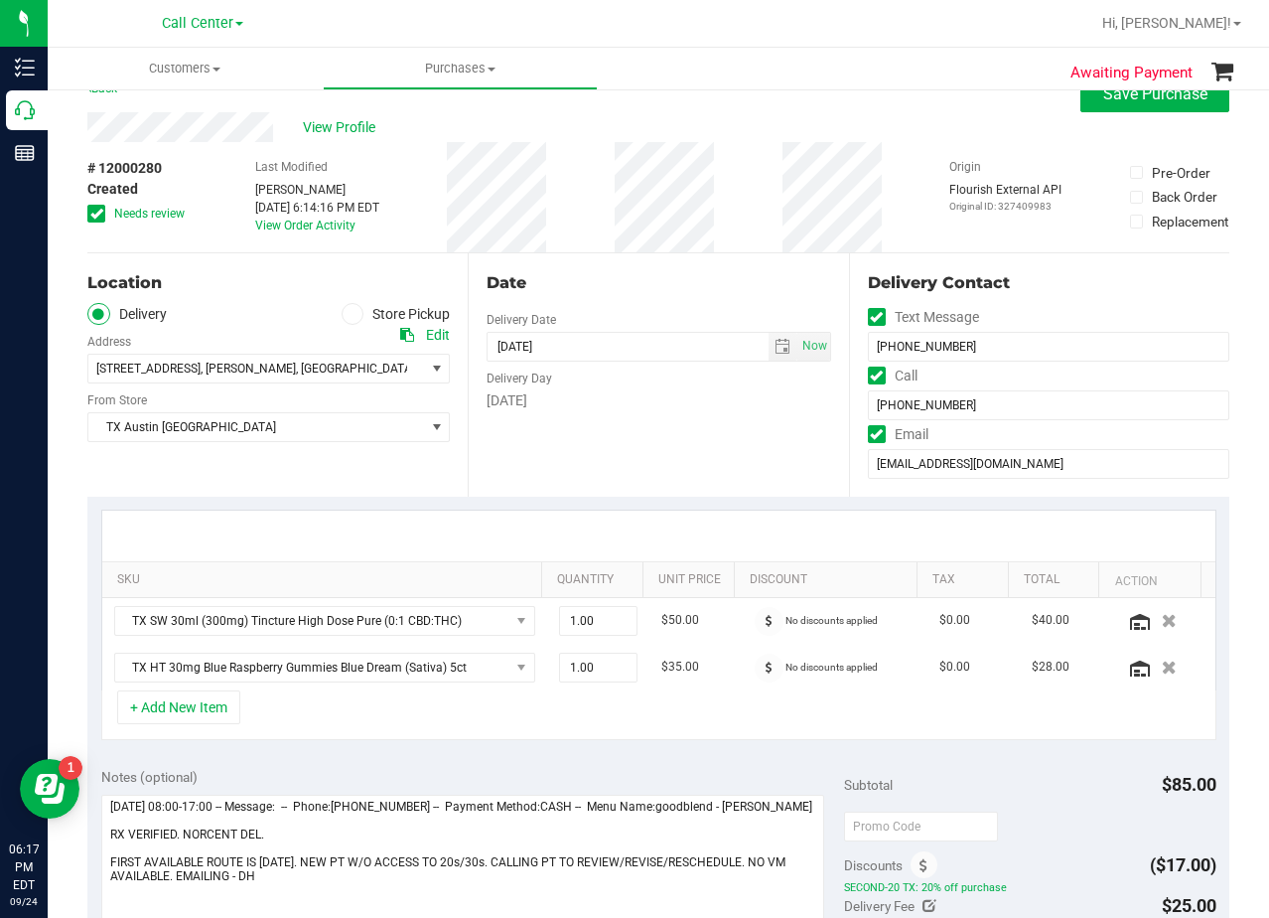
scroll to position [0, 0]
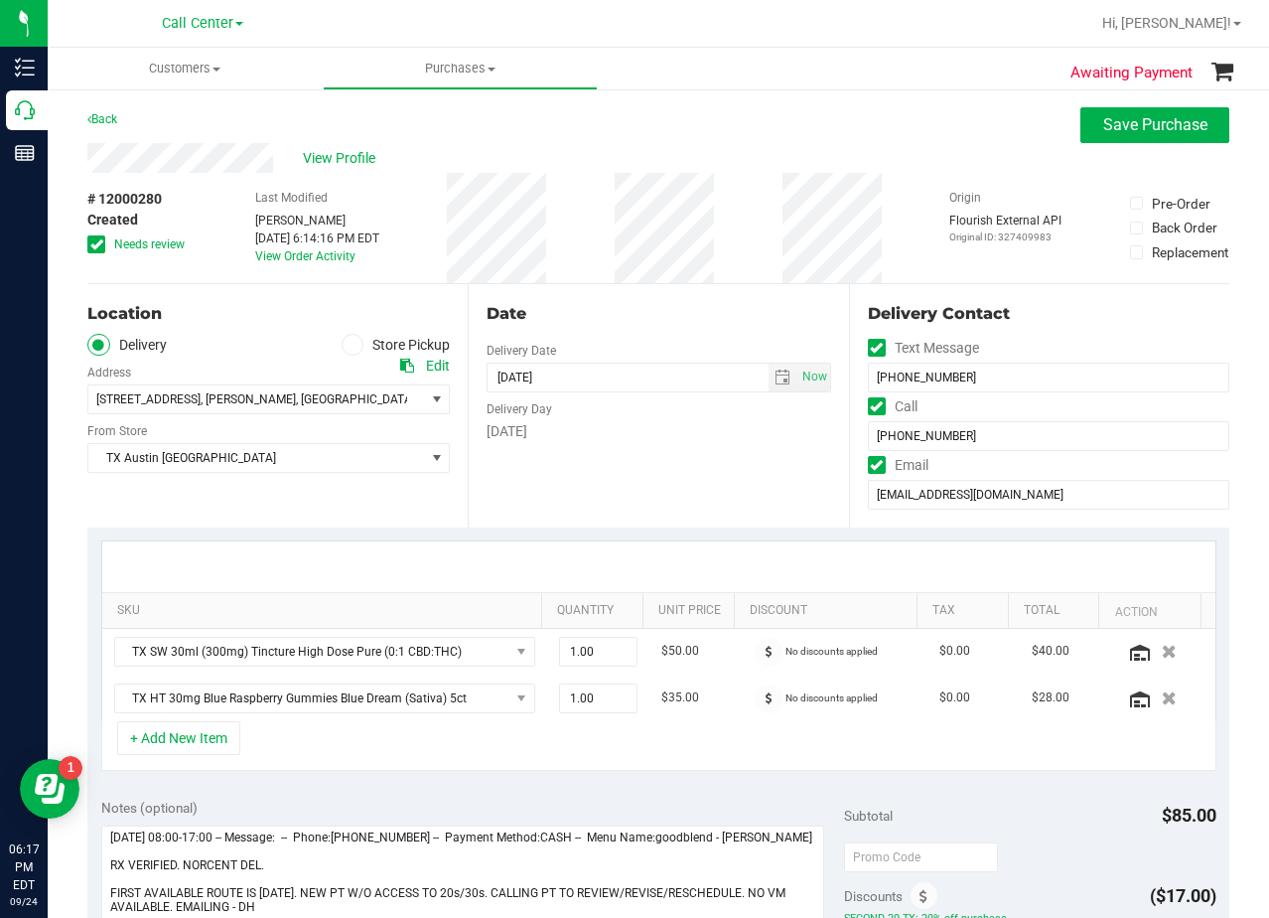
click at [663, 143] on div "View Profile" at bounding box center [658, 158] width 1142 height 30
click at [91, 244] on icon at bounding box center [96, 244] width 13 height 0
click at [0, 0] on input "Needs review" at bounding box center [0, 0] width 0 height 0
click at [639, 120] on div "Back Save Purchase" at bounding box center [658, 125] width 1142 height 36
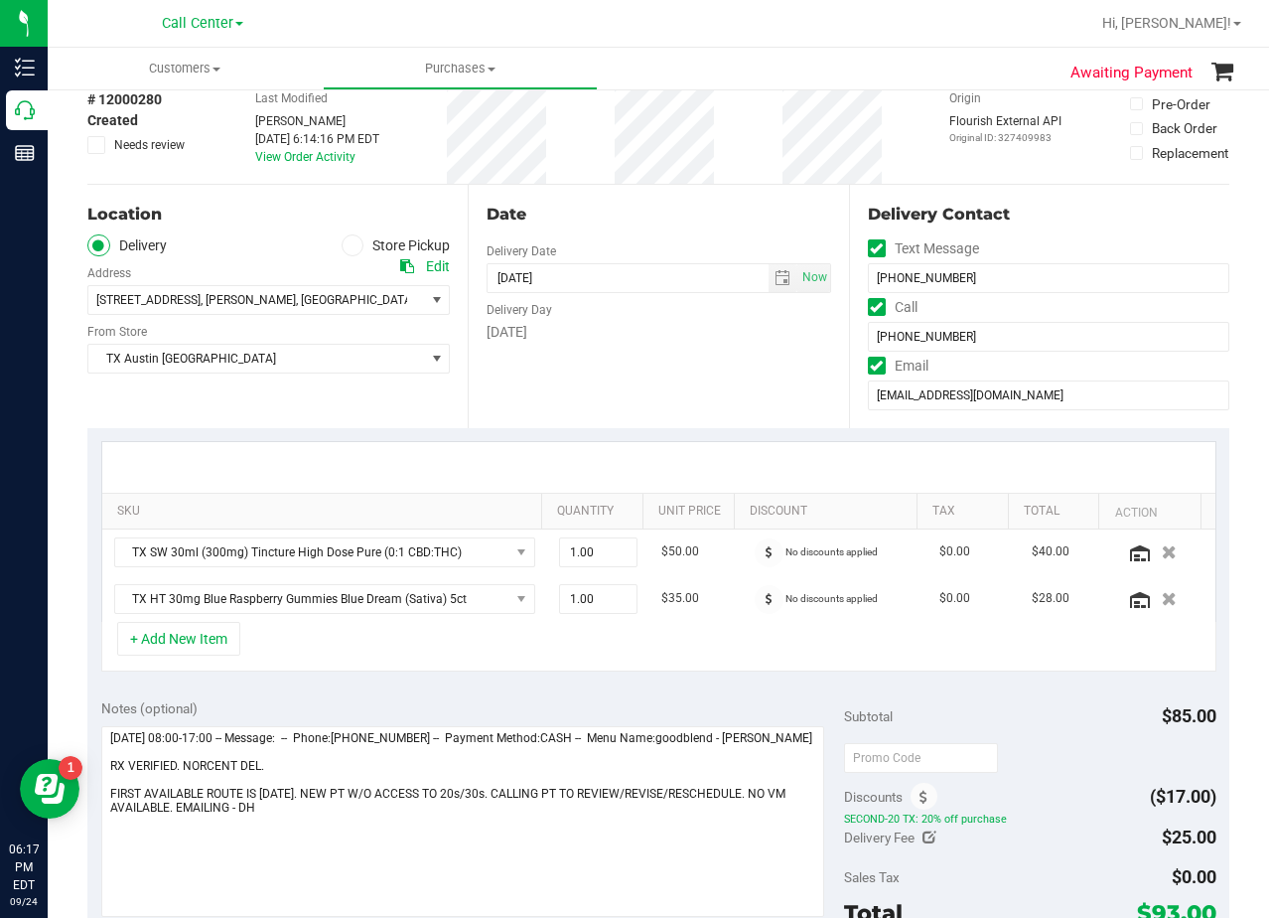
click at [647, 366] on div "Date Delivery Date 09/25/2025 Now 09/25/2025 08:00 AM Now Delivery Day Thursday" at bounding box center [658, 306] width 380 height 243
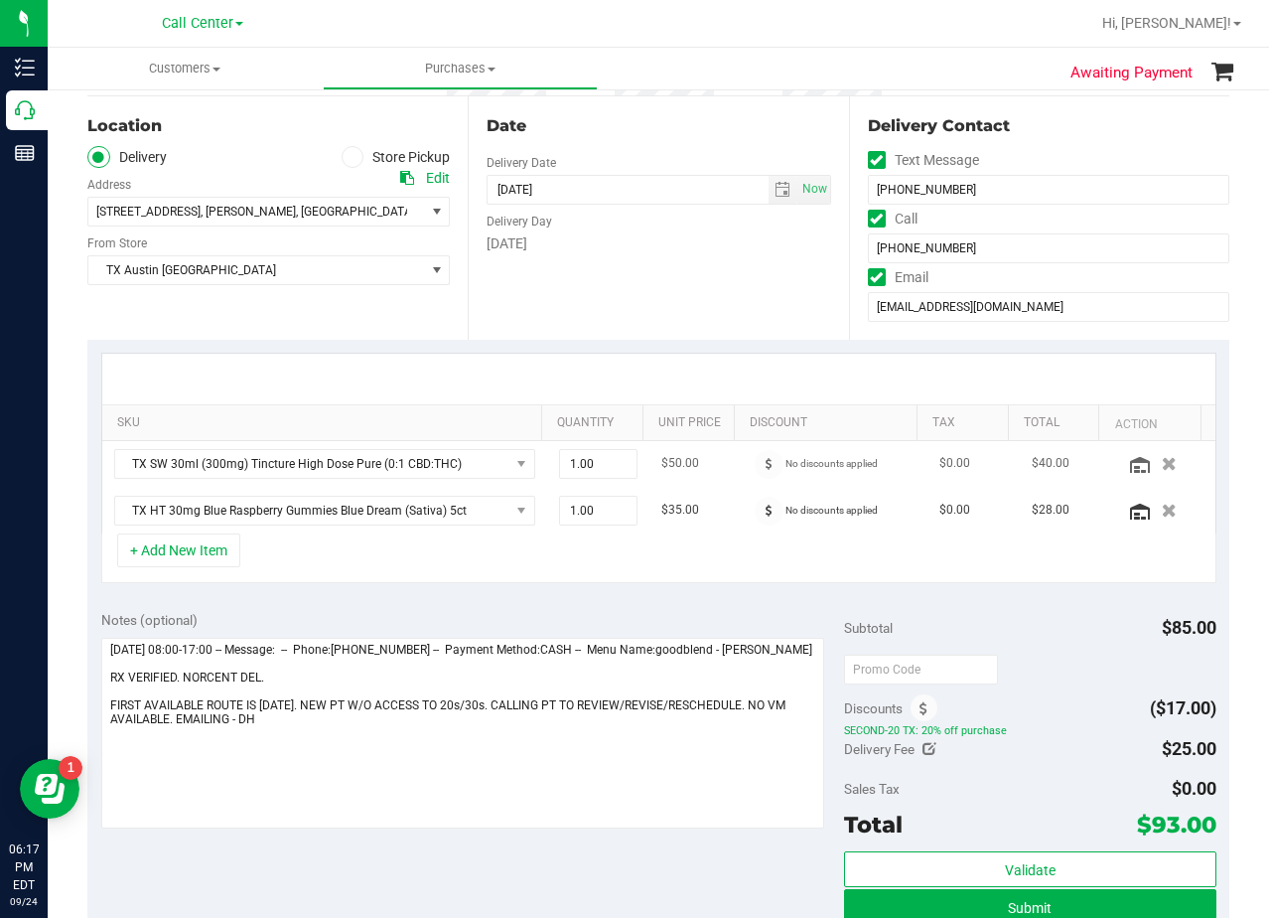
scroll to position [397, 0]
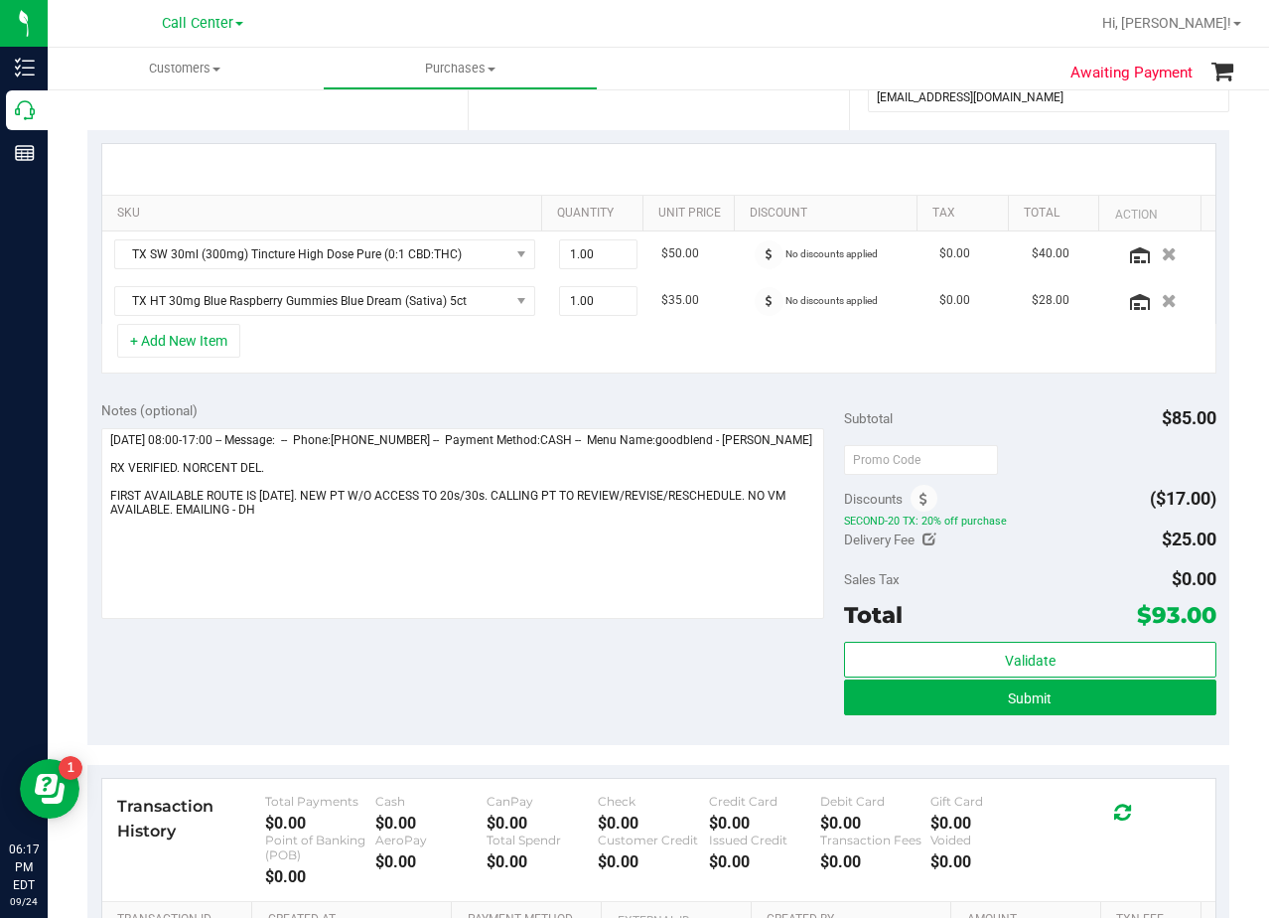
click at [714, 355] on div "+ Add New Item" at bounding box center [658, 349] width 1115 height 50
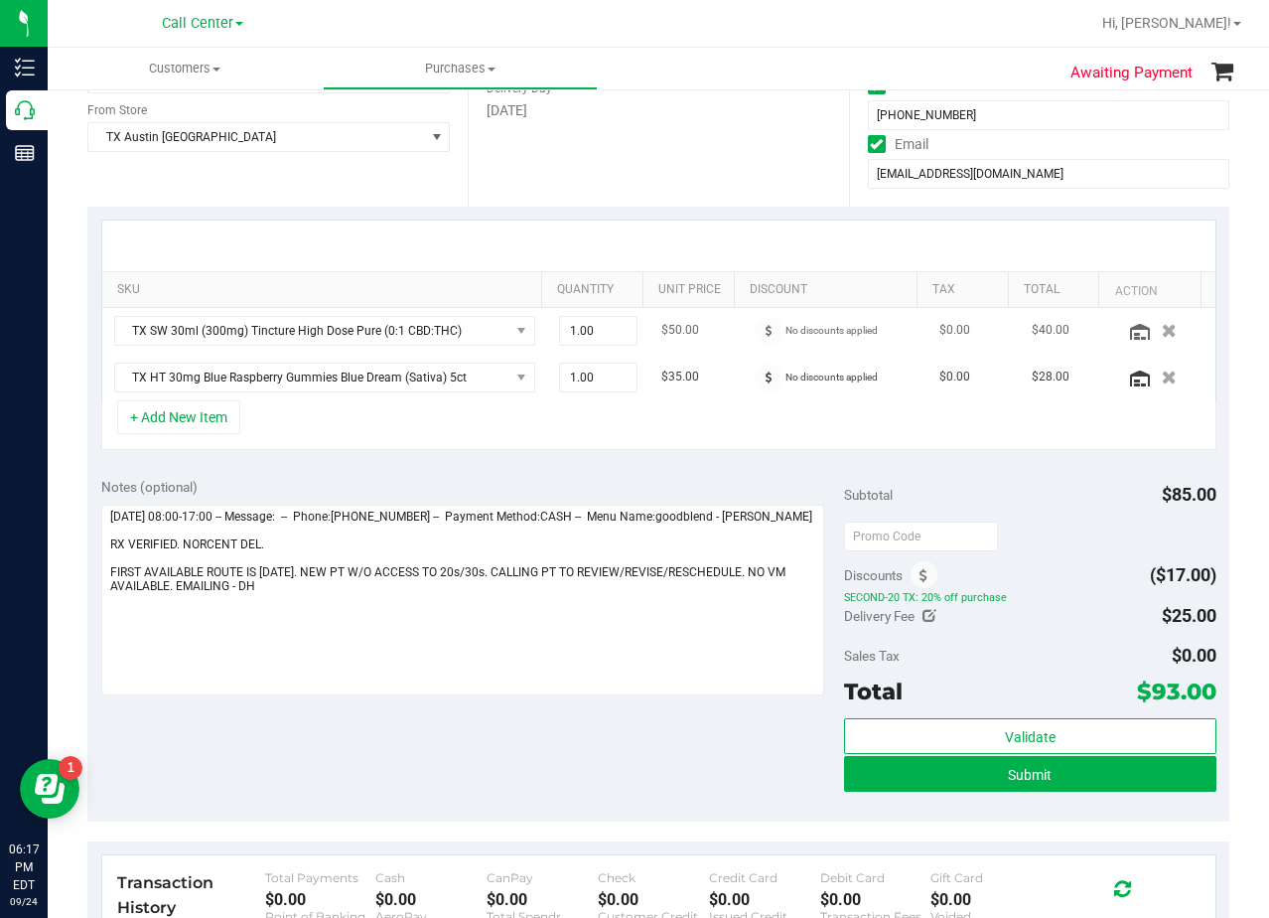
scroll to position [298, 0]
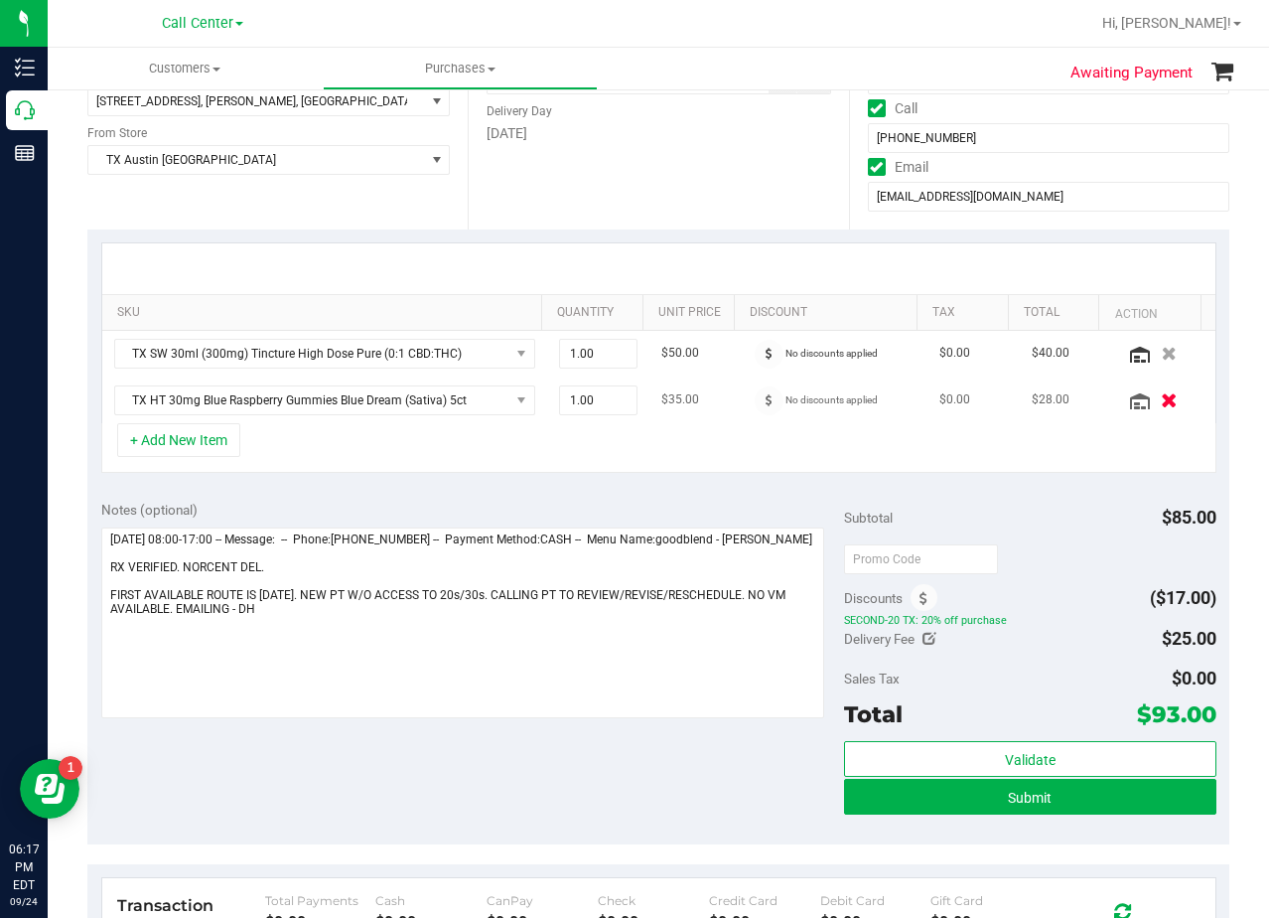
click at [1161, 396] on icon "button" at bounding box center [1169, 399] width 17 height 15
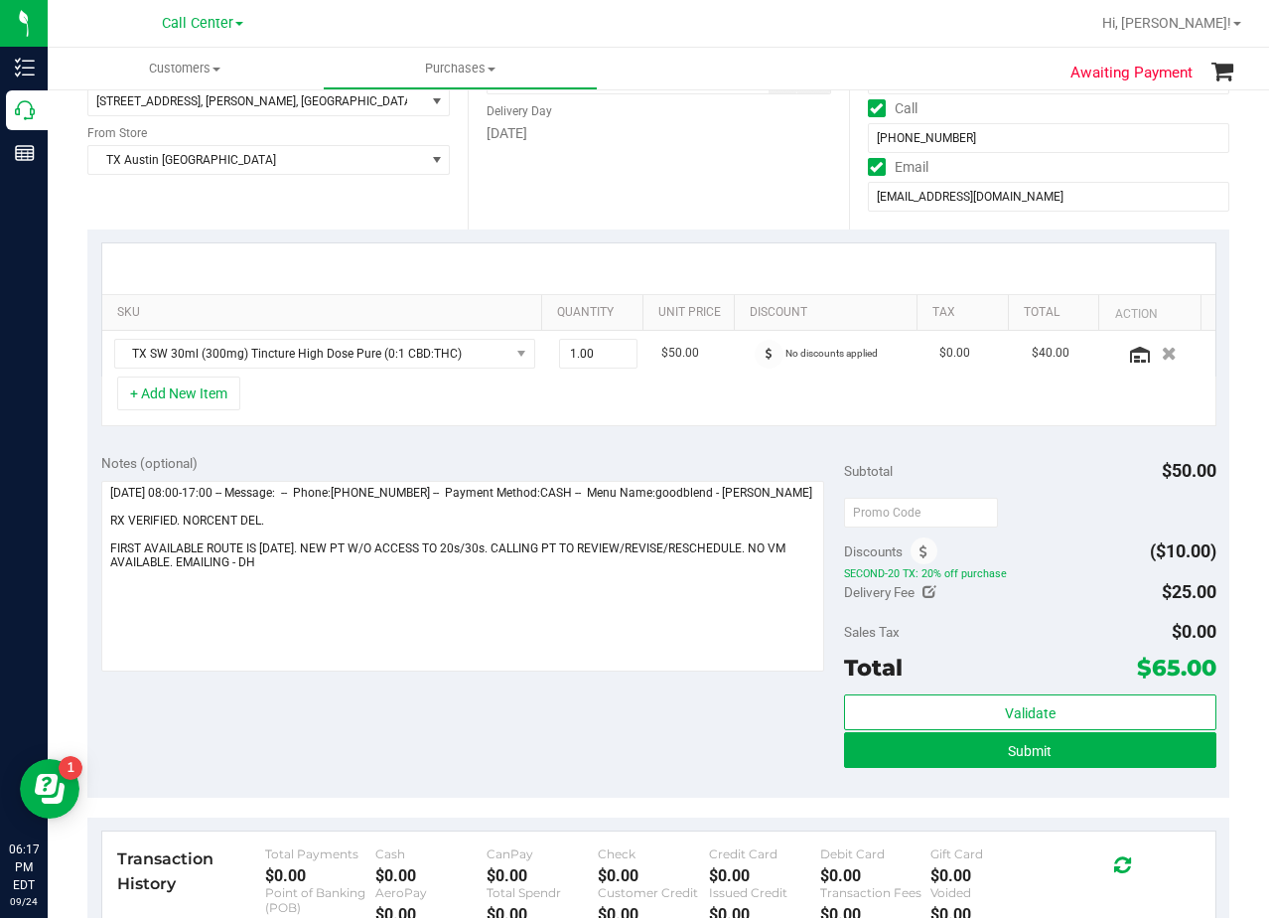
click at [696, 259] on div at bounding box center [658, 268] width 1113 height 51
click at [695, 251] on div at bounding box center [658, 268] width 1113 height 51
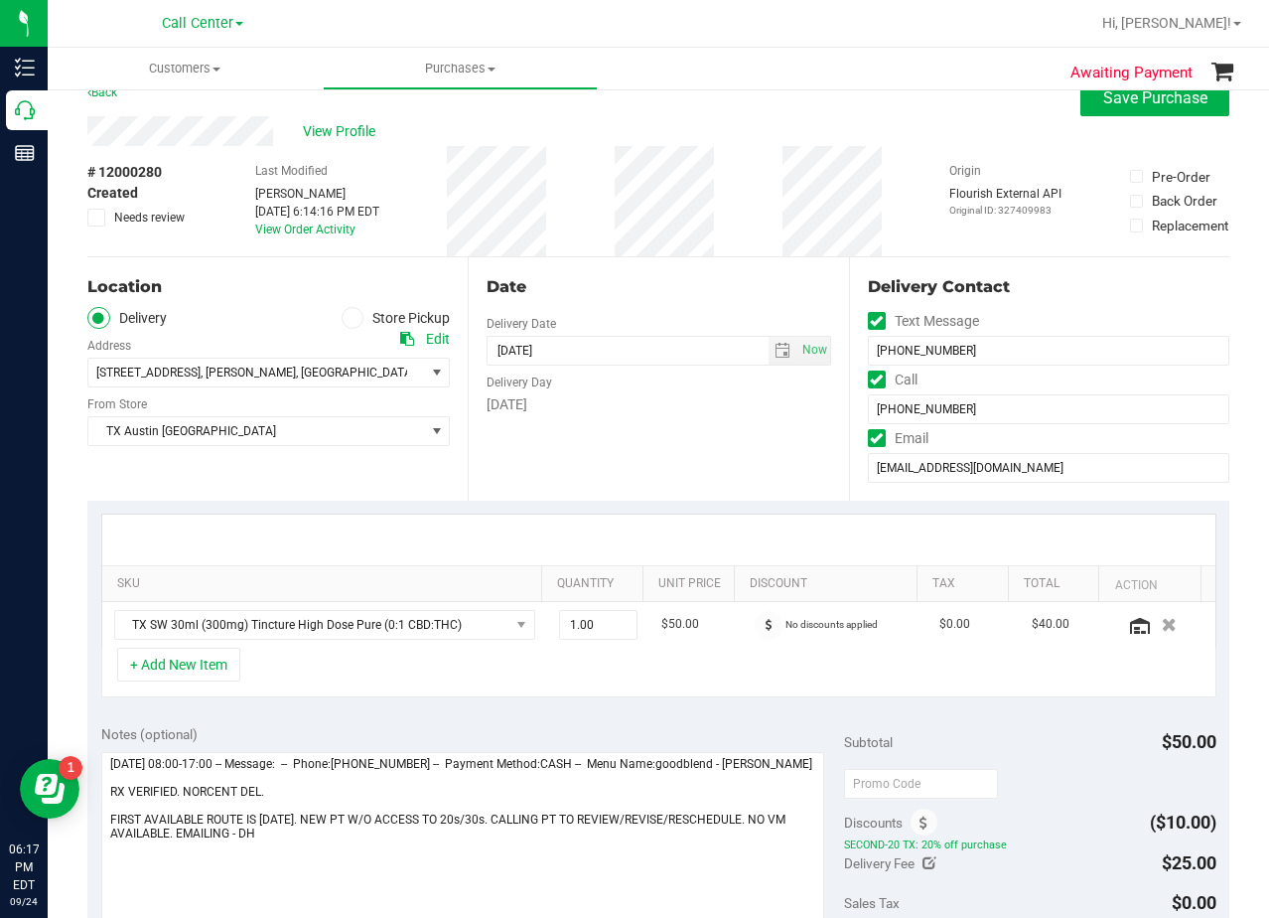
scroll to position [0, 0]
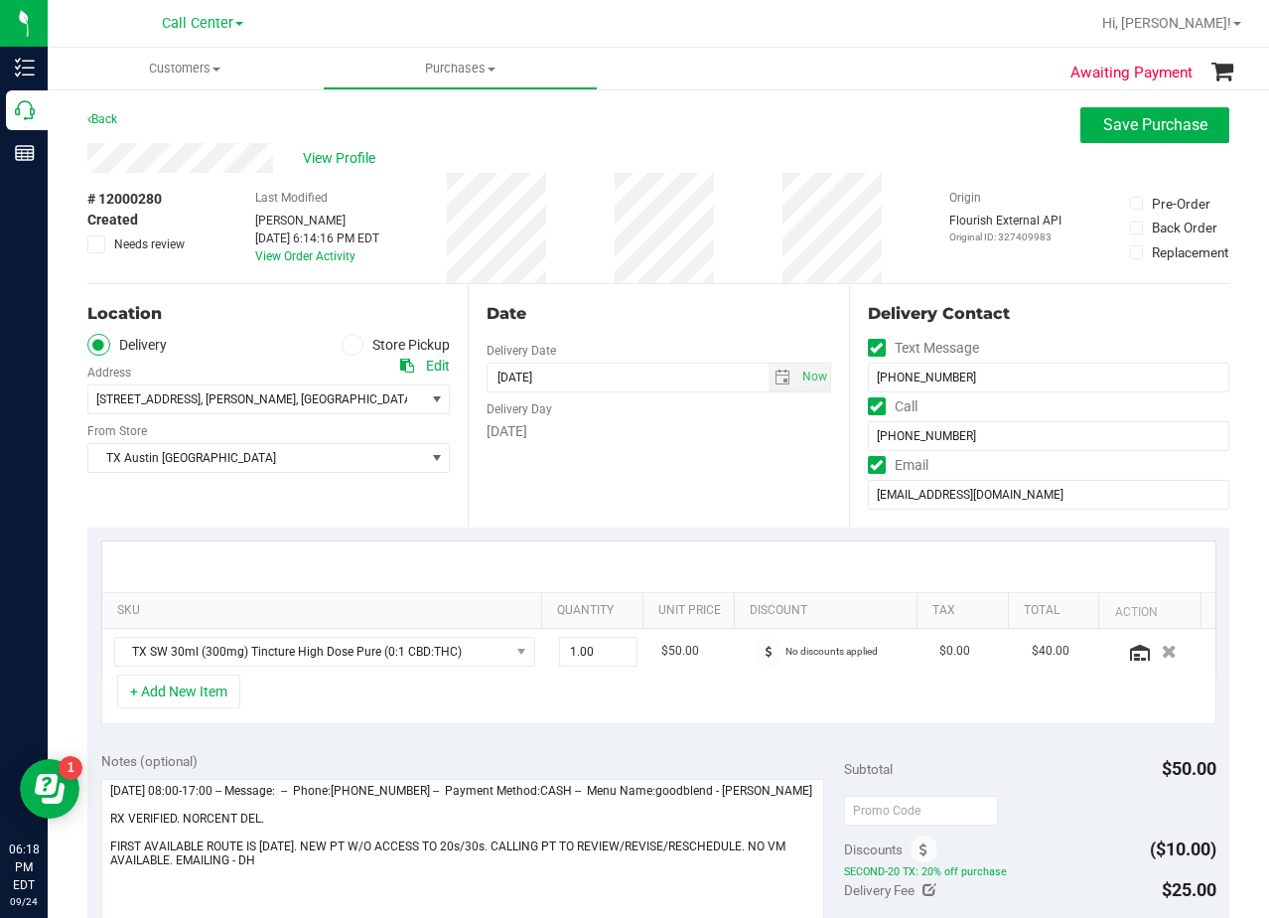
click at [400, 367] on icon at bounding box center [407, 366] width 14 height 14
click at [766, 318] on div "Date" at bounding box center [659, 314] width 344 height 24
click at [775, 375] on span "select" at bounding box center [783, 377] width 16 height 16
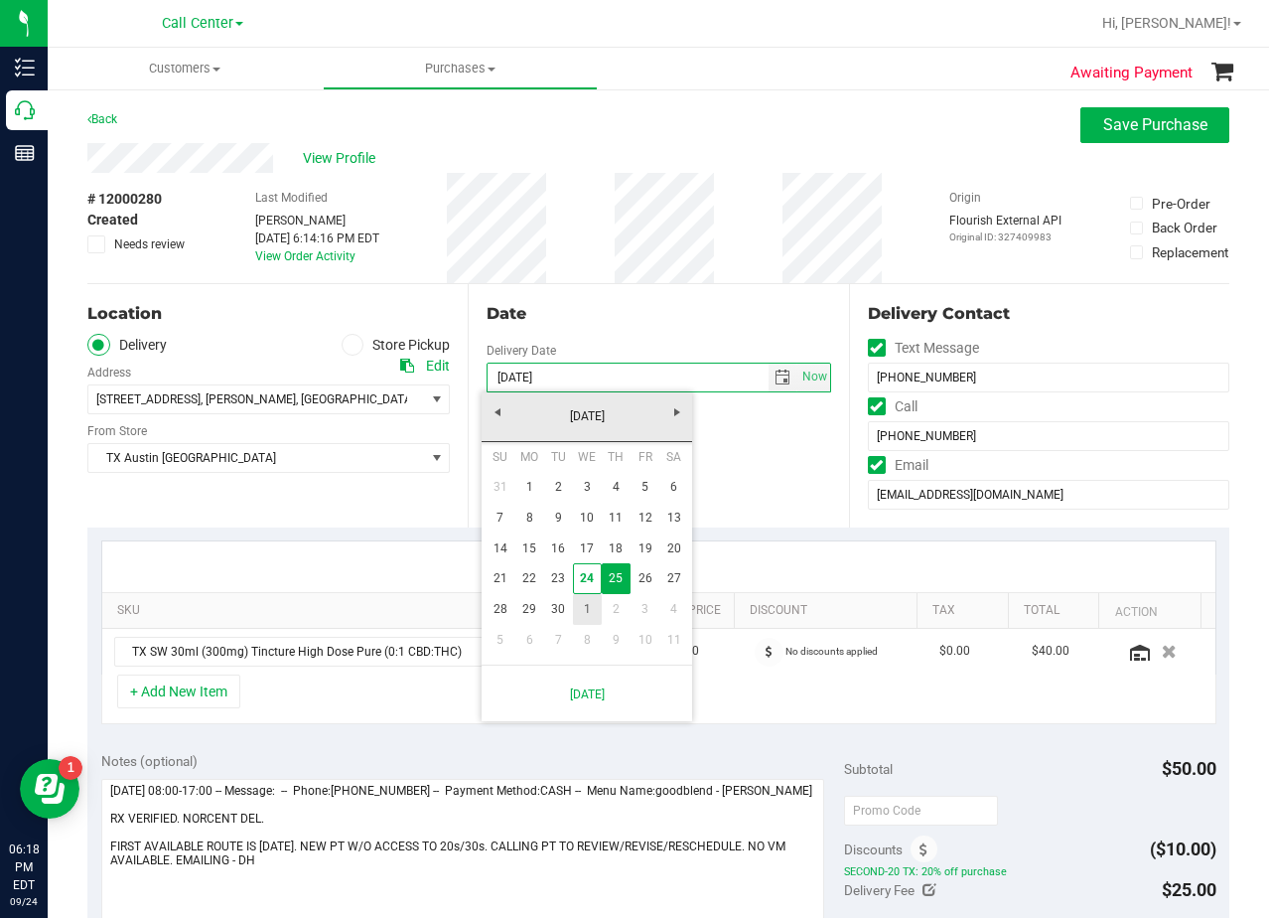
drag, startPoint x: 584, startPoint y: 601, endPoint x: 610, endPoint y: 542, distance: 64.0
click at [585, 602] on link "1" at bounding box center [587, 609] width 29 height 31
type input "10/01/2025"
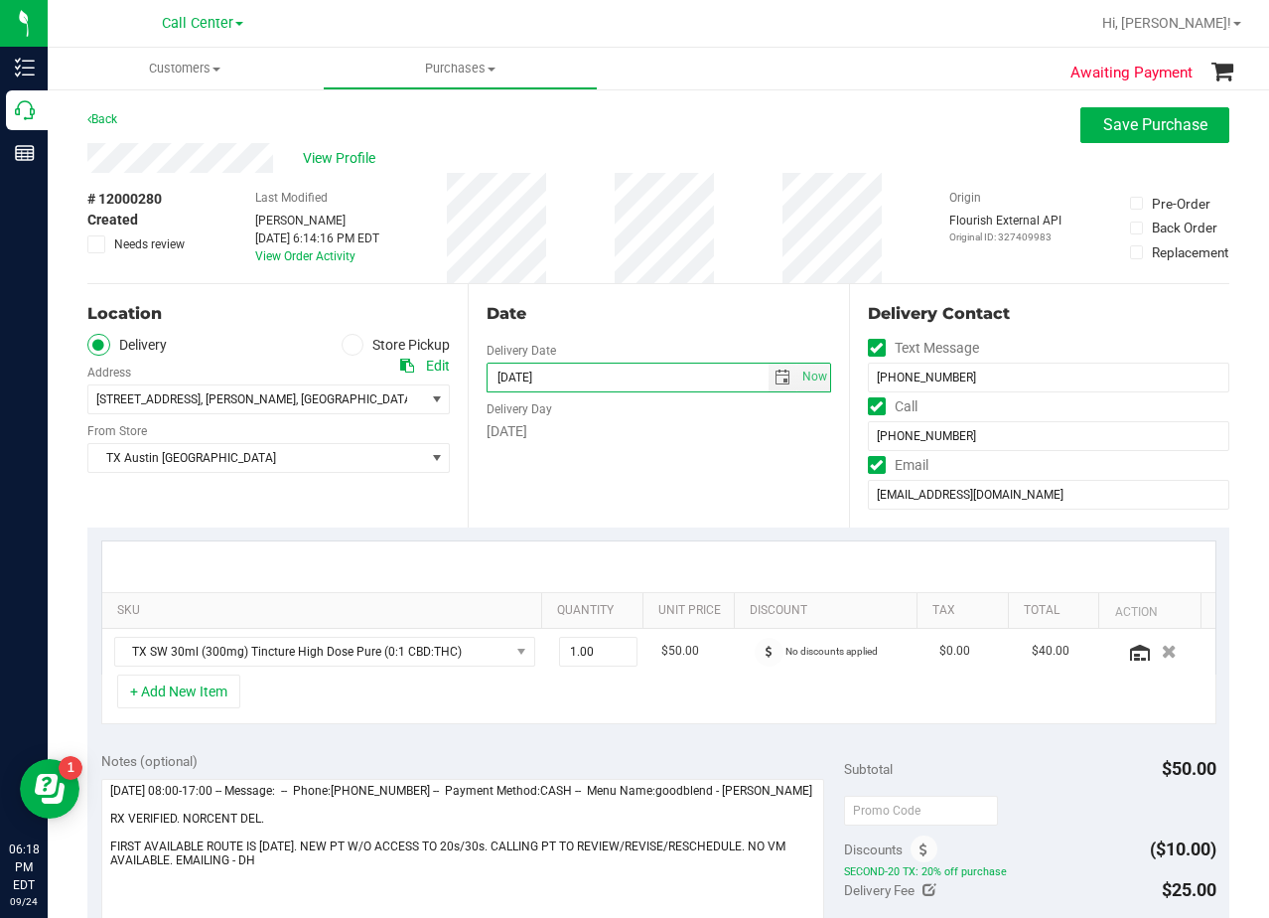
click at [639, 469] on div "Date Delivery Date 10/01/2025 Now 10/01/2025 08:00 AM Now Delivery Day Wednesday" at bounding box center [658, 405] width 380 height 243
click at [651, 308] on div "Date" at bounding box center [659, 314] width 344 height 24
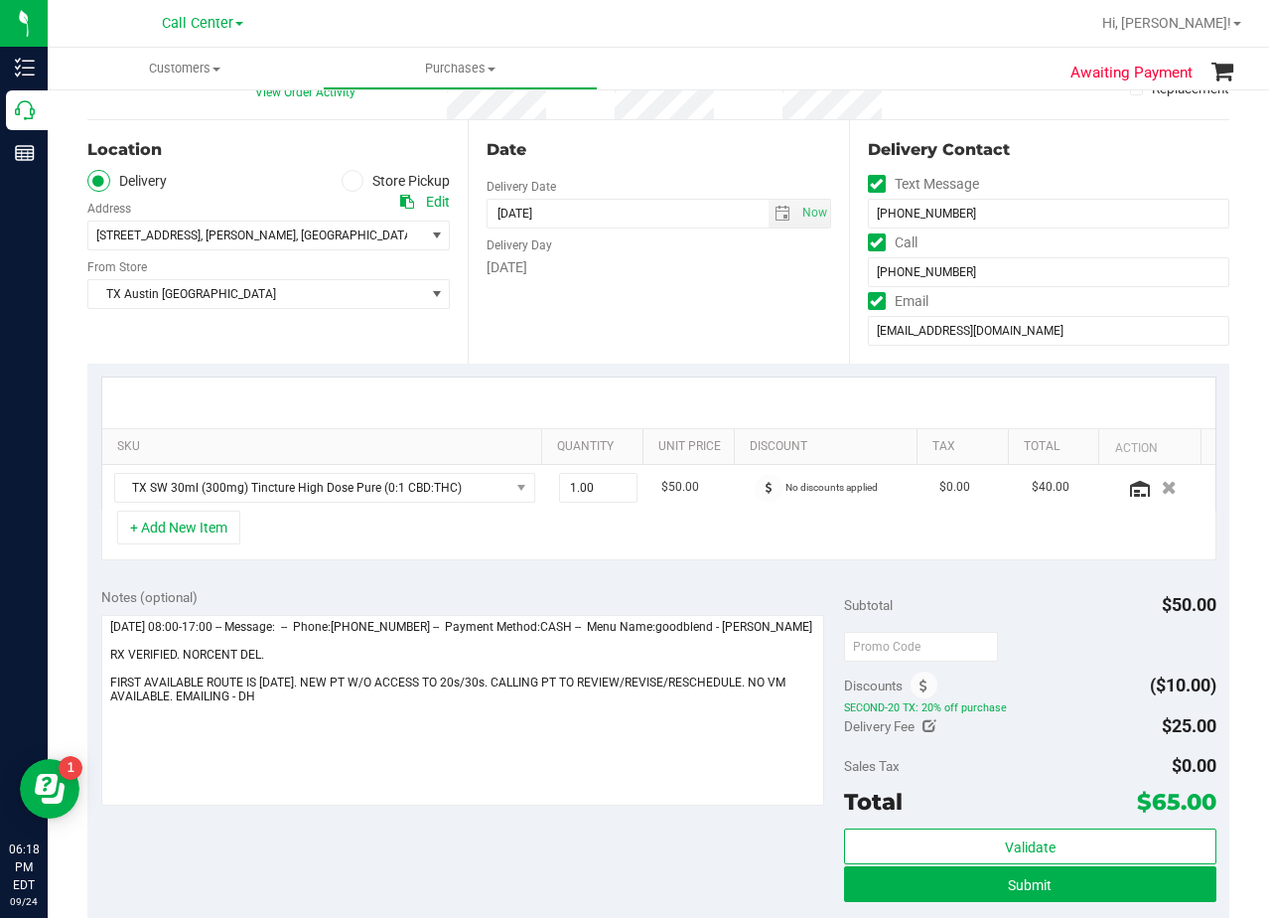
scroll to position [199, 0]
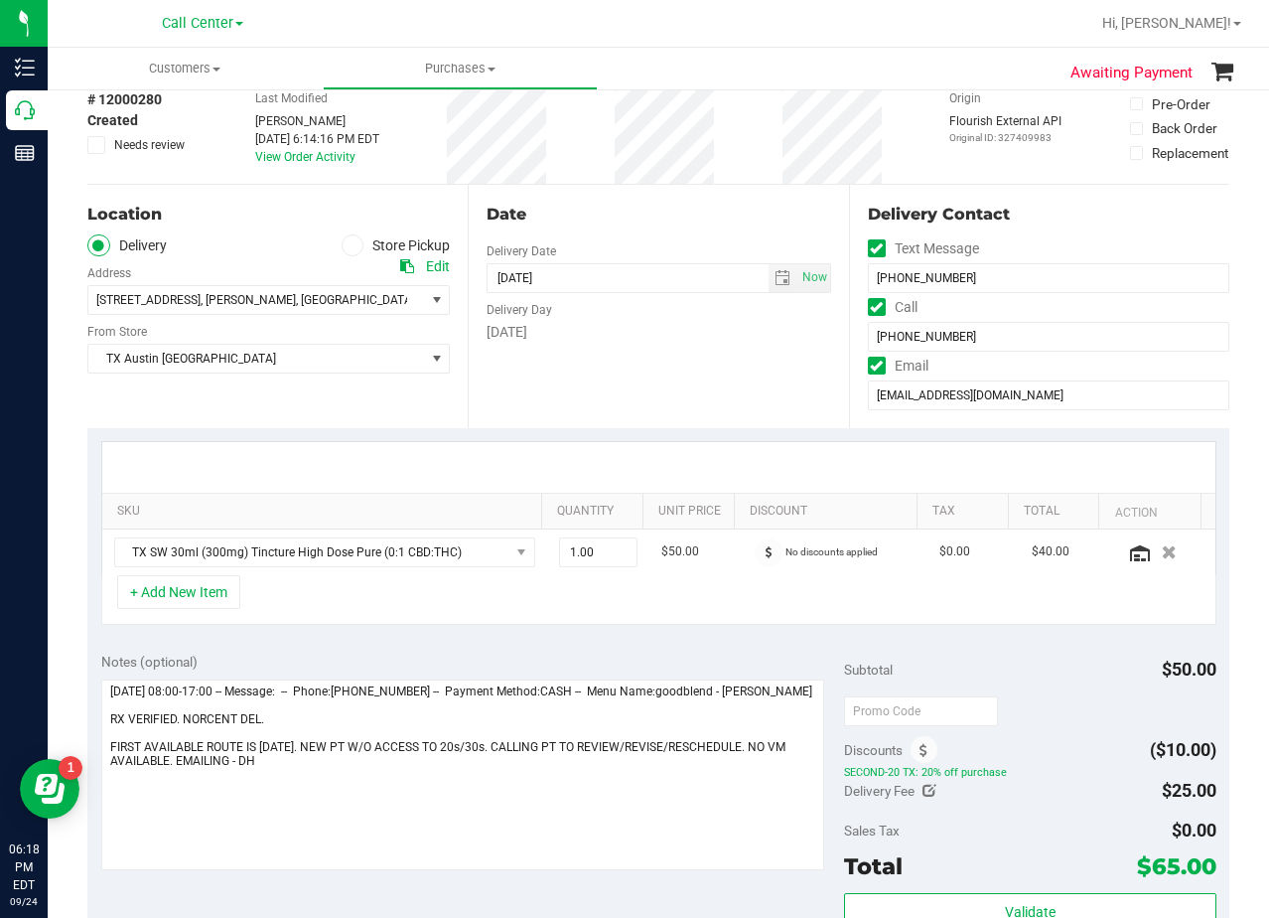
click at [648, 313] on div "Delivery Day" at bounding box center [659, 307] width 344 height 29
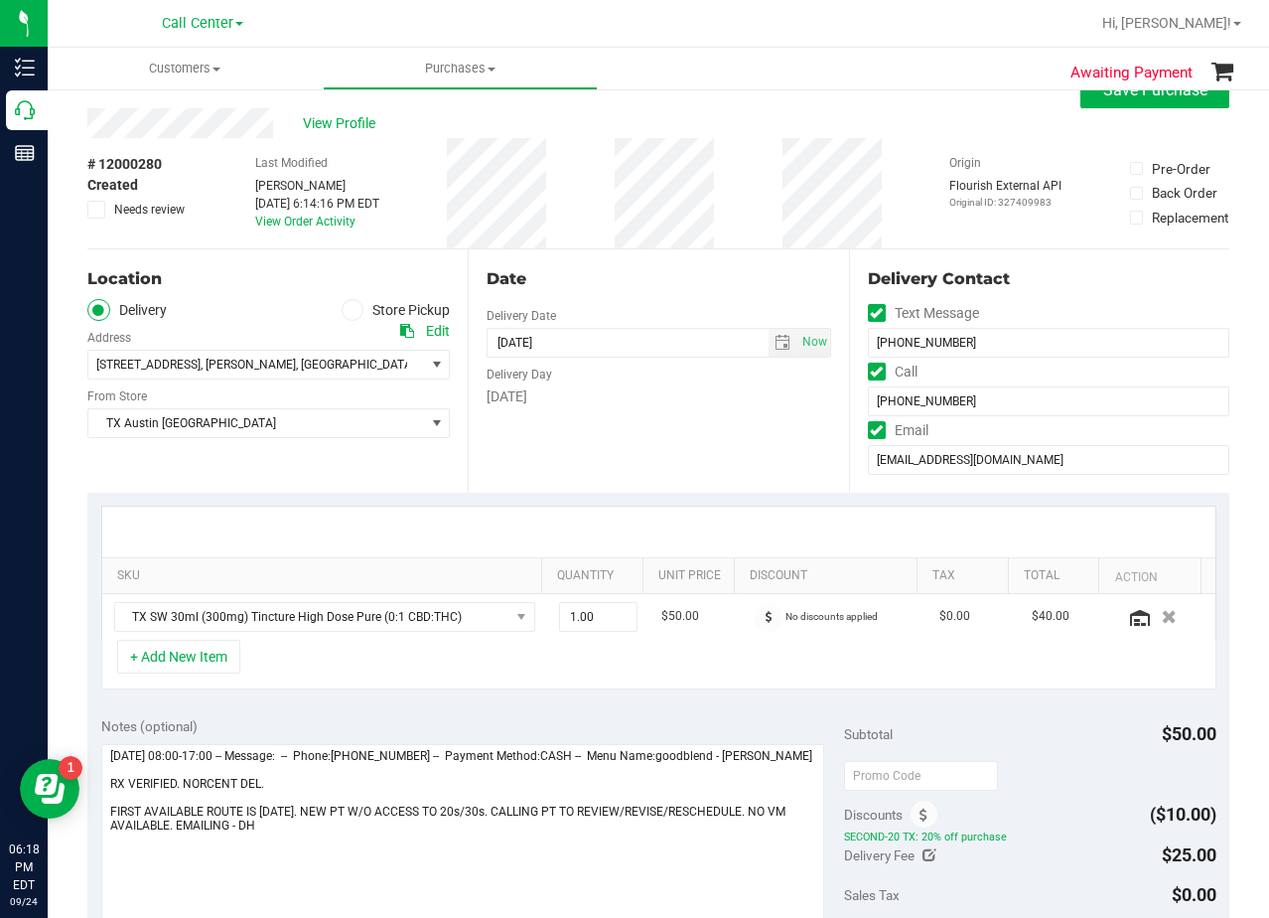
scroll to position [0, 0]
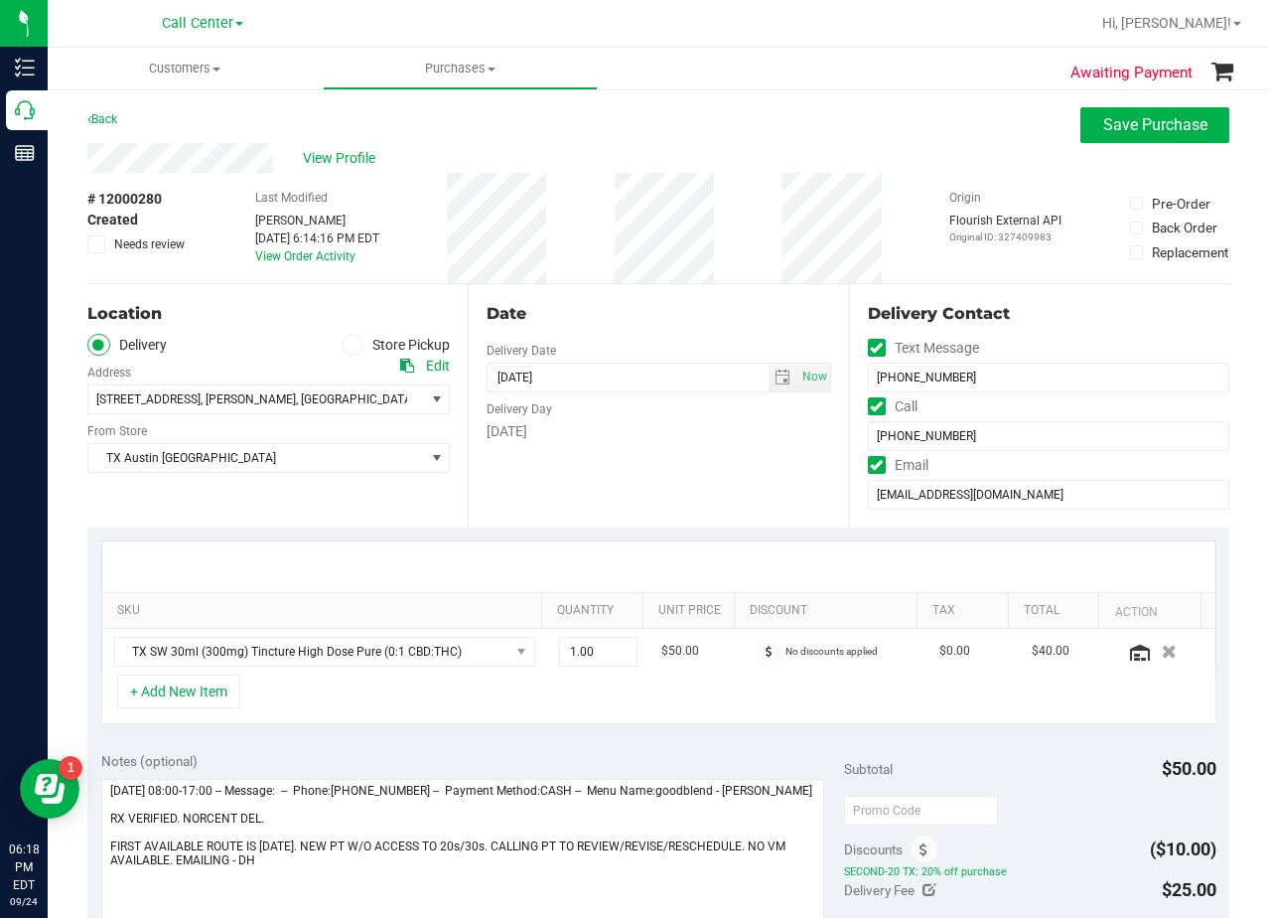
click at [648, 309] on div "Date" at bounding box center [659, 314] width 344 height 24
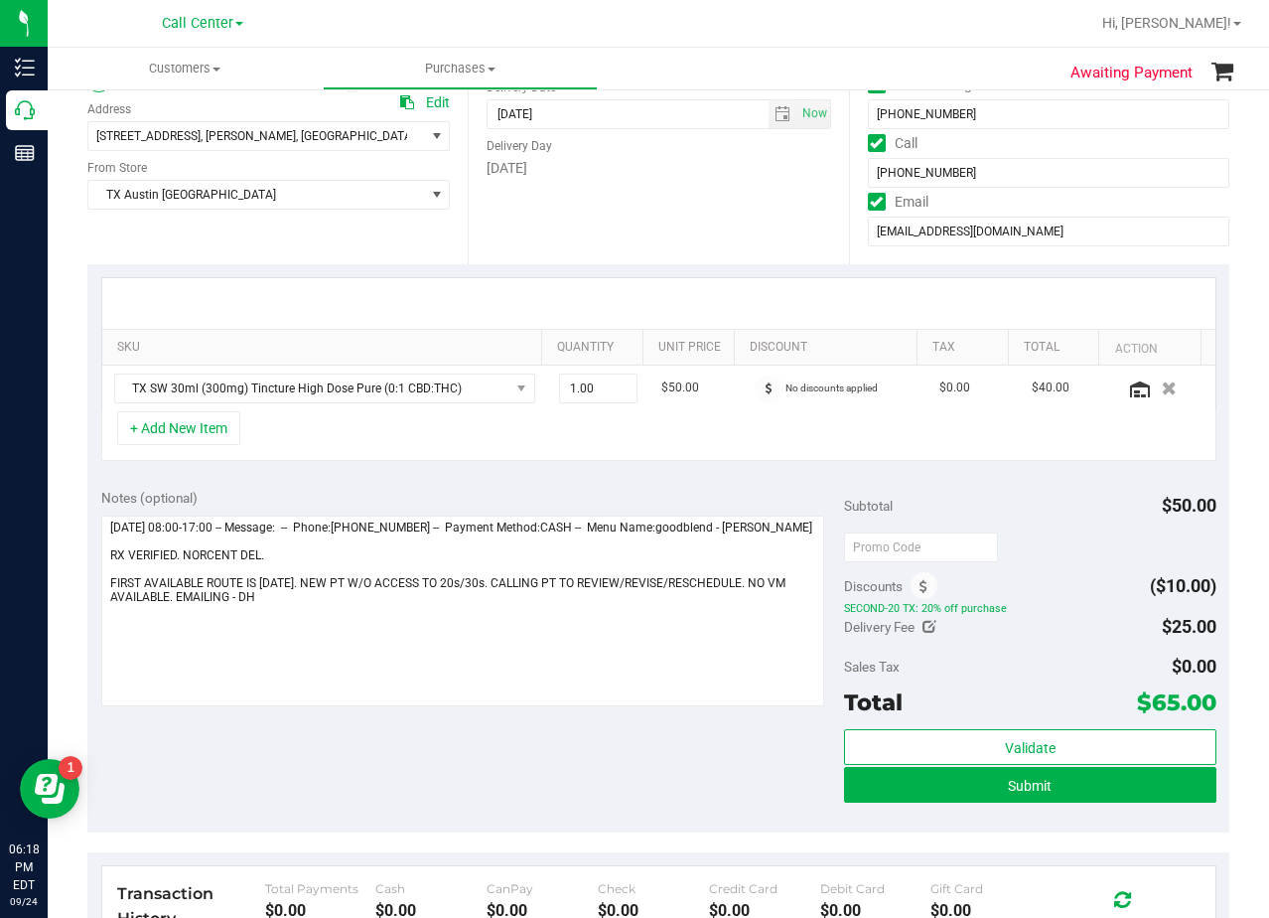
scroll to position [298, 0]
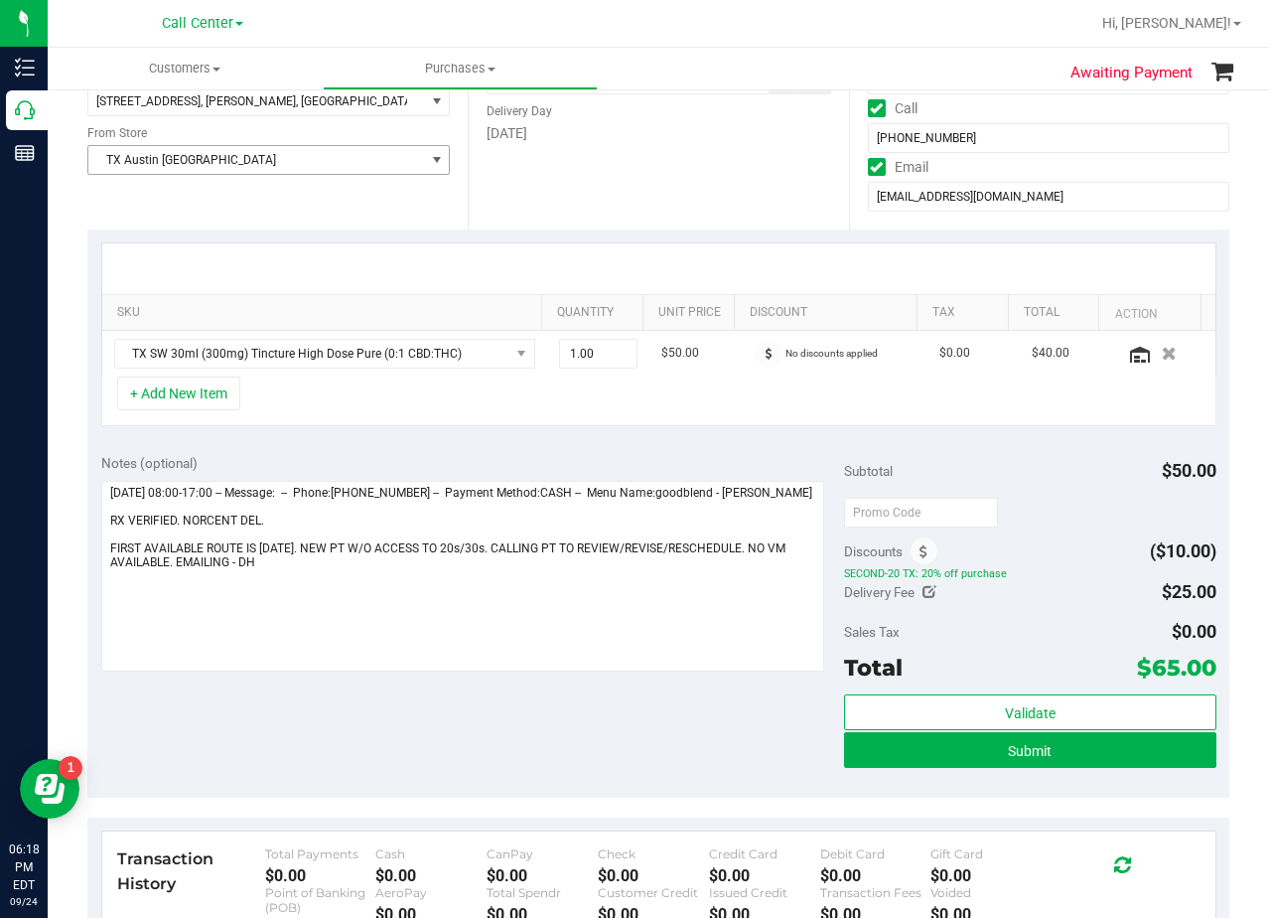
click at [388, 159] on span "TX Austin [GEOGRAPHIC_DATA]" at bounding box center [256, 160] width 336 height 28
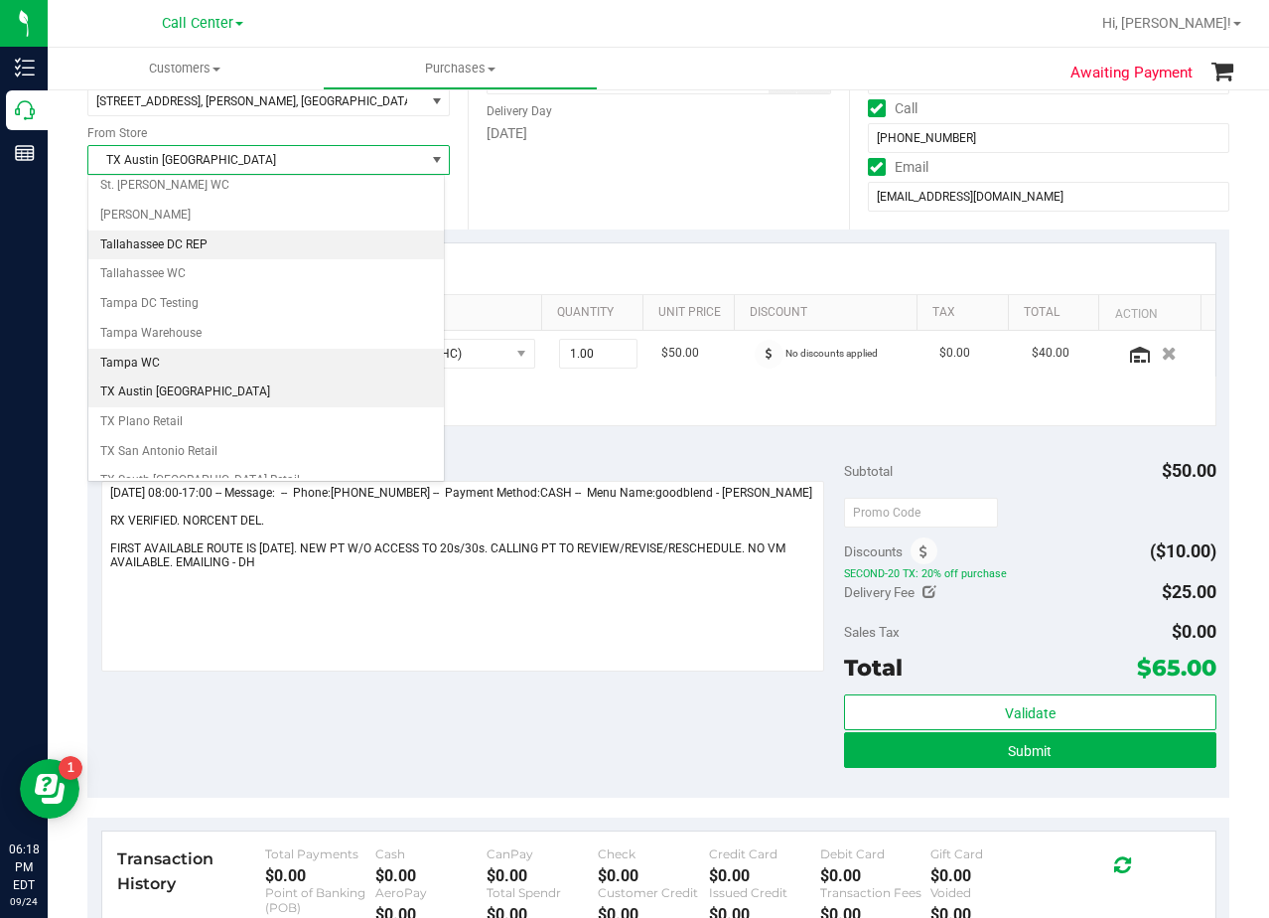
scroll to position [1337, 0]
click at [264, 383] on li "TX Plano Retail" at bounding box center [266, 392] width 356 height 30
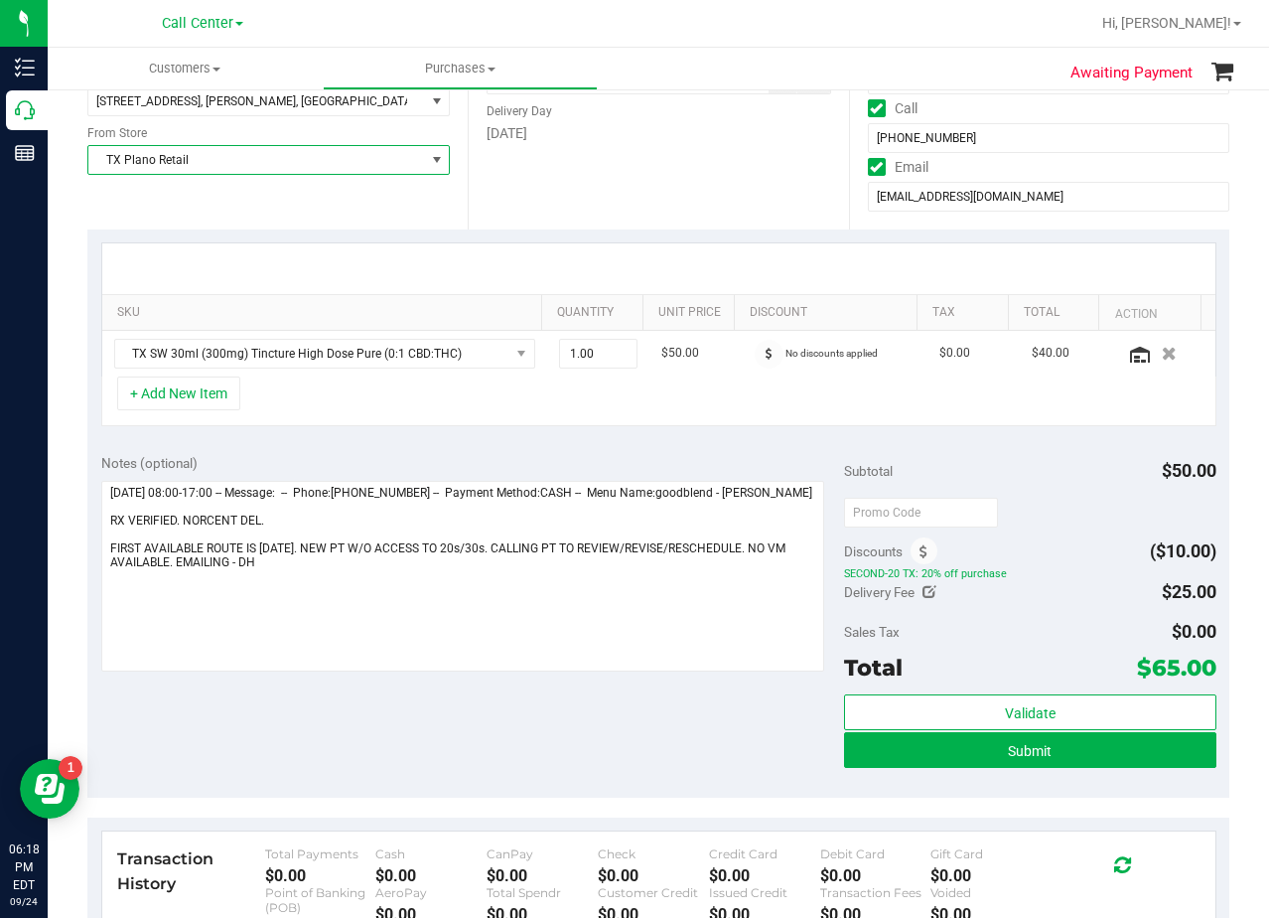
click at [582, 453] on div "Notes (optional)" at bounding box center [473, 463] width 744 height 20
click at [707, 251] on div at bounding box center [658, 268] width 1113 height 51
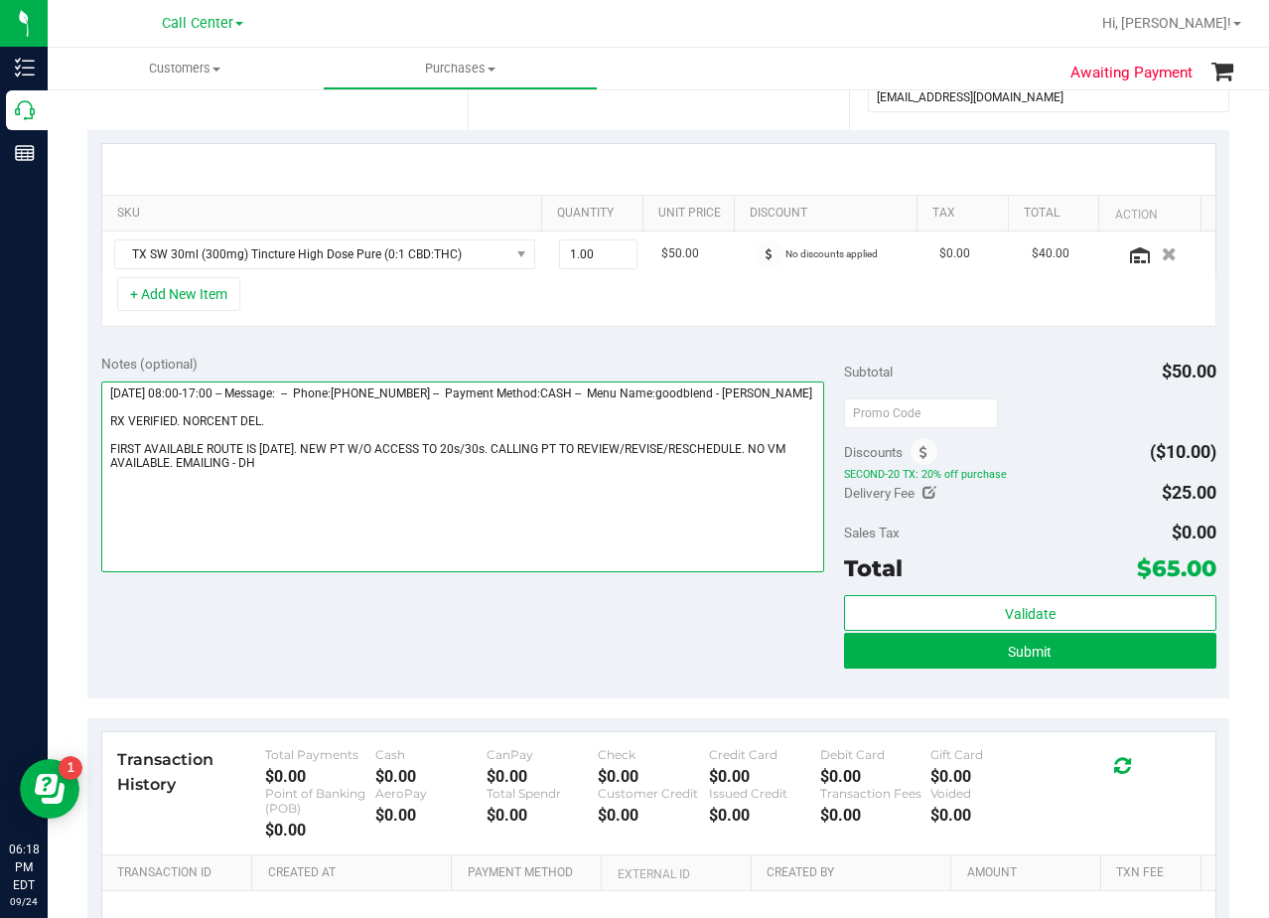
click at [354, 482] on textarea at bounding box center [463, 476] width 724 height 191
click at [301, 515] on textarea at bounding box center [463, 476] width 724 height 191
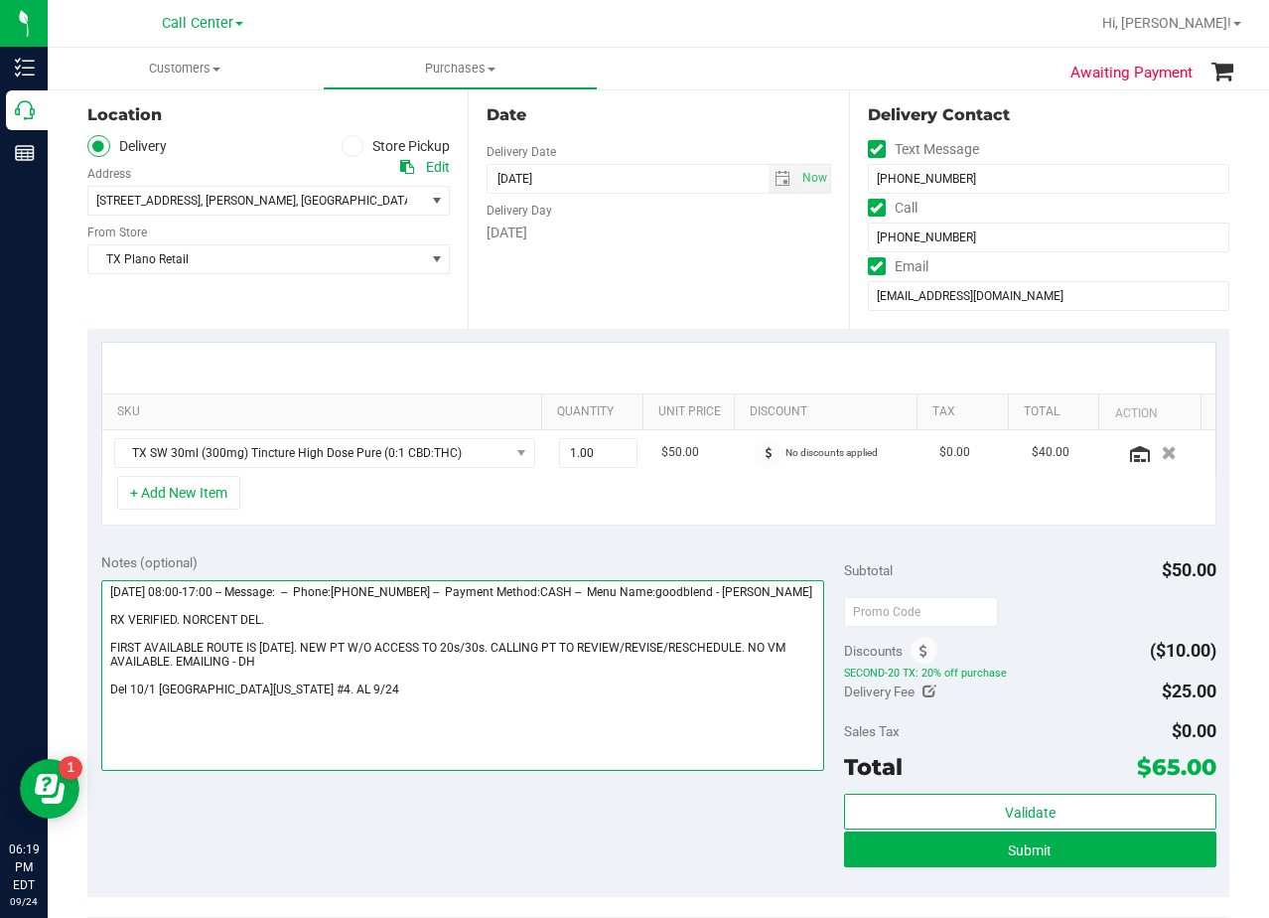
type textarea "Thursday 09/25/2025 08:00-17:00 -- Message: -- Phone:2542665746 -- Payment Meth…"
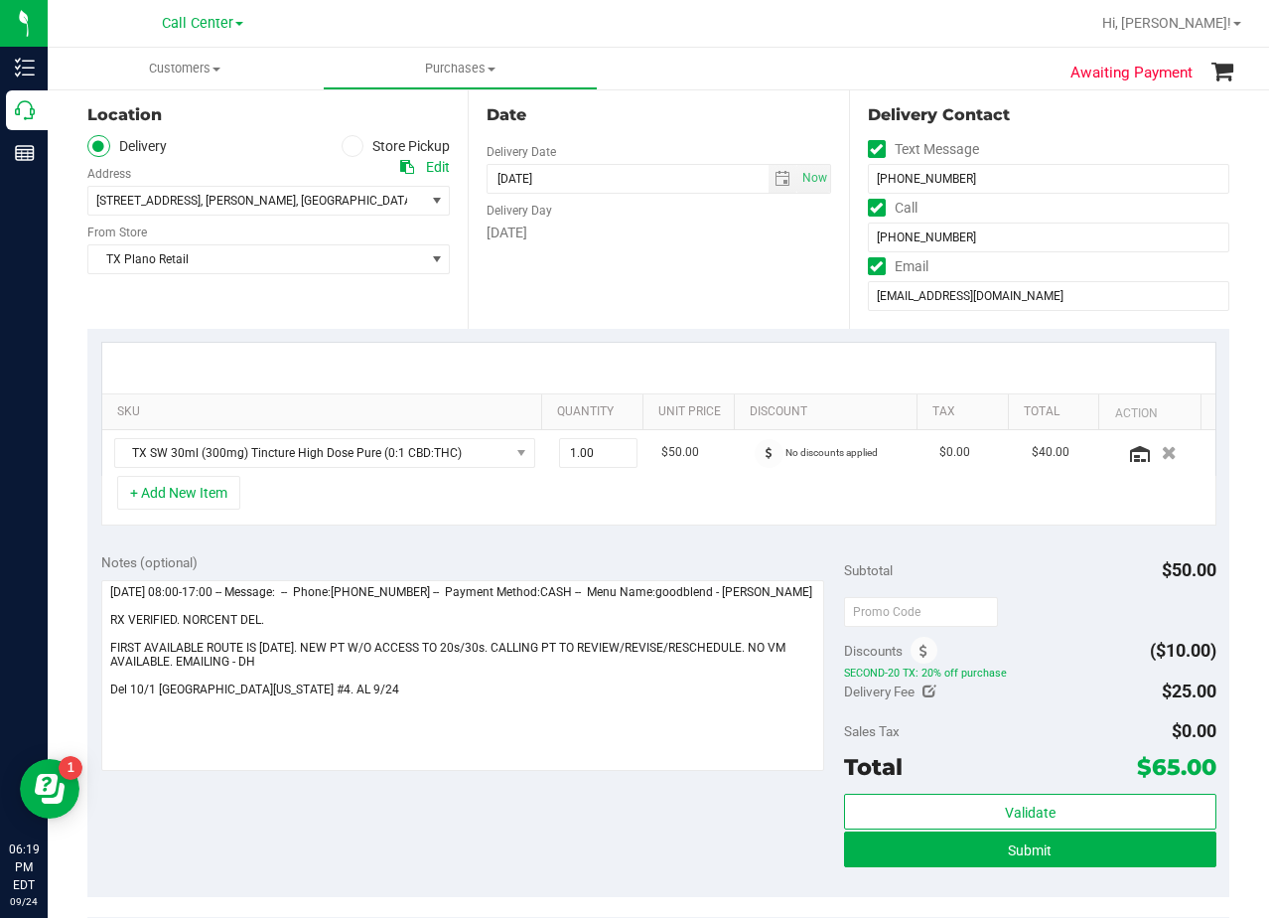
click at [655, 301] on div "Date Delivery Date 10/01/2025 Now 10/01/2025 08:00 AM Now Delivery Day Wednesday" at bounding box center [658, 206] width 380 height 243
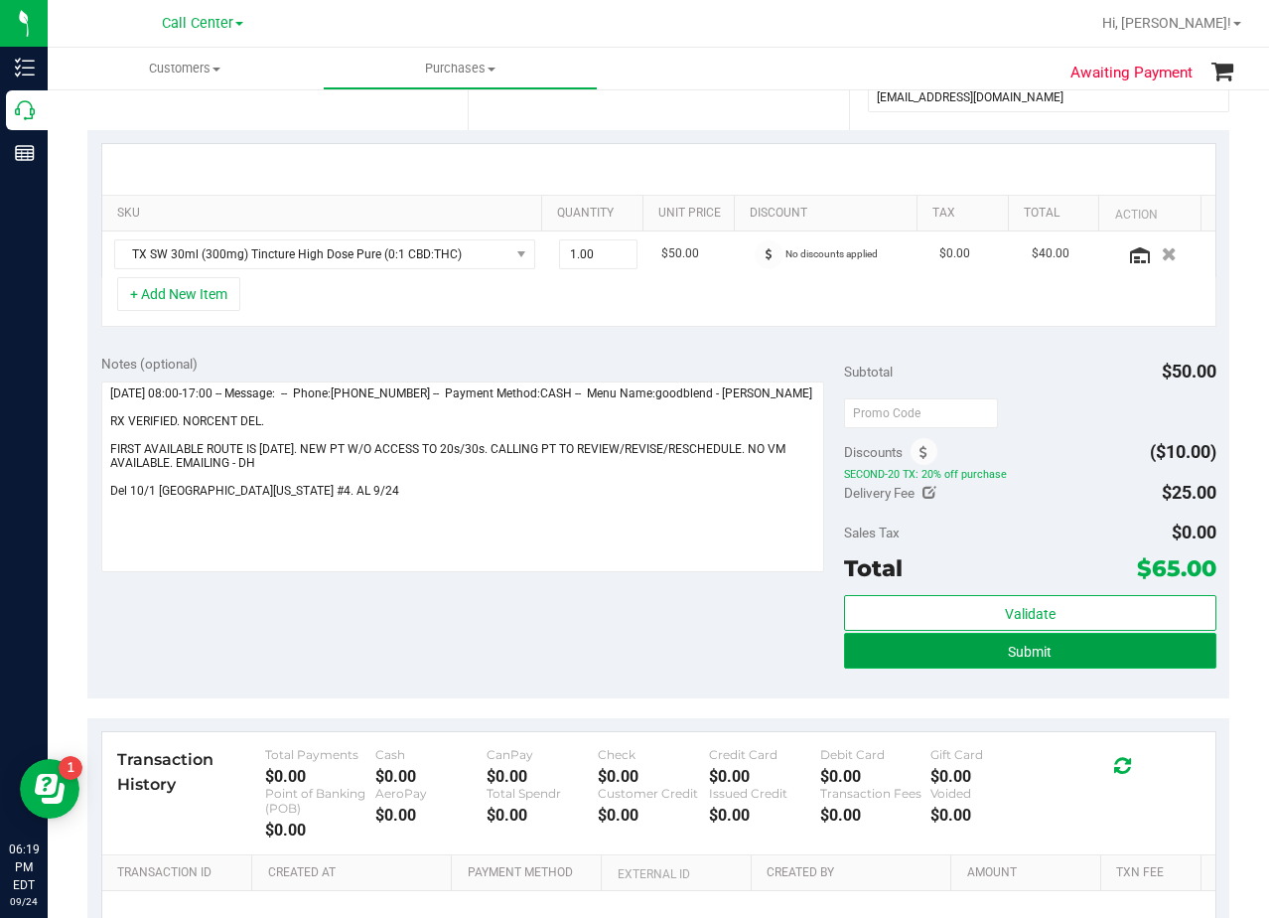
click at [860, 663] on button "Submit" at bounding box center [1029, 651] width 371 height 36
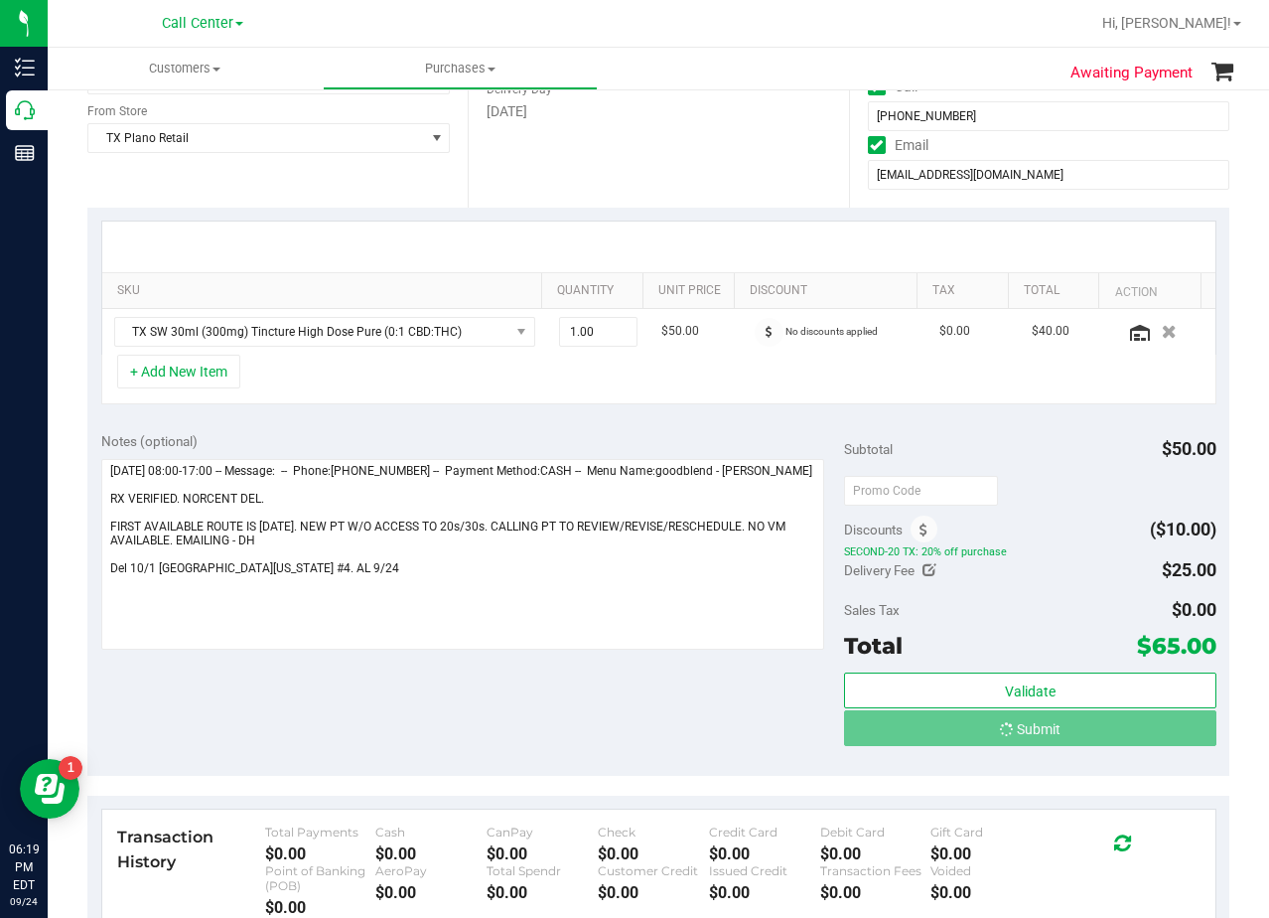
scroll to position [298, 0]
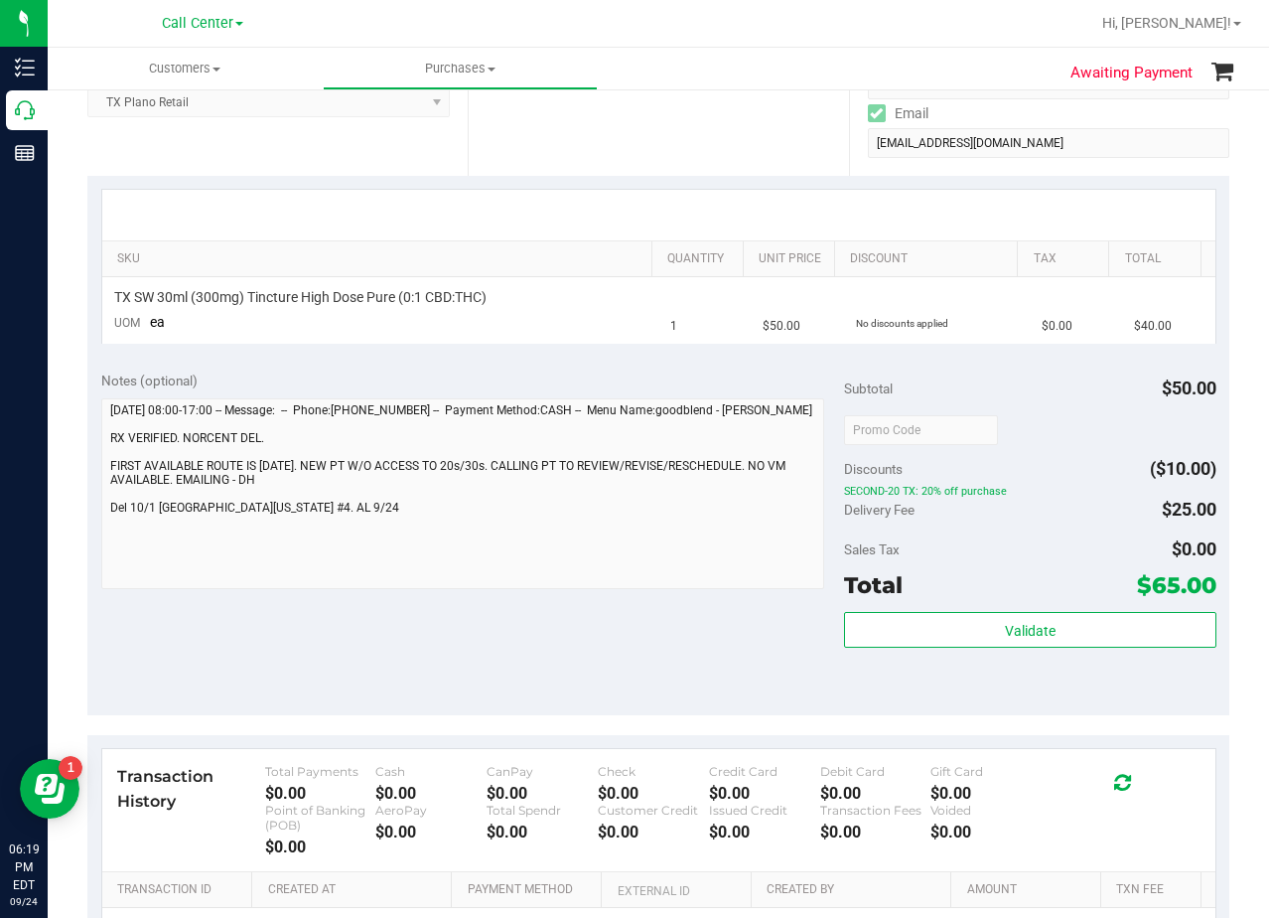
scroll to position [397, 0]
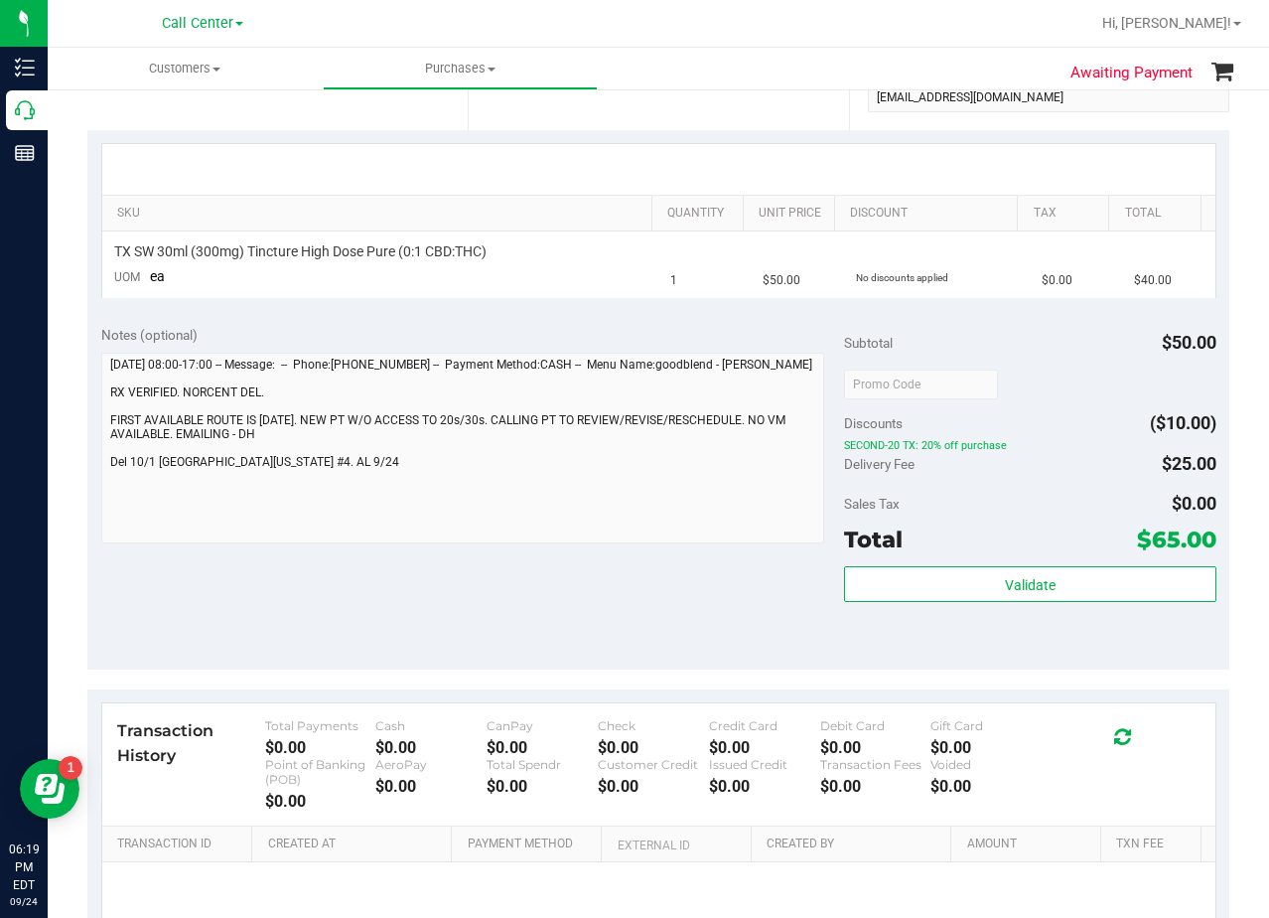
click at [699, 551] on div "Notes (optional) Subtotal $50.00 Discounts ($10.00) SECOND-20 TX: 20% off purch…" at bounding box center [658, 491] width 1142 height 358
click at [732, 179] on div at bounding box center [658, 169] width 1113 height 51
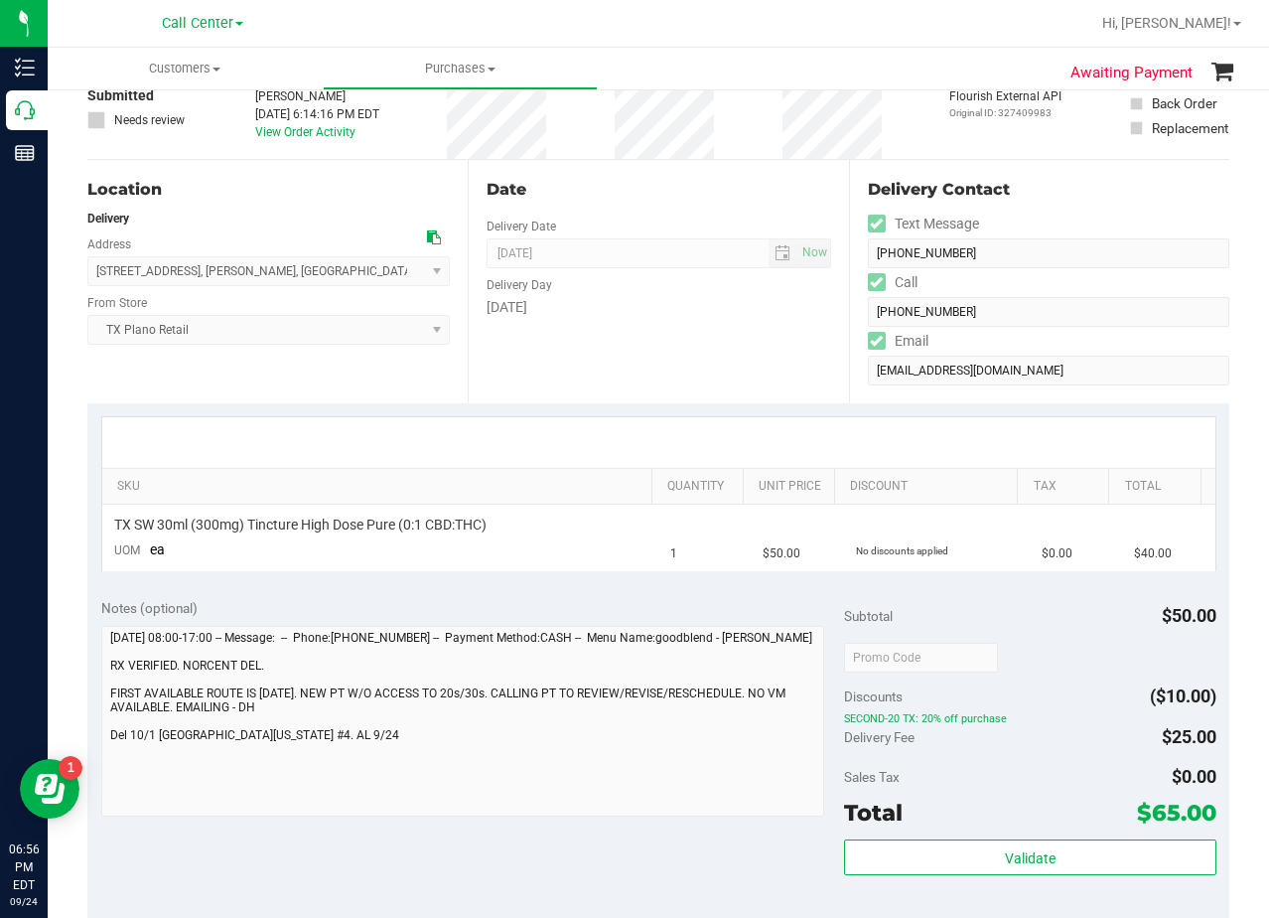
scroll to position [0, 0]
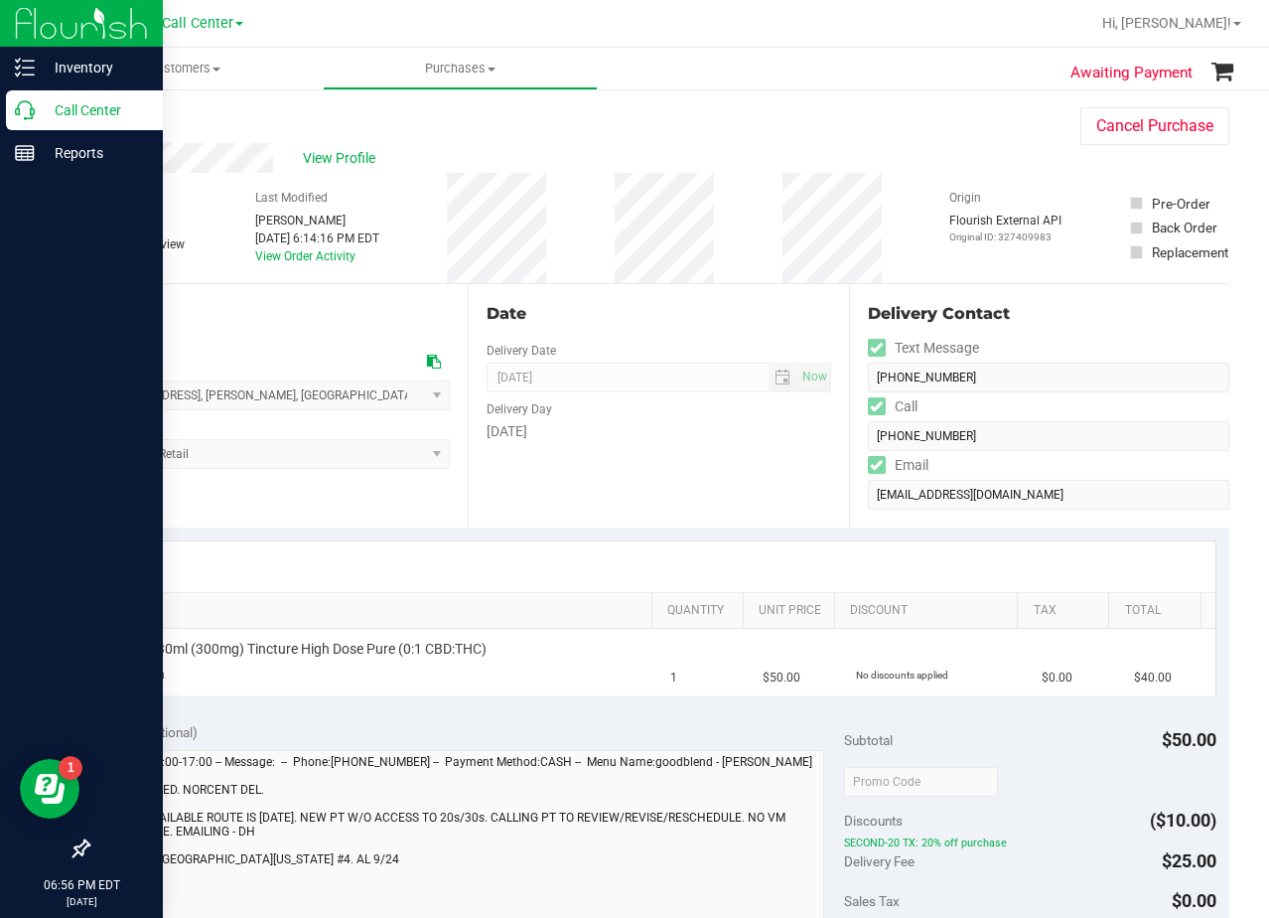
click at [25, 104] on icon at bounding box center [25, 110] width 20 height 20
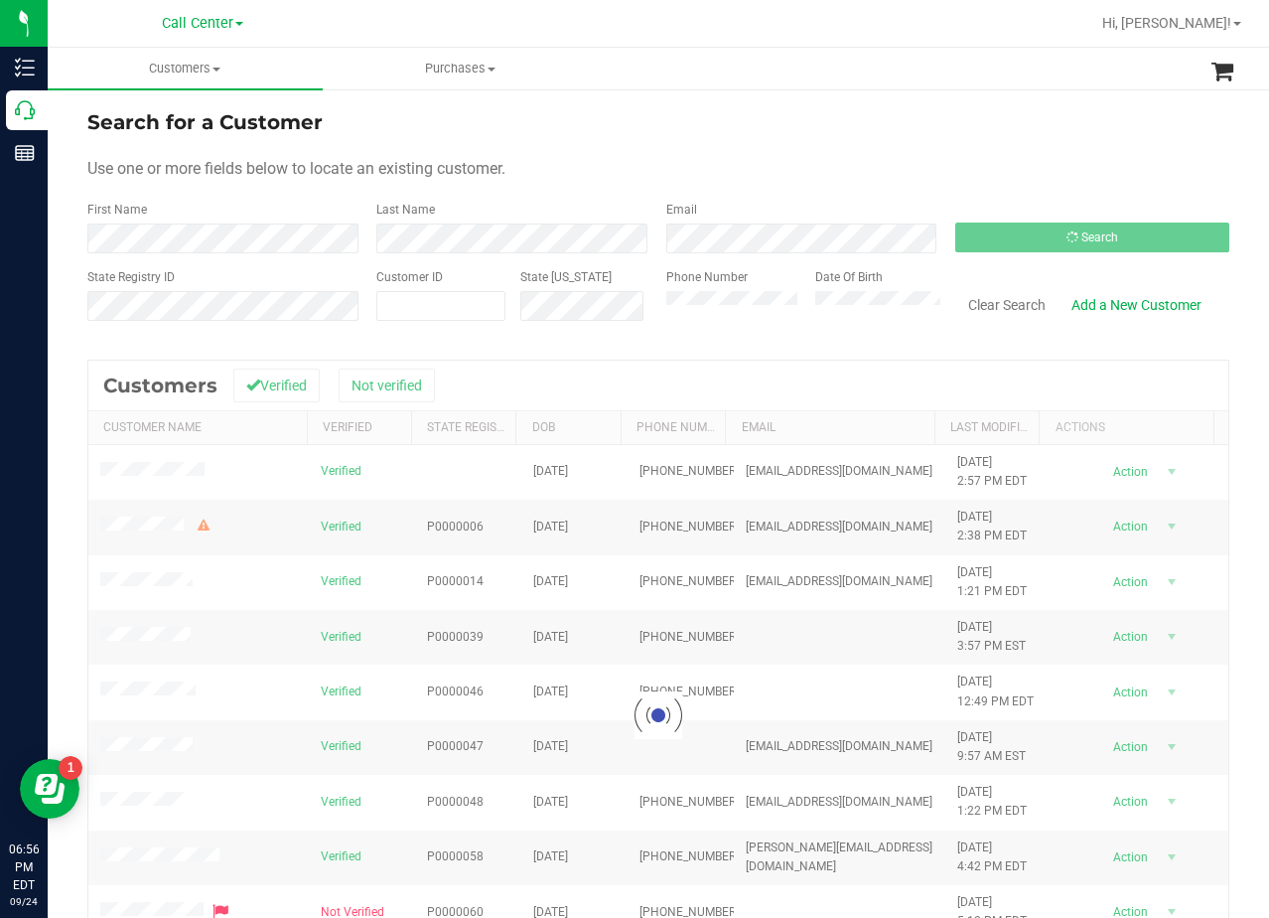
click at [856, 176] on div "Use one or more fields below to locate an existing customer." at bounding box center [658, 169] width 1142 height 24
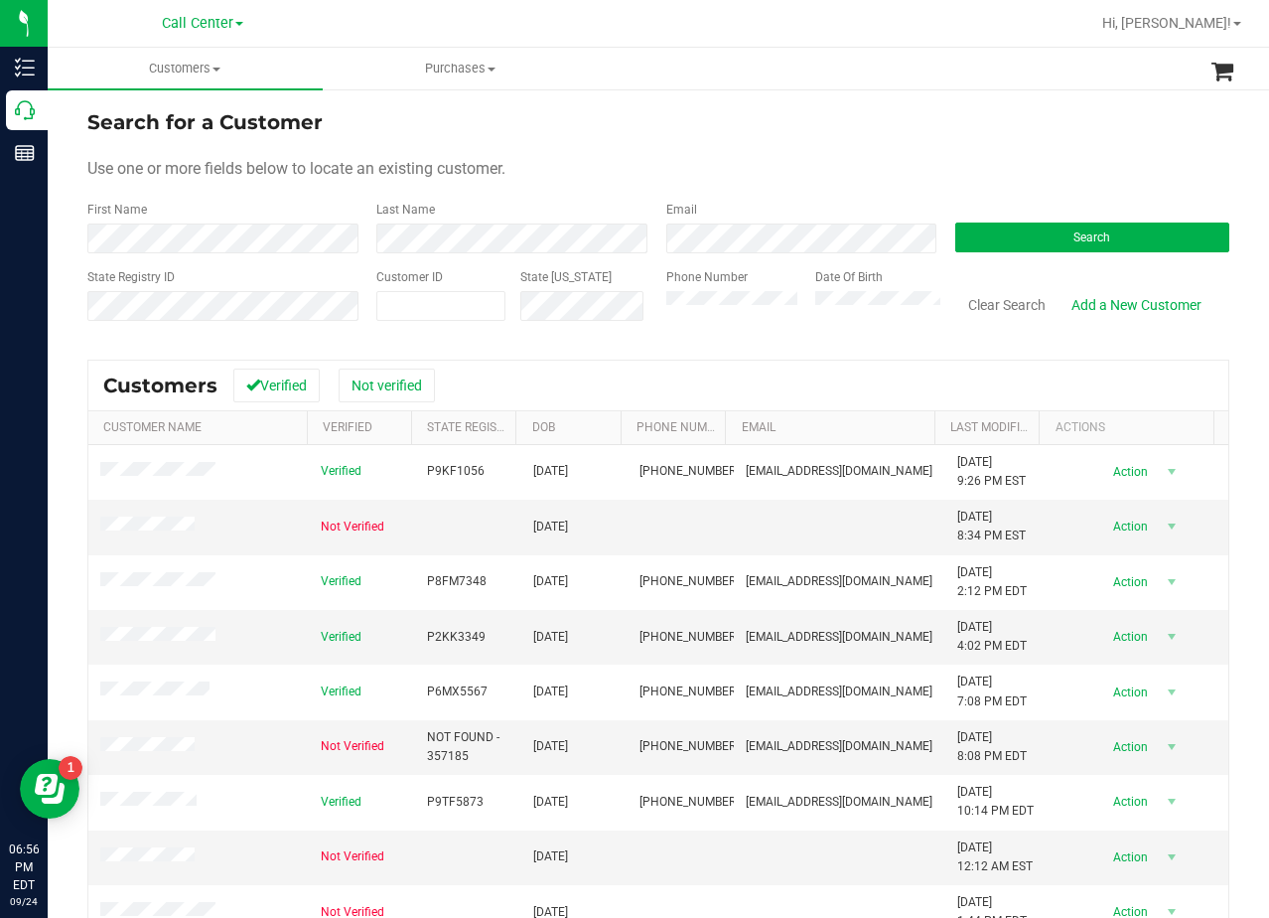
click at [836, 107] on div "Search for a Customer" at bounding box center [658, 122] width 1142 height 30
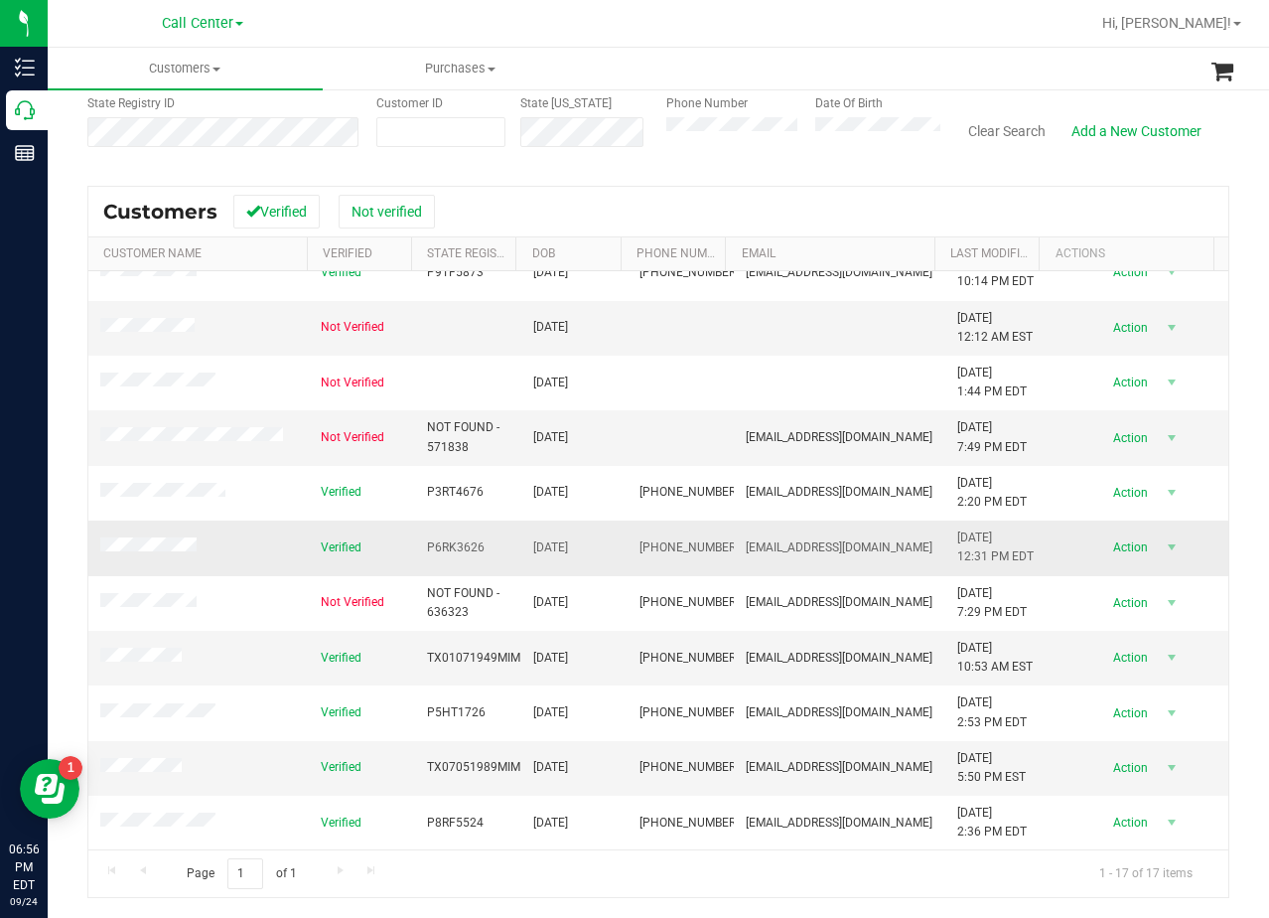
scroll to position [357, 0]
click at [762, 179] on div "Search for a Customer Use one or more fields below to locate an existing custom…" at bounding box center [658, 415] width 1142 height 964
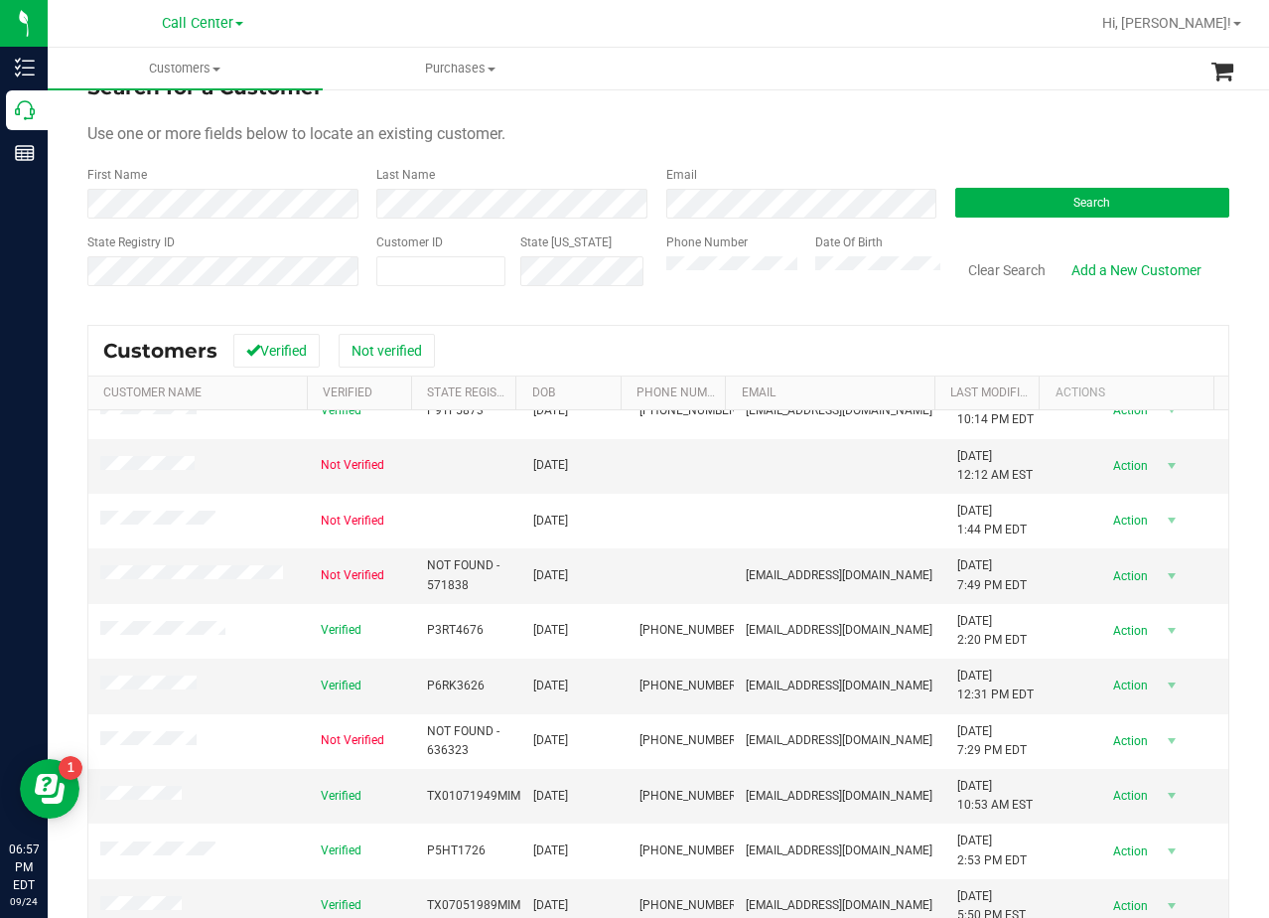
scroll to position [0, 0]
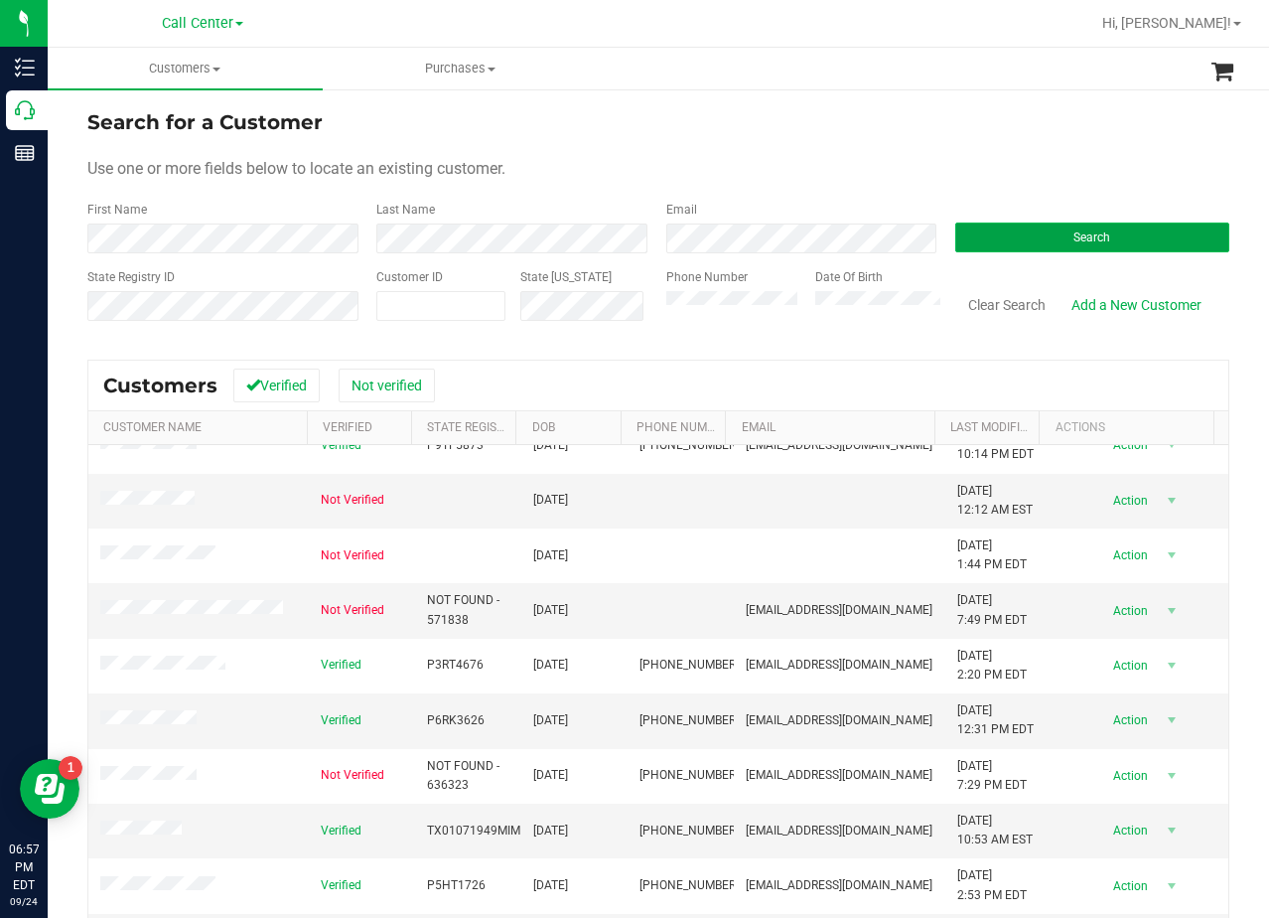
click at [1048, 229] on button "Search" at bounding box center [1093, 237] width 274 height 30
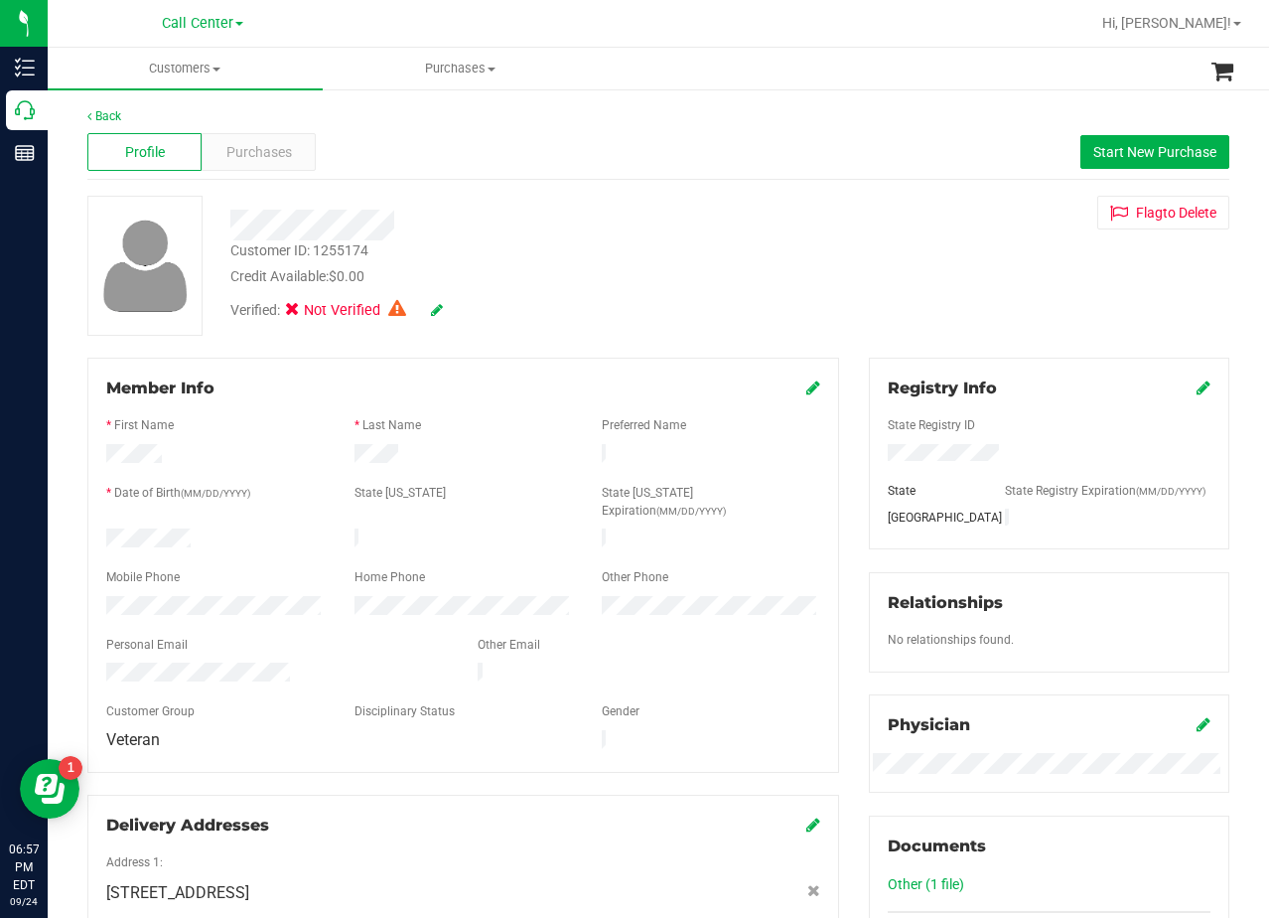
click at [813, 162] on div "Profile Purchases Start New Purchase" at bounding box center [658, 152] width 1142 height 55
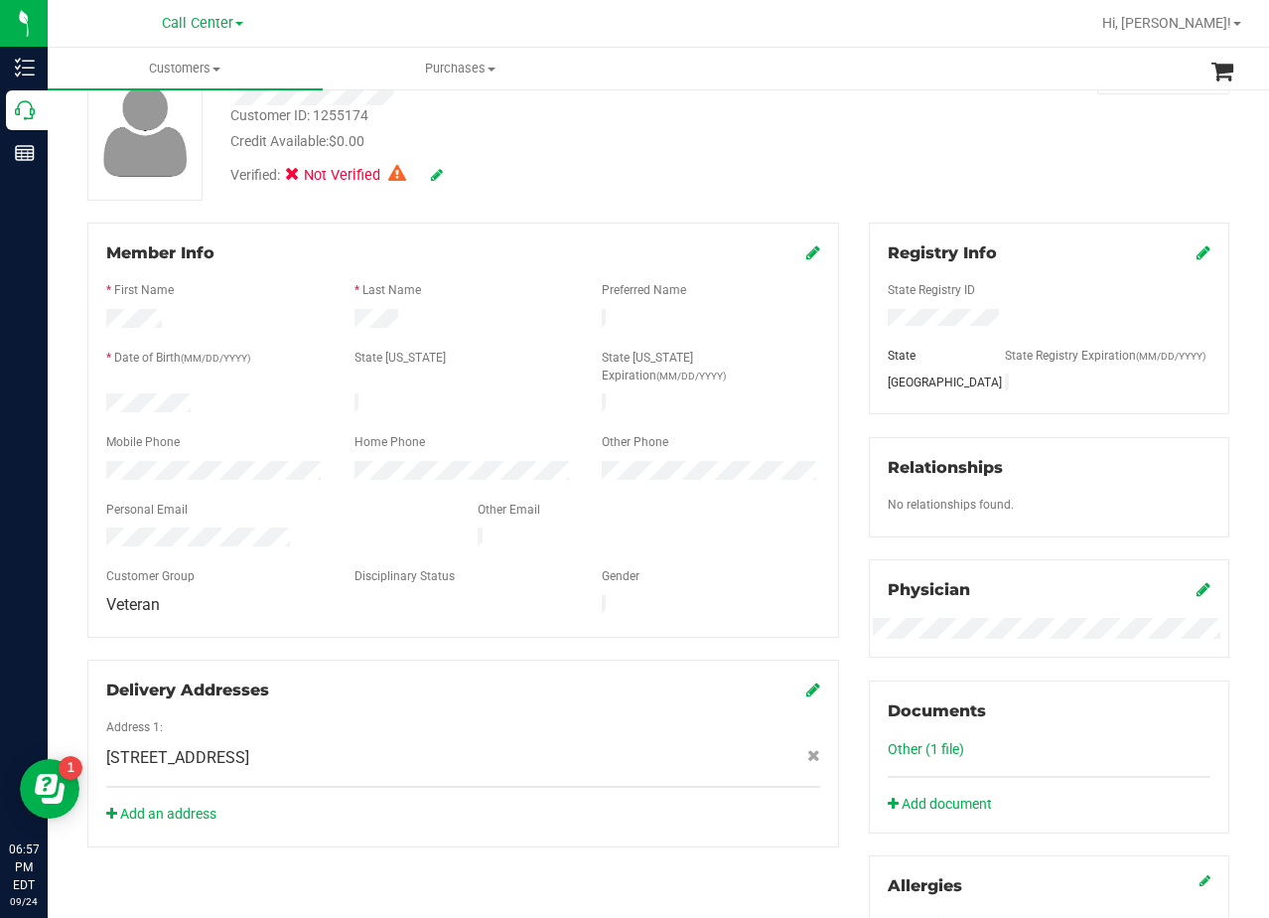
scroll to position [99, 0]
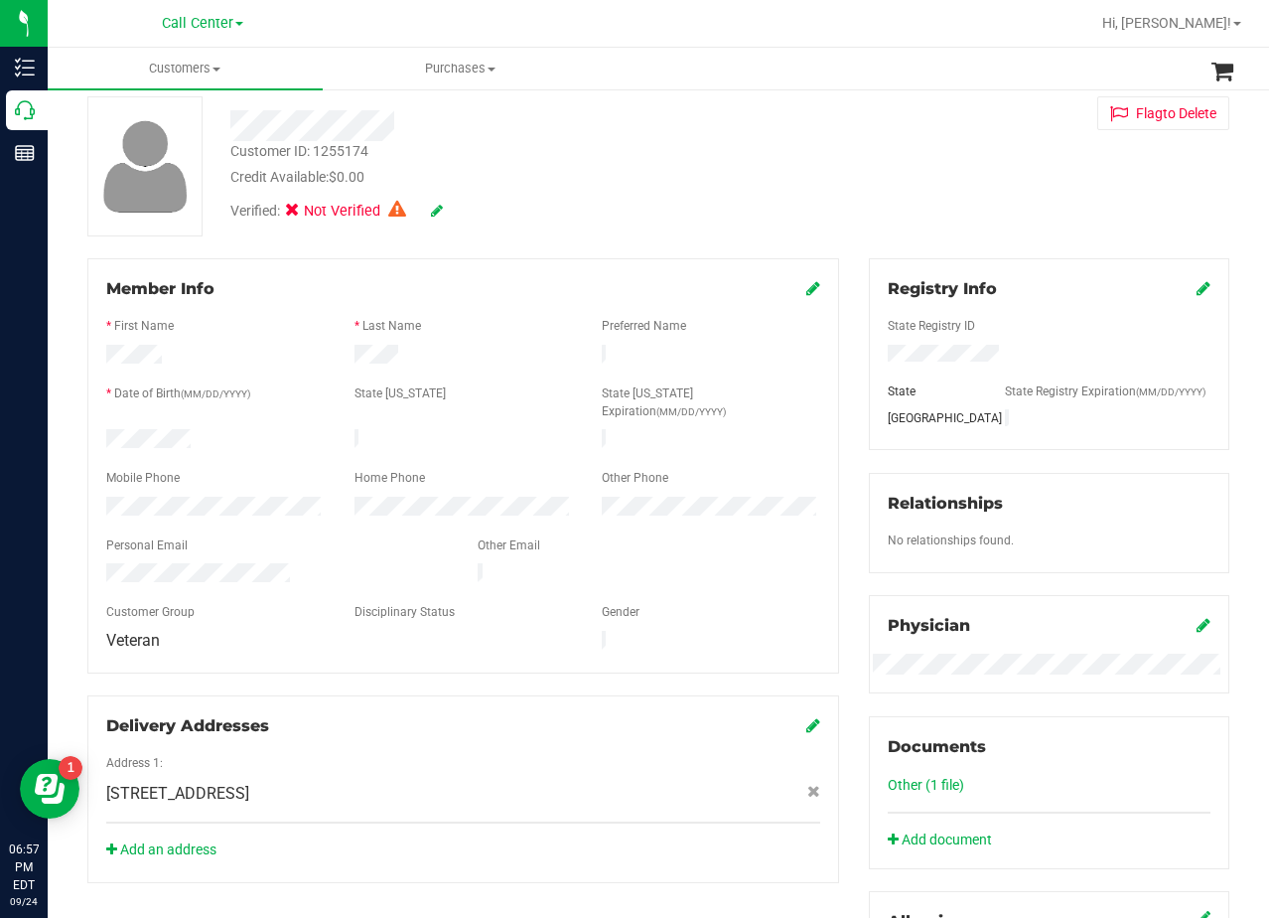
click at [842, 222] on div "Customer ID: 1255174 Credit Available: $0.00 Verified: Not Verified Flag to Del…" at bounding box center [659, 166] width 1172 height 140
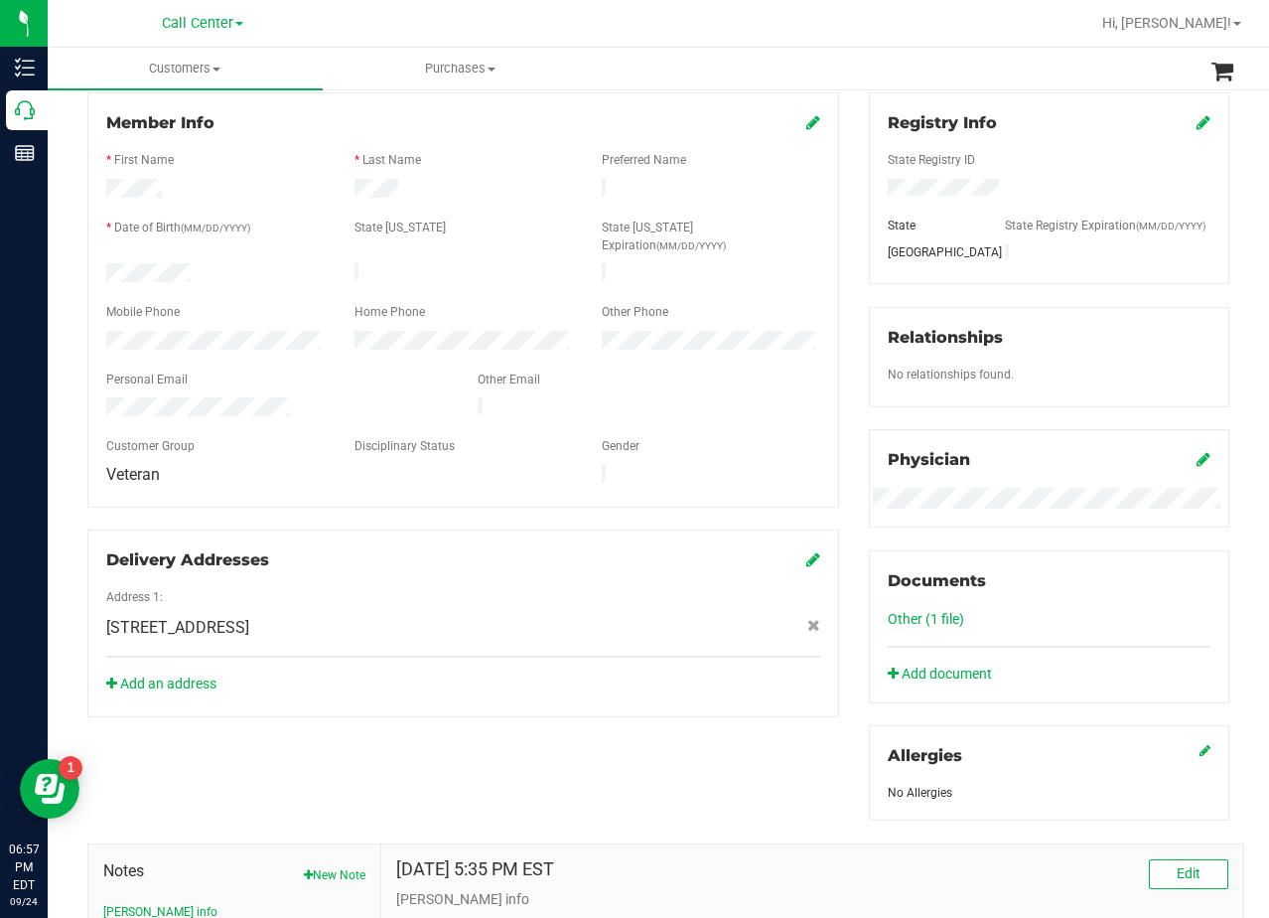
scroll to position [298, 0]
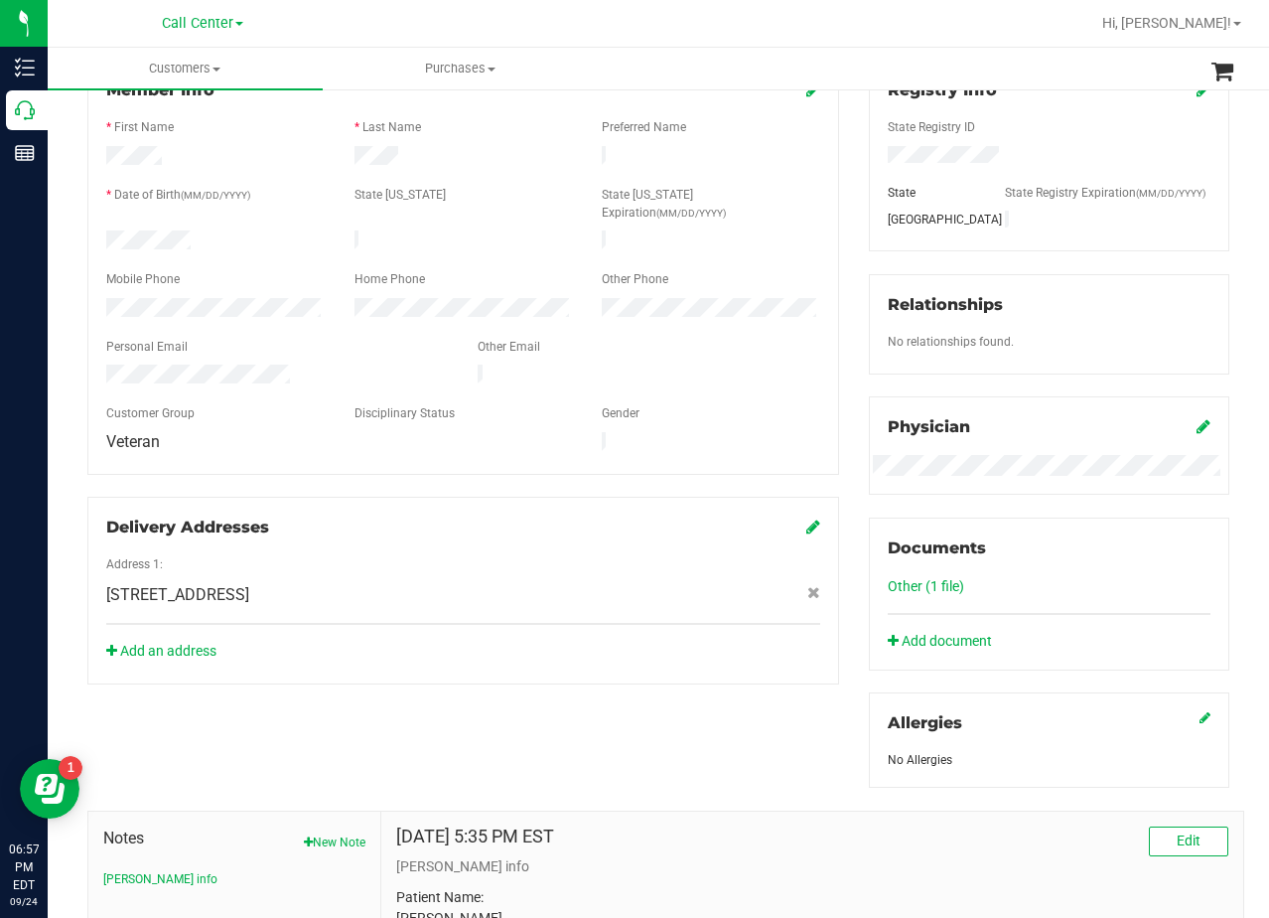
click at [839, 220] on div "Member Info * First Name * Last Name Preferred Name * Date of Birth (MM/DD/YYYY…" at bounding box center [464, 372] width 782 height 625
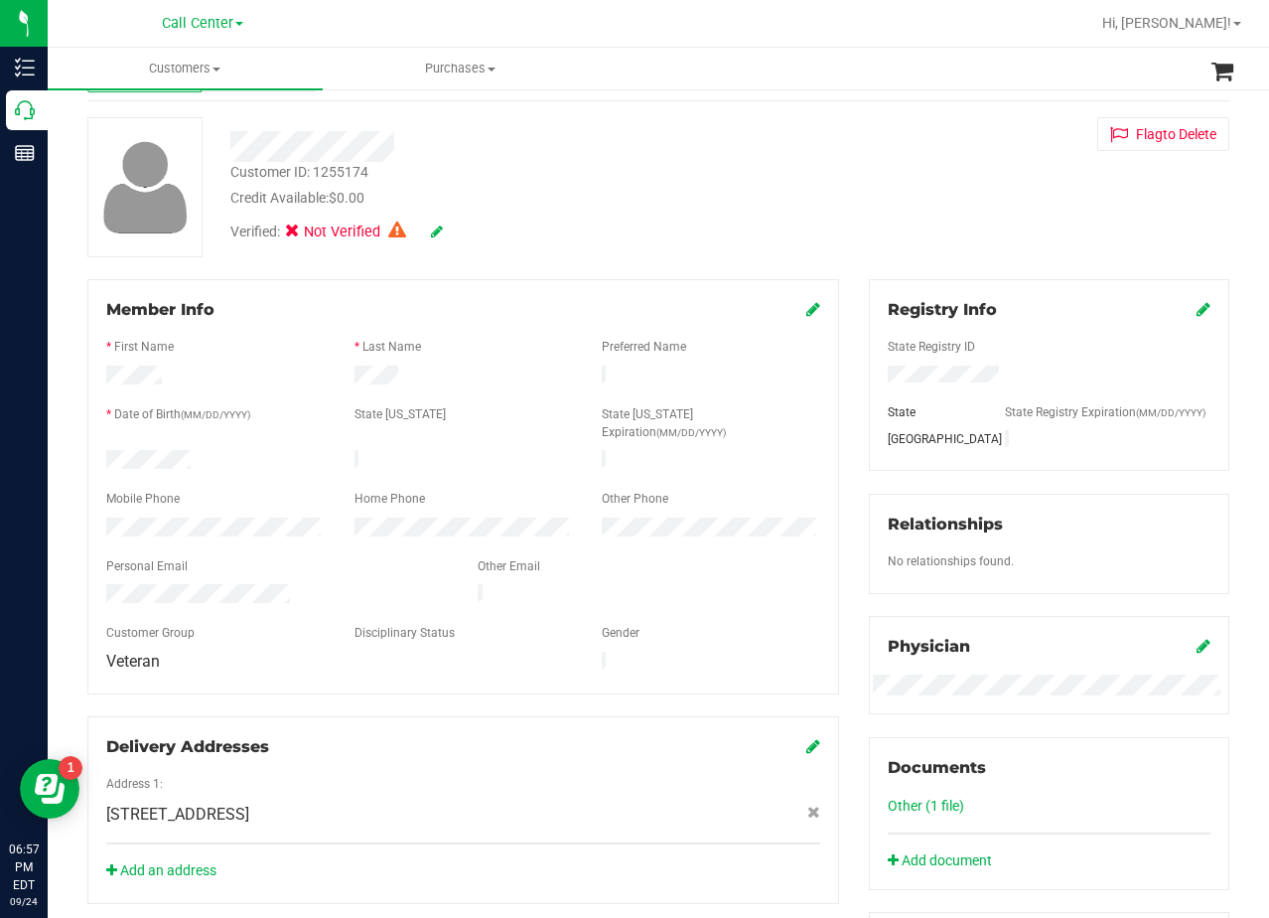
scroll to position [178, 0]
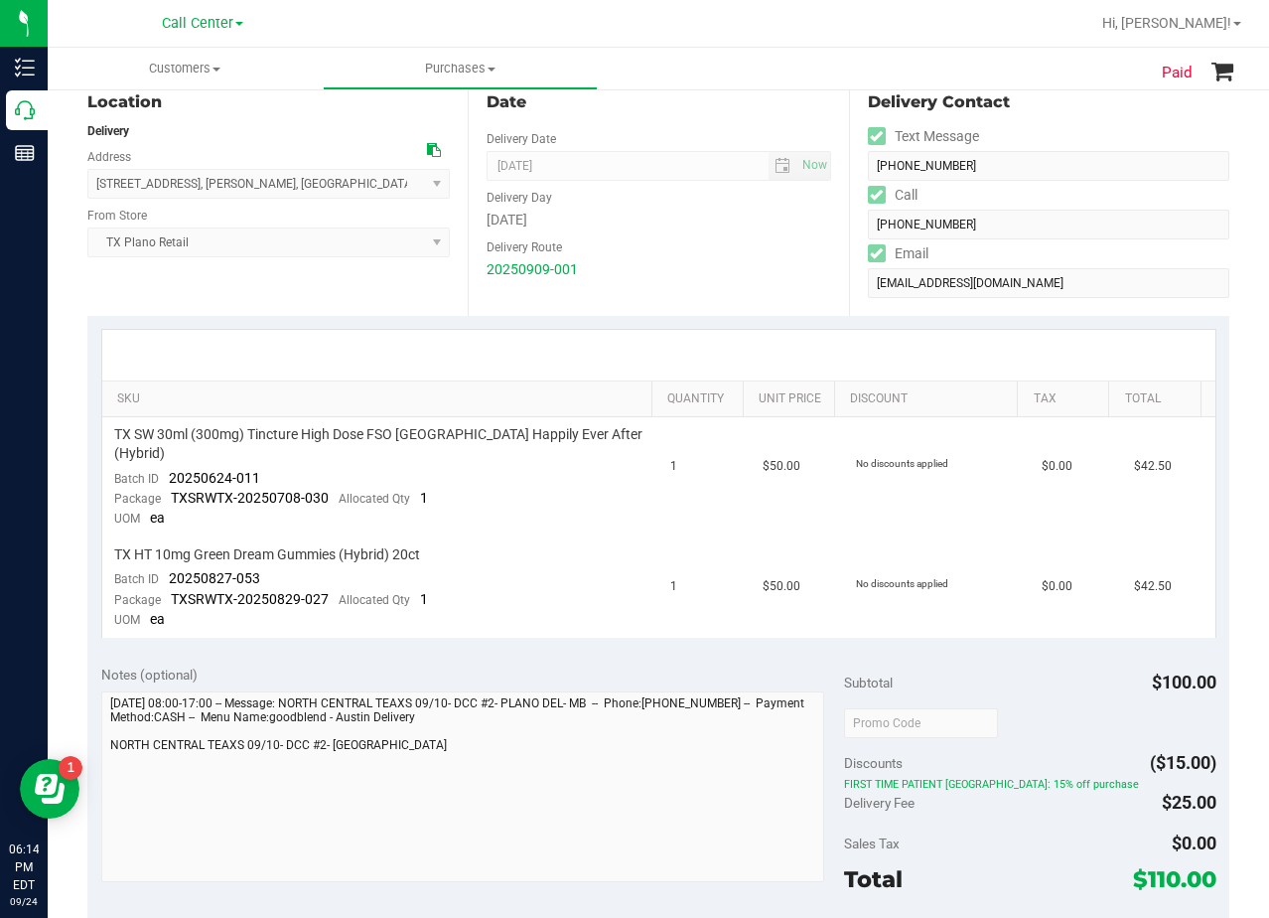
scroll to position [199, 0]
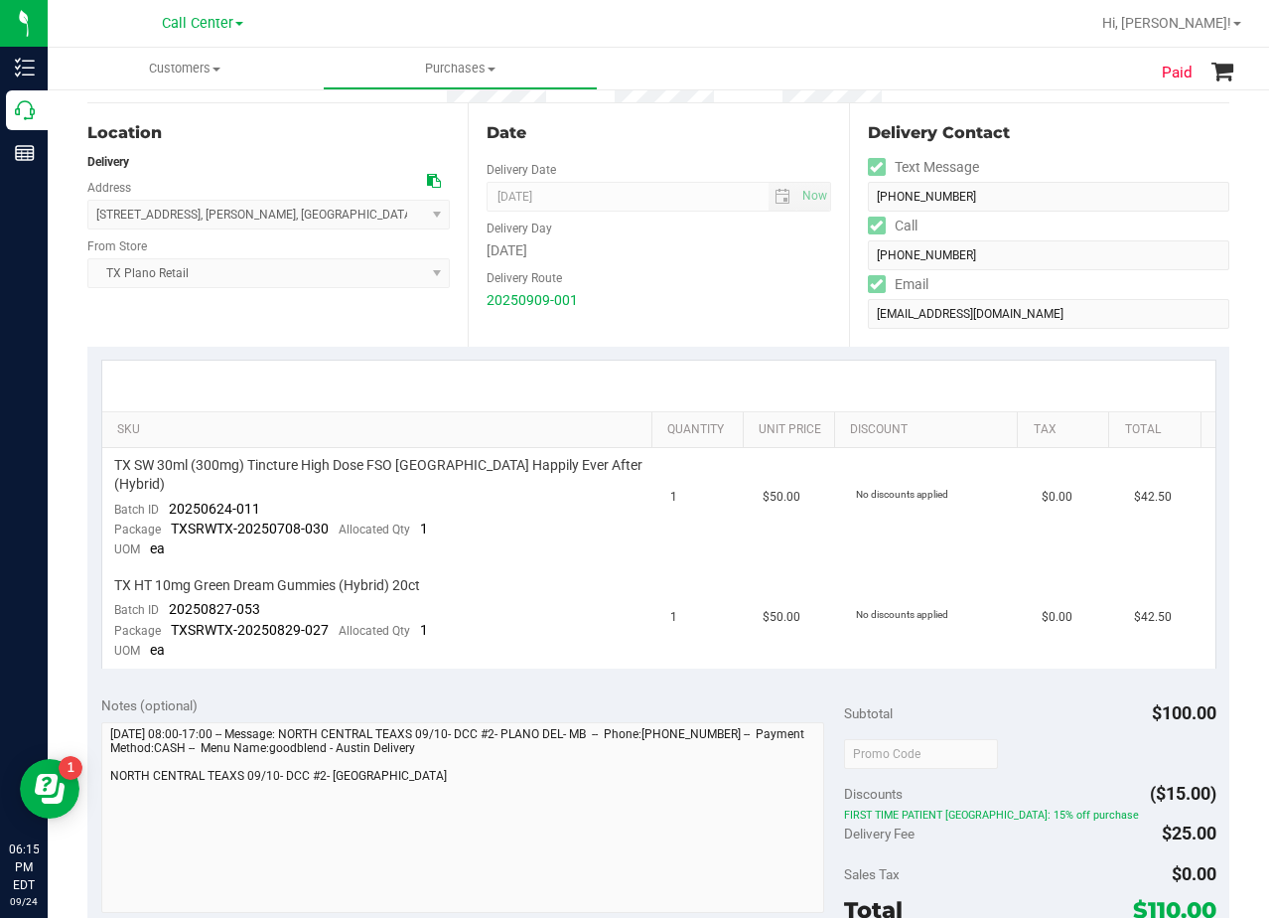
click at [681, 144] on div "Date" at bounding box center [659, 133] width 344 height 24
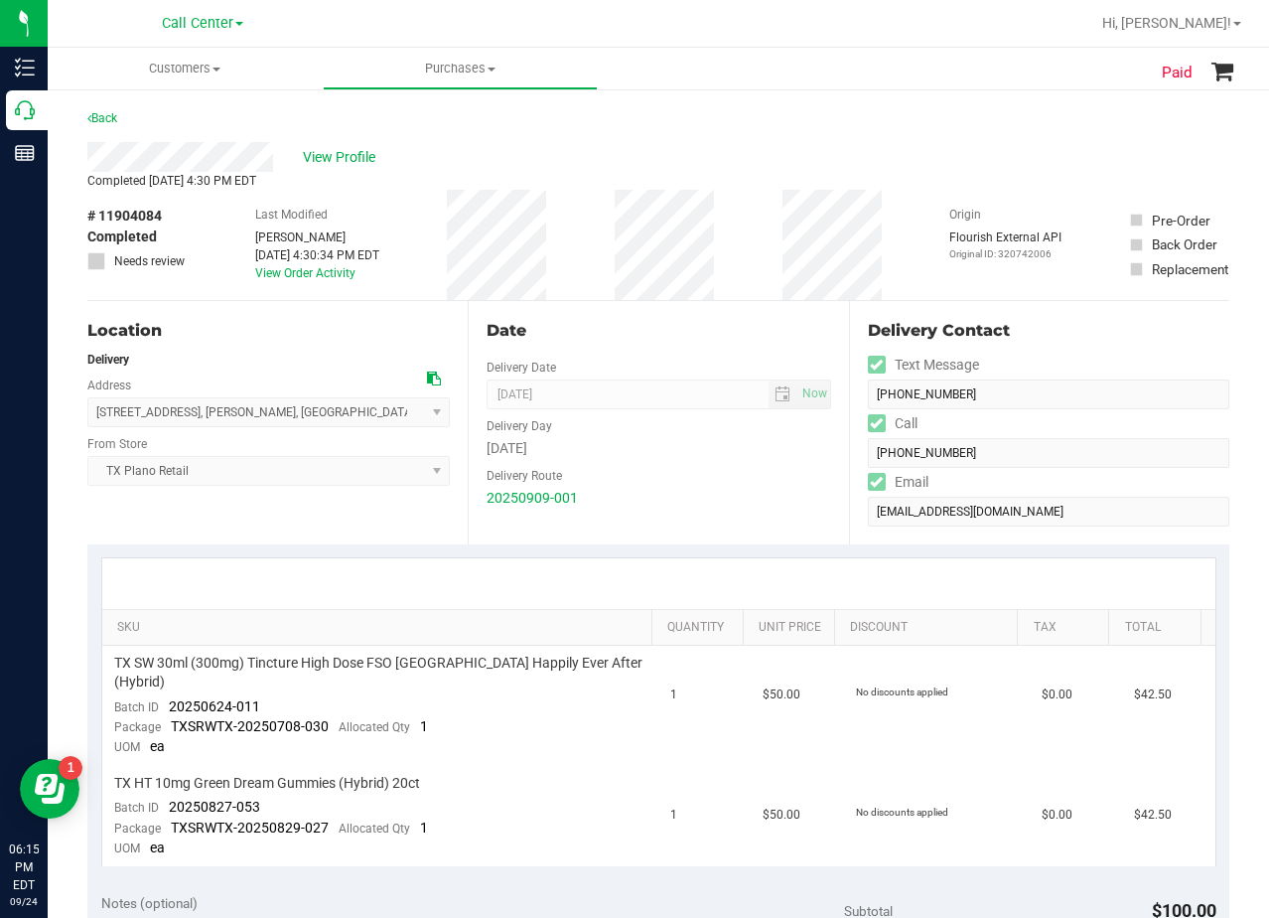
scroll to position [0, 0]
click at [683, 150] on div "View Profile" at bounding box center [658, 158] width 1142 height 30
click at [671, 163] on div "View Profile" at bounding box center [658, 158] width 1142 height 30
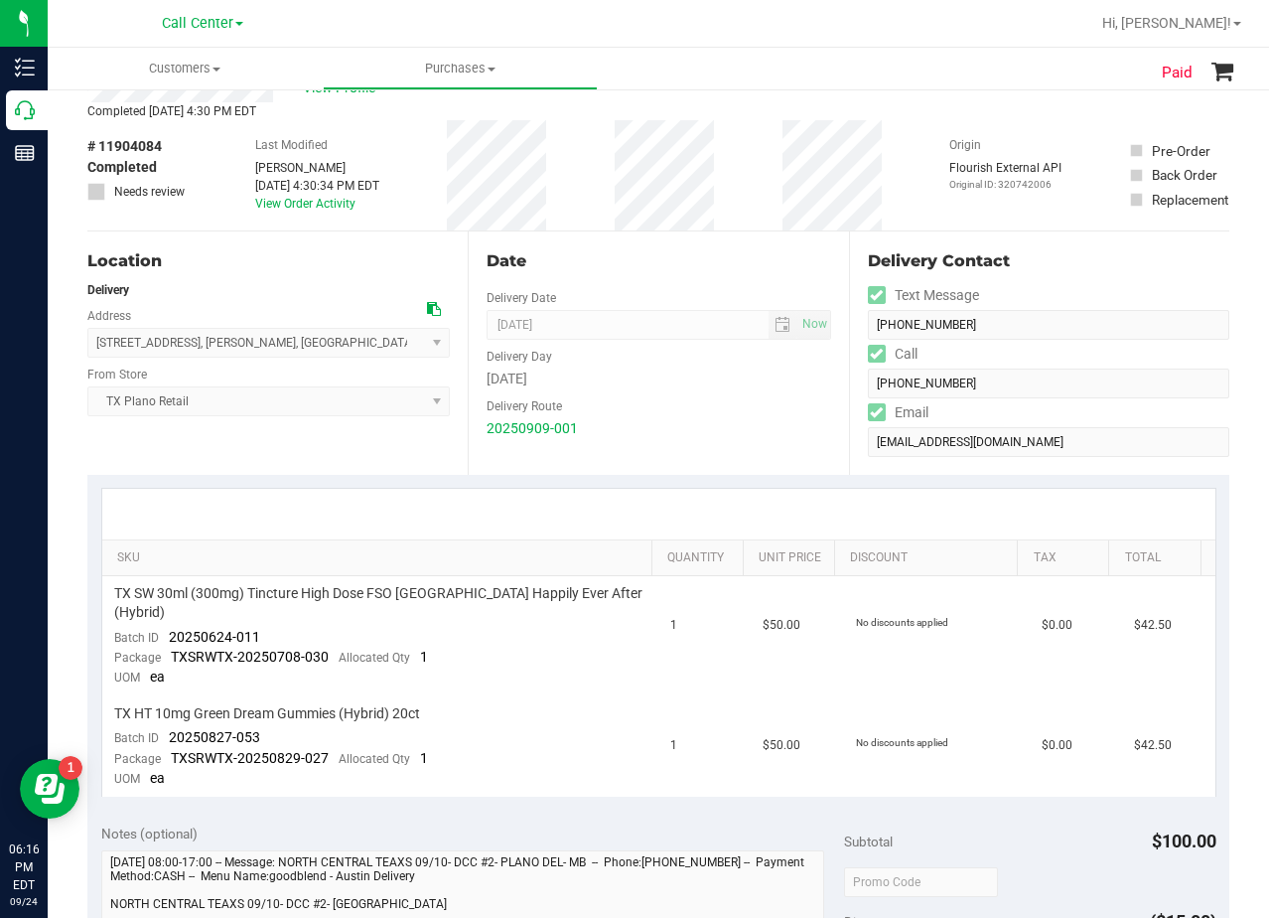
scroll to position [99, 0]
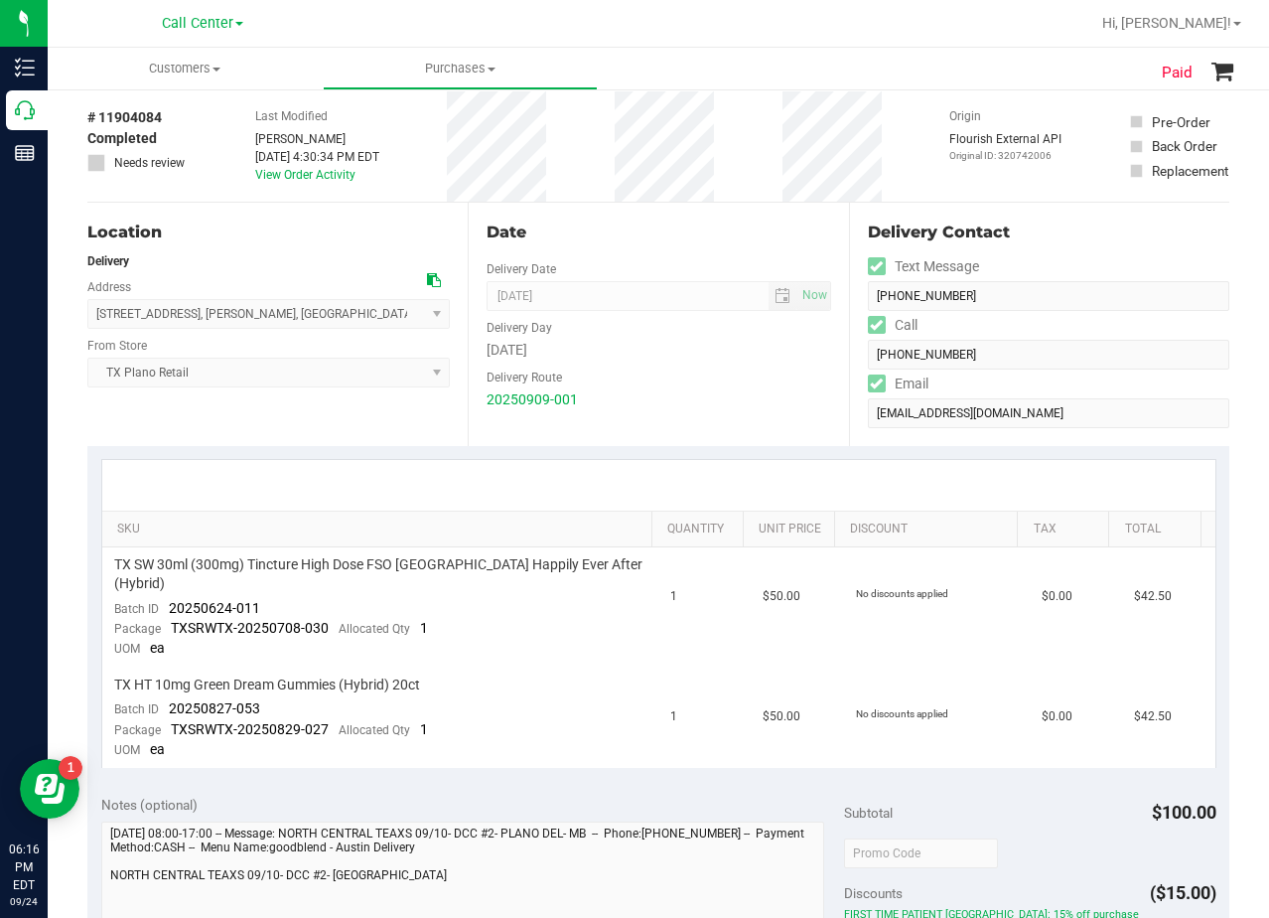
click at [664, 225] on div "Date" at bounding box center [659, 233] width 344 height 24
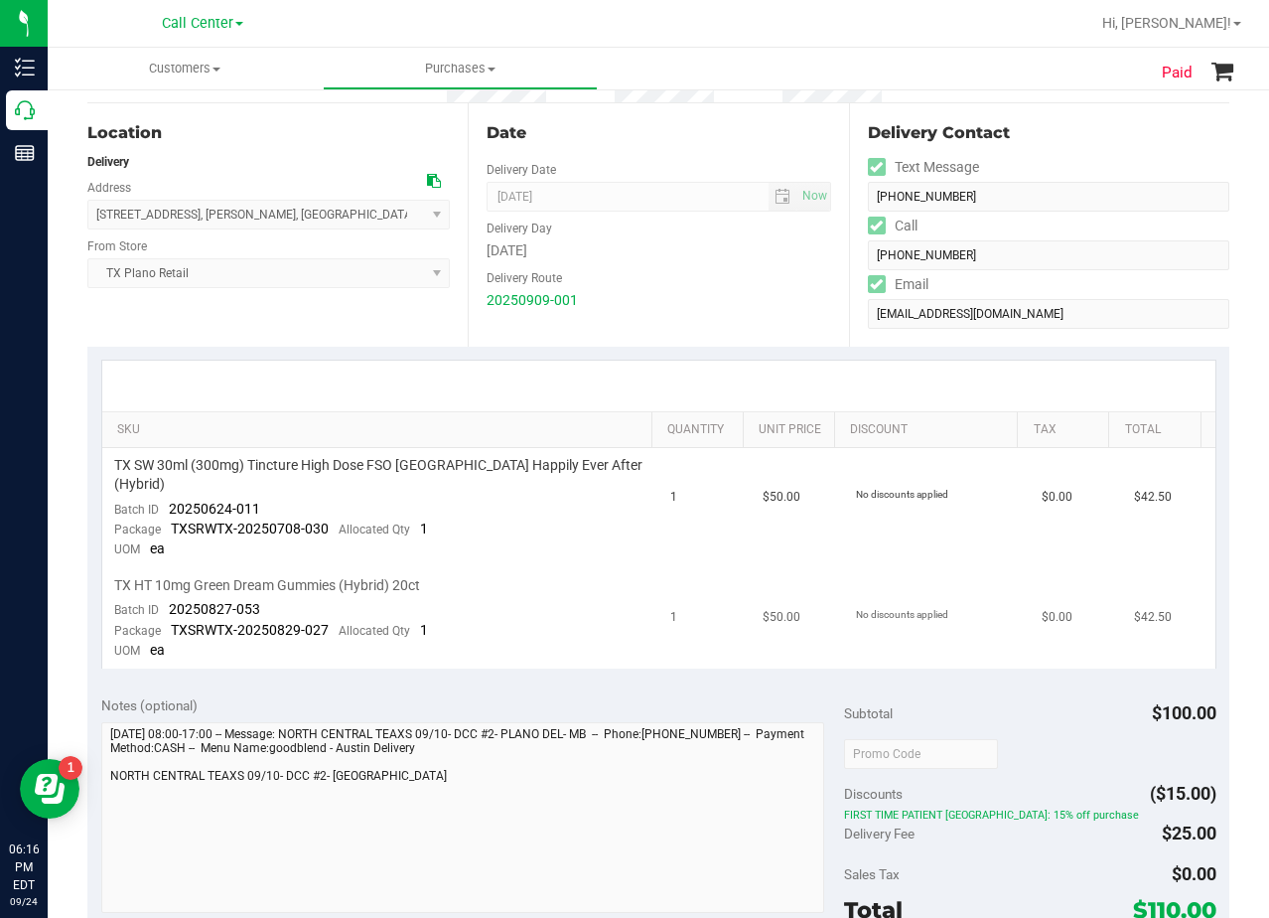
click at [359, 576] on span "TX HT 10mg Green Dream Gummies (Hybrid) 20ct" at bounding box center [267, 585] width 306 height 19
click at [500, 576] on div "TX HT 10mg Green Dream Gummies (Hybrid) 20ct" at bounding box center [380, 585] width 533 height 19
click at [275, 576] on span "TX HT 10mg Green Dream Gummies (Hybrid) 20ct" at bounding box center [267, 585] width 306 height 19
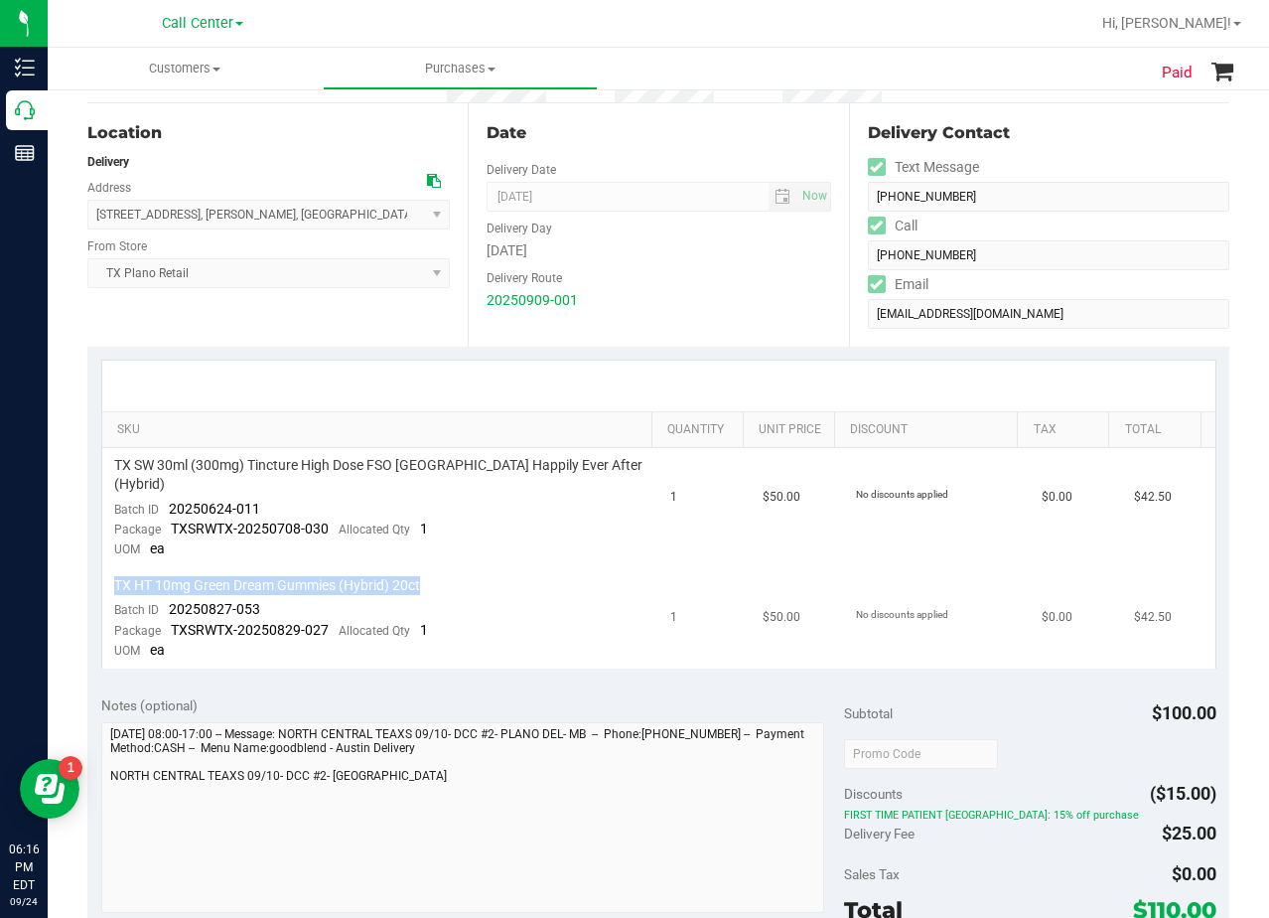
click at [201, 576] on span "TX HT 10mg Green Dream Gummies (Hybrid) 20ct" at bounding box center [267, 585] width 306 height 19
click at [462, 576] on div "TX HT 10mg Green Dream Gummies (Hybrid) 20ct" at bounding box center [380, 585] width 533 height 19
click at [353, 576] on span "TX HT 10mg Green Dream Gummies (Hybrid) 20ct" at bounding box center [267, 585] width 306 height 19
click at [352, 576] on span "TX HT 10mg Green Dream Gummies (Hybrid) 20ct" at bounding box center [267, 585] width 306 height 19
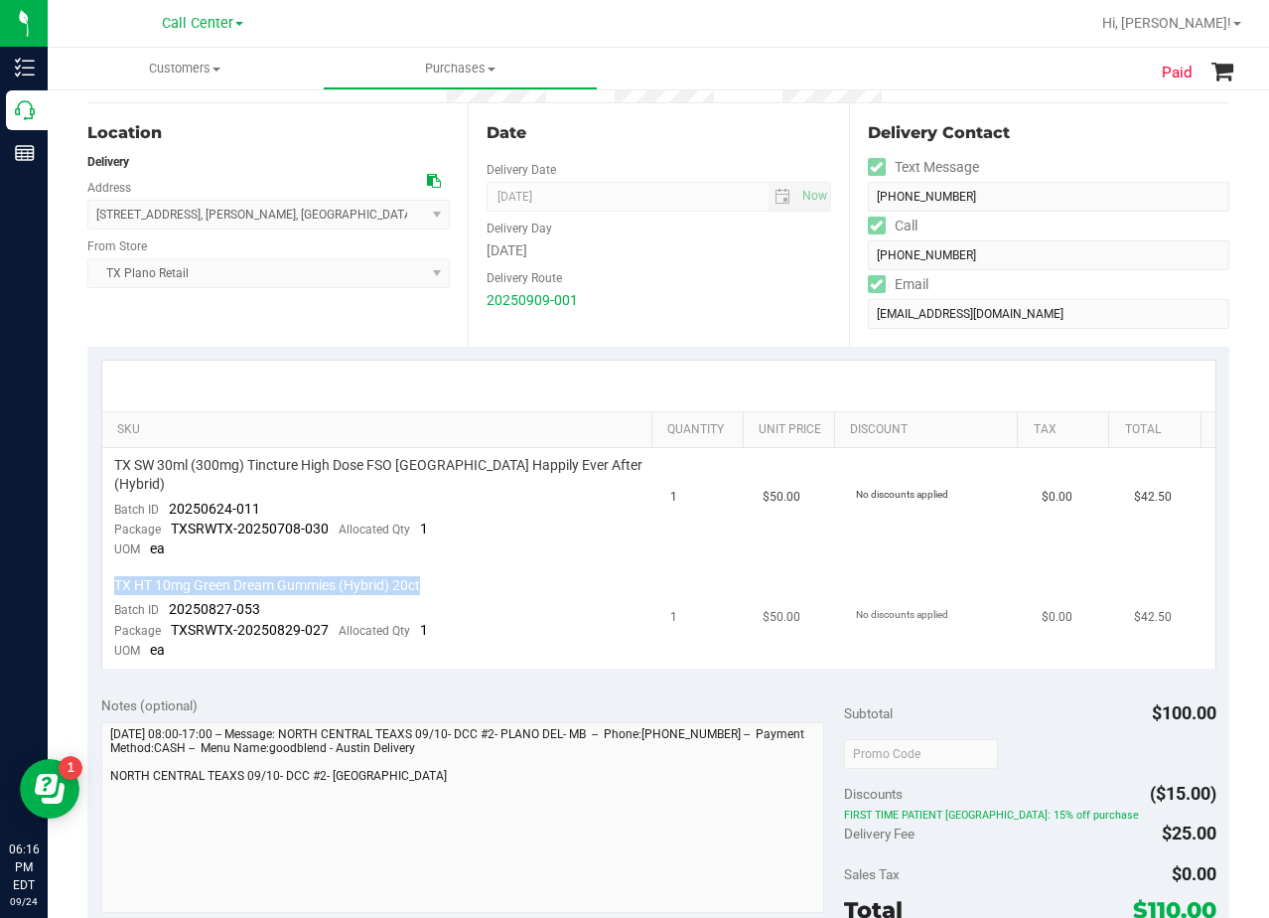
click at [352, 576] on span "TX HT 10mg Green Dream Gummies (Hybrid) 20ct" at bounding box center [267, 585] width 306 height 19
click at [586, 568] on td "TX HT 10mg Green Dream Gummies (Hybrid) 20ct Batch ID 20250827-053 Package TXSR…" at bounding box center [380, 618] width 557 height 100
click at [656, 359] on div "SKU Quantity Unit Price Discount Tax Total TX SW 30ml (300mg) Tincture High Dos…" at bounding box center [658, 515] width 1142 height 336
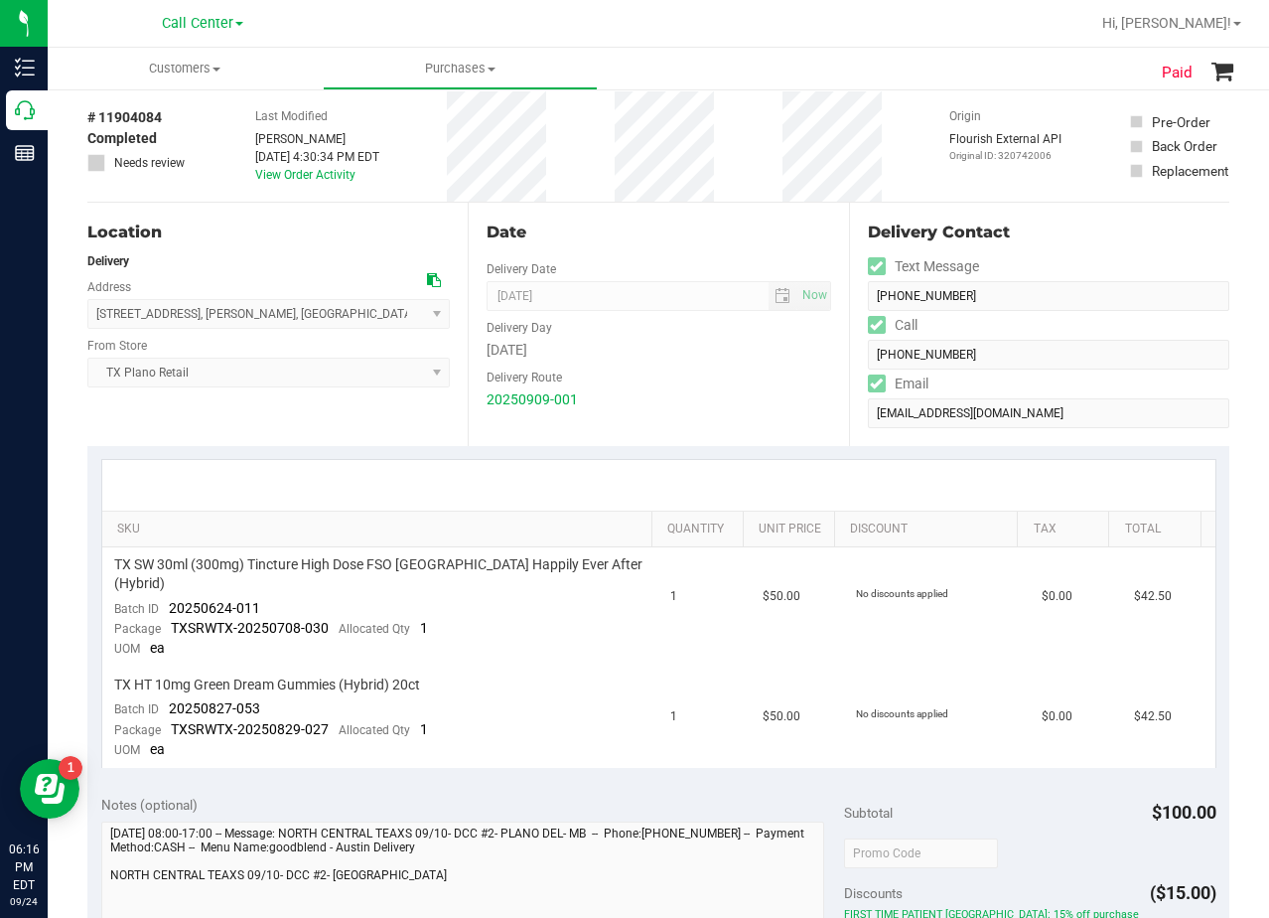
scroll to position [0, 0]
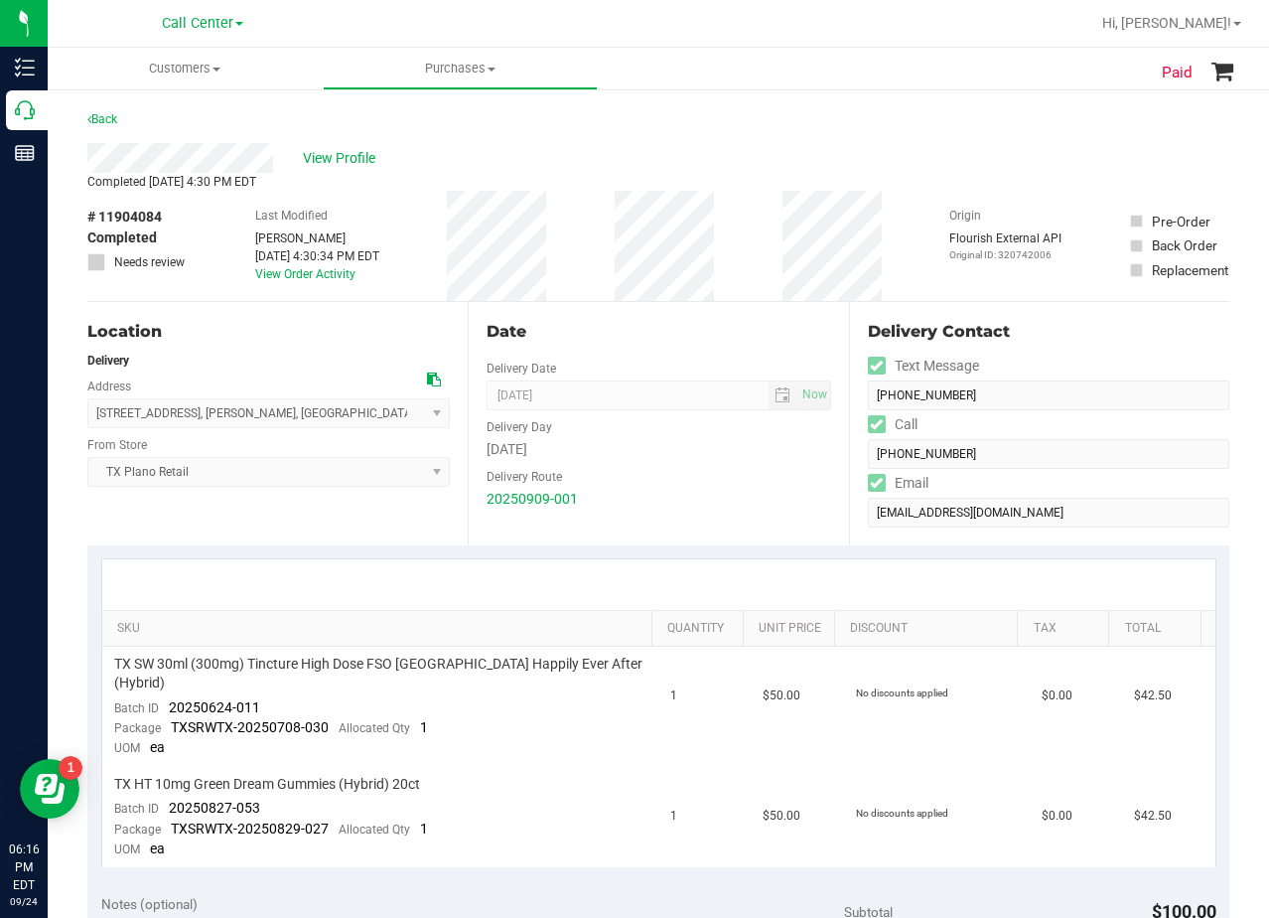
click at [672, 150] on div "View Profile" at bounding box center [658, 158] width 1142 height 30
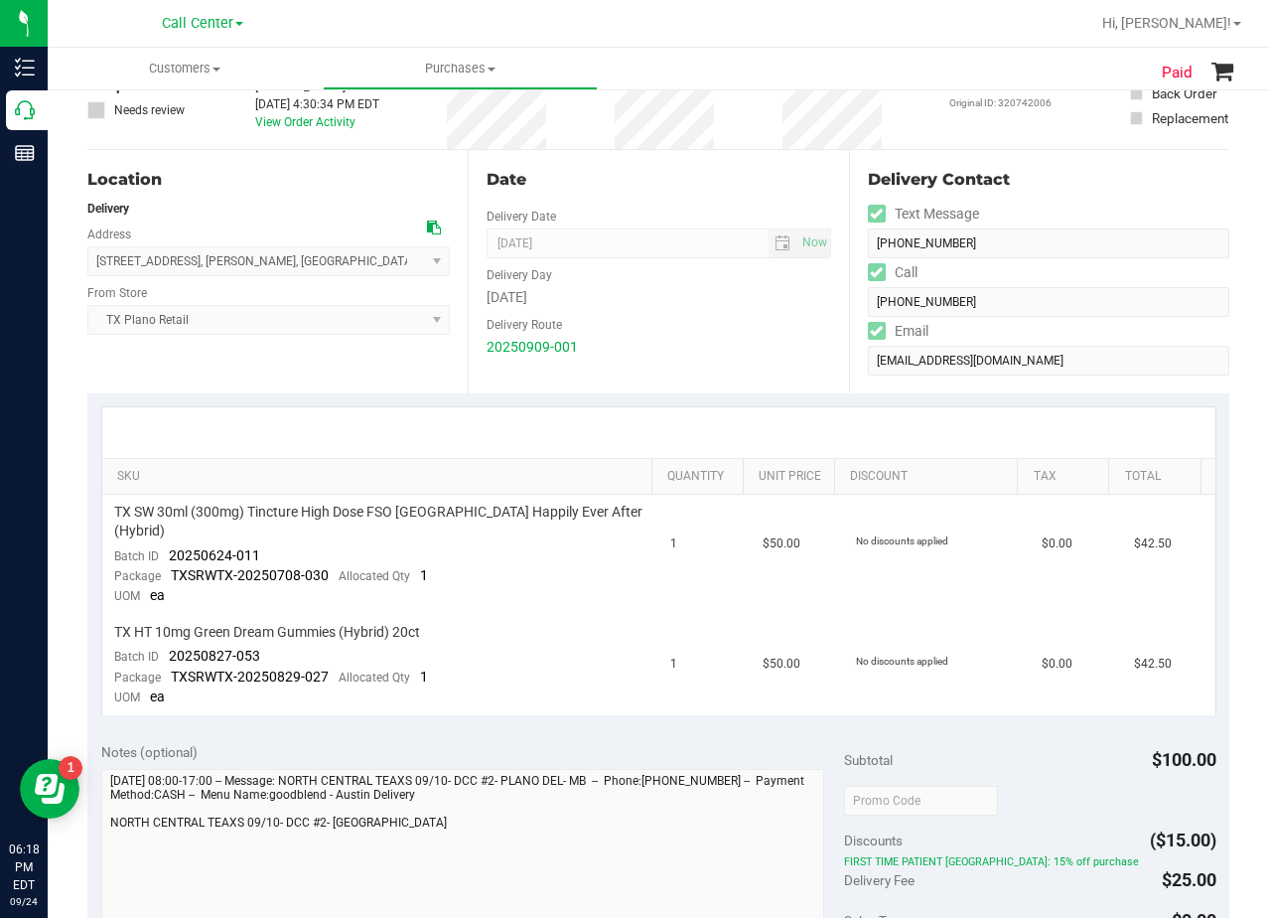
scroll to position [199, 0]
